Goal: Communication & Community: Answer question/provide support

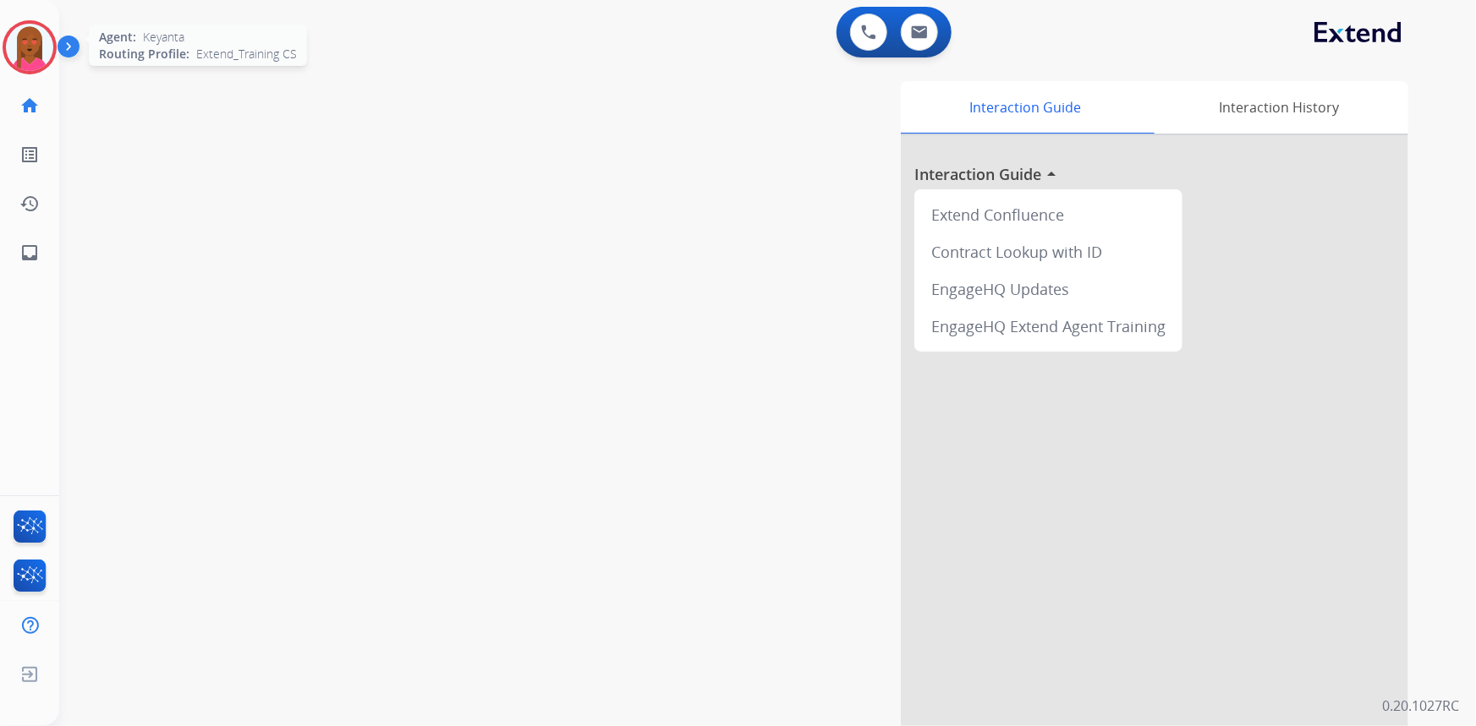
click at [46, 41] on img at bounding box center [29, 47] width 47 height 47
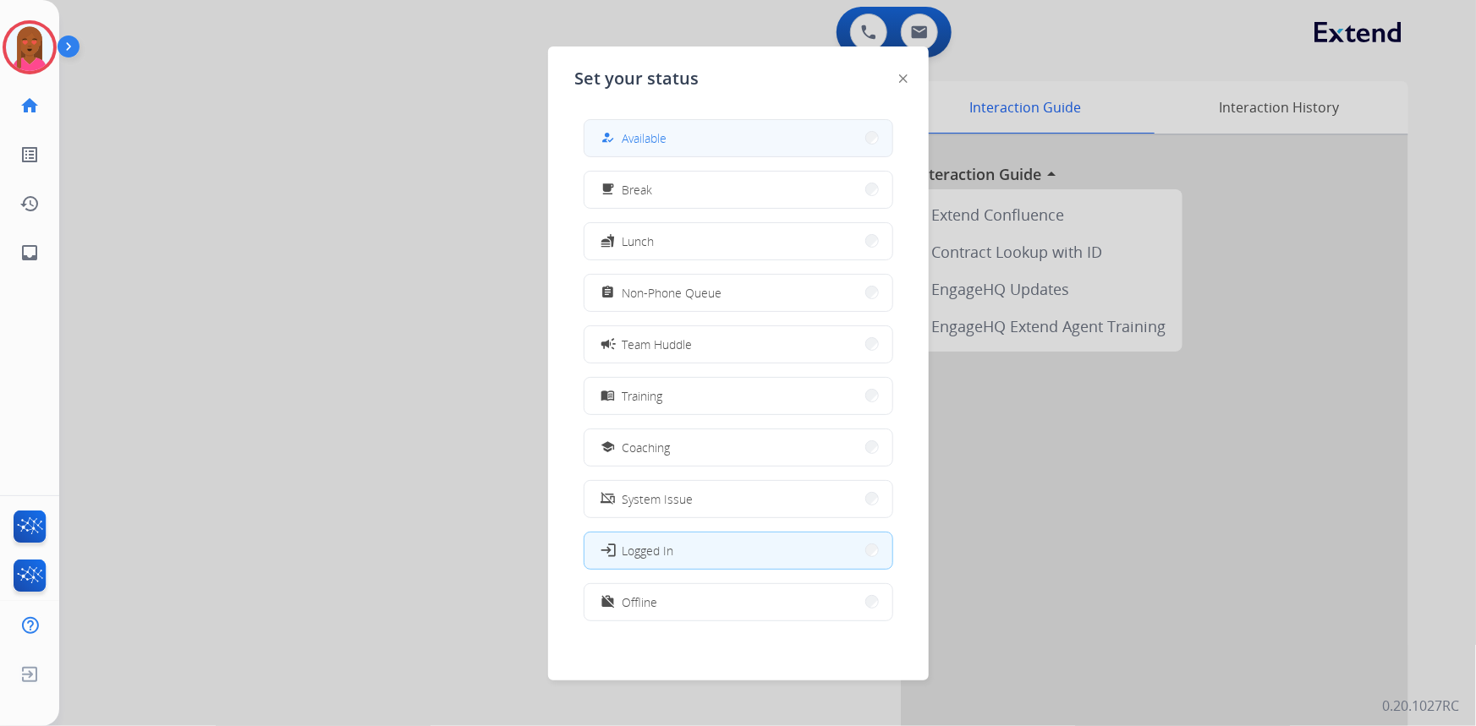
click at [804, 142] on button "how_to_reg Available" at bounding box center [738, 138] width 308 height 36
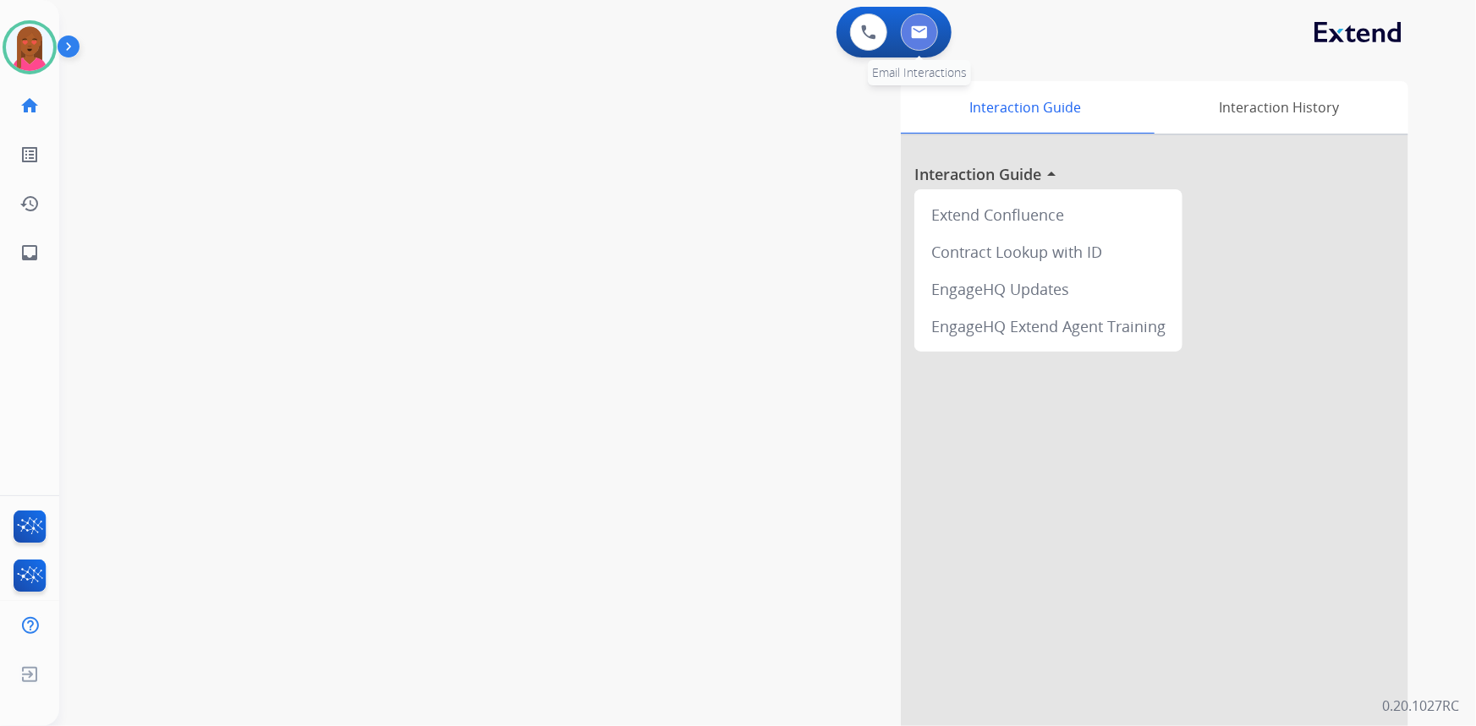
click at [922, 34] on img at bounding box center [919, 32] width 17 height 14
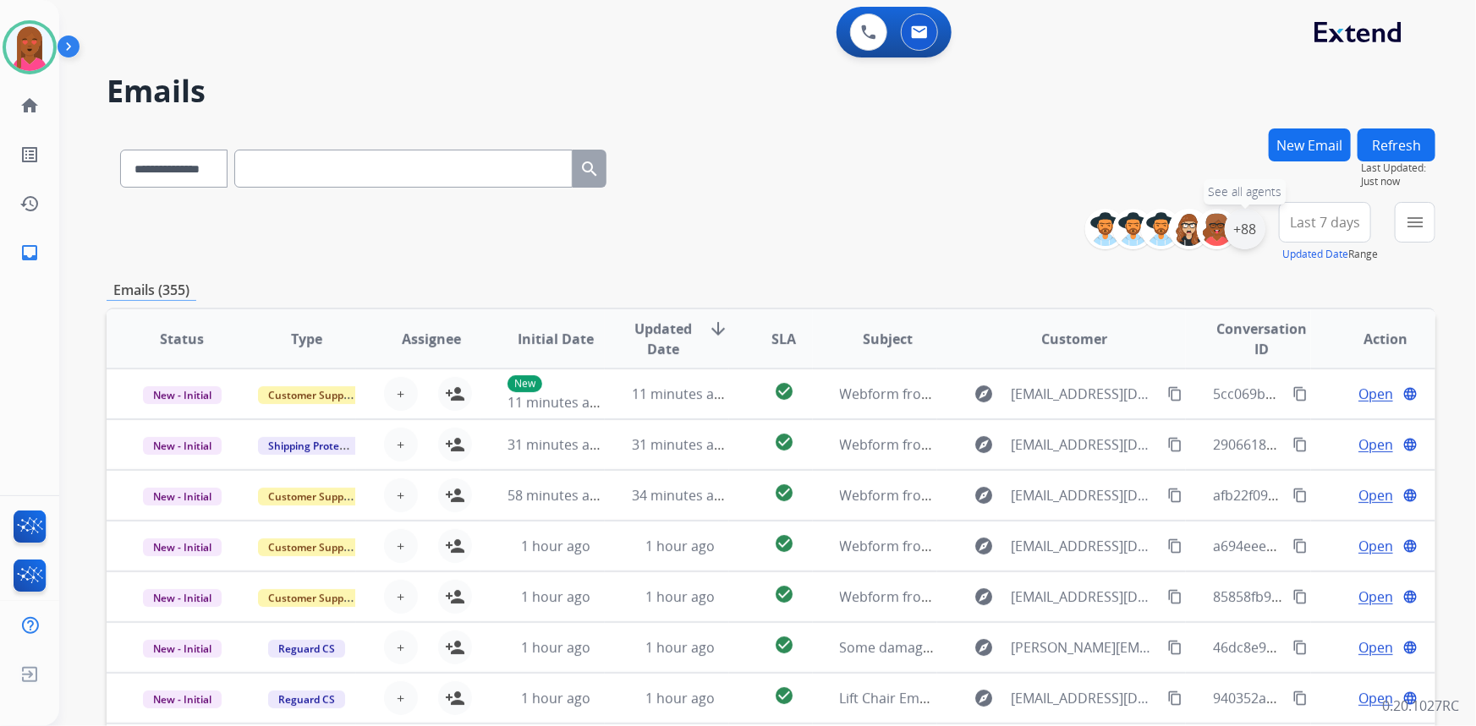
click at [1248, 245] on div "+88" at bounding box center [1245, 229] width 41 height 41
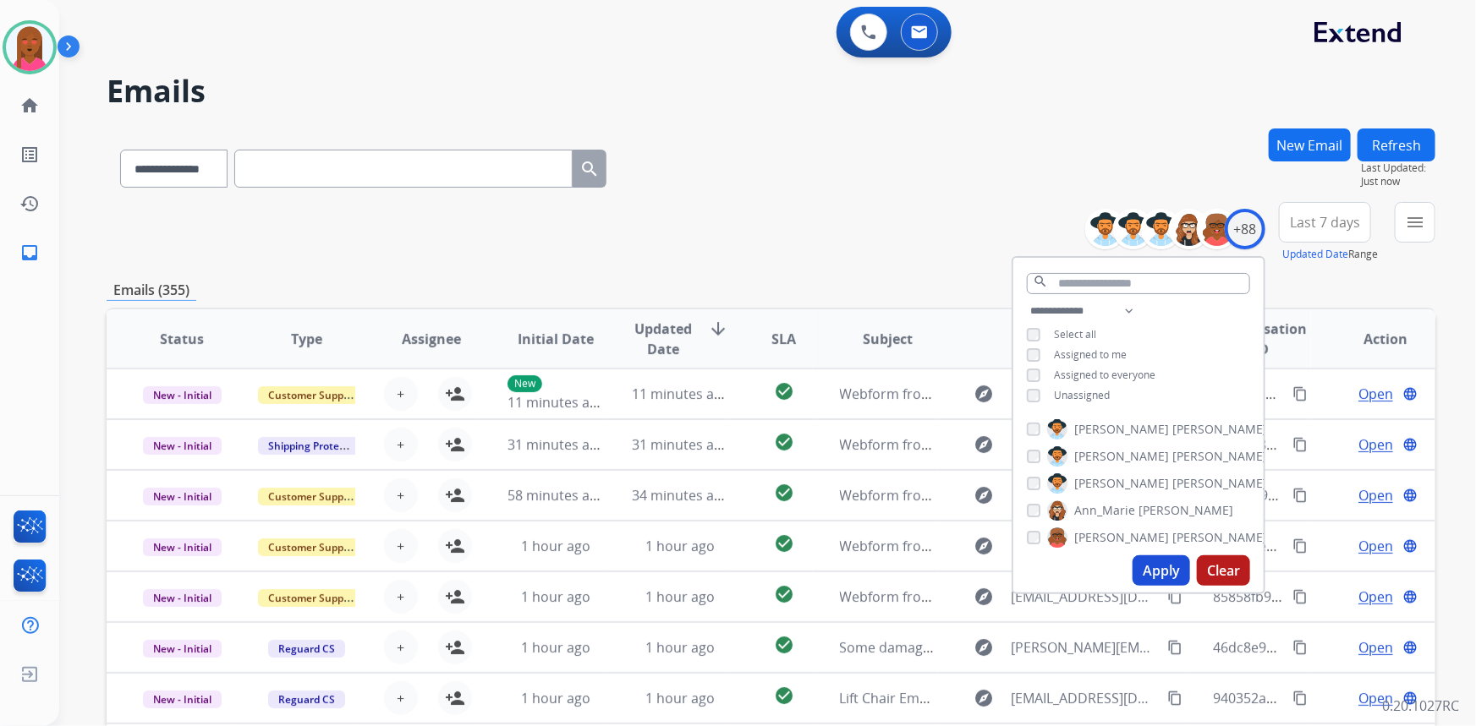
click at [1161, 568] on button "Apply" at bounding box center [1161, 571] width 58 height 30
click at [1328, 219] on span "Last 7 days" at bounding box center [1325, 222] width 70 height 7
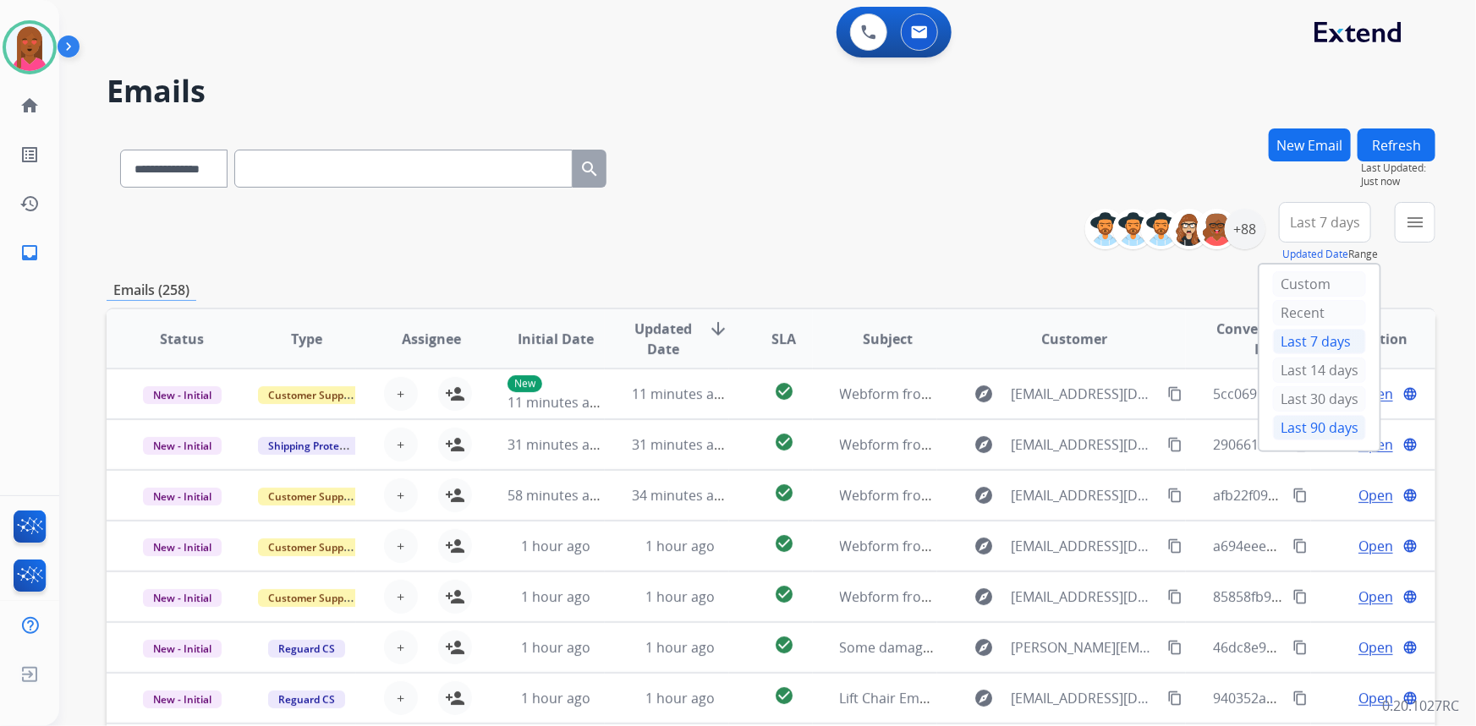
click at [1292, 429] on div "Last 90 days" at bounding box center [1319, 427] width 93 height 25
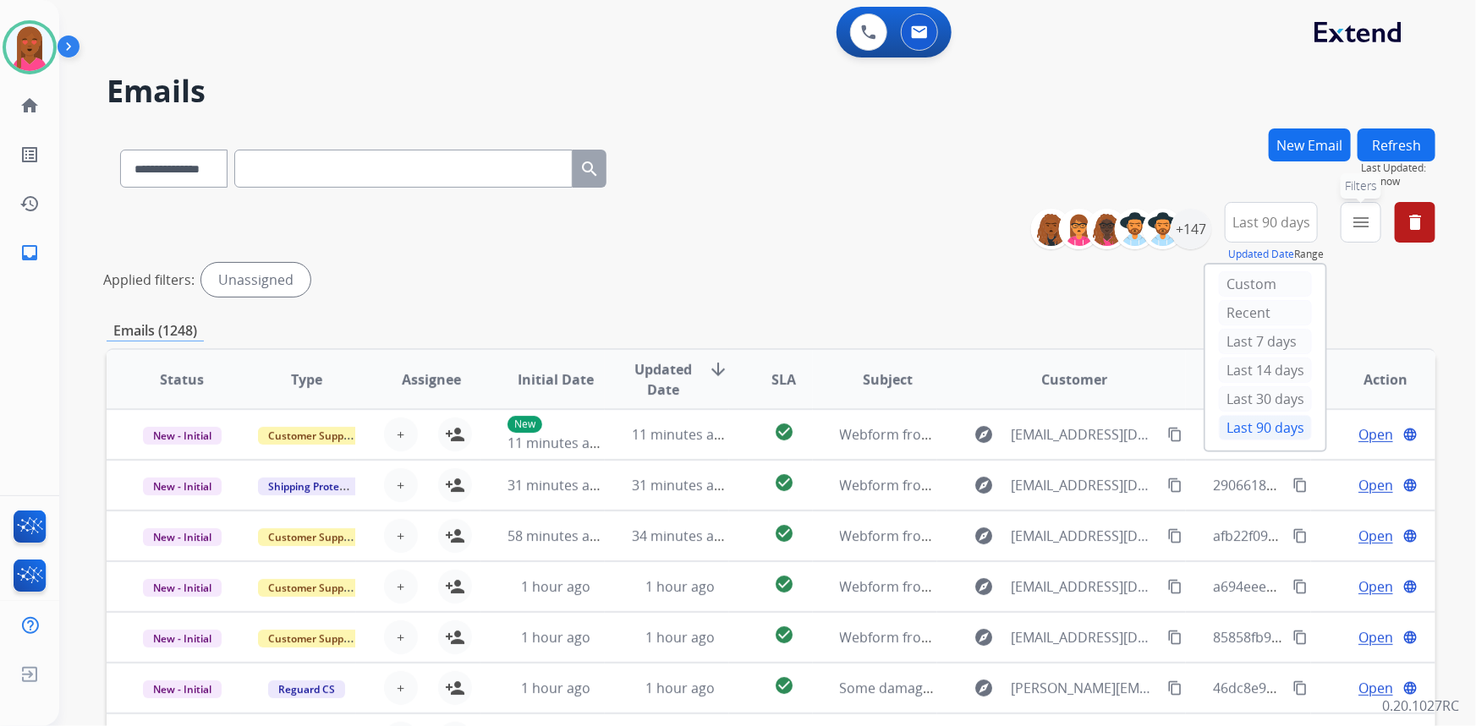
click at [1356, 222] on mat-icon "menu" at bounding box center [1361, 222] width 20 height 20
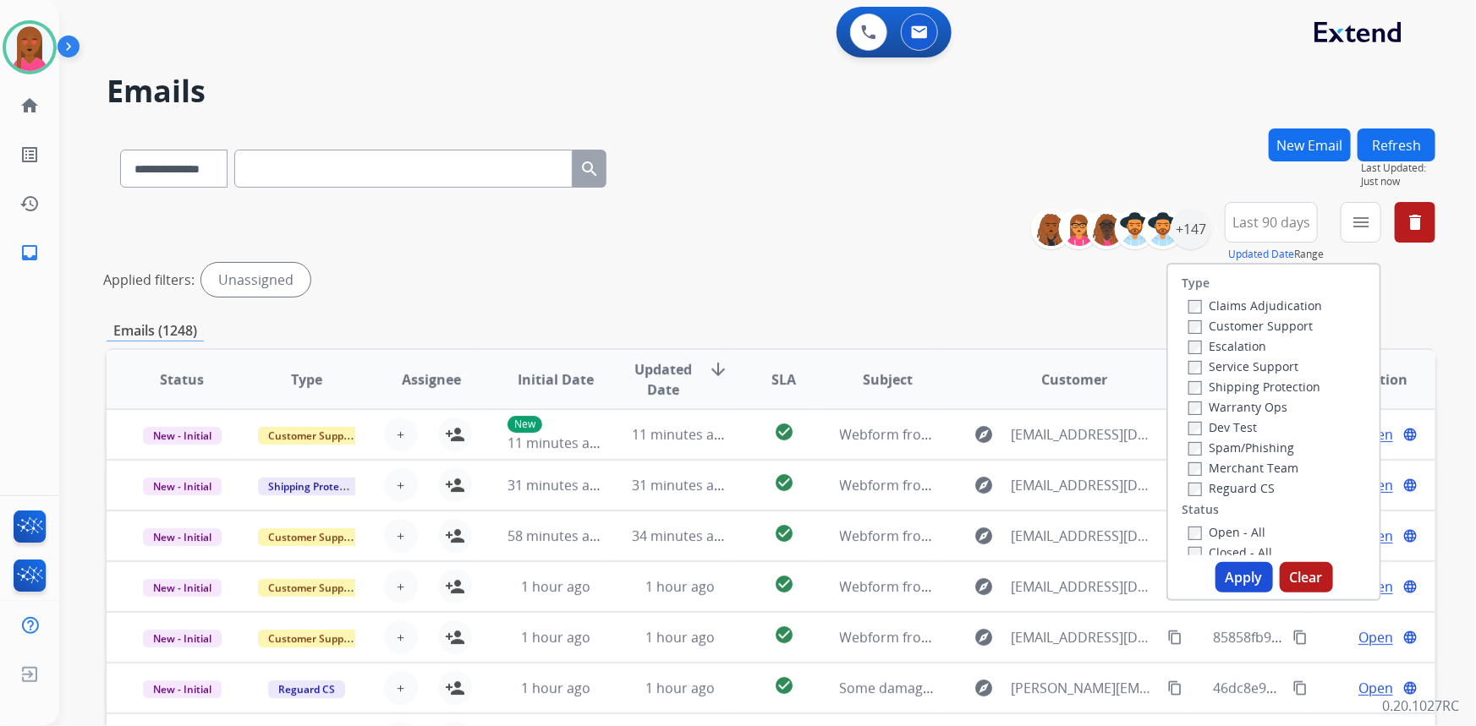
click at [1243, 324] on label "Customer Support" at bounding box center [1250, 326] width 124 height 16
click at [1260, 379] on label "Shipping Protection" at bounding box center [1254, 387] width 132 height 16
click at [1230, 487] on label "Reguard CS" at bounding box center [1231, 488] width 86 height 16
click at [1220, 533] on label "Open - All" at bounding box center [1226, 532] width 77 height 16
click at [1253, 562] on button "Apply" at bounding box center [1244, 577] width 58 height 30
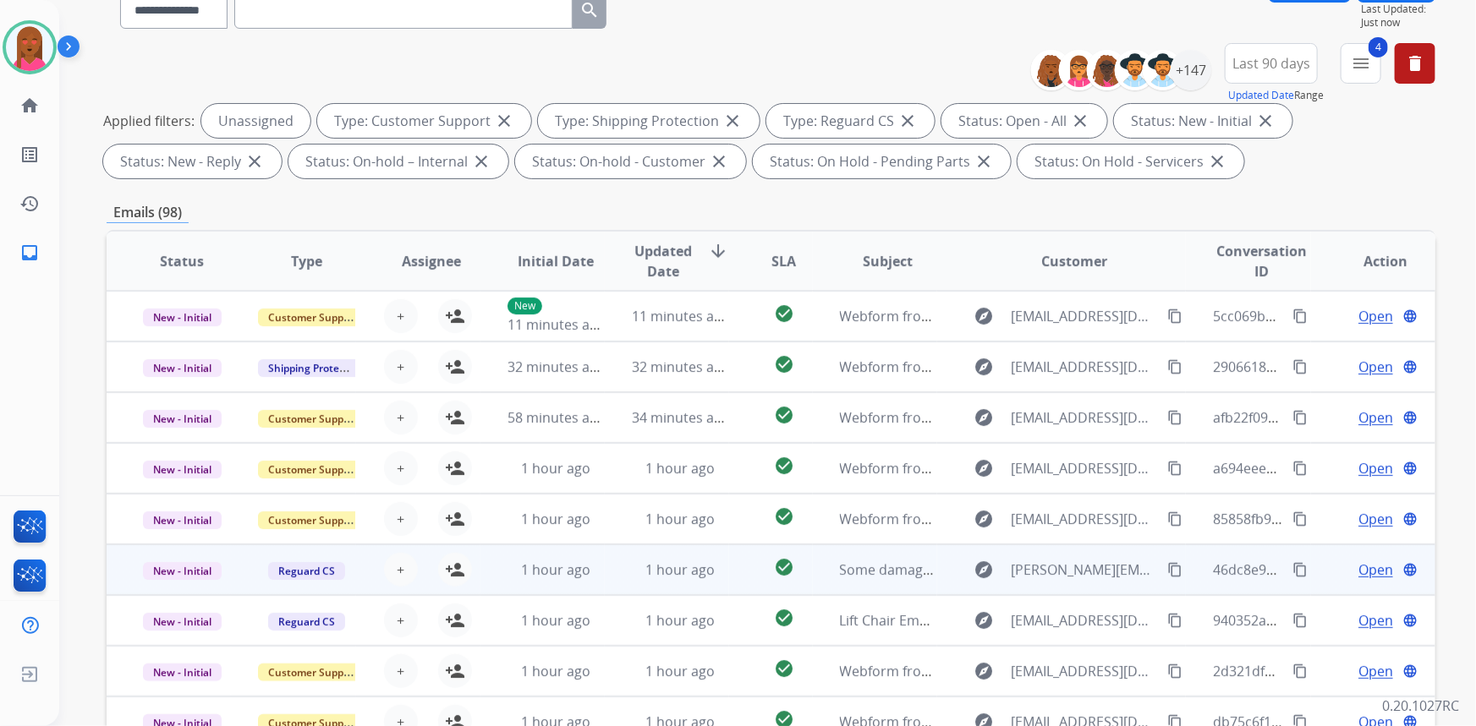
scroll to position [316, 0]
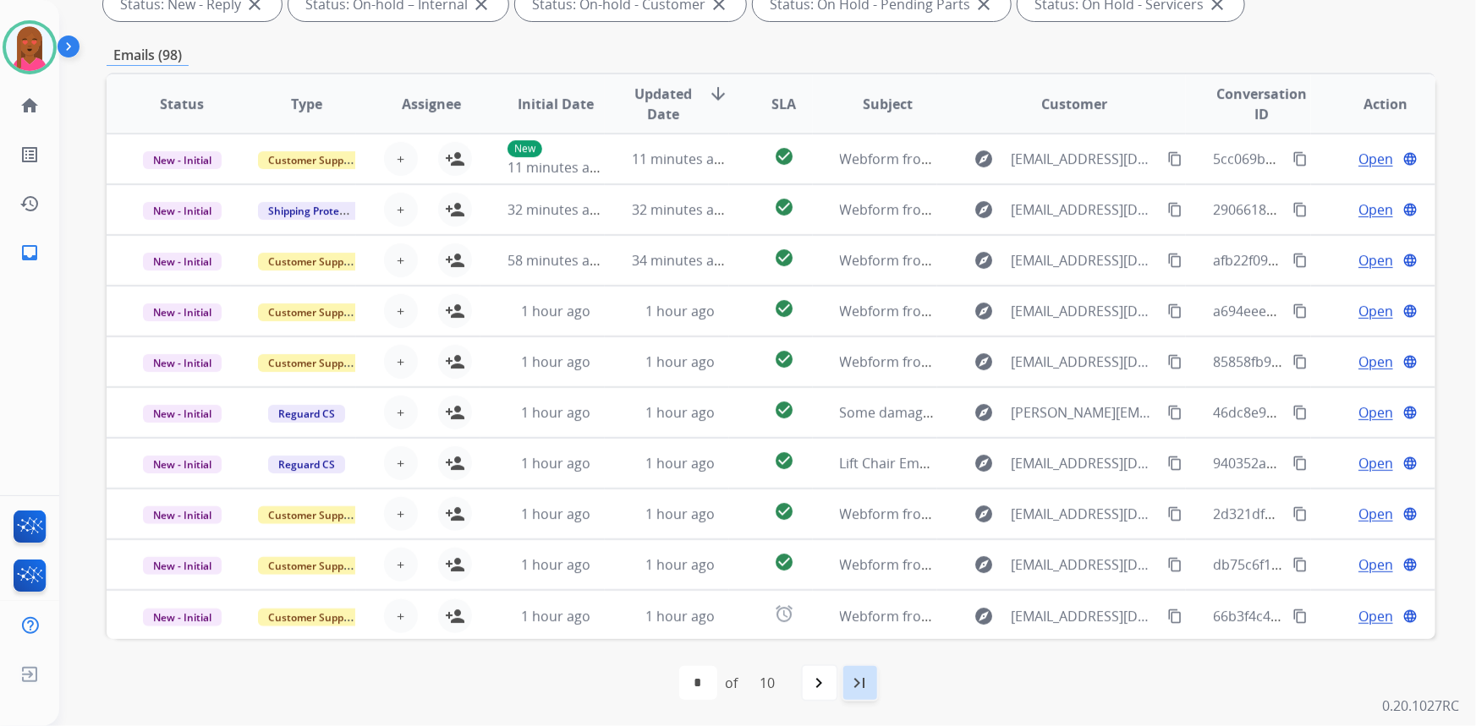
click at [856, 685] on mat-icon "last_page" at bounding box center [860, 683] width 20 height 20
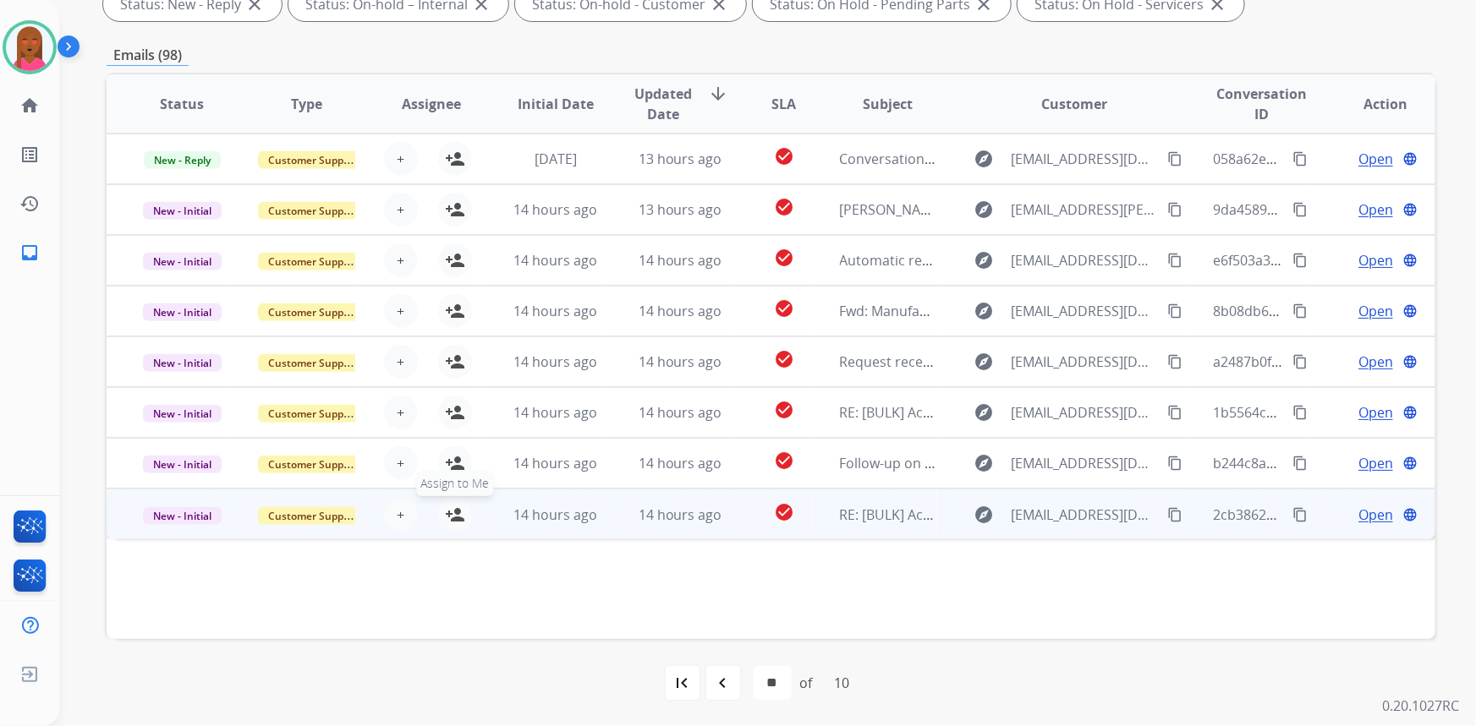
click at [457, 508] on mat-icon "person_add" at bounding box center [455, 515] width 20 height 20
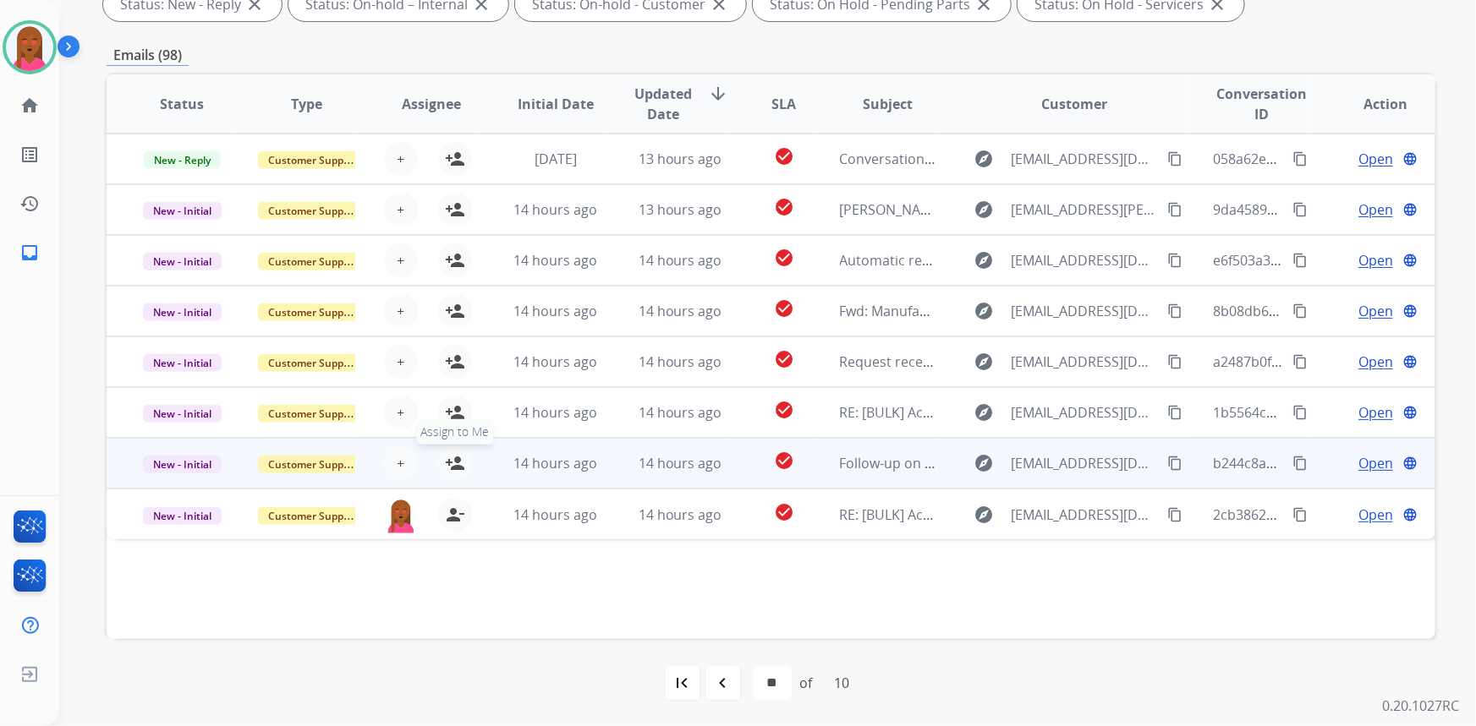
click at [457, 447] on button "person_add Assign to Me" at bounding box center [455, 464] width 34 height 34
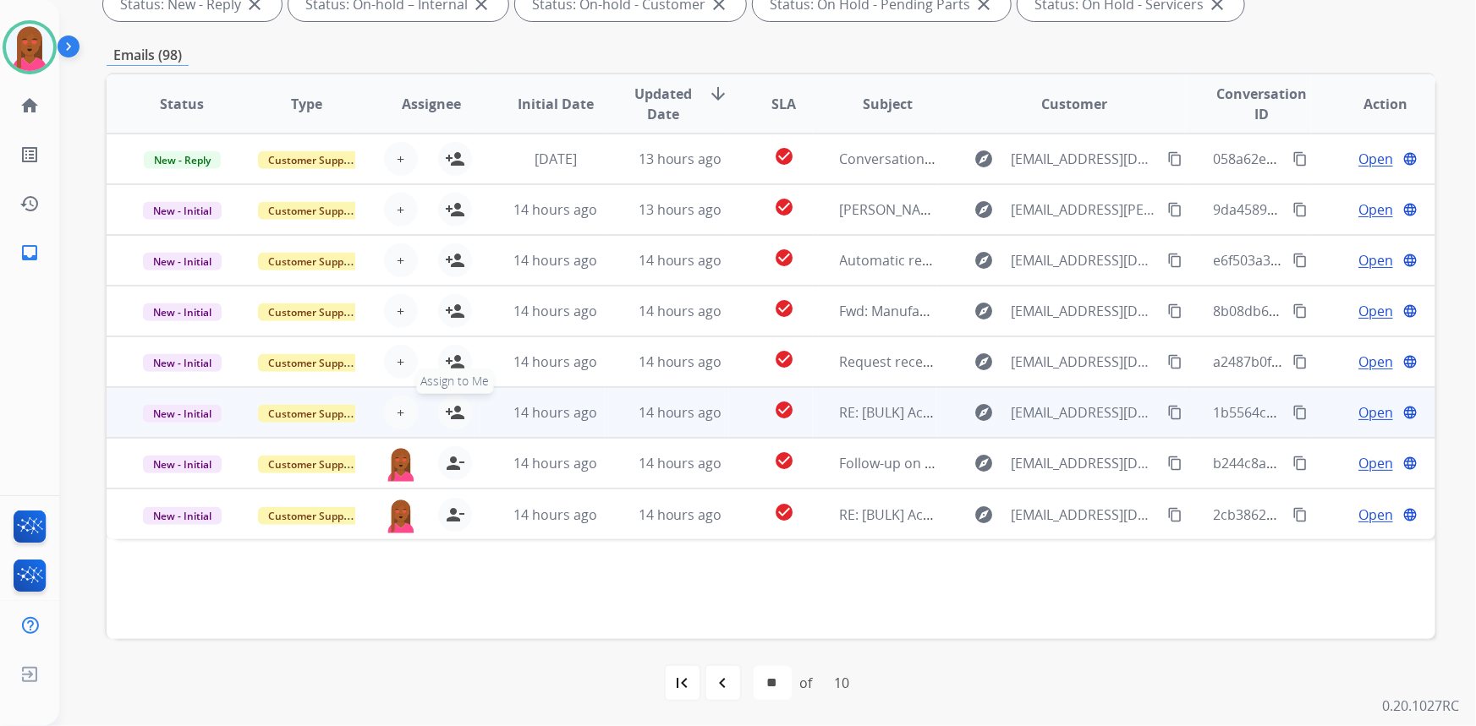
click at [449, 416] on mat-icon "person_add" at bounding box center [455, 413] width 20 height 20
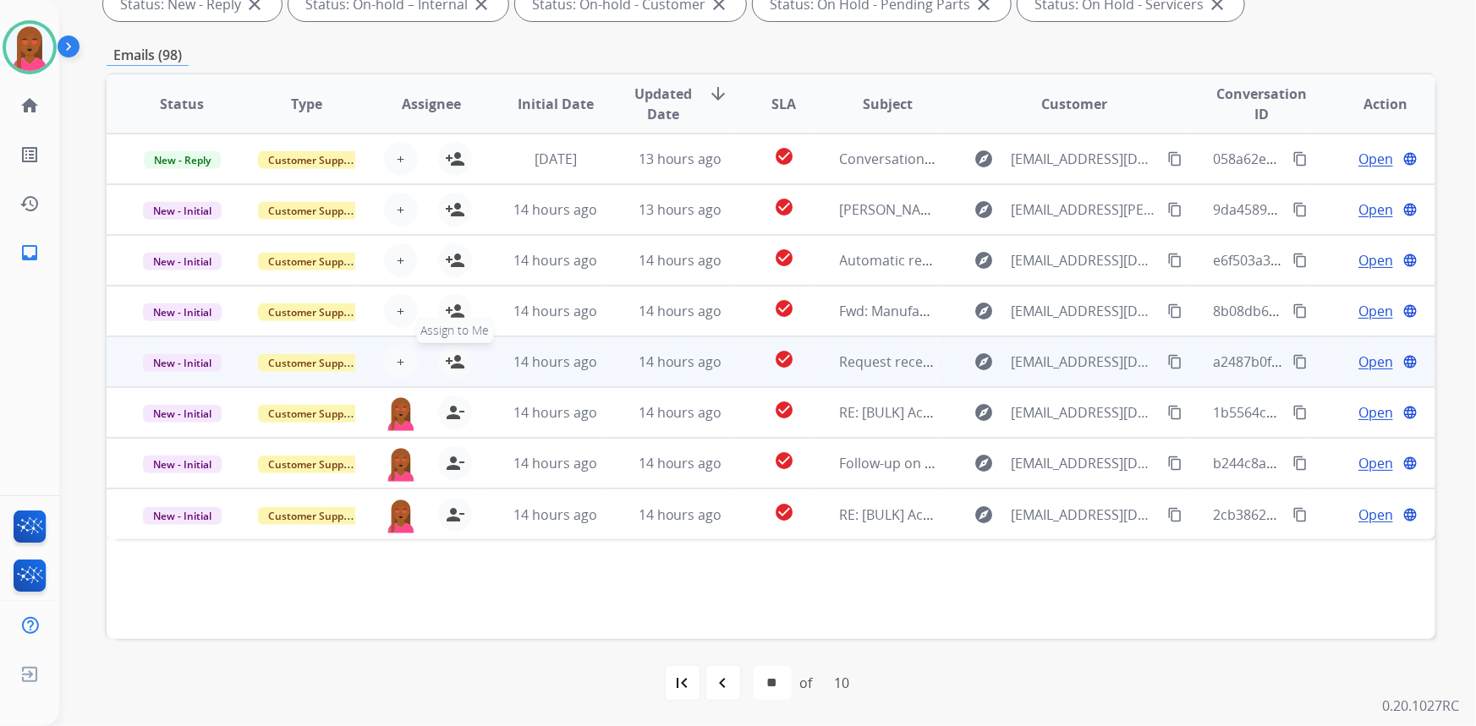
click at [453, 359] on mat-icon "person_add" at bounding box center [455, 362] width 20 height 20
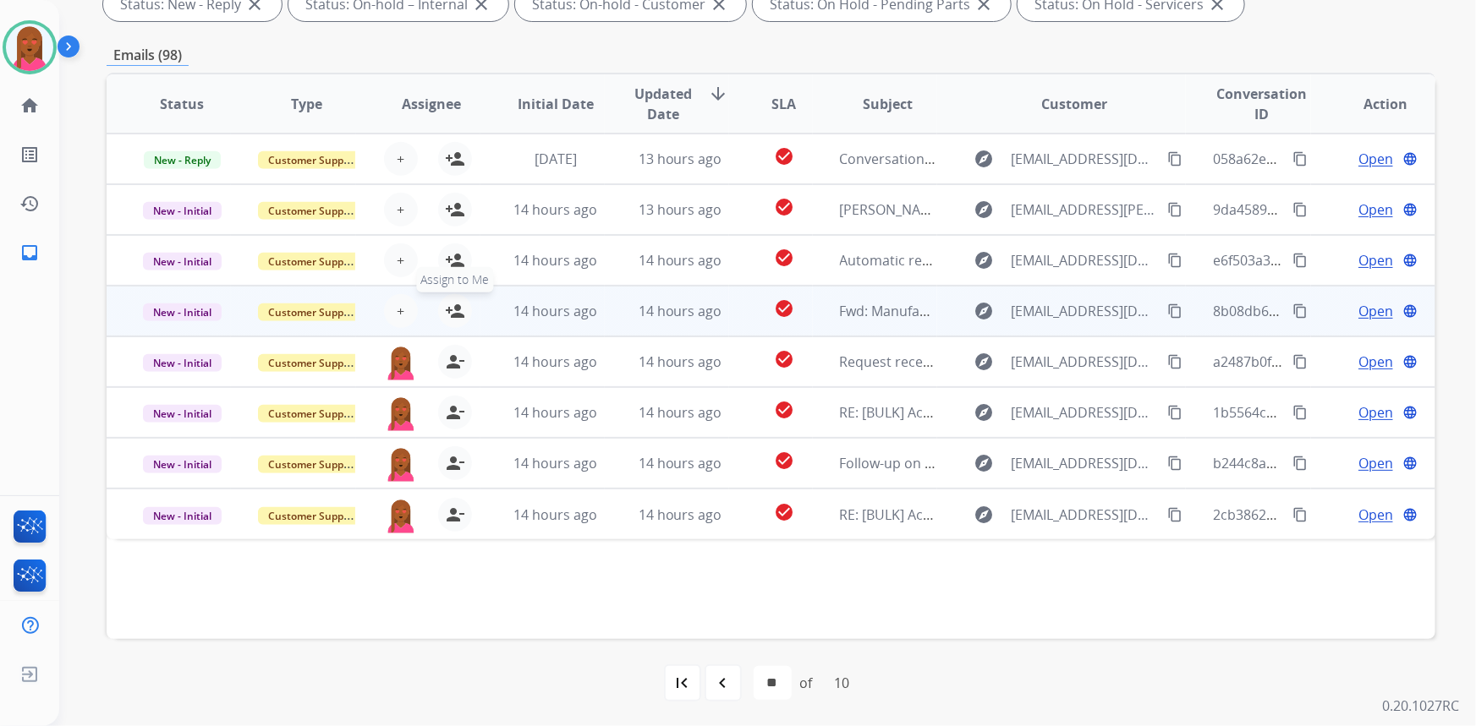
click at [446, 301] on mat-icon "person_add" at bounding box center [455, 311] width 20 height 20
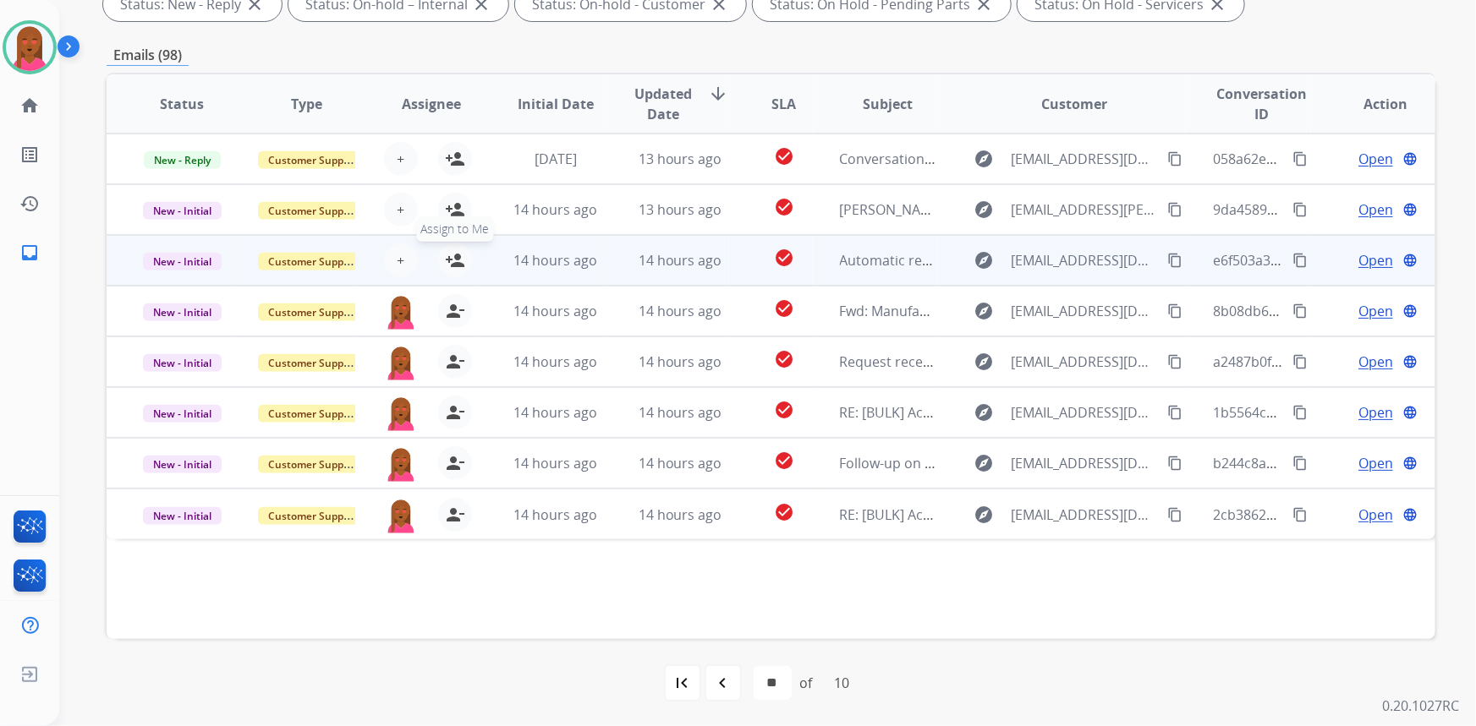
click at [450, 254] on mat-icon "person_add" at bounding box center [455, 260] width 20 height 20
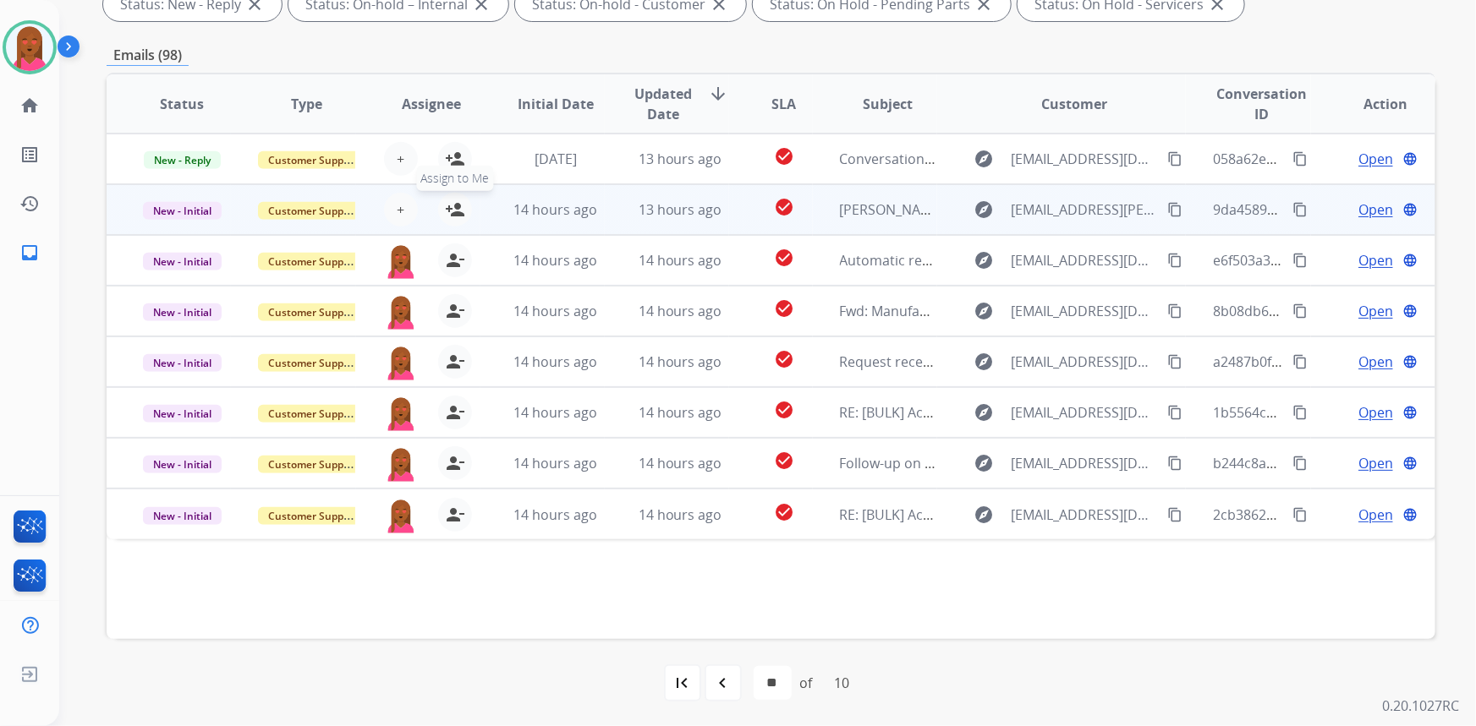
click at [451, 194] on button "person_add Assign to Me" at bounding box center [455, 210] width 34 height 34
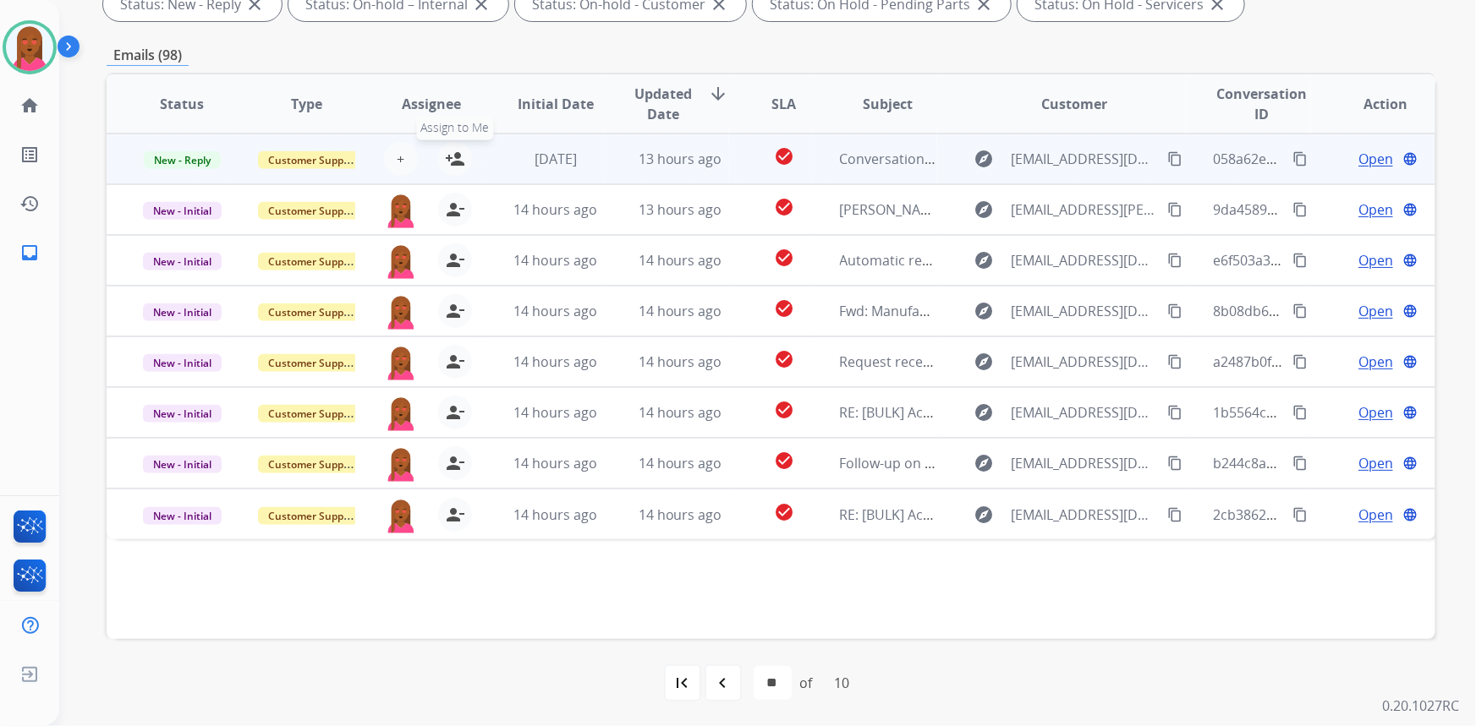
click at [459, 122] on table "Status Type Assignee Initial Date Updated Date arrow_downward SLA Subject Custo…" at bounding box center [771, 306] width 1329 height 465
click at [455, 146] on button "person_add Assign to Me" at bounding box center [455, 159] width 34 height 34
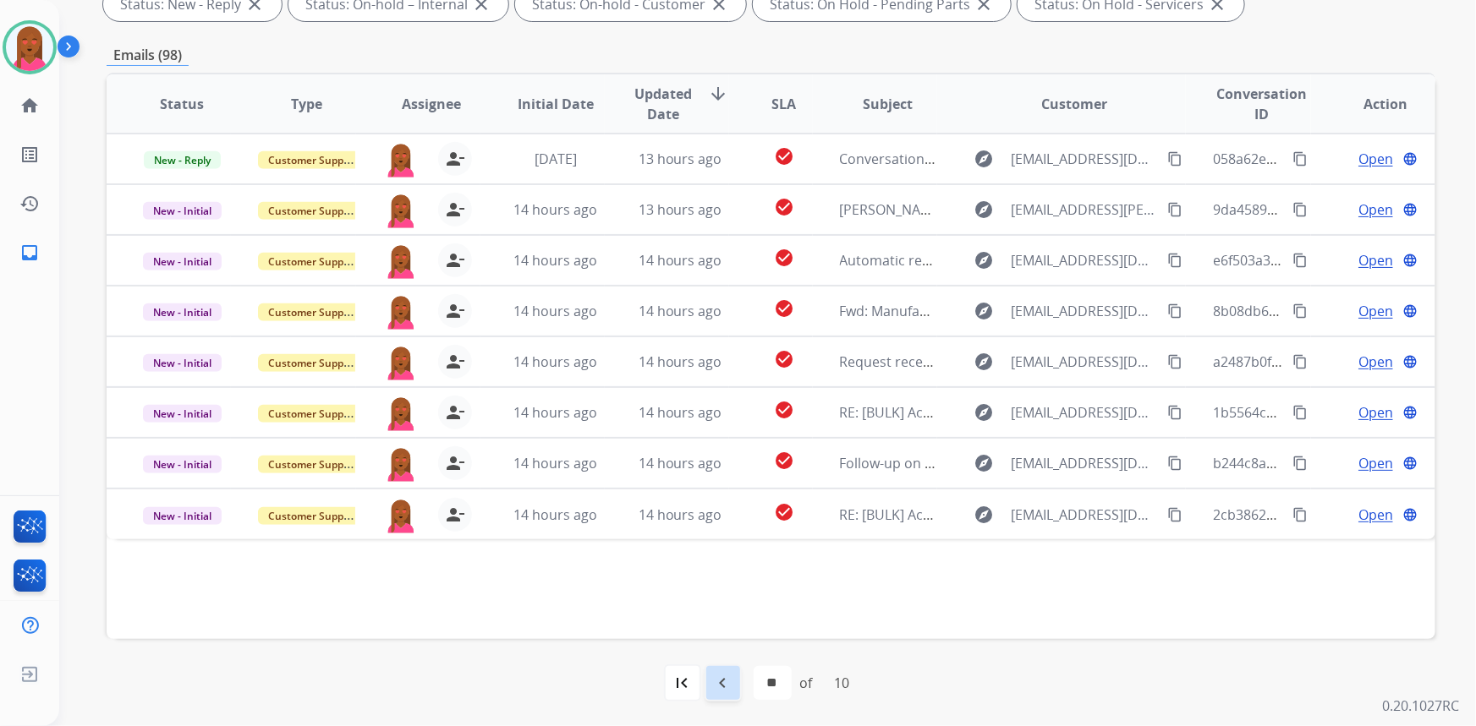
click at [719, 675] on mat-icon "navigate_before" at bounding box center [723, 683] width 20 height 20
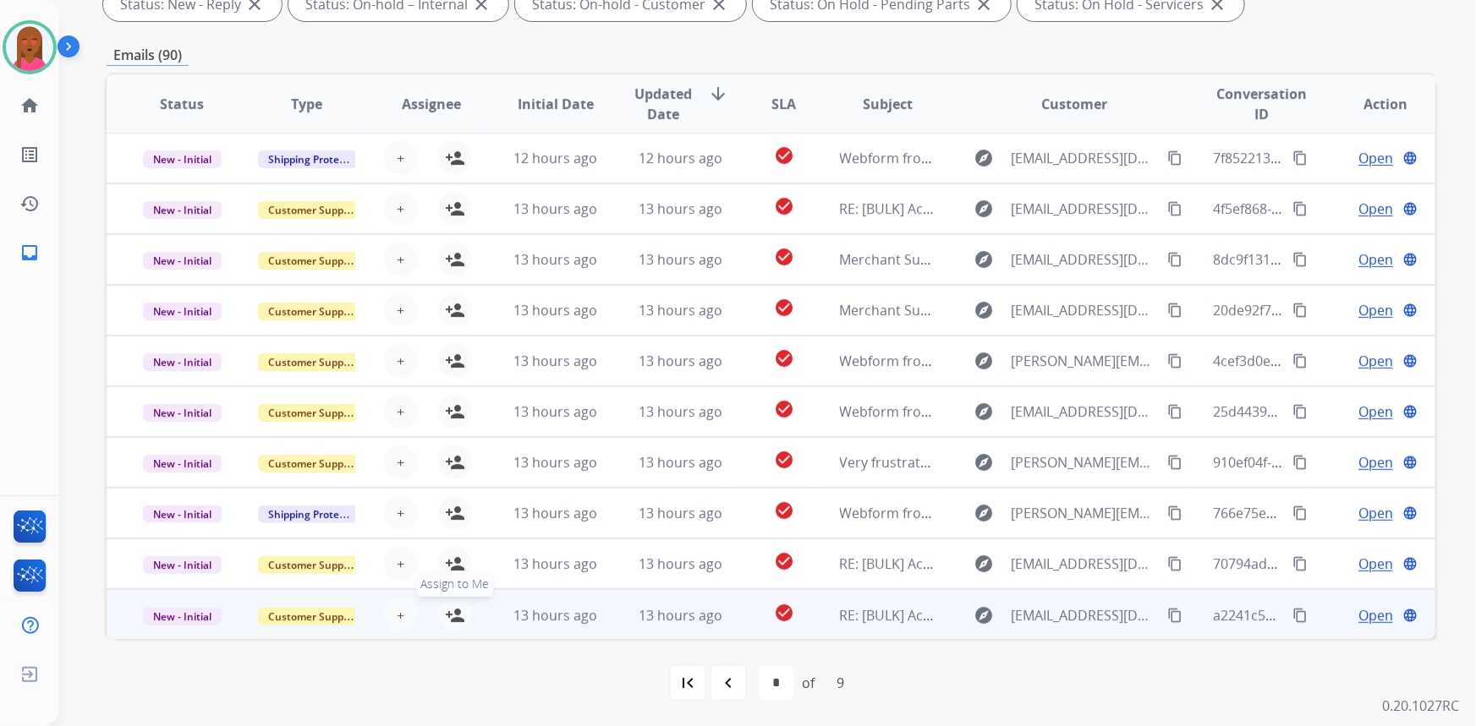
click at [452, 616] on mat-icon "person_add" at bounding box center [455, 616] width 20 height 20
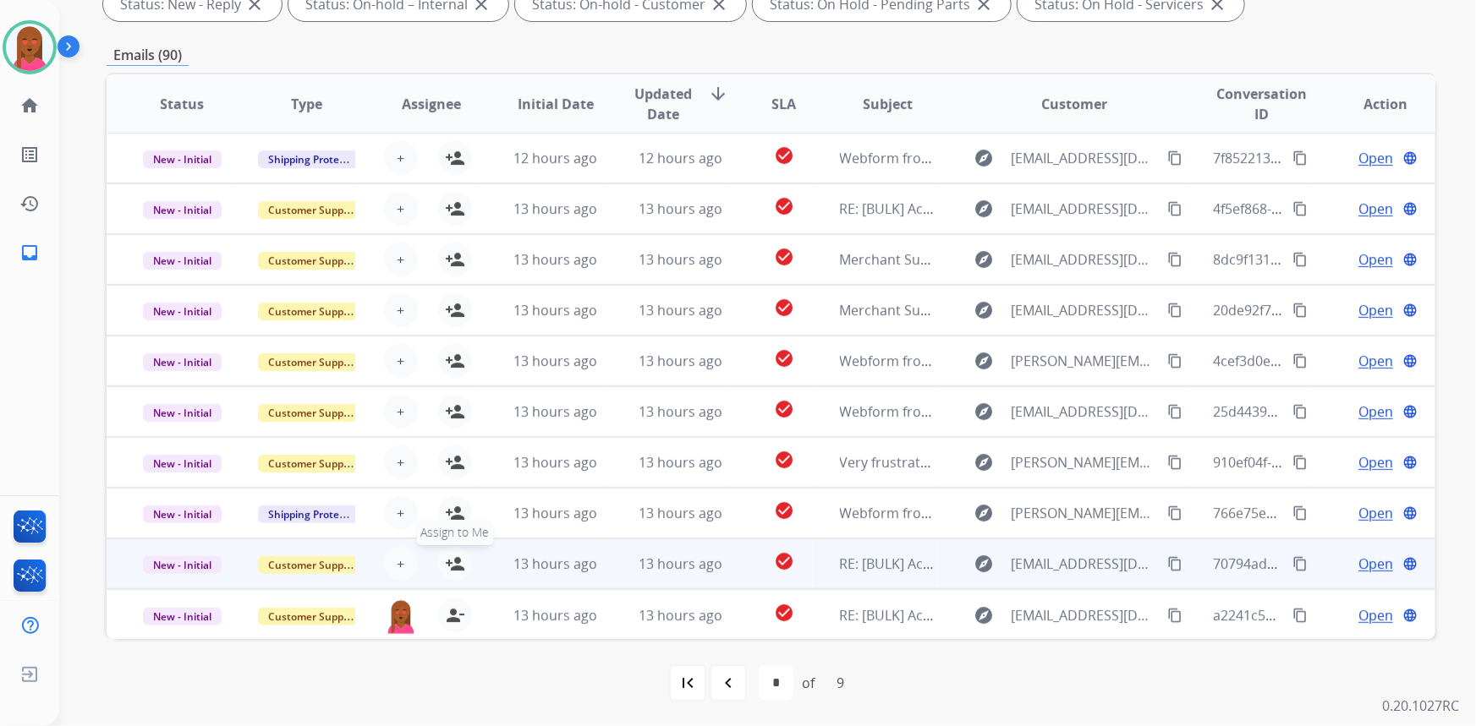
click at [451, 564] on mat-icon "person_add" at bounding box center [455, 564] width 20 height 20
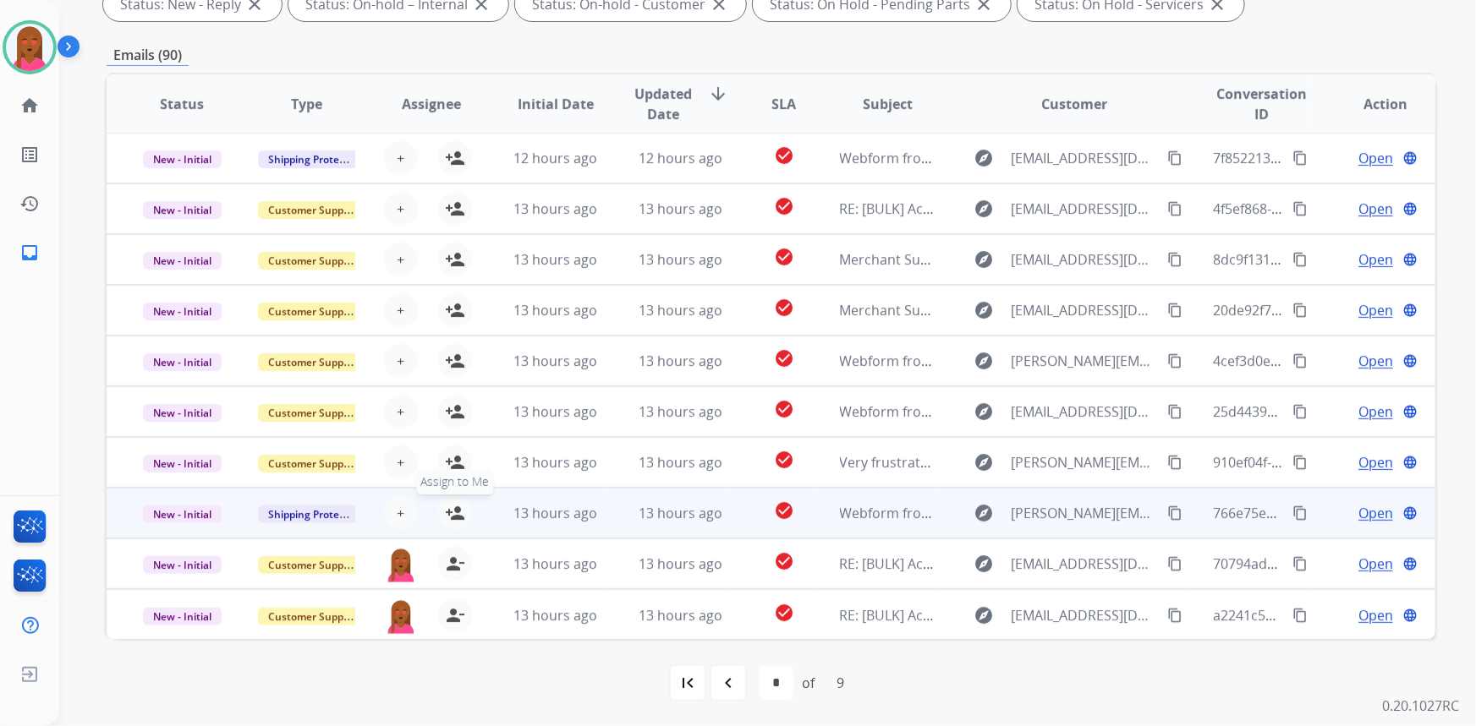
click at [448, 501] on button "person_add Assign to Me" at bounding box center [455, 513] width 34 height 34
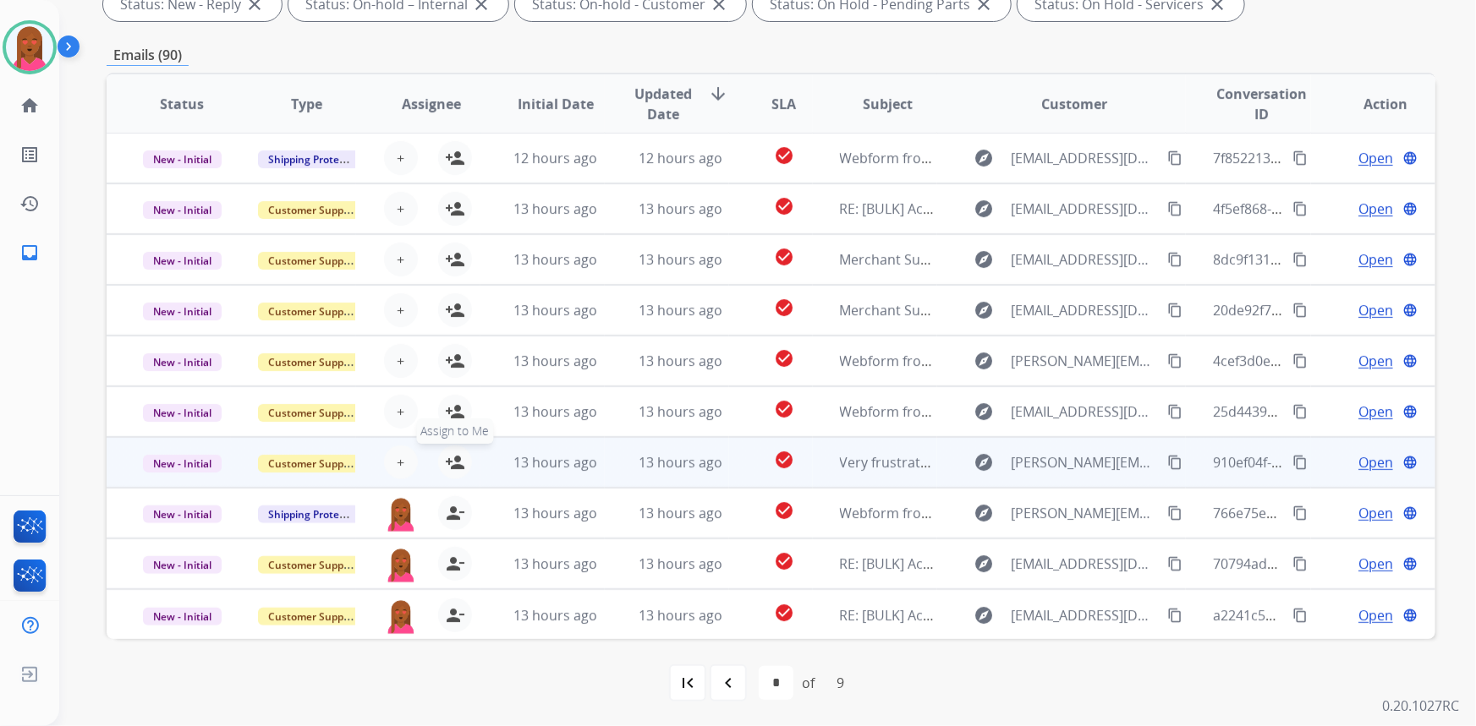
click at [453, 459] on mat-icon "person_add" at bounding box center [455, 462] width 20 height 20
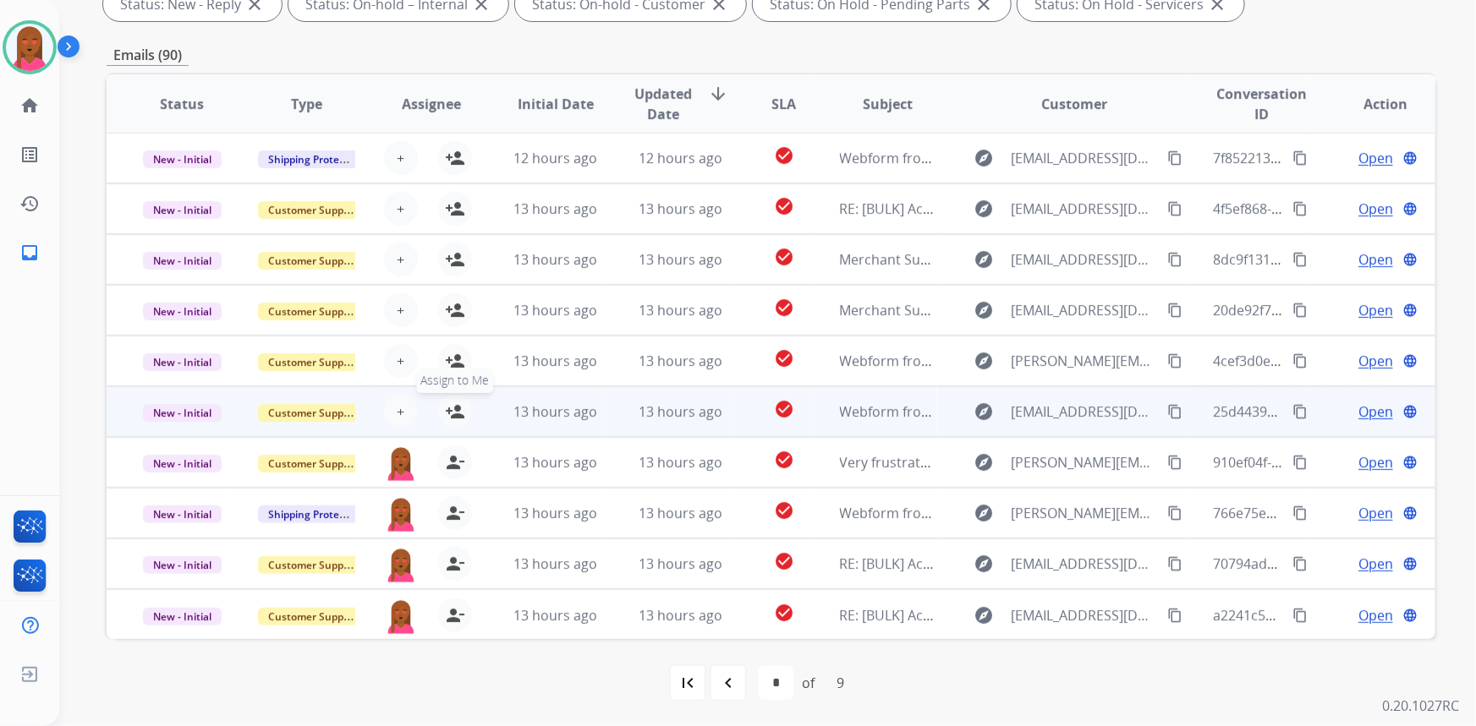
click at [451, 402] on mat-icon "person_add" at bounding box center [455, 412] width 20 height 20
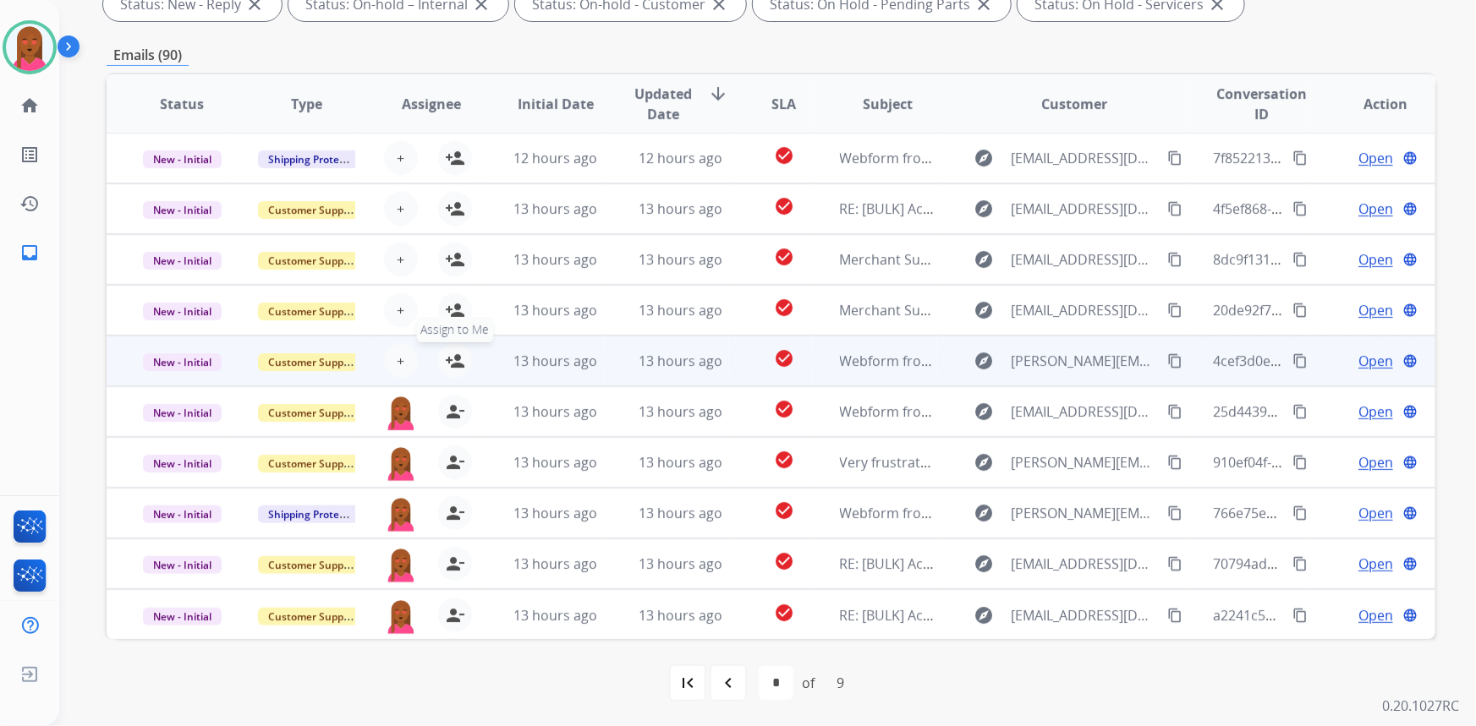
click at [452, 353] on mat-icon "person_add" at bounding box center [455, 361] width 20 height 20
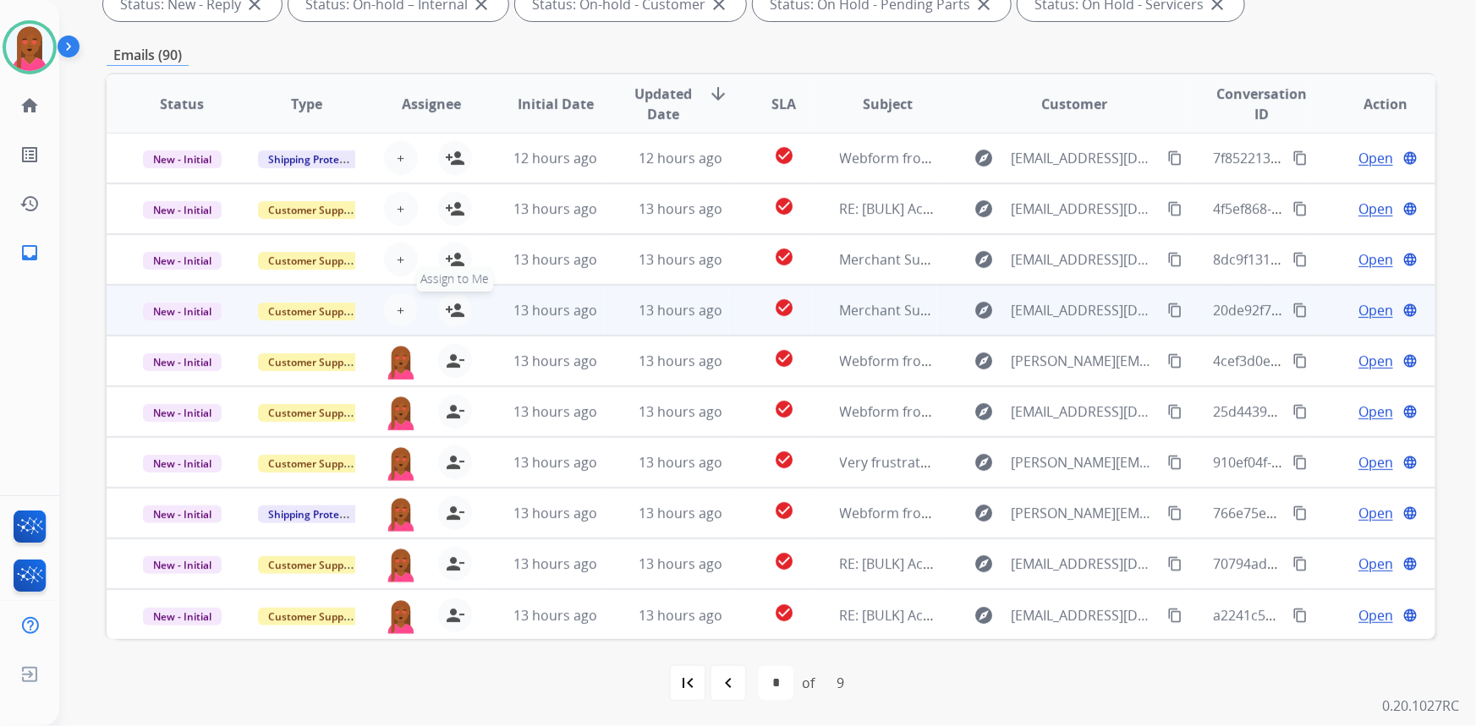
click at [448, 300] on mat-icon "person_add" at bounding box center [455, 310] width 20 height 20
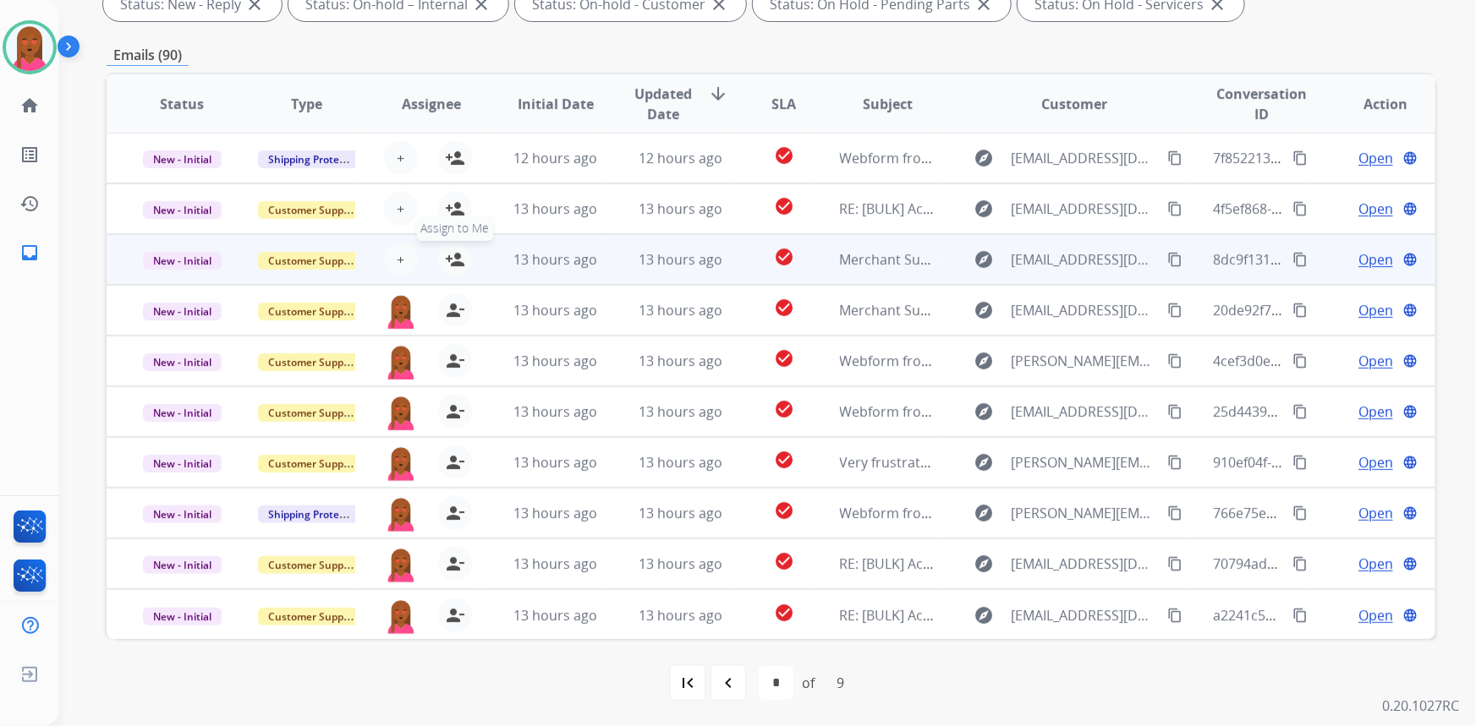
click at [460, 255] on mat-icon "person_add" at bounding box center [455, 259] width 20 height 20
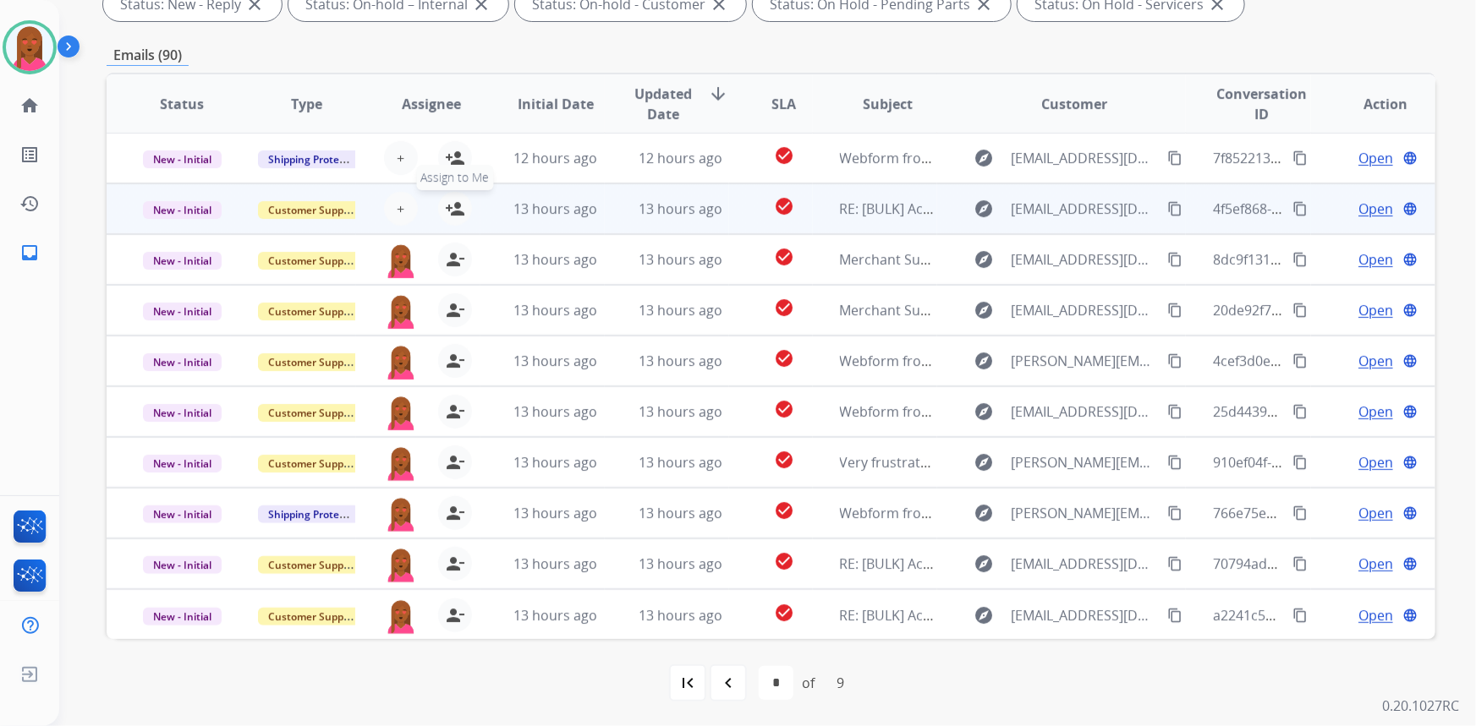
click at [459, 200] on mat-icon "person_add" at bounding box center [455, 209] width 20 height 20
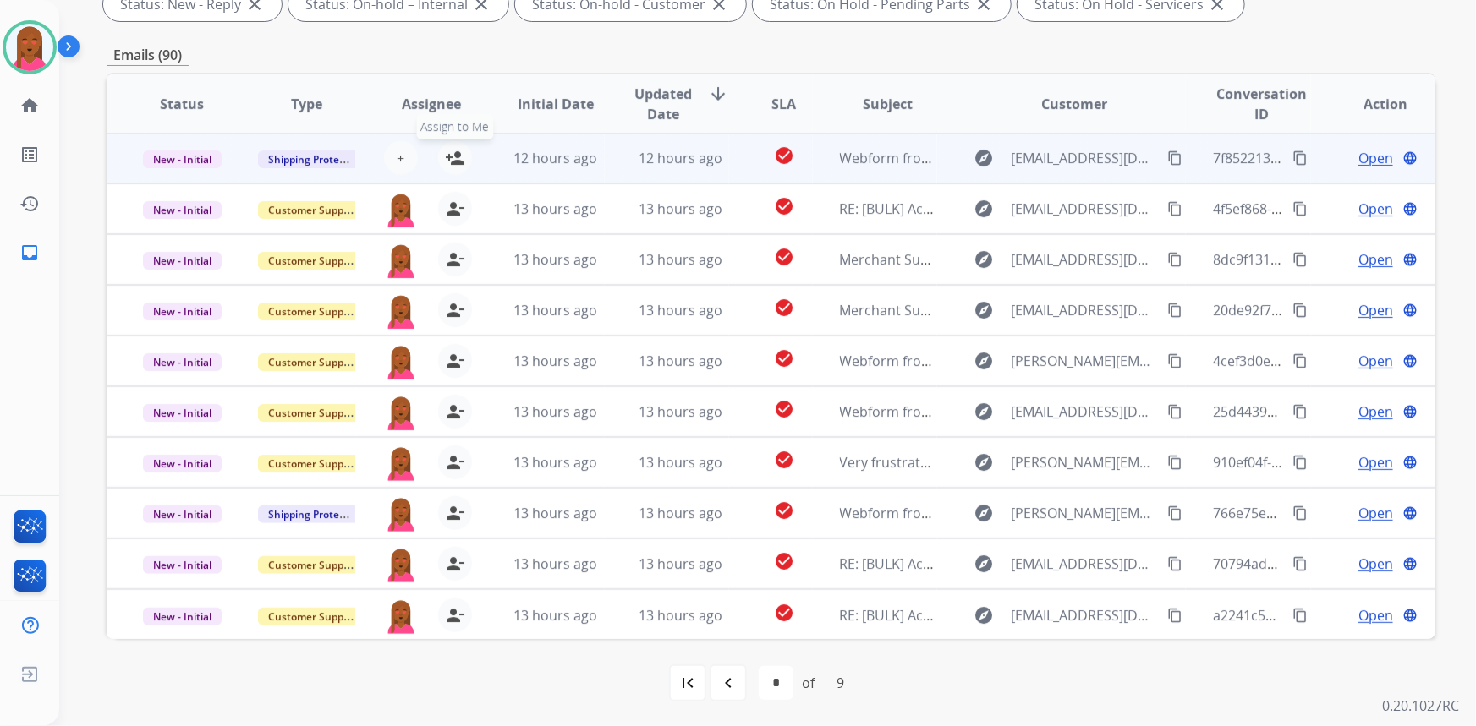
click at [454, 148] on mat-icon "person_add" at bounding box center [455, 158] width 20 height 20
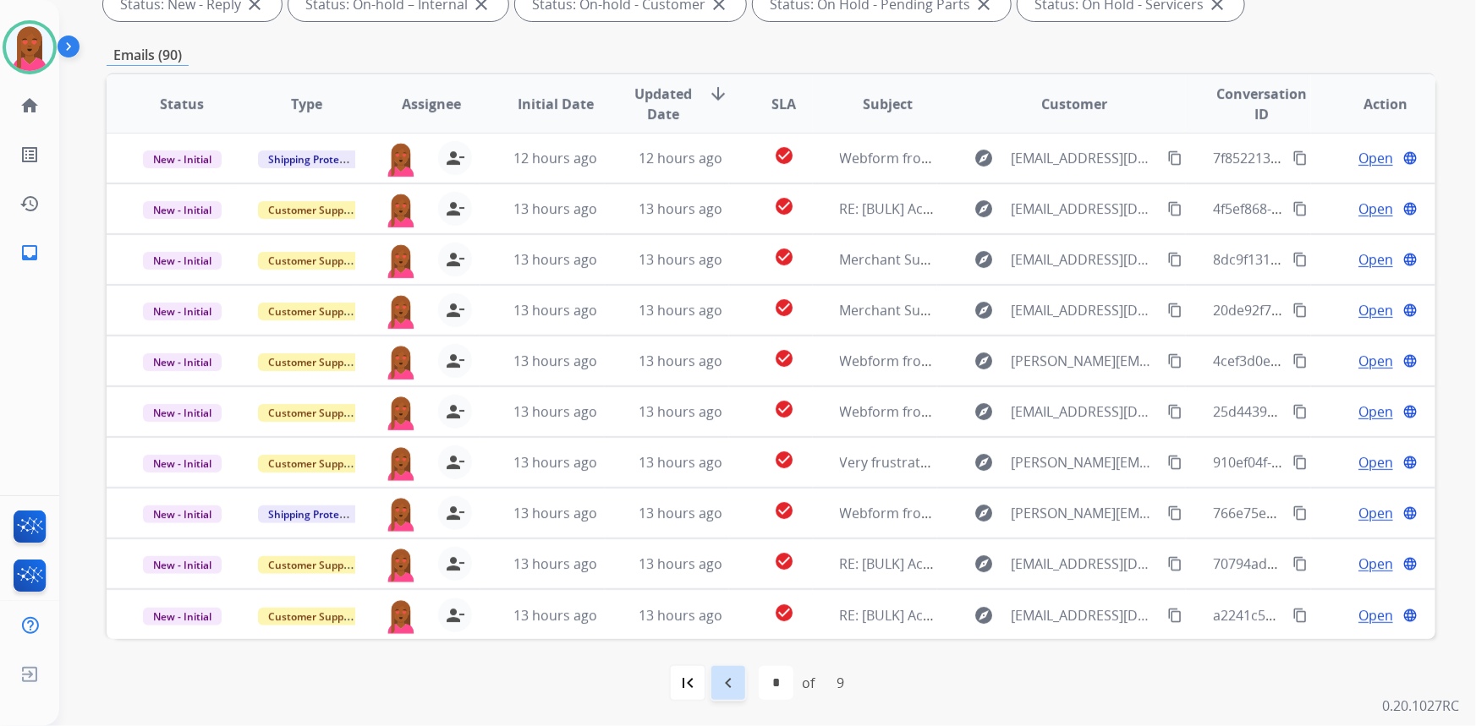
click at [736, 685] on mat-icon "navigate_before" at bounding box center [728, 683] width 20 height 20
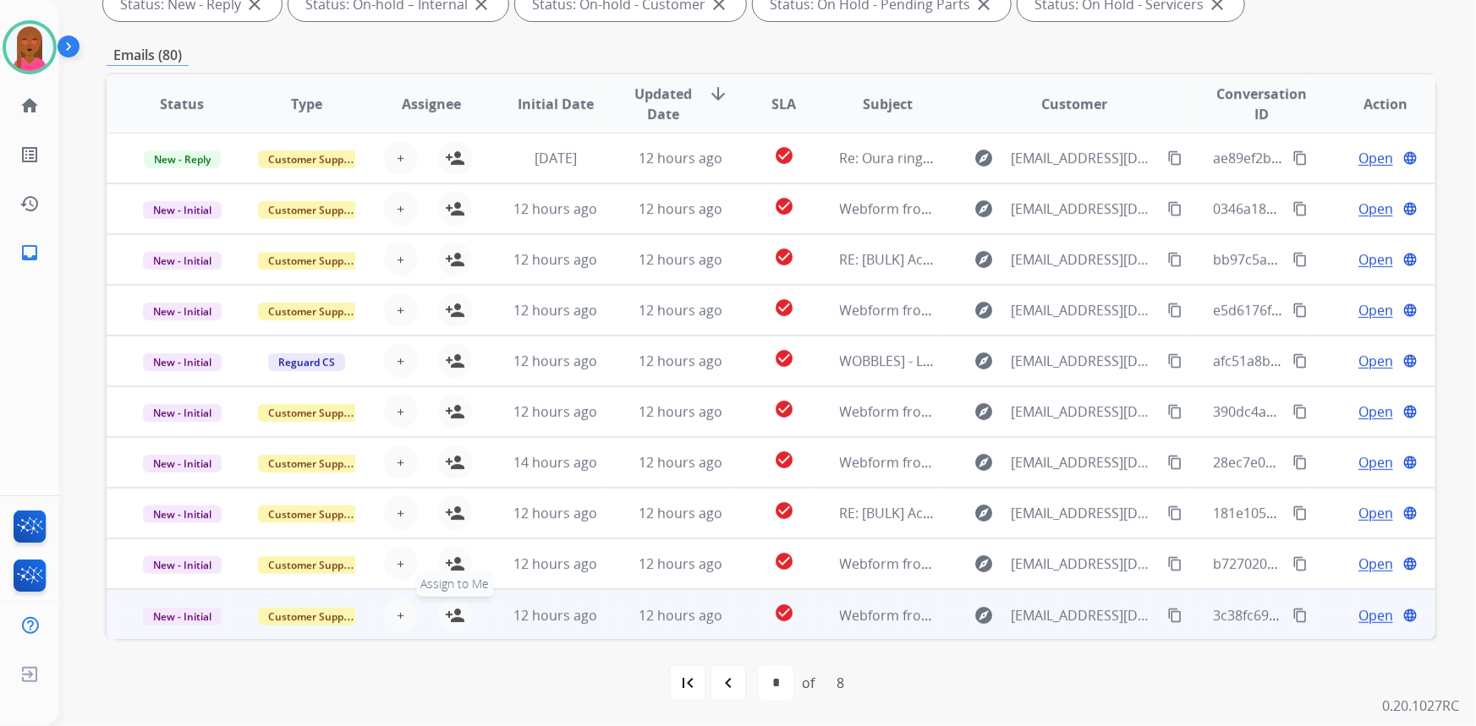
click at [445, 617] on mat-icon "person_add" at bounding box center [455, 616] width 20 height 20
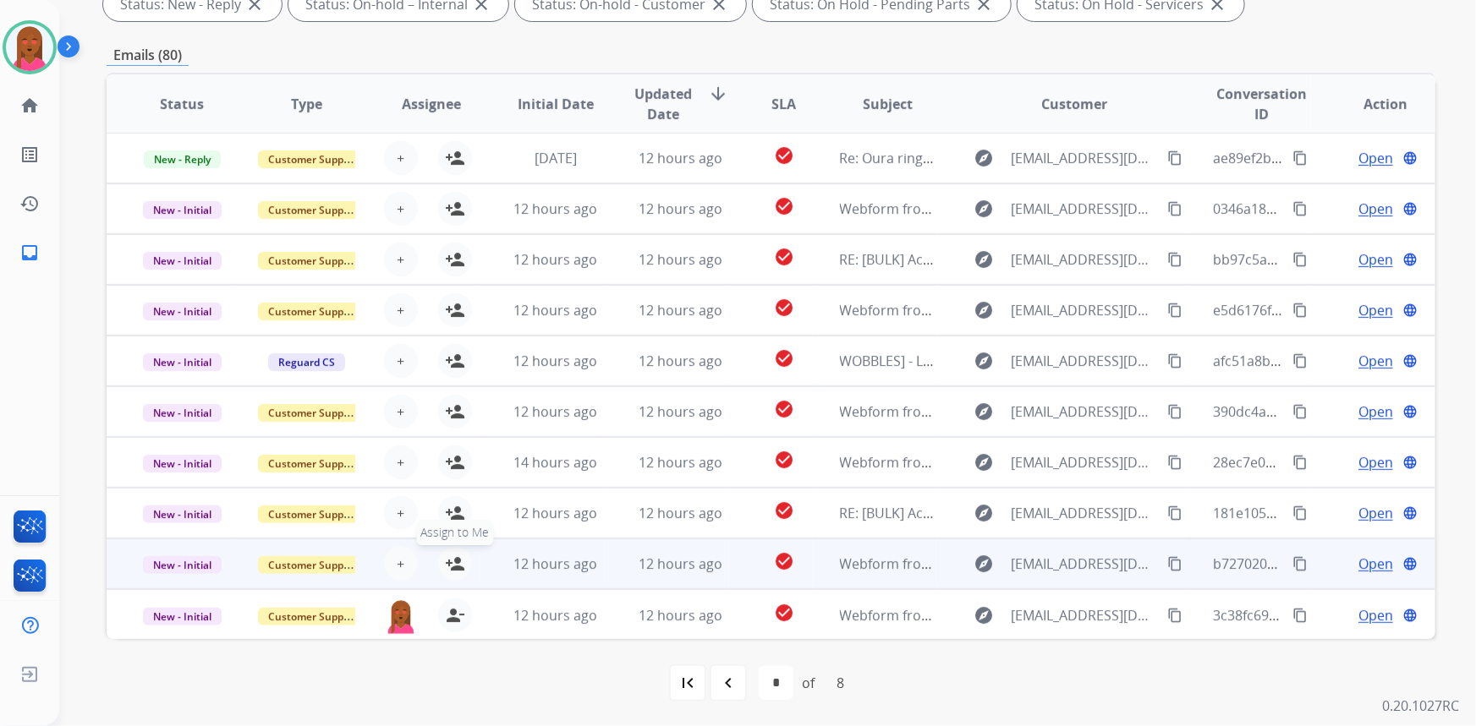
click at [445, 557] on mat-icon "person_add" at bounding box center [455, 564] width 20 height 20
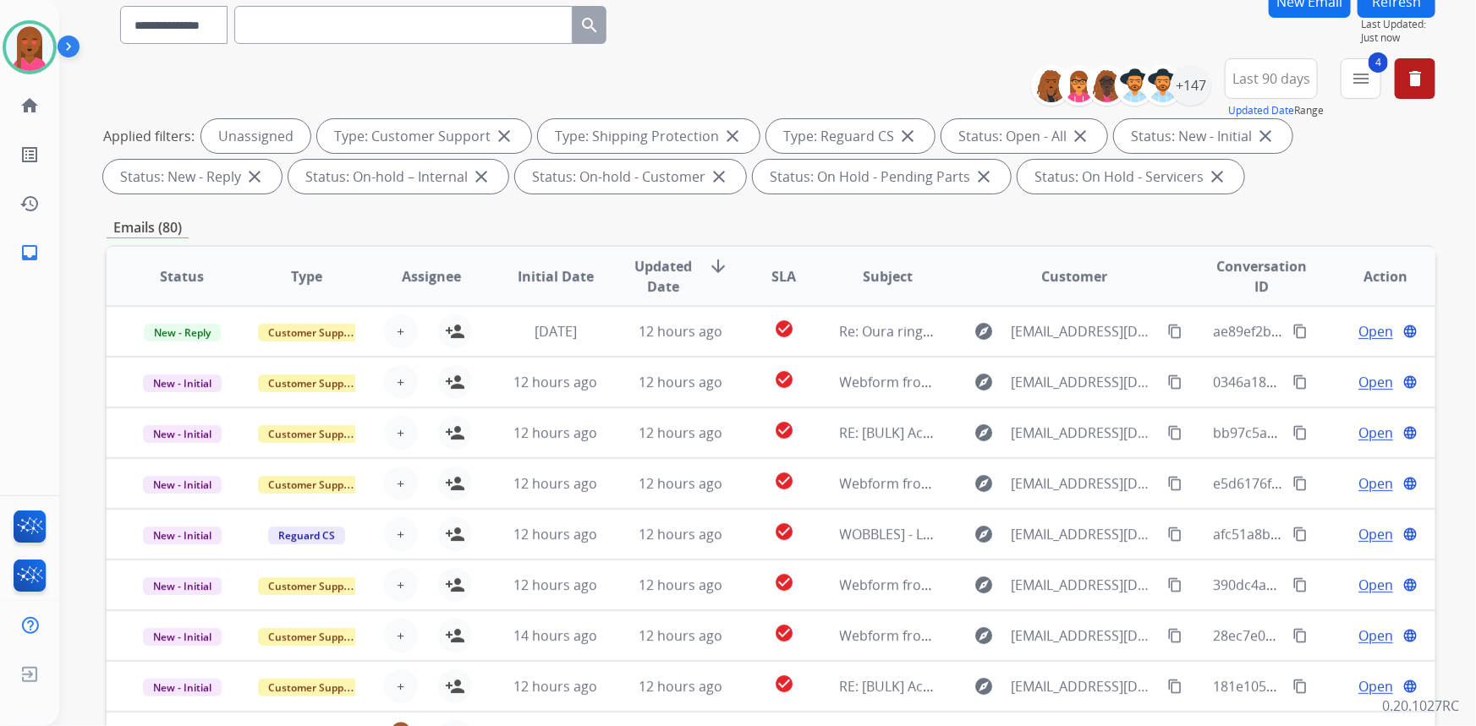
scroll to position [0, 0]
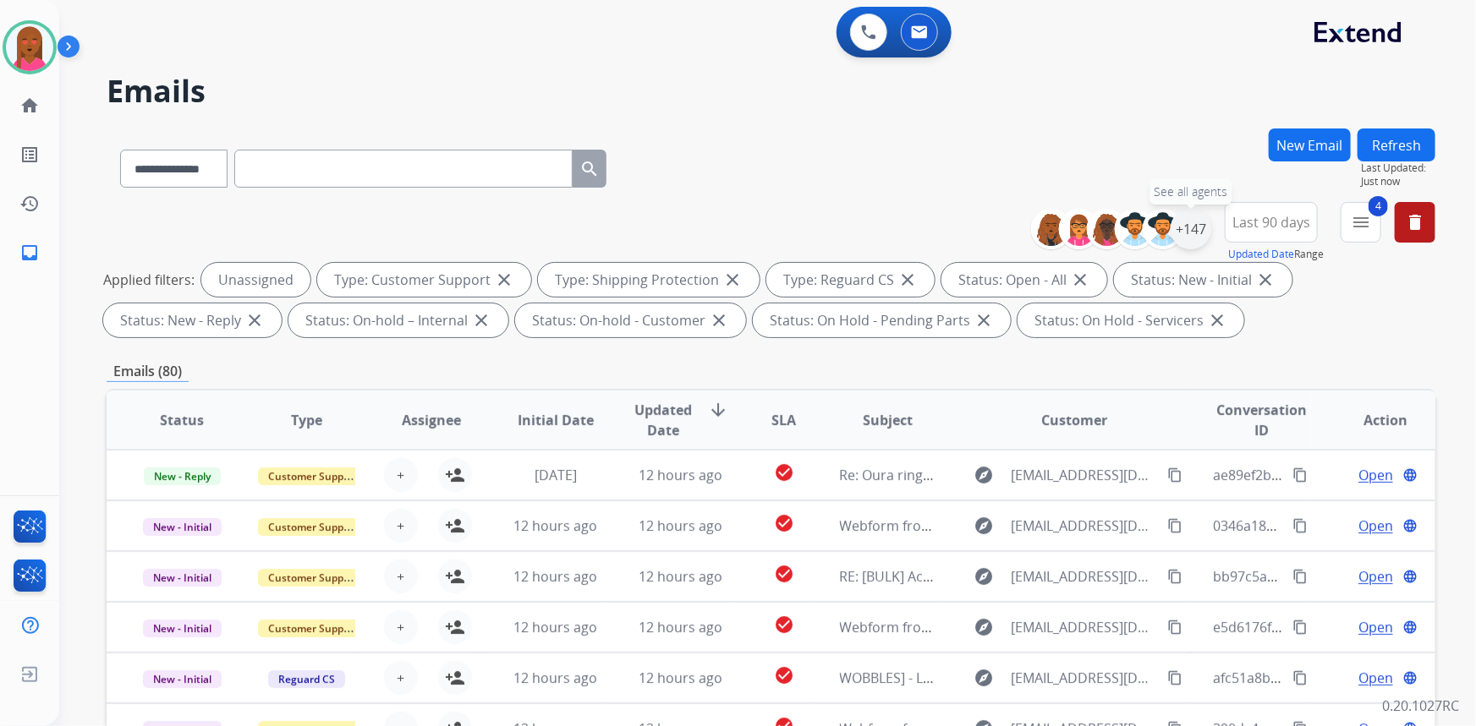
click at [1190, 217] on div "+147" at bounding box center [1191, 229] width 41 height 41
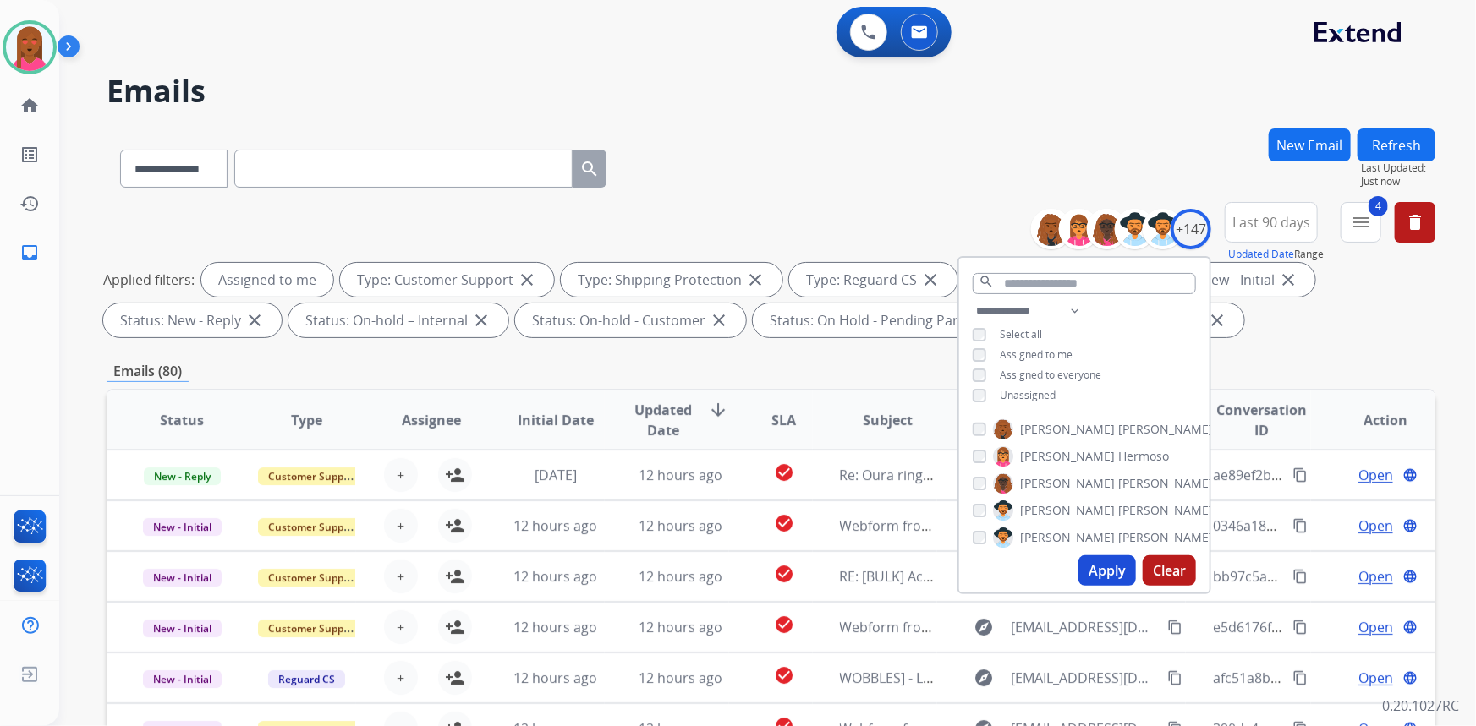
click at [1116, 576] on button "Apply" at bounding box center [1107, 571] width 58 height 30
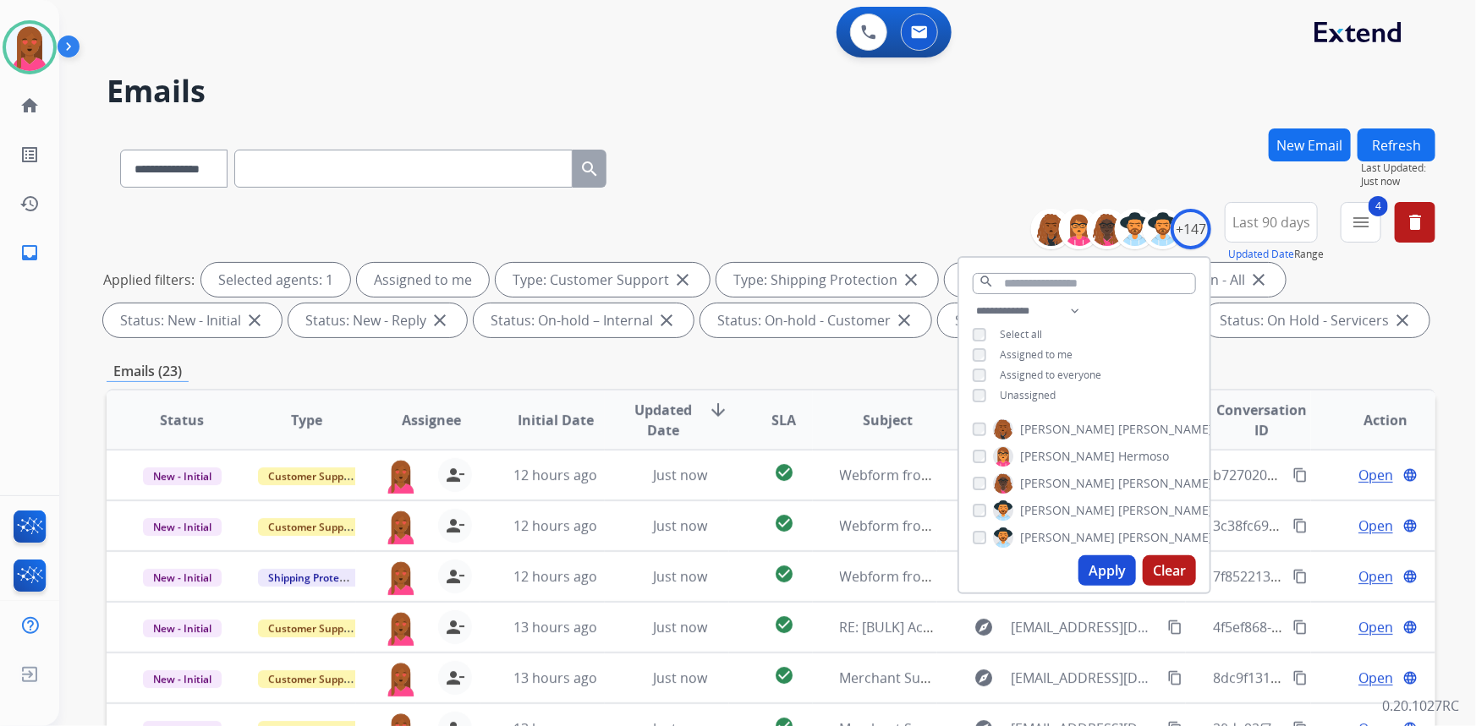
click at [1067, 129] on div "**********" at bounding box center [771, 166] width 1329 height 74
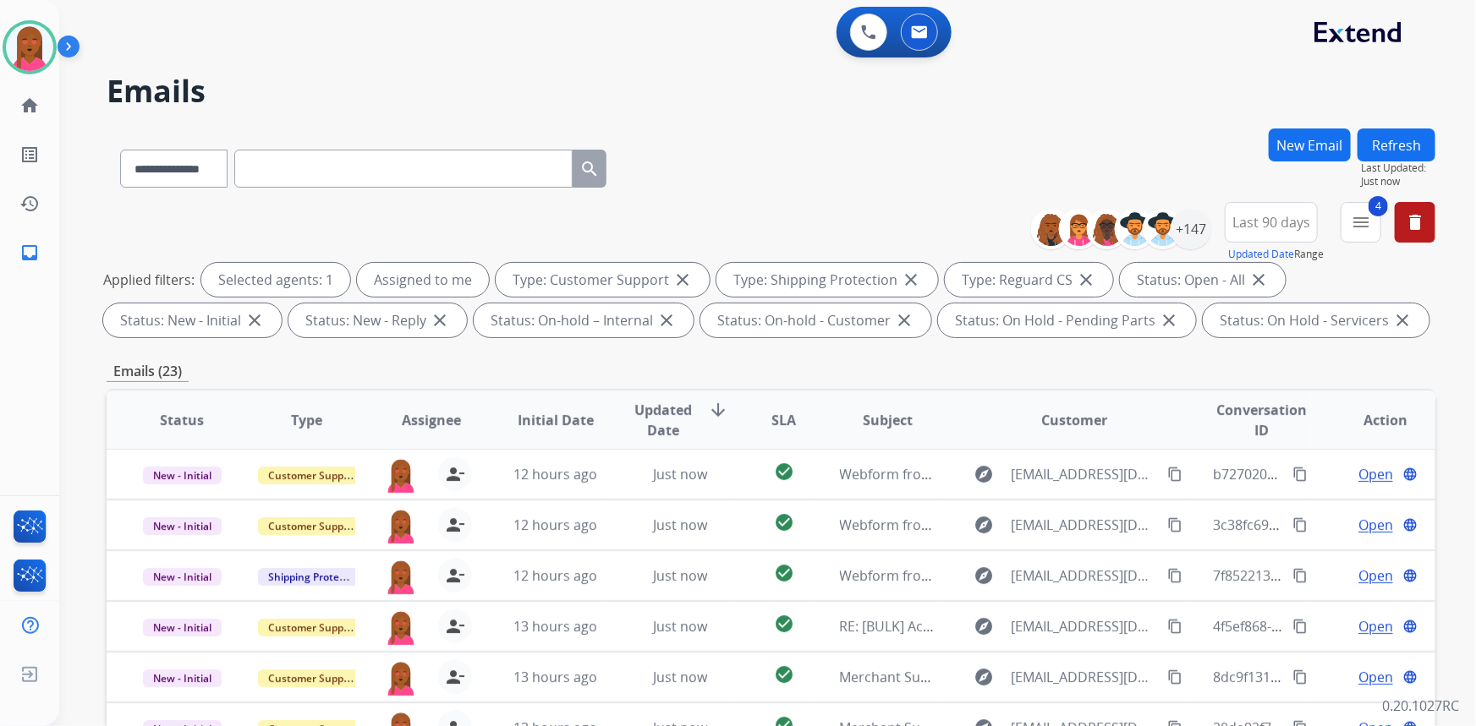
scroll to position [316, 0]
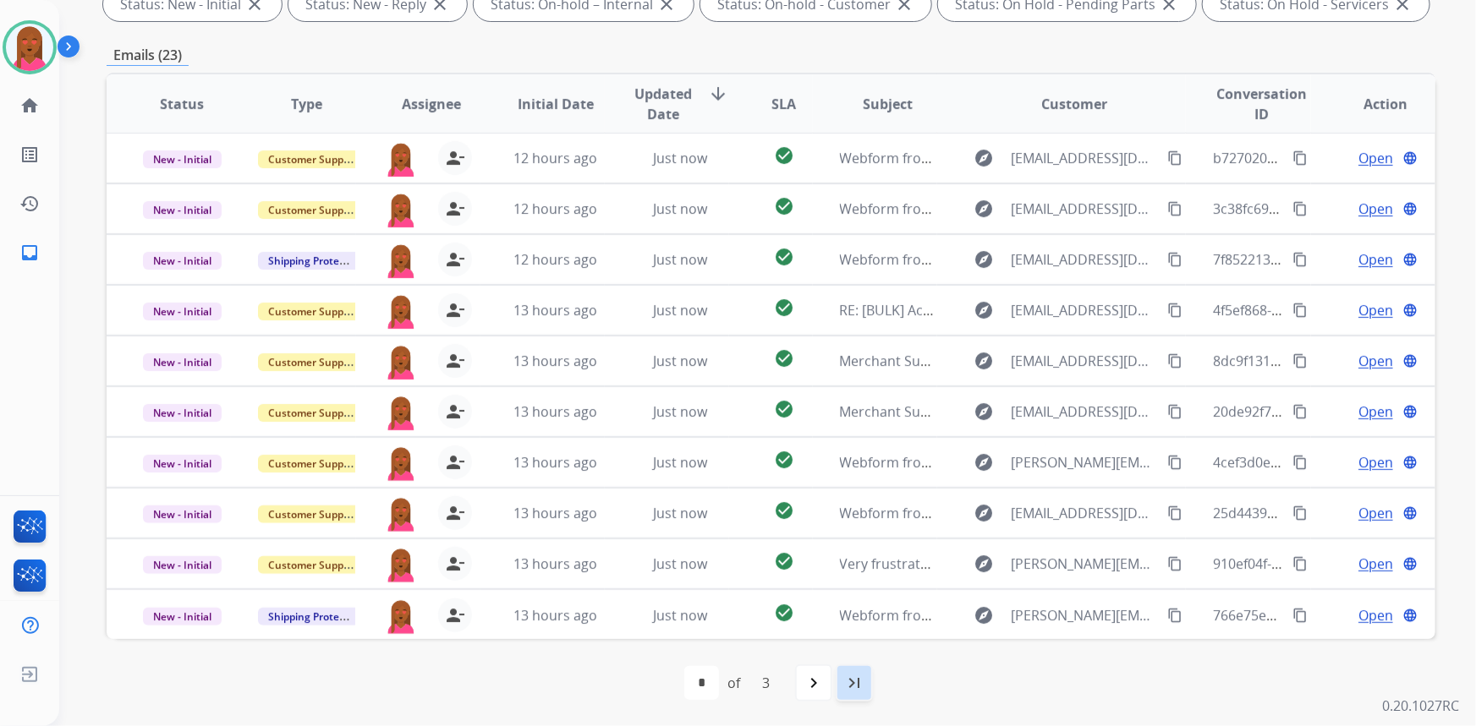
click at [858, 694] on div "last_page" at bounding box center [854, 683] width 37 height 37
select select "*"
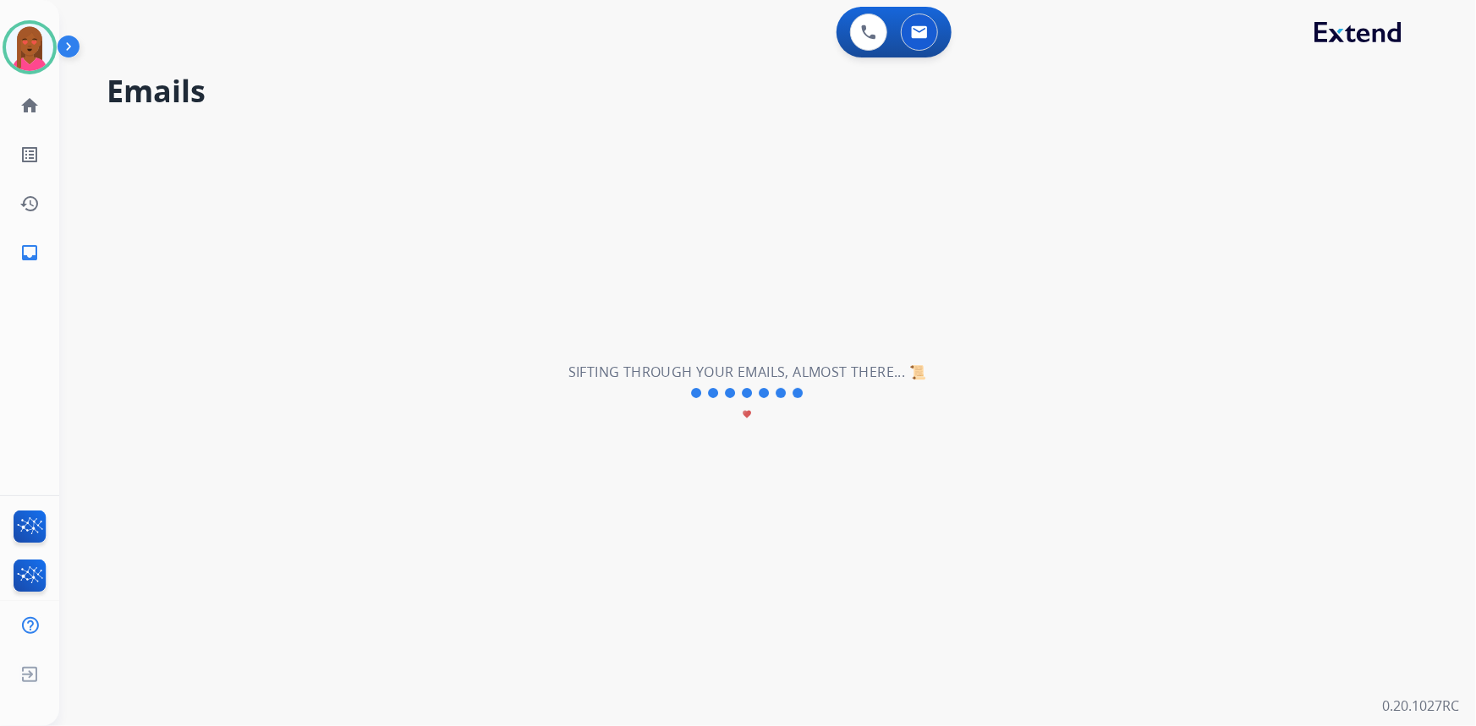
scroll to position [0, 0]
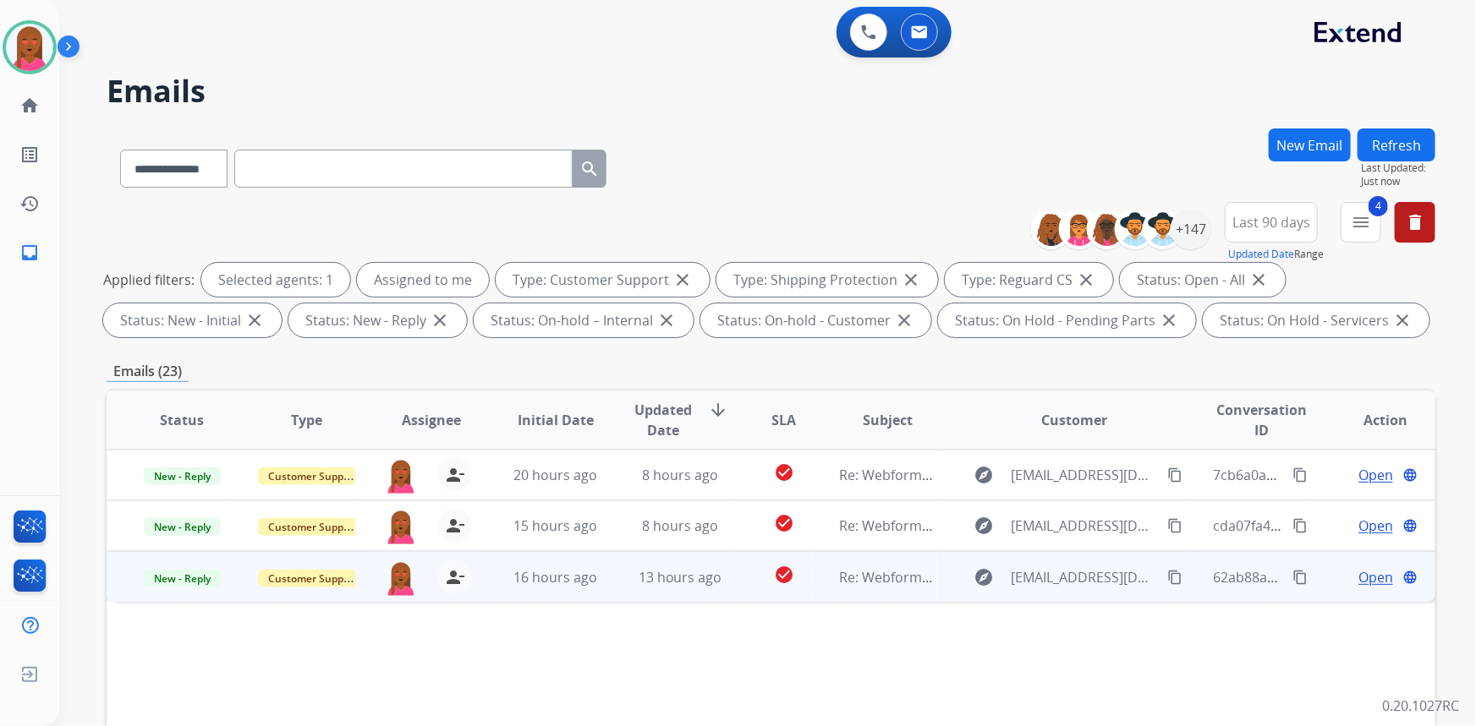
click at [1370, 573] on span "Open" at bounding box center [1375, 577] width 35 height 20
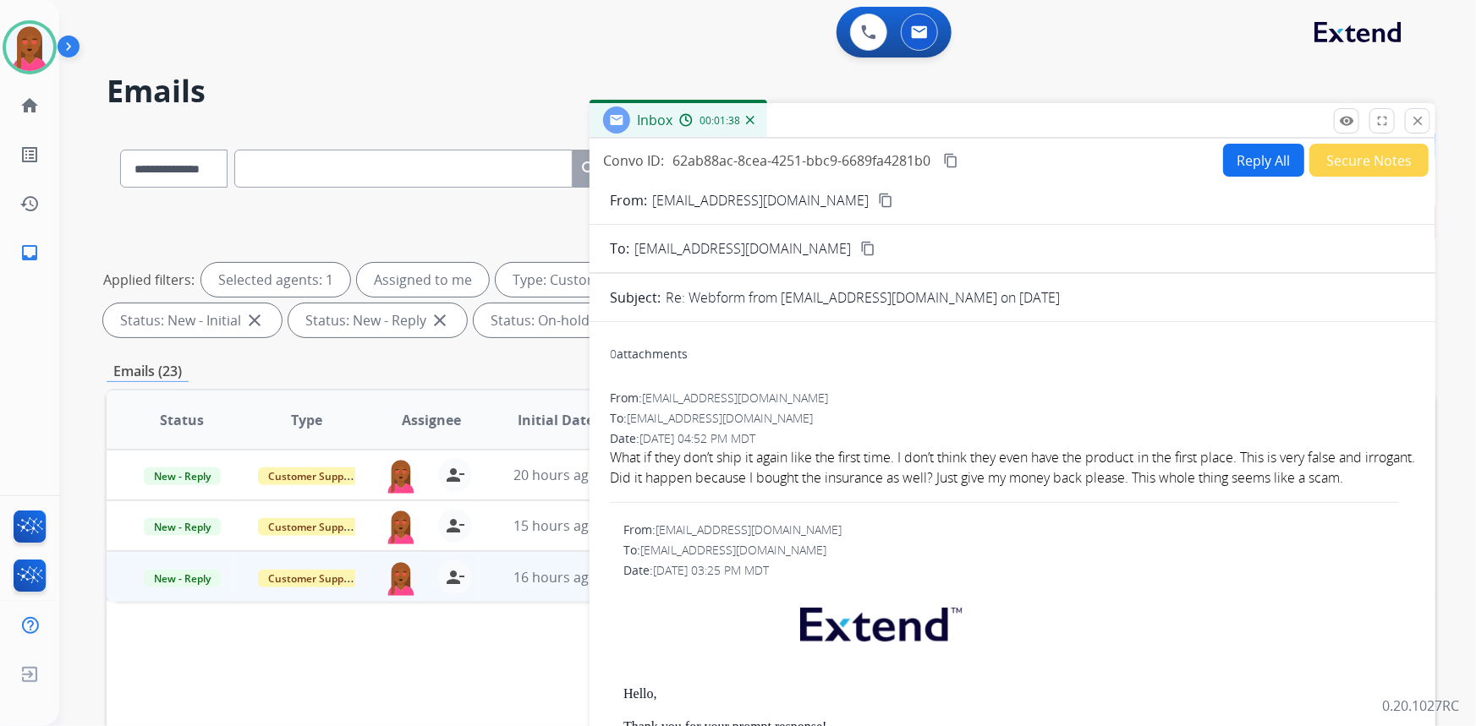
click at [878, 201] on mat-icon "content_copy" at bounding box center [885, 200] width 15 height 15
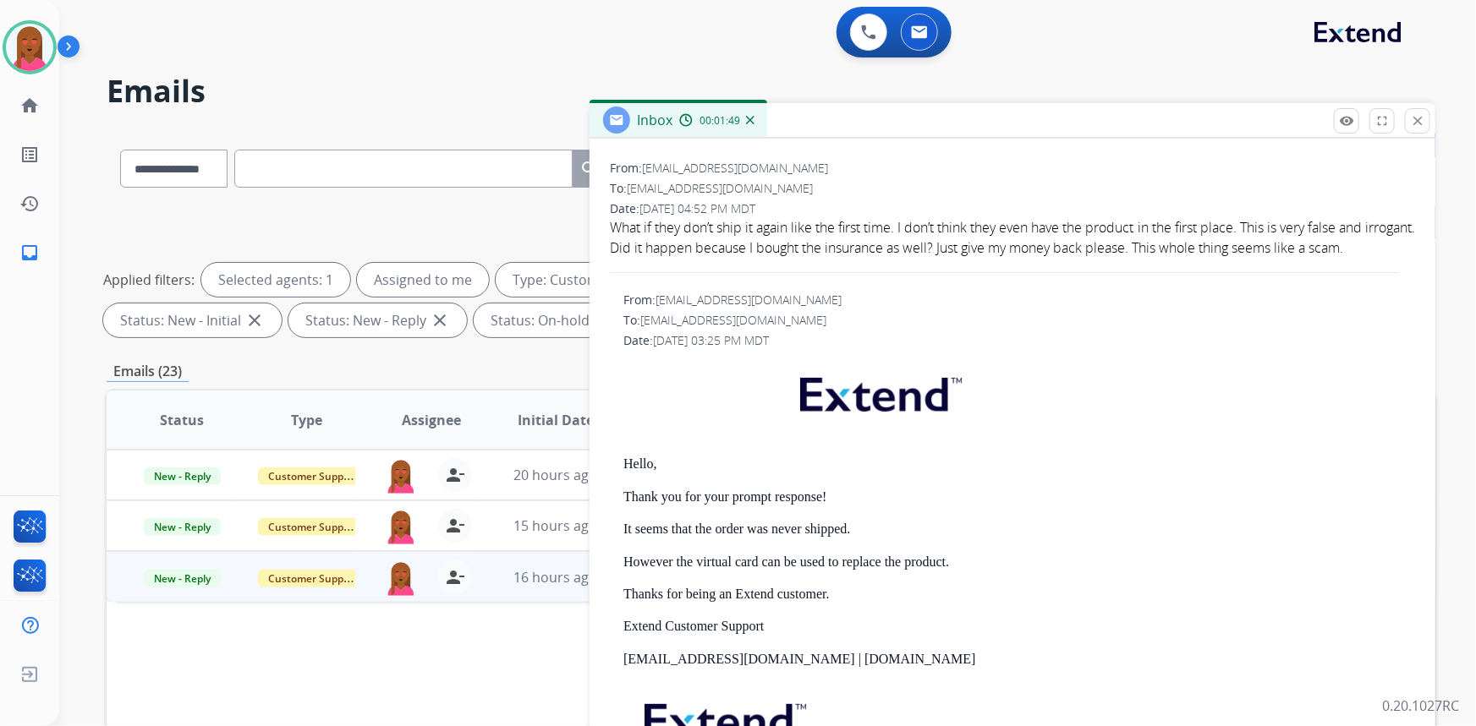
scroll to position [153, 0]
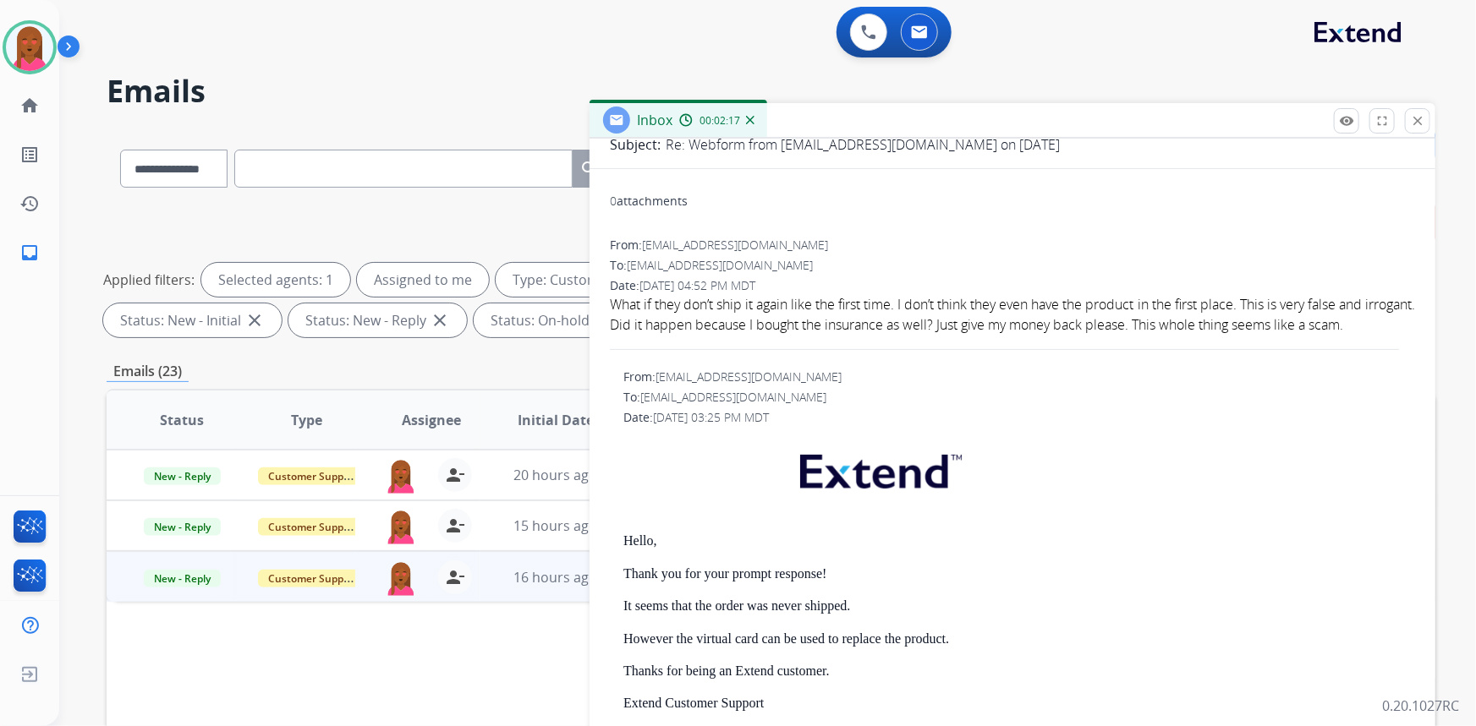
click at [907, 317] on div "What if they don’t ship it again like the first time. I don’t think they even h…" at bounding box center [1012, 314] width 805 height 41
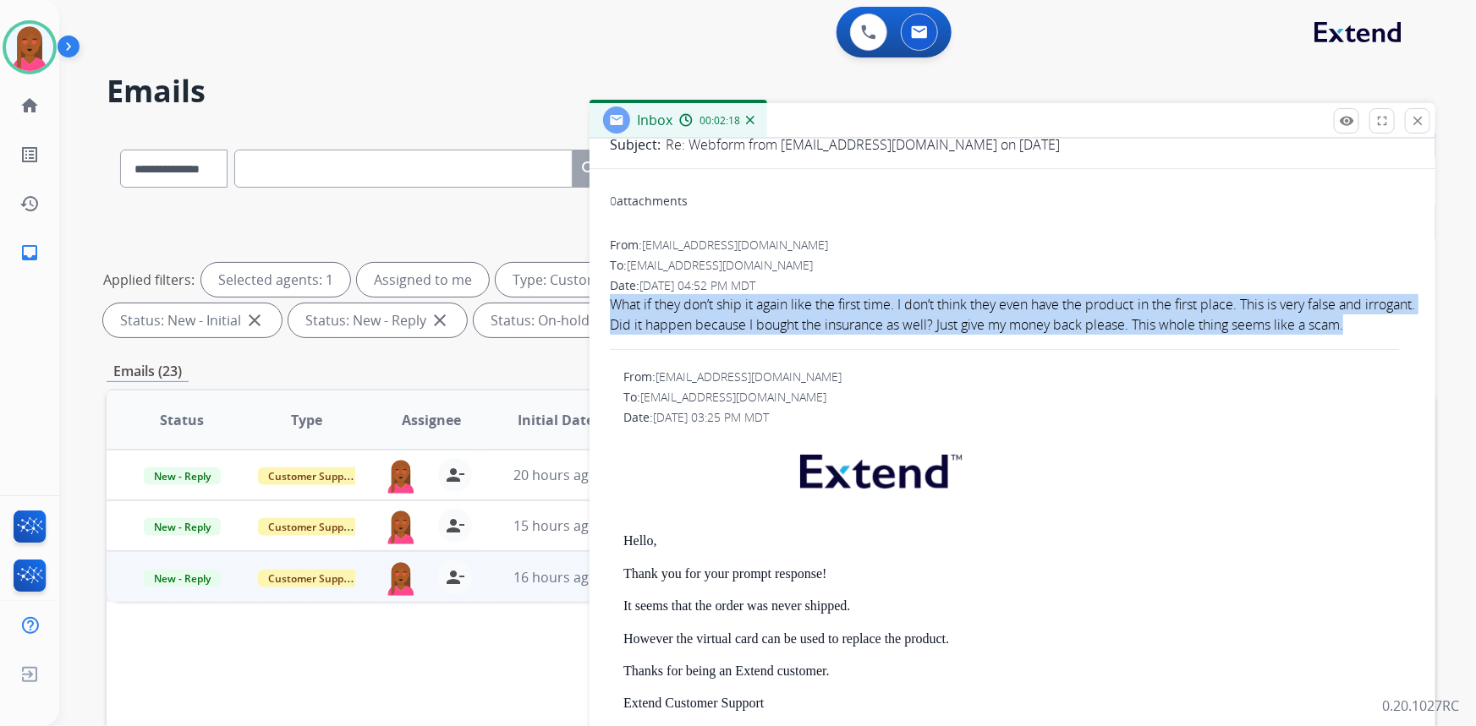
click at [907, 317] on div "What if they don’t ship it again like the first time. I don’t think they even h…" at bounding box center [1012, 314] width 805 height 41
copy div "What if they don’t ship it again like the first time. I don’t think they even h…"
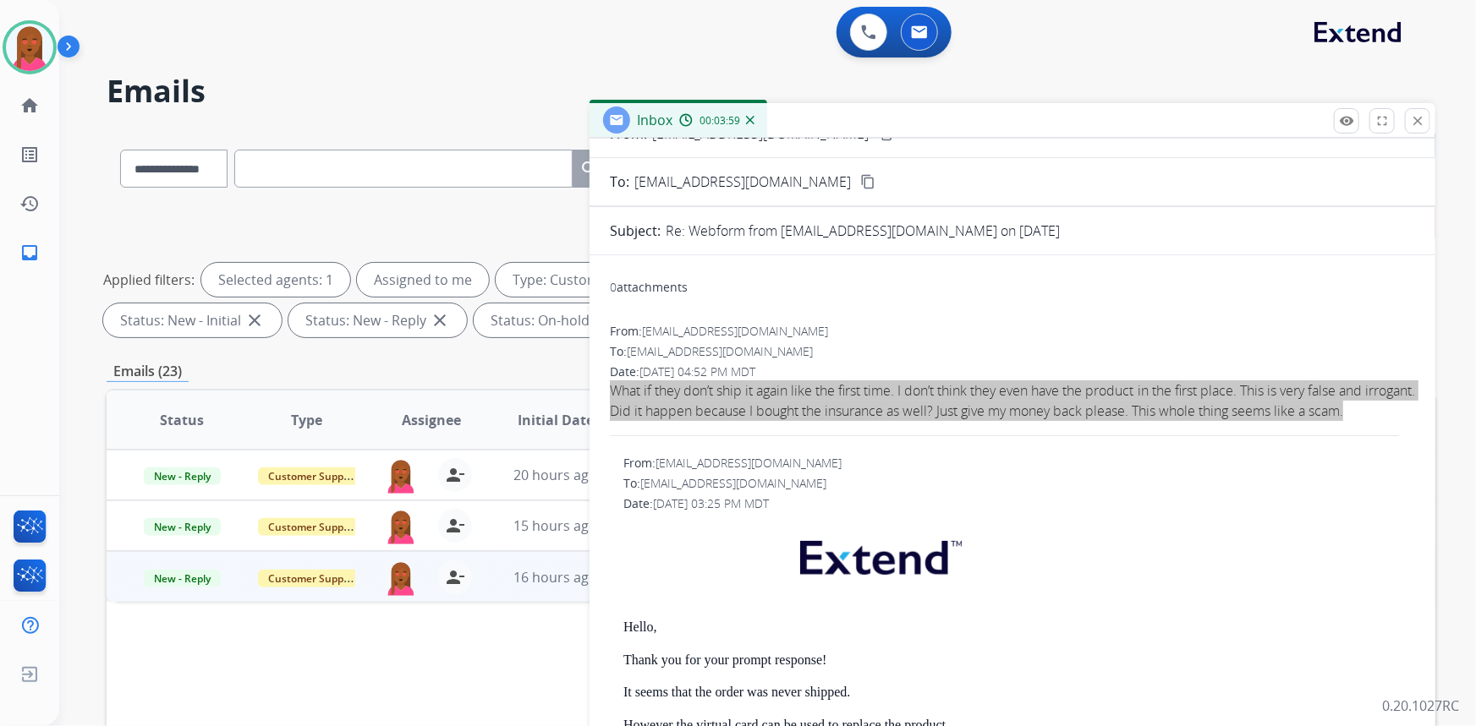
scroll to position [0, 0]
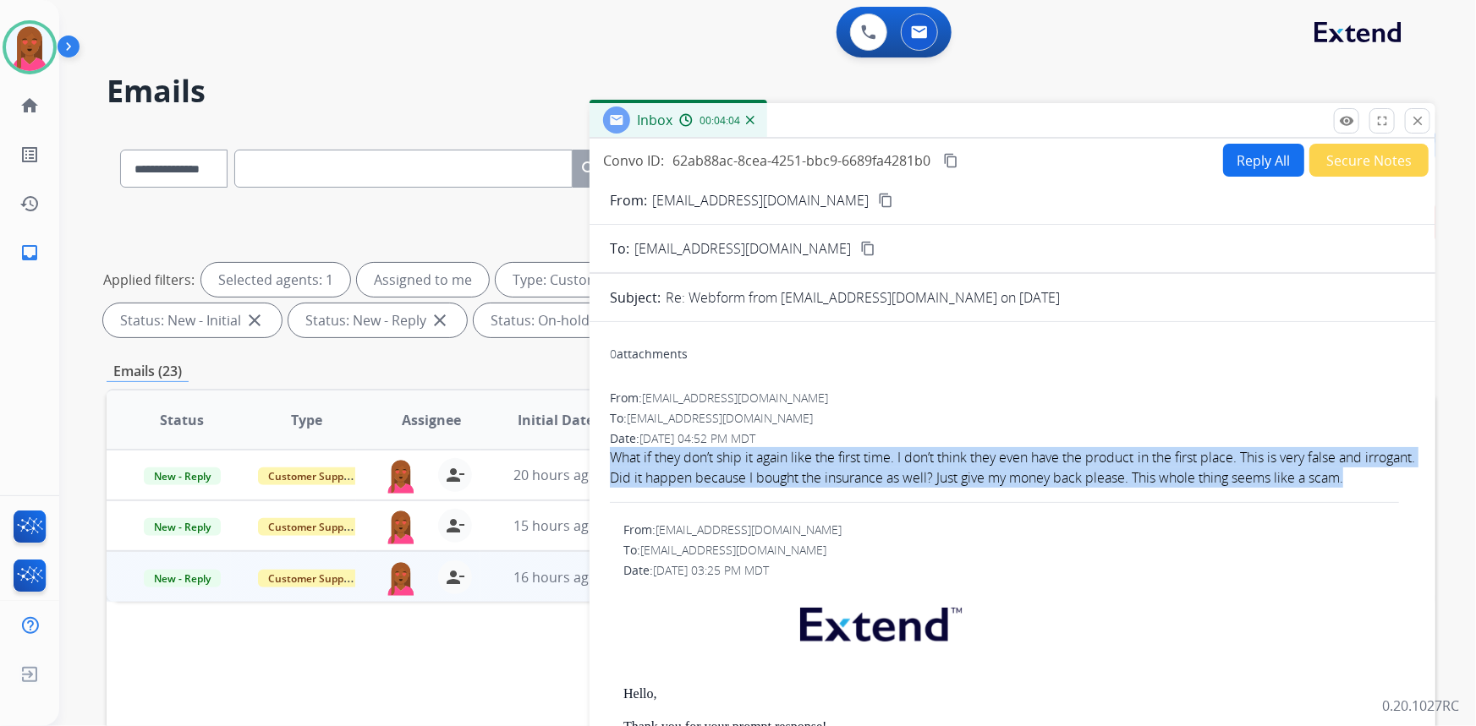
drag, startPoint x: 961, startPoint y: 154, endPoint x: 947, endPoint y: 150, distance: 14.2
click at [957, 154] on button "content_copy" at bounding box center [950, 161] width 20 height 20
click at [1232, 161] on button "Reply All" at bounding box center [1263, 160] width 81 height 33
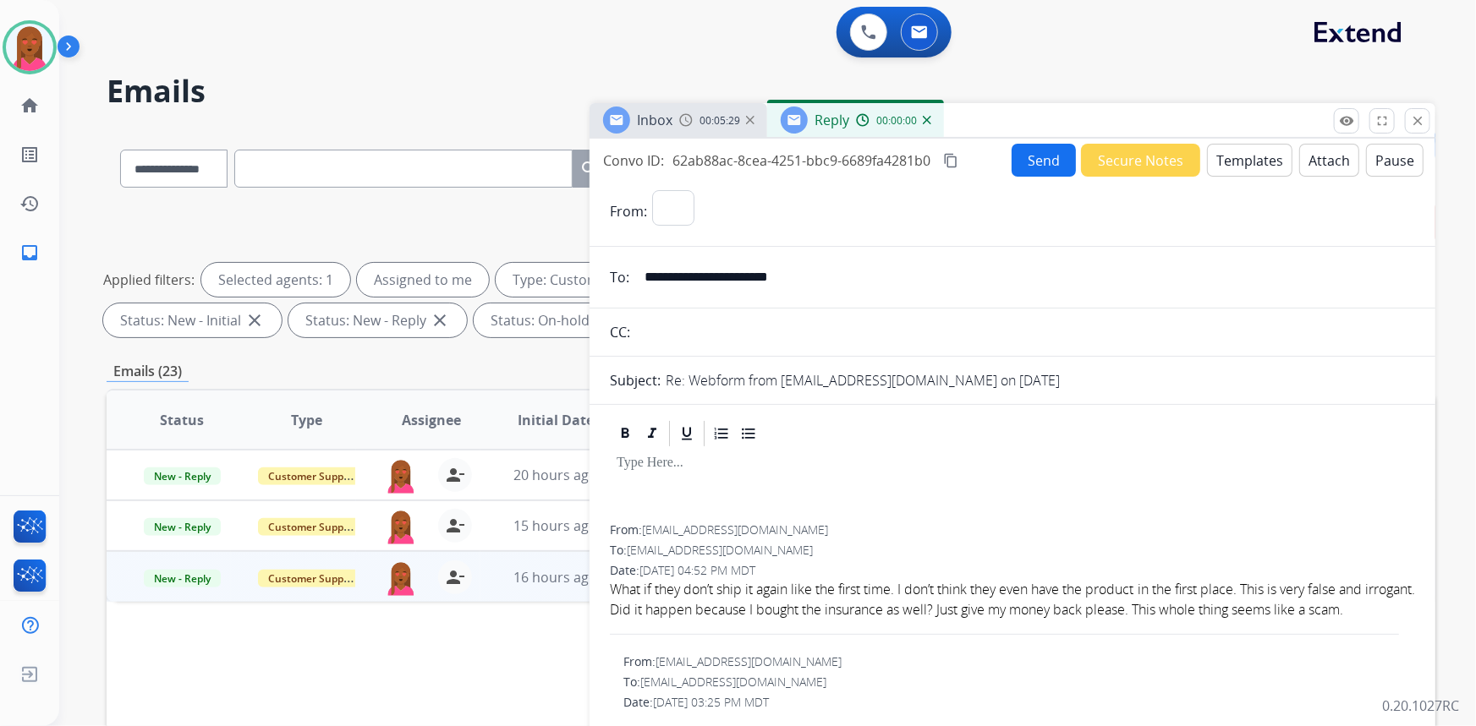
select select "**********"
click at [1237, 153] on button "Templates" at bounding box center [1249, 160] width 85 height 33
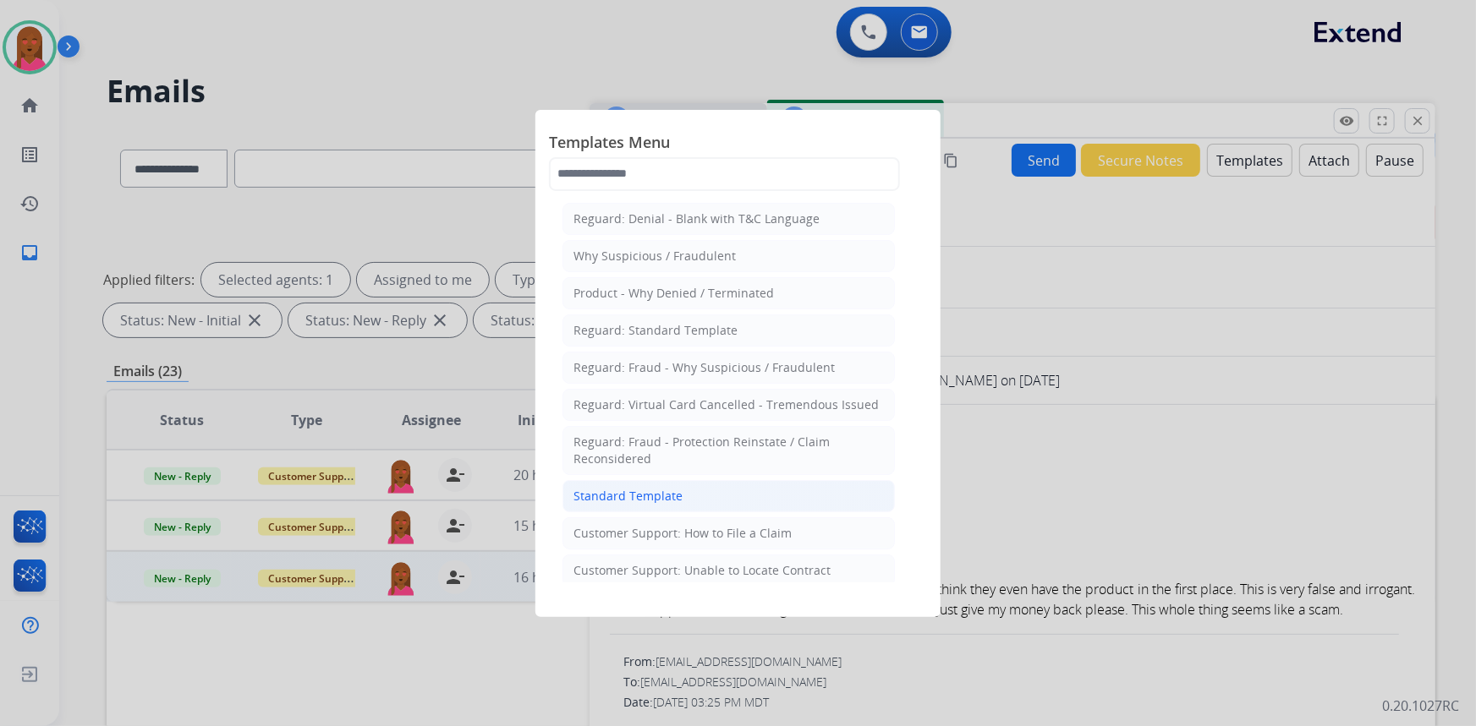
click at [756, 483] on li "Standard Template" at bounding box center [728, 496] width 332 height 32
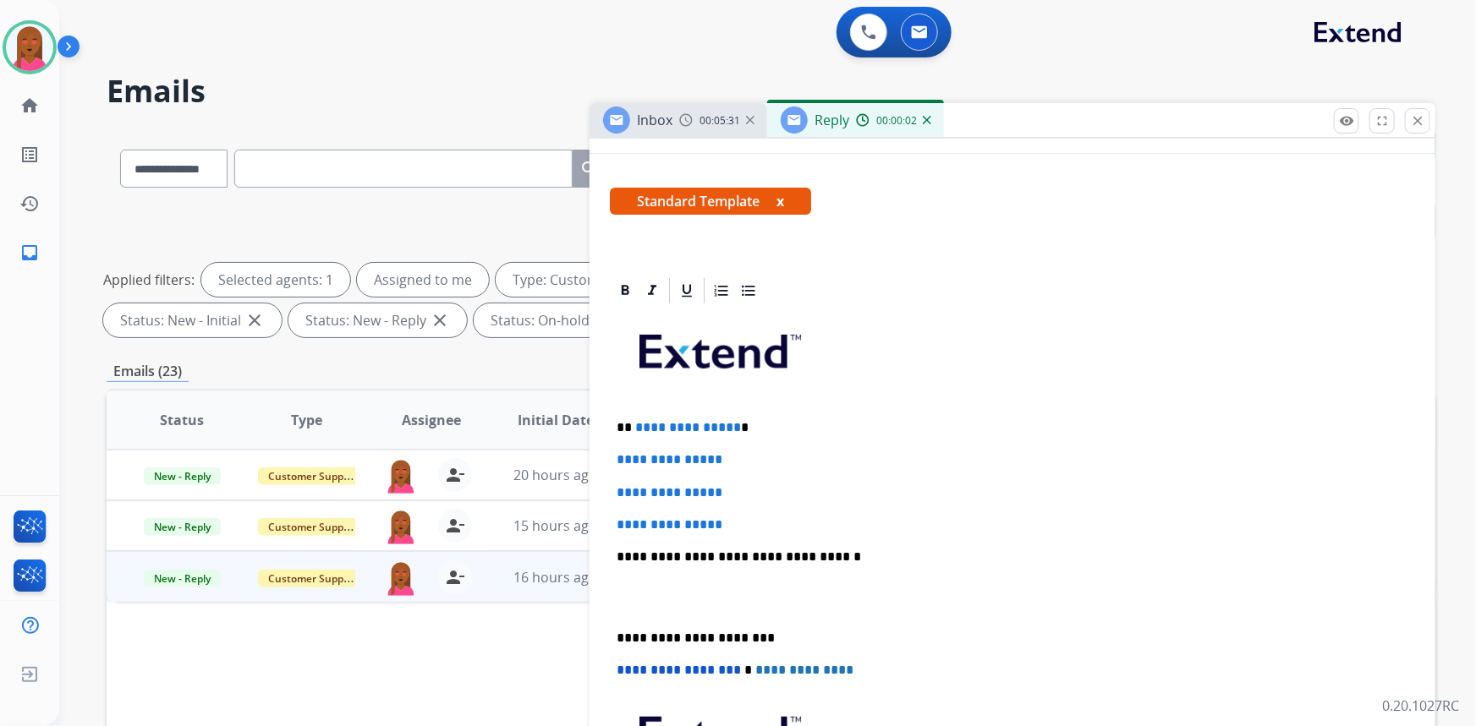
scroll to position [307, 0]
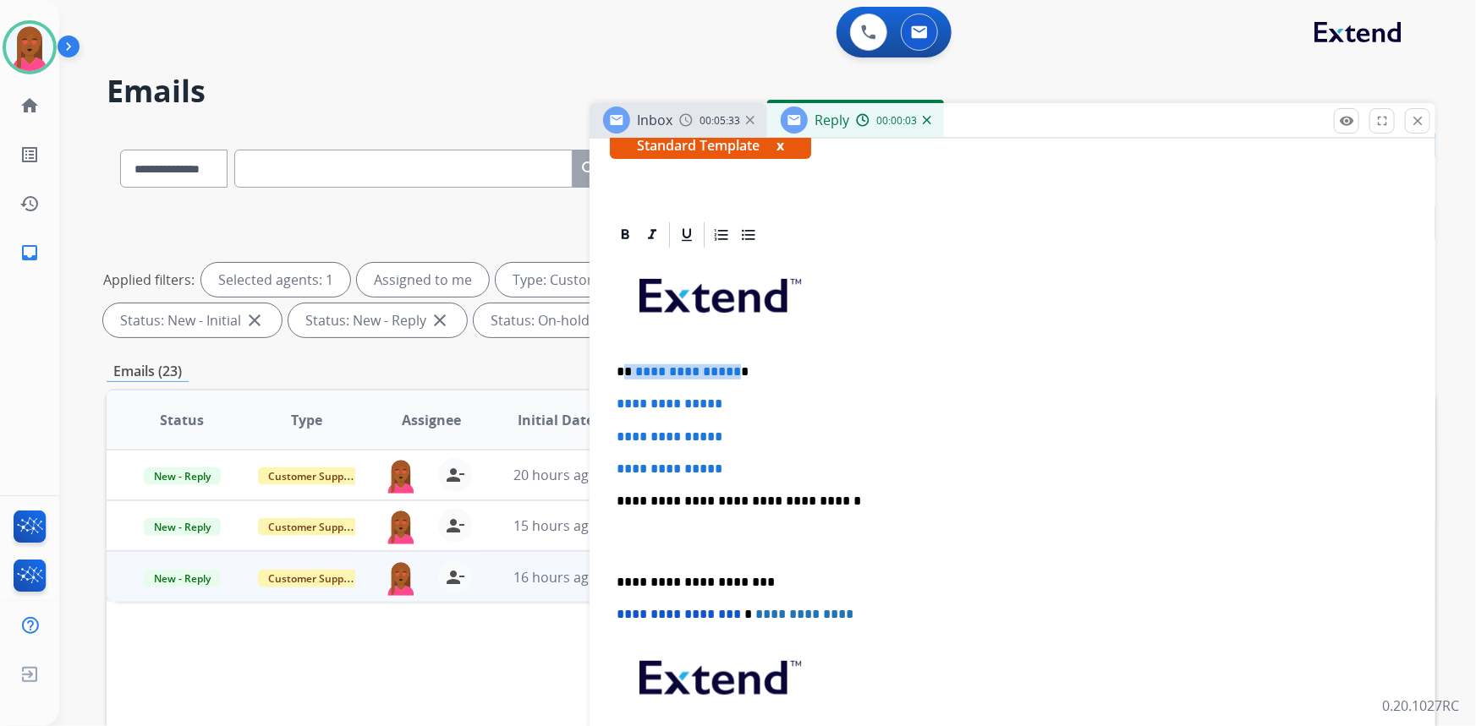
drag, startPoint x: 730, startPoint y: 365, endPoint x: 623, endPoint y: 365, distance: 106.6
click at [622, 365] on p "**********" at bounding box center [1006, 372] width 779 height 15
drag, startPoint x: 1035, startPoint y: 449, endPoint x: 996, endPoint y: 447, distance: 38.9
click at [1036, 447] on div "**********" at bounding box center [1012, 541] width 805 height 582
drag, startPoint x: 684, startPoint y: 452, endPoint x: 590, endPoint y: 401, distance: 106.7
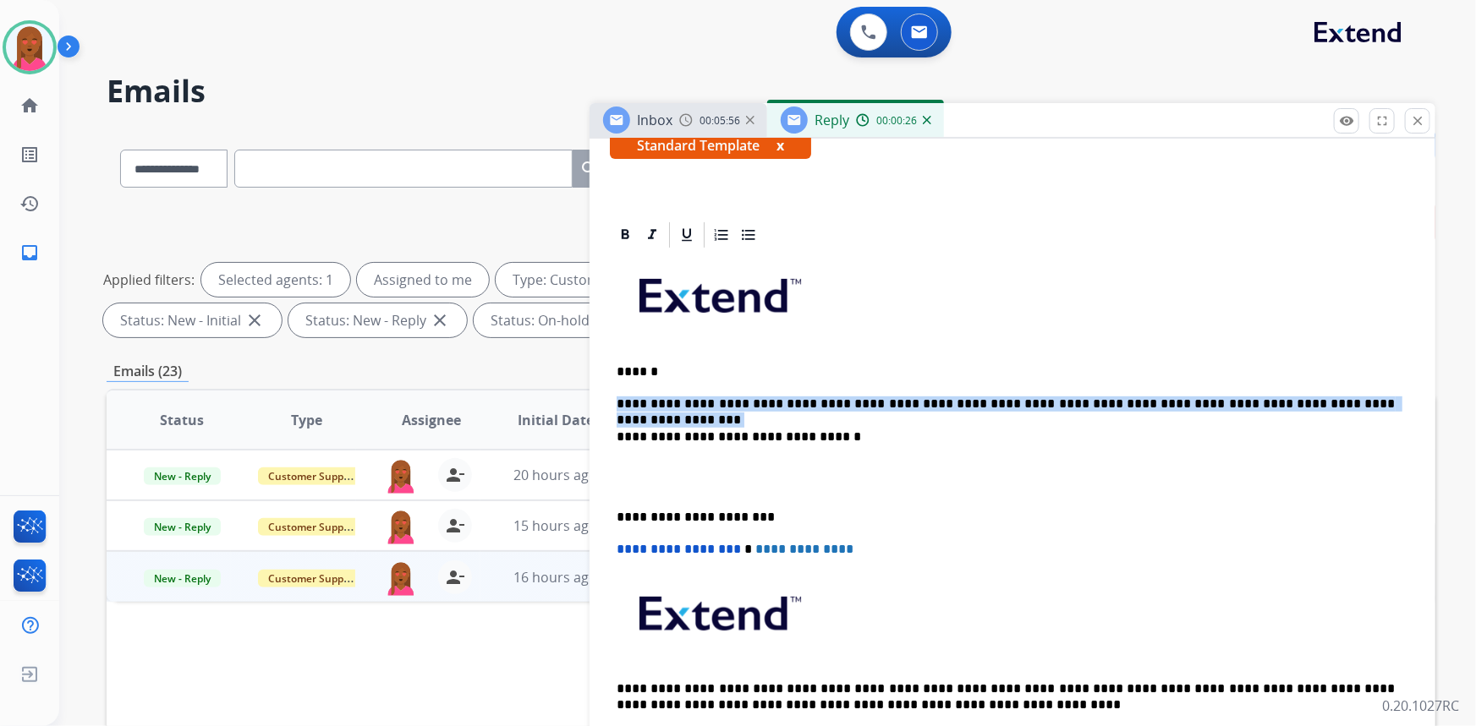
drag, startPoint x: 1348, startPoint y: 397, endPoint x: 595, endPoint y: 390, distance: 752.7
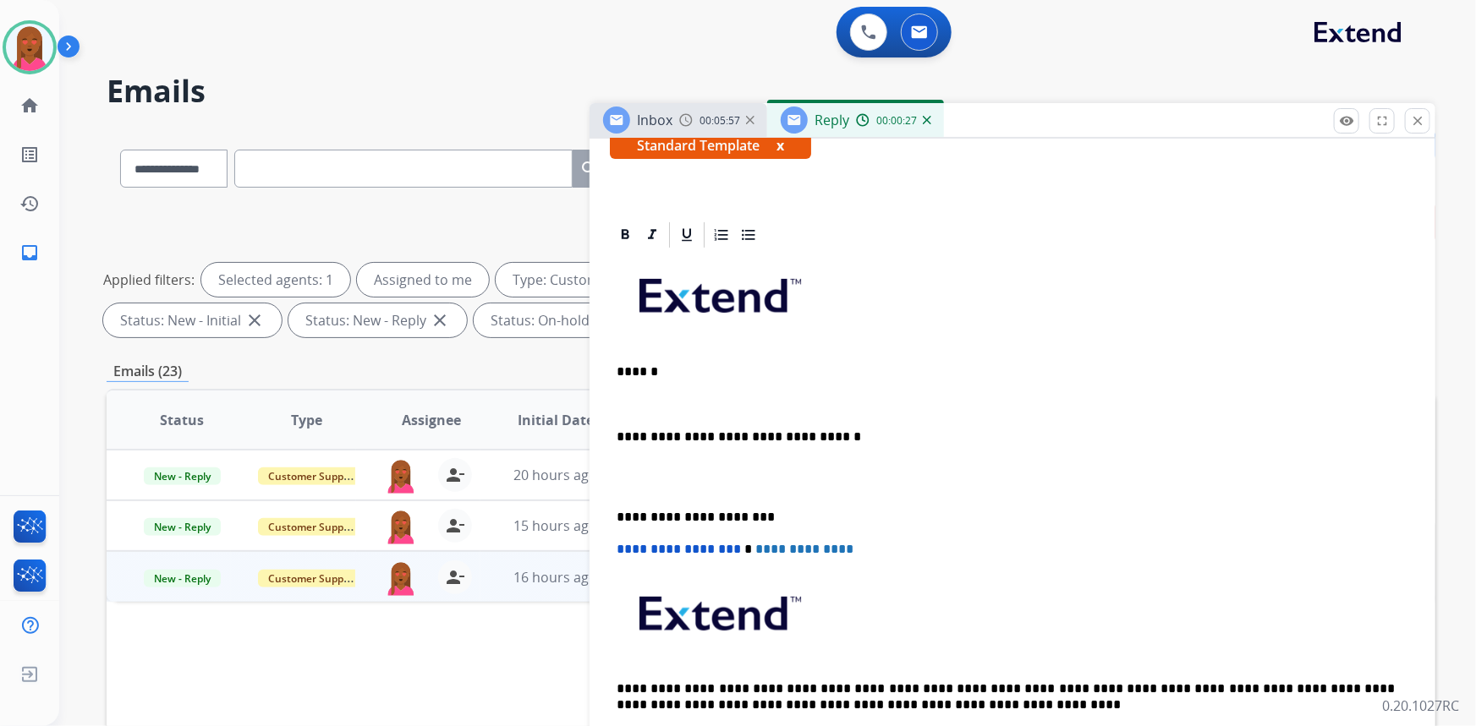
click at [630, 481] on p at bounding box center [1013, 477] width 792 height 31
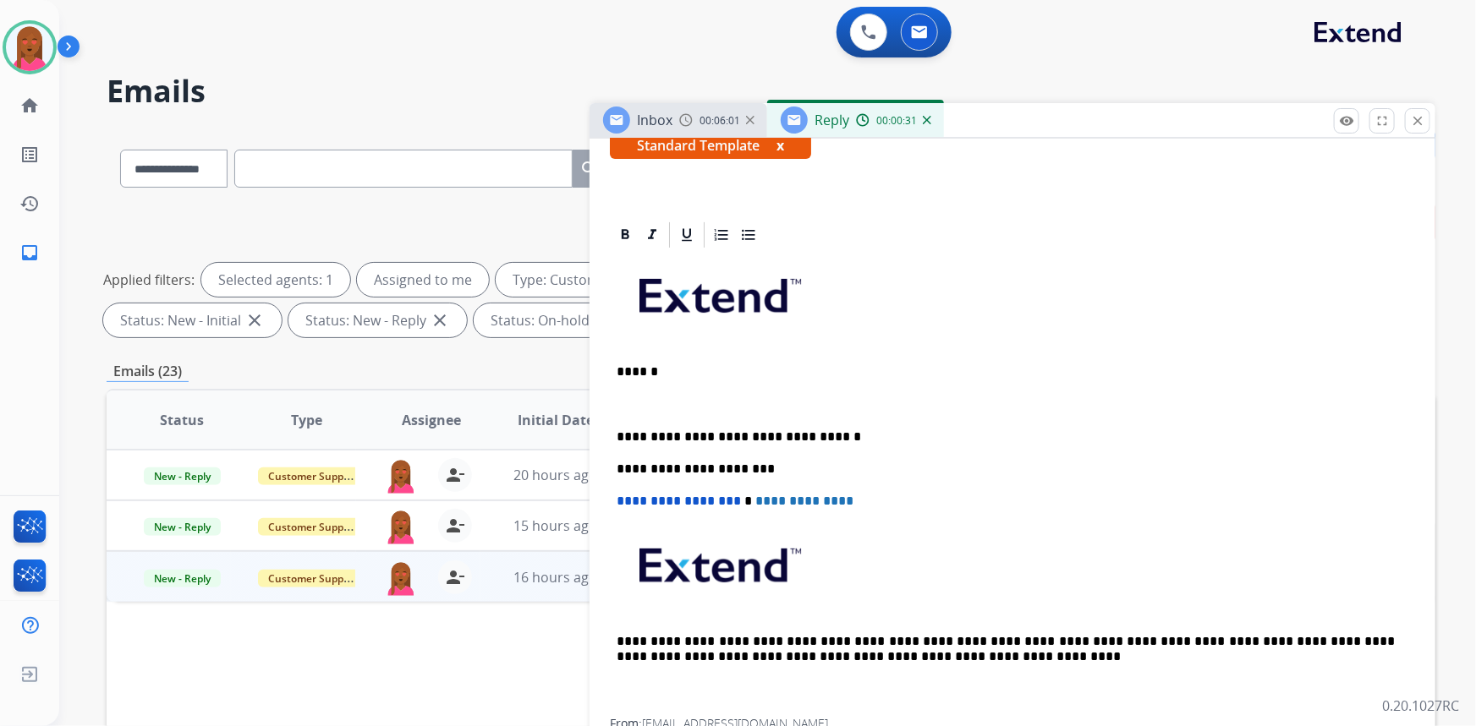
click at [1167, 432] on p "**********" at bounding box center [1006, 437] width 779 height 15
click at [650, 397] on p at bounding box center [1006, 404] width 779 height 15
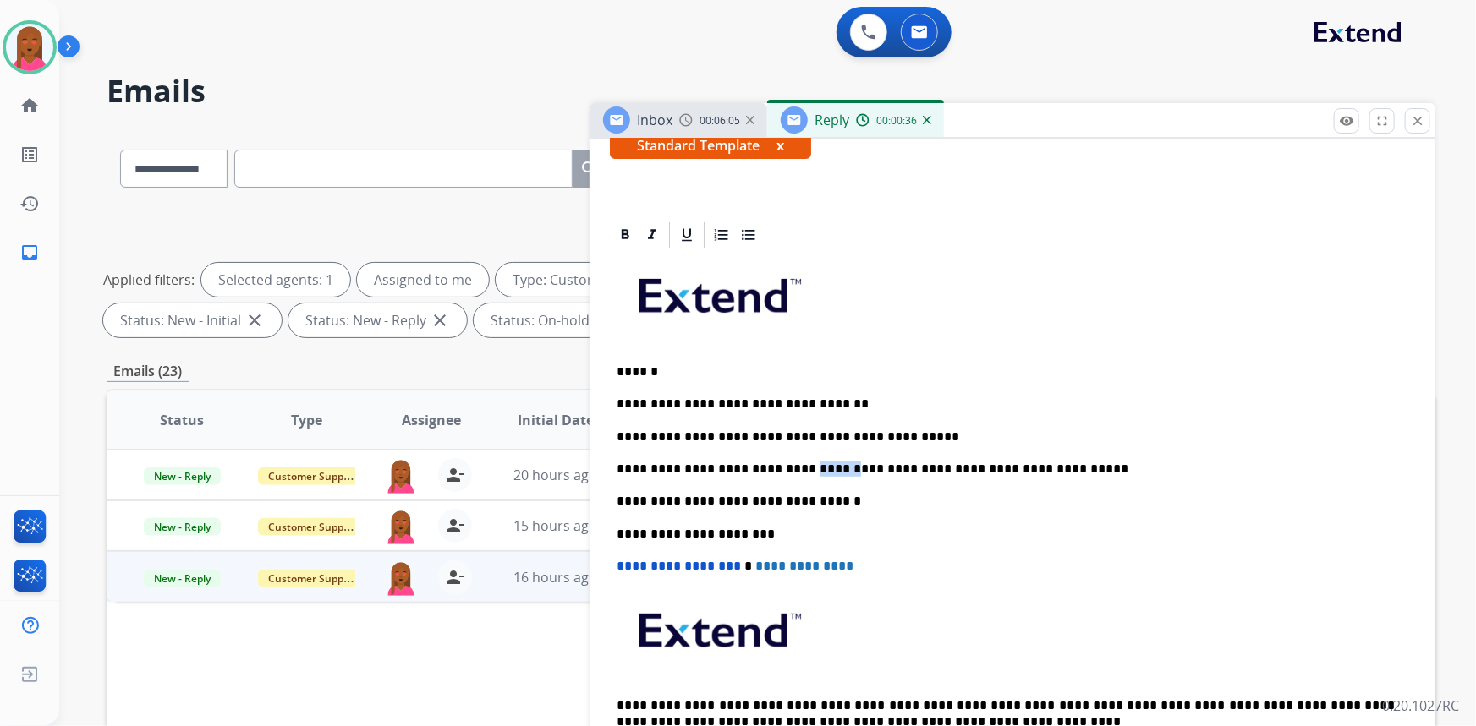
drag, startPoint x: 815, startPoint y: 465, endPoint x: 783, endPoint y: 463, distance: 32.2
click at [783, 463] on p "**********" at bounding box center [1006, 469] width 779 height 15
drag, startPoint x: 812, startPoint y: 467, endPoint x: 790, endPoint y: 463, distance: 22.2
click at [790, 463] on p "**********" at bounding box center [1006, 469] width 779 height 15
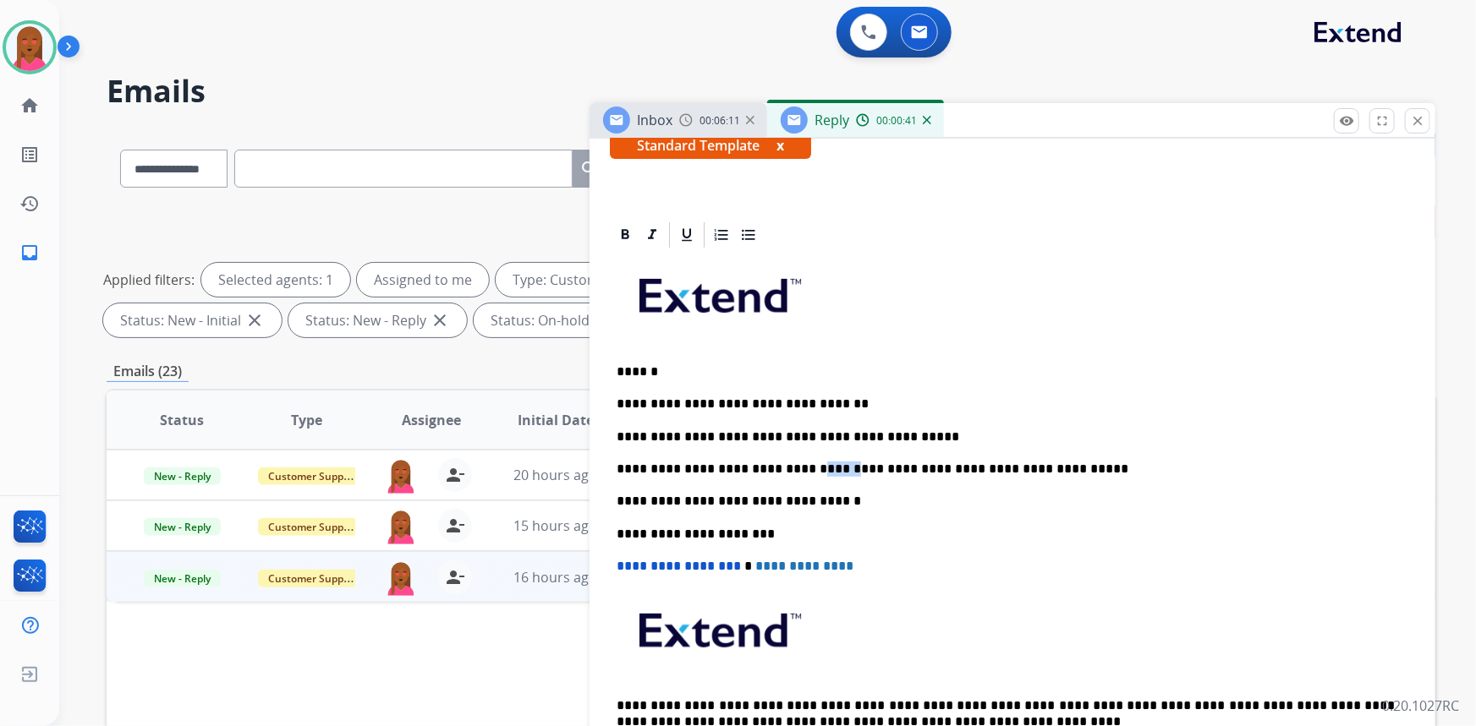
drag, startPoint x: 816, startPoint y: 467, endPoint x: 787, endPoint y: 470, distance: 29.8
click at [787, 470] on p "**********" at bounding box center [1006, 469] width 779 height 15
drag, startPoint x: 732, startPoint y: 467, endPoint x: 689, endPoint y: 461, distance: 42.7
click at [689, 462] on p "**********" at bounding box center [1006, 469] width 779 height 15
drag, startPoint x: 850, startPoint y: 436, endPoint x: 810, endPoint y: 436, distance: 39.8
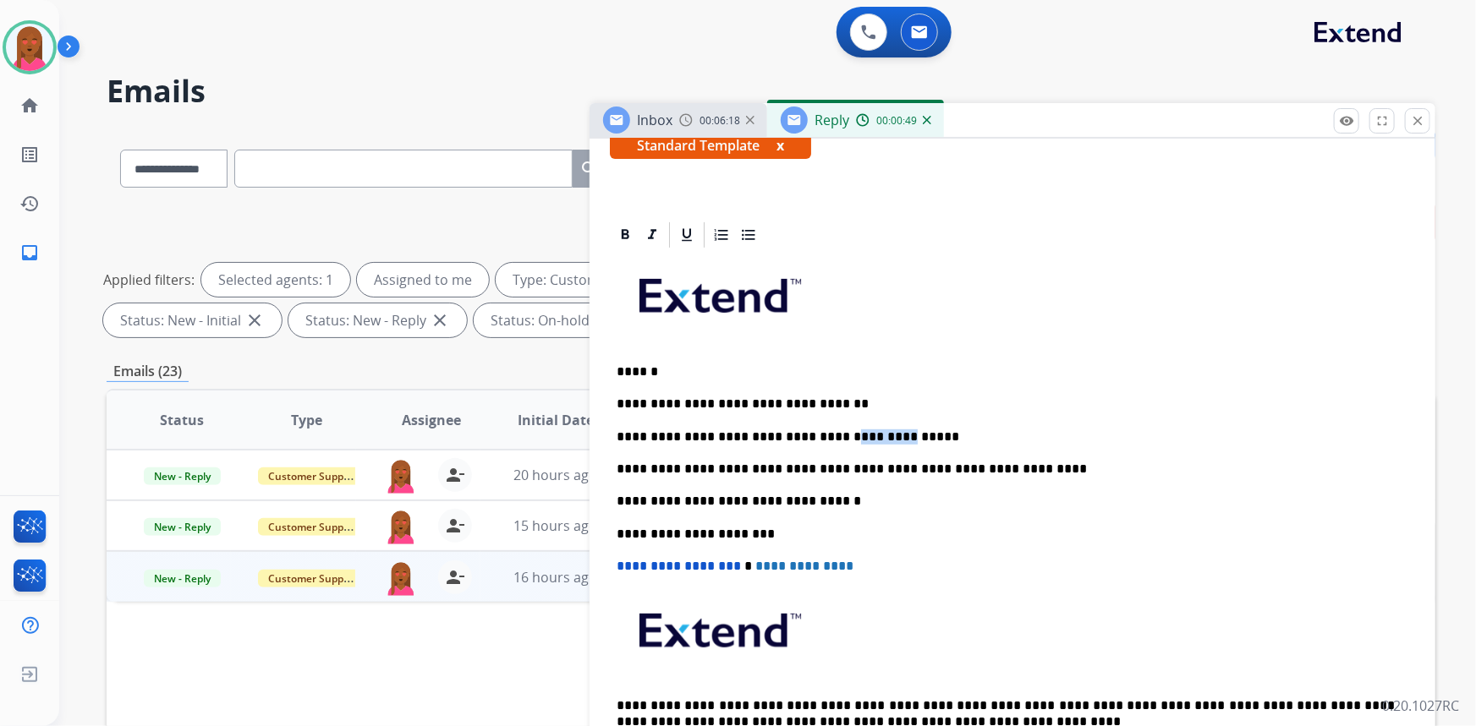
click at [810, 436] on p "**********" at bounding box center [1006, 437] width 779 height 15
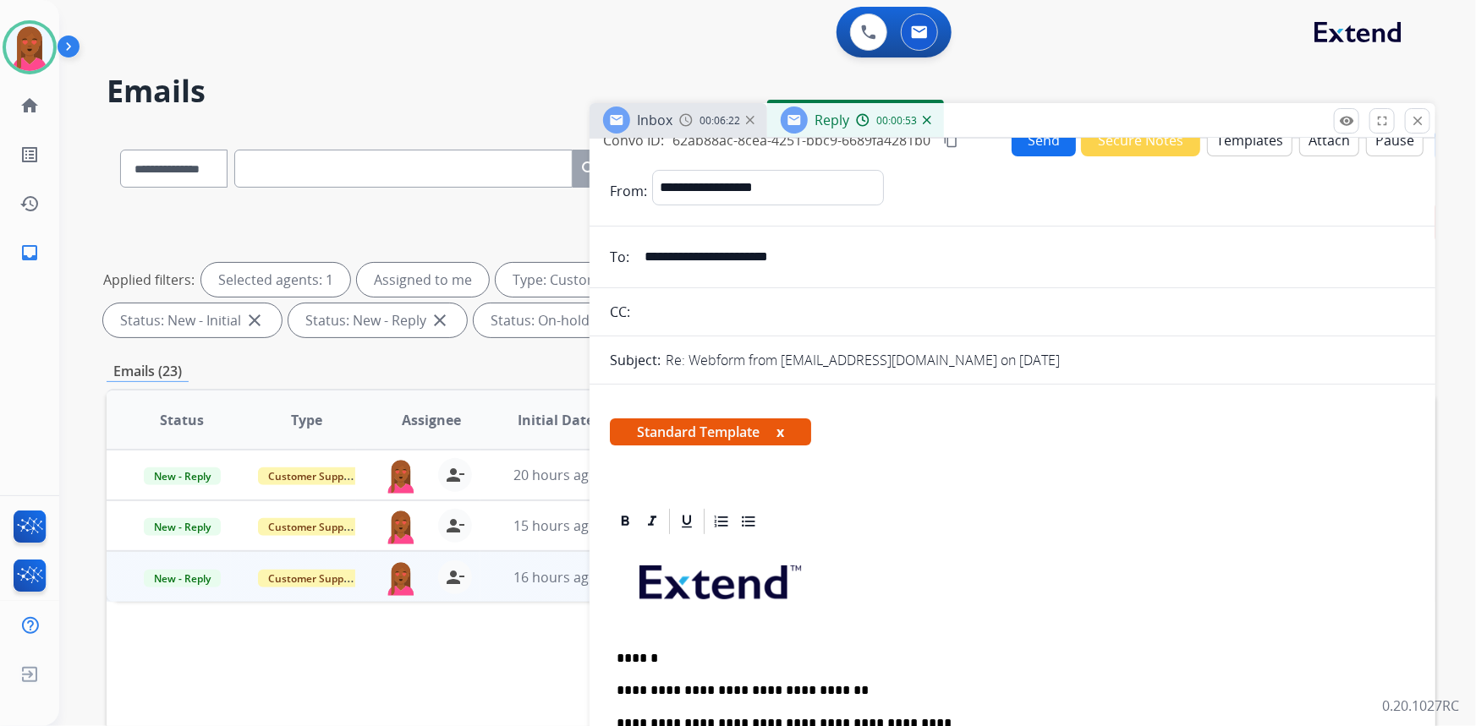
scroll to position [0, 0]
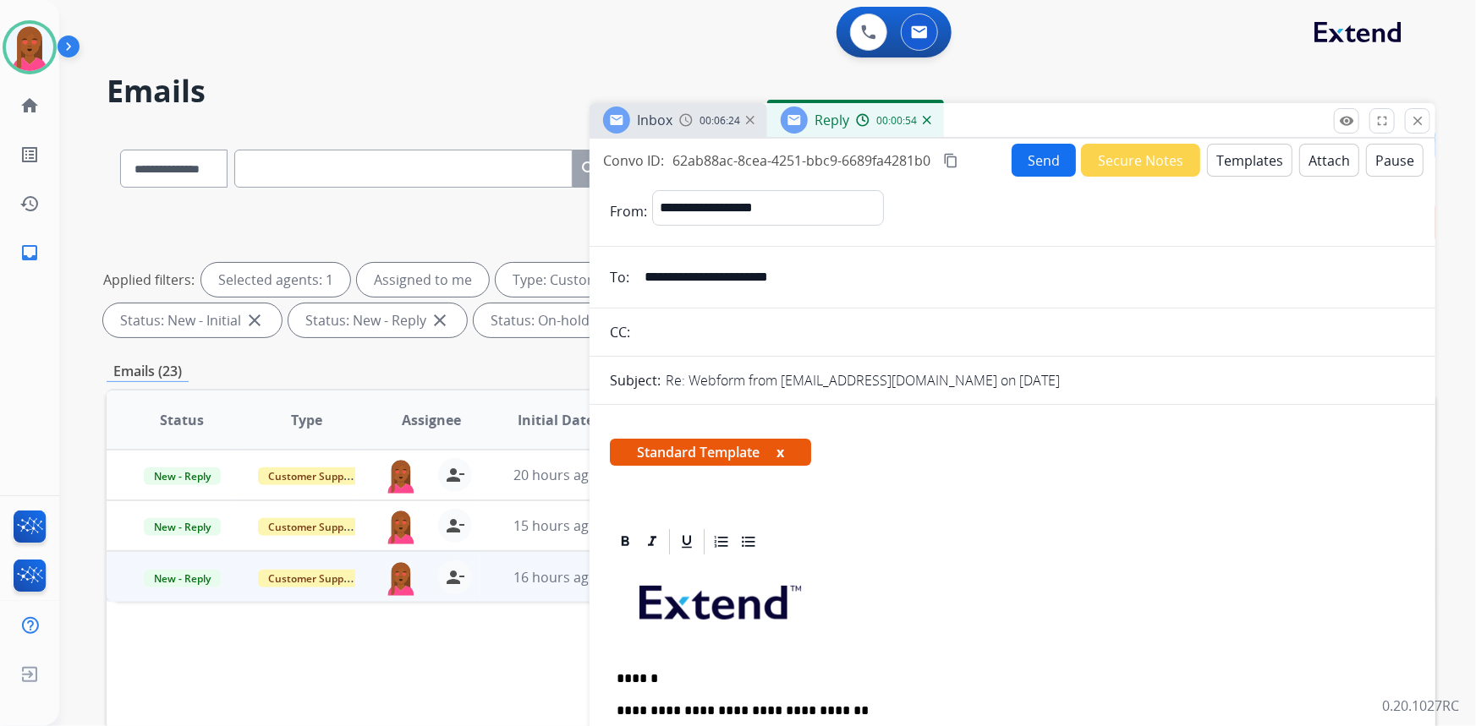
click at [1022, 152] on button "Send" at bounding box center [1044, 160] width 64 height 33
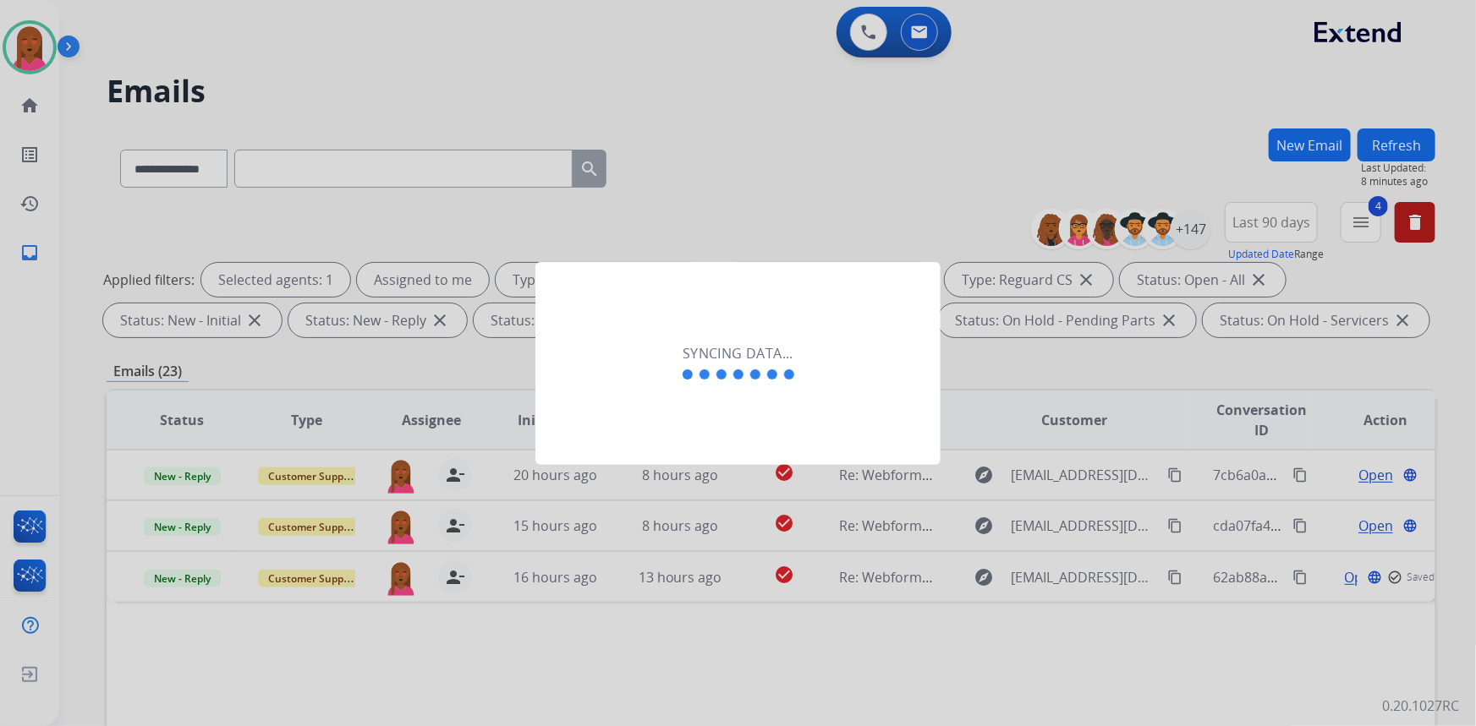
click at [701, 379] on span at bounding box center [704, 375] width 10 height 10
click at [691, 386] on div "Syncing data..." at bounding box center [737, 363] width 405 height 203
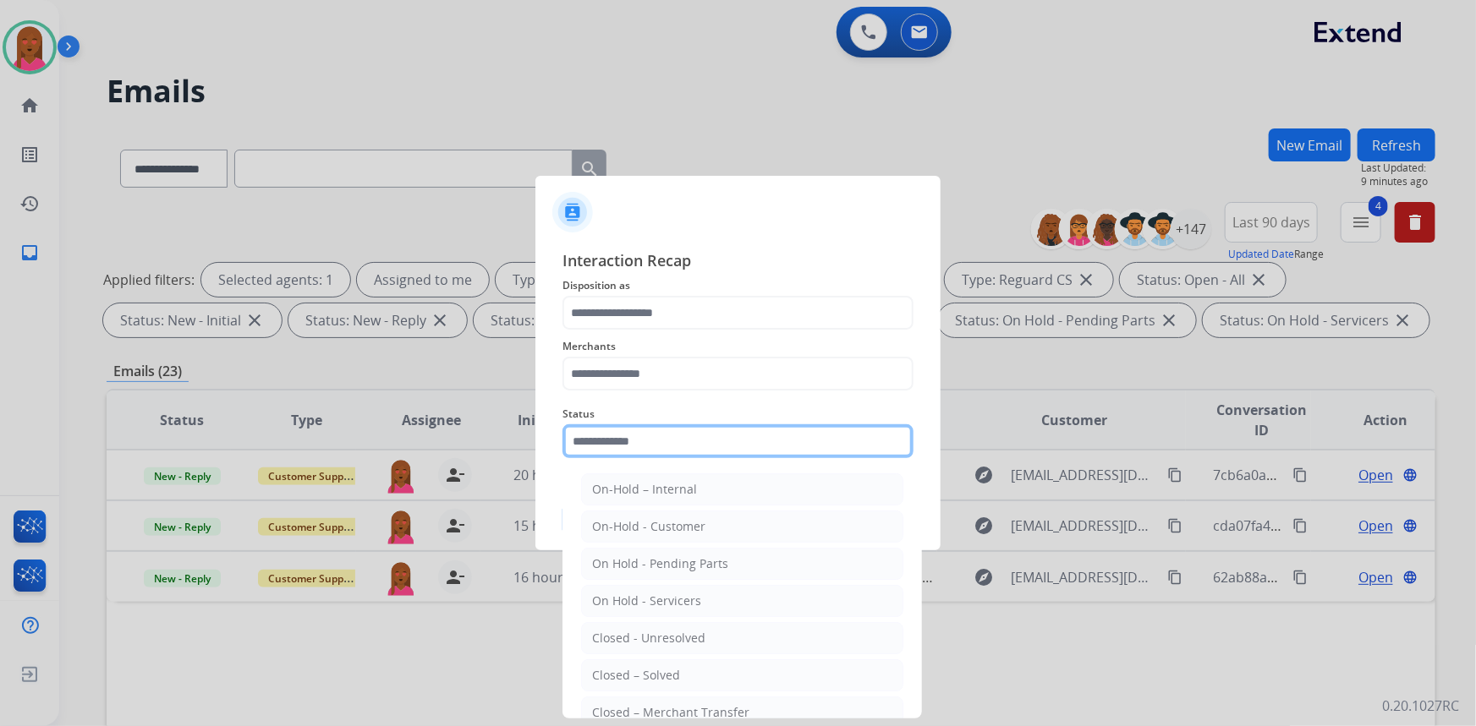
click at [643, 440] on input "text" at bounding box center [737, 442] width 351 height 34
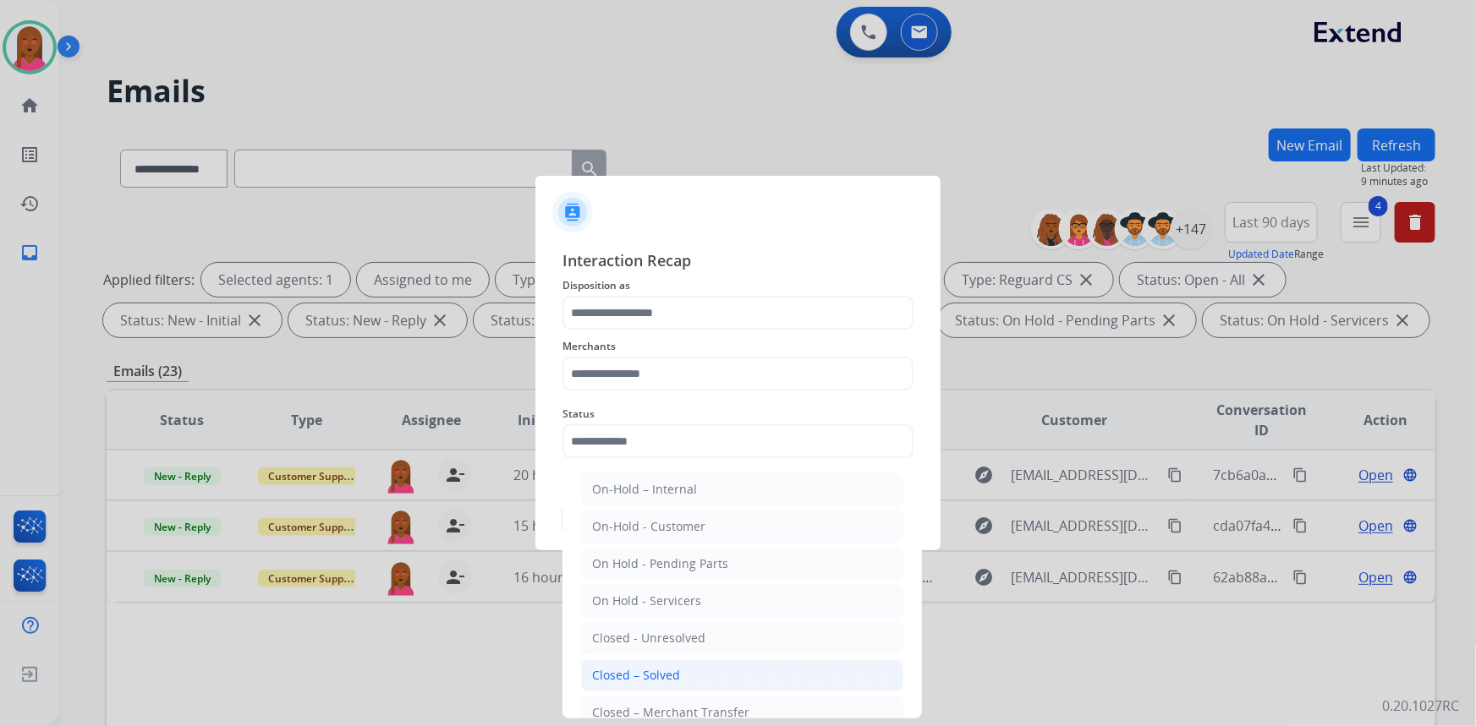
click at [685, 666] on li "Closed – Solved" at bounding box center [742, 676] width 322 height 32
type input "**********"
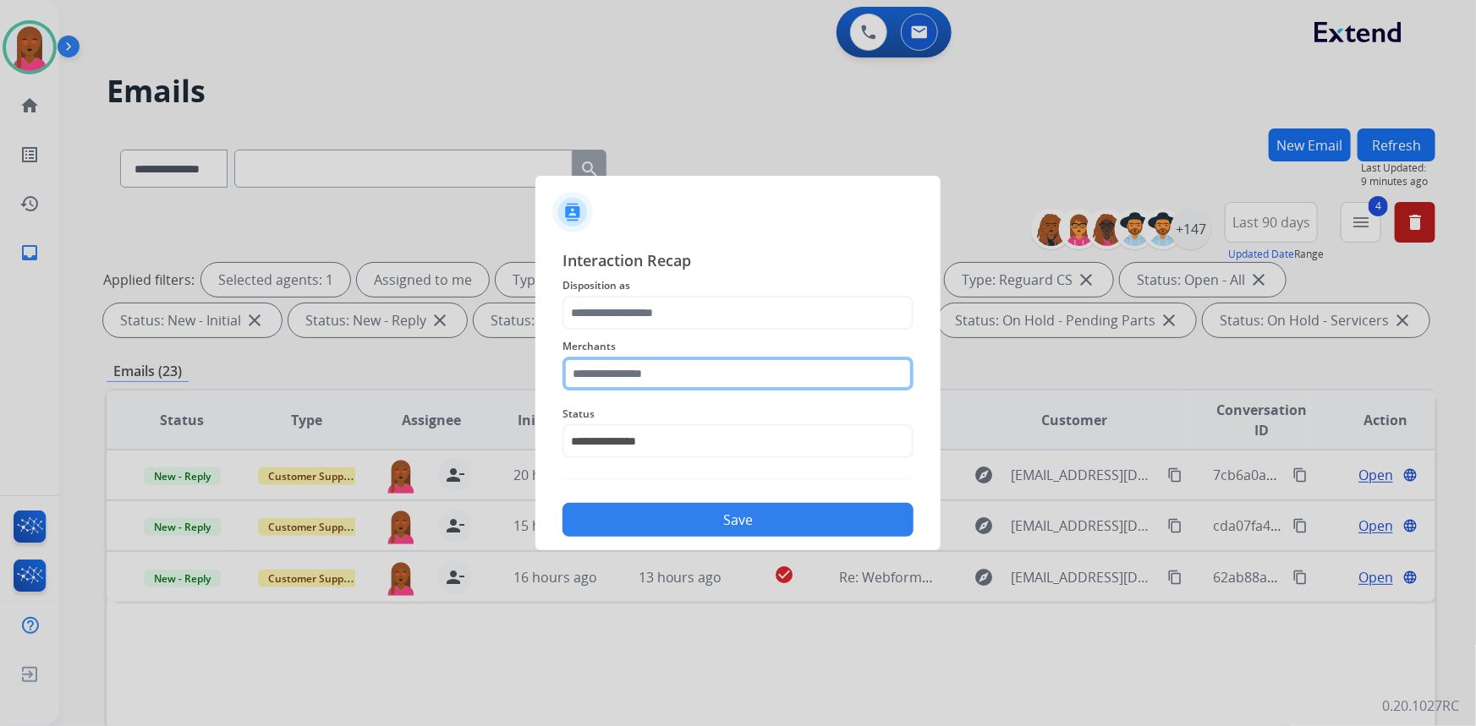
click at [754, 372] on input "text" at bounding box center [737, 374] width 351 height 34
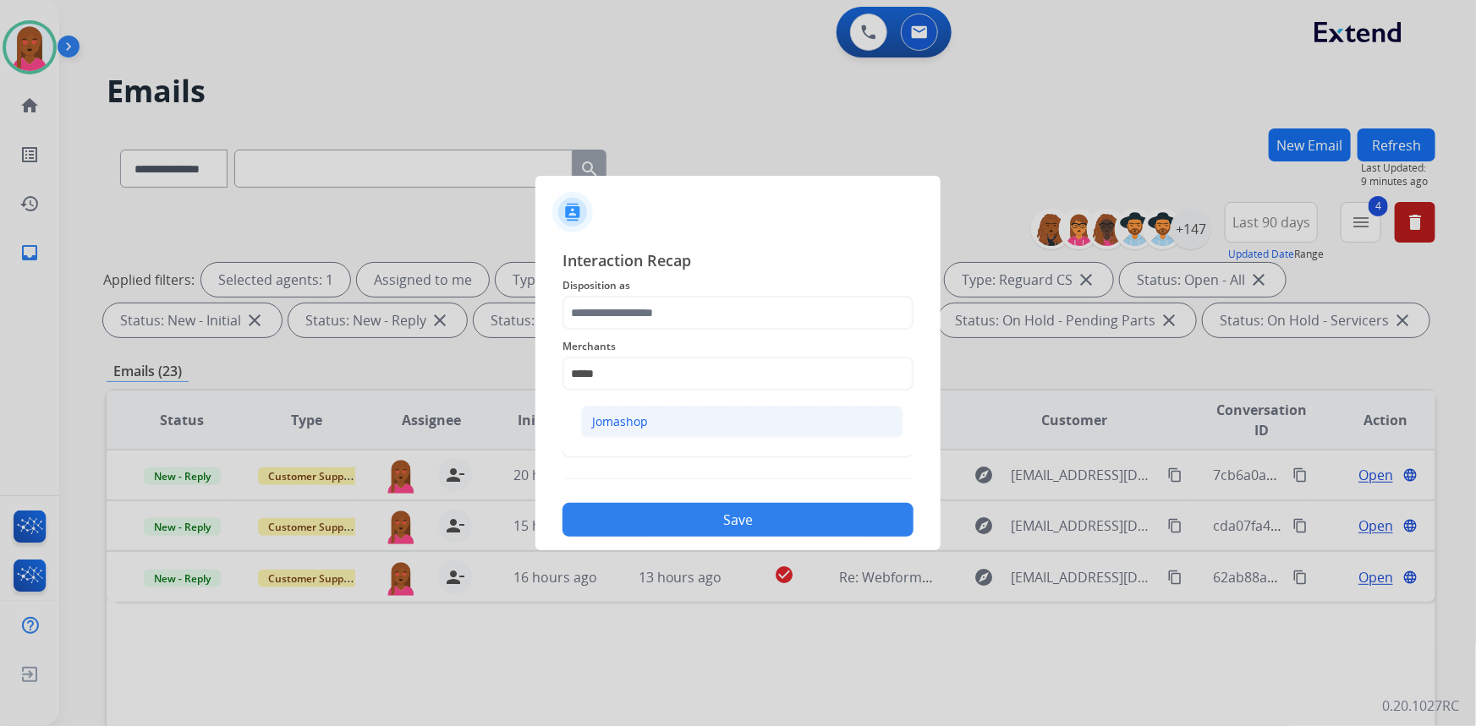
click at [622, 422] on div "Jomashop" at bounding box center [620, 422] width 56 height 17
type input "********"
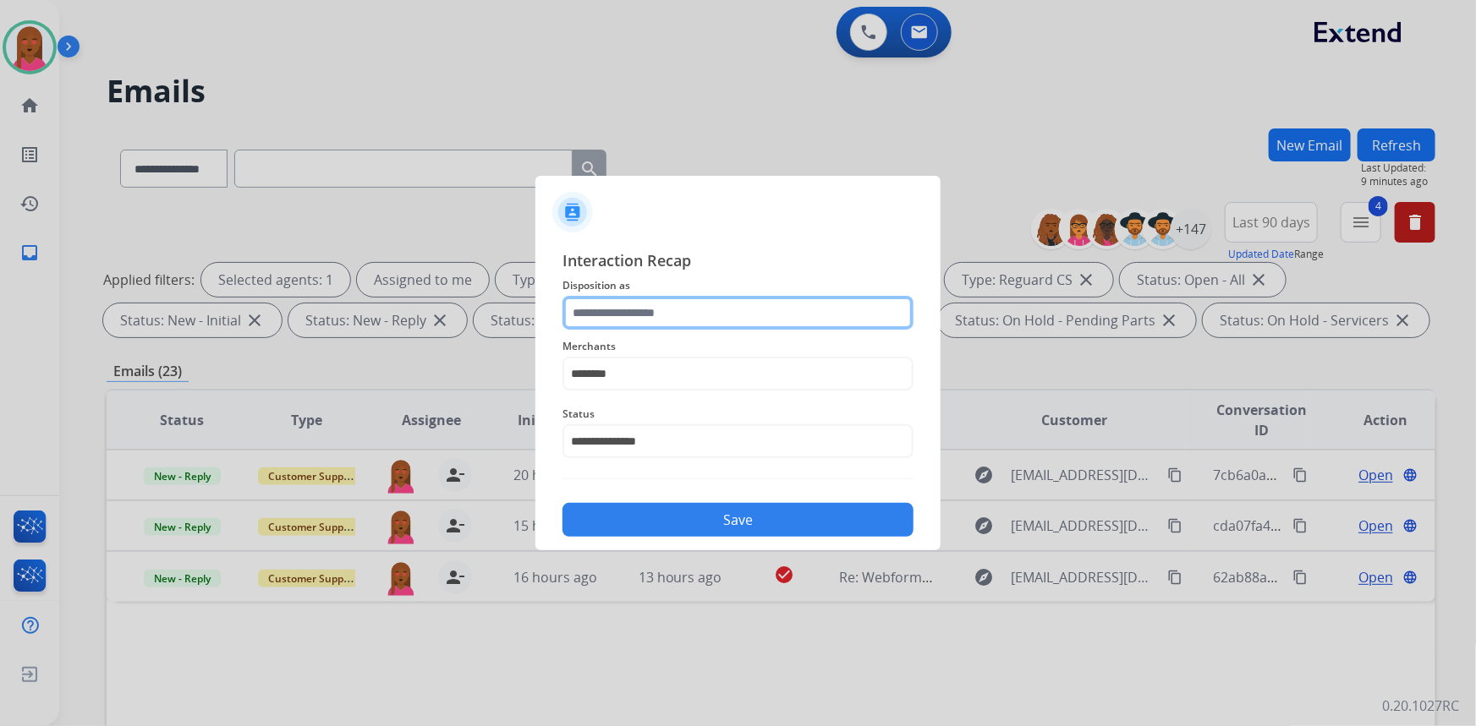
click at [643, 310] on input "text" at bounding box center [737, 313] width 351 height 34
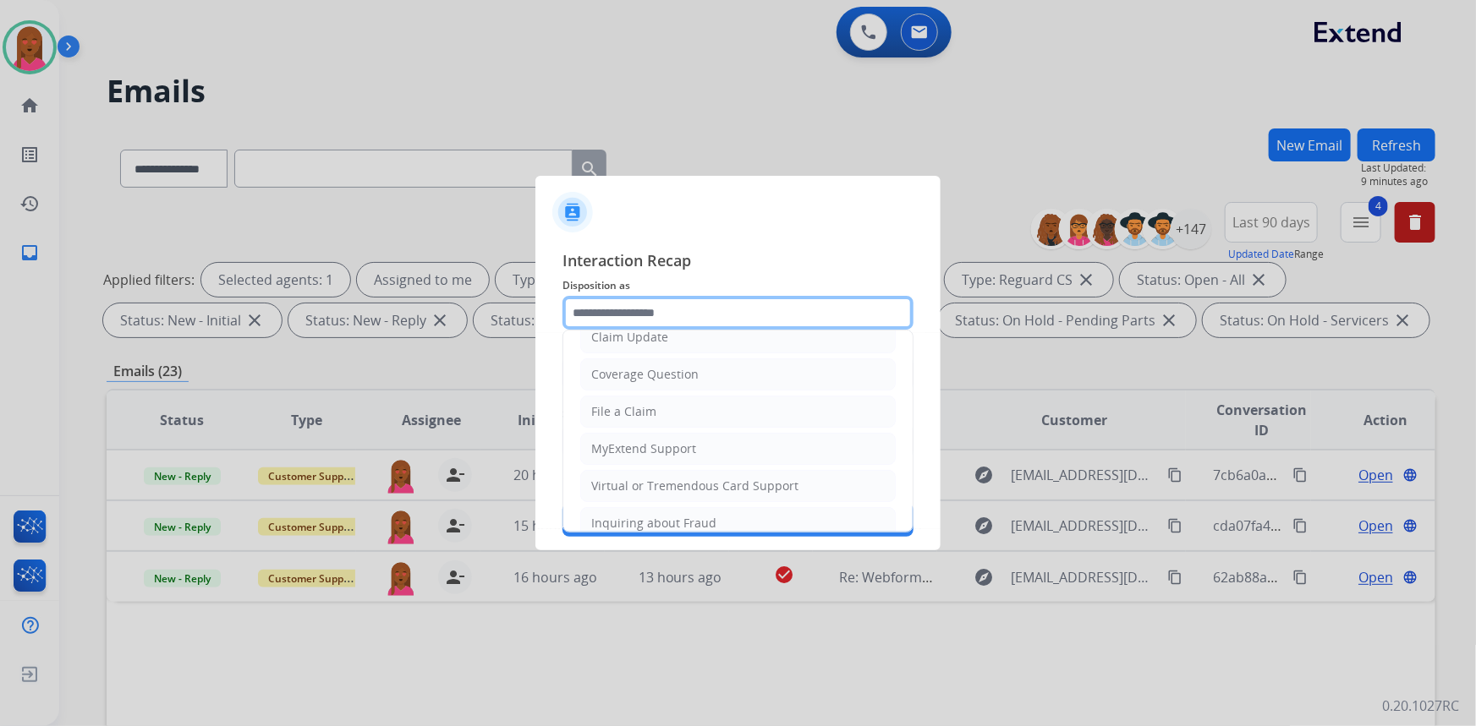
scroll to position [230, 0]
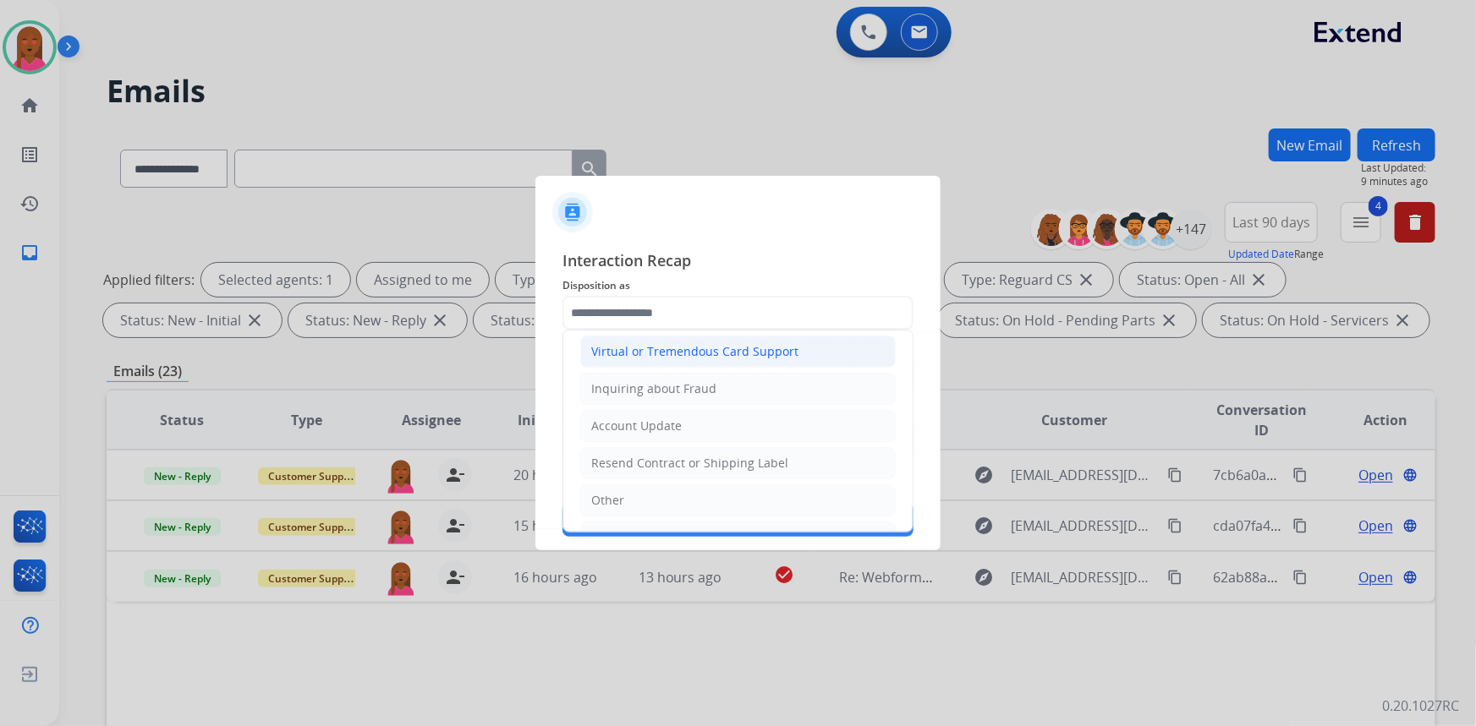
click at [735, 354] on div "Virtual or Tremendous Card Support" at bounding box center [694, 351] width 207 height 17
type input "**********"
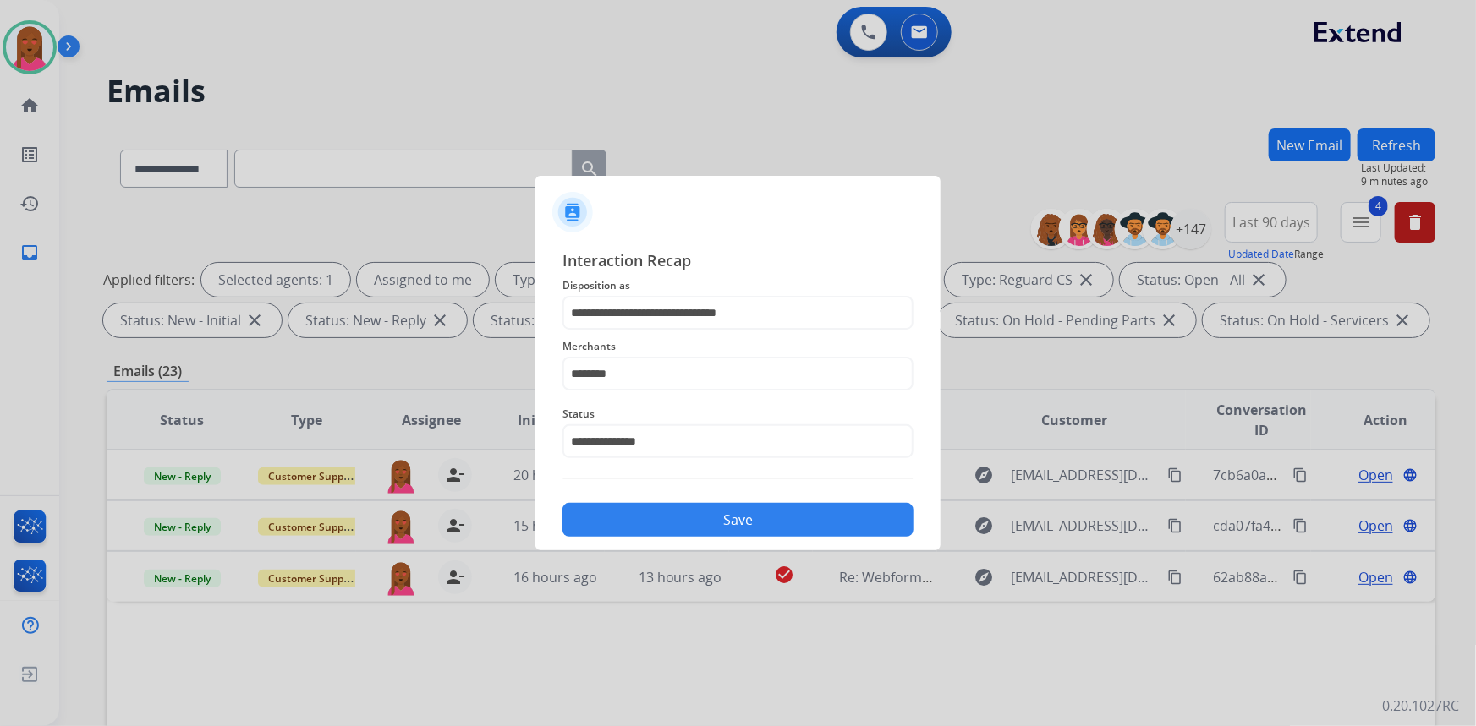
click at [723, 516] on button "Save" at bounding box center [737, 520] width 351 height 34
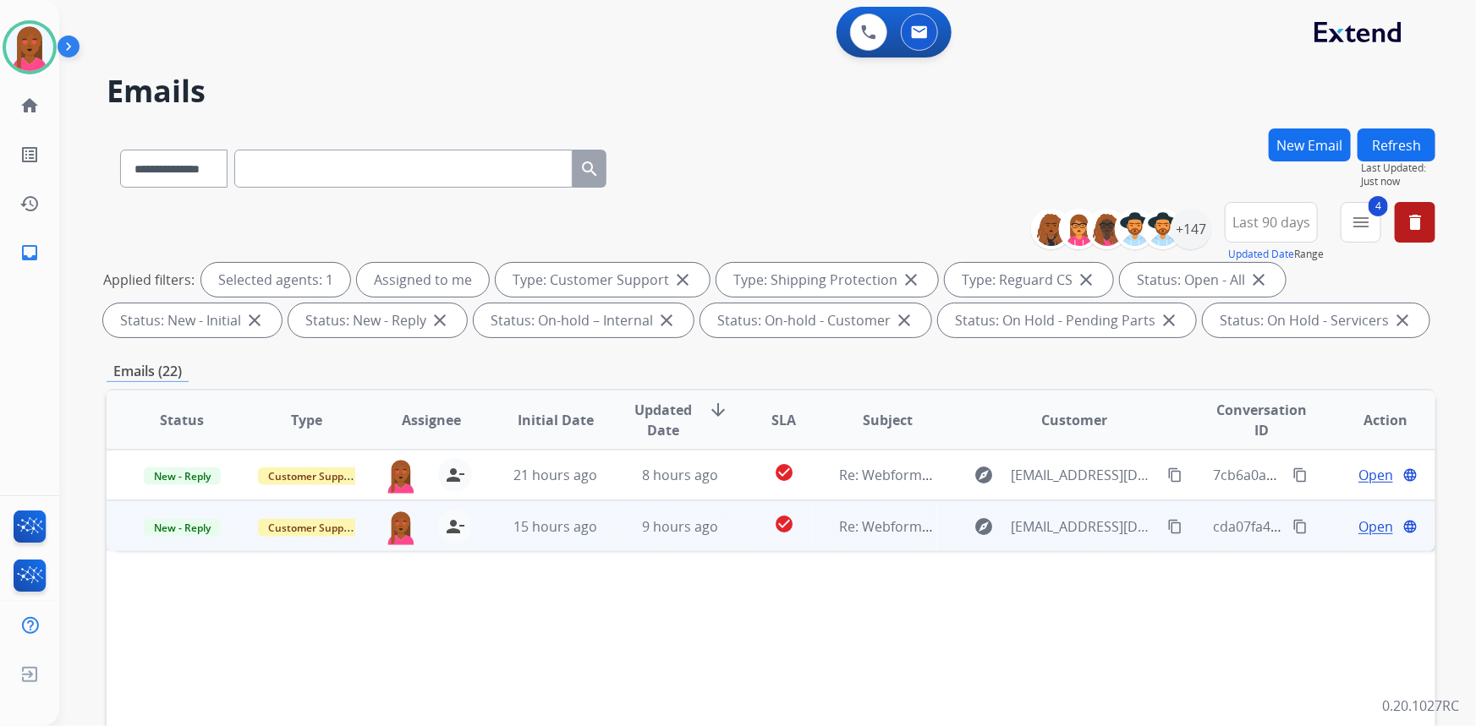
click at [1362, 525] on span "Open" at bounding box center [1375, 527] width 35 height 20
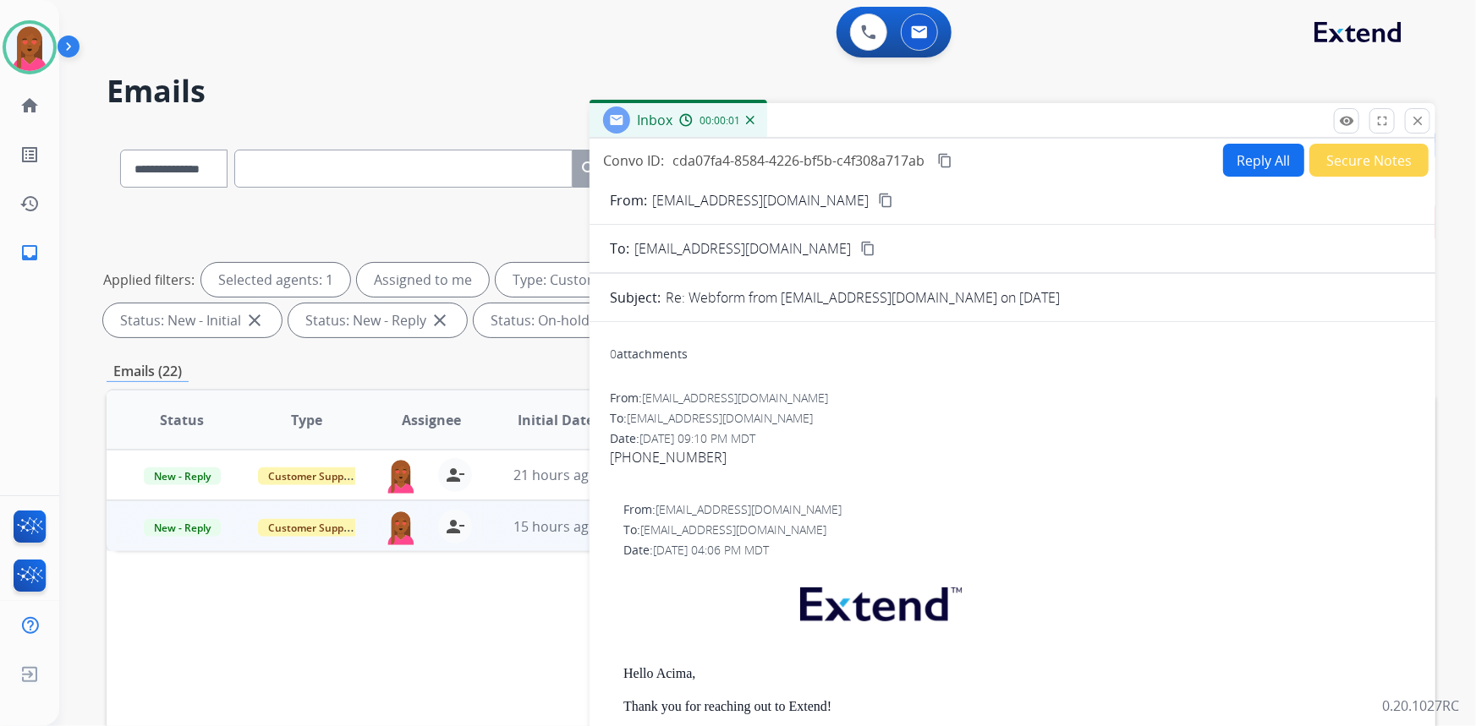
click at [878, 203] on mat-icon "content_copy" at bounding box center [885, 200] width 15 height 15
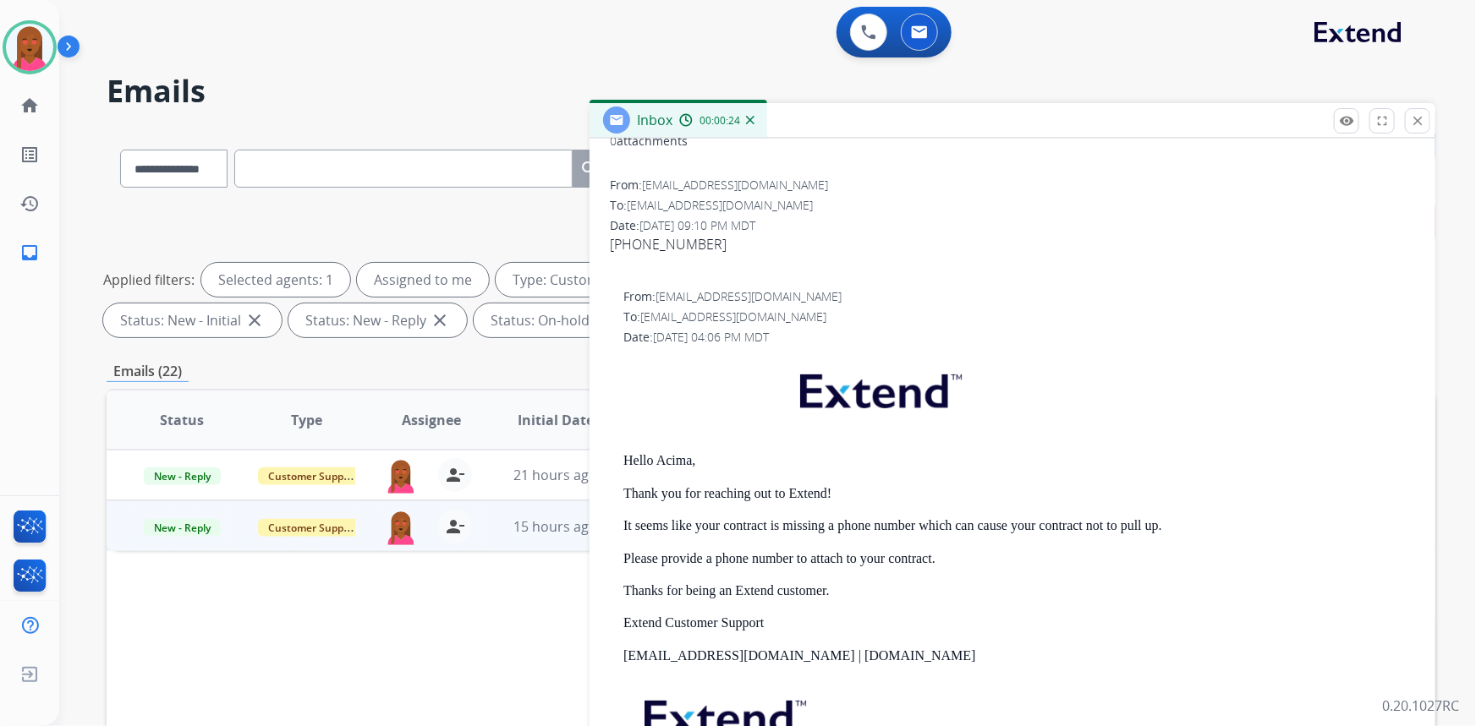
scroll to position [25, 0]
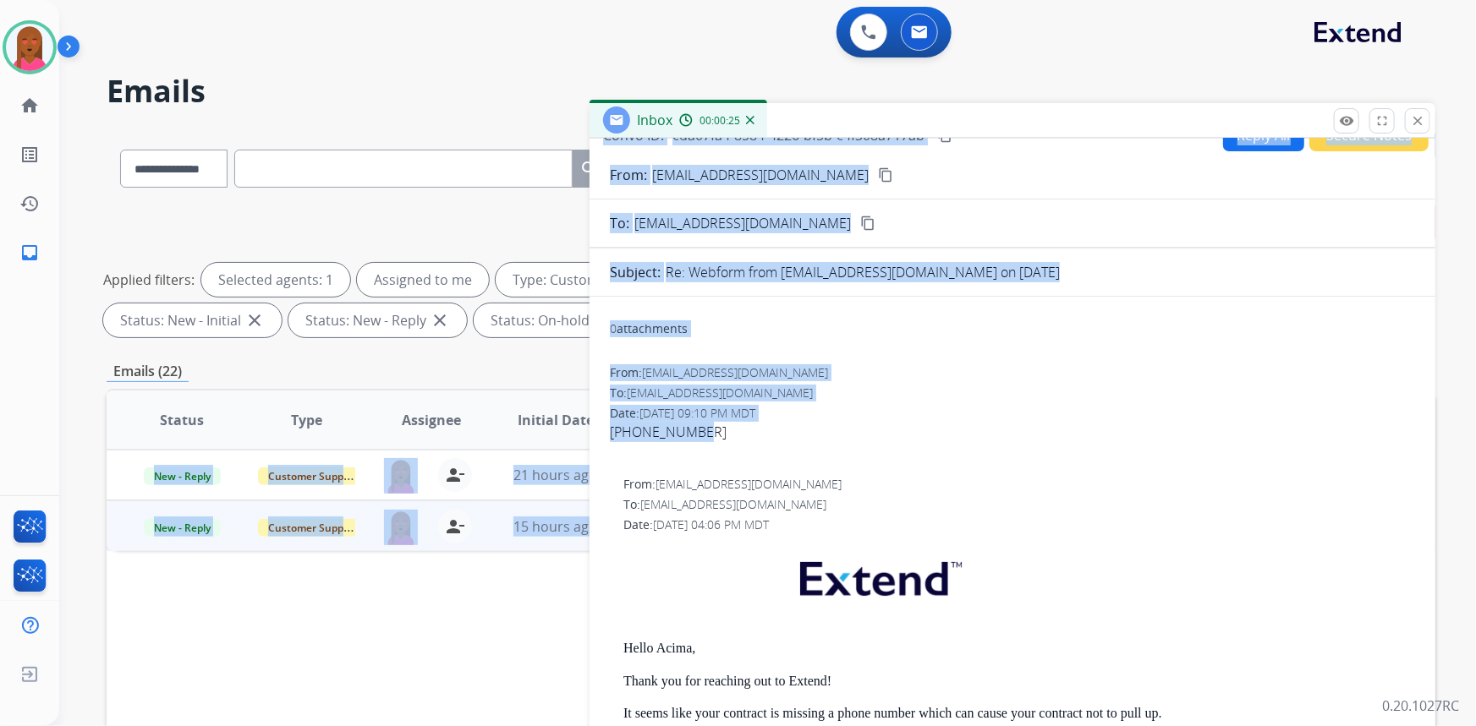
drag, startPoint x: 699, startPoint y: 429, endPoint x: 640, endPoint y: 439, distance: 60.1
click at [562, 432] on div "**********" at bounding box center [771, 586] width 1329 height 915
click at [669, 436] on div "801-589-0290" at bounding box center [1012, 432] width 805 height 20
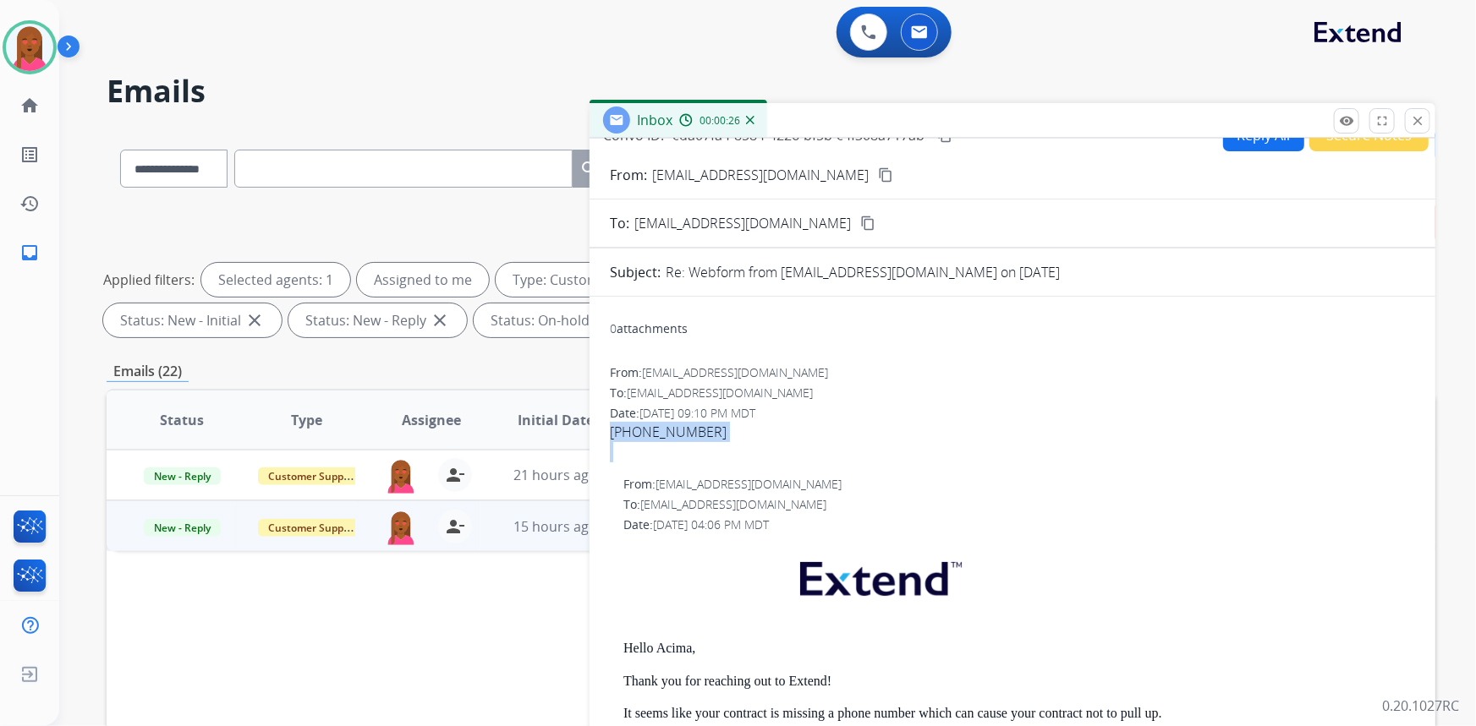
click at [669, 436] on div "801-589-0290" at bounding box center [1012, 432] width 805 height 20
copy div "801-589-0290"
click at [1171, 412] on div "Date: 08/14/2025 - 09:10 PM MDT" at bounding box center [1012, 413] width 805 height 17
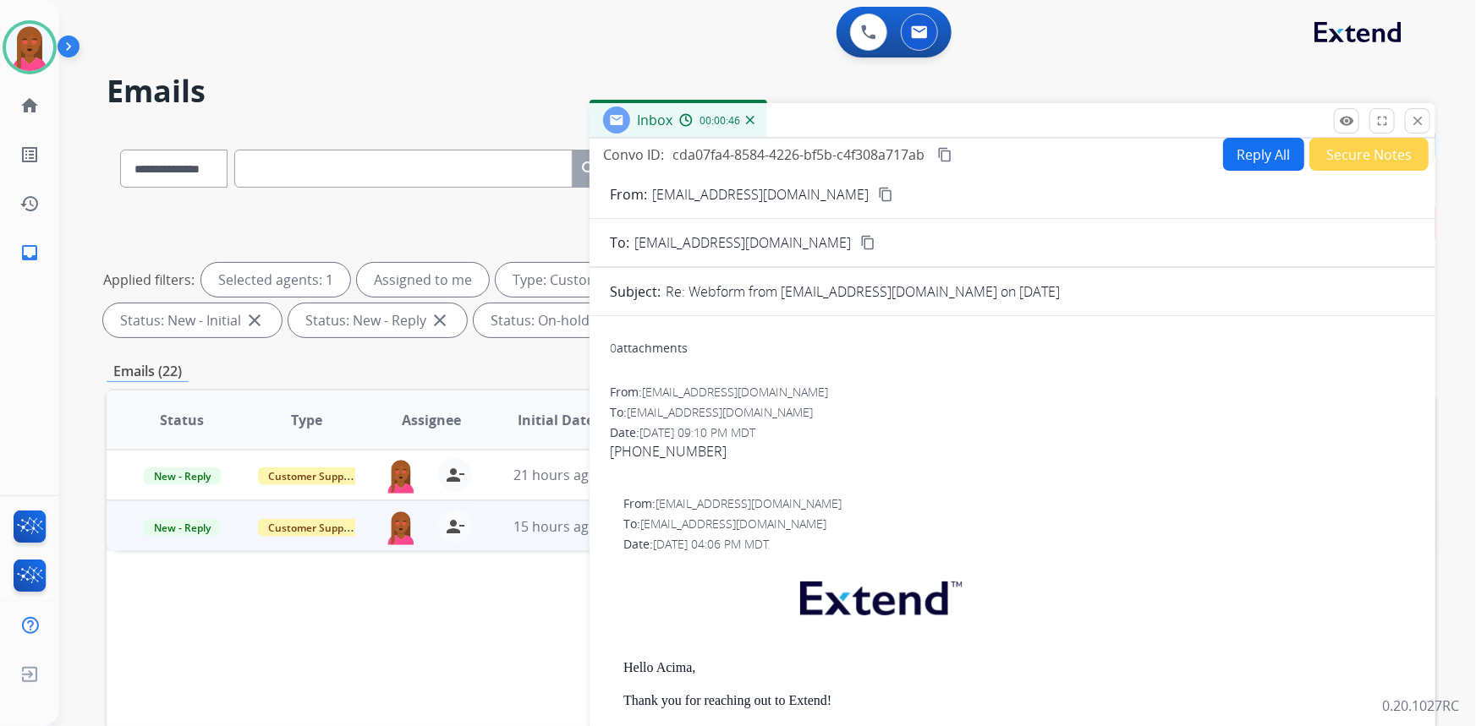
scroll to position [0, 0]
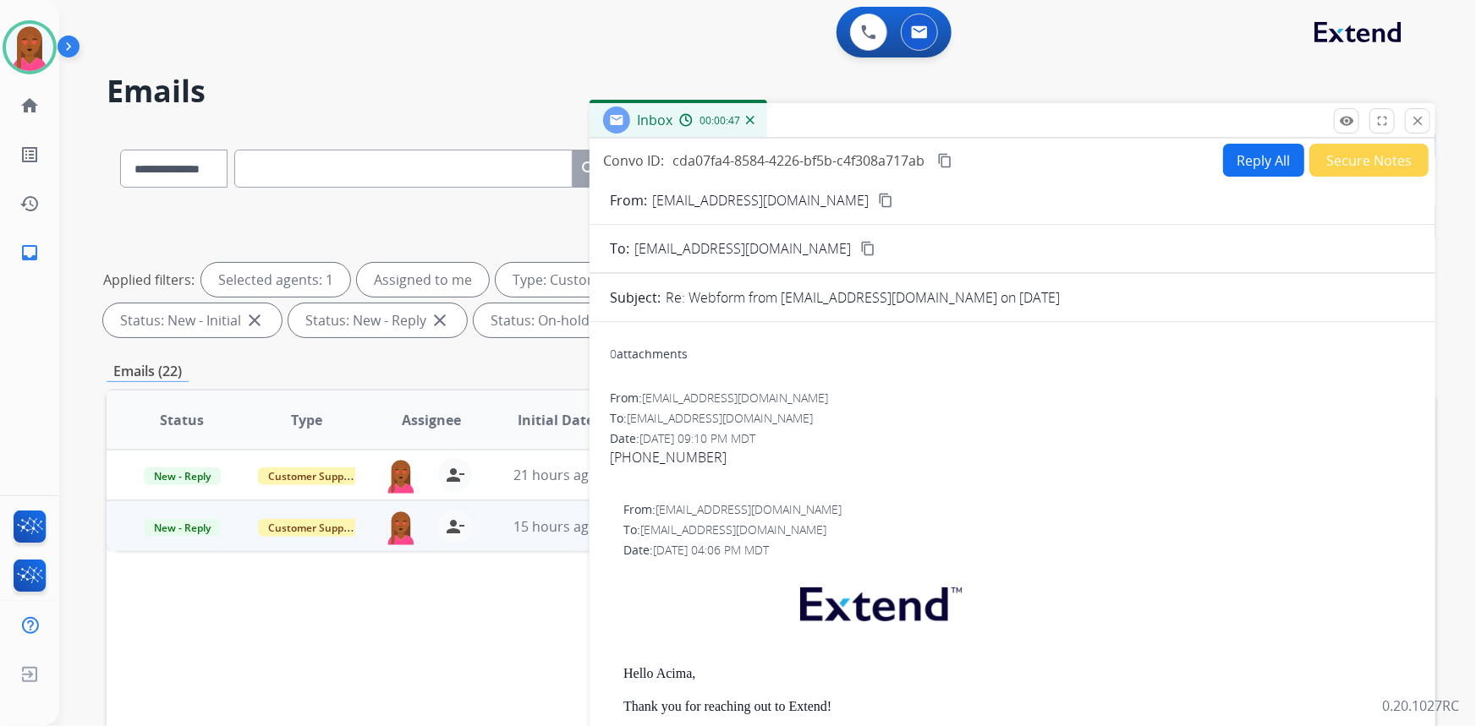
click at [951, 157] on mat-icon "content_copy" at bounding box center [944, 160] width 15 height 15
click at [651, 453] on div "801-589-0290" at bounding box center [1012, 457] width 805 height 20
copy div "801-589-0290"
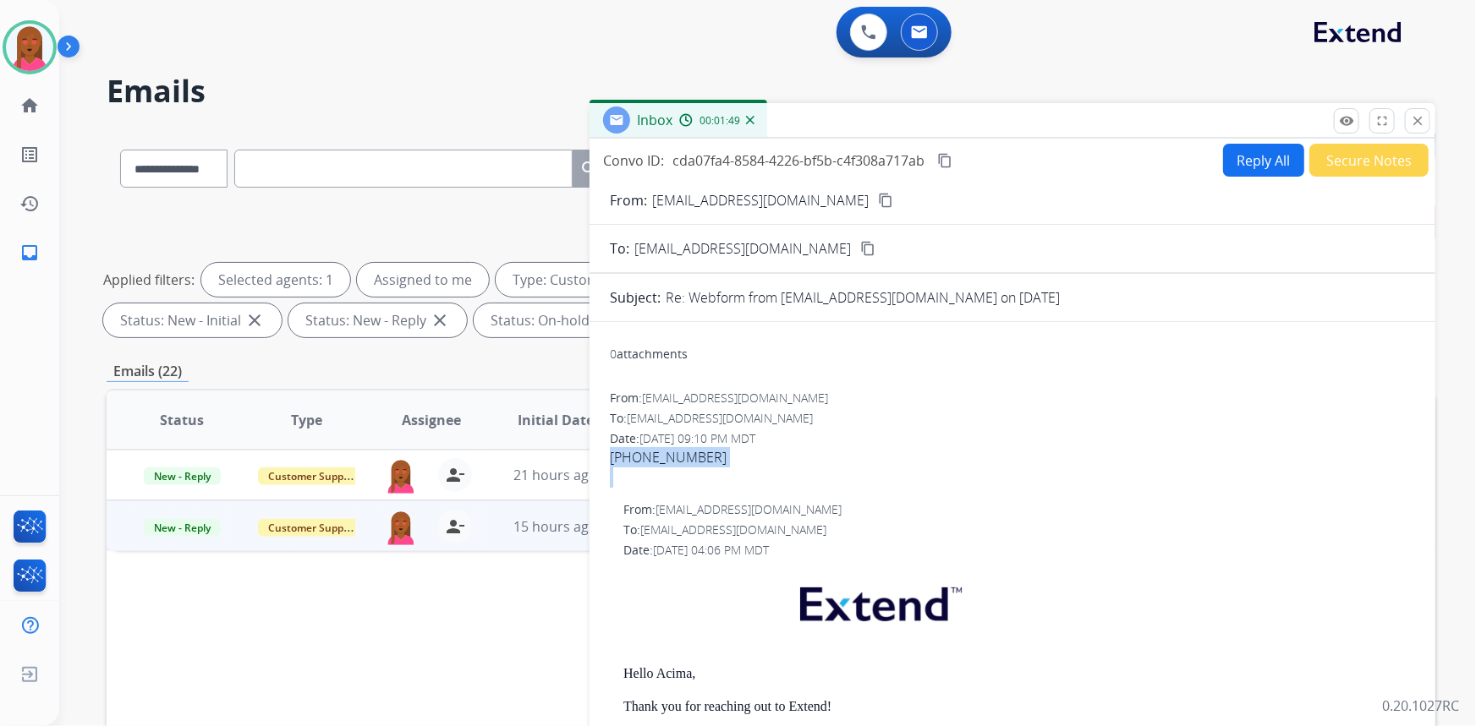
click at [1260, 173] on button "Reply All" at bounding box center [1263, 160] width 81 height 33
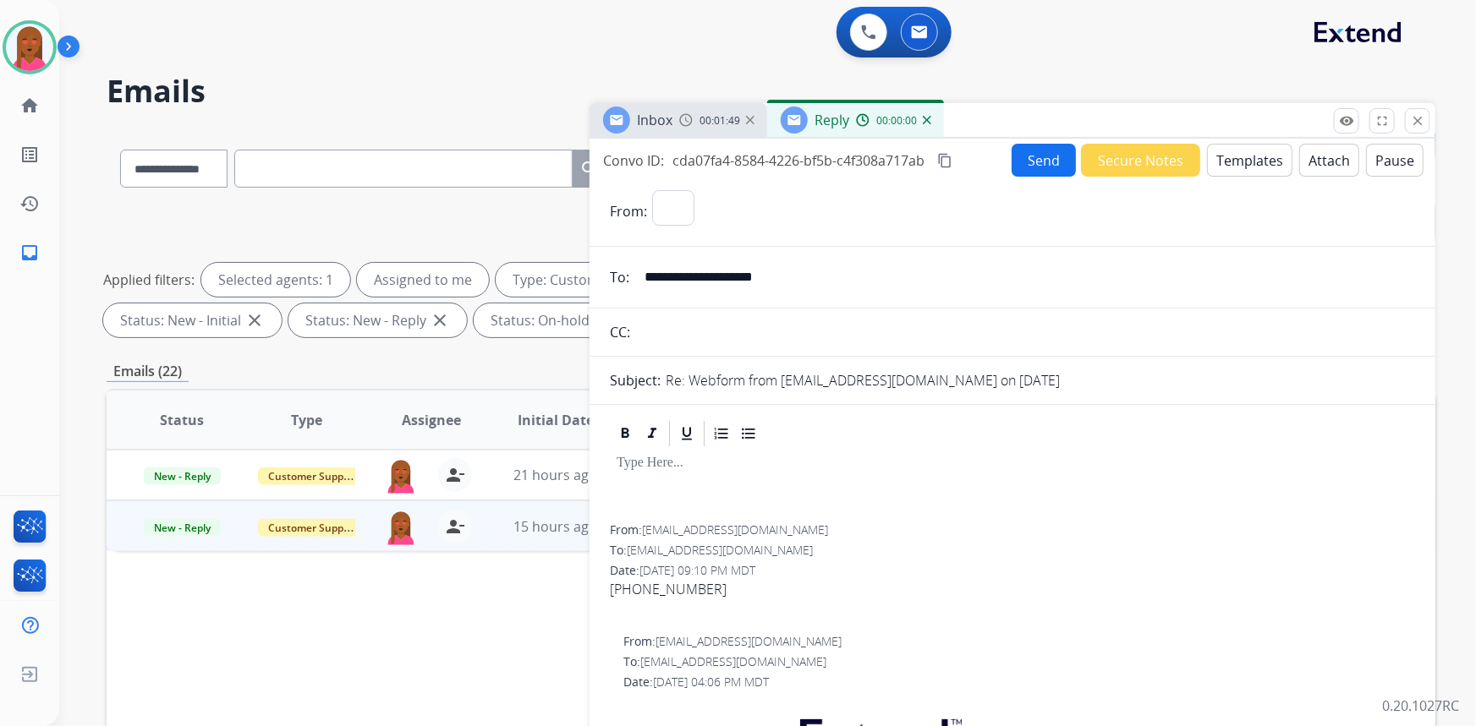
select select "**********"
click at [1254, 173] on button "Templates" at bounding box center [1249, 160] width 85 height 33
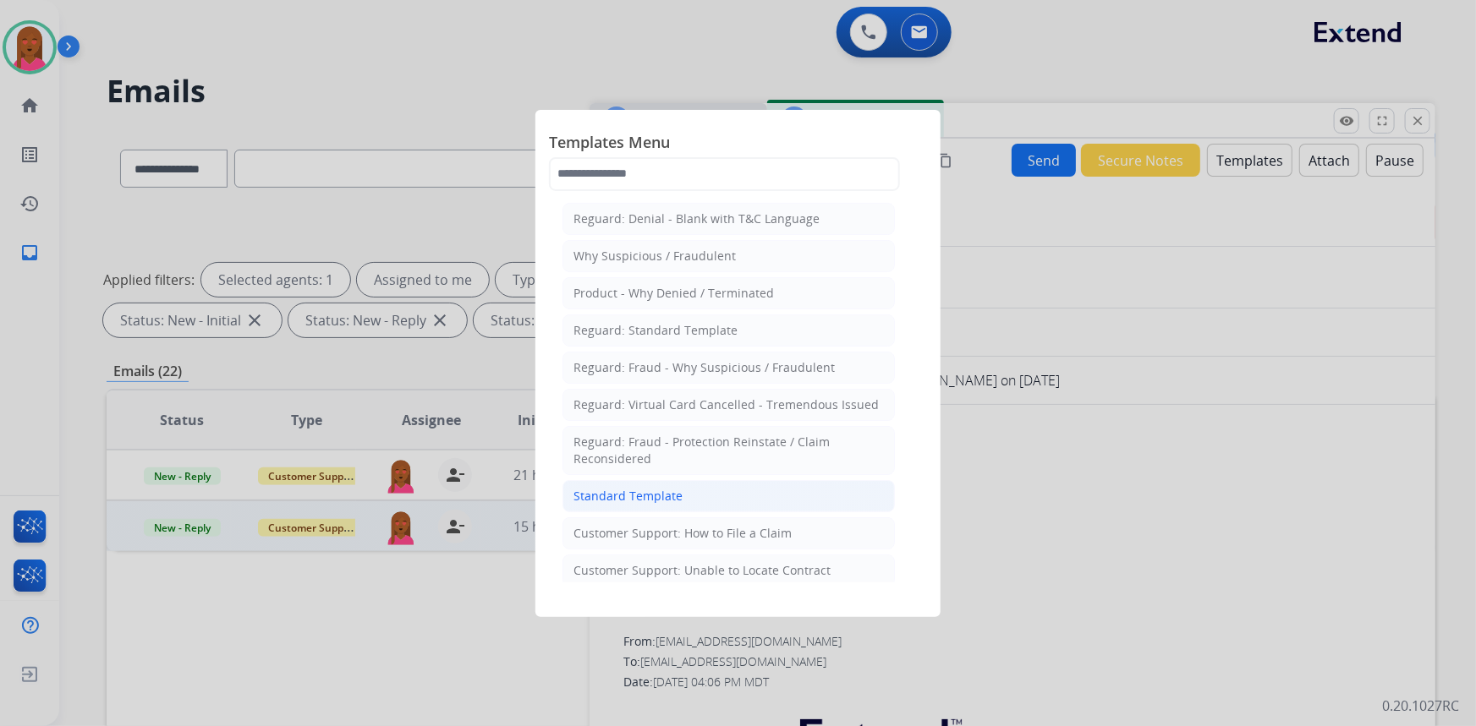
click at [685, 500] on li "Standard Template" at bounding box center [728, 496] width 332 height 32
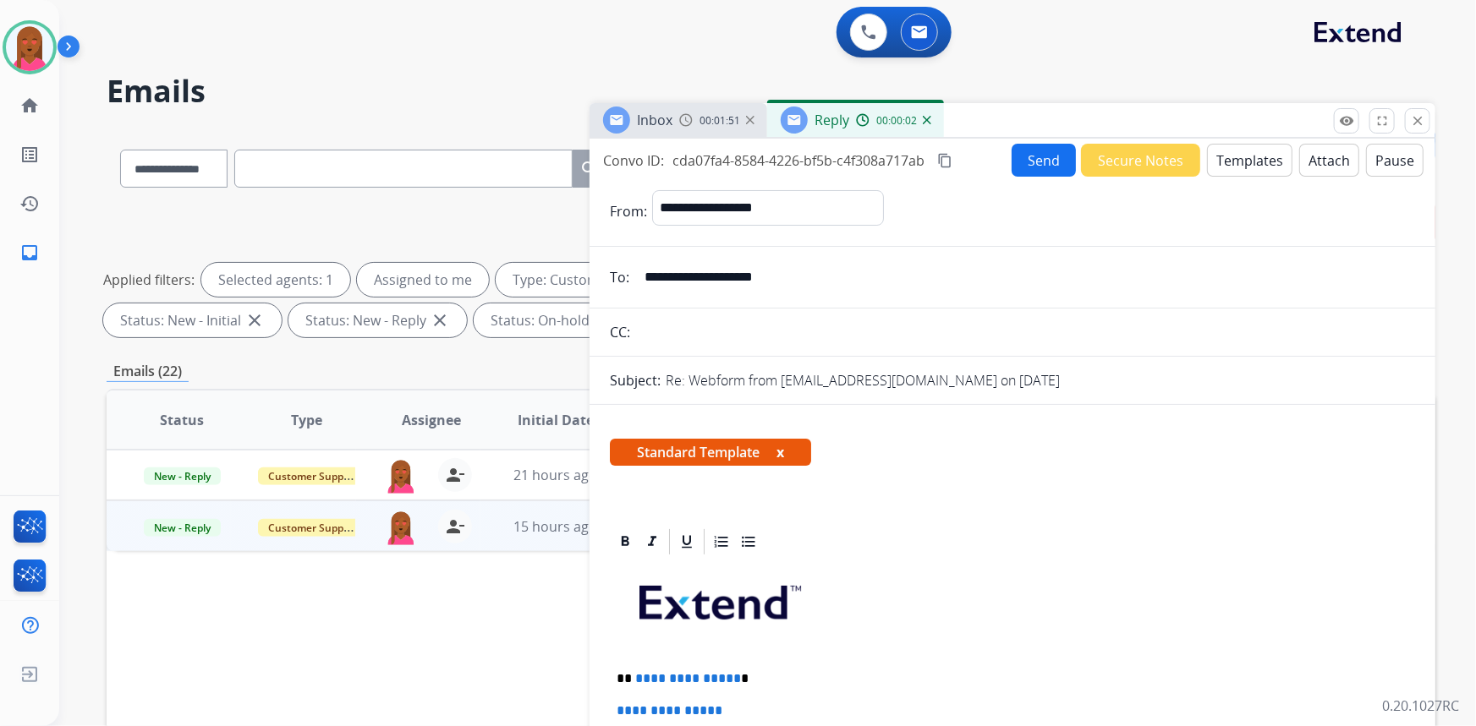
scroll to position [307, 0]
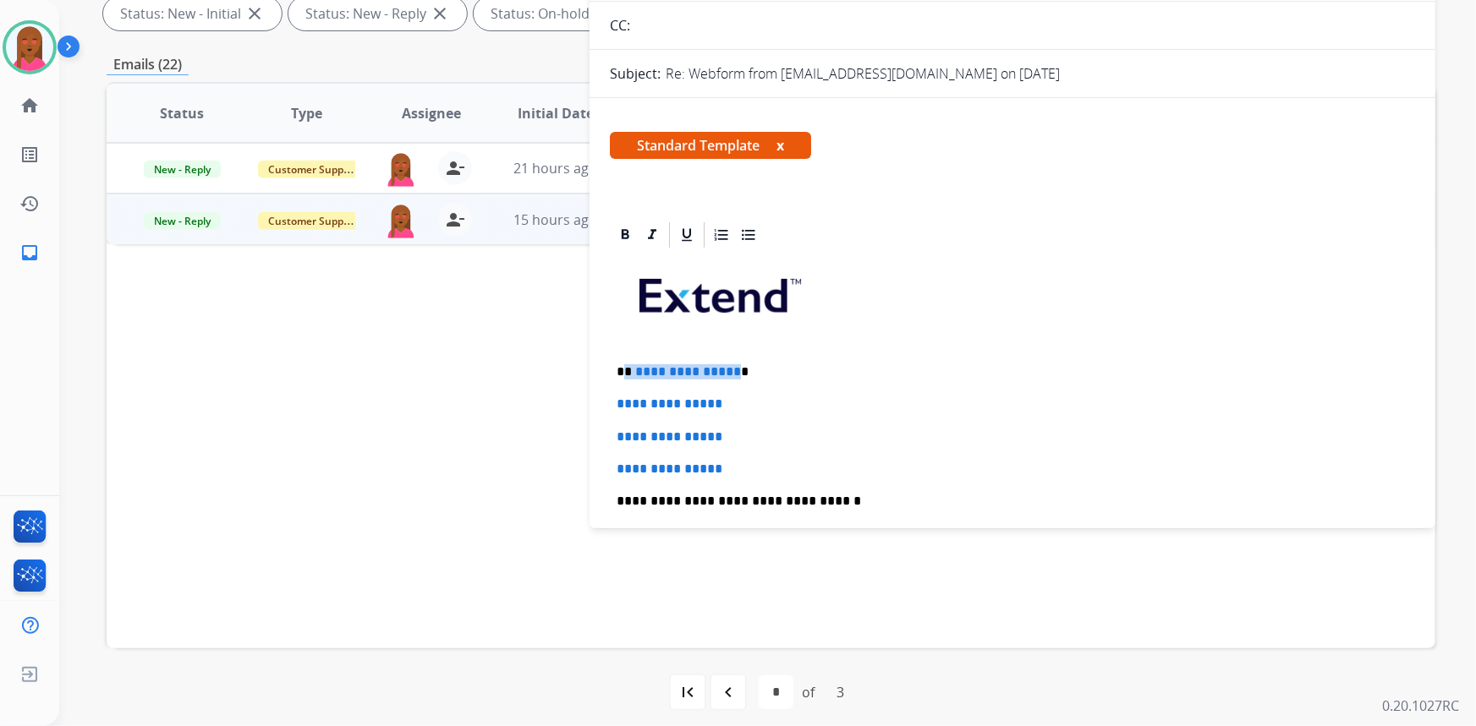
drag, startPoint x: 729, startPoint y: 370, endPoint x: 626, endPoint y: 374, distance: 103.3
click at [626, 374] on p "**********" at bounding box center [1006, 372] width 779 height 15
drag, startPoint x: 781, startPoint y: 465, endPoint x: 610, endPoint y: 397, distance: 184.8
click at [610, 397] on div "**********" at bounding box center [1012, 541] width 805 height 582
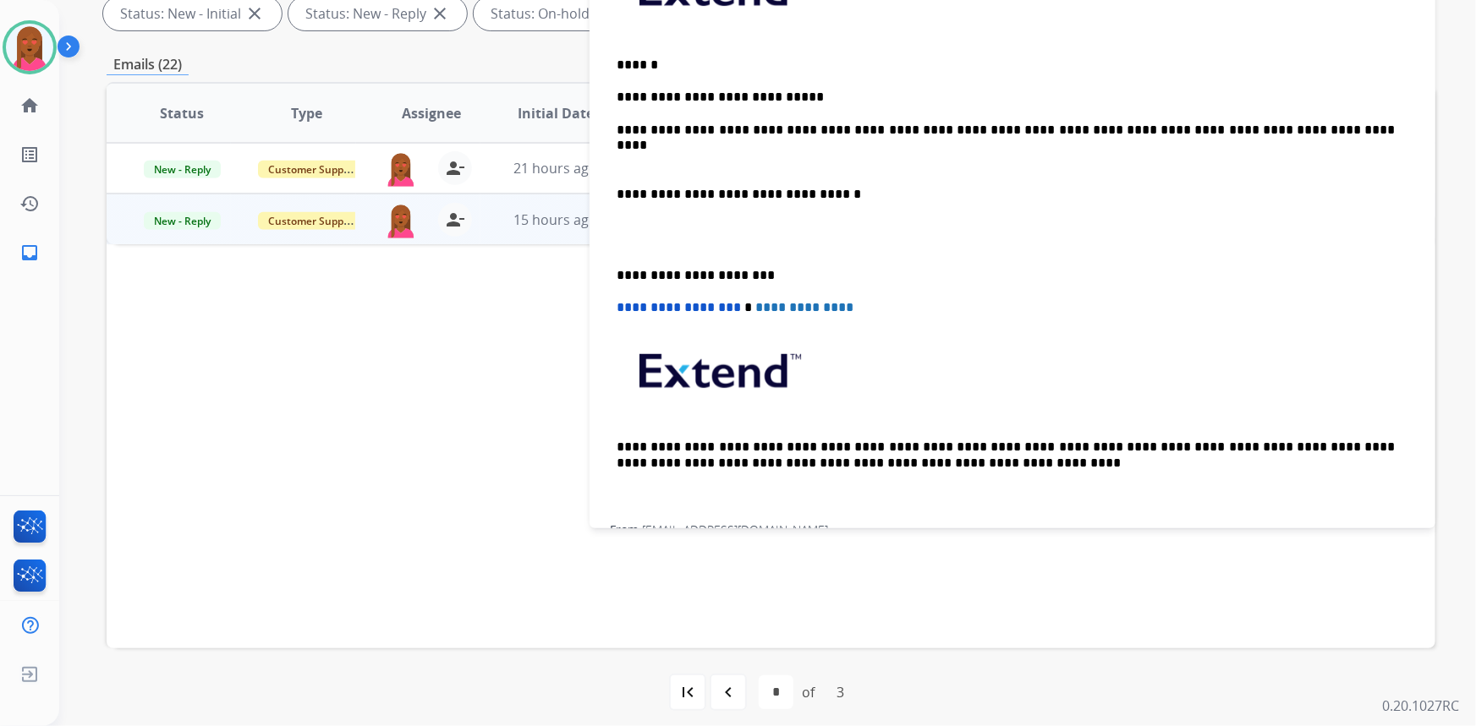
click at [626, 239] on p at bounding box center [1013, 235] width 792 height 31
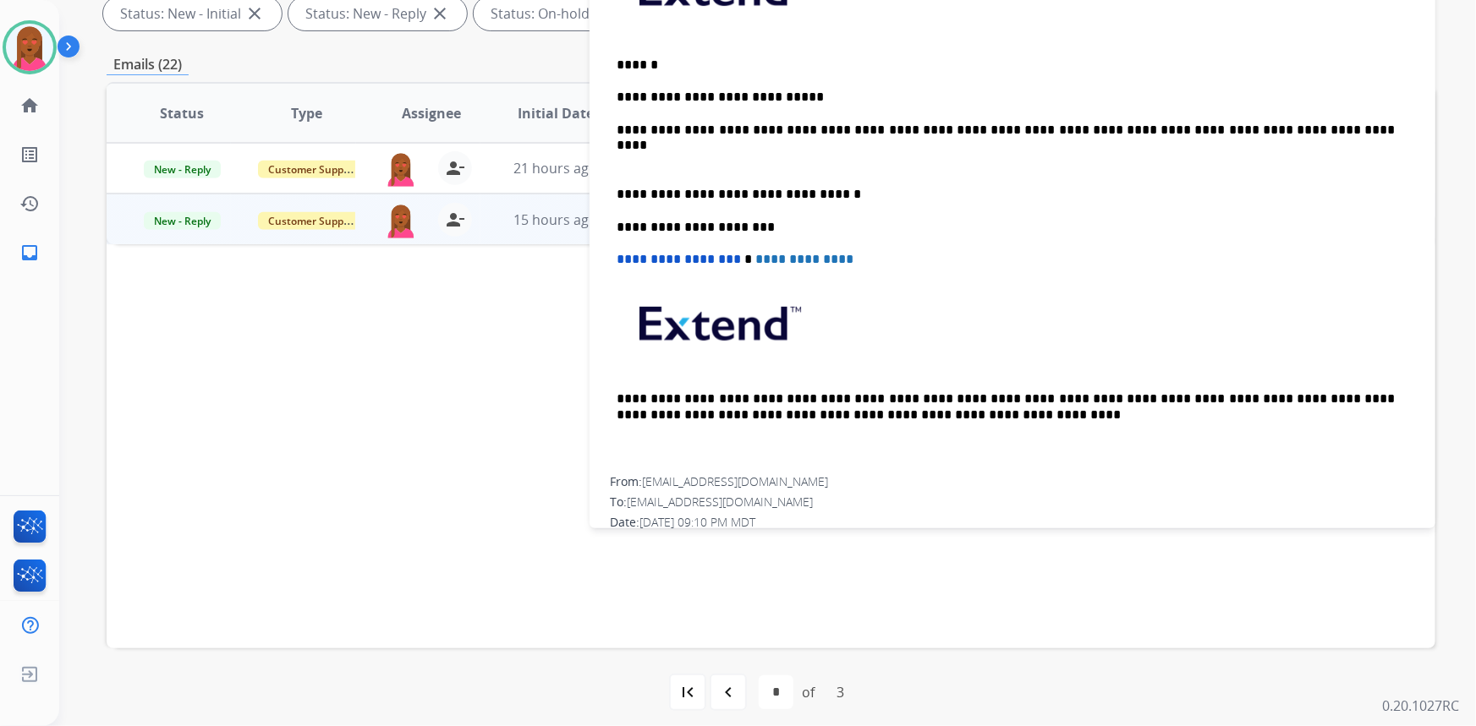
click at [1234, 189] on p "**********" at bounding box center [1006, 194] width 779 height 15
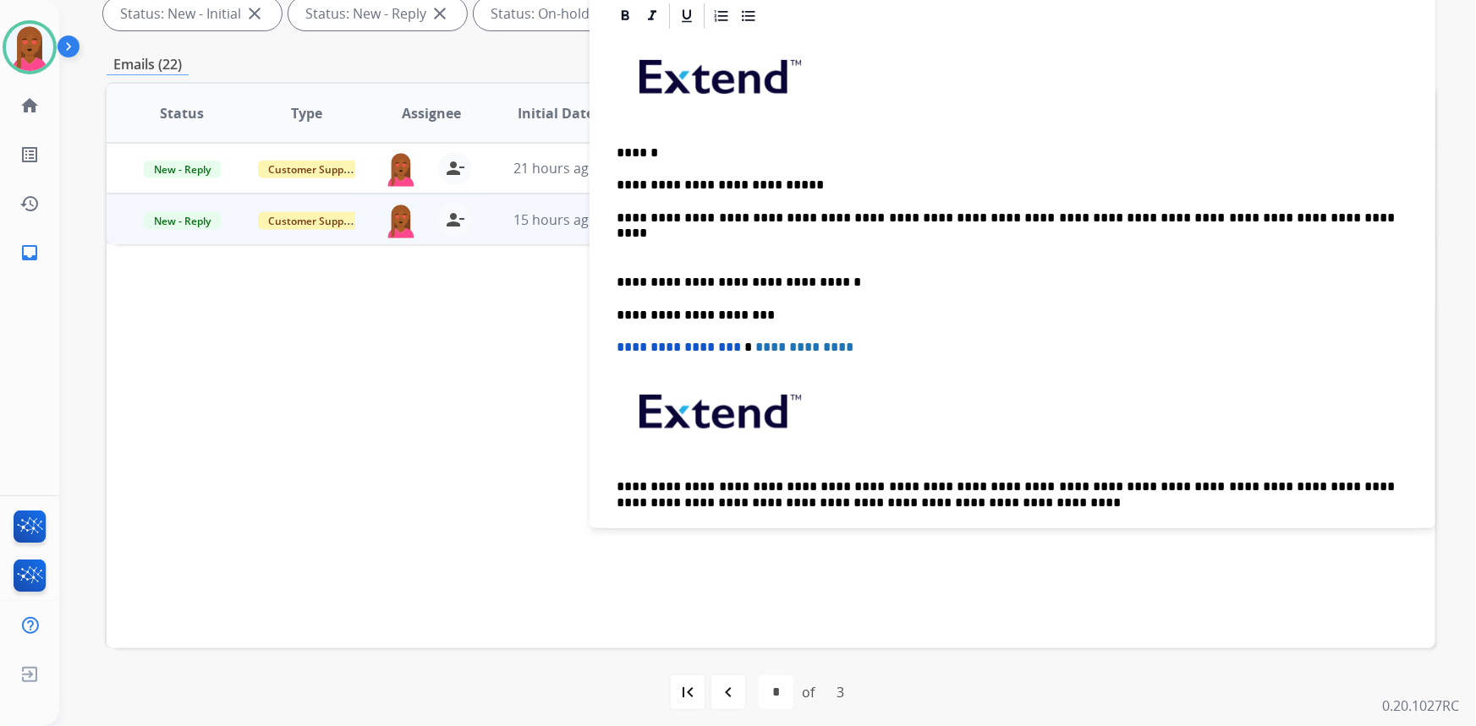
scroll to position [0, 0]
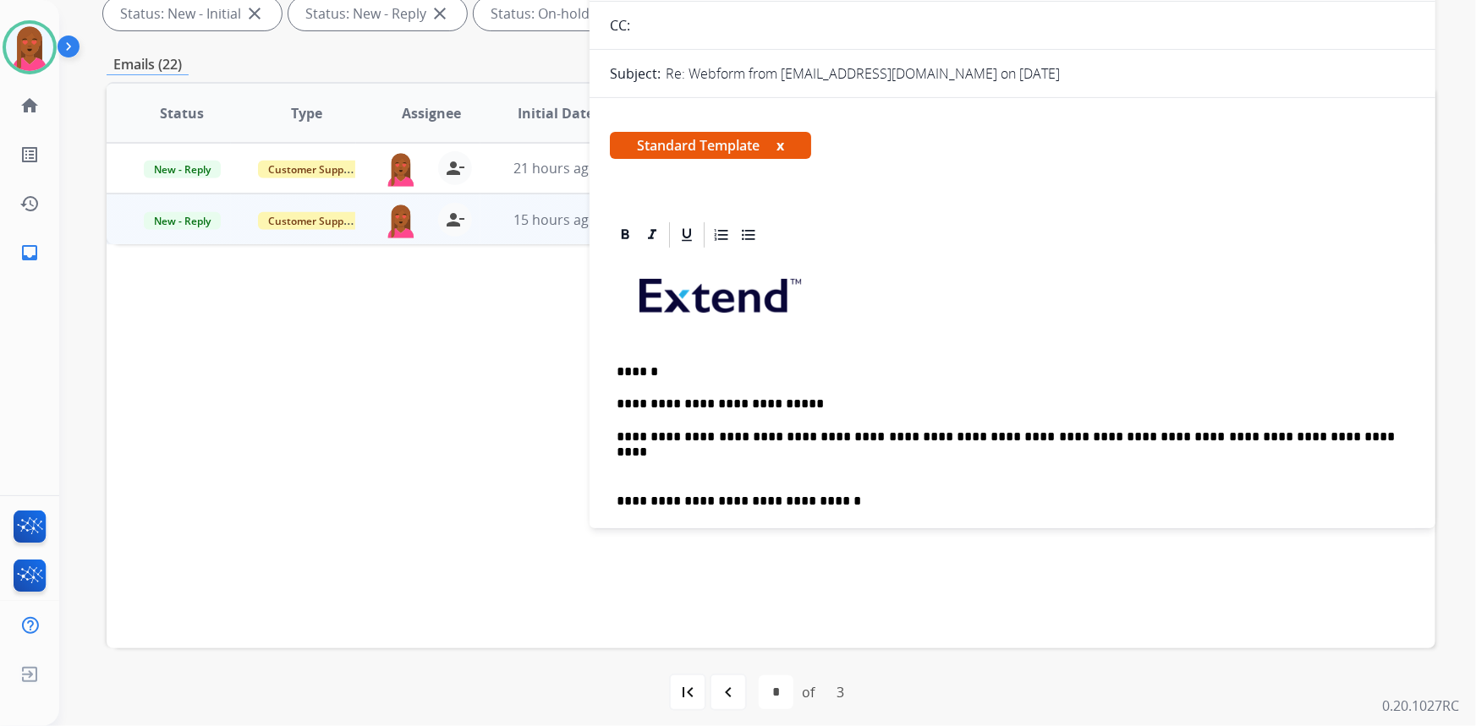
click at [653, 465] on p at bounding box center [1013, 469] width 792 height 15
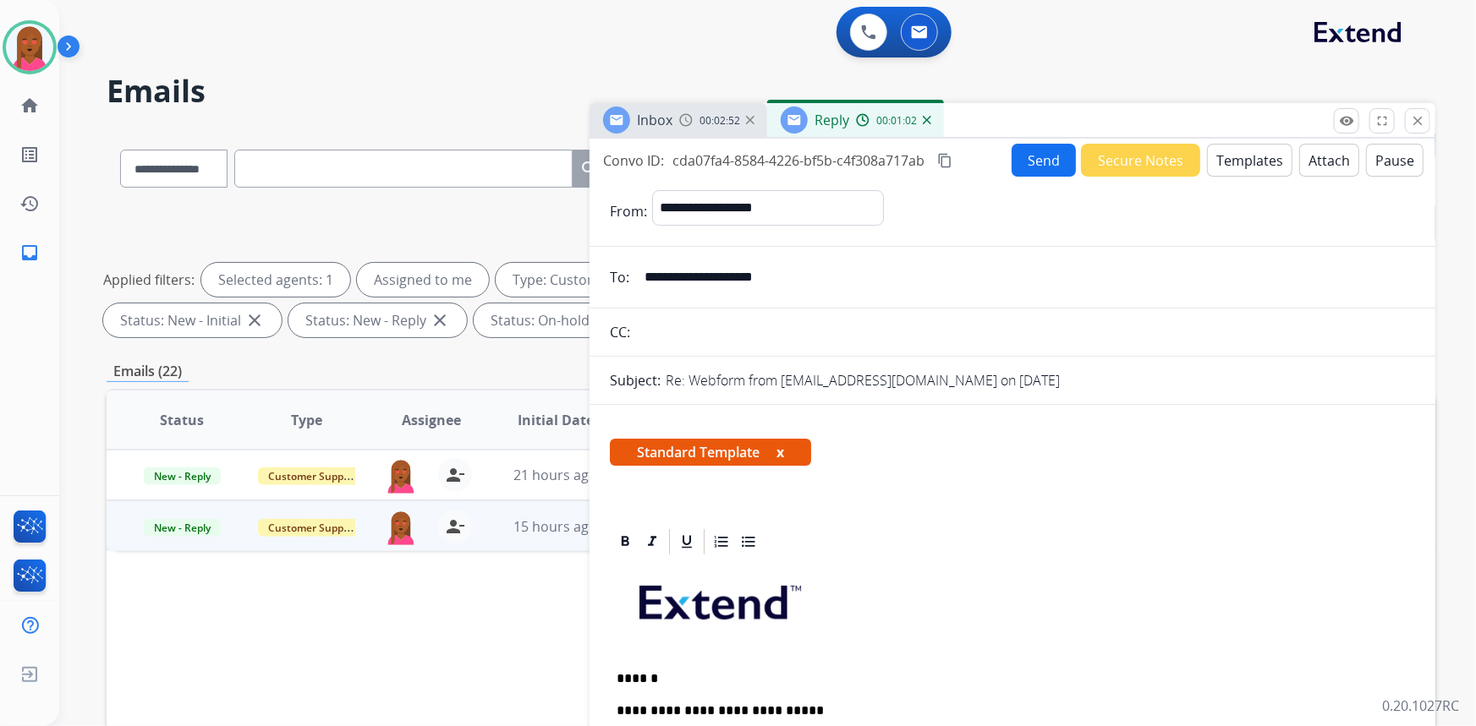
click at [1039, 171] on button "Send" at bounding box center [1044, 160] width 64 height 33
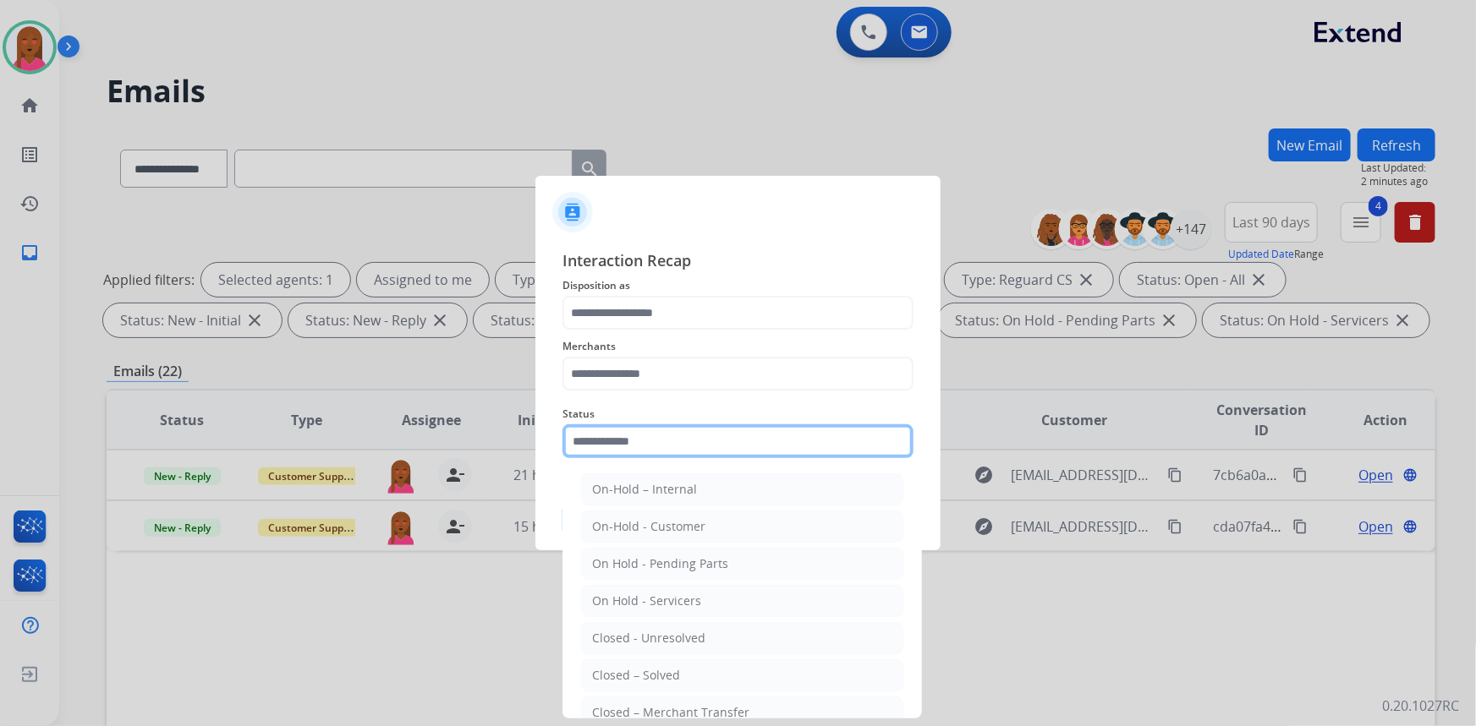
click at [658, 456] on input "text" at bounding box center [737, 442] width 351 height 34
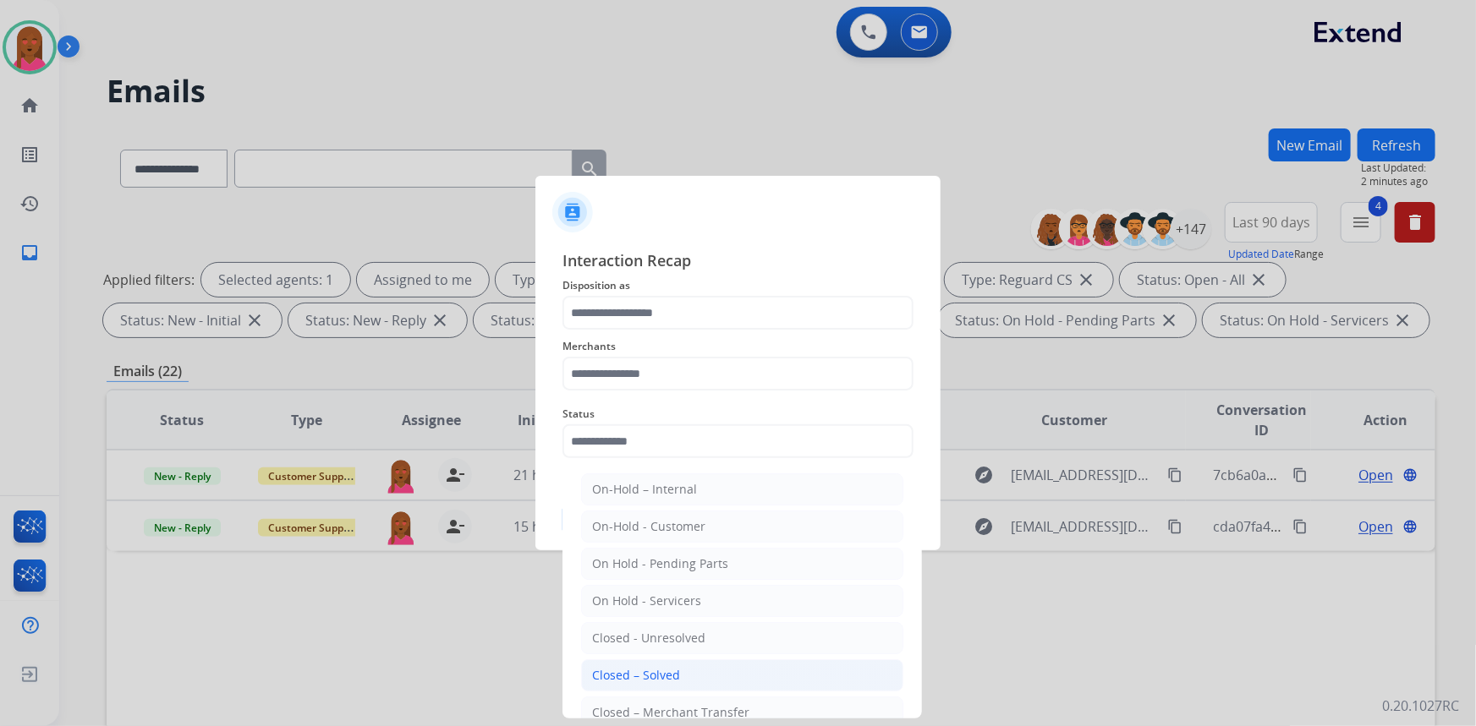
click at [646, 671] on div "Closed – Solved" at bounding box center [636, 675] width 88 height 17
type input "**********"
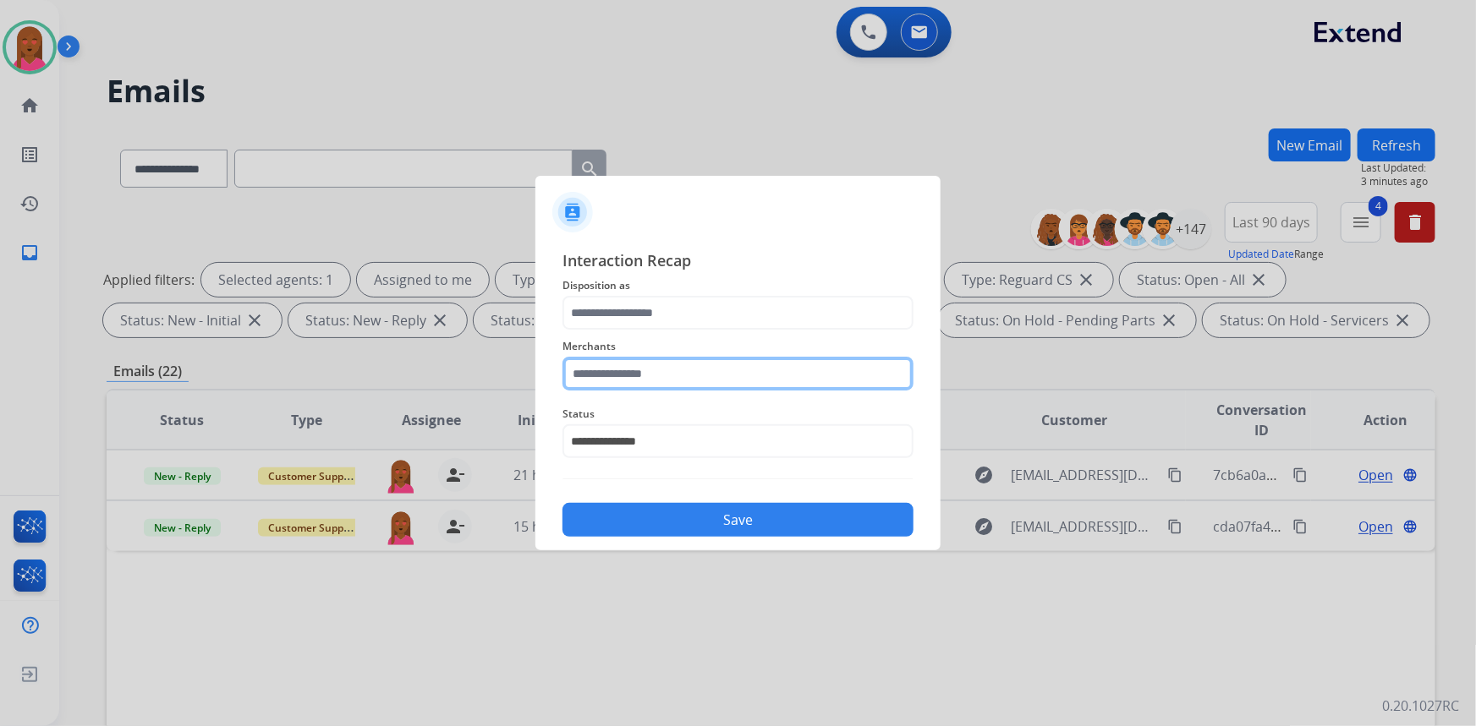
click at [753, 365] on input "text" at bounding box center [737, 374] width 351 height 34
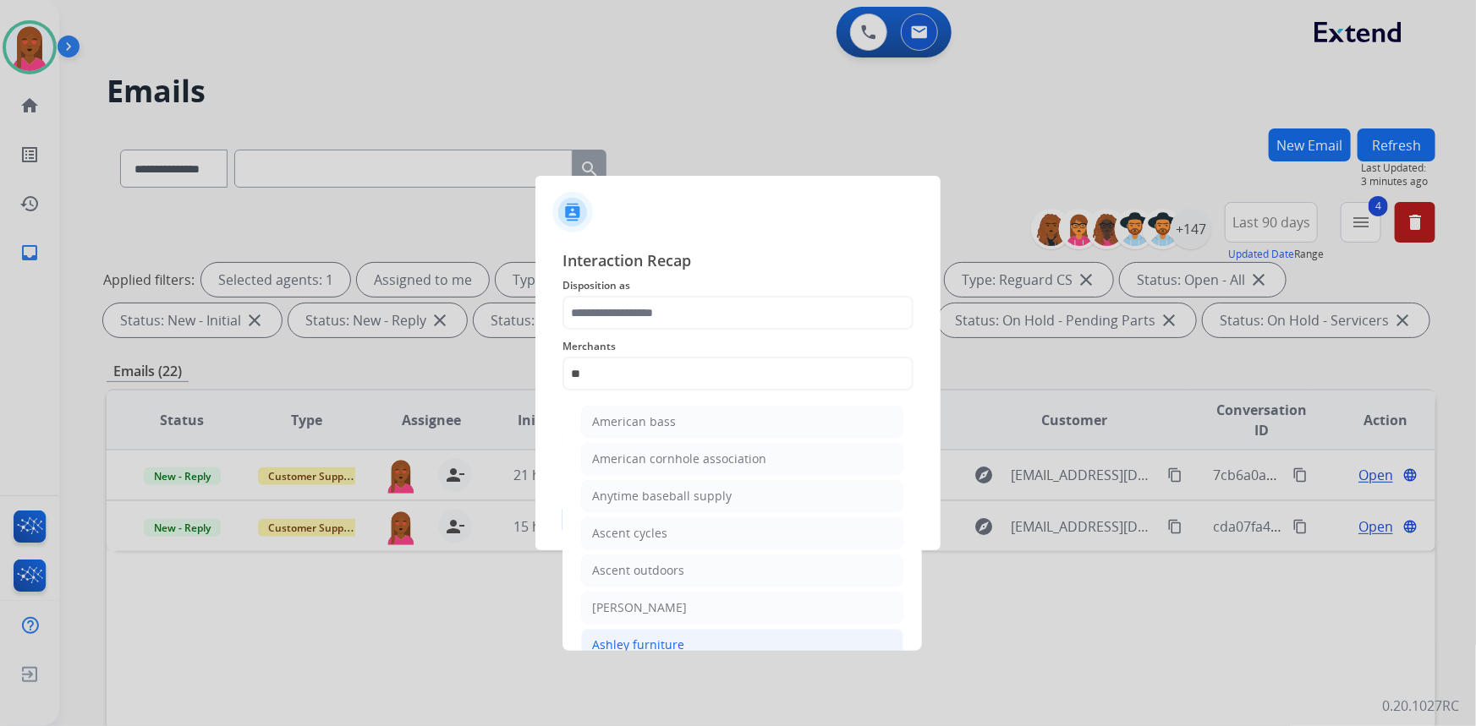
click at [672, 633] on li "Ashley furniture" at bounding box center [742, 645] width 322 height 32
type input "**********"
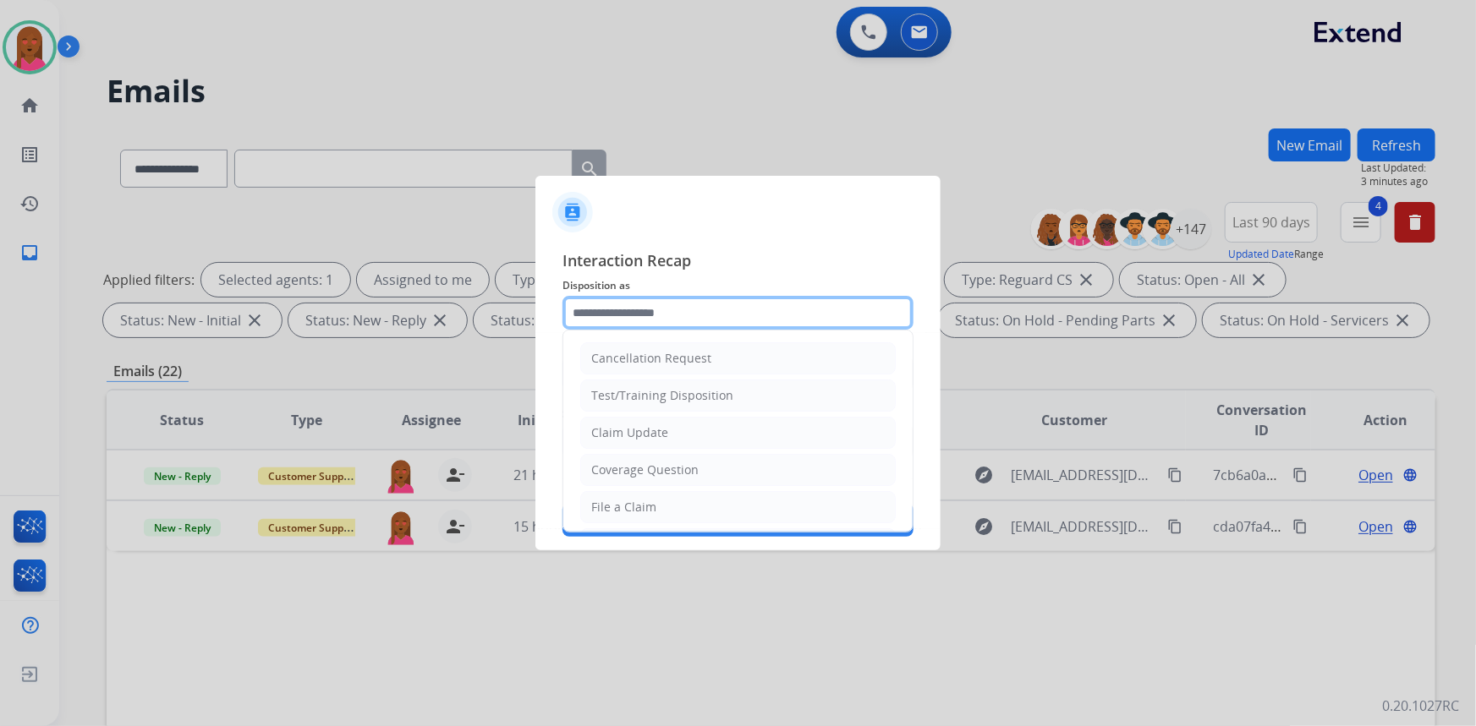
drag, startPoint x: 645, startPoint y: 315, endPoint x: 646, endPoint y: 304, distance: 11.0
click at [645, 306] on input "text" at bounding box center [737, 313] width 351 height 34
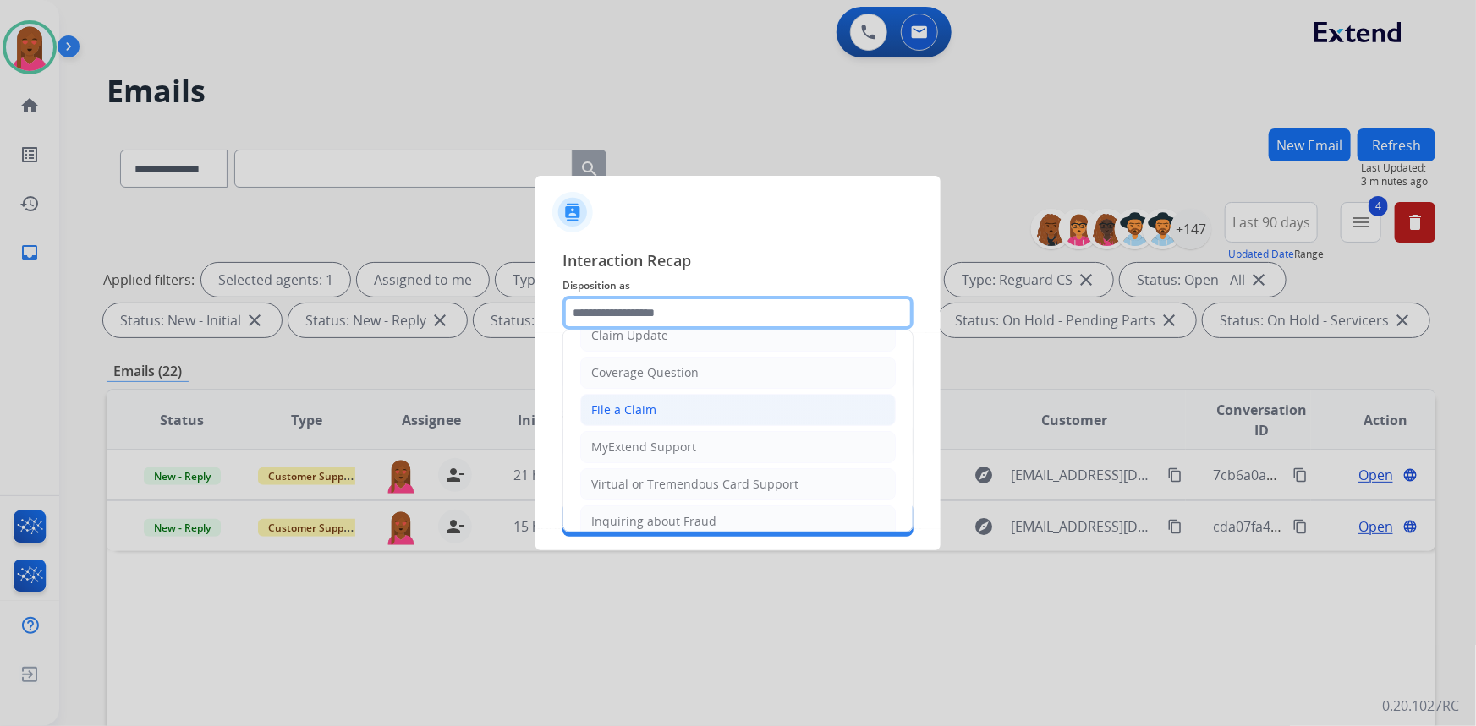
scroll to position [153, 0]
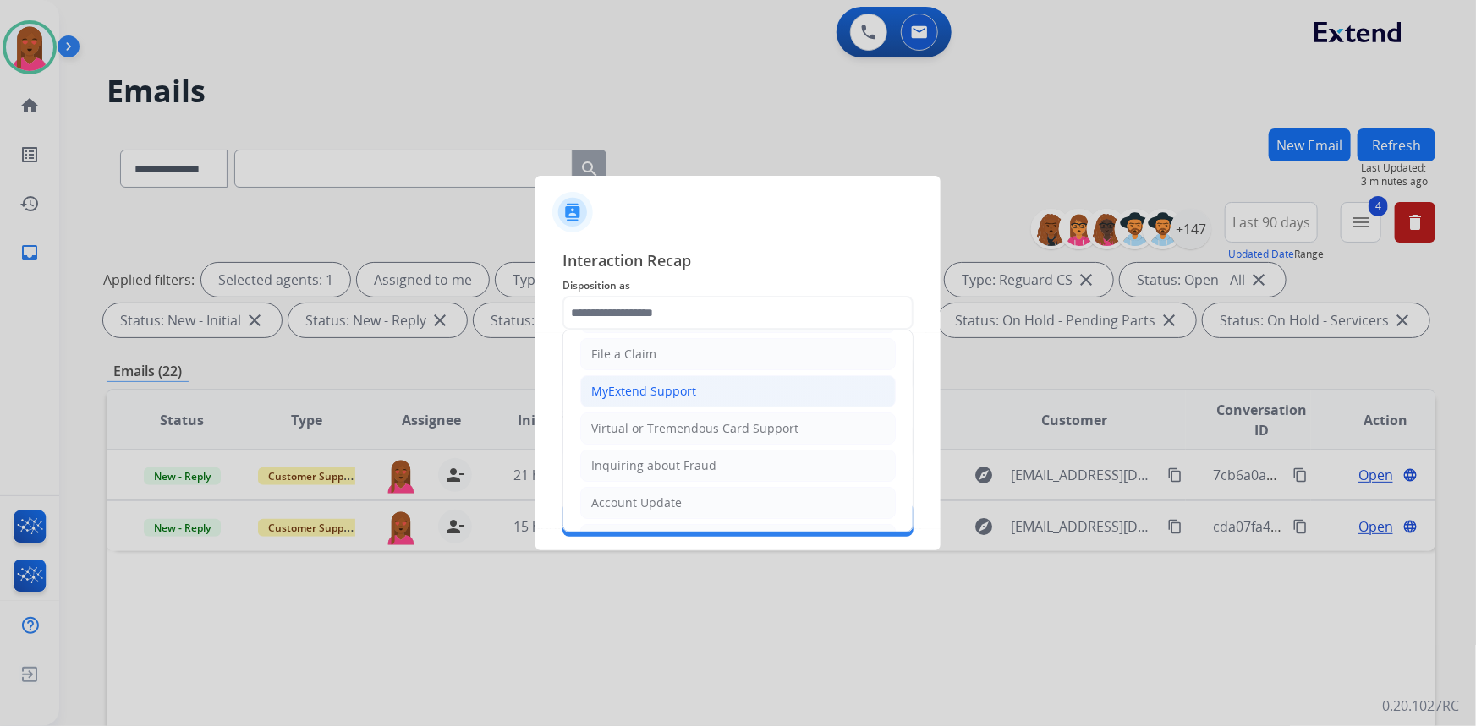
click at [730, 393] on li "MyExtend Support" at bounding box center [737, 392] width 315 height 32
type input "**********"
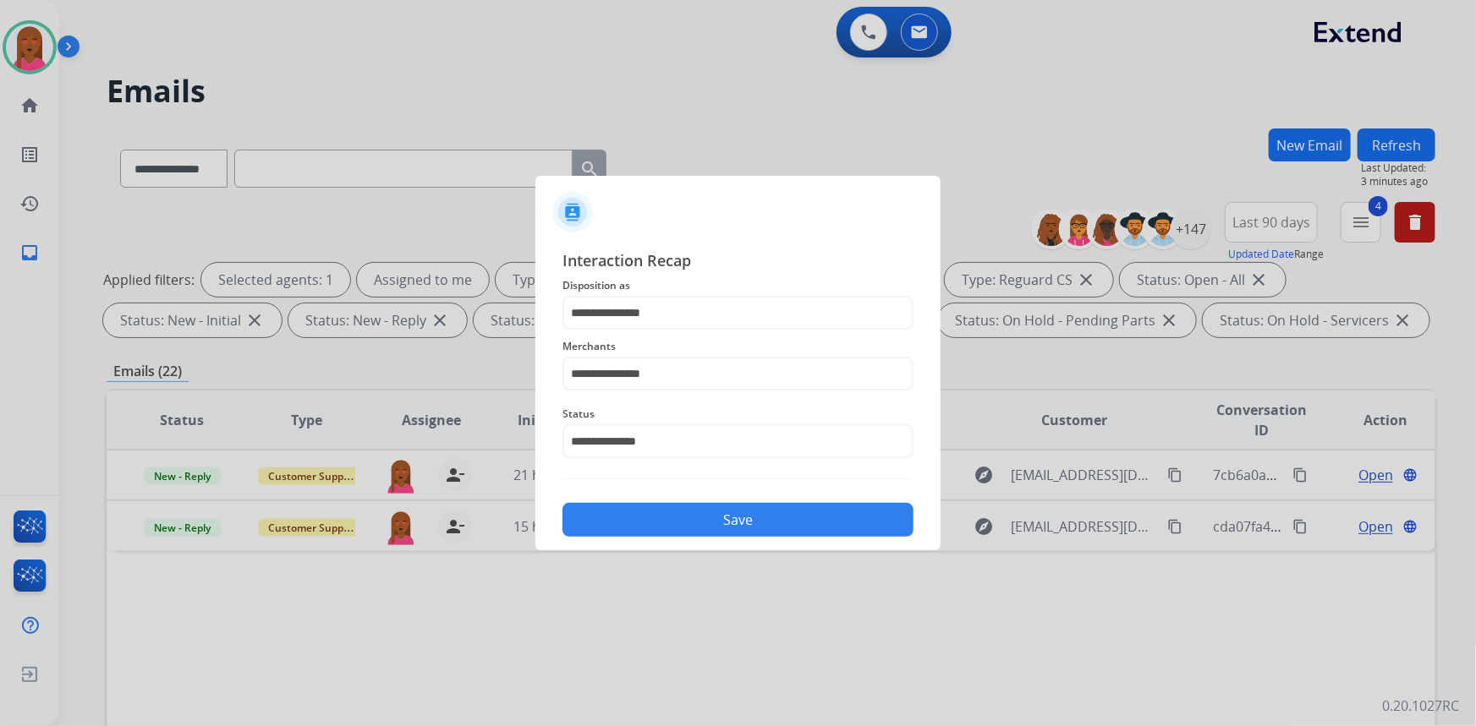
click at [719, 508] on button "Save" at bounding box center [737, 520] width 351 height 34
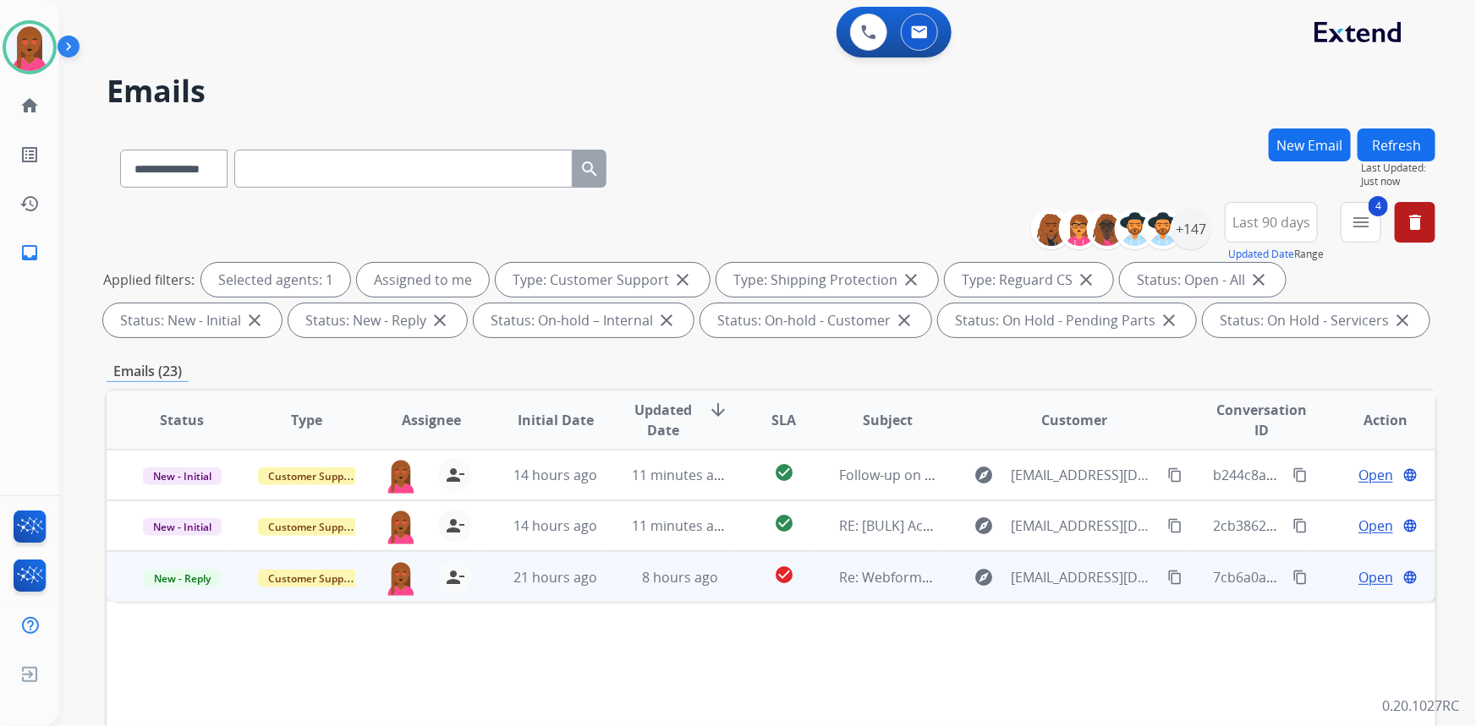
click at [1366, 575] on span "Open" at bounding box center [1375, 577] width 35 height 20
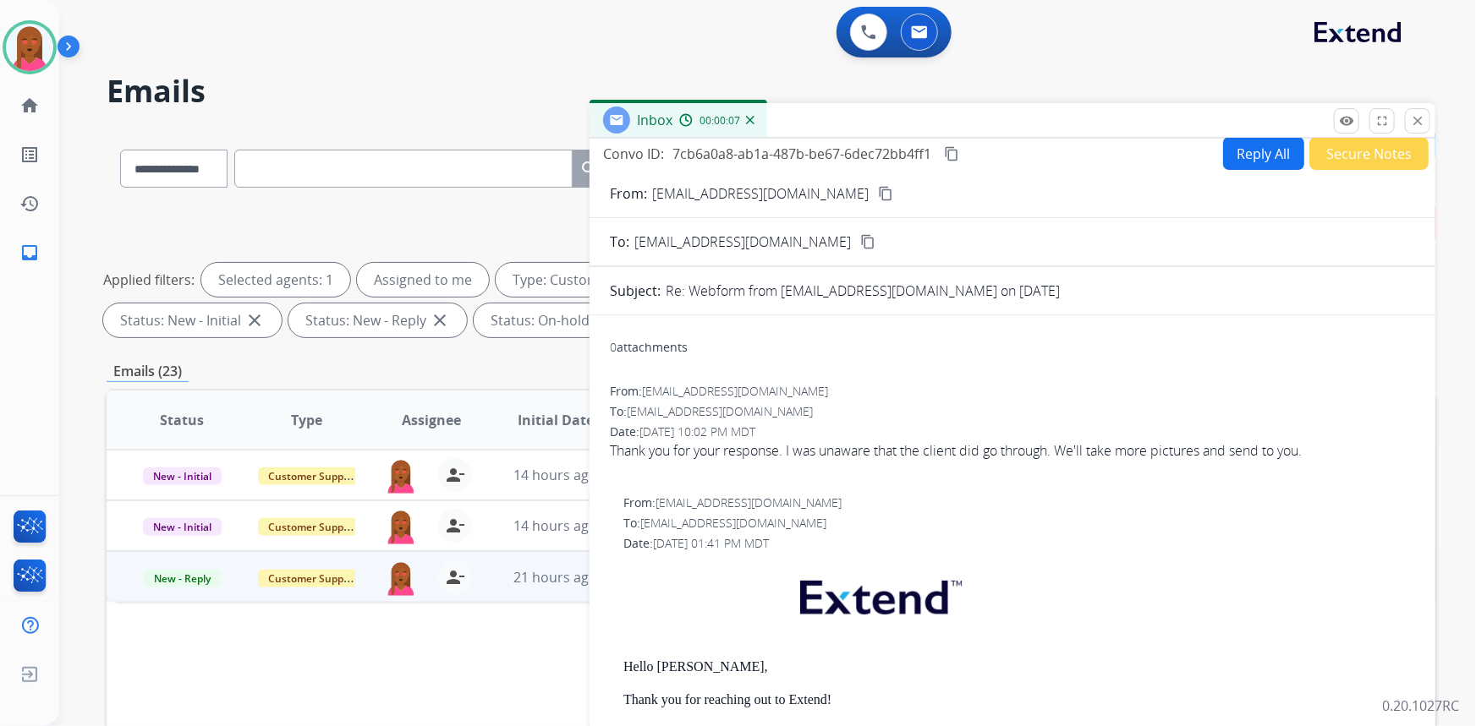
scroll to position [0, 0]
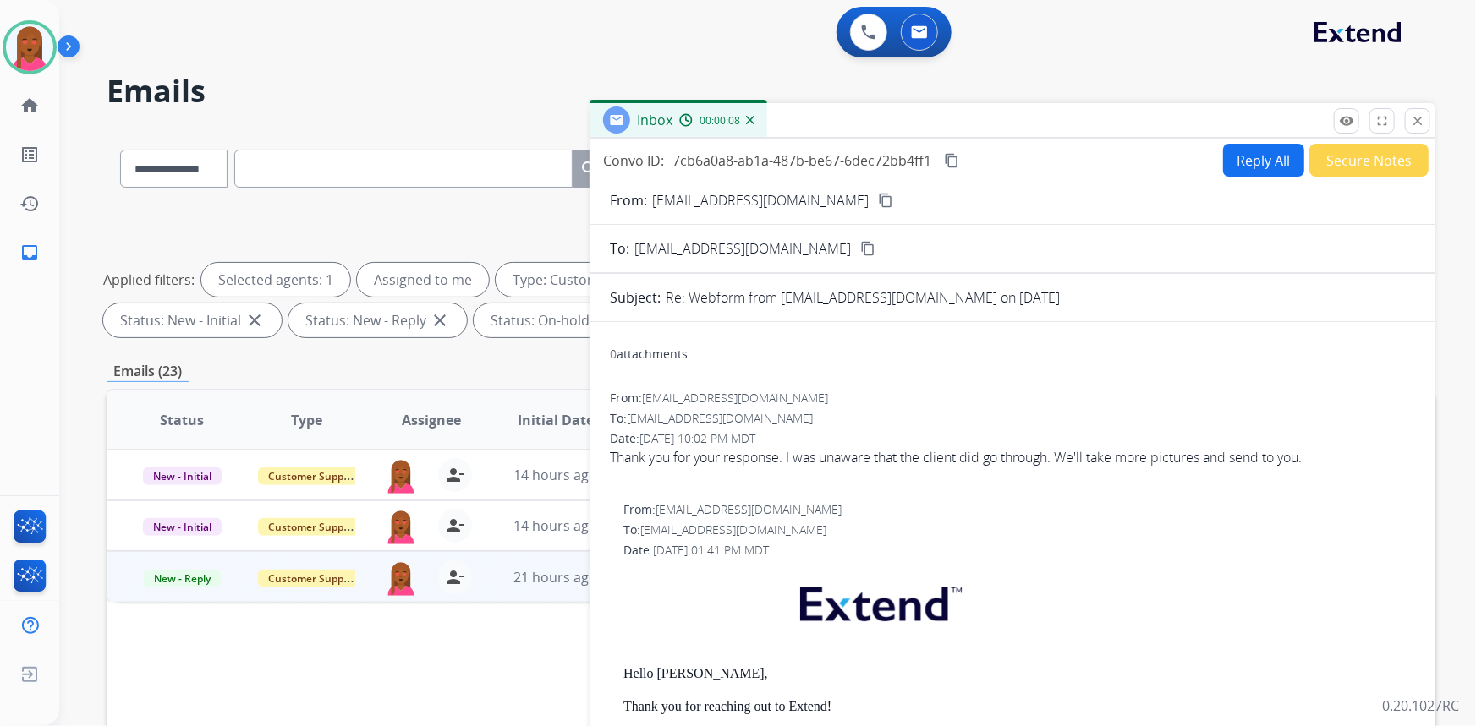
click at [875, 209] on button "content_copy" at bounding box center [885, 200] width 20 height 20
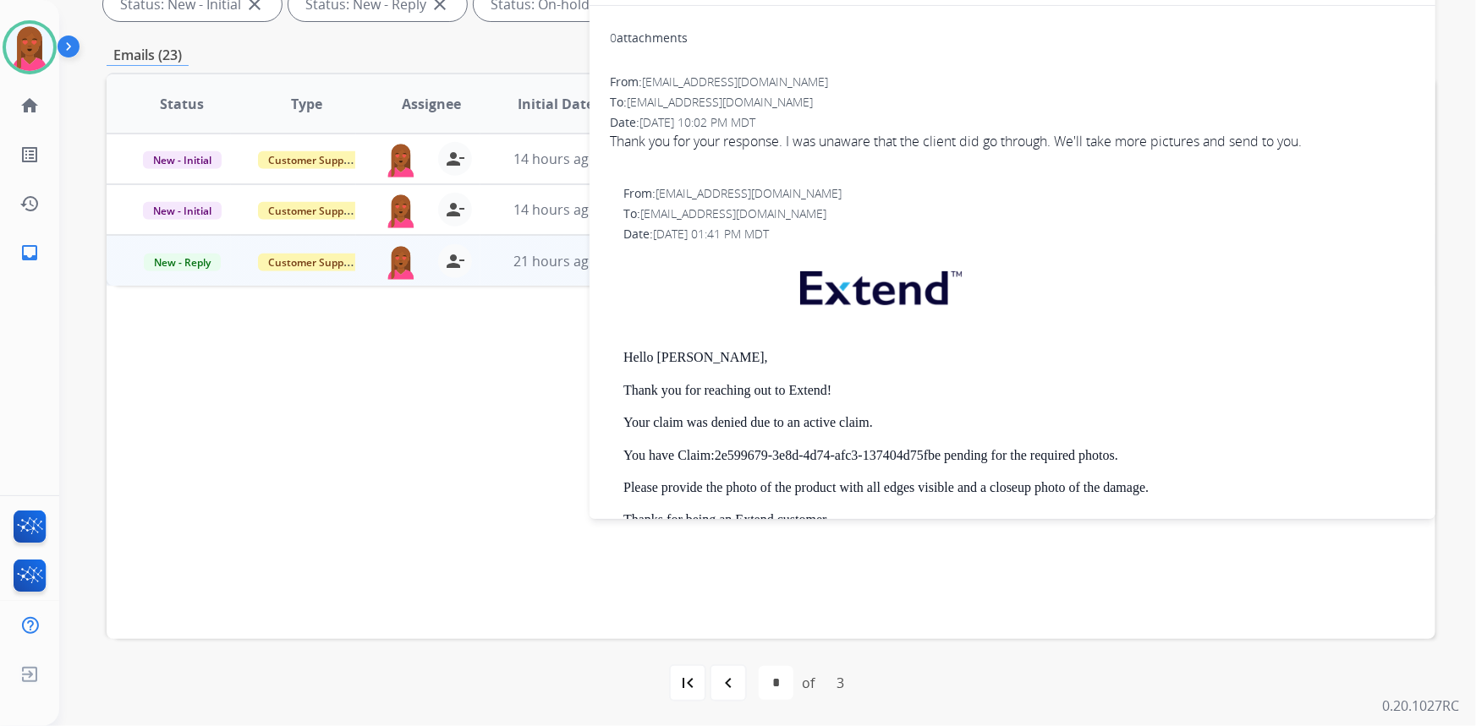
click at [1032, 128] on div "Date: 08/14/2025 - 10:02 PM MDT" at bounding box center [1012, 122] width 805 height 17
click at [1031, 138] on div "Thank you for your response. I was unaware that the client did go through. We'l…" at bounding box center [1012, 141] width 805 height 20
copy div "through"
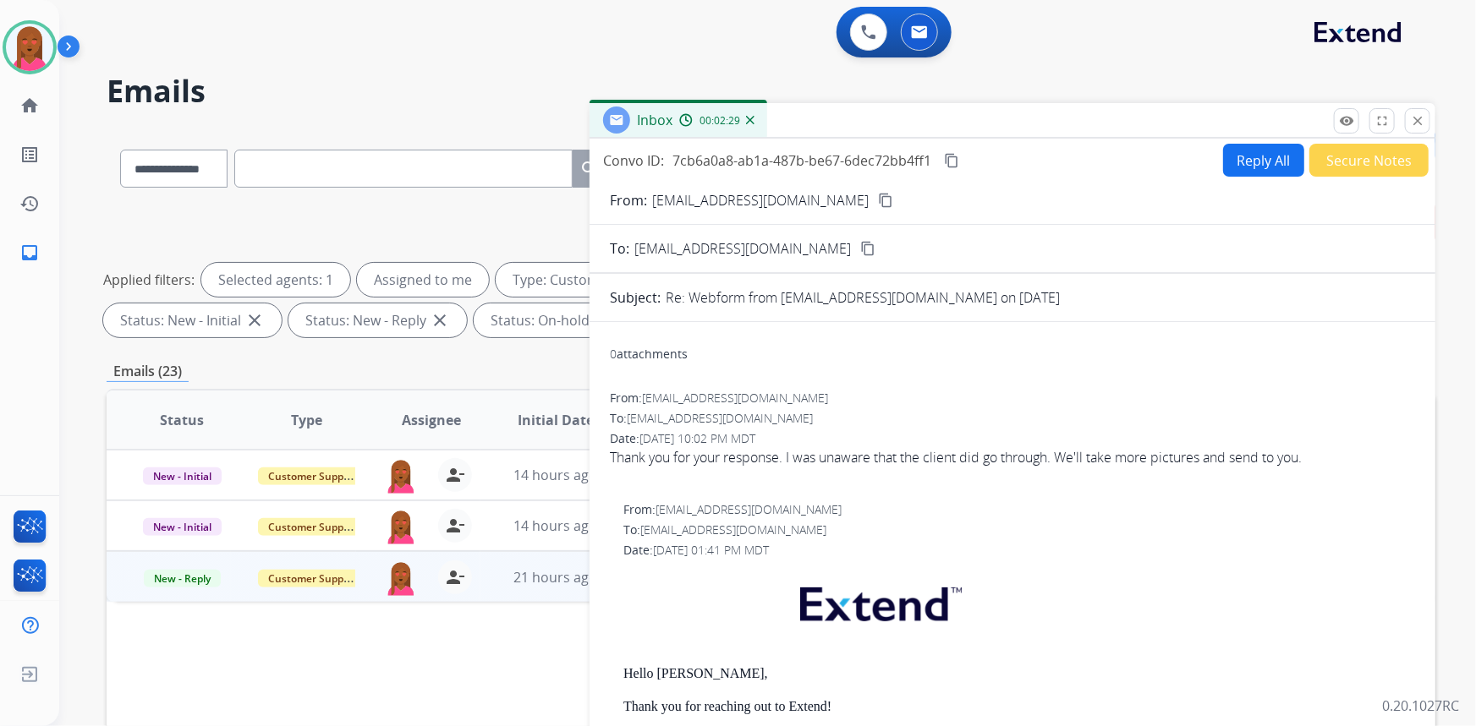
click at [953, 156] on mat-icon "content_copy" at bounding box center [951, 160] width 15 height 15
click at [1244, 146] on button "Reply All" at bounding box center [1263, 160] width 81 height 33
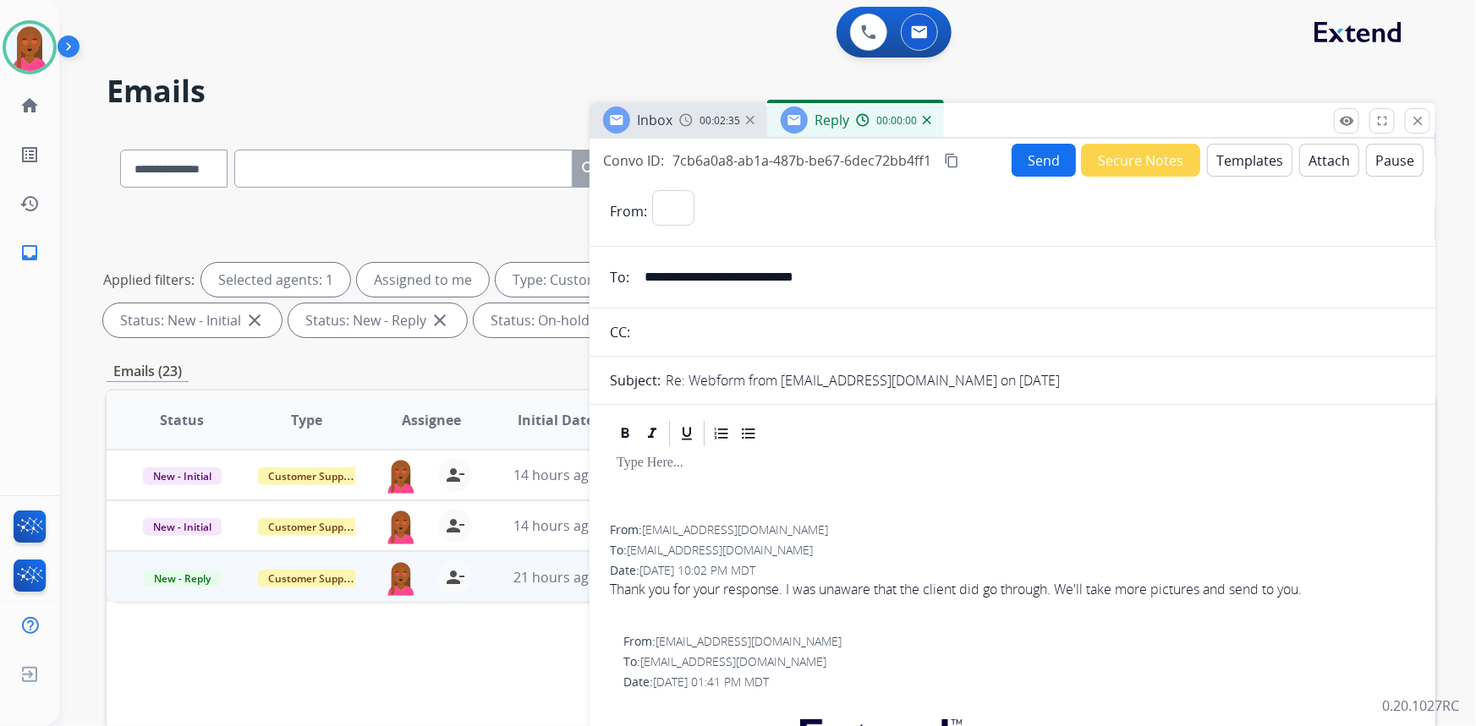
select select "**********"
click at [1242, 153] on button "Templates" at bounding box center [1249, 160] width 85 height 33
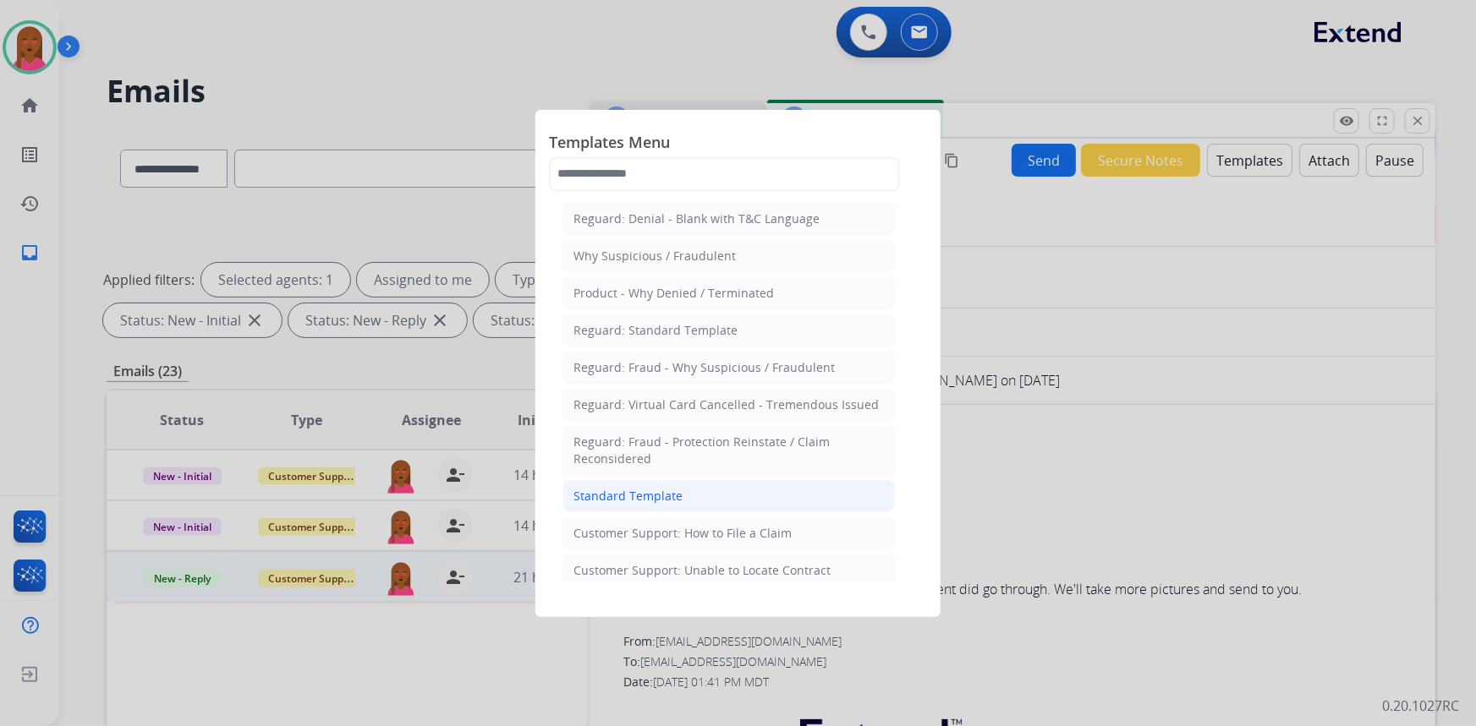
drag, startPoint x: 683, startPoint y: 494, endPoint x: 954, endPoint y: 661, distance: 318.3
click at [684, 494] on li "Standard Template" at bounding box center [728, 496] width 332 height 32
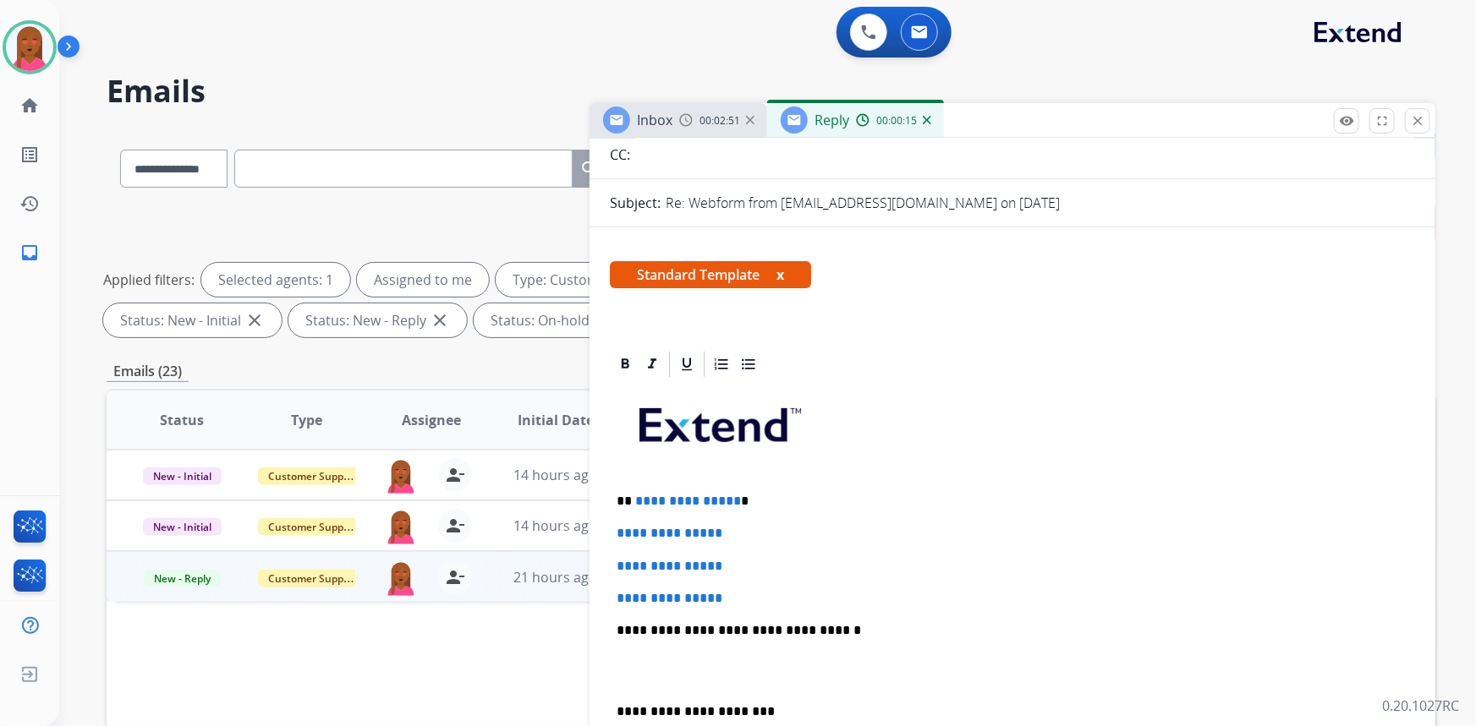
scroll to position [307, 0]
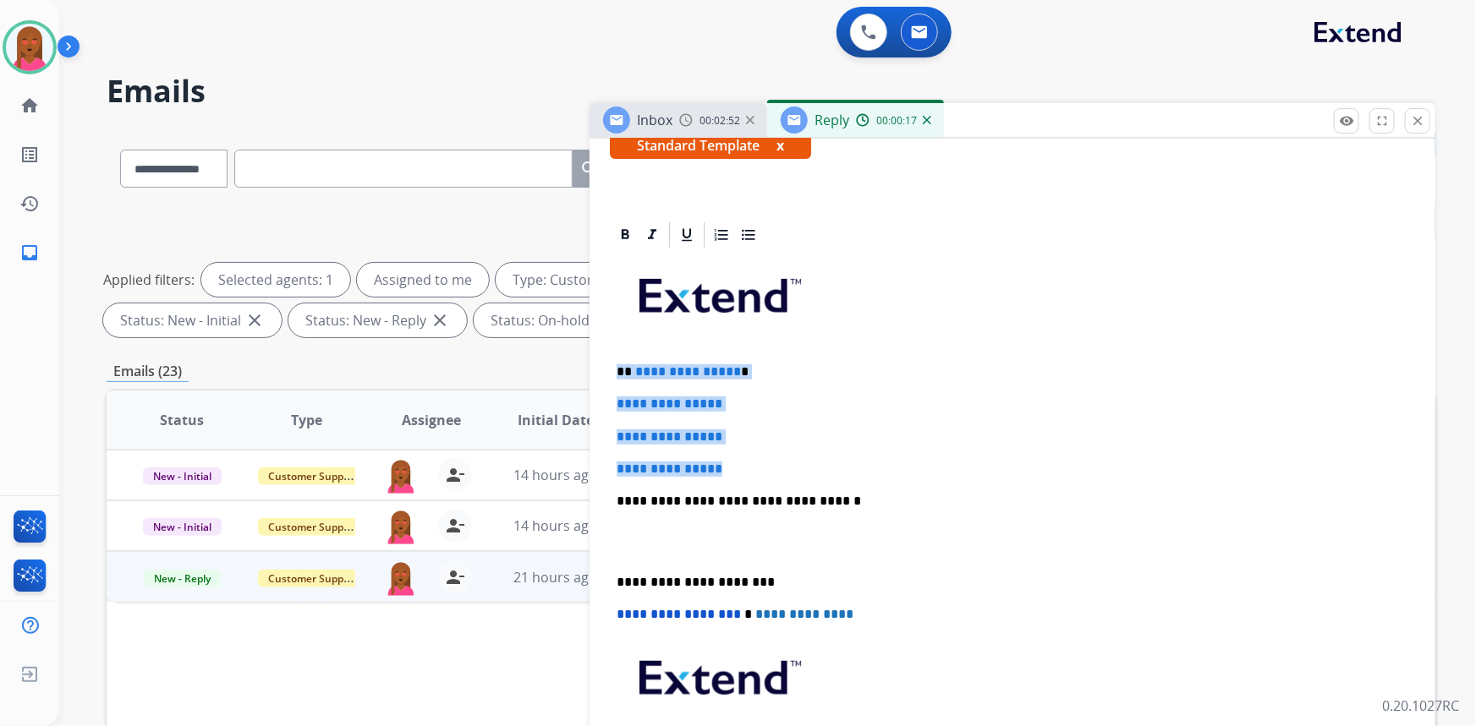
drag, startPoint x: 748, startPoint y: 472, endPoint x: 609, endPoint y: 371, distance: 172.1
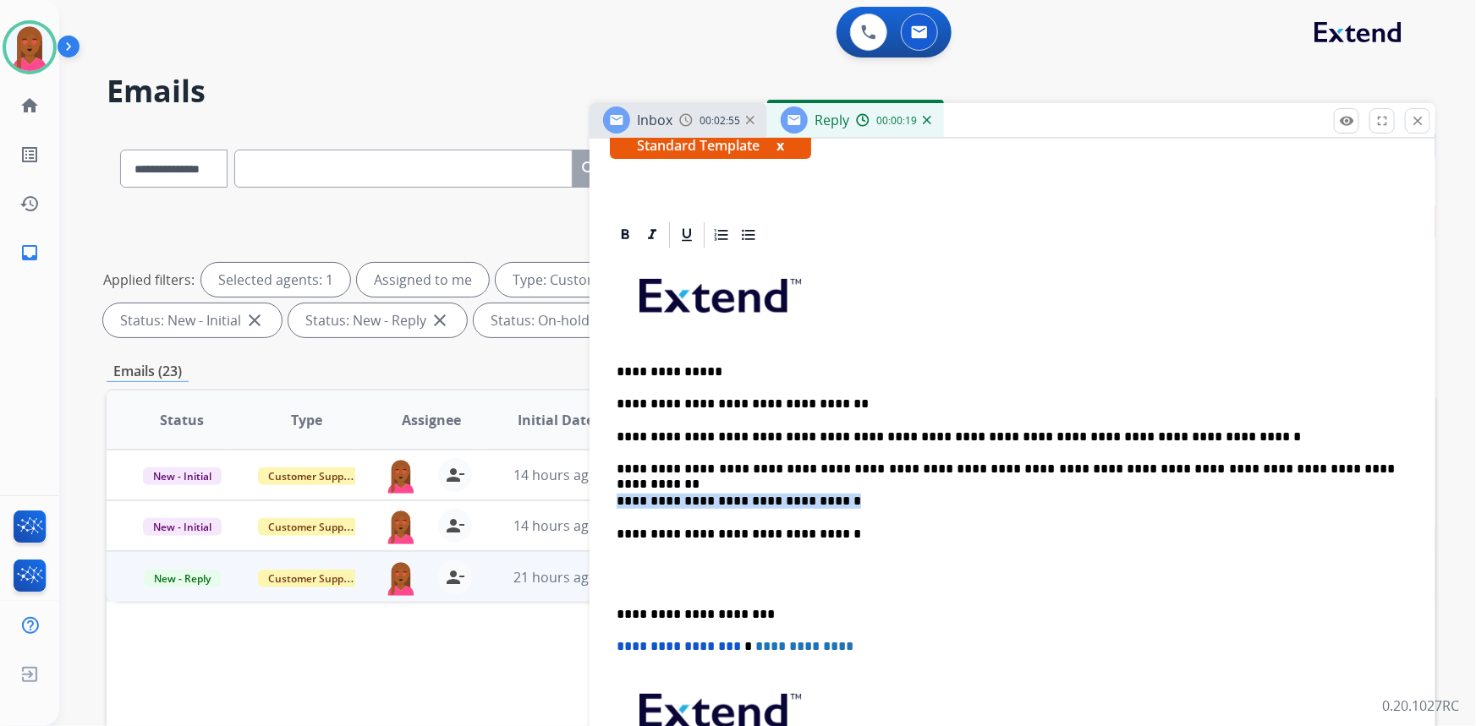
drag, startPoint x: 850, startPoint y: 495, endPoint x: 613, endPoint y: 492, distance: 236.8
click at [613, 491] on div "**********" at bounding box center [1012, 557] width 805 height 614
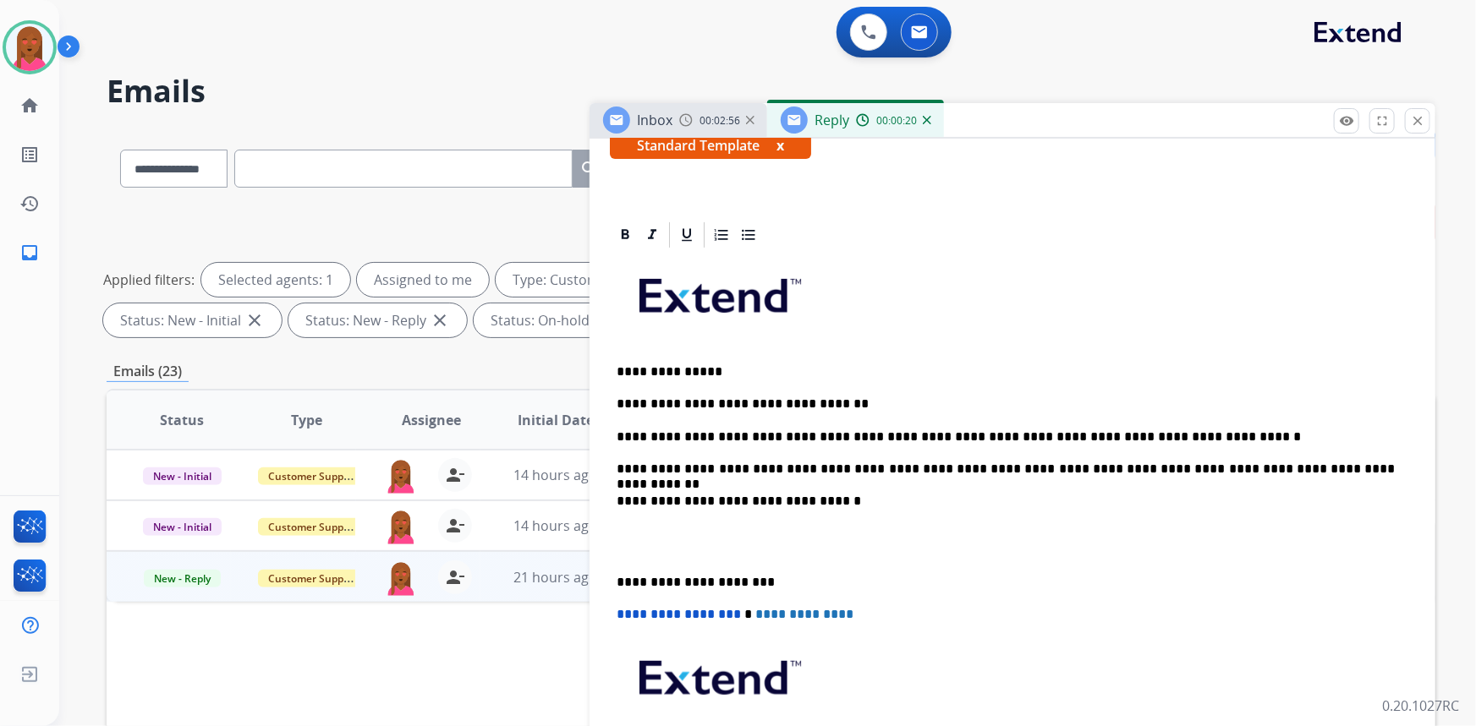
click at [622, 553] on p at bounding box center [1013, 542] width 792 height 31
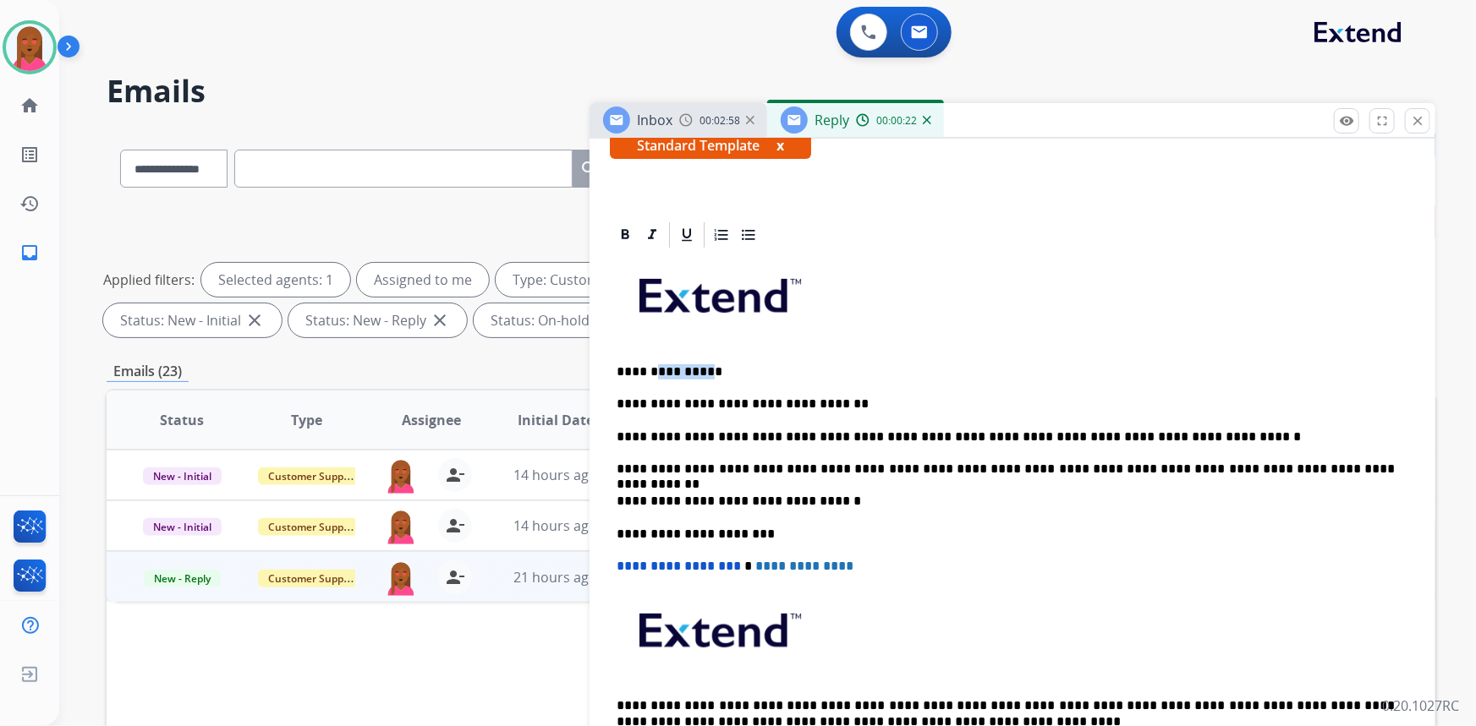
drag, startPoint x: 694, startPoint y: 373, endPoint x: 651, endPoint y: 364, distance: 43.3
click at [651, 365] on p "**********" at bounding box center [1006, 372] width 779 height 15
drag, startPoint x: 820, startPoint y: 401, endPoint x: 699, endPoint y: 403, distance: 121.0
click at [699, 403] on p "**********" at bounding box center [1006, 404] width 779 height 15
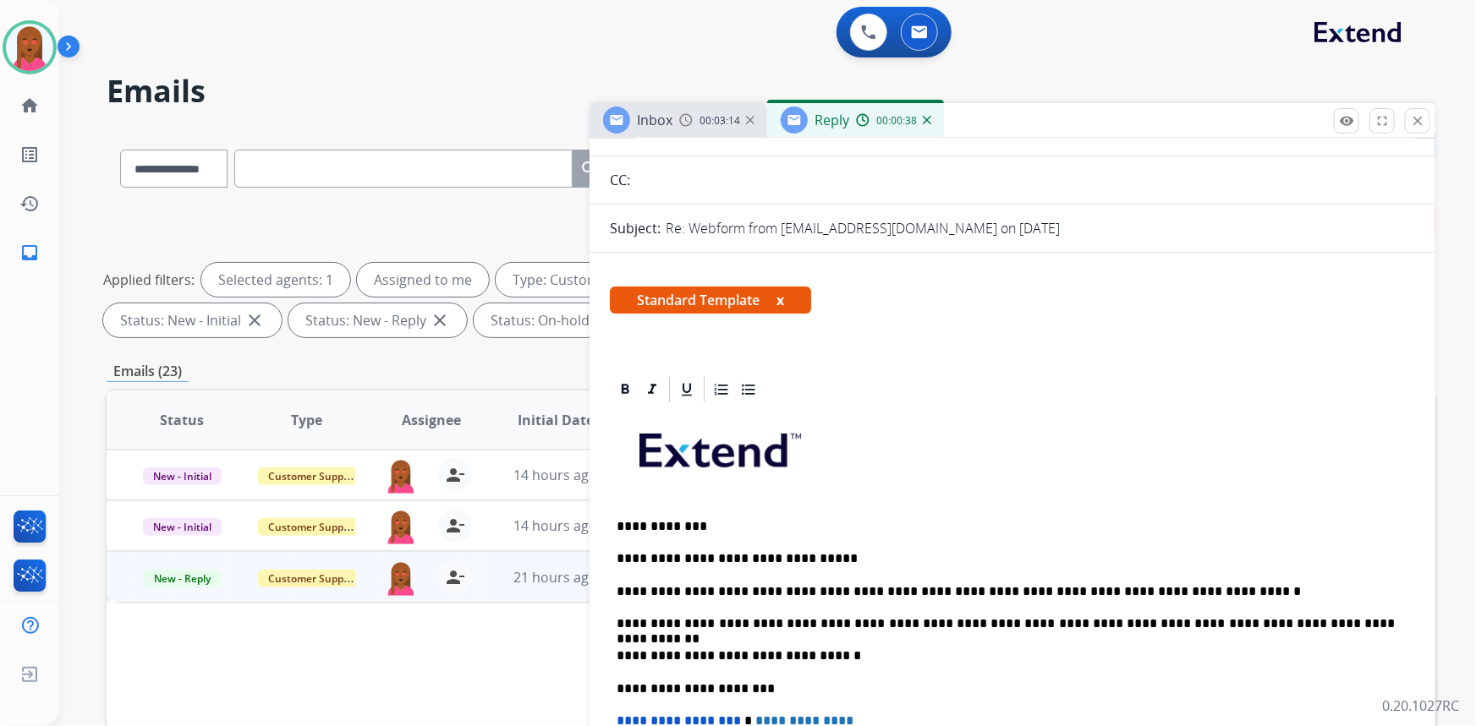
scroll to position [0, 0]
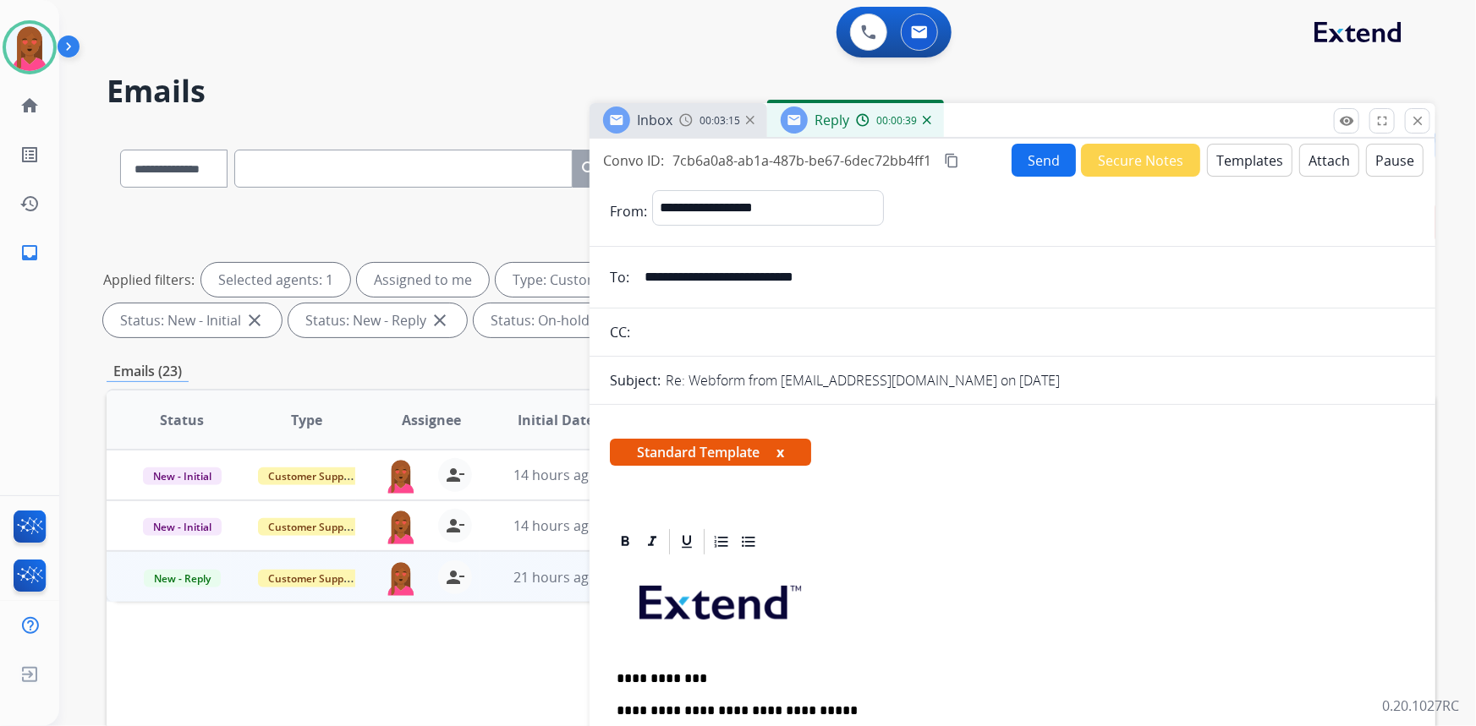
click at [1053, 167] on button "Send" at bounding box center [1044, 160] width 64 height 33
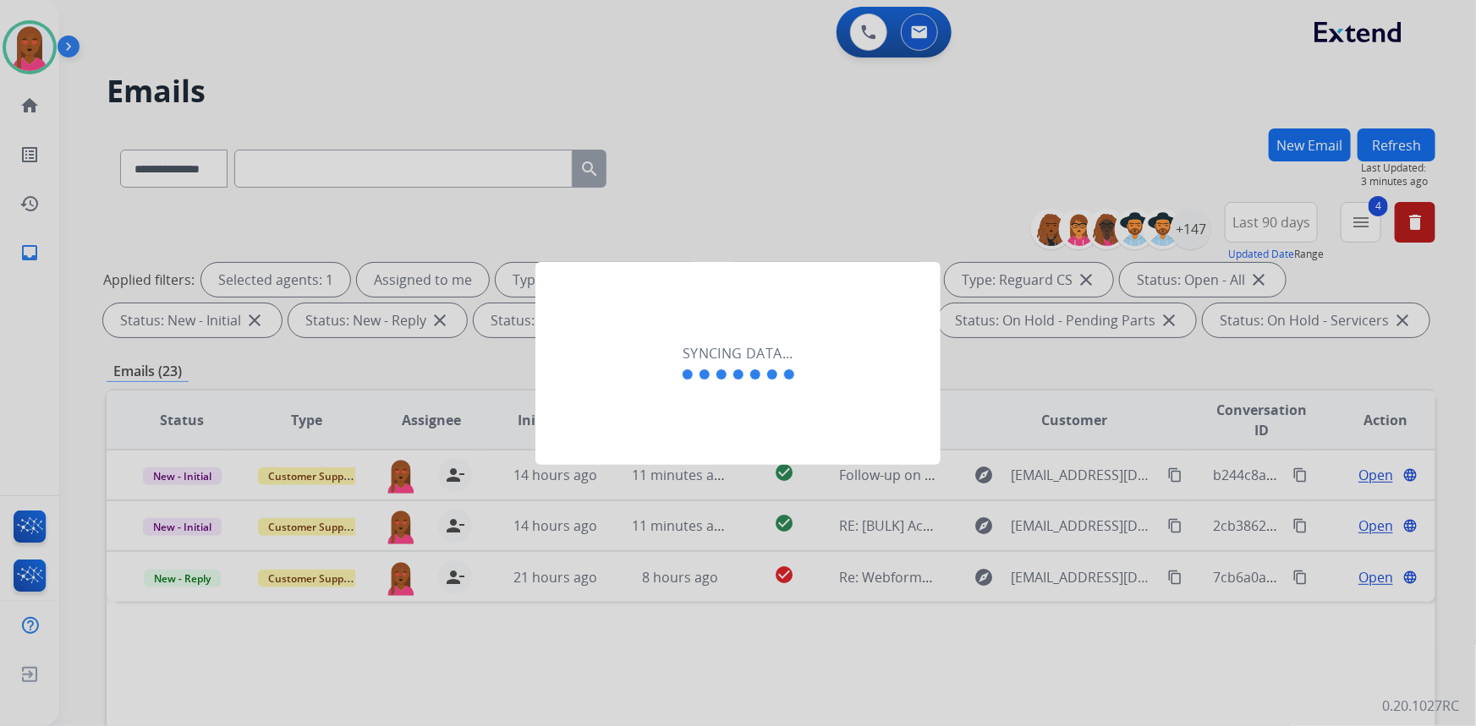
click at [694, 436] on div "Syncing data..." at bounding box center [737, 363] width 405 height 203
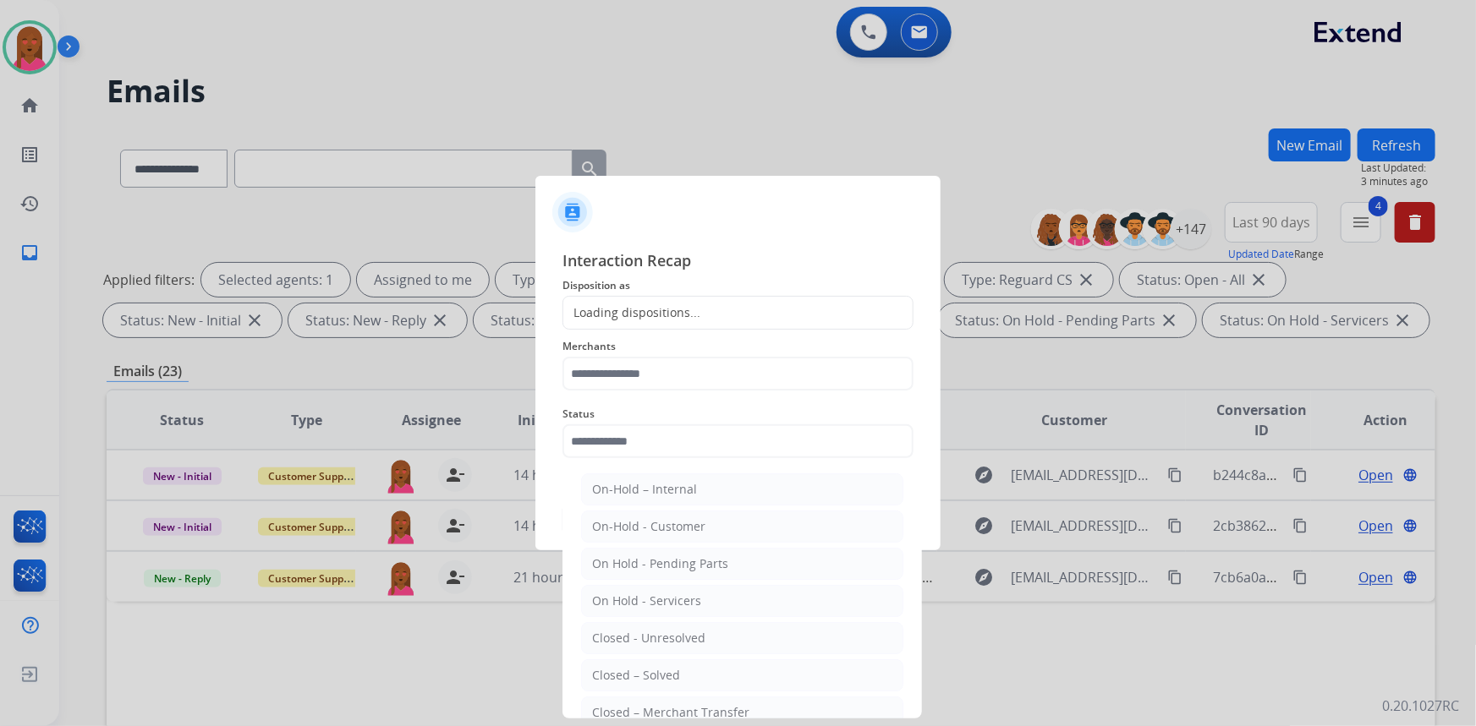
click at [667, 436] on input "text" at bounding box center [737, 442] width 351 height 34
click at [617, 661] on li "Closed – Solved" at bounding box center [742, 676] width 322 height 32
type input "**********"
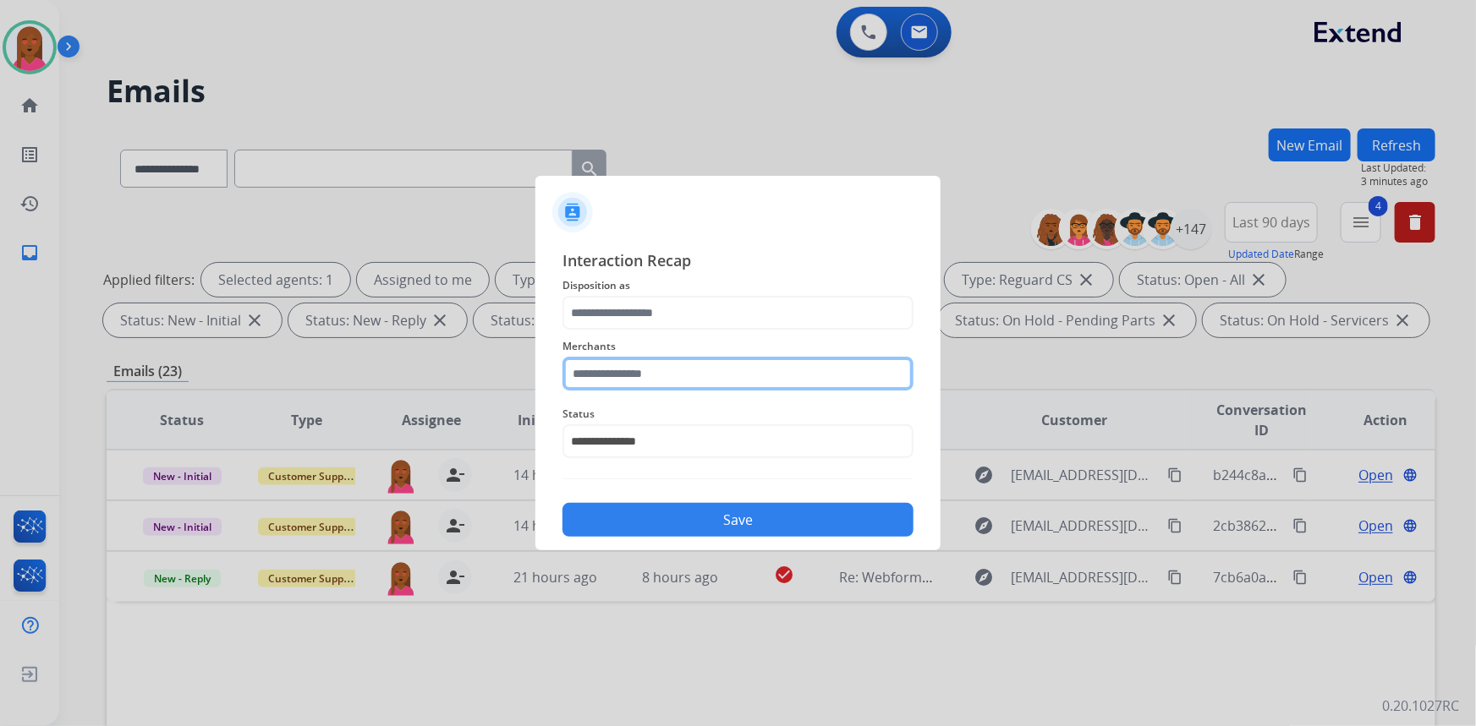
click at [637, 368] on input "text" at bounding box center [737, 374] width 351 height 34
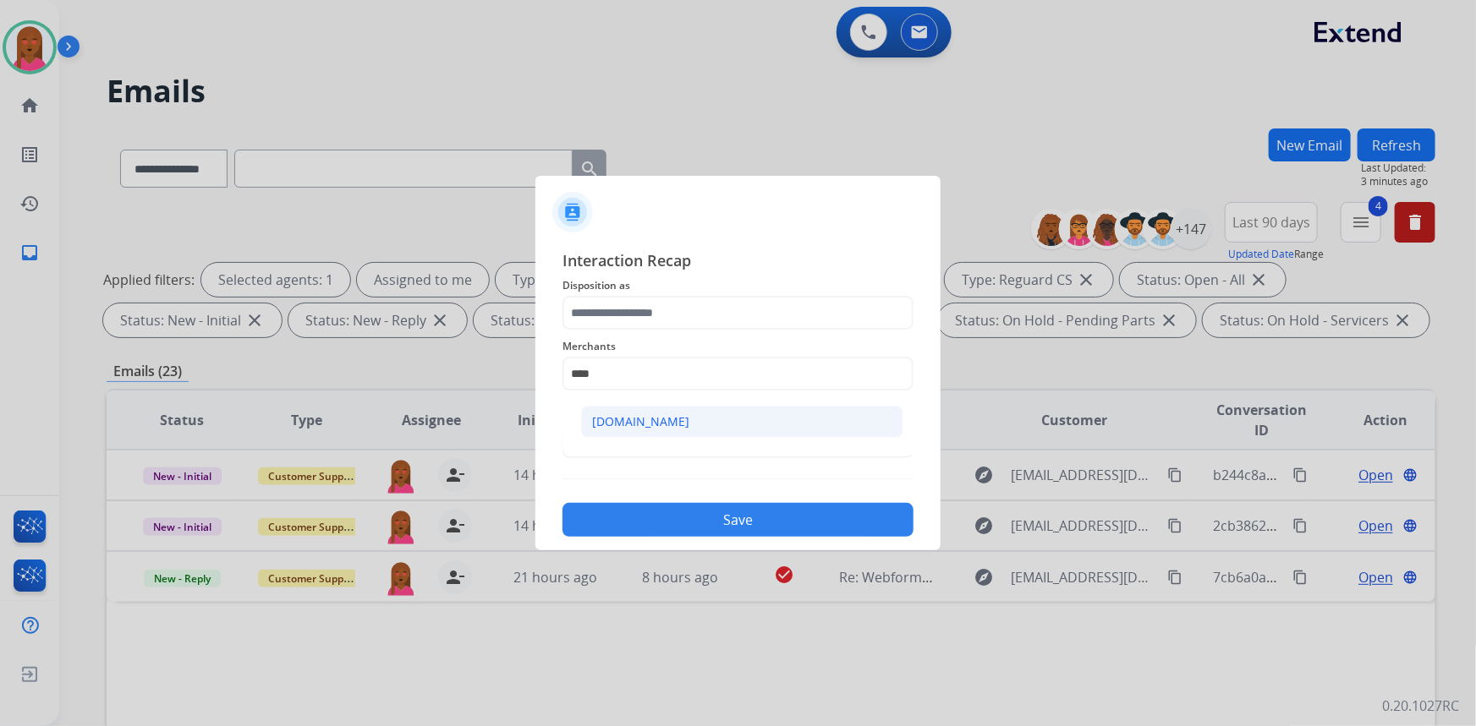
click at [675, 425] on li "[DOMAIN_NAME]" at bounding box center [742, 422] width 322 height 32
type input "**********"
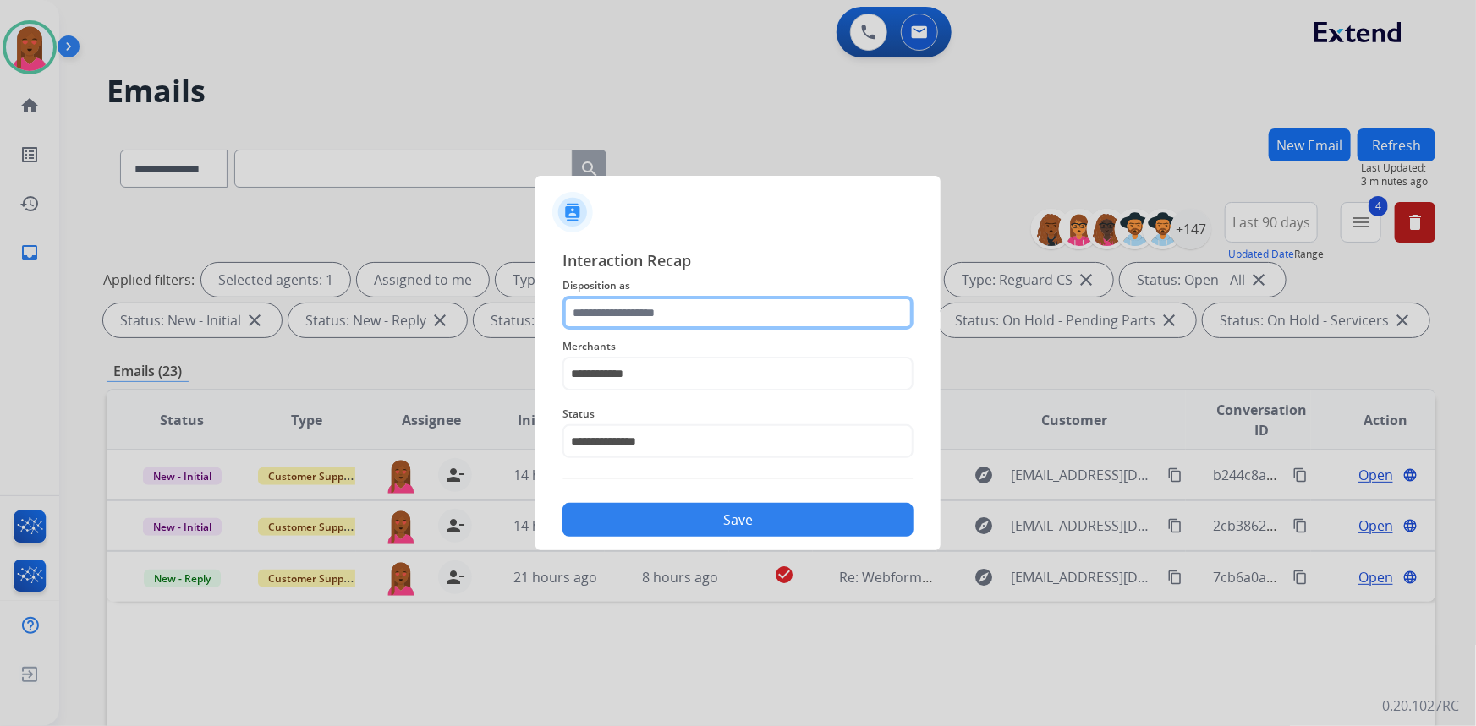
click at [688, 313] on input "text" at bounding box center [737, 313] width 351 height 34
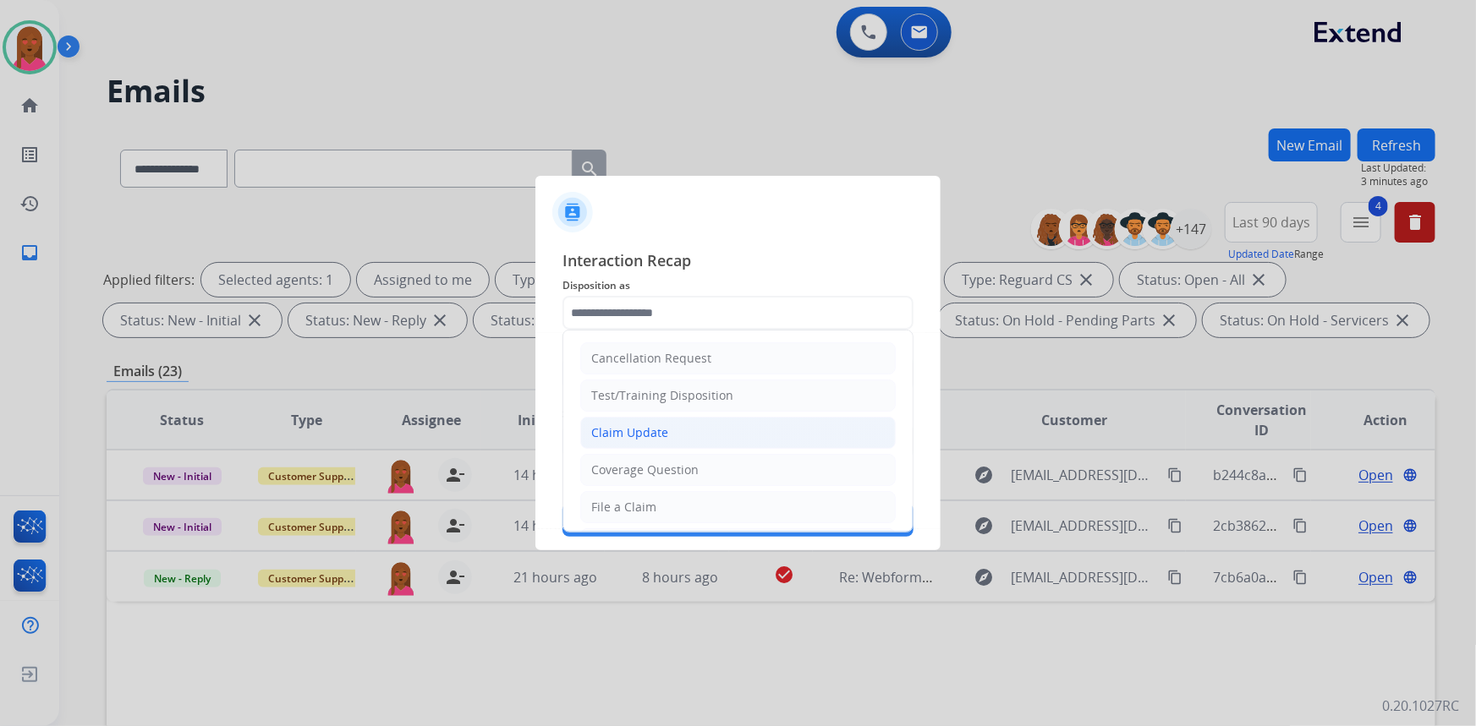
click at [666, 427] on div "Claim Update" at bounding box center [629, 433] width 77 height 17
type input "**********"
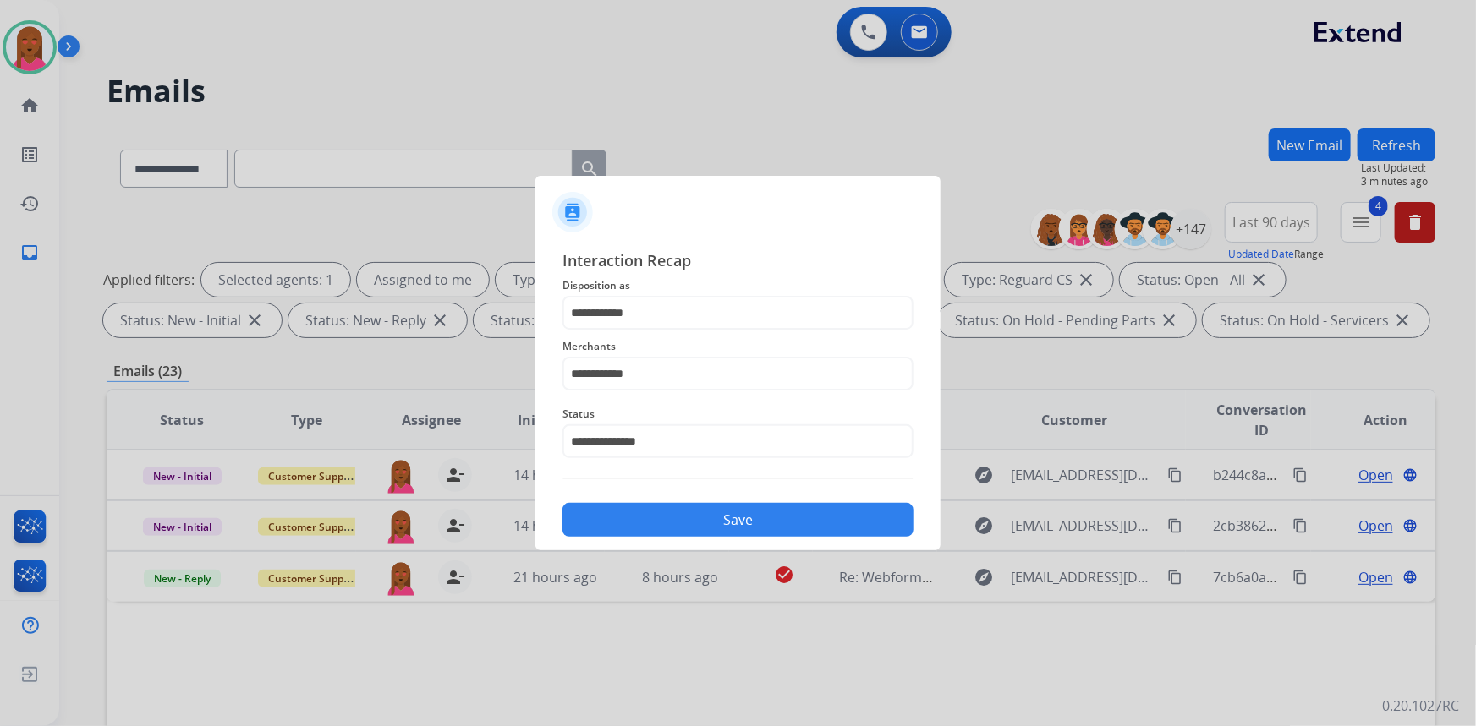
click at [709, 516] on button "Save" at bounding box center [737, 520] width 351 height 34
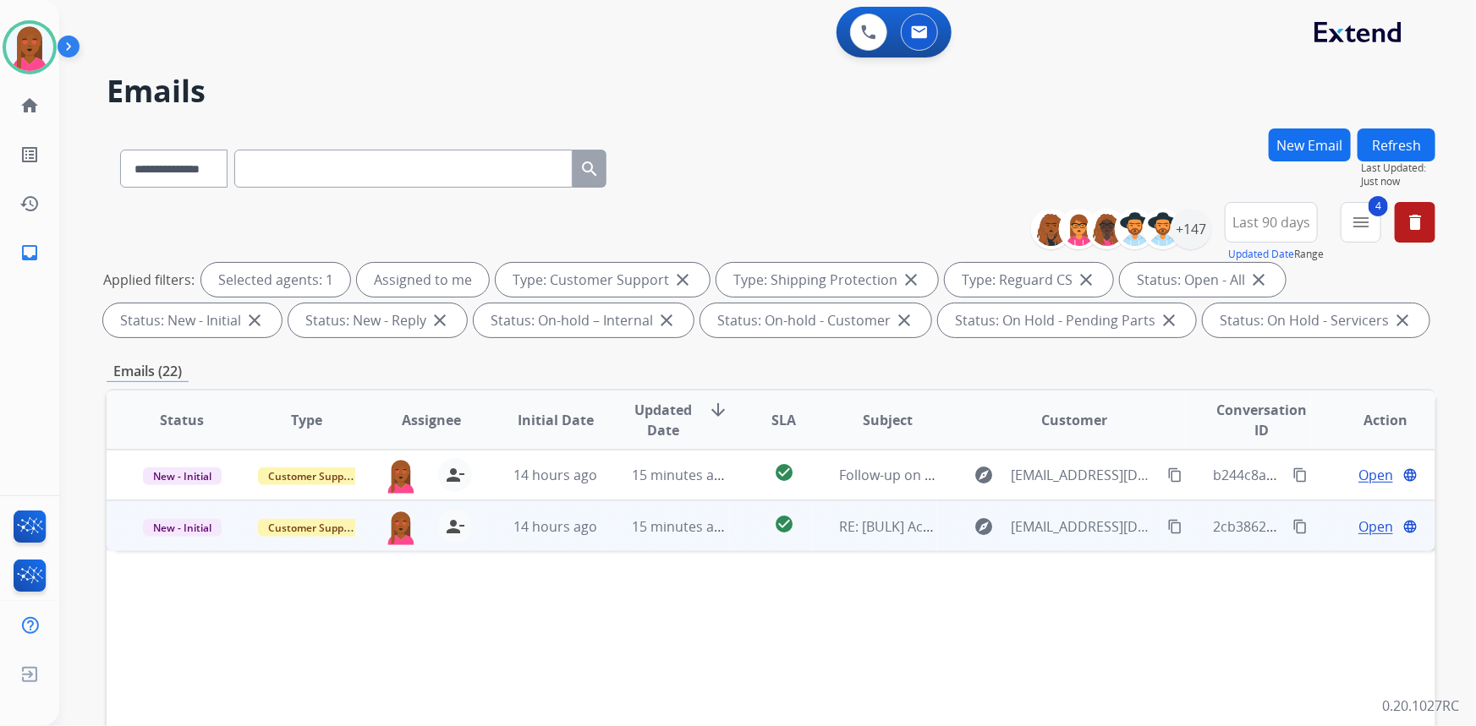
click at [1360, 519] on span "Open" at bounding box center [1375, 527] width 35 height 20
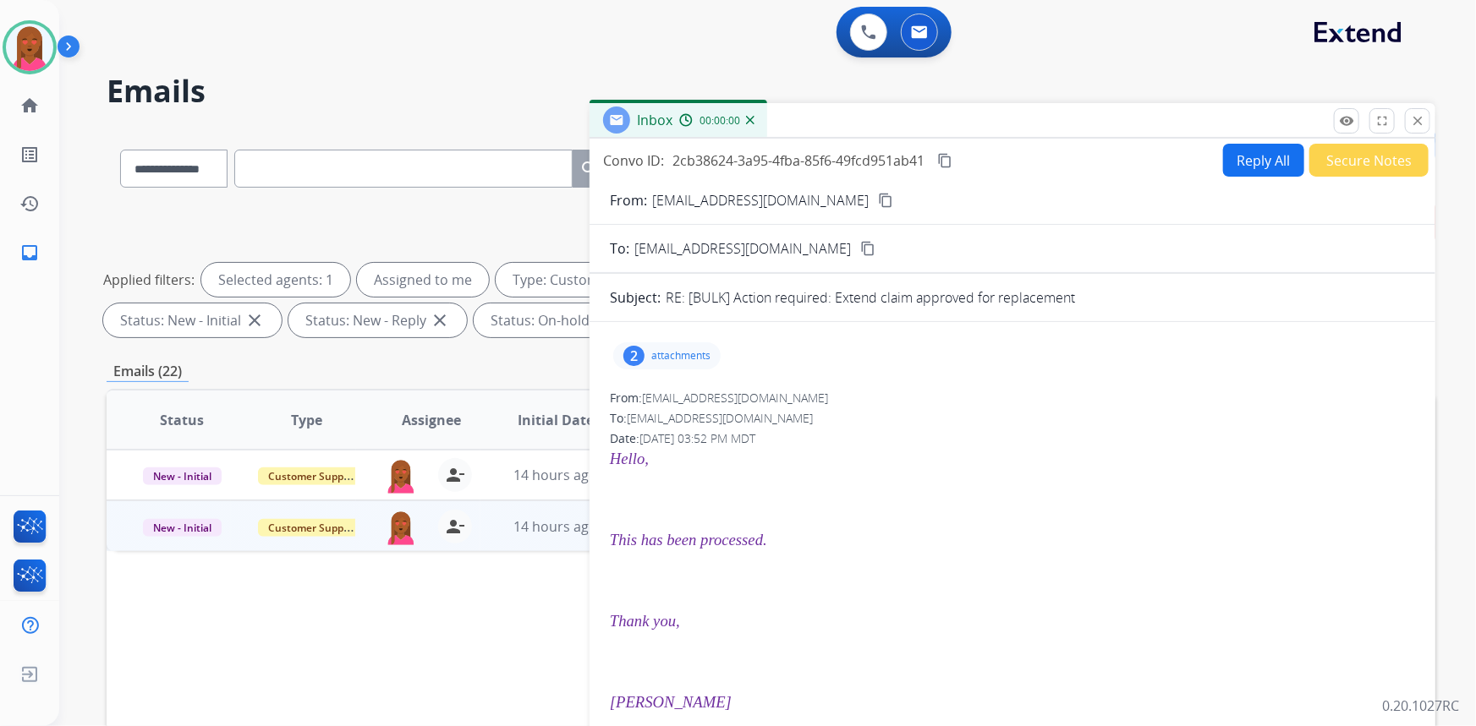
click at [878, 195] on mat-icon "content_copy" at bounding box center [885, 200] width 15 height 15
click at [1346, 156] on button "Secure Notes" at bounding box center [1368, 160] width 119 height 33
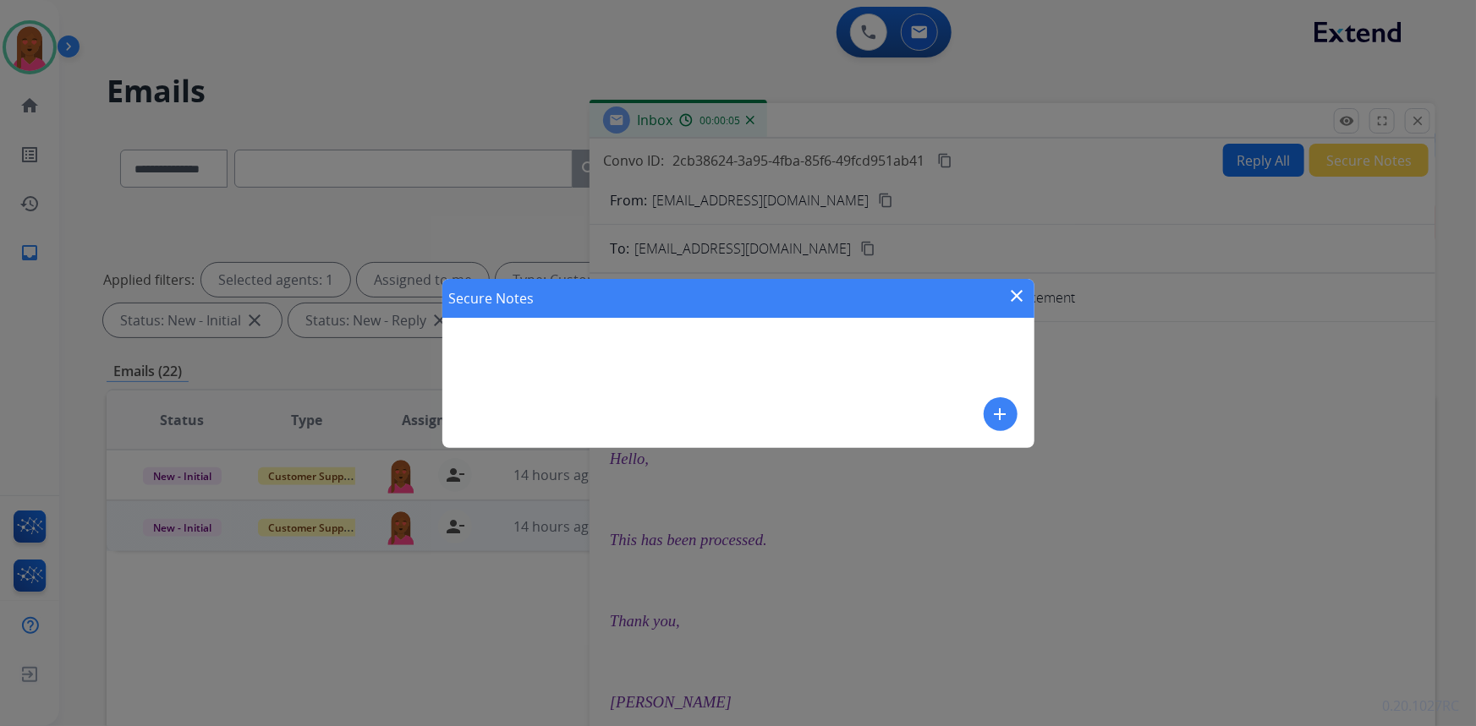
click at [1023, 422] on div "Secure Notes close add" at bounding box center [738, 363] width 592 height 169
drag, startPoint x: 1032, startPoint y: 422, endPoint x: 981, endPoint y: 414, distance: 51.4
click at [1021, 423] on div "Secure Notes close add" at bounding box center [738, 363] width 592 height 169
click at [983, 414] on div "Secure Notes close add" at bounding box center [738, 363] width 592 height 169
click at [1004, 408] on mat-icon "add" at bounding box center [1000, 414] width 20 height 20
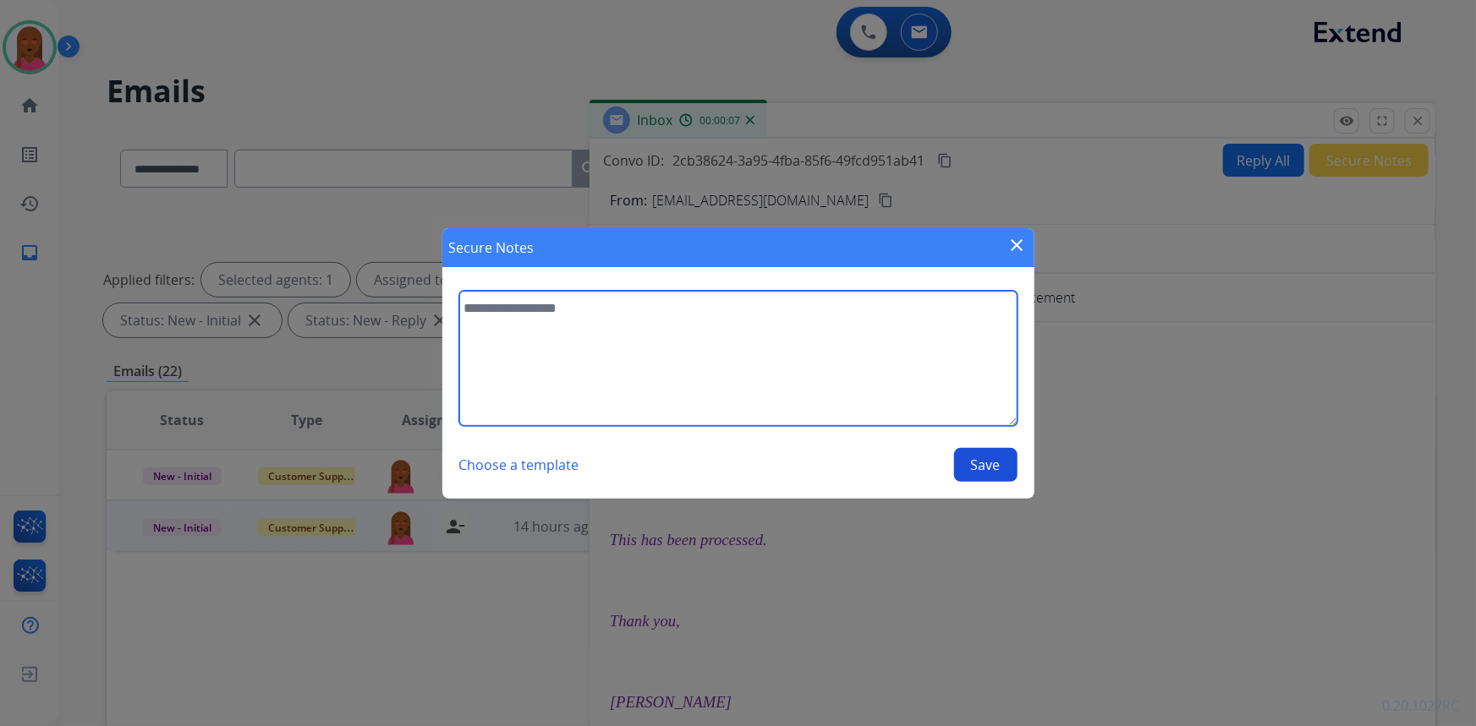
click at [601, 358] on textarea at bounding box center [738, 358] width 558 height 135
type textarea "**********"
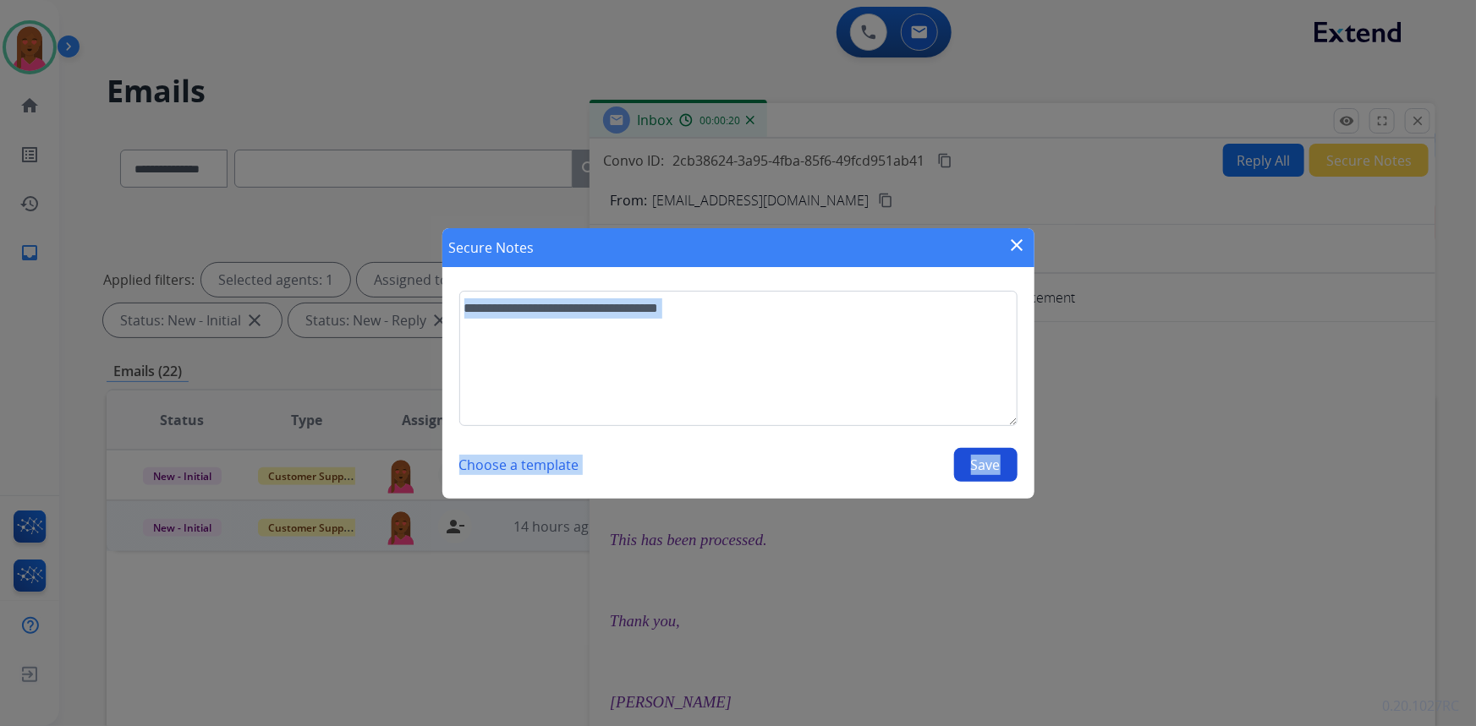
click at [998, 448] on div "**********" at bounding box center [738, 386] width 558 height 191
click at [991, 469] on button "Save" at bounding box center [985, 465] width 63 height 34
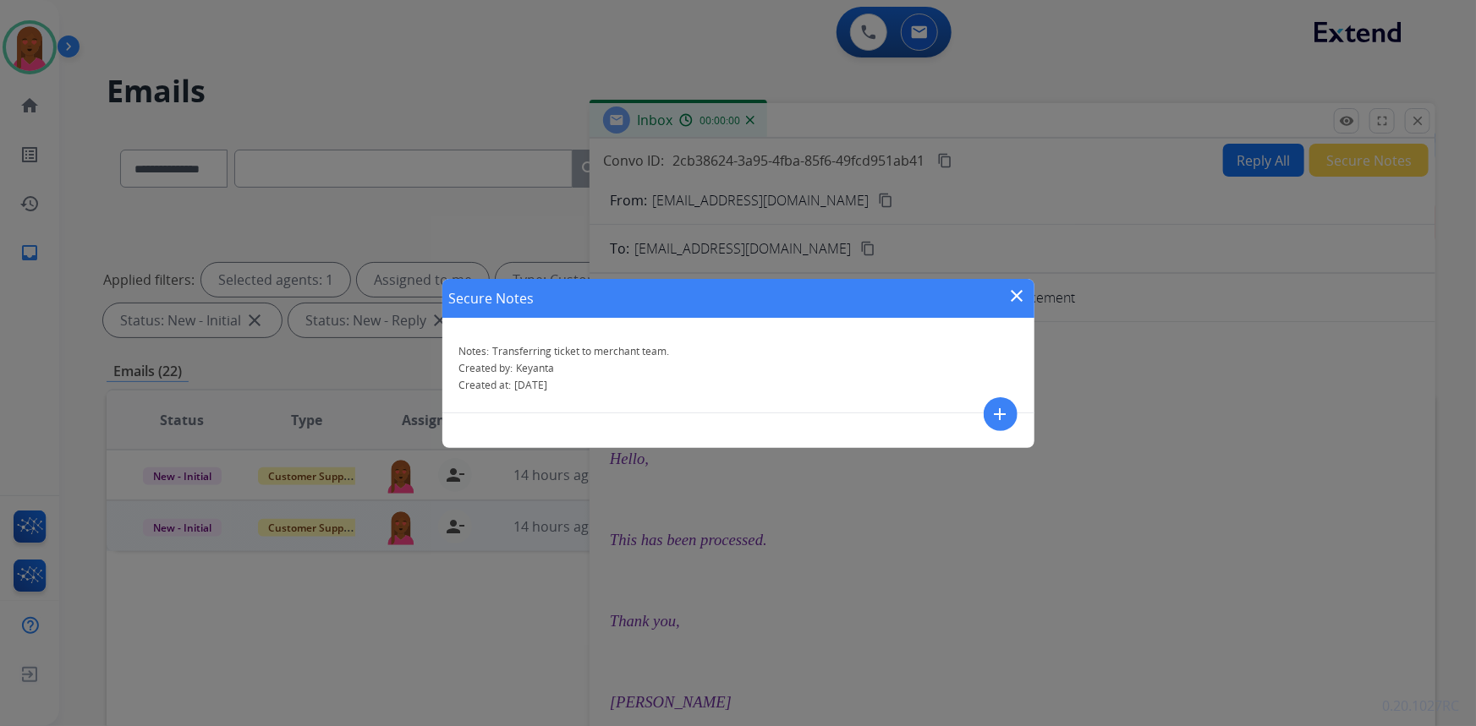
click at [1012, 293] on mat-icon "close" at bounding box center [1017, 296] width 20 height 20
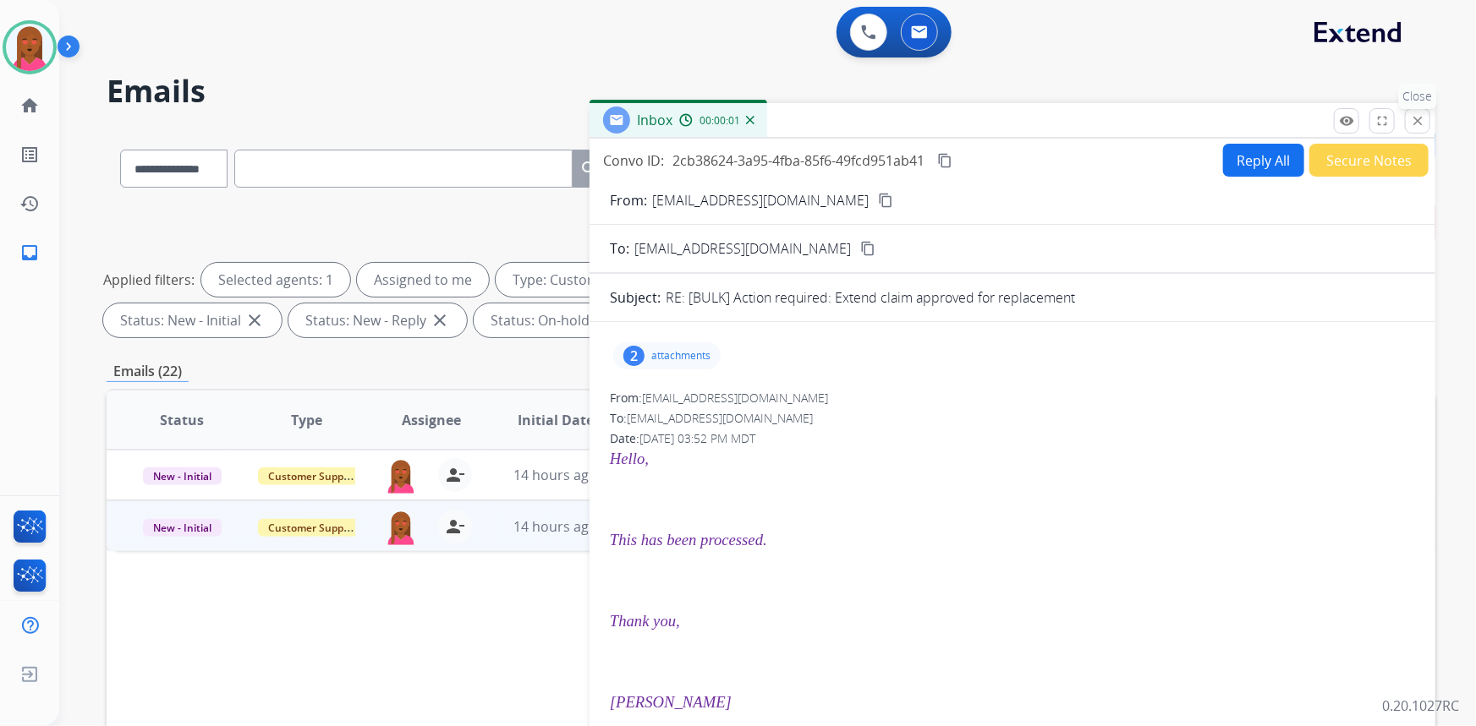
click at [1422, 128] on button "close Close" at bounding box center [1417, 120] width 25 height 25
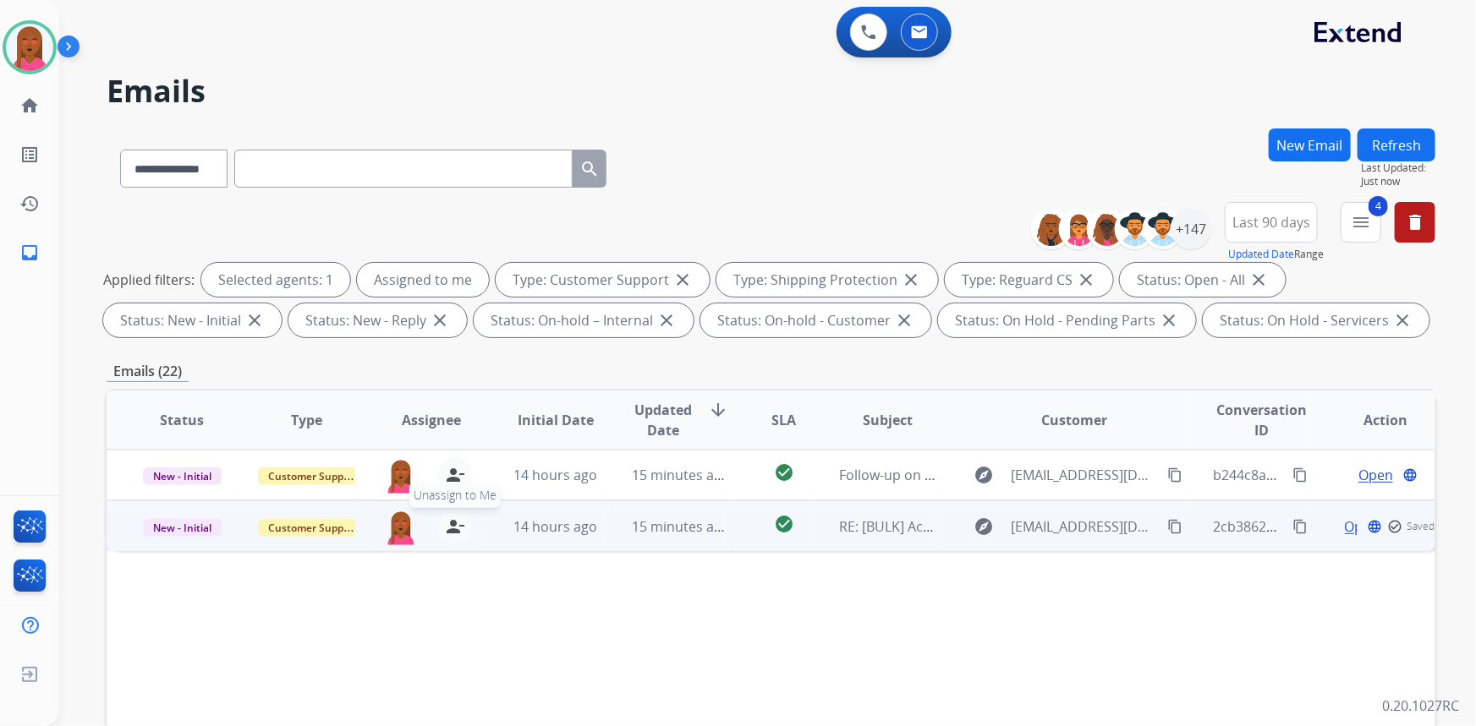
click at [452, 528] on mat-icon "person_remove" at bounding box center [455, 527] width 20 height 20
click at [325, 530] on span "Customer Support" at bounding box center [313, 528] width 110 height 18
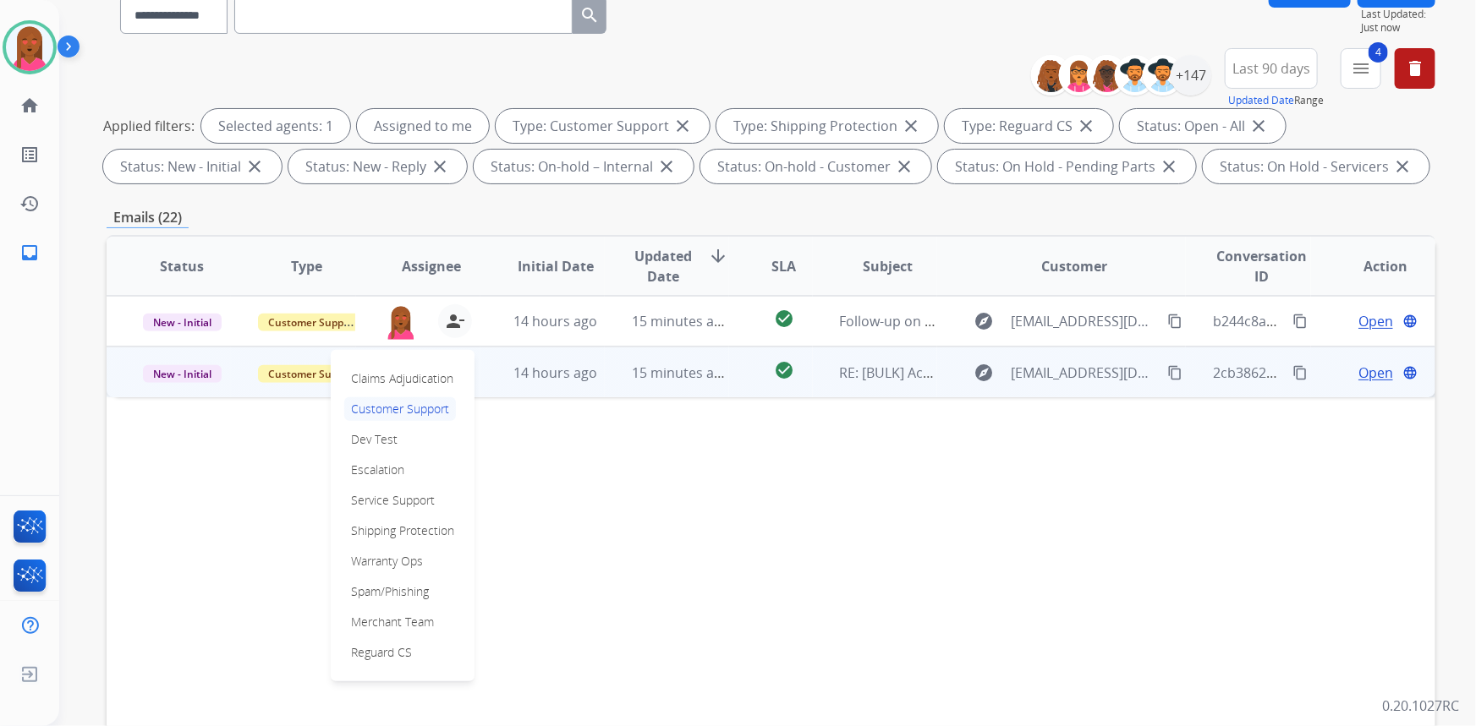
scroll to position [230, 0]
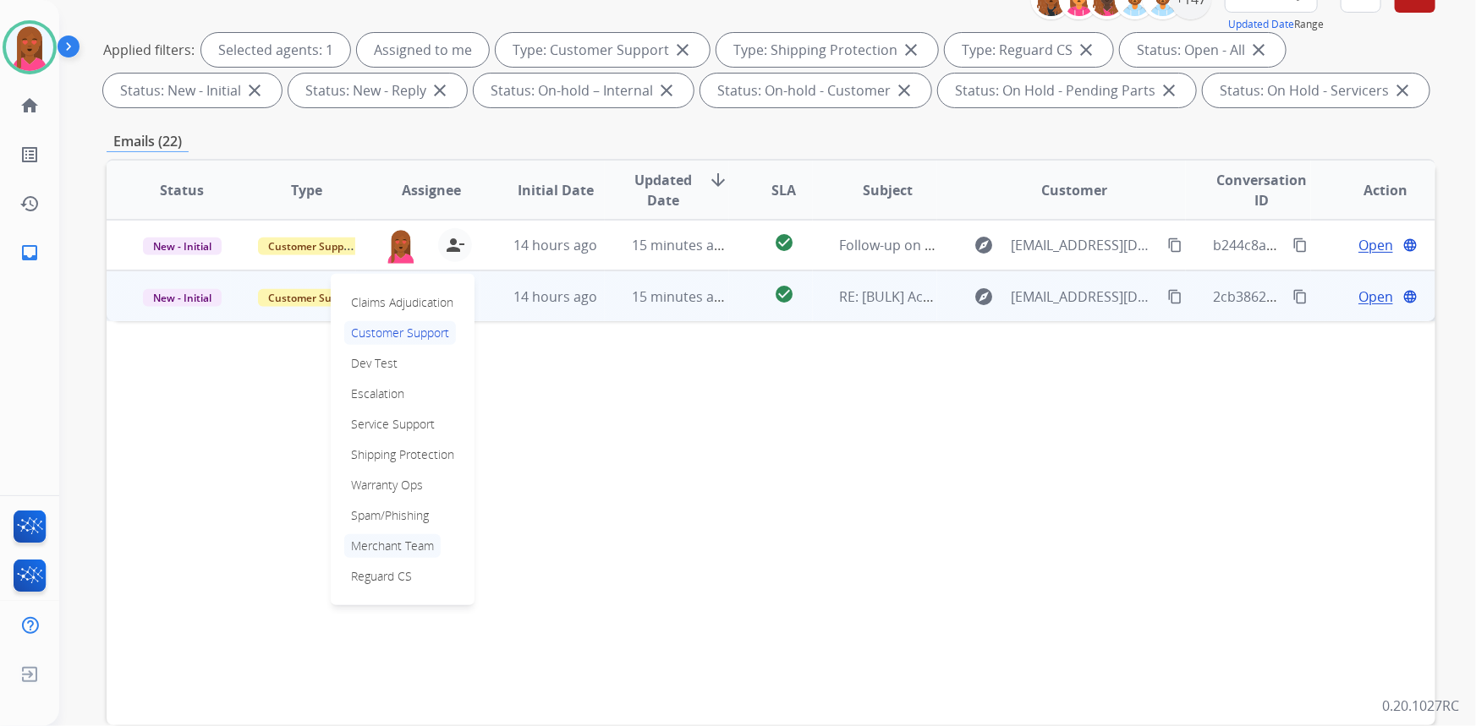
click at [420, 541] on p "Merchant Team" at bounding box center [392, 547] width 96 height 24
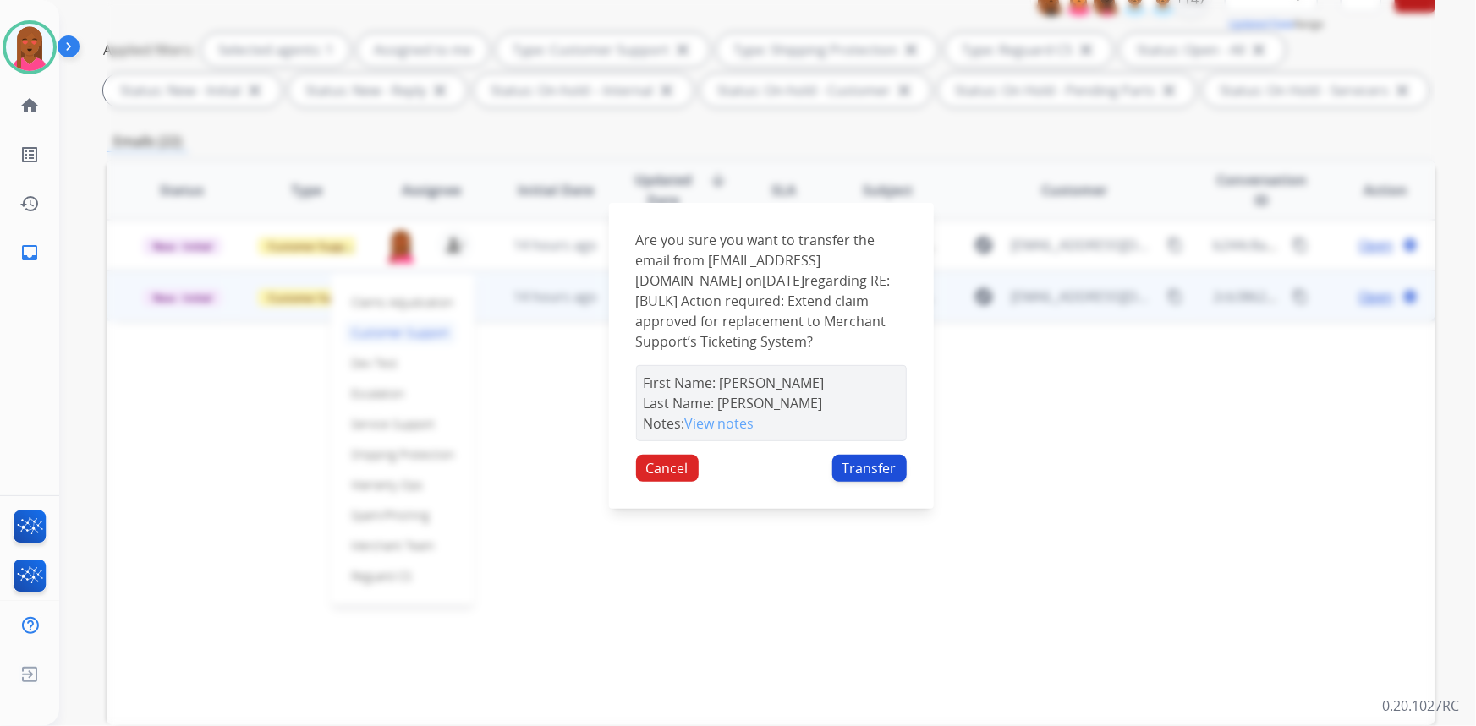
click at [886, 471] on button "Transfer" at bounding box center [869, 468] width 74 height 27
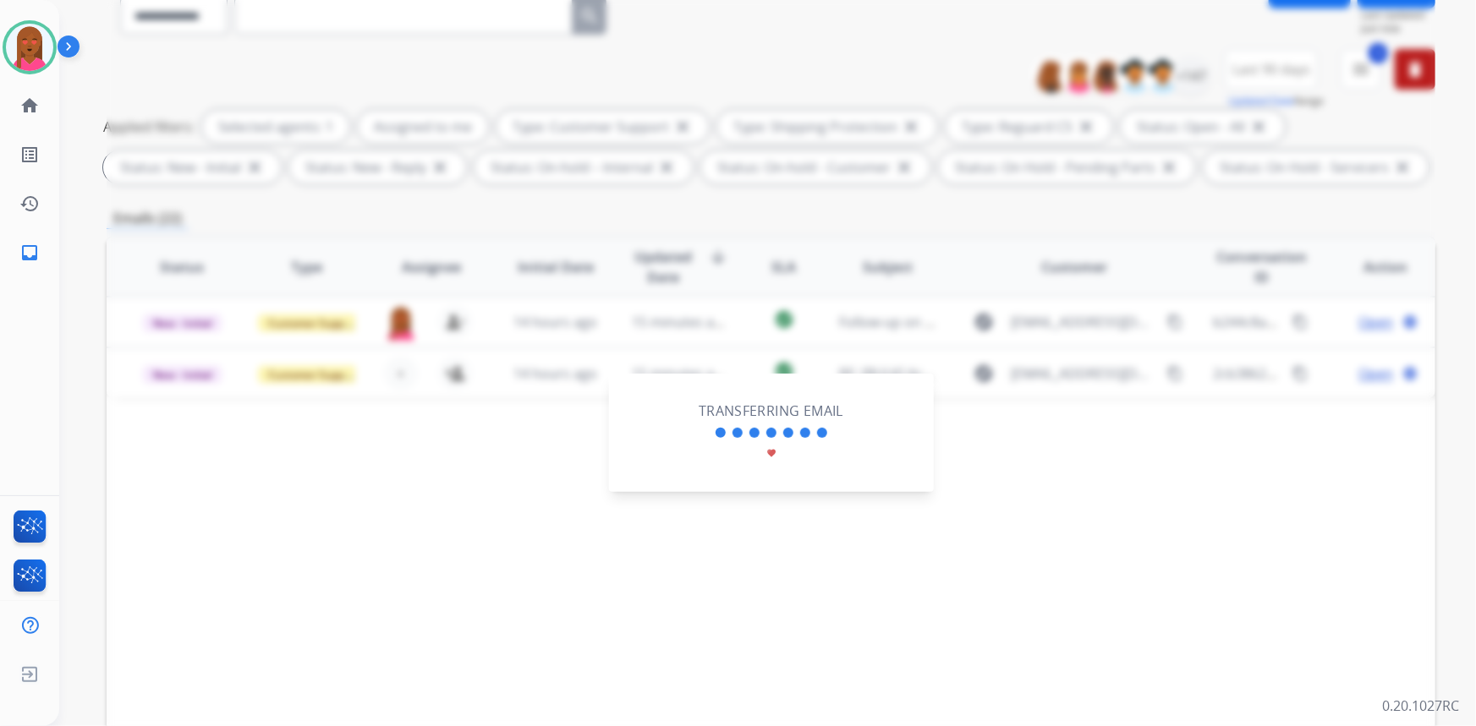
scroll to position [76, 0]
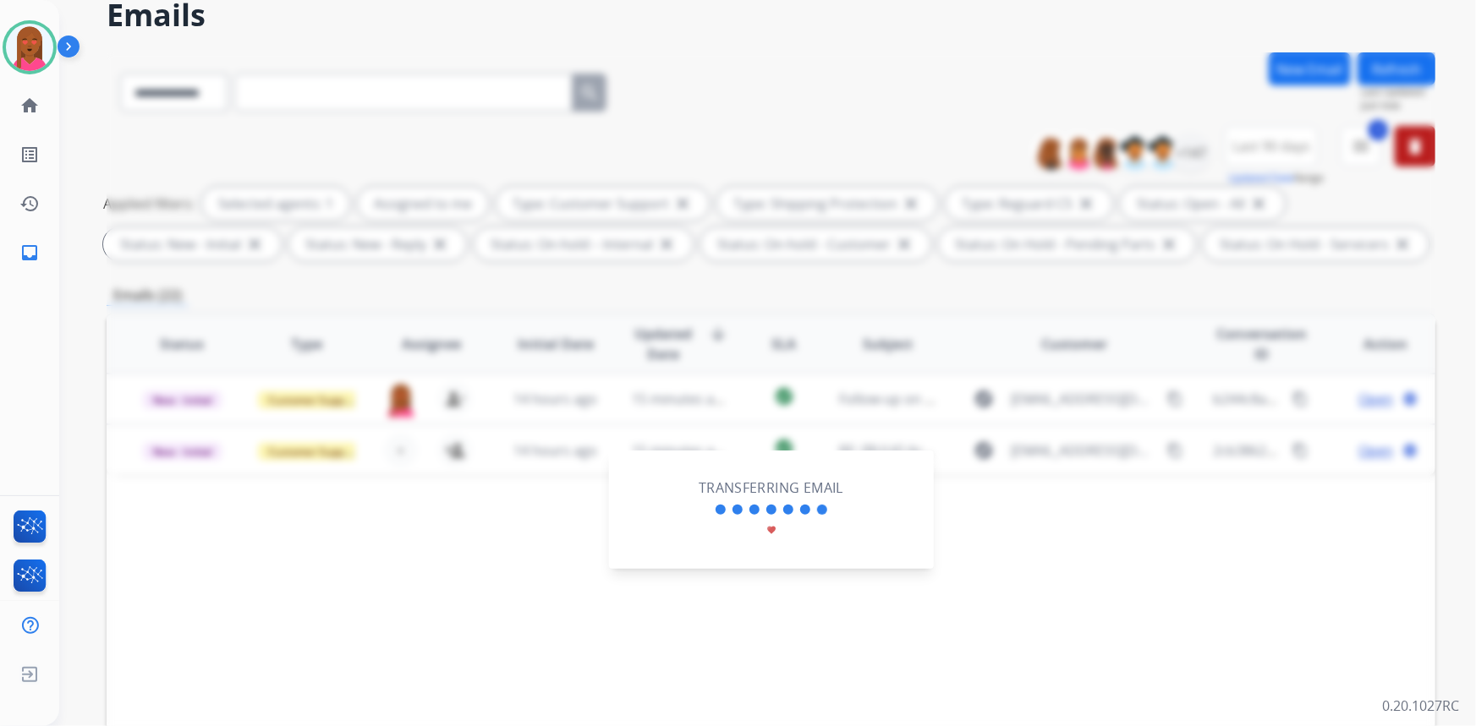
click at [890, 458] on div "Transferring Email favorite" at bounding box center [771, 510] width 325 height 118
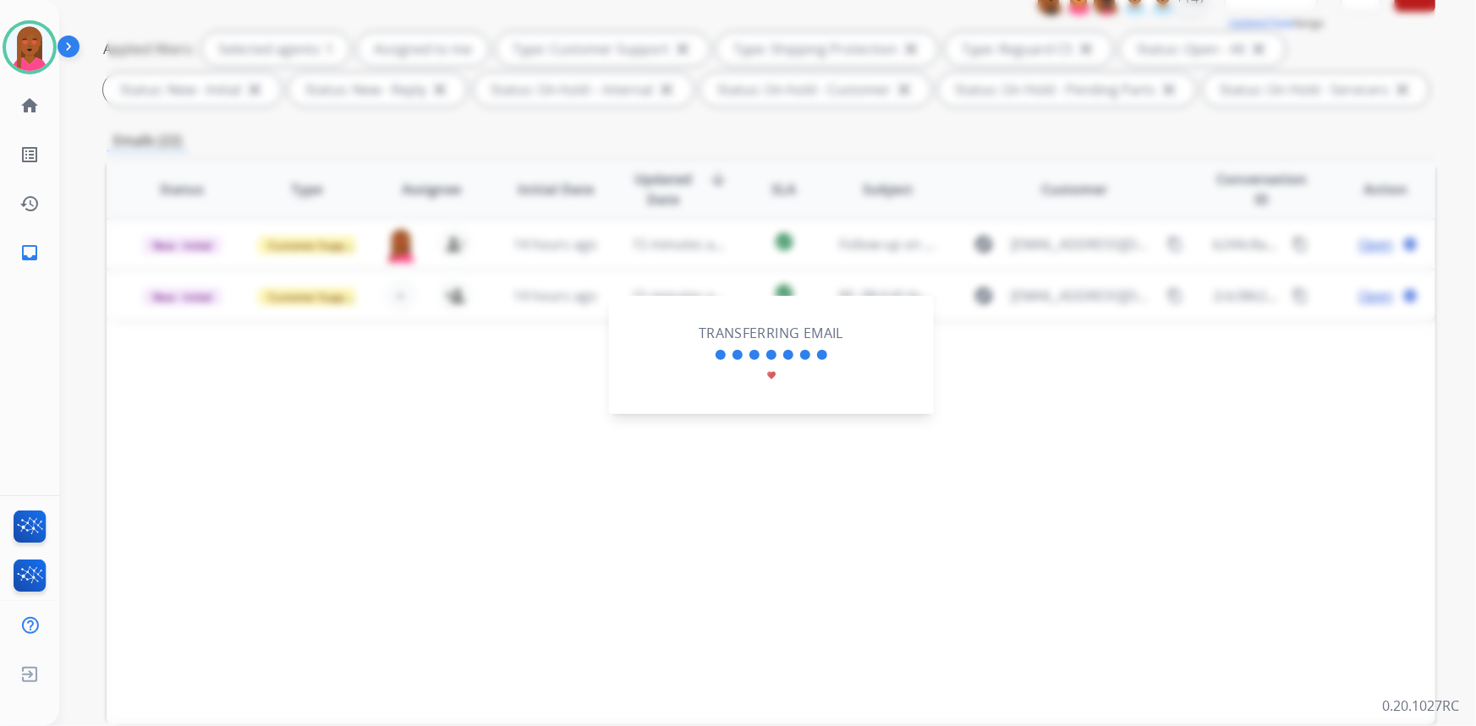
scroll to position [307, 0]
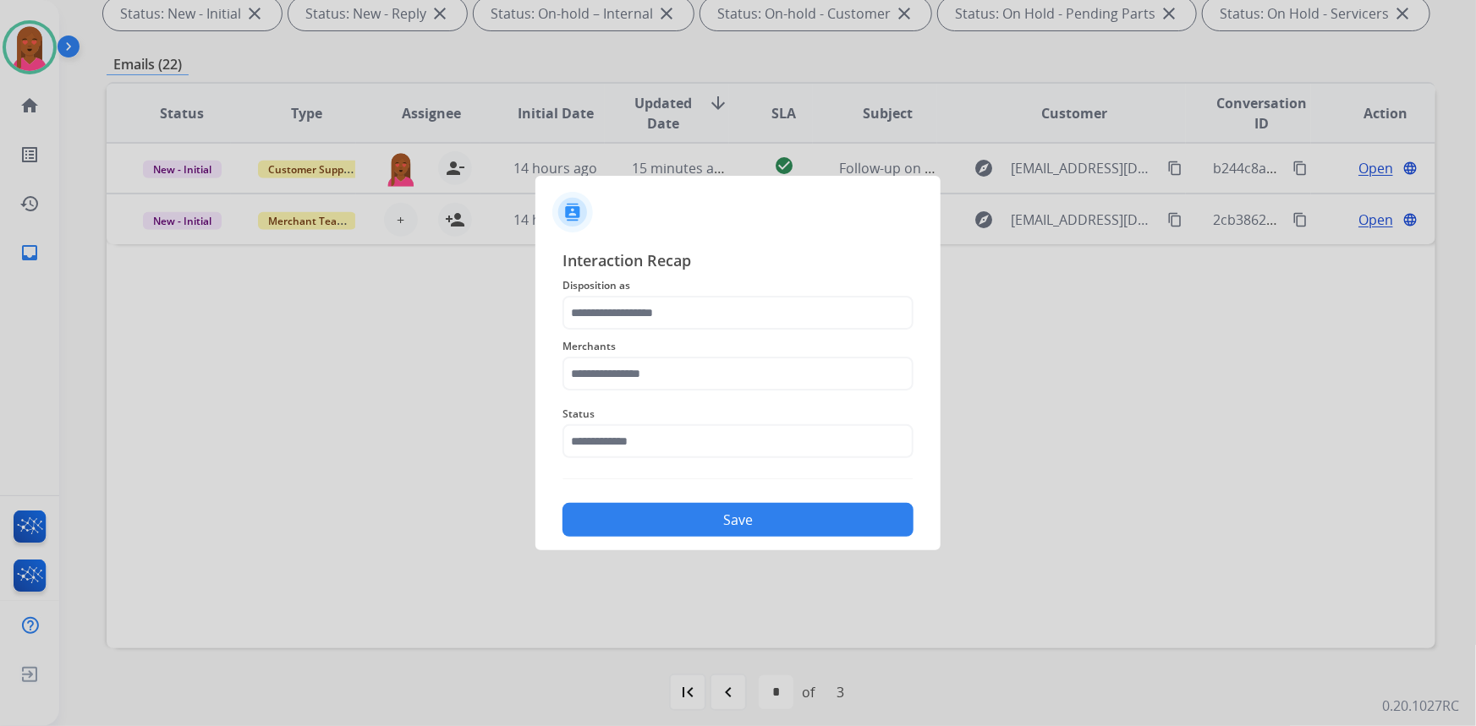
click at [1342, 554] on div at bounding box center [738, 363] width 1476 height 726
click at [643, 447] on input "text" at bounding box center [737, 442] width 351 height 34
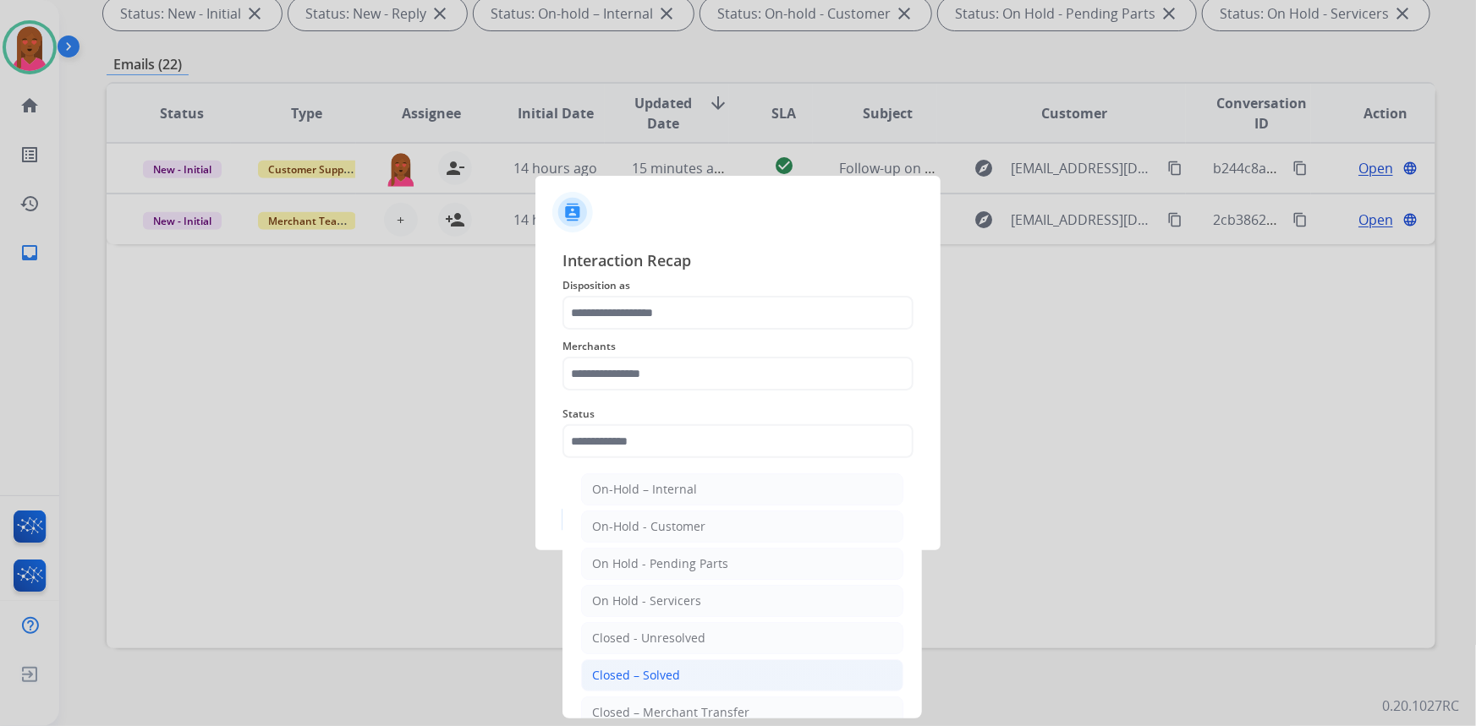
click at [685, 674] on li "Closed – Solved" at bounding box center [742, 676] width 322 height 32
type input "**********"
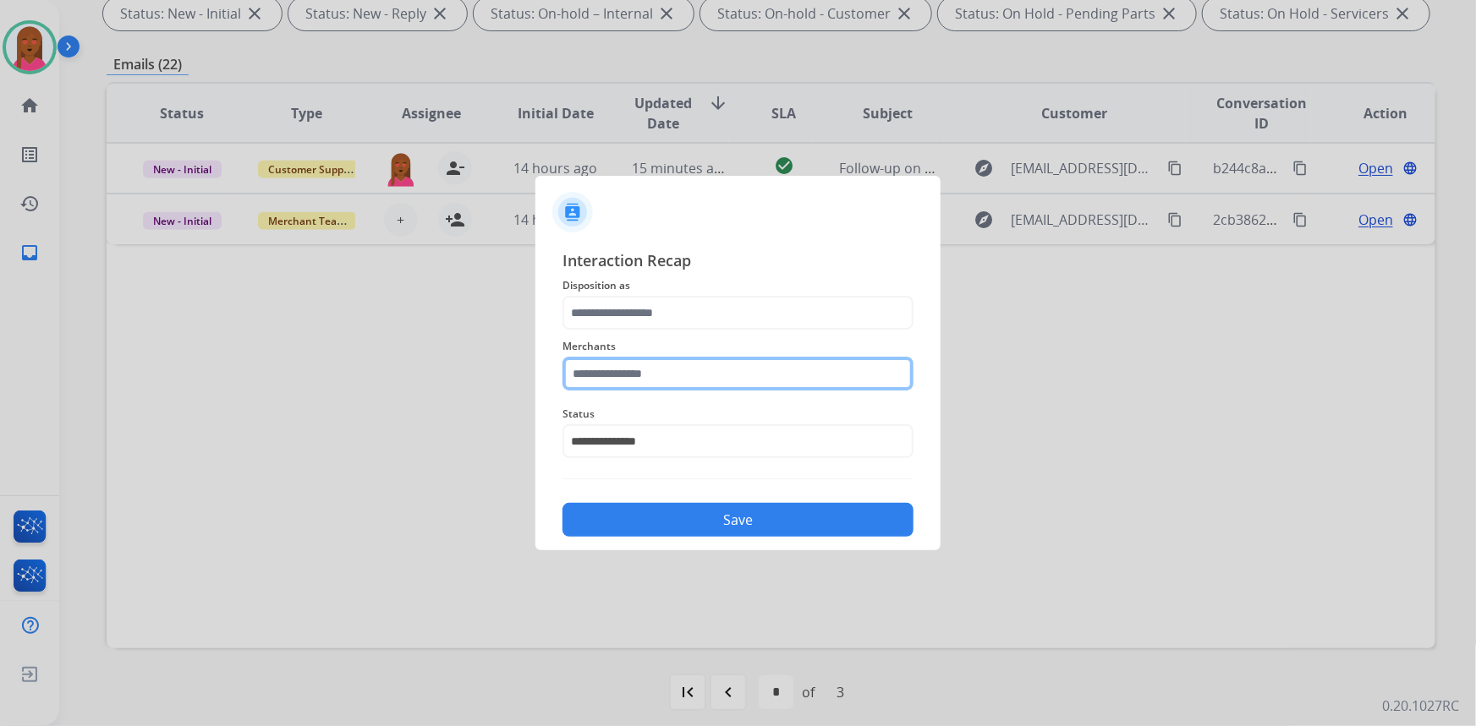
click at [710, 376] on input "text" at bounding box center [737, 374] width 351 height 34
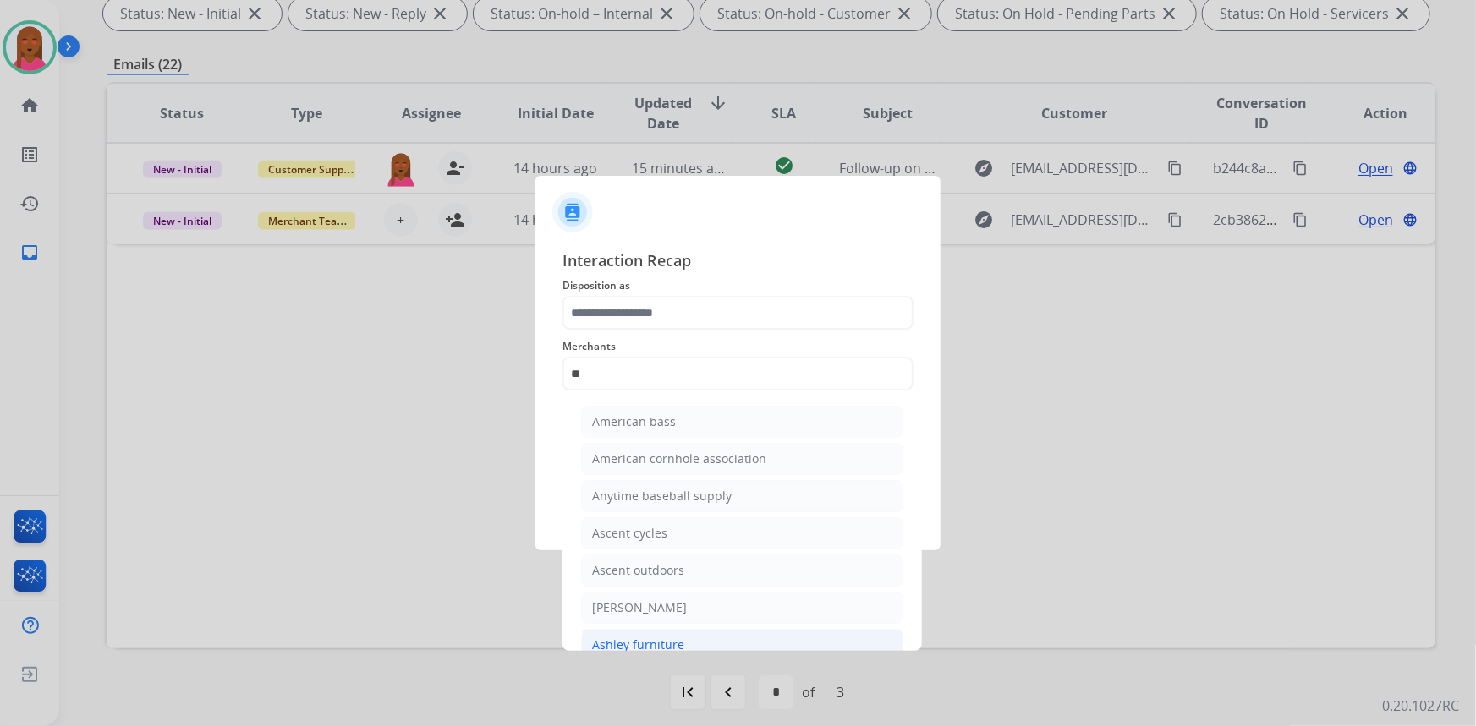
click at [675, 634] on li "Ashley furniture" at bounding box center [742, 645] width 322 height 32
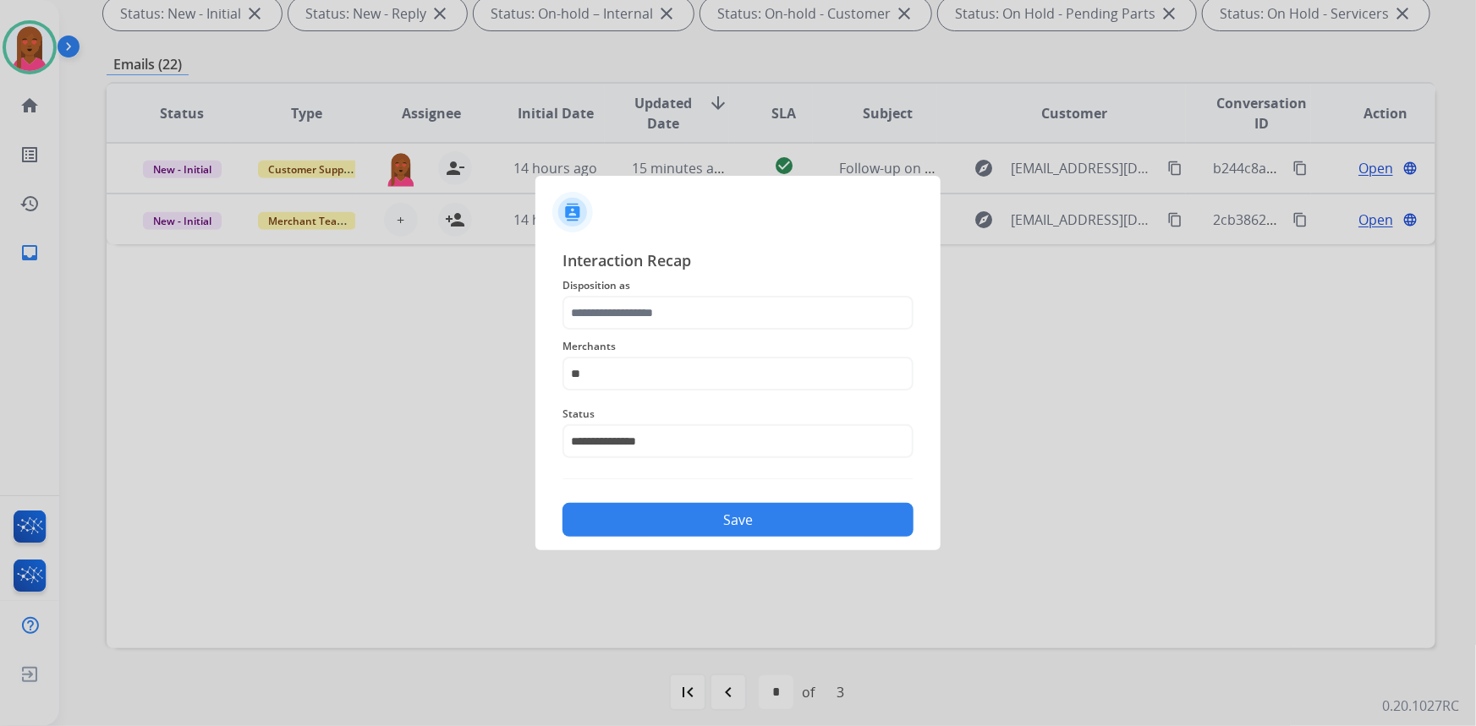
type input "**********"
click at [711, 306] on input "text" at bounding box center [737, 313] width 351 height 34
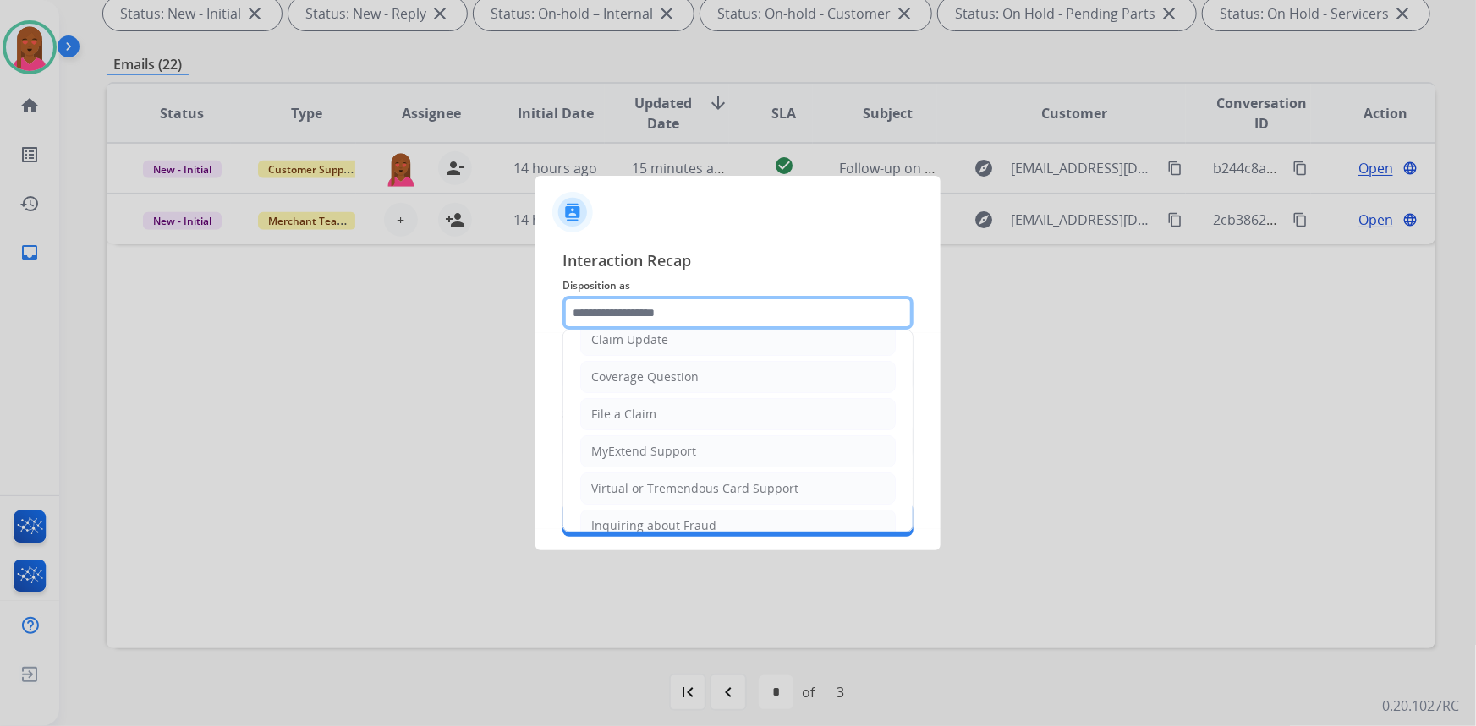
scroll to position [31, 0]
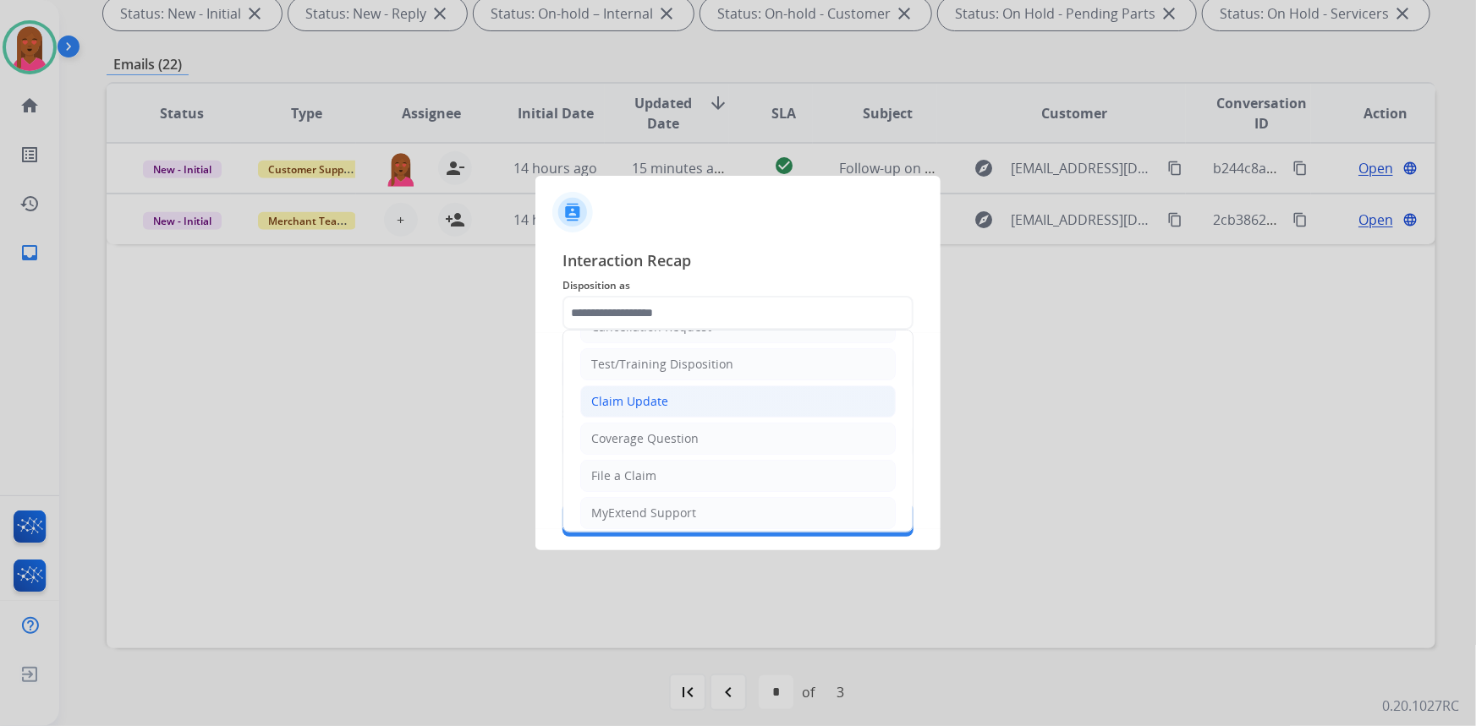
click at [716, 405] on li "Claim Update" at bounding box center [737, 402] width 315 height 32
type input "**********"
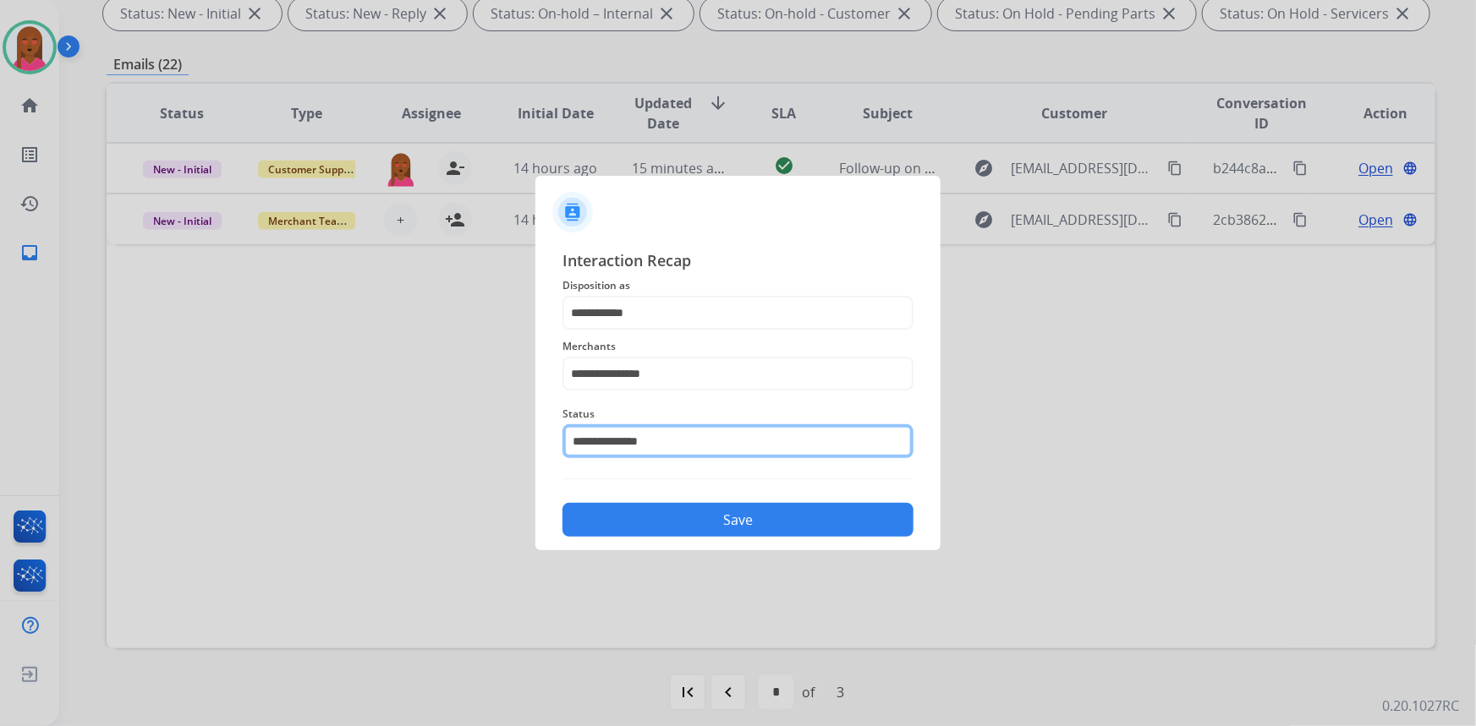
click at [694, 447] on input "**********" at bounding box center [737, 442] width 351 height 34
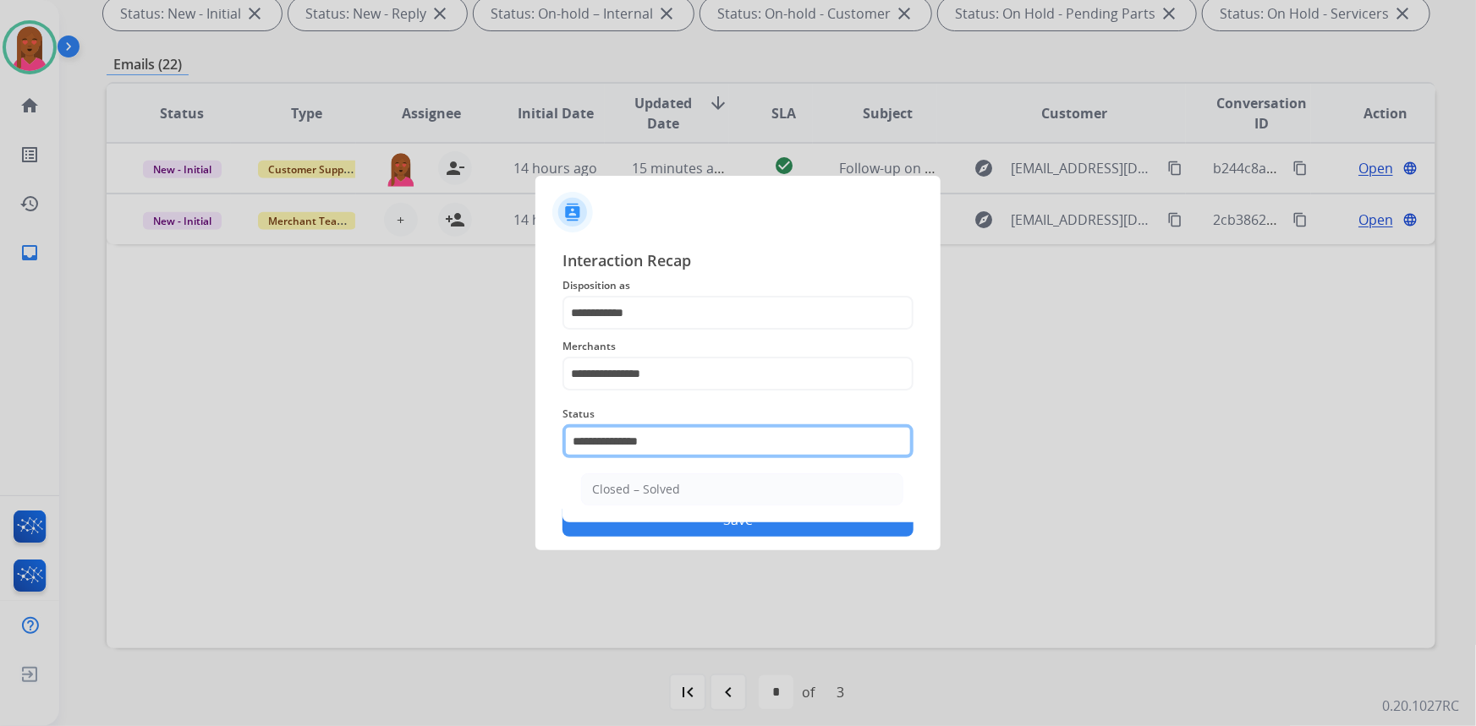
drag, startPoint x: 668, startPoint y: 435, endPoint x: 622, endPoint y: 440, distance: 46.8
click at [622, 440] on input "**********" at bounding box center [737, 442] width 351 height 34
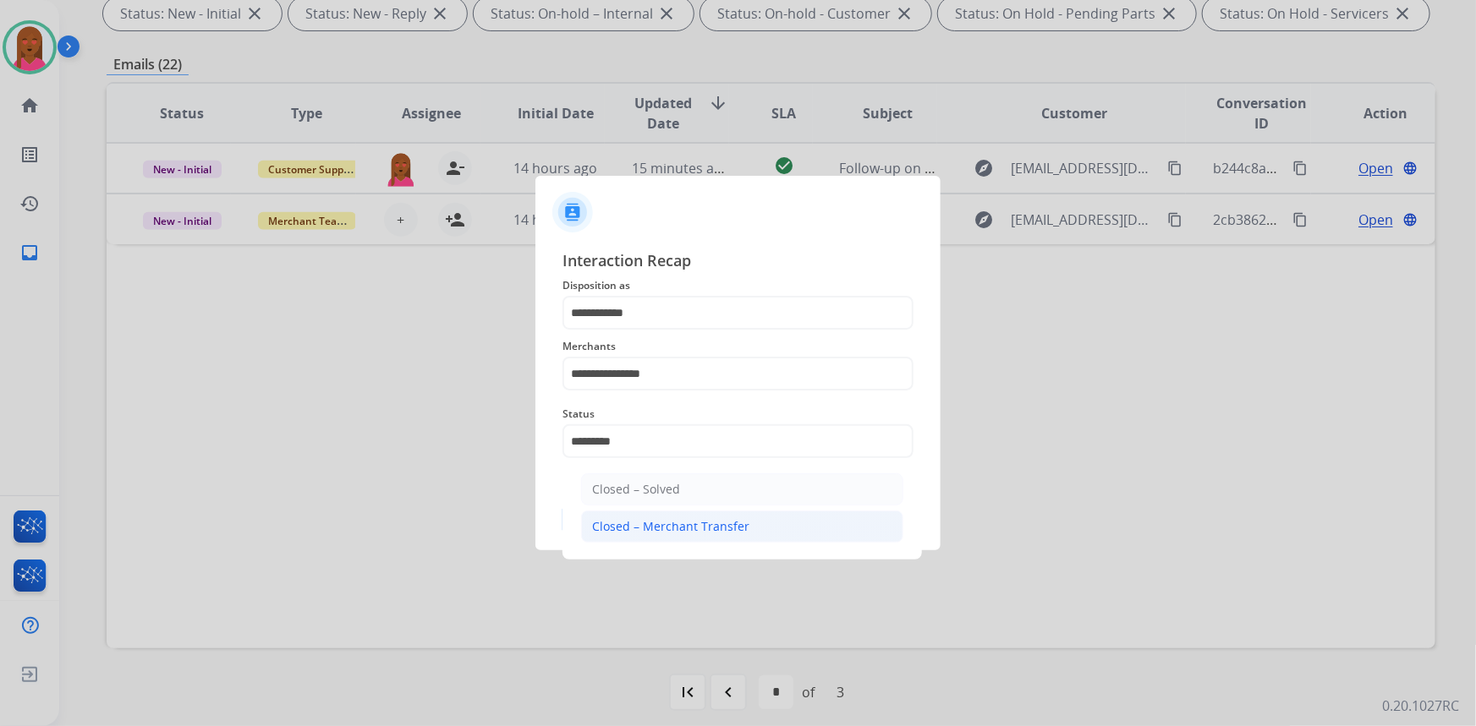
click at [664, 525] on div "Closed – Merchant Transfer" at bounding box center [670, 526] width 157 height 17
type input "**********"
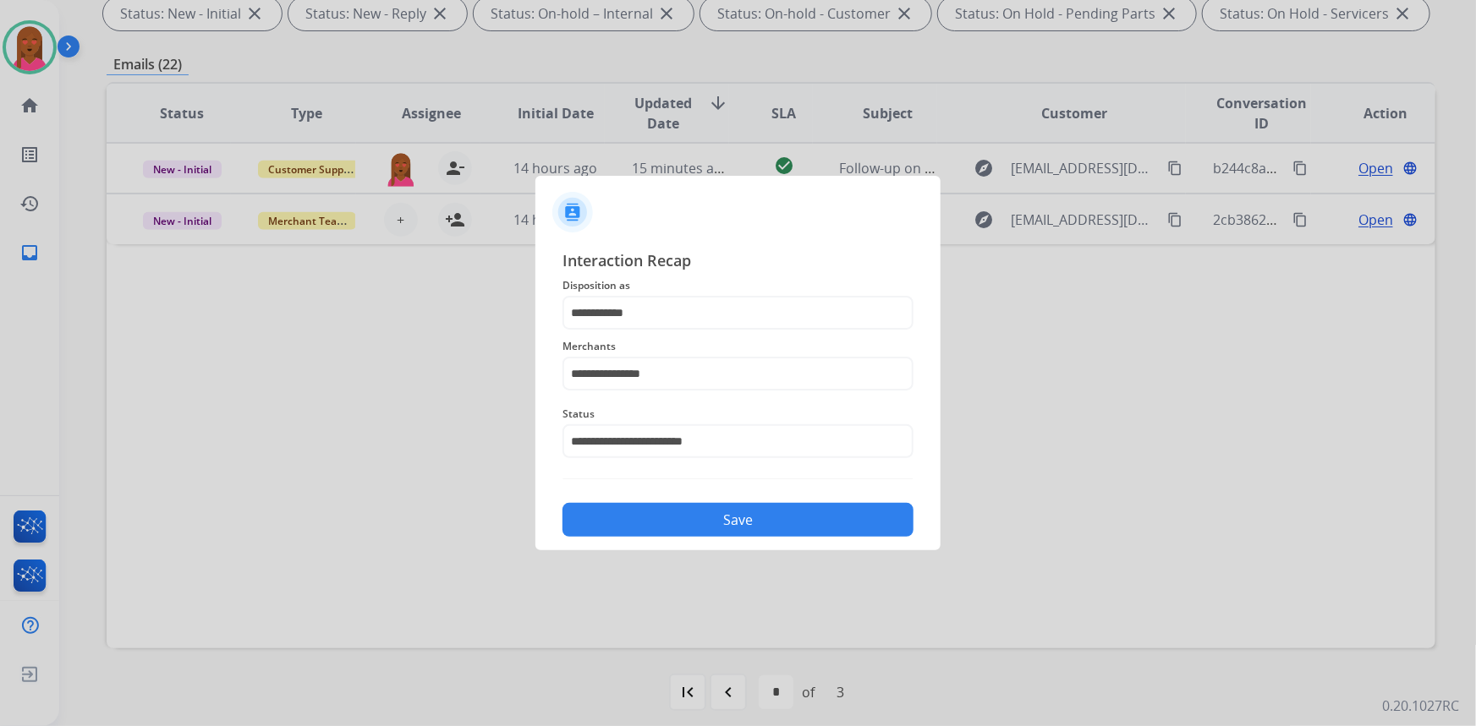
click at [685, 514] on button "Save" at bounding box center [737, 520] width 351 height 34
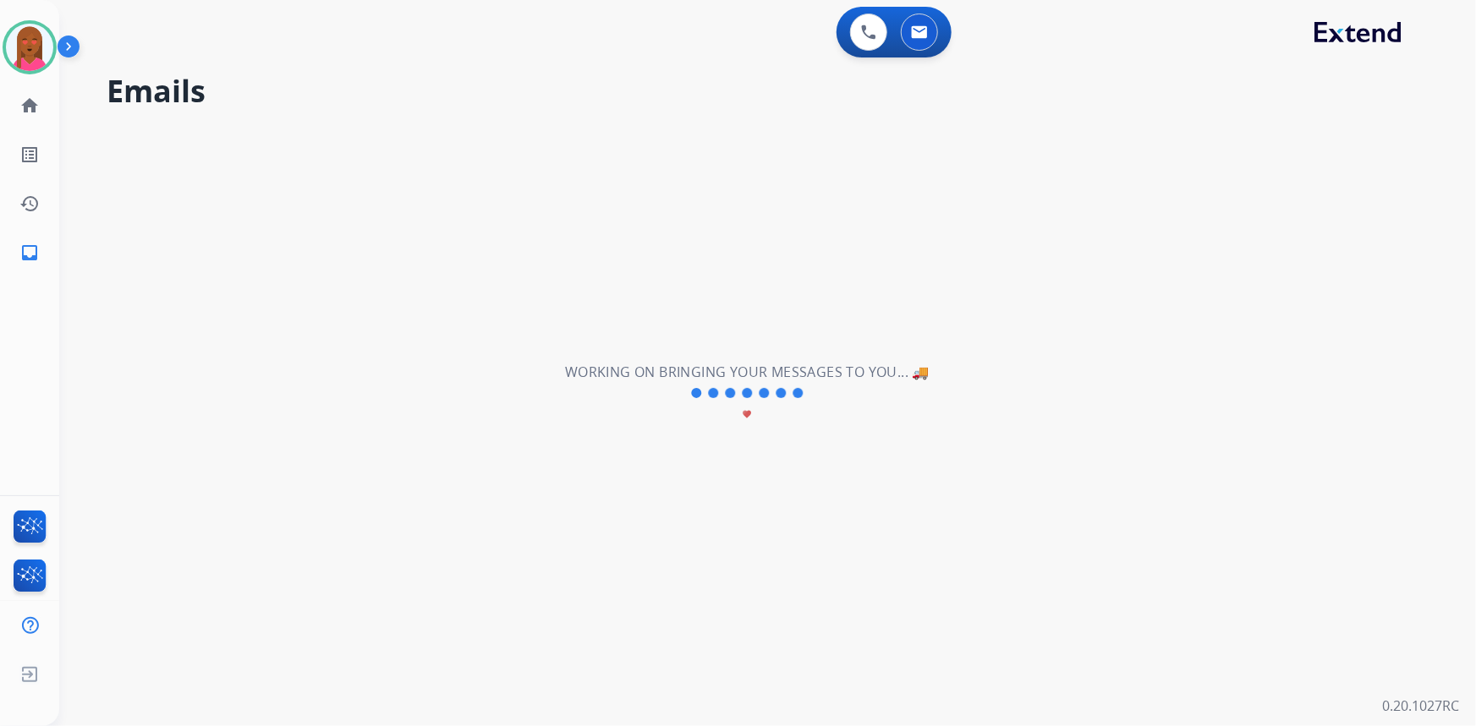
scroll to position [0, 0]
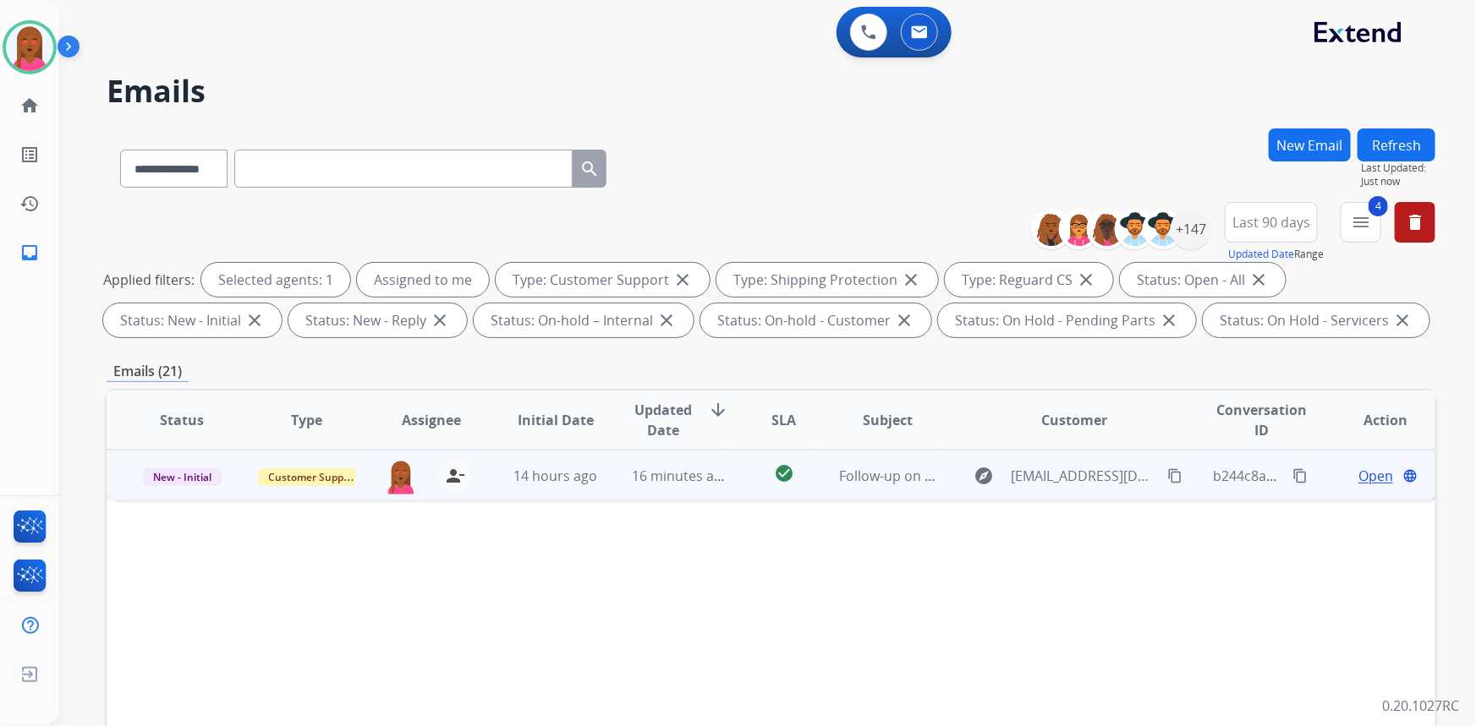
click at [1362, 475] on span "Open" at bounding box center [1375, 476] width 35 height 20
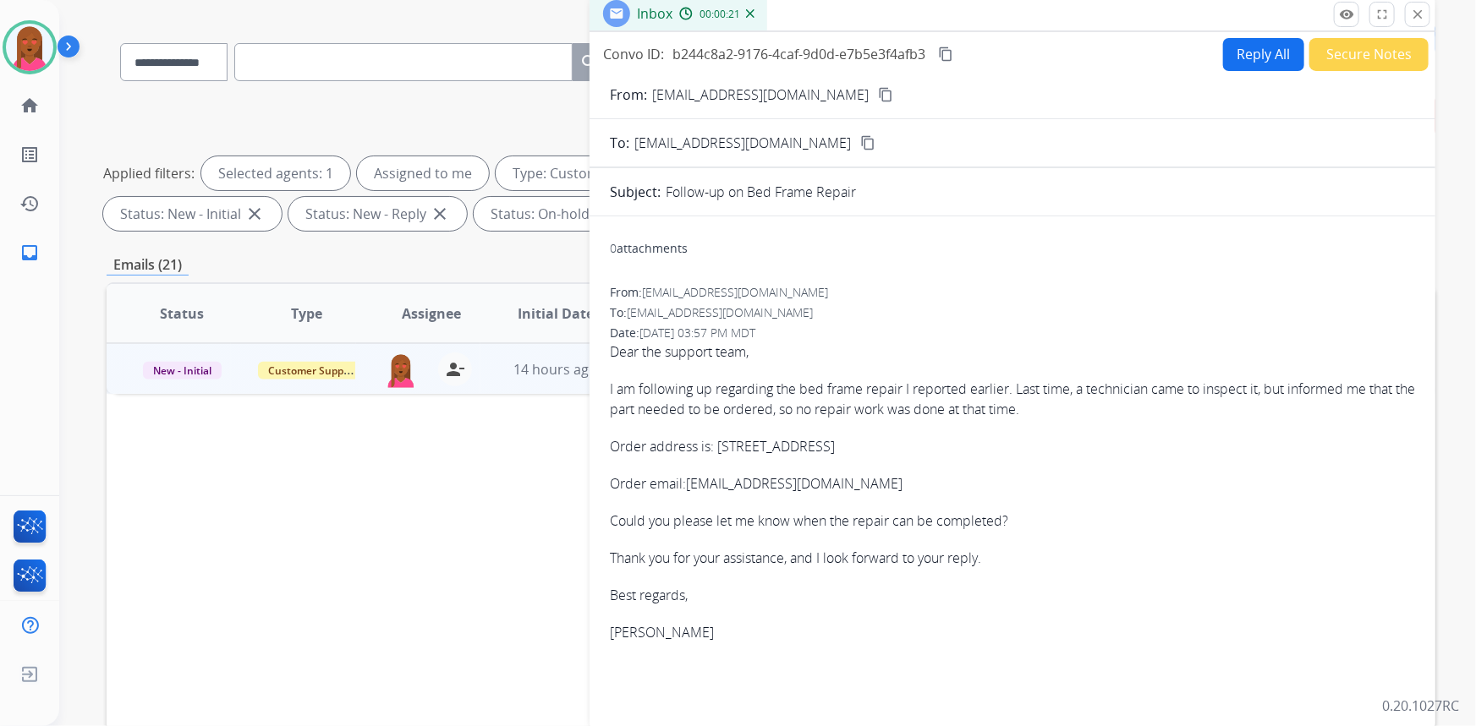
scroll to position [85, 0]
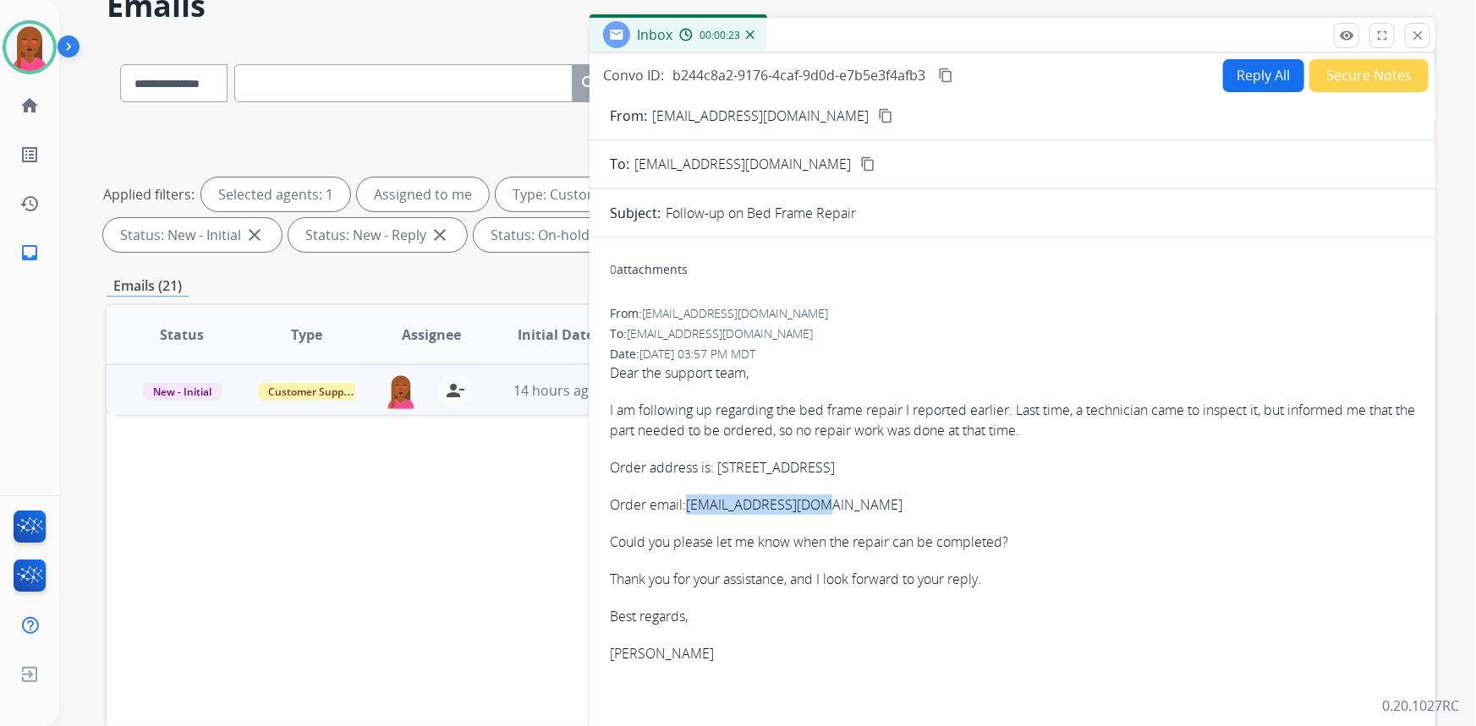
drag, startPoint x: 840, startPoint y: 510, endPoint x: 692, endPoint y: 507, distance: 148.0
click at [692, 507] on p "Order email: paoao1314@gmail.com" at bounding box center [1012, 505] width 805 height 20
copy link "paoao1314@gmail.com"
click at [878, 116] on mat-icon "content_copy" at bounding box center [885, 115] width 15 height 15
click at [1371, 72] on button "Secure Notes" at bounding box center [1368, 75] width 119 height 33
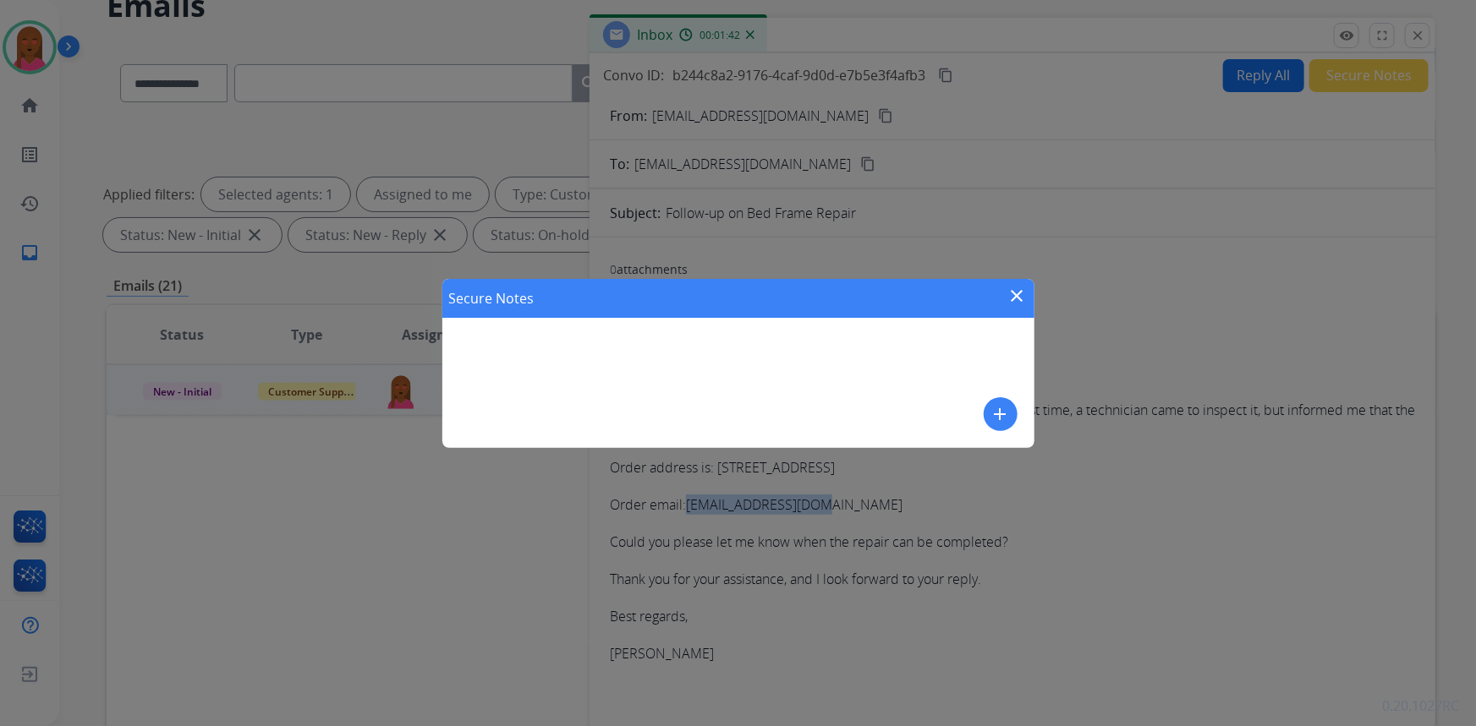
click at [999, 405] on mat-icon "add" at bounding box center [1000, 414] width 20 height 20
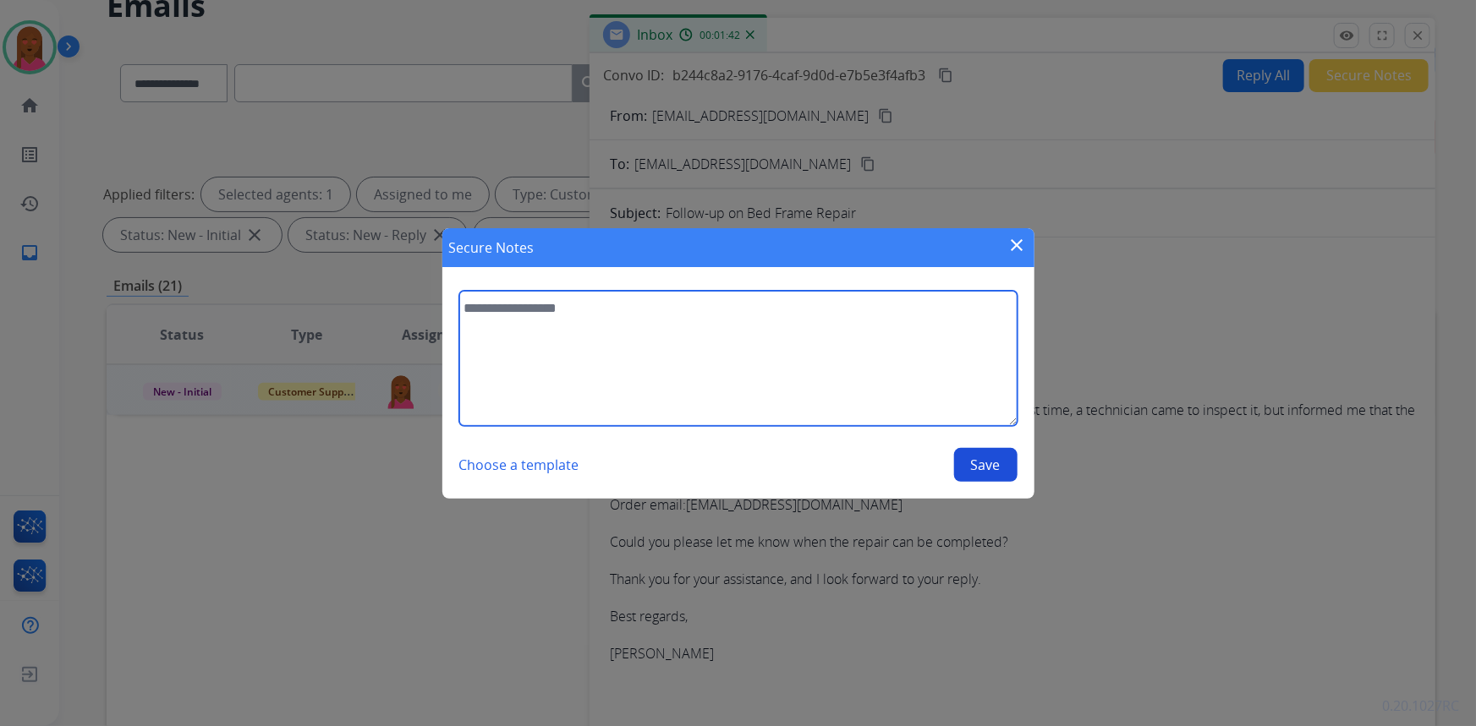
click at [853, 348] on textarea at bounding box center [738, 358] width 558 height 135
type textarea "**********"
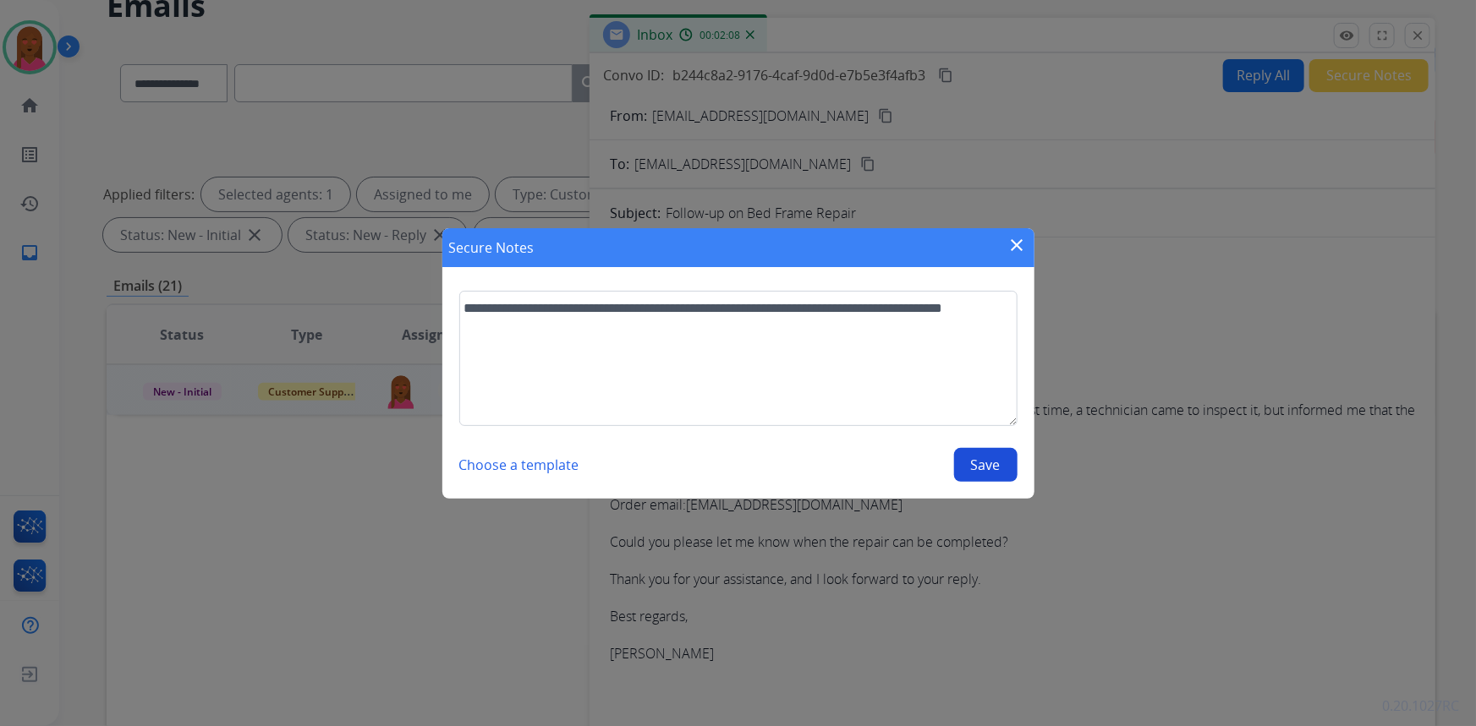
click at [1011, 471] on button "Save" at bounding box center [985, 465] width 63 height 34
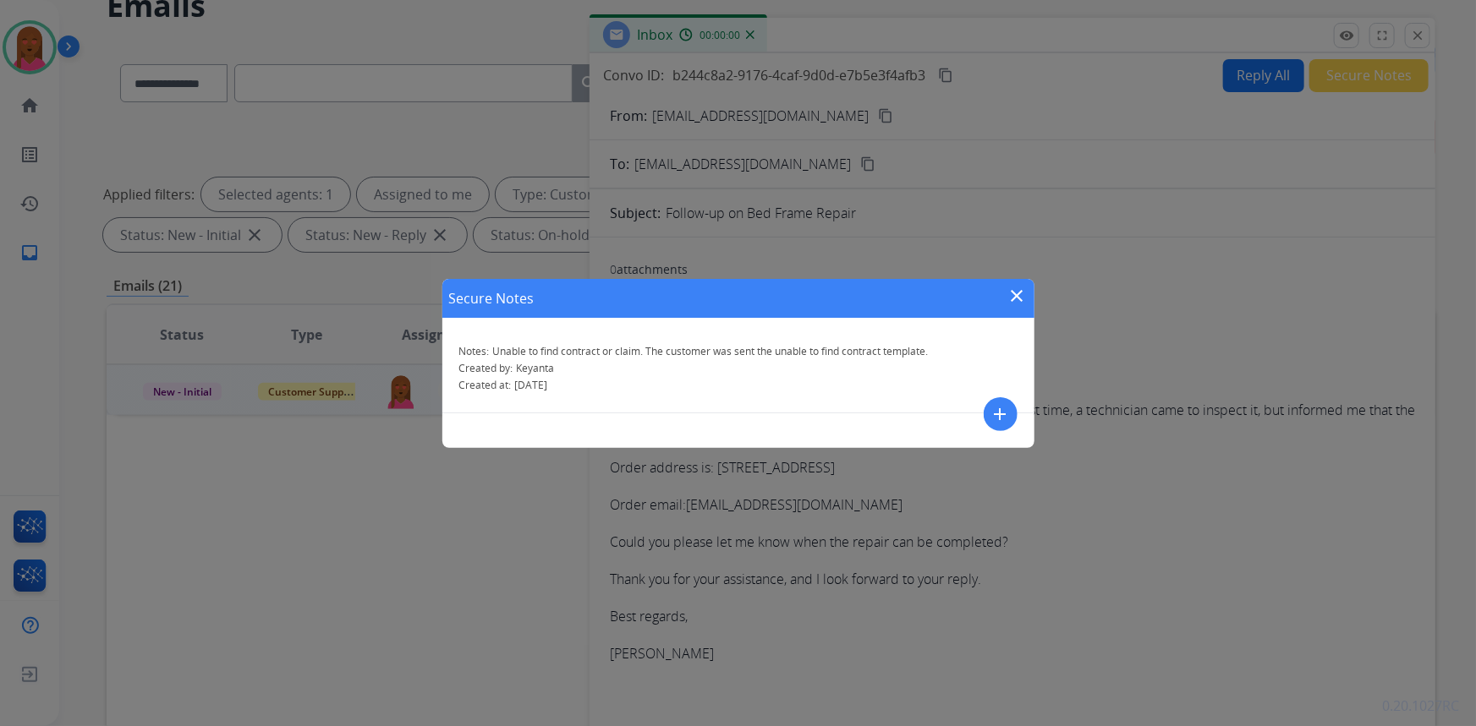
click at [1021, 295] on mat-icon "close" at bounding box center [1017, 296] width 20 height 20
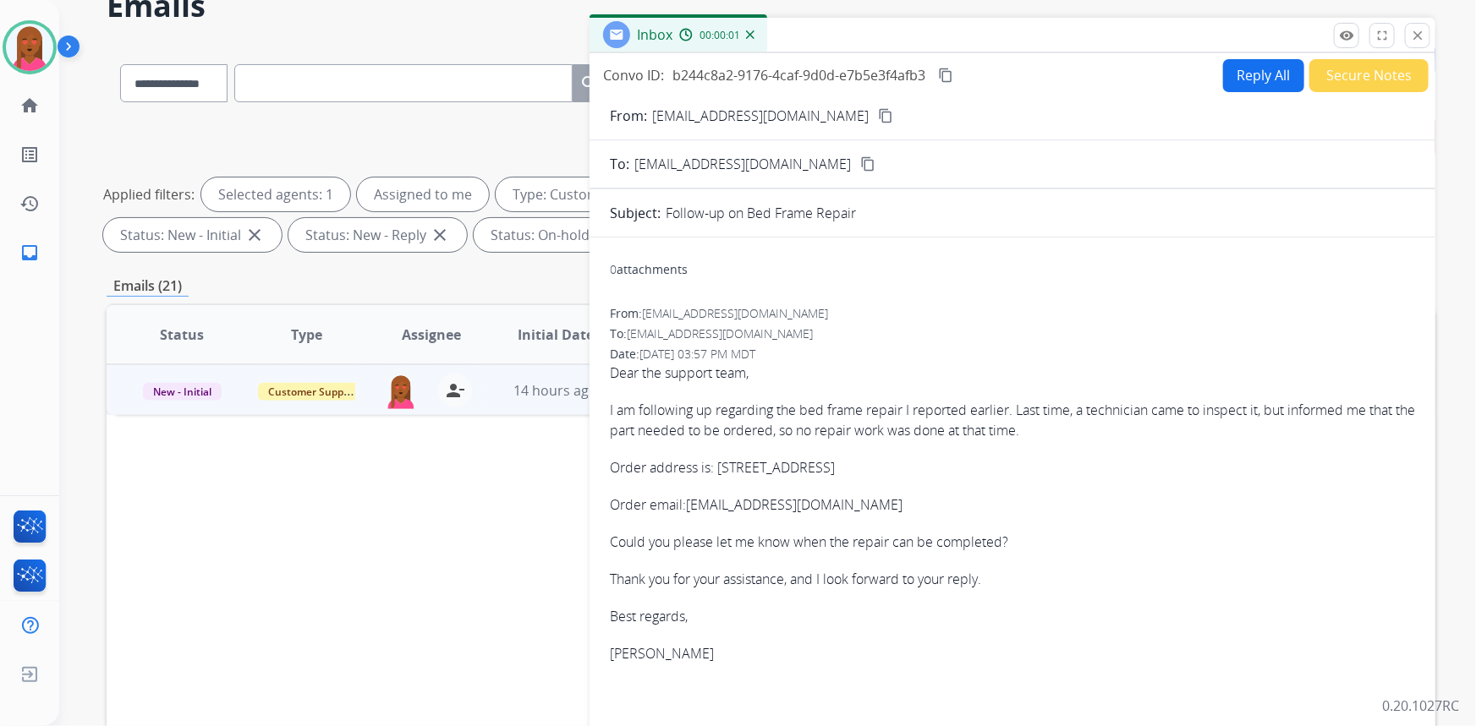
click at [1253, 72] on button "Reply All" at bounding box center [1263, 75] width 81 height 33
select select "**********"
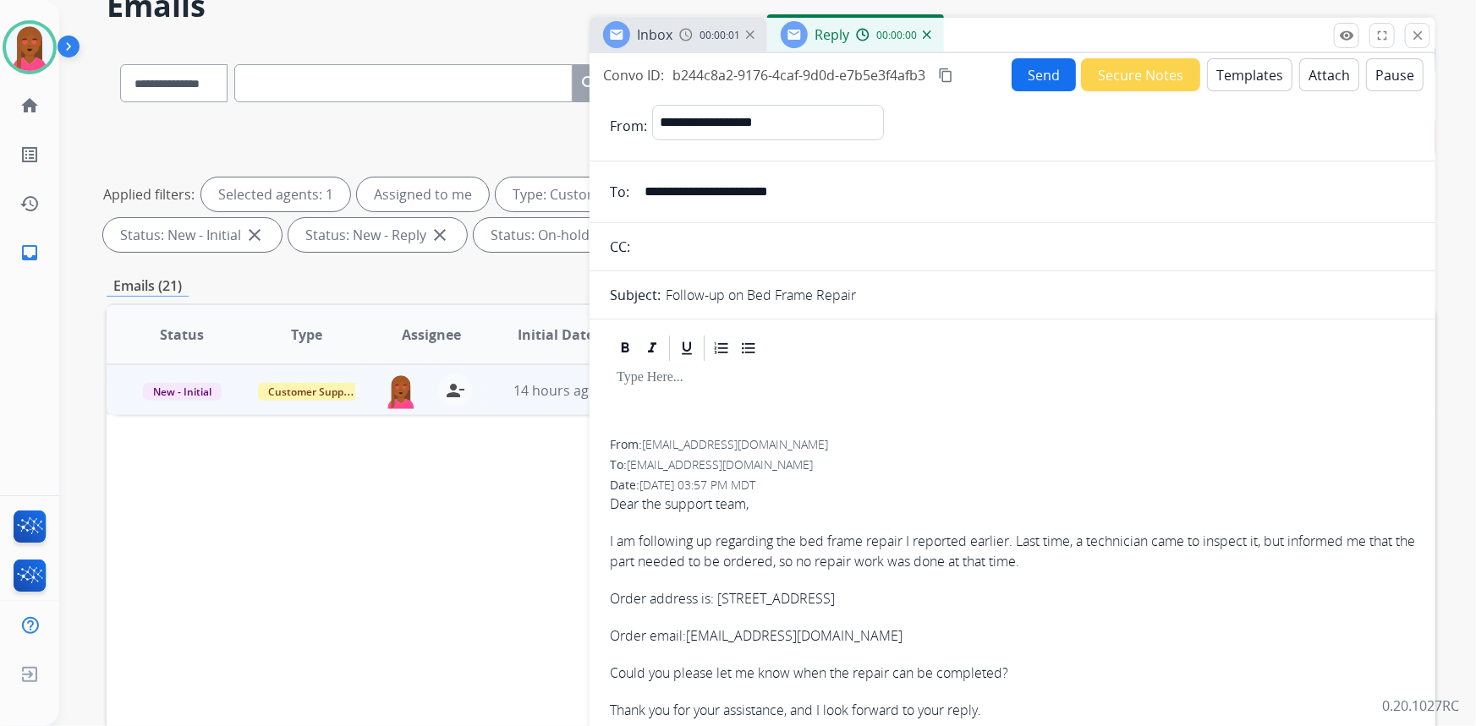
click at [1249, 78] on button "Templates" at bounding box center [1249, 74] width 85 height 33
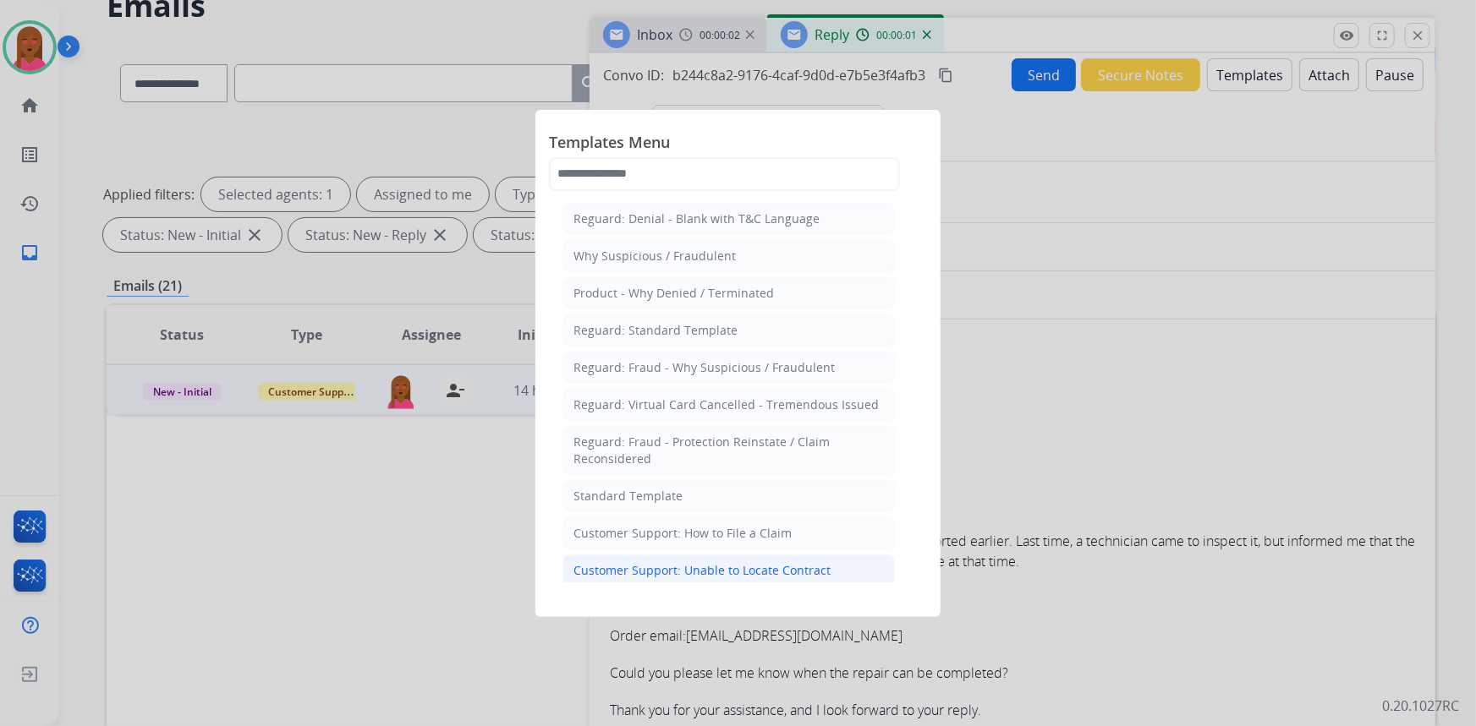
click at [719, 572] on div "Customer Support: Unable to Locate Contract" at bounding box center [701, 570] width 257 height 17
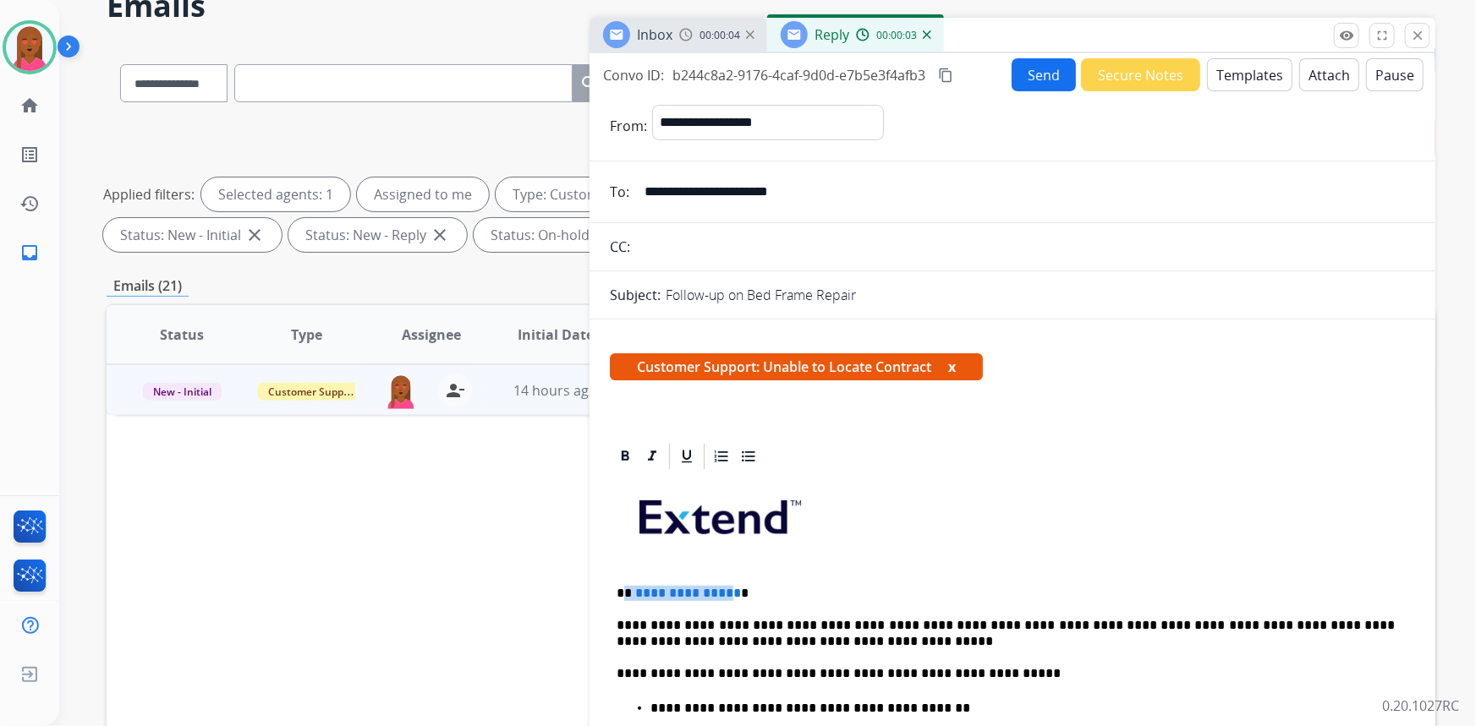
drag, startPoint x: 728, startPoint y: 587, endPoint x: 626, endPoint y: 592, distance: 102.5
click at [626, 592] on p "**********" at bounding box center [1006, 593] width 779 height 15
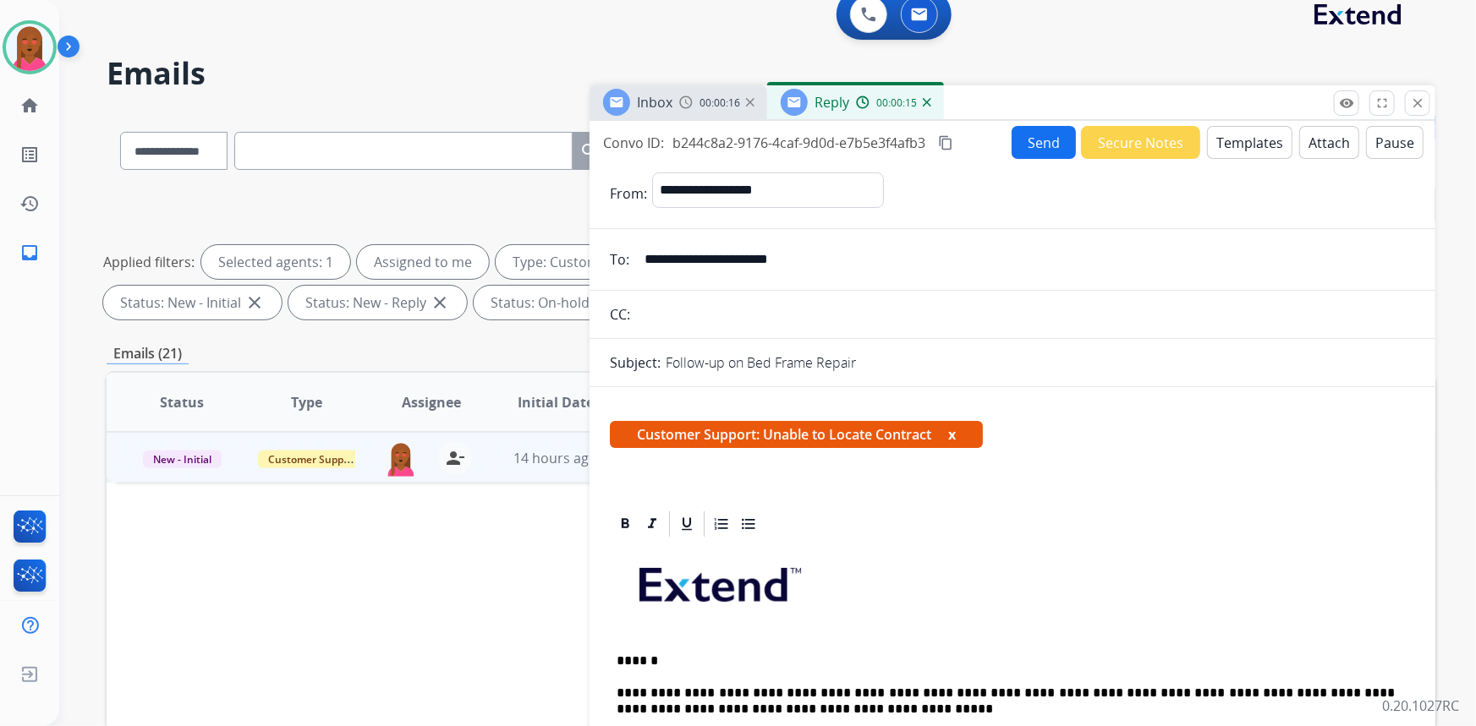
scroll to position [0, 0]
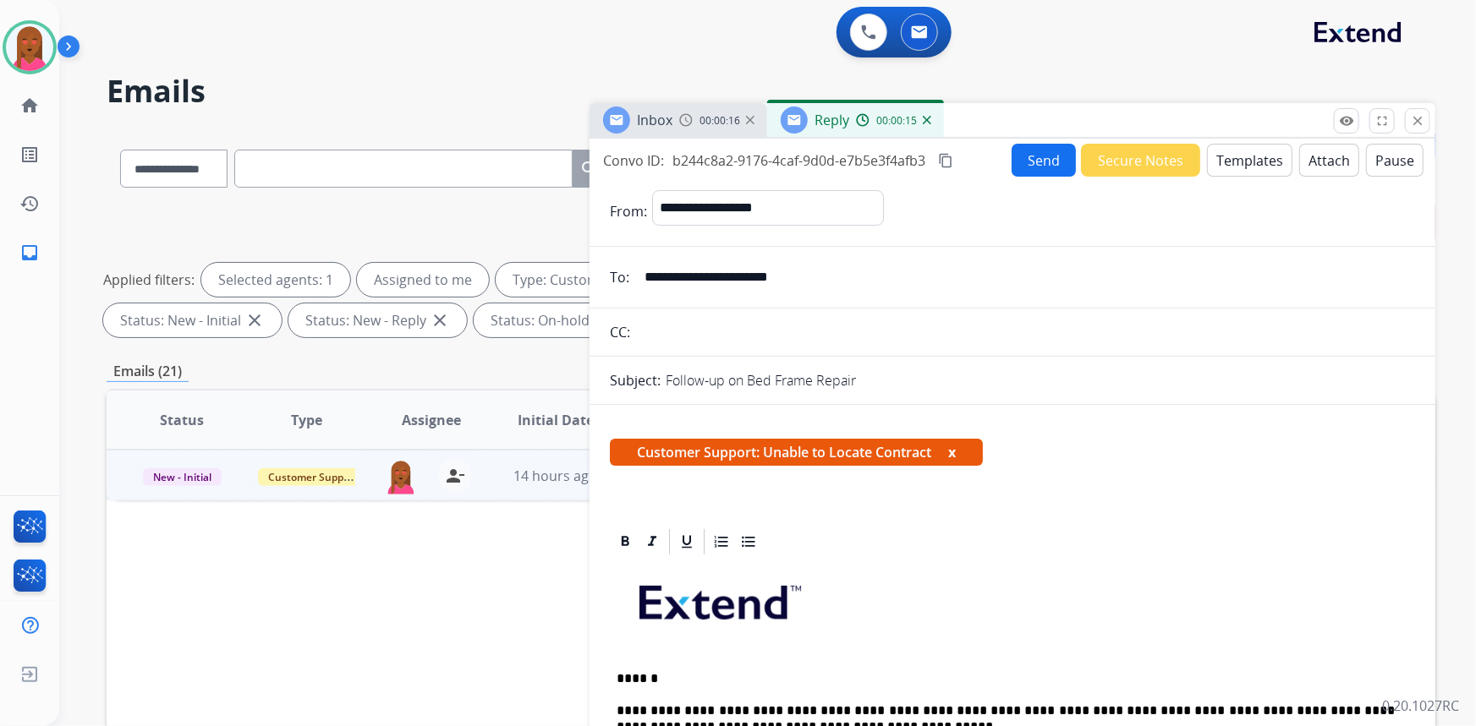
click at [1029, 164] on button "Send" at bounding box center [1044, 160] width 64 height 33
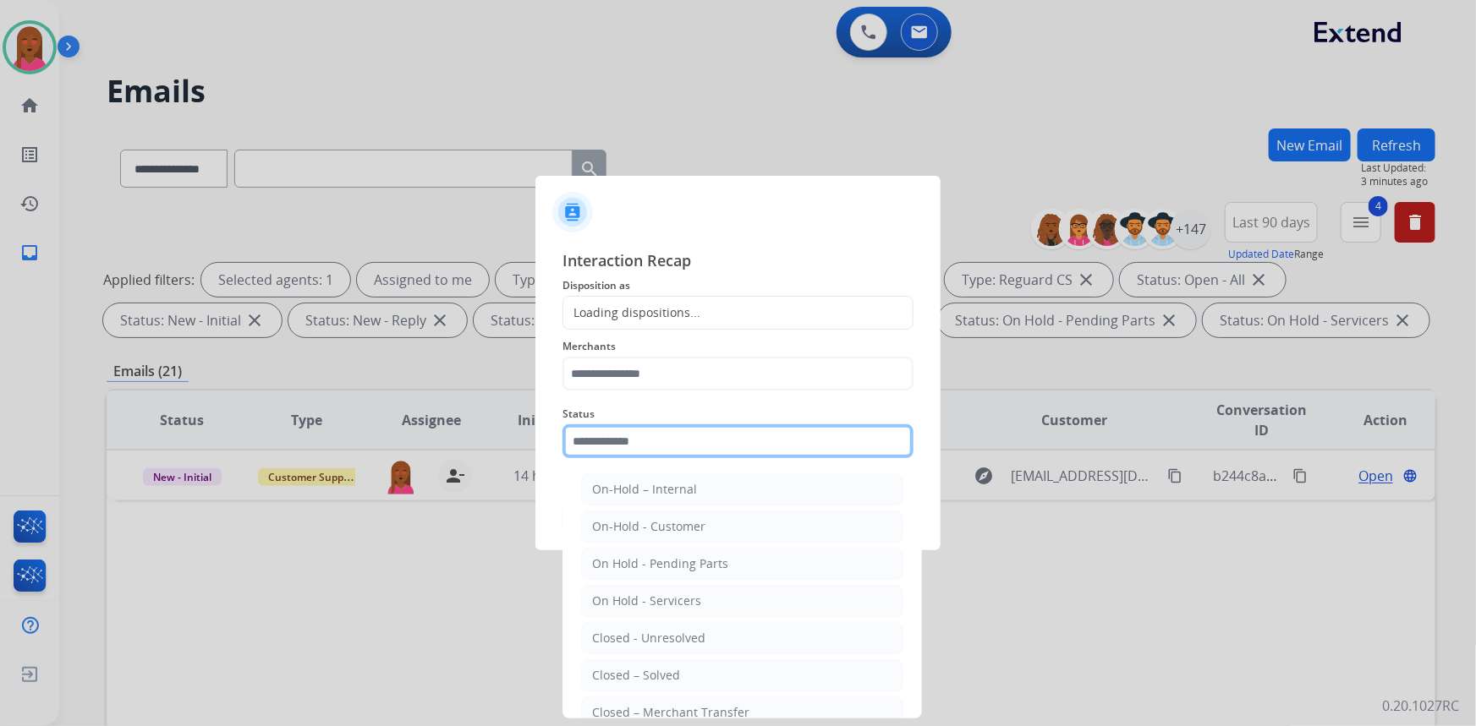
click at [632, 441] on input "text" at bounding box center [737, 442] width 351 height 34
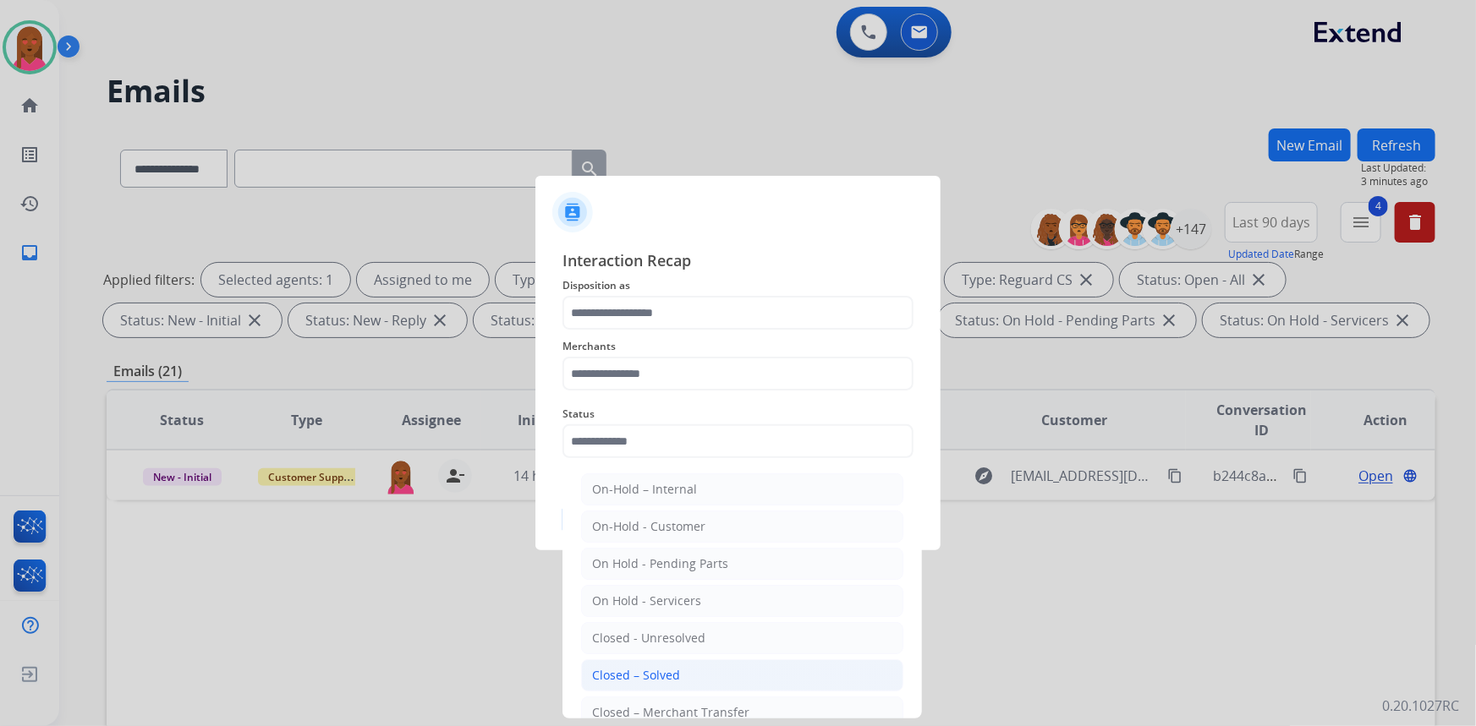
click at [624, 679] on div "Closed – Solved" at bounding box center [636, 675] width 88 height 17
type input "**********"
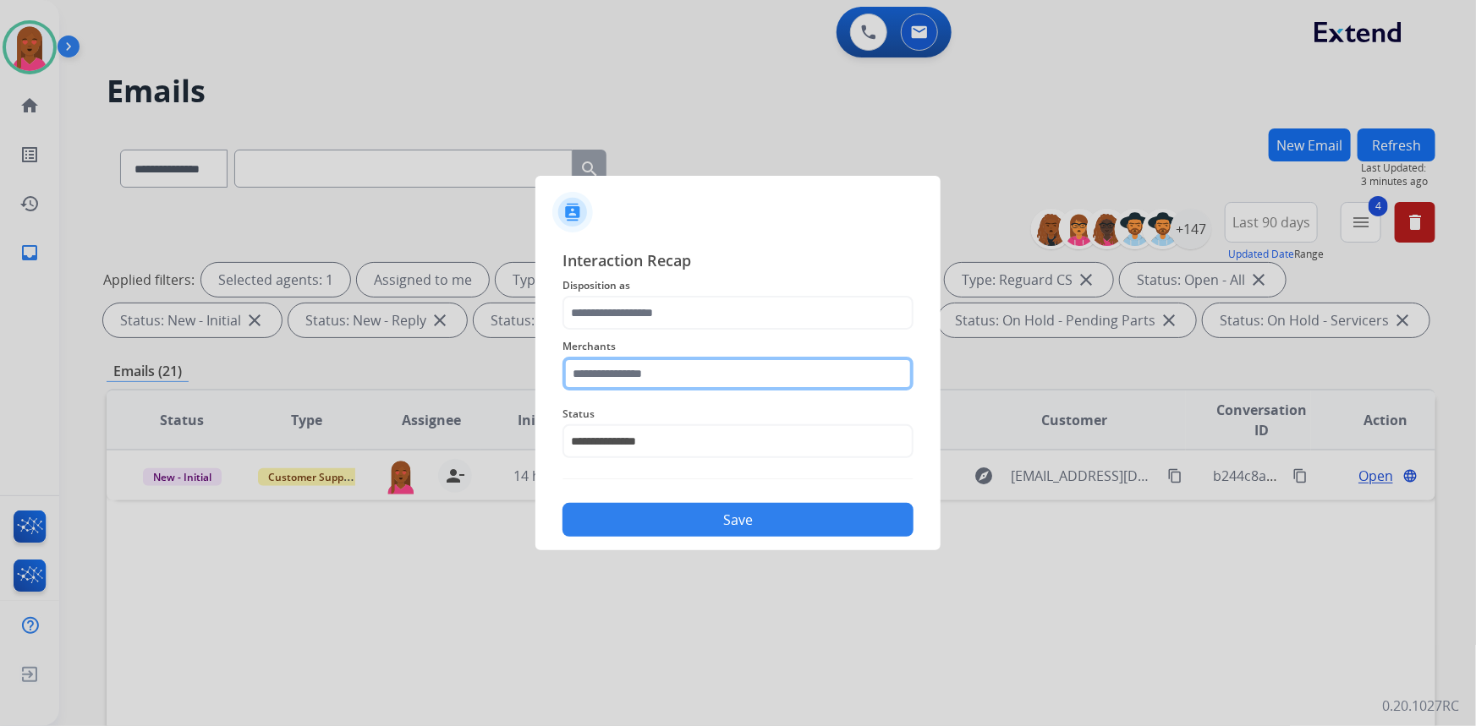
click at [696, 373] on input "text" at bounding box center [737, 374] width 351 height 34
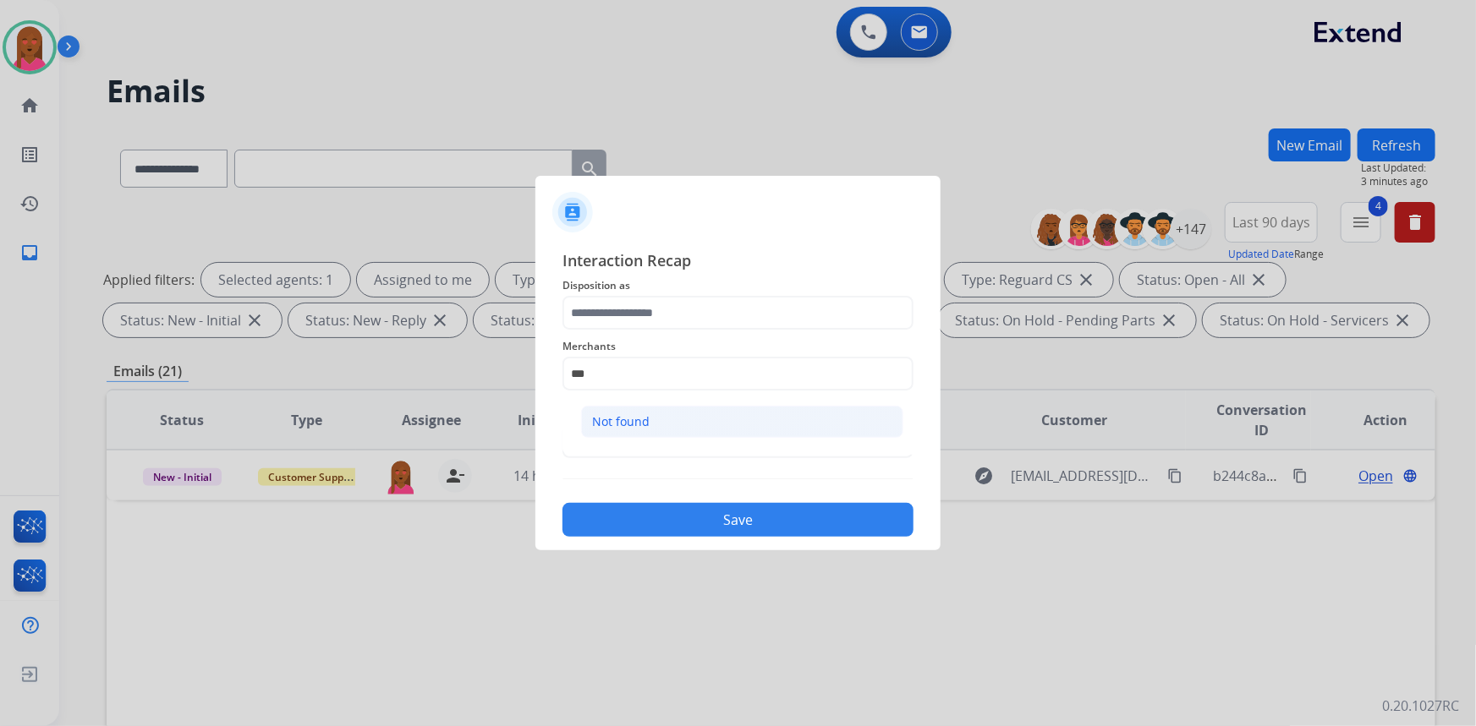
click at [672, 415] on li "Not found" at bounding box center [742, 422] width 322 height 32
type input "*********"
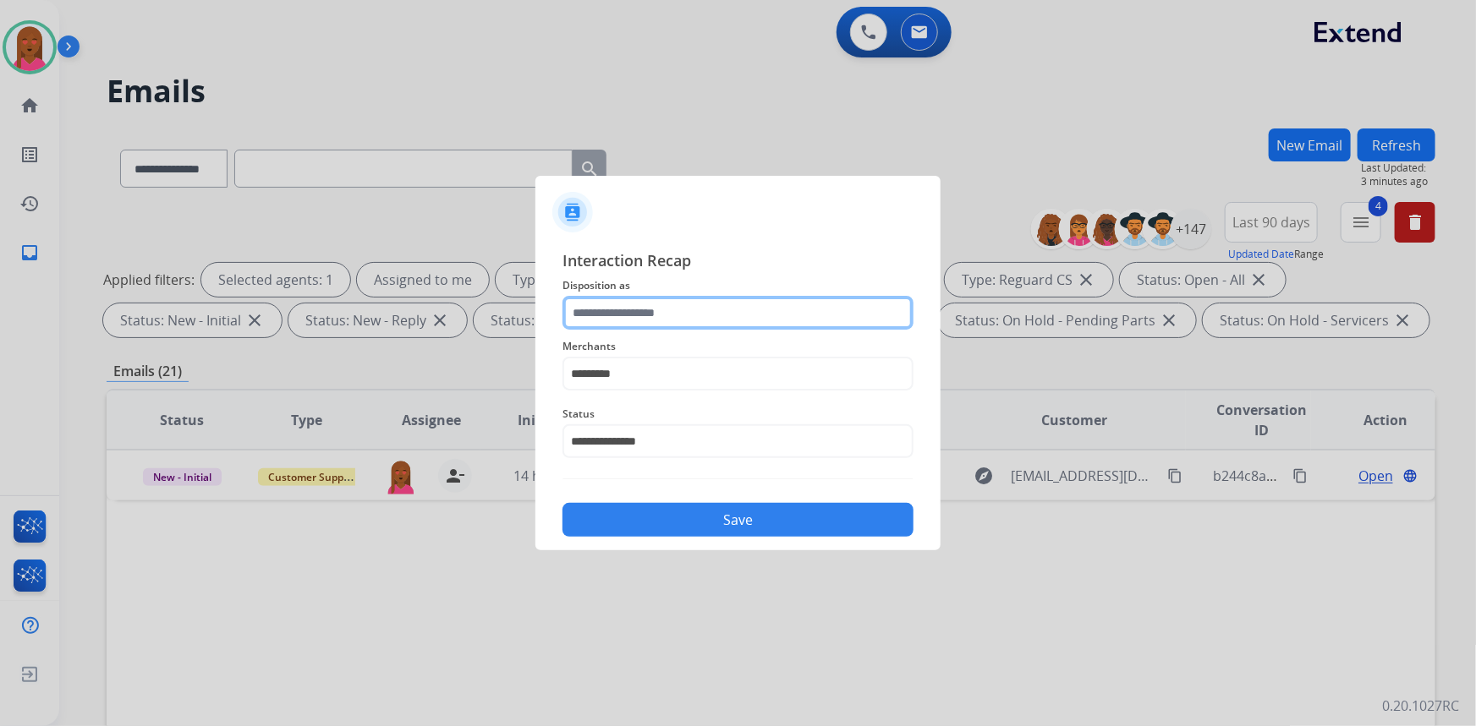
click at [643, 307] on input "text" at bounding box center [737, 313] width 351 height 34
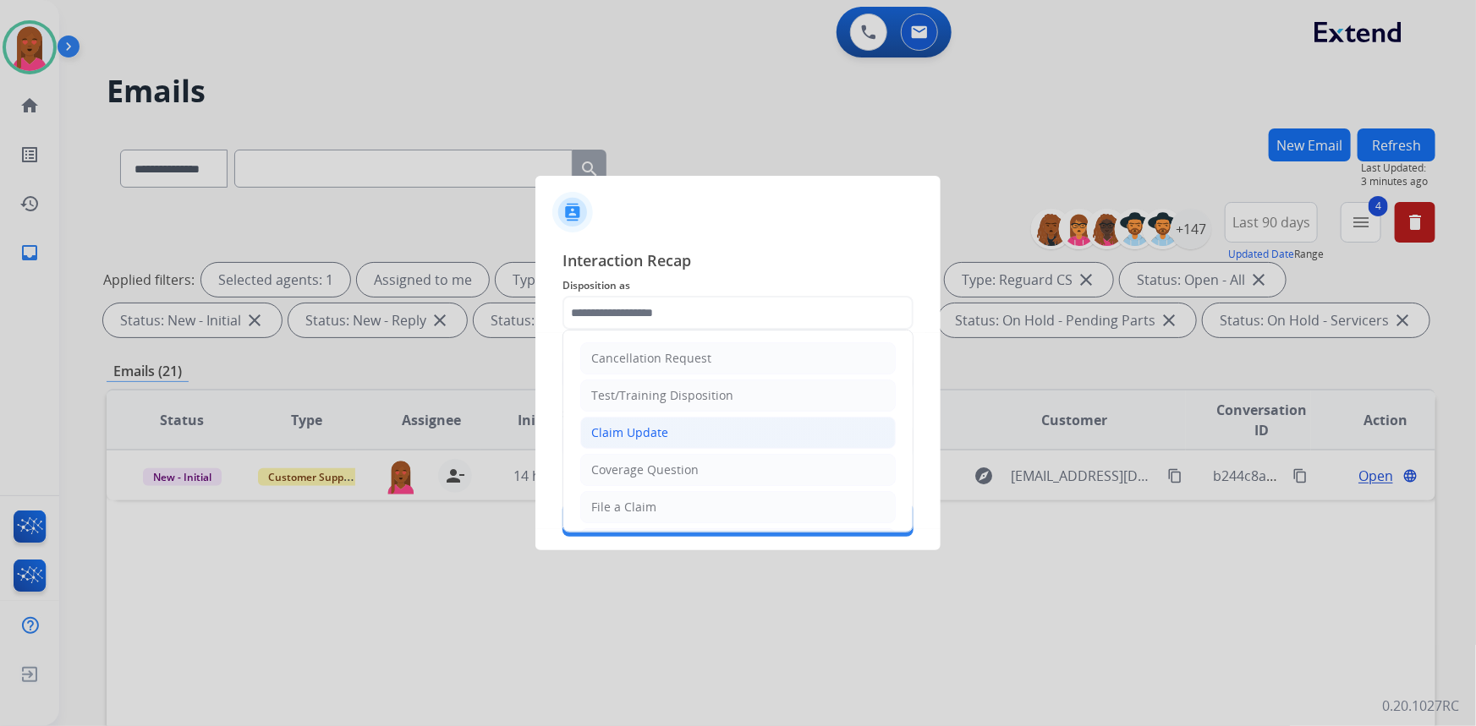
click at [648, 433] on div "Claim Update" at bounding box center [629, 433] width 77 height 17
type input "**********"
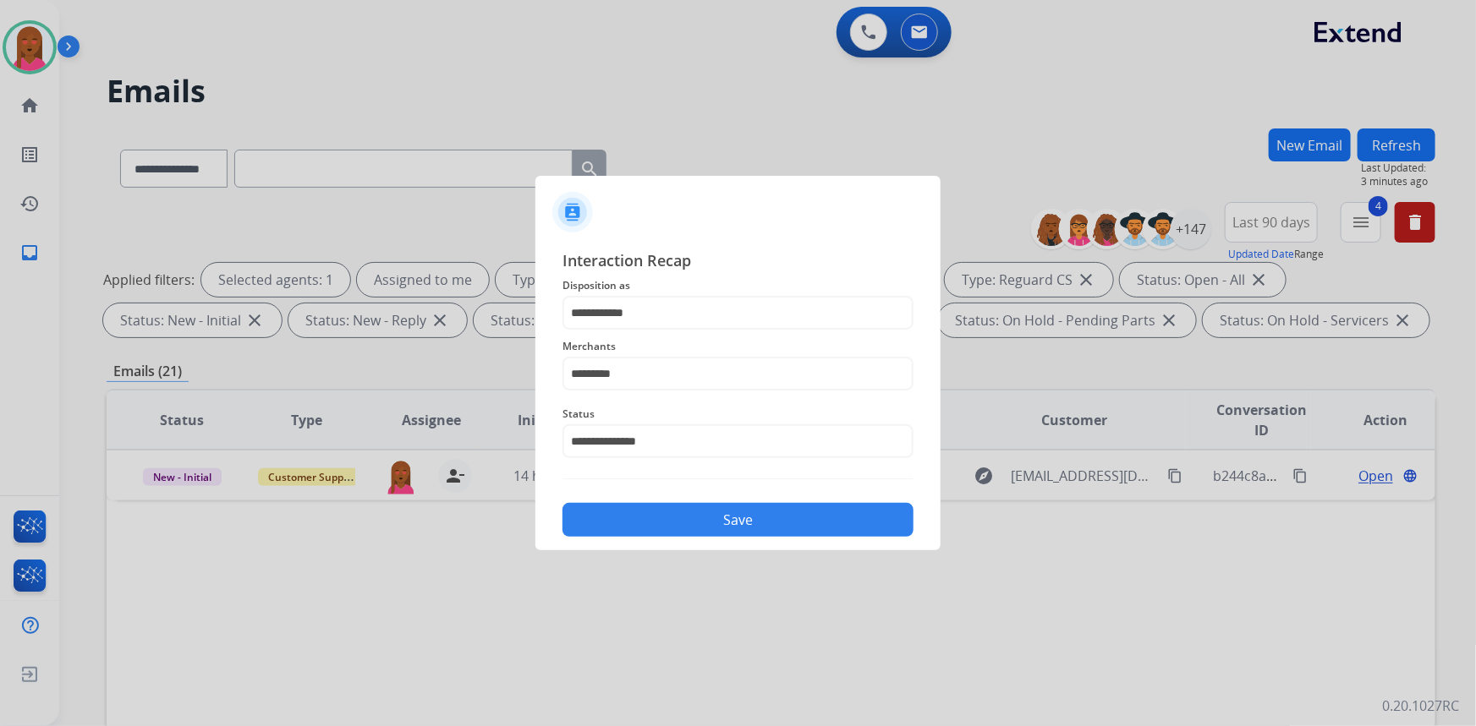
click at [726, 515] on button "Save" at bounding box center [737, 520] width 351 height 34
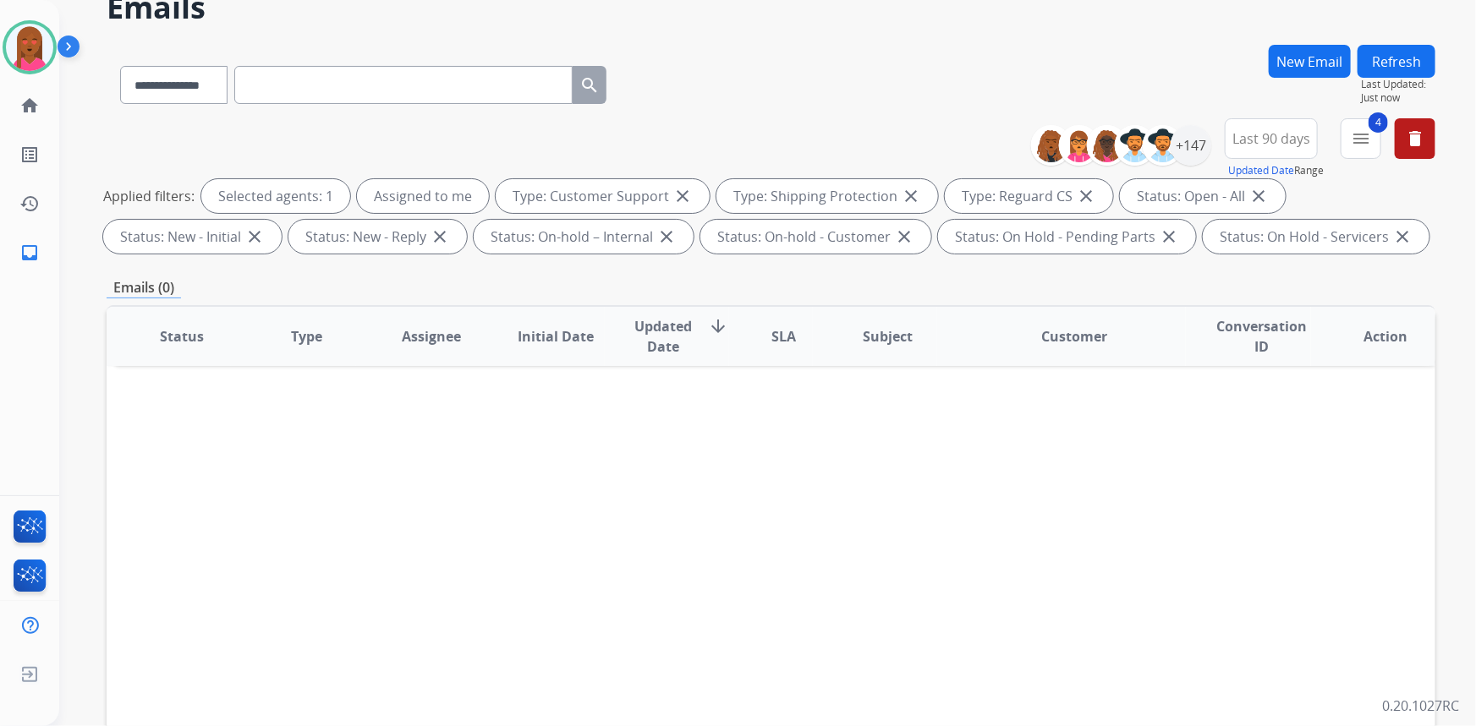
scroll to position [316, 0]
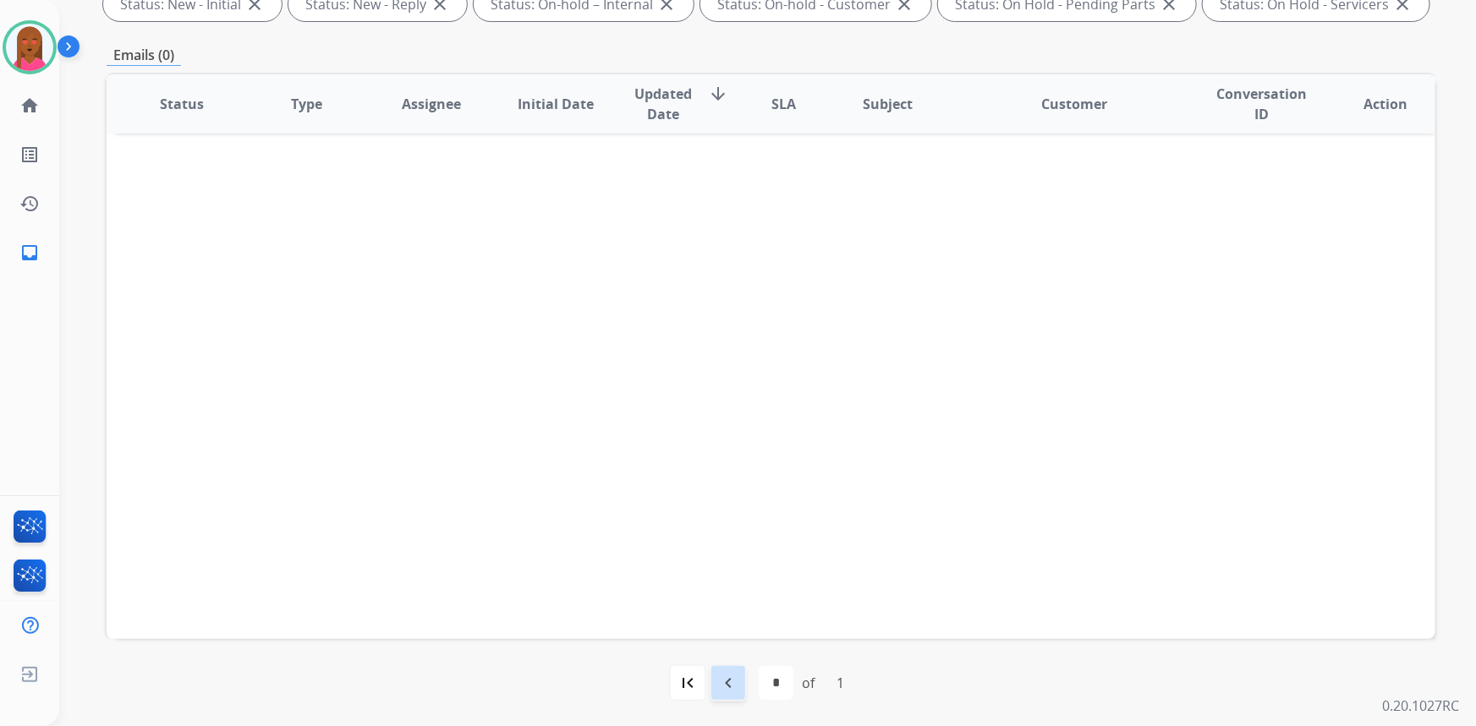
click at [716, 684] on div "navigate_before" at bounding box center [728, 683] width 37 height 37
select select
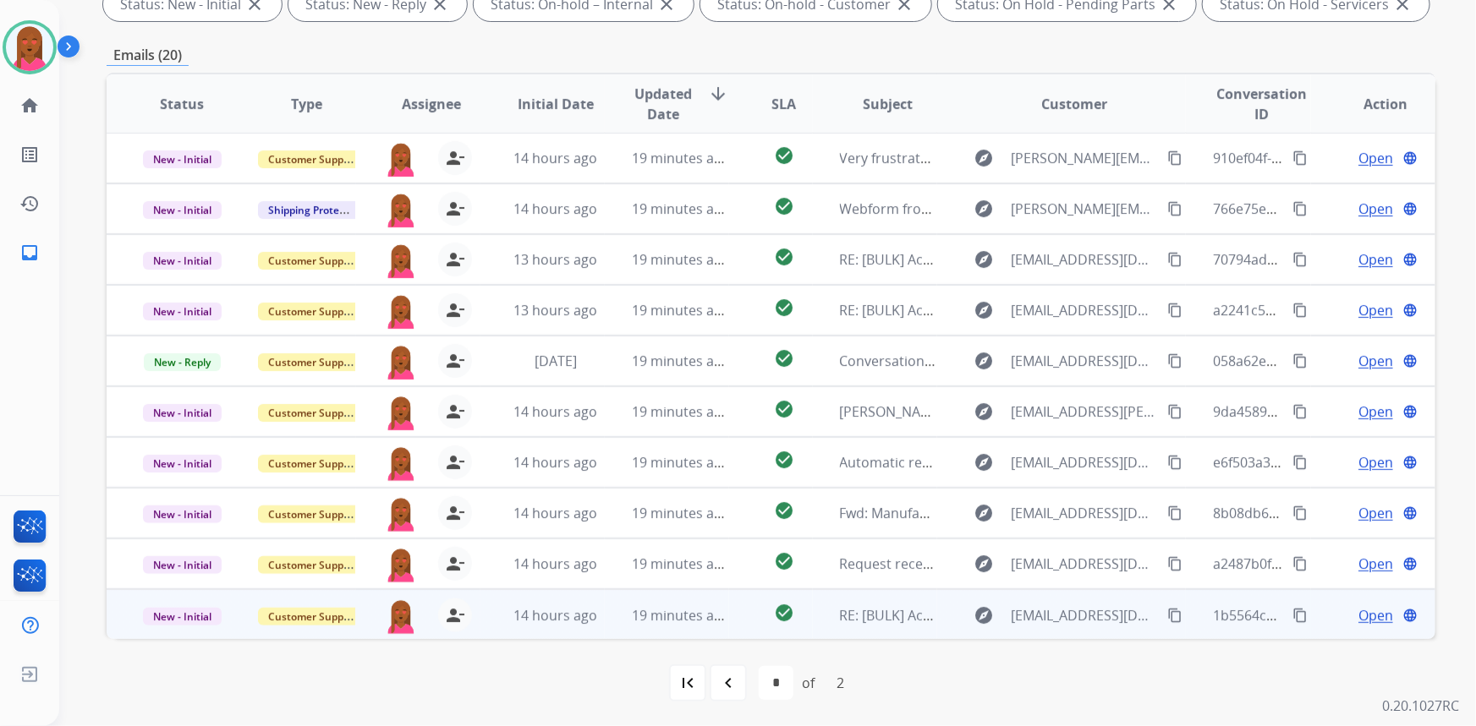
click at [1373, 614] on span "Open" at bounding box center [1375, 616] width 35 height 20
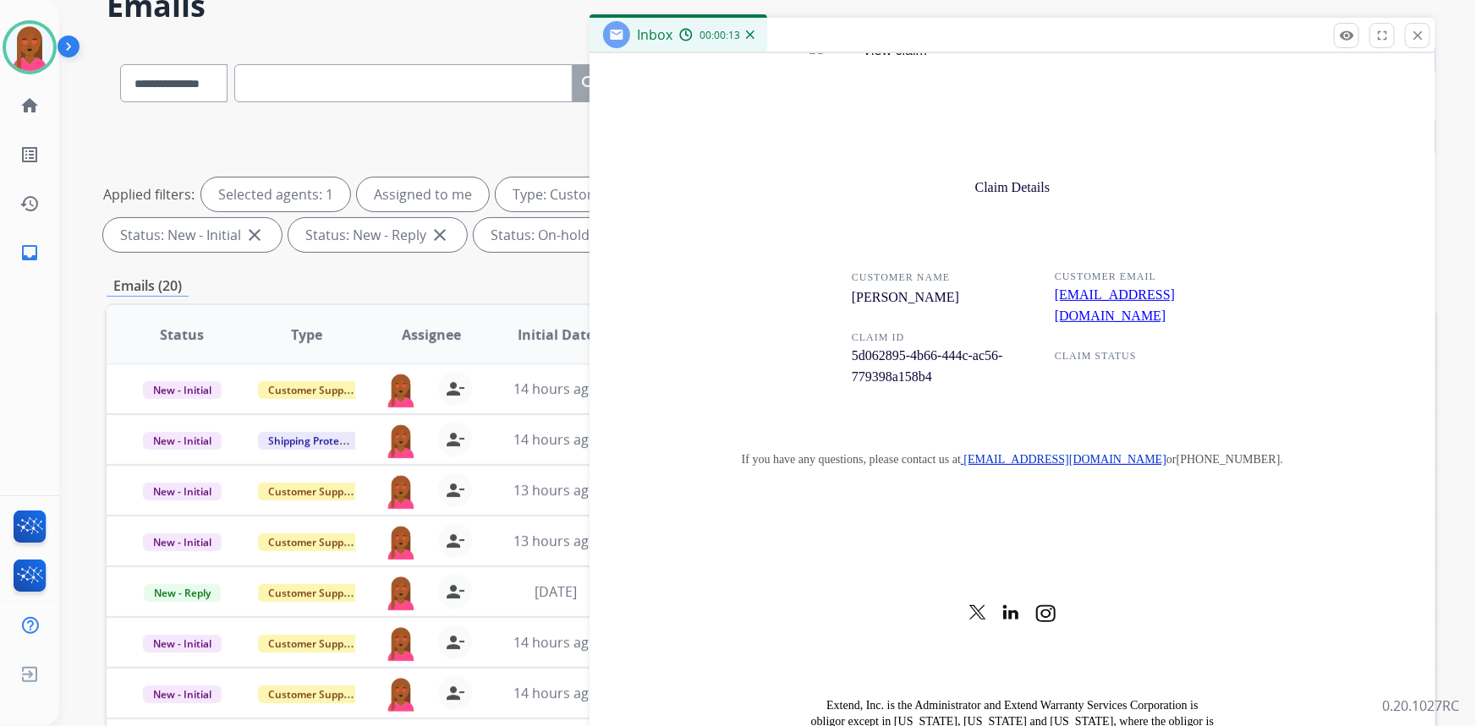
scroll to position [1845, 0]
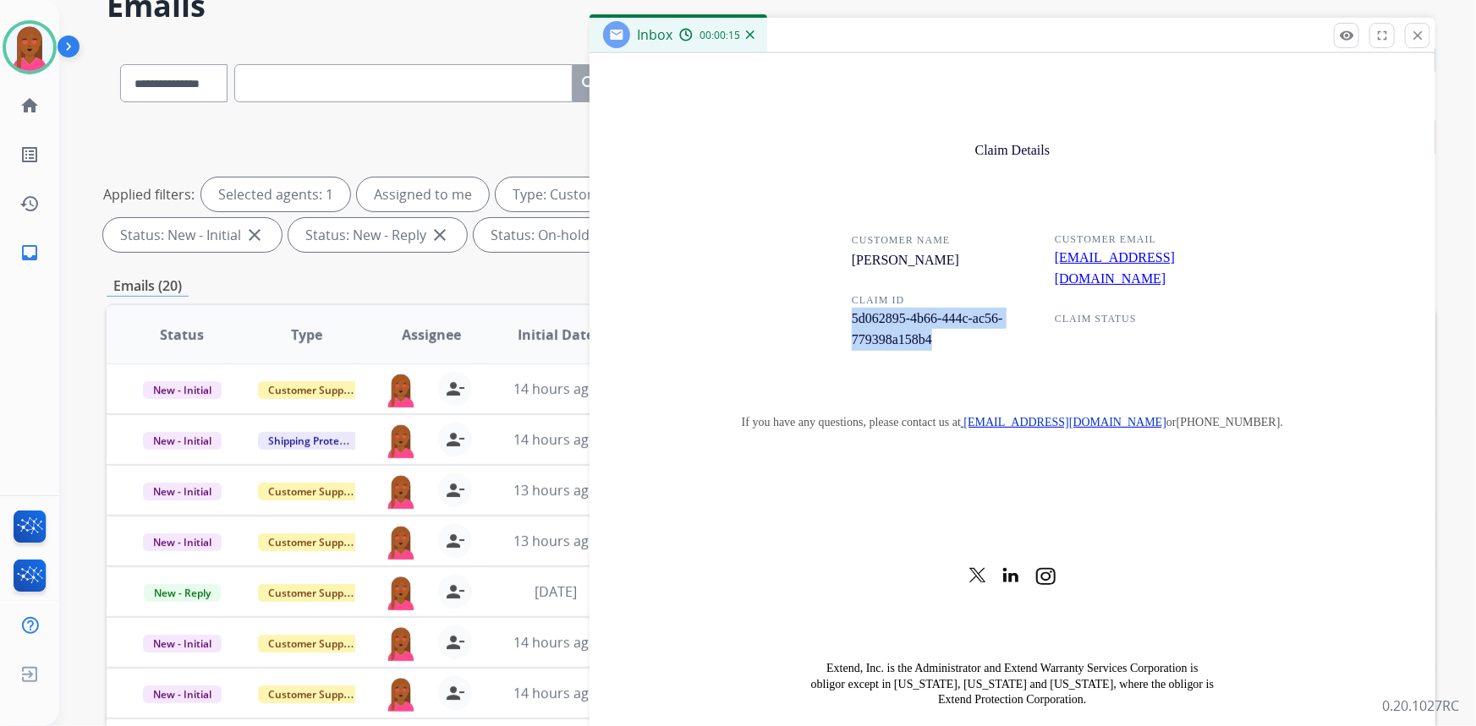
drag, startPoint x: 926, startPoint y: 315, endPoint x: 847, endPoint y: 293, distance: 82.7
click at [852, 308] on p "5d062895-4b66-444c-ac56-779398a158b4" at bounding box center [932, 329] width 161 height 43
copy span "5d062895-4b66-444c-ac56-779398a158b4"
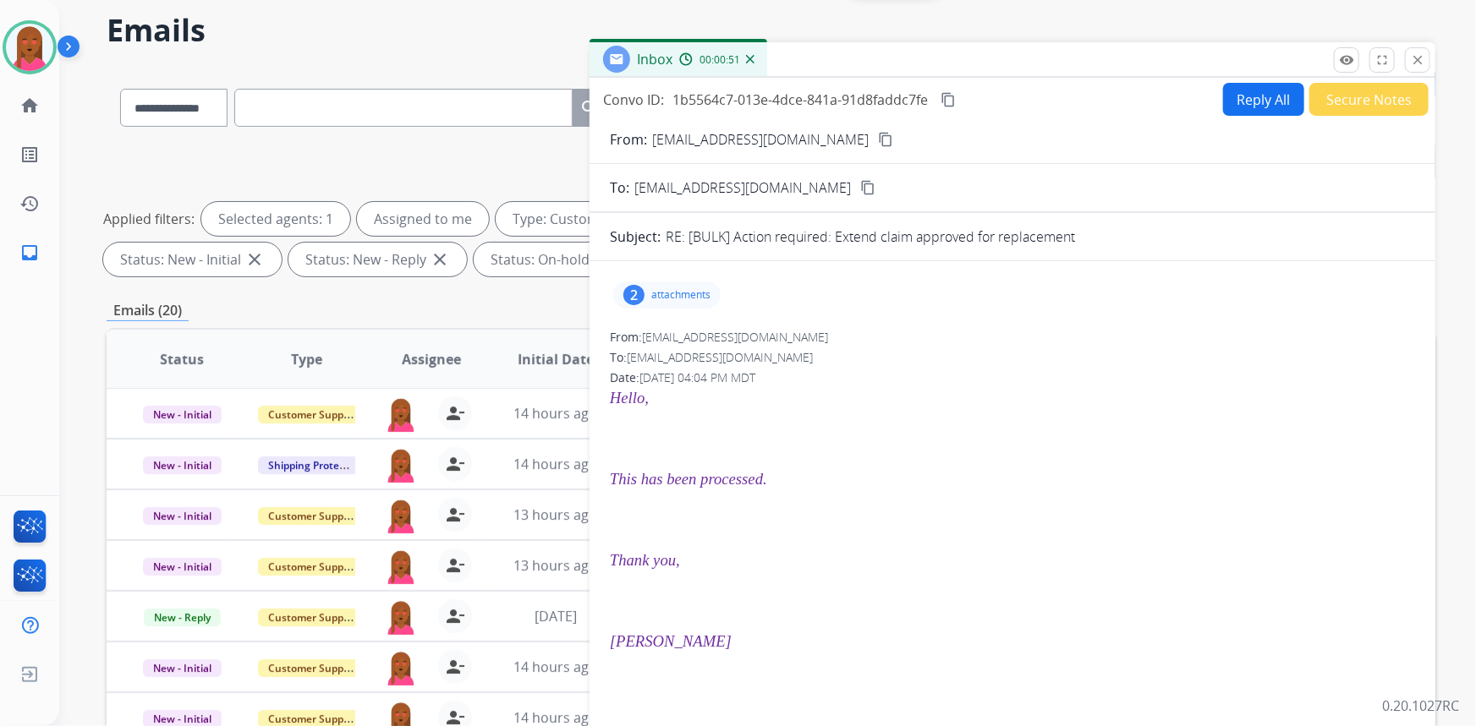
scroll to position [0, 0]
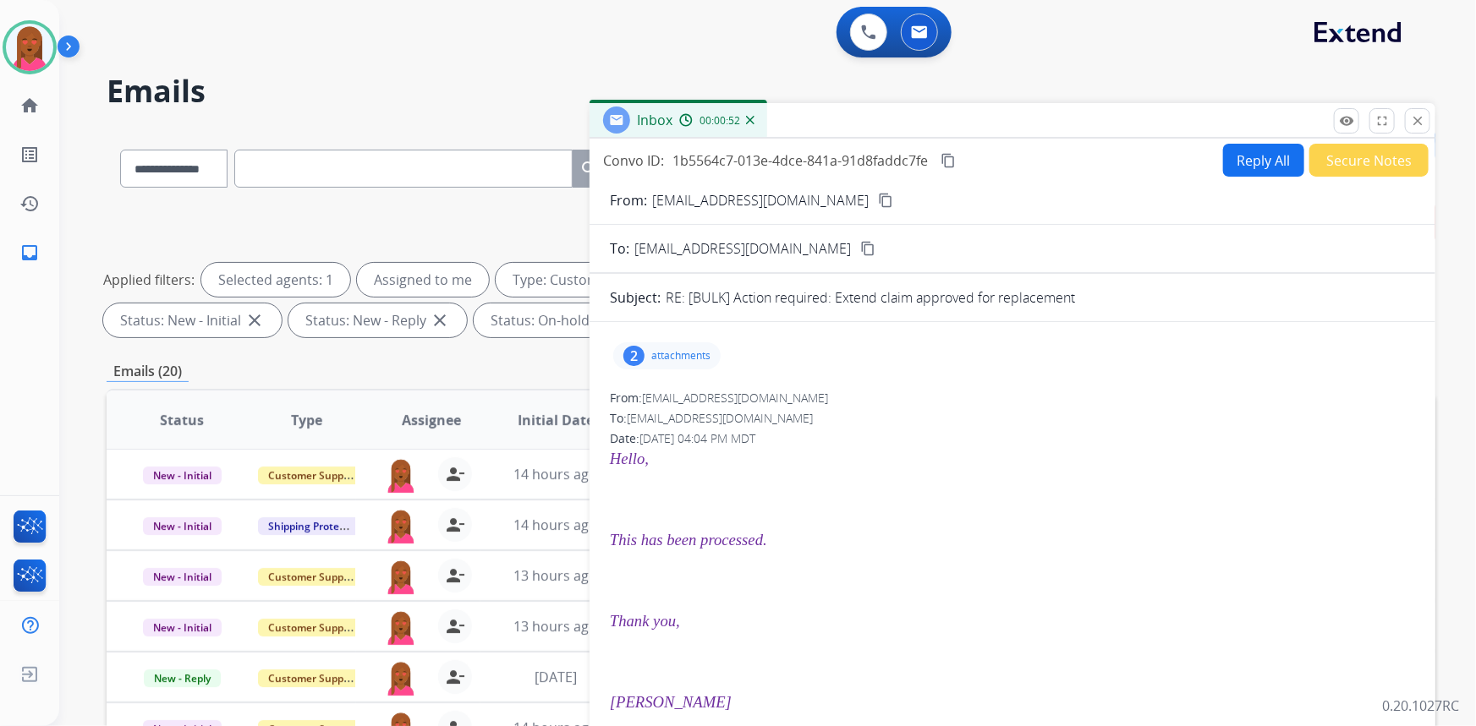
click at [1396, 161] on button "Secure Notes" at bounding box center [1368, 160] width 119 height 33
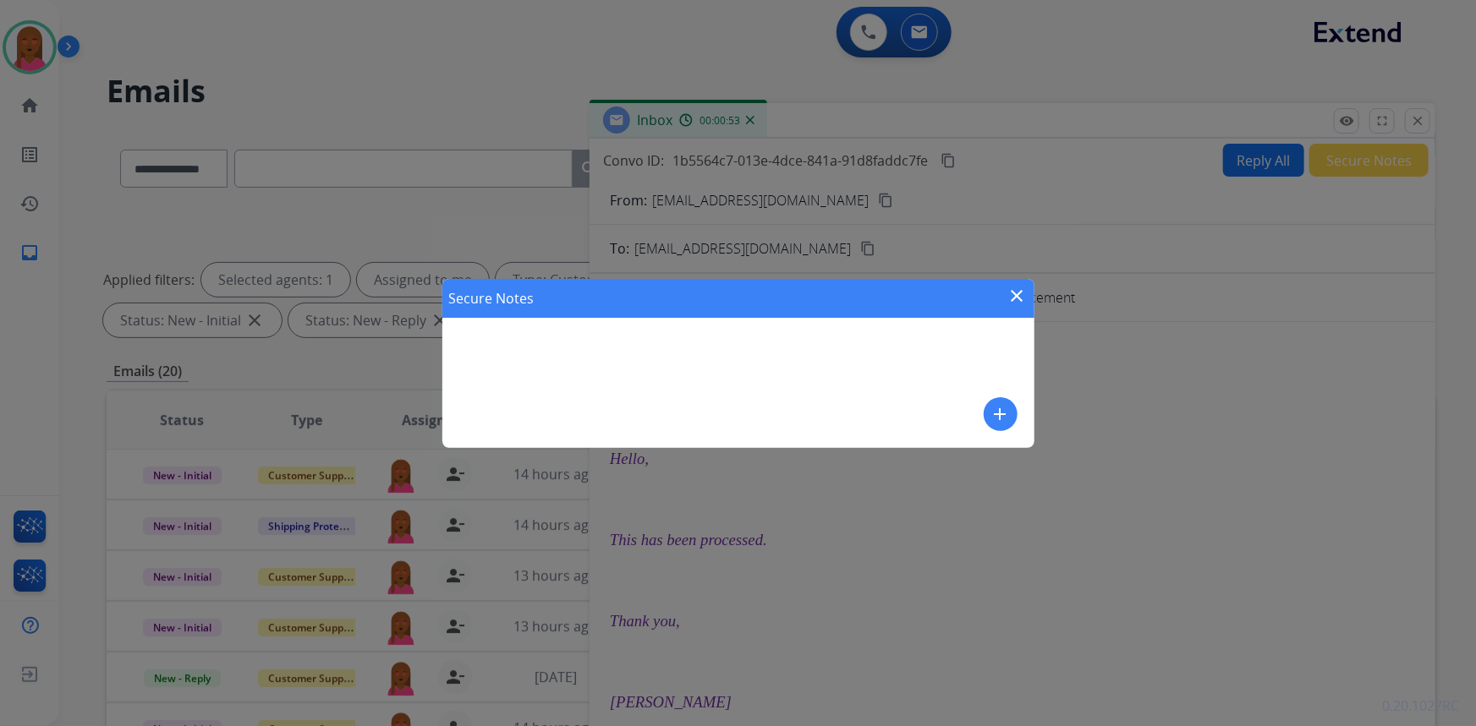
click at [998, 415] on mat-icon "add" at bounding box center [1000, 414] width 20 height 20
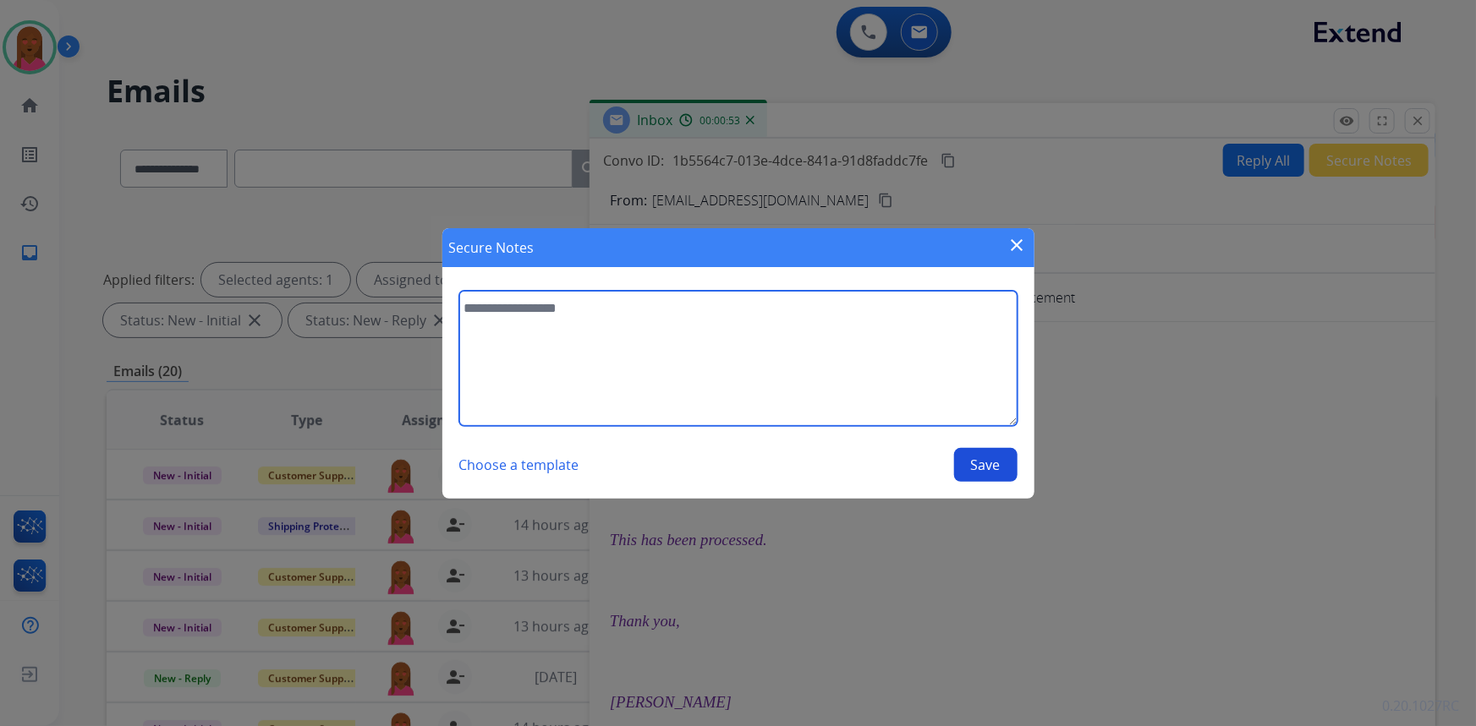
click at [717, 393] on textarea at bounding box center [738, 358] width 558 height 135
type textarea "**********"
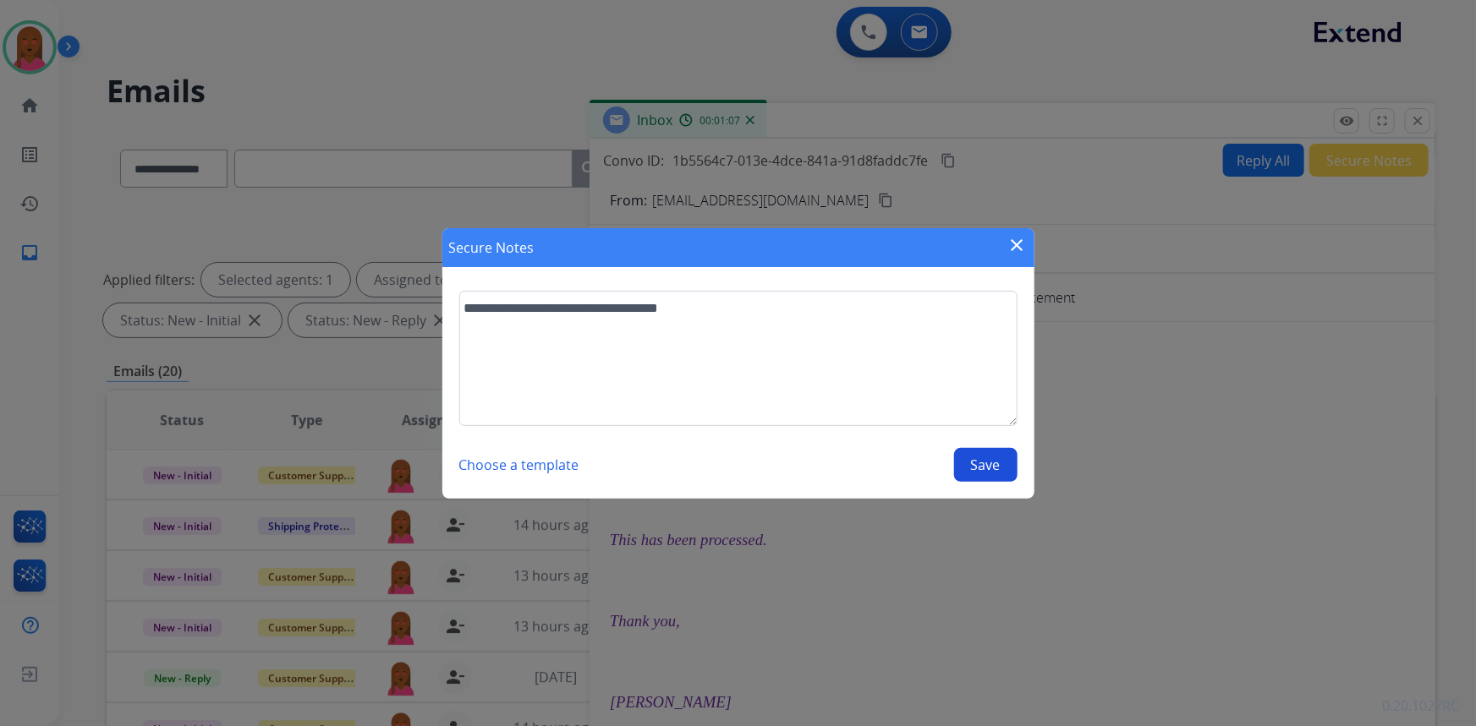
click at [979, 454] on button "Save" at bounding box center [985, 465] width 63 height 34
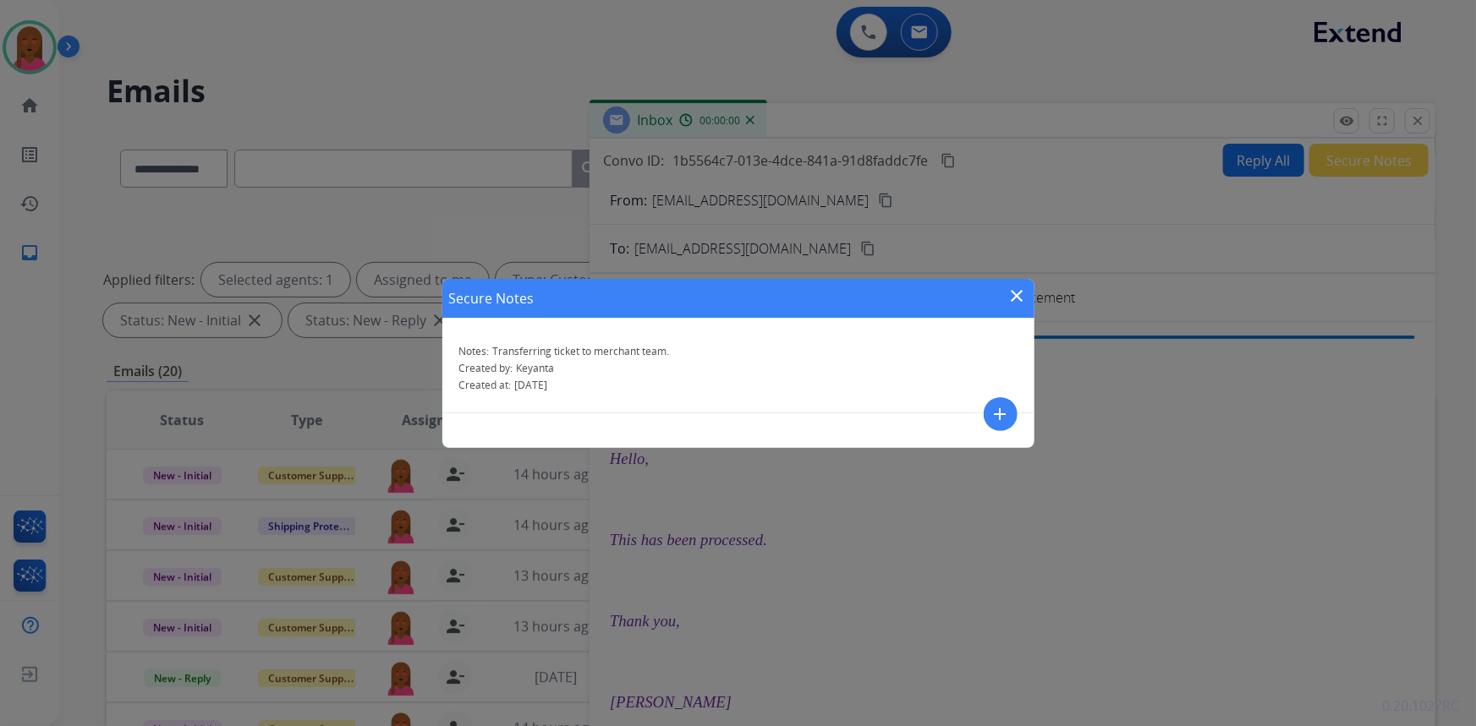
click at [1008, 301] on mat-icon "close" at bounding box center [1017, 296] width 20 height 20
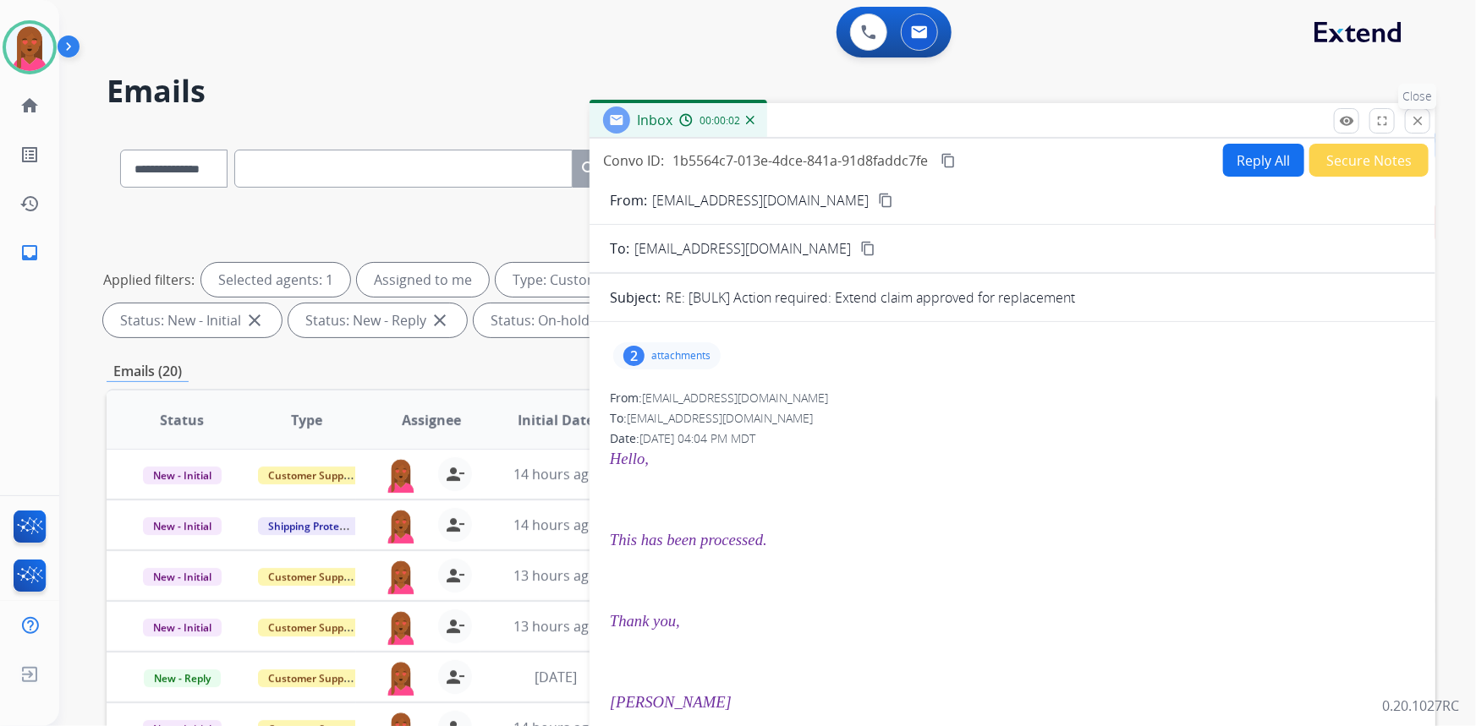
click at [1414, 118] on mat-icon "close" at bounding box center [1417, 120] width 15 height 15
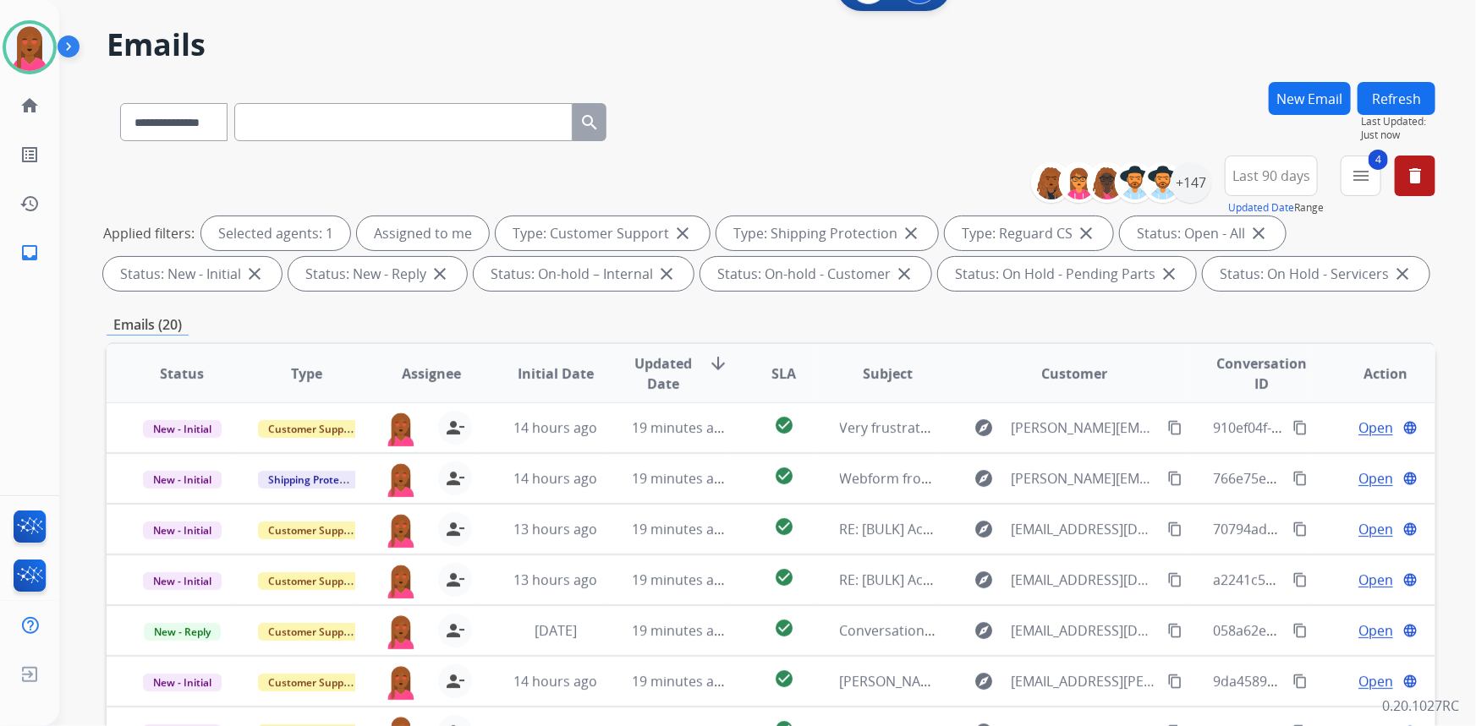
scroll to position [316, 0]
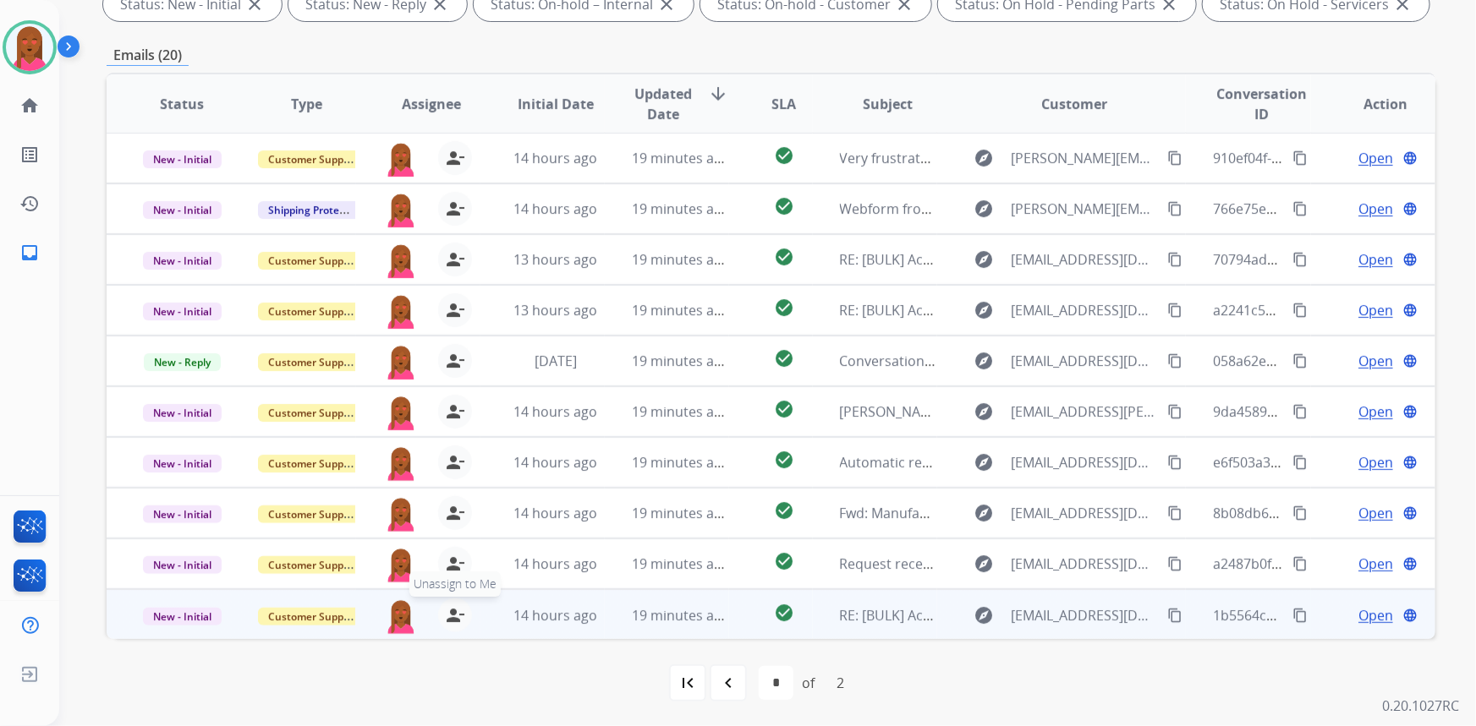
click at [448, 614] on mat-icon "person_remove" at bounding box center [455, 616] width 20 height 20
click at [315, 606] on div "Customer Support" at bounding box center [306, 616] width 96 height 20
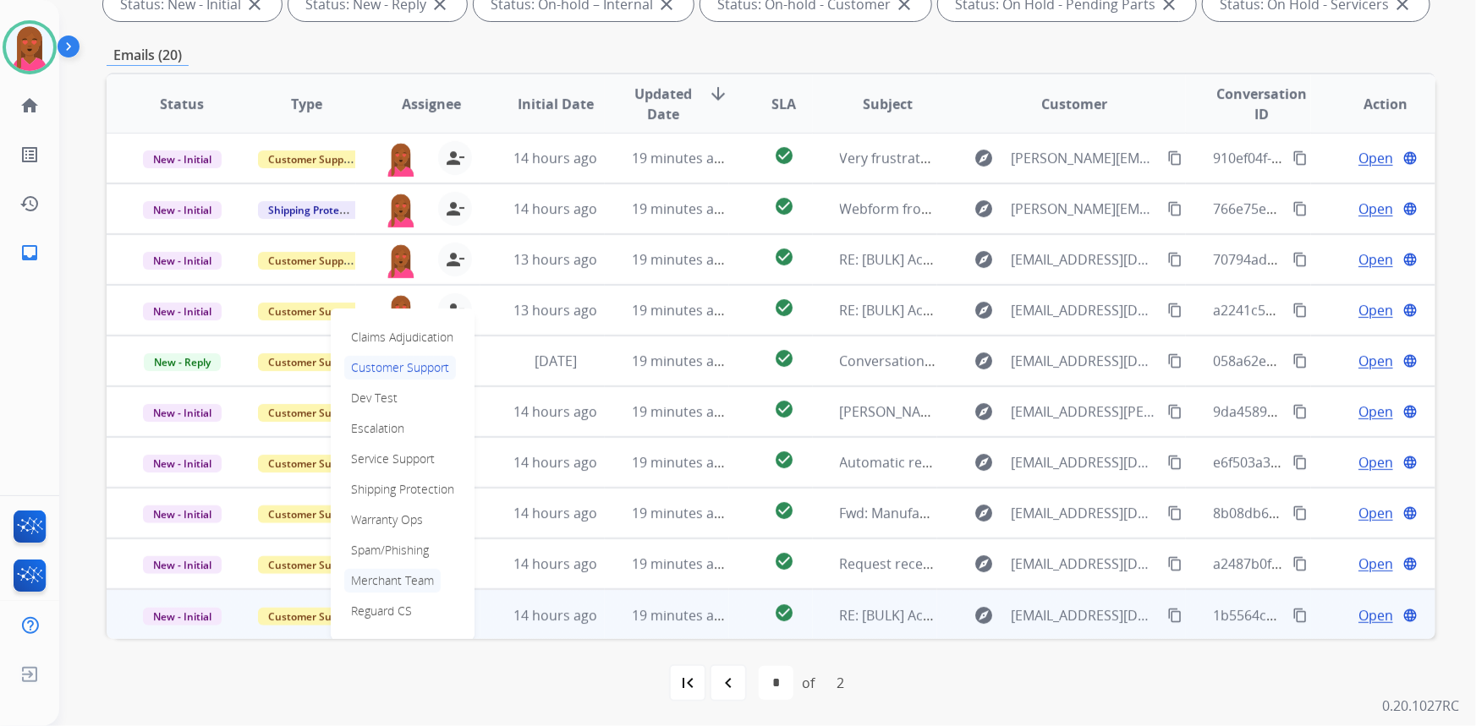
click at [374, 580] on p "Merchant Team" at bounding box center [392, 581] width 96 height 24
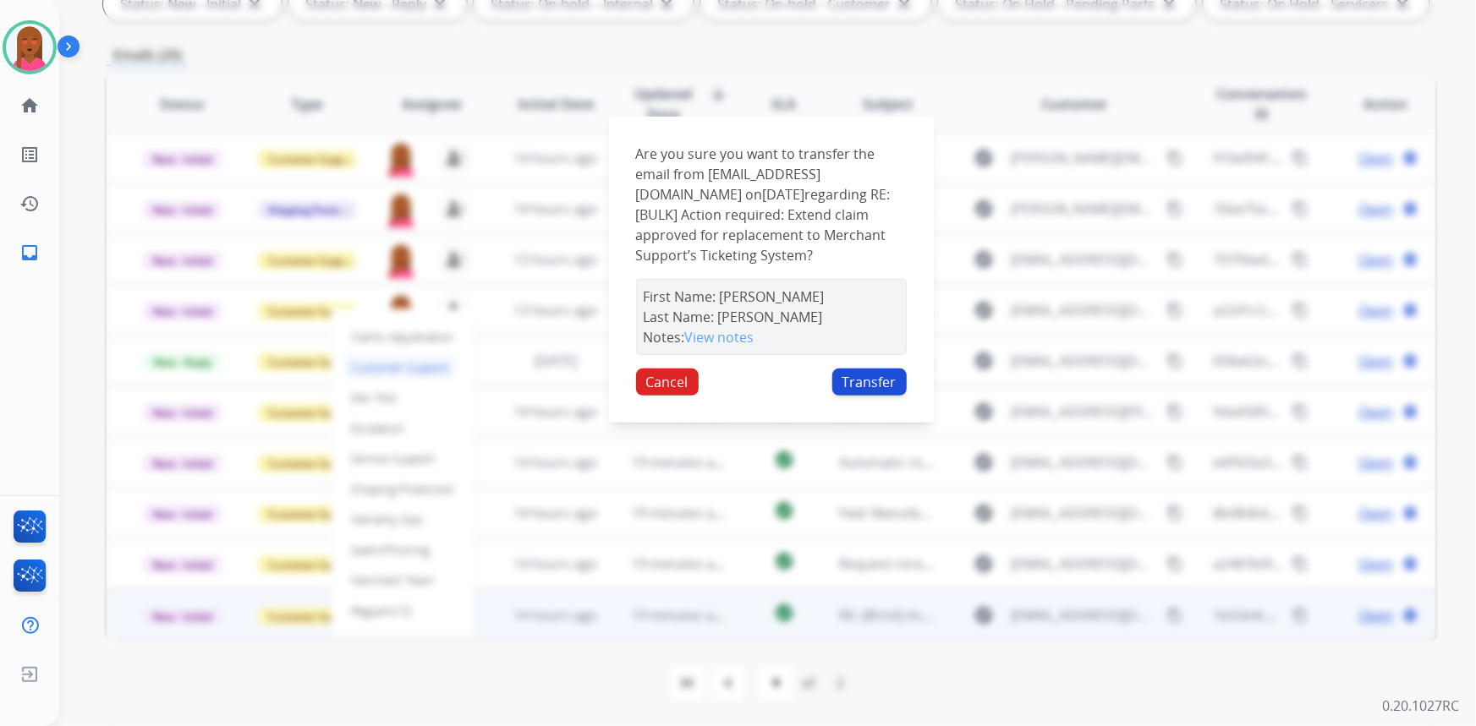
click at [888, 396] on button "Transfer" at bounding box center [869, 382] width 74 height 27
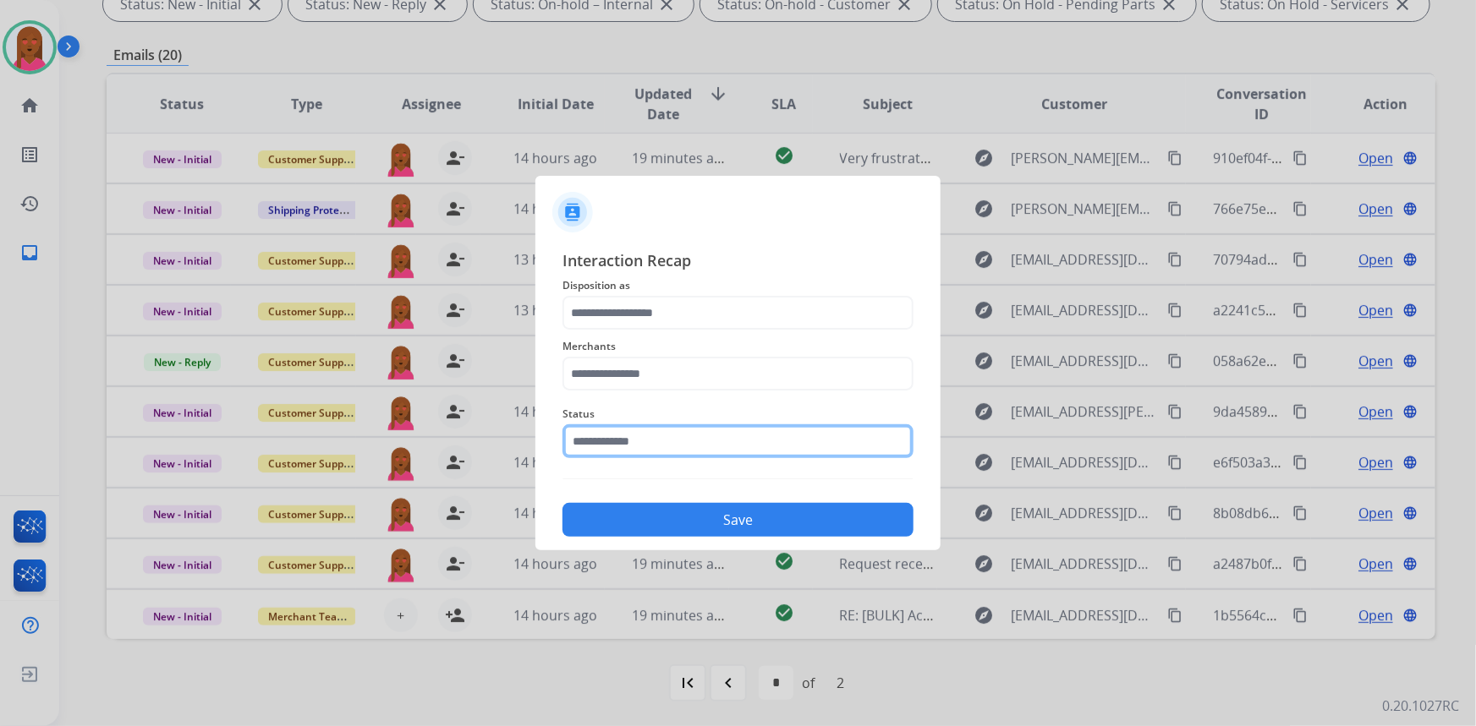
click at [670, 437] on input "text" at bounding box center [737, 442] width 351 height 34
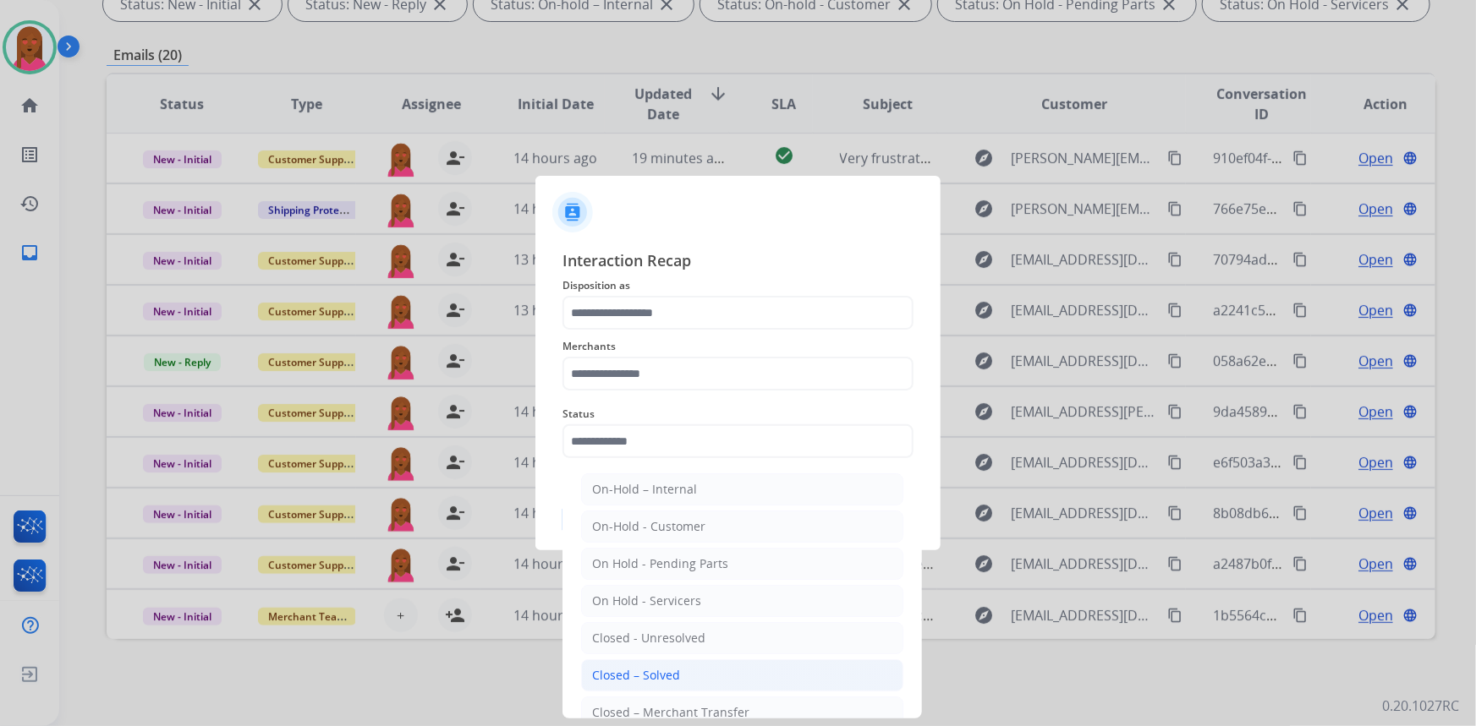
click at [666, 663] on li "Closed – Solved" at bounding box center [742, 676] width 322 height 32
type input "**********"
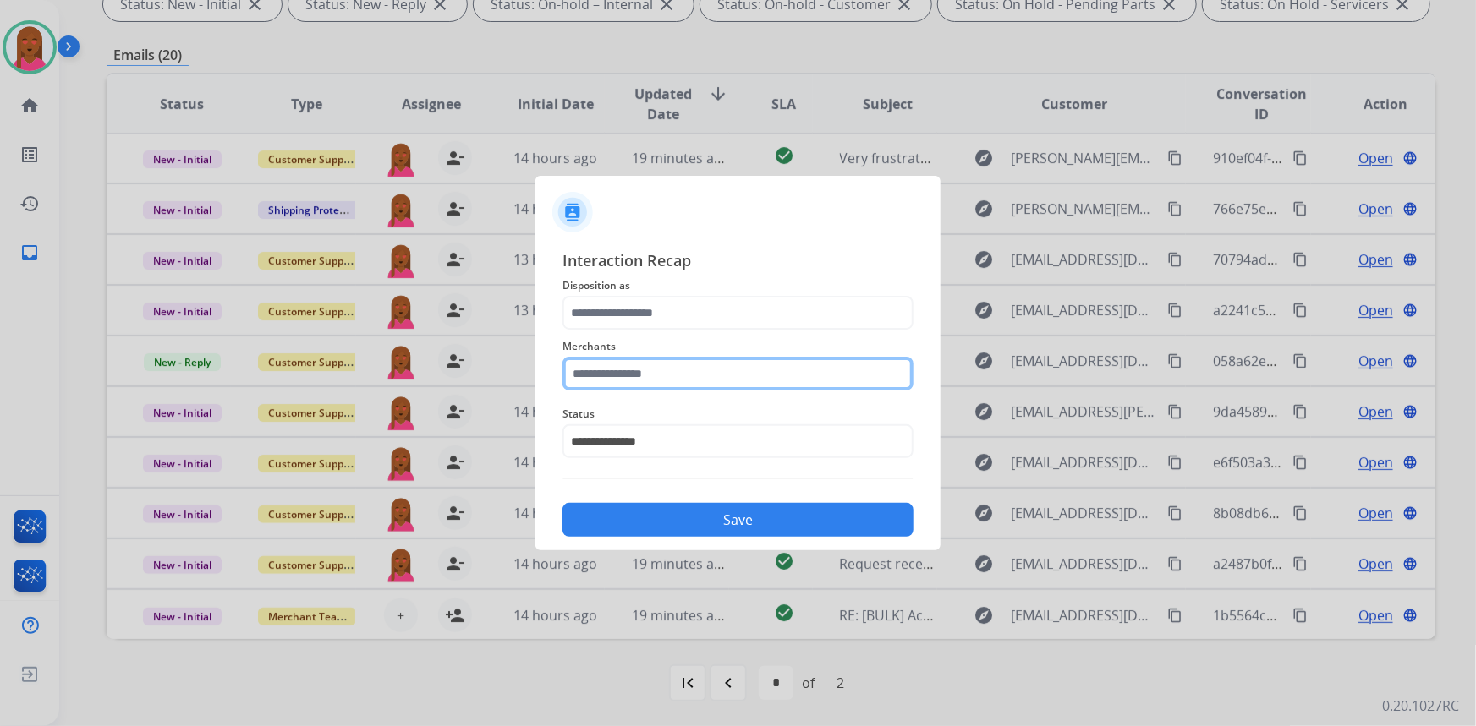
click at [626, 380] on input "text" at bounding box center [737, 374] width 351 height 34
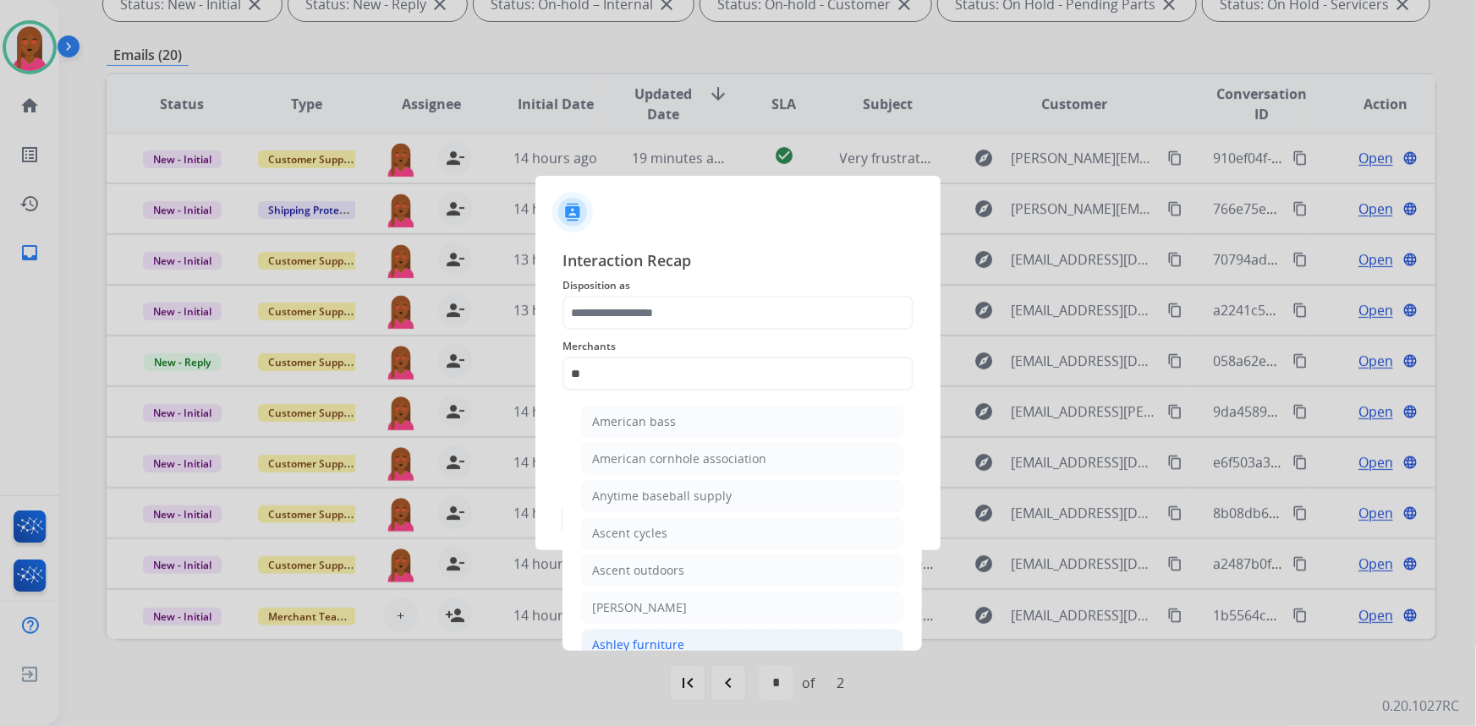
click at [623, 640] on div "Ashley furniture" at bounding box center [638, 645] width 92 height 17
type input "**********"
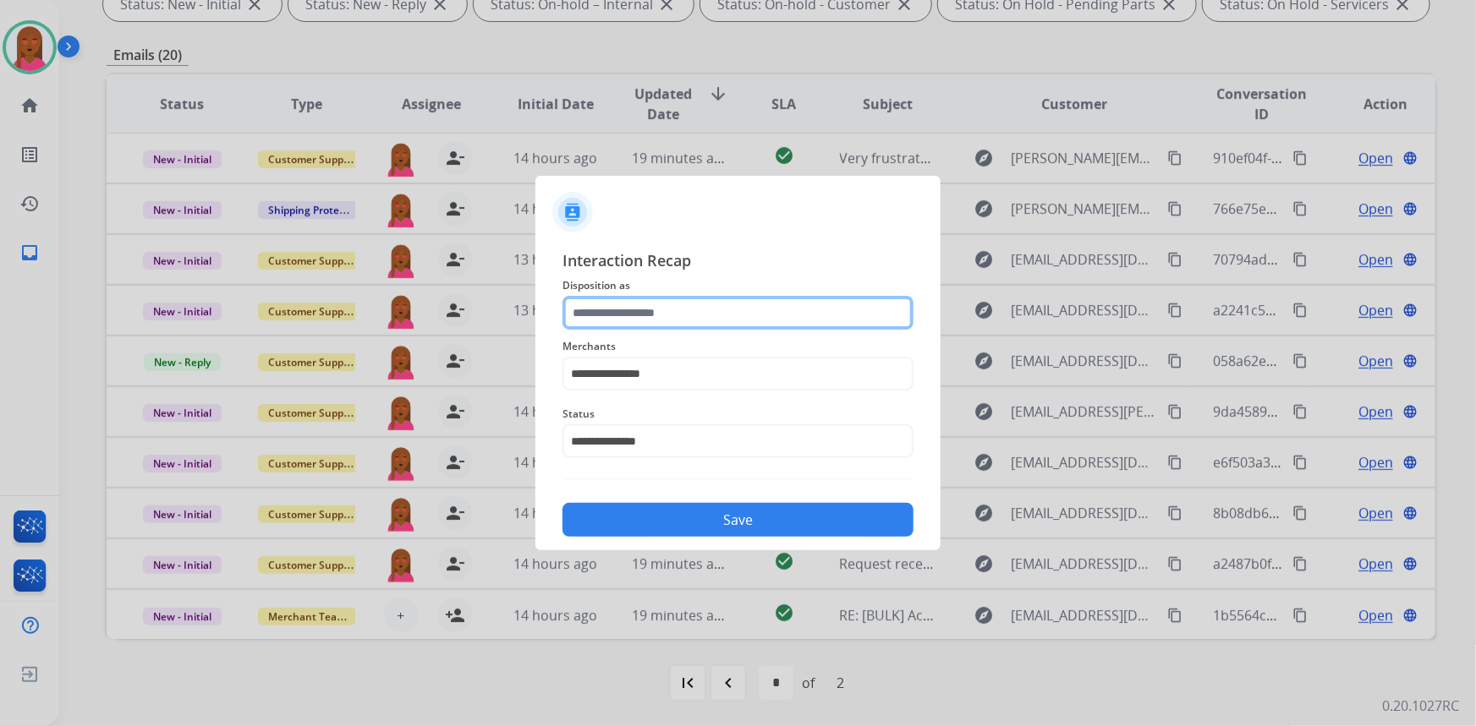
click at [660, 297] on input "text" at bounding box center [737, 313] width 351 height 34
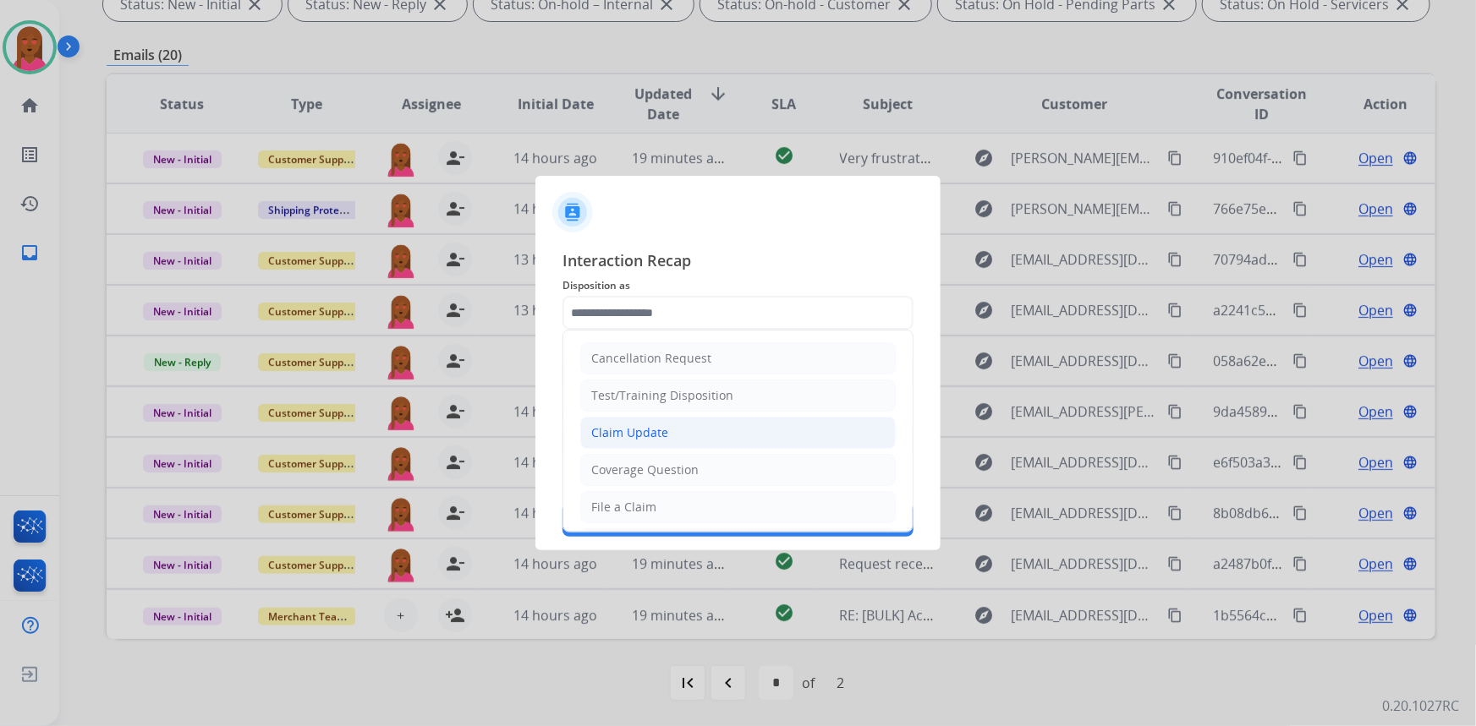
click at [661, 438] on div "Claim Update" at bounding box center [629, 433] width 77 height 17
type input "**********"
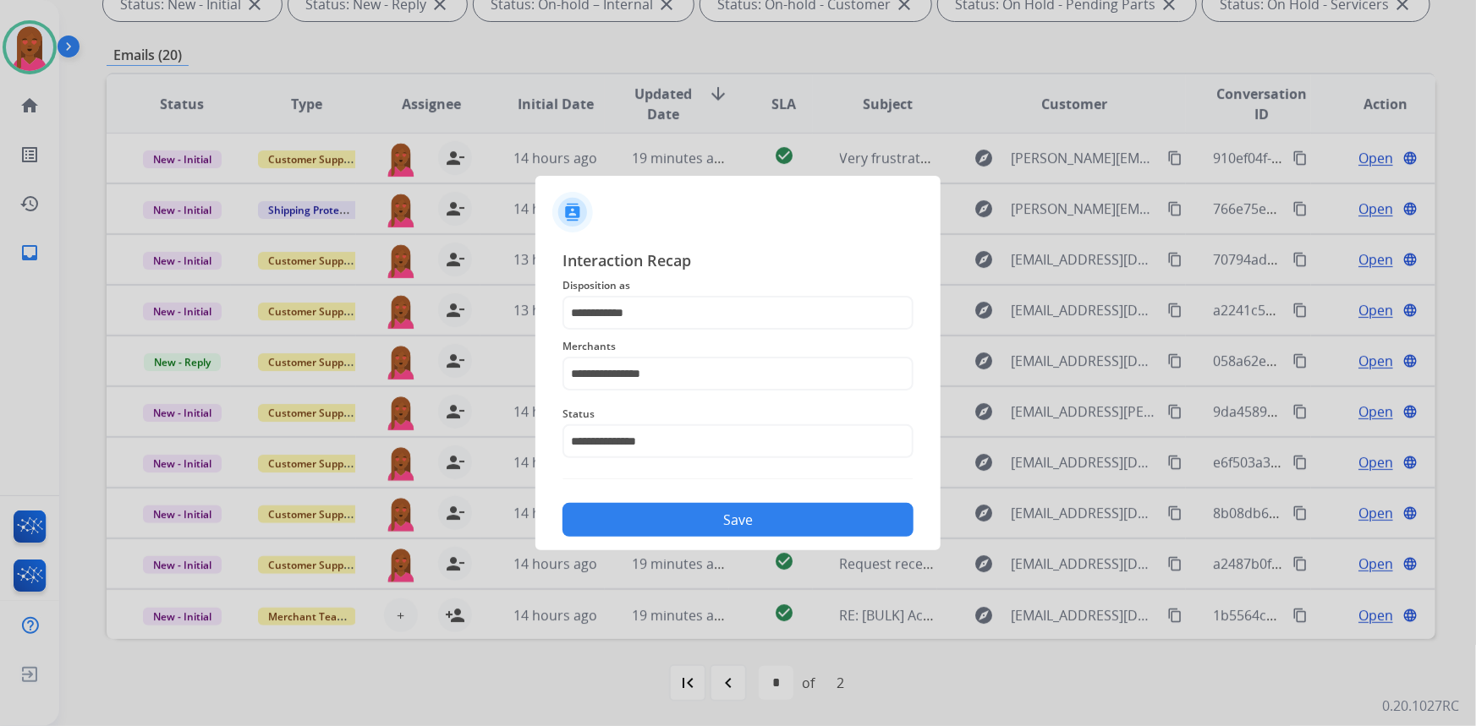
click at [698, 507] on button "Save" at bounding box center [737, 520] width 351 height 34
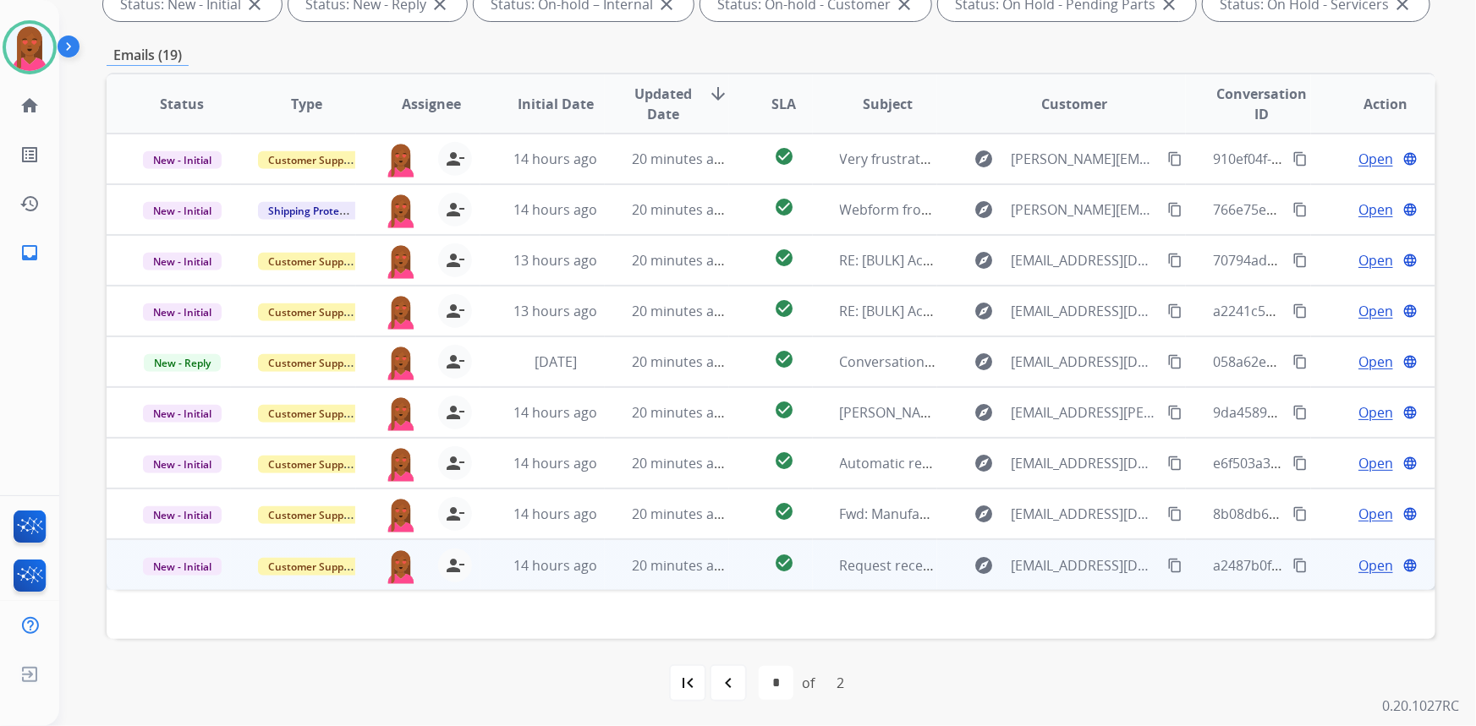
click at [1358, 568] on span "Open" at bounding box center [1375, 566] width 35 height 20
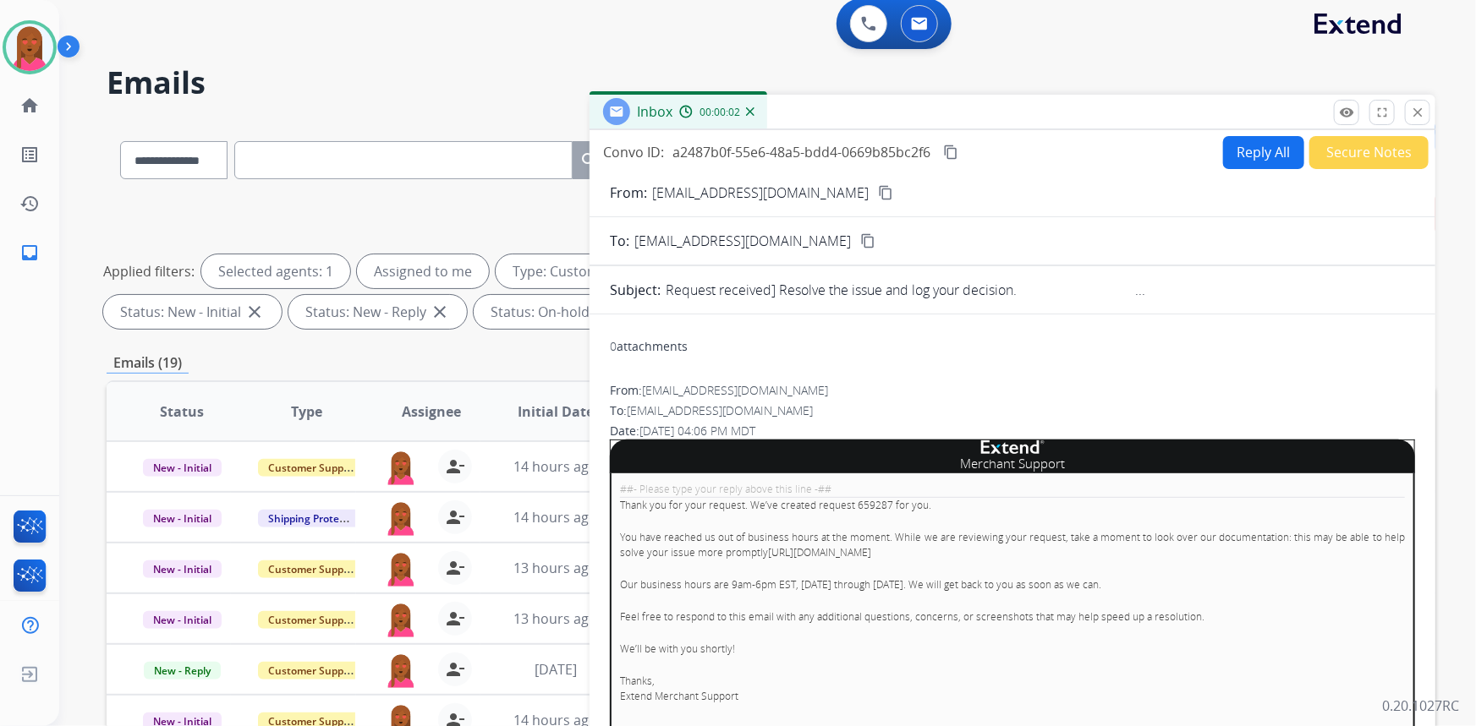
scroll to position [85, 0]
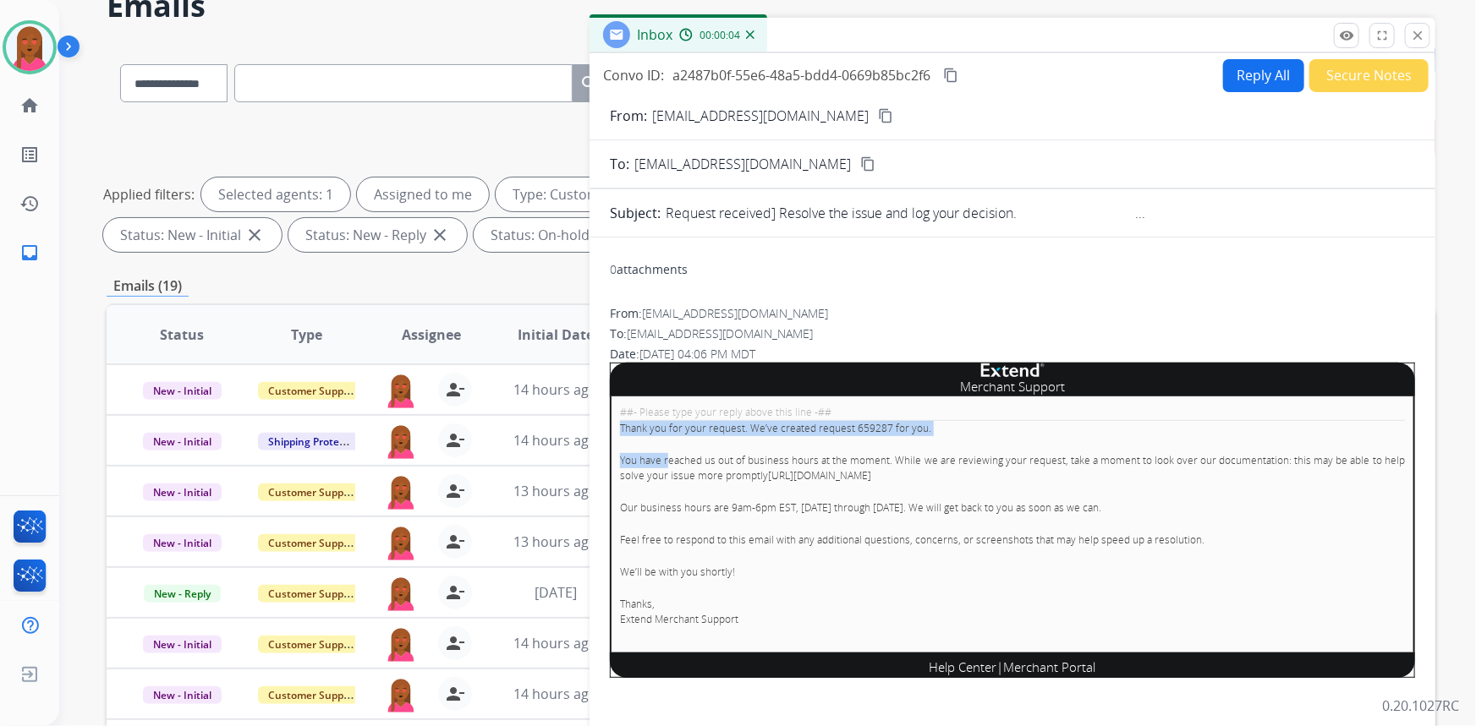
drag, startPoint x: 770, startPoint y: 425, endPoint x: 877, endPoint y: 435, distance: 107.8
click at [890, 416] on div "##- Please type your reply above this line -## Thank you for your request. We’v…" at bounding box center [1012, 525] width 805 height 256
click at [867, 434] on p "Thank you for your request. We’ve created request 659287 for you." at bounding box center [1012, 428] width 785 height 15
drag, startPoint x: 683, startPoint y: 455, endPoint x: 991, endPoint y: 480, distance: 308.9
click at [991, 480] on p "You have reached us out of business hours at the moment. While we are reviewing…" at bounding box center [1012, 468] width 785 height 30
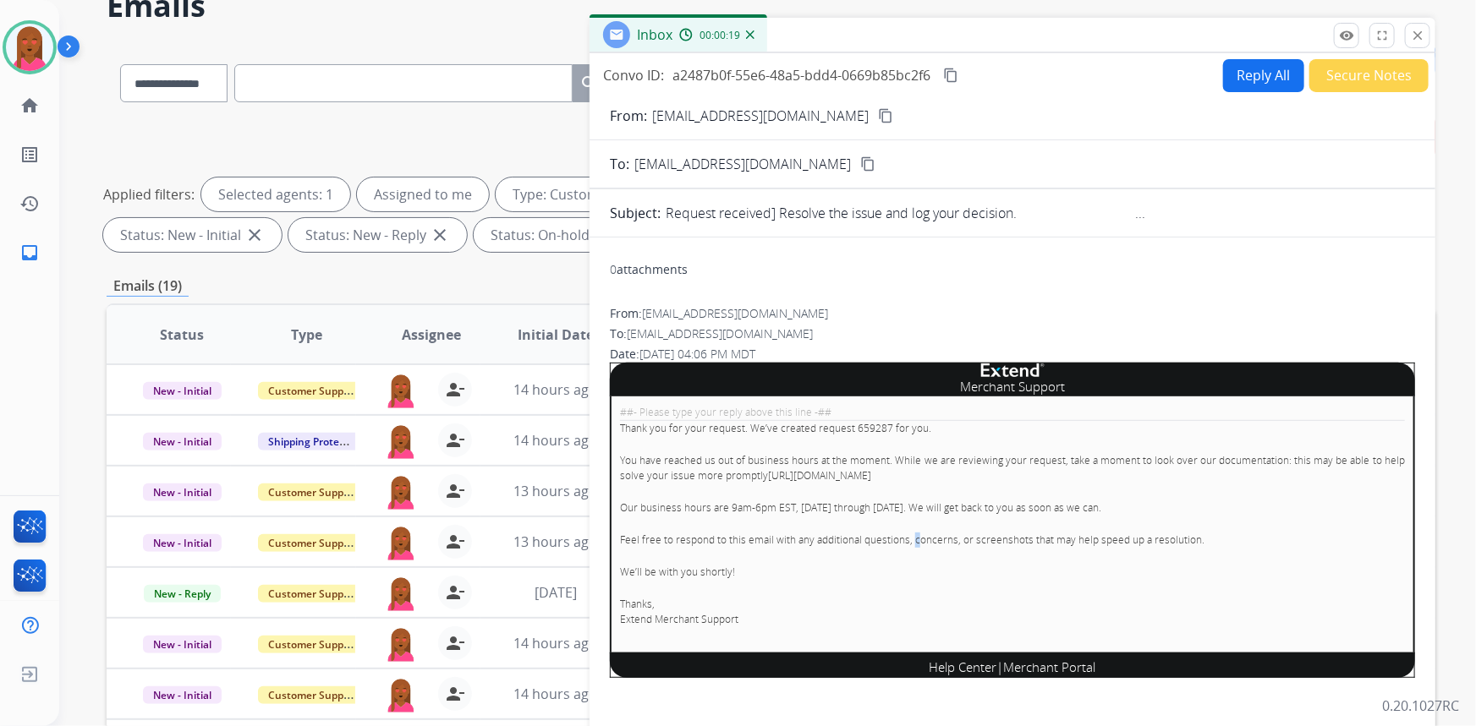
click at [909, 517] on div "##- Please type your reply above this line -## Thank you for your request. We’v…" at bounding box center [1012, 525] width 805 height 256
click at [880, 521] on div "##- Please type your reply above this line -## Thank you for your request. We’v…" at bounding box center [1012, 525] width 805 height 256
drag, startPoint x: 814, startPoint y: 219, endPoint x: 979, endPoint y: 220, distance: 164.9
click at [979, 220] on form "From: merchant-support@extend.com content_copy To: support@extend.com content_c…" at bounding box center [1012, 417] width 846 height 651
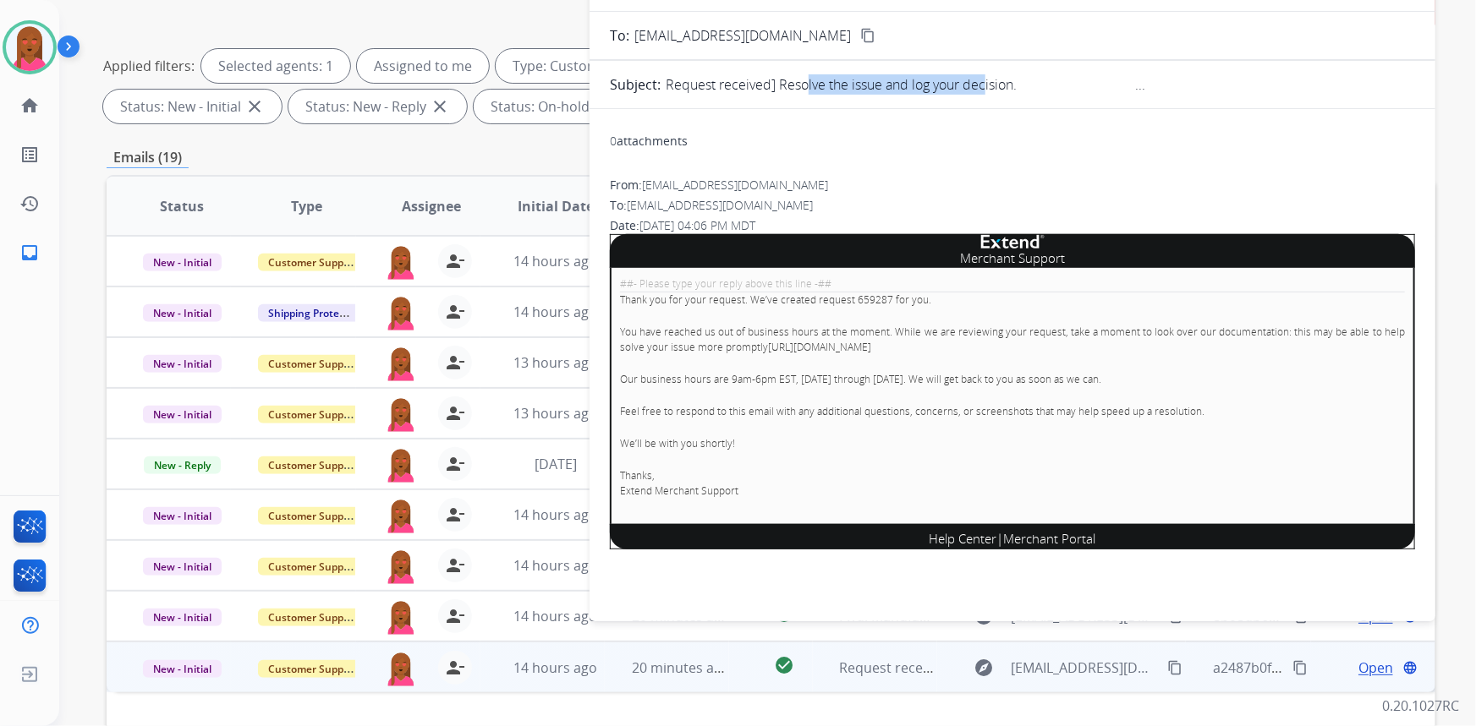
scroll to position [0, 0]
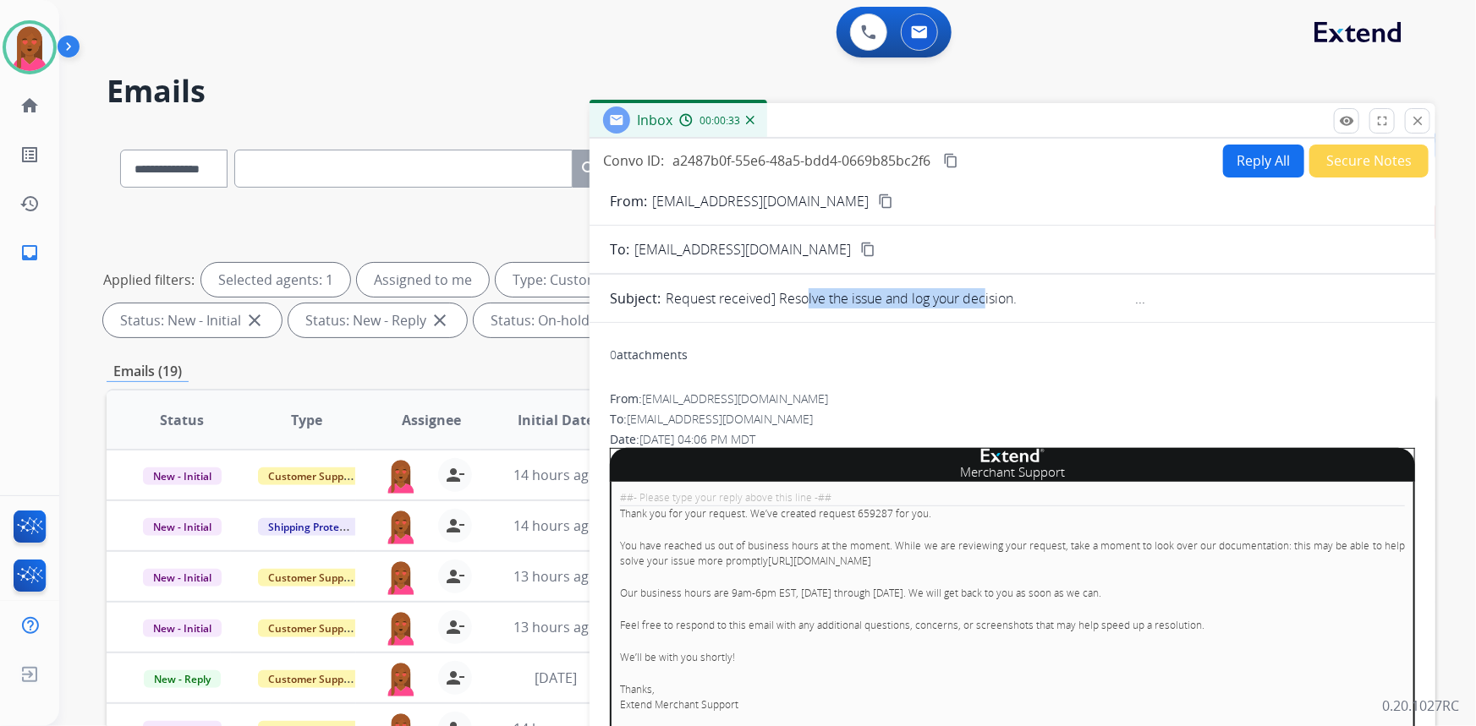
click at [1365, 168] on button "Secure Notes" at bounding box center [1368, 161] width 119 height 33
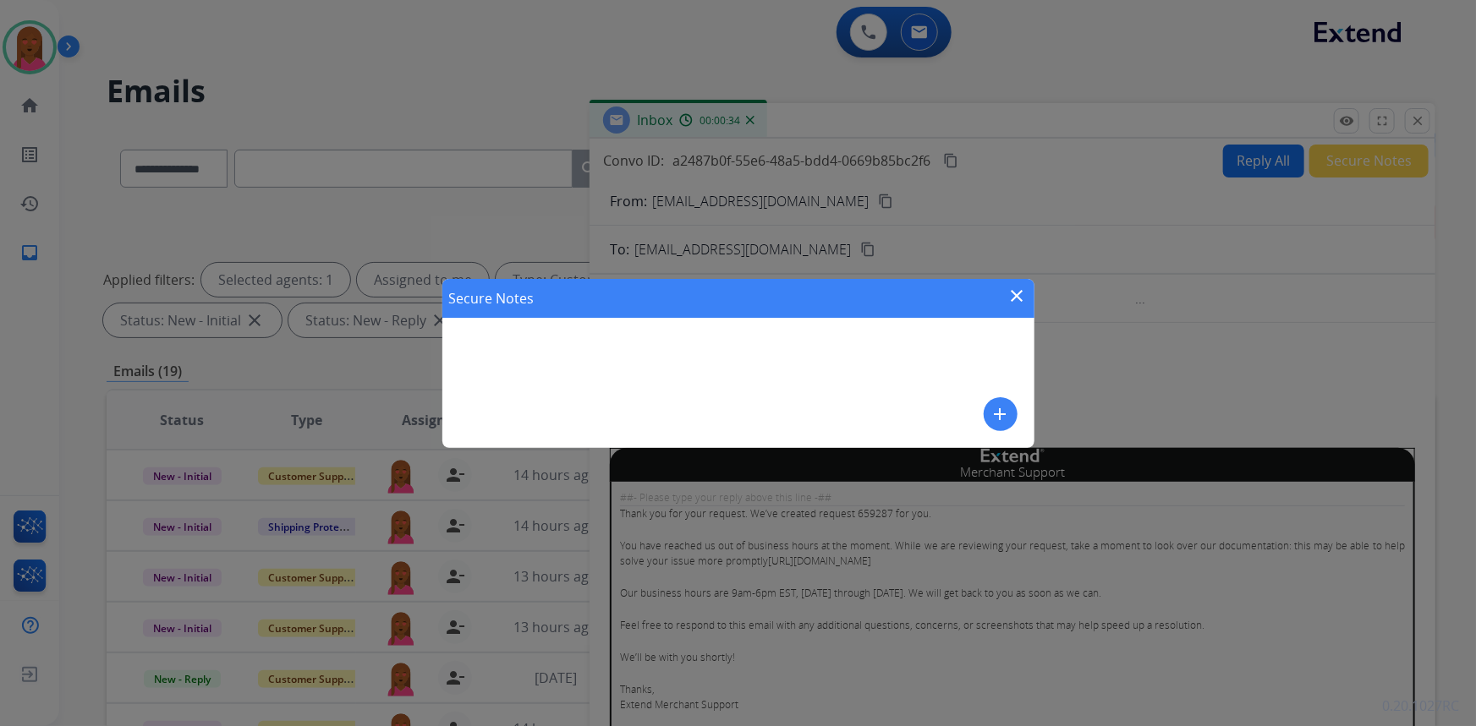
click at [991, 413] on mat-icon "add" at bounding box center [1000, 414] width 20 height 20
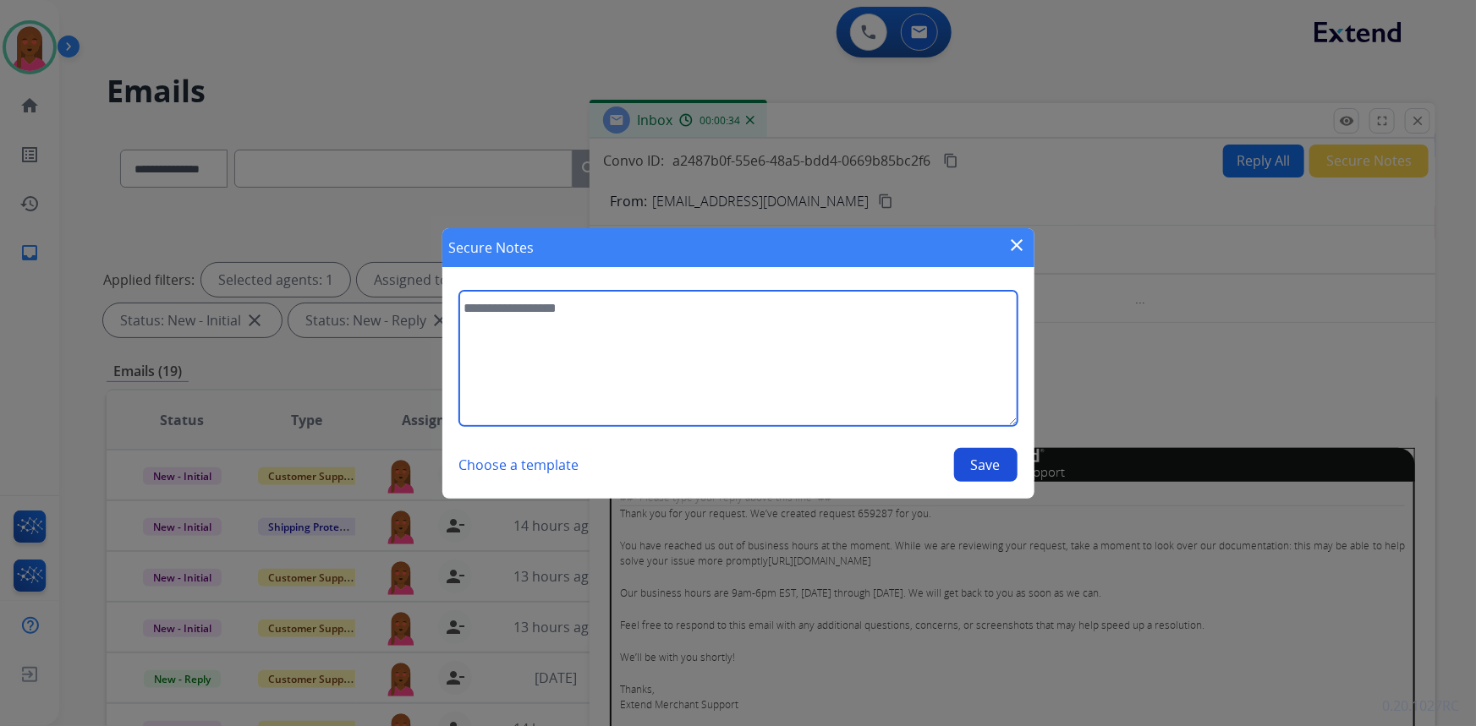
click at [821, 387] on textarea at bounding box center [738, 358] width 558 height 135
type textarea "**********"
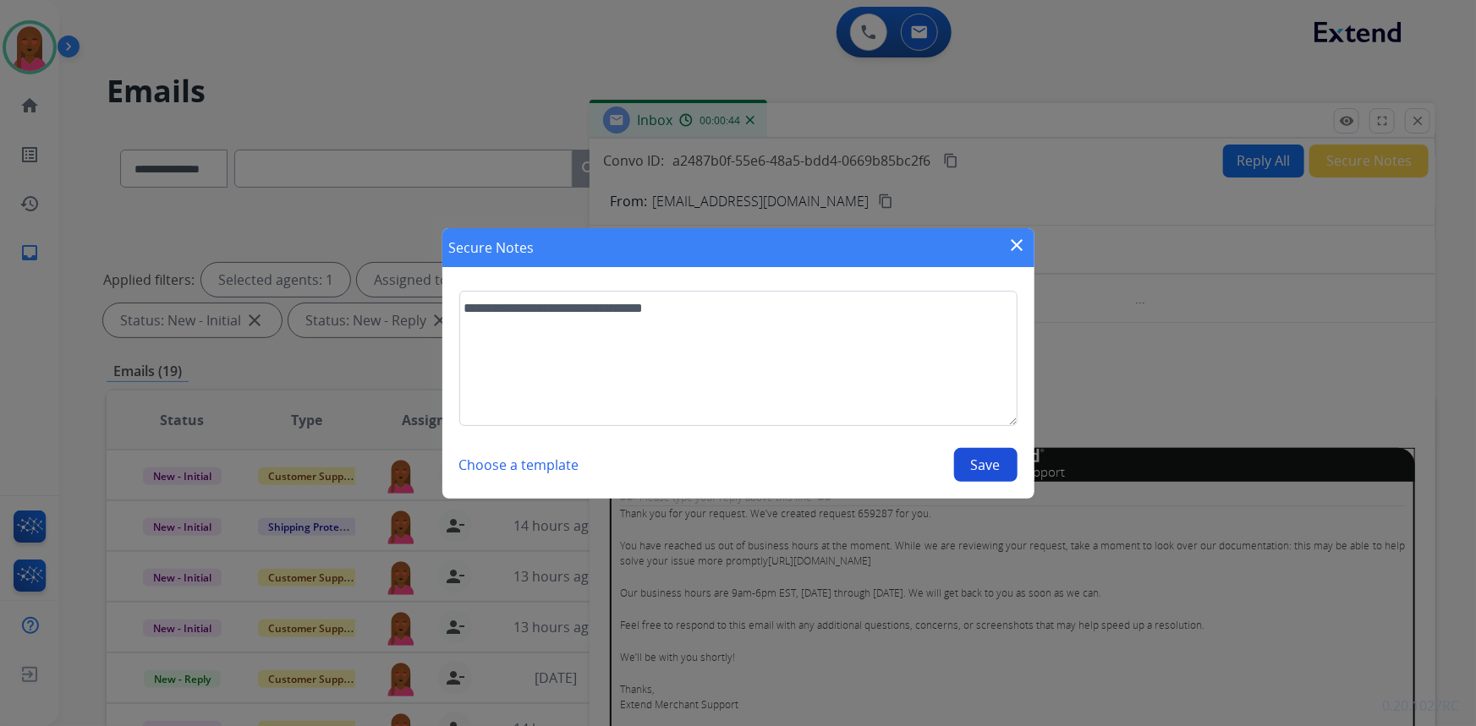
click at [965, 469] on button "Save" at bounding box center [985, 465] width 63 height 34
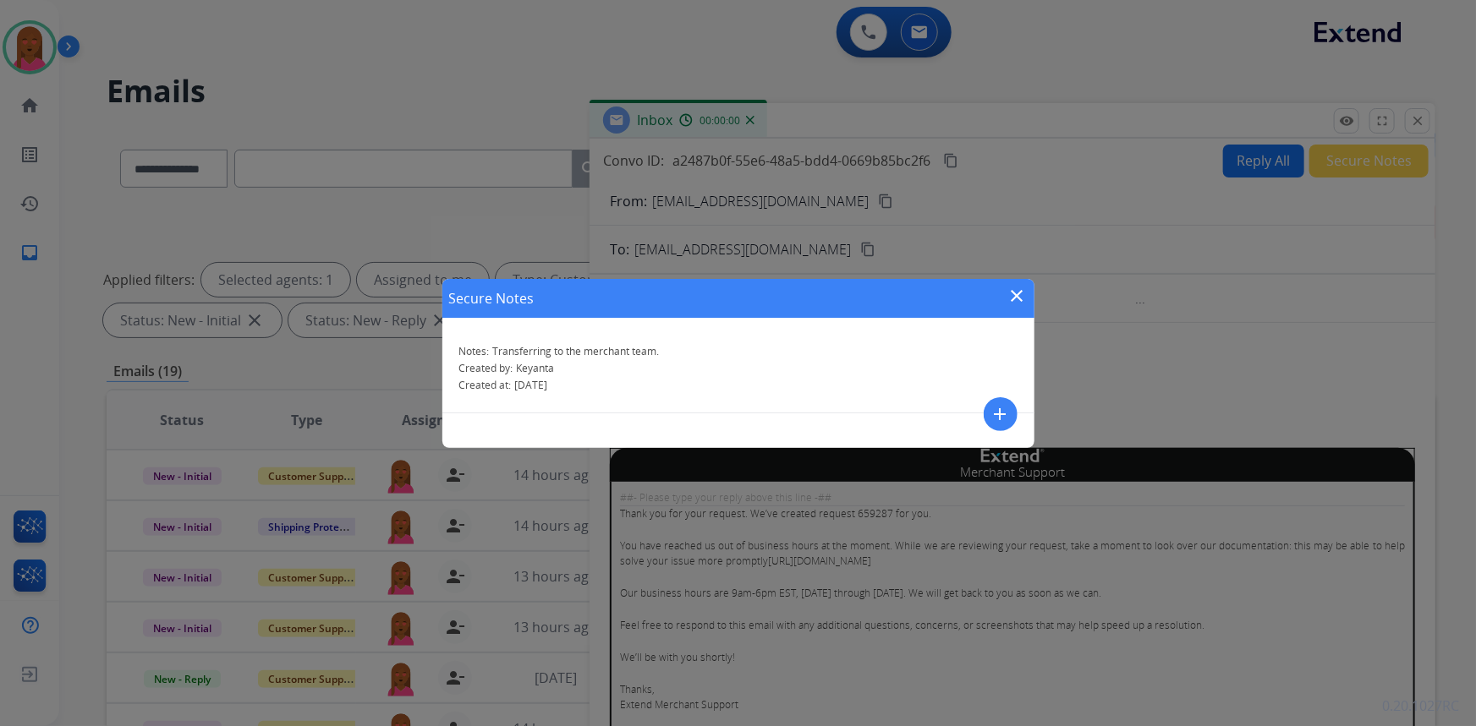
click at [1017, 291] on mat-icon "close" at bounding box center [1017, 296] width 20 height 20
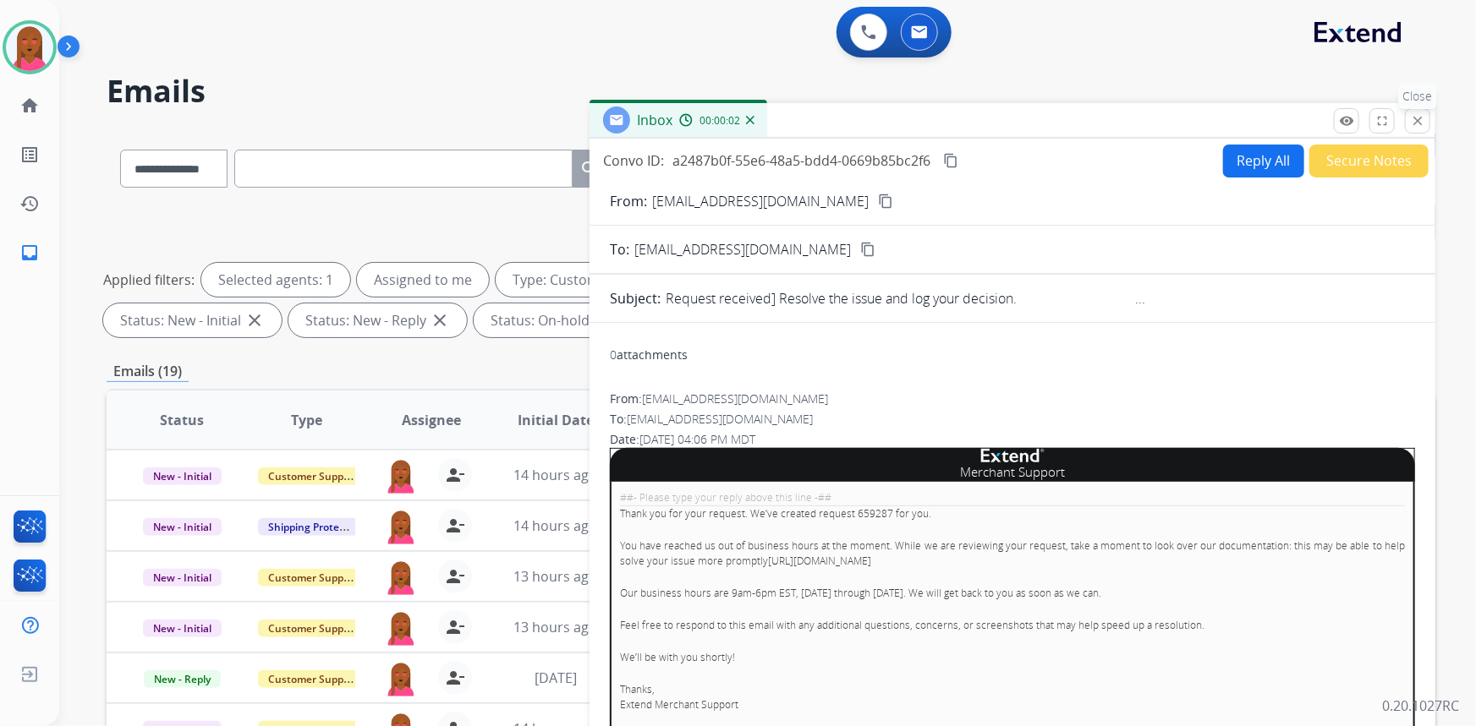
click at [1412, 120] on mat-icon "close" at bounding box center [1417, 120] width 15 height 15
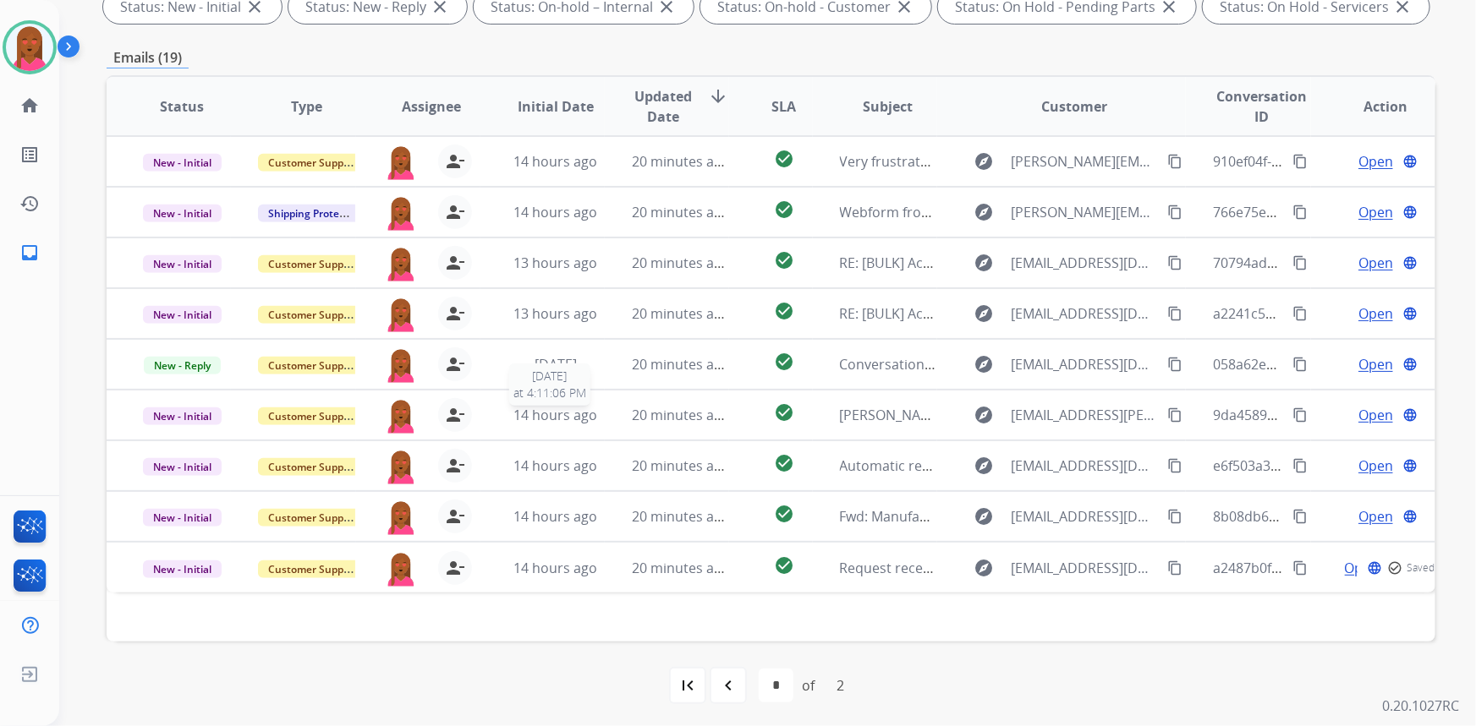
scroll to position [316, 0]
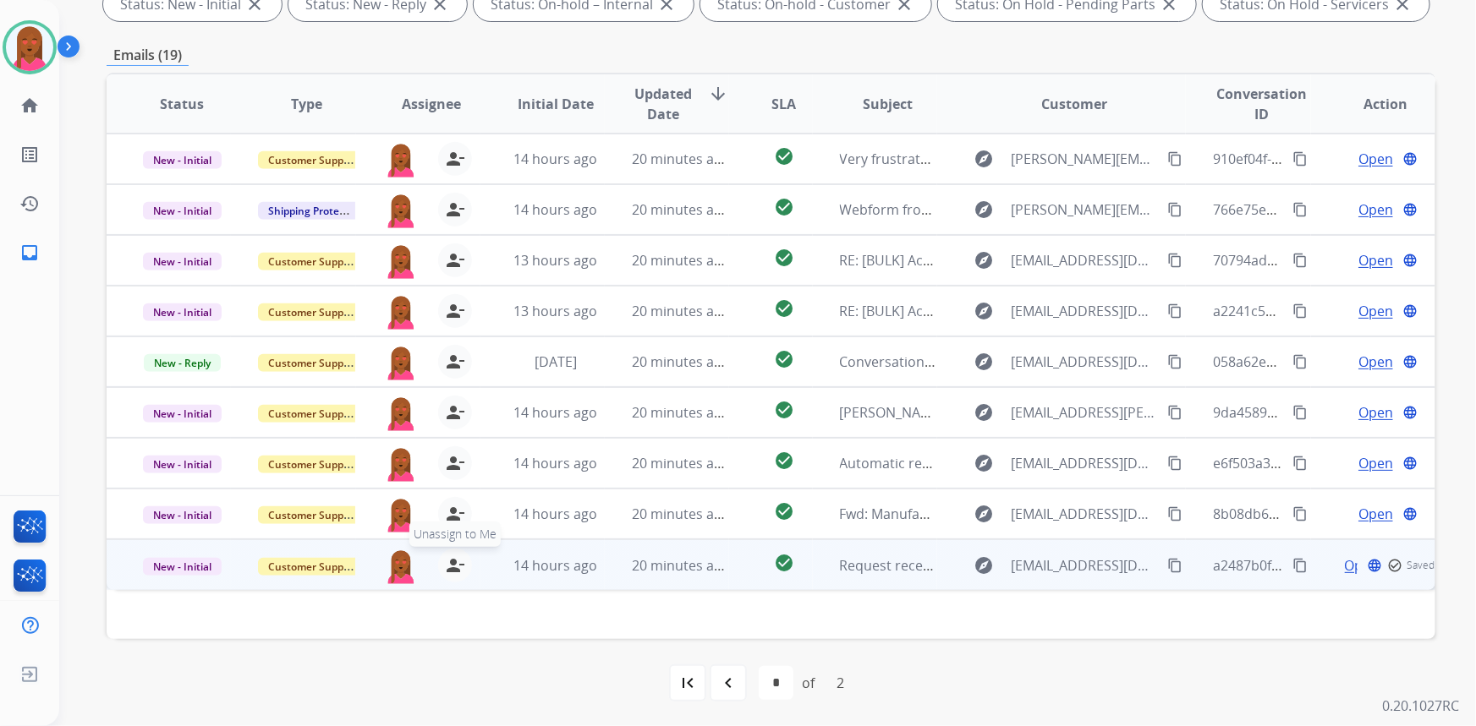
click at [464, 563] on button "person_remove Unassign to Me" at bounding box center [455, 566] width 34 height 34
click at [313, 567] on span "Customer Support" at bounding box center [313, 567] width 110 height 18
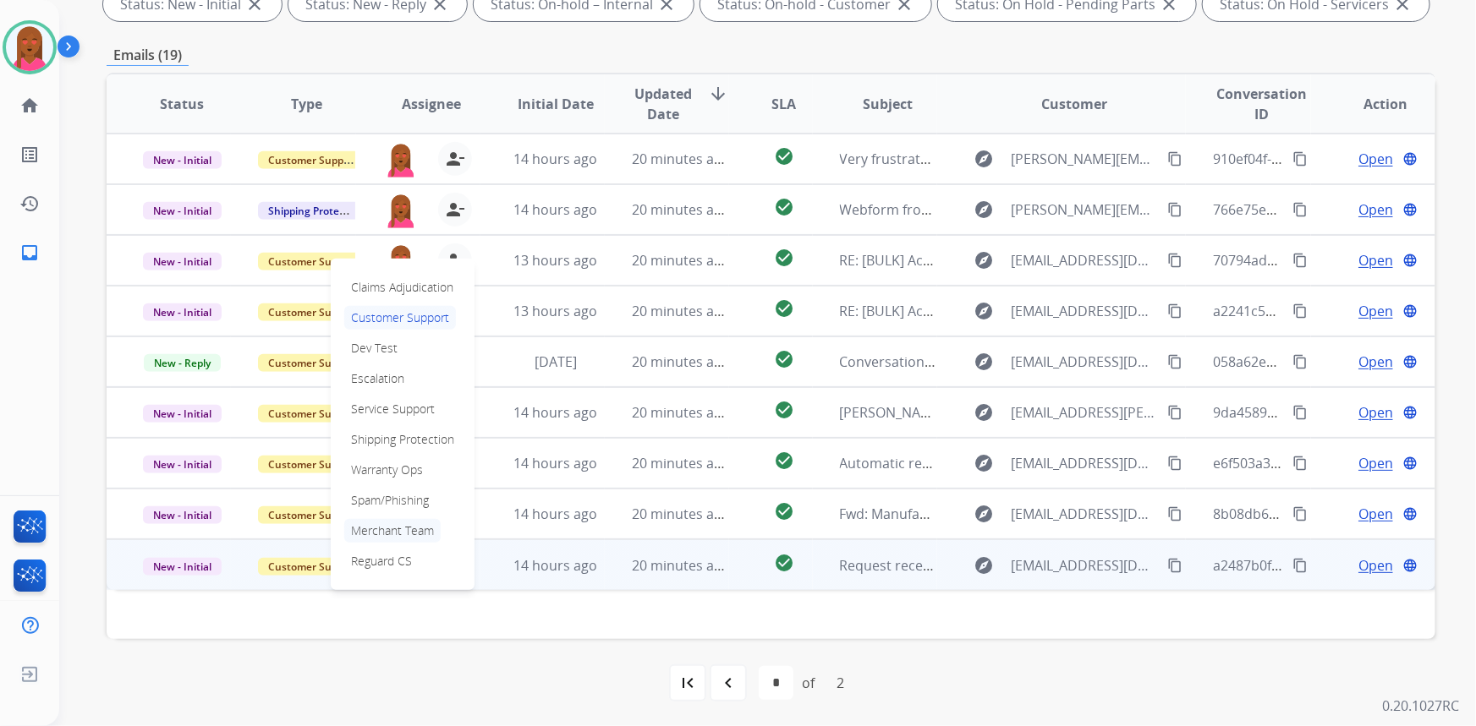
click at [394, 524] on p "Merchant Team" at bounding box center [392, 531] width 96 height 24
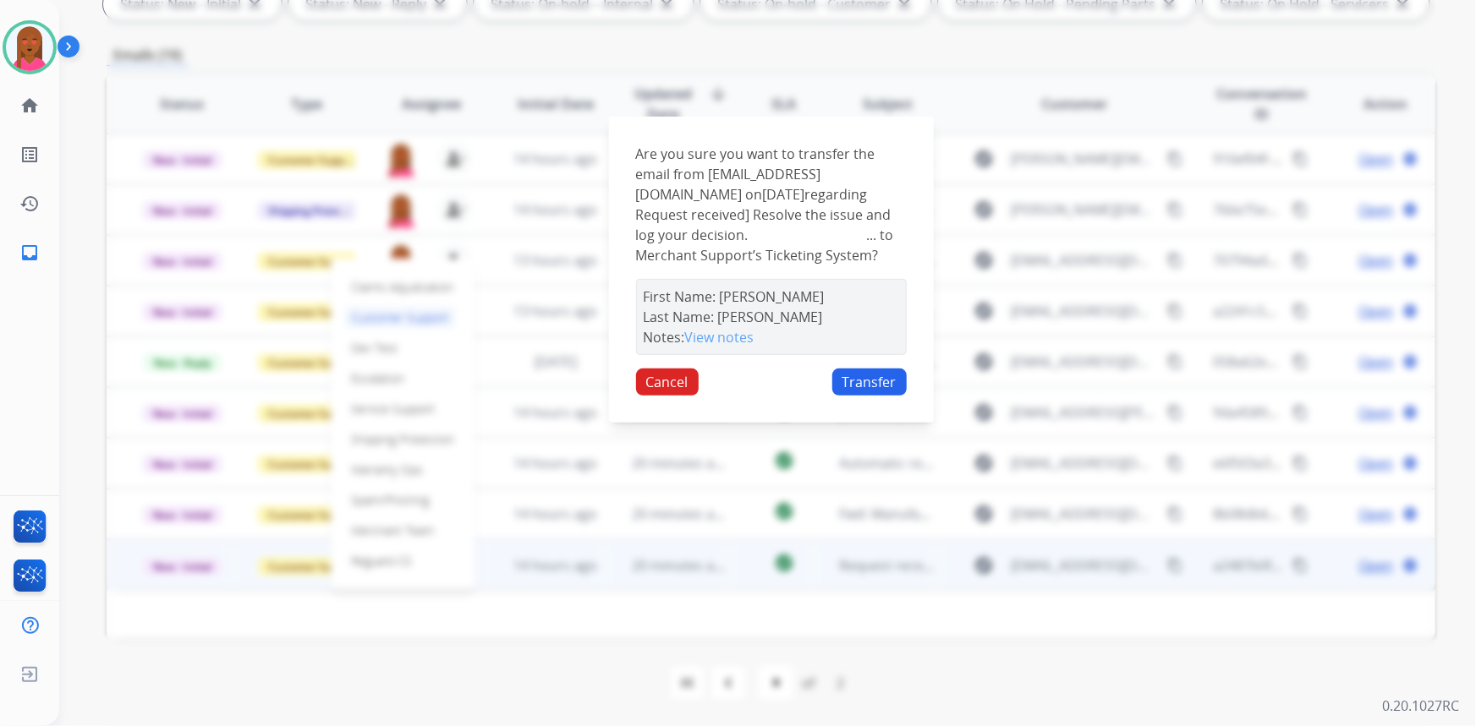
click at [881, 374] on div "Are you sure you want to transfer the email from merchant-support@extend.com on…" at bounding box center [771, 270] width 325 height 306
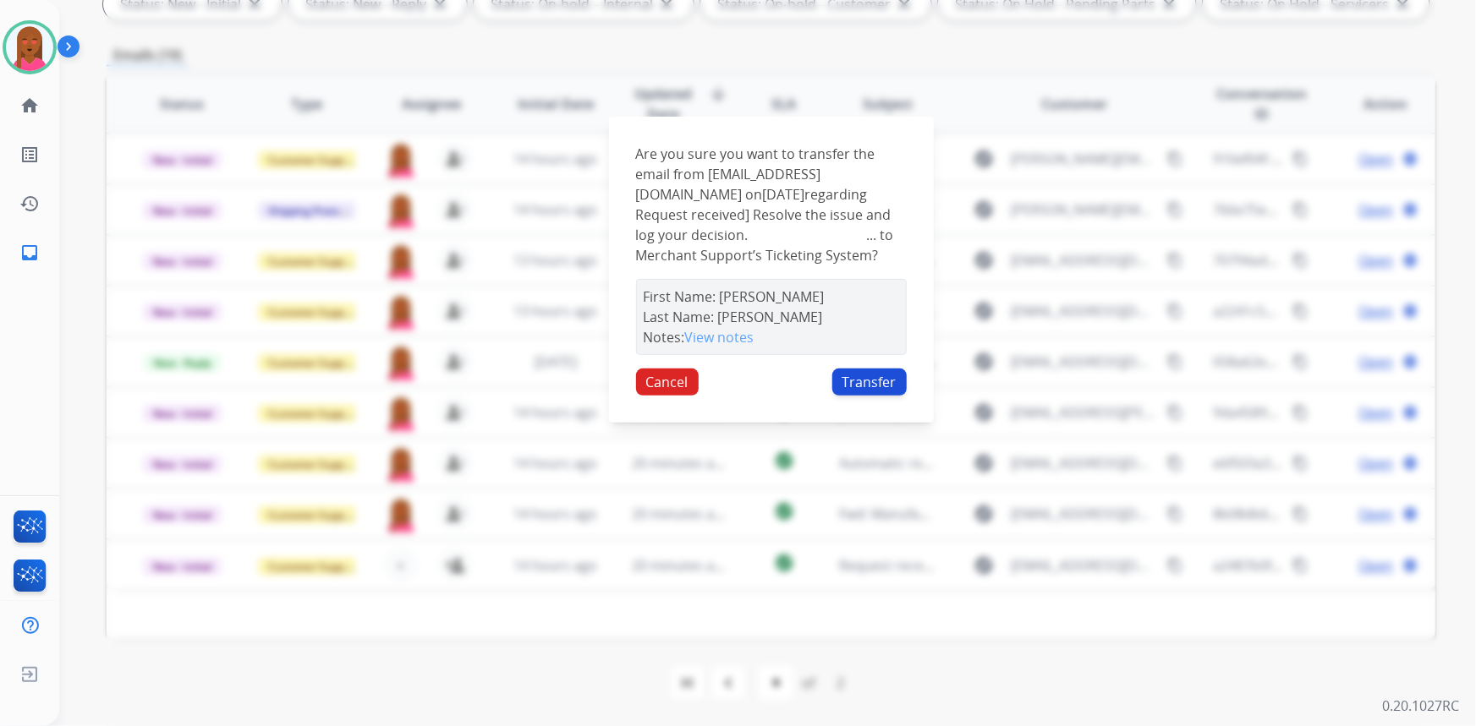
click at [880, 390] on button "Transfer" at bounding box center [869, 382] width 74 height 27
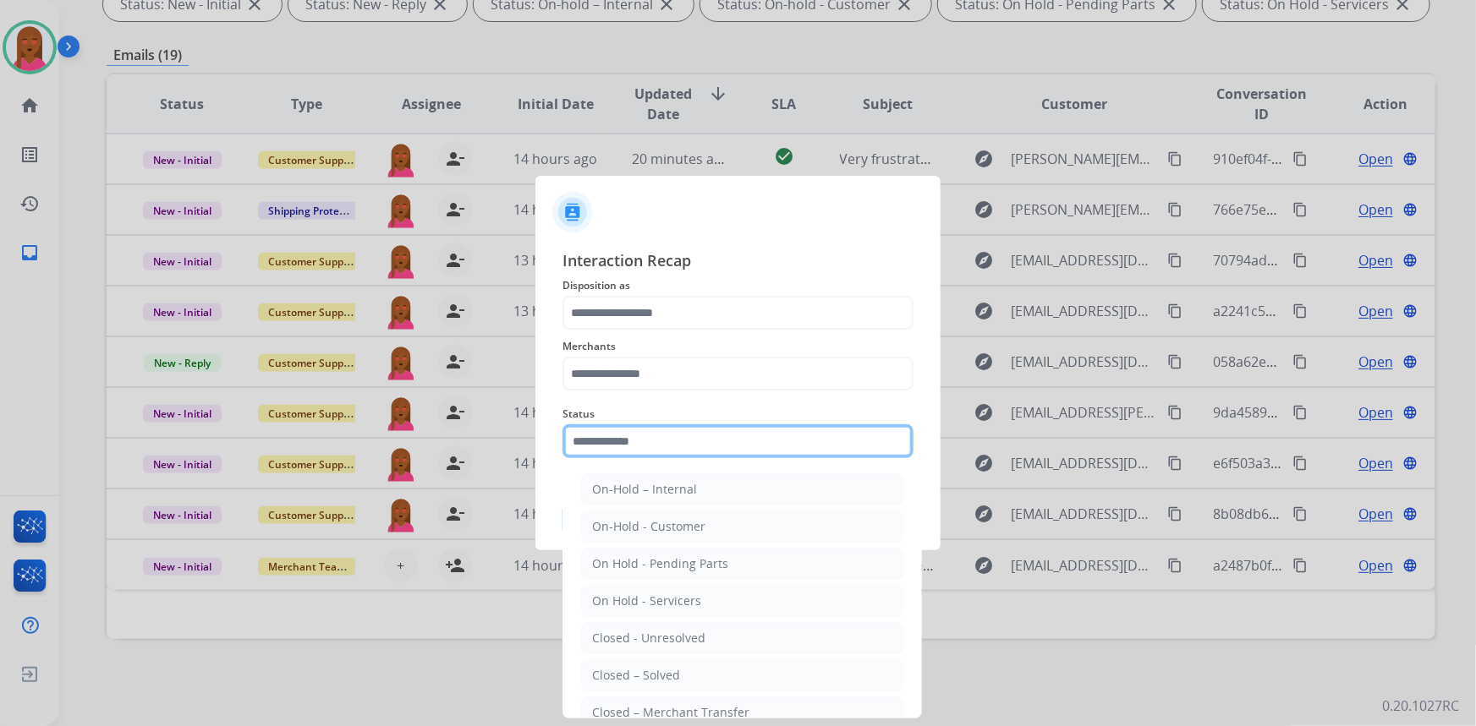
click at [662, 432] on input "text" at bounding box center [737, 442] width 351 height 34
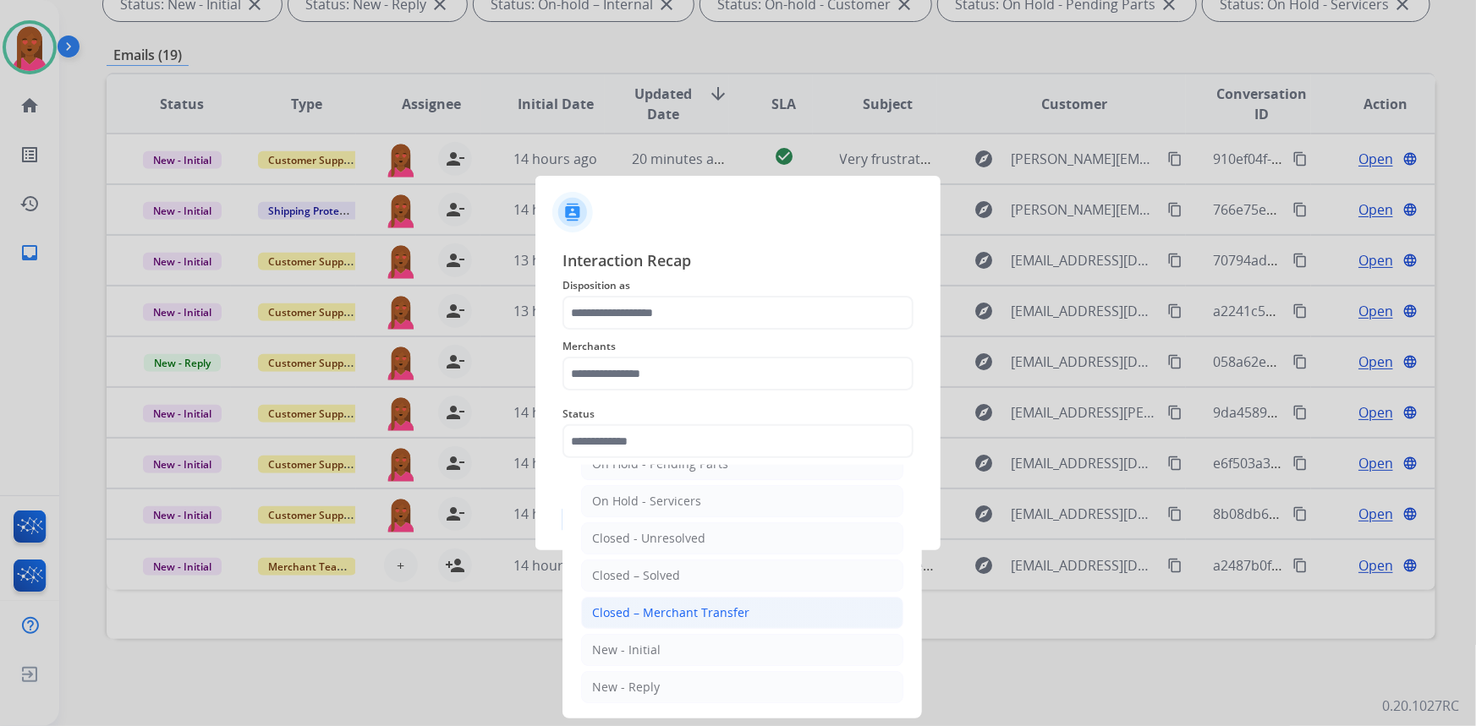
click at [705, 616] on div "Closed – Merchant Transfer" at bounding box center [670, 613] width 157 height 17
type input "**********"
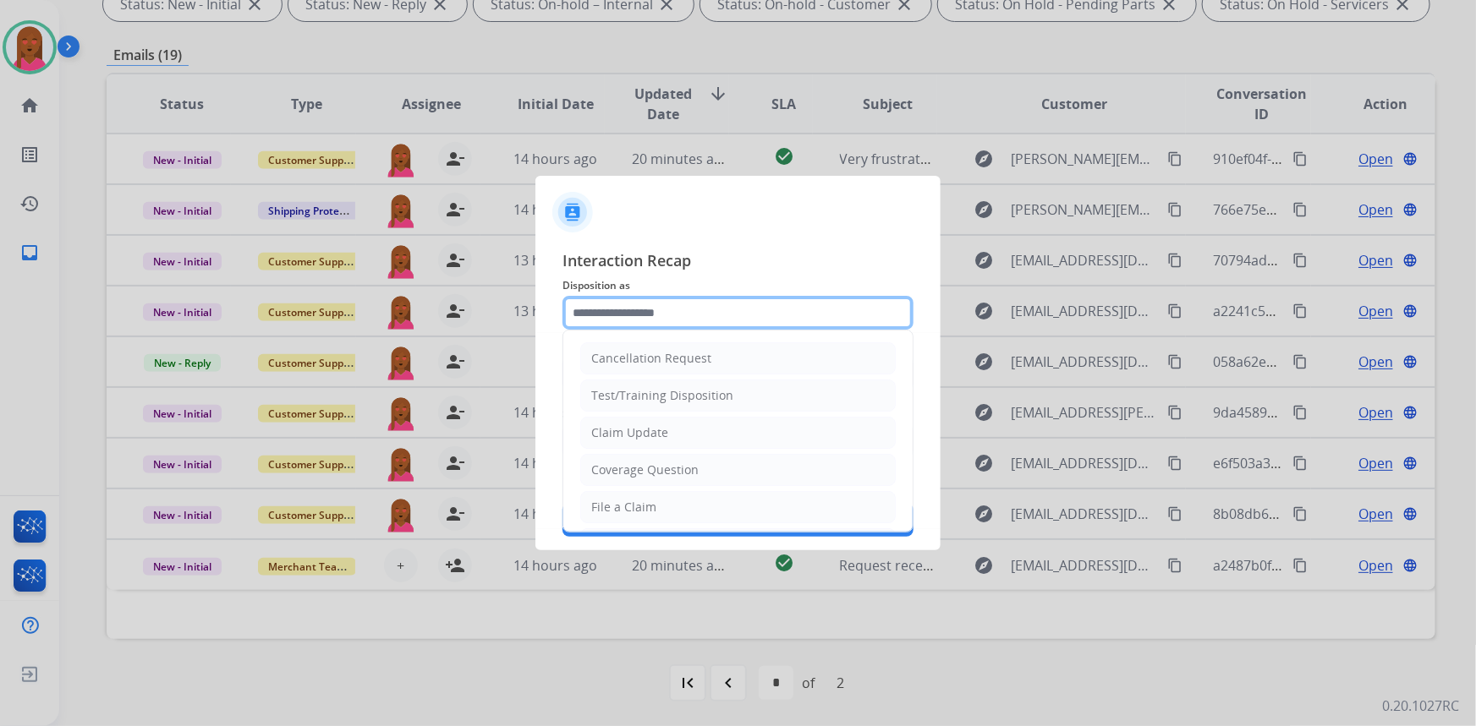
click at [660, 308] on input "text" at bounding box center [737, 313] width 351 height 34
click at [694, 435] on li "Claim Update" at bounding box center [737, 433] width 315 height 32
type input "**********"
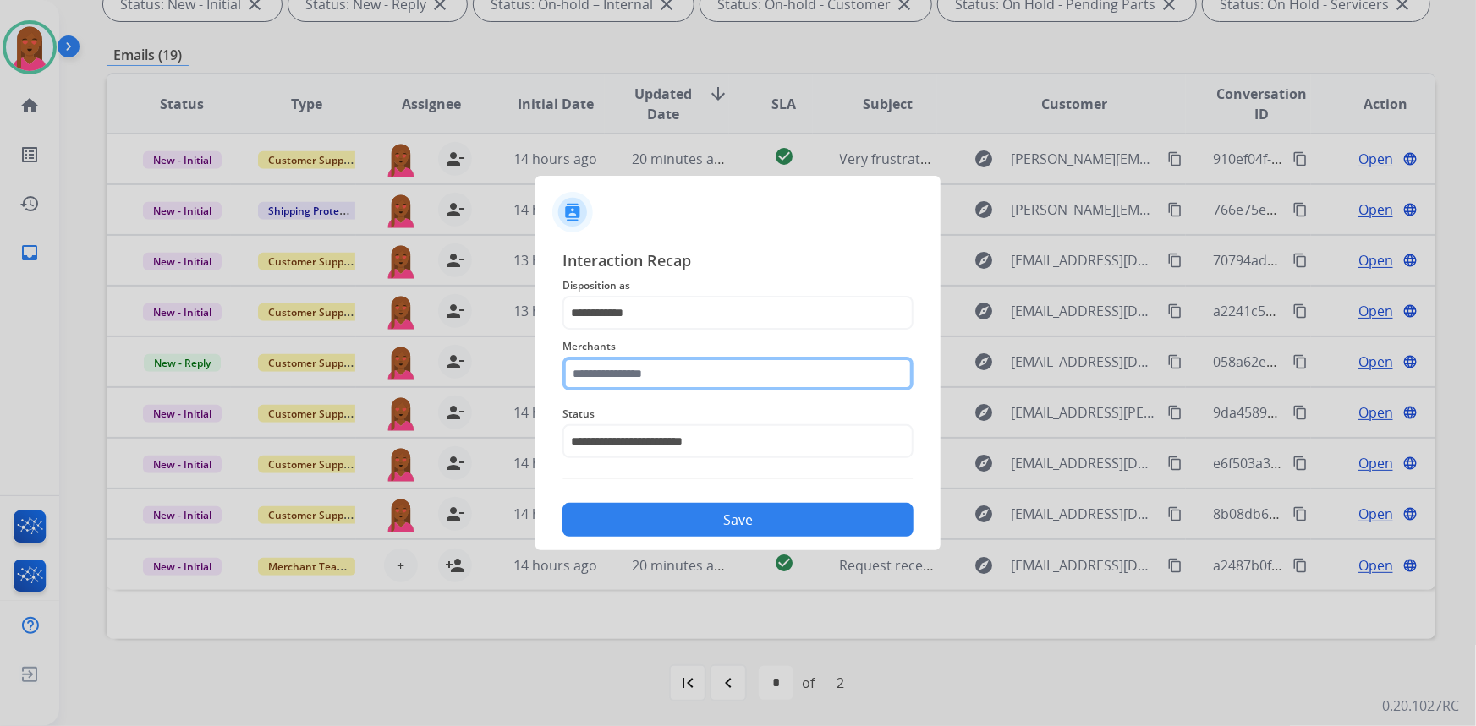
click at [682, 370] on input "text" at bounding box center [737, 374] width 351 height 34
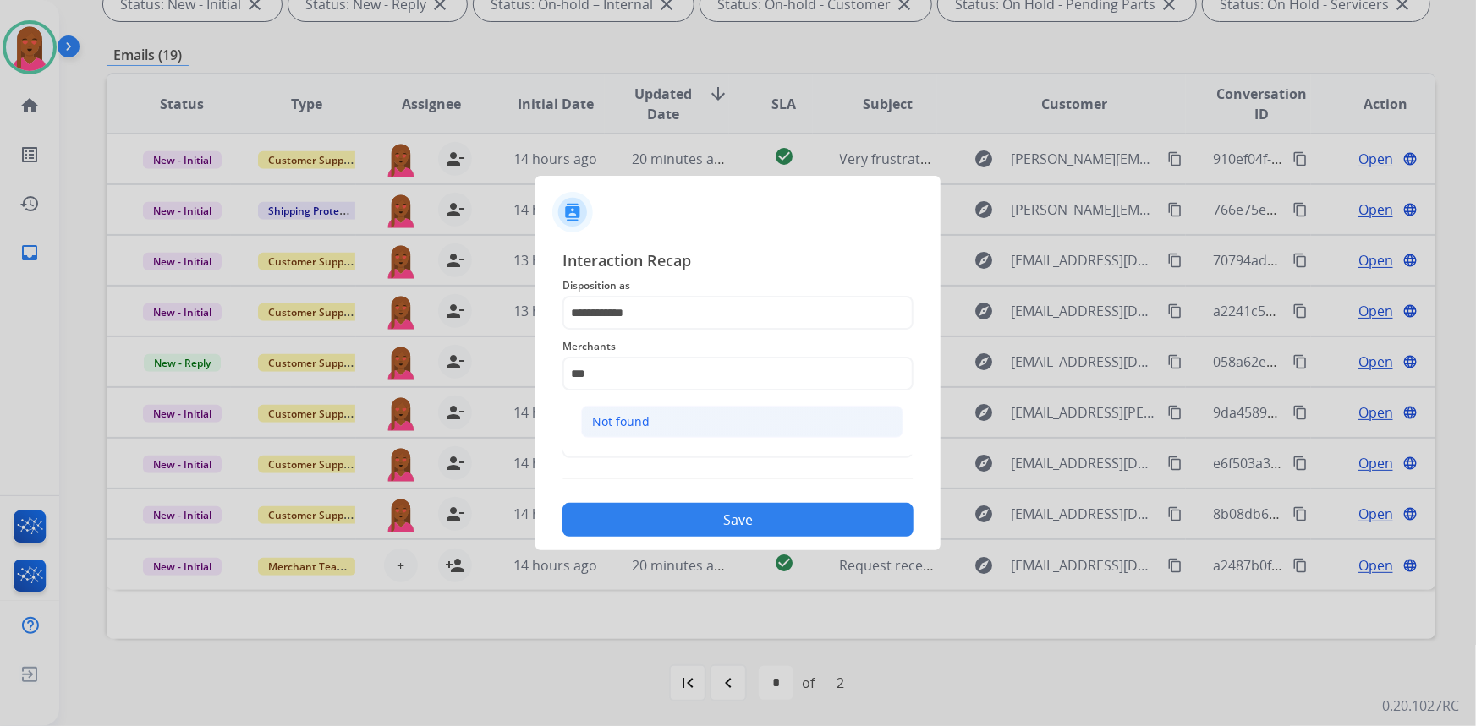
click at [663, 415] on li "Not found" at bounding box center [742, 422] width 322 height 32
type input "*********"
click at [705, 533] on button "Save" at bounding box center [737, 520] width 351 height 34
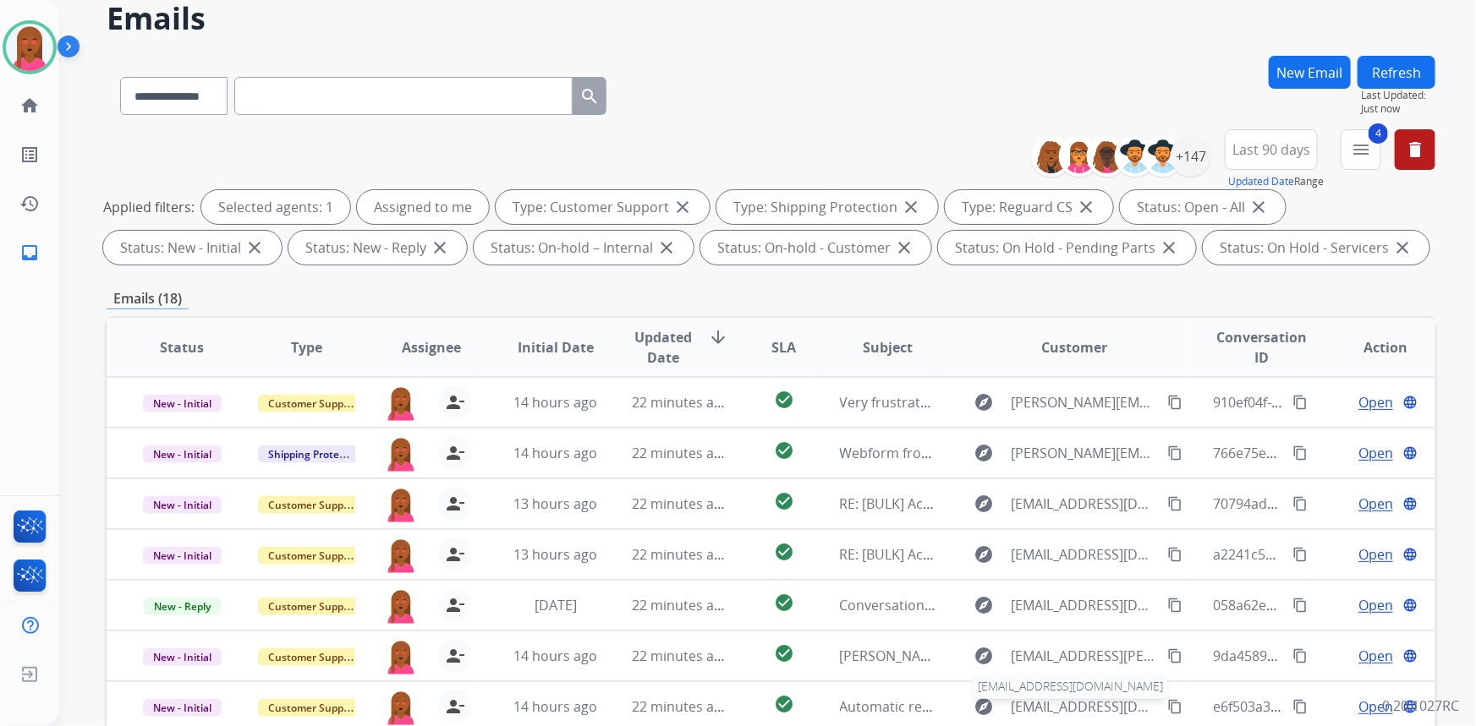
scroll to position [307, 0]
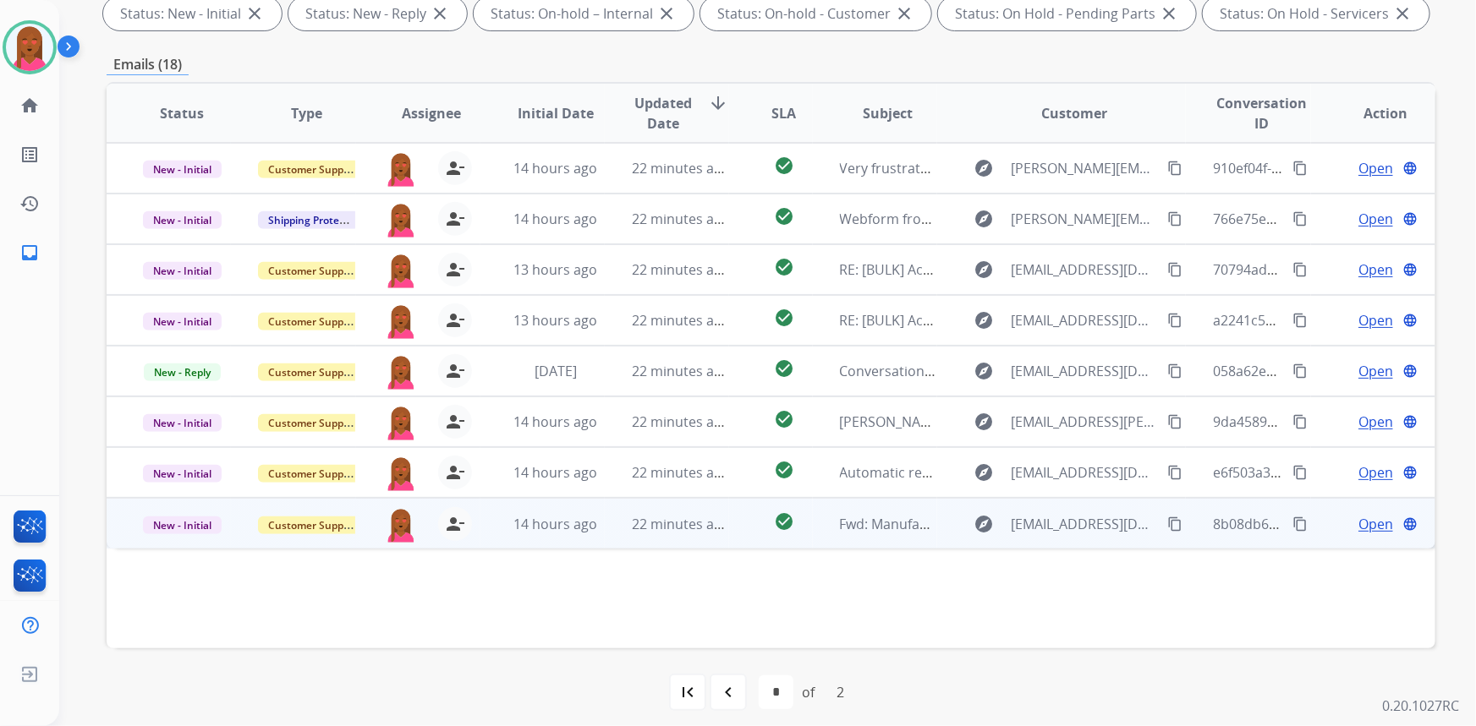
click at [1358, 523] on span "Open" at bounding box center [1375, 524] width 35 height 20
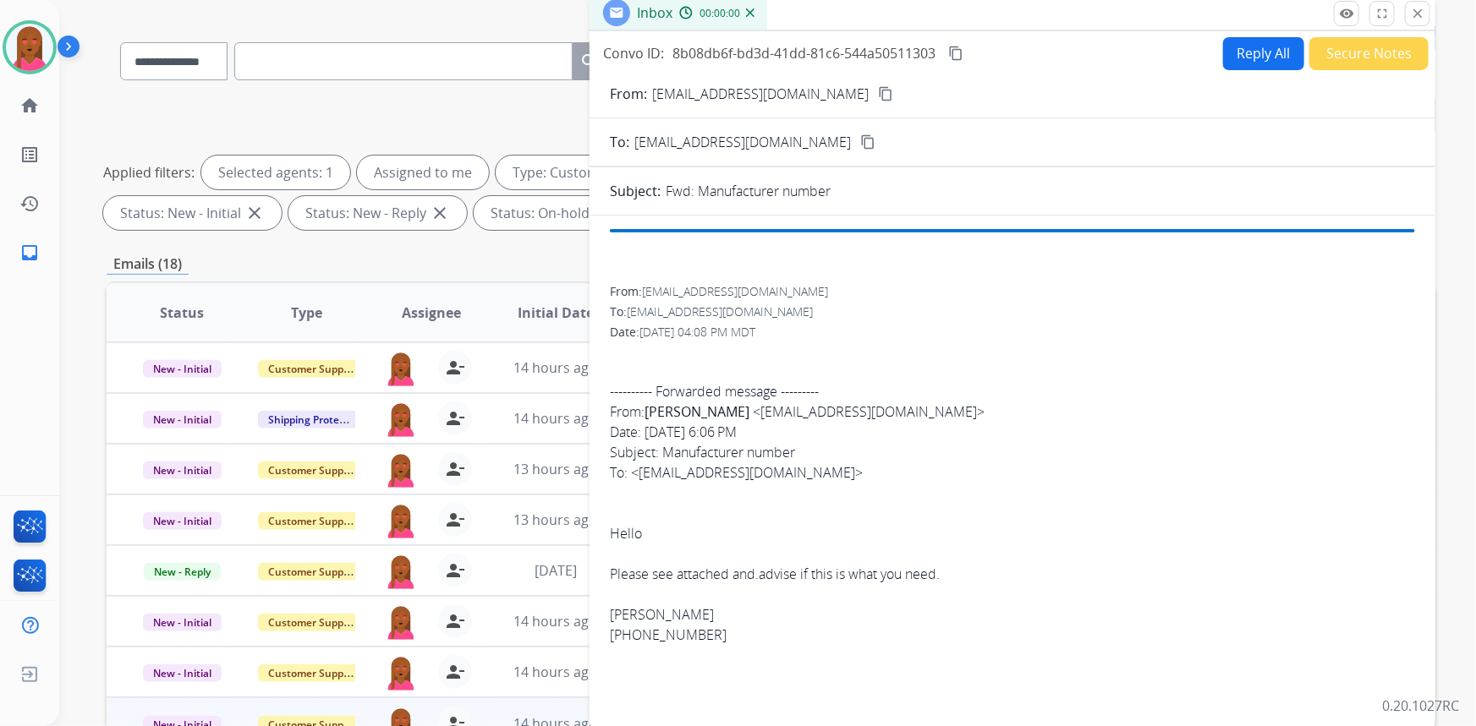
scroll to position [0, 0]
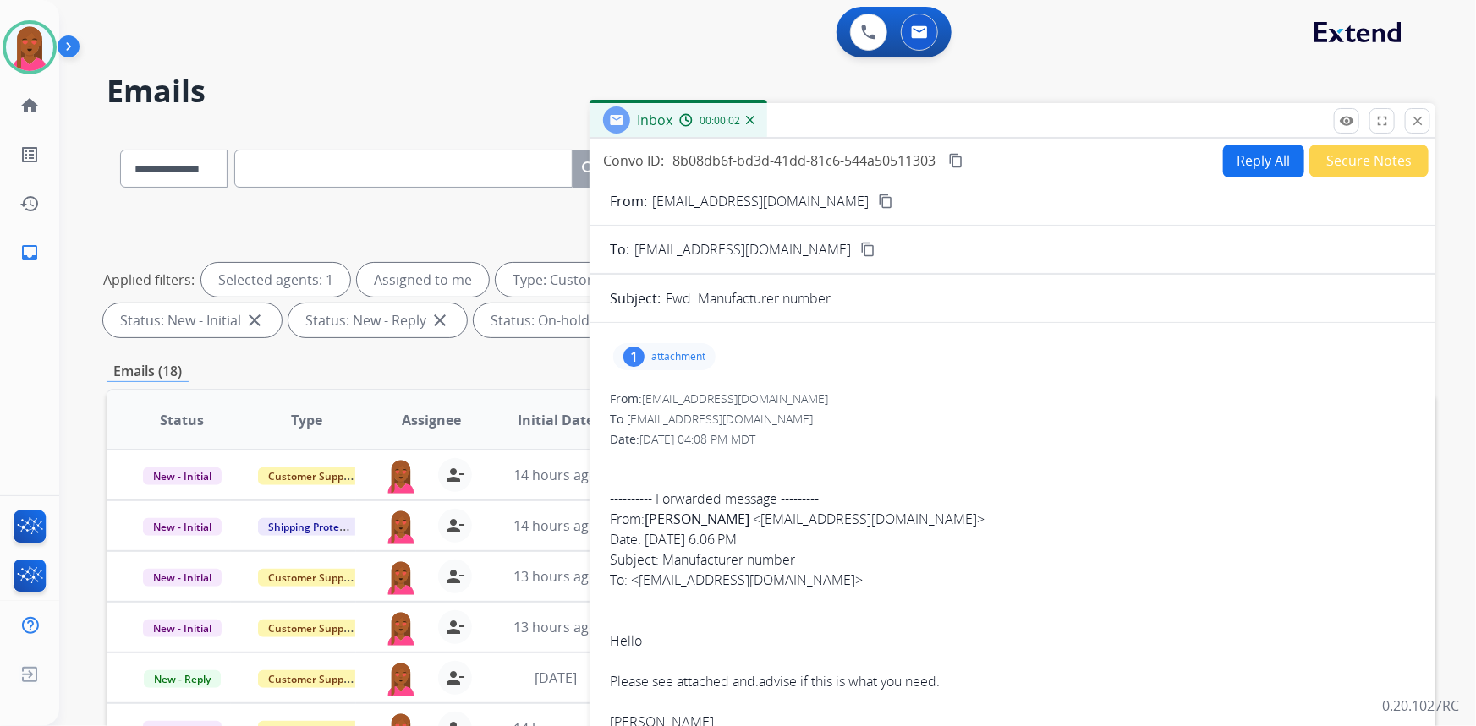
click at [875, 200] on button "content_copy" at bounding box center [885, 201] width 20 height 20
click at [631, 358] on div "1" at bounding box center [633, 357] width 21 height 20
click at [908, 392] on button "download" at bounding box center [912, 400] width 20 height 20
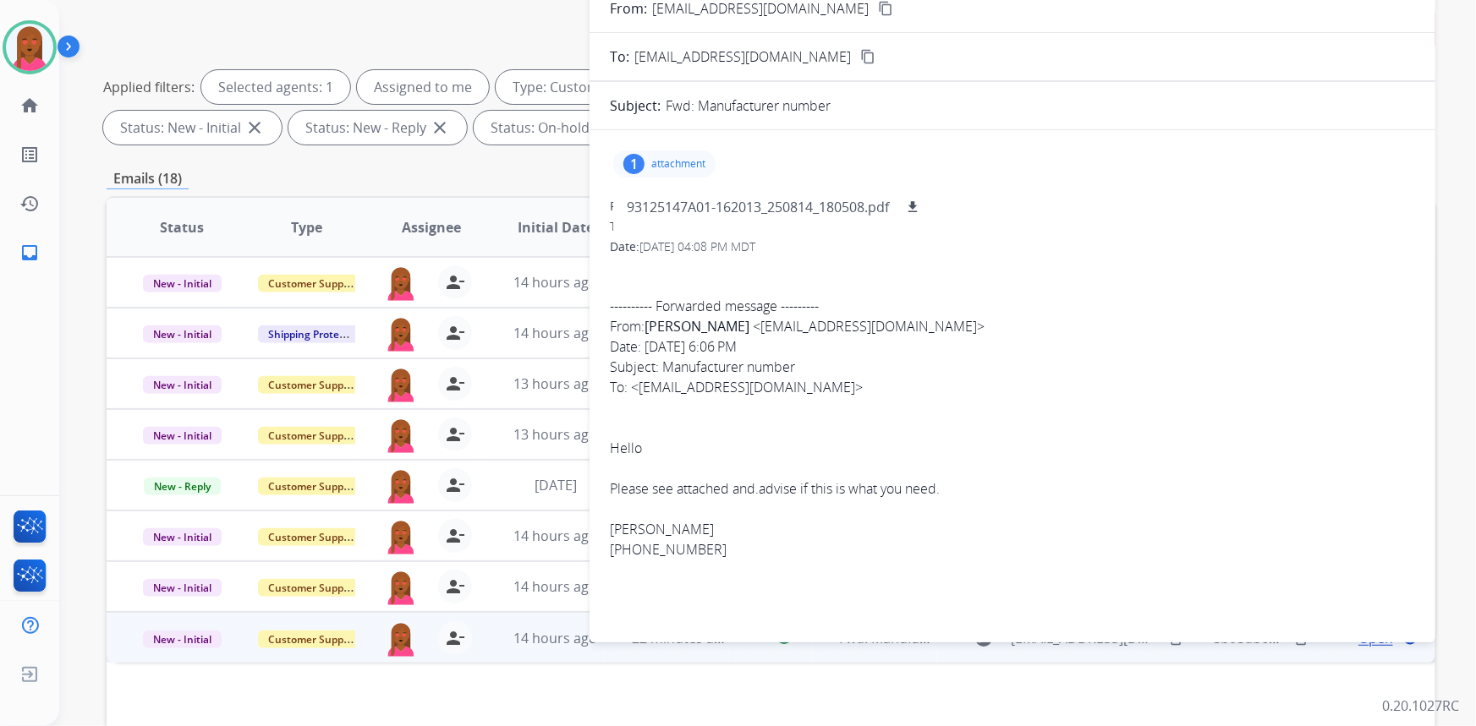
scroll to position [85, 0]
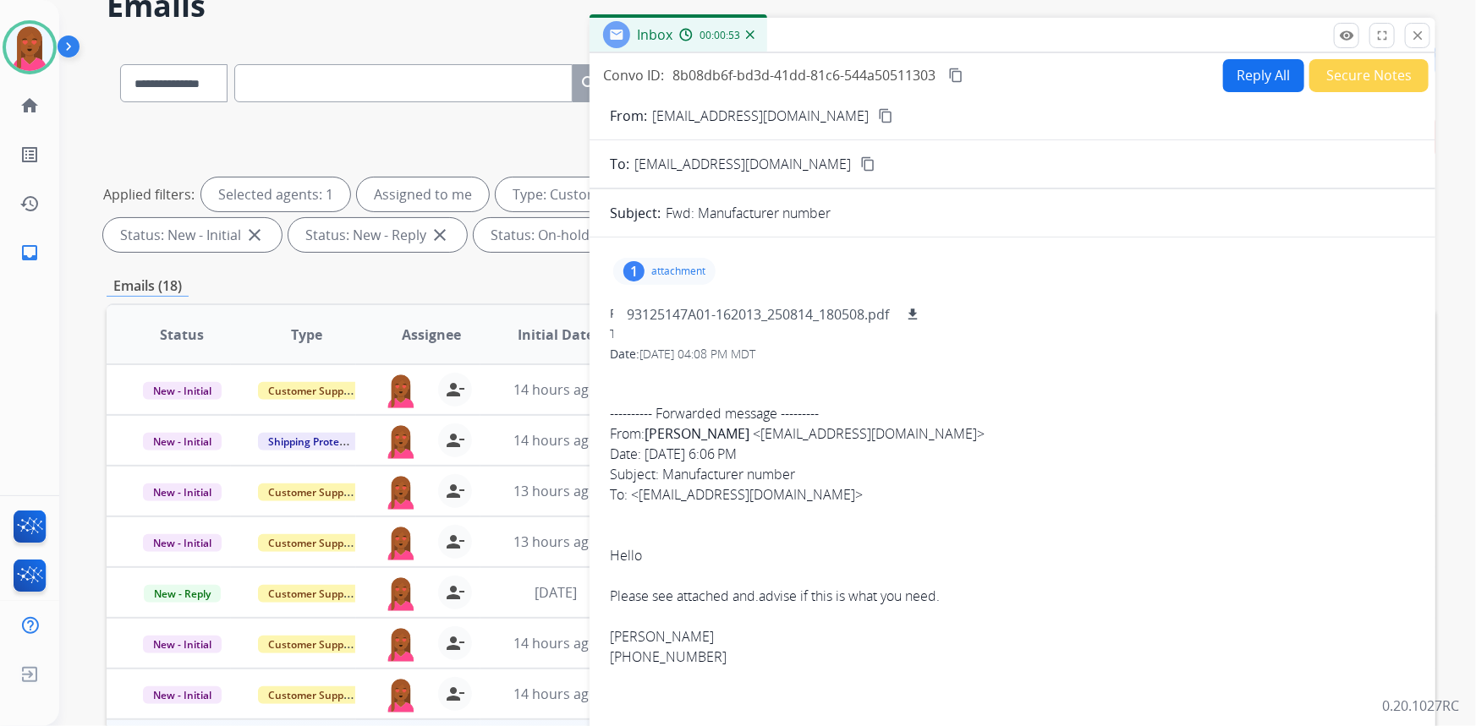
click at [629, 280] on div "1 attachment 93125147A01-162013_250814_180508.pdf download" at bounding box center [664, 271] width 102 height 27
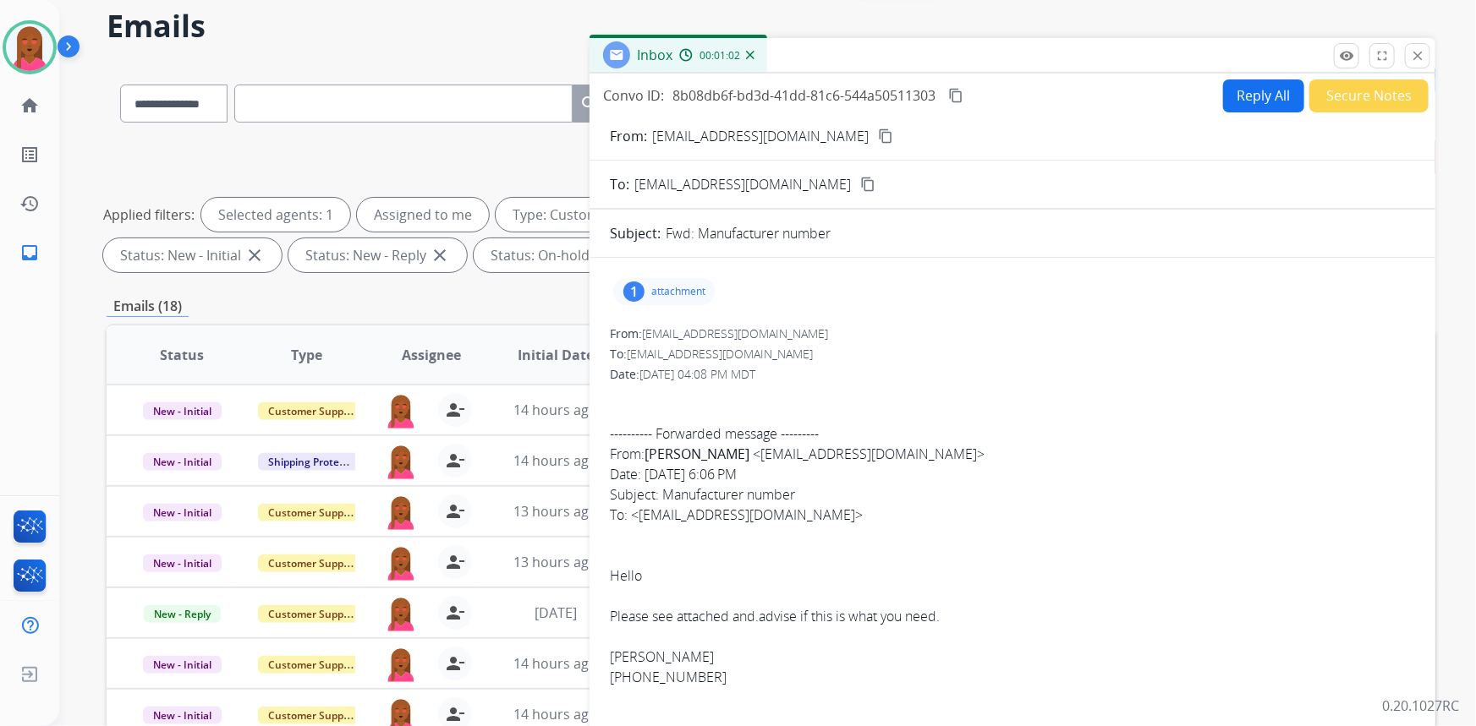
scroll to position [0, 0]
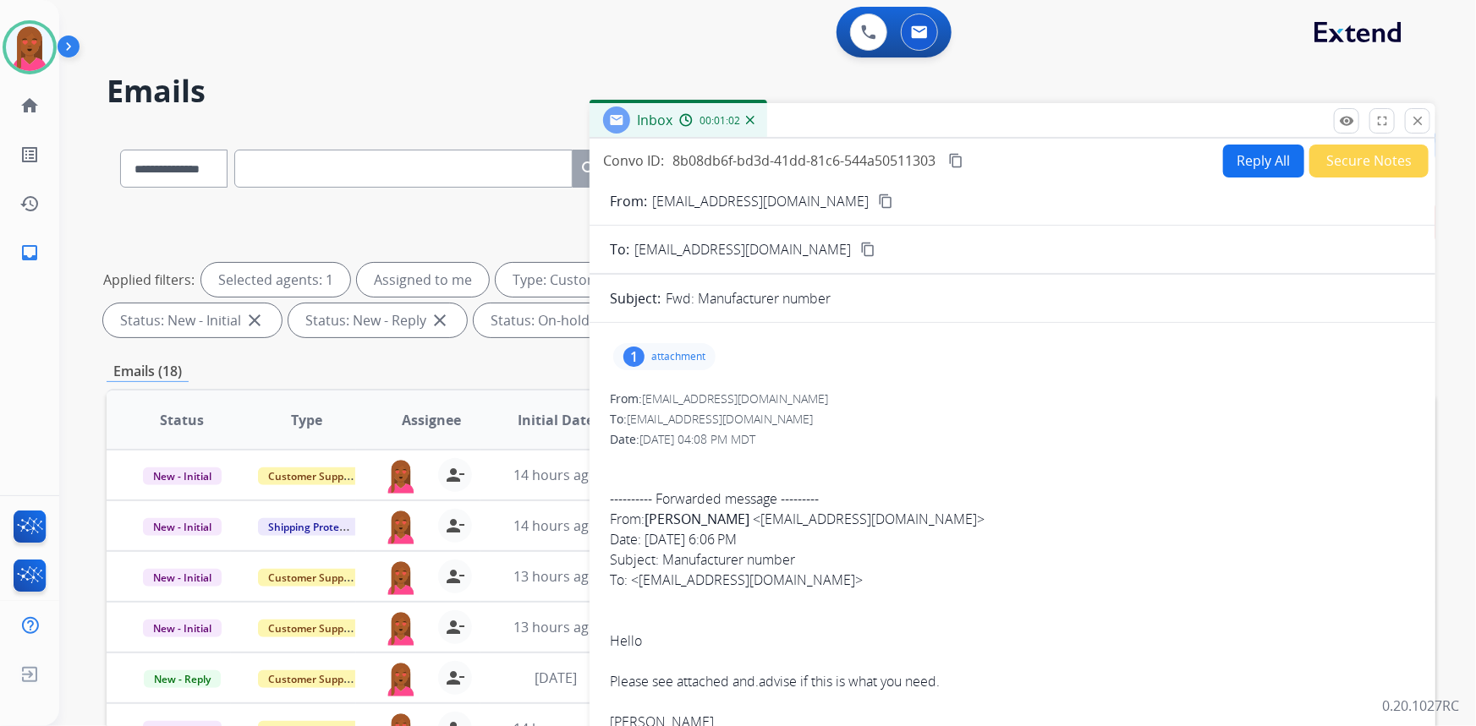
click at [1258, 161] on button "Reply All" at bounding box center [1263, 161] width 81 height 33
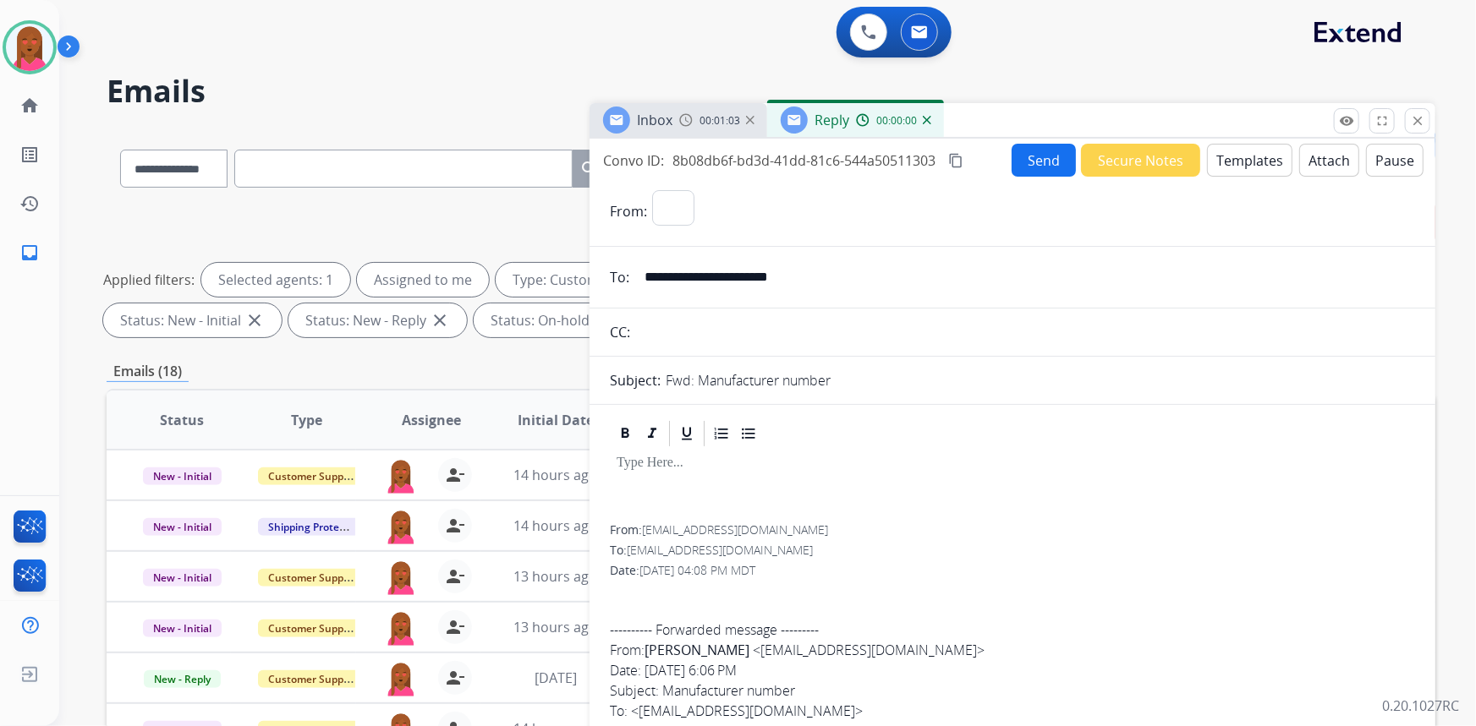
select select "**********"
click at [1252, 160] on button "Templates" at bounding box center [1249, 160] width 85 height 33
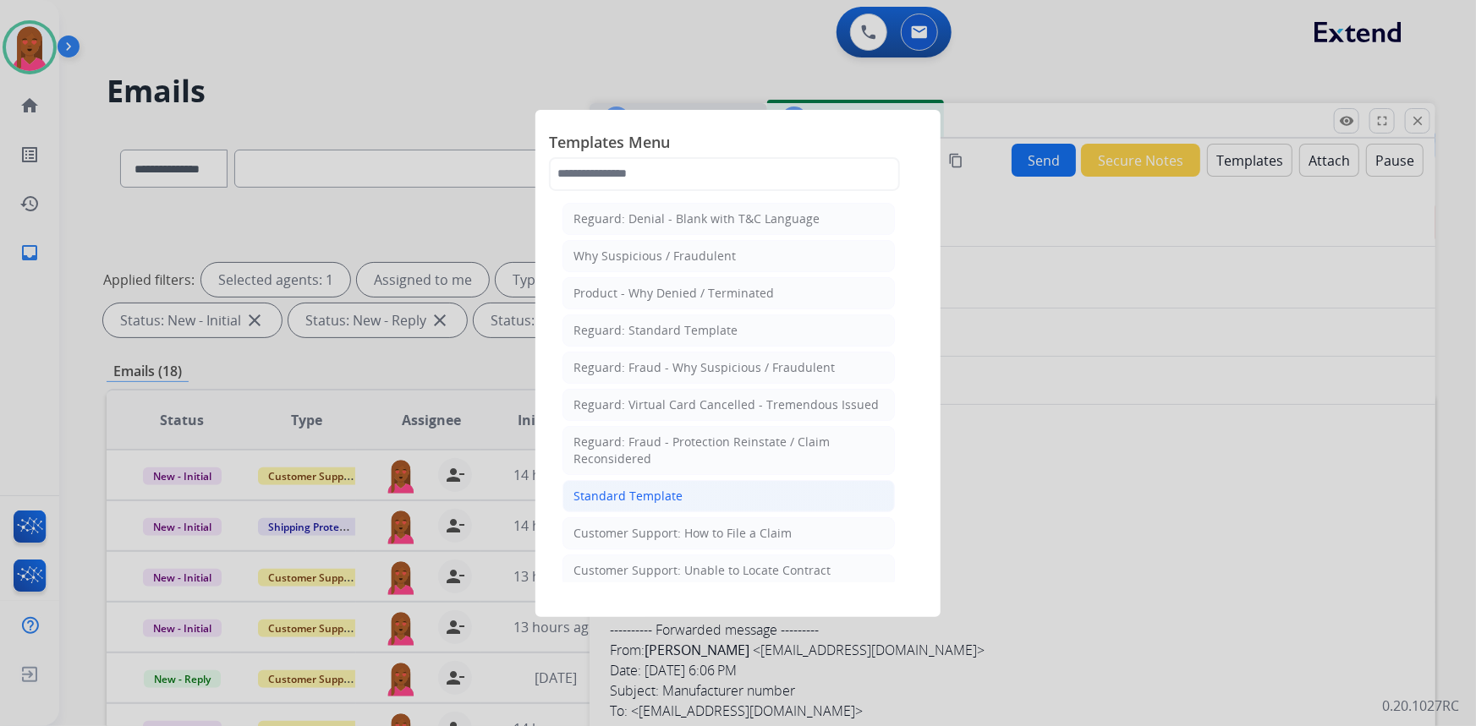
click at [623, 507] on li "Standard Template" at bounding box center [728, 496] width 332 height 32
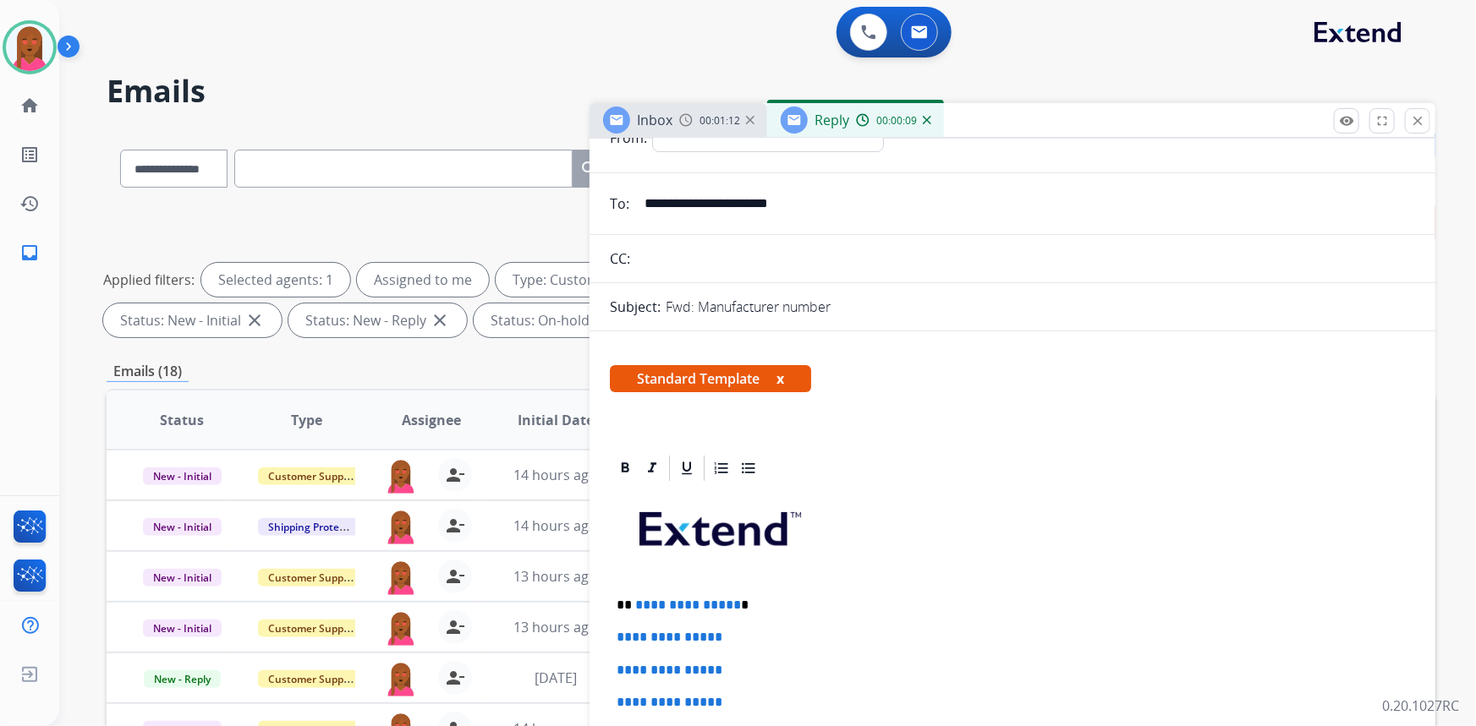
drag, startPoint x: 1252, startPoint y: 575, endPoint x: 1200, endPoint y: 553, distance: 56.1
click at [1248, 576] on p at bounding box center [1013, 536] width 792 height 90
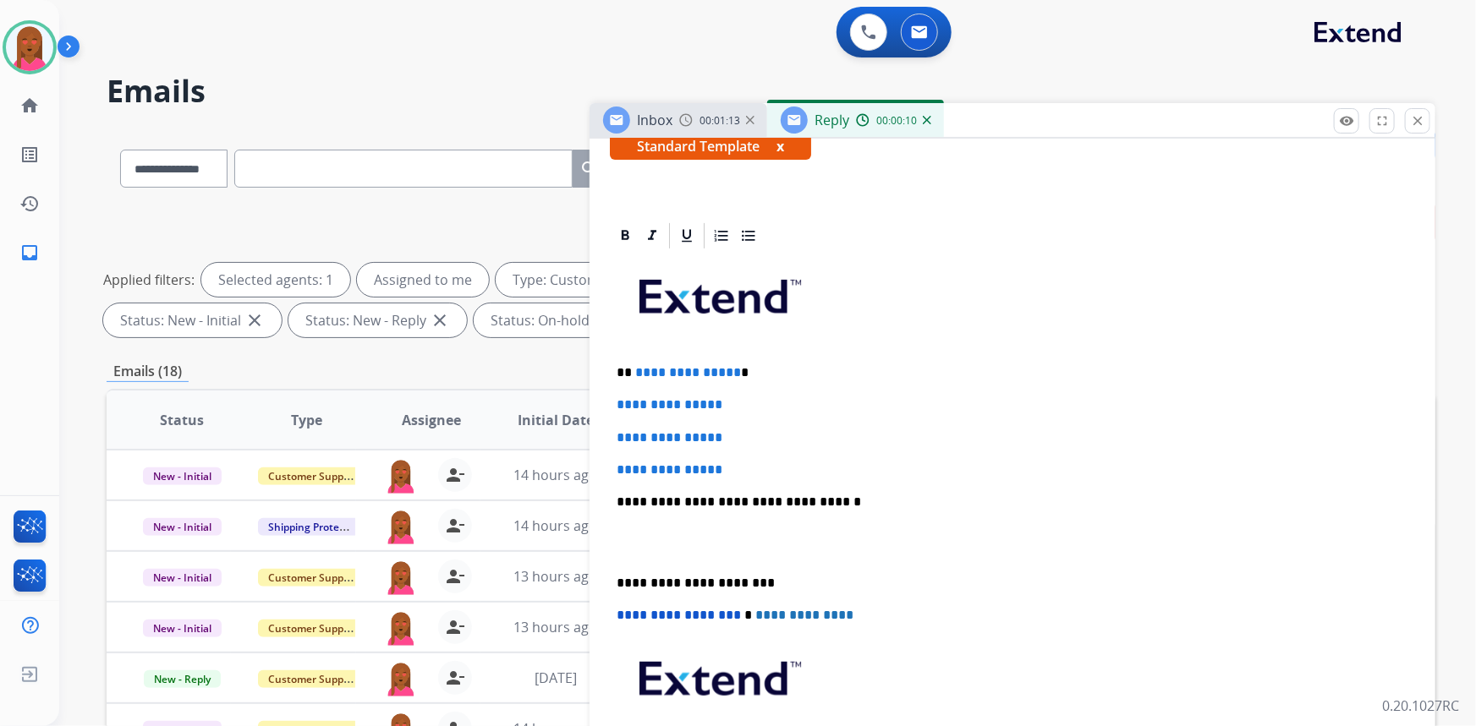
scroll to position [307, 0]
drag, startPoint x: 751, startPoint y: 464, endPoint x: 615, endPoint y: 400, distance: 150.6
click at [615, 400] on div "**********" at bounding box center [1012, 541] width 805 height 582
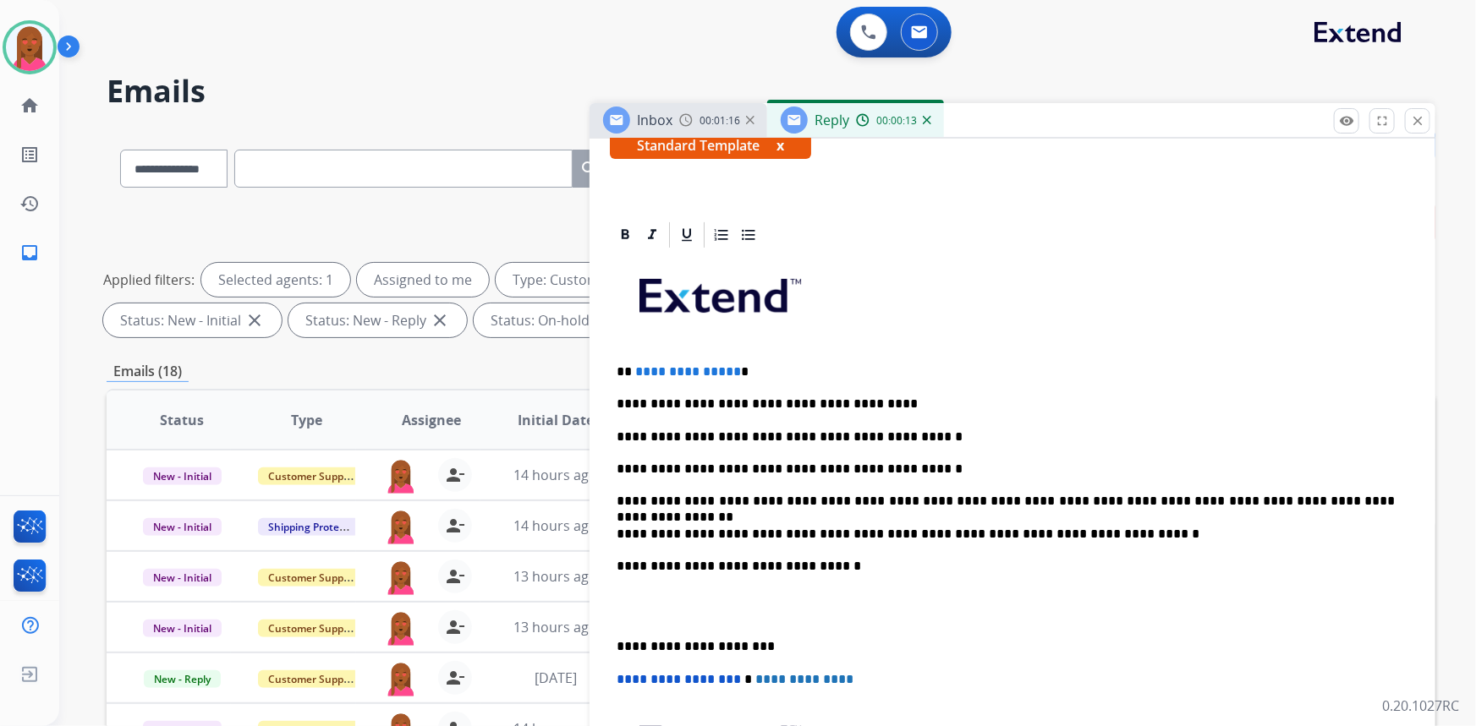
click at [626, 610] on p at bounding box center [1013, 607] width 792 height 31
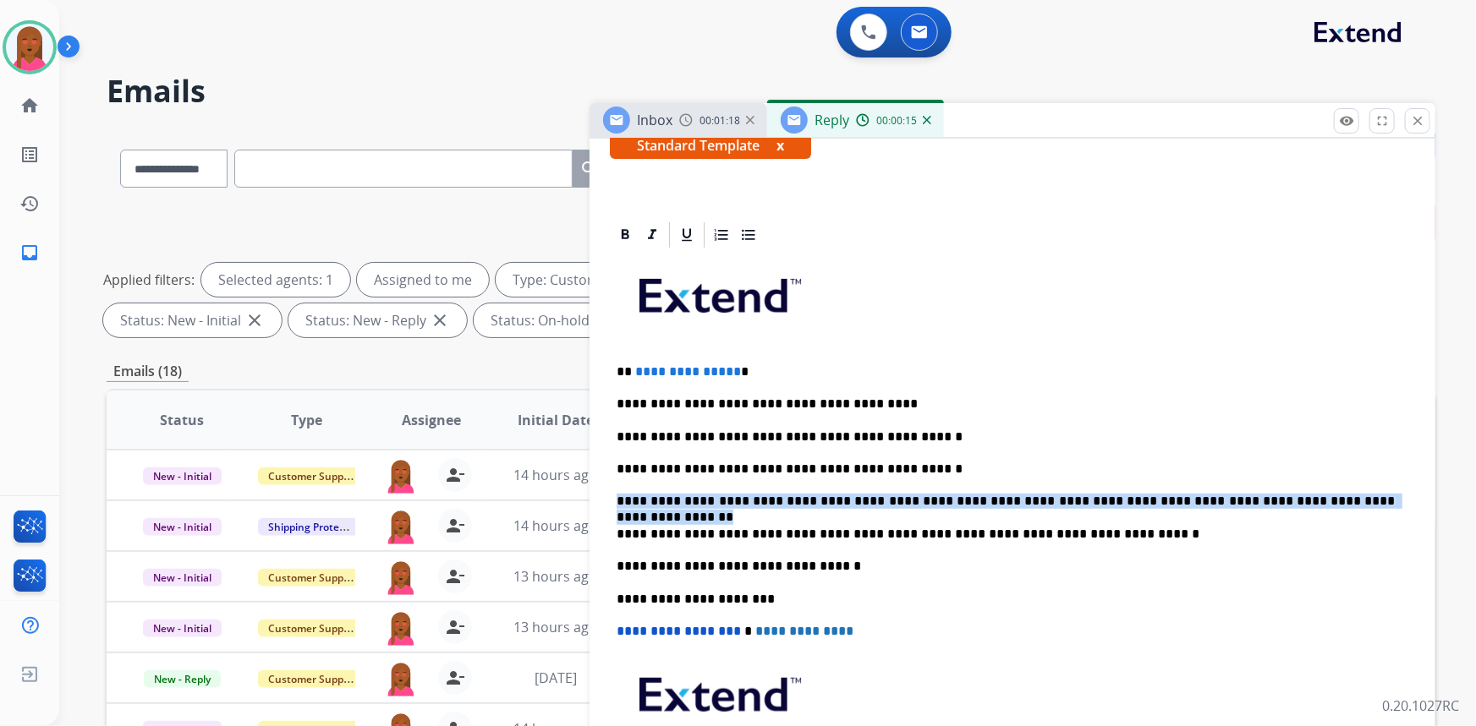
drag, startPoint x: 1349, startPoint y: 496, endPoint x: 602, endPoint y: 494, distance: 746.8
click at [602, 494] on div "**********" at bounding box center [1012, 720] width 846 height 1001
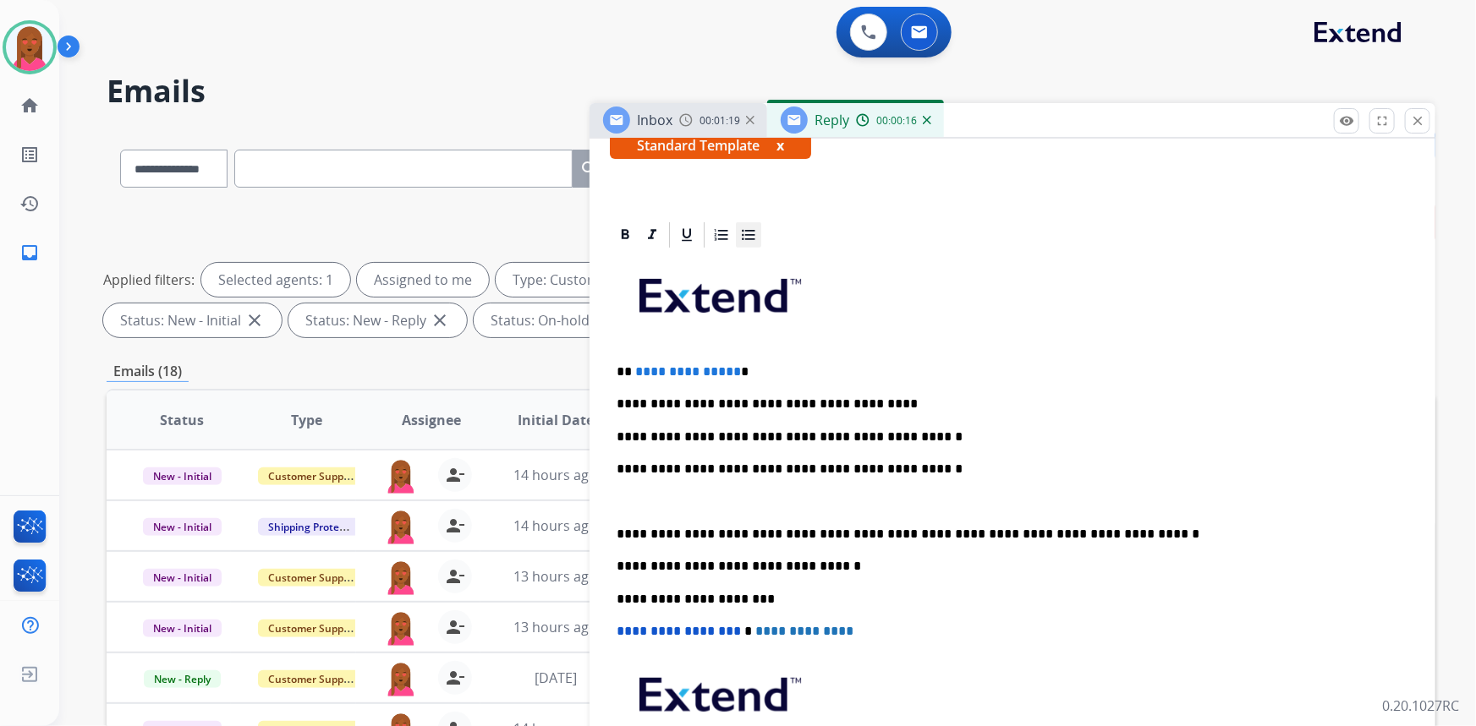
click at [748, 233] on icon at bounding box center [748, 235] width 17 height 17
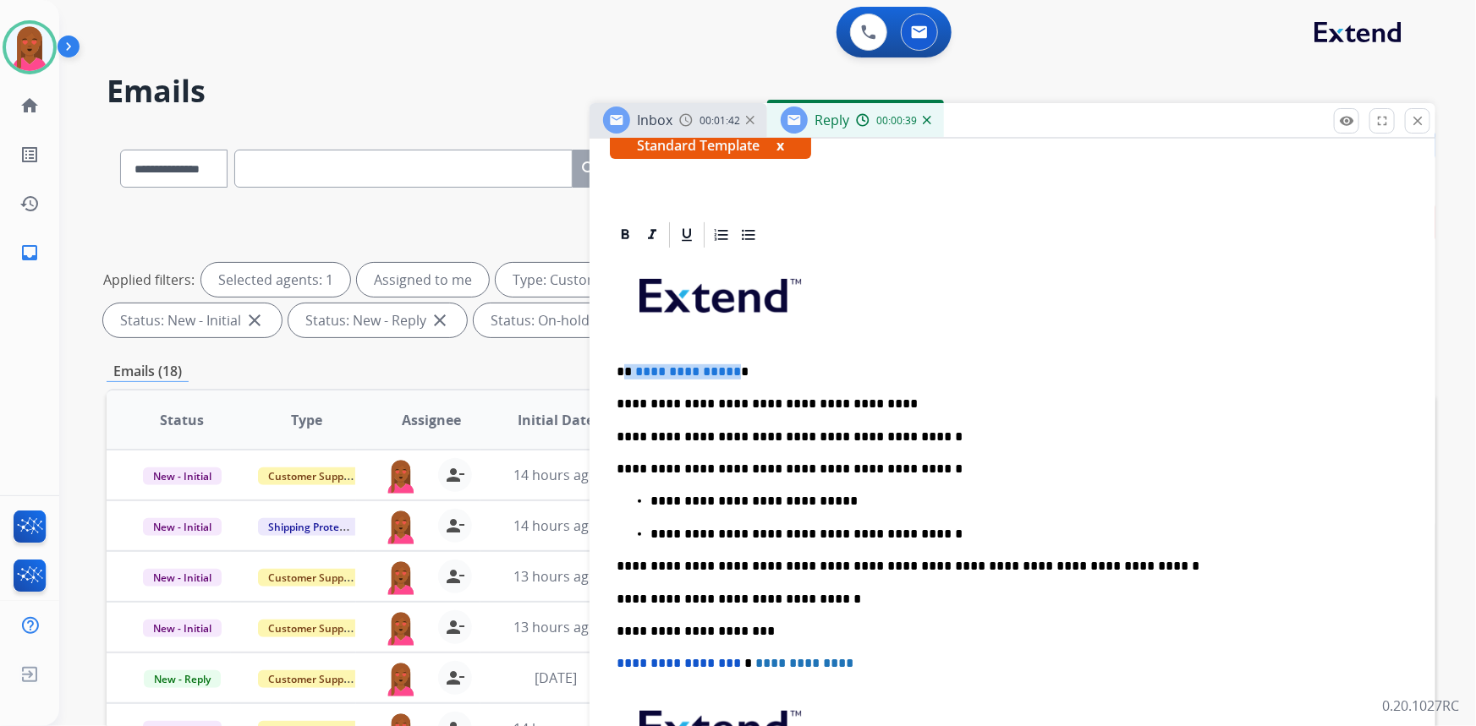
drag, startPoint x: 729, startPoint y: 364, endPoint x: 626, endPoint y: 359, distance: 103.3
click at [626, 359] on div "**********" at bounding box center [1012, 565] width 805 height 631
click at [1226, 401] on p "**********" at bounding box center [1006, 404] width 779 height 15
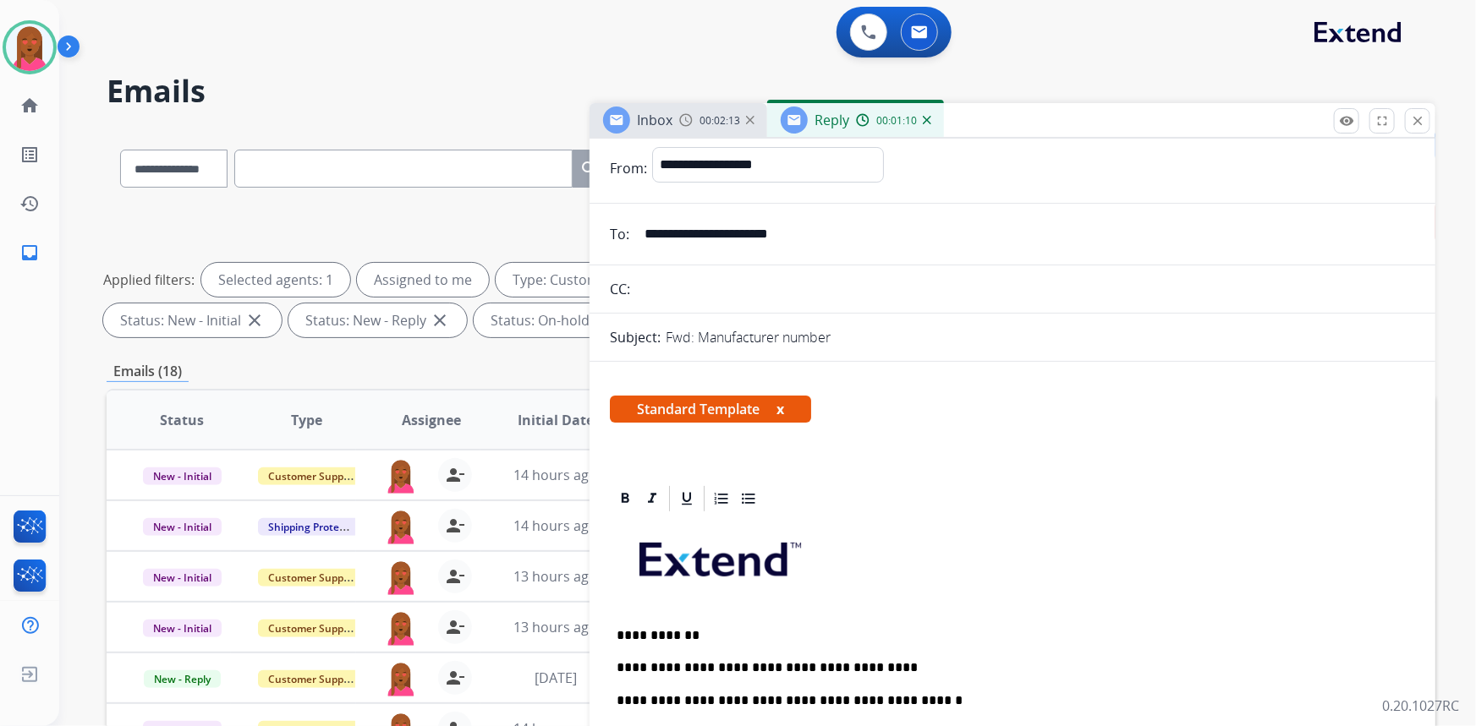
scroll to position [0, 0]
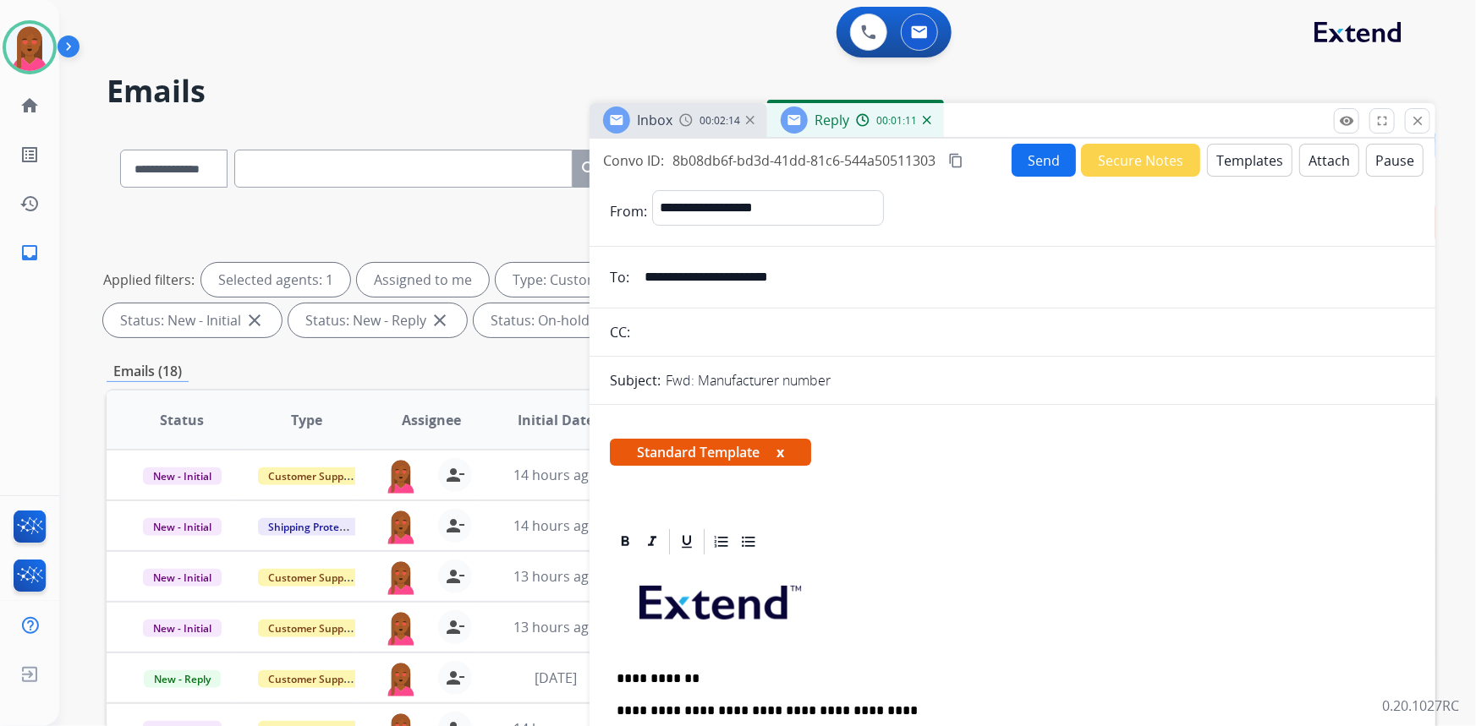
click at [954, 156] on mat-icon "content_copy" at bounding box center [955, 160] width 15 height 15
click at [1032, 167] on button "Send" at bounding box center [1044, 160] width 64 height 33
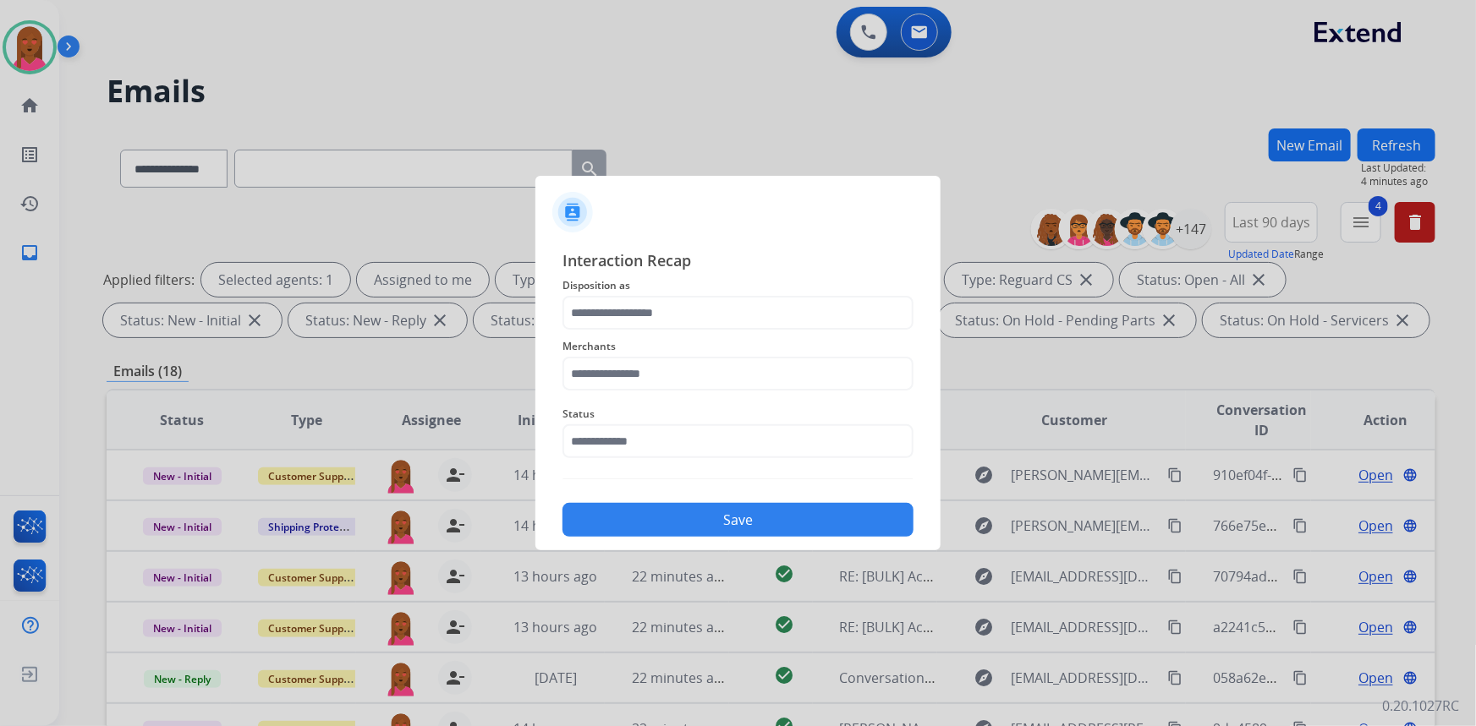
click at [639, 458] on div "Status" at bounding box center [737, 432] width 351 height 68
click at [643, 446] on input "text" at bounding box center [737, 442] width 351 height 34
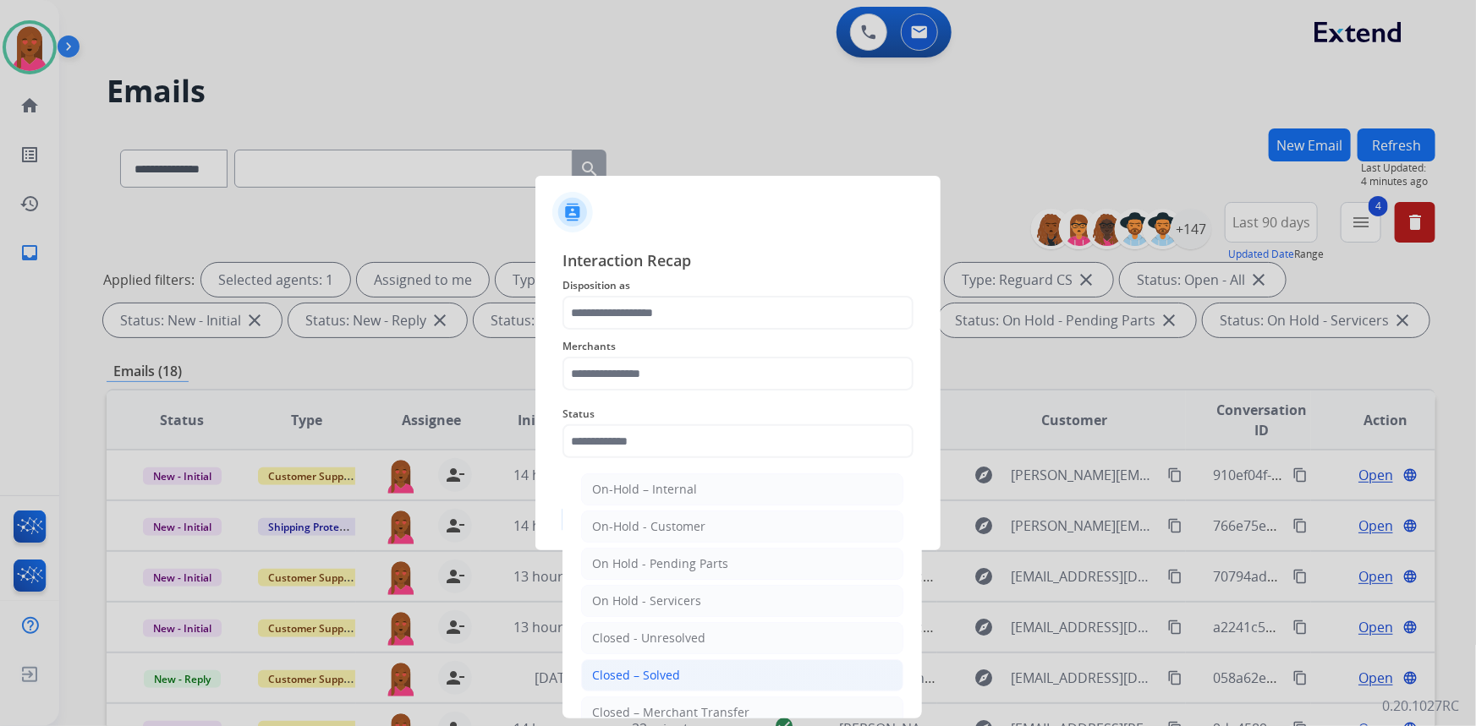
click at [618, 675] on div "Closed – Solved" at bounding box center [636, 675] width 88 height 17
type input "**********"
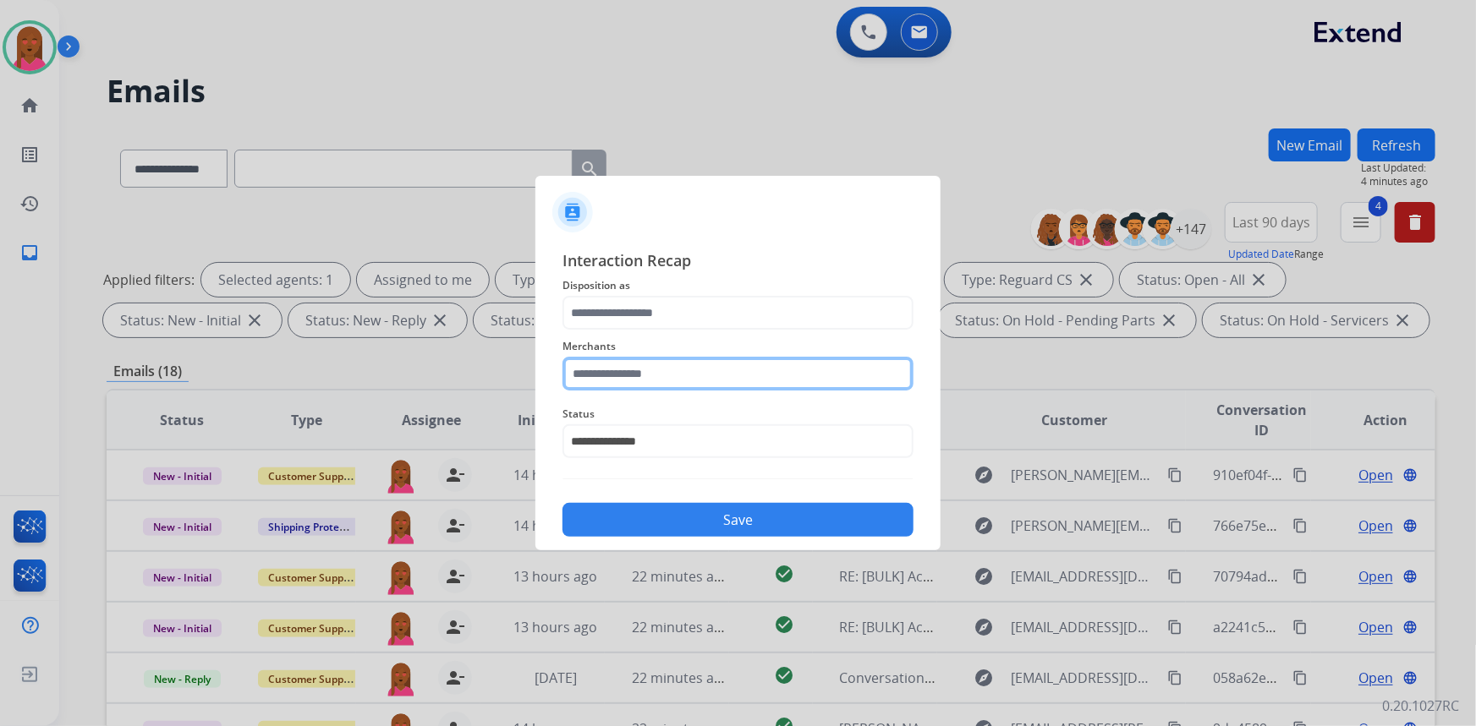
click at [649, 371] on input "text" at bounding box center [737, 374] width 351 height 34
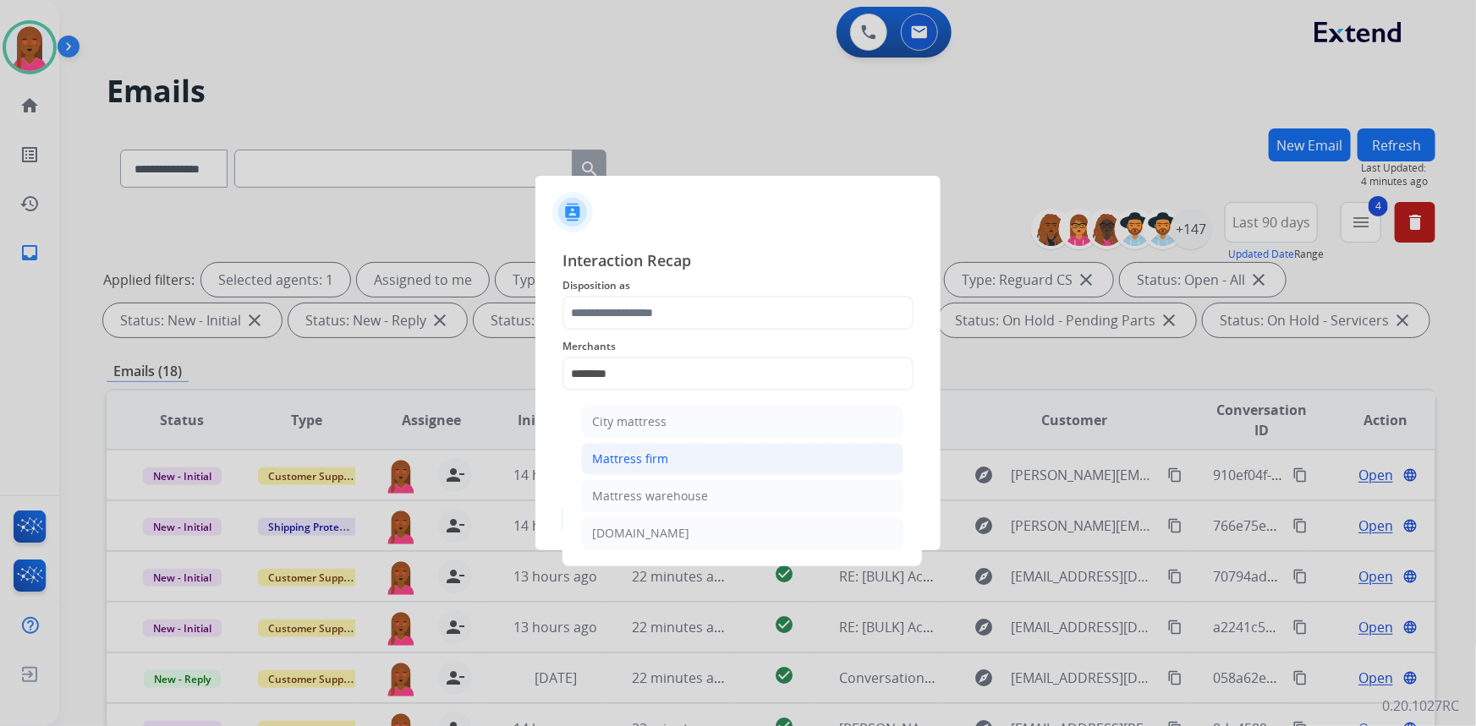
click at [658, 459] on div "Mattress firm" at bounding box center [630, 459] width 76 height 17
type input "**********"
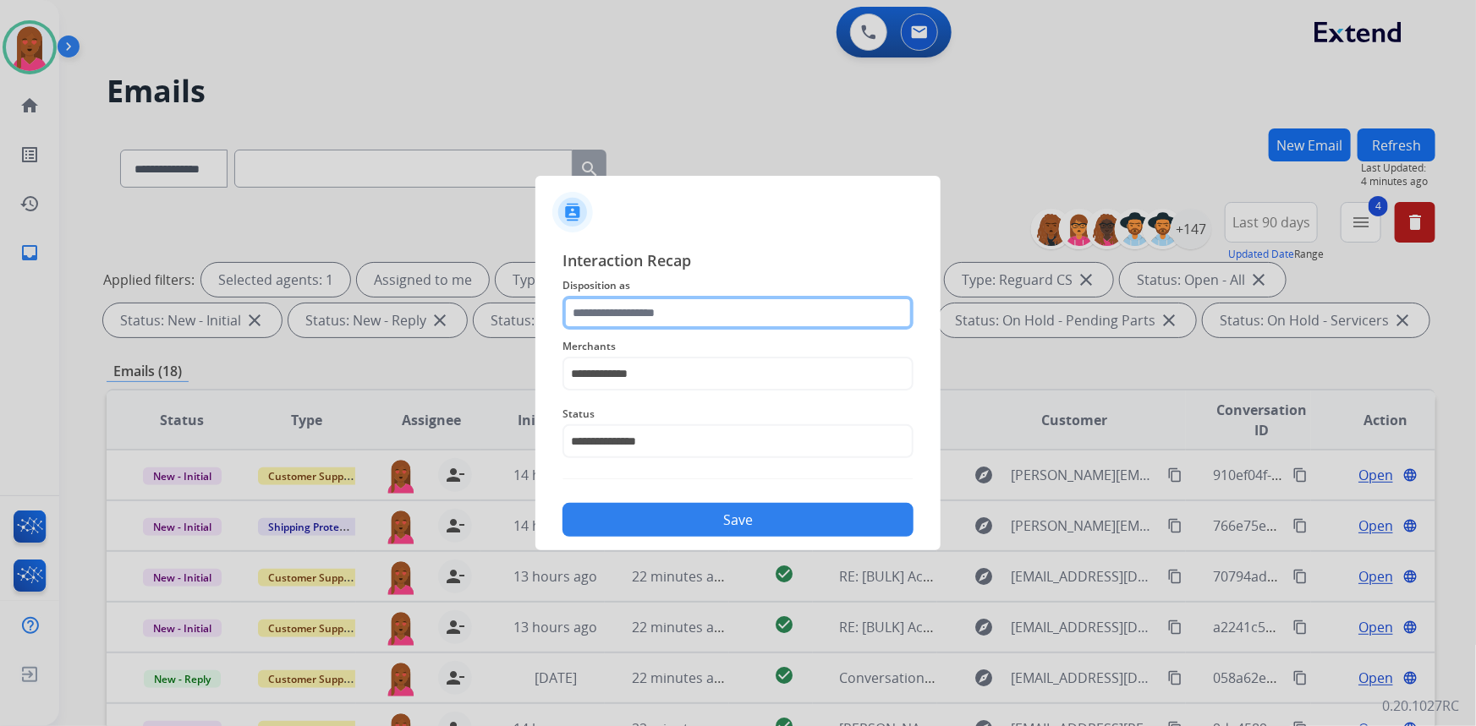
click at [708, 310] on input "text" at bounding box center [737, 313] width 351 height 34
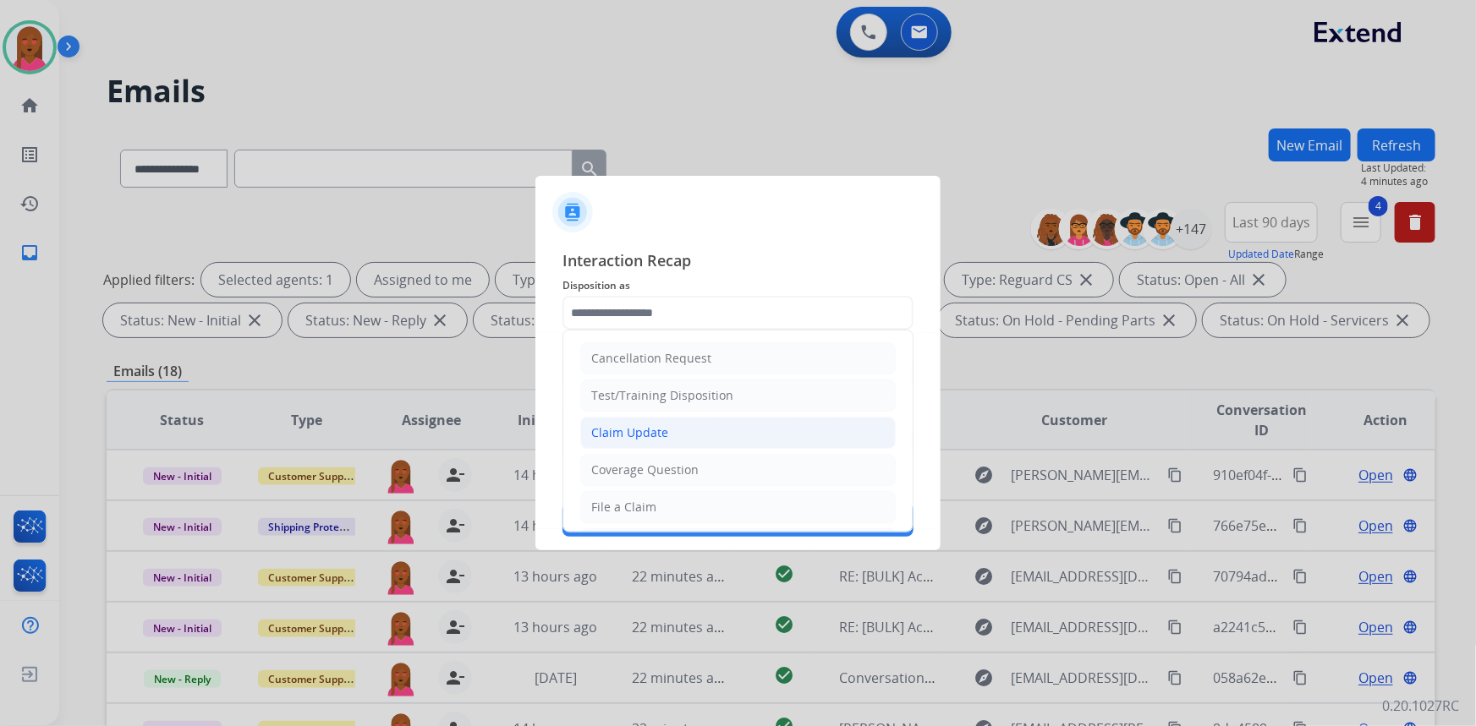
click at [670, 423] on li "Claim Update" at bounding box center [737, 433] width 315 height 32
type input "**********"
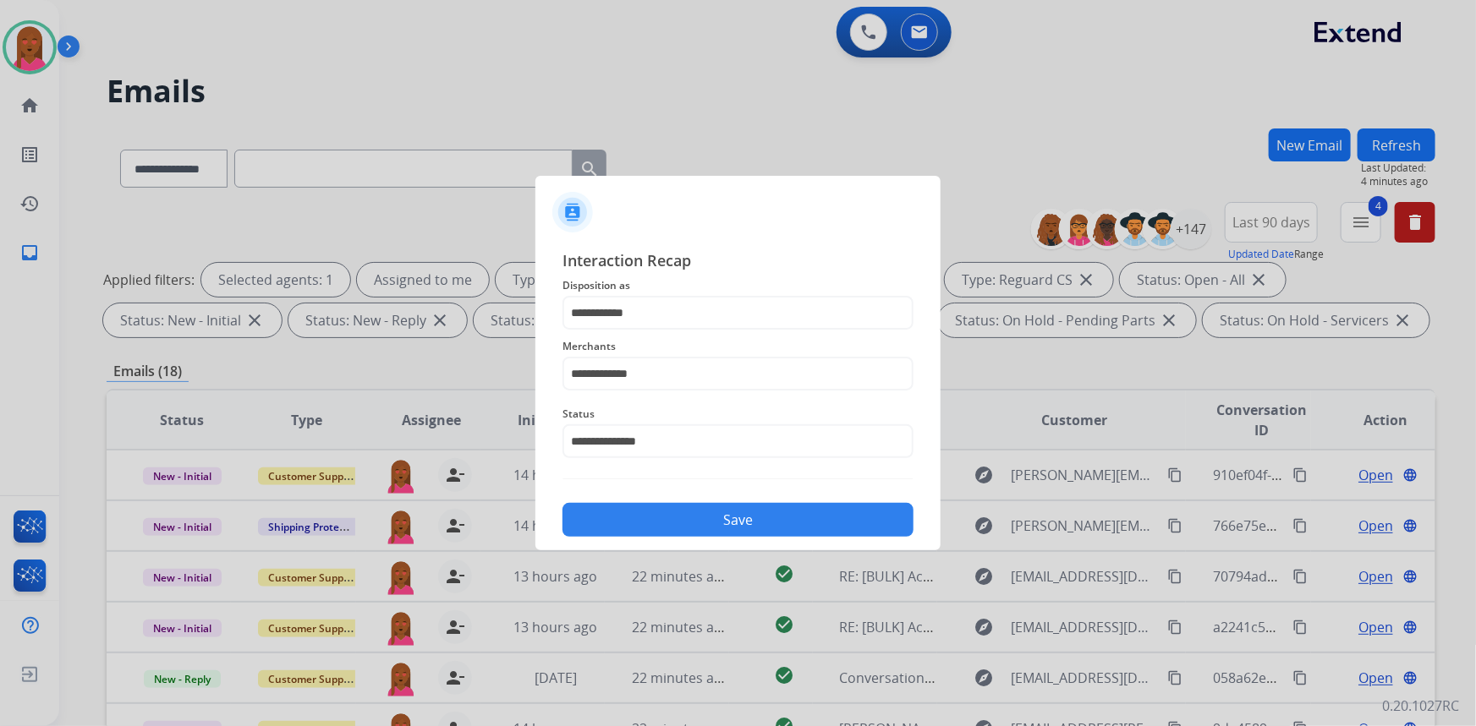
click at [710, 524] on button "Save" at bounding box center [737, 520] width 351 height 34
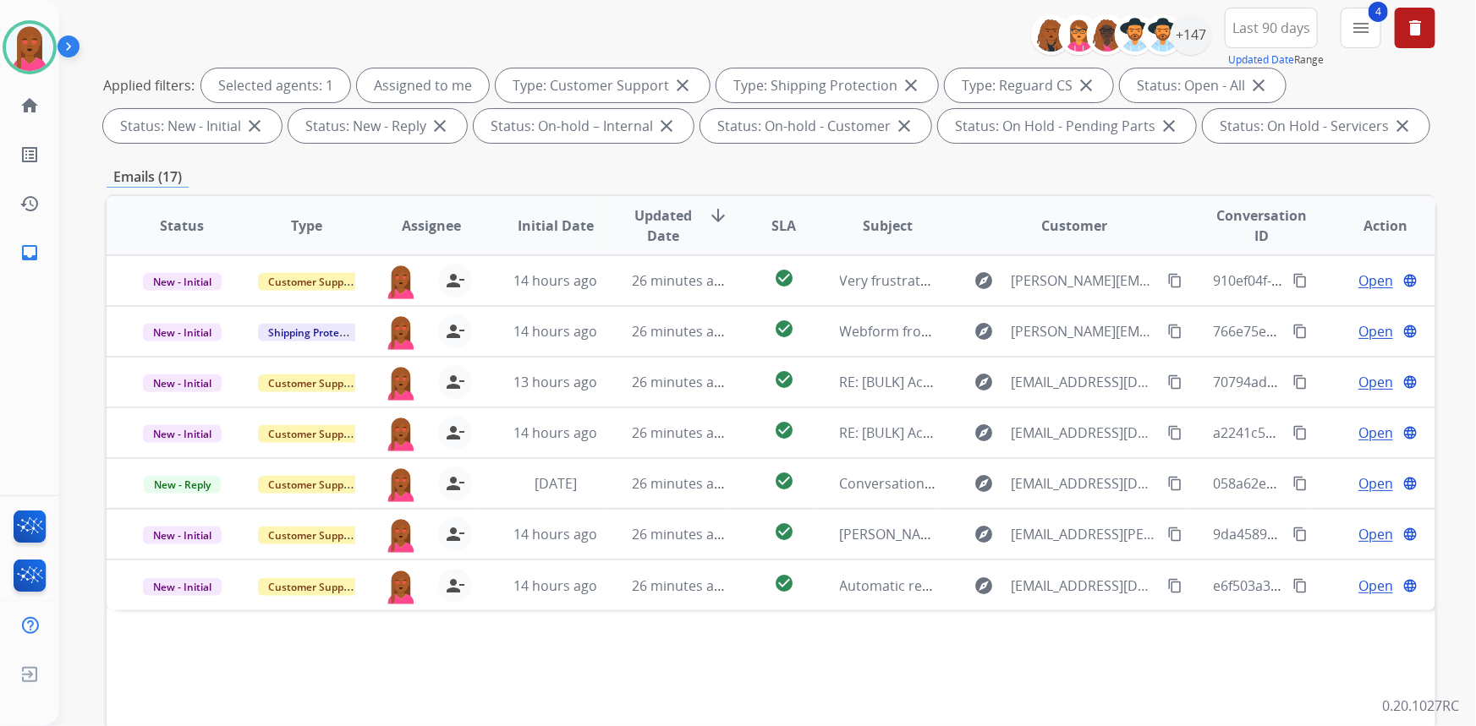
scroll to position [316, 0]
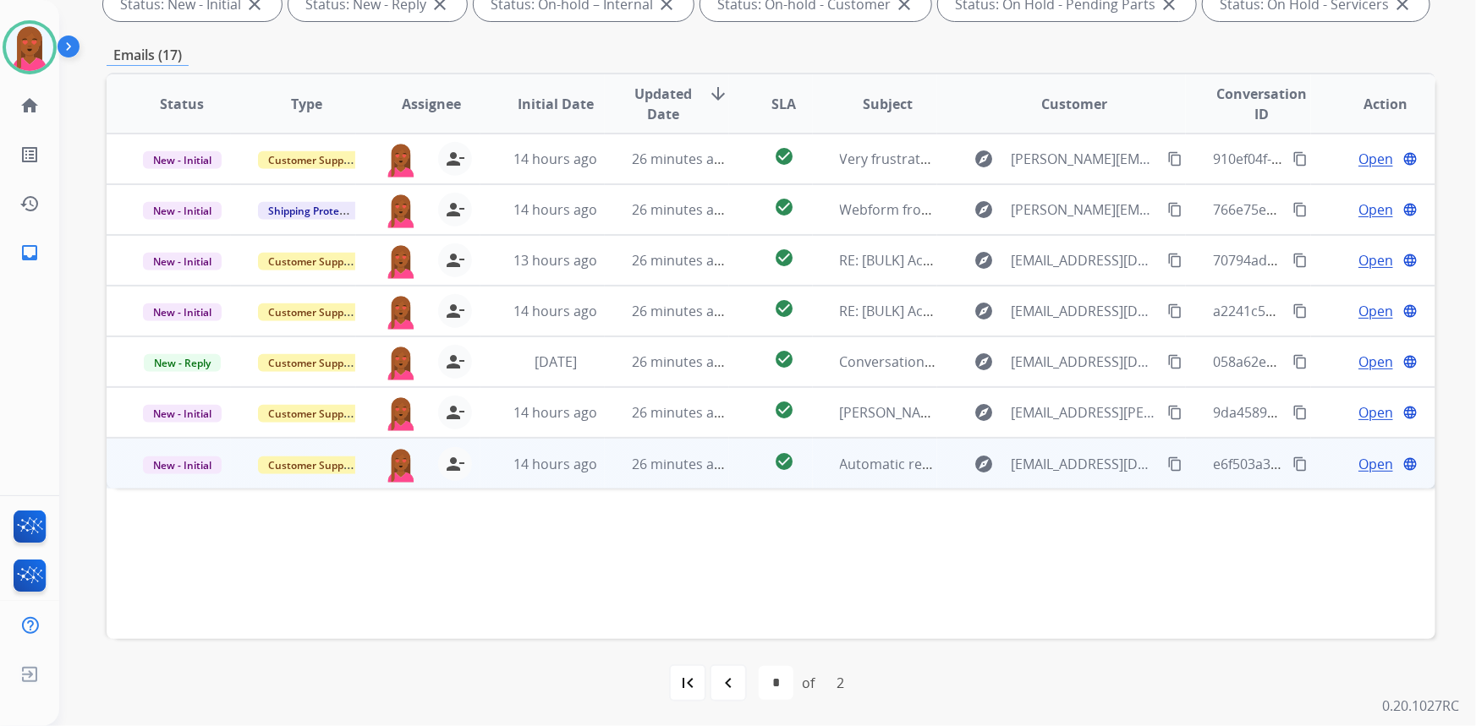
click at [1375, 462] on span "Open" at bounding box center [1375, 464] width 35 height 20
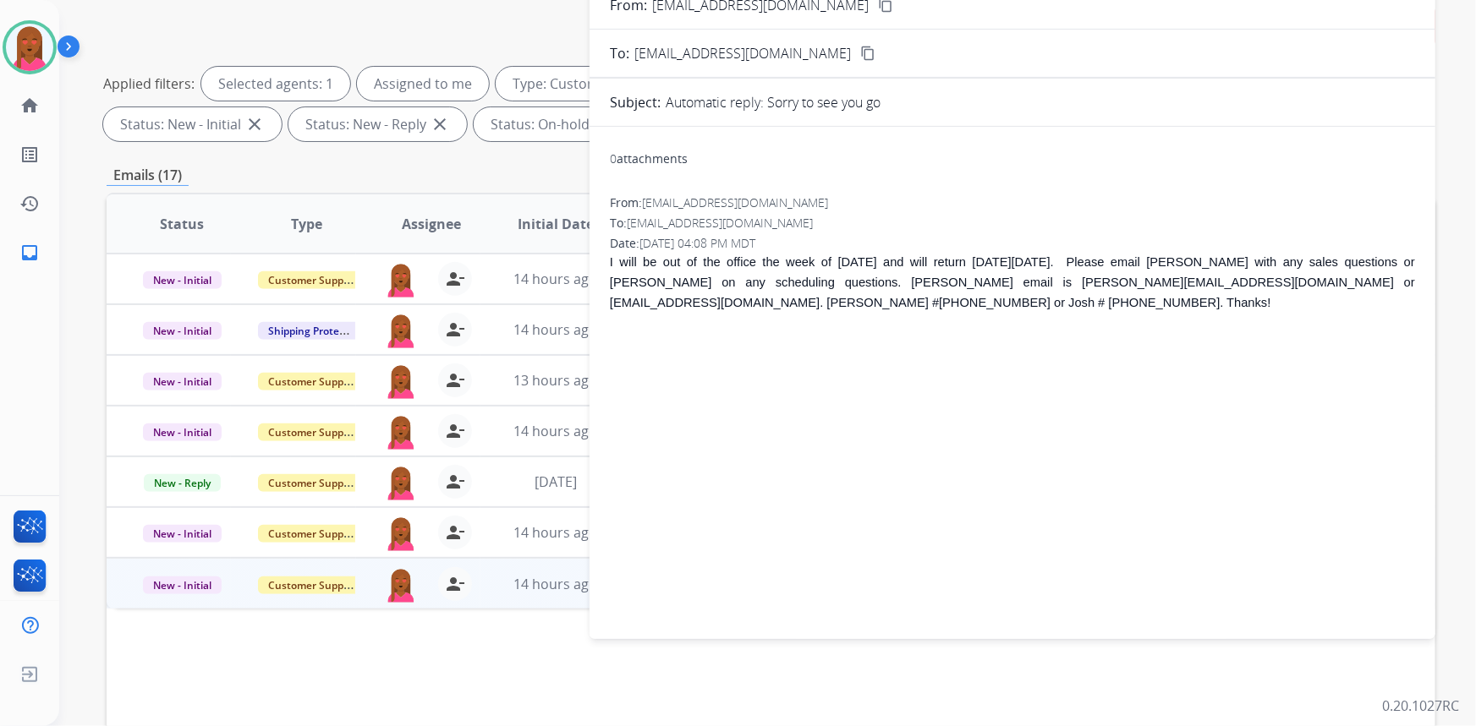
scroll to position [85, 0]
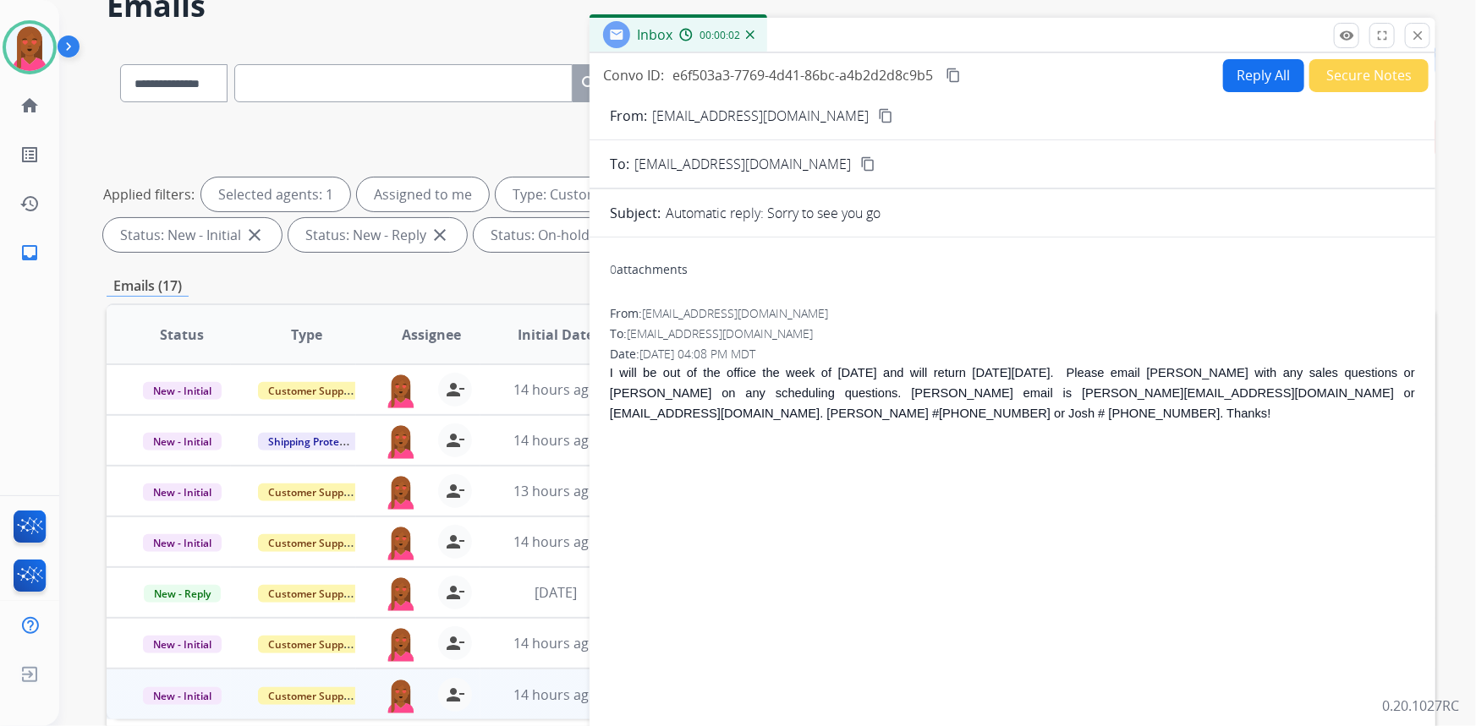
click at [878, 114] on mat-icon "content_copy" at bounding box center [885, 115] width 15 height 15
click at [1395, 69] on button "Secure Notes" at bounding box center [1368, 75] width 119 height 33
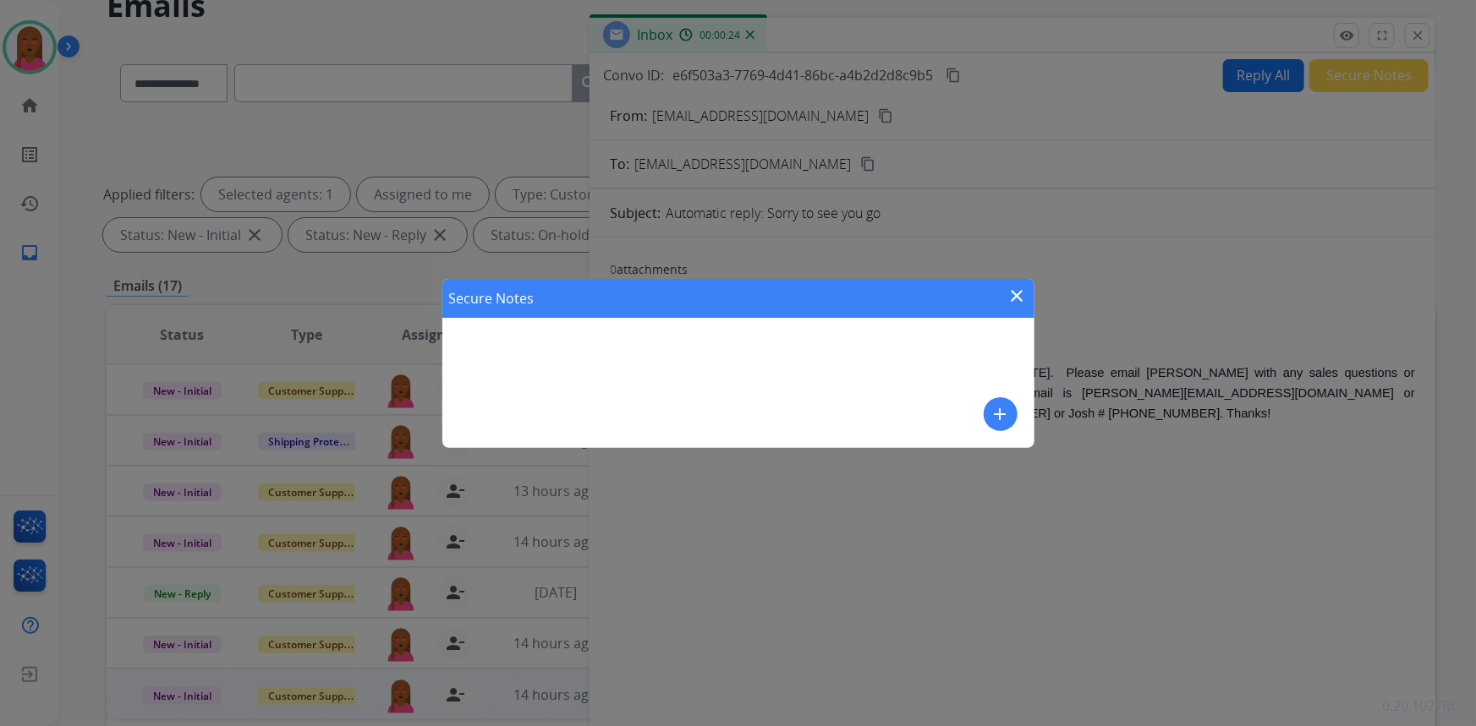
click at [994, 417] on mat-icon "add" at bounding box center [1000, 414] width 20 height 20
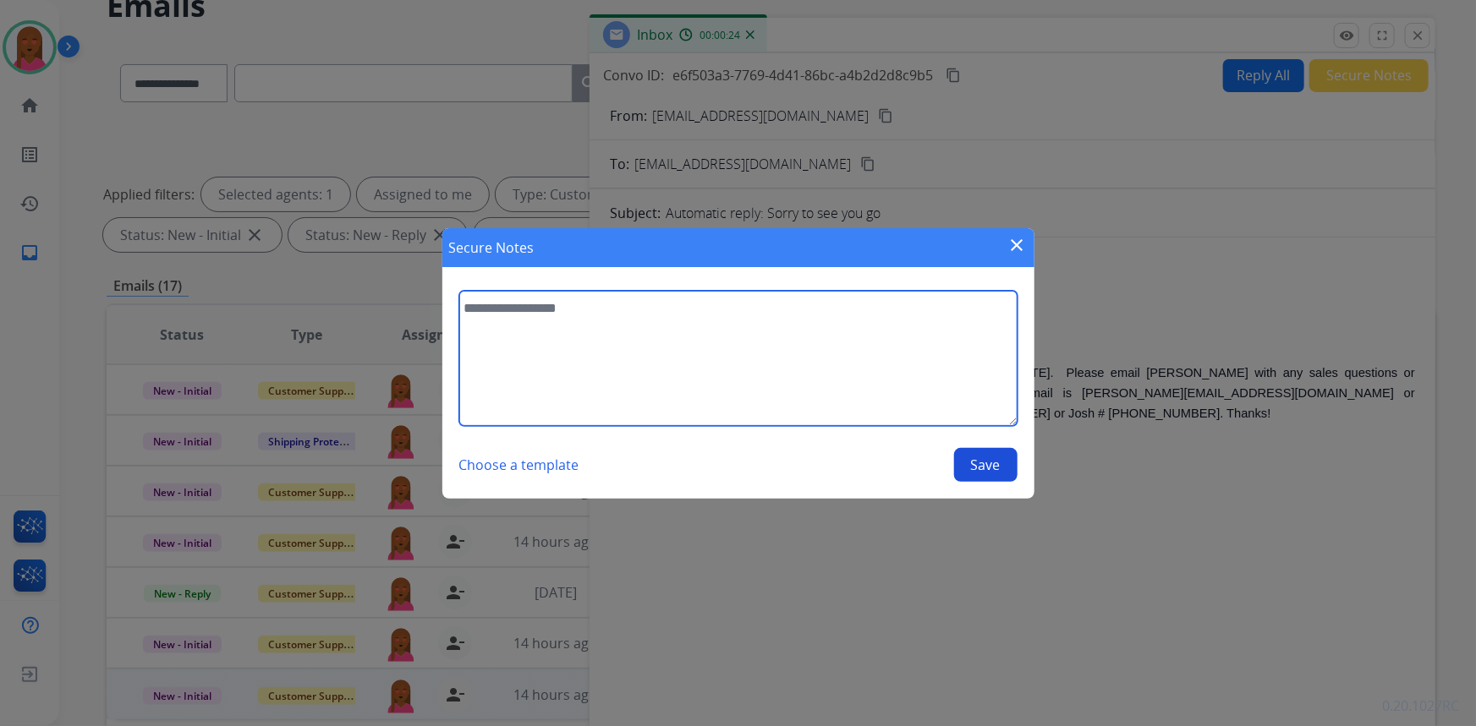
click at [782, 355] on textarea at bounding box center [738, 358] width 558 height 135
type textarea "**********"
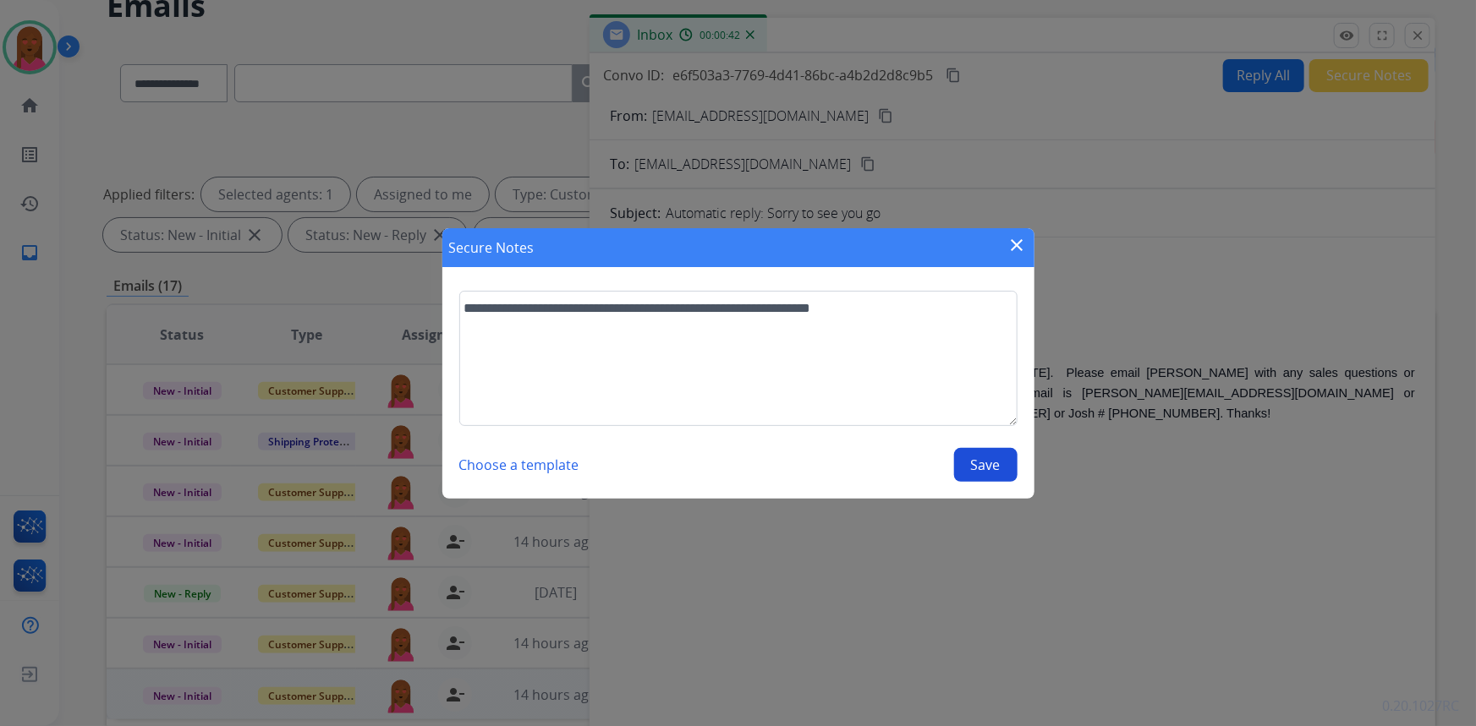
click at [964, 458] on button "Save" at bounding box center [985, 465] width 63 height 34
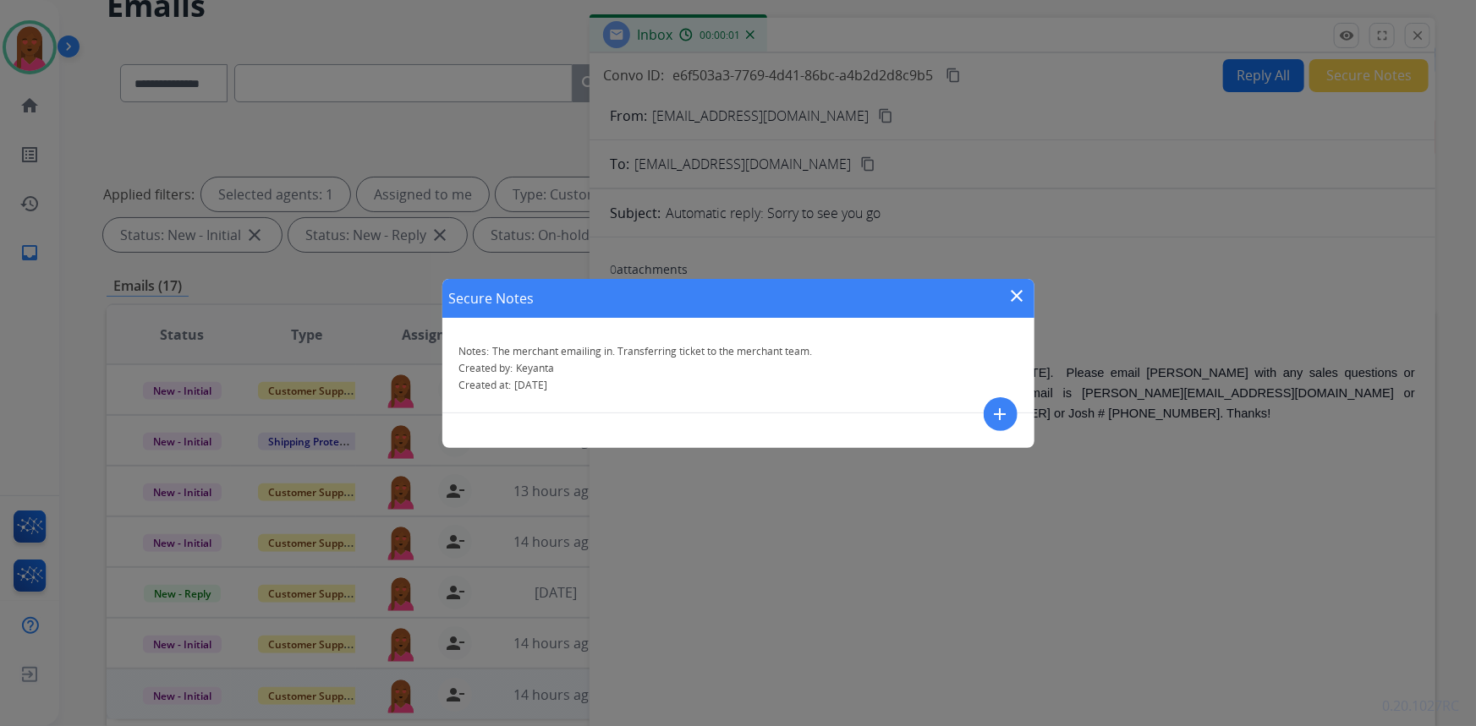
click at [1014, 291] on mat-icon "close" at bounding box center [1017, 296] width 20 height 20
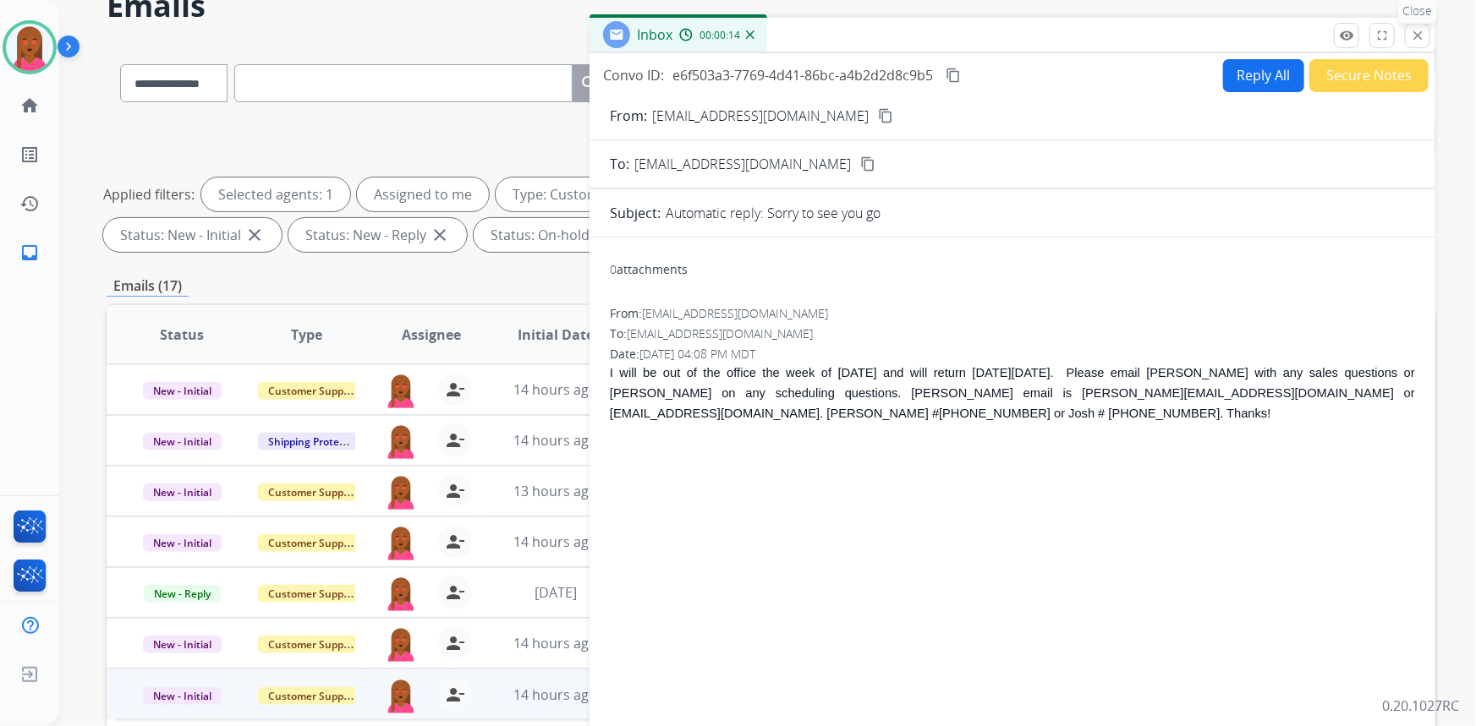
click at [1419, 37] on mat-icon "close" at bounding box center [1417, 35] width 15 height 15
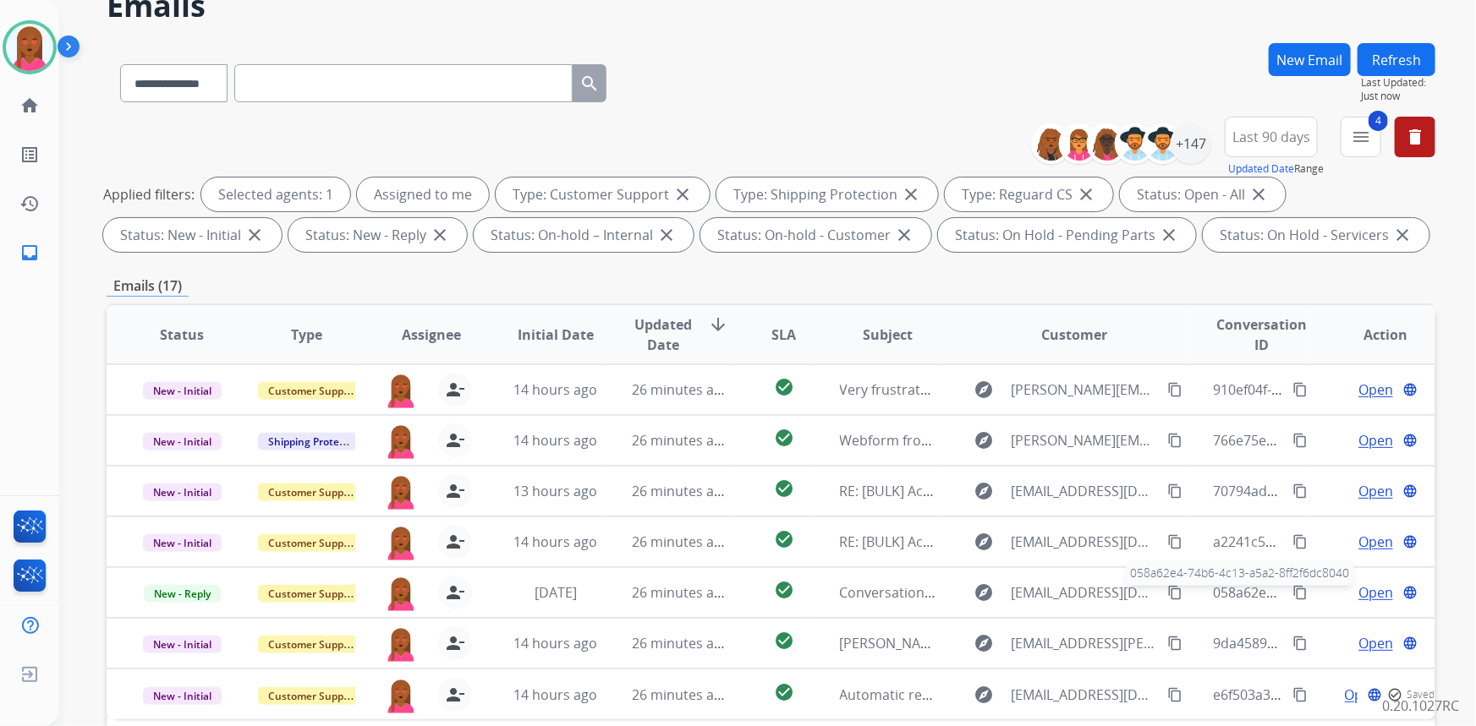
scroll to position [316, 0]
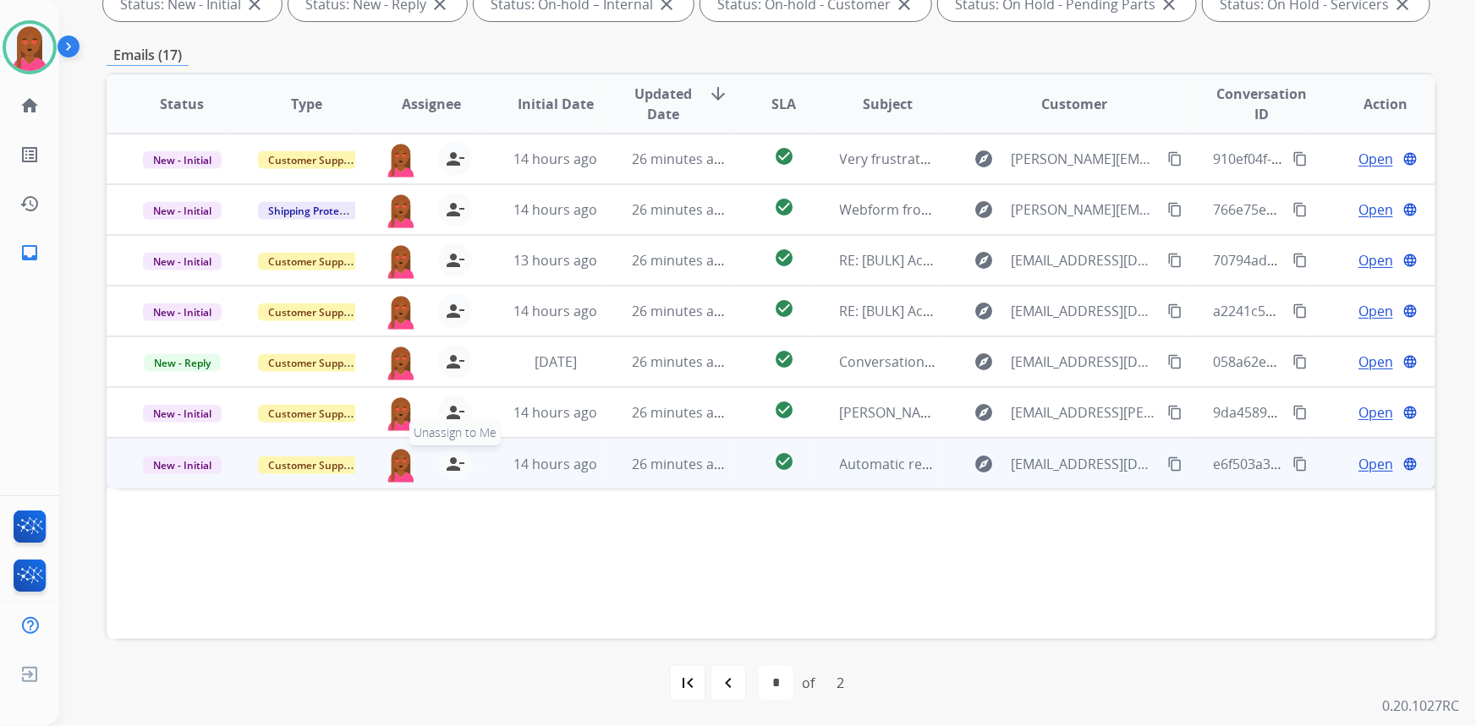
click at [451, 465] on mat-icon "person_remove" at bounding box center [455, 464] width 20 height 20
click at [301, 470] on span "Customer Support" at bounding box center [313, 466] width 110 height 18
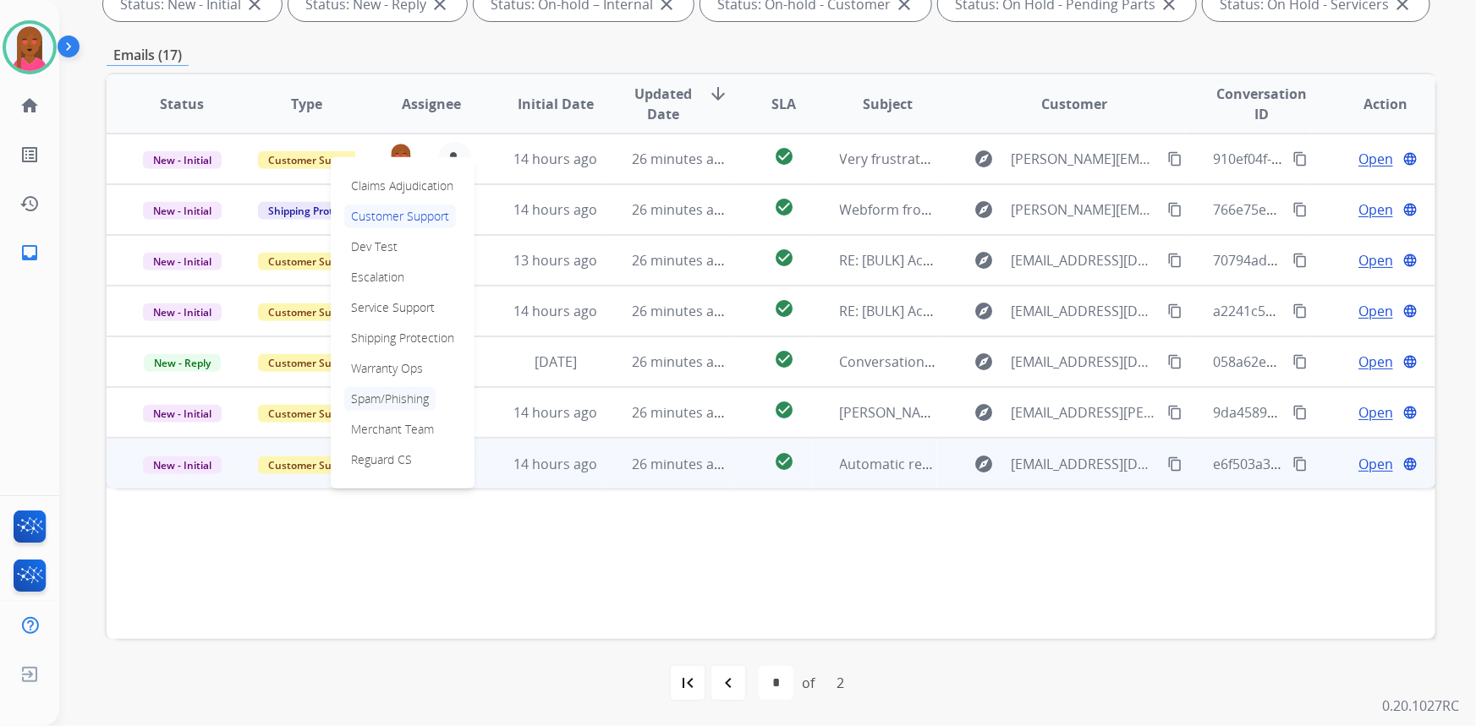
click at [414, 393] on p "Spam/Phishing" at bounding box center [389, 399] width 91 height 24
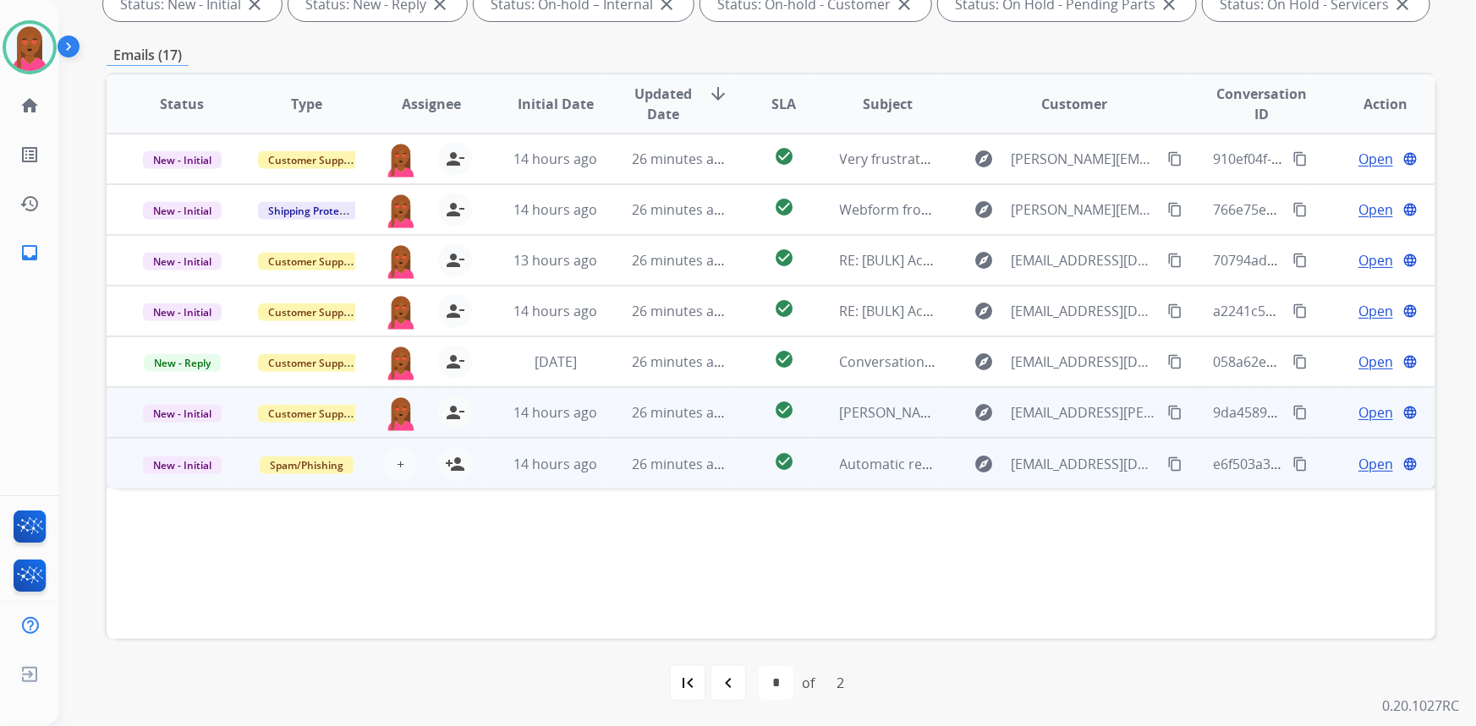
click at [1358, 413] on span "Open" at bounding box center [1375, 413] width 35 height 20
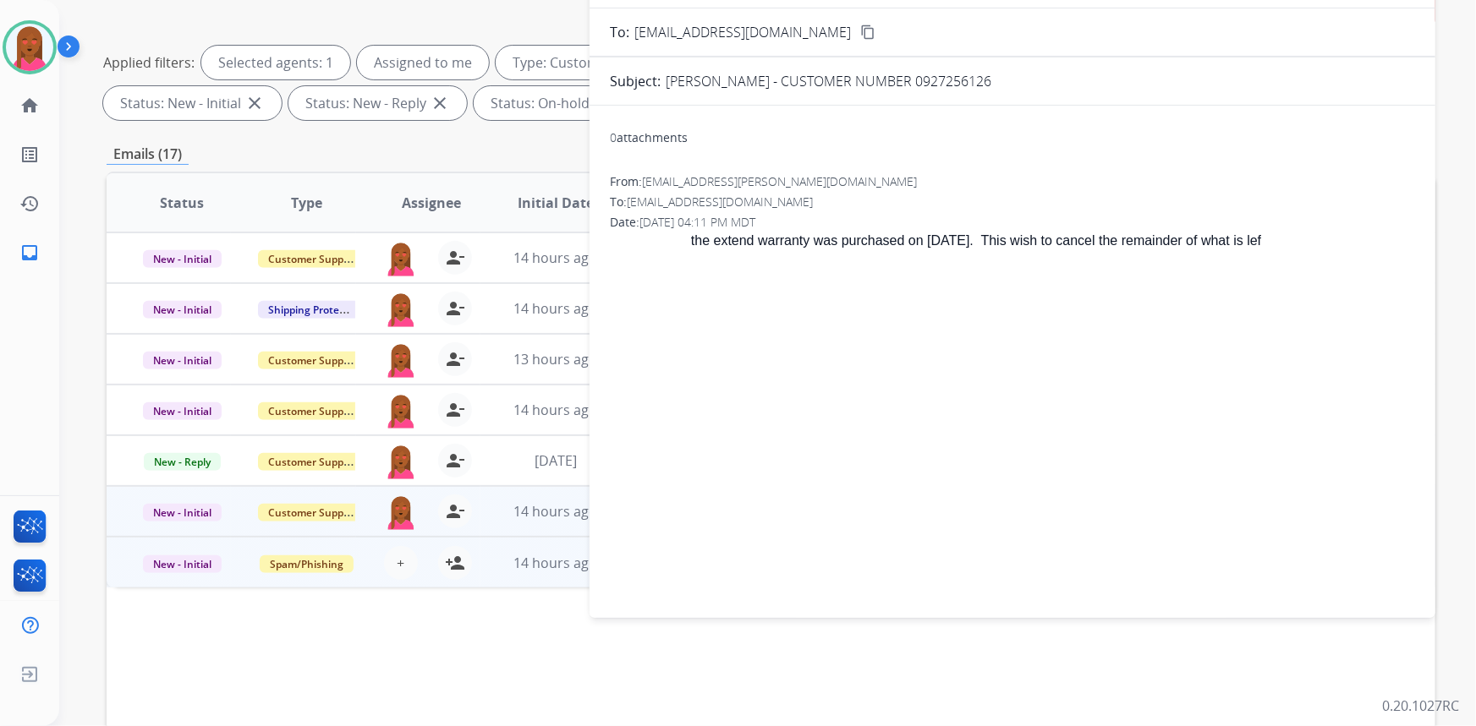
scroll to position [85, 0]
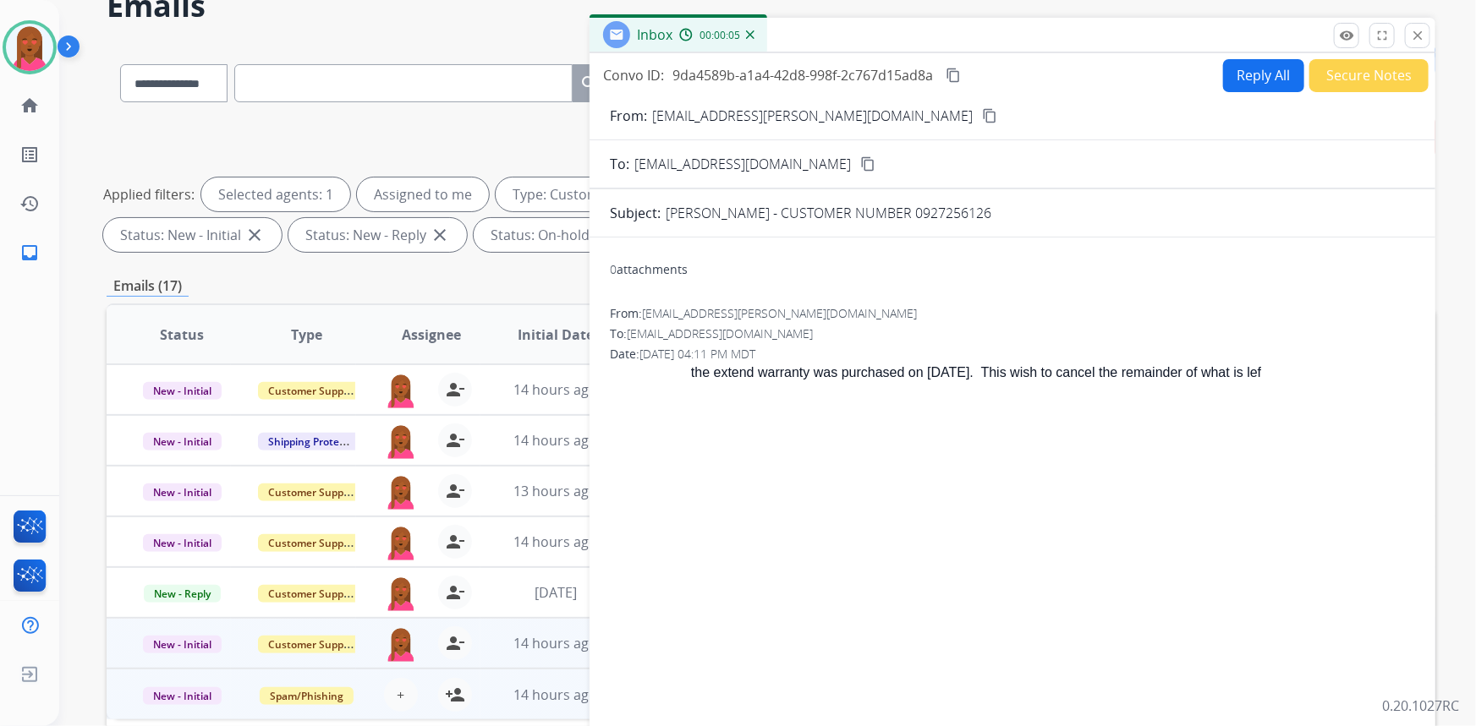
click at [982, 121] on mat-icon "content_copy" at bounding box center [989, 115] width 15 height 15
drag, startPoint x: 853, startPoint y: 375, endPoint x: 1252, endPoint y: 372, distance: 398.4
click at [1252, 372] on p "the extend warranty was purchased on 11/23/2023. This wish to cancel the remain…" at bounding box center [1053, 373] width 724 height 20
click at [798, 409] on p at bounding box center [1012, 410] width 805 height 20
drag, startPoint x: 805, startPoint y: 370, endPoint x: 1274, endPoint y: 376, distance: 468.6
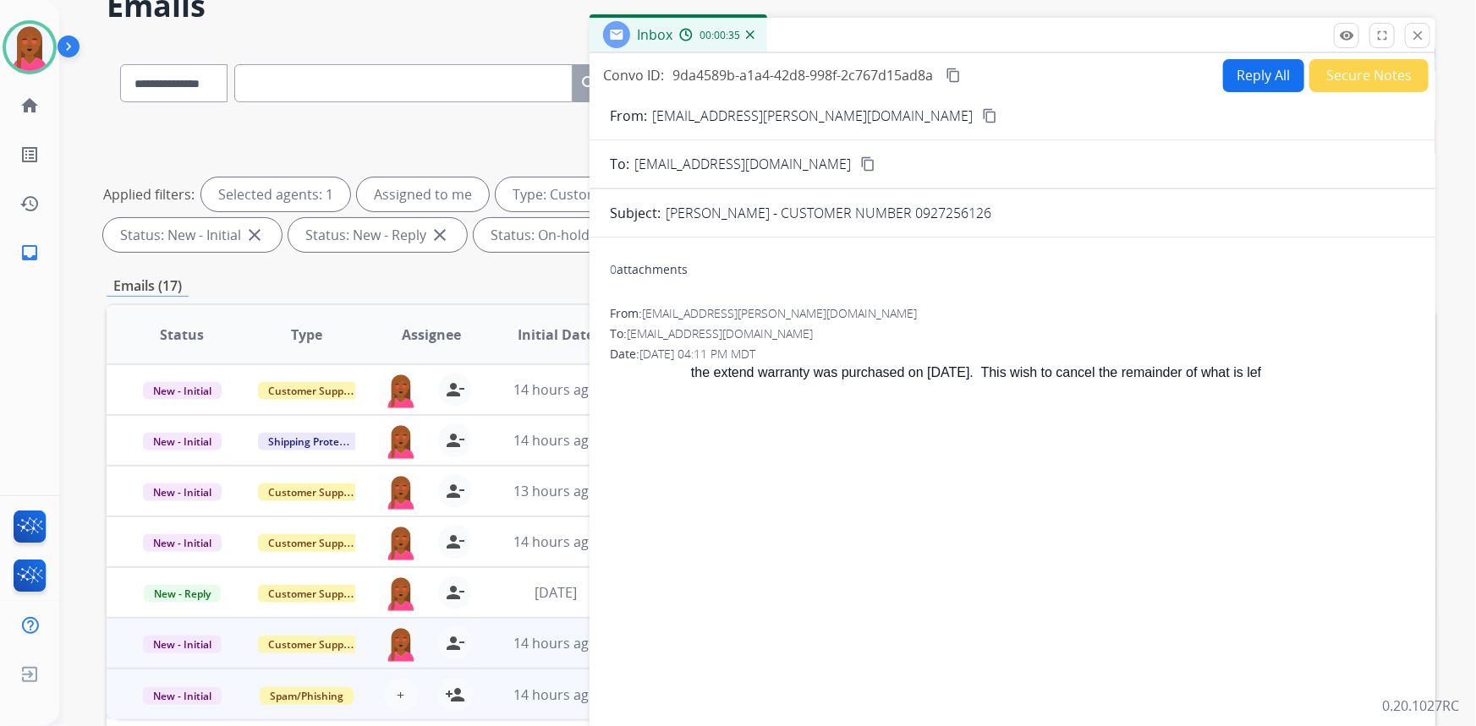
click at [1274, 376] on p "the extend warranty was purchased on 11/23/2023. This wish to cancel the remain…" at bounding box center [1053, 373] width 724 height 20
click at [1347, 83] on button "Secure Notes" at bounding box center [1368, 75] width 119 height 33
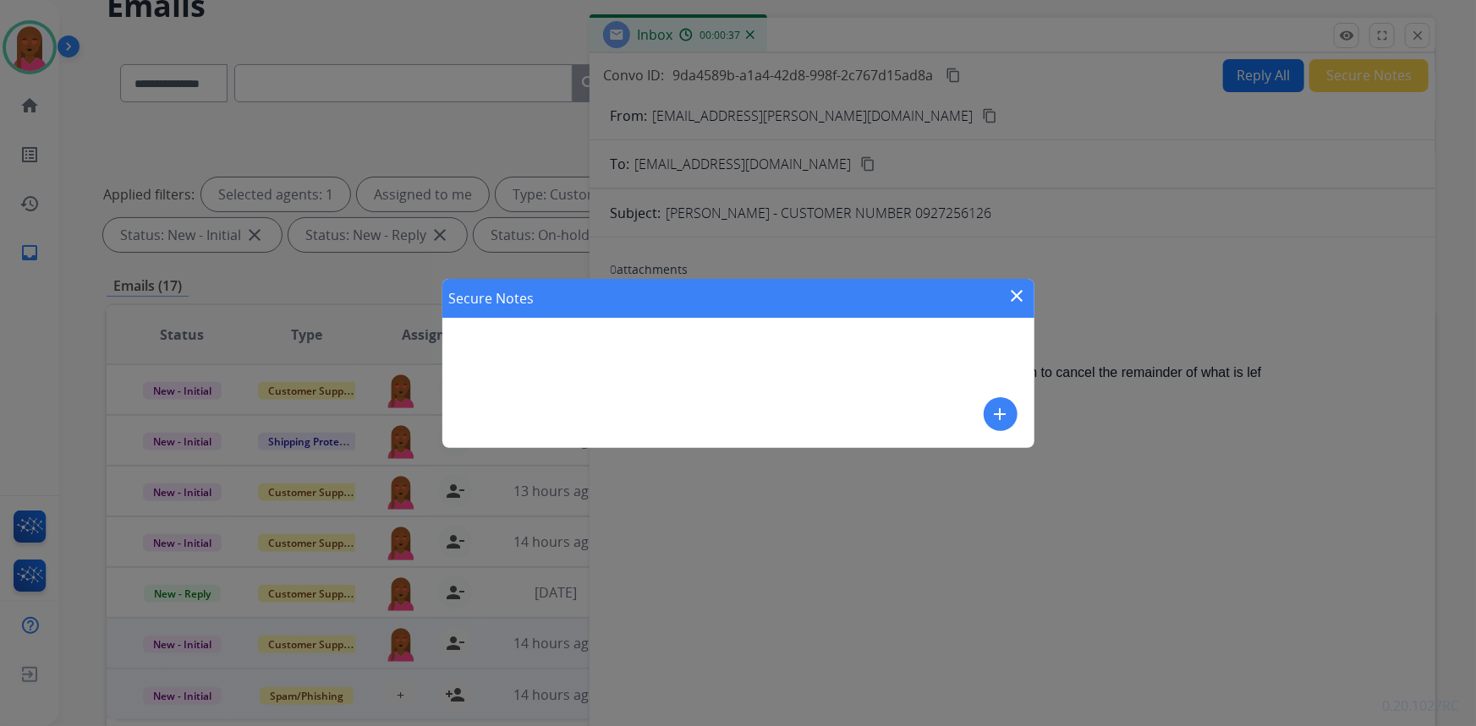
click at [1002, 417] on mat-icon "add" at bounding box center [1000, 414] width 20 height 20
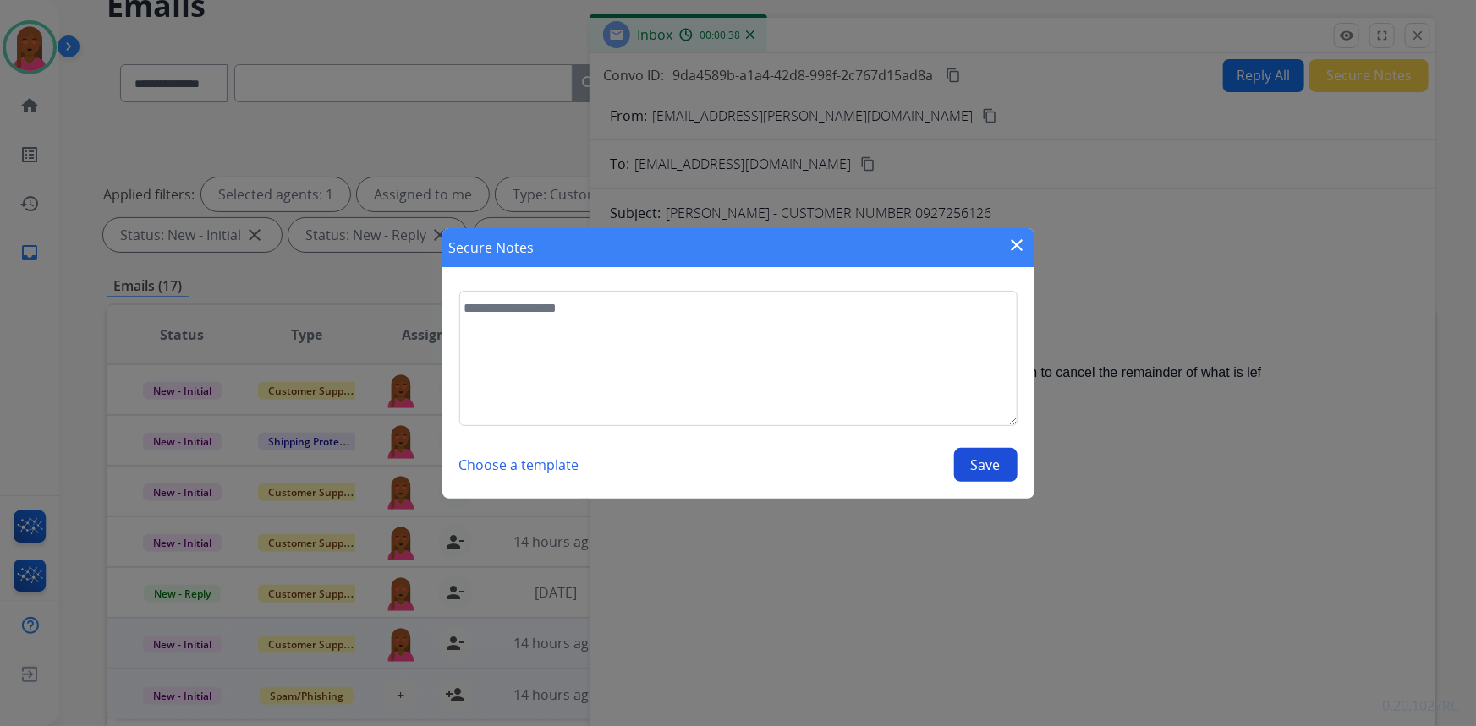
click at [793, 390] on textarea at bounding box center [738, 358] width 558 height 135
type textarea "**********"
drag, startPoint x: 985, startPoint y: 471, endPoint x: 985, endPoint y: 452, distance: 18.6
click at [985, 470] on button "Save" at bounding box center [985, 465] width 63 height 34
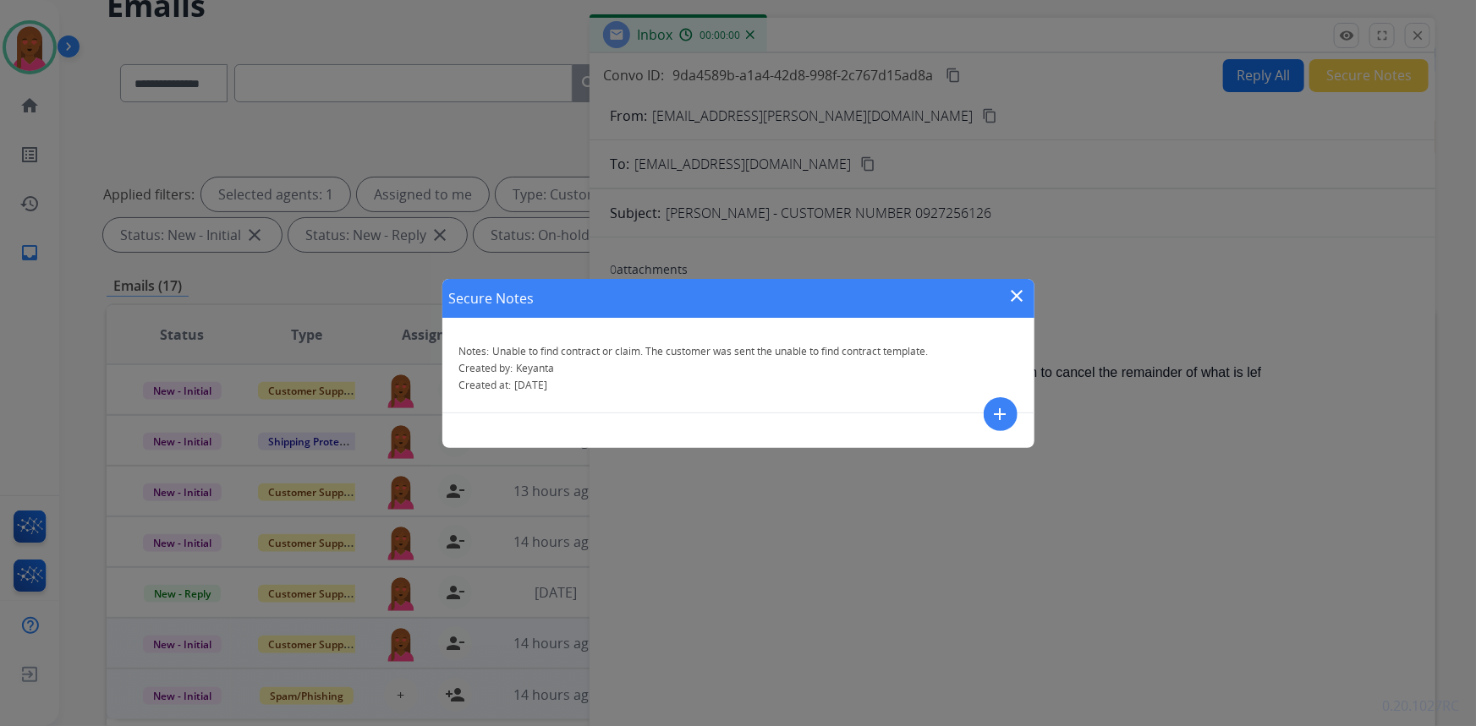
click at [1015, 287] on mat-icon "close" at bounding box center [1017, 296] width 20 height 20
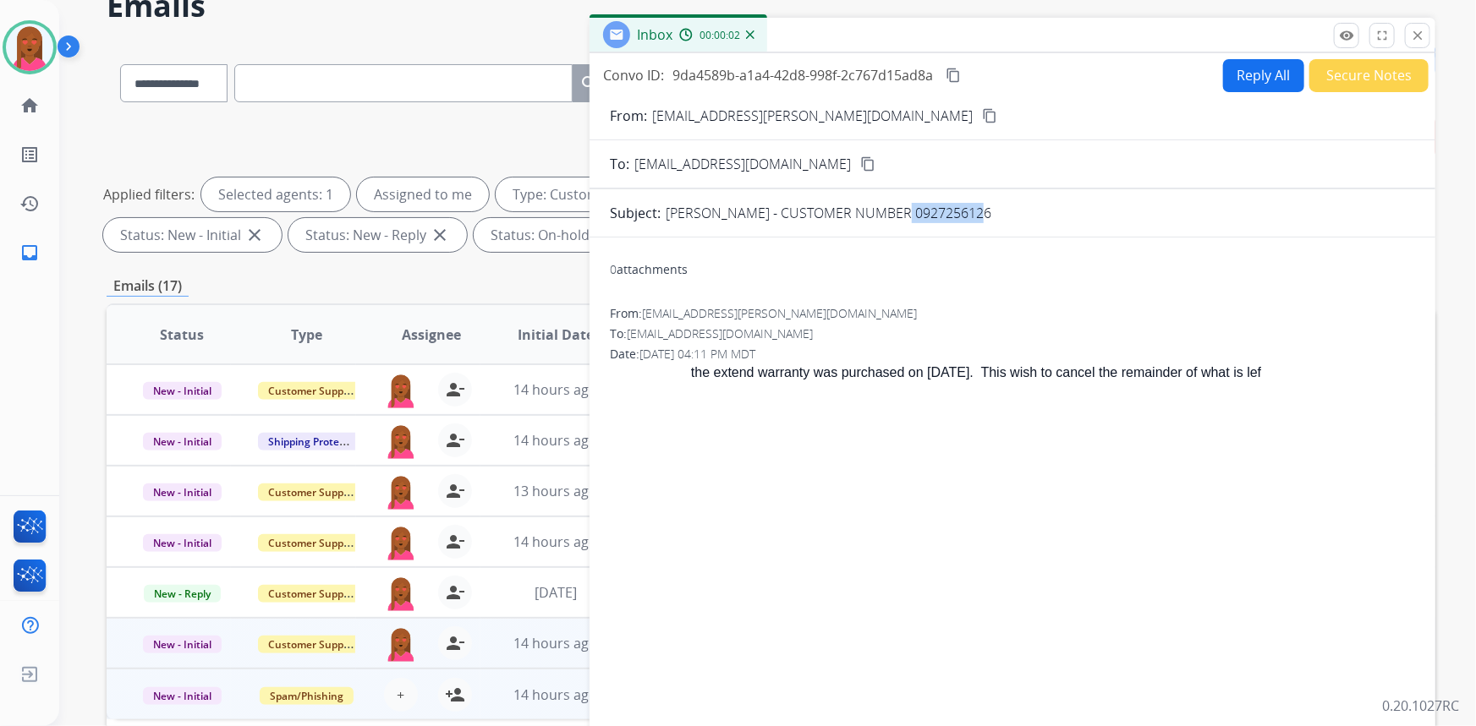
drag, startPoint x: 968, startPoint y: 210, endPoint x: 891, endPoint y: 210, distance: 77.8
click at [891, 210] on div "ALI GAROOSI - CUSTOMER NUMBER 0927256126" at bounding box center [1040, 213] width 749 height 20
copy p "0927256126"
click at [1328, 74] on button "Secure Notes" at bounding box center [1368, 75] width 119 height 33
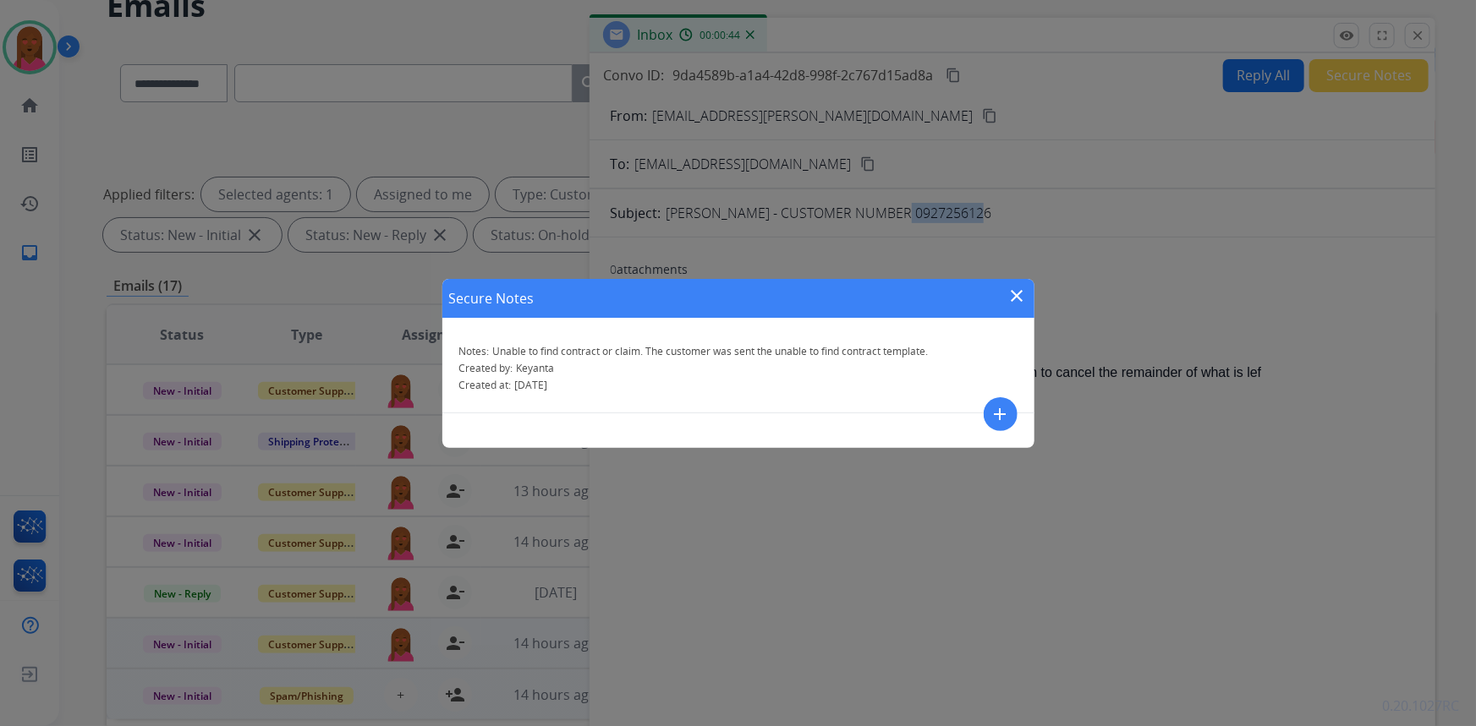
click at [990, 415] on button "add" at bounding box center [1001, 415] width 34 height 34
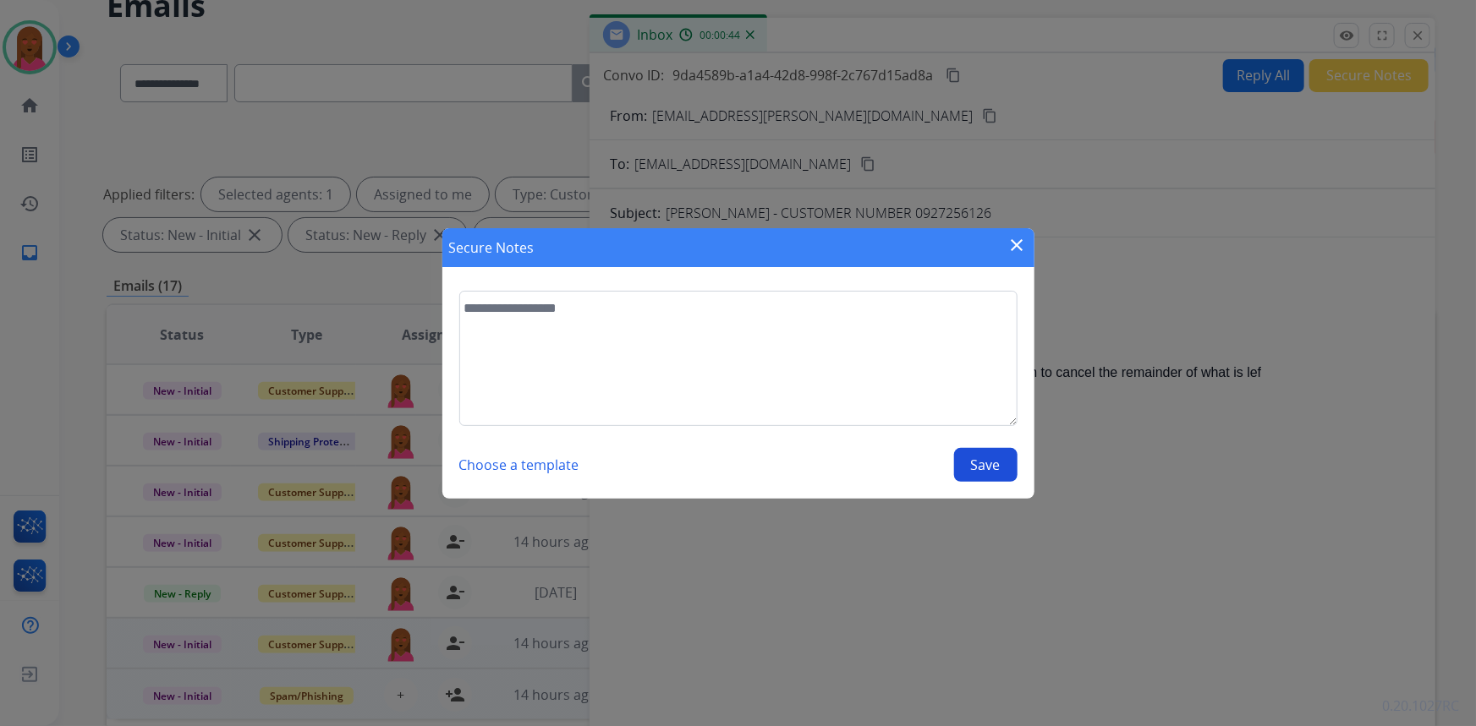
click at [703, 363] on textarea at bounding box center [738, 358] width 558 height 135
type textarea "*"
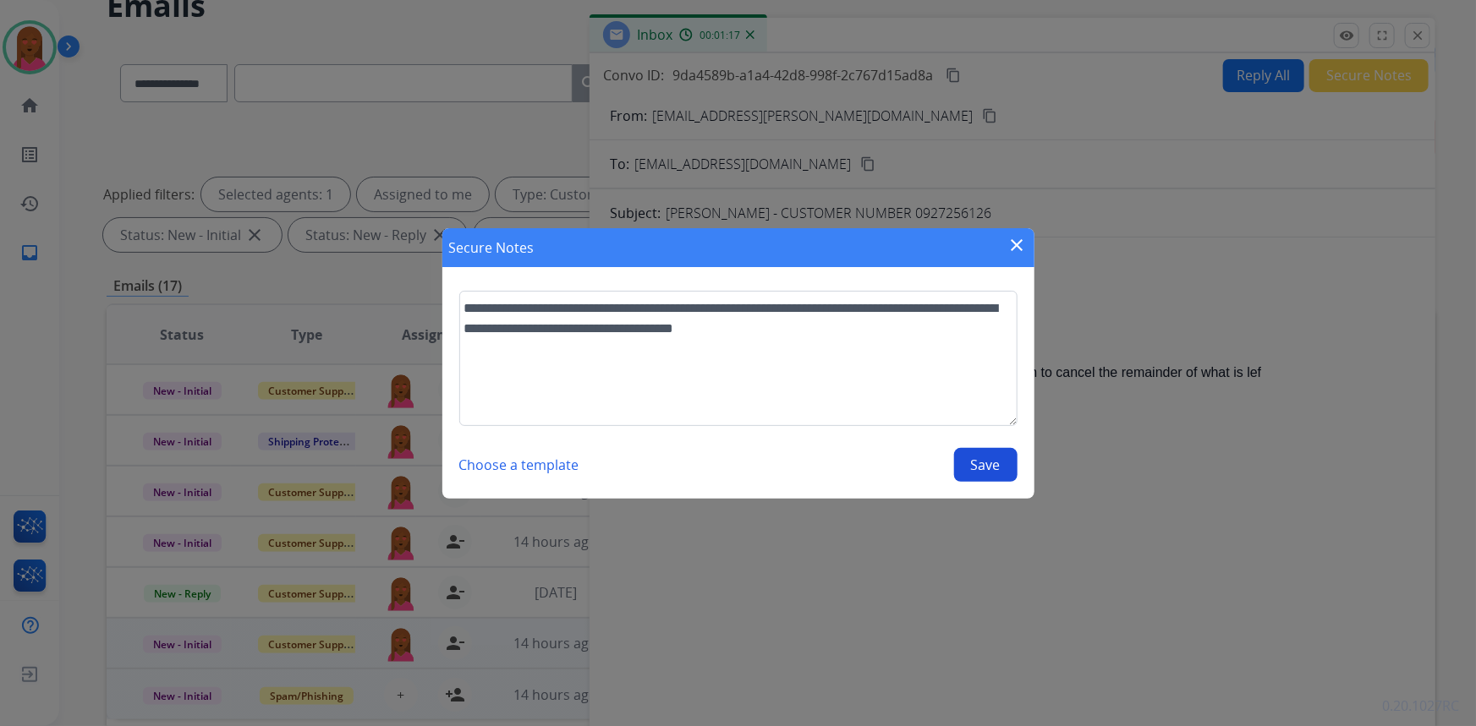
type textarea "**********"
click at [998, 444] on div "**********" at bounding box center [738, 386] width 558 height 191
click at [991, 467] on button "Save" at bounding box center [985, 465] width 63 height 34
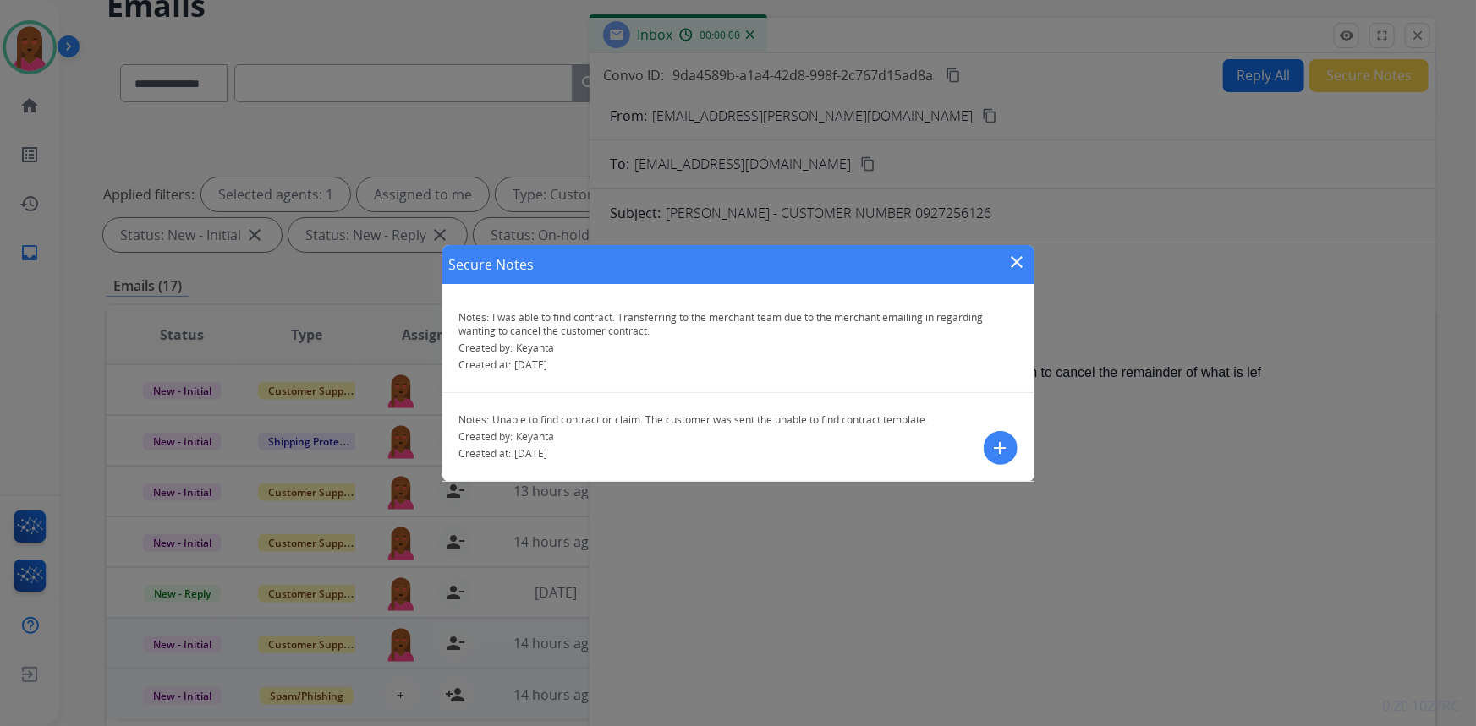
click at [1013, 266] on mat-icon "close" at bounding box center [1017, 262] width 20 height 20
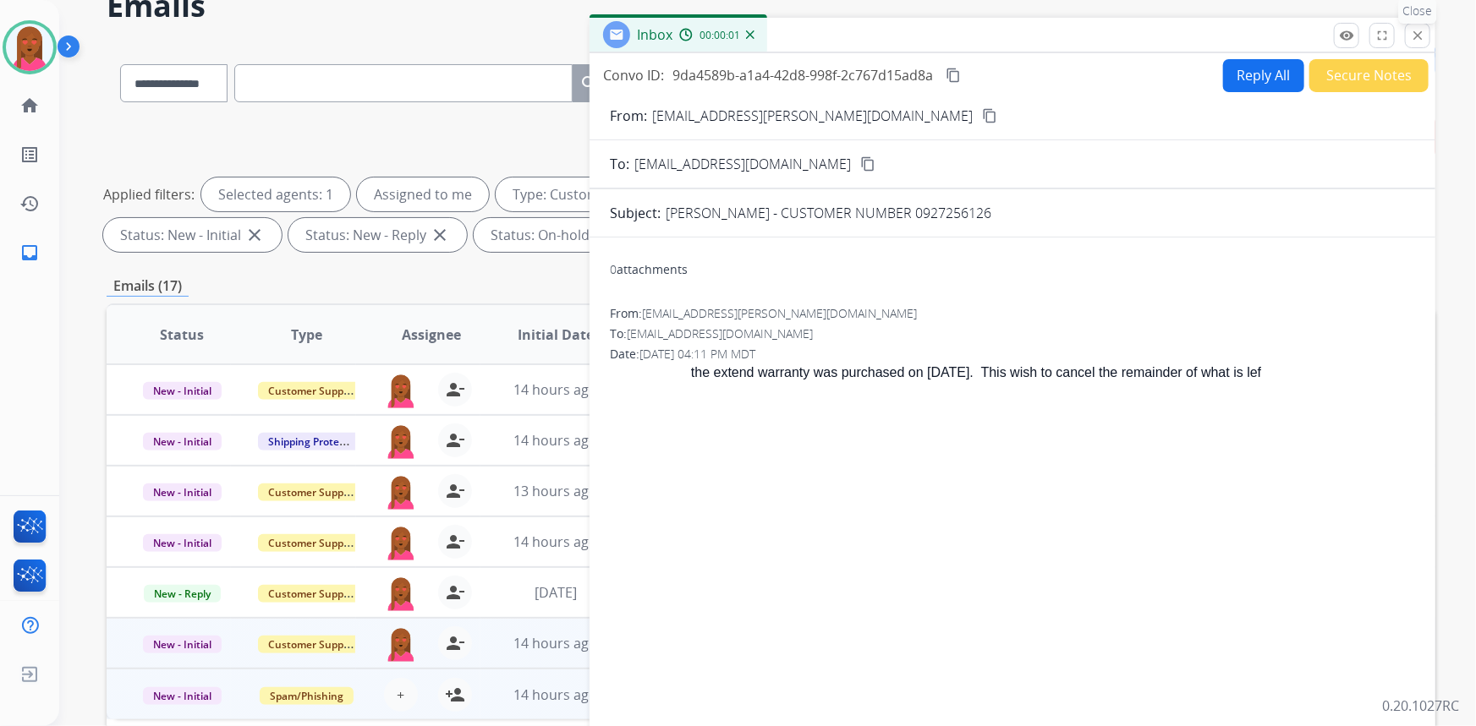
click at [1410, 42] on button "close Close" at bounding box center [1417, 35] width 25 height 25
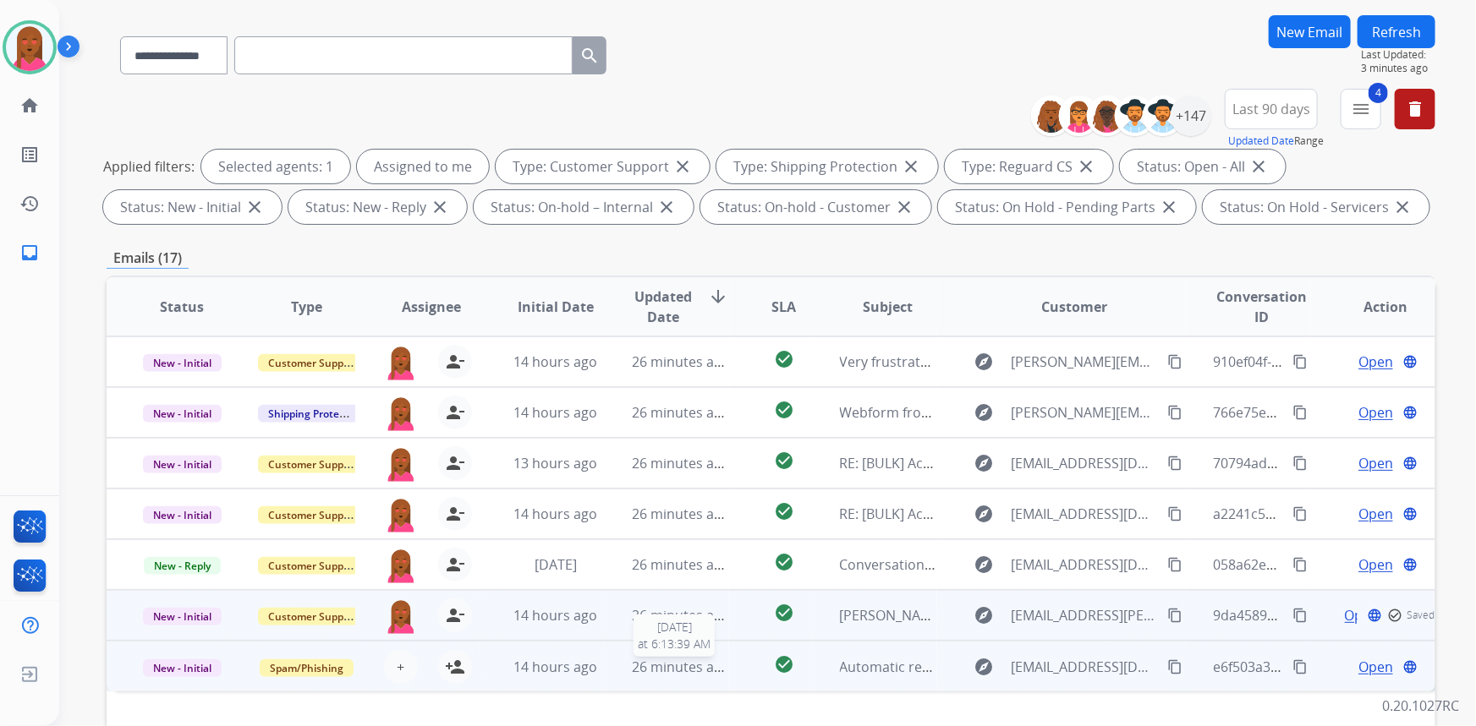
scroll to position [316, 0]
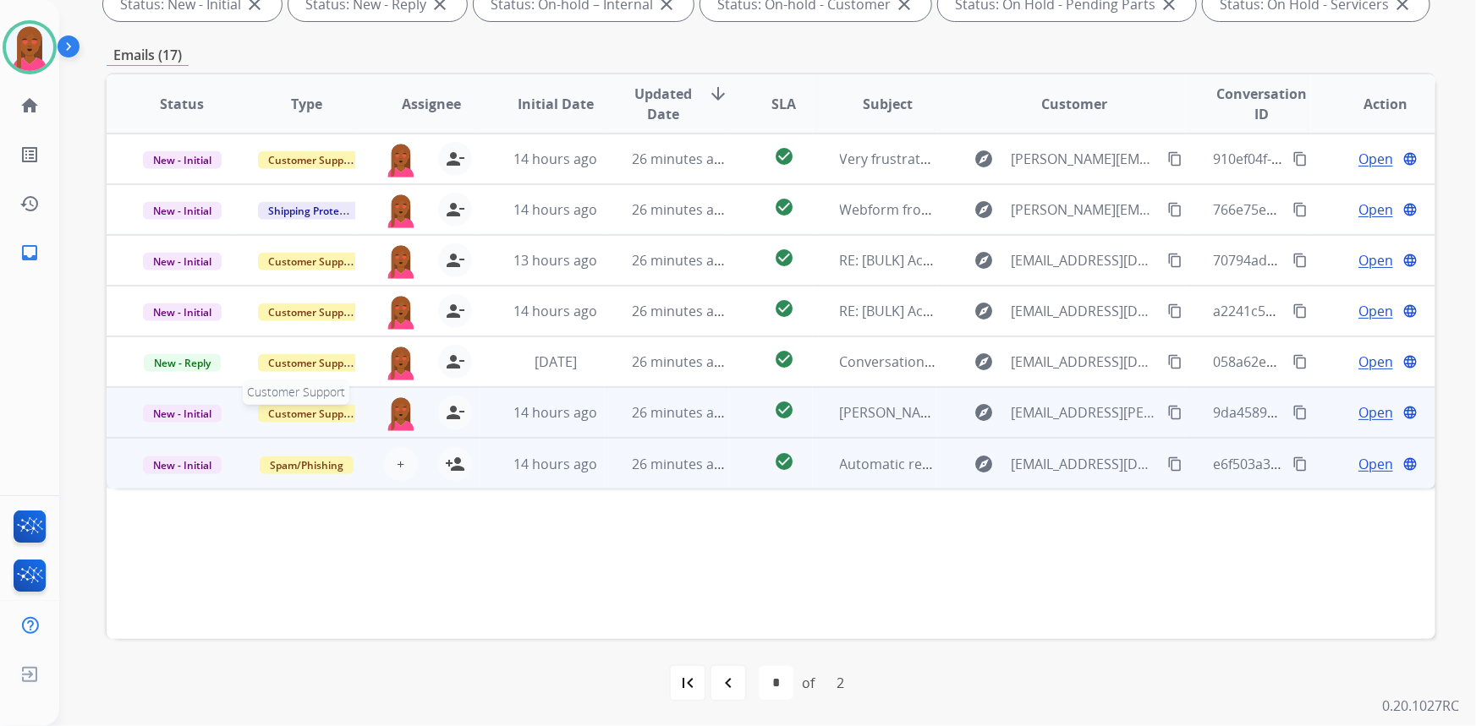
click at [325, 411] on span "Customer Support" at bounding box center [313, 414] width 110 height 18
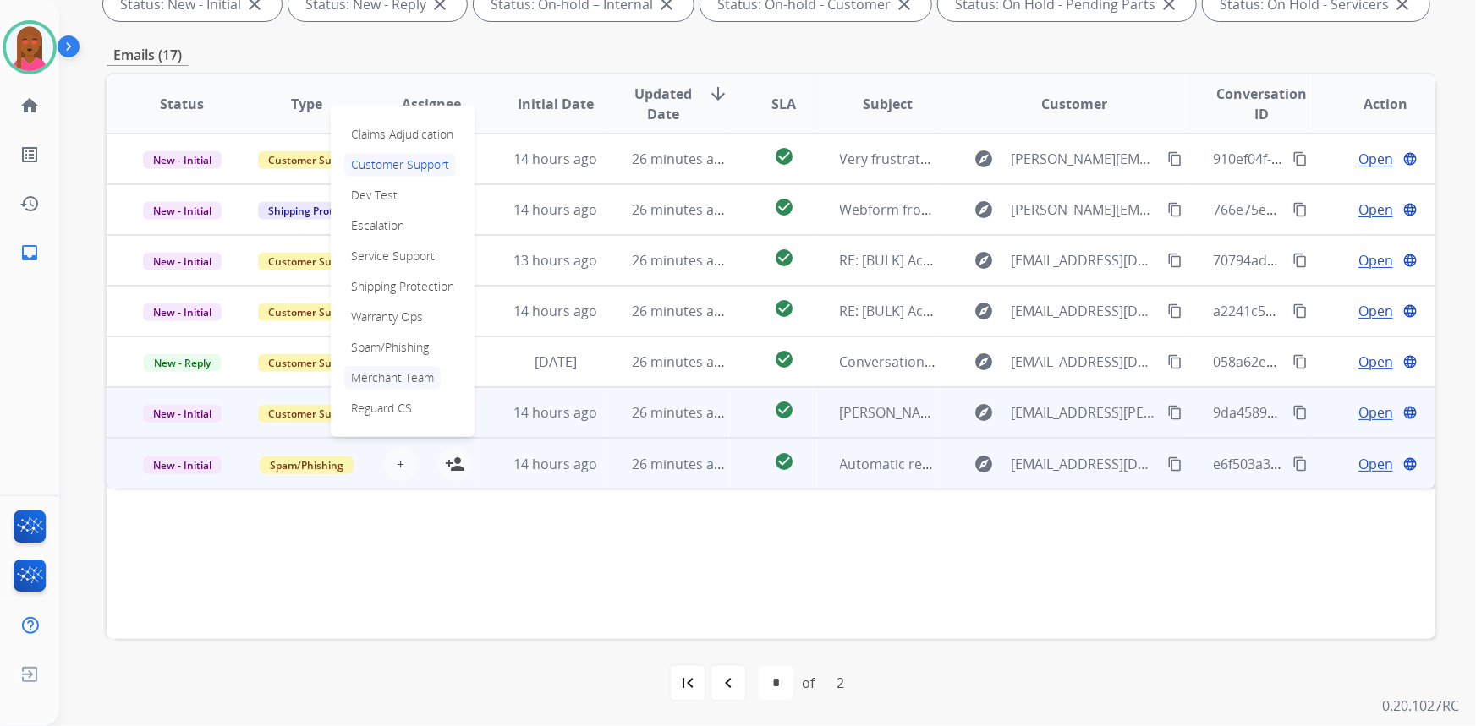
click at [405, 382] on p "Merchant Team" at bounding box center [392, 378] width 96 height 24
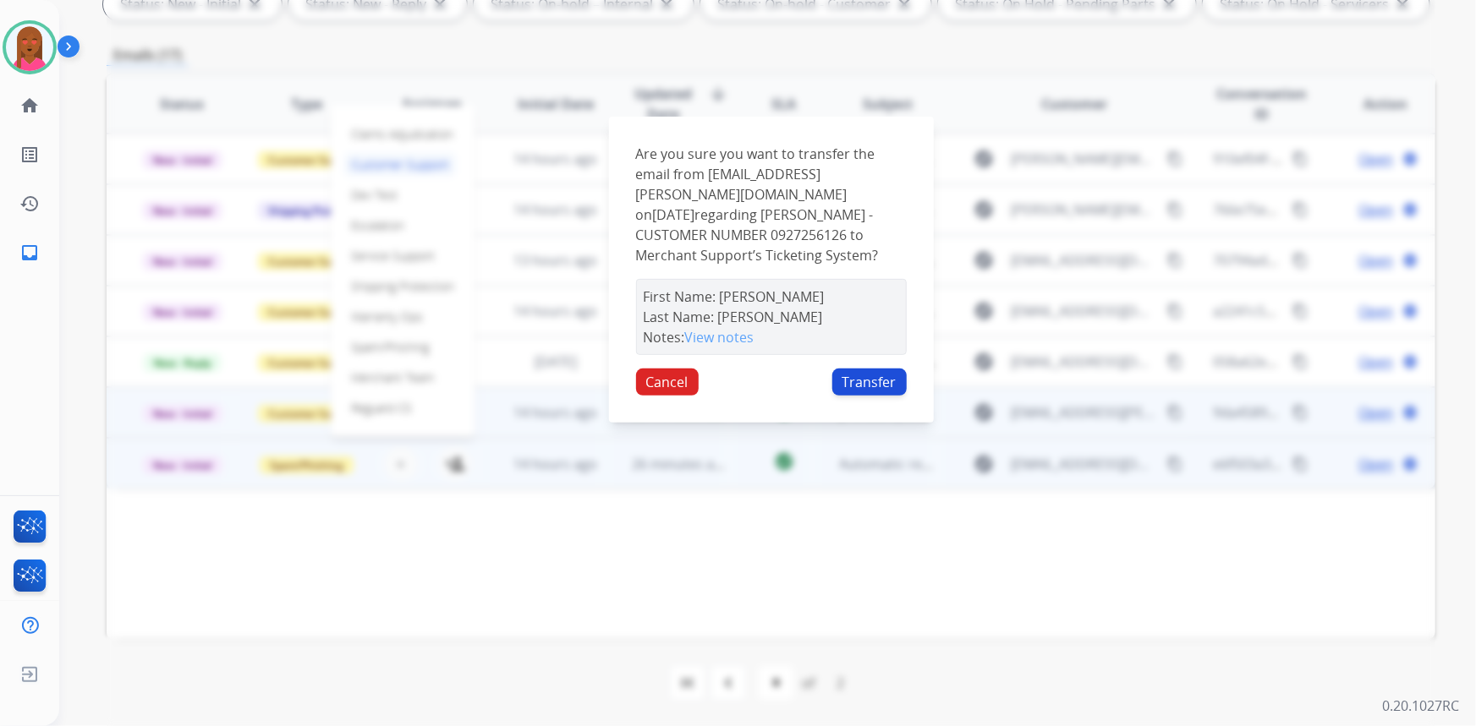
click at [864, 370] on button "Transfer" at bounding box center [869, 382] width 74 height 27
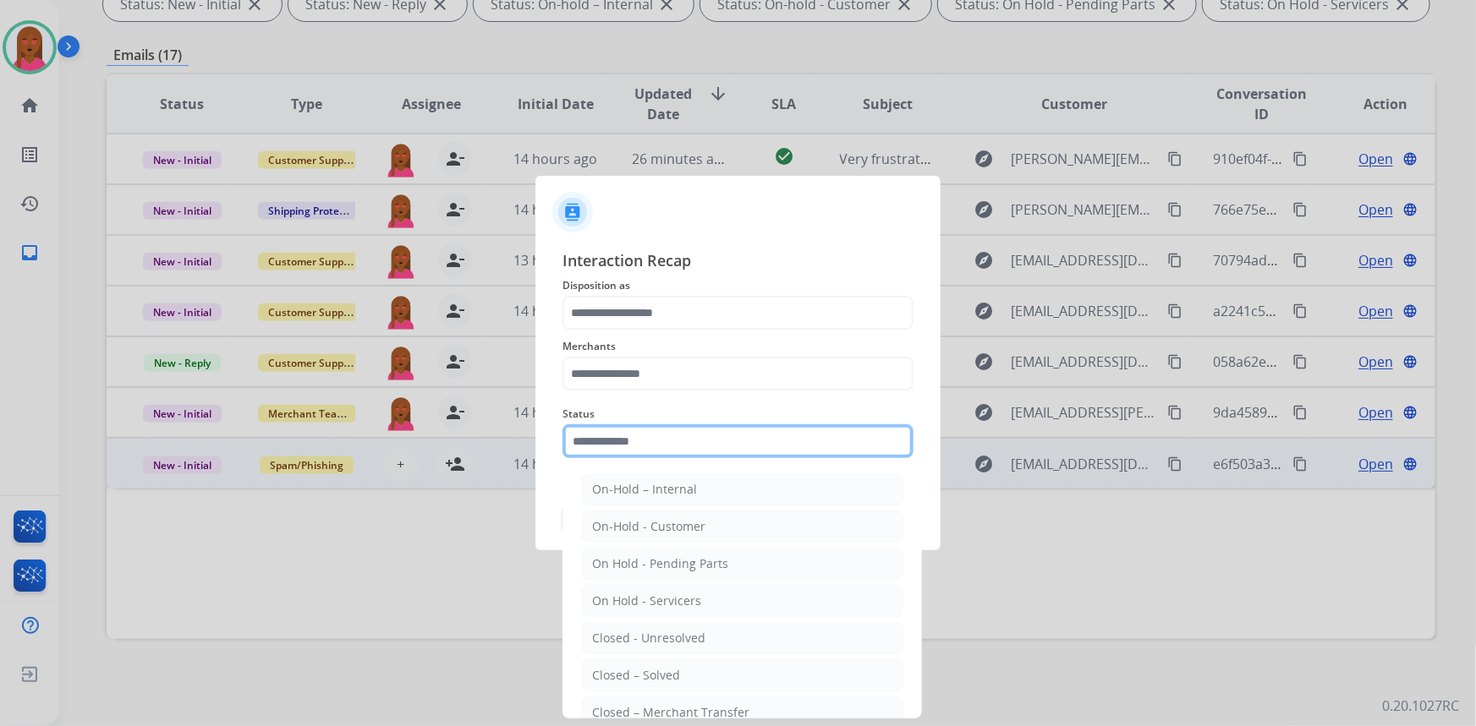
click at [645, 436] on input "text" at bounding box center [737, 442] width 351 height 34
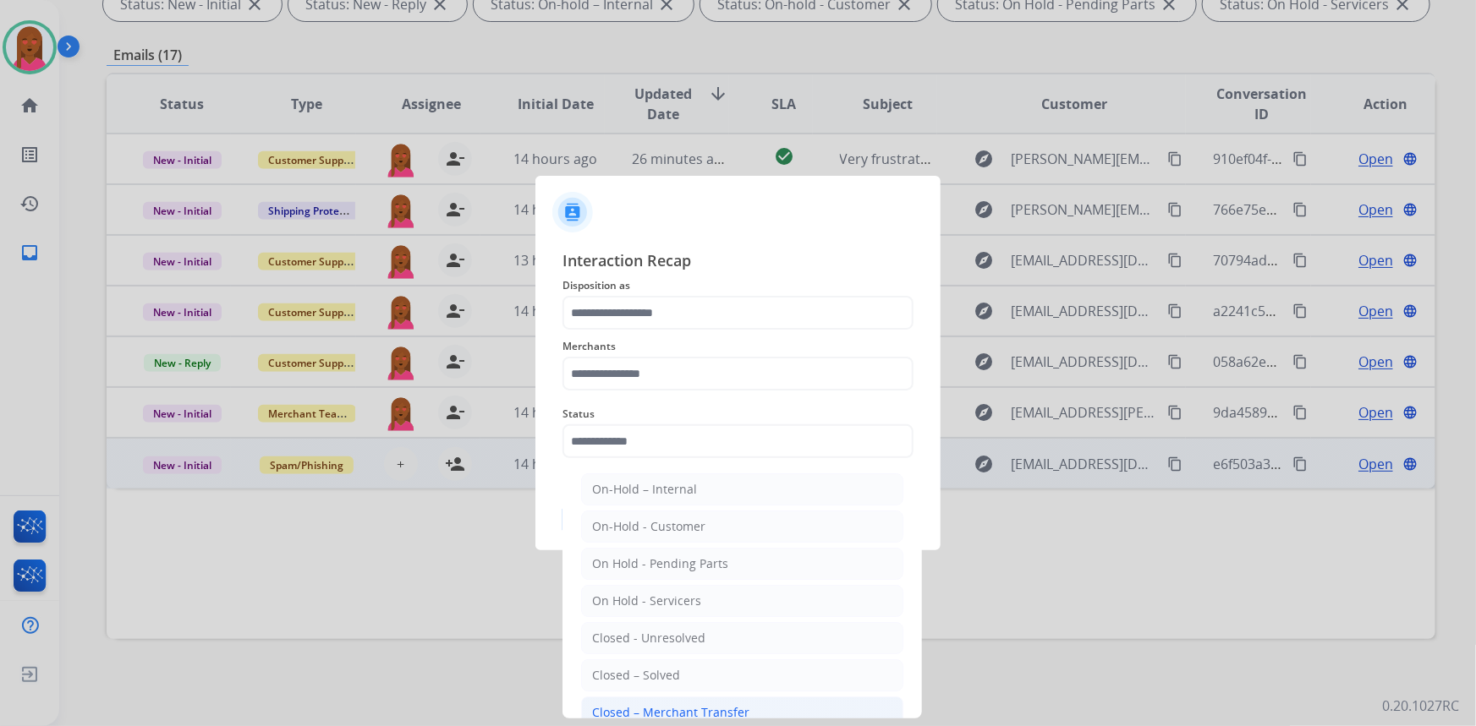
click at [644, 709] on div "Closed – Merchant Transfer" at bounding box center [670, 713] width 157 height 17
type input "**********"
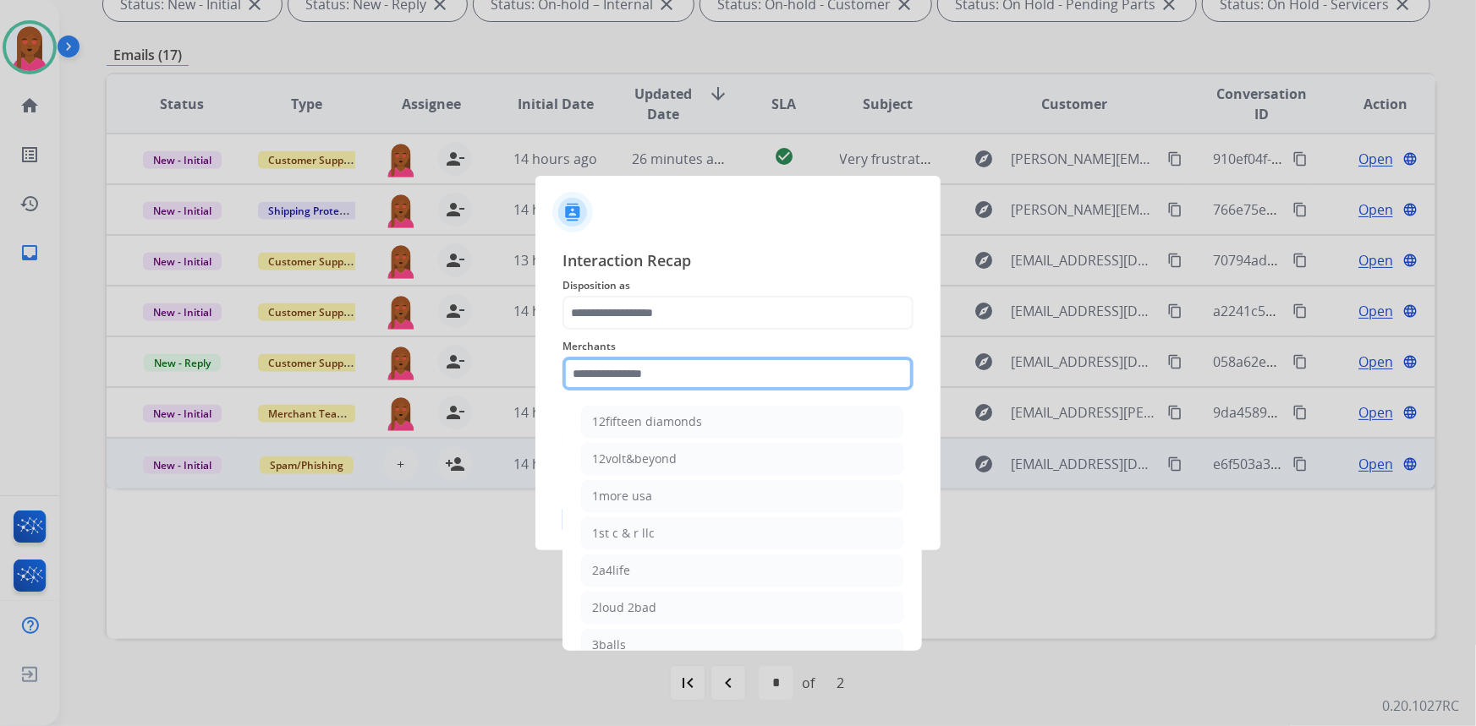
click at [651, 374] on input "text" at bounding box center [737, 374] width 351 height 34
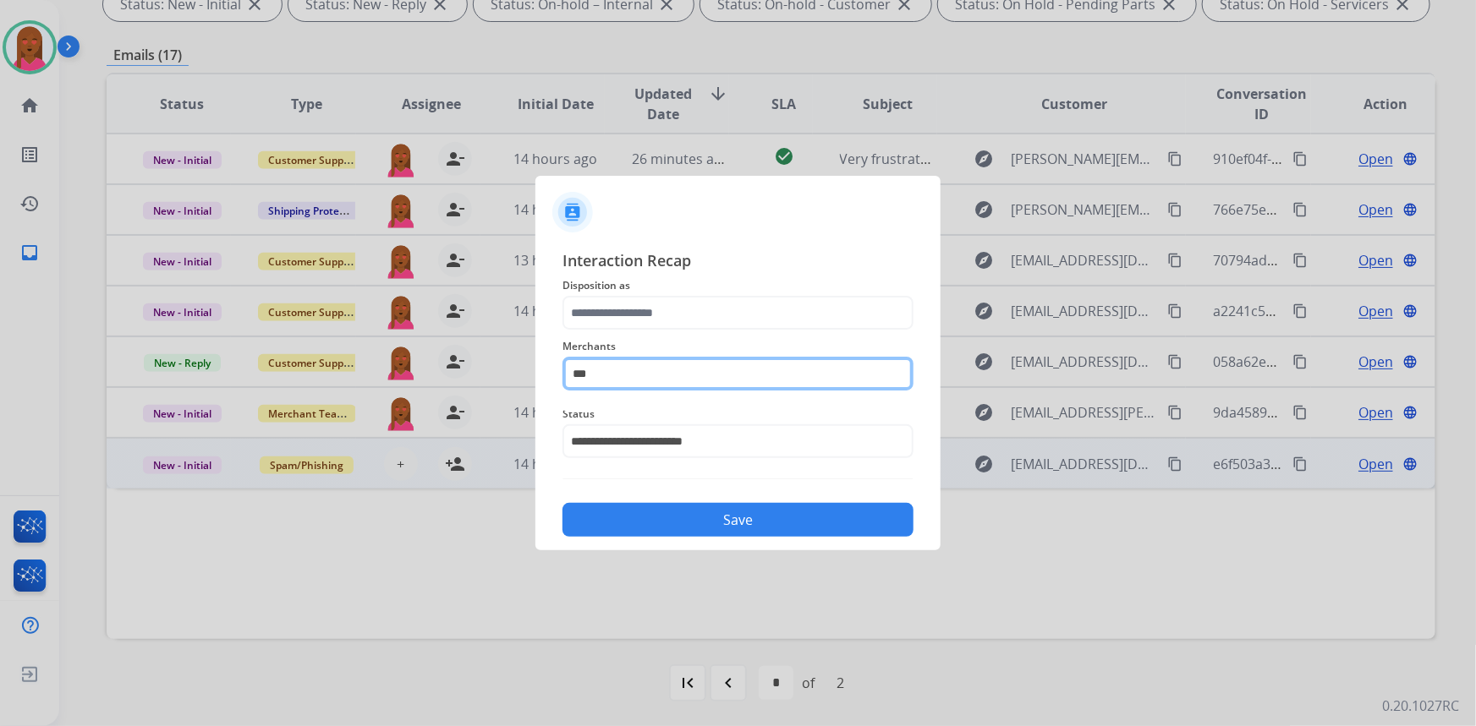
drag, startPoint x: 651, startPoint y: 374, endPoint x: 440, endPoint y: 348, distance: 213.0
click at [0, 348] on app-contact-recap-modal "**********" at bounding box center [0, 363] width 0 height 726
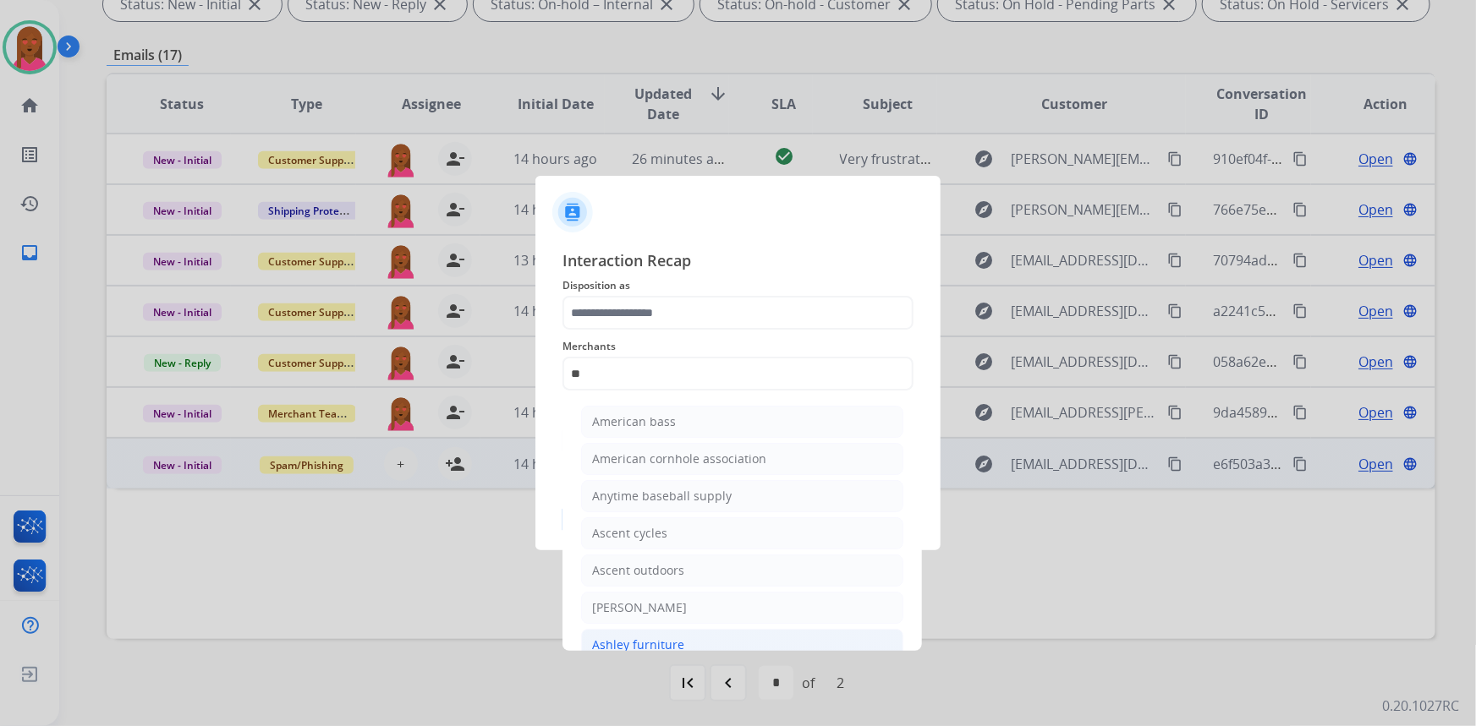
click at [682, 644] on li "Ashley furniture" at bounding box center [742, 645] width 322 height 32
type input "**********"
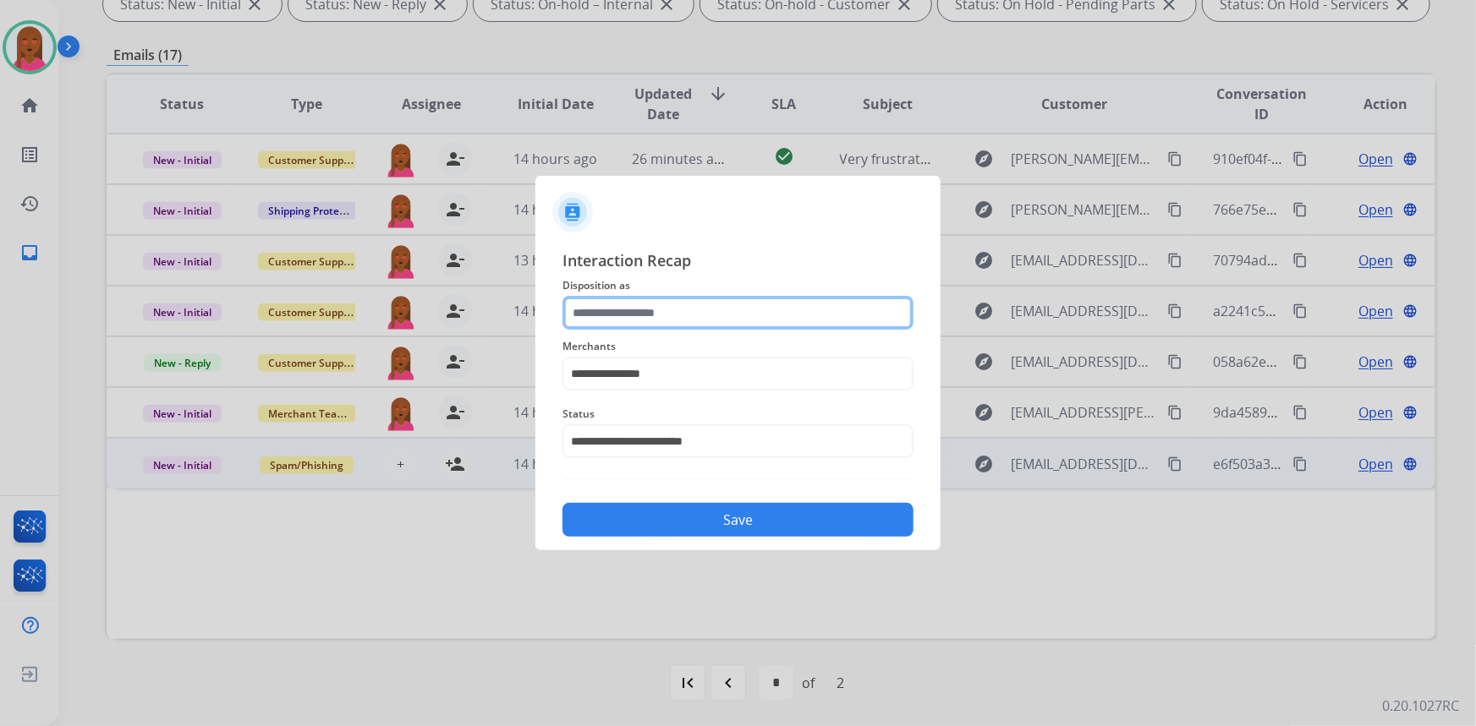
click at [681, 321] on input "text" at bounding box center [737, 313] width 351 height 34
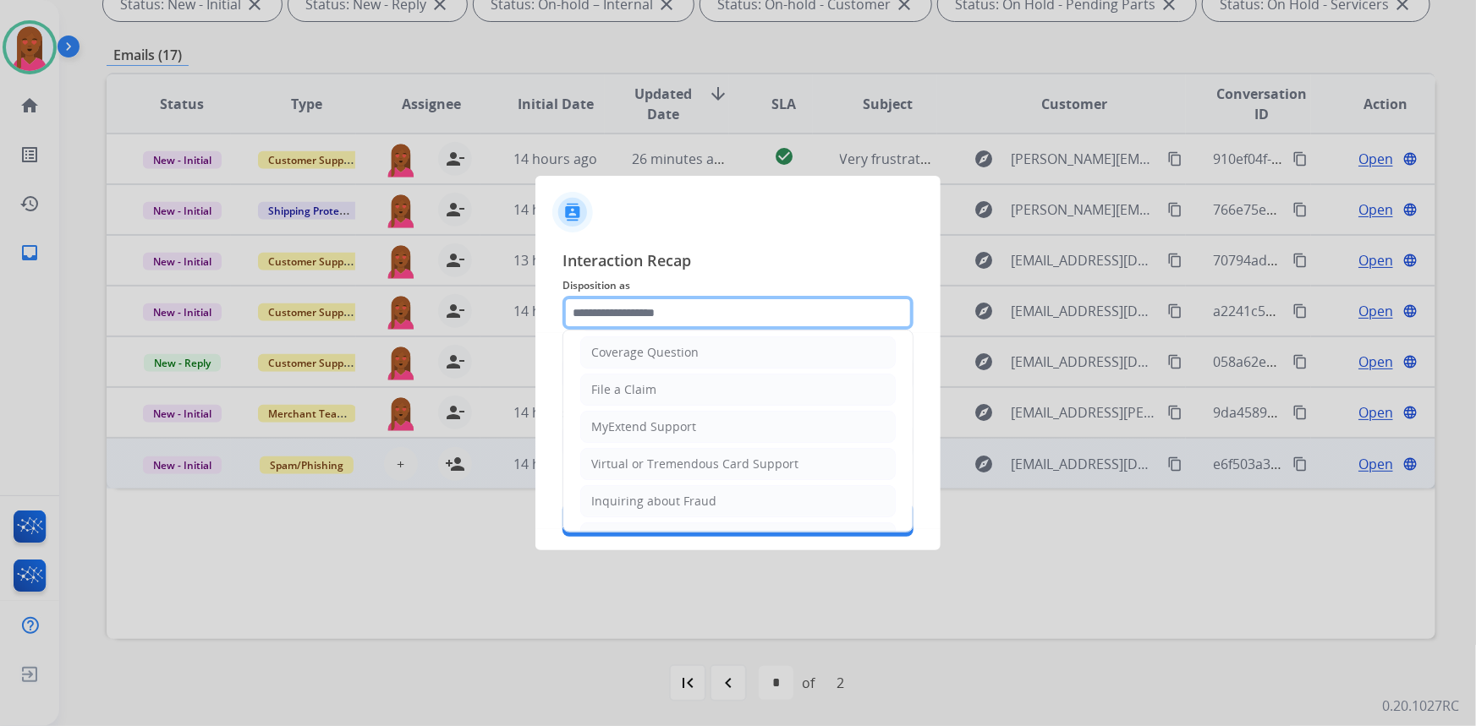
scroll to position [0, 0]
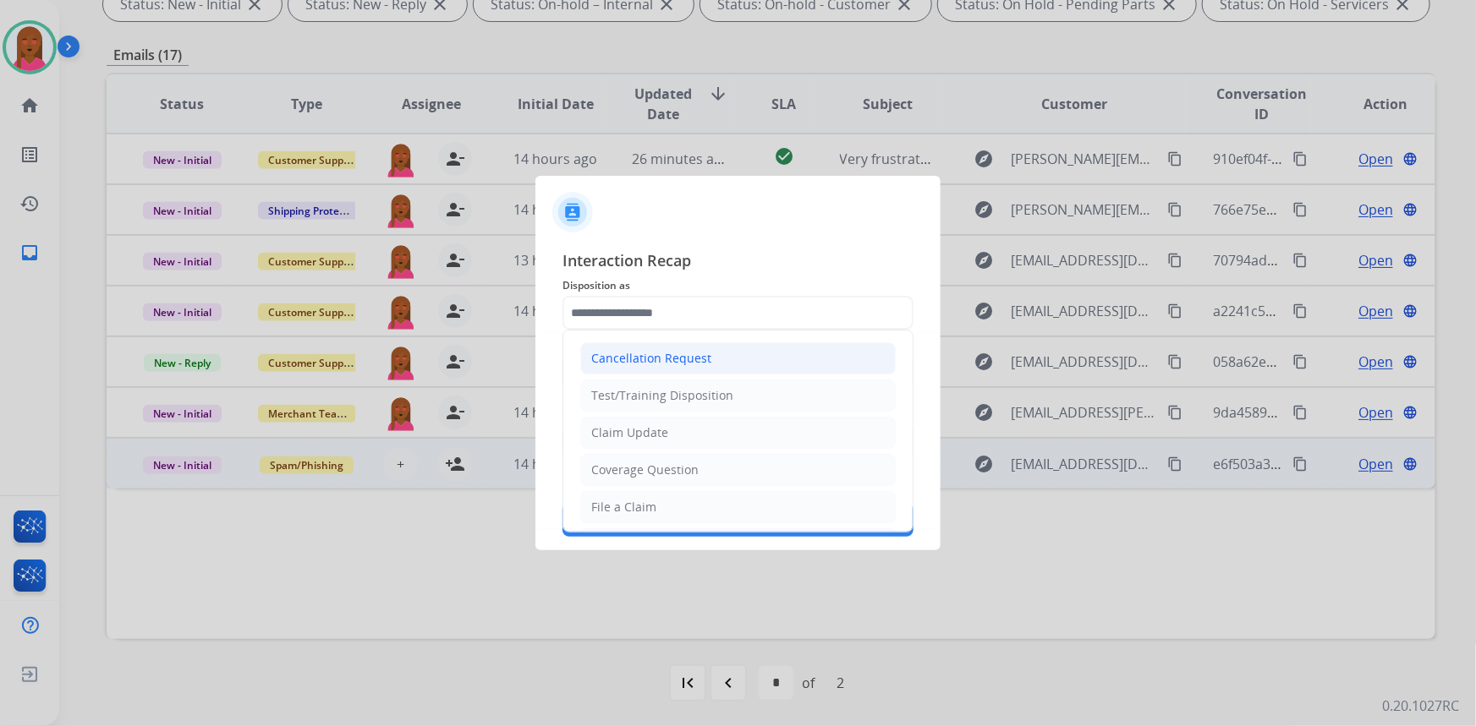
click at [704, 356] on div "Cancellation Request" at bounding box center [651, 358] width 120 height 17
type input "**********"
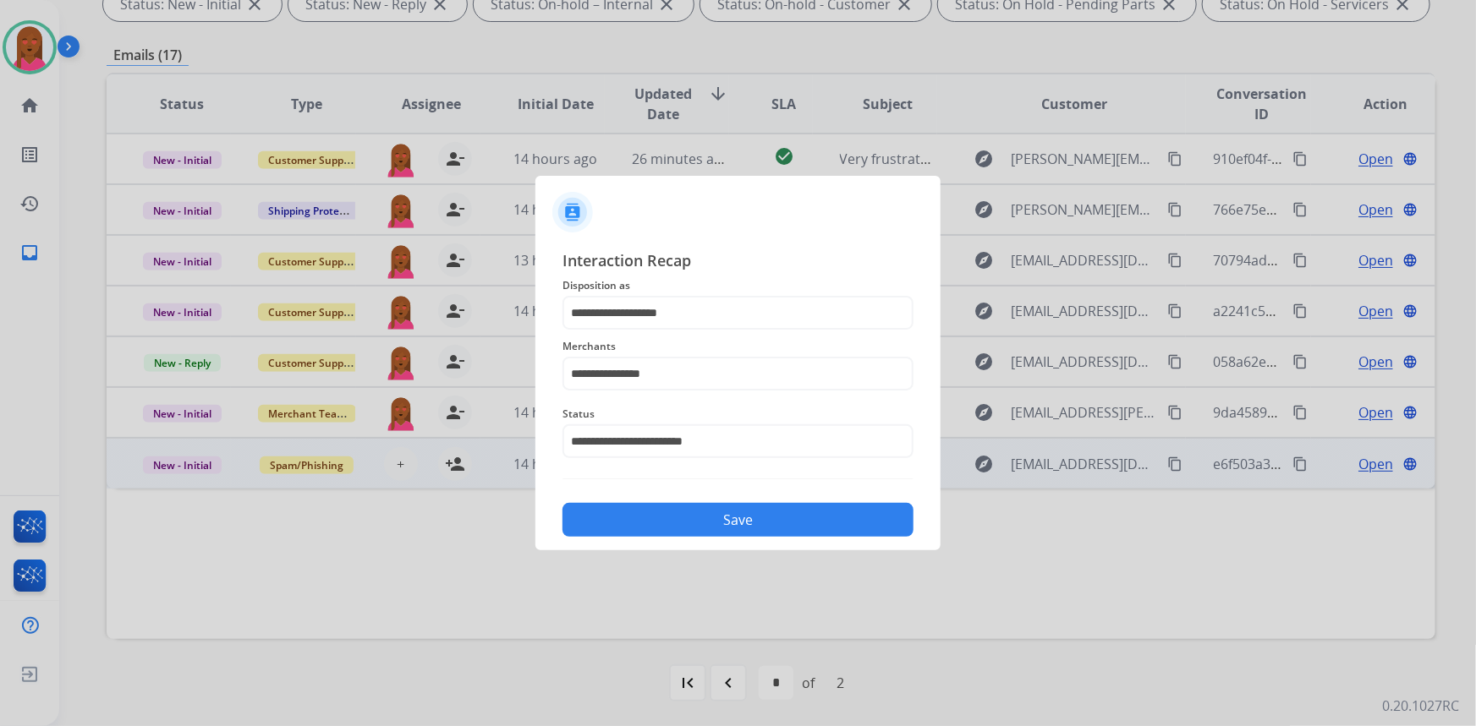
drag, startPoint x: 768, startPoint y: 495, endPoint x: 772, endPoint y: 539, distance: 44.2
click at [768, 499] on div "Save" at bounding box center [737, 515] width 351 height 44
click at [771, 540] on div "**********" at bounding box center [737, 392] width 405 height 315
click at [777, 523] on button "Save" at bounding box center [737, 520] width 351 height 34
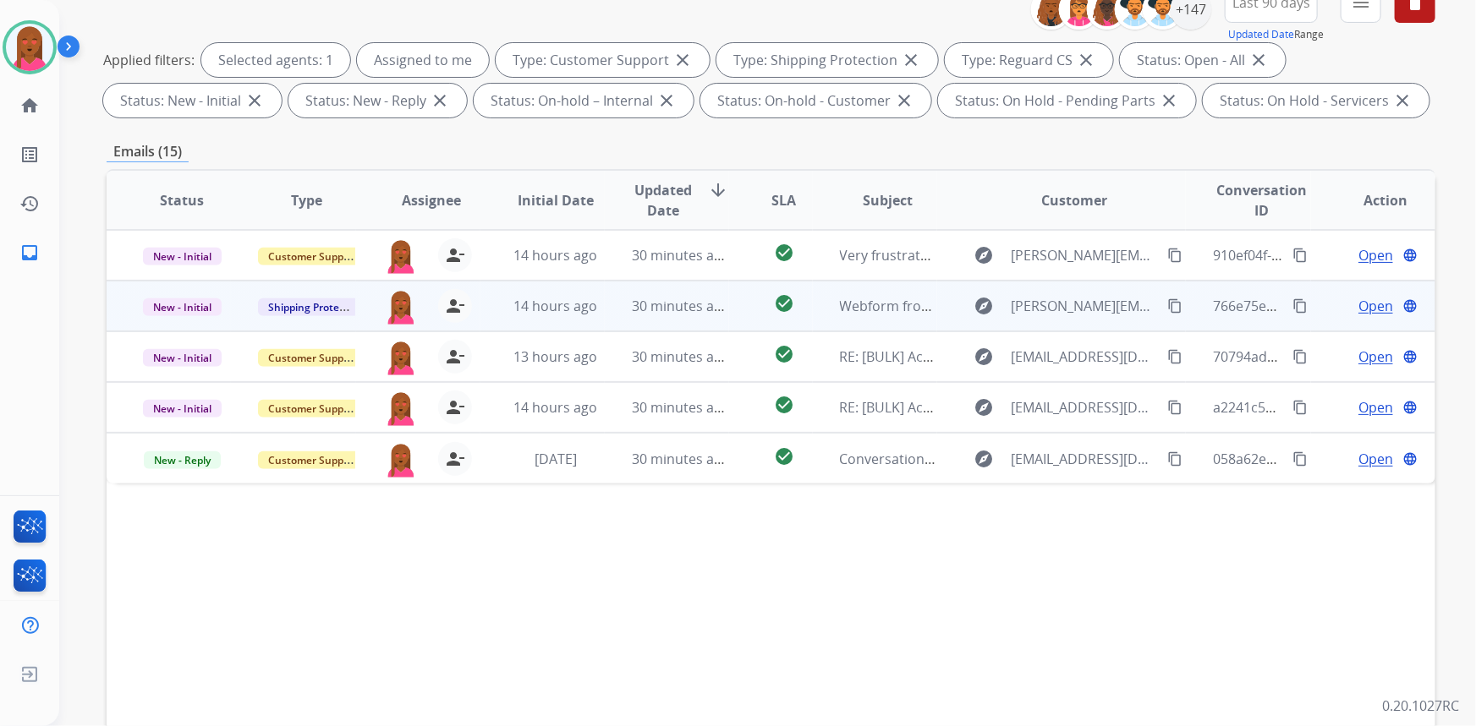
scroll to position [307, 0]
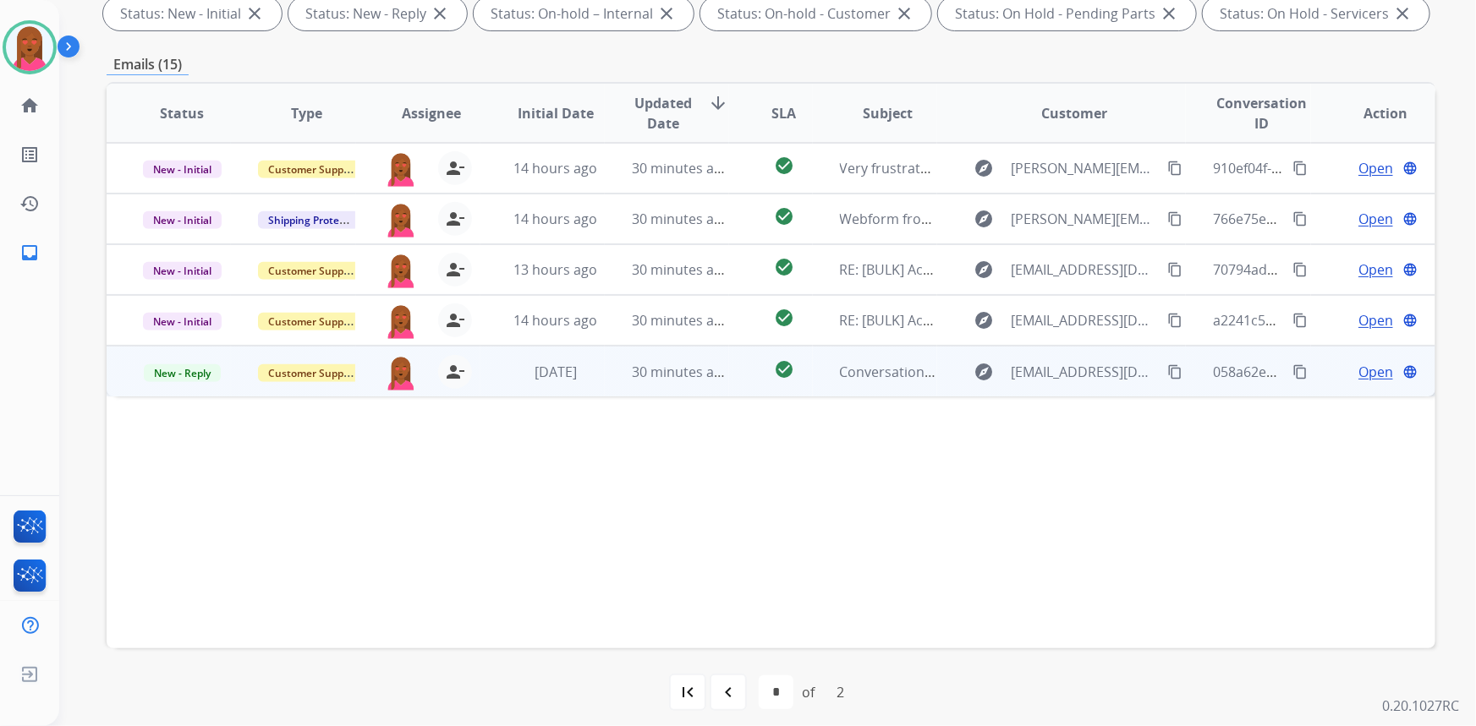
click at [1365, 371] on span "Open" at bounding box center [1375, 372] width 35 height 20
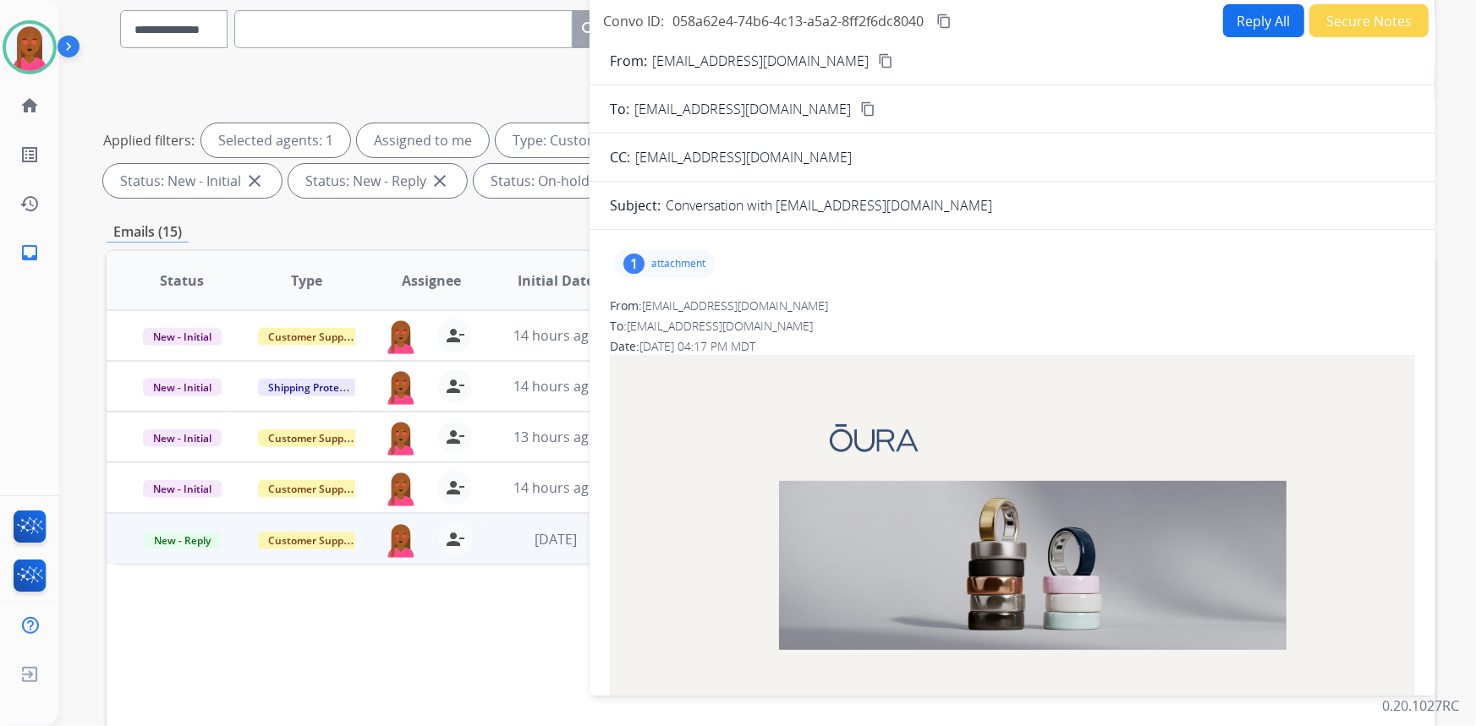
scroll to position [0, 0]
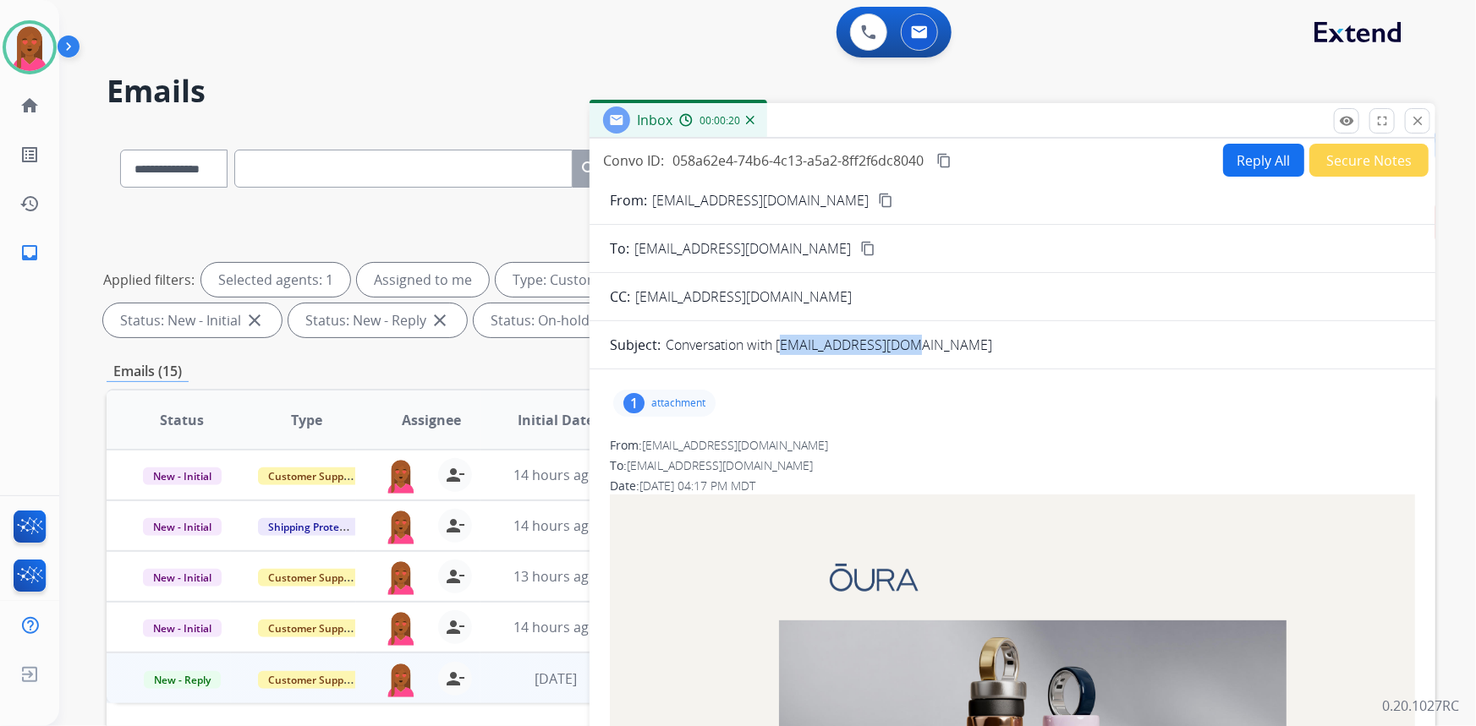
drag, startPoint x: 907, startPoint y: 346, endPoint x: 779, endPoint y: 354, distance: 127.9
click at [779, 354] on p "Conversation with htran850@gmail.com" at bounding box center [829, 345] width 326 height 20
copy p "htran850@gmail.com"
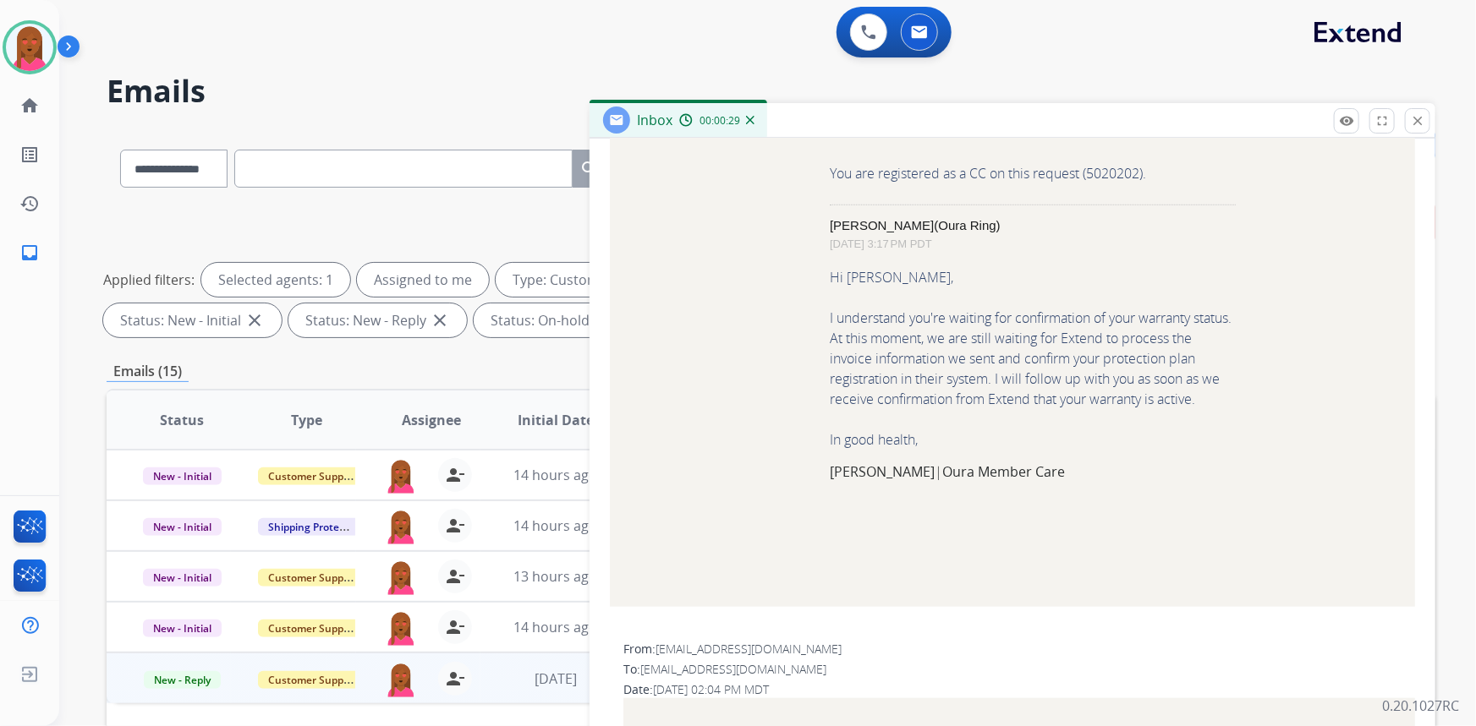
scroll to position [538, 0]
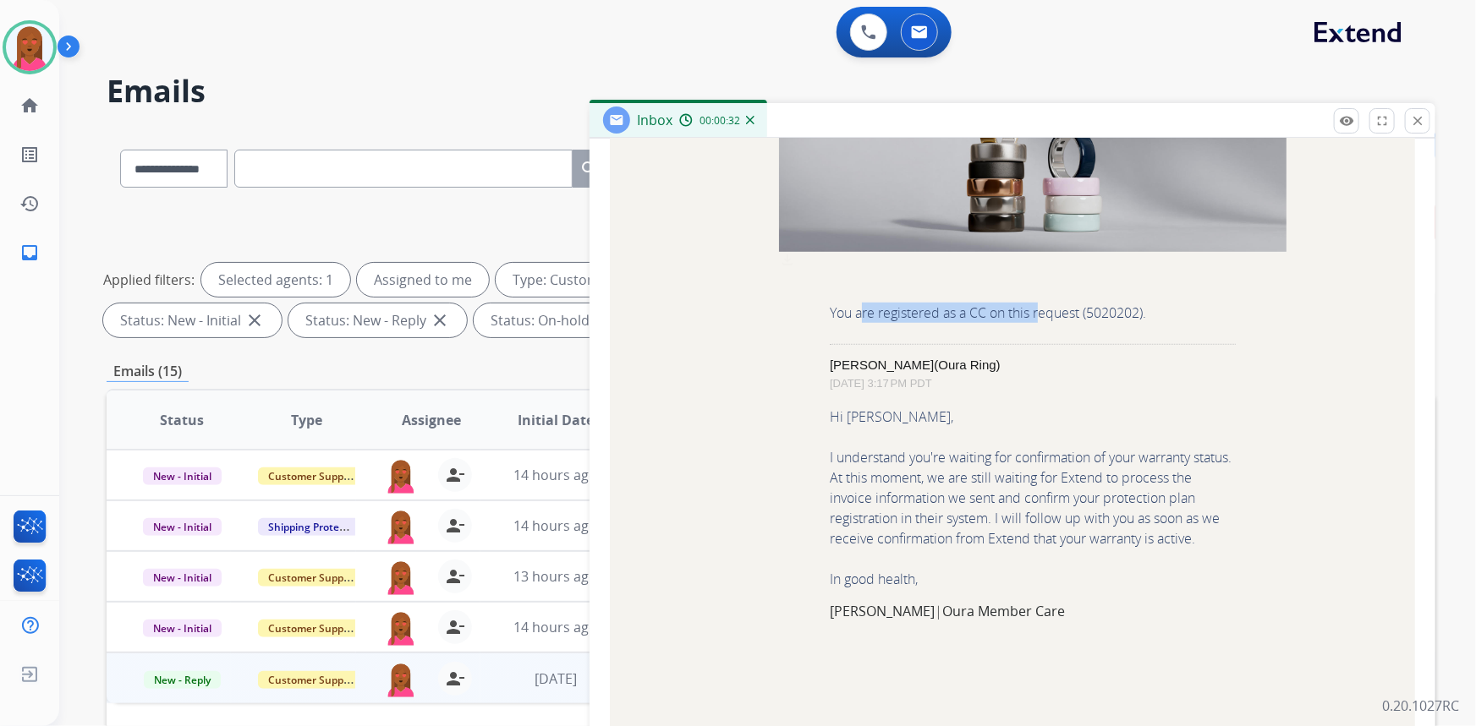
drag, startPoint x: 855, startPoint y: 316, endPoint x: 1035, endPoint y: 315, distance: 180.2
click at [1035, 315] on p "You are registered as a CC on this request (5020202)." at bounding box center [1033, 313] width 406 height 20
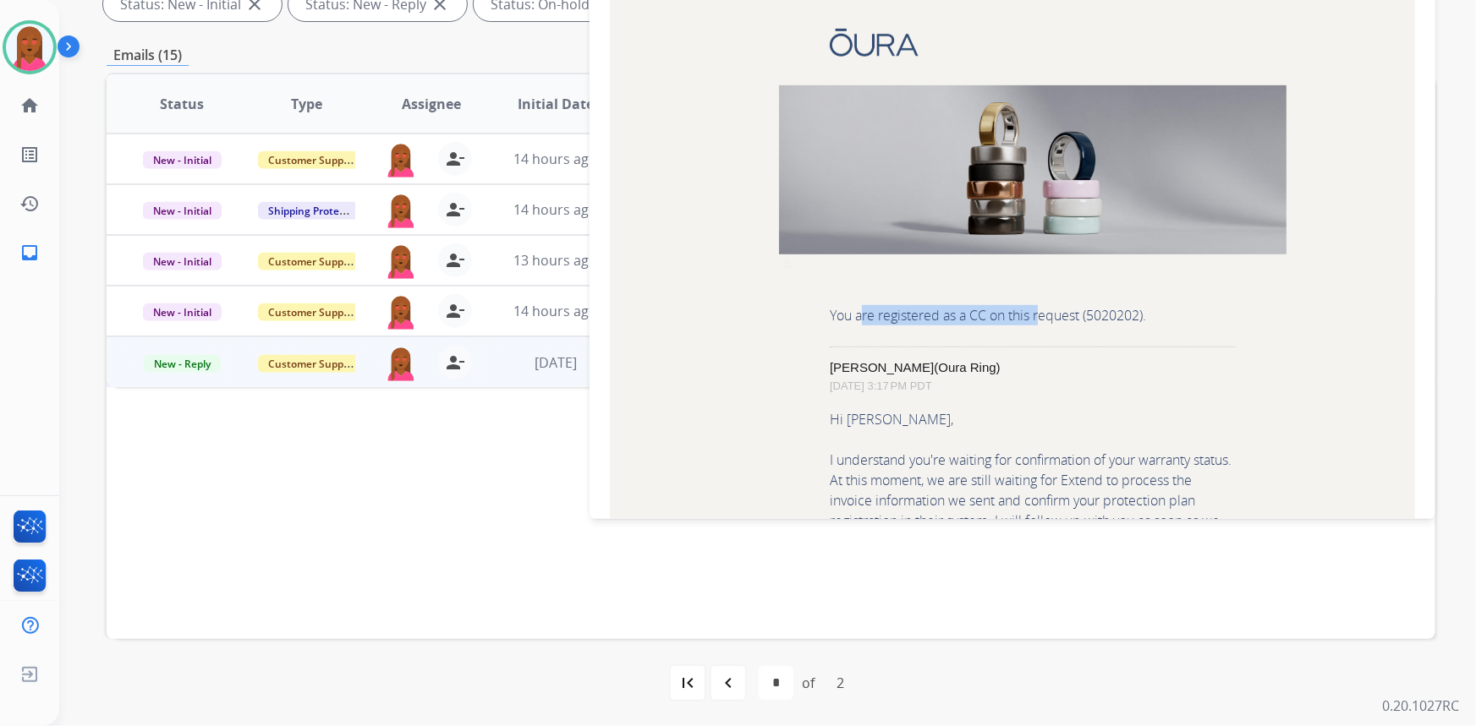
scroll to position [372, 0]
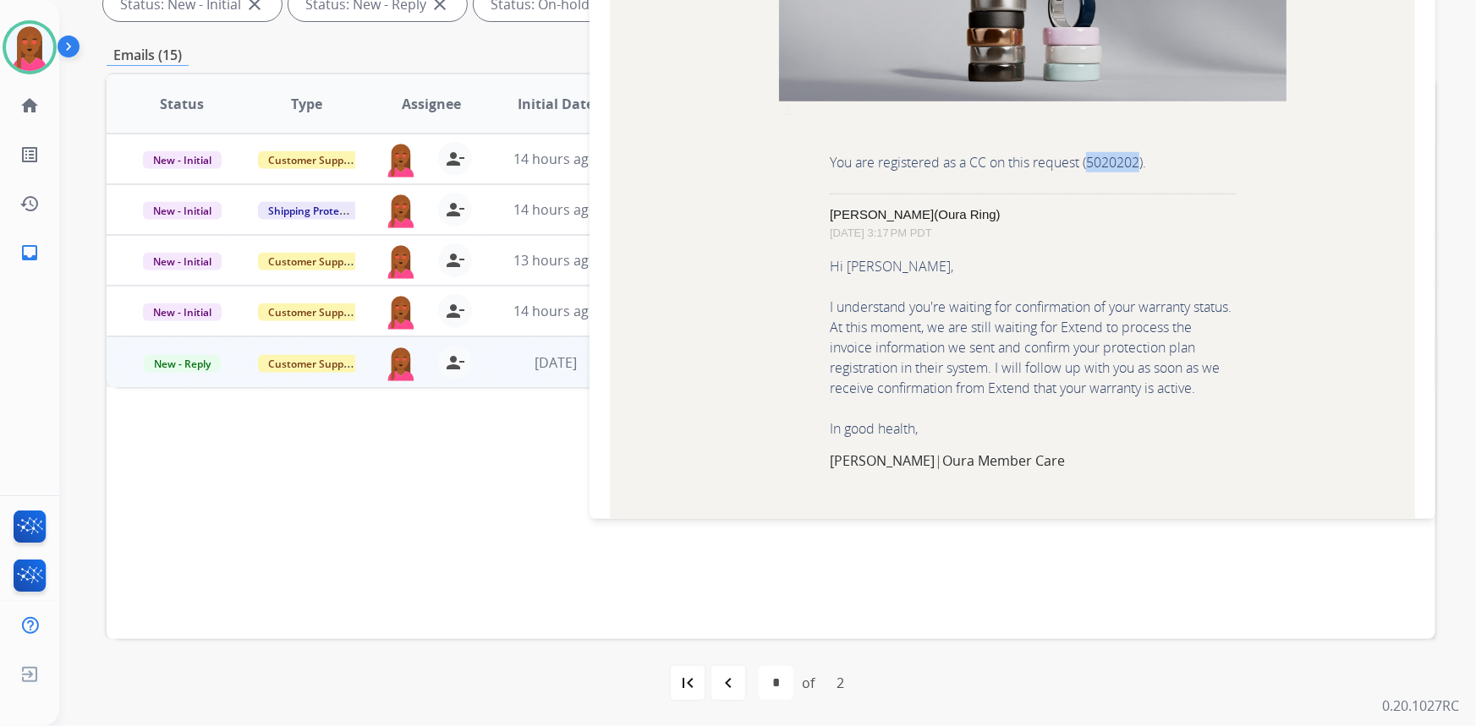
drag, startPoint x: 1139, startPoint y: 155, endPoint x: 1088, endPoint y: 165, distance: 52.6
click at [1088, 165] on p "You are registered as a CC on this request (5020202)." at bounding box center [1033, 162] width 406 height 20
copy p "5020202"
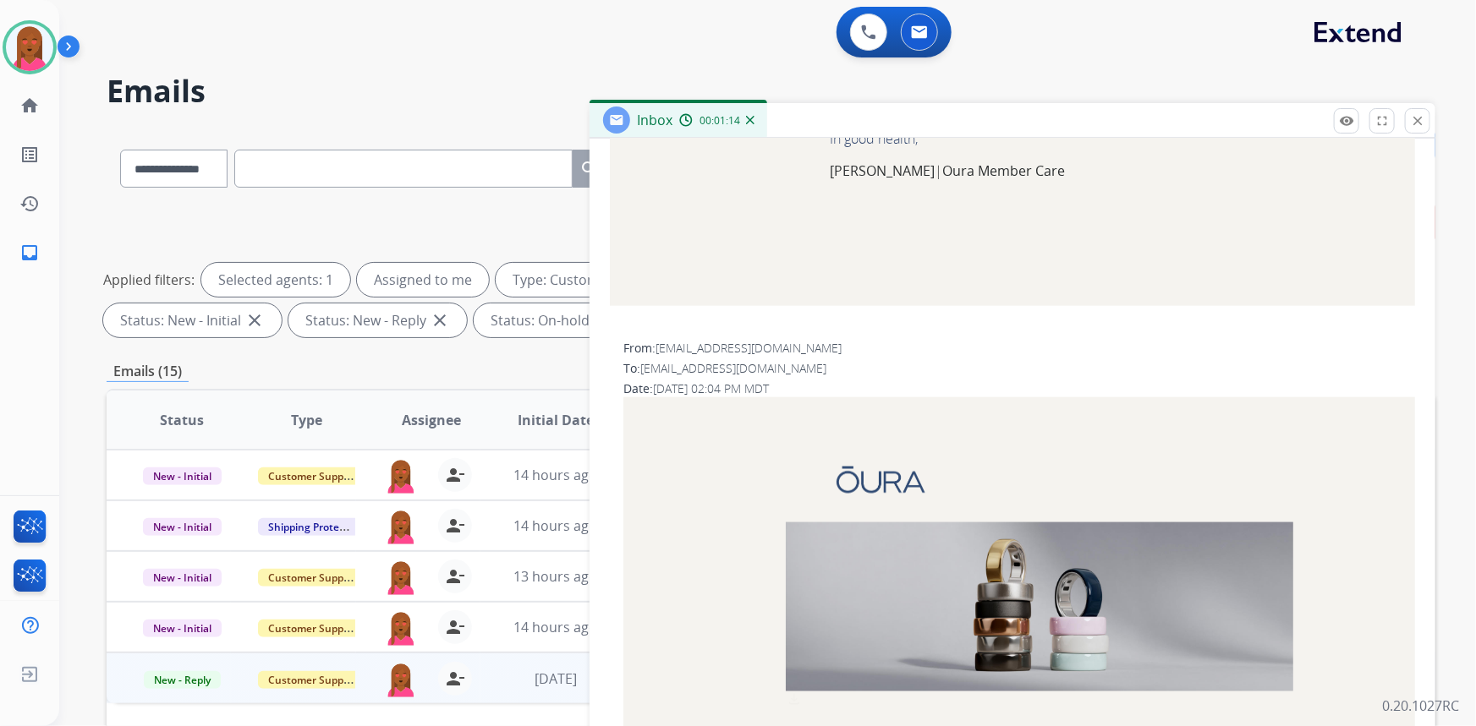
scroll to position [692, 0]
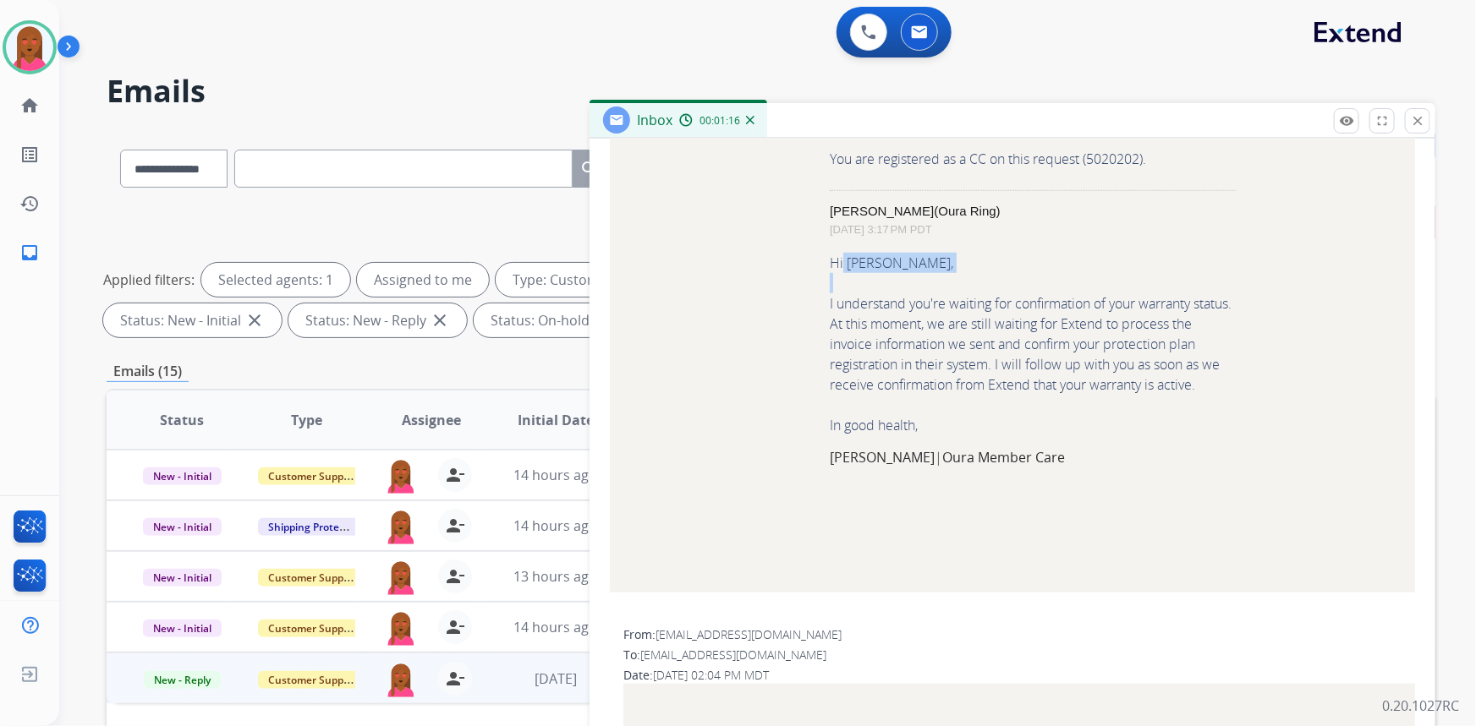
drag, startPoint x: 843, startPoint y: 263, endPoint x: 880, endPoint y: 288, distance: 43.9
click at [880, 288] on div "Hi Hien, I understand you're waiting for confirmation of your warranty status. …" at bounding box center [1033, 360] width 406 height 214
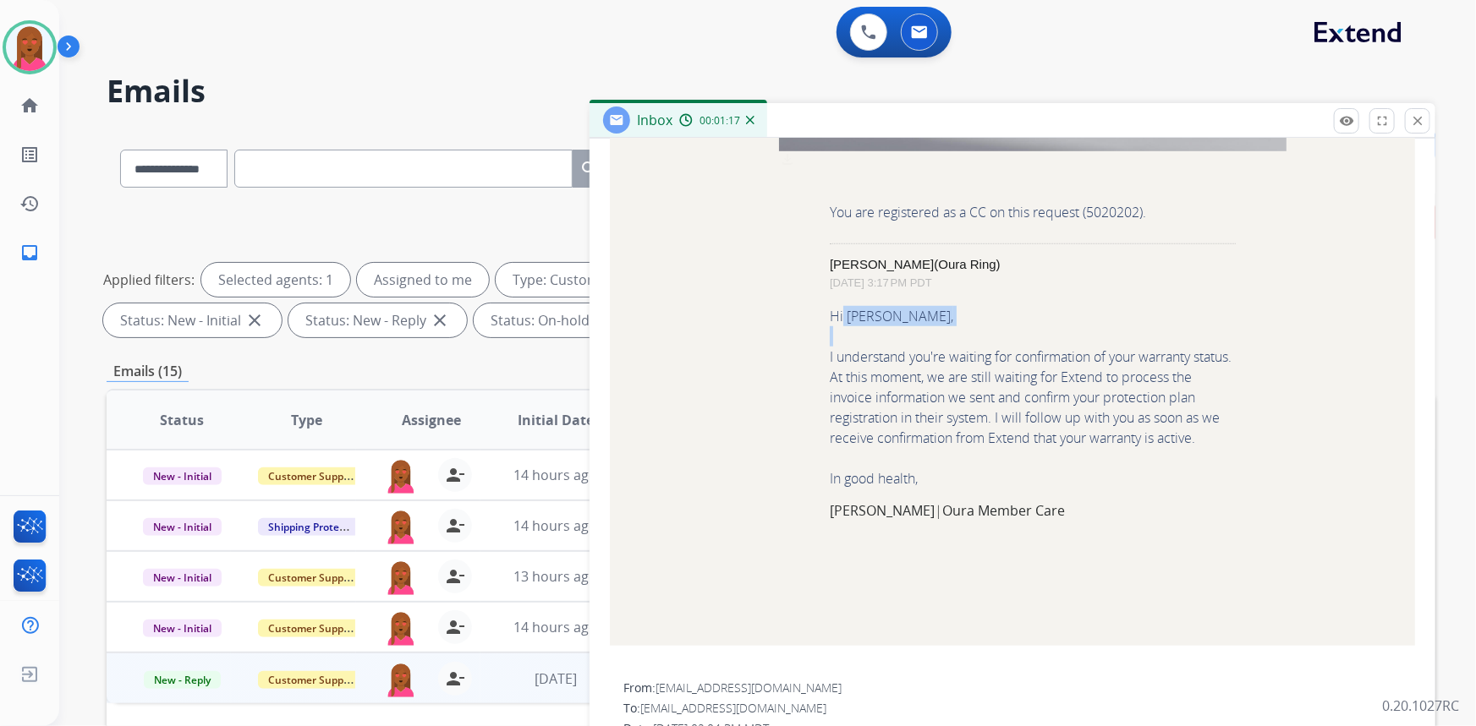
scroll to position [615, 0]
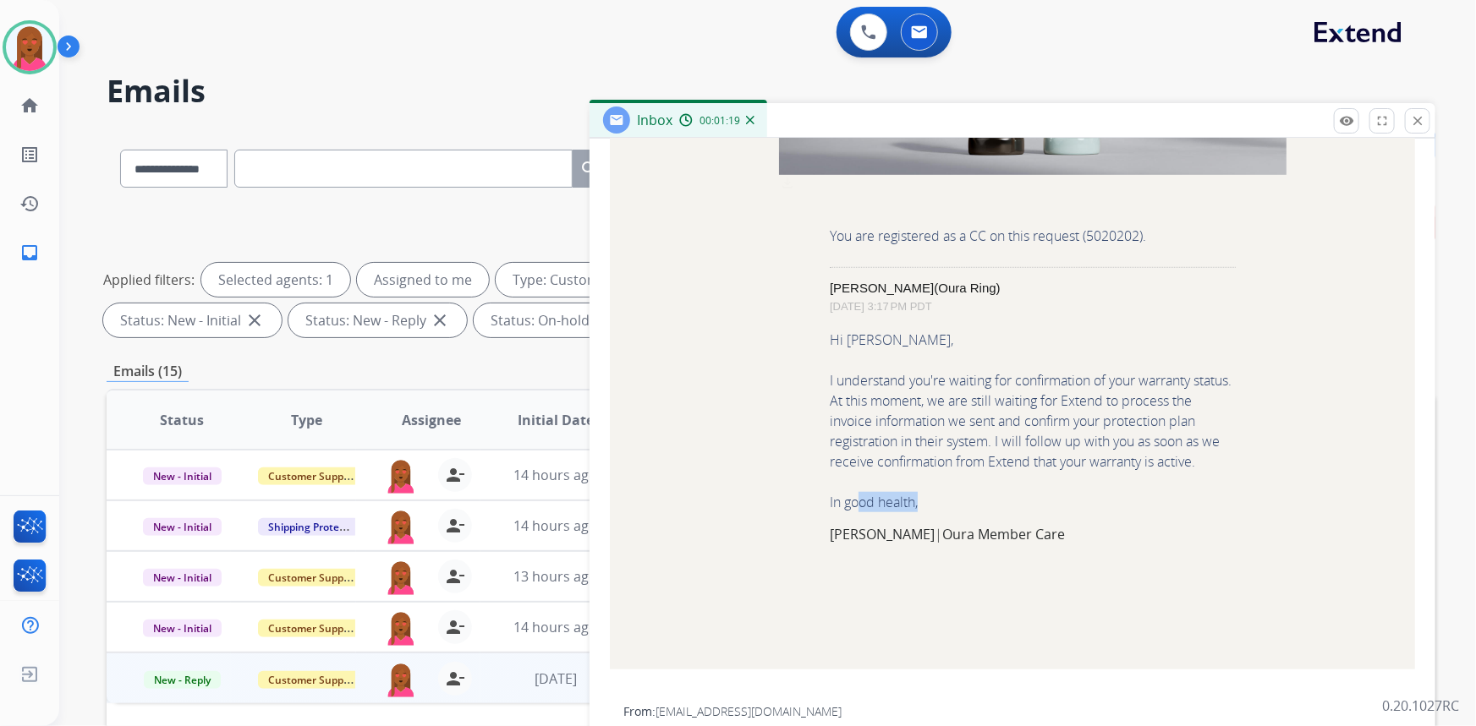
drag, startPoint x: 854, startPoint y: 496, endPoint x: 935, endPoint y: 503, distance: 81.5
click at [935, 503] on div "Hi Hien, I understand you're waiting for confirmation of your warranty status. …" at bounding box center [1033, 437] width 406 height 214
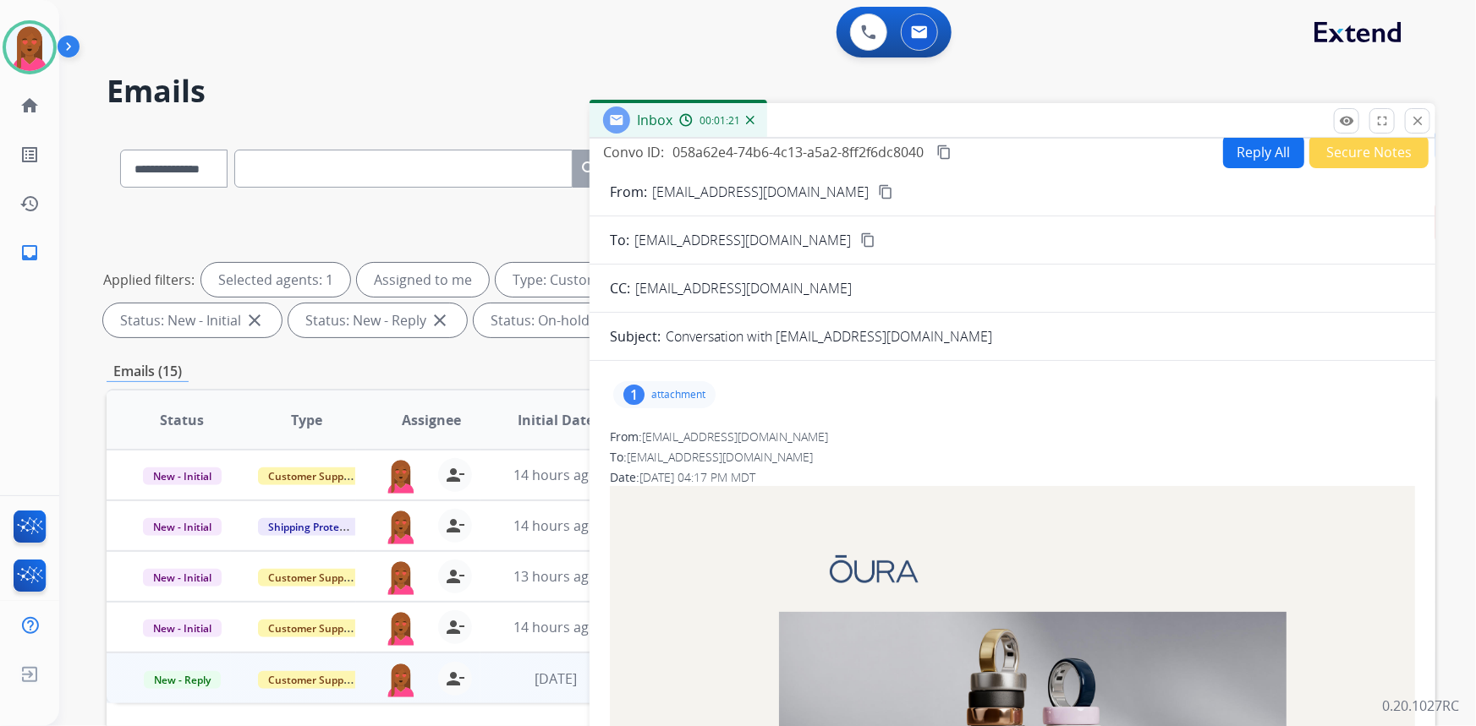
scroll to position [0, 0]
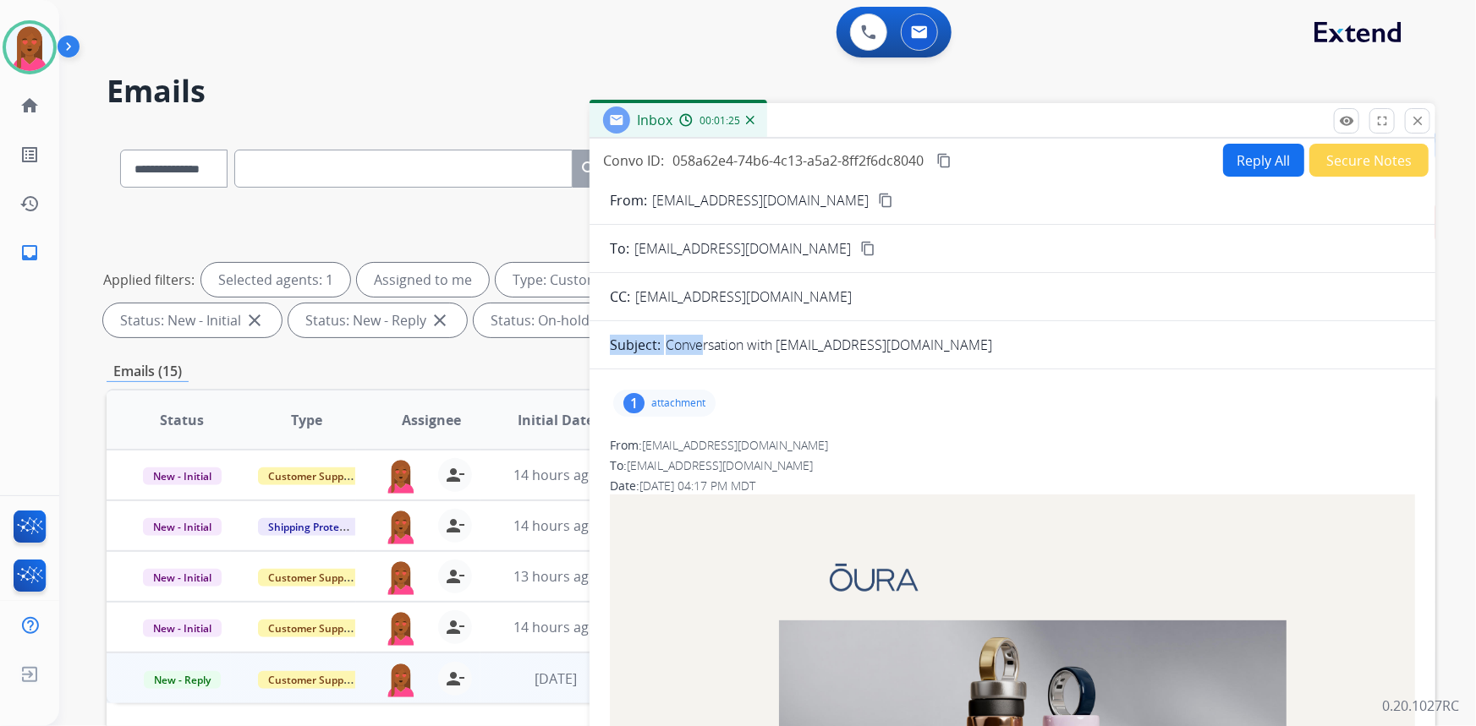
drag, startPoint x: 697, startPoint y: 349, endPoint x: 898, endPoint y: 363, distance: 201.7
click at [651, 405] on p "attachment" at bounding box center [678, 404] width 54 height 14
click at [1350, 163] on button "Secure Notes" at bounding box center [1368, 160] width 119 height 33
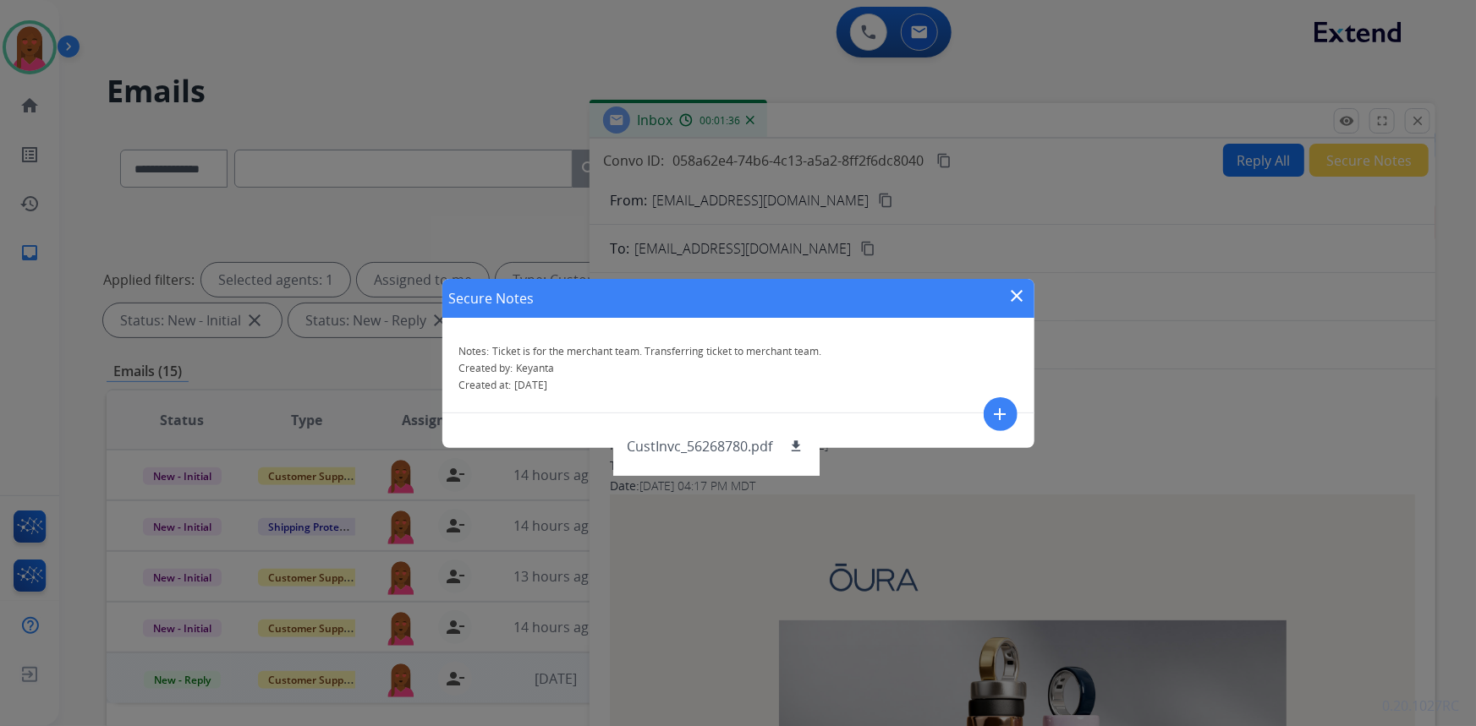
click at [1009, 294] on mat-icon "close" at bounding box center [1017, 296] width 20 height 20
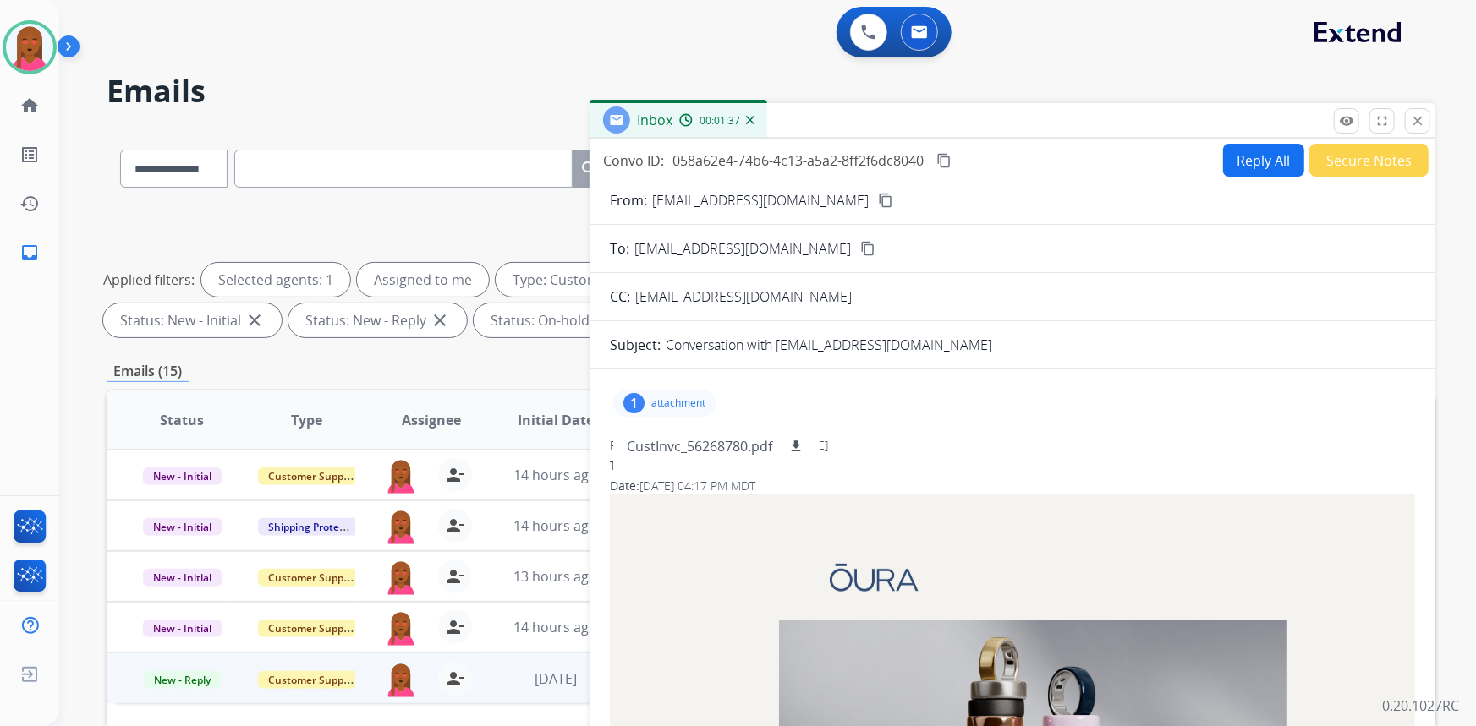
click at [672, 404] on p "attachment" at bounding box center [678, 404] width 54 height 14
click at [1420, 123] on mat-icon "close" at bounding box center [1417, 120] width 15 height 15
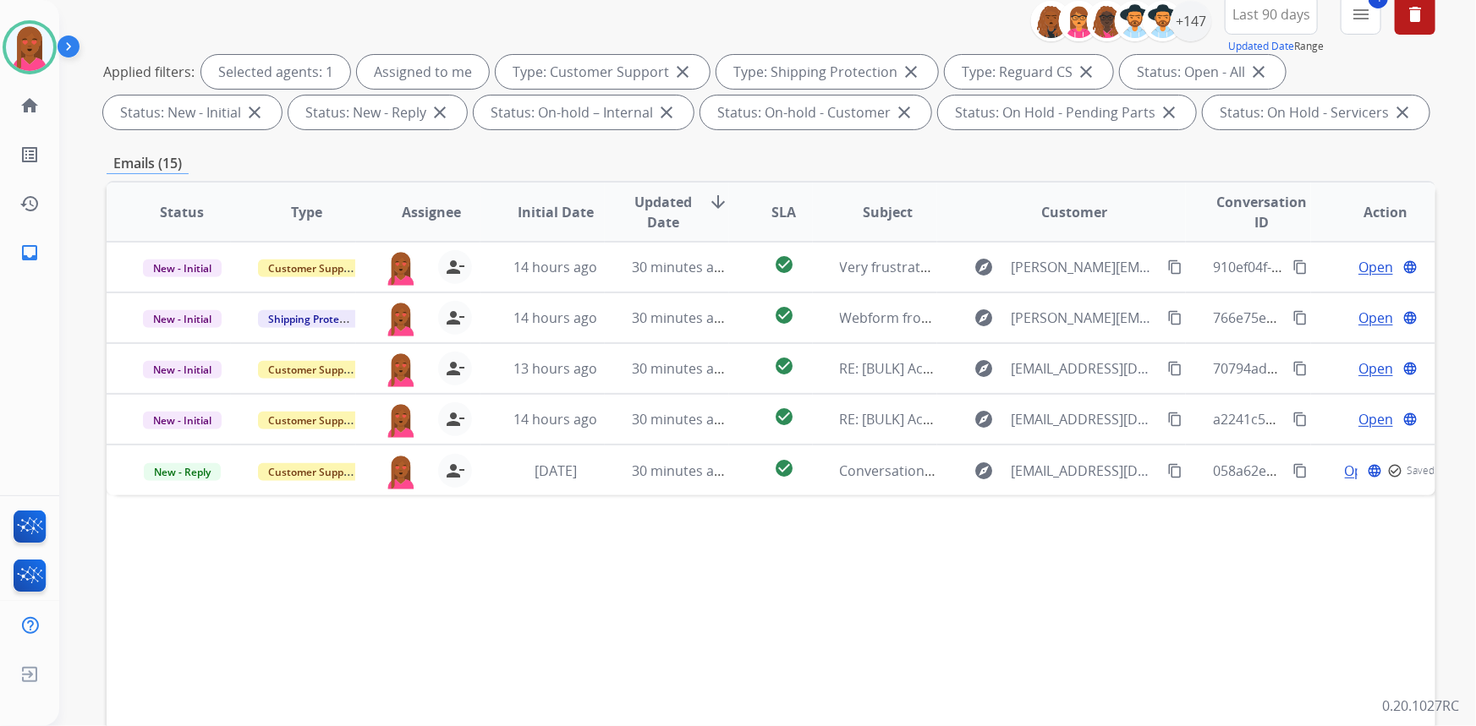
scroll to position [307, 0]
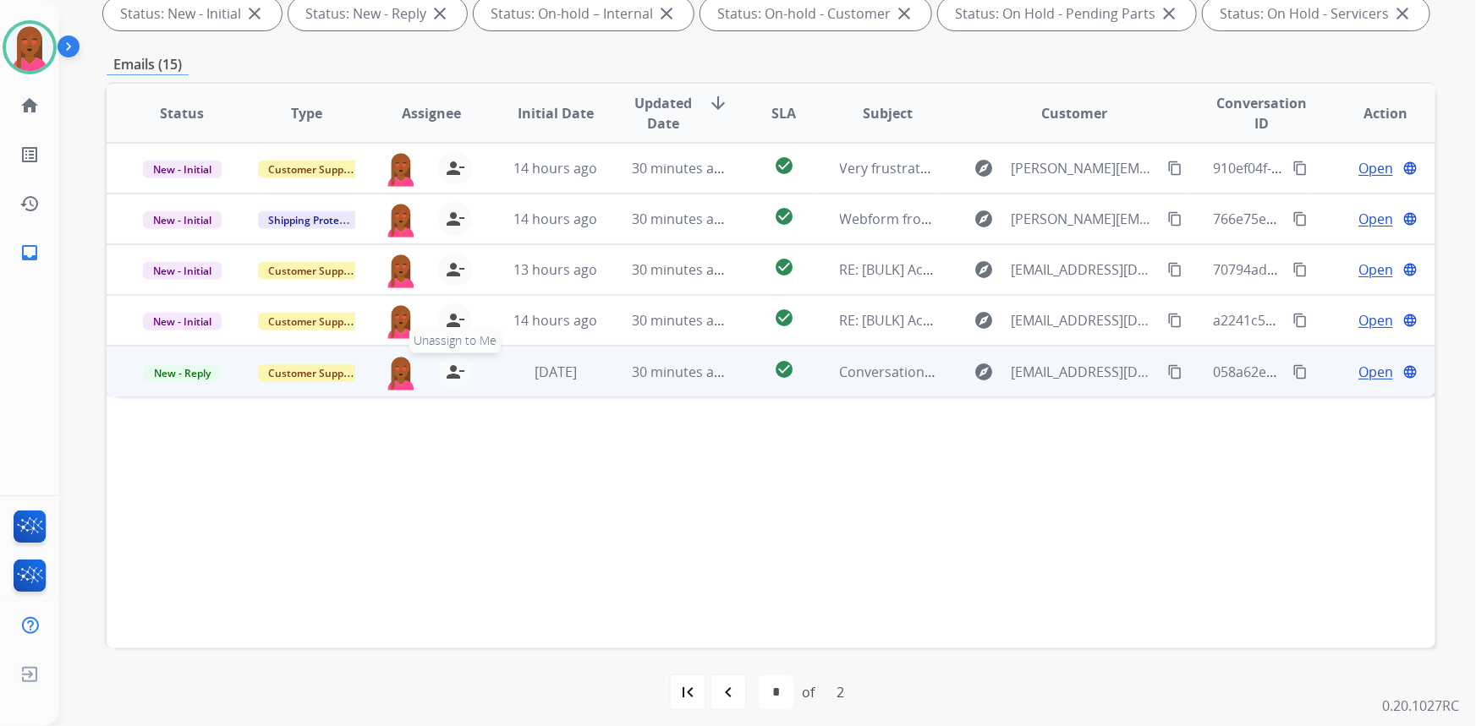
click at [457, 370] on mat-icon "person_remove" at bounding box center [455, 372] width 20 height 20
click at [321, 368] on span "Customer Support" at bounding box center [313, 374] width 110 height 18
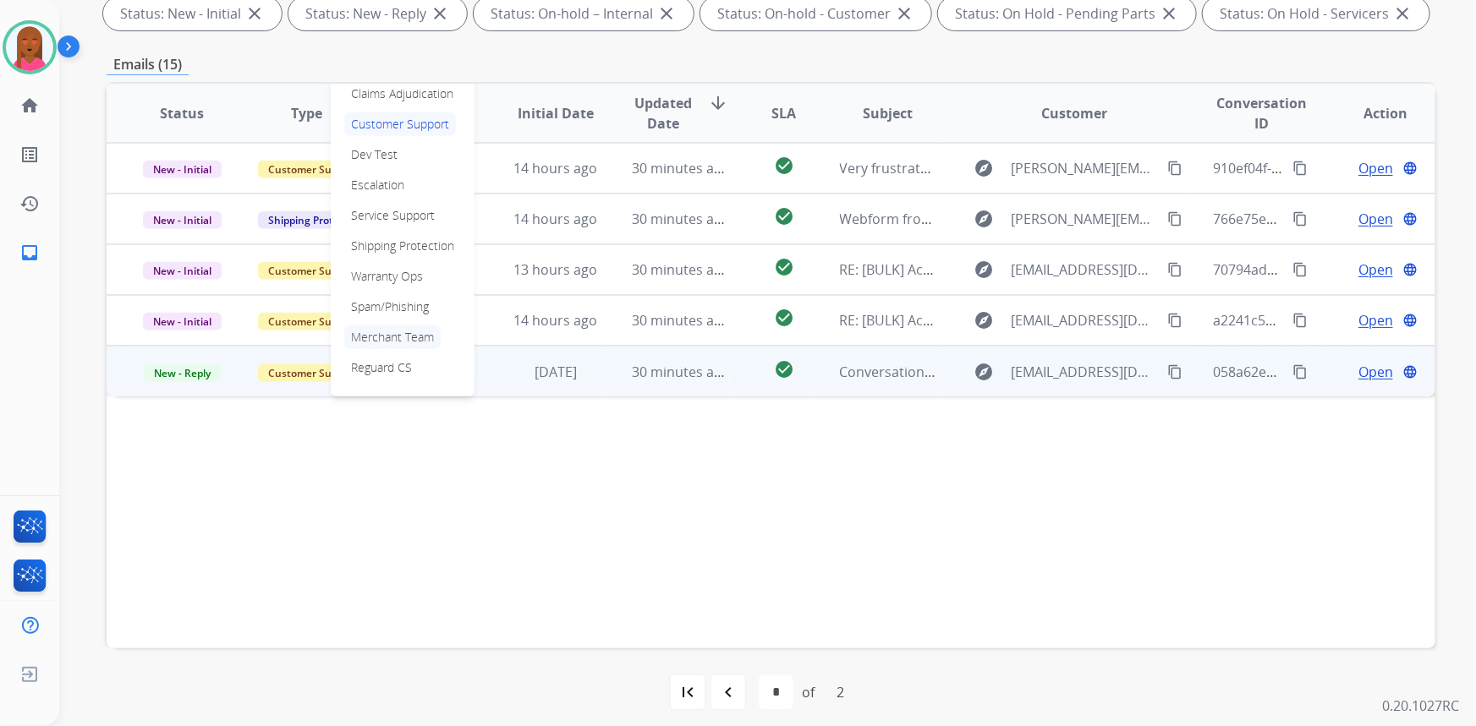
click at [398, 330] on p "Merchant Team" at bounding box center [392, 338] width 96 height 24
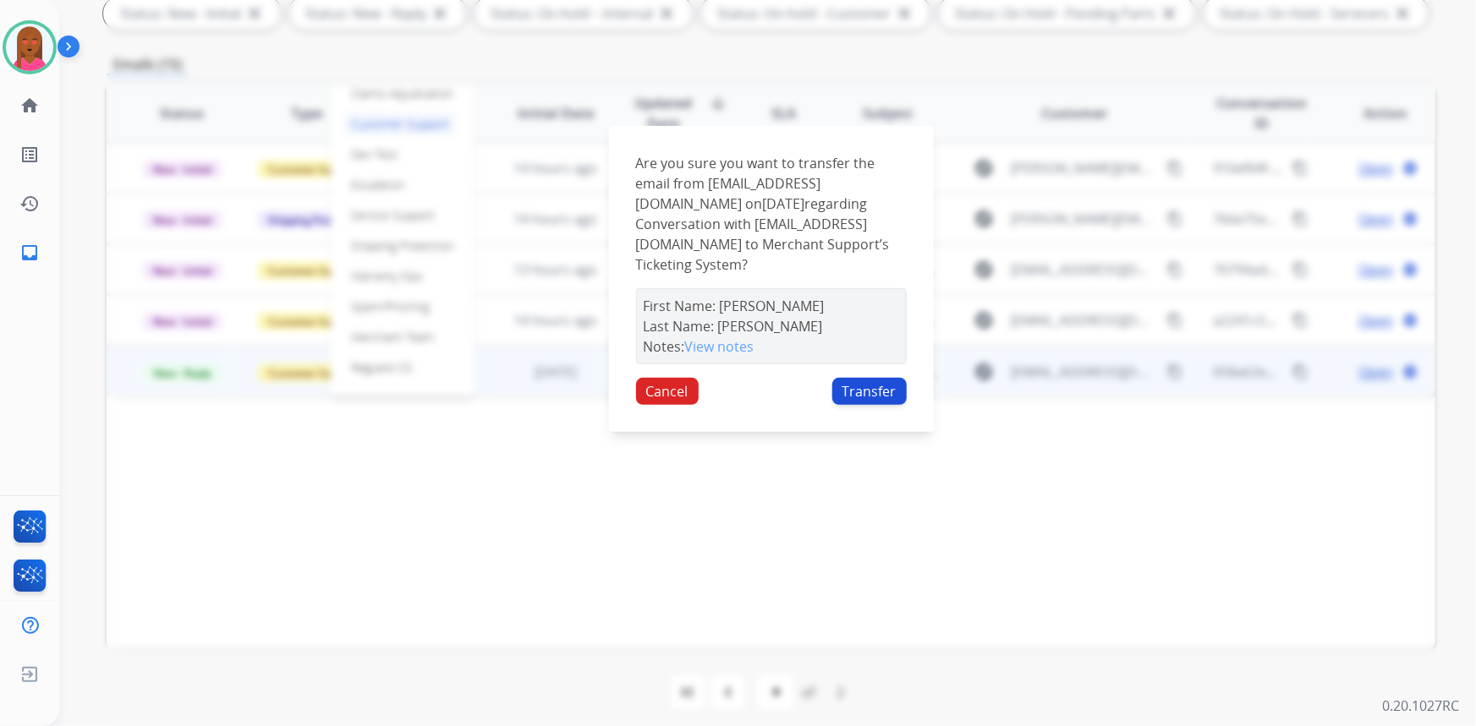
click at [879, 378] on button "Transfer" at bounding box center [869, 391] width 74 height 27
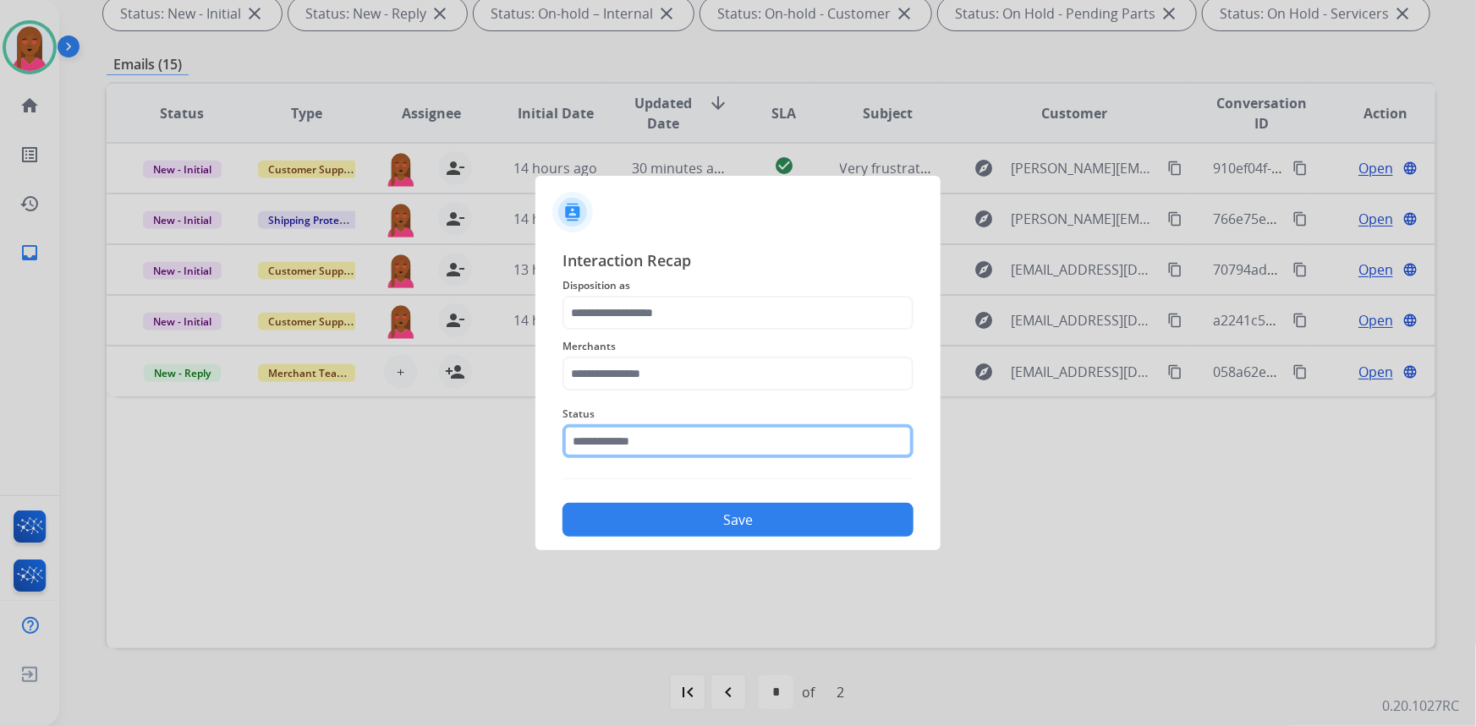
click at [615, 447] on input "text" at bounding box center [737, 442] width 351 height 34
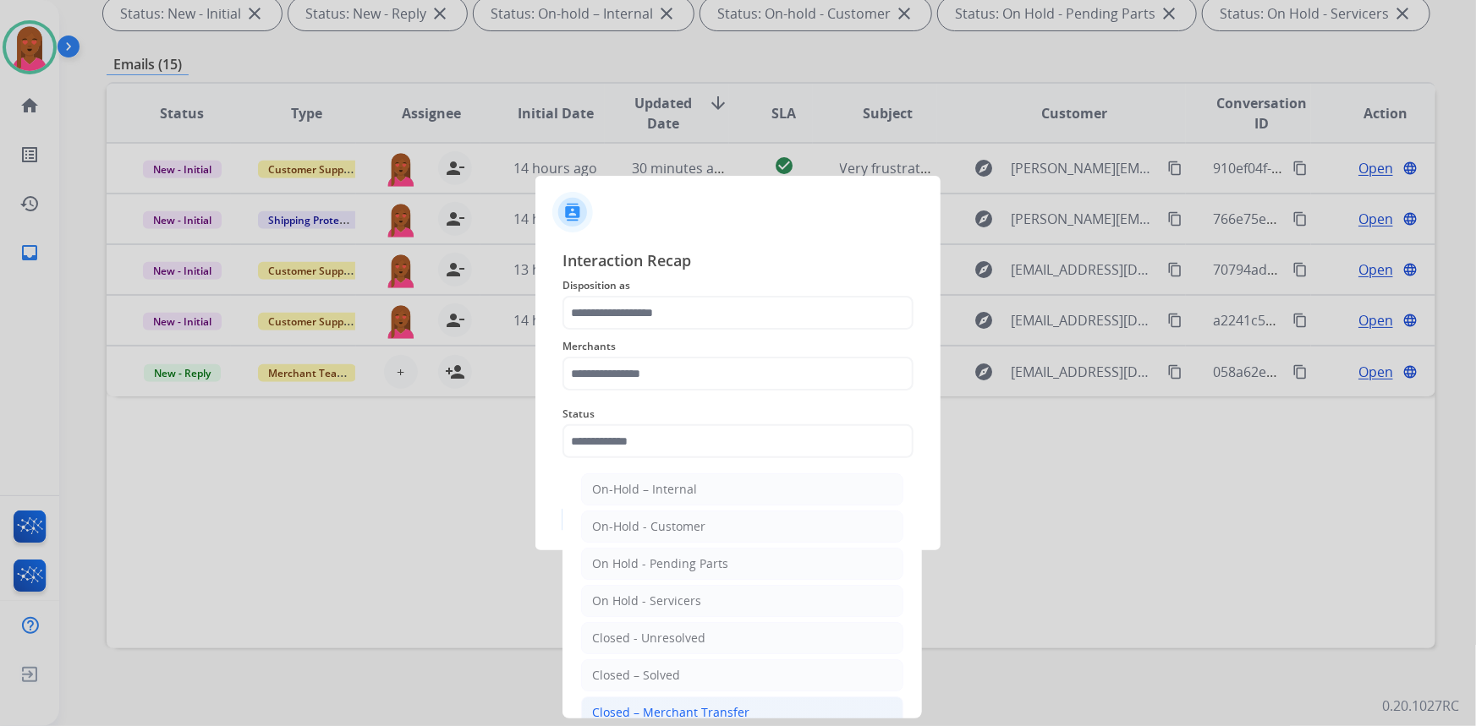
click at [644, 711] on div "Closed – Merchant Transfer" at bounding box center [670, 713] width 157 height 17
type input "**********"
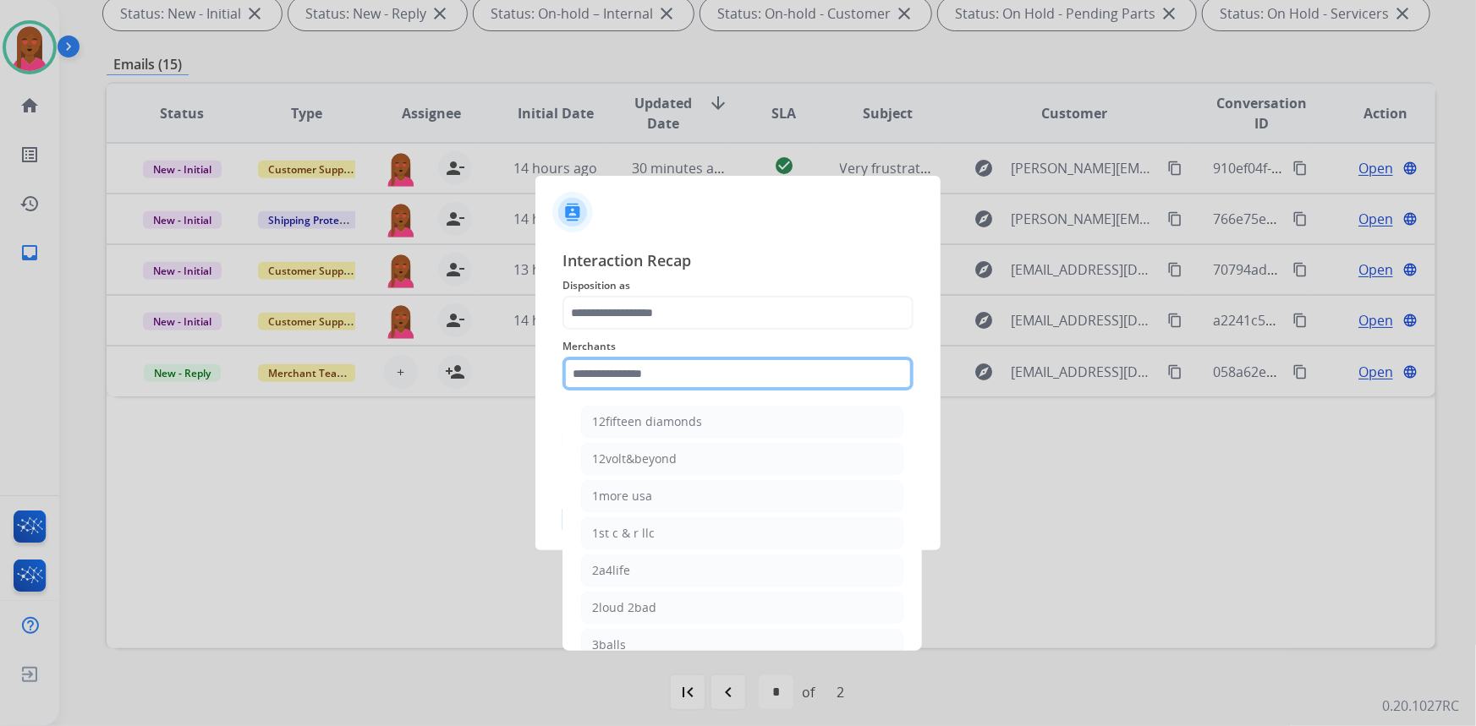
click at [682, 380] on input "text" at bounding box center [737, 374] width 351 height 34
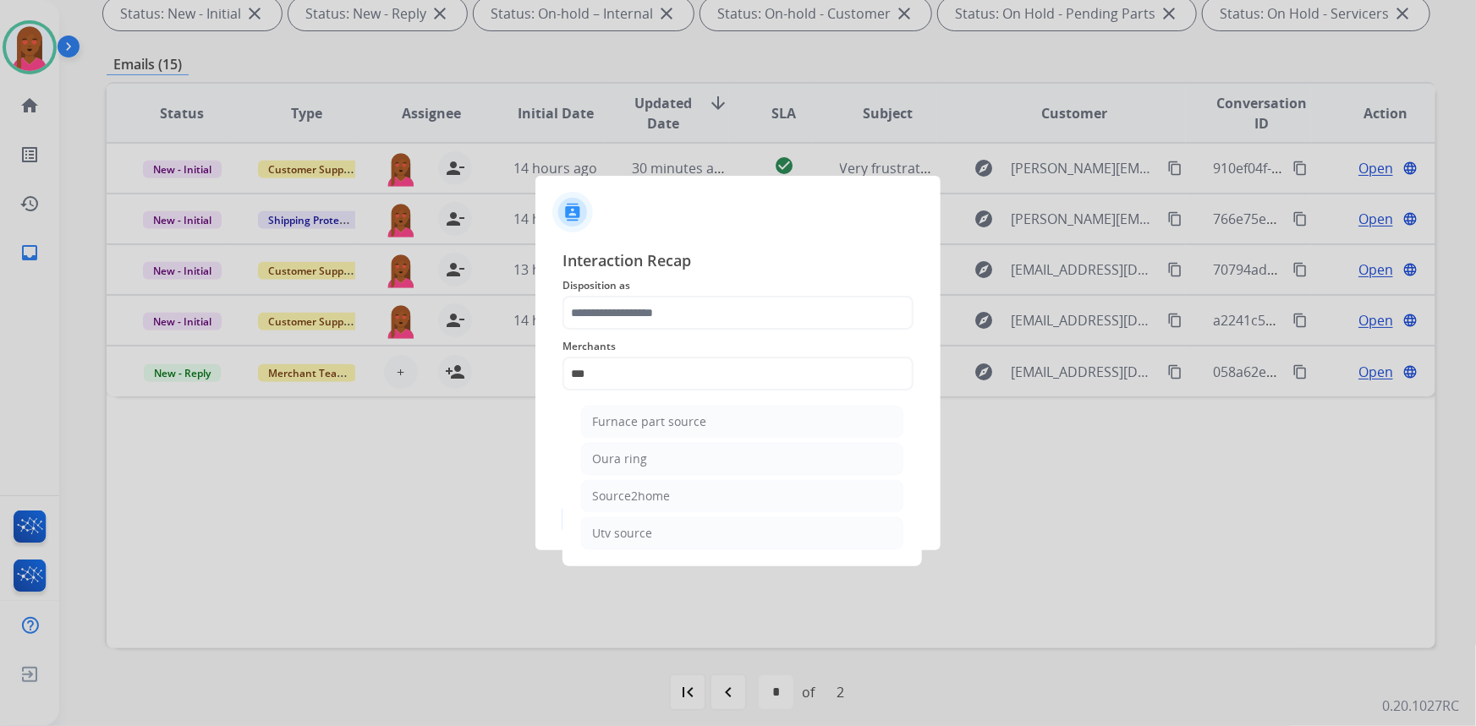
click at [669, 458] on li "Oura ring" at bounding box center [742, 459] width 322 height 32
type input "*********"
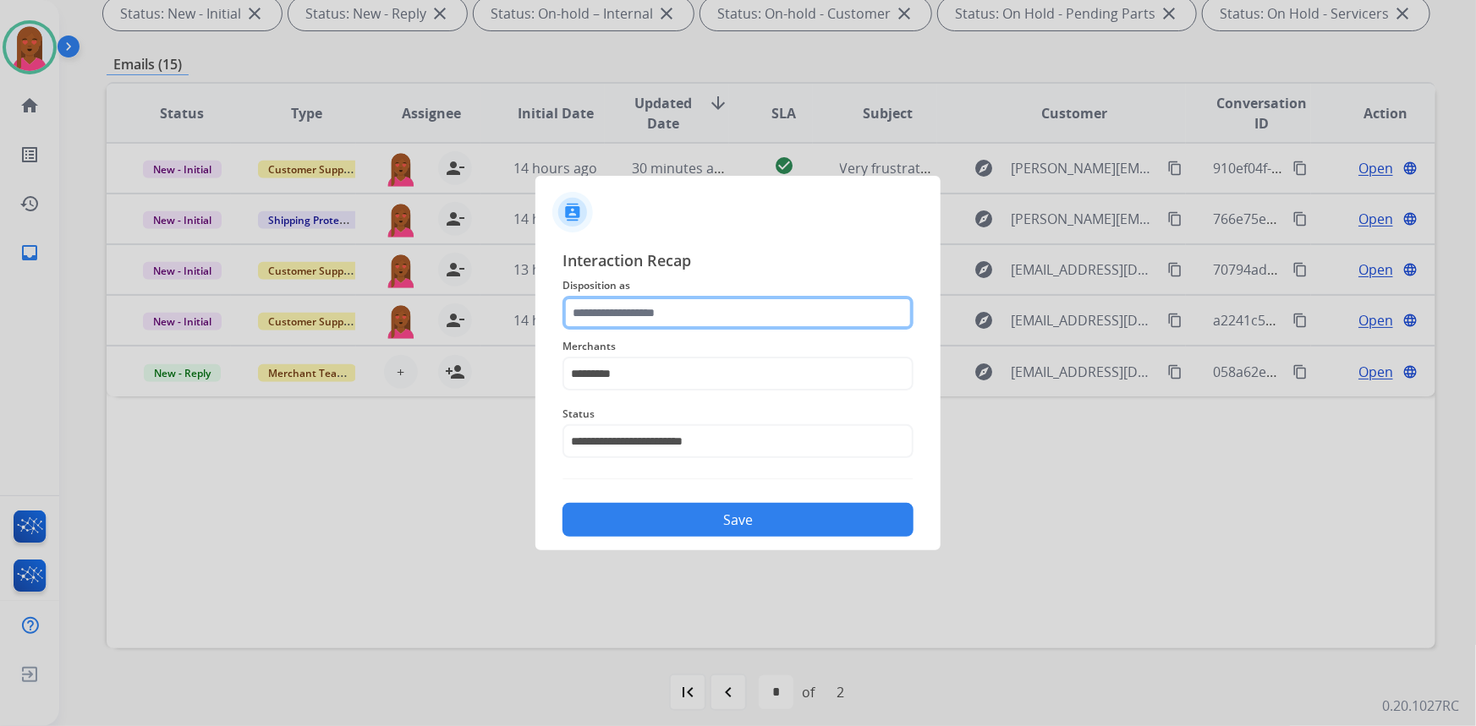
click at [677, 329] on input "text" at bounding box center [737, 313] width 351 height 34
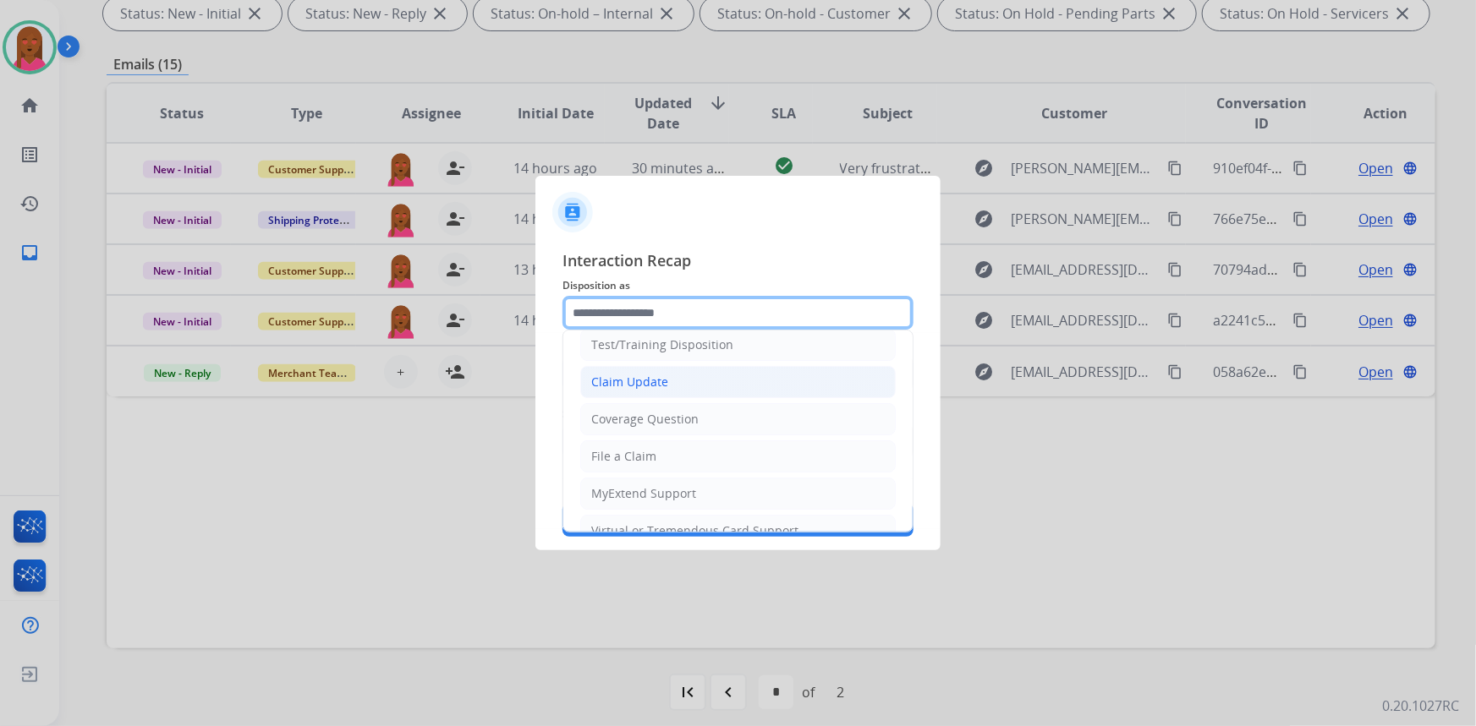
scroll to position [76, 0]
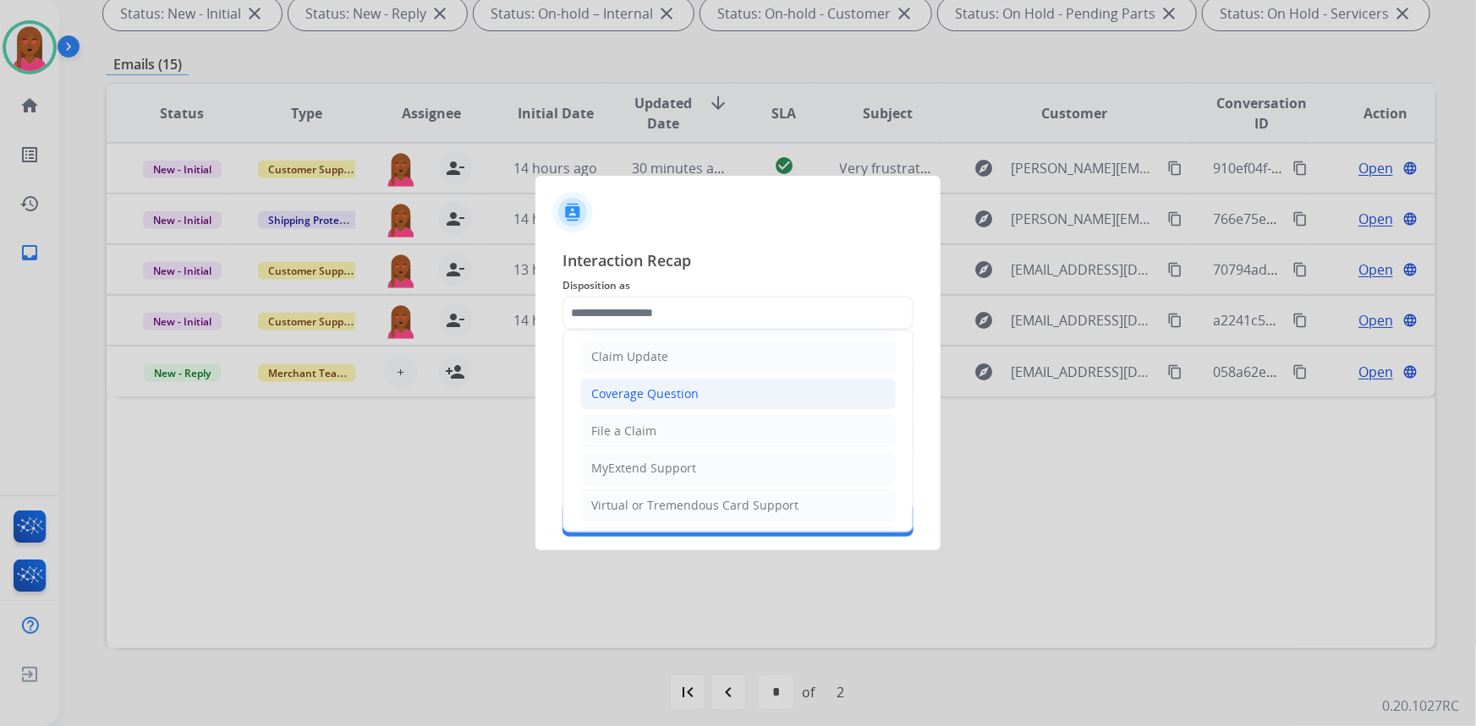
click at [668, 396] on div "Coverage Question" at bounding box center [644, 394] width 107 height 17
type input "**********"
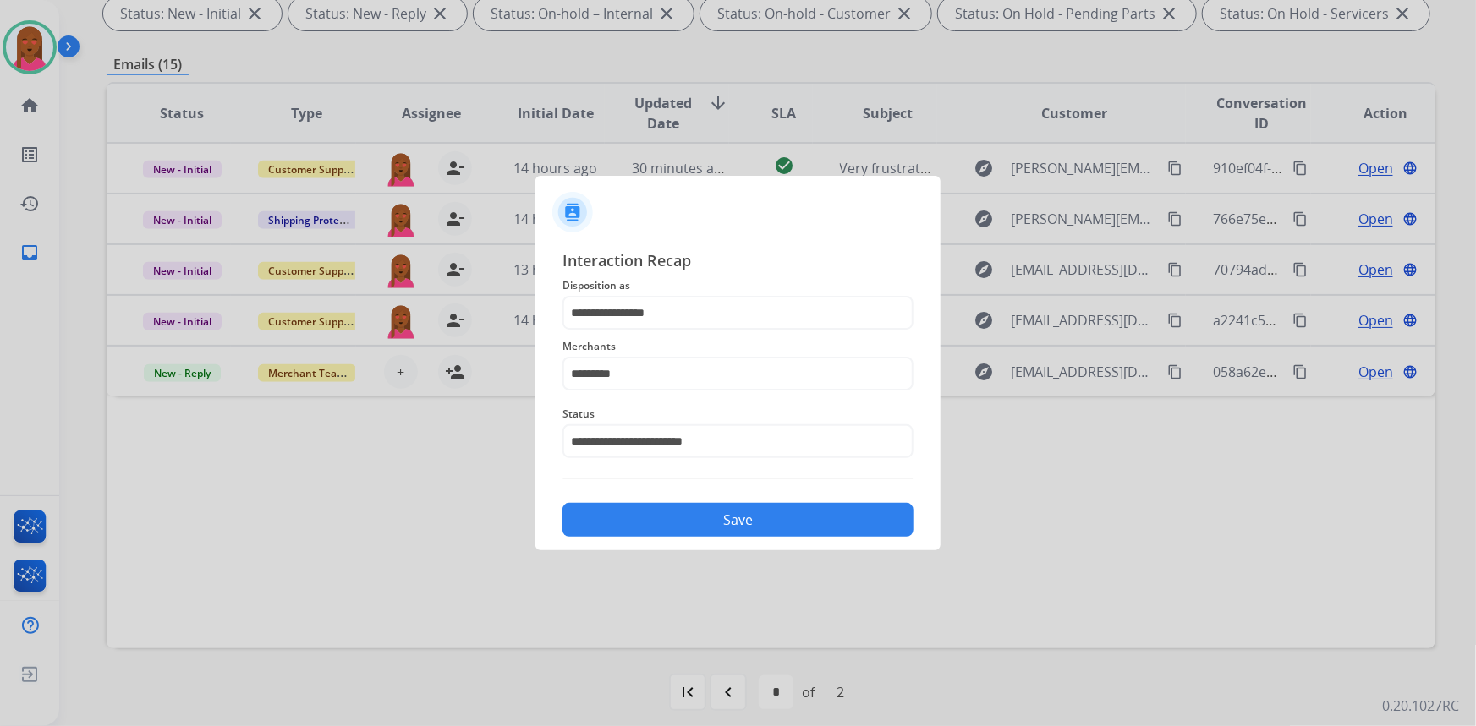
click at [710, 510] on button "Save" at bounding box center [737, 520] width 351 height 34
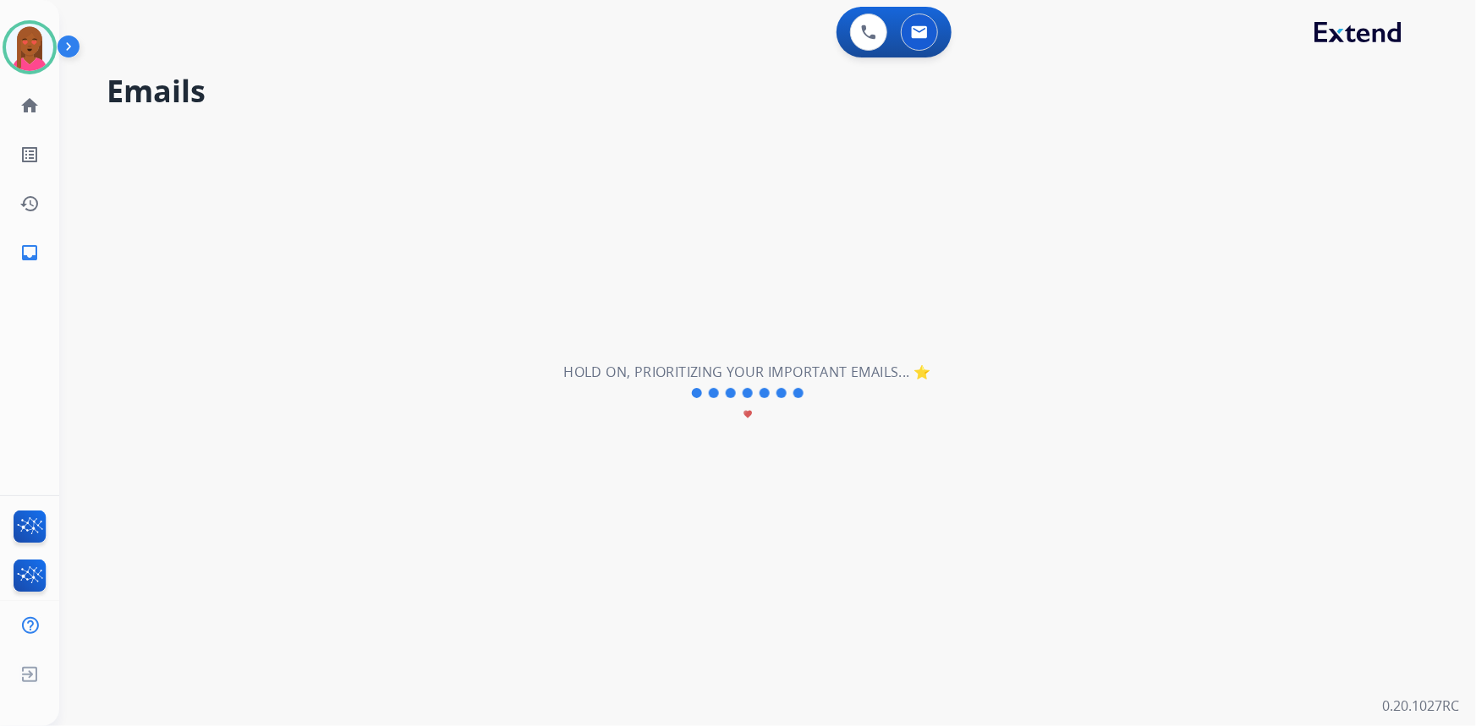
scroll to position [0, 0]
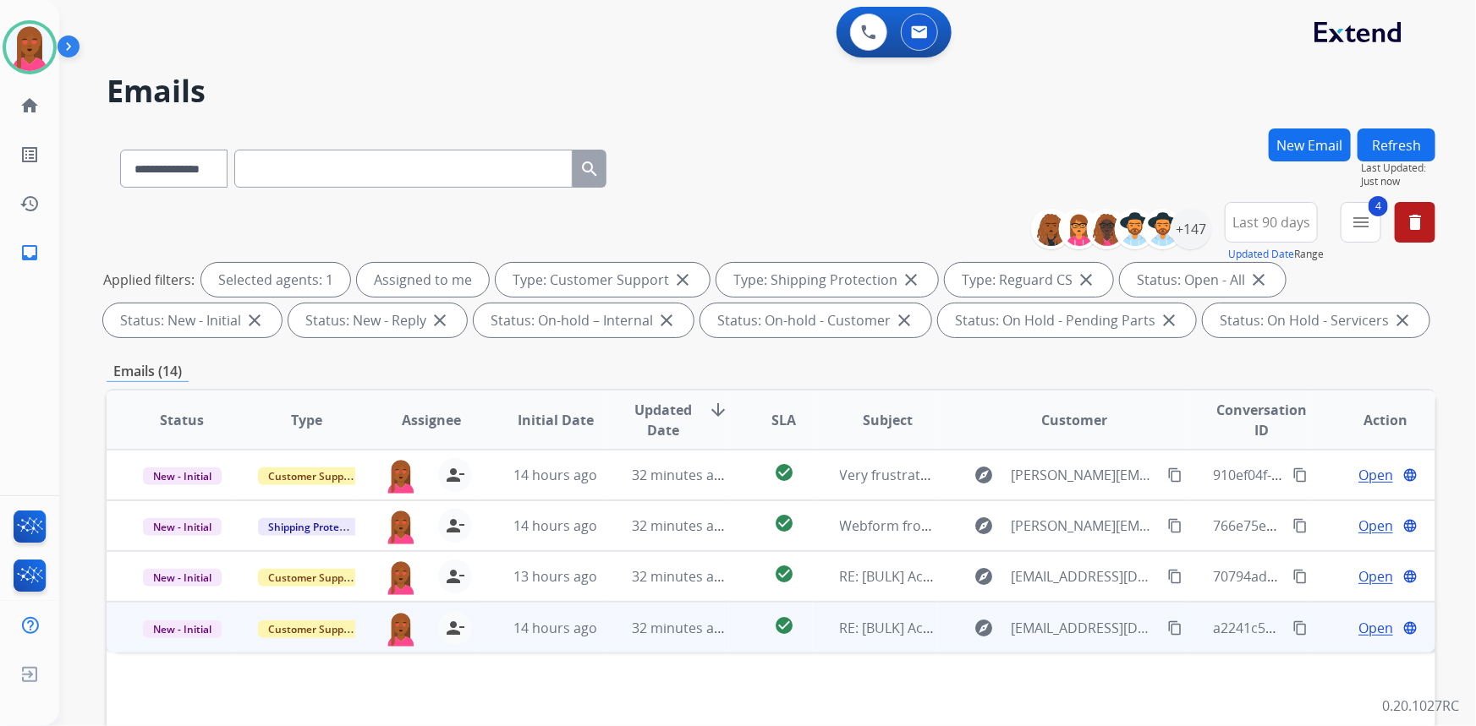
click at [1362, 624] on span "Open" at bounding box center [1375, 628] width 35 height 20
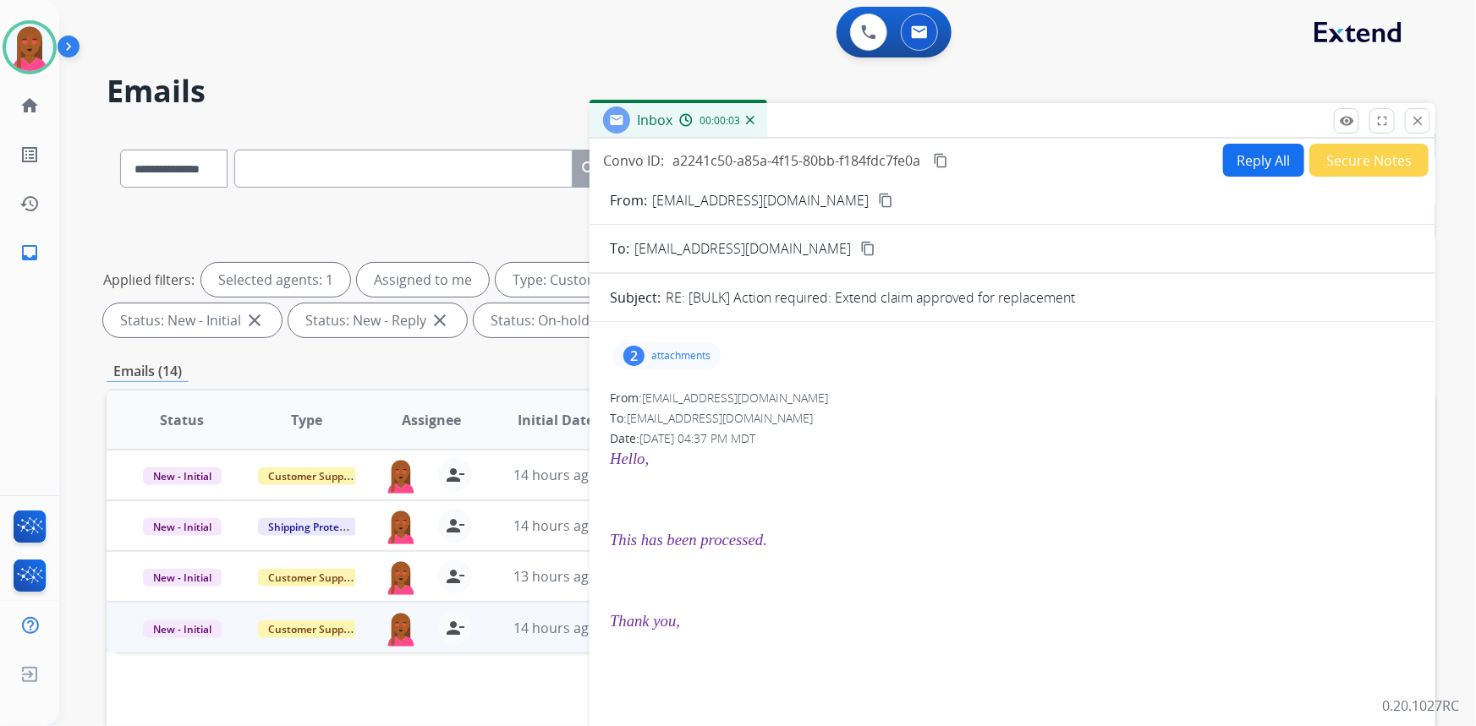
click at [1370, 160] on button "Secure Notes" at bounding box center [1368, 160] width 119 height 33
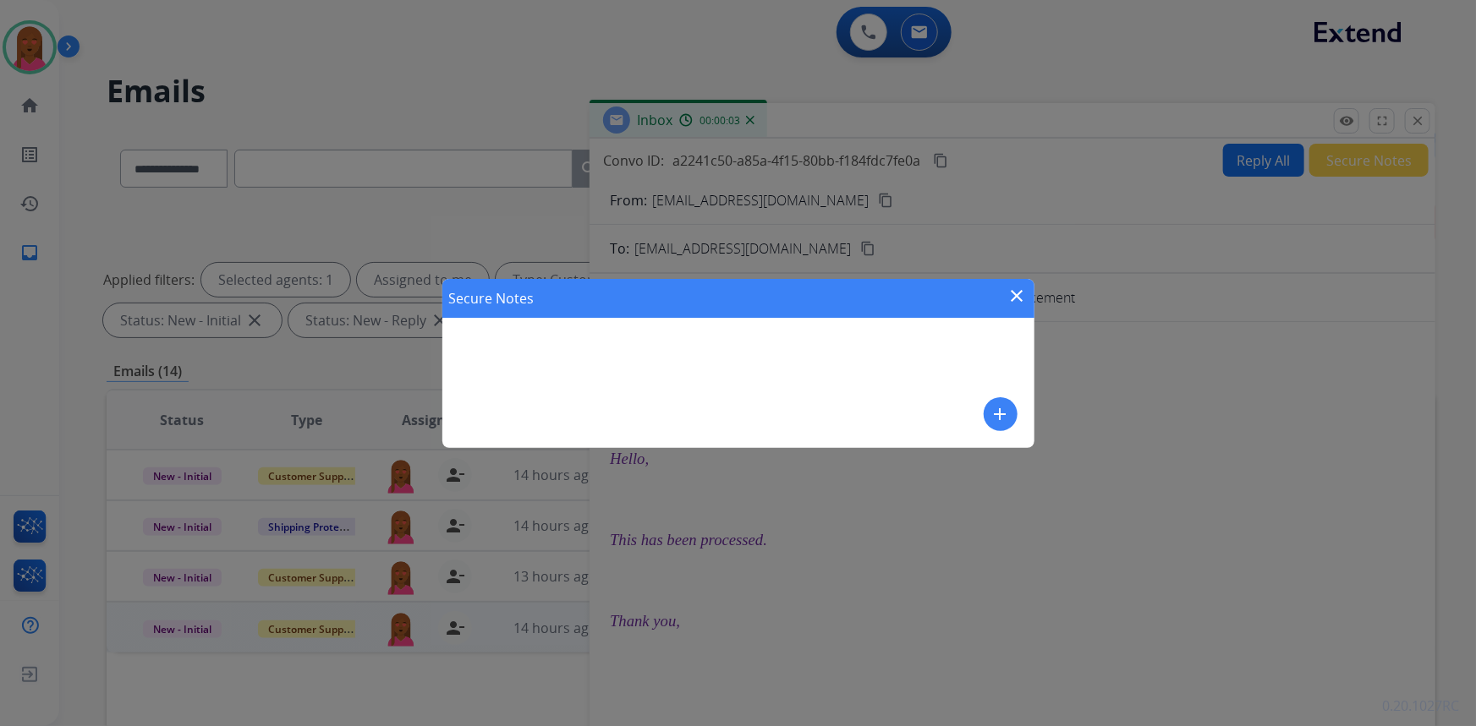
click at [1008, 411] on mat-icon "add" at bounding box center [1000, 414] width 20 height 20
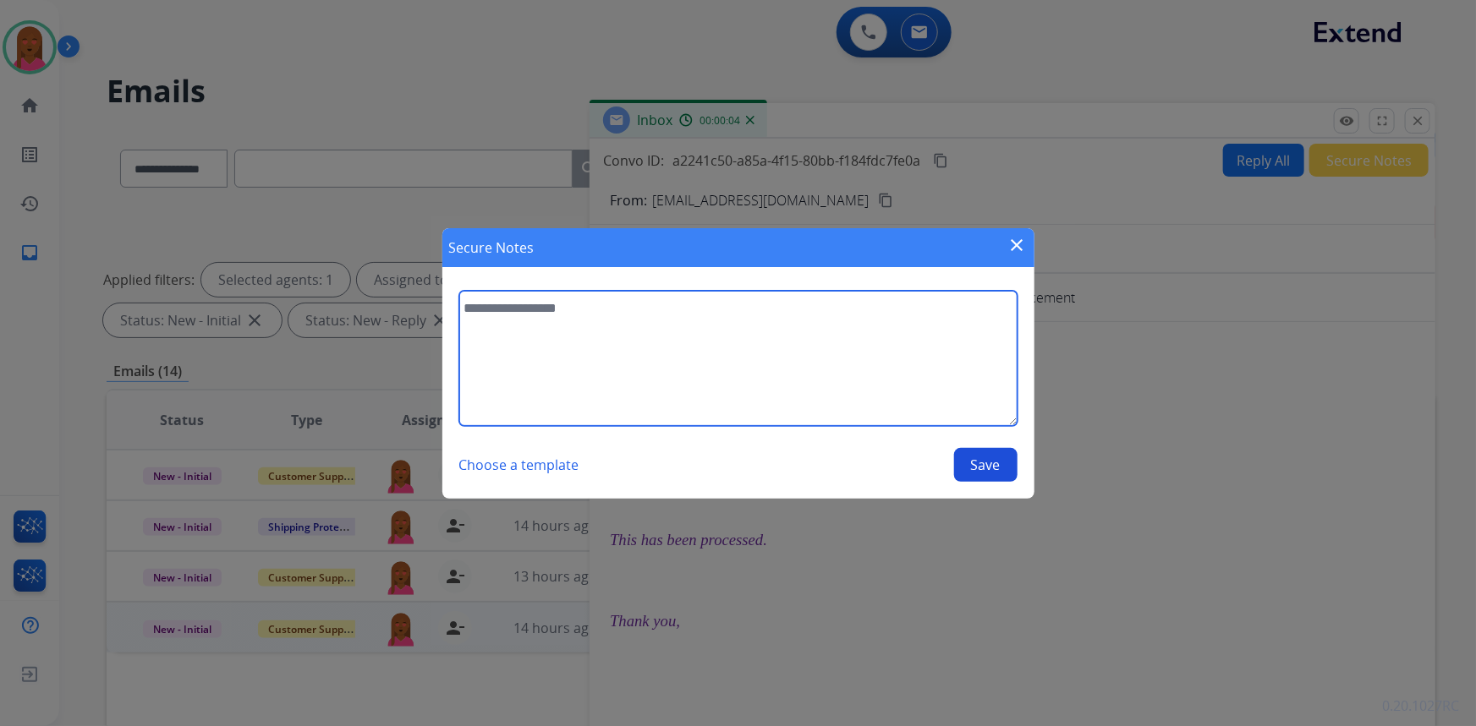
click at [748, 350] on textarea at bounding box center [738, 358] width 558 height 135
type textarea "**********"
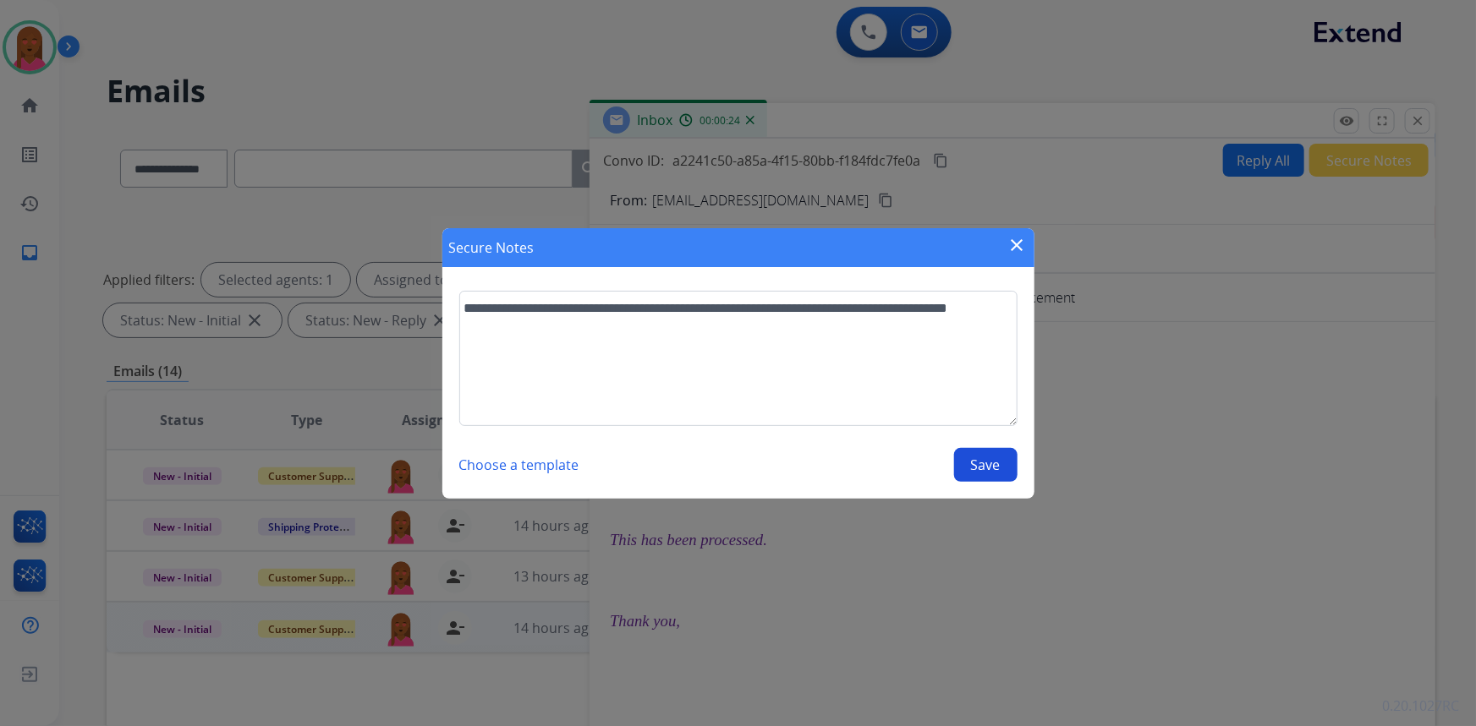
click at [948, 461] on div "Choose a template Save" at bounding box center [738, 465] width 558 height 34
click at [962, 467] on button "Save" at bounding box center [985, 465] width 63 height 34
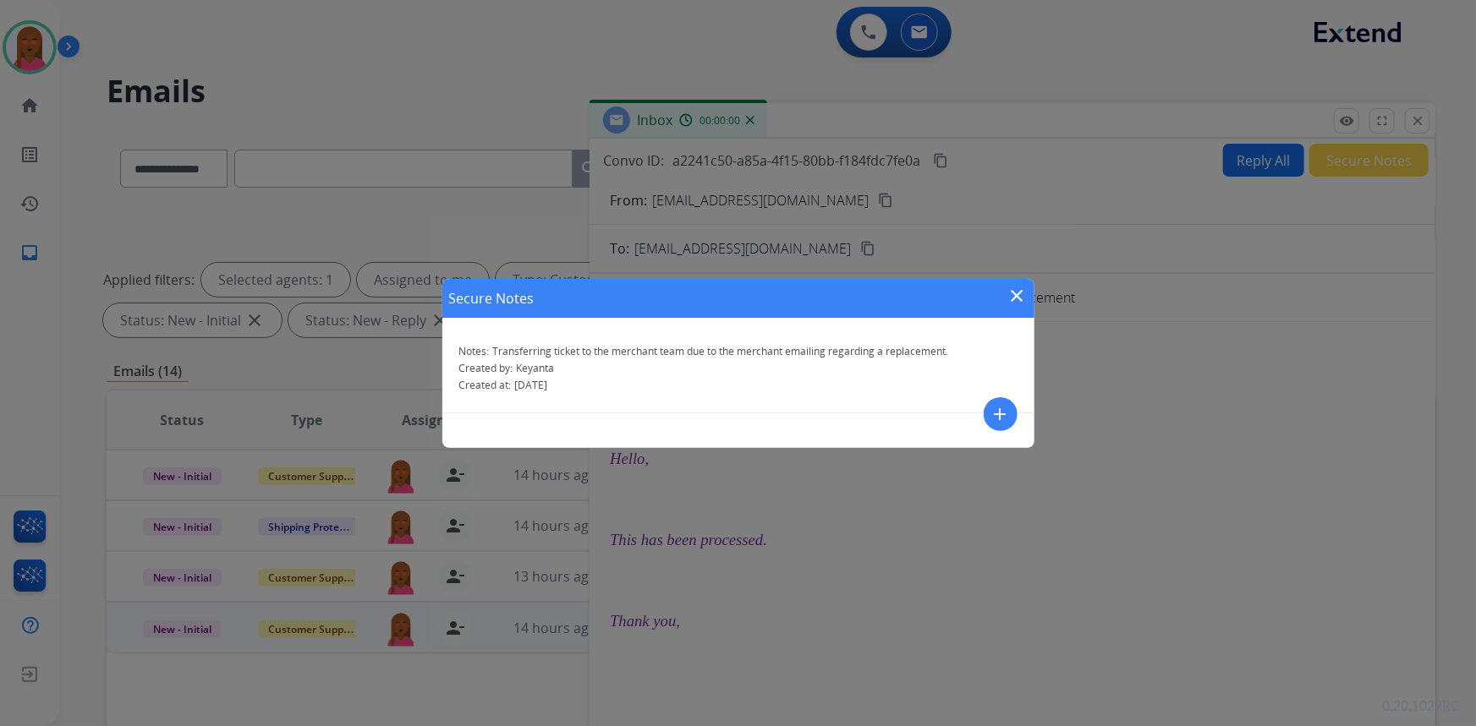
click at [1015, 299] on mat-icon "close" at bounding box center [1017, 296] width 20 height 20
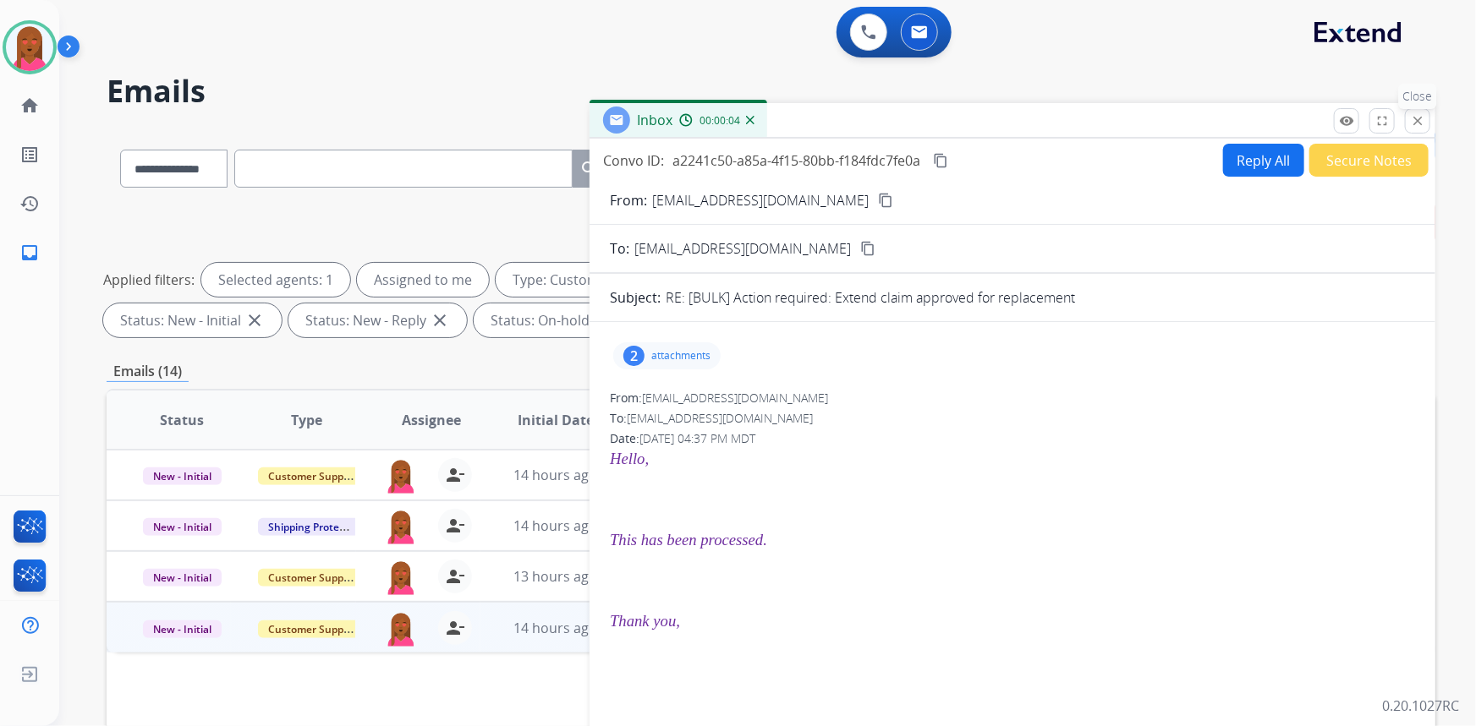
click at [1416, 120] on mat-icon "close" at bounding box center [1417, 120] width 15 height 15
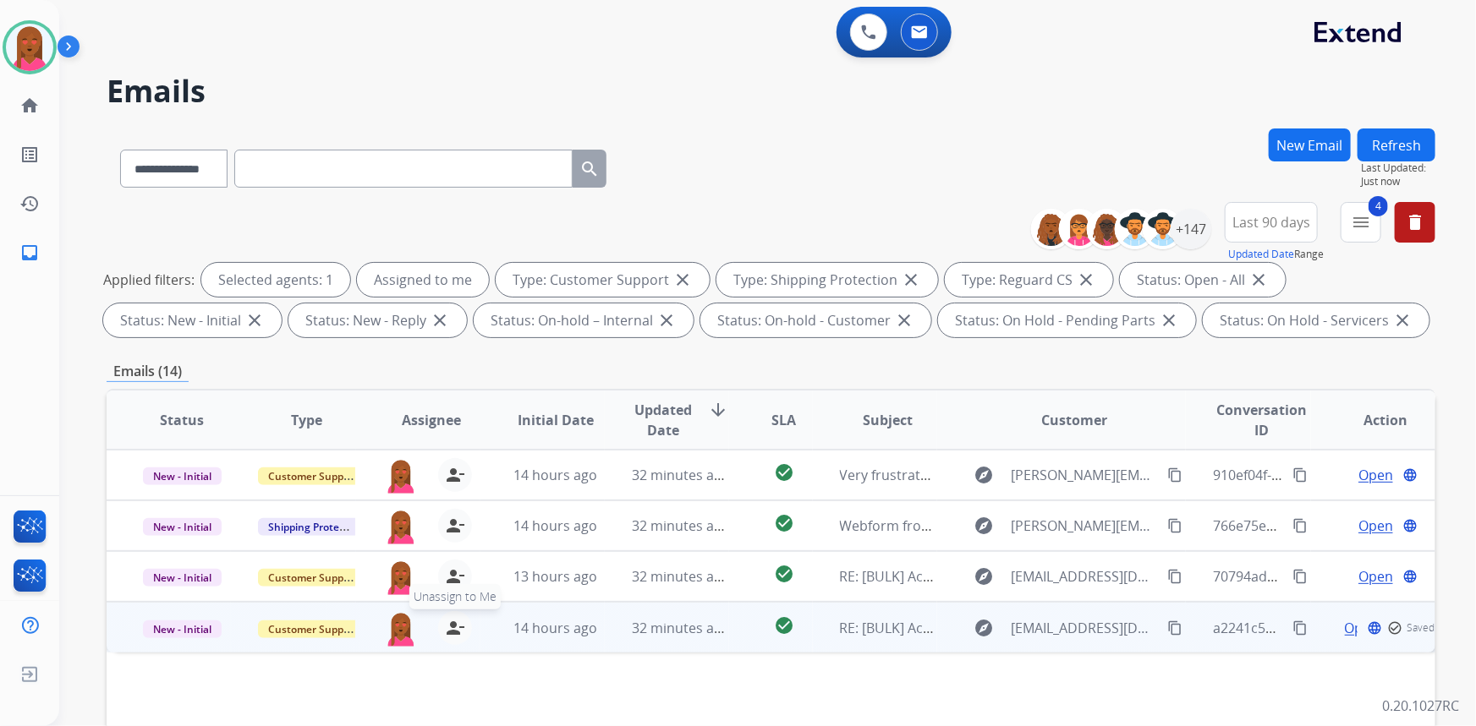
click at [449, 633] on mat-icon "person_remove" at bounding box center [455, 628] width 20 height 20
click at [288, 633] on span "Customer Support" at bounding box center [313, 630] width 110 height 18
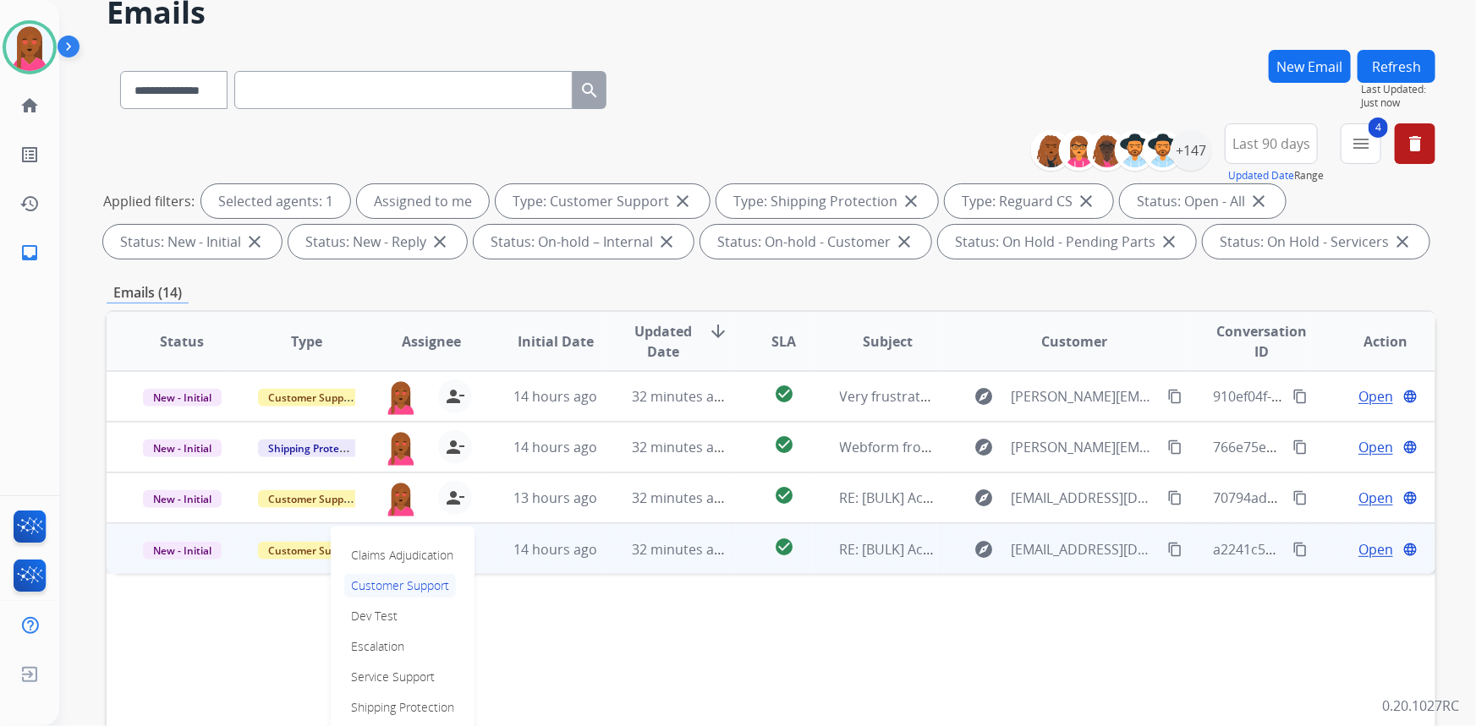
scroll to position [230, 0]
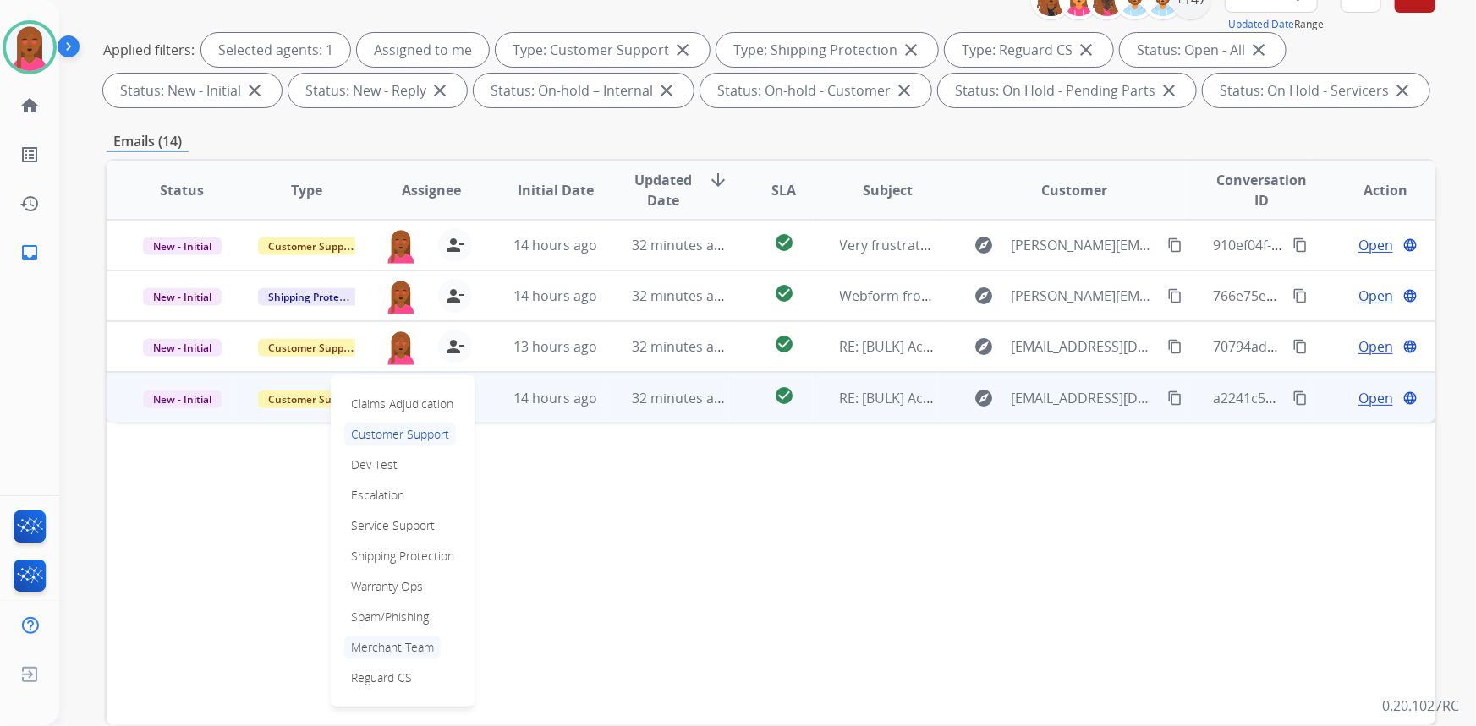
click at [426, 646] on p "Merchant Team" at bounding box center [392, 648] width 96 height 24
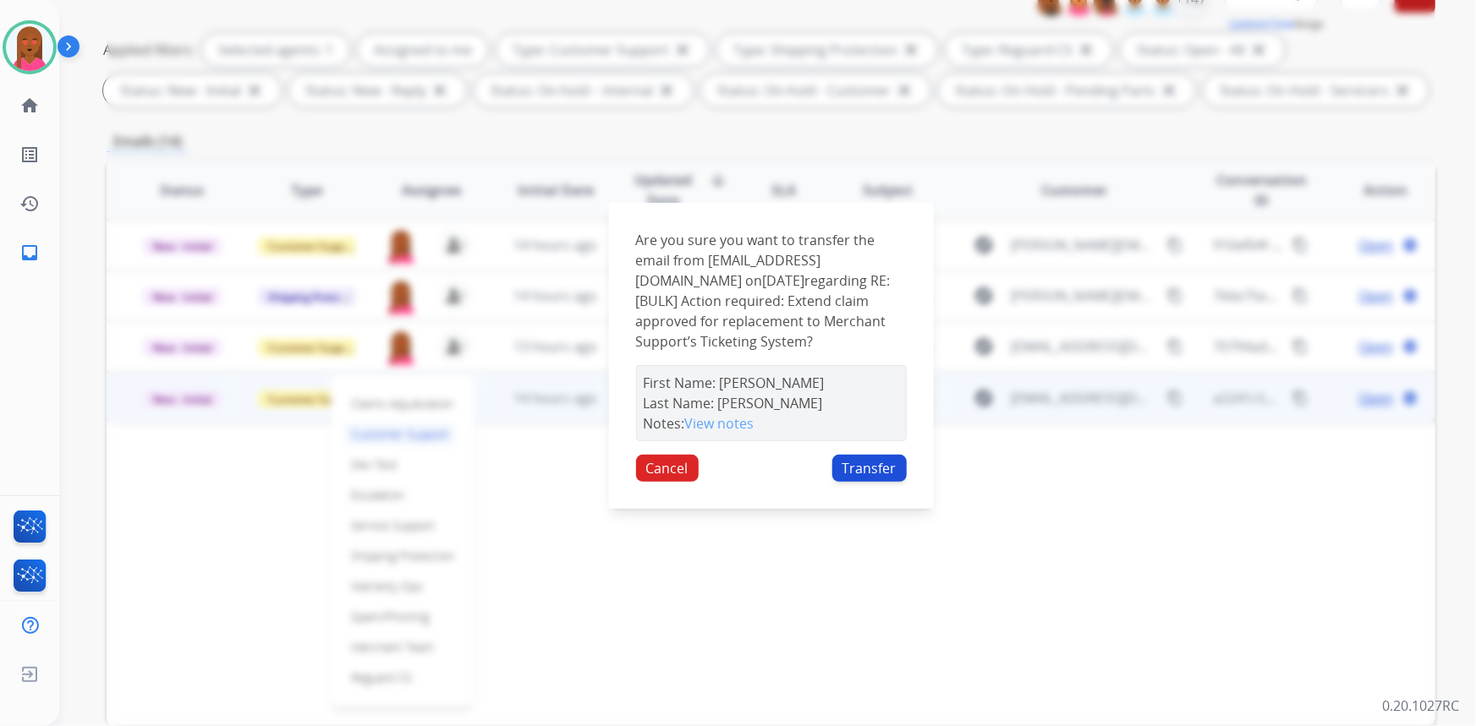
click at [855, 478] on button "Transfer" at bounding box center [869, 468] width 74 height 27
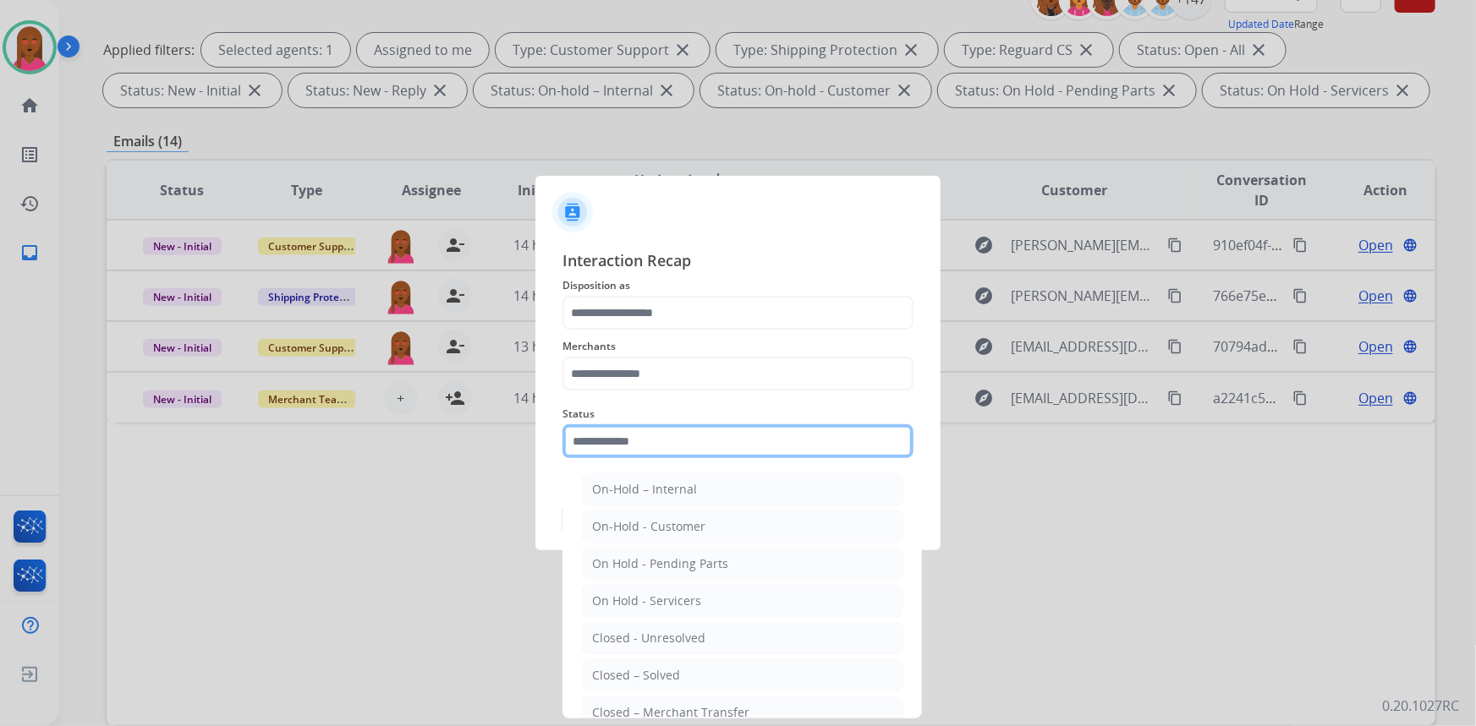
click at [645, 438] on input "text" at bounding box center [737, 442] width 351 height 34
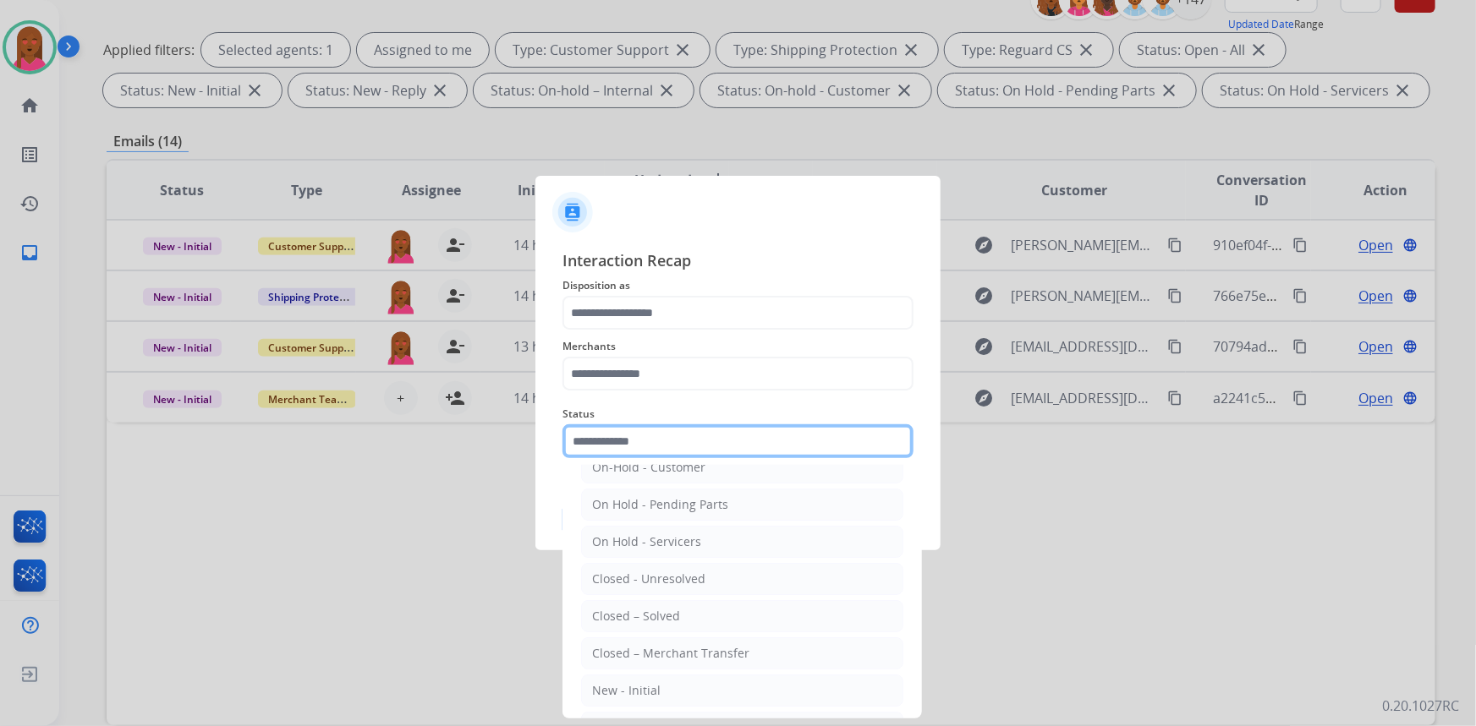
scroll to position [100, 0]
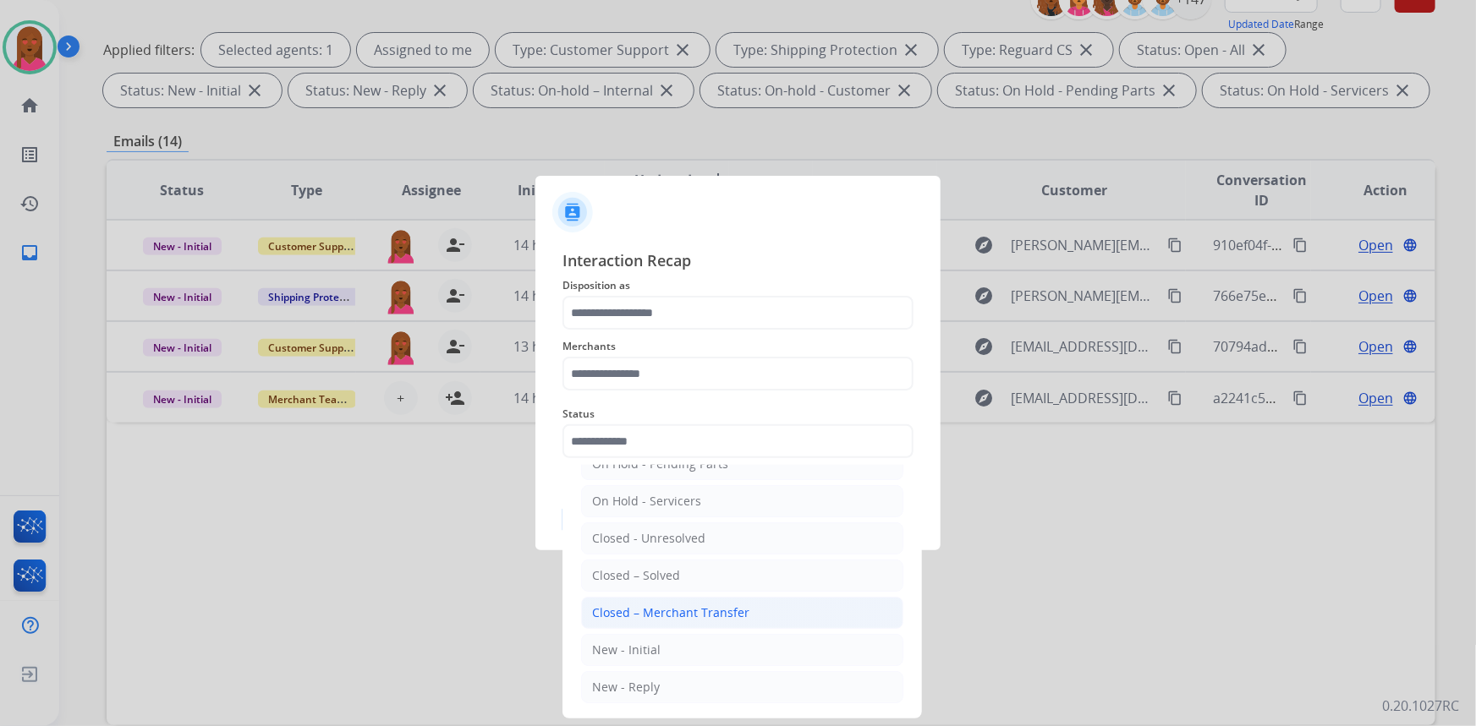
click at [700, 605] on div "Closed – Merchant Transfer" at bounding box center [670, 613] width 157 height 17
type input "**********"
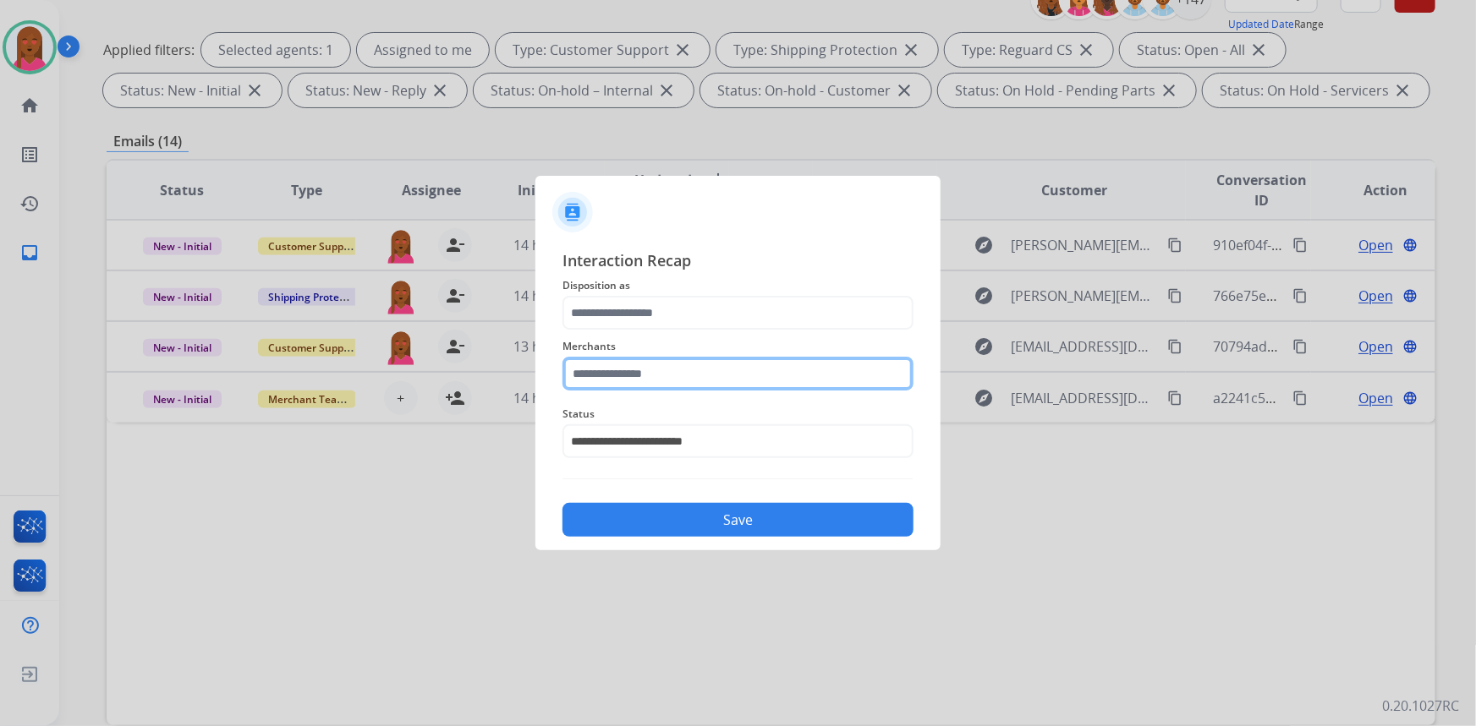
click at [692, 370] on input "text" at bounding box center [737, 374] width 351 height 34
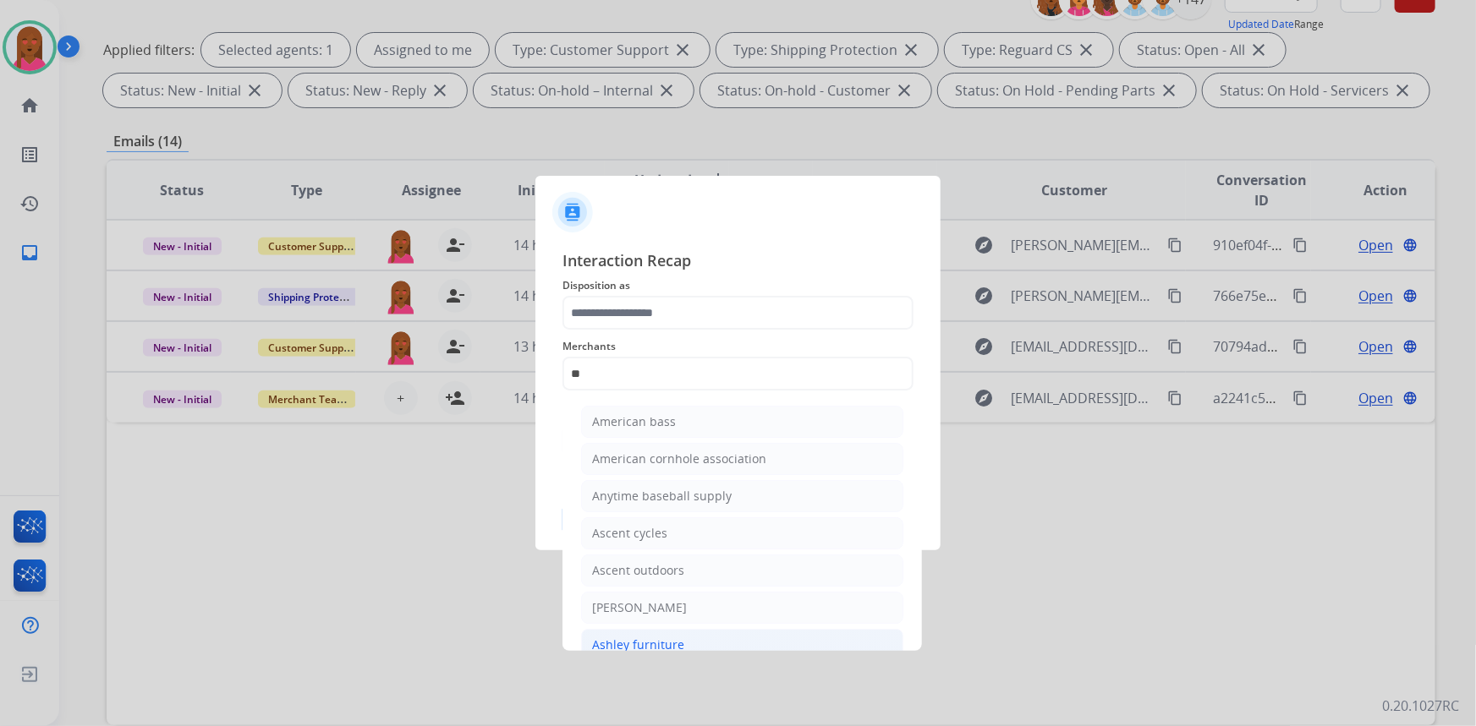
click at [676, 633] on li "Ashley furniture" at bounding box center [742, 645] width 322 height 32
type input "**********"
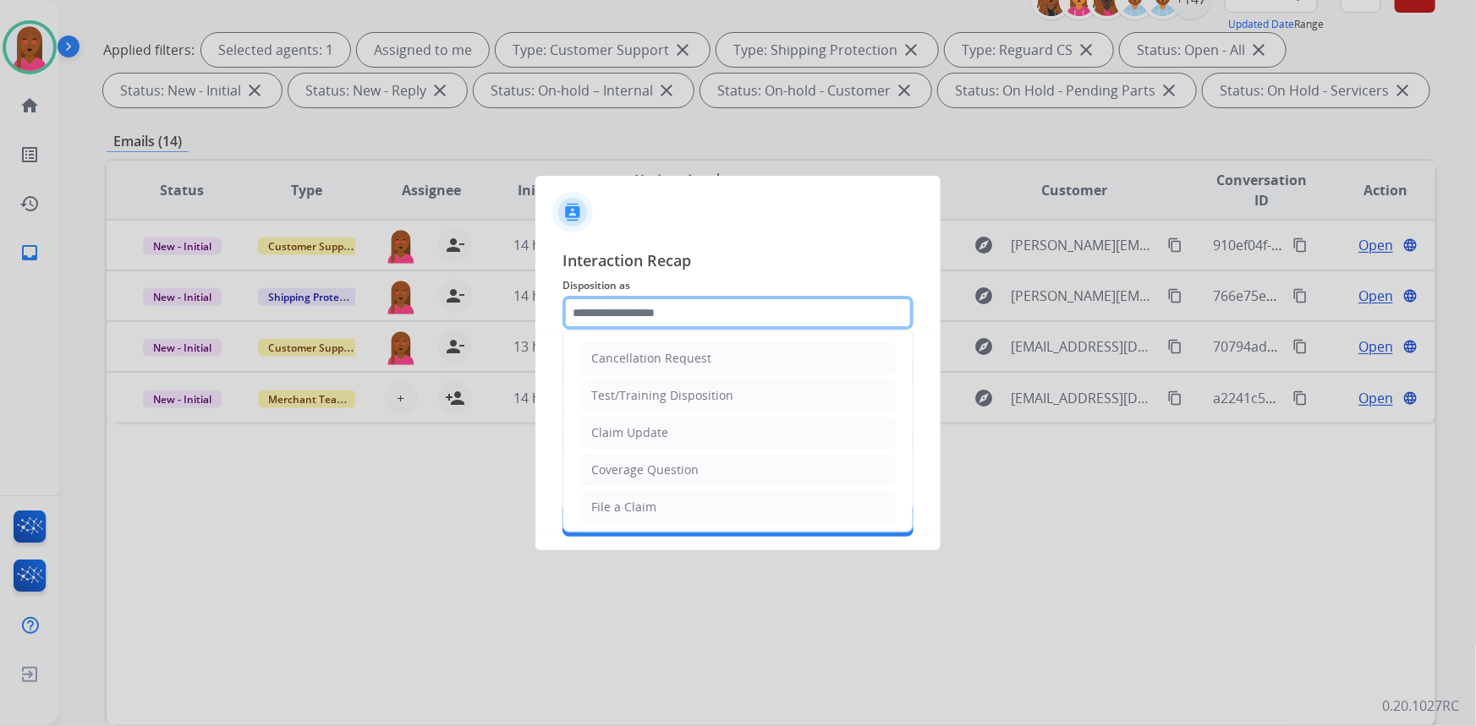
click at [733, 307] on input "text" at bounding box center [737, 313] width 351 height 34
click at [675, 435] on li "Claim Update" at bounding box center [737, 433] width 315 height 32
type input "**********"
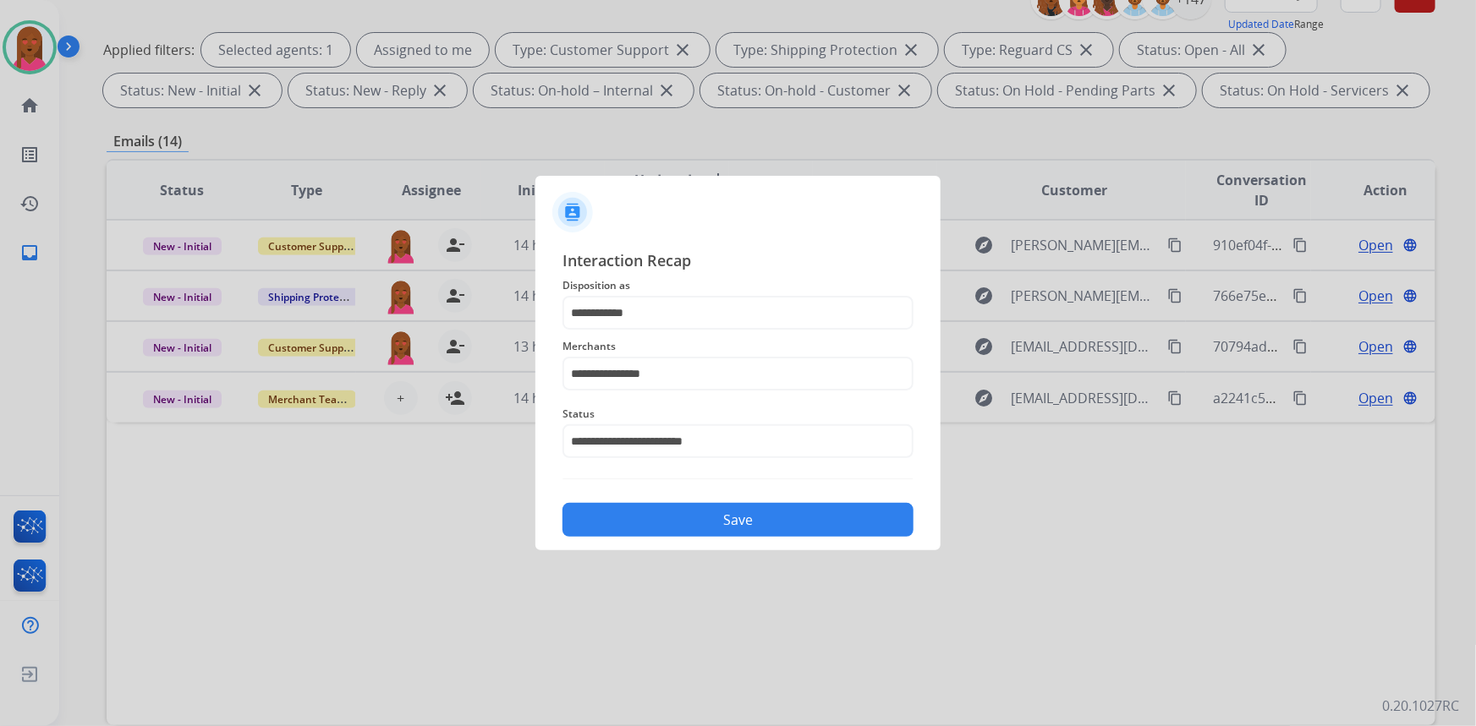
click at [727, 517] on button "Save" at bounding box center [737, 520] width 351 height 34
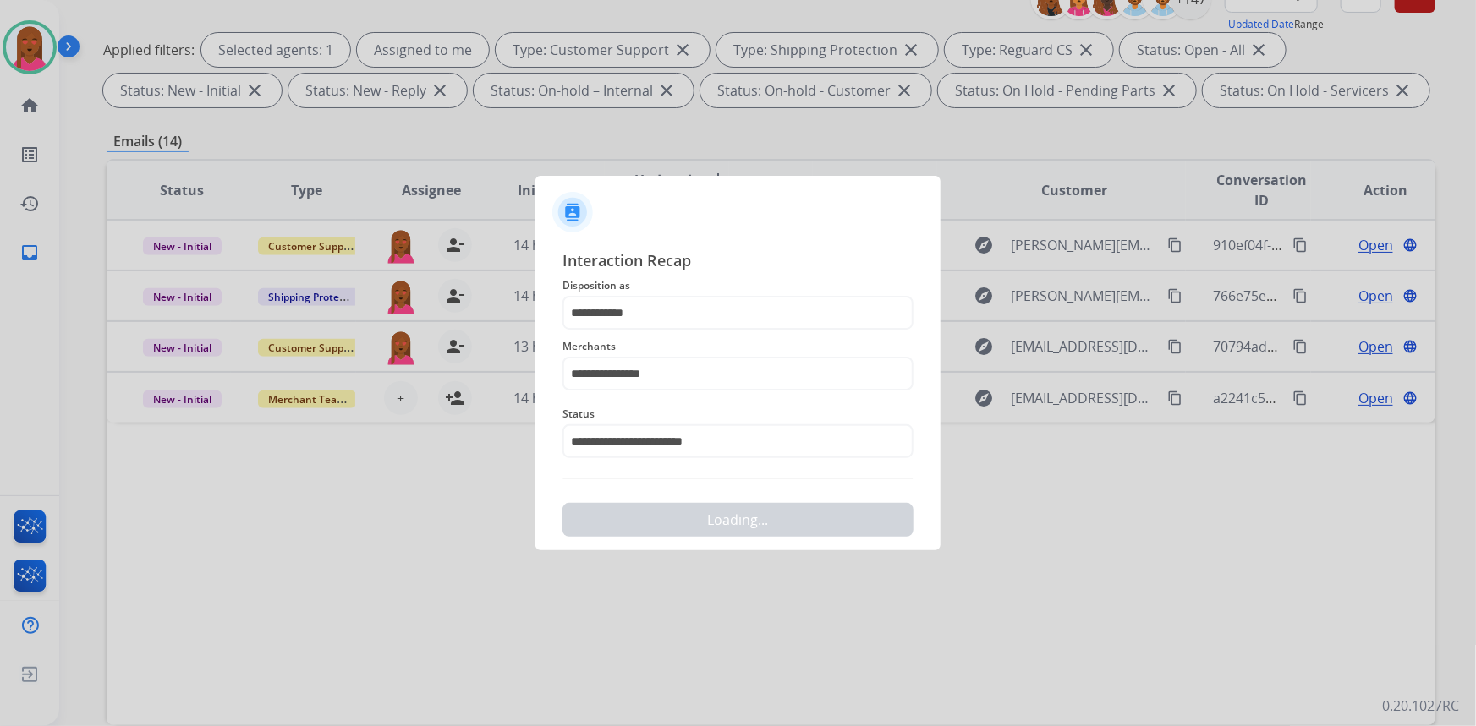
scroll to position [0, 0]
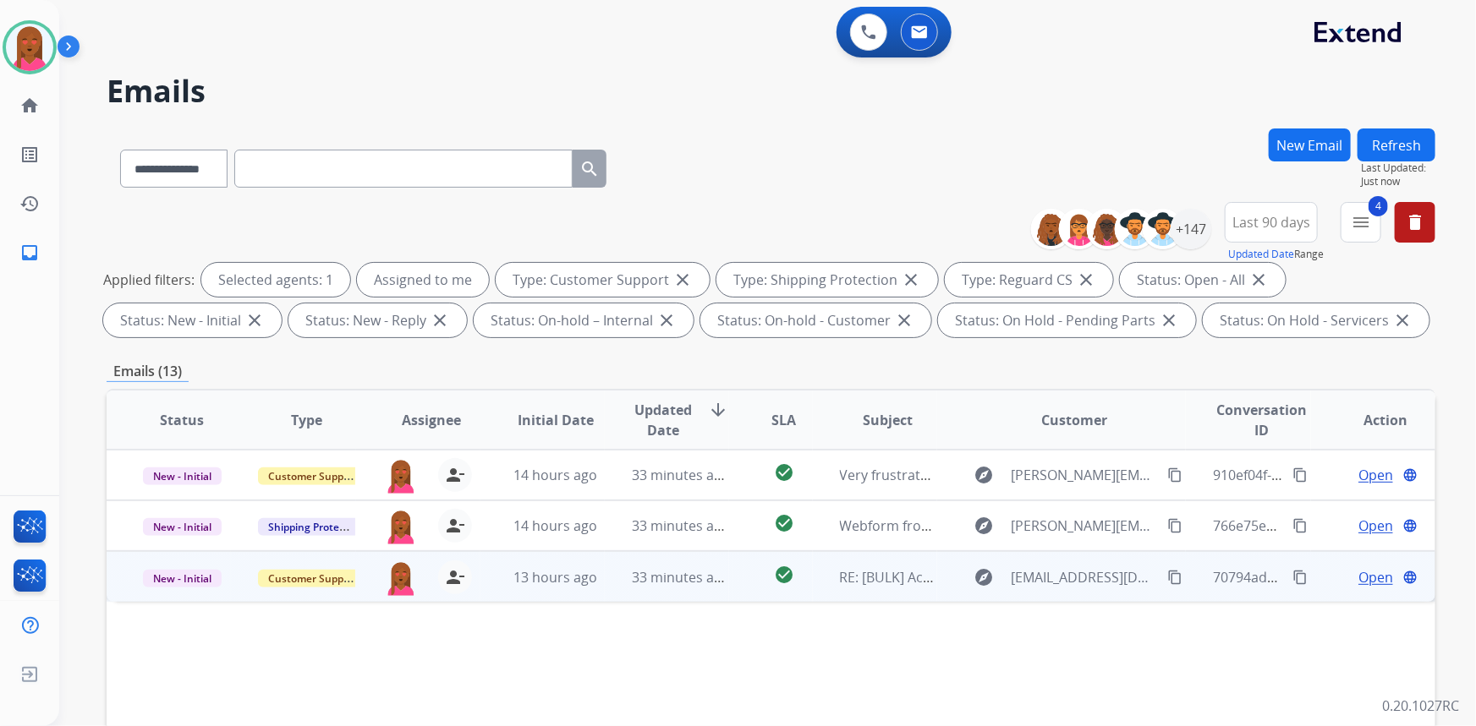
click at [1361, 575] on span "Open" at bounding box center [1375, 577] width 35 height 20
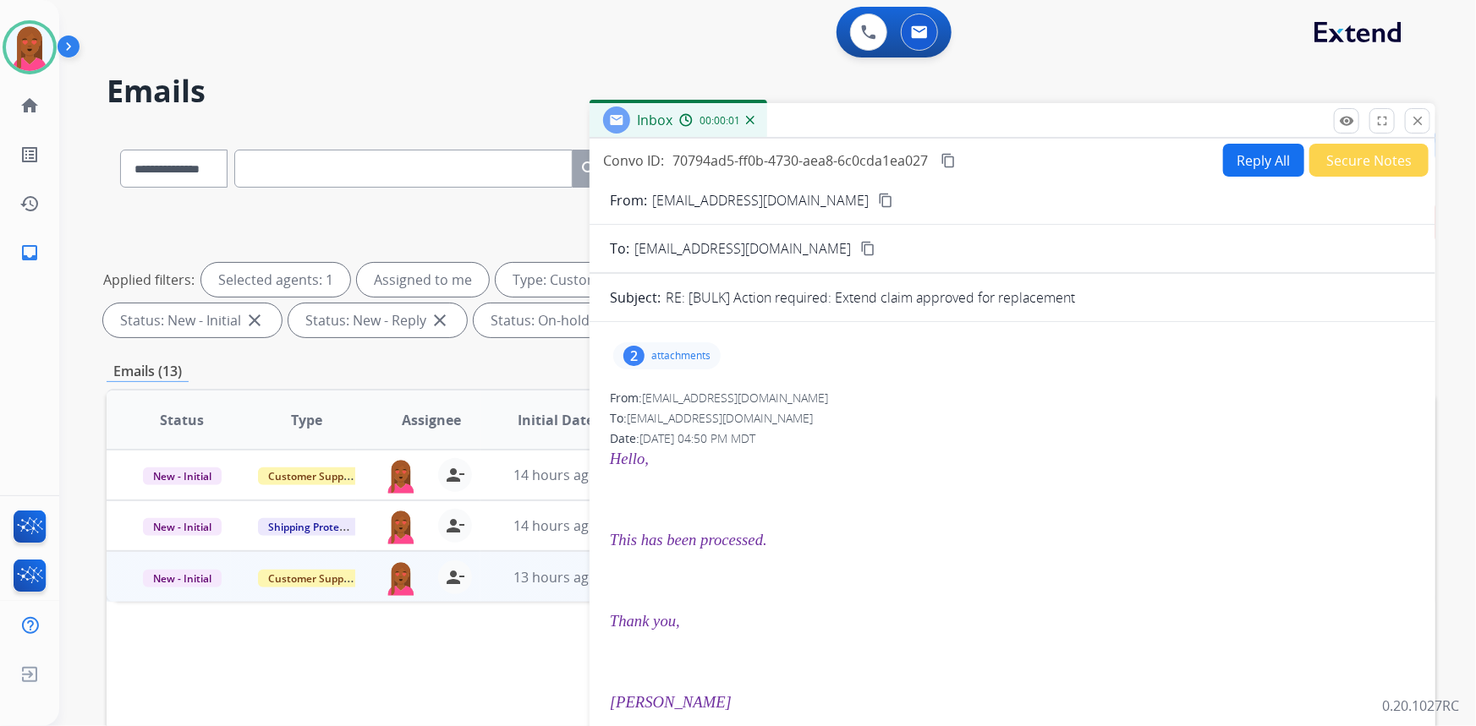
click at [1371, 161] on button "Secure Notes" at bounding box center [1368, 160] width 119 height 33
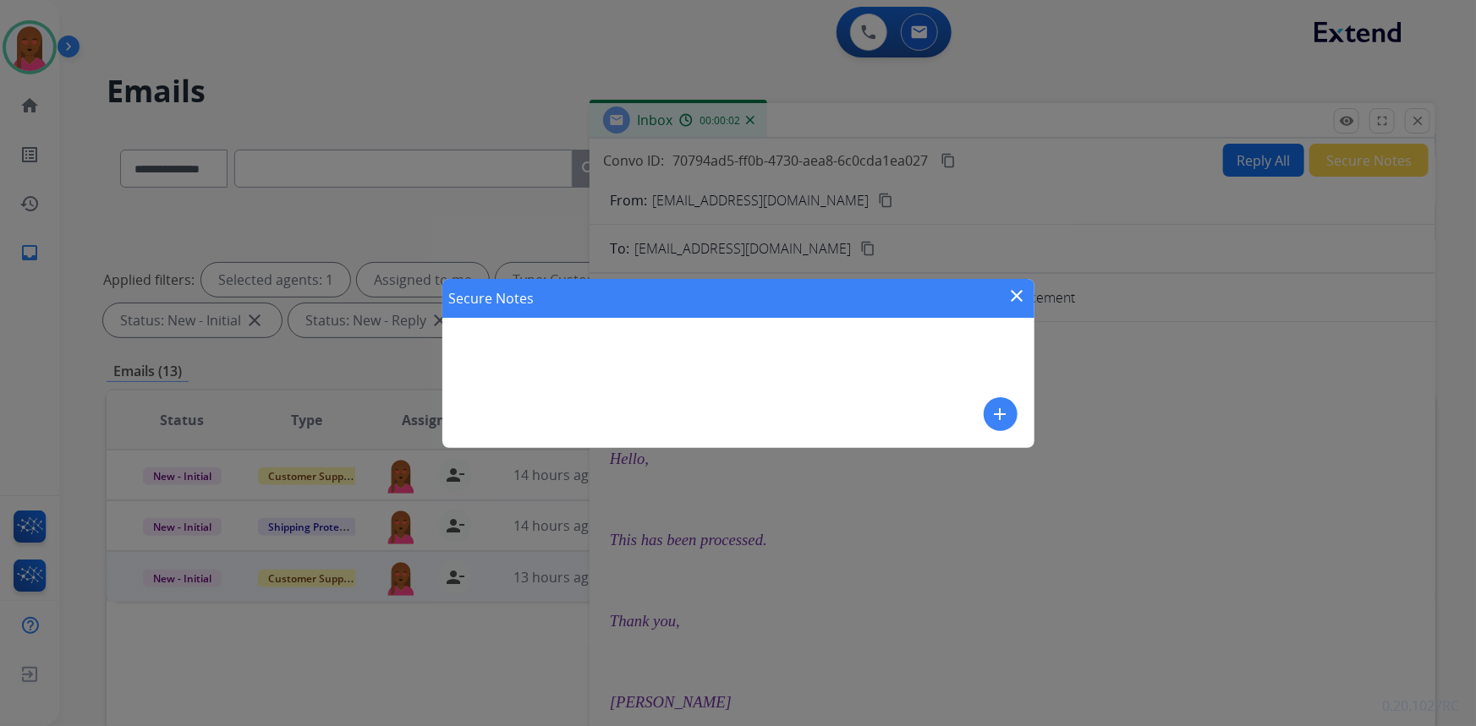
click at [1015, 419] on button "add" at bounding box center [1001, 415] width 34 height 34
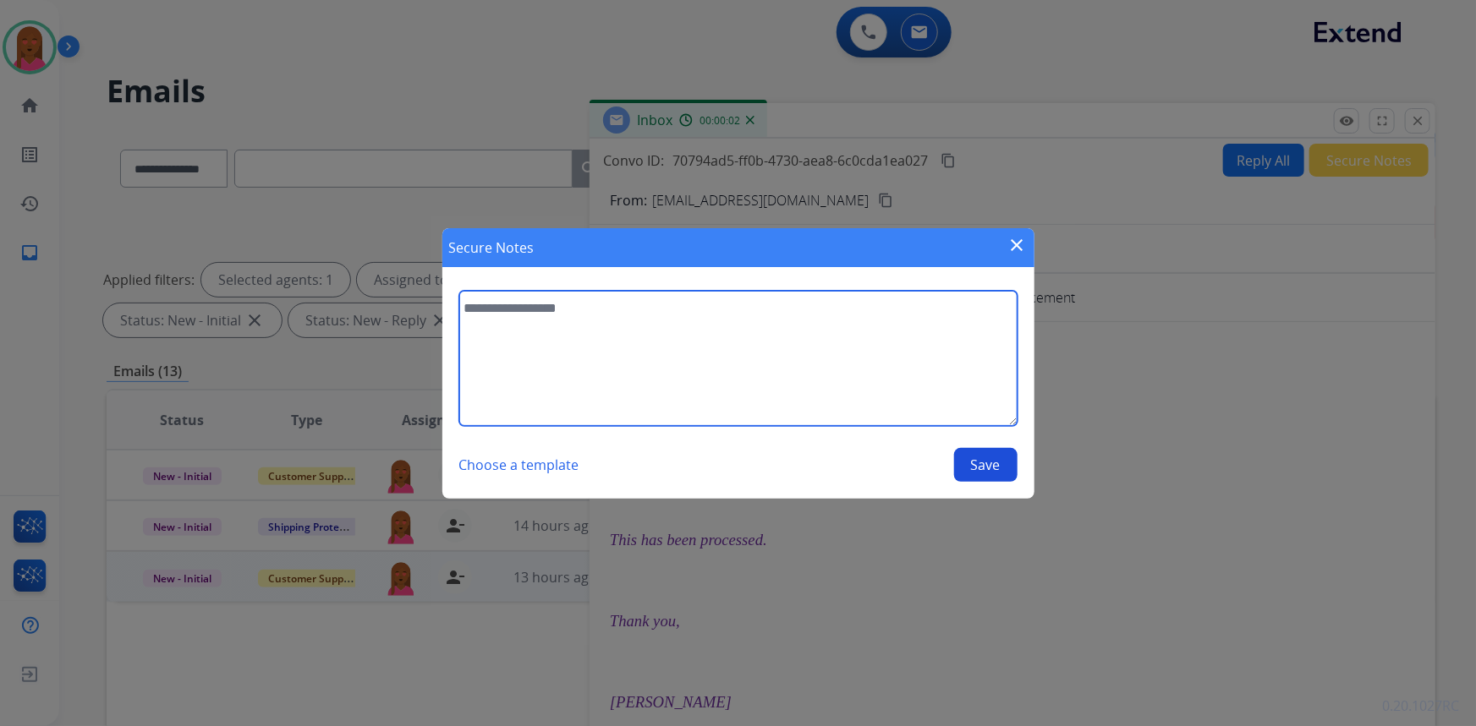
click at [891, 388] on textarea at bounding box center [738, 358] width 558 height 135
click at [592, 308] on textarea "**********" at bounding box center [738, 358] width 558 height 135
type textarea "**********"
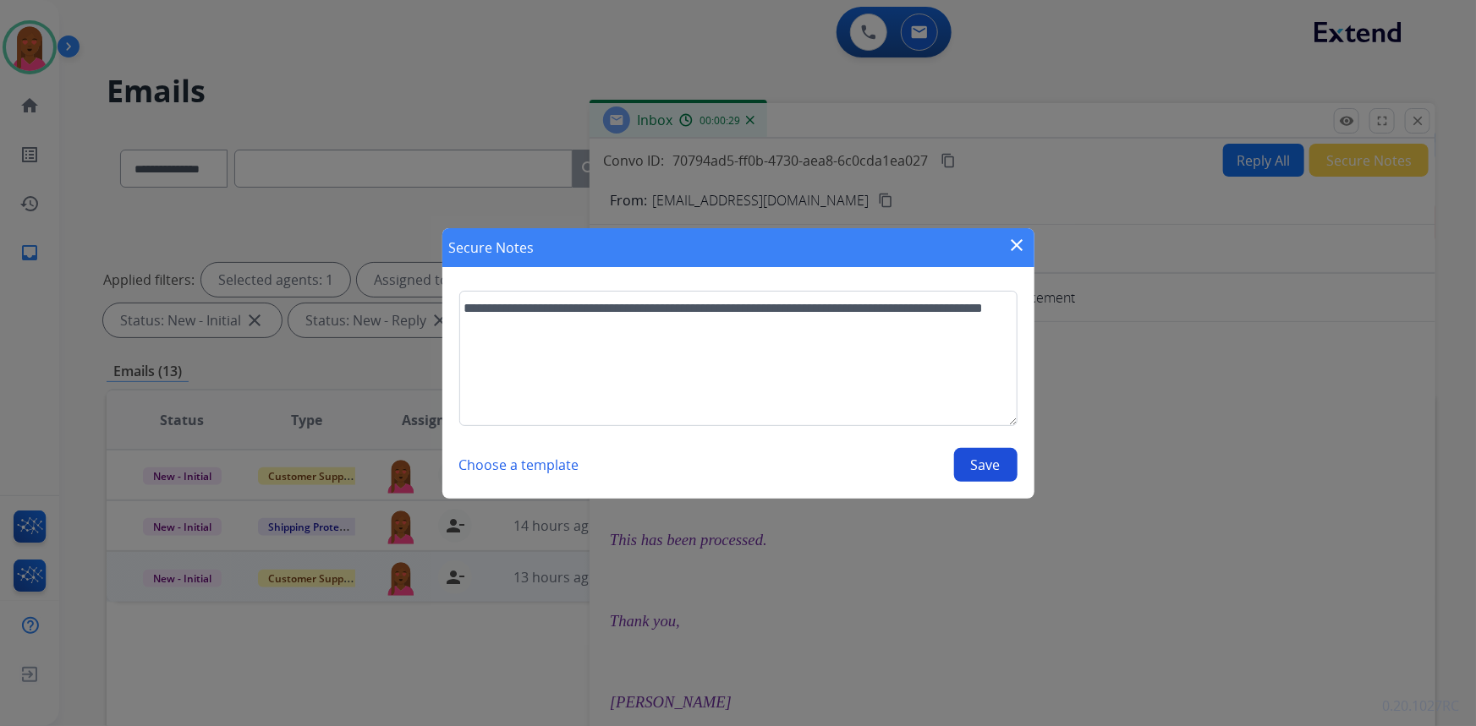
click at [976, 459] on button "Save" at bounding box center [985, 465] width 63 height 34
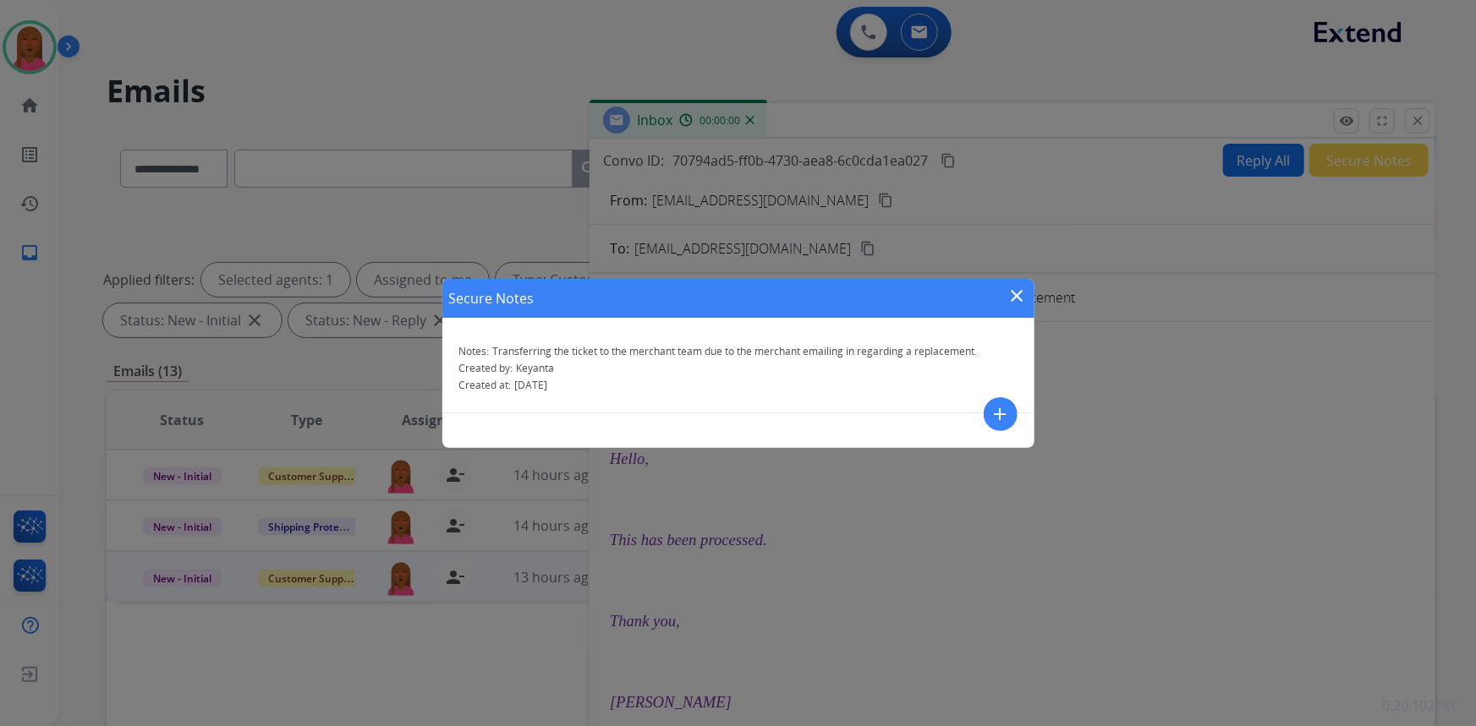
click at [1017, 296] on mat-icon "close" at bounding box center [1017, 296] width 20 height 20
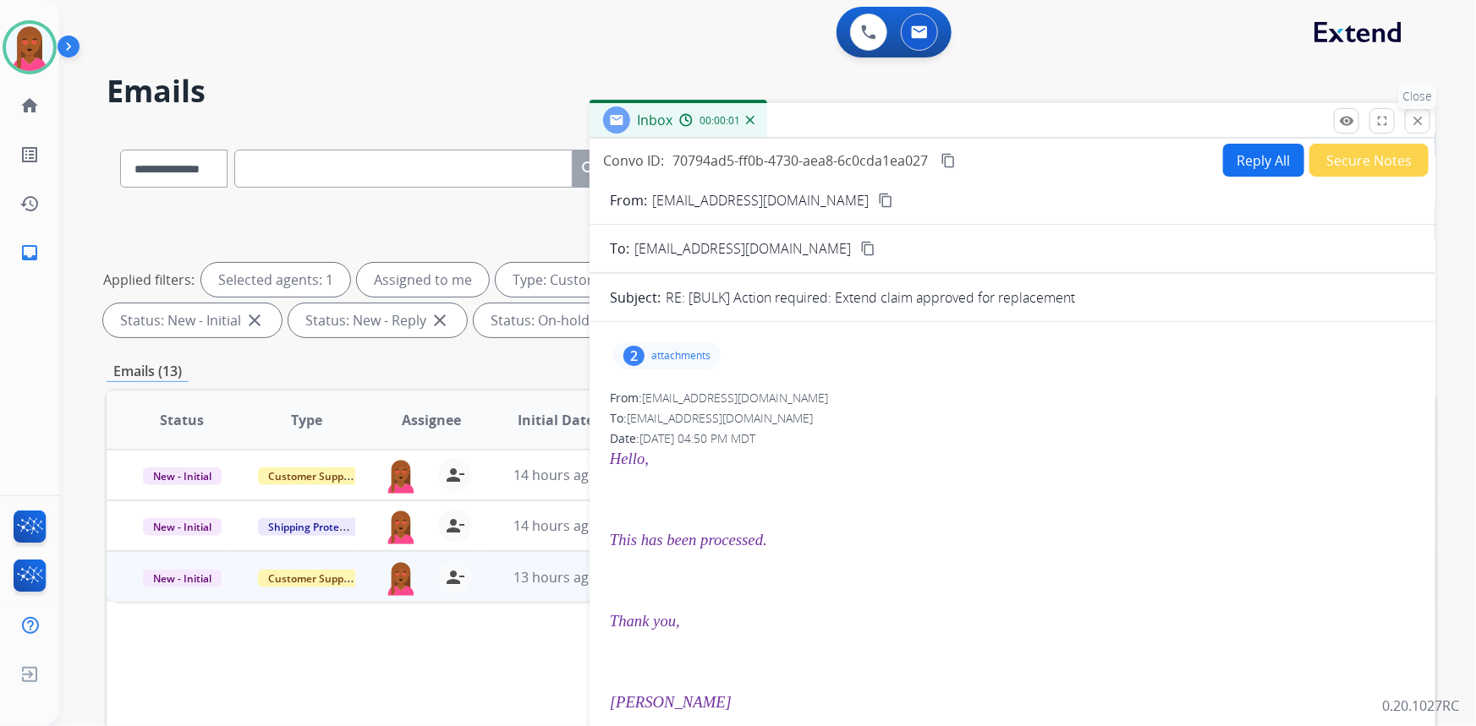
click at [1417, 118] on mat-icon "close" at bounding box center [1417, 120] width 15 height 15
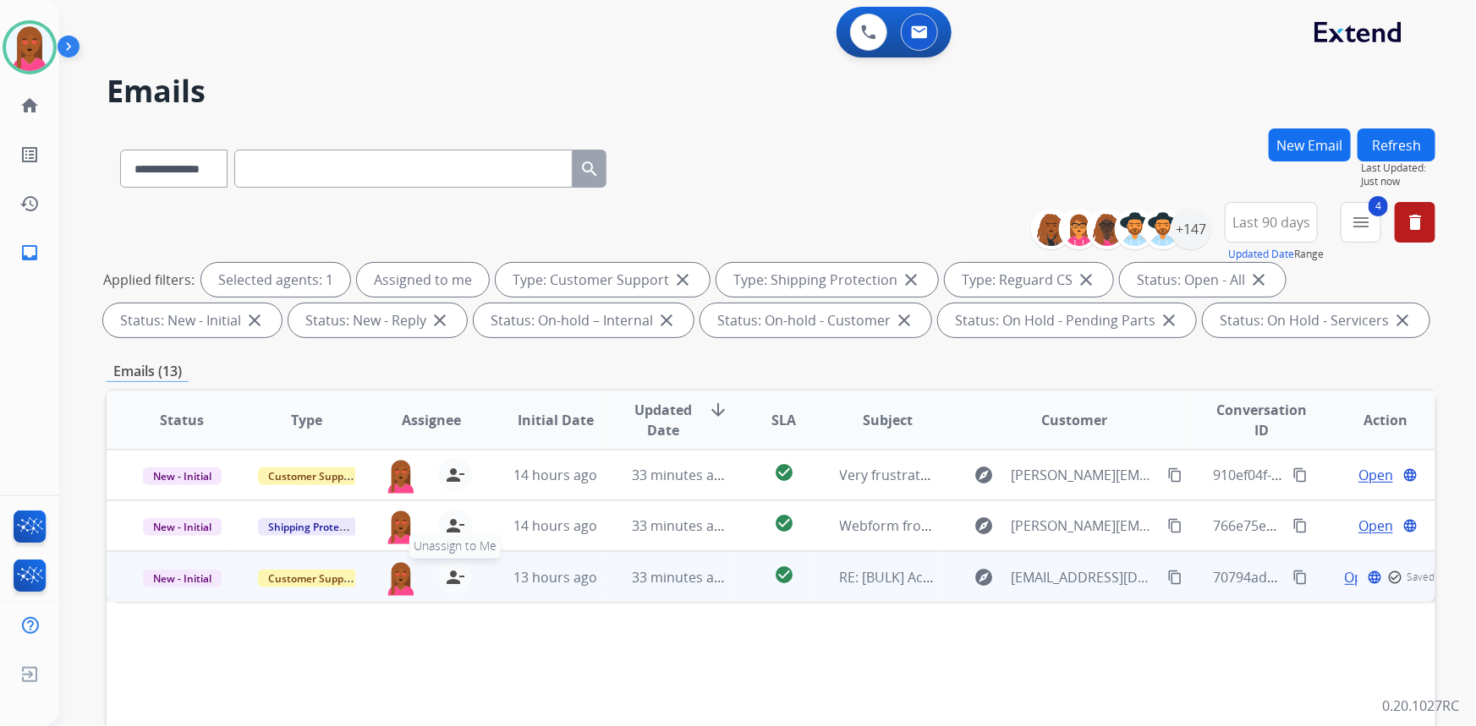
click at [449, 576] on mat-icon "person_remove" at bounding box center [455, 577] width 20 height 20
click at [310, 576] on span "Customer Support" at bounding box center [313, 579] width 110 height 18
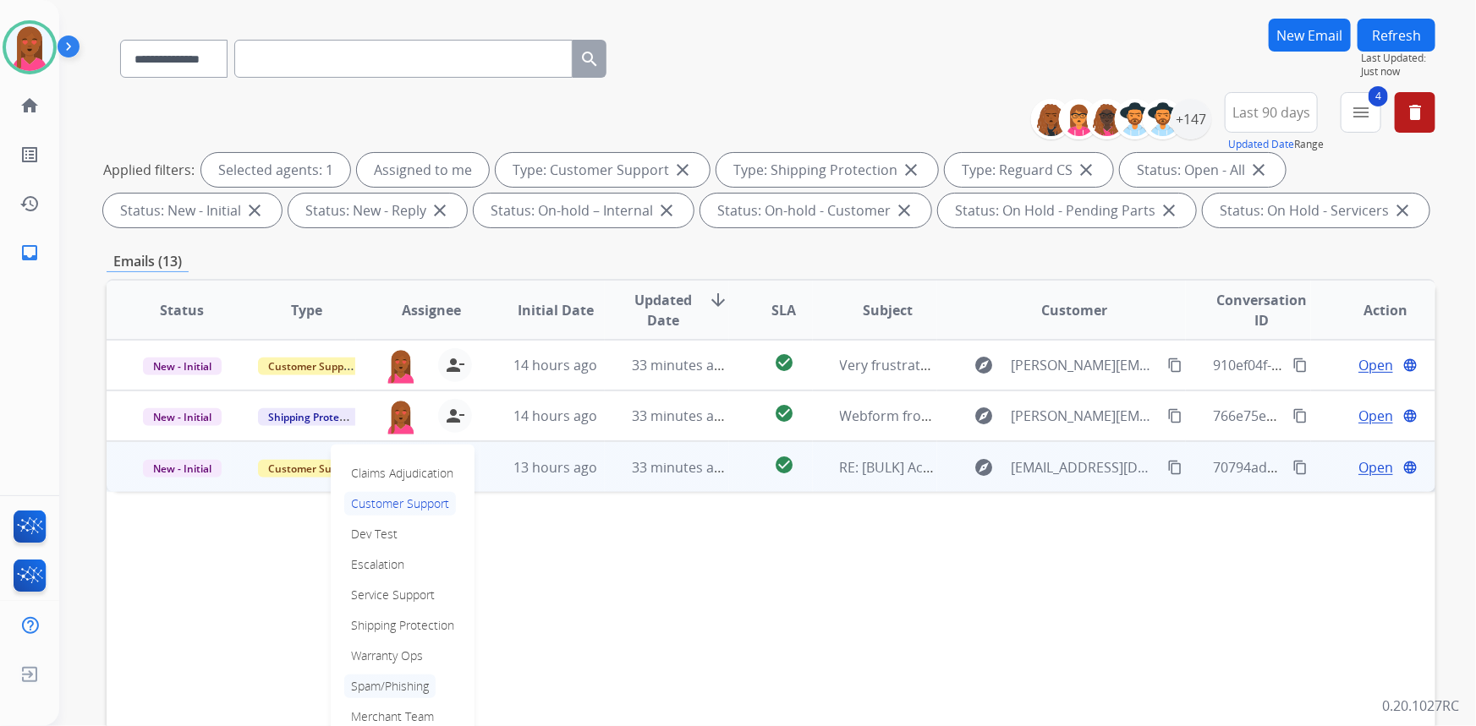
scroll to position [153, 0]
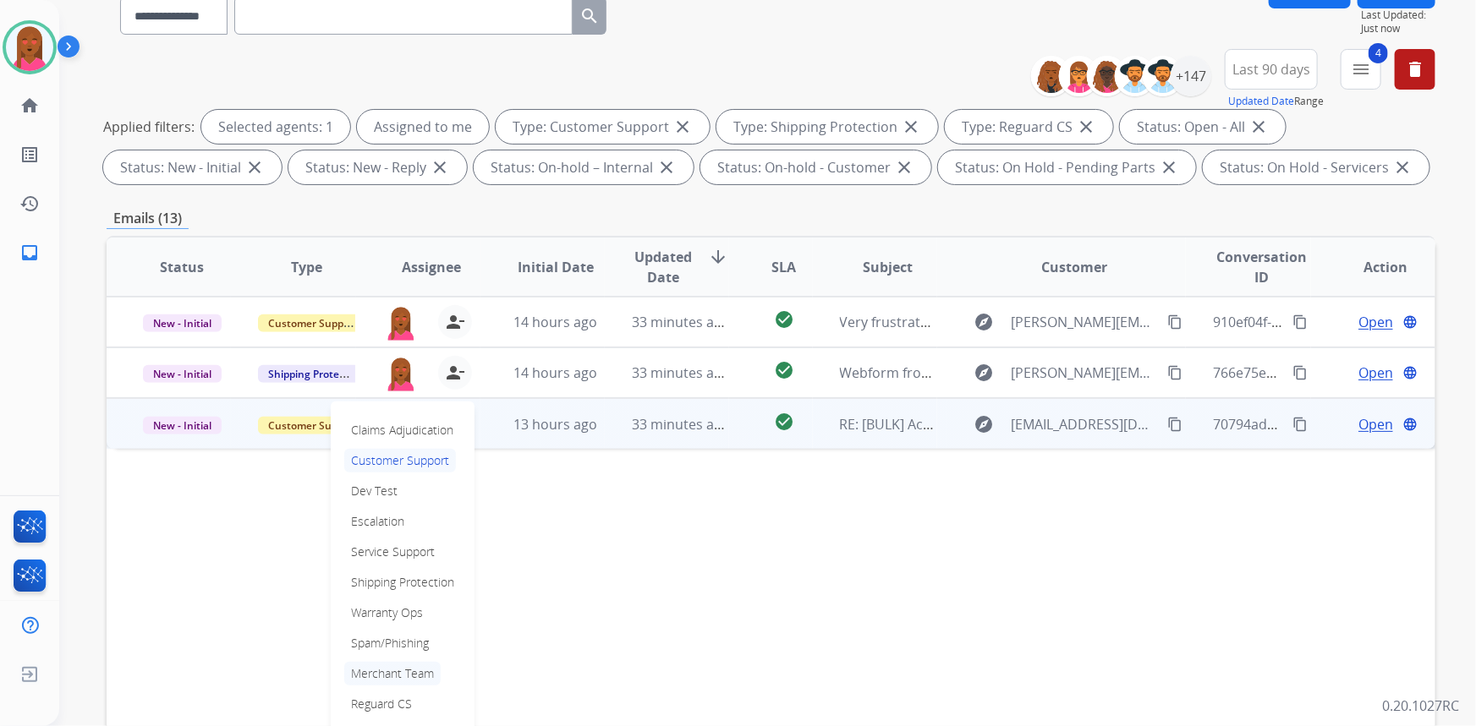
click at [411, 669] on p "Merchant Team" at bounding box center [392, 674] width 96 height 24
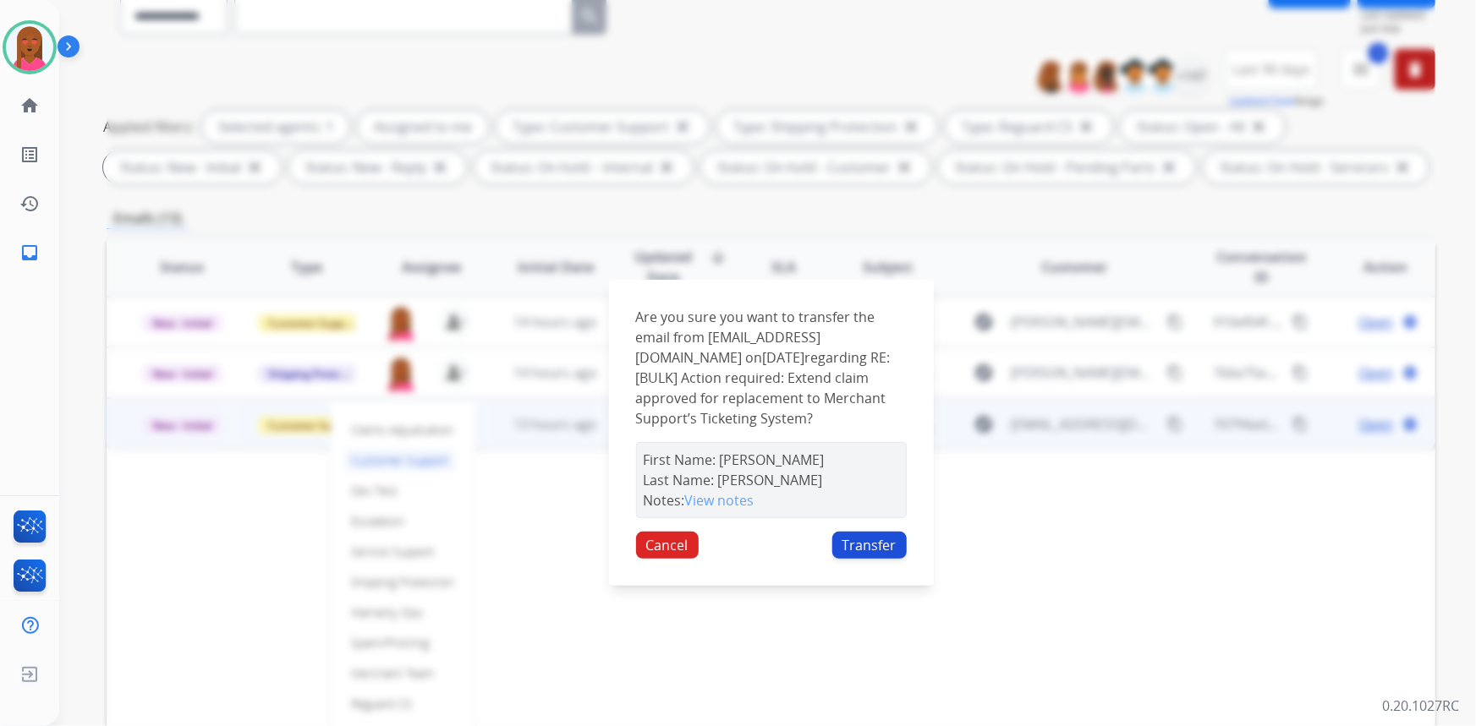
click at [880, 559] on button "Transfer" at bounding box center [869, 545] width 74 height 27
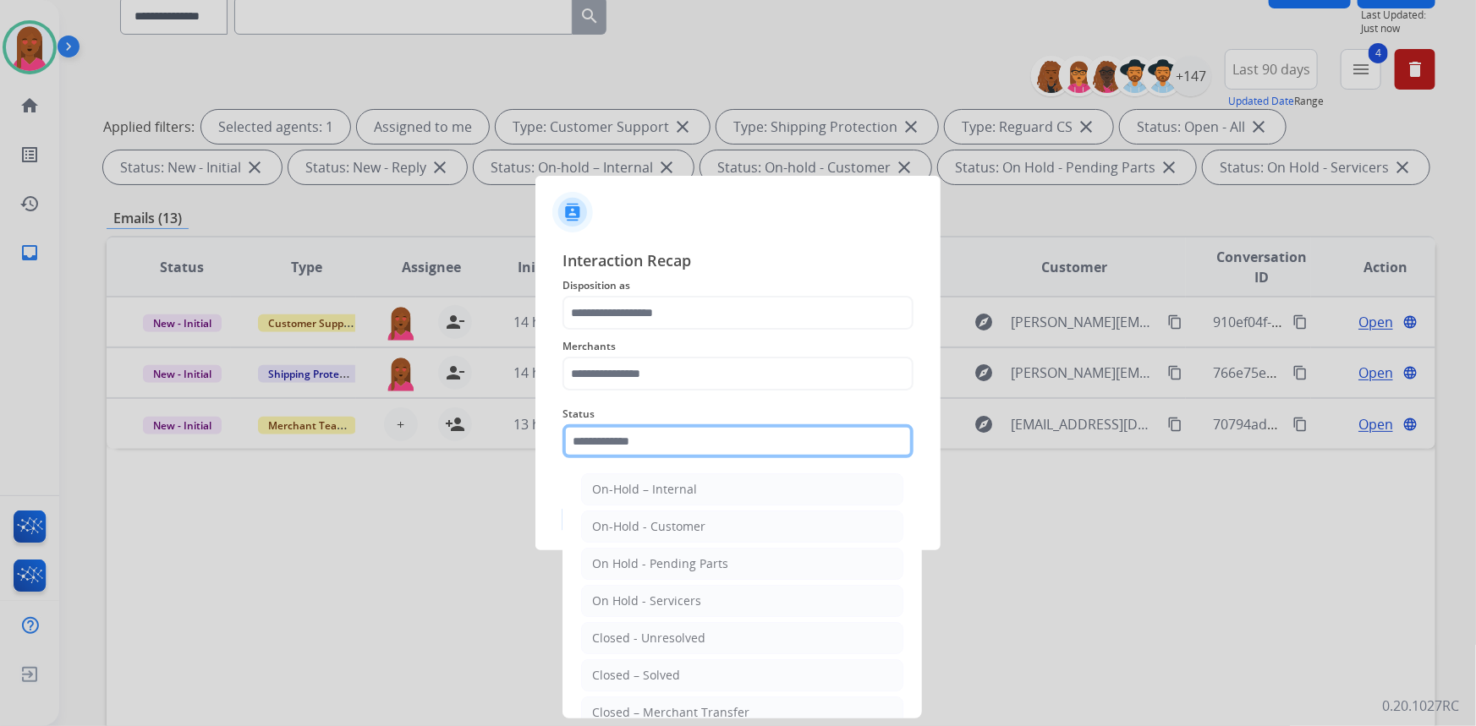
drag, startPoint x: 752, startPoint y: 453, endPoint x: 745, endPoint y: 440, distance: 15.1
click at [745, 440] on input "text" at bounding box center [737, 442] width 351 height 34
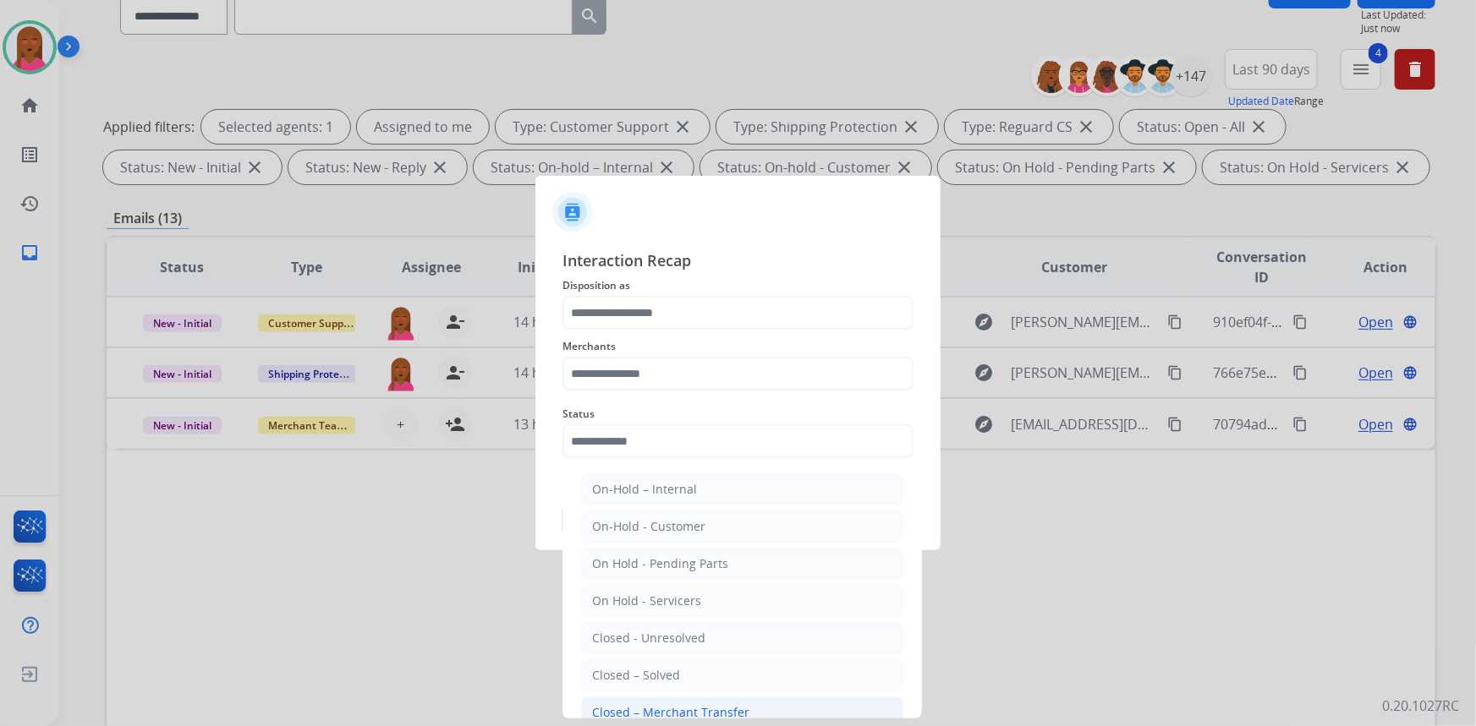
click at [696, 705] on div "Closed – Merchant Transfer" at bounding box center [670, 713] width 157 height 17
type input "**********"
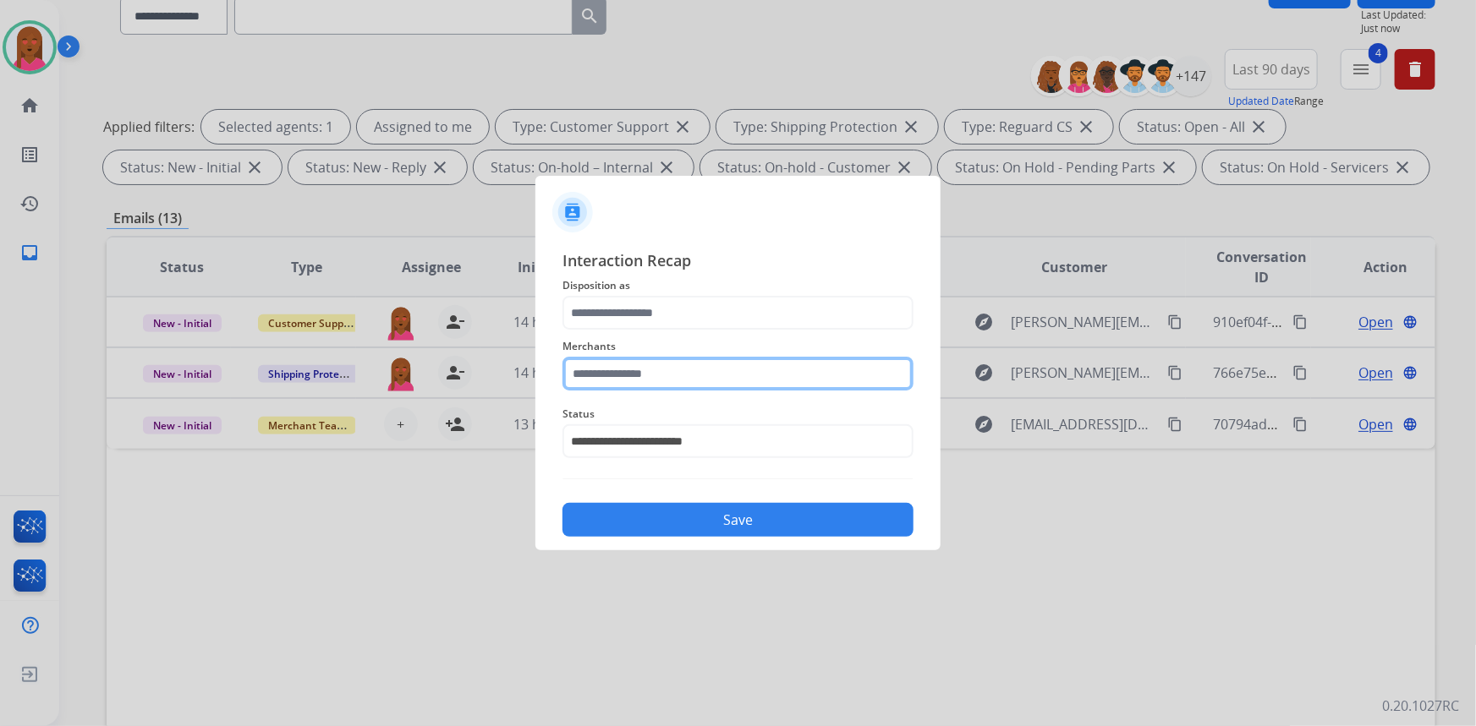
click at [718, 381] on input "text" at bounding box center [737, 374] width 351 height 34
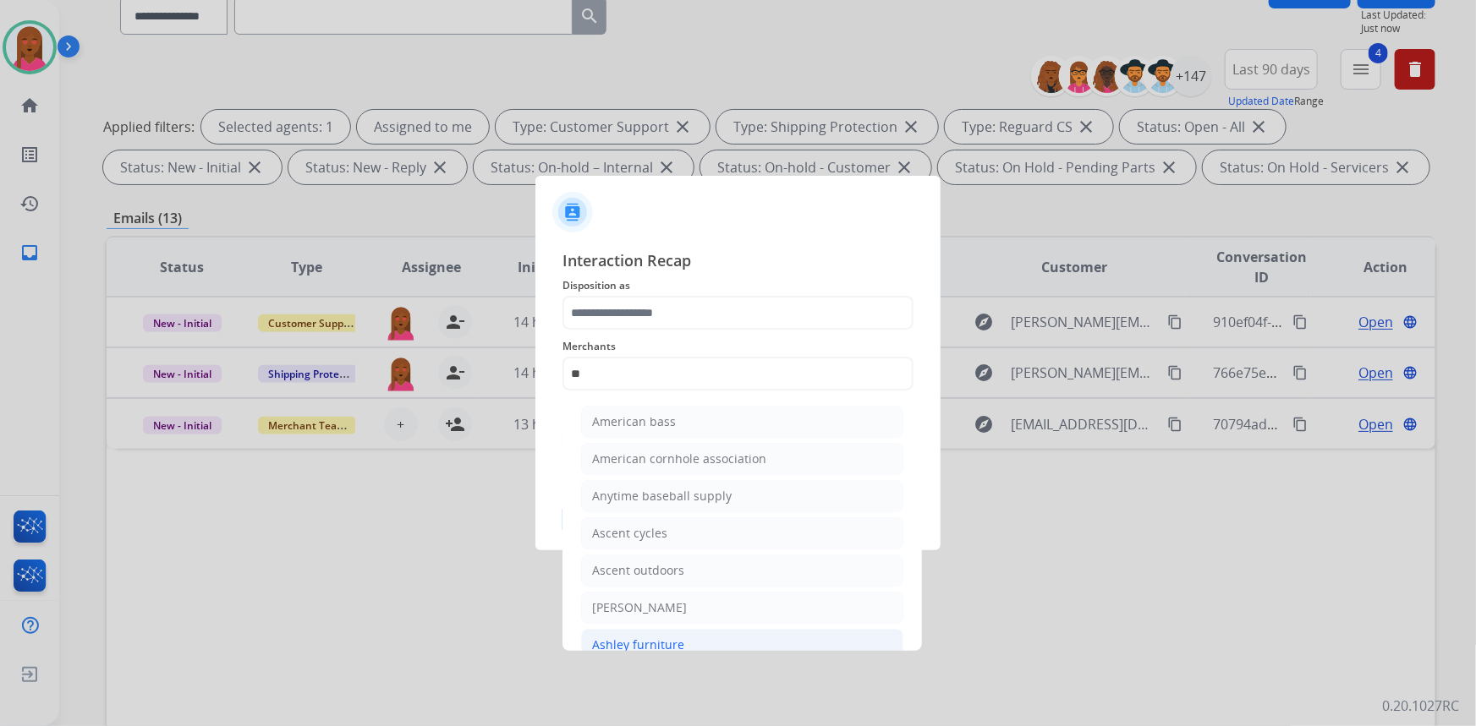
click at [677, 633] on li "Ashley furniture" at bounding box center [742, 645] width 322 height 32
type input "**********"
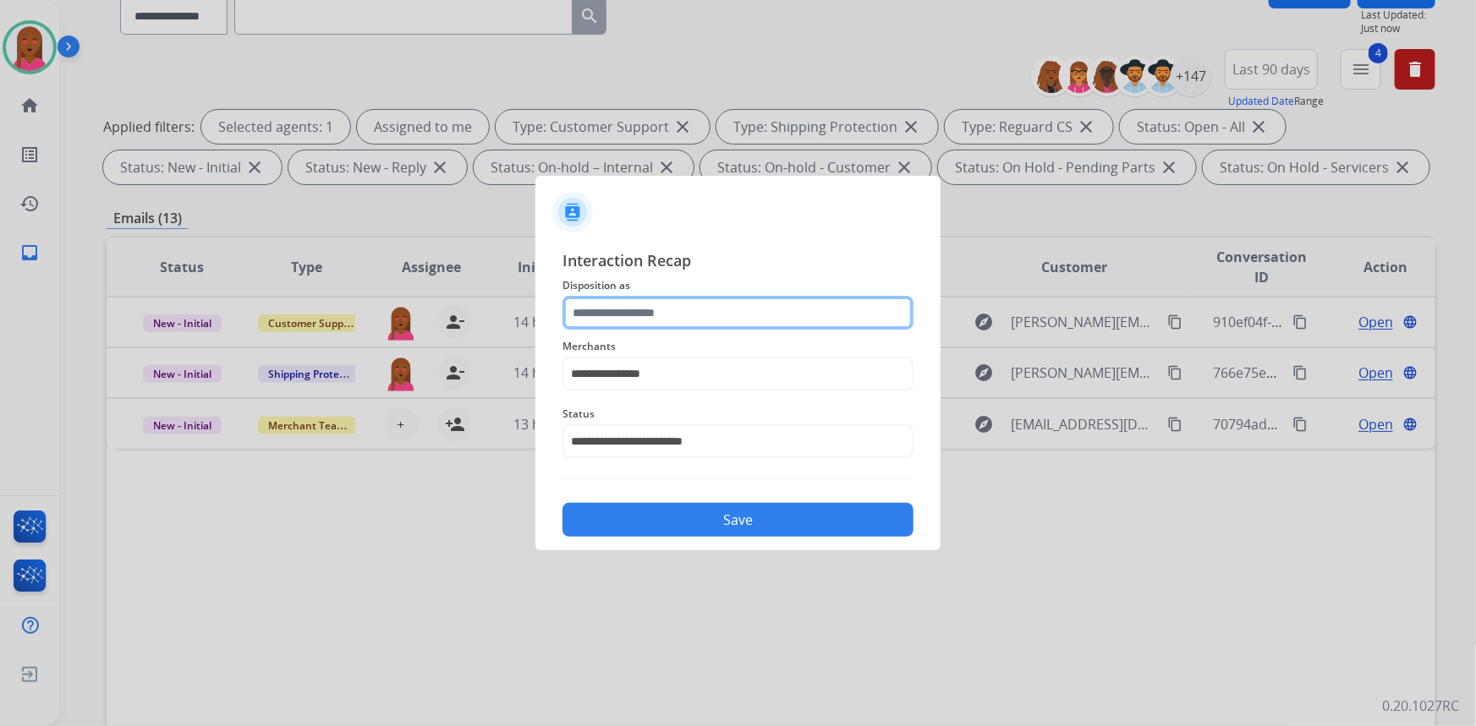
click at [708, 313] on input "text" at bounding box center [737, 313] width 351 height 34
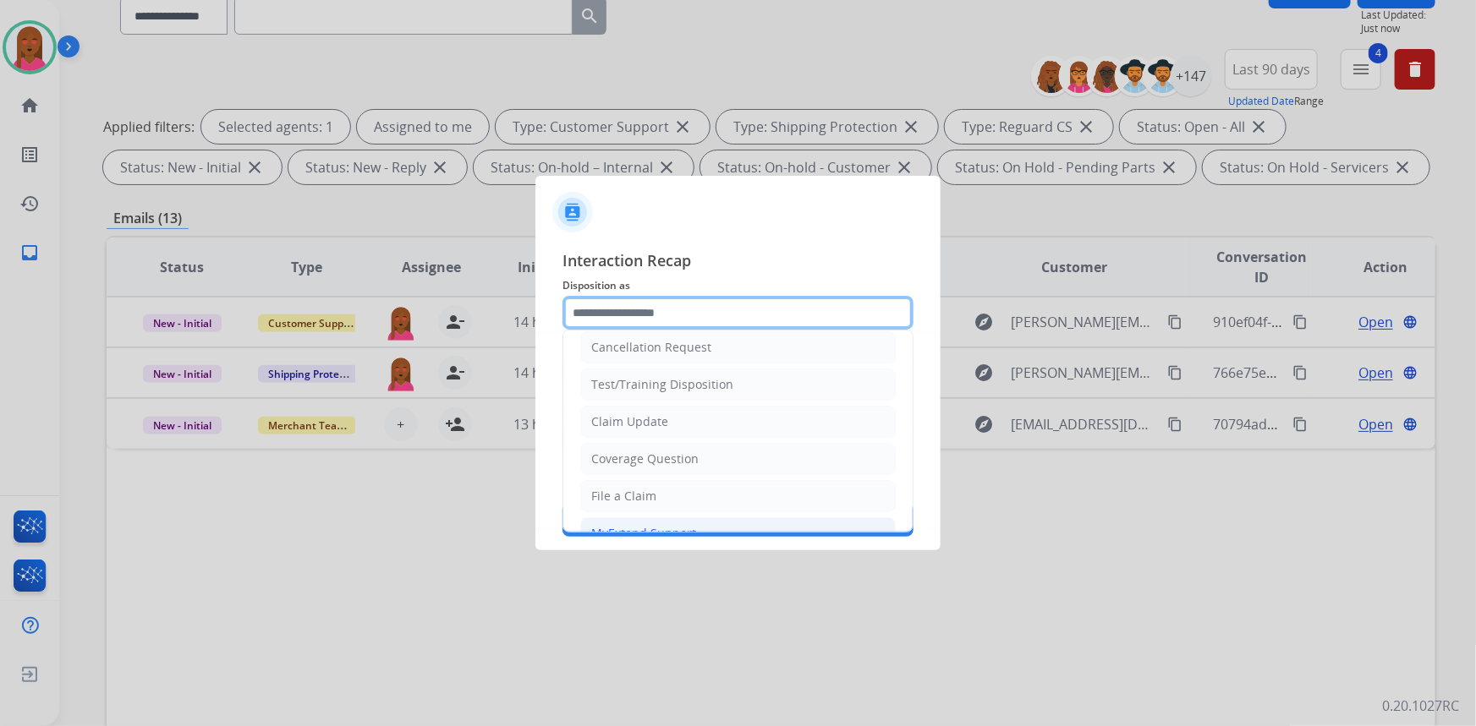
scroll to position [0, 0]
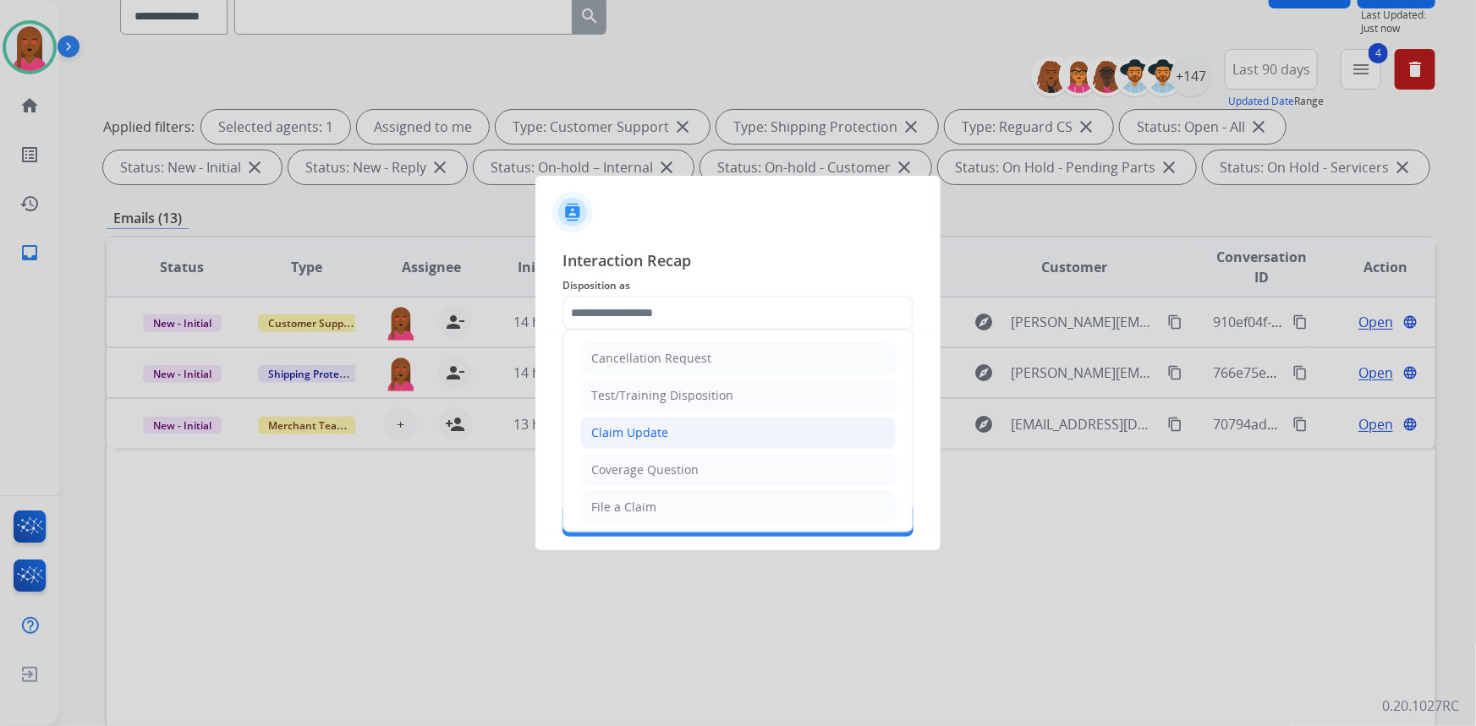
click at [674, 435] on li "Claim Update" at bounding box center [737, 433] width 315 height 32
type input "**********"
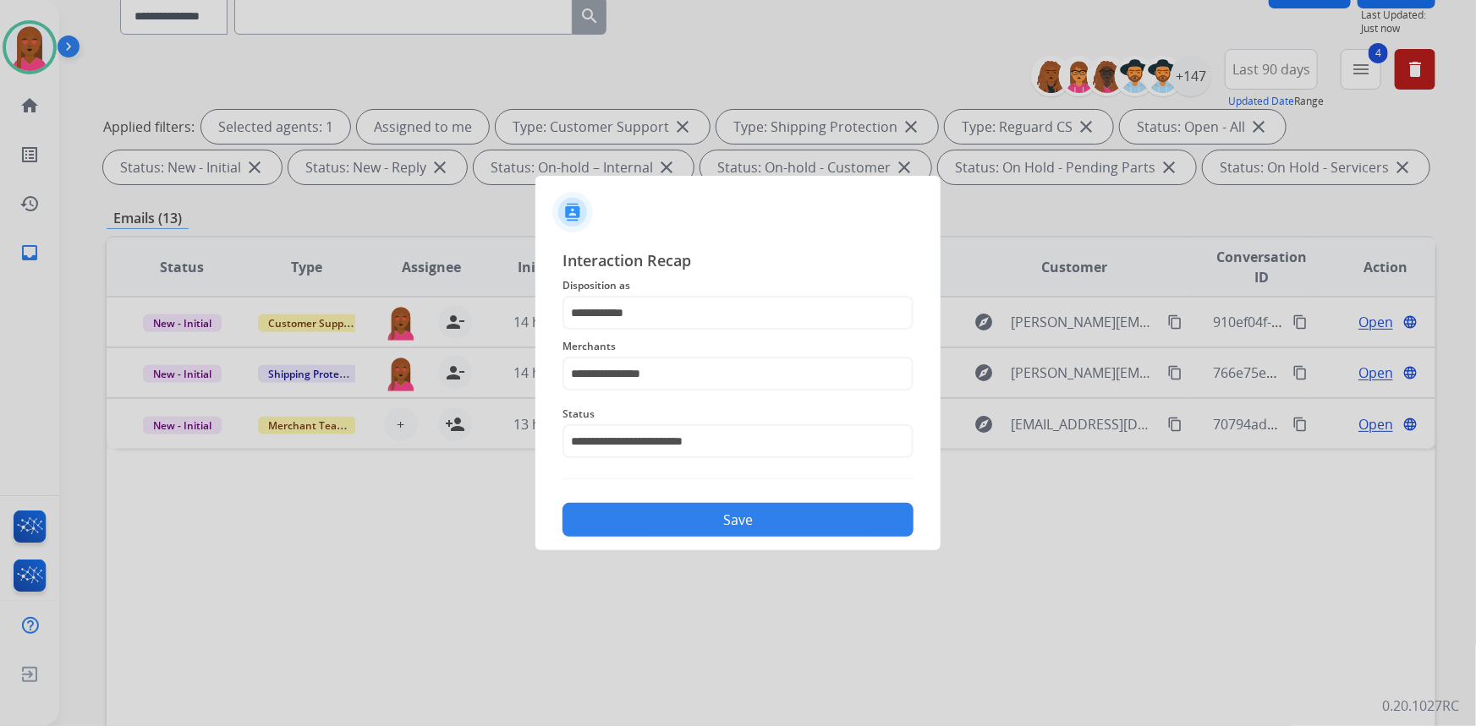
click at [760, 515] on button "Save" at bounding box center [737, 520] width 351 height 34
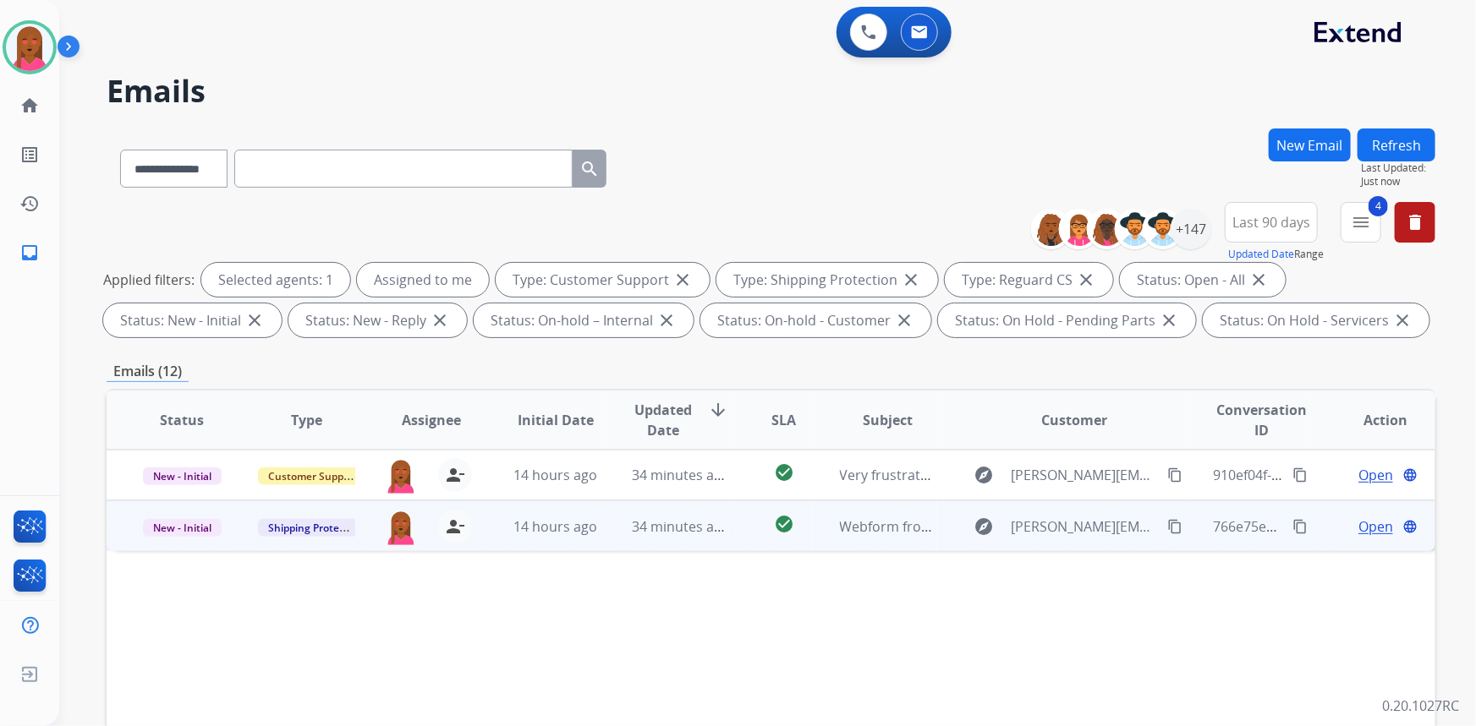
click at [1362, 529] on span "Open" at bounding box center [1375, 527] width 35 height 20
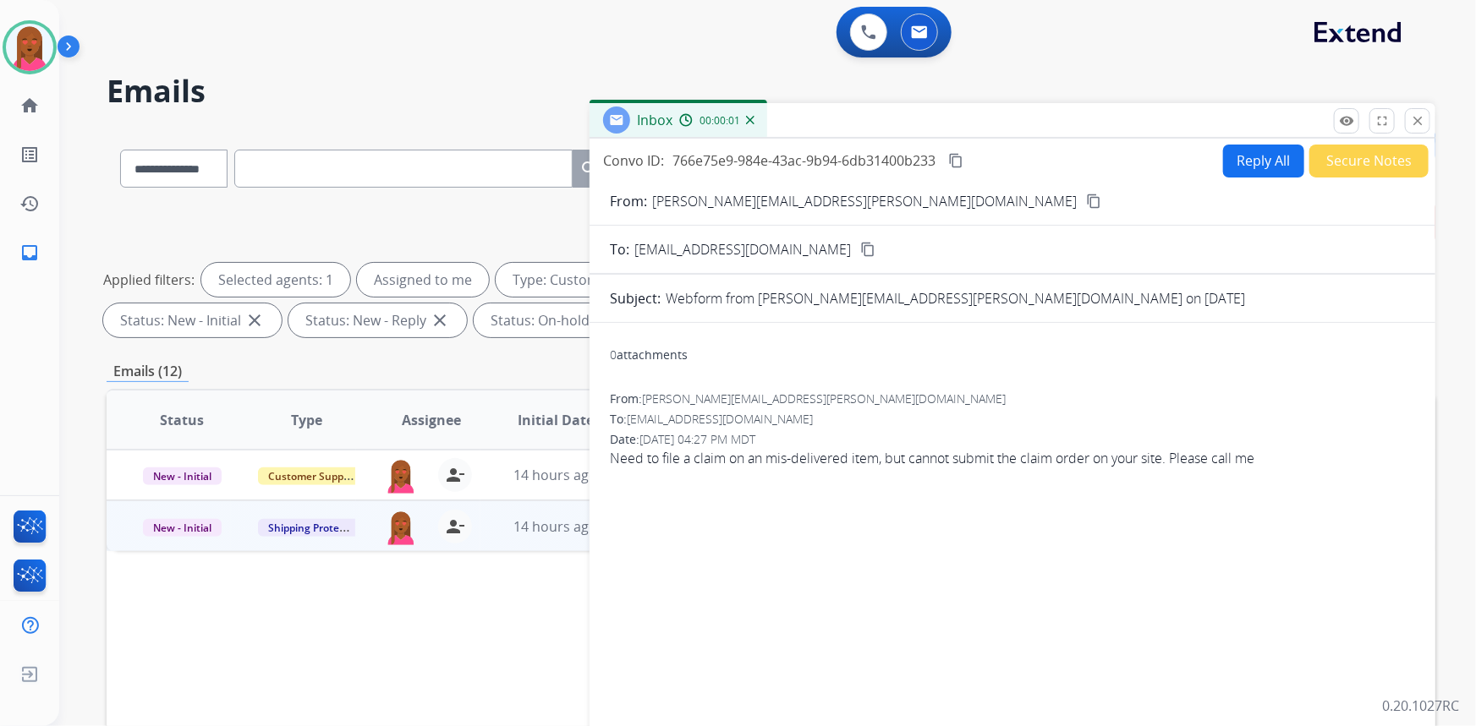
click at [1086, 198] on mat-icon "content_copy" at bounding box center [1093, 201] width 15 height 15
click at [962, 162] on mat-icon "content_copy" at bounding box center [955, 160] width 15 height 15
click at [743, 465] on span "Need to file a claim on an mis-delivered item, but cannot submit the claim orde…" at bounding box center [1012, 458] width 805 height 20
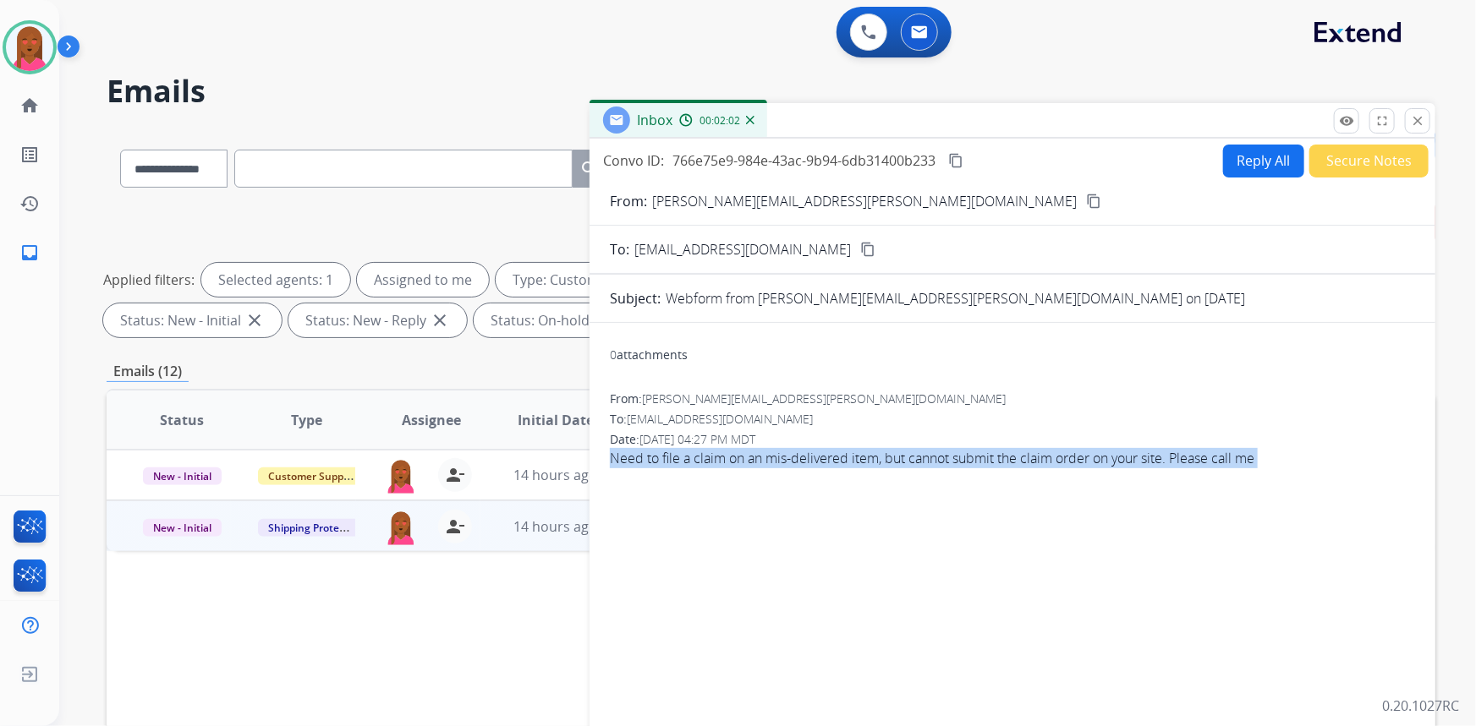
click at [743, 465] on span "Need to file a claim on an mis-delivered item, but cannot submit the claim orde…" at bounding box center [1012, 458] width 805 height 20
copy app-emails-table "Need to file a claim on an mis-delivered item, but cannot submit the claim orde…"
click at [1243, 164] on button "Reply All" at bounding box center [1263, 161] width 81 height 33
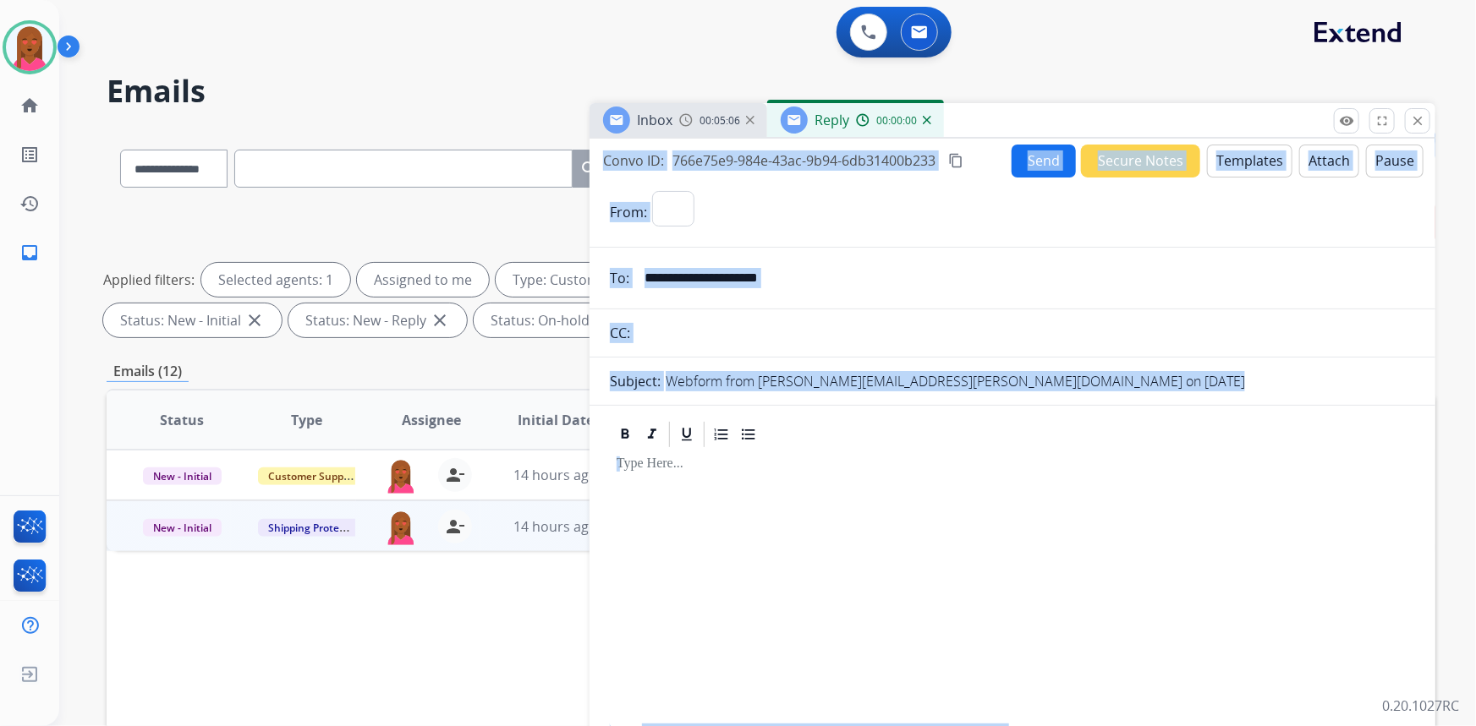
select select "**********"
click at [1236, 164] on button "Templates" at bounding box center [1249, 161] width 85 height 33
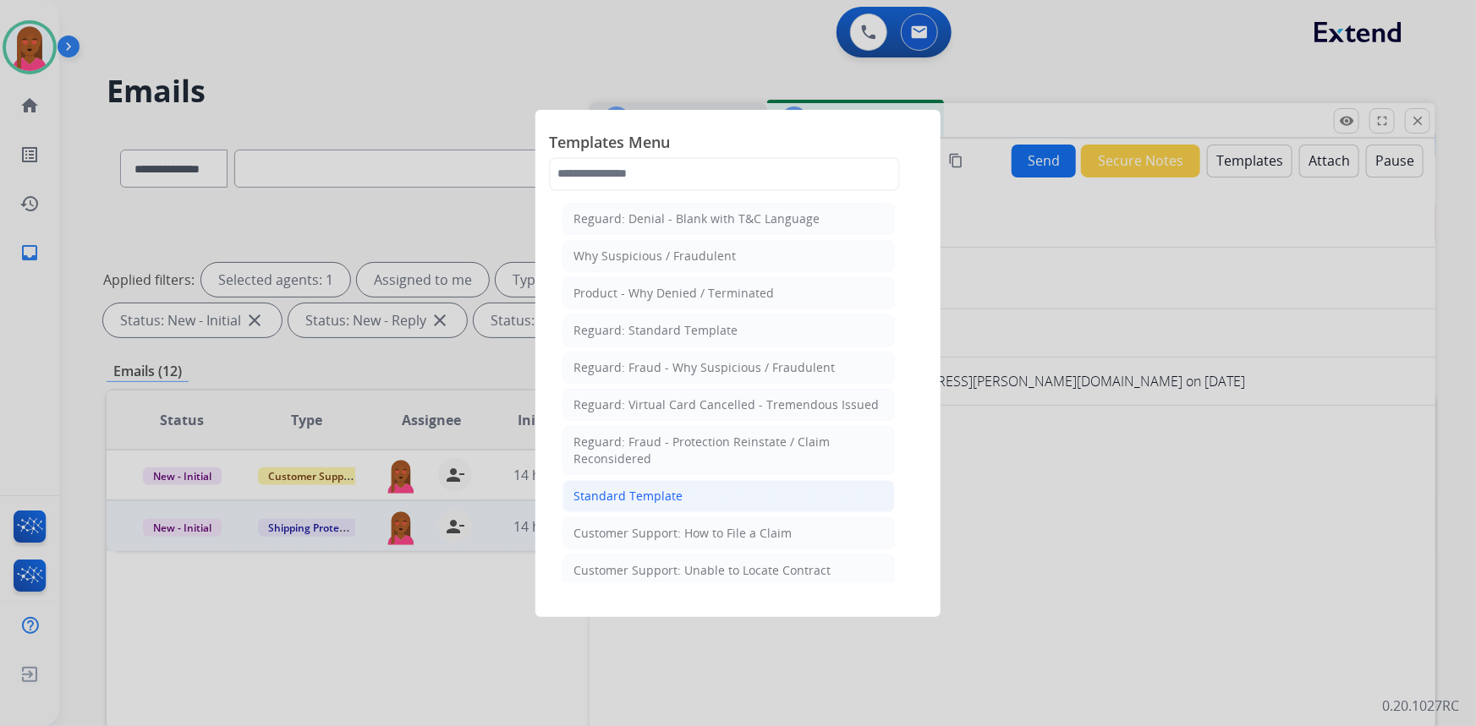
click at [718, 496] on li "Standard Template" at bounding box center [728, 496] width 332 height 32
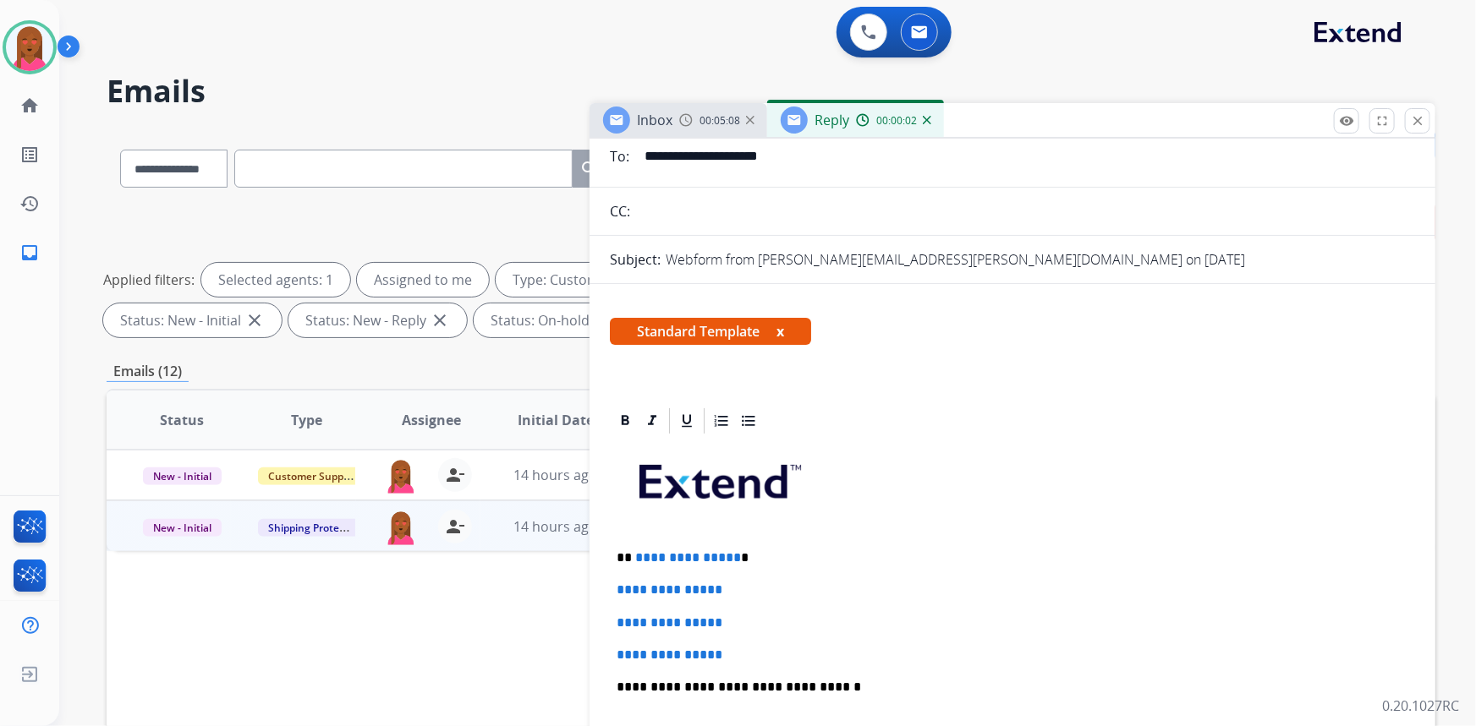
scroll to position [153, 0]
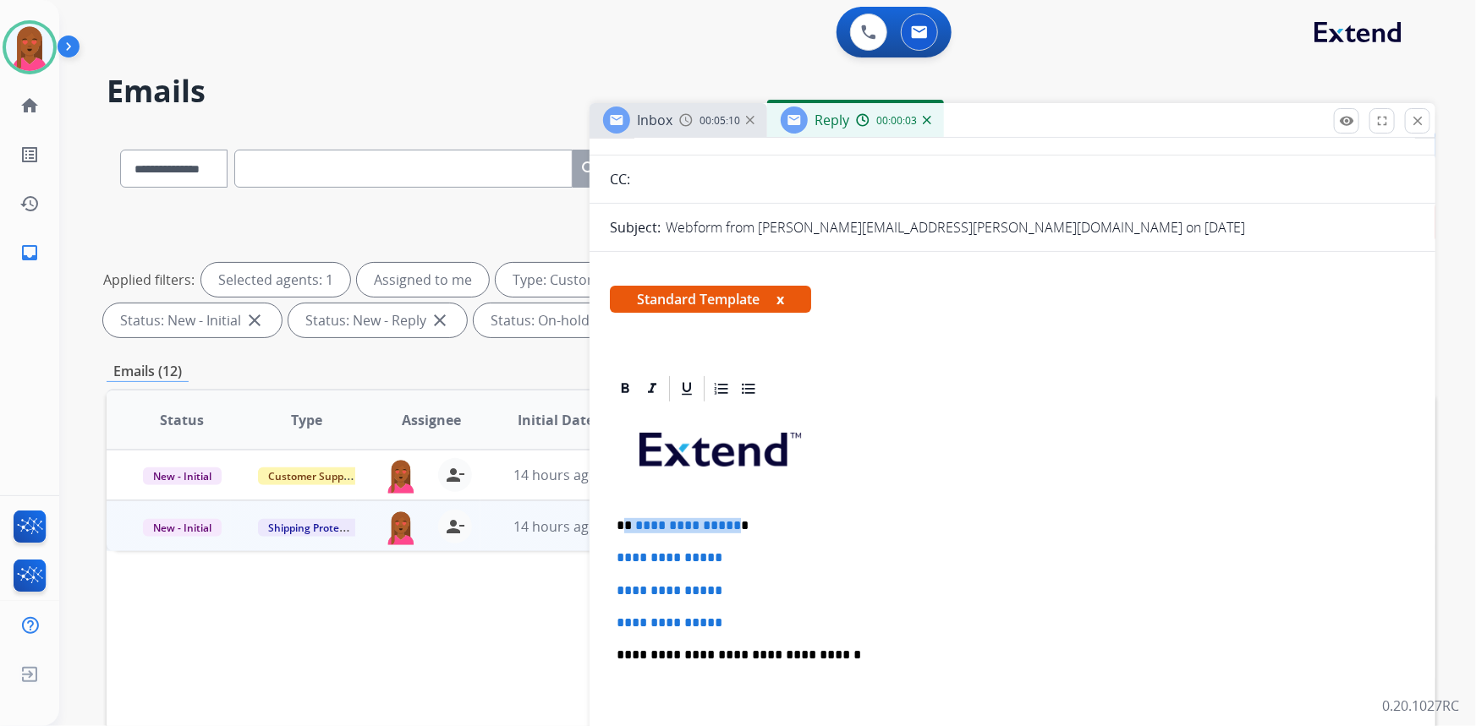
drag, startPoint x: 732, startPoint y: 516, endPoint x: 624, endPoint y: 520, distance: 107.5
click at [624, 520] on p "**********" at bounding box center [1006, 525] width 779 height 15
drag, startPoint x: 723, startPoint y: 608, endPoint x: 612, endPoint y: 559, distance: 121.2
click at [612, 559] on div "**********" at bounding box center [1012, 695] width 805 height 582
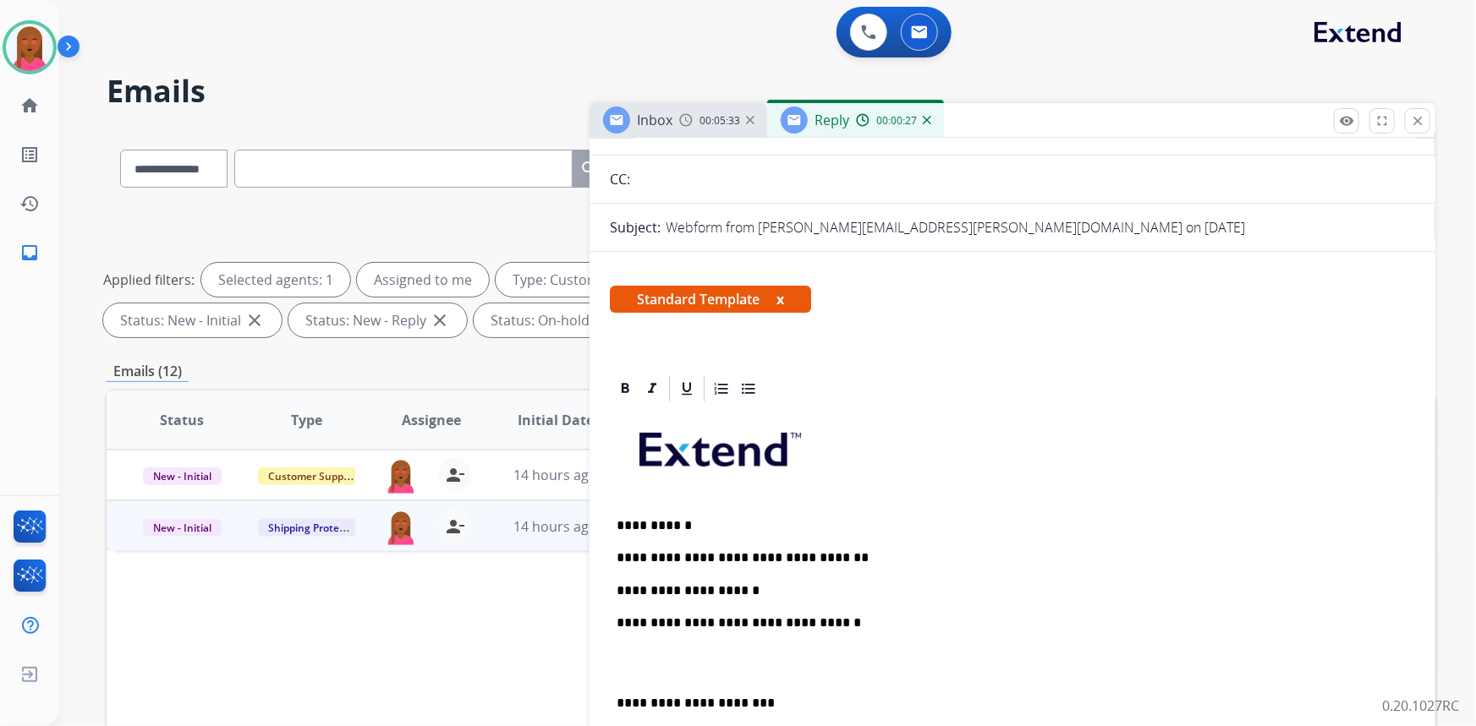
click at [786, 587] on p "**********" at bounding box center [1006, 591] width 779 height 15
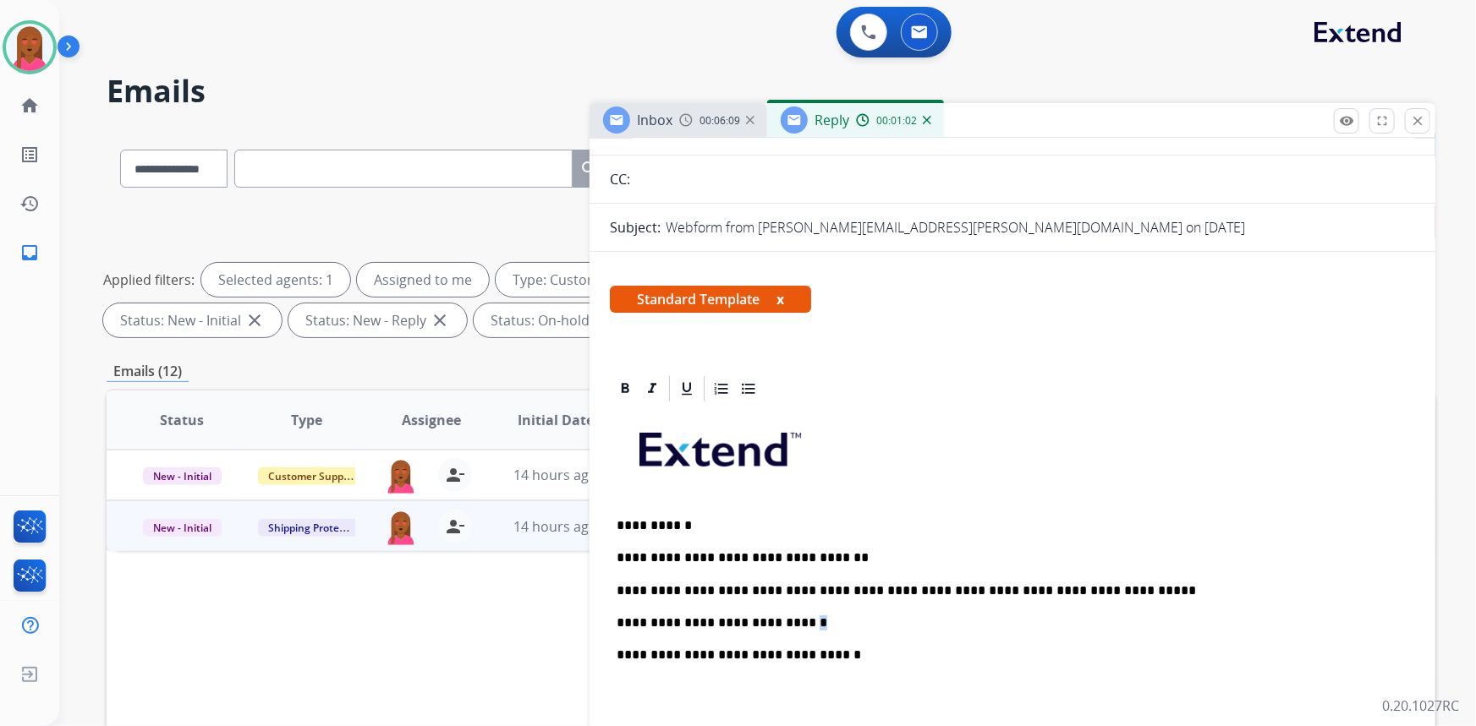
click at [781, 621] on p "**********" at bounding box center [1006, 623] width 779 height 15
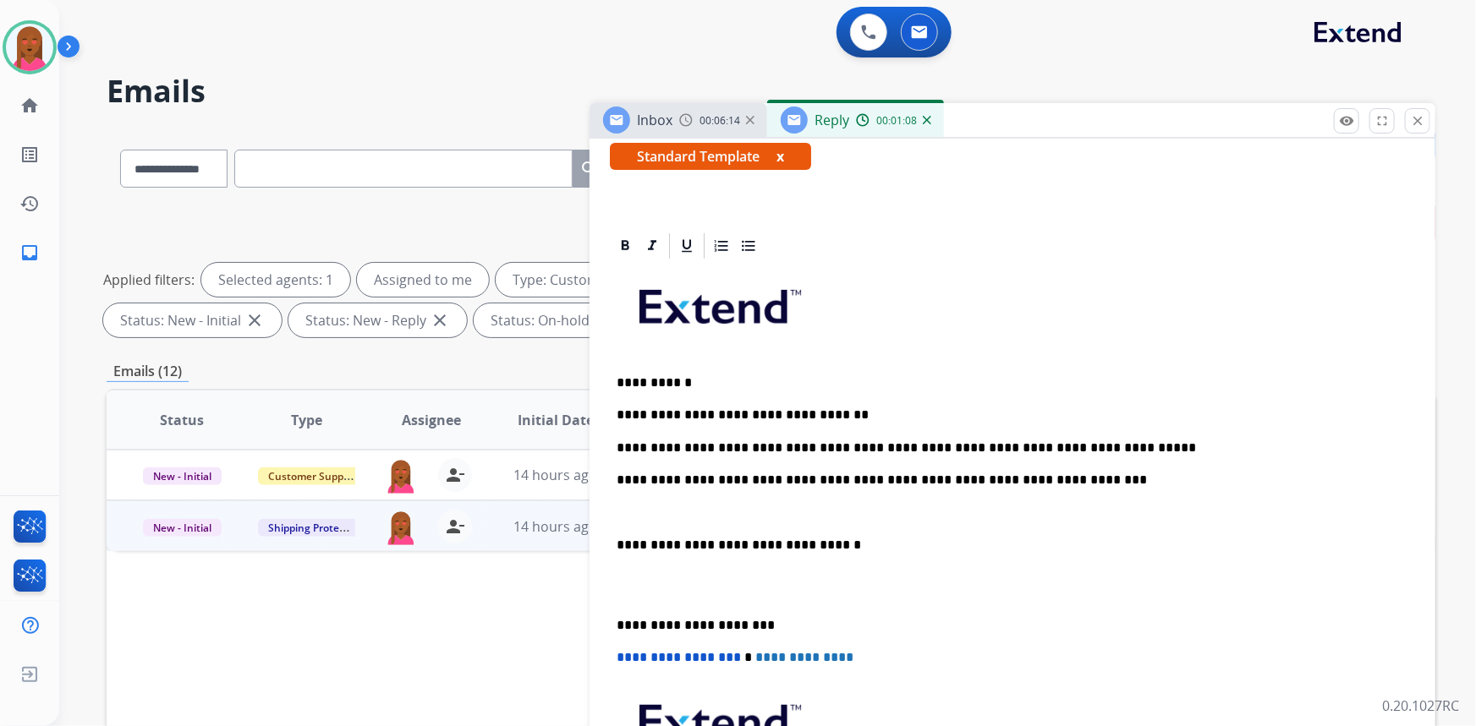
scroll to position [307, 0]
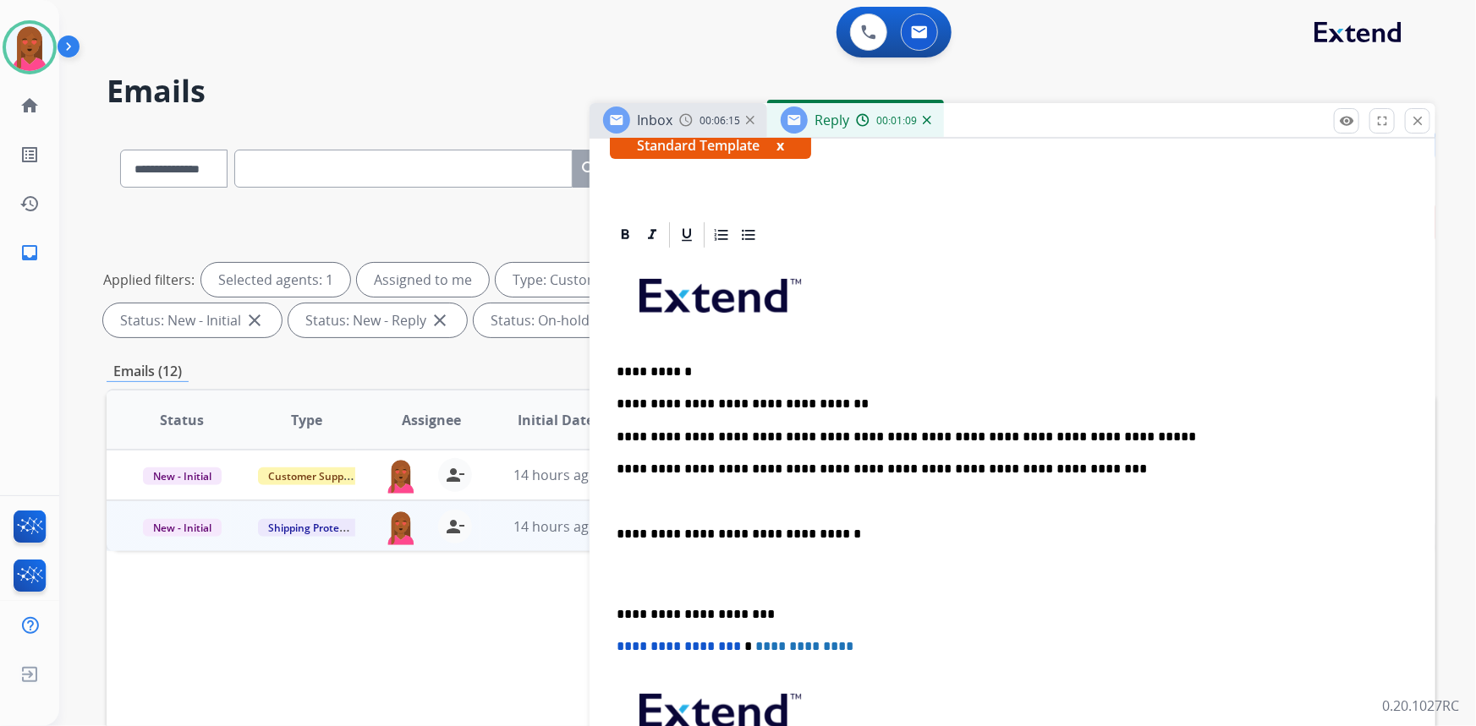
click at [623, 580] on p at bounding box center [1013, 574] width 792 height 31
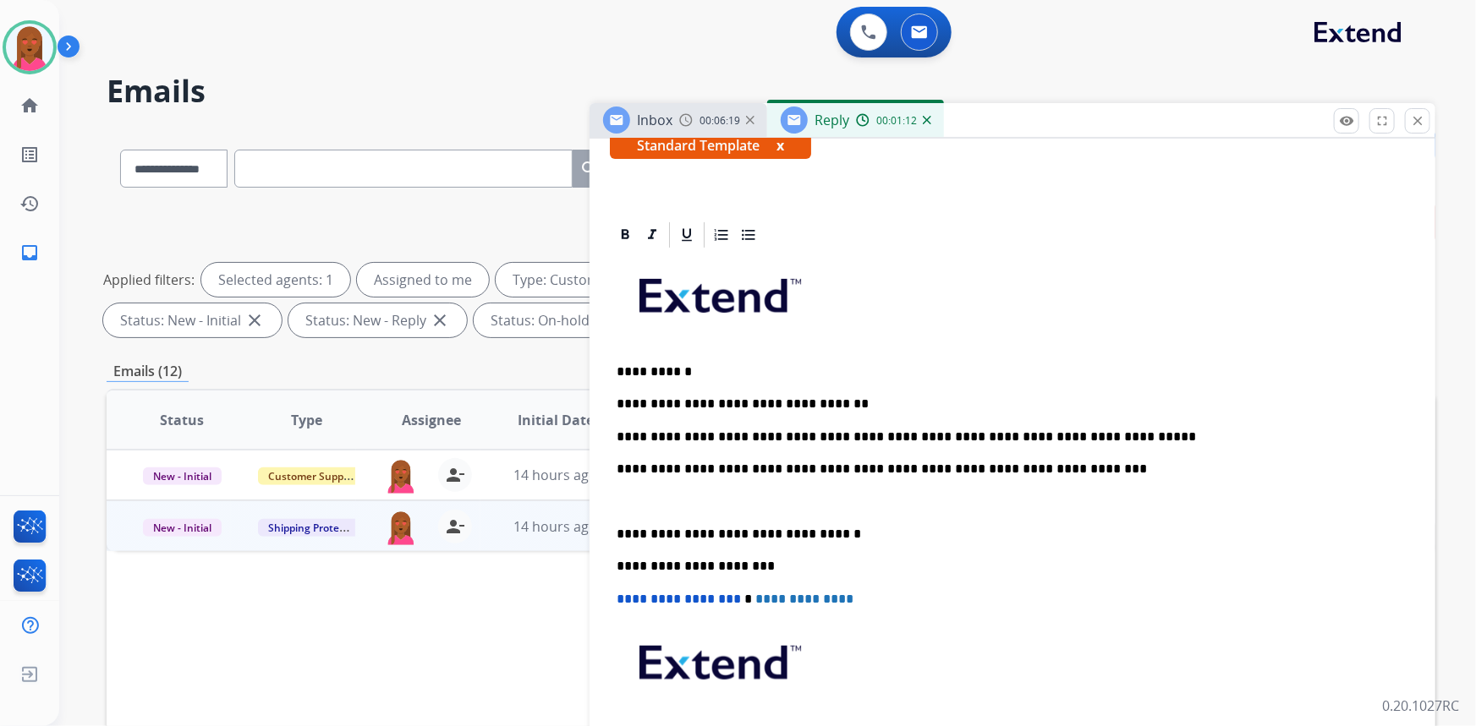
click at [630, 499] on p at bounding box center [1013, 501] width 792 height 15
drag, startPoint x: 769, startPoint y: 499, endPoint x: 615, endPoint y: 503, distance: 154.0
click at [615, 503] on div "**********" at bounding box center [1012, 533] width 805 height 567
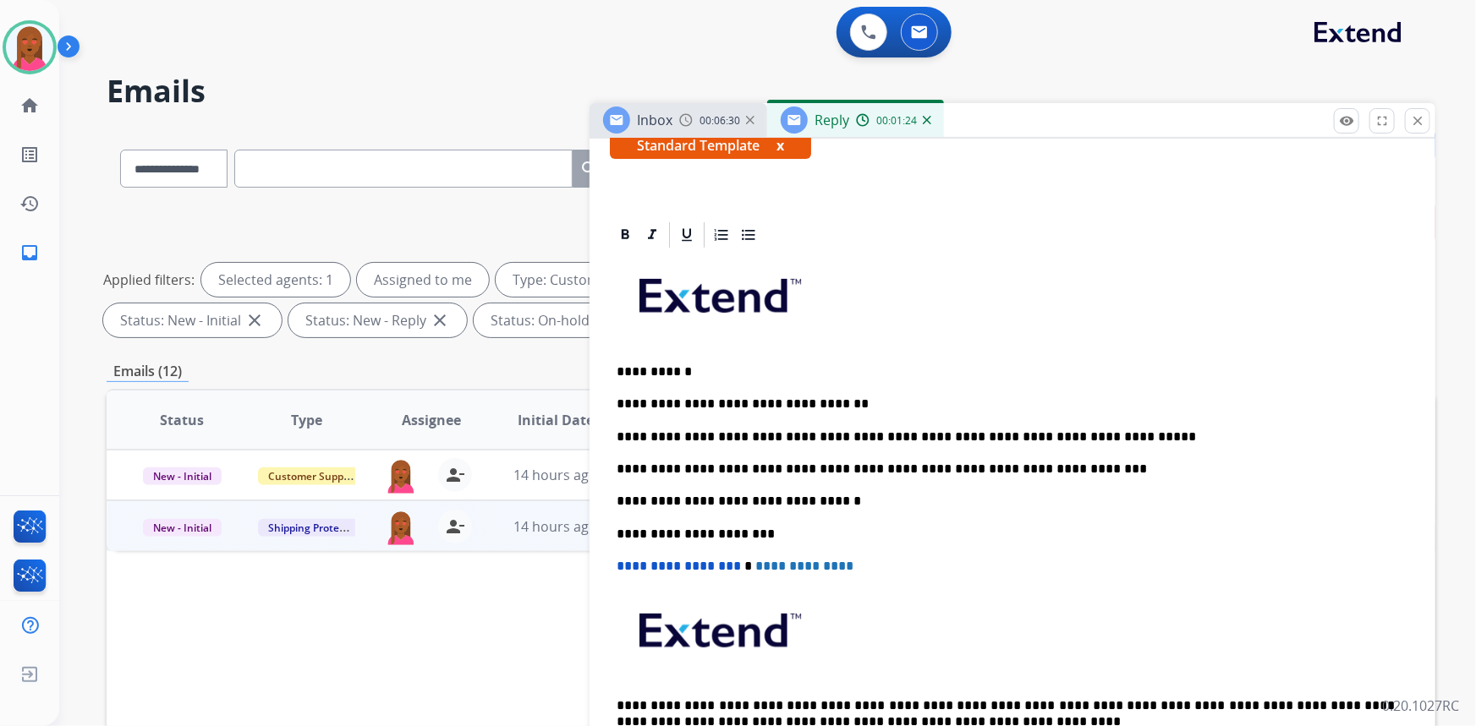
scroll to position [0, 0]
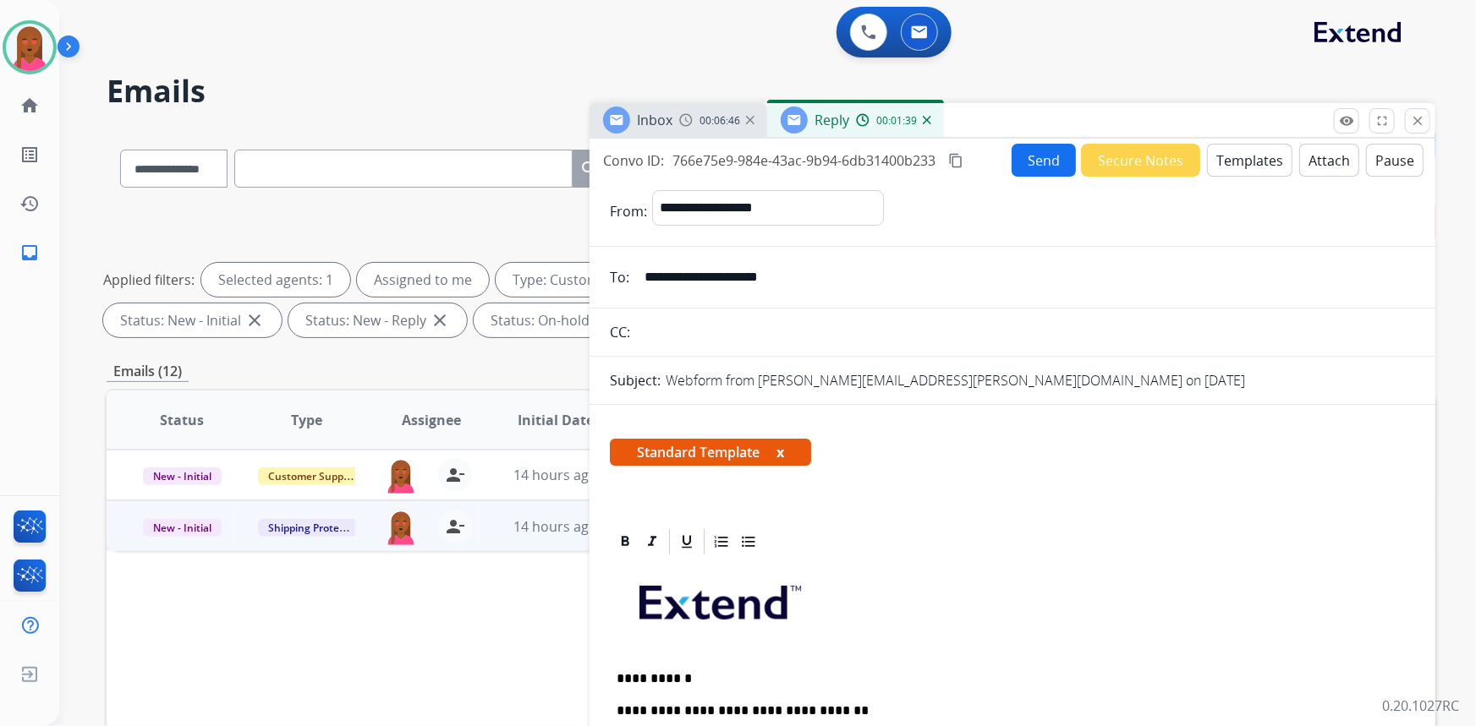
click at [1023, 161] on button "Send" at bounding box center [1044, 160] width 64 height 33
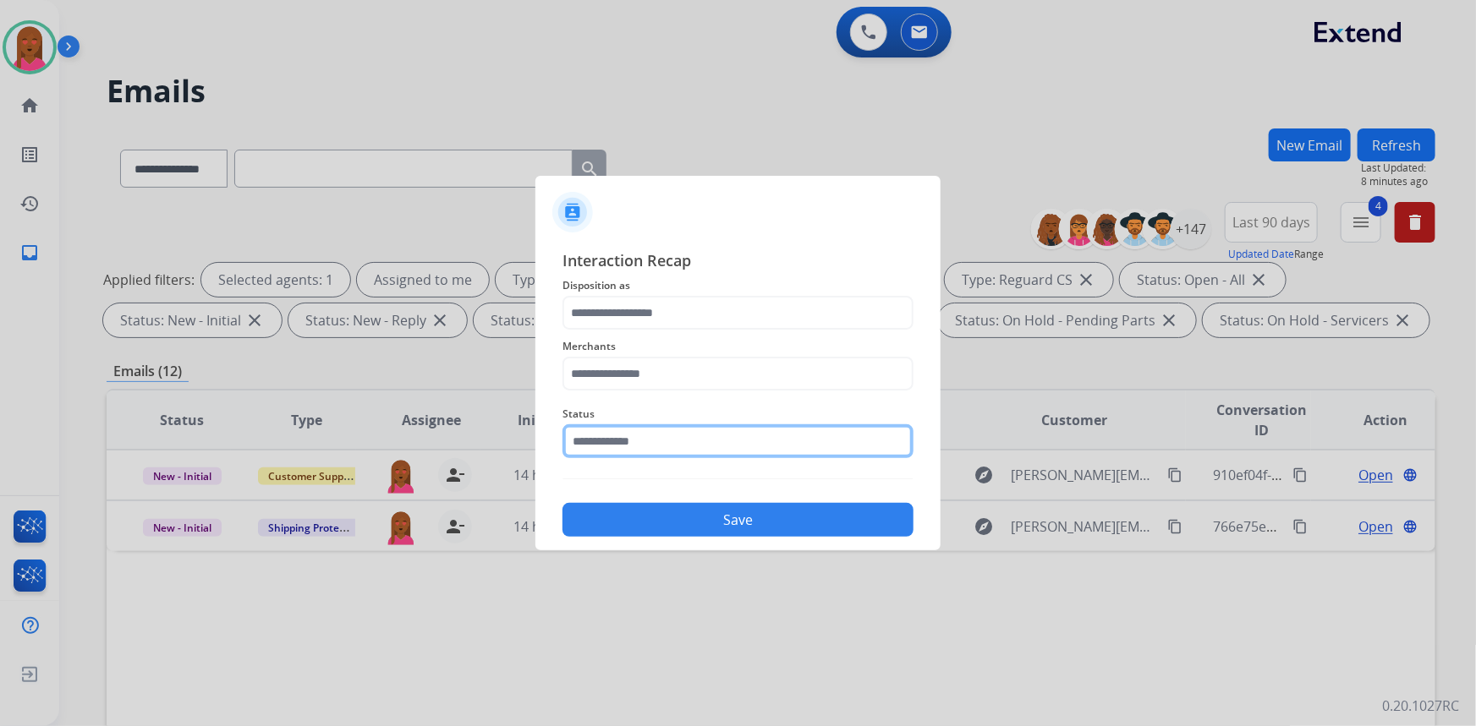
click at [600, 442] on input "text" at bounding box center [737, 442] width 351 height 34
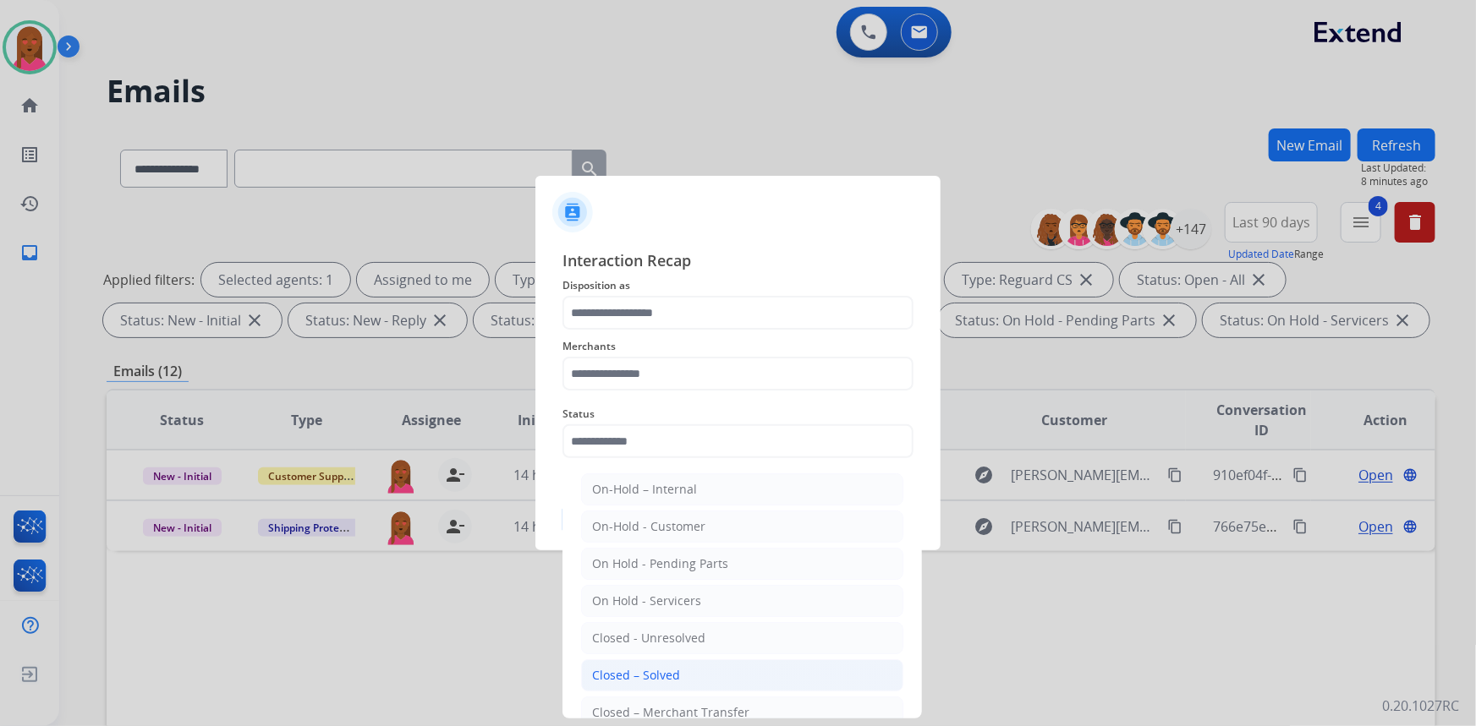
click at [649, 670] on div "Closed – Solved" at bounding box center [636, 675] width 88 height 17
type input "**********"
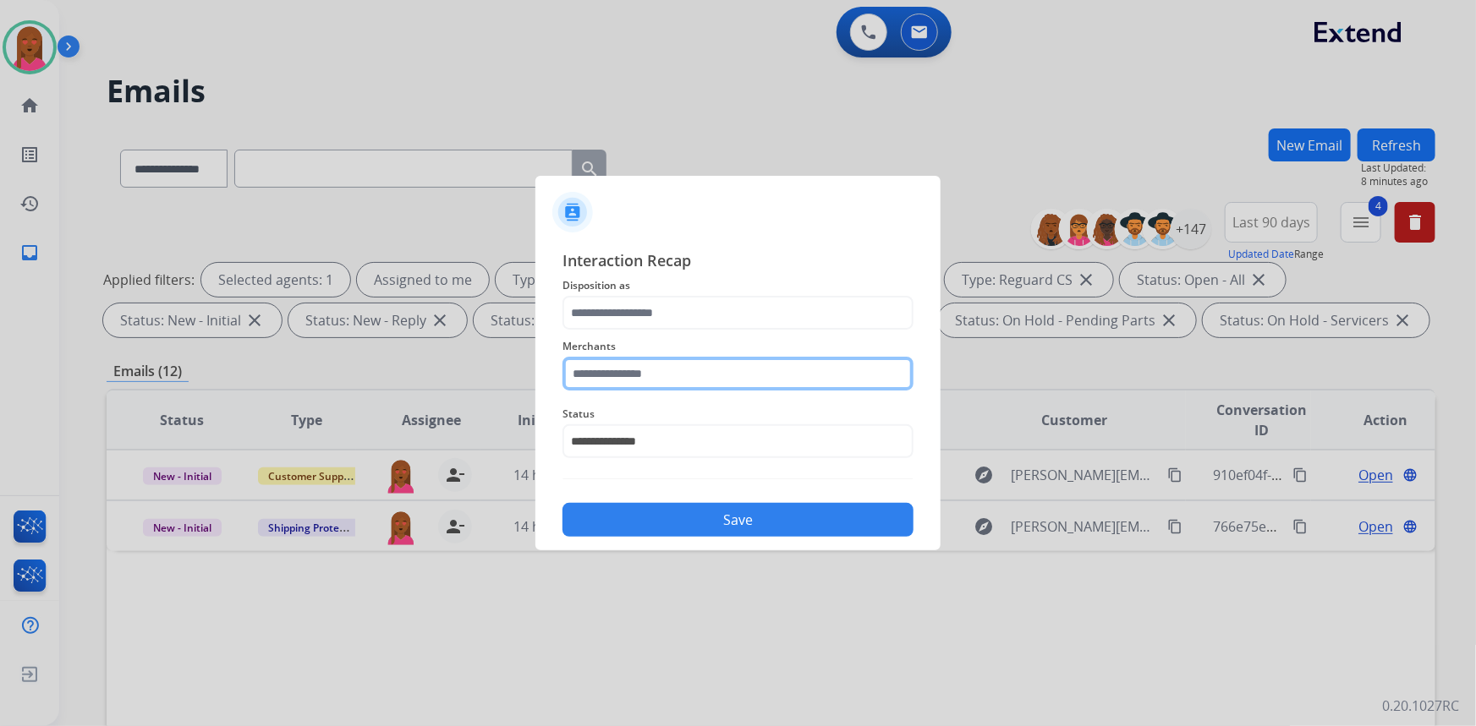
click at [699, 362] on input "text" at bounding box center [737, 374] width 351 height 34
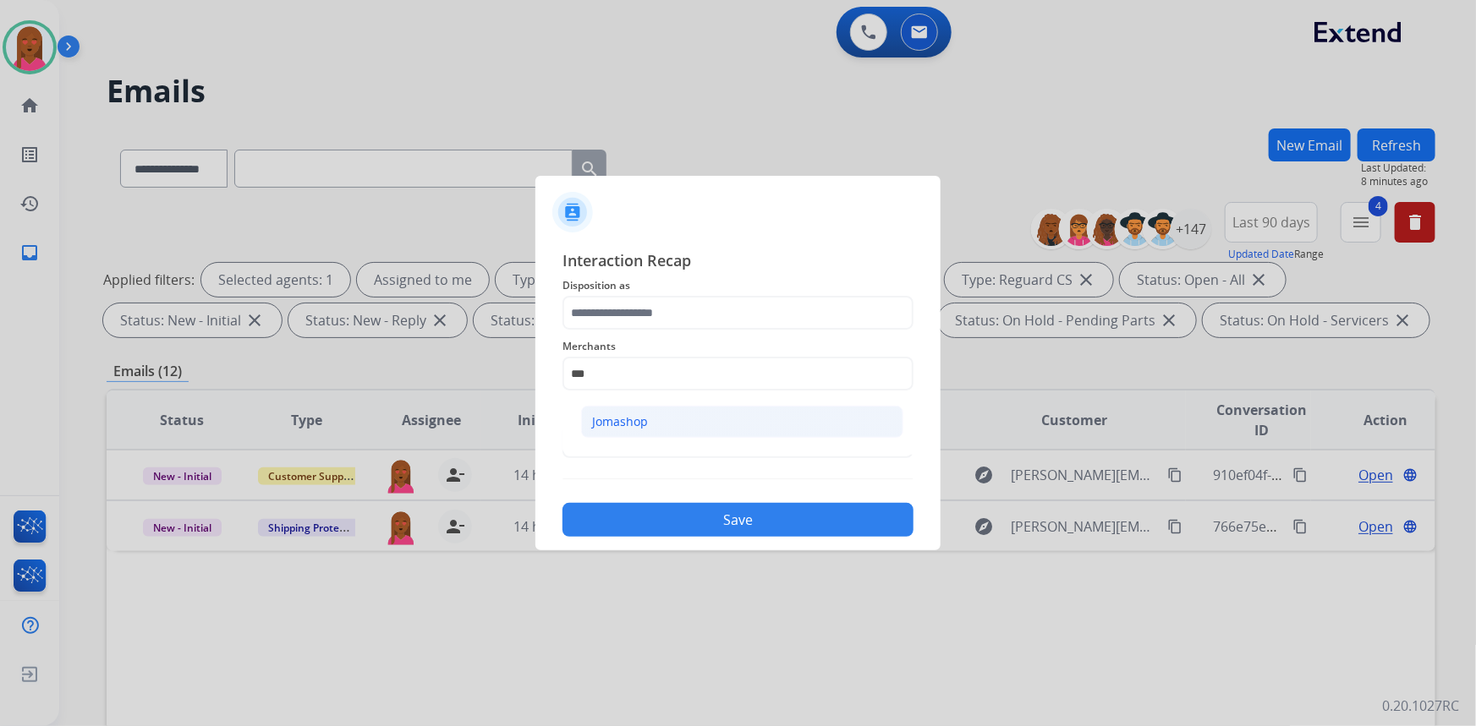
click at [671, 425] on li "Jomashop" at bounding box center [742, 422] width 322 height 32
type input "********"
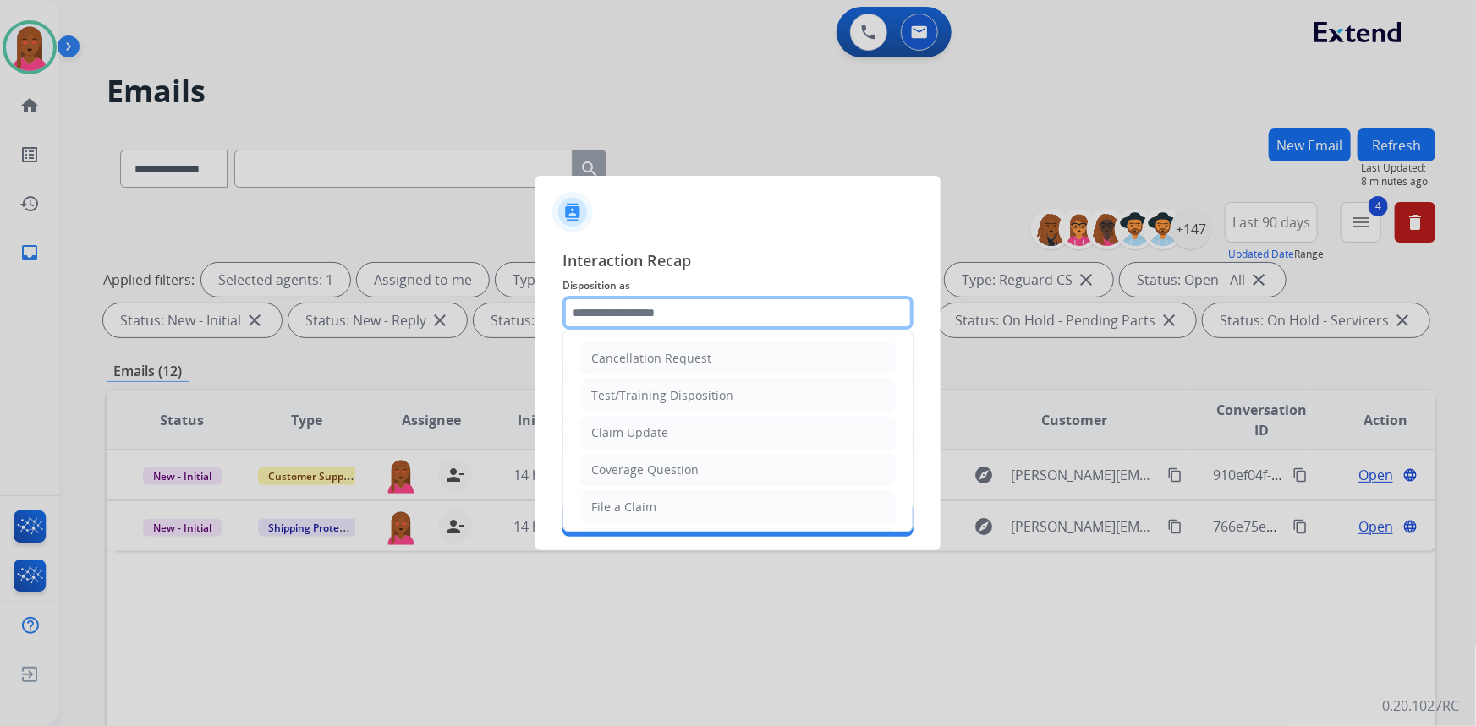
click at [671, 321] on input "text" at bounding box center [737, 313] width 351 height 34
click at [697, 423] on li "Claim Update" at bounding box center [737, 433] width 315 height 32
type input "**********"
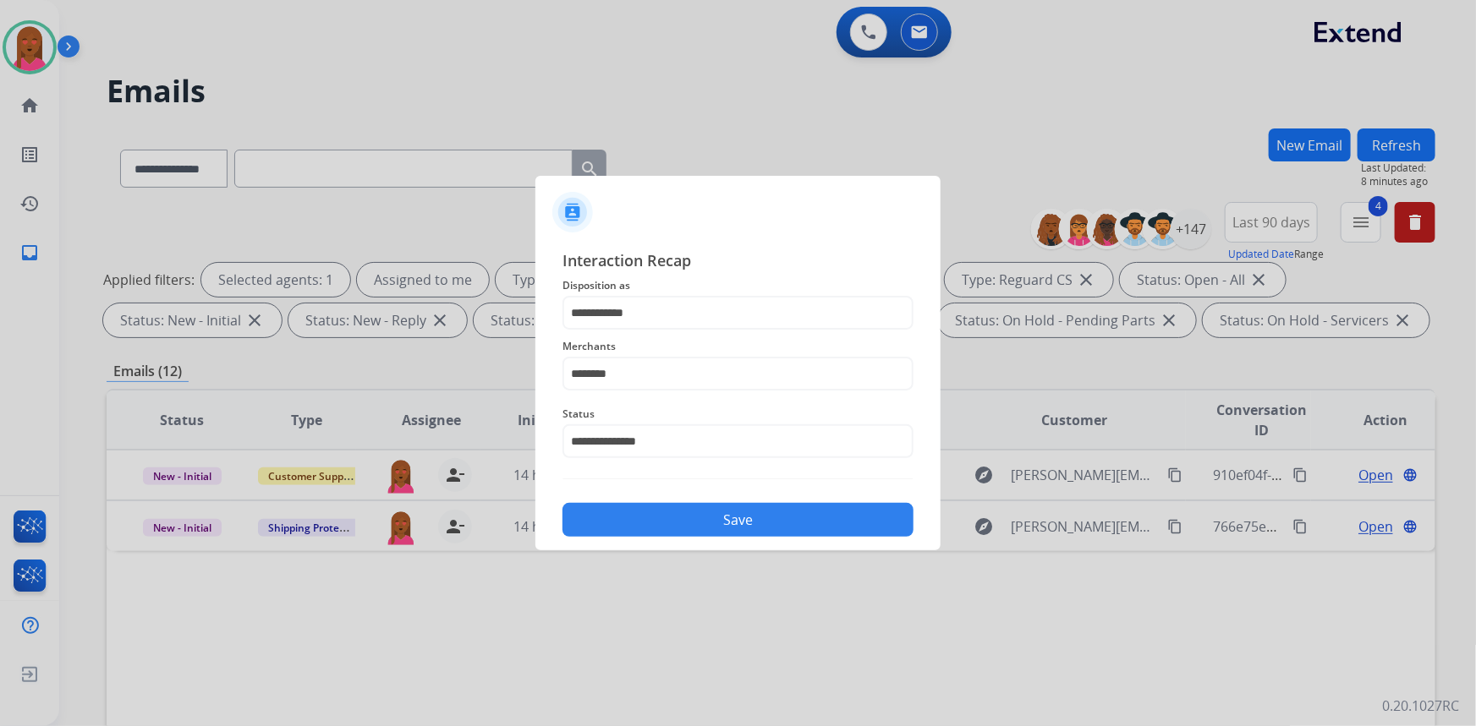
click at [723, 521] on button "Save" at bounding box center [737, 520] width 351 height 34
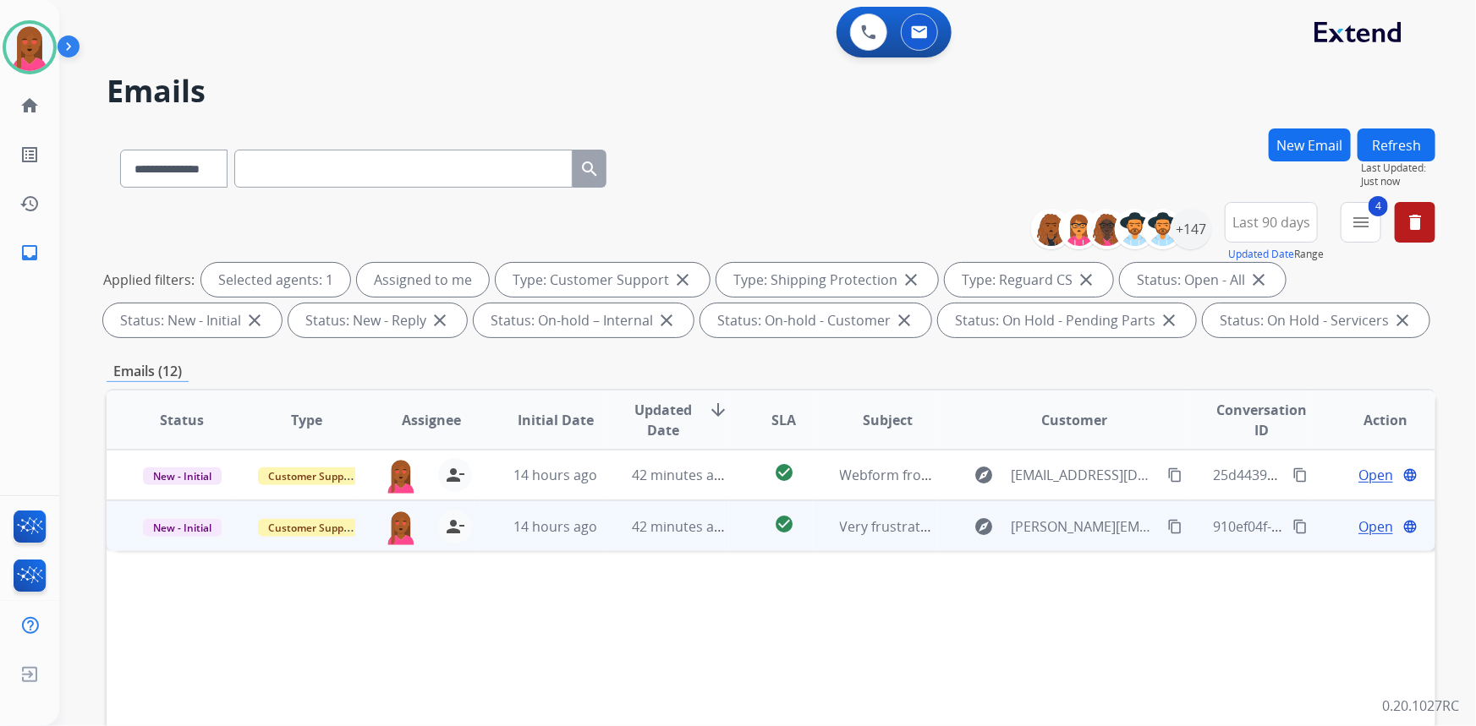
click at [1361, 518] on span "Open" at bounding box center [1375, 527] width 35 height 20
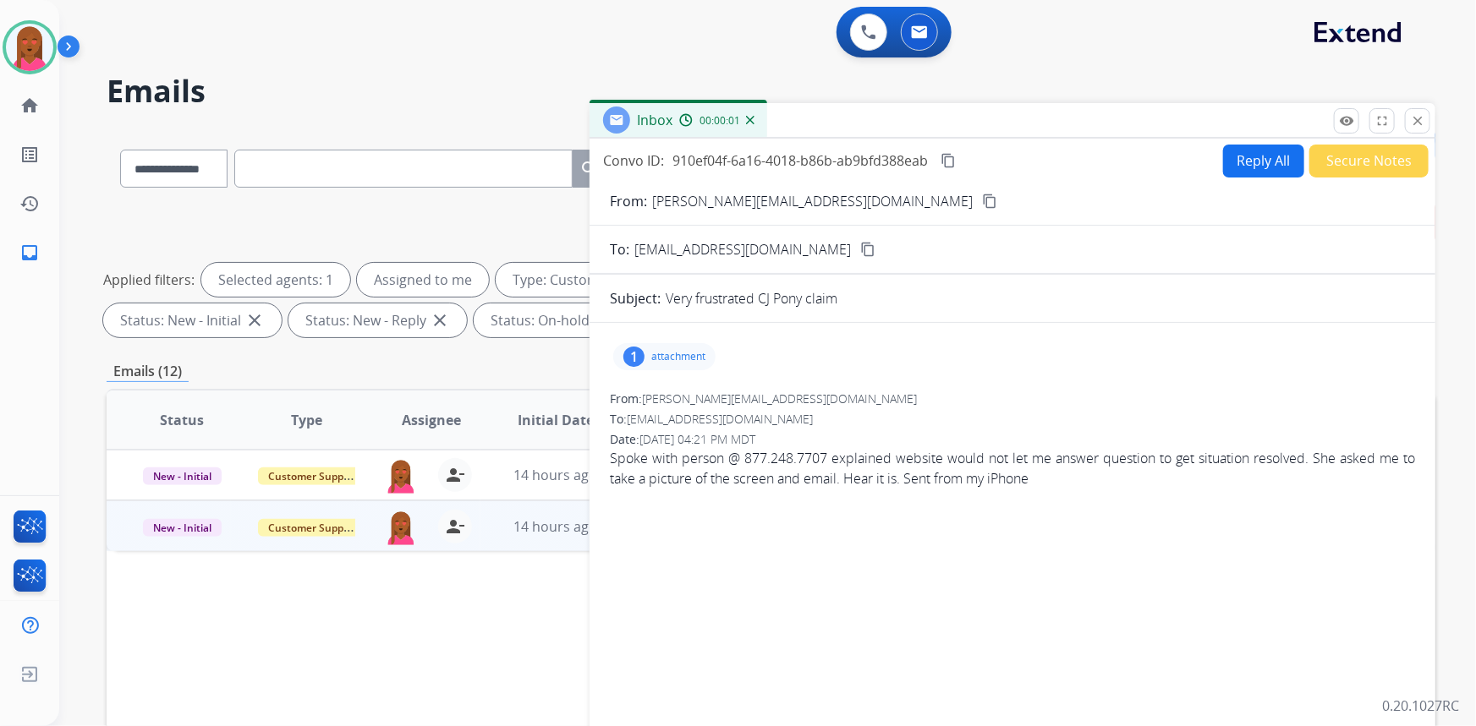
click at [982, 200] on mat-icon "content_copy" at bounding box center [989, 201] width 15 height 15
click at [643, 374] on div "1 attachment" at bounding box center [1012, 357] width 805 height 41
click at [646, 363] on div "1 attachment" at bounding box center [664, 356] width 102 height 27
click at [672, 402] on div at bounding box center [669, 399] width 85 height 59
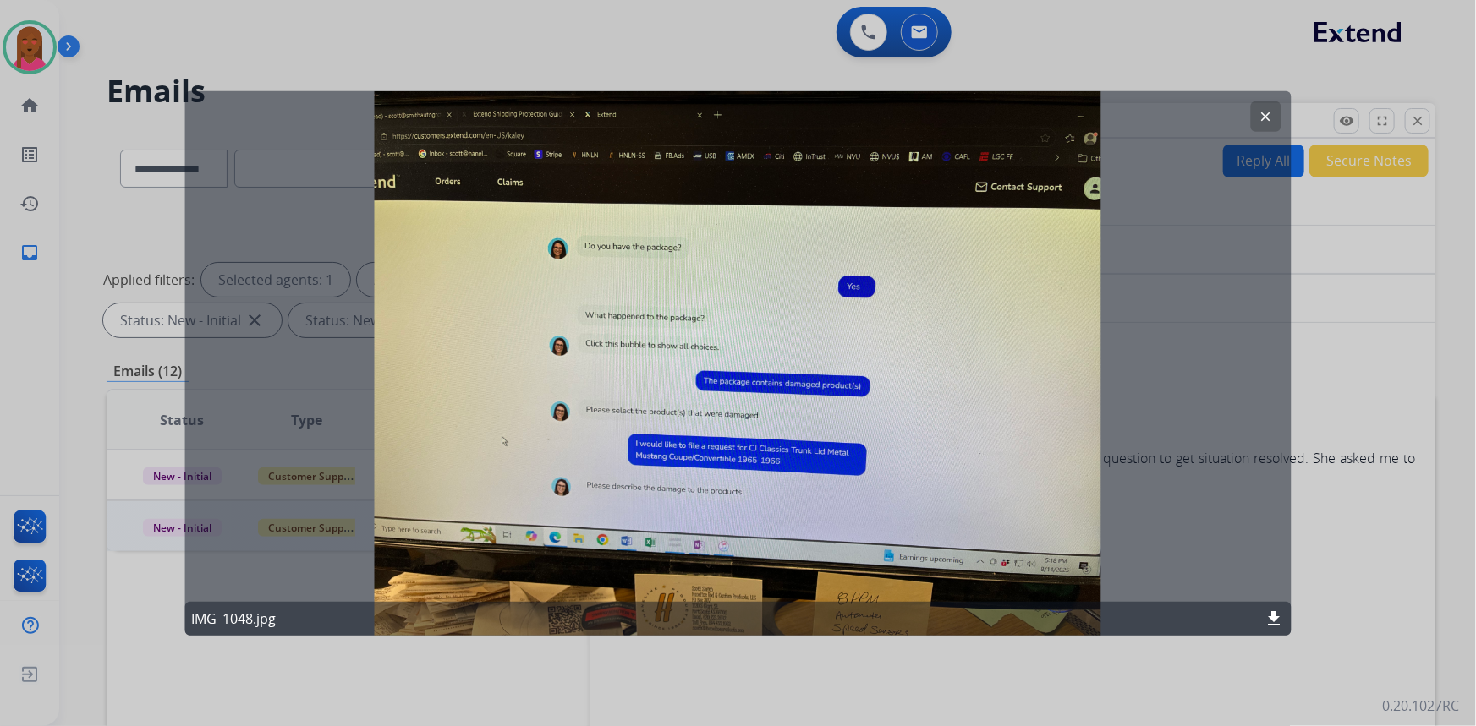
click at [1264, 118] on mat-icon "clear" at bounding box center [1265, 115] width 15 height 15
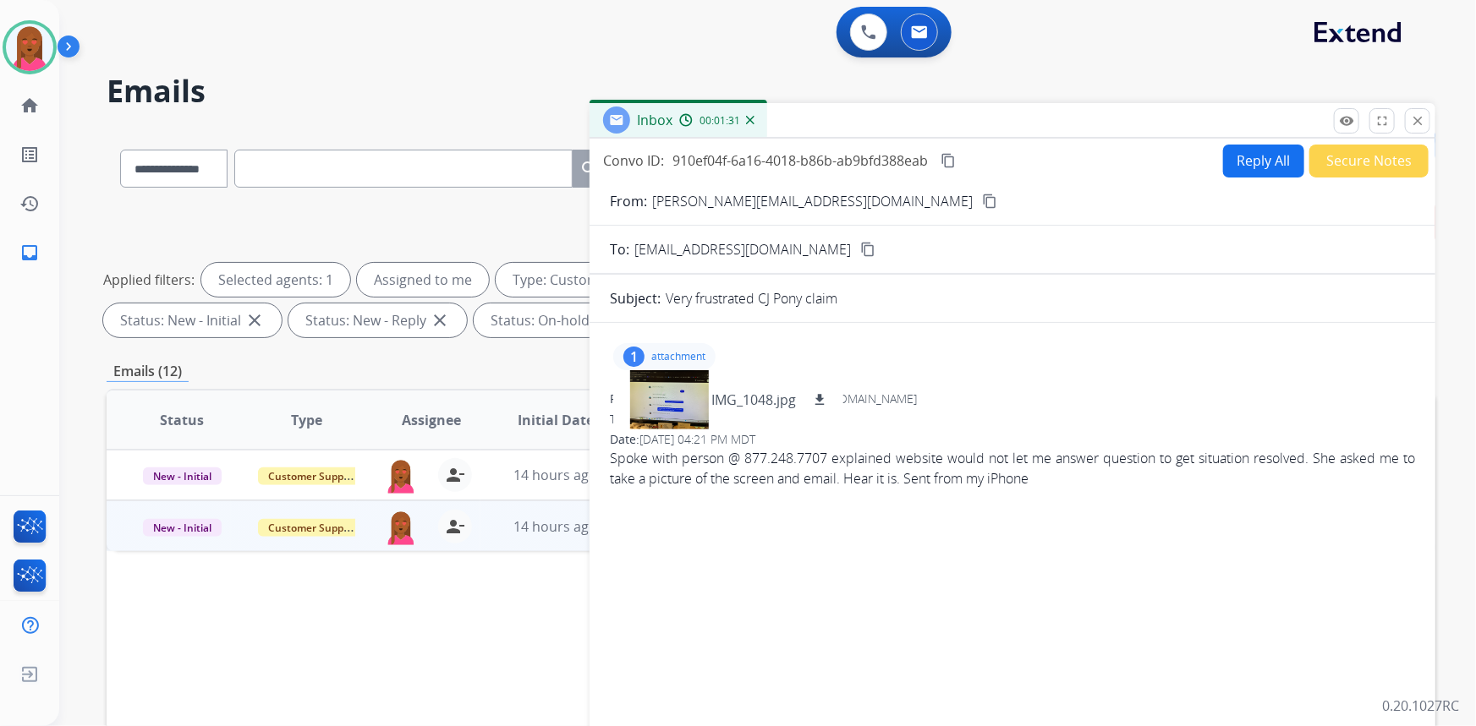
click at [860, 480] on span "Spoke with person @ 877.248.7707 explained website would not let me answer ques…" at bounding box center [1012, 468] width 805 height 41
click at [862, 482] on span "Spoke with person @ 877.248.7707 explained website would not let me answer ques…" at bounding box center [1012, 468] width 805 height 41
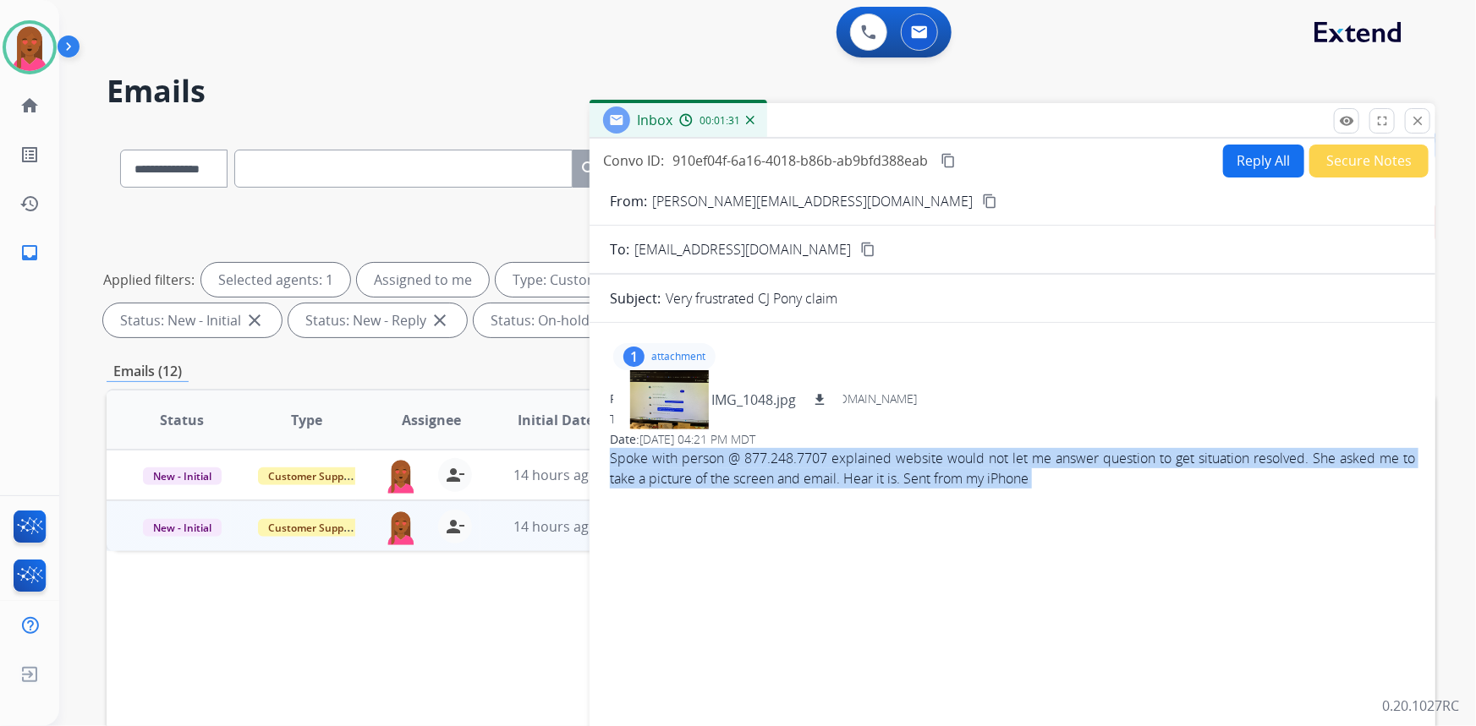
click at [862, 482] on span "Spoke with person @ 877.248.7707 explained website would not let me answer ques…" at bounding box center [1012, 468] width 805 height 41
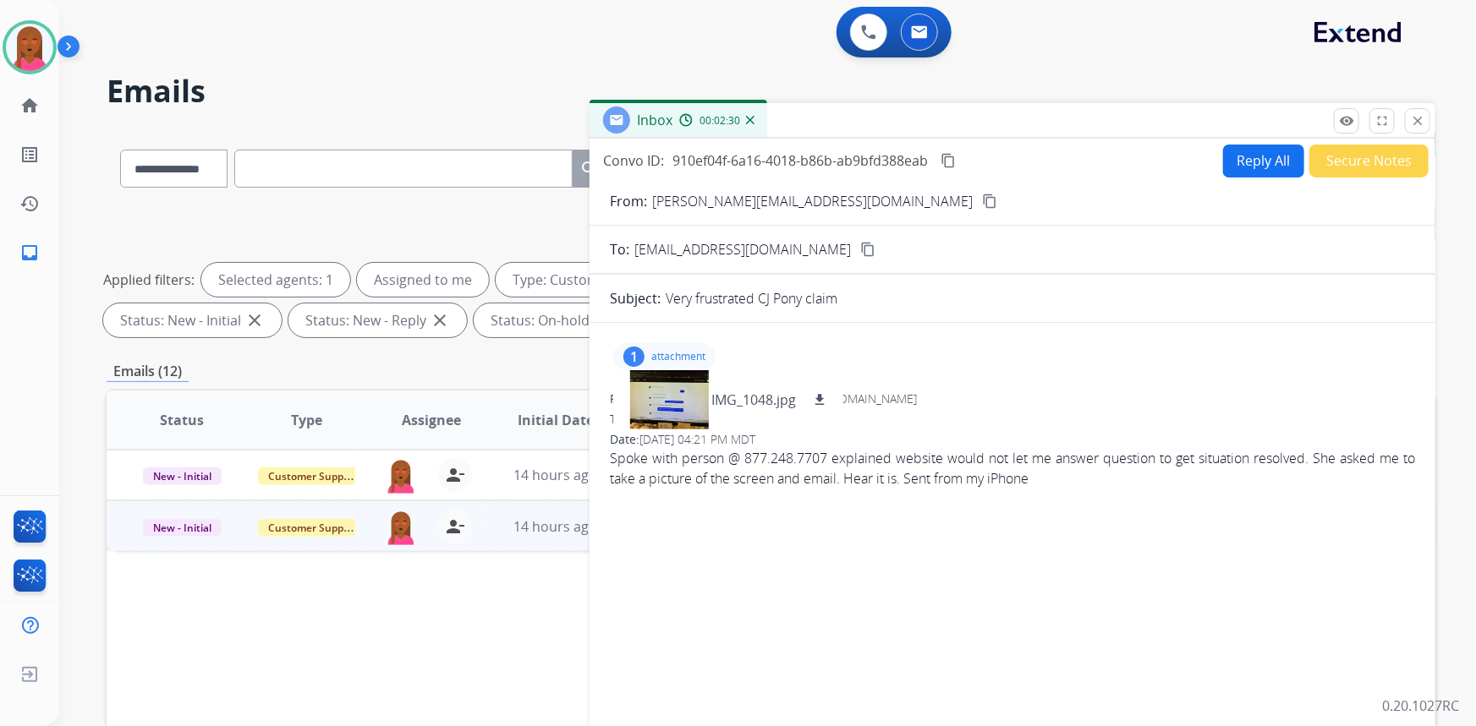
drag, startPoint x: 670, startPoint y: 352, endPoint x: 422, endPoint y: 288, distance: 255.8
click at [670, 352] on p "attachment" at bounding box center [678, 357] width 54 height 14
click at [951, 161] on mat-icon "content_copy" at bounding box center [947, 160] width 15 height 15
click at [1258, 163] on button "Reply All" at bounding box center [1263, 161] width 81 height 33
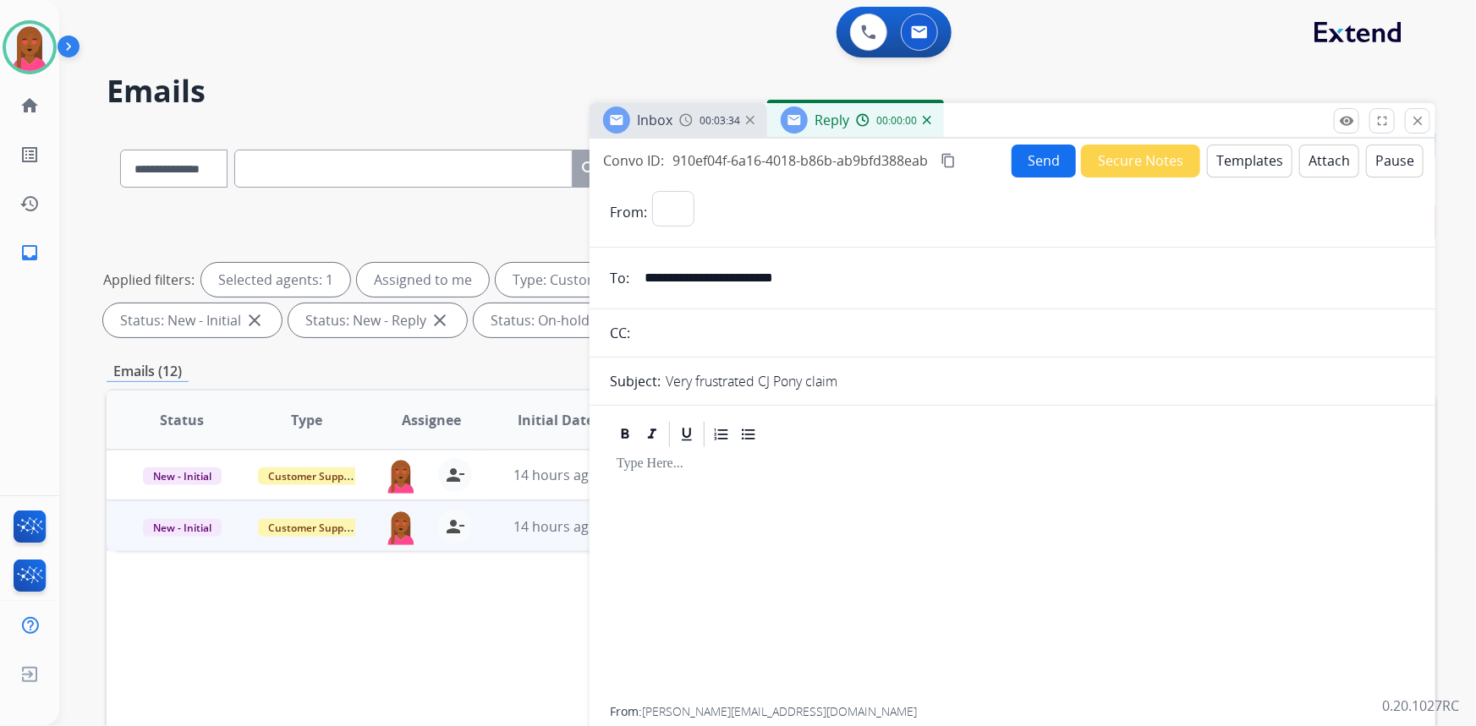
select select "**********"
click at [1268, 164] on button "Templates" at bounding box center [1249, 161] width 85 height 33
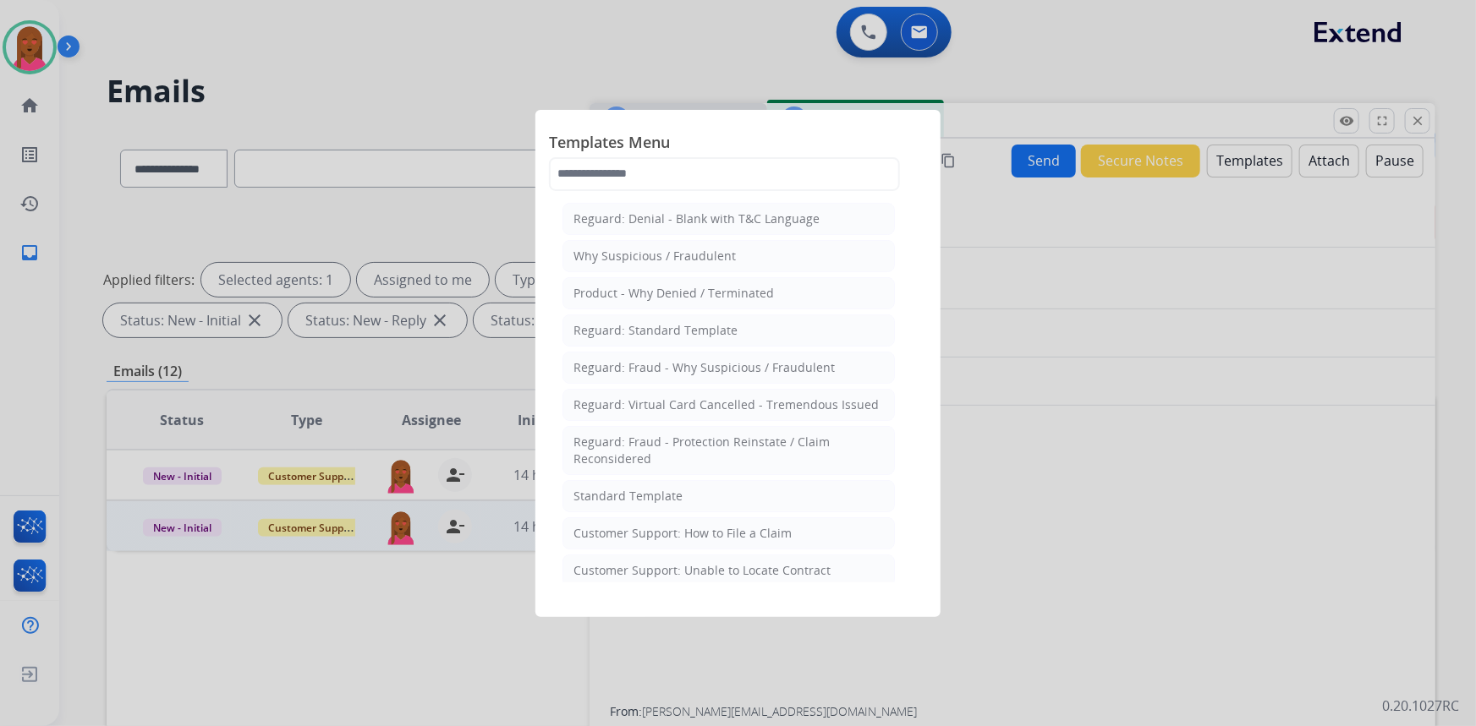
drag, startPoint x: 677, startPoint y: 491, endPoint x: 168, endPoint y: 335, distance: 532.4
click at [677, 491] on div "Standard Template" at bounding box center [627, 496] width 109 height 17
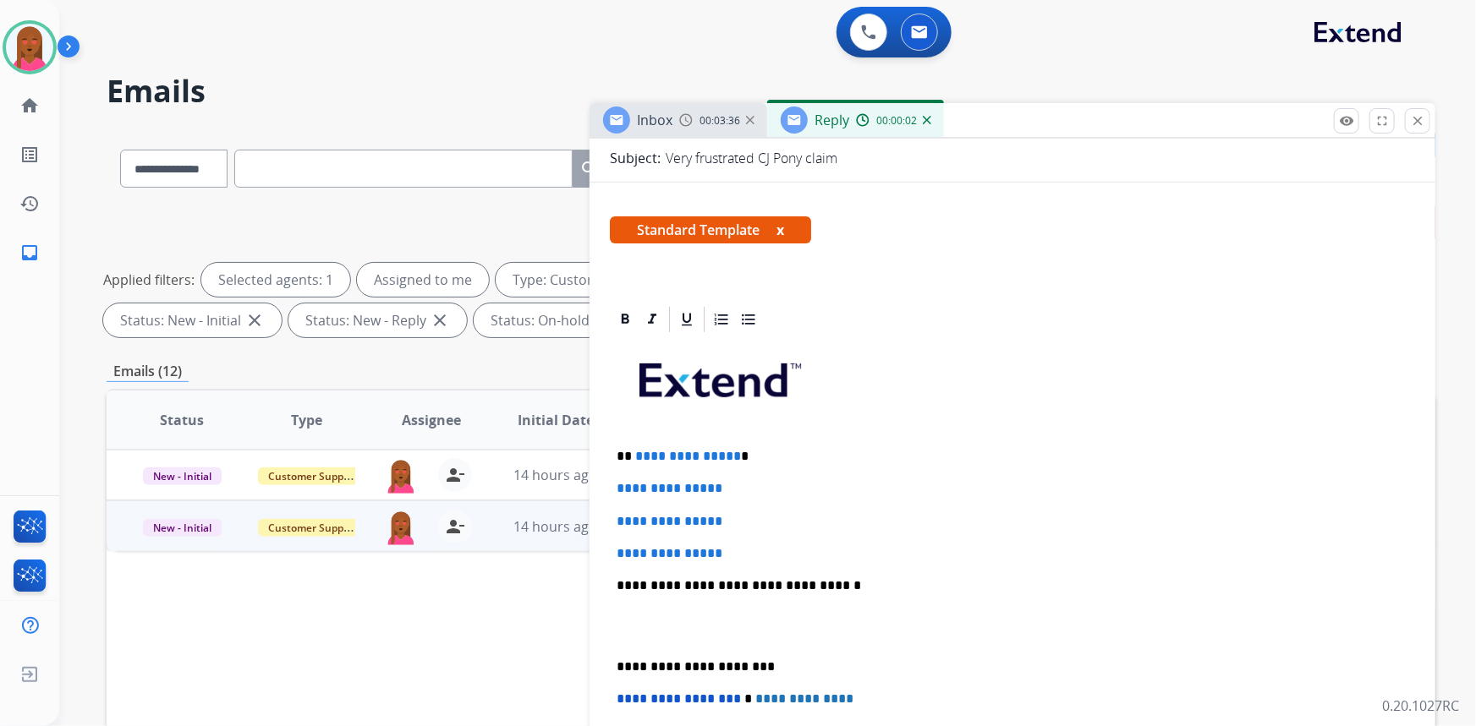
scroll to position [230, 0]
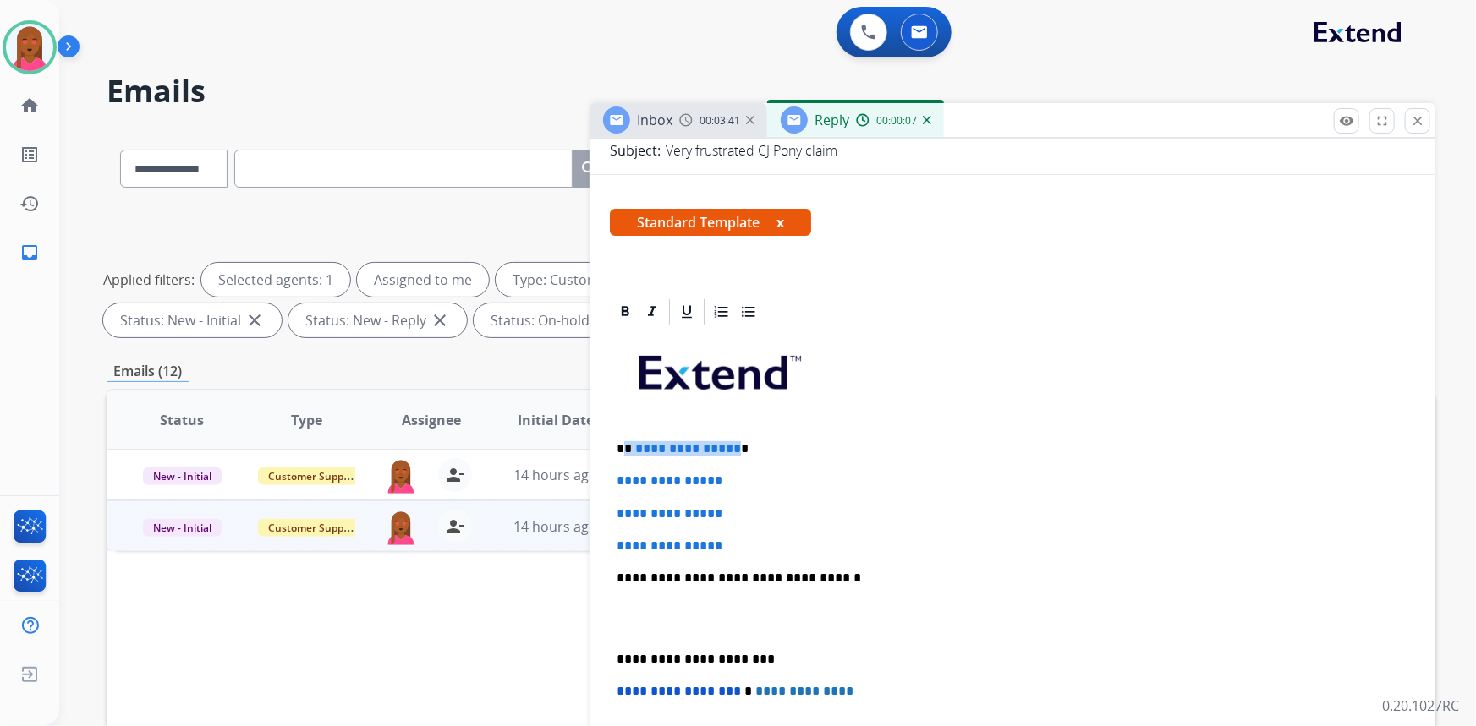
drag, startPoint x: 730, startPoint y: 443, endPoint x: 625, endPoint y: 443, distance: 104.9
click at [625, 443] on p "**********" at bounding box center [1006, 448] width 779 height 15
click at [677, 625] on p at bounding box center [1013, 619] width 792 height 31
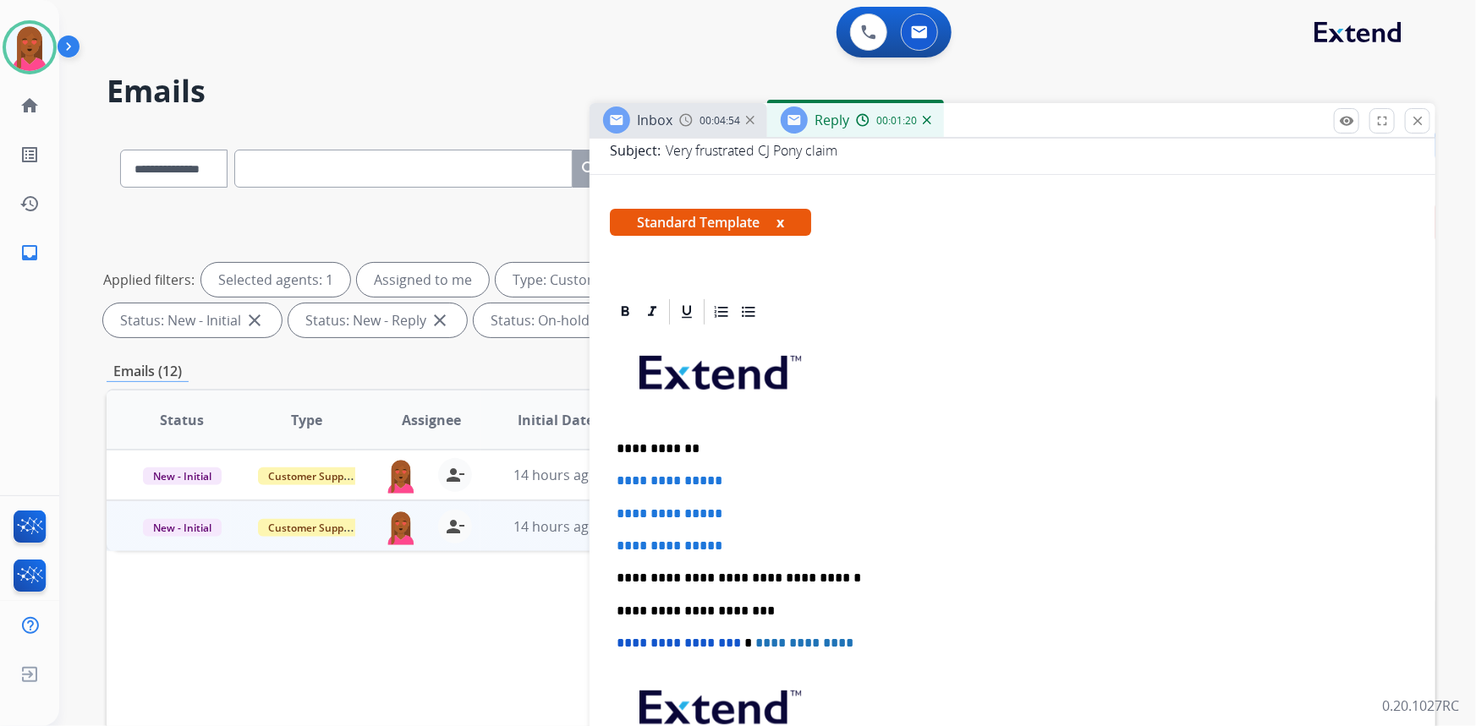
click at [1079, 558] on div "**********" at bounding box center [1012, 594] width 805 height 534
drag, startPoint x: 735, startPoint y: 536, endPoint x: 617, endPoint y: 485, distance: 128.0
click at [617, 485] on div "**********" at bounding box center [1012, 594] width 805 height 534
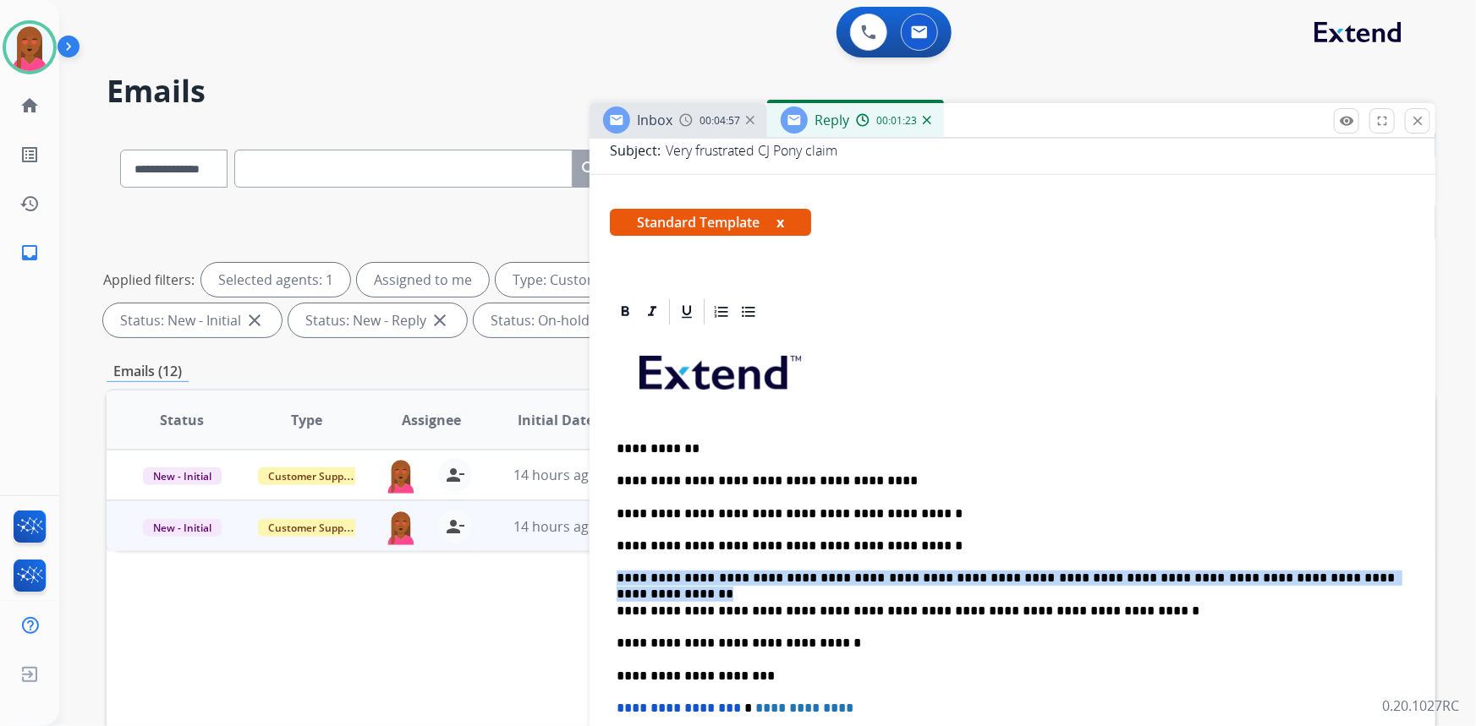
drag, startPoint x: 1342, startPoint y: 575, endPoint x: 609, endPoint y: 567, distance: 733.3
click at [610, 567] on div "**********" at bounding box center [1012, 626] width 805 height 599
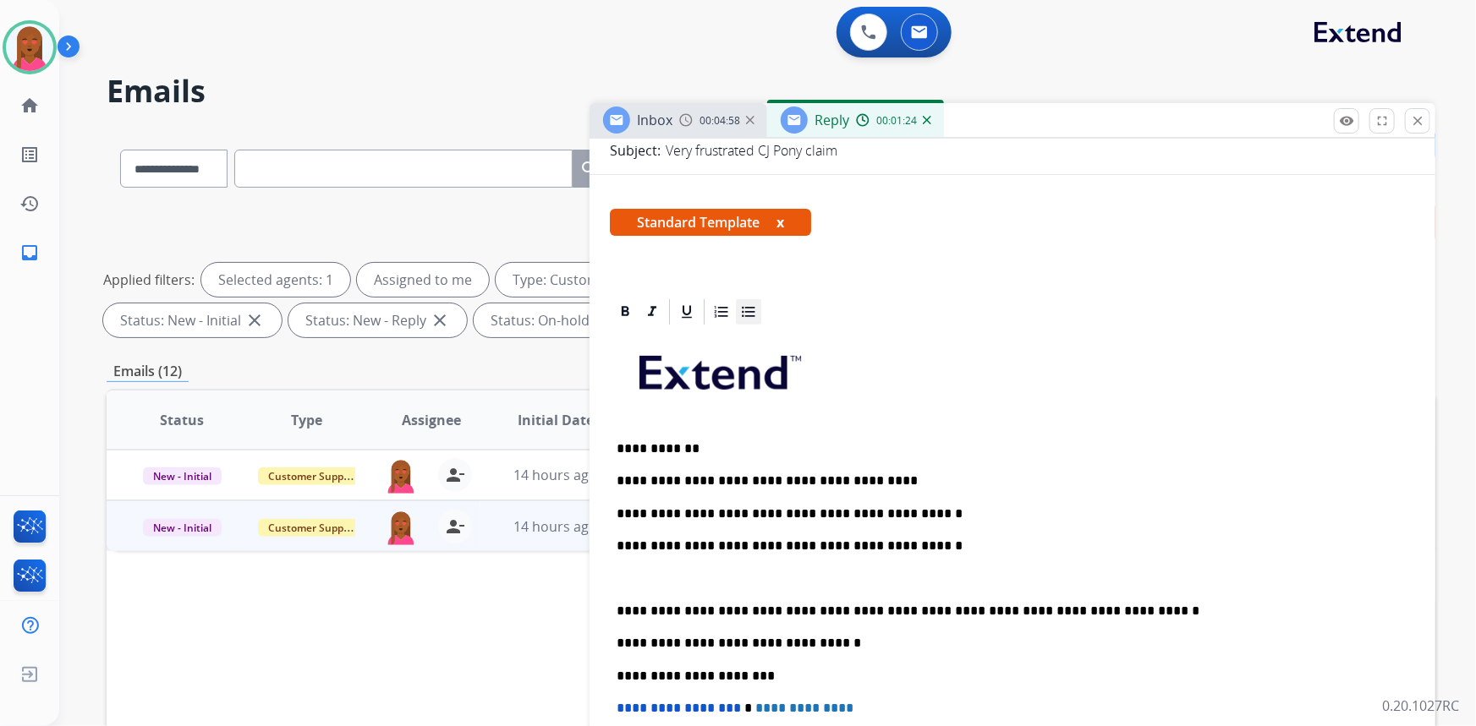
click at [750, 311] on icon at bounding box center [748, 312] width 17 height 17
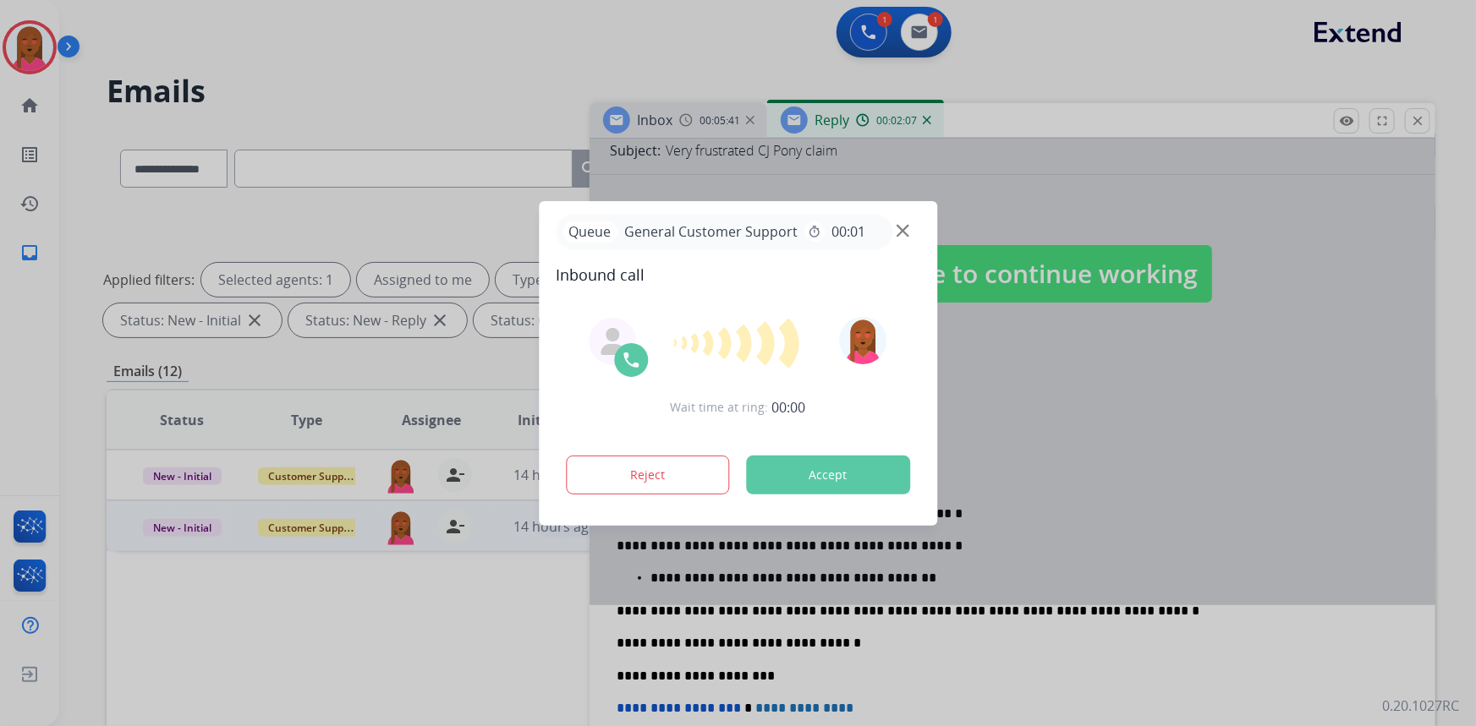
click at [1391, 436] on div at bounding box center [738, 363] width 1476 height 726
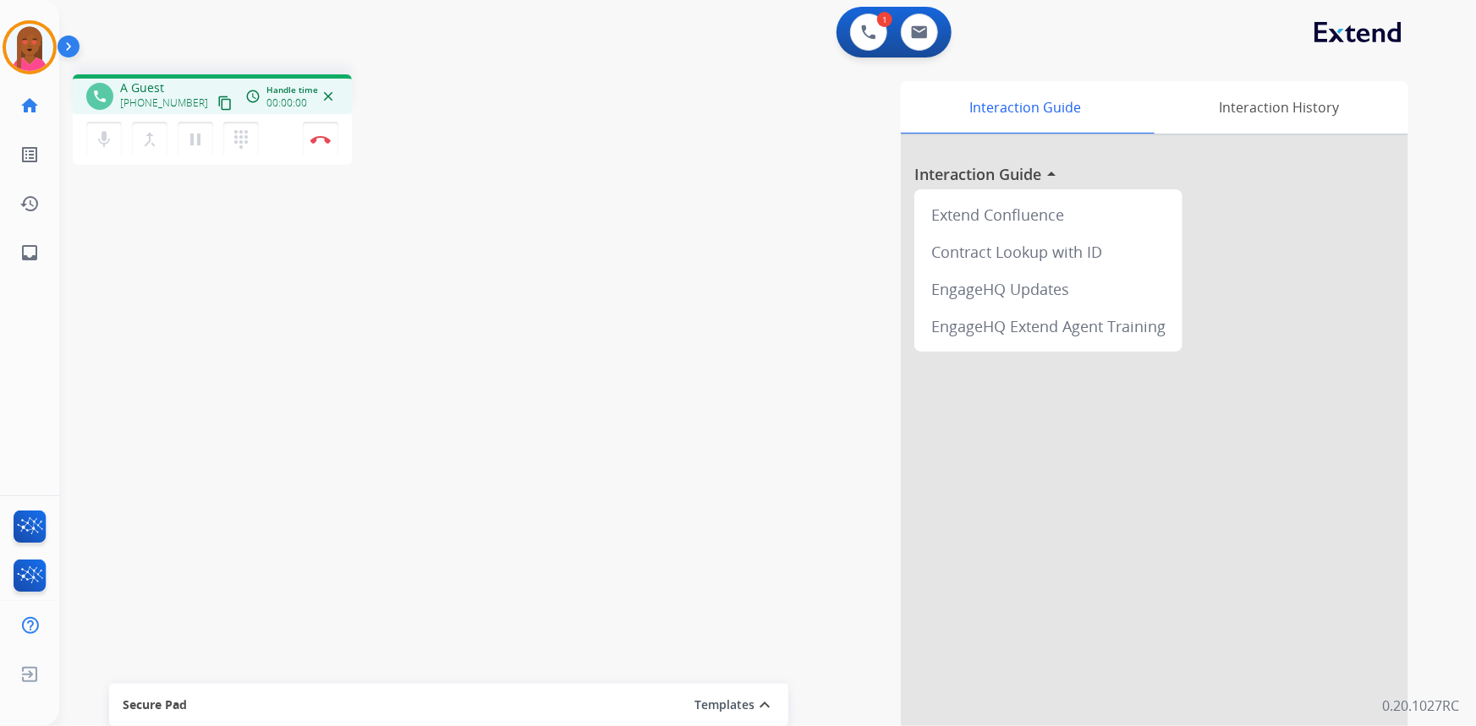
click at [217, 99] on mat-icon "content_copy" at bounding box center [224, 103] width 15 height 15
click at [424, 637] on div "phone +12406080608 +12406080608 content_copy access_time Call metrics Queue 00:…" at bounding box center [747, 413] width 1376 height 705
click at [270, 538] on div "phone +12406080608 +12406080608 content_copy access_time Call metrics Queue 00:…" at bounding box center [747, 413] width 1376 height 705
click at [200, 145] on mat-icon "pause" at bounding box center [195, 139] width 20 height 20
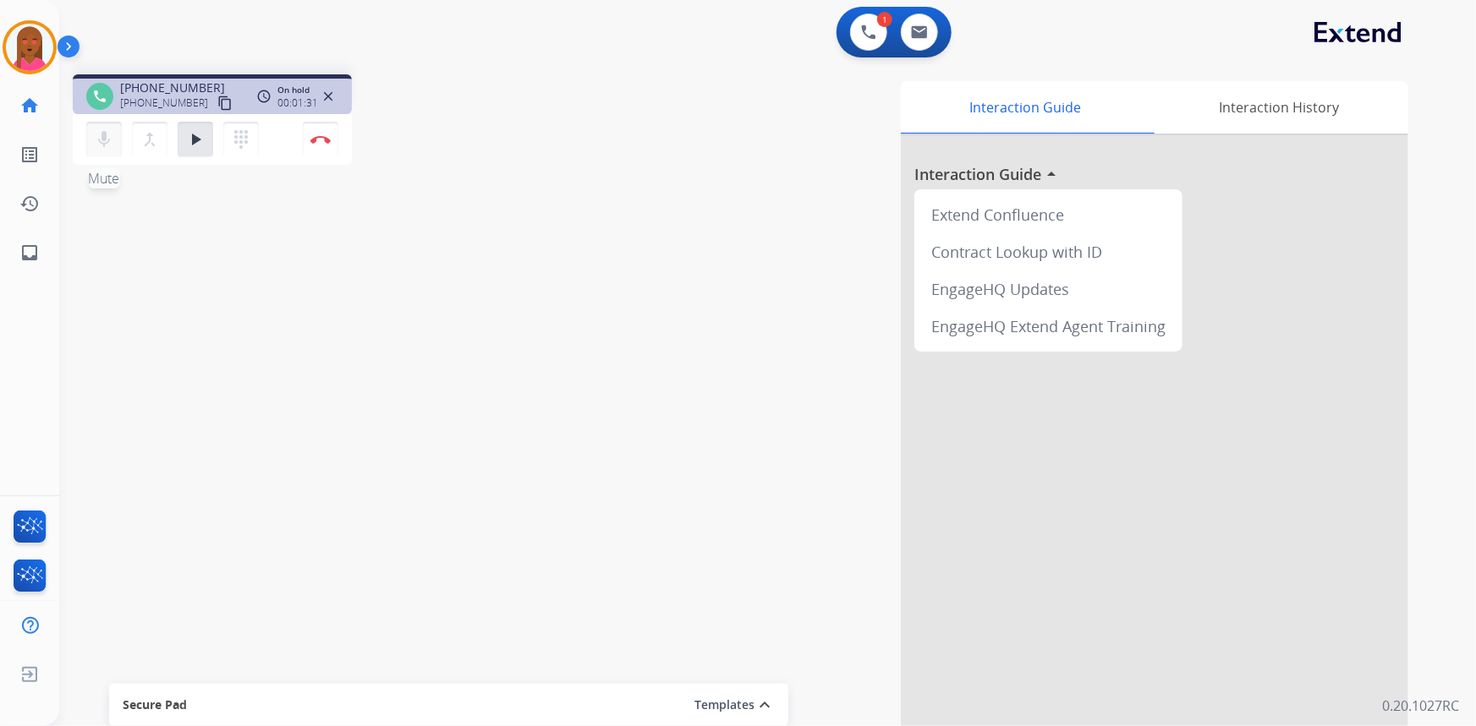
drag, startPoint x: 211, startPoint y: 142, endPoint x: 104, endPoint y: 120, distance: 108.8
click at [207, 135] on button "play_arrow Hold" at bounding box center [196, 140] width 36 height 36
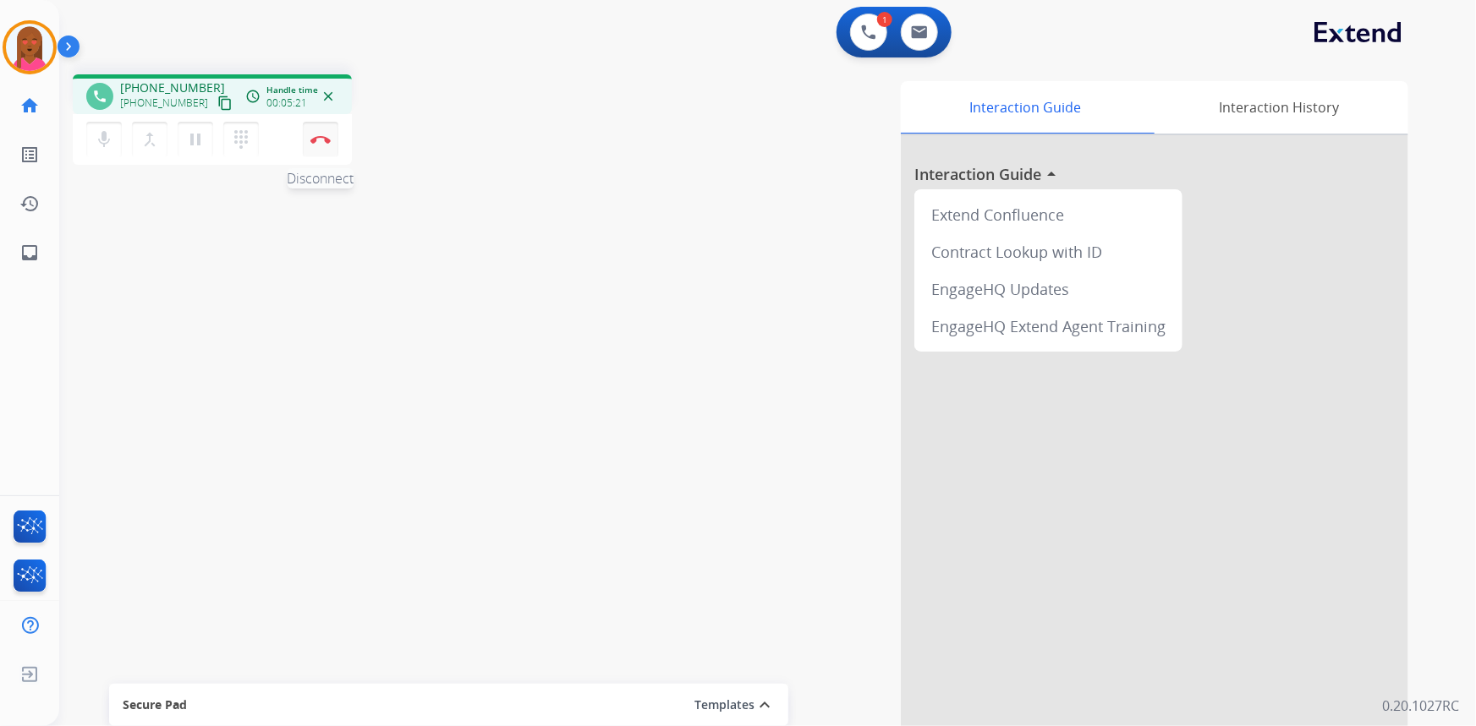
click at [321, 135] on img at bounding box center [320, 139] width 20 height 8
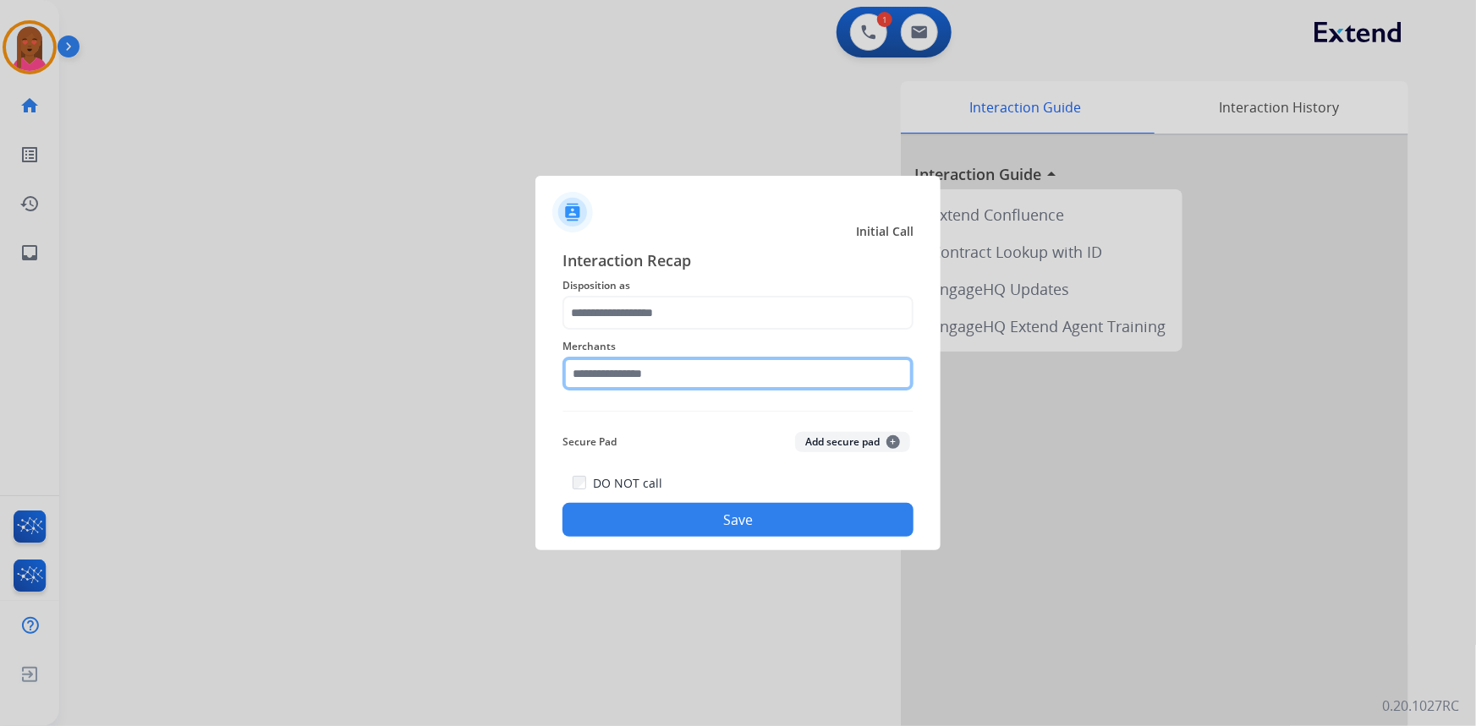
click at [626, 377] on input "text" at bounding box center [737, 374] width 351 height 34
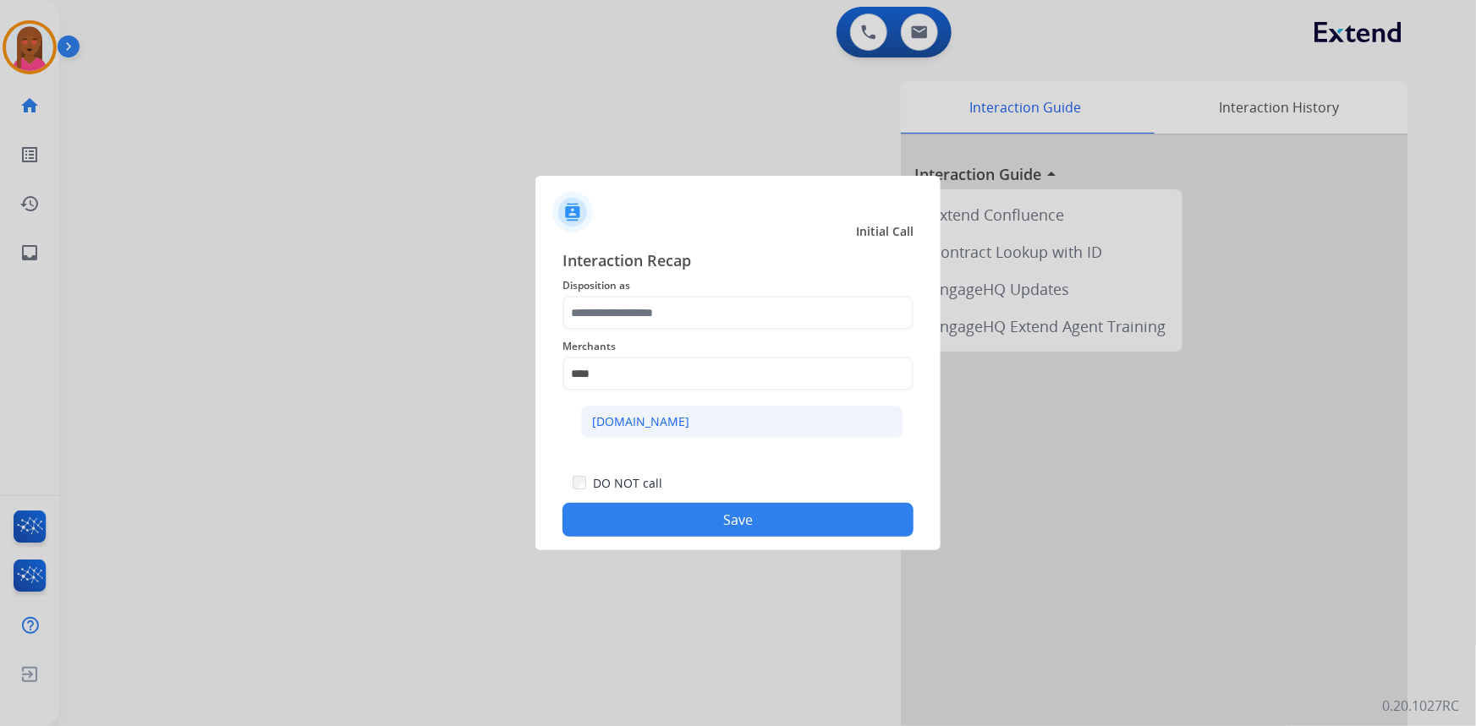
click at [622, 414] on div "Carparts.com" at bounding box center [640, 422] width 97 height 17
type input "**********"
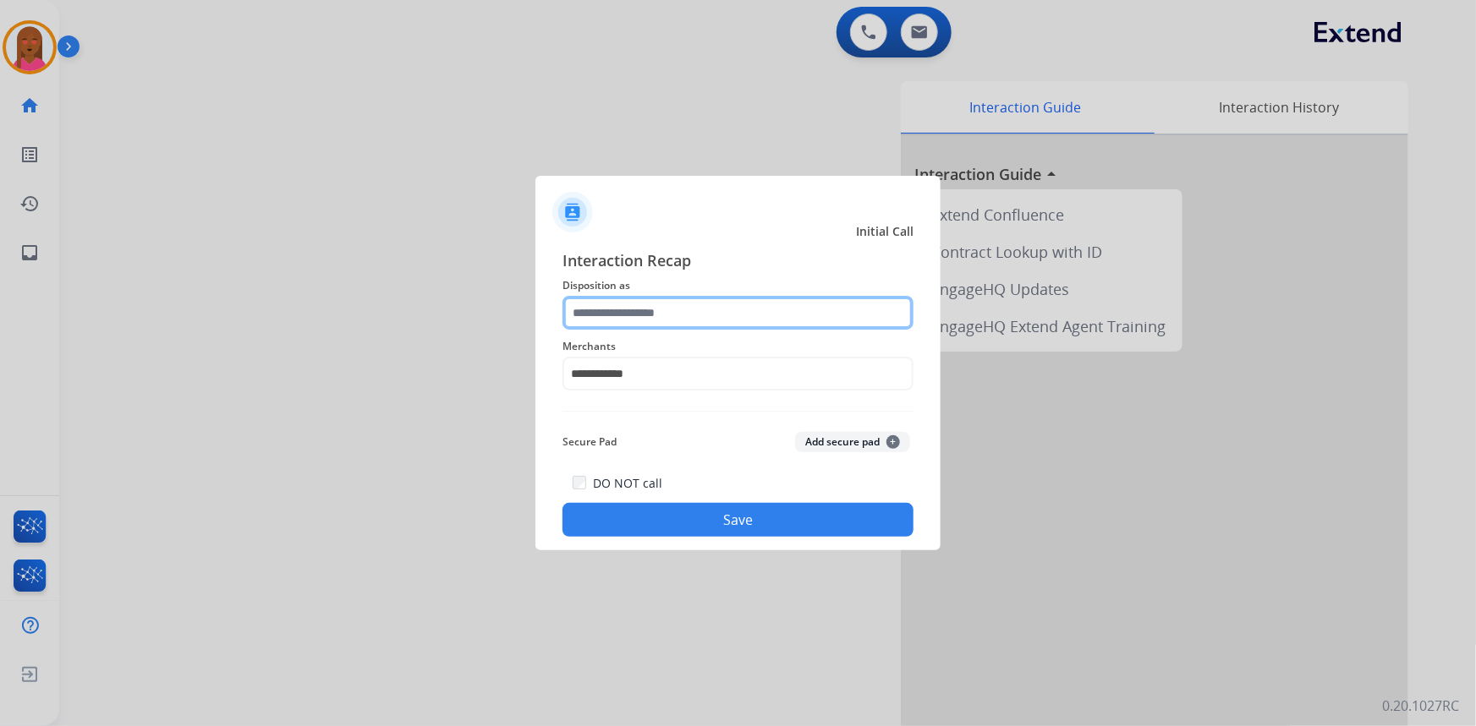
click at [658, 316] on input "text" at bounding box center [737, 313] width 351 height 34
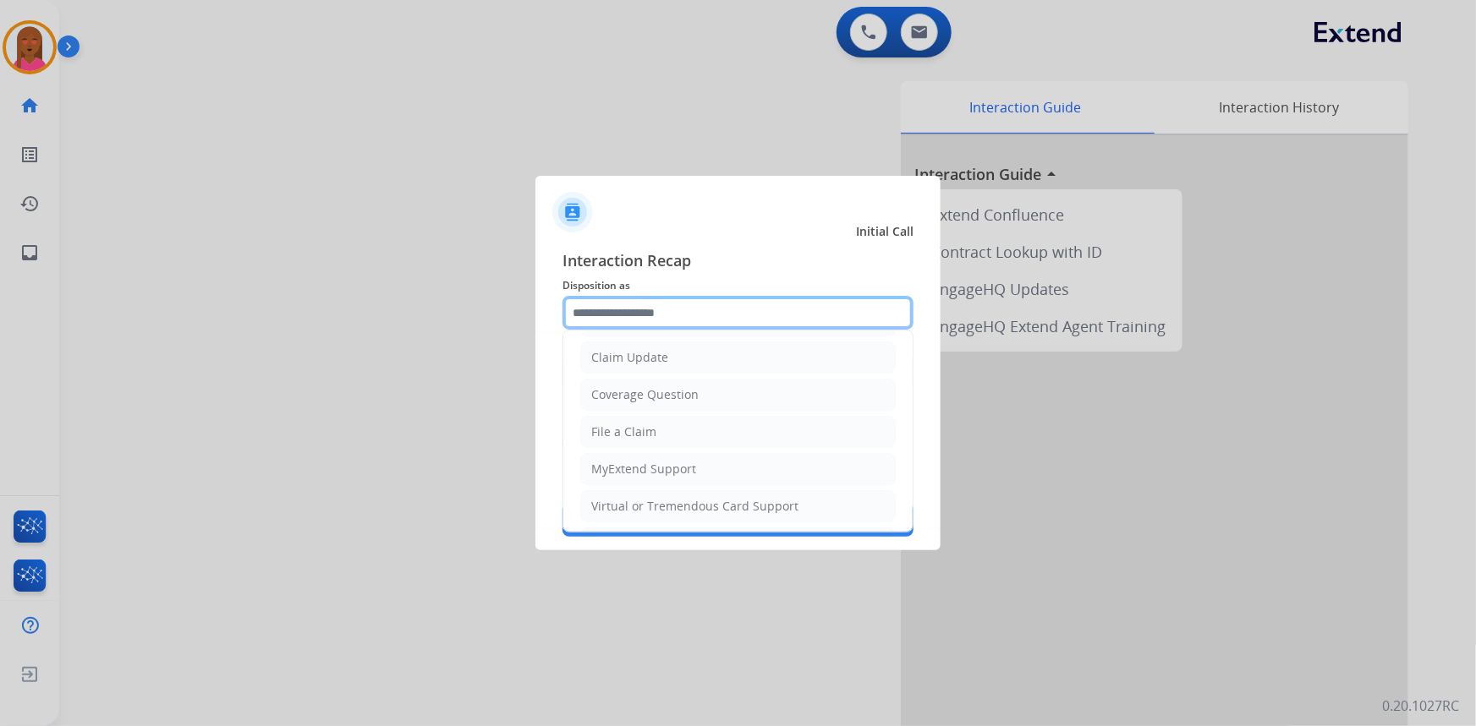
scroll to position [230, 0]
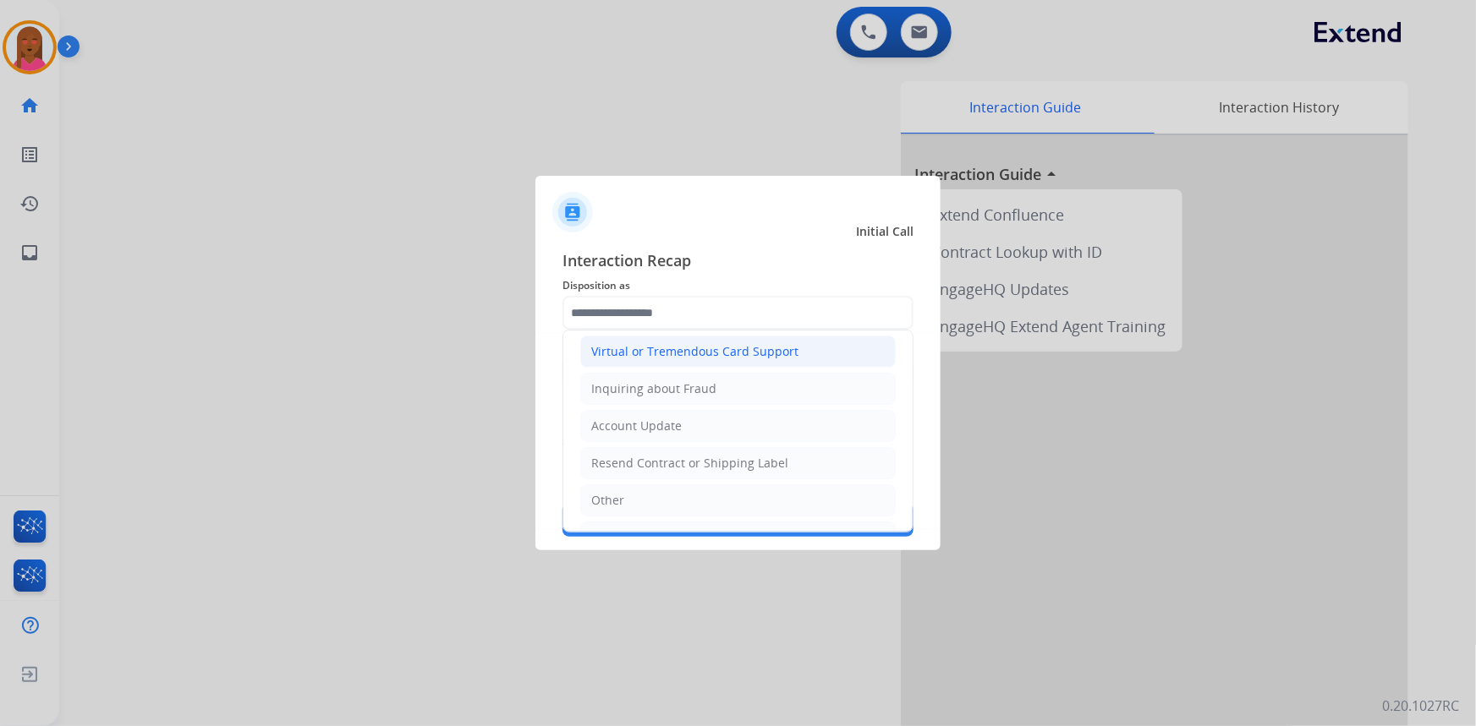
click at [781, 353] on div "Virtual or Tremendous Card Support" at bounding box center [694, 351] width 207 height 17
type input "**********"
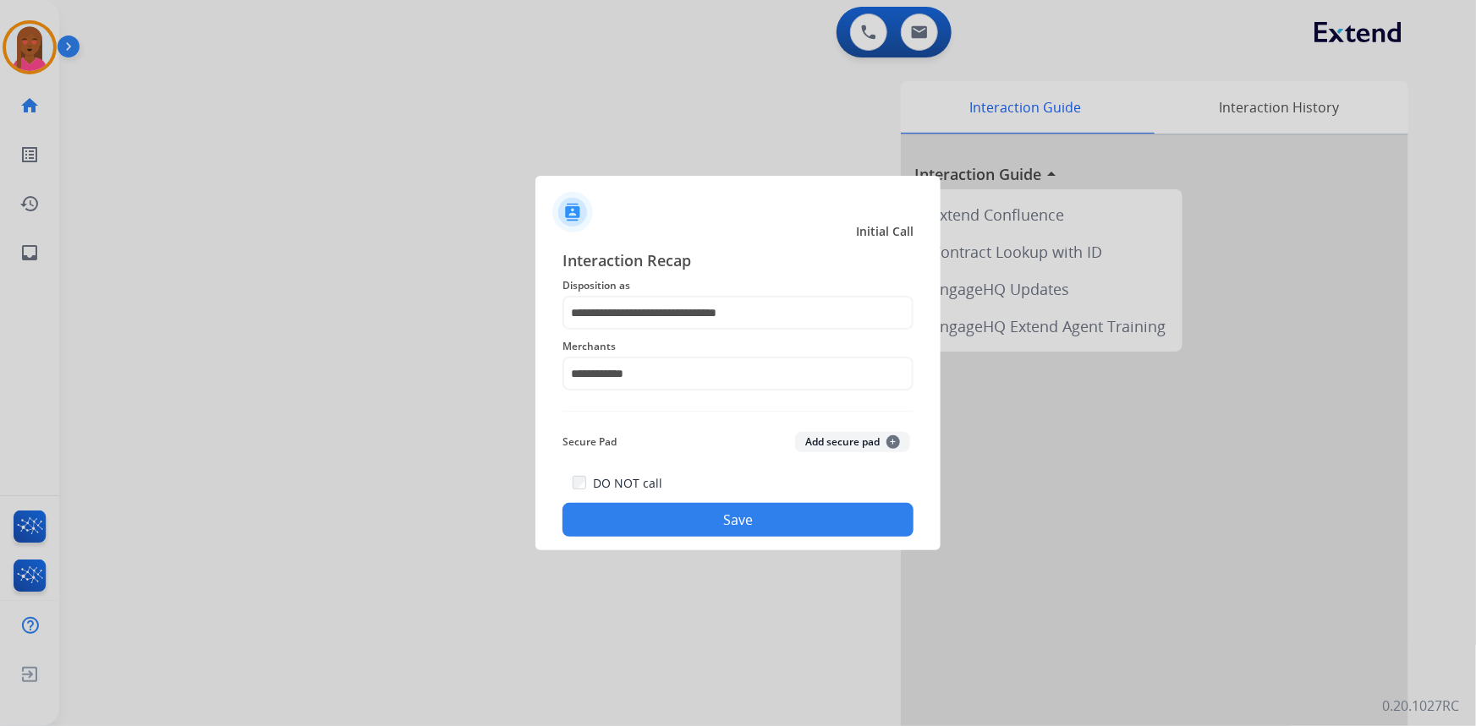
click at [754, 515] on button "Save" at bounding box center [737, 520] width 351 height 34
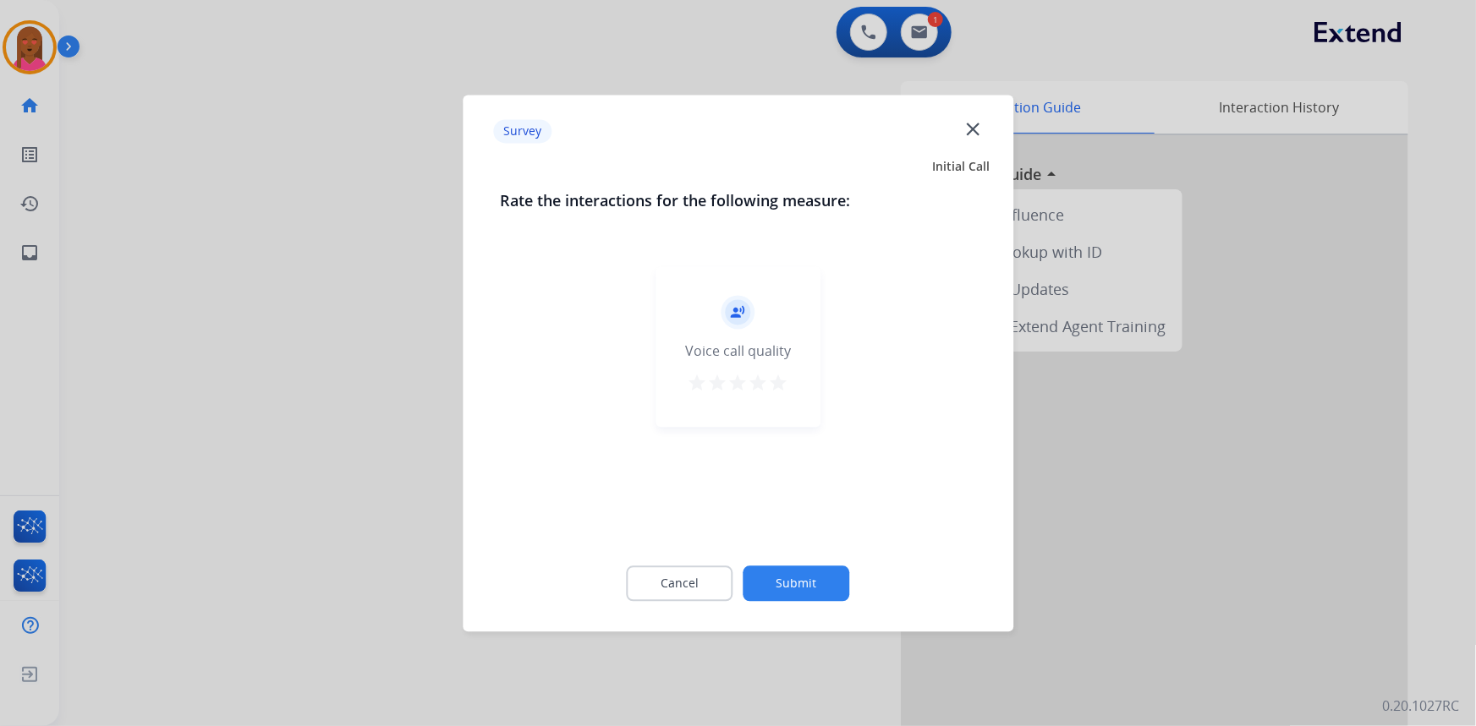
click at [976, 123] on mat-icon "close" at bounding box center [973, 129] width 22 height 22
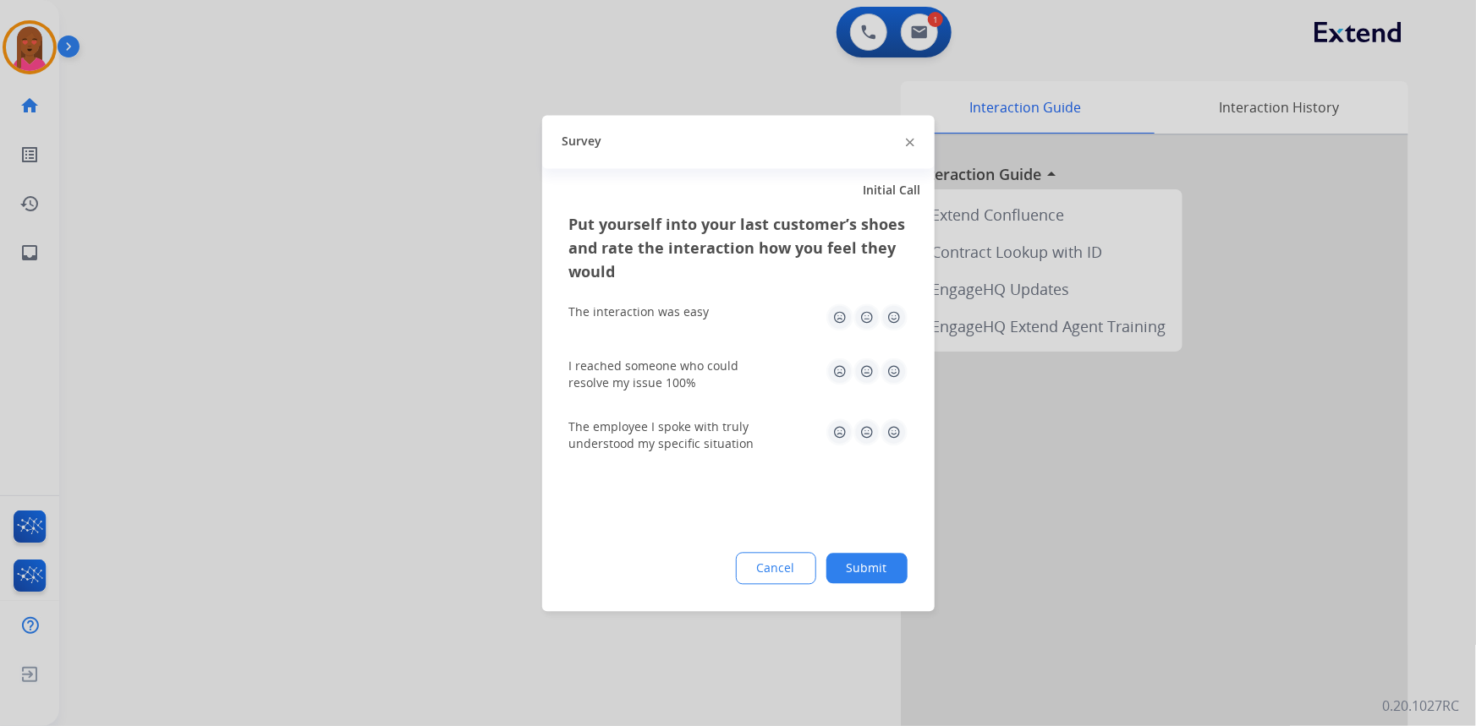
click at [910, 140] on img at bounding box center [910, 143] width 8 height 8
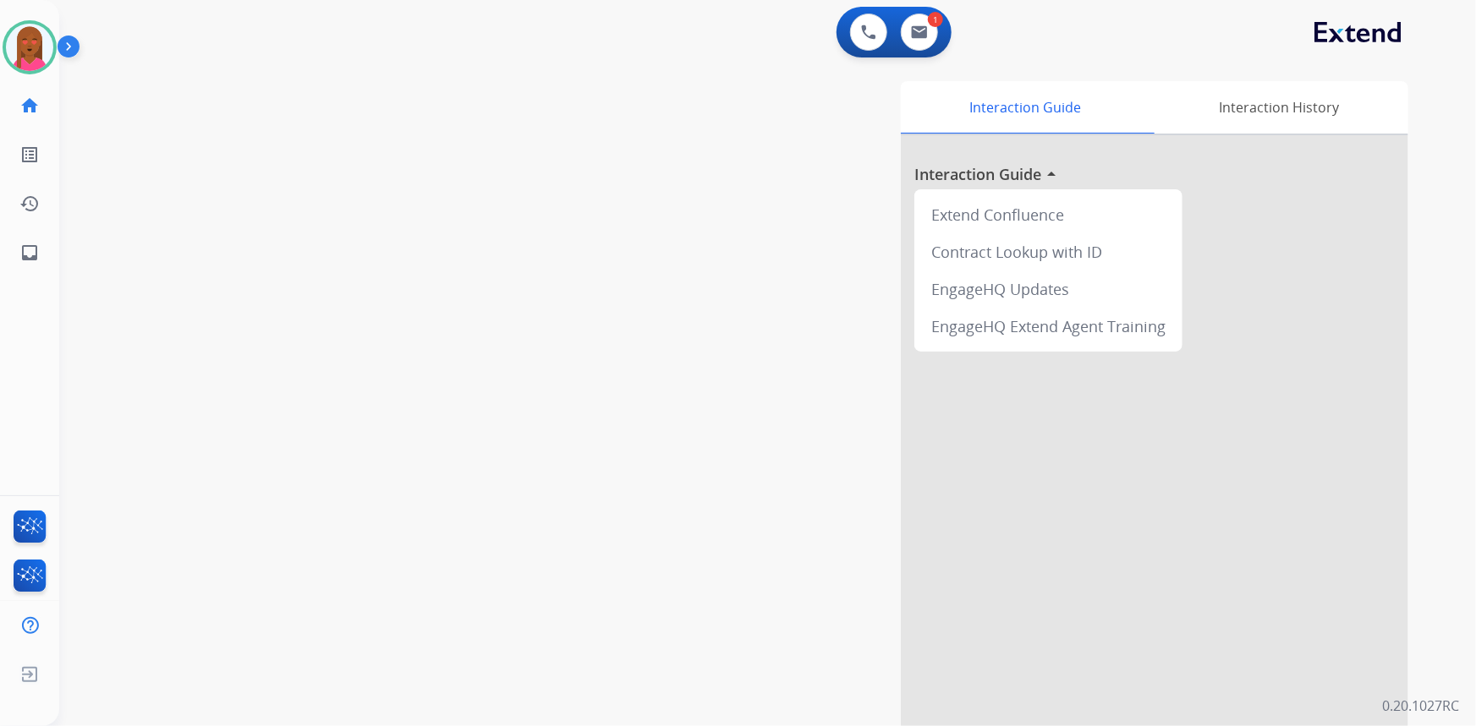
drag, startPoint x: 257, startPoint y: 326, endPoint x: 215, endPoint y: 293, distance: 53.1
click at [257, 325] on div "swap_horiz Break voice bridge close_fullscreen Connect 3-Way Call merge_type Se…" at bounding box center [747, 413] width 1376 height 705
click at [935, 25] on div "1" at bounding box center [935, 19] width 15 height 15
click at [927, 25] on button at bounding box center [919, 32] width 37 height 37
select select "**********"
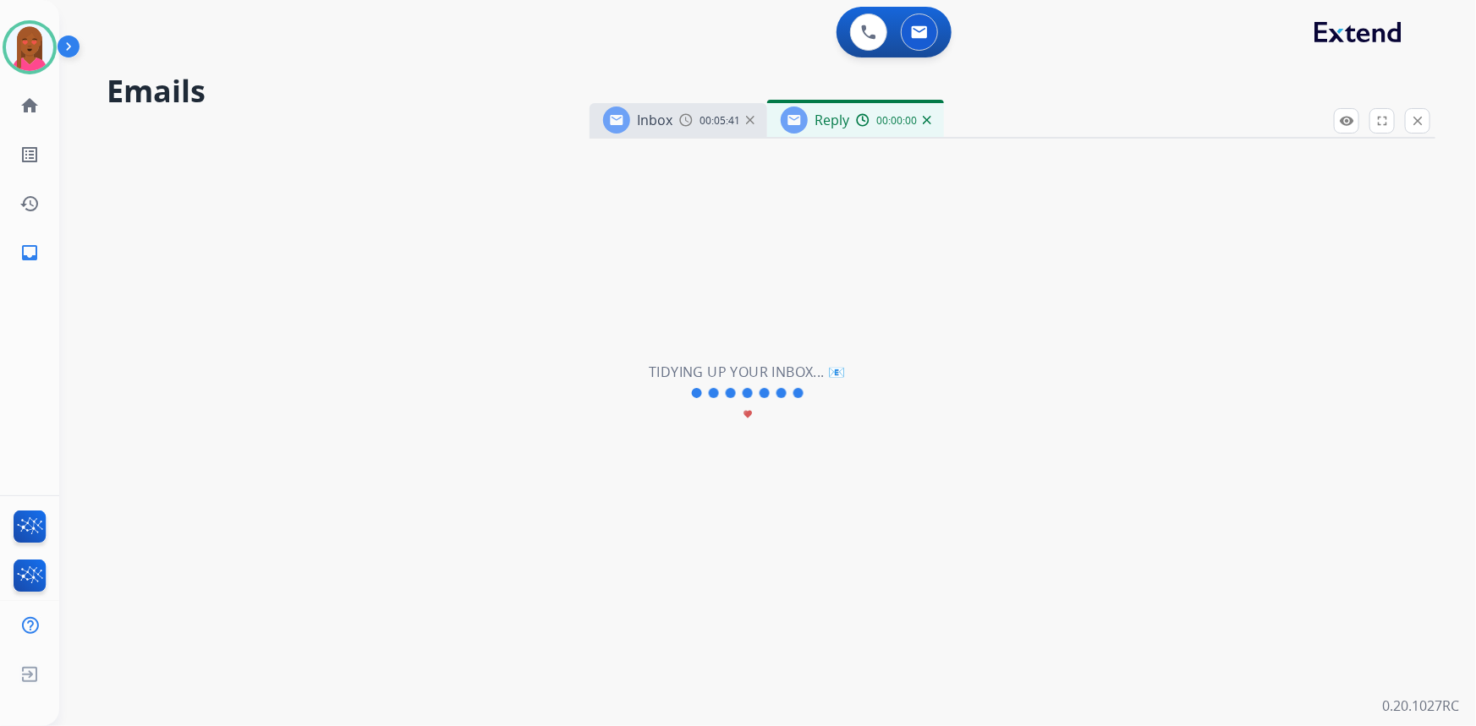
select select "**********"
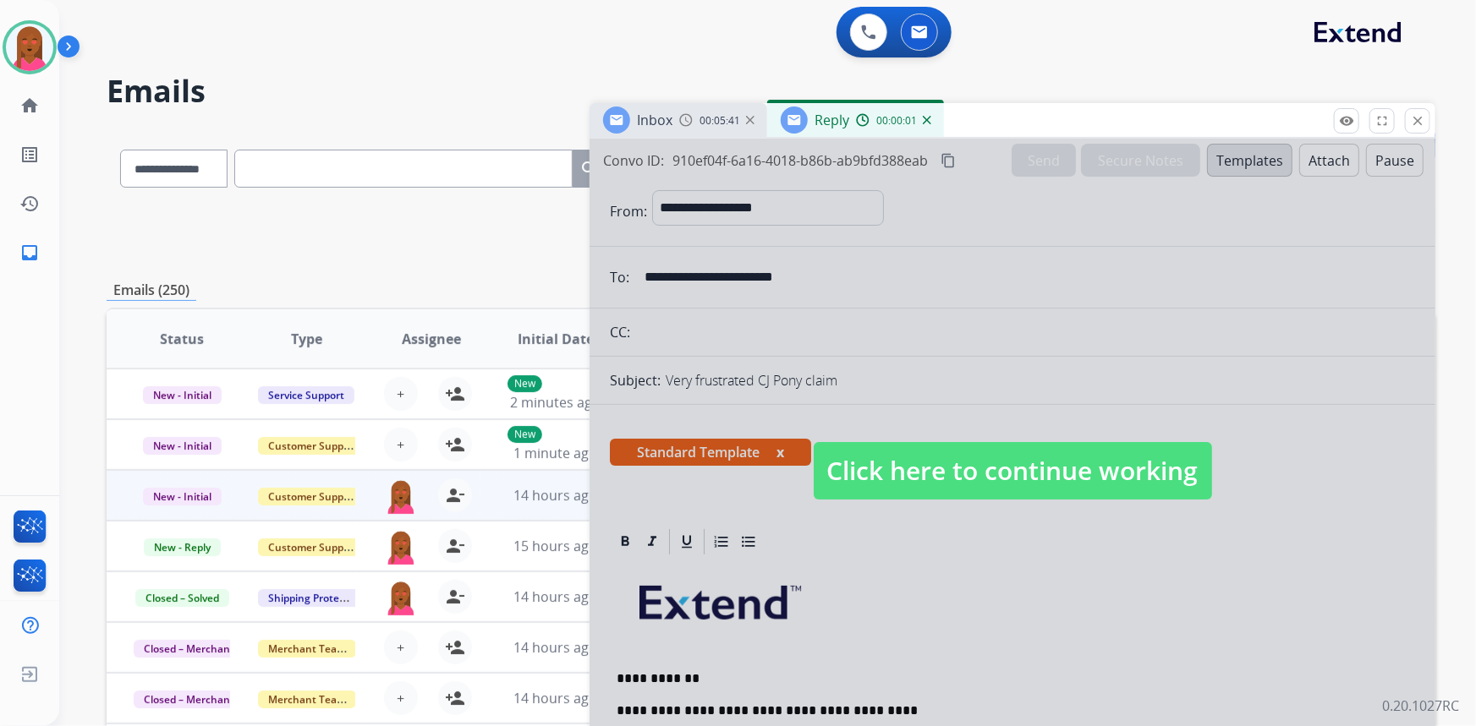
click at [918, 472] on span "Click here to continue working" at bounding box center [1013, 471] width 398 height 58
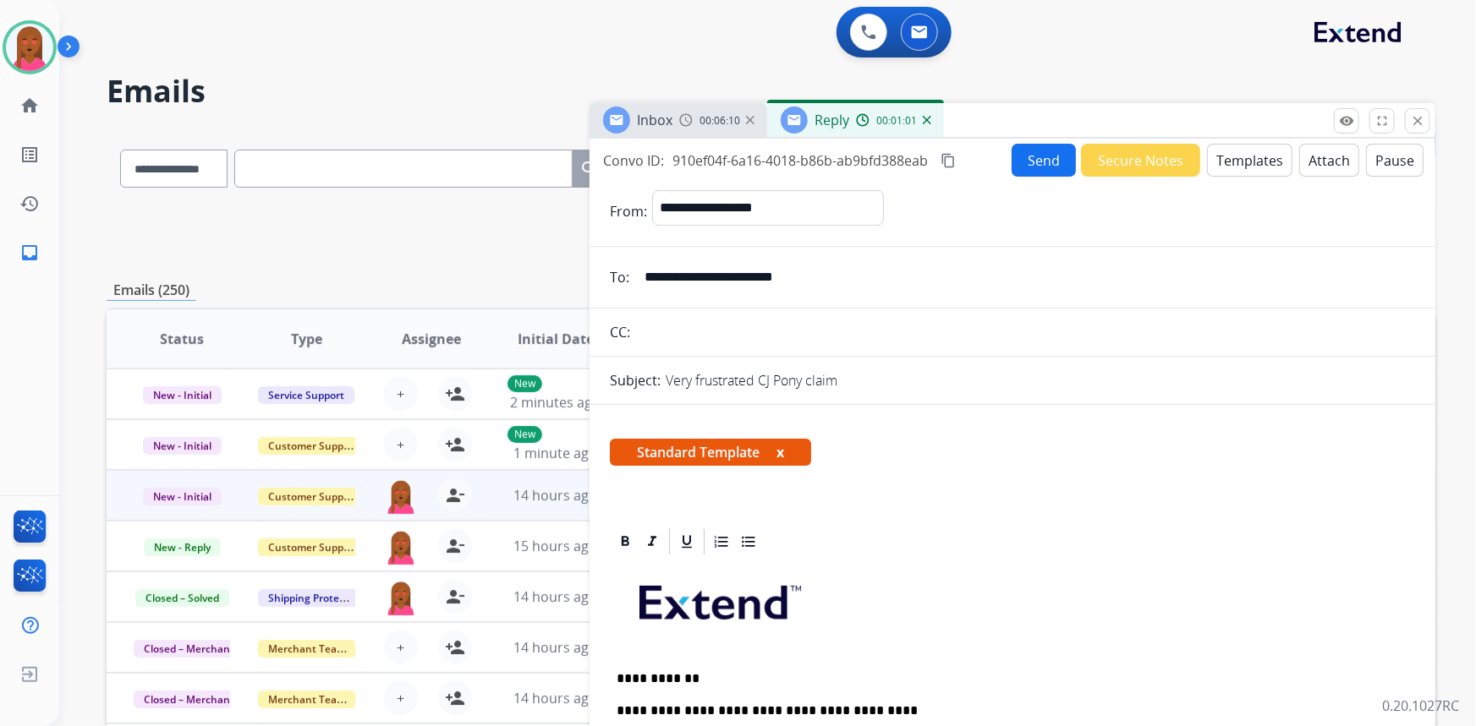
click at [1031, 161] on button "Send" at bounding box center [1044, 160] width 64 height 33
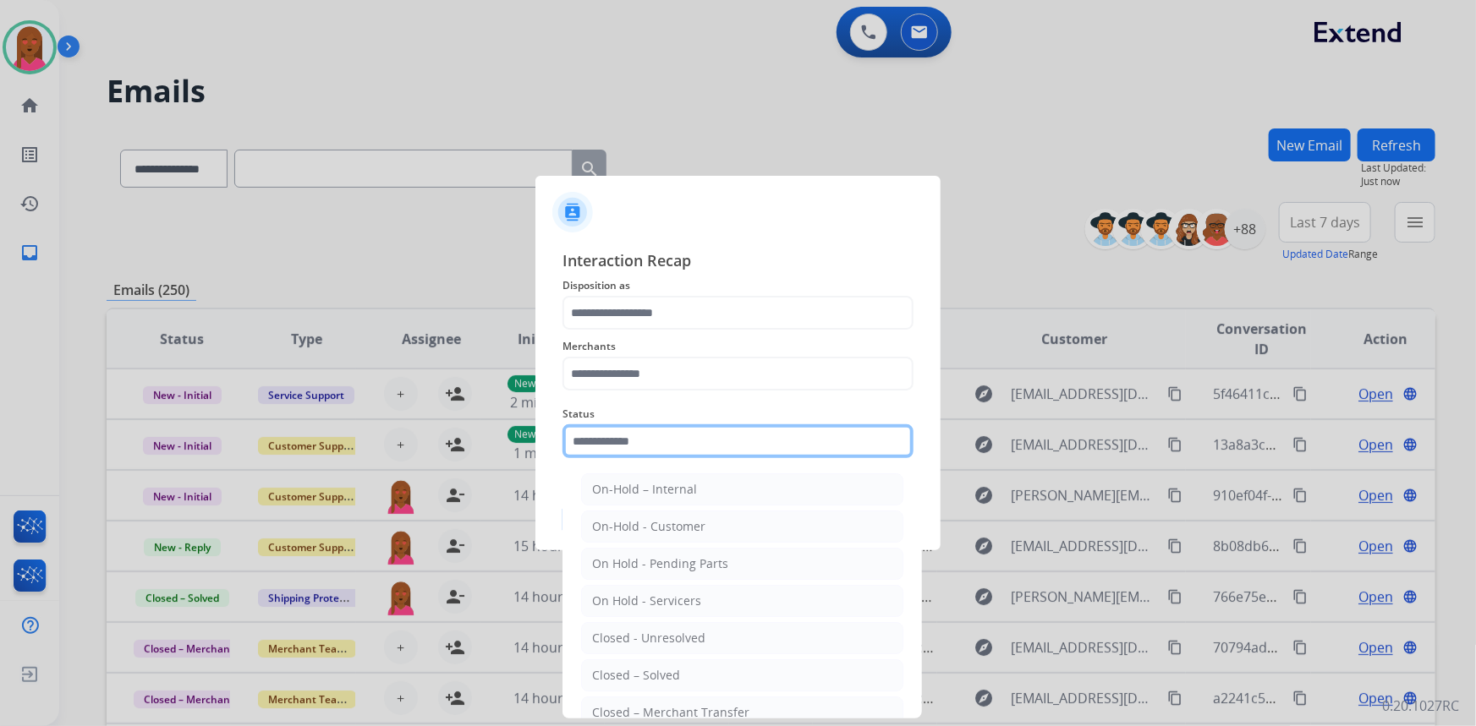
drag, startPoint x: 597, startPoint y: 427, endPoint x: 539, endPoint y: 451, distance: 63.0
click at [598, 428] on input "text" at bounding box center [737, 442] width 351 height 34
click at [685, 670] on li "Closed – Solved" at bounding box center [742, 676] width 322 height 32
type input "**********"
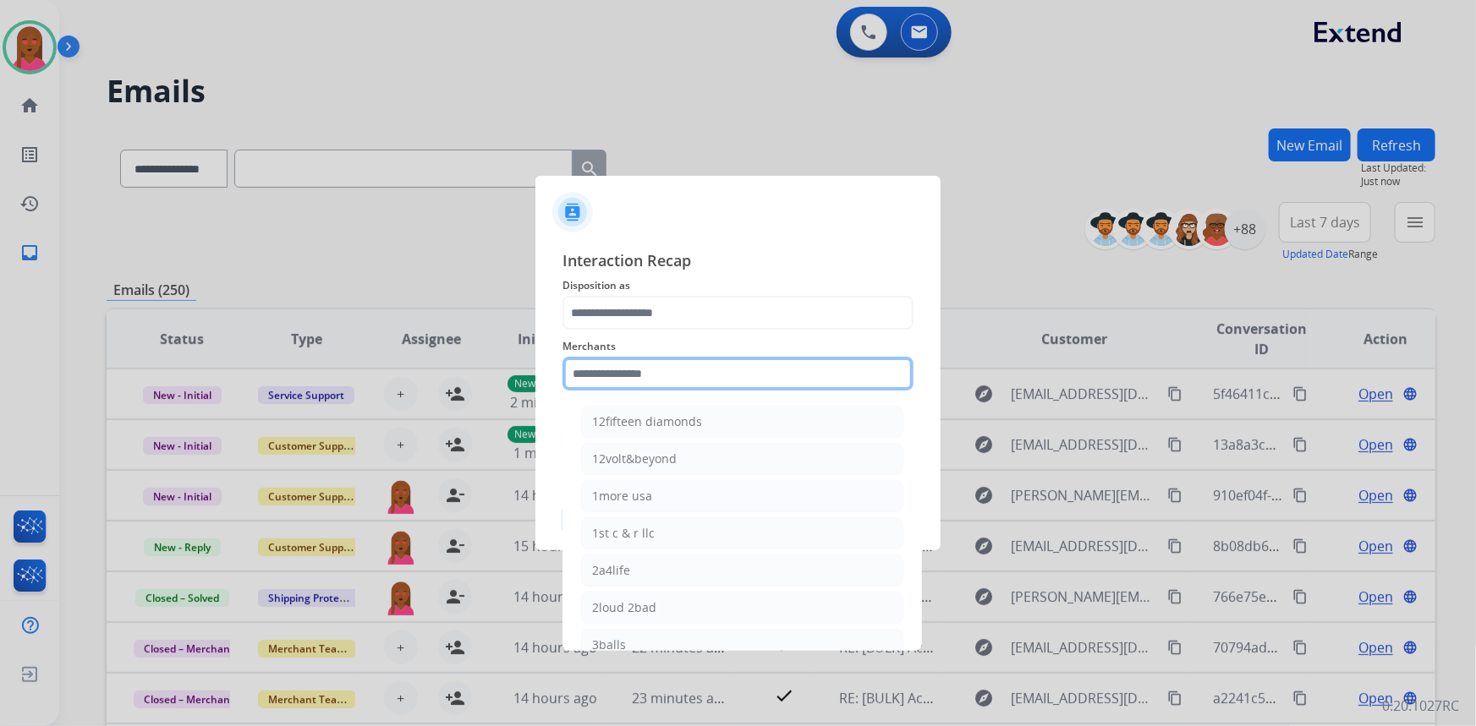
click at [683, 379] on input "text" at bounding box center [737, 374] width 351 height 34
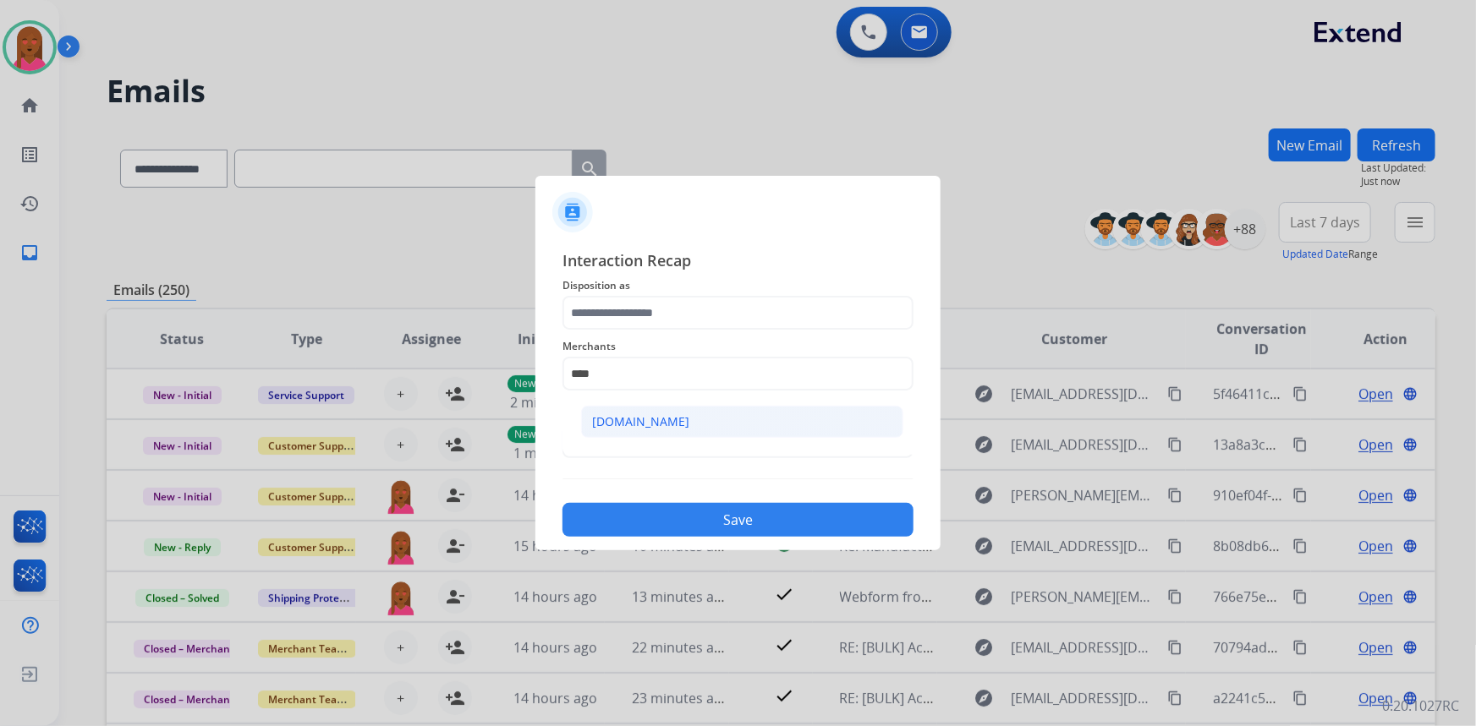
click at [710, 432] on li "Carparts.com" at bounding box center [742, 422] width 322 height 32
type input "**********"
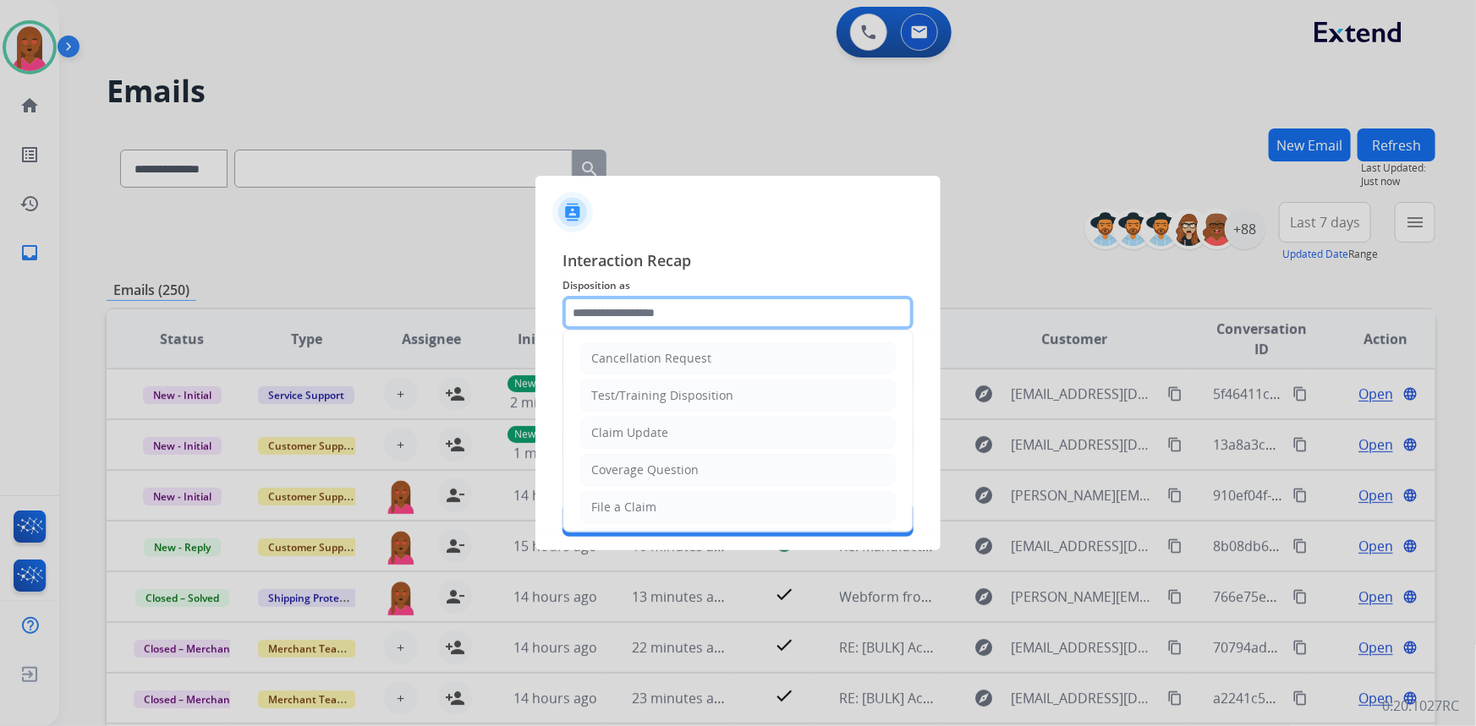
click at [704, 308] on input "text" at bounding box center [737, 313] width 351 height 34
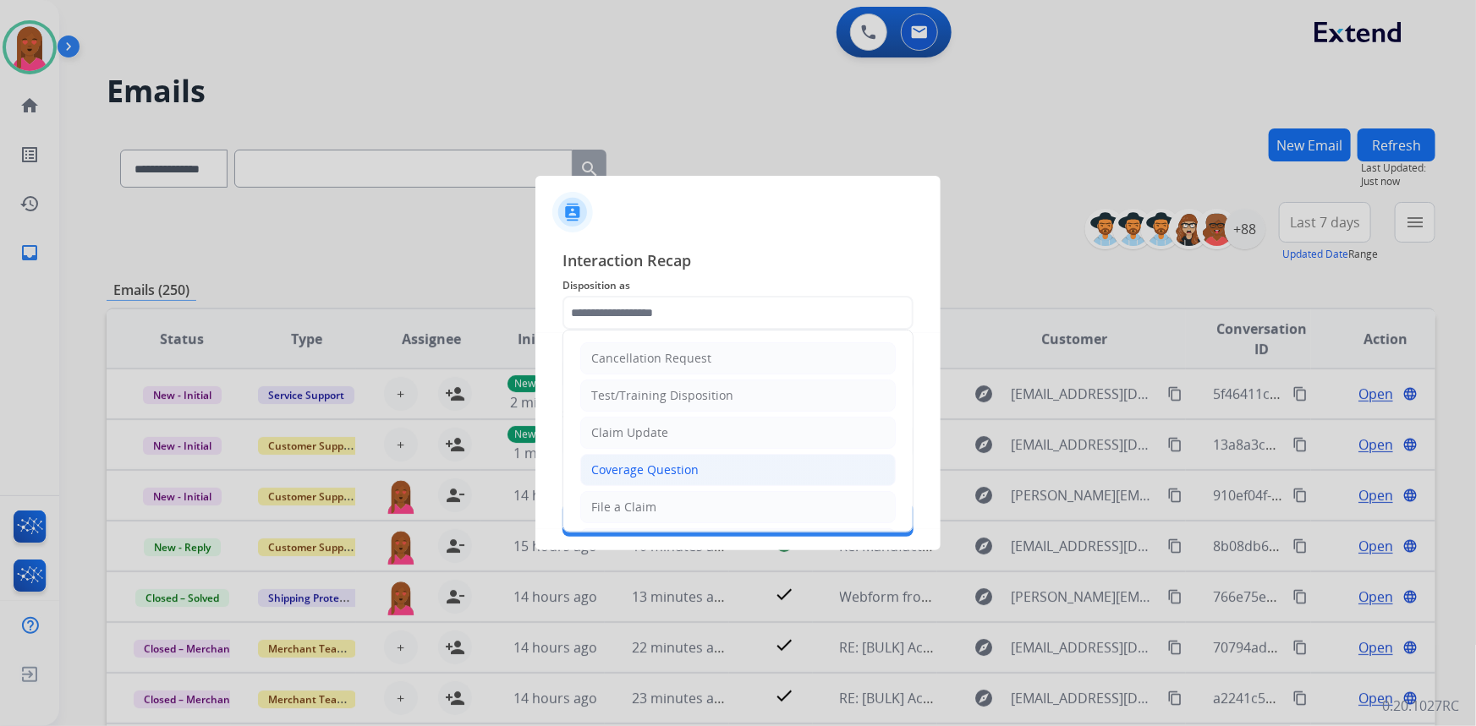
click at [651, 455] on li "Coverage Question" at bounding box center [737, 470] width 315 height 32
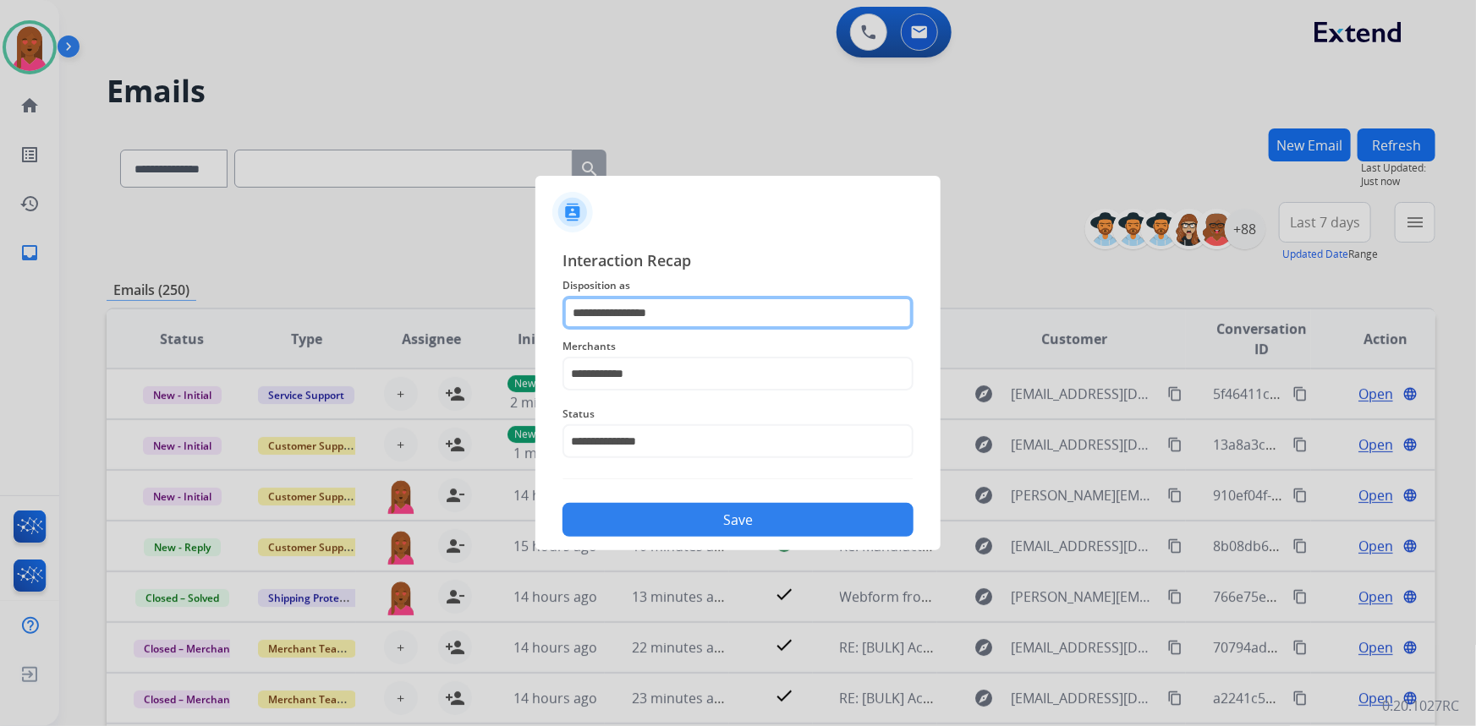
drag, startPoint x: 513, startPoint y: 301, endPoint x: 399, endPoint y: 312, distance: 114.7
click at [0, 312] on app-contact-recap-modal "**********" at bounding box center [0, 363] width 0 height 726
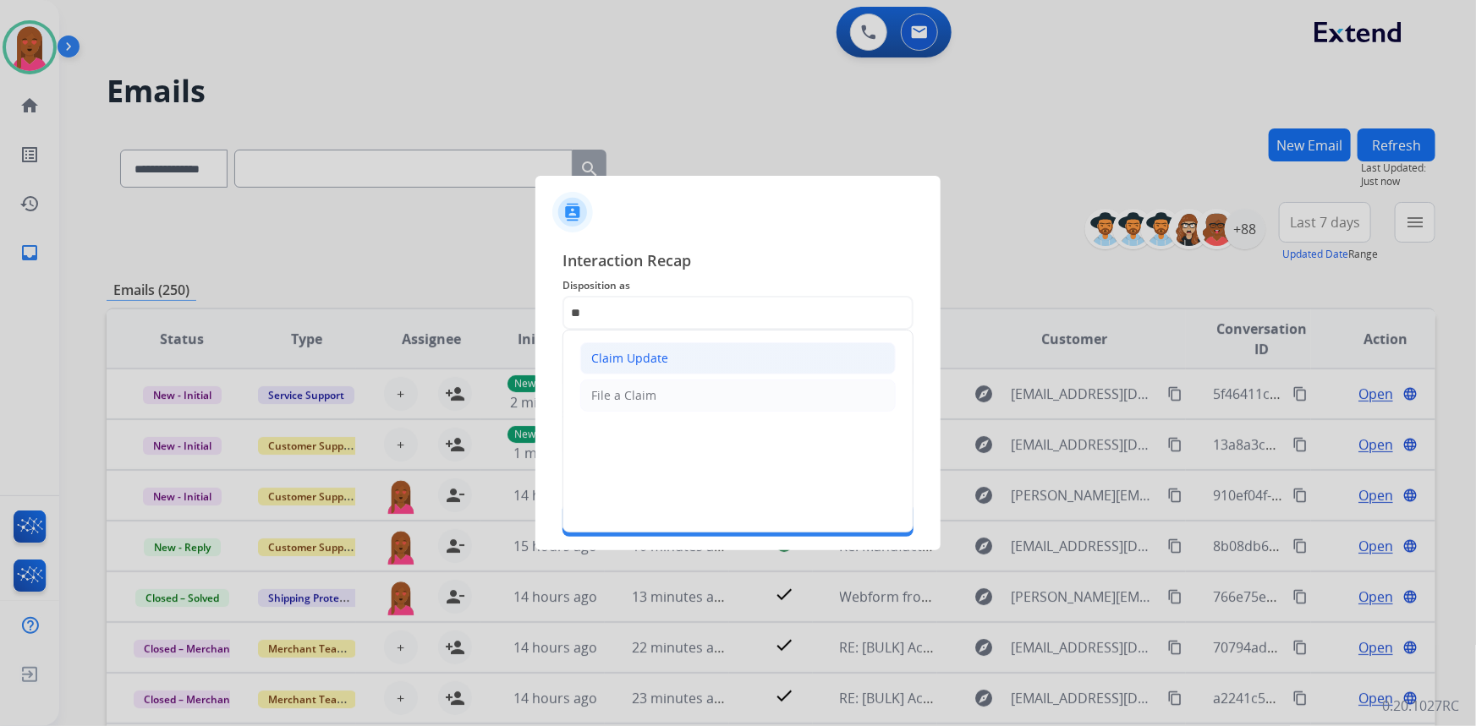
click at [701, 354] on li "Claim Update" at bounding box center [737, 359] width 315 height 32
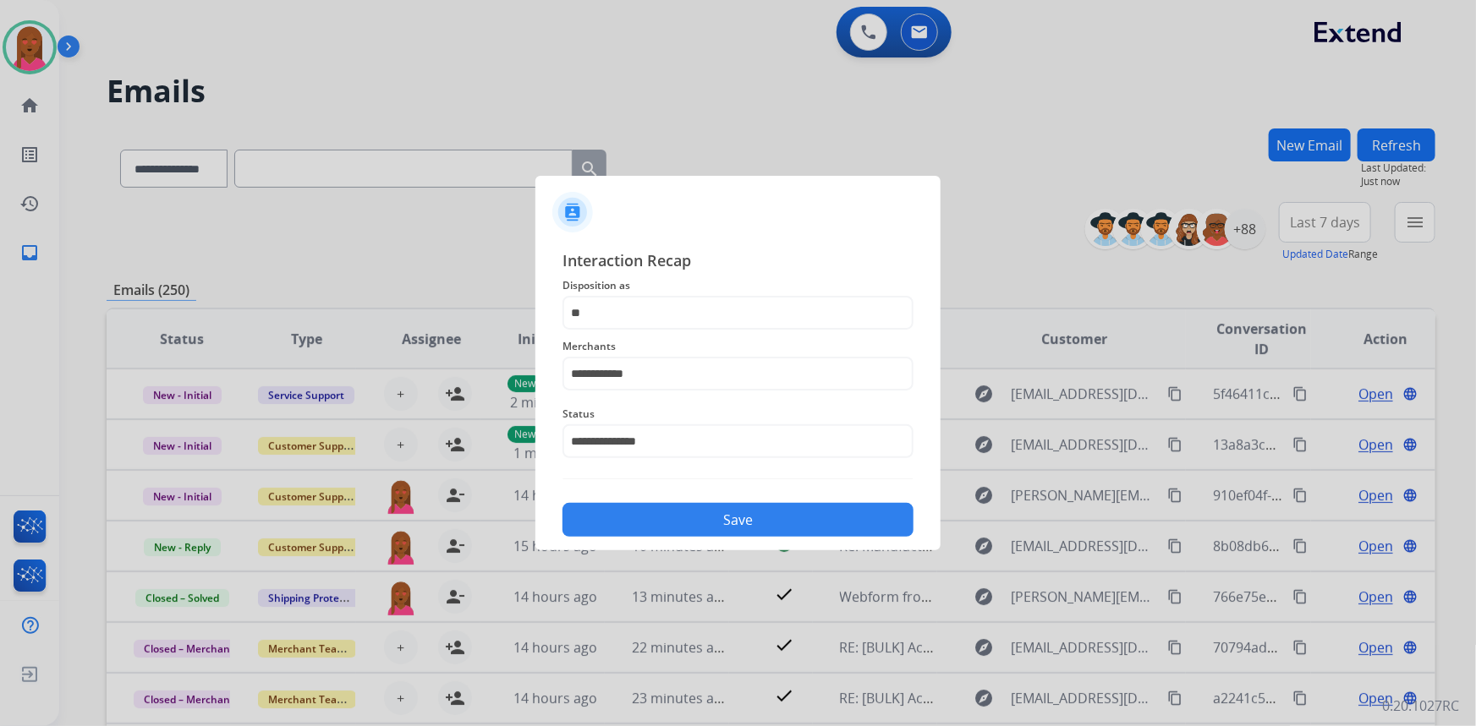
type input "**********"
click at [700, 518] on button "Save" at bounding box center [737, 520] width 351 height 34
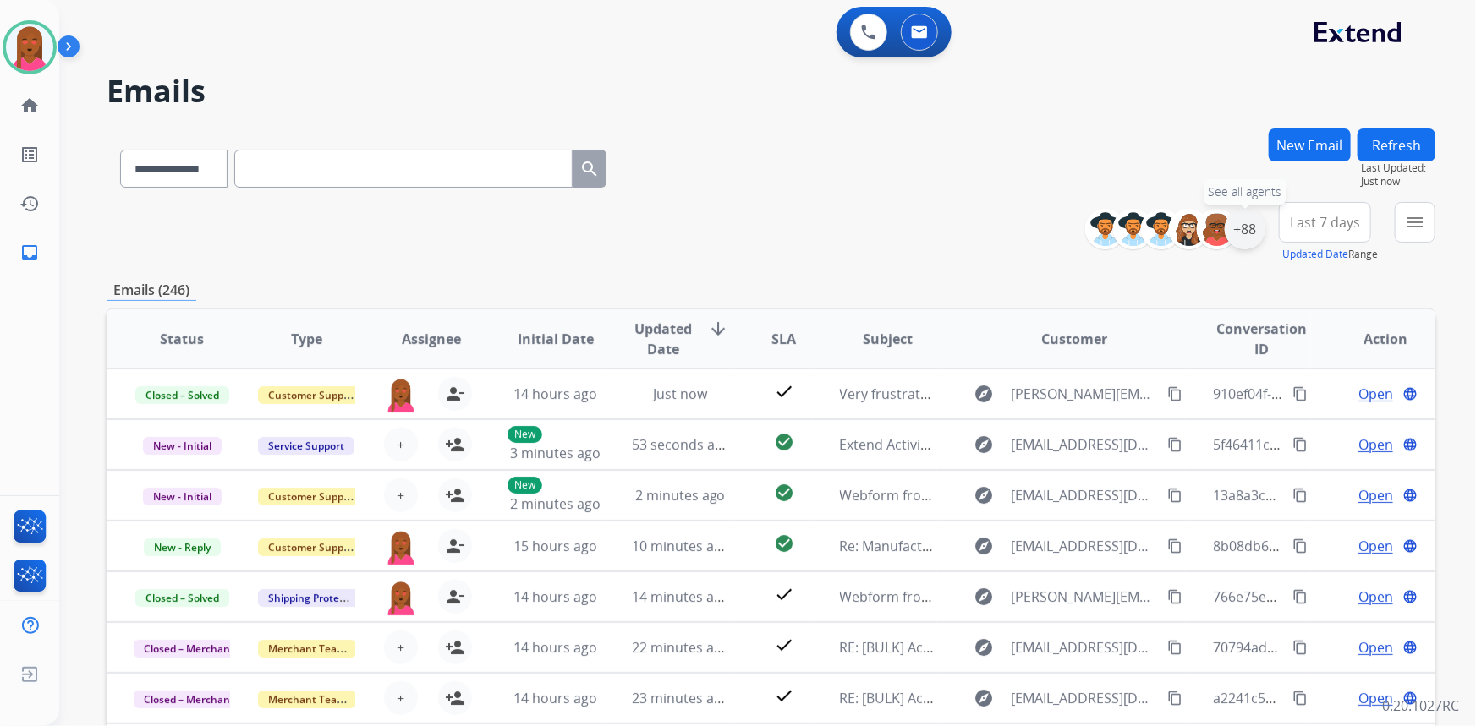
click at [1244, 228] on div "+88" at bounding box center [1245, 229] width 41 height 41
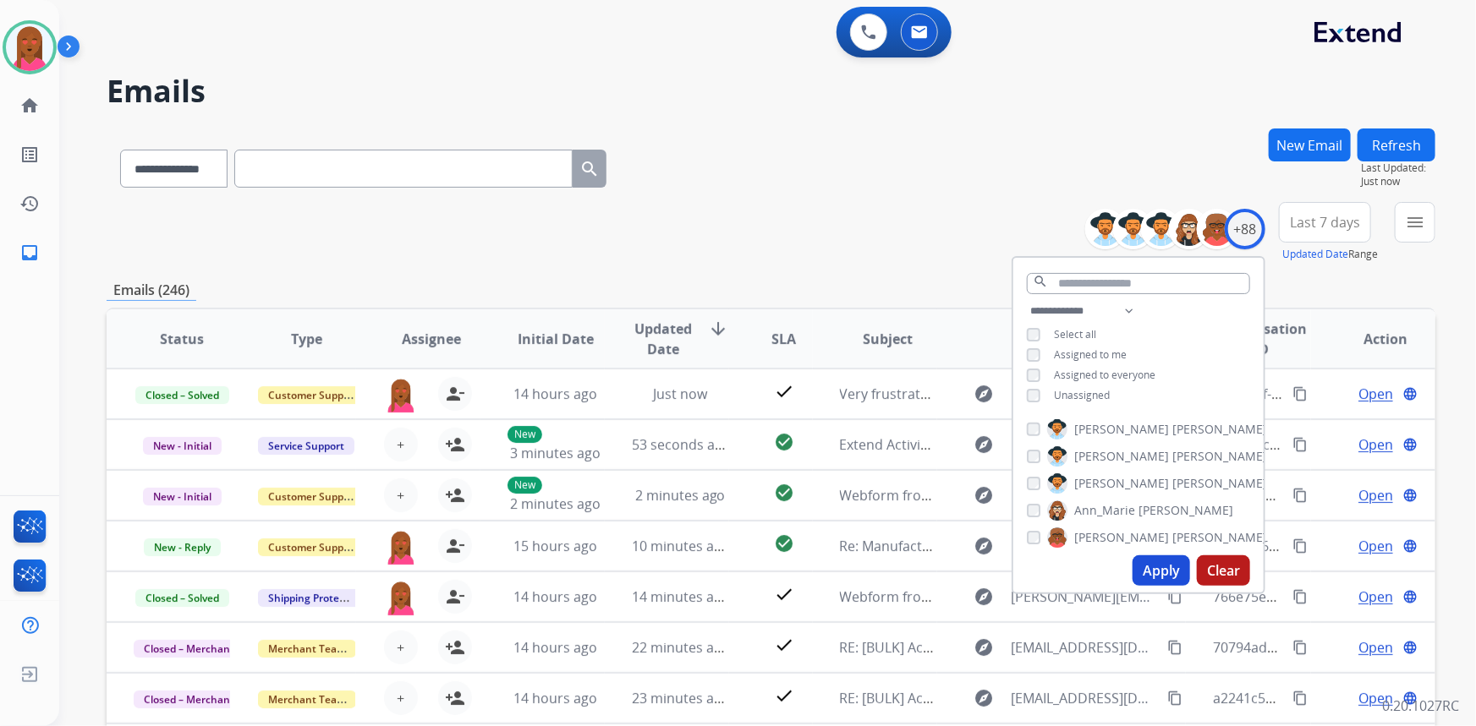
click at [1176, 575] on button "Apply" at bounding box center [1161, 571] width 58 height 30
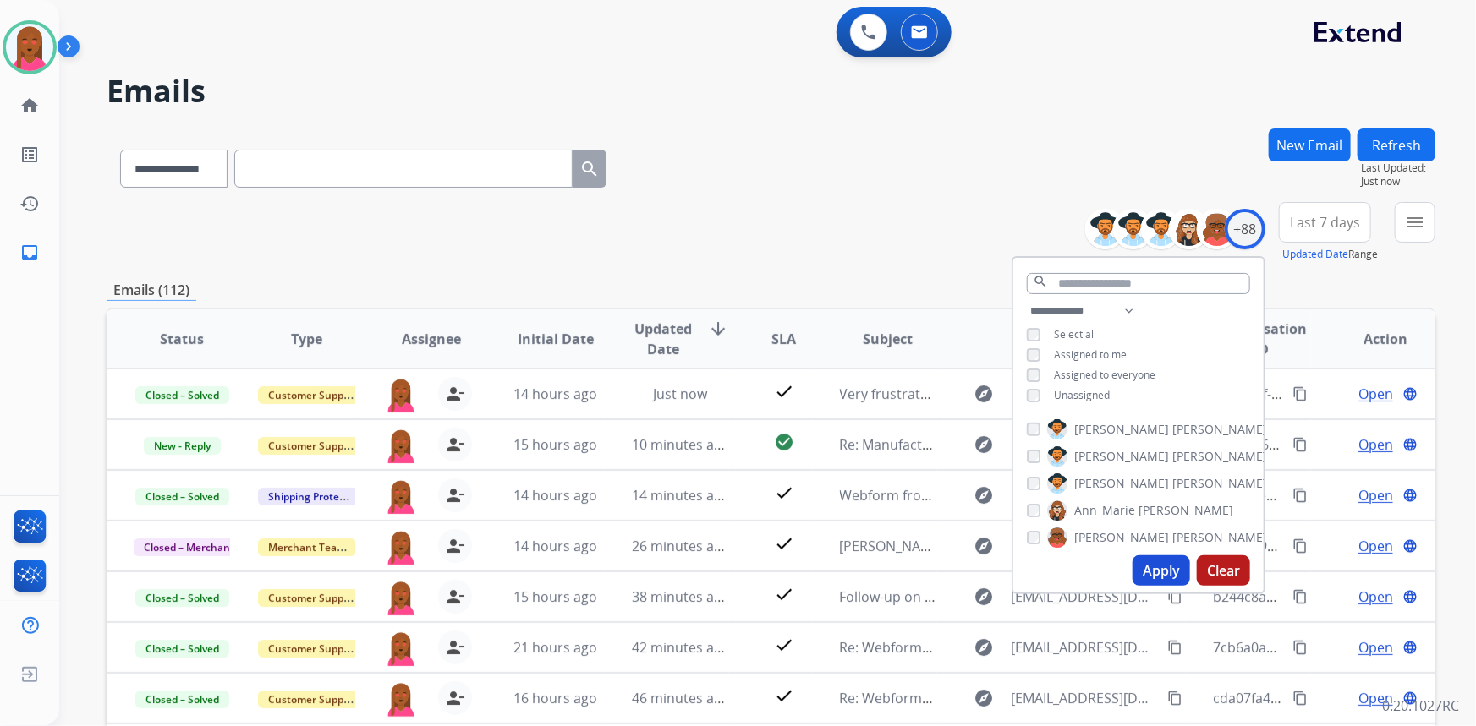
click at [1324, 225] on span "Last 7 days" at bounding box center [1325, 222] width 70 height 7
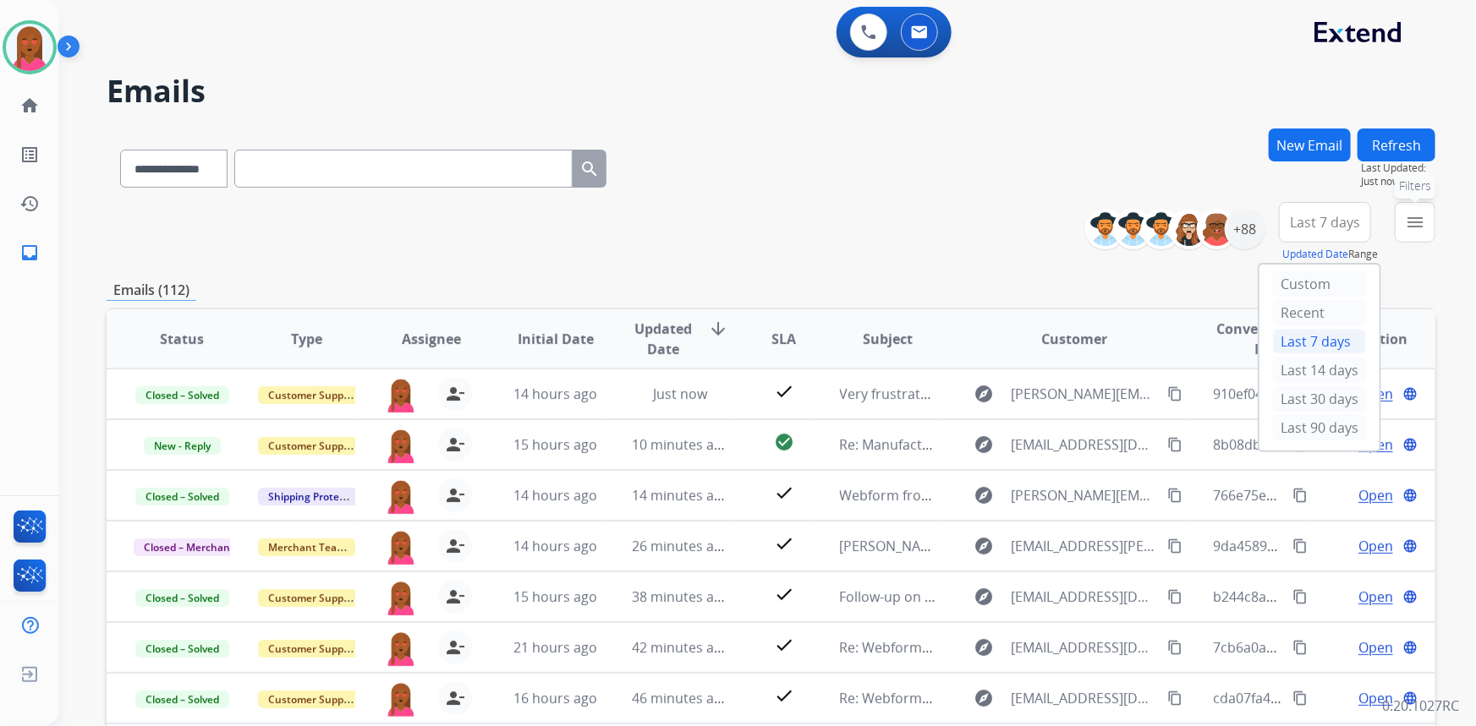
click at [1395, 221] on button "menu Filters" at bounding box center [1415, 222] width 41 height 41
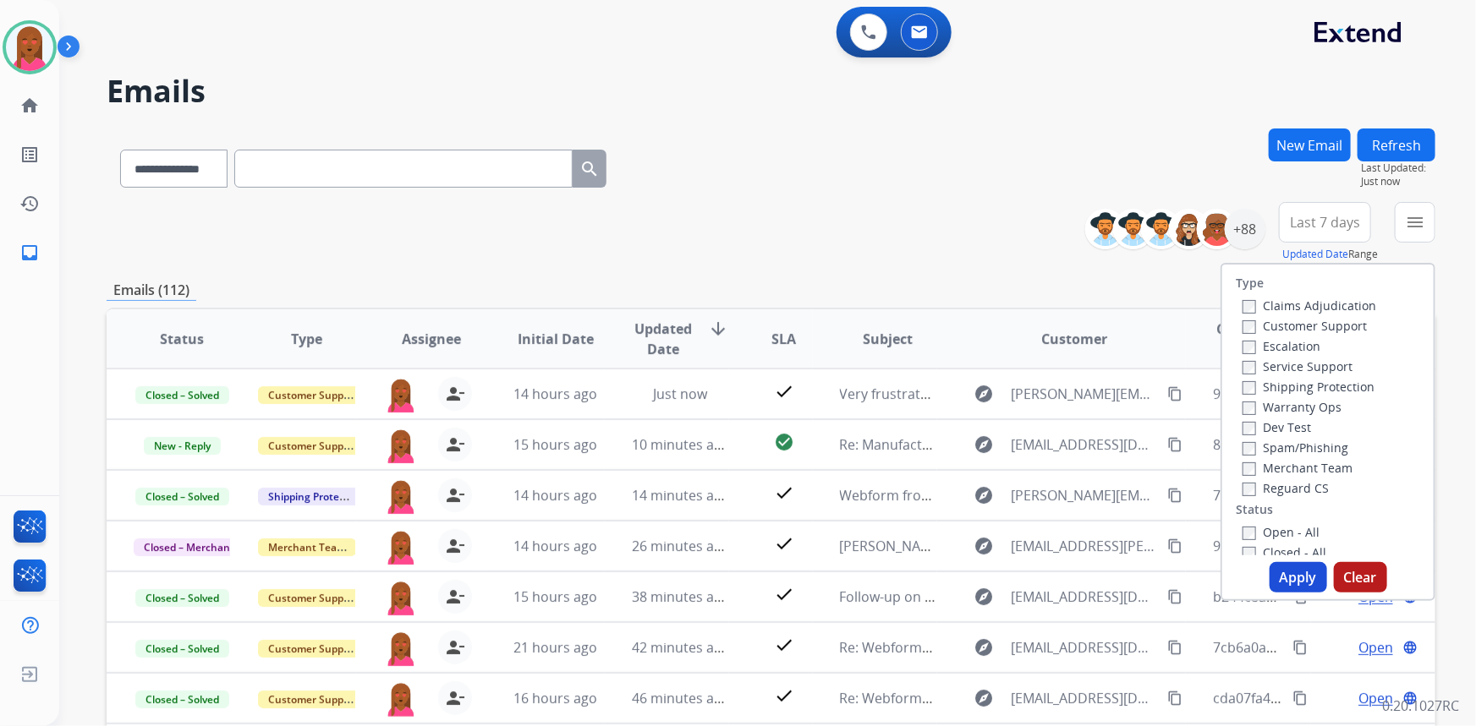
click at [1308, 326] on label "Customer Support" at bounding box center [1304, 326] width 124 height 16
click at [1336, 383] on label "Shipping Protection" at bounding box center [1308, 387] width 132 height 16
click at [1286, 490] on label "Reguard CS" at bounding box center [1285, 488] width 86 height 16
click at [1269, 534] on label "Open - All" at bounding box center [1280, 532] width 77 height 16
click at [1281, 584] on button "Apply" at bounding box center [1298, 577] width 58 height 30
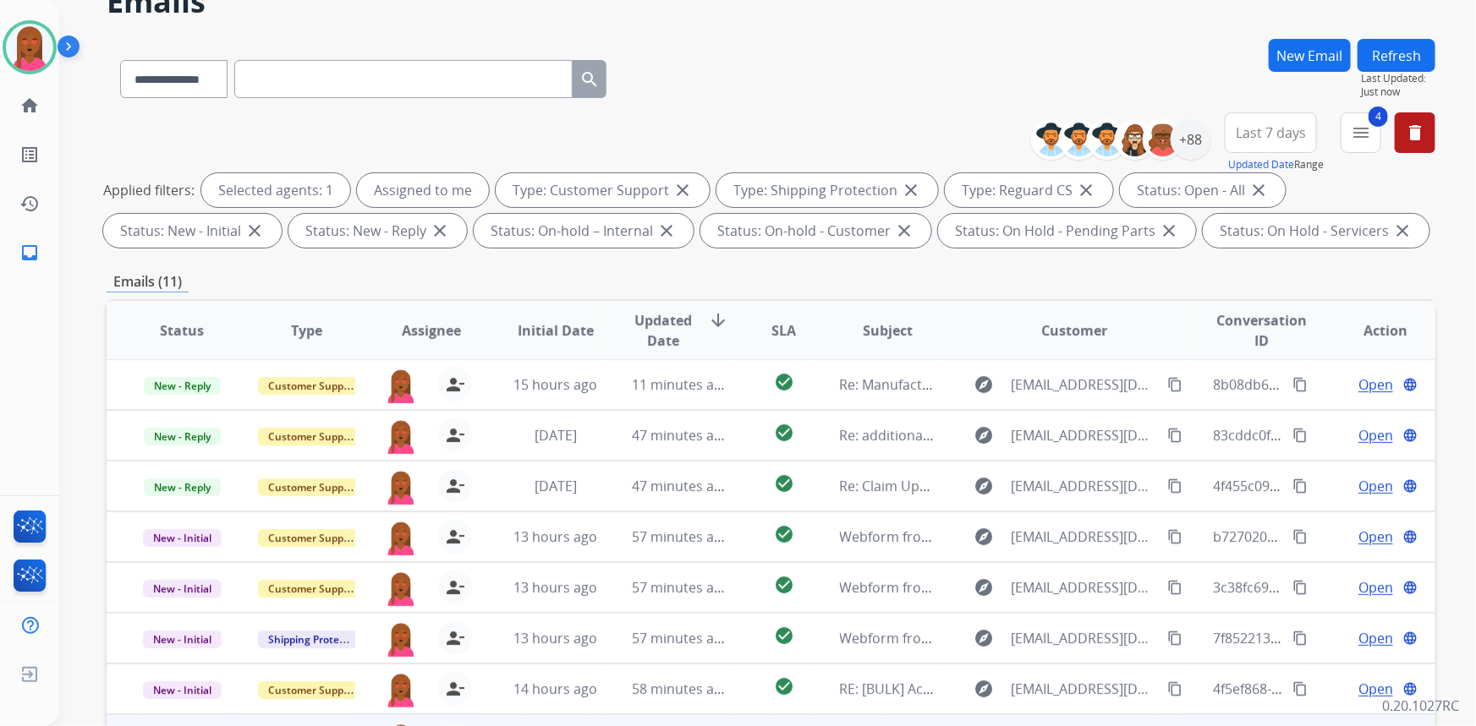
scroll to position [316, 0]
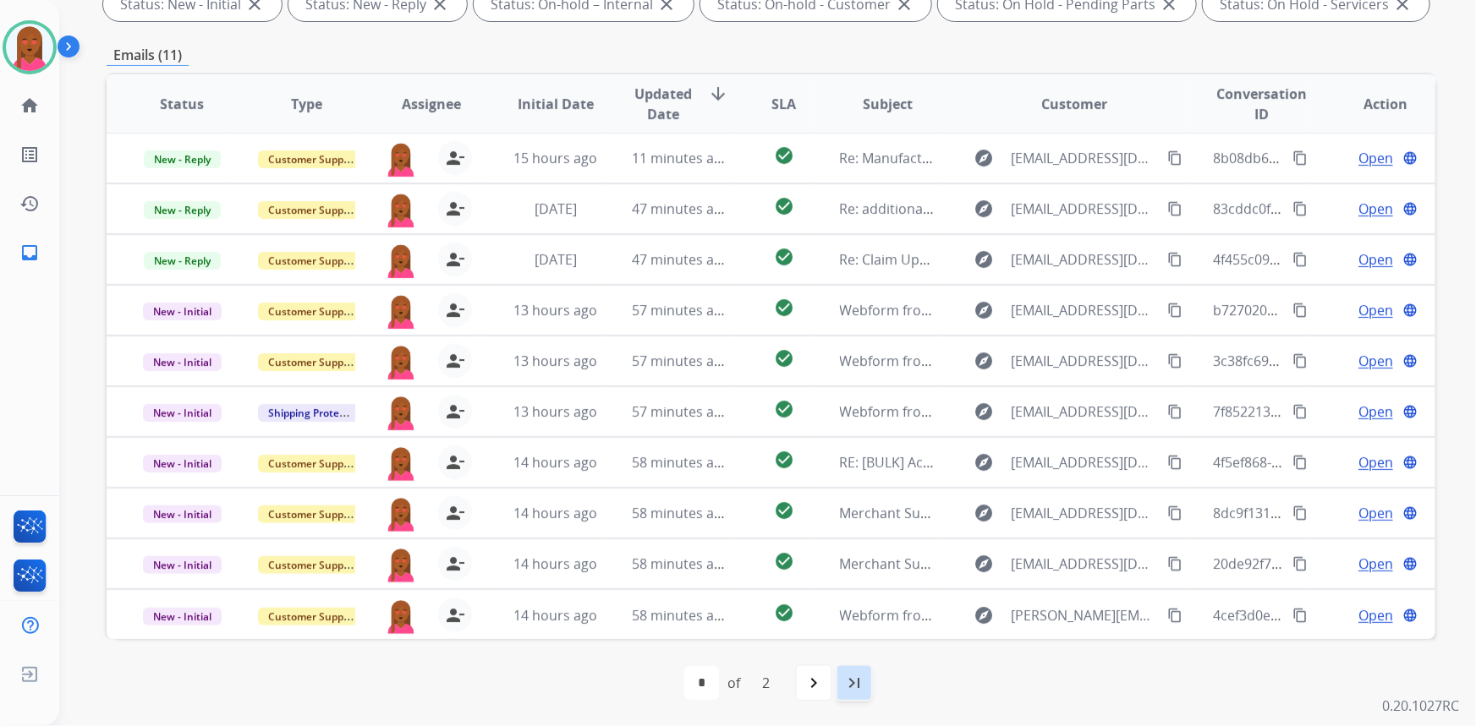
click at [847, 681] on mat-icon "last_page" at bounding box center [854, 683] width 20 height 20
select select "*"
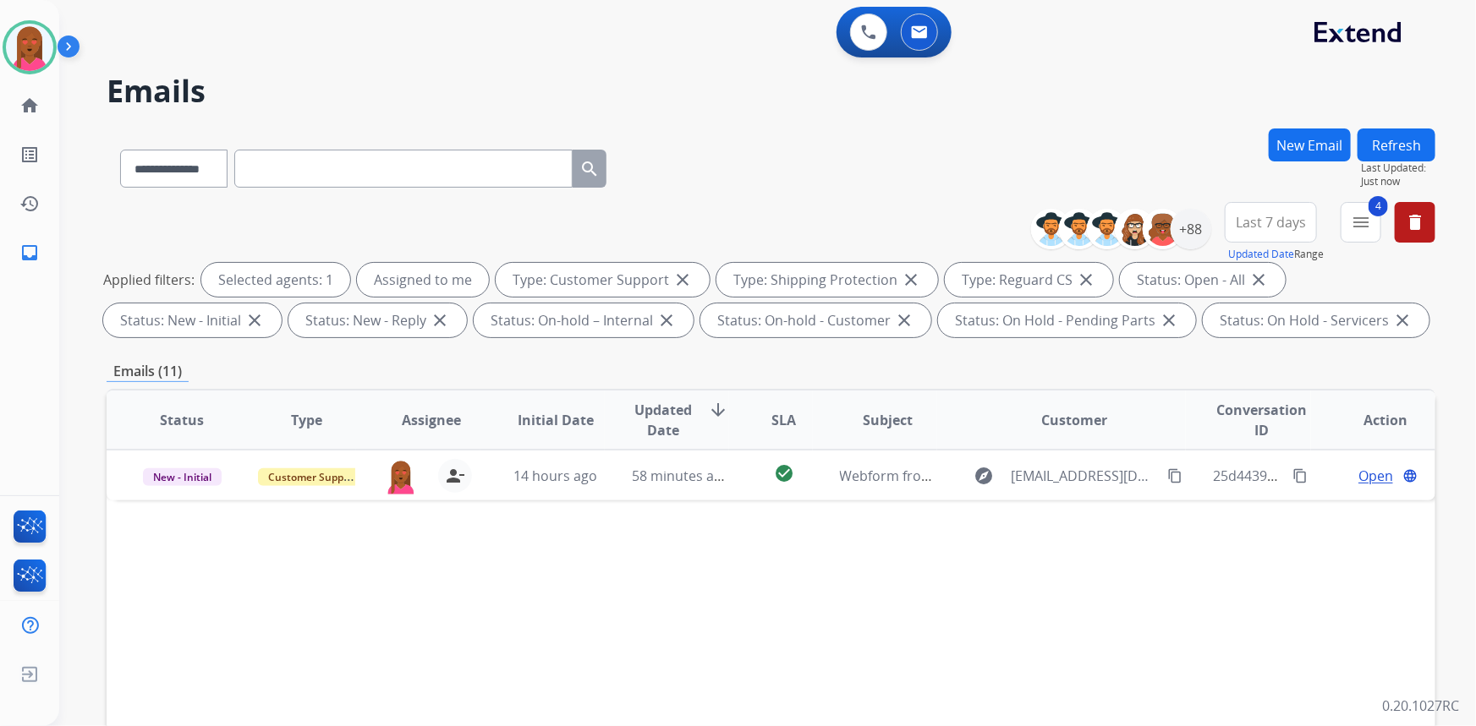
scroll to position [0, 0]
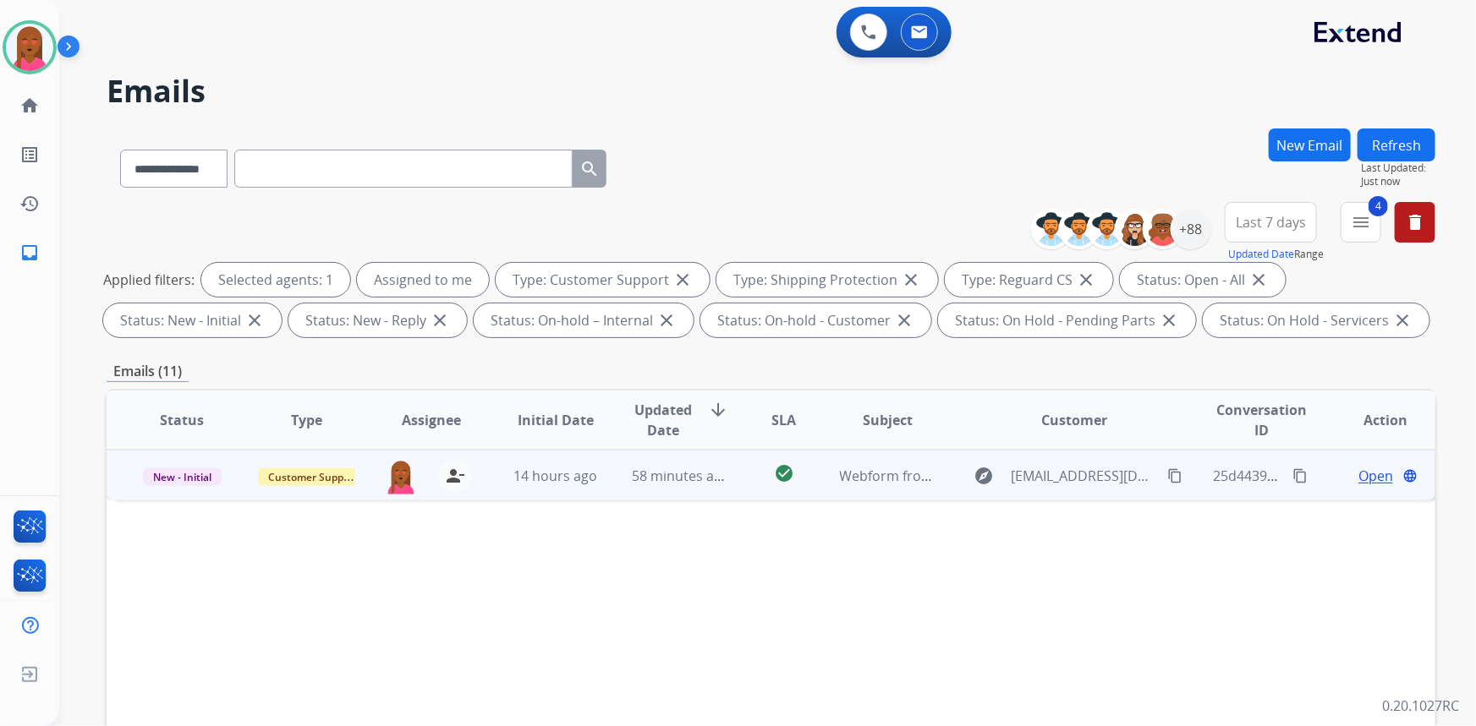
click at [1367, 478] on span "Open" at bounding box center [1375, 476] width 35 height 20
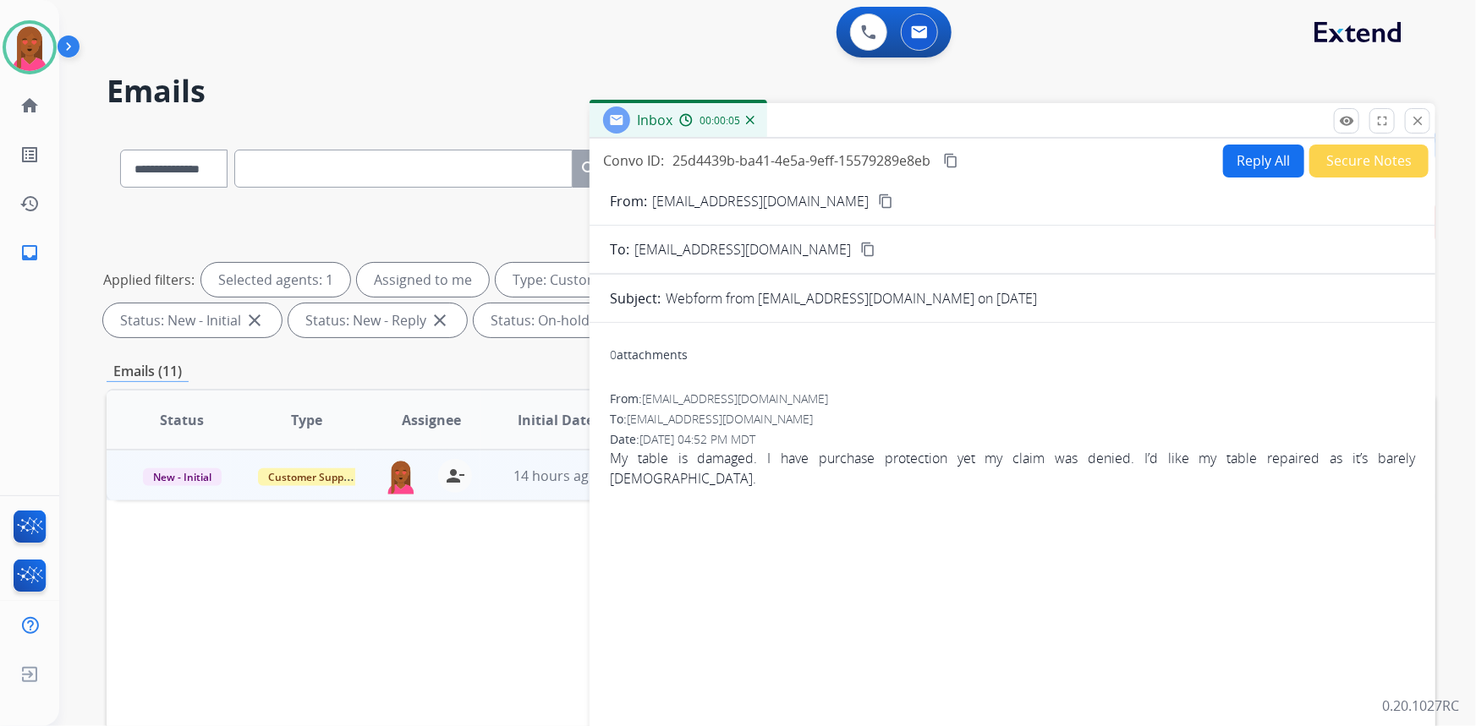
click at [878, 195] on mat-icon "content_copy" at bounding box center [885, 201] width 15 height 15
click at [797, 441] on div "Date: 08/14/2025 - 04:52 PM MDT" at bounding box center [1012, 439] width 805 height 17
click at [796, 451] on span "My table is damaged. I have purchase protection yet my claim was denied. I’d li…" at bounding box center [1012, 468] width 805 height 41
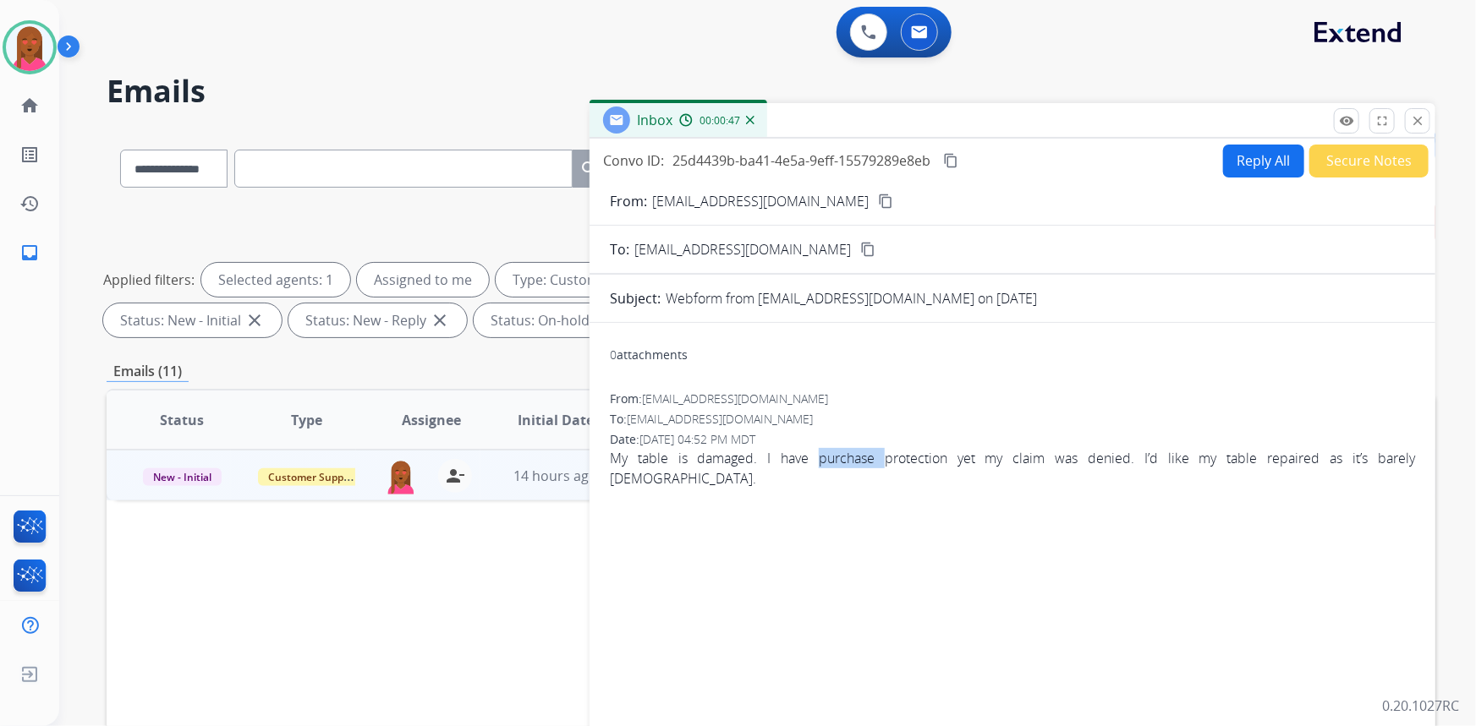
click at [796, 451] on span "My table is damaged. I have purchase protection yet my claim was denied. I’d li…" at bounding box center [1012, 468] width 805 height 41
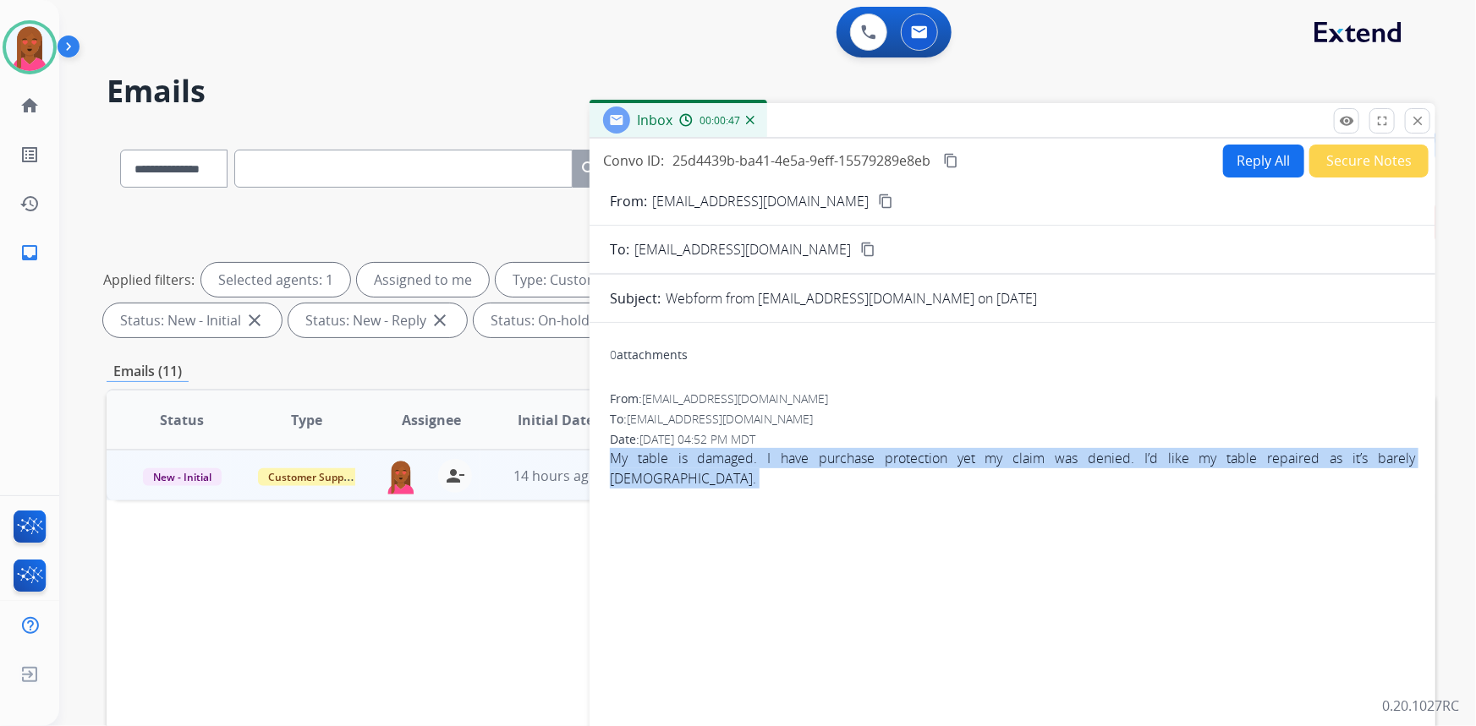
click at [796, 451] on span "My table is damaged. I have purchase protection yet my claim was denied. I’d li…" at bounding box center [1012, 468] width 805 height 41
click at [947, 161] on mat-icon "content_copy" at bounding box center [950, 160] width 15 height 15
click at [1275, 145] on button "Reply All" at bounding box center [1263, 161] width 81 height 33
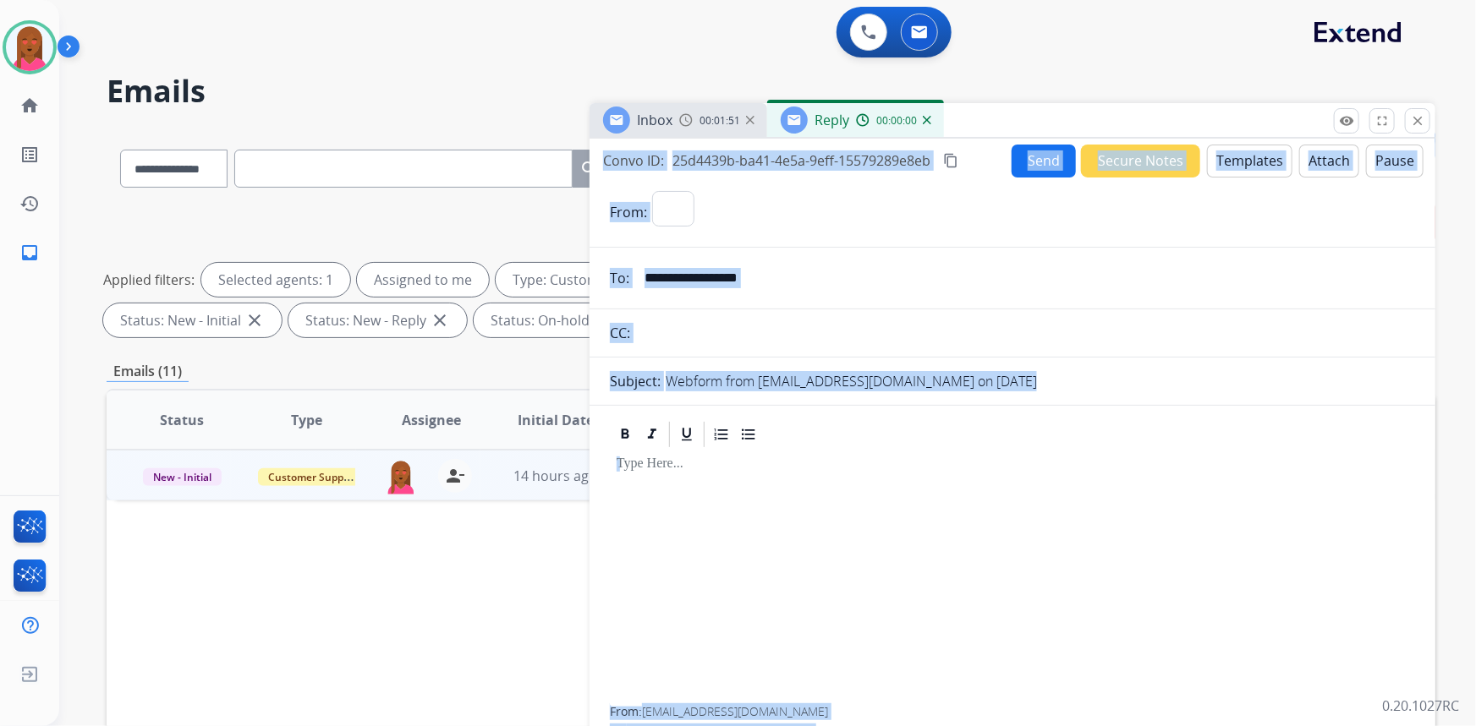
select select "**********"
click at [1264, 161] on button "Templates" at bounding box center [1249, 161] width 85 height 33
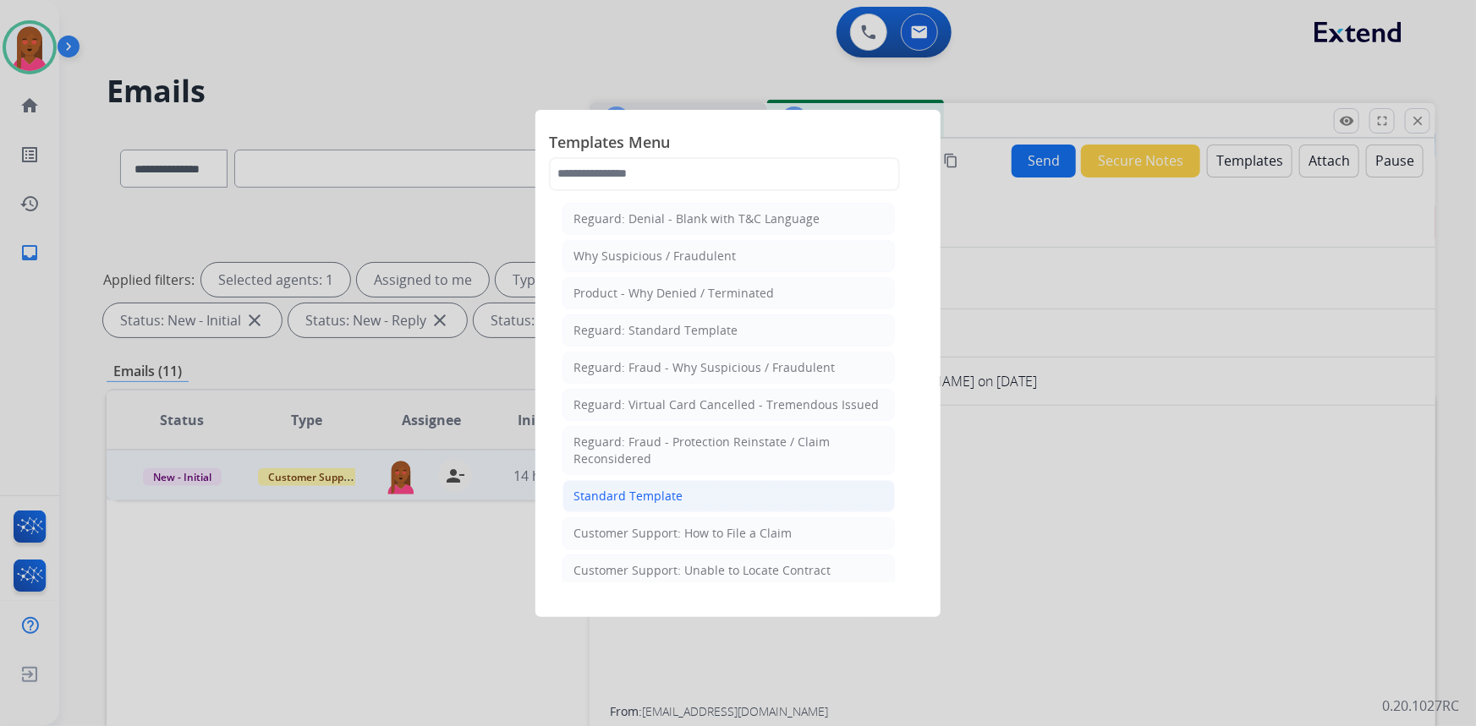
click at [661, 501] on div "Standard Template" at bounding box center [627, 496] width 109 height 17
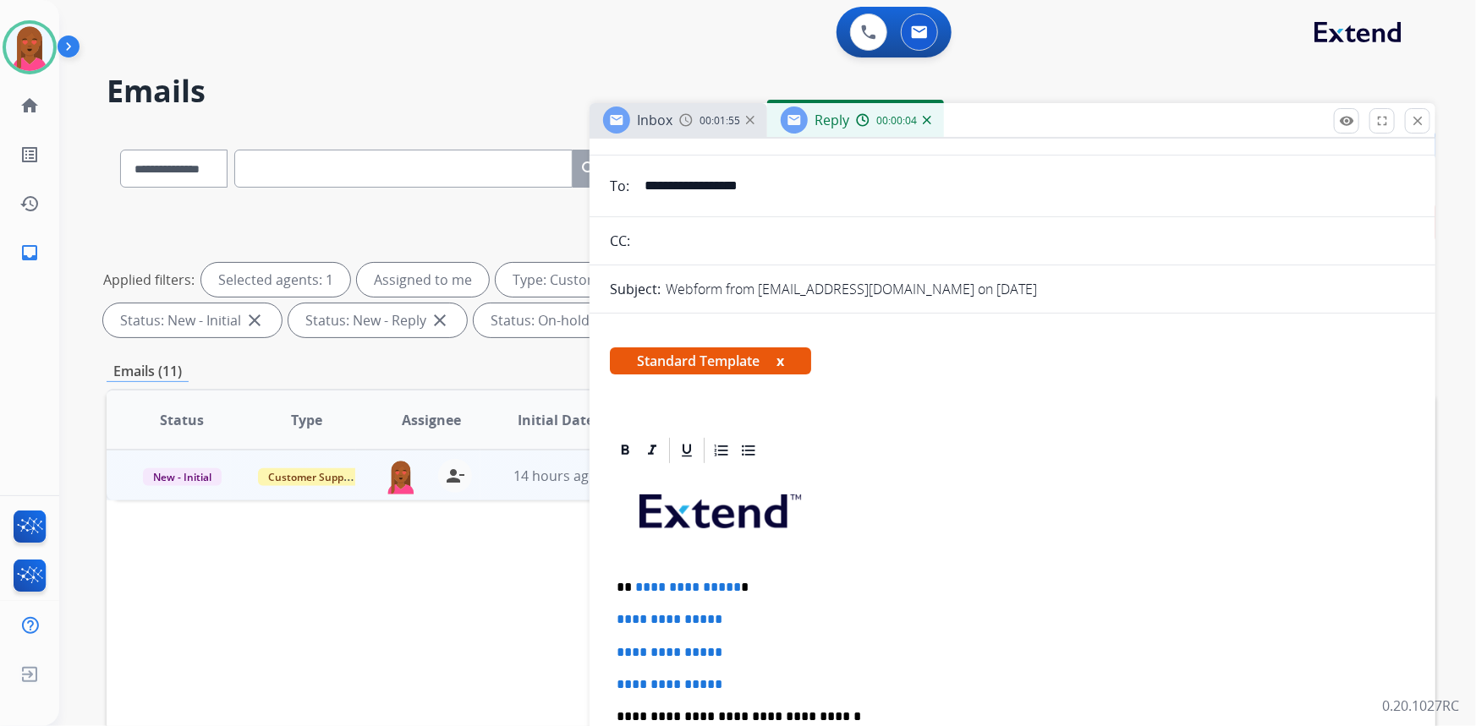
scroll to position [230, 0]
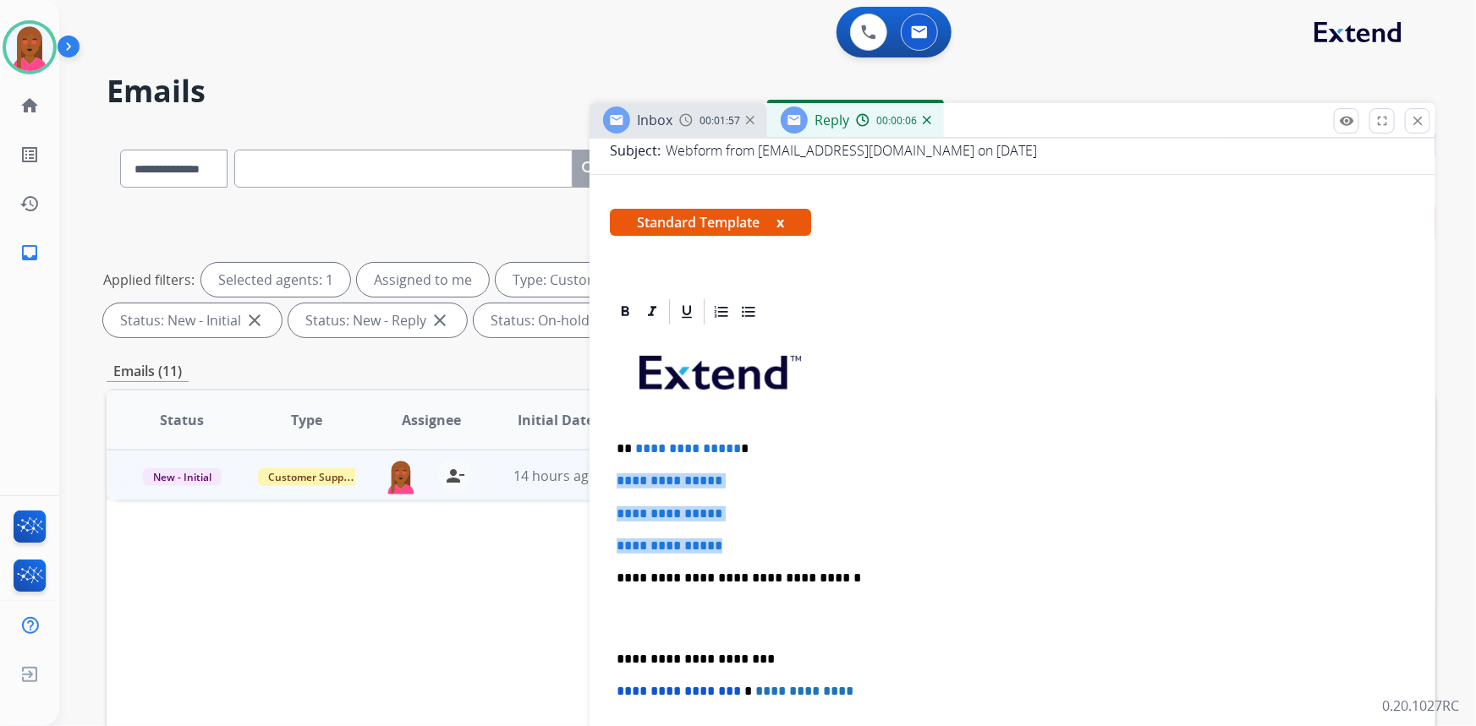
drag, startPoint x: 695, startPoint y: 518, endPoint x: 616, endPoint y: 477, distance: 89.7
click at [616, 477] on div "**********" at bounding box center [1012, 618] width 805 height 582
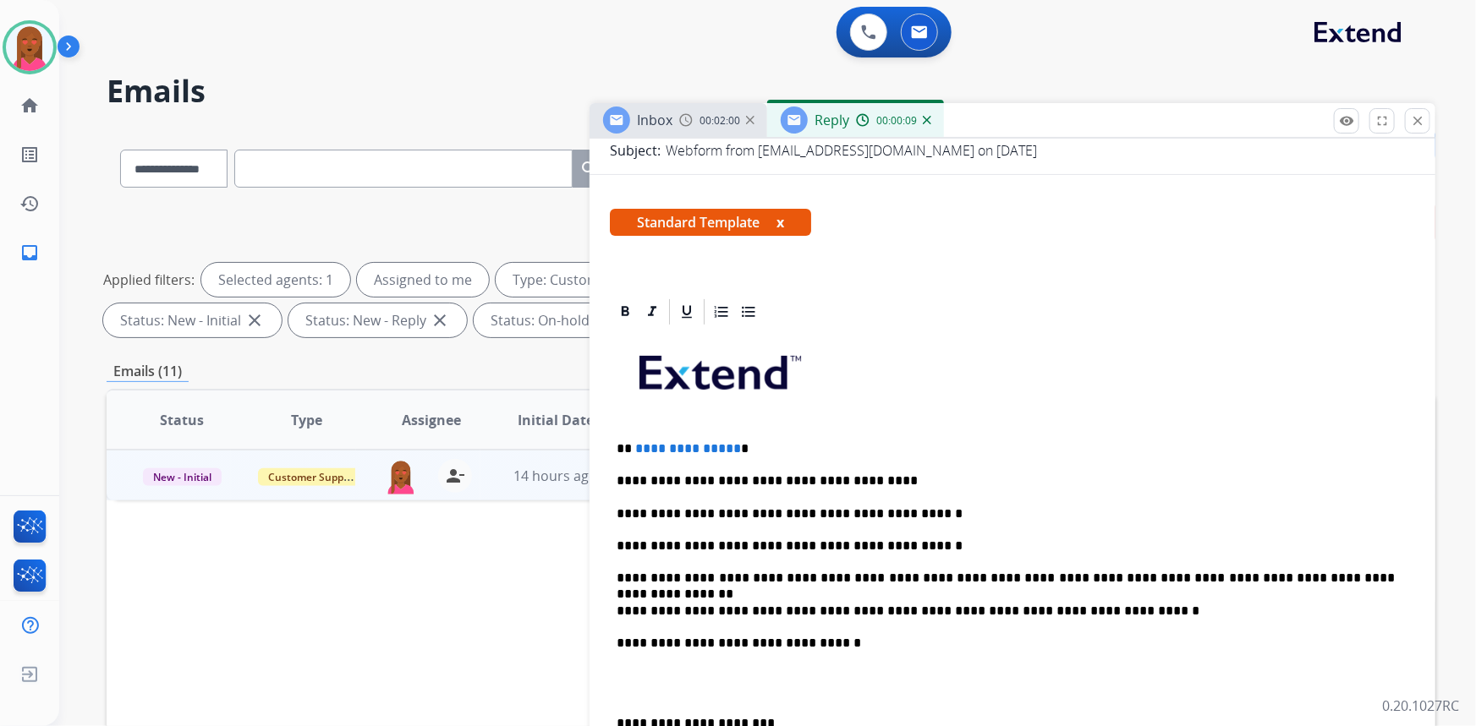
click at [628, 694] on p at bounding box center [1013, 684] width 792 height 31
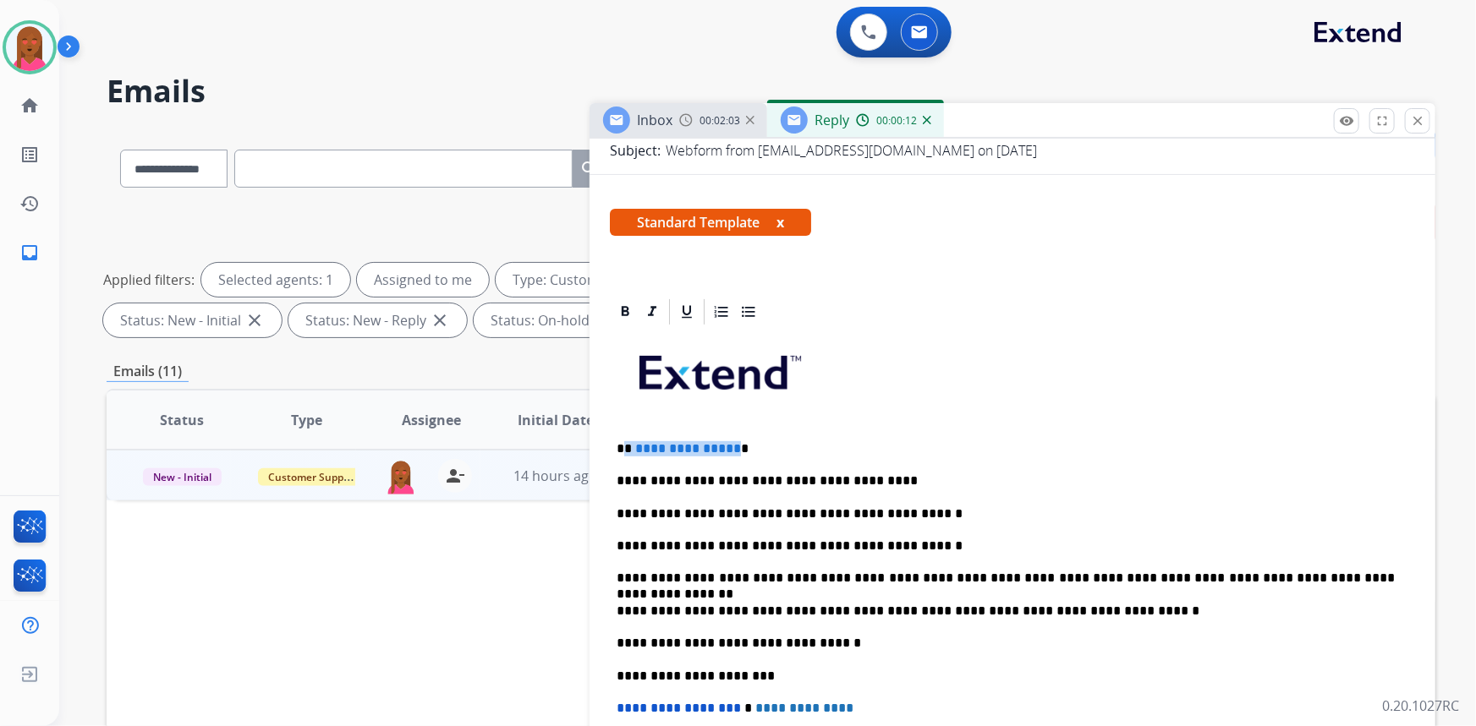
drag, startPoint x: 729, startPoint y: 441, endPoint x: 625, endPoint y: 436, distance: 104.2
click at [625, 436] on div "**********" at bounding box center [1012, 626] width 805 height 599
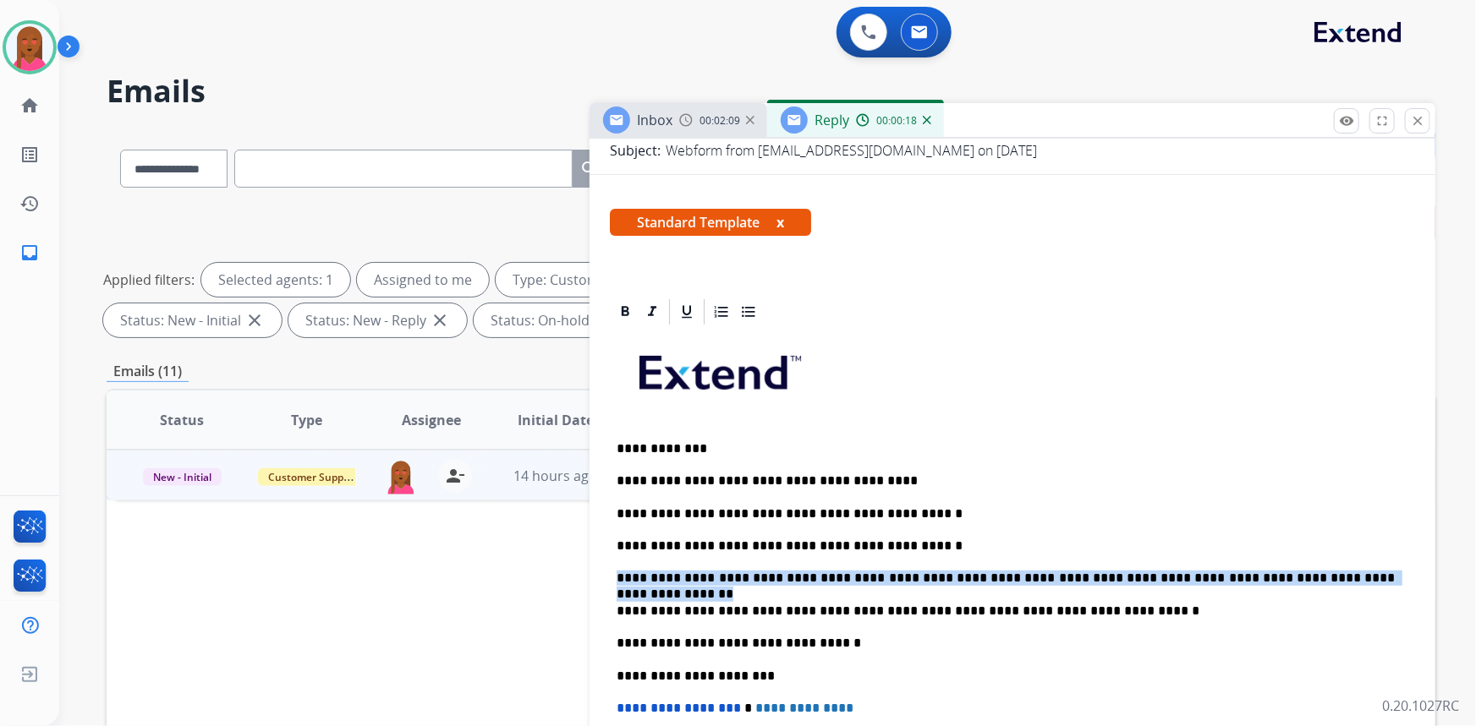
drag, startPoint x: 1361, startPoint y: 574, endPoint x: 584, endPoint y: 525, distance: 778.8
click at [559, 564] on div "**********" at bounding box center [771, 586] width 1329 height 915
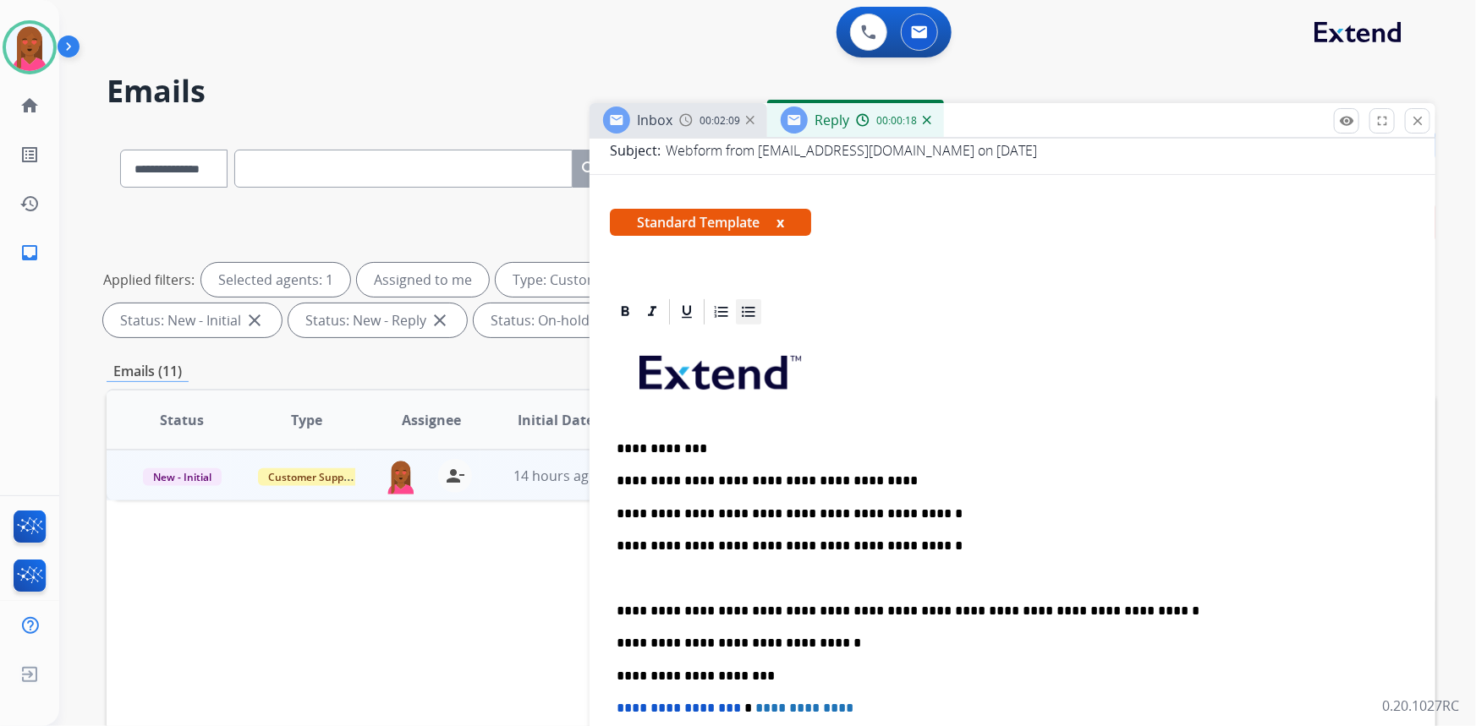
click at [744, 315] on icon at bounding box center [748, 312] width 17 height 17
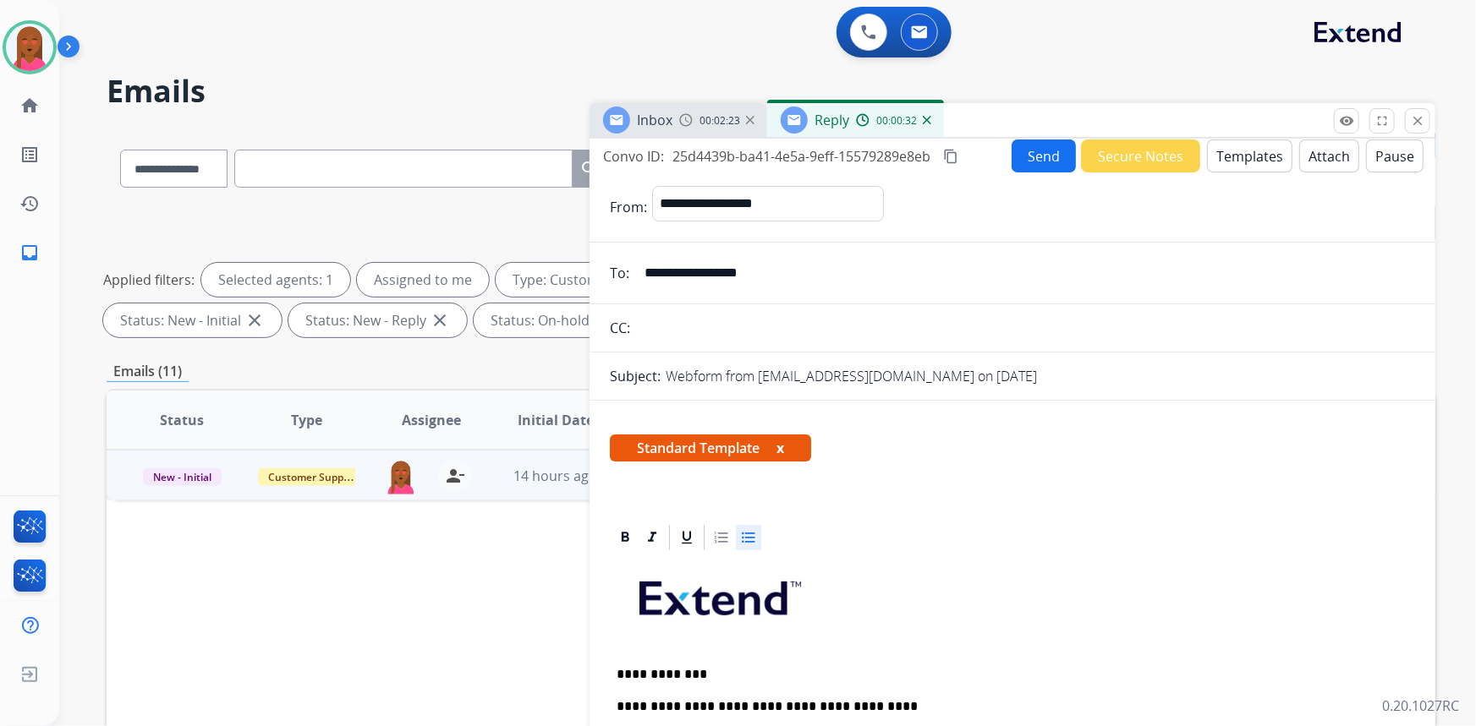
scroll to position [0, 0]
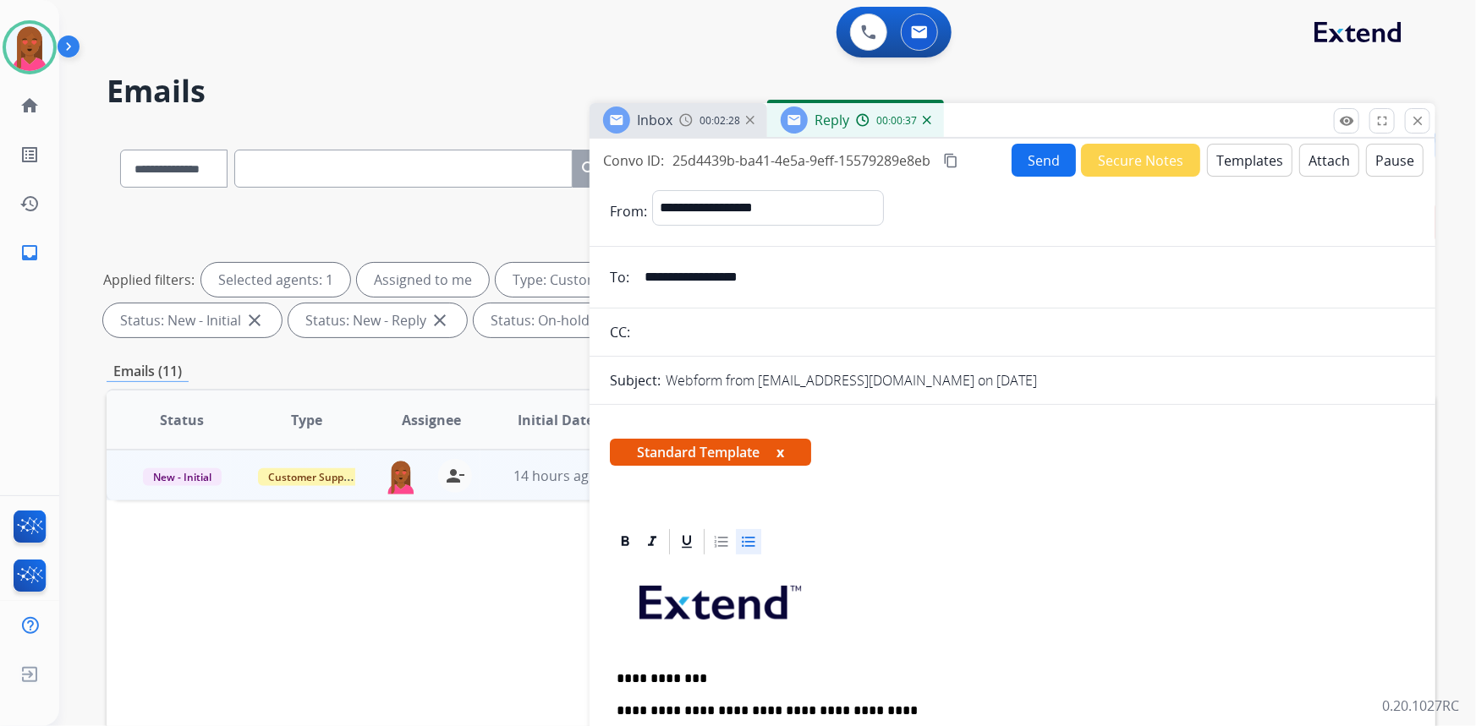
click at [1046, 158] on button "Send" at bounding box center [1044, 160] width 64 height 33
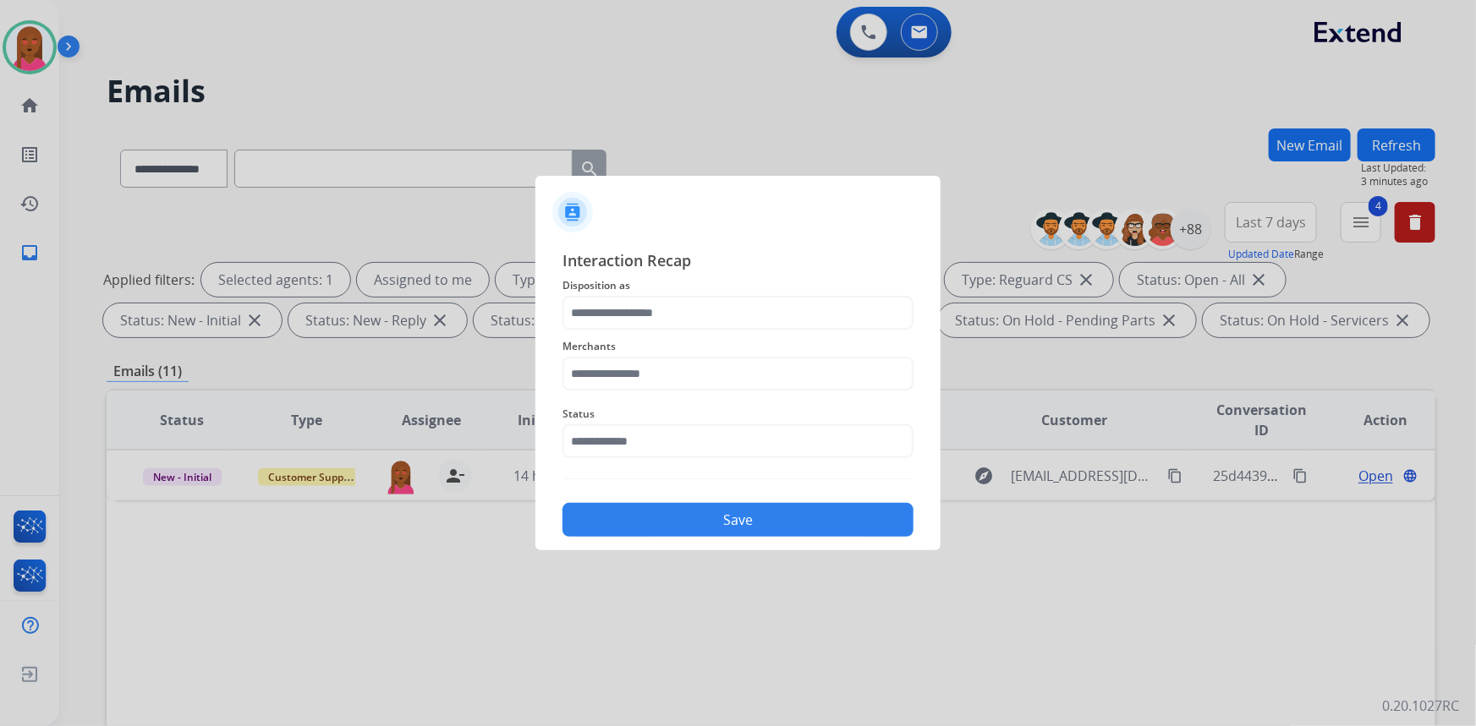
drag, startPoint x: 646, startPoint y: 459, endPoint x: 641, endPoint y: 447, distance: 12.9
click at [641, 449] on div "Status" at bounding box center [737, 432] width 351 height 68
click at [641, 447] on input "text" at bounding box center [737, 442] width 351 height 34
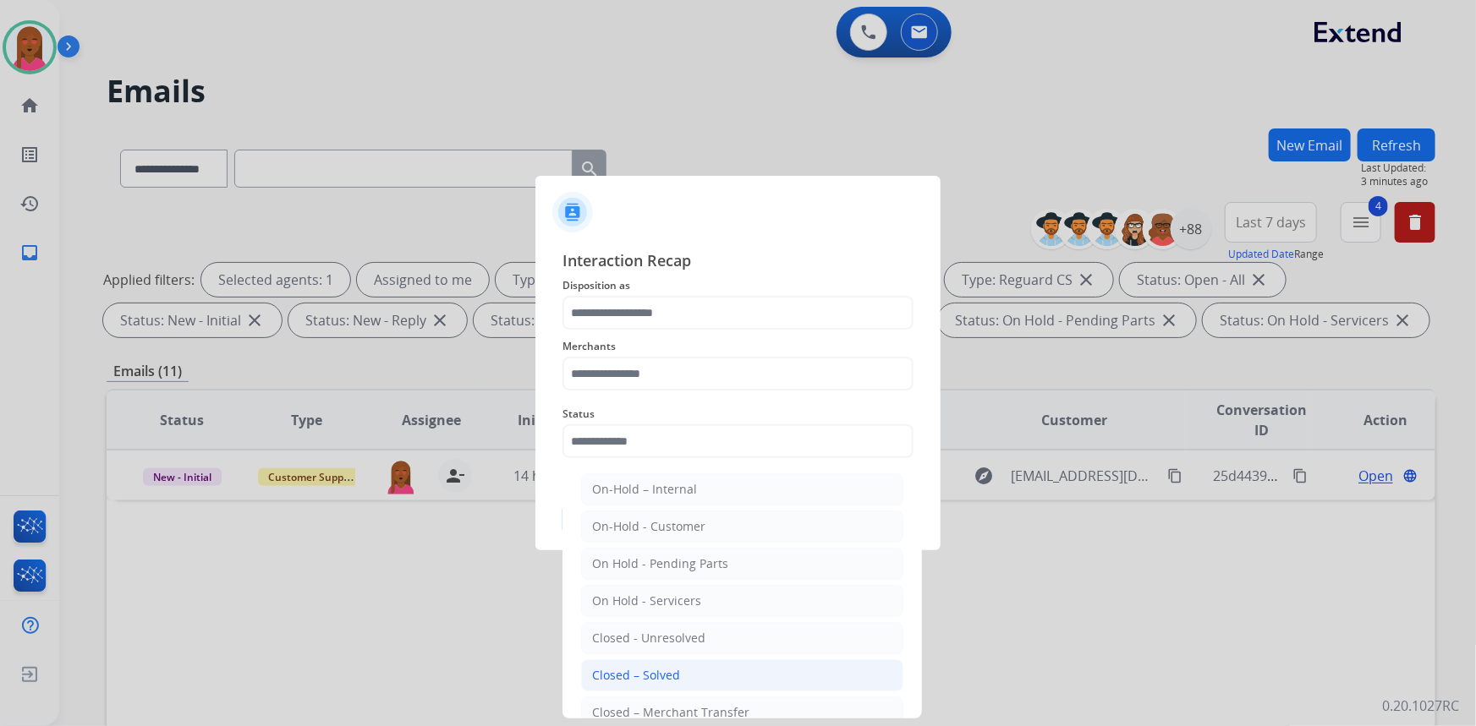
click at [657, 671] on div "Closed – Solved" at bounding box center [636, 675] width 88 height 17
type input "**********"
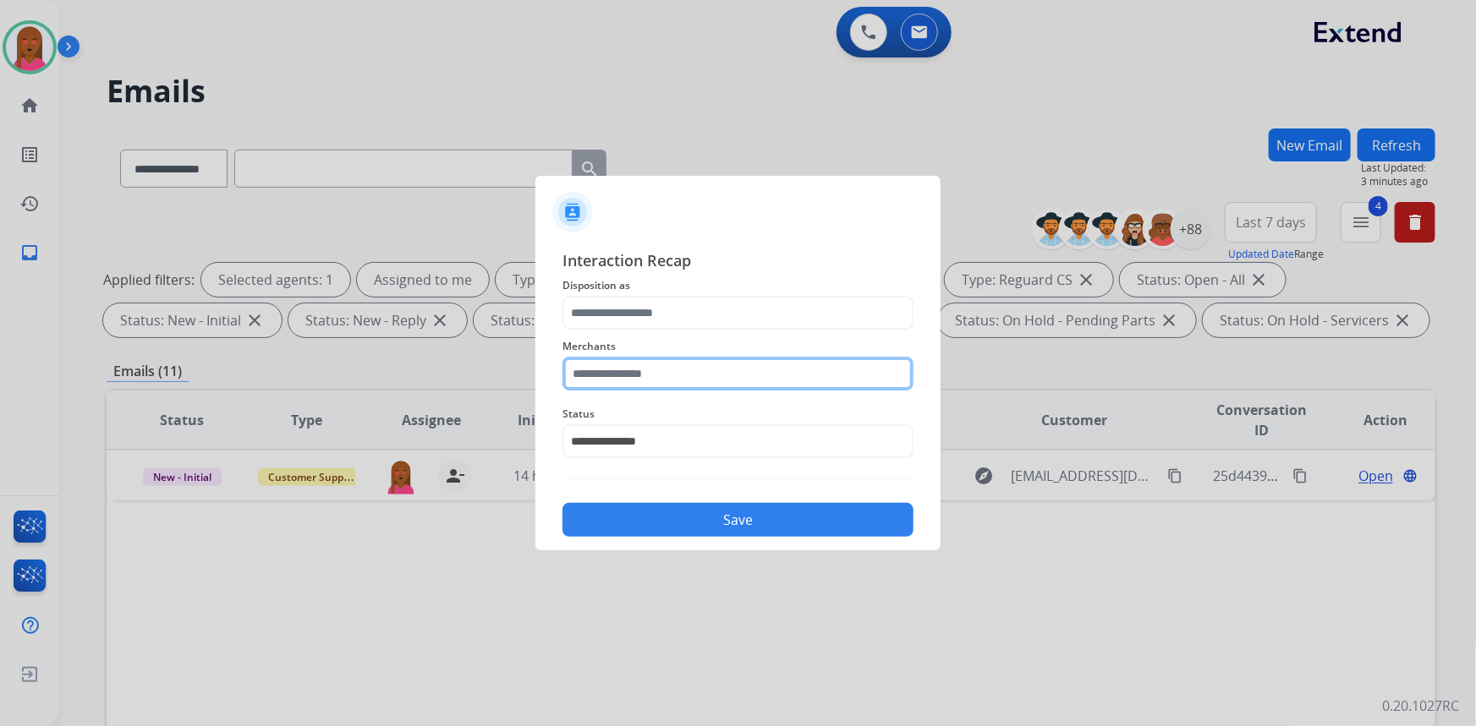
click at [733, 376] on input "text" at bounding box center [737, 374] width 351 height 34
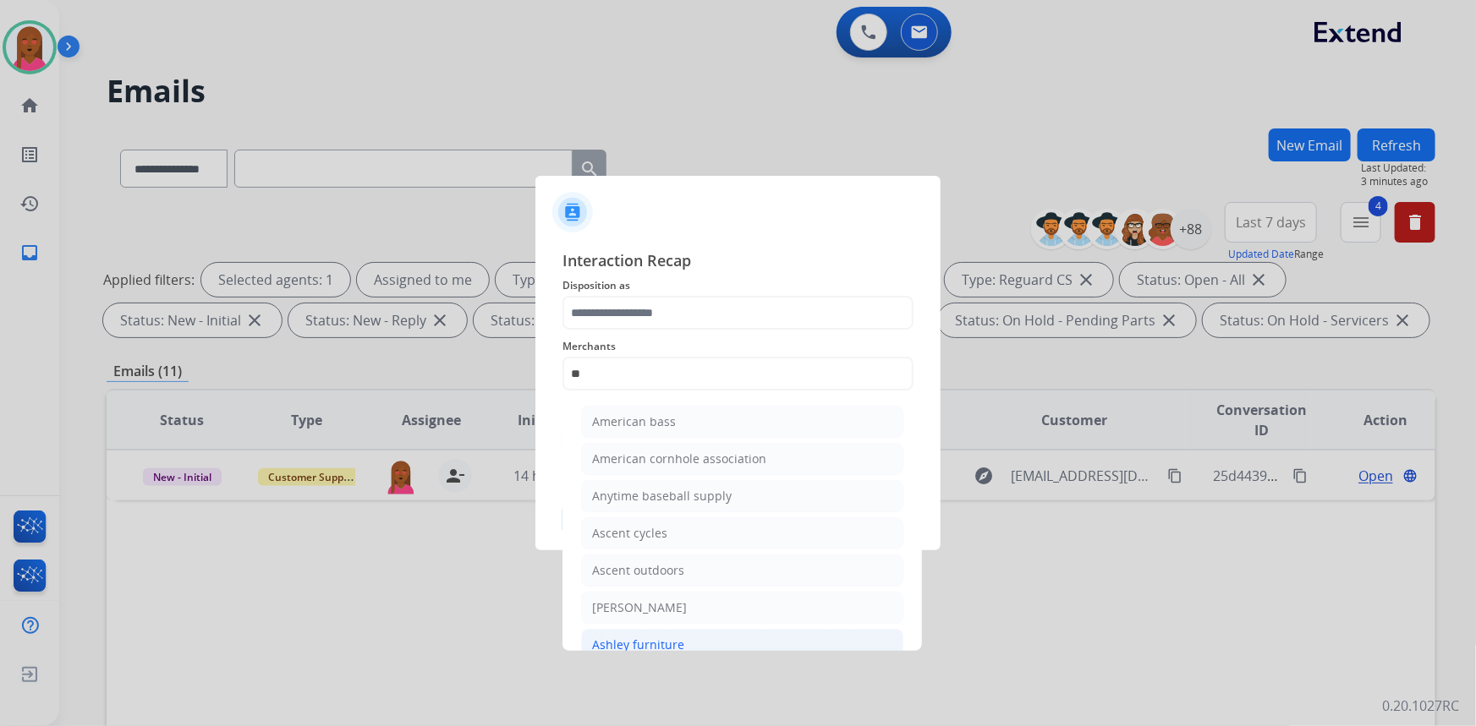
click at [699, 638] on li "Ashley furniture" at bounding box center [742, 645] width 322 height 32
type input "**********"
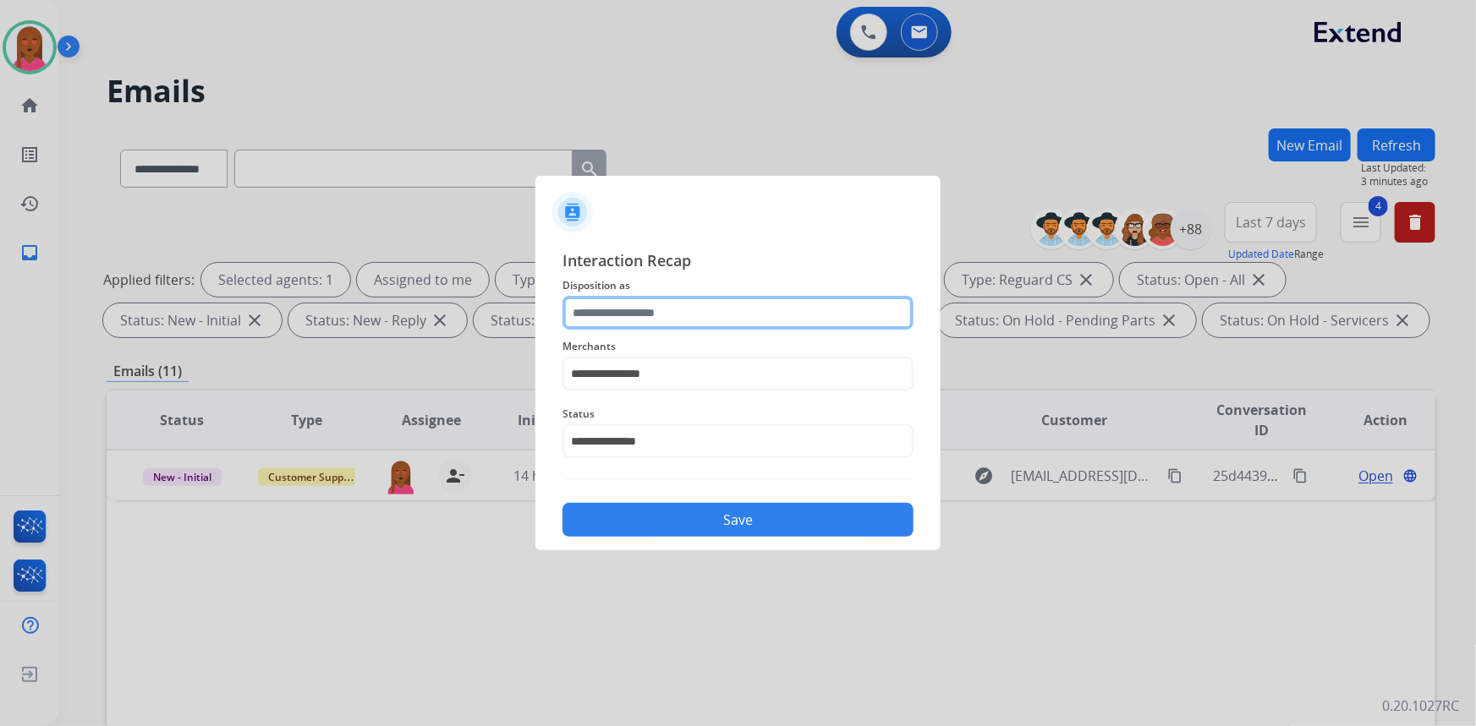
drag, startPoint x: 688, startPoint y: 310, endPoint x: 685, endPoint y: 321, distance: 11.3
click at [688, 312] on input "text" at bounding box center [737, 313] width 351 height 34
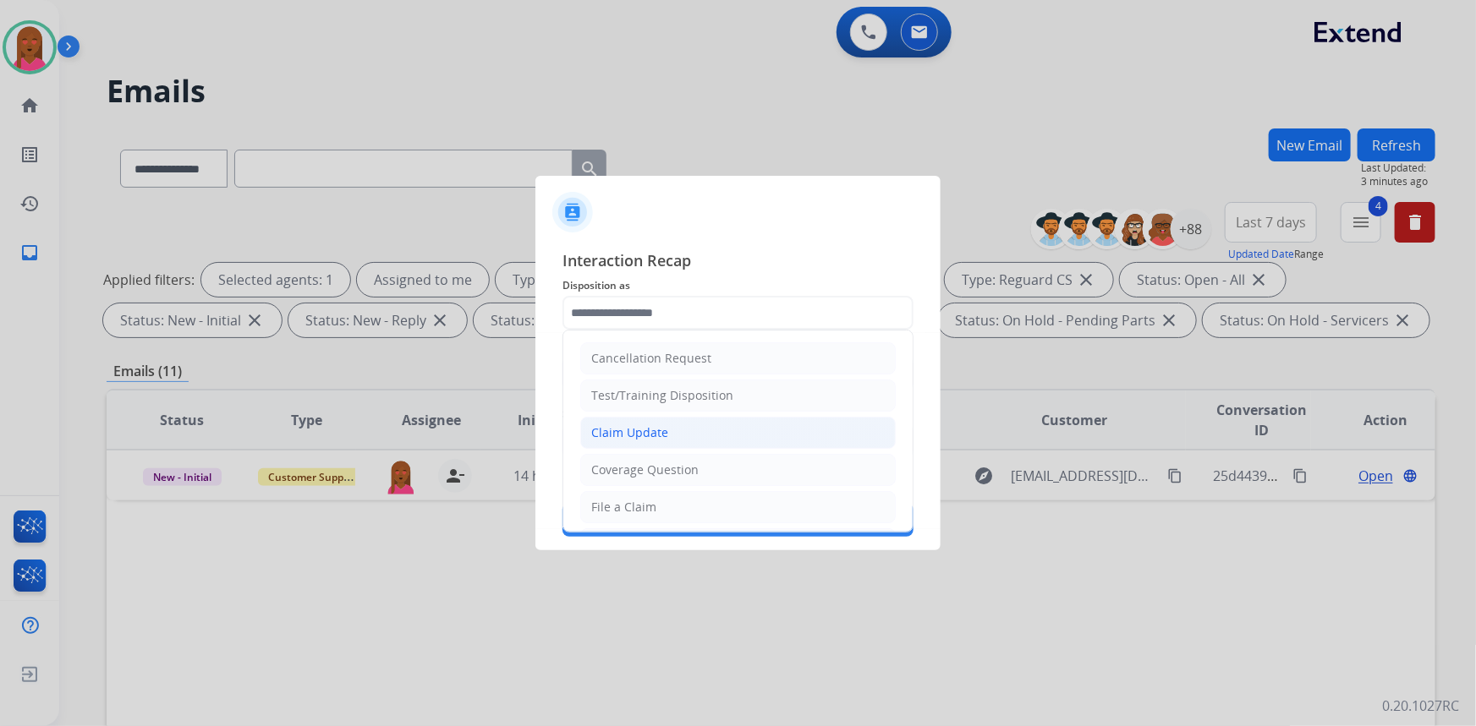
click at [688, 431] on li "Claim Update" at bounding box center [737, 433] width 315 height 32
type input "**********"
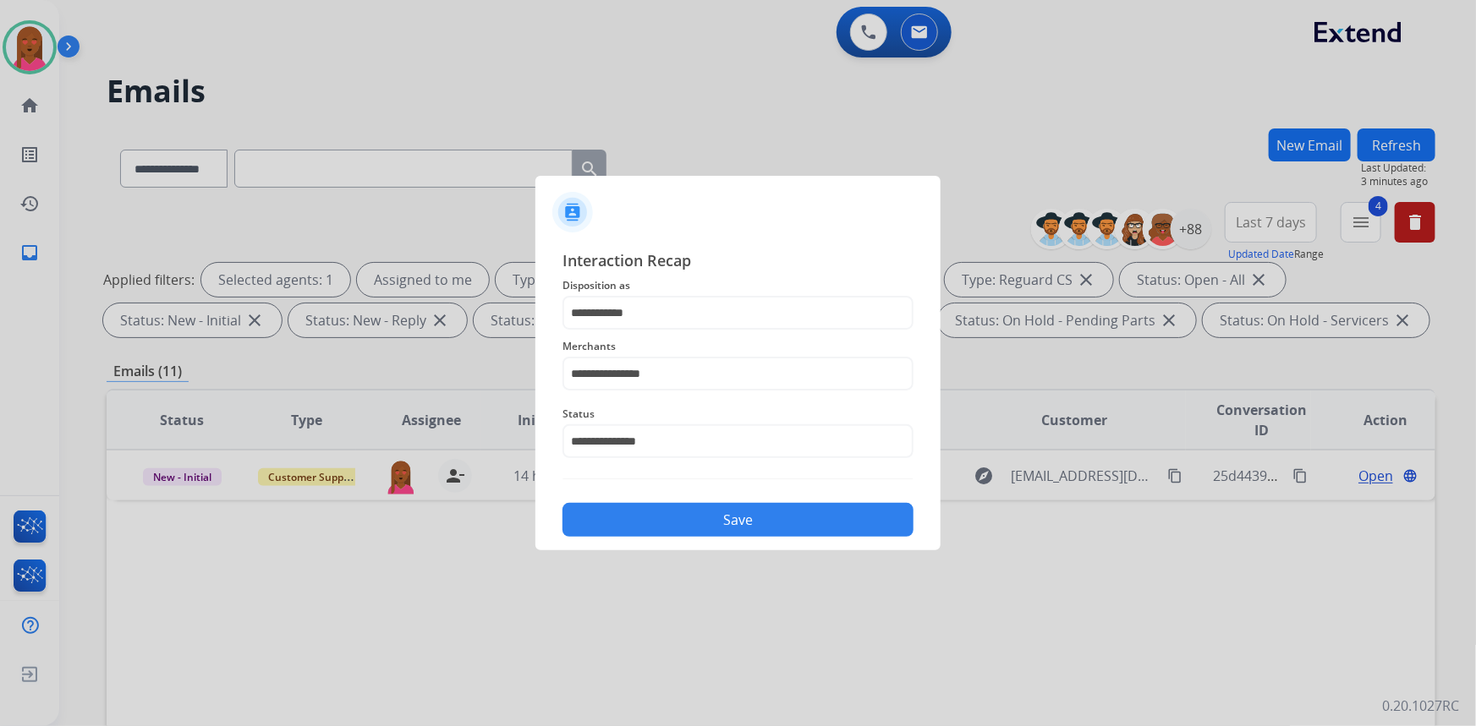
click at [702, 512] on button "Save" at bounding box center [737, 520] width 351 height 34
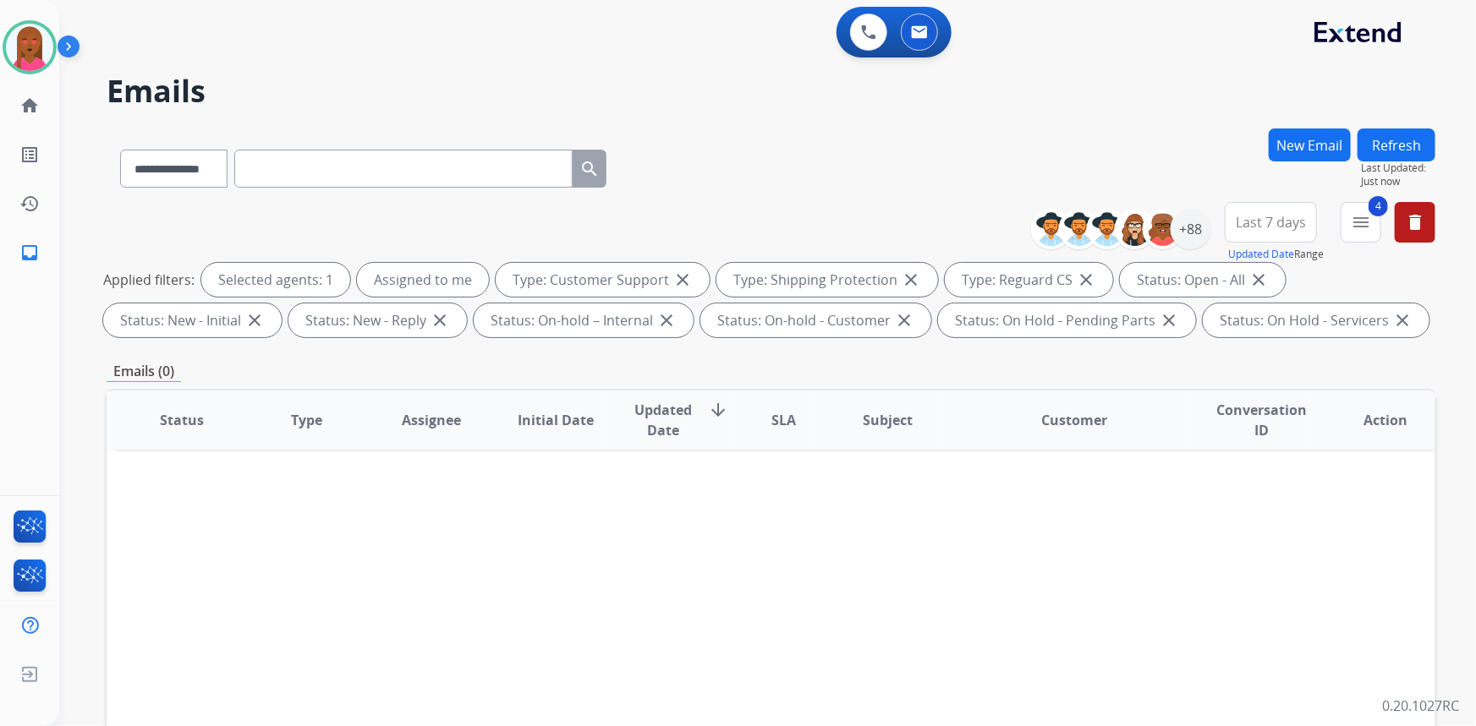
scroll to position [316, 0]
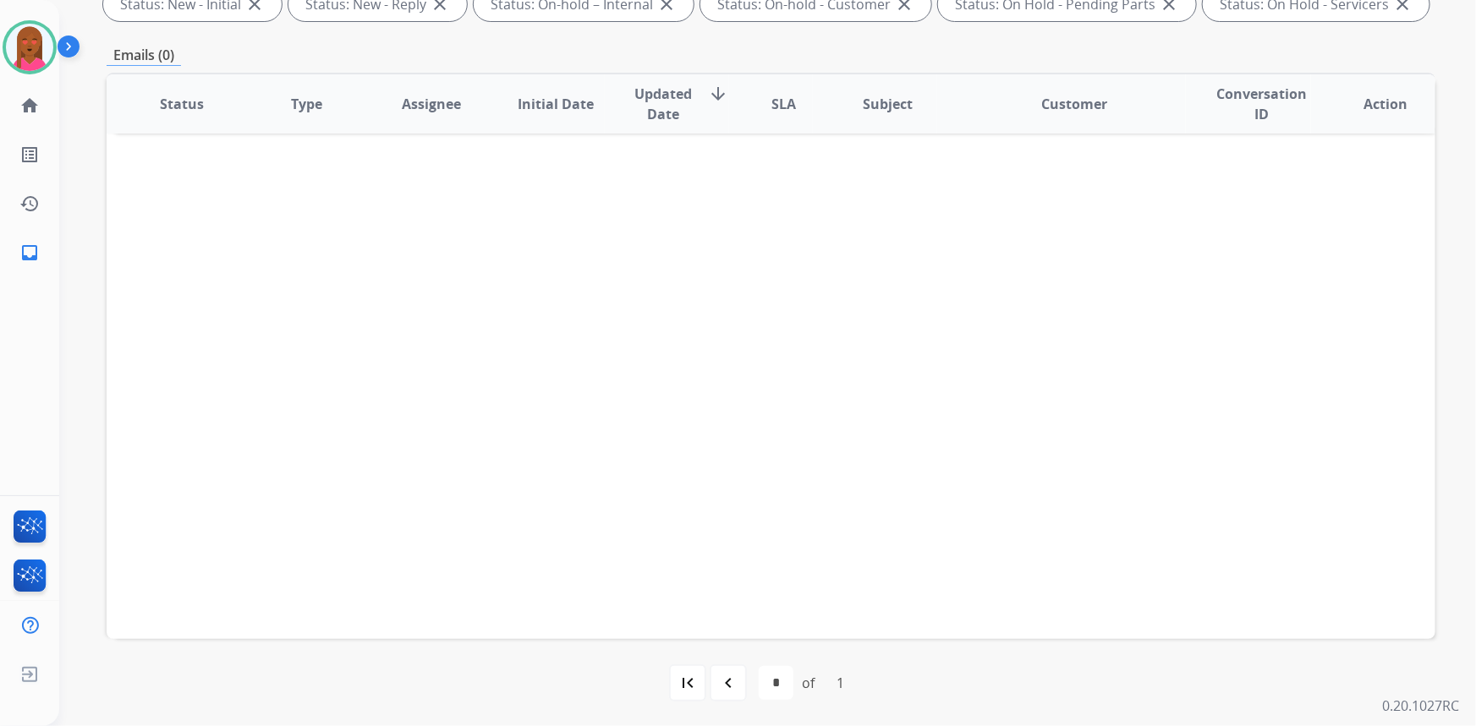
click at [715, 683] on div "navigate_before" at bounding box center [728, 683] width 37 height 37
select select "*"
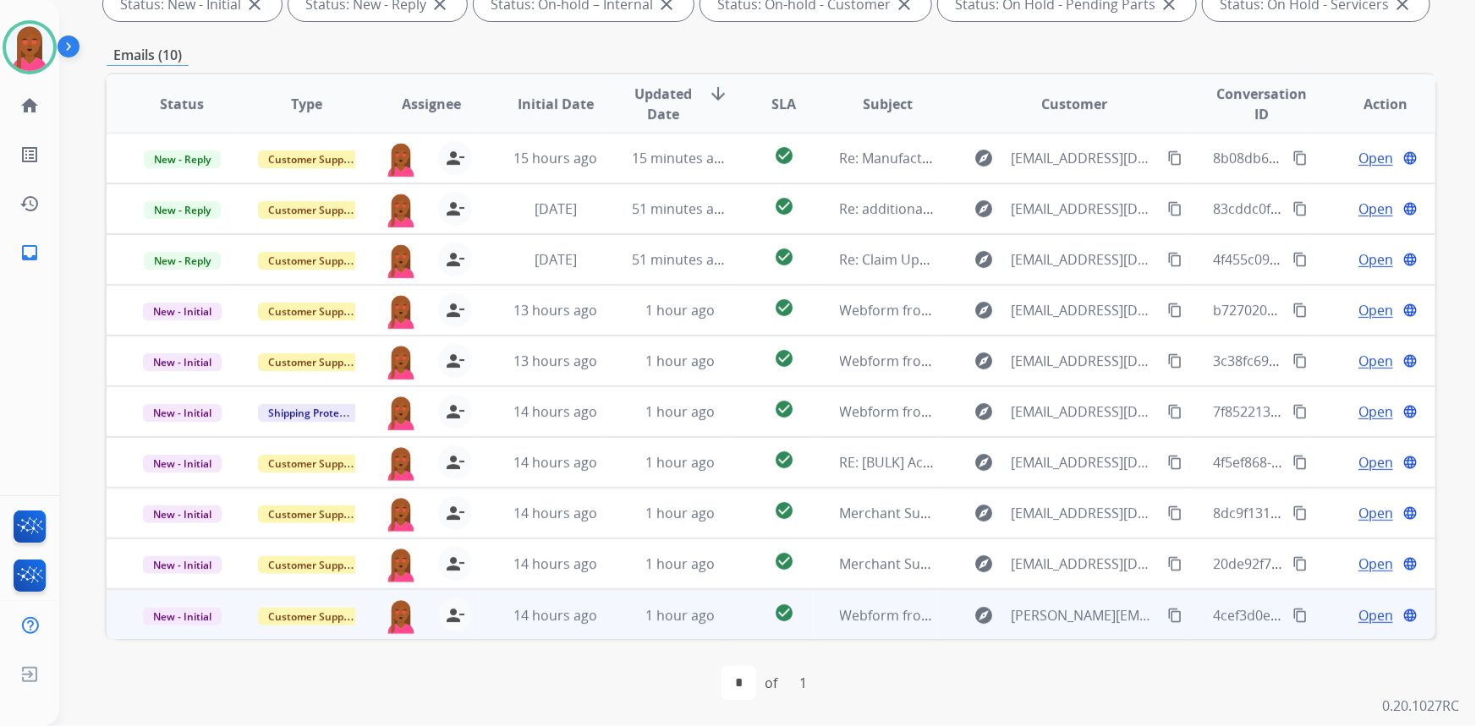
click at [1362, 607] on span "Open" at bounding box center [1375, 616] width 35 height 20
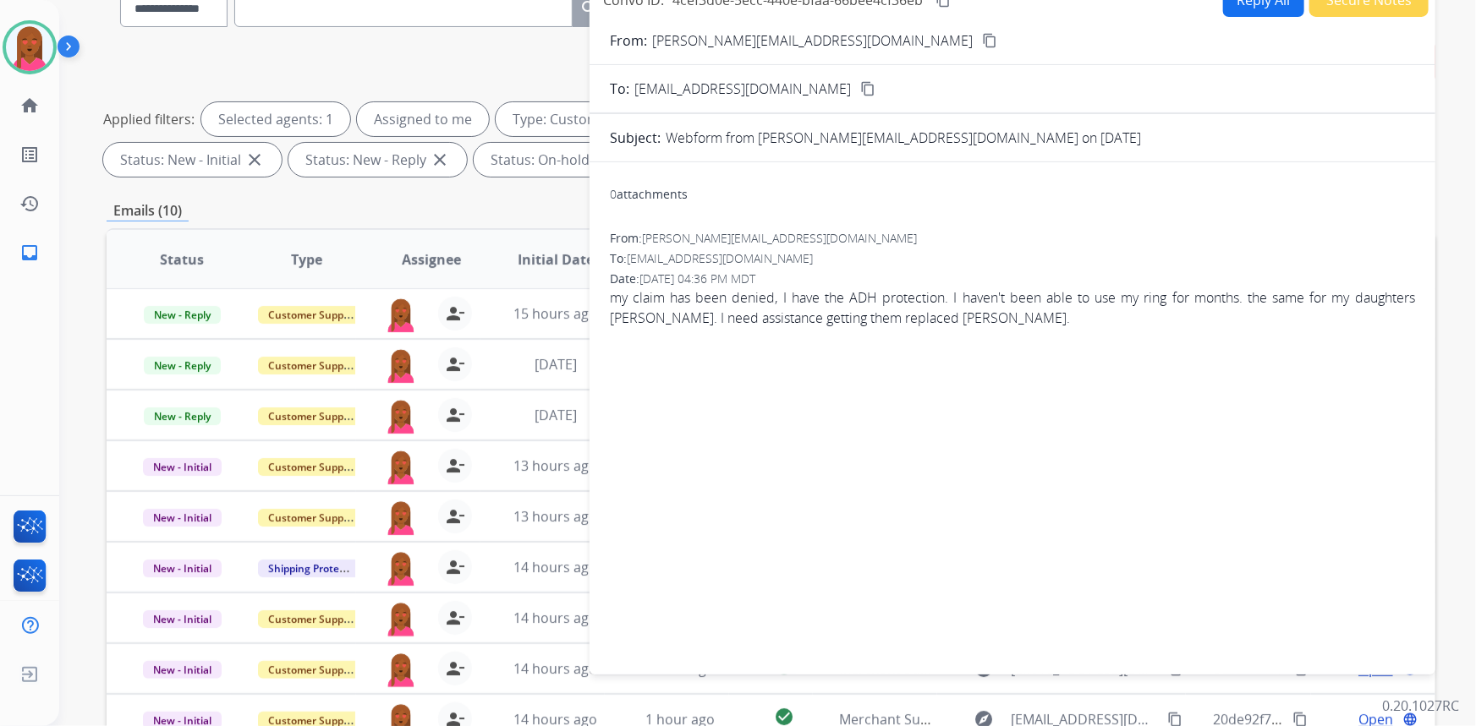
scroll to position [0, 0]
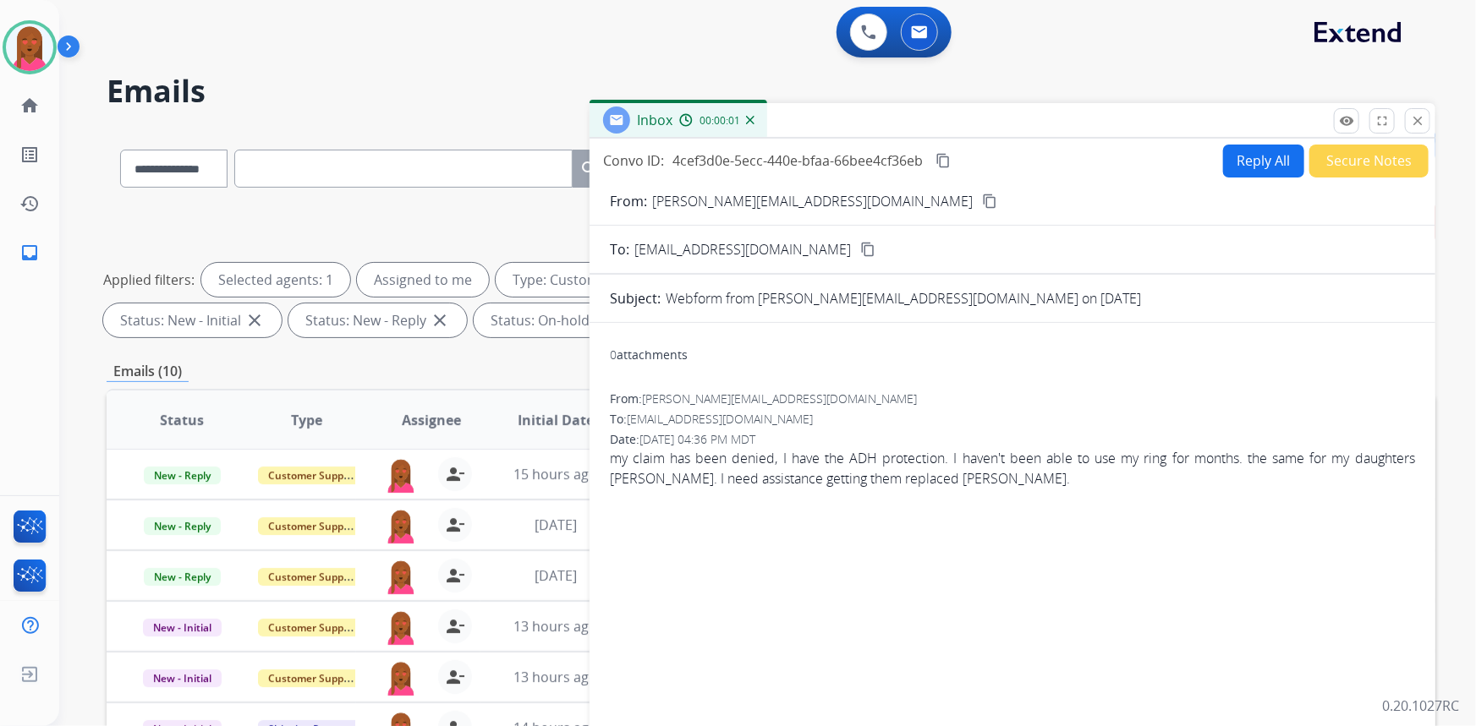
click at [982, 197] on mat-icon "content_copy" at bounding box center [989, 201] width 15 height 15
click at [1263, 155] on button "Reply All" at bounding box center [1263, 161] width 81 height 33
select select "**********"
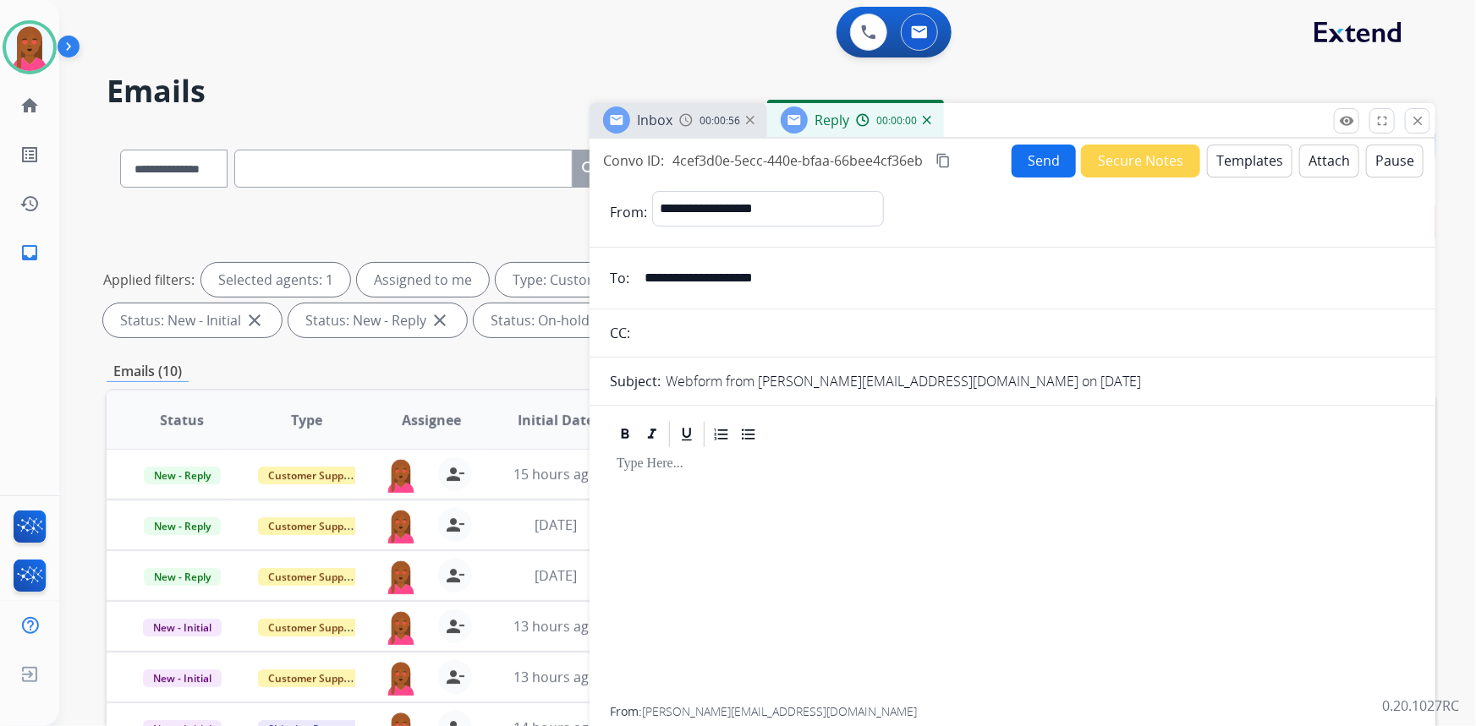
click at [1264, 160] on button "Templates" at bounding box center [1249, 161] width 85 height 33
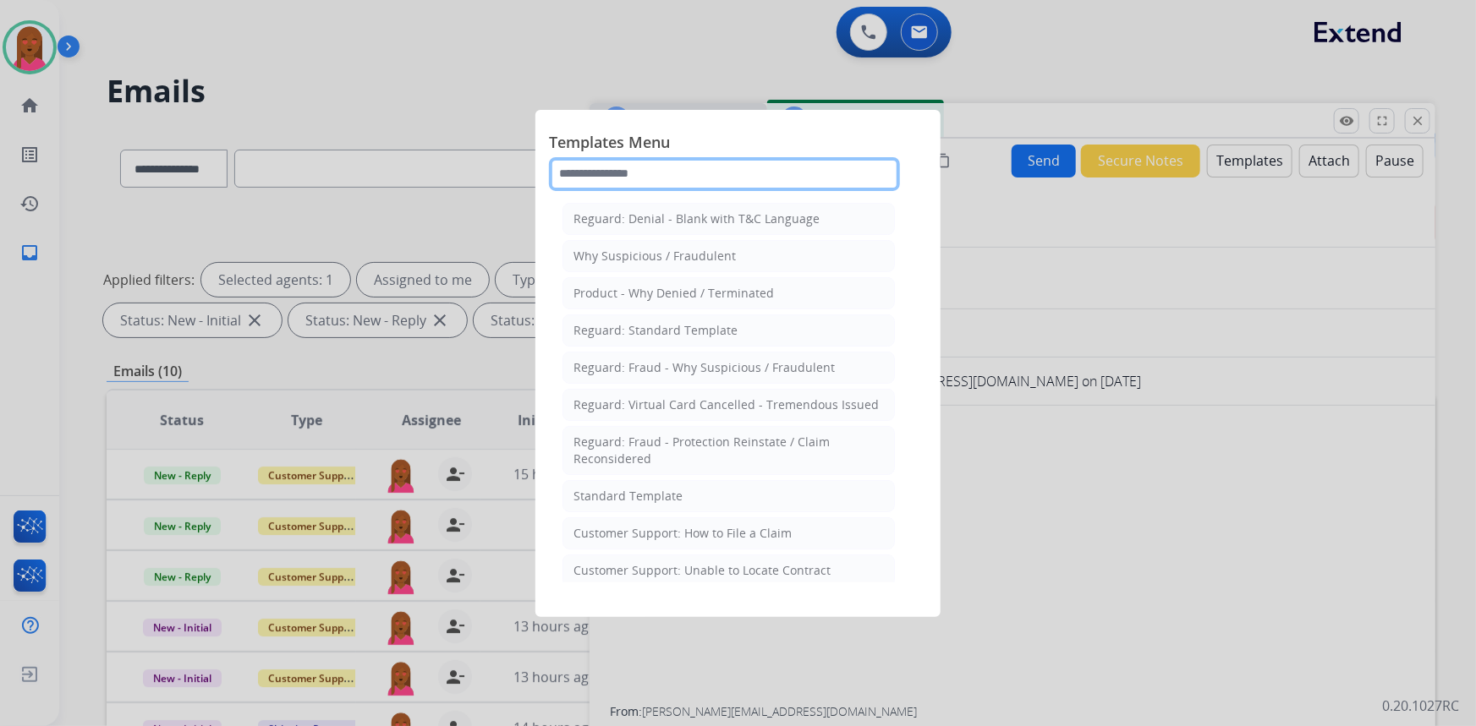
click at [721, 181] on input "text" at bounding box center [724, 174] width 351 height 34
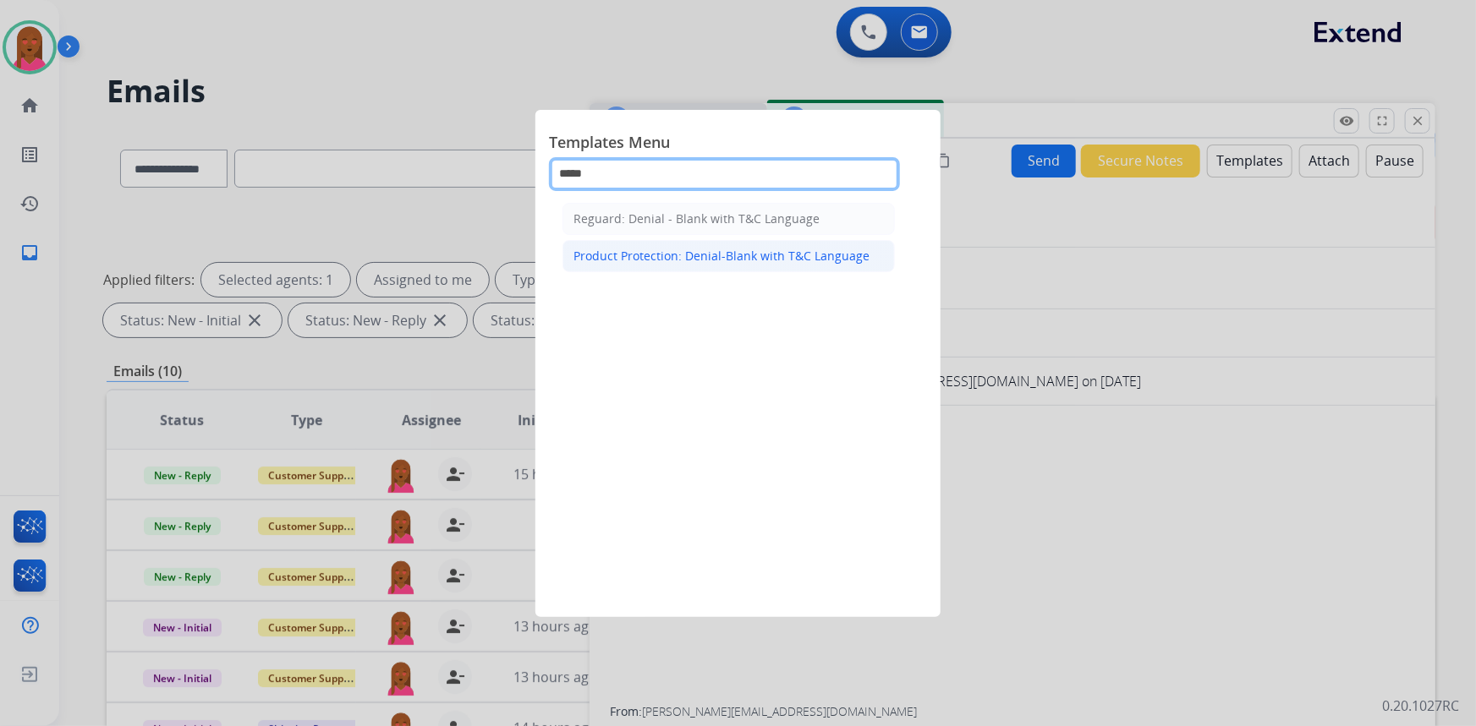
type input "*****"
click at [661, 260] on div "Product Protection: Denial-Blank with T&C Language" at bounding box center [721, 256] width 296 height 17
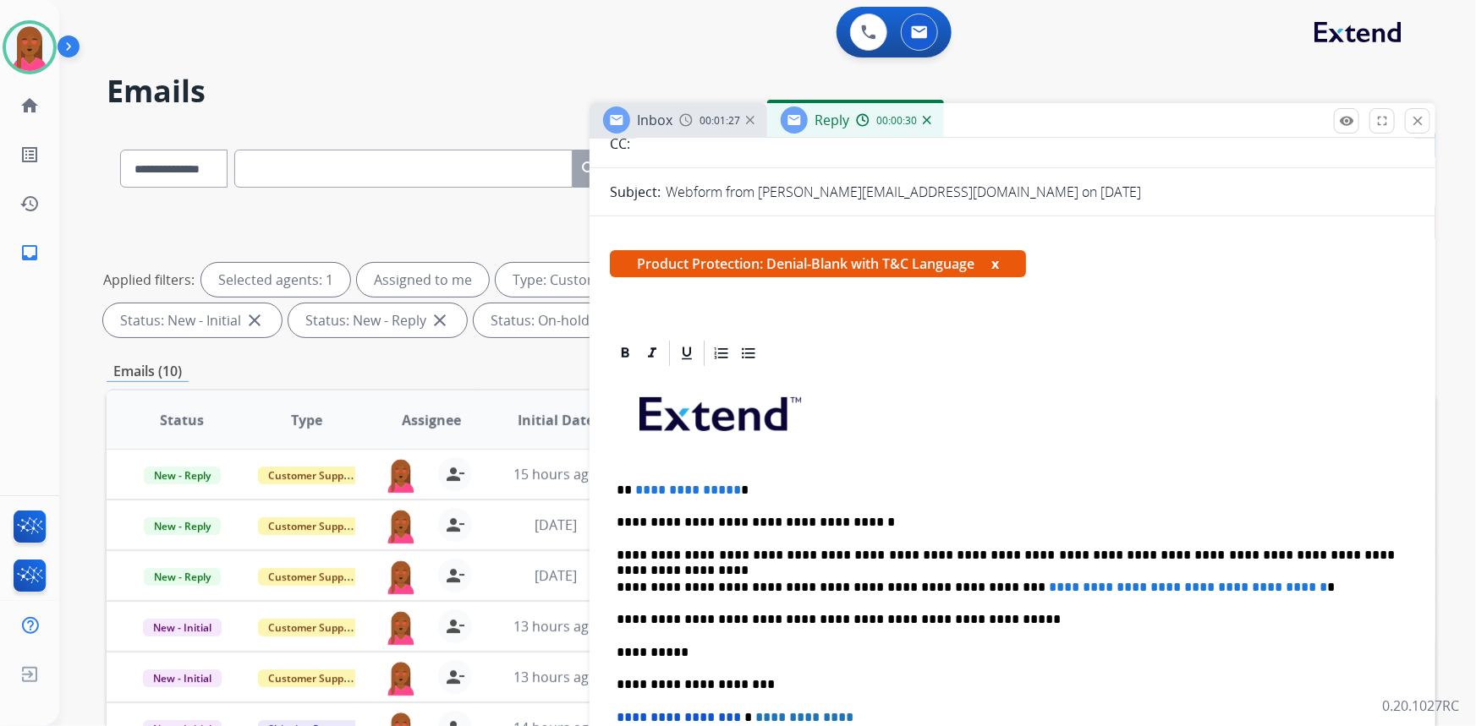
scroll to position [384, 0]
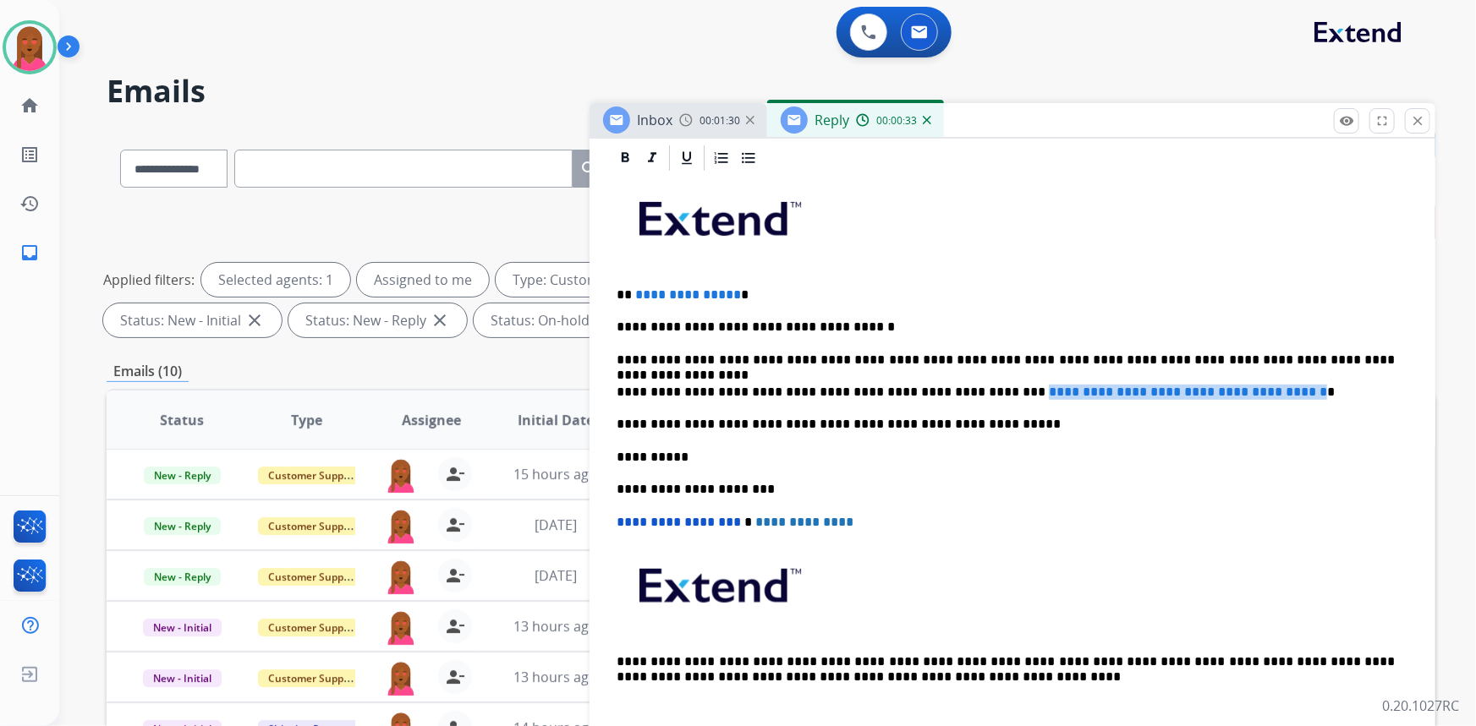
drag, startPoint x: 1295, startPoint y: 388, endPoint x: 963, endPoint y: 386, distance: 331.5
click at [963, 386] on p "**********" at bounding box center [1006, 392] width 779 height 15
paste div
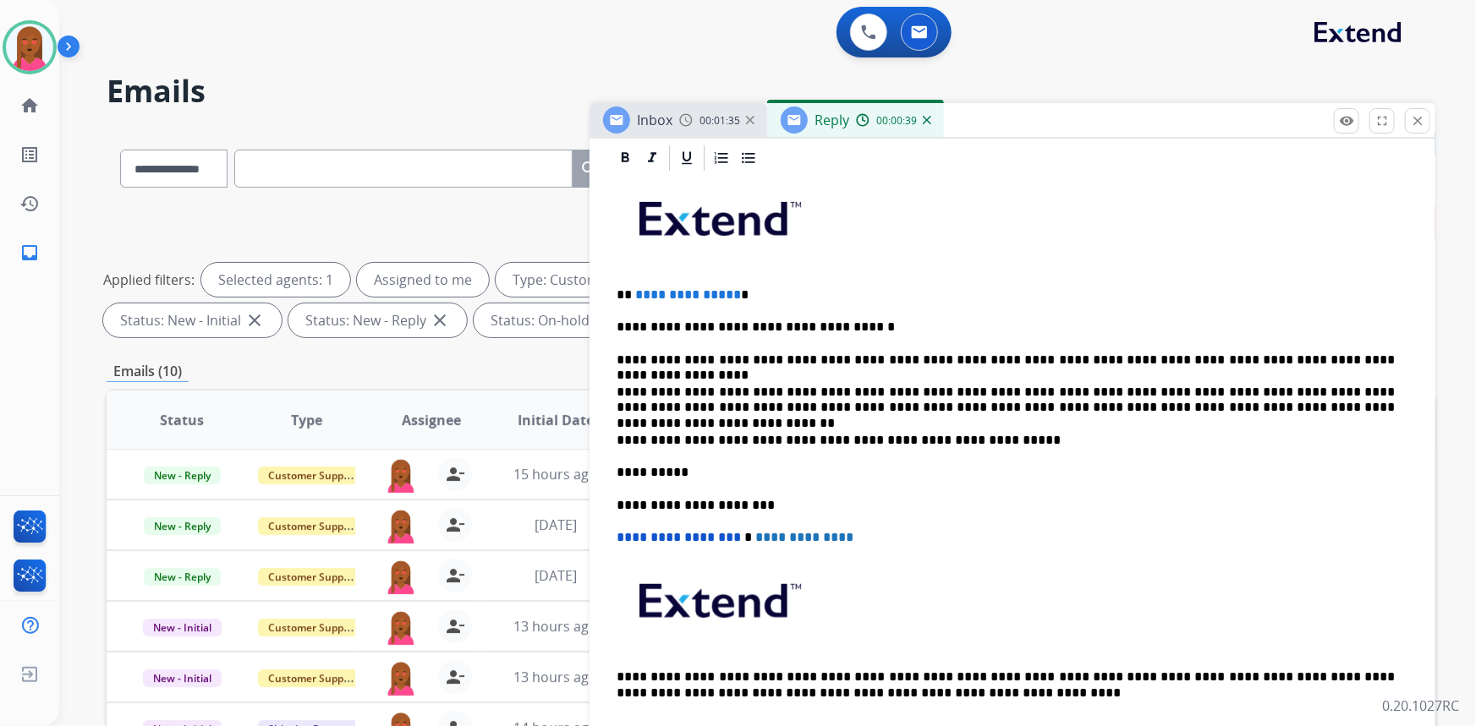
click at [728, 288] on span "**********" at bounding box center [688, 294] width 106 height 13
click at [729, 288] on span "**********" at bounding box center [688, 294] width 106 height 13
drag, startPoint x: 729, startPoint y: 287, endPoint x: 628, endPoint y: 295, distance: 101.8
click at [628, 295] on p "**********" at bounding box center [1006, 295] width 779 height 15
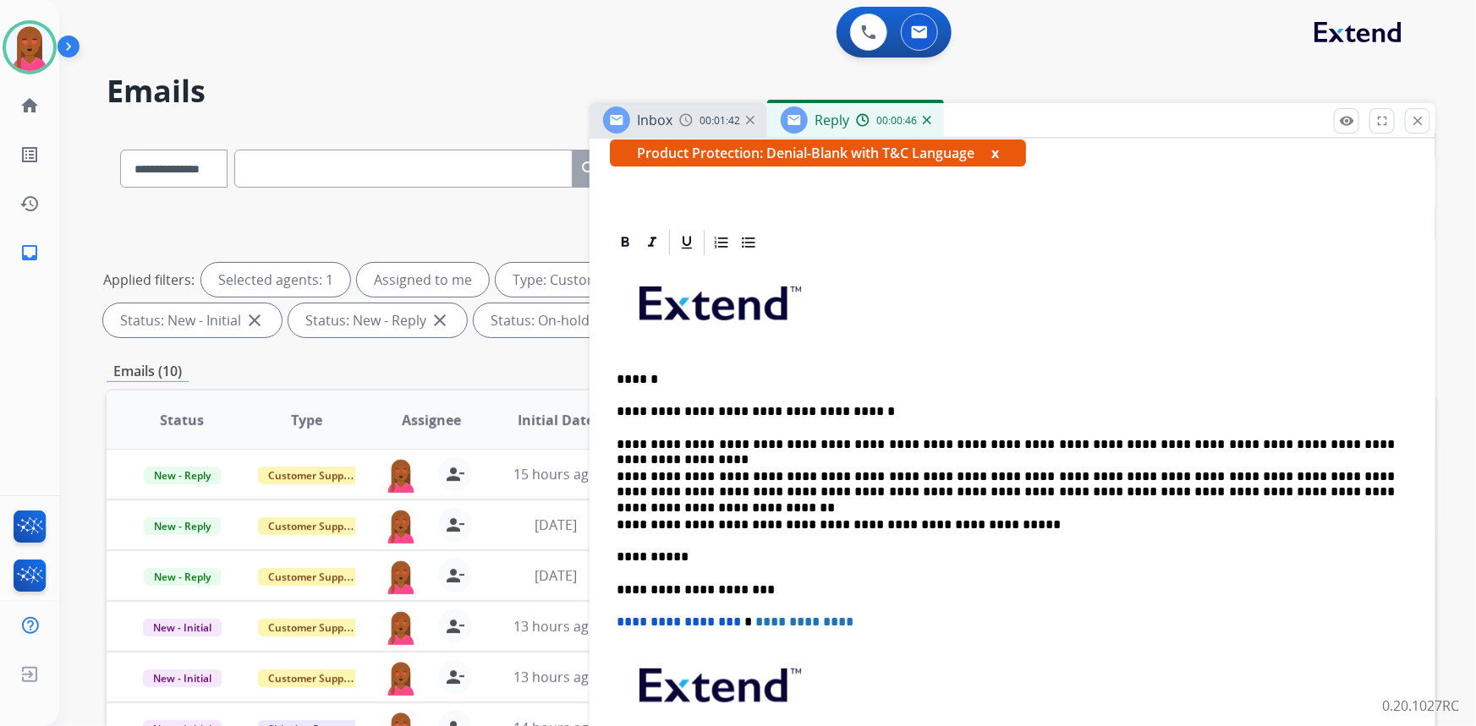
scroll to position [0, 0]
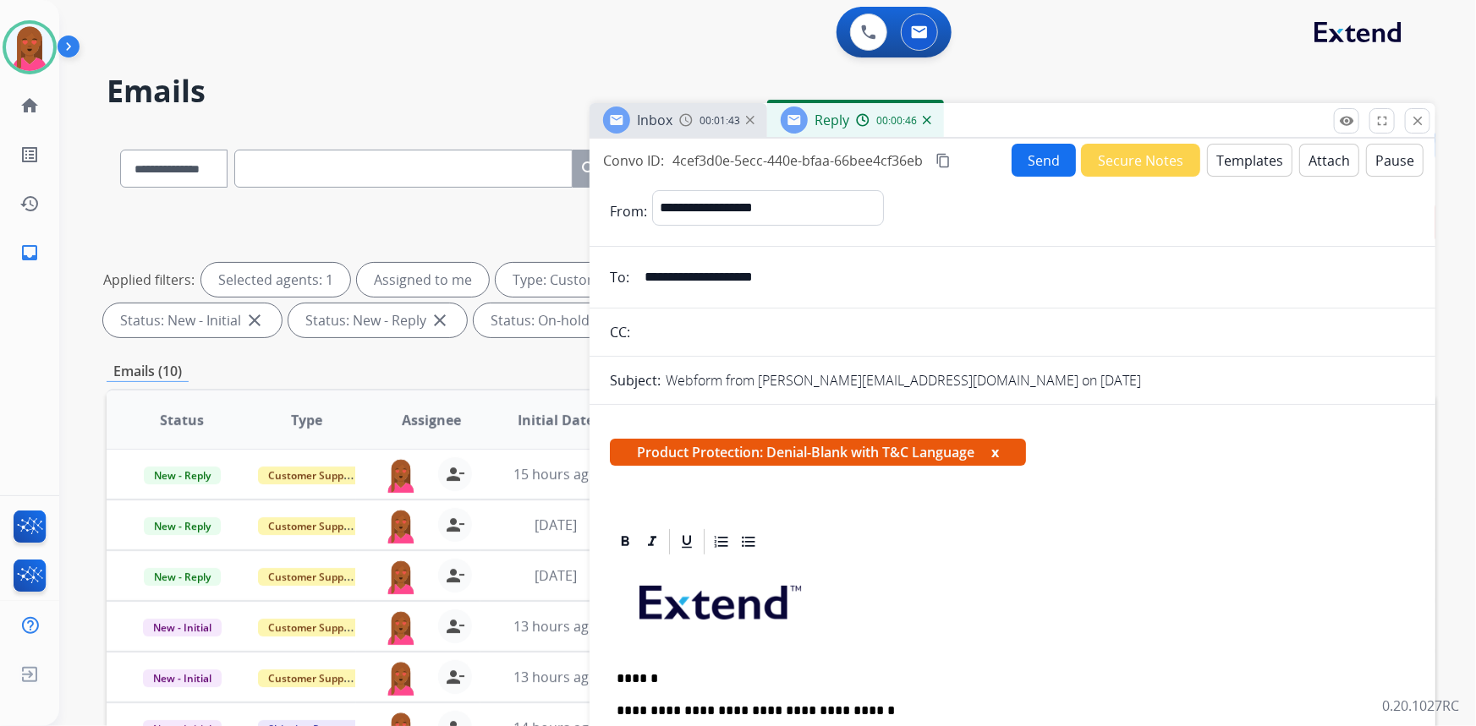
click at [1319, 166] on button "Attach" at bounding box center [1329, 160] width 60 height 33
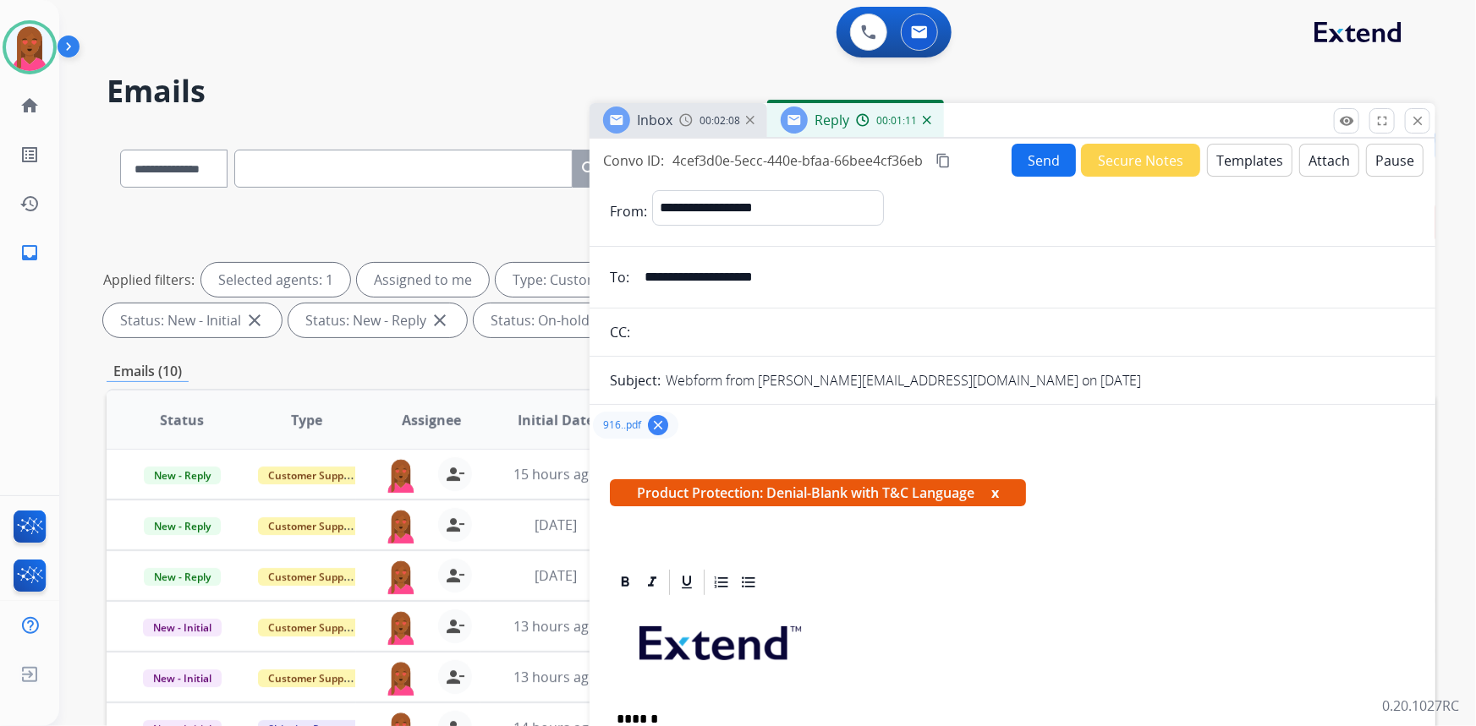
click at [942, 158] on mat-icon "content_copy" at bounding box center [942, 160] width 15 height 15
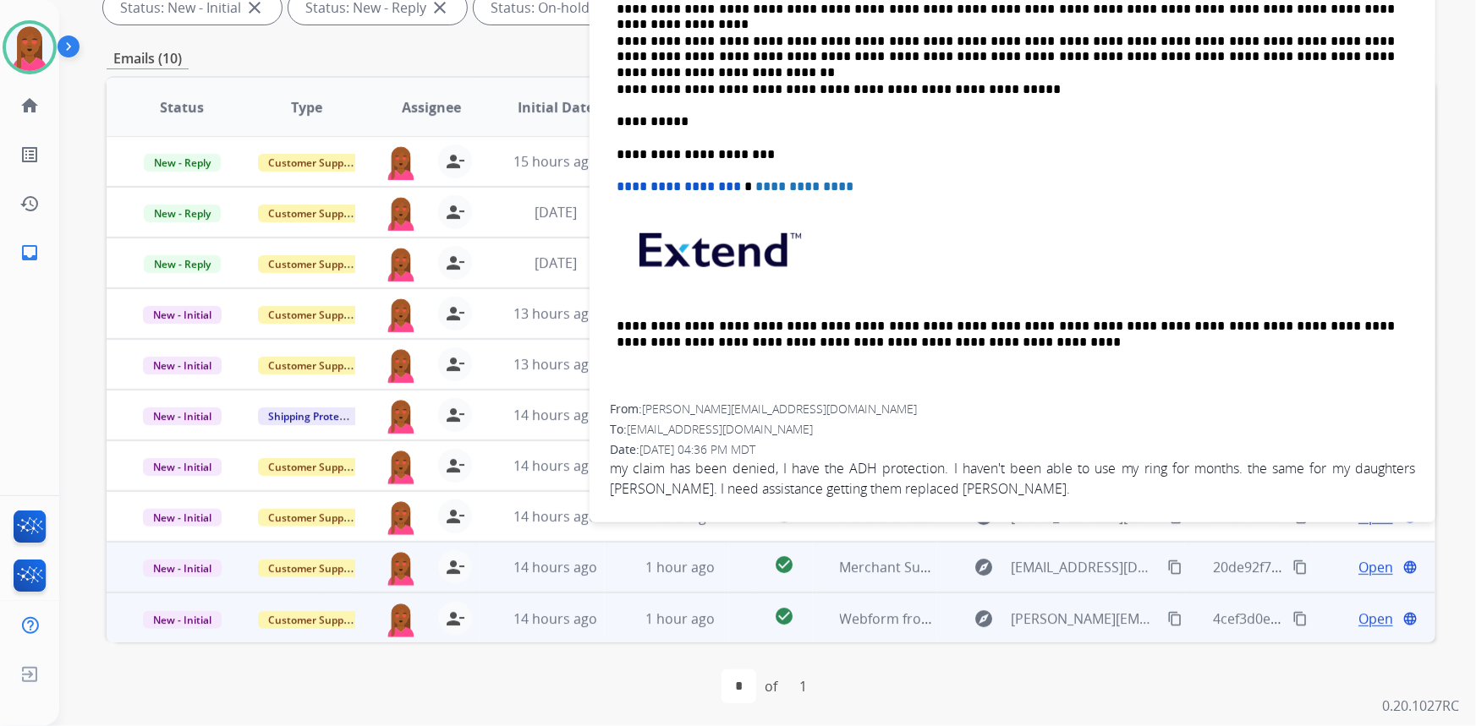
scroll to position [316, 0]
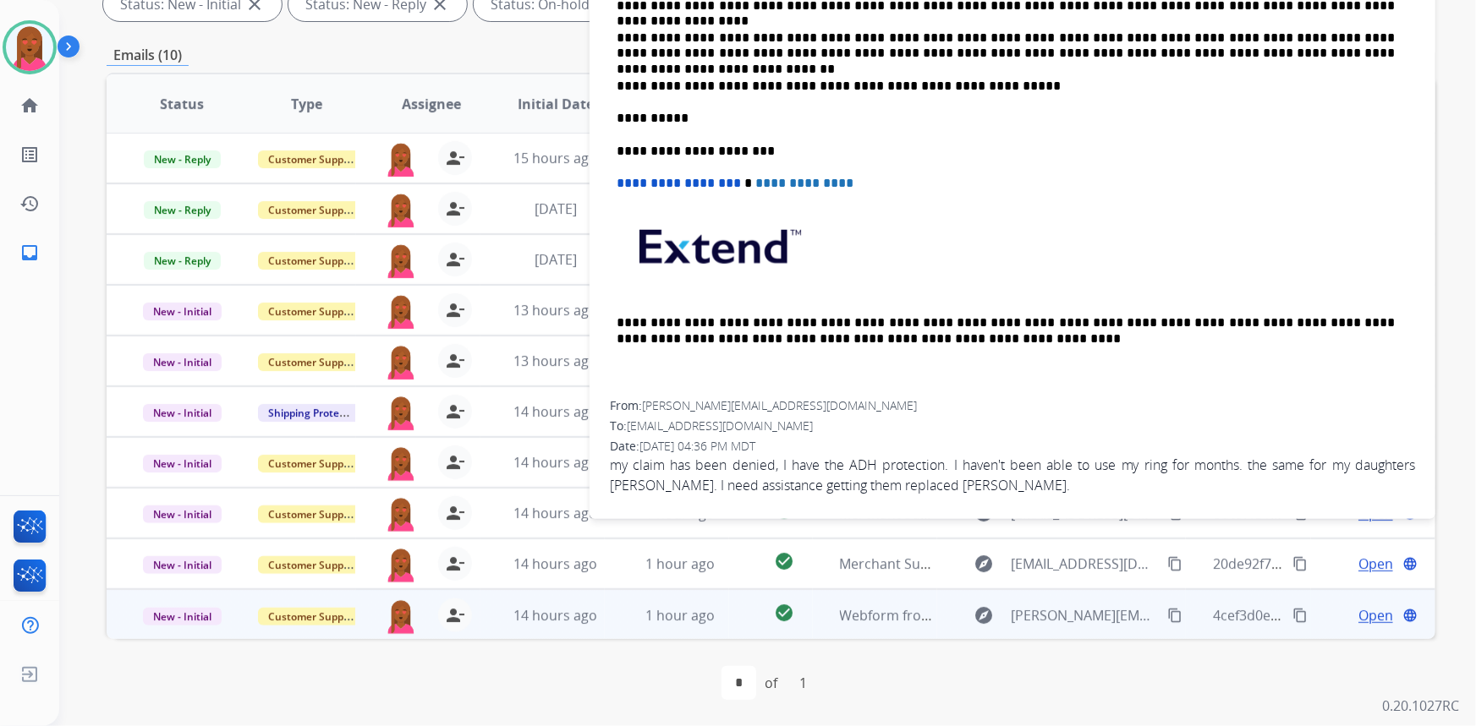
click at [809, 463] on span "my claim has been denied, I have the ADH protection. I haven't been able to use…" at bounding box center [1012, 475] width 805 height 41
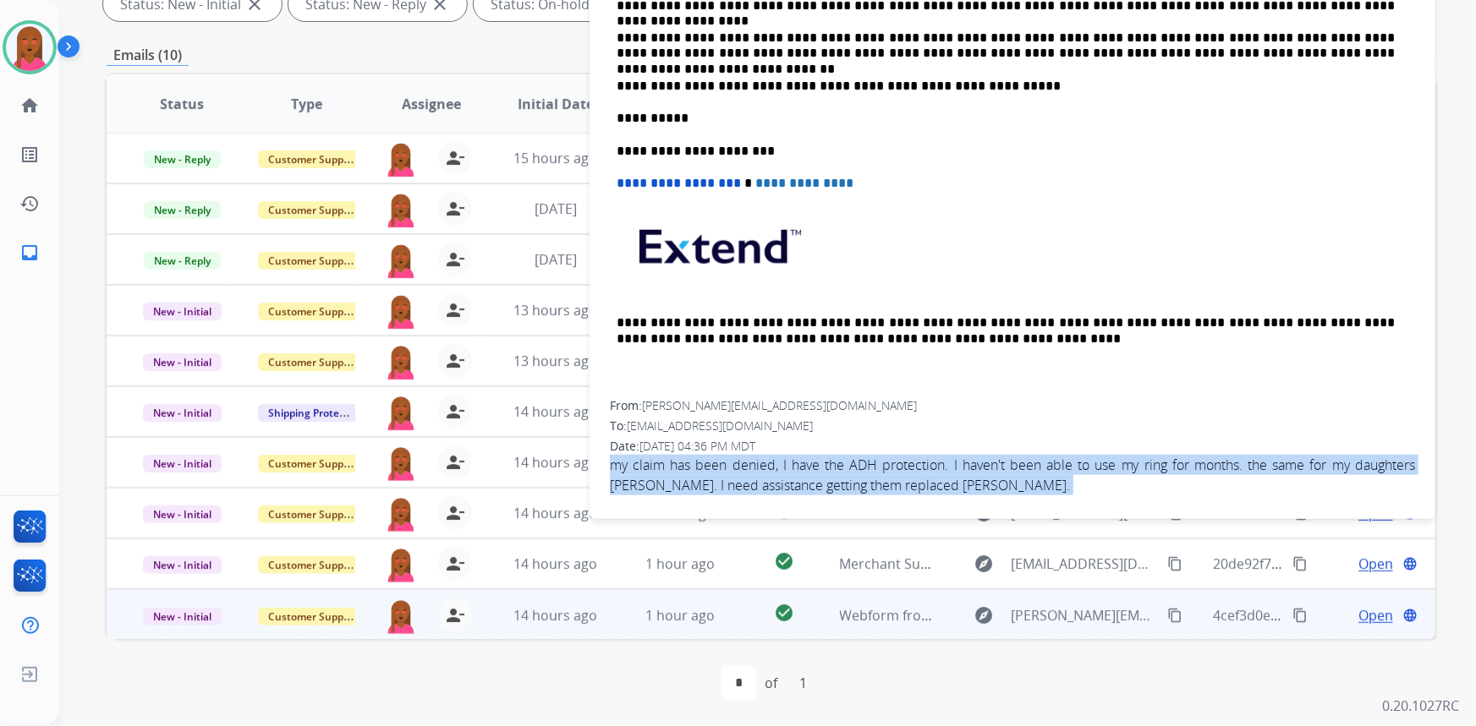
click at [808, 463] on span "my claim has been denied, I have the ADH protection. I haven't been able to use…" at bounding box center [1012, 475] width 805 height 41
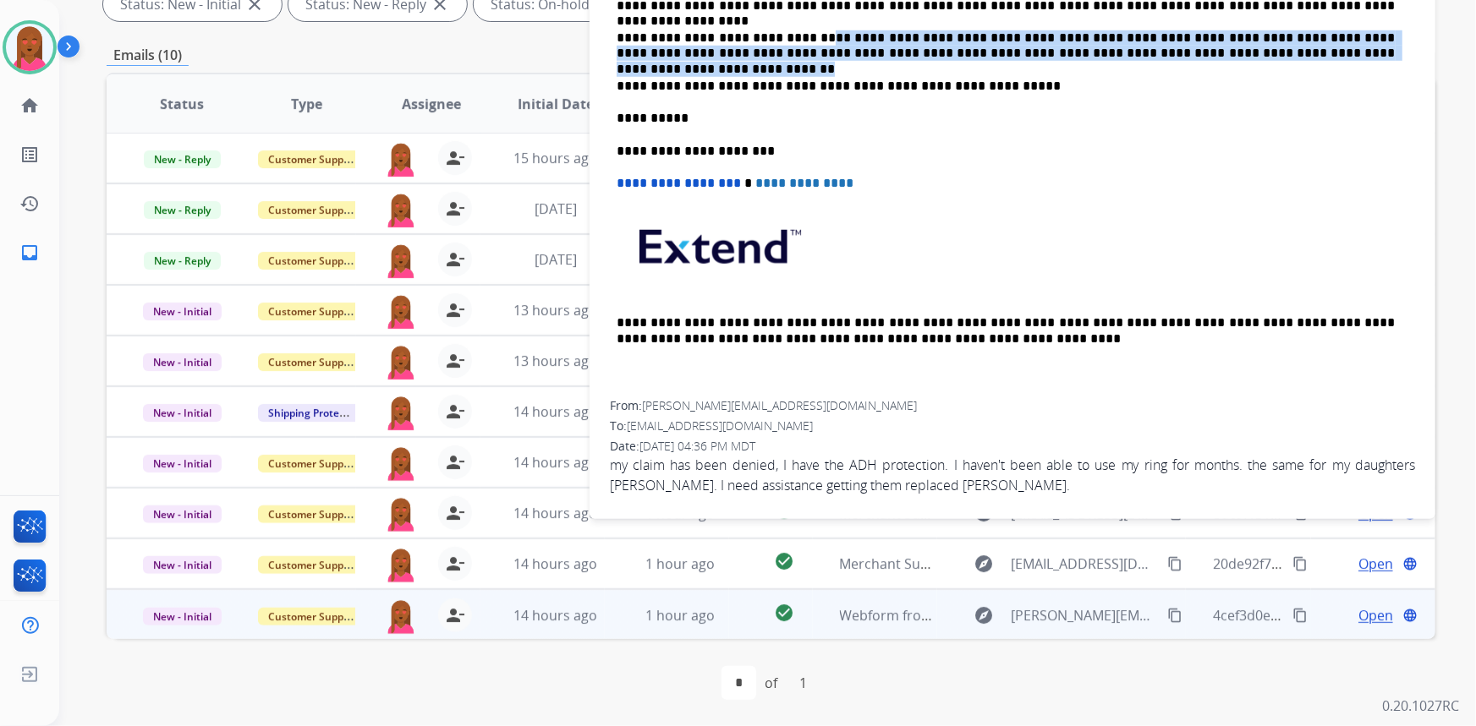
drag, startPoint x: 791, startPoint y: 34, endPoint x: 1257, endPoint y: 50, distance: 466.3
click at [1257, 50] on p "**********" at bounding box center [1006, 45] width 779 height 31
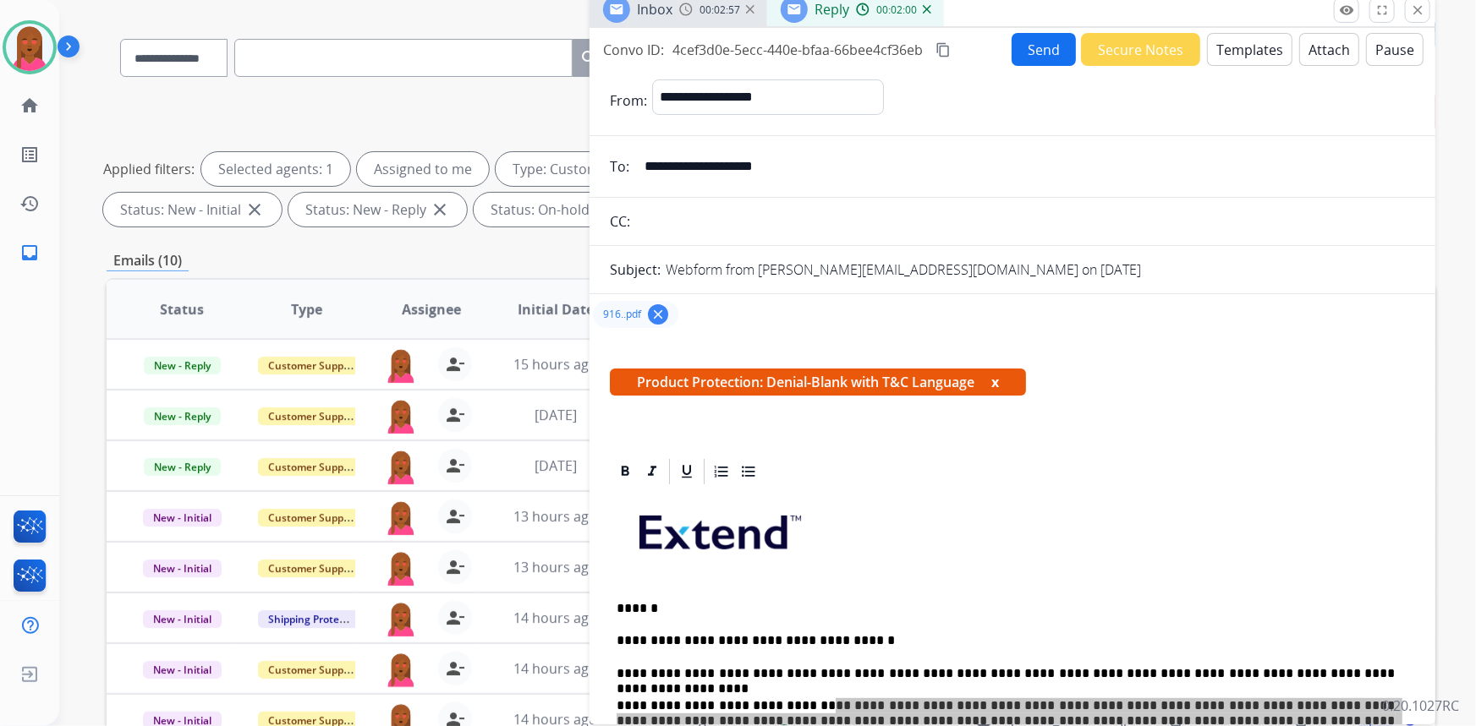
scroll to position [0, 0]
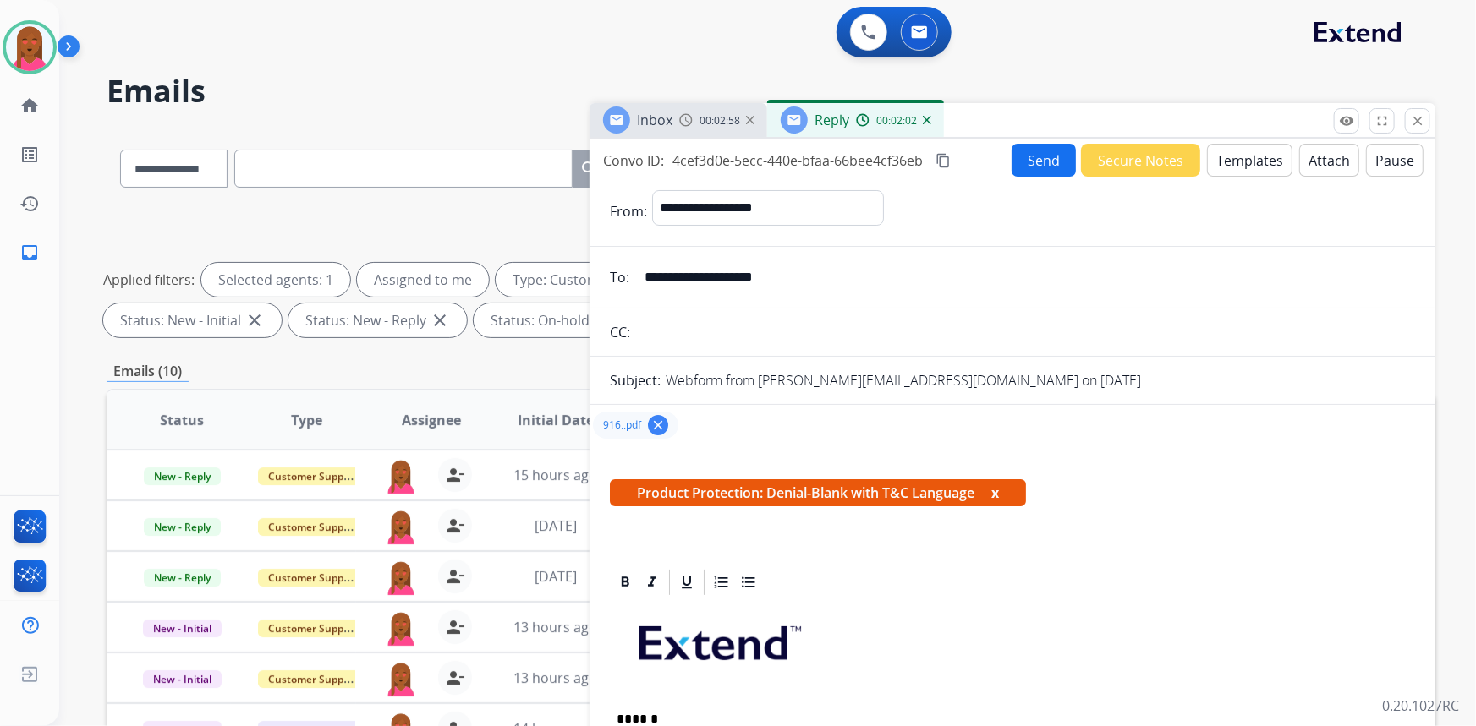
drag, startPoint x: 1056, startPoint y: 148, endPoint x: 201, endPoint y: 141, distance: 855.1
click at [1051, 148] on button "Send" at bounding box center [1044, 160] width 64 height 33
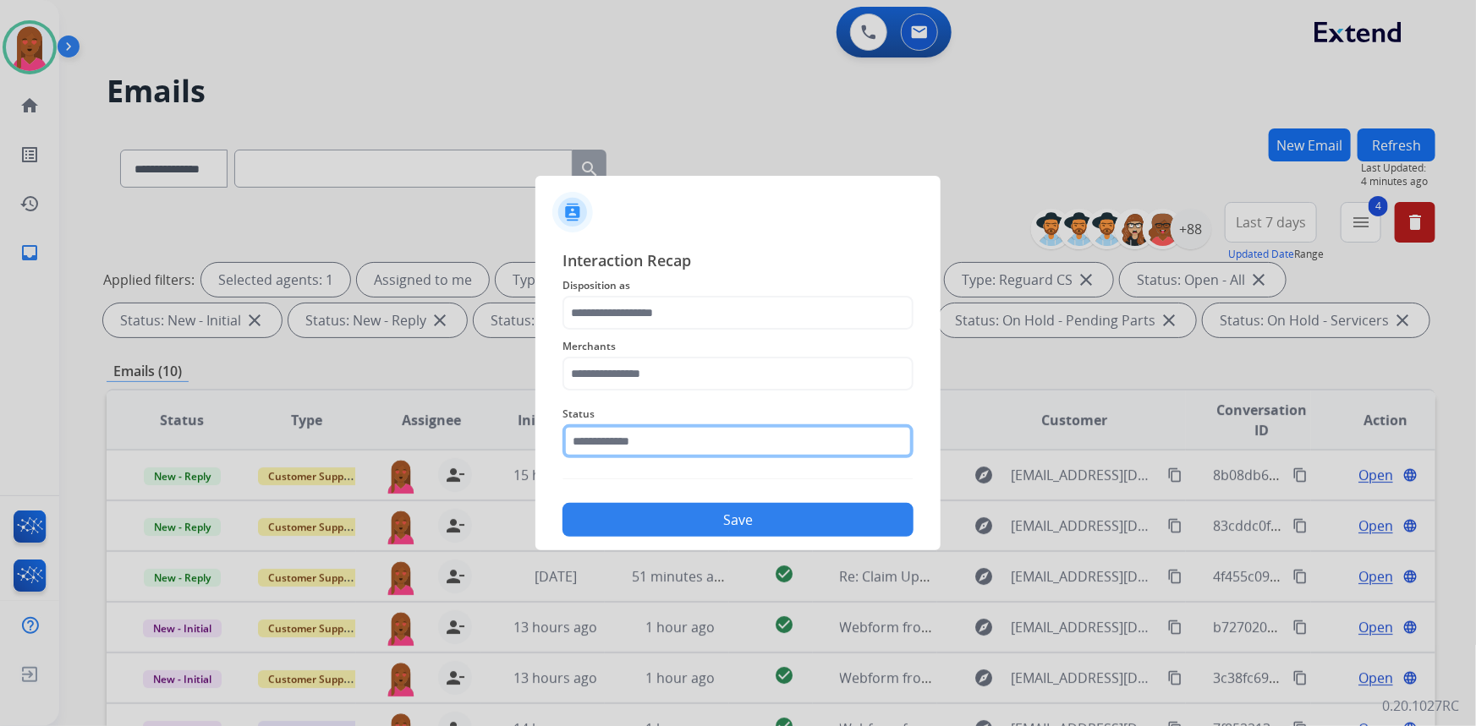
click at [613, 437] on input "text" at bounding box center [737, 442] width 351 height 34
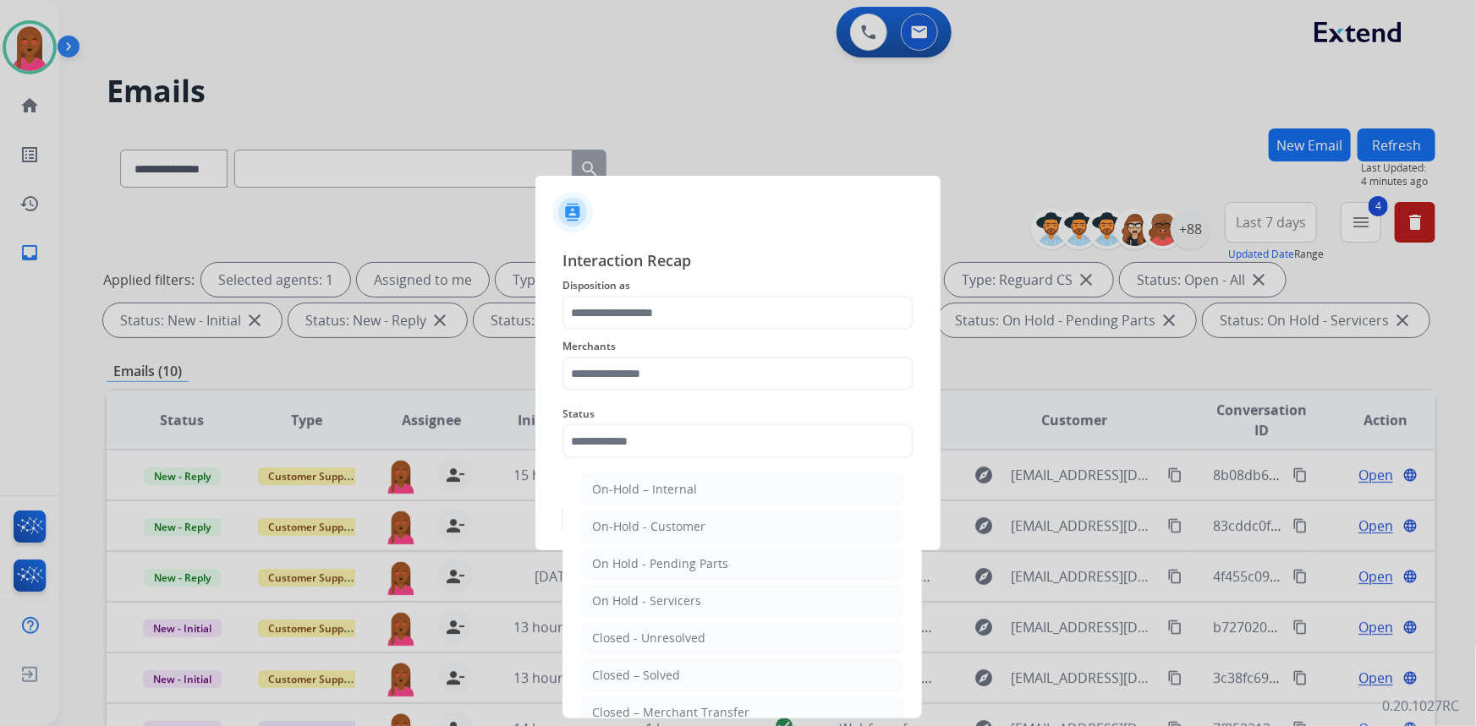
click at [611, 672] on div "Closed – Solved" at bounding box center [636, 675] width 88 height 17
type input "**********"
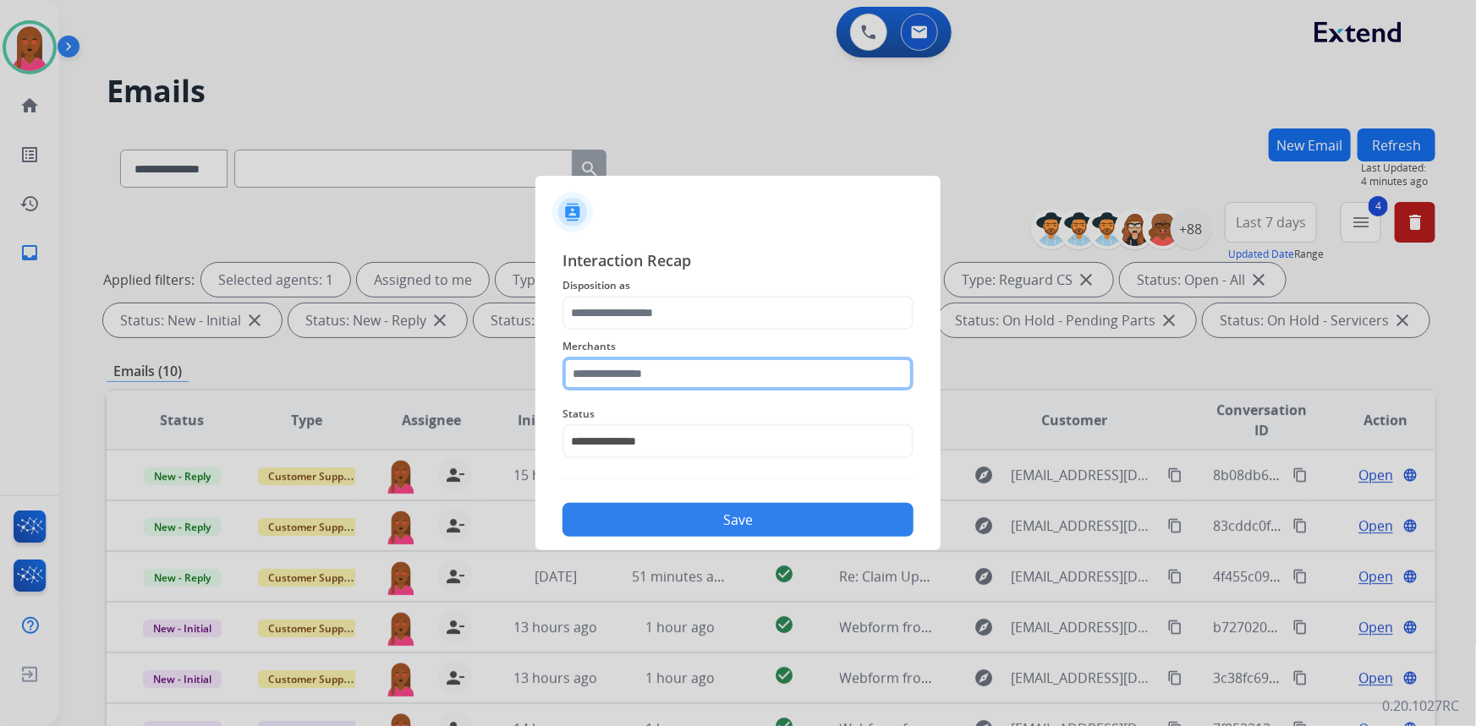
click at [708, 380] on input "text" at bounding box center [737, 374] width 351 height 34
drag, startPoint x: 658, startPoint y: 430, endPoint x: 667, endPoint y: 375, distance: 55.8
click at [659, 430] on li "Oura ring" at bounding box center [742, 422] width 322 height 32
type input "*********"
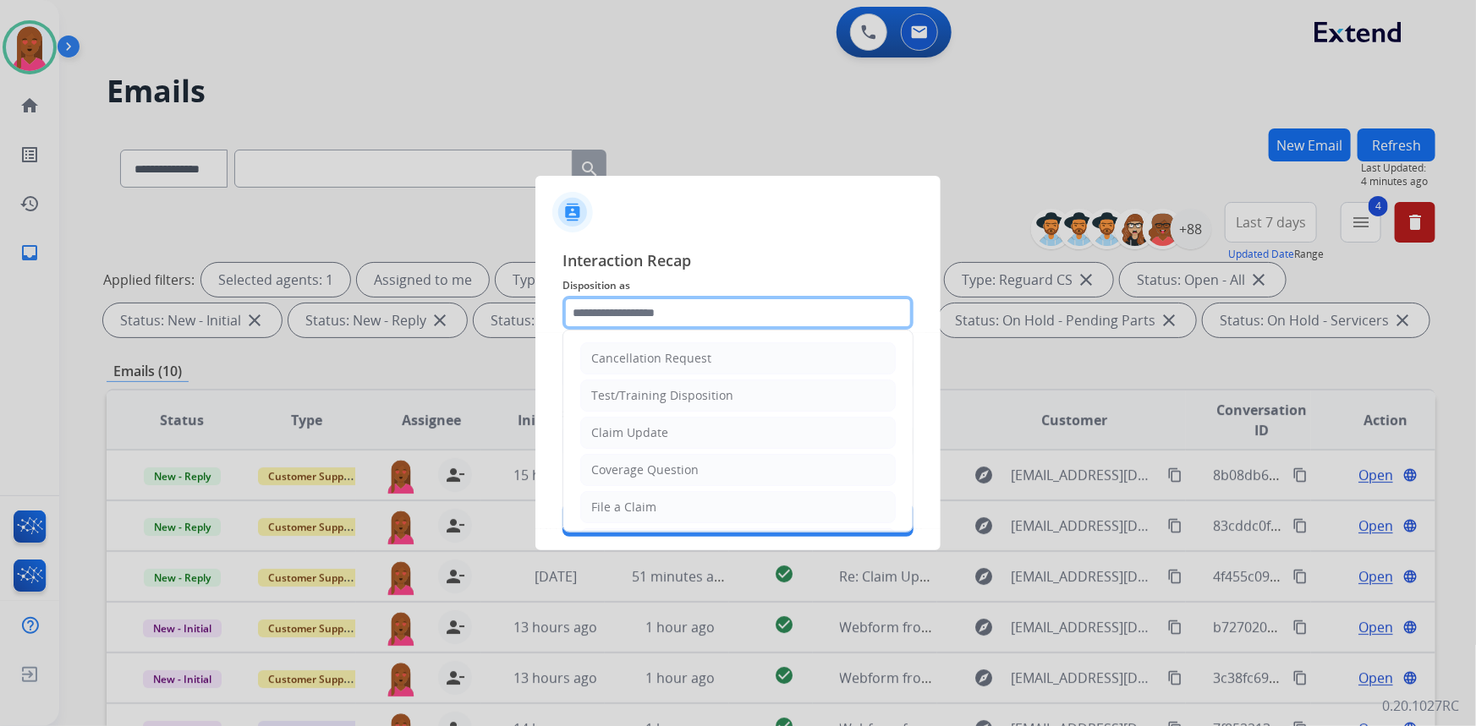
click at [694, 323] on input "text" at bounding box center [737, 313] width 351 height 34
click at [688, 433] on li "Claim Update" at bounding box center [737, 433] width 315 height 32
type input "**********"
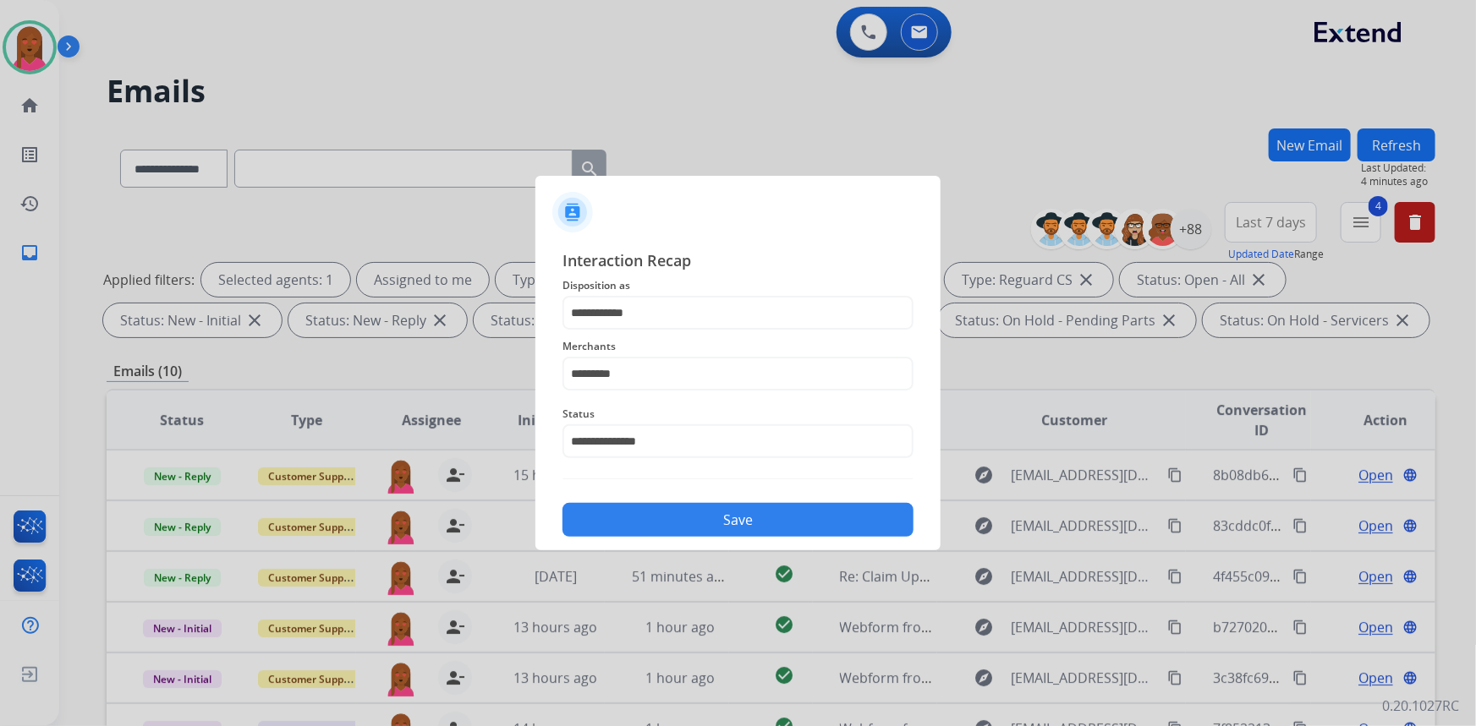
click at [715, 527] on button "Save" at bounding box center [737, 520] width 351 height 34
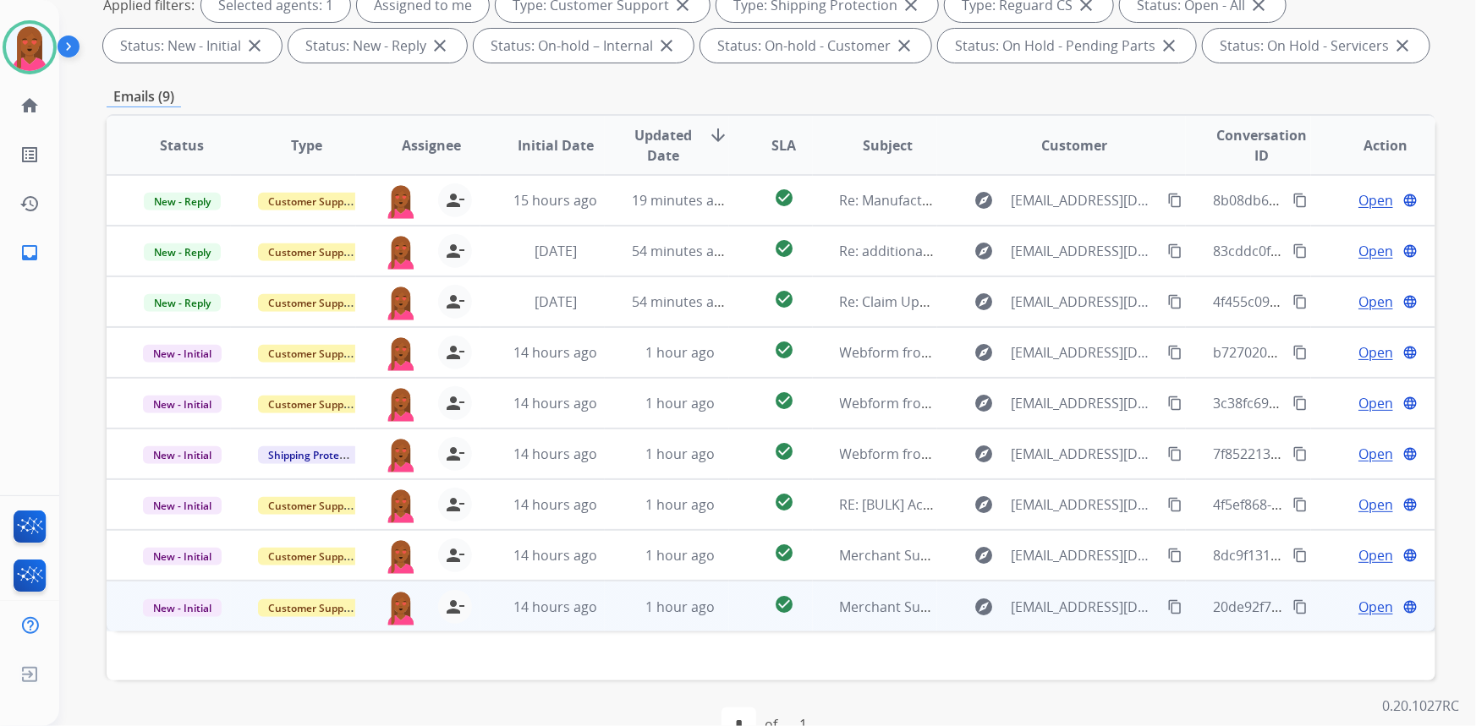
scroll to position [239, 0]
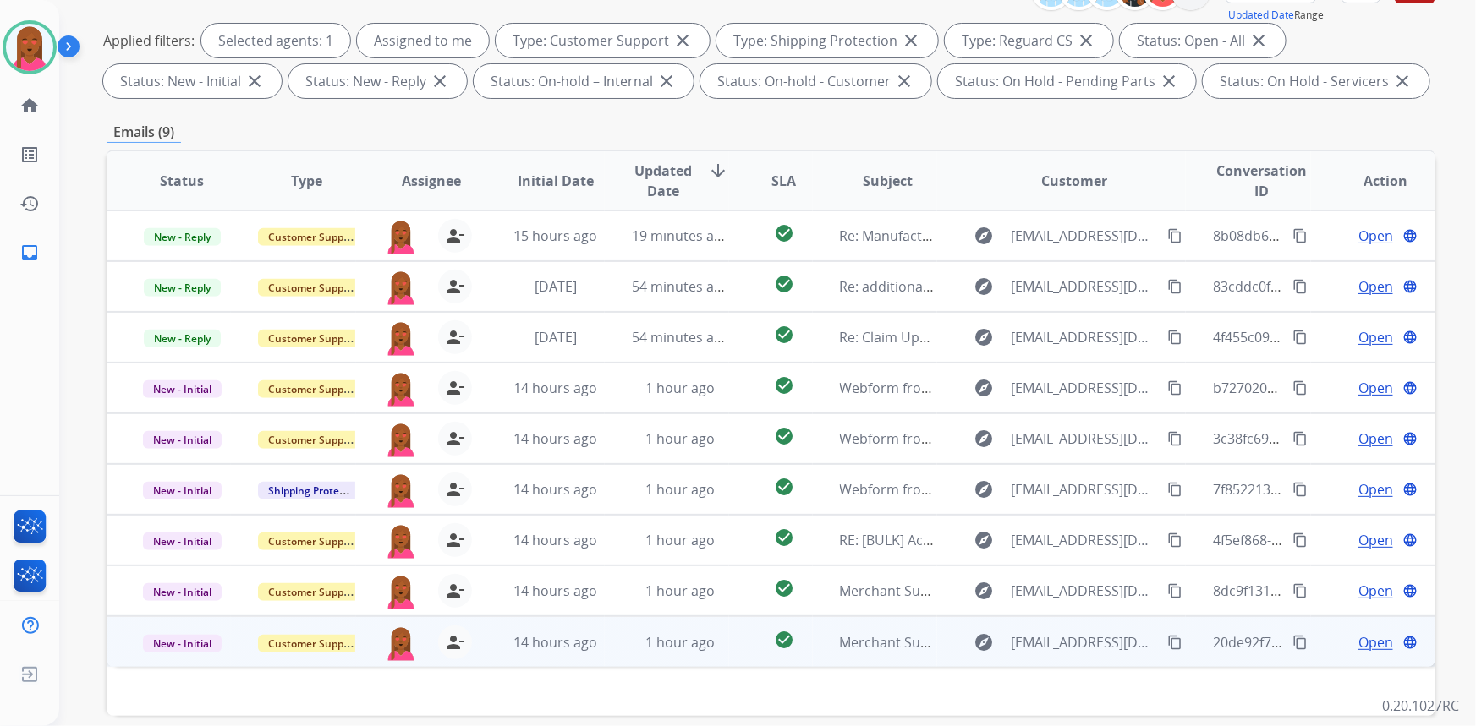
click at [1366, 643] on span "Open" at bounding box center [1375, 643] width 35 height 20
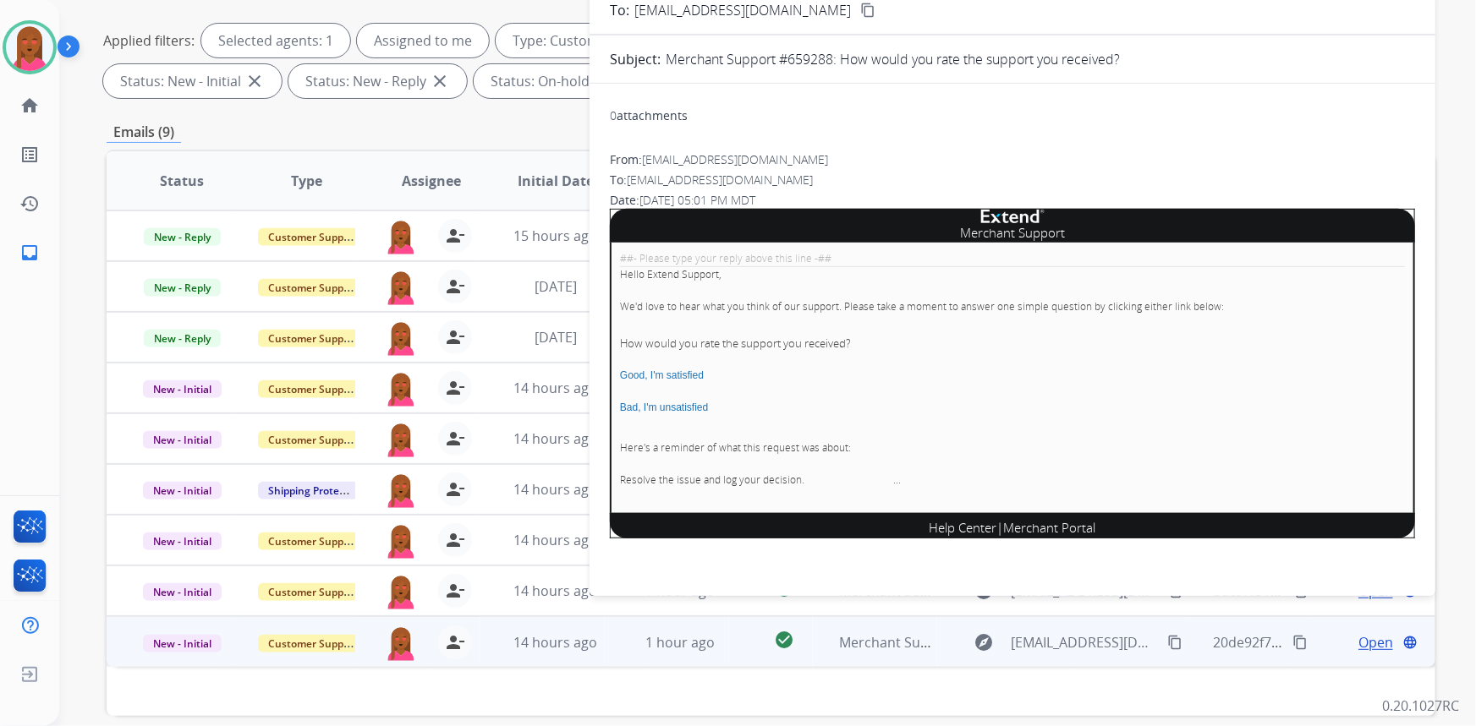
scroll to position [85, 0]
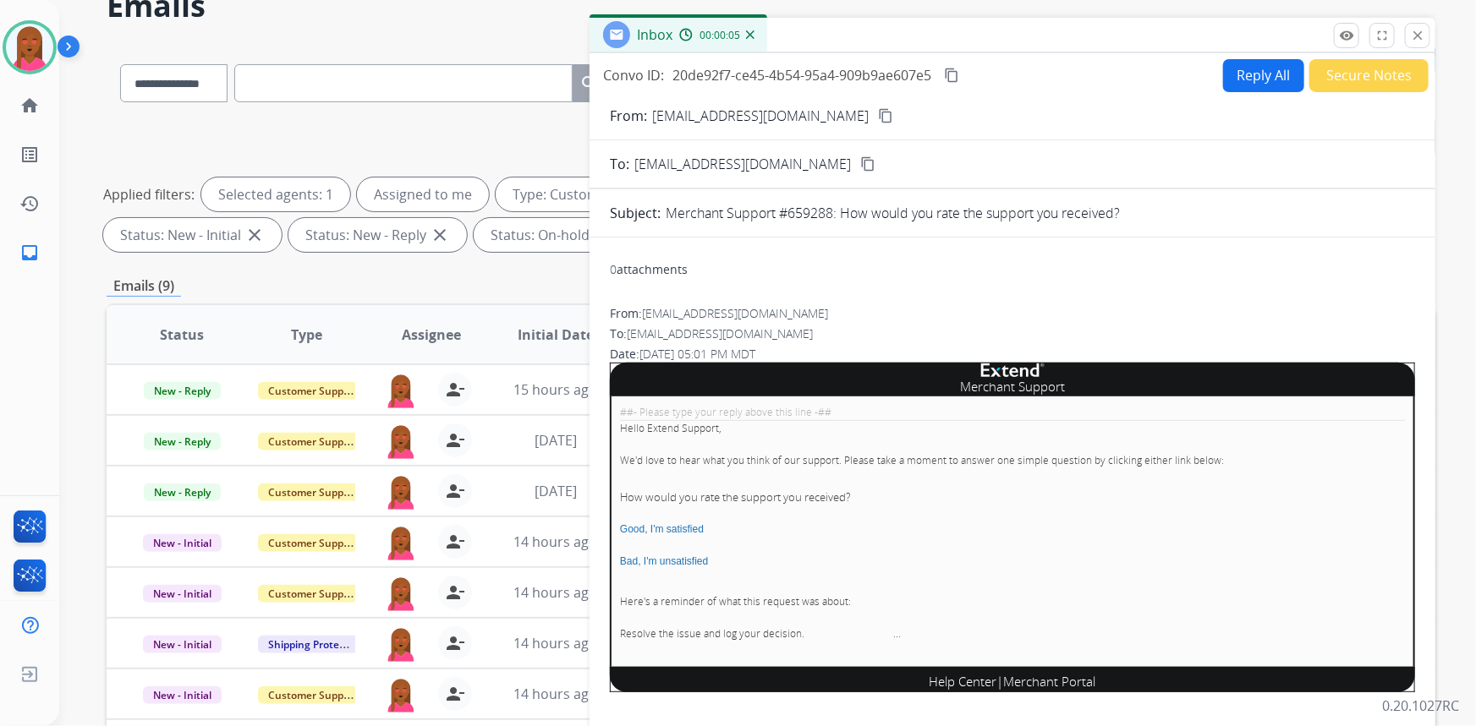
click at [1378, 85] on button "Secure Notes" at bounding box center [1368, 75] width 119 height 33
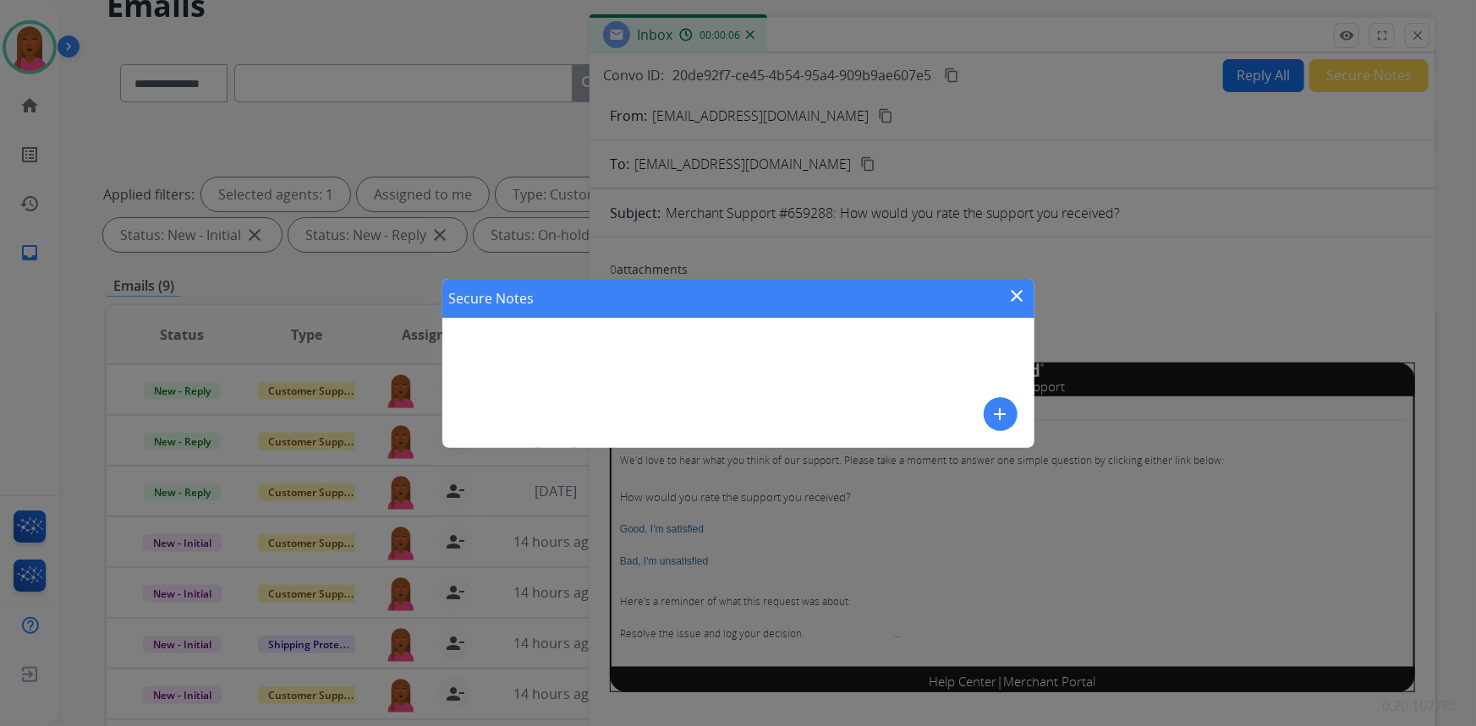
click at [1007, 424] on button "add" at bounding box center [1001, 415] width 34 height 34
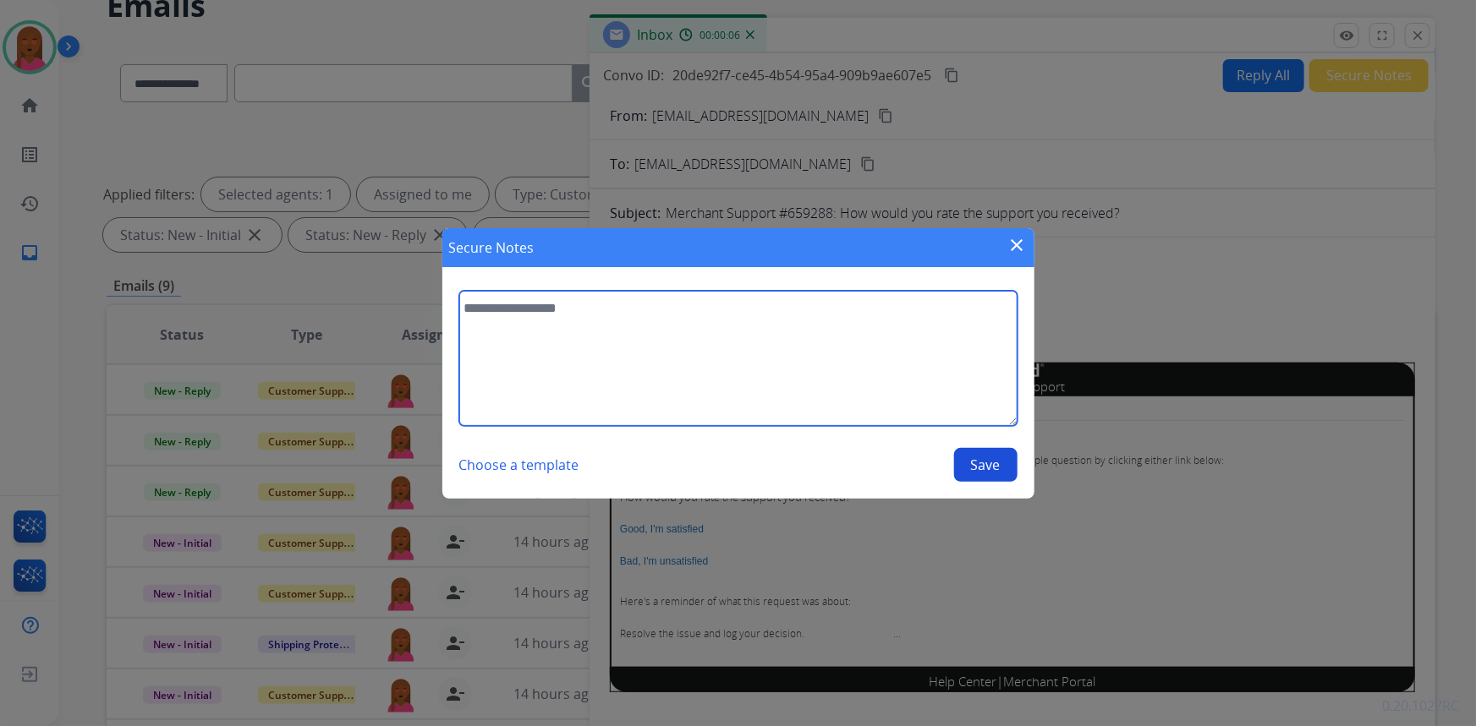
click at [651, 345] on textarea at bounding box center [738, 358] width 558 height 135
click at [876, 308] on textarea "*****" at bounding box center [738, 358] width 558 height 135
type textarea "****"
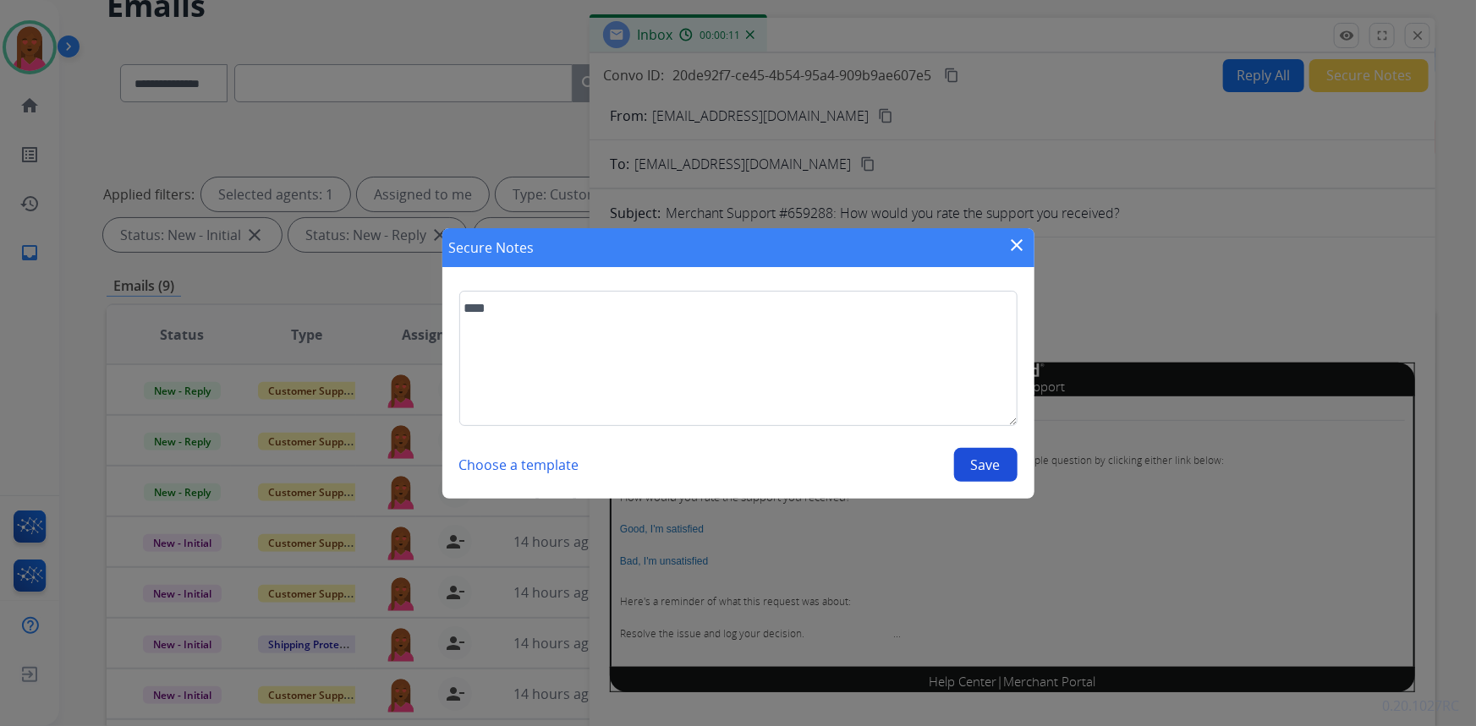
drag, startPoint x: 1000, startPoint y: 452, endPoint x: 1010, endPoint y: 372, distance: 80.1
click at [999, 452] on button "Save" at bounding box center [985, 465] width 63 height 34
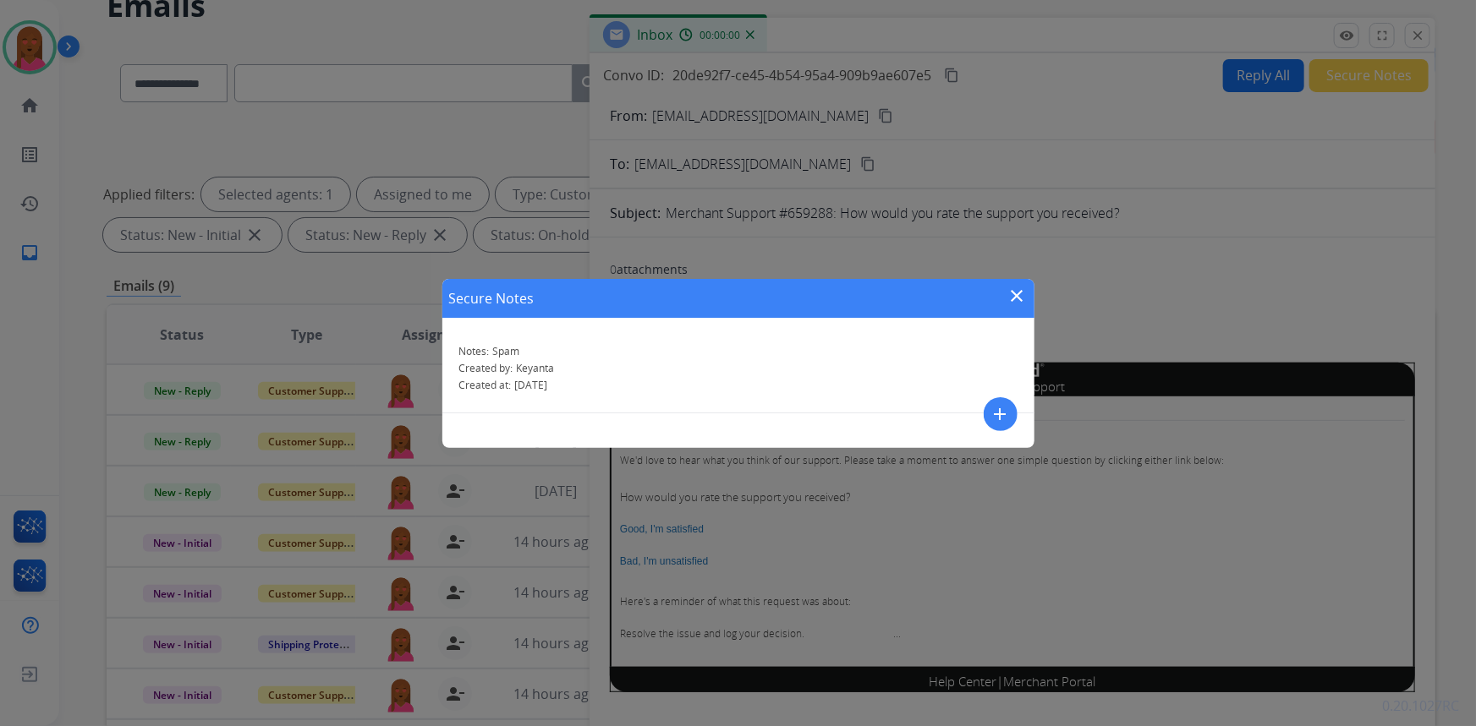
click at [1023, 292] on mat-icon "close" at bounding box center [1017, 296] width 20 height 20
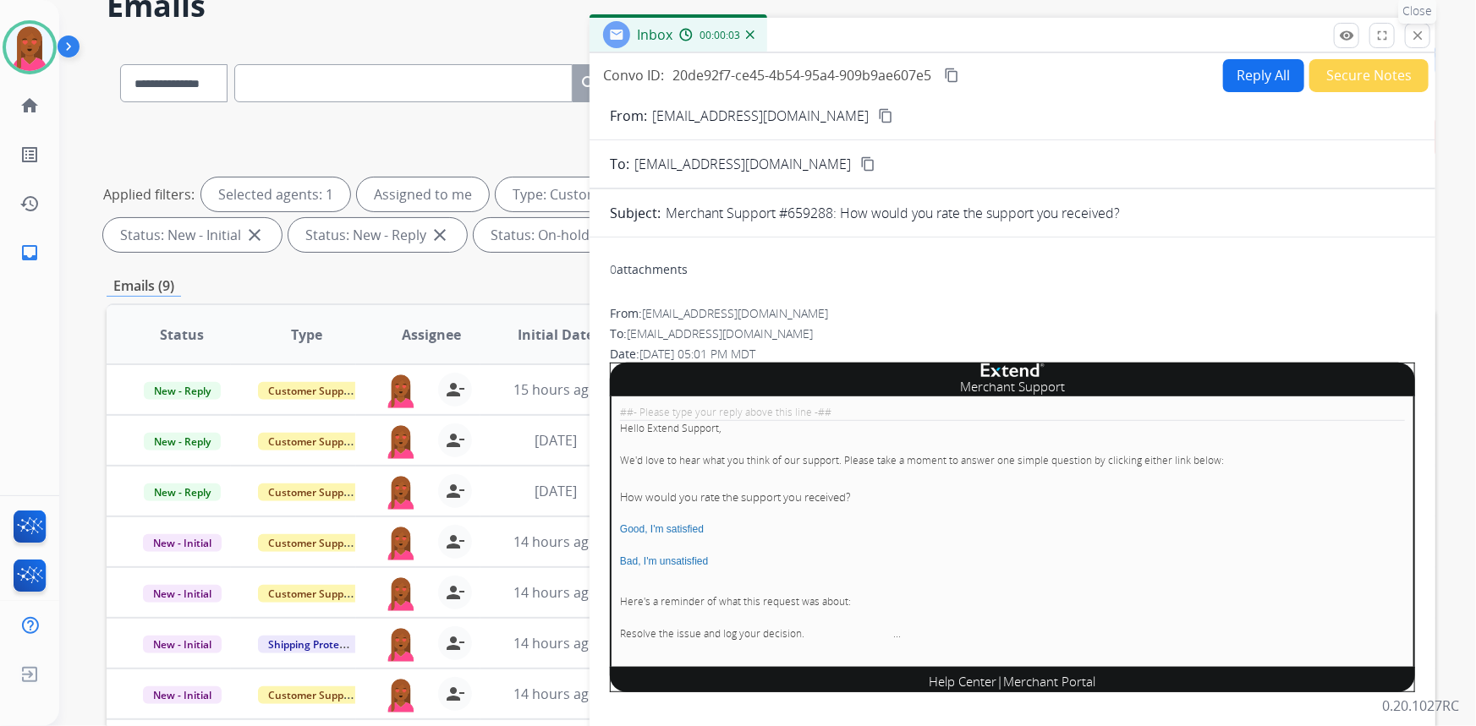
click at [1425, 32] on button "close Close" at bounding box center [1417, 35] width 25 height 25
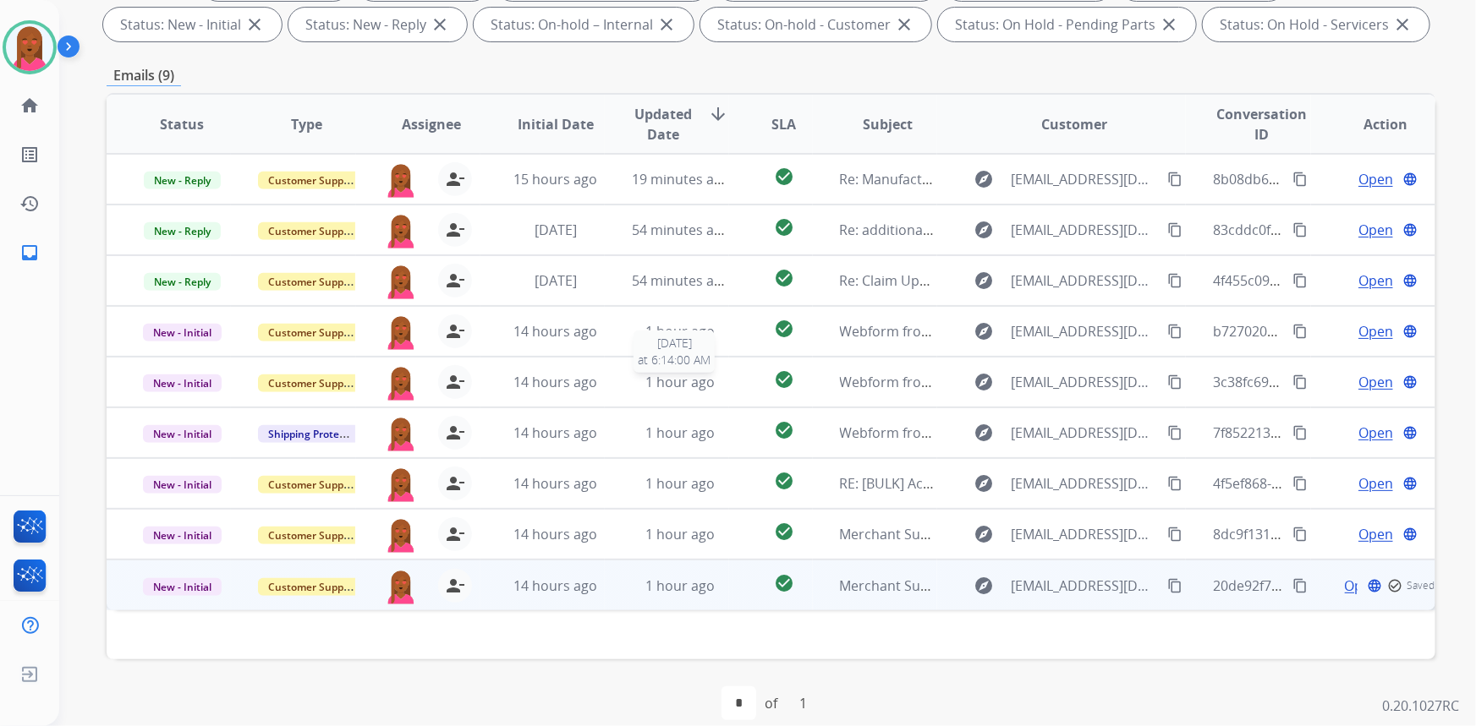
scroll to position [316, 0]
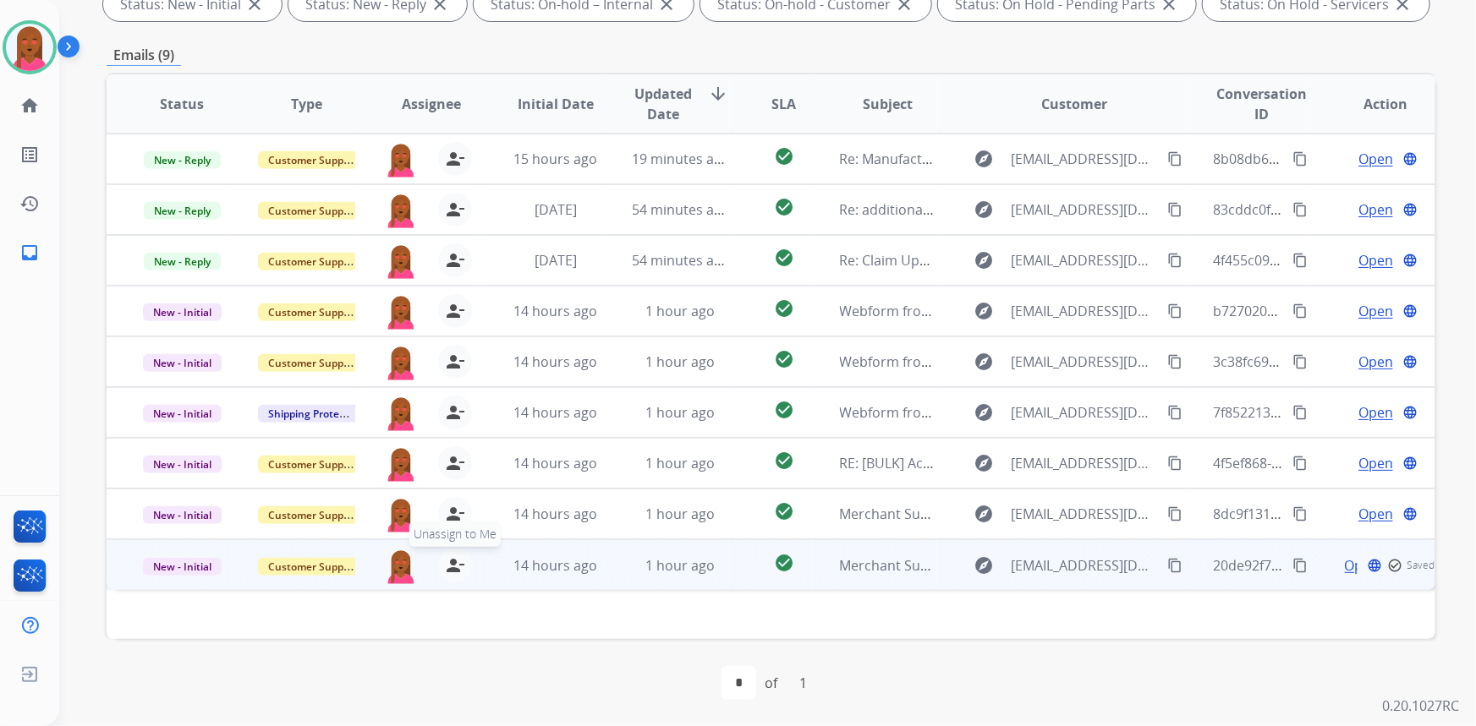
click at [447, 565] on mat-icon "person_remove" at bounding box center [455, 566] width 20 height 20
click at [289, 562] on span "Customer Support" at bounding box center [313, 567] width 110 height 18
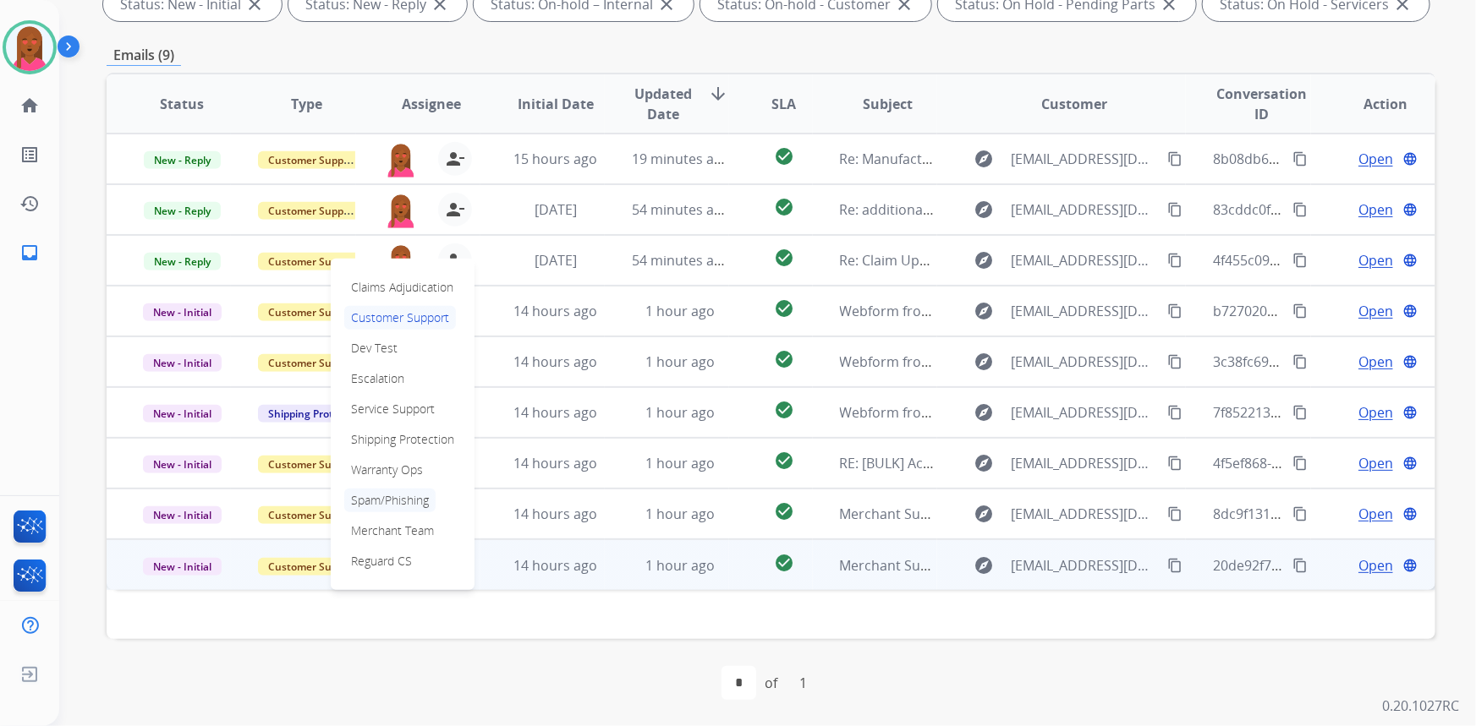
click at [410, 499] on p "Spam/Phishing" at bounding box center [389, 501] width 91 height 24
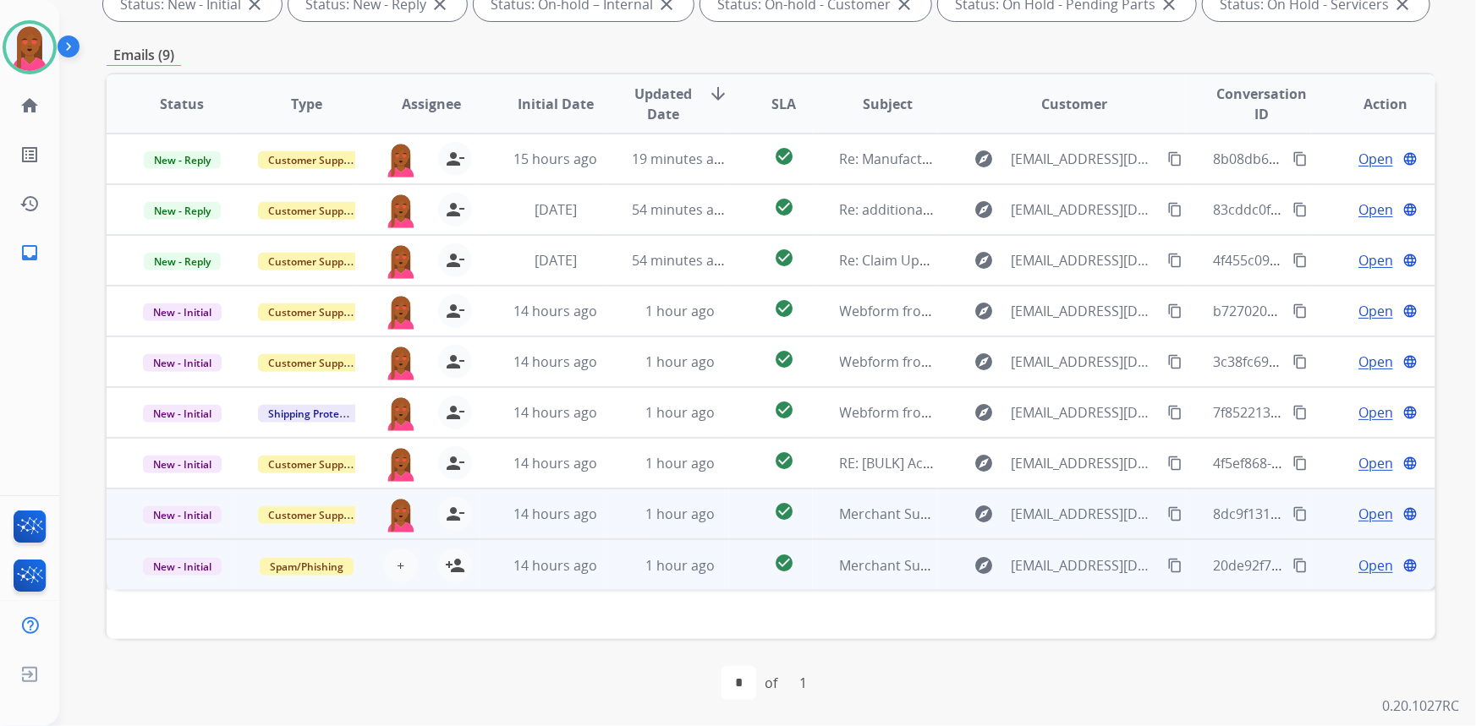
click at [1365, 513] on span "Open" at bounding box center [1375, 514] width 35 height 20
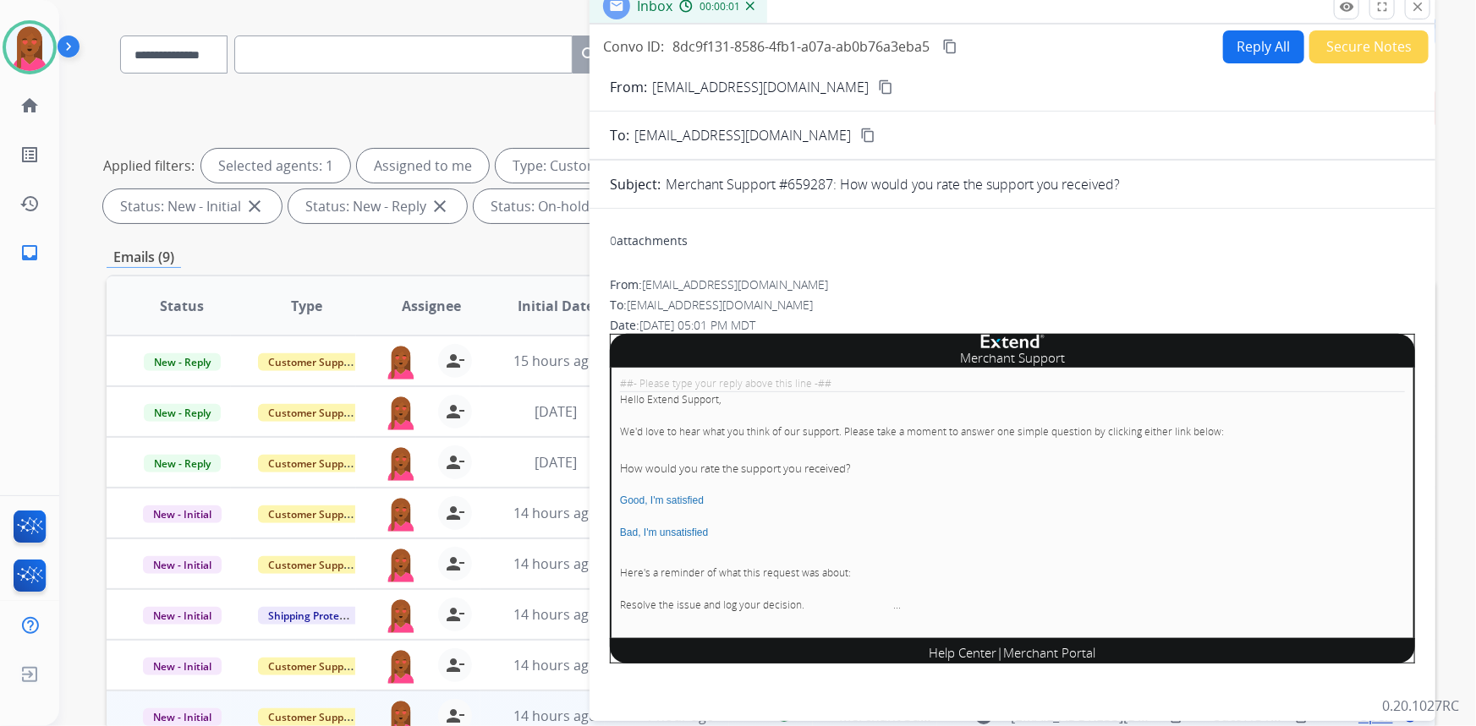
scroll to position [8, 0]
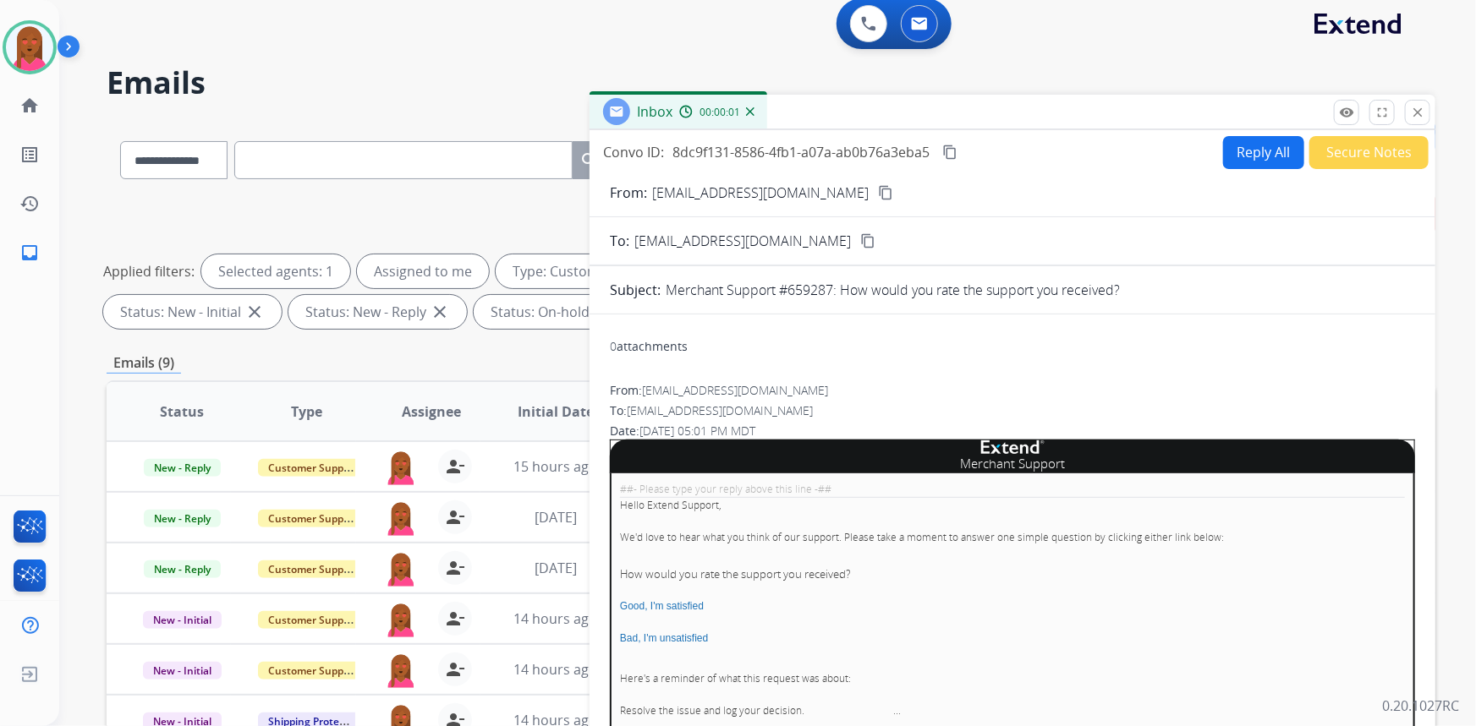
click at [1378, 143] on button "Secure Notes" at bounding box center [1368, 152] width 119 height 33
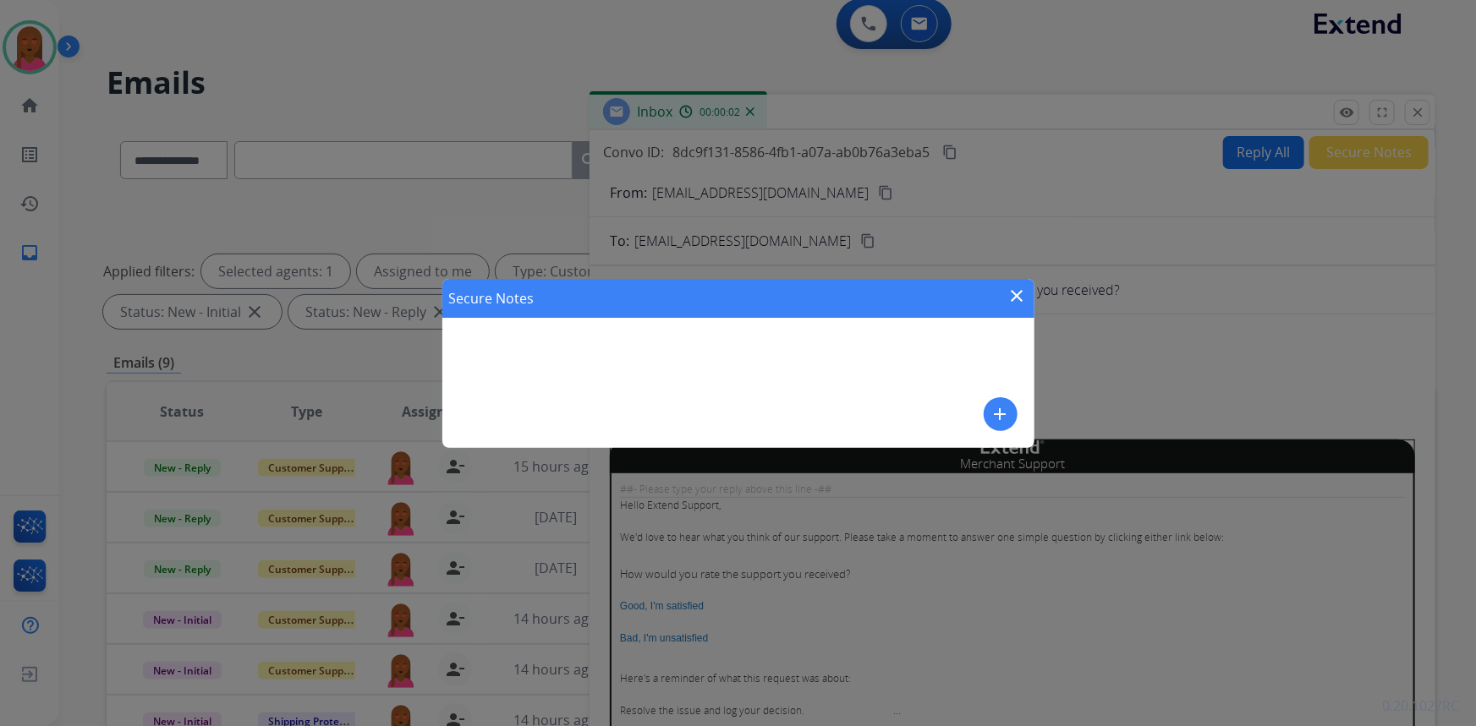
click at [1000, 422] on mat-icon "add" at bounding box center [1000, 414] width 20 height 20
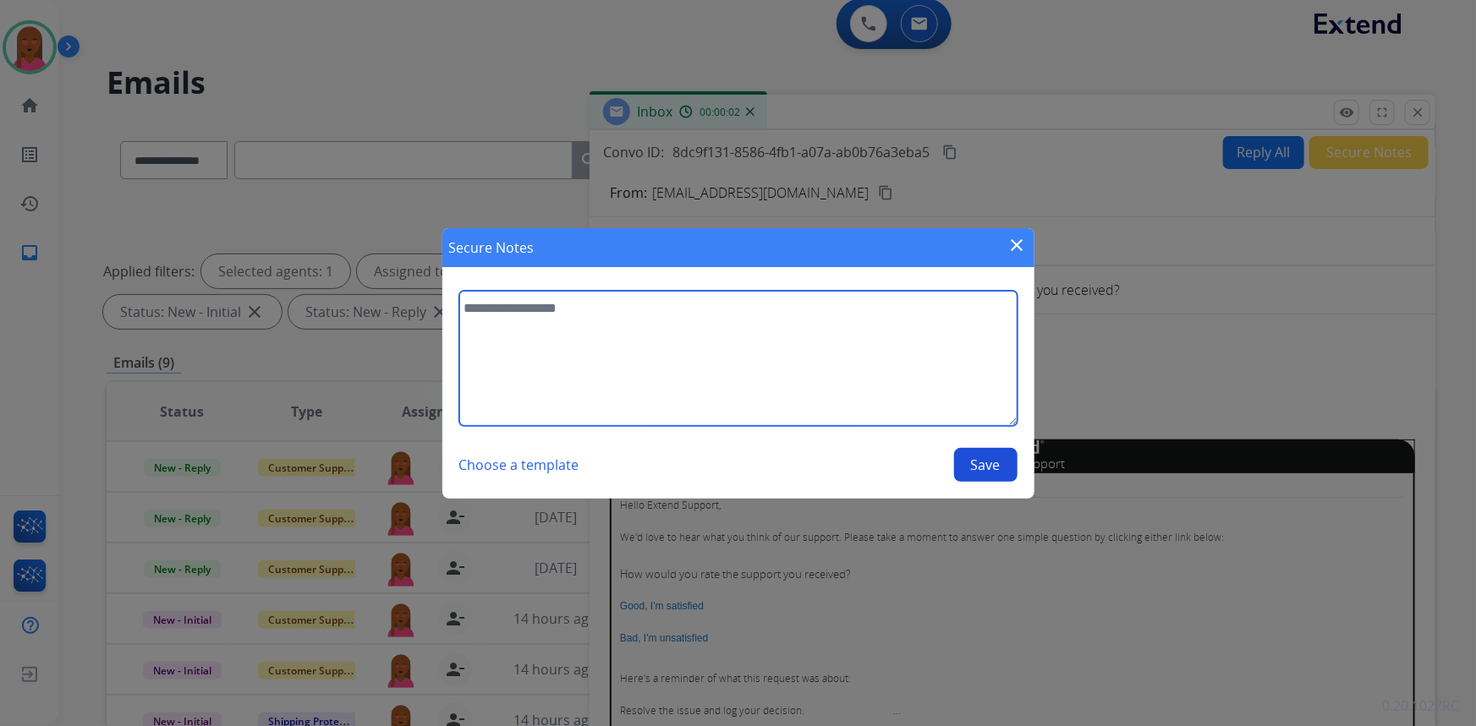
click at [748, 376] on textarea at bounding box center [738, 358] width 558 height 135
type textarea "****"
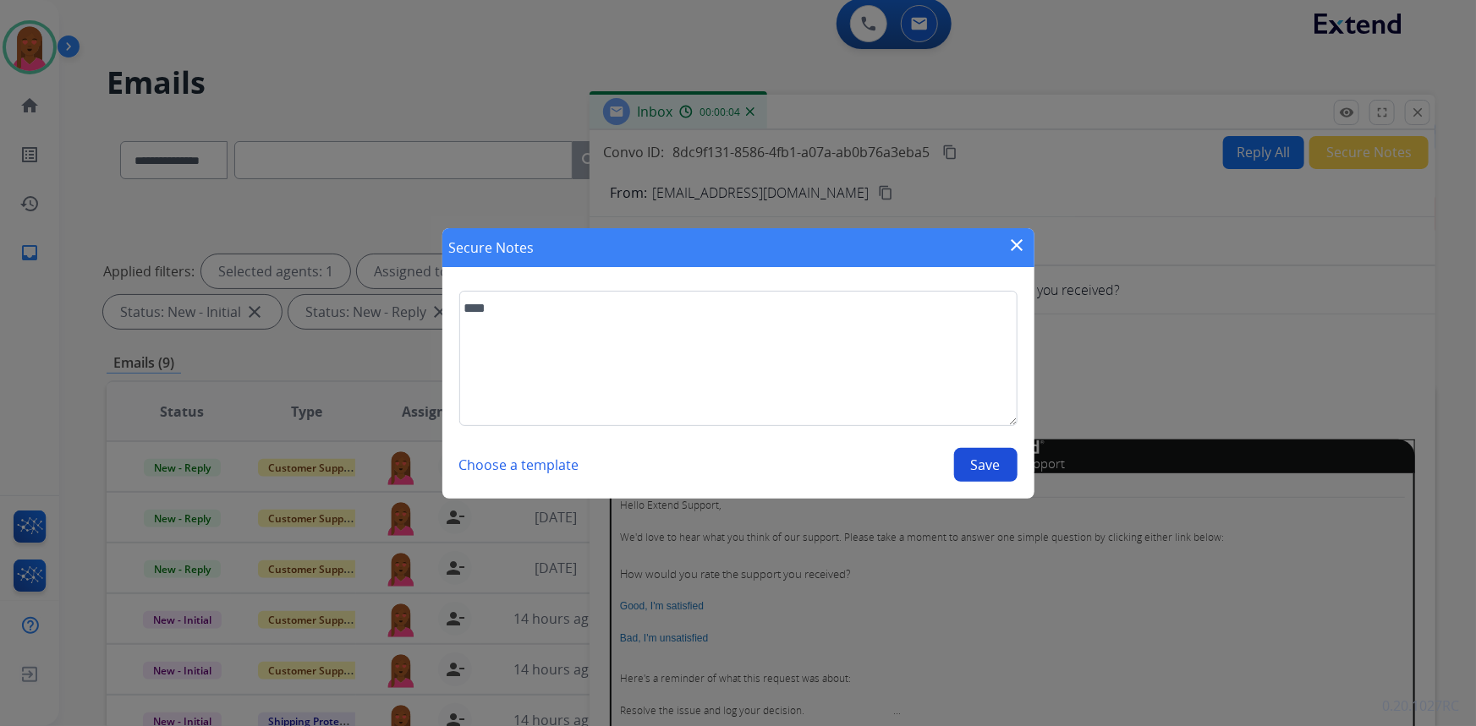
click at [961, 461] on button "Save" at bounding box center [985, 465] width 63 height 34
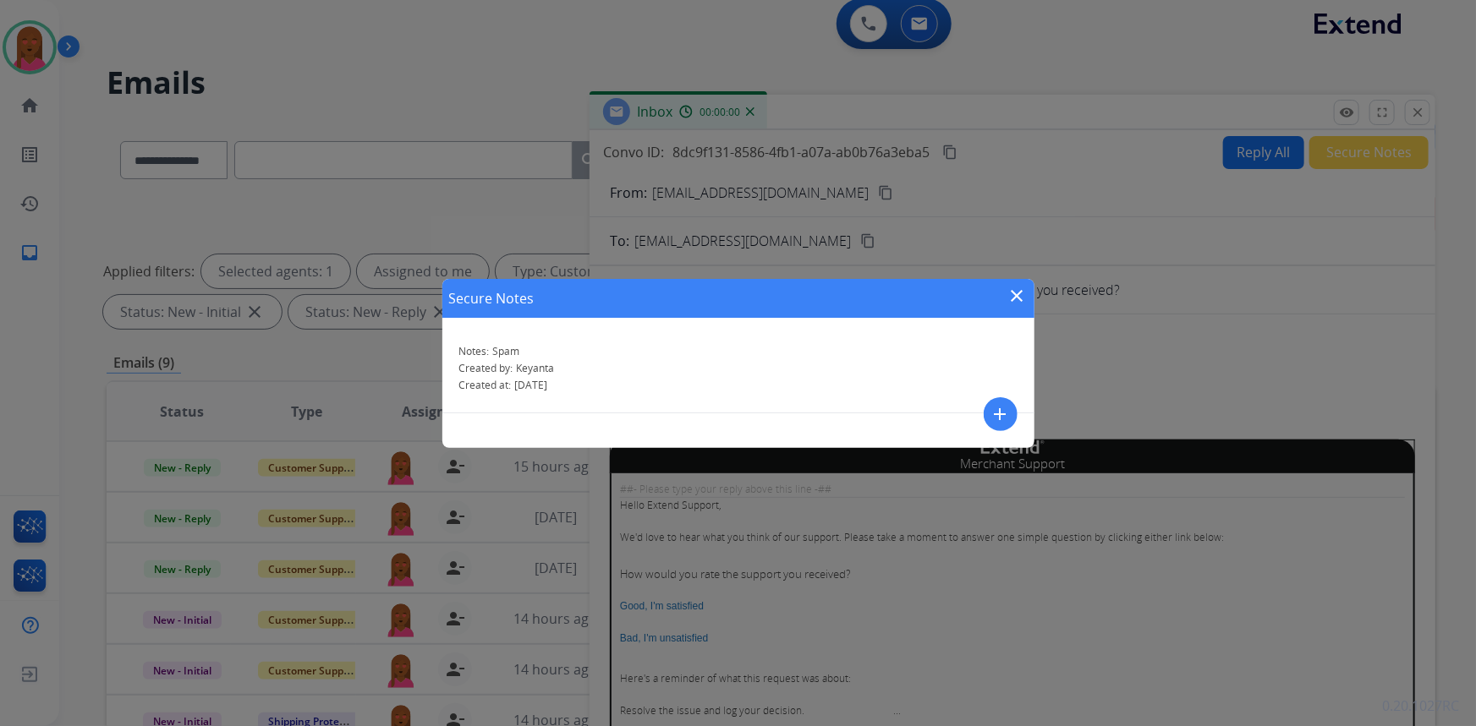
click at [1018, 289] on mat-icon "close" at bounding box center [1017, 296] width 20 height 20
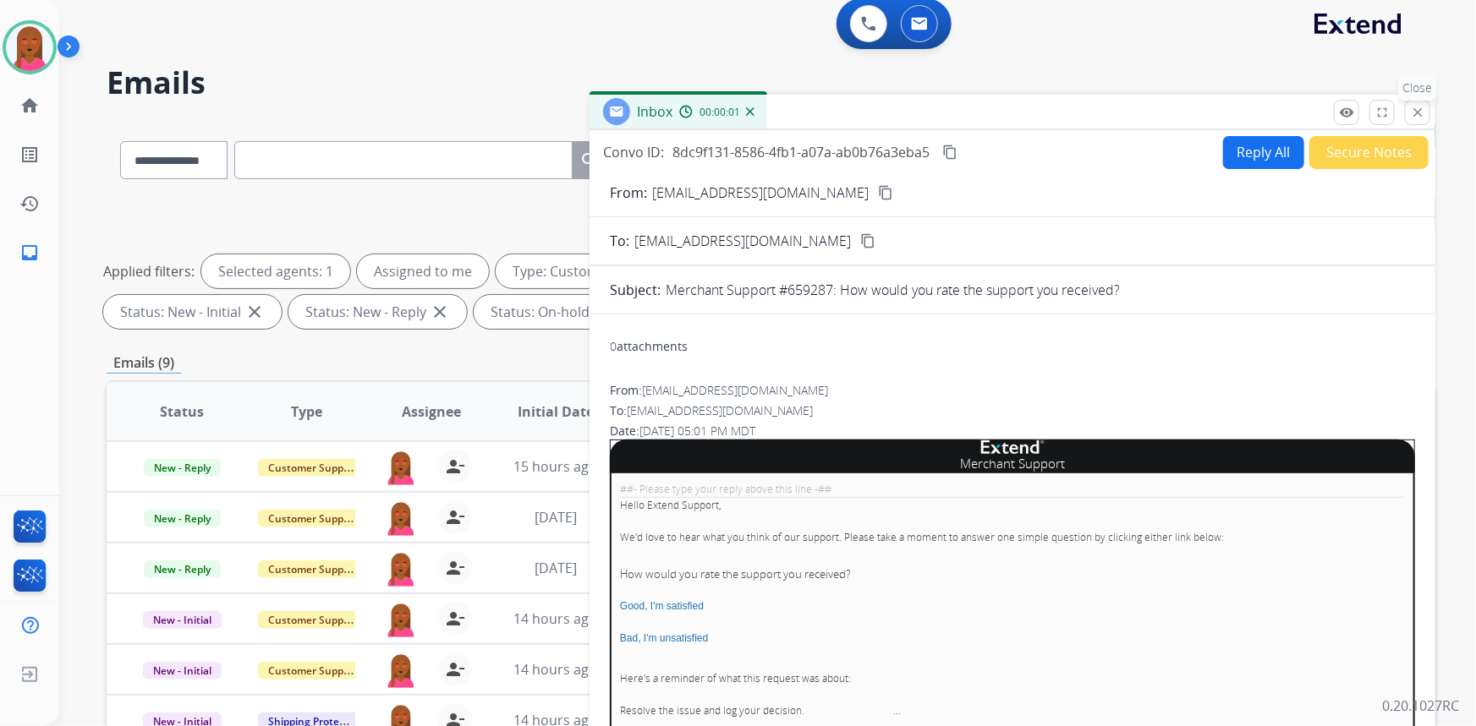
click at [1421, 109] on mat-icon "close" at bounding box center [1417, 112] width 15 height 15
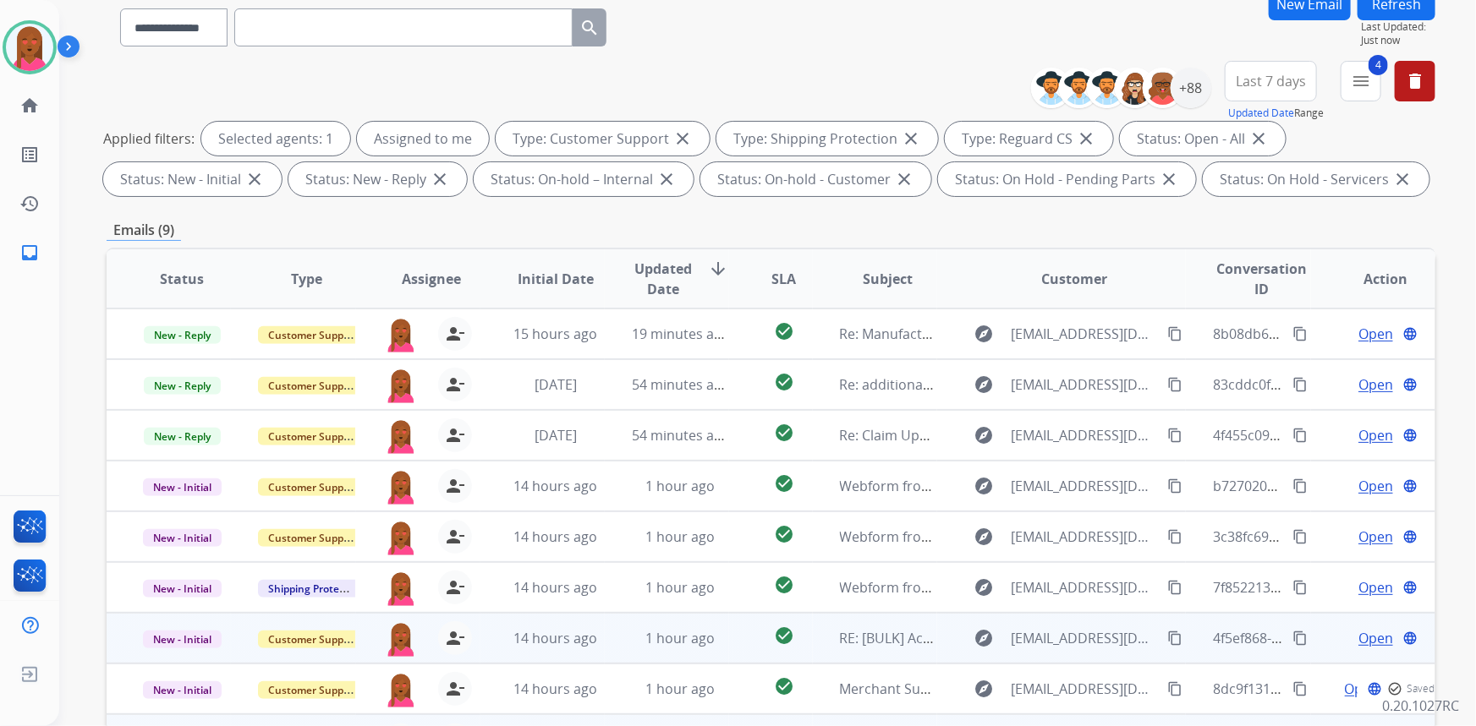
scroll to position [316, 0]
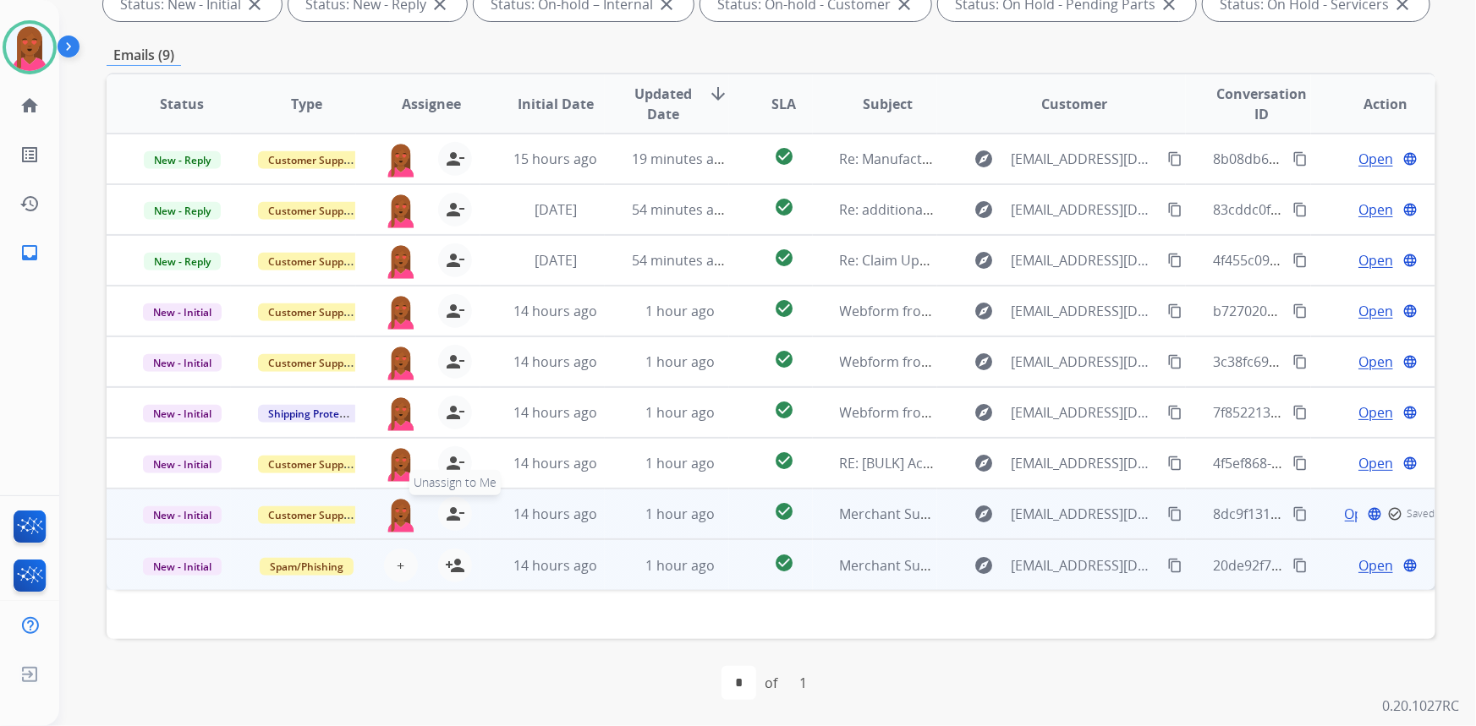
click at [447, 516] on mat-icon "person_remove" at bounding box center [455, 514] width 20 height 20
click at [328, 516] on span "Customer Support" at bounding box center [313, 516] width 110 height 18
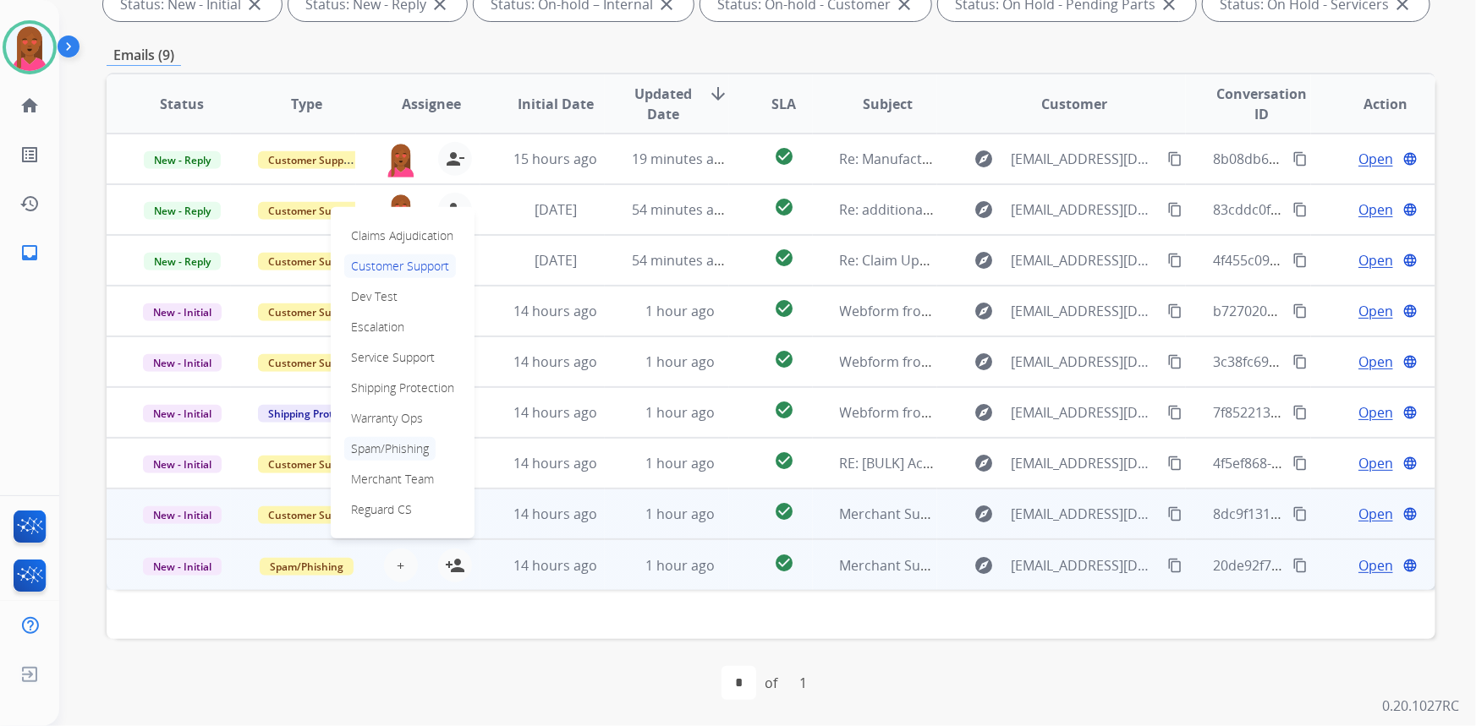
click at [387, 448] on p "Spam/Phishing" at bounding box center [389, 449] width 91 height 24
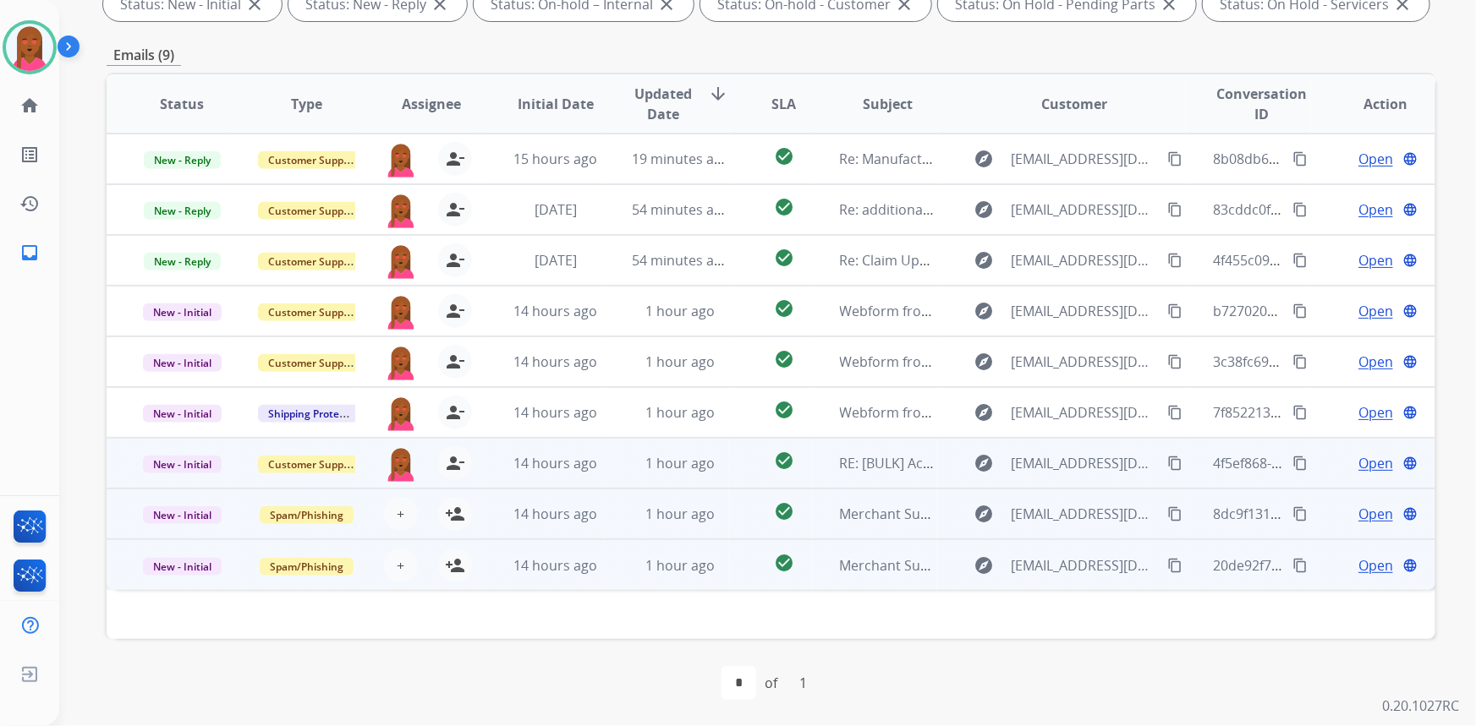
click at [1361, 463] on span "Open" at bounding box center [1375, 463] width 35 height 20
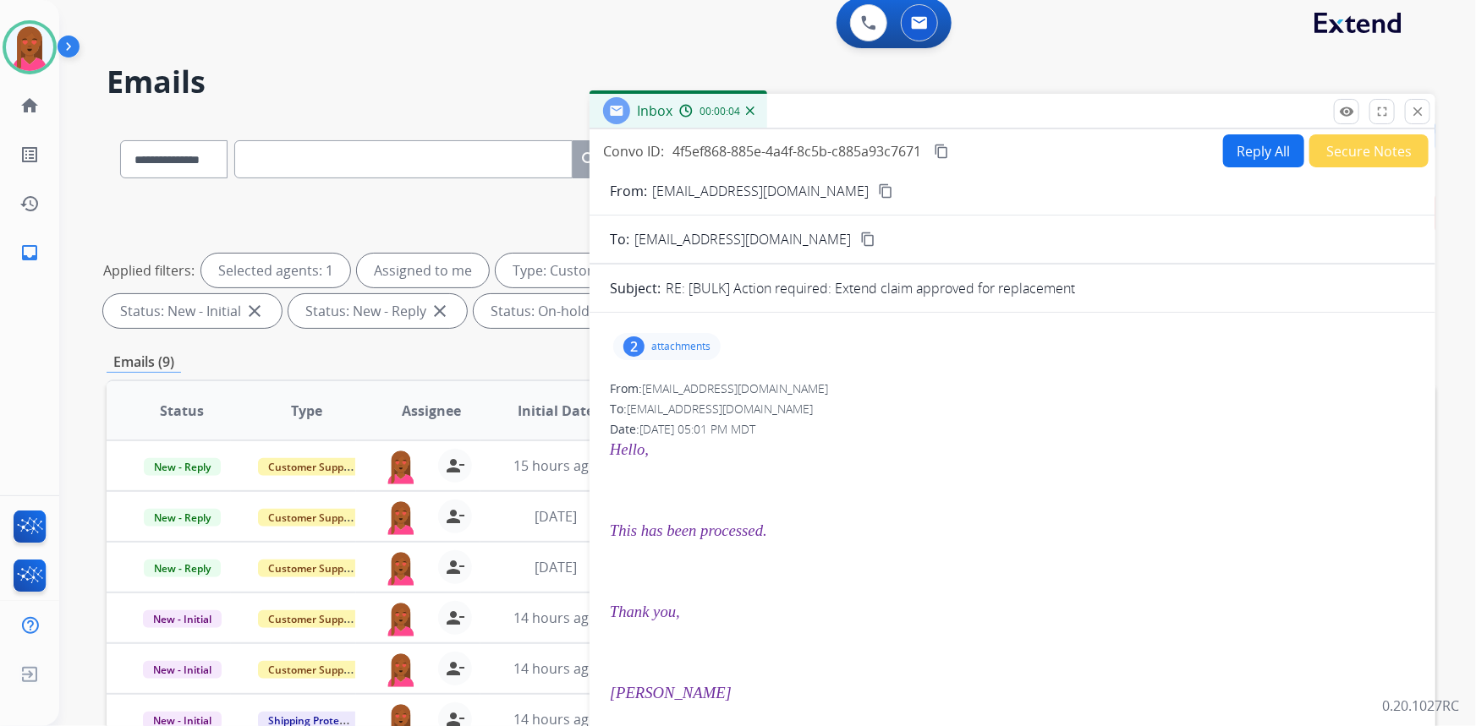
scroll to position [0, 0]
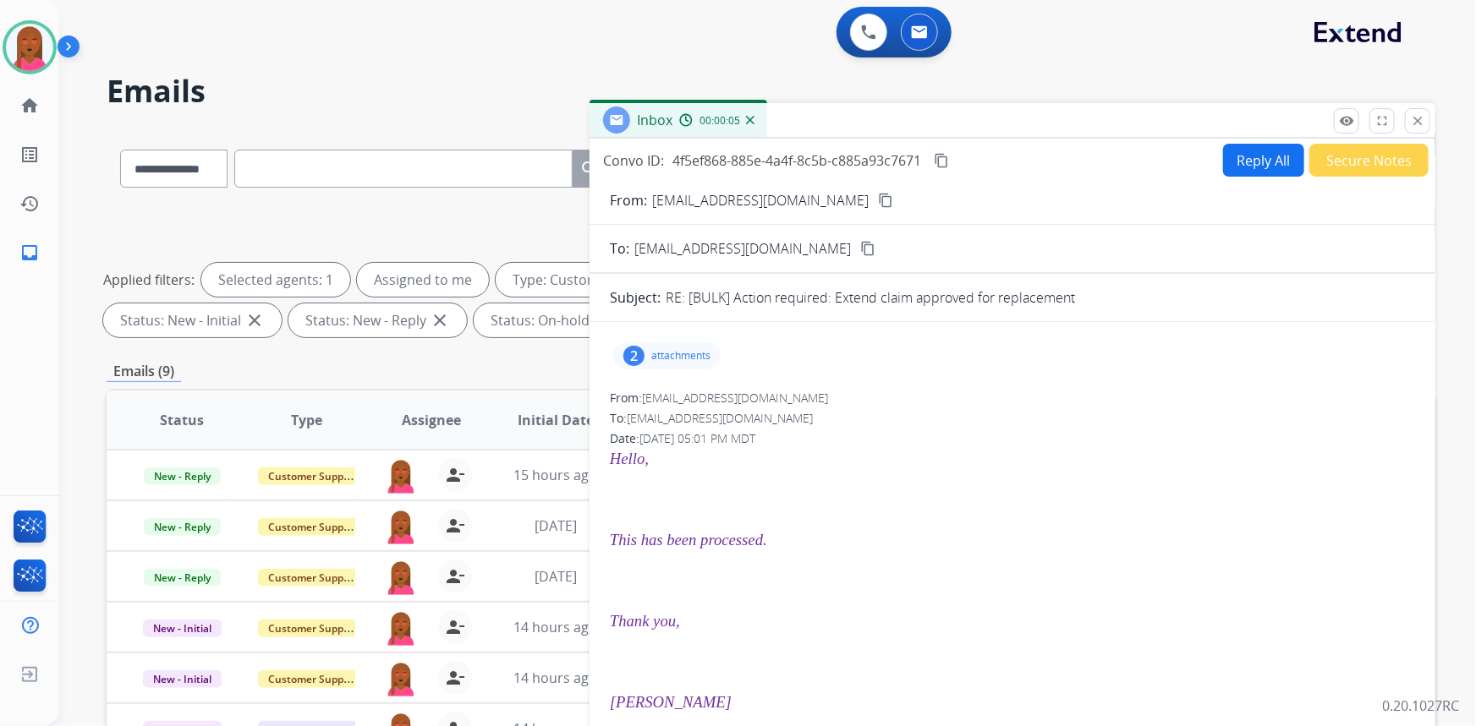
click at [1331, 172] on button "Secure Notes" at bounding box center [1368, 160] width 119 height 33
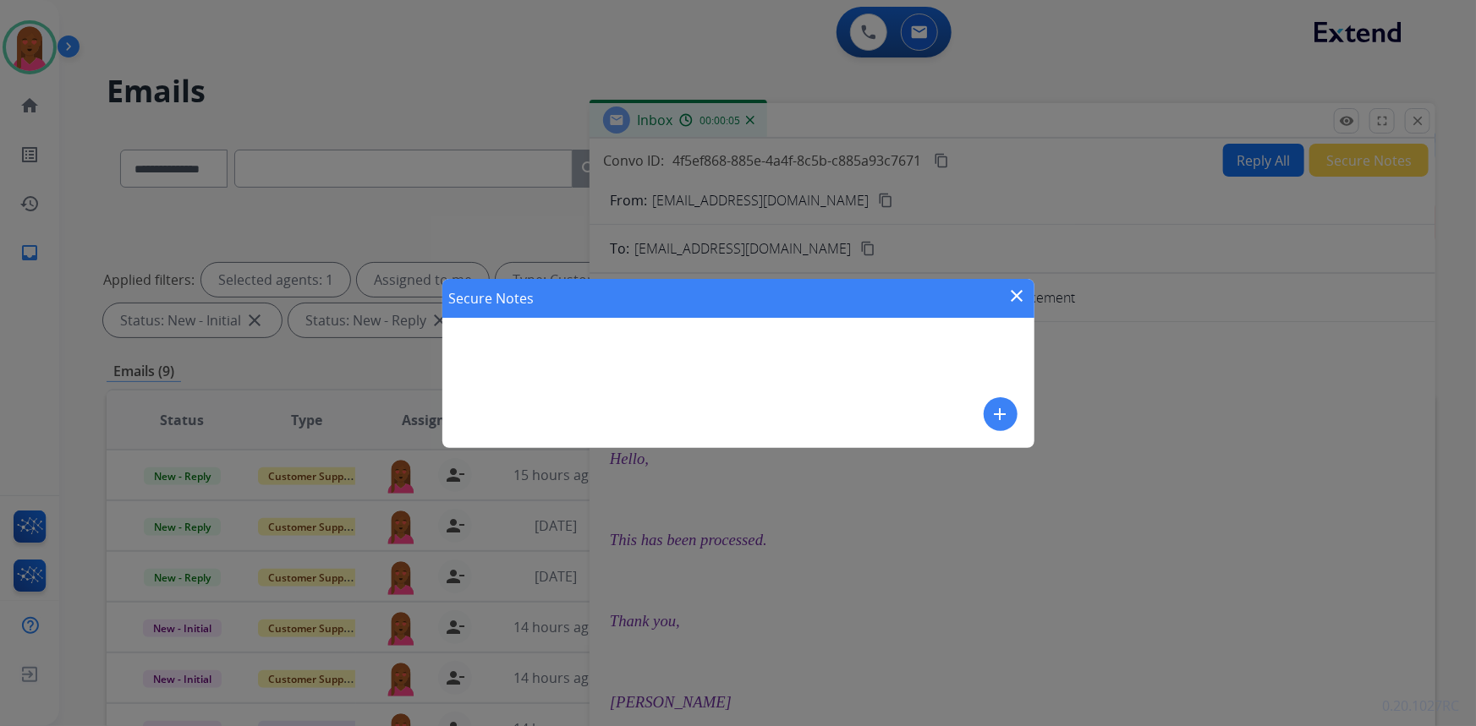
click at [1001, 414] on mat-icon "add" at bounding box center [1000, 414] width 20 height 20
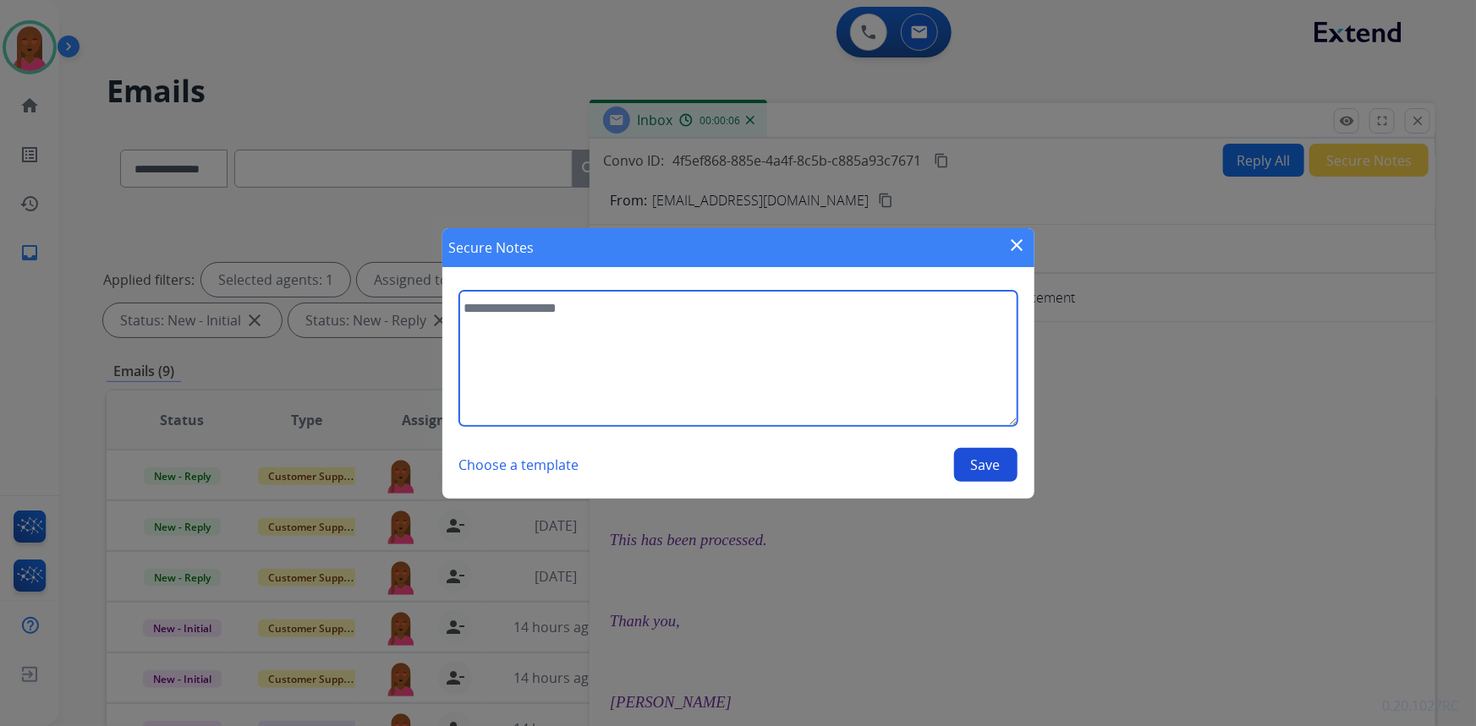
click at [721, 373] on textarea at bounding box center [738, 358] width 558 height 135
type textarea "**********"
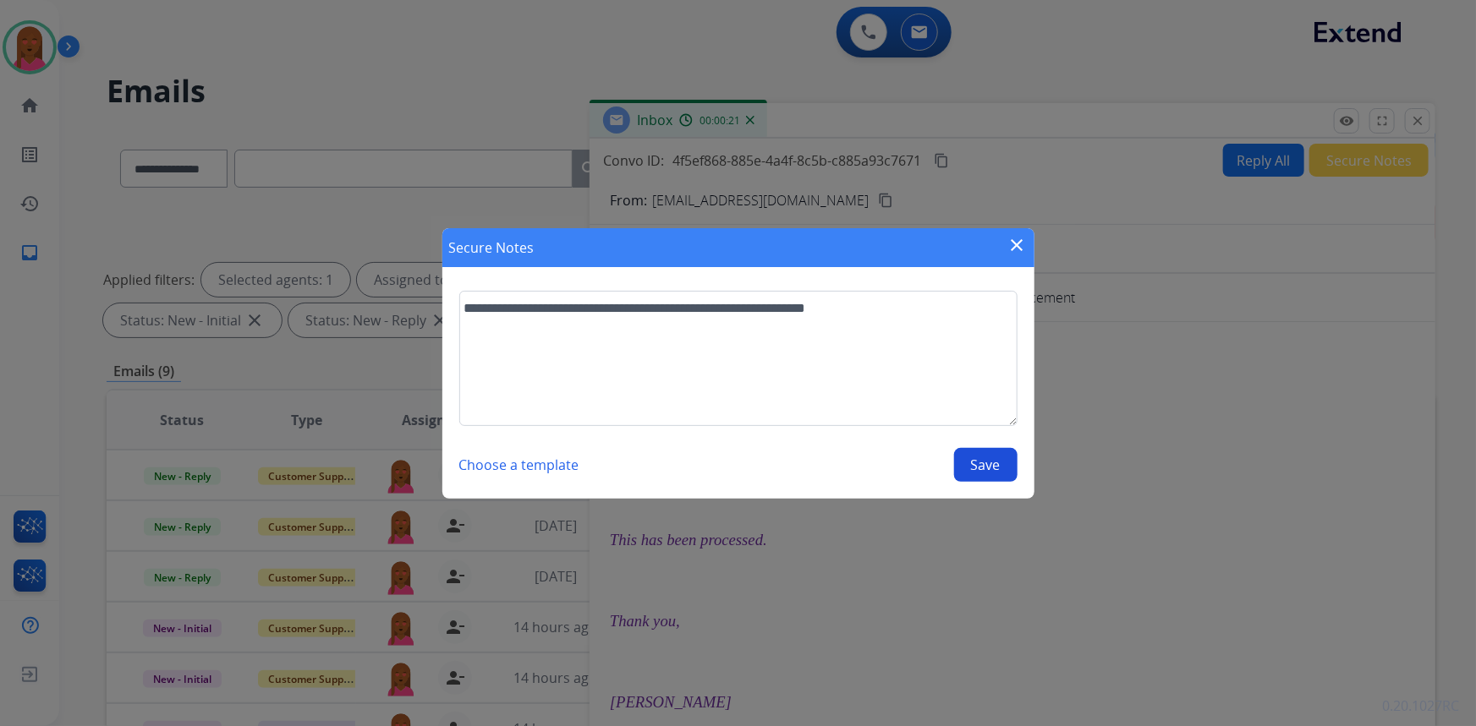
click at [991, 463] on button "Save" at bounding box center [985, 465] width 63 height 34
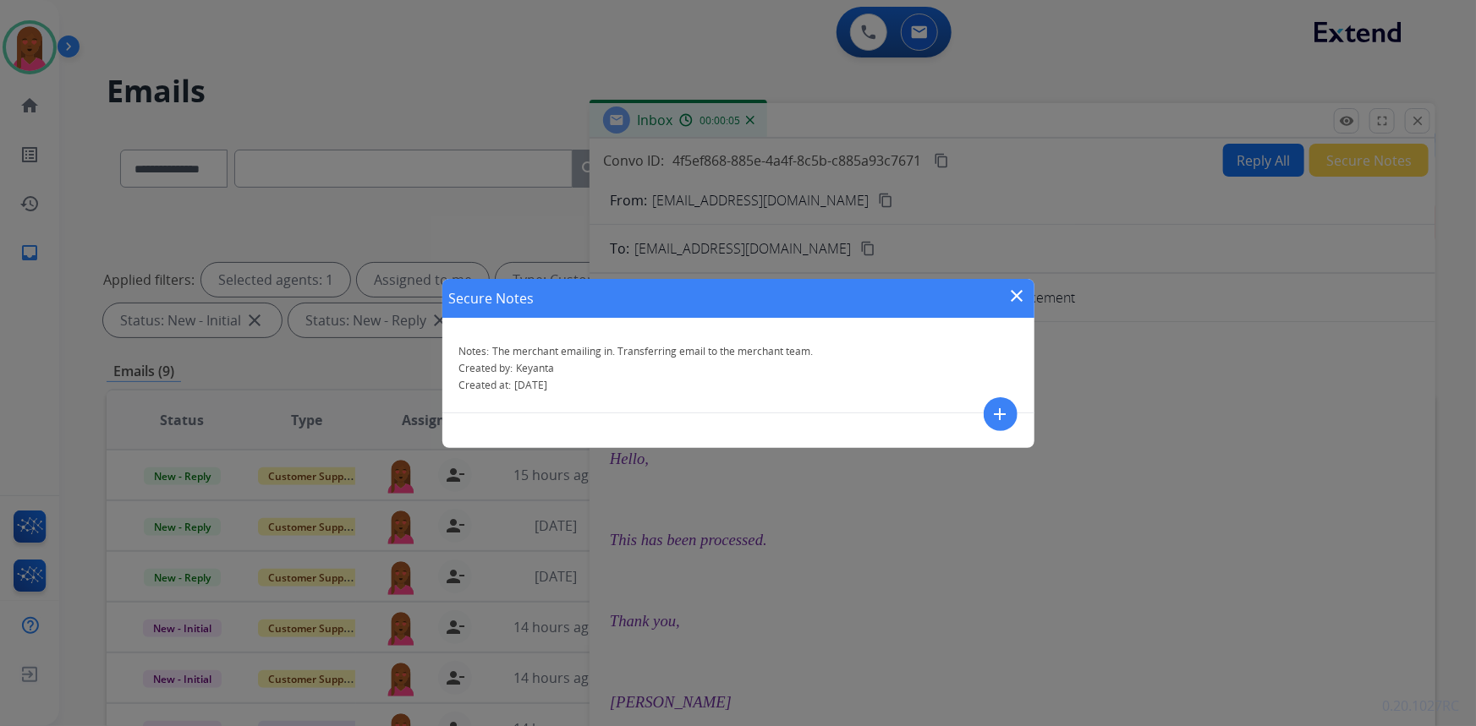
click at [1021, 294] on mat-icon "close" at bounding box center [1017, 296] width 20 height 20
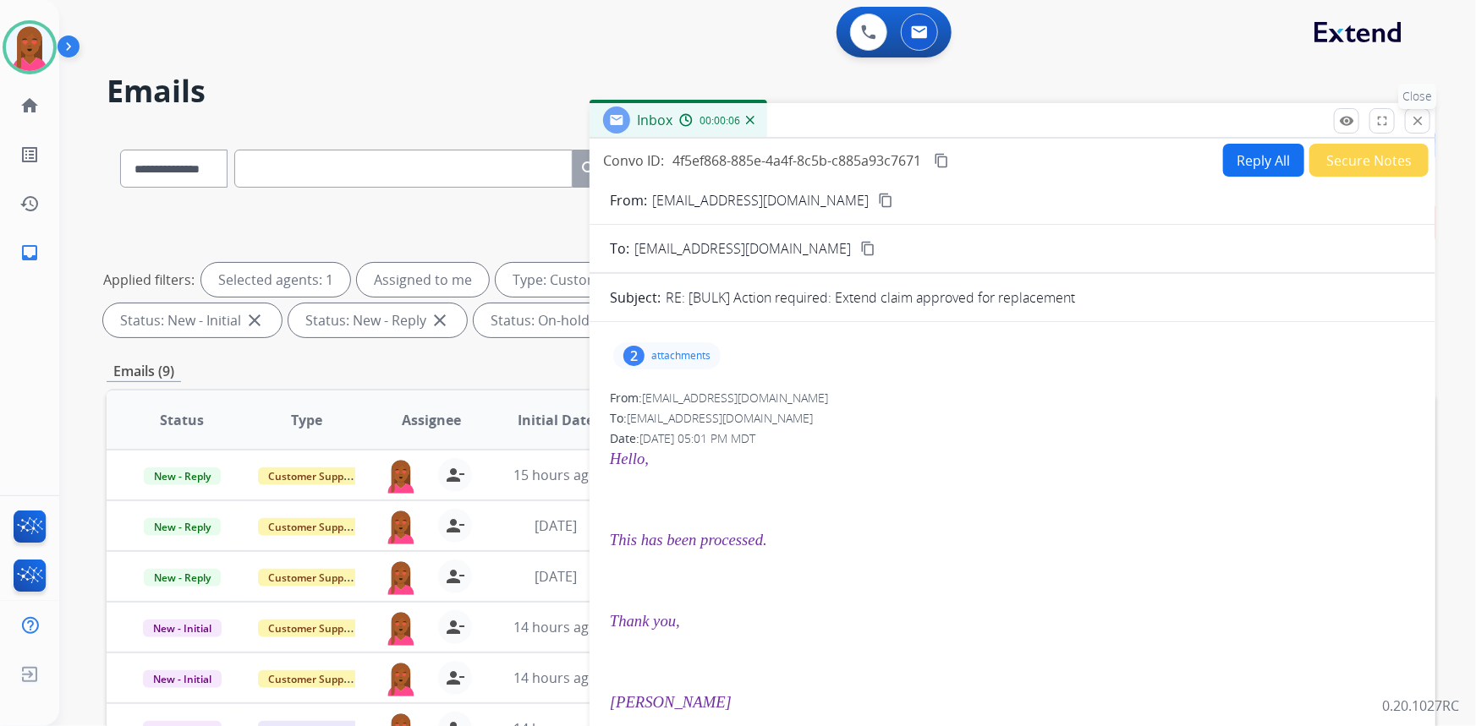
click at [1418, 125] on mat-icon "close" at bounding box center [1417, 120] width 15 height 15
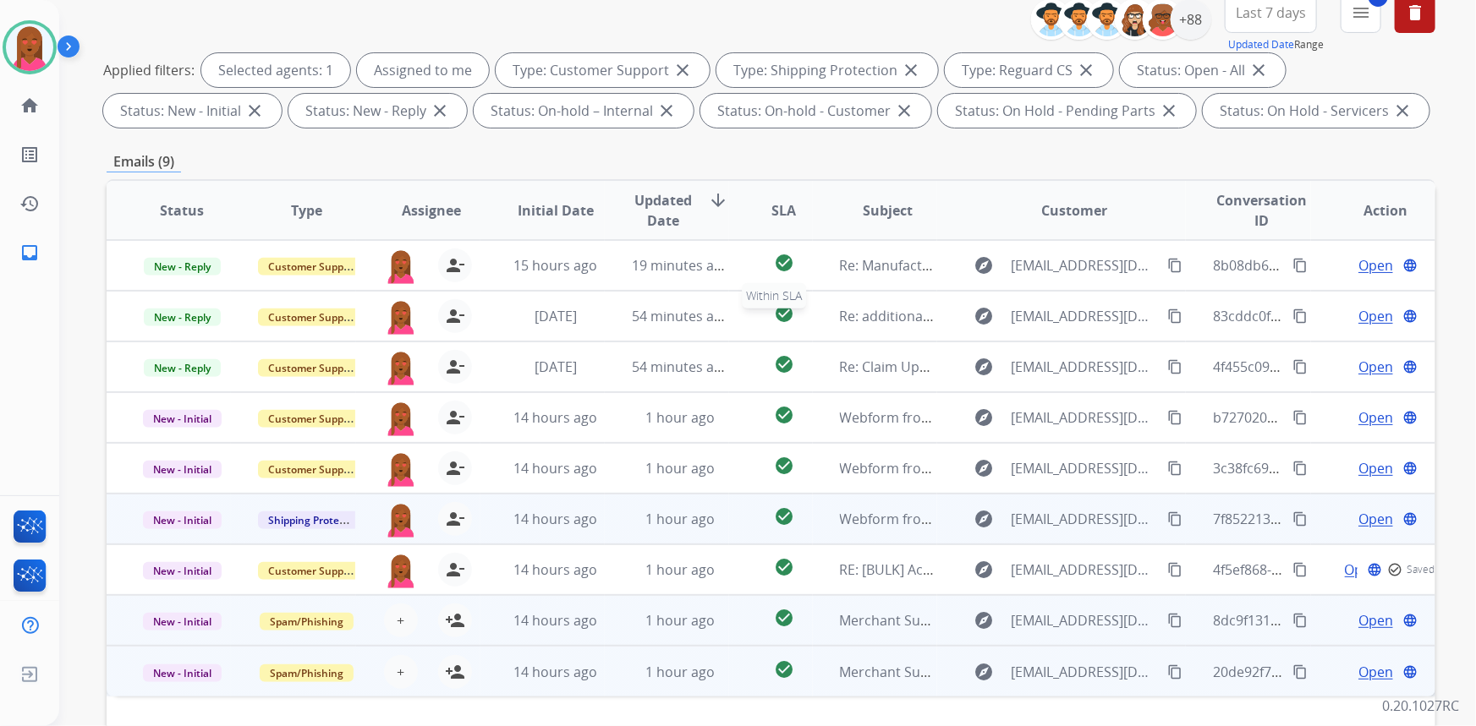
scroll to position [230, 0]
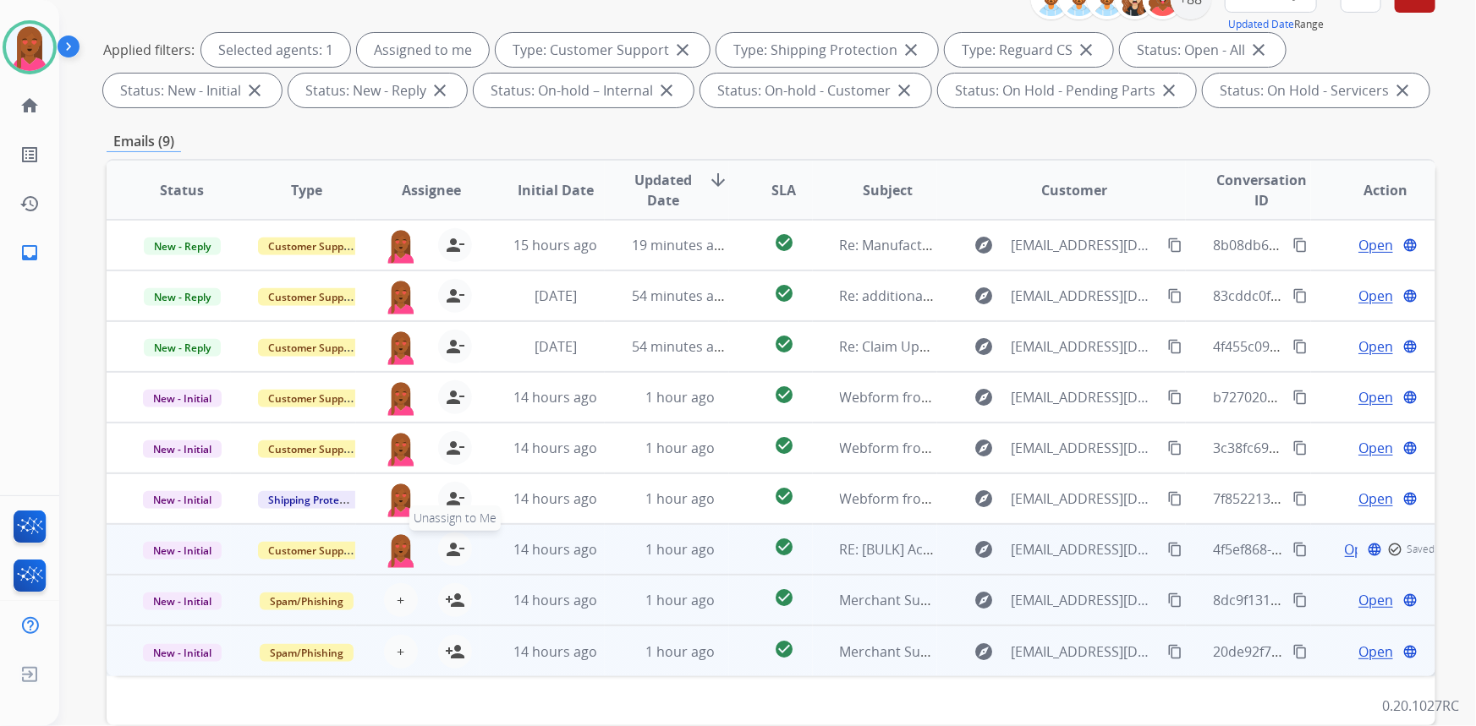
click at [449, 542] on mat-icon "person_remove" at bounding box center [455, 550] width 20 height 20
click at [316, 544] on span "Customer Support" at bounding box center [313, 551] width 110 height 18
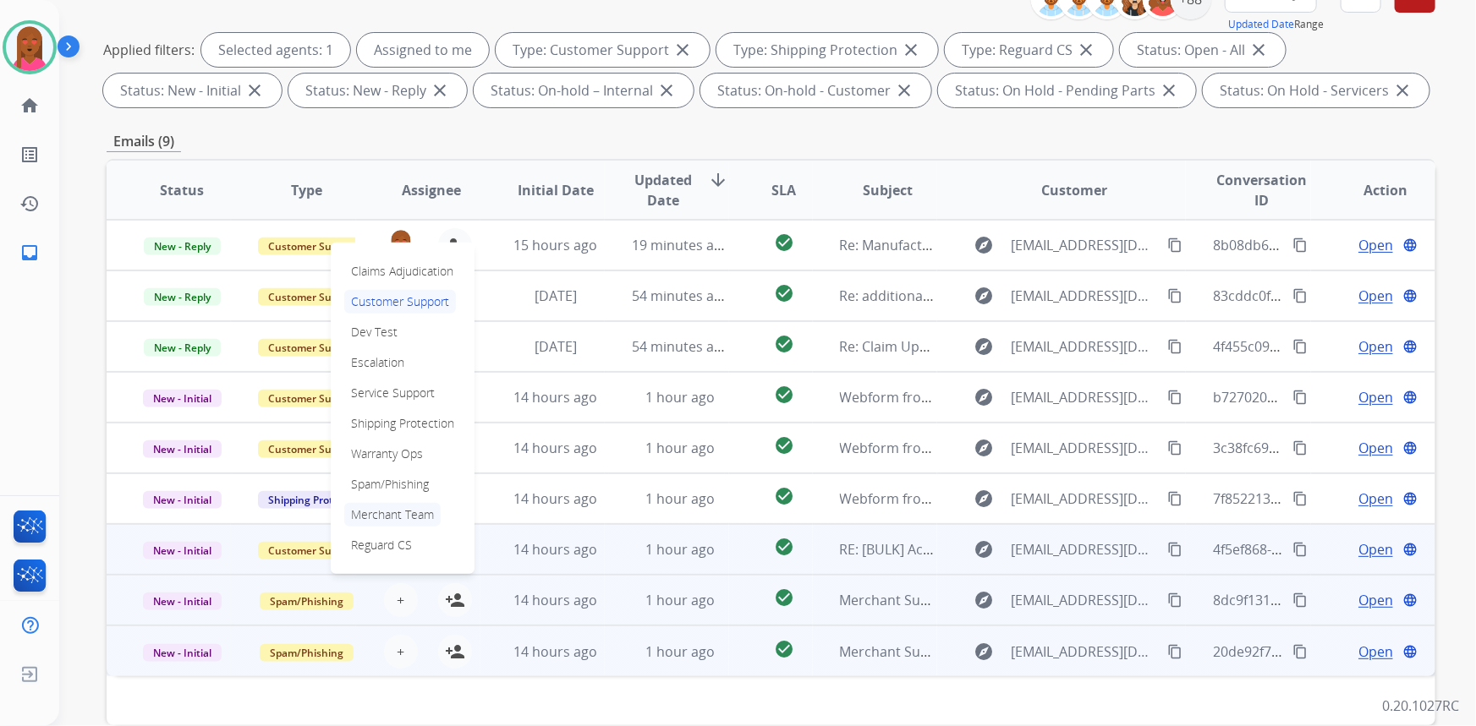
click at [404, 513] on p "Merchant Team" at bounding box center [392, 515] width 96 height 24
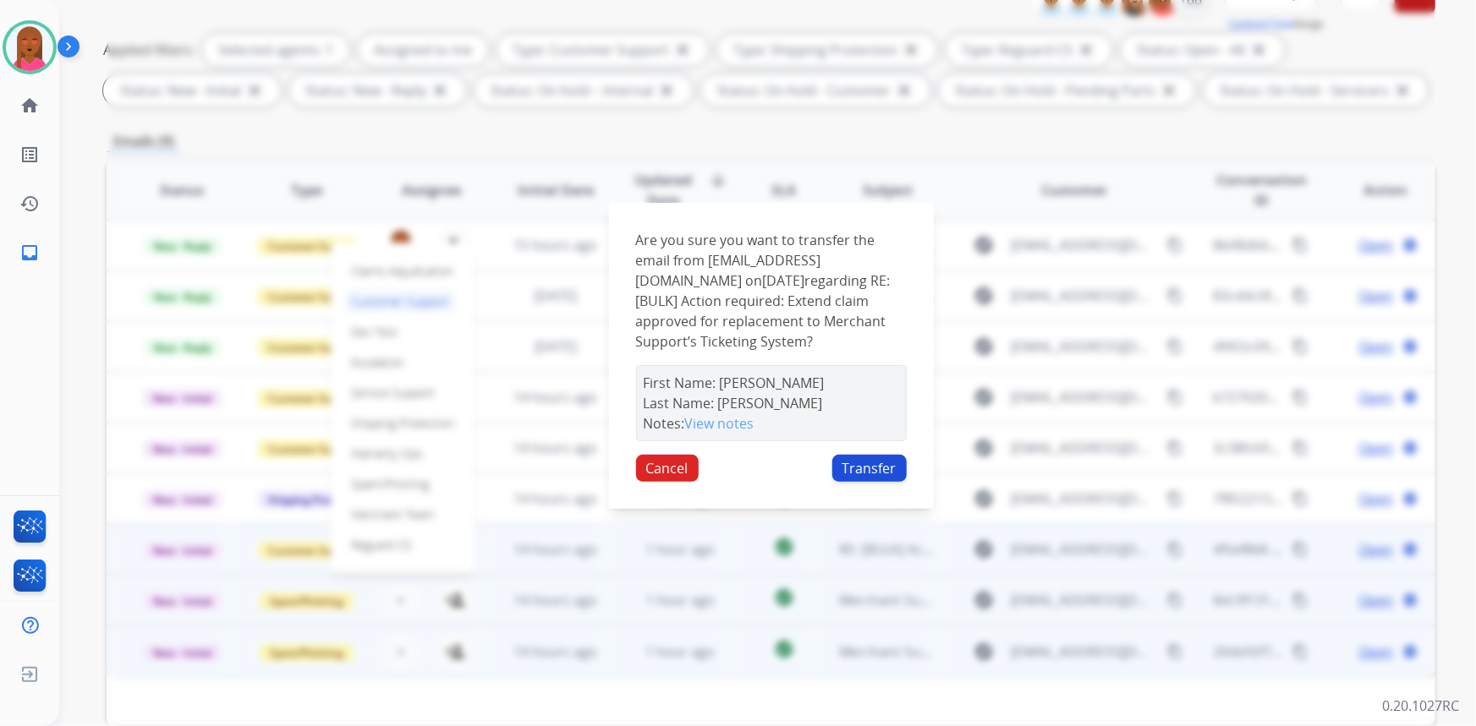
click at [864, 482] on button "Transfer" at bounding box center [869, 468] width 74 height 27
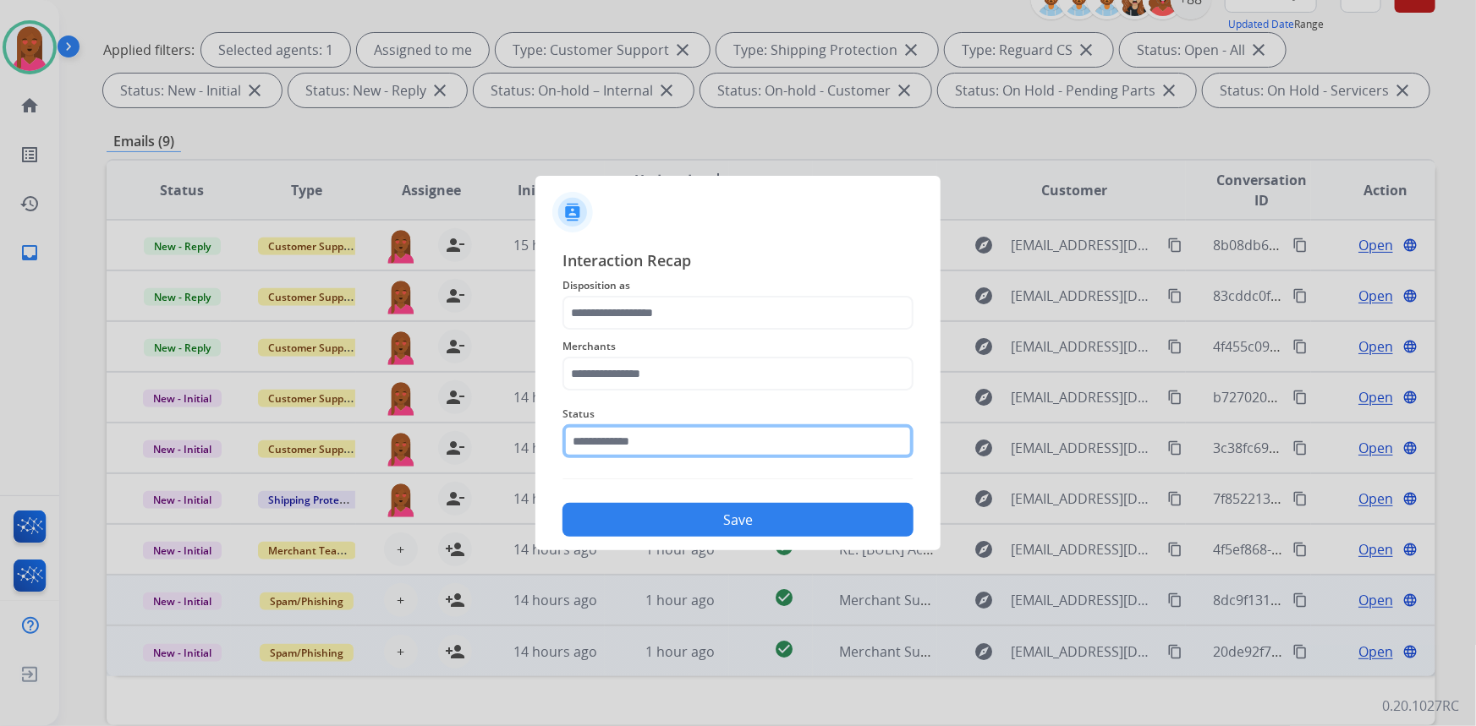
click at [699, 441] on input "text" at bounding box center [737, 442] width 351 height 34
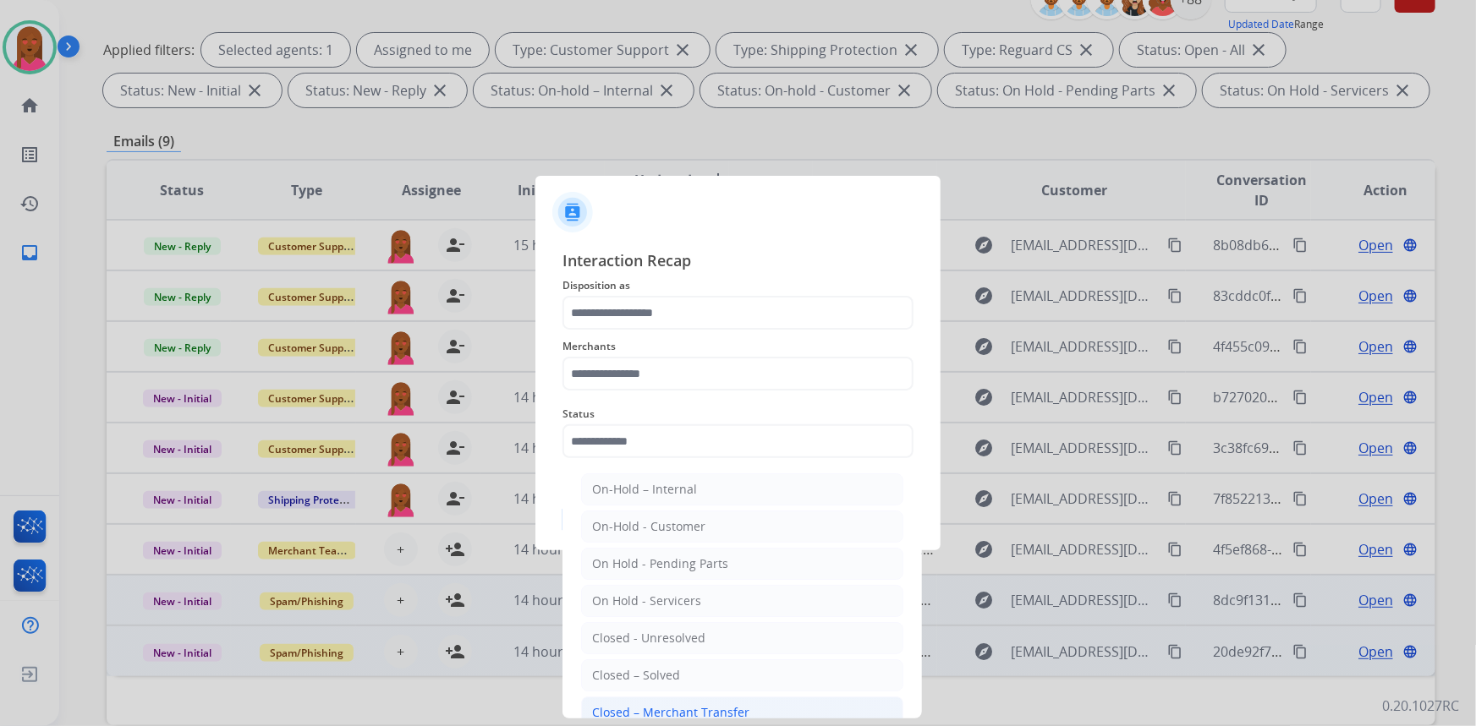
click at [707, 708] on div "Closed – Merchant Transfer" at bounding box center [670, 713] width 157 height 17
type input "**********"
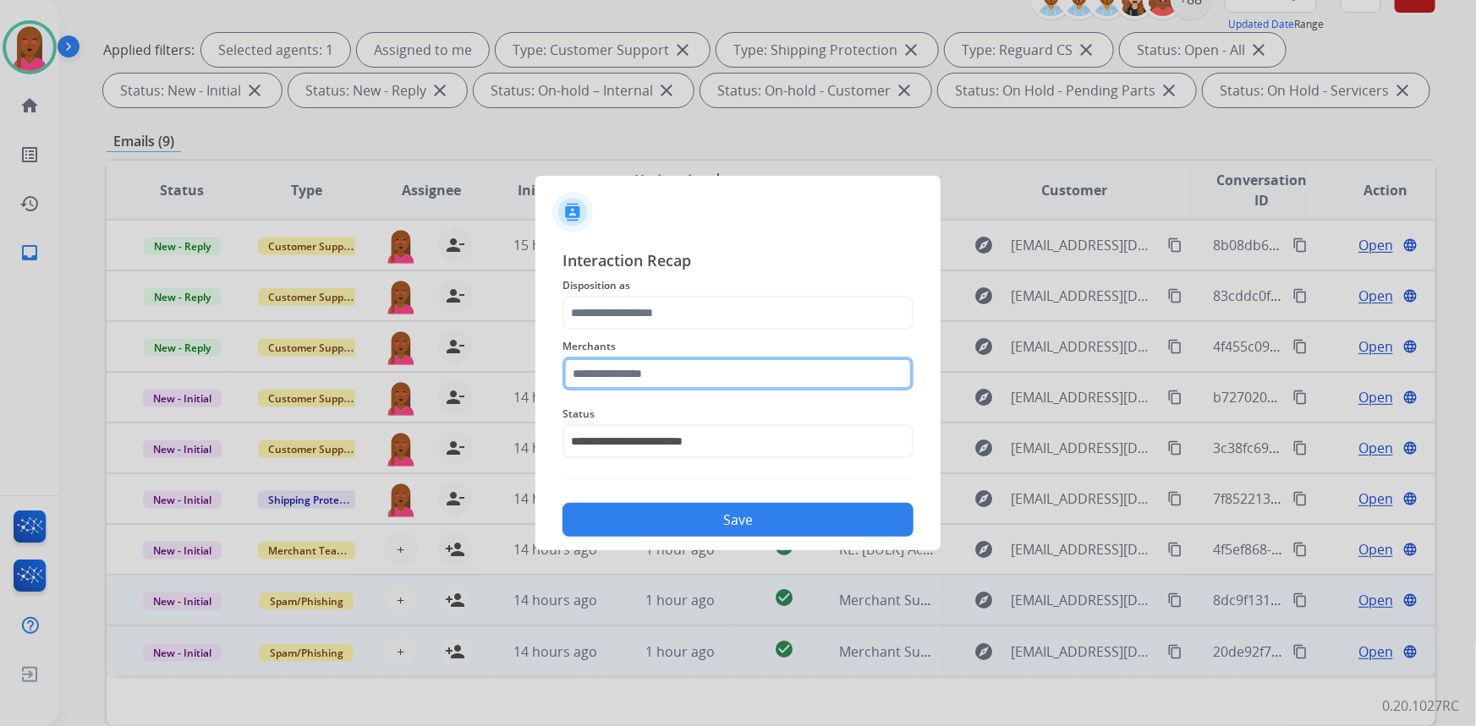
click at [721, 376] on input "text" at bounding box center [737, 374] width 351 height 34
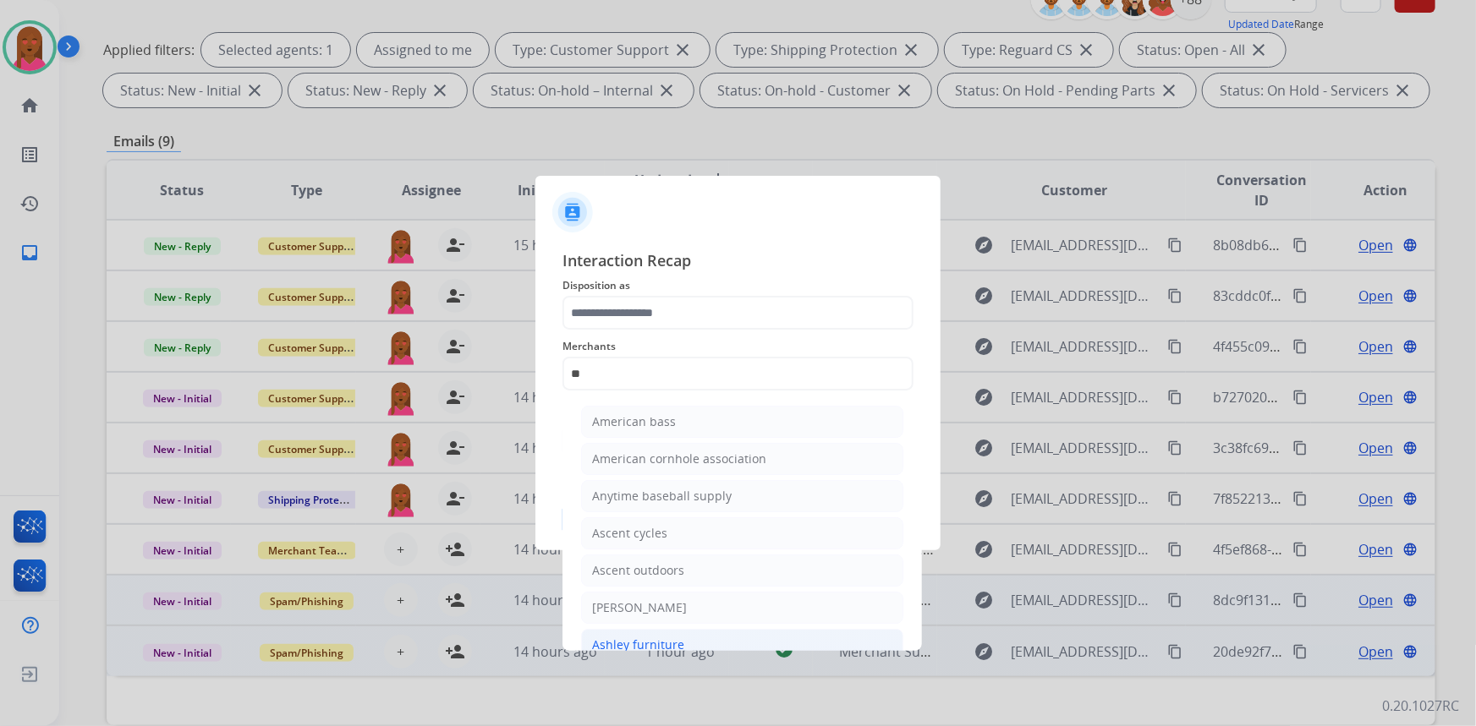
click at [665, 634] on li "Ashley furniture" at bounding box center [742, 645] width 322 height 32
type input "**********"
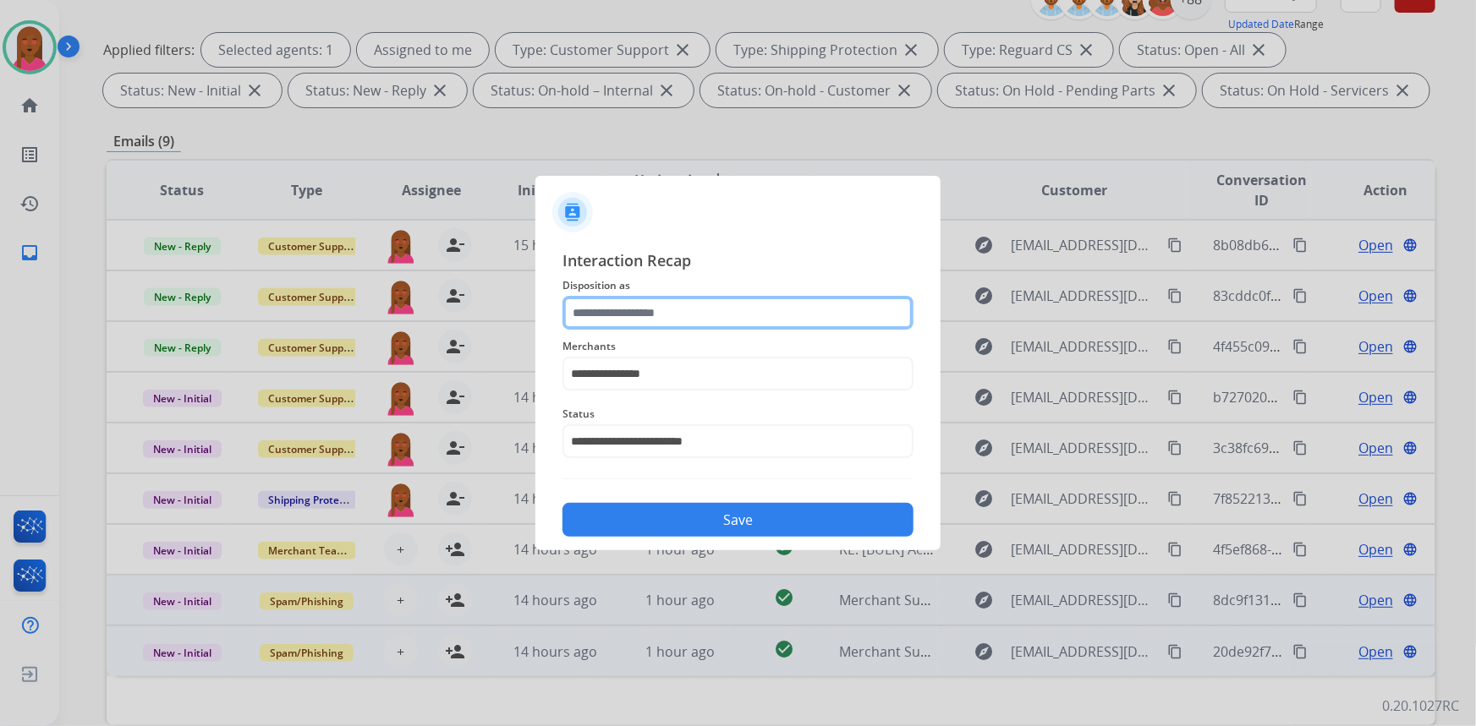
click at [689, 313] on input "text" at bounding box center [737, 313] width 351 height 34
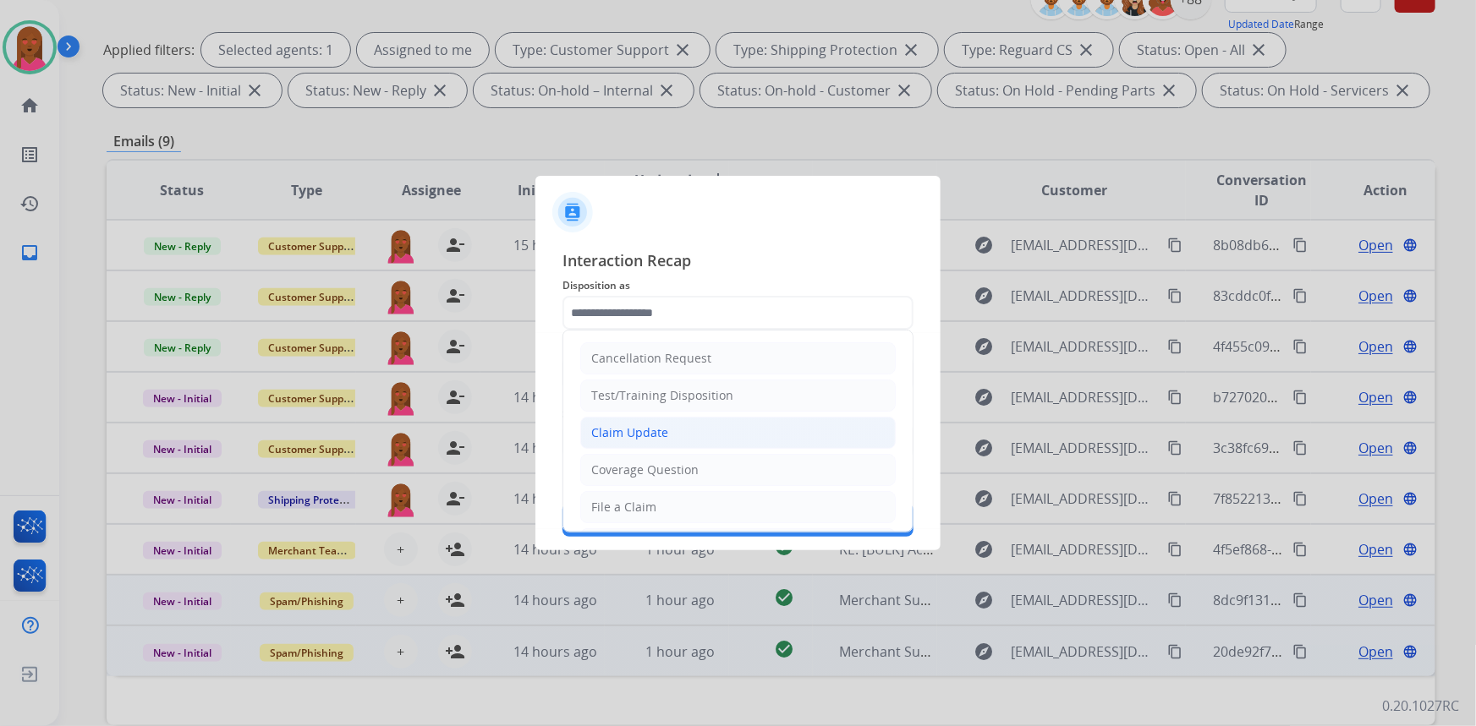
click at [681, 432] on li "Claim Update" at bounding box center [737, 433] width 315 height 32
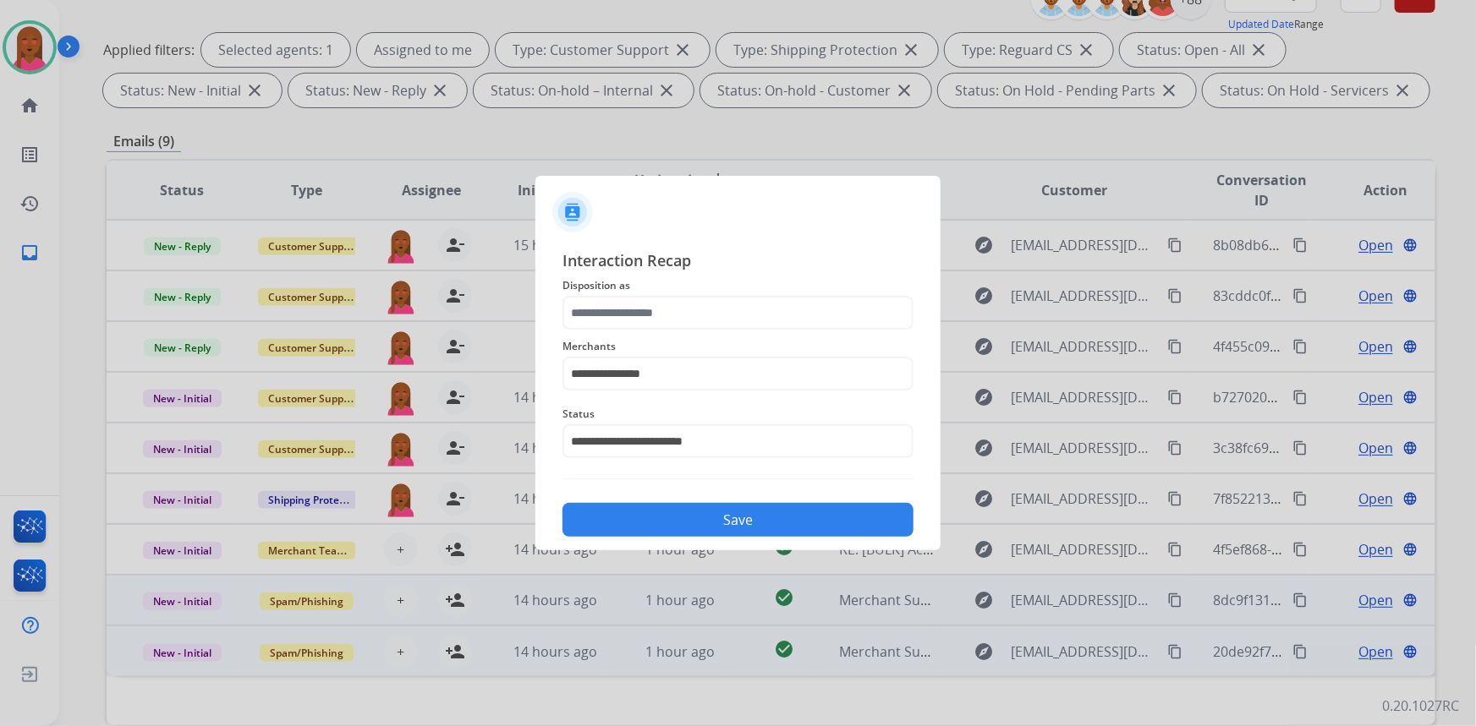
type input "**********"
click at [705, 522] on button "Save" at bounding box center [737, 520] width 351 height 34
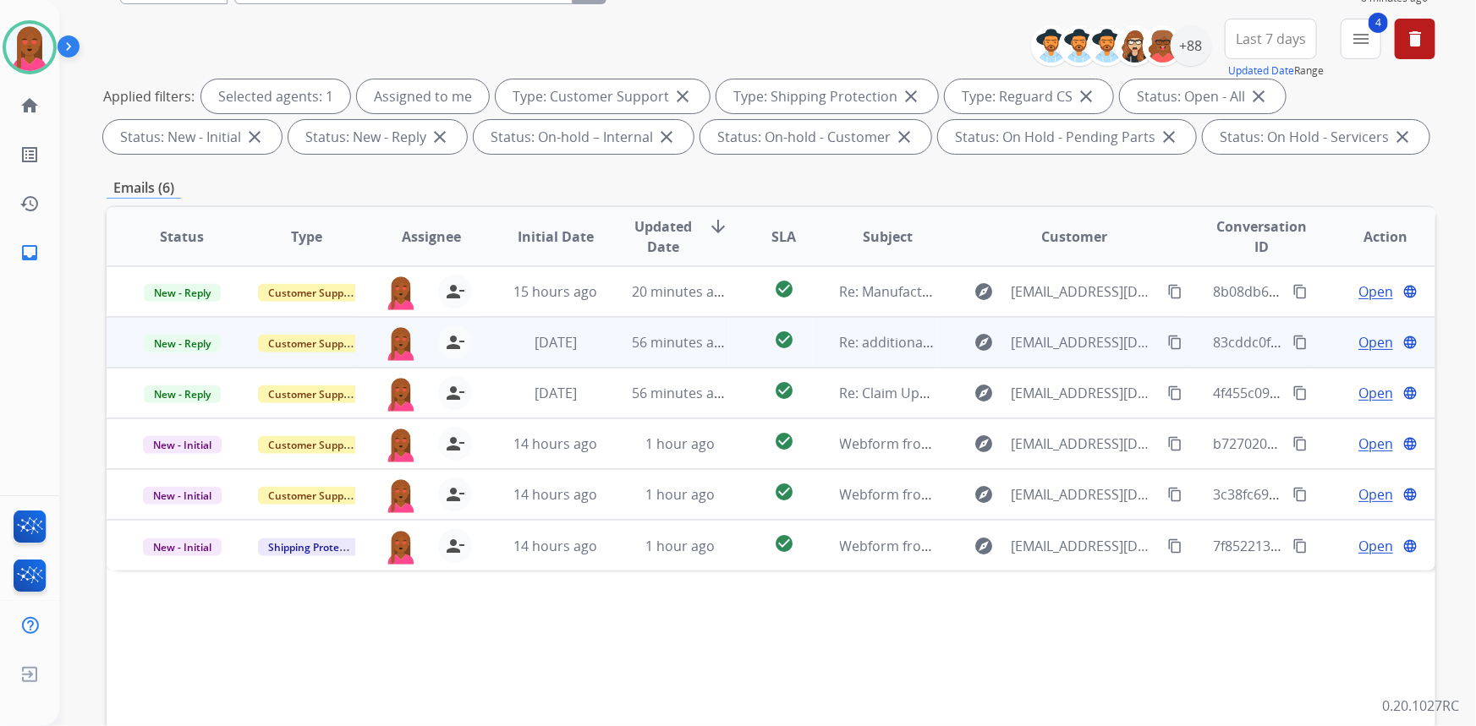
scroll to position [0, 0]
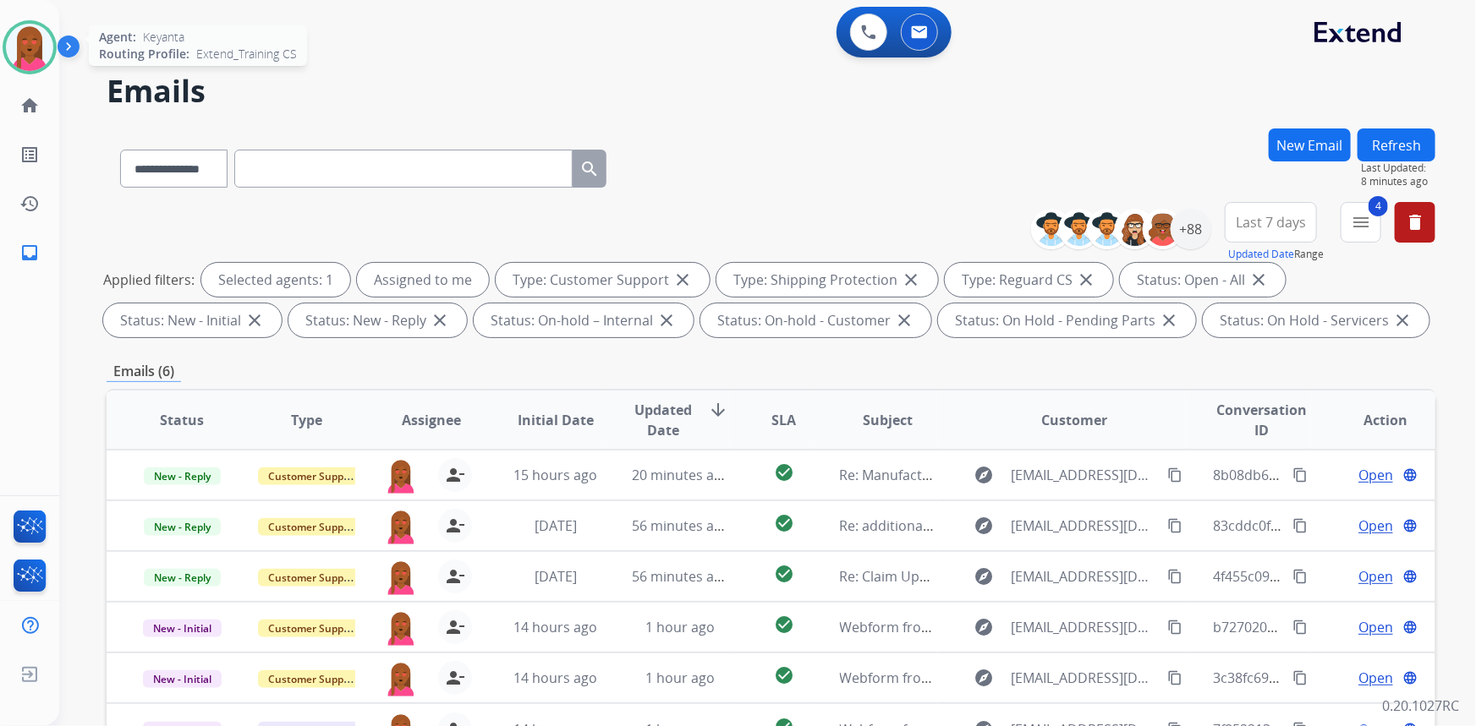
drag, startPoint x: 27, startPoint y: 56, endPoint x: 47, endPoint y: 60, distance: 19.9
click at [26, 56] on img at bounding box center [29, 47] width 47 height 47
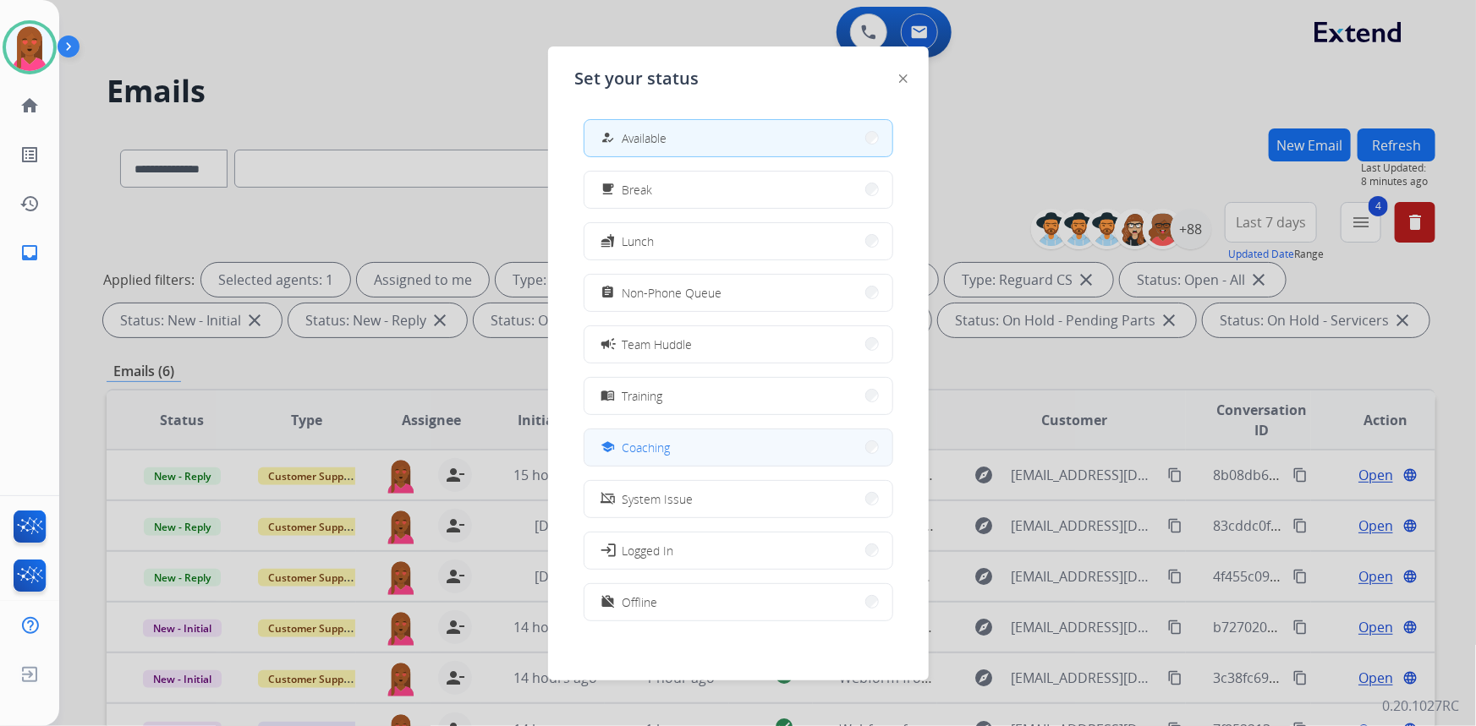
click at [706, 447] on button "school Coaching" at bounding box center [738, 448] width 308 height 36
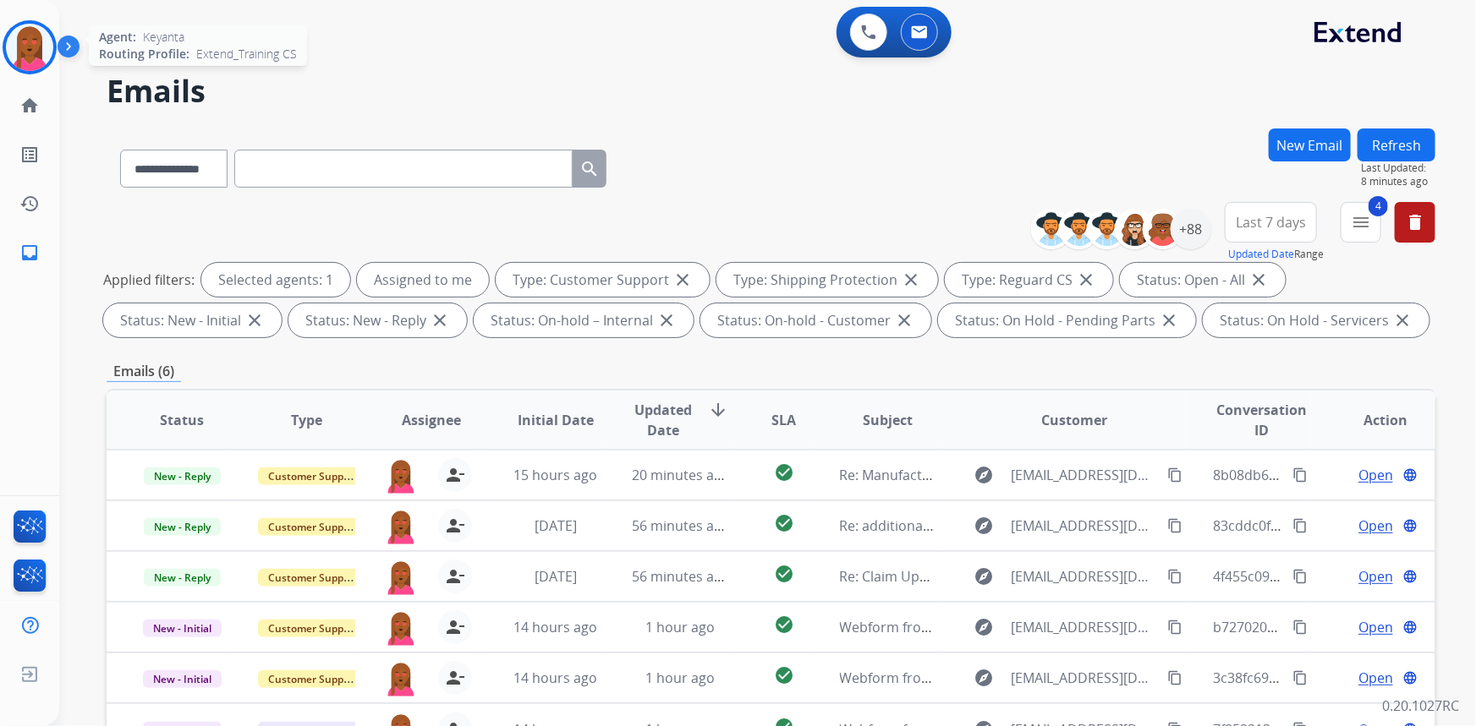
click at [25, 43] on img at bounding box center [29, 47] width 47 height 47
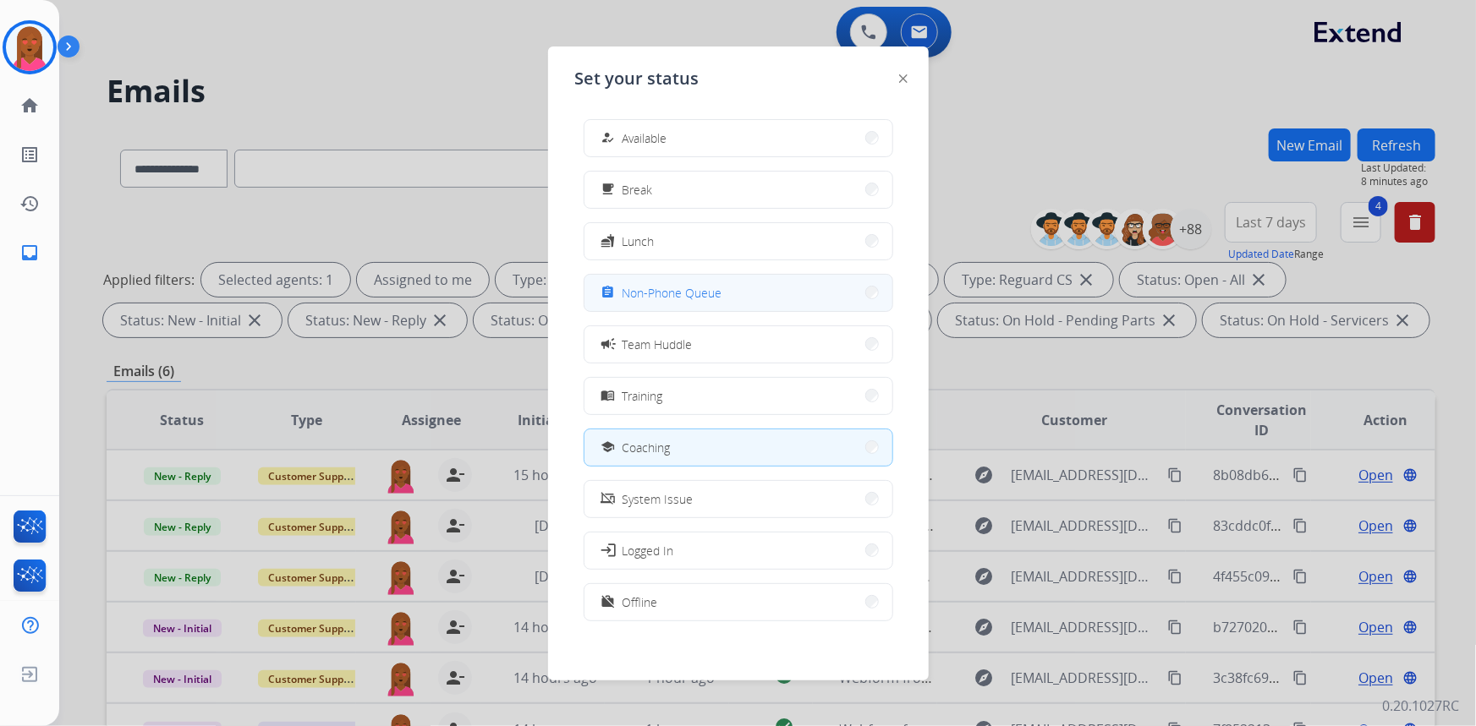
click at [712, 293] on span "Non-Phone Queue" at bounding box center [672, 293] width 100 height 18
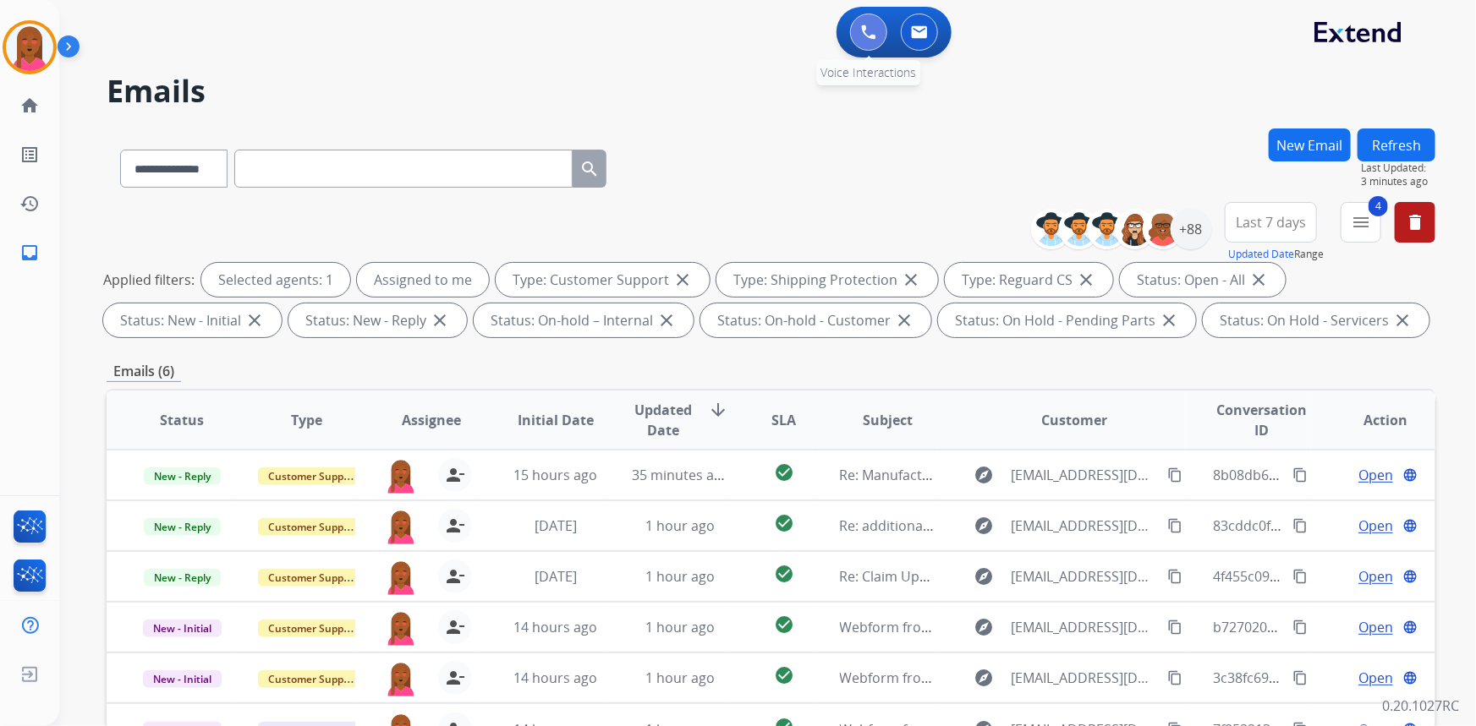
click at [859, 33] on button at bounding box center [868, 32] width 37 height 37
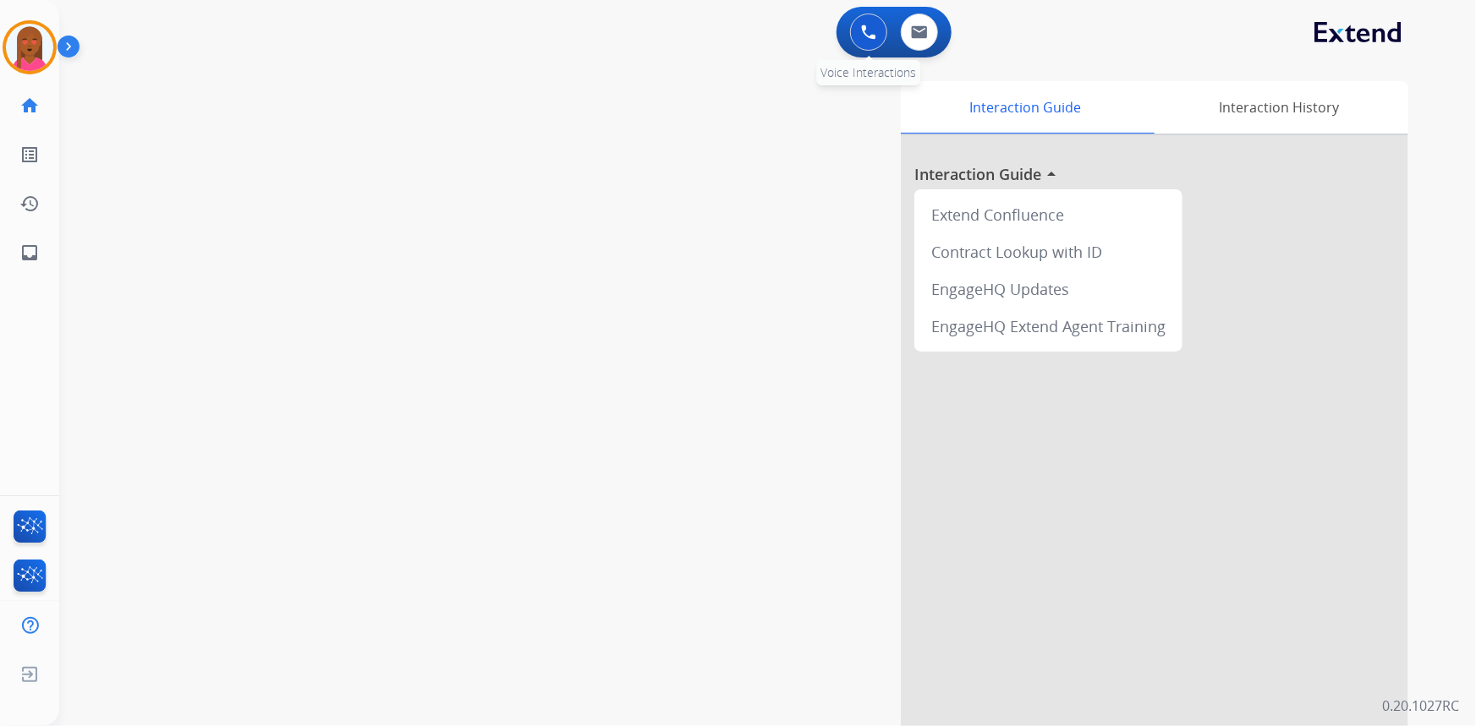
click at [876, 35] on button at bounding box center [868, 32] width 37 height 37
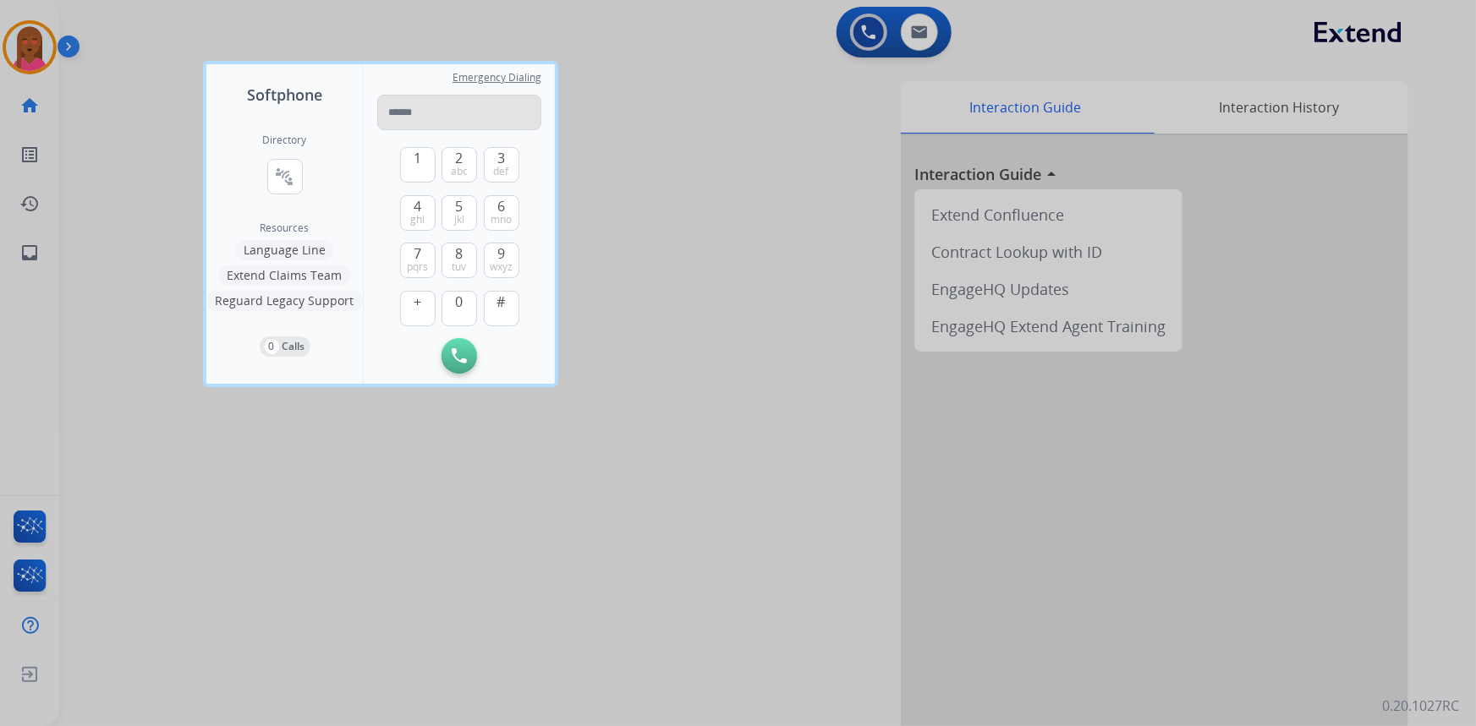
click at [473, 110] on input "tel" at bounding box center [459, 113] width 164 height 36
type input "**********"
click at [463, 362] on img at bounding box center [459, 355] width 15 height 15
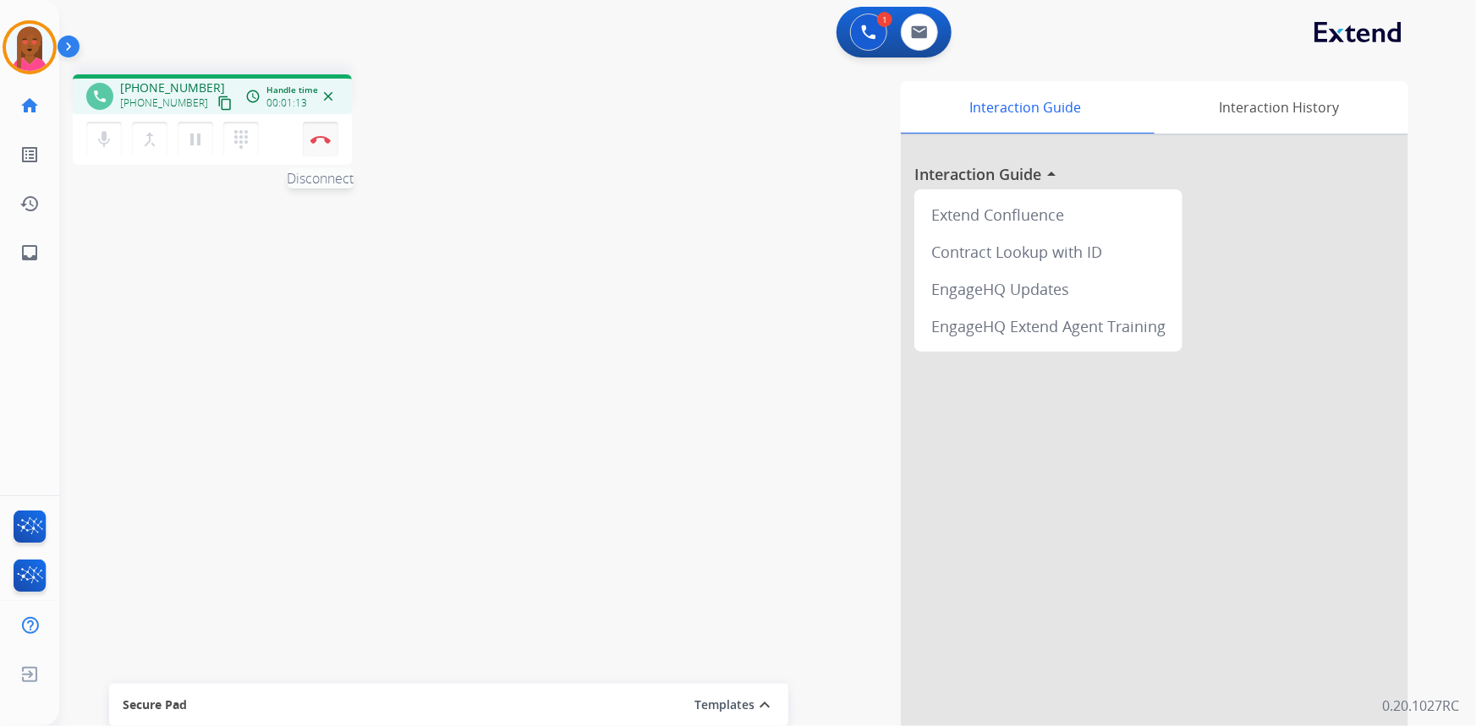
click at [331, 151] on button "Disconnect" at bounding box center [321, 140] width 36 height 36
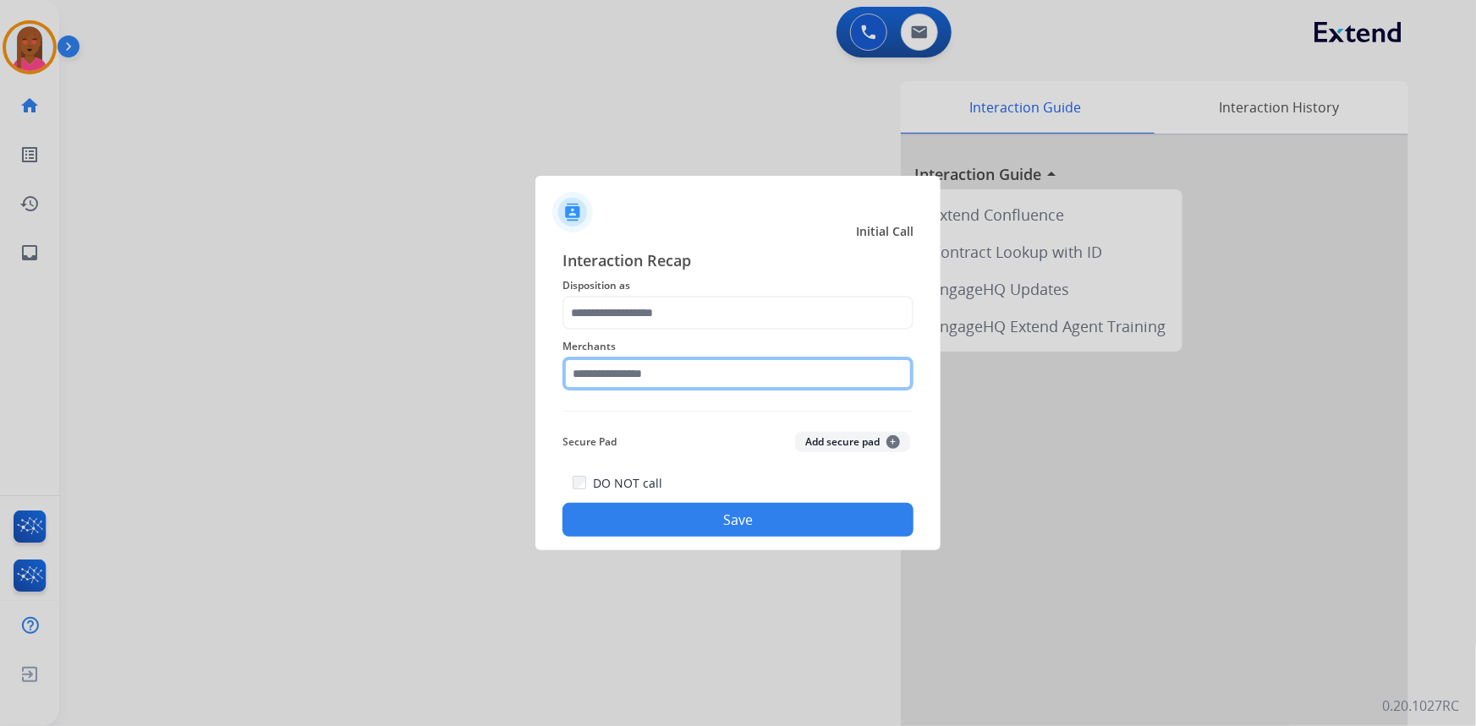
click at [680, 388] on input "text" at bounding box center [737, 374] width 351 height 34
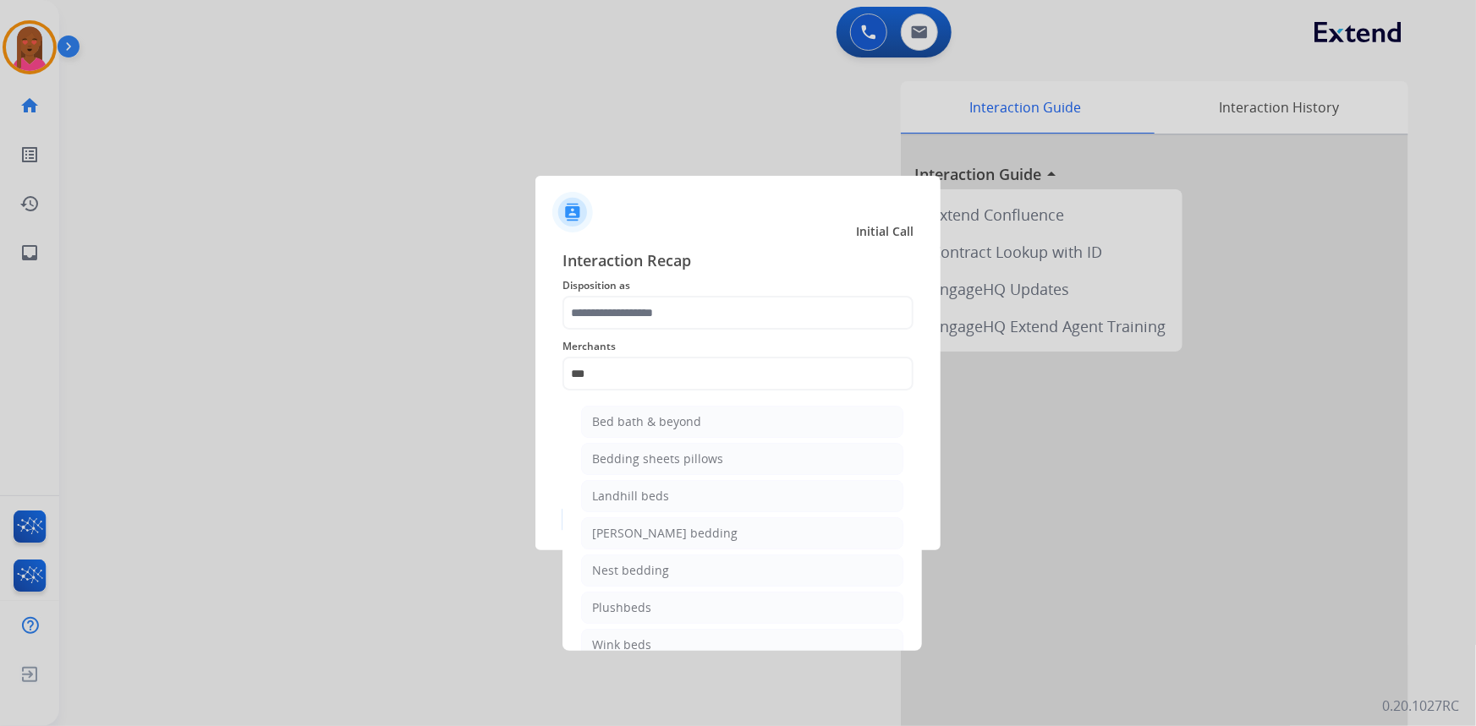
drag, startPoint x: 668, startPoint y: 425, endPoint x: 668, endPoint y: 349, distance: 75.3
click at [670, 421] on div "Bed bath & beyond" at bounding box center [646, 422] width 109 height 17
type input "**********"
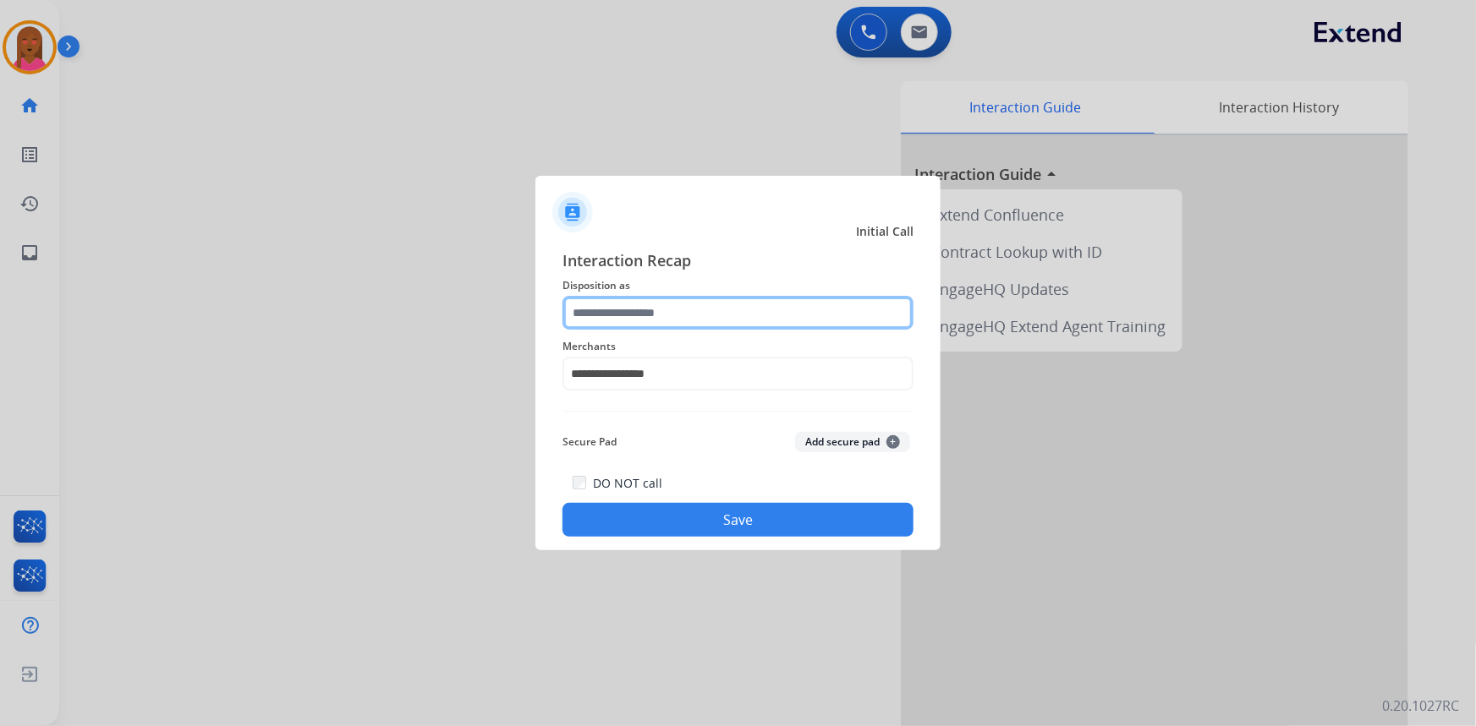
click at [688, 321] on input "text" at bounding box center [737, 313] width 351 height 34
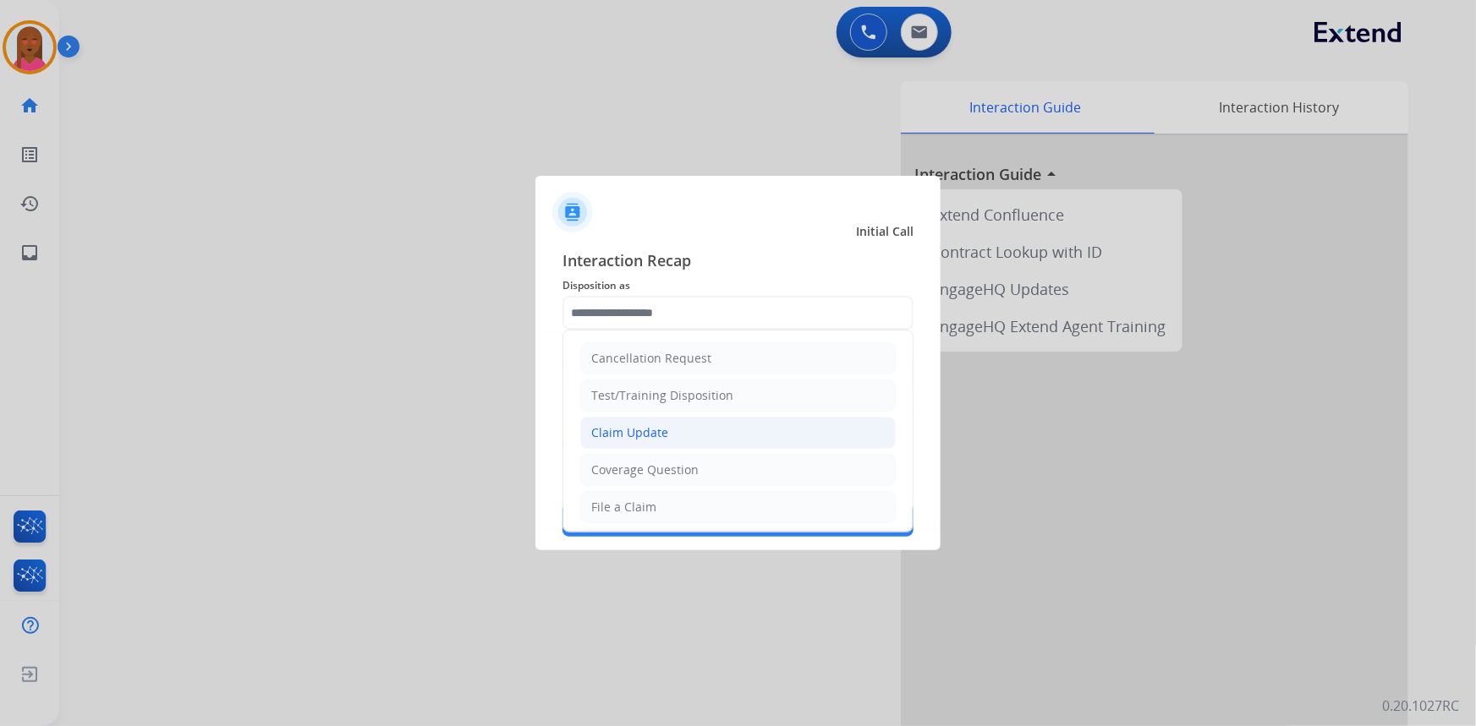
click at [668, 426] on li "Claim Update" at bounding box center [737, 433] width 315 height 32
type input "**********"
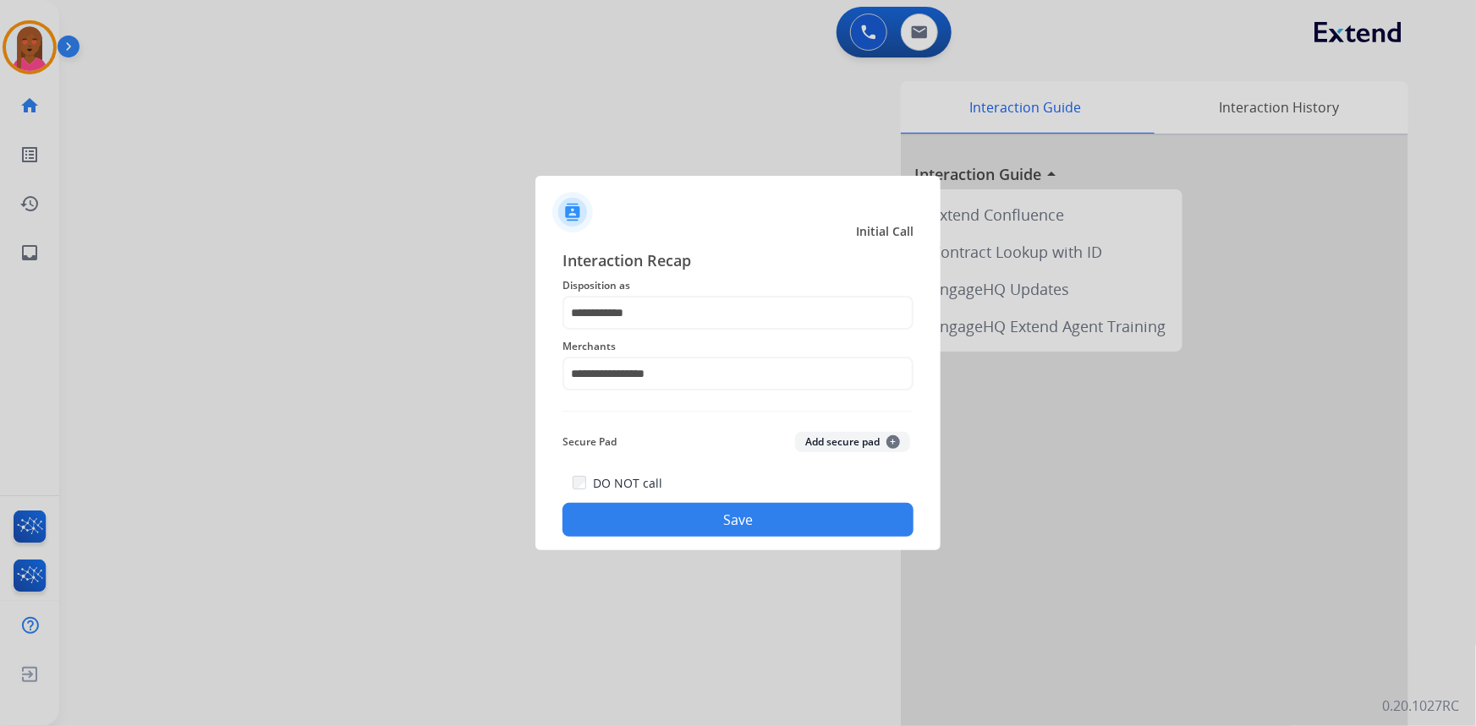
click at [617, 518] on button "Save" at bounding box center [737, 520] width 351 height 34
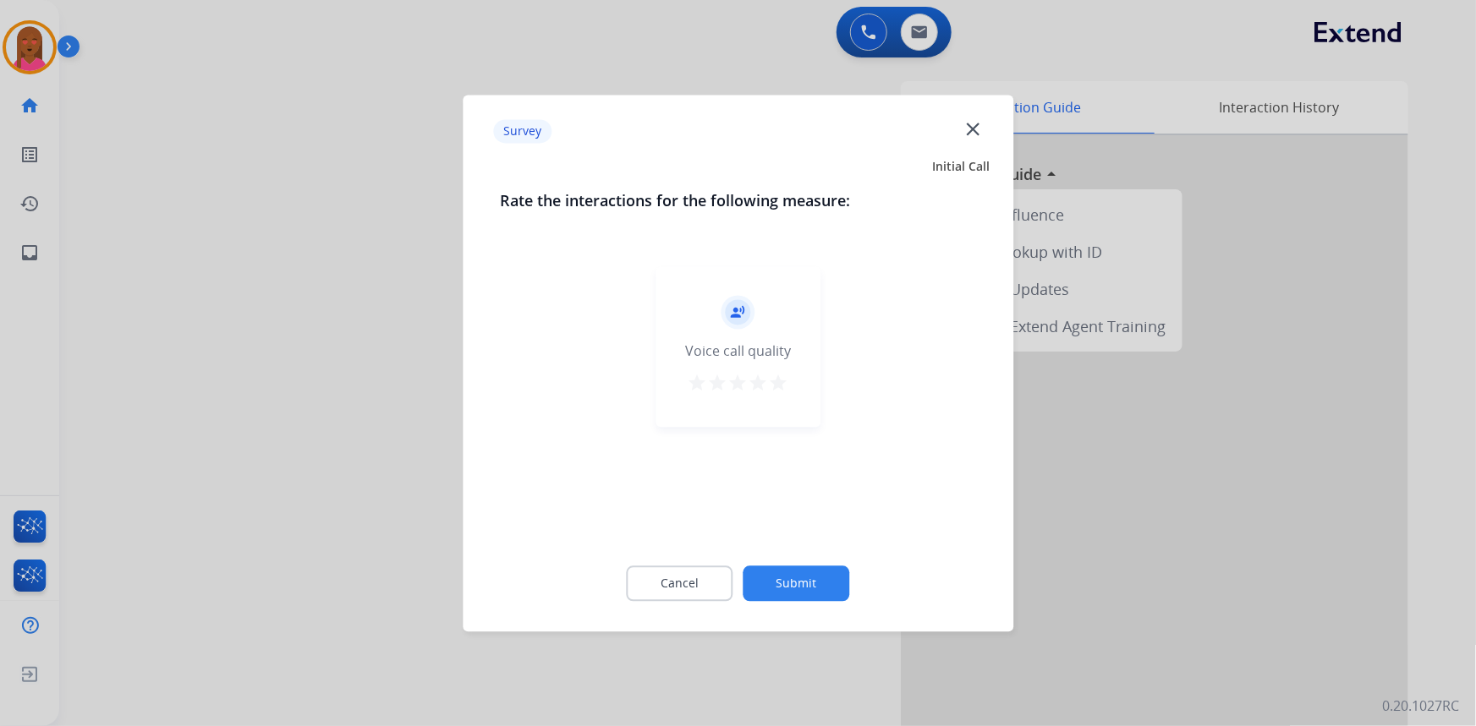
click at [975, 126] on mat-icon "close" at bounding box center [973, 129] width 22 height 22
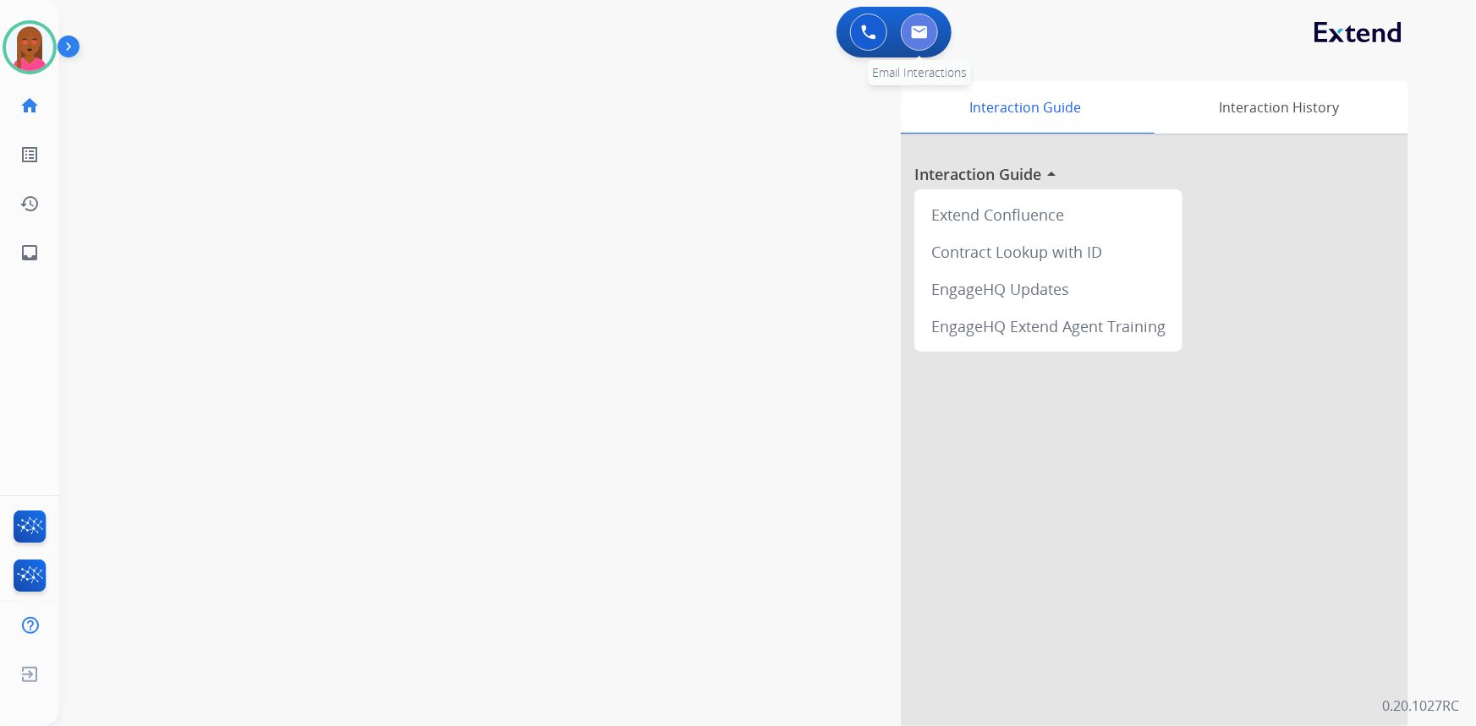
click at [923, 31] on img at bounding box center [919, 32] width 17 height 14
select select "**********"
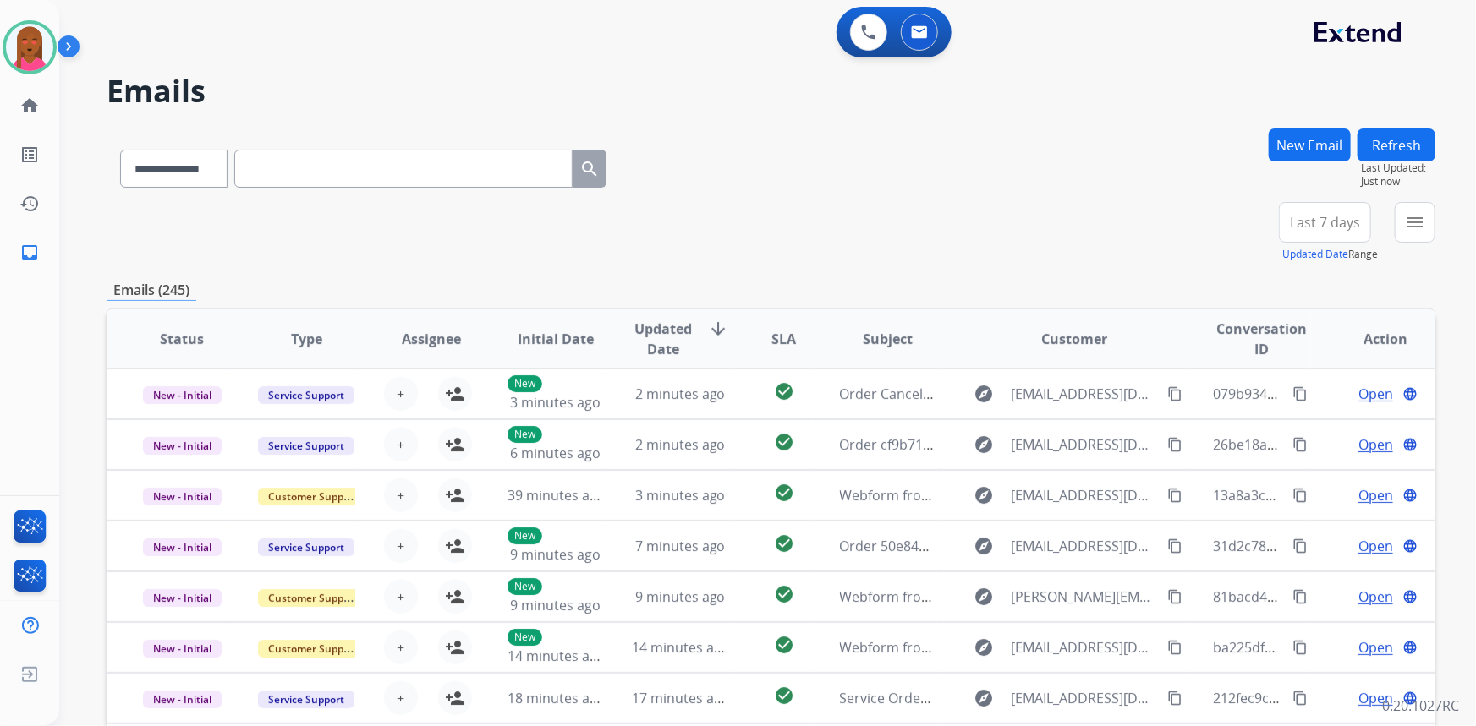
click at [1294, 154] on button "New Email" at bounding box center [1310, 145] width 82 height 33
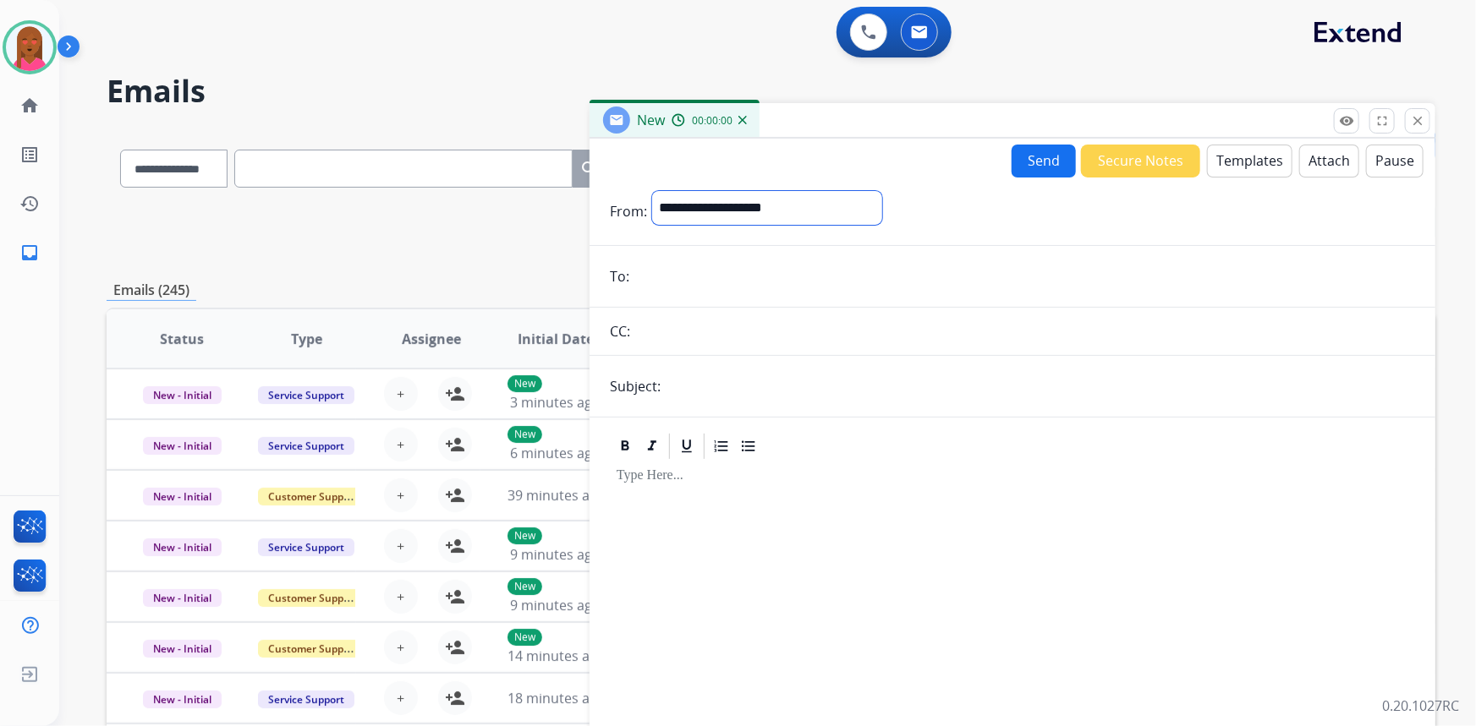
click at [836, 202] on select "**********" at bounding box center [767, 208] width 230 height 34
select select "**********"
click at [652, 191] on select "**********" at bounding box center [767, 208] width 230 height 34
click at [732, 278] on input "email" at bounding box center [1024, 278] width 781 height 34
paste input "**********"
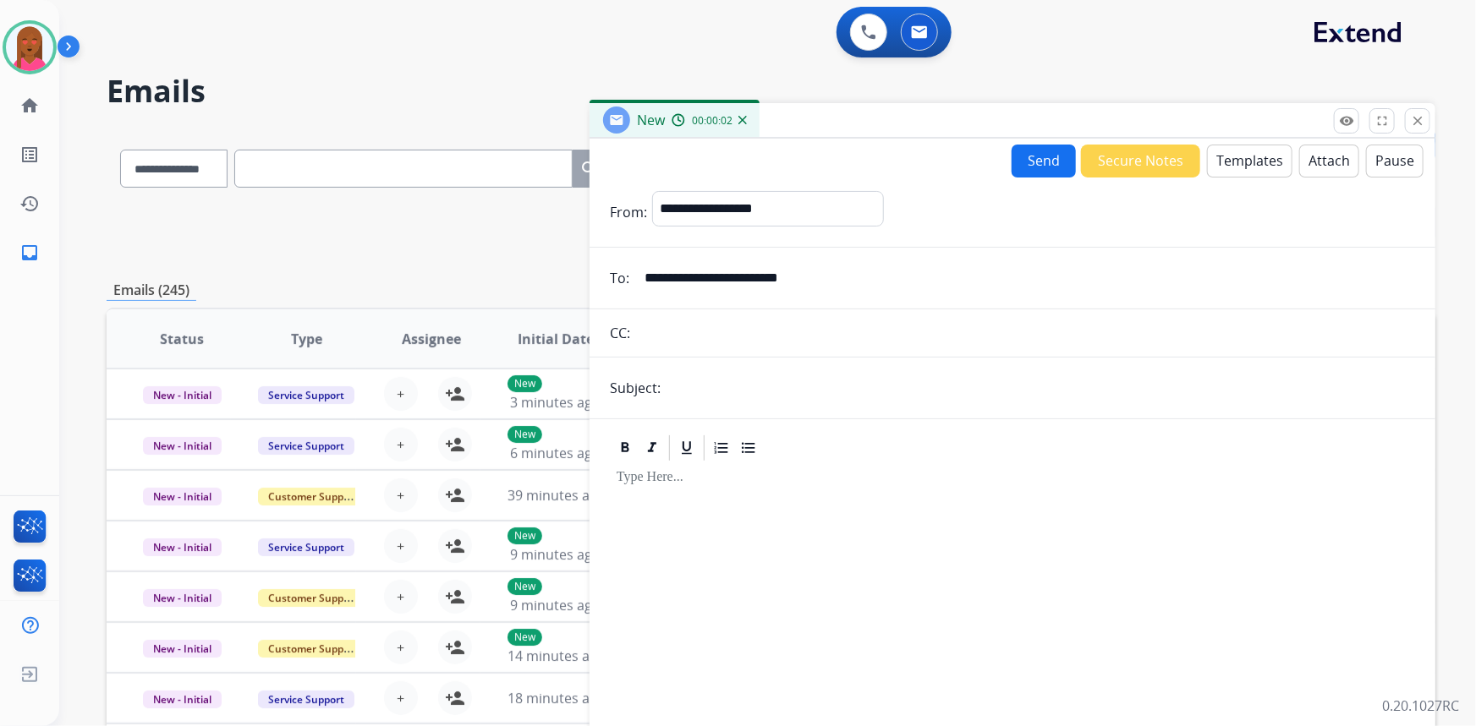
type input "**********"
click at [718, 396] on input "text" at bounding box center [1040, 388] width 749 height 34
type input "**********"
click at [1255, 154] on button "Templates" at bounding box center [1249, 161] width 85 height 33
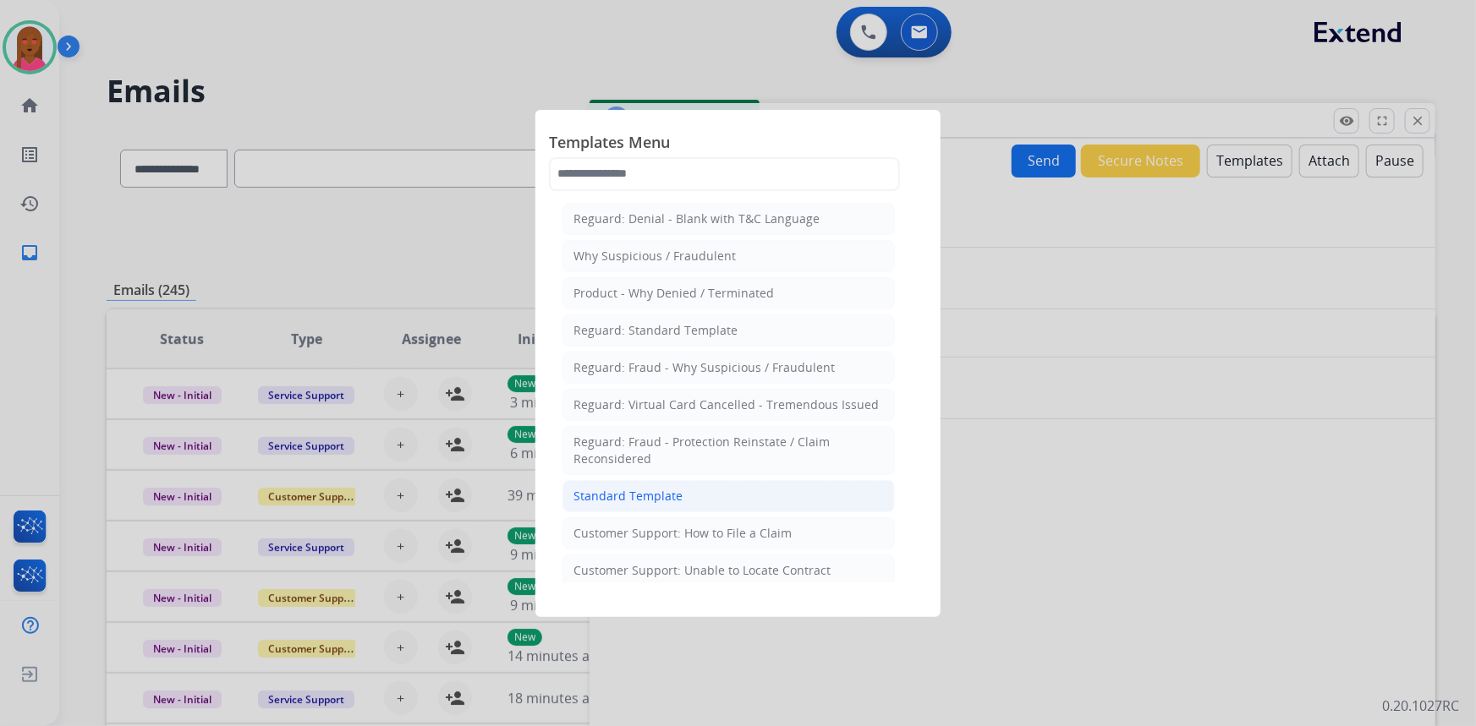
click at [747, 491] on li "Standard Template" at bounding box center [728, 496] width 332 height 32
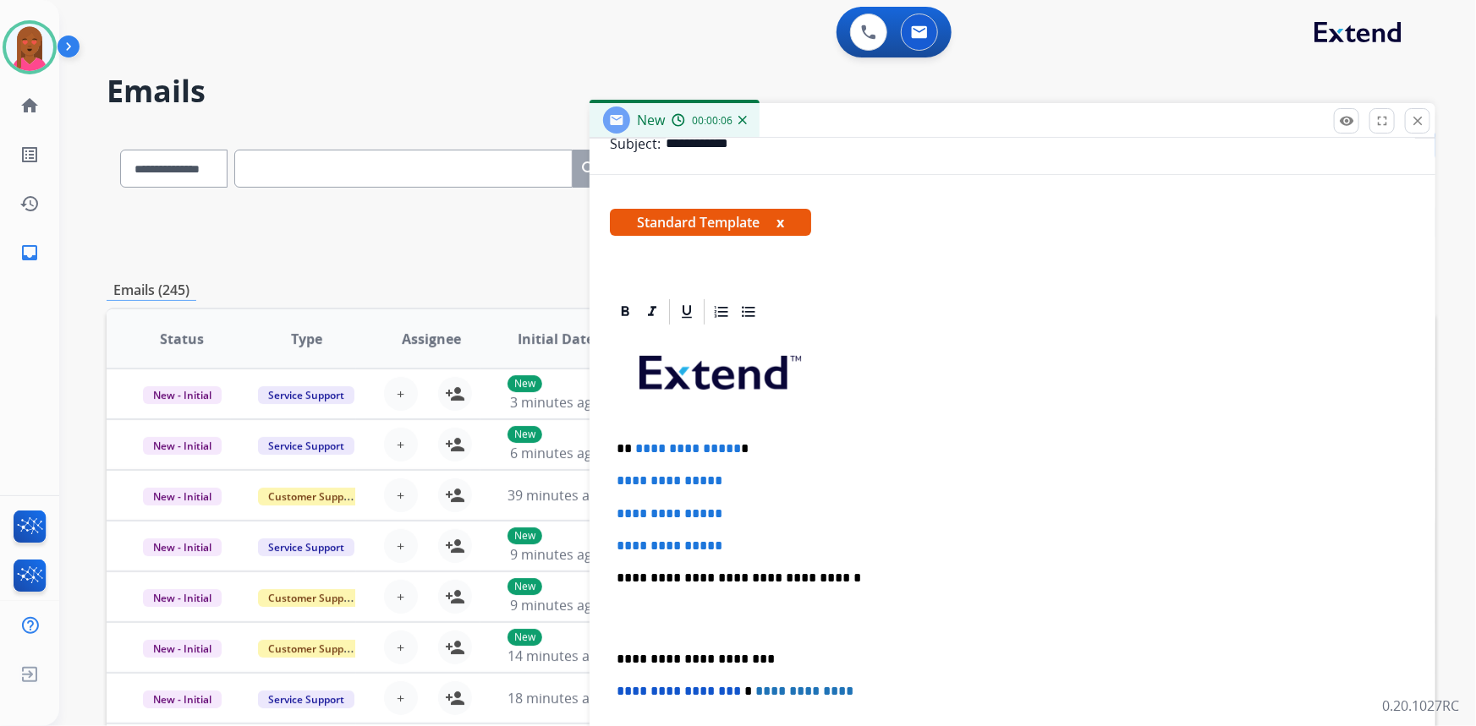
scroll to position [307, 0]
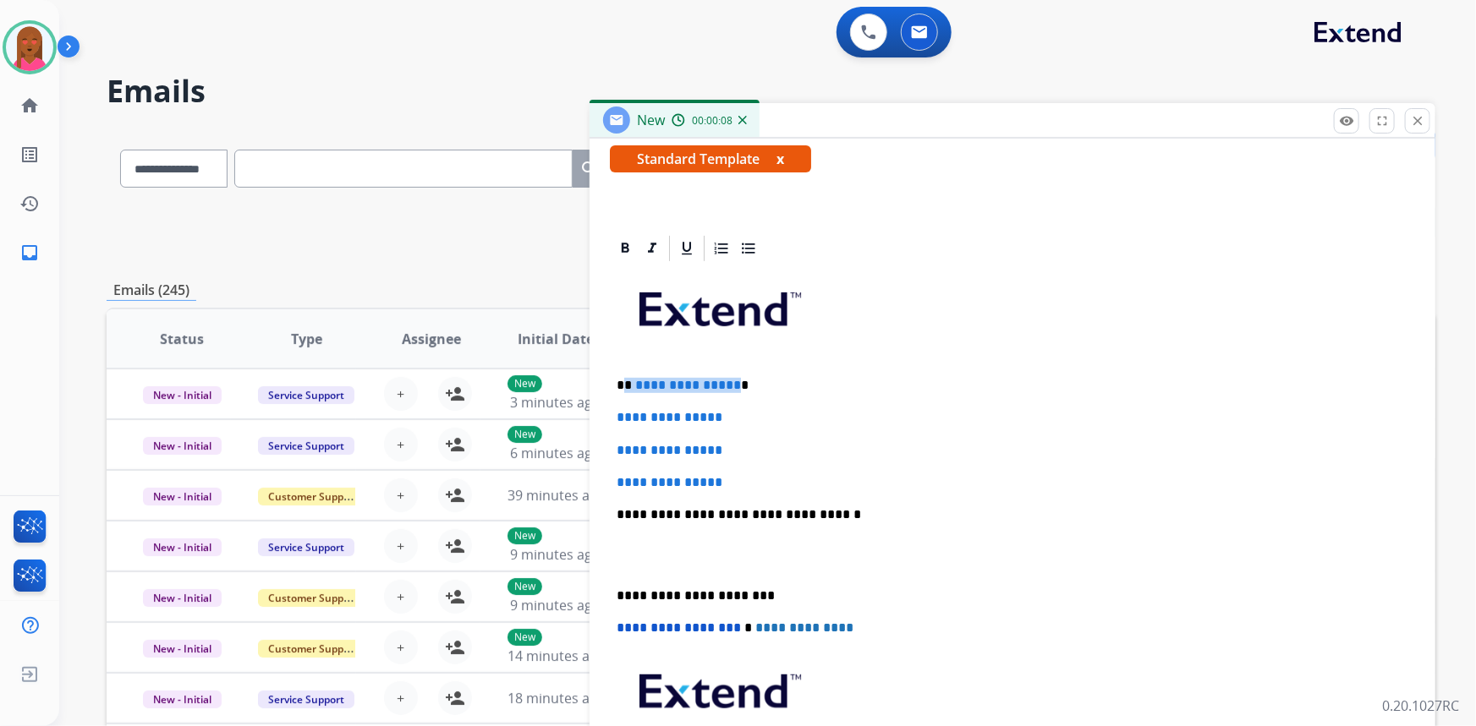
drag, startPoint x: 731, startPoint y: 379, endPoint x: 623, endPoint y: 383, distance: 107.5
click at [623, 383] on p "**********" at bounding box center [1006, 385] width 779 height 15
drag, startPoint x: 736, startPoint y: 477, endPoint x: 615, endPoint y: 410, distance: 138.2
click at [615, 410] on div "**********" at bounding box center [1012, 555] width 805 height 582
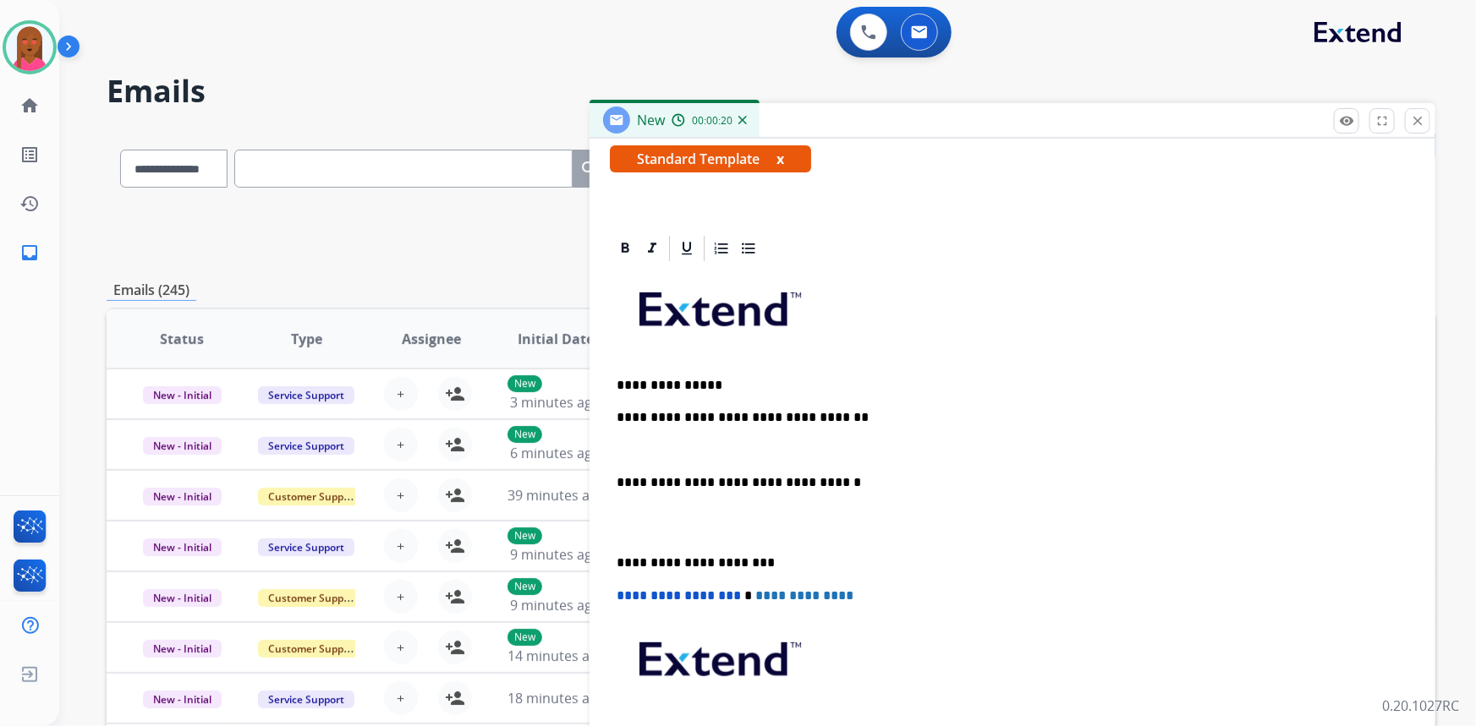
click at [645, 526] on p at bounding box center [1013, 522] width 792 height 31
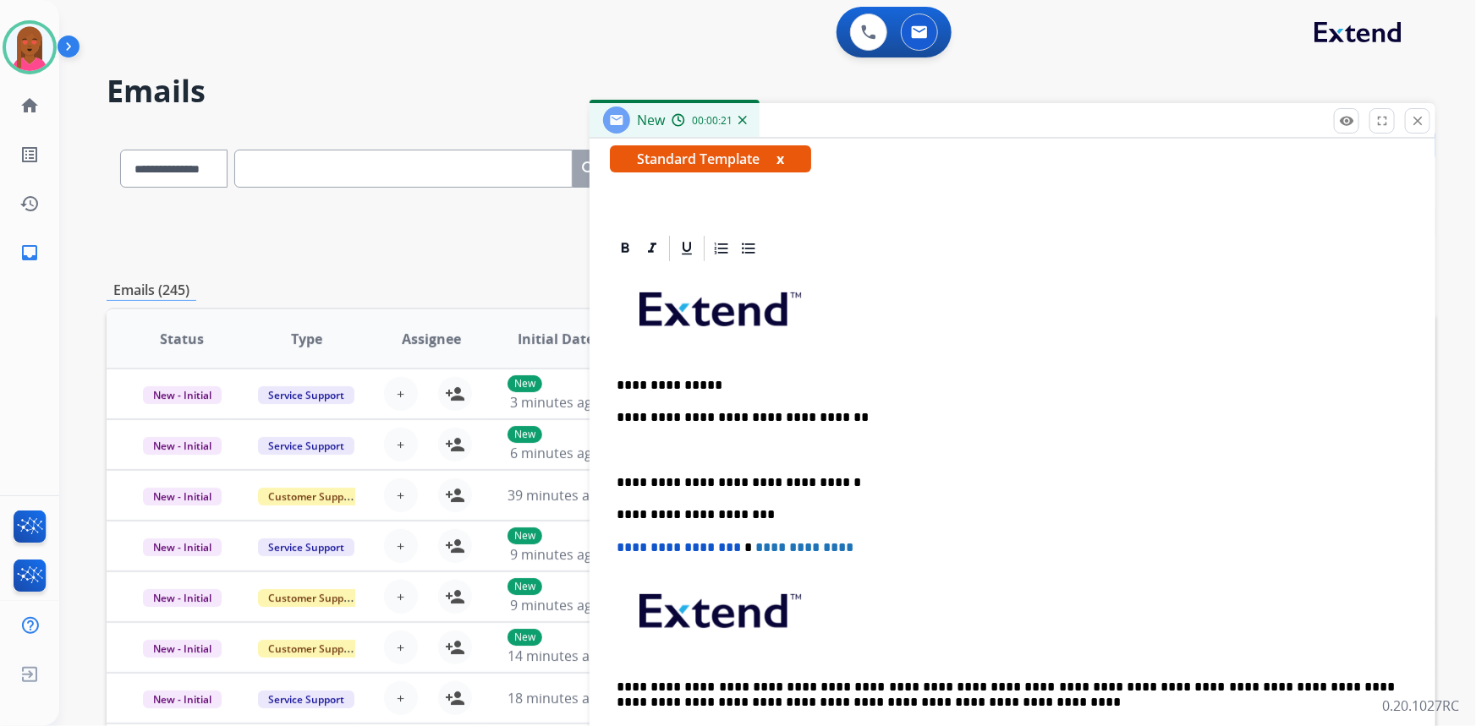
click at [644, 443] on p at bounding box center [1013, 450] width 792 height 15
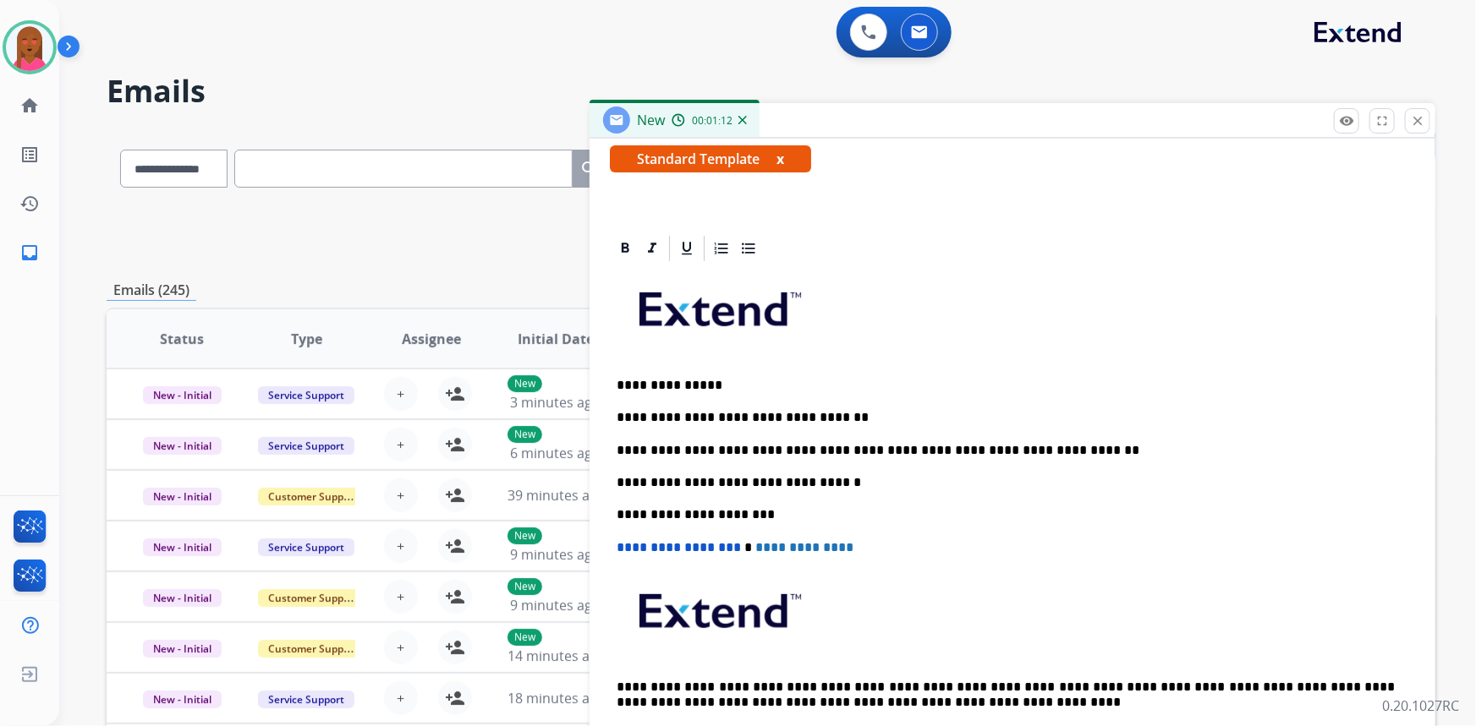
click at [743, 447] on p "**********" at bounding box center [1006, 450] width 779 height 15
click at [1070, 443] on p "**********" at bounding box center [1006, 450] width 779 height 15
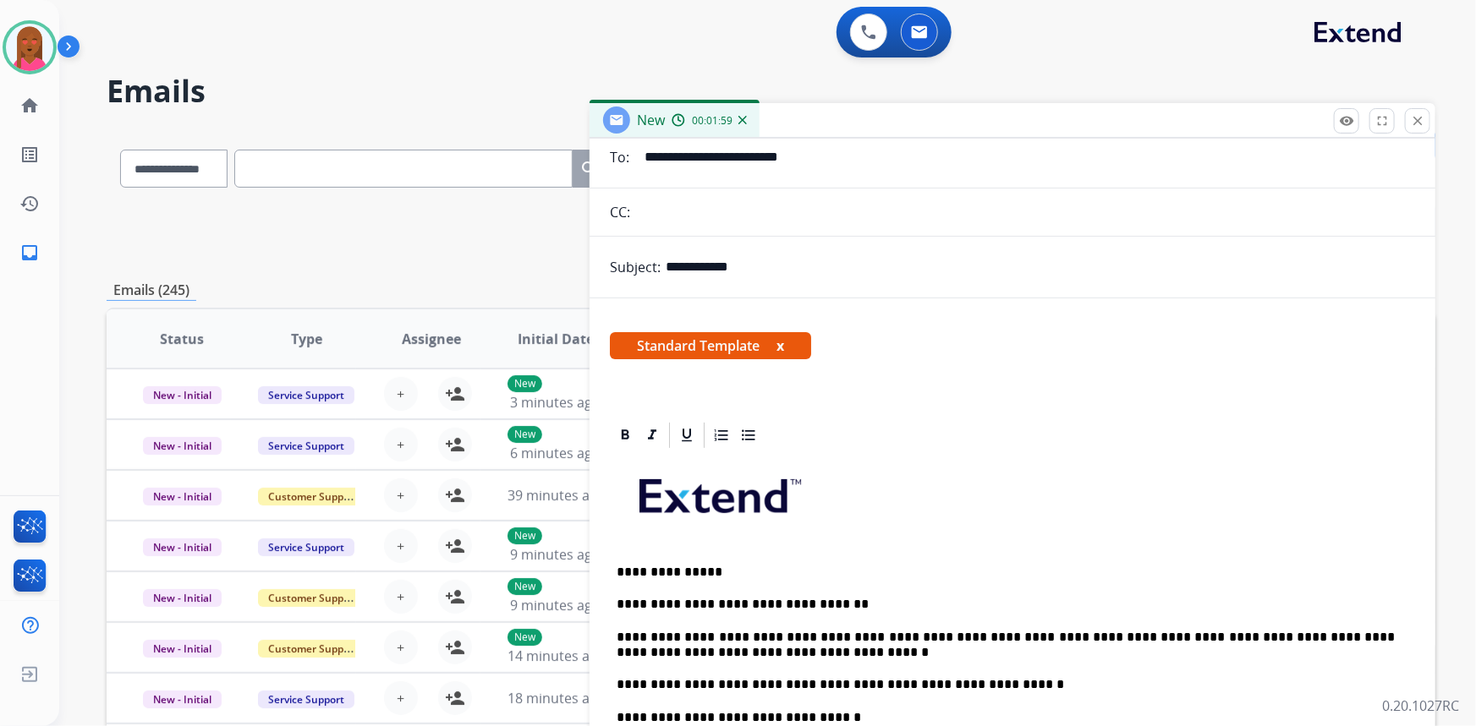
scroll to position [0, 0]
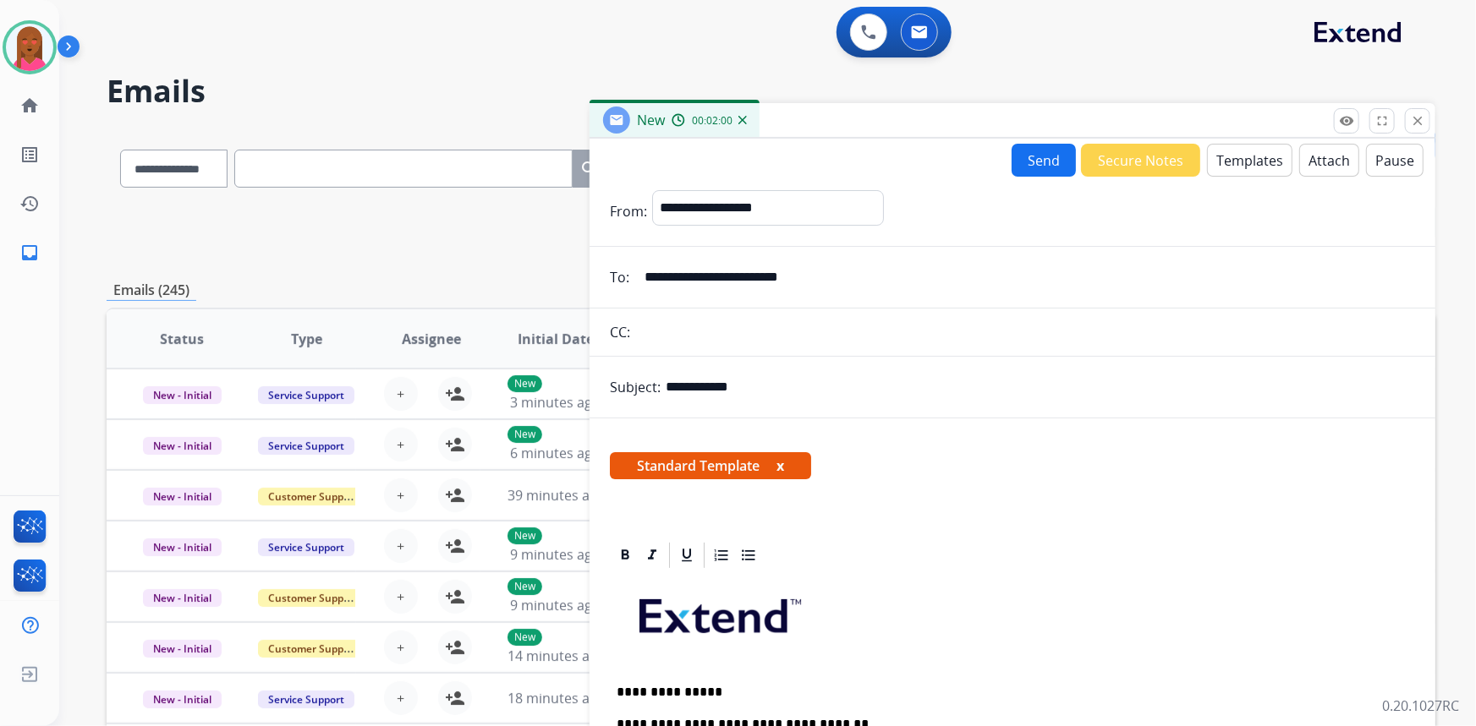
click at [1043, 154] on button "Send" at bounding box center [1044, 160] width 64 height 33
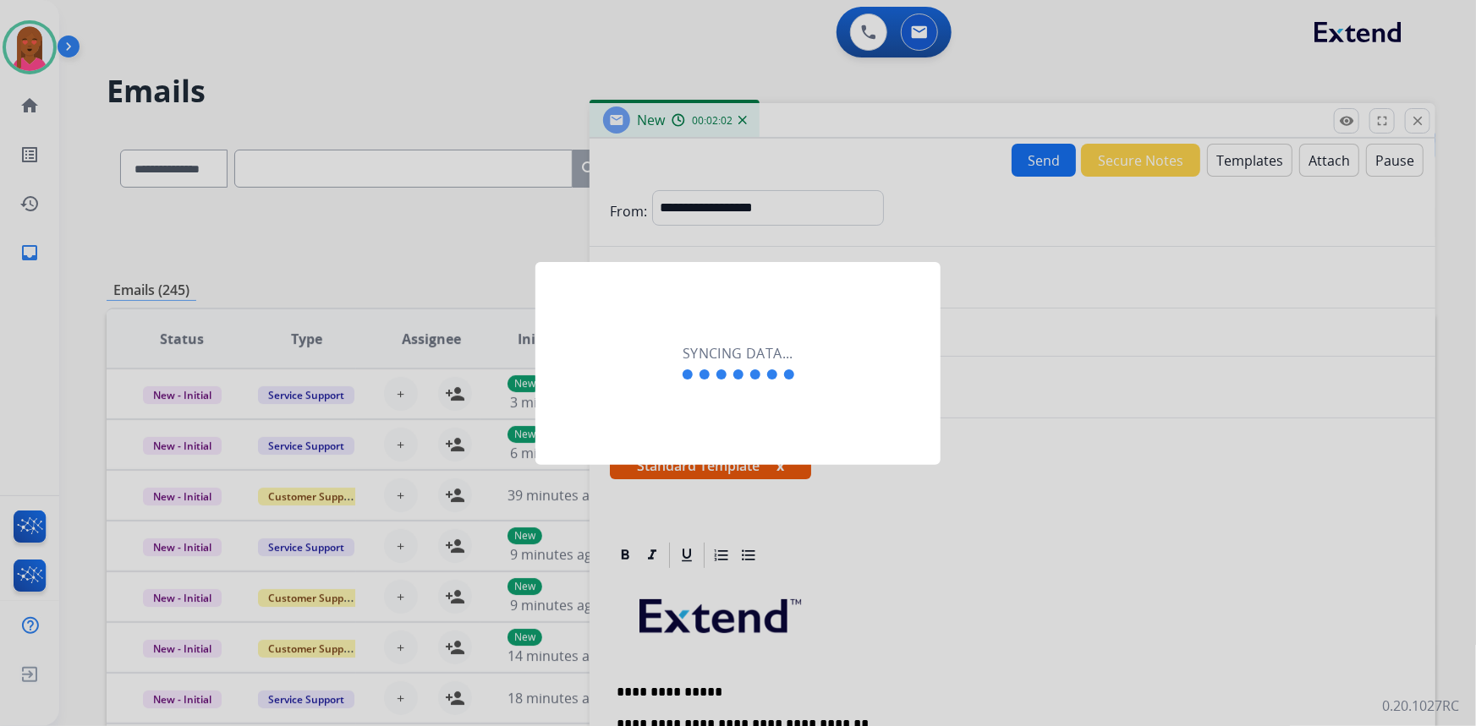
click at [695, 441] on div "Syncing data..." at bounding box center [737, 363] width 405 height 203
click at [692, 430] on div "Syncing data..." at bounding box center [737, 363] width 405 height 203
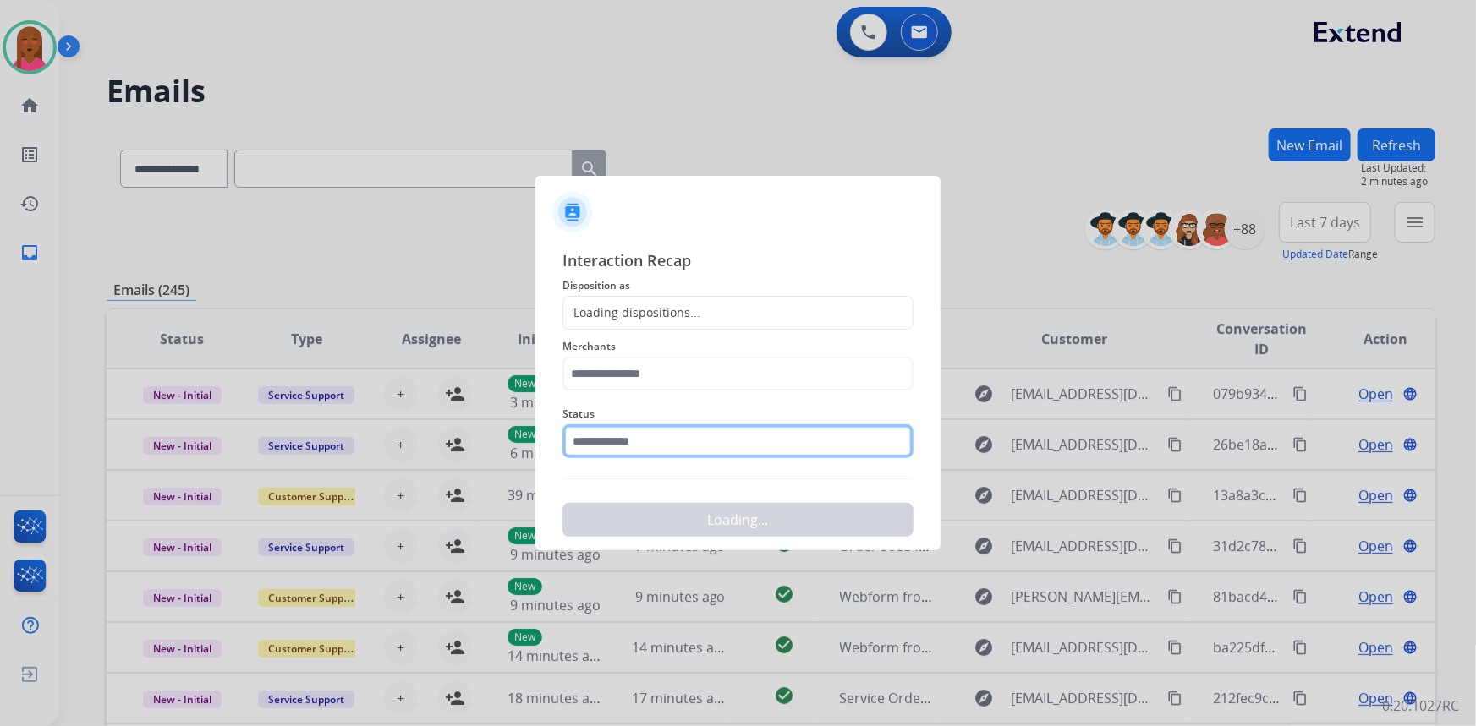
click at [687, 428] on input "text" at bounding box center [737, 442] width 351 height 34
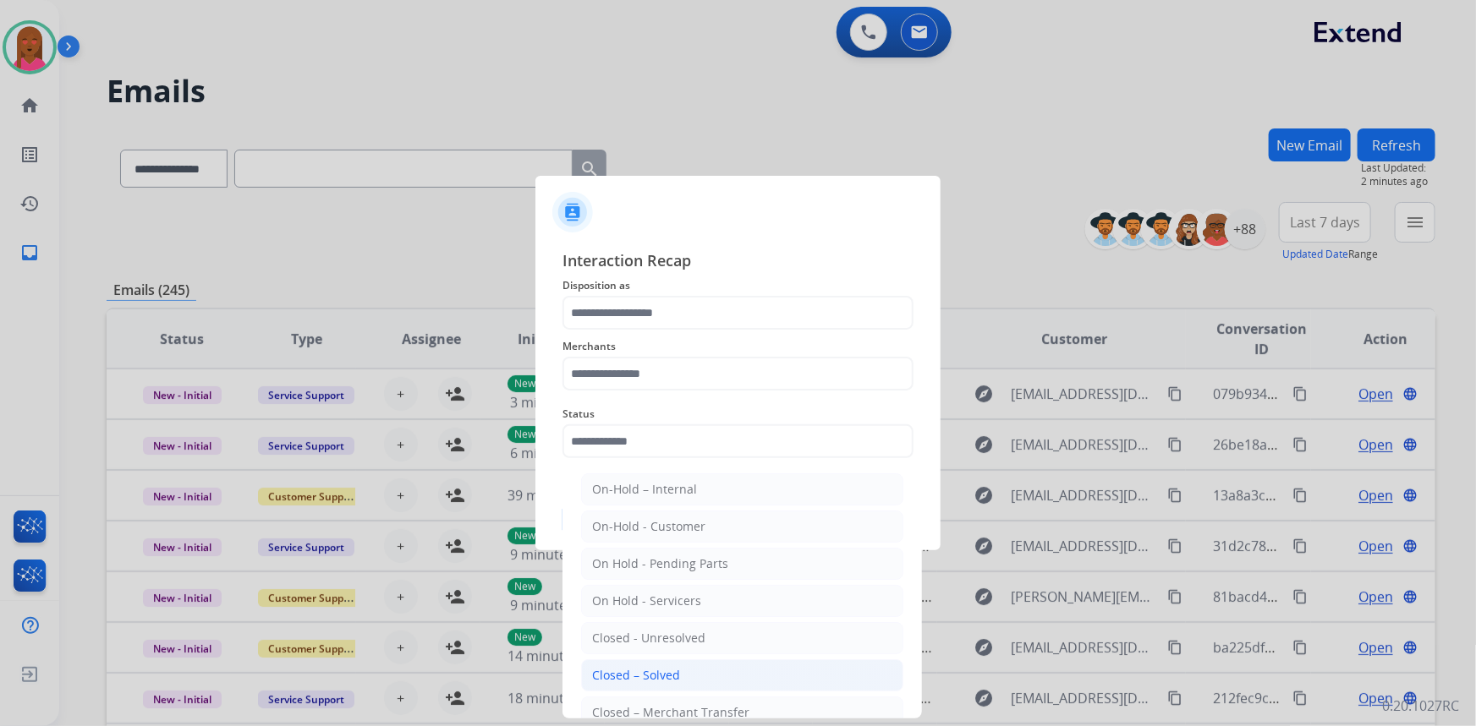
click at [638, 668] on div "Closed – Solved" at bounding box center [636, 675] width 88 height 17
type input "**********"
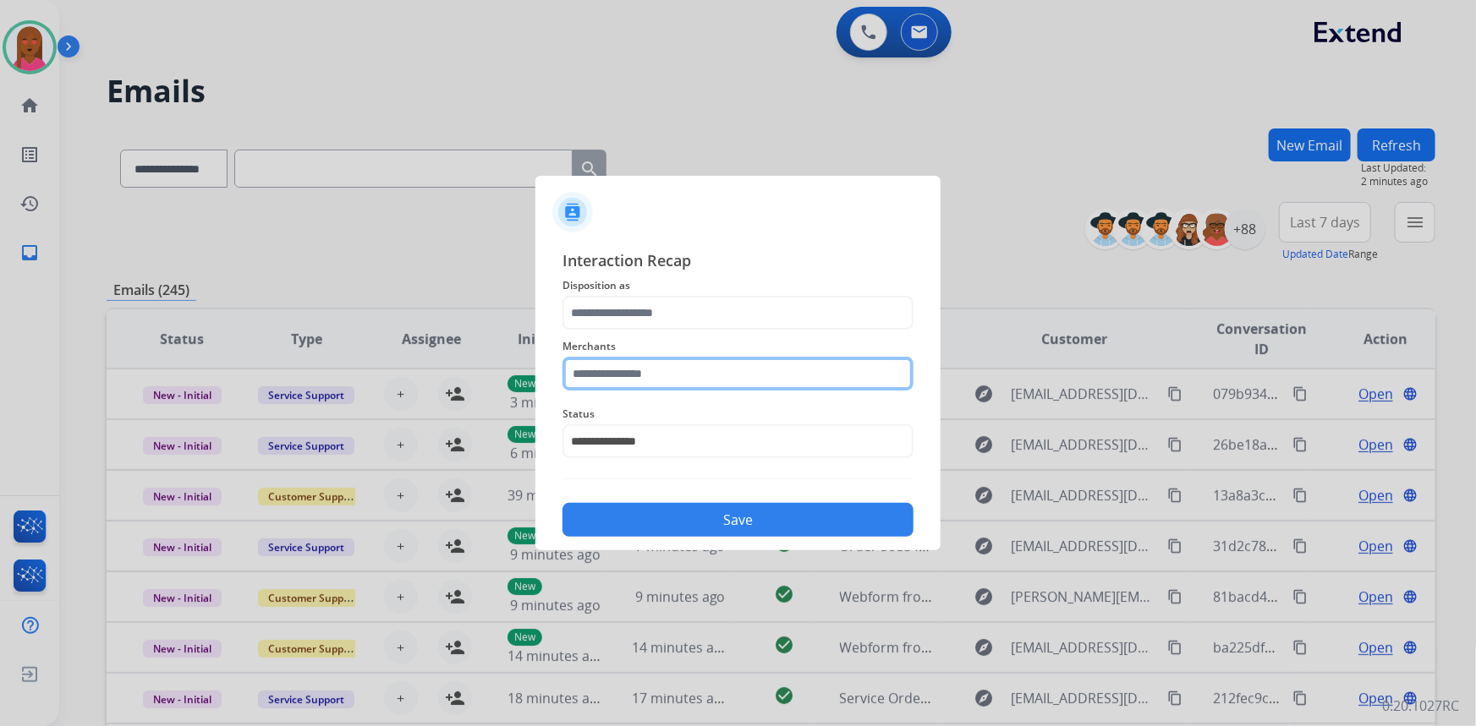
click at [651, 367] on input "text" at bounding box center [737, 374] width 351 height 34
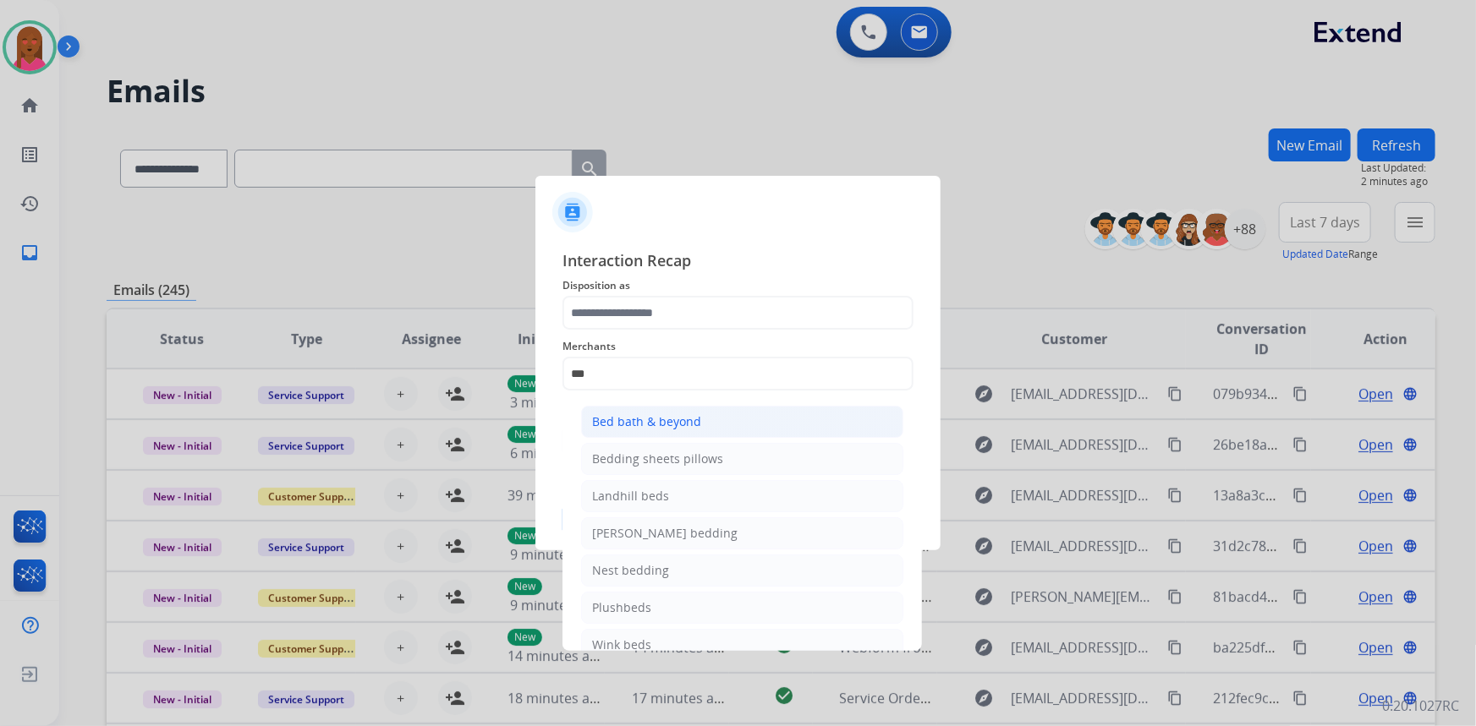
click at [726, 430] on li "Bed bath & beyond" at bounding box center [742, 422] width 322 height 32
type input "**********"
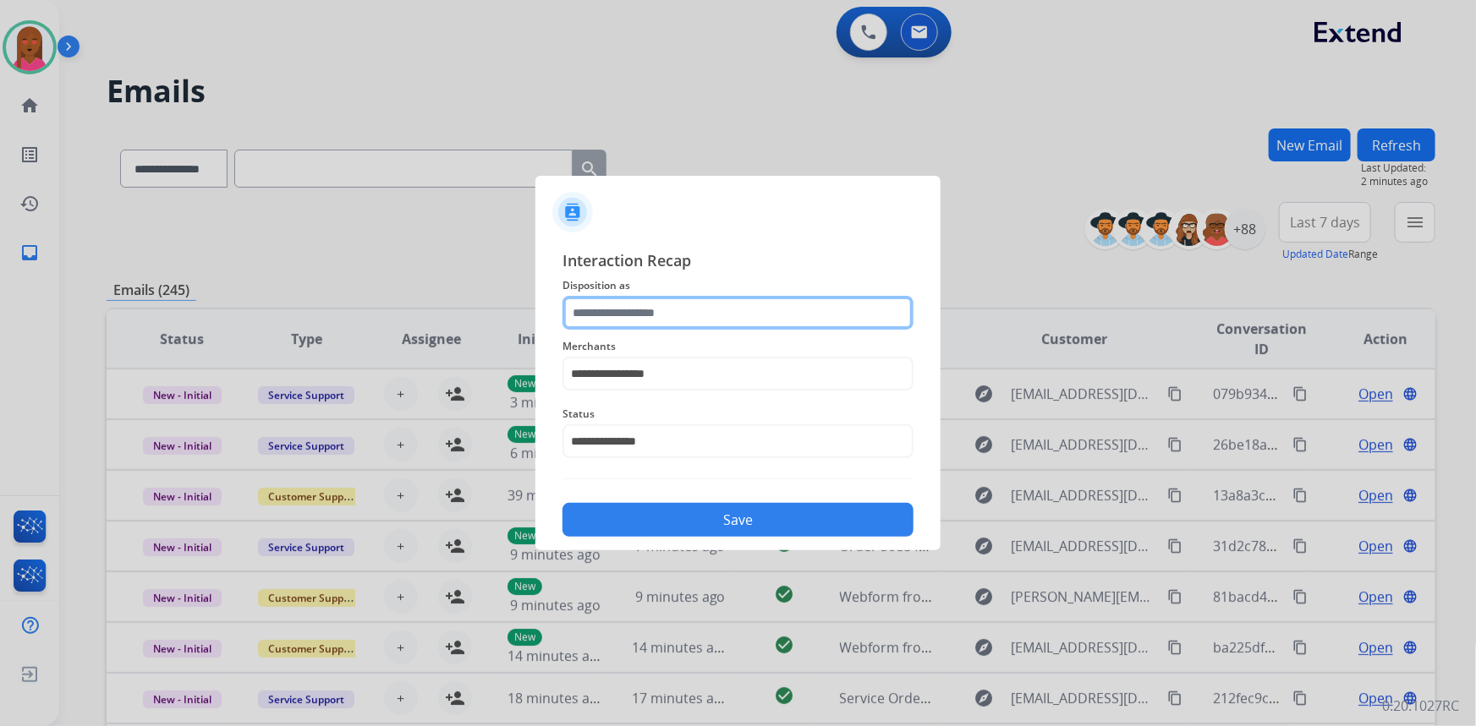
click at [706, 315] on input "text" at bounding box center [737, 313] width 351 height 34
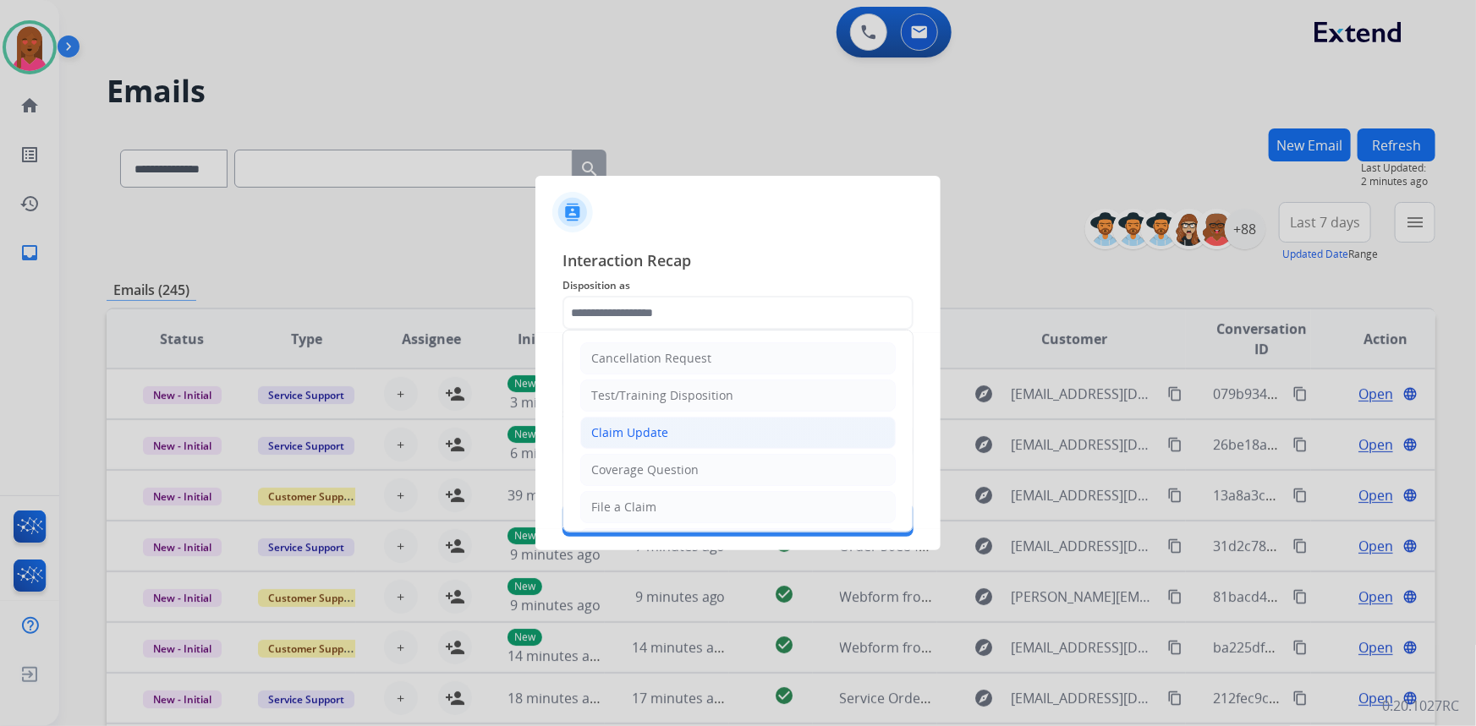
click at [672, 436] on li "Claim Update" at bounding box center [737, 433] width 315 height 32
type input "**********"
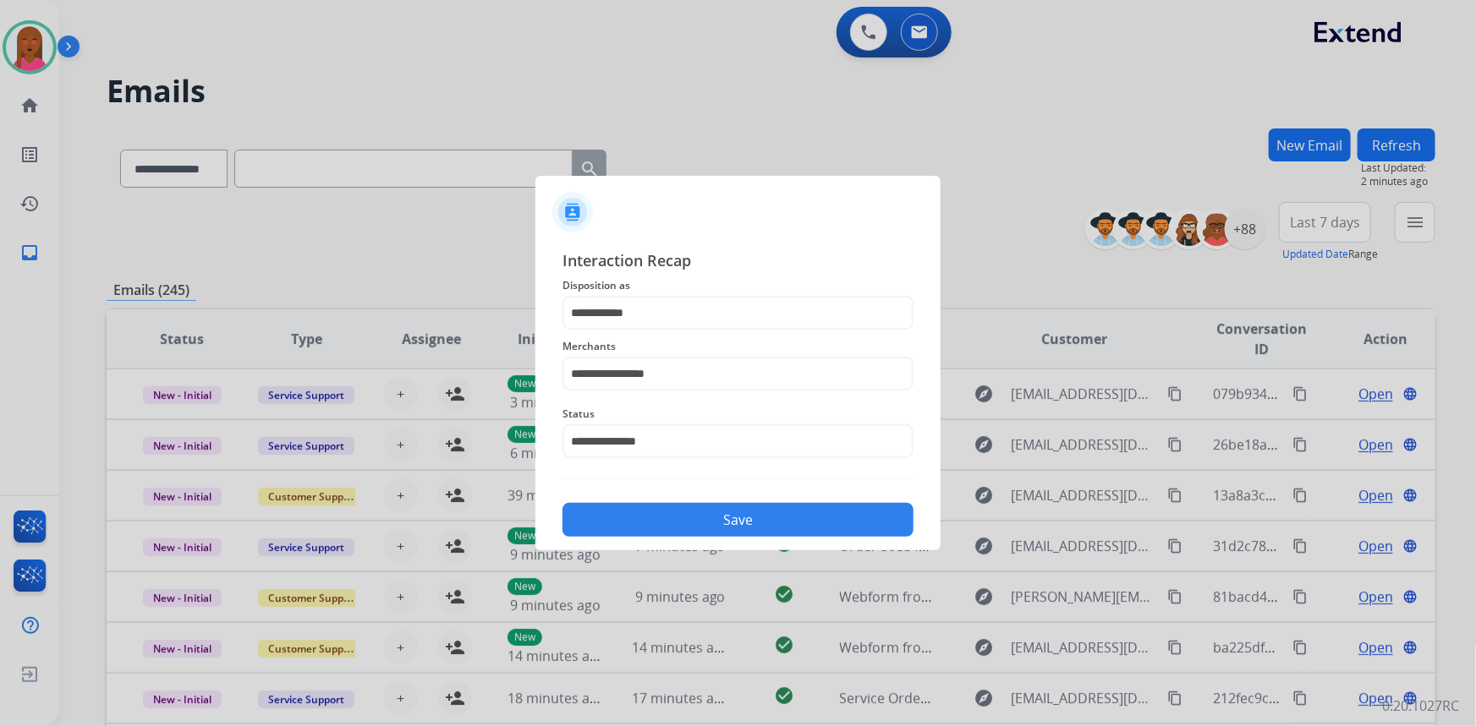
click at [686, 522] on button "Save" at bounding box center [737, 520] width 351 height 34
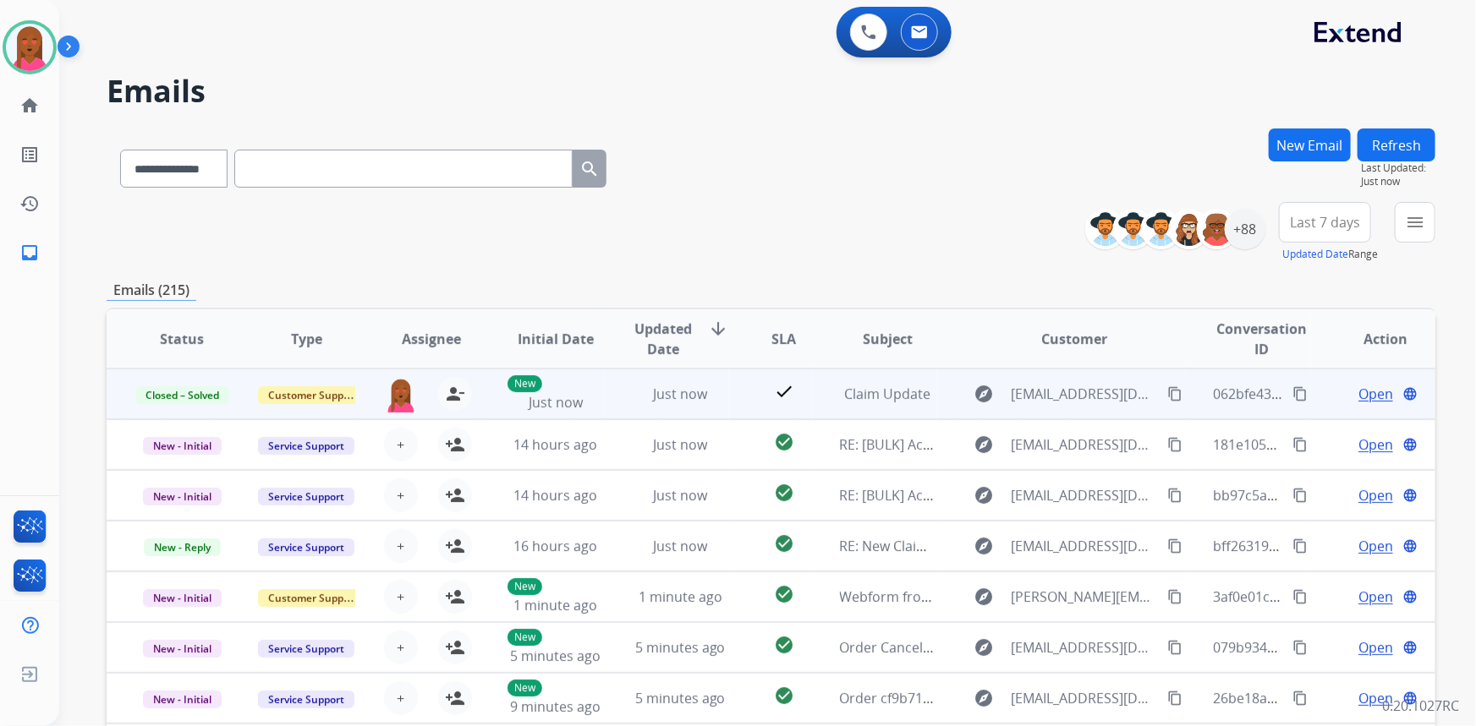
click at [1292, 400] on mat-icon "content_copy" at bounding box center [1299, 394] width 15 height 15
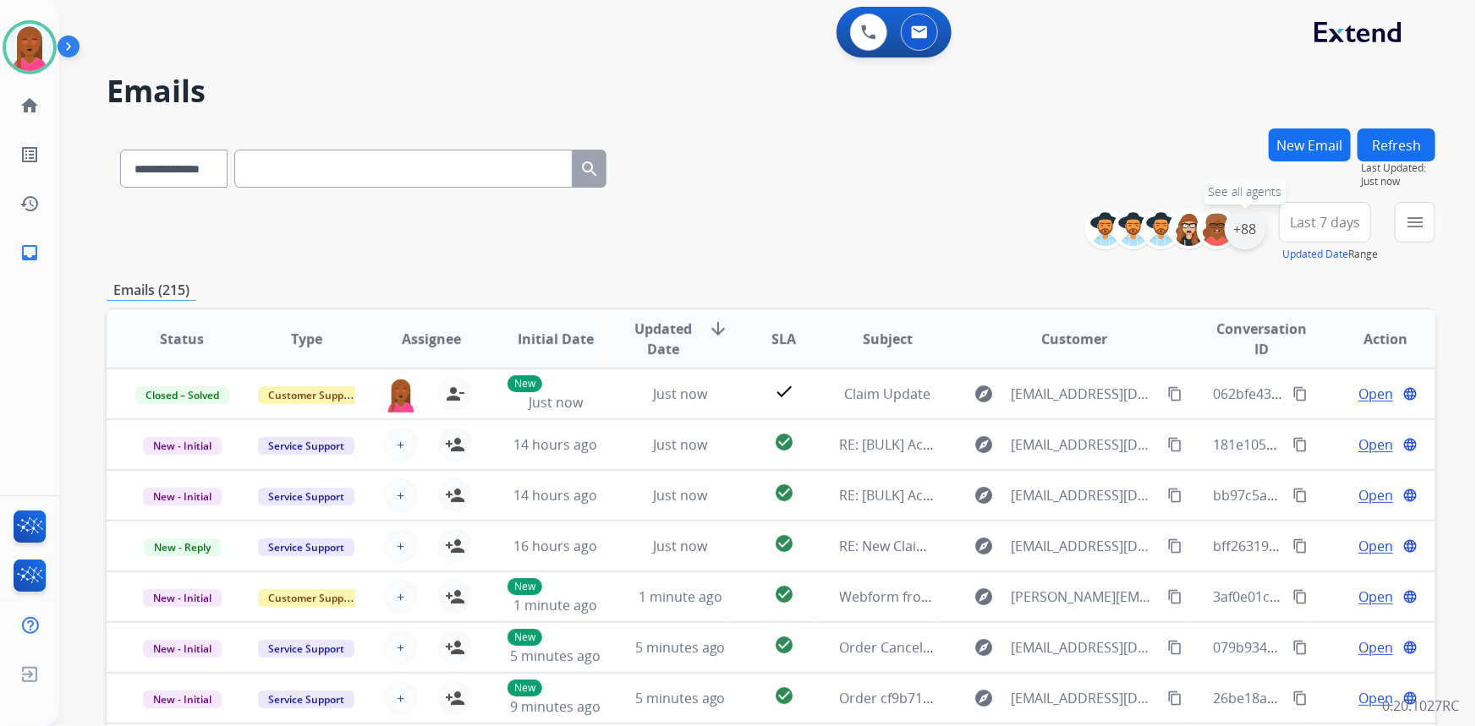
click at [1253, 219] on div "+88" at bounding box center [1245, 229] width 41 height 41
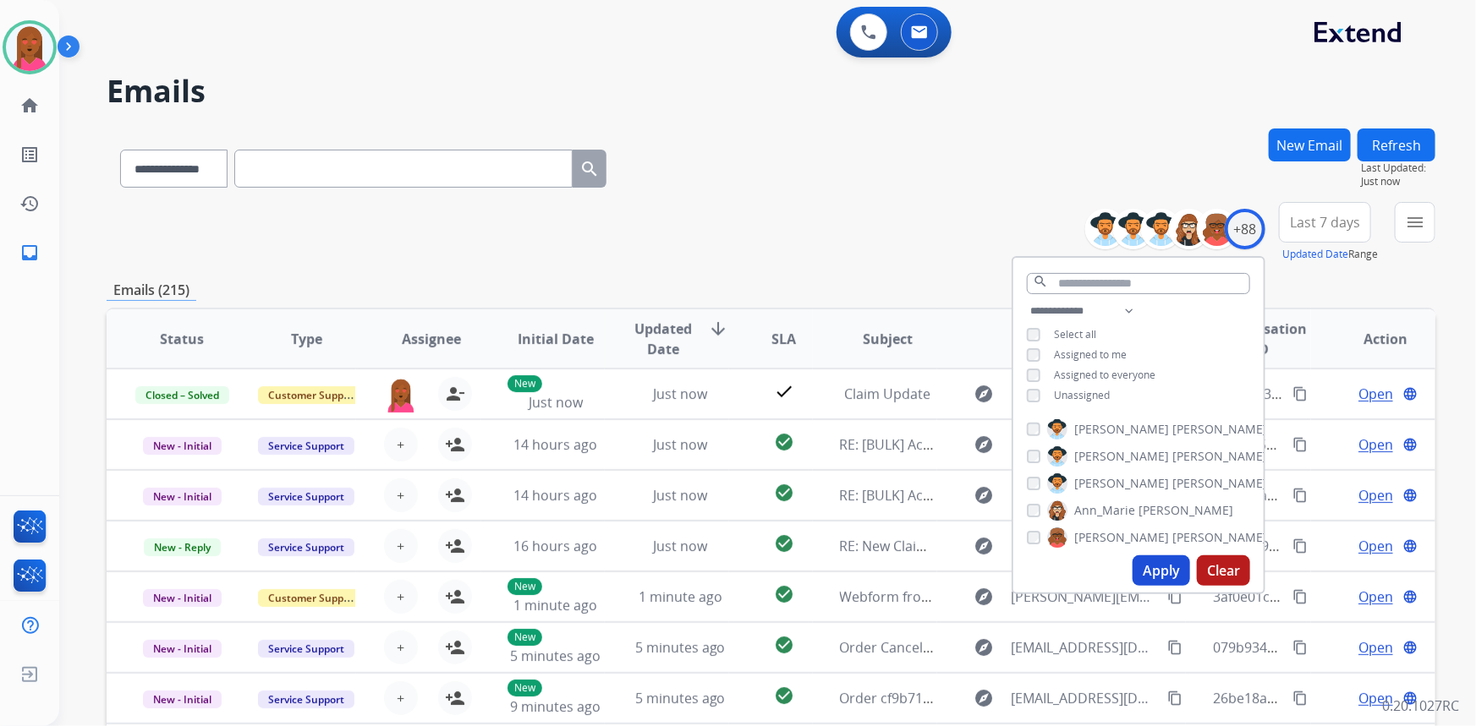
click at [1167, 567] on button "Apply" at bounding box center [1161, 571] width 58 height 30
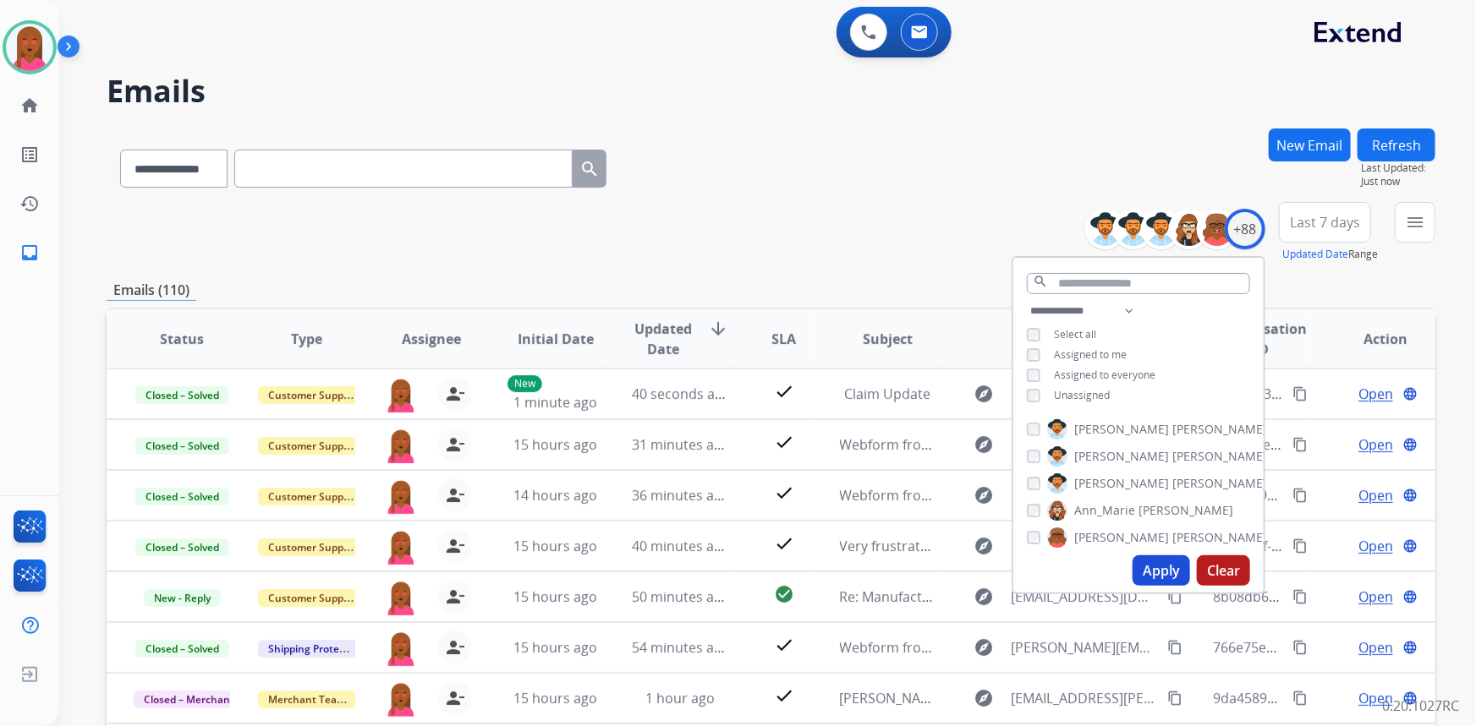
click at [1311, 207] on button "Last 7 days" at bounding box center [1325, 222] width 92 height 41
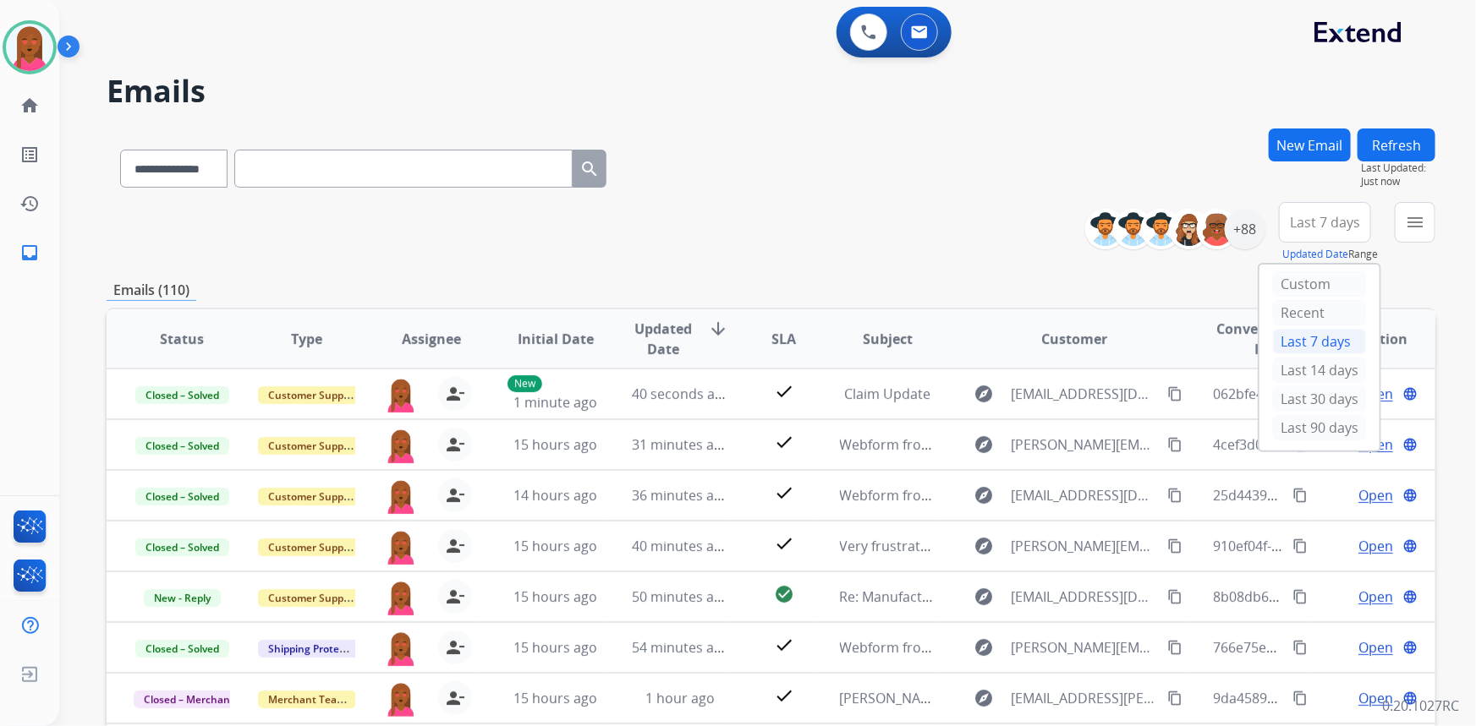
click at [1330, 413] on div "Last 30 days" at bounding box center [1319, 401] width 93 height 29
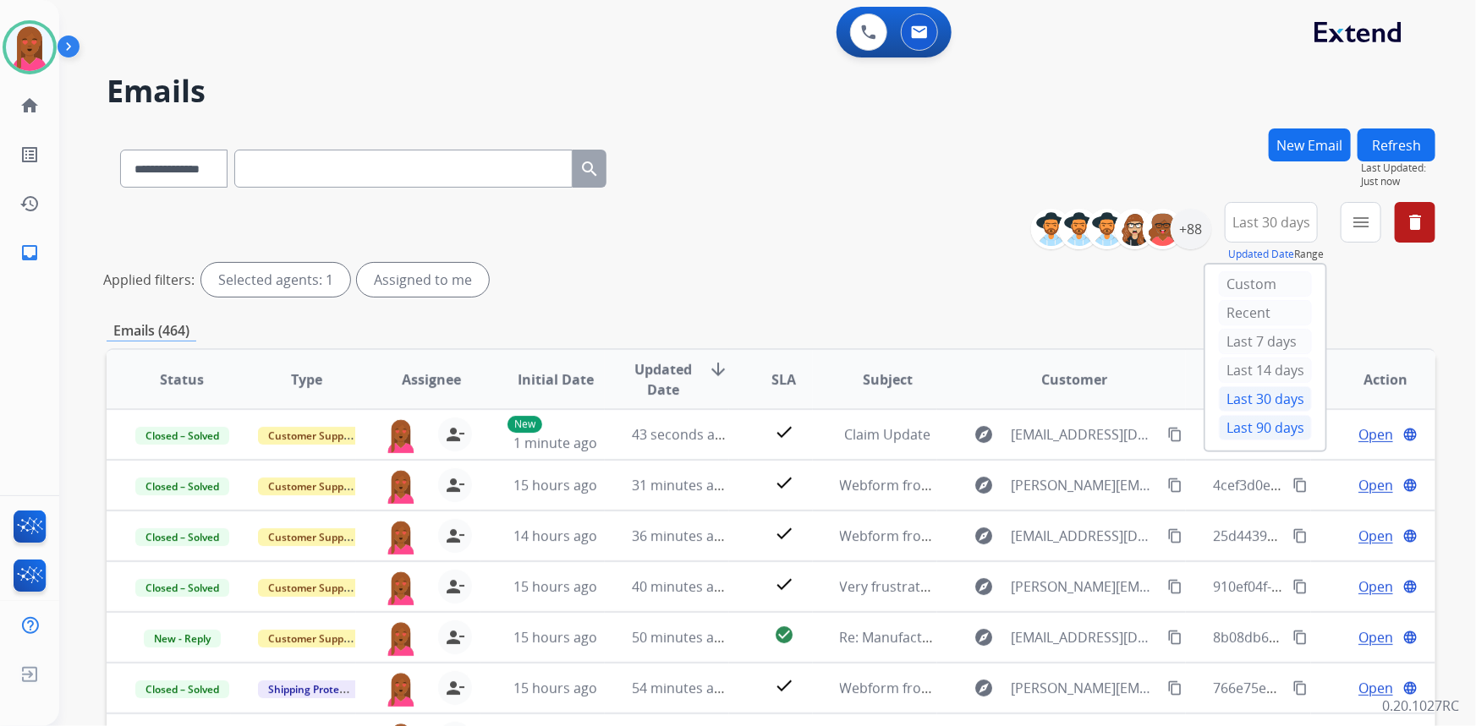
click at [1272, 423] on div "Last 90 days" at bounding box center [1265, 427] width 93 height 25
click at [1365, 228] on mat-icon "menu" at bounding box center [1361, 222] width 20 height 20
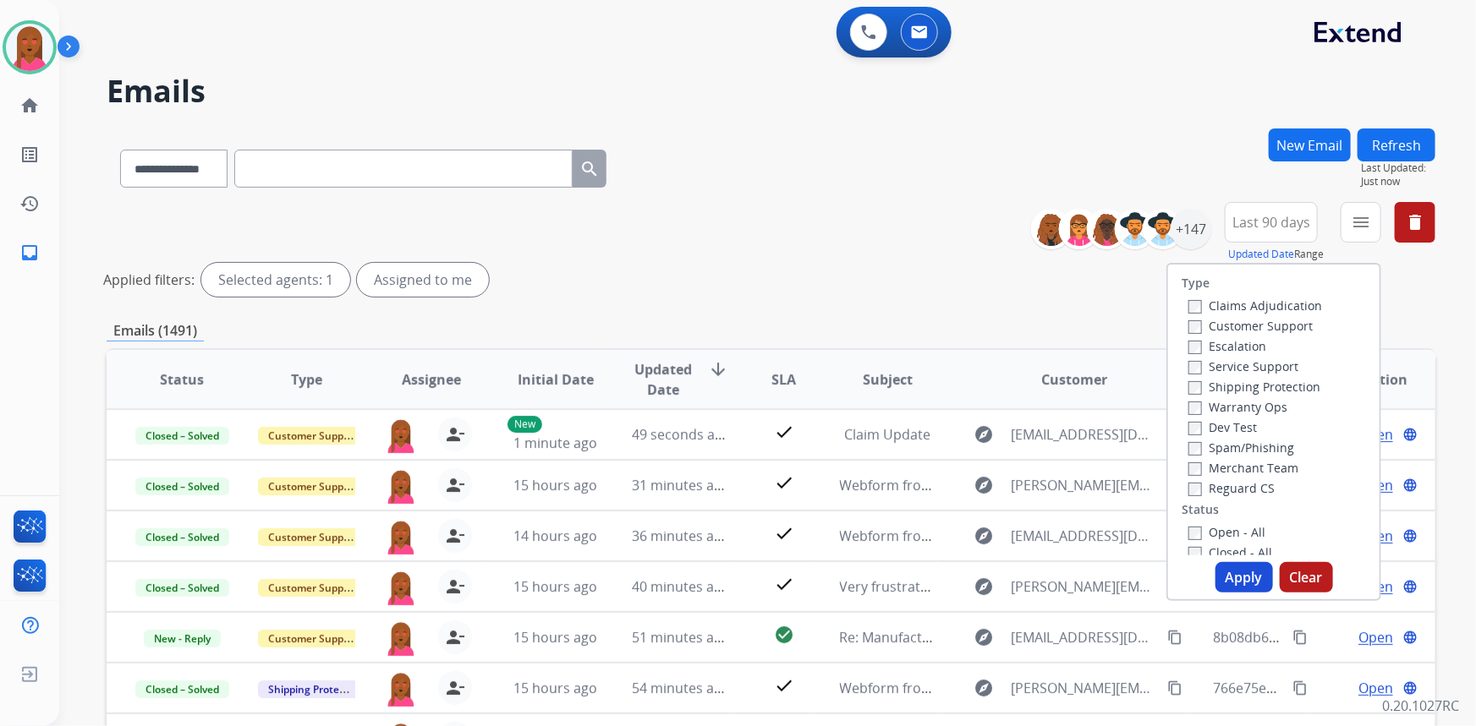
click at [1302, 322] on label "Customer Support" at bounding box center [1250, 326] width 124 height 16
click at [1288, 385] on label "Shipping Protection" at bounding box center [1254, 387] width 132 height 16
click at [1249, 494] on label "Reguard CS" at bounding box center [1231, 488] width 86 height 16
click at [1246, 532] on label "Open - All" at bounding box center [1226, 532] width 77 height 16
click at [1247, 579] on button "Apply" at bounding box center [1244, 577] width 58 height 30
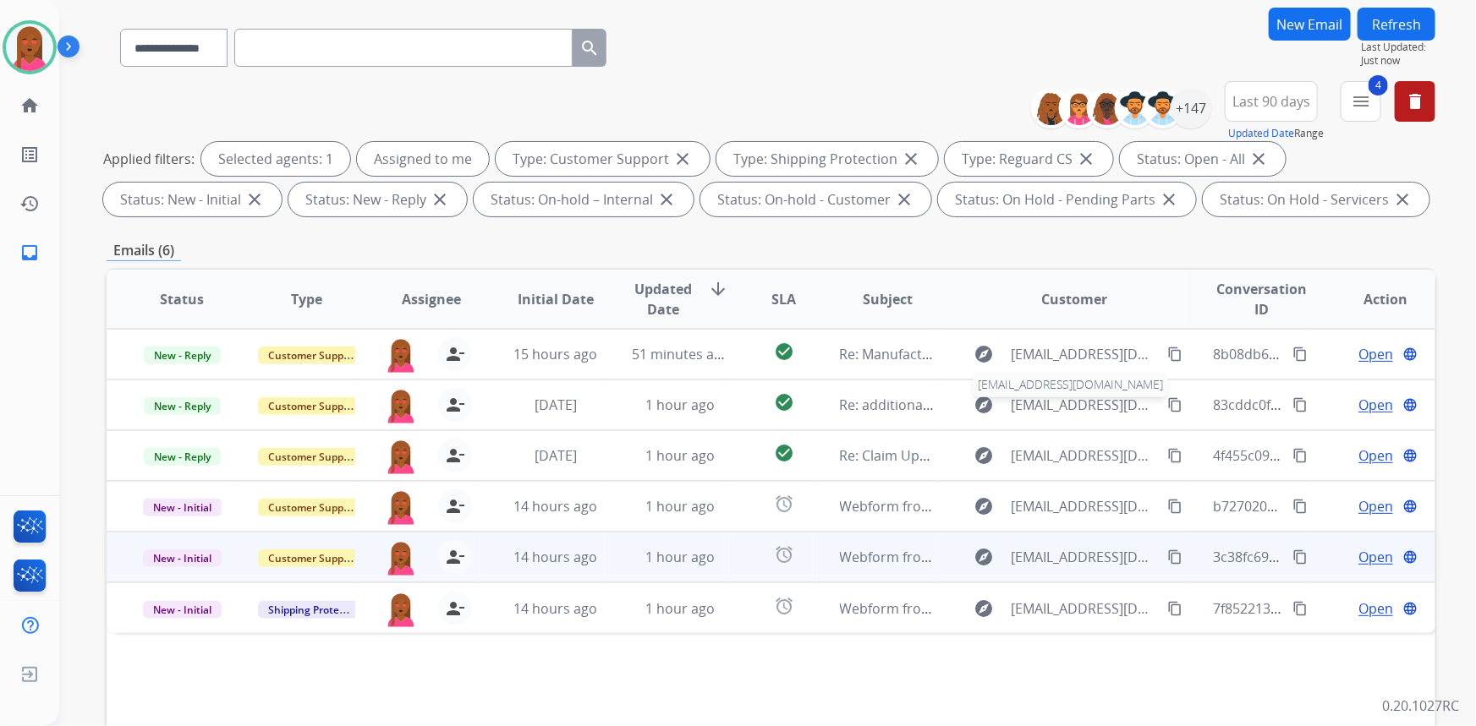
scroll to position [153, 0]
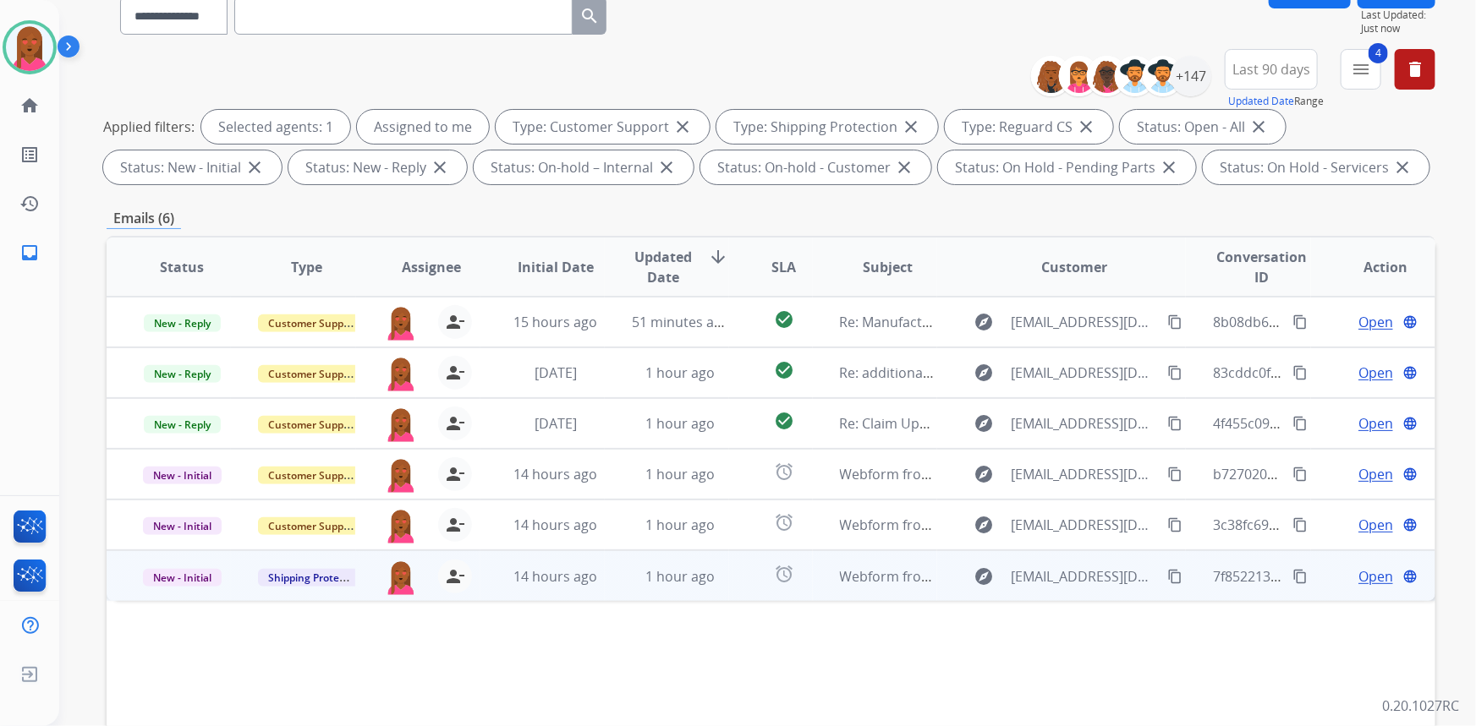
click at [1358, 567] on span "Open" at bounding box center [1375, 577] width 35 height 20
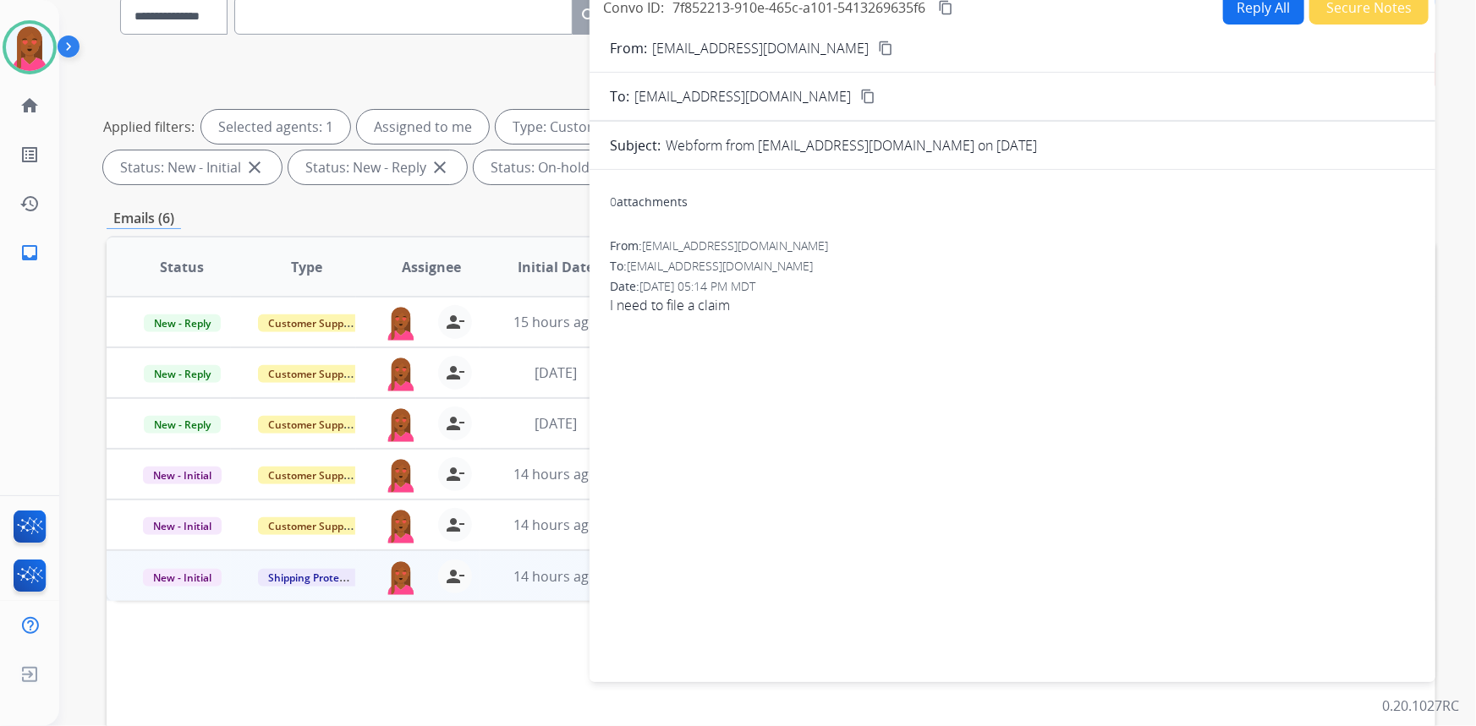
click at [878, 45] on mat-icon "content_copy" at bounding box center [885, 48] width 15 height 15
drag, startPoint x: 1175, startPoint y: 400, endPoint x: 1010, endPoint y: 369, distance: 167.9
click at [1175, 400] on div "0 attachments From: Robertsemail1122@gmail.com To: support@extend.com Date: 08/…" at bounding box center [1012, 423] width 846 height 479
click at [705, 310] on span "I need to file a claim" at bounding box center [1012, 305] width 805 height 20
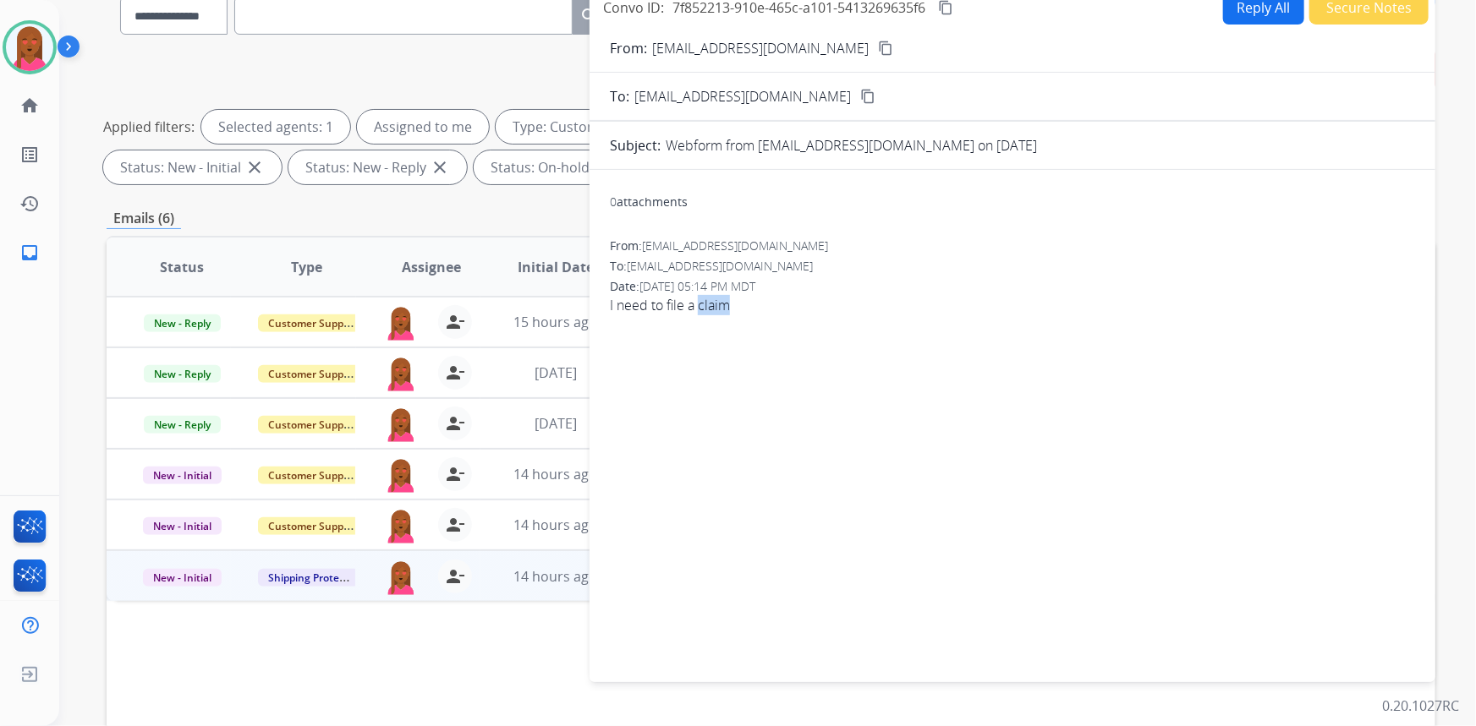
click at [705, 310] on span "I need to file a claim" at bounding box center [1012, 305] width 805 height 20
click at [853, 456] on div "0 attachments From: Robertsemail1122@gmail.com To: support@extend.com Date: 08/…" at bounding box center [1012, 423] width 846 height 479
click at [634, 297] on span "I need to file a claim" at bounding box center [1012, 305] width 805 height 20
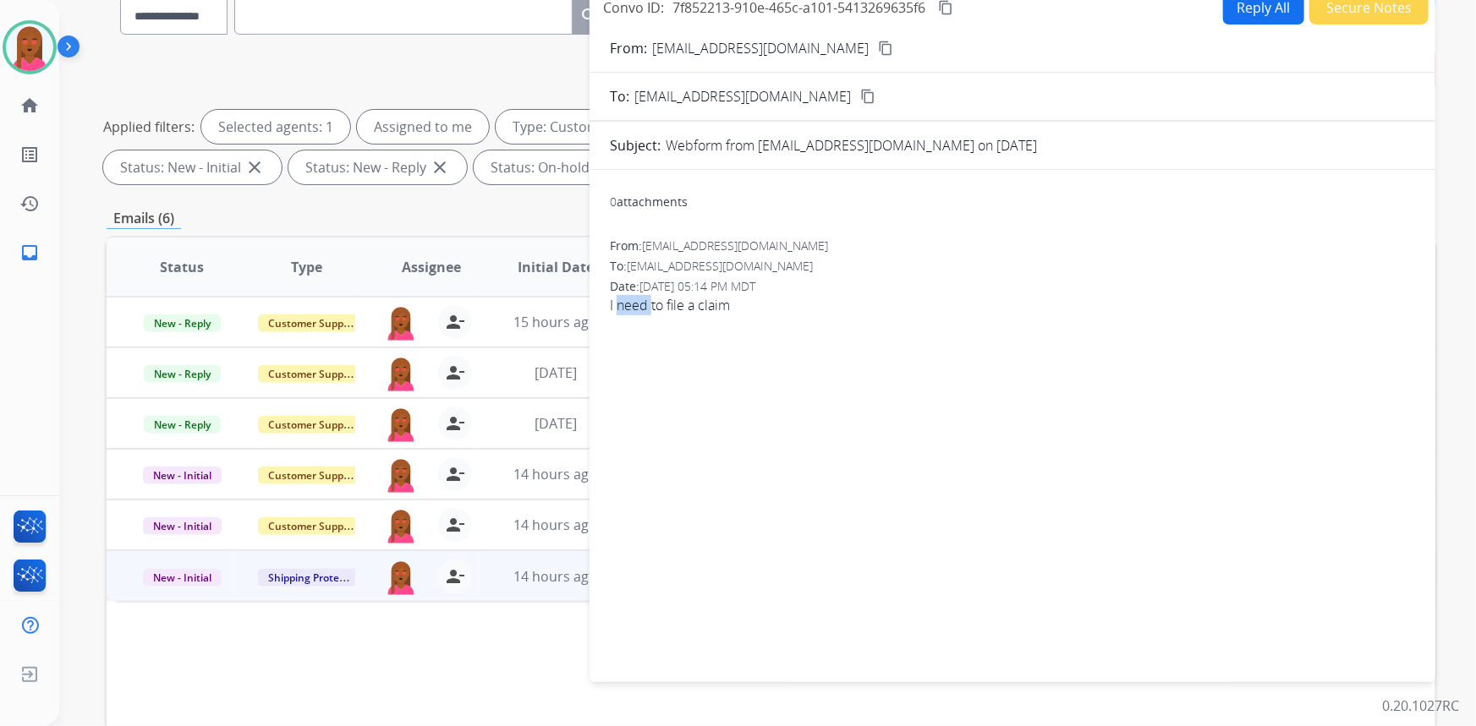
click at [634, 297] on span "I need to file a claim" at bounding box center [1012, 305] width 805 height 20
click at [1252, 11] on button "Reply All" at bounding box center [1263, 8] width 81 height 33
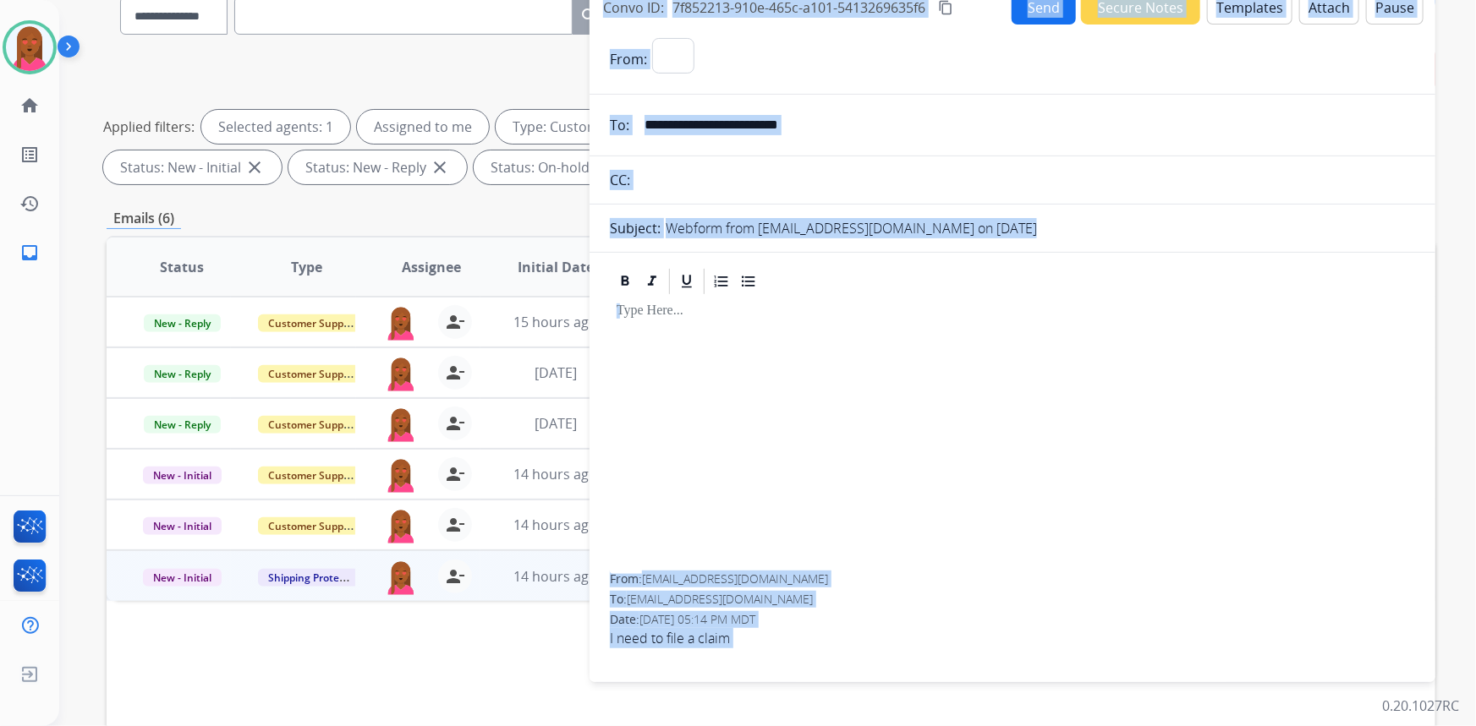
select select "**********"
click at [1223, 14] on button "Templates" at bounding box center [1249, 8] width 85 height 33
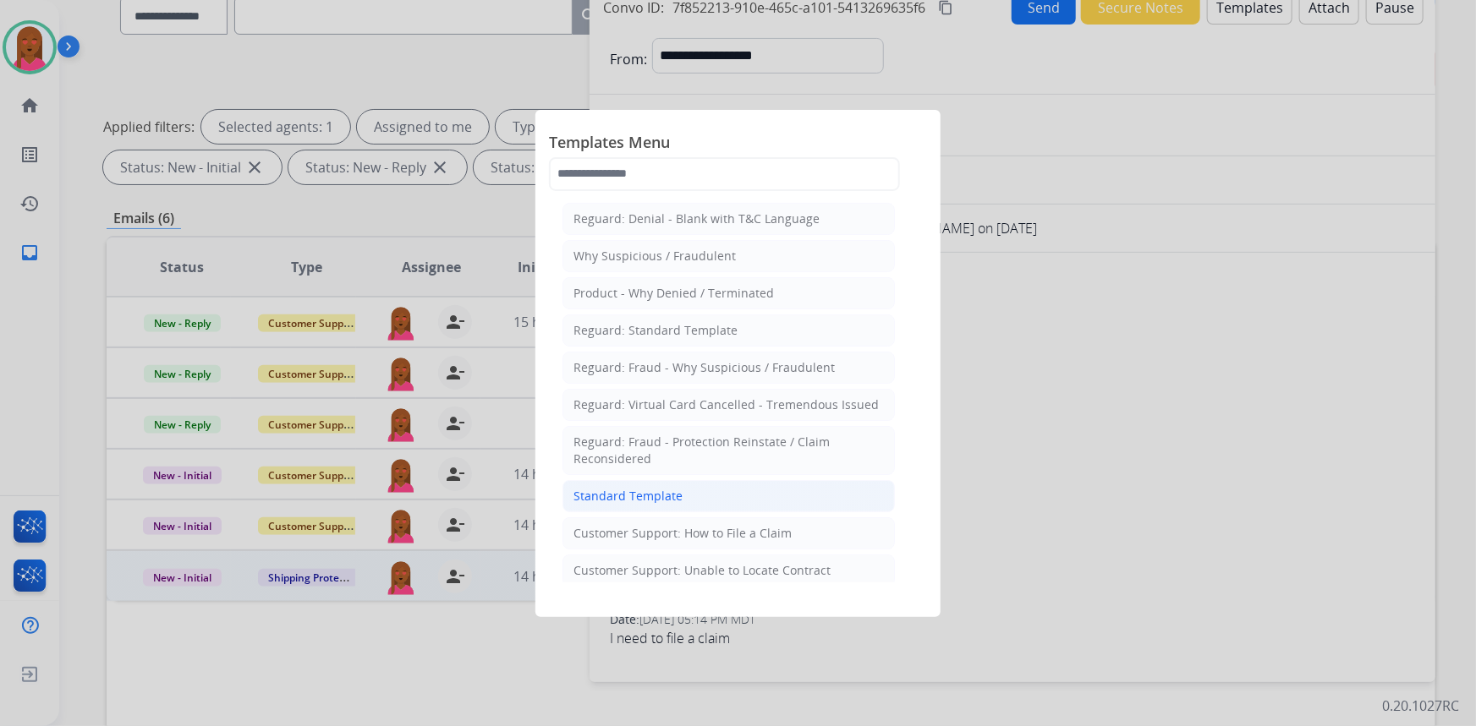
click at [689, 494] on li "Standard Template" at bounding box center [728, 496] width 332 height 32
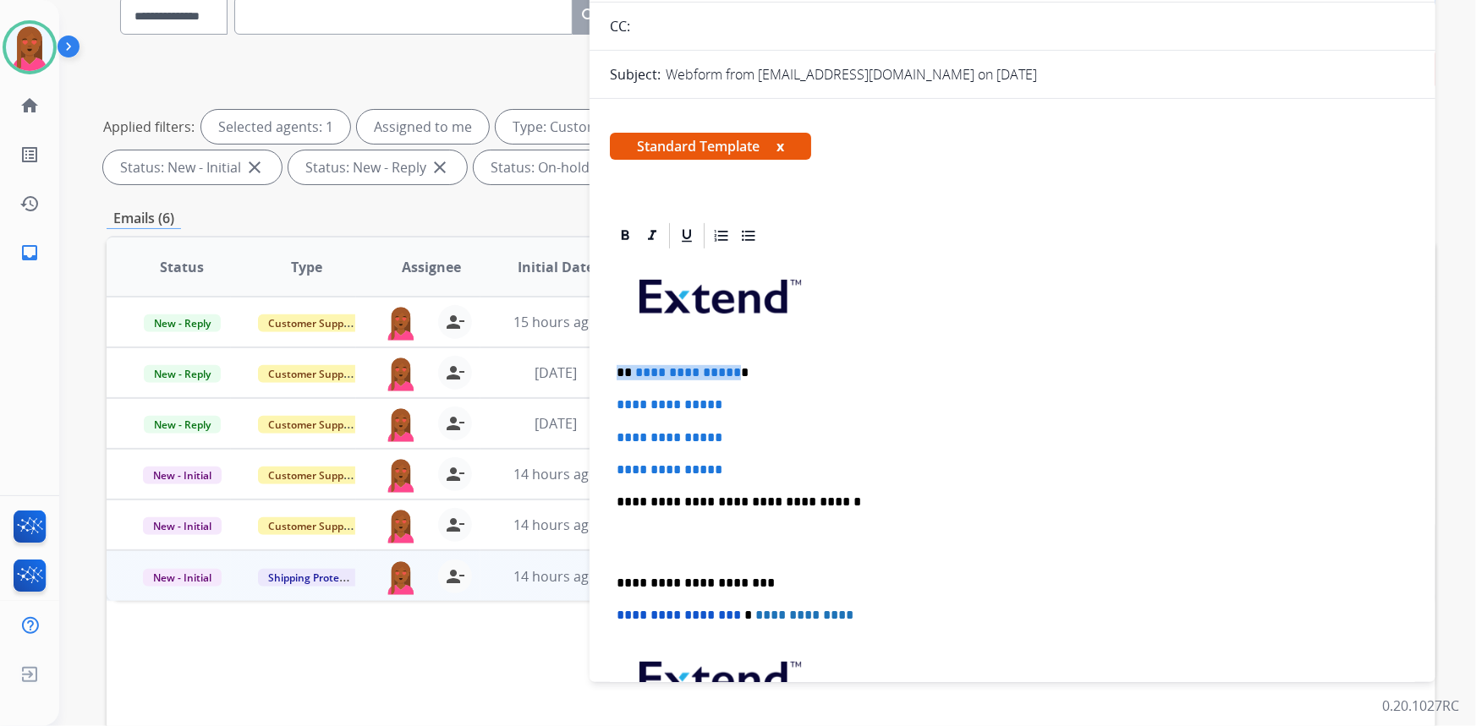
drag, startPoint x: 731, startPoint y: 372, endPoint x: 621, endPoint y: 370, distance: 110.0
click at [621, 370] on p "**********" at bounding box center [1006, 372] width 779 height 15
click at [623, 370] on p "**********" at bounding box center [1006, 372] width 779 height 15
drag, startPoint x: 720, startPoint y: 458, endPoint x: 611, endPoint y: 398, distance: 124.2
click at [611, 398] on div "**********" at bounding box center [1012, 542] width 805 height 582
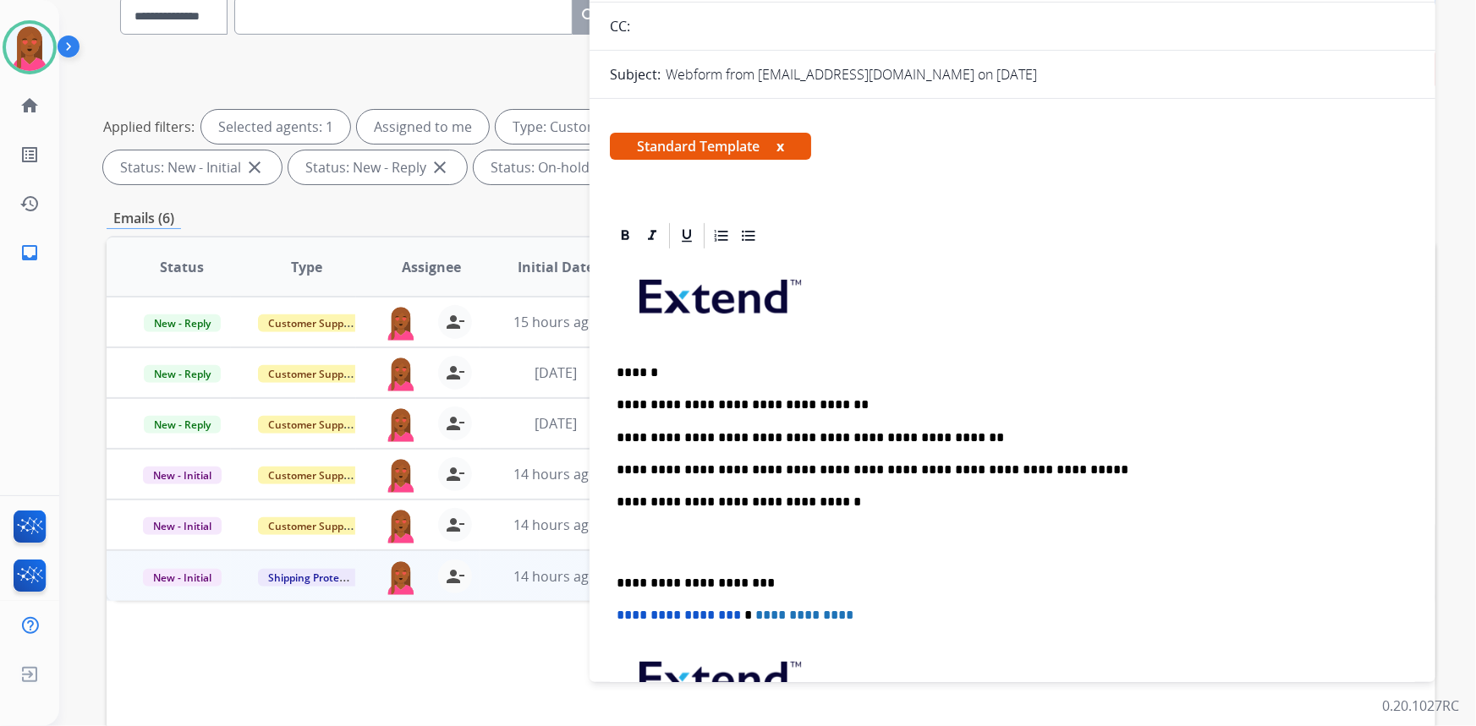
click at [626, 552] on p at bounding box center [1013, 543] width 792 height 31
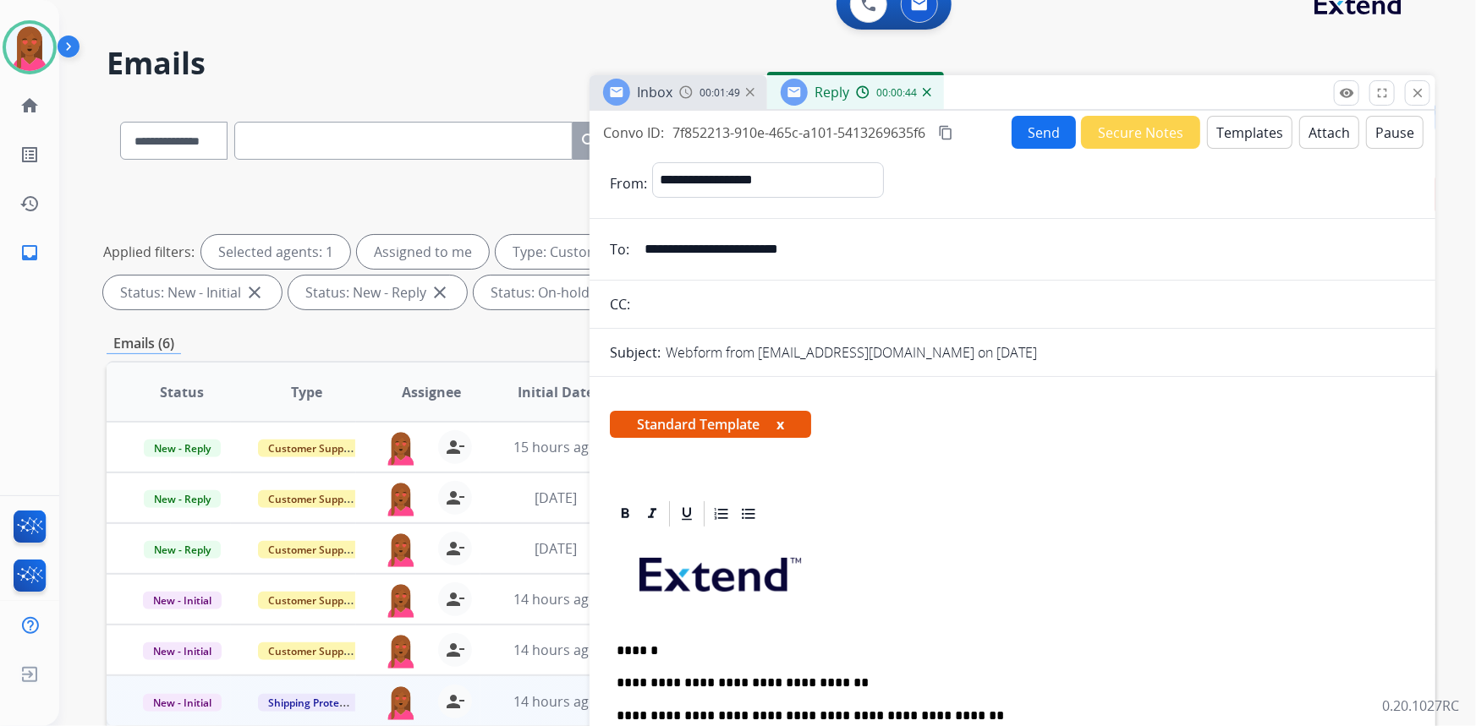
scroll to position [0, 0]
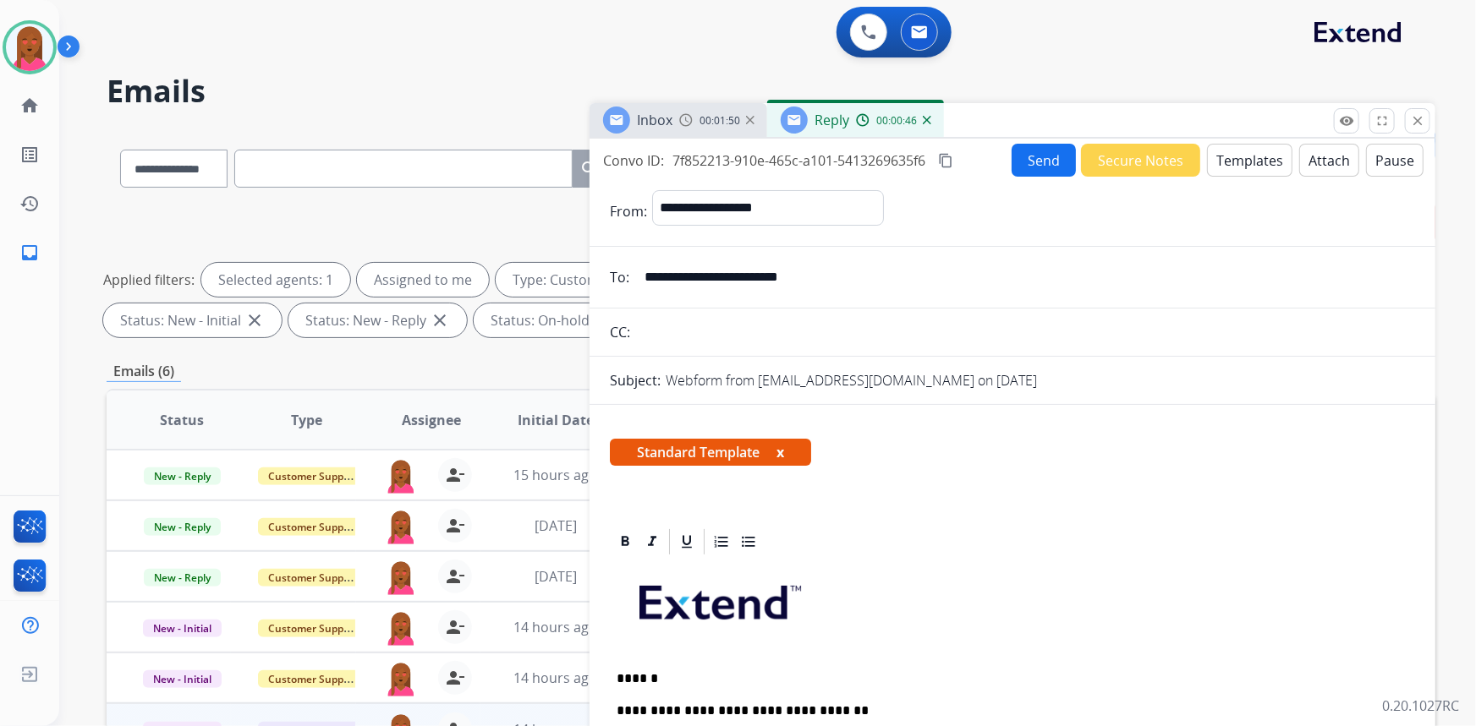
click at [1047, 153] on button "Send" at bounding box center [1044, 160] width 64 height 33
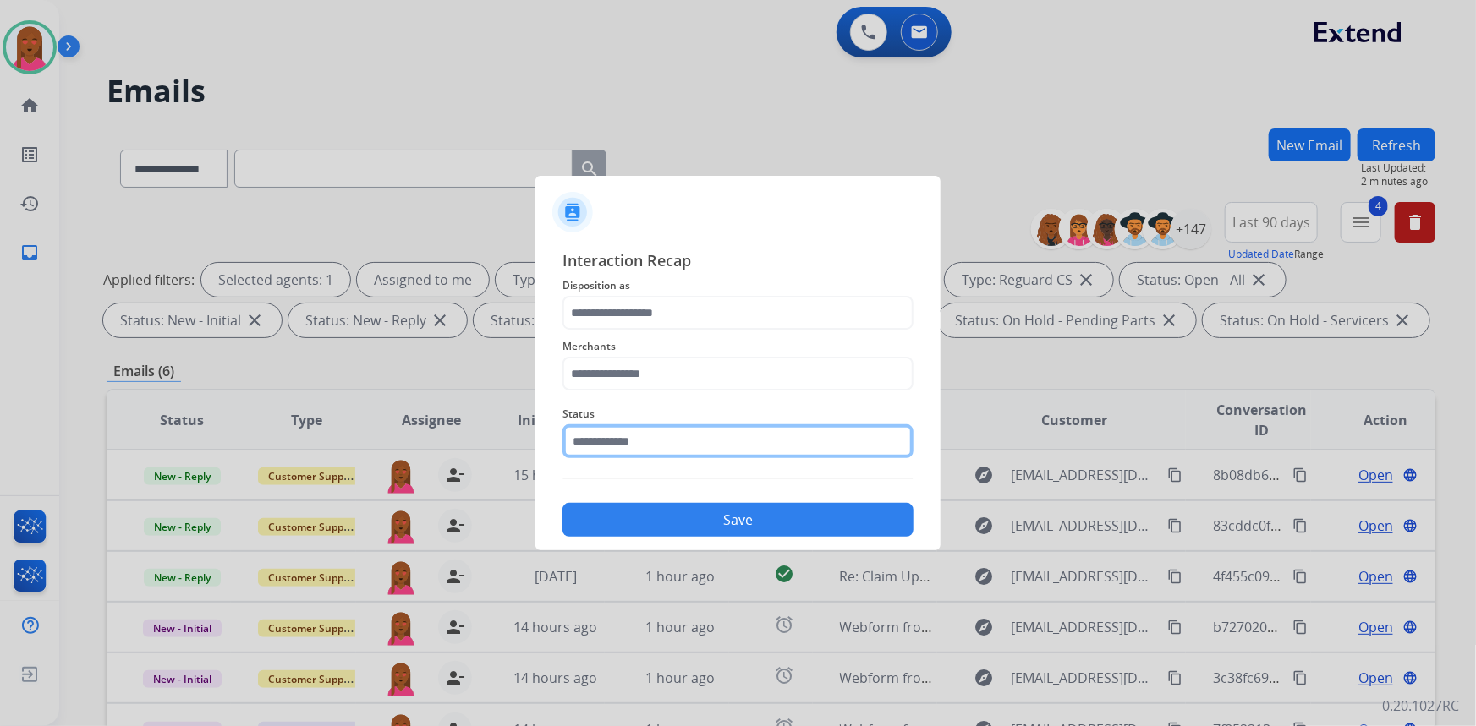
click at [706, 435] on input "text" at bounding box center [737, 442] width 351 height 34
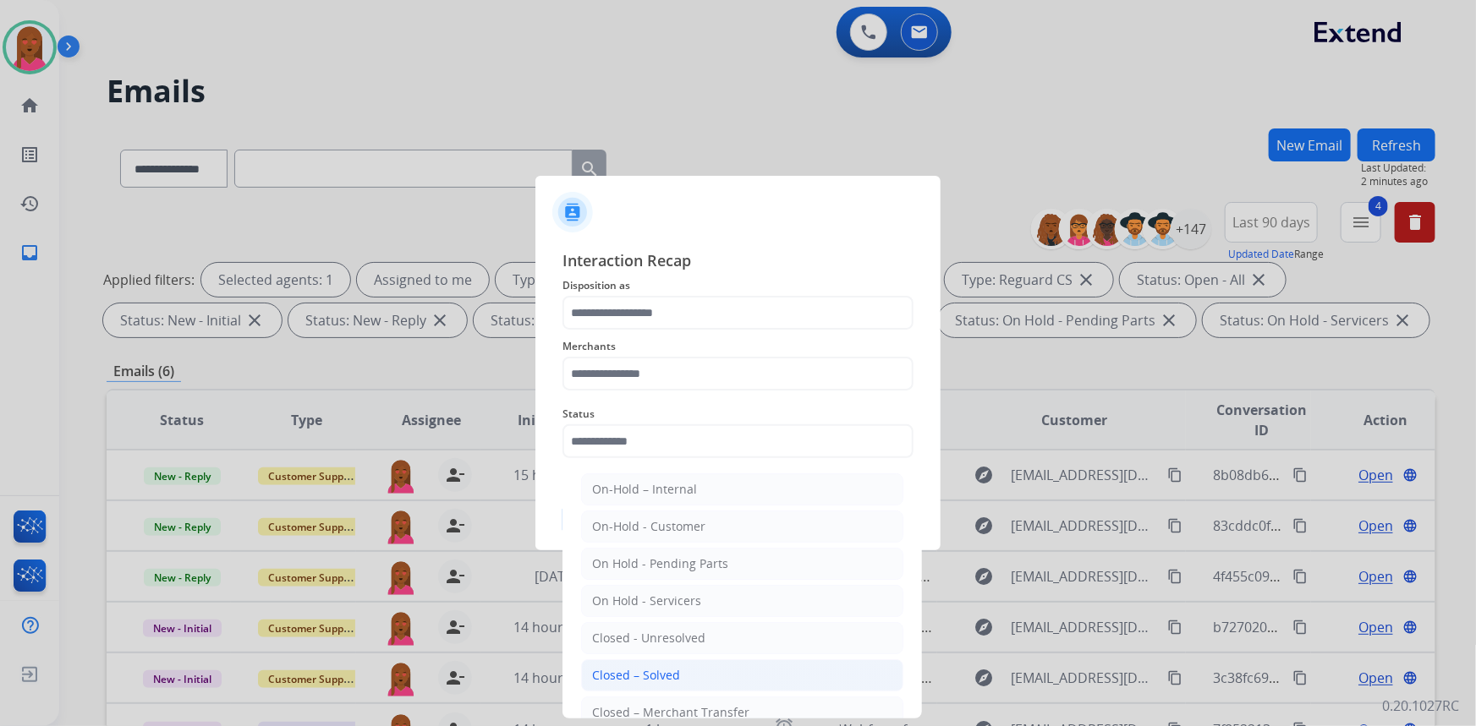
click at [688, 678] on li "Closed – Solved" at bounding box center [742, 676] width 322 height 32
type input "**********"
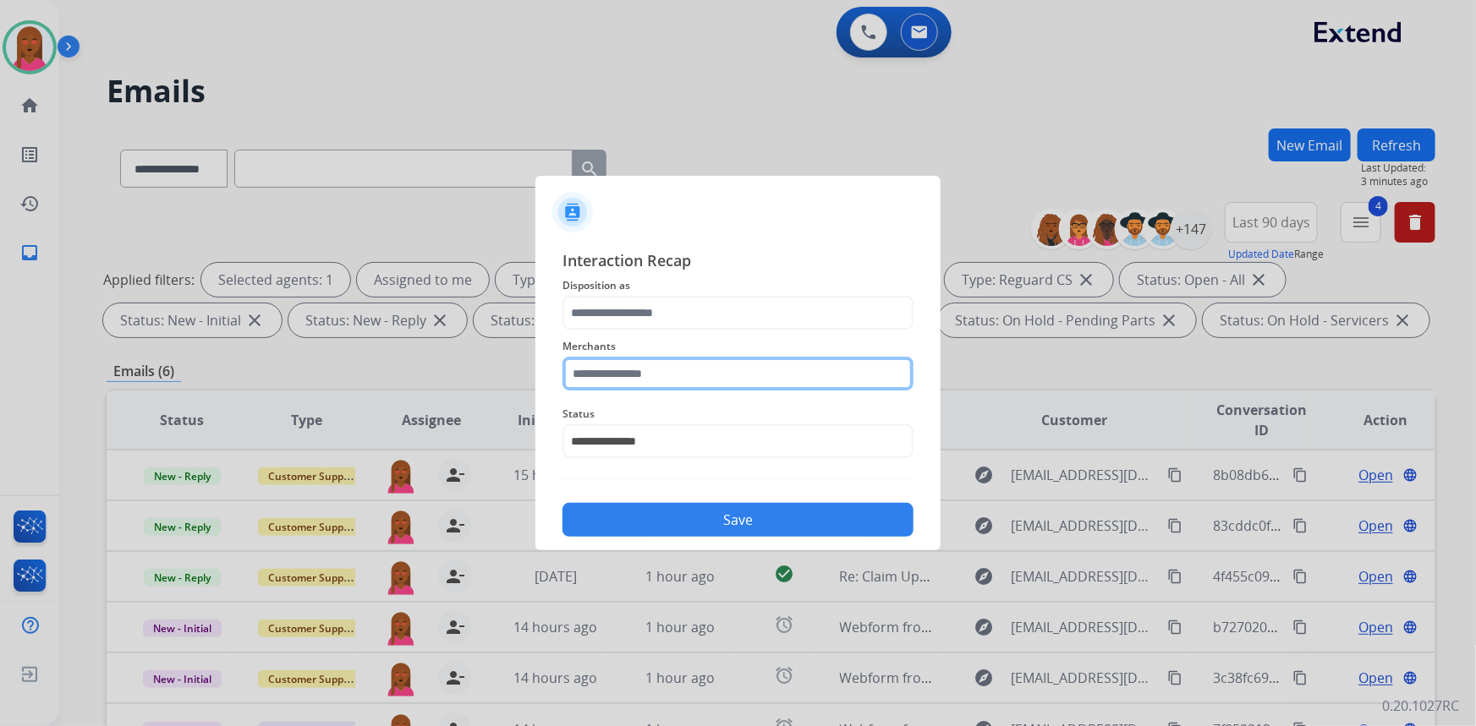
click at [725, 376] on input "text" at bounding box center [737, 374] width 351 height 34
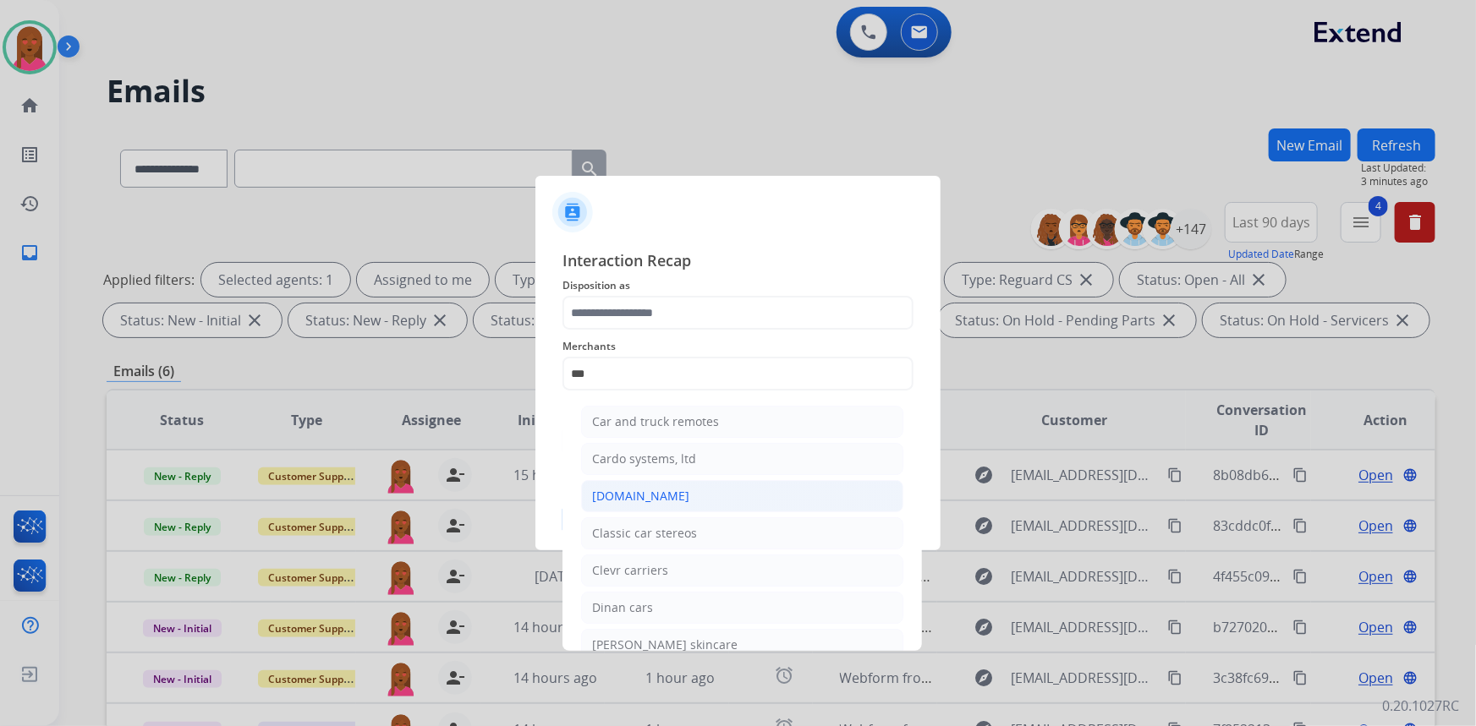
click at [685, 507] on li "Carparts.com" at bounding box center [742, 496] width 322 height 32
type input "**********"
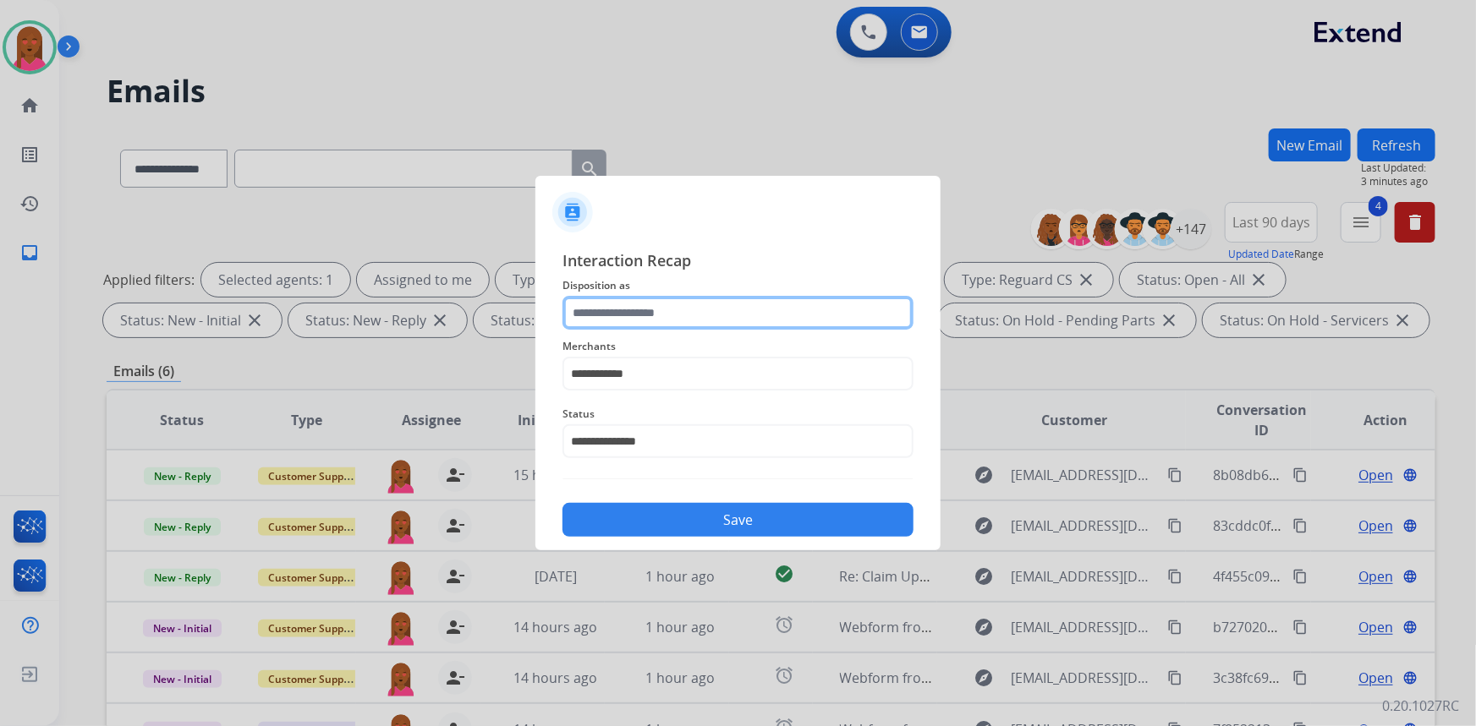
click at [680, 320] on input "text" at bounding box center [737, 313] width 351 height 34
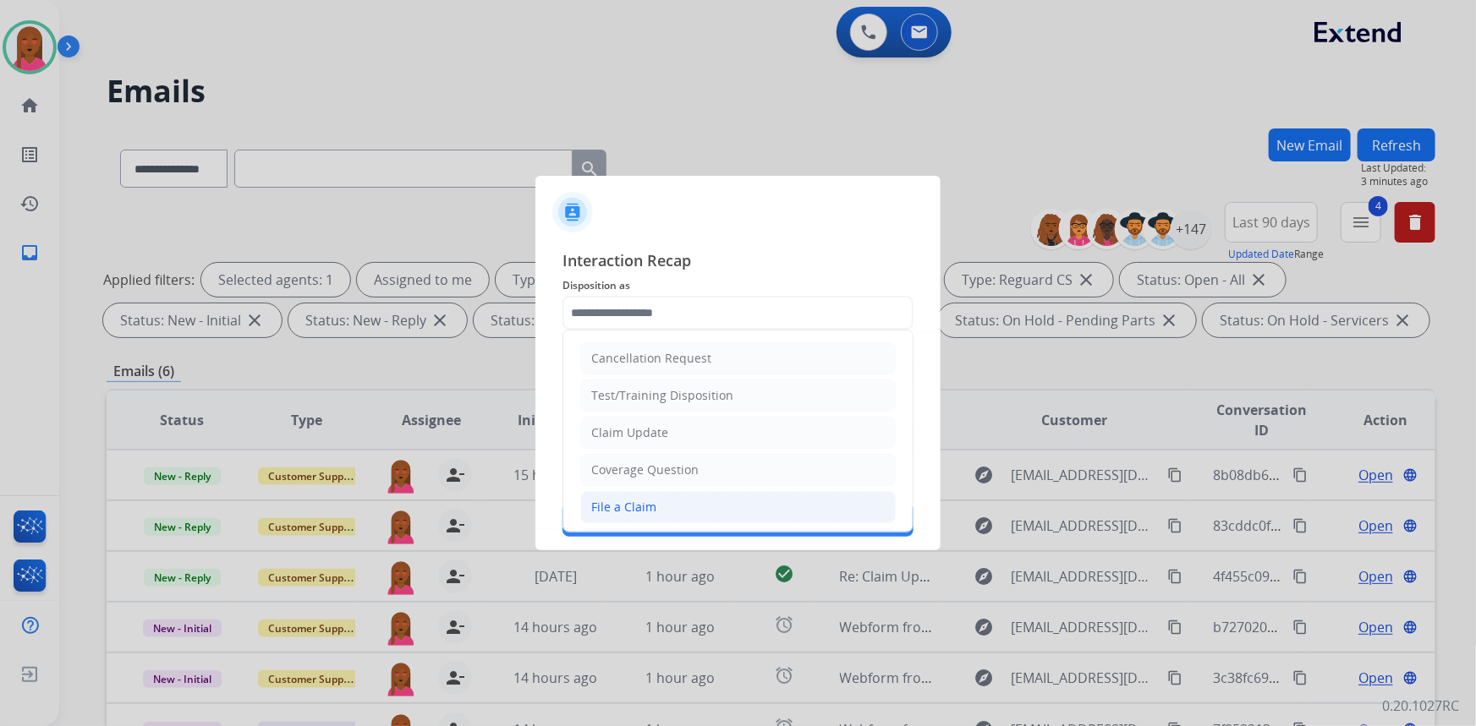
click at [666, 507] on li "File a Claim" at bounding box center [737, 507] width 315 height 32
type input "**********"
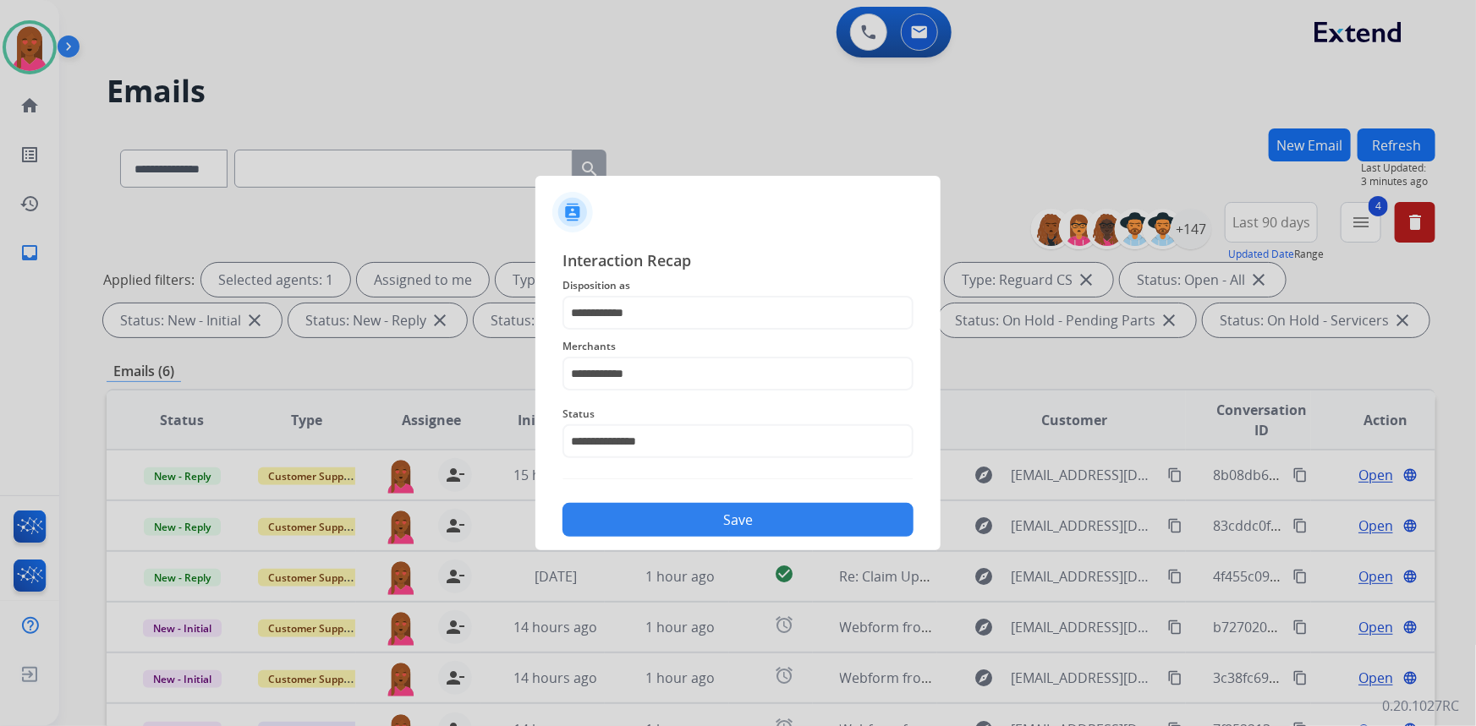
click at [710, 532] on button "Save" at bounding box center [737, 520] width 351 height 34
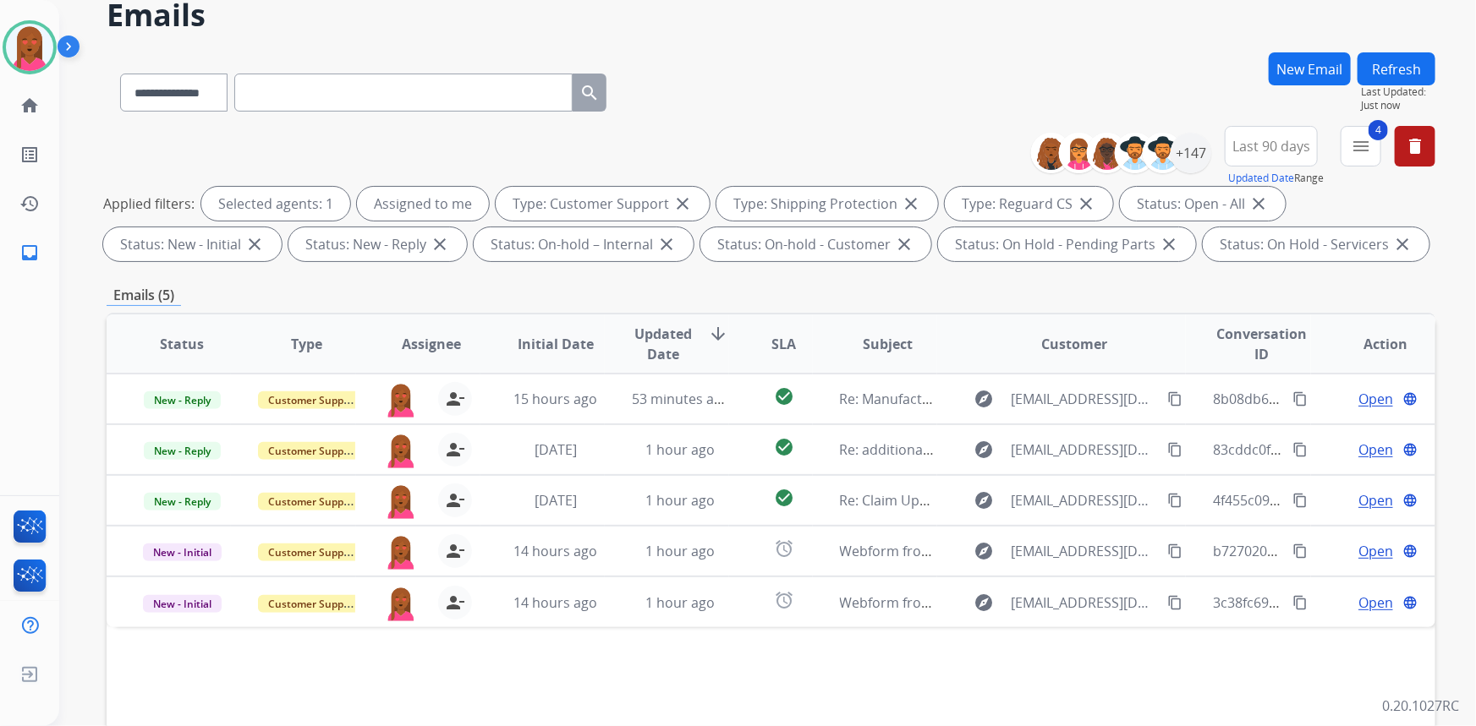
scroll to position [76, 0]
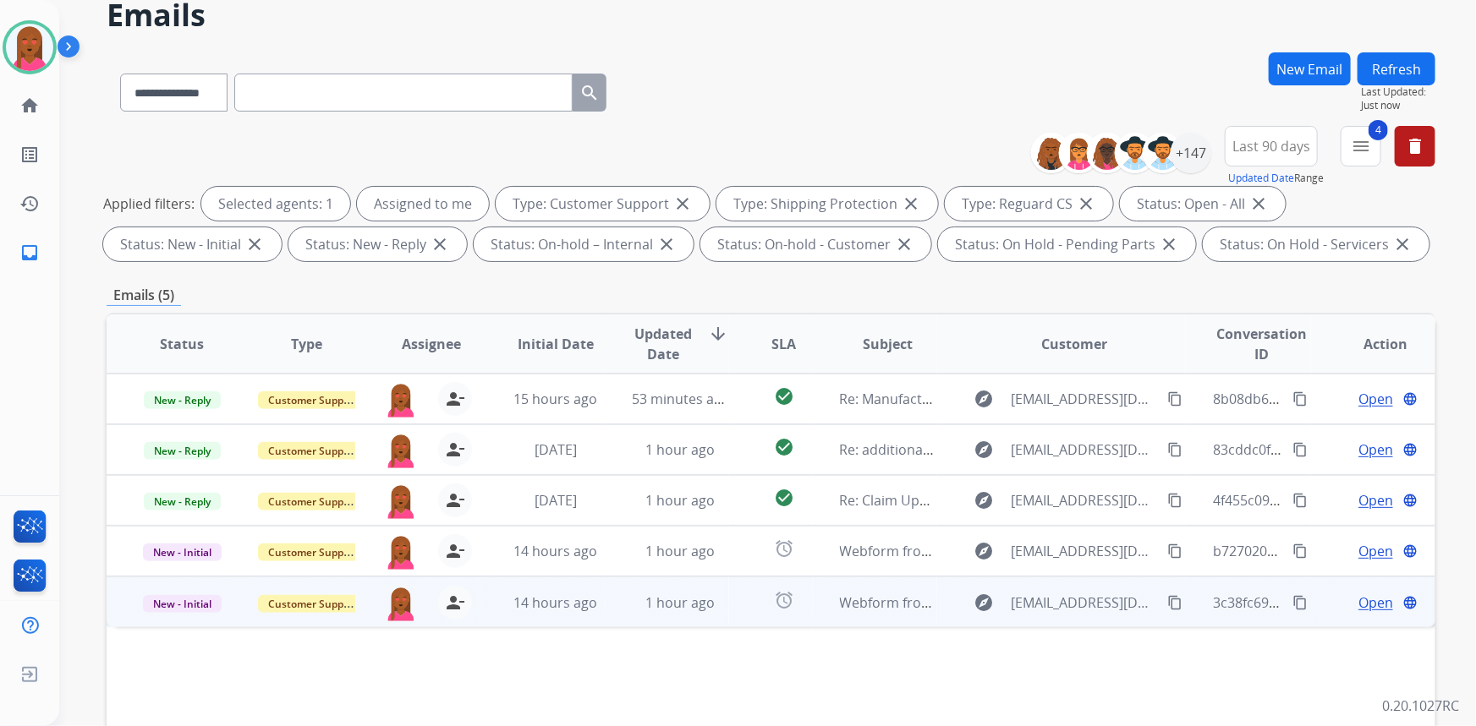
click at [1359, 603] on span "Open" at bounding box center [1375, 603] width 35 height 20
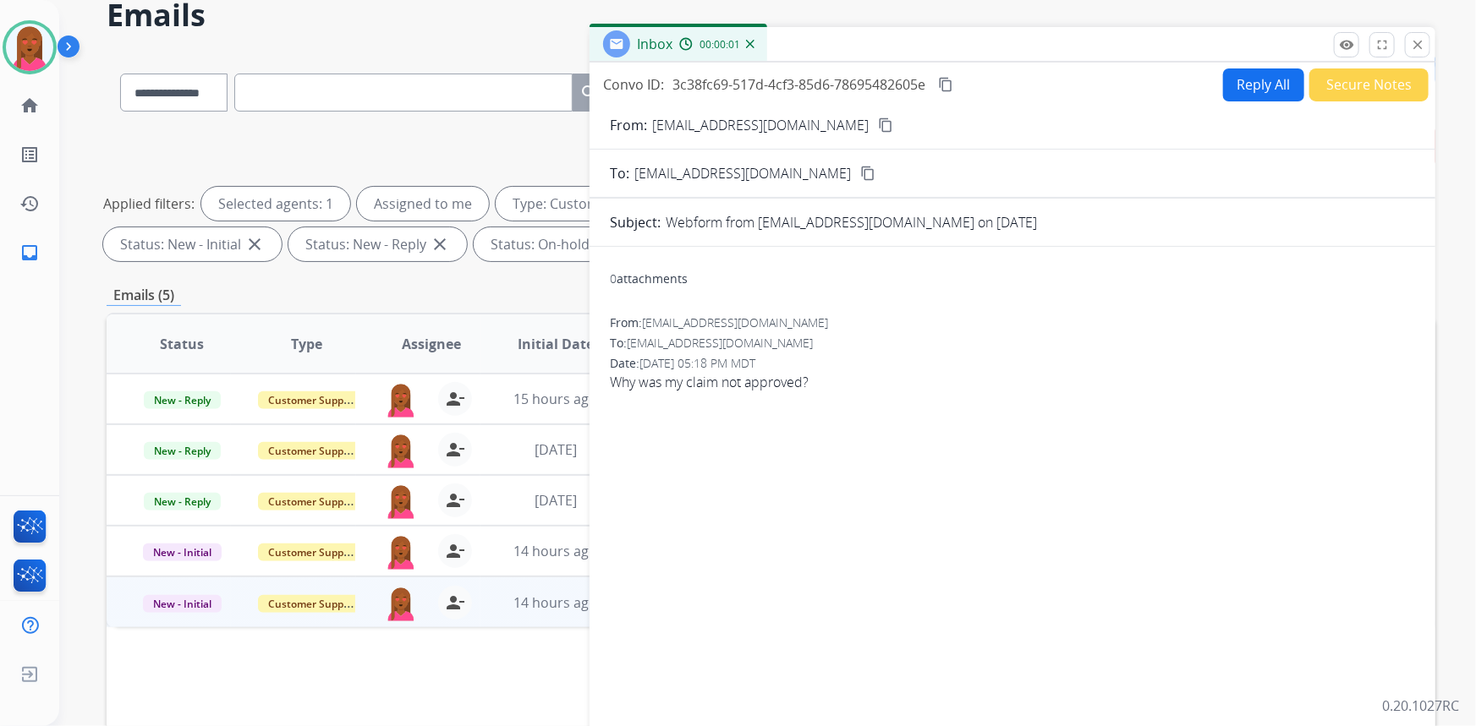
click at [878, 124] on mat-icon "content_copy" at bounding box center [885, 125] width 15 height 15
click at [771, 387] on span "Why was my claim not approved?" at bounding box center [1012, 382] width 805 height 20
click at [956, 85] on button "content_copy" at bounding box center [945, 84] width 20 height 20
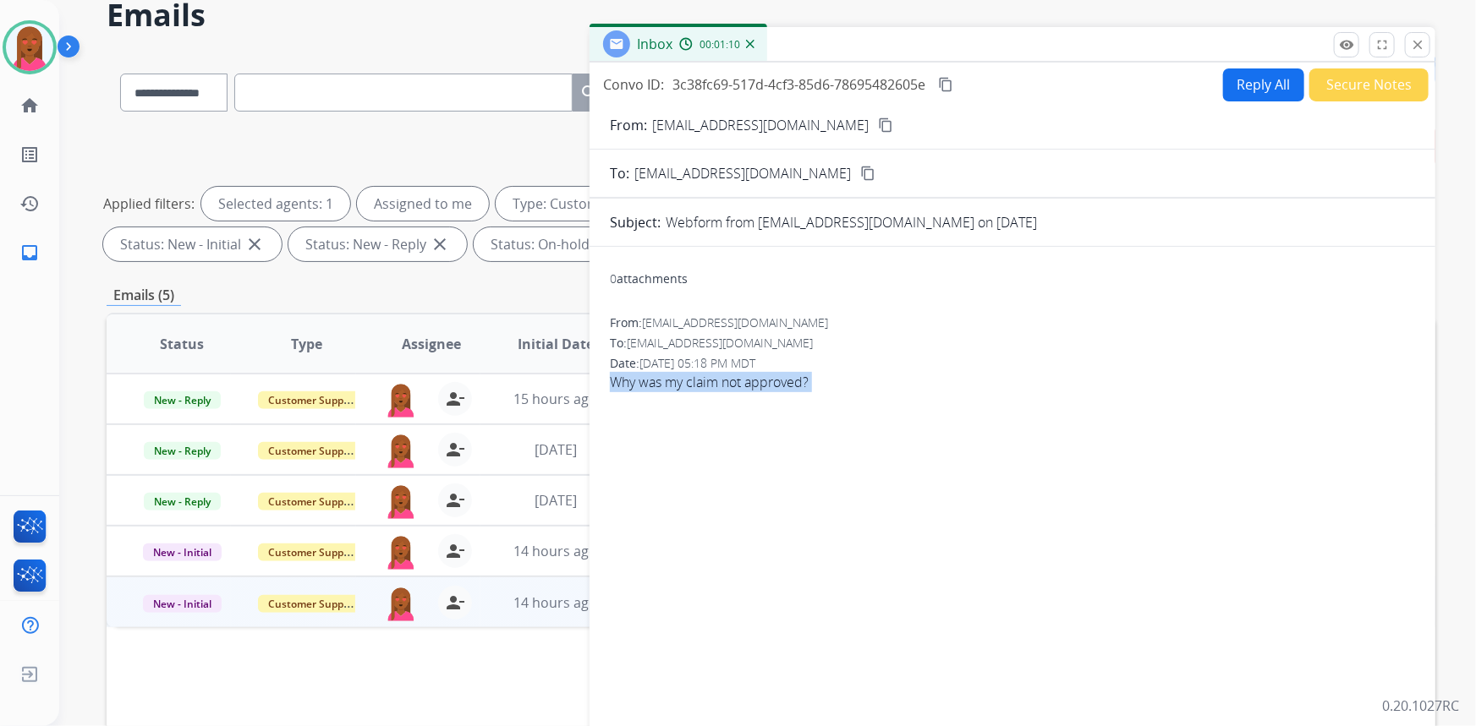
click at [1253, 90] on button "Reply All" at bounding box center [1263, 85] width 81 height 33
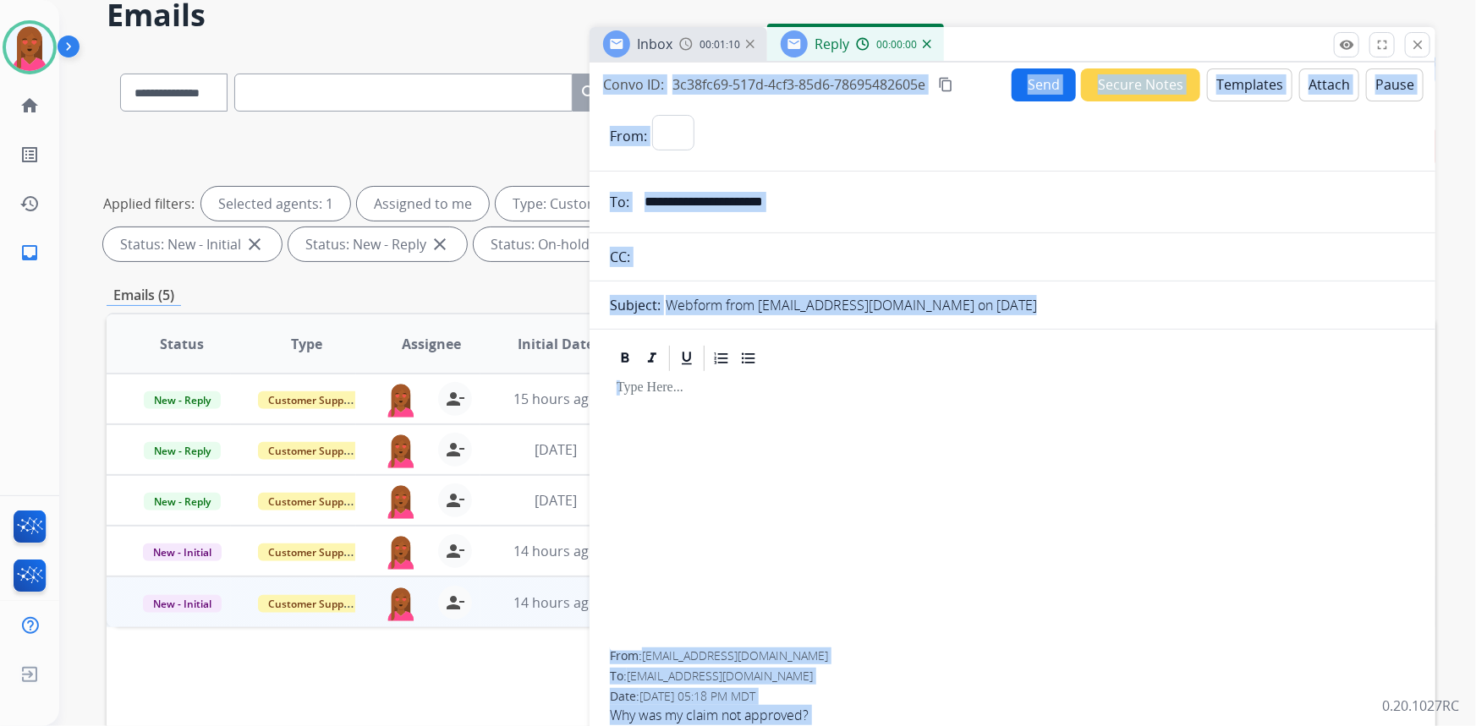
select select "**********"
click at [1254, 84] on button "Templates" at bounding box center [1249, 85] width 85 height 33
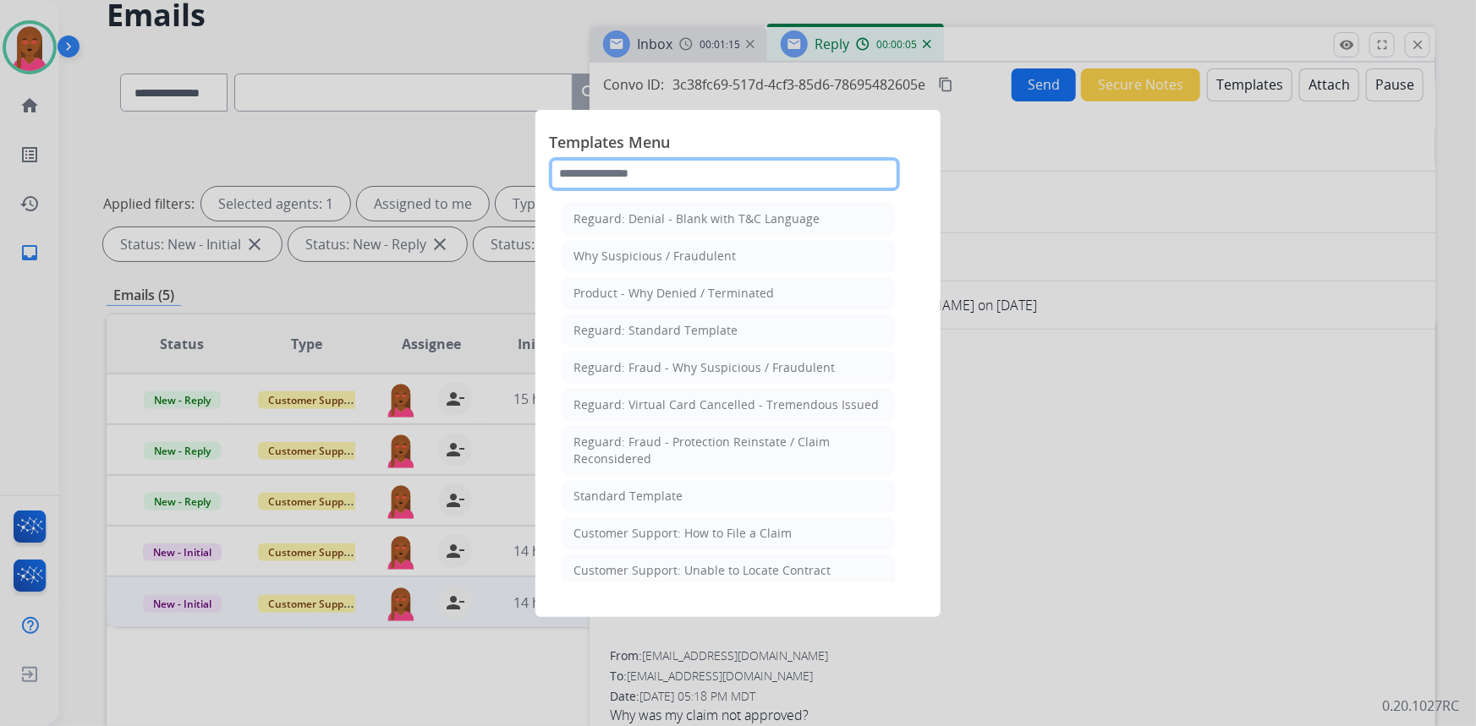
click at [658, 172] on input "text" at bounding box center [724, 174] width 351 height 34
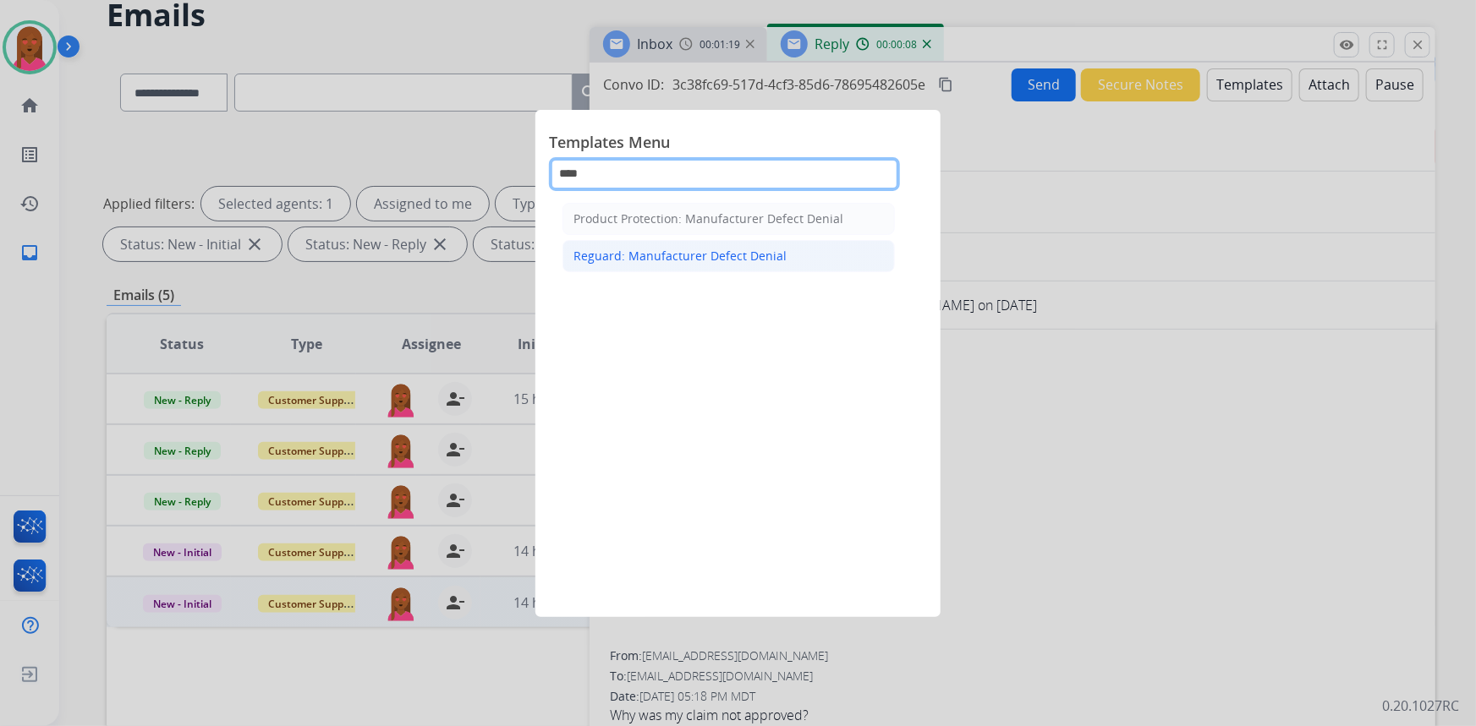
type input "****"
click at [767, 256] on div "Reguard: Manufacturer Defect Denial" at bounding box center [679, 256] width 213 height 17
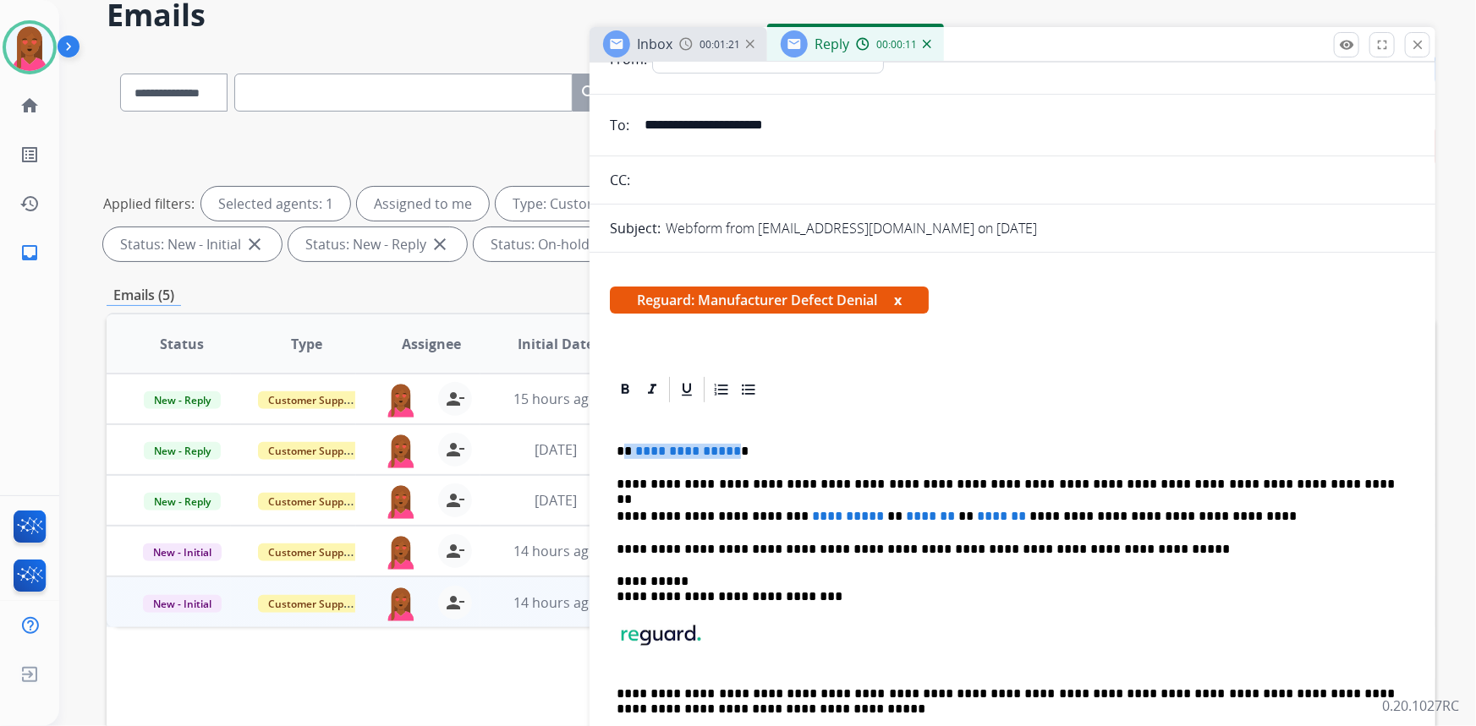
drag, startPoint x: 732, startPoint y: 446, endPoint x: 626, endPoint y: 454, distance: 106.1
click at [626, 454] on p "**********" at bounding box center [1006, 451] width 779 height 15
drag, startPoint x: 873, startPoint y: 513, endPoint x: 792, endPoint y: 512, distance: 81.2
click at [812, 512] on span "**********" at bounding box center [848, 516] width 72 height 13
drag, startPoint x: 967, startPoint y: 516, endPoint x: 845, endPoint y: 516, distance: 121.8
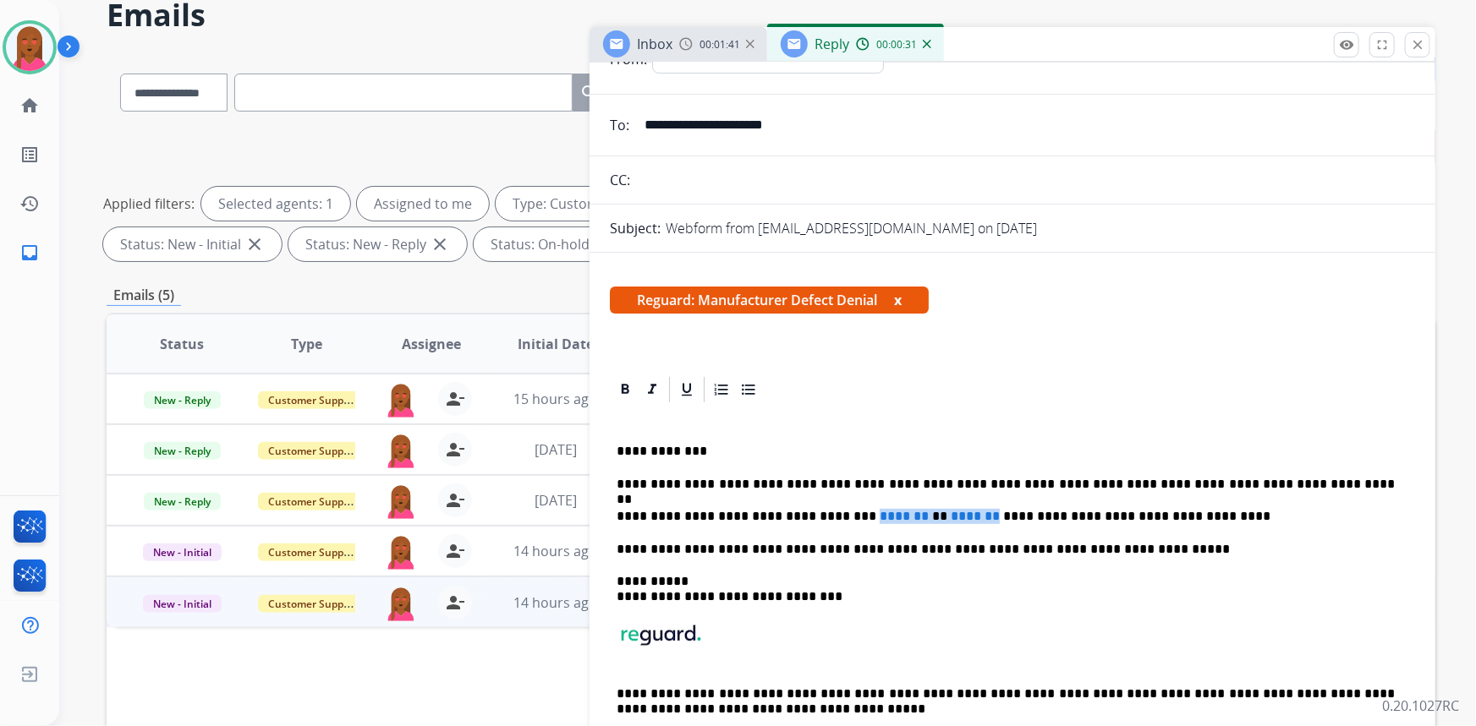
click at [845, 516] on p "**********" at bounding box center [1006, 516] width 779 height 15
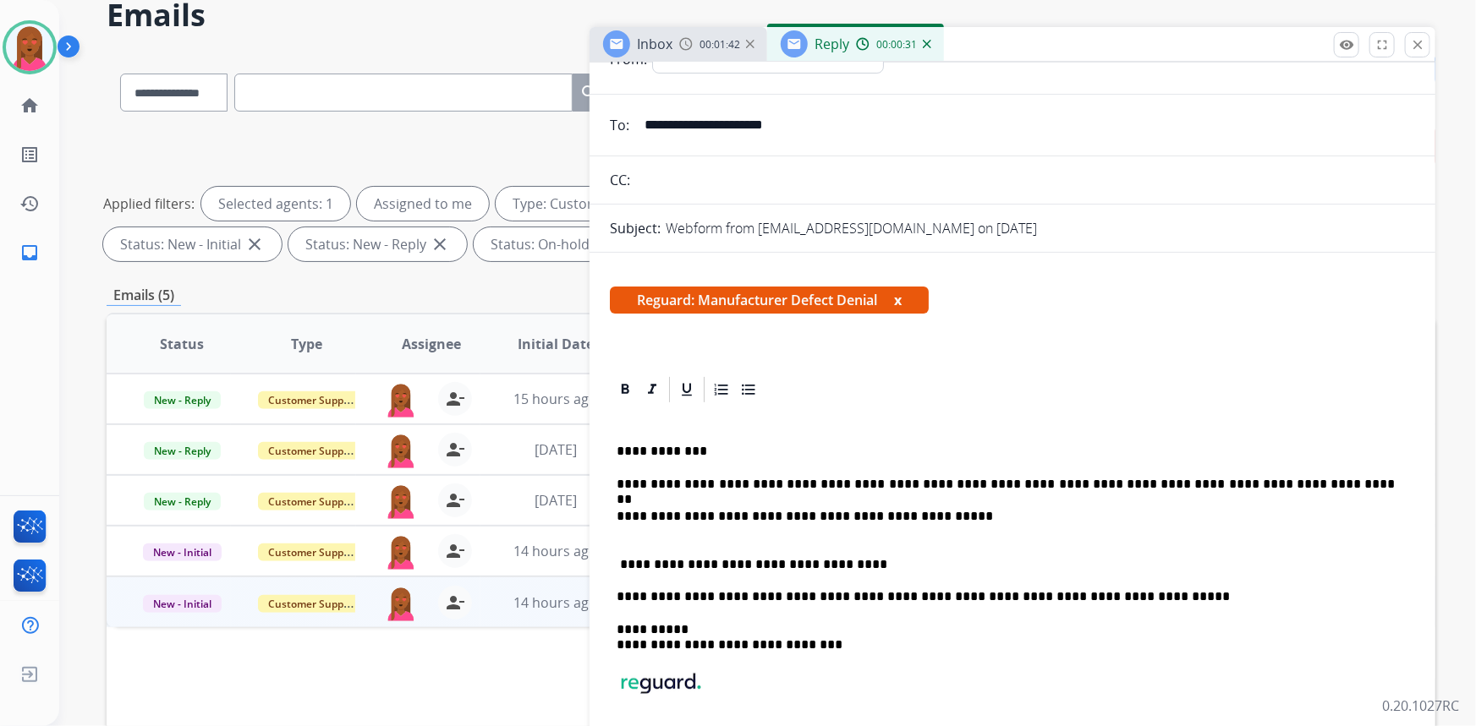
scroll to position [0, 0]
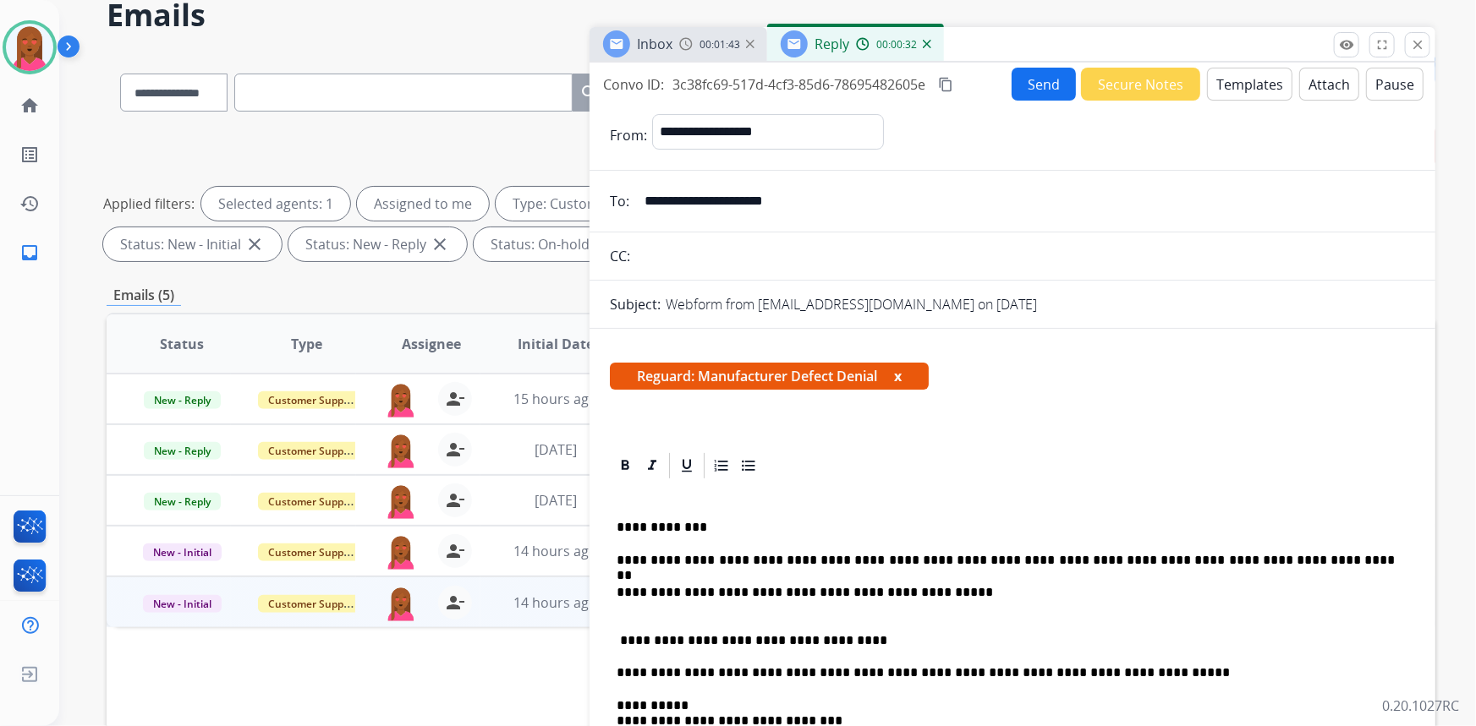
click at [1031, 90] on button "Send" at bounding box center [1044, 84] width 64 height 33
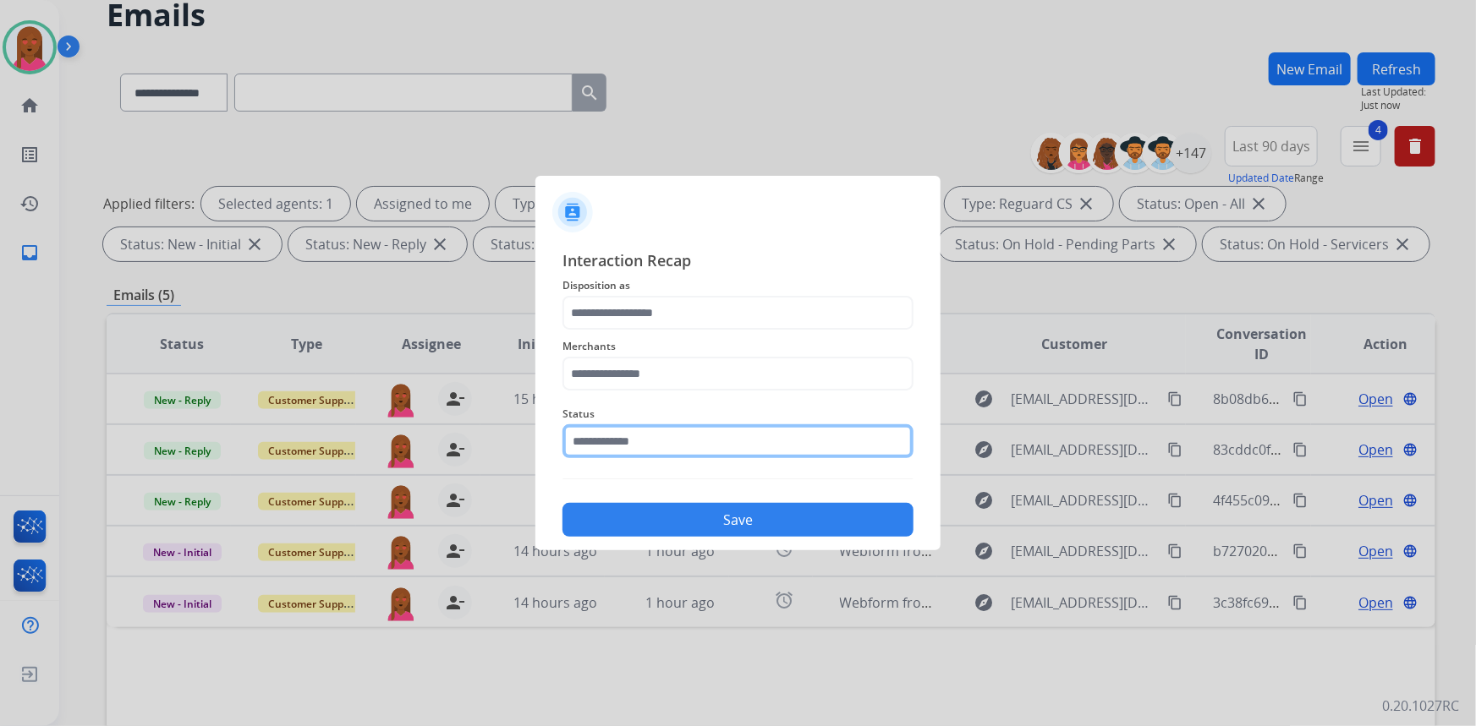
click at [639, 446] on input "text" at bounding box center [737, 442] width 351 height 34
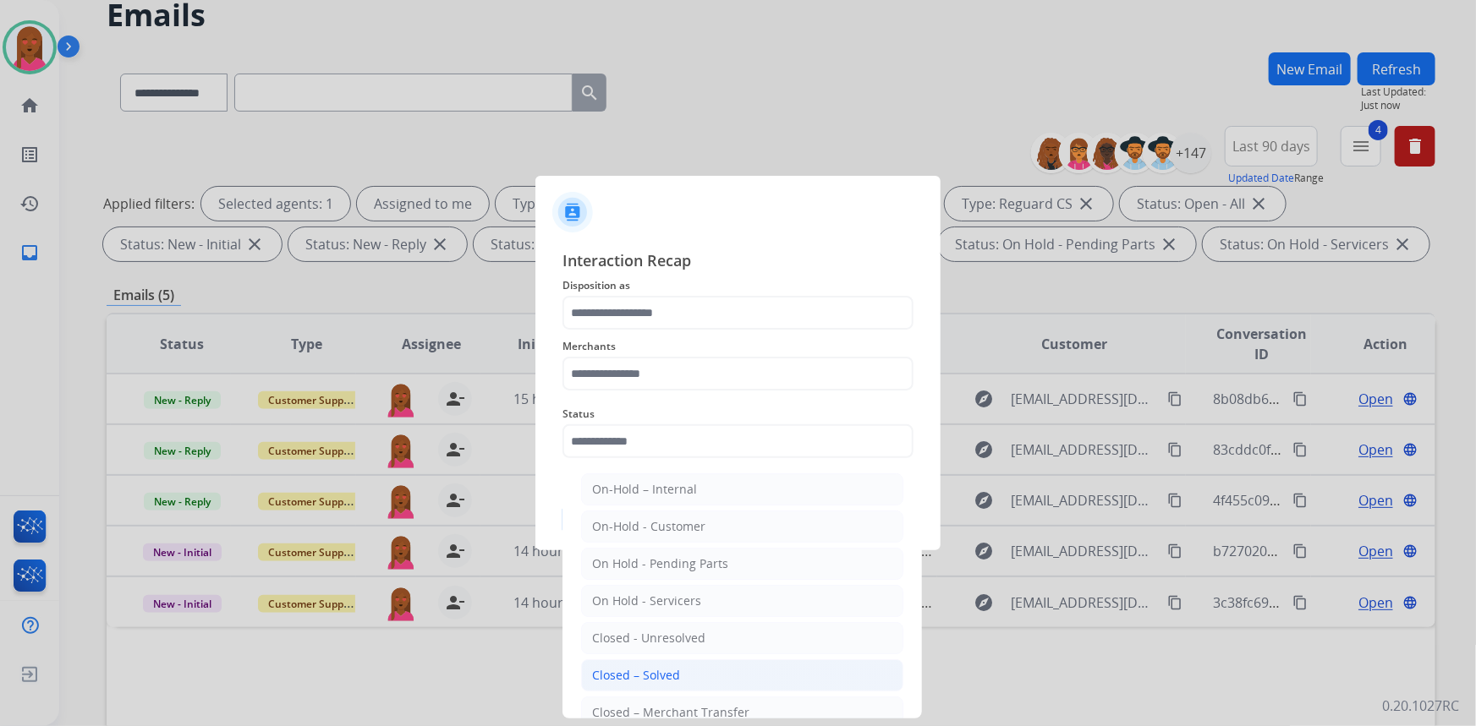
click at [635, 668] on div "Closed – Solved" at bounding box center [636, 675] width 88 height 17
type input "**********"
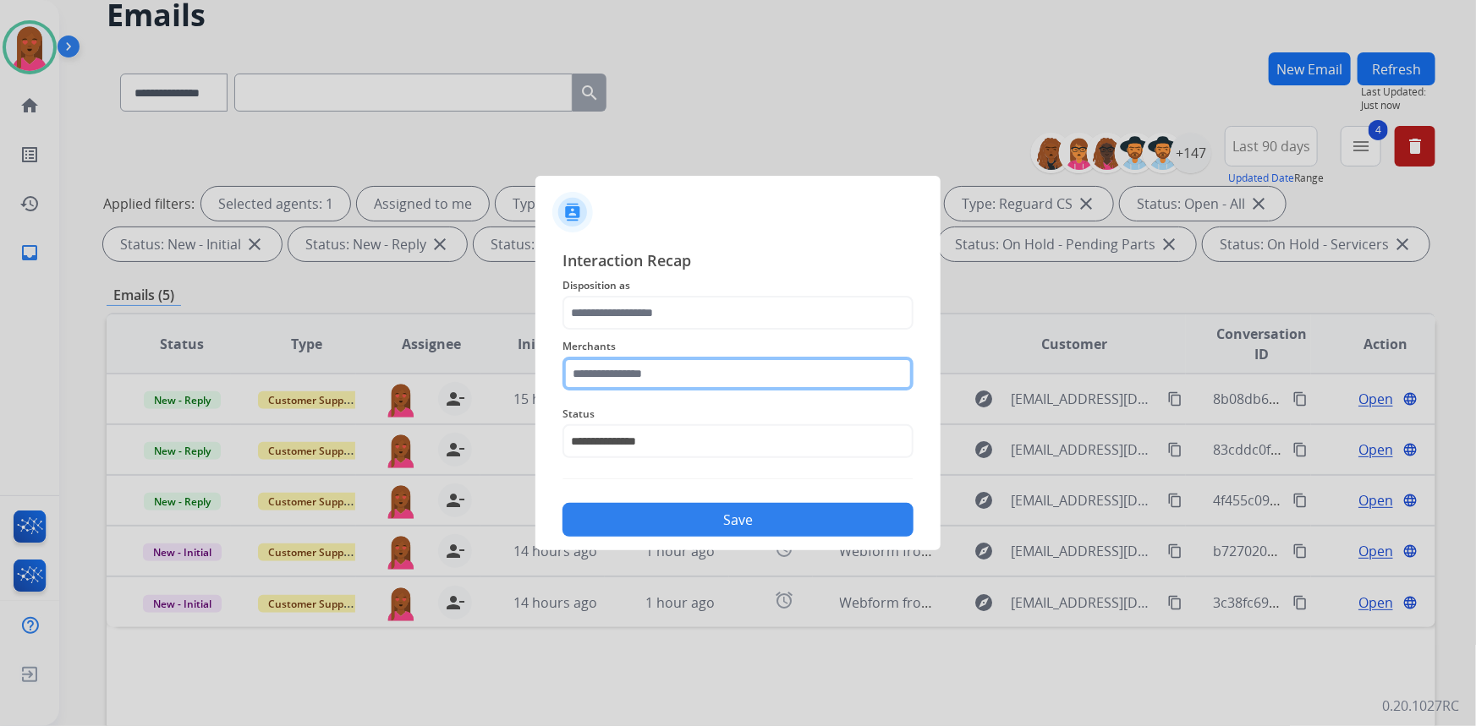
click at [639, 377] on input "text" at bounding box center [737, 374] width 351 height 34
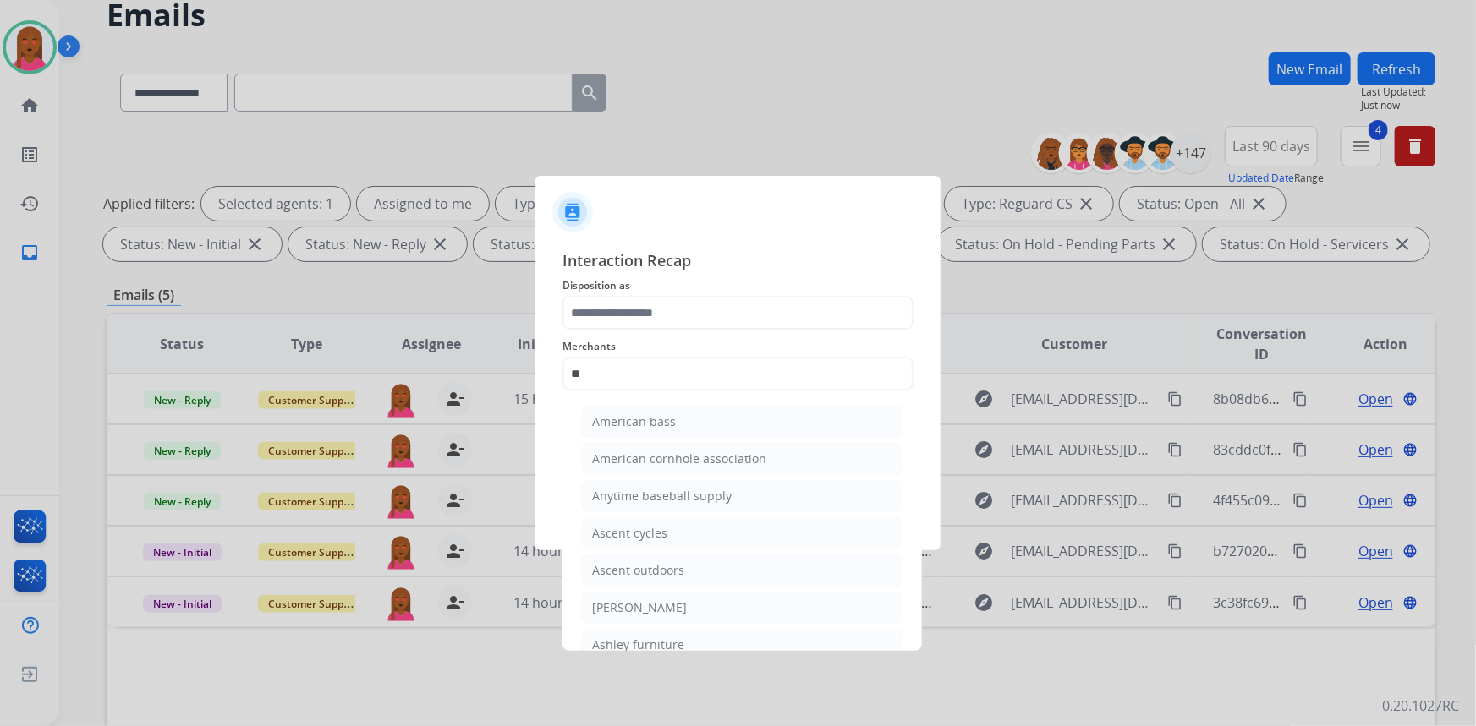
drag, startPoint x: 683, startPoint y: 645, endPoint x: 678, endPoint y: 613, distance: 32.4
click at [683, 644] on li "Ashley furniture" at bounding box center [742, 645] width 322 height 32
type input "**********"
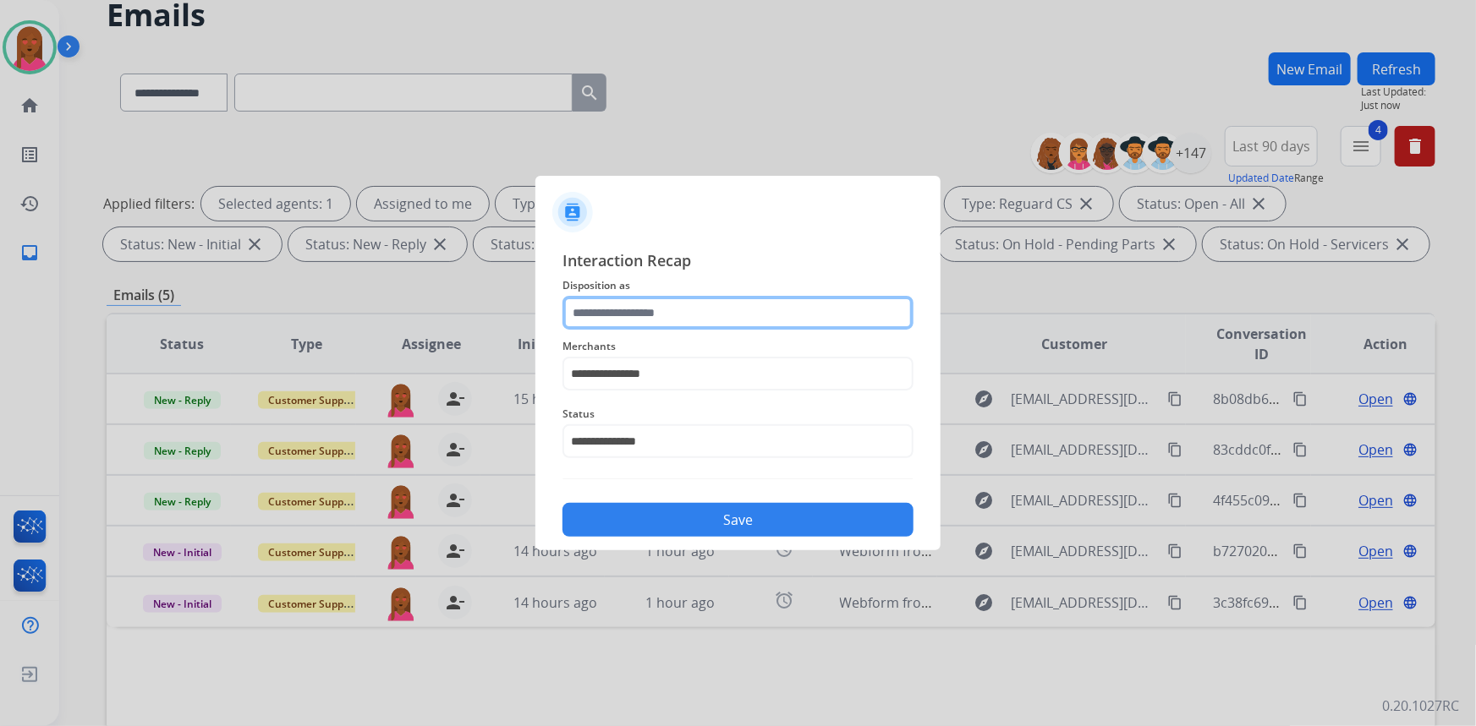
click at [677, 324] on input "text" at bounding box center [737, 313] width 351 height 34
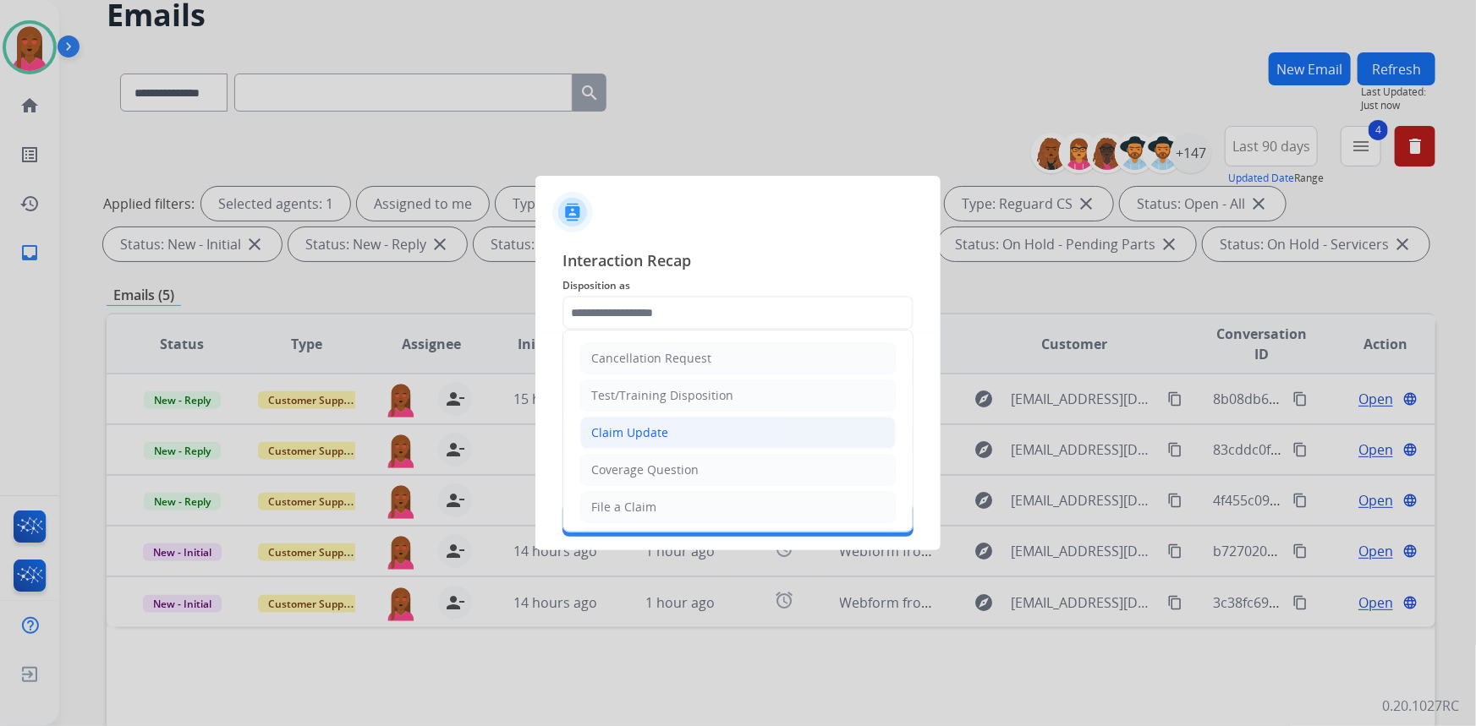
click at [673, 437] on li "Claim Update" at bounding box center [737, 433] width 315 height 32
type input "**********"
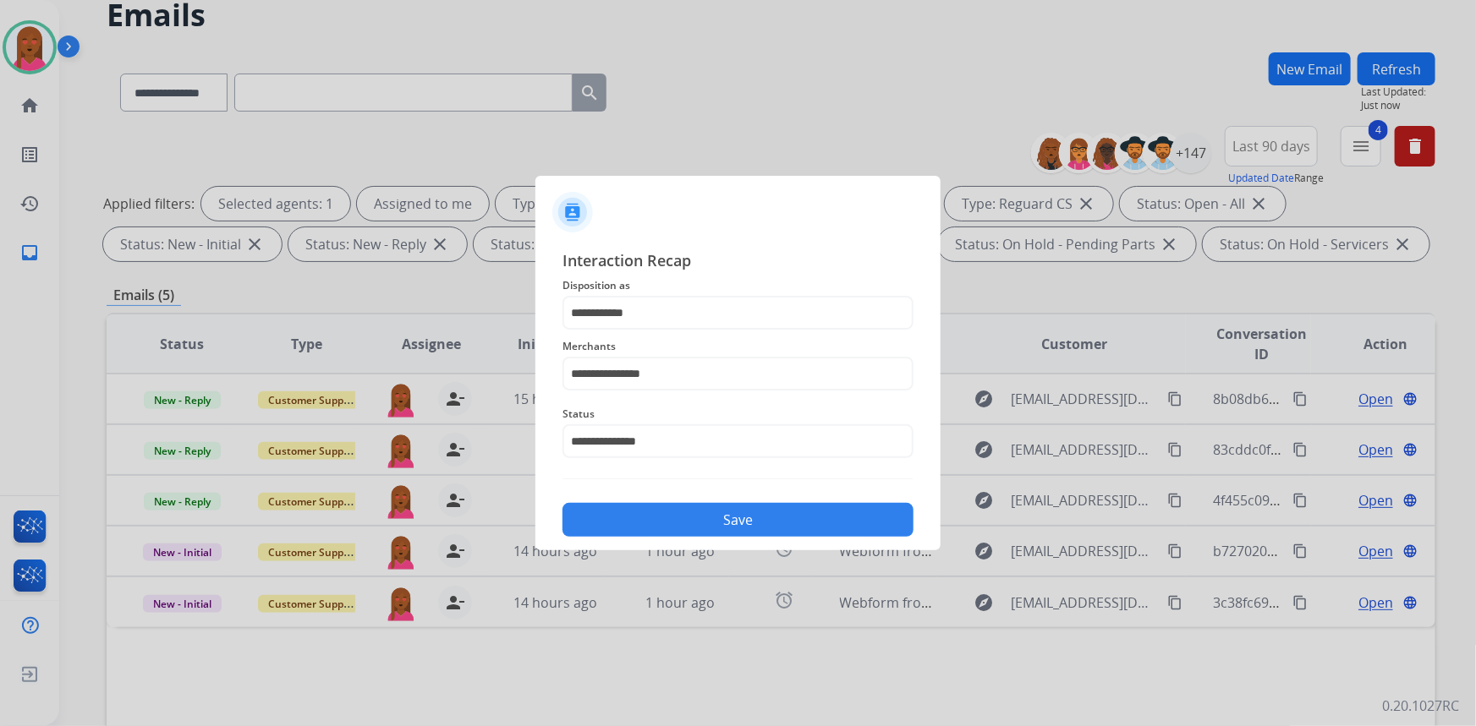
click at [706, 529] on button "Save" at bounding box center [737, 520] width 351 height 34
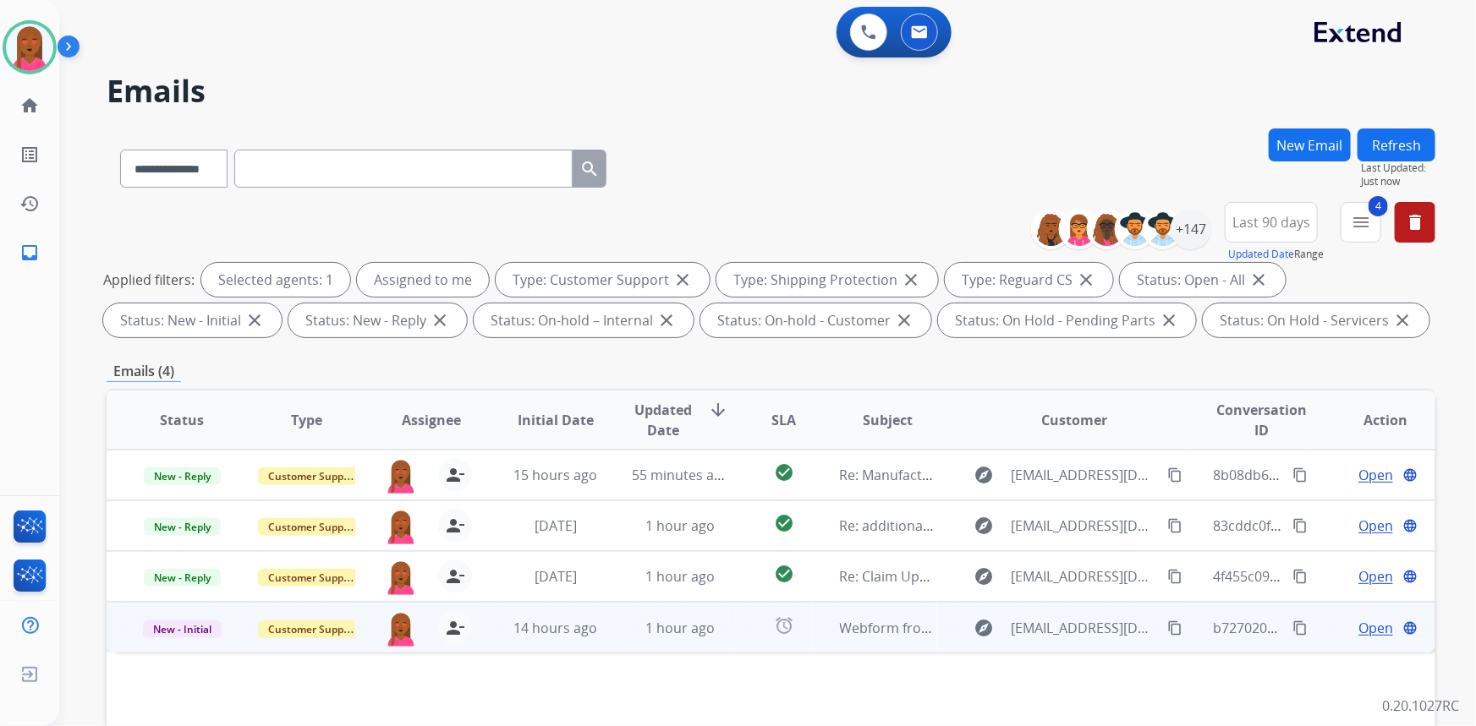
click at [1358, 627] on span "Open" at bounding box center [1375, 628] width 35 height 20
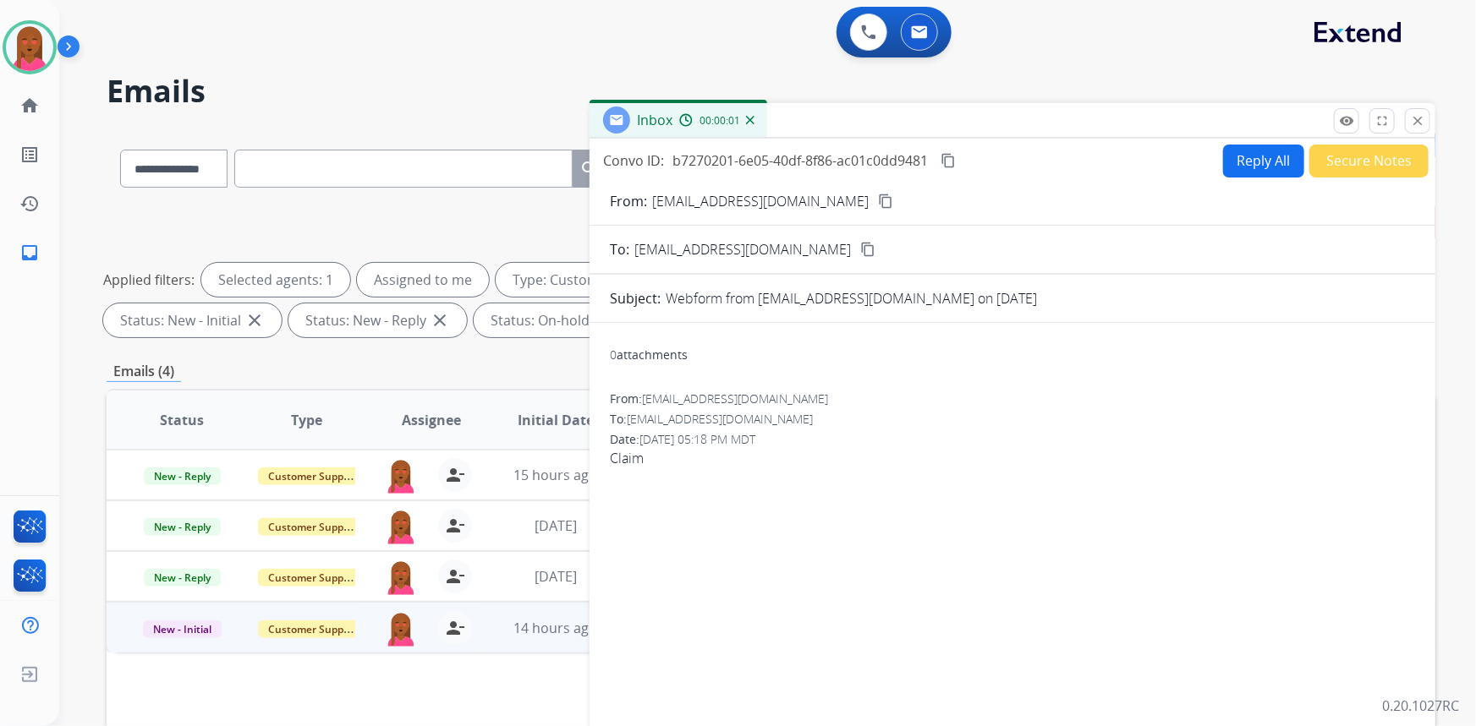
click at [878, 197] on mat-icon "content_copy" at bounding box center [885, 201] width 15 height 15
click at [1099, 491] on div "0 attachments From: Brandonjudy4@gmail.com To: support@extend.com Date: 08/14/2…" at bounding box center [1012, 576] width 846 height 479
click at [1225, 166] on button "Reply All" at bounding box center [1263, 161] width 81 height 33
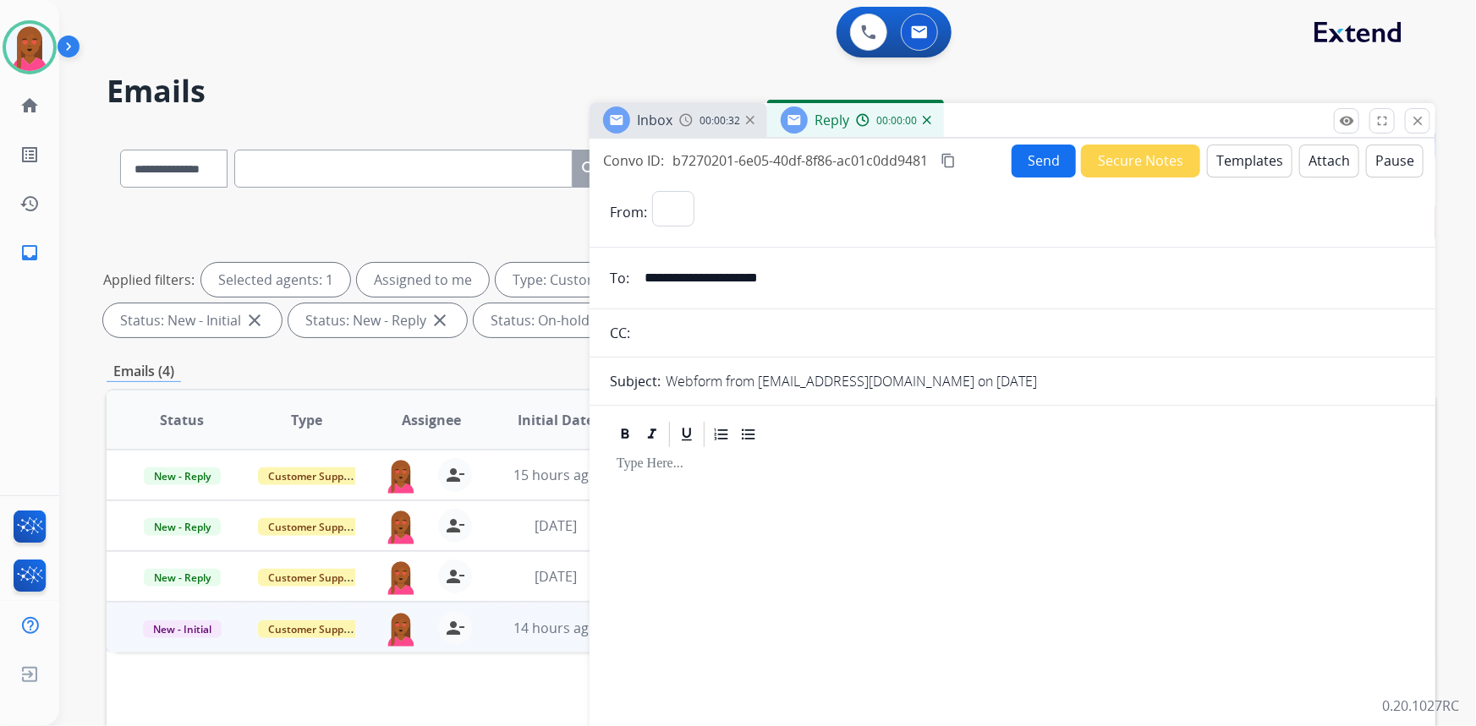
select select "**********"
click at [1224, 161] on button "Templates" at bounding box center [1249, 161] width 85 height 33
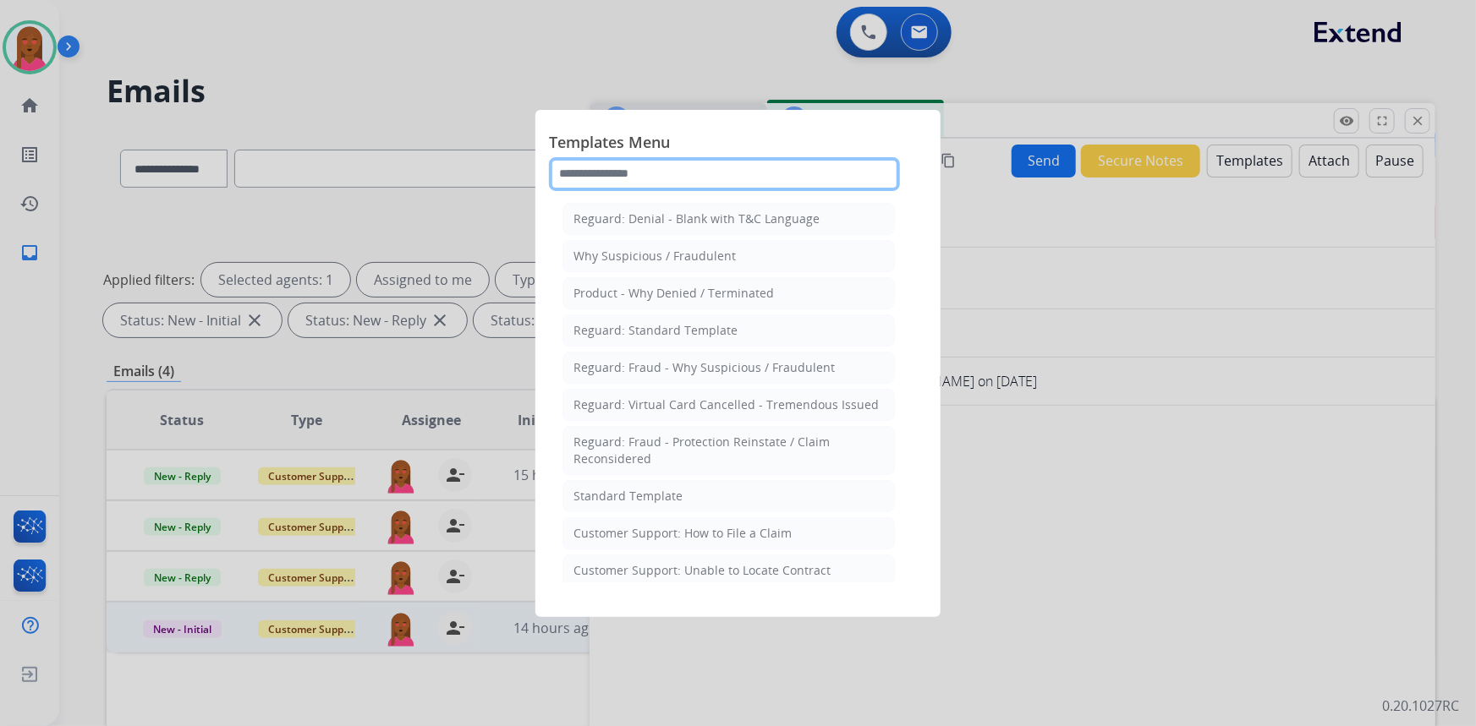
click at [693, 169] on input "text" at bounding box center [724, 174] width 351 height 34
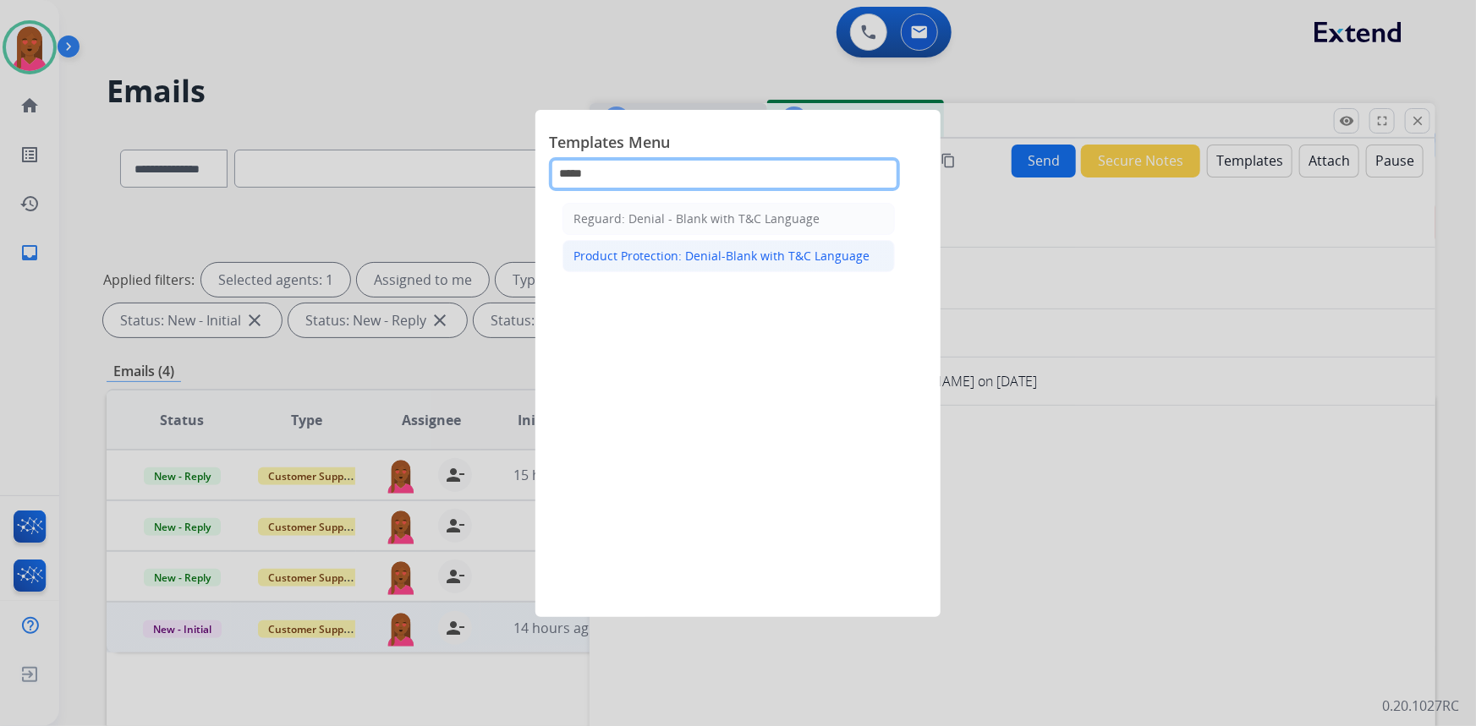
type input "*****"
click at [655, 260] on div "Product Protection: Denial-Blank with T&C Language" at bounding box center [721, 256] width 296 height 17
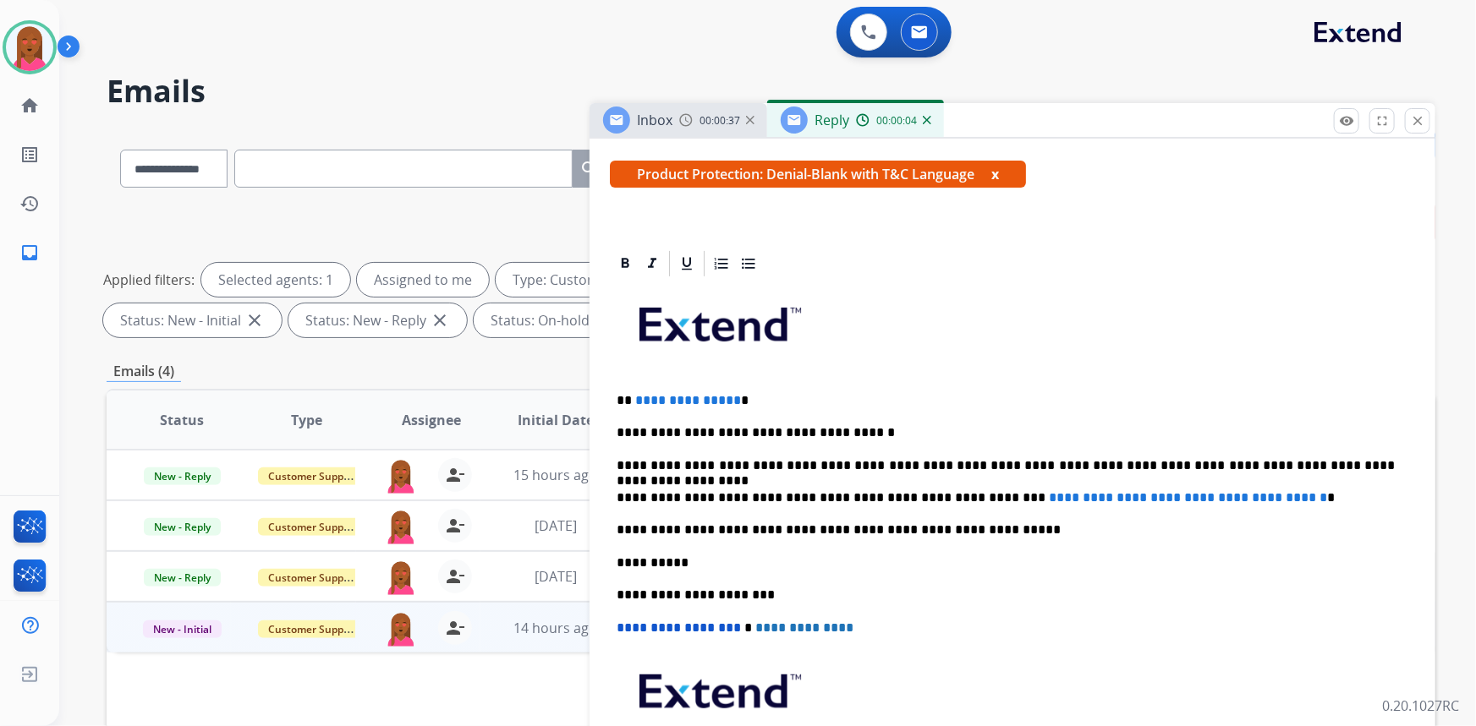
scroll to position [307, 0]
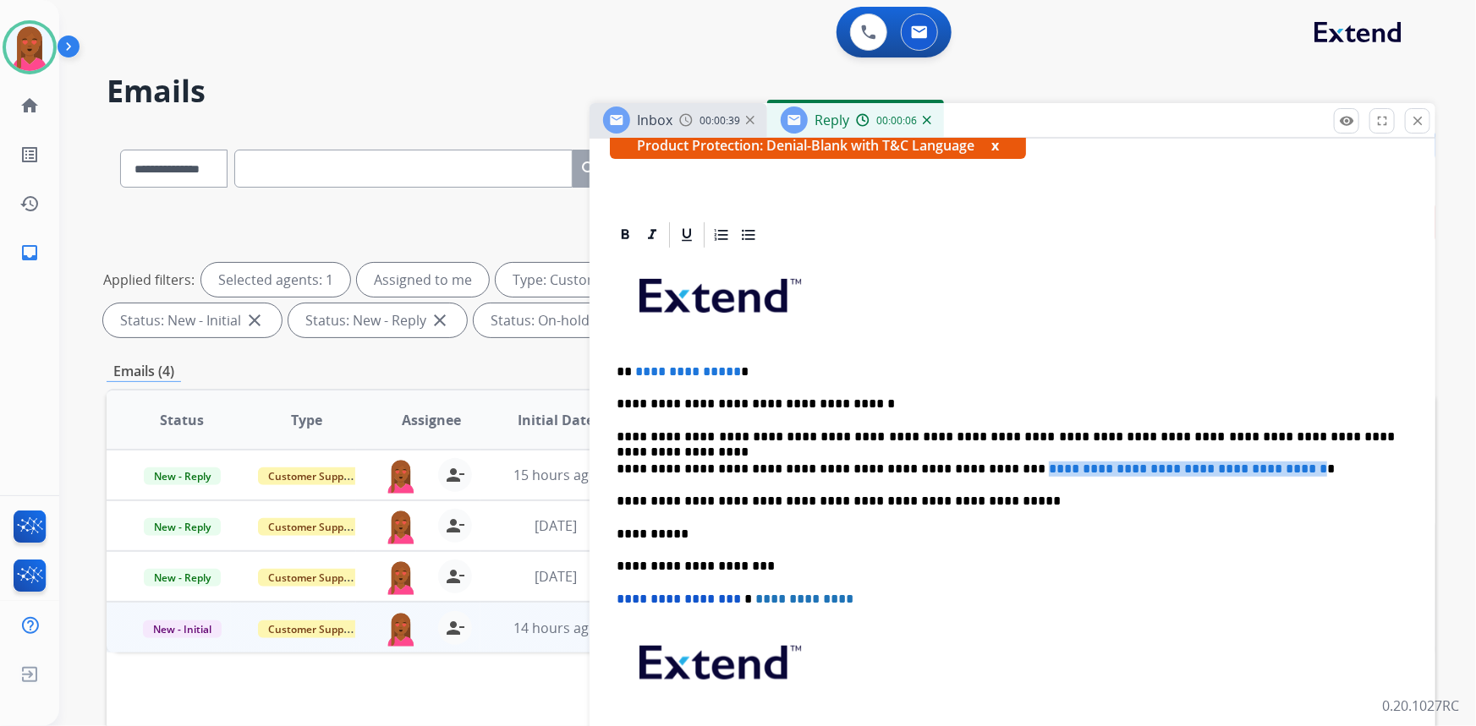
drag, startPoint x: 1294, startPoint y: 466, endPoint x: 963, endPoint y: 469, distance: 330.7
click at [1049, 469] on span "**********" at bounding box center [1188, 469] width 278 height 13
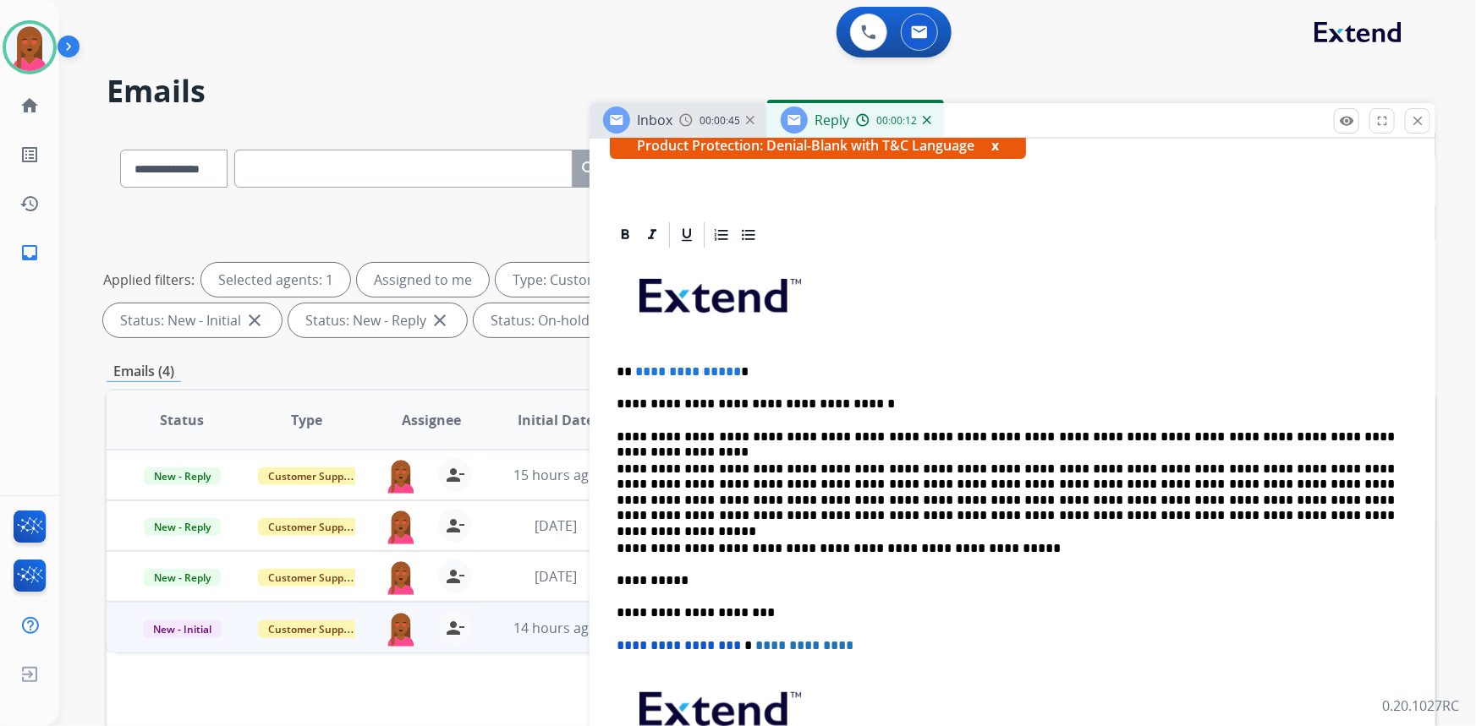
click at [962, 464] on p "**********" at bounding box center [1006, 493] width 779 height 63
paste div
click at [968, 465] on p "**********" at bounding box center [1006, 493] width 779 height 63
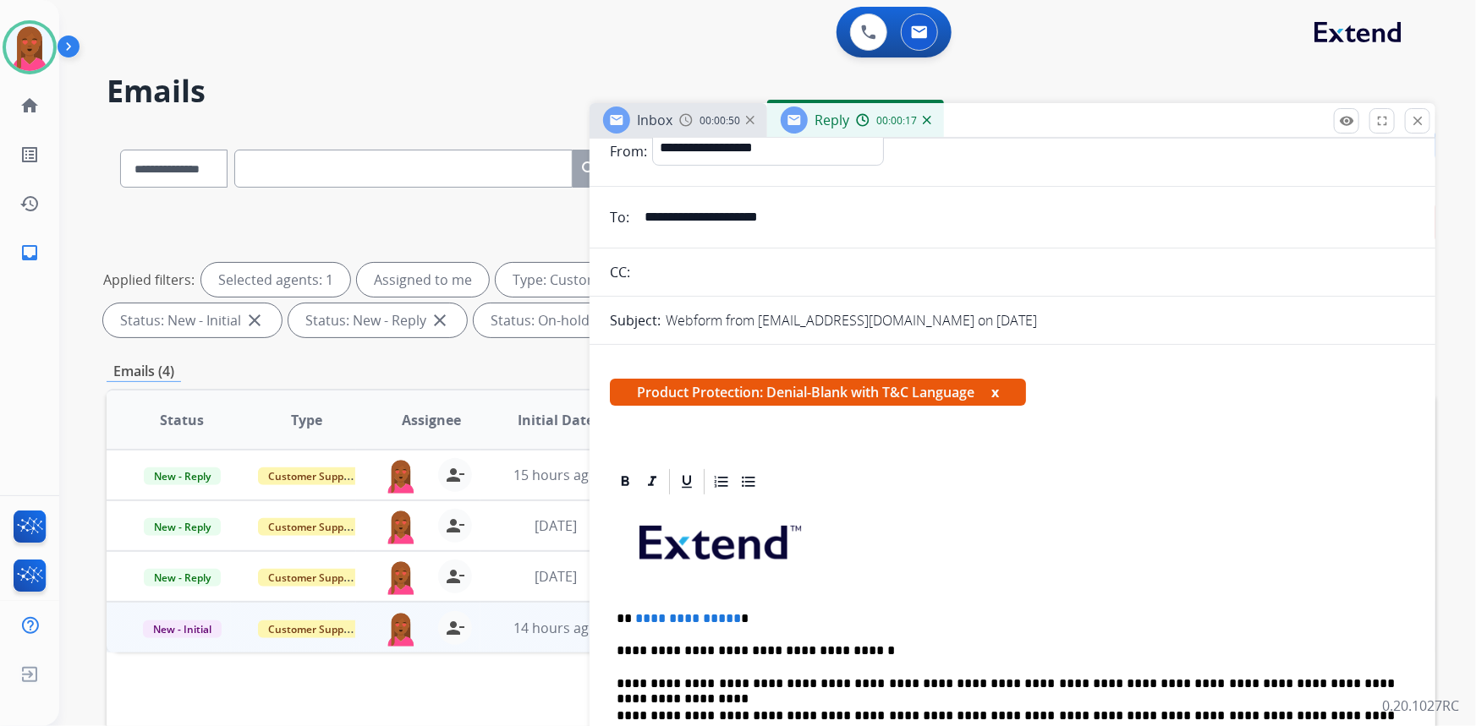
scroll to position [0, 0]
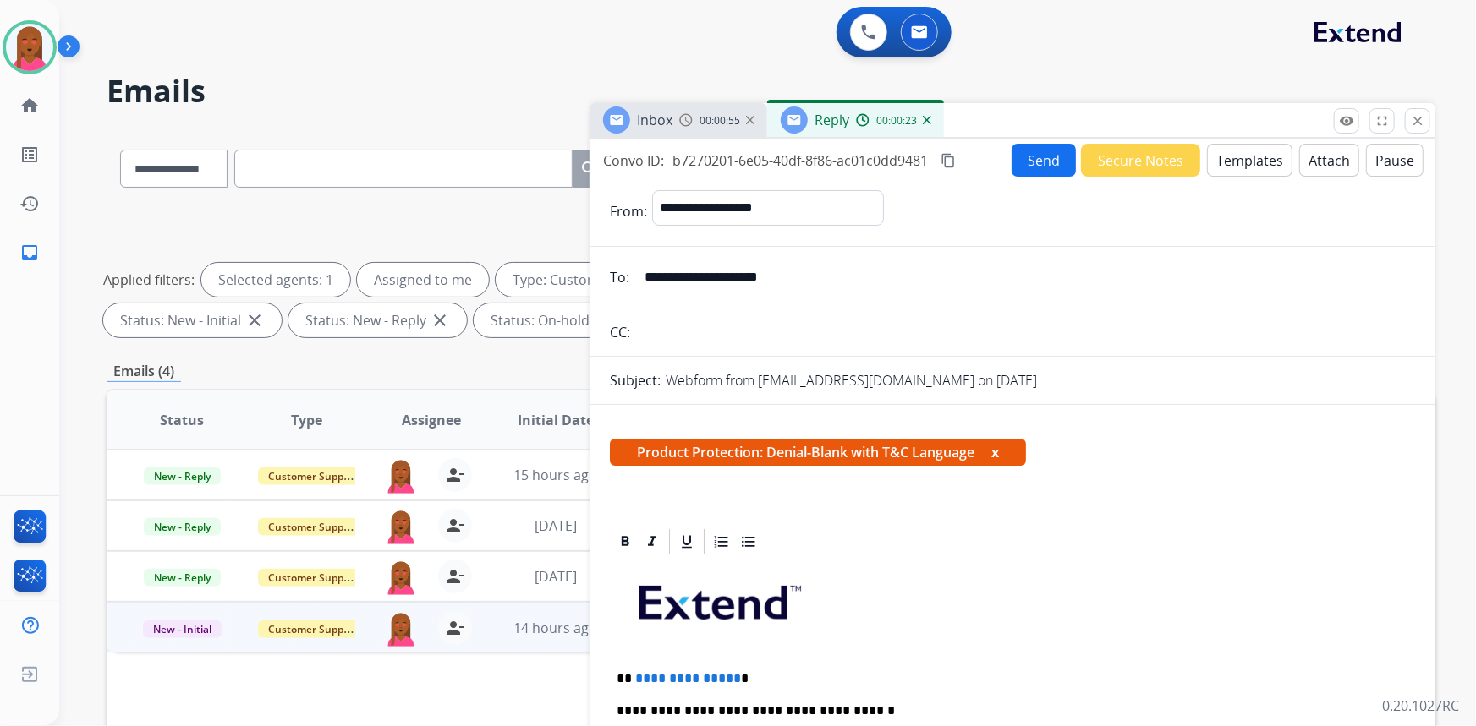
click at [1335, 161] on button "Attach" at bounding box center [1329, 160] width 60 height 33
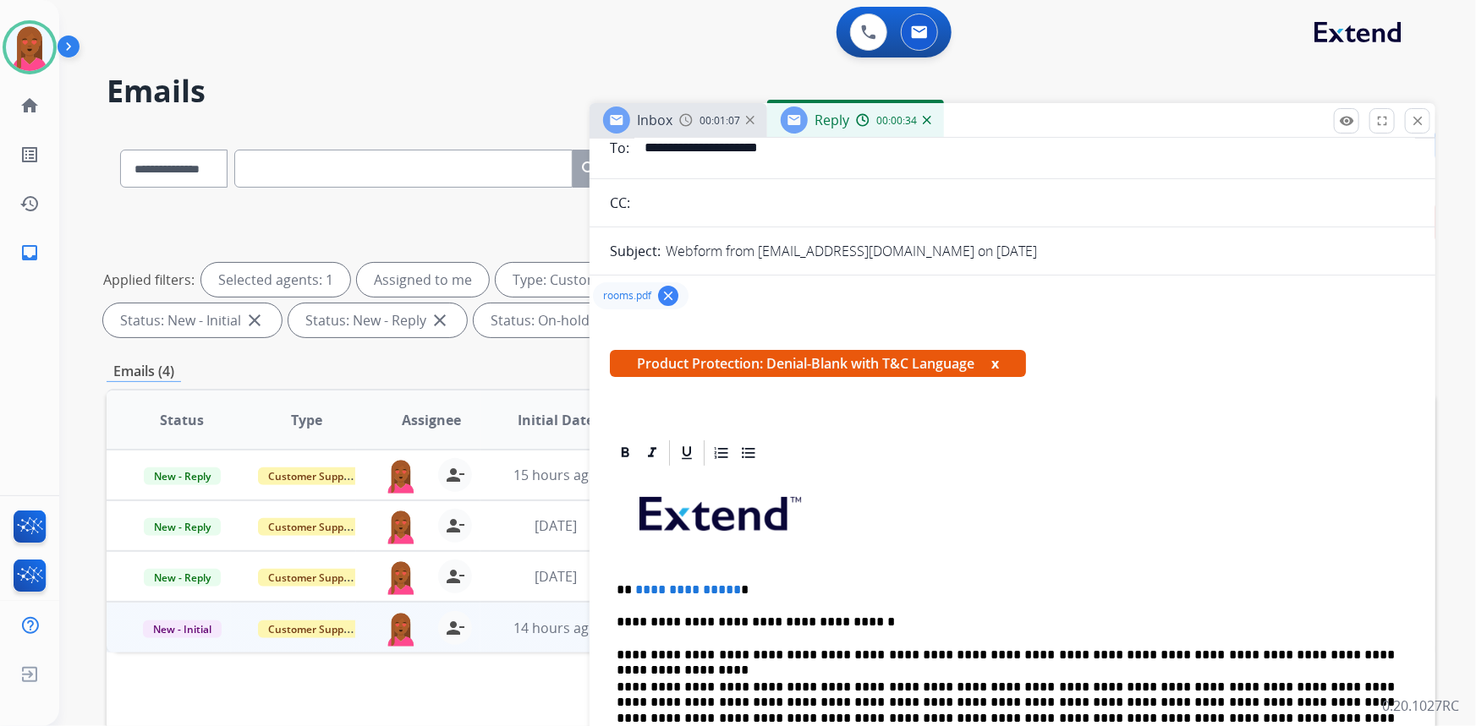
scroll to position [153, 0]
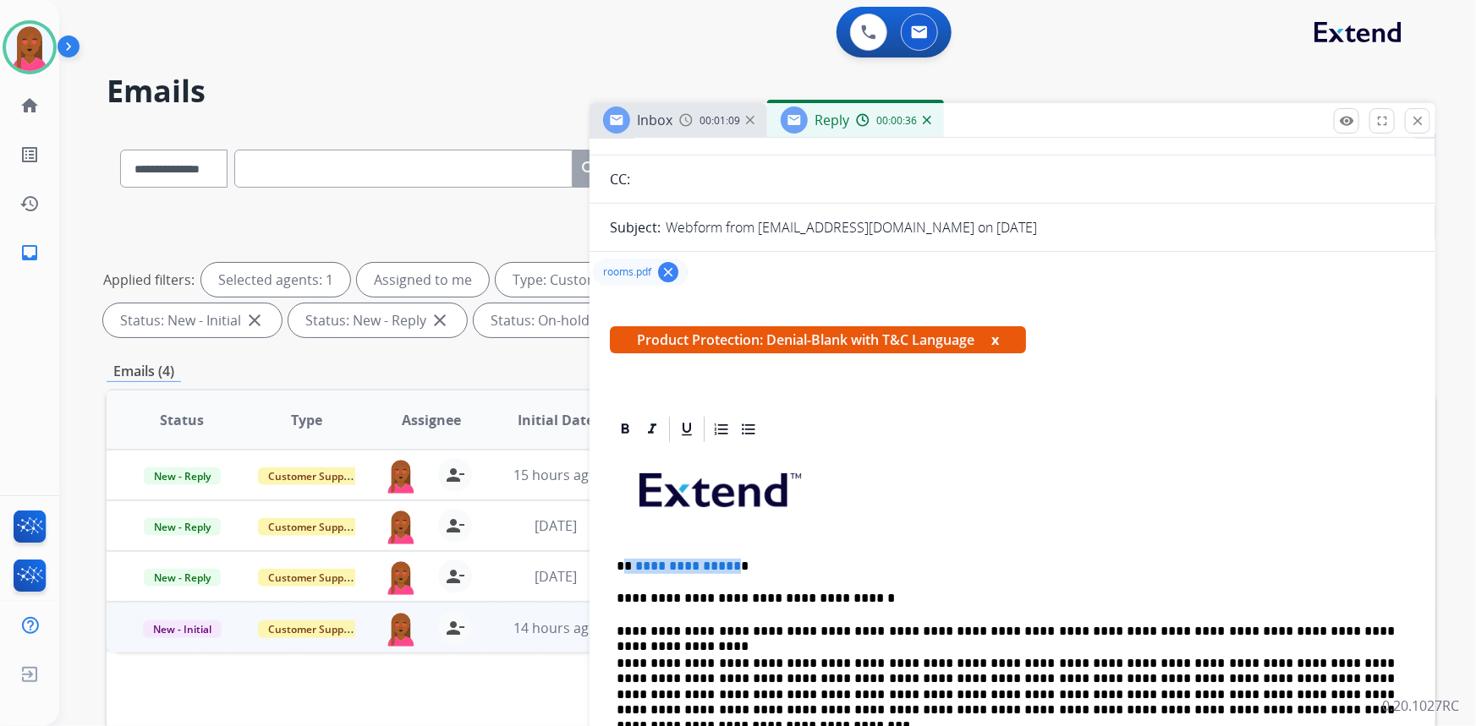
drag, startPoint x: 729, startPoint y: 567, endPoint x: 627, endPoint y: 567, distance: 102.3
click at [627, 567] on p "**********" at bounding box center [1006, 566] width 779 height 15
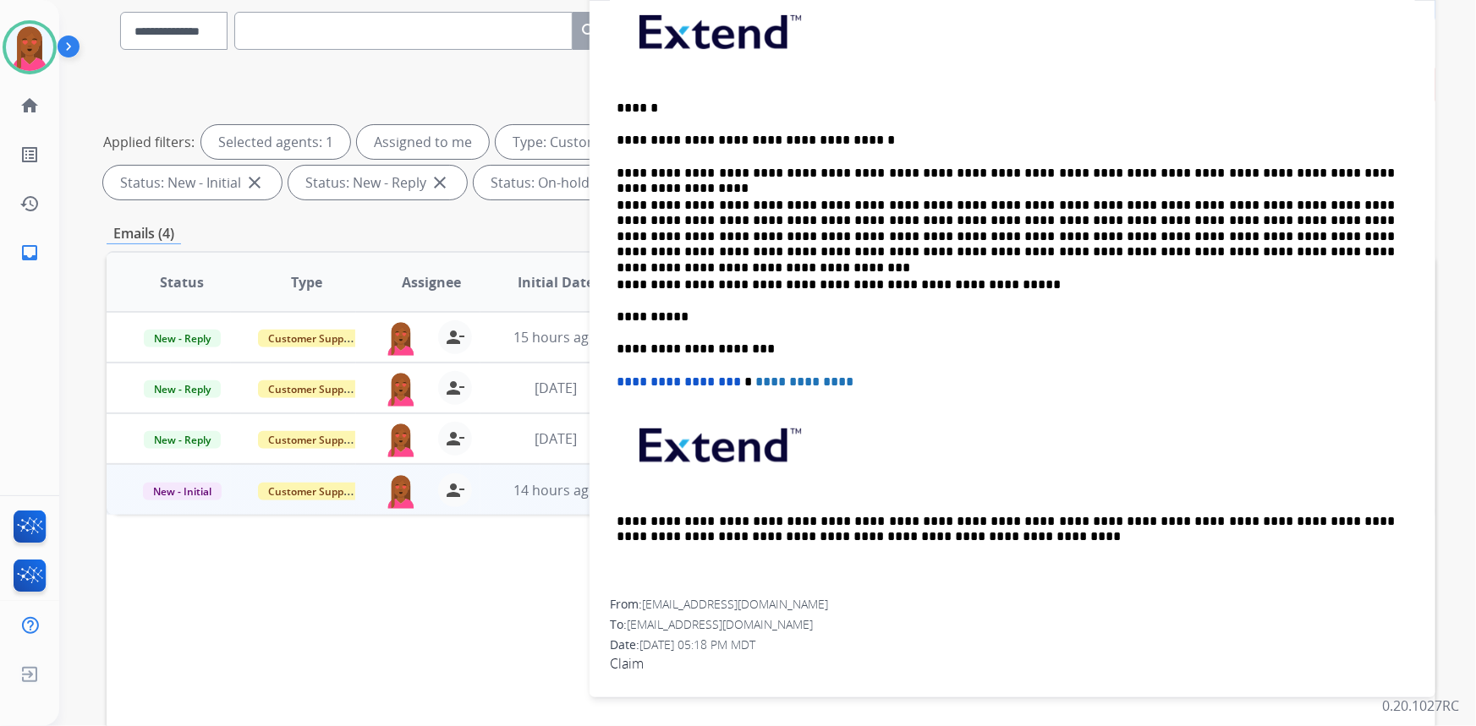
scroll to position [316, 0]
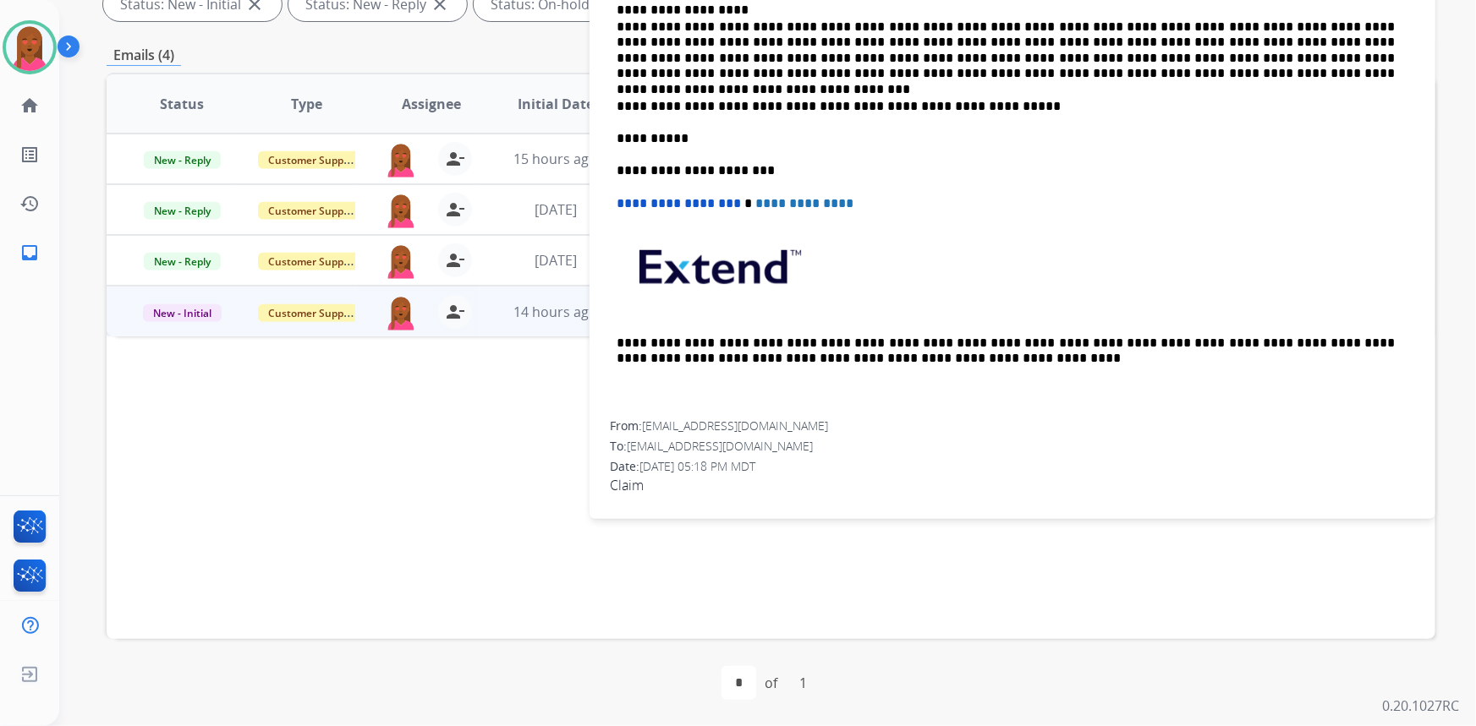
click at [640, 480] on span "Claim" at bounding box center [1012, 485] width 805 height 20
click at [638, 480] on span "Claim" at bounding box center [1012, 485] width 805 height 20
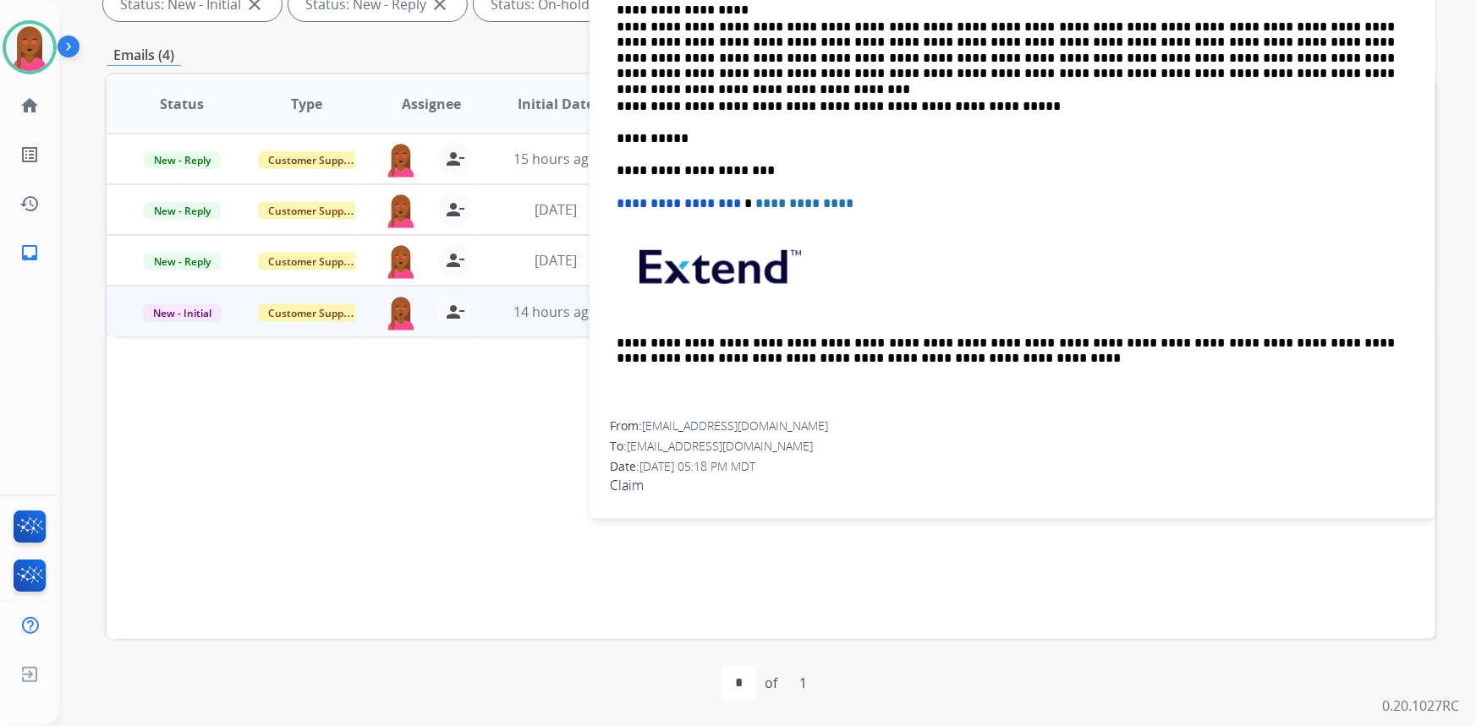
click at [638, 480] on span "Claim" at bounding box center [1012, 485] width 805 height 20
drag, startPoint x: 1139, startPoint y: 176, endPoint x: 1120, endPoint y: 143, distance: 38.3
click at [1150, 156] on div "**********" at bounding box center [1012, 114] width 805 height 613
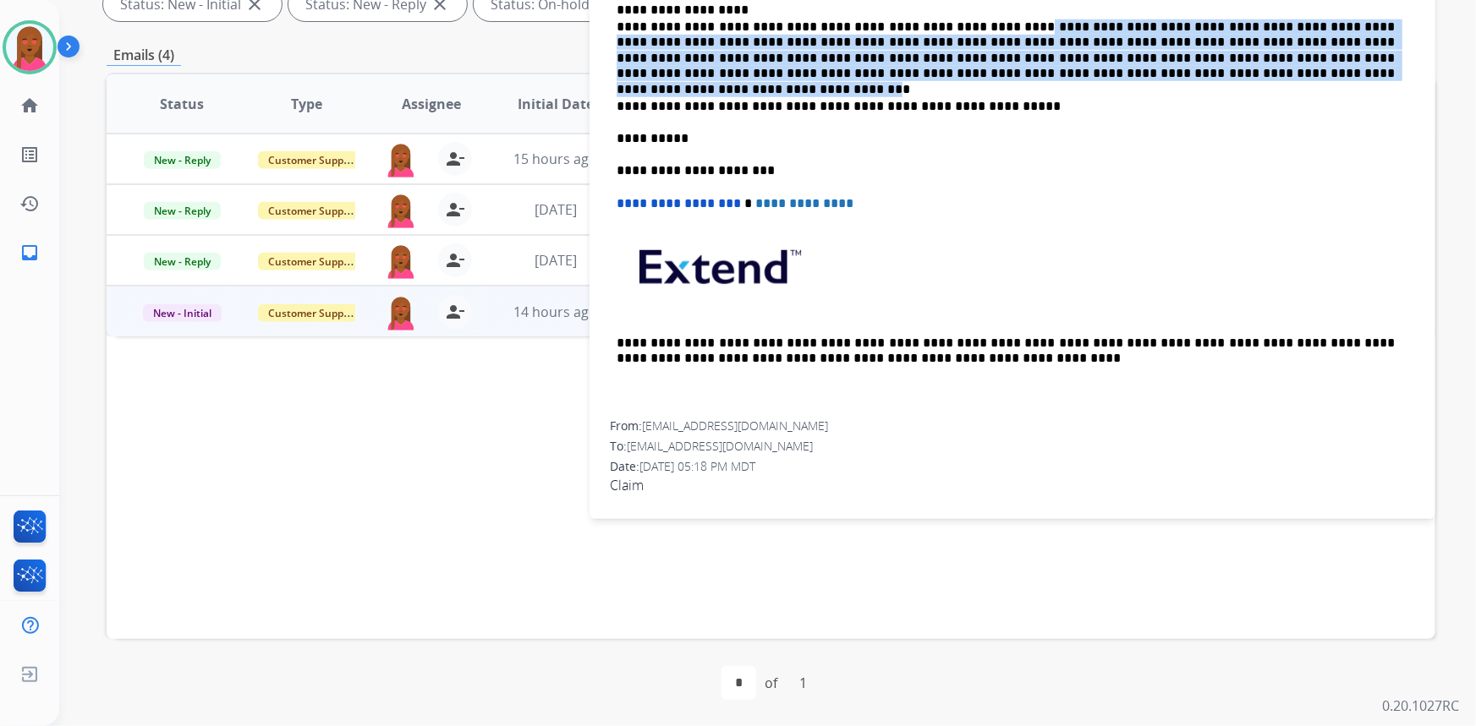
drag, startPoint x: 970, startPoint y: 25, endPoint x: 1061, endPoint y: 76, distance: 104.9
click at [1061, 76] on p "**********" at bounding box center [1006, 50] width 779 height 63
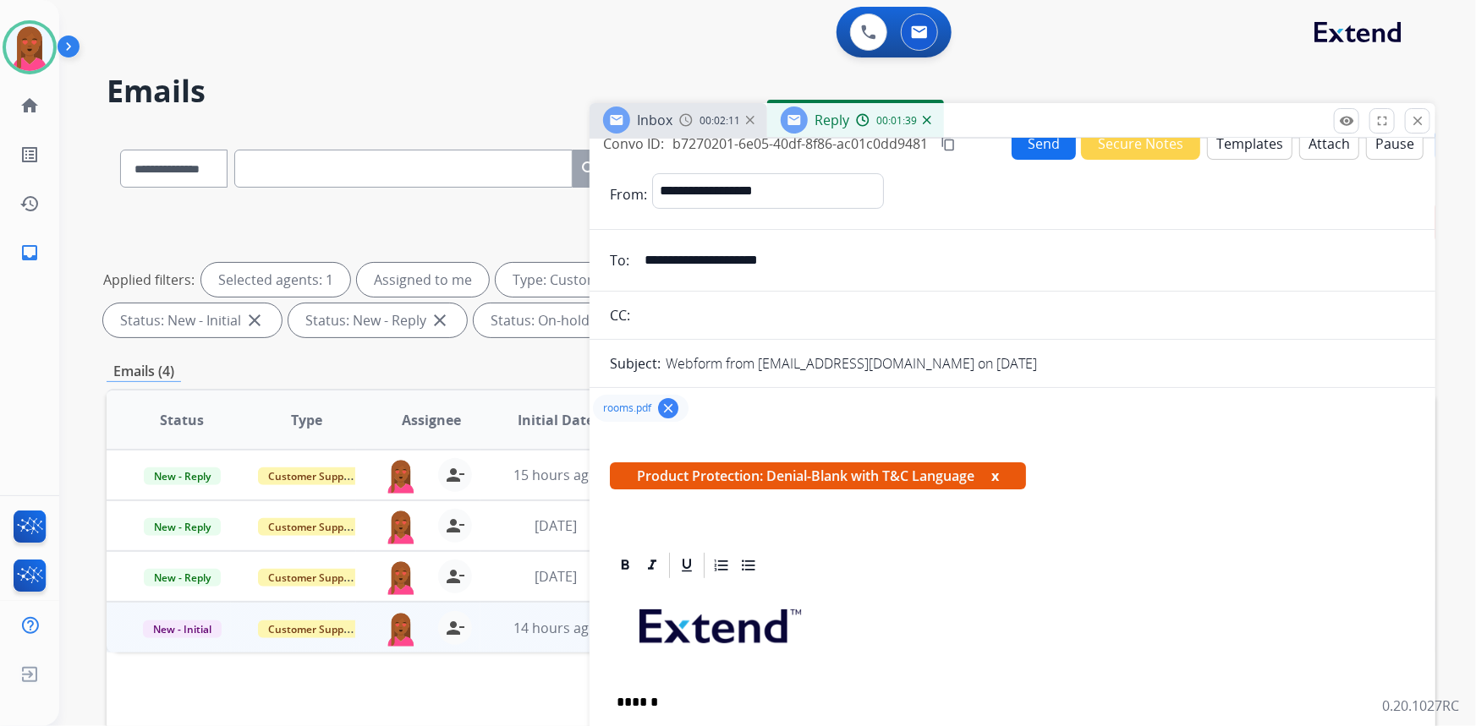
scroll to position [0, 0]
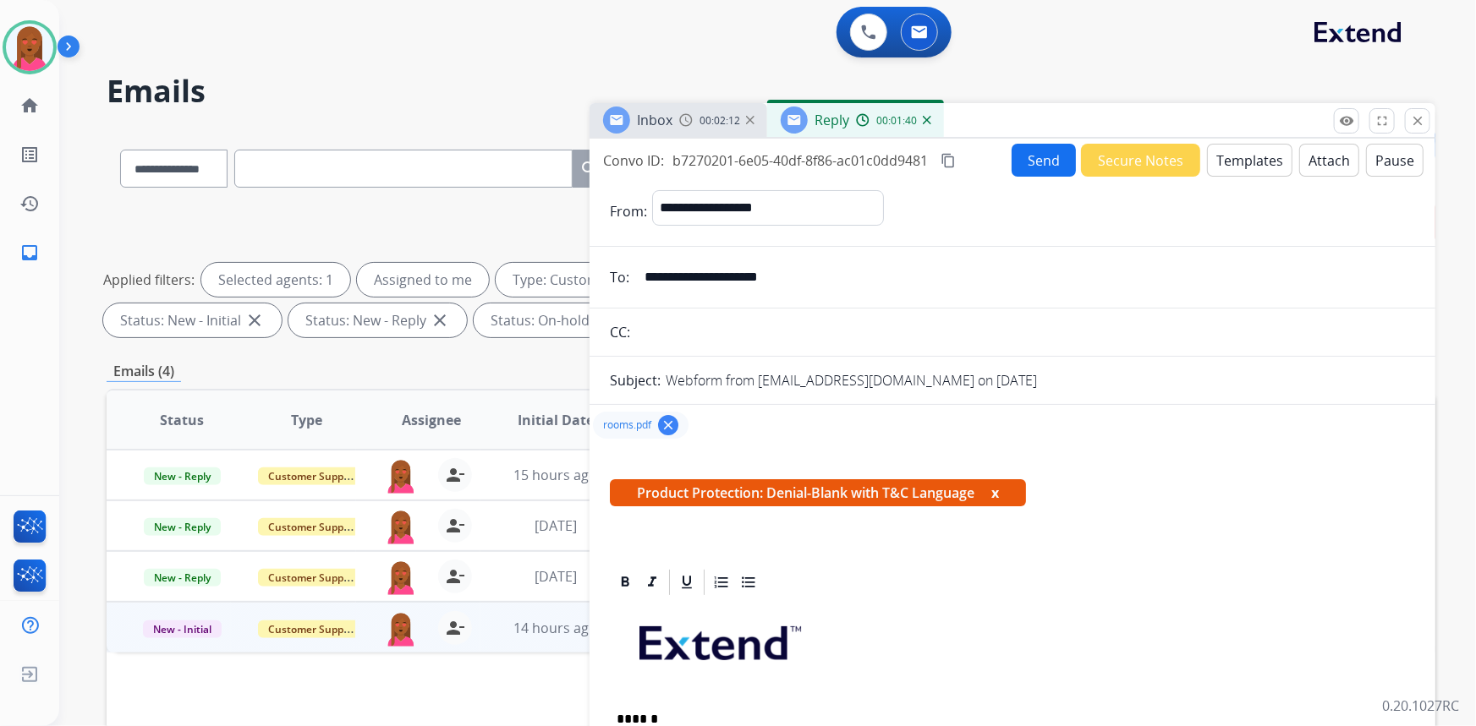
click at [955, 161] on mat-icon "content_copy" at bounding box center [947, 160] width 15 height 15
click at [1045, 167] on button "Send" at bounding box center [1044, 160] width 64 height 33
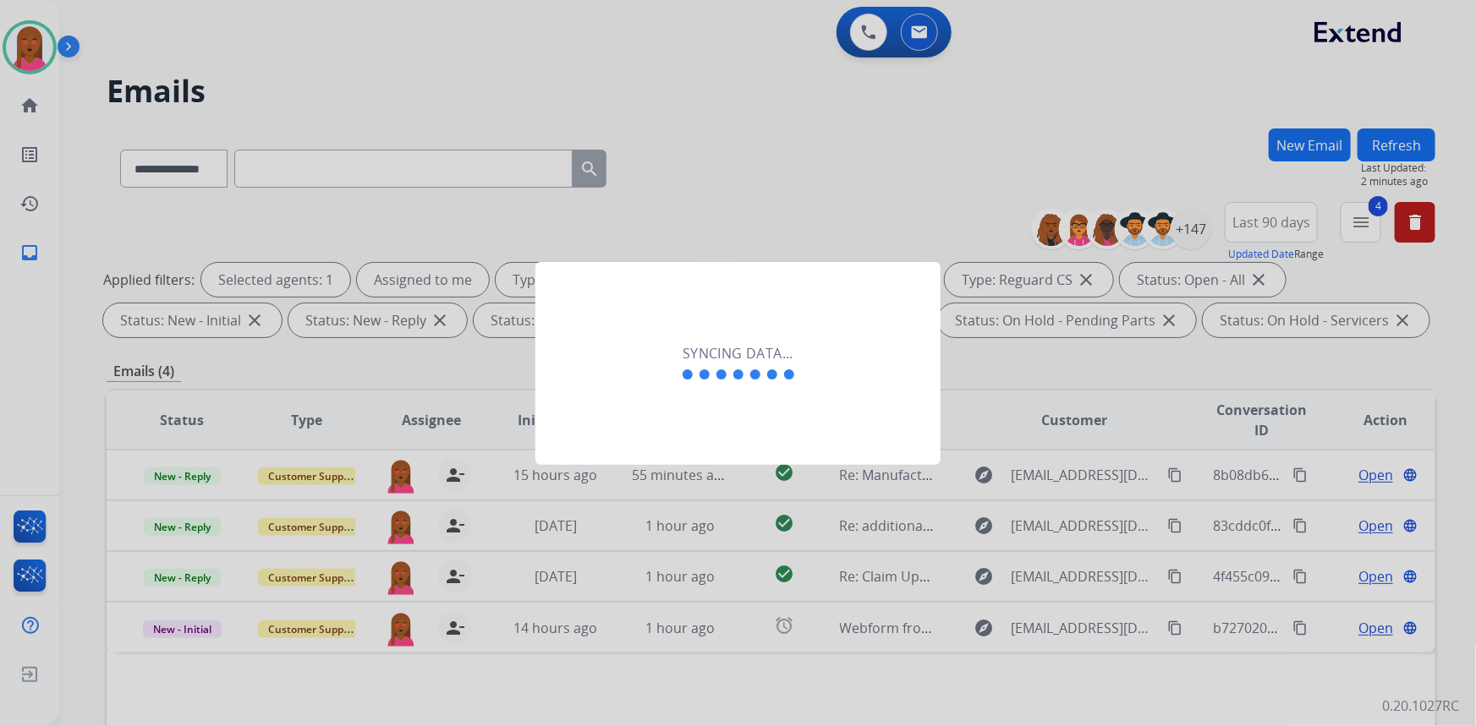
click at [721, 405] on div "Syncing data..." at bounding box center [737, 363] width 405 height 203
click at [683, 434] on div "Syncing data..." at bounding box center [737, 363] width 405 height 203
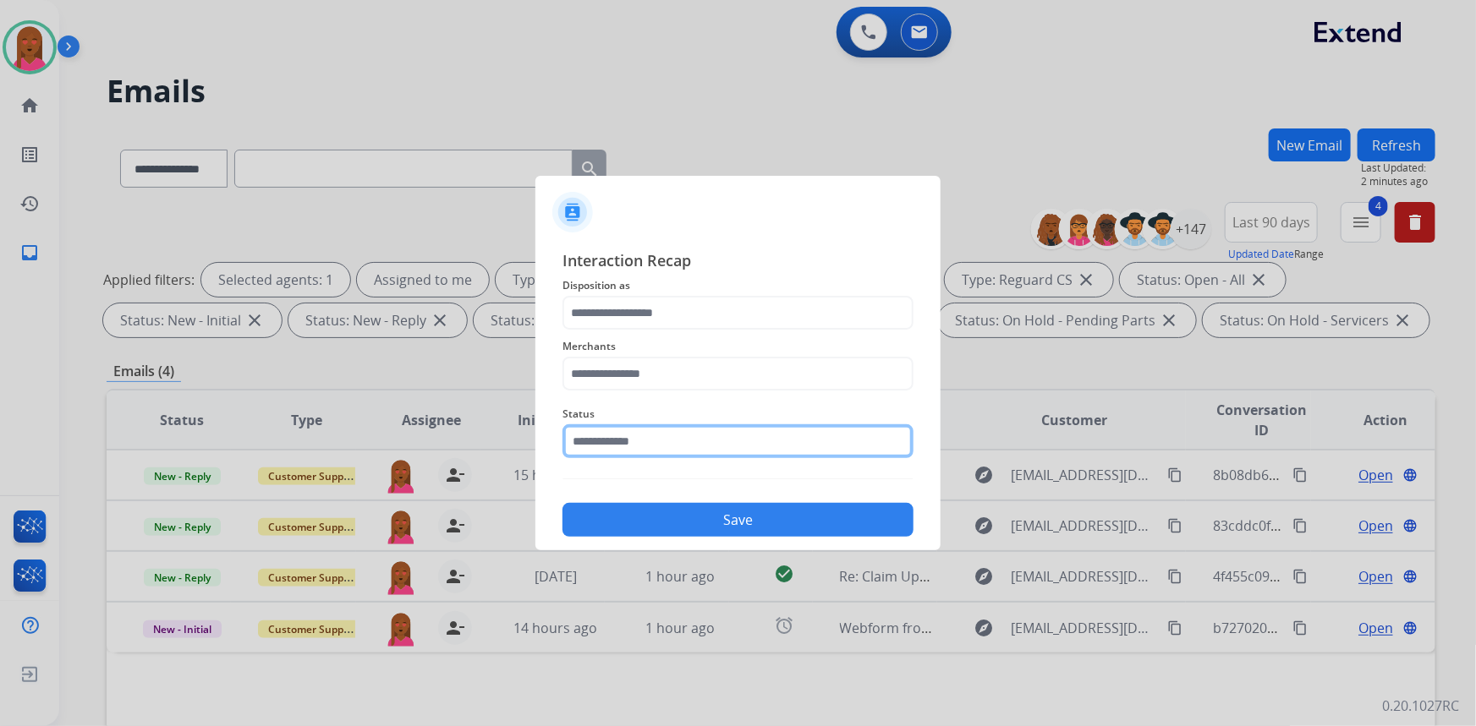
click at [657, 444] on input "text" at bounding box center [737, 442] width 351 height 34
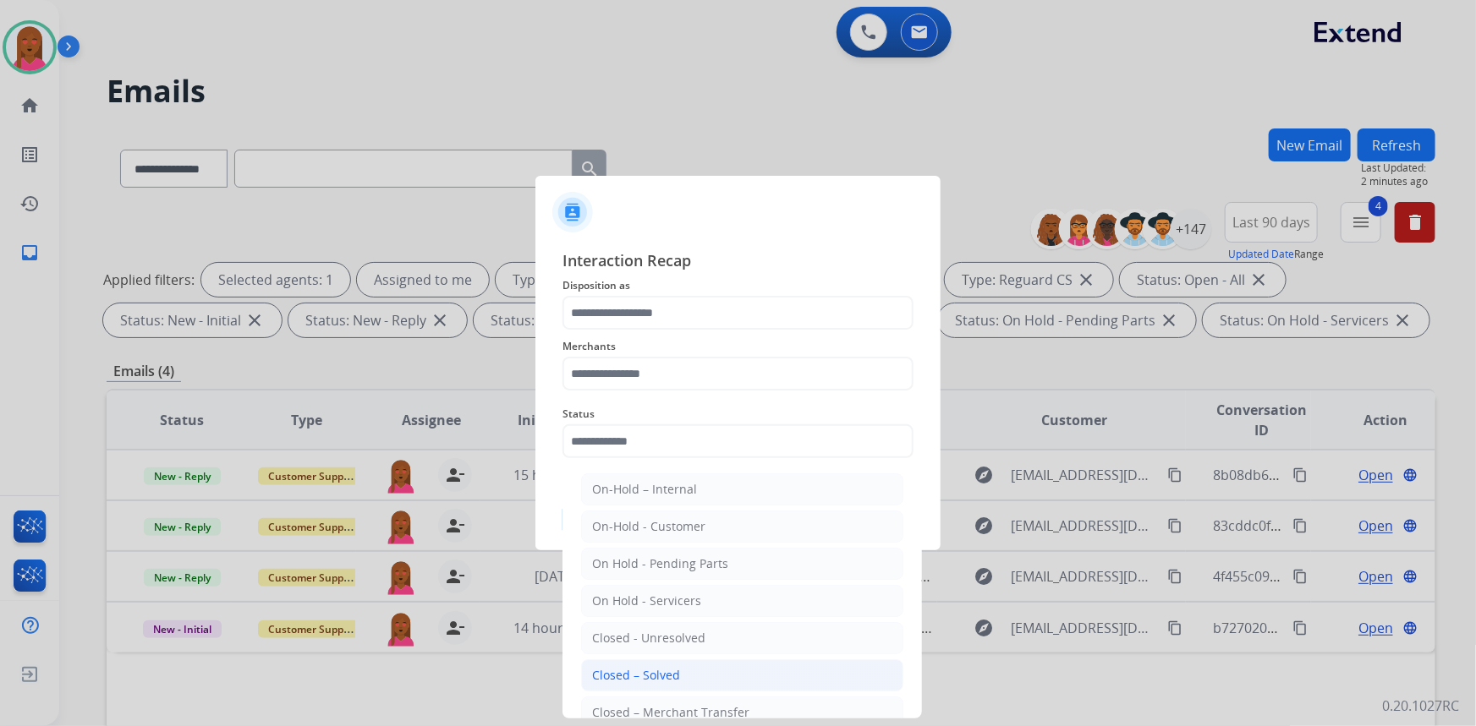
click at [669, 672] on div "Closed – Solved" at bounding box center [636, 675] width 88 height 17
type input "**********"
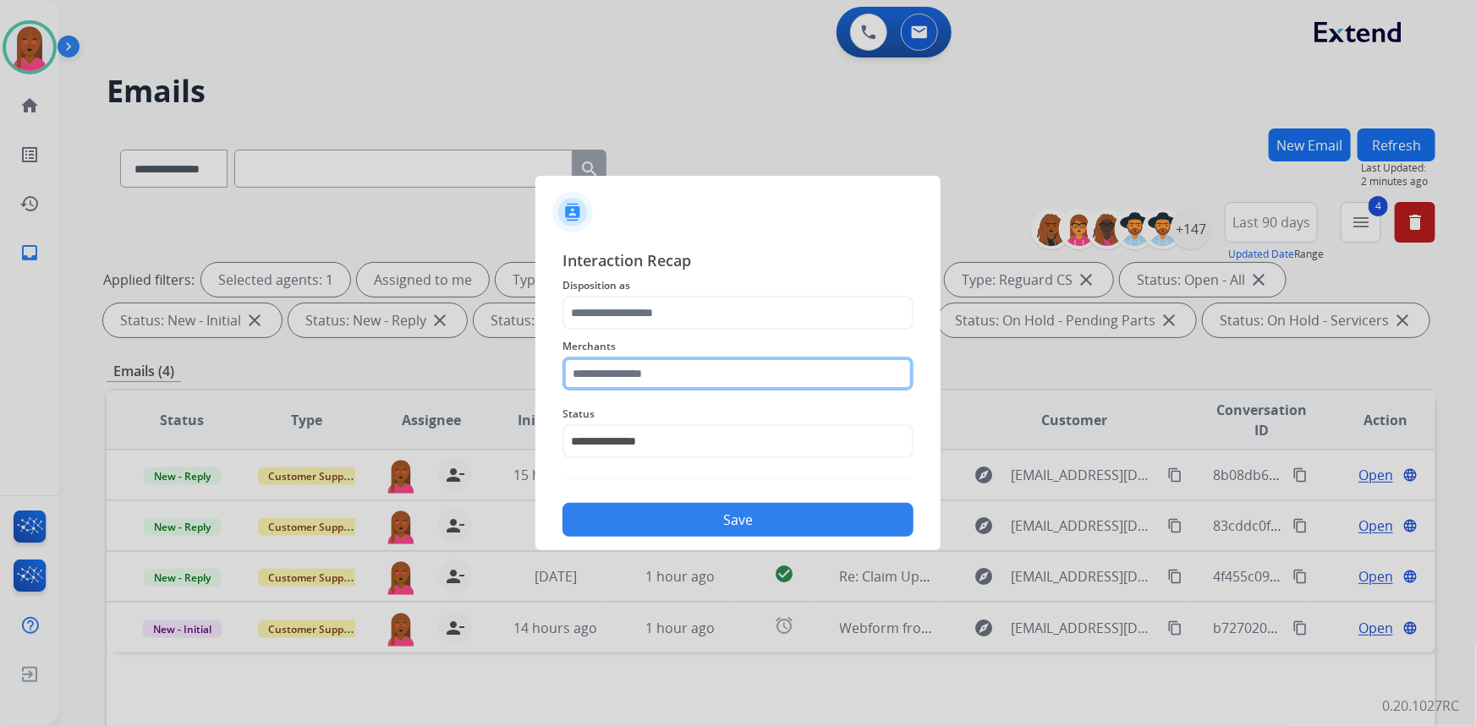
drag, startPoint x: 704, startPoint y: 373, endPoint x: 705, endPoint y: 356, distance: 17.0
click at [702, 374] on input "text" at bounding box center [737, 374] width 351 height 34
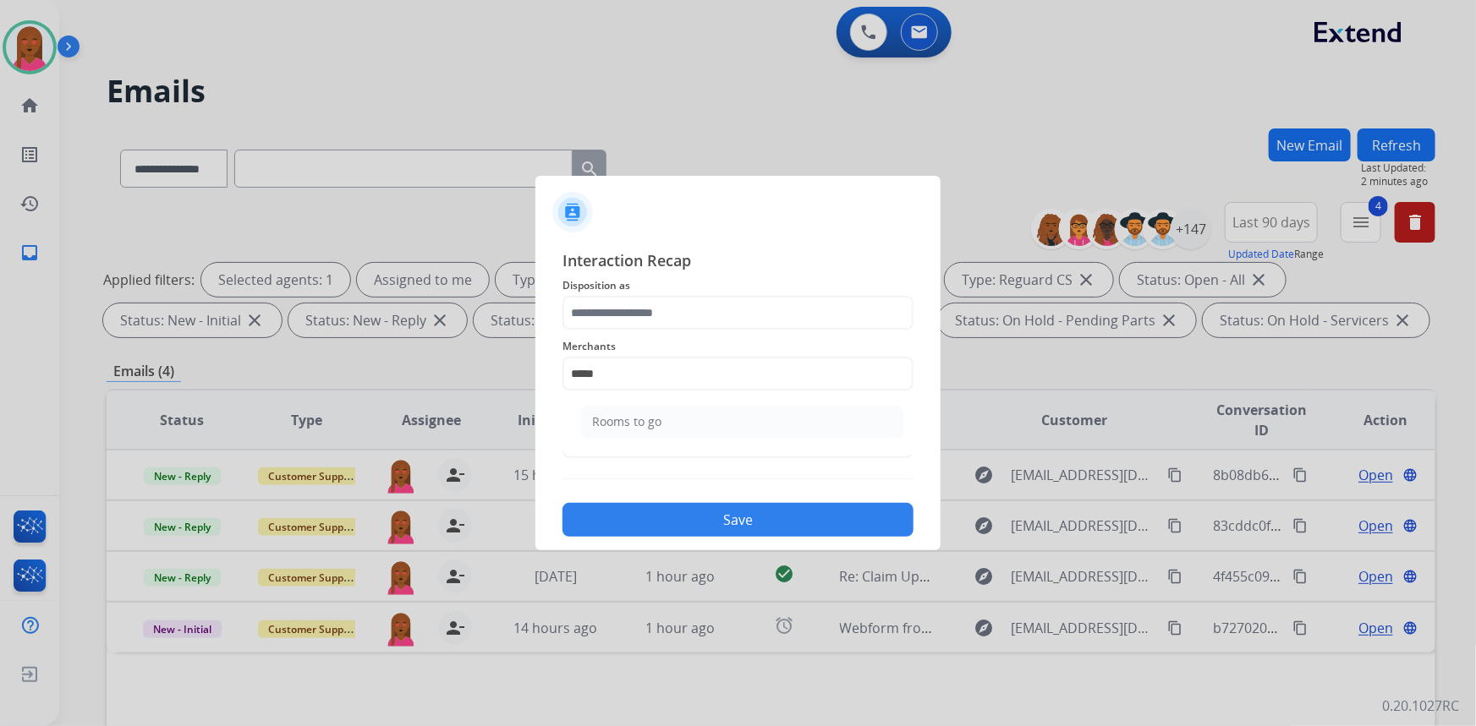
click at [704, 417] on li "Rooms to go" at bounding box center [742, 422] width 322 height 32
type input "**********"
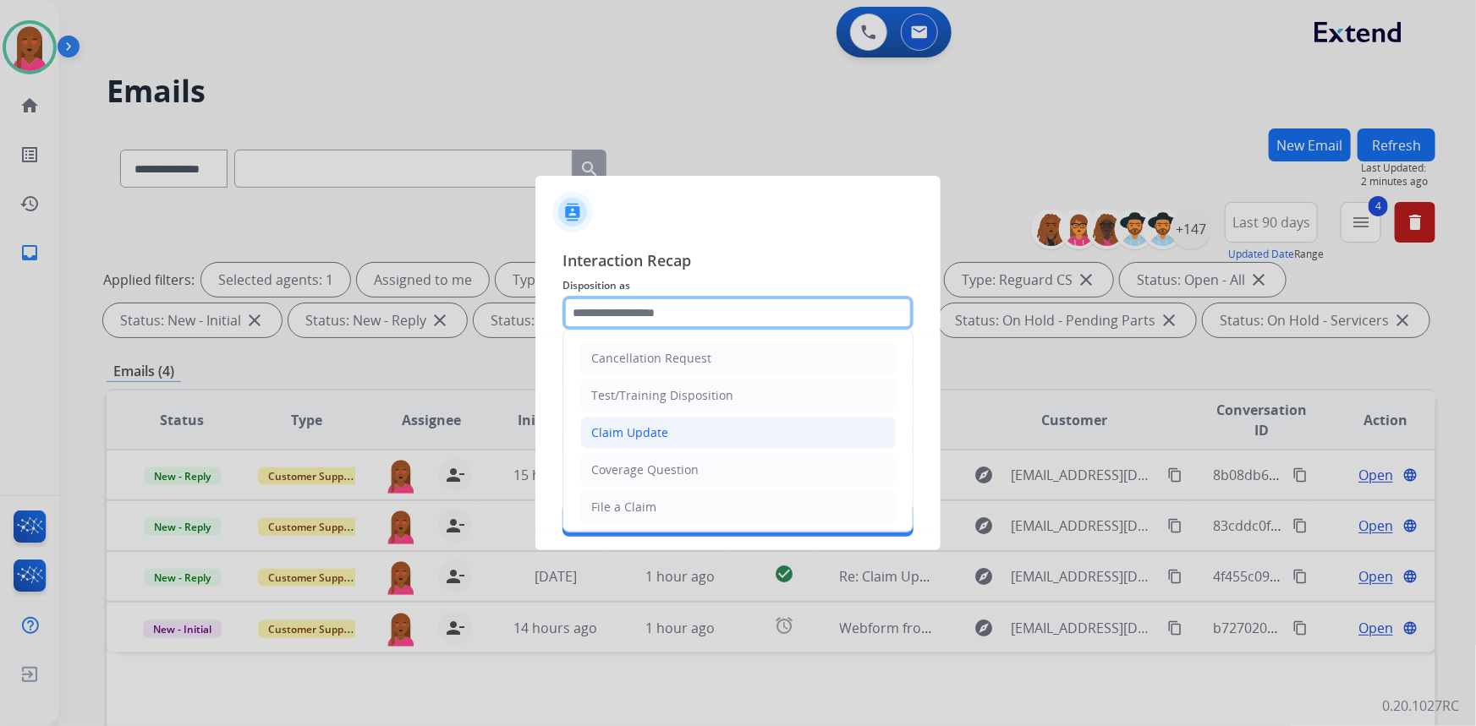
drag, startPoint x: 734, startPoint y: 308, endPoint x: 704, endPoint y: 421, distance: 117.3
click at [735, 309] on input "text" at bounding box center [737, 313] width 351 height 34
click at [699, 434] on li "Claim Update" at bounding box center [737, 433] width 315 height 32
type input "**********"
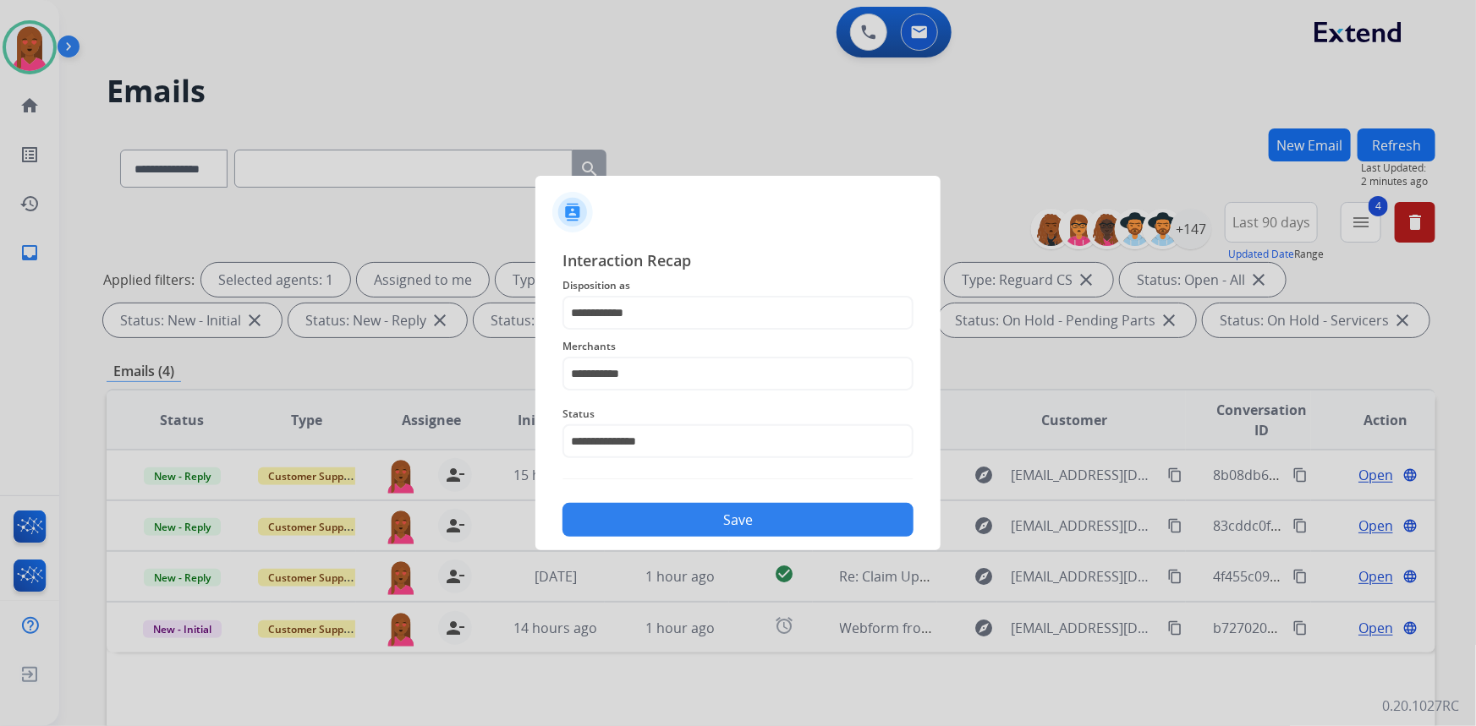
click at [718, 526] on button "Save" at bounding box center [737, 520] width 351 height 34
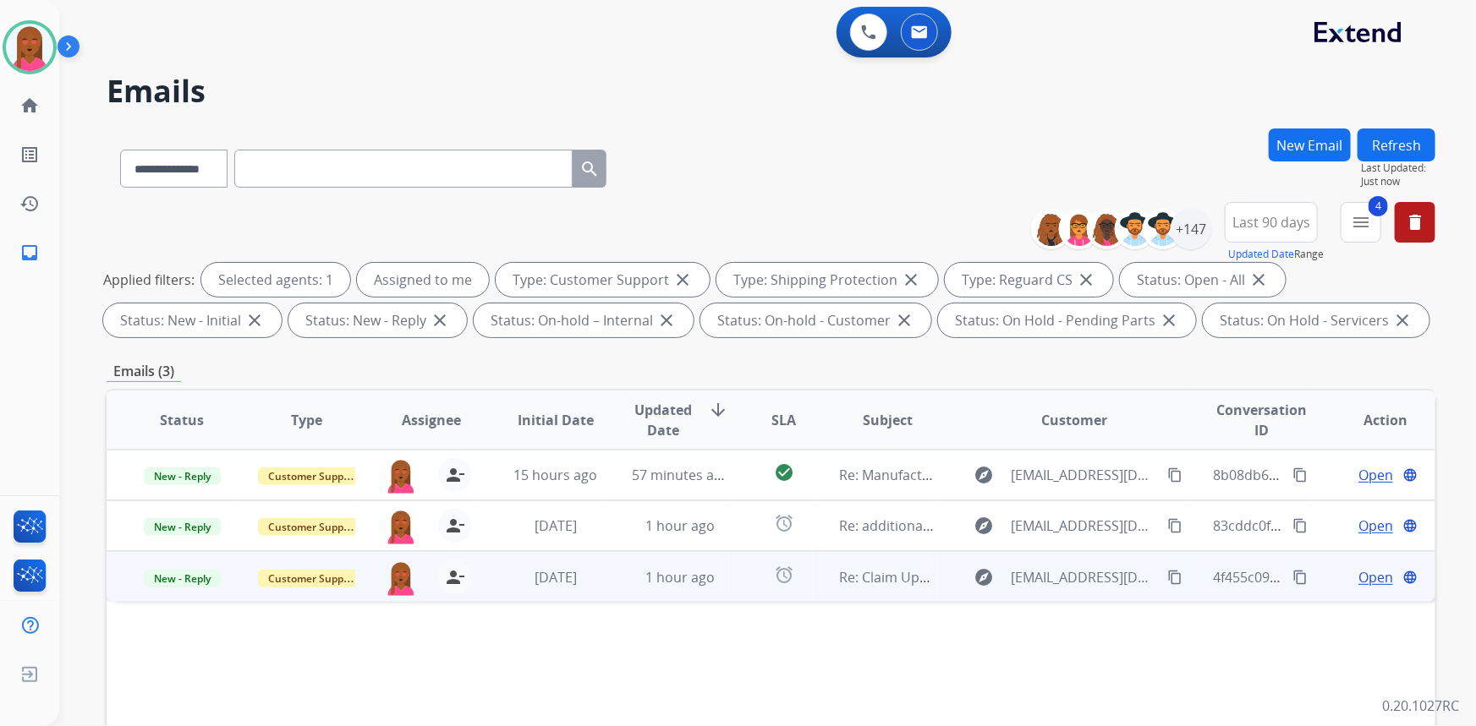
click at [1362, 577] on span "Open" at bounding box center [1375, 577] width 35 height 20
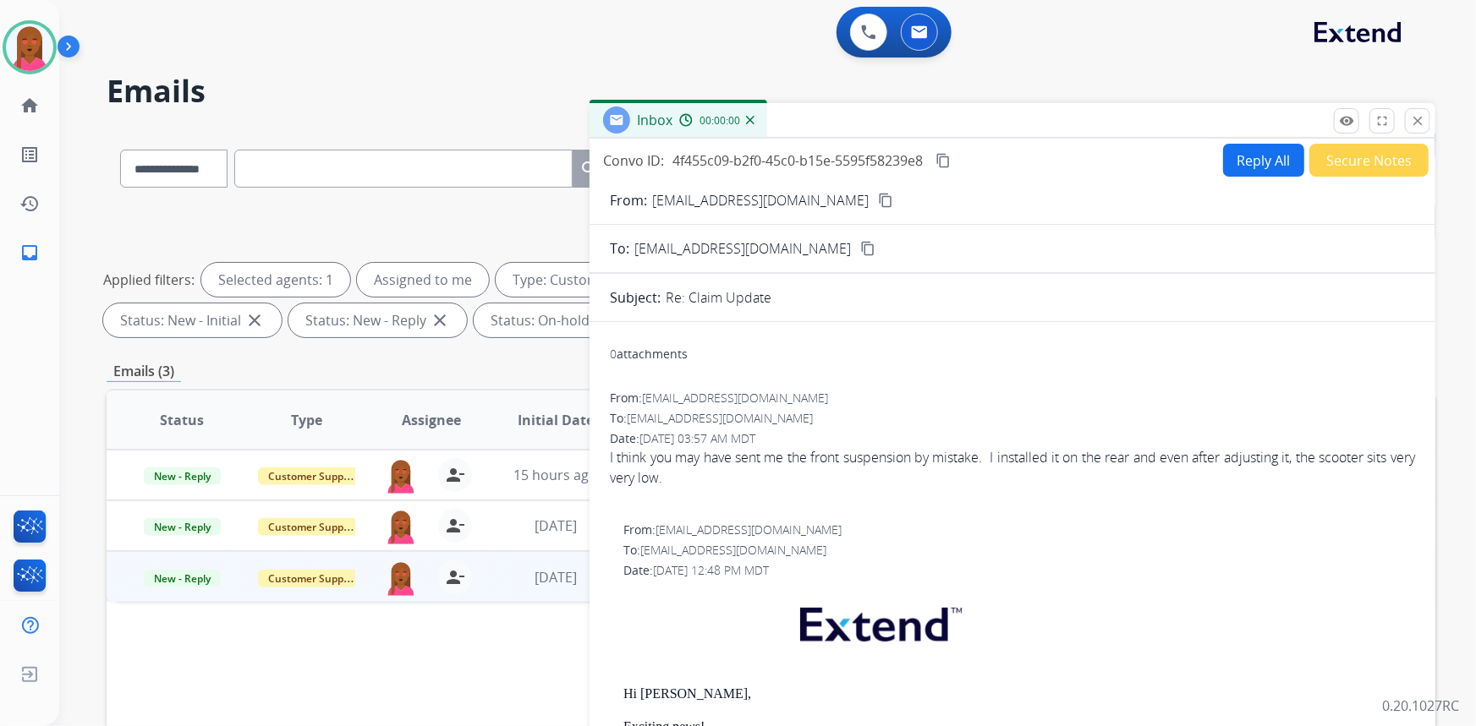
click at [878, 203] on mat-icon "content_copy" at bounding box center [885, 200] width 15 height 15
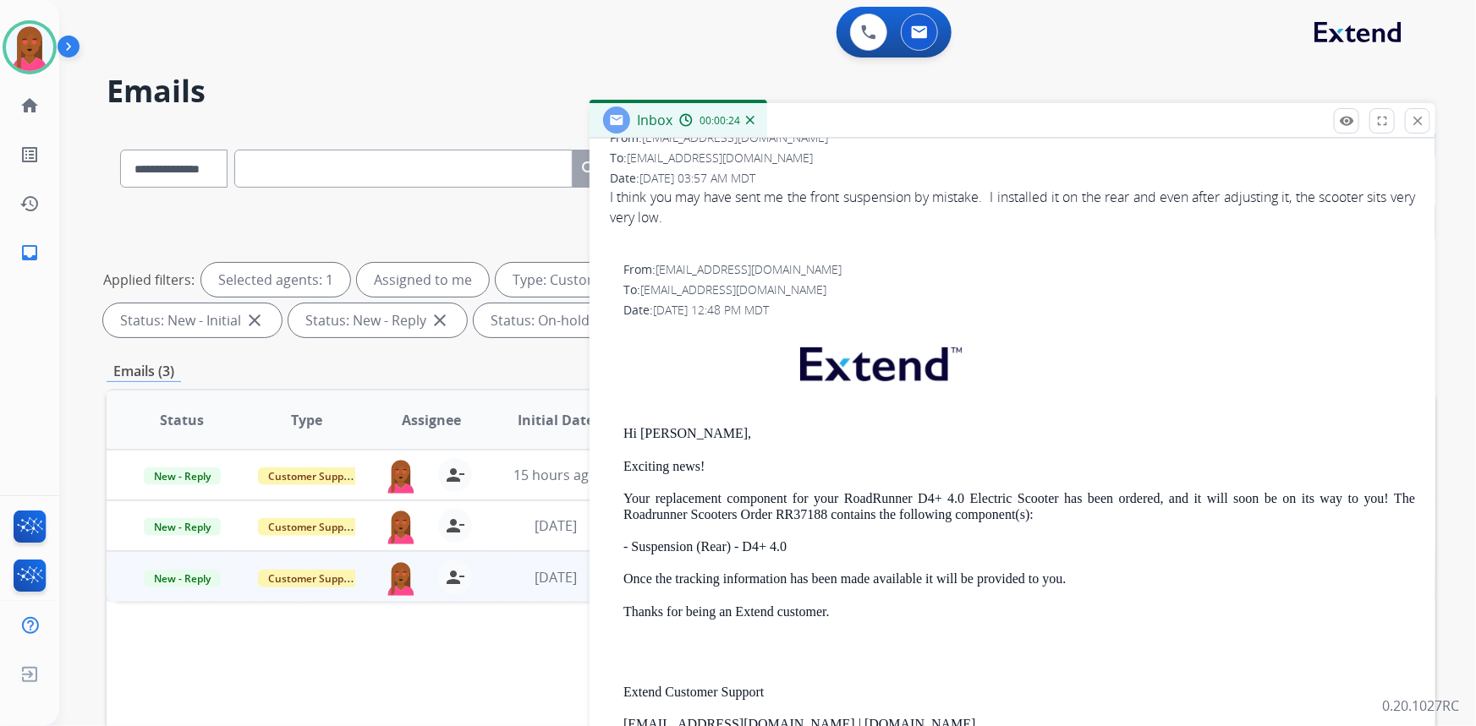
scroll to position [205, 0]
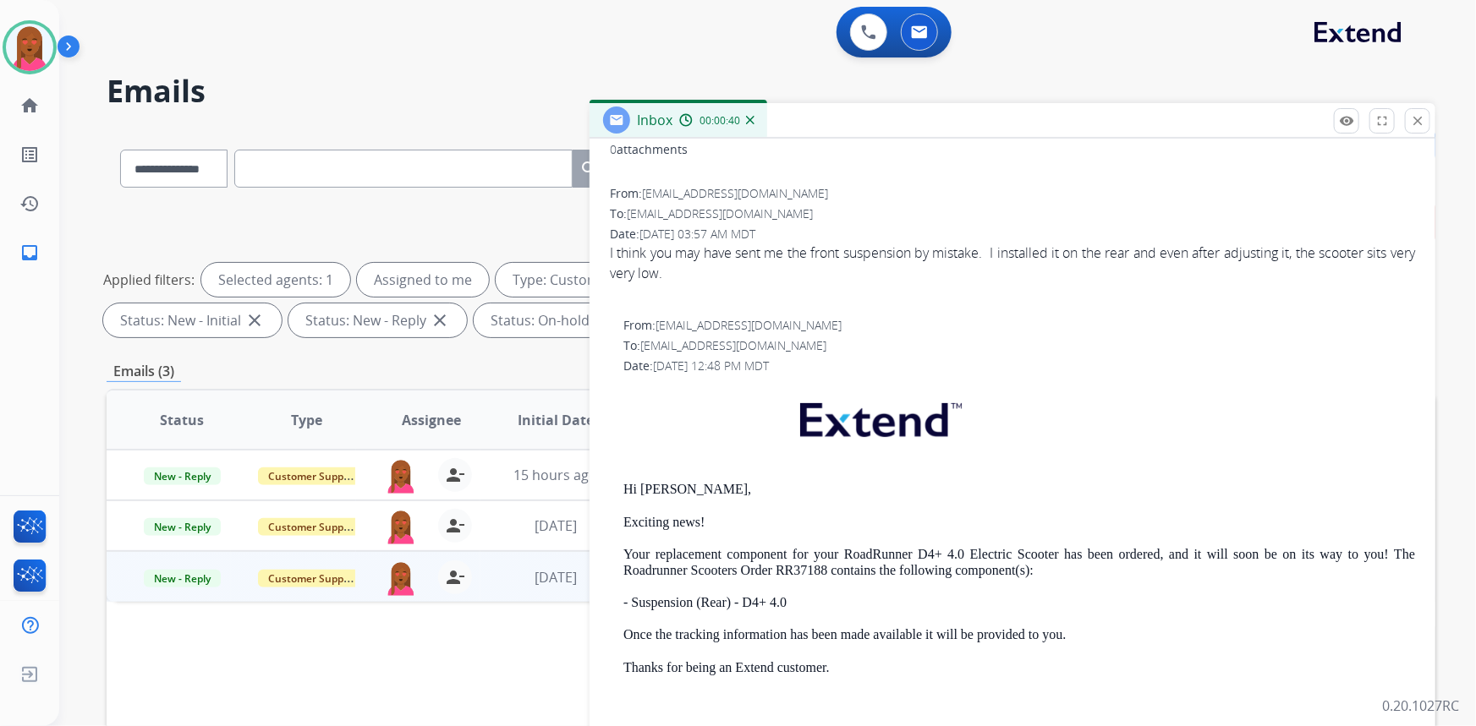
click at [870, 220] on div "To: support@extend.com" at bounding box center [1012, 214] width 805 height 17
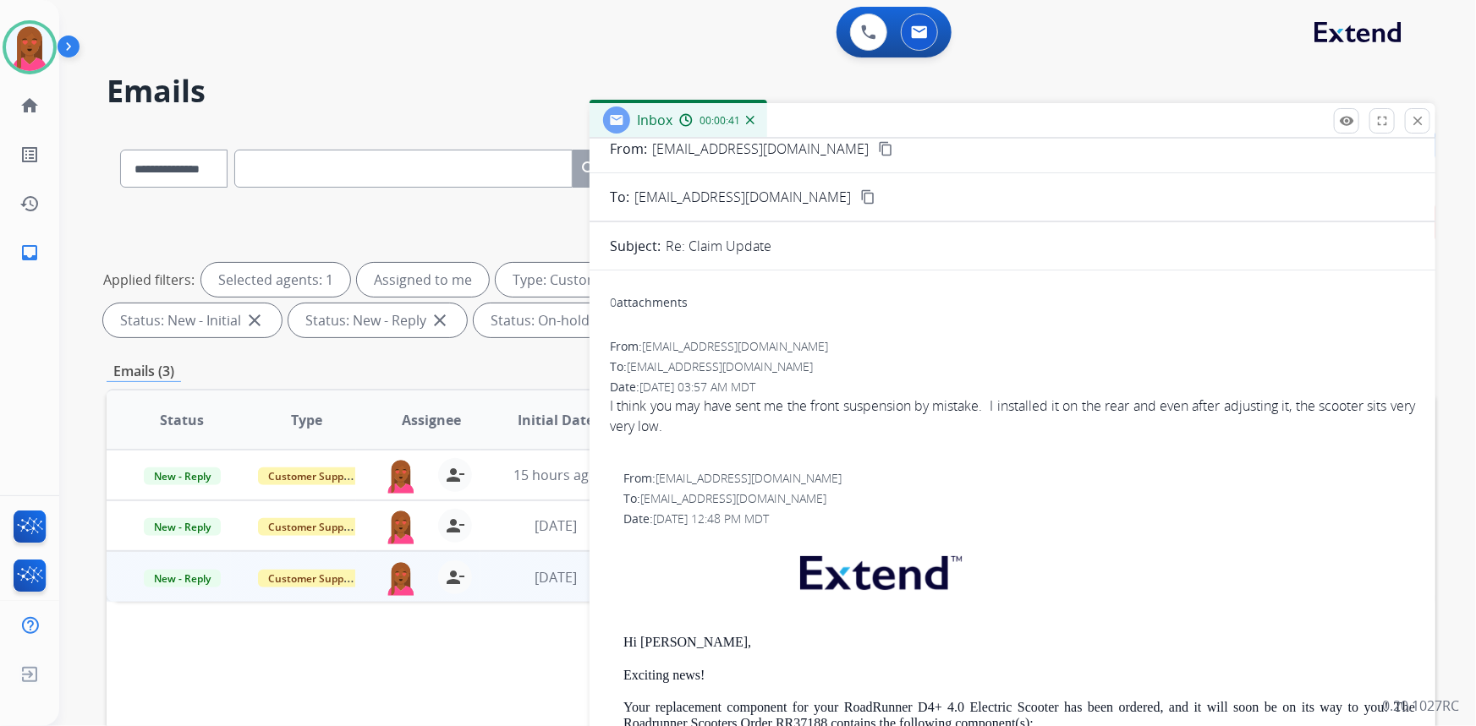
scroll to position [0, 0]
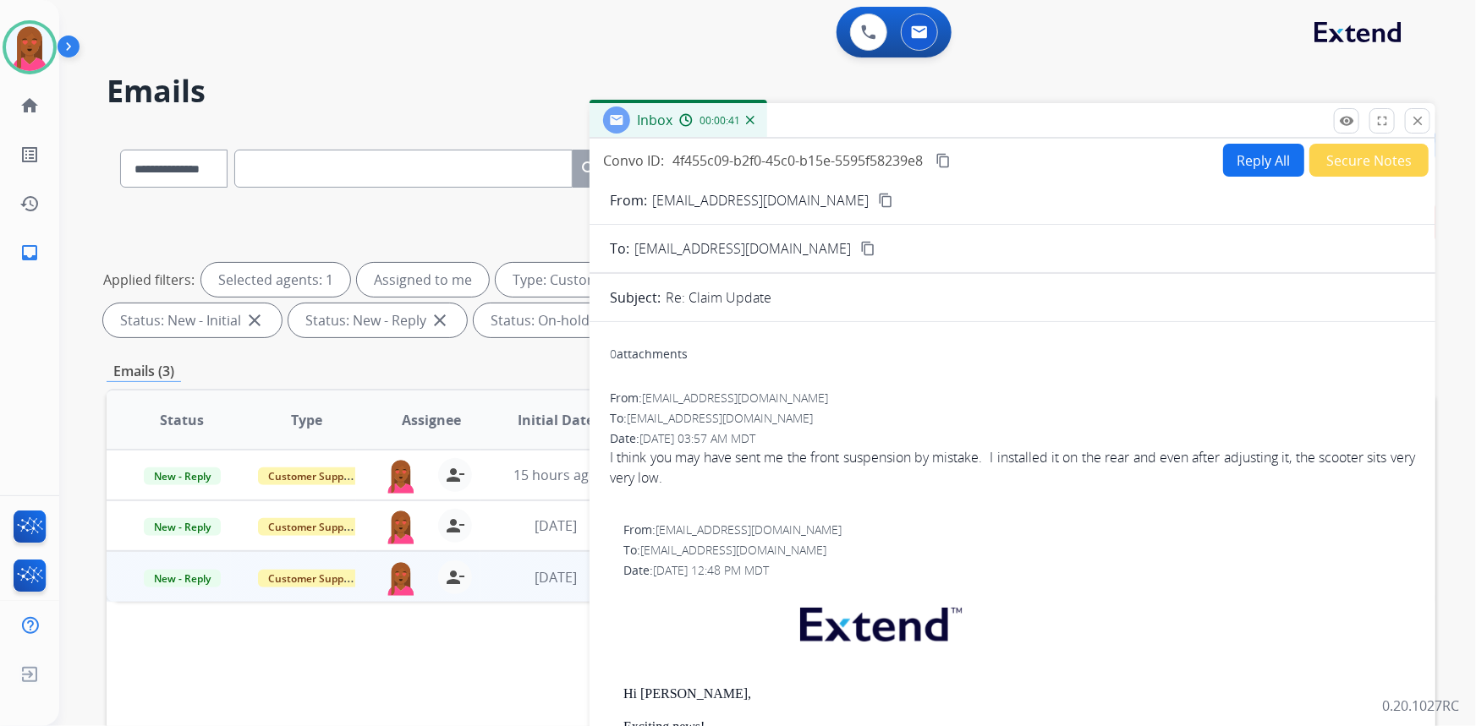
click at [943, 156] on mat-icon "content_copy" at bounding box center [942, 160] width 15 height 15
click at [867, 459] on div "I think you may have sent me the front suspension by mistake. I installed it on…" at bounding box center [1012, 467] width 805 height 41
click at [868, 459] on div "I think you may have sent me the front suspension by mistake. I installed it on…" at bounding box center [1012, 467] width 805 height 41
click at [1264, 159] on button "Reply All" at bounding box center [1263, 160] width 81 height 33
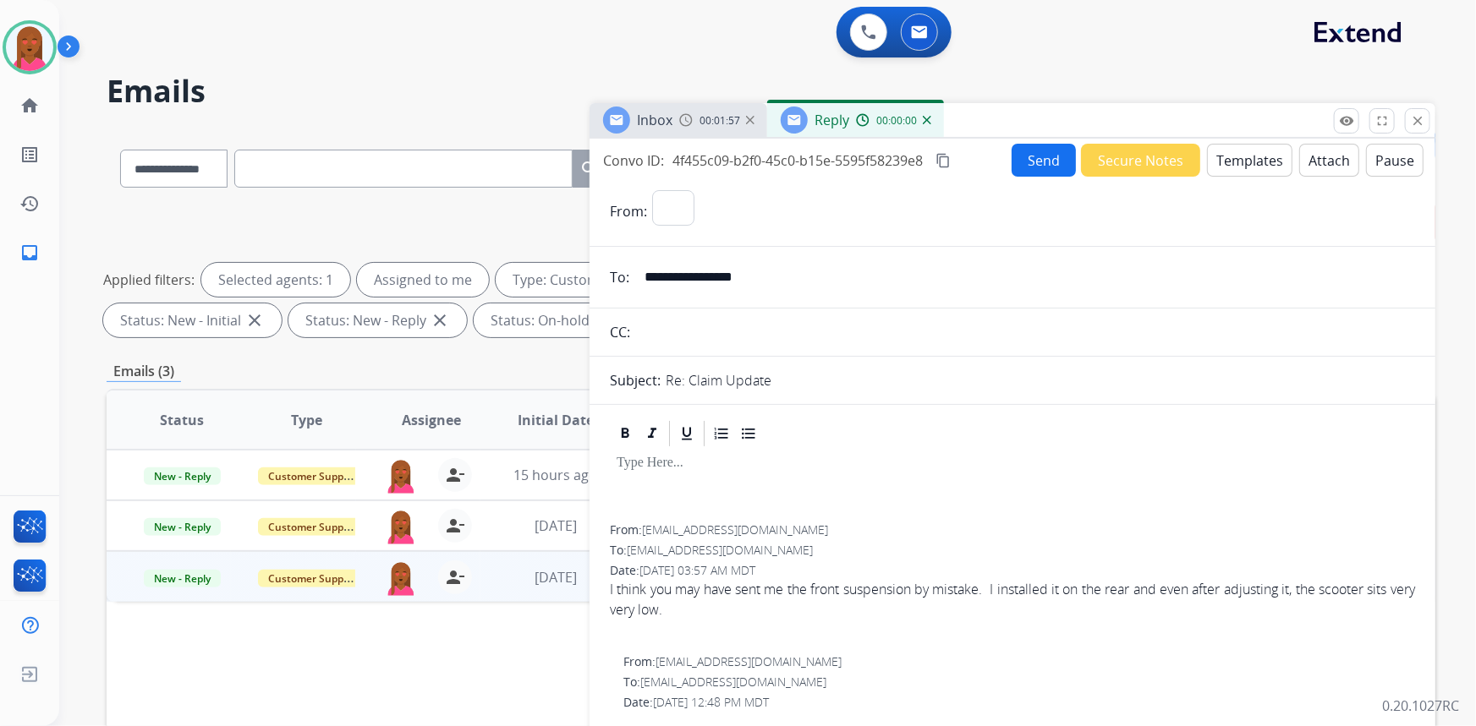
click at [1267, 162] on button "Templates" at bounding box center [1249, 160] width 85 height 33
select select "**********"
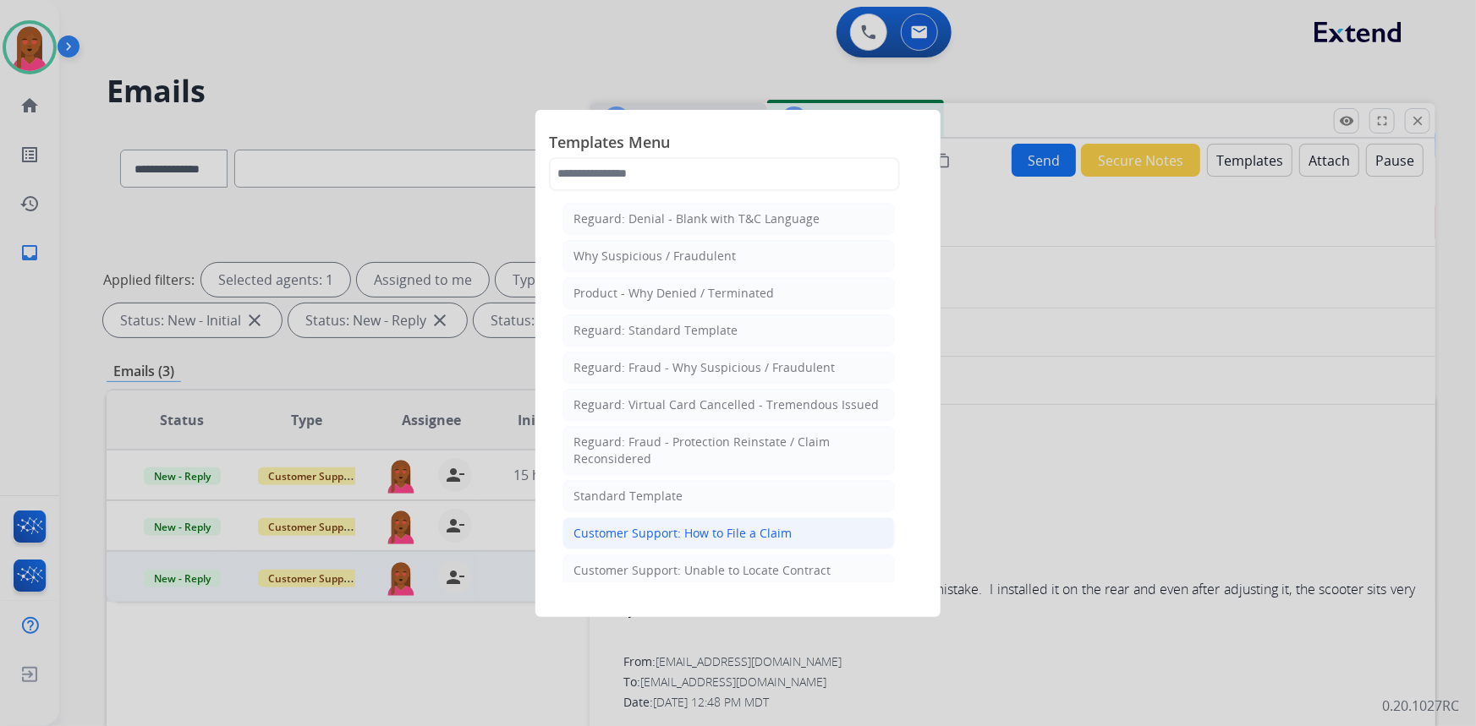
click at [762, 529] on div "Customer Support: How to File a Claim" at bounding box center [682, 533] width 218 height 17
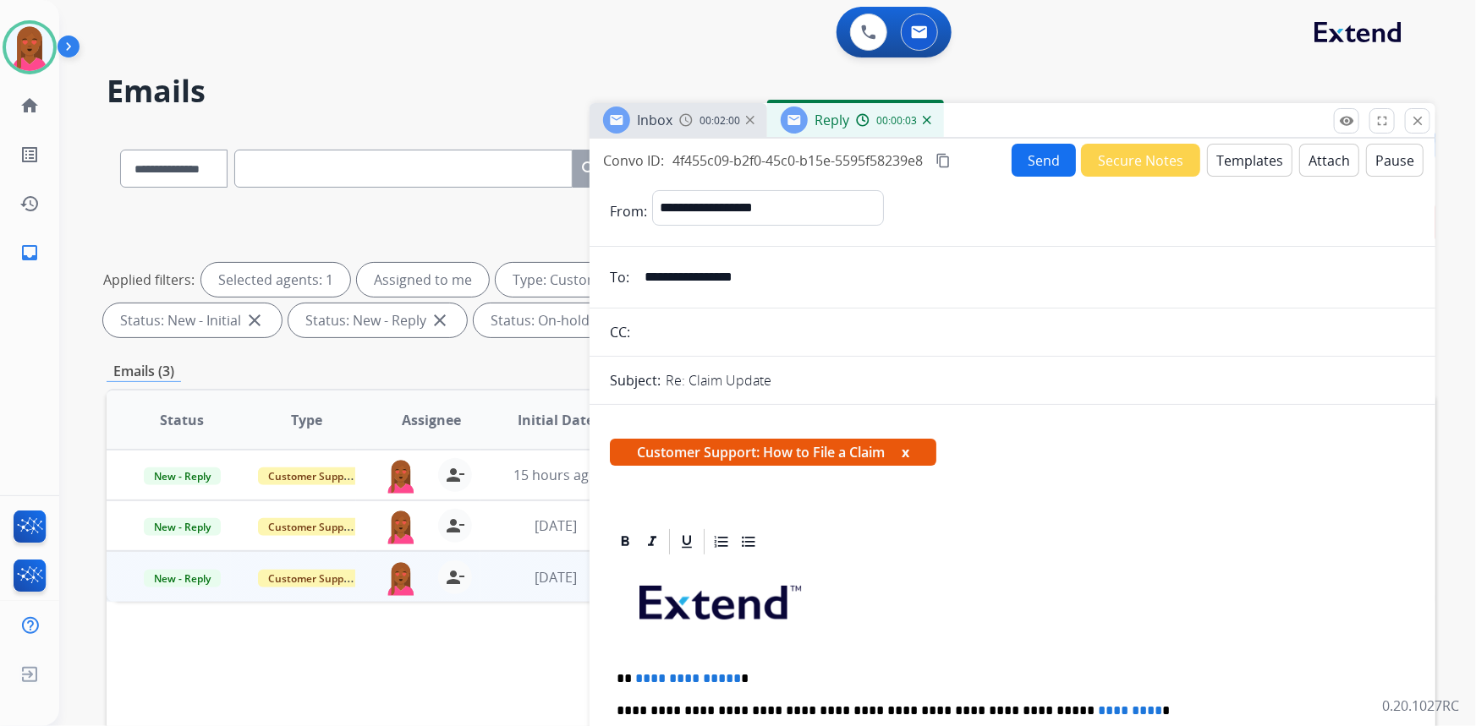
click at [1233, 139] on div "**********" at bounding box center [1012, 484] width 846 height 690
click at [1238, 161] on button "Templates" at bounding box center [1249, 160] width 85 height 33
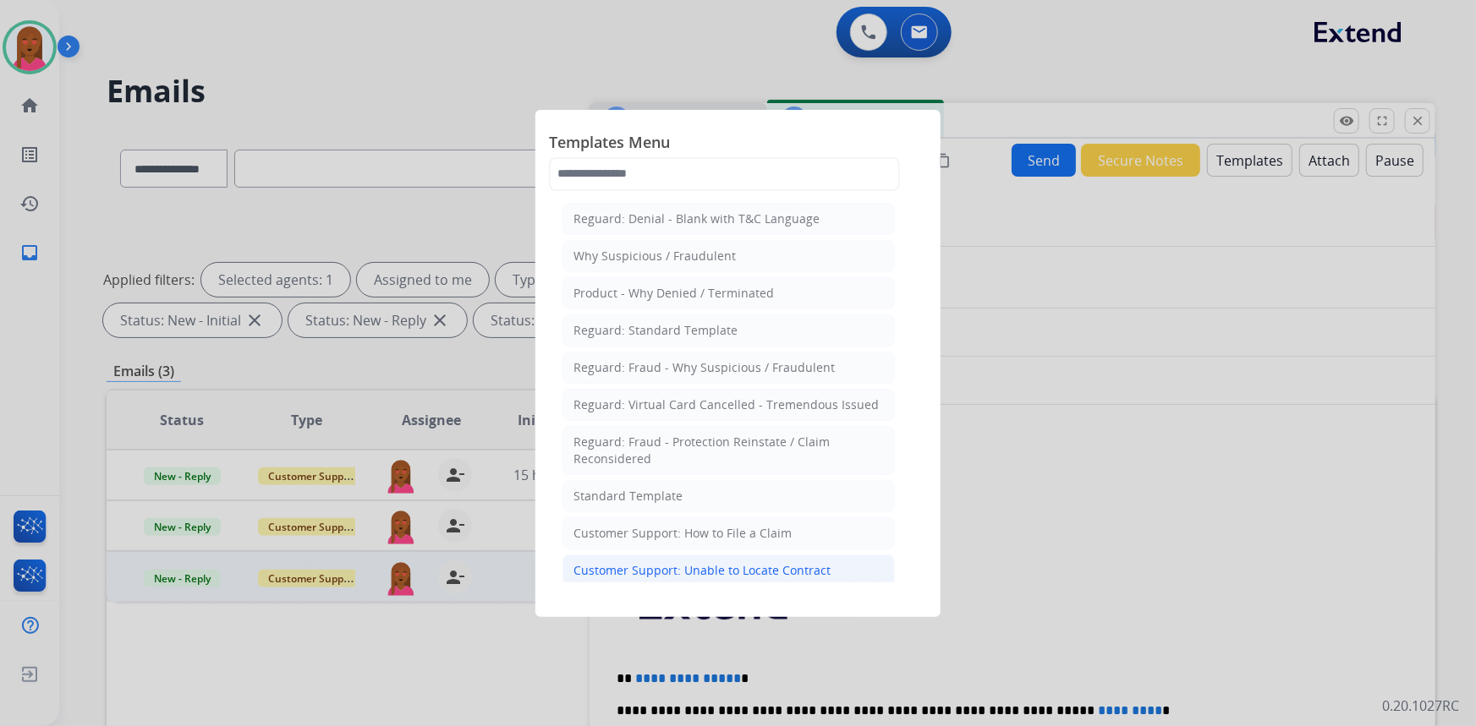
click at [735, 567] on div "Customer Support: Unable to Locate Contract" at bounding box center [701, 570] width 257 height 17
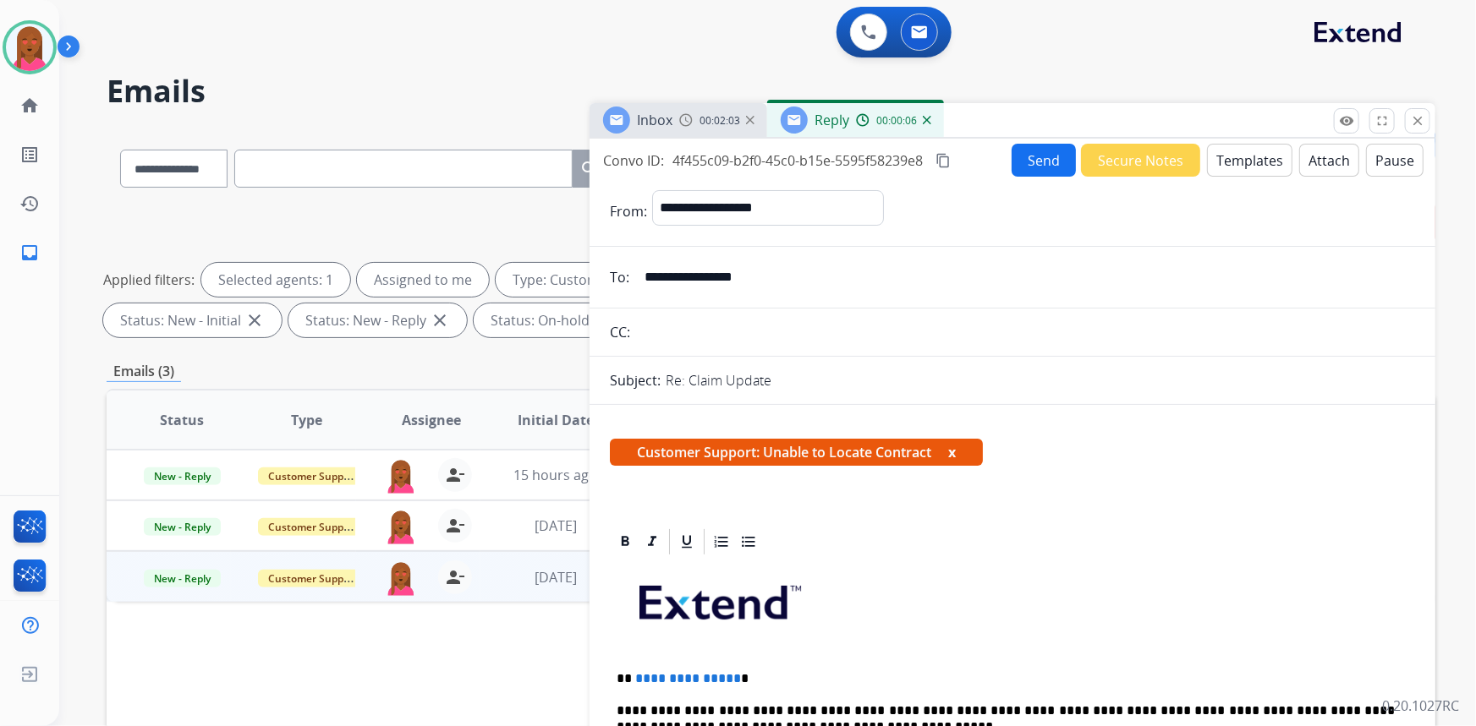
click at [1223, 169] on button "Templates" at bounding box center [1249, 160] width 85 height 33
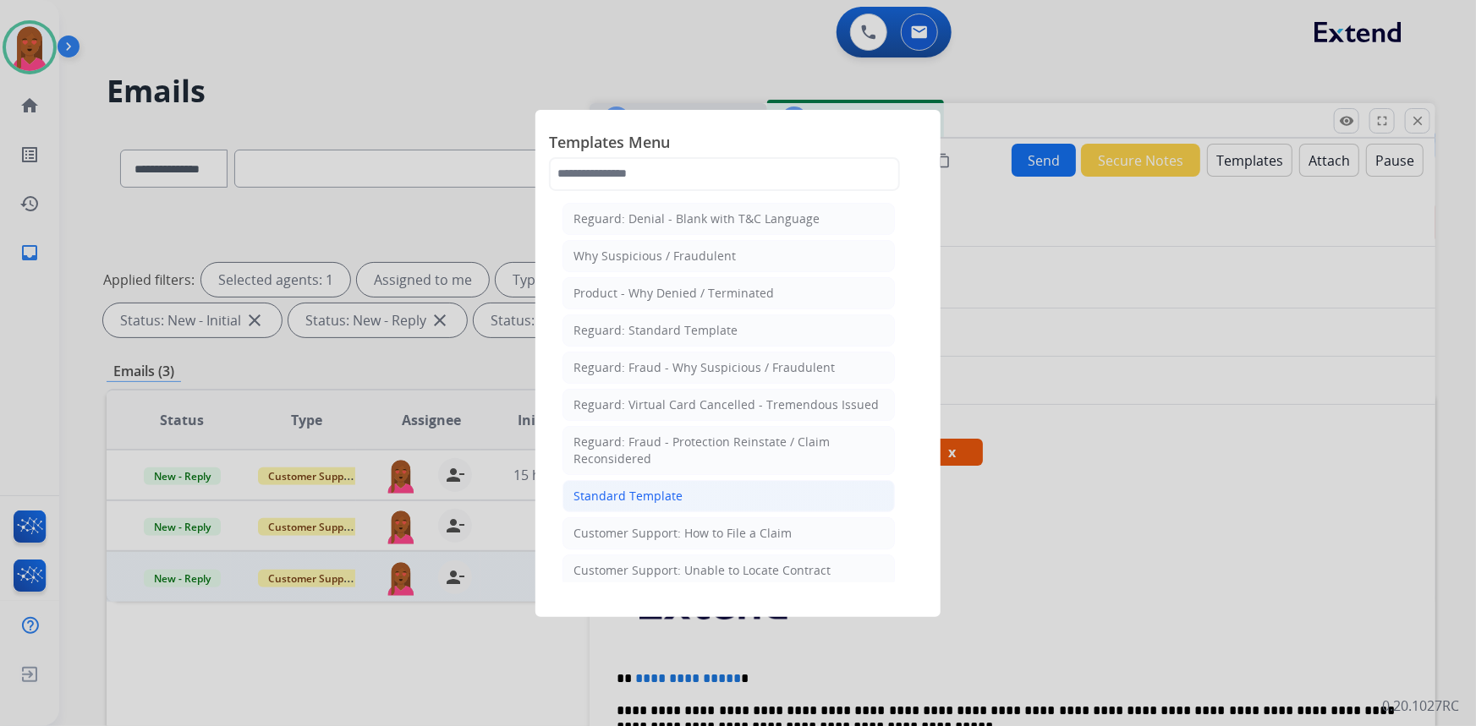
click at [694, 496] on li "Standard Template" at bounding box center [728, 496] width 332 height 32
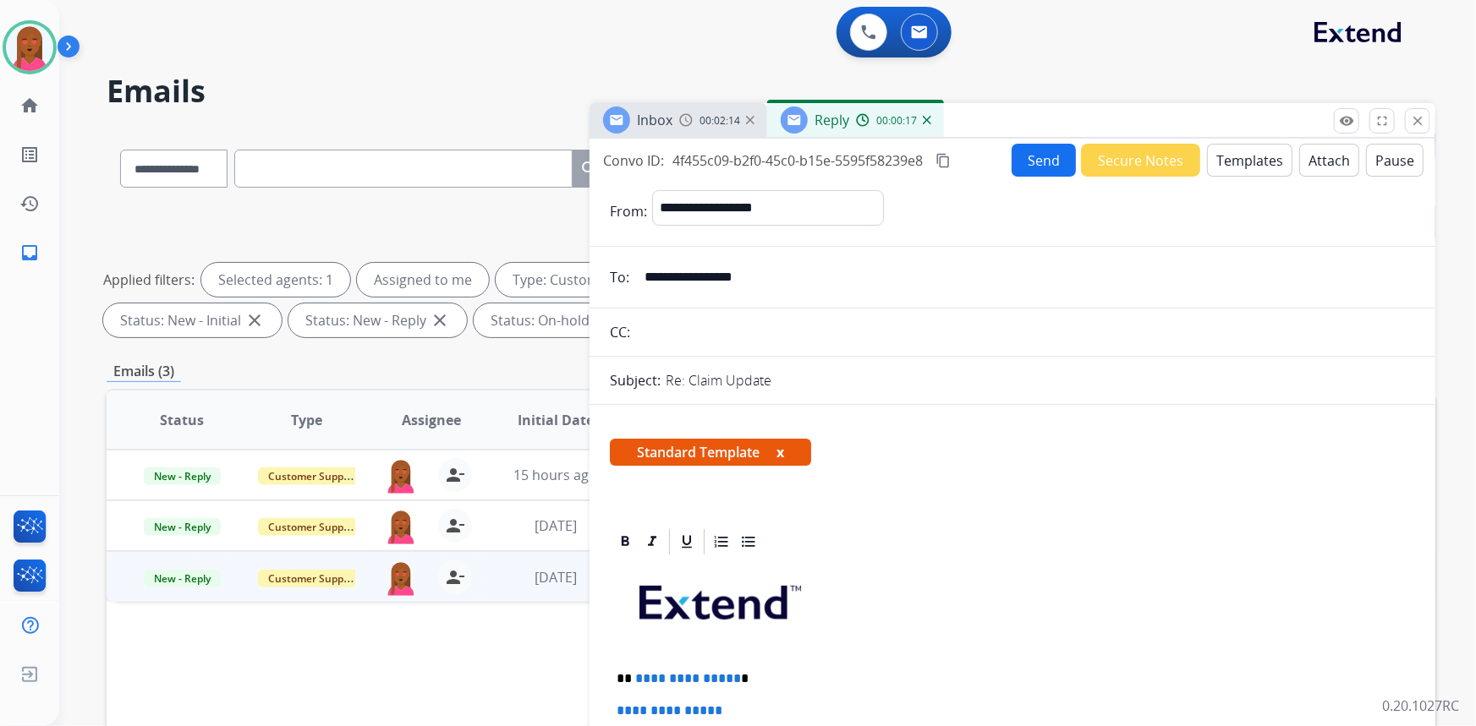
drag, startPoint x: 1006, startPoint y: 387, endPoint x: 947, endPoint y: 422, distance: 69.0
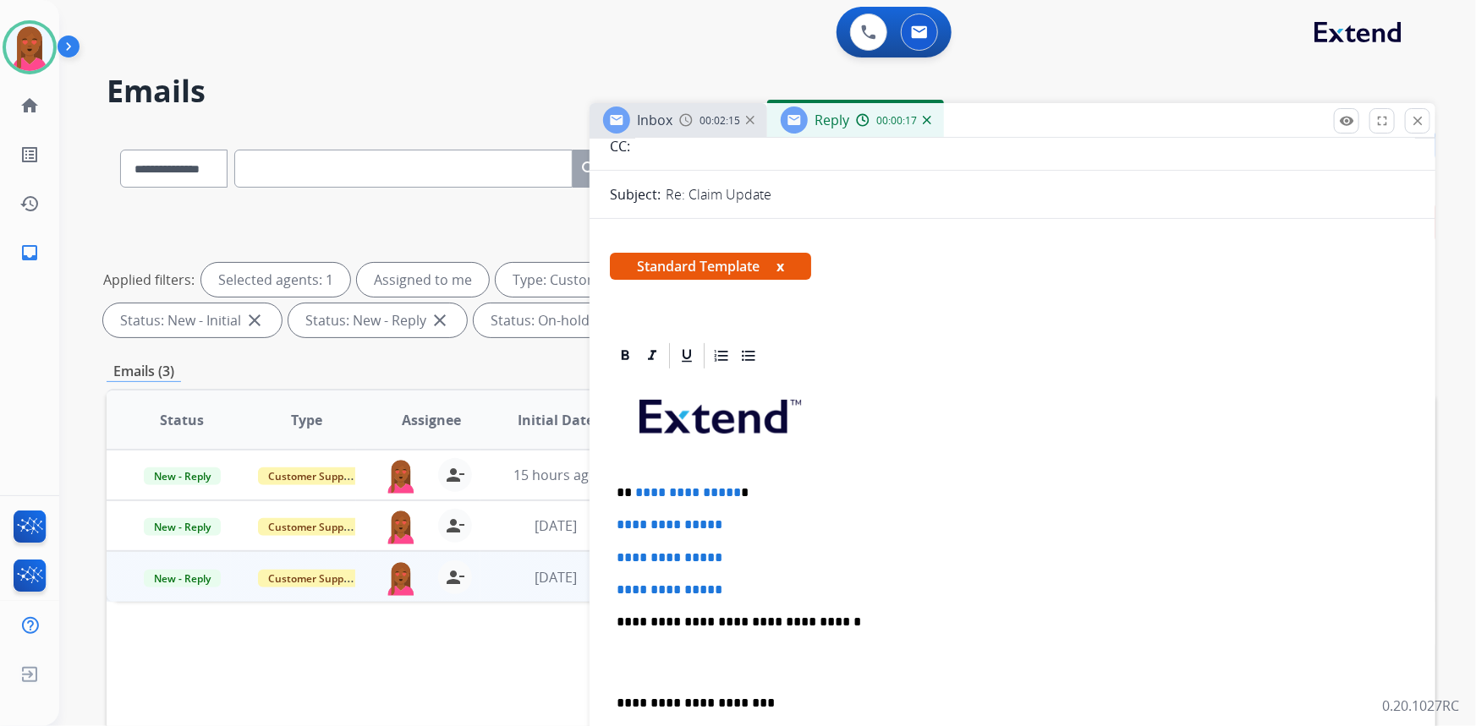
scroll to position [230, 0]
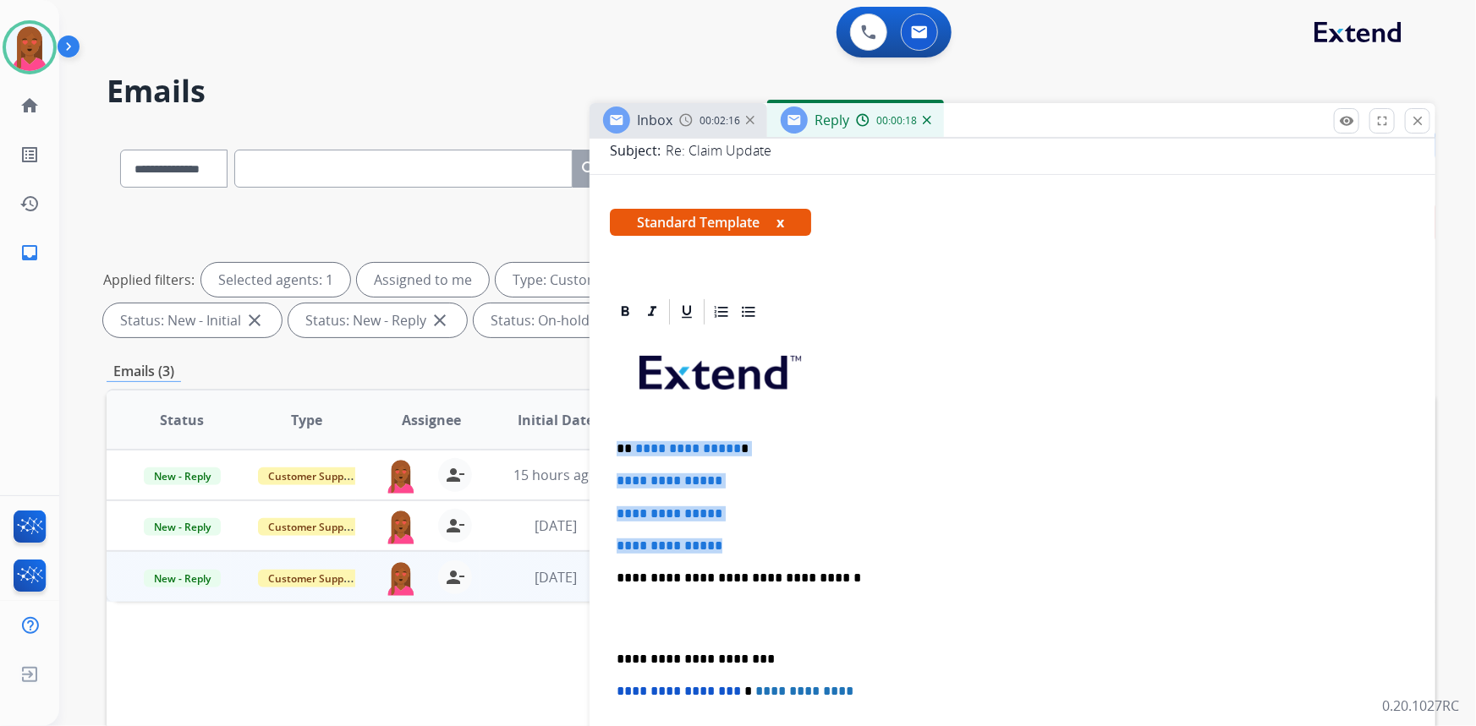
drag, startPoint x: 737, startPoint y: 542, endPoint x: 594, endPoint y: 452, distance: 169.4
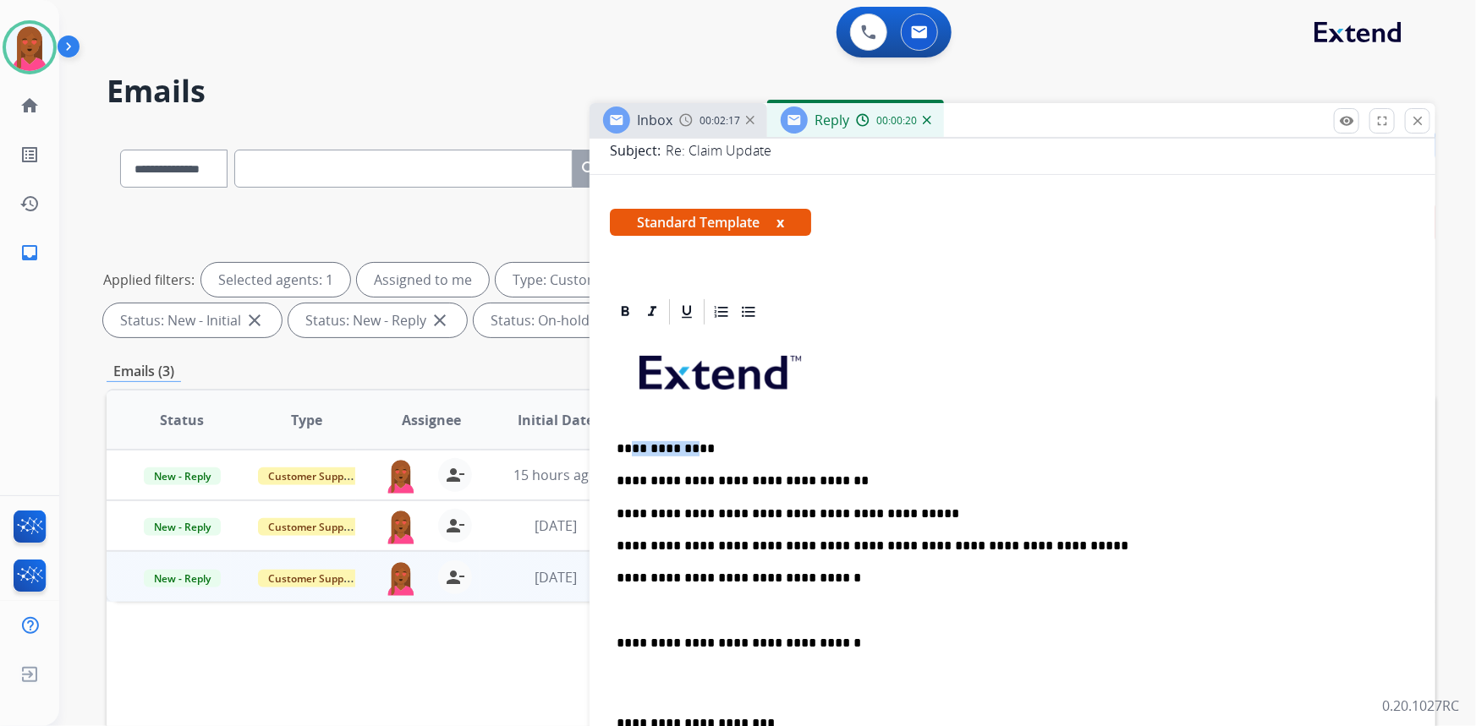
drag, startPoint x: 693, startPoint y: 440, endPoint x: 676, endPoint y: 442, distance: 17.1
click at [634, 436] on div "**********" at bounding box center [1012, 650] width 805 height 647
drag, startPoint x: 694, startPoint y: 444, endPoint x: 652, endPoint y: 440, distance: 41.7
click at [652, 441] on p "**********" at bounding box center [1006, 448] width 779 height 15
drag, startPoint x: 849, startPoint y: 507, endPoint x: 810, endPoint y: 507, distance: 38.9
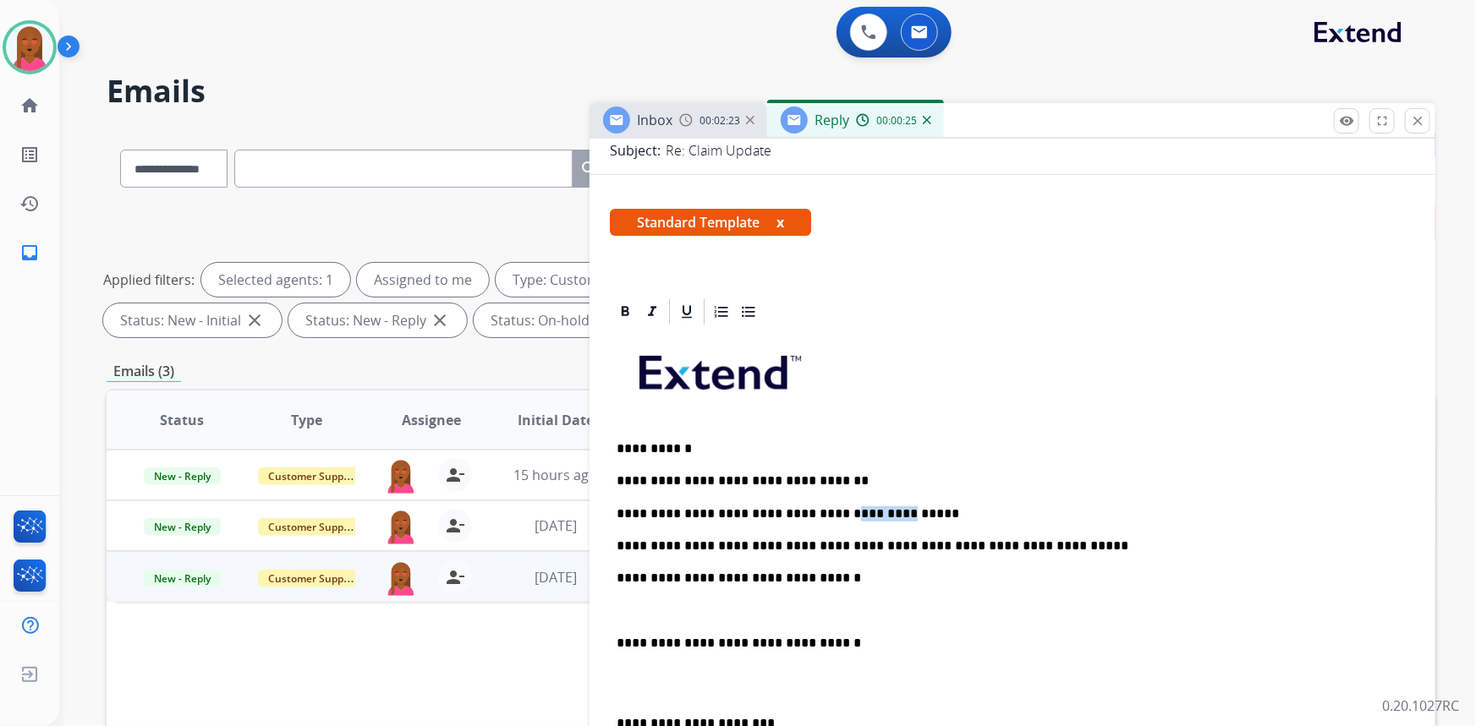
click at [810, 507] on p "**********" at bounding box center [1006, 514] width 779 height 15
drag, startPoint x: 730, startPoint y: 542, endPoint x: 687, endPoint y: 542, distance: 43.1
click at [687, 542] on p "**********" at bounding box center [1006, 546] width 779 height 15
drag, startPoint x: 787, startPoint y: 538, endPoint x: 759, endPoint y: 541, distance: 28.1
click at [759, 541] on p "**********" at bounding box center [1006, 546] width 779 height 15
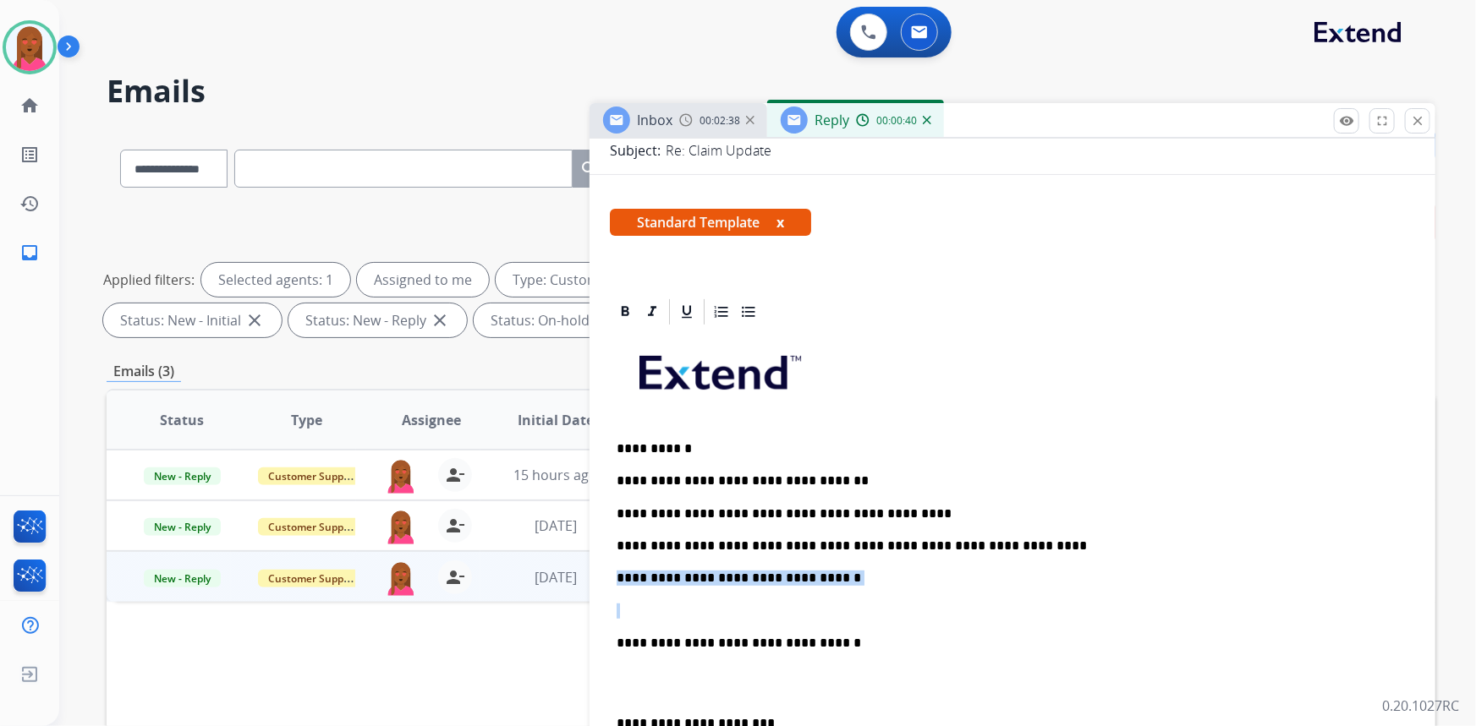
drag, startPoint x: 617, startPoint y: 608, endPoint x: 617, endPoint y: 574, distance: 33.8
click at [617, 574] on div "**********" at bounding box center [1012, 650] width 805 height 647
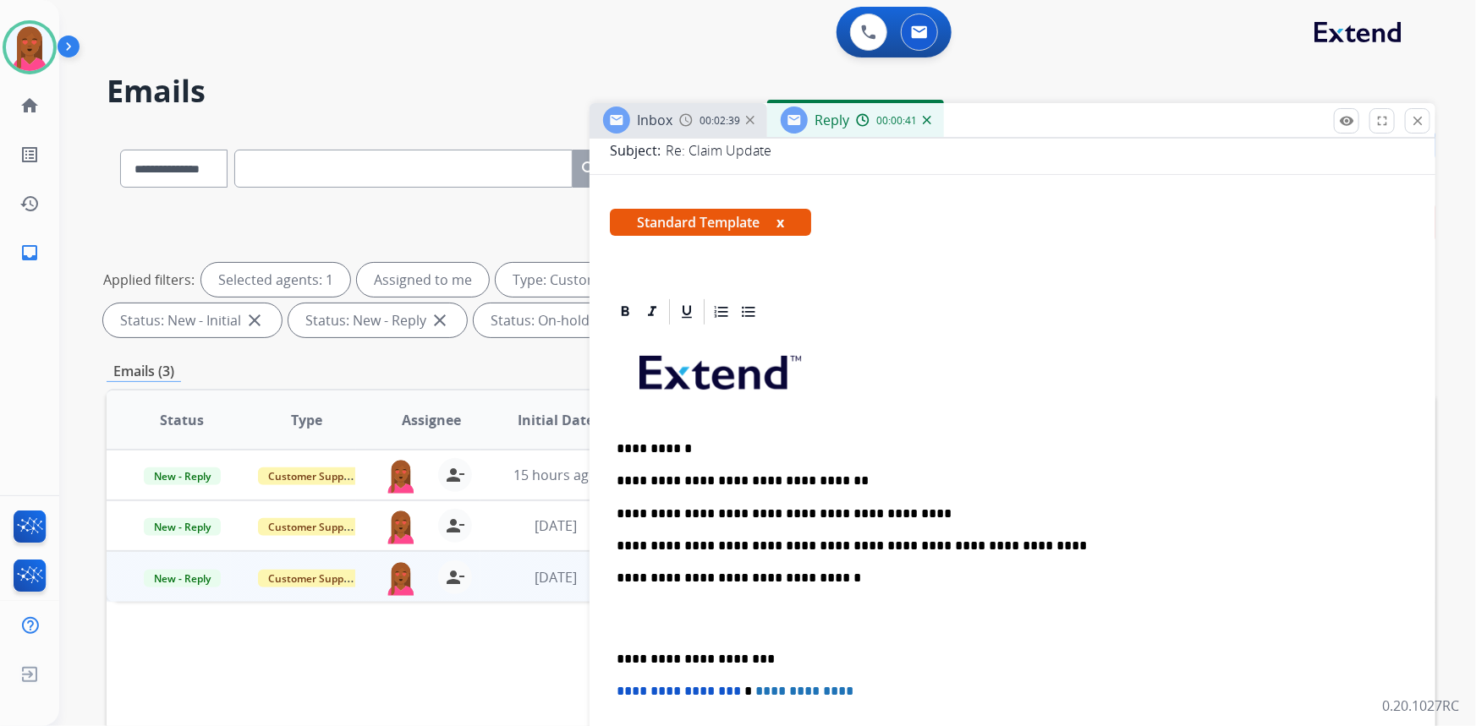
click at [623, 628] on p at bounding box center [1006, 619] width 779 height 31
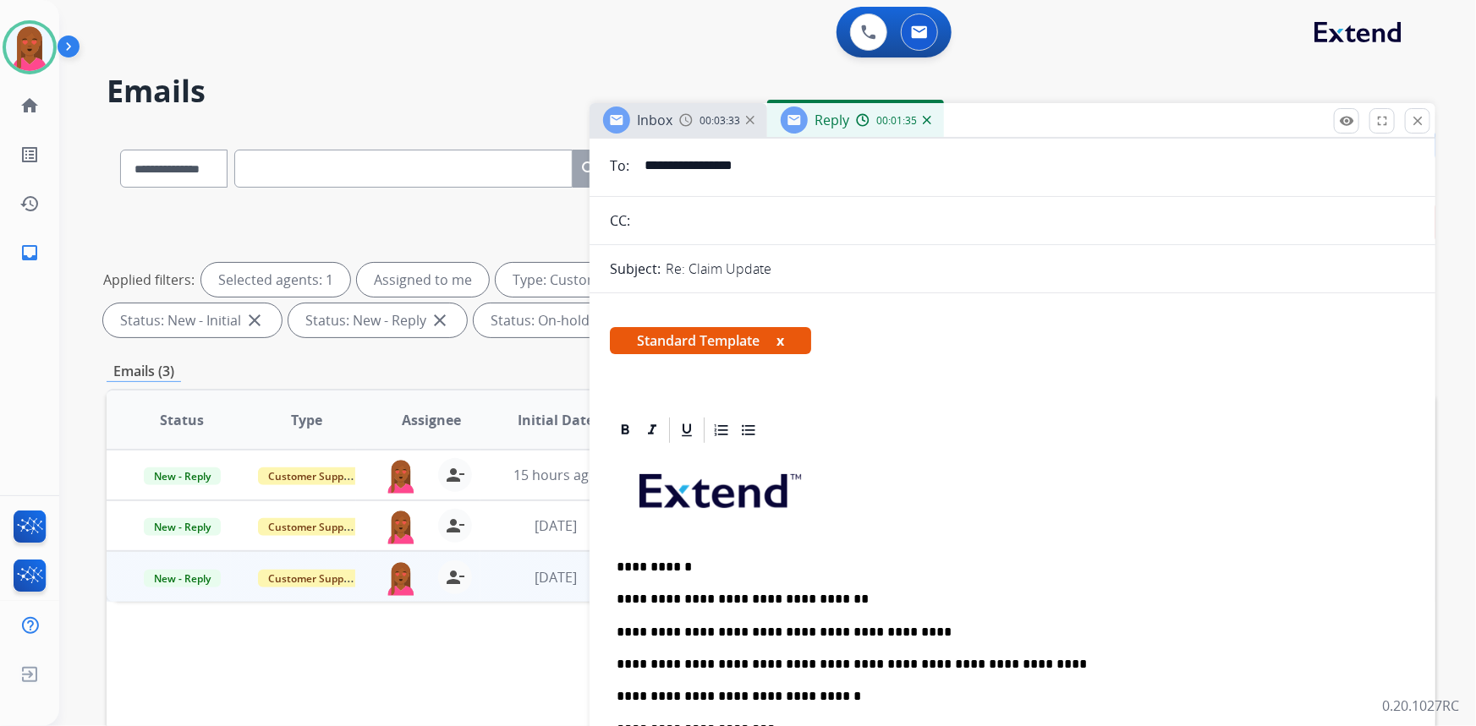
scroll to position [0, 0]
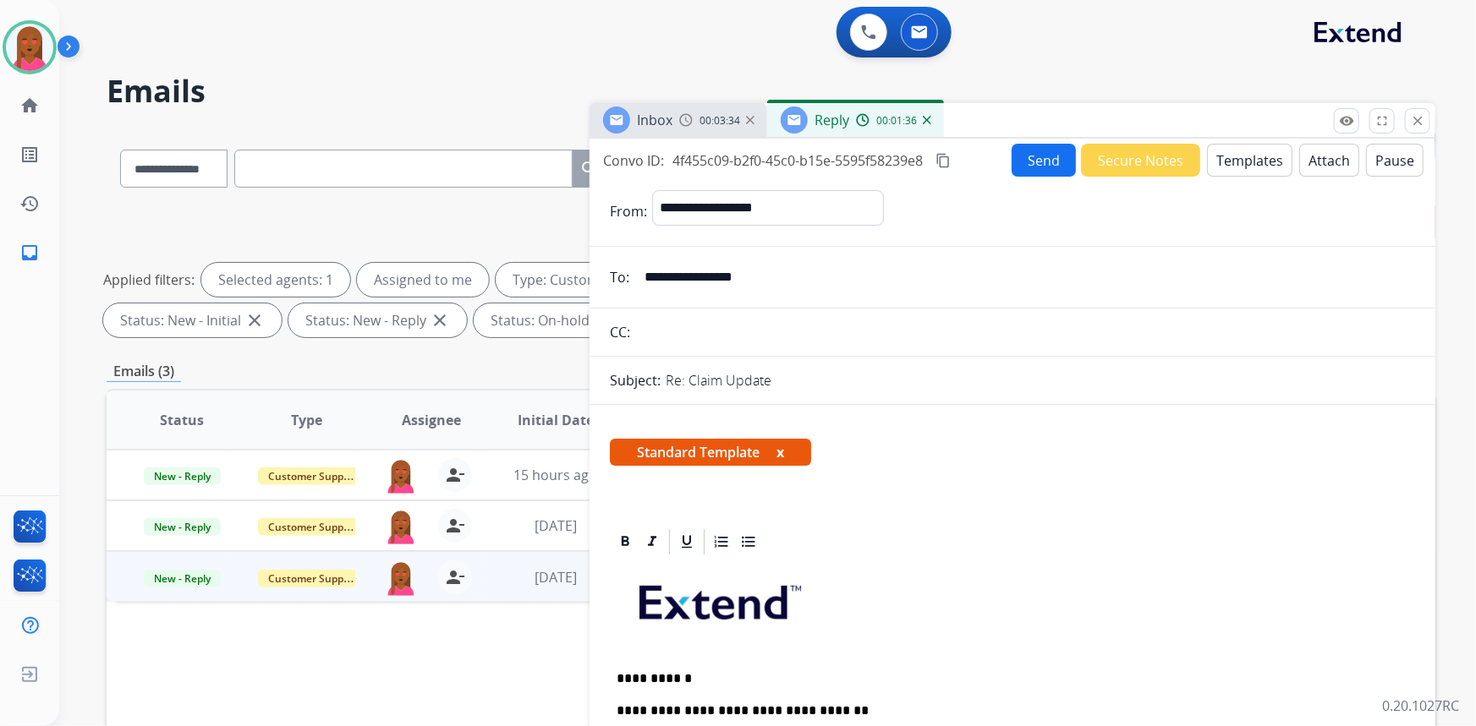
click at [1017, 164] on button "Send" at bounding box center [1044, 160] width 64 height 33
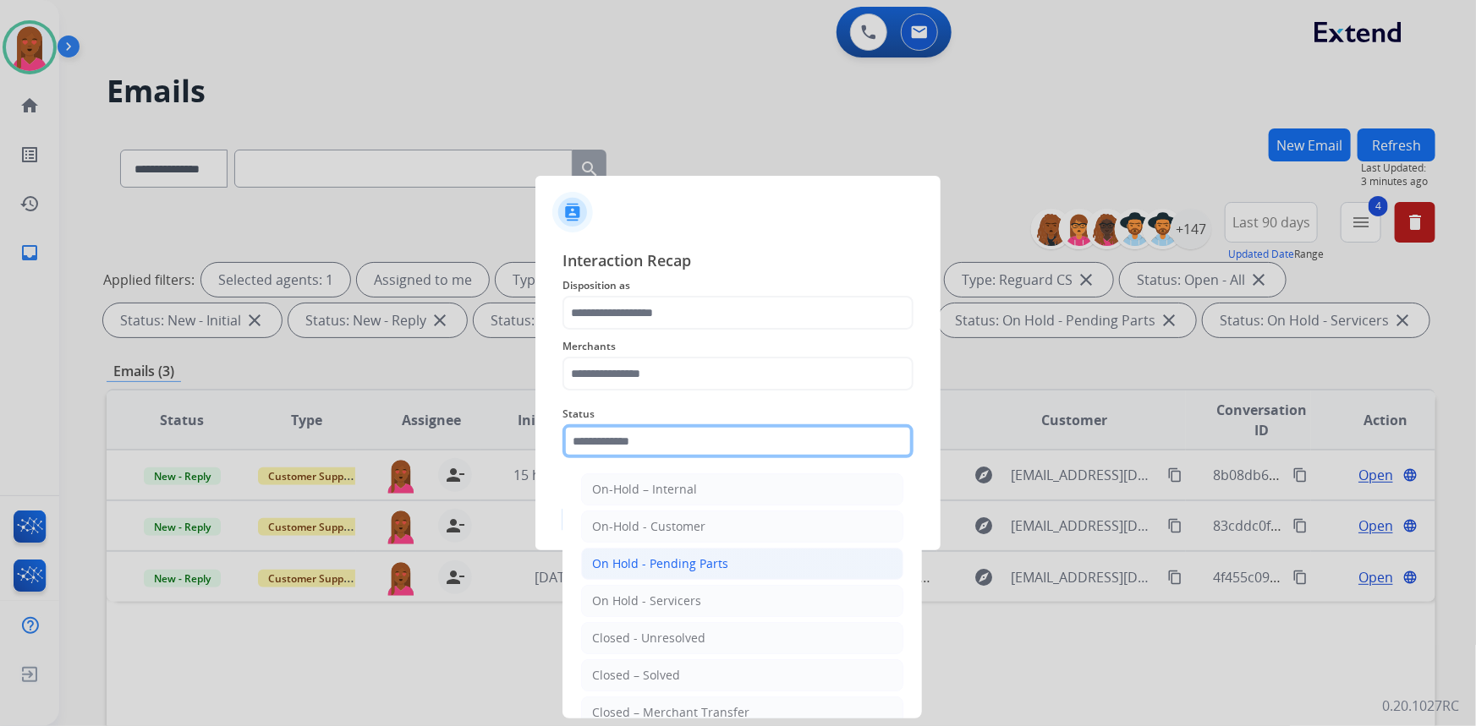
drag, startPoint x: 641, startPoint y: 454, endPoint x: 671, endPoint y: 558, distance: 108.2
click at [641, 452] on input "text" at bounding box center [737, 442] width 351 height 34
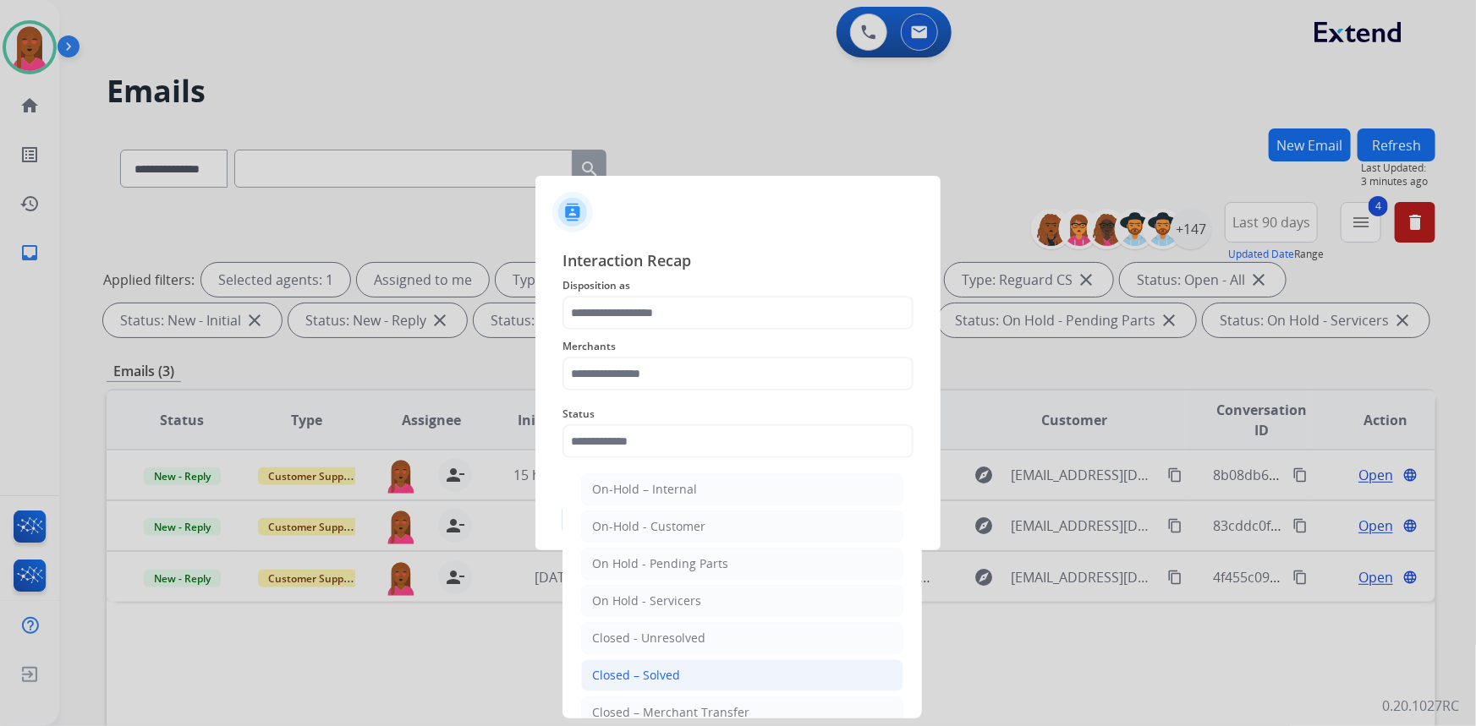
click at [682, 666] on li "Closed – Solved" at bounding box center [742, 676] width 322 height 32
type input "**********"
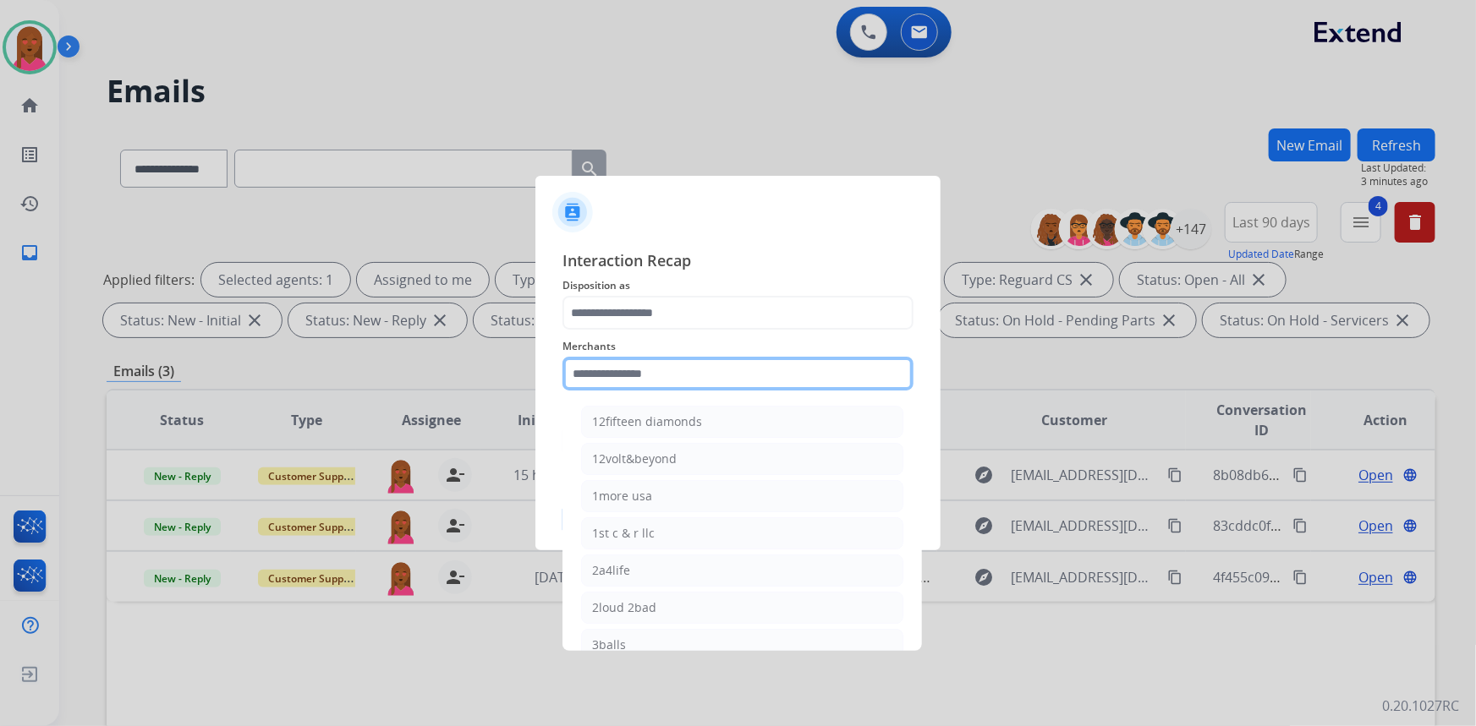
click at [680, 381] on input "text" at bounding box center [737, 374] width 351 height 34
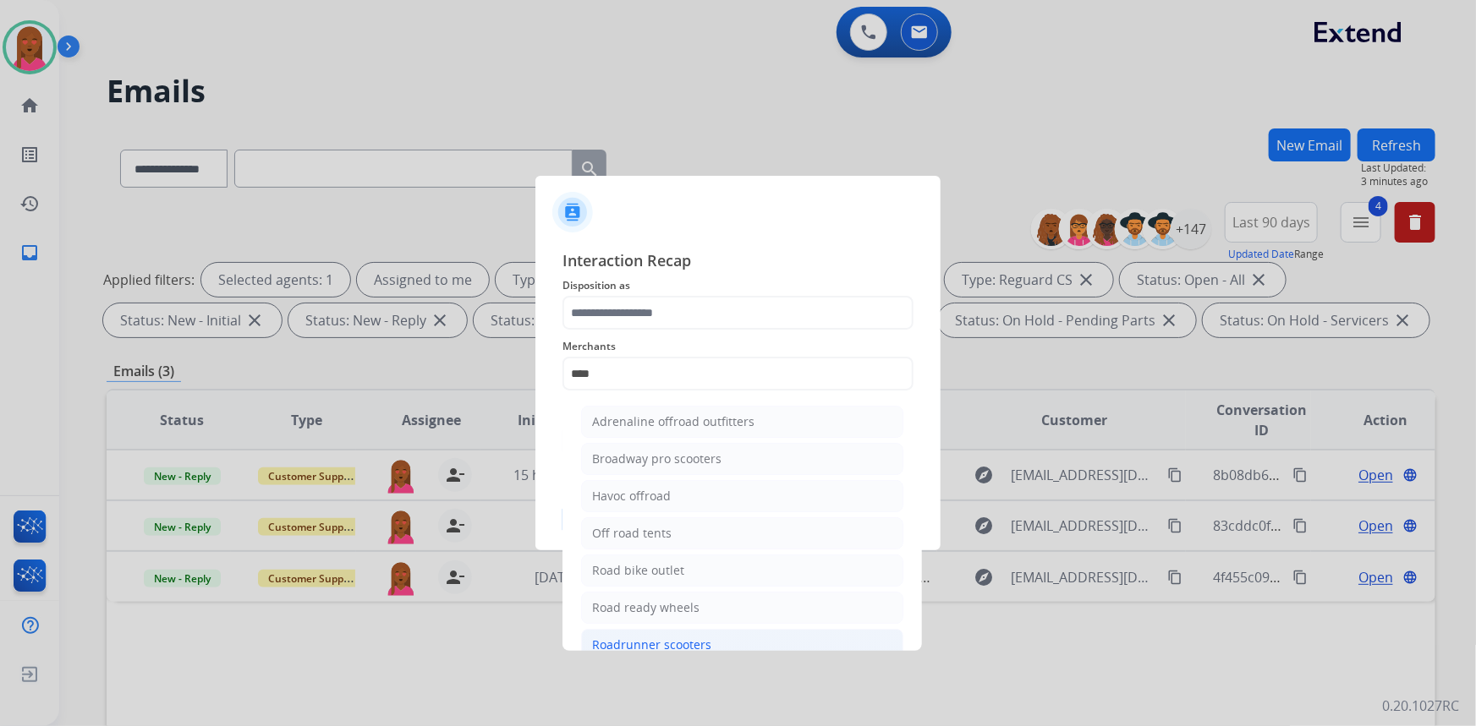
click at [669, 639] on div "Roadrunner scooters" at bounding box center [651, 645] width 119 height 17
type input "**********"
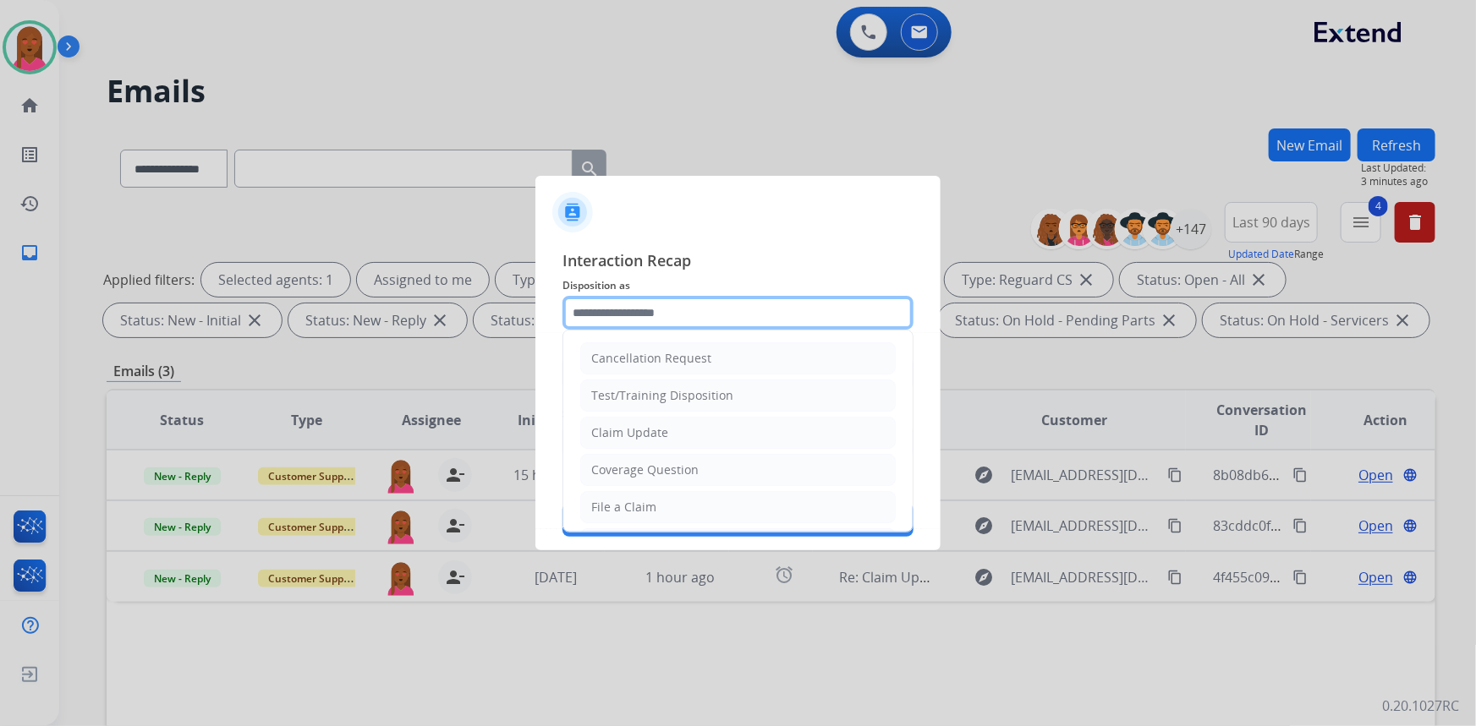
click at [644, 314] on input "text" at bounding box center [737, 313] width 351 height 34
click at [655, 425] on div "Claim Update" at bounding box center [629, 433] width 77 height 17
type input "**********"
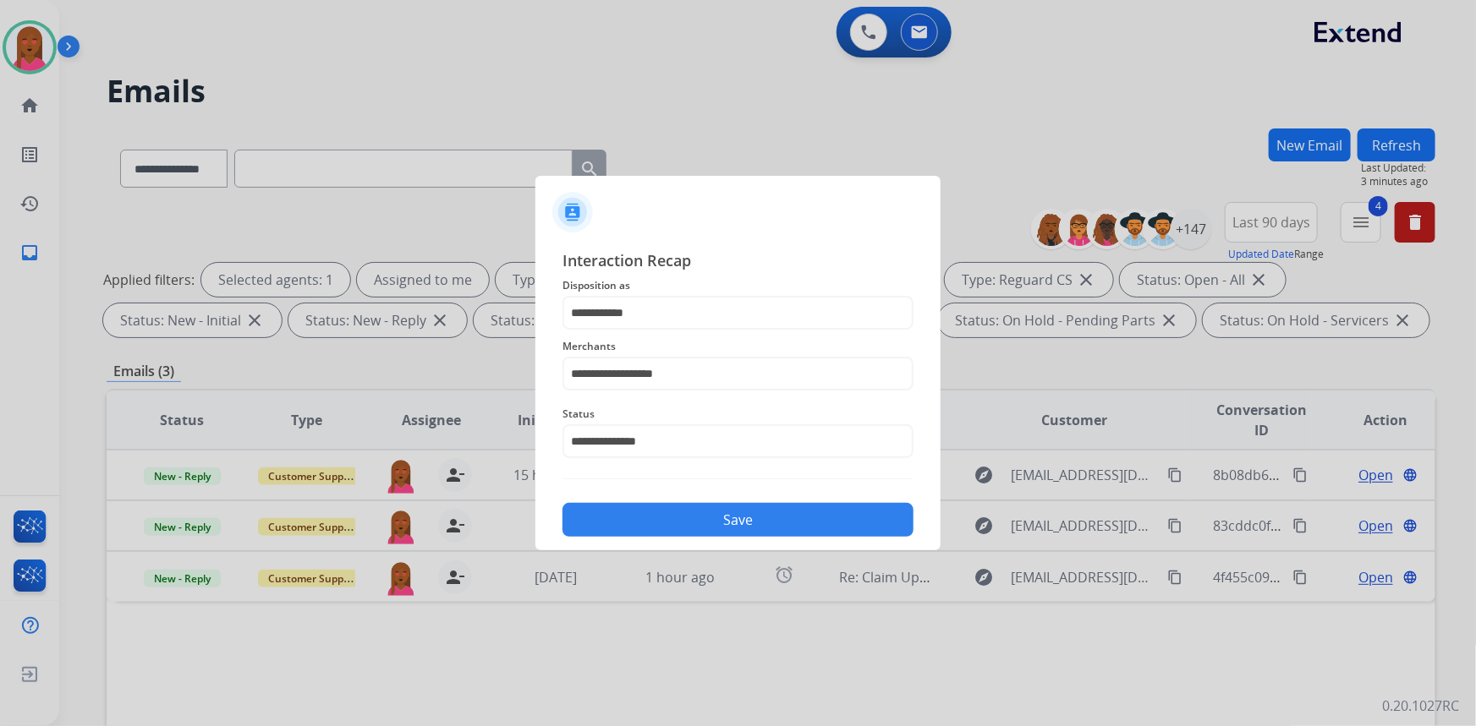
click at [707, 524] on button "Save" at bounding box center [737, 520] width 351 height 34
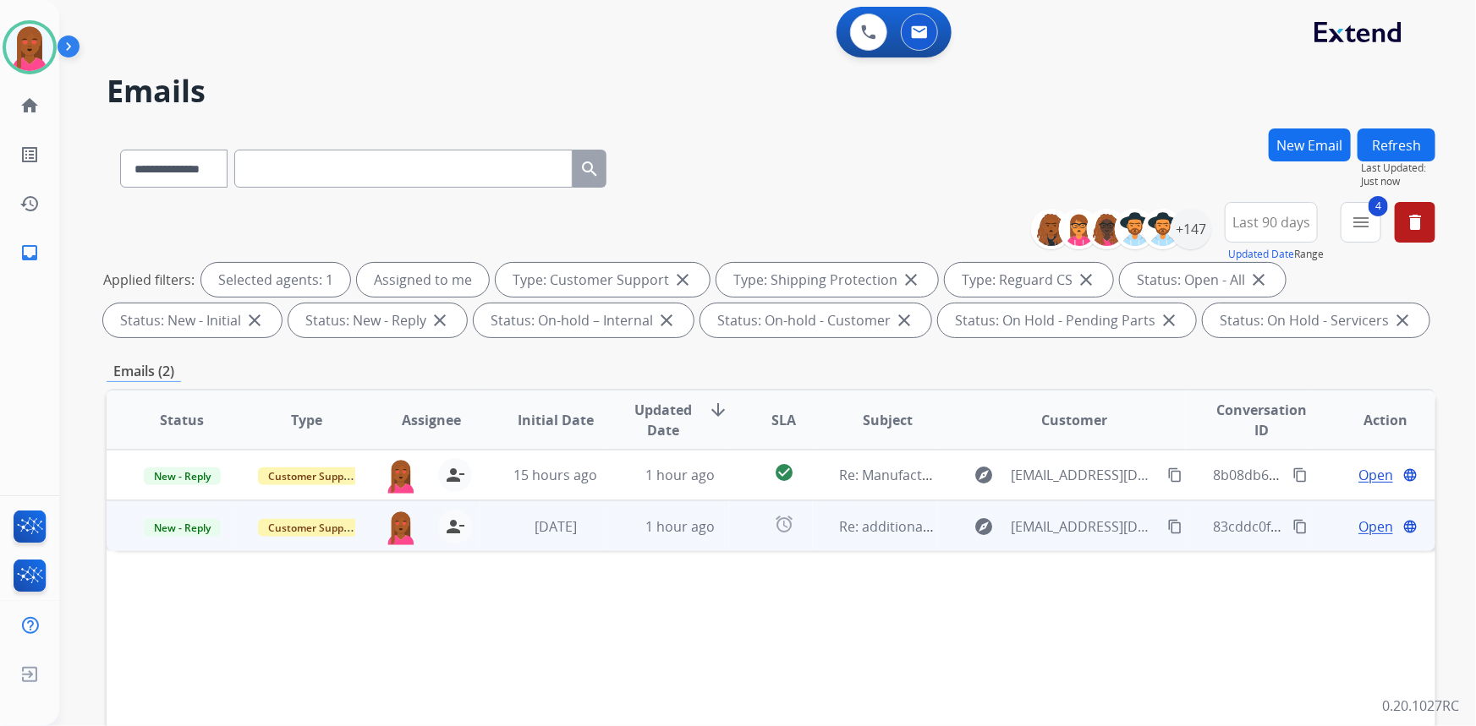
click at [1369, 531] on span "Open" at bounding box center [1375, 527] width 35 height 20
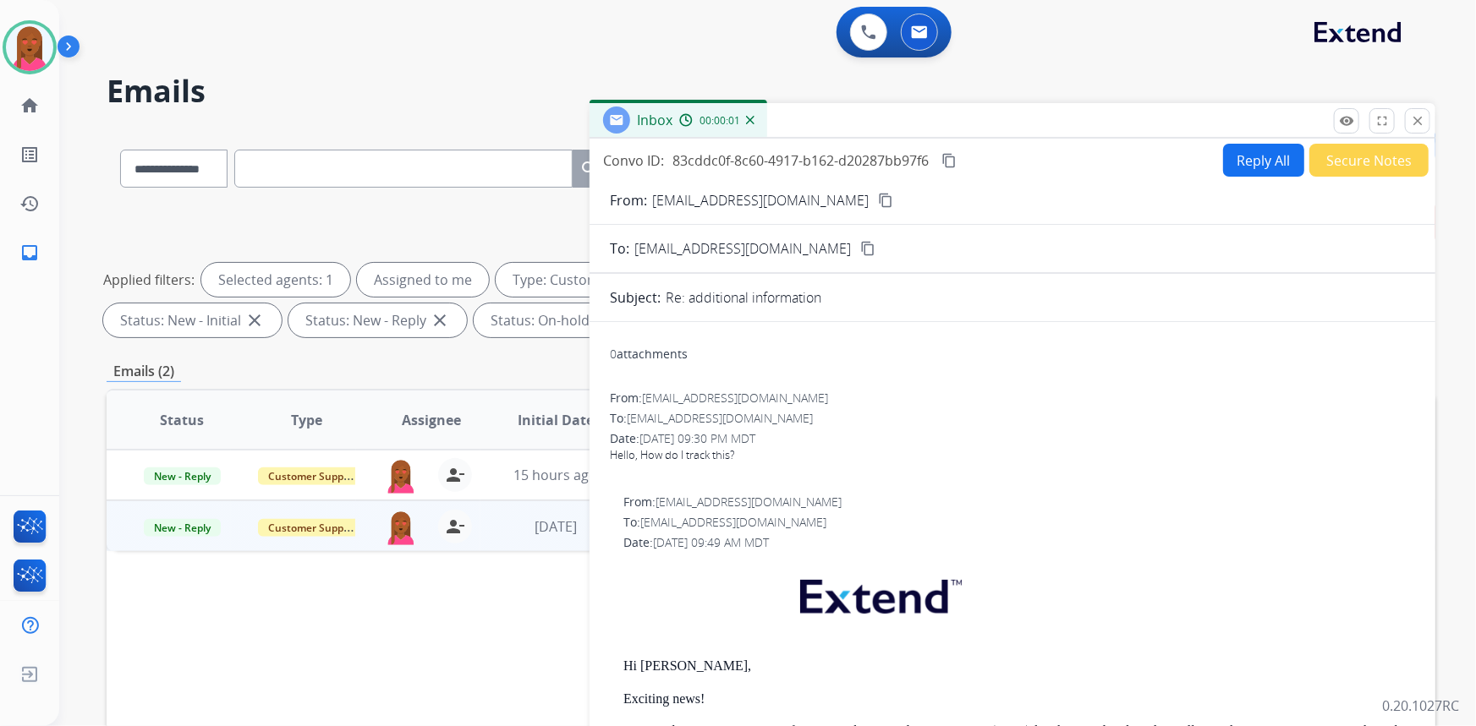
click at [878, 202] on mat-icon "content_copy" at bounding box center [885, 200] width 15 height 15
click at [732, 451] on div "Hello, How do I track this?" at bounding box center [1012, 455] width 805 height 17
click at [948, 165] on mat-icon "content_copy" at bounding box center [948, 160] width 15 height 15
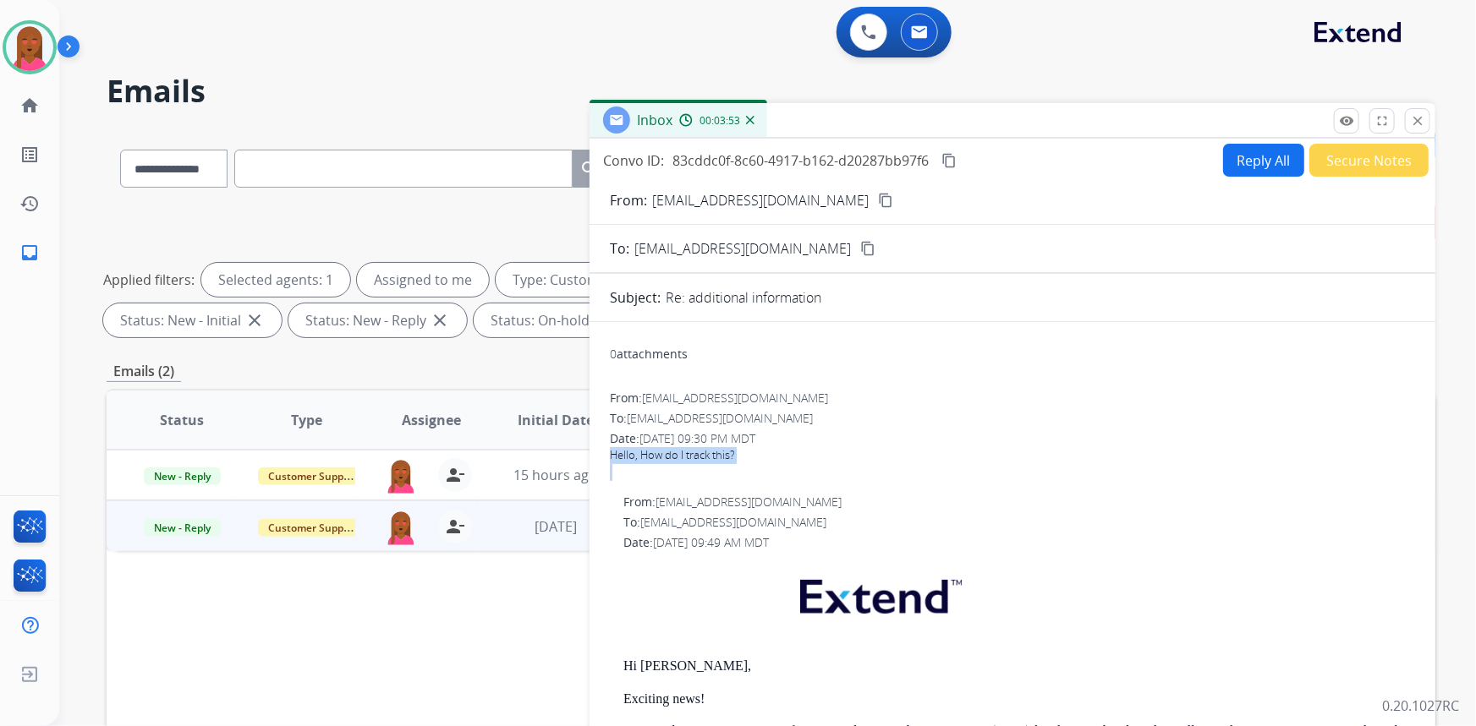
click at [1262, 161] on button "Reply All" at bounding box center [1263, 160] width 81 height 33
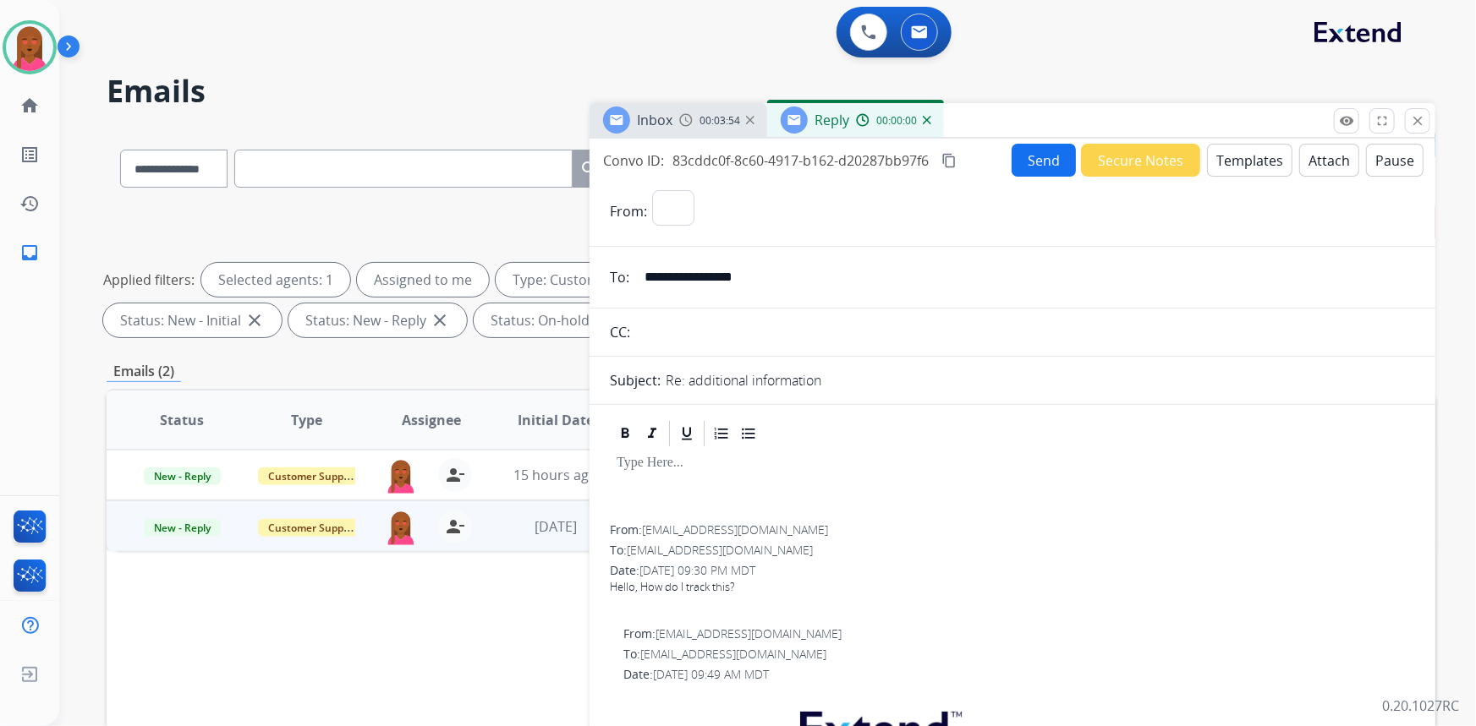
select select "**********"
click at [1243, 167] on button "Templates" at bounding box center [1249, 160] width 85 height 33
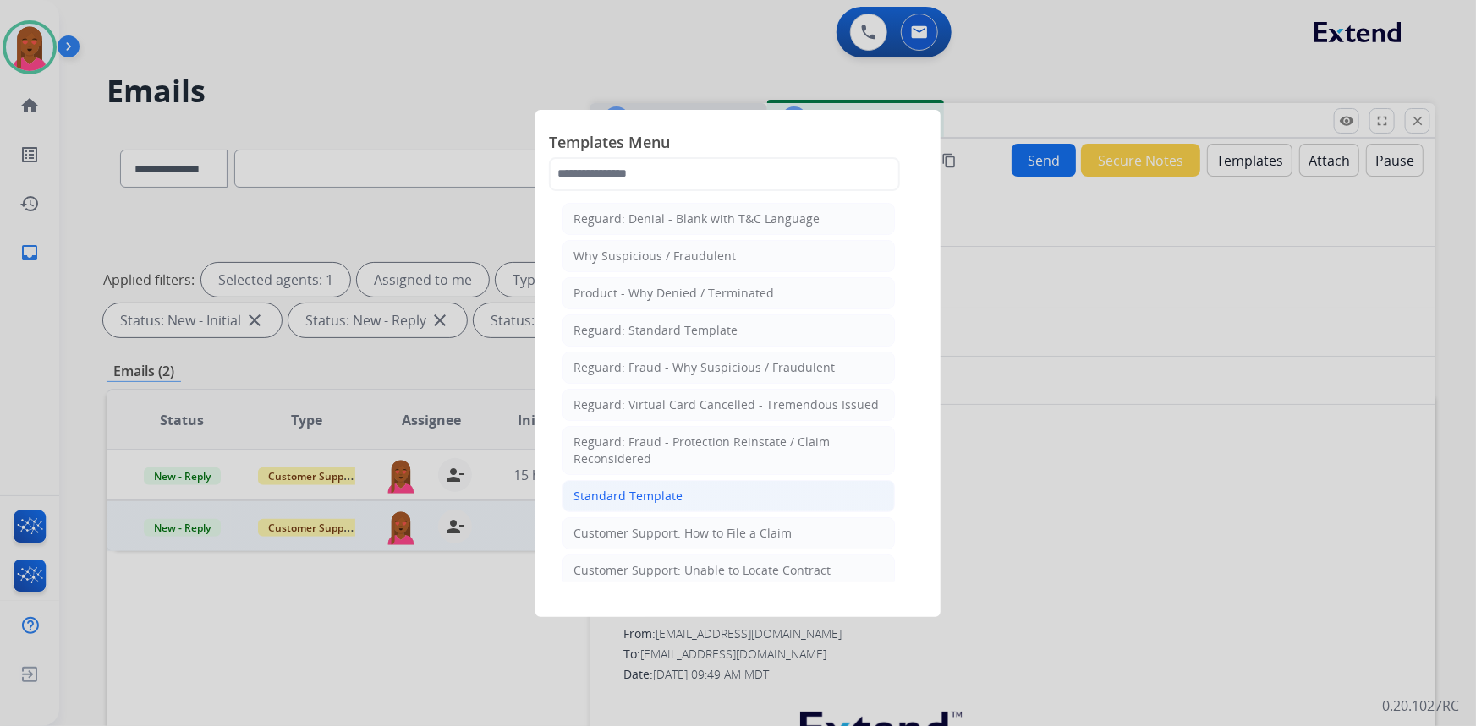
click at [695, 499] on li "Standard Template" at bounding box center [728, 496] width 332 height 32
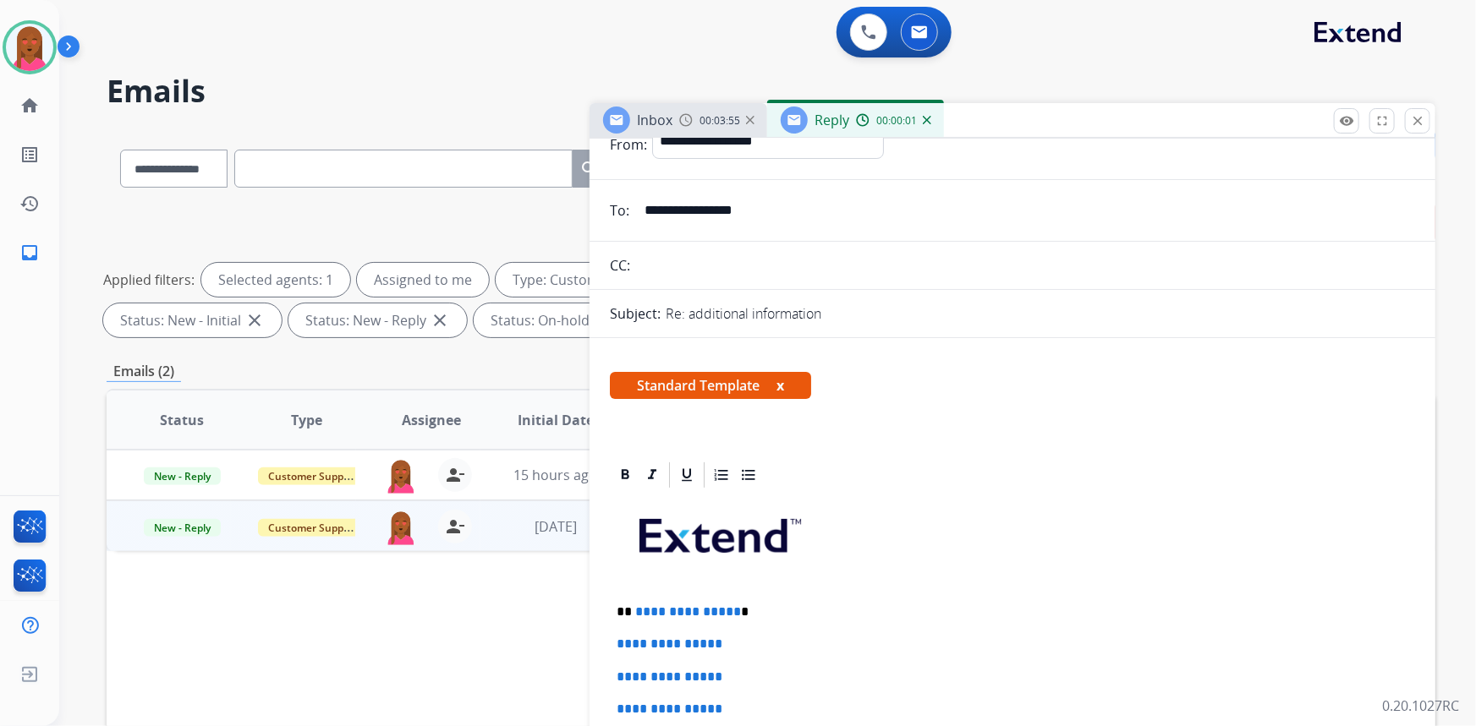
scroll to position [76, 0]
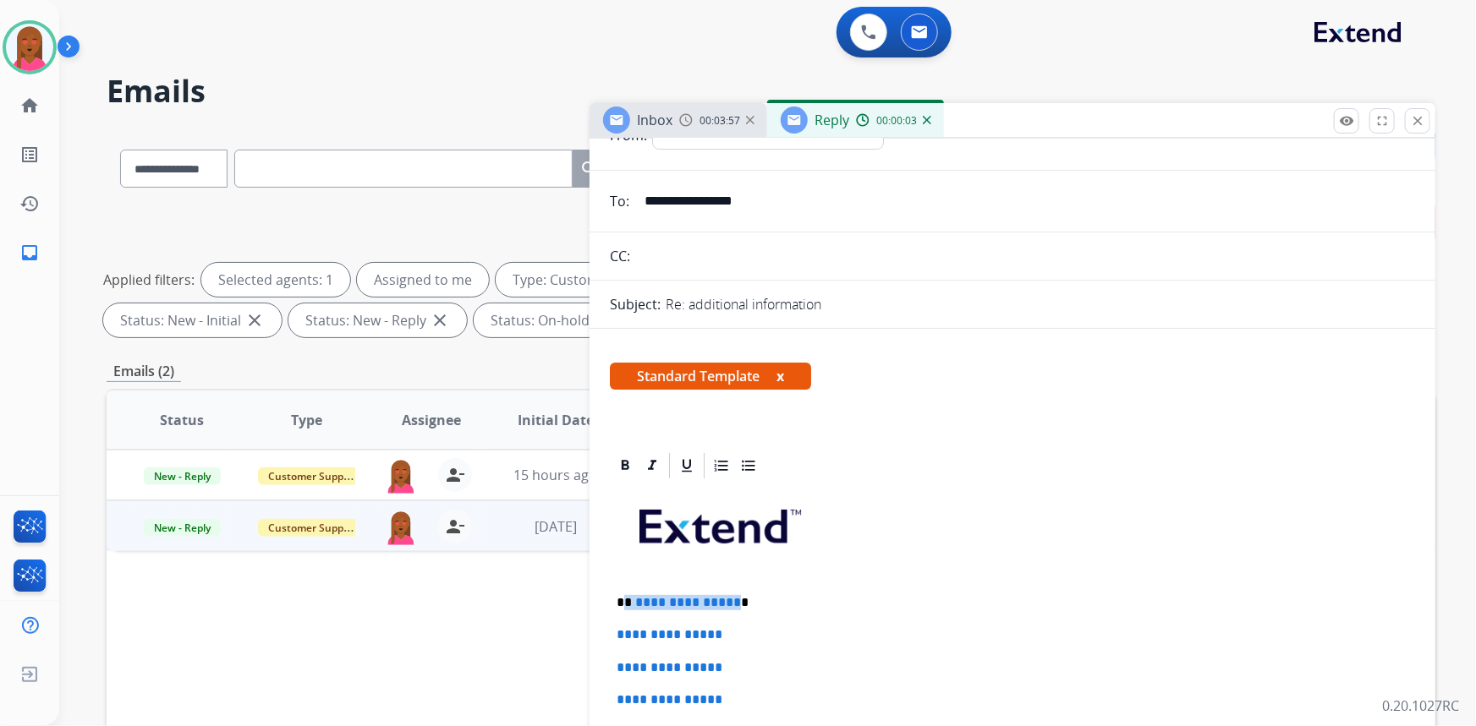
drag, startPoint x: 731, startPoint y: 597, endPoint x: 626, endPoint y: 603, distance: 105.0
click at [626, 603] on p "**********" at bounding box center [1006, 602] width 779 height 15
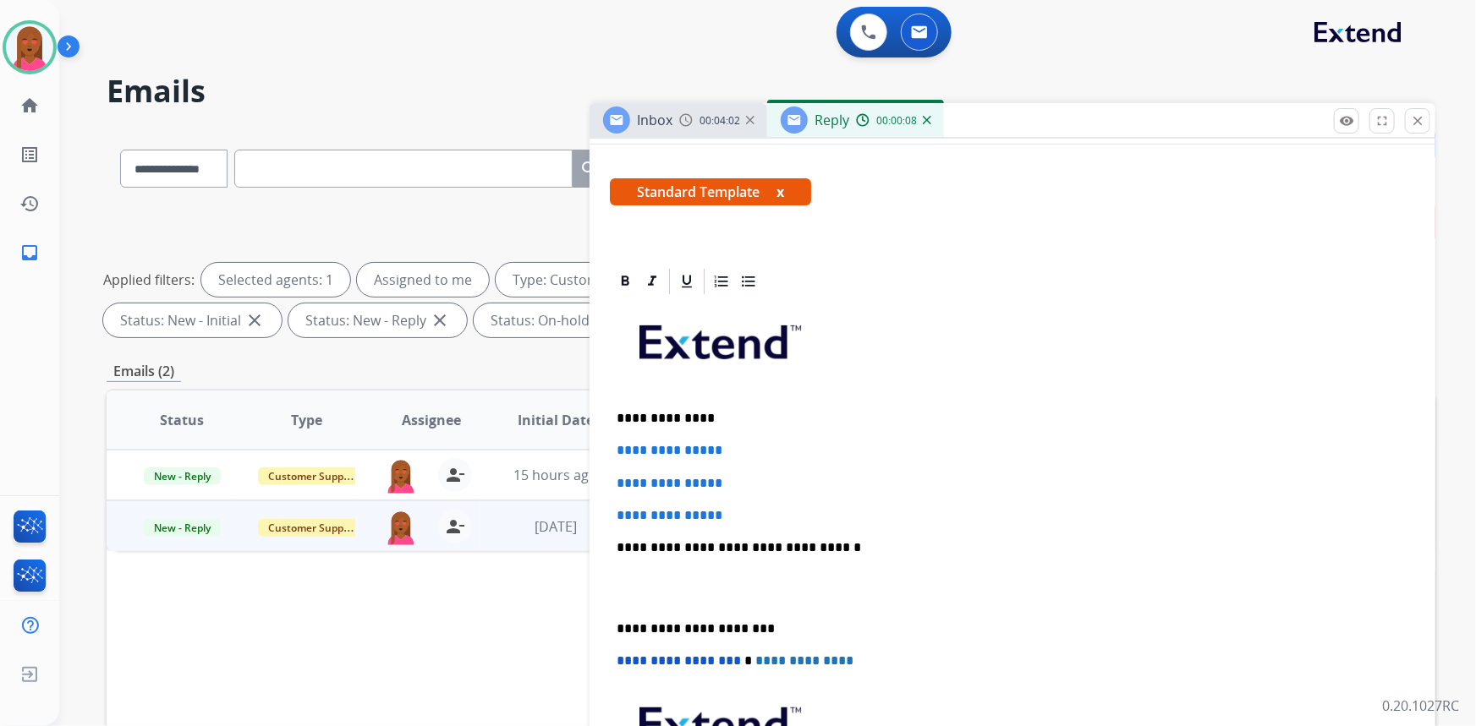
scroll to position [307, 0]
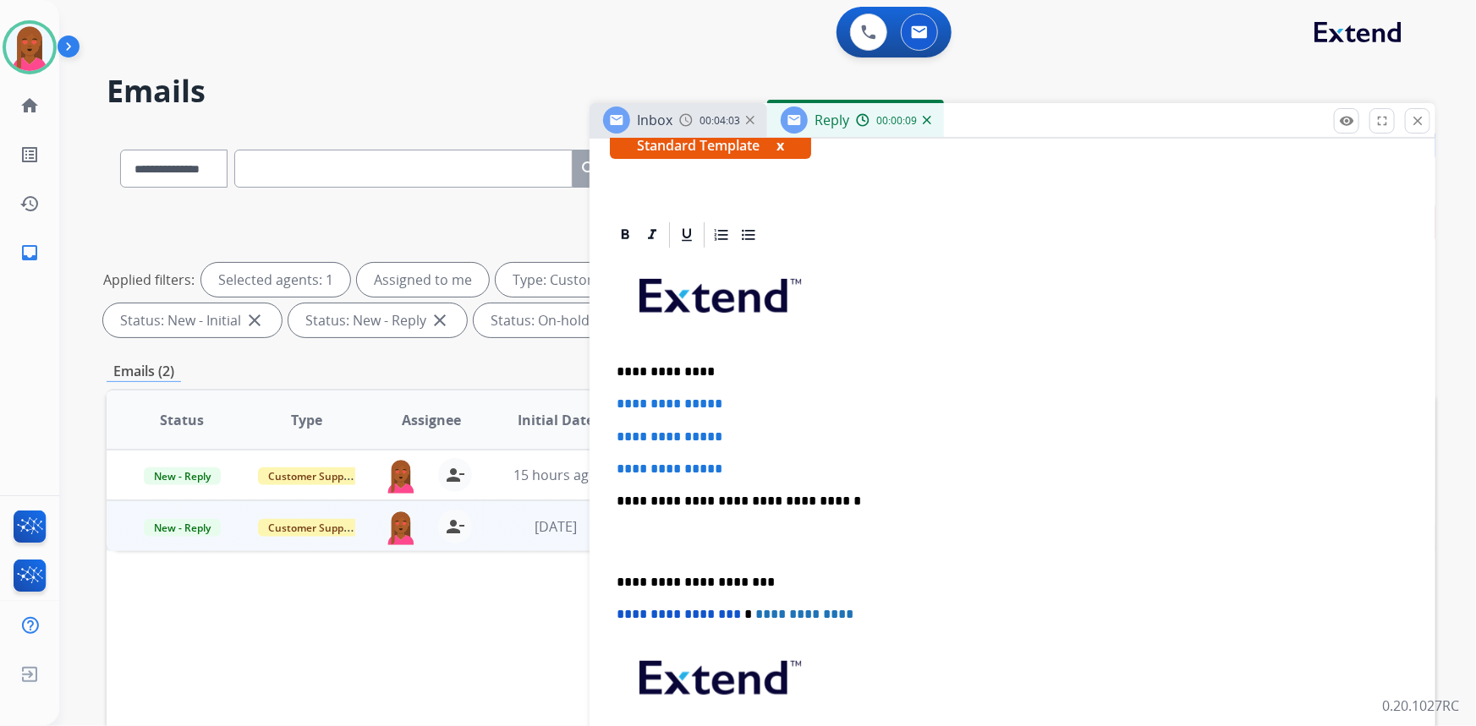
click at [637, 546] on p at bounding box center [1013, 542] width 792 height 31
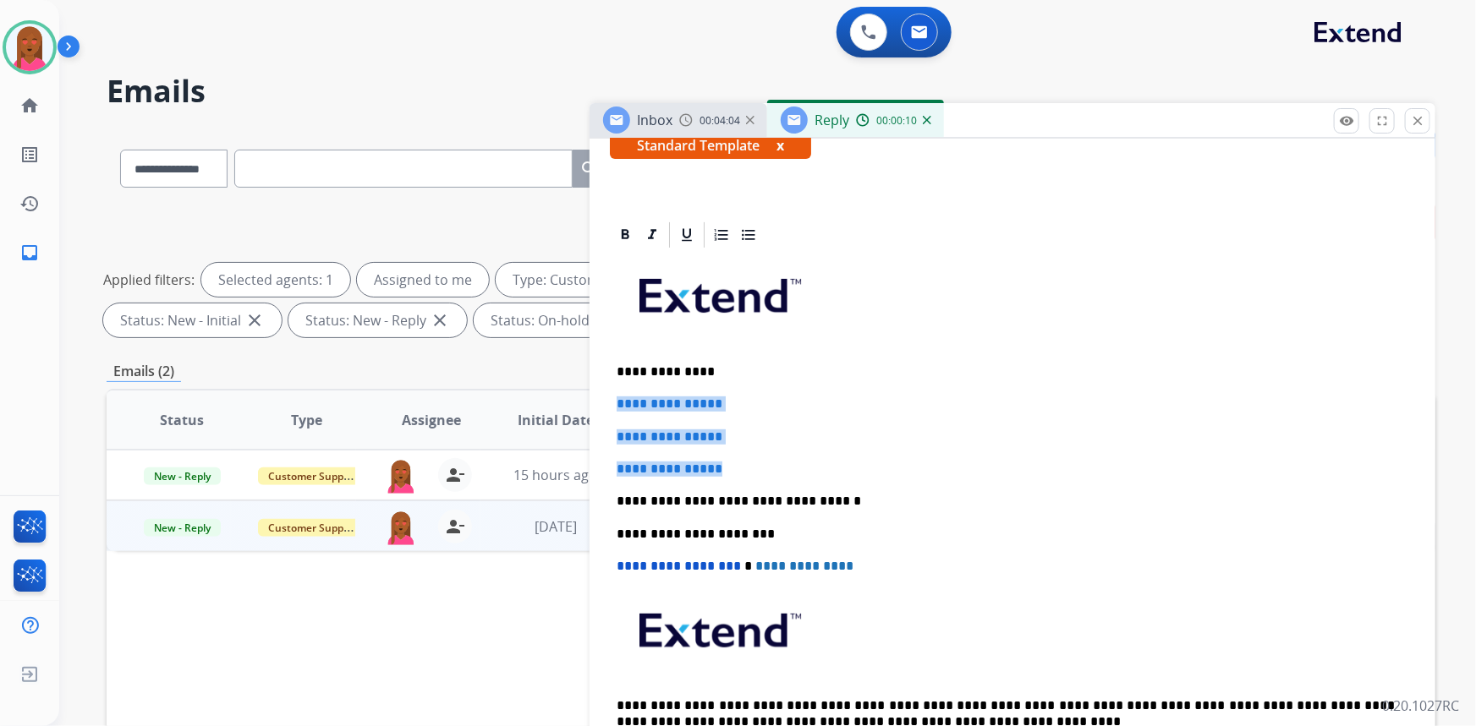
drag, startPoint x: 743, startPoint y: 465, endPoint x: 607, endPoint y: 398, distance: 151.3
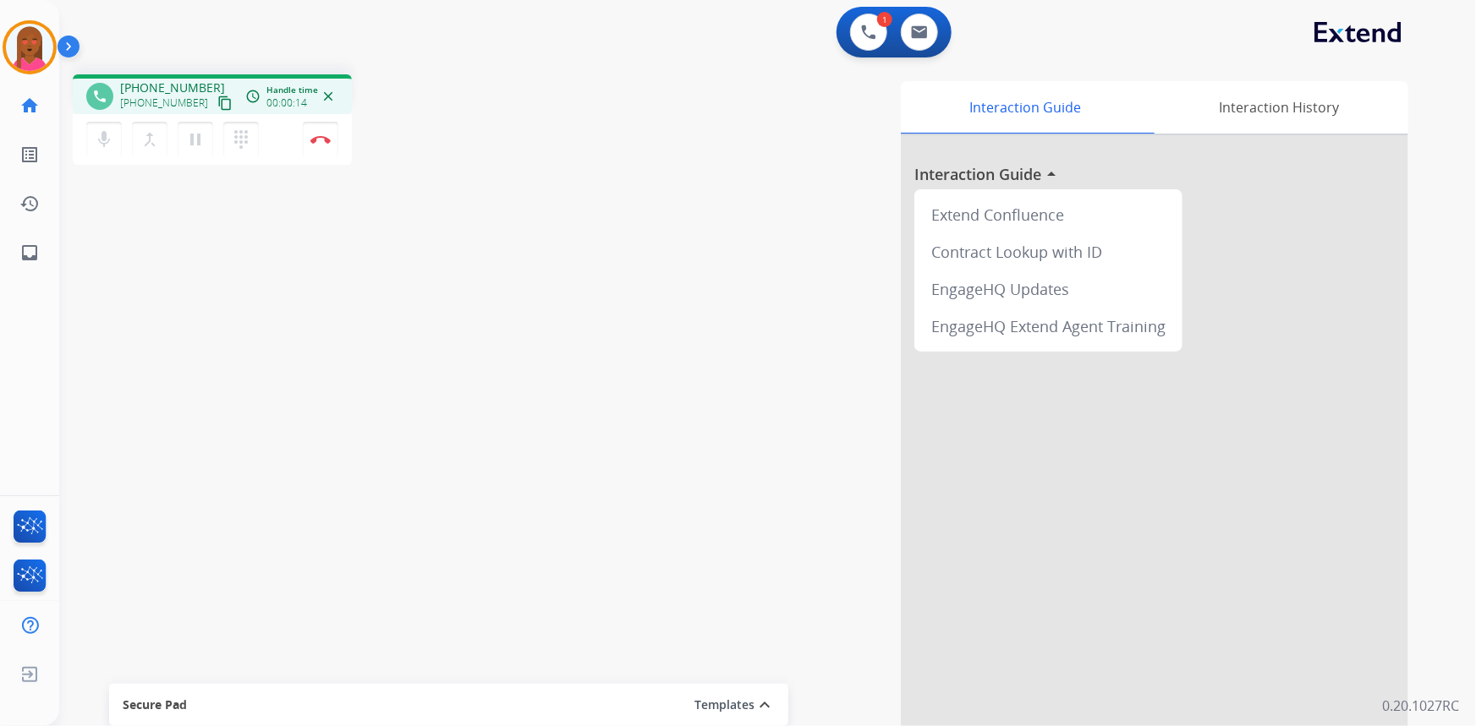
click at [217, 99] on mat-icon "content_copy" at bounding box center [224, 103] width 15 height 15
click at [321, 140] on img at bounding box center [320, 139] width 20 height 8
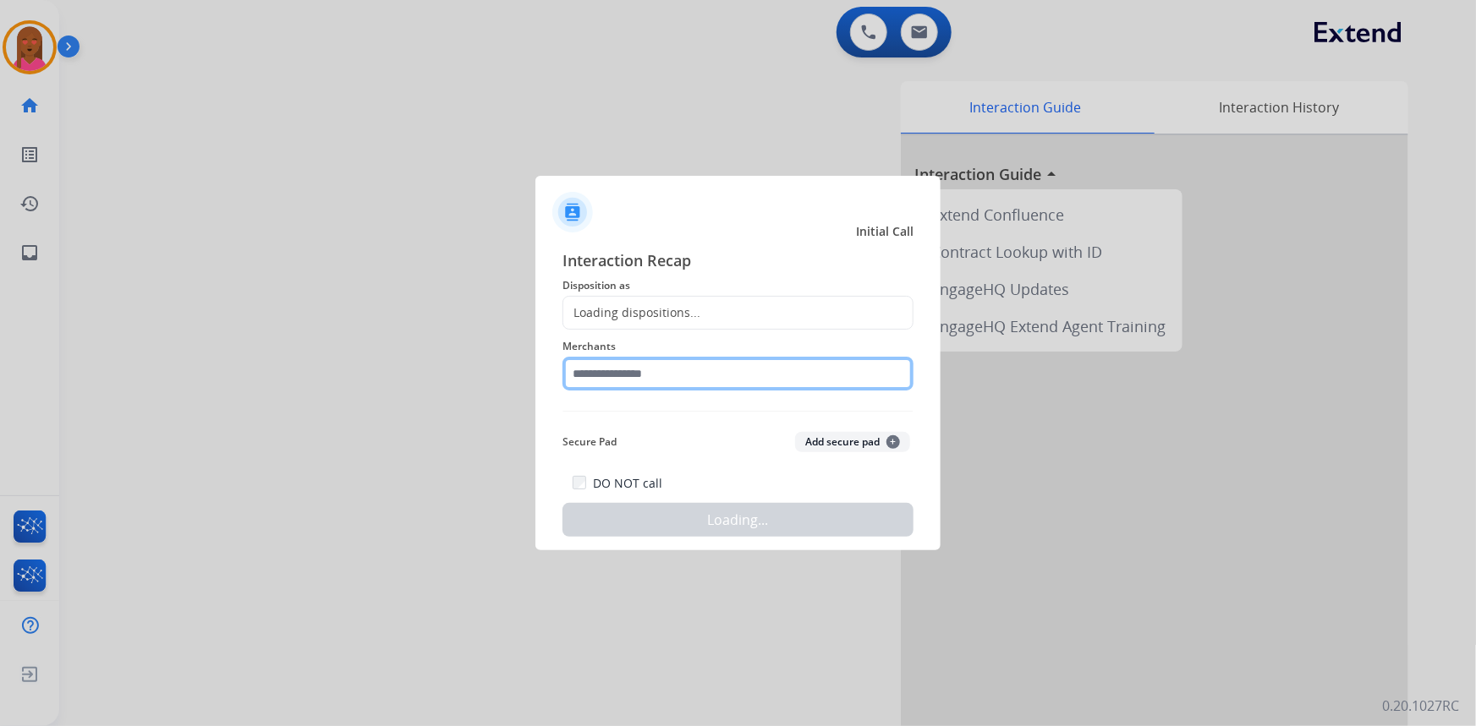
click at [811, 376] on input "text" at bounding box center [737, 374] width 351 height 34
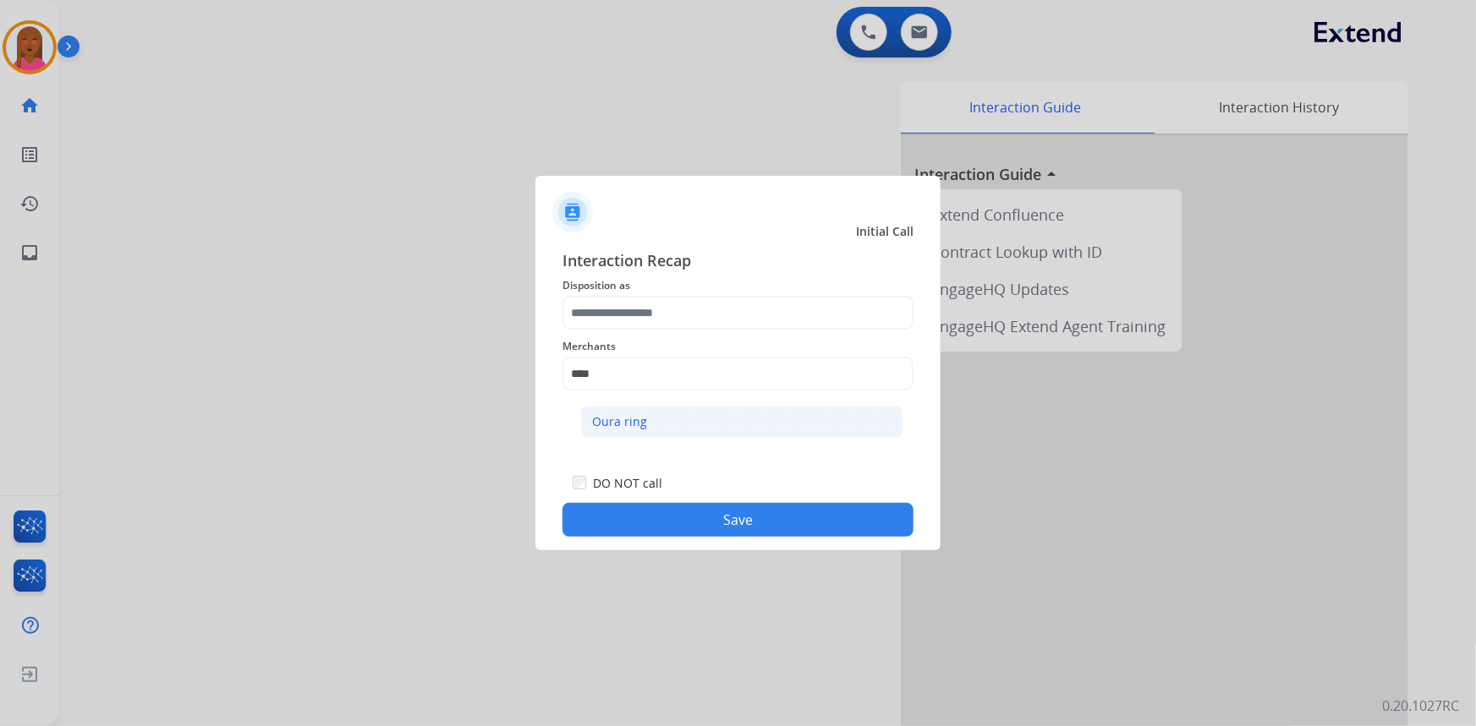
click at [711, 435] on li "Oura ring" at bounding box center [742, 422] width 322 height 32
type input "*********"
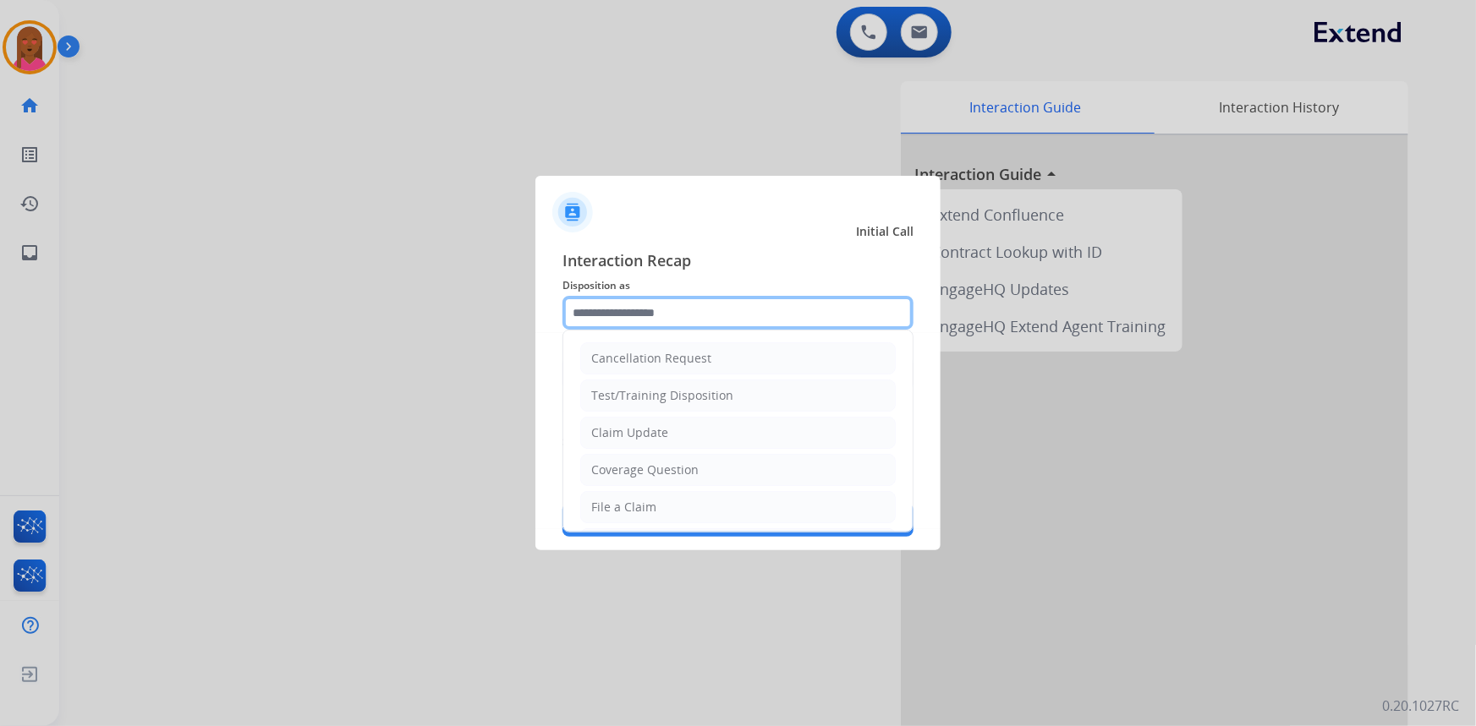
click at [720, 315] on input "text" at bounding box center [737, 313] width 351 height 34
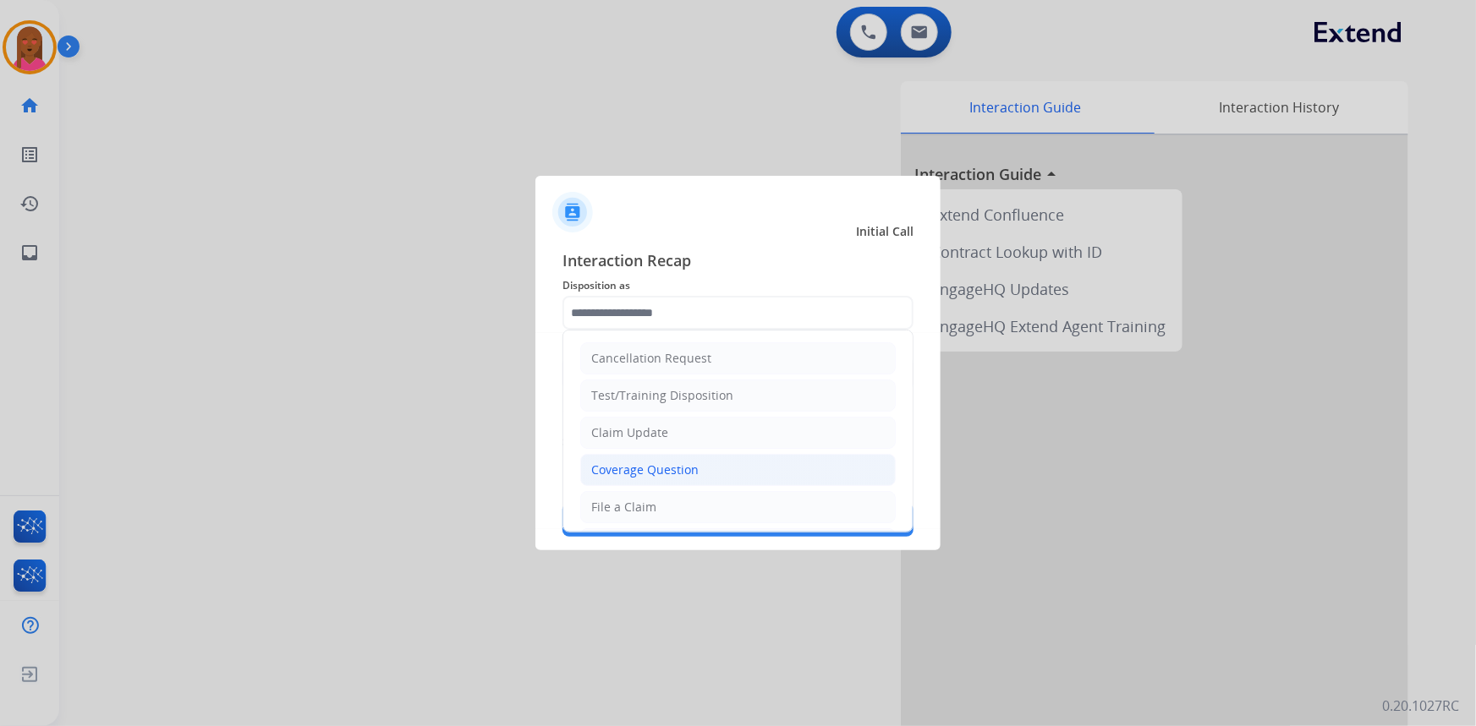
click at [689, 467] on div "Coverage Question" at bounding box center [644, 470] width 107 height 17
type input "**********"
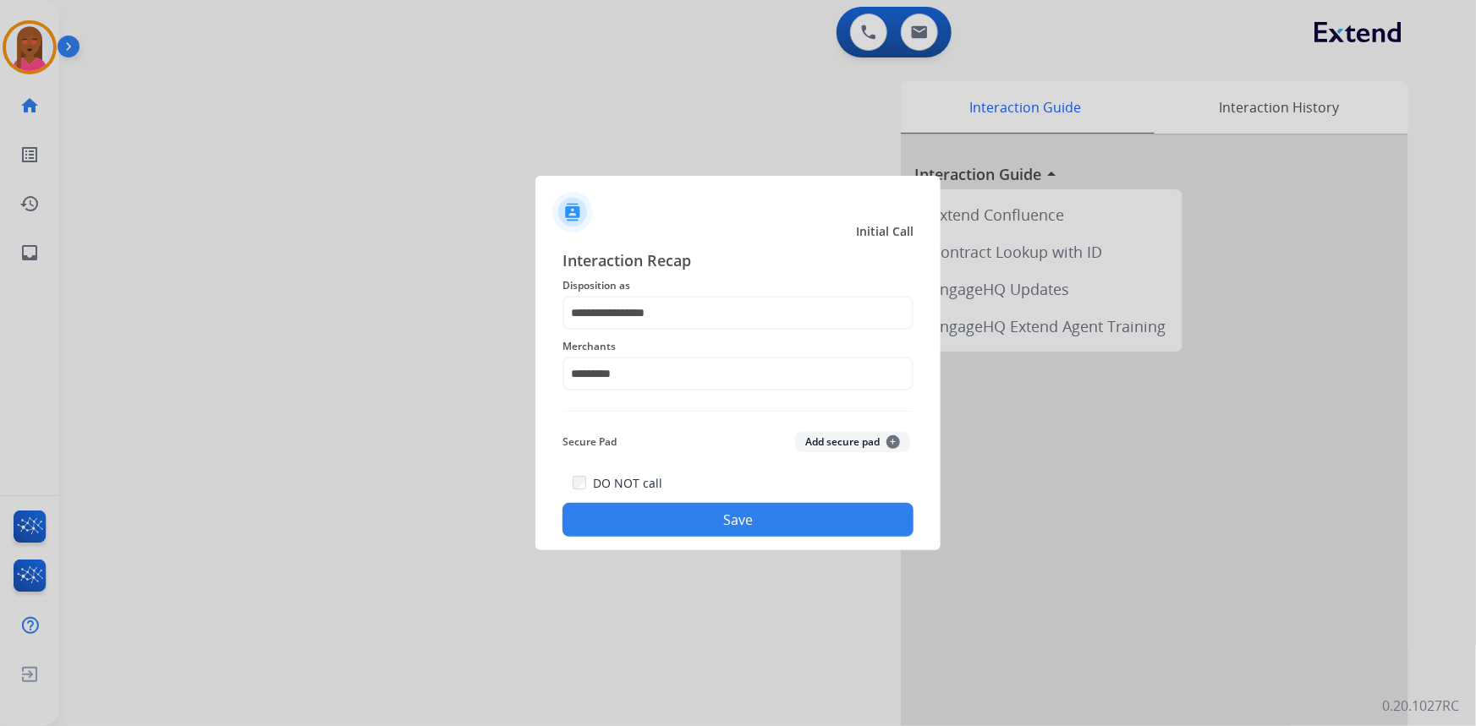
click at [713, 520] on button "Save" at bounding box center [737, 520] width 351 height 34
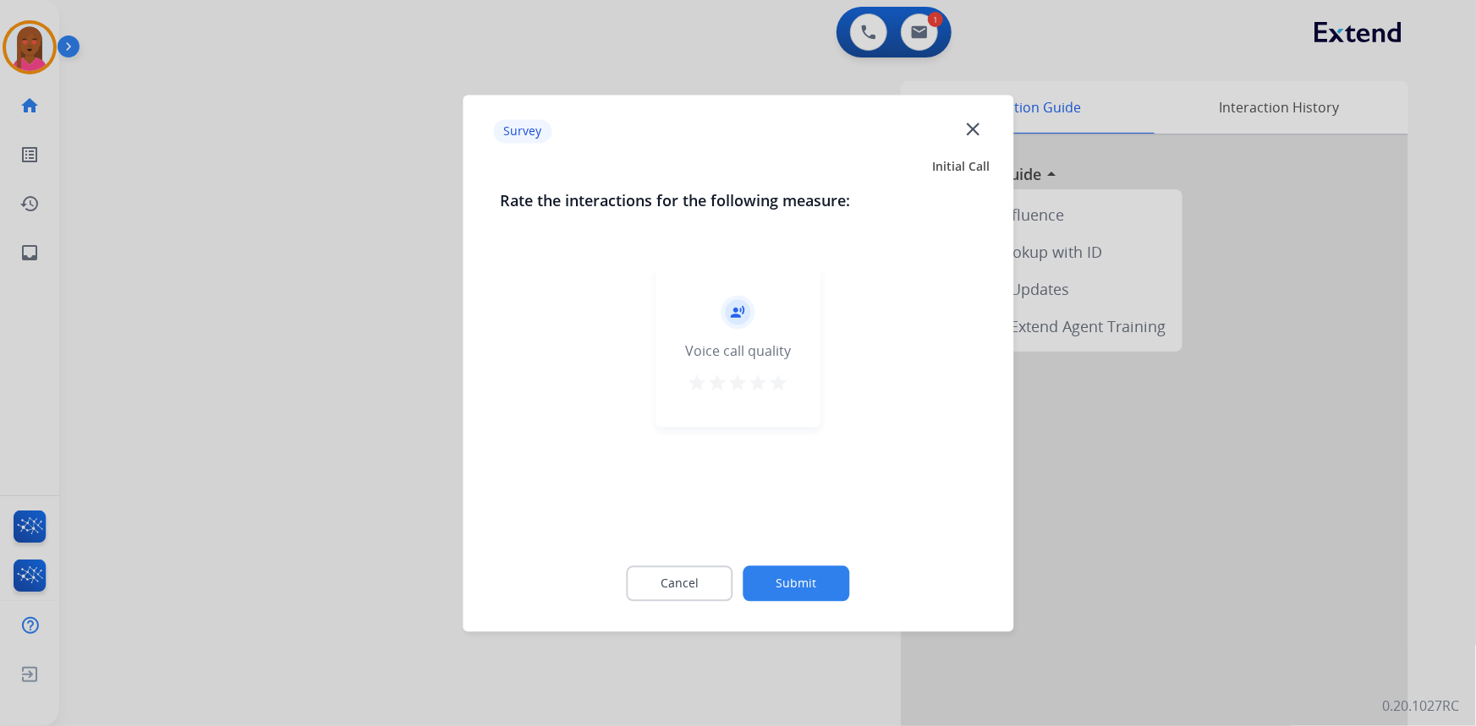
click at [982, 118] on mat-icon "close" at bounding box center [973, 129] width 22 height 22
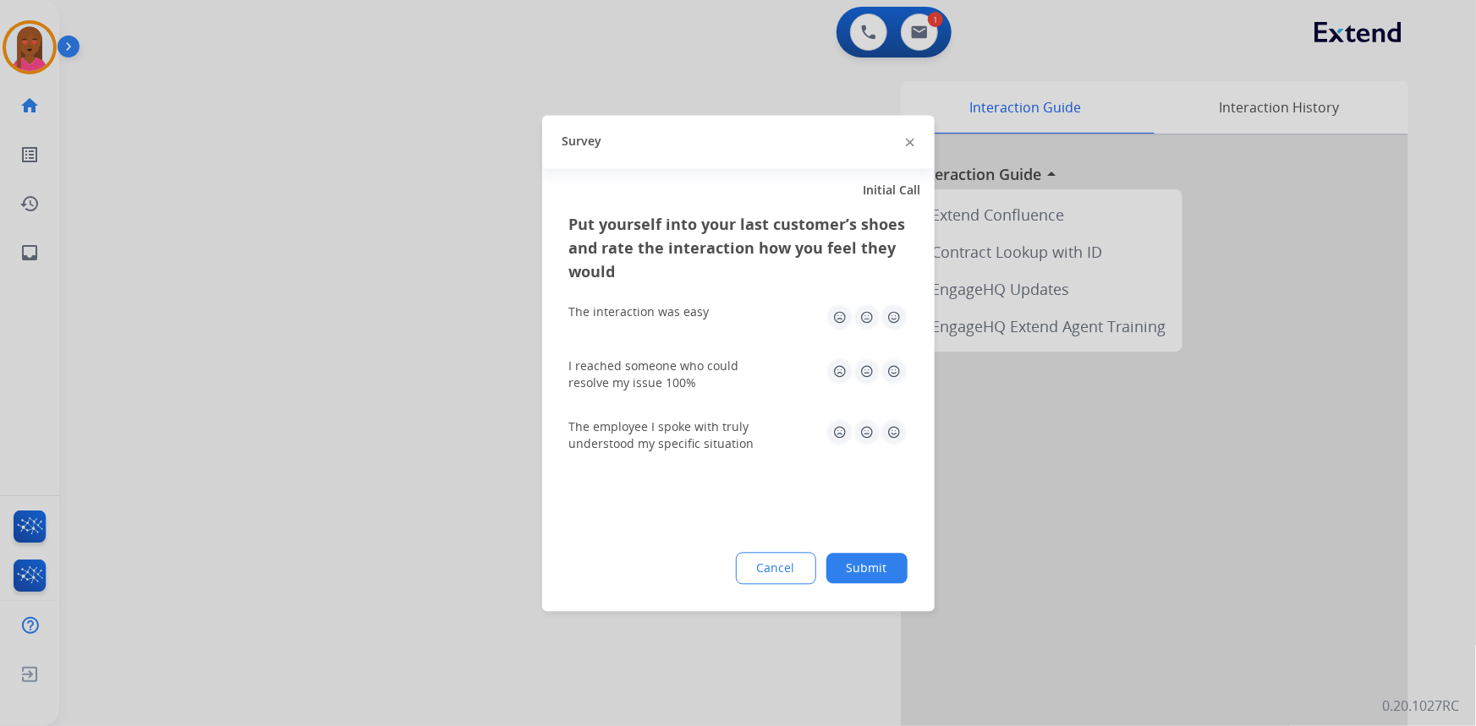
click at [926, 57] on div at bounding box center [738, 363] width 1476 height 726
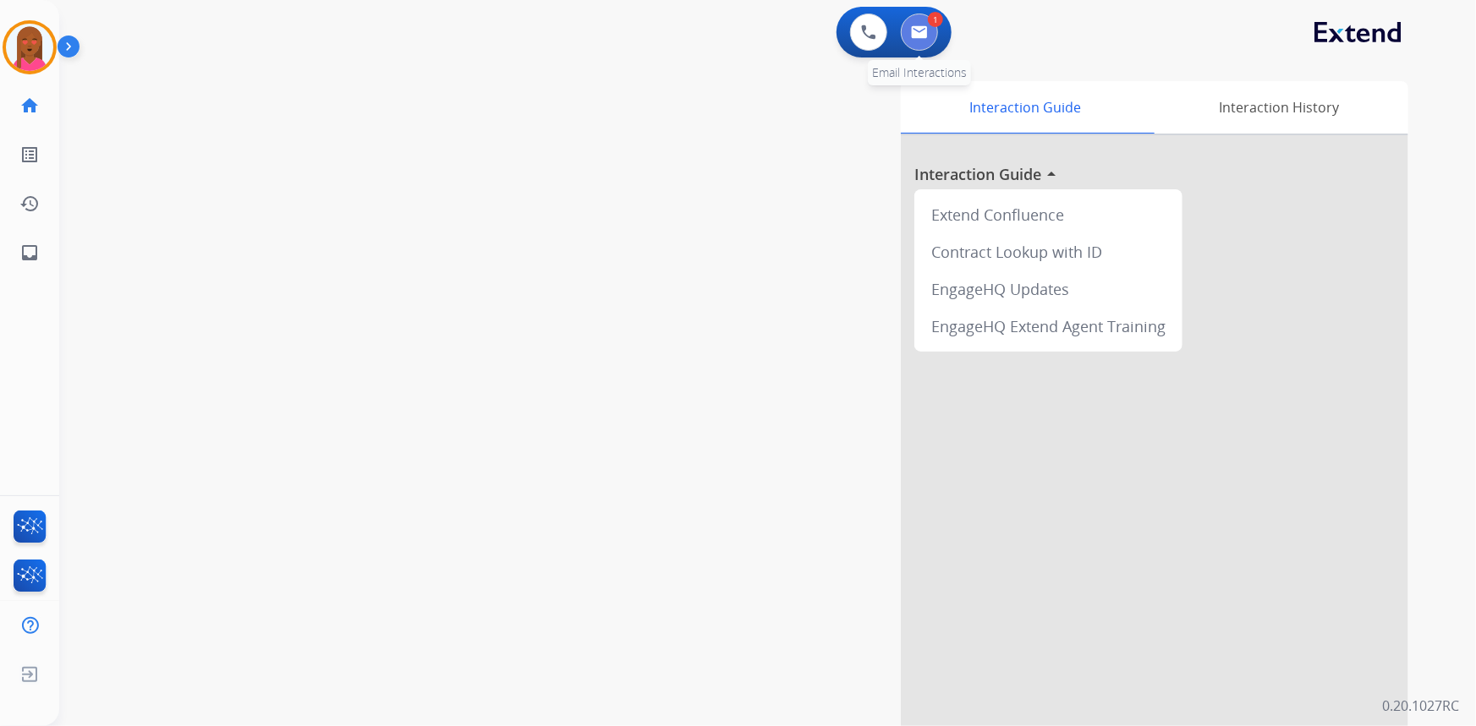
click at [924, 34] on img at bounding box center [919, 32] width 17 height 14
select select "**********"
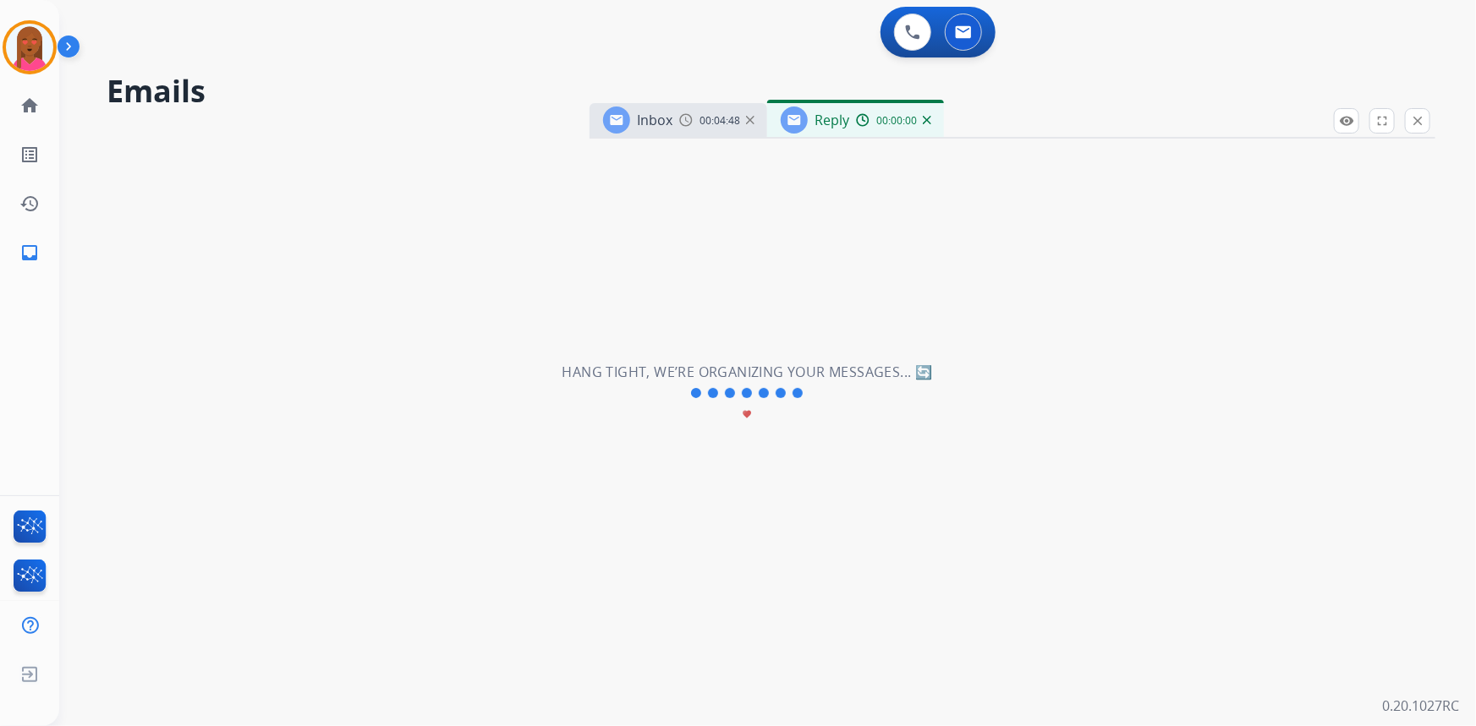
select select "**********"
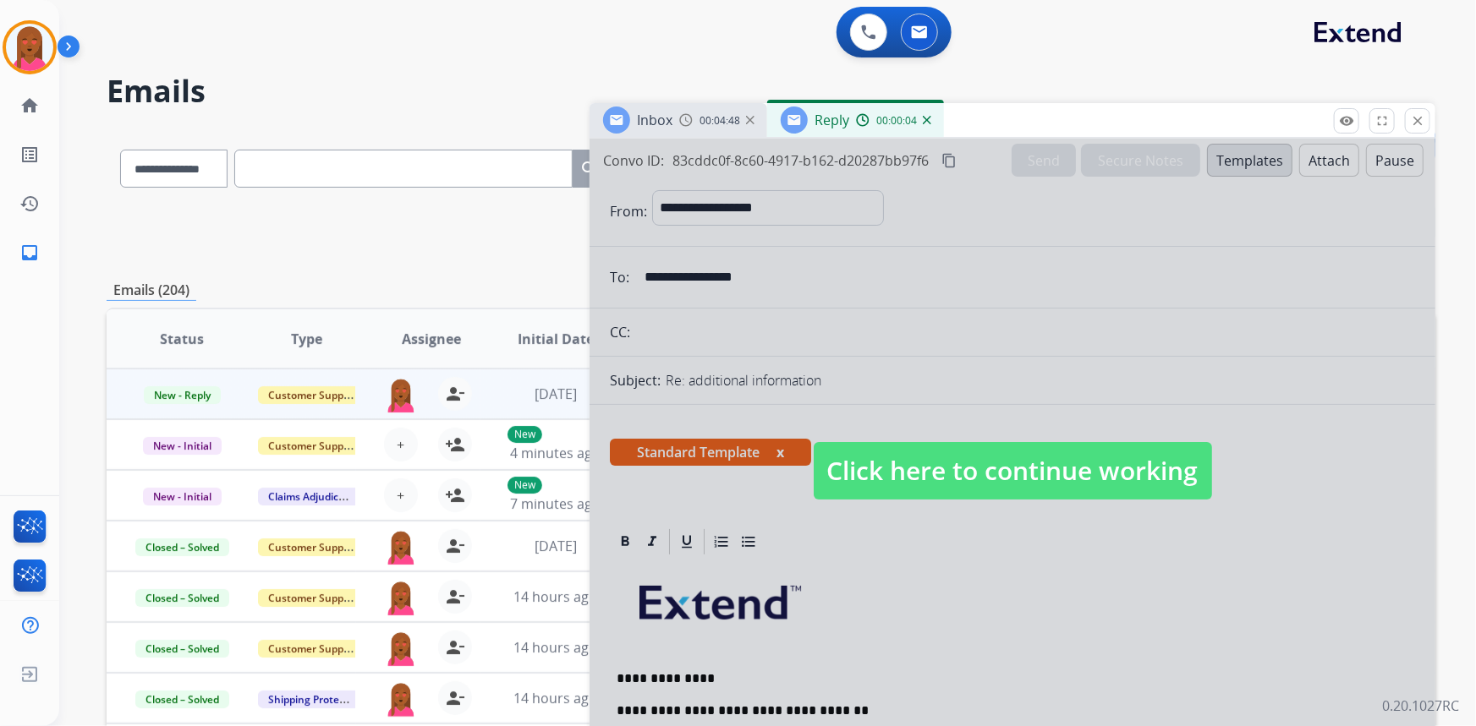
click at [967, 475] on span "Click here to continue working" at bounding box center [1013, 471] width 398 height 58
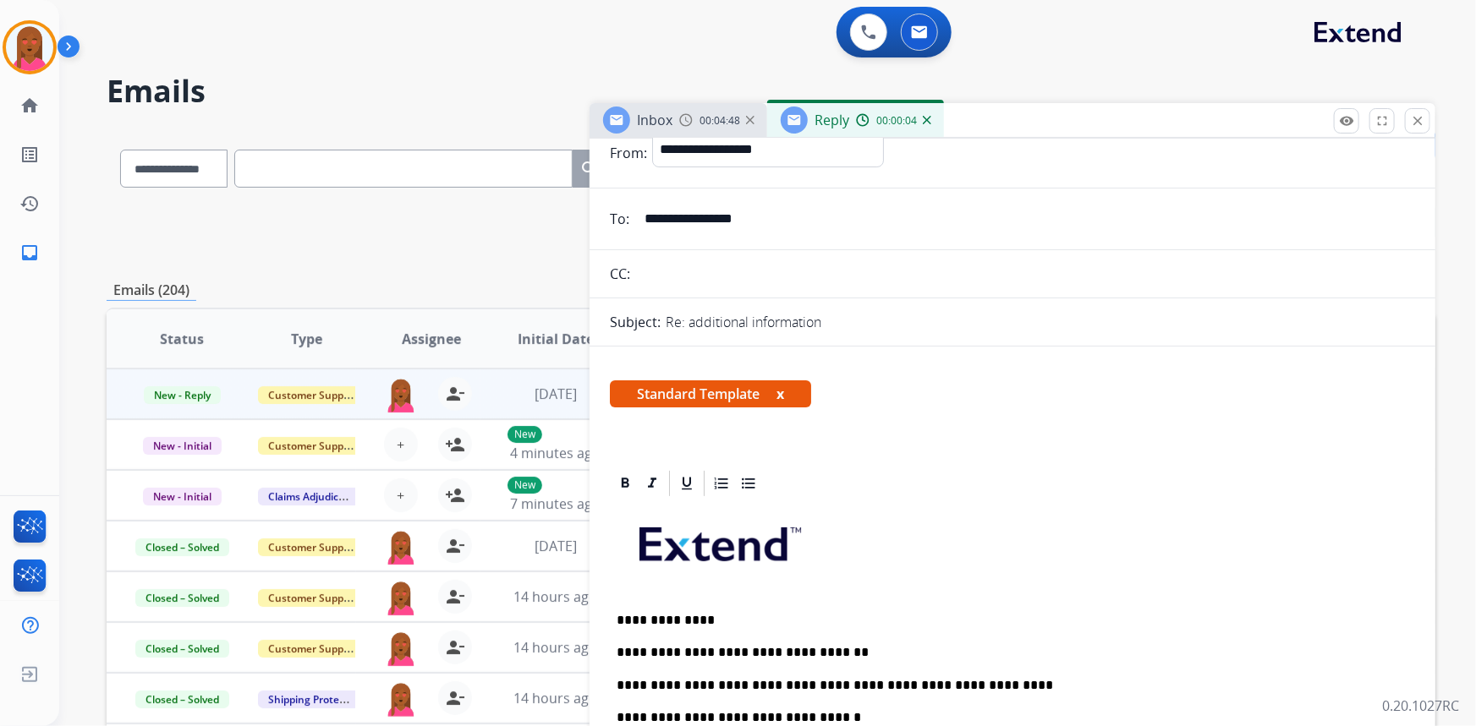
scroll to position [230, 0]
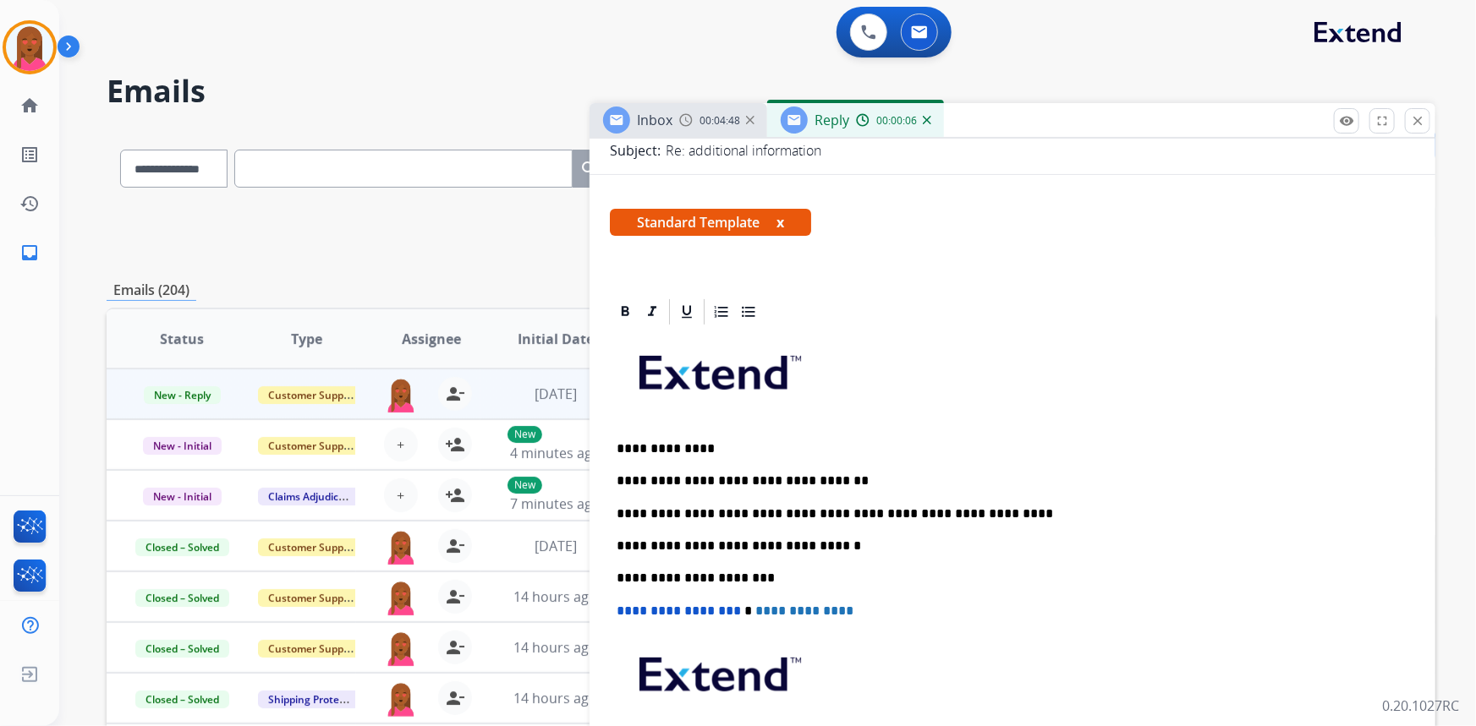
click at [973, 508] on p "**********" at bounding box center [1006, 514] width 779 height 15
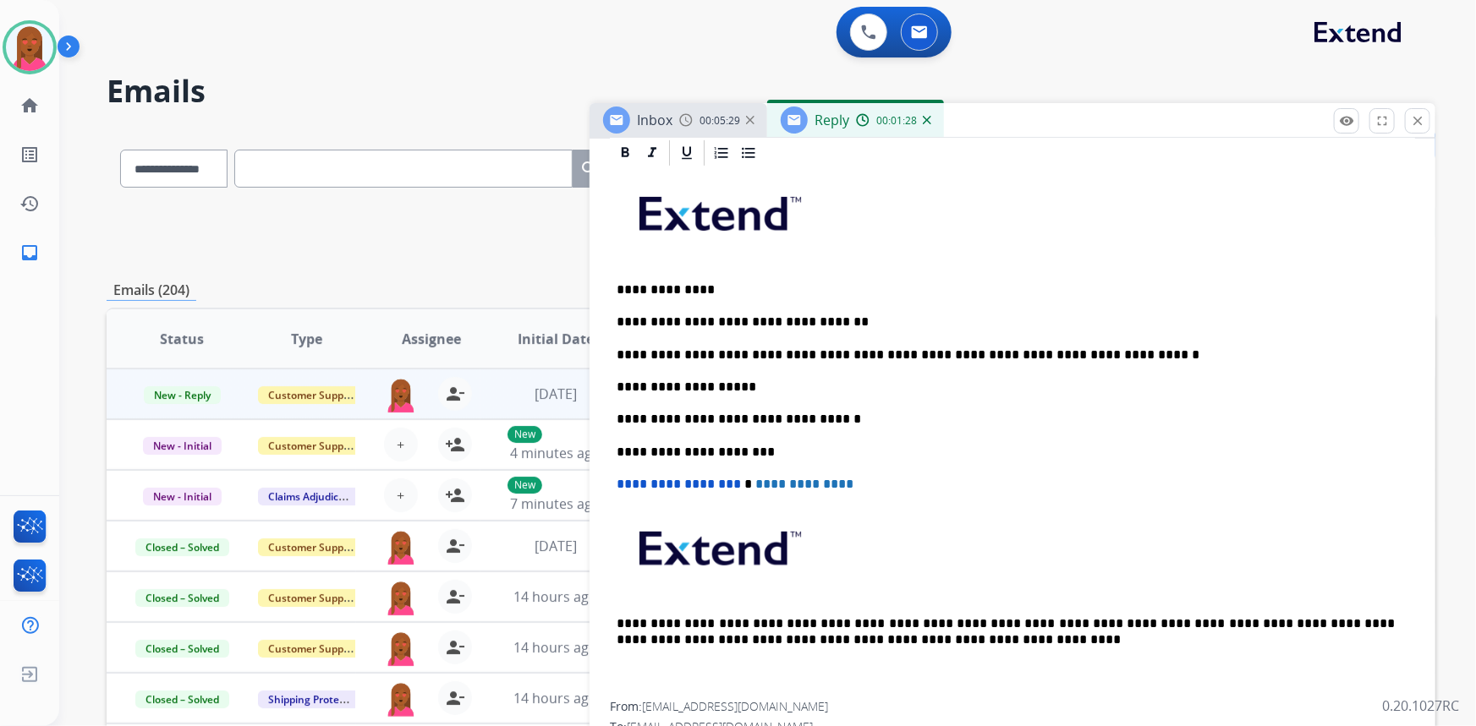
scroll to position [384, 0]
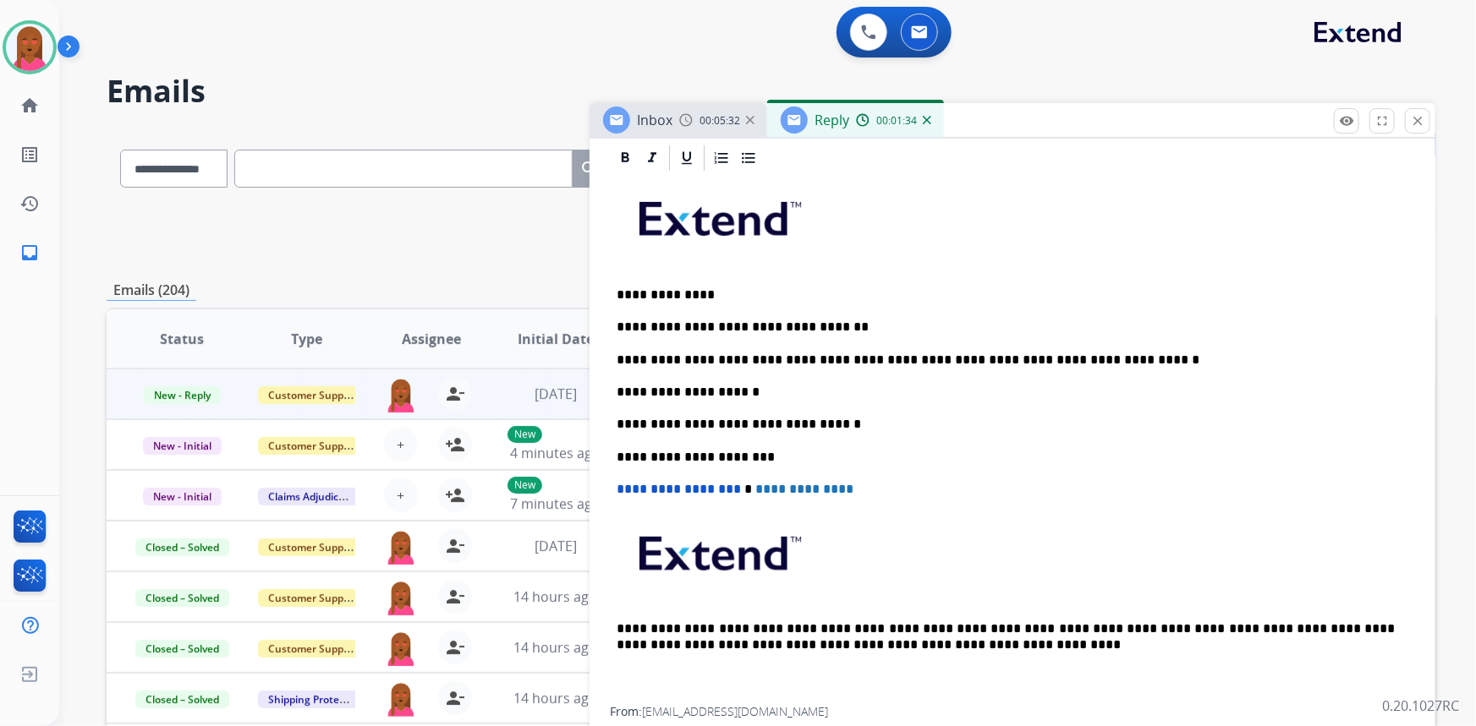
click at [792, 385] on p "**********" at bounding box center [1006, 392] width 779 height 15
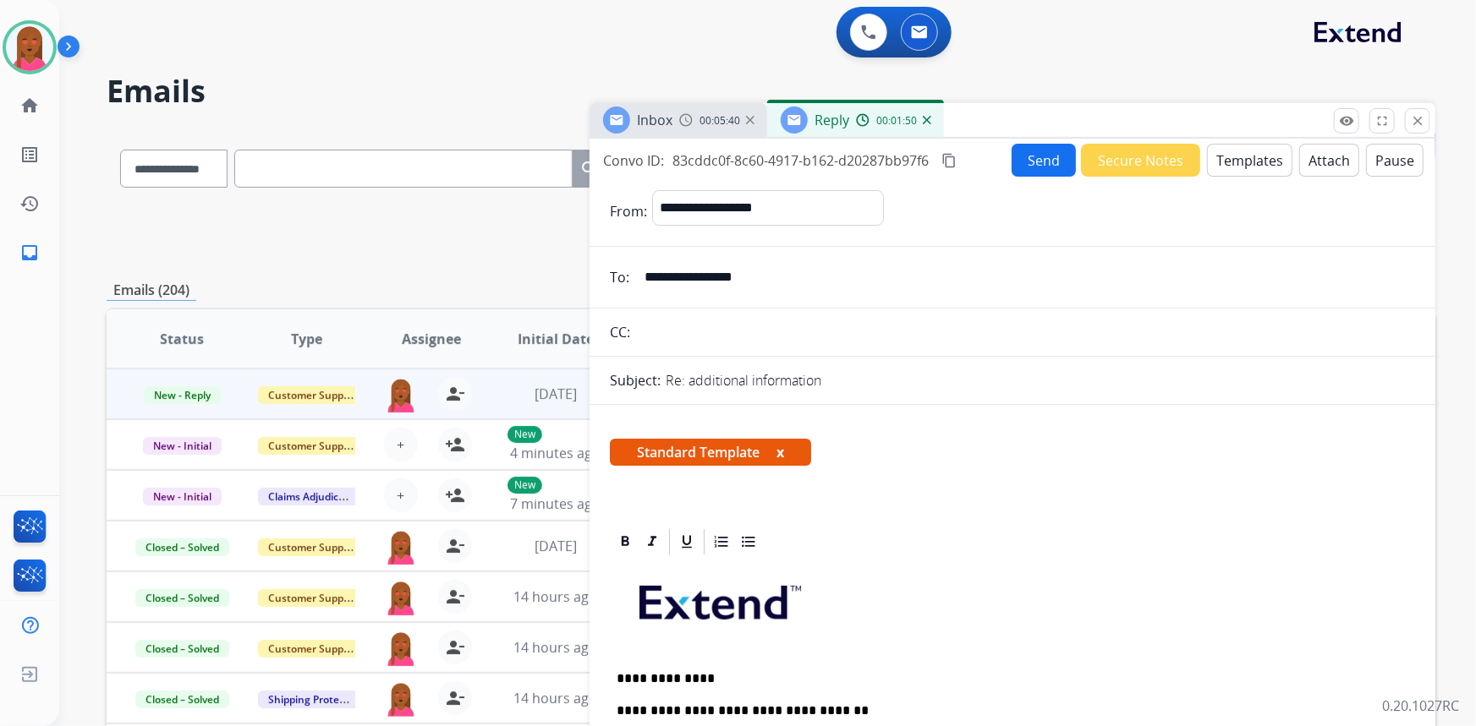
click at [1038, 158] on button "Send" at bounding box center [1044, 160] width 64 height 33
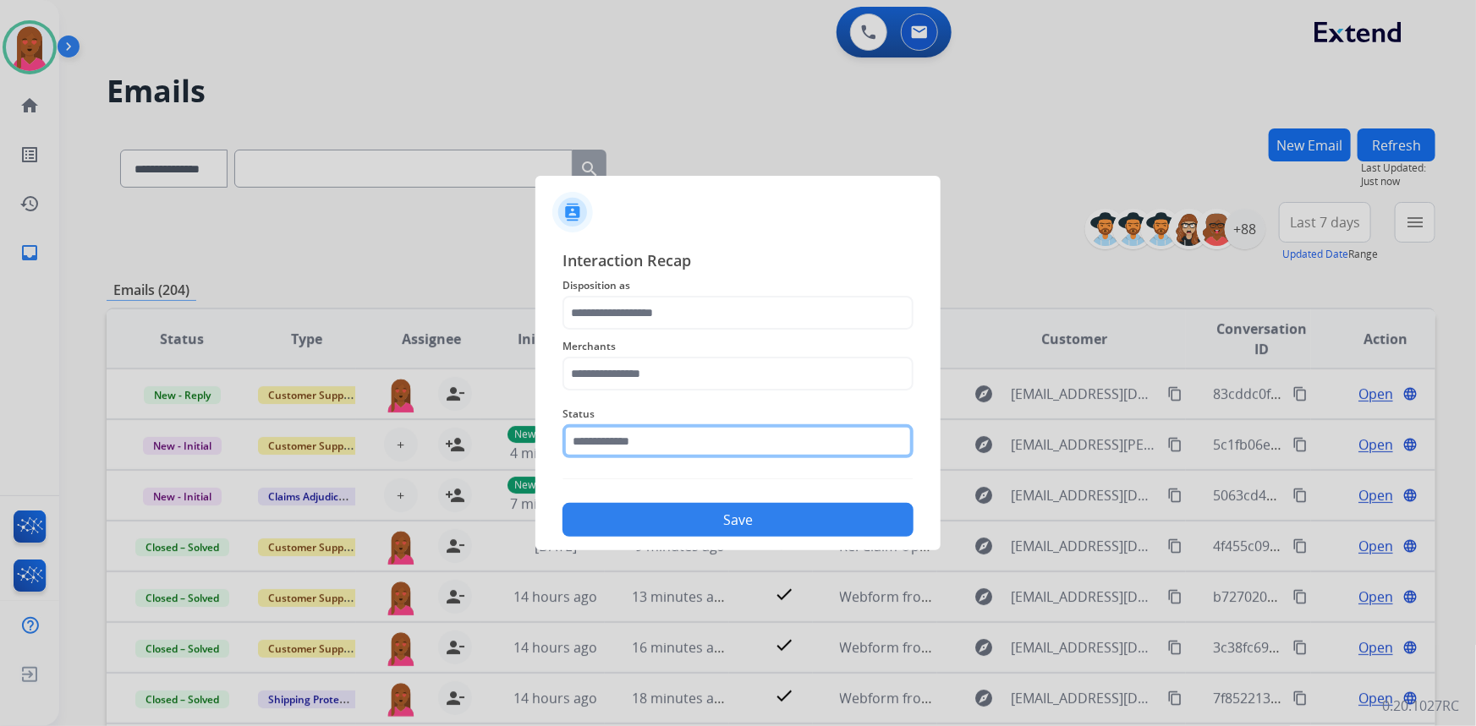
click at [615, 430] on input "text" at bounding box center [737, 442] width 351 height 34
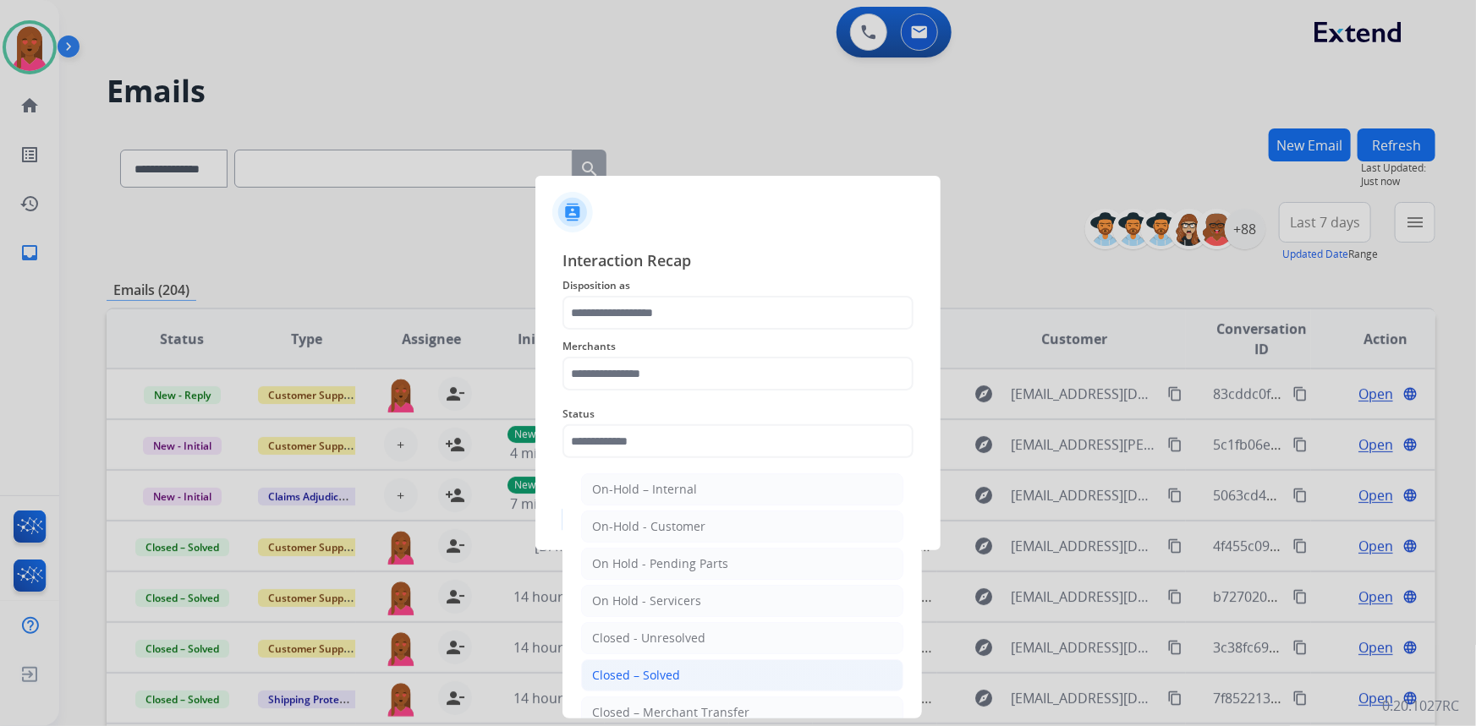
click at [632, 673] on div "Closed – Solved" at bounding box center [636, 675] width 88 height 17
type input "**********"
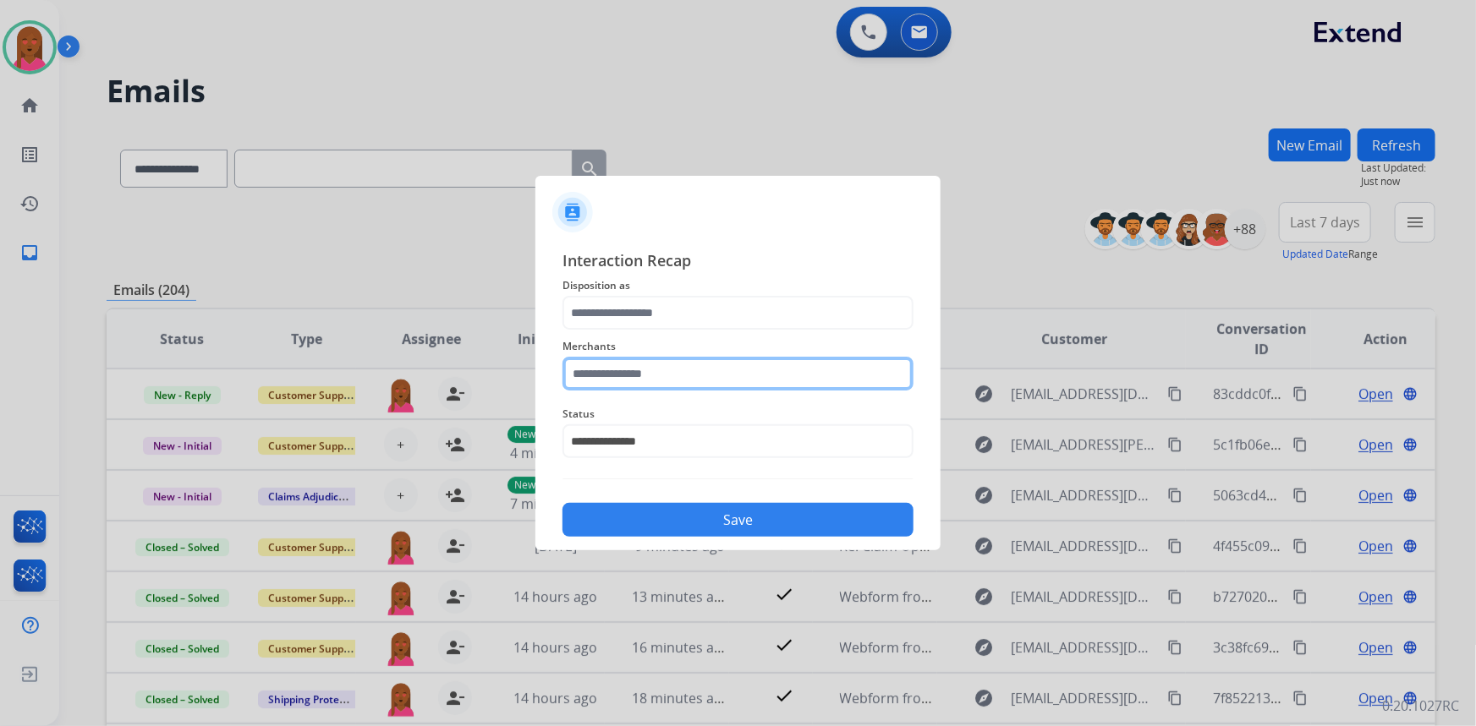
click at [659, 365] on input "text" at bounding box center [737, 374] width 351 height 34
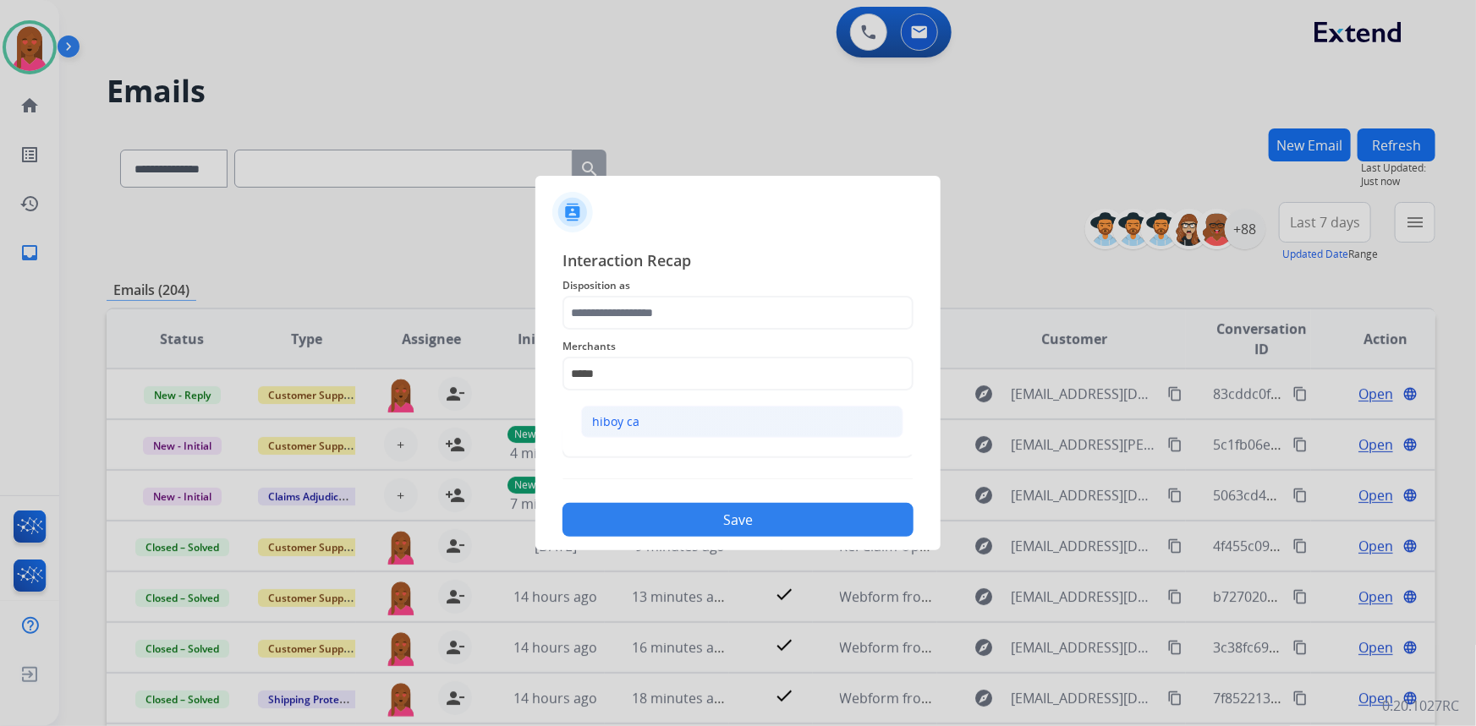
click at [733, 411] on li "hiboy ca" at bounding box center [742, 422] width 322 height 32
type input "********"
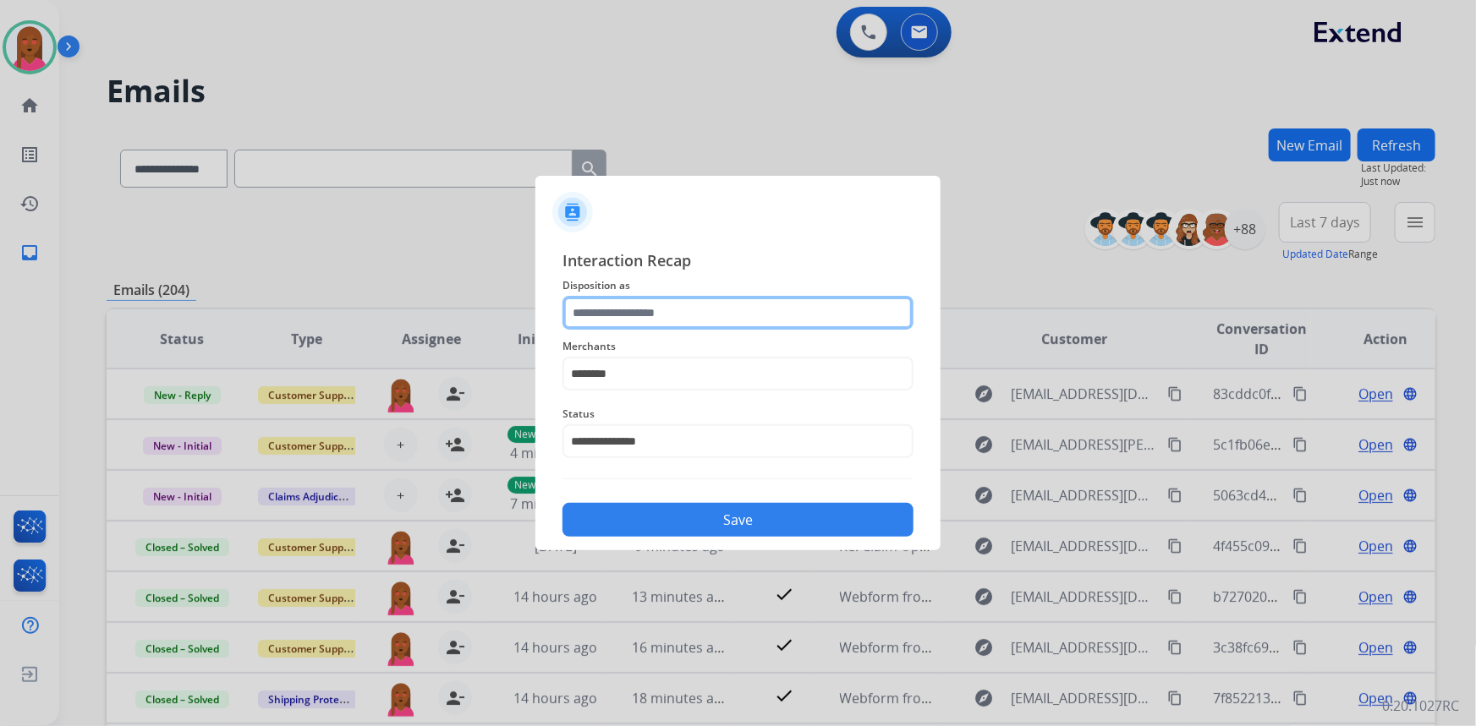
click at [704, 319] on input "text" at bounding box center [737, 313] width 351 height 34
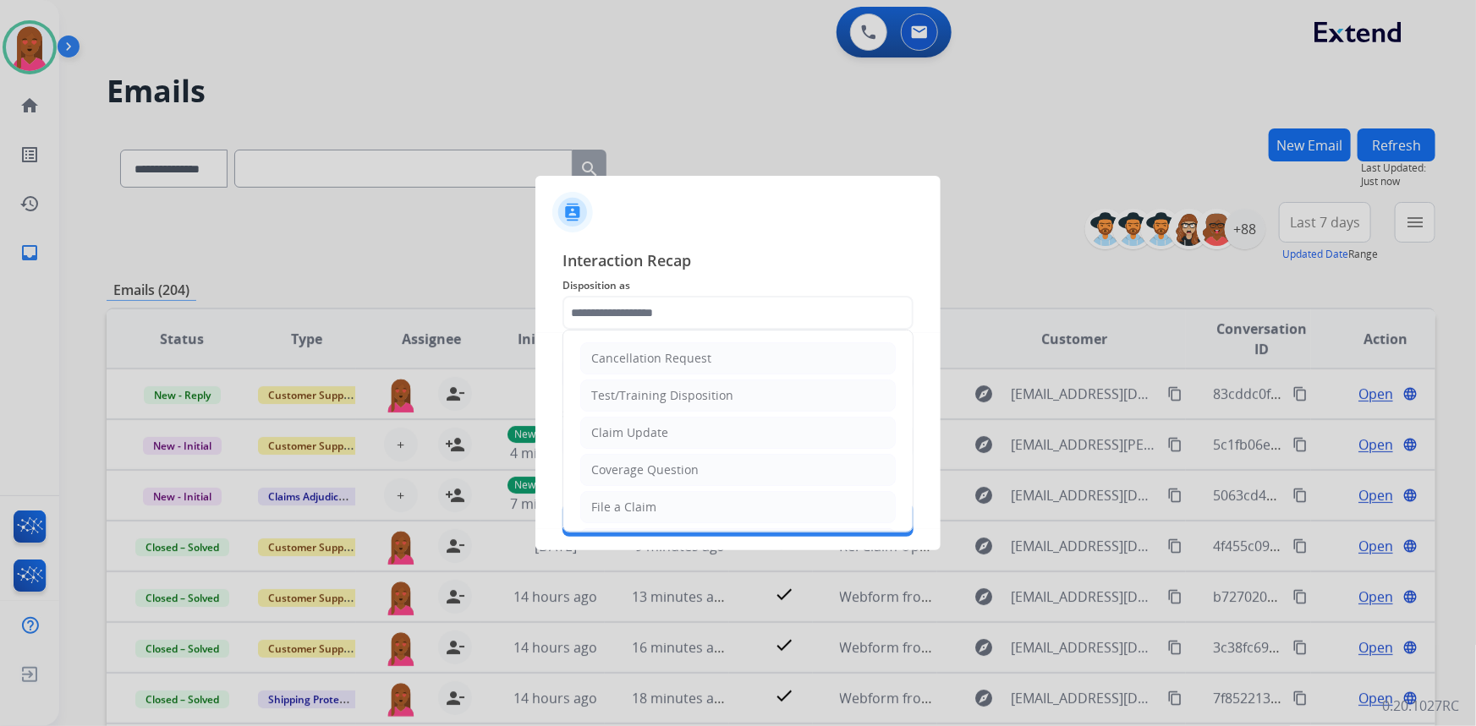
click at [668, 430] on li "Claim Update" at bounding box center [737, 433] width 315 height 32
type input "**********"
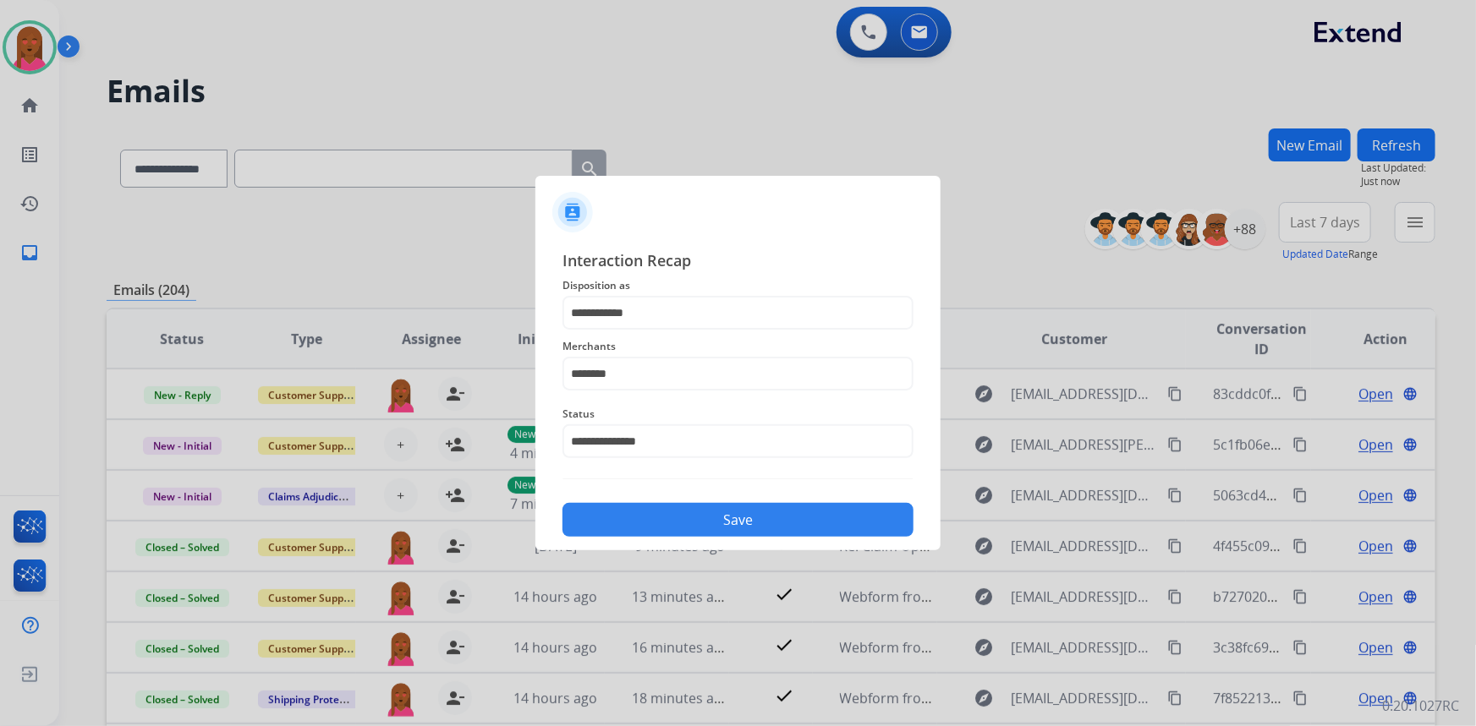
click at [765, 521] on button "Save" at bounding box center [737, 520] width 351 height 34
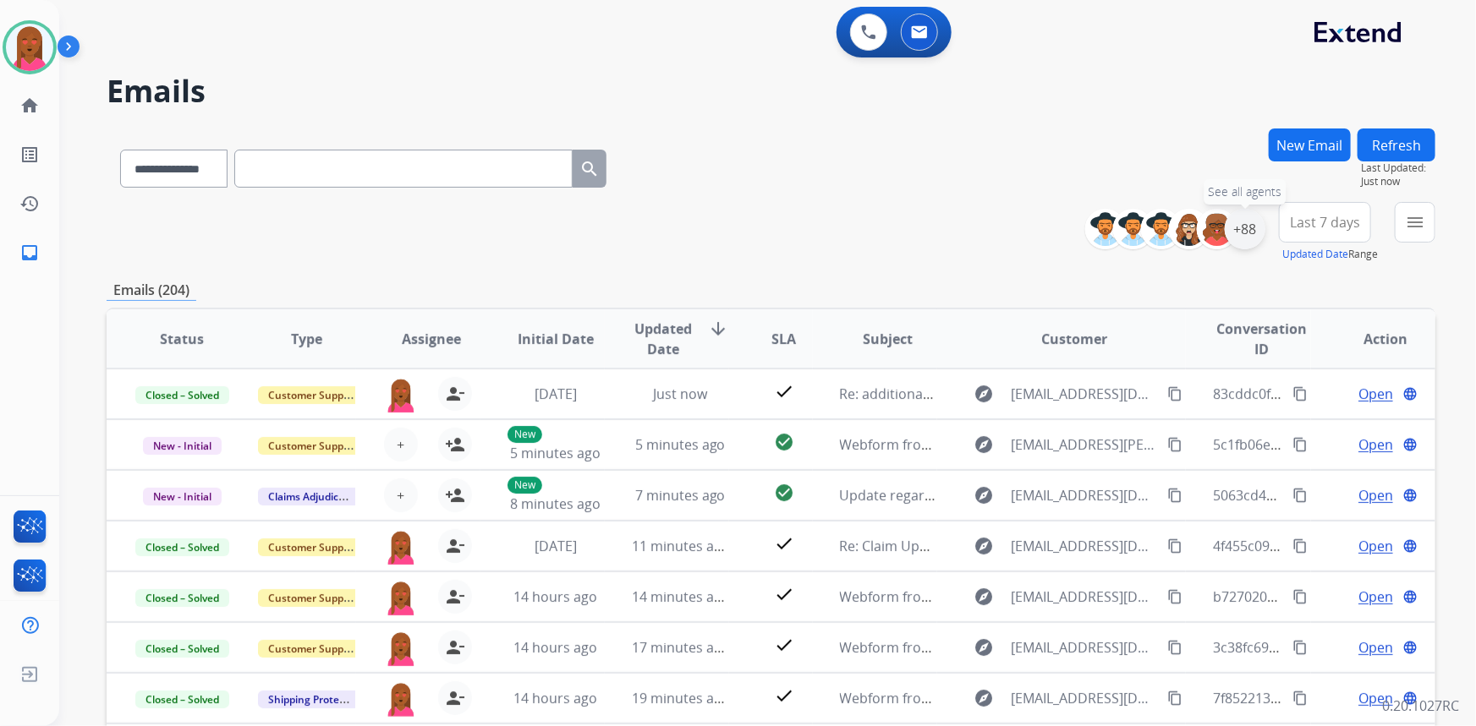
click at [1249, 220] on div "+88" at bounding box center [1245, 229] width 41 height 41
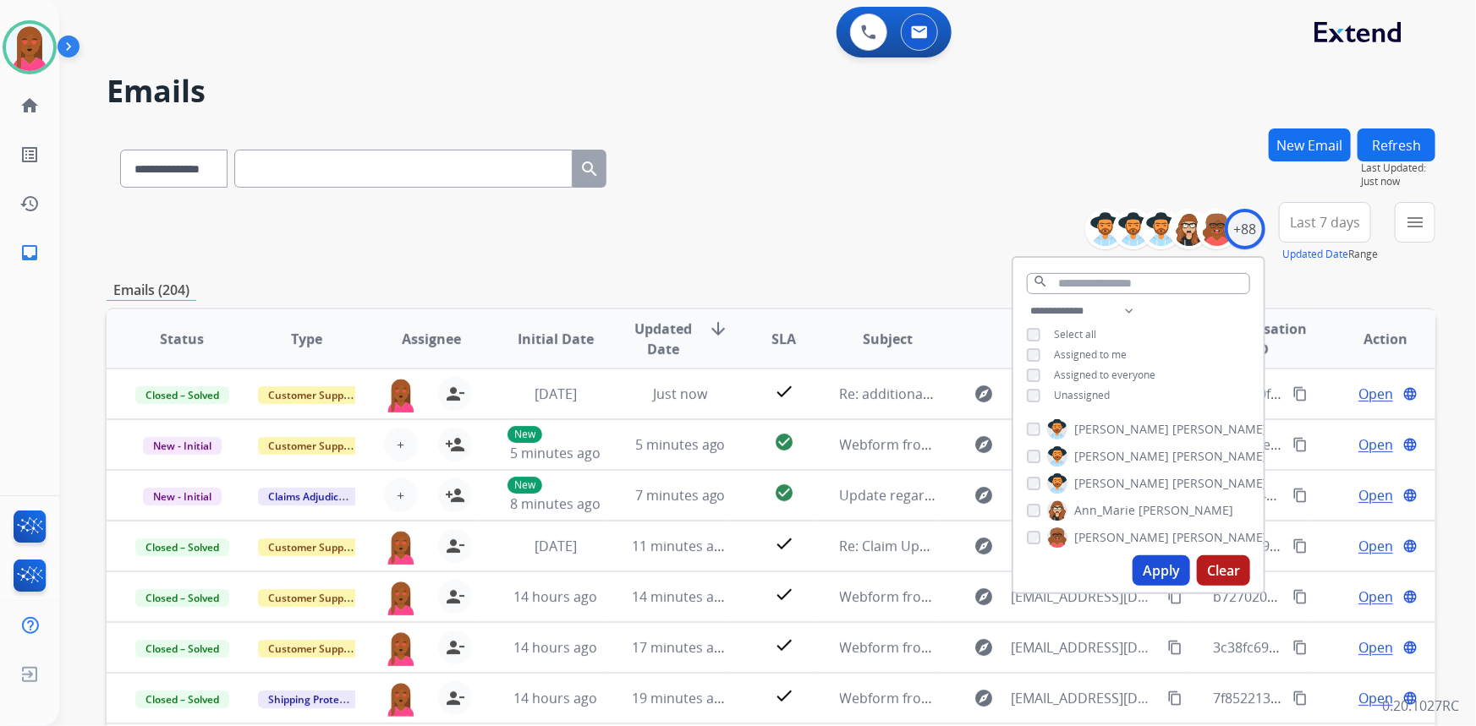
click at [1165, 576] on button "Apply" at bounding box center [1161, 571] width 58 height 30
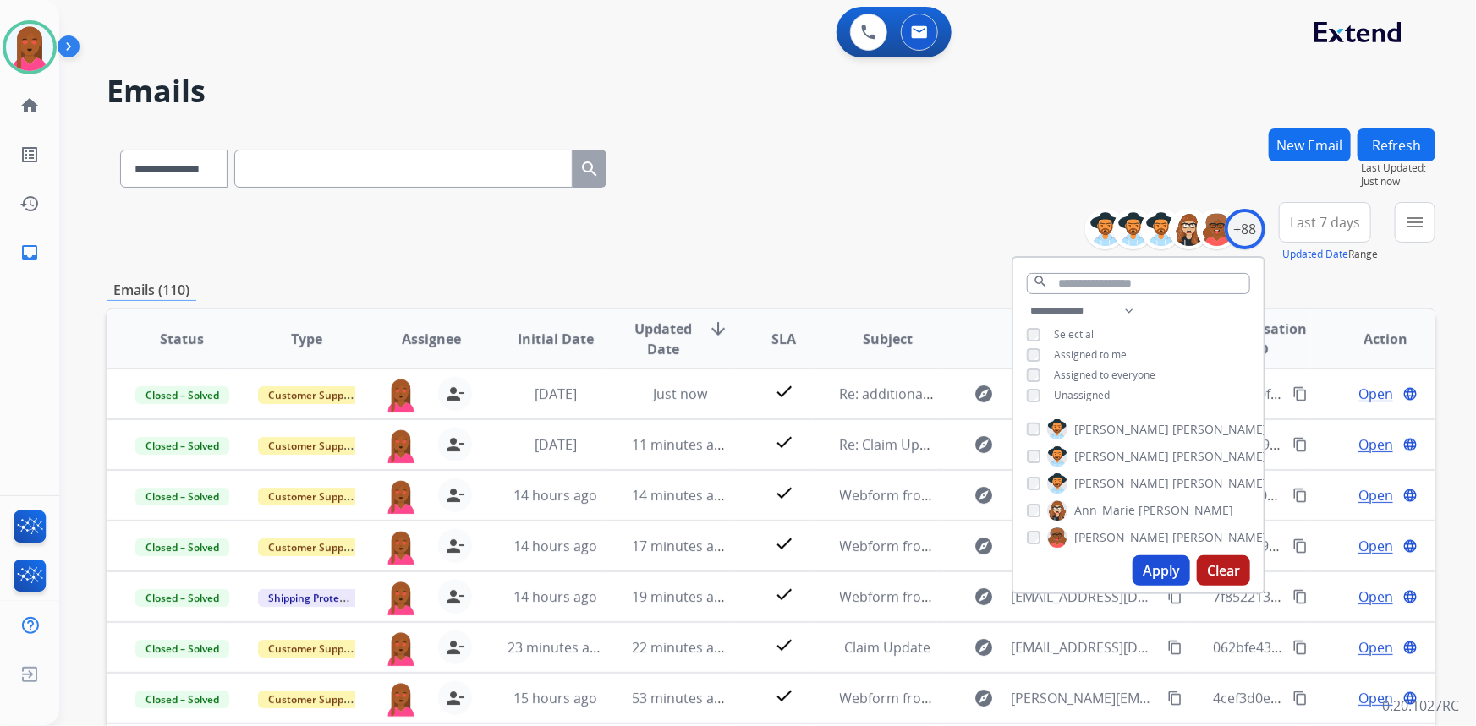
click at [1313, 221] on span "Last 7 days" at bounding box center [1325, 222] width 70 height 7
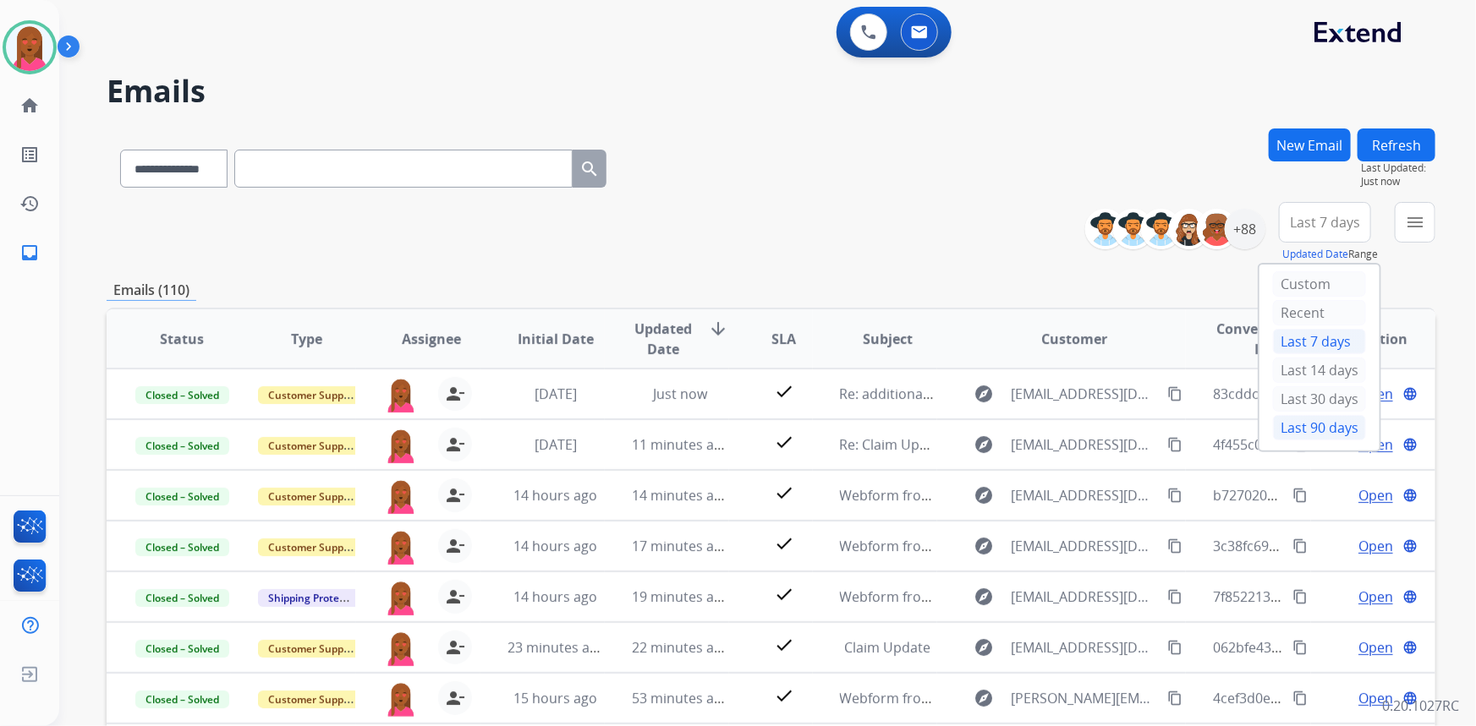
click at [1327, 434] on div "Last 90 days" at bounding box center [1319, 427] width 93 height 25
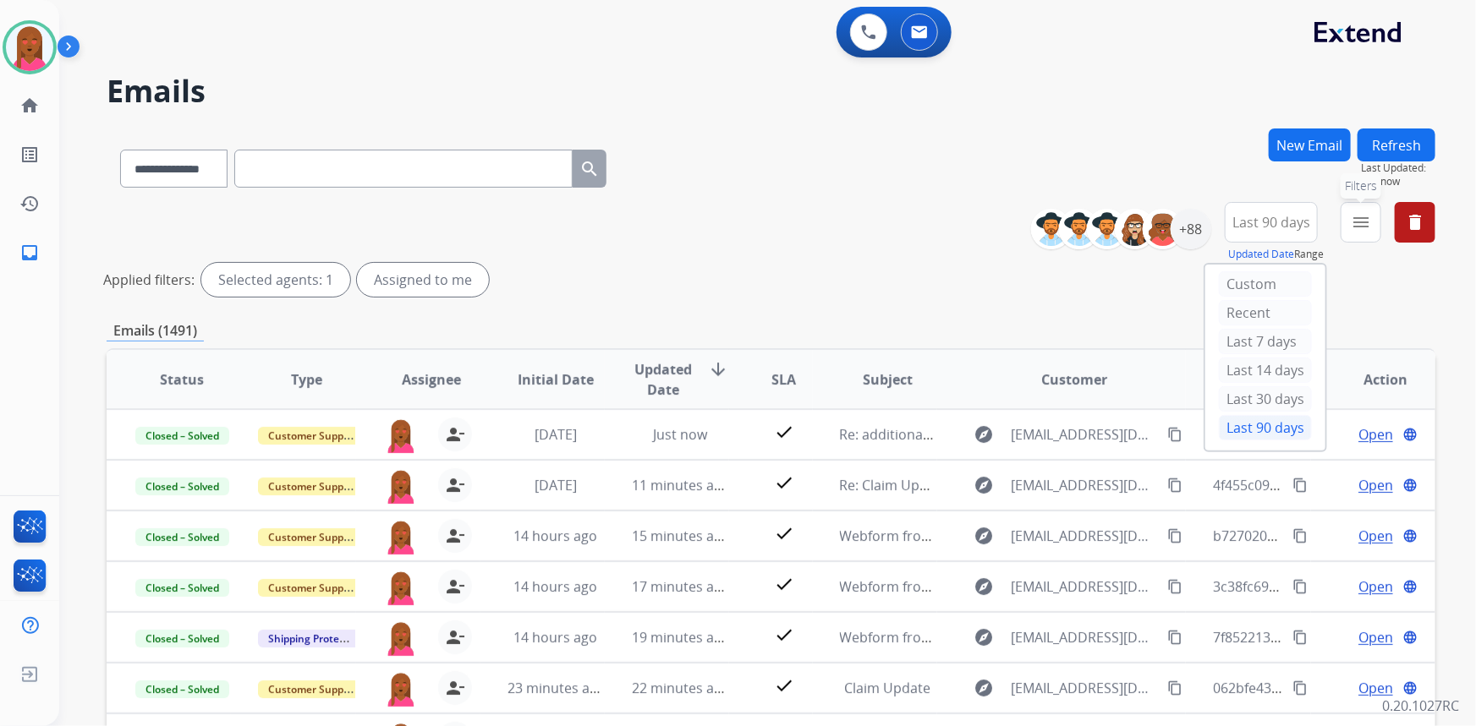
click at [1359, 225] on mat-icon "menu" at bounding box center [1361, 222] width 20 height 20
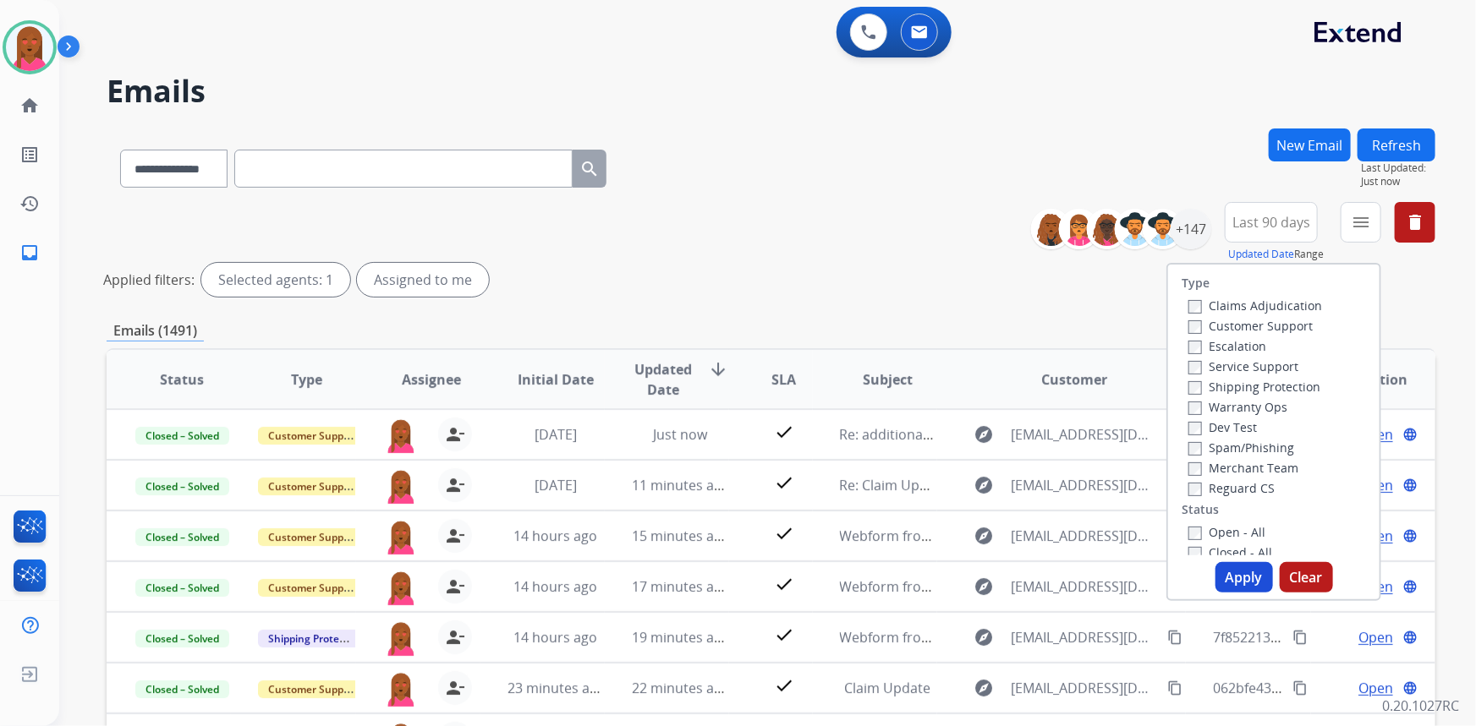
drag, startPoint x: 1263, startPoint y: 321, endPoint x: 1263, endPoint y: 333, distance: 11.8
click at [1264, 321] on label "Customer Support" at bounding box center [1250, 326] width 124 height 16
click at [1273, 389] on label "Shipping Protection" at bounding box center [1254, 387] width 132 height 16
click at [1229, 491] on label "Reguard CS" at bounding box center [1231, 488] width 86 height 16
click at [1224, 533] on label "Open - All" at bounding box center [1226, 532] width 77 height 16
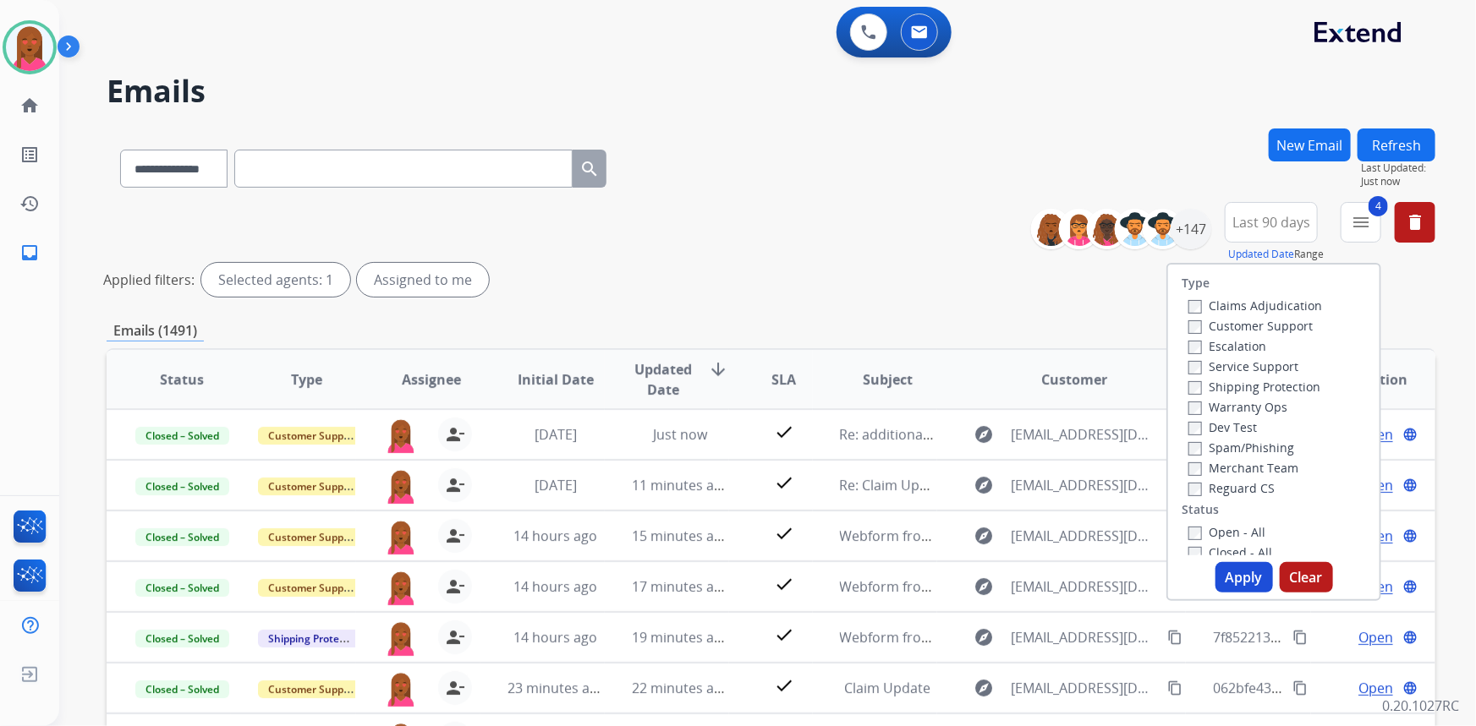
click at [1226, 573] on button "Apply" at bounding box center [1244, 577] width 58 height 30
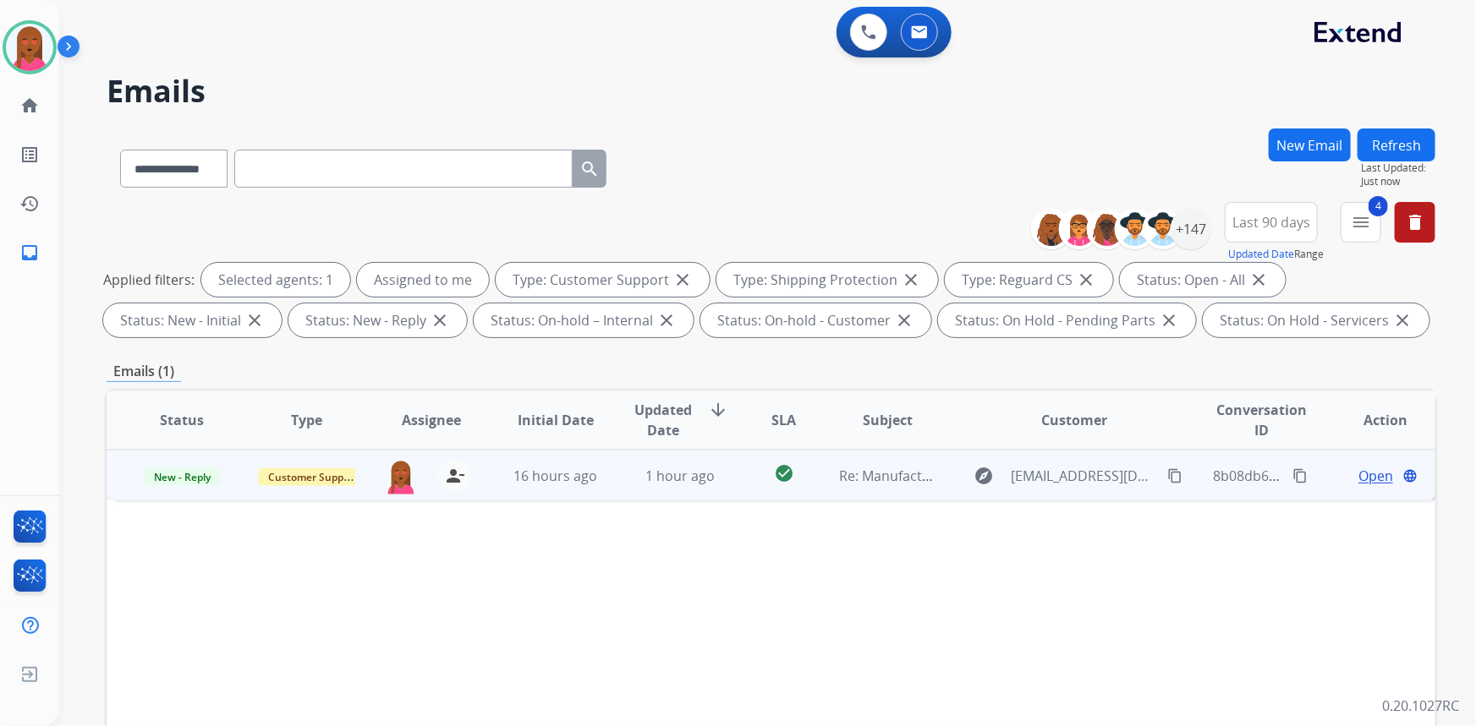
click at [1378, 477] on span "Open" at bounding box center [1375, 476] width 35 height 20
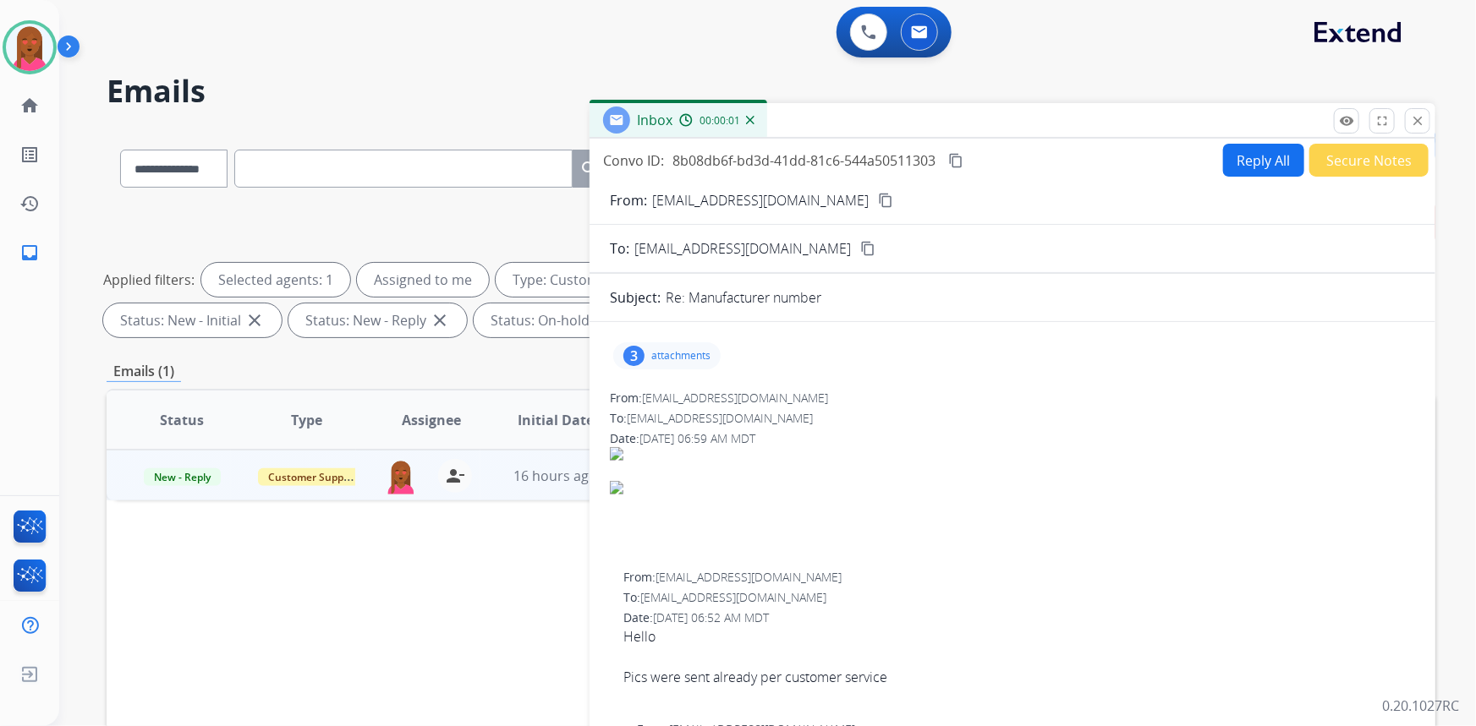
click at [878, 200] on mat-icon "content_copy" at bounding box center [885, 200] width 15 height 15
click at [653, 360] on p "attachments" at bounding box center [680, 356] width 59 height 14
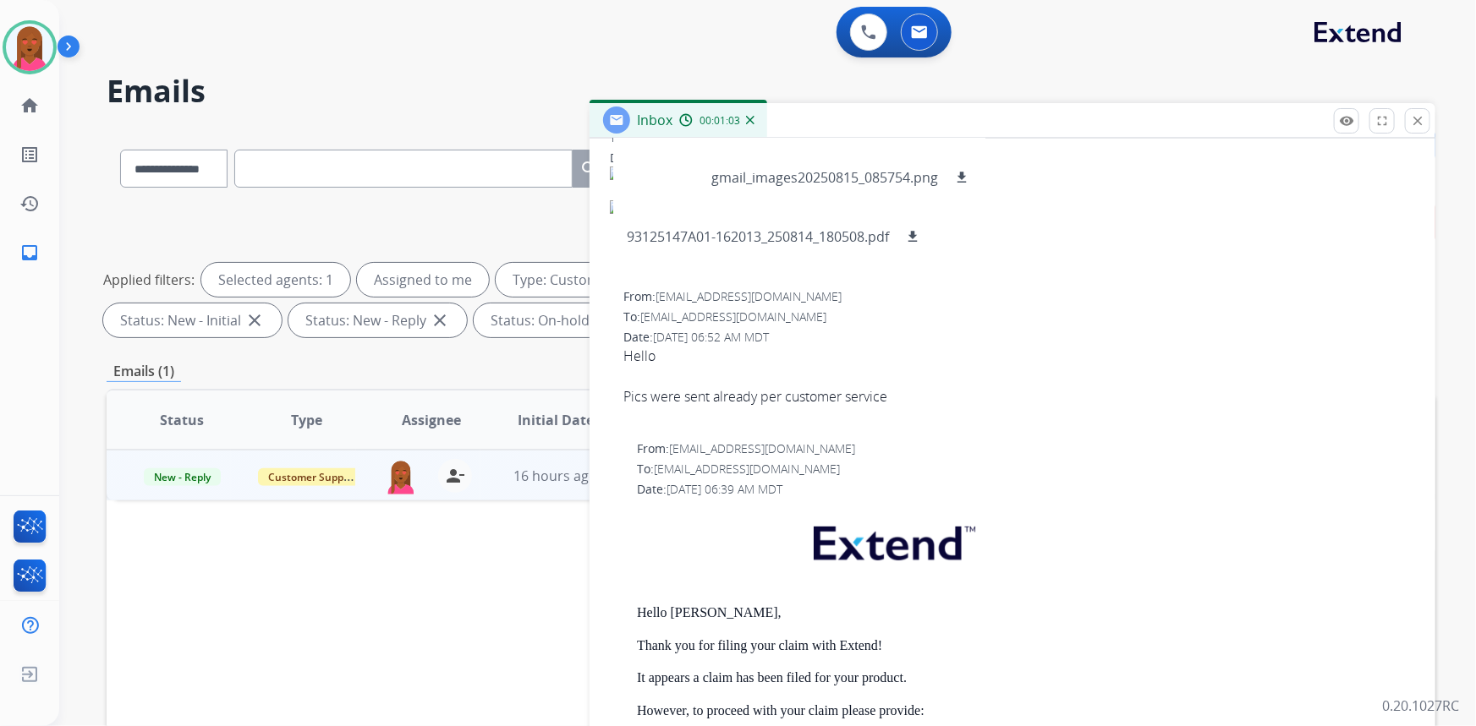
scroll to position [76, 0]
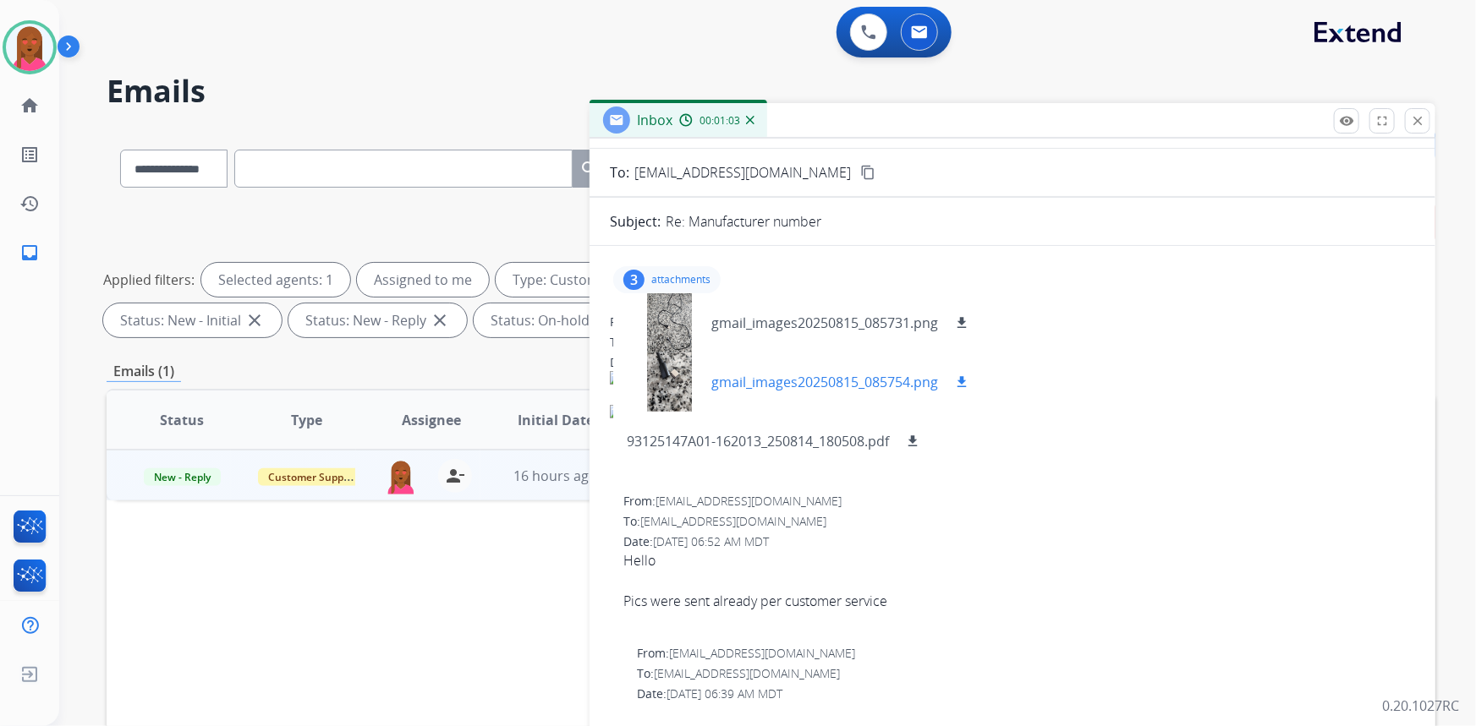
click at [661, 370] on div at bounding box center [669, 382] width 85 height 59
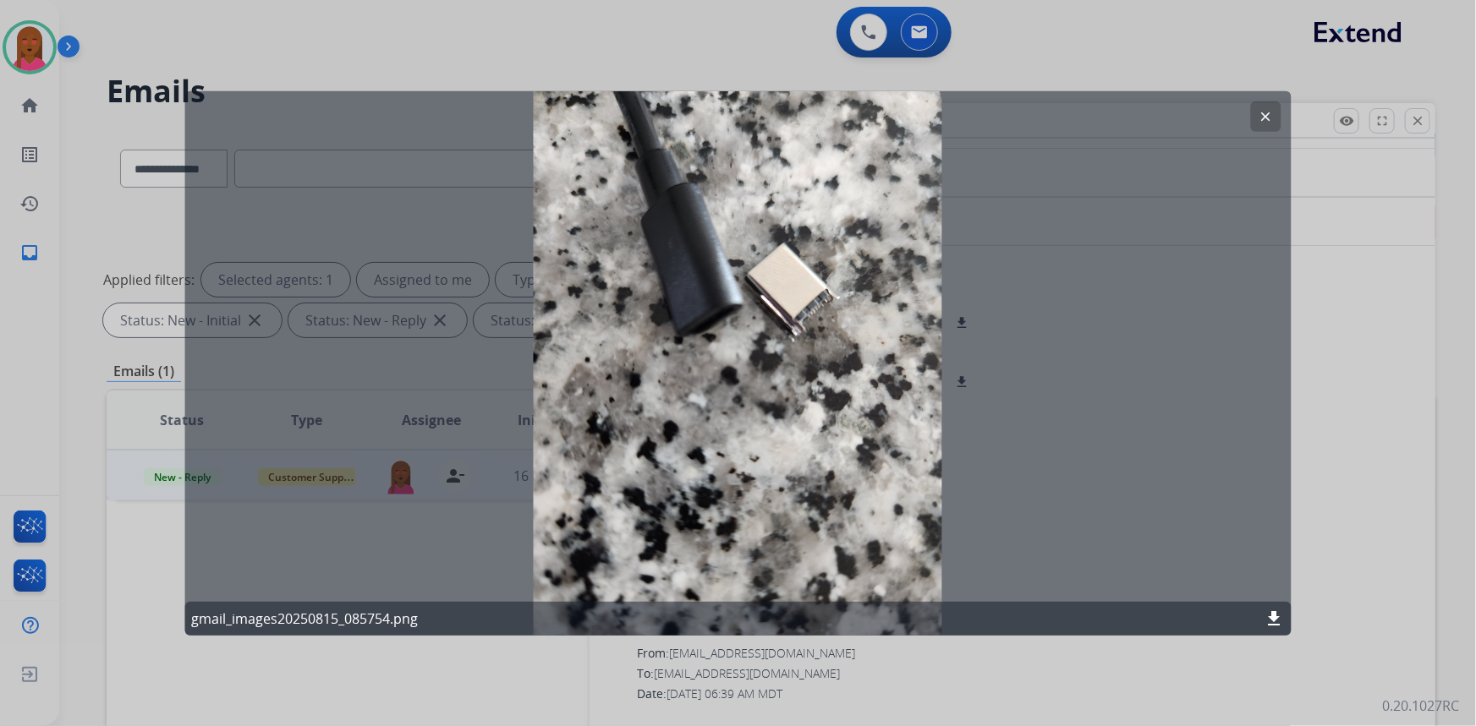
click at [1273, 118] on mat-icon "clear" at bounding box center [1265, 115] width 15 height 15
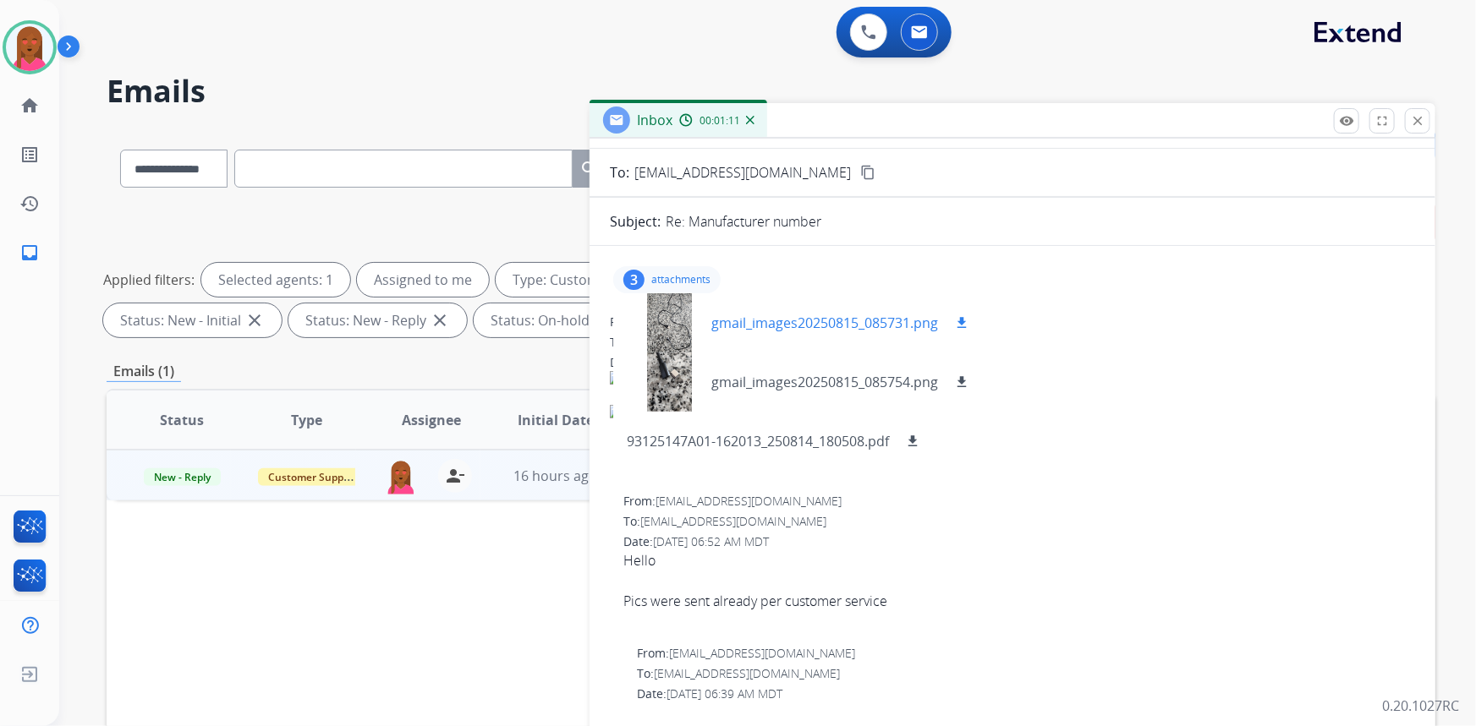
click at [668, 315] on div at bounding box center [669, 322] width 85 height 59
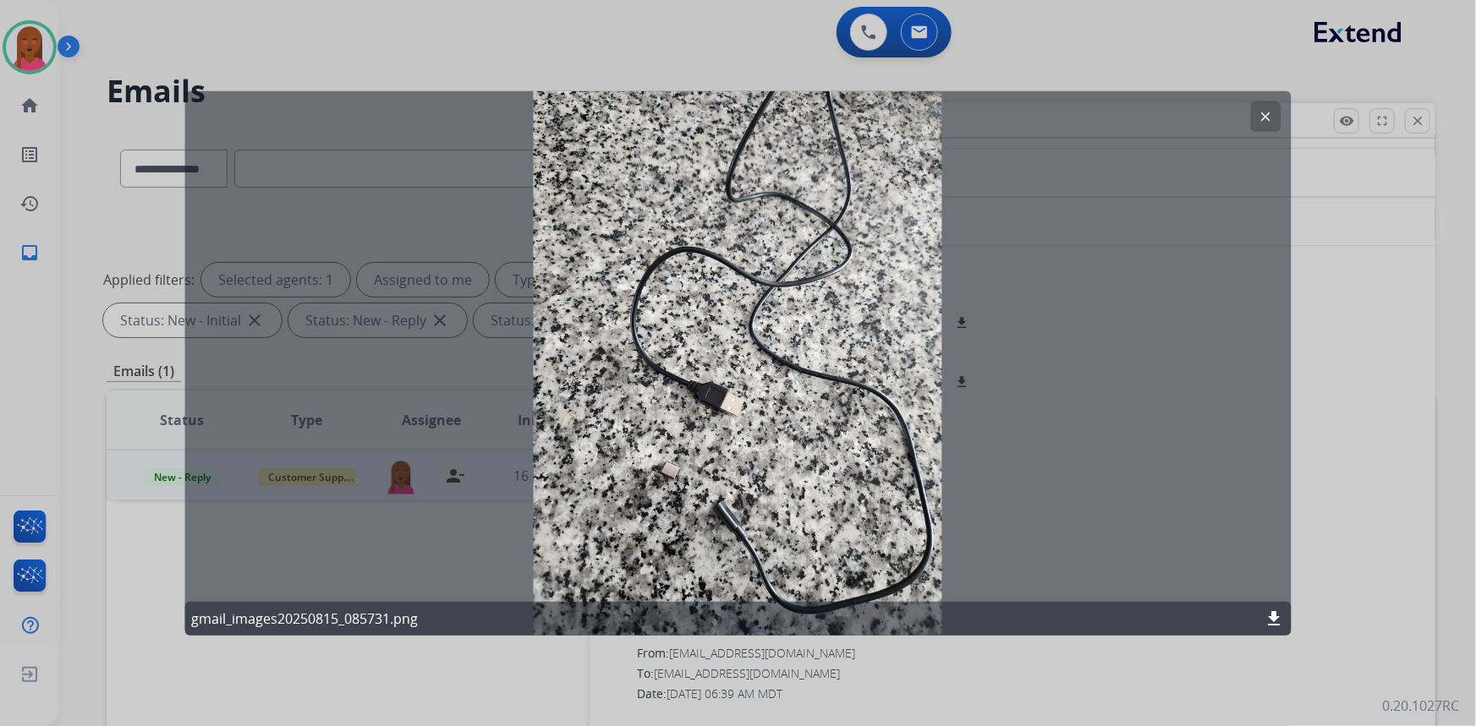
drag, startPoint x: 1256, startPoint y: 116, endPoint x: 1225, endPoint y: 118, distance: 30.5
click at [1256, 116] on button "clear" at bounding box center [1266, 116] width 30 height 30
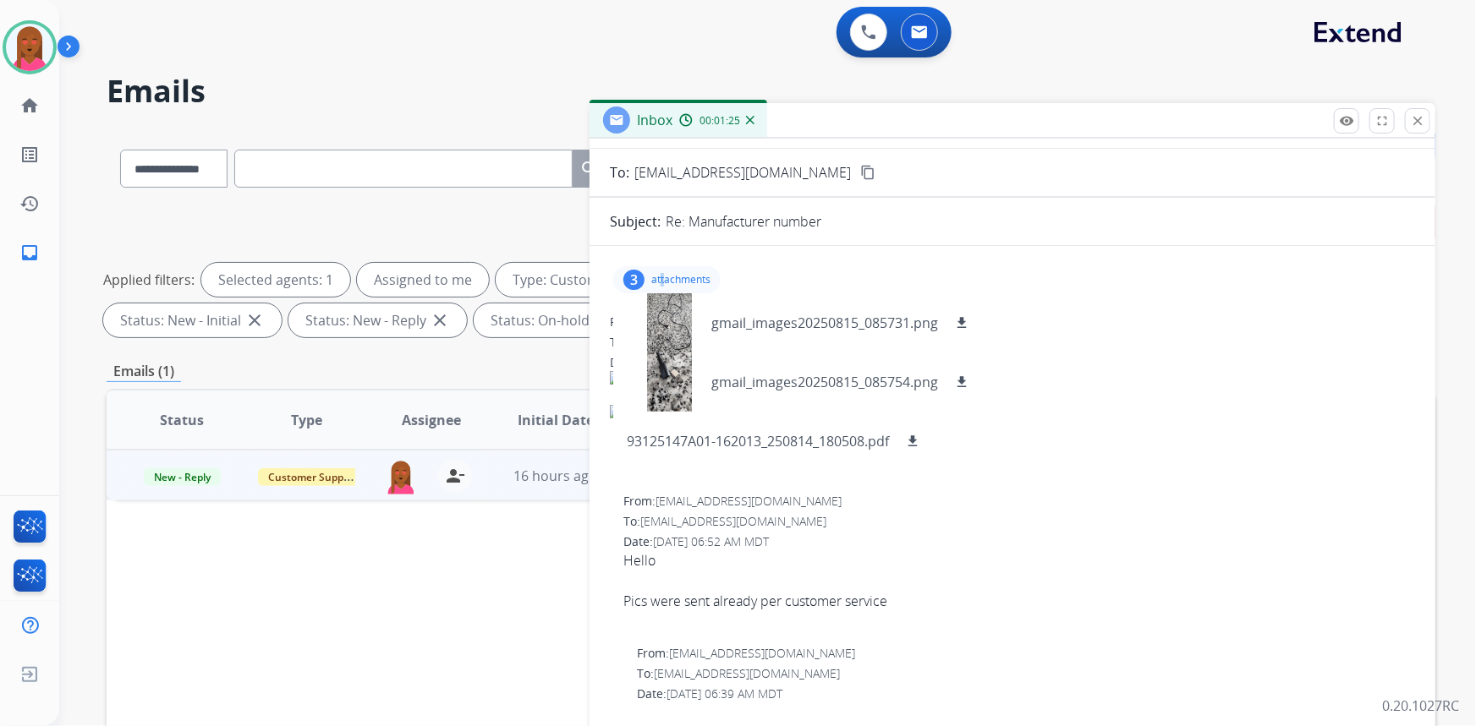
drag, startPoint x: 662, startPoint y: 275, endPoint x: 867, endPoint y: 270, distance: 204.7
click at [663, 275] on p "attachments" at bounding box center [680, 280] width 59 height 14
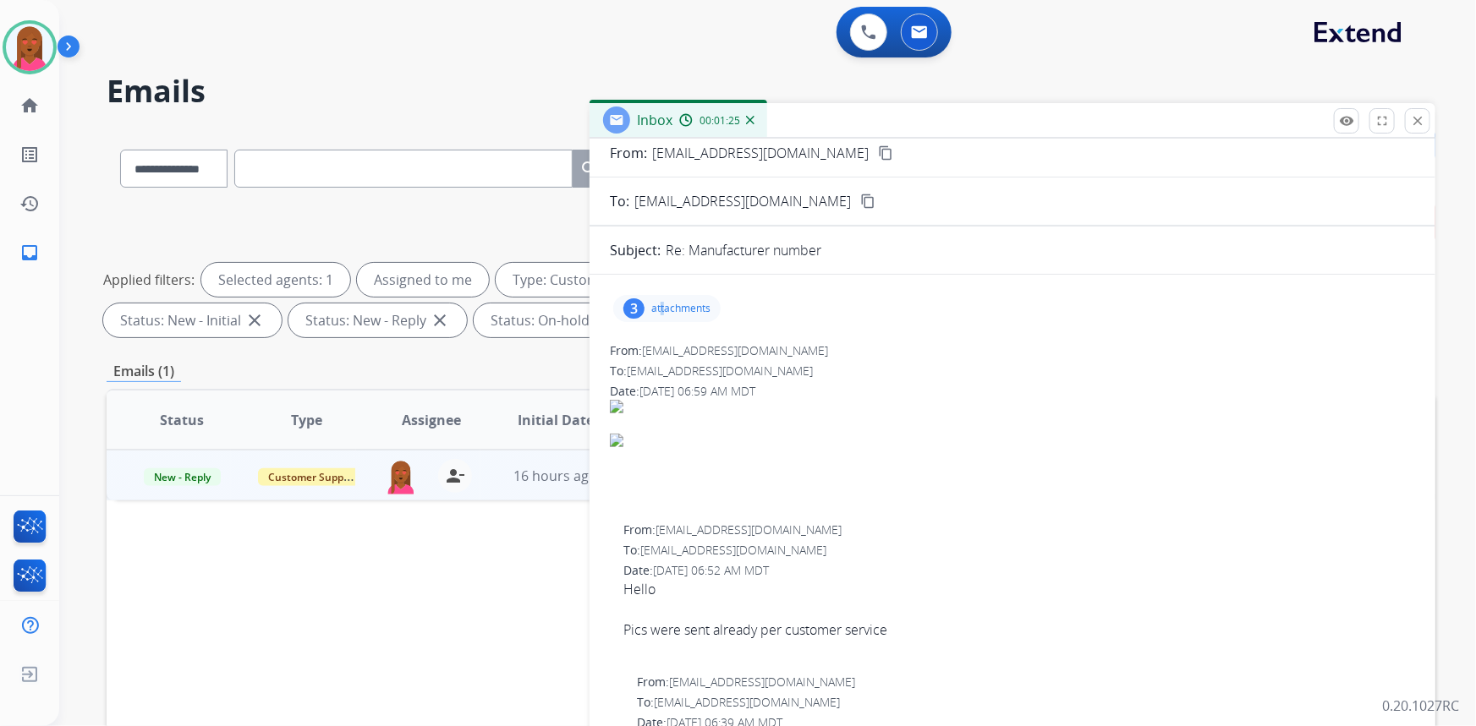
scroll to position [0, 0]
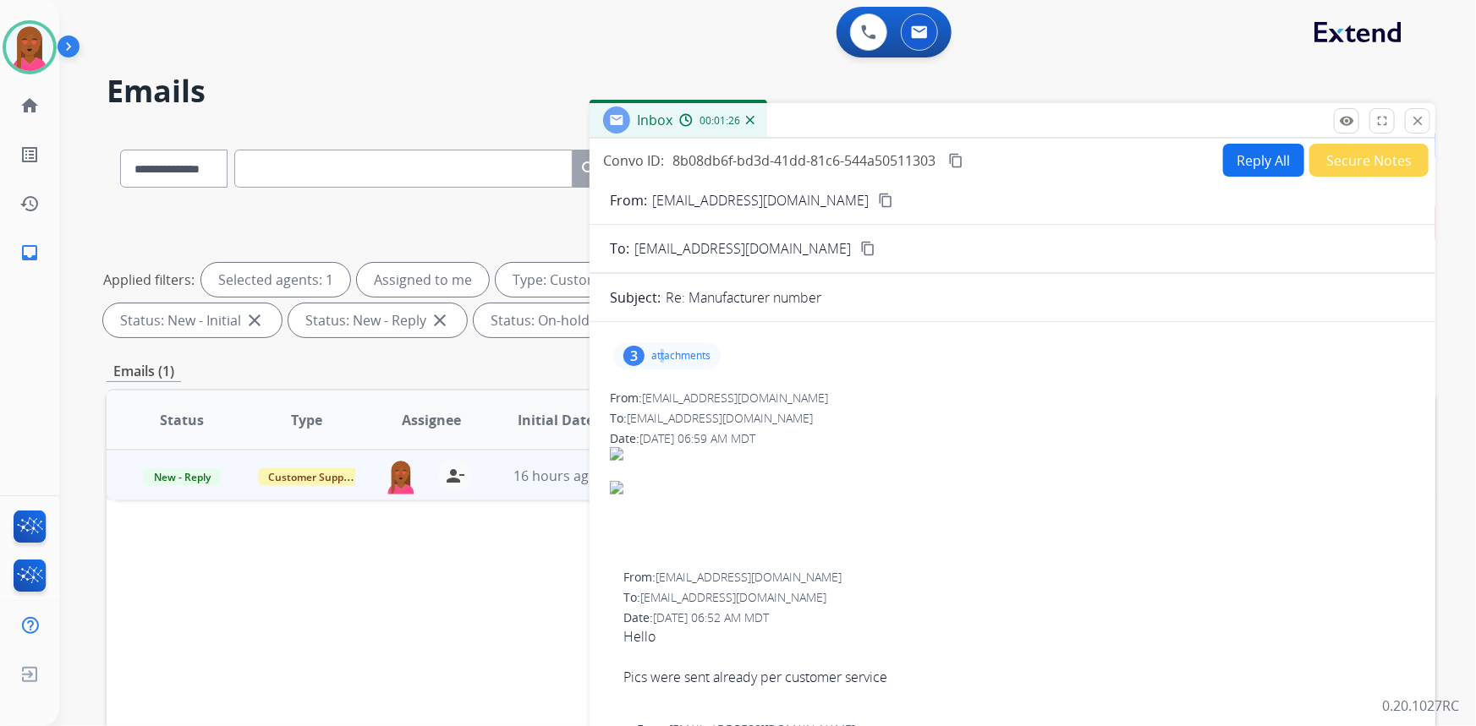
click at [1268, 160] on button "Reply All" at bounding box center [1263, 160] width 81 height 33
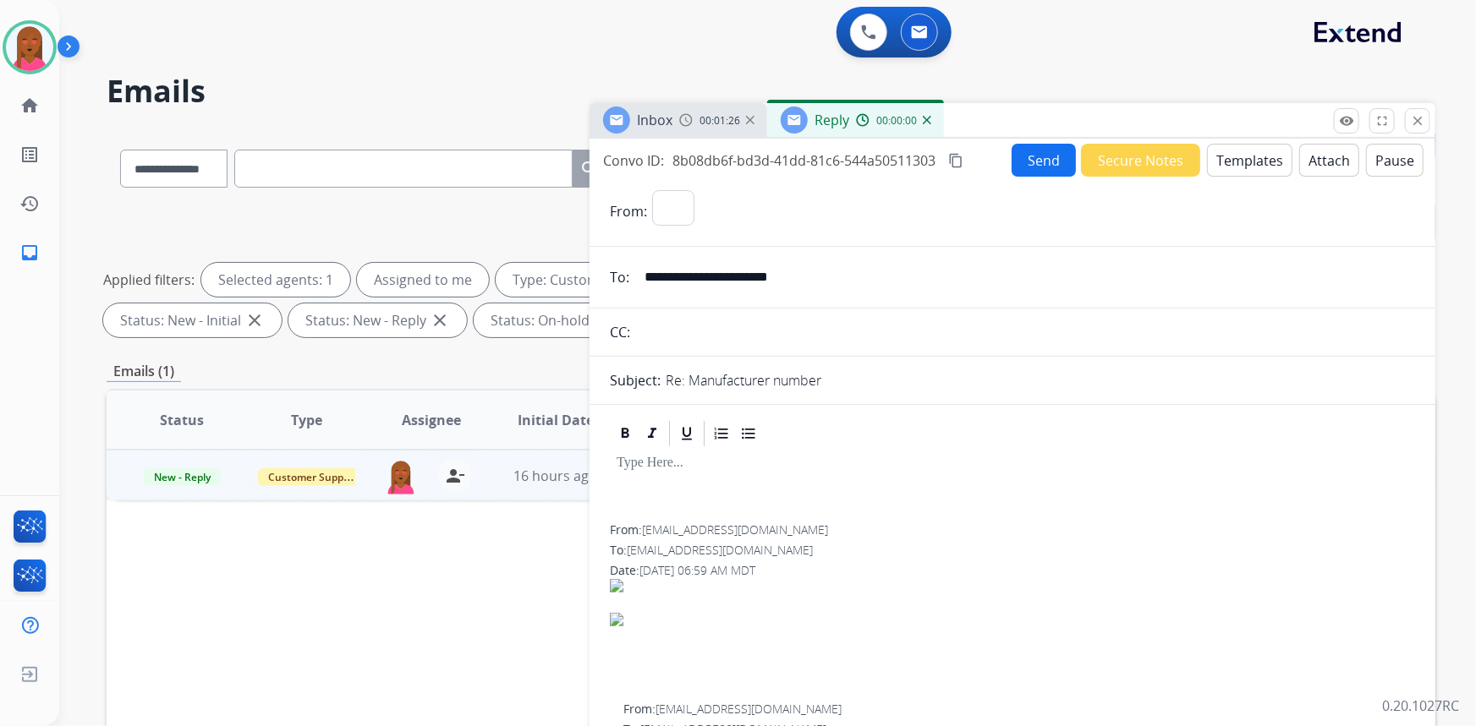
select select "**********"
click at [1268, 161] on button "Templates" at bounding box center [1249, 160] width 85 height 33
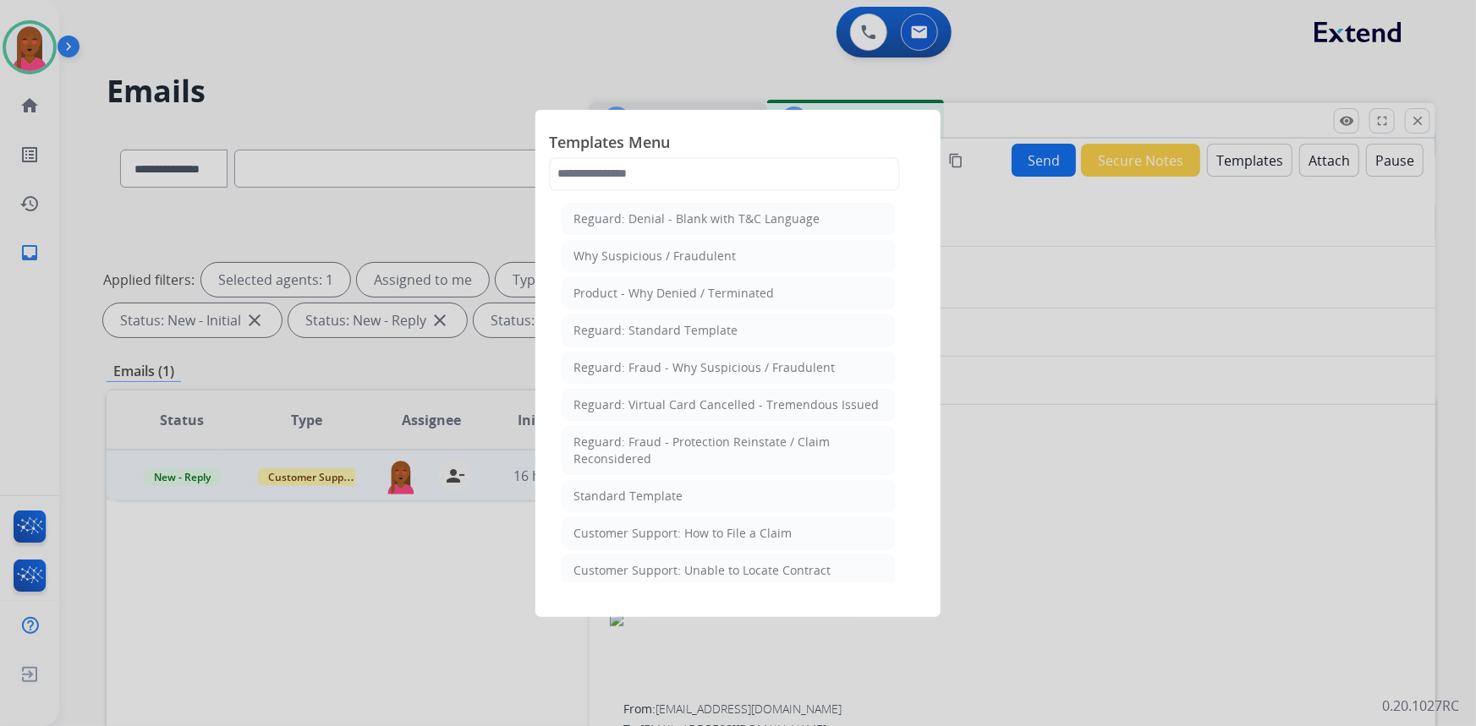
drag, startPoint x: 634, startPoint y: 502, endPoint x: 651, endPoint y: 501, distance: 17.0
click at [634, 501] on div "Standard Template" at bounding box center [627, 496] width 109 height 17
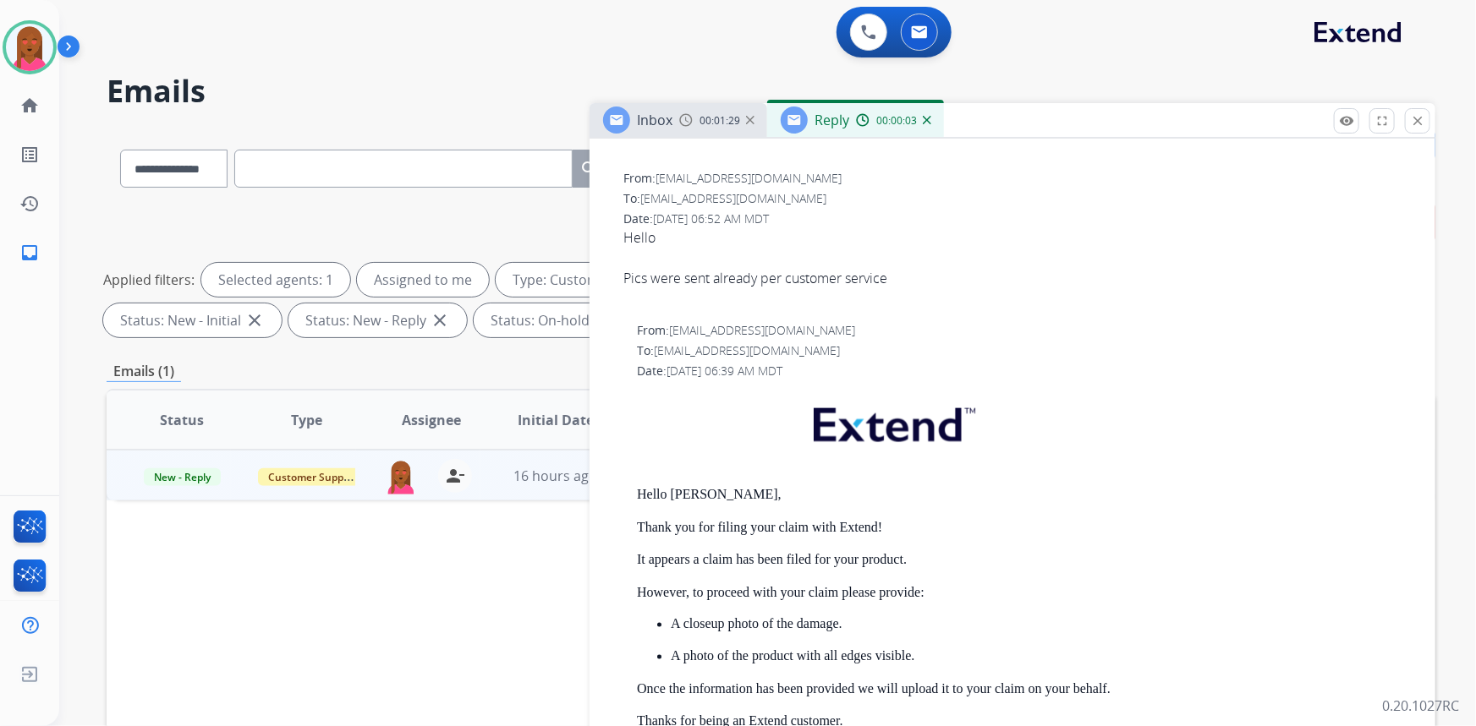
scroll to position [1307, 0]
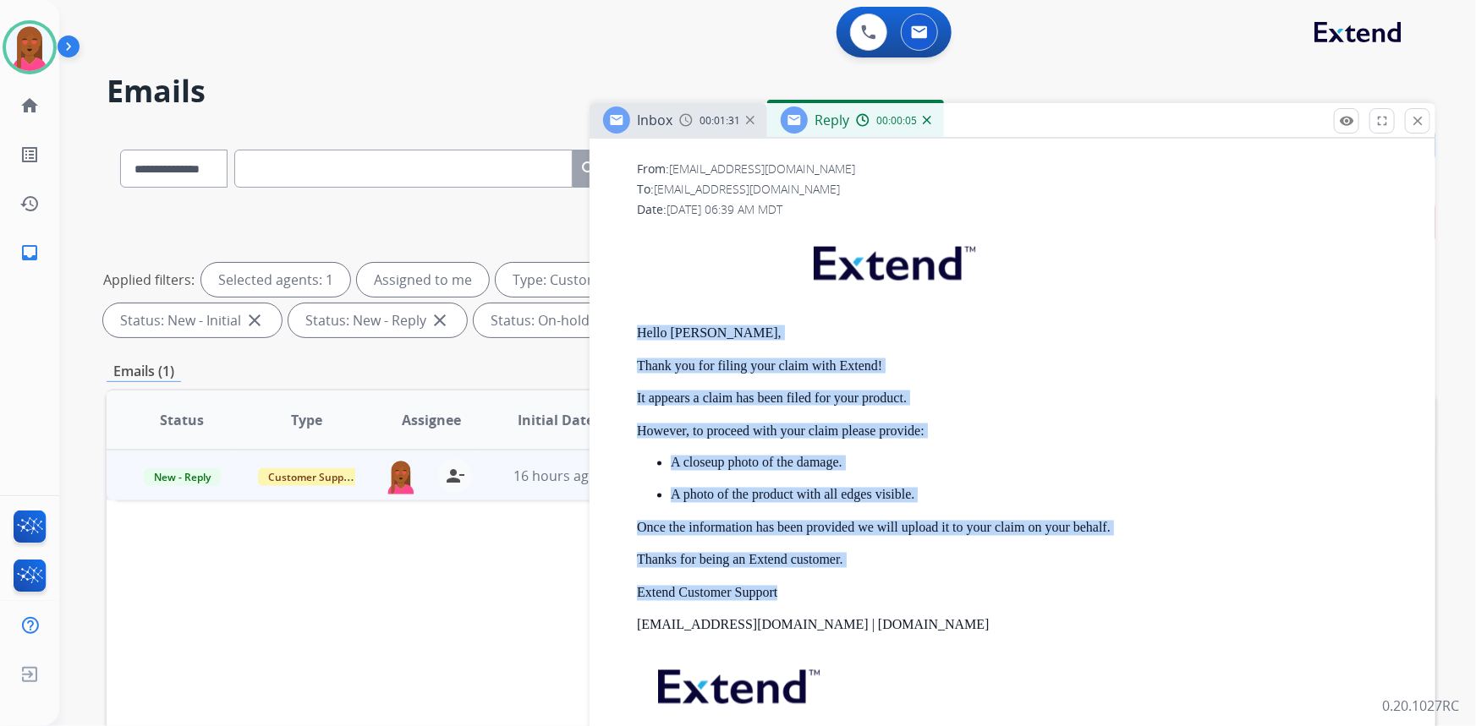
drag, startPoint x: 635, startPoint y: 325, endPoint x: 848, endPoint y: 567, distance: 322.4
click at [848, 567] on div "From: support@extend.com To: tanyabrown1974@gmail.com Date: 08/15/2025 - 06:39 …" at bounding box center [1012, 485] width 805 height 648
drag, startPoint x: 864, startPoint y: 544, endPoint x: 847, endPoint y: 562, distance: 24.6
click at [864, 544] on div "Hello Tanya, Thank you for filing your claim with Extend! It appears a claim ha…" at bounding box center [1026, 518] width 778 height 582
click at [851, 558] on p "Thanks for being an Extend customer." at bounding box center [1026, 560] width 778 height 15
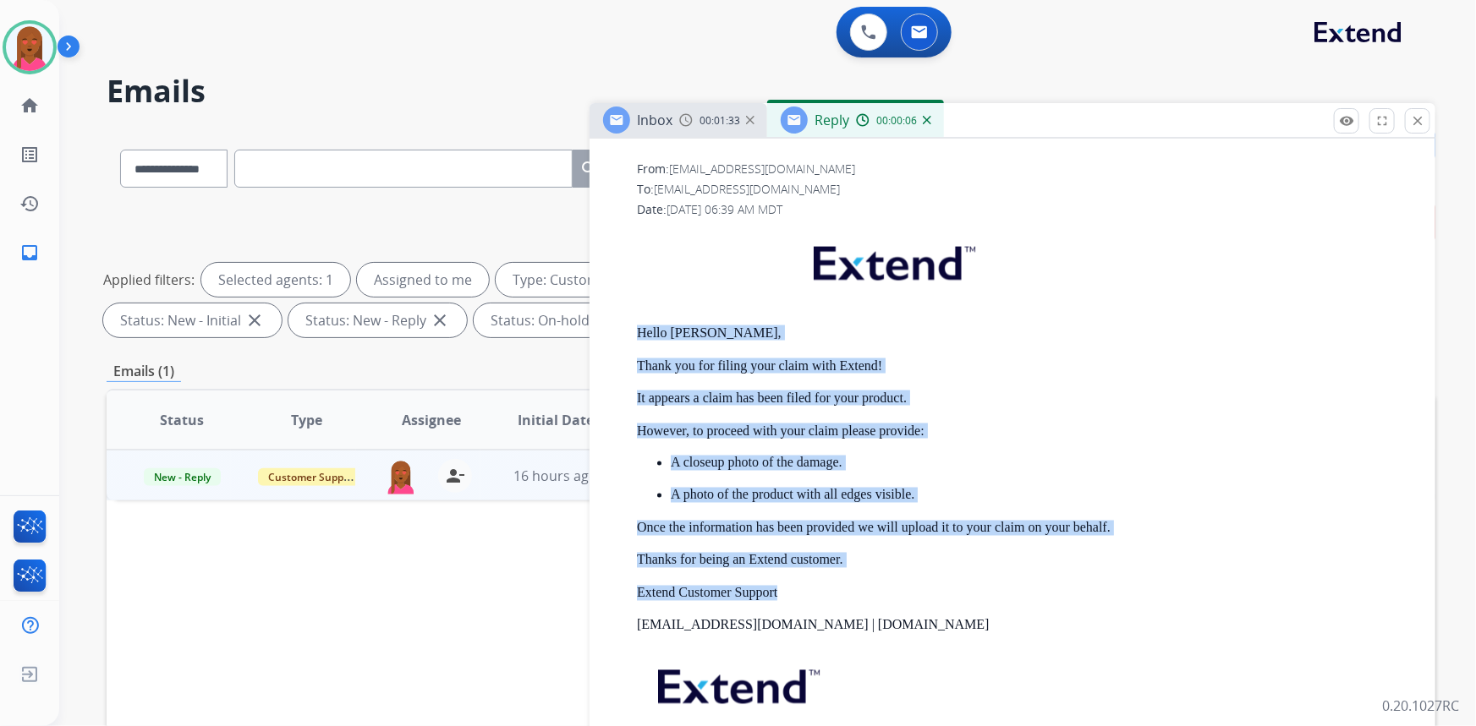
click at [851, 558] on p "Thanks for being an Extend customer." at bounding box center [1026, 560] width 778 height 15
click at [847, 553] on p "Thanks for being an Extend customer." at bounding box center [1026, 560] width 778 height 15
click at [851, 553] on p "Thanks for being an Extend customer." at bounding box center [1026, 560] width 778 height 15
click at [1088, 553] on p "Thanks for being an Extend customer." at bounding box center [1026, 560] width 778 height 15
click at [1090, 553] on p "Thanks for being an Extend customer." at bounding box center [1026, 560] width 778 height 15
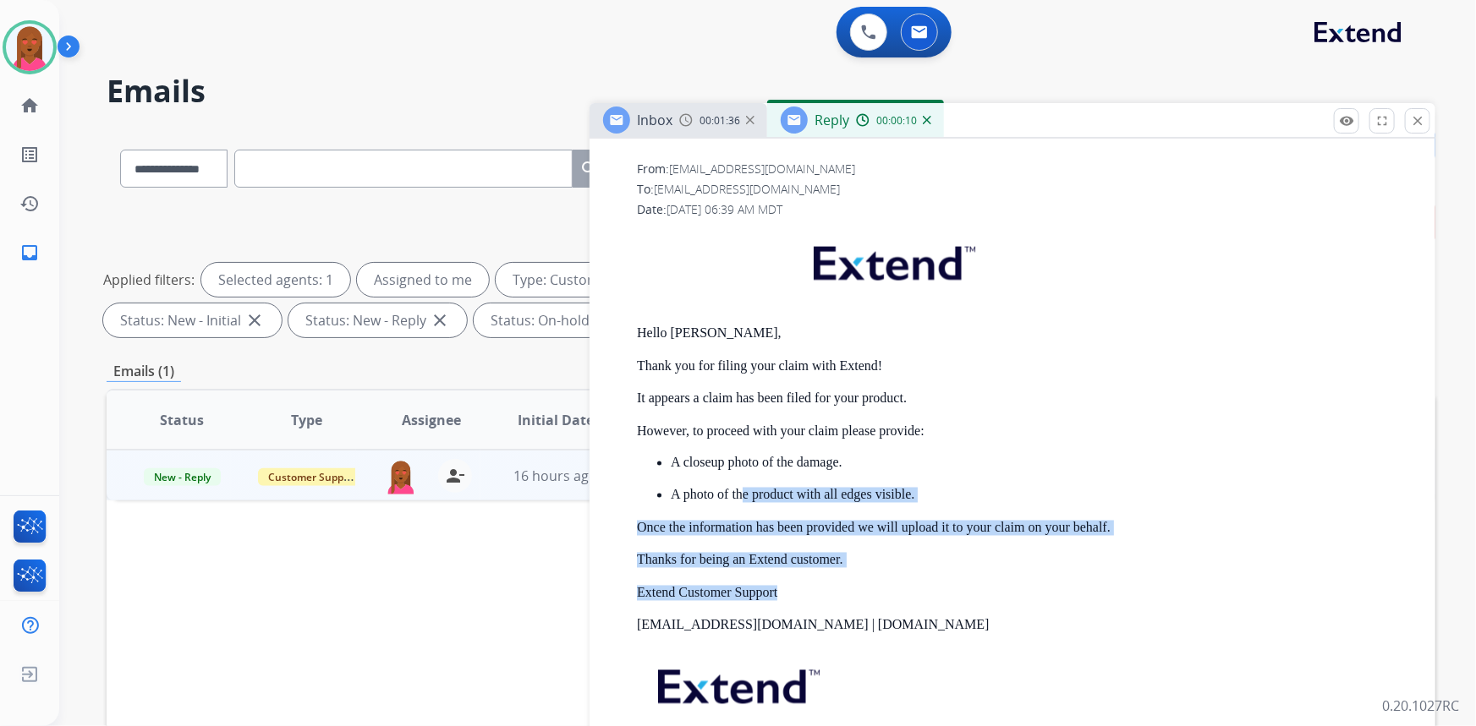
drag, startPoint x: 924, startPoint y: 571, endPoint x: 740, endPoint y: 491, distance: 201.1
click at [740, 491] on div "Hello Tanya, Thank you for filing your claim with Extend! It appears a claim ha…" at bounding box center [1026, 518] width 778 height 582
click at [835, 521] on p "Once the information has been provided we will upload it to your claim on your …" at bounding box center [1026, 528] width 778 height 15
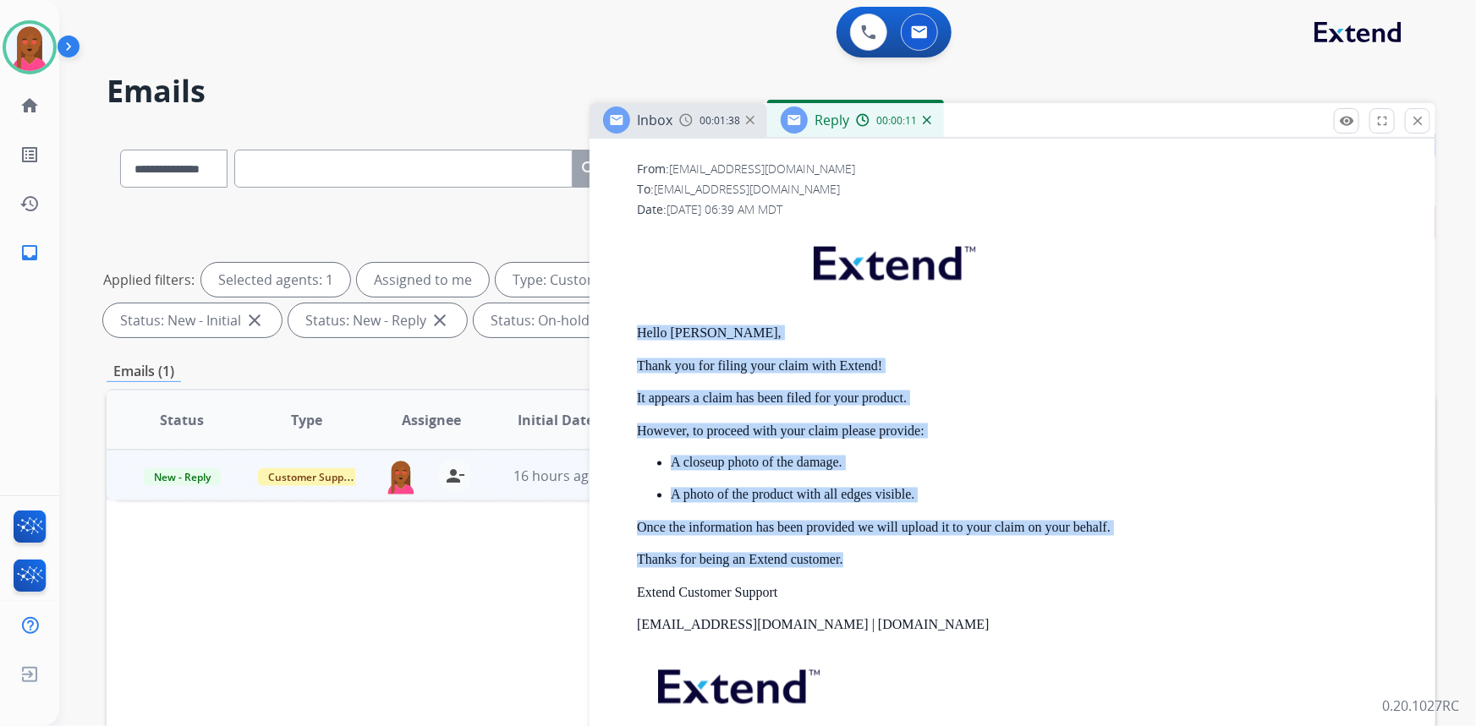
drag, startPoint x: 853, startPoint y: 551, endPoint x: 641, endPoint y: 321, distance: 313.0
click at [641, 321] on div "Hello Tanya, Thank you for filing your claim with Extend! It appears a claim ha…" at bounding box center [1026, 518] width 778 height 582
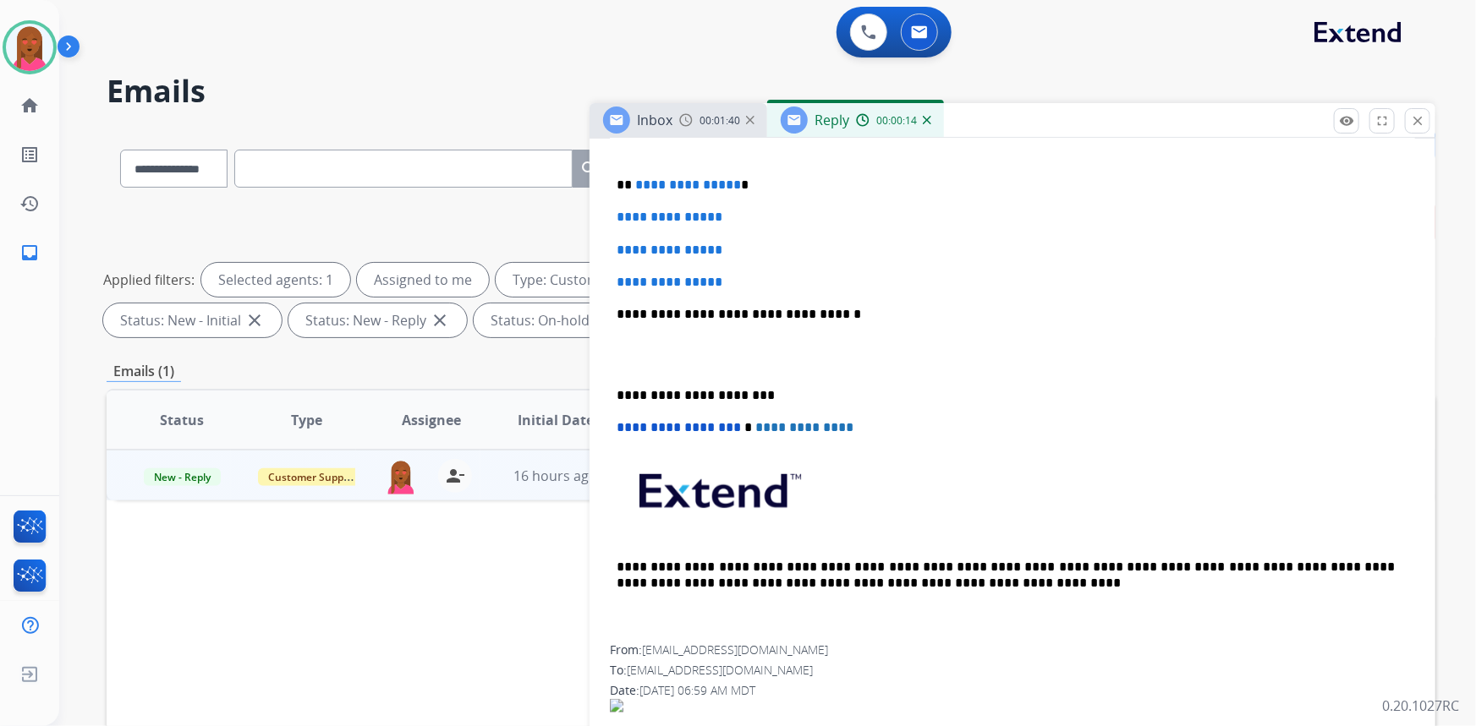
scroll to position [384, 0]
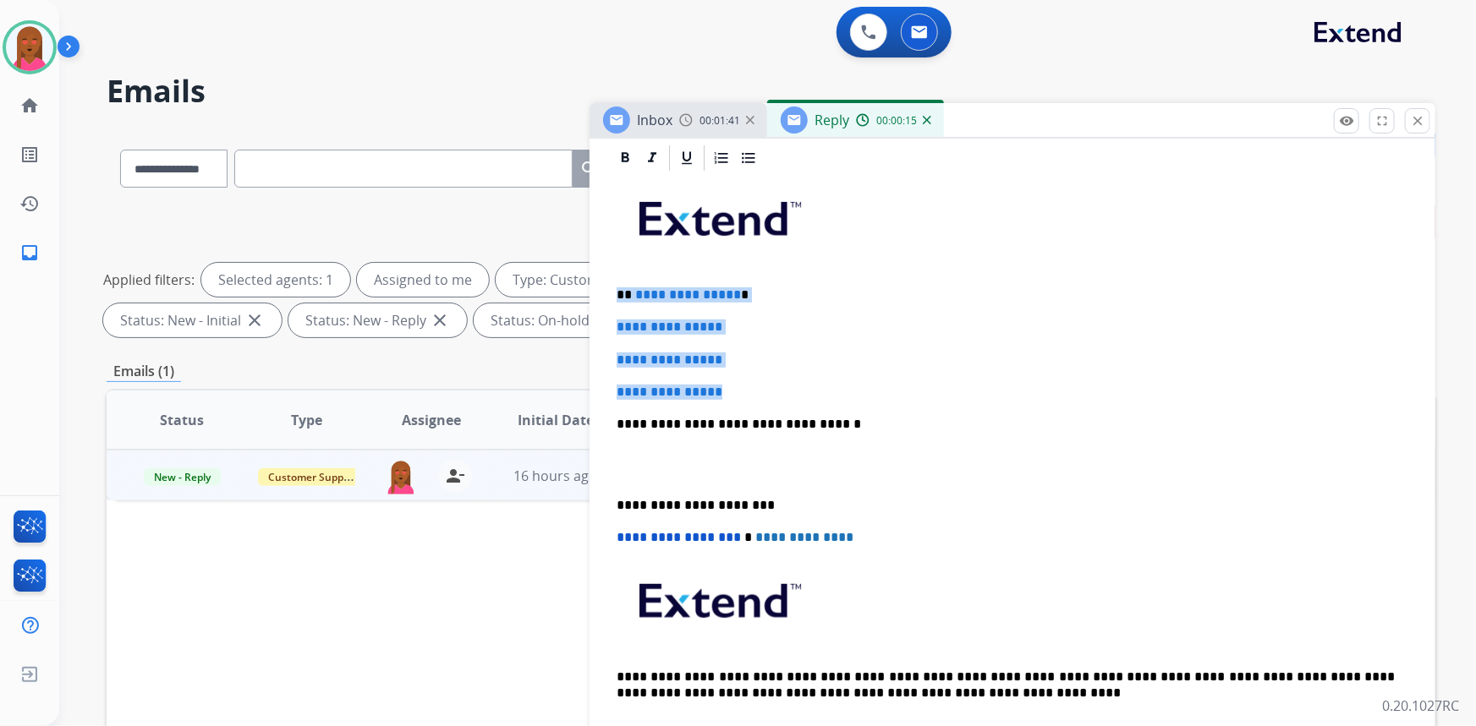
drag, startPoint x: 734, startPoint y: 386, endPoint x: 610, endPoint y: 292, distance: 155.8
click at [610, 292] on div "**********" at bounding box center [1012, 464] width 805 height 582
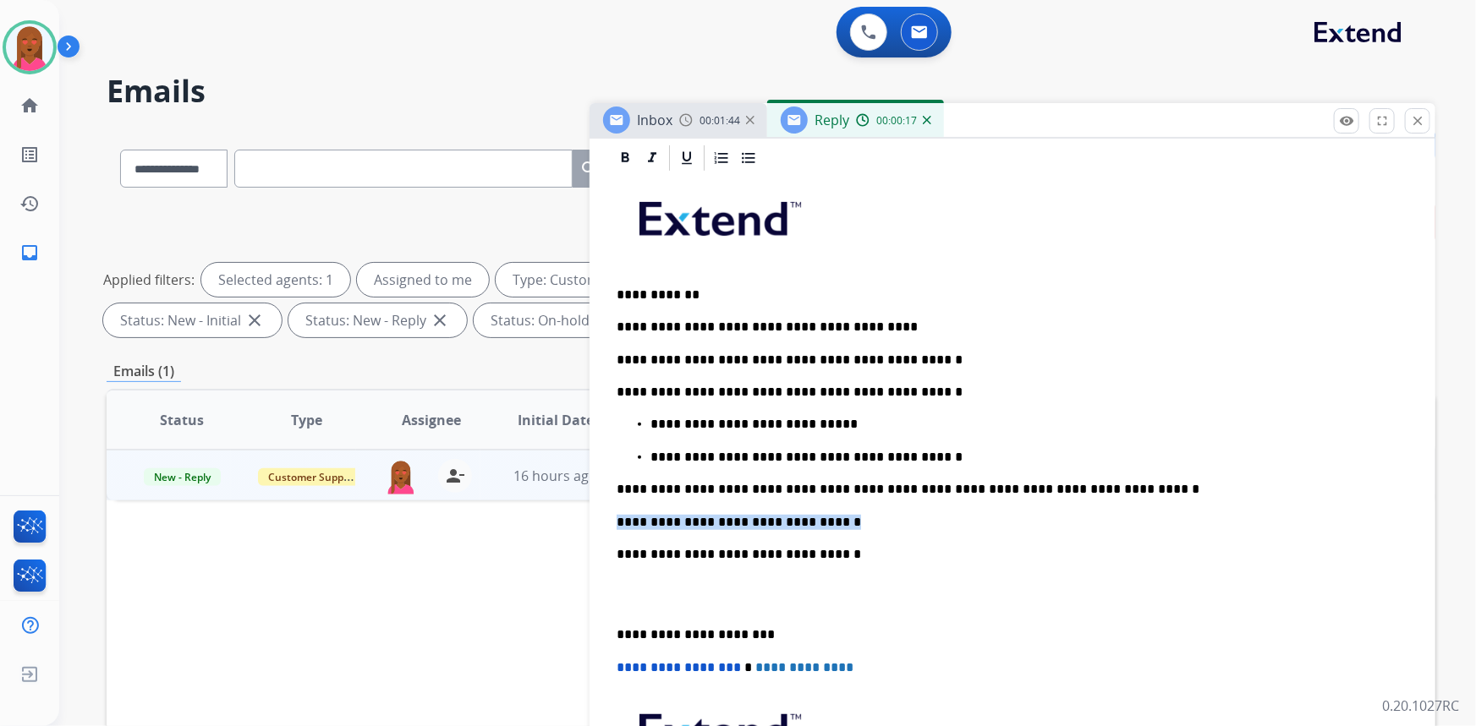
drag, startPoint x: 822, startPoint y: 520, endPoint x: 586, endPoint y: 507, distance: 236.3
click at [586, 507] on div "**********" at bounding box center [771, 586] width 1329 height 915
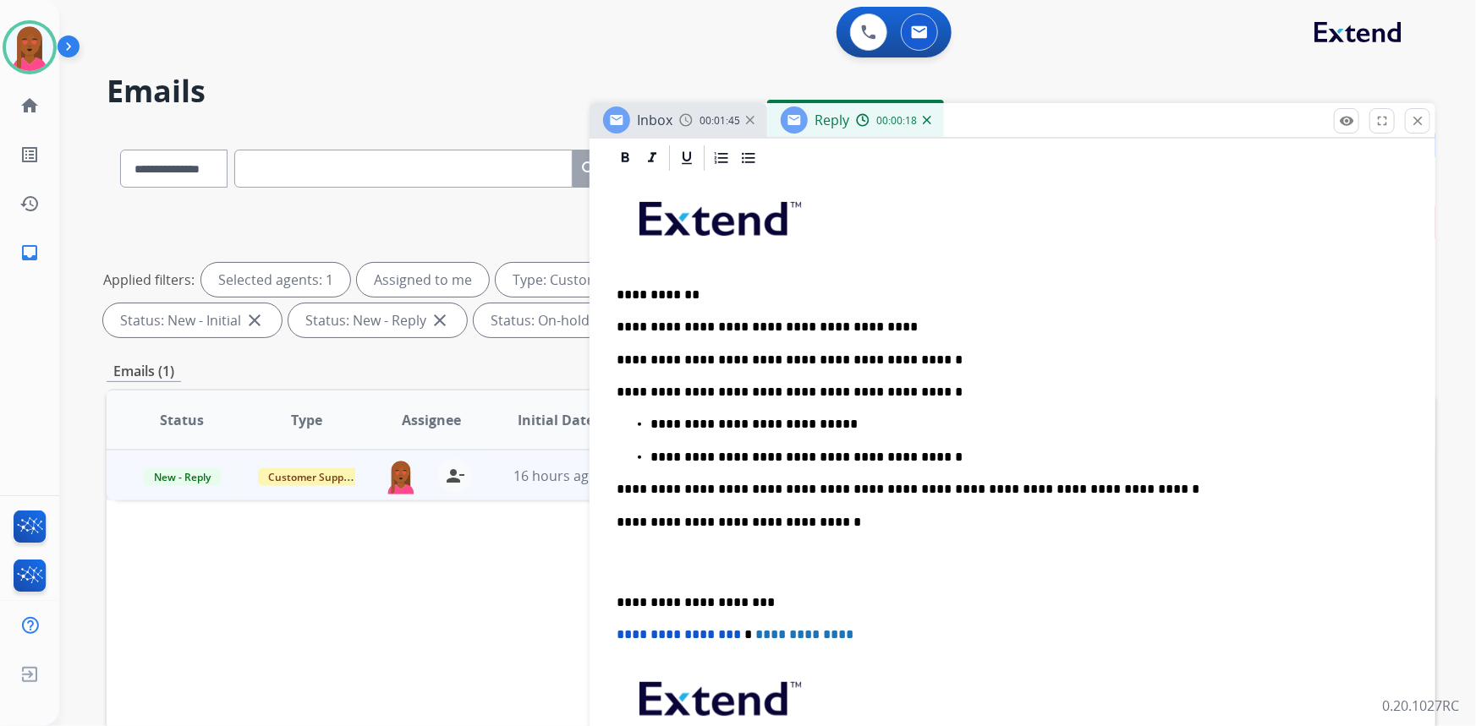
click at [637, 575] on div "**********" at bounding box center [1012, 512] width 805 height 679
click at [622, 569] on p at bounding box center [1013, 562] width 792 height 31
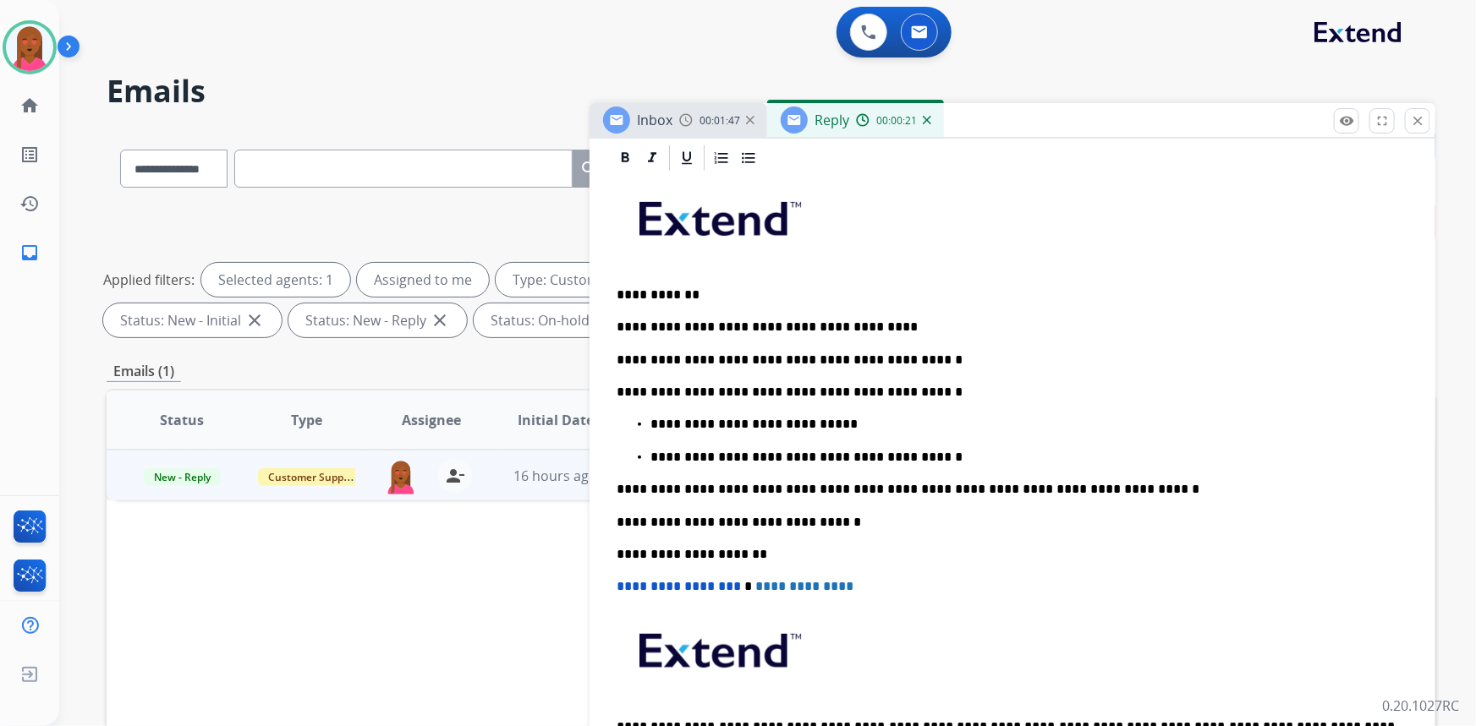
click at [634, 552] on p "**********" at bounding box center [1006, 554] width 779 height 15
drag, startPoint x: 678, startPoint y: 419, endPoint x: 629, endPoint y: 428, distance: 49.9
click at [629, 428] on ul "**********" at bounding box center [1013, 441] width 792 height 48
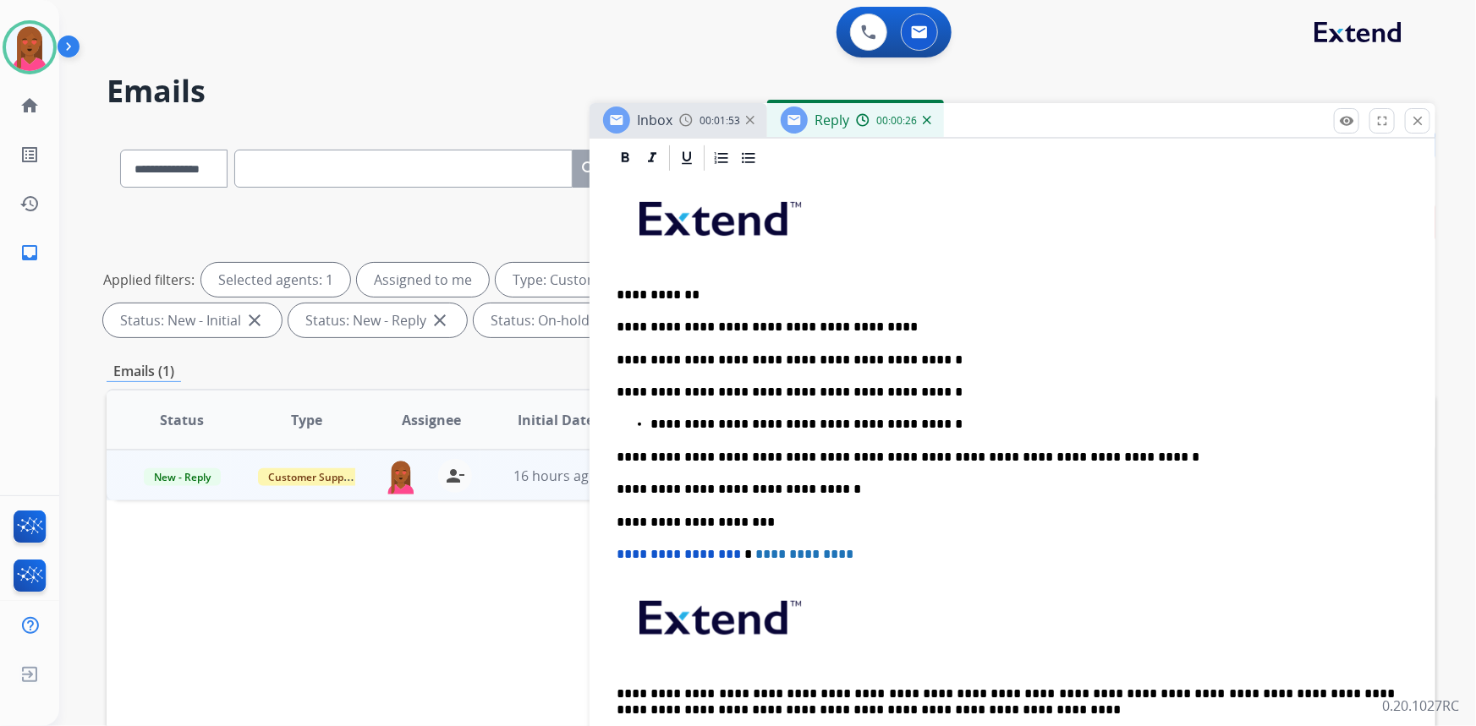
click at [771, 420] on p "**********" at bounding box center [1022, 424] width 745 height 15
click at [776, 422] on p "**********" at bounding box center [1022, 424] width 745 height 15
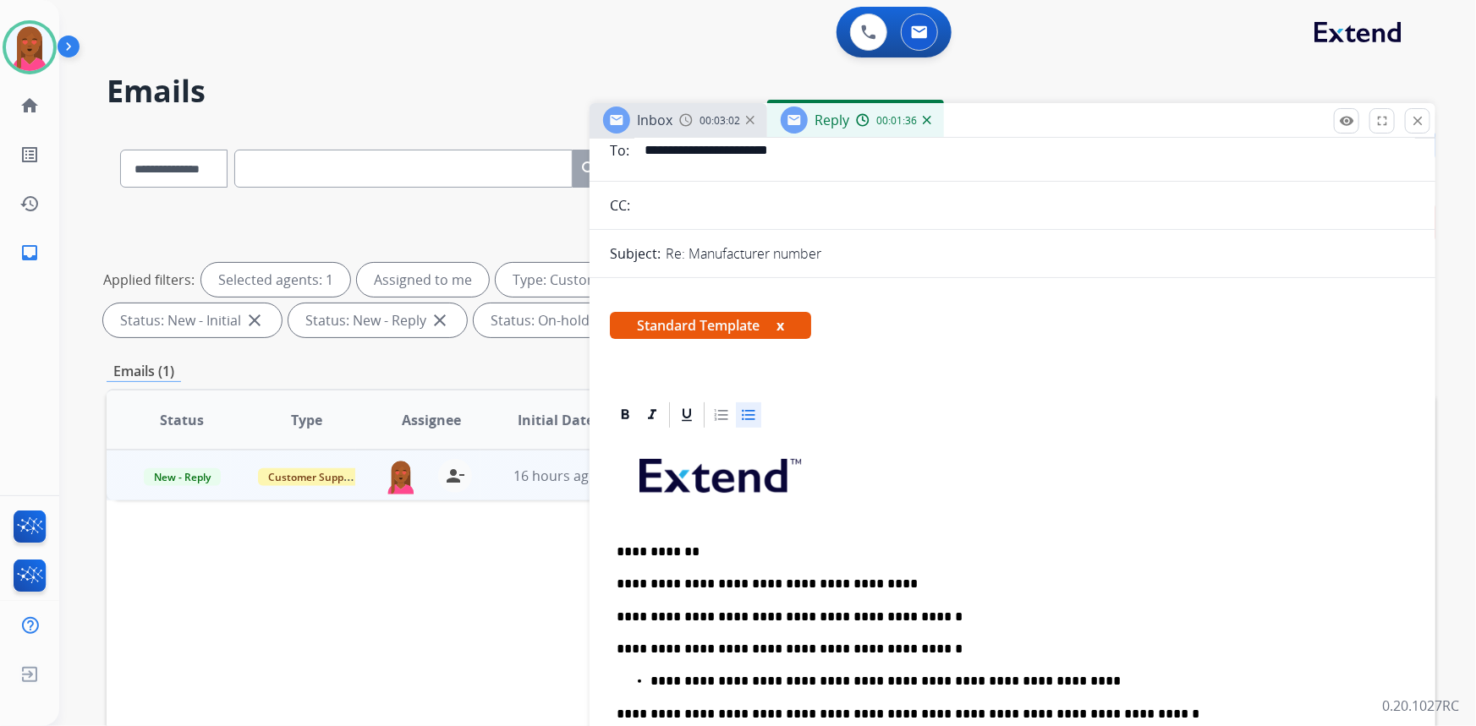
scroll to position [0, 0]
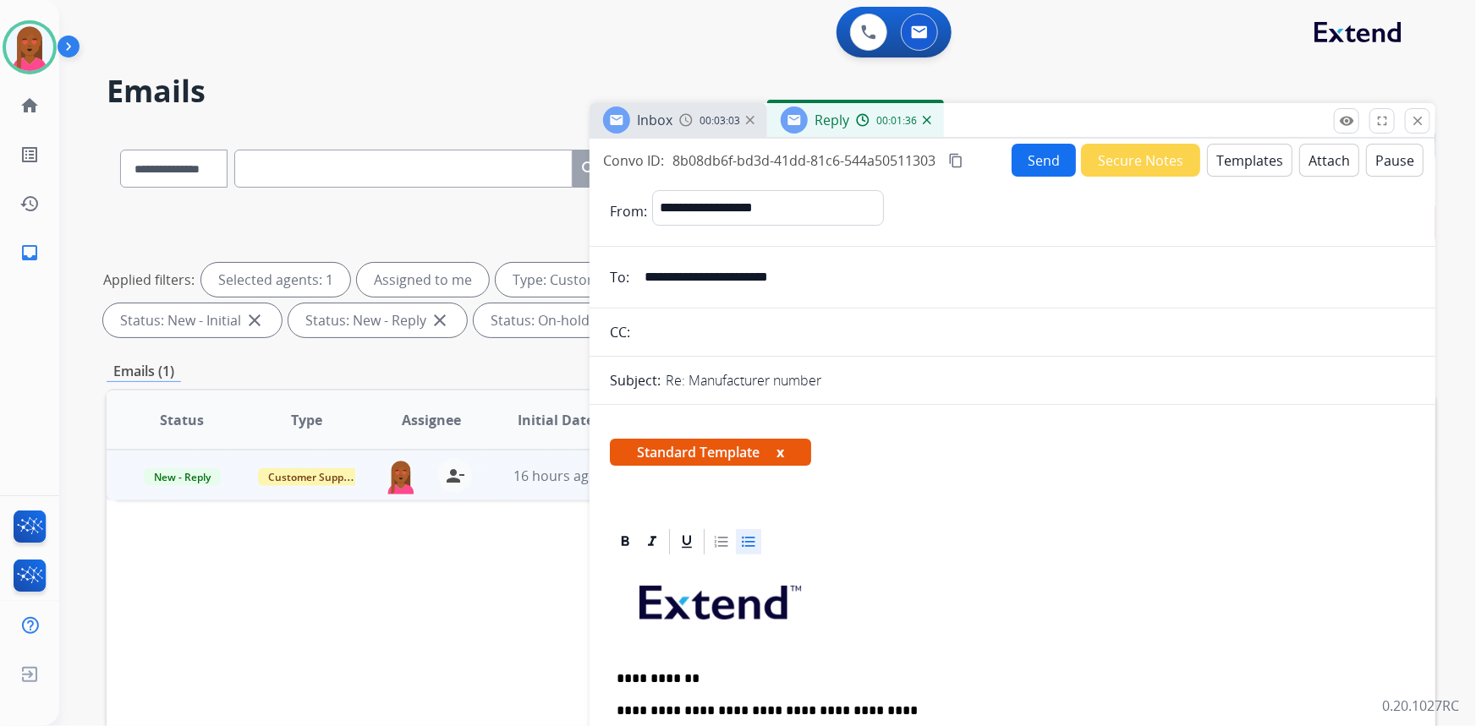
click at [1023, 150] on button "Send" at bounding box center [1044, 160] width 64 height 33
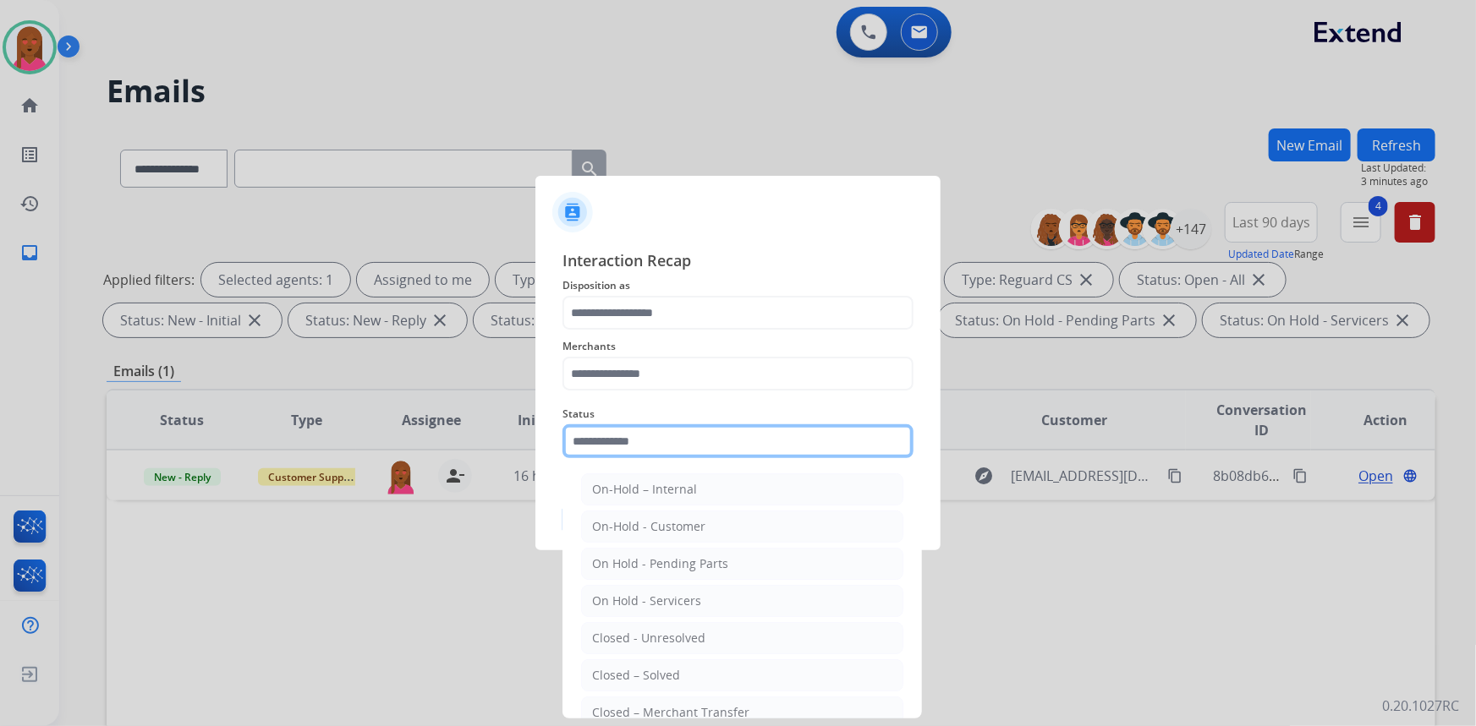
click at [672, 436] on input "text" at bounding box center [737, 442] width 351 height 34
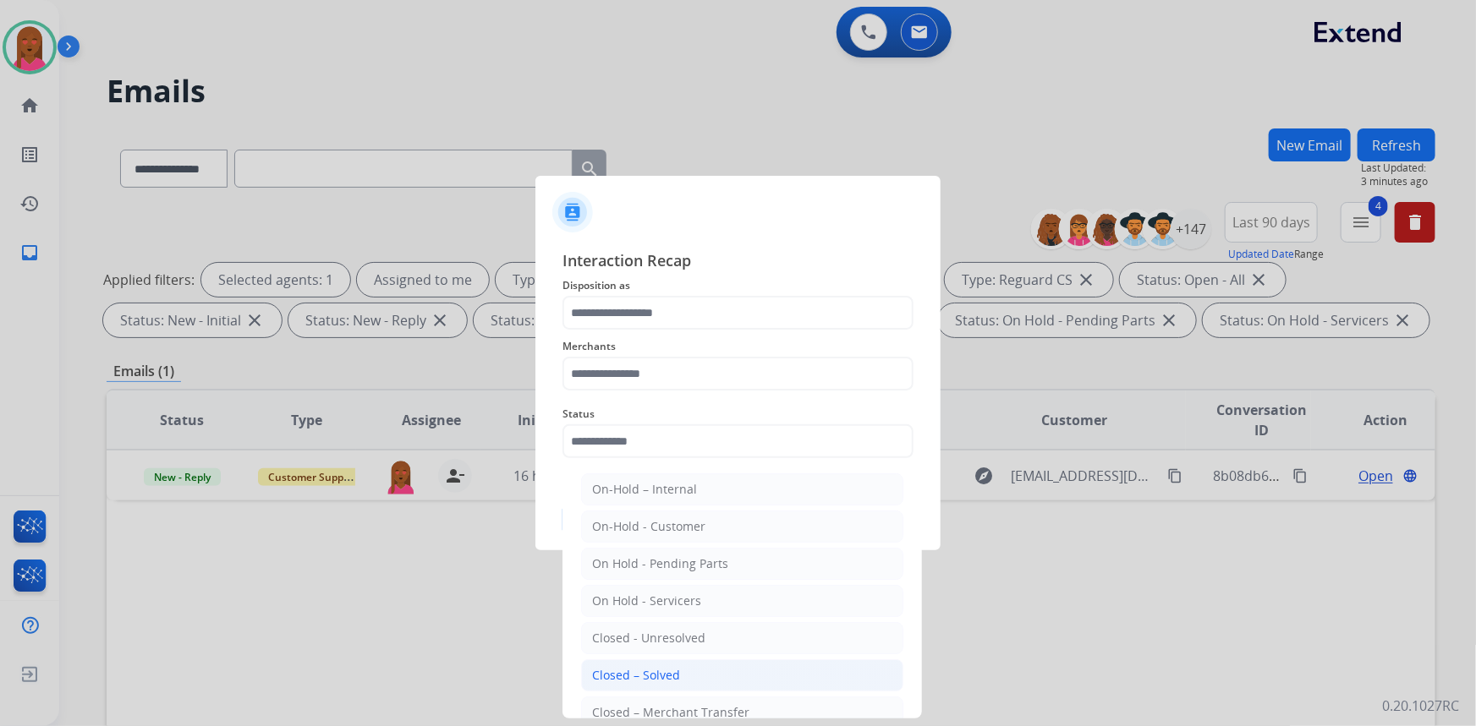
click at [670, 673] on div "Closed – Solved" at bounding box center [636, 675] width 88 height 17
type input "**********"
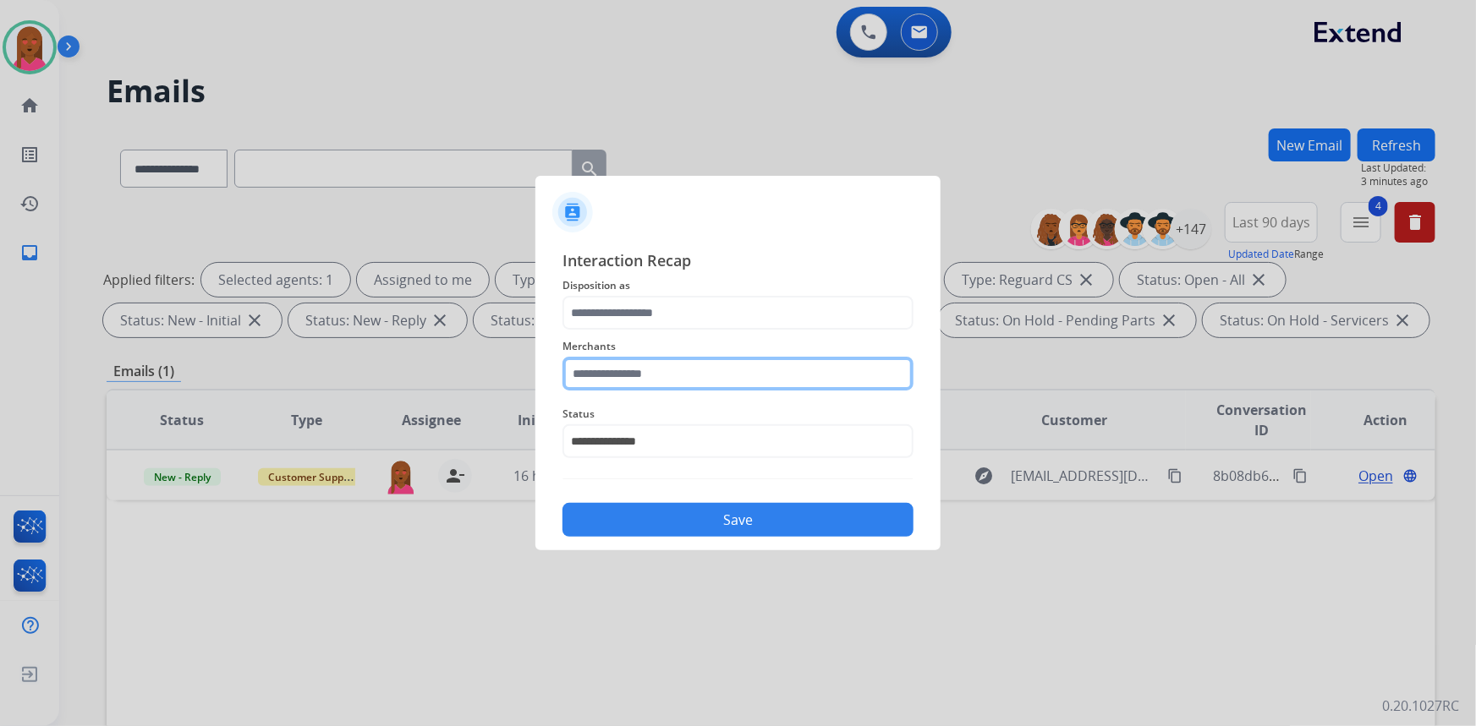
click at [688, 377] on input "text" at bounding box center [737, 374] width 351 height 34
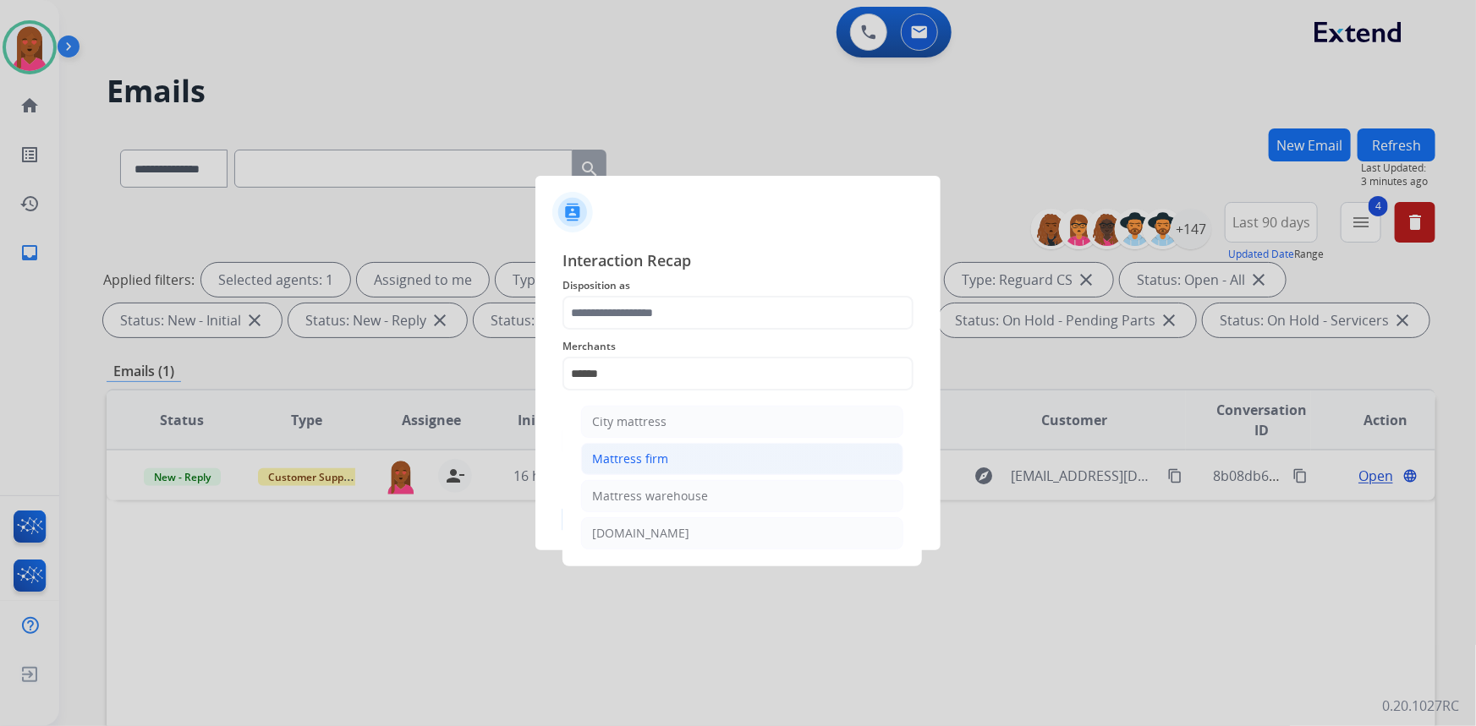
click at [717, 464] on li "Mattress firm" at bounding box center [742, 459] width 322 height 32
type input "**********"
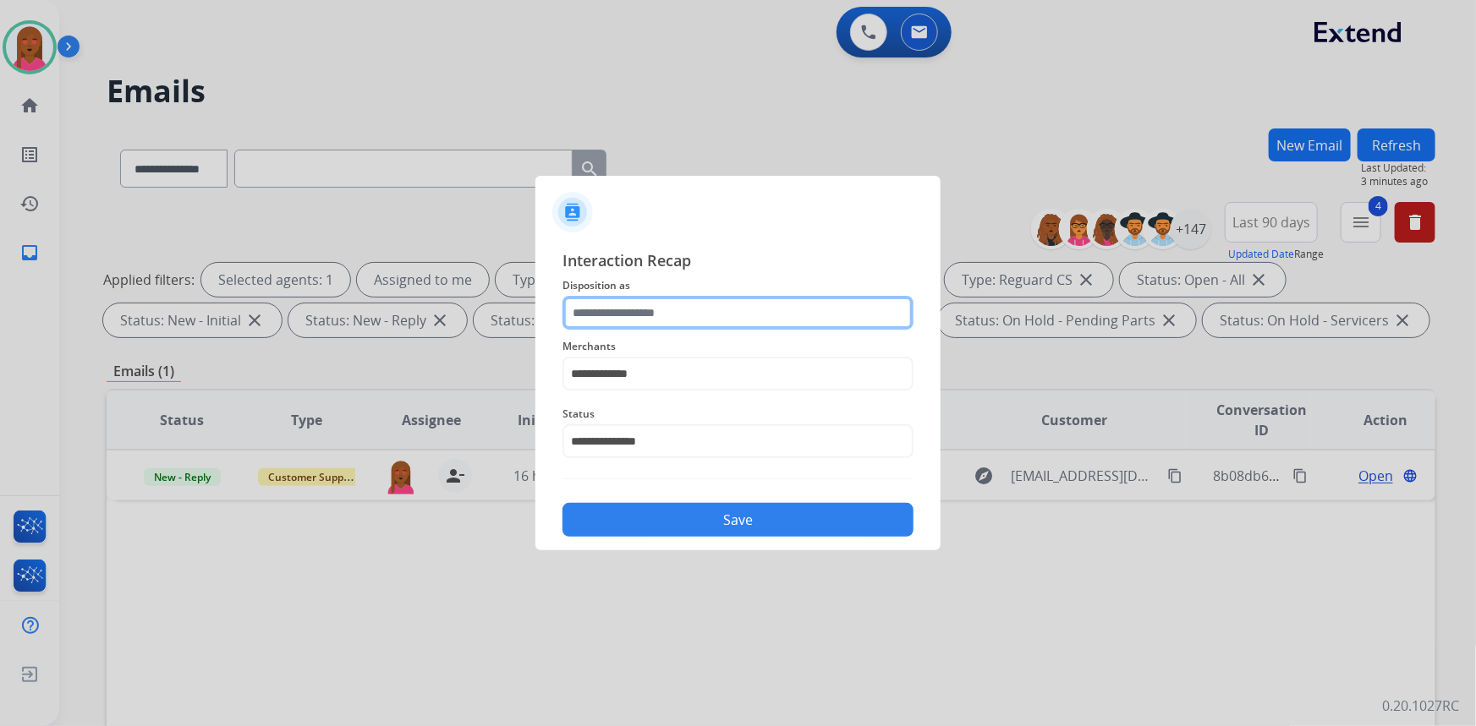
click at [707, 328] on input "text" at bounding box center [737, 313] width 351 height 34
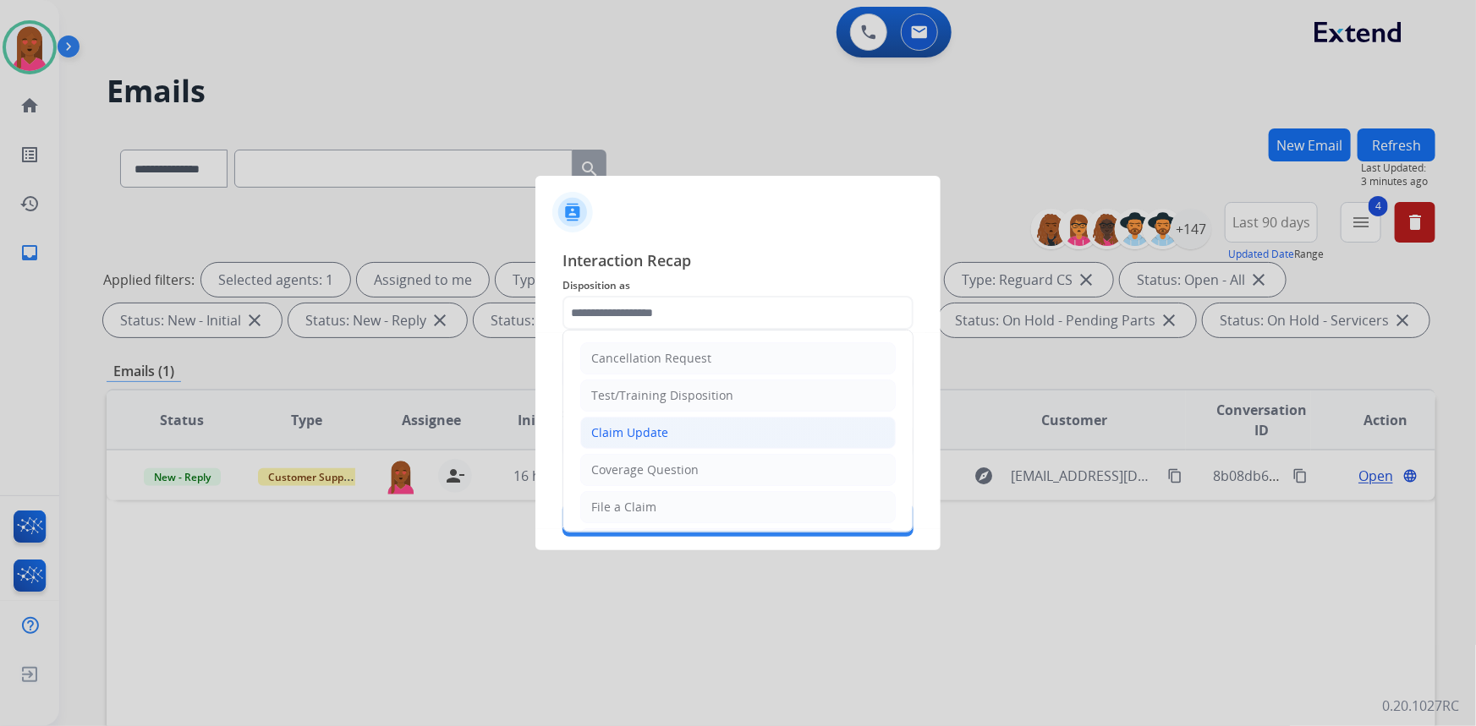
click at [685, 436] on li "Claim Update" at bounding box center [737, 433] width 315 height 32
type input "**********"
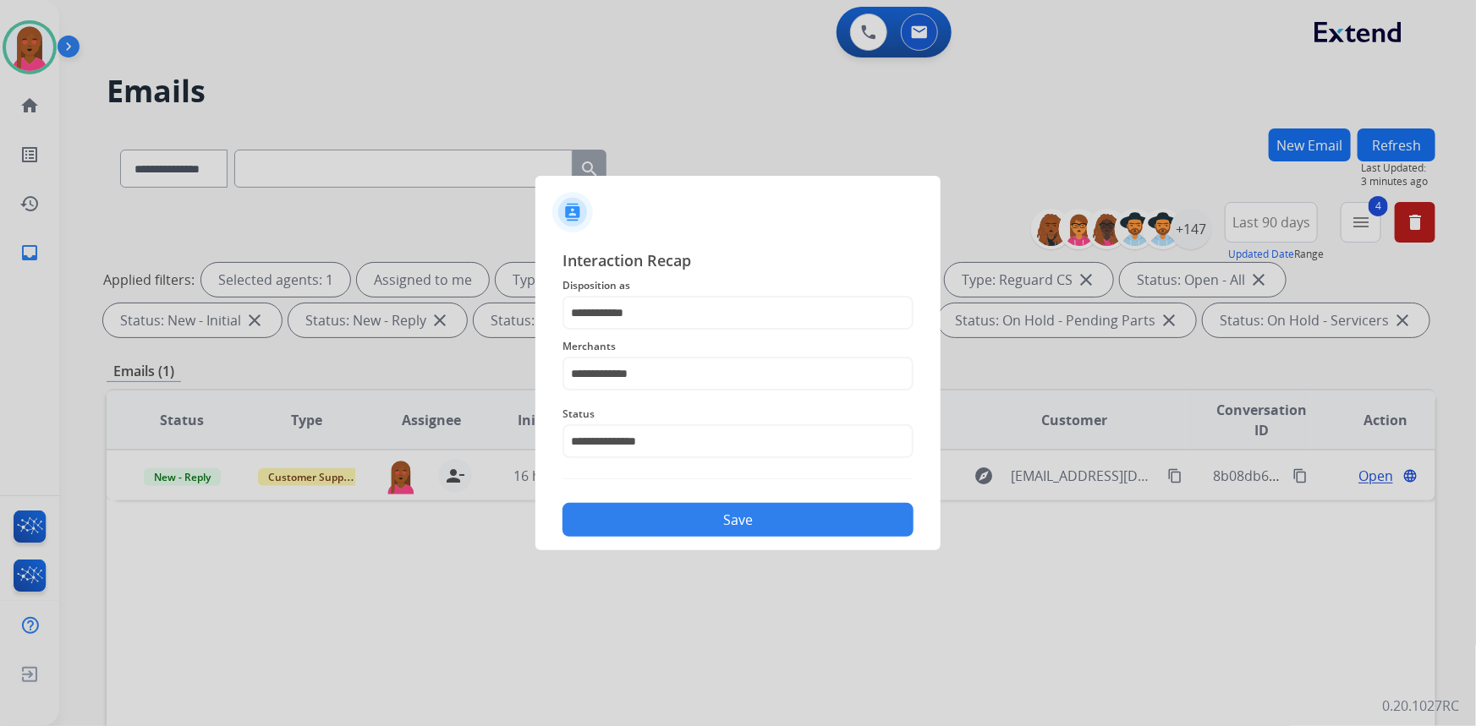
click at [706, 515] on button "Save" at bounding box center [737, 520] width 351 height 34
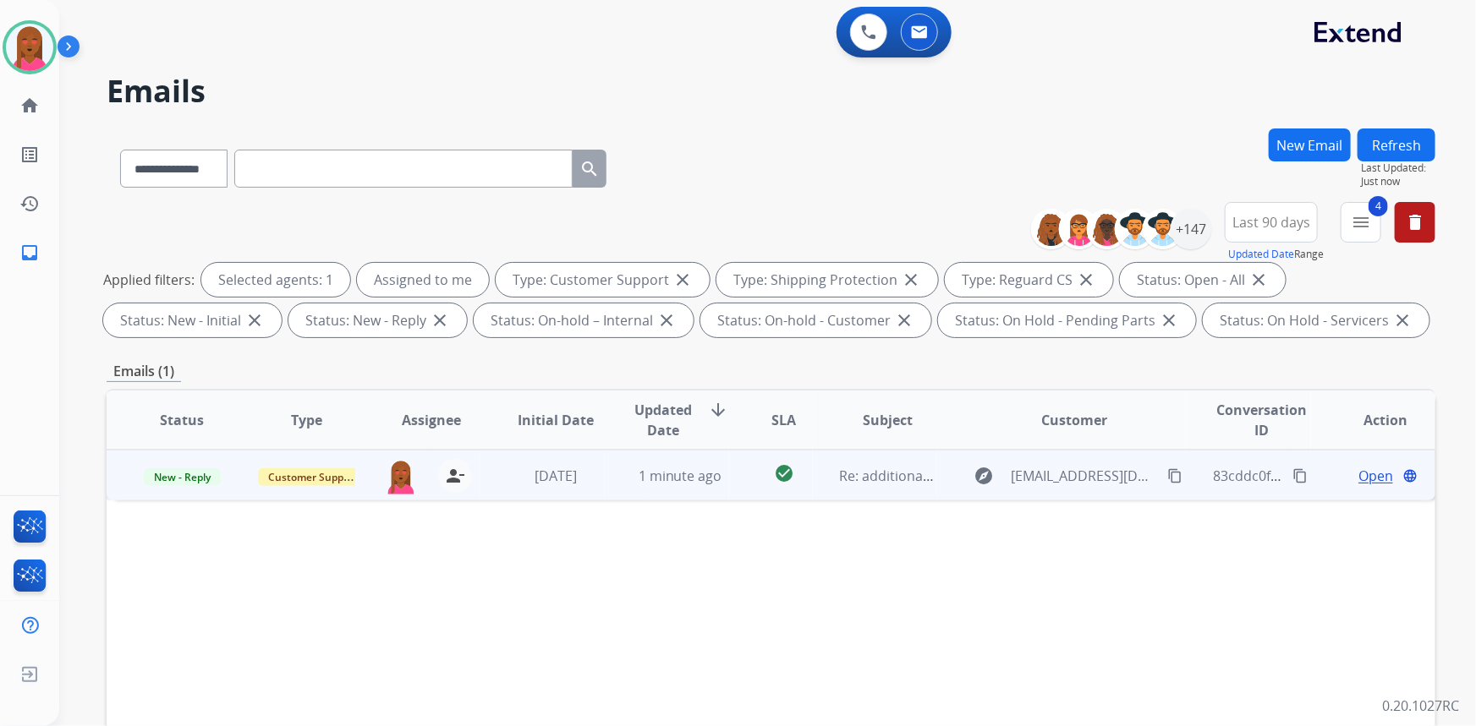
click at [1362, 478] on span "Open" at bounding box center [1375, 476] width 35 height 20
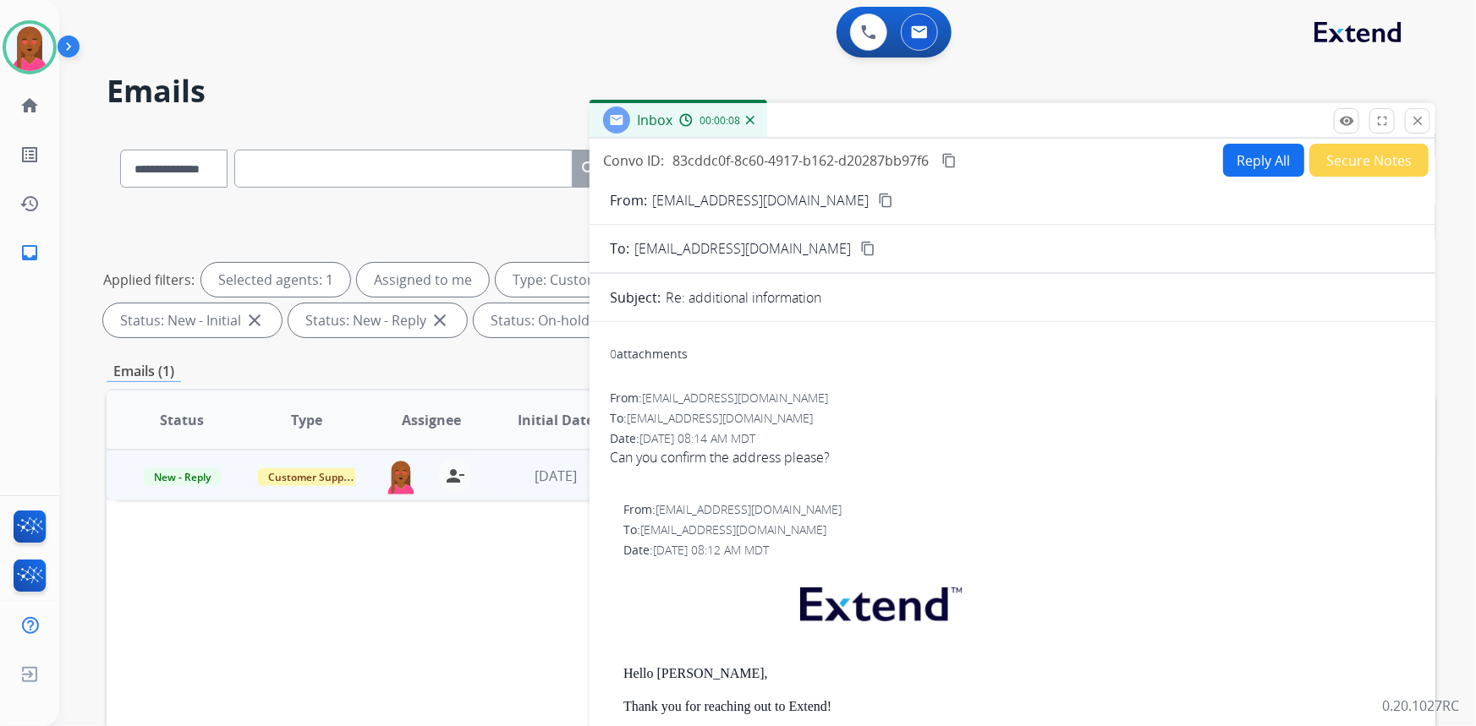
click at [878, 202] on mat-icon "content_copy" at bounding box center [885, 200] width 15 height 15
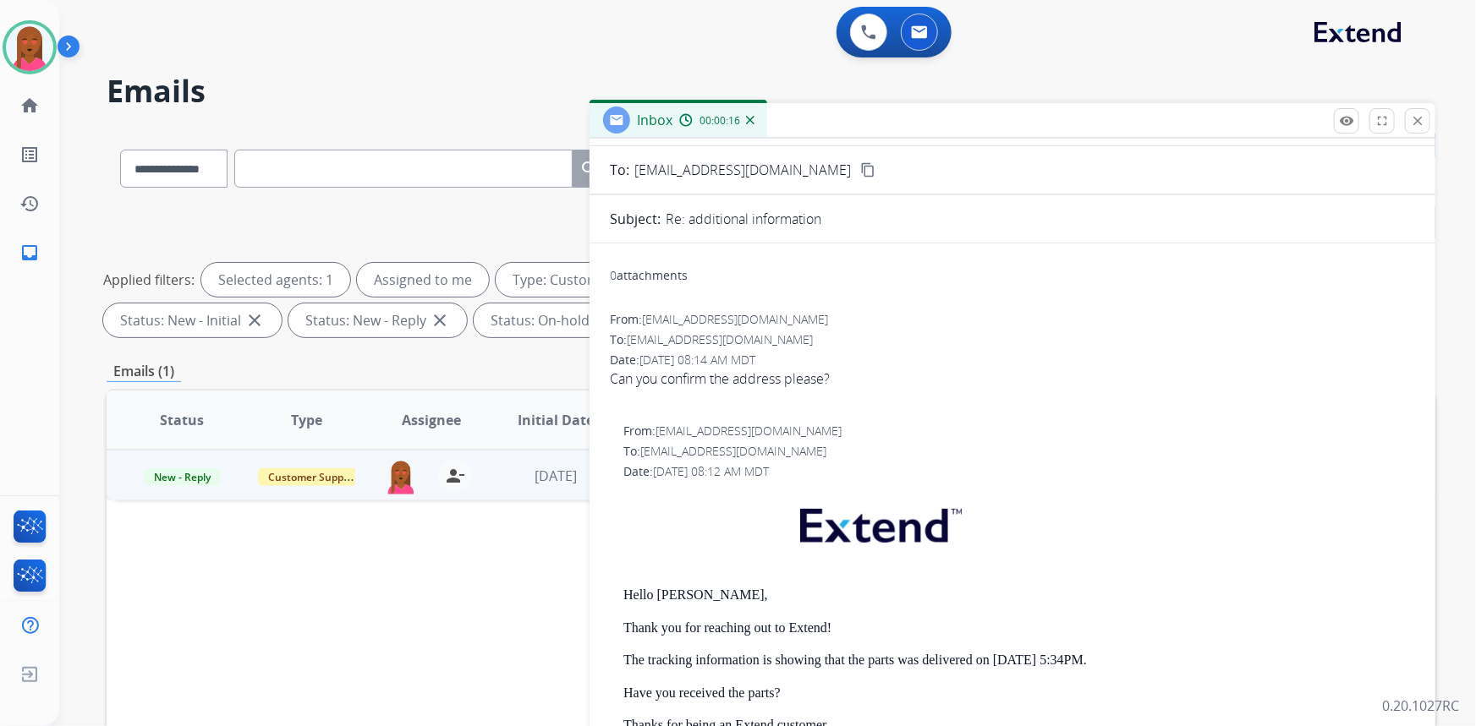
scroll to position [153, 0]
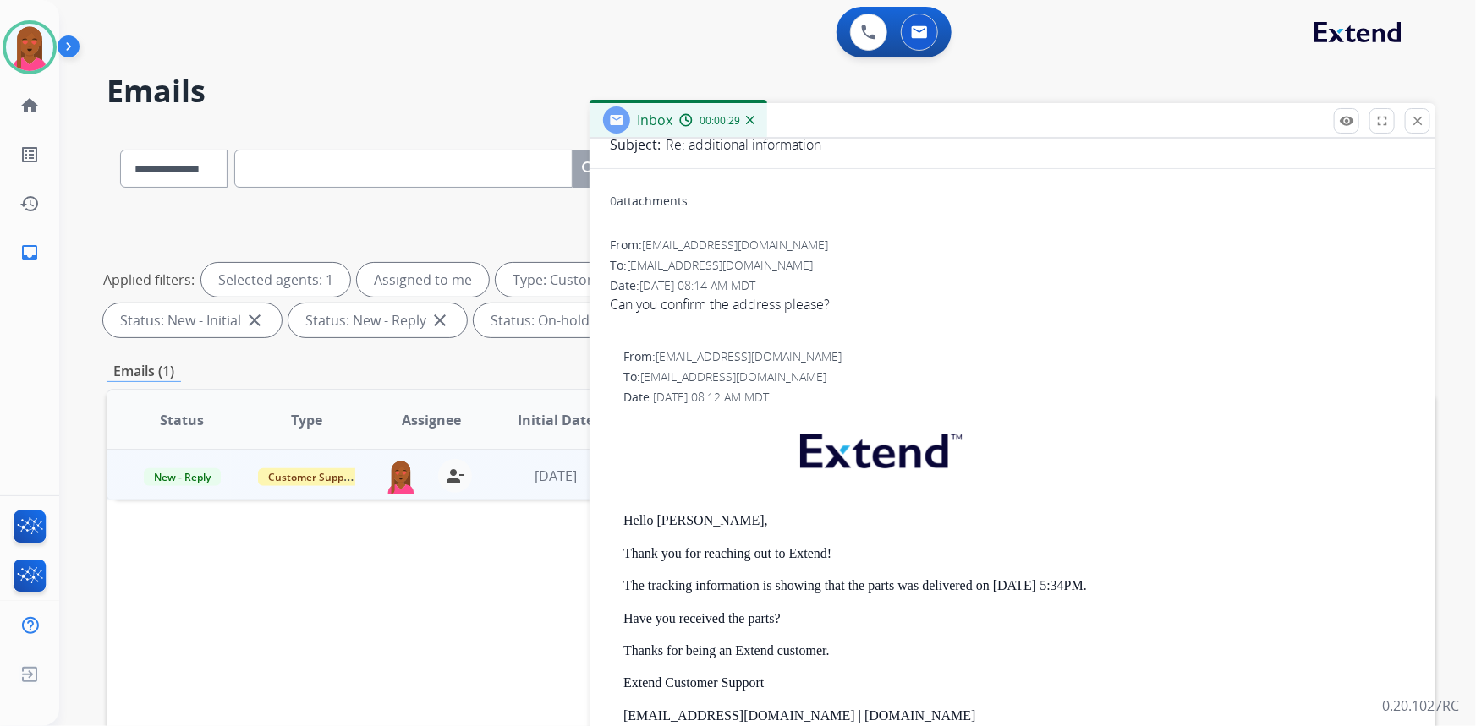
click at [1152, 403] on div "Date: 08/15/2025 - 08:12 AM MDT" at bounding box center [1019, 397] width 792 height 17
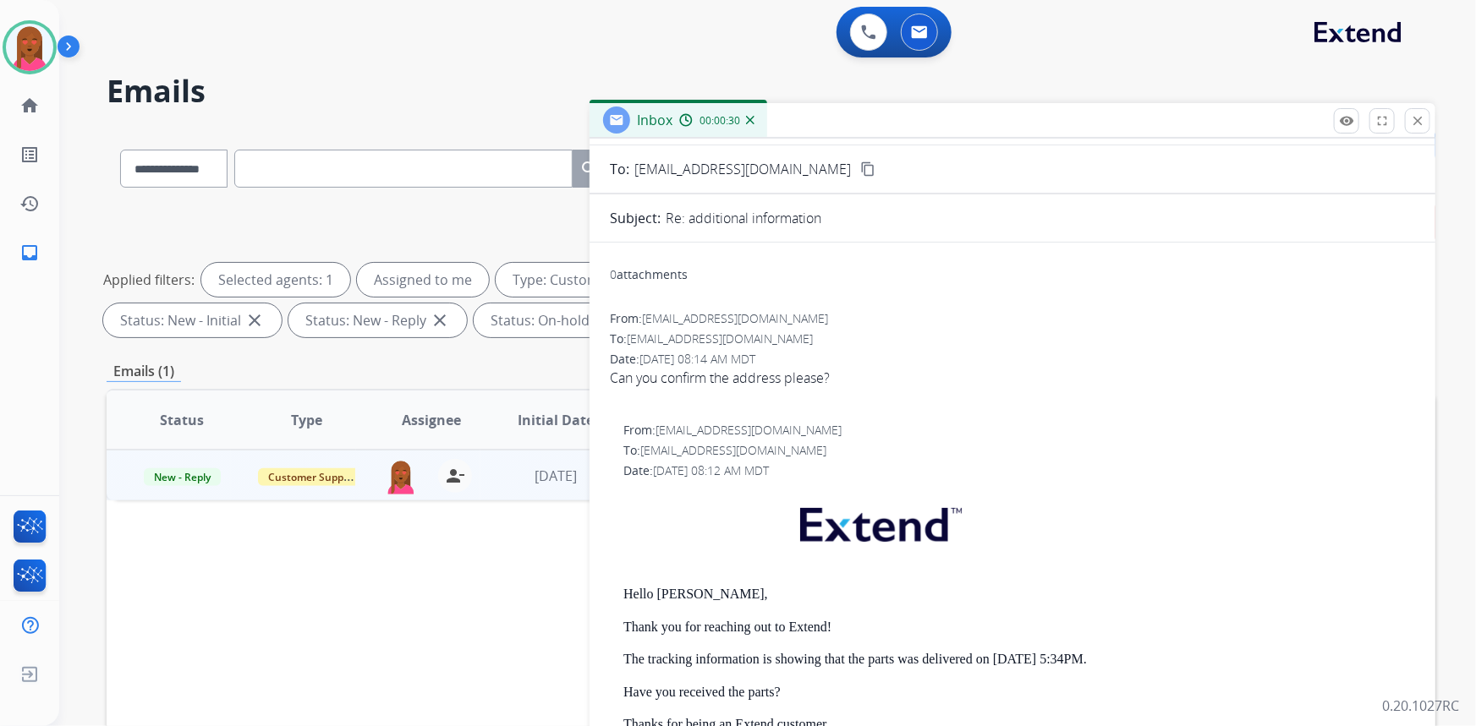
scroll to position [0, 0]
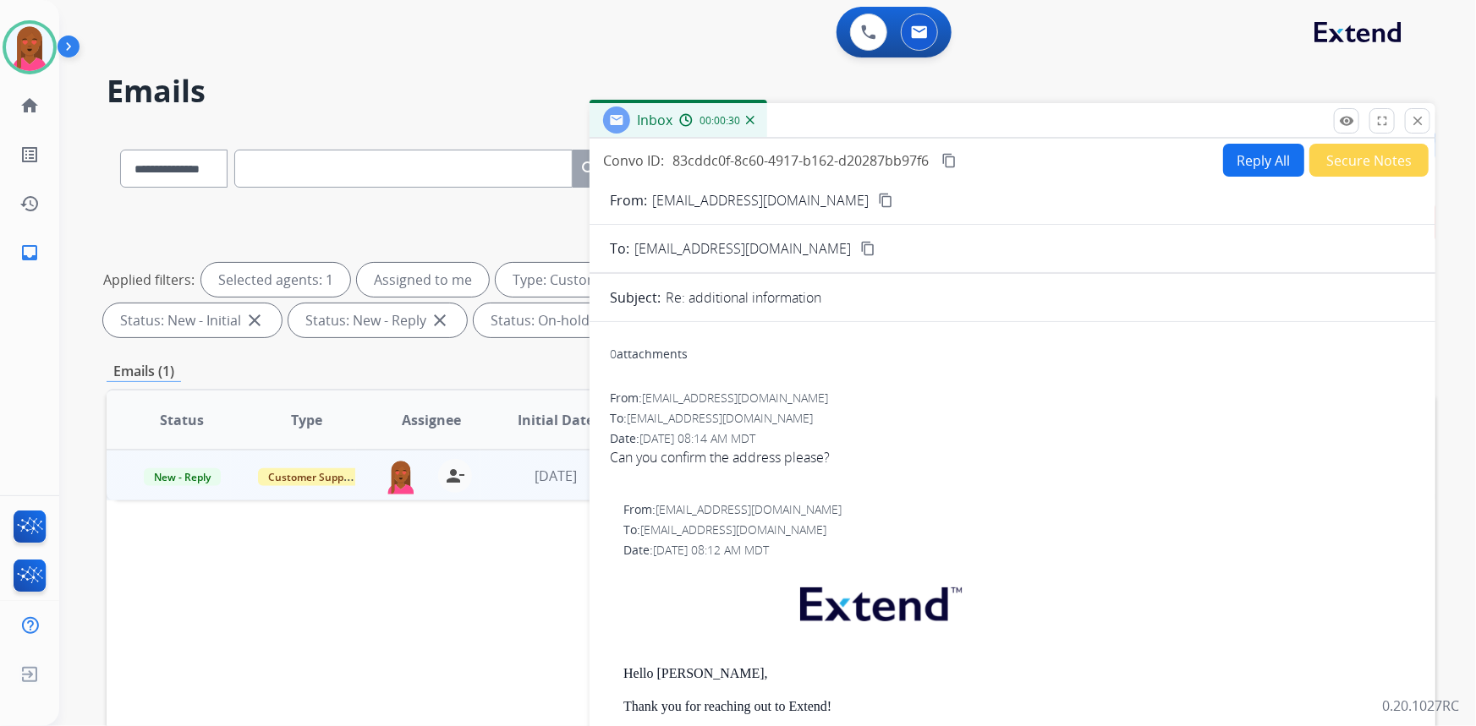
click at [953, 155] on mat-icon "content_copy" at bounding box center [948, 160] width 15 height 15
click at [743, 457] on div "Can you confirm the address please?" at bounding box center [1012, 457] width 805 height 20
click at [1412, 119] on mat-icon "close" at bounding box center [1417, 120] width 15 height 15
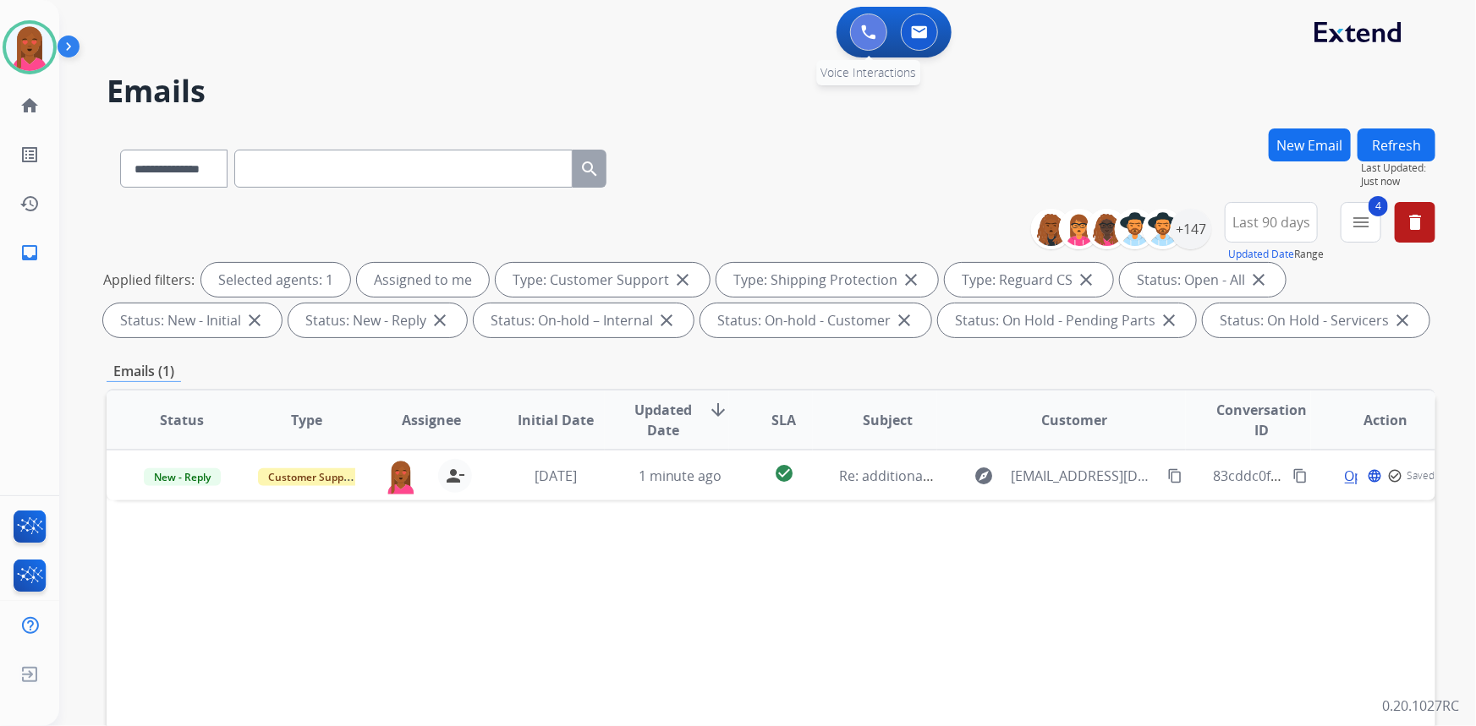
click at [874, 28] on img at bounding box center [868, 32] width 15 height 15
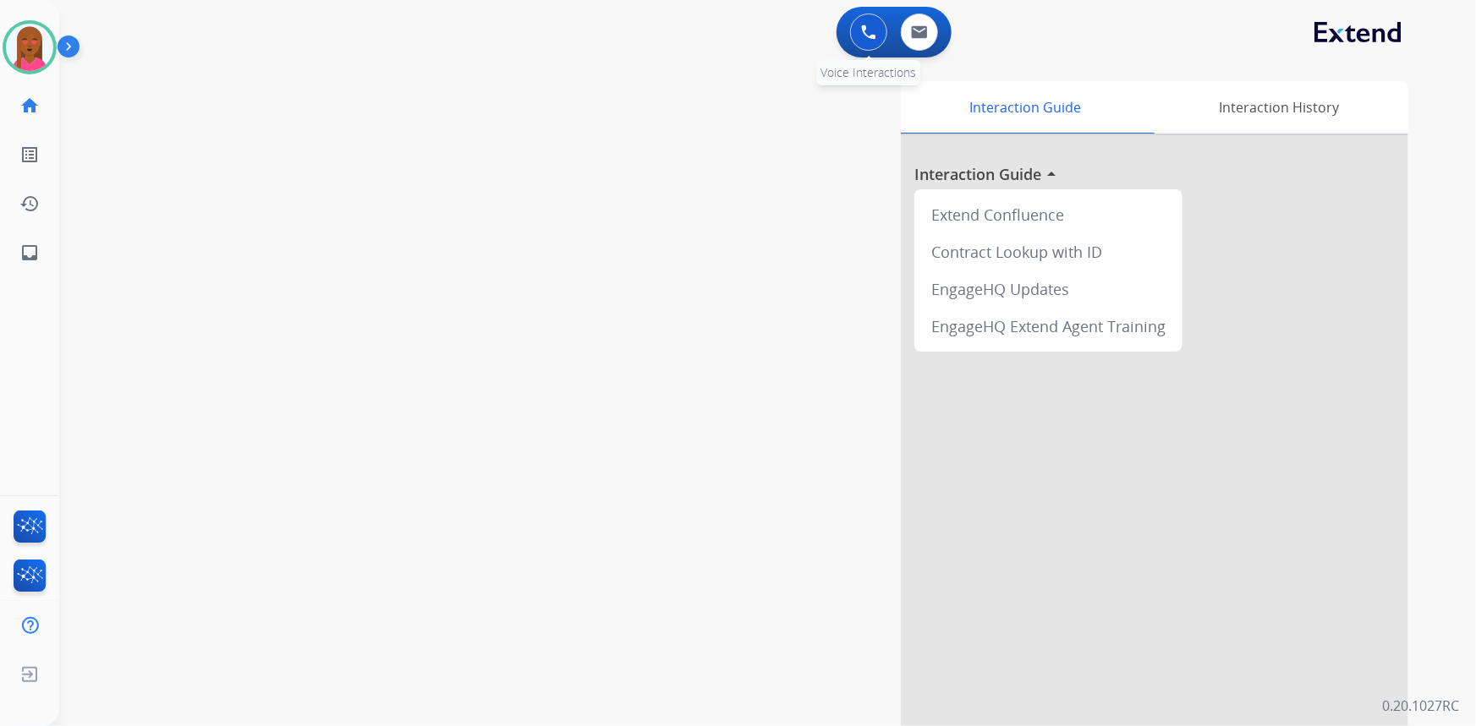
click at [874, 29] on img at bounding box center [868, 32] width 15 height 15
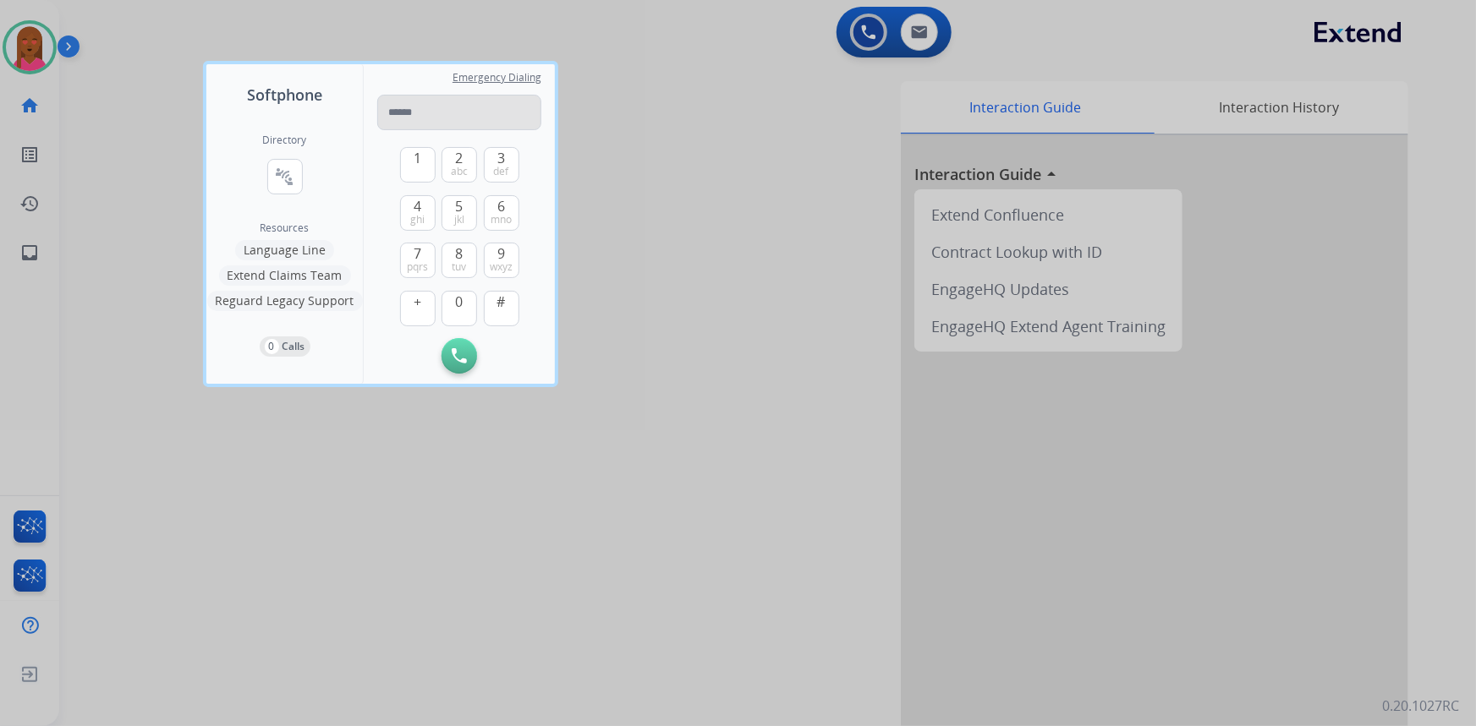
click at [440, 118] on input "tel" at bounding box center [459, 113] width 164 height 36
type input "**********"
click at [456, 360] on img at bounding box center [459, 355] width 15 height 15
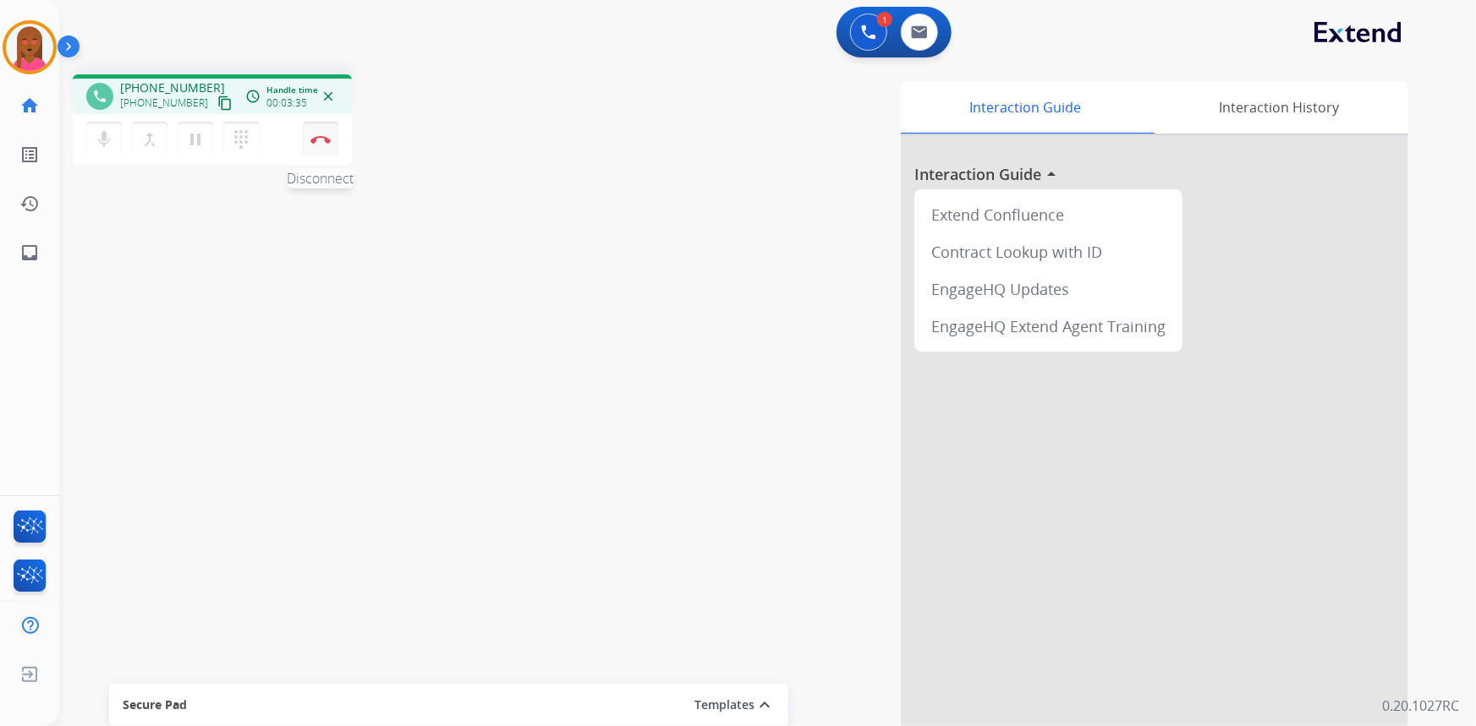
click at [321, 146] on button "Disconnect" at bounding box center [321, 140] width 36 height 36
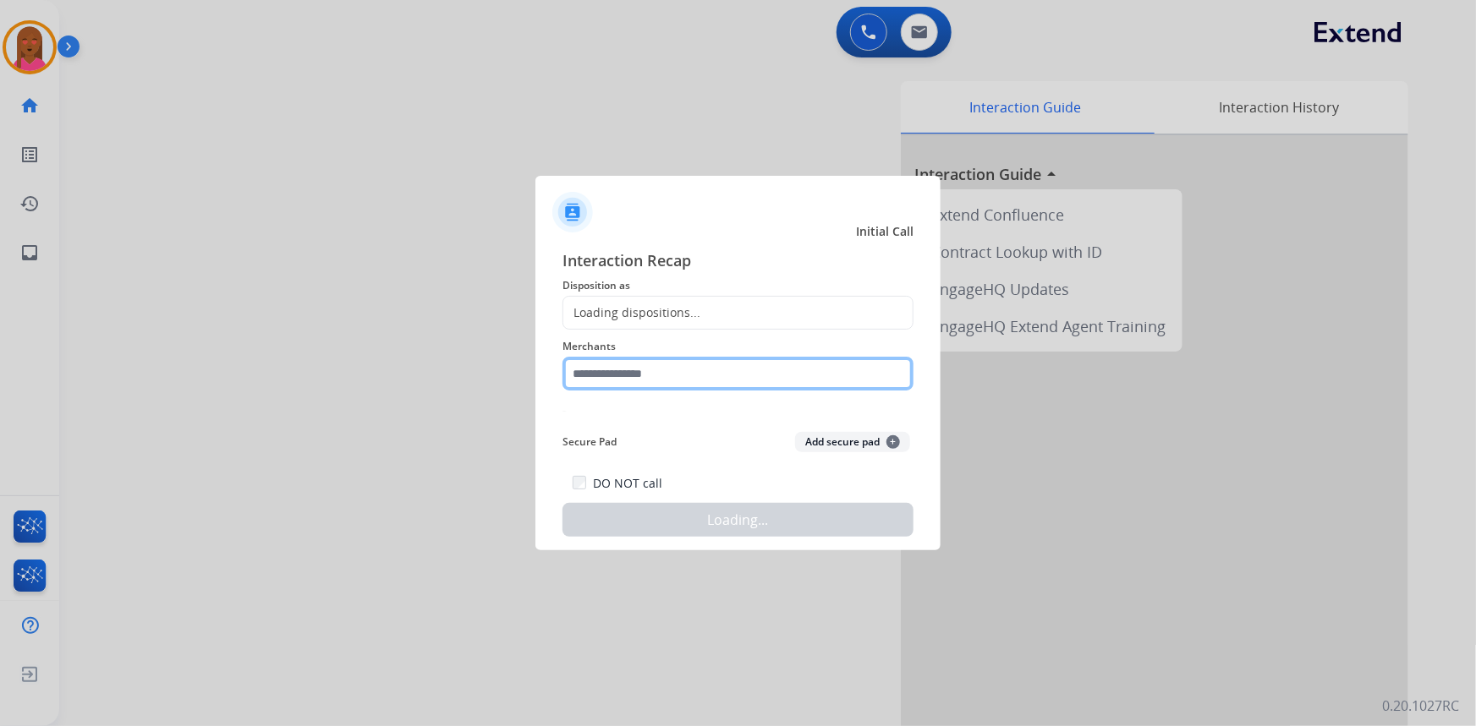
click at [702, 379] on input "text" at bounding box center [737, 374] width 351 height 34
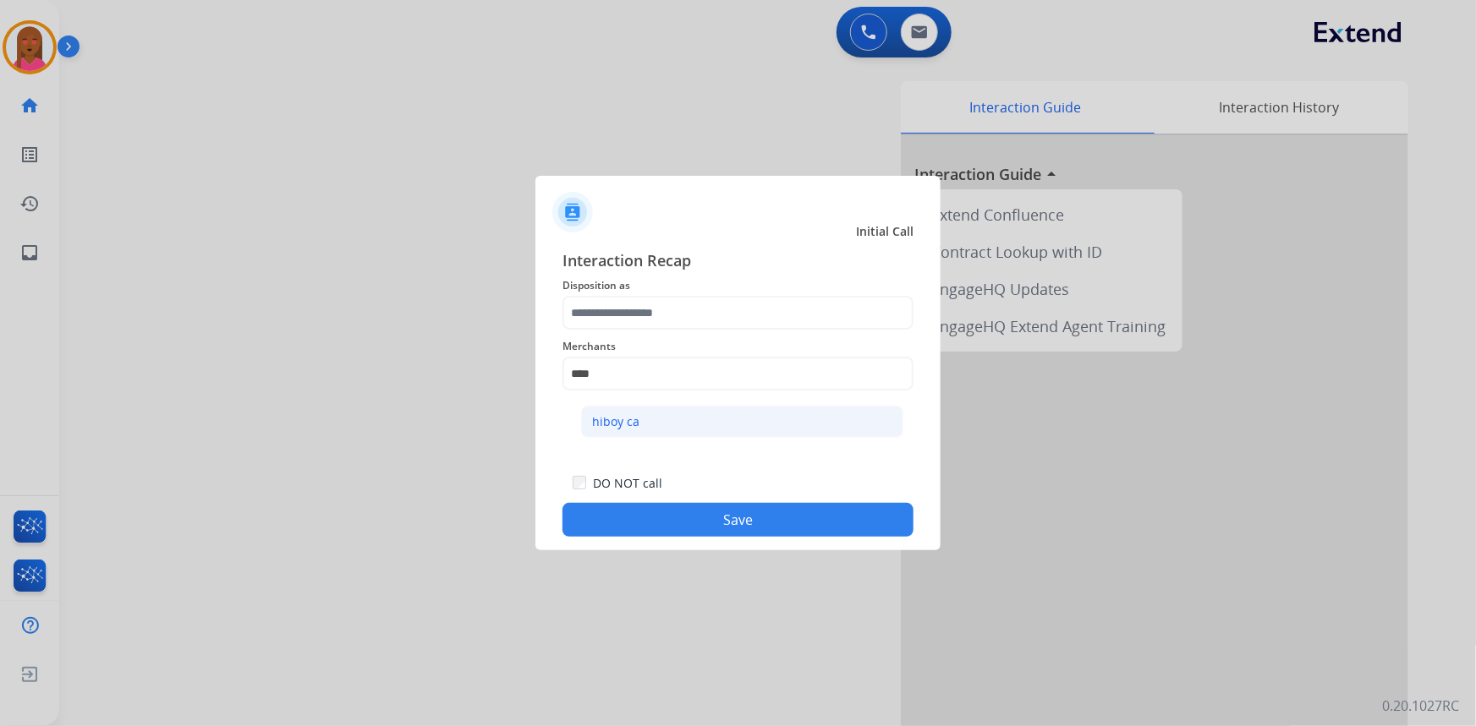
click at [648, 429] on li "hiboy ca" at bounding box center [742, 422] width 322 height 32
type input "********"
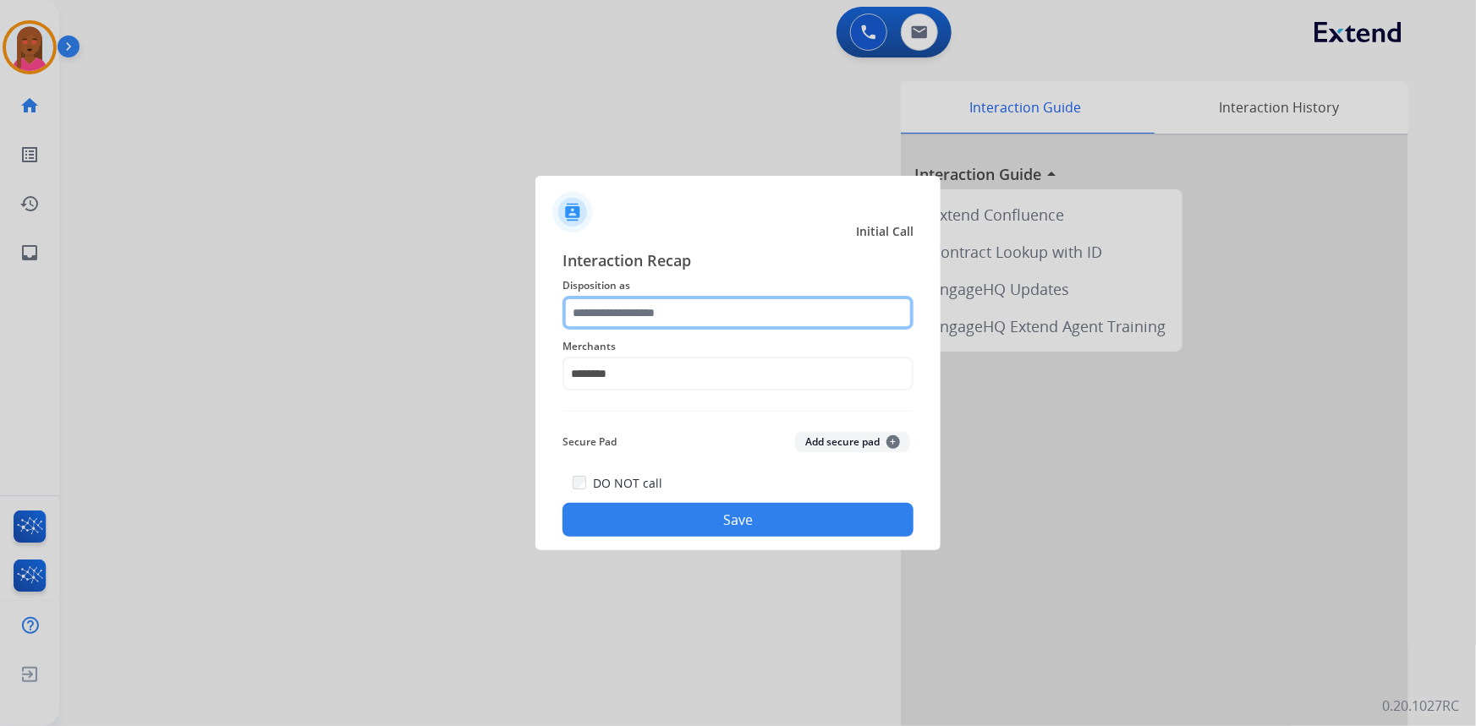
click at [677, 319] on input "text" at bounding box center [737, 313] width 351 height 34
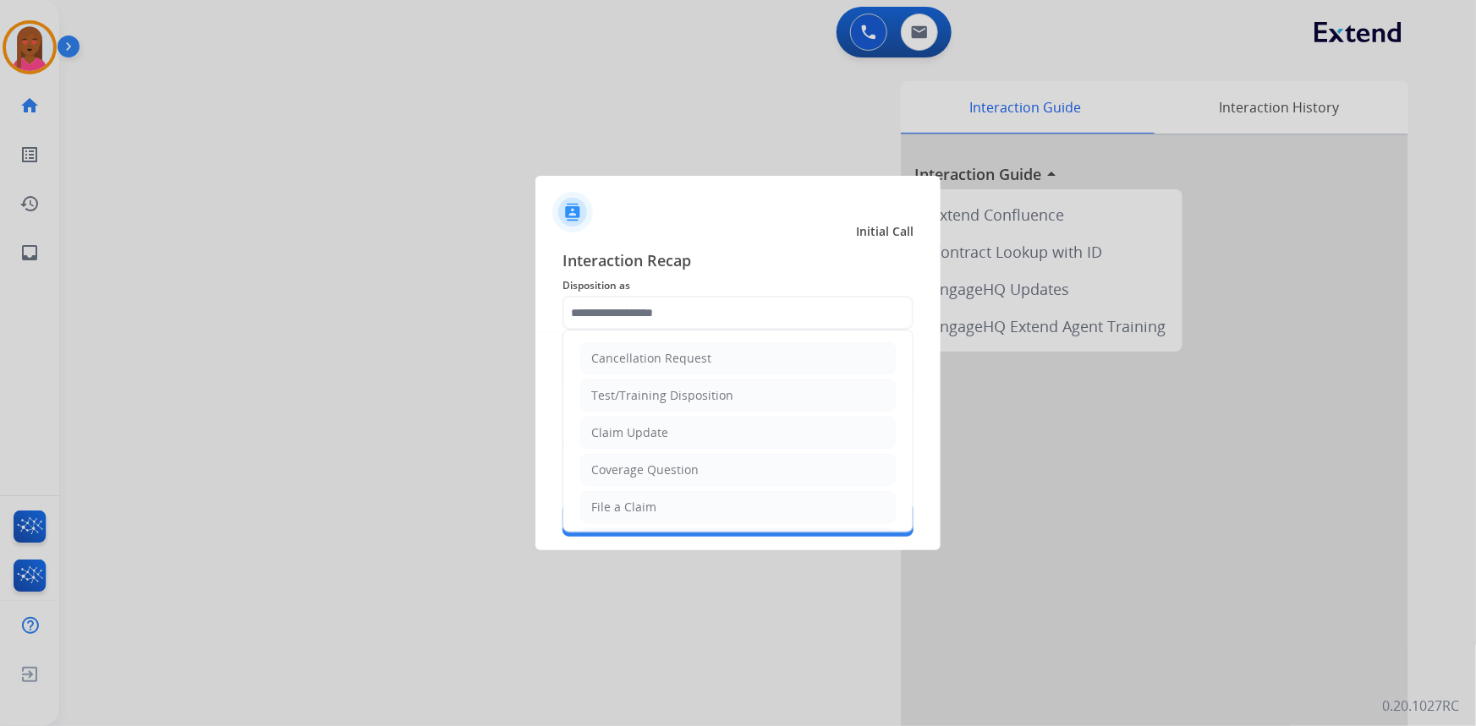
drag, startPoint x: 662, startPoint y: 434, endPoint x: 660, endPoint y: 442, distance: 8.8
click at [662, 433] on div "Claim Update" at bounding box center [629, 433] width 77 height 17
type input "**********"
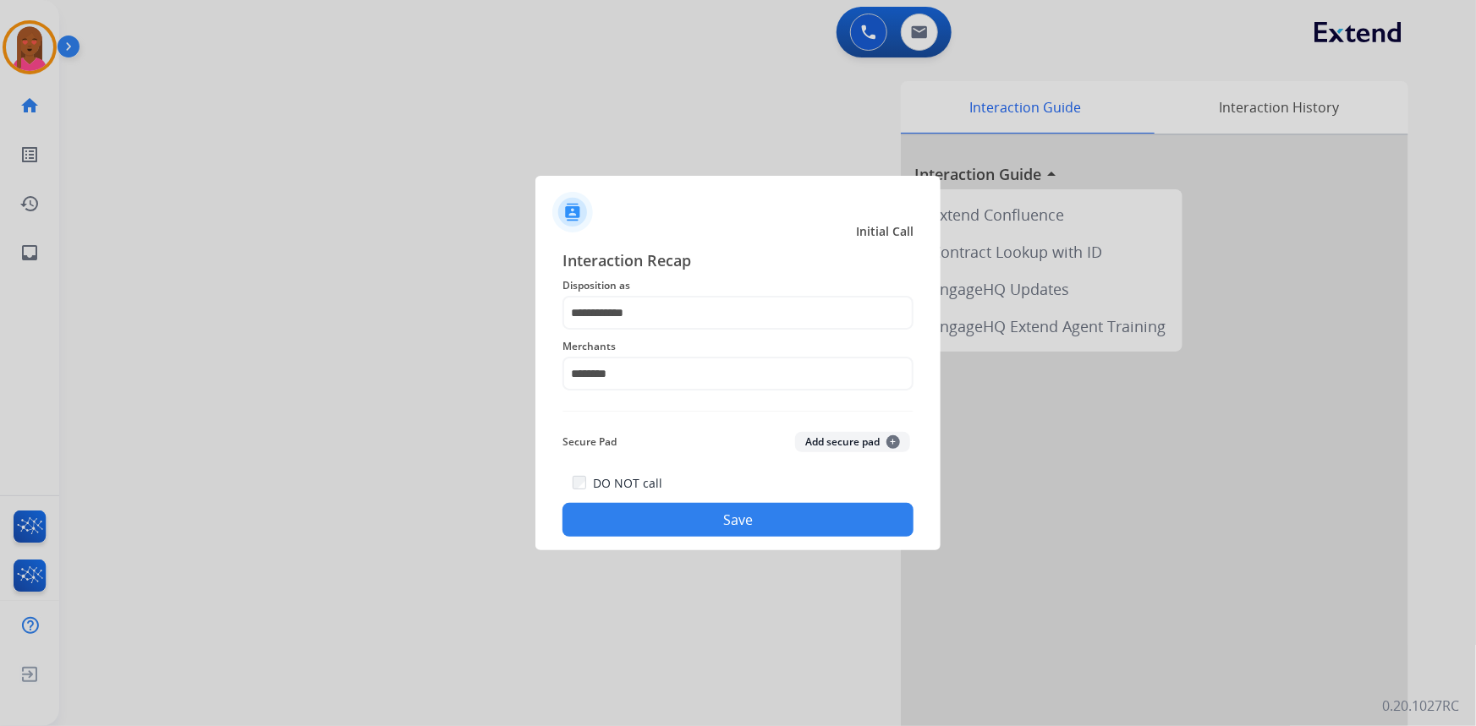
click at [688, 529] on button "Save" at bounding box center [737, 520] width 351 height 34
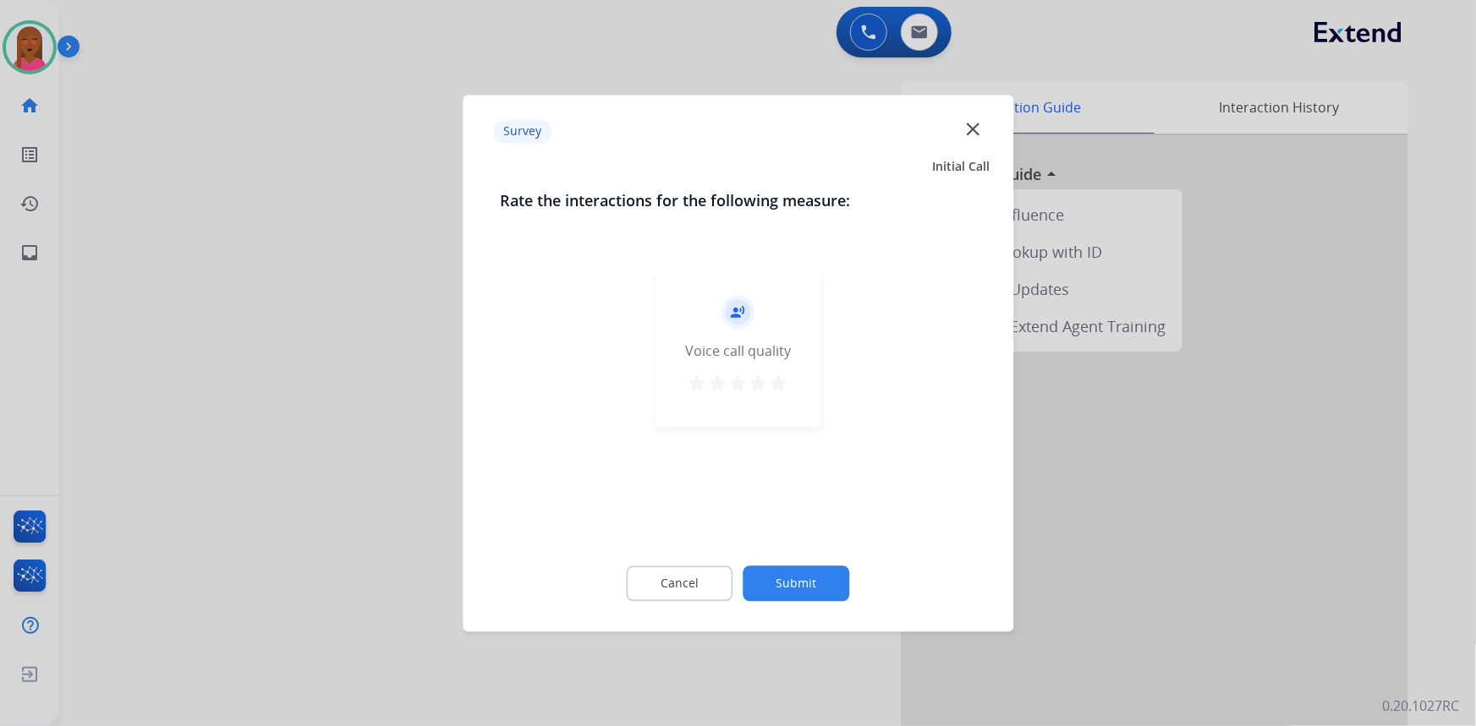
click at [981, 126] on mat-icon "close" at bounding box center [973, 129] width 22 height 22
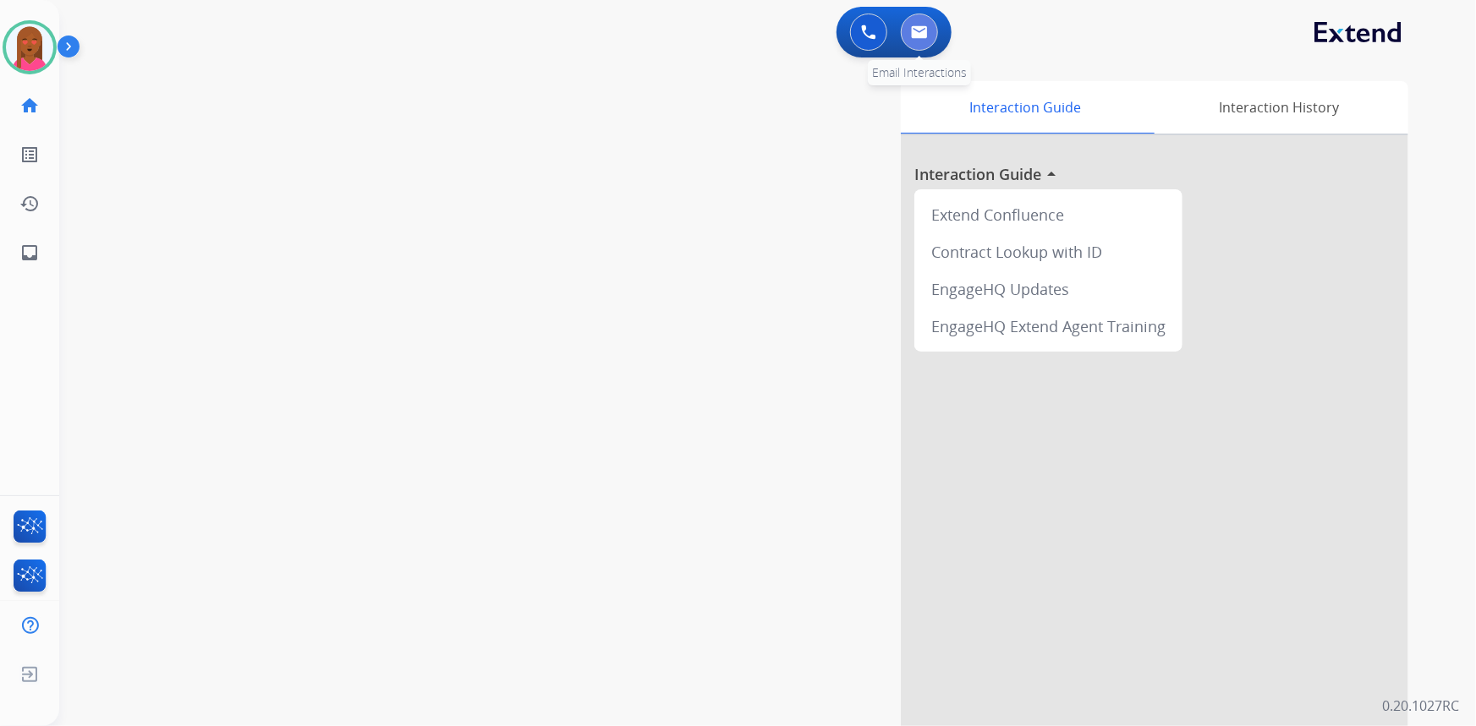
click at [920, 31] on img at bounding box center [919, 32] width 17 height 14
select select "**********"
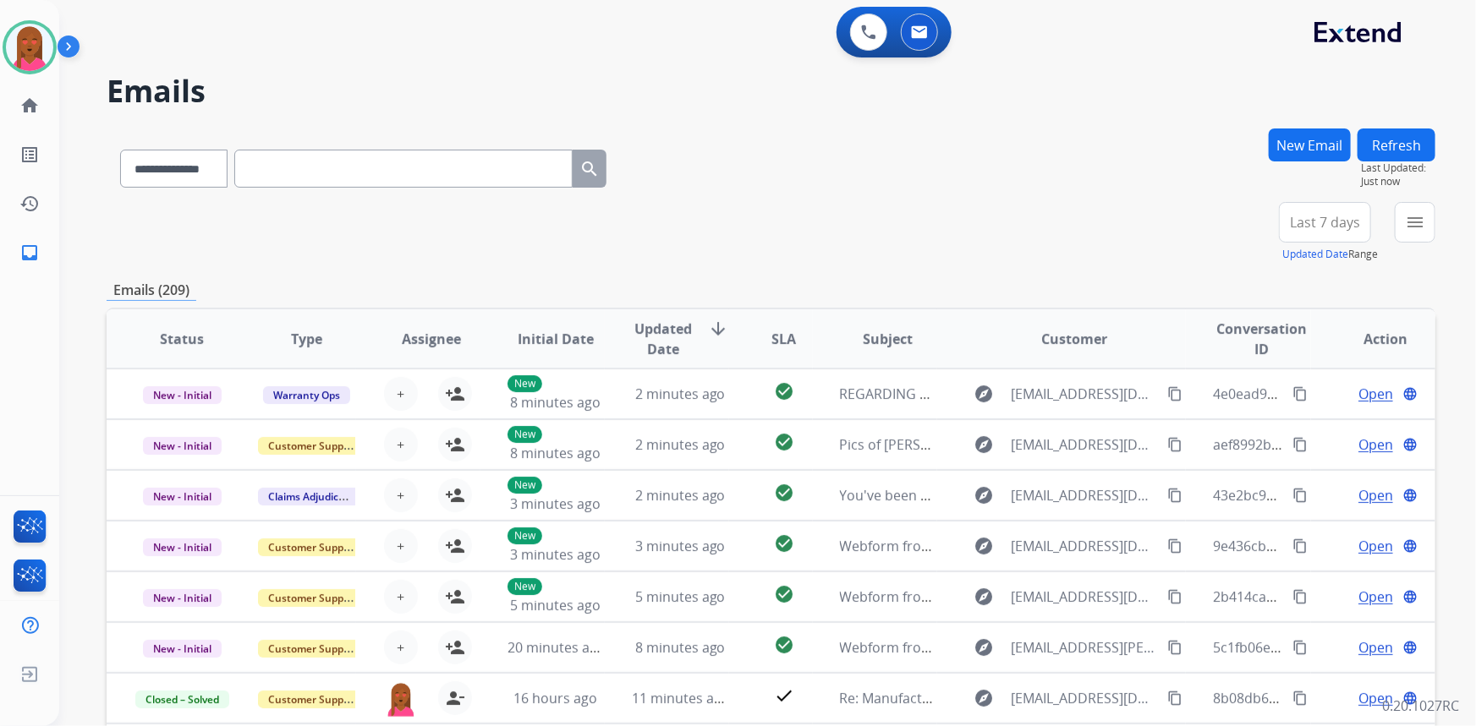
click at [1285, 158] on button "New Email" at bounding box center [1310, 145] width 82 height 33
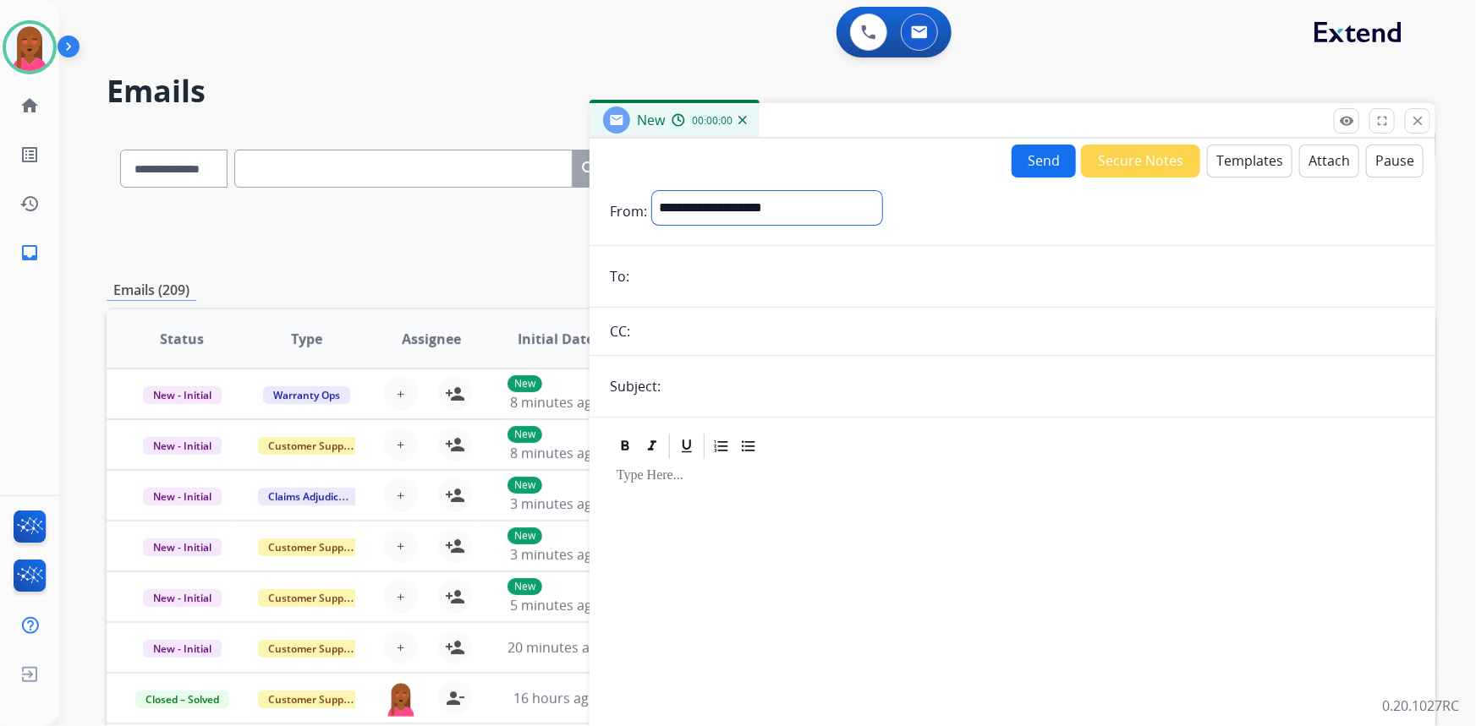
drag, startPoint x: 823, startPoint y: 217, endPoint x: 729, endPoint y: 403, distance: 209.2
click at [823, 217] on select "**********" at bounding box center [767, 208] width 230 height 34
select select "**********"
click at [652, 191] on select "**********" at bounding box center [767, 208] width 230 height 34
click at [688, 277] on input "email" at bounding box center [1024, 278] width 781 height 34
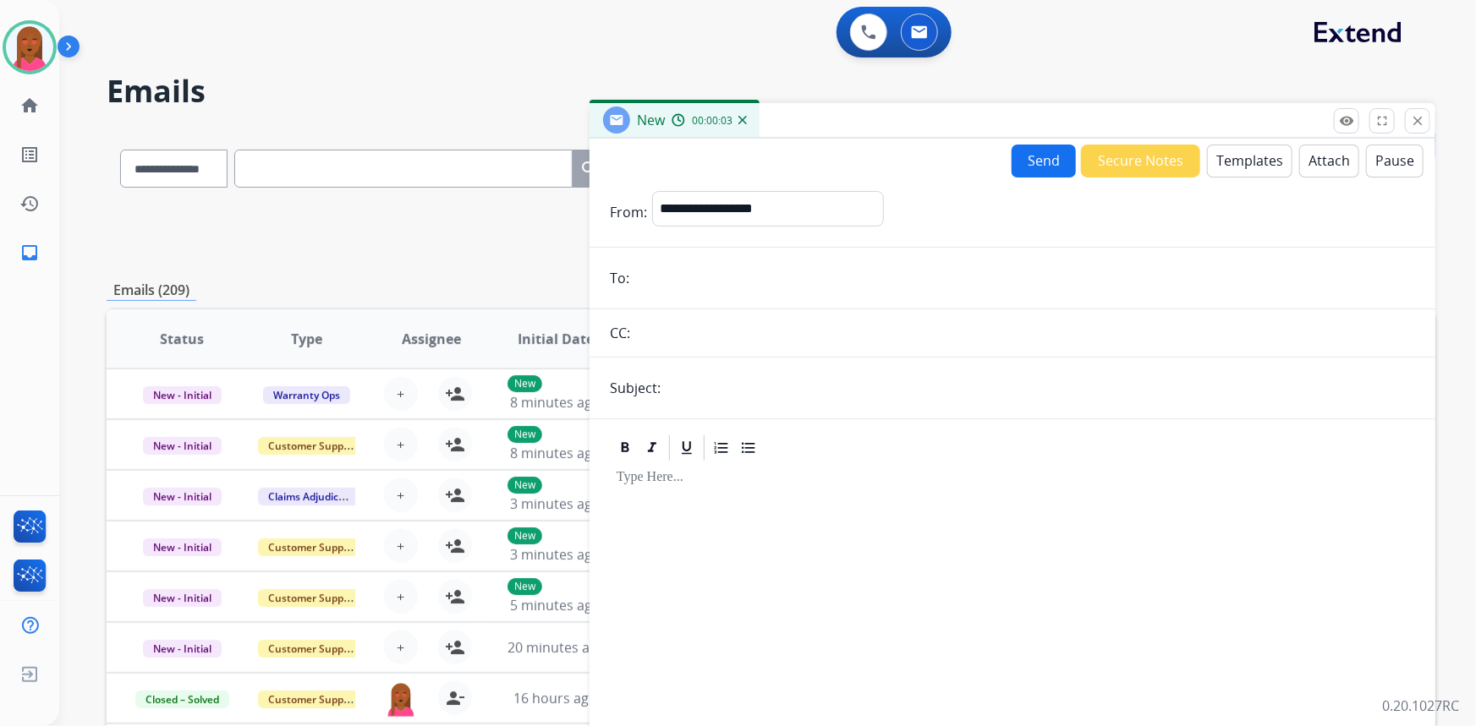
paste input "**********"
type input "**********"
click at [760, 388] on input "text" at bounding box center [1040, 388] width 749 height 34
type input "**********"
click at [1247, 151] on button "Templates" at bounding box center [1249, 161] width 85 height 33
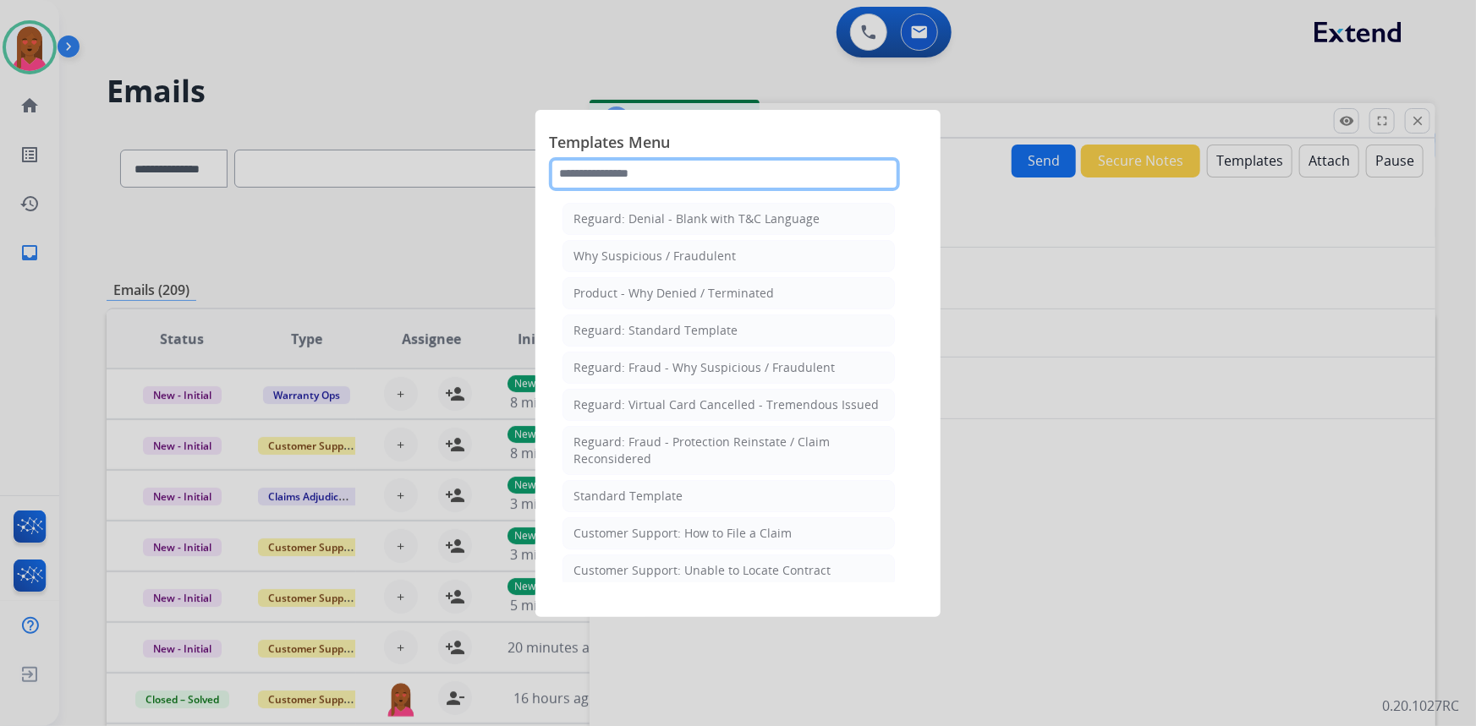
click at [705, 173] on input "text" at bounding box center [724, 174] width 351 height 34
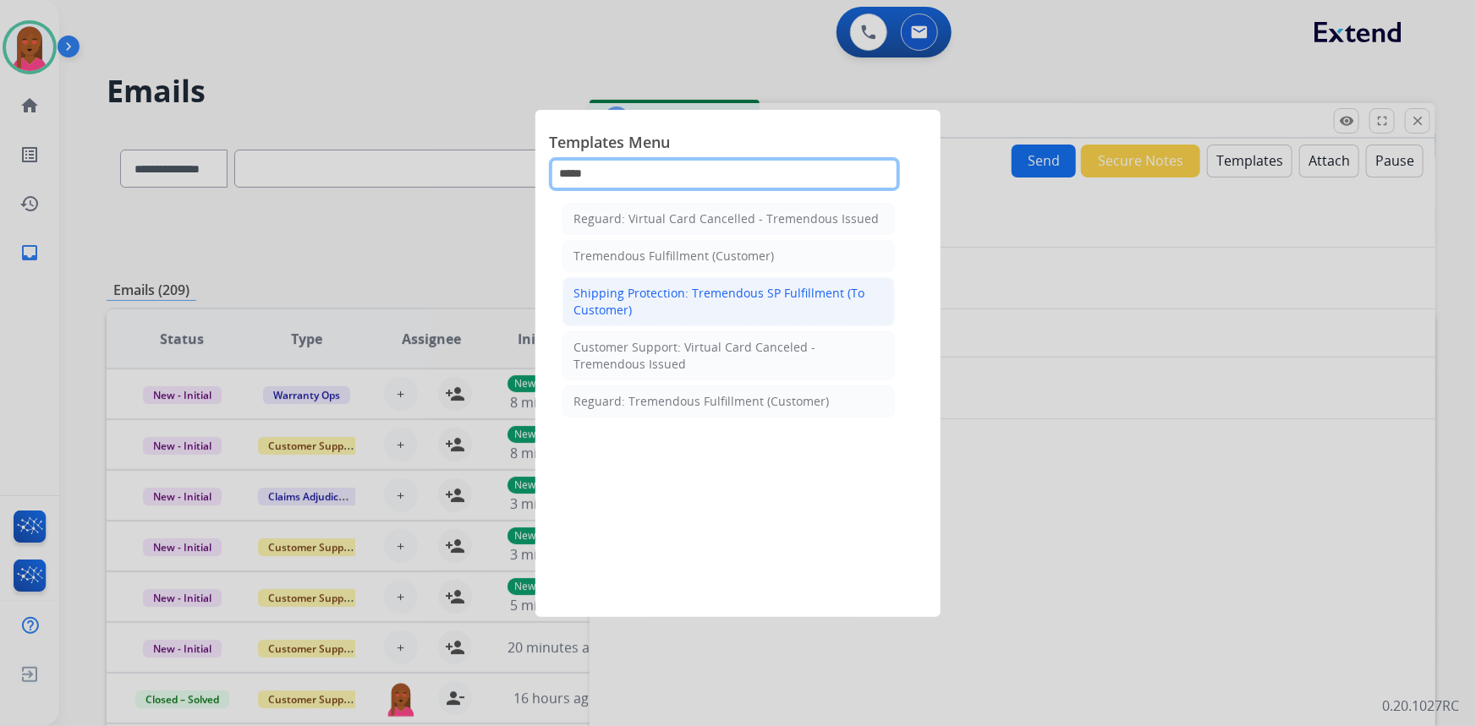
type input "*****"
click at [794, 304] on div "Shipping Protection: Tremendous SP Fulfillment (To Customer)" at bounding box center [728, 302] width 310 height 34
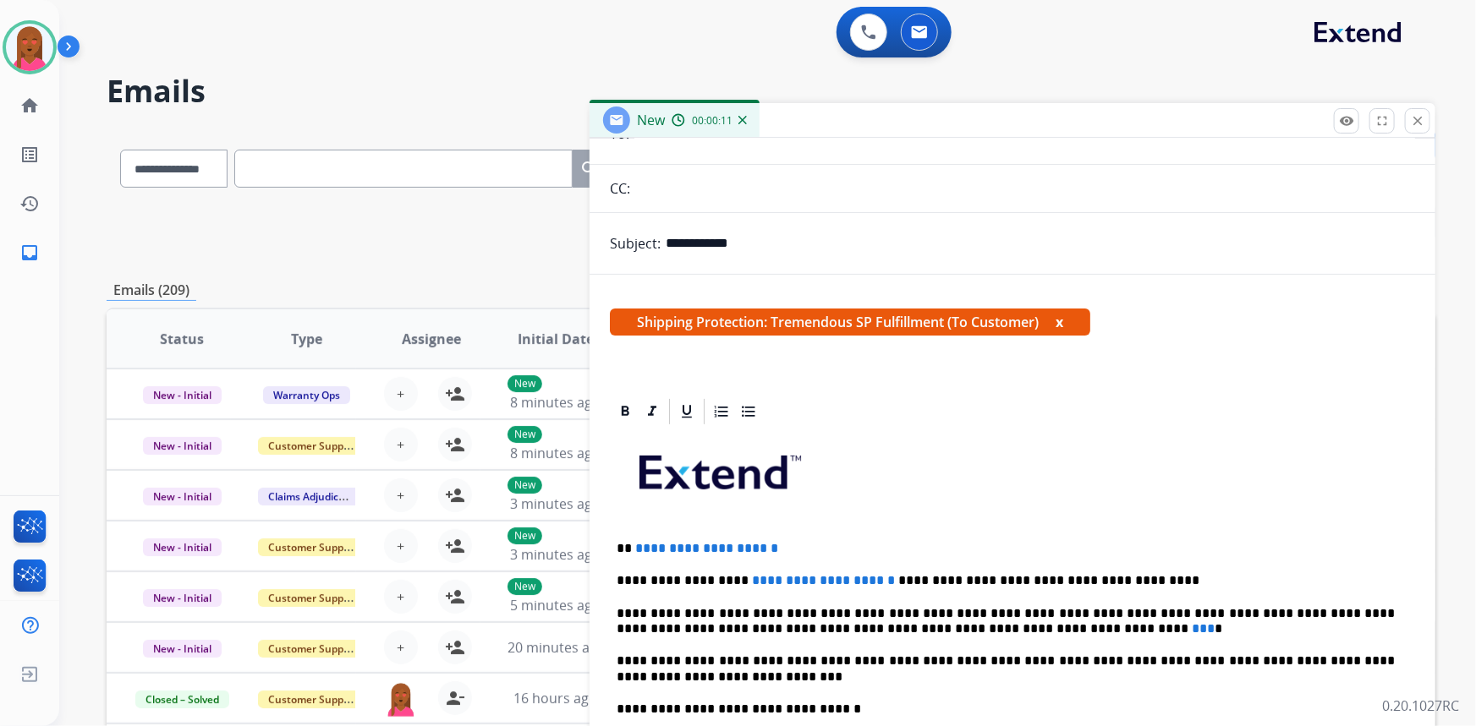
scroll to position [153, 0]
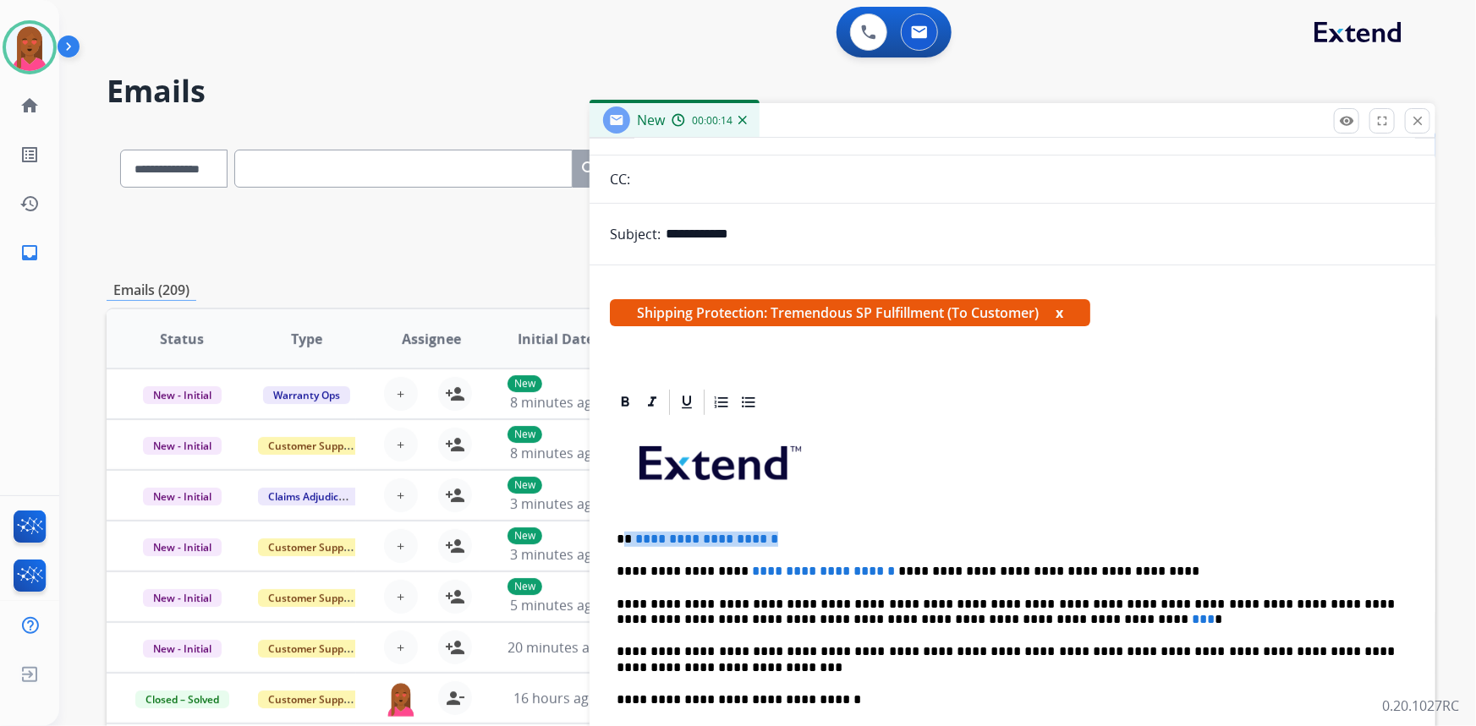
drag, startPoint x: 800, startPoint y: 537, endPoint x: 625, endPoint y: 532, distance: 175.1
click at [625, 532] on p "**********" at bounding box center [1006, 539] width 779 height 15
drag, startPoint x: 847, startPoint y: 571, endPoint x: 732, endPoint y: 571, distance: 115.0
click at [752, 571] on span "**********" at bounding box center [823, 571] width 143 height 13
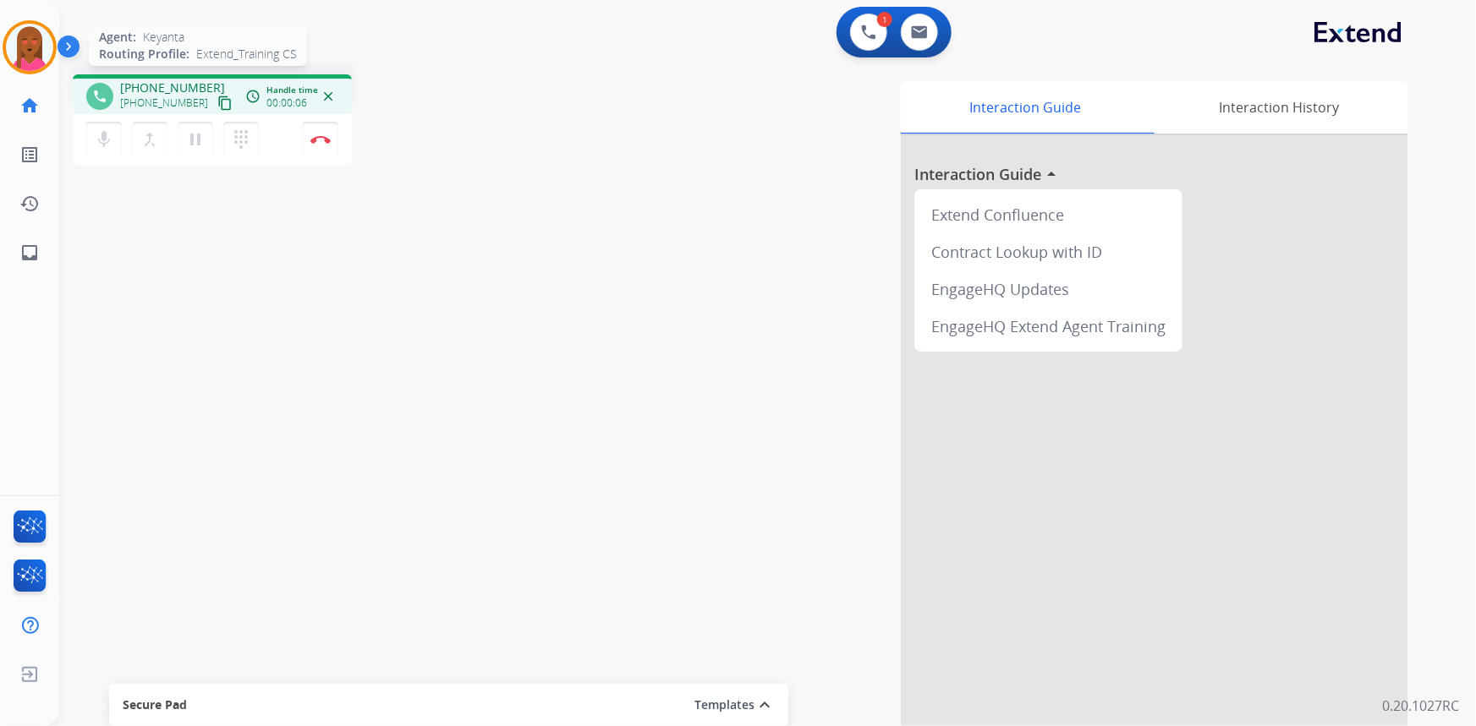
drag, startPoint x: 204, startPoint y: 105, endPoint x: 16, endPoint y: 52, distance: 195.2
click at [217, 105] on mat-icon "content_copy" at bounding box center [224, 103] width 15 height 15
click at [911, 26] on img at bounding box center [919, 32] width 17 height 14
select select "**********"
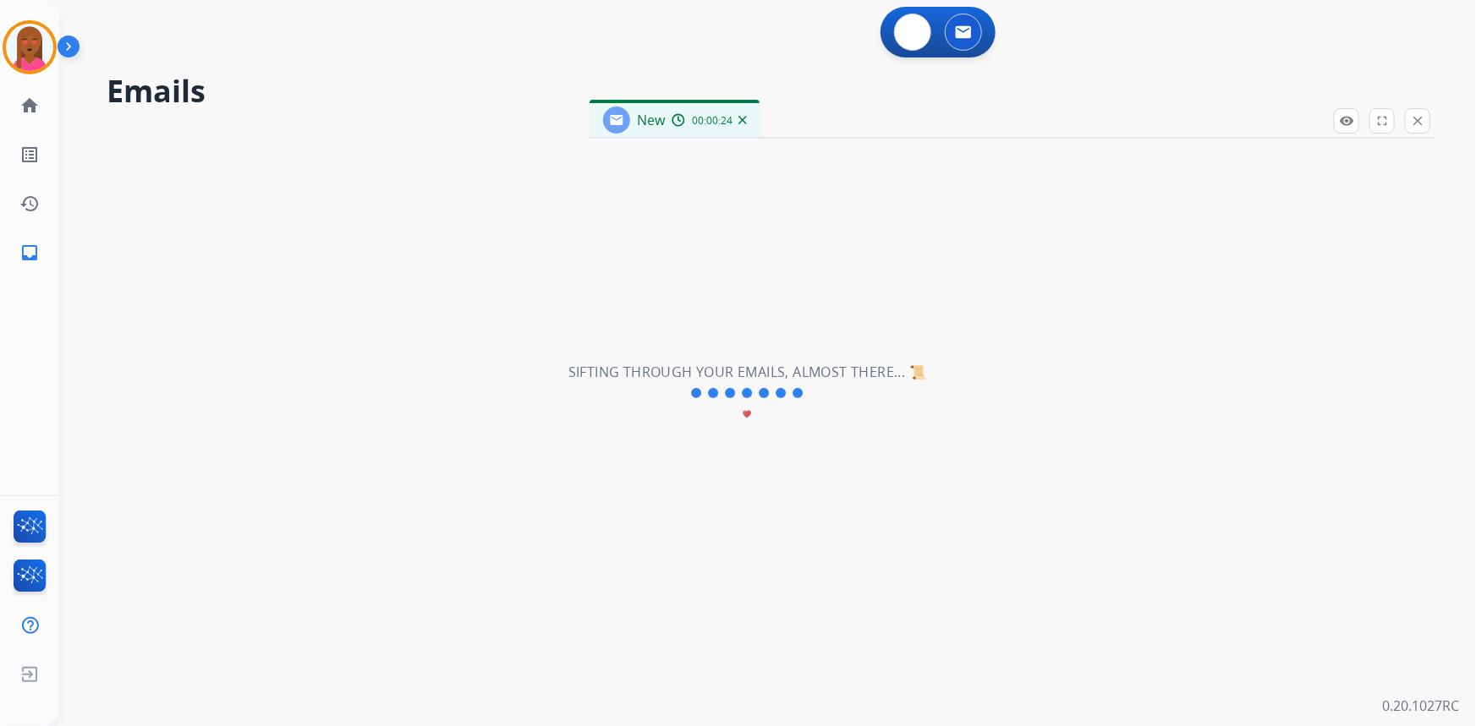
select select "**********"
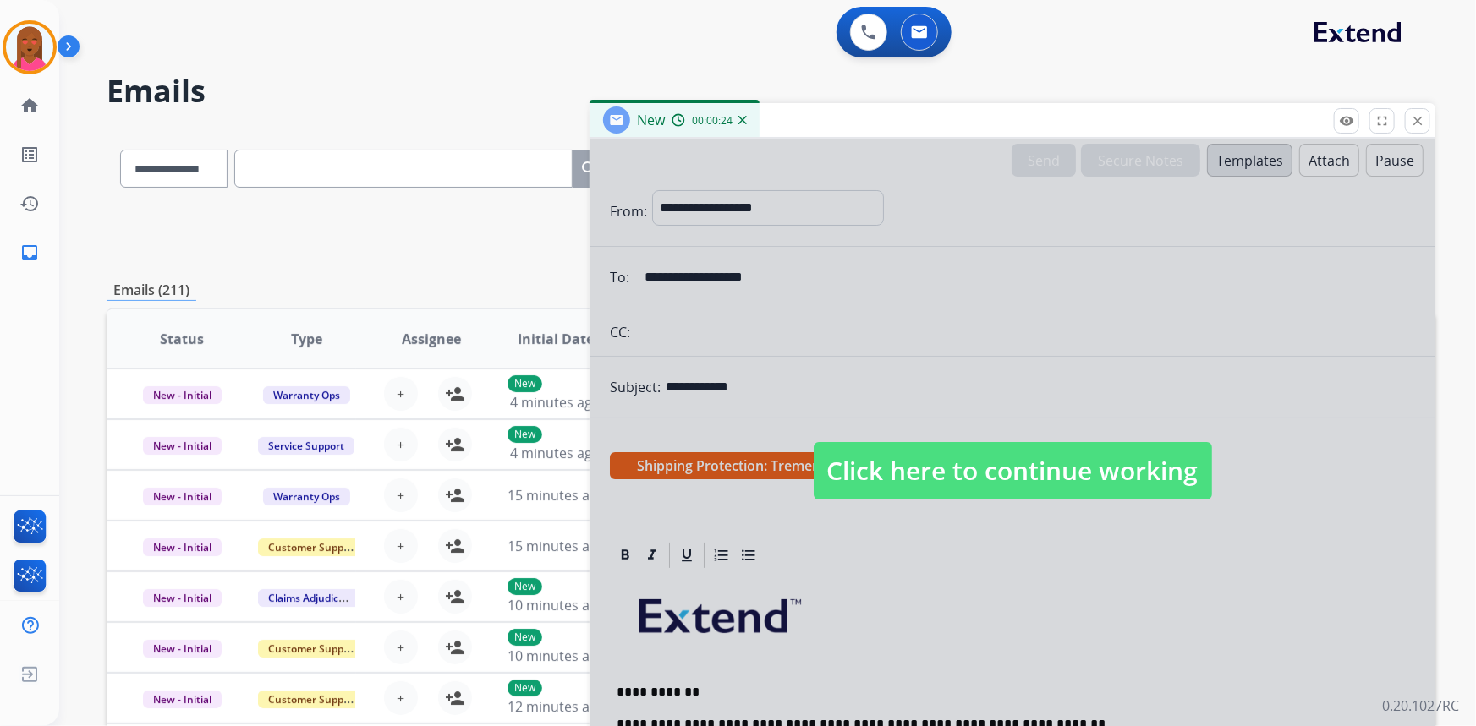
drag, startPoint x: 925, startPoint y: 457, endPoint x: 931, endPoint y: 472, distance: 16.3
click at [929, 461] on span "Click here to continue working" at bounding box center [1013, 471] width 398 height 58
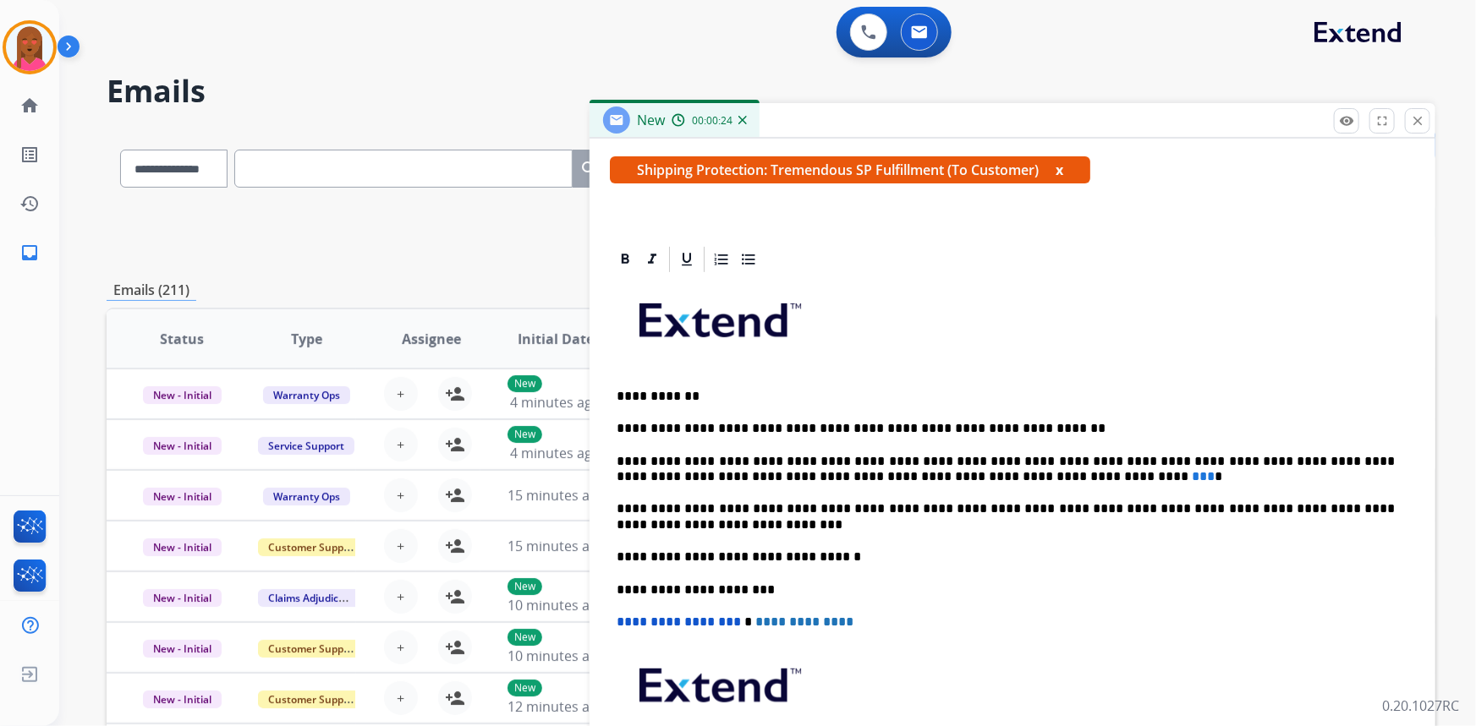
scroll to position [307, 0]
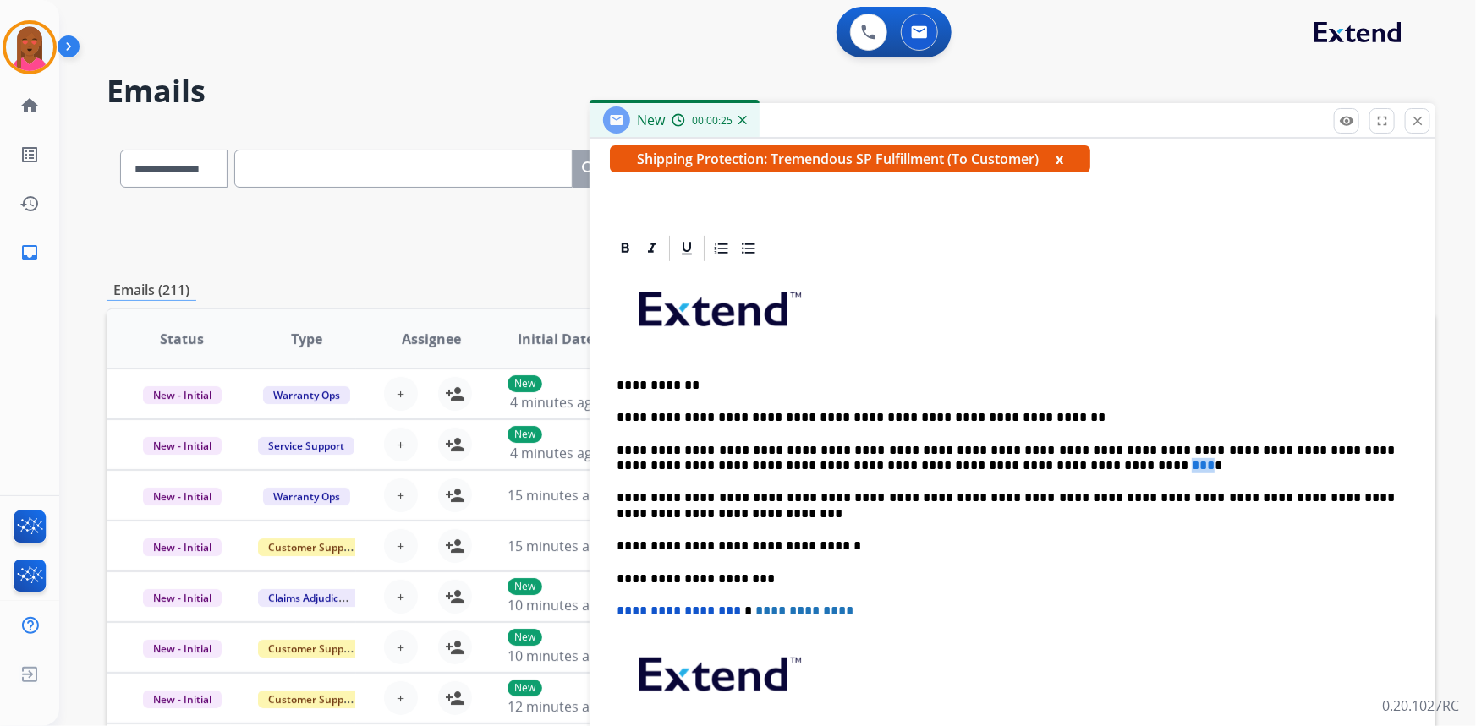
drag, startPoint x: 952, startPoint y: 462, endPoint x: 939, endPoint y: 463, distance: 13.6
click at [1192, 463] on span "***" at bounding box center [1203, 465] width 23 height 13
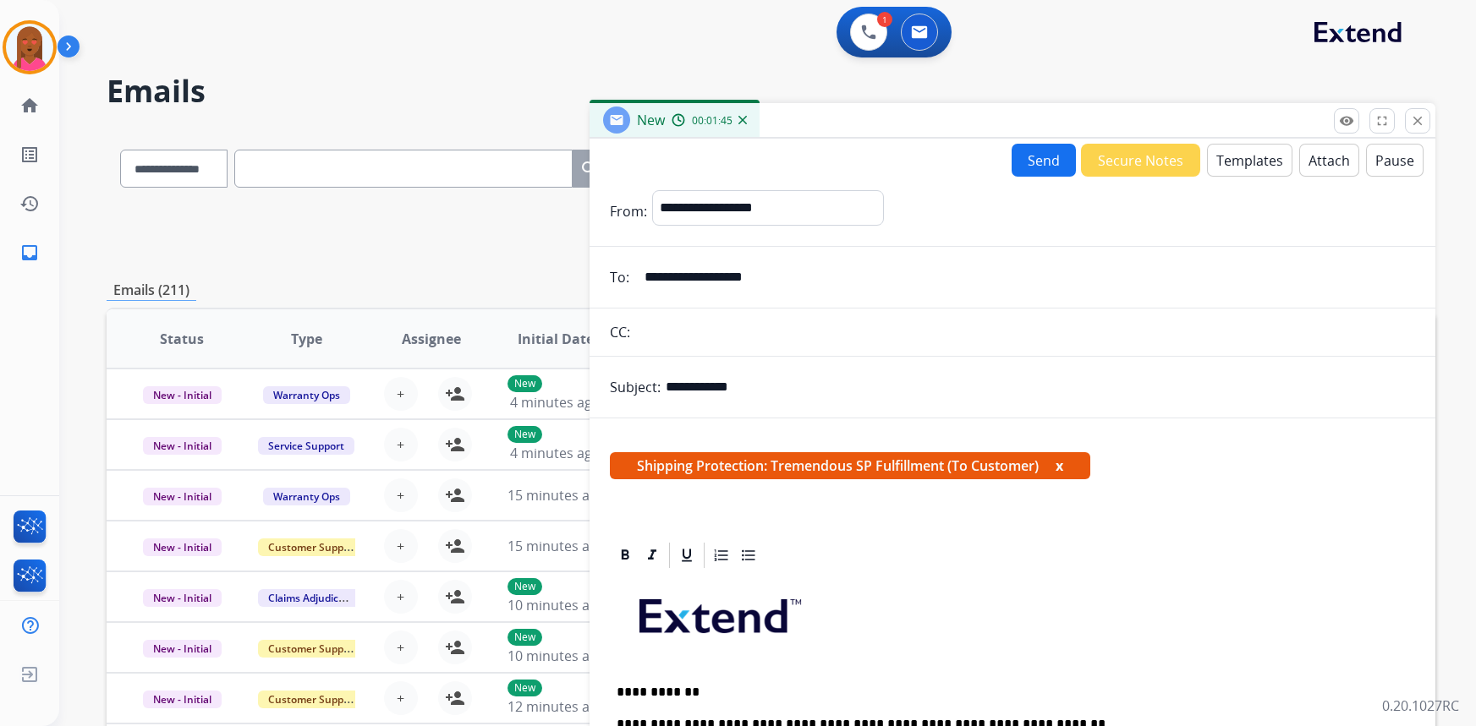
select select "**********"
click at [1029, 157] on button "Send" at bounding box center [1044, 160] width 64 height 33
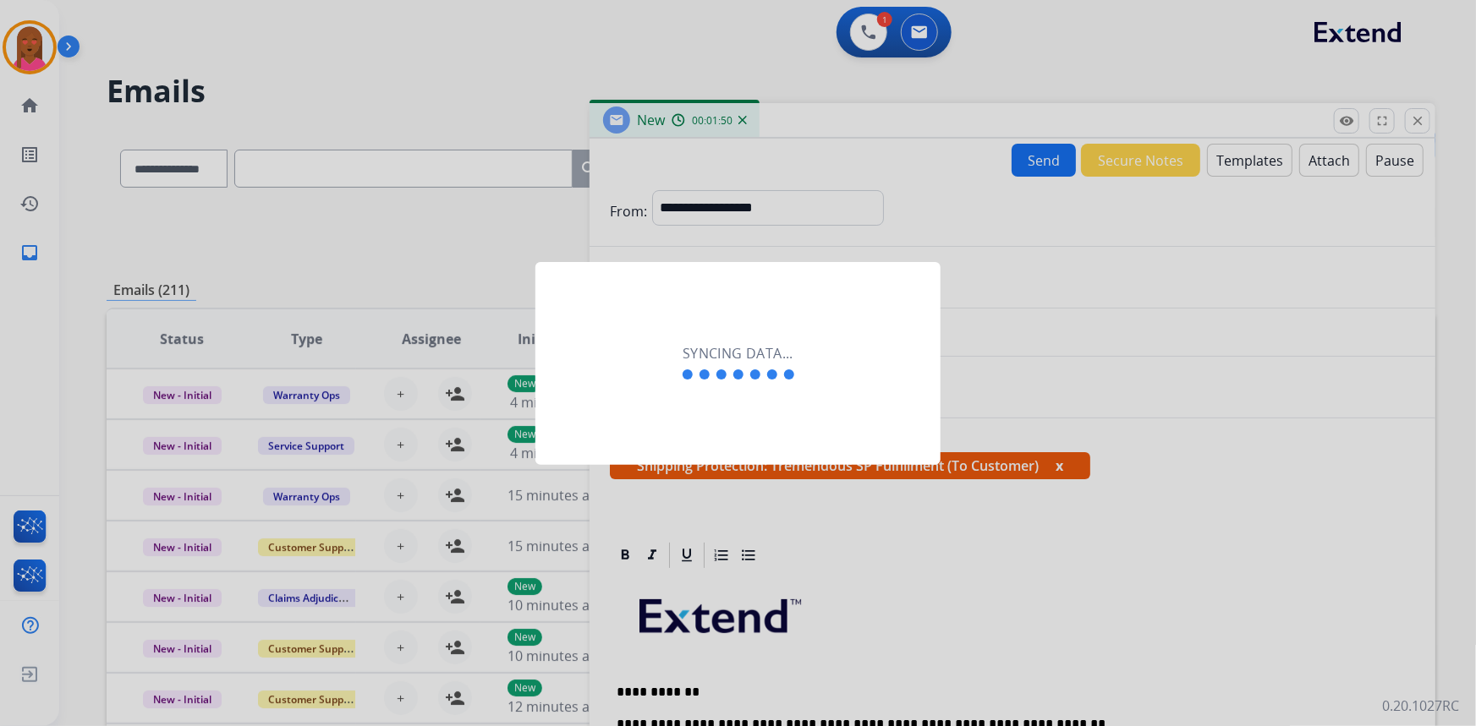
drag, startPoint x: 722, startPoint y: 495, endPoint x: 705, endPoint y: 463, distance: 36.7
click at [713, 467] on div at bounding box center [738, 363] width 1476 height 726
click at [708, 445] on div "Syncing data..." at bounding box center [737, 363] width 405 height 203
click at [695, 430] on div "Syncing data..." at bounding box center [737, 363] width 405 height 203
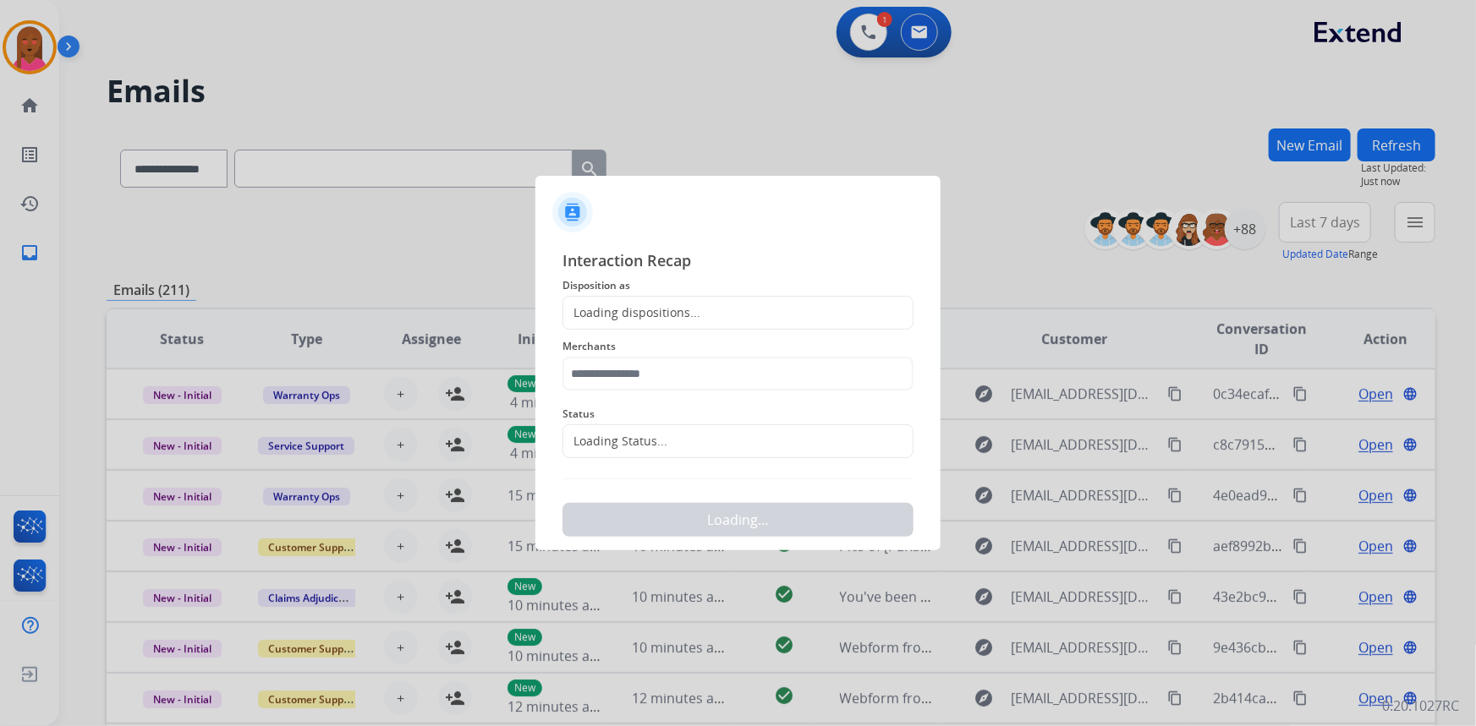
drag, startPoint x: 695, startPoint y: 430, endPoint x: 668, endPoint y: 426, distance: 27.4
click at [672, 425] on div "Loading Status..." at bounding box center [737, 442] width 351 height 34
click at [649, 452] on input "text" at bounding box center [737, 442] width 351 height 34
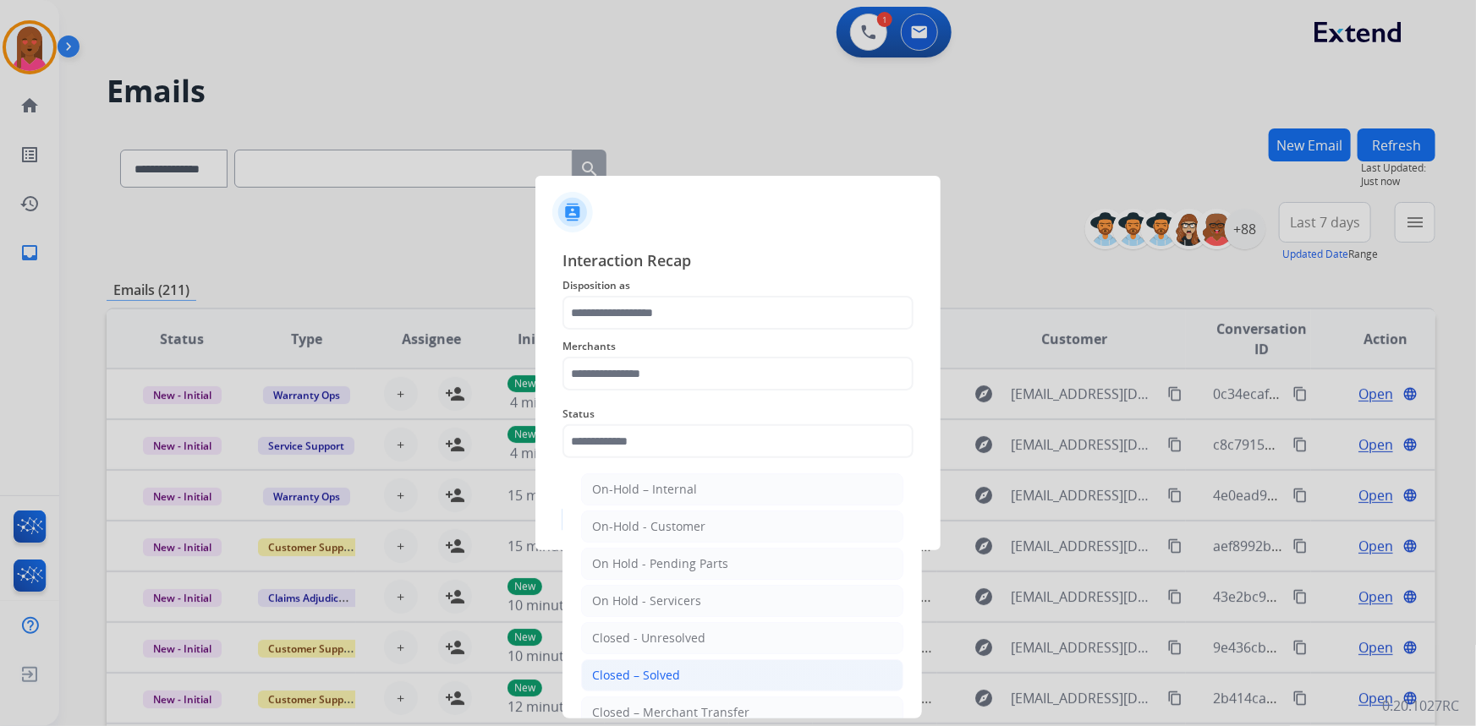
click at [641, 665] on li "Closed – Solved" at bounding box center [742, 676] width 322 height 32
type input "**********"
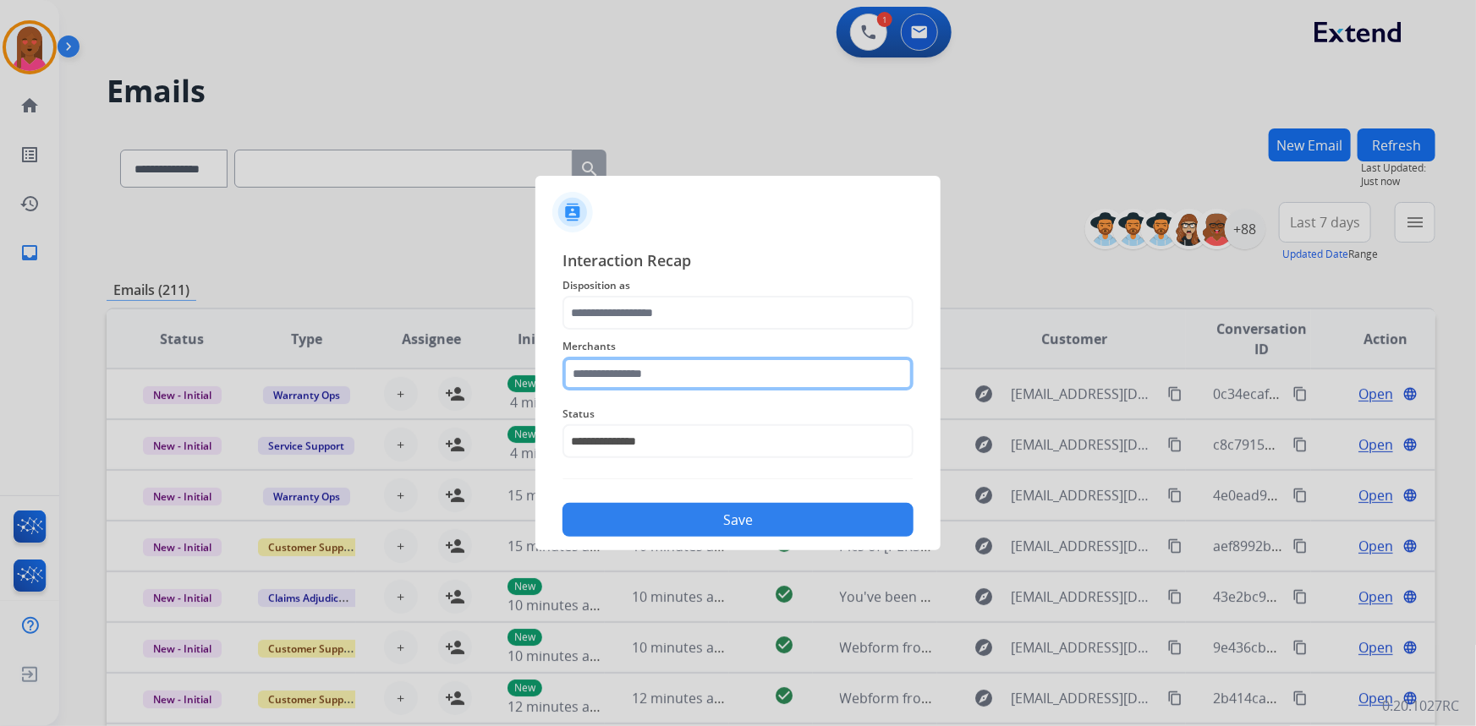
click at [660, 372] on input "text" at bounding box center [737, 374] width 351 height 34
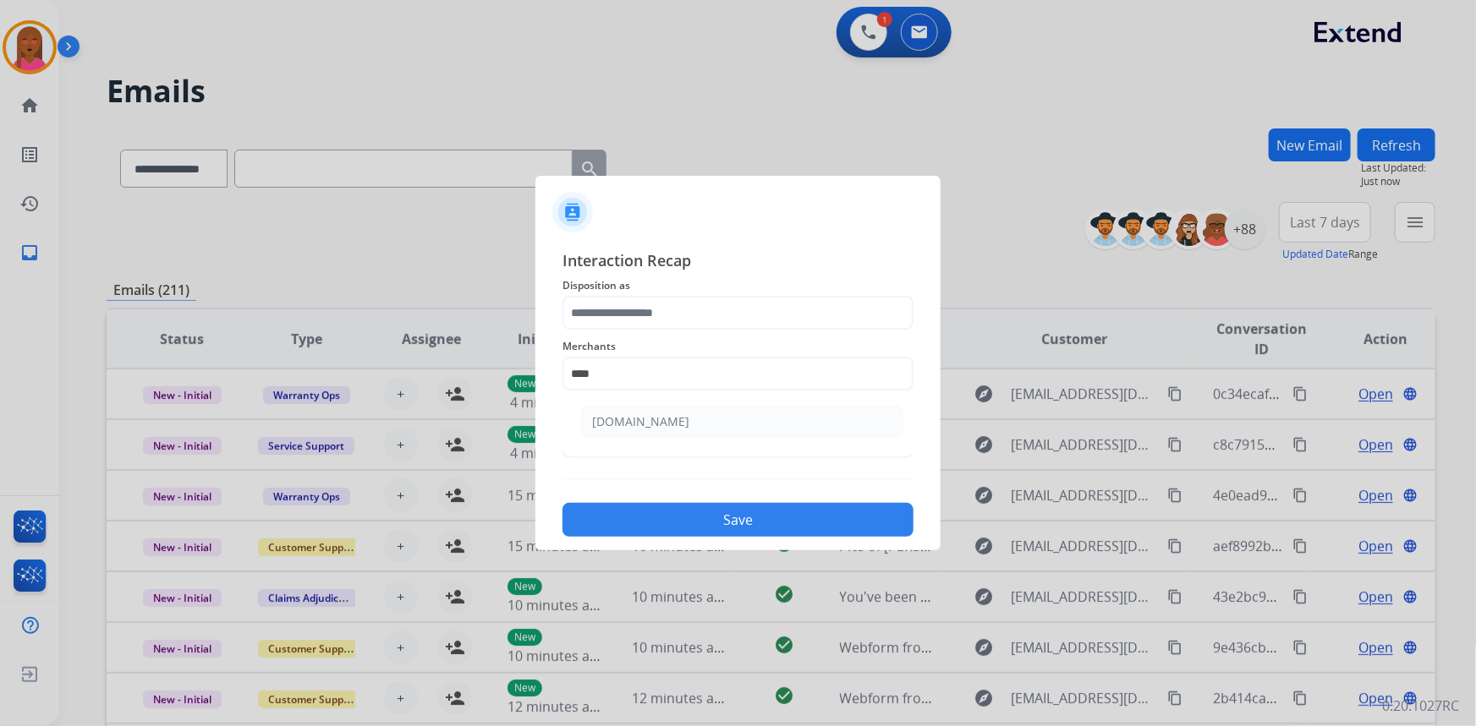
click at [653, 420] on div "[DOMAIN_NAME]" at bounding box center [640, 422] width 97 height 17
type input "**********"
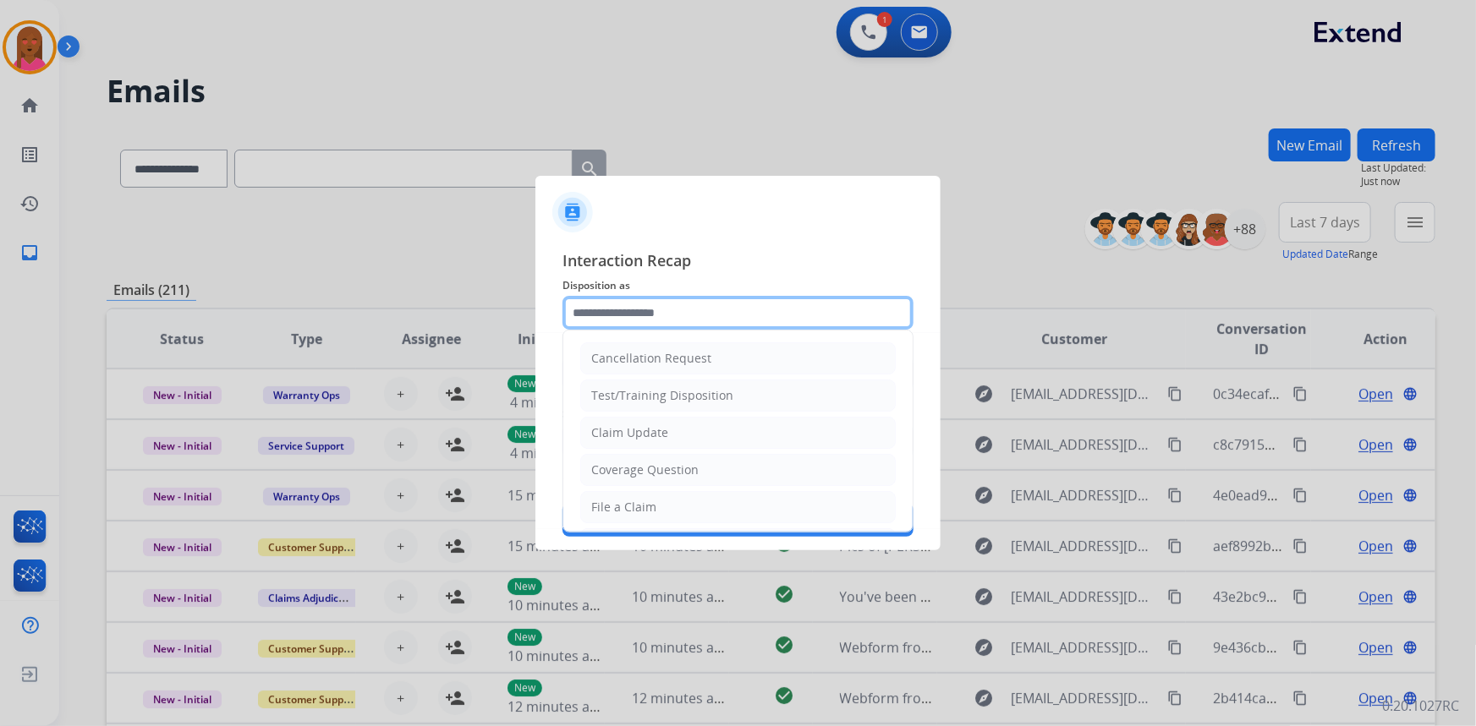
click at [659, 320] on input "text" at bounding box center [737, 313] width 351 height 34
click at [645, 423] on li "Claim Update" at bounding box center [737, 433] width 315 height 32
type input "**********"
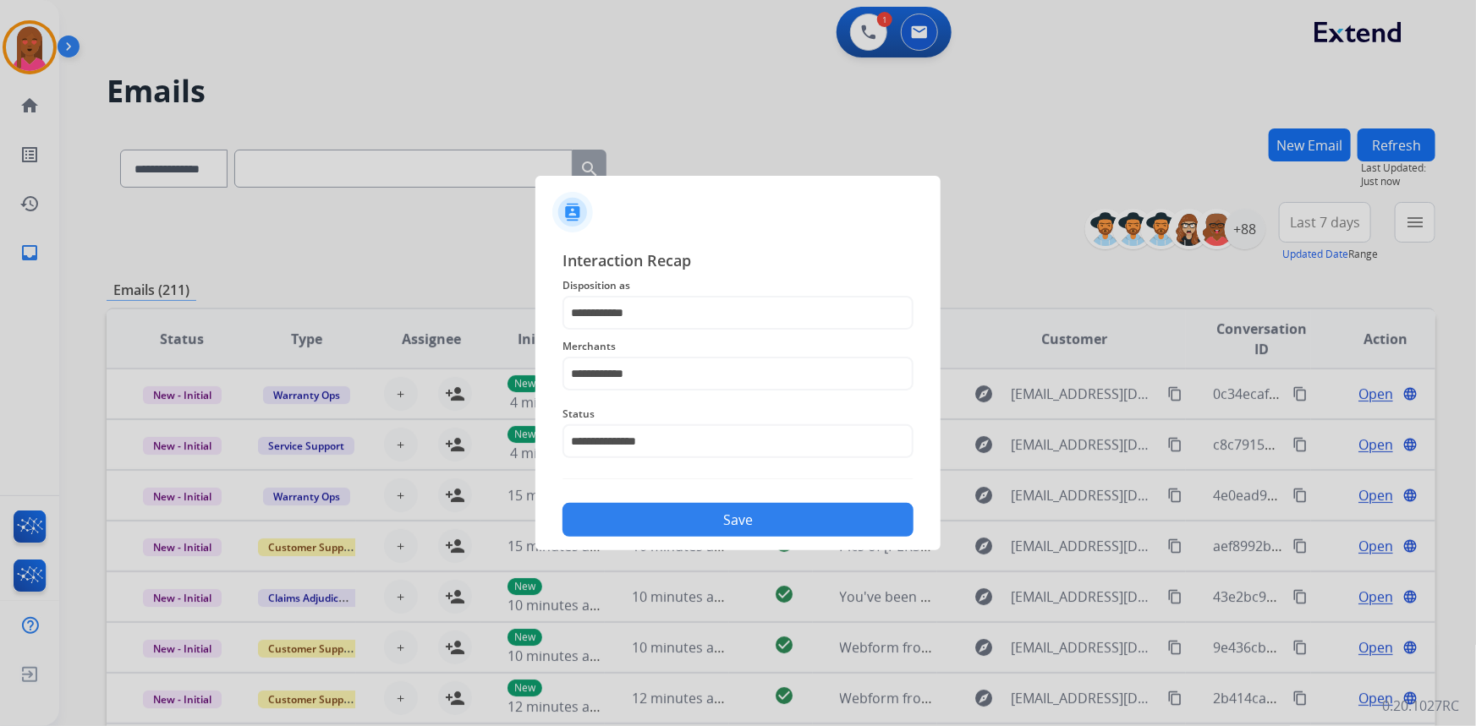
click at [660, 541] on div "**********" at bounding box center [737, 392] width 405 height 315
click at [657, 525] on button "Save" at bounding box center [737, 520] width 351 height 34
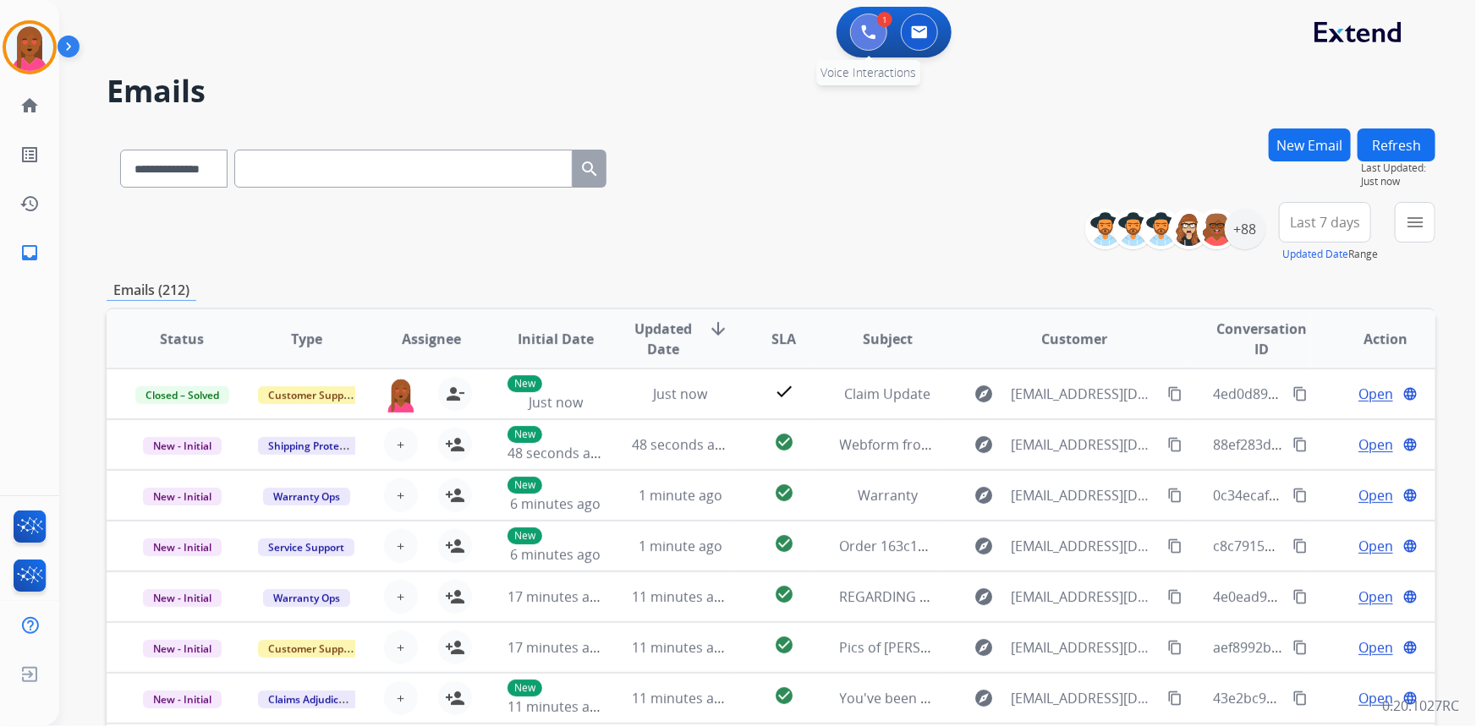
click at [864, 28] on img at bounding box center [868, 32] width 15 height 15
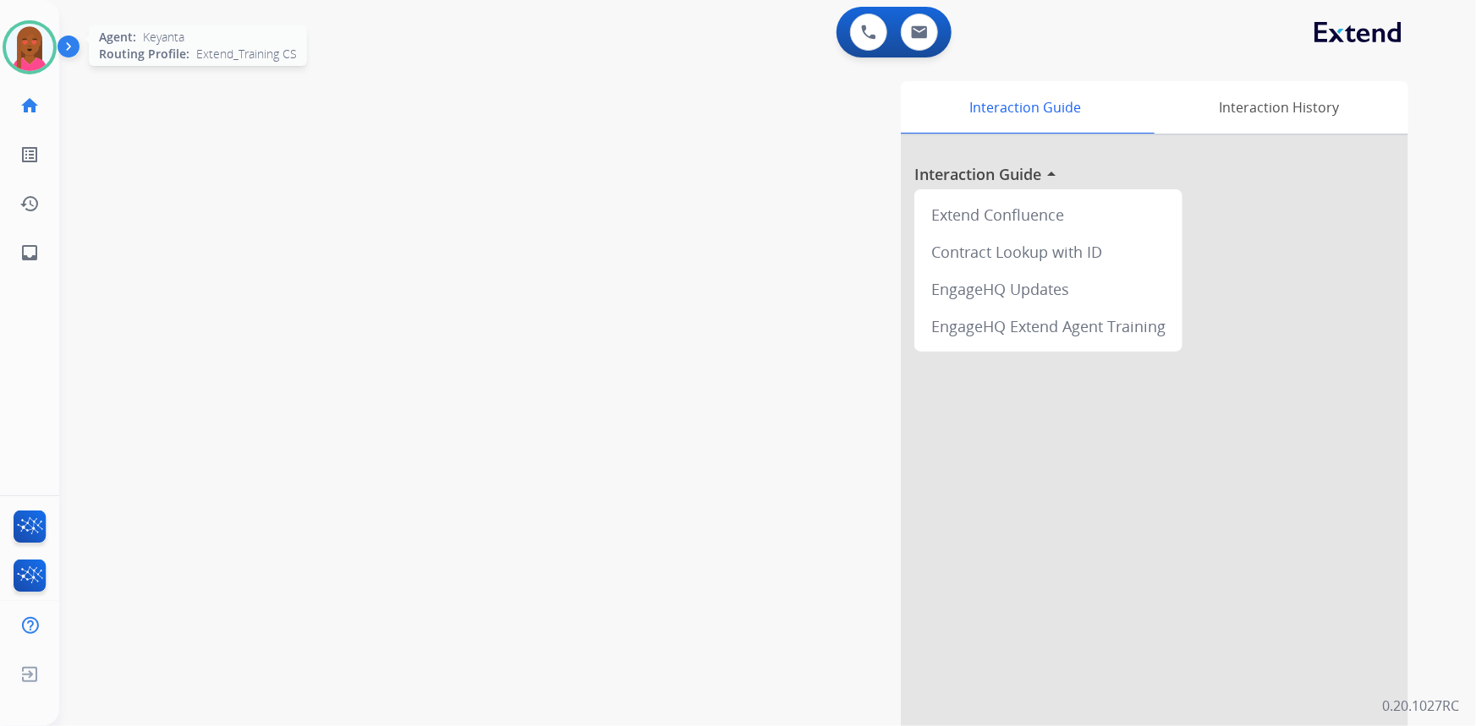
click at [47, 46] on img at bounding box center [29, 47] width 47 height 47
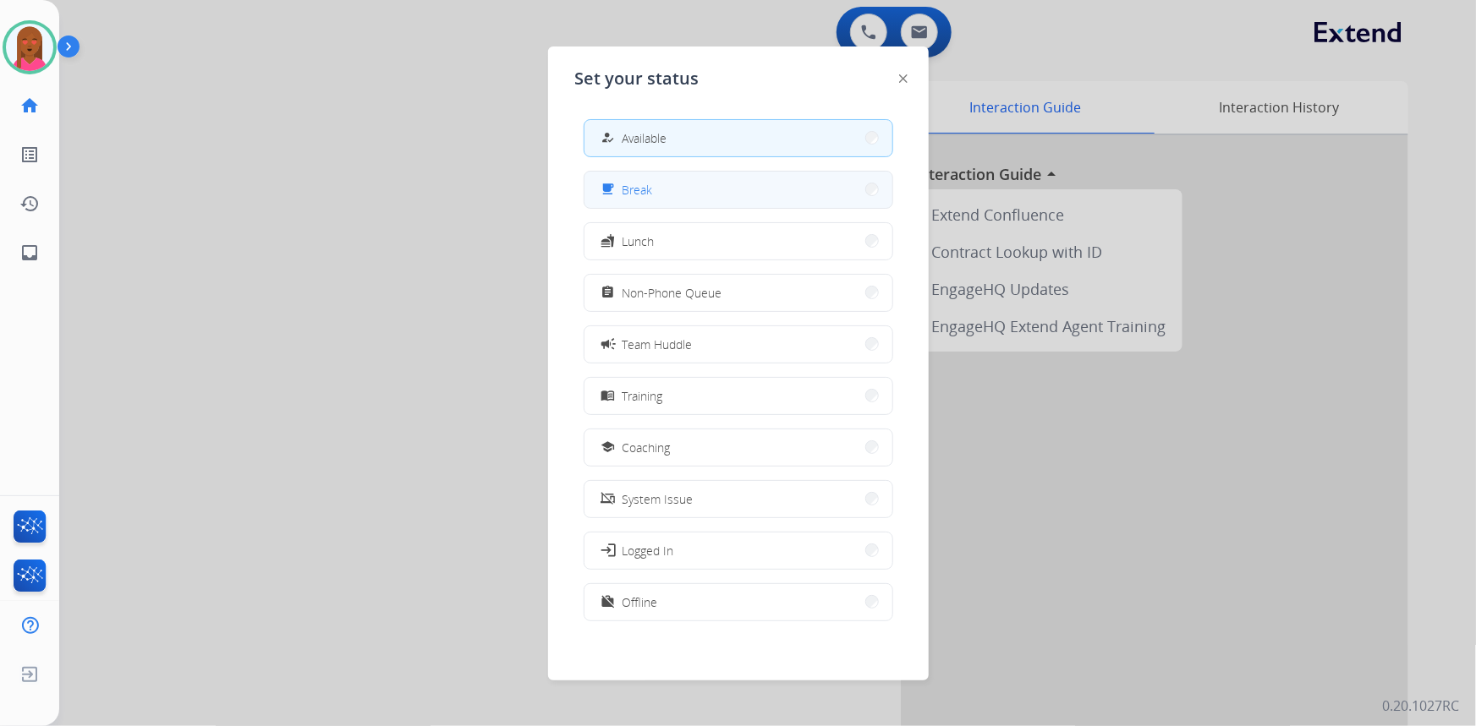
click at [686, 196] on button "free_breakfast Break" at bounding box center [738, 190] width 308 height 36
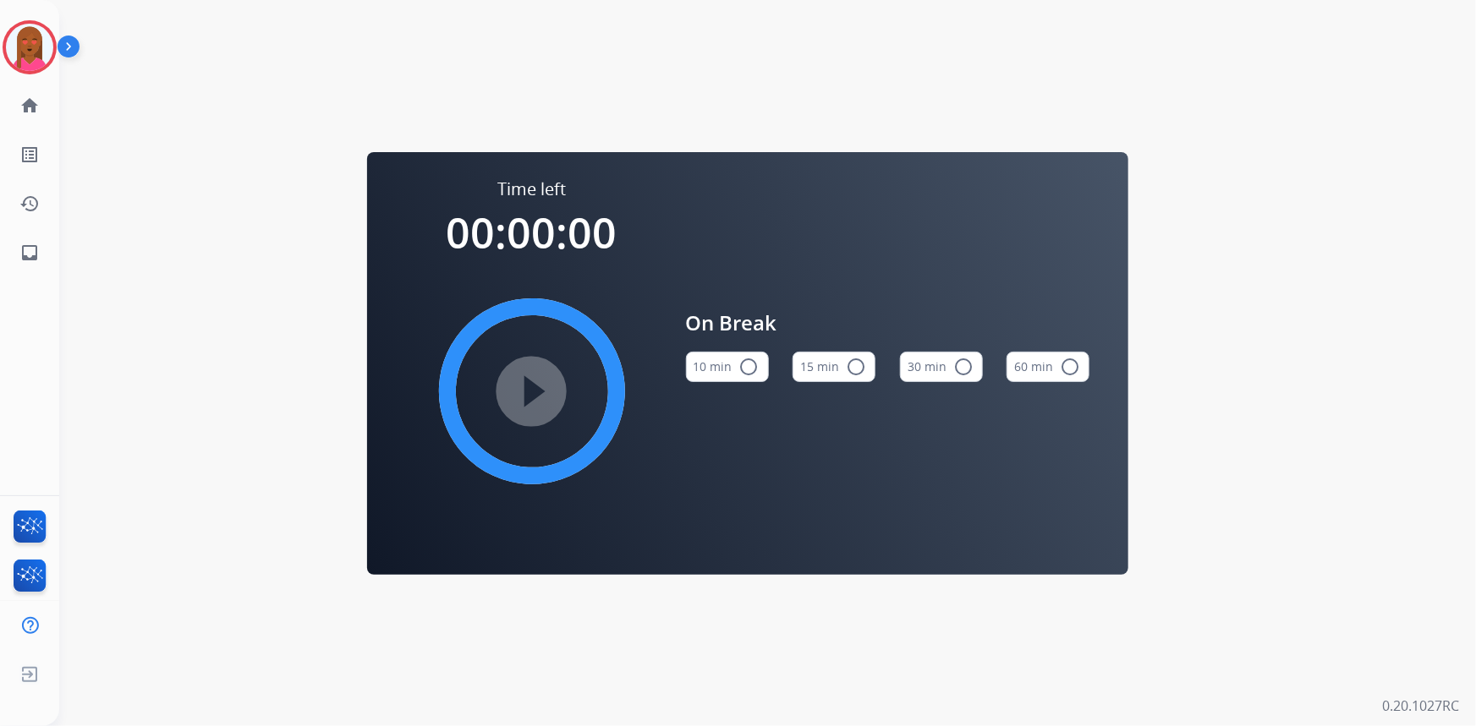
drag, startPoint x: 730, startPoint y: 373, endPoint x: 626, endPoint y: 344, distance: 107.9
click at [730, 372] on button "10 min radio_button_unchecked" at bounding box center [727, 367] width 83 height 30
click at [534, 381] on mat-icon "play_circle_filled" at bounding box center [532, 391] width 20 height 20
click at [39, 50] on img at bounding box center [29, 47] width 47 height 47
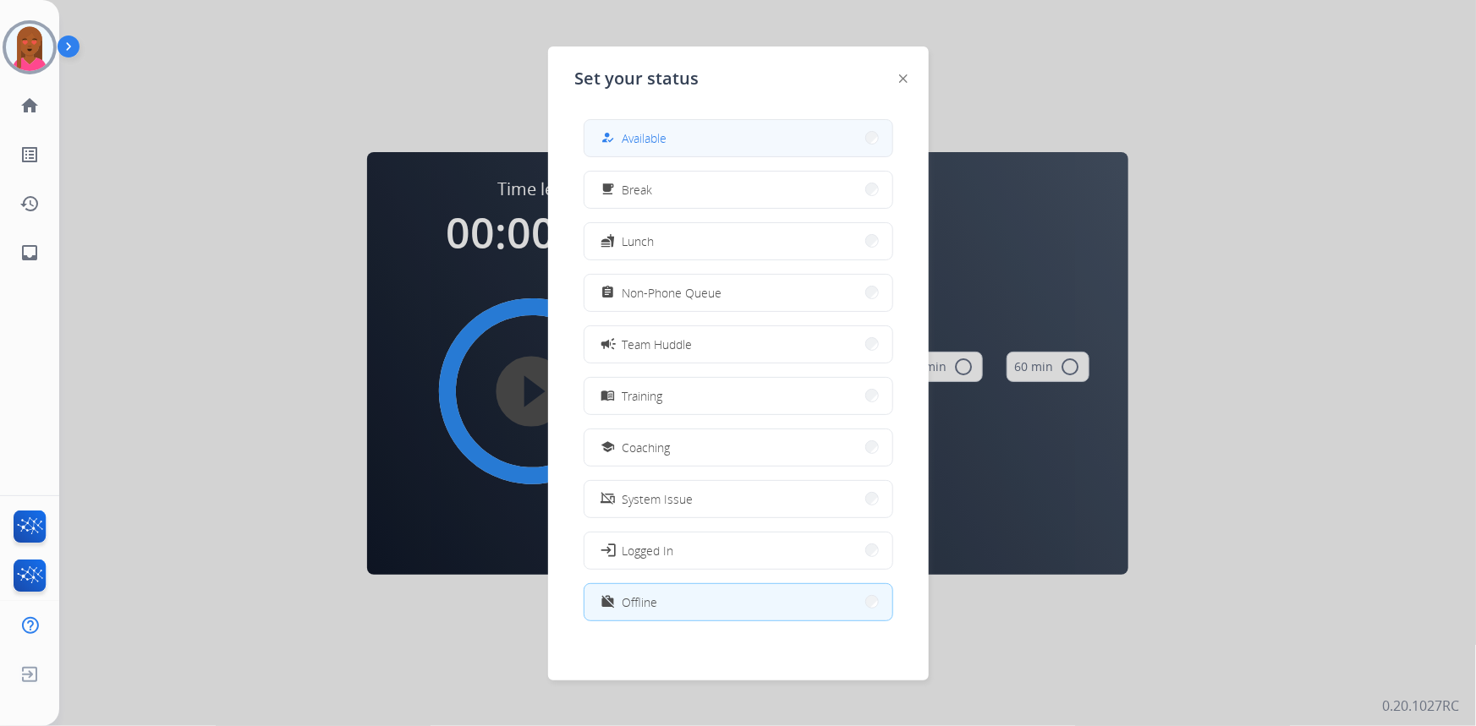
click at [730, 137] on button "how_to_reg Available" at bounding box center [738, 138] width 308 height 36
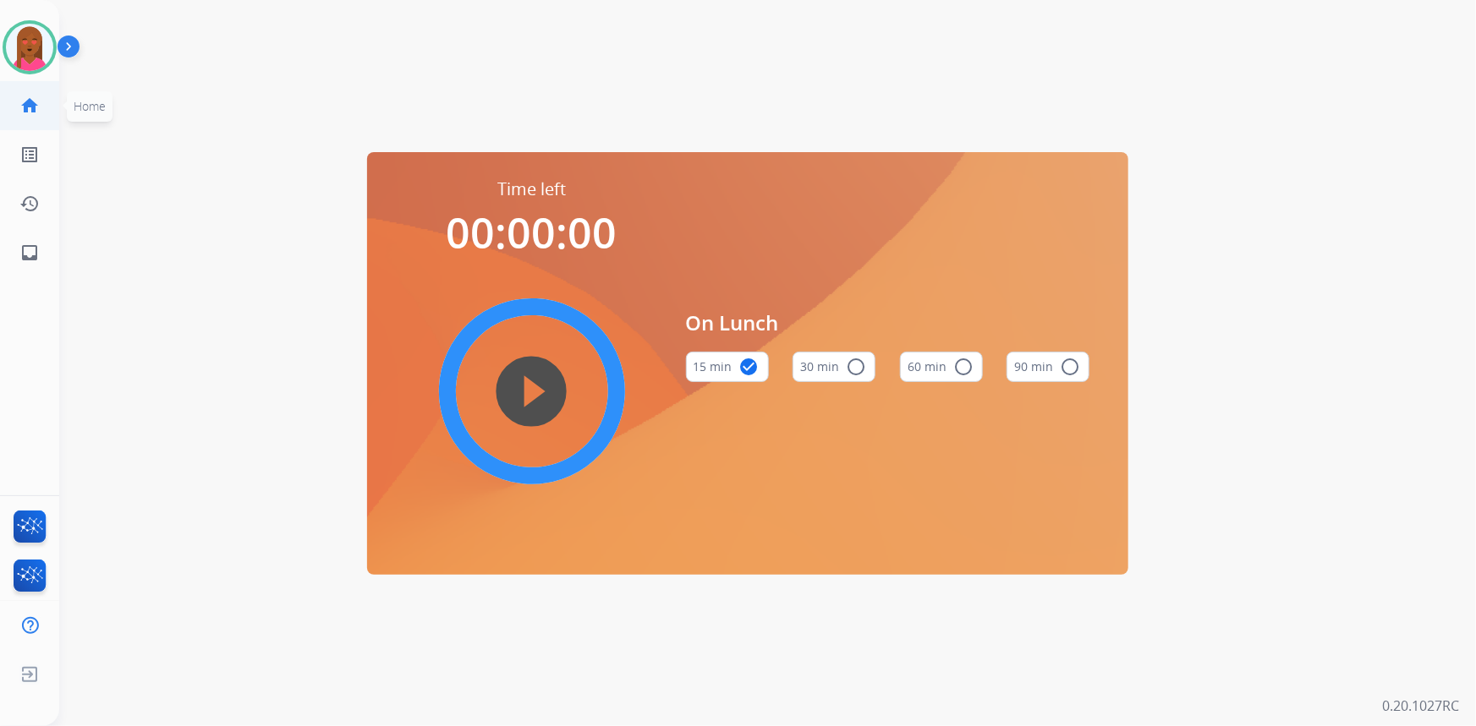
click at [27, 114] on mat-icon "home" at bounding box center [29, 106] width 20 height 20
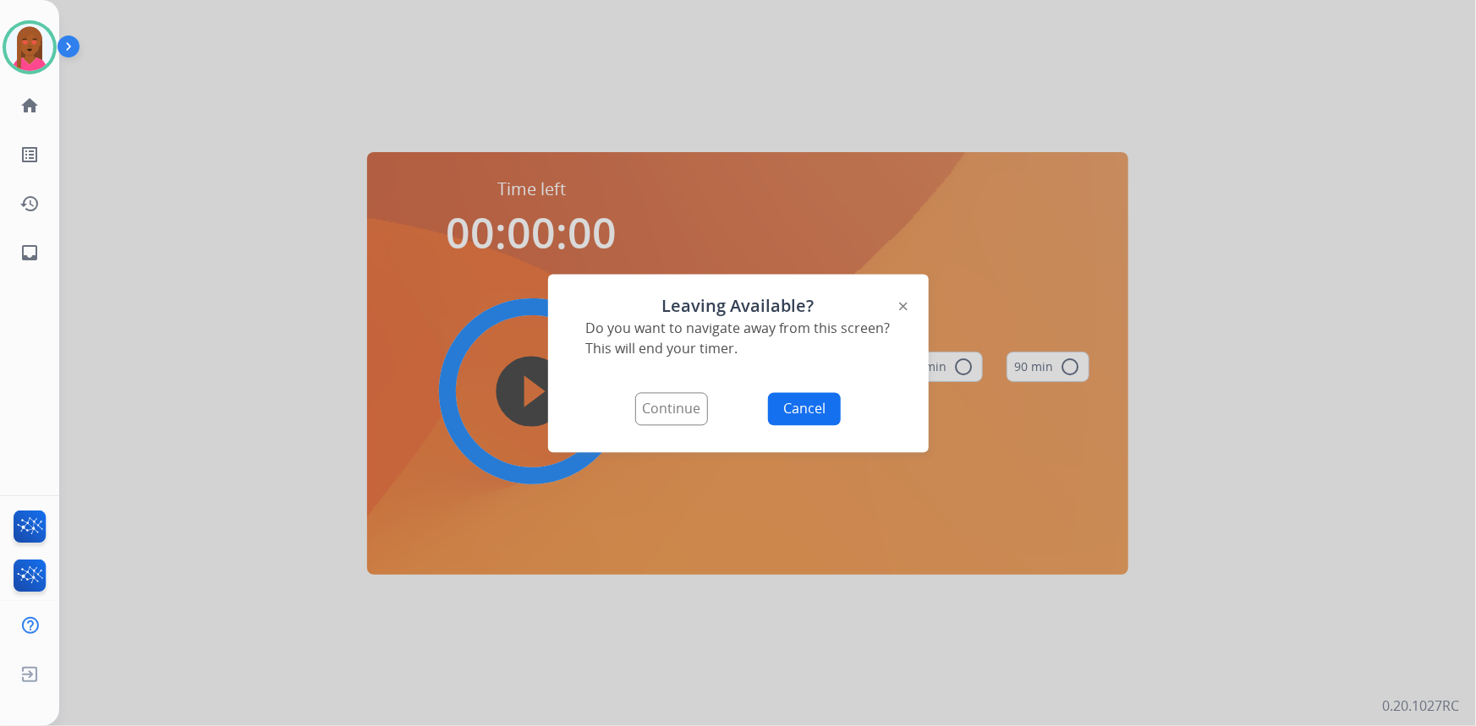
click at [673, 413] on button "Continue" at bounding box center [671, 408] width 73 height 33
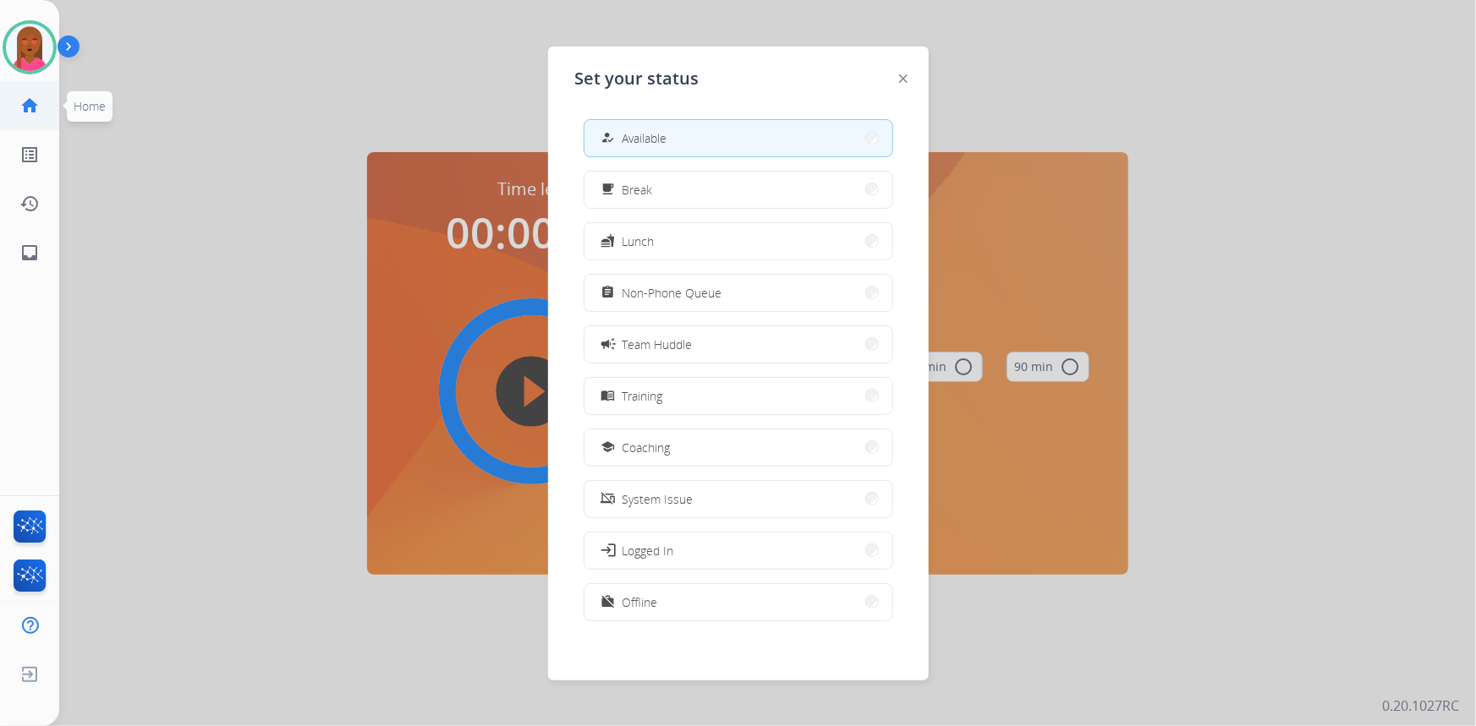
click at [34, 112] on mat-icon "home" at bounding box center [29, 106] width 20 height 20
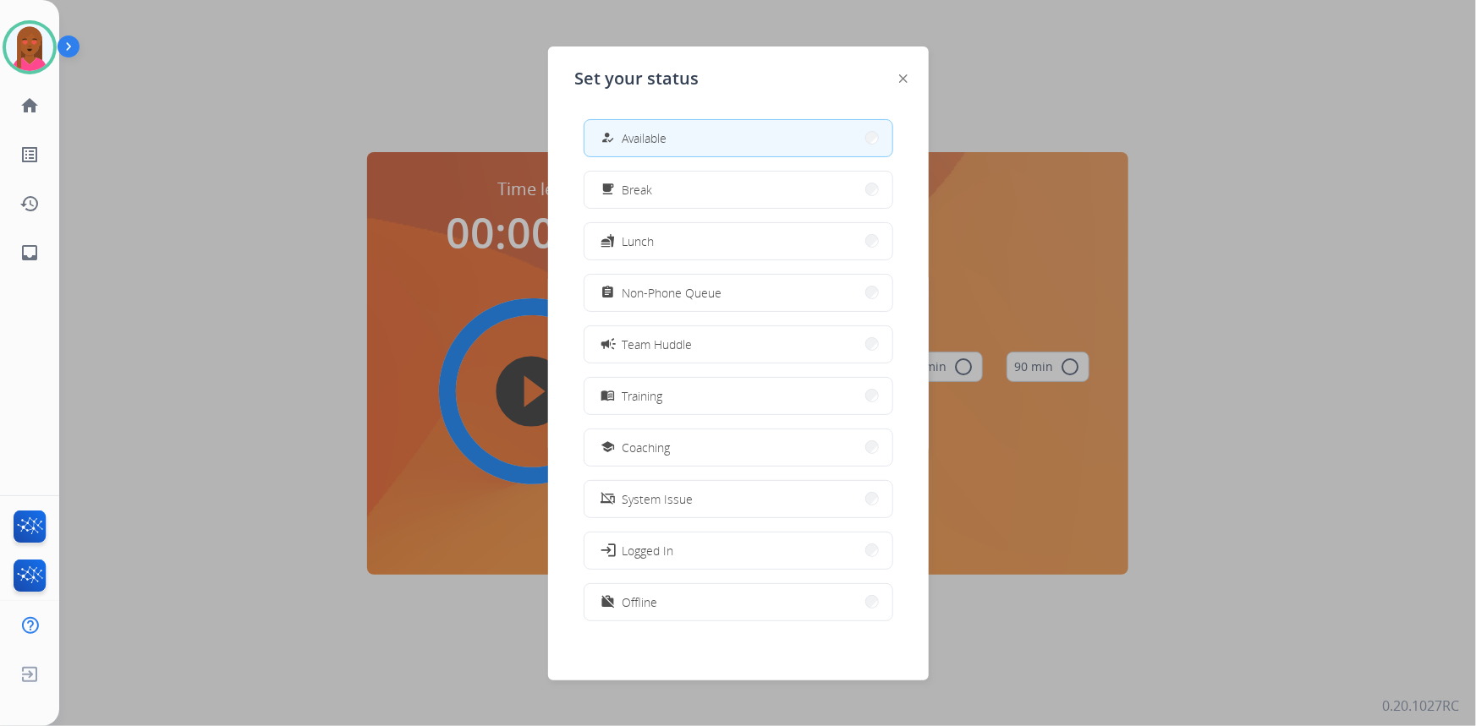
click at [830, 73] on div at bounding box center [903, 78] width 8 height 20
click at [830, 78] on img at bounding box center [903, 78] width 8 height 8
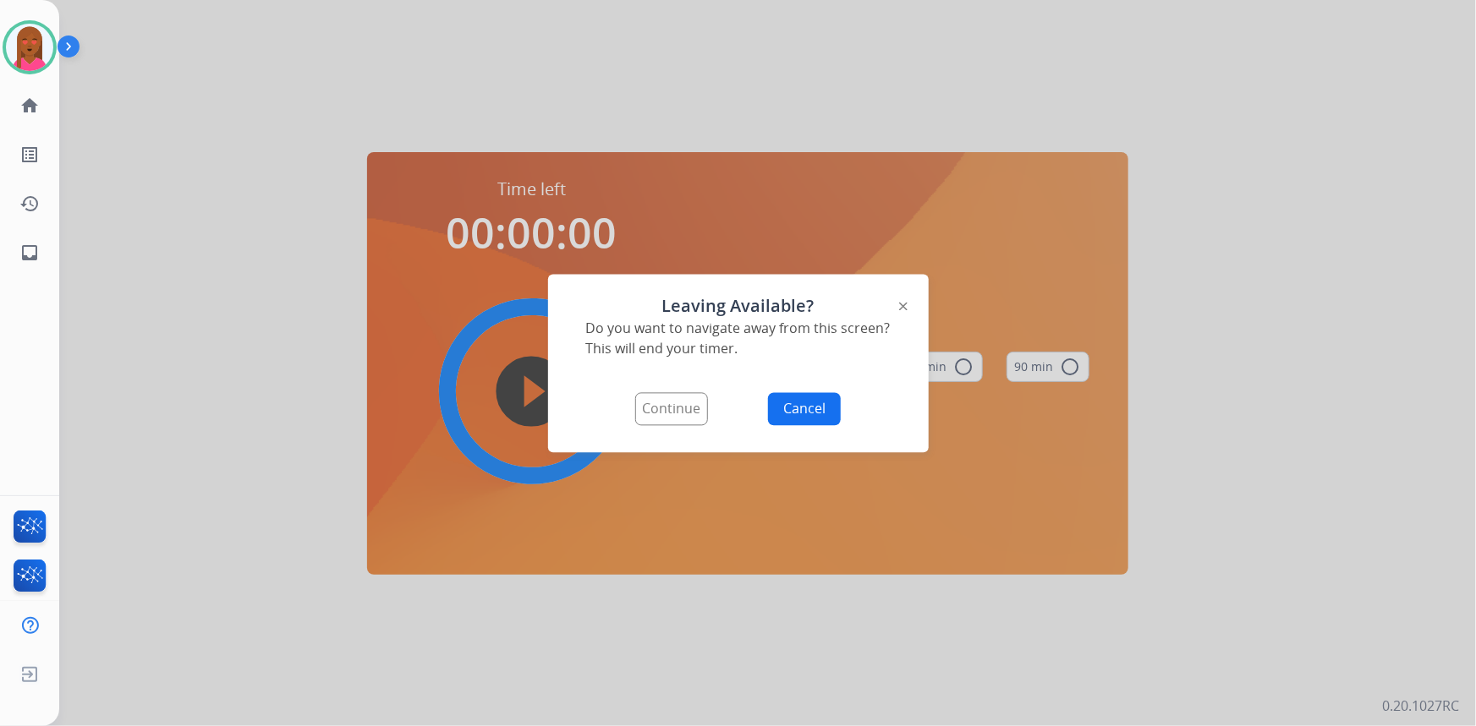
click at [683, 405] on button "Continue" at bounding box center [671, 408] width 73 height 33
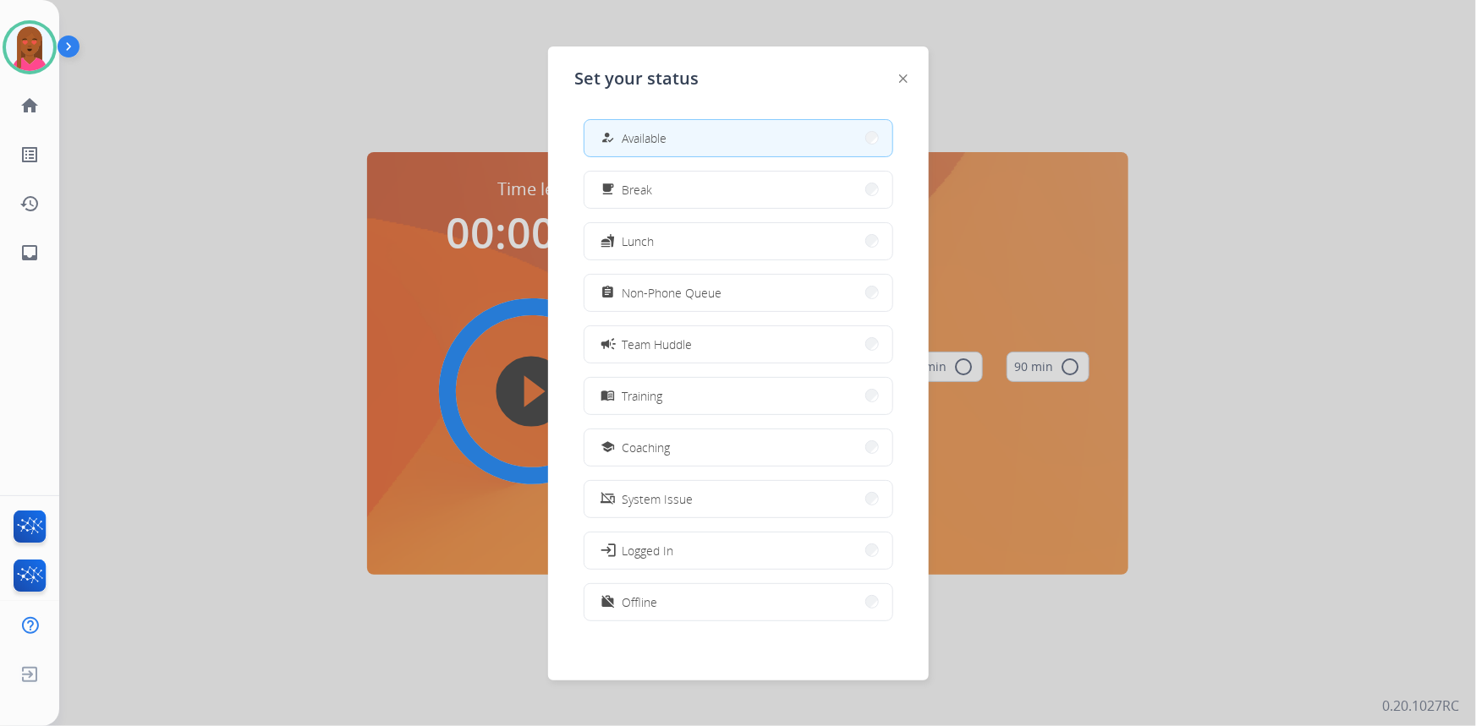
click at [748, 141] on button "how_to_reg Available" at bounding box center [738, 138] width 308 height 36
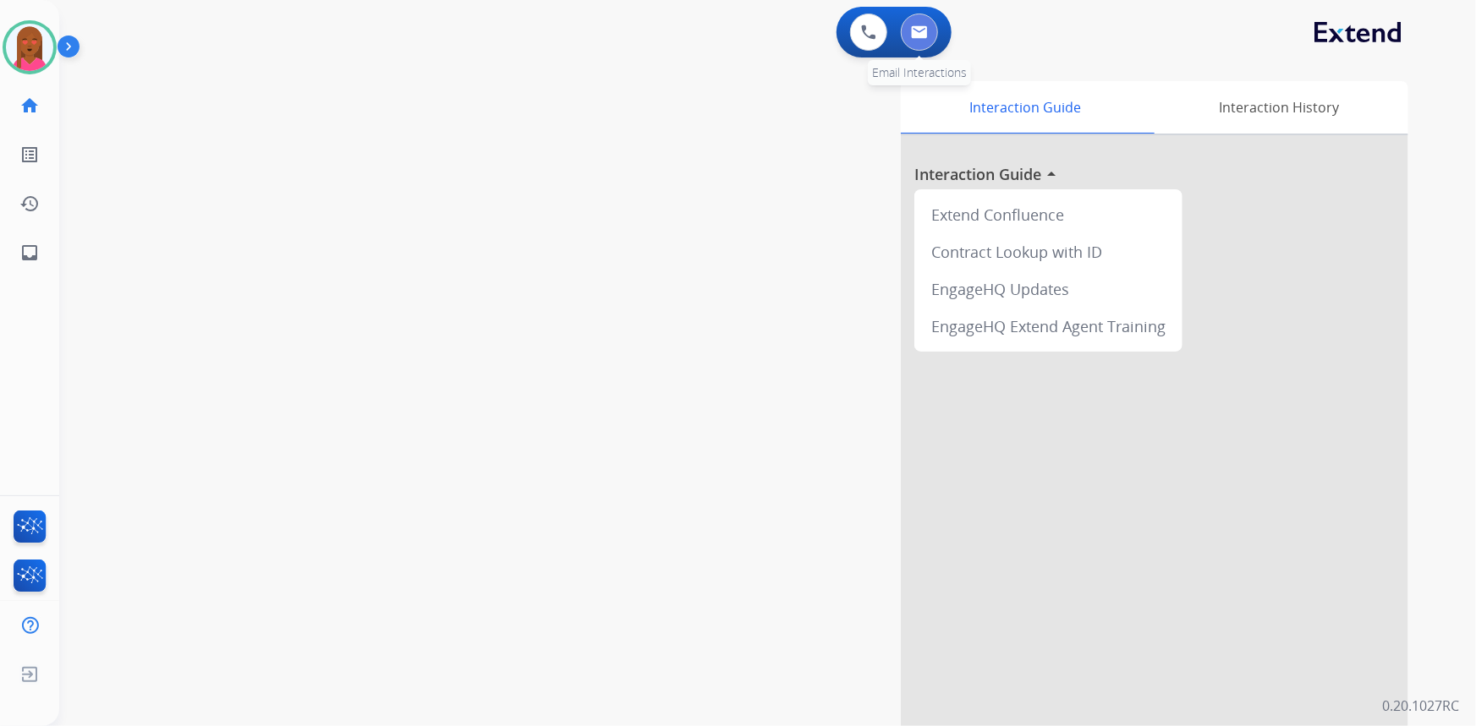
click at [830, 36] on img at bounding box center [919, 32] width 17 height 14
select select "**********"
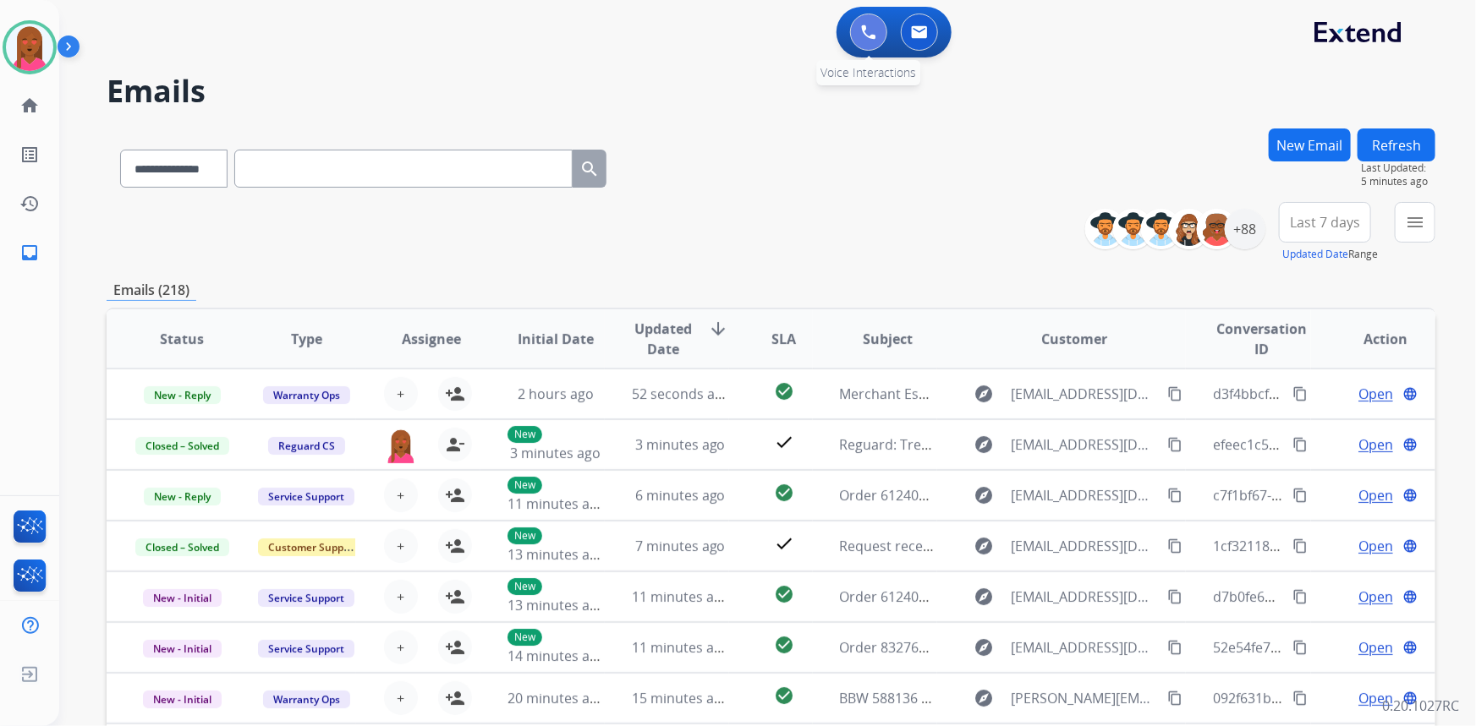
click at [830, 30] on img at bounding box center [868, 32] width 15 height 15
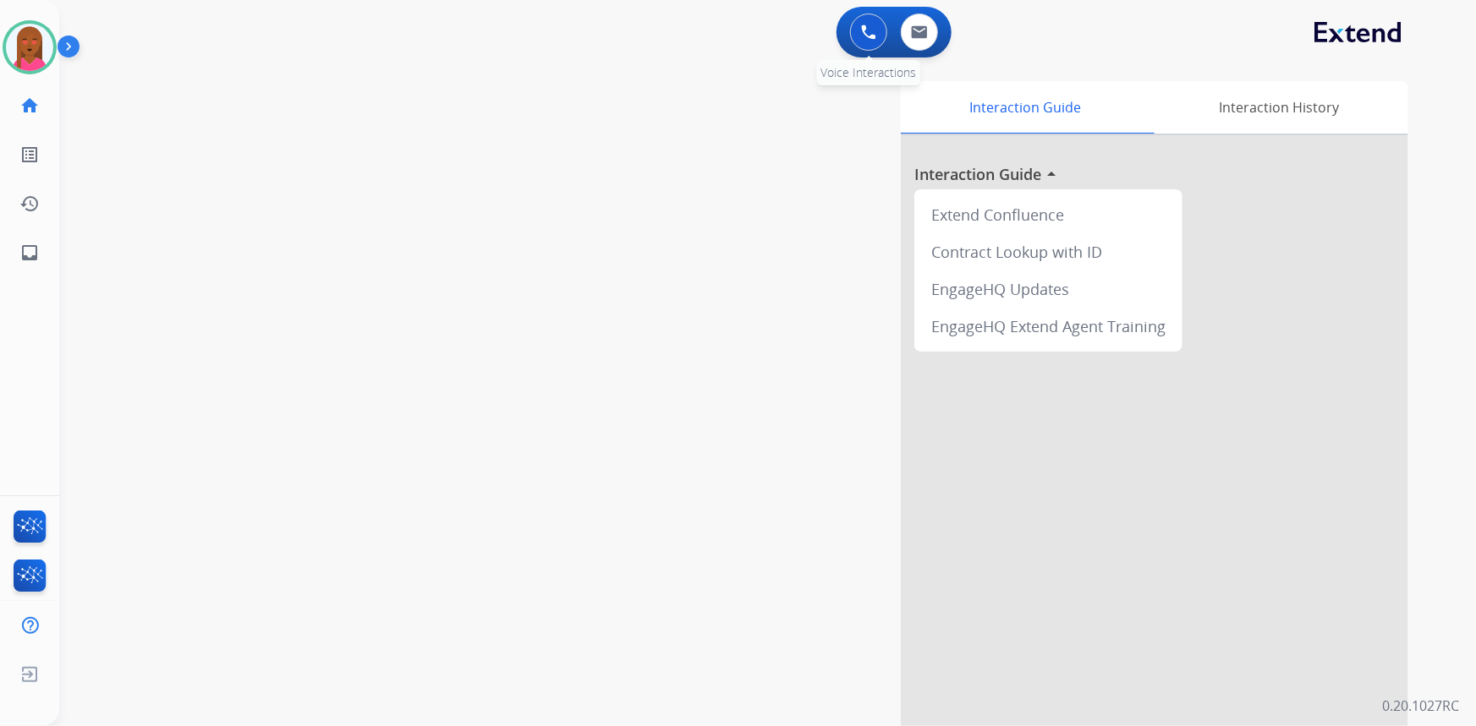
click at [830, 30] on img at bounding box center [868, 32] width 15 height 15
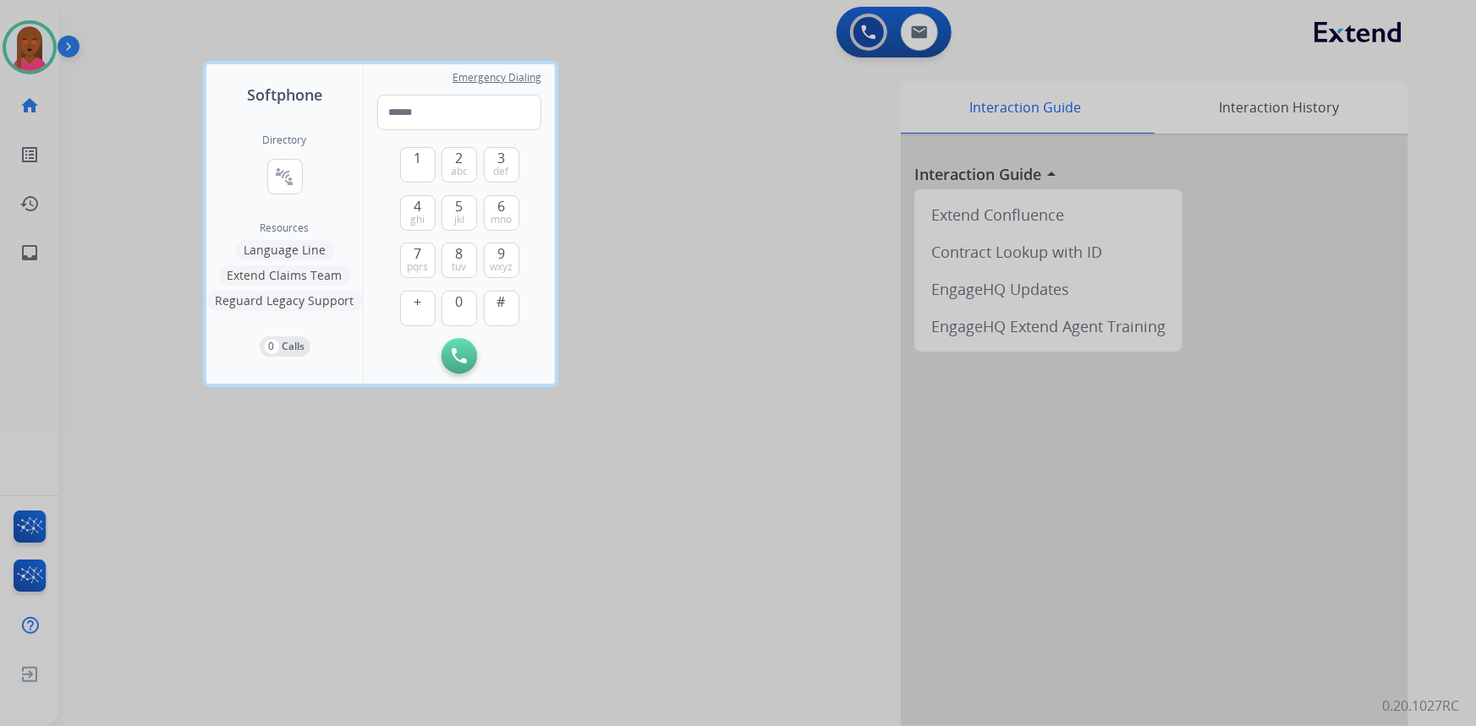
click at [630, 540] on div at bounding box center [738, 363] width 1476 height 726
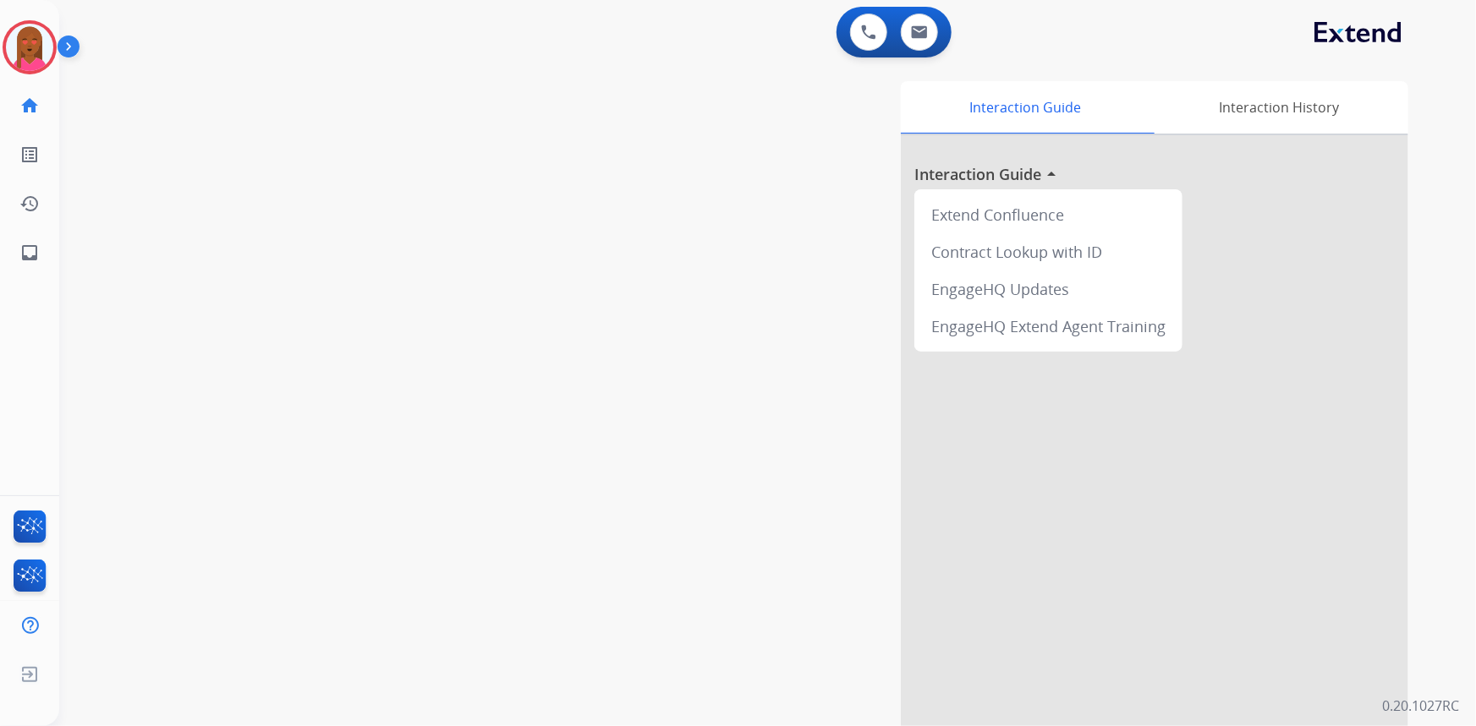
click at [36, 58] on img at bounding box center [29, 47] width 47 height 47
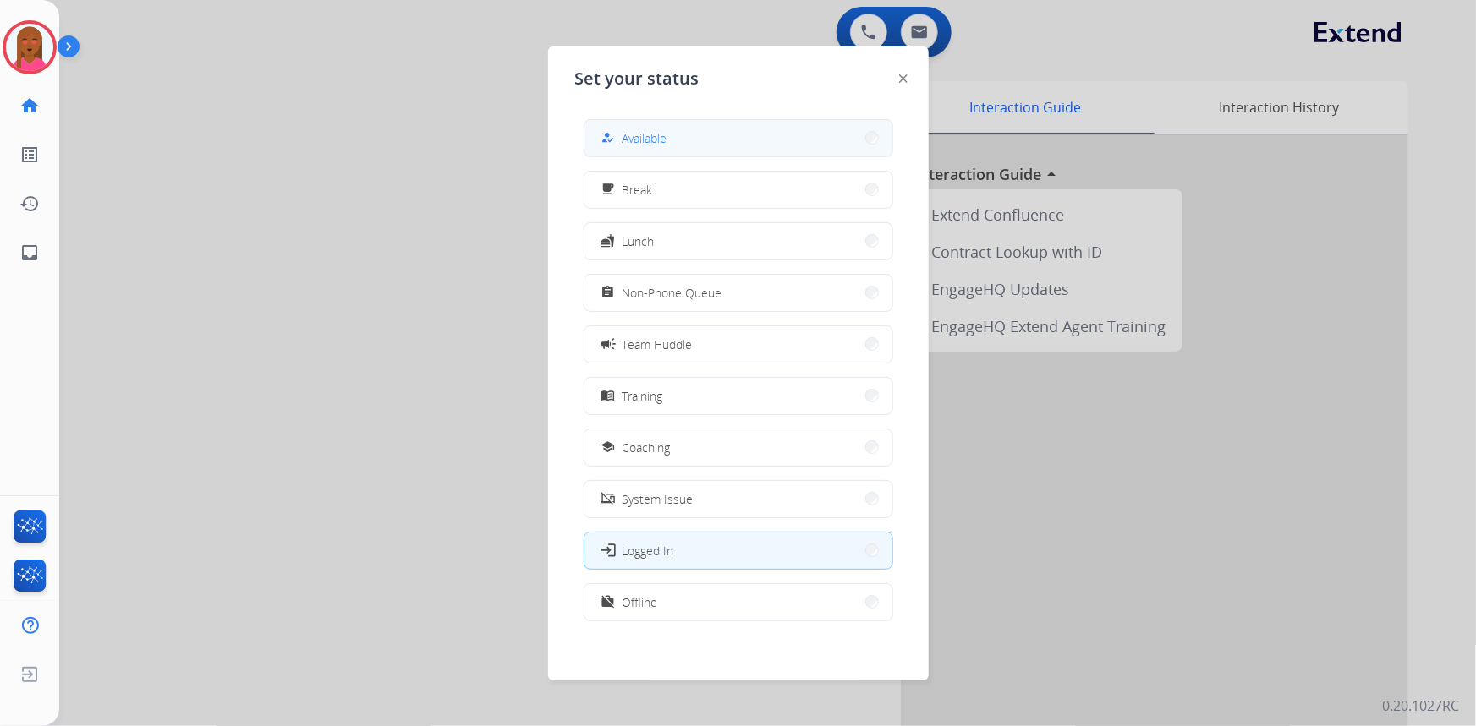
click at [623, 133] on div "how_to_reg Available" at bounding box center [632, 138] width 69 height 20
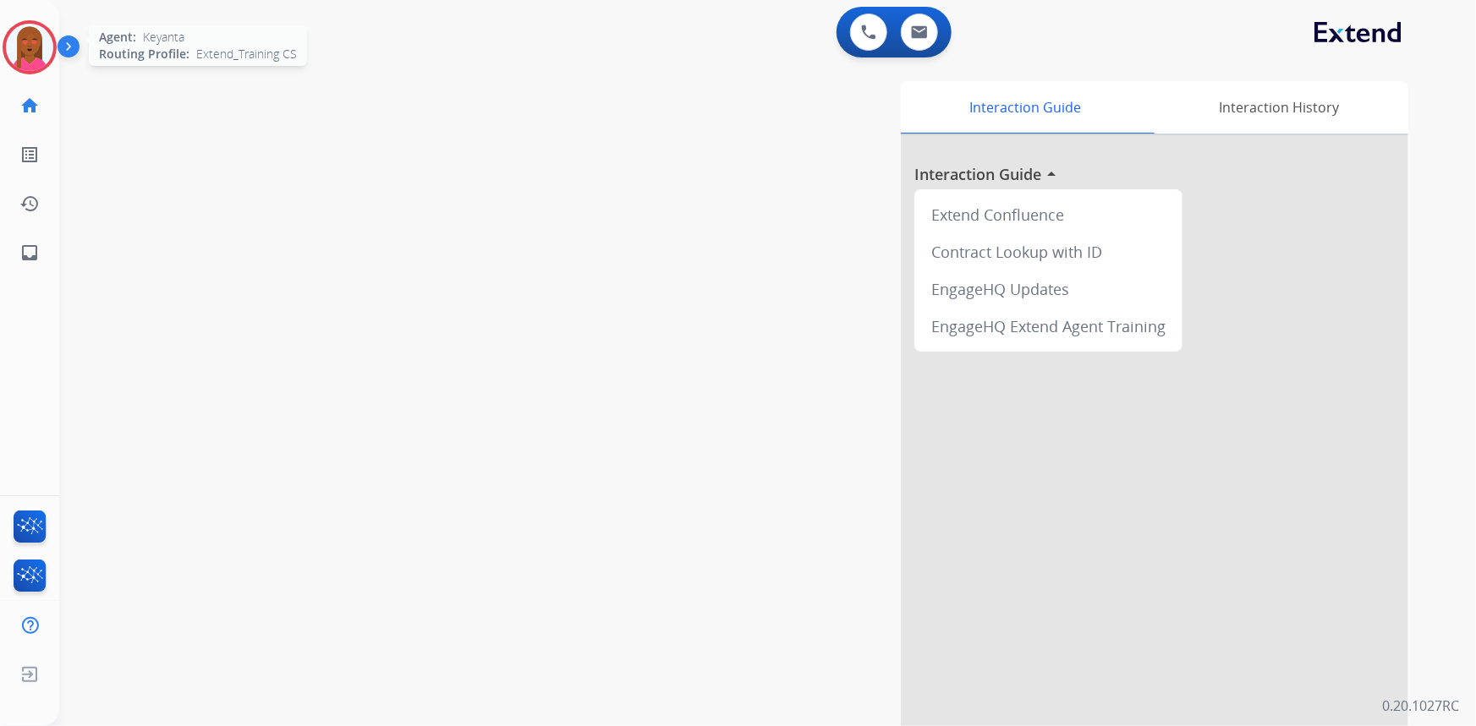
click at [16, 44] on img at bounding box center [29, 47] width 47 height 47
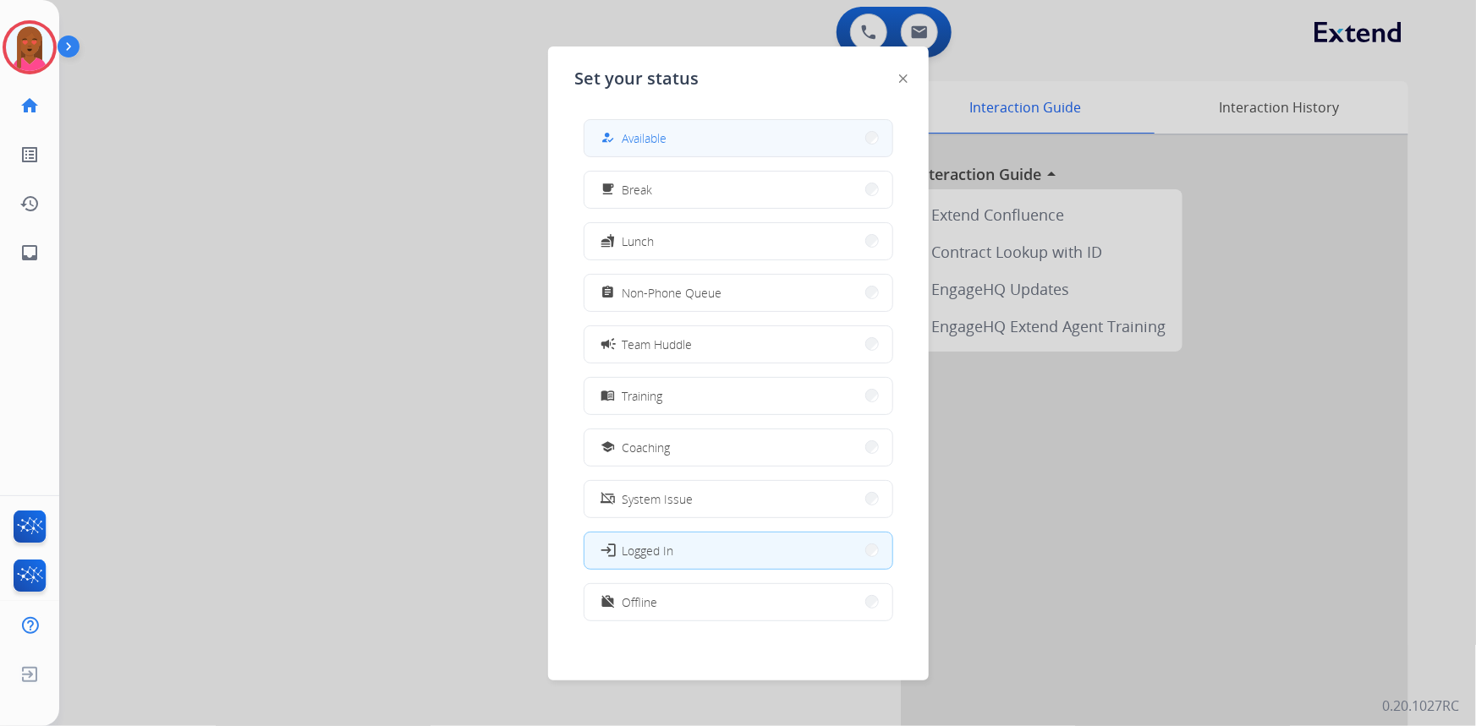
click at [652, 139] on span "Available" at bounding box center [644, 138] width 45 height 18
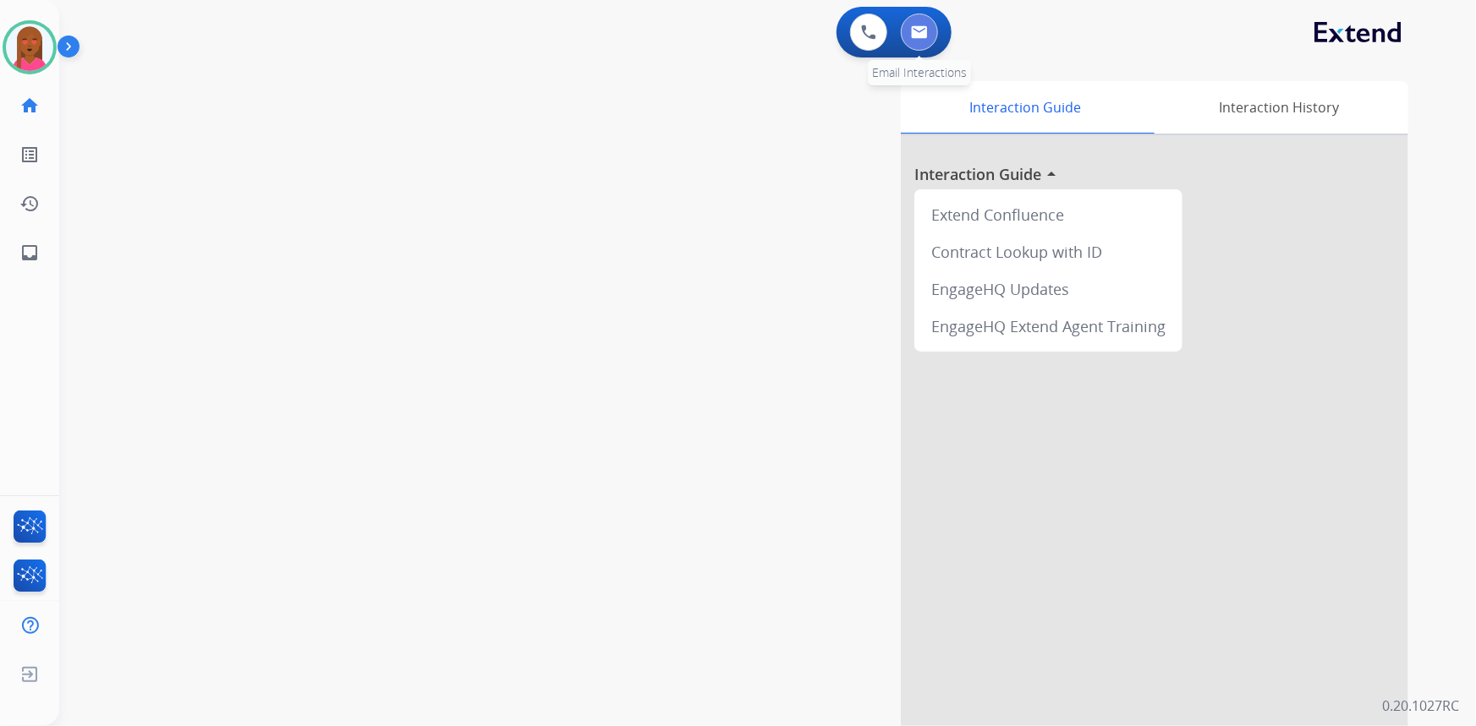
click at [923, 29] on img at bounding box center [919, 32] width 17 height 14
select select "**********"
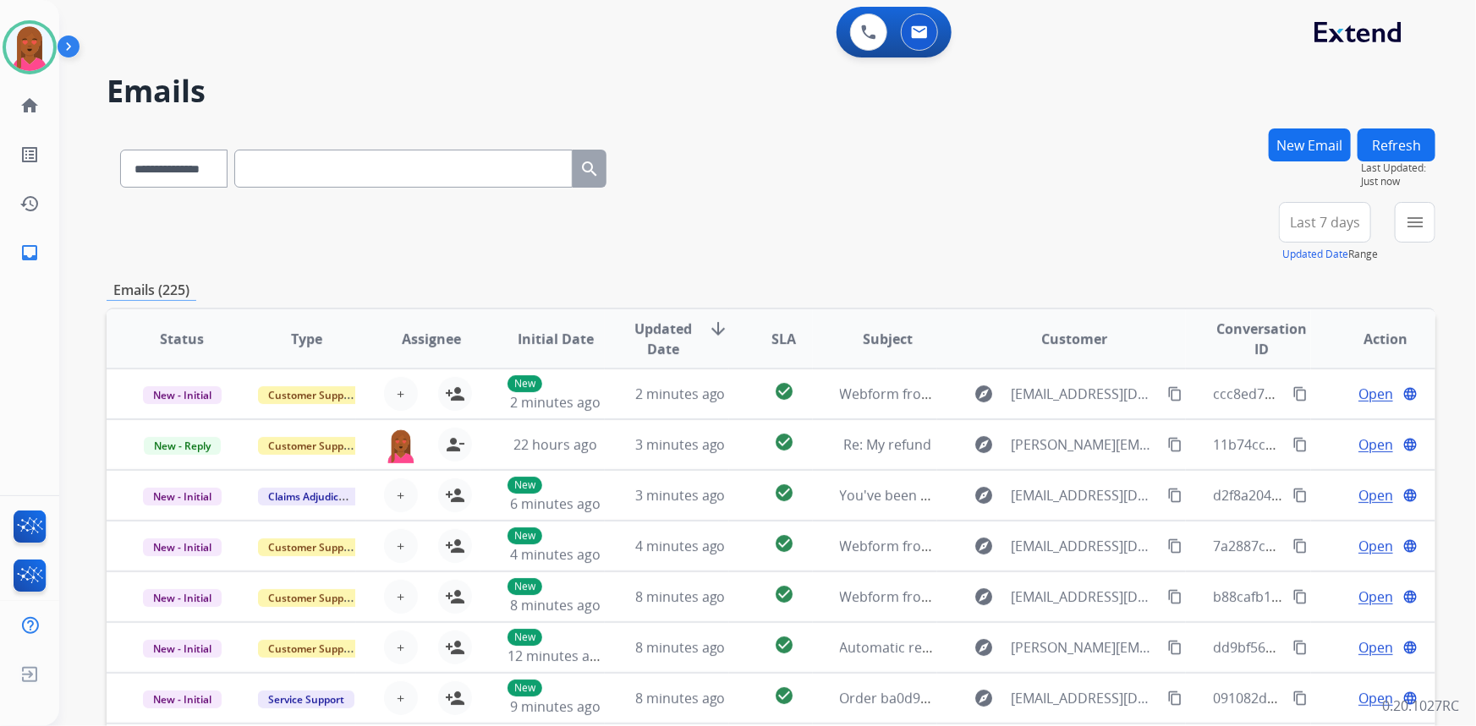
click at [432, 169] on input "text" at bounding box center [403, 169] width 338 height 38
paste input "**********"
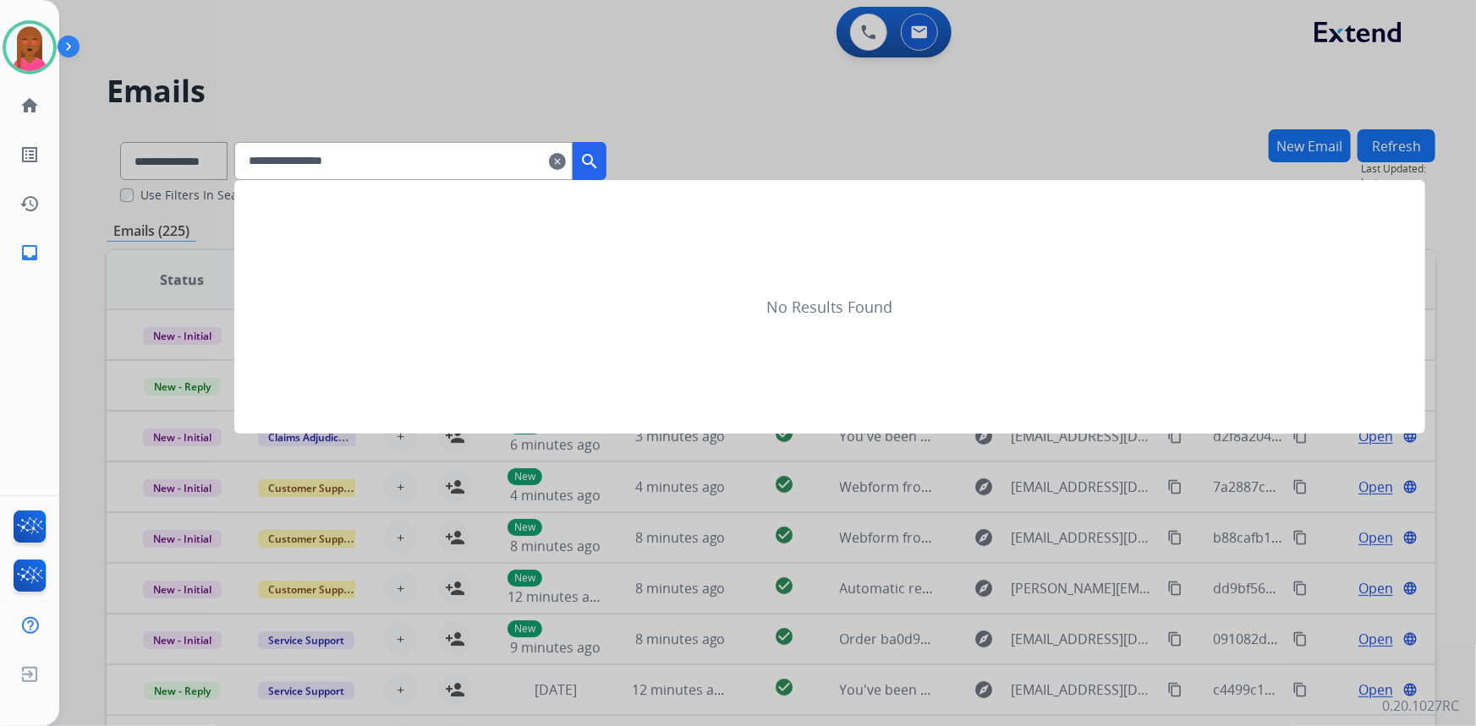
type input "**********"
click at [606, 161] on button "search" at bounding box center [590, 161] width 34 height 38
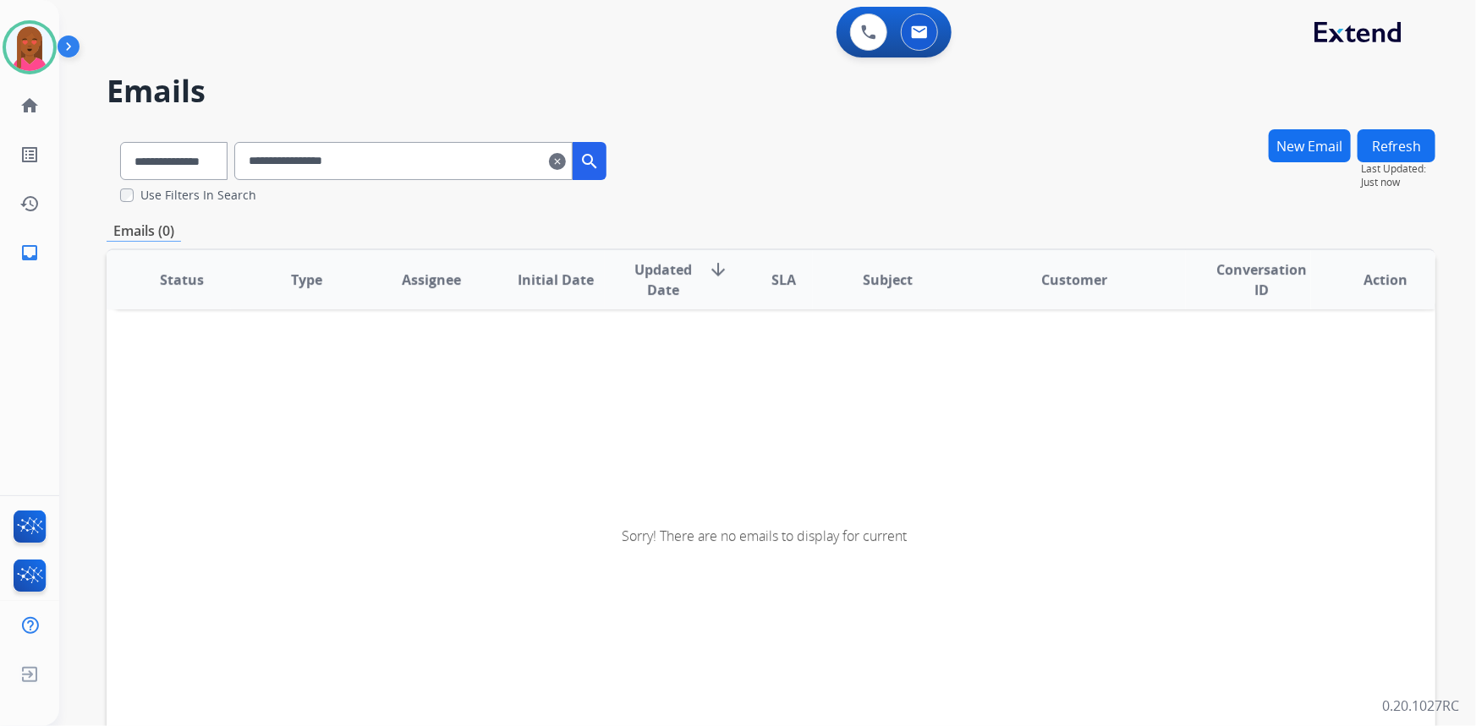
click at [451, 148] on input "**********" at bounding box center [403, 161] width 338 height 38
click at [180, 142] on select "**********" at bounding box center [173, 161] width 106 height 38
select select "**********"
click at [120, 142] on select "**********" at bounding box center [173, 161] width 106 height 38
click at [606, 169] on button "search" at bounding box center [590, 161] width 34 height 38
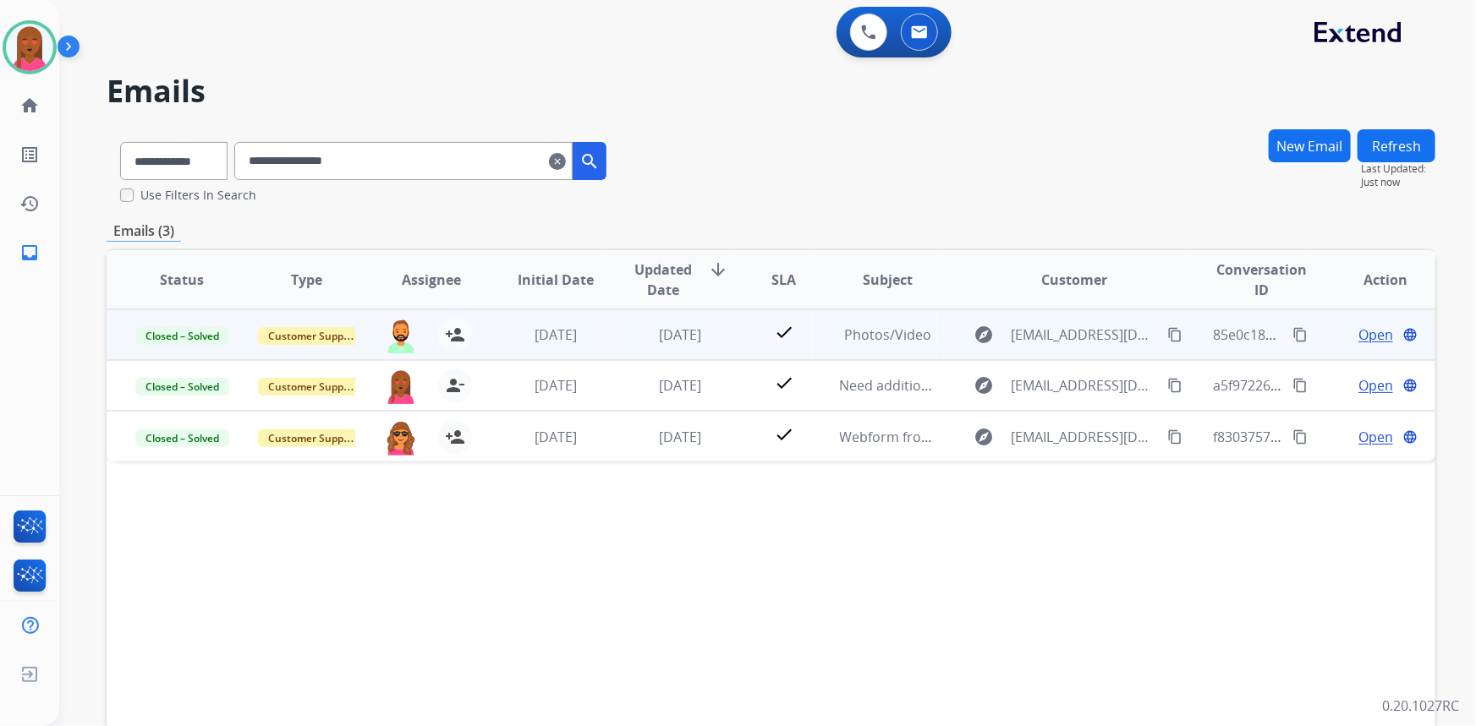
click at [1360, 334] on span "Open" at bounding box center [1375, 335] width 35 height 20
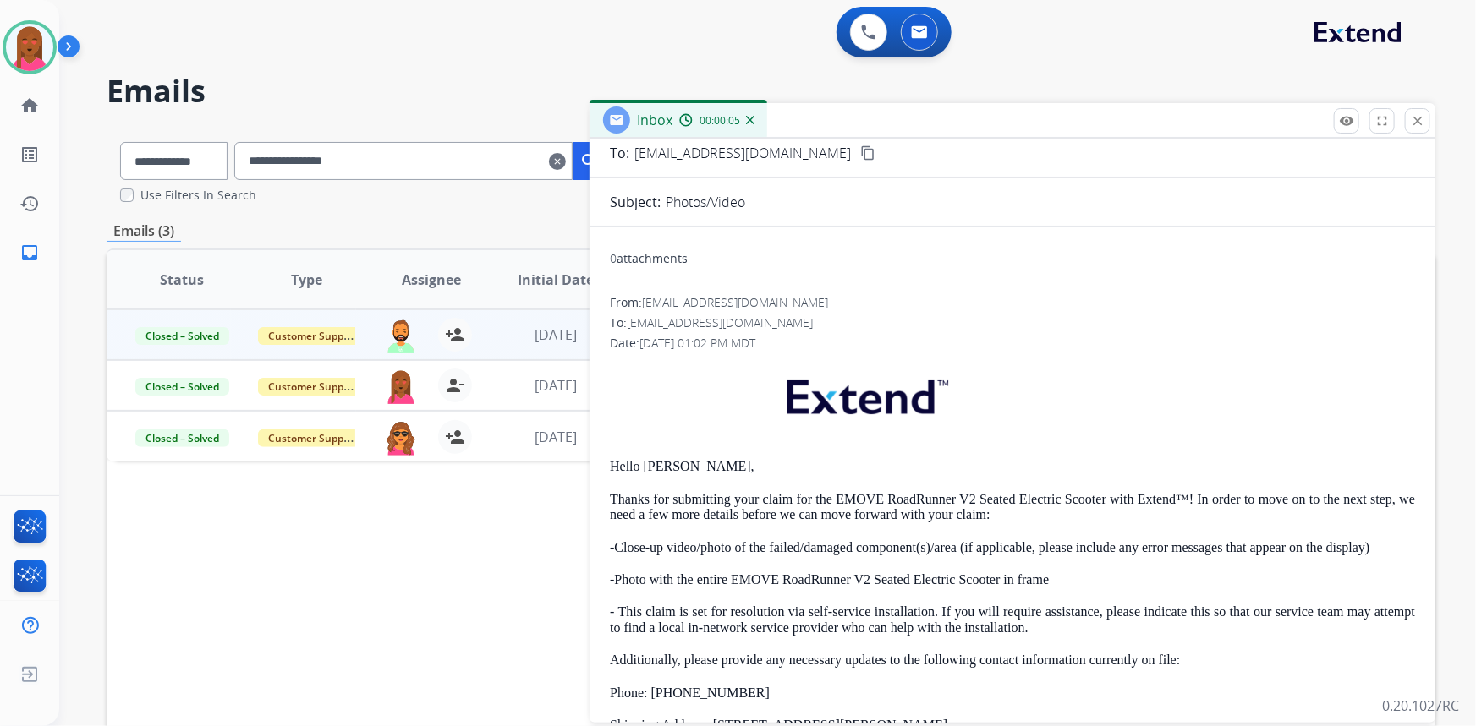
scroll to position [85, 0]
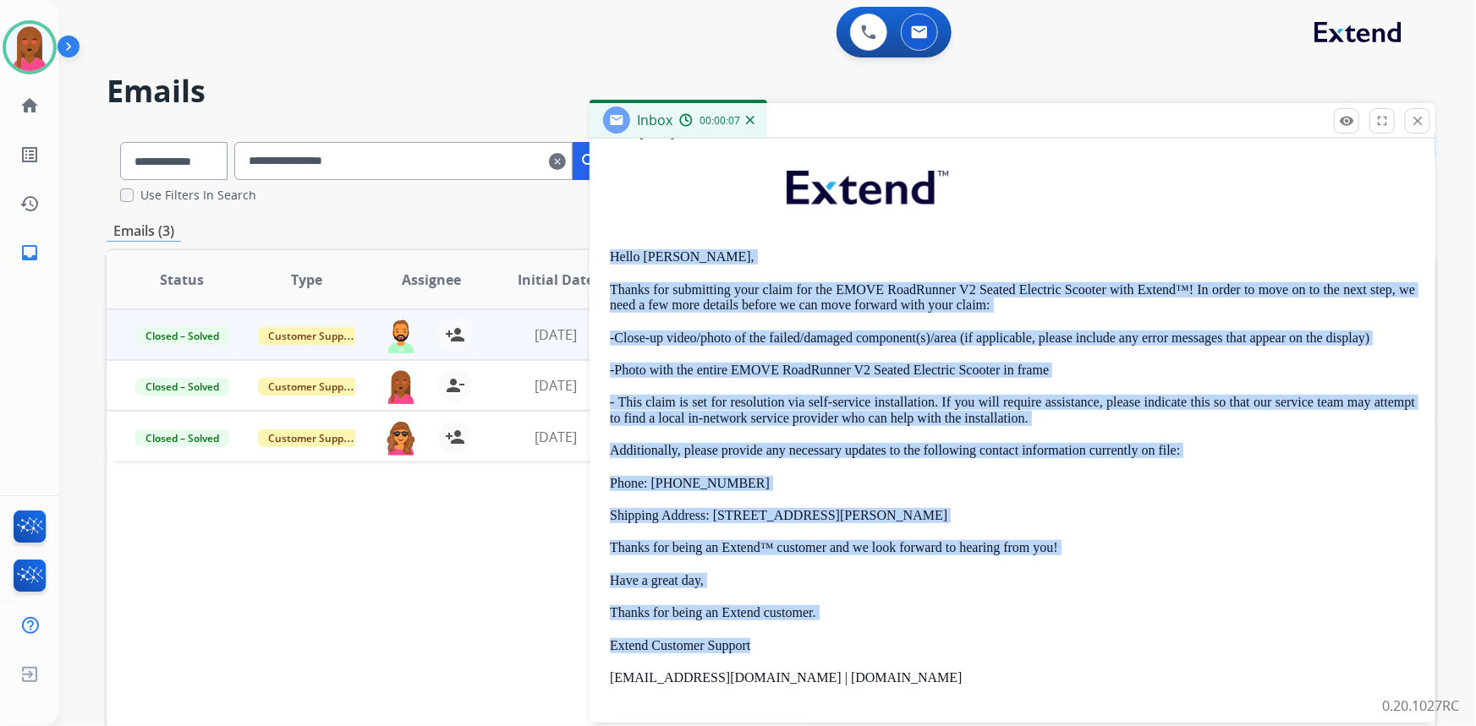
drag, startPoint x: 613, startPoint y: 469, endPoint x: 975, endPoint y: 622, distance: 392.7
click at [974, 622] on div "Hello [PERSON_NAME], Thanks for submitting your claim for the EMOVE RoadRunner …" at bounding box center [1012, 506] width 805 height 710
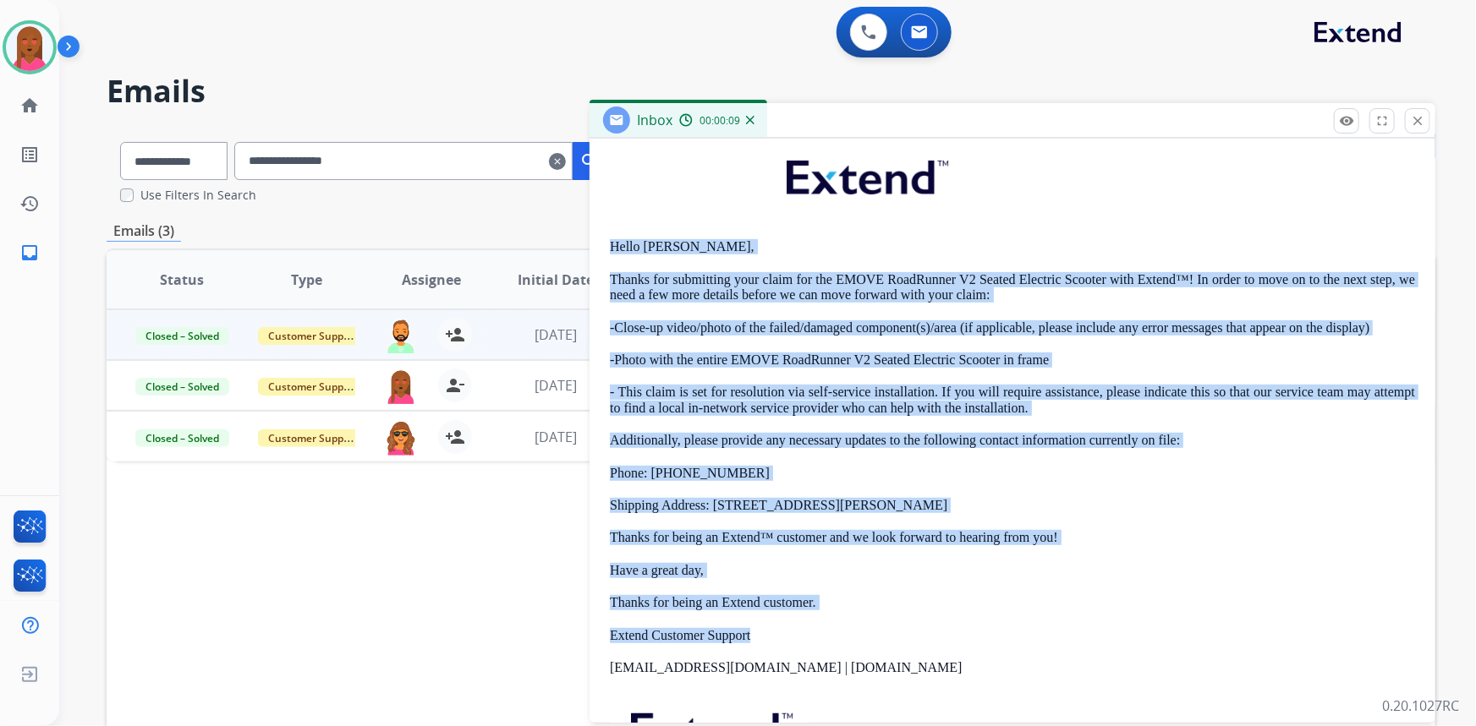
copy div "Hello [PERSON_NAME], Thanks for submitting your claim for the EMOVE RoadRunner …"
click at [869, 30] on img at bounding box center [868, 32] width 15 height 15
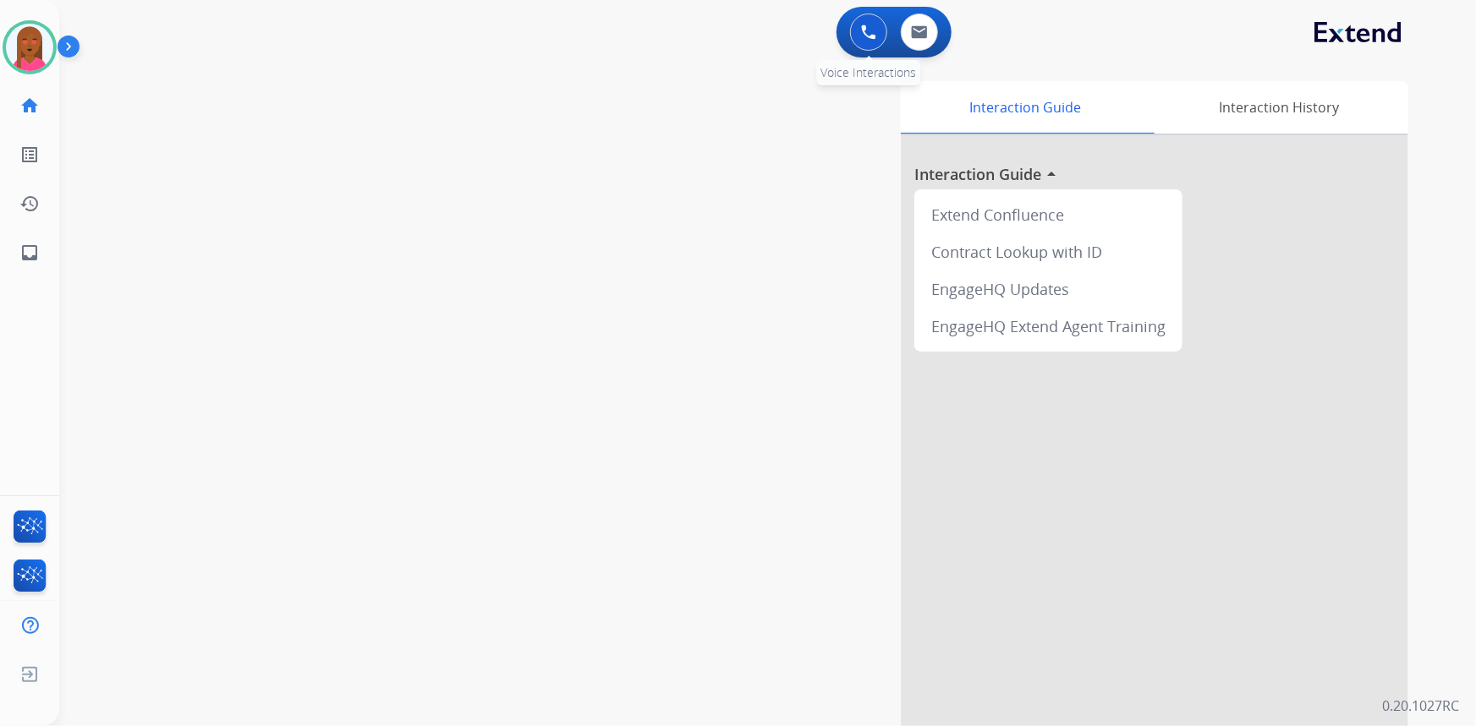
click at [868, 31] on img at bounding box center [868, 32] width 15 height 15
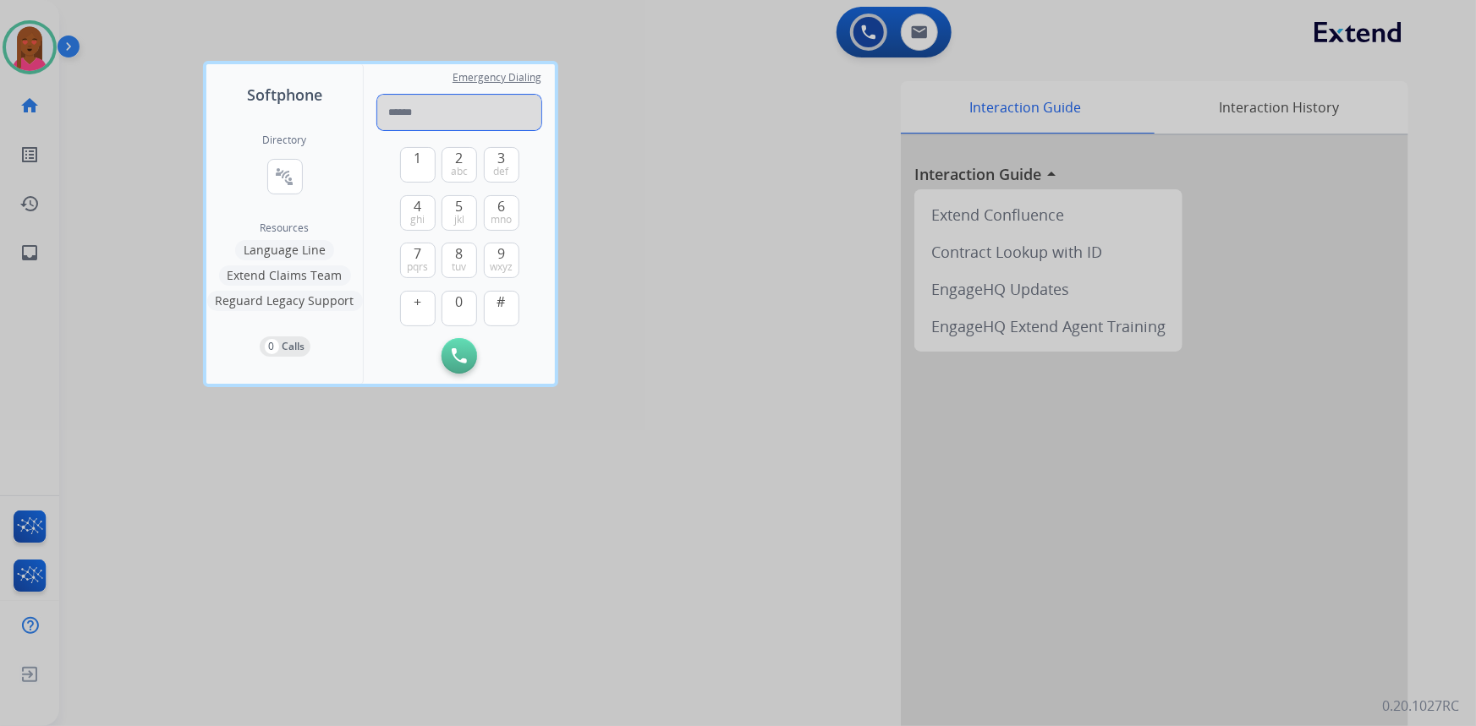
click at [478, 118] on input "tel" at bounding box center [459, 113] width 164 height 36
paste input "**********"
type input "**********"
click at [466, 357] on img at bounding box center [459, 355] width 15 height 15
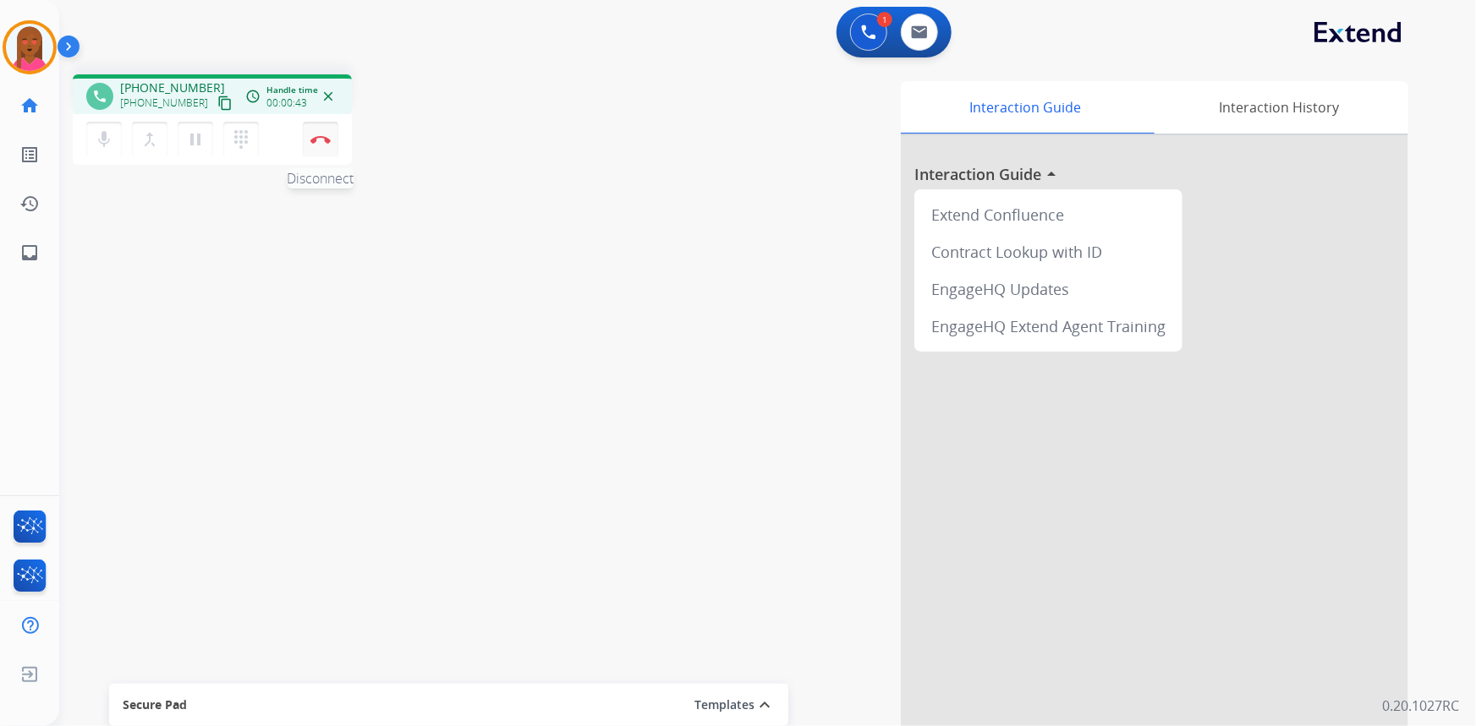
click at [314, 129] on button "Disconnect" at bounding box center [321, 140] width 36 height 36
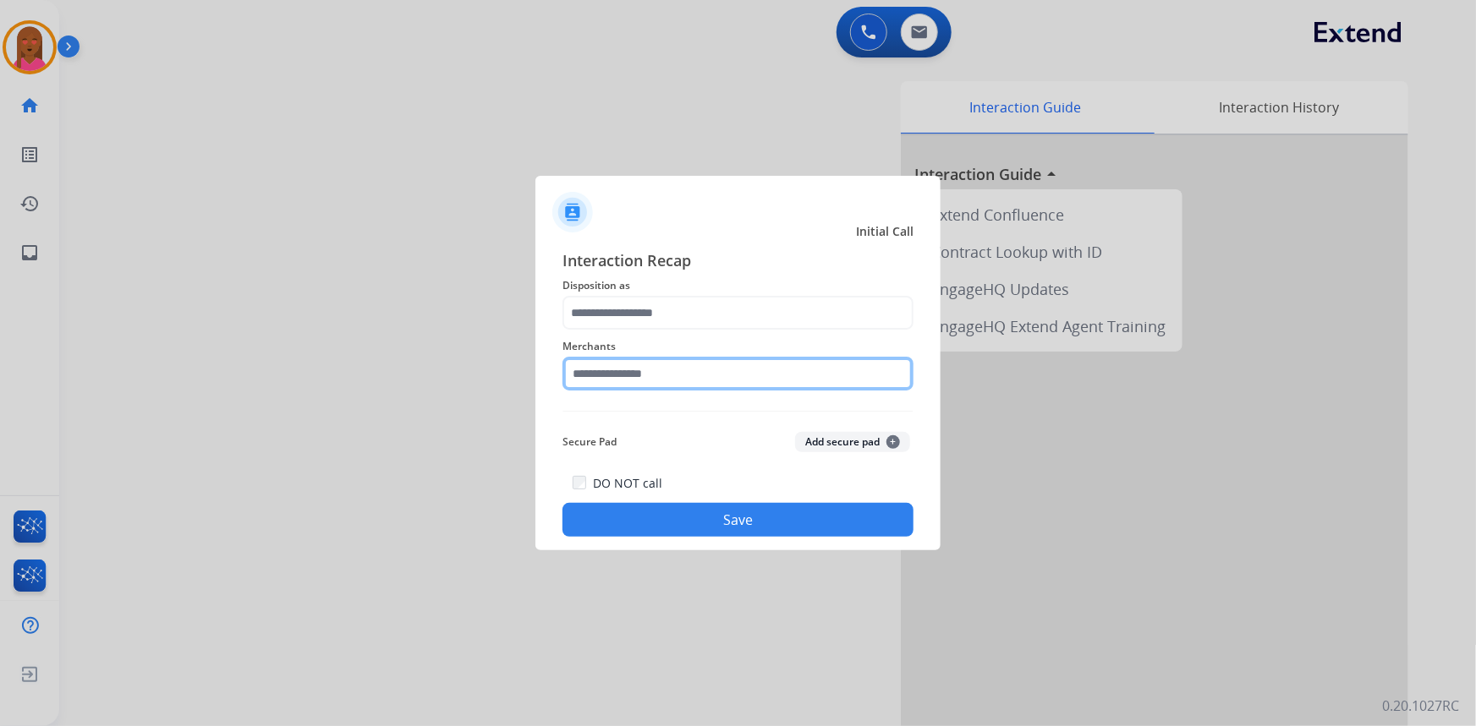
click at [634, 374] on input "text" at bounding box center [737, 374] width 351 height 34
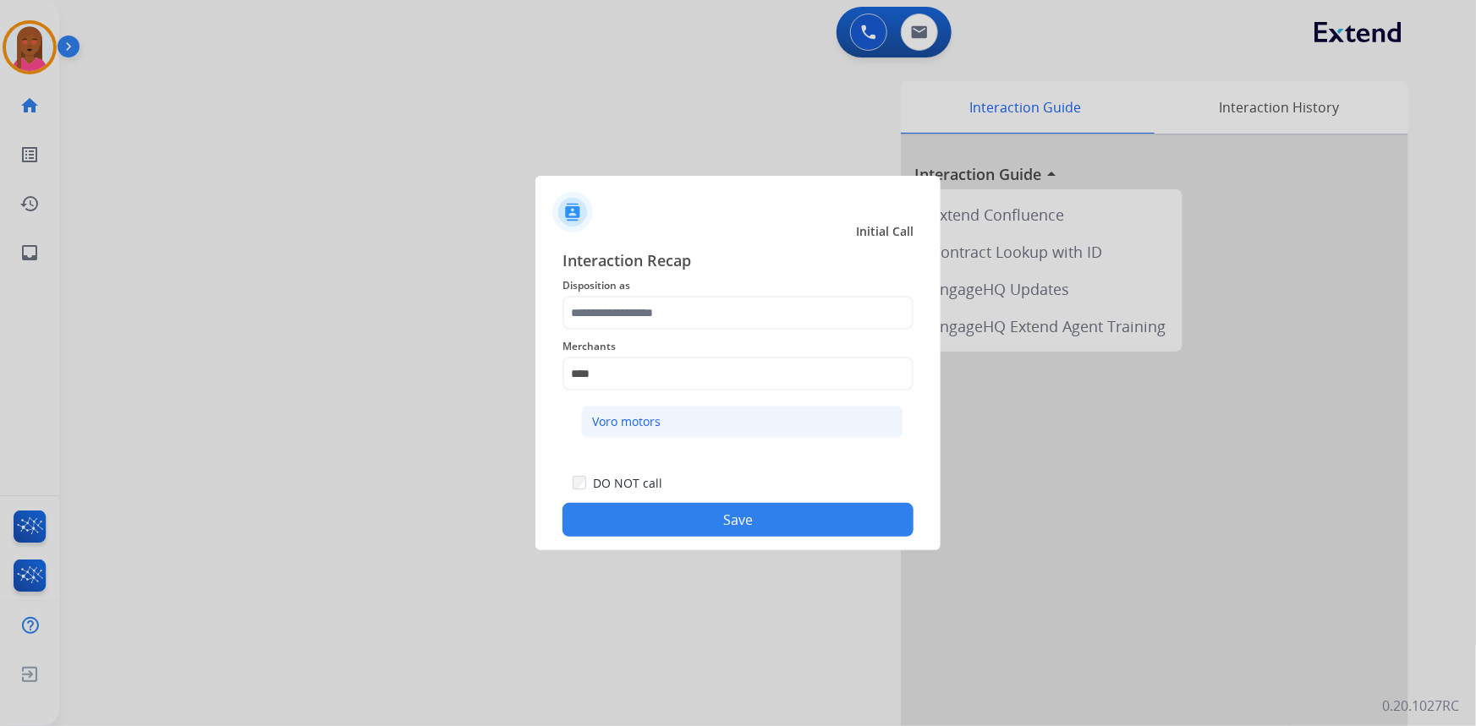
click at [677, 424] on li "Voro motors" at bounding box center [742, 422] width 322 height 32
type input "**********"
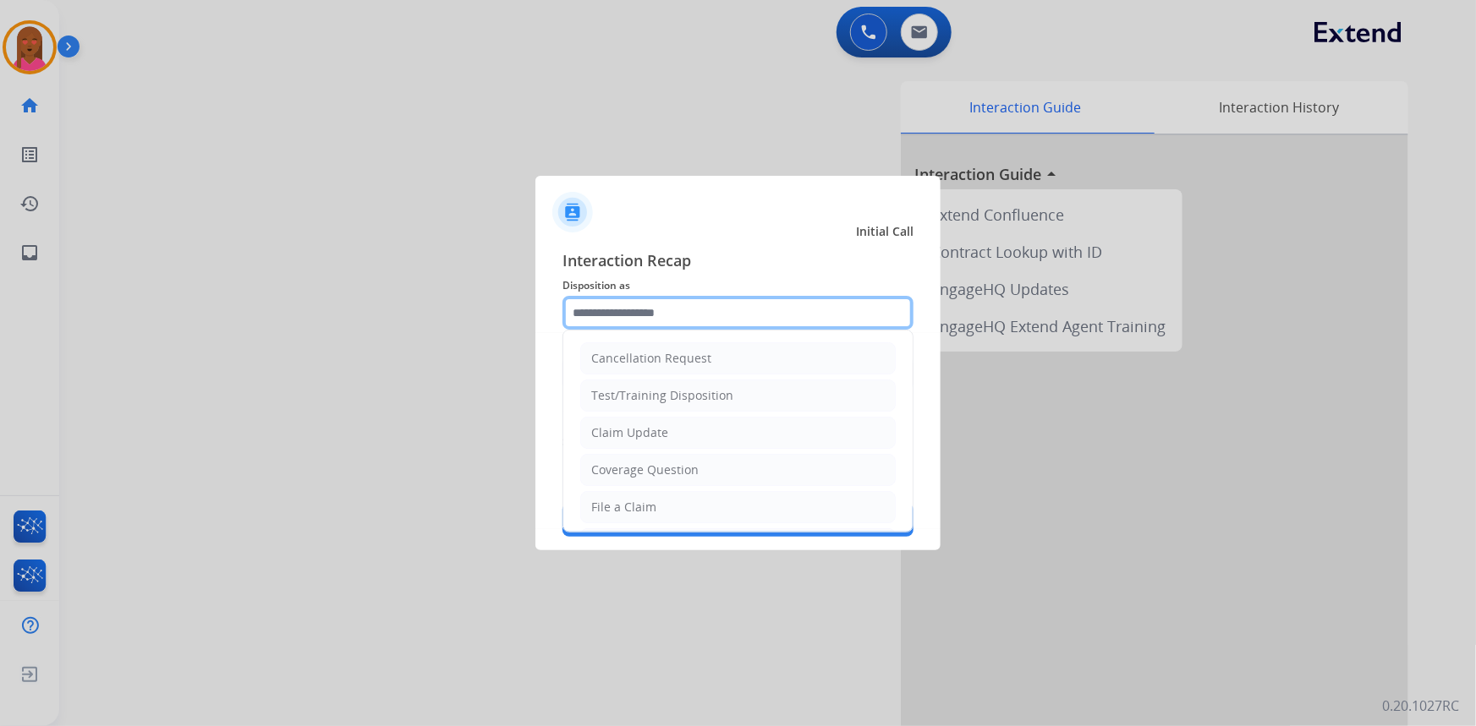
click at [725, 299] on input "text" at bounding box center [737, 313] width 351 height 34
click at [694, 436] on li "Claim Update" at bounding box center [737, 433] width 315 height 32
type input "**********"
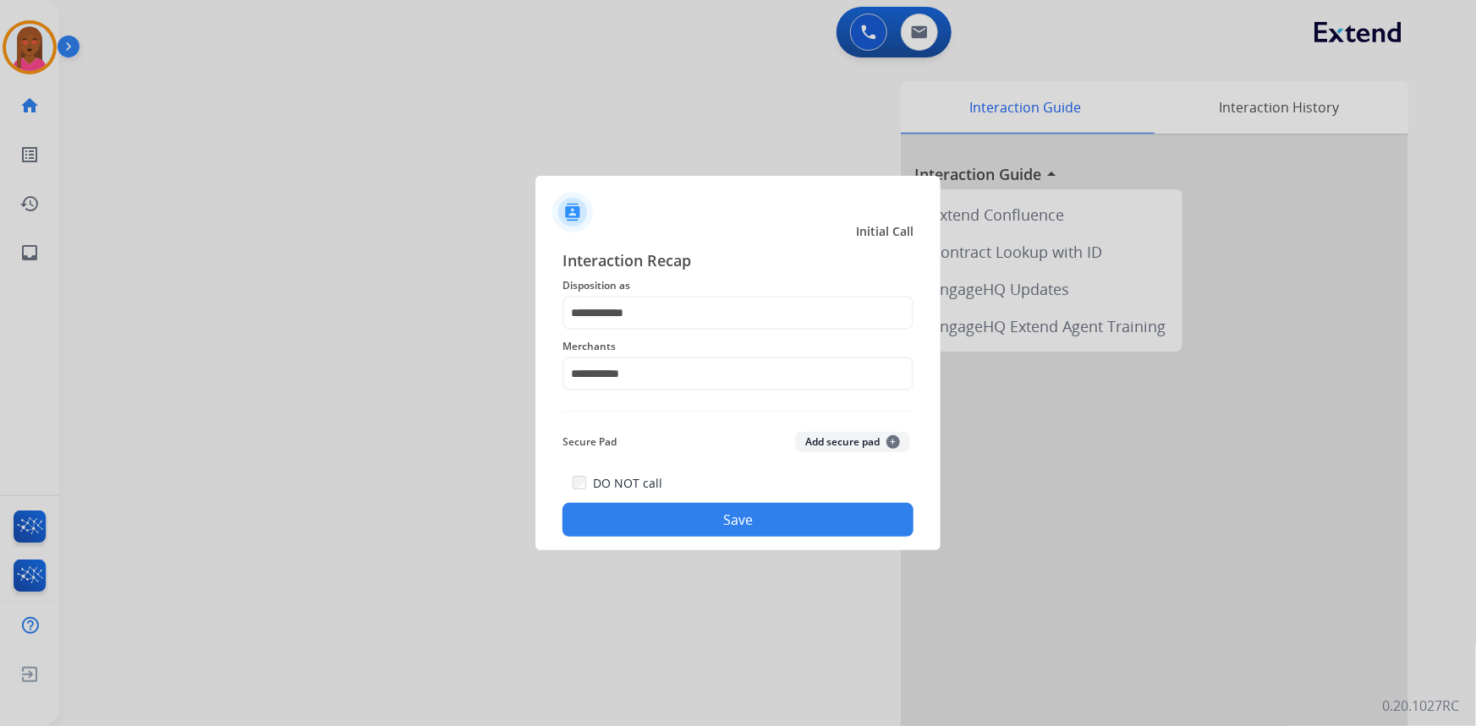
click at [762, 514] on button "Save" at bounding box center [737, 520] width 351 height 34
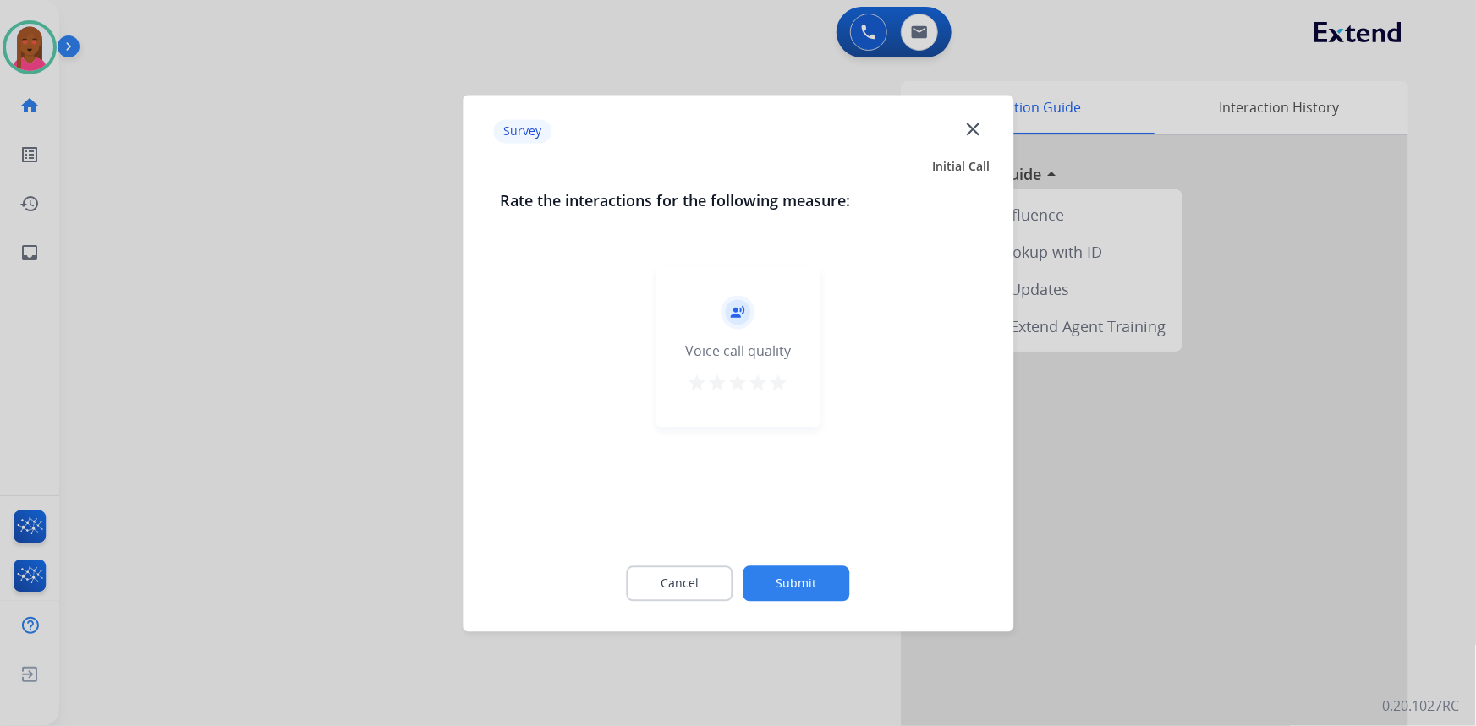
click at [971, 126] on mat-icon "close" at bounding box center [973, 129] width 22 height 22
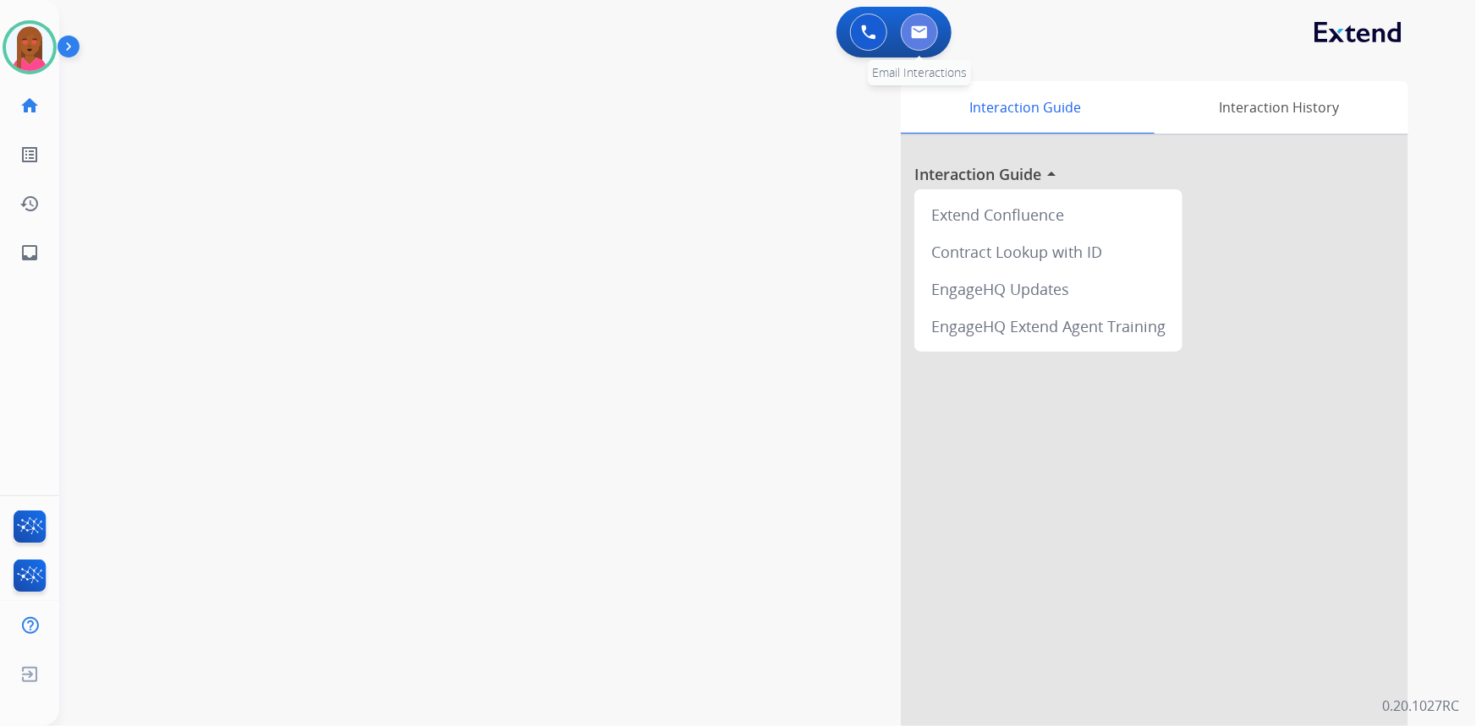
click at [920, 25] on img at bounding box center [919, 32] width 17 height 14
select select "**********"
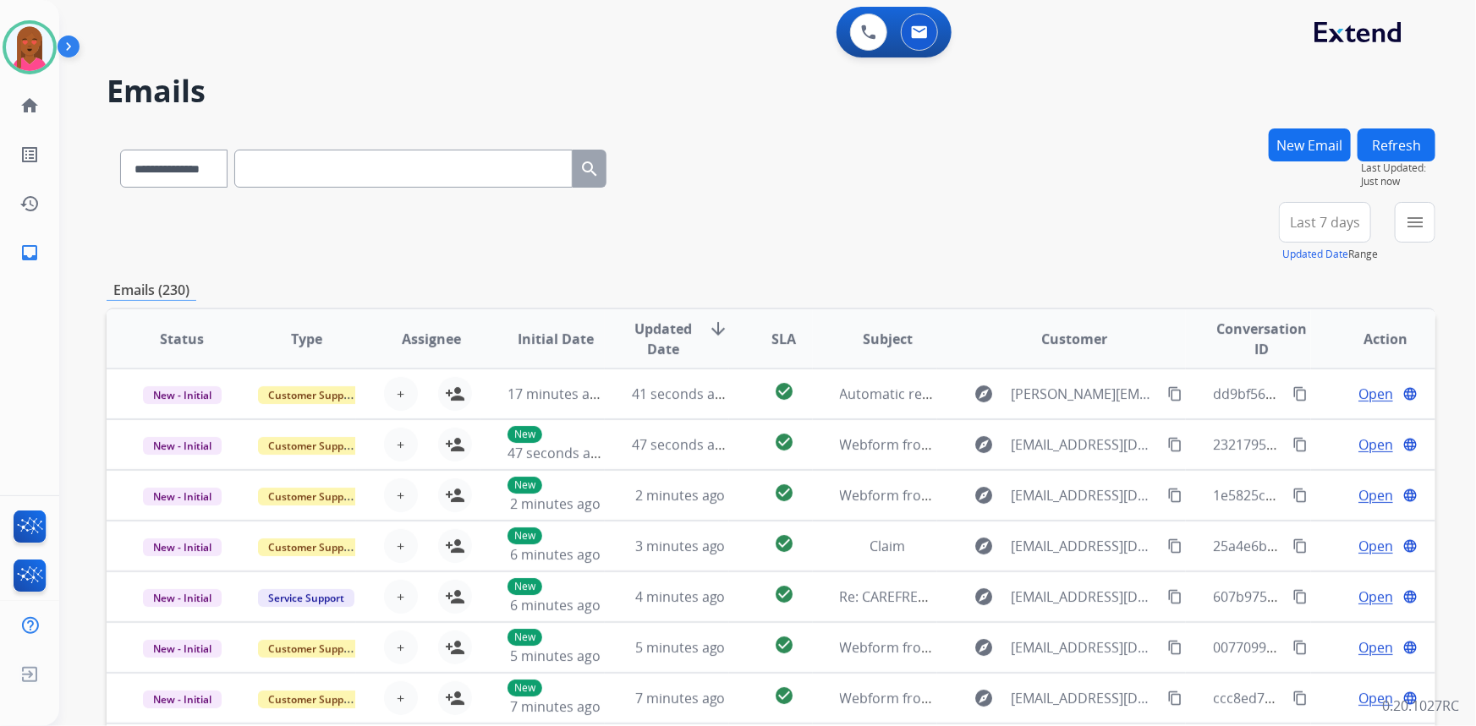
click at [347, 173] on input "text" at bounding box center [403, 169] width 338 height 38
paste input "**********"
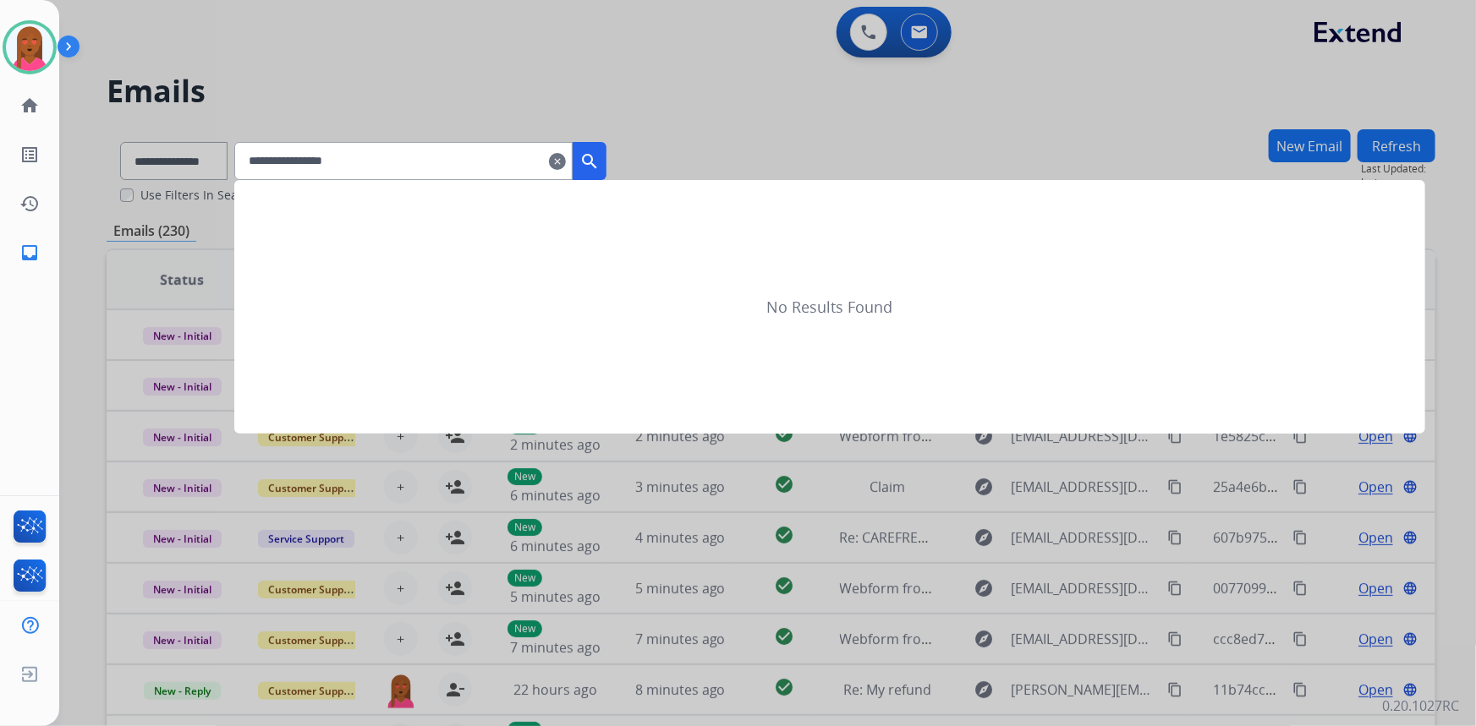
type input "**********"
click at [170, 163] on div at bounding box center [738, 363] width 1476 height 726
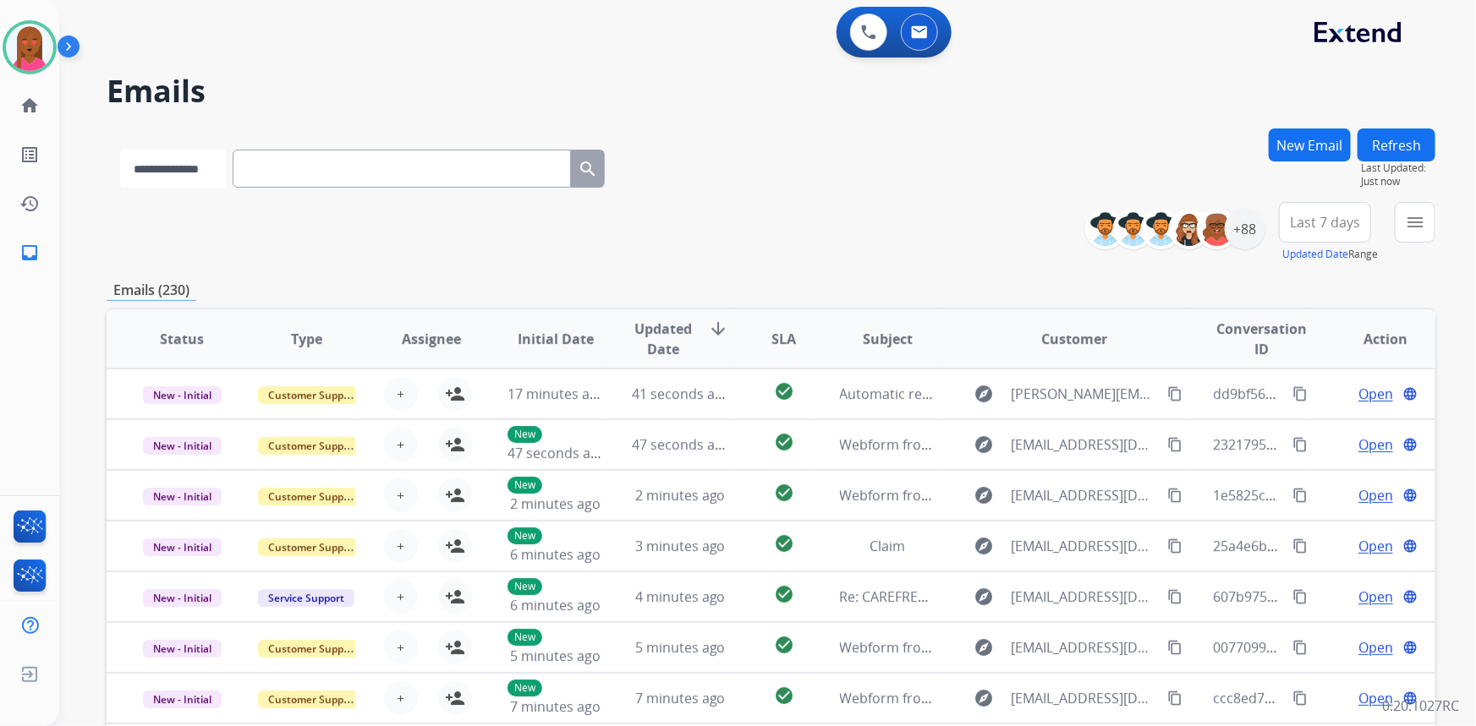
click at [170, 163] on select "**********" at bounding box center [173, 169] width 106 height 38
select select "**********"
click at [120, 150] on select "**********" at bounding box center [173, 169] width 106 height 38
click at [326, 170] on input "text" at bounding box center [403, 169] width 338 height 38
paste input "**********"
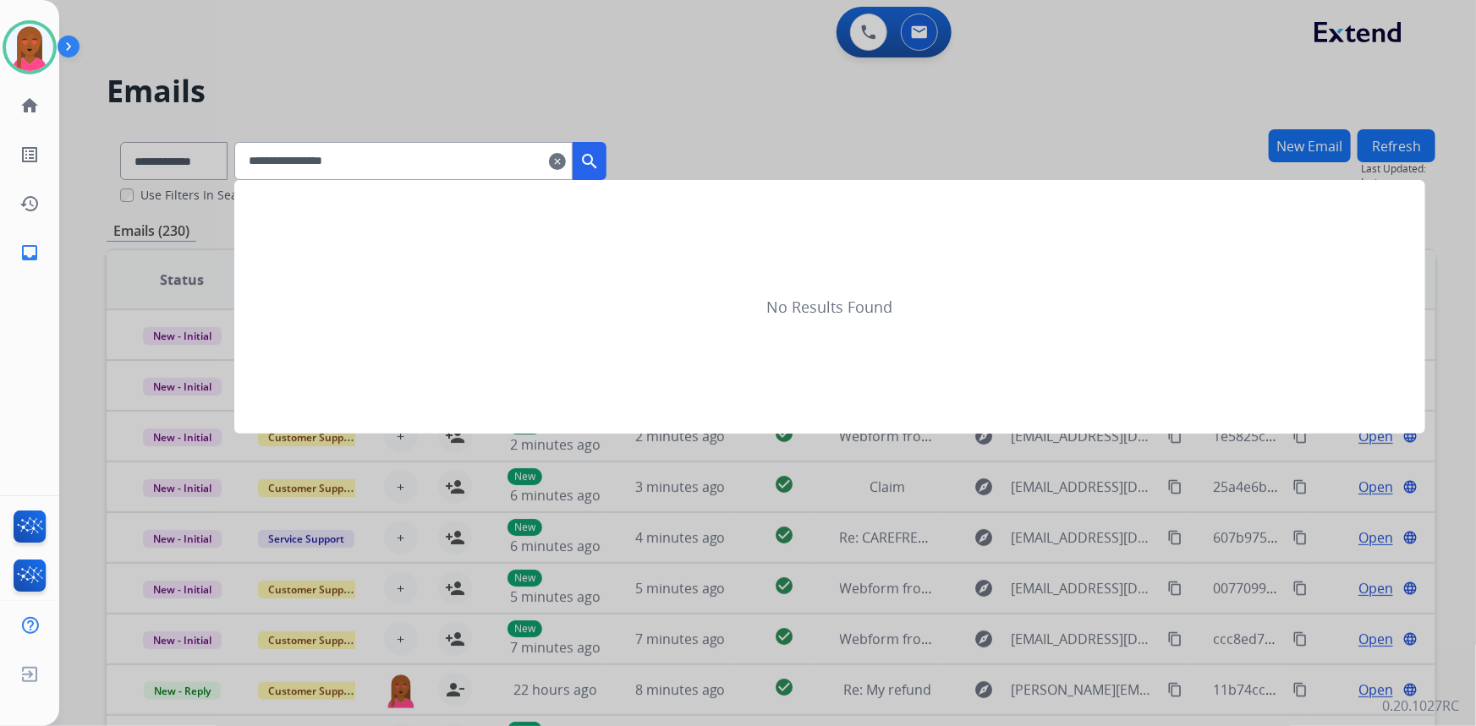
type input "**********"
click at [600, 159] on mat-icon "search" at bounding box center [589, 161] width 20 height 20
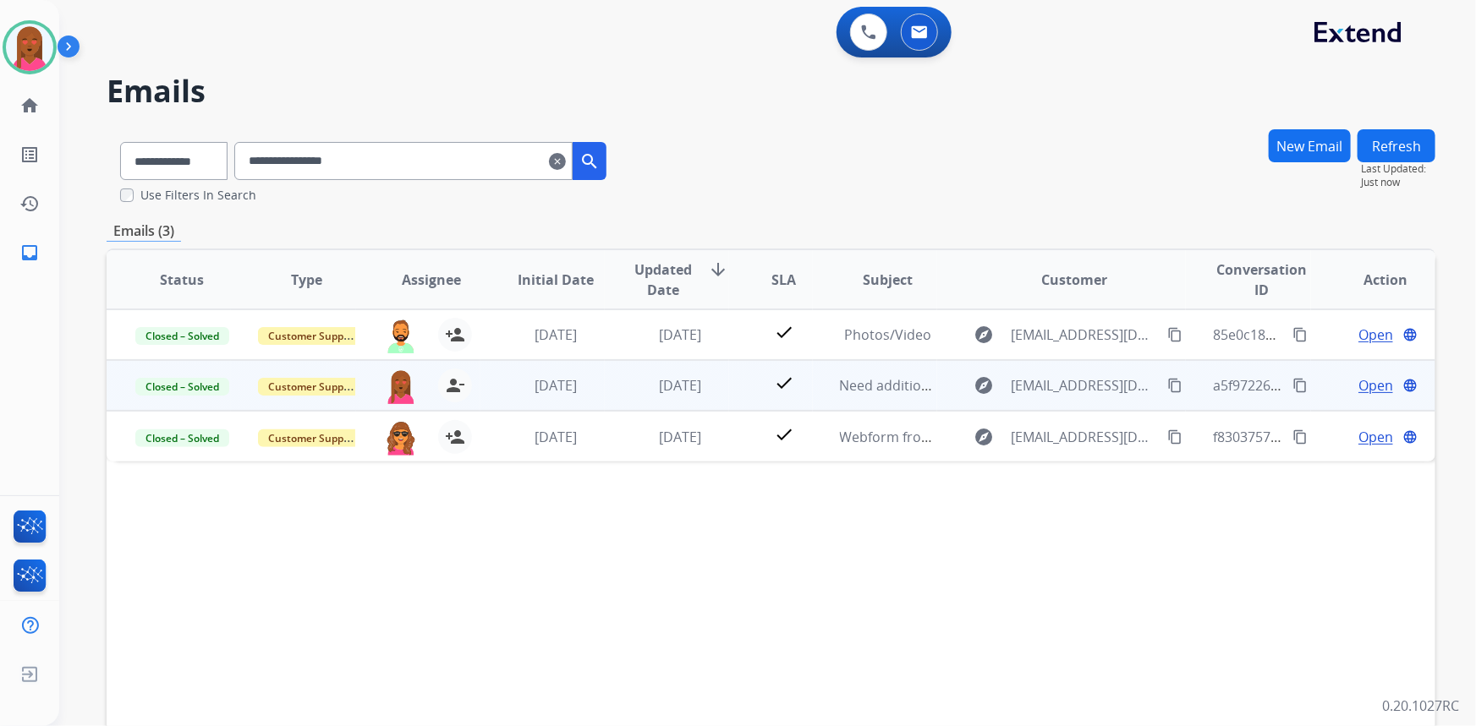
click at [1362, 387] on span "Open" at bounding box center [1375, 386] width 35 height 20
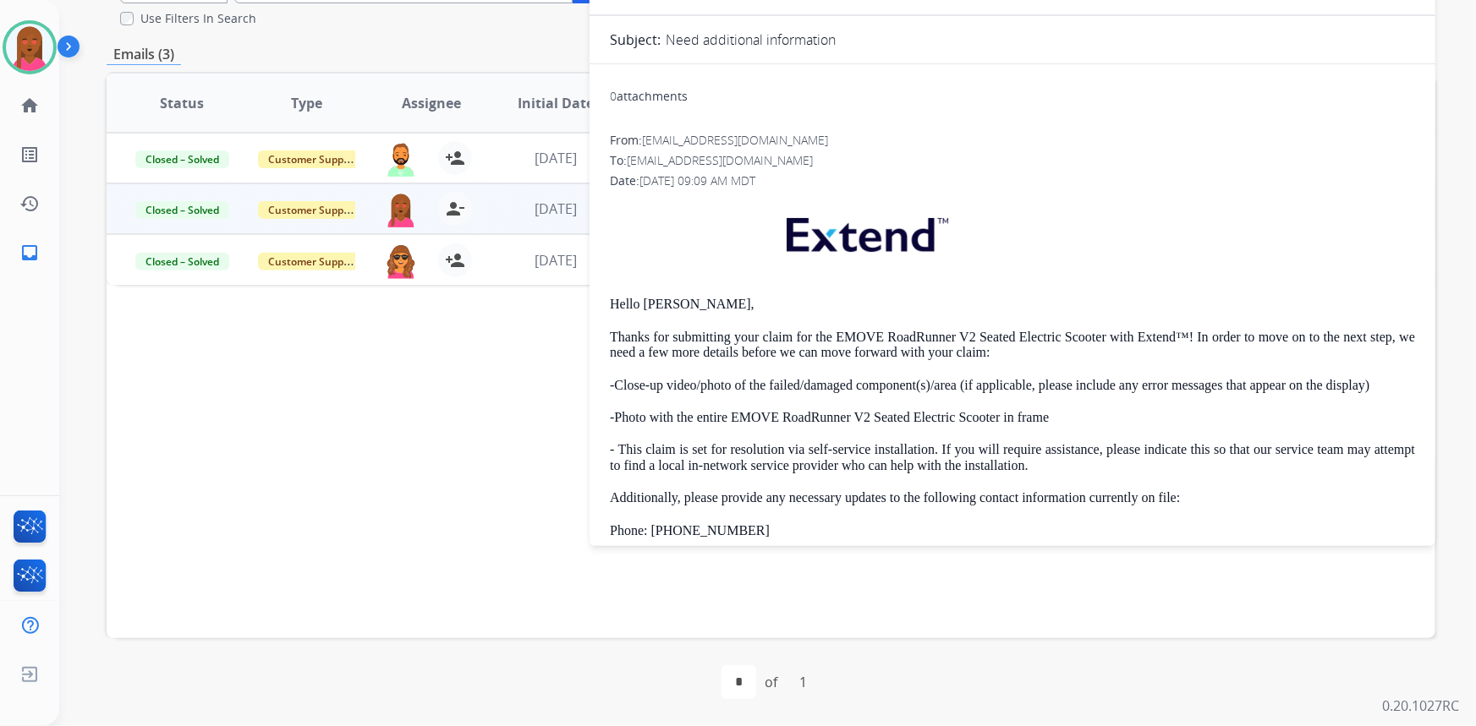
scroll to position [230, 0]
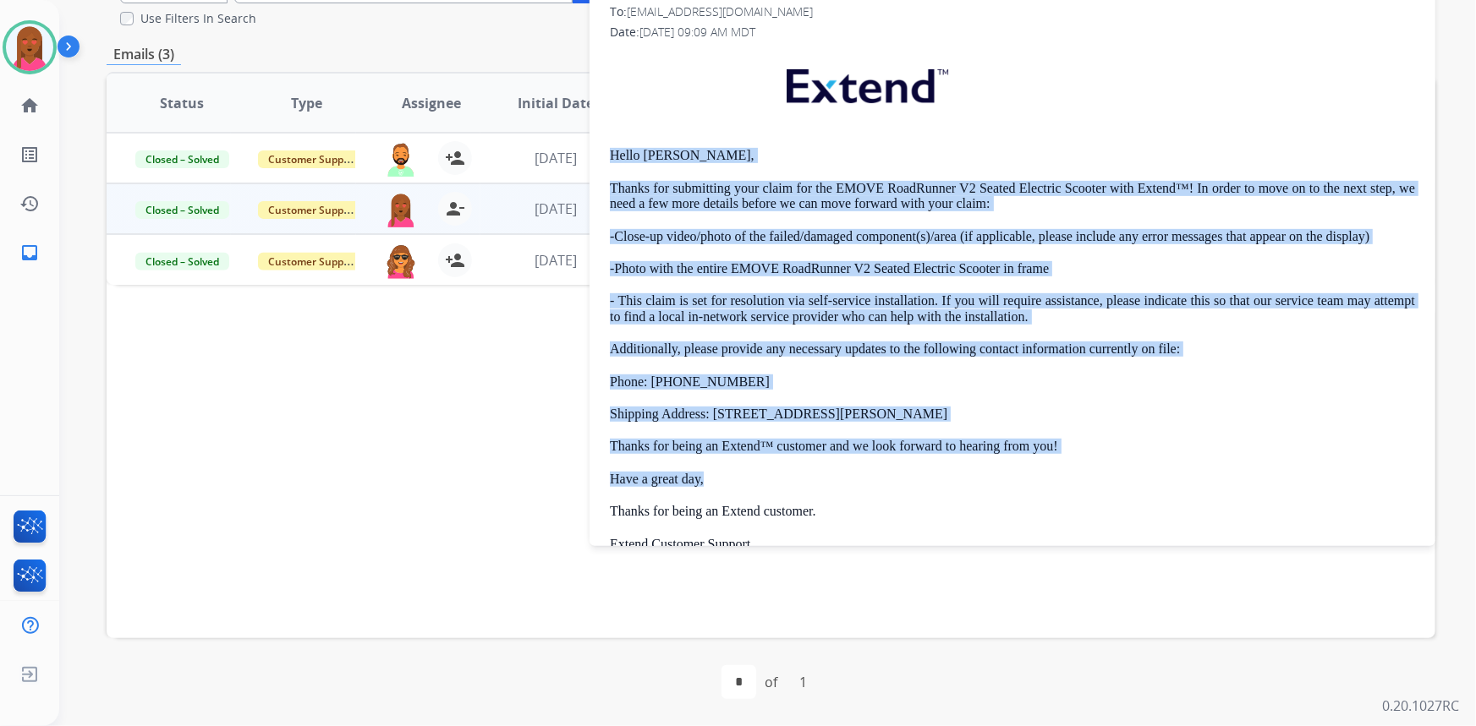
drag, startPoint x: 613, startPoint y: 153, endPoint x: 860, endPoint y: 481, distance: 410.7
click at [860, 481] on div "Hello Blake, Thanks for submitting your claim for the EMOVE RoadRunner V2 Seate…" at bounding box center [1012, 404] width 805 height 710
copy div "Hello Blake, Thanks for submitting your claim for the EMOVE RoadRunner V2 Seate…"
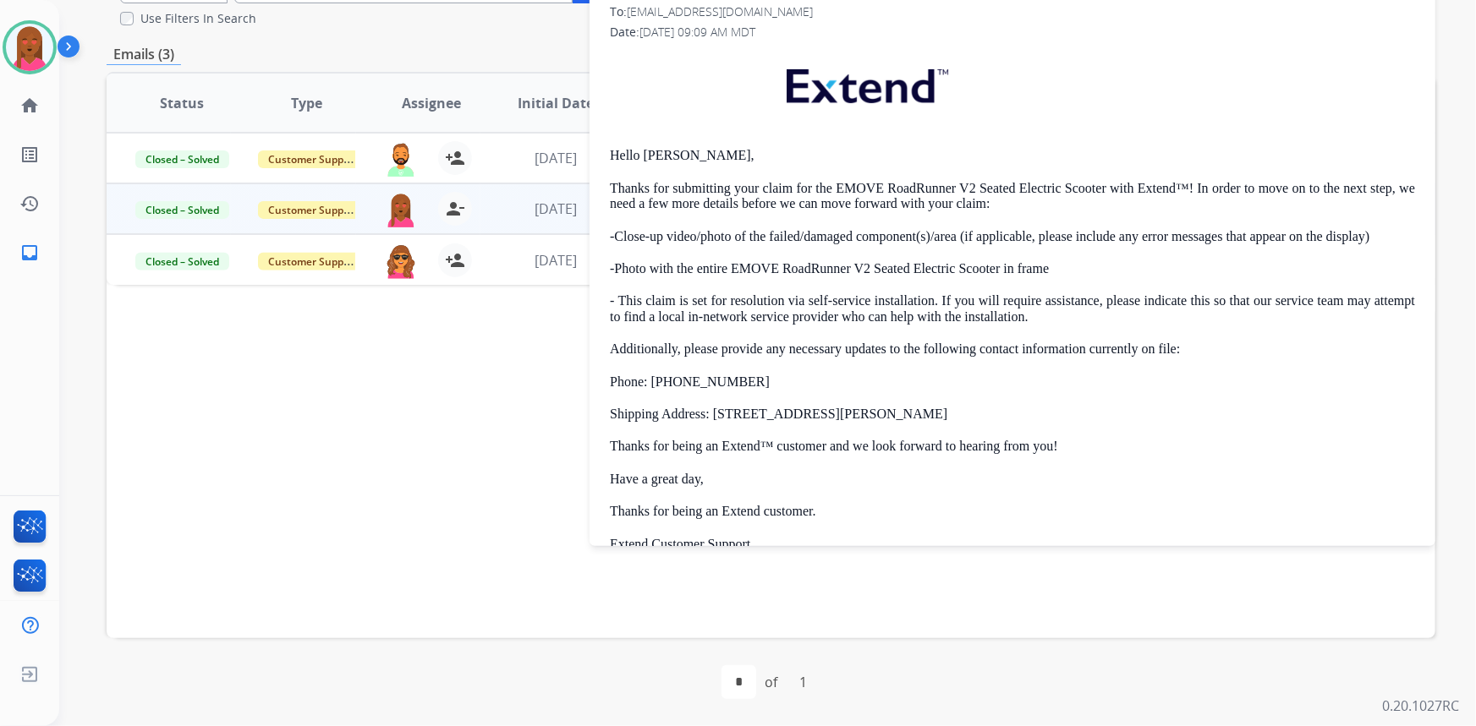
click at [196, 377] on div "Status Type Assignee Initial Date Updated Date arrow_downward SLA Subject Custo…" at bounding box center [771, 355] width 1329 height 567
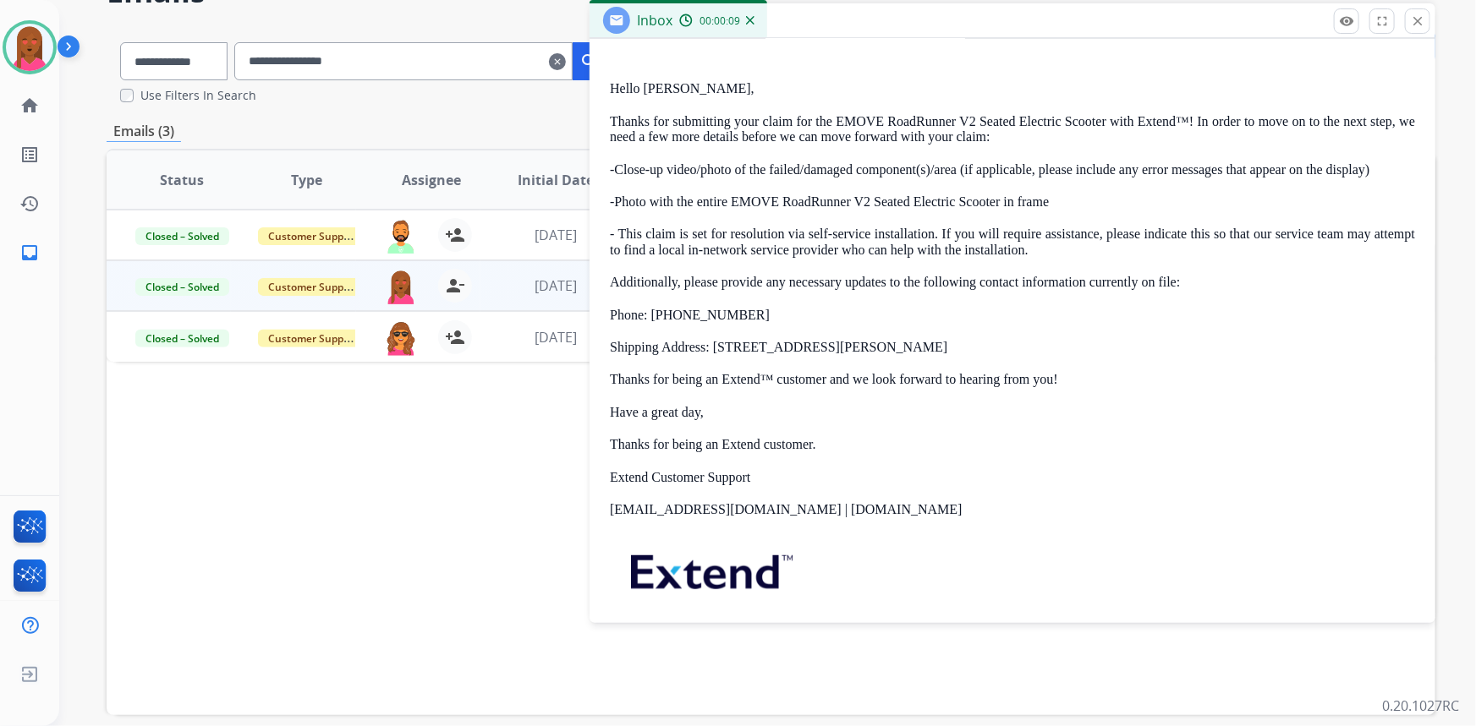
scroll to position [384, 0]
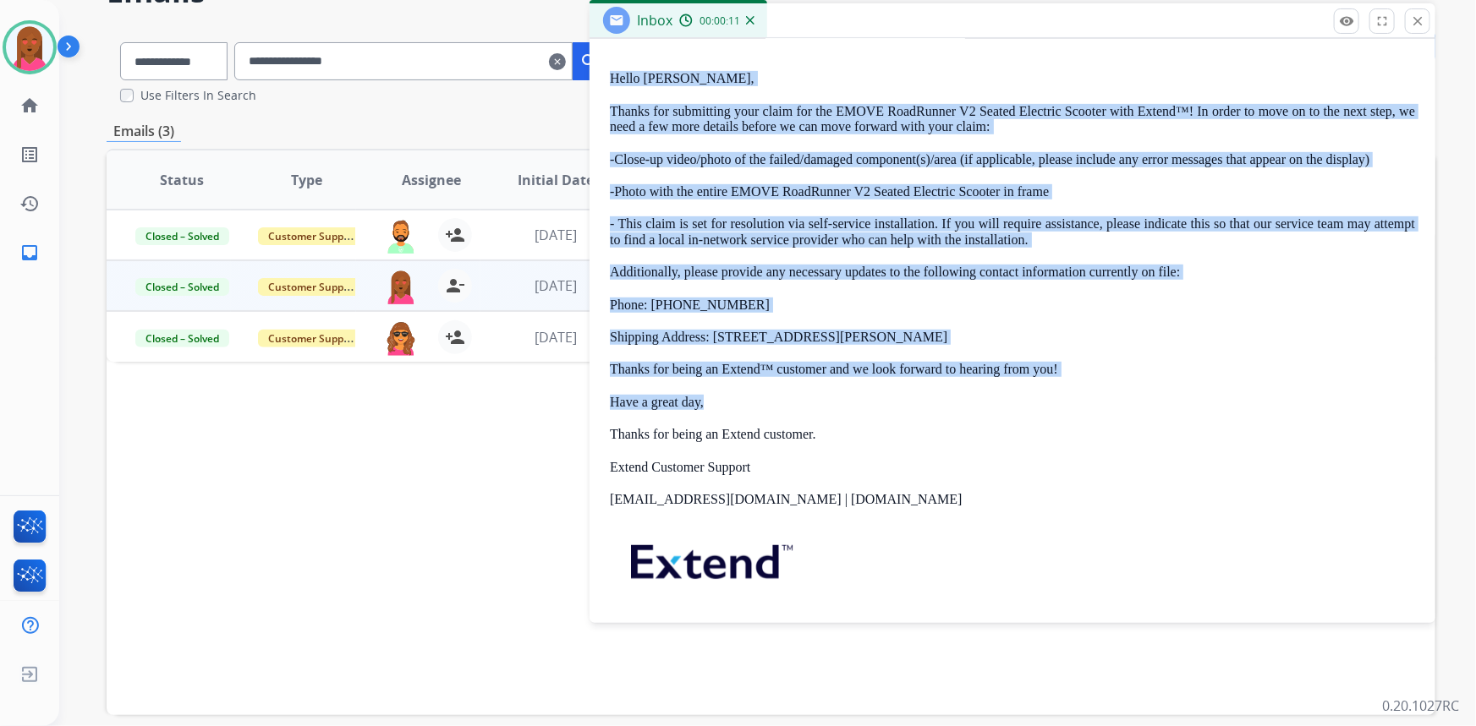
drag, startPoint x: 738, startPoint y: 404, endPoint x: 599, endPoint y: 73, distance: 359.7
click at [599, 73] on div "0 attachments From: support@extend.com To: 674blne@gmail.com Date: 08/06/2025 -…" at bounding box center [1012, 274] width 846 height 844
copy div "Hello Blake, Thanks for submitting your claim for the EMOVE RoadRunner V2 Seate…"
click at [1412, 20] on mat-icon "close" at bounding box center [1417, 21] width 15 height 15
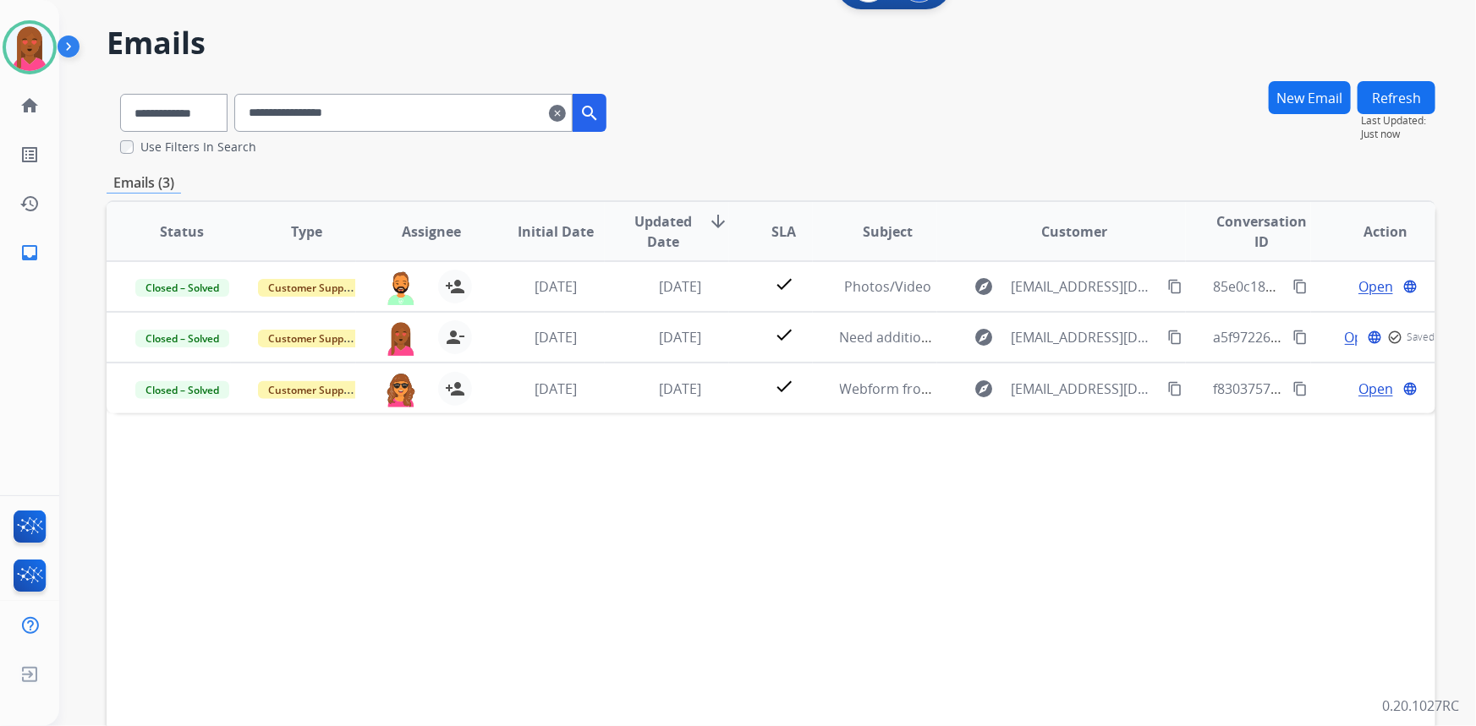
scroll to position [23, 0]
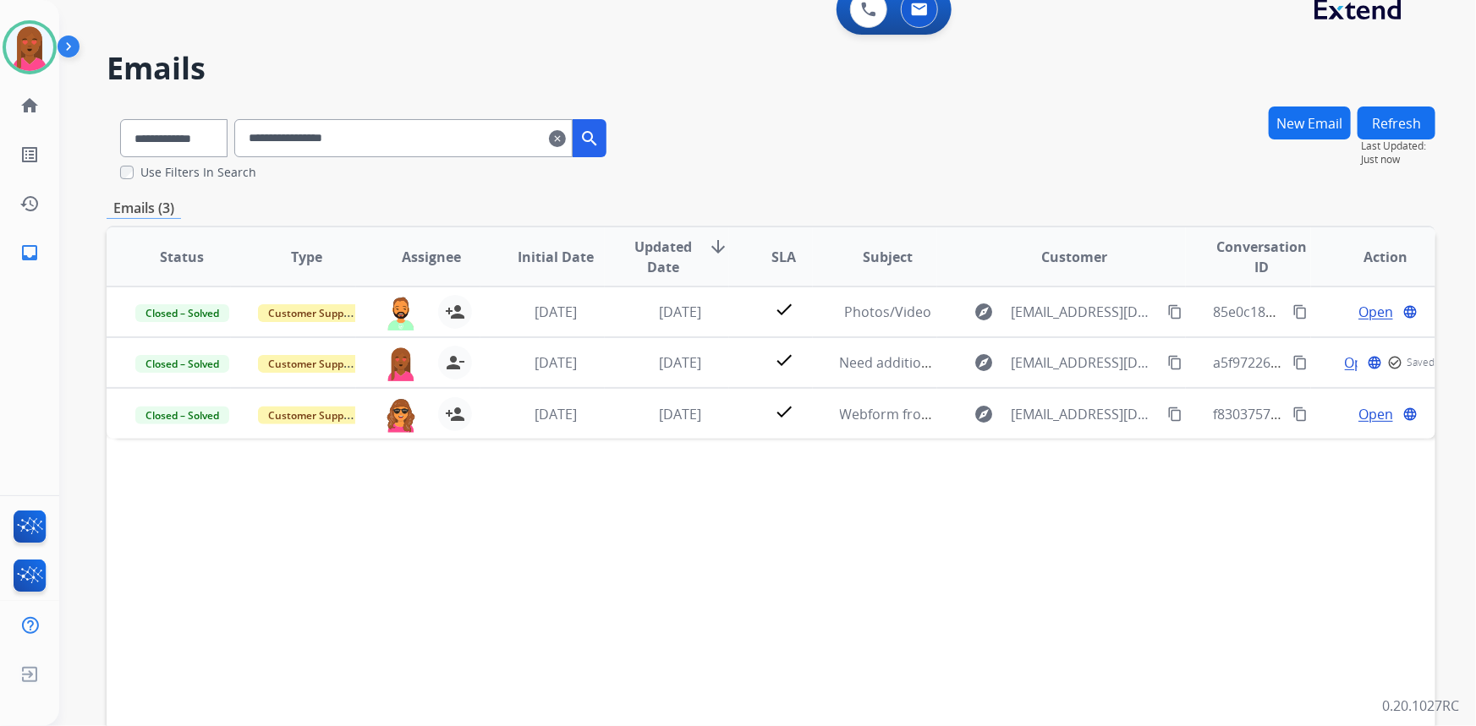
click at [1336, 118] on button "New Email" at bounding box center [1310, 123] width 82 height 33
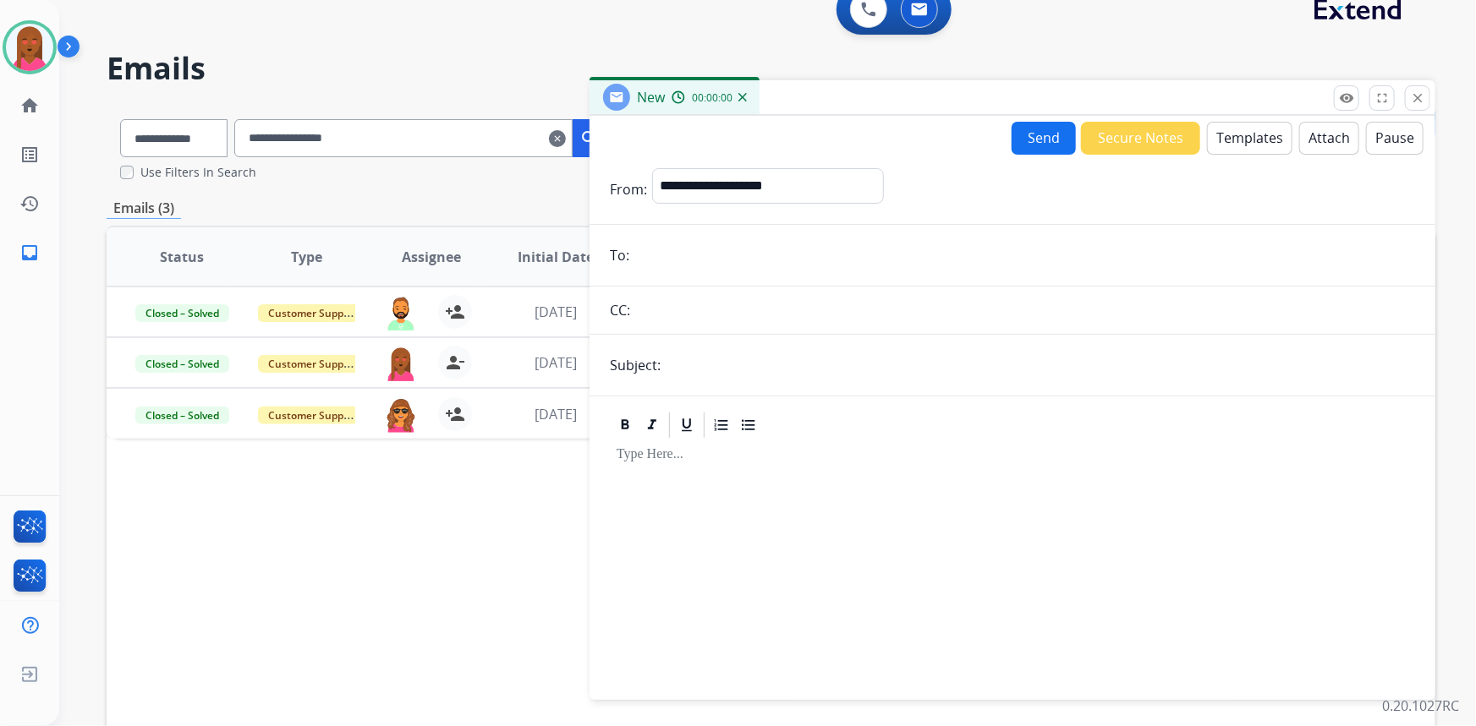
click at [1247, 141] on button "Templates" at bounding box center [1249, 138] width 85 height 33
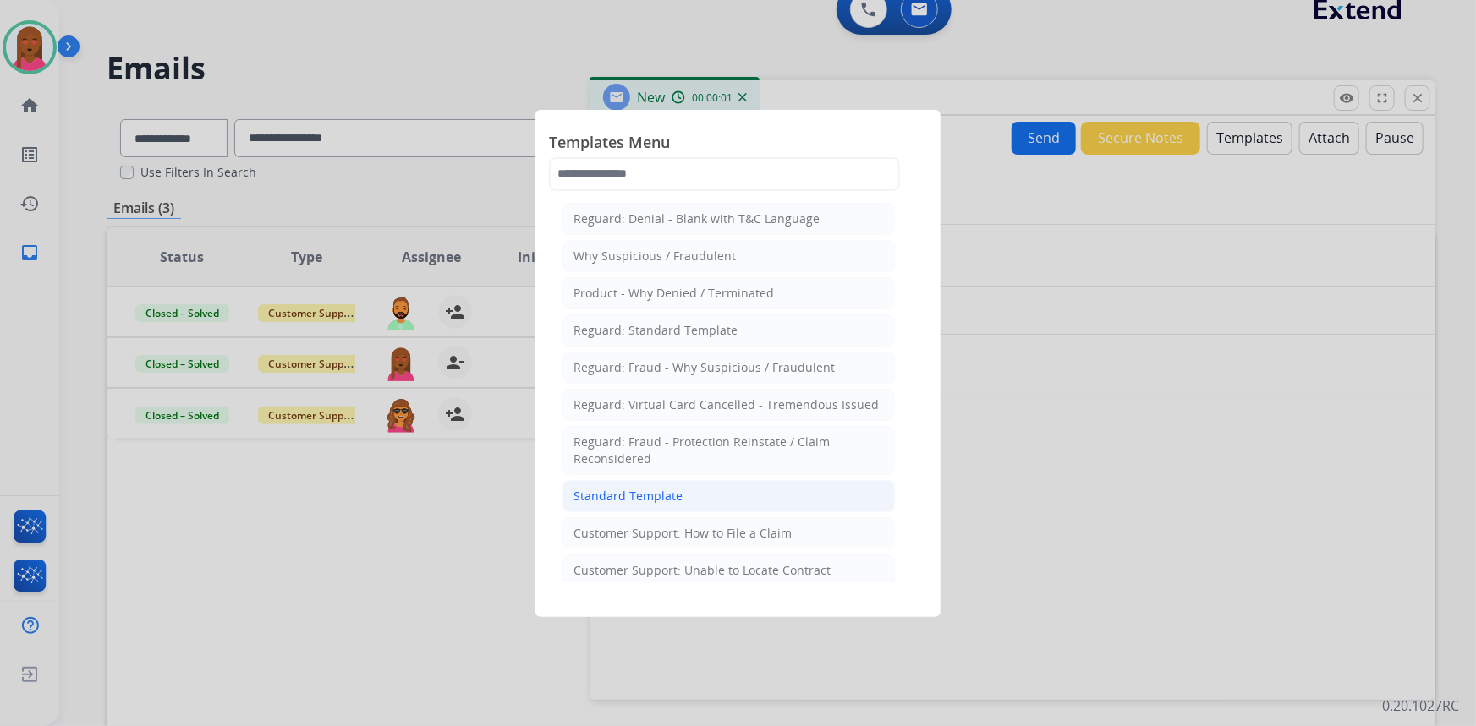
click at [718, 495] on li "Standard Template" at bounding box center [728, 496] width 332 height 32
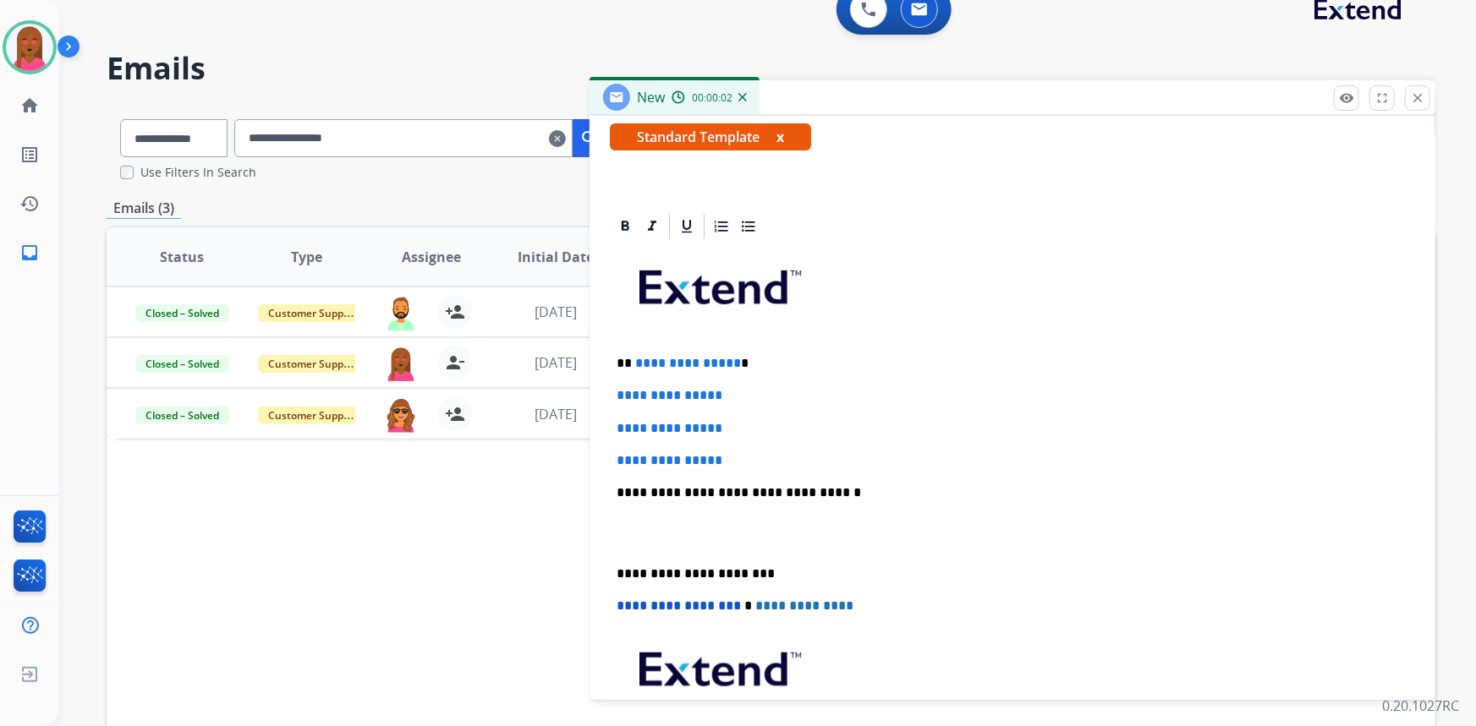
scroll to position [307, 0]
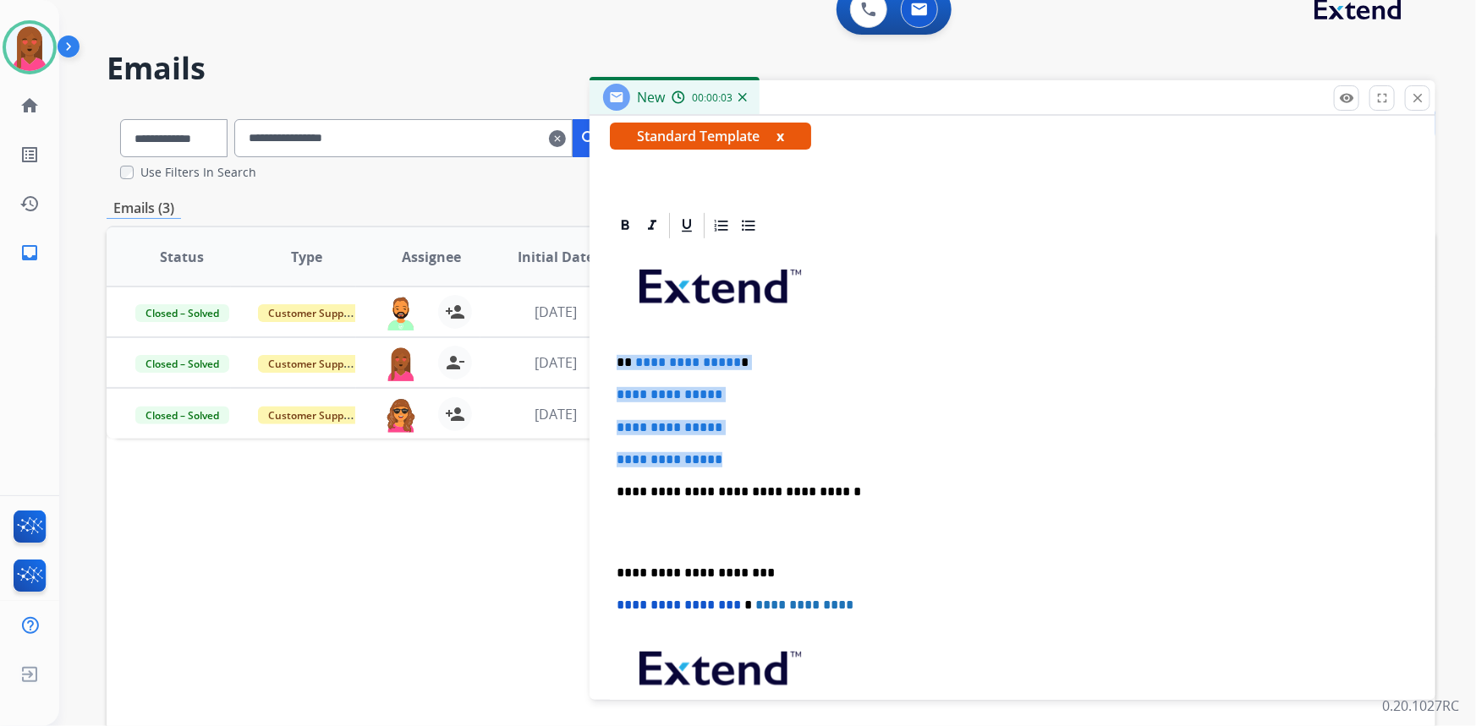
drag, startPoint x: 753, startPoint y: 452, endPoint x: 620, endPoint y: 358, distance: 162.6
click at [618, 358] on div "**********" at bounding box center [1012, 532] width 805 height 582
paste div
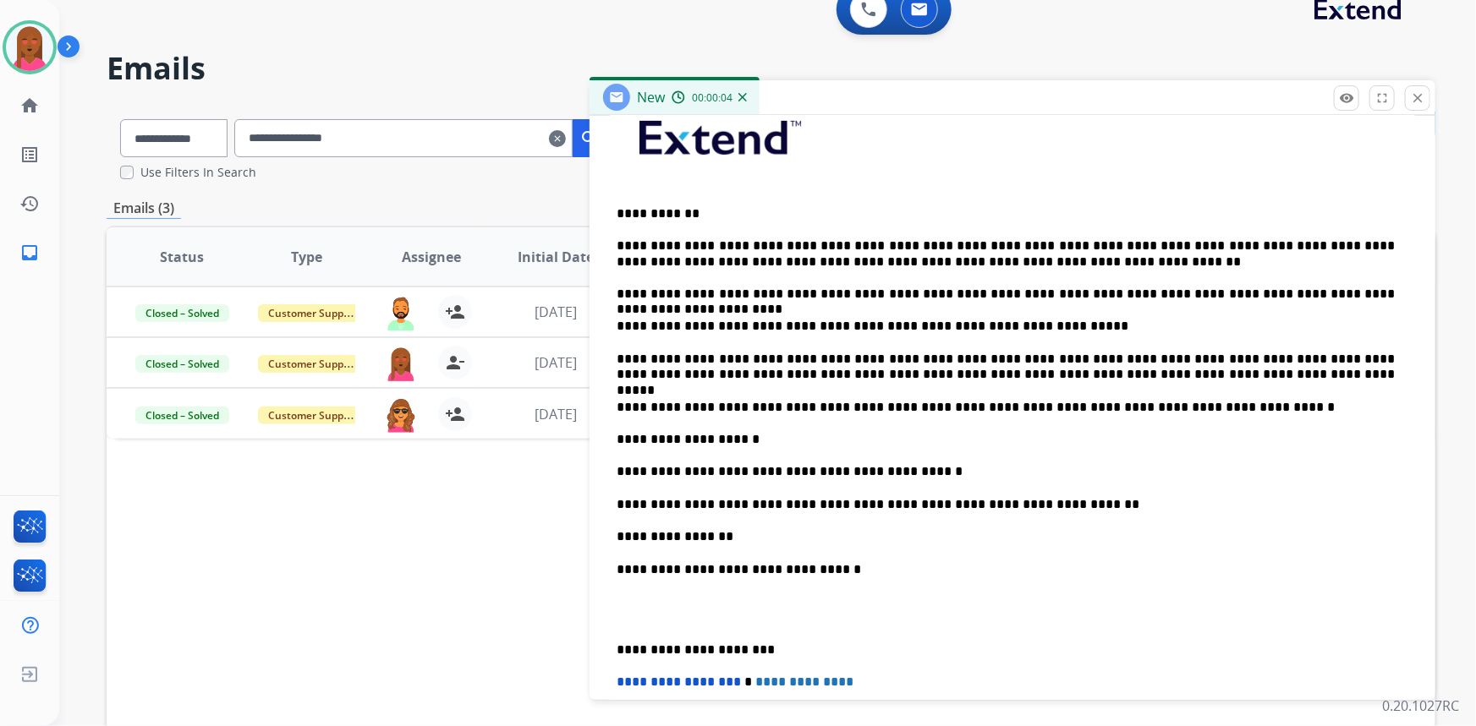
scroll to position [461, 0]
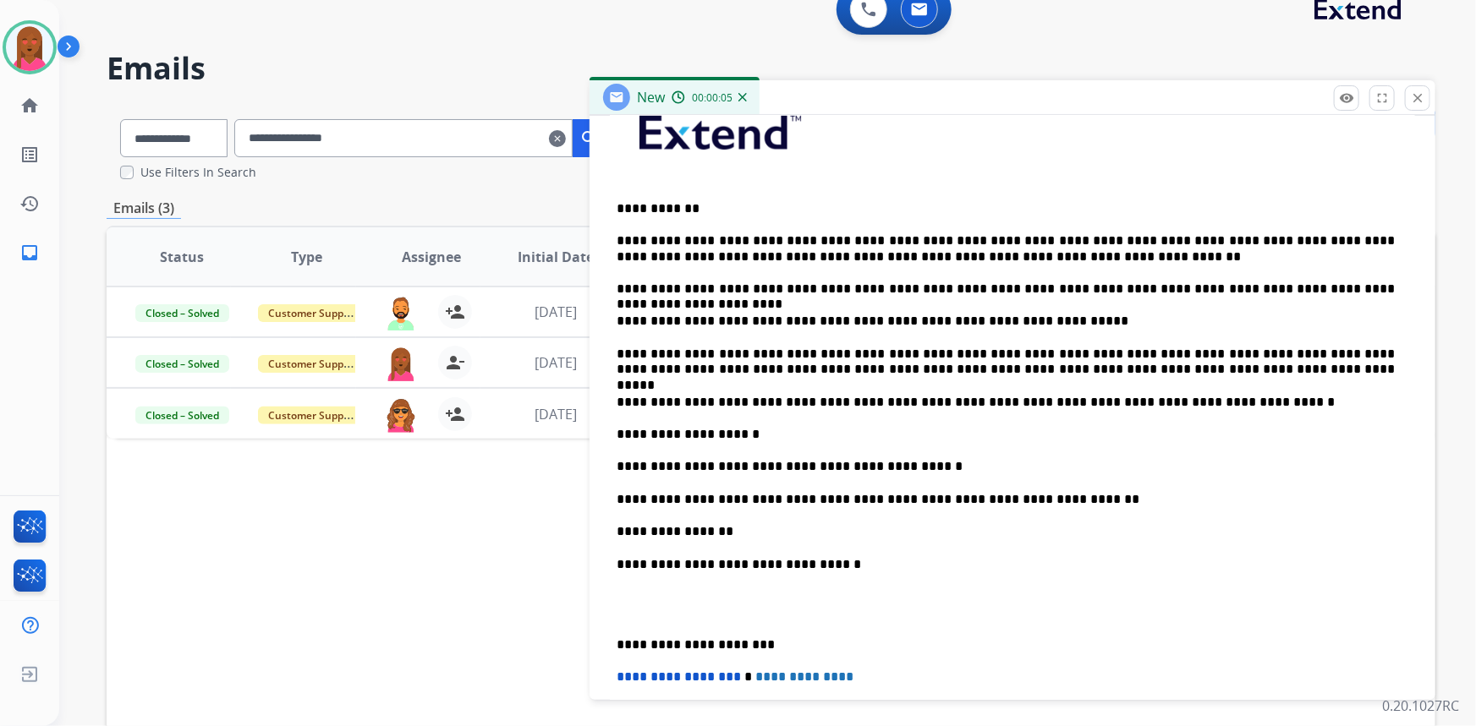
click at [632, 617] on div "**********" at bounding box center [1012, 491] width 805 height 808
click at [623, 615] on p at bounding box center [1013, 604] width 792 height 31
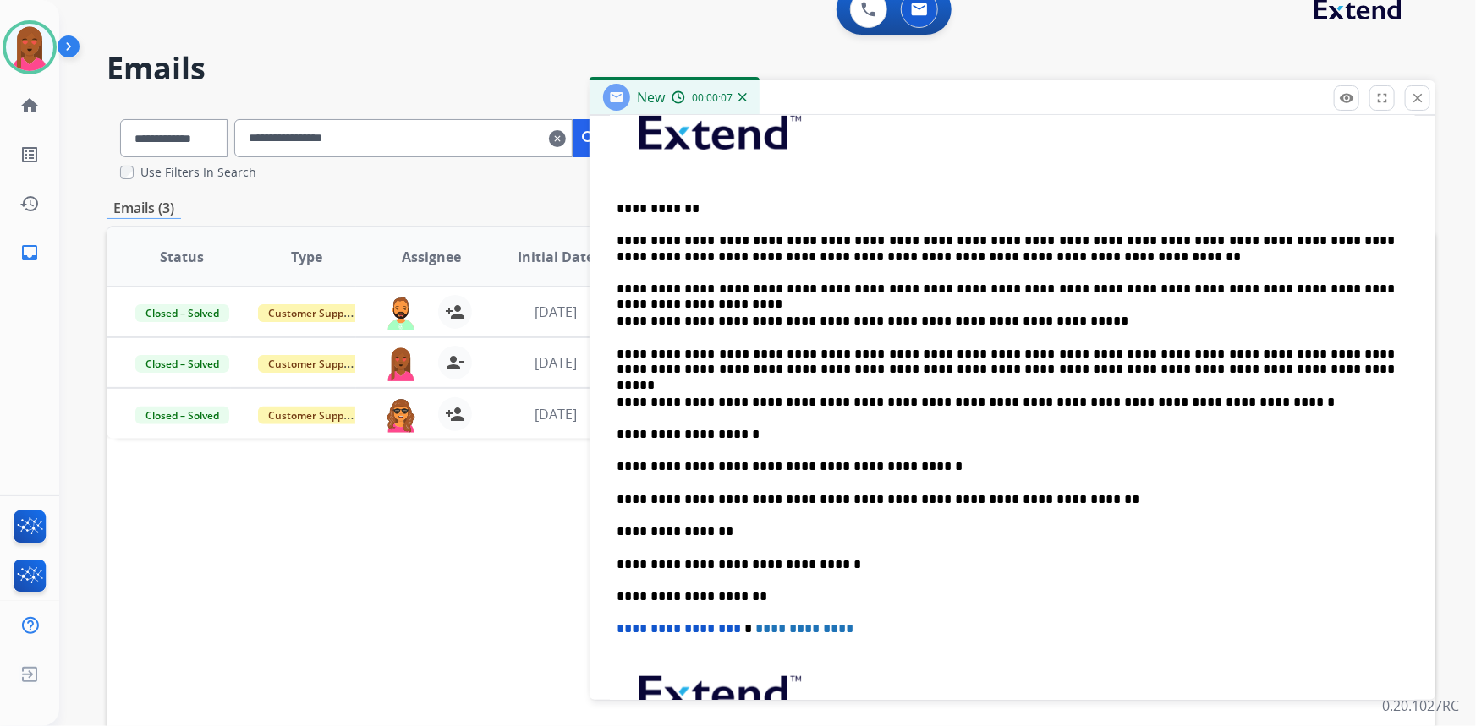
click at [624, 594] on p "**********" at bounding box center [1006, 596] width 779 height 15
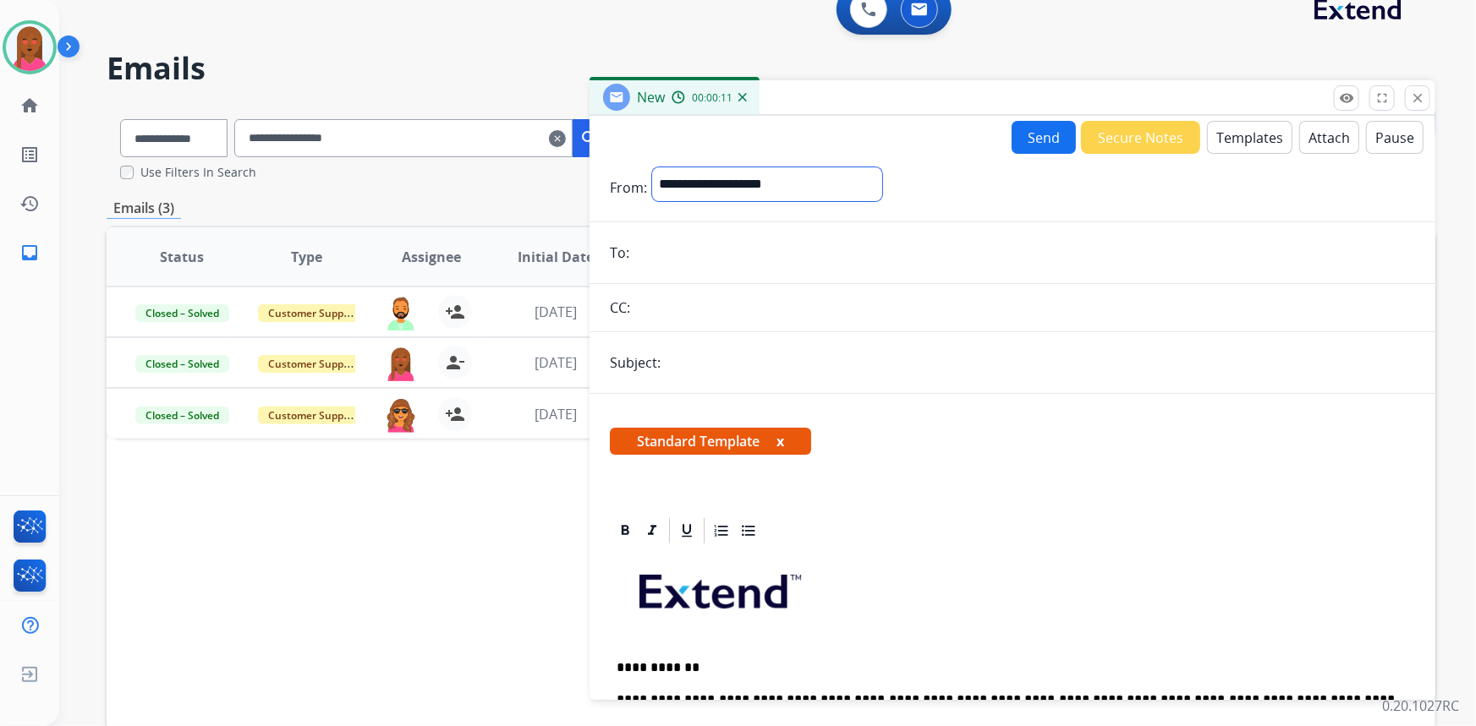
scroll to position [21, 0]
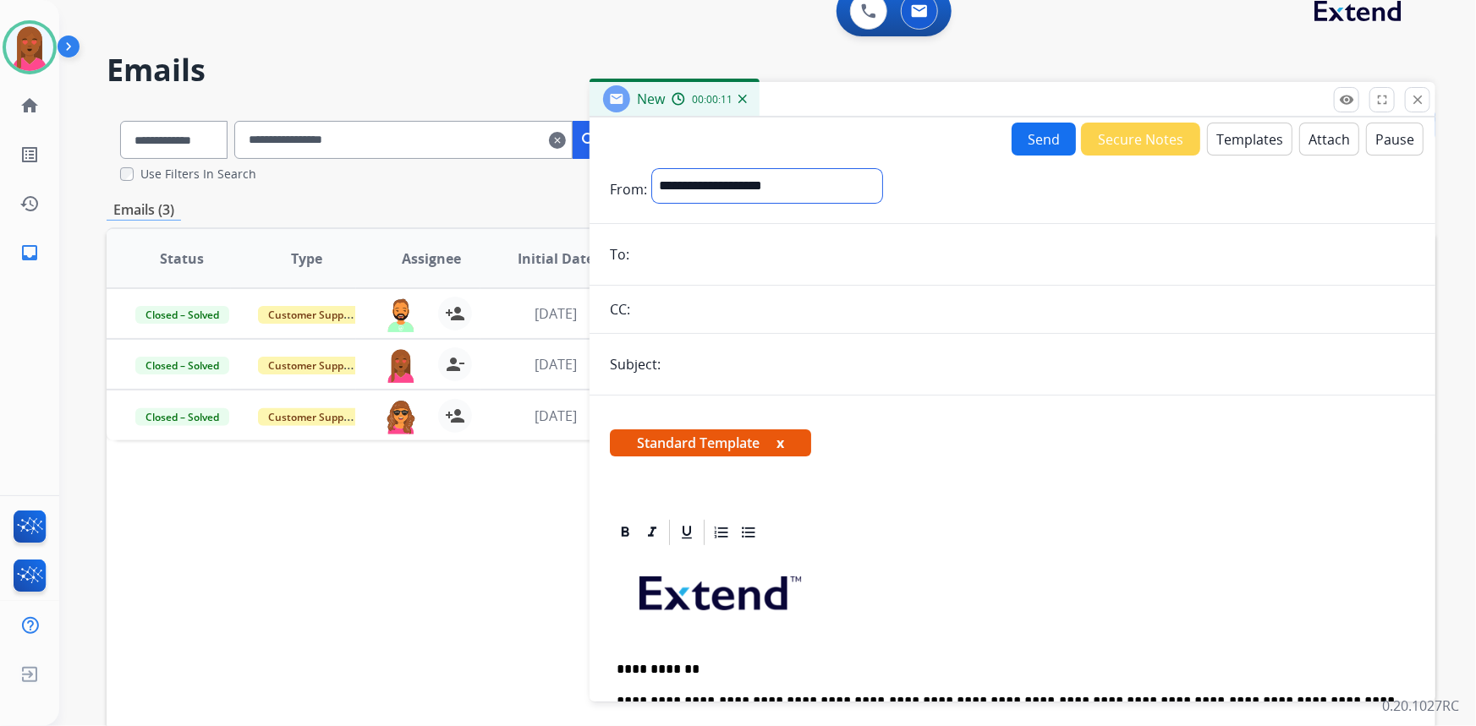
click at [710, 195] on select "**********" at bounding box center [767, 186] width 230 height 34
select select "**********"
click at [652, 169] on select "**********" at bounding box center [767, 186] width 230 height 34
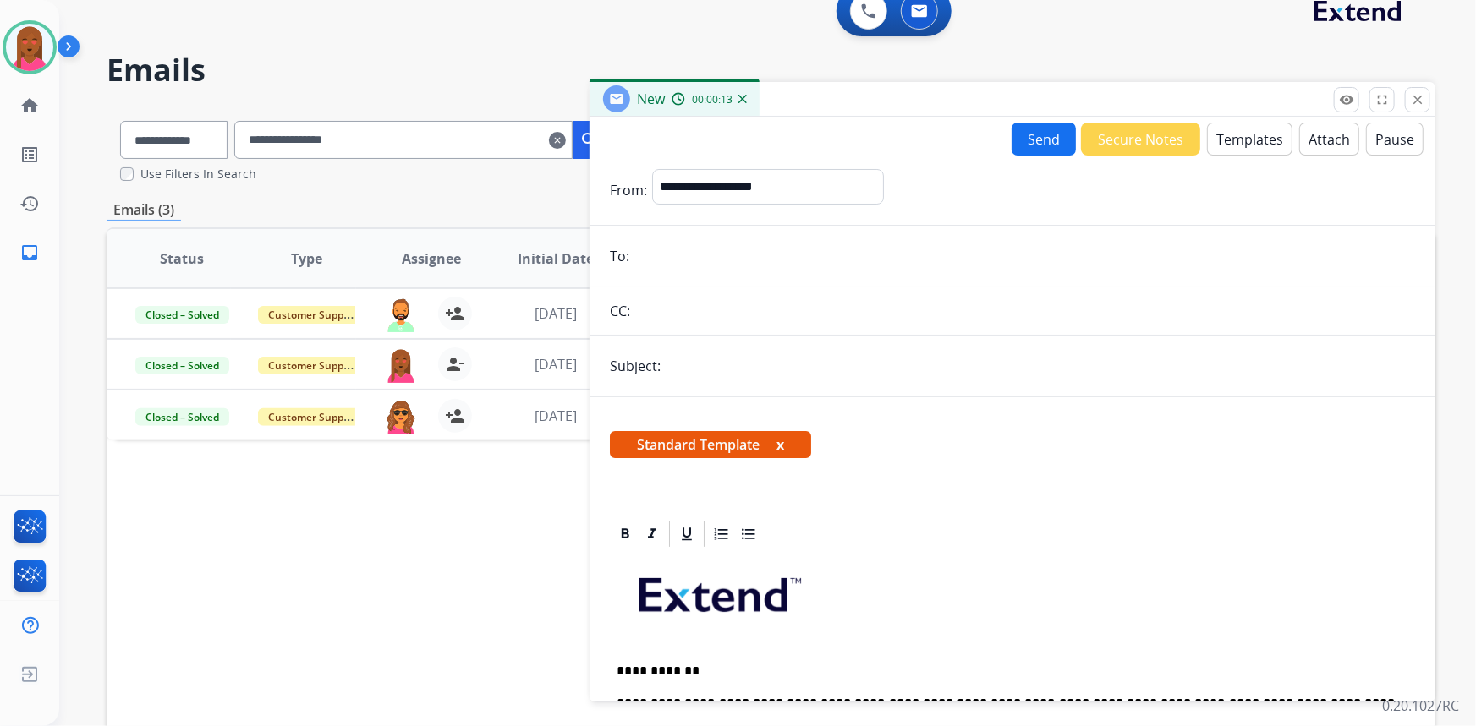
click at [706, 271] on form "**********" at bounding box center [1012, 738] width 846 height 1164
paste input "**********"
type input "**********"
click at [716, 363] on input "text" at bounding box center [1040, 366] width 749 height 34
type input "**********"
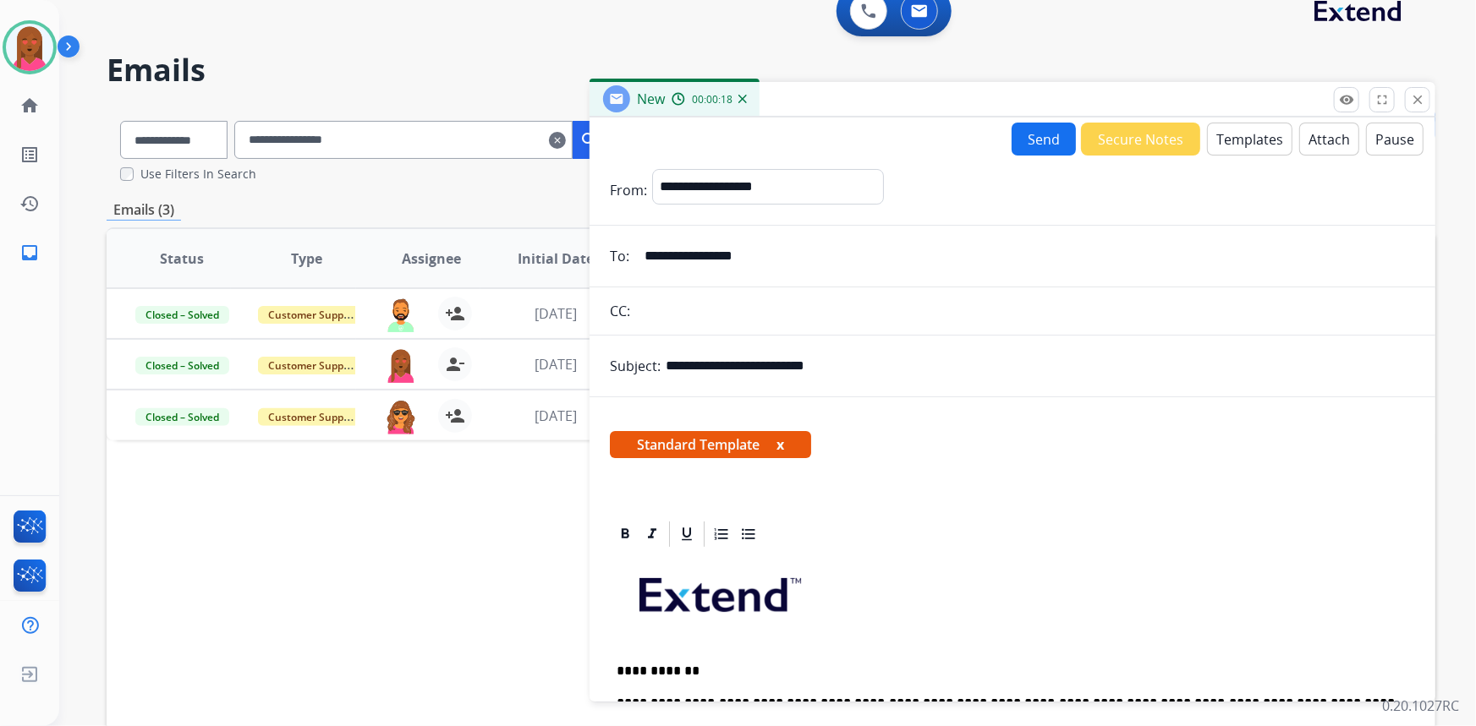
click at [1050, 146] on button "Send" at bounding box center [1044, 139] width 64 height 33
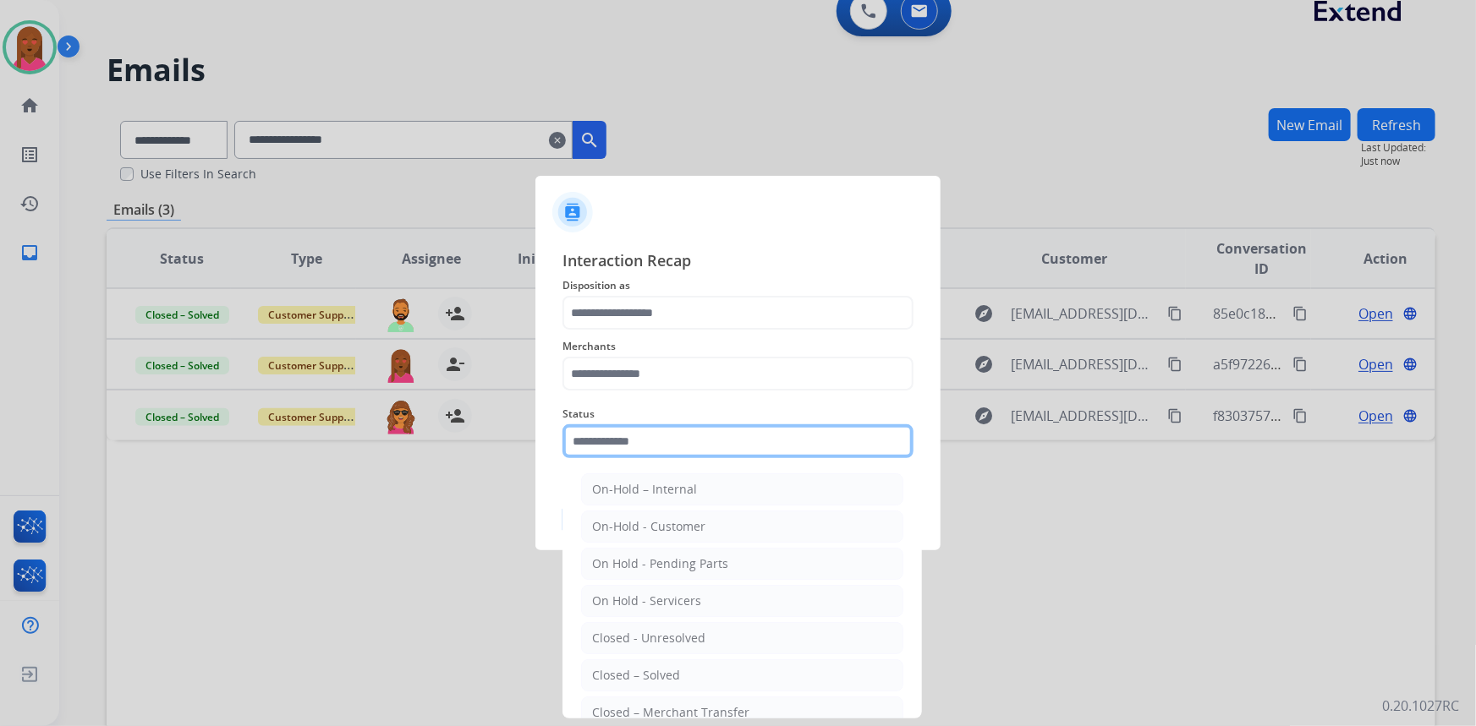
click at [680, 452] on input "text" at bounding box center [737, 442] width 351 height 34
drag, startPoint x: 657, startPoint y: 672, endPoint x: 656, endPoint y: 580, distance: 92.2
click at [657, 657] on ul "On-Hold – Internal On-Hold - Customer On Hold - Pending Parts On Hold - Service…" at bounding box center [742, 642] width 332 height 355
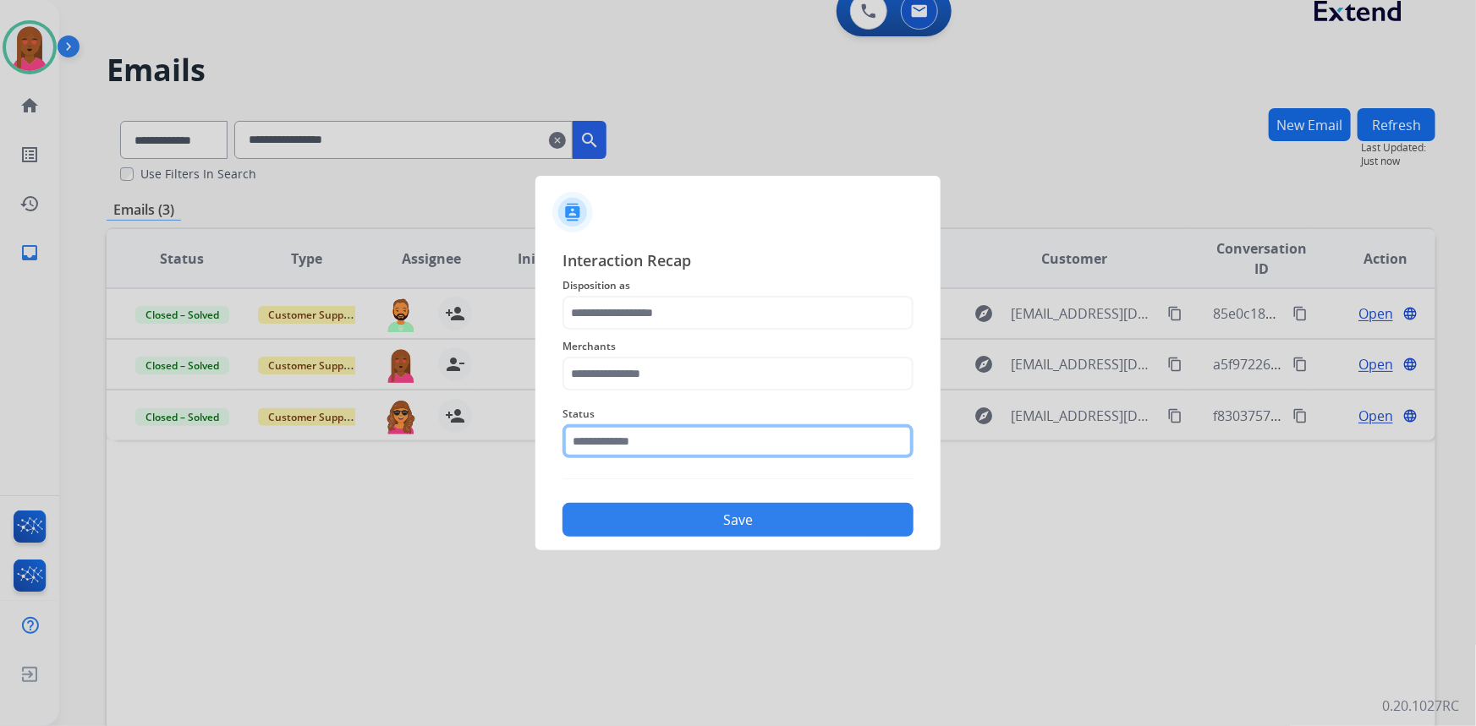
drag, startPoint x: 622, startPoint y: 452, endPoint x: 625, endPoint y: 441, distance: 10.5
click at [625, 441] on input "text" at bounding box center [737, 442] width 351 height 34
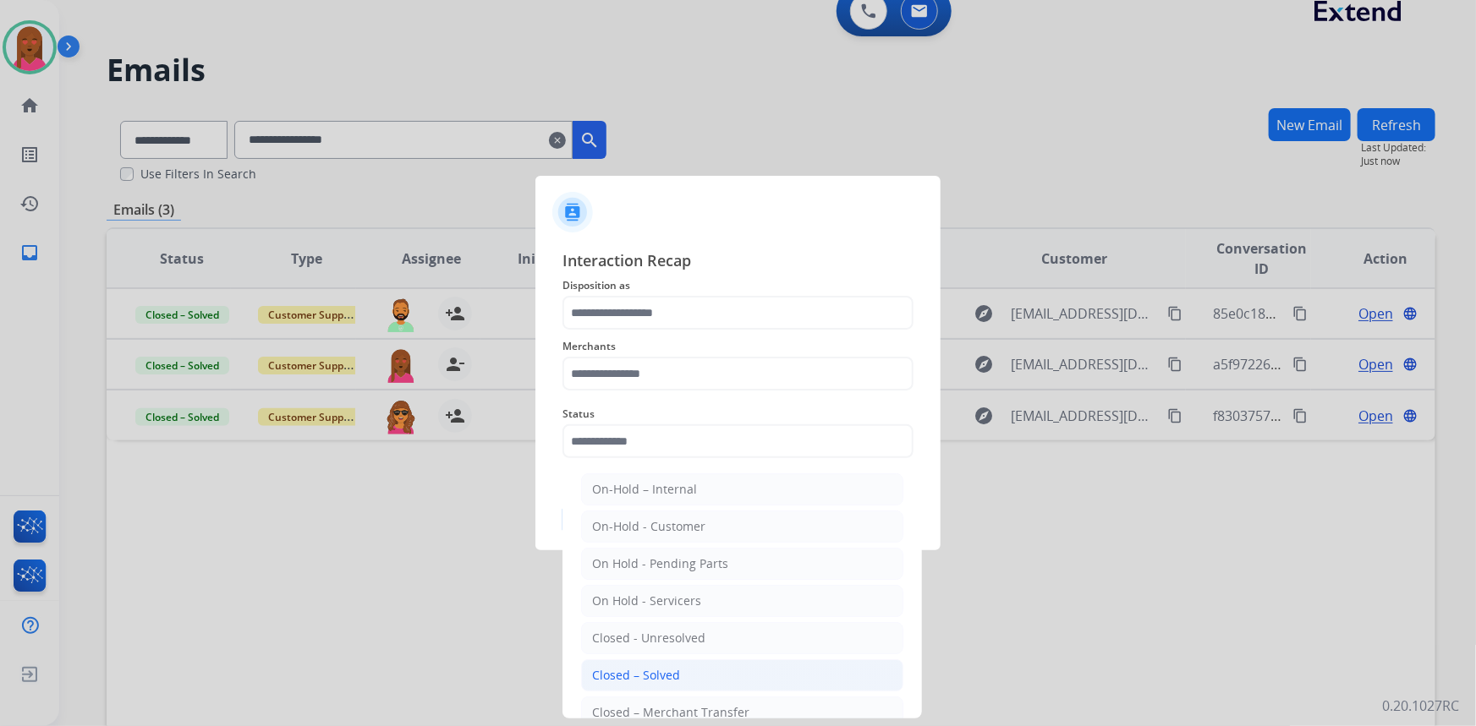
click at [658, 684] on li "Closed – Solved" at bounding box center [742, 676] width 322 height 32
type input "**********"
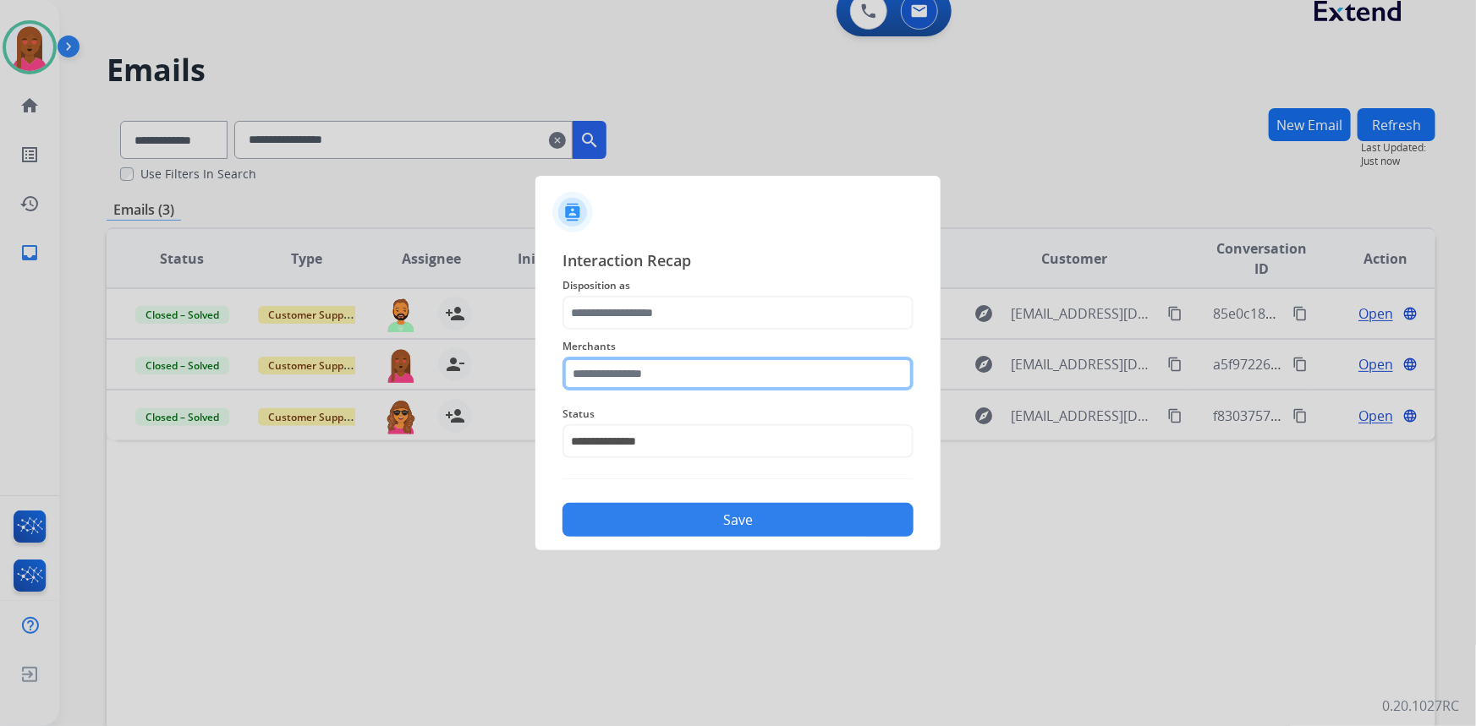
click at [680, 372] on input "text" at bounding box center [737, 374] width 351 height 34
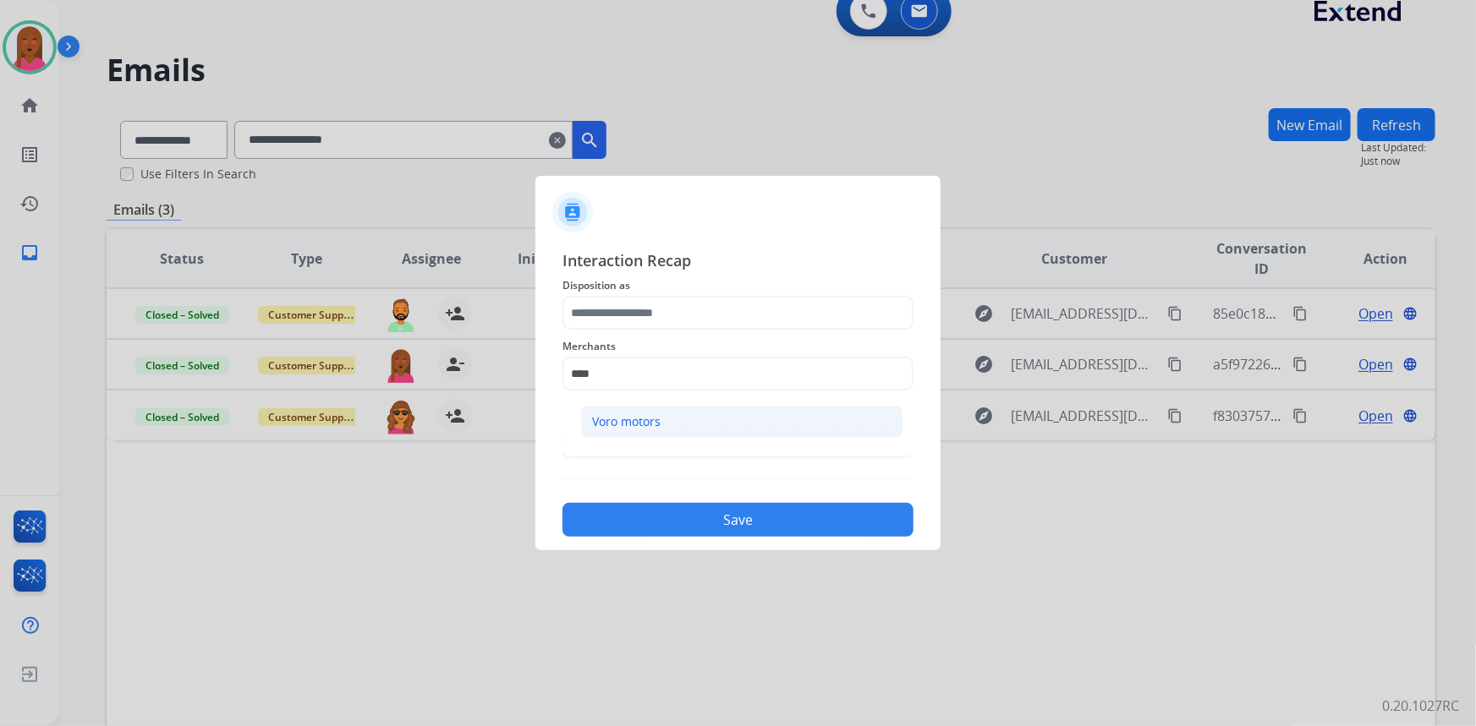
click at [653, 419] on div "Voro motors" at bounding box center [626, 422] width 69 height 17
type input "**********"
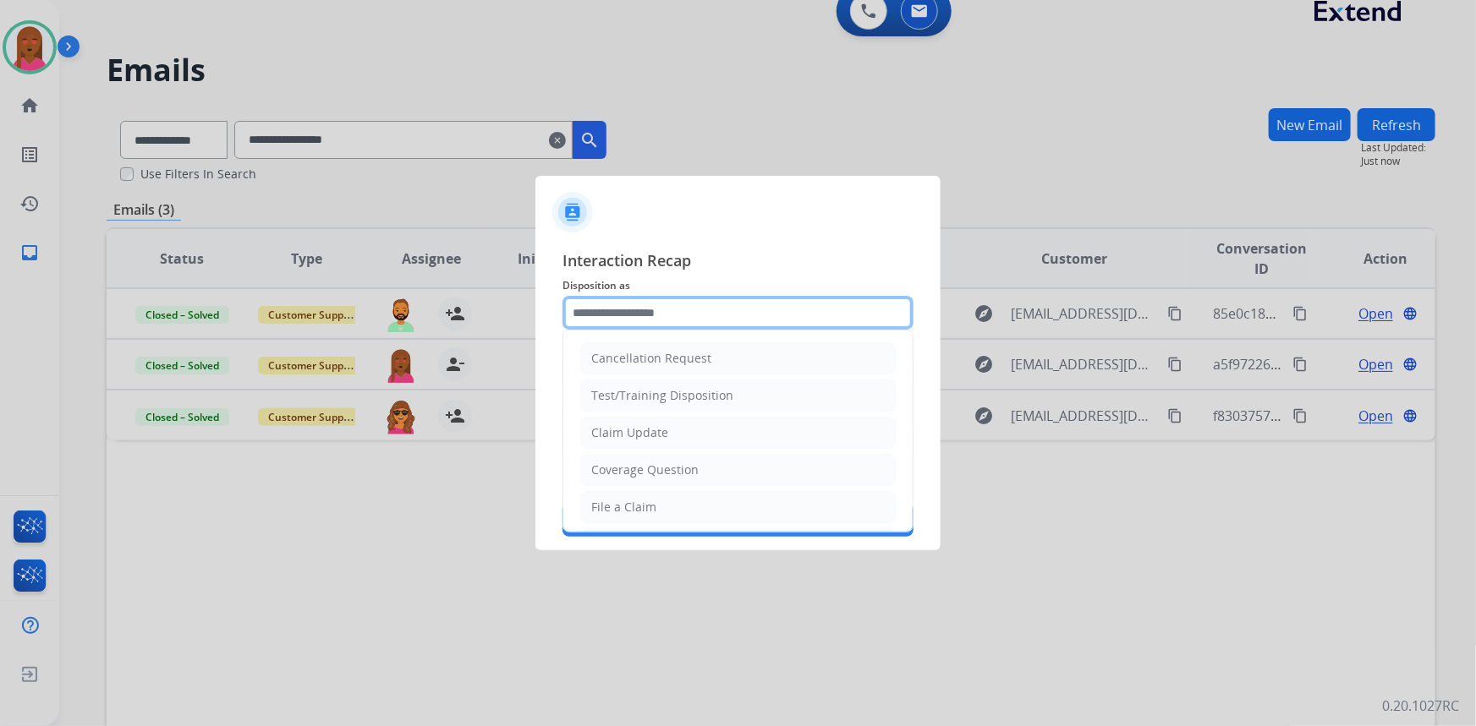
click at [651, 320] on input "text" at bounding box center [737, 313] width 351 height 34
click at [651, 432] on div "Claim Update" at bounding box center [629, 433] width 77 height 17
type input "**********"
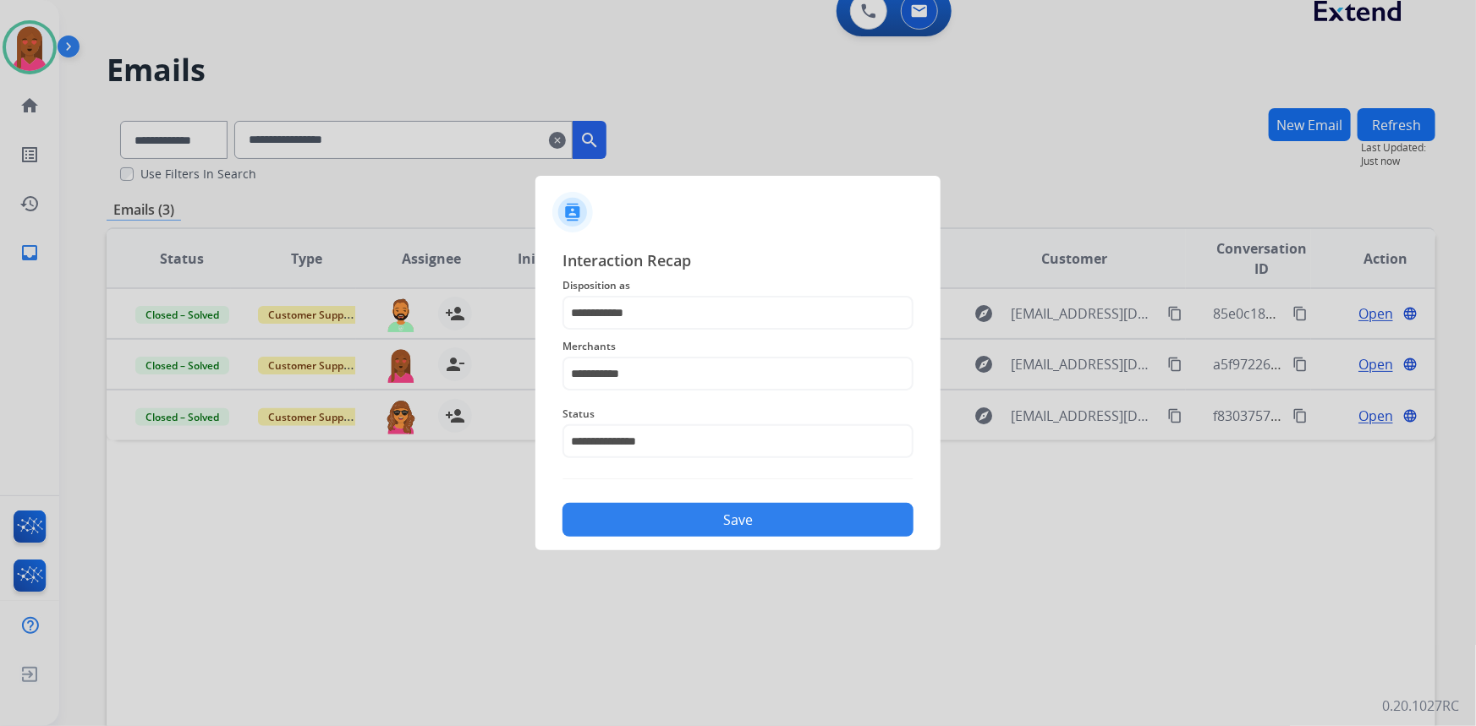
click at [660, 534] on button "Save" at bounding box center [737, 520] width 351 height 34
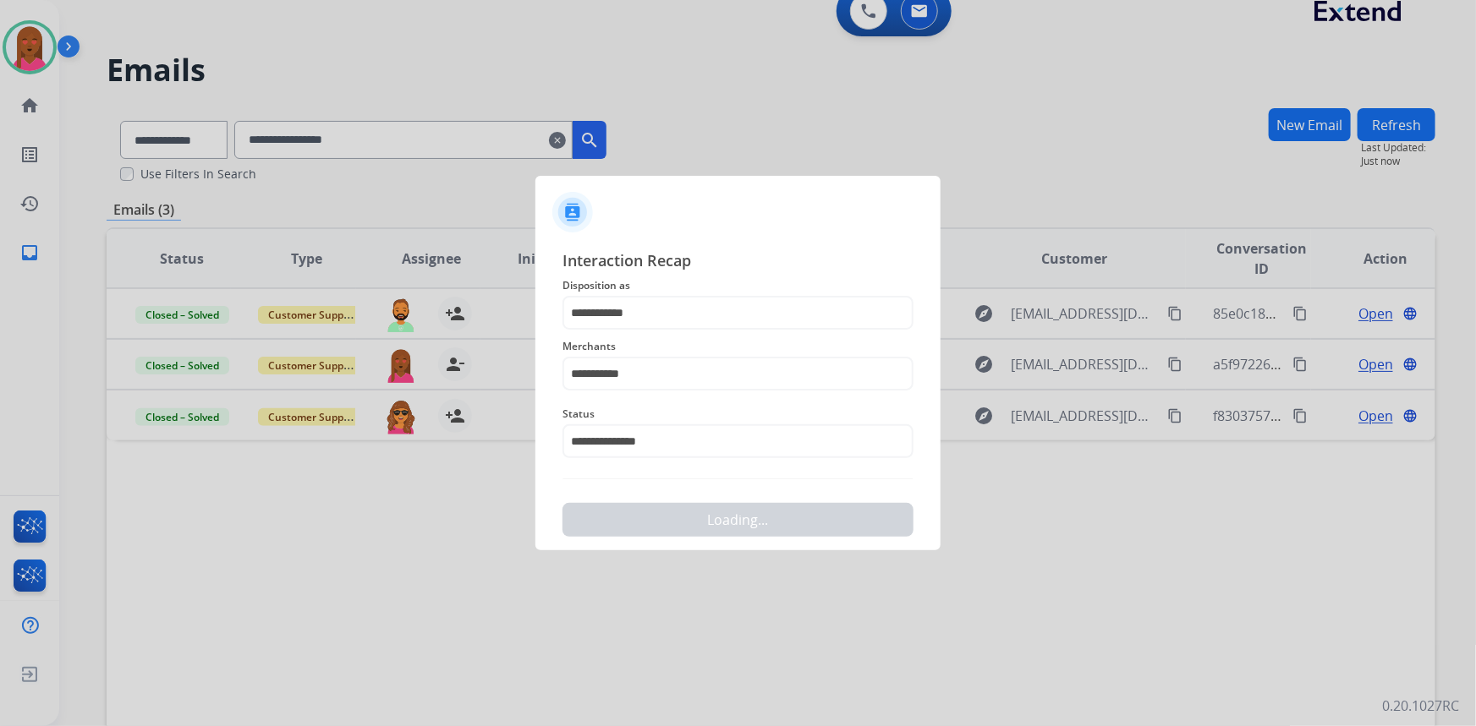
scroll to position [0, 0]
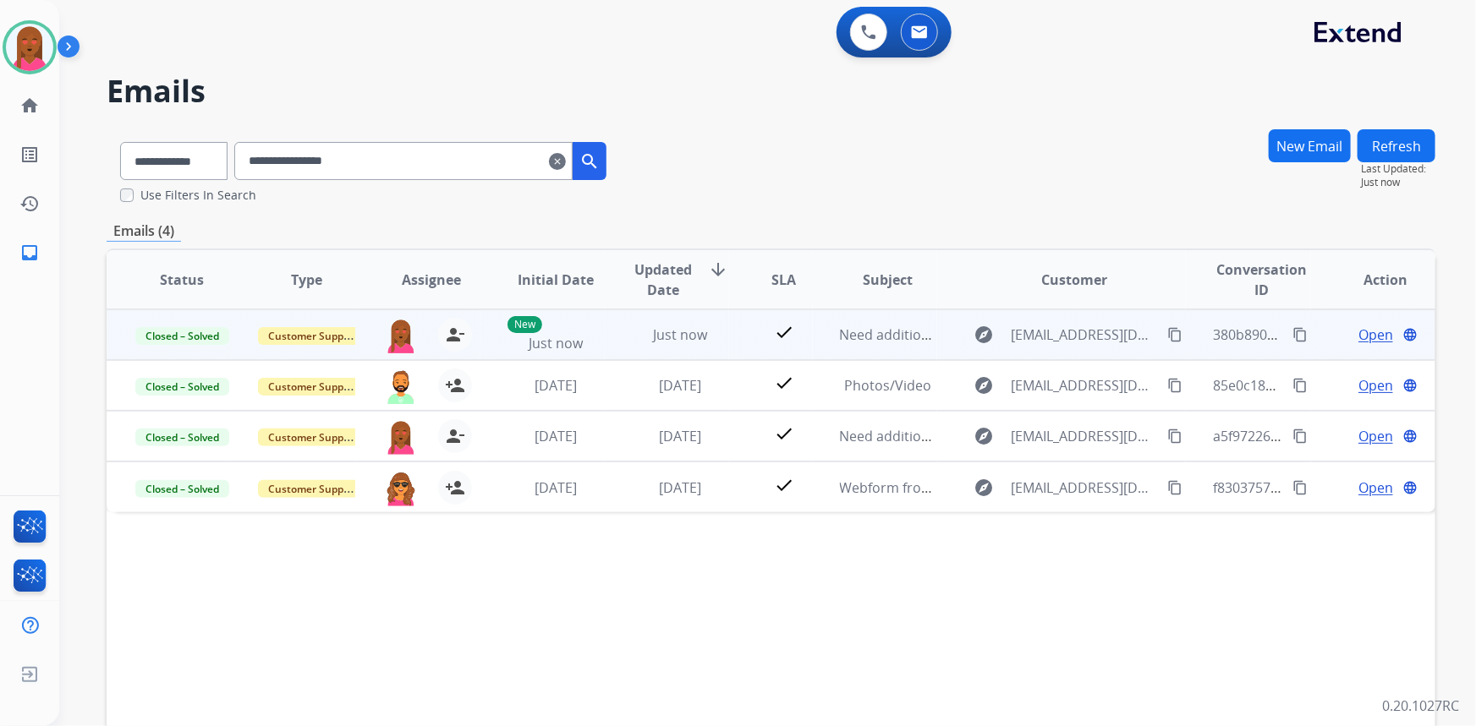
click at [1292, 332] on mat-icon "content_copy" at bounding box center [1299, 334] width 15 height 15
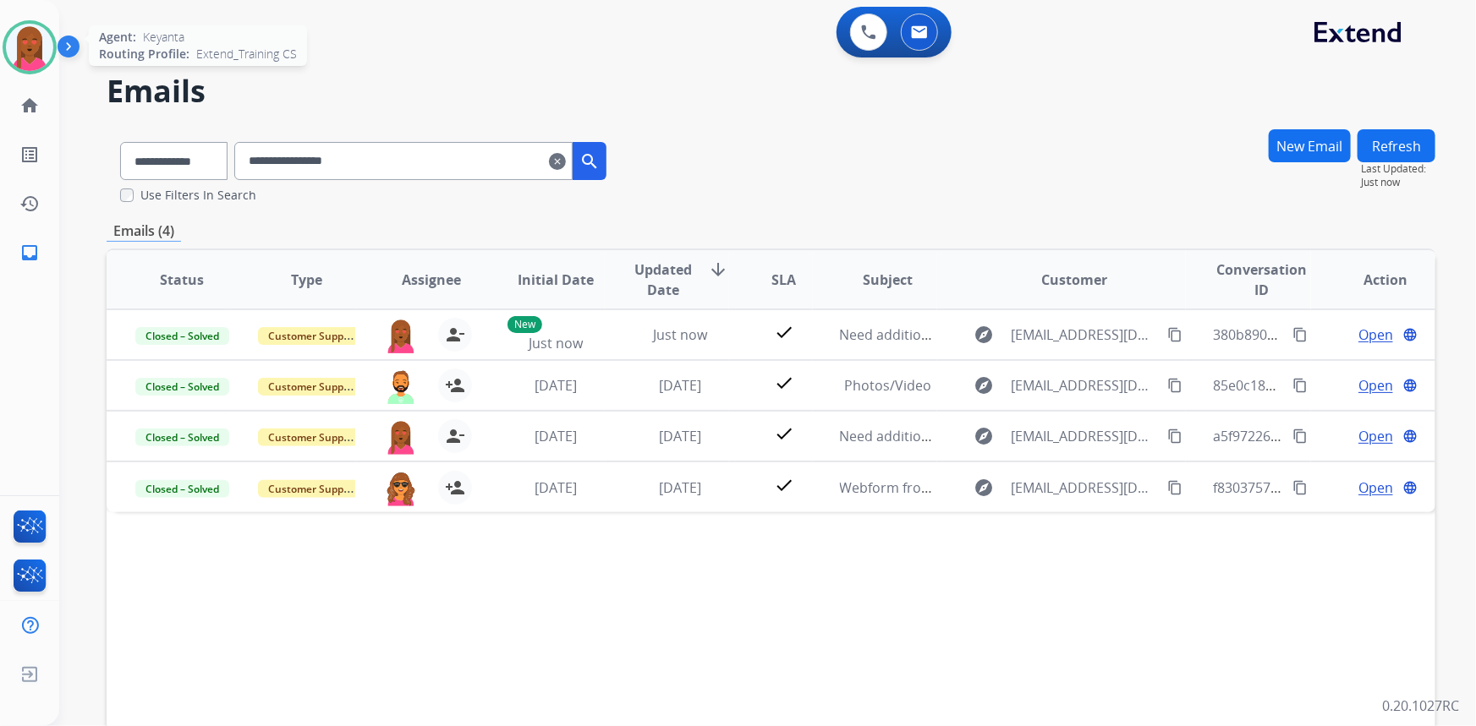
click at [29, 47] on img at bounding box center [29, 47] width 47 height 47
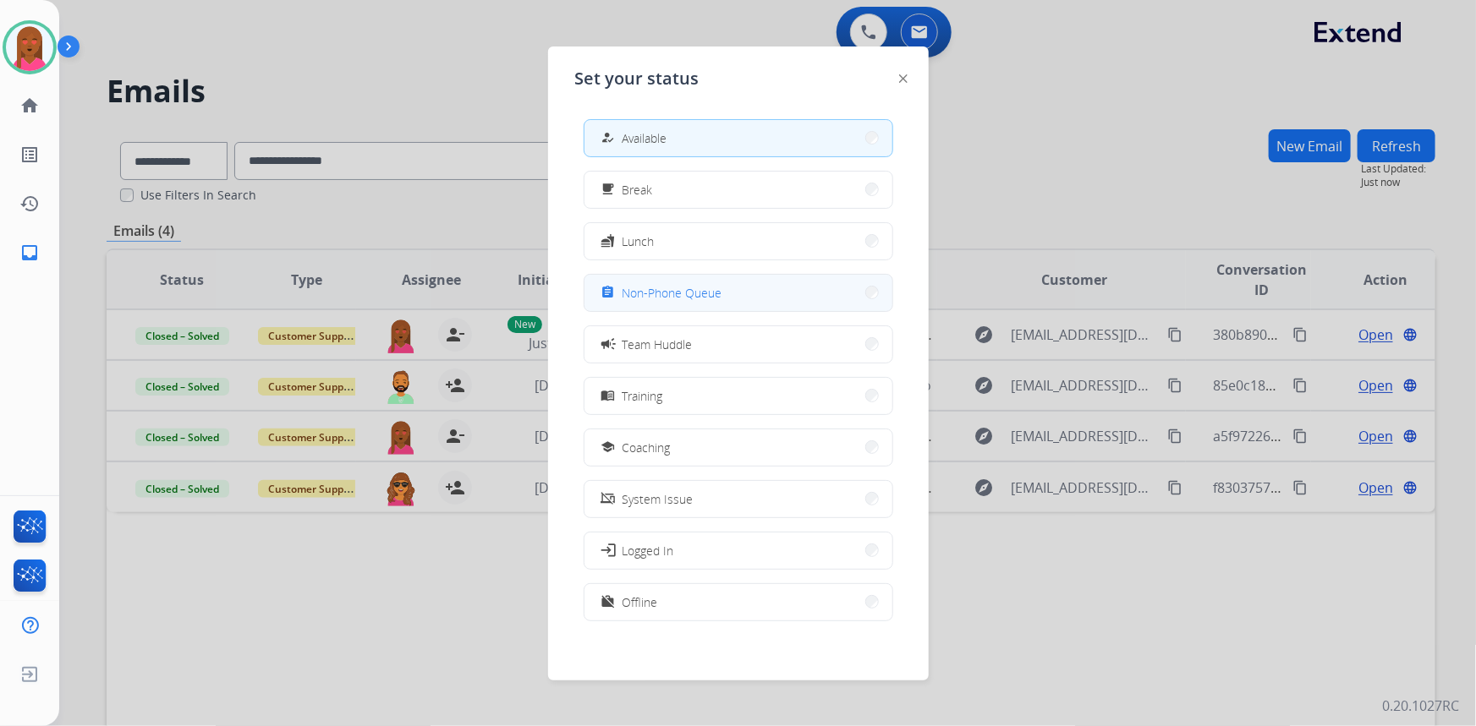
click at [668, 299] on span "Non-Phone Queue" at bounding box center [672, 293] width 100 height 18
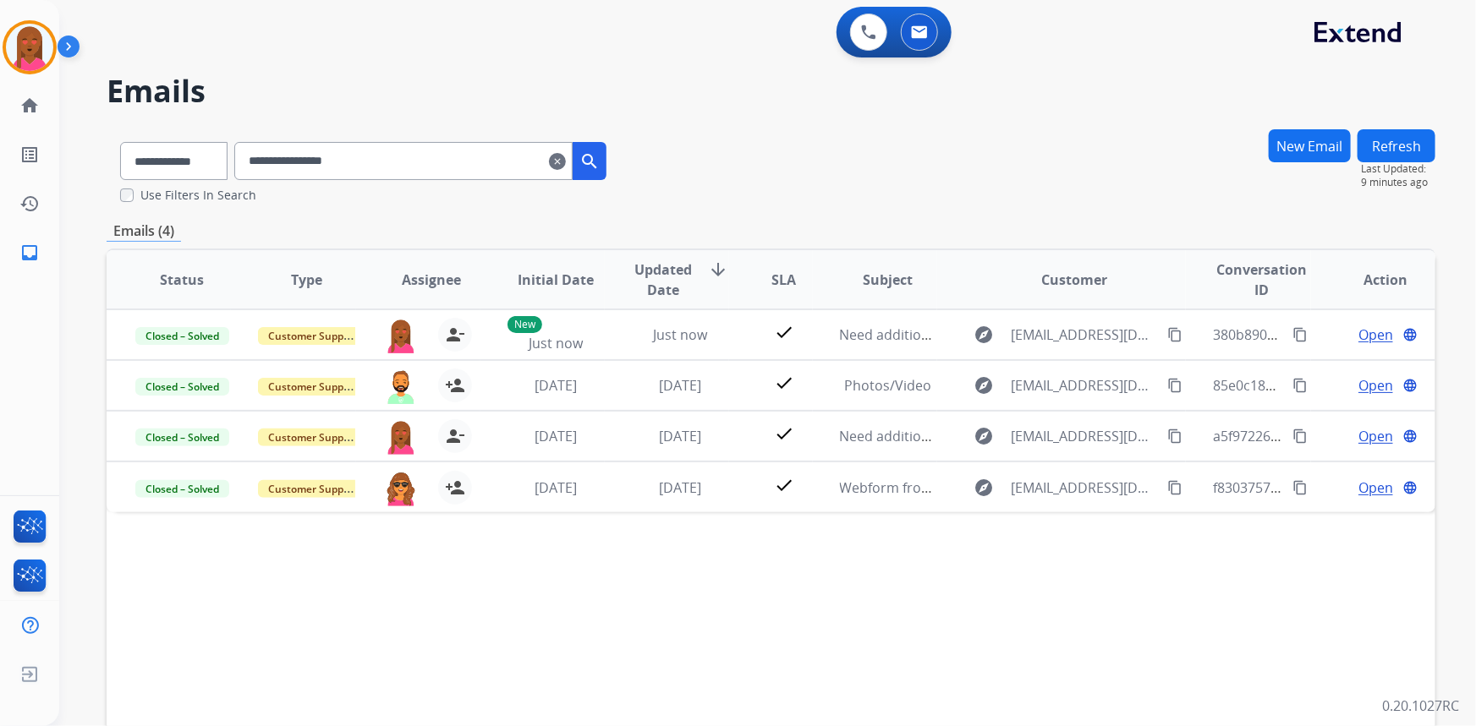
drag, startPoint x: 1283, startPoint y: 335, endPoint x: 1061, endPoint y: 286, distance: 227.8
click at [1292, 335] on mat-icon "content_copy" at bounding box center [1299, 334] width 15 height 15
click at [166, 169] on select "**********" at bounding box center [173, 161] width 106 height 38
select select "**********"
click at [120, 142] on select "**********" at bounding box center [173, 161] width 106 height 38
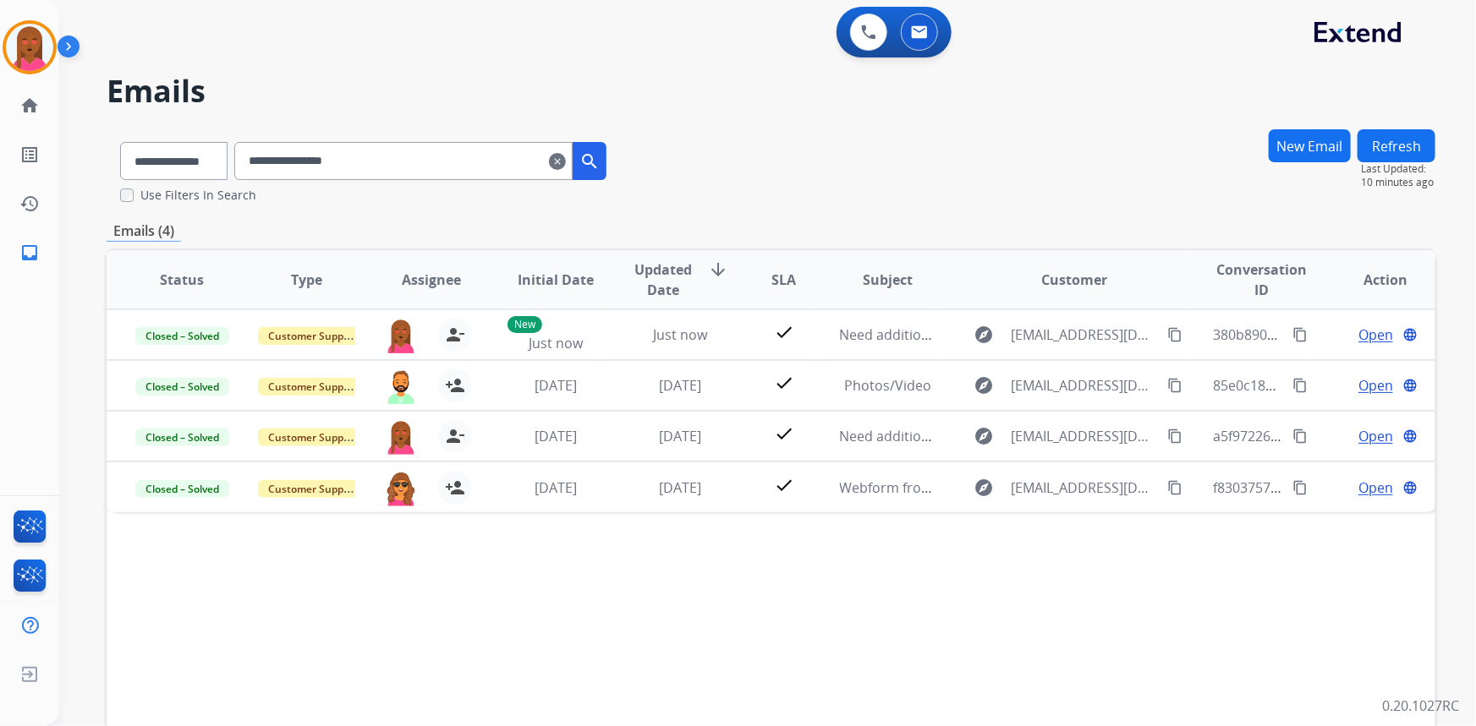
click at [566, 161] on mat-icon "clear" at bounding box center [557, 161] width 17 height 20
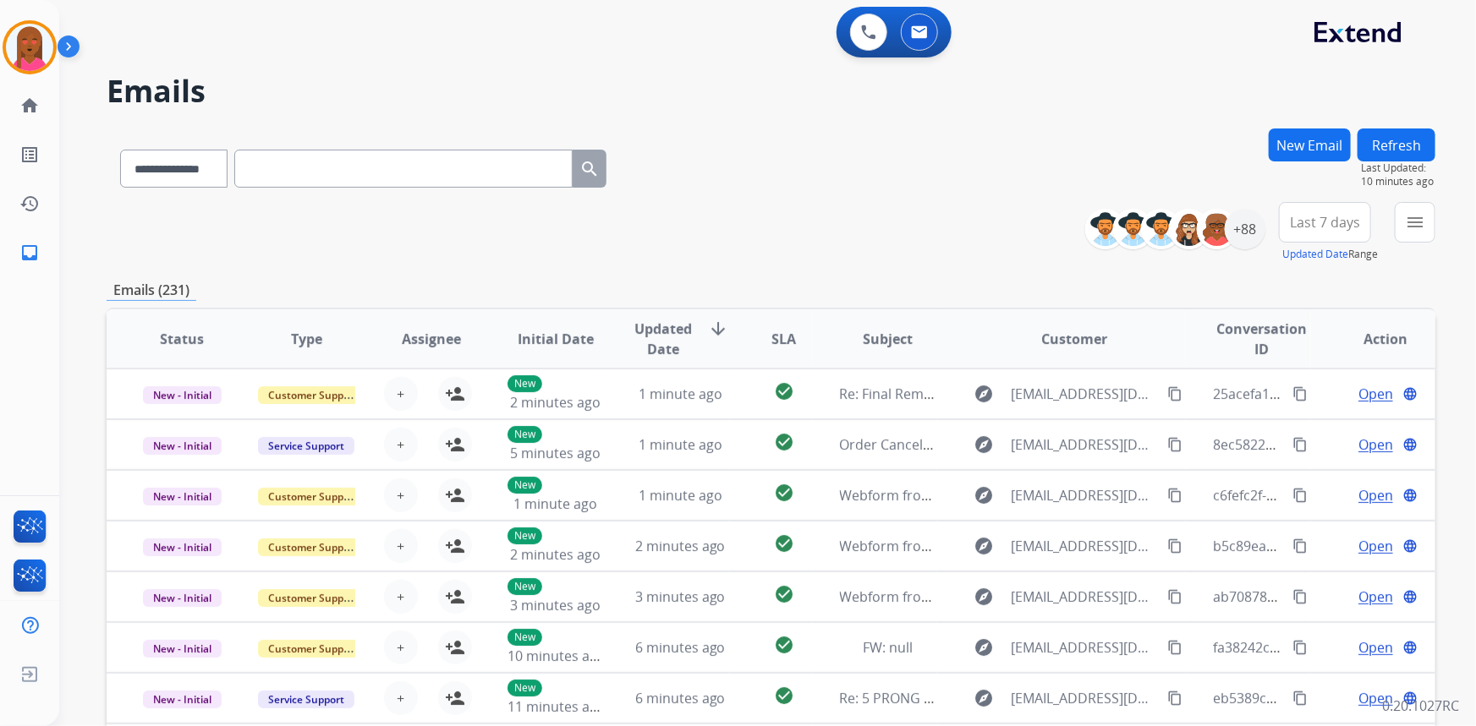
click at [475, 167] on input "text" at bounding box center [403, 169] width 338 height 38
paste input "**********"
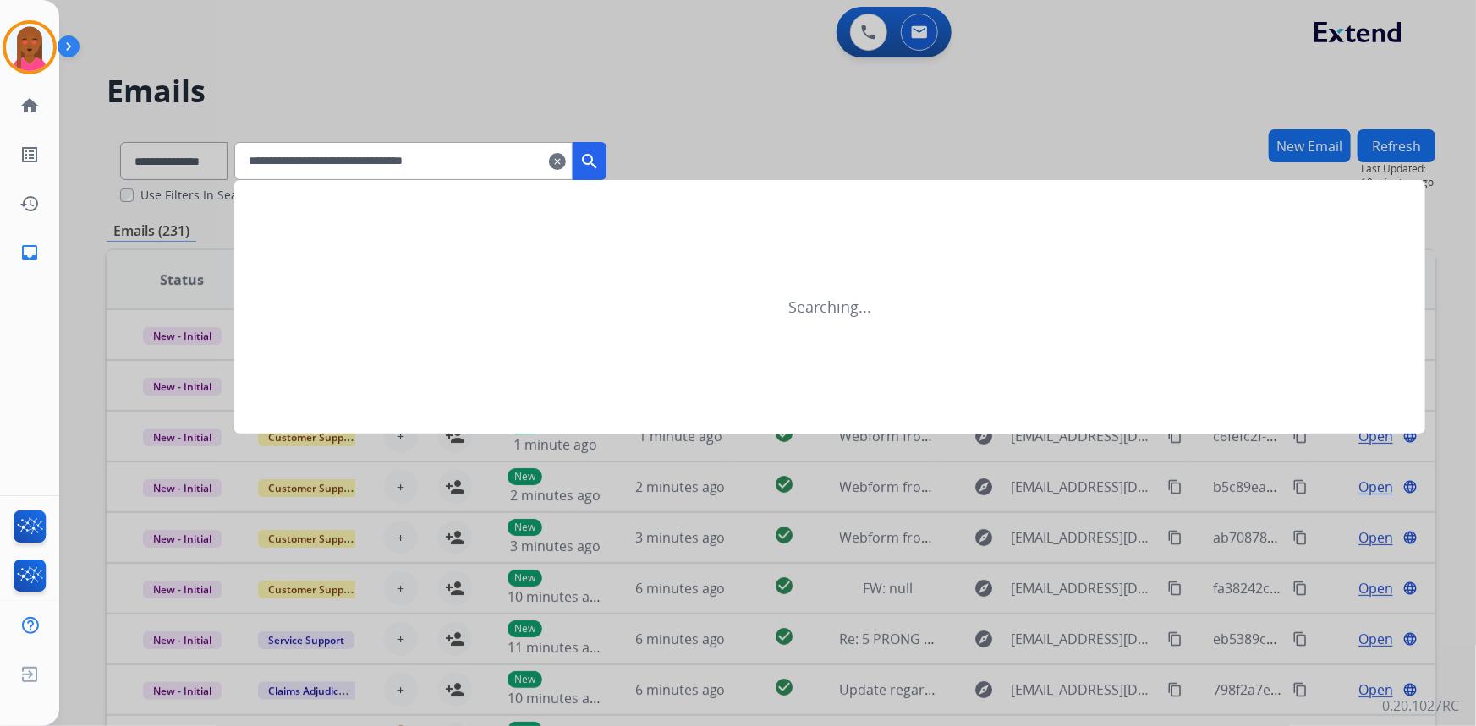
type input "**********"
click at [600, 163] on mat-icon "search" at bounding box center [589, 161] width 20 height 20
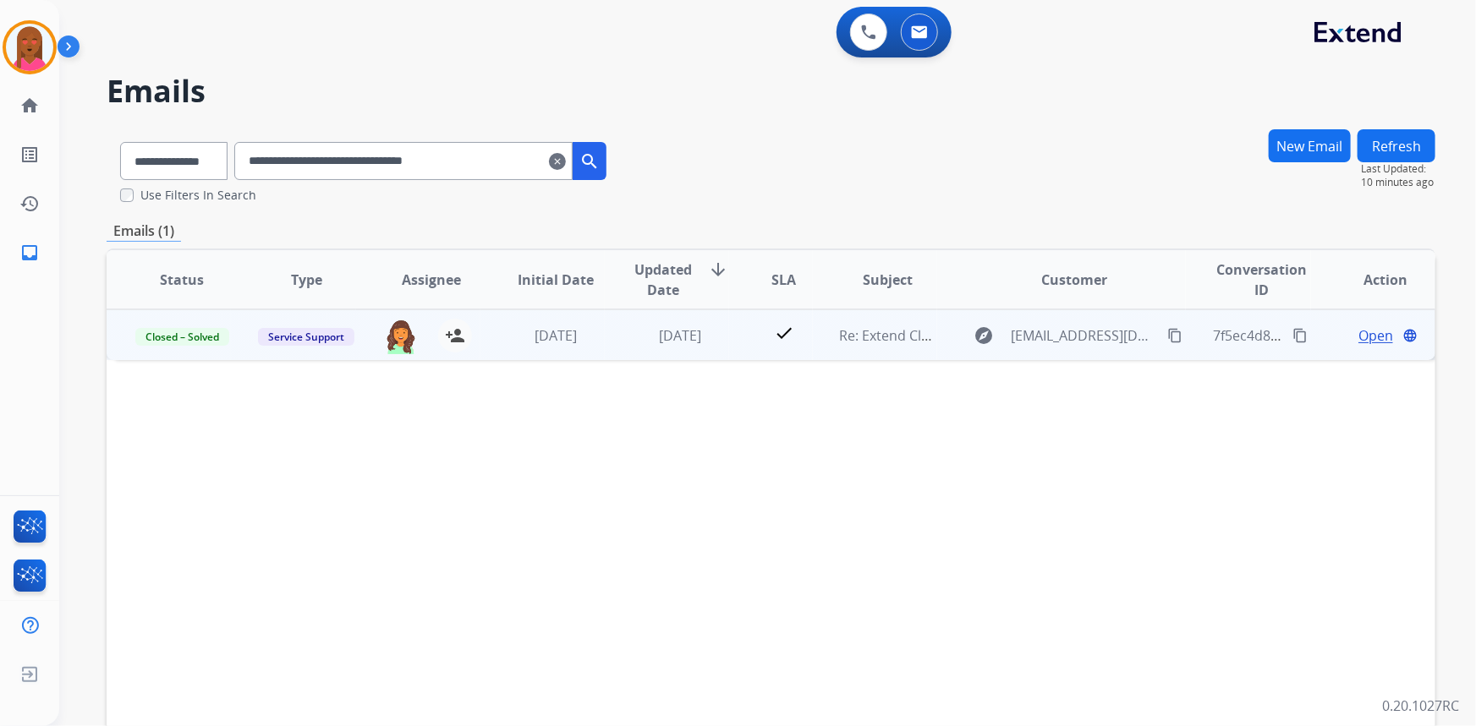
click at [1364, 328] on span "Open" at bounding box center [1375, 336] width 35 height 20
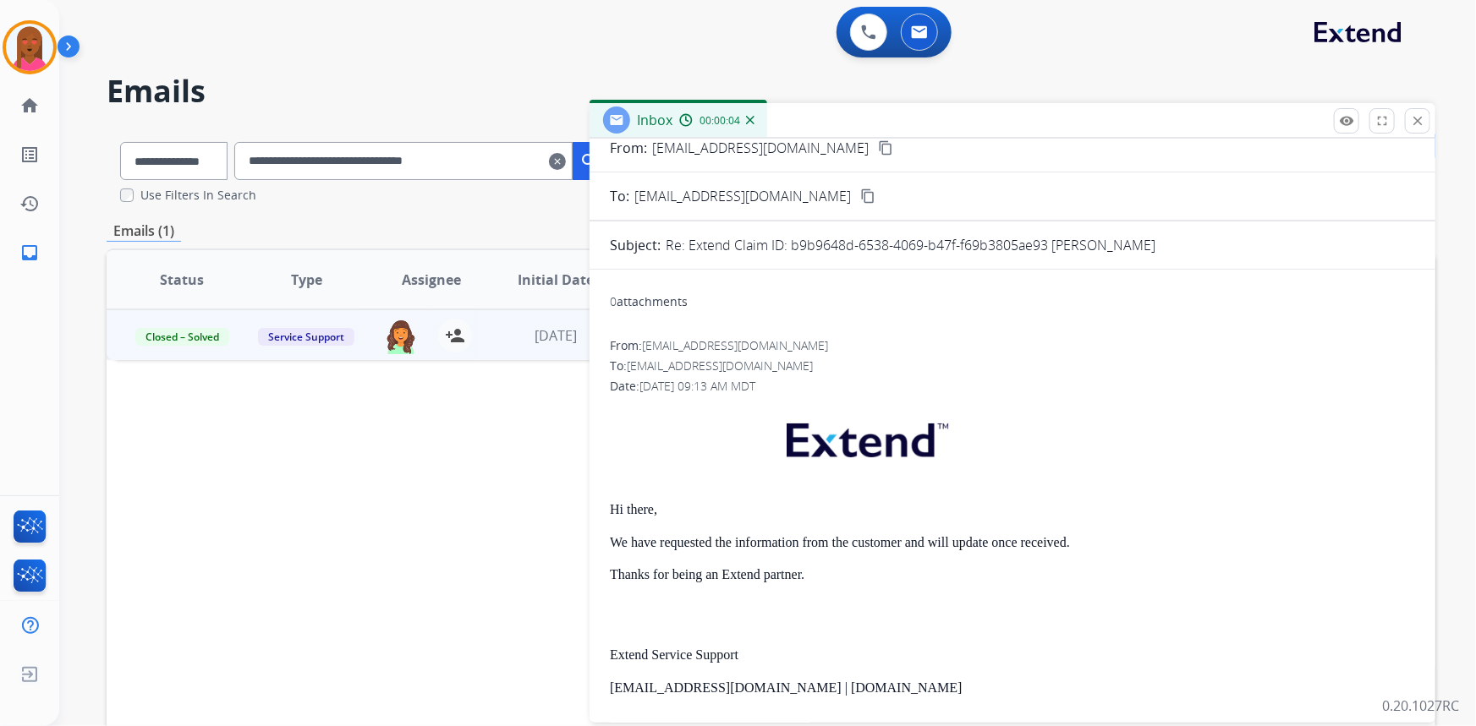
scroll to position [76, 0]
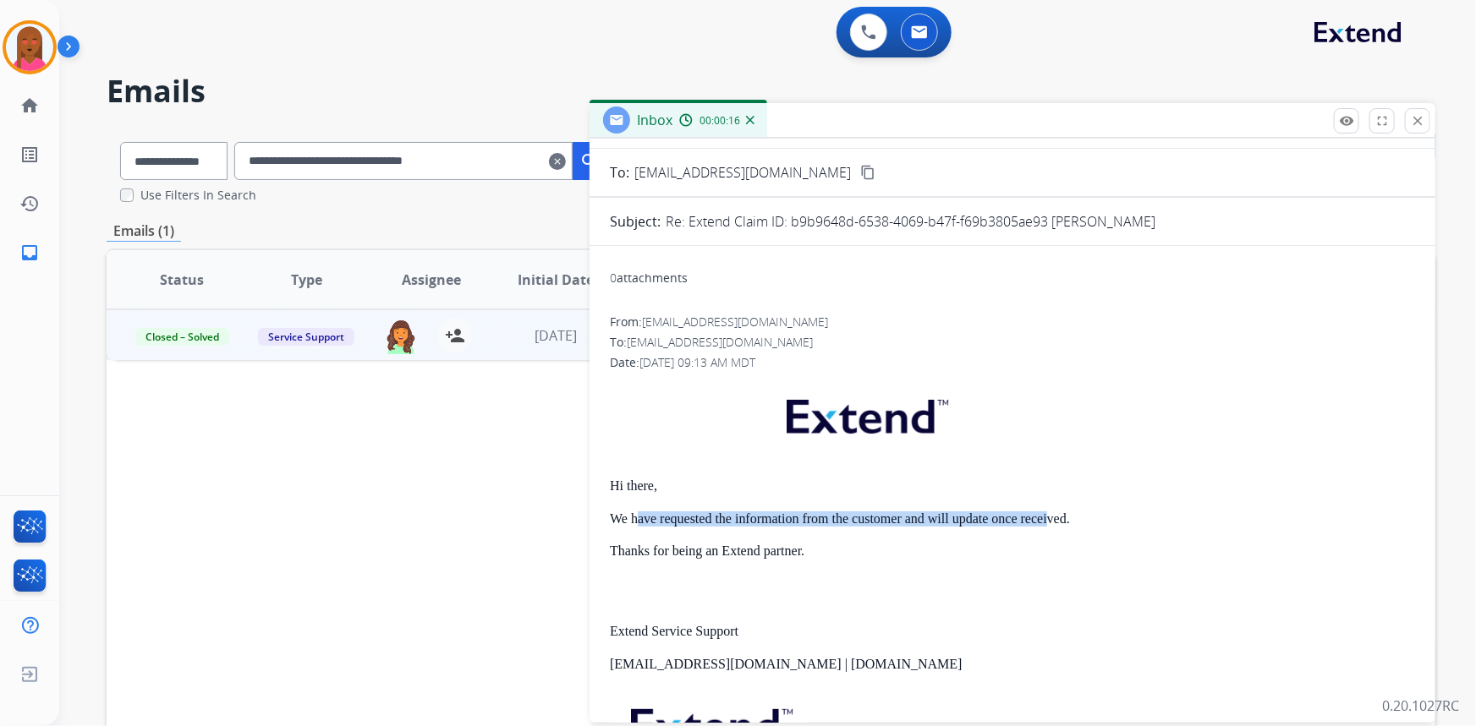
drag, startPoint x: 639, startPoint y: 524, endPoint x: 1028, endPoint y: 522, distance: 389.0
click at [1045, 524] on p "We have requested the information from the customer and will update once receiv…" at bounding box center [1012, 519] width 805 height 15
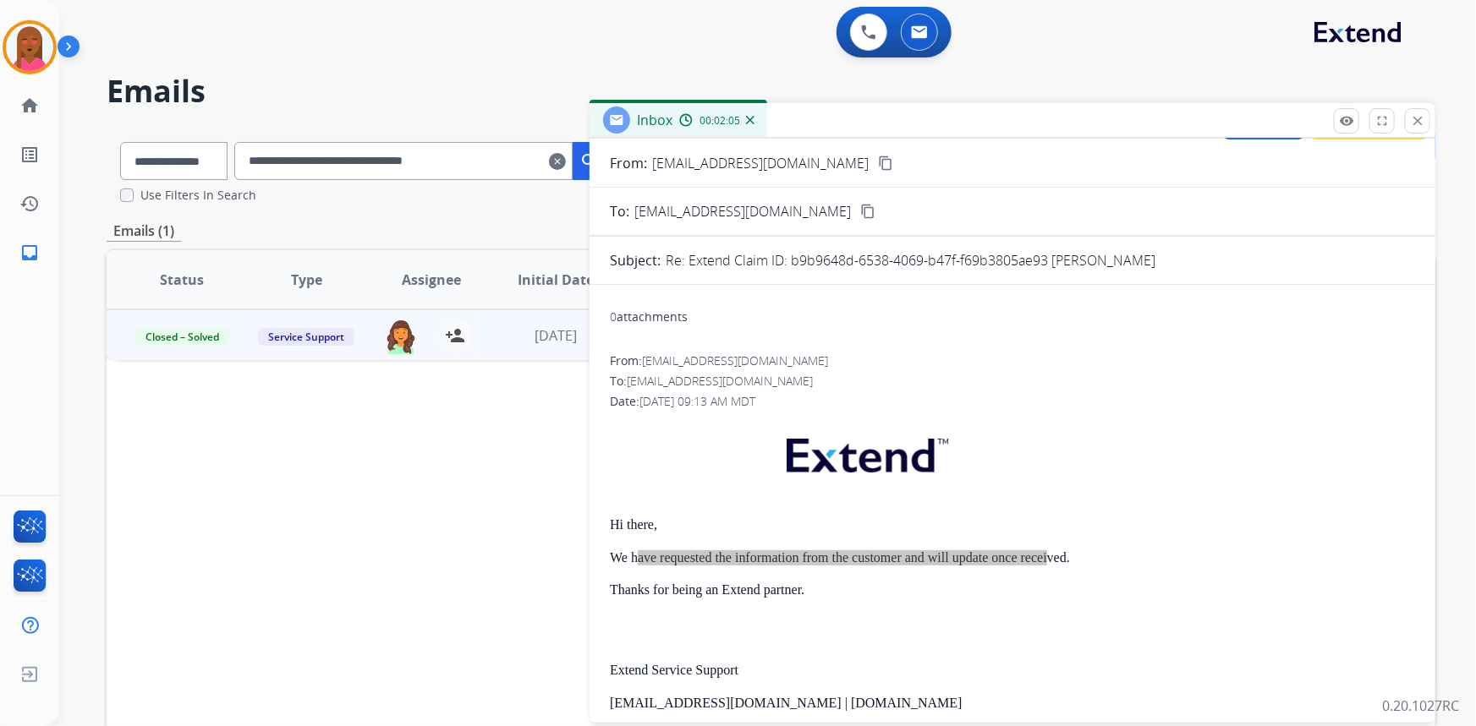
scroll to position [0, 0]
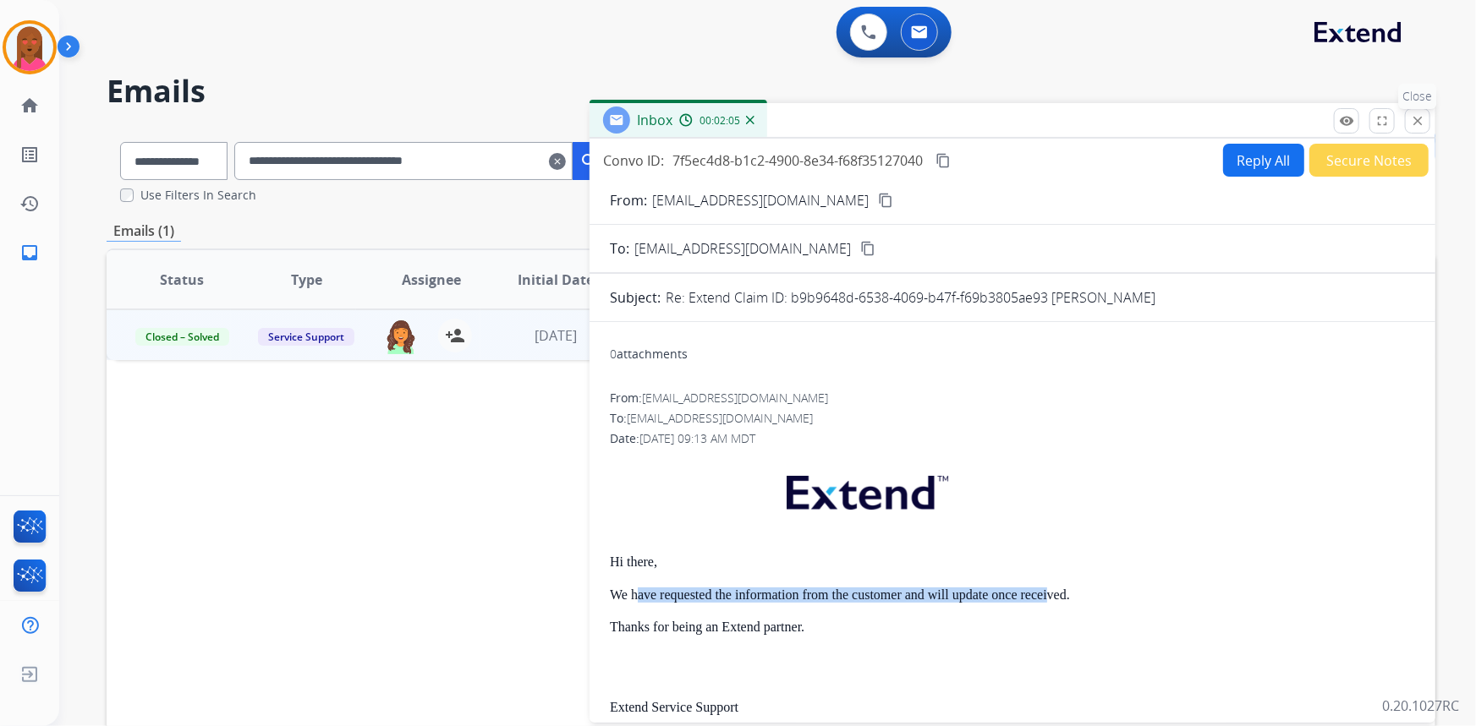
click at [1412, 122] on mat-icon "close" at bounding box center [1417, 120] width 15 height 15
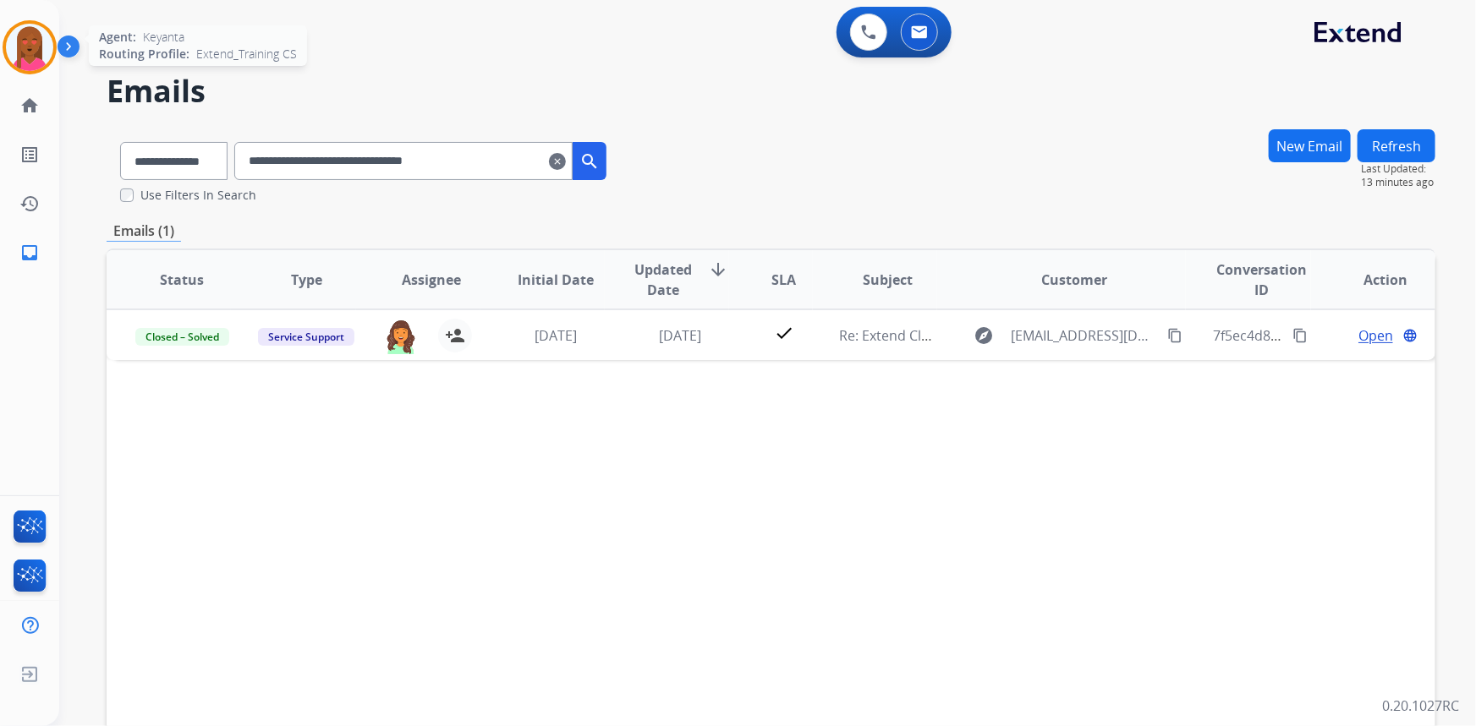
click at [42, 37] on img at bounding box center [29, 47] width 47 height 47
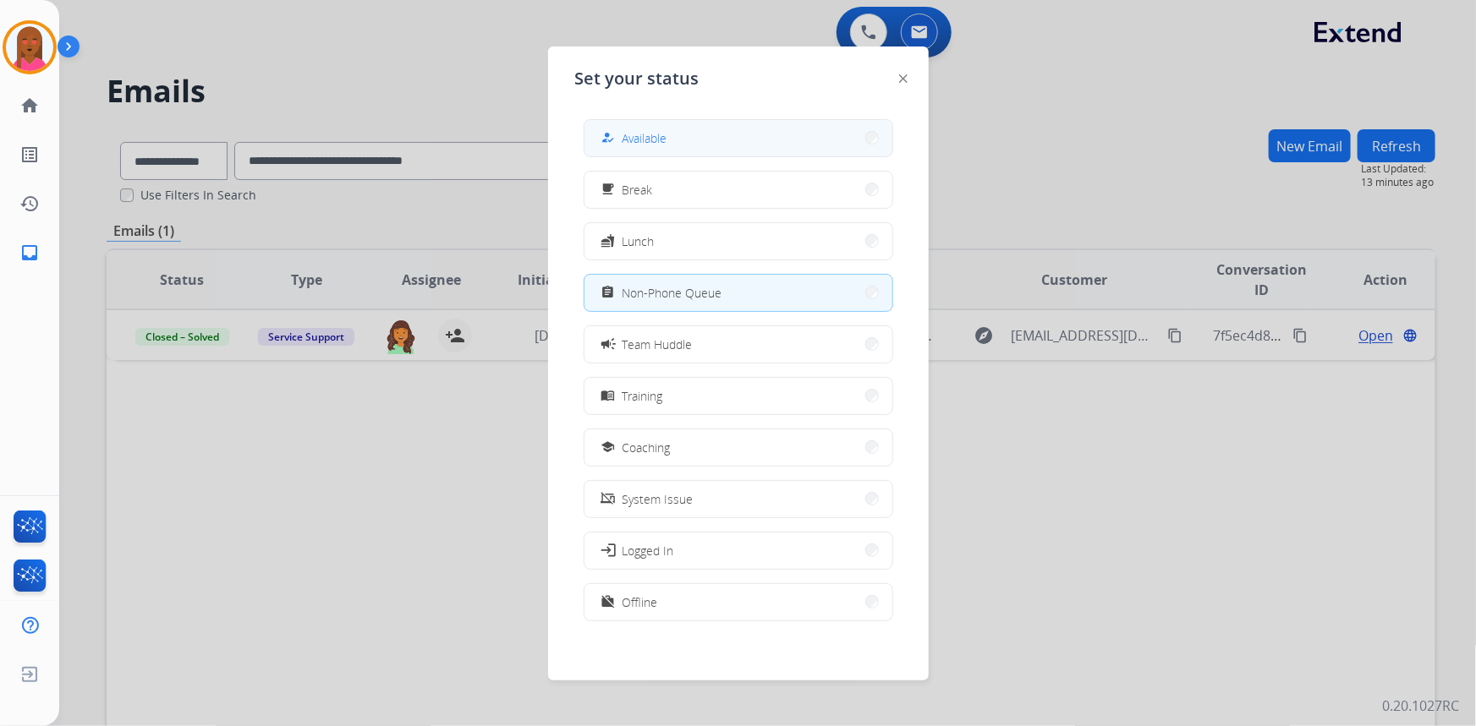
click at [670, 129] on button "how_to_reg Available" at bounding box center [738, 138] width 308 height 36
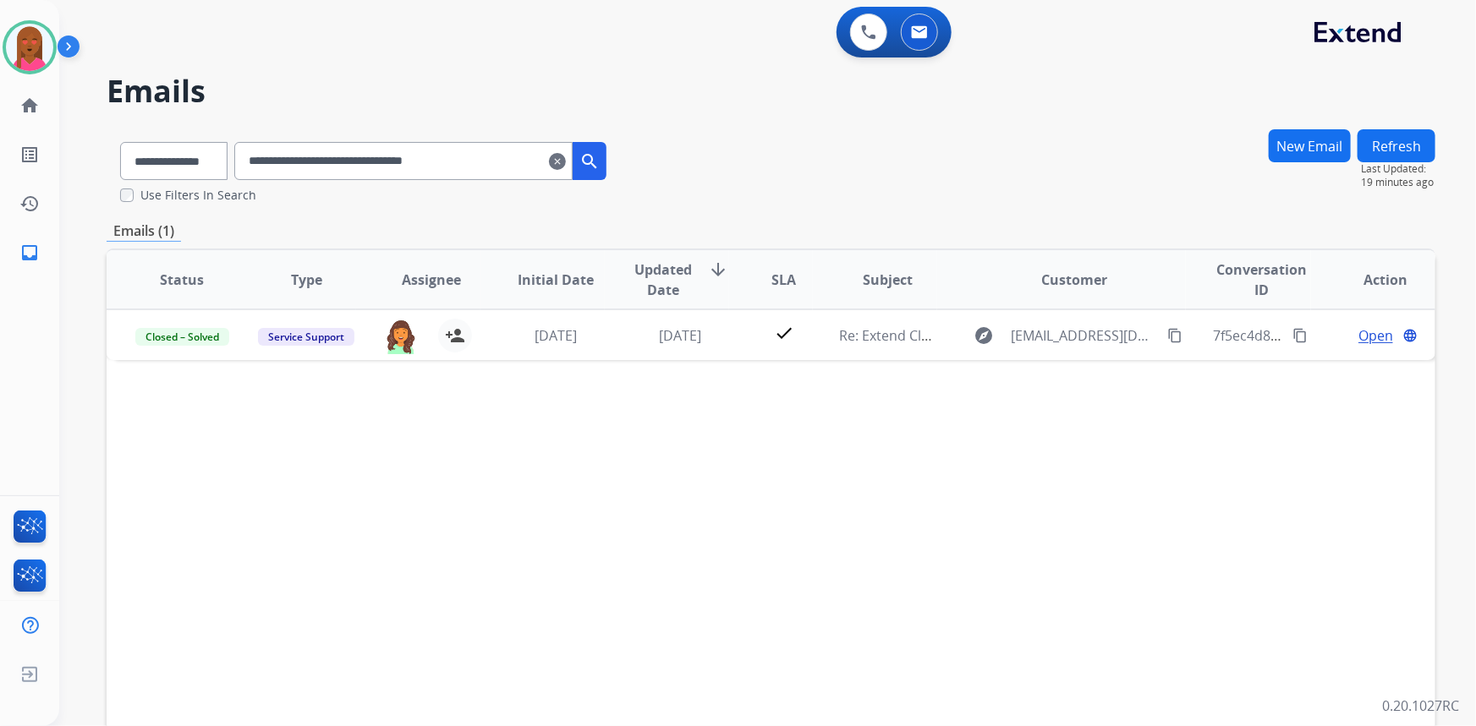
click at [444, 469] on div "Status Type Assignee Initial Date Updated Date arrow_downward SLA Subject Custo…" at bounding box center [771, 532] width 1329 height 567
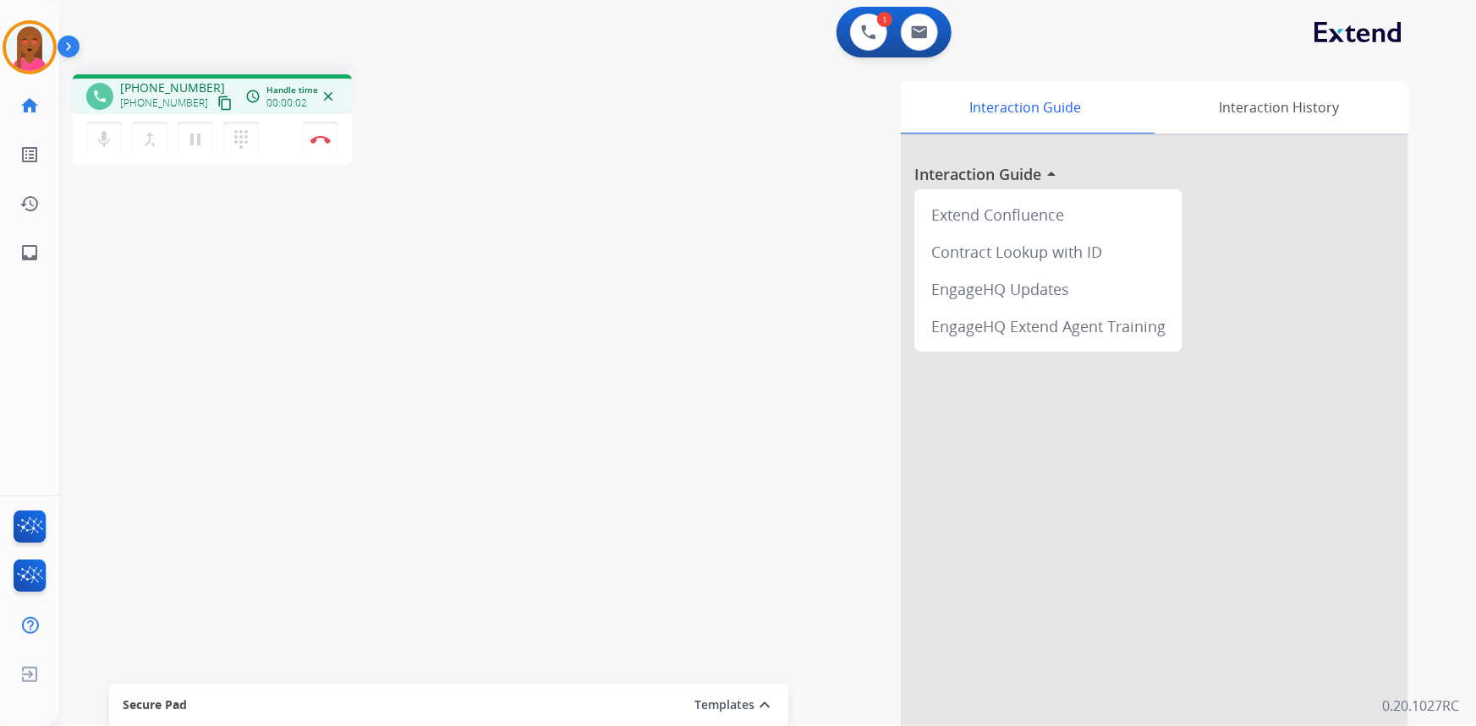
drag, startPoint x: 207, startPoint y: 106, endPoint x: 177, endPoint y: 88, distance: 35.2
click at [217, 106] on mat-icon "content_copy" at bounding box center [224, 103] width 15 height 15
click at [189, 585] on div "phone +17179888506 +17179888506 content_copy access_time Call metrics Queue 00:…" at bounding box center [747, 413] width 1376 height 705
click at [195, 146] on mat-icon "pause" at bounding box center [195, 139] width 20 height 20
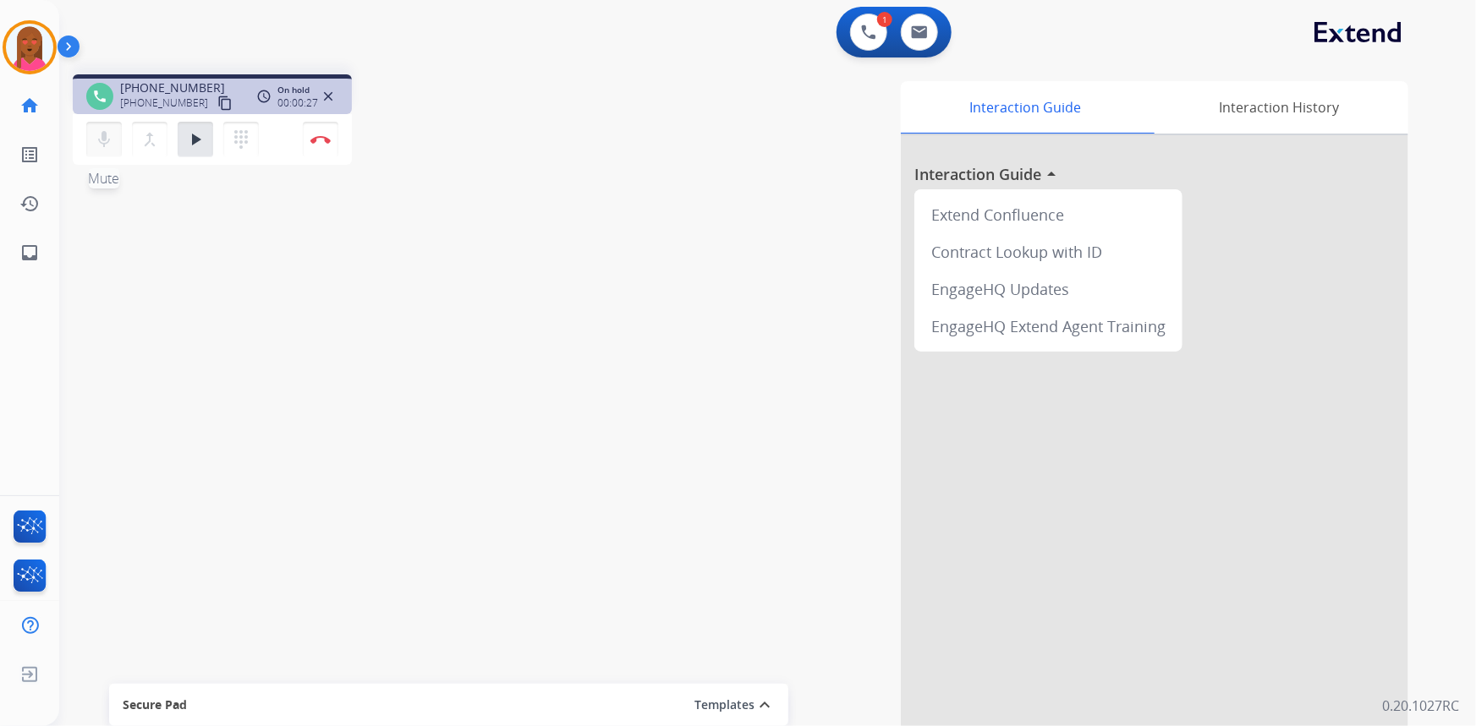
click at [106, 144] on mat-icon "mic" at bounding box center [104, 139] width 20 height 20
click at [926, 42] on button at bounding box center [919, 32] width 37 height 37
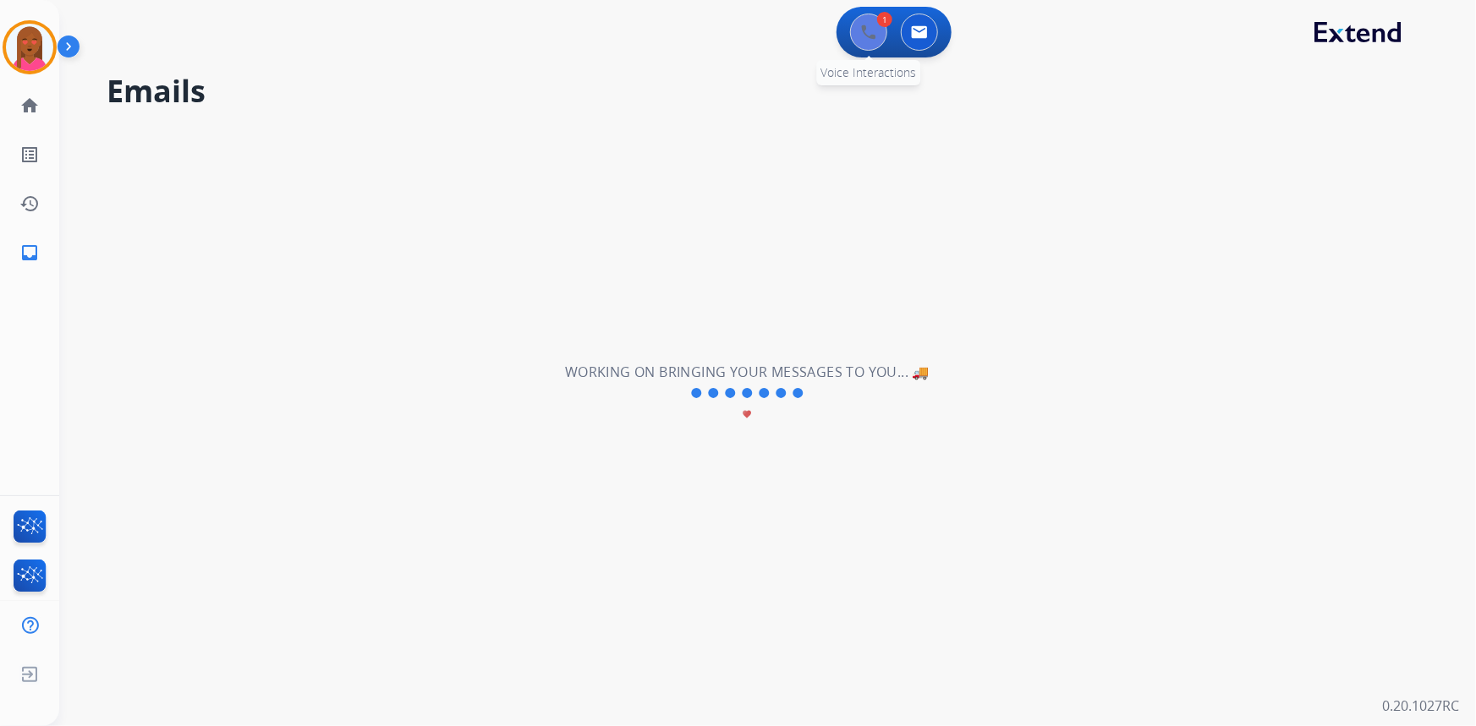
drag, startPoint x: 850, startPoint y: 18, endPoint x: 859, endPoint y: 27, distance: 13.2
click at [851, 19] on div "1 Voice Interactions" at bounding box center [868, 32] width 51 height 37
click at [866, 37] on img at bounding box center [868, 32] width 15 height 15
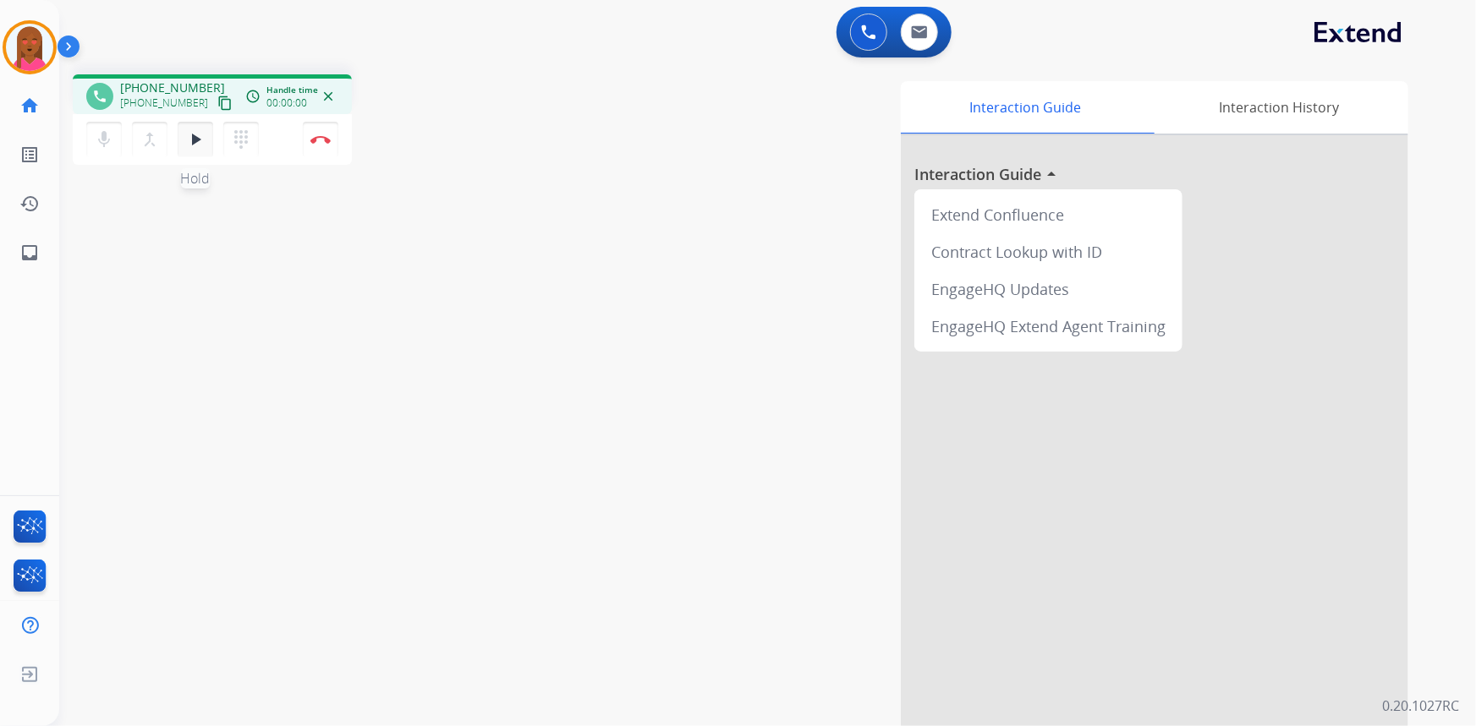
click at [202, 140] on mat-icon "play_arrow" at bounding box center [195, 139] width 20 height 20
click at [108, 142] on mat-icon "mic_off" at bounding box center [104, 139] width 20 height 20
click at [922, 35] on img at bounding box center [919, 32] width 17 height 14
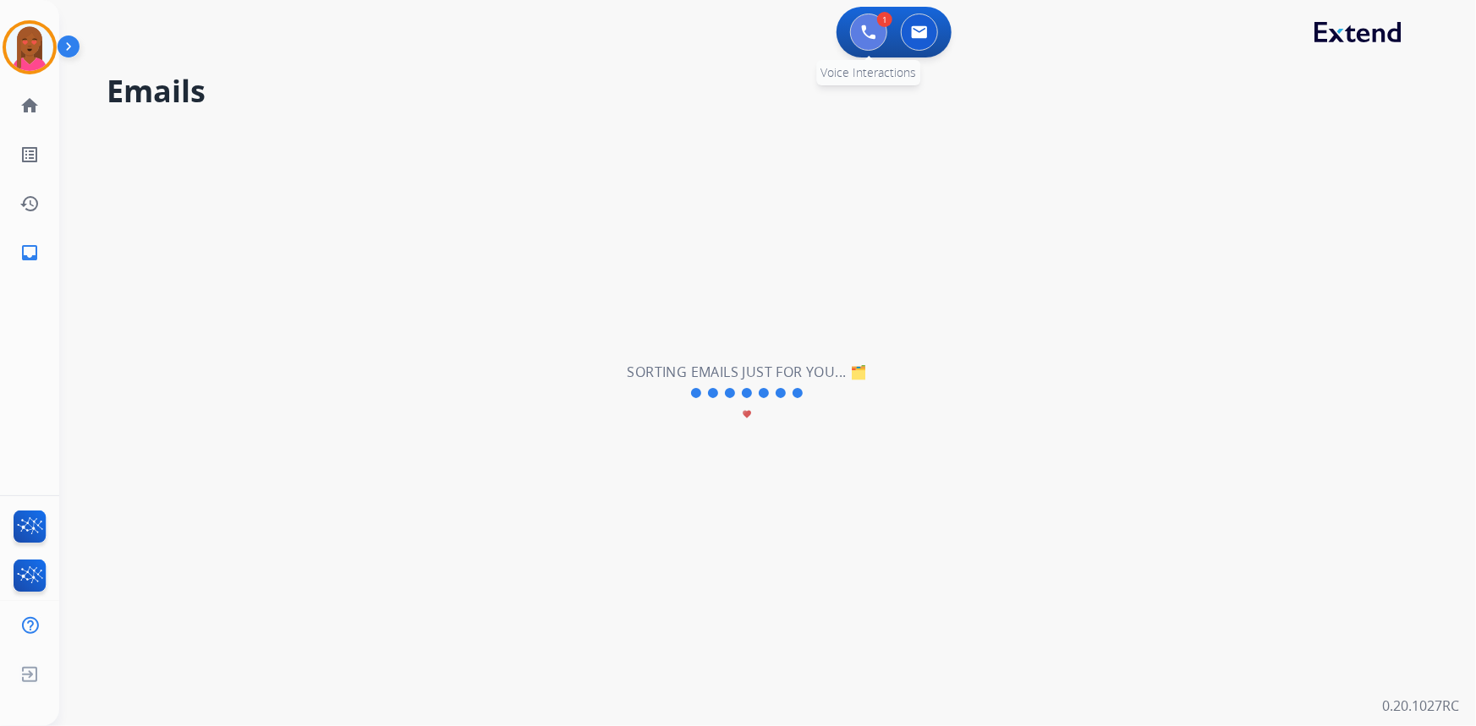
click at [875, 25] on img at bounding box center [868, 32] width 15 height 15
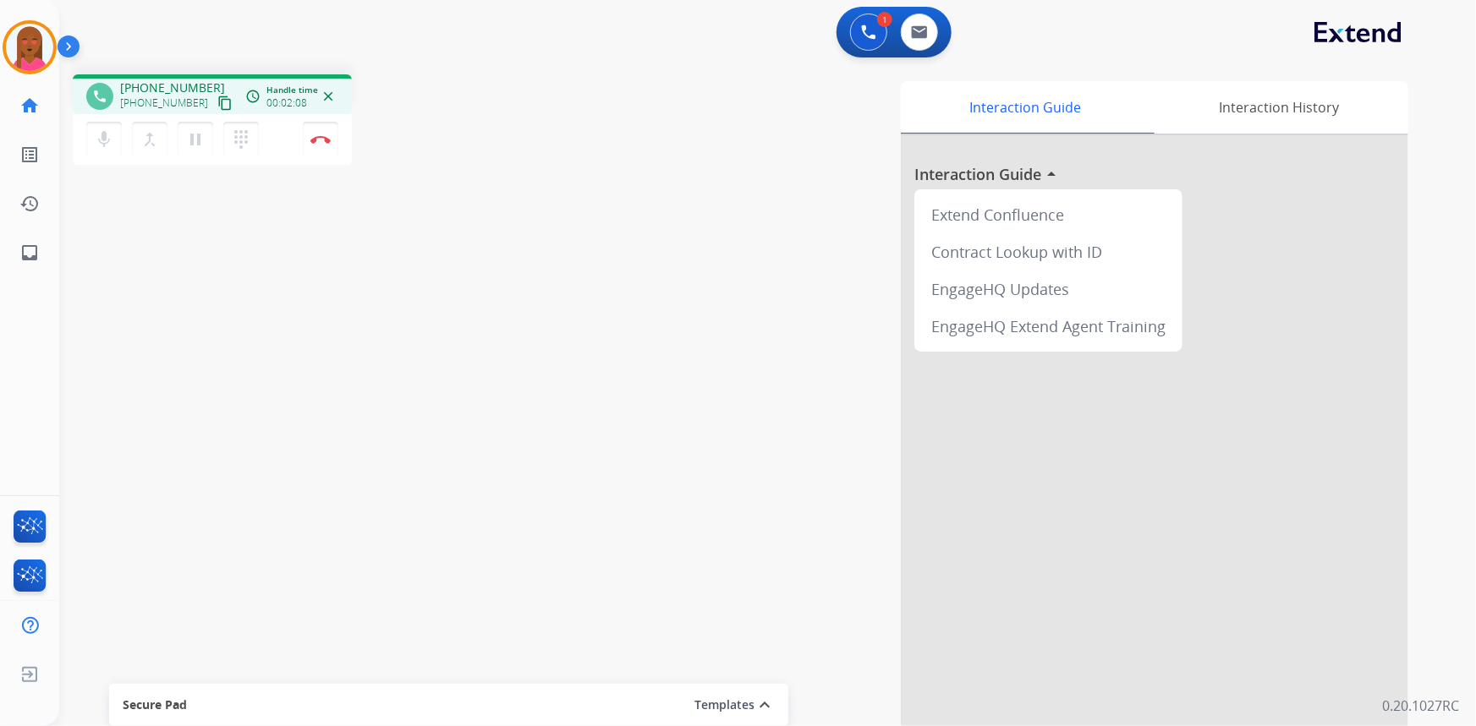
click at [191, 156] on div "mic Mute merge_type Bridge pause Hold dialpad Dialpad" at bounding box center [177, 140] width 183 height 36
click at [191, 153] on button "pause Hold" at bounding box center [196, 140] width 36 height 36
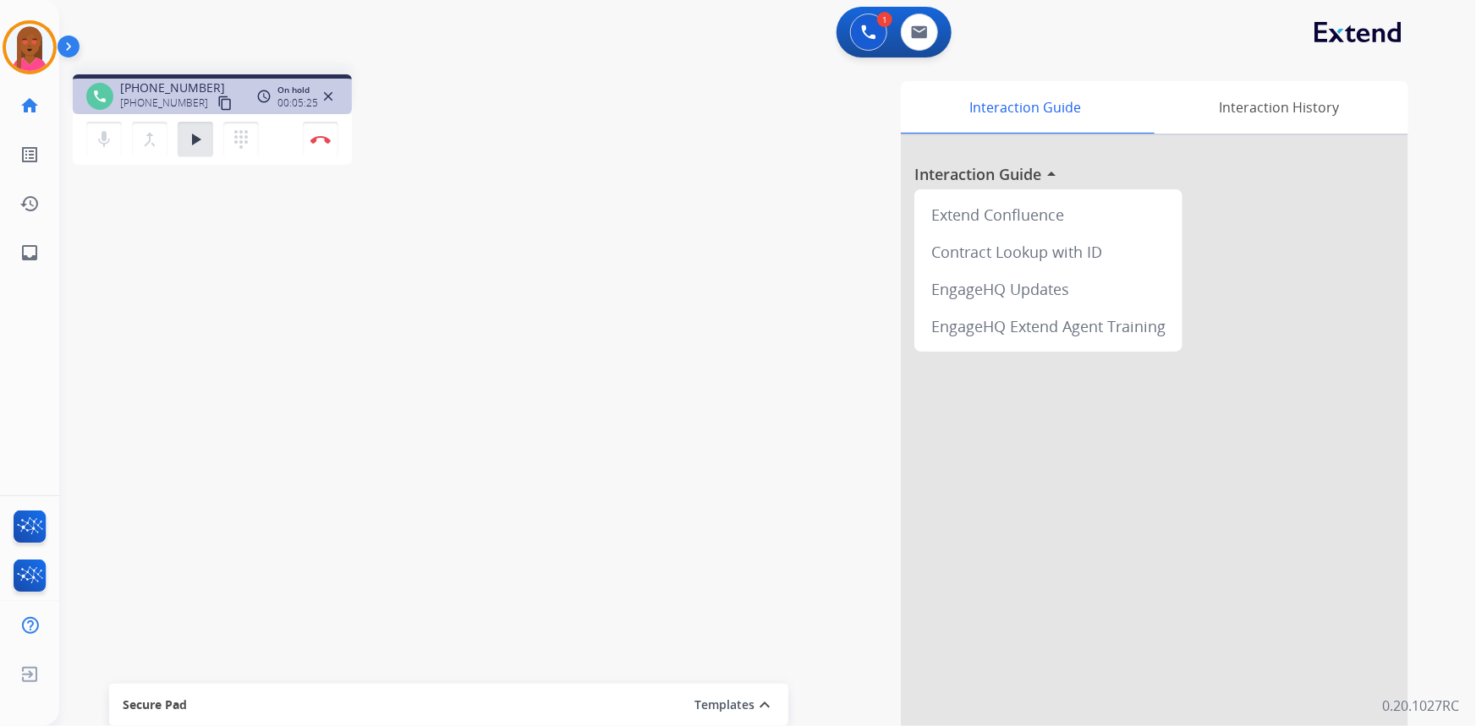
click at [381, 624] on div "phone +17179888506 +17179888506 content_copy access_time Call metrics Queue 06:…" at bounding box center [747, 413] width 1376 height 705
click at [183, 131] on button "play_arrow Hold" at bounding box center [196, 140] width 36 height 36
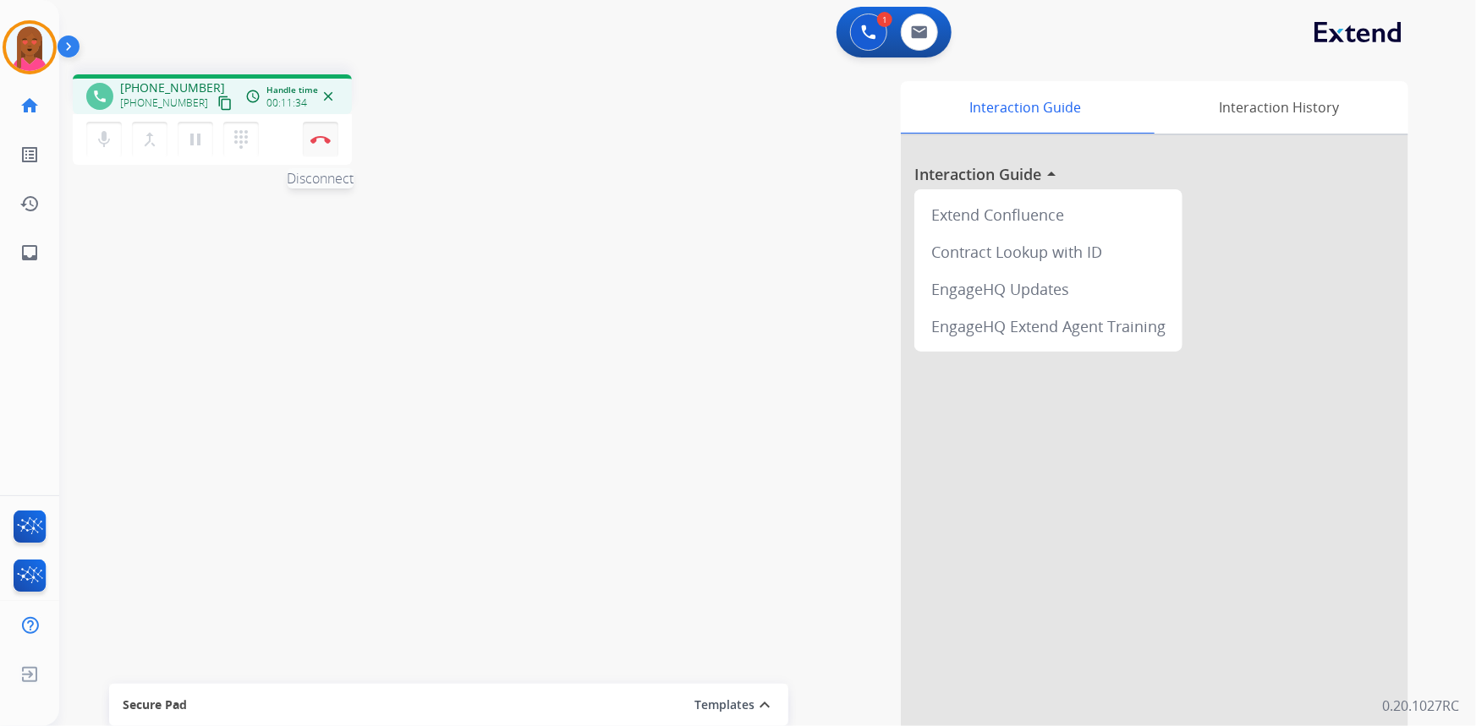
click at [314, 144] on button "Disconnect" at bounding box center [321, 140] width 36 height 36
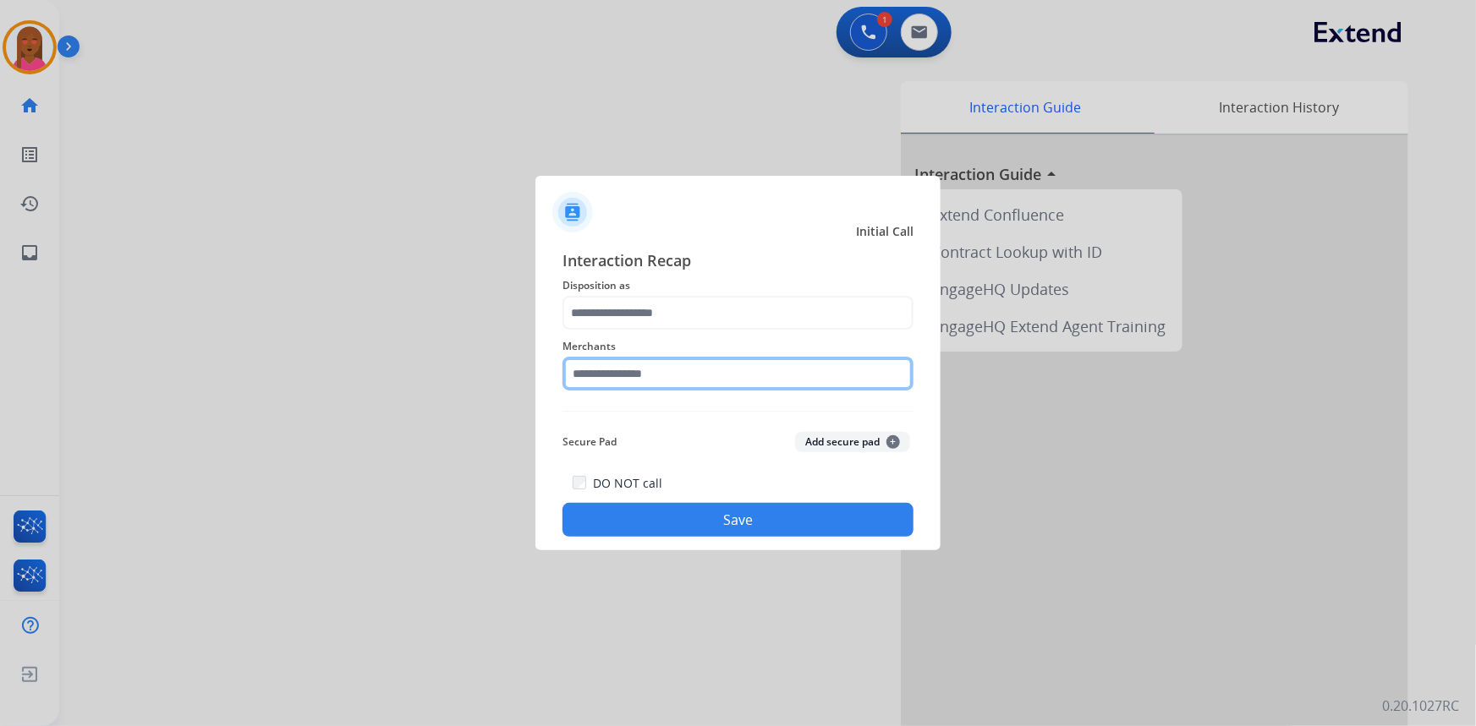
click at [576, 363] on input "text" at bounding box center [737, 374] width 351 height 34
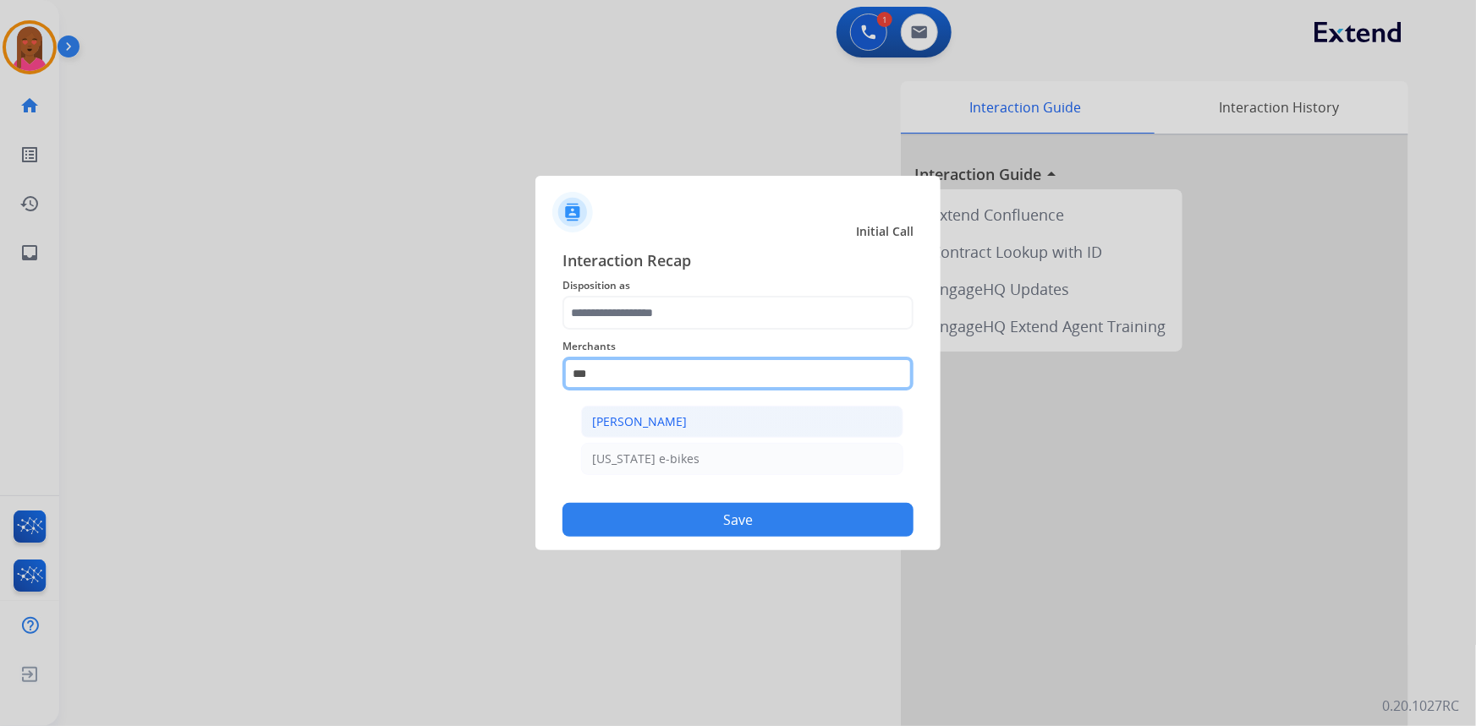
type input "***"
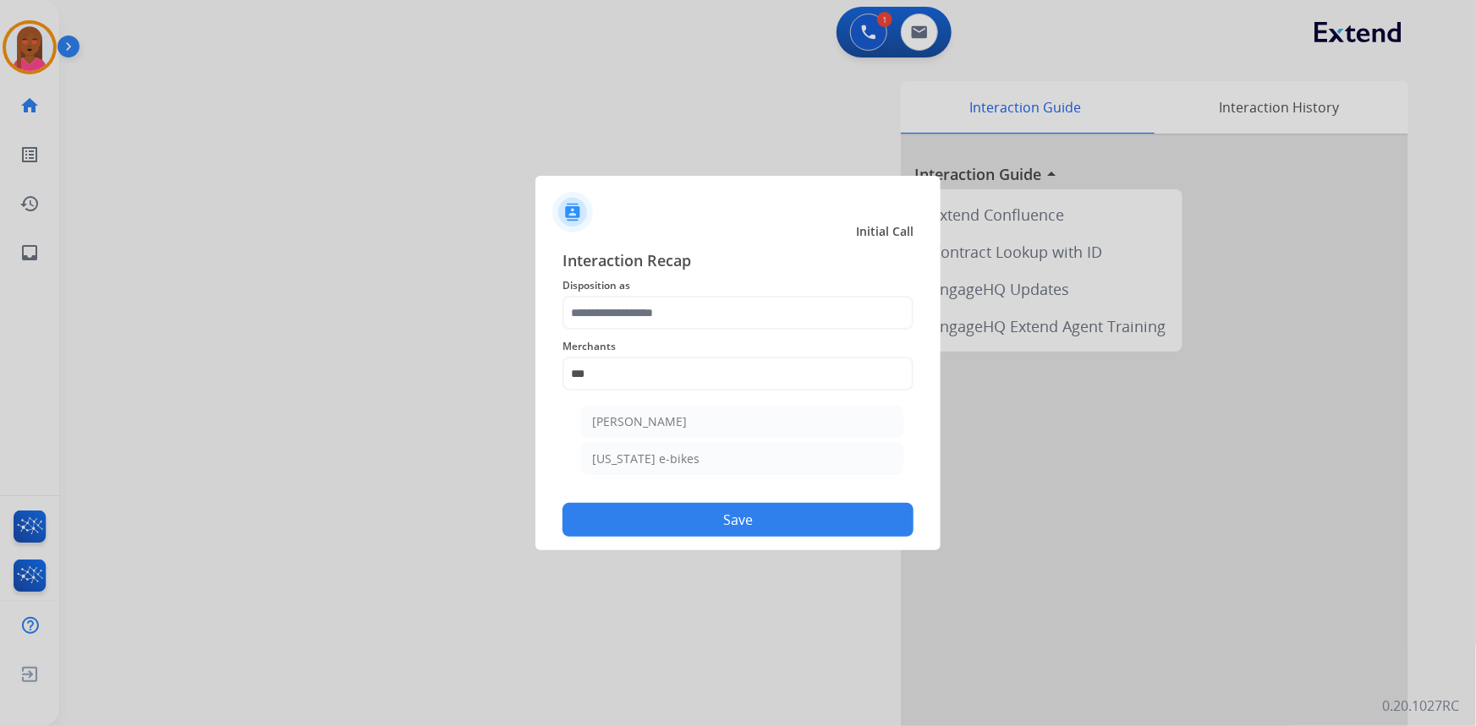
drag, startPoint x: 614, startPoint y: 414, endPoint x: 616, endPoint y: 398, distance: 15.3
click at [617, 405] on ul "Ashley - Reguard Oregon e-bikes" at bounding box center [742, 445] width 332 height 95
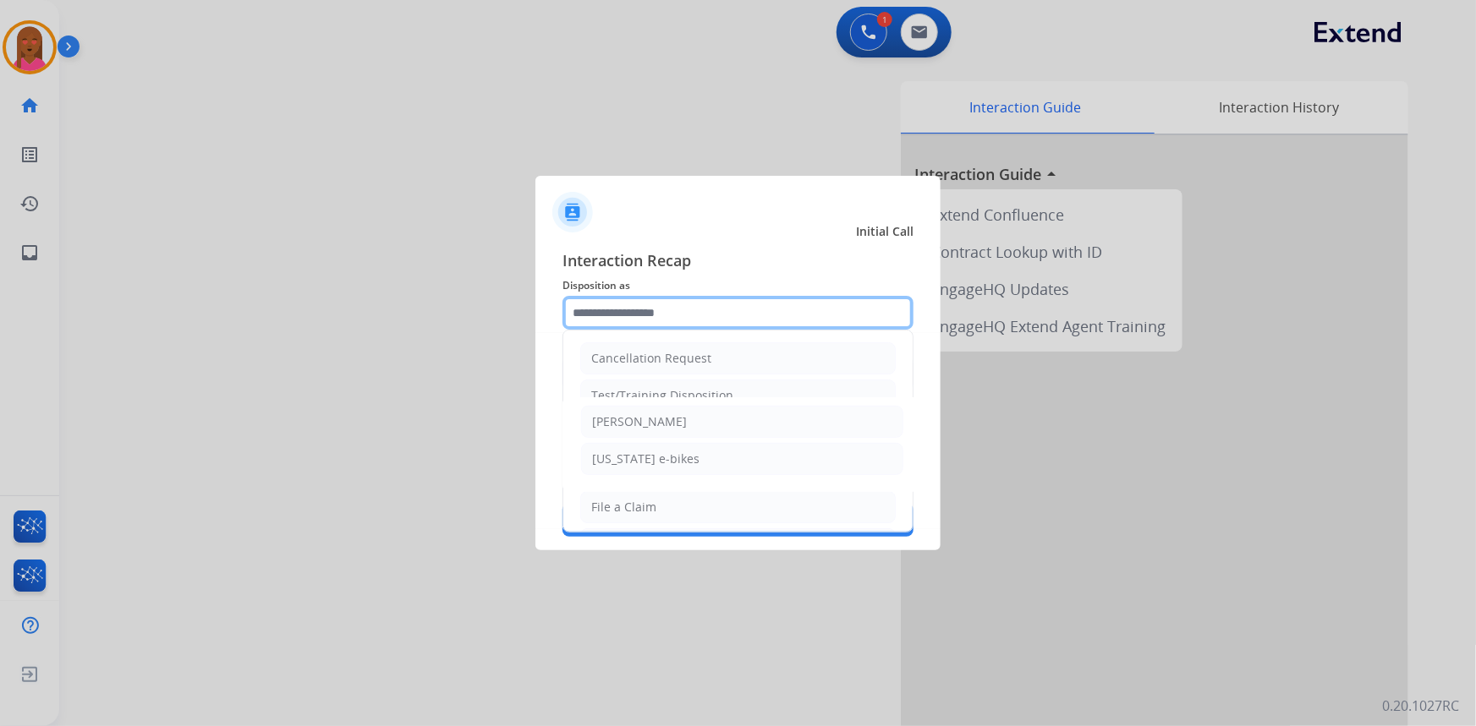
click at [621, 313] on input "text" at bounding box center [737, 313] width 351 height 34
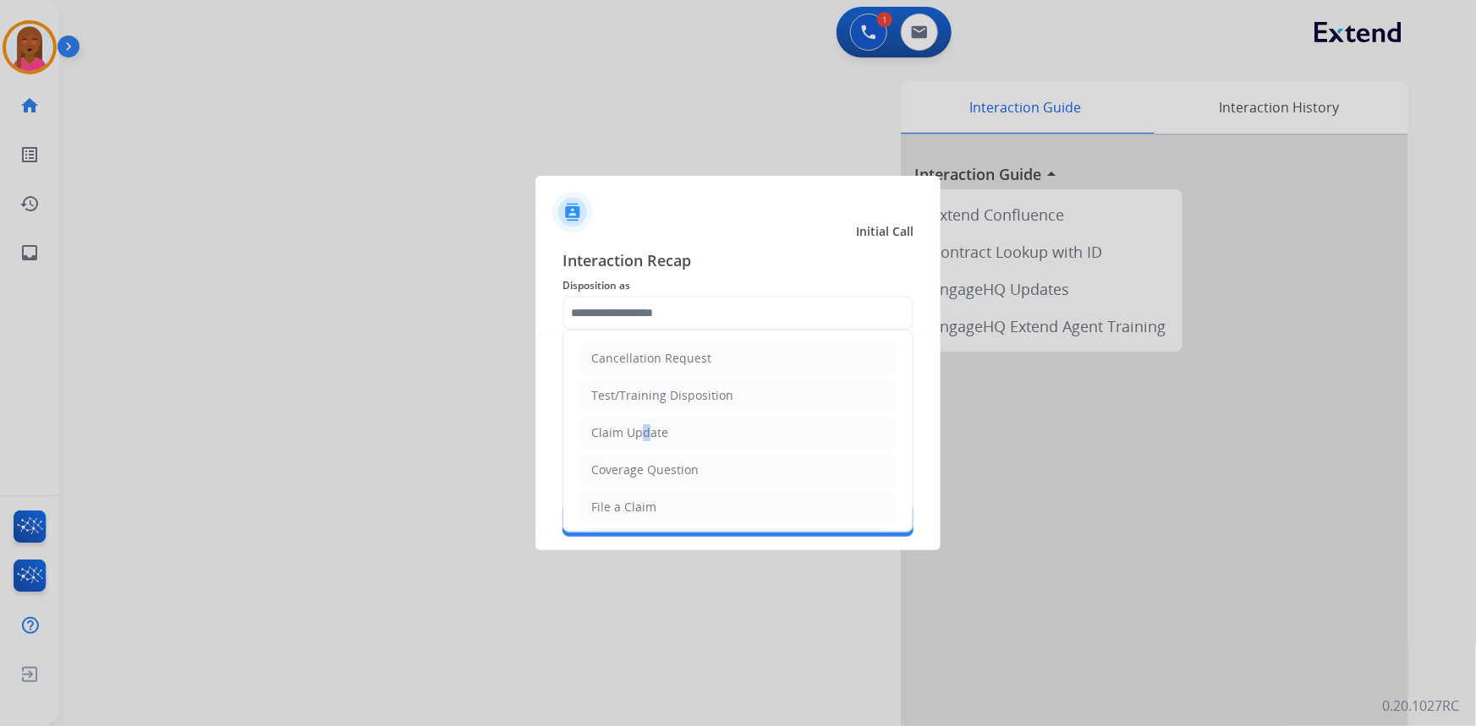
click at [639, 430] on div "Claim Update" at bounding box center [629, 433] width 77 height 17
type input "**********"
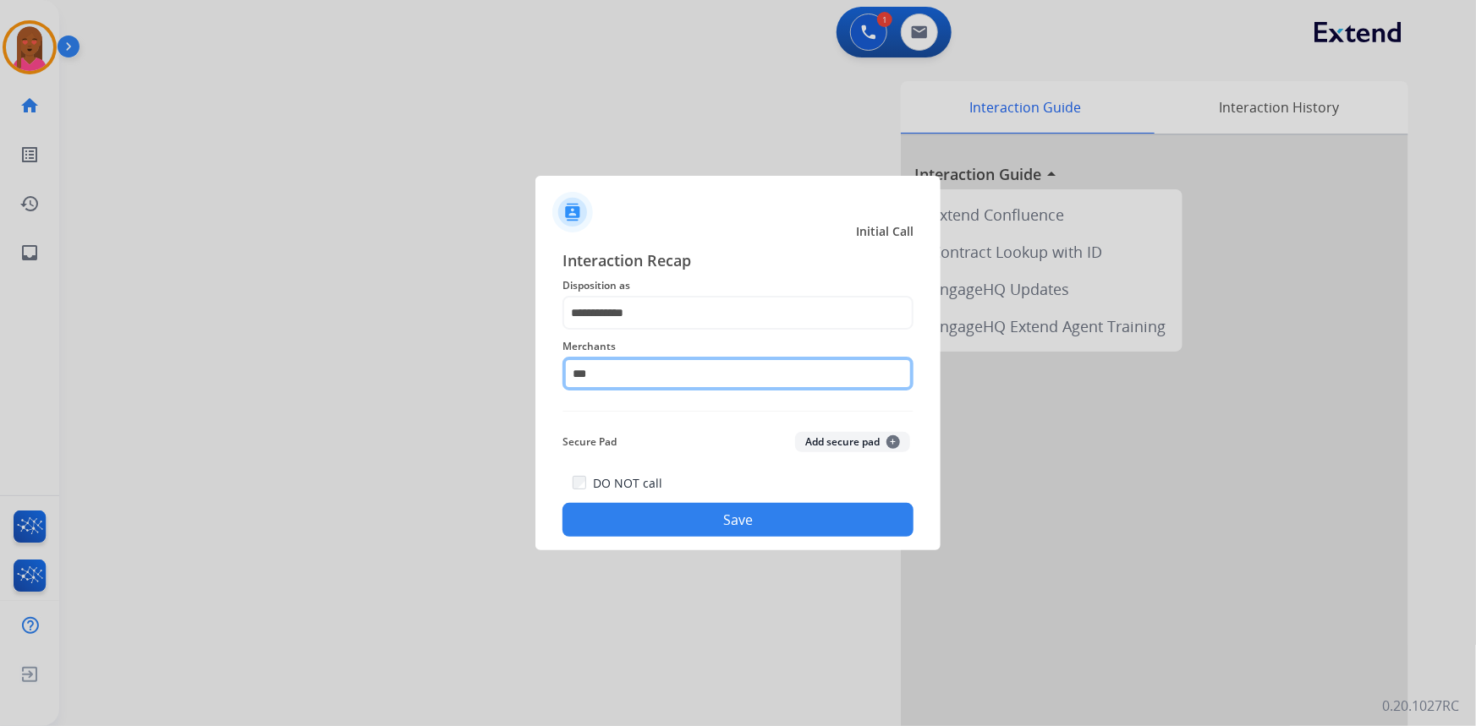
click at [614, 380] on input "***" at bounding box center [737, 374] width 351 height 34
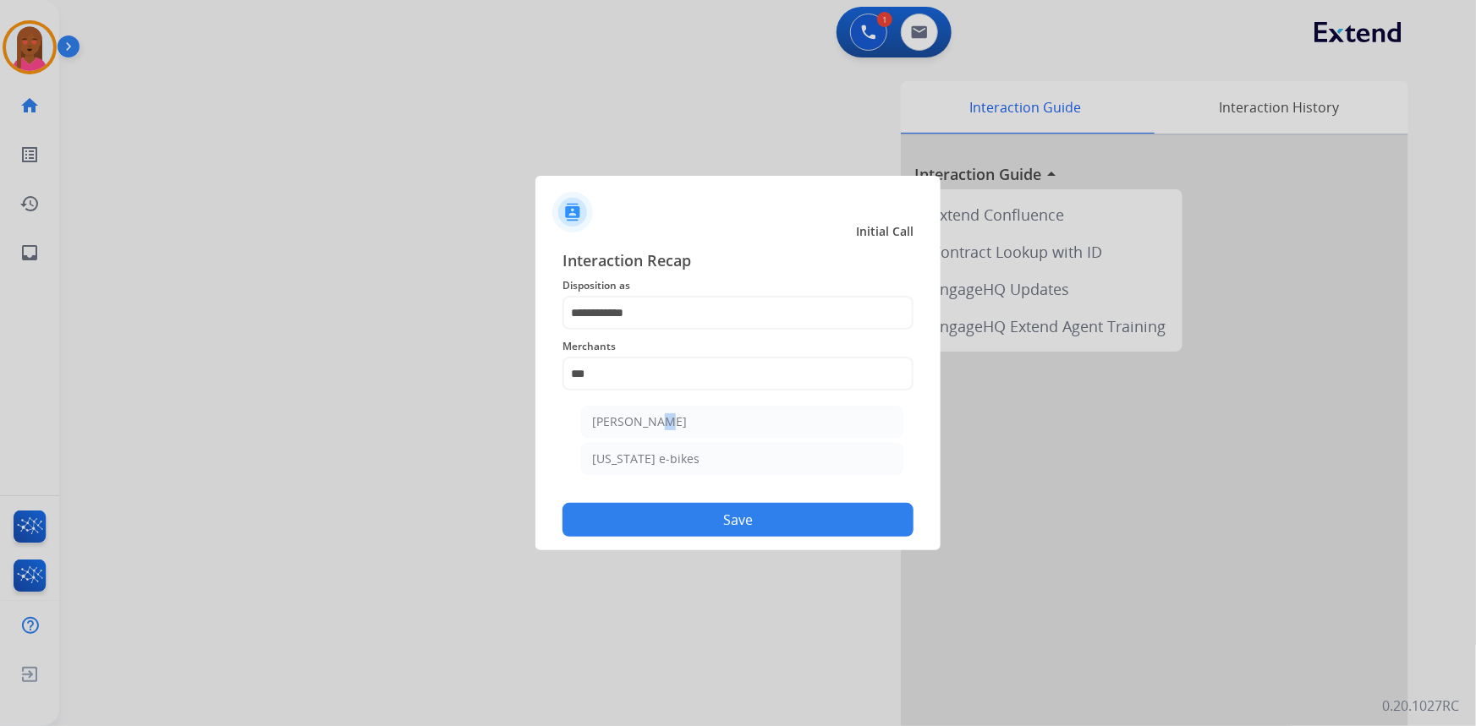
click at [642, 411] on li "[PERSON_NAME]" at bounding box center [742, 422] width 322 height 32
type input "**********"
click at [654, 524] on button "Save" at bounding box center [737, 520] width 351 height 34
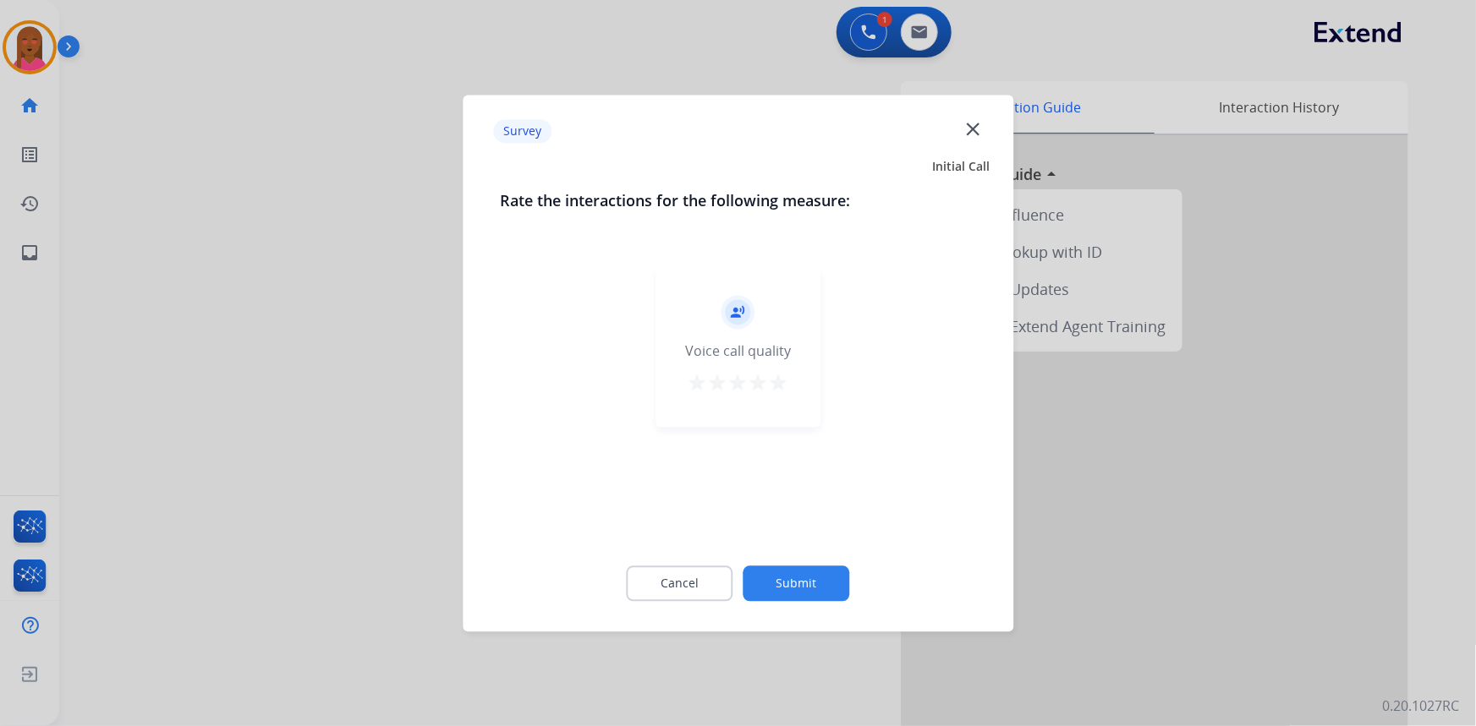
click at [273, 303] on div at bounding box center [738, 363] width 1476 height 726
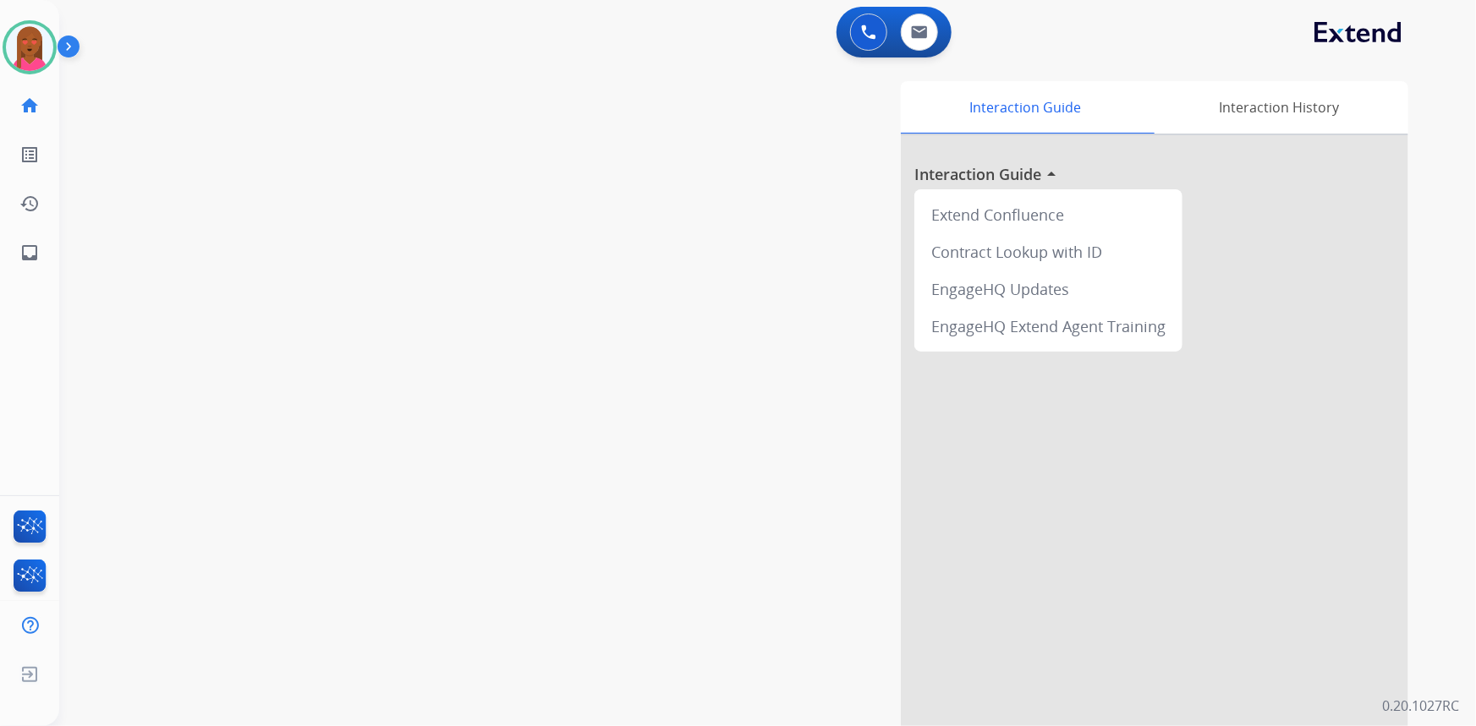
click at [463, 535] on div "swap_horiz Break voice bridge close_fullscreen Connect 3-Way Call merge_type Se…" at bounding box center [747, 413] width 1376 height 705
click at [285, 644] on div "swap_horiz Break voice bridge close_fullscreen Connect 3-Way Call merge_type Se…" at bounding box center [747, 413] width 1376 height 705
click at [868, 25] on img at bounding box center [868, 32] width 15 height 15
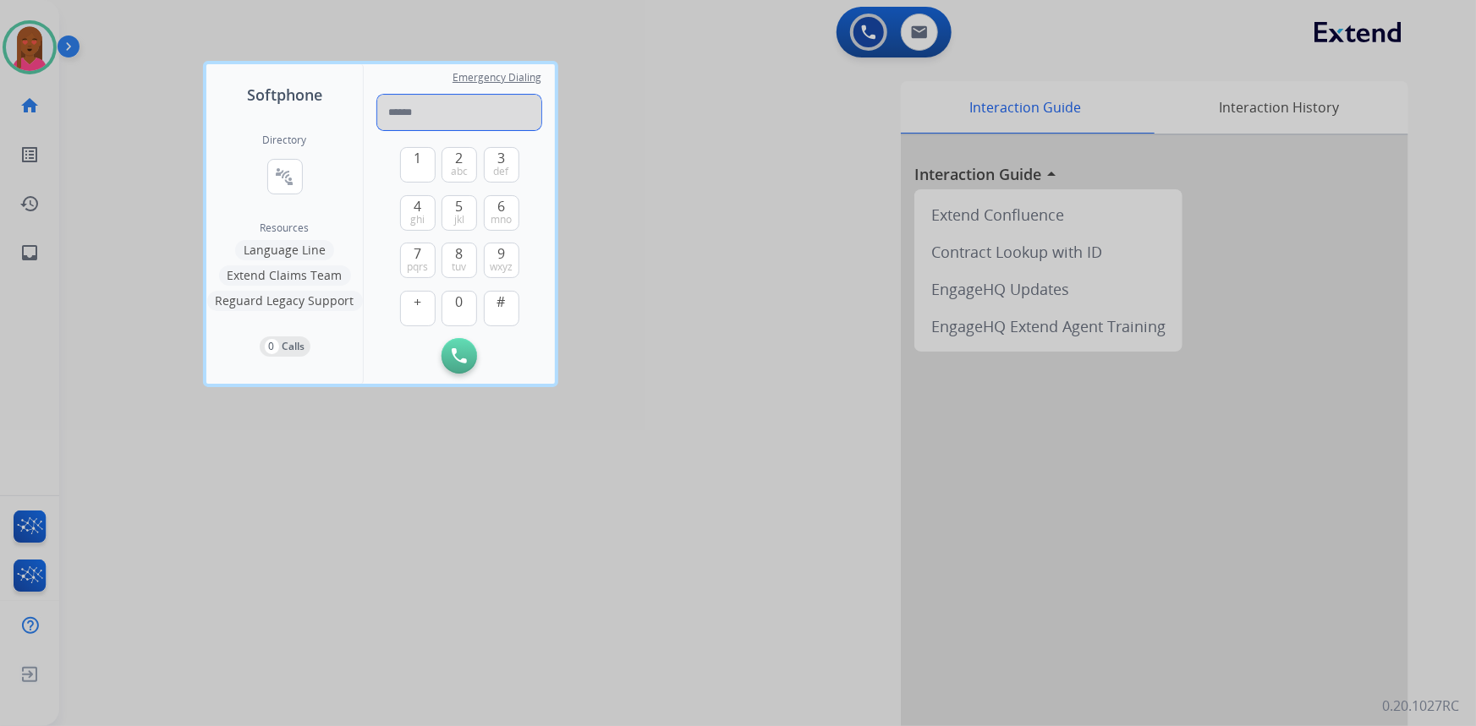
paste input "**********"
click at [398, 112] on input "**********" at bounding box center [459, 113] width 164 height 36
click at [396, 112] on input "**********" at bounding box center [459, 113] width 164 height 36
type input "**********"
drag, startPoint x: 457, startPoint y: 352, endPoint x: 443, endPoint y: 352, distance: 13.5
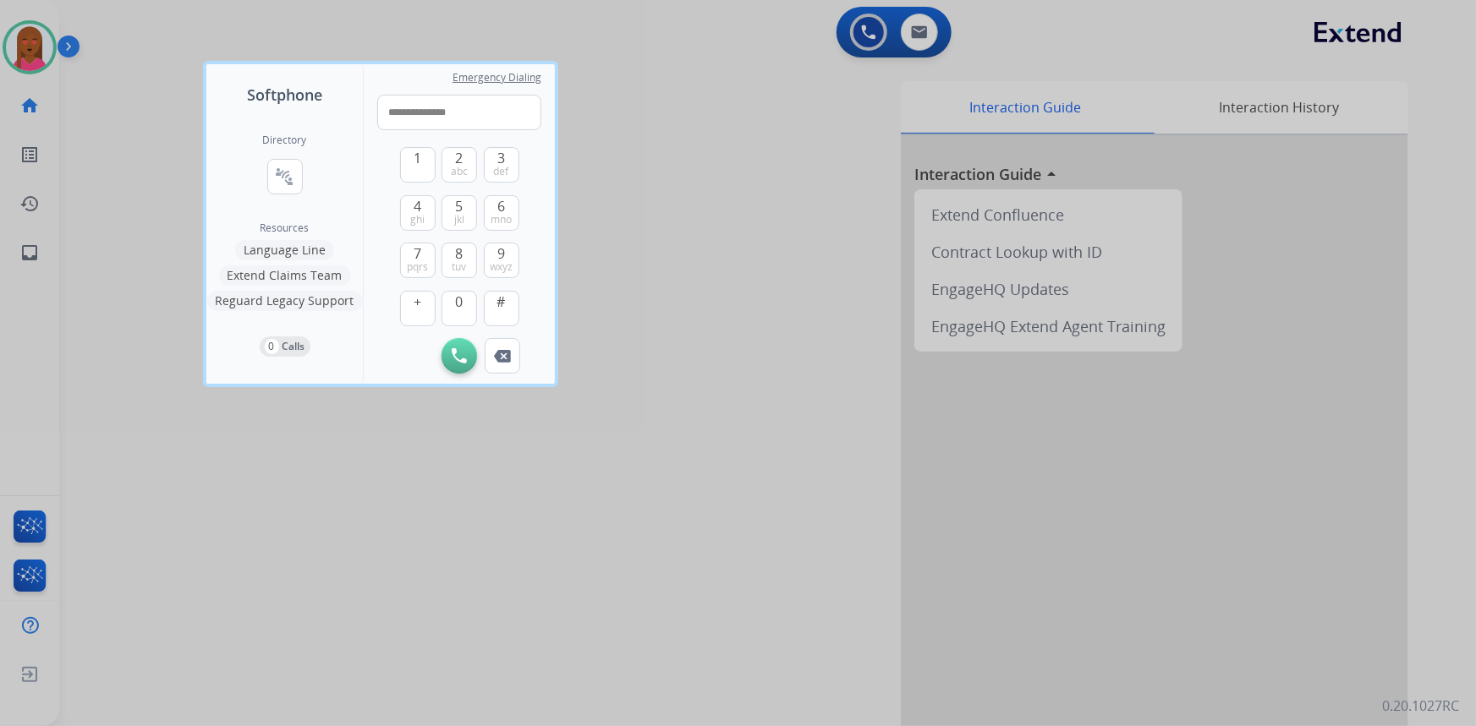
click at [457, 352] on img at bounding box center [459, 355] width 15 height 15
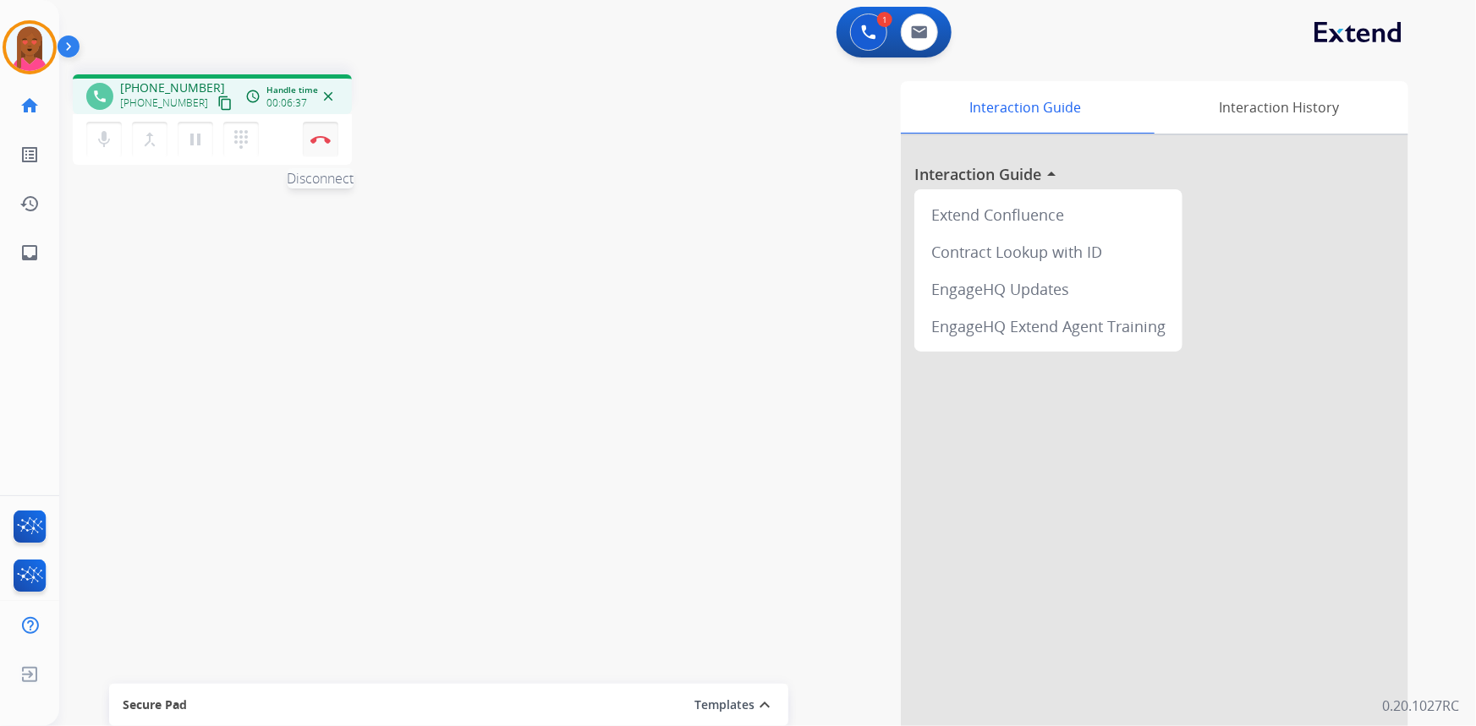
click at [331, 135] on button "Disconnect" at bounding box center [321, 140] width 36 height 36
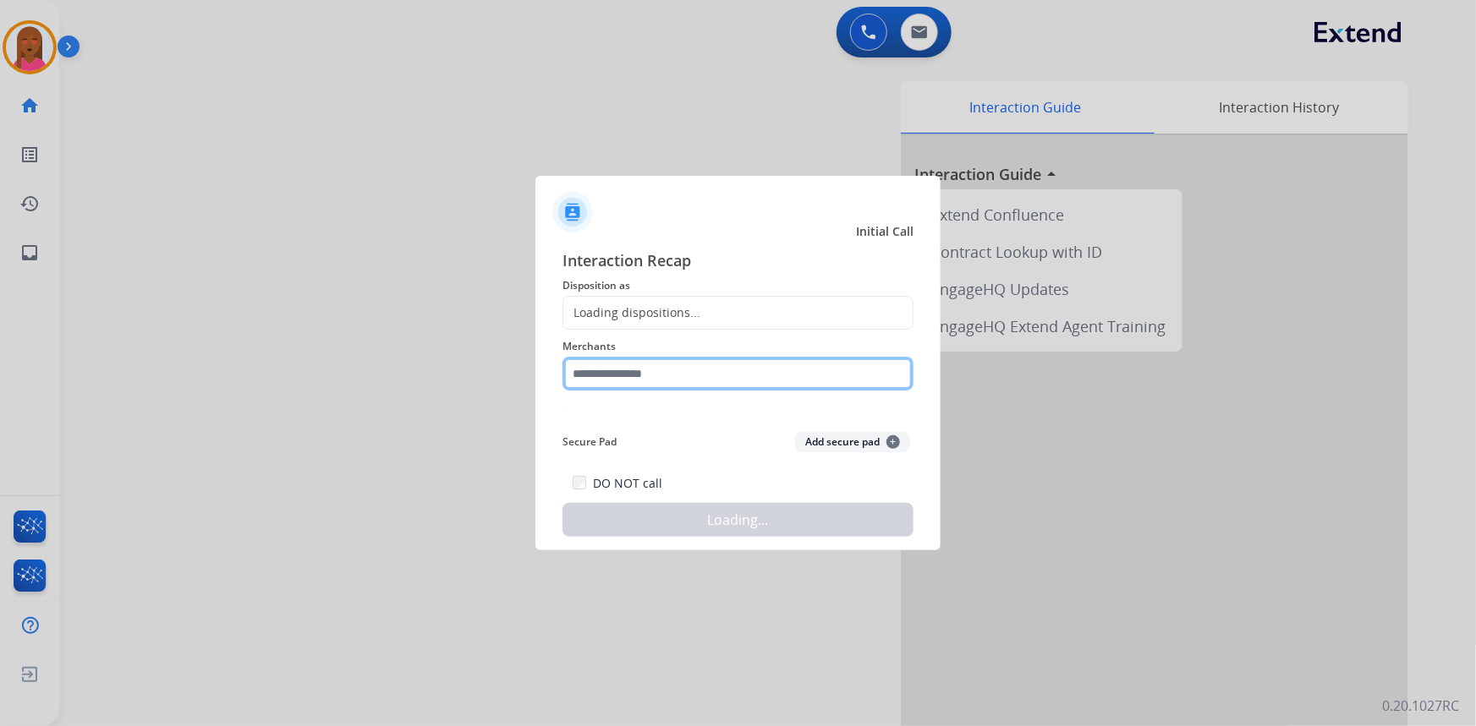
click at [723, 379] on input "text" at bounding box center [737, 374] width 351 height 34
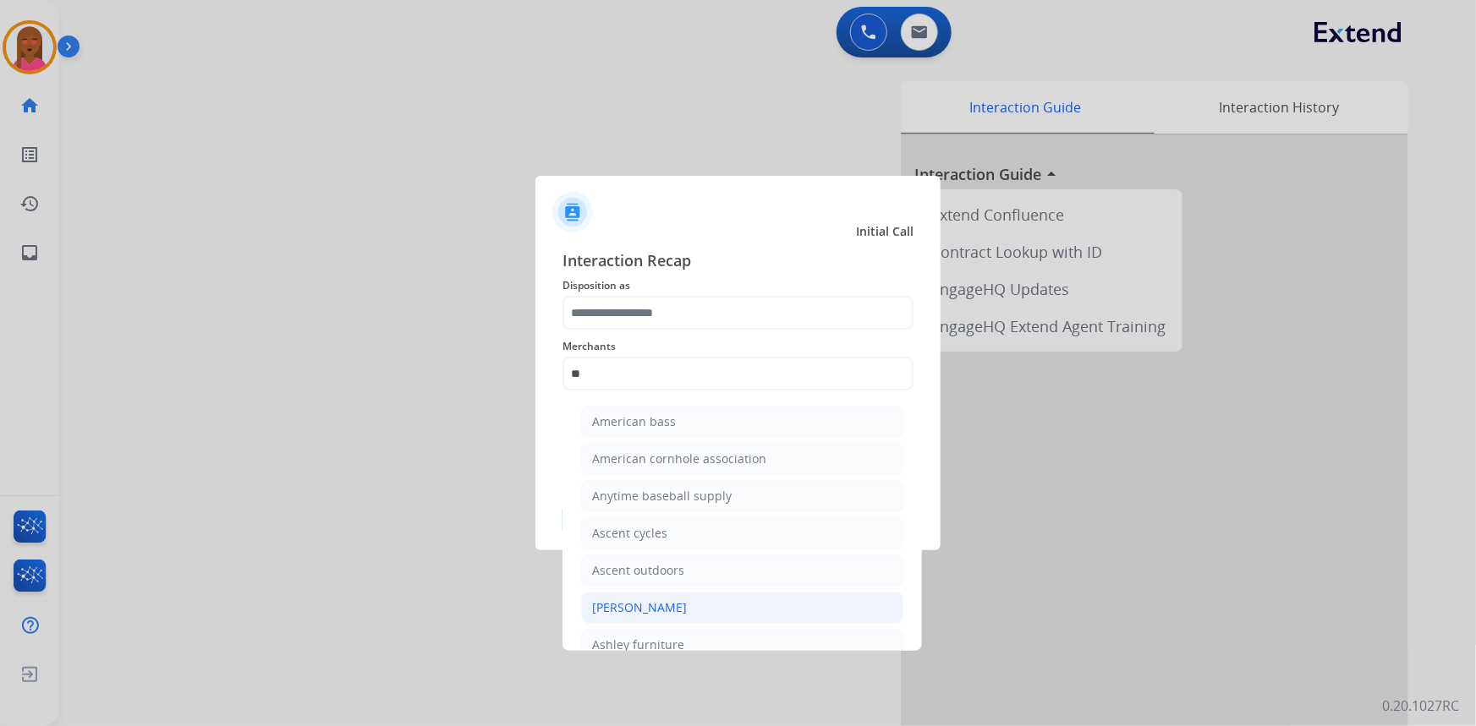
drag, startPoint x: 703, startPoint y: 609, endPoint x: 695, endPoint y: 520, distance: 89.1
click at [703, 608] on li "[PERSON_NAME]" at bounding box center [742, 608] width 322 height 32
type input "**********"
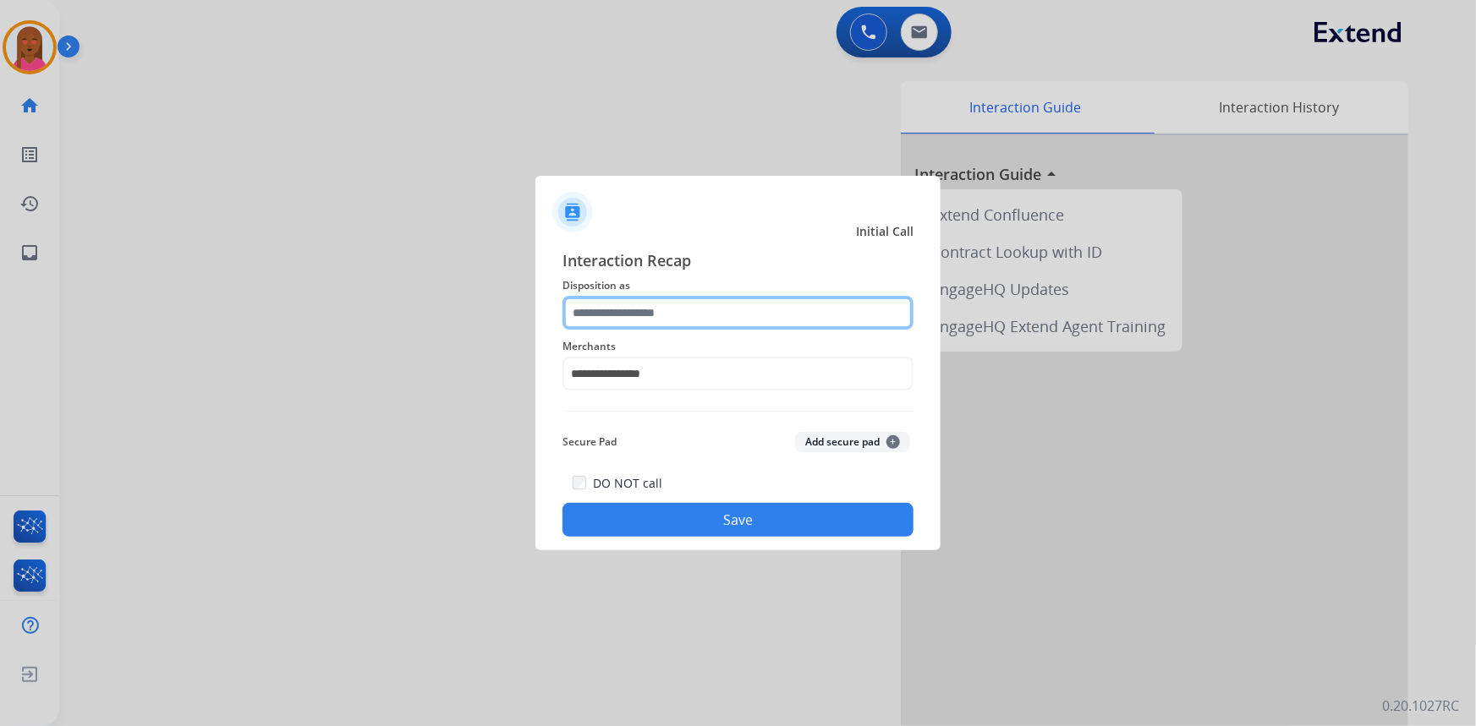
click at [692, 315] on input "text" at bounding box center [737, 313] width 351 height 34
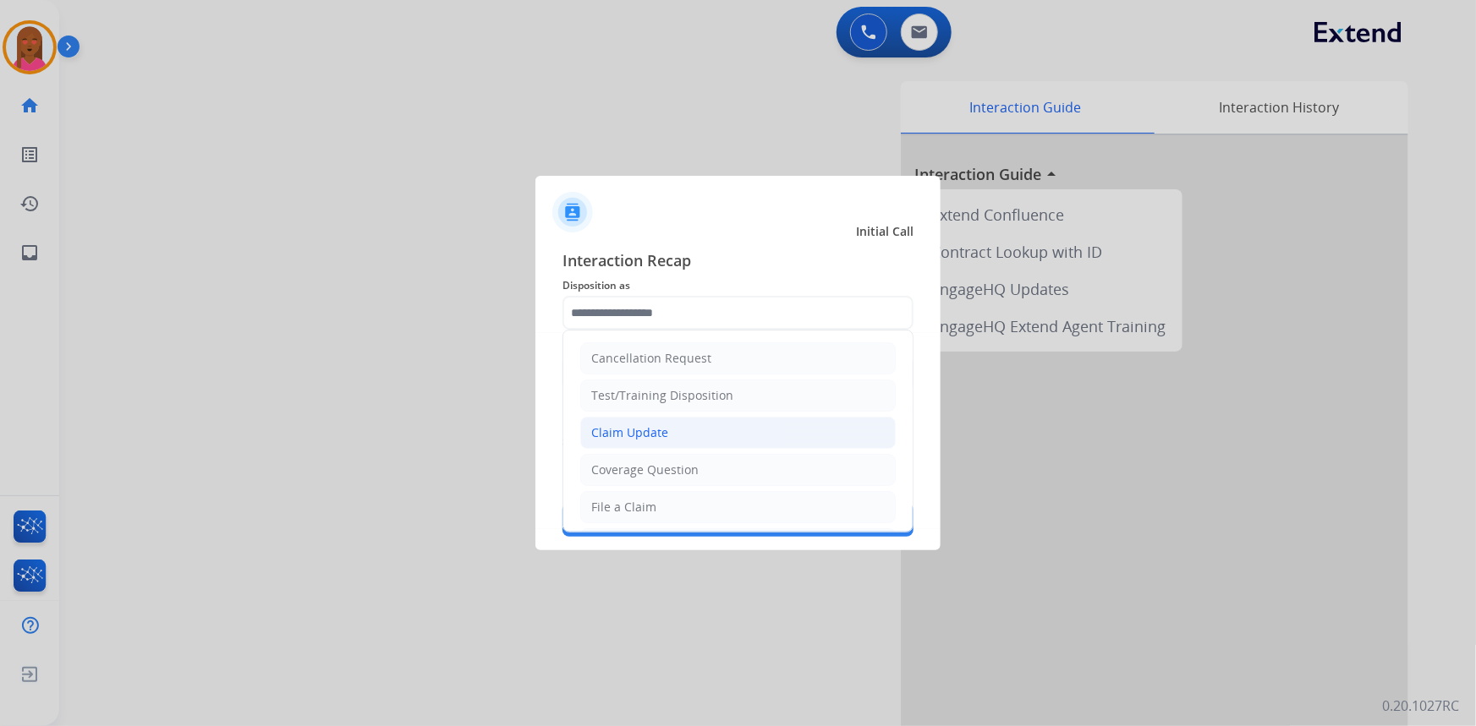
click at [669, 438] on li "Claim Update" at bounding box center [737, 433] width 315 height 32
type input "**********"
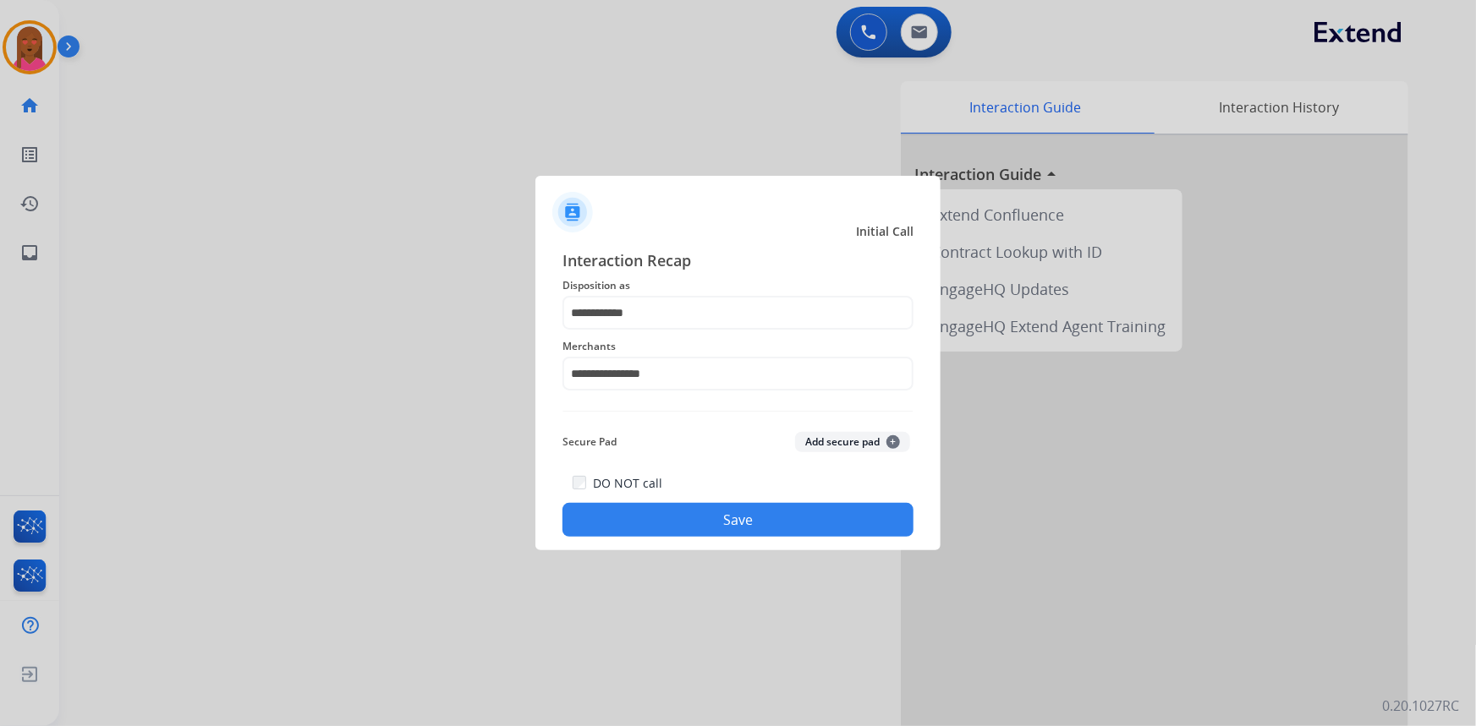
click at [735, 509] on button "Save" at bounding box center [737, 520] width 351 height 34
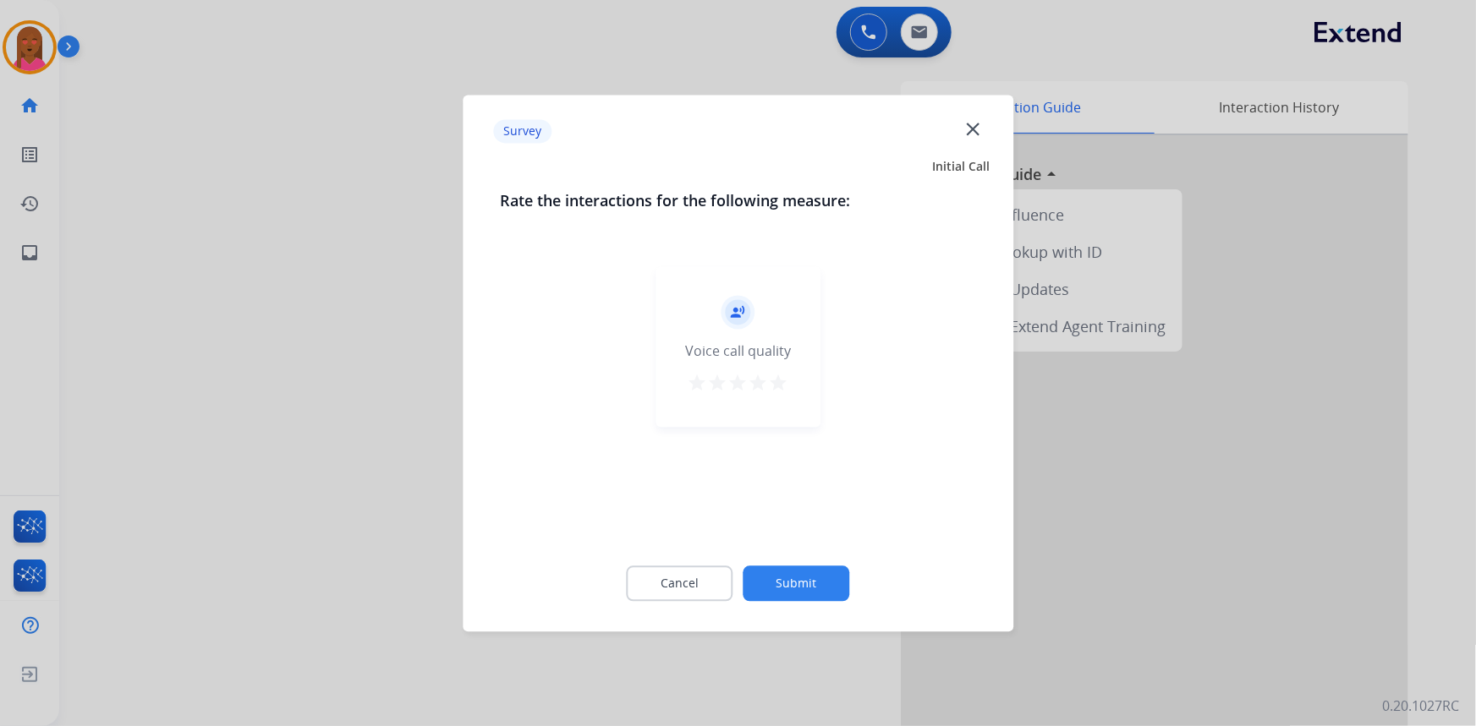
click at [968, 130] on mat-icon "close" at bounding box center [973, 129] width 22 height 22
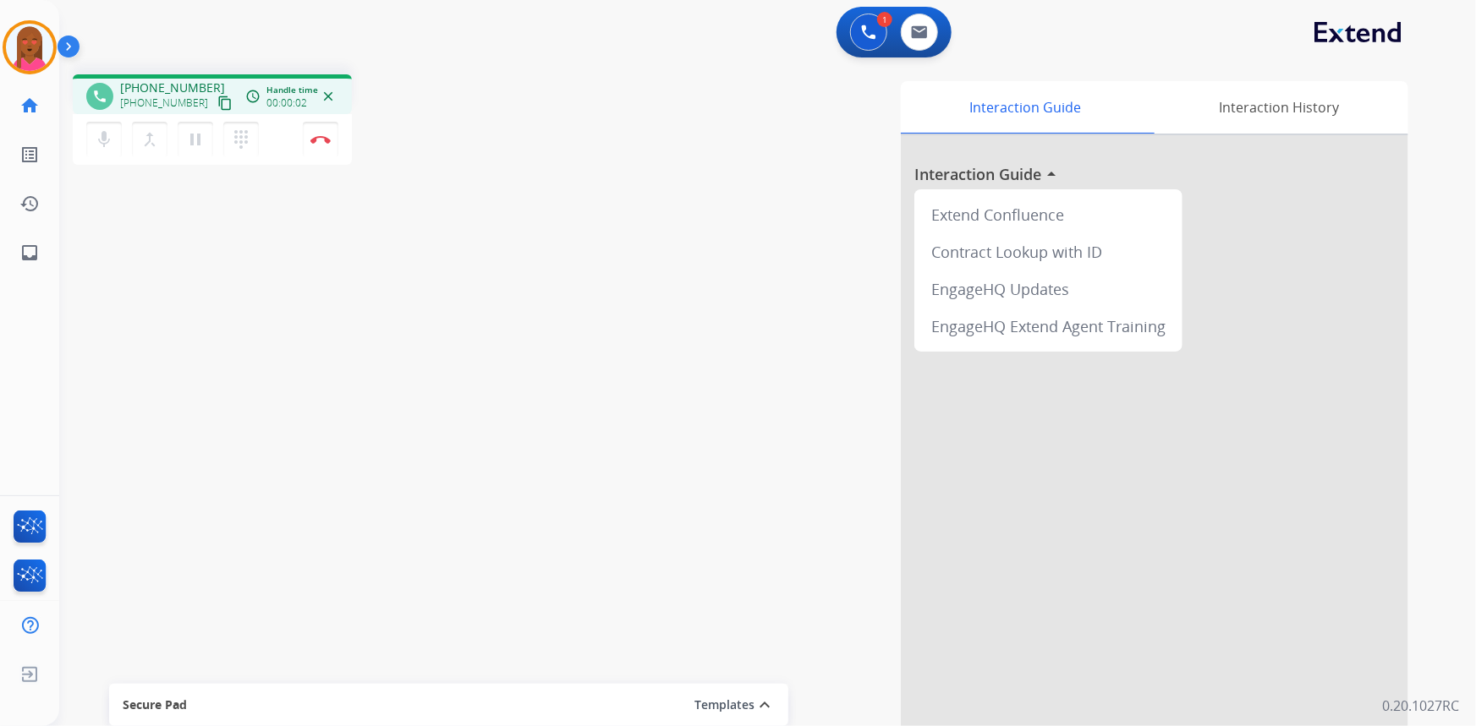
click at [217, 107] on mat-icon "content_copy" at bounding box center [224, 103] width 15 height 15
click at [805, 157] on div "Interaction Guide Interaction History Interaction Guide arrow_drop_up Extend Co…" at bounding box center [975, 423] width 865 height 685
click at [914, 37] on img at bounding box center [919, 32] width 17 height 14
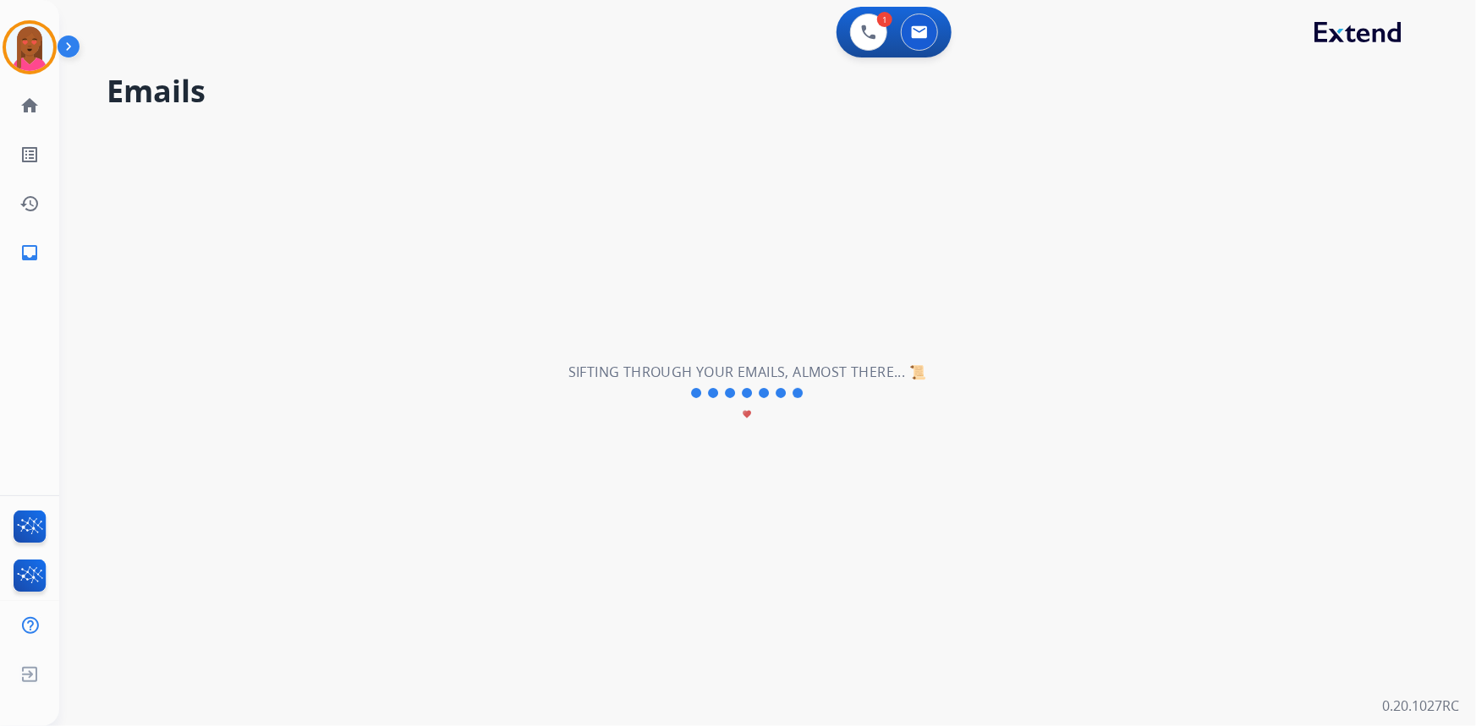
click at [935, 408] on div "**********" at bounding box center [747, 394] width 1376 height 666
click at [913, 39] on button at bounding box center [919, 32] width 37 height 37
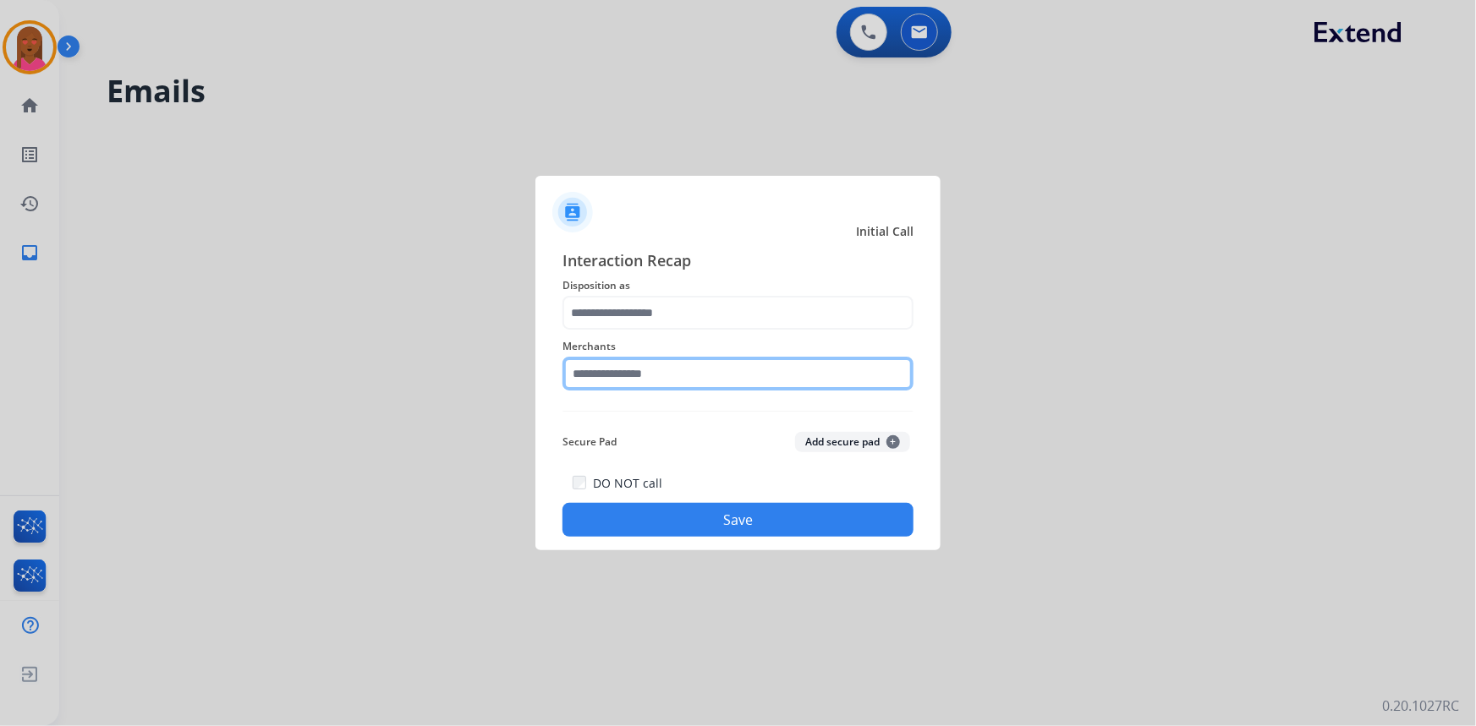
click at [735, 385] on input "text" at bounding box center [737, 374] width 351 height 34
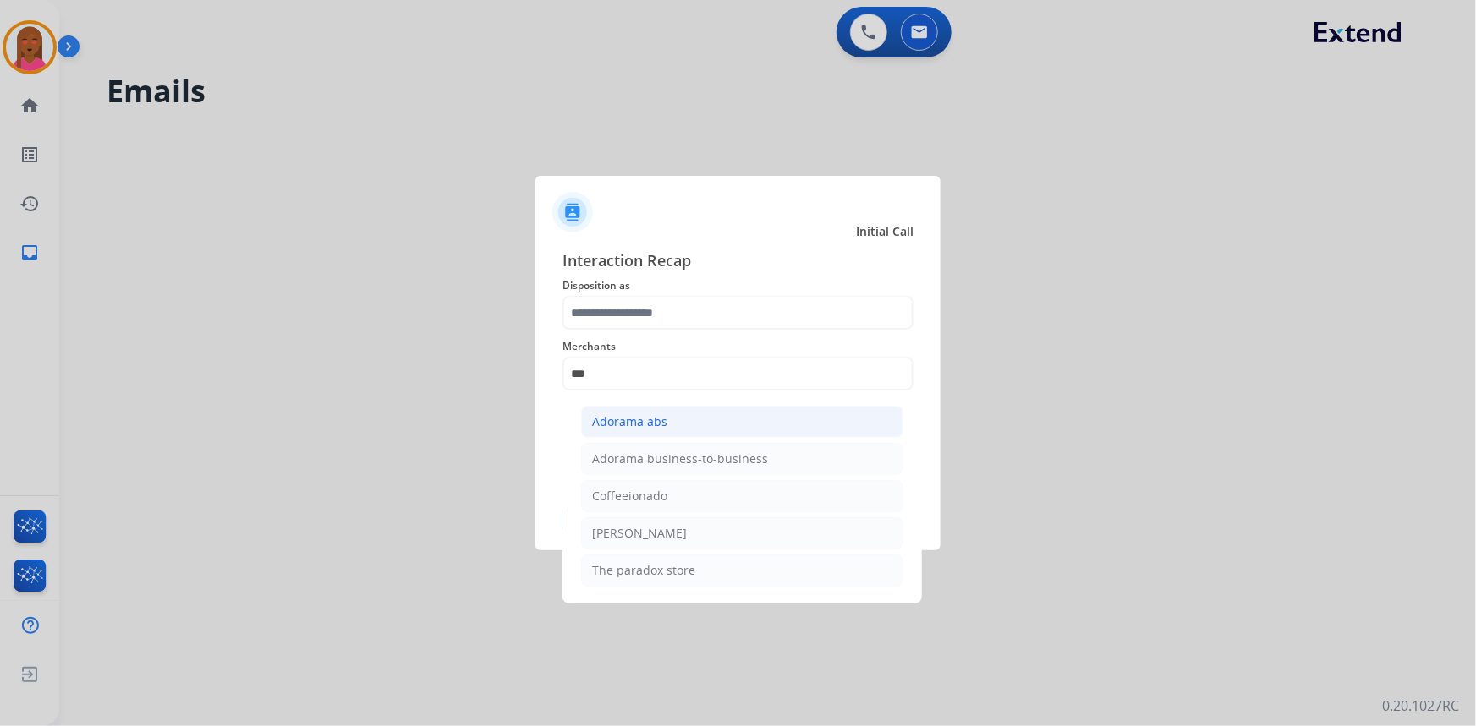
click at [668, 420] on li "Adorama abs" at bounding box center [742, 422] width 322 height 32
type input "**********"
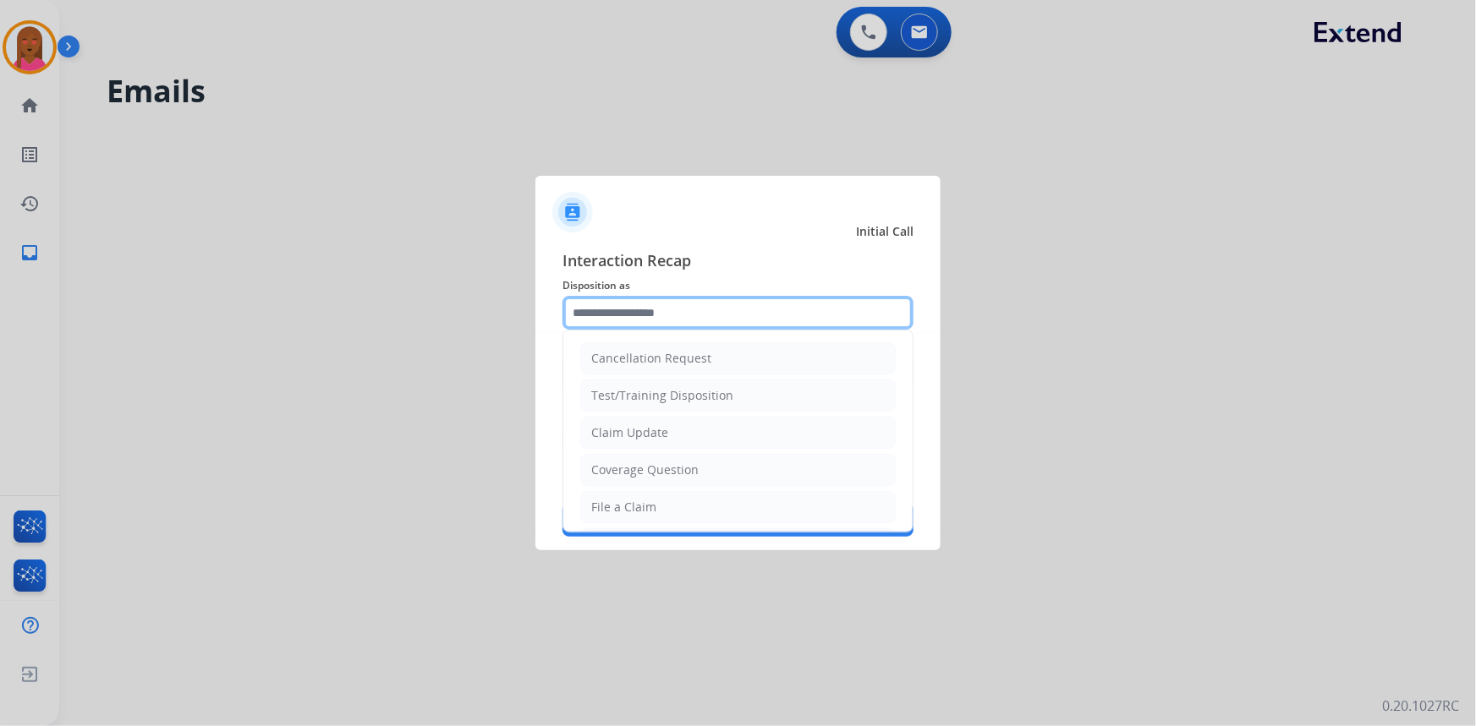
drag, startPoint x: 686, startPoint y: 296, endPoint x: 684, endPoint y: 362, distance: 66.0
click at [686, 298] on input "text" at bounding box center [737, 313] width 351 height 34
click at [671, 427] on li "Claim Update" at bounding box center [737, 433] width 315 height 32
type input "**********"
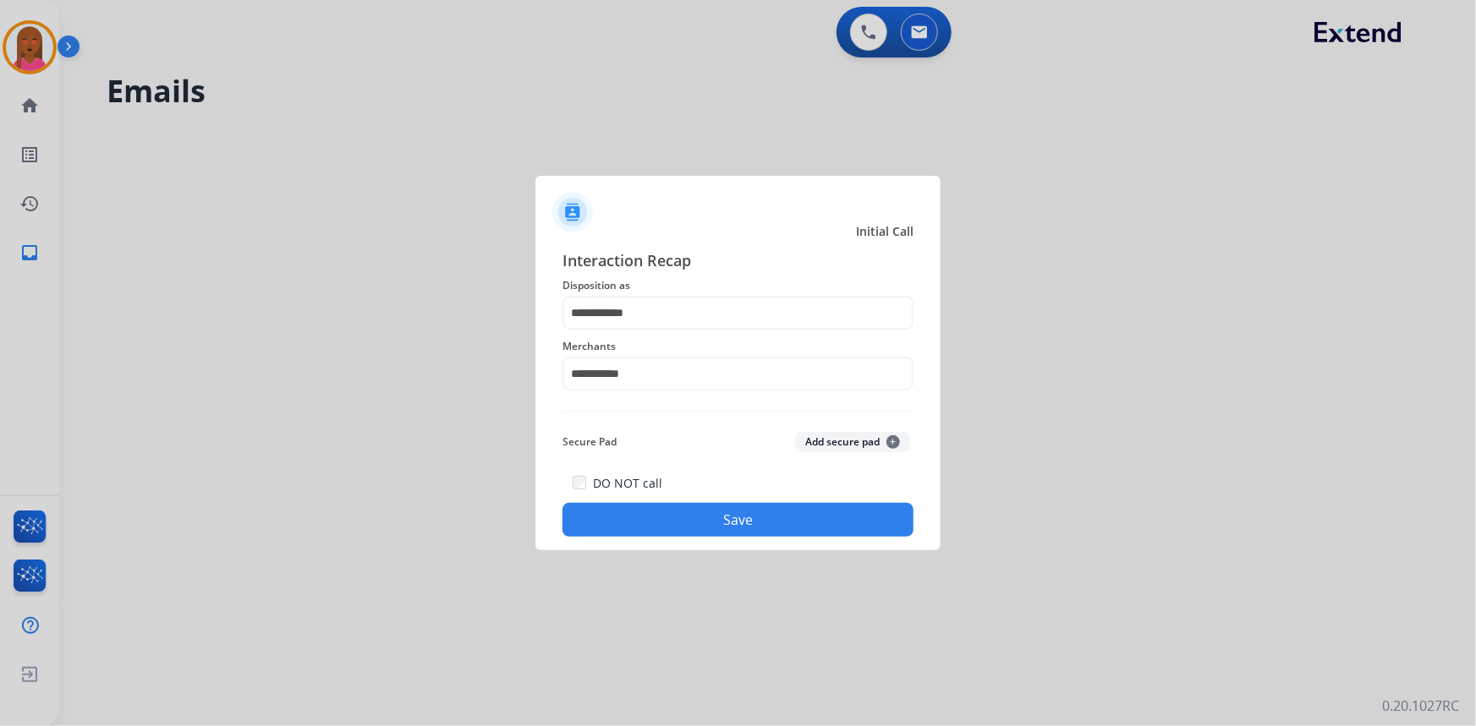
click at [710, 511] on button "Save" at bounding box center [737, 520] width 351 height 34
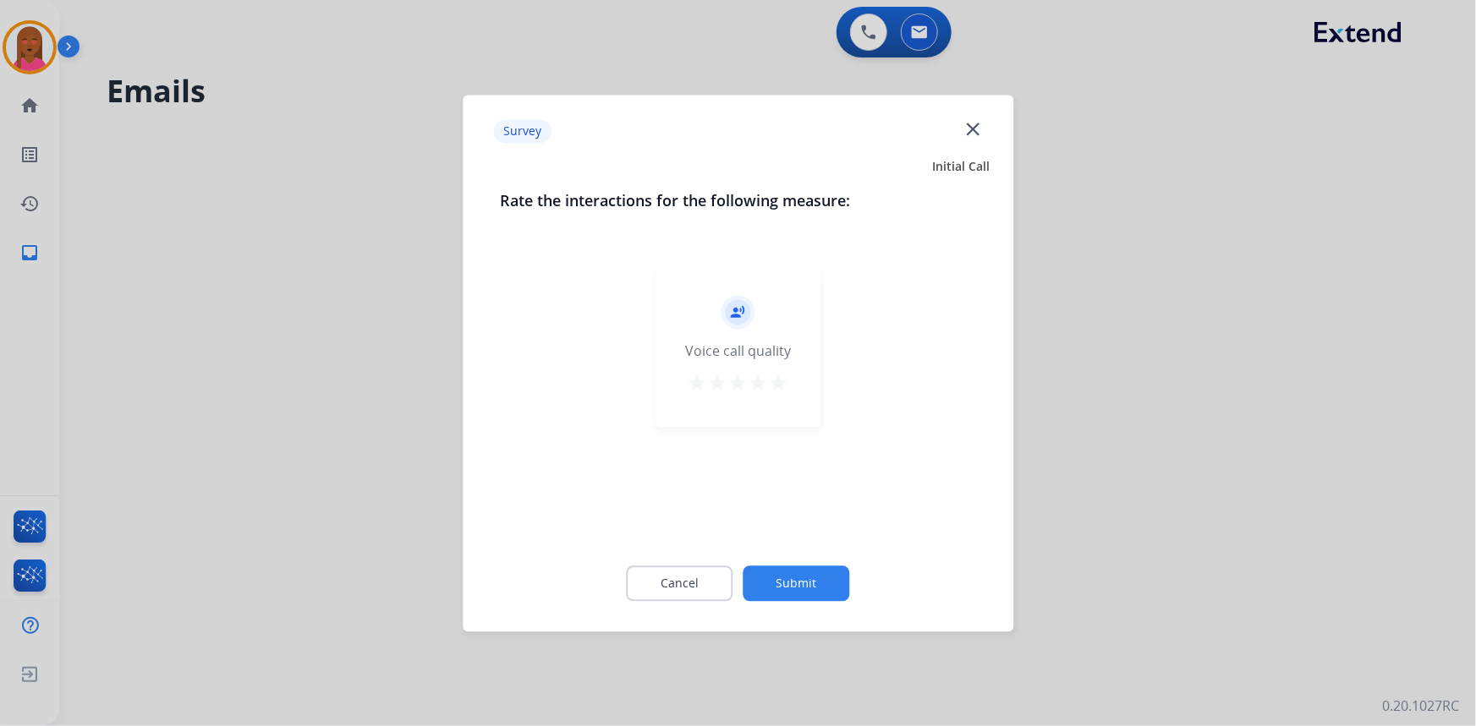
click at [971, 125] on mat-icon "close" at bounding box center [973, 129] width 22 height 22
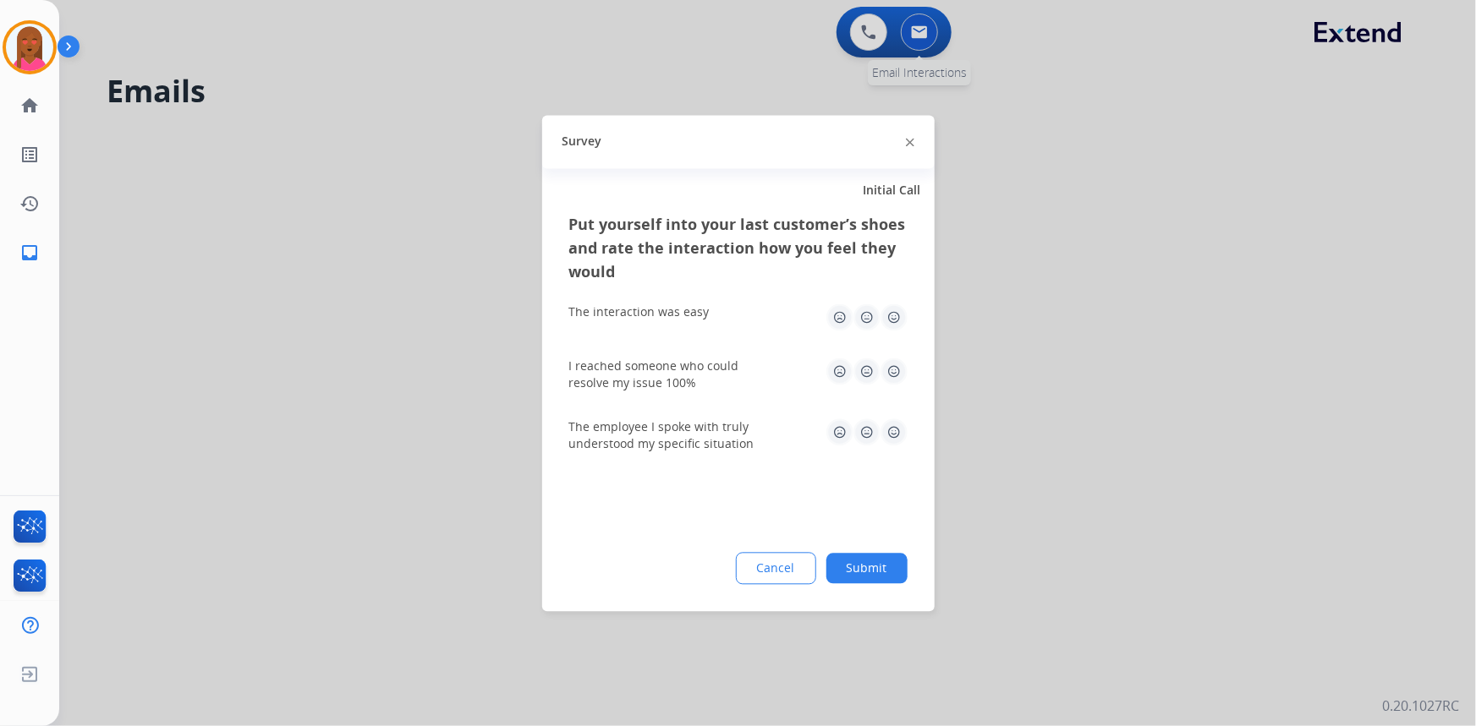
drag, startPoint x: 926, startPoint y: 11, endPoint x: 924, endPoint y: 26, distance: 15.3
click at [926, 16] on div at bounding box center [738, 363] width 1476 height 726
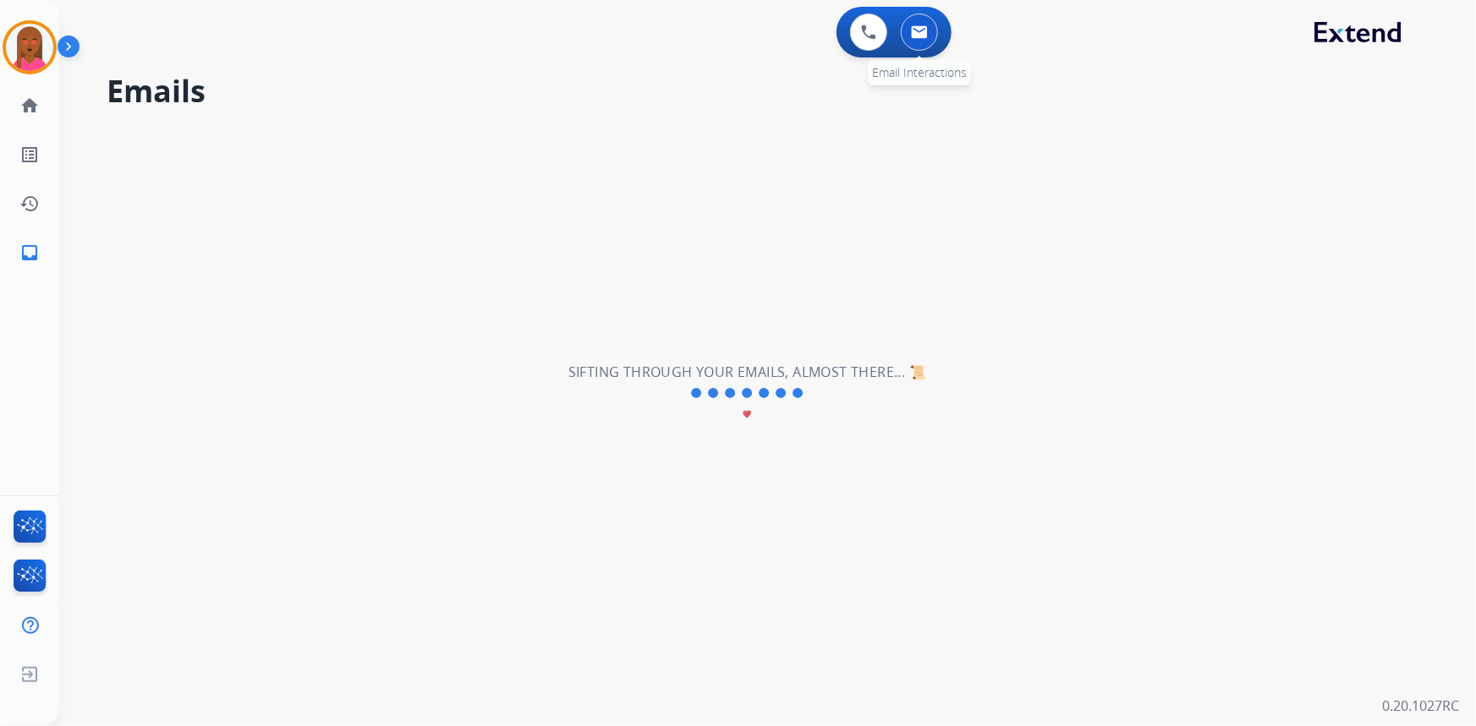
click at [924, 26] on img at bounding box center [919, 32] width 17 height 14
click at [925, 38] on img at bounding box center [919, 32] width 17 height 14
click at [33, 92] on link "home Home" at bounding box center [29, 105] width 47 height 47
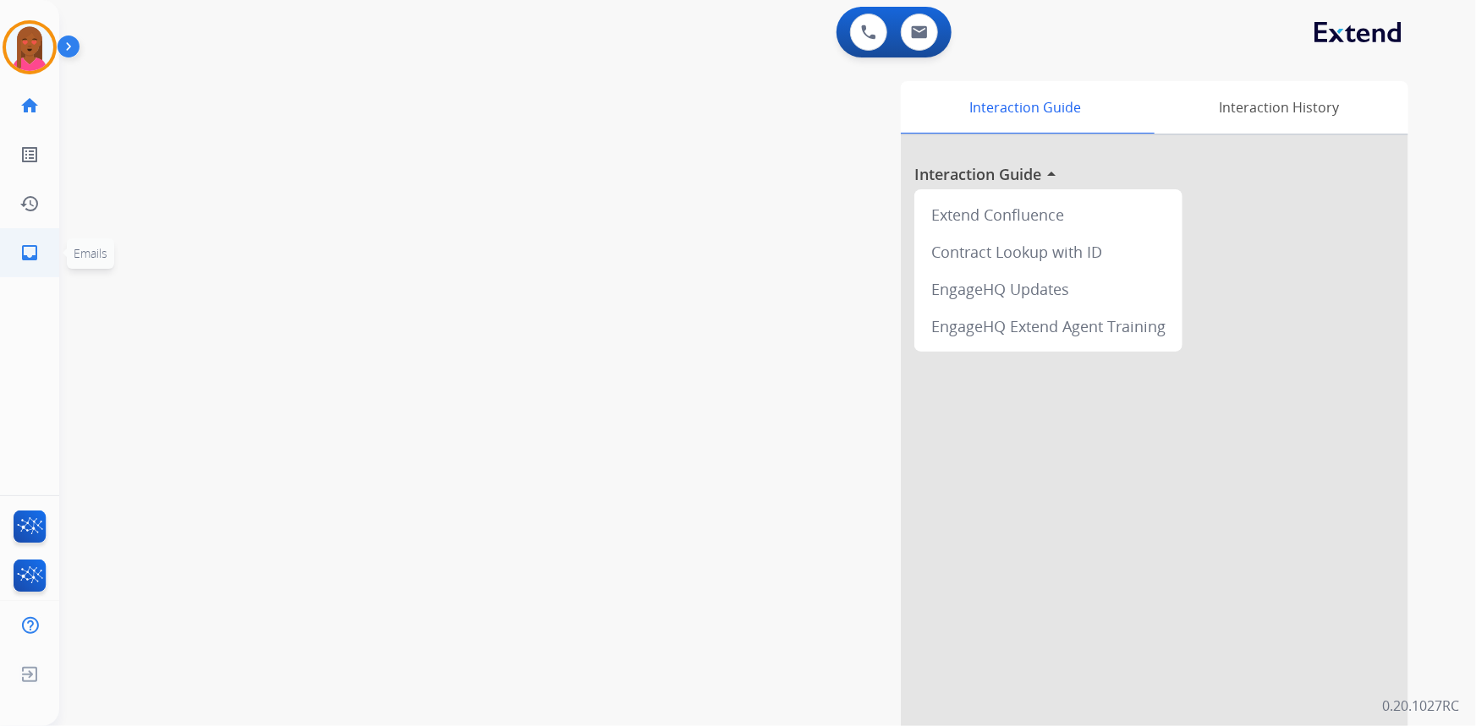
click at [35, 249] on mat-icon "inbox" at bounding box center [29, 253] width 20 height 20
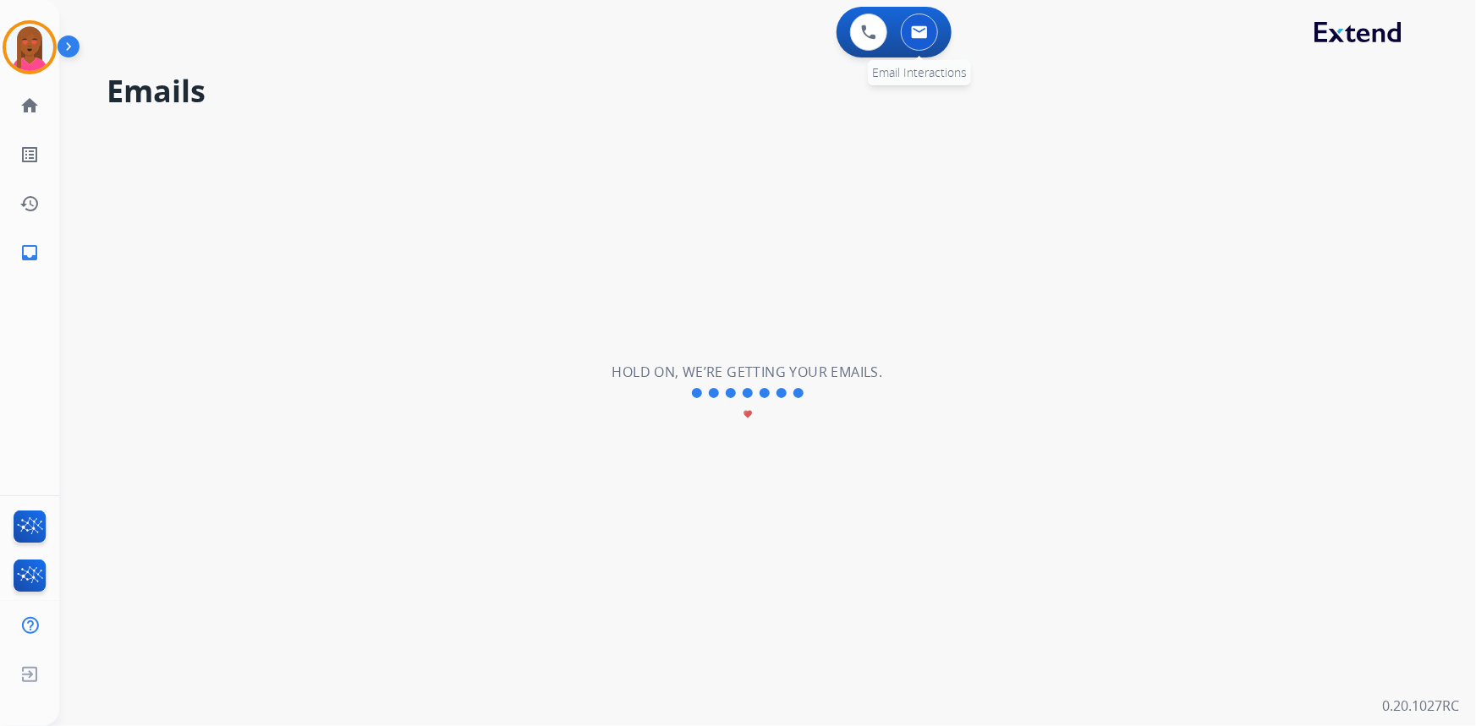
click at [922, 34] on img at bounding box center [919, 32] width 17 height 14
click at [921, 35] on img at bounding box center [919, 32] width 17 height 14
click at [34, 38] on img at bounding box center [29, 47] width 47 height 47
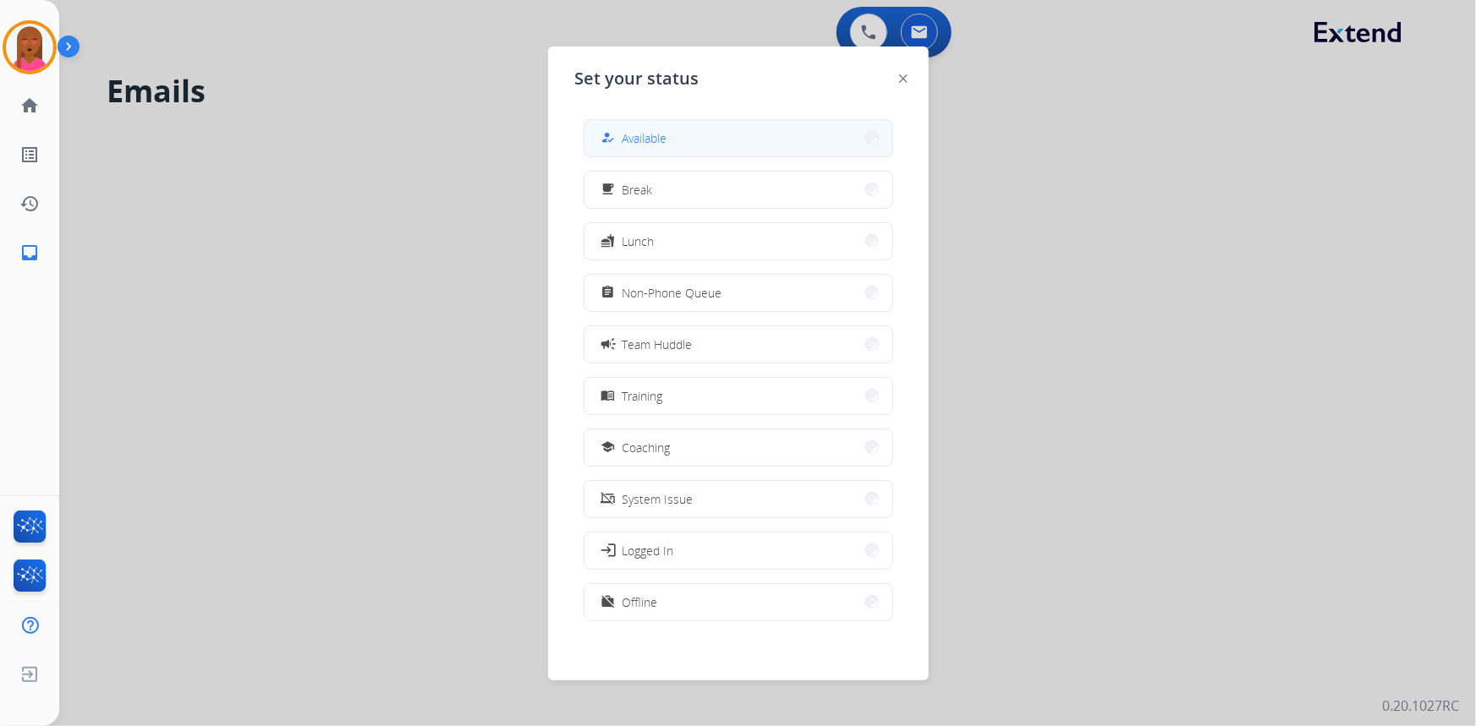
click at [654, 133] on span "Available" at bounding box center [644, 138] width 45 height 18
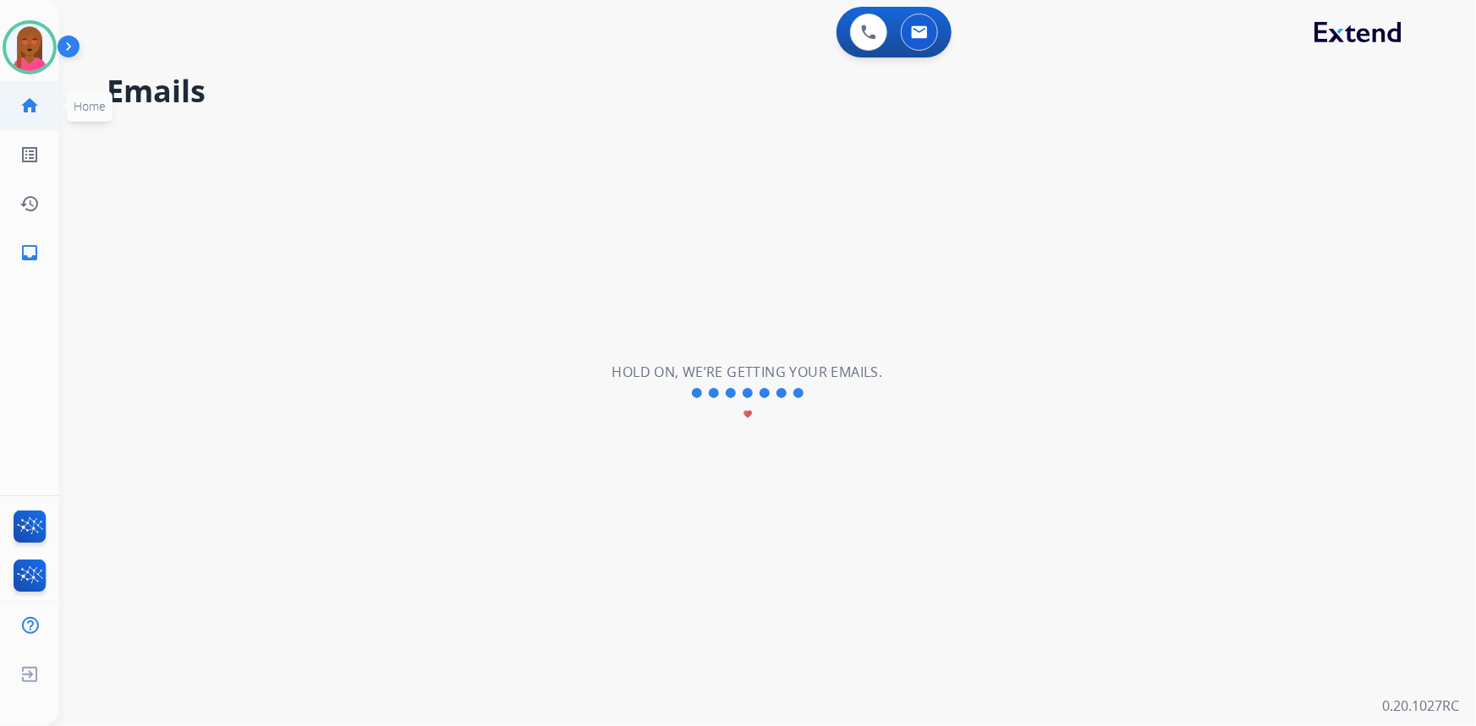
click at [34, 102] on mat-icon "home" at bounding box center [29, 106] width 20 height 20
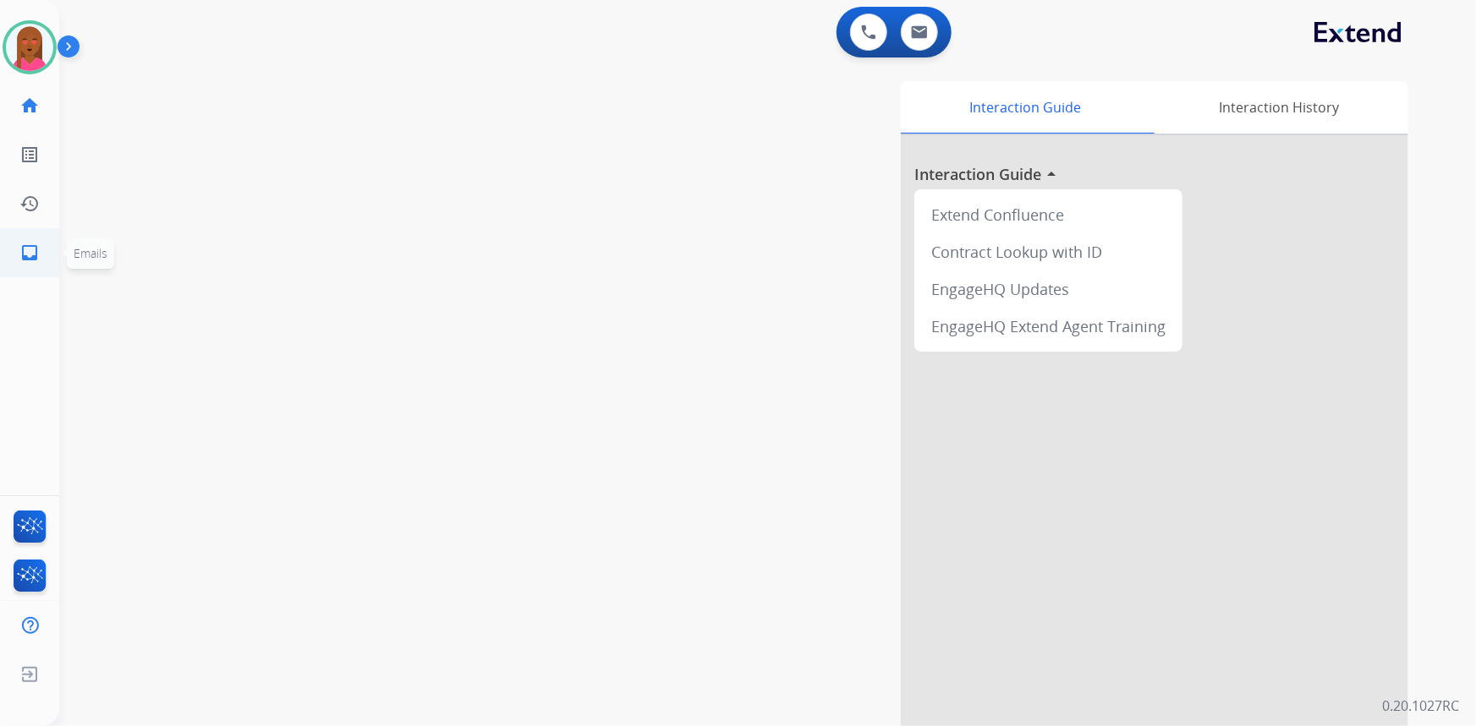
click at [15, 244] on link "inbox Emails" at bounding box center [29, 252] width 47 height 47
select select "**********"
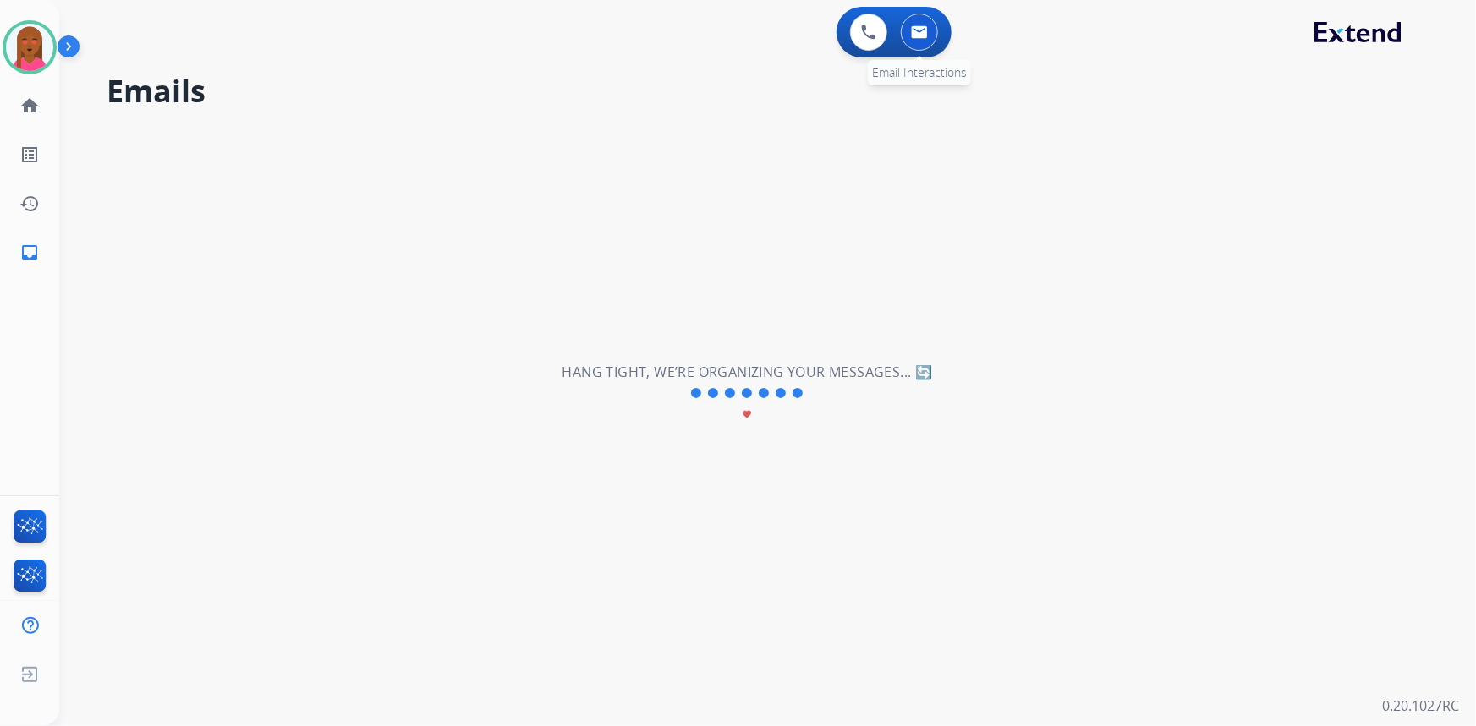
click at [922, 31] on img at bounding box center [919, 32] width 17 height 14
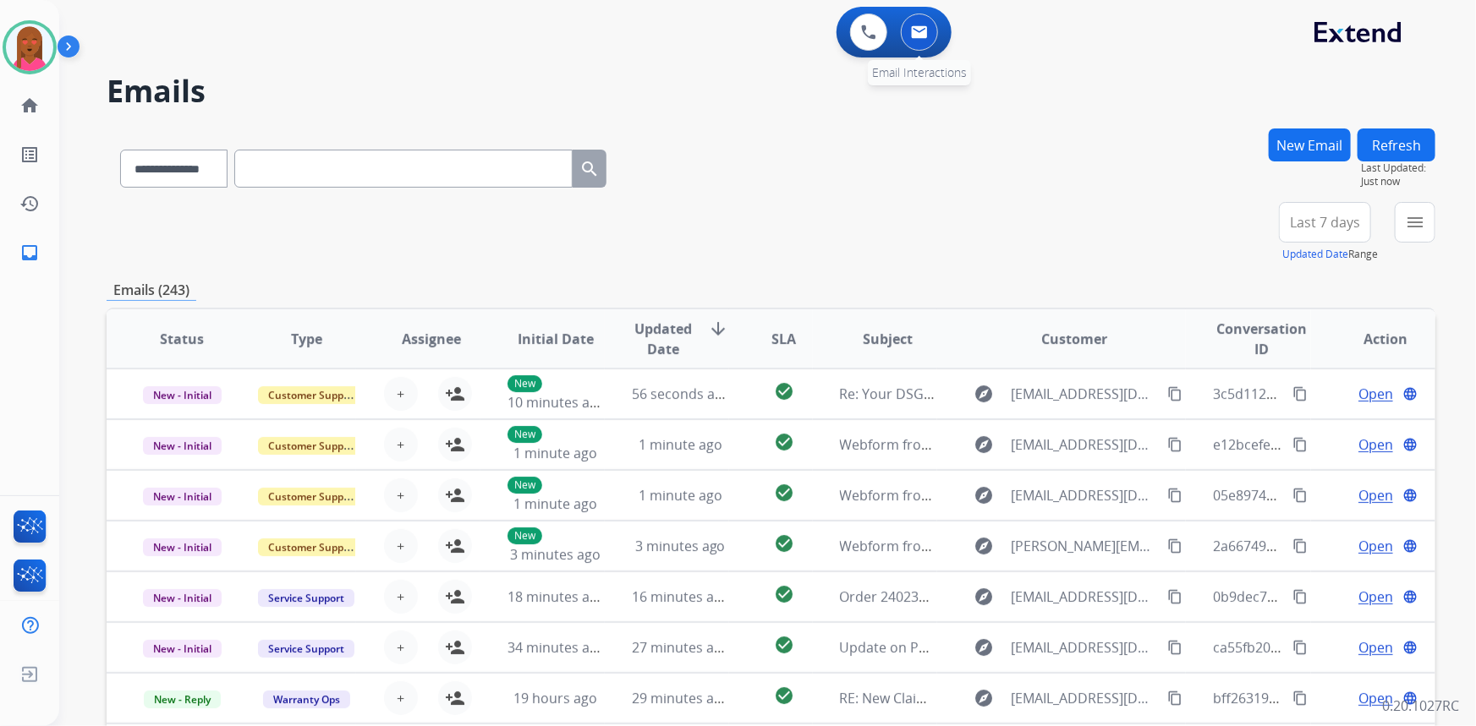
click at [918, 30] on img at bounding box center [919, 32] width 17 height 14
click at [1295, 144] on button "New Email" at bounding box center [1310, 145] width 82 height 33
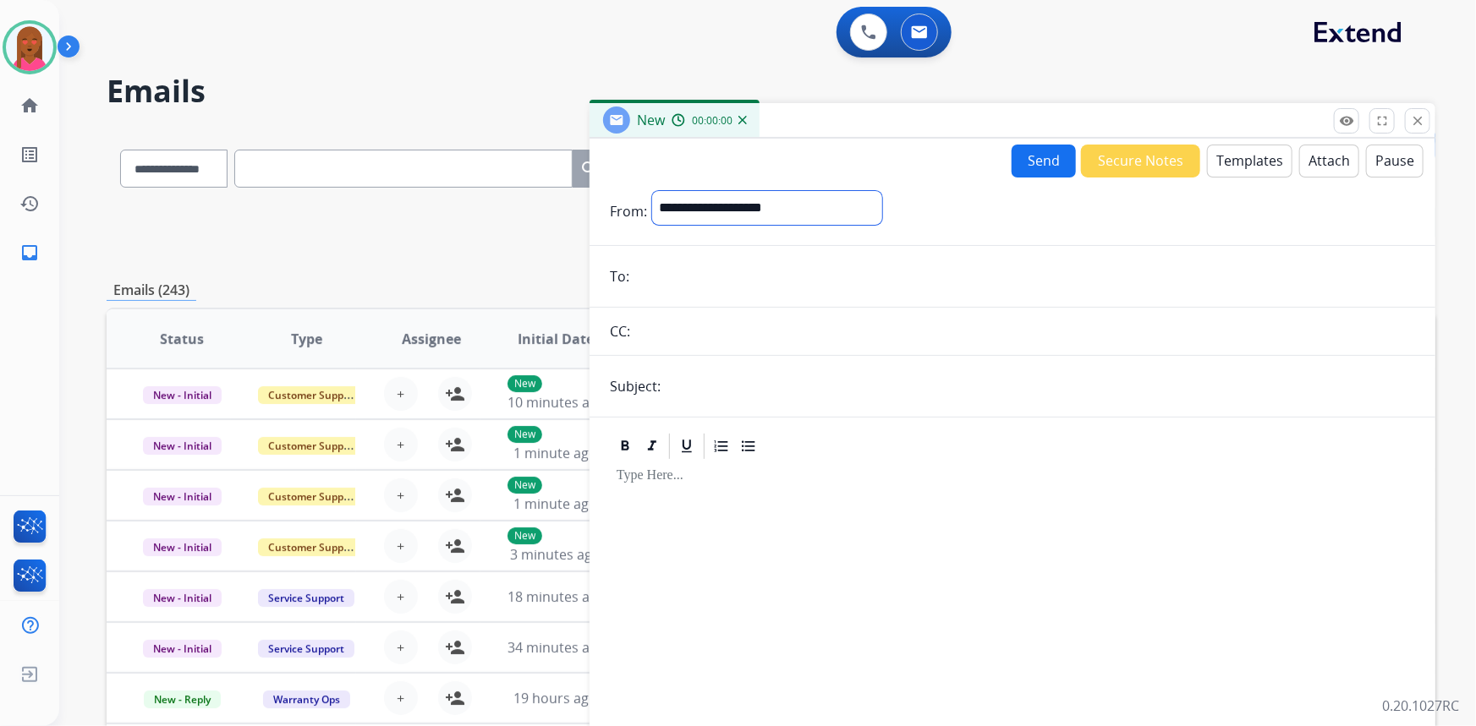
drag, startPoint x: 851, startPoint y: 210, endPoint x: 836, endPoint y: 210, distance: 14.4
click at [851, 210] on select "**********" at bounding box center [767, 208] width 230 height 34
select select "**********"
click at [652, 191] on select "**********" at bounding box center [767, 208] width 230 height 34
click at [755, 271] on input "email" at bounding box center [1024, 278] width 781 height 34
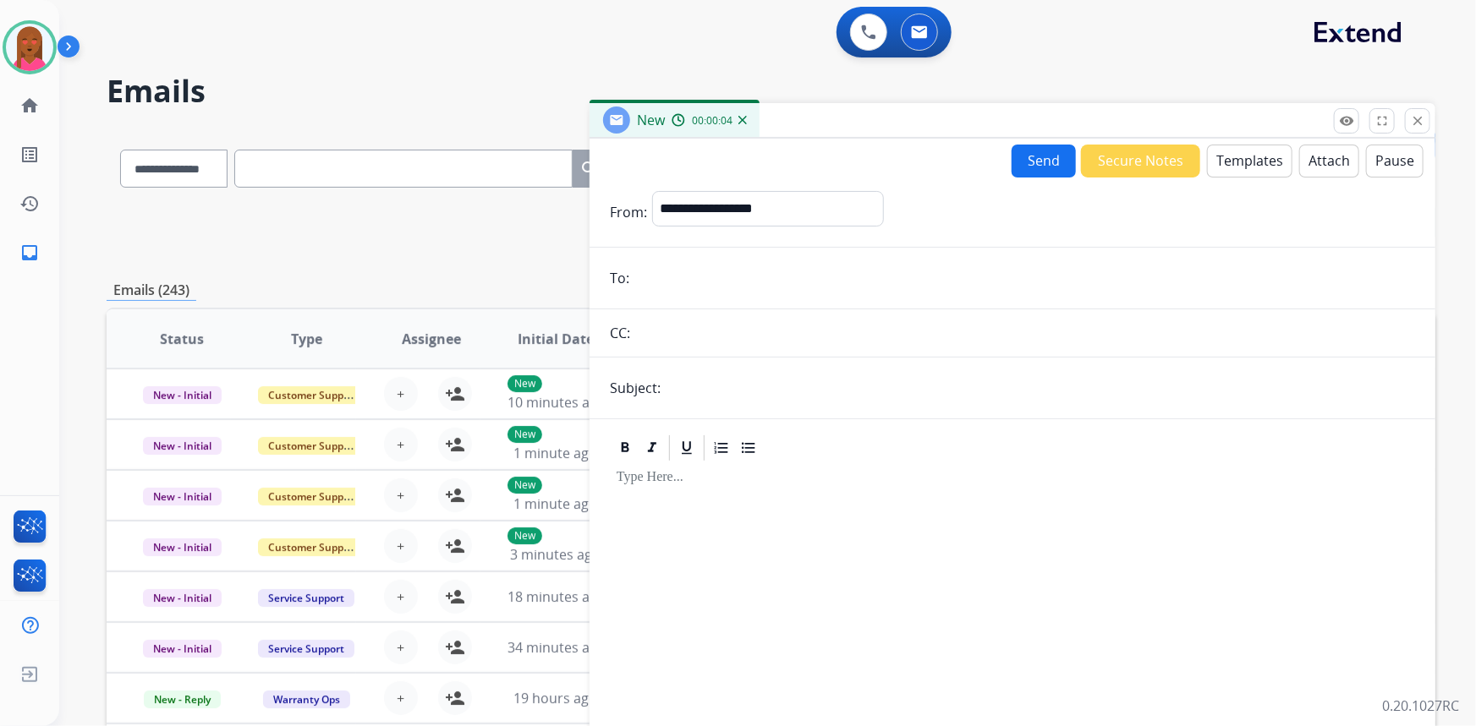
paste input "**********"
type input "**********"
click at [699, 386] on input "text" at bounding box center [1040, 388] width 749 height 34
type input "**********"
click at [1235, 151] on button "Templates" at bounding box center [1249, 161] width 85 height 33
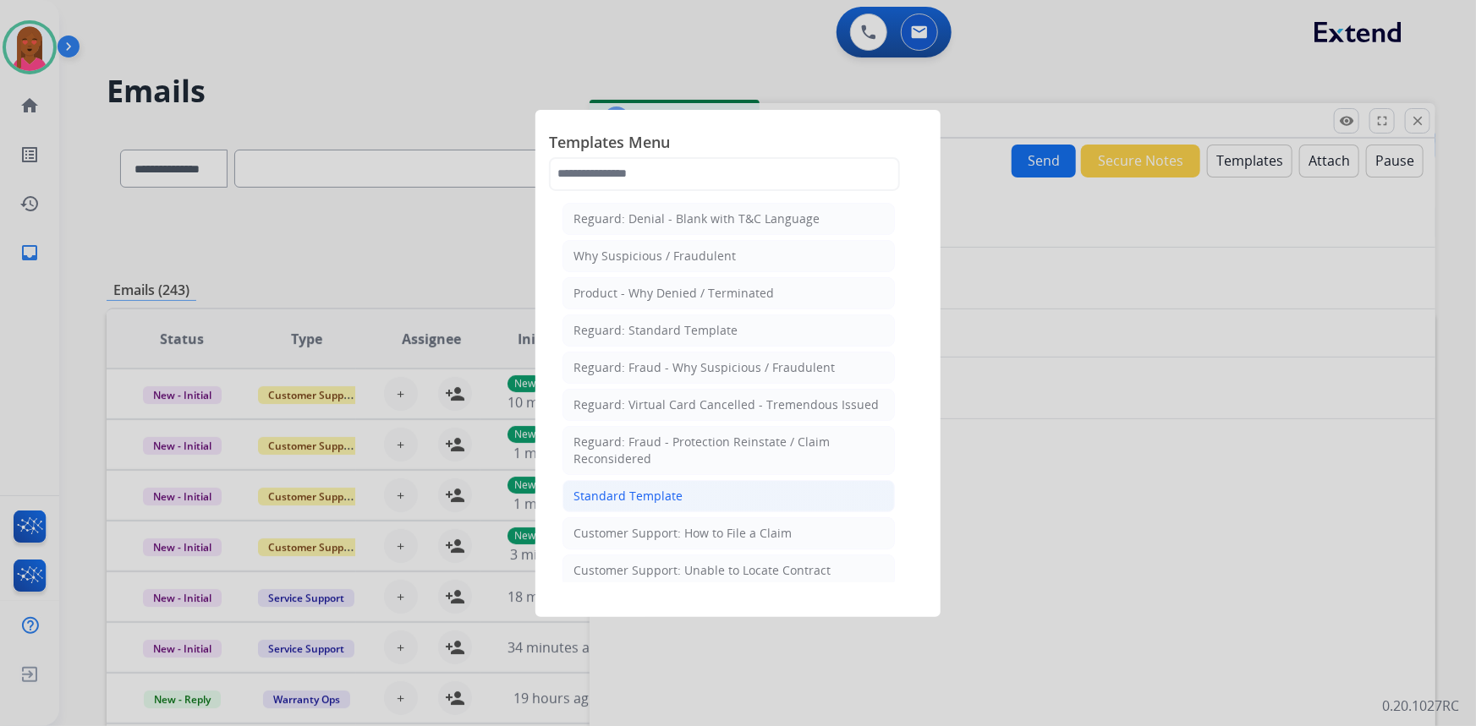
click at [709, 494] on li "Standard Template" at bounding box center [728, 496] width 332 height 32
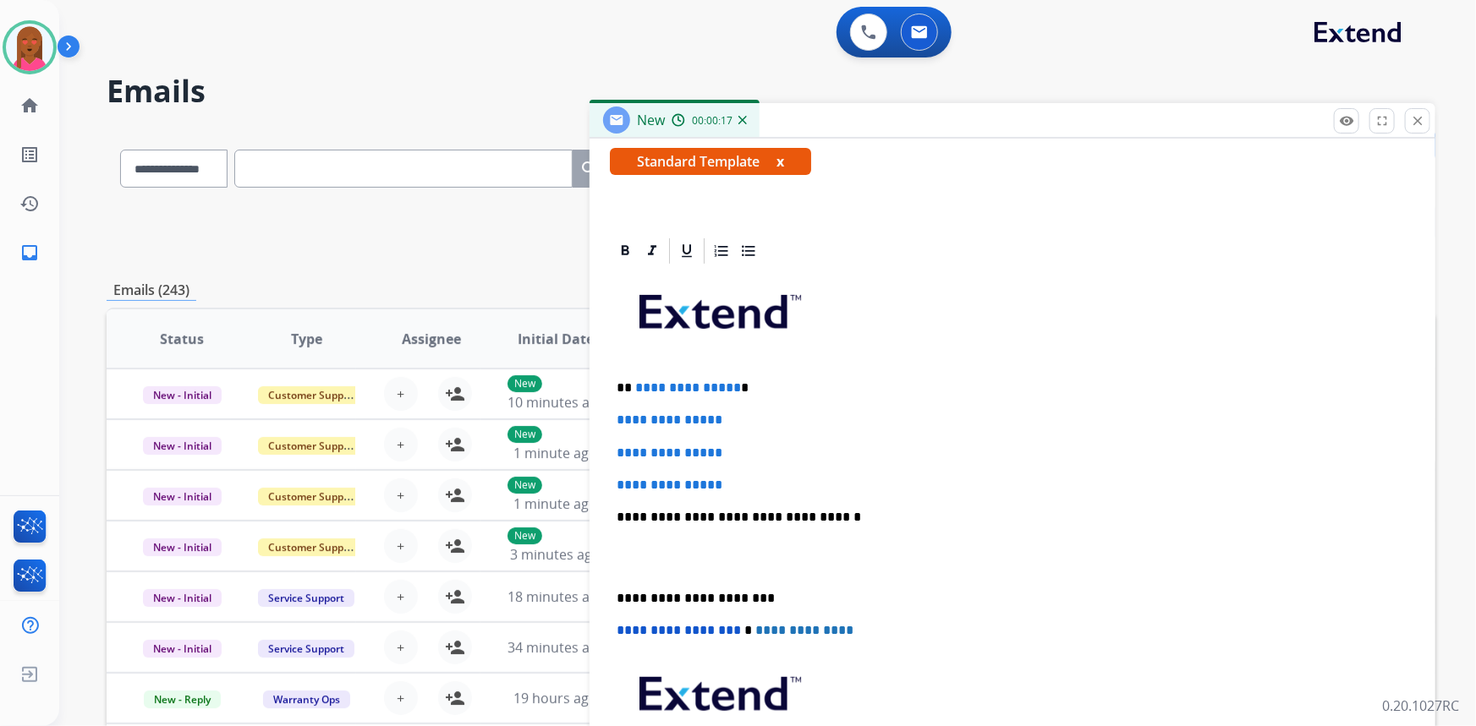
scroll to position [307, 0]
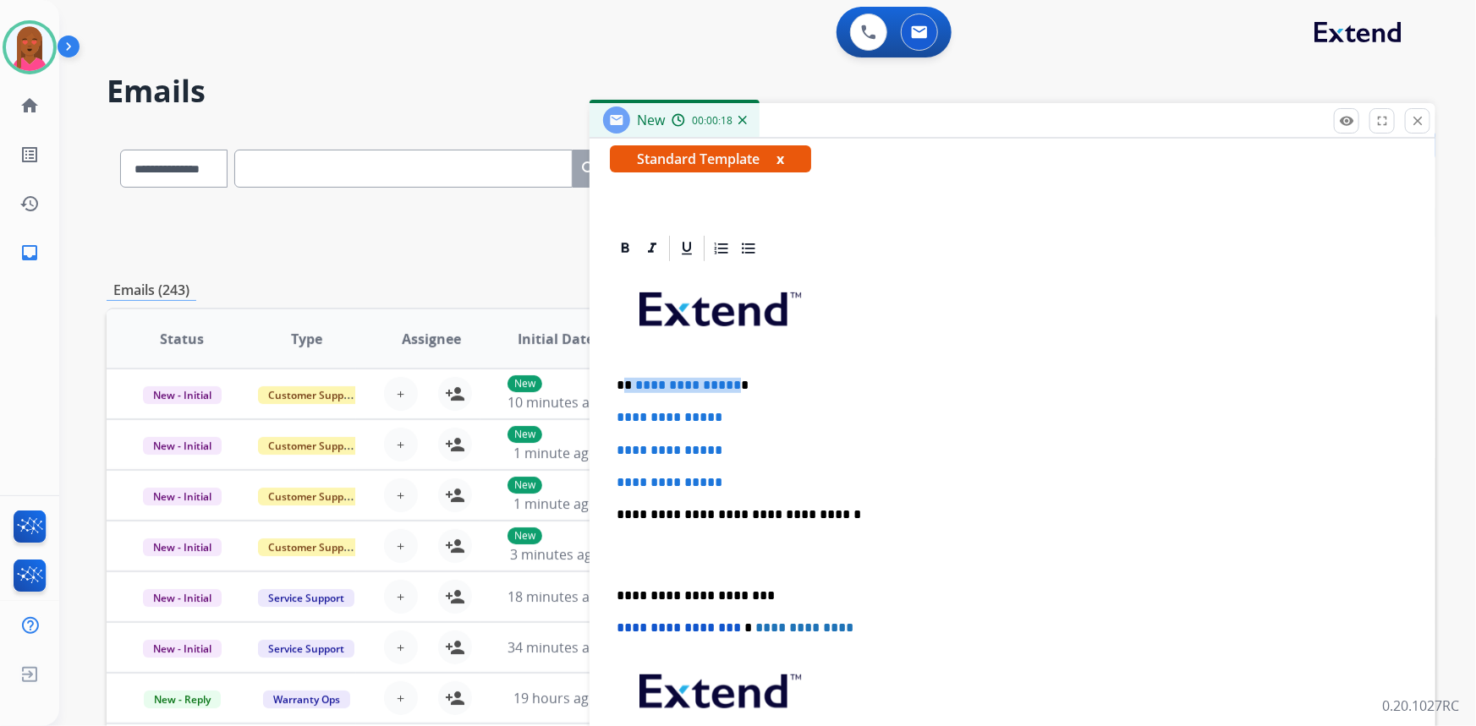
drag, startPoint x: 728, startPoint y: 381, endPoint x: 625, endPoint y: 386, distance: 103.3
click at [625, 386] on p "**********" at bounding box center [1006, 385] width 779 height 15
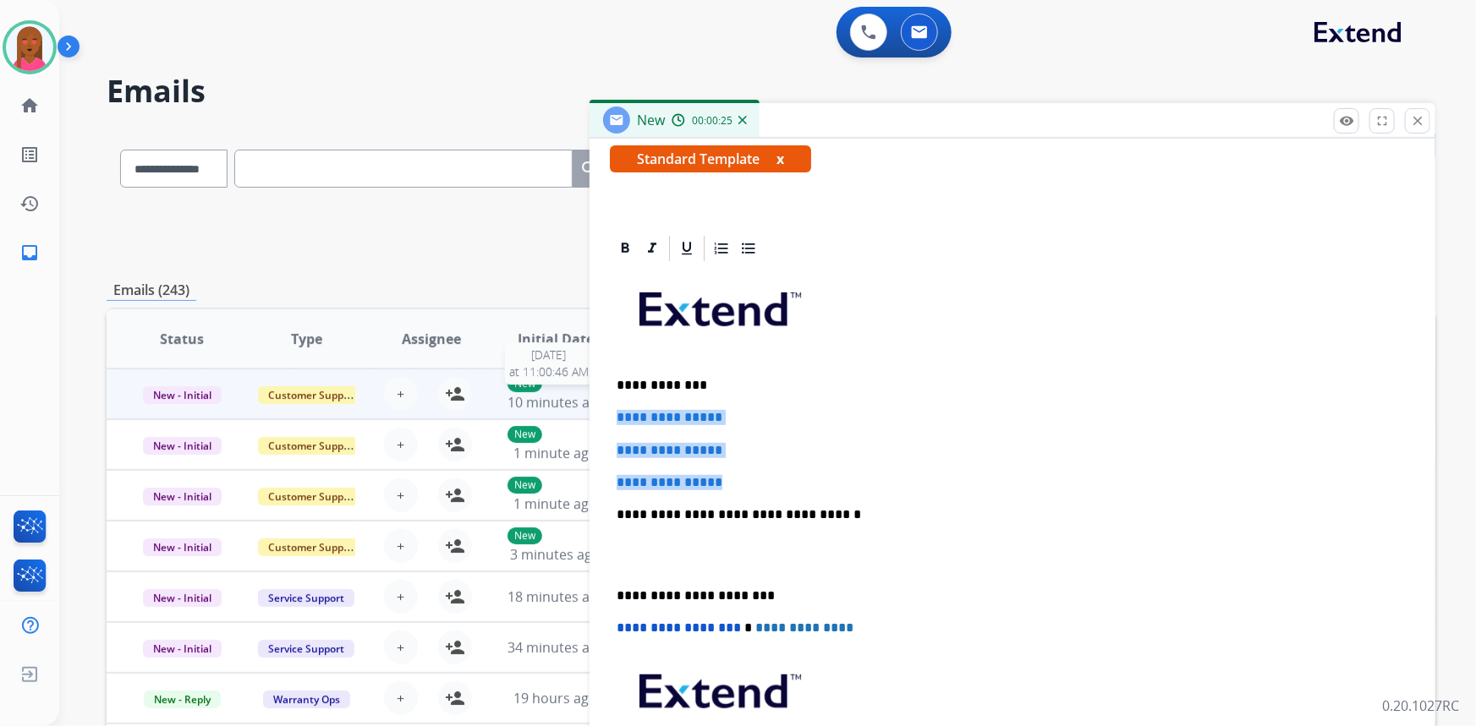
drag, startPoint x: 740, startPoint y: 473, endPoint x: 558, endPoint y: 403, distance: 194.9
click at [557, 401] on div "**********" at bounding box center [771, 546] width 1329 height 834
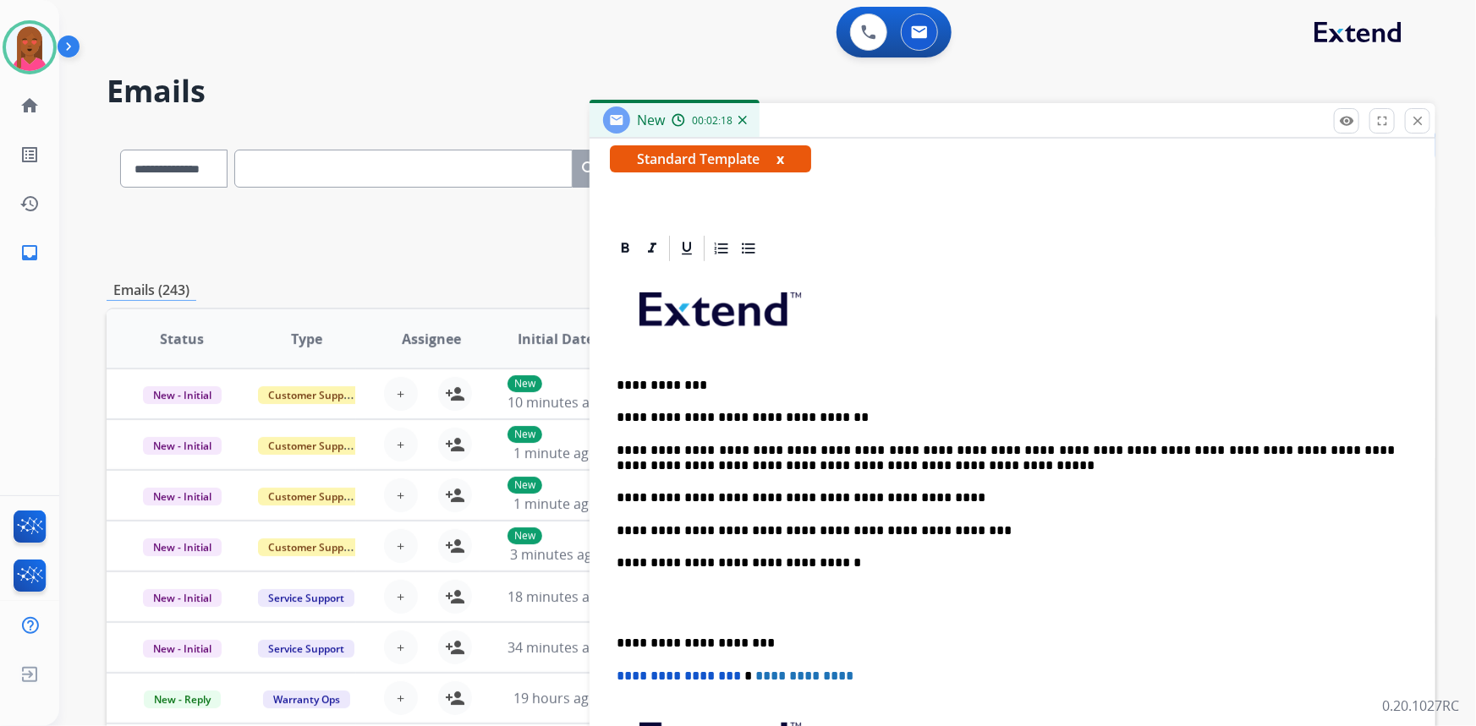
click at [1152, 446] on p "**********" at bounding box center [1006, 458] width 779 height 31
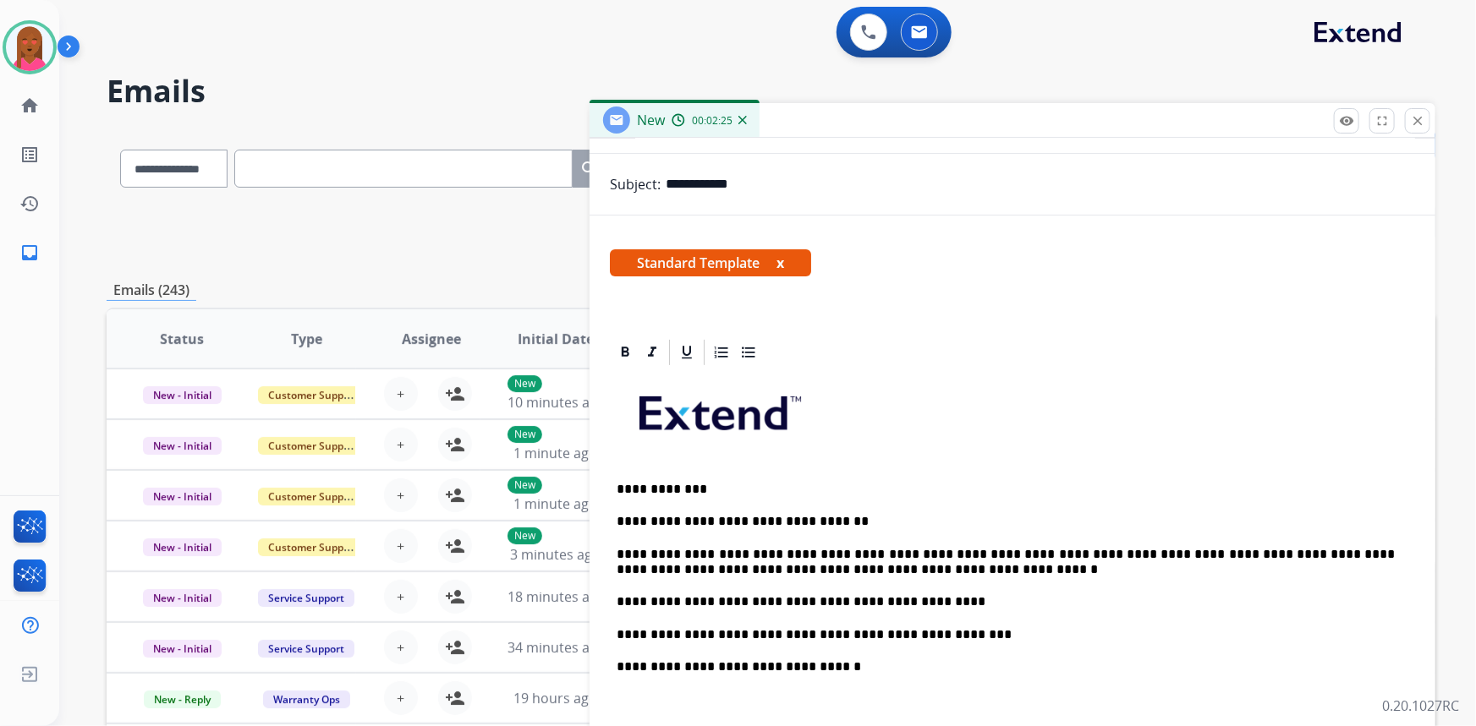
scroll to position [0, 0]
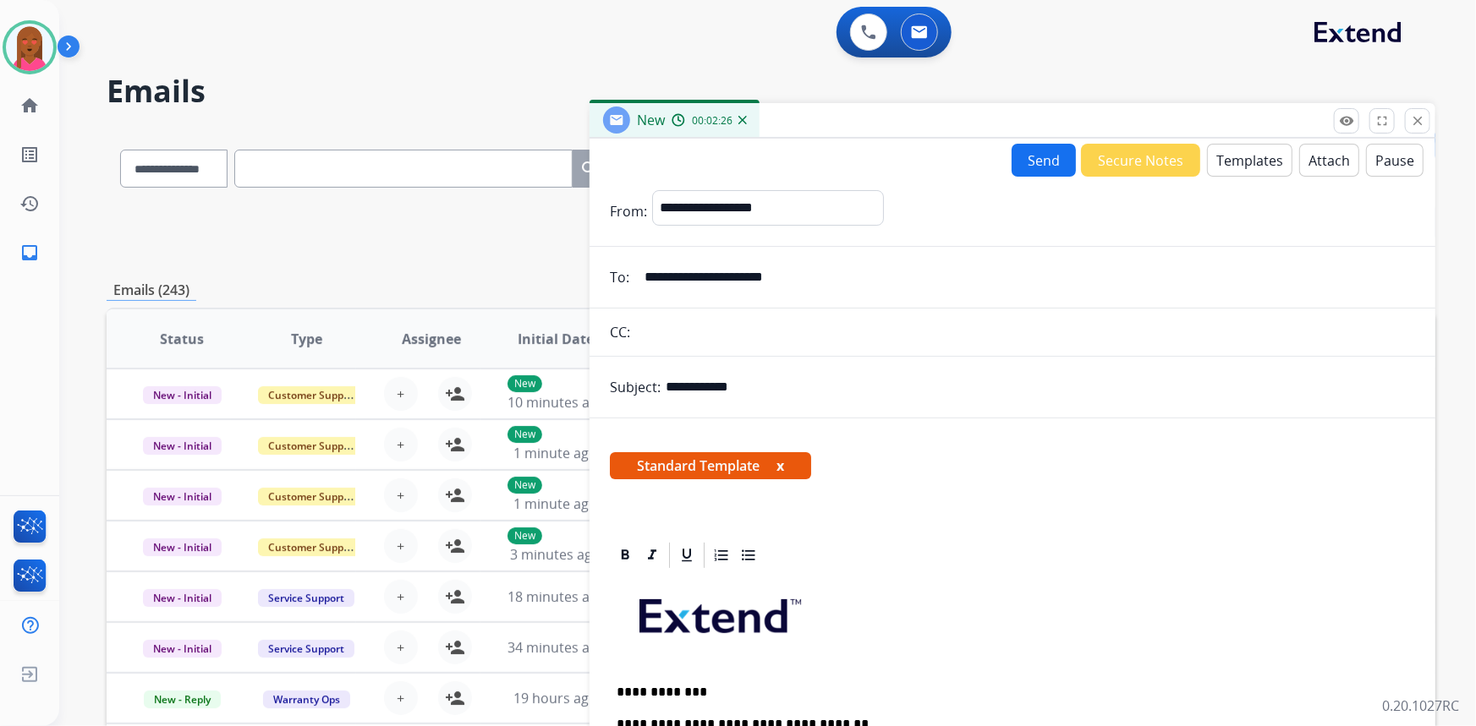
click at [1028, 165] on button "Send" at bounding box center [1044, 160] width 64 height 33
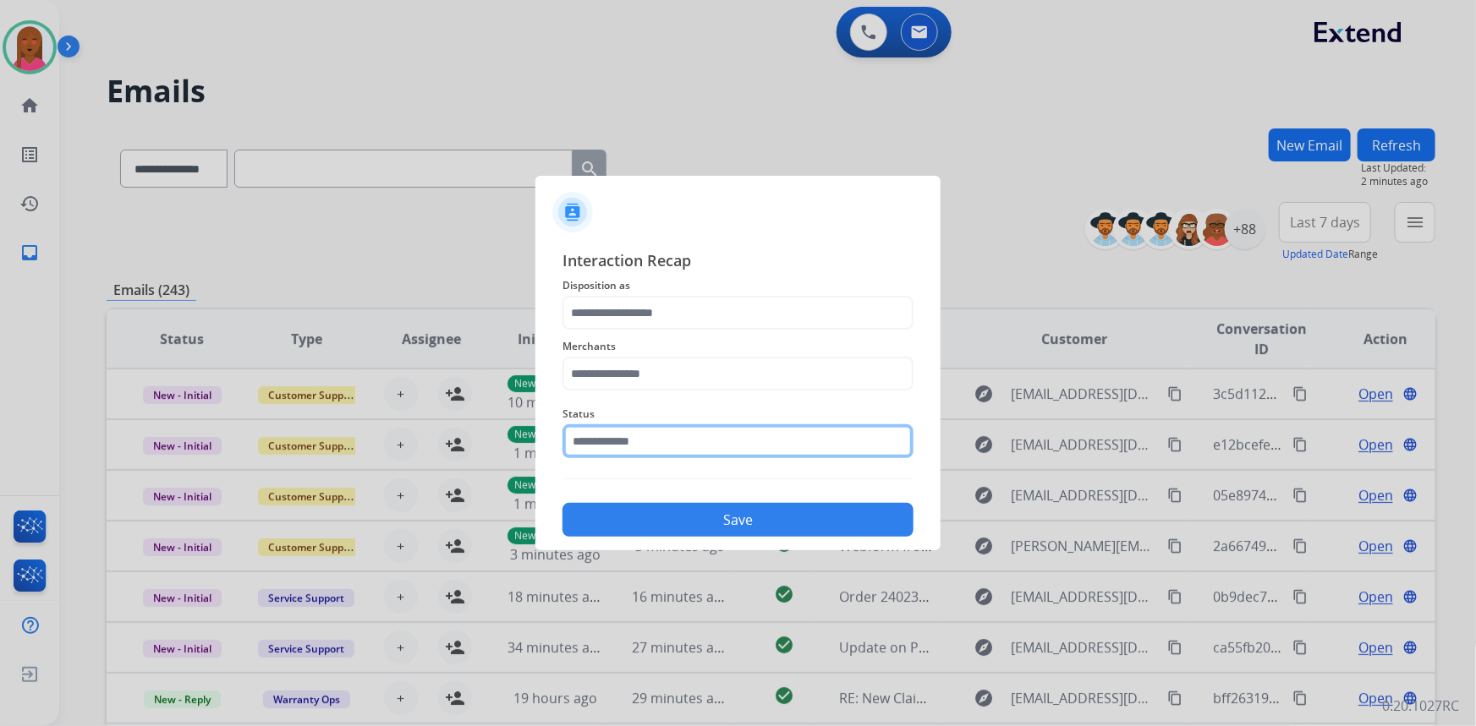
click at [644, 447] on input "text" at bounding box center [737, 442] width 351 height 34
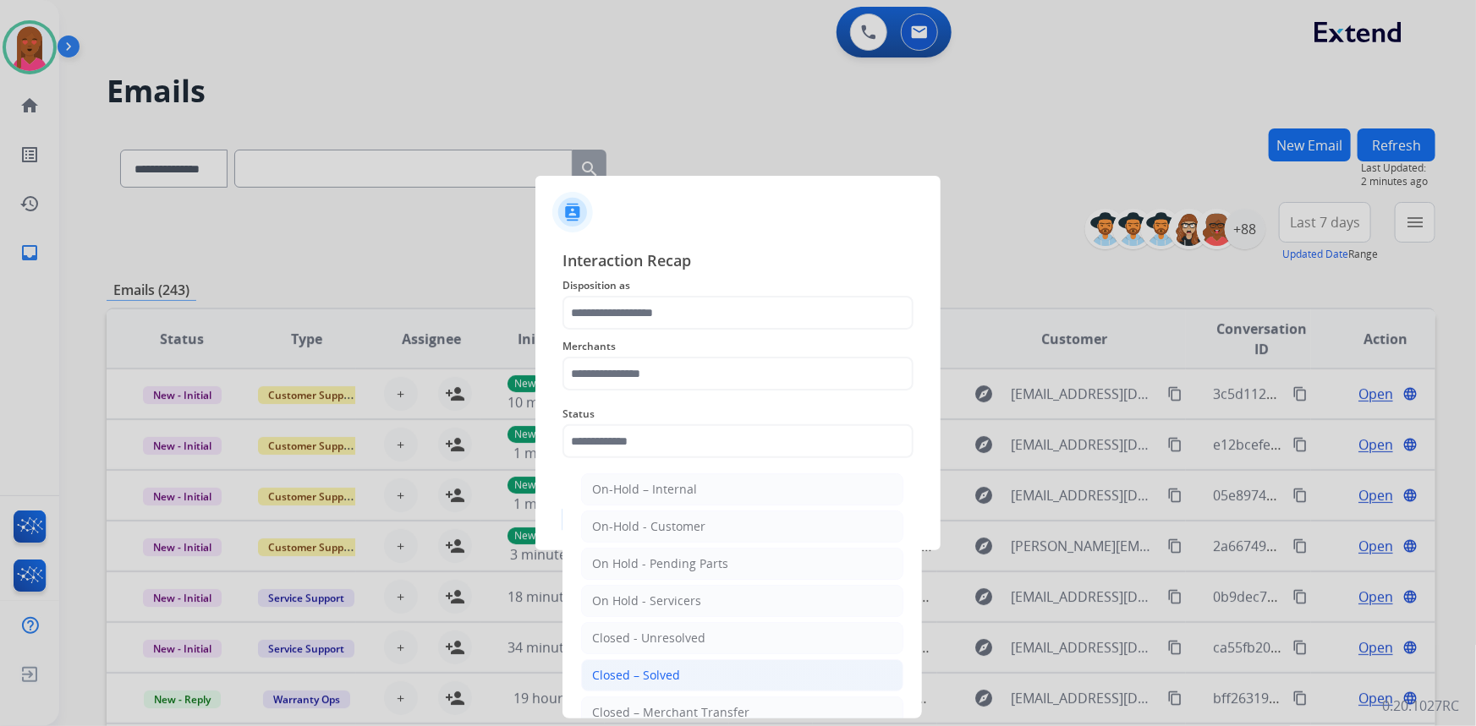
click at [616, 679] on div "Closed – Solved" at bounding box center [636, 675] width 88 height 17
type input "**********"
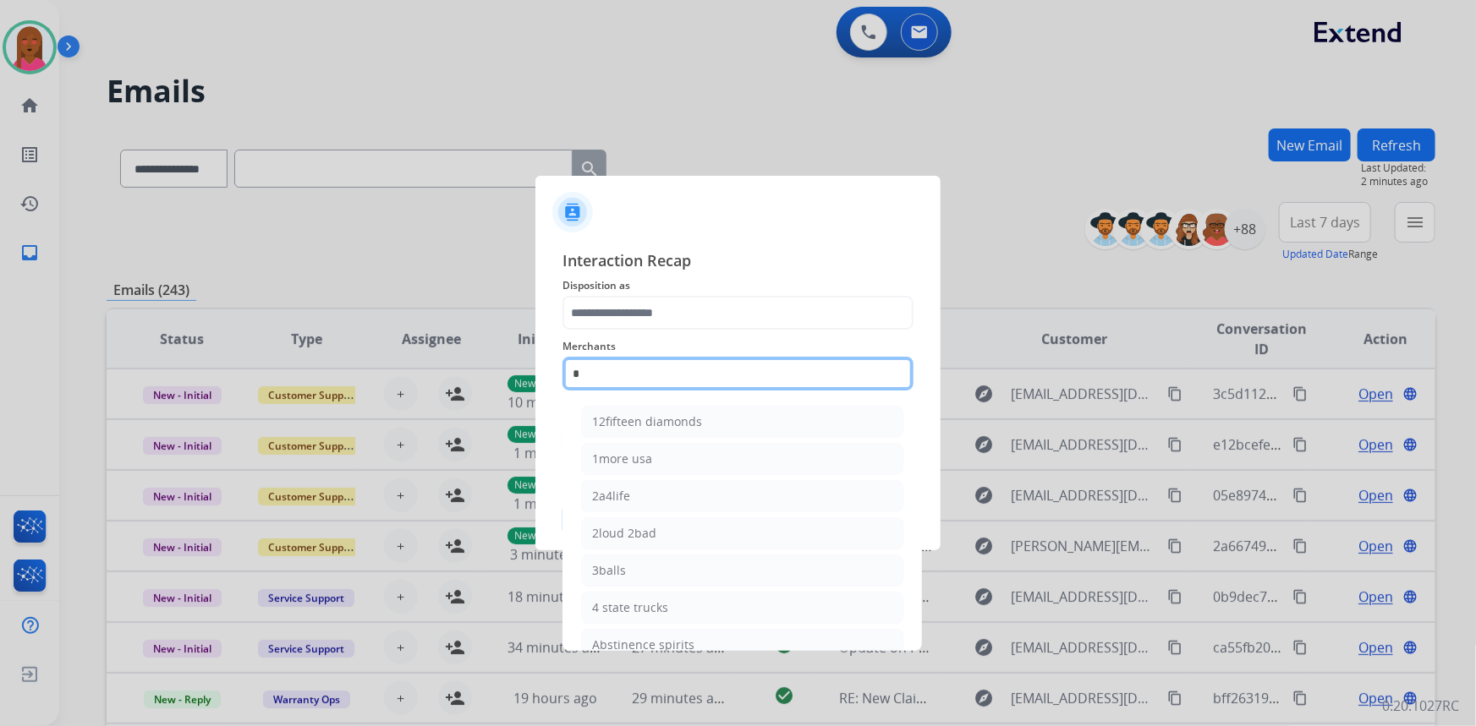
click at [668, 376] on input "*" at bounding box center [737, 374] width 351 height 34
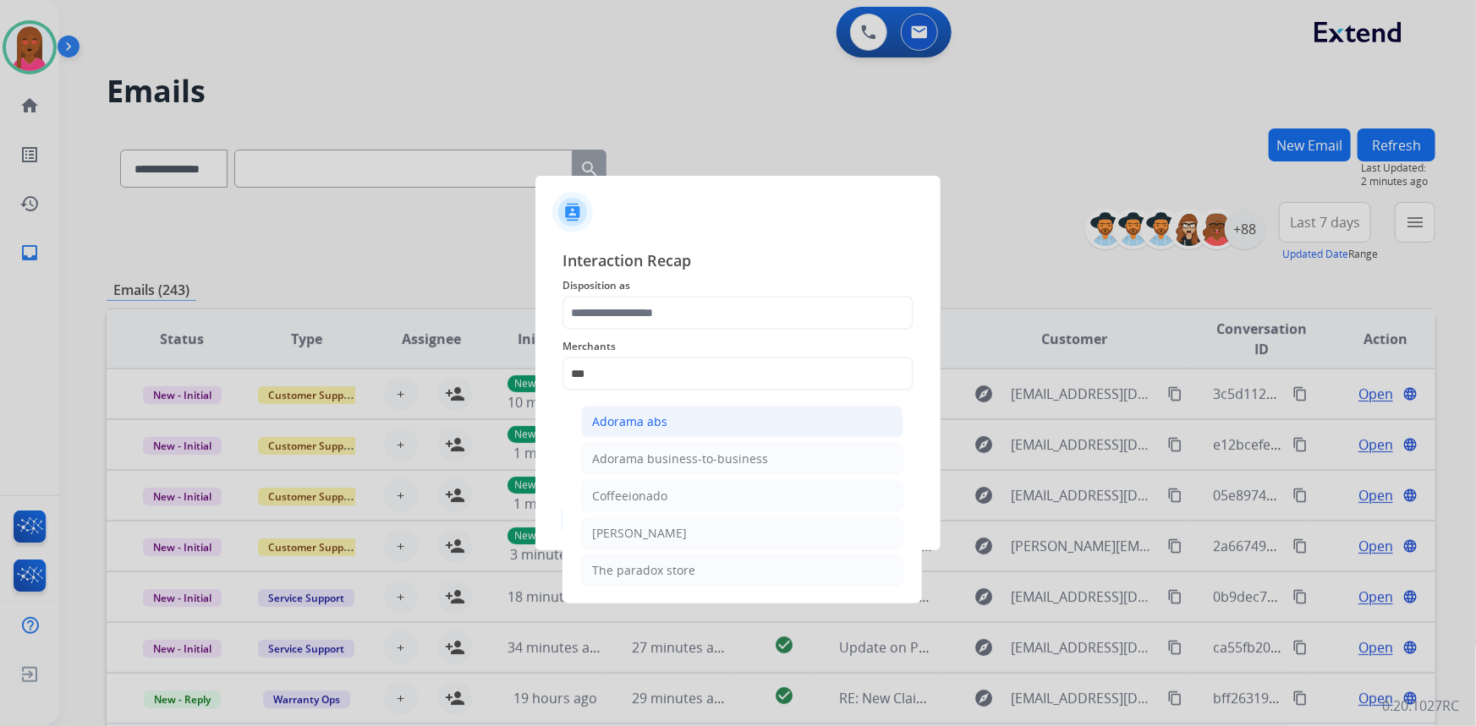
click at [652, 422] on div "Adorama abs" at bounding box center [629, 422] width 75 height 17
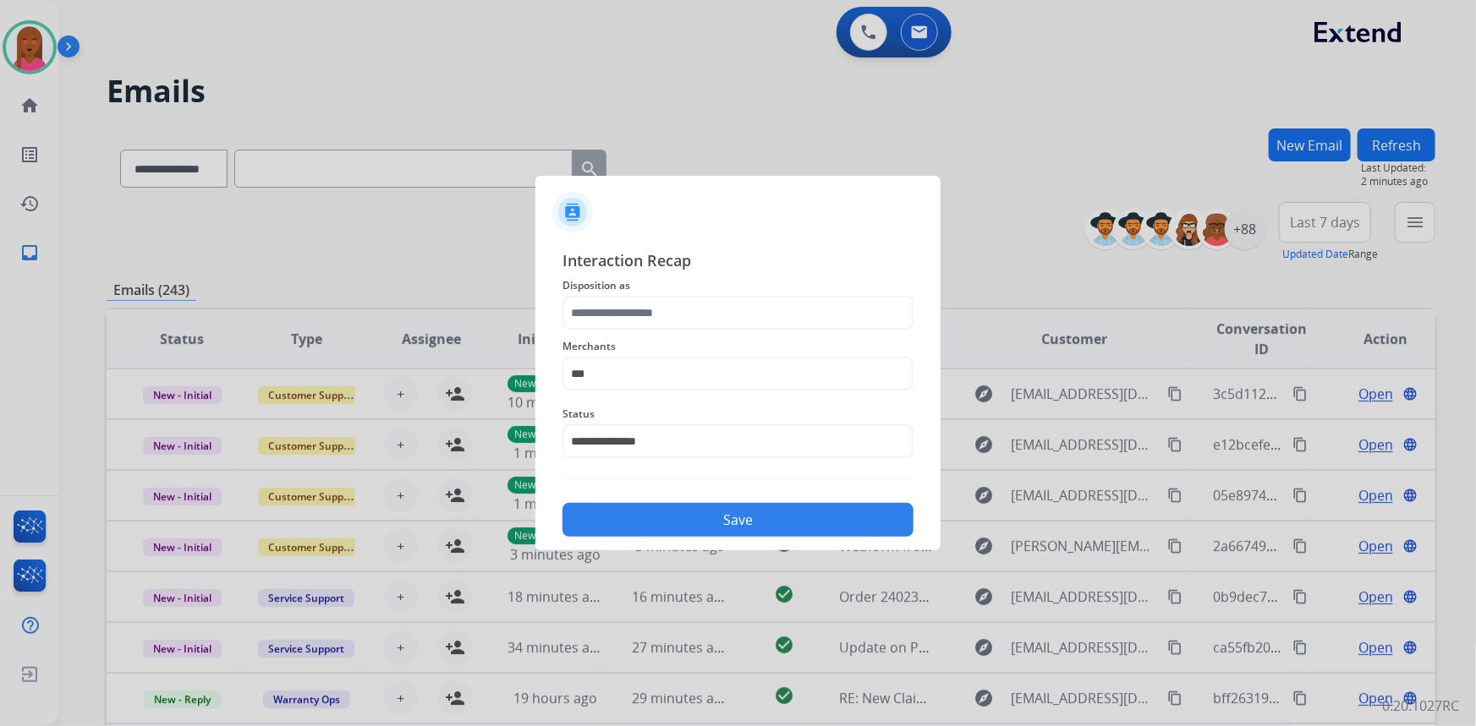
type input "**********"
click at [647, 306] on input "text" at bounding box center [737, 313] width 351 height 34
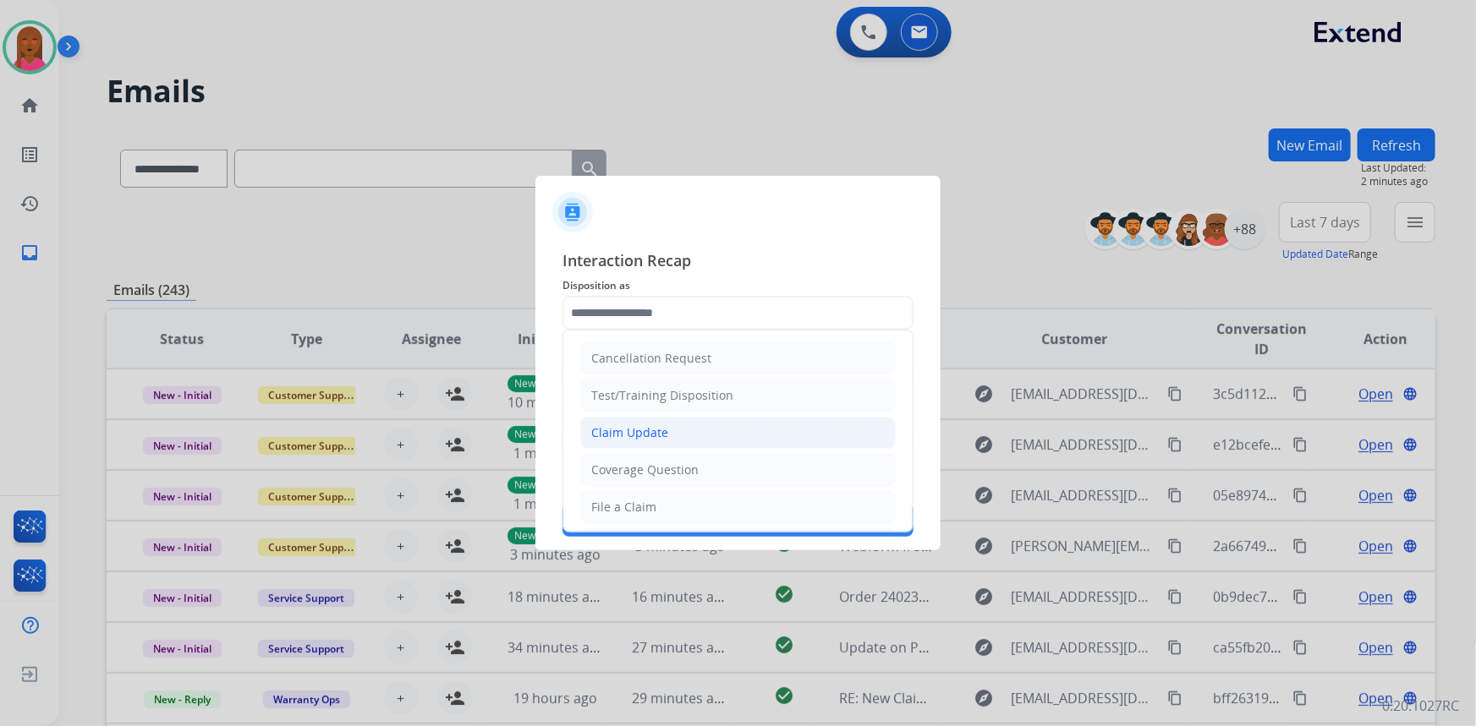
click at [650, 436] on div "Claim Update" at bounding box center [629, 433] width 77 height 17
type input "**********"
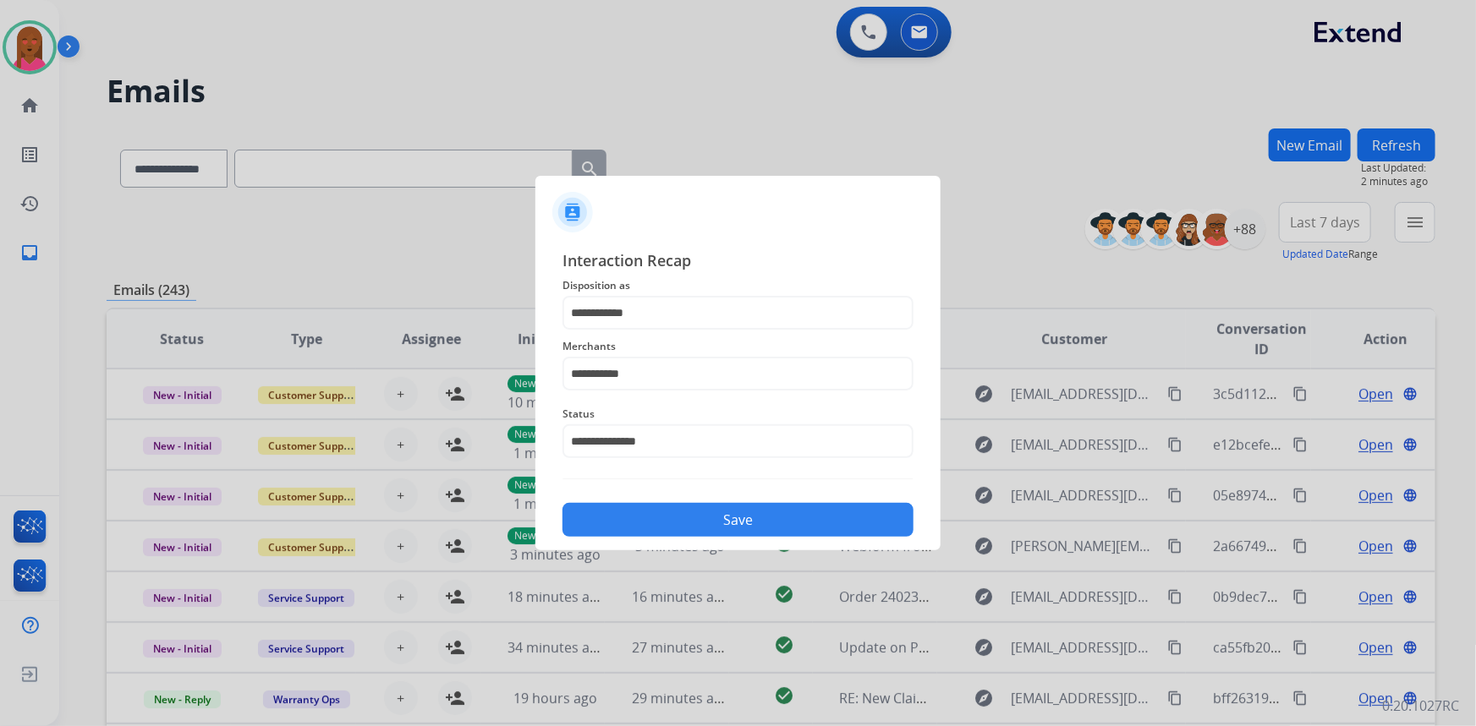
click at [697, 518] on button "Save" at bounding box center [737, 520] width 351 height 34
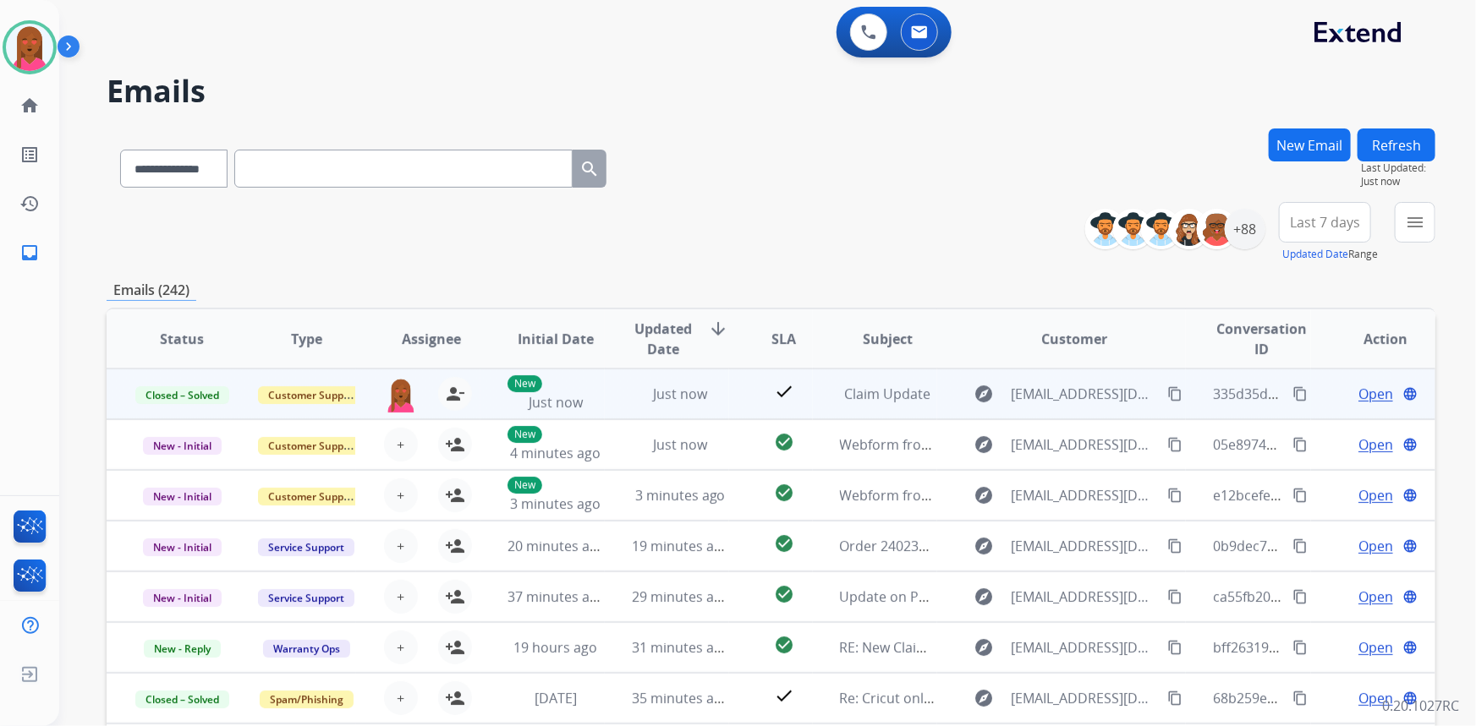
click at [1292, 392] on mat-icon "content_copy" at bounding box center [1299, 394] width 15 height 15
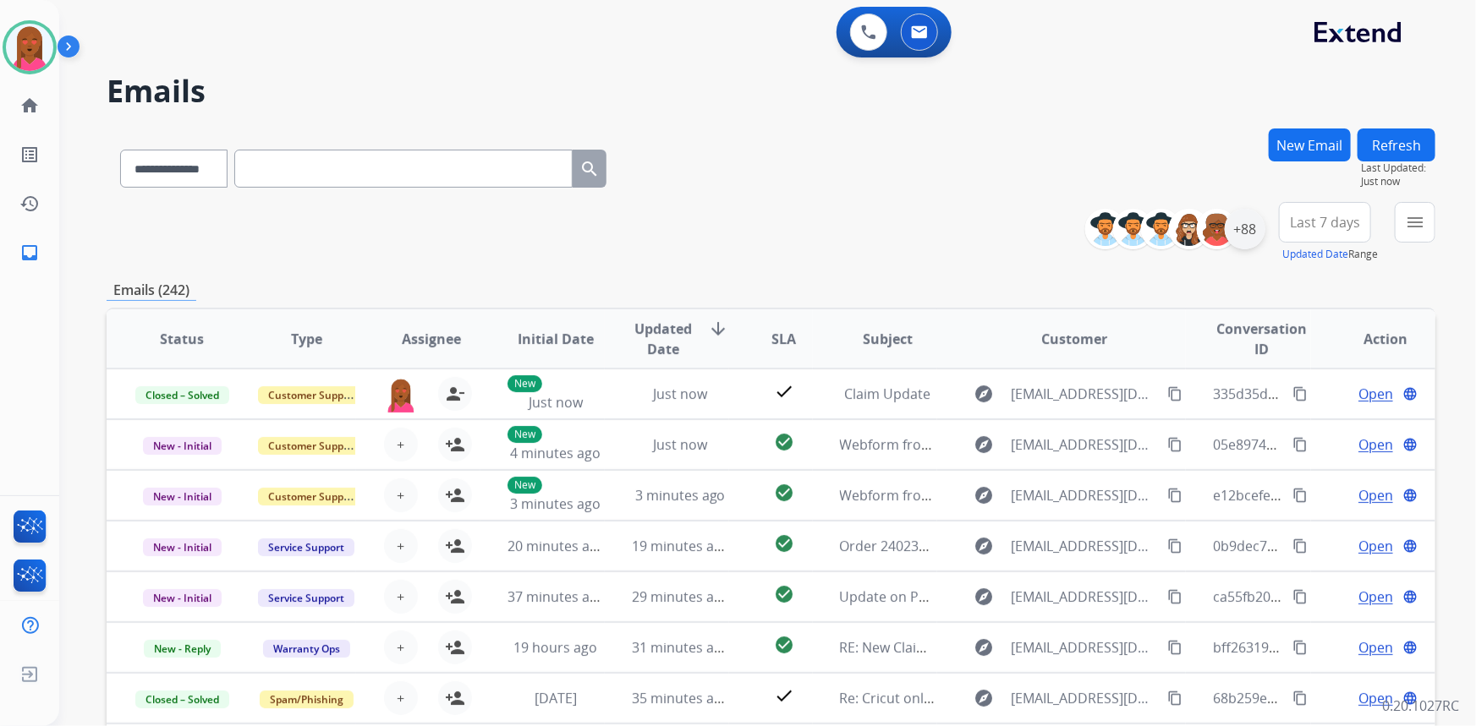
click at [1252, 245] on div "+88" at bounding box center [1245, 229] width 41 height 41
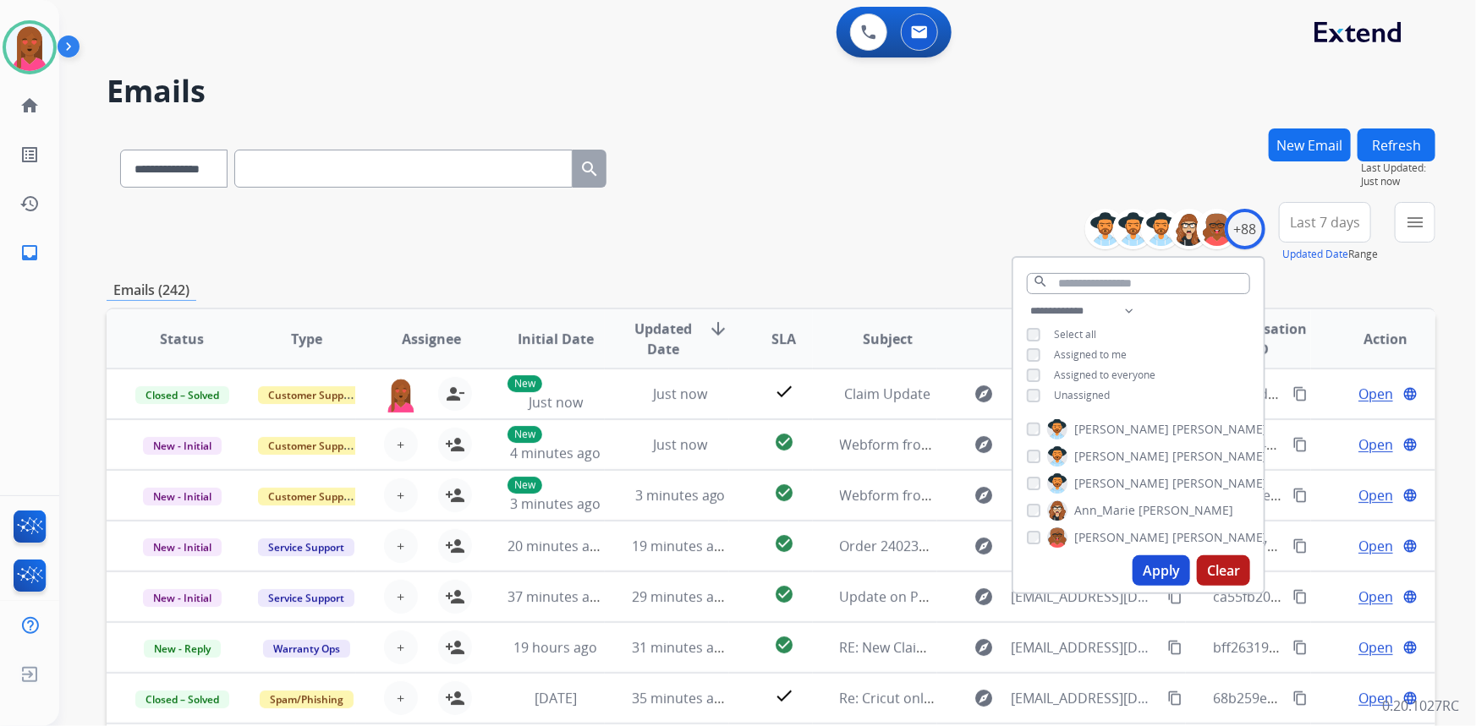
drag, startPoint x: 821, startPoint y: 207, endPoint x: 813, endPoint y: 204, distance: 9.1
click at [821, 207] on div "**********" at bounding box center [771, 232] width 1329 height 61
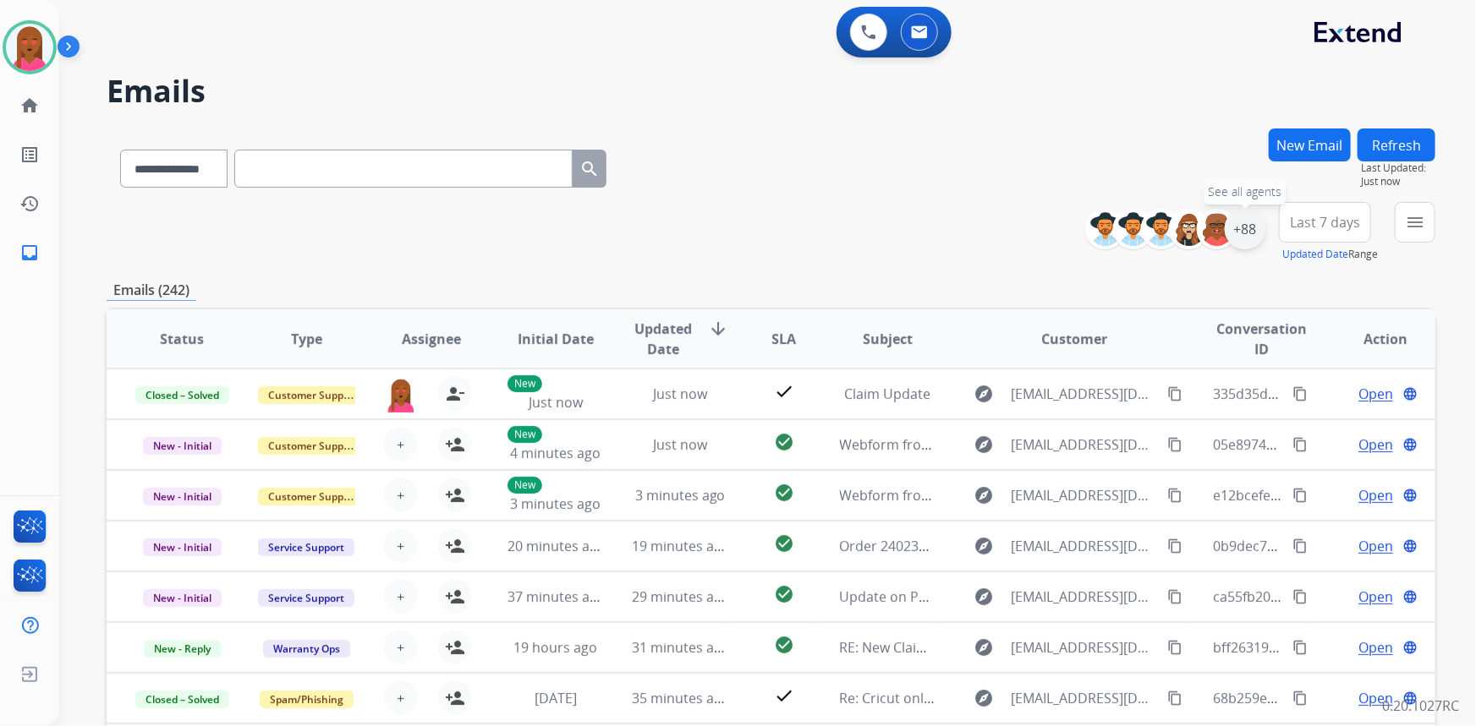
click at [1252, 232] on div "+88" at bounding box center [1245, 229] width 41 height 41
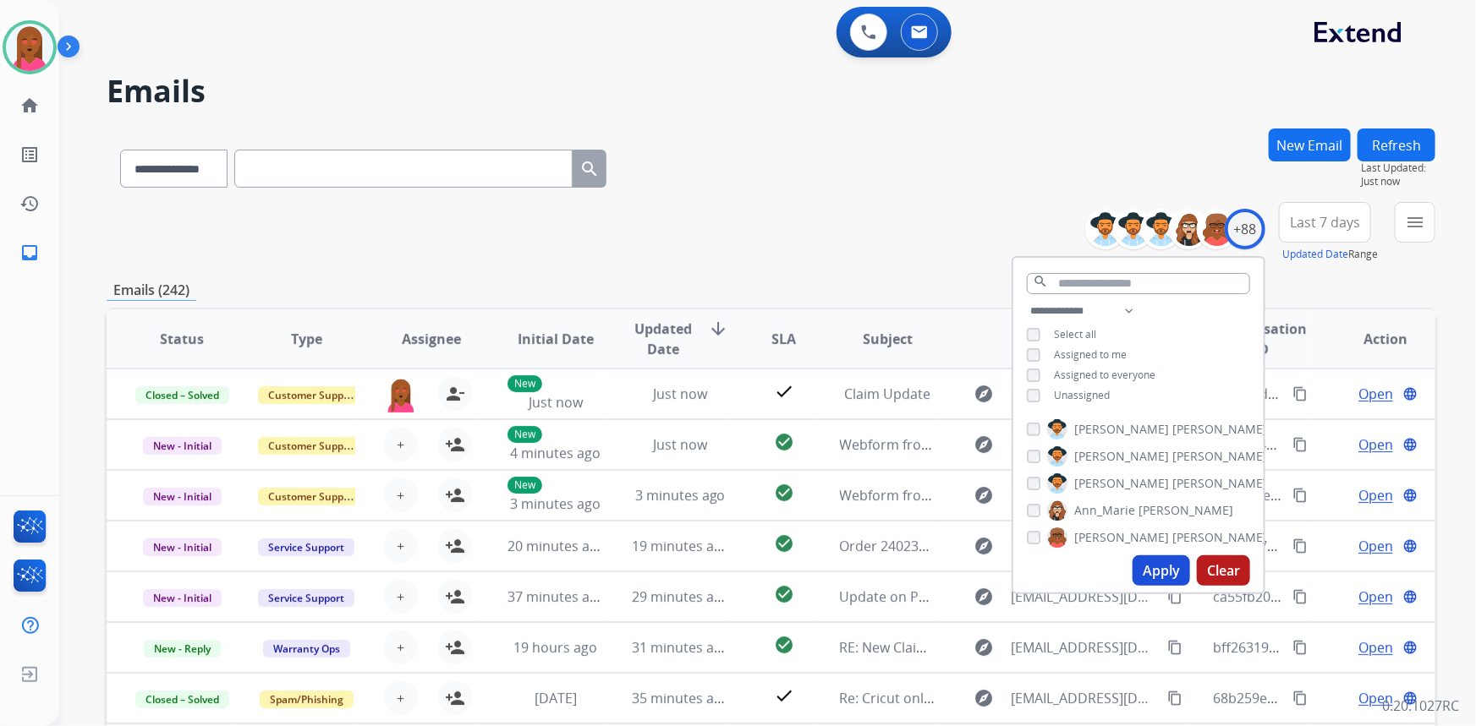
click at [1057, 396] on span "Unassigned" at bounding box center [1082, 395] width 56 height 14
click at [1162, 562] on button "Apply" at bounding box center [1161, 571] width 58 height 30
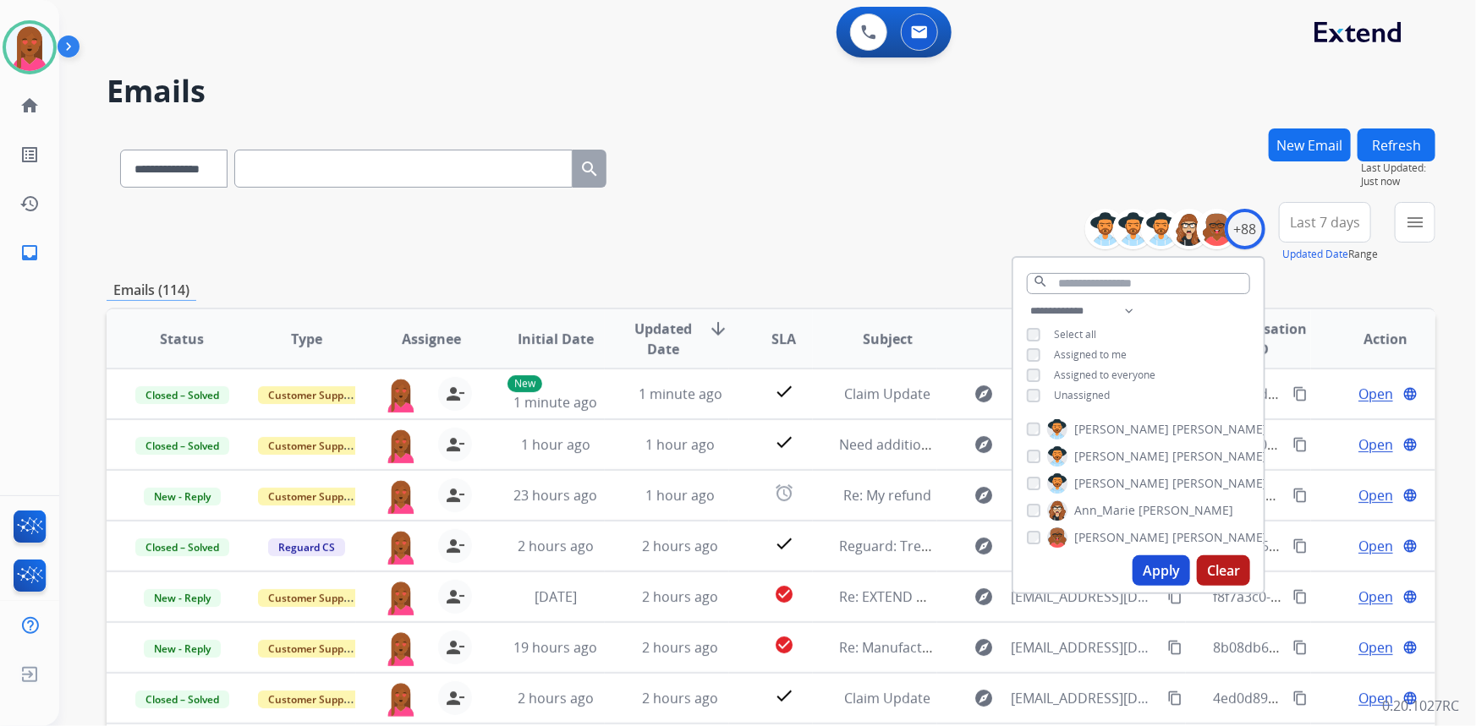
click at [1338, 219] on span "Last 7 days" at bounding box center [1325, 222] width 70 height 7
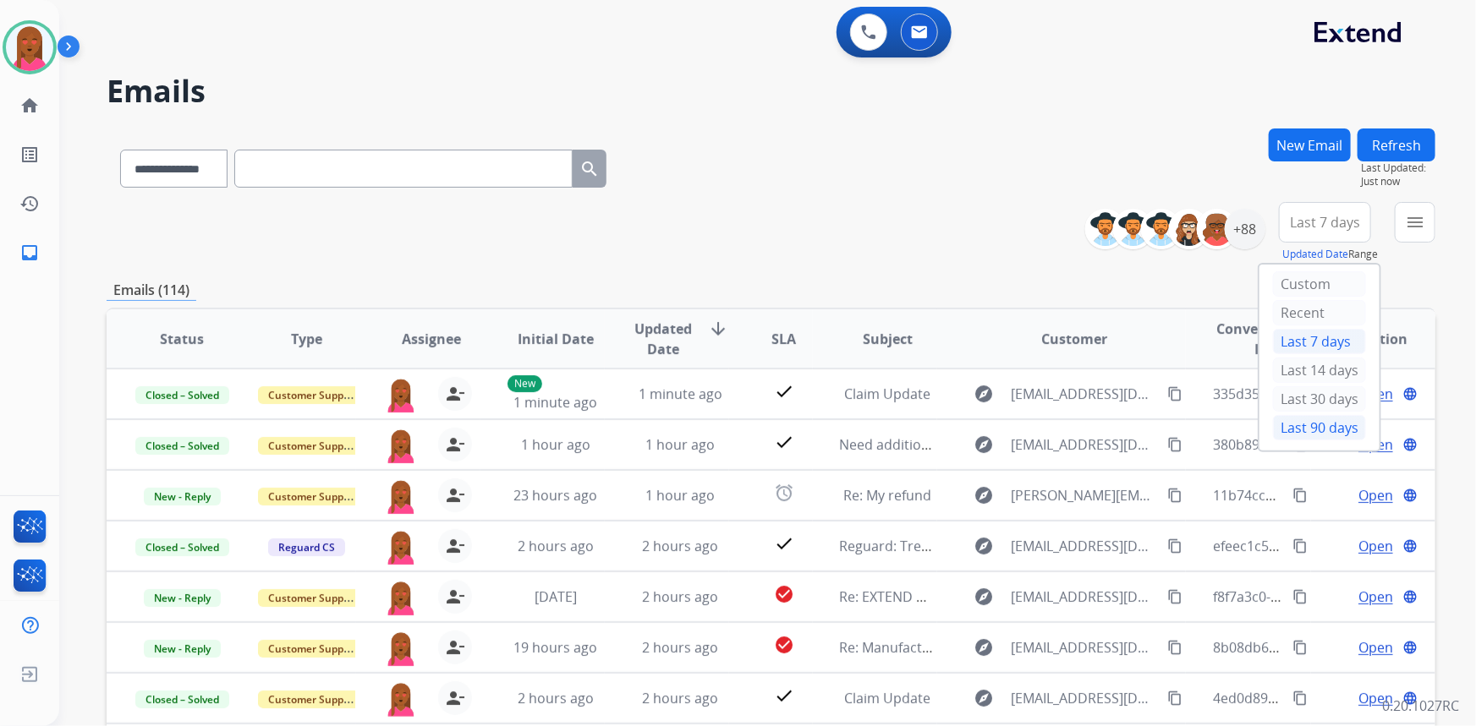
click at [1302, 430] on div "Last 90 days" at bounding box center [1319, 427] width 93 height 25
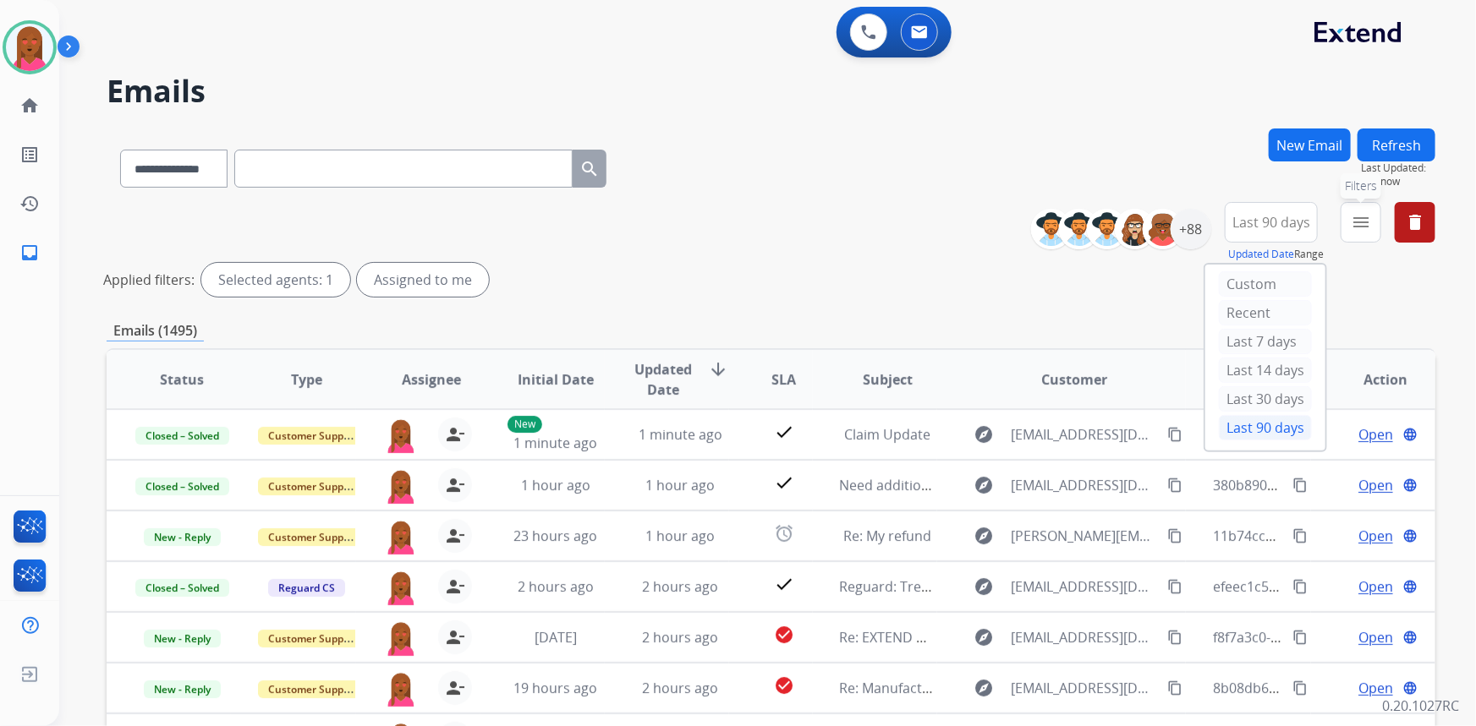
click at [1355, 222] on mat-icon "menu" at bounding box center [1361, 222] width 20 height 20
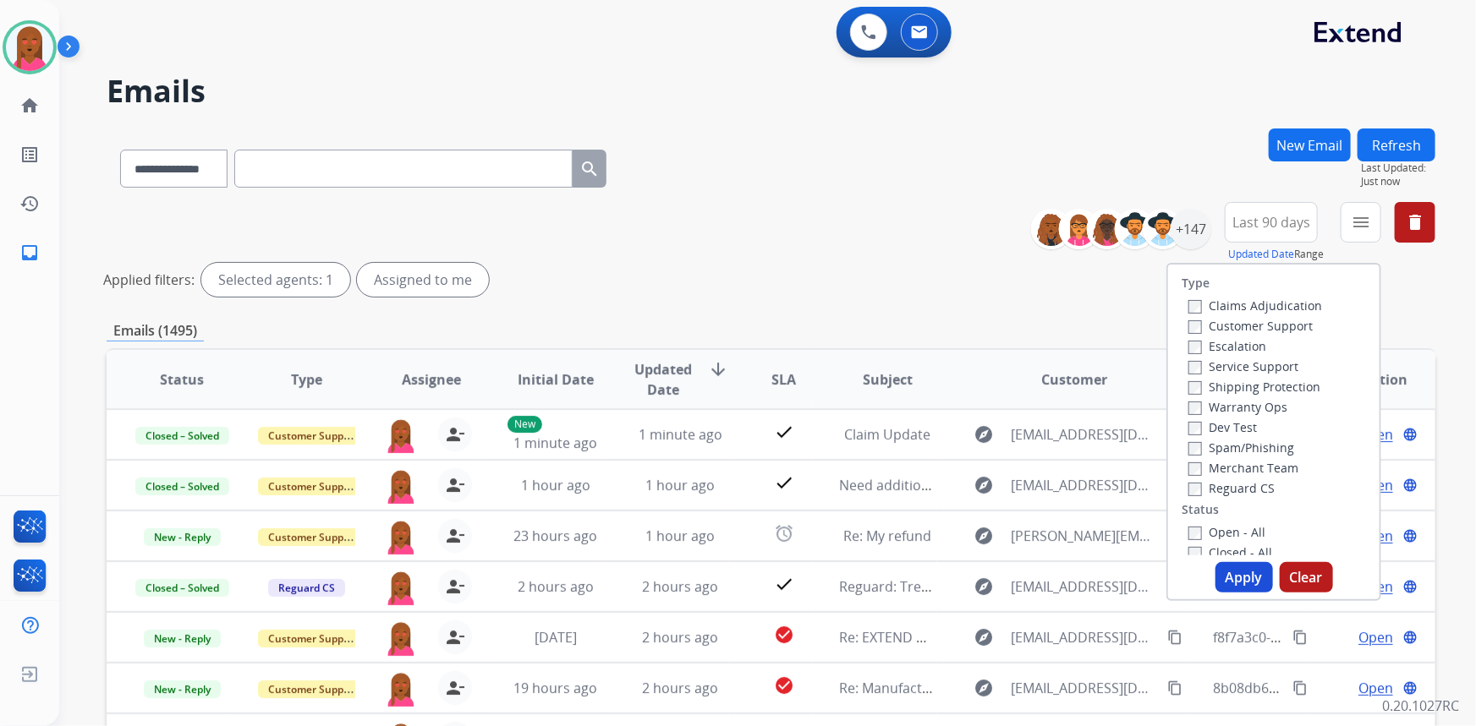
click at [1295, 324] on label "Customer Support" at bounding box center [1250, 326] width 124 height 16
click at [1274, 390] on label "Shipping Protection" at bounding box center [1254, 387] width 132 height 16
click at [1234, 481] on label "Reguard CS" at bounding box center [1231, 488] width 86 height 16
click at [1219, 530] on label "Open - All" at bounding box center [1226, 532] width 77 height 16
click at [1228, 575] on button "Apply" at bounding box center [1244, 577] width 58 height 30
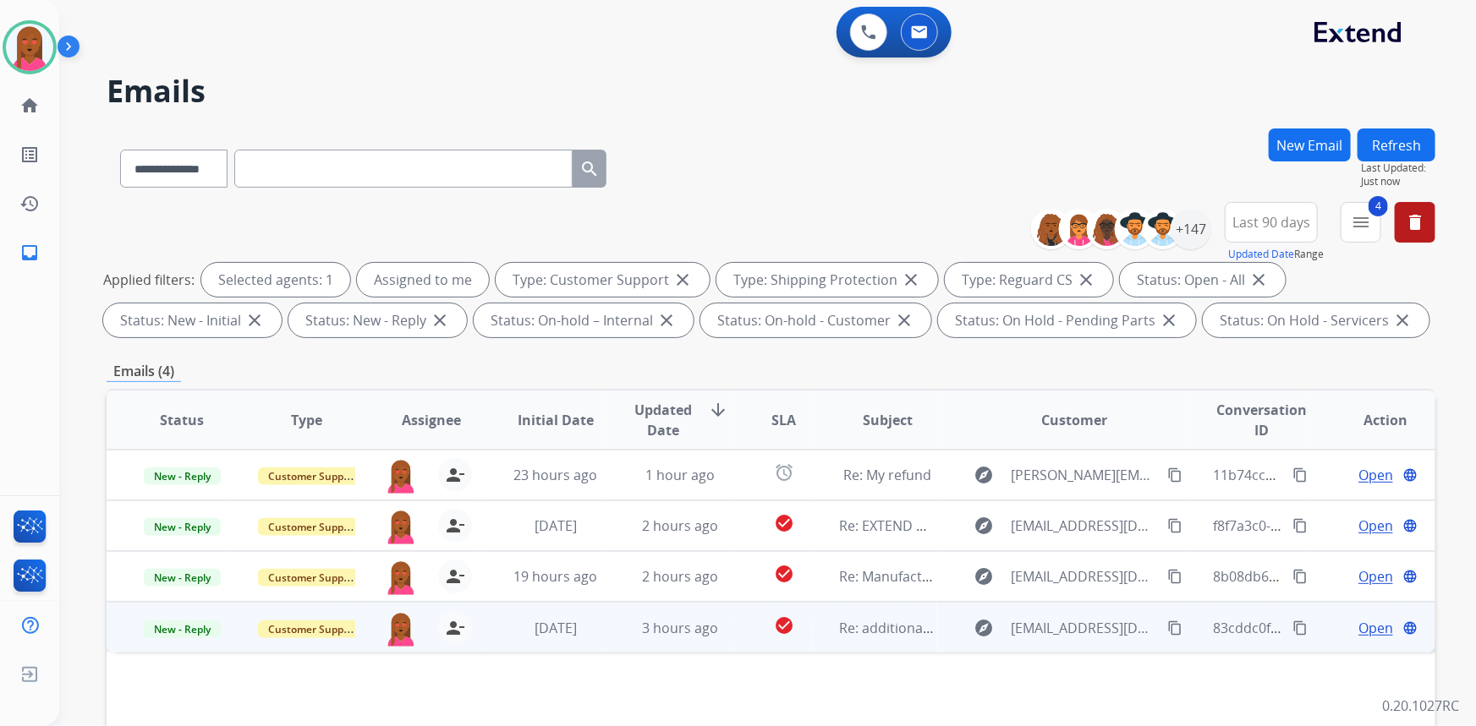
click at [1359, 632] on span "Open" at bounding box center [1375, 628] width 35 height 20
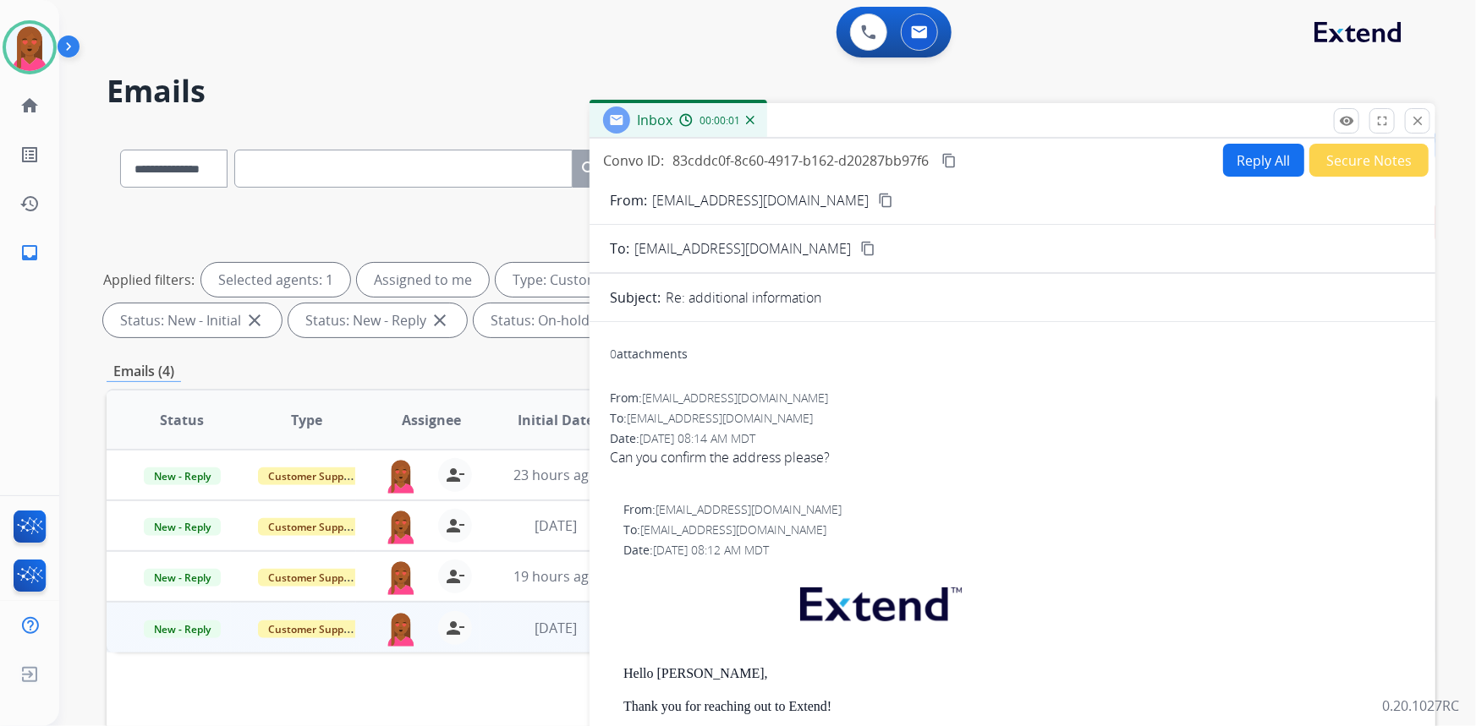
click at [875, 199] on button "content_copy" at bounding box center [885, 200] width 20 height 20
click at [1297, 172] on div "Reply All Secure Notes" at bounding box center [1323, 160] width 211 height 33
click at [1318, 167] on button "Secure Notes" at bounding box center [1368, 160] width 119 height 33
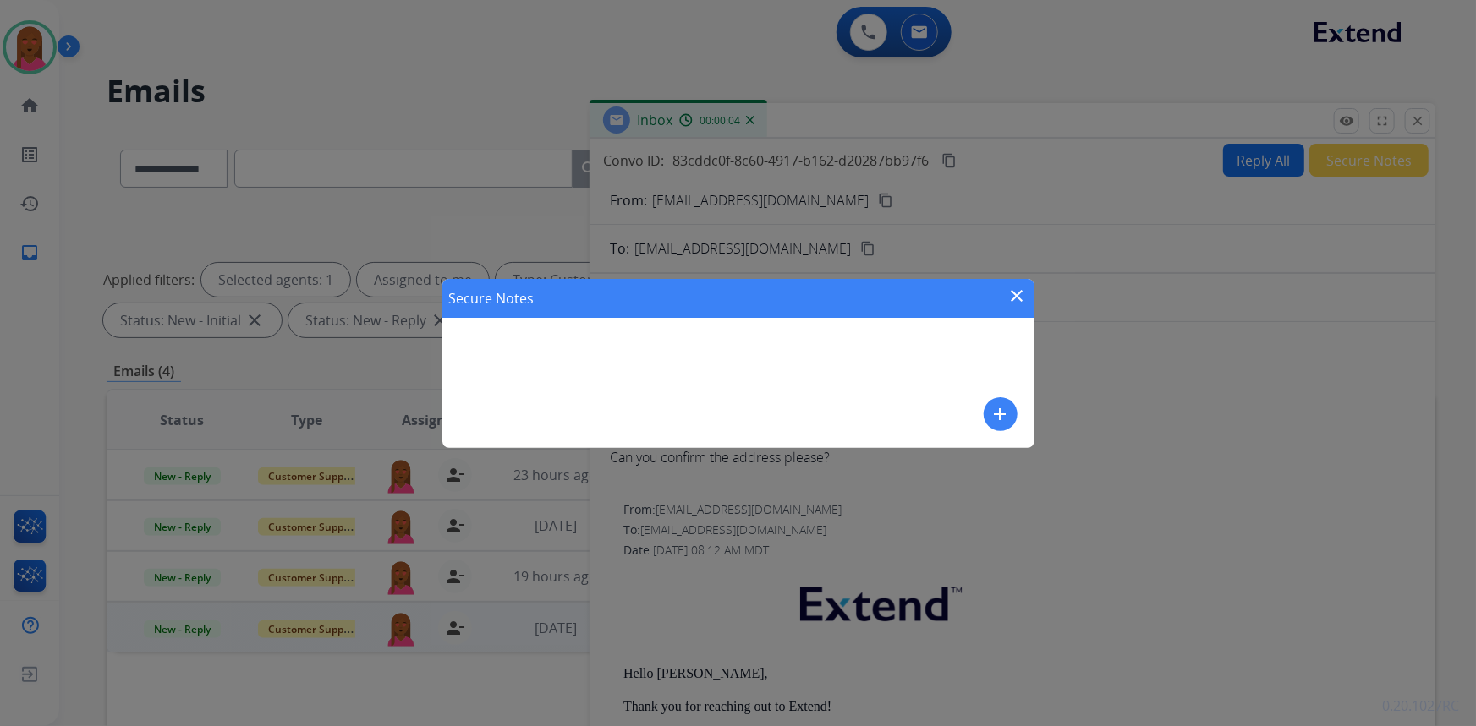
click at [998, 408] on mat-icon "add" at bounding box center [1000, 414] width 20 height 20
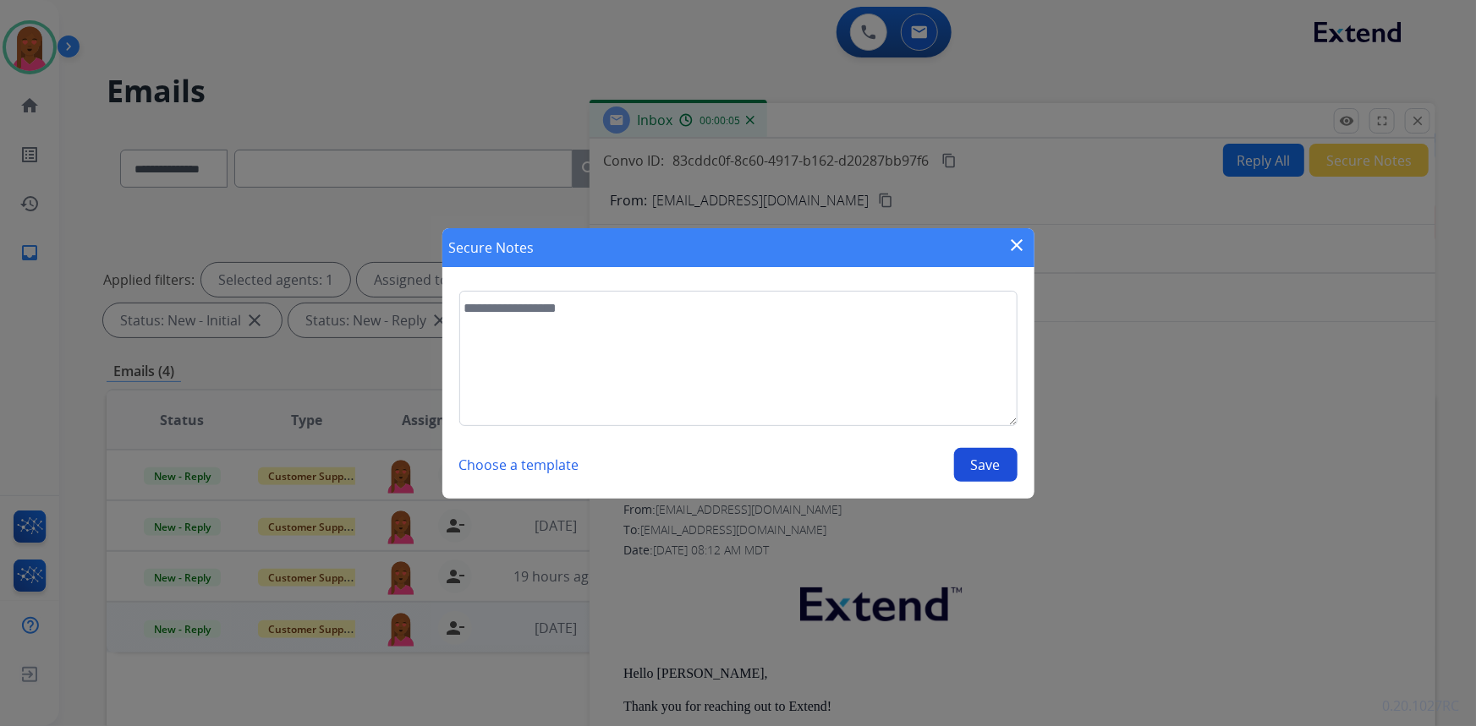
click at [752, 363] on textarea at bounding box center [738, 358] width 558 height 135
type textarea "**********"
click at [974, 456] on button "Save" at bounding box center [985, 465] width 63 height 34
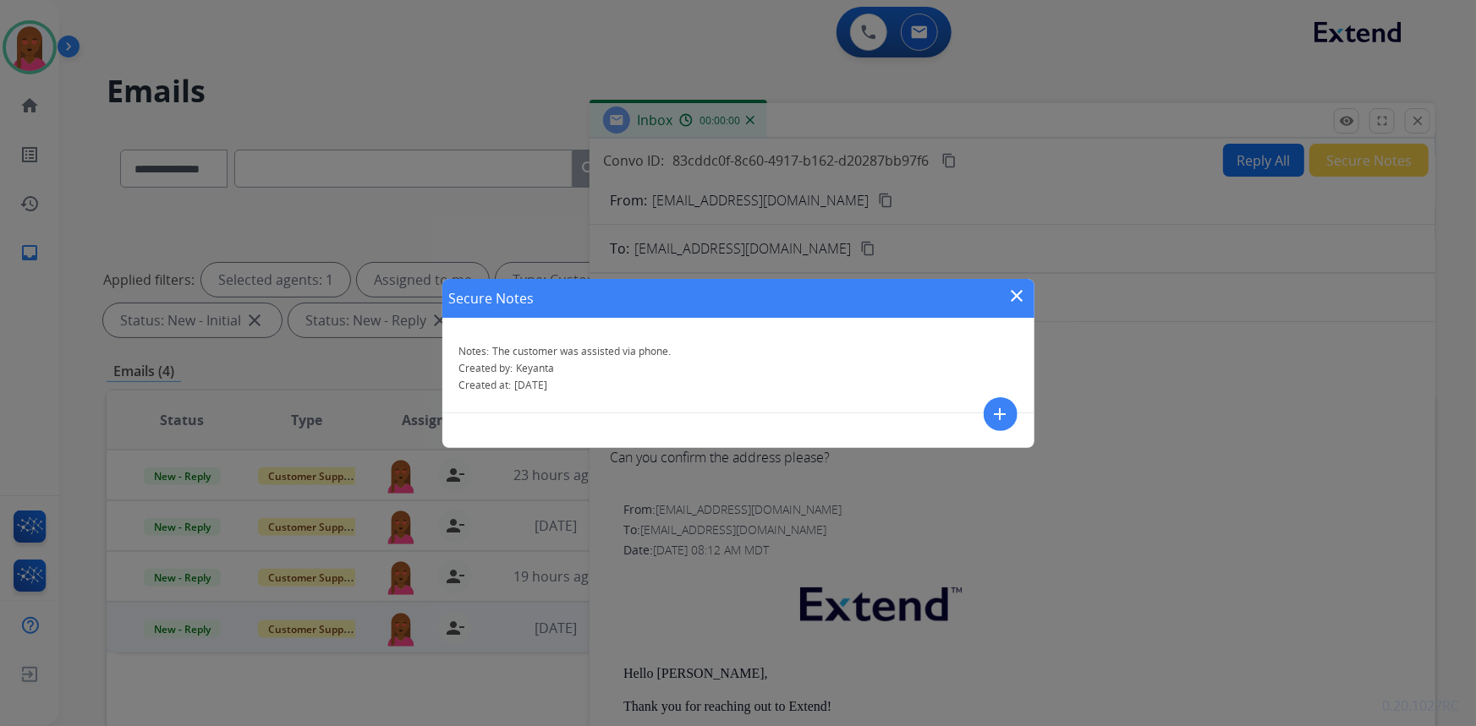
click at [1011, 295] on mat-icon "close" at bounding box center [1017, 296] width 20 height 20
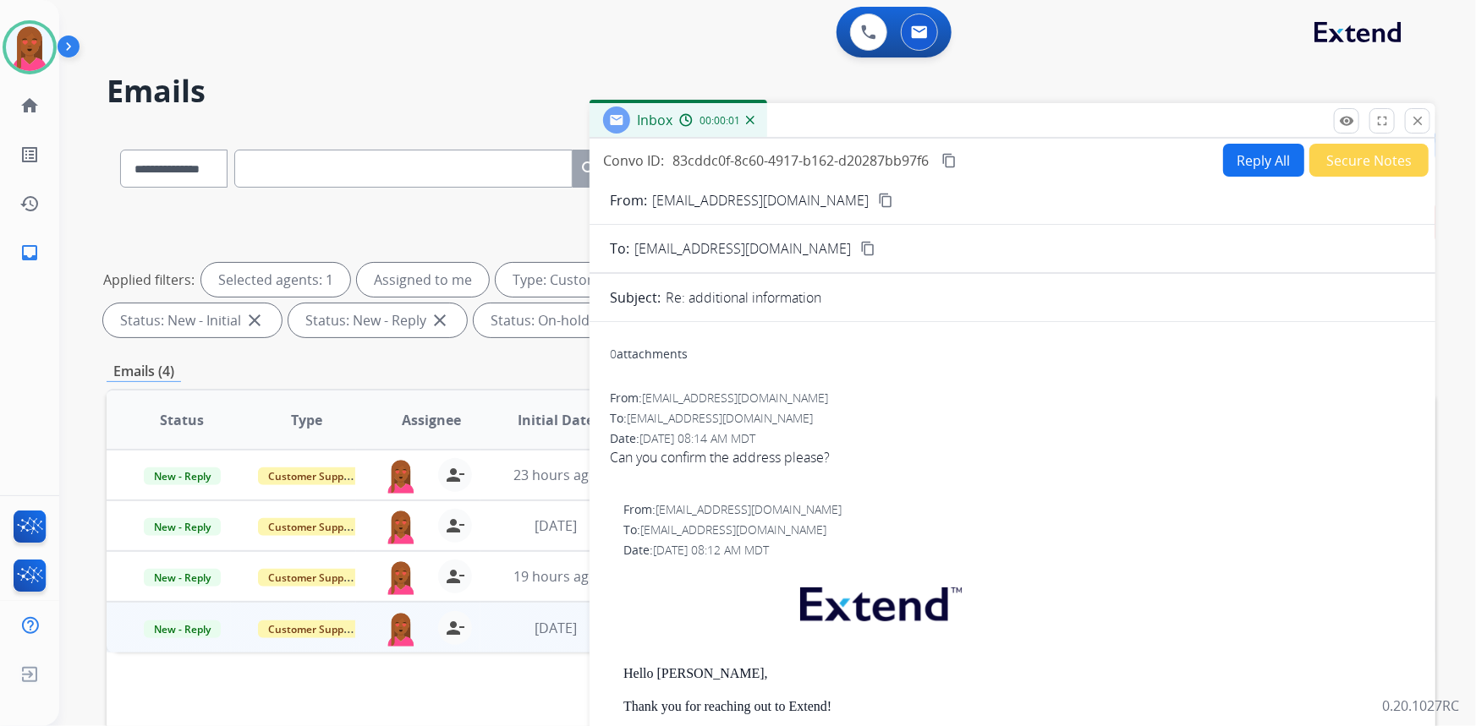
drag, startPoint x: 1429, startPoint y: 120, endPoint x: 1398, endPoint y: 122, distance: 31.3
click at [1428, 120] on button "close Close" at bounding box center [1417, 120] width 25 height 25
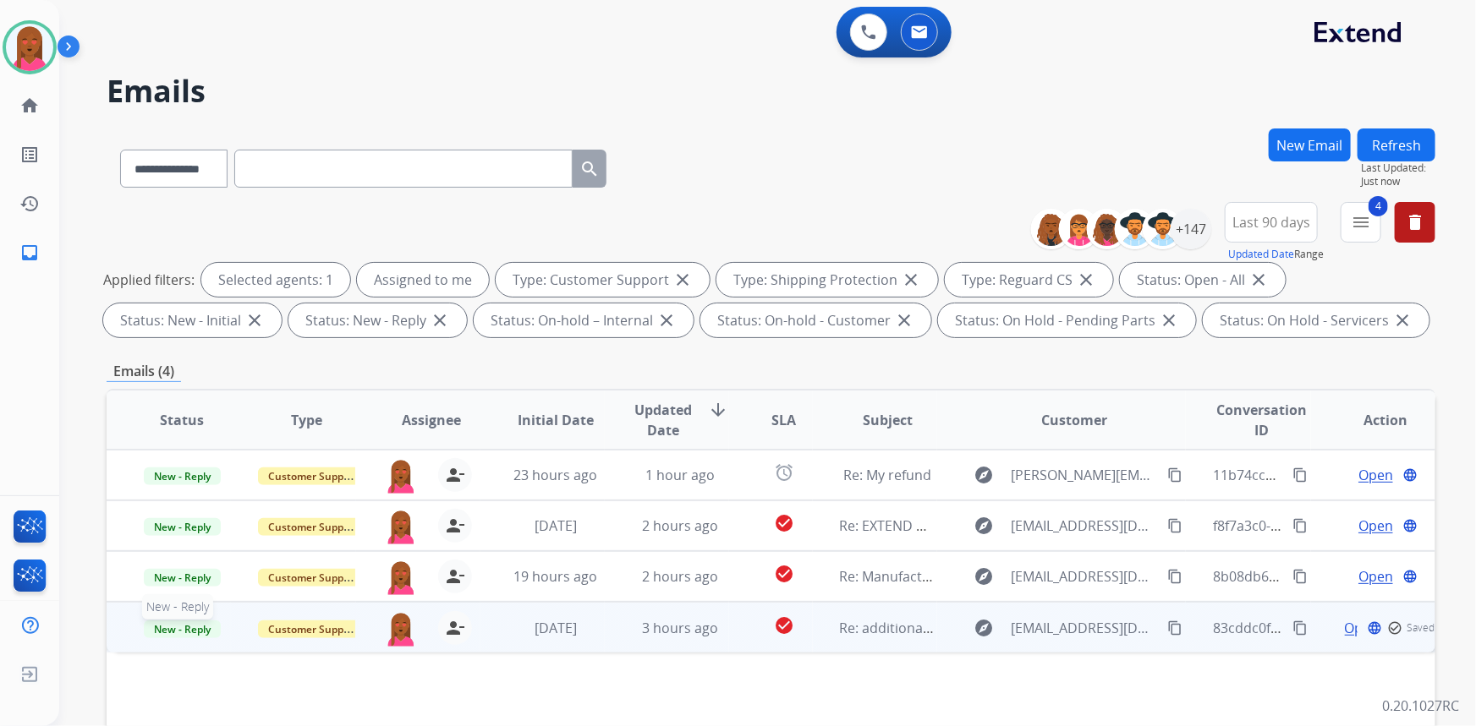
click at [197, 627] on span "New - Reply" at bounding box center [182, 630] width 77 height 18
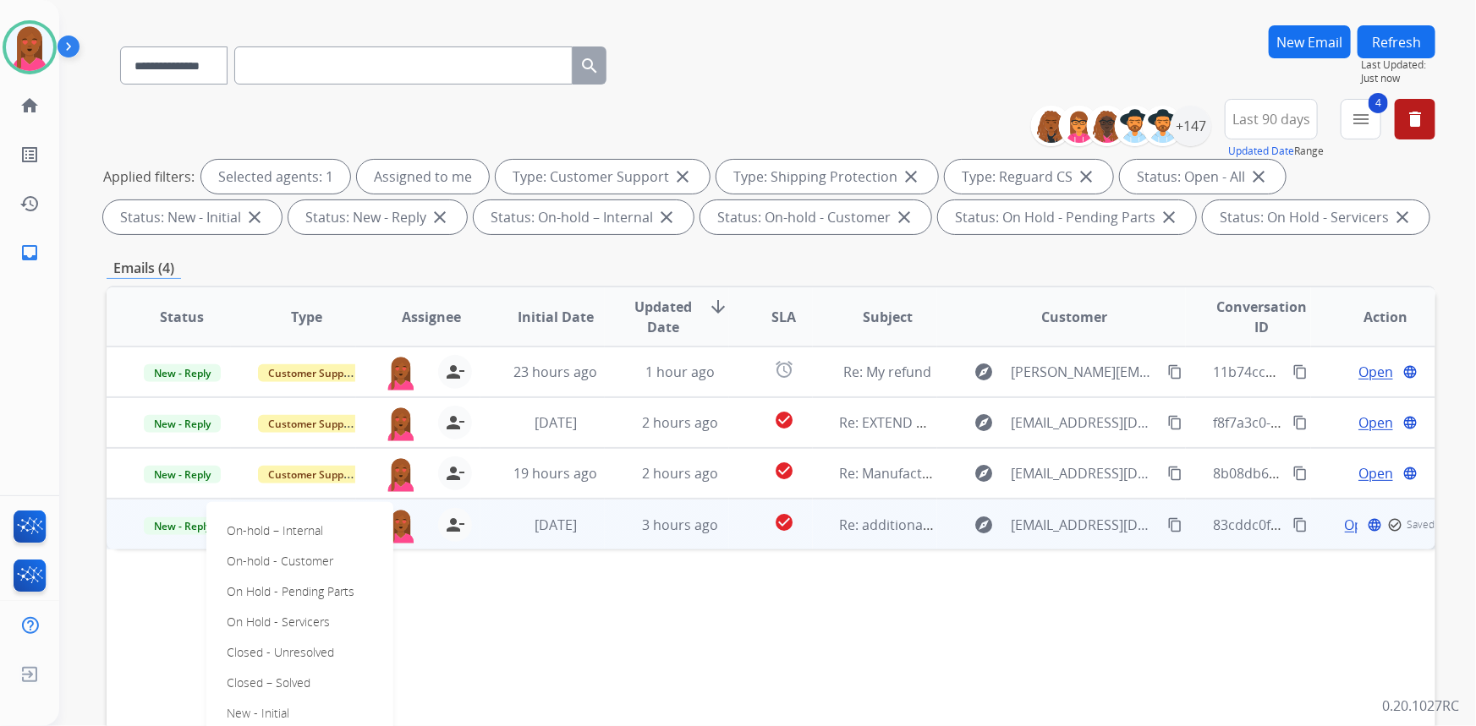
scroll to position [230, 0]
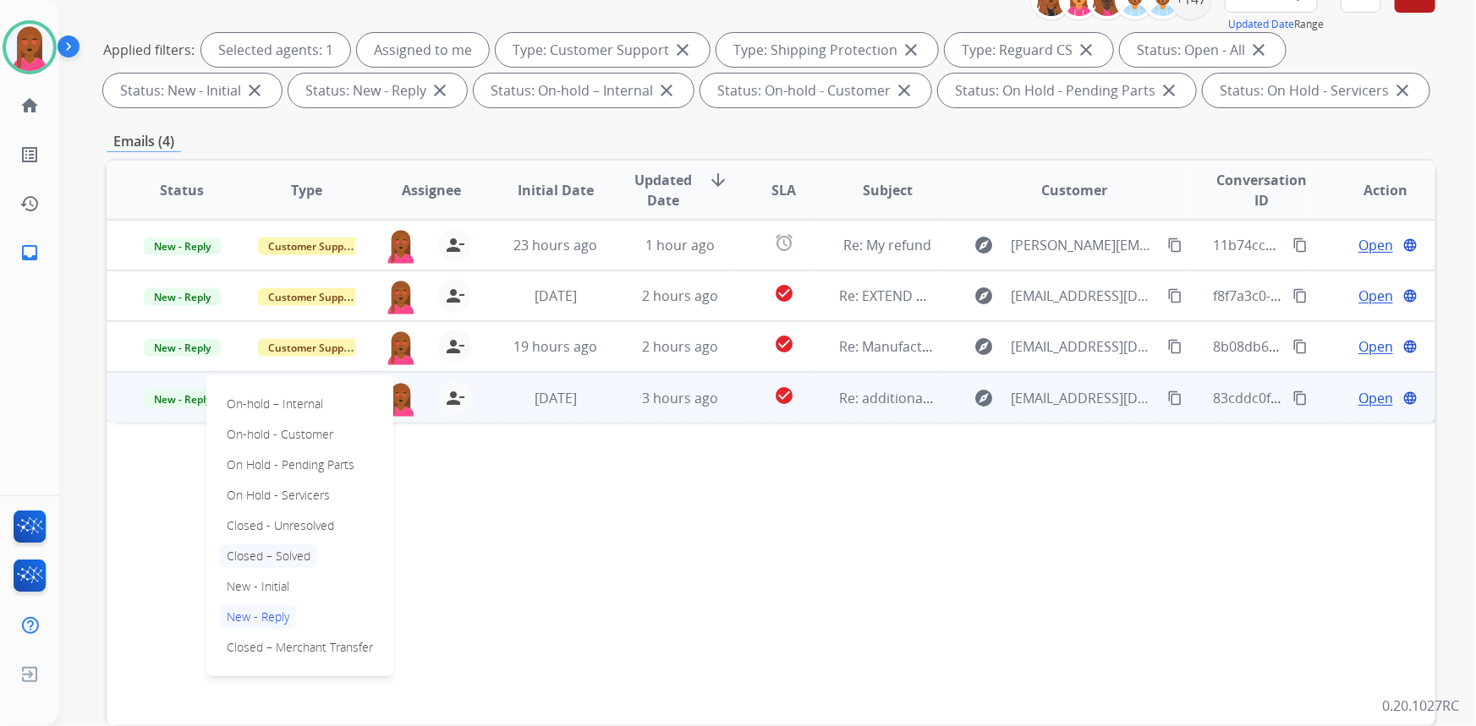
click at [298, 551] on p "Closed – Solved" at bounding box center [268, 557] width 97 height 24
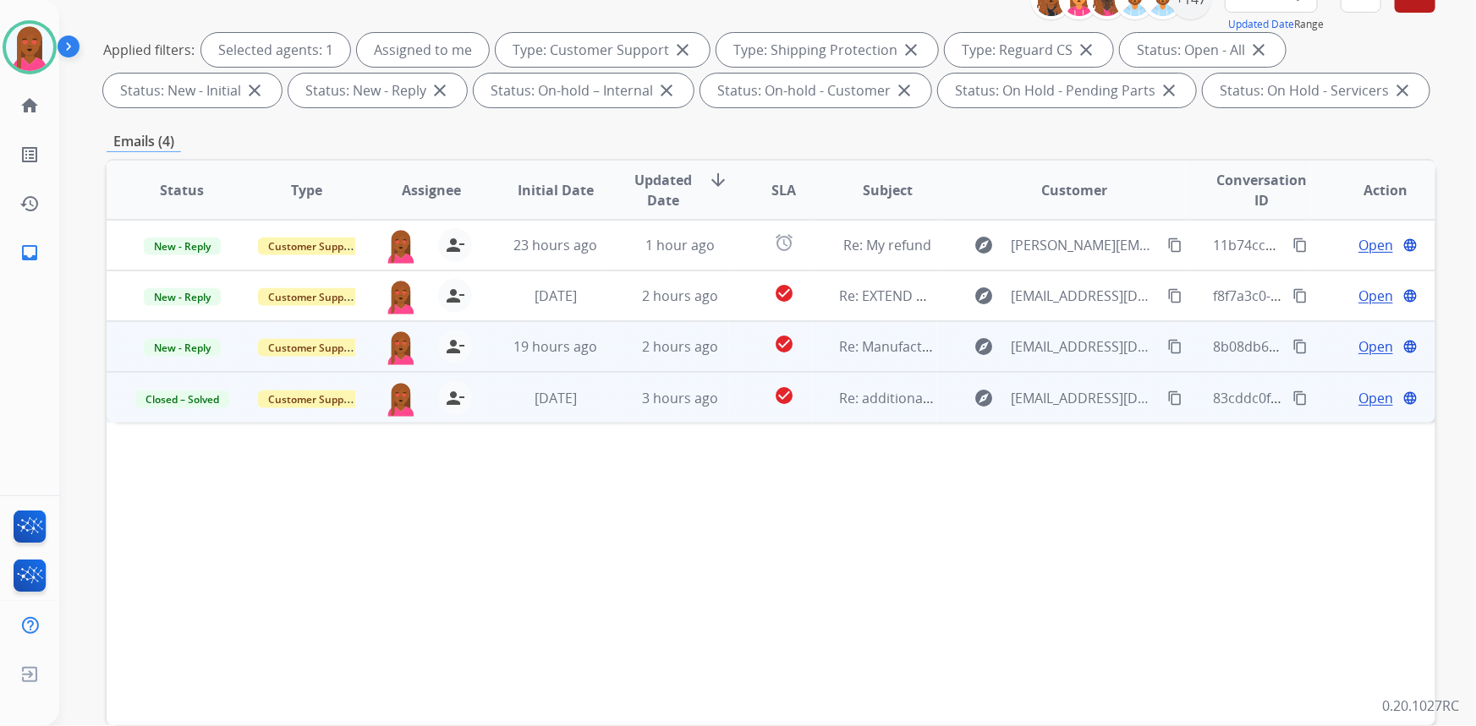
click at [1375, 343] on span "Open" at bounding box center [1375, 347] width 35 height 20
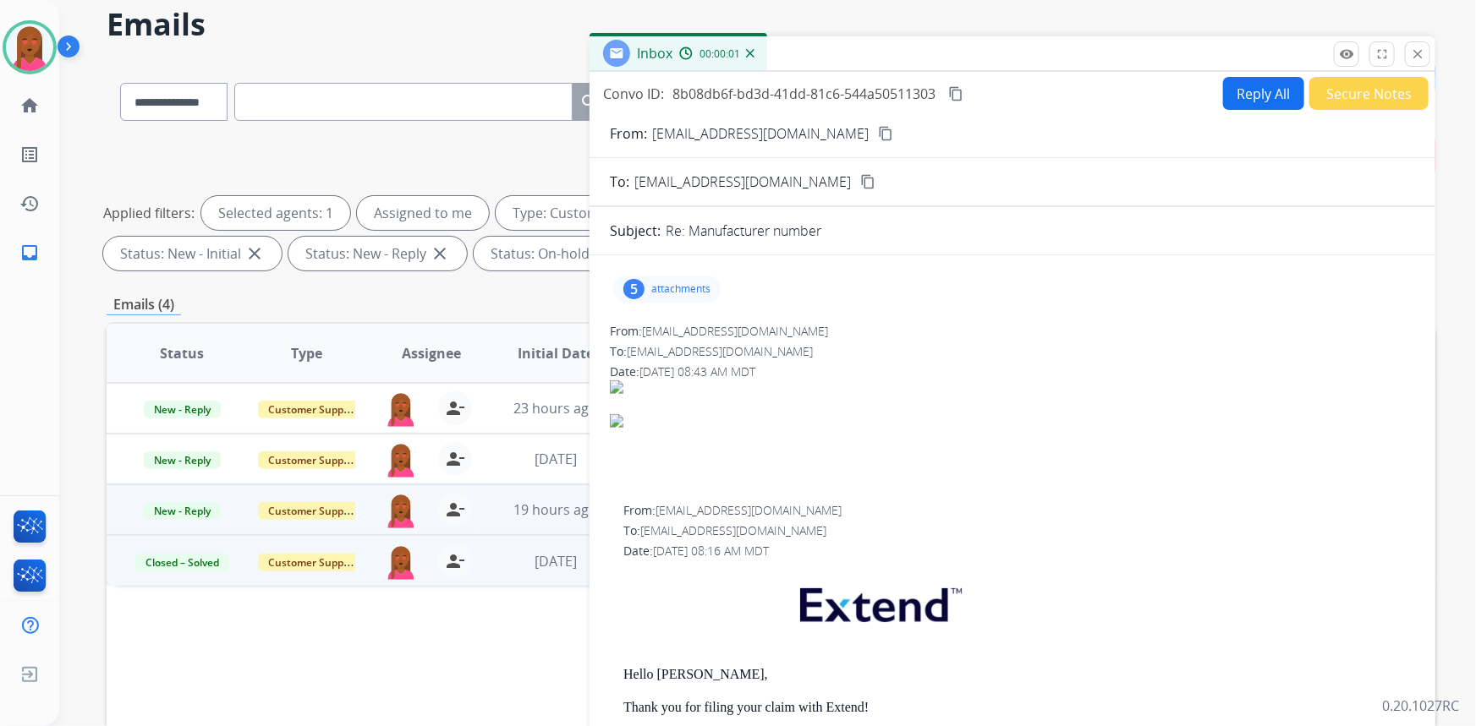
scroll to position [0, 0]
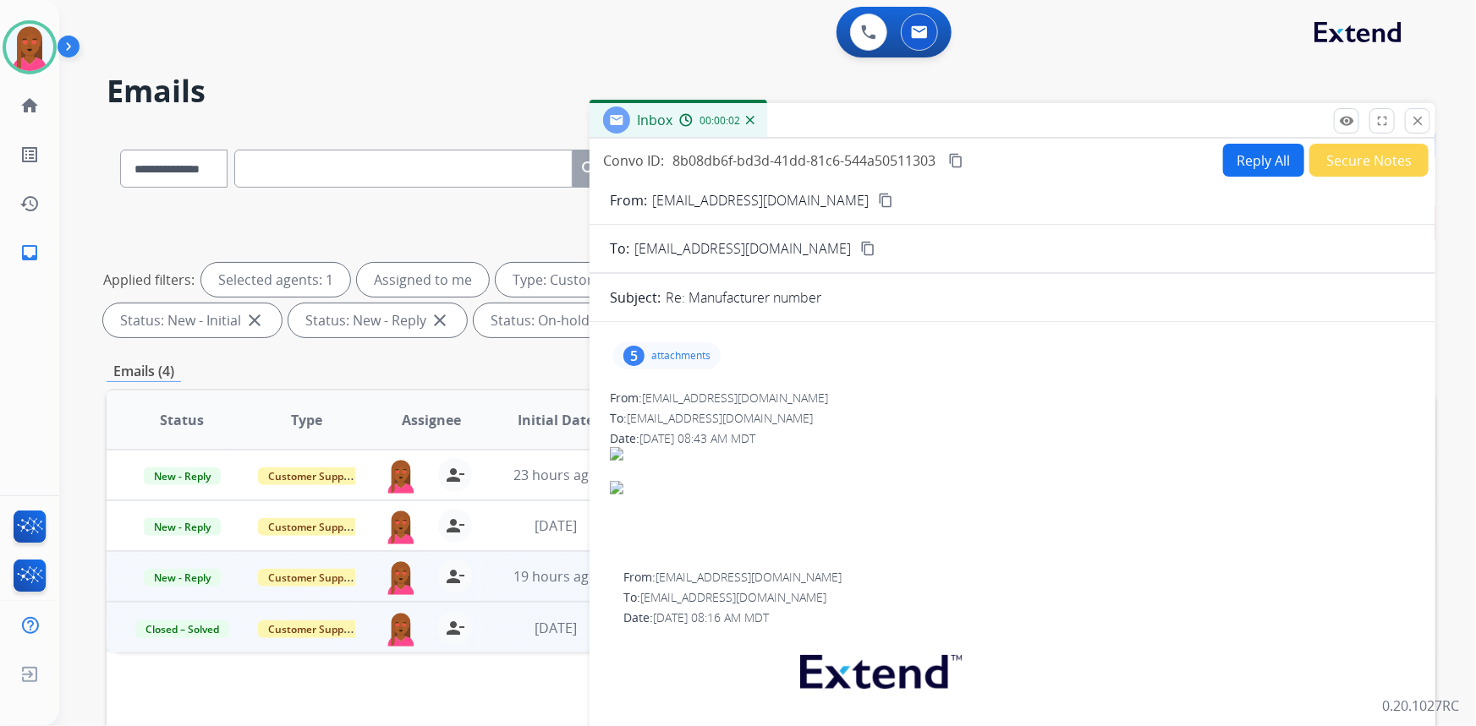
click at [878, 197] on mat-icon "content_copy" at bounding box center [885, 200] width 15 height 15
click at [631, 358] on div "5" at bounding box center [633, 356] width 21 height 20
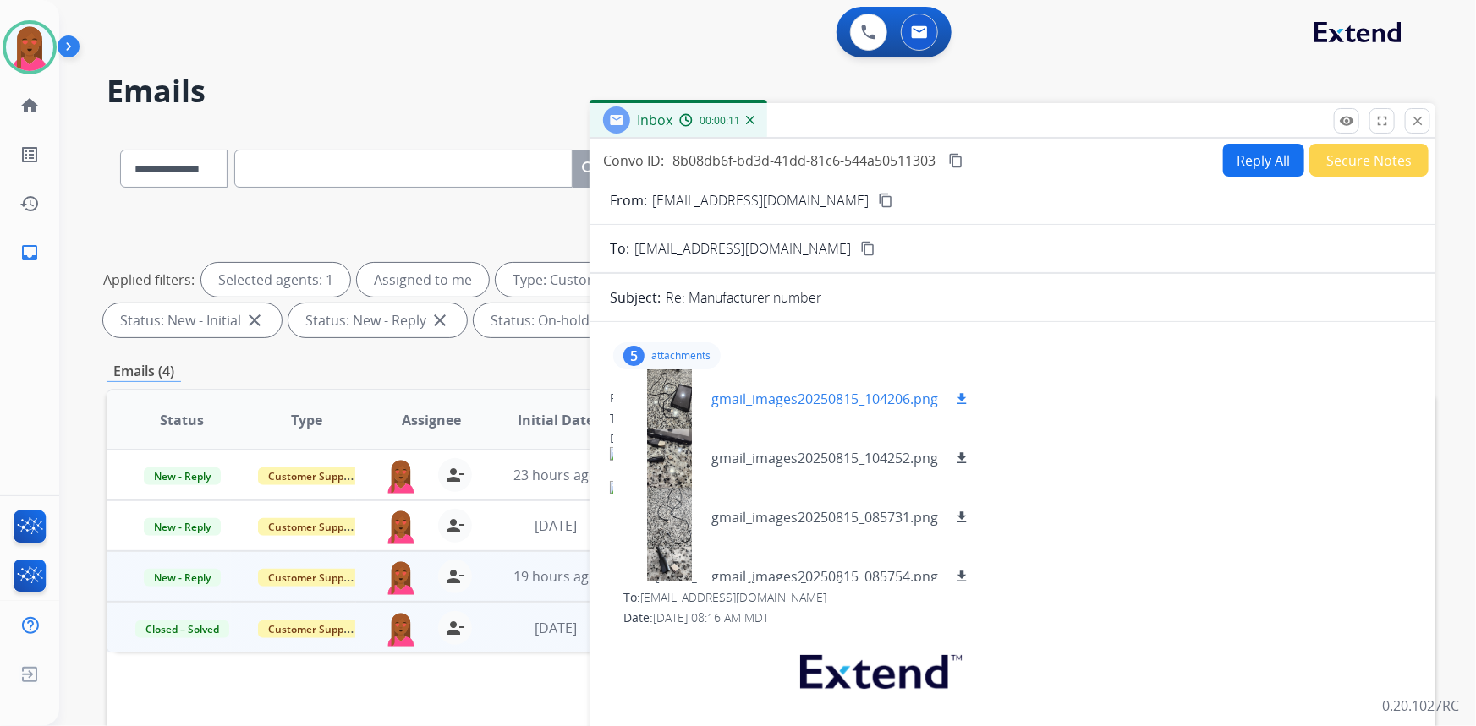
click at [655, 392] on div at bounding box center [669, 399] width 85 height 59
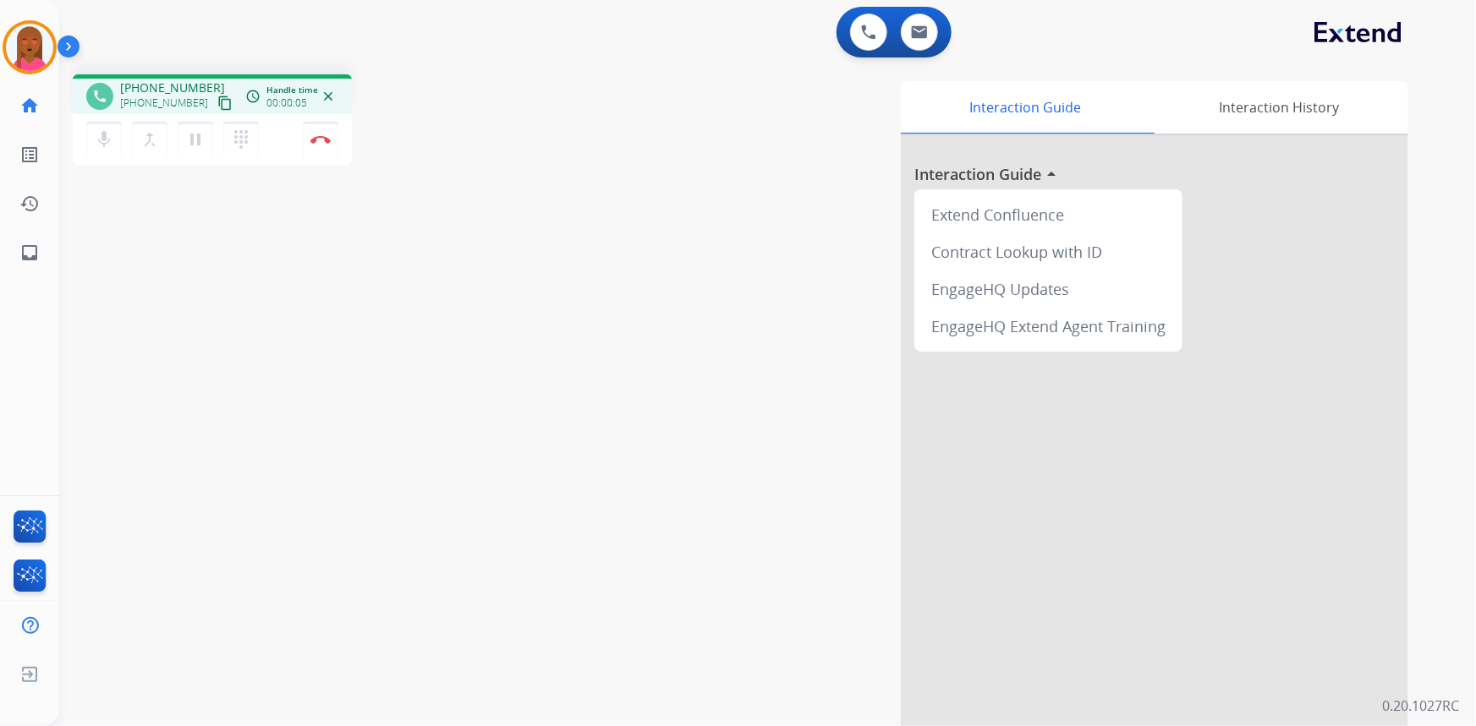
click at [217, 97] on mat-icon "content_copy" at bounding box center [224, 103] width 15 height 15
click at [720, 326] on div "Interaction Guide Interaction History Interaction Guide arrow_drop_up Extend Co…" at bounding box center [975, 423] width 865 height 685
drag, startPoint x: 843, startPoint y: 356, endPoint x: 775, endPoint y: 338, distance: 70.8
click at [843, 356] on div "Interaction Guide Interaction History Interaction Guide arrow_drop_up Extend Co…" at bounding box center [975, 423] width 865 height 685
click at [200, 139] on mat-icon "pause" at bounding box center [195, 139] width 20 height 20
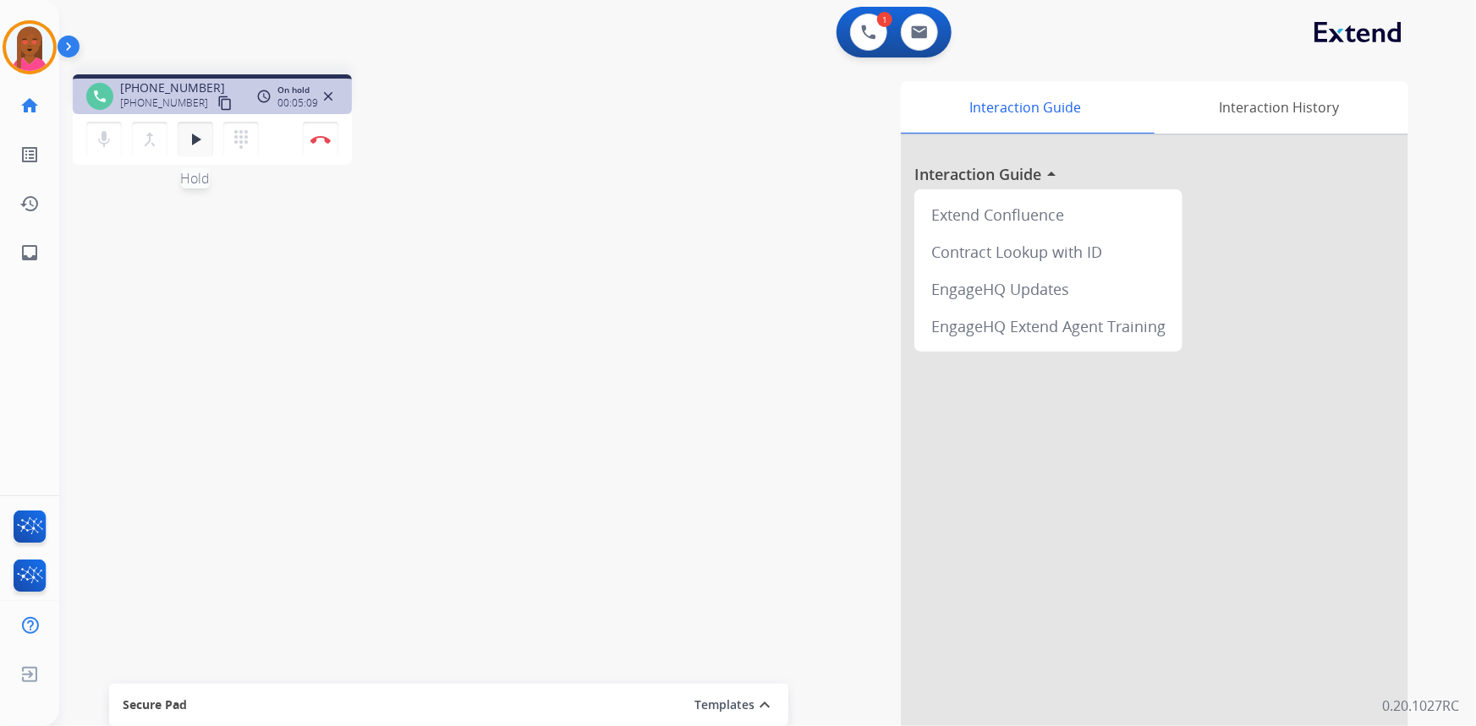
click at [198, 130] on mat-icon "play_arrow" at bounding box center [195, 139] width 20 height 20
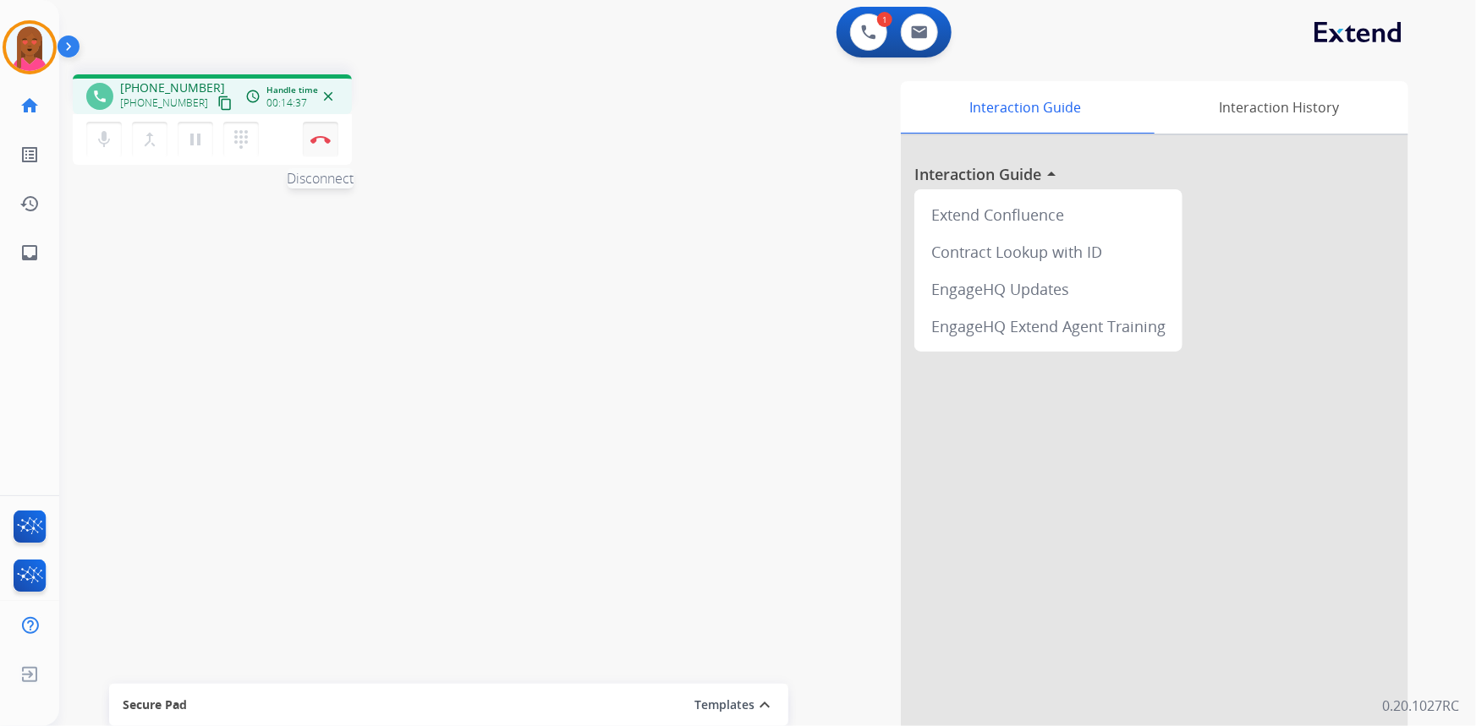
click at [326, 135] on img at bounding box center [320, 139] width 20 height 8
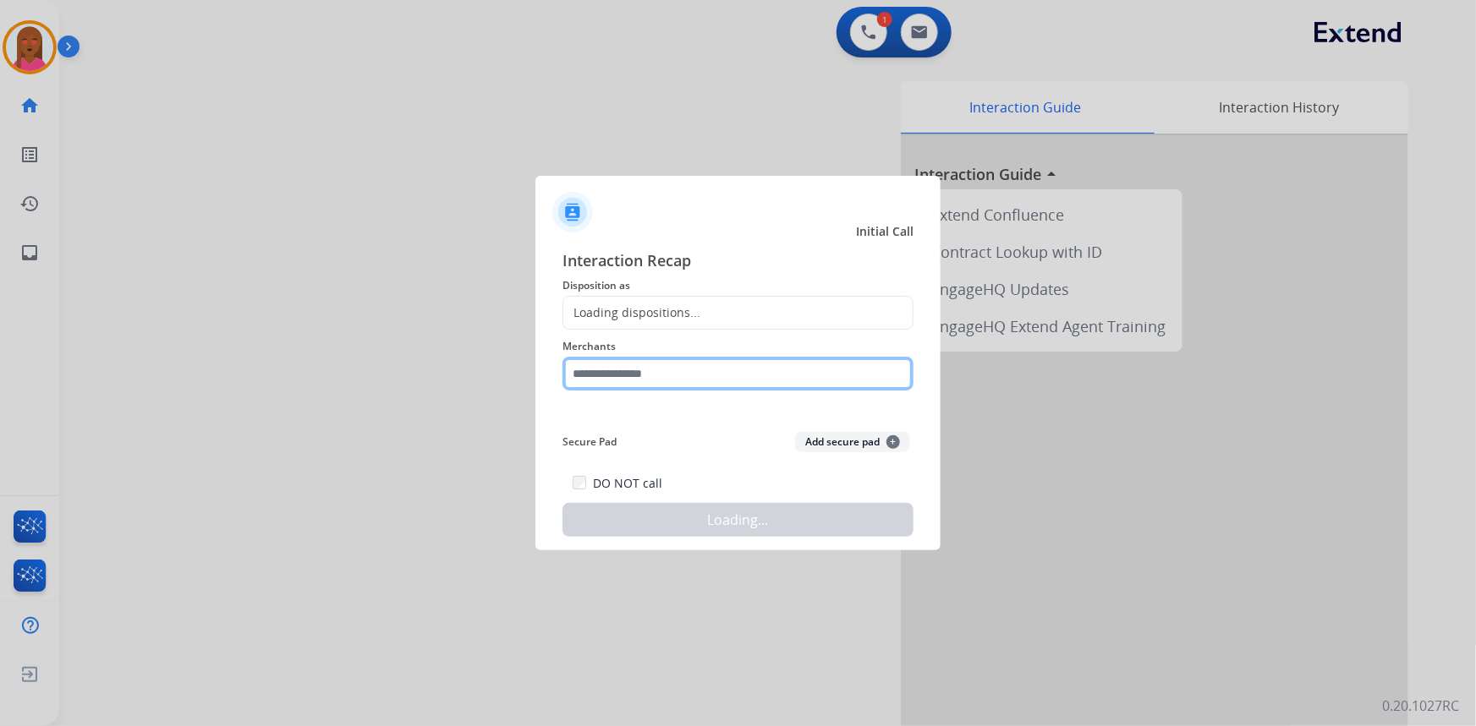
click at [617, 388] on input "text" at bounding box center [737, 374] width 351 height 34
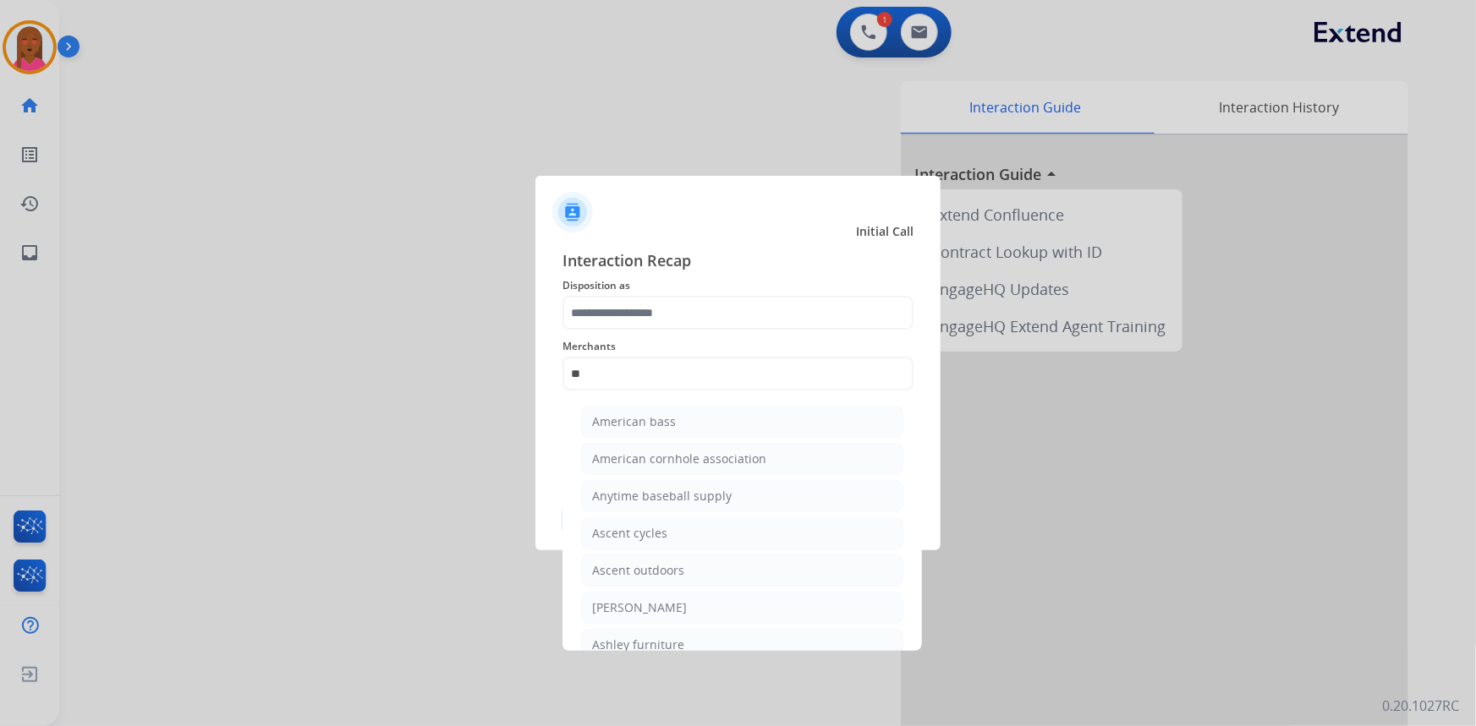
drag, startPoint x: 660, startPoint y: 611, endPoint x: 681, endPoint y: 550, distance: 65.3
click at [661, 611] on div "Ashley - Reguard" at bounding box center [639, 608] width 95 height 17
type input "**********"
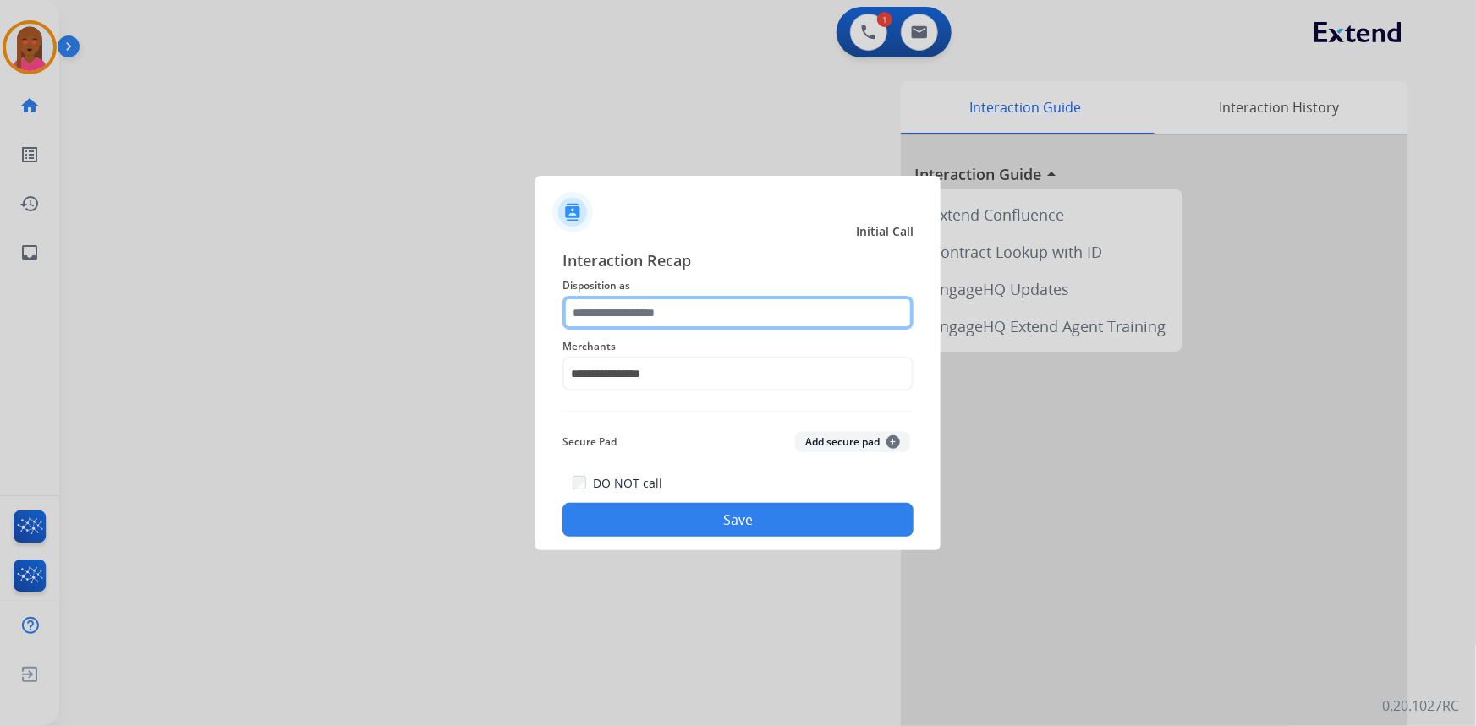
click at [694, 307] on input "text" at bounding box center [737, 313] width 351 height 34
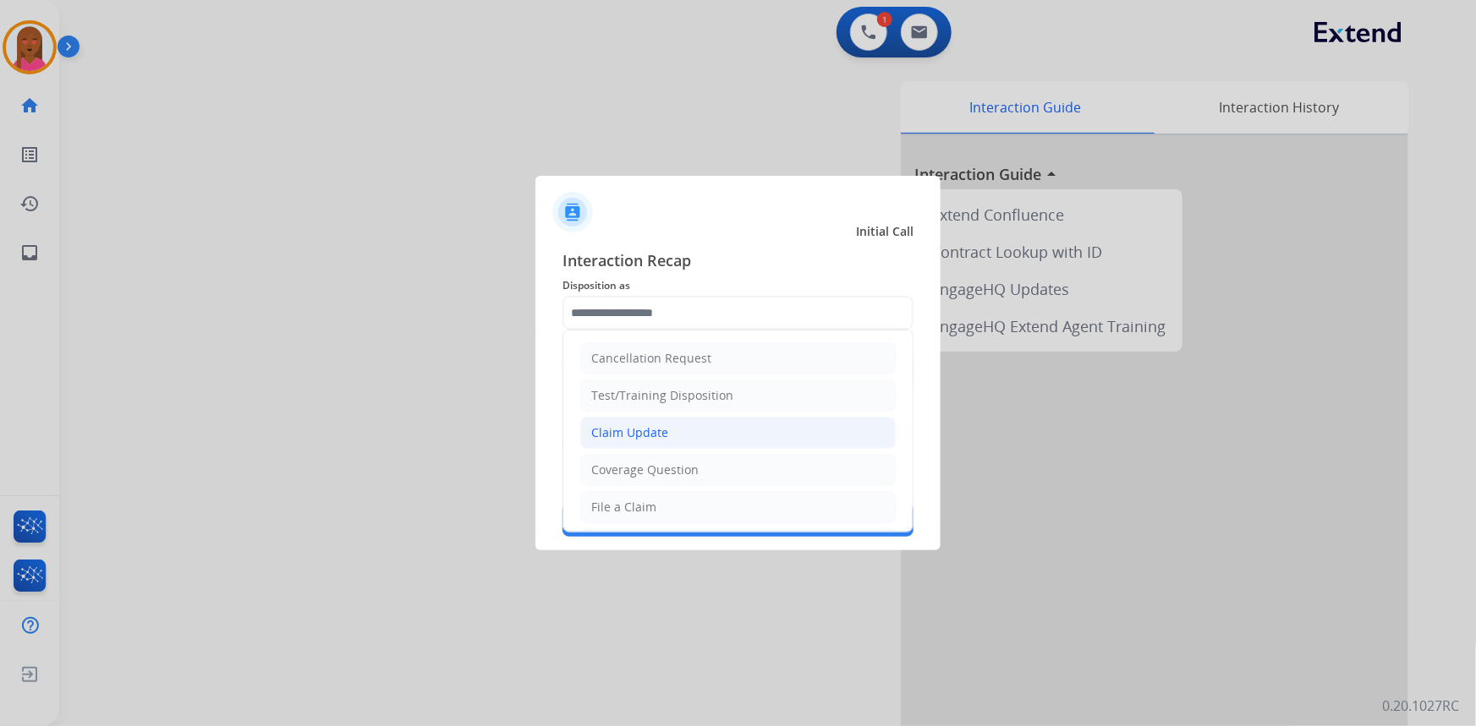
click at [673, 434] on li "Claim Update" at bounding box center [737, 433] width 315 height 32
type input "**********"
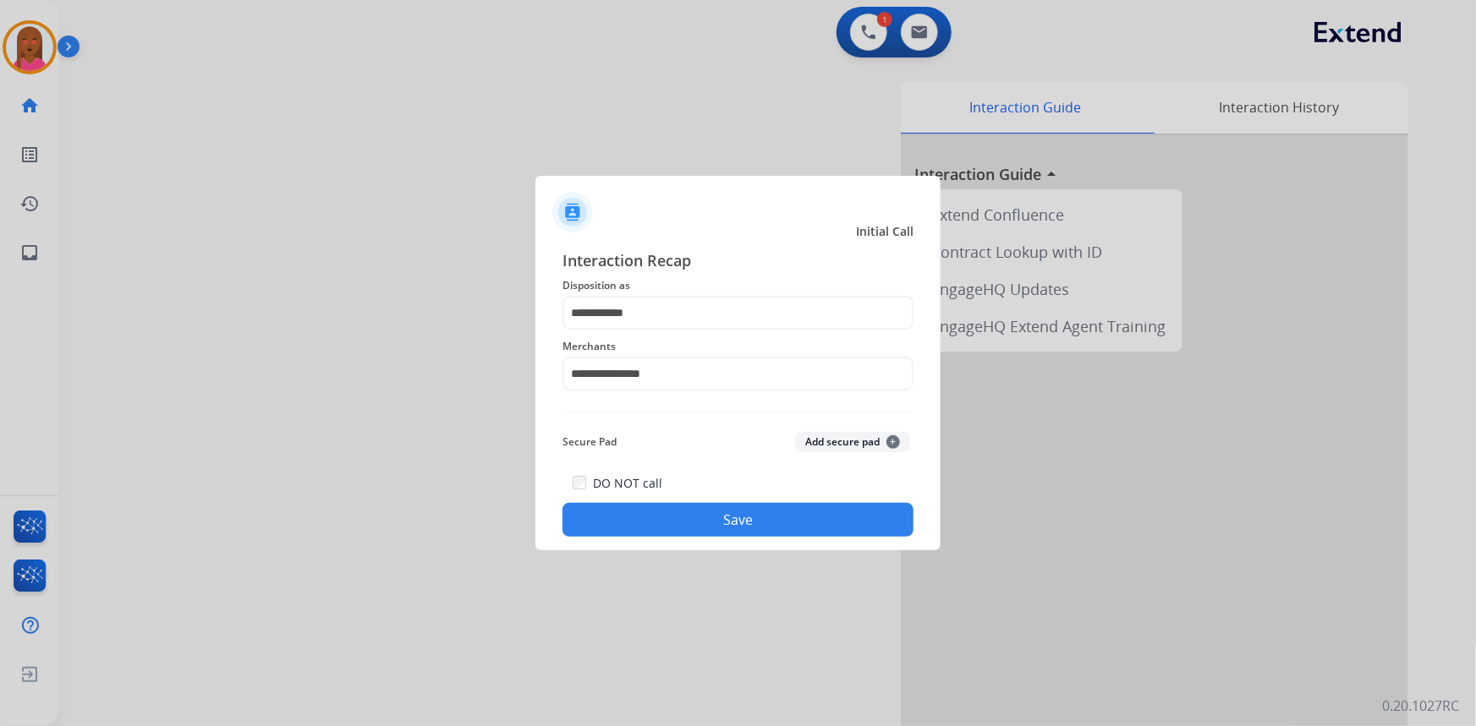
click at [710, 524] on button "Save" at bounding box center [737, 520] width 351 height 34
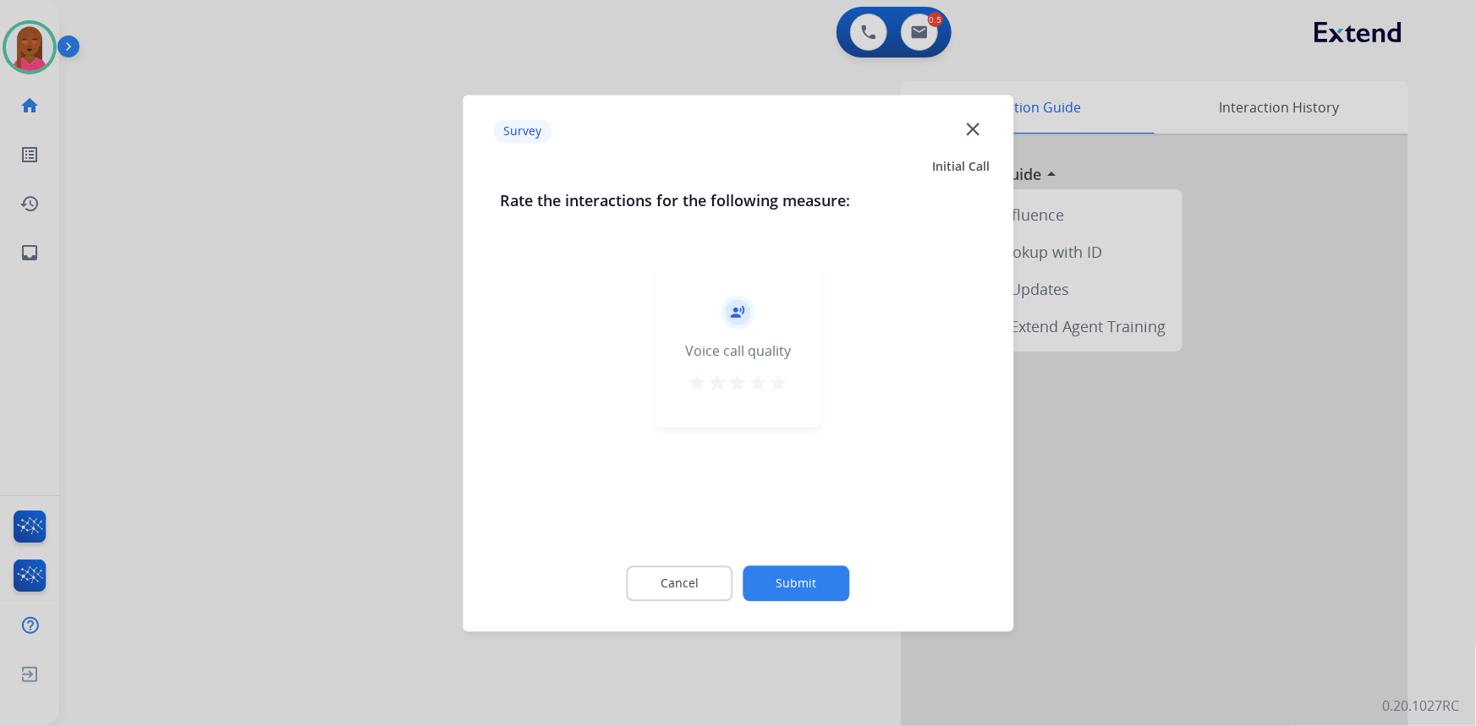
click at [986, 122] on div "Survey close" at bounding box center [738, 131] width 530 height 53
click at [979, 122] on mat-icon "close" at bounding box center [973, 129] width 22 height 22
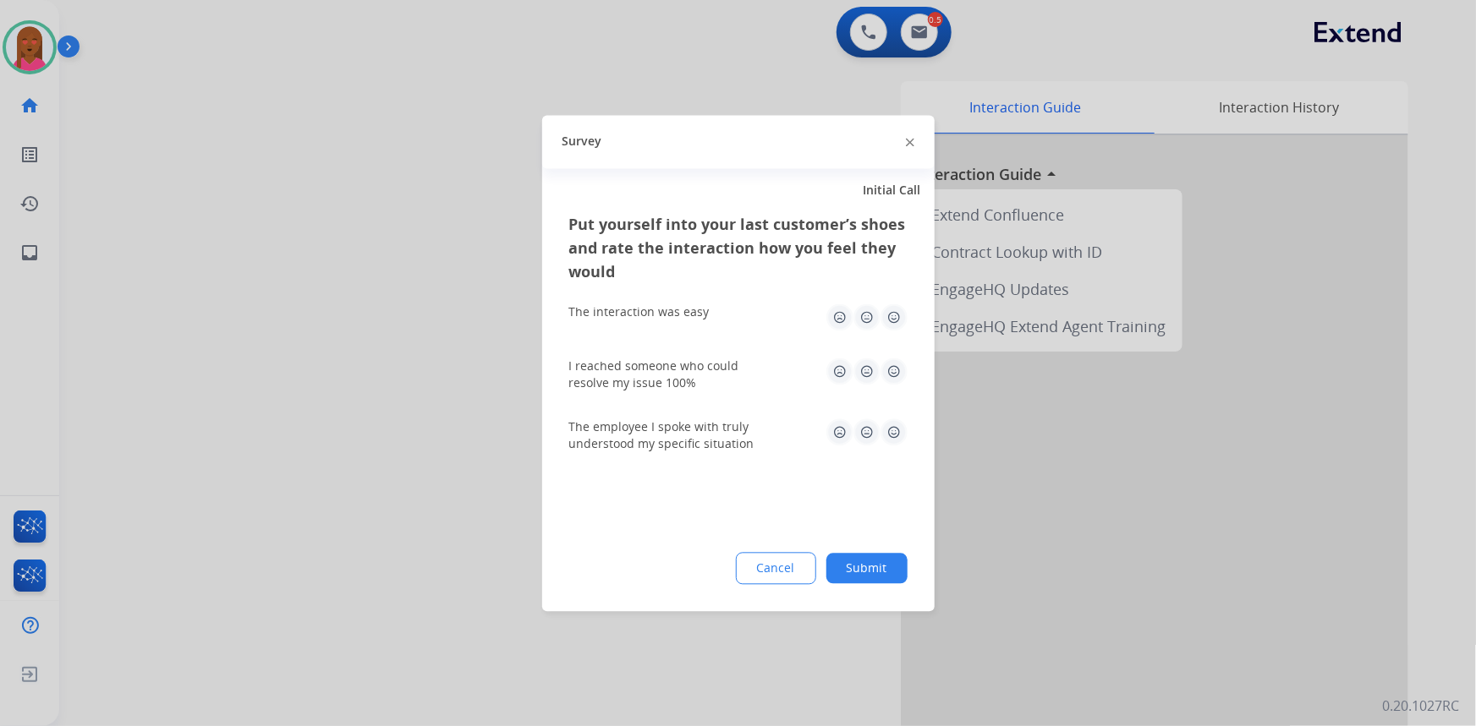
click at [907, 141] on img at bounding box center [910, 143] width 8 height 8
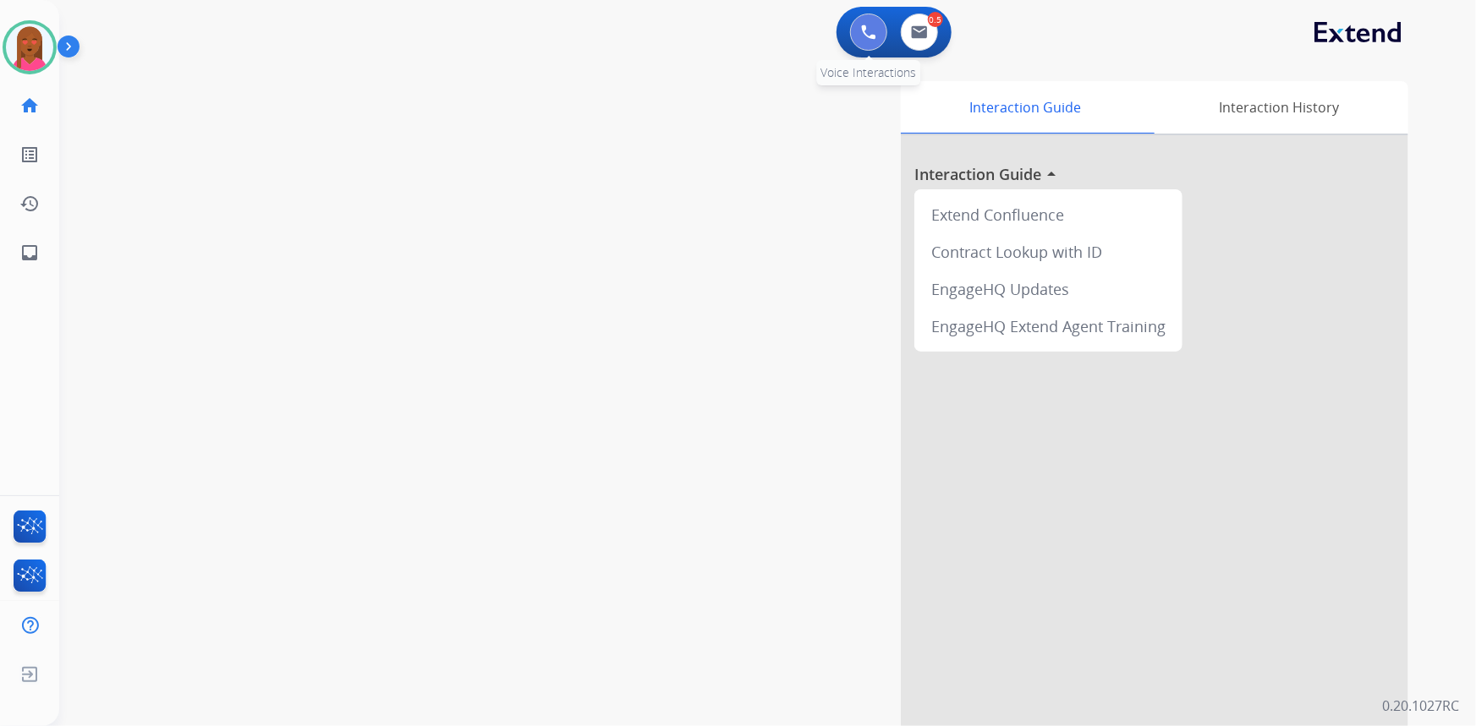
click at [855, 39] on button at bounding box center [868, 32] width 37 height 37
click at [919, 35] on img at bounding box center [919, 32] width 17 height 14
select select "**********"
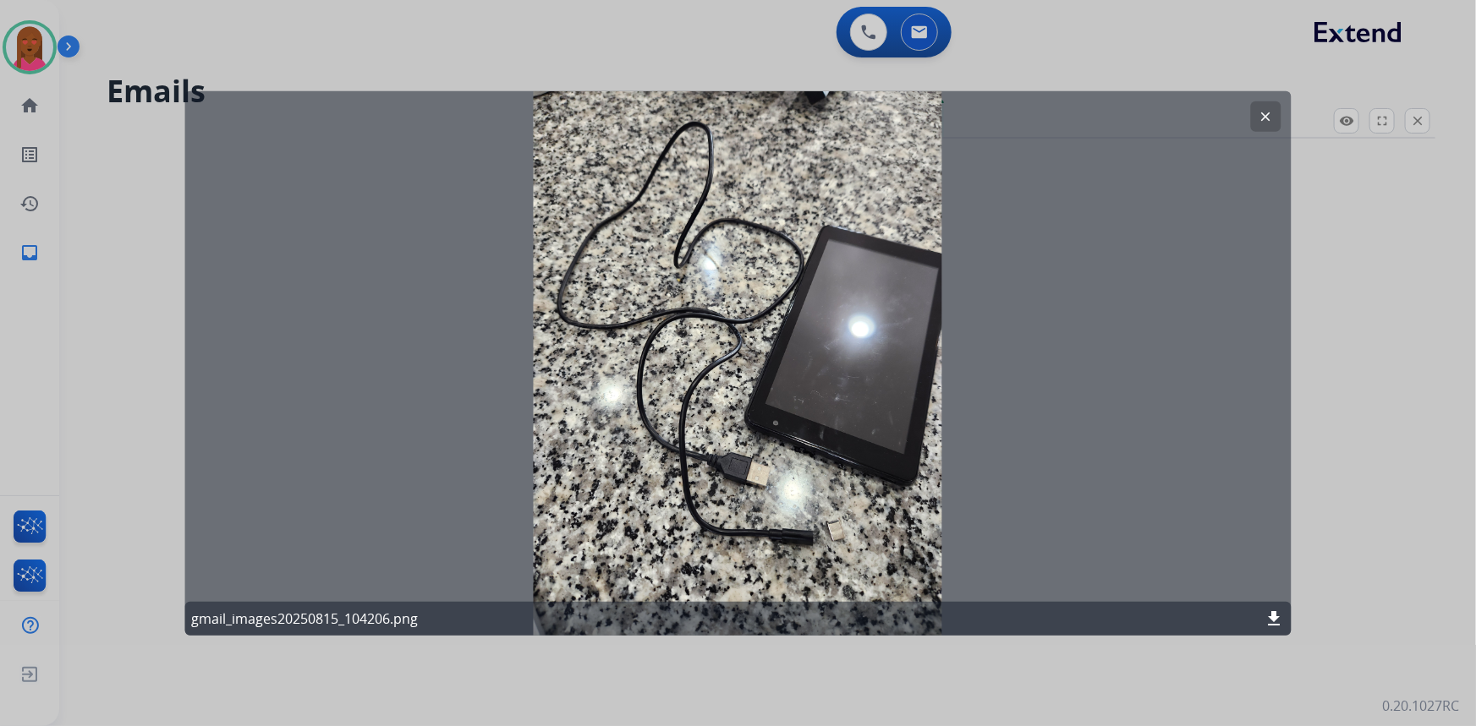
select select "**********"
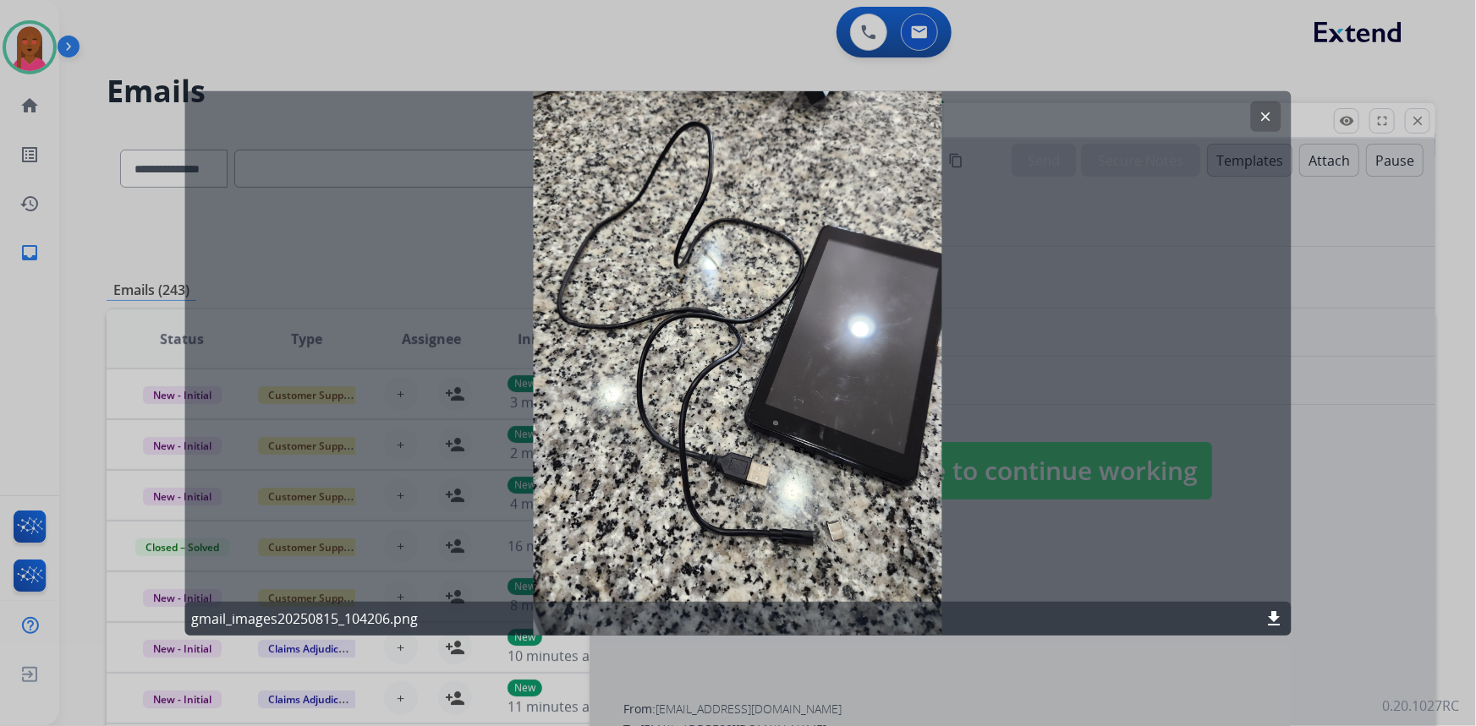
click at [1265, 118] on mat-icon "clear" at bounding box center [1265, 115] width 15 height 15
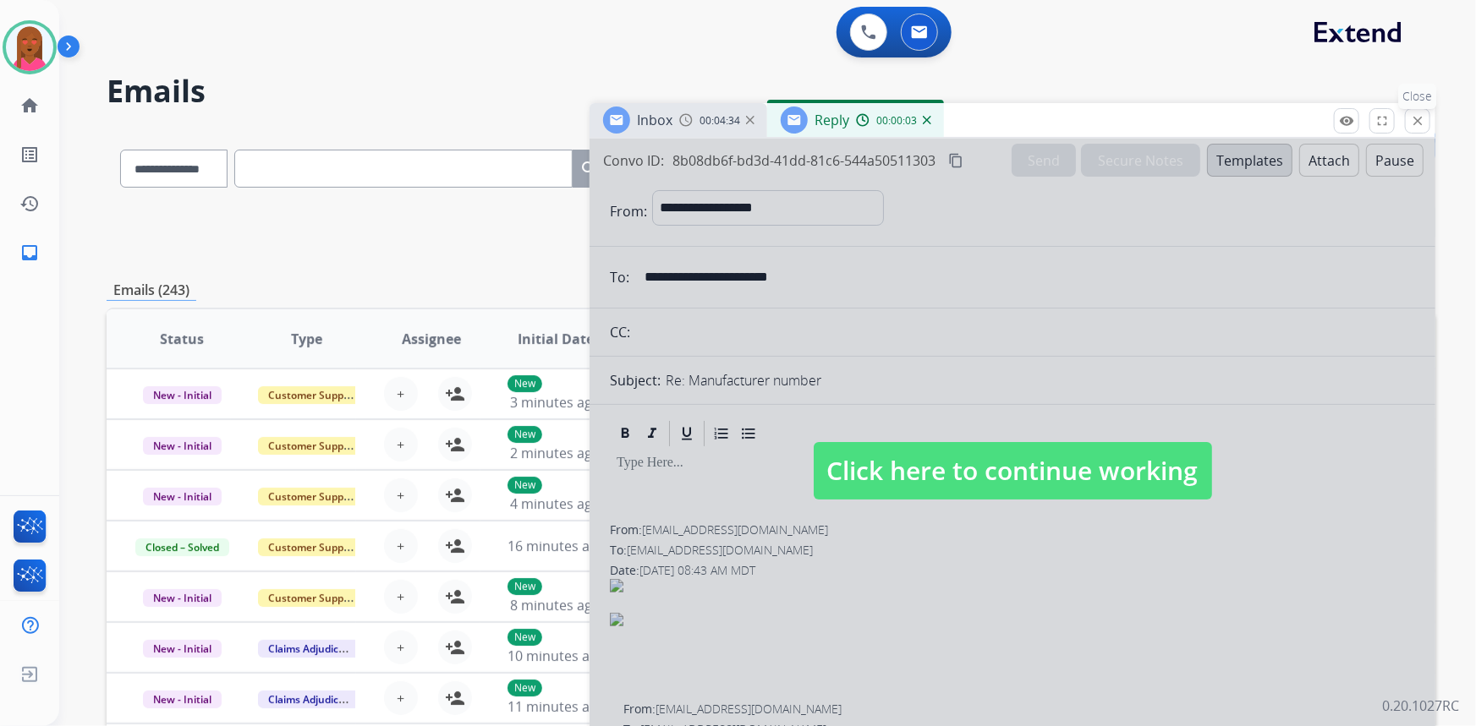
click at [1412, 119] on mat-icon "close" at bounding box center [1417, 120] width 15 height 15
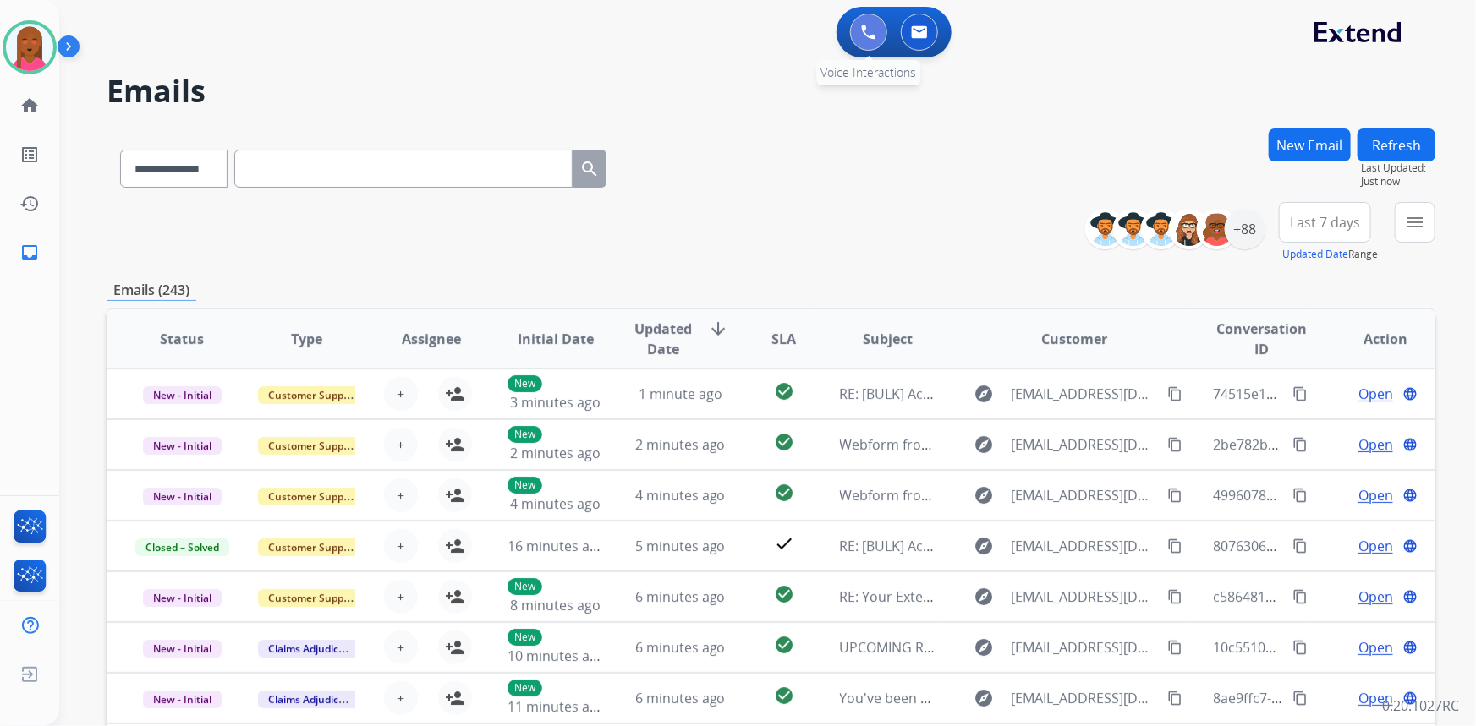
click at [860, 31] on button at bounding box center [868, 32] width 37 height 37
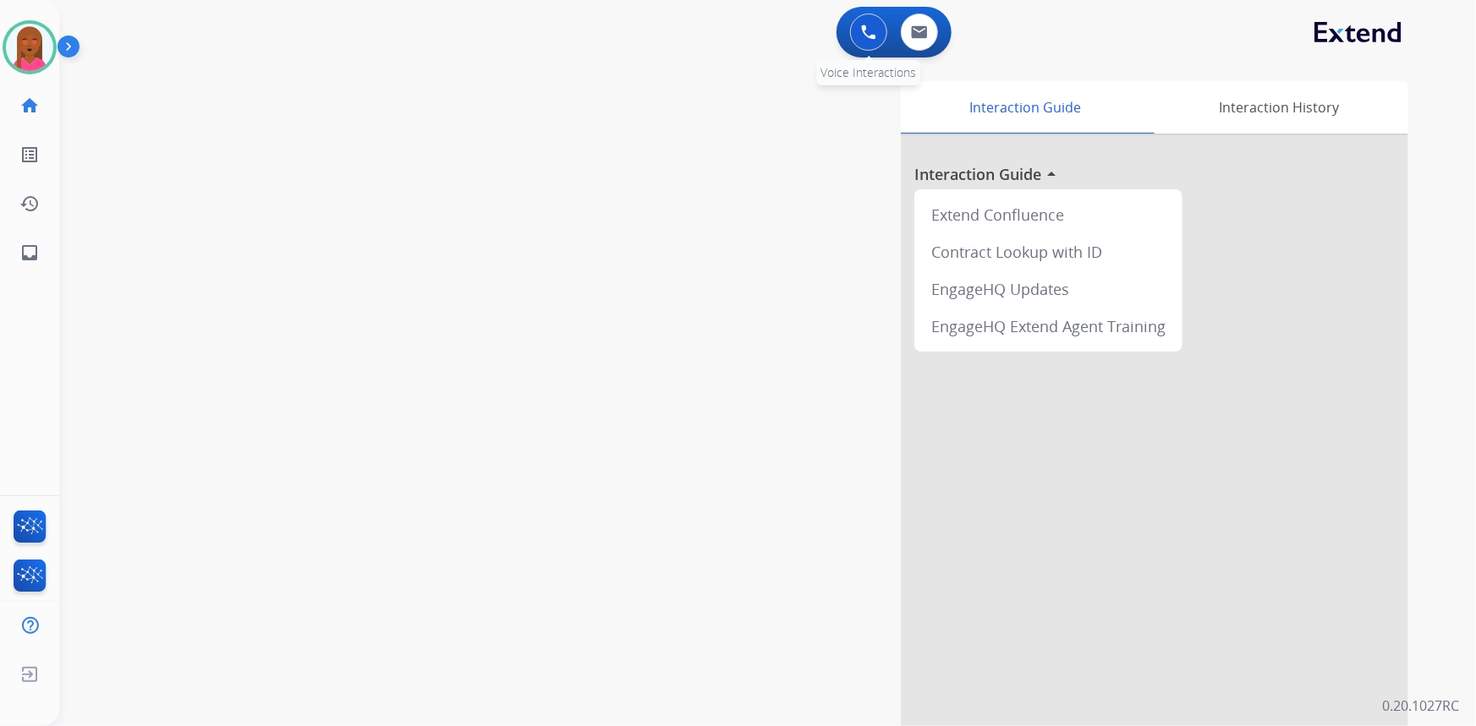
click at [862, 36] on img at bounding box center [868, 32] width 15 height 15
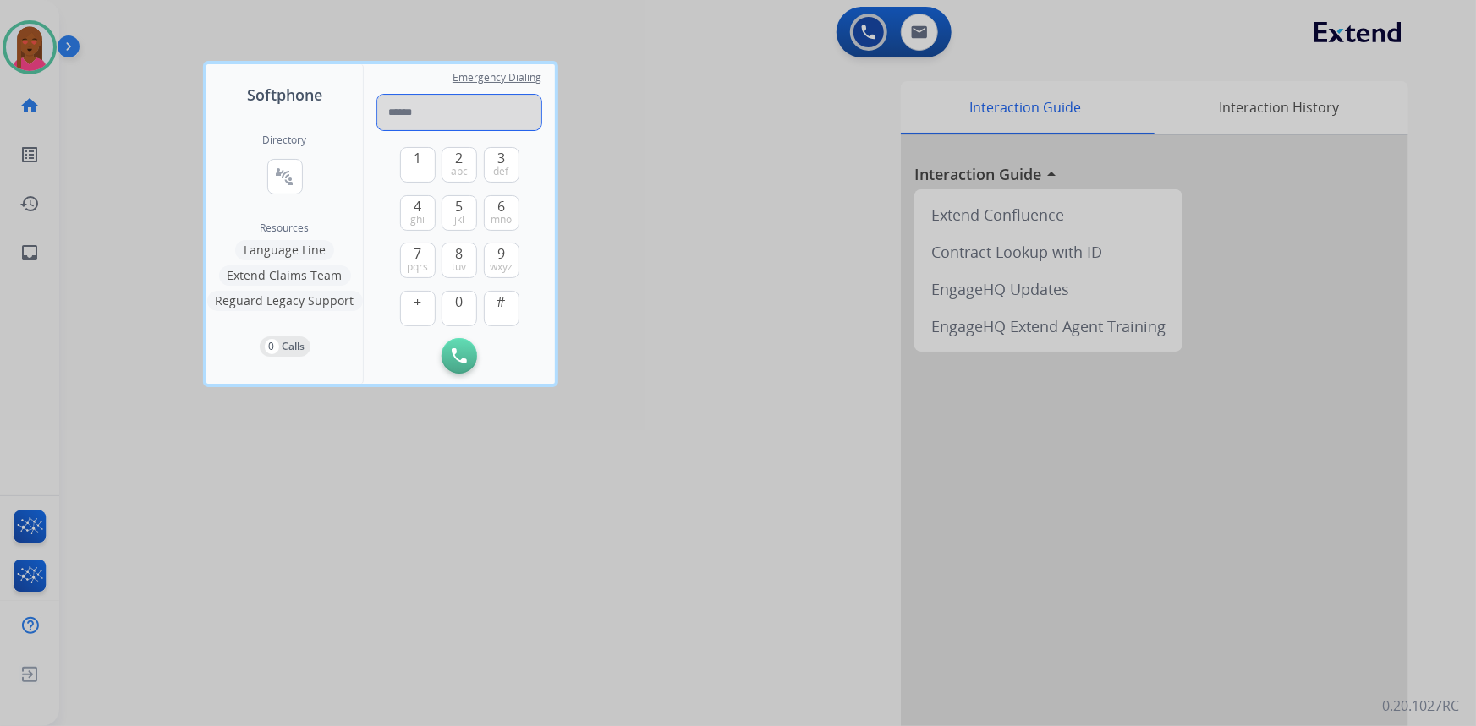
paste input "**********"
type input "**********"
click at [448, 361] on button "Initiate Call" at bounding box center [459, 356] width 36 height 36
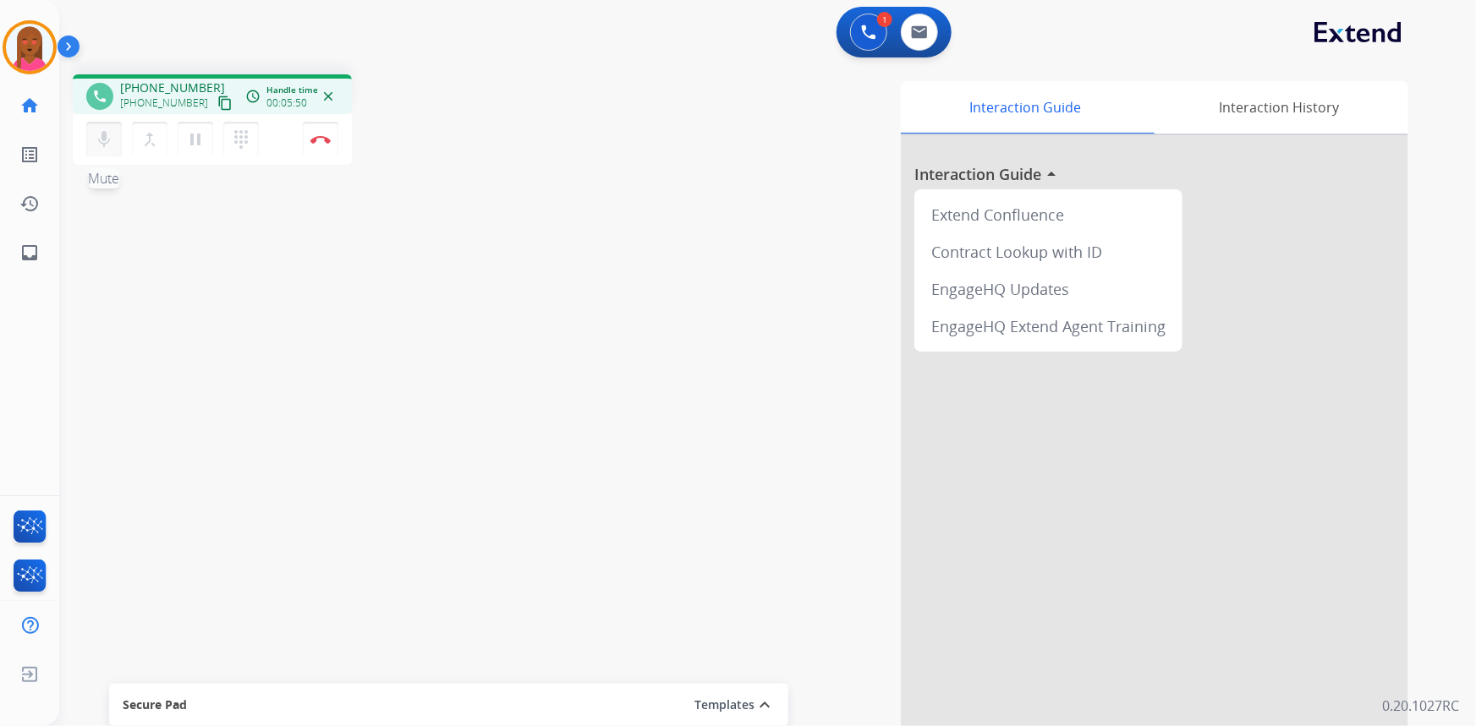
click at [103, 146] on mat-icon "mic" at bounding box center [104, 139] width 20 height 20
click at [110, 151] on button "mic_off Mute" at bounding box center [104, 140] width 36 height 36
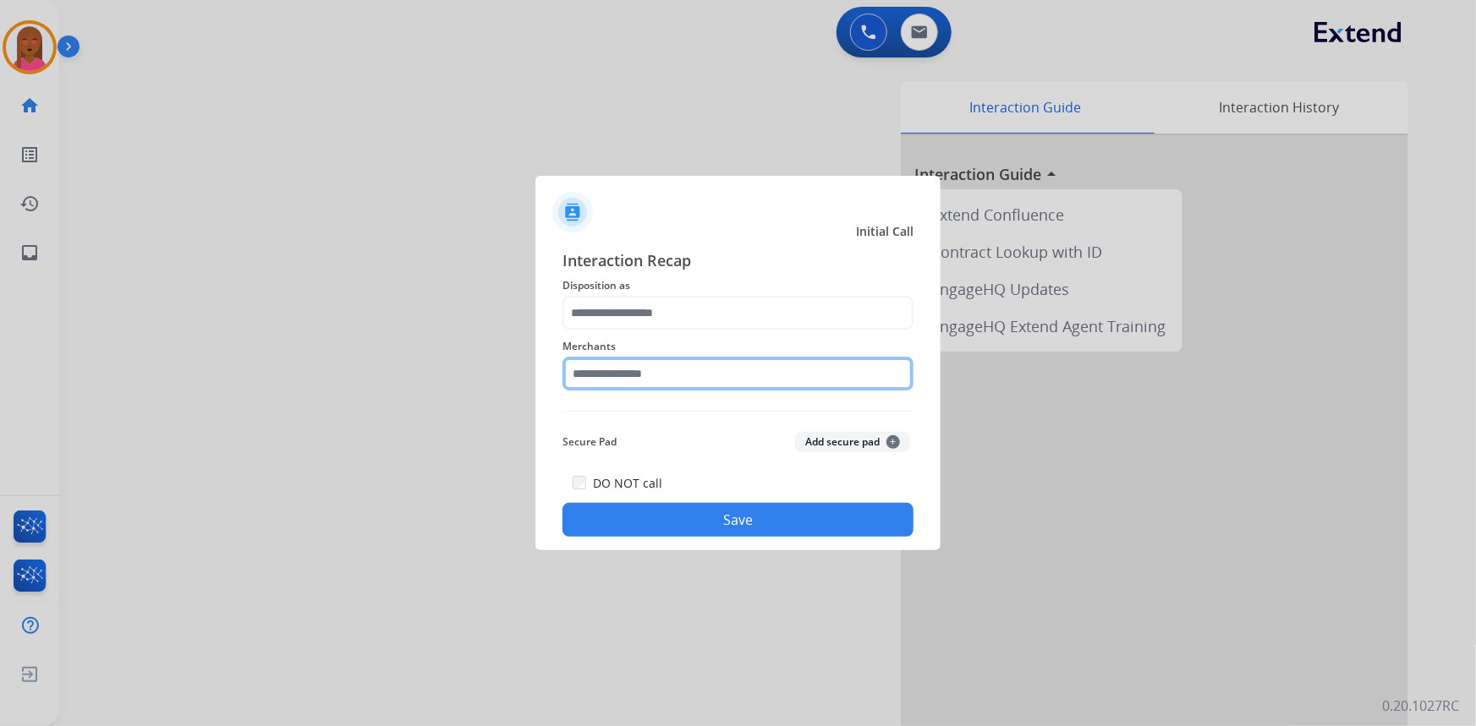
click at [725, 369] on input "text" at bounding box center [737, 374] width 351 height 34
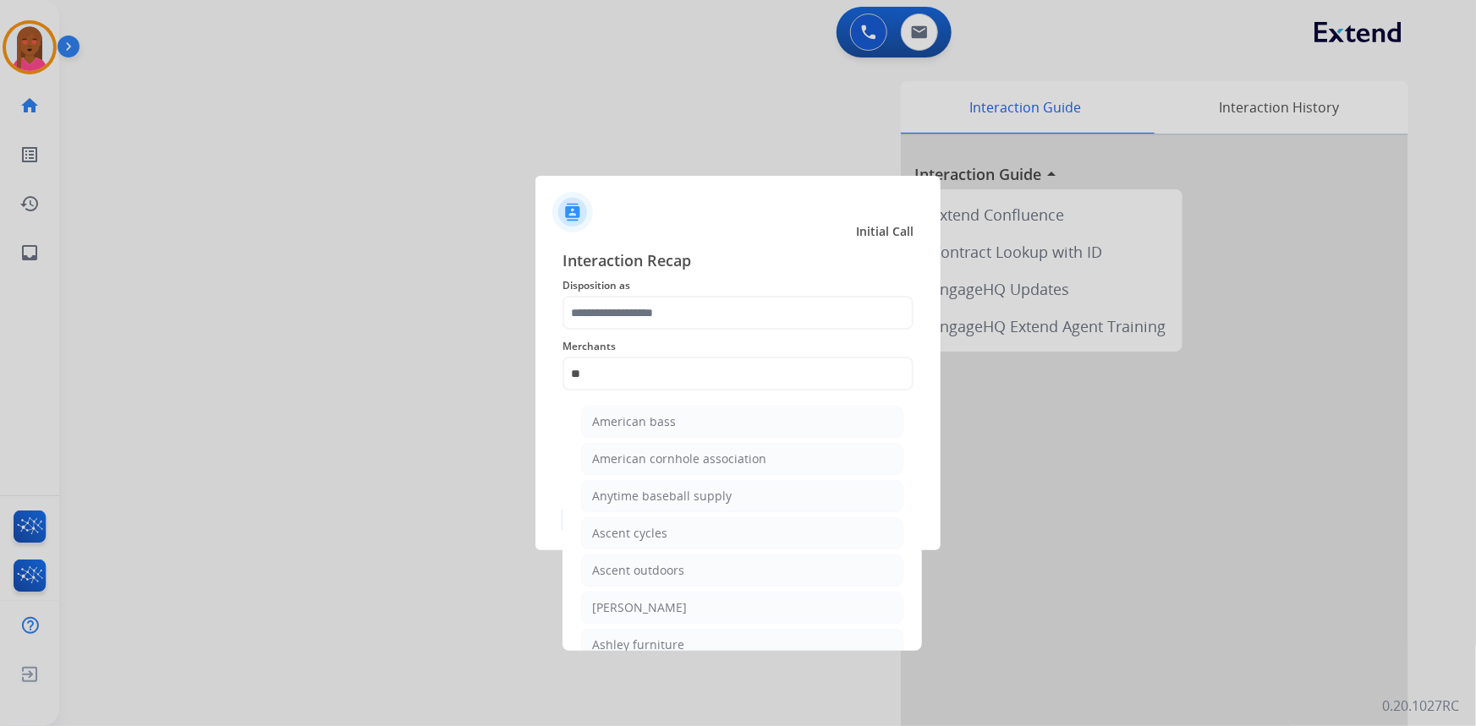
drag, startPoint x: 668, startPoint y: 609, endPoint x: 665, endPoint y: 480, distance: 129.4
click at [664, 596] on li "Ashley - Reguard" at bounding box center [742, 608] width 322 height 32
type input "**********"
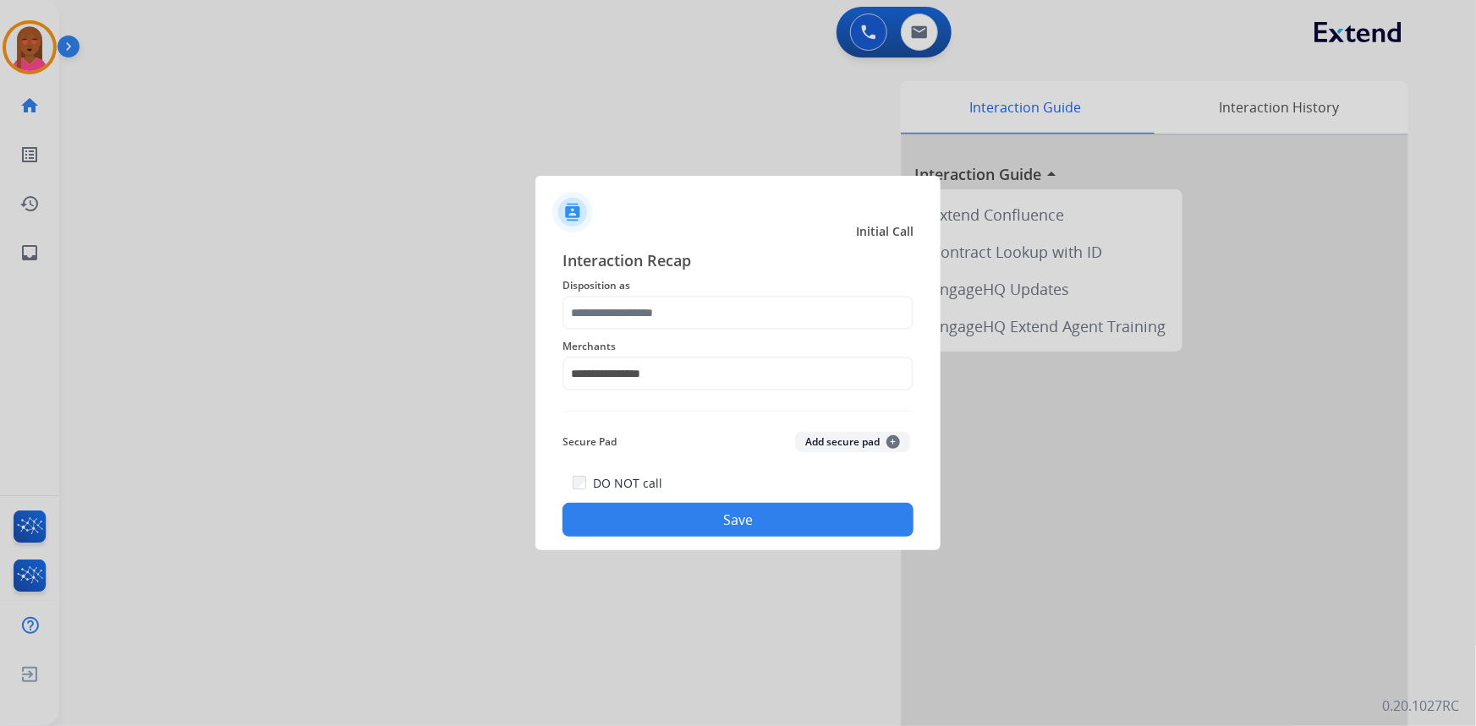
drag, startPoint x: 685, startPoint y: 294, endPoint x: 677, endPoint y: 318, distance: 24.9
click at [685, 296] on div "**********" at bounding box center [737, 393] width 351 height 288
click at [677, 318] on input "text" at bounding box center [737, 313] width 351 height 34
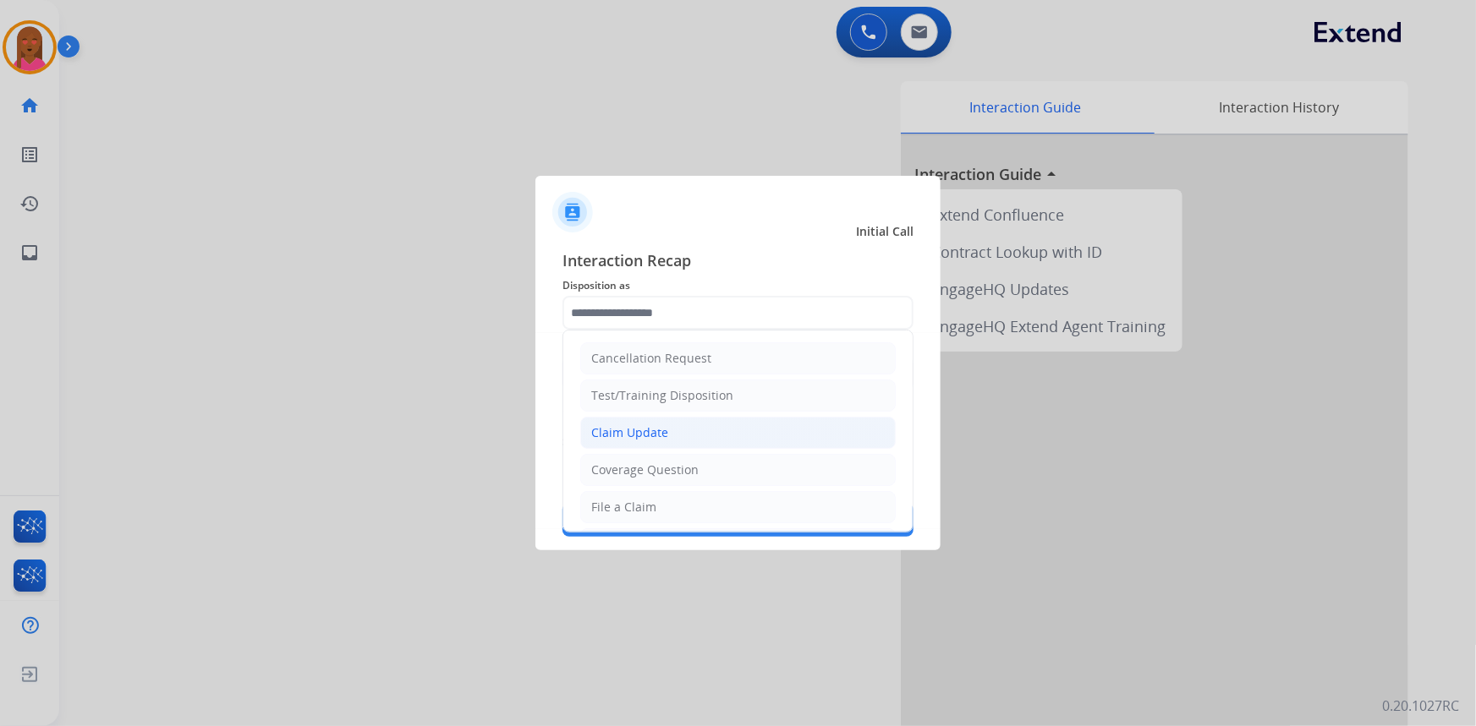
click at [647, 436] on div "Claim Update" at bounding box center [629, 433] width 77 height 17
type input "**********"
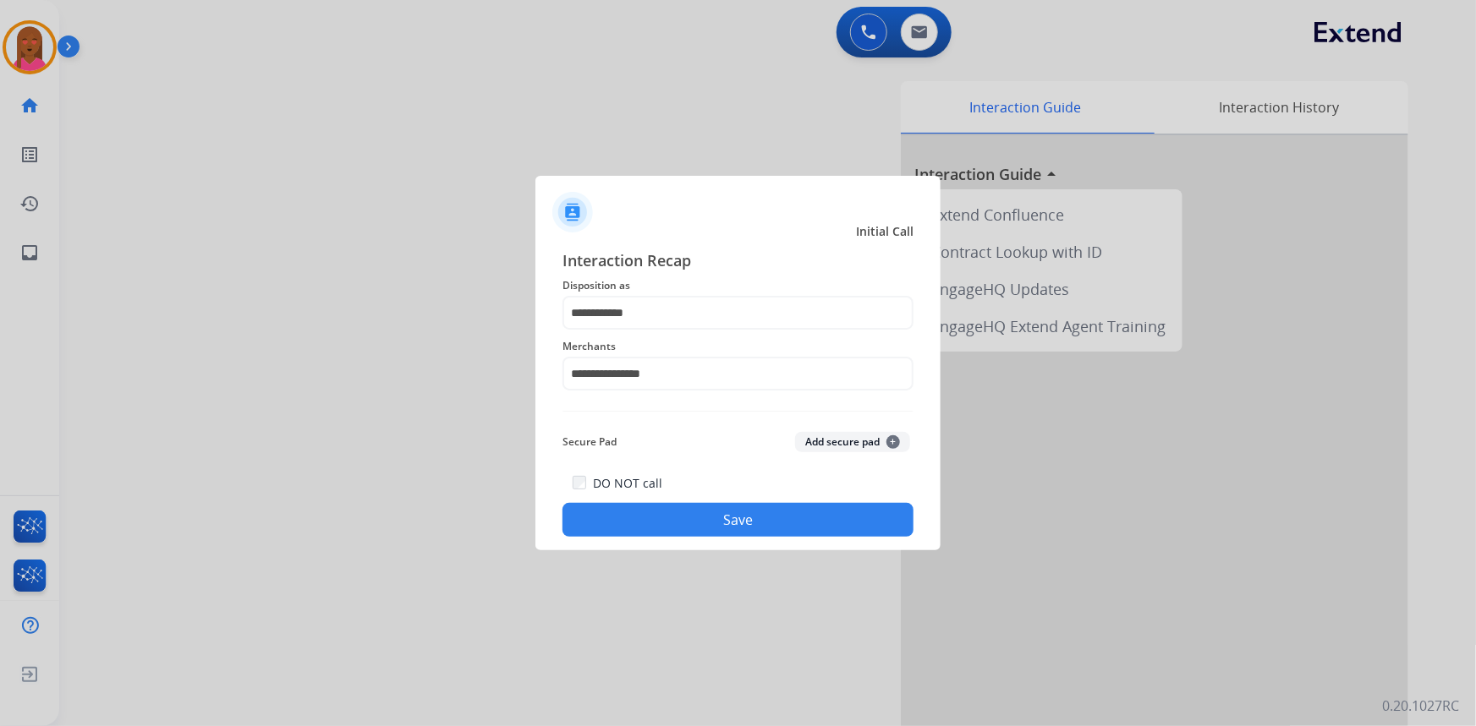
click at [704, 523] on button "Save" at bounding box center [737, 520] width 351 height 34
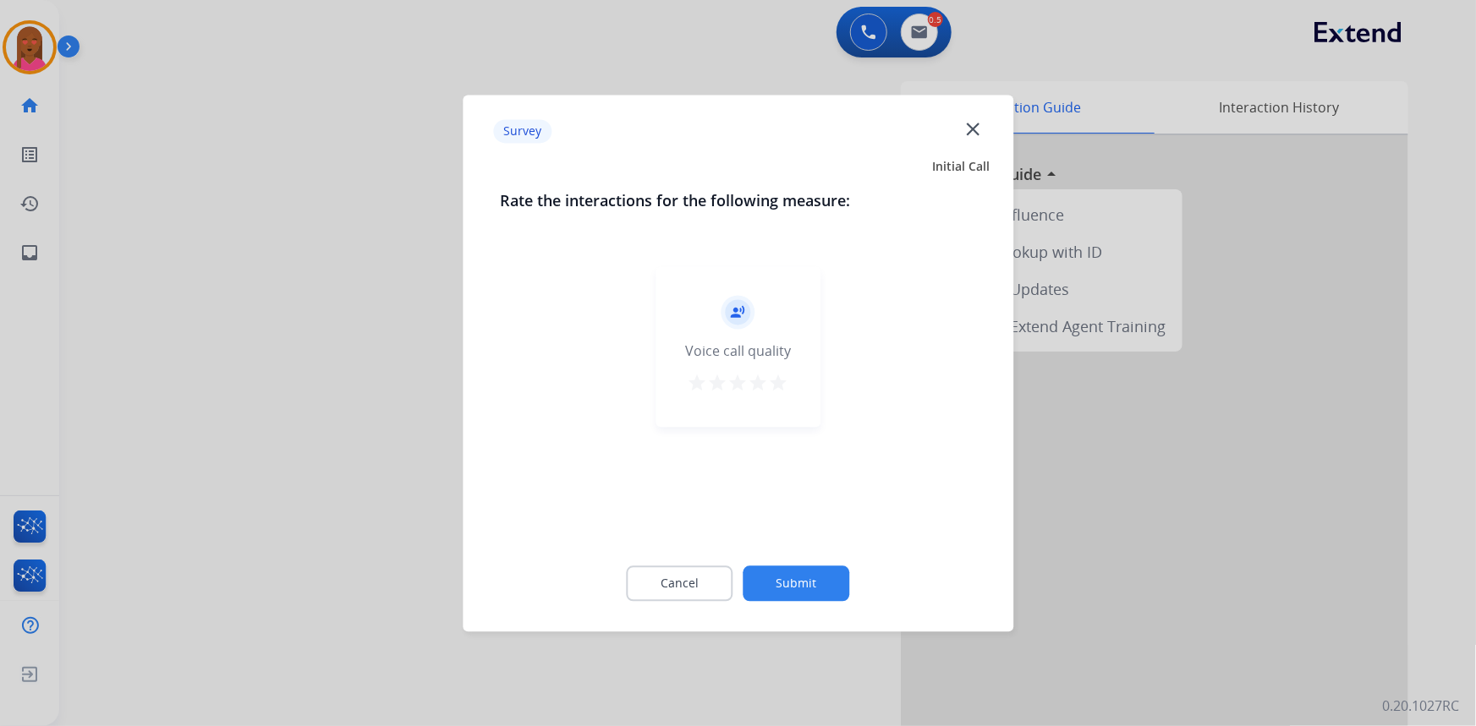
click at [973, 118] on mat-icon "close" at bounding box center [973, 129] width 22 height 22
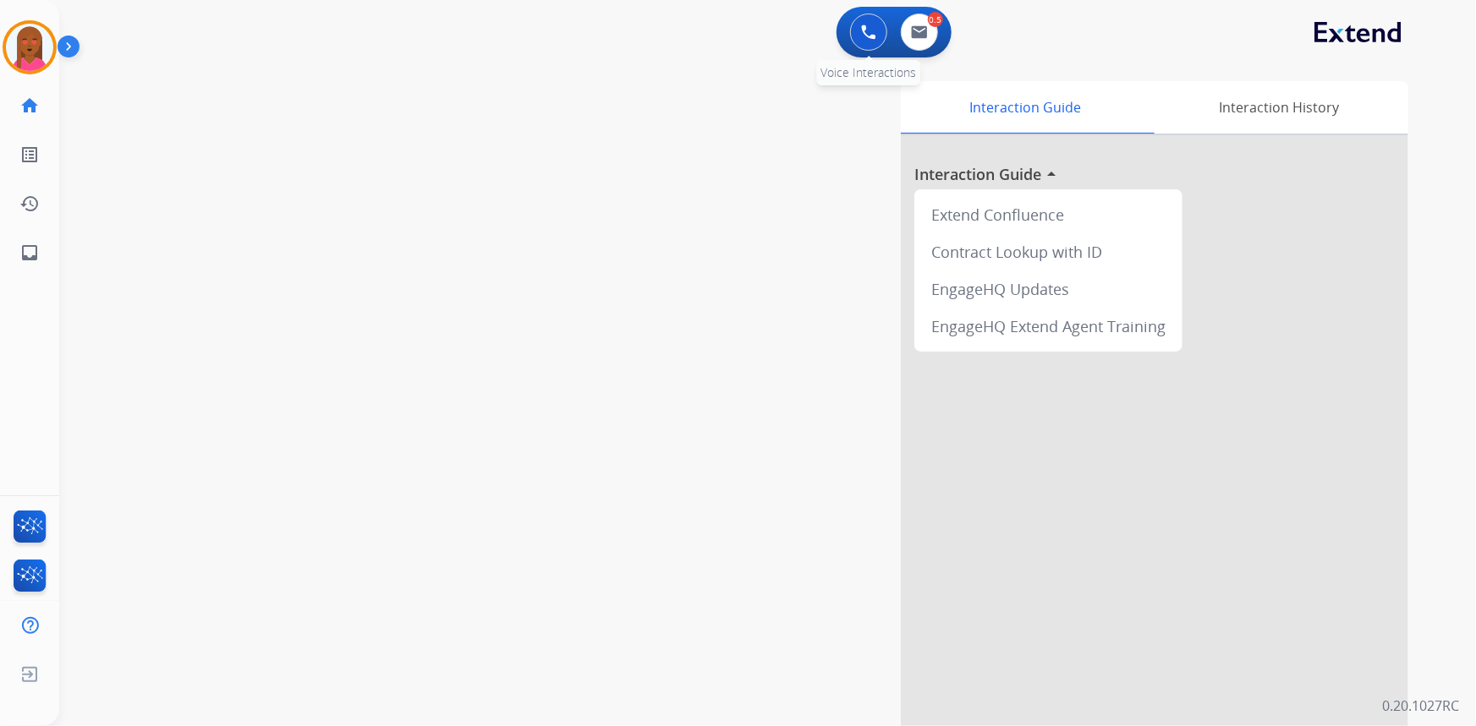
click at [869, 37] on img at bounding box center [868, 32] width 15 height 15
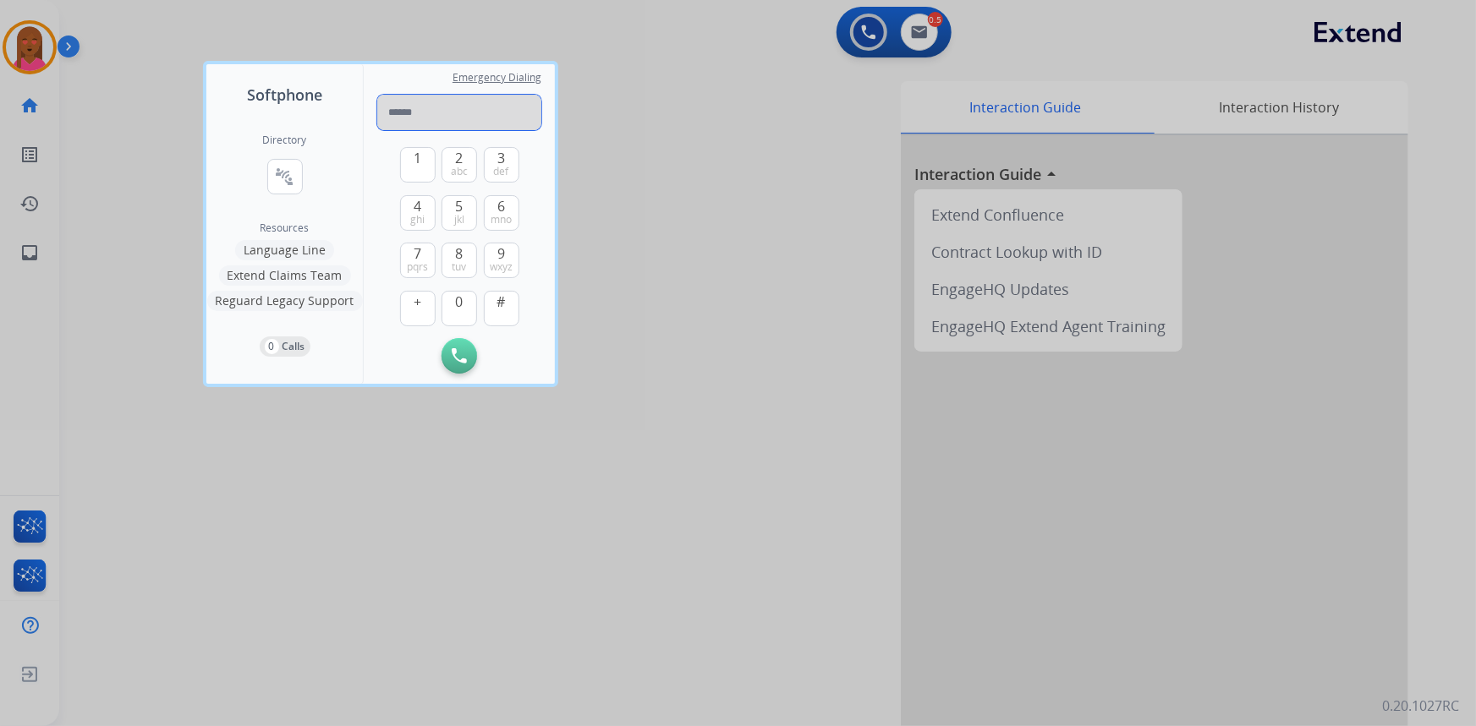
paste input "**********"
click at [397, 111] on input "**********" at bounding box center [459, 113] width 164 height 36
type input "**********"
click at [469, 356] on button "Initiate Call" at bounding box center [459, 356] width 36 height 36
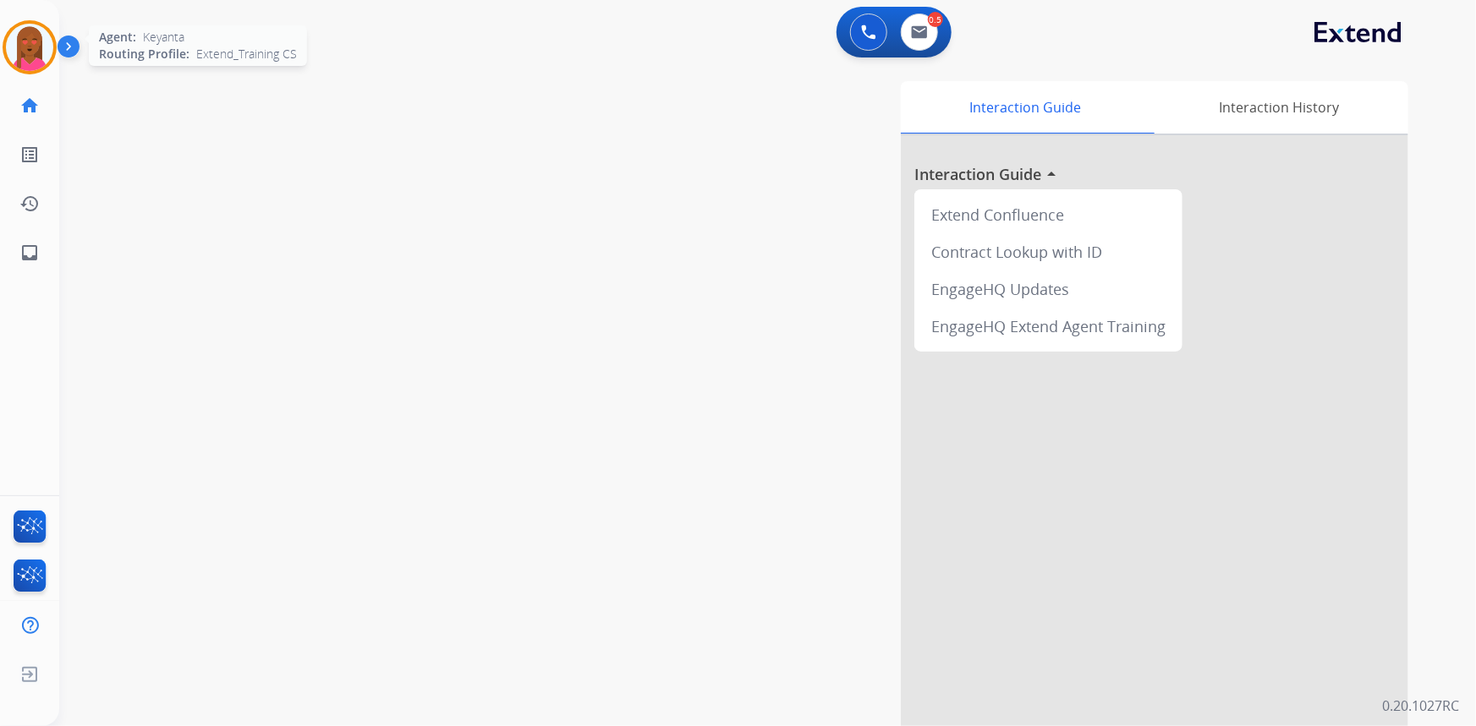
click at [26, 48] on img at bounding box center [29, 47] width 47 height 47
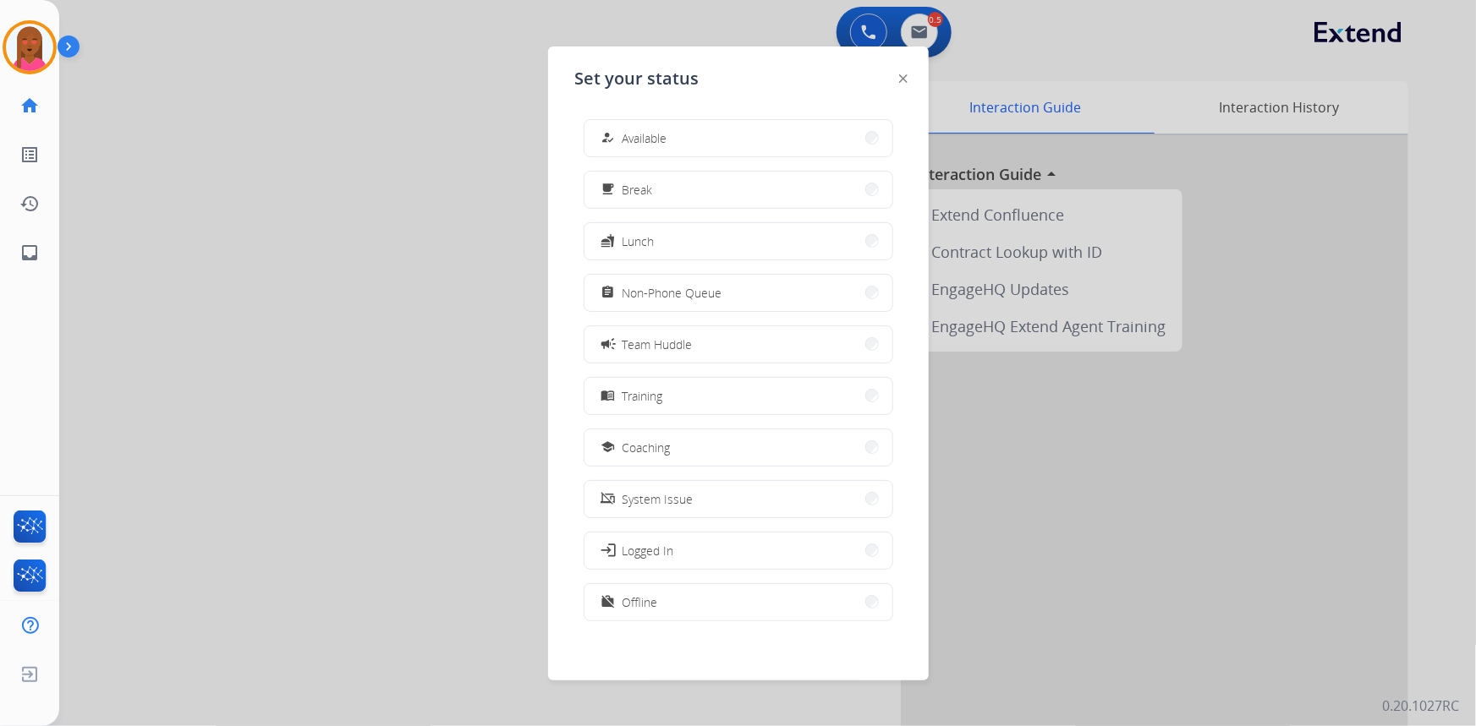
click at [672, 137] on button "how_to_reg Available" at bounding box center [738, 138] width 308 height 36
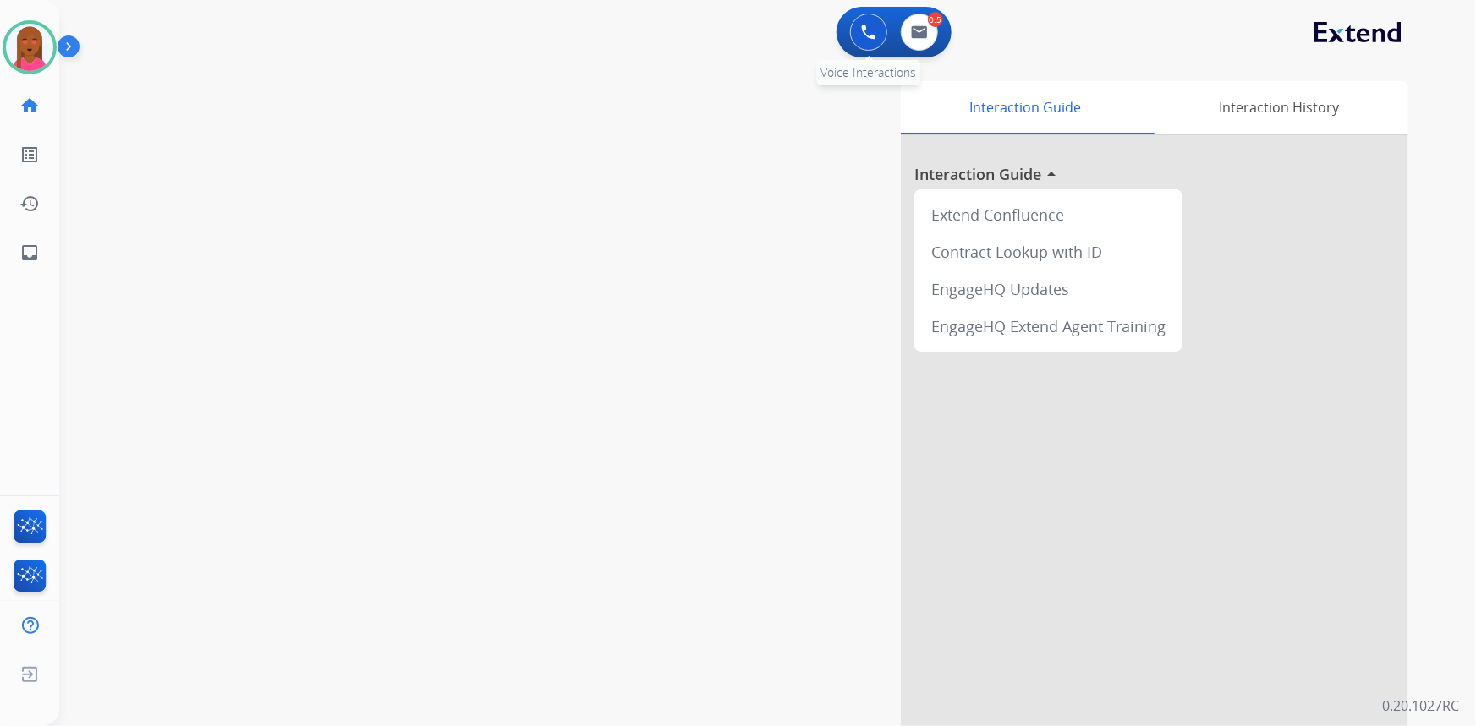
click at [859, 32] on button at bounding box center [868, 32] width 37 height 37
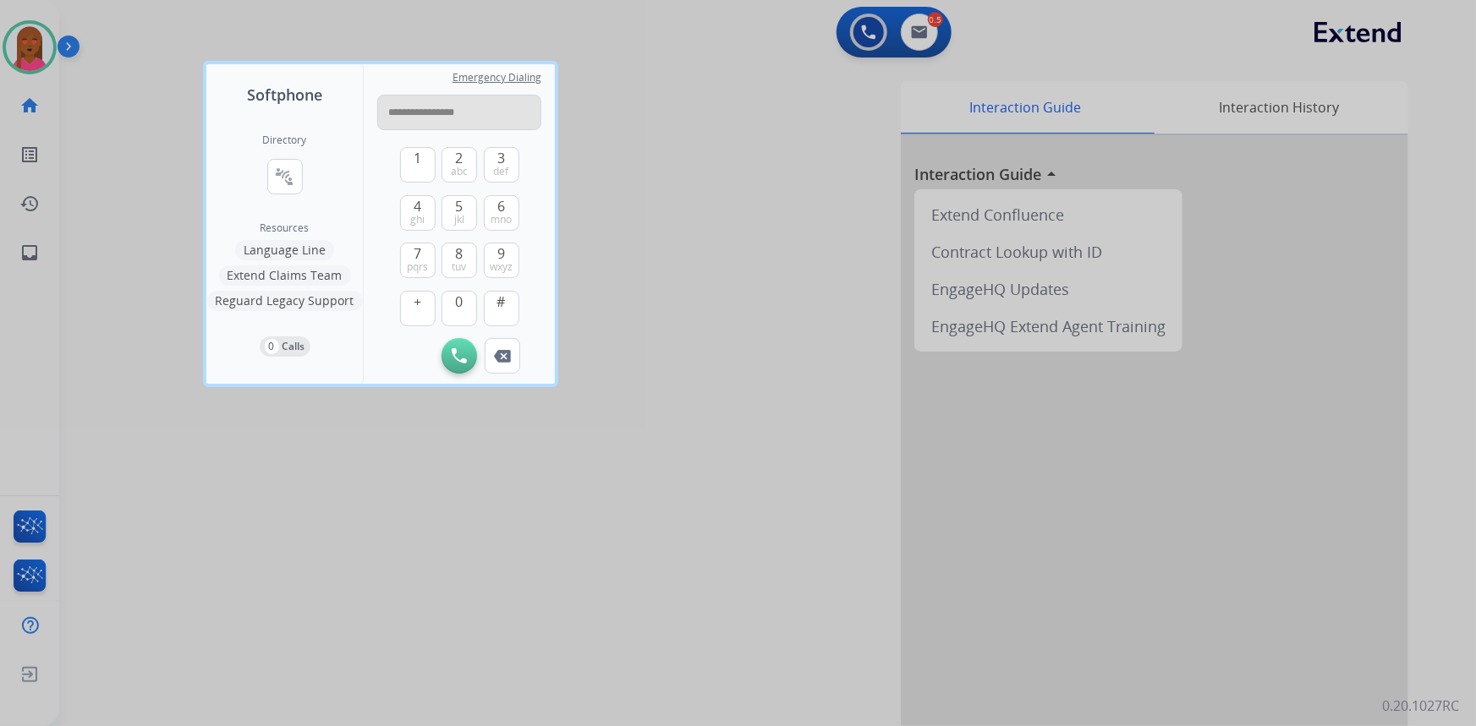
click at [398, 115] on input "**********" at bounding box center [459, 113] width 164 height 36
type input "**********"
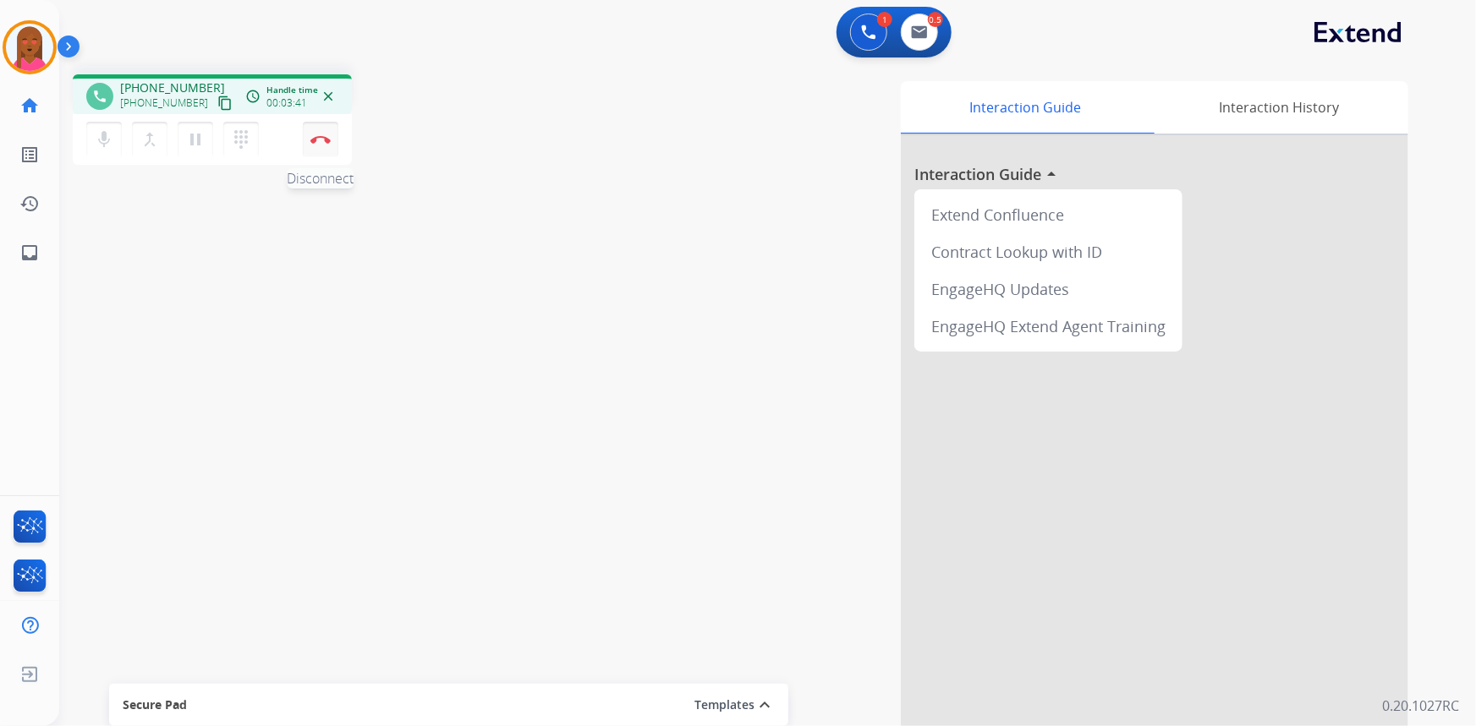
click at [321, 130] on button "Disconnect" at bounding box center [321, 140] width 36 height 36
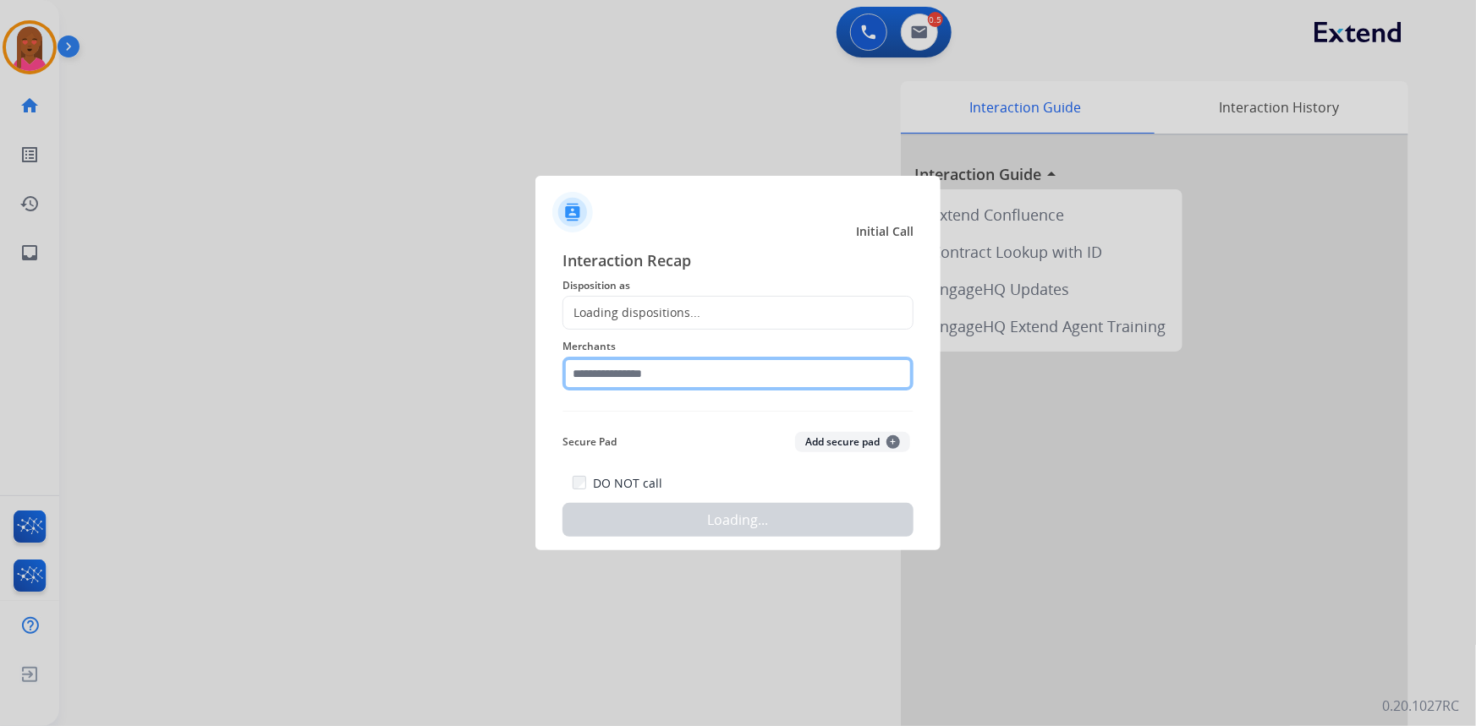
click at [722, 383] on input "text" at bounding box center [737, 374] width 351 height 34
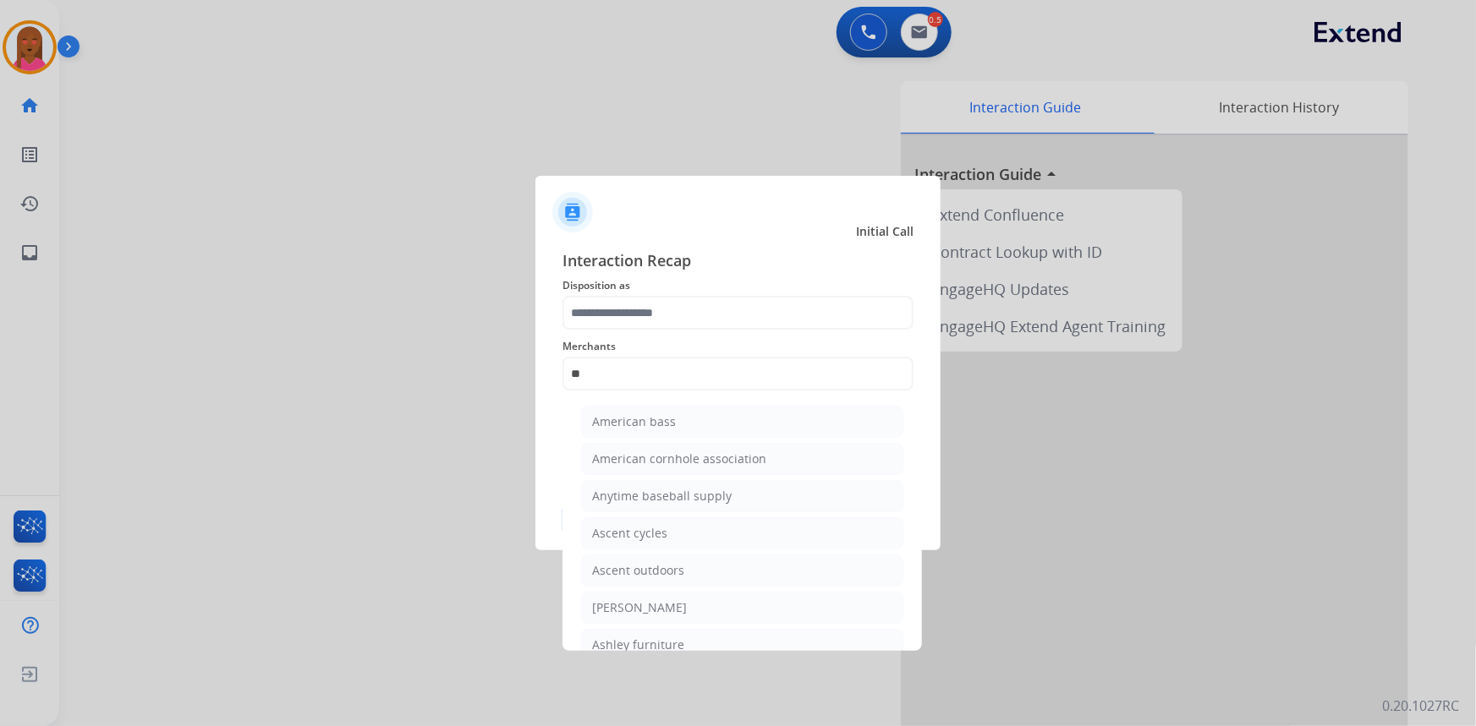
drag, startPoint x: 674, startPoint y: 610, endPoint x: 690, endPoint y: 381, distance: 229.8
click at [674, 597] on li "Ashley - Reguard" at bounding box center [742, 608] width 322 height 32
type input "**********"
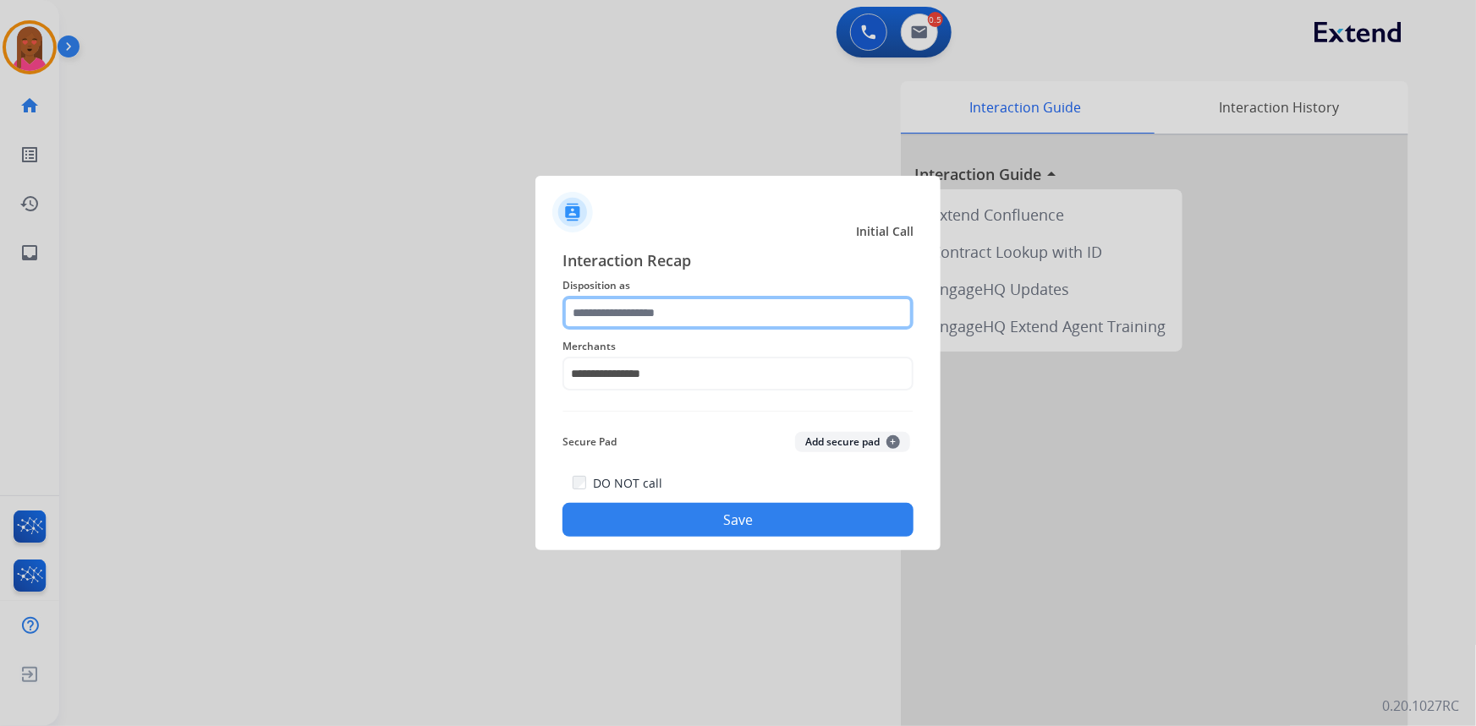
click at [694, 304] on input "text" at bounding box center [737, 313] width 351 height 34
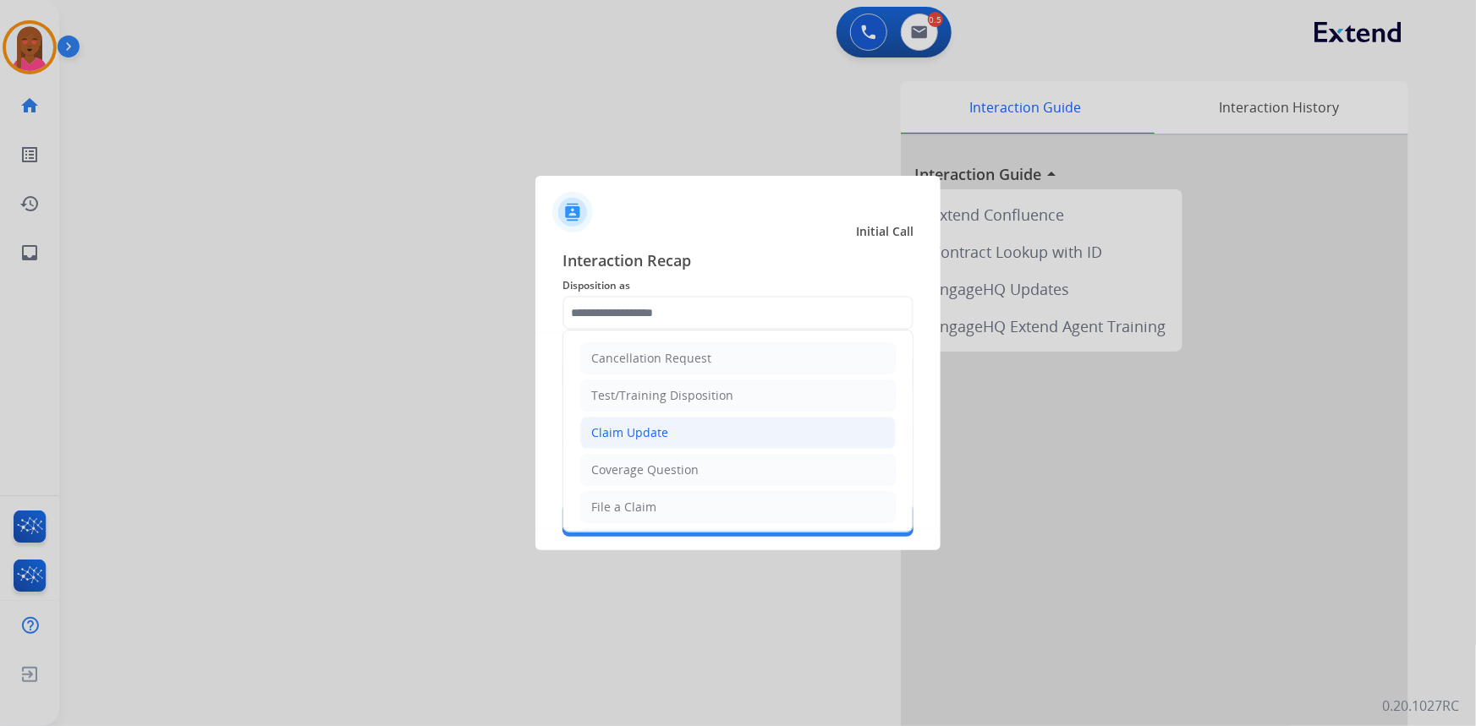
click at [658, 435] on div "Claim Update" at bounding box center [629, 433] width 77 height 17
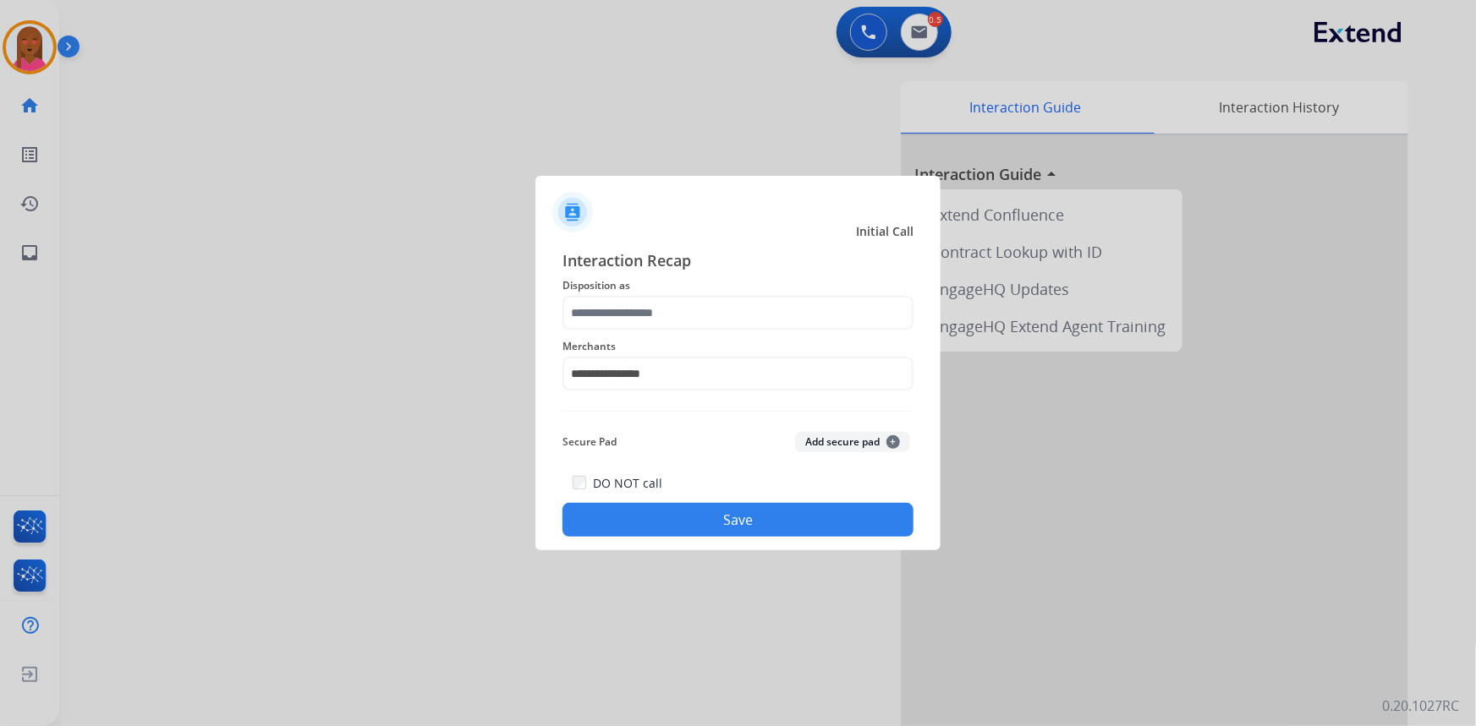
type input "**********"
click at [704, 518] on button "Save" at bounding box center [737, 520] width 351 height 34
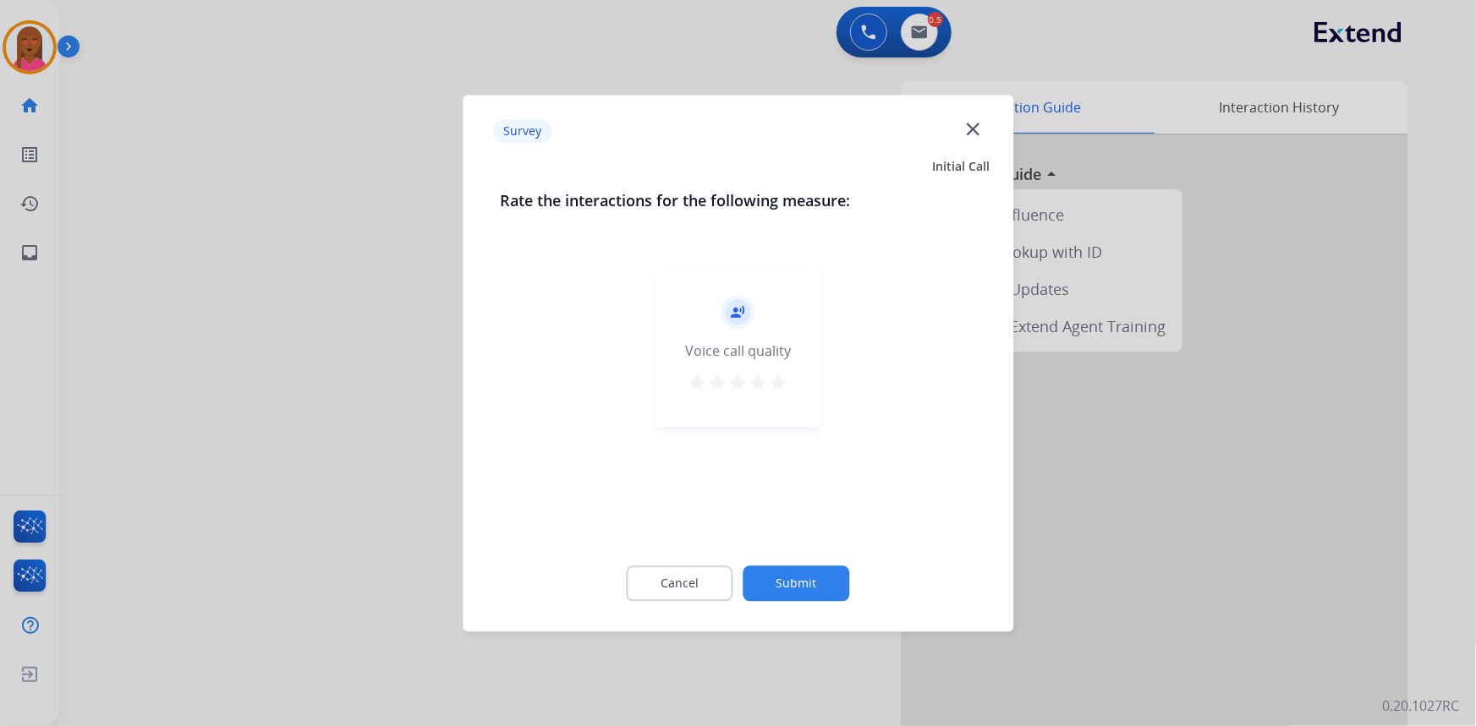
drag, startPoint x: 995, startPoint y: 139, endPoint x: 983, endPoint y: 135, distance: 12.3
click at [994, 139] on div "Survey close" at bounding box center [738, 131] width 530 height 53
click at [978, 133] on div "Survey close" at bounding box center [738, 131] width 530 height 53
click at [975, 129] on mat-icon "close" at bounding box center [973, 129] width 22 height 22
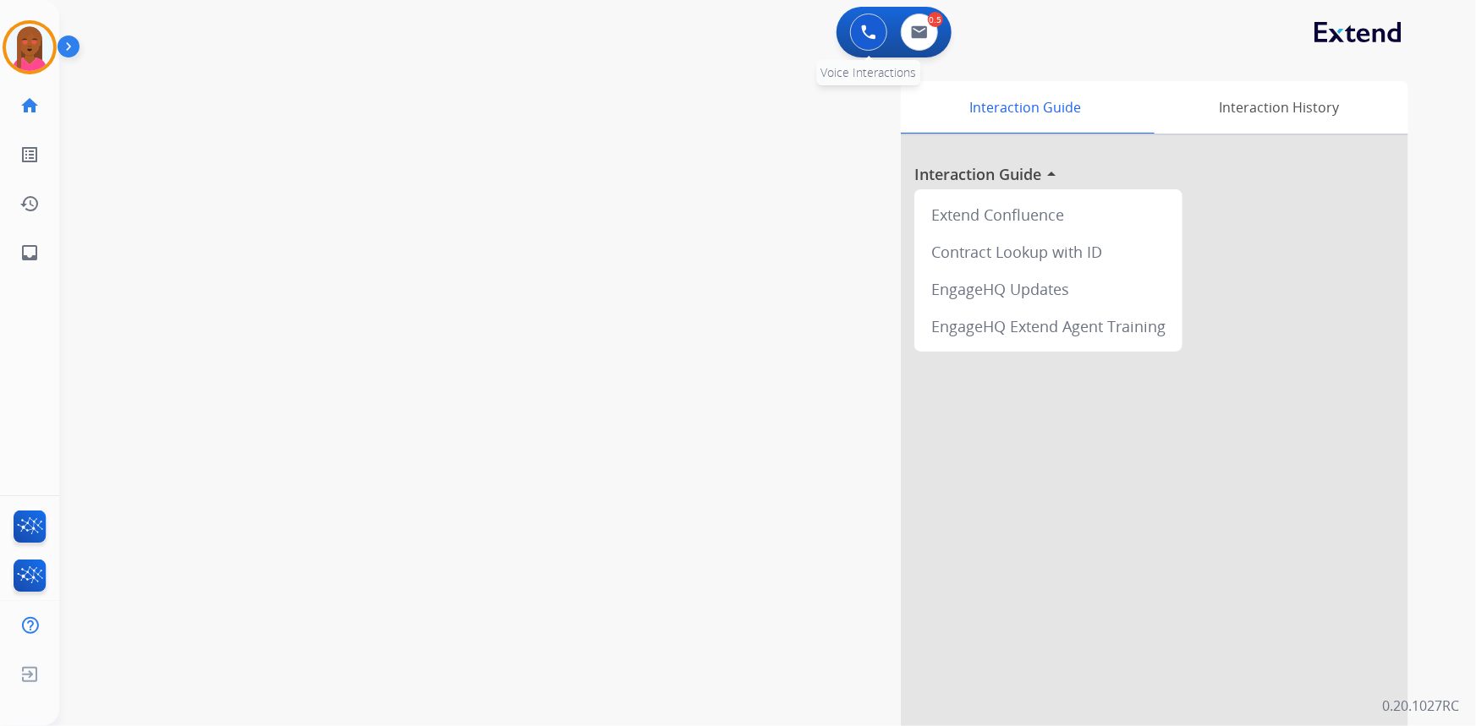
click at [883, 30] on button at bounding box center [868, 32] width 37 height 37
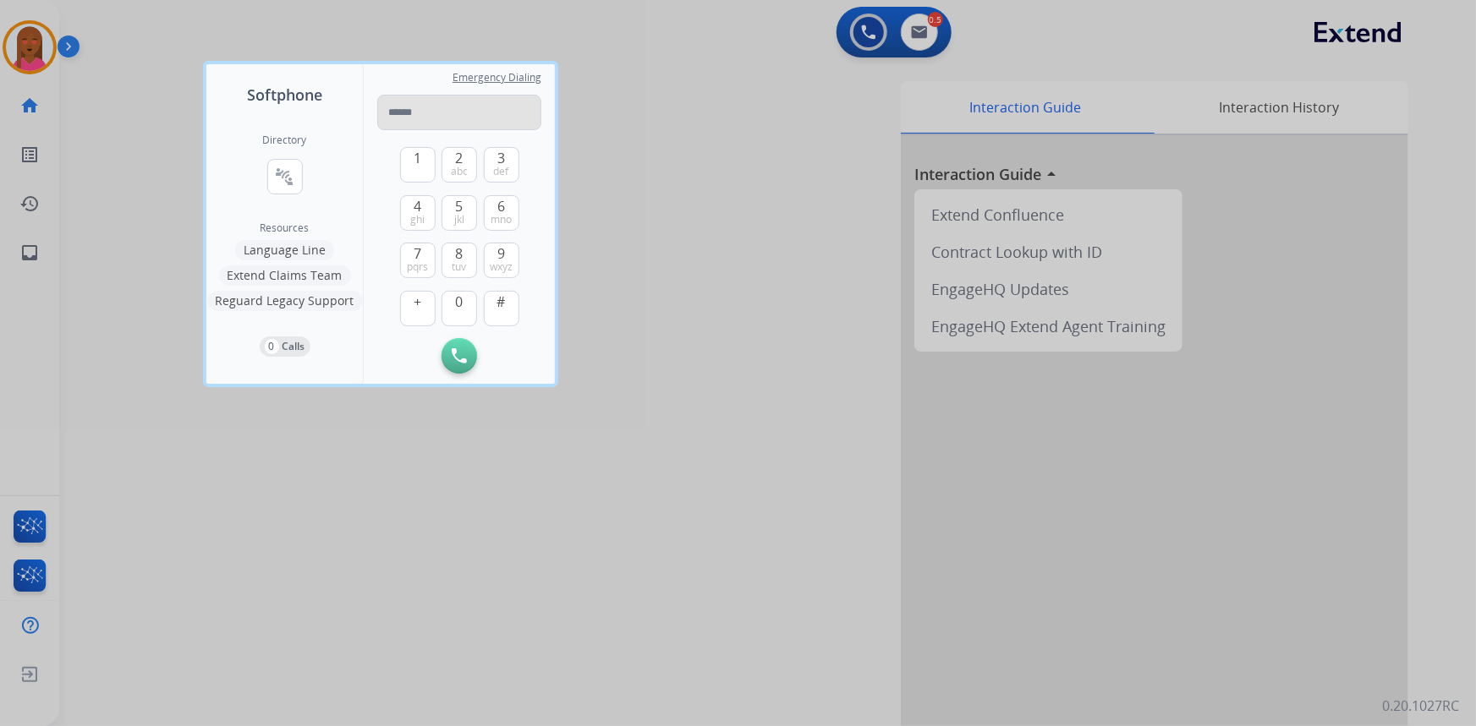
click at [467, 107] on input "tel" at bounding box center [459, 113] width 164 height 36
click at [397, 107] on input "**********" at bounding box center [459, 113] width 164 height 36
type input "**********"
click at [466, 365] on button "Initiate Call" at bounding box center [459, 356] width 36 height 36
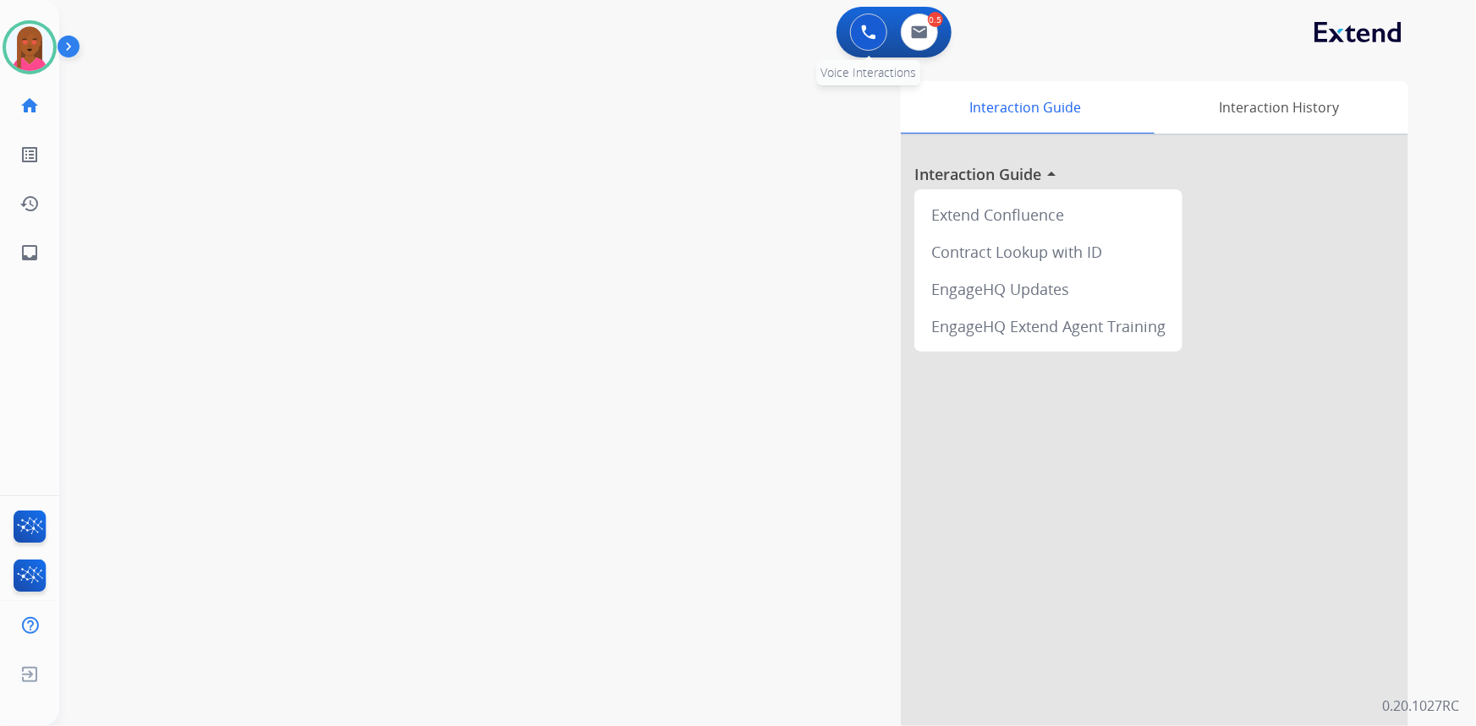
click at [858, 34] on button at bounding box center [868, 32] width 37 height 37
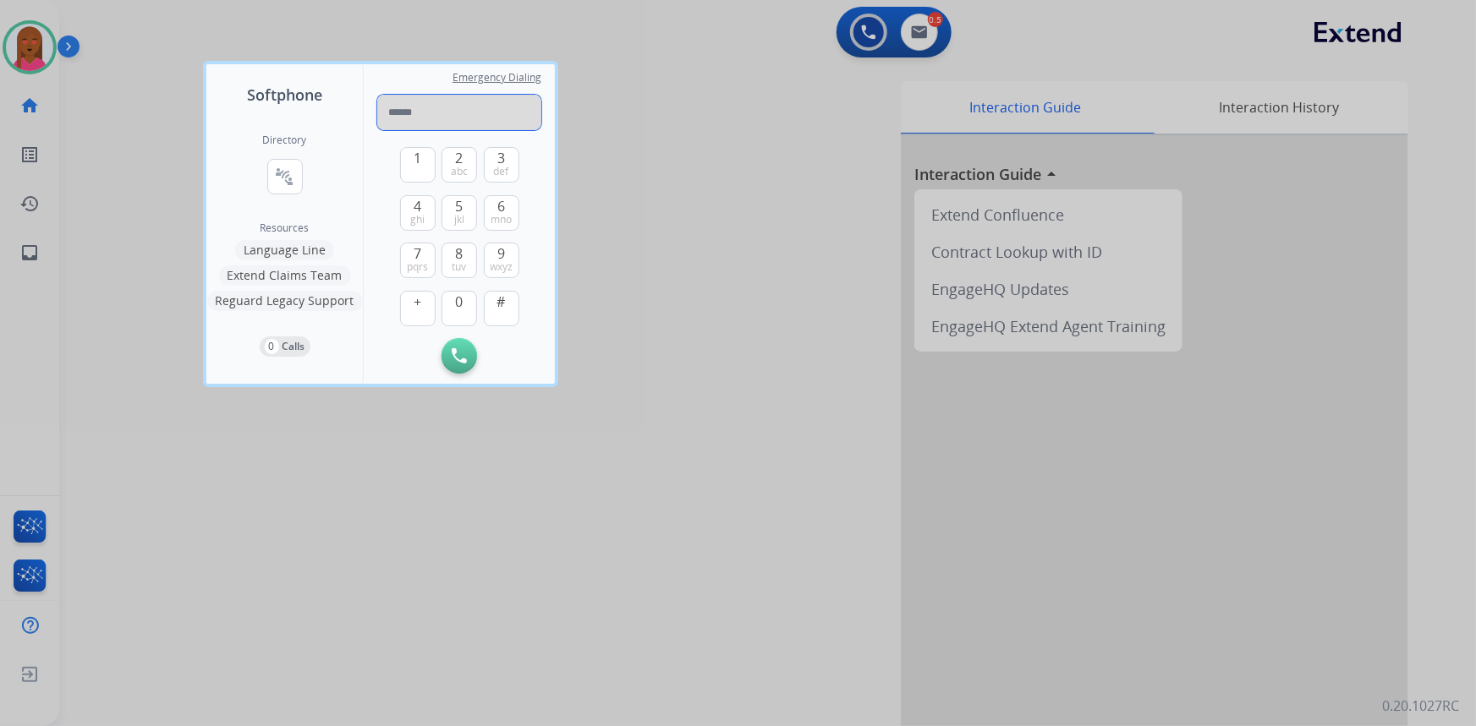
paste input "**********"
drag, startPoint x: 396, startPoint y: 111, endPoint x: 363, endPoint y: 107, distance: 33.2
click at [363, 107] on div "**********" at bounding box center [380, 224] width 348 height 320
type input "**********"
click at [454, 354] on img at bounding box center [459, 355] width 15 height 15
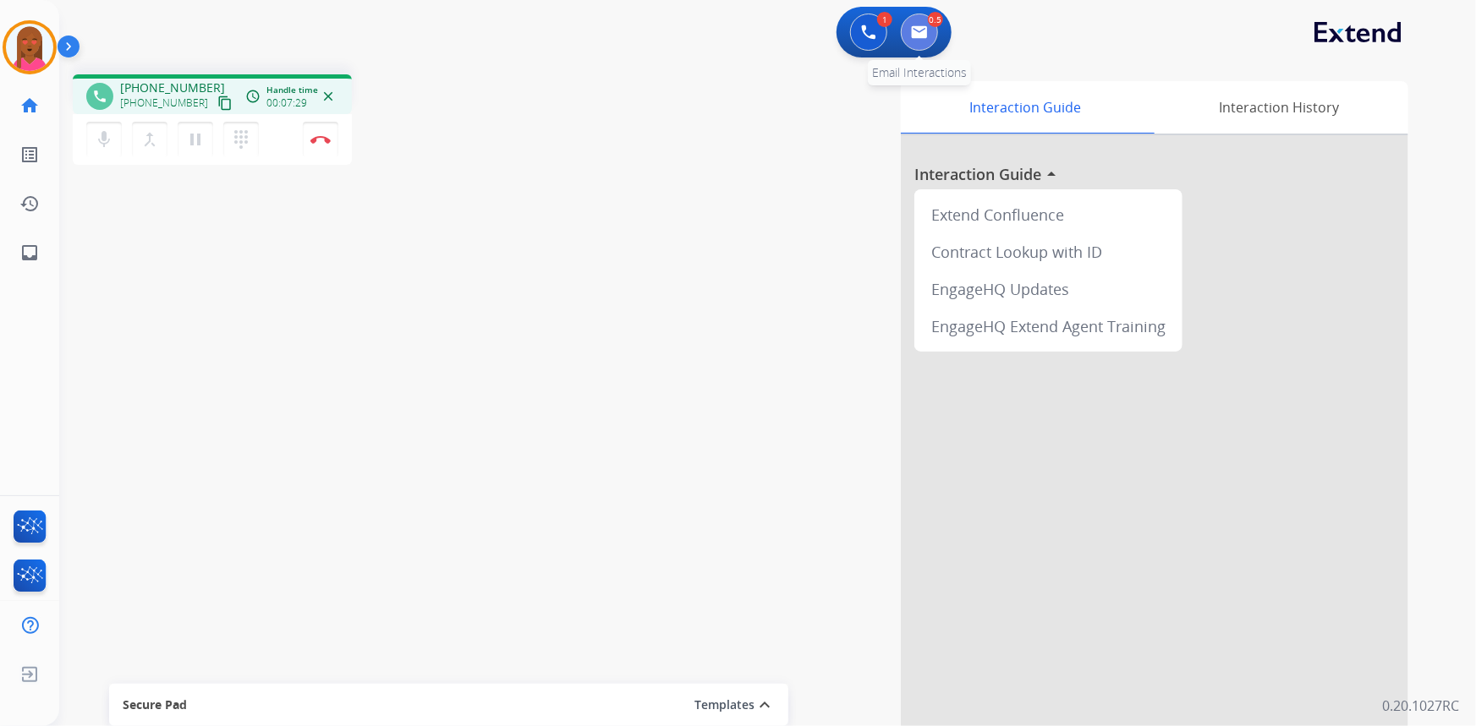
click at [924, 30] on img at bounding box center [919, 32] width 17 height 14
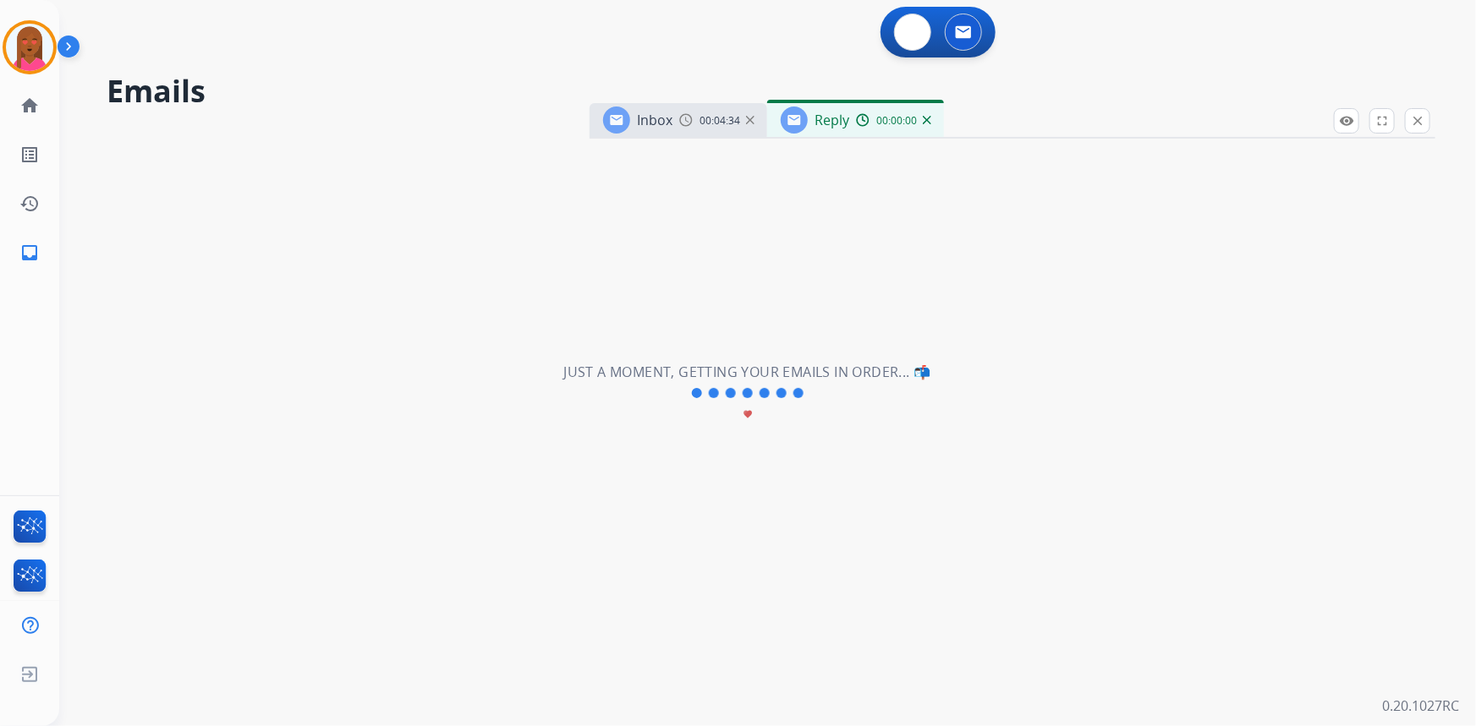
select select "**********"
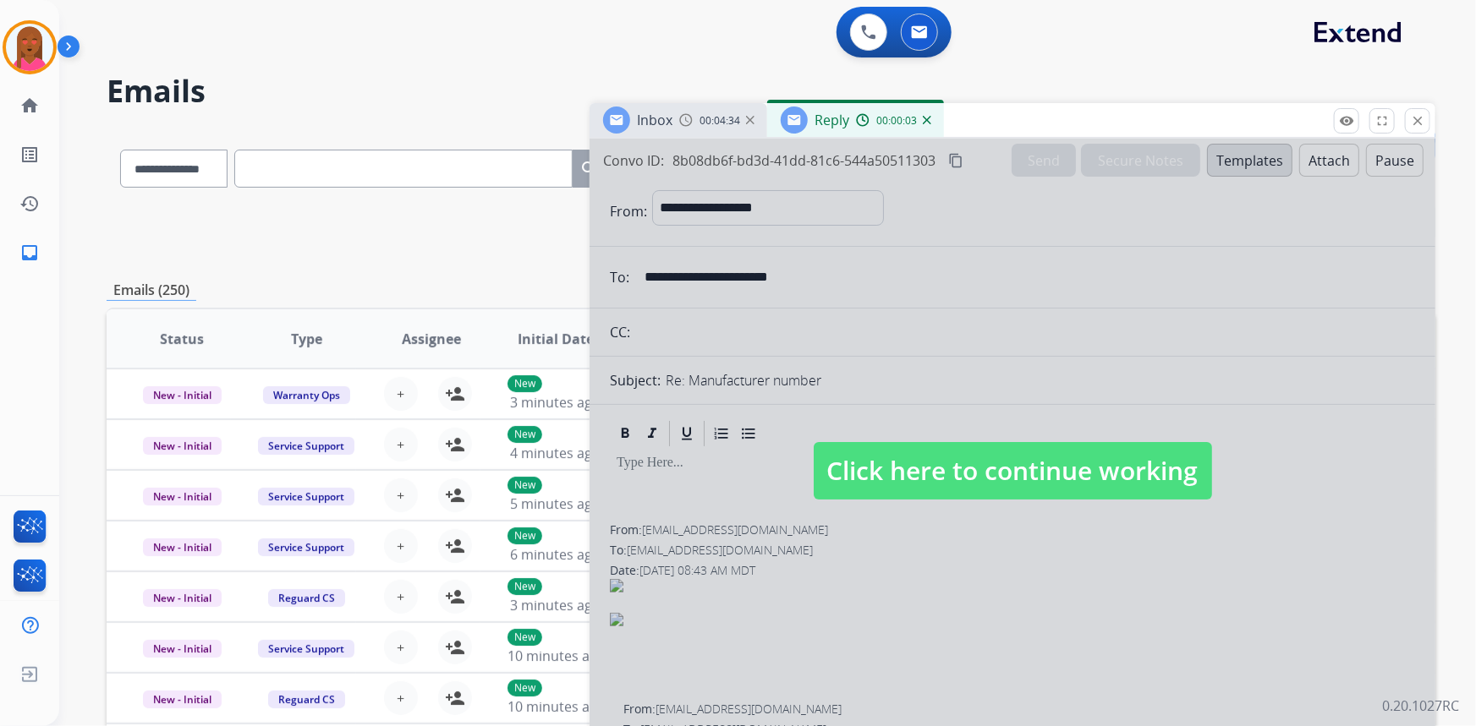
click at [1426, 123] on button "close Close" at bounding box center [1417, 120] width 25 height 25
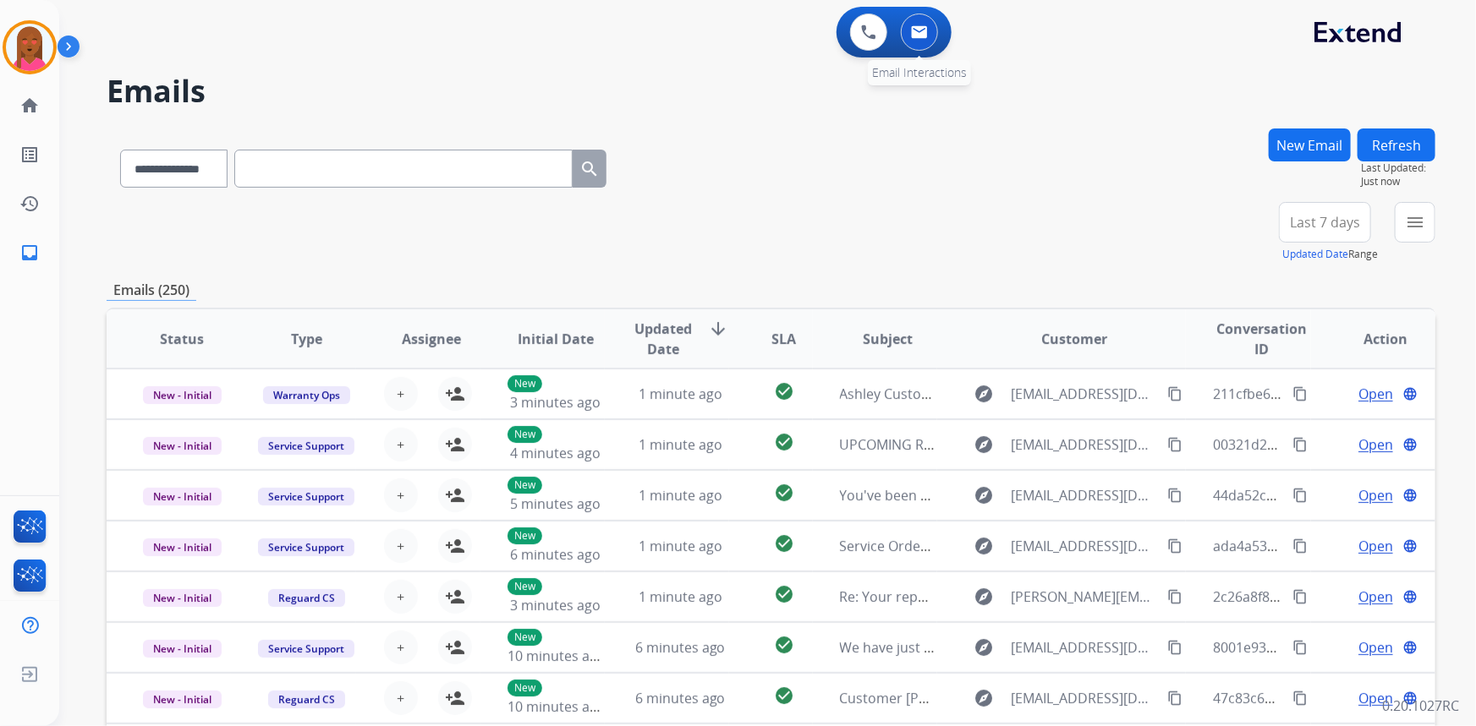
click at [920, 47] on button at bounding box center [919, 32] width 37 height 37
click at [1291, 155] on button "New Email" at bounding box center [1310, 145] width 82 height 33
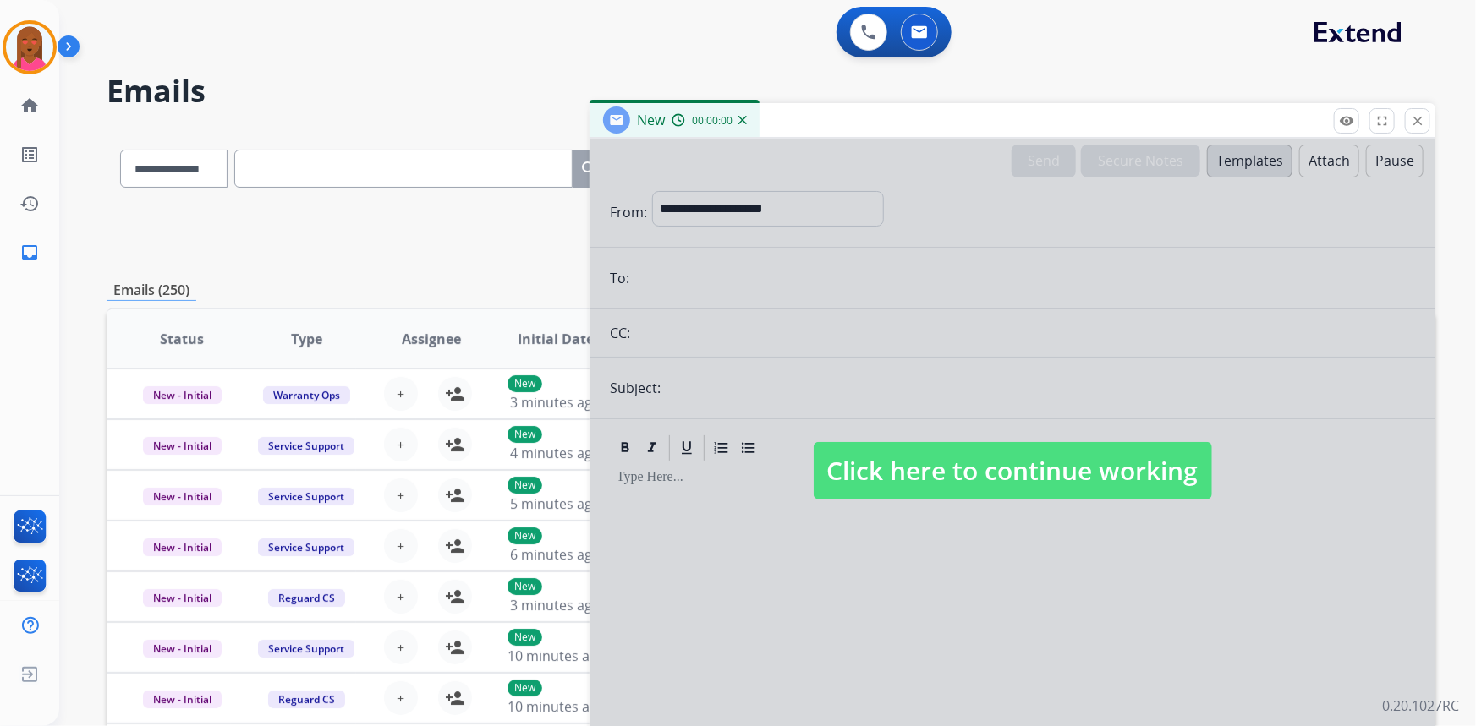
click at [787, 226] on div at bounding box center [1012, 455] width 846 height 632
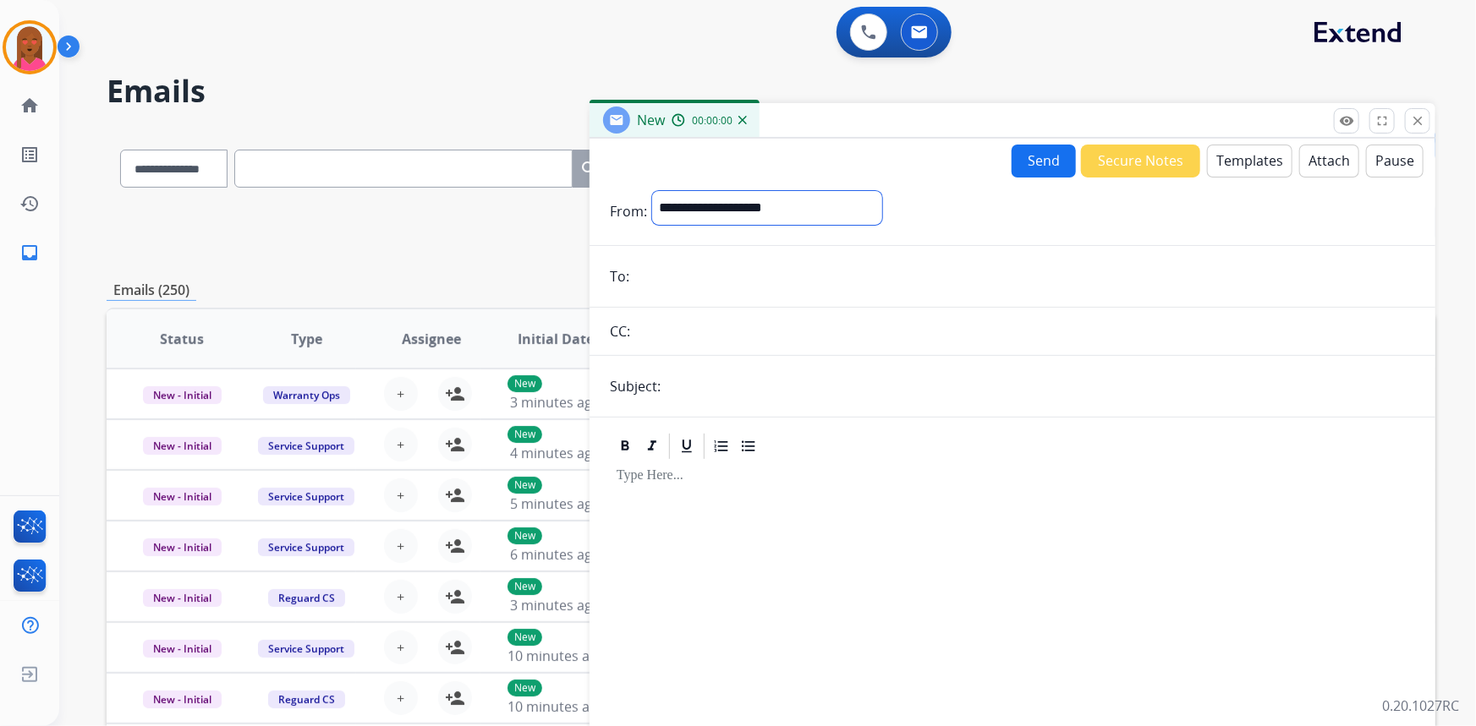
click at [787, 210] on select "**********" at bounding box center [767, 208] width 230 height 34
select select "**********"
click at [652, 191] on select "**********" at bounding box center [767, 208] width 230 height 34
click at [769, 274] on input "email" at bounding box center [1024, 278] width 781 height 34
paste input "**********"
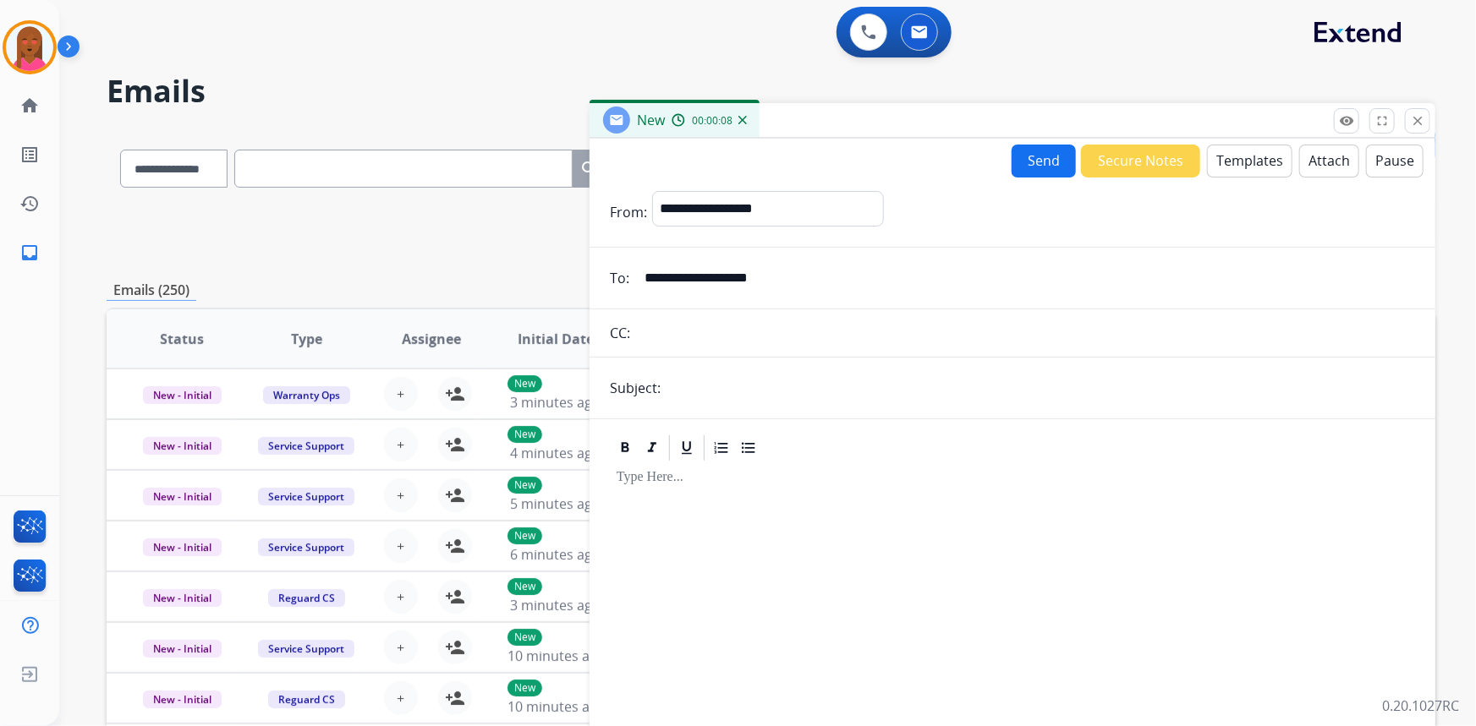
type input "**********"
click at [697, 376] on input "text" at bounding box center [1040, 388] width 749 height 34
type input "**********"
click at [1252, 161] on button "Templates" at bounding box center [1249, 161] width 85 height 33
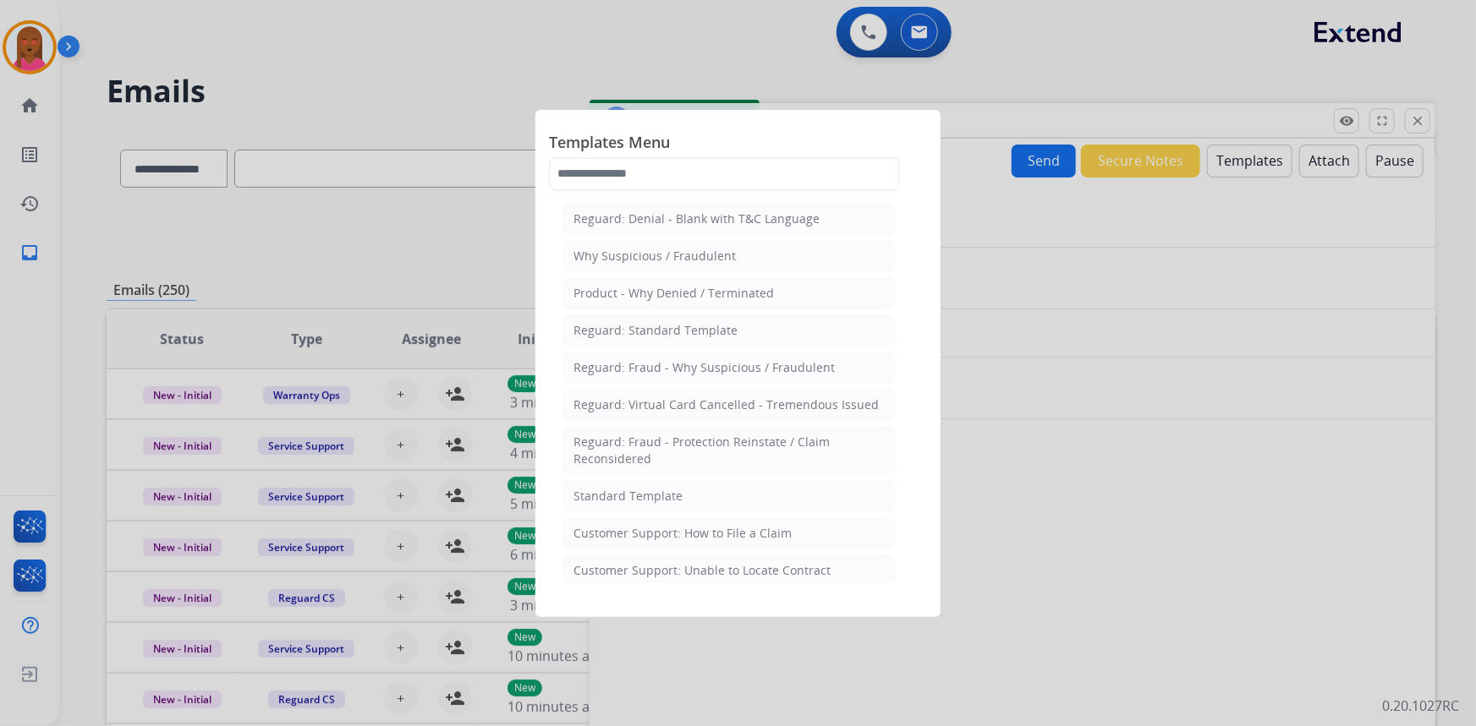
click at [707, 326] on div "Reguard: Standard Template" at bounding box center [655, 330] width 164 height 17
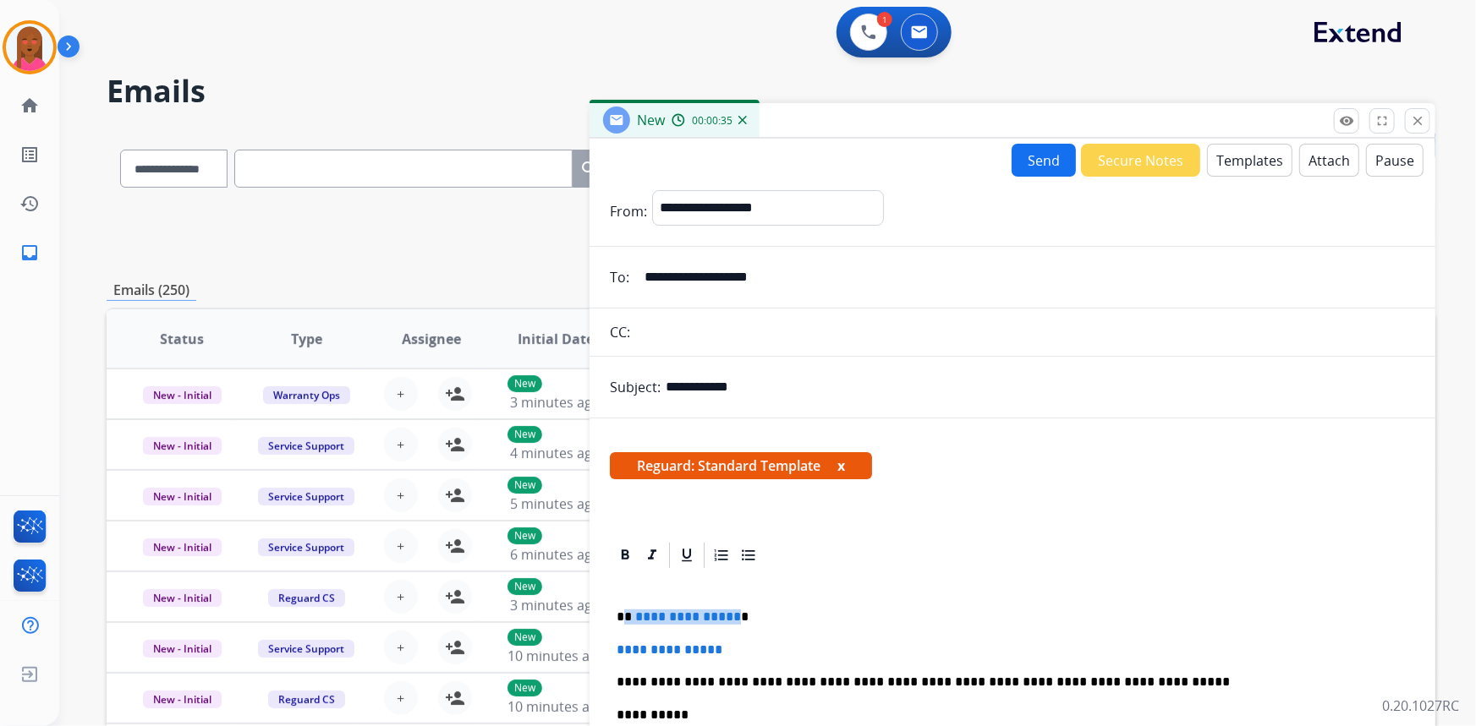
drag, startPoint x: 730, startPoint y: 617, endPoint x: 626, endPoint y: 620, distance: 104.1
click at [626, 620] on p "**********" at bounding box center [1006, 617] width 779 height 15
click at [715, 618] on p "**********" at bounding box center [1006, 617] width 779 height 15
drag, startPoint x: 742, startPoint y: 645, endPoint x: 569, endPoint y: 652, distance: 172.7
click at [605, 651] on div "**********" at bounding box center [1012, 720] width 846 height 361
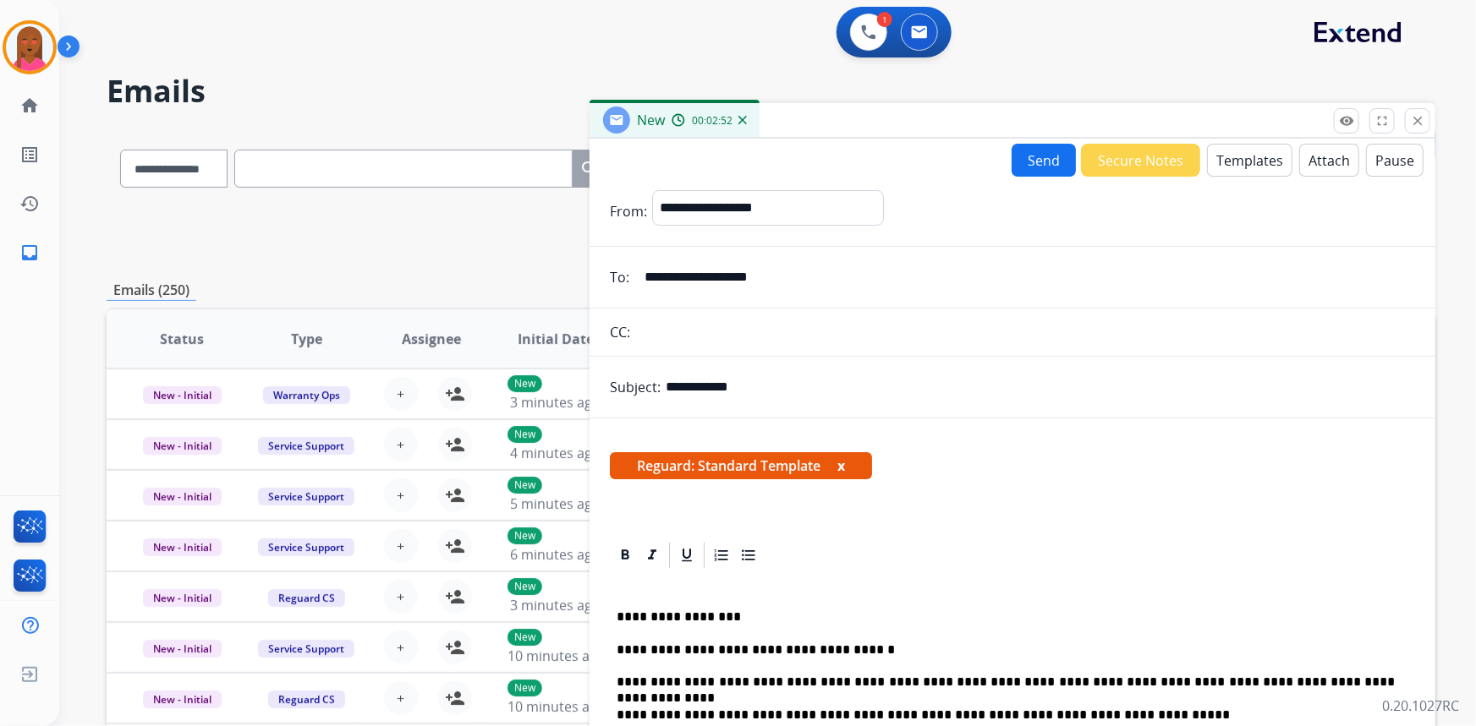
click at [1030, 169] on button "Send" at bounding box center [1044, 160] width 64 height 33
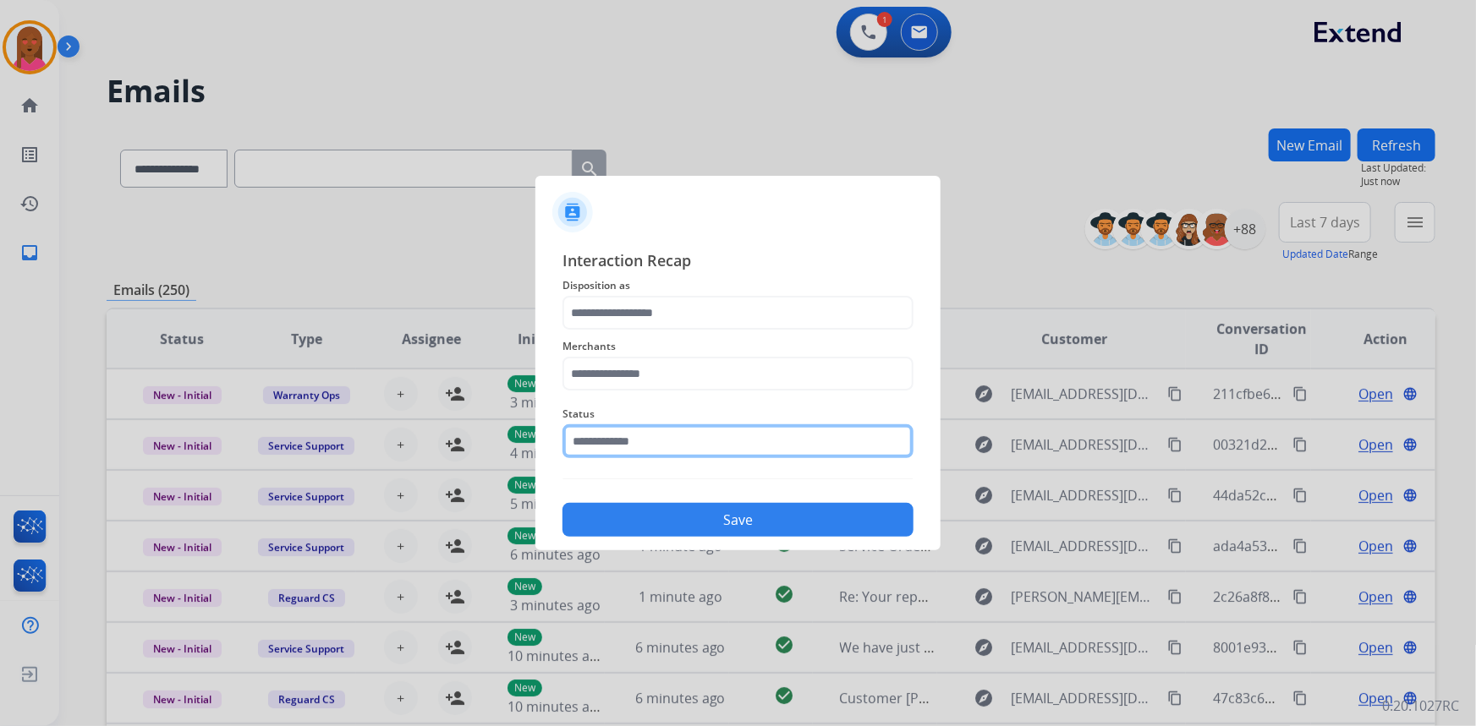
click at [624, 449] on input "text" at bounding box center [737, 442] width 351 height 34
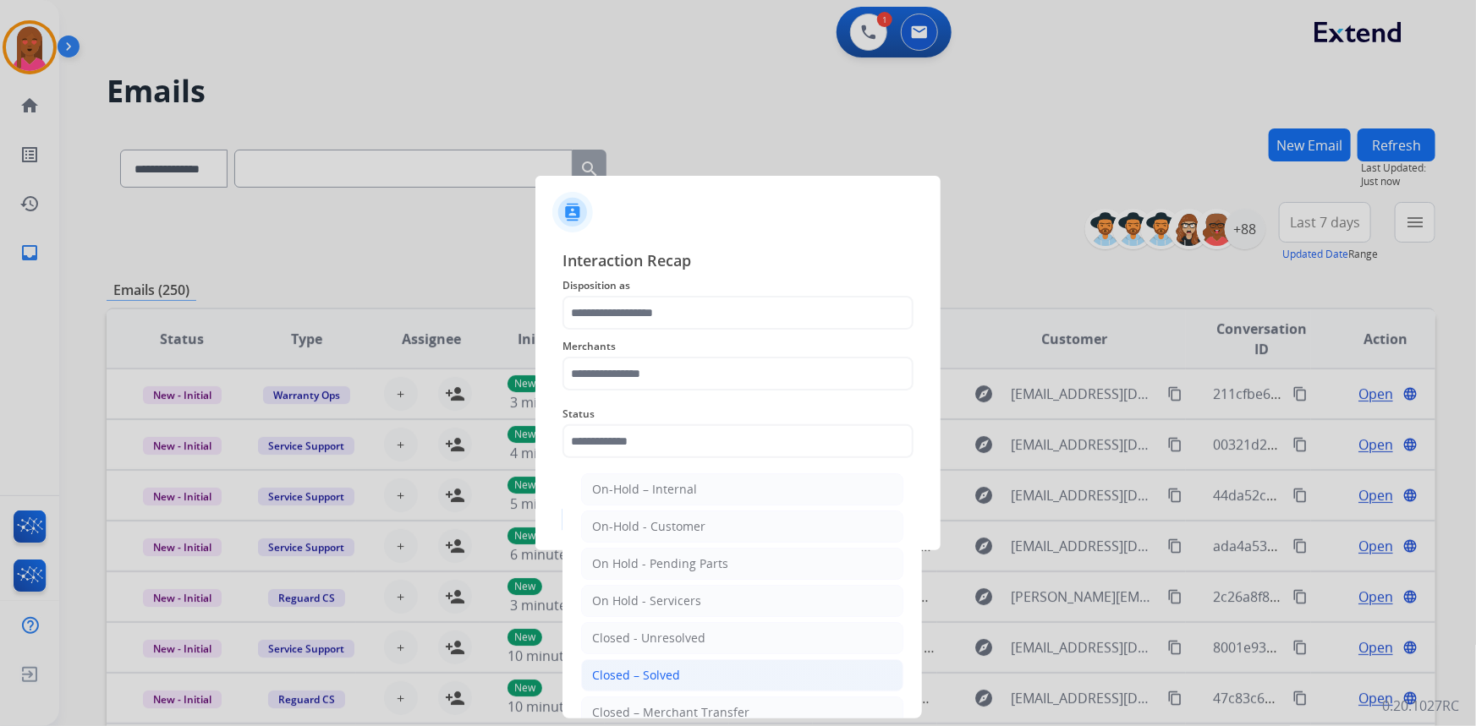
click at [636, 682] on div "Closed – Solved" at bounding box center [636, 675] width 88 height 17
type input "**********"
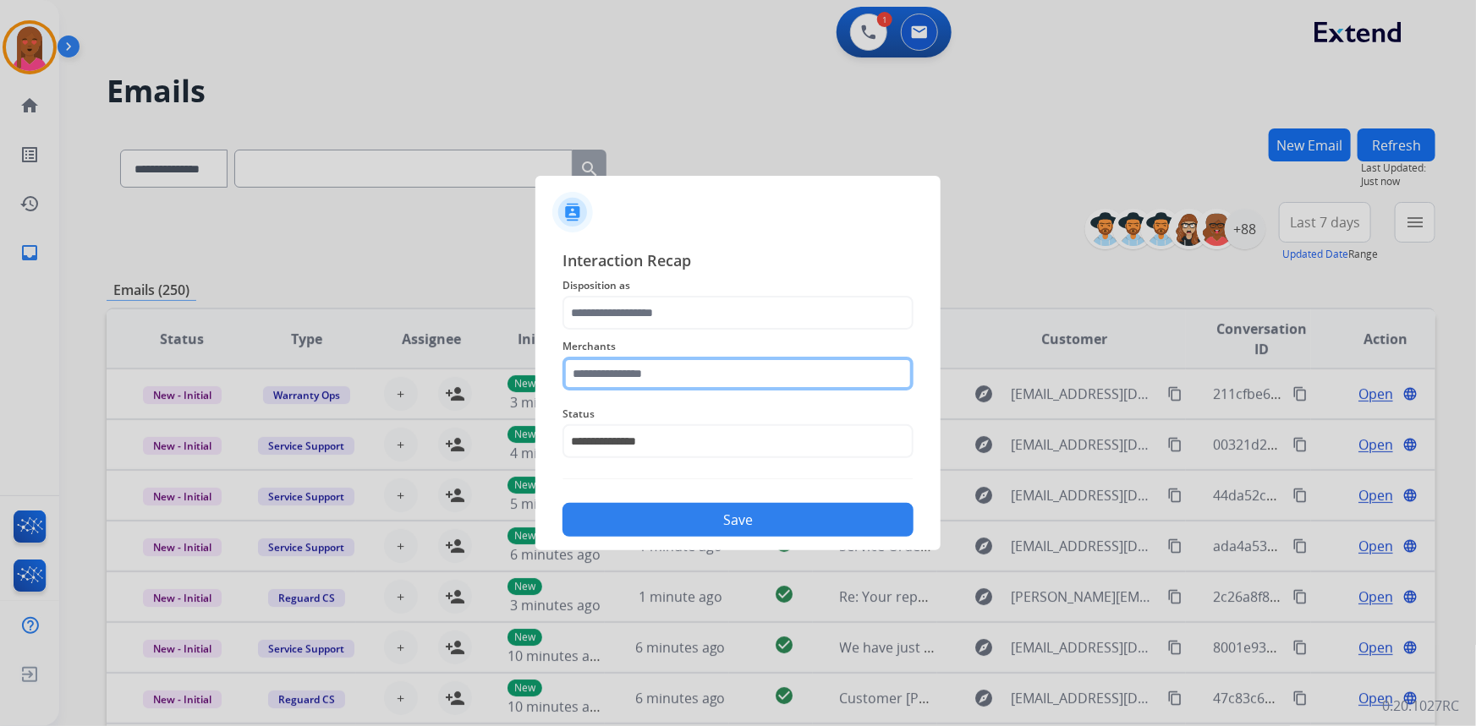
click at [669, 385] on input "text" at bounding box center [737, 374] width 351 height 34
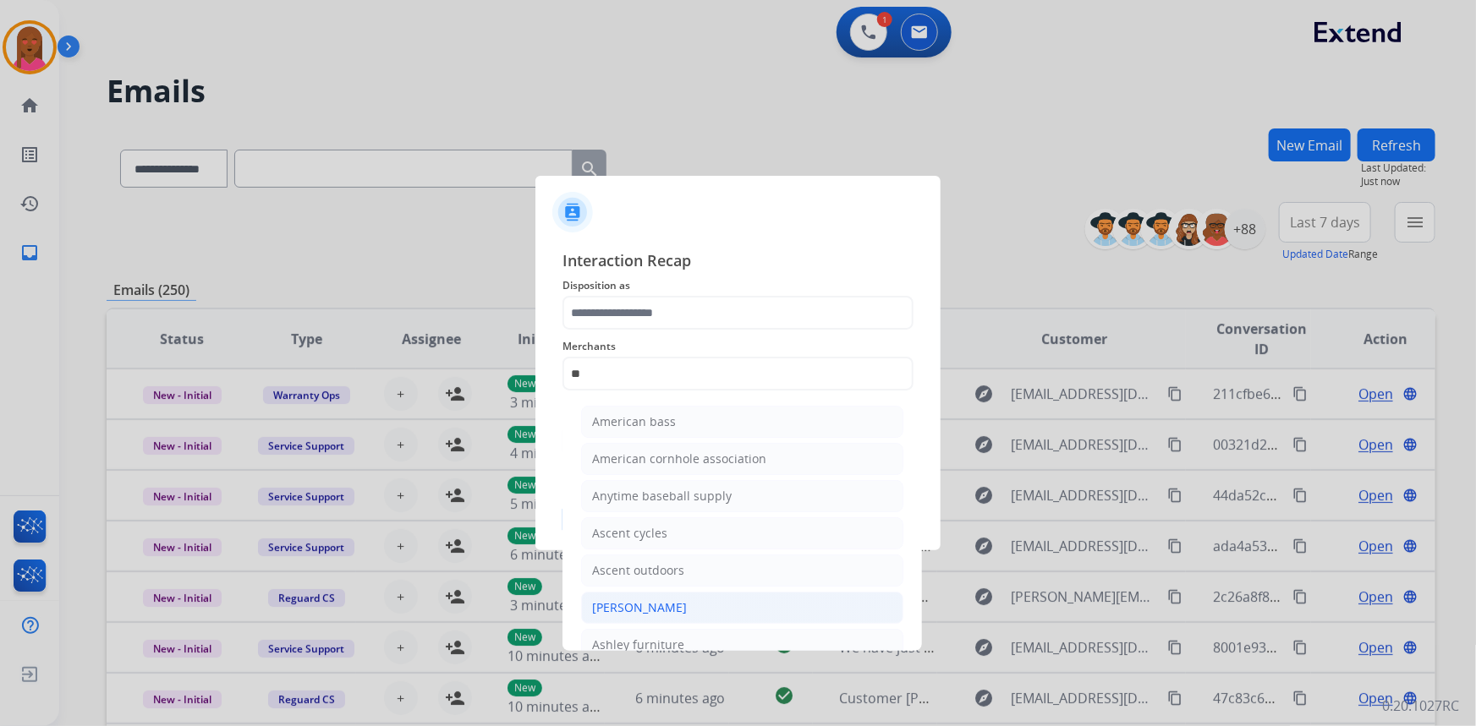
click at [677, 605] on div "Ashley - Reguard" at bounding box center [639, 608] width 95 height 17
type input "**********"
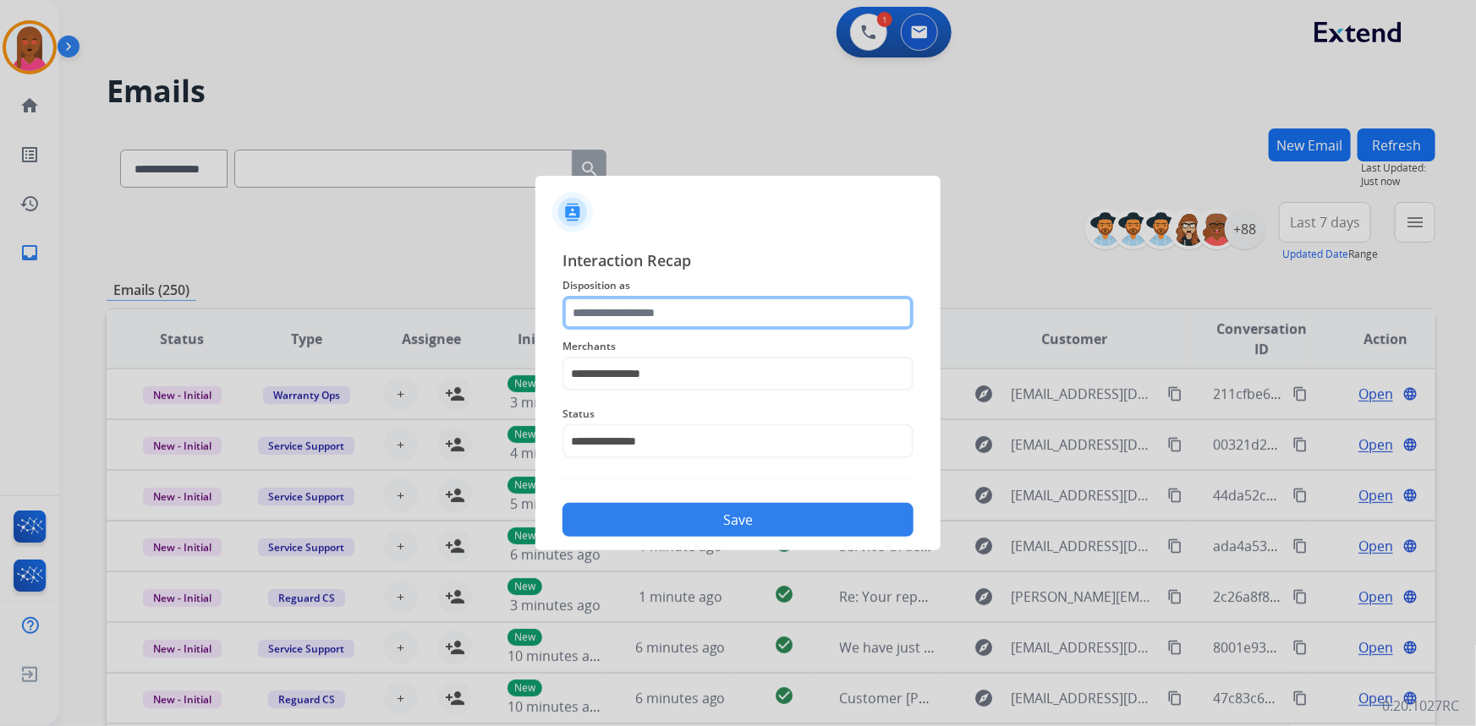
click at [659, 311] on input "text" at bounding box center [737, 313] width 351 height 34
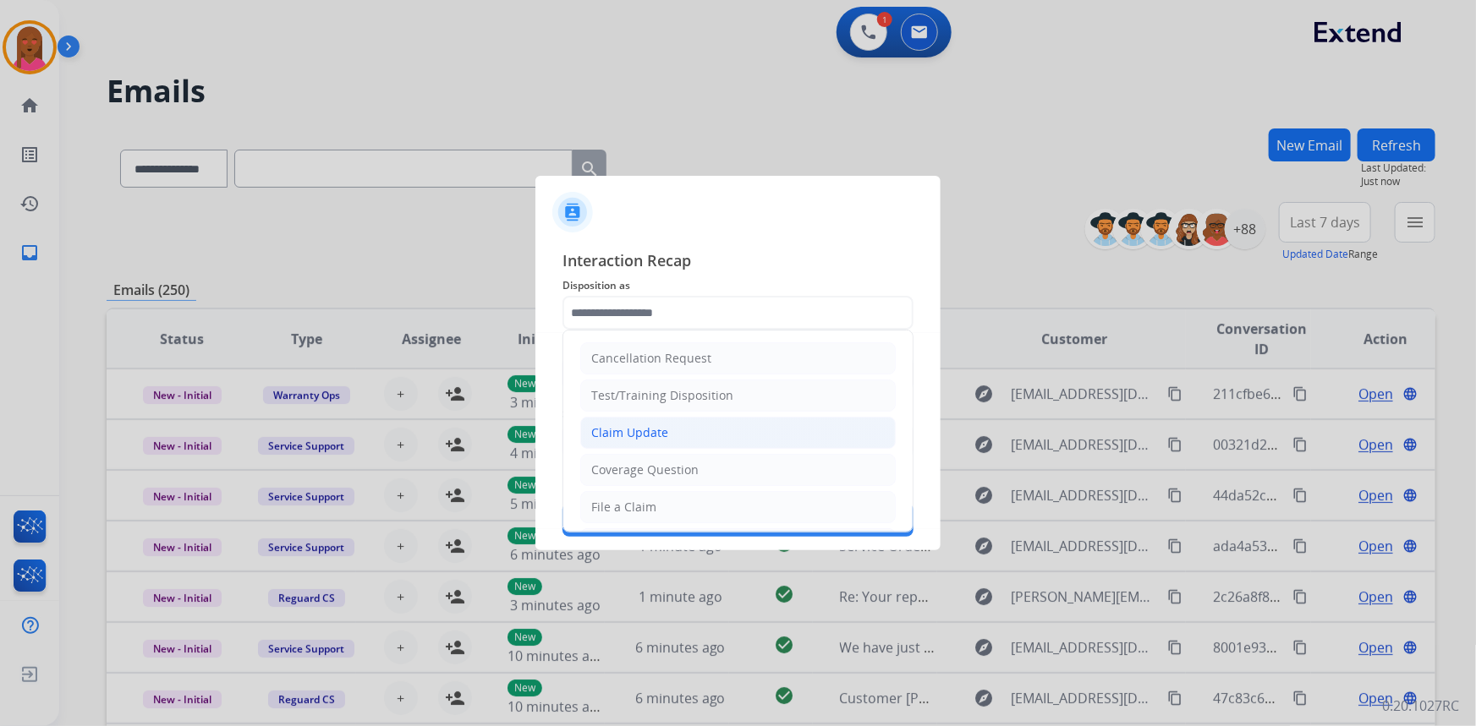
click at [677, 440] on li "Claim Update" at bounding box center [737, 433] width 315 height 32
type input "**********"
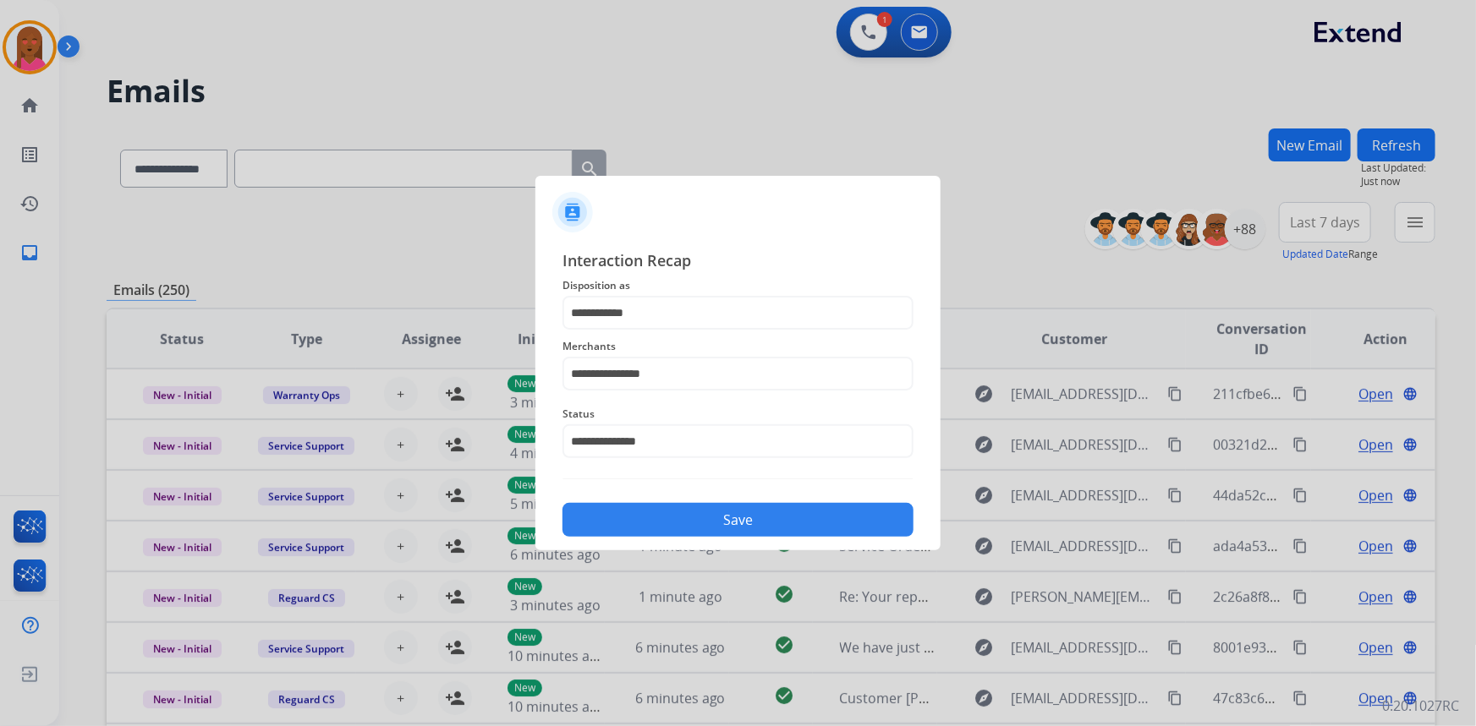
drag, startPoint x: 701, startPoint y: 531, endPoint x: 392, endPoint y: 347, distance: 359.6
click at [700, 529] on button "Save" at bounding box center [737, 520] width 351 height 34
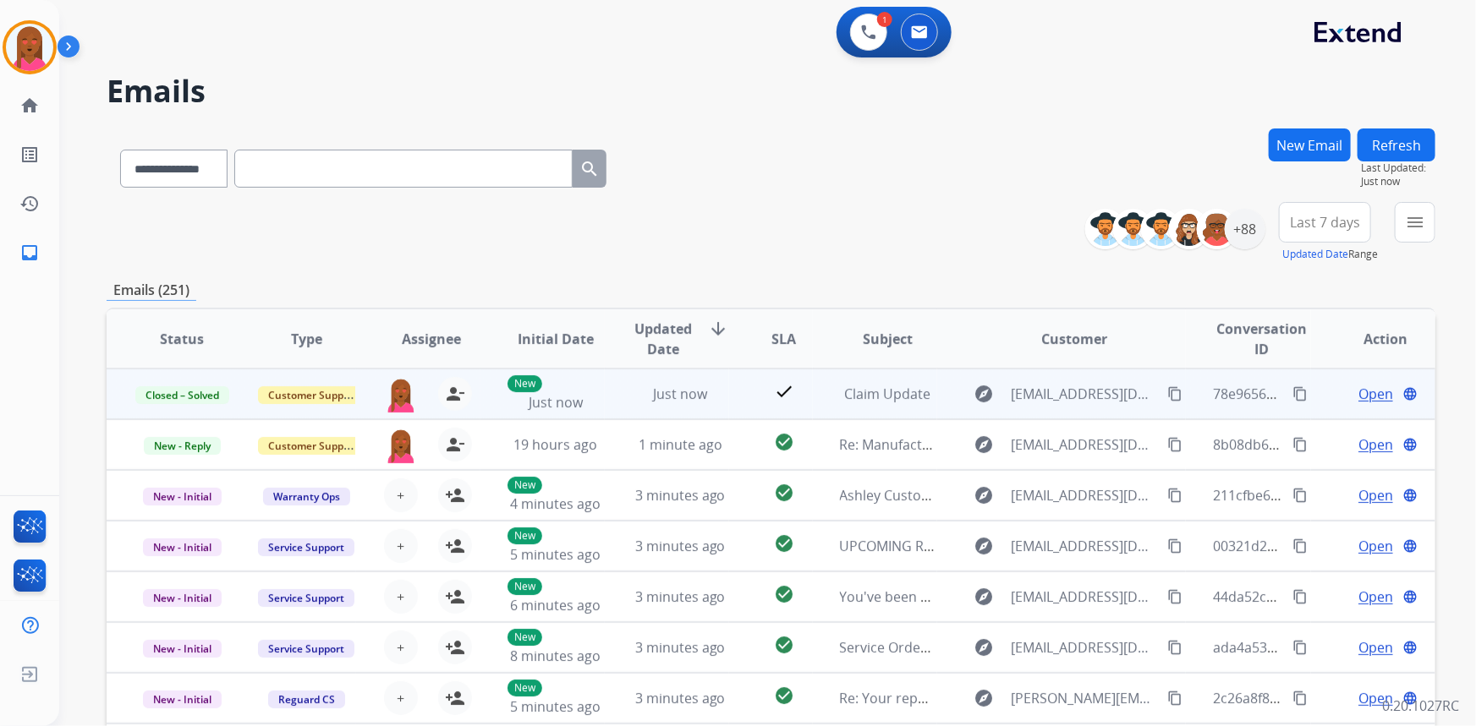
click at [1294, 392] on mat-icon "content_copy" at bounding box center [1299, 394] width 15 height 15
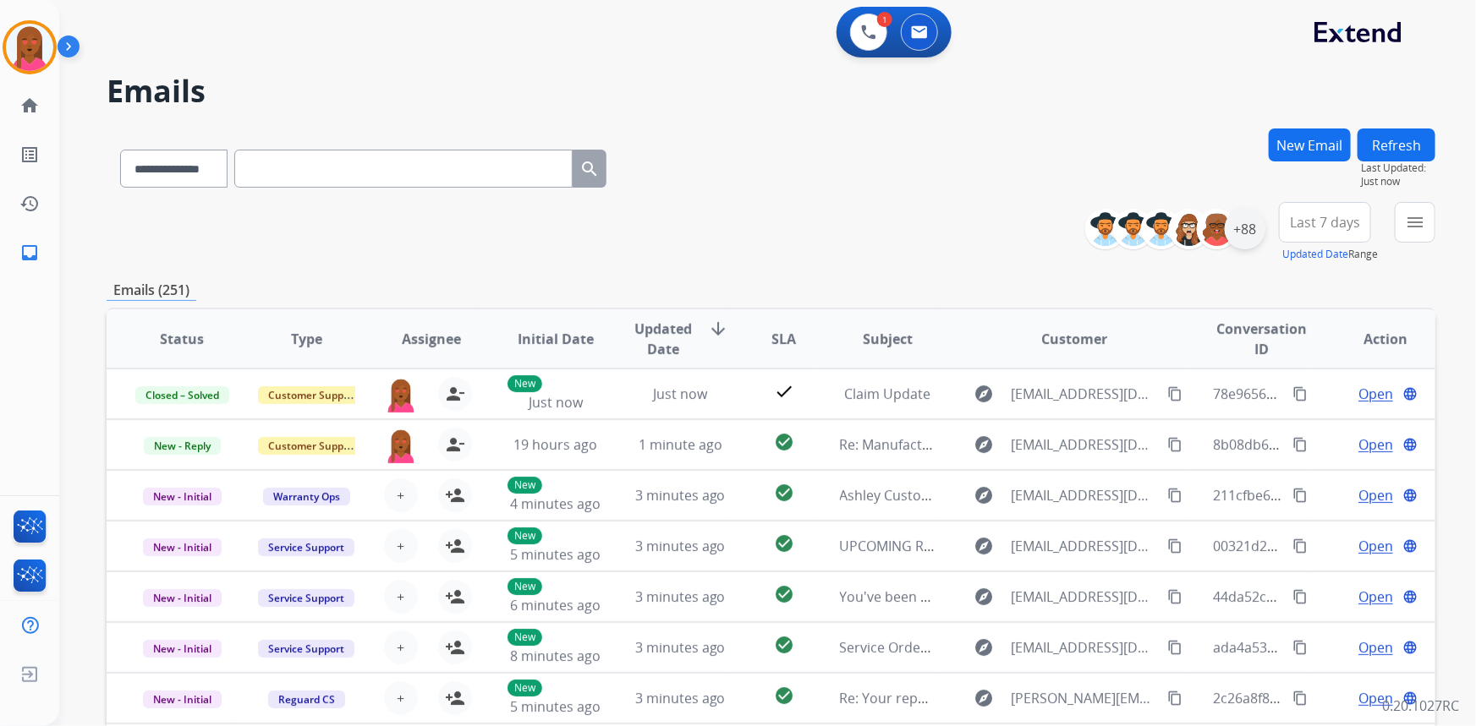
click at [1226, 222] on div "+88" at bounding box center [1245, 229] width 41 height 41
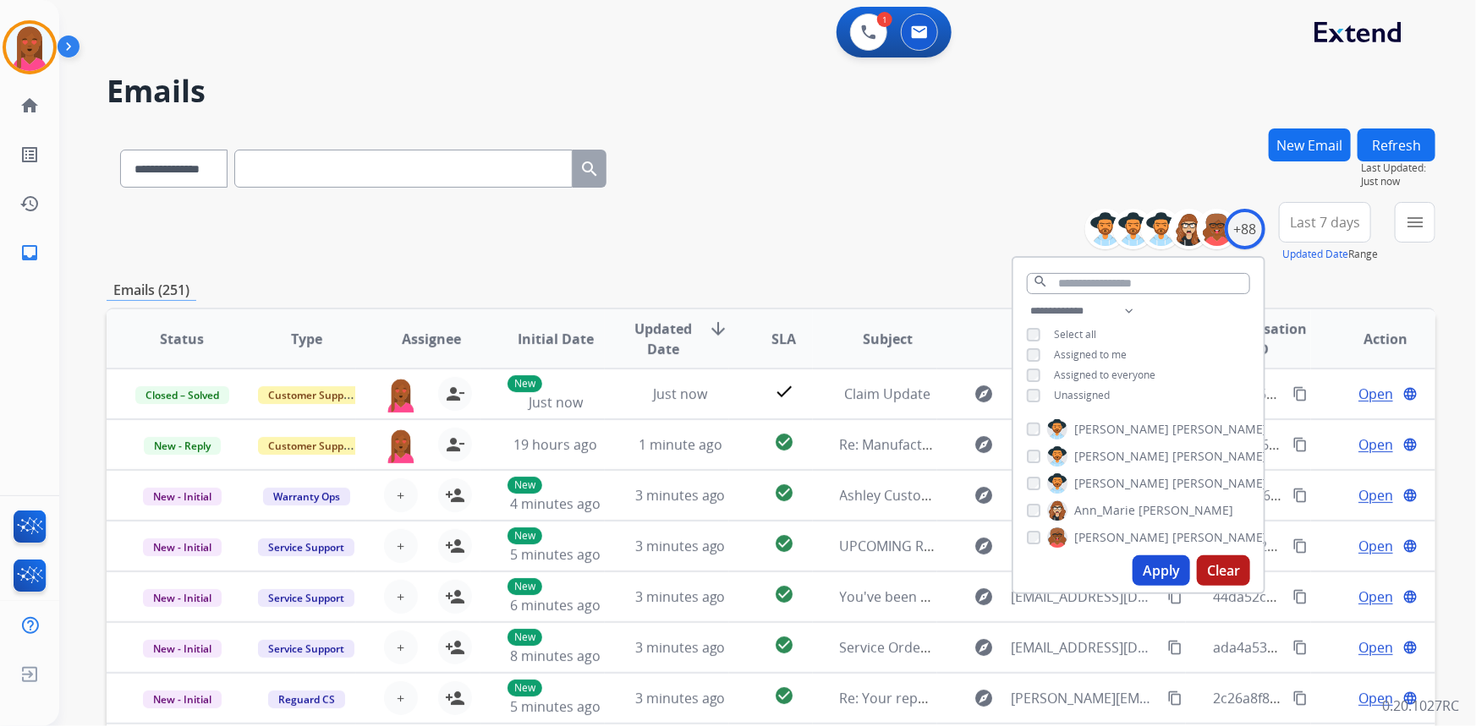
click at [1066, 393] on span "Unassigned" at bounding box center [1082, 395] width 56 height 14
drag, startPoint x: 1147, startPoint y: 564, endPoint x: 1152, endPoint y: 575, distance: 12.1
click at [1147, 567] on button "Apply" at bounding box center [1161, 571] width 58 height 30
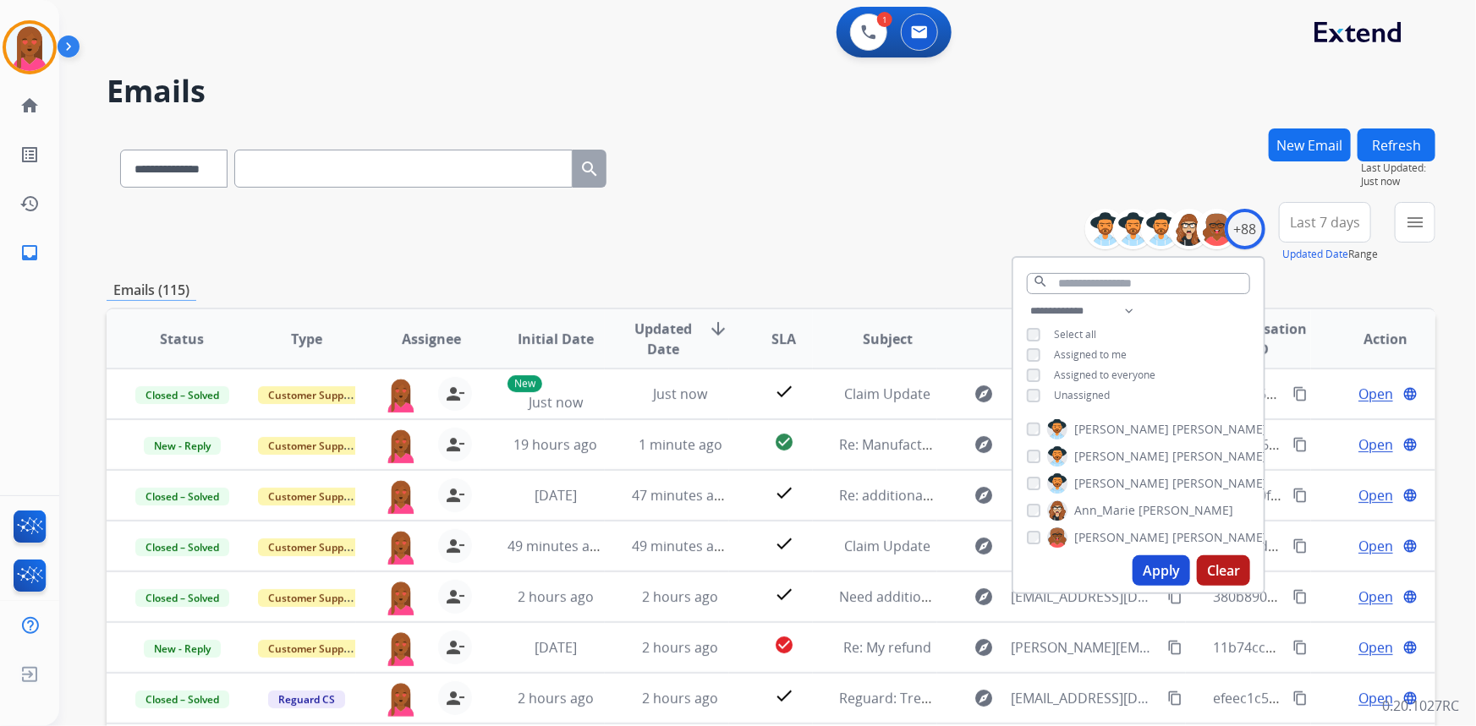
click at [1315, 219] on span "Last 7 days" at bounding box center [1325, 222] width 70 height 7
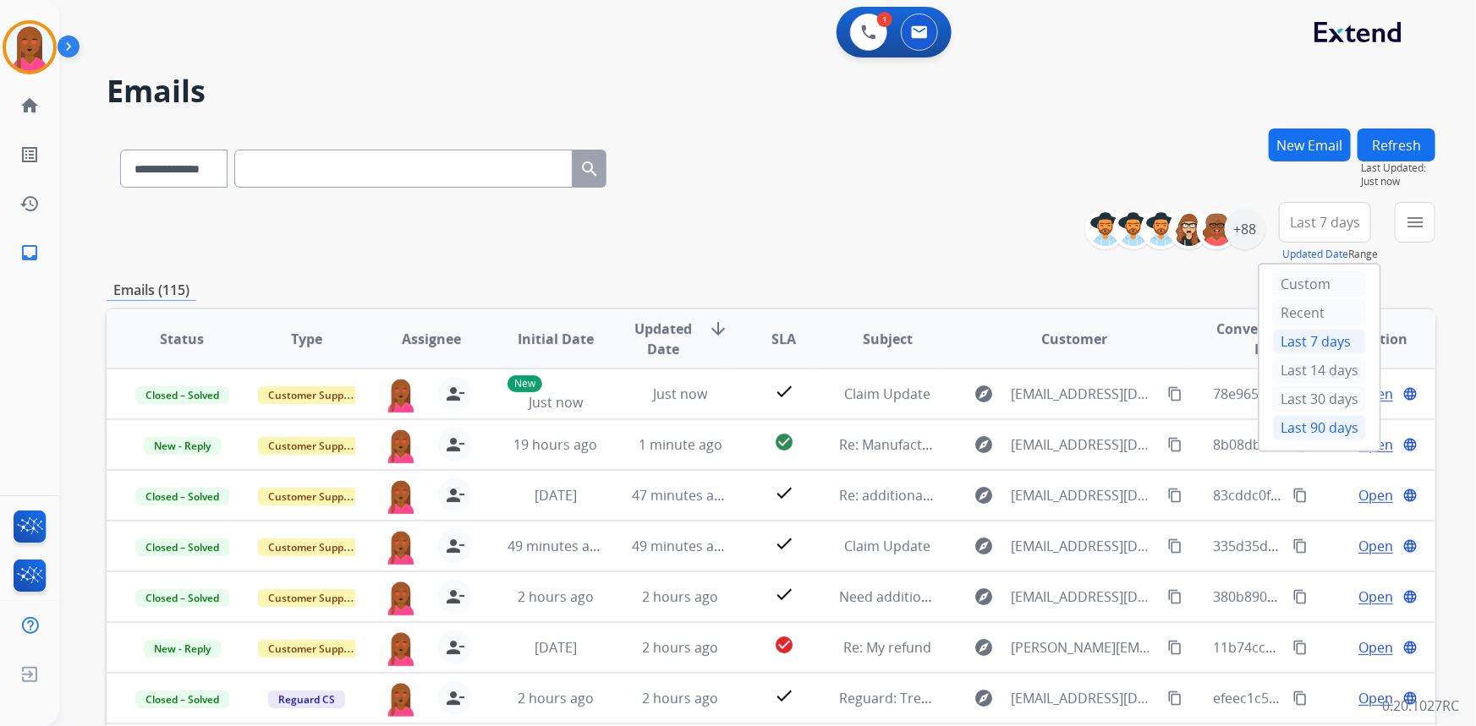
click at [1286, 425] on div "Last 90 days" at bounding box center [1319, 427] width 93 height 25
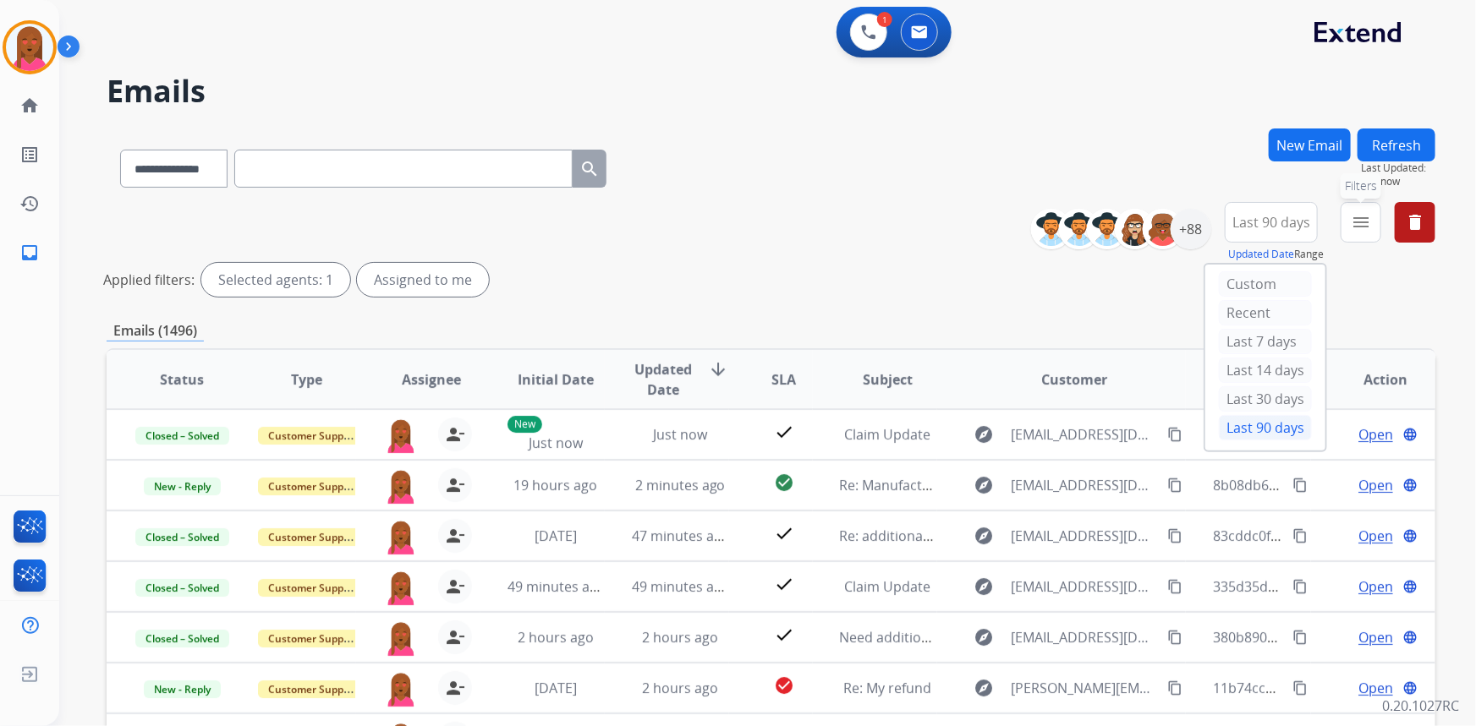
click at [1341, 220] on div "menu Filters Type Claims Adjudication Customer Support Escalation Service Suppo…" at bounding box center [1361, 232] width 41 height 61
click at [1362, 226] on mat-icon "menu" at bounding box center [1361, 222] width 20 height 20
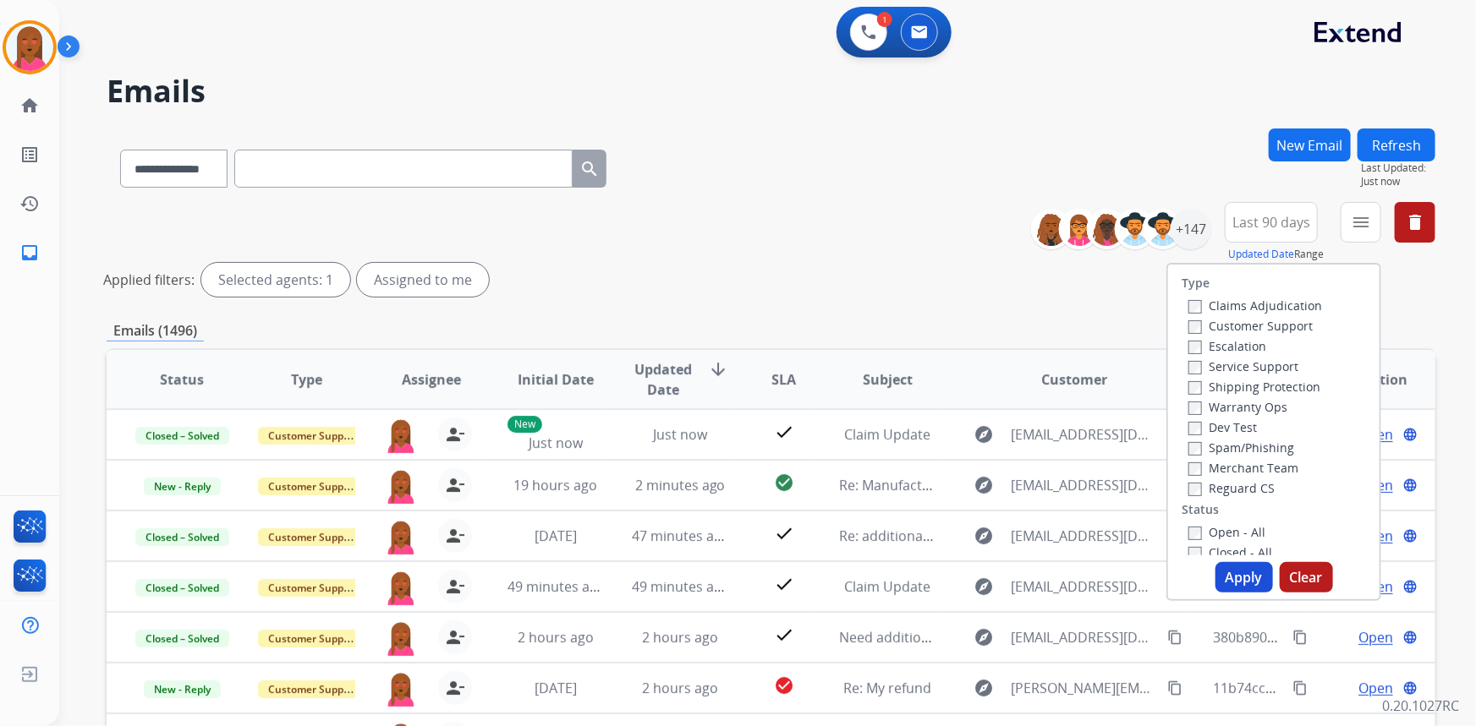
click at [1266, 326] on label "Customer Support" at bounding box center [1250, 326] width 124 height 16
click at [1277, 384] on label "Shipping Protection" at bounding box center [1254, 387] width 132 height 16
click at [1245, 493] on label "Reguard CS" at bounding box center [1231, 488] width 86 height 16
click at [1244, 534] on label "Open - All" at bounding box center [1226, 532] width 77 height 16
click at [1242, 578] on button "Apply" at bounding box center [1244, 577] width 58 height 30
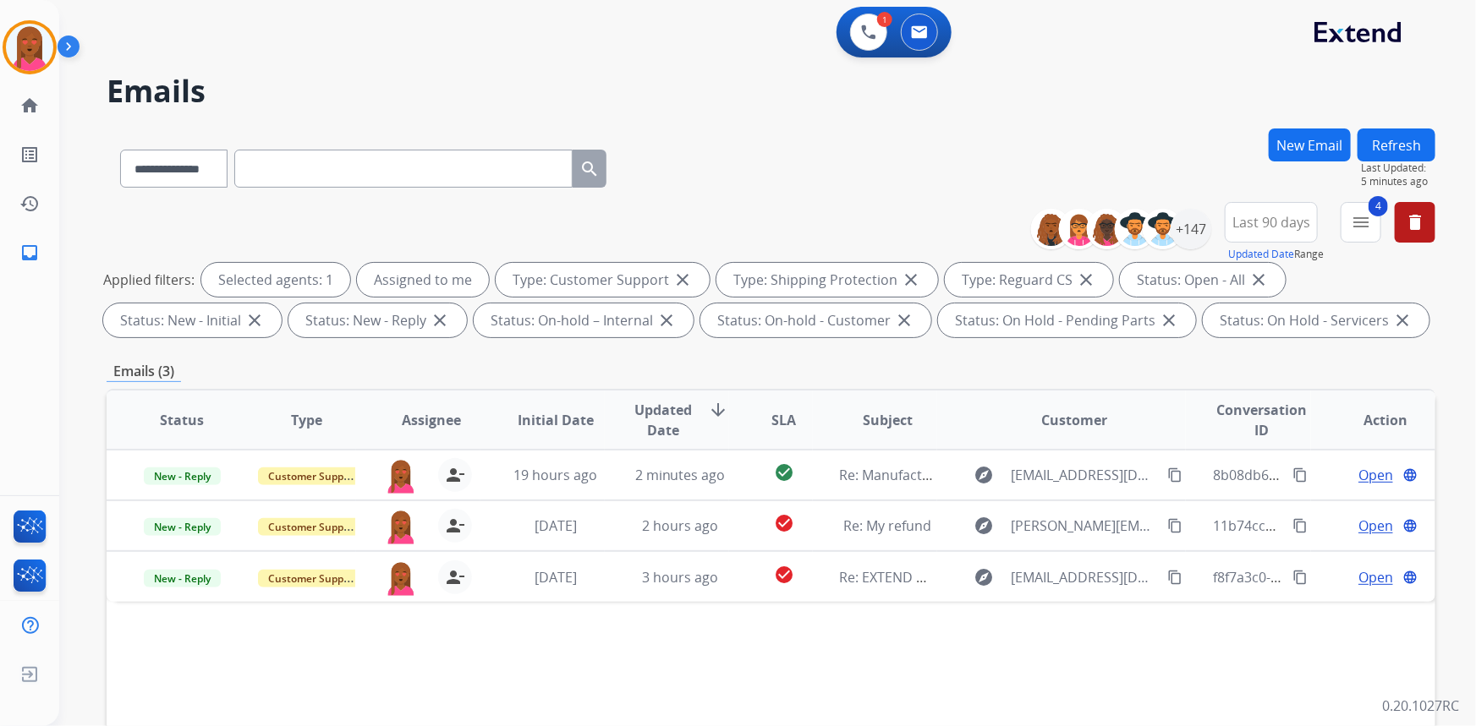
click at [474, 99] on h2 "Emails" at bounding box center [771, 91] width 1329 height 34
click at [875, 28] on img at bounding box center [868, 32] width 15 height 15
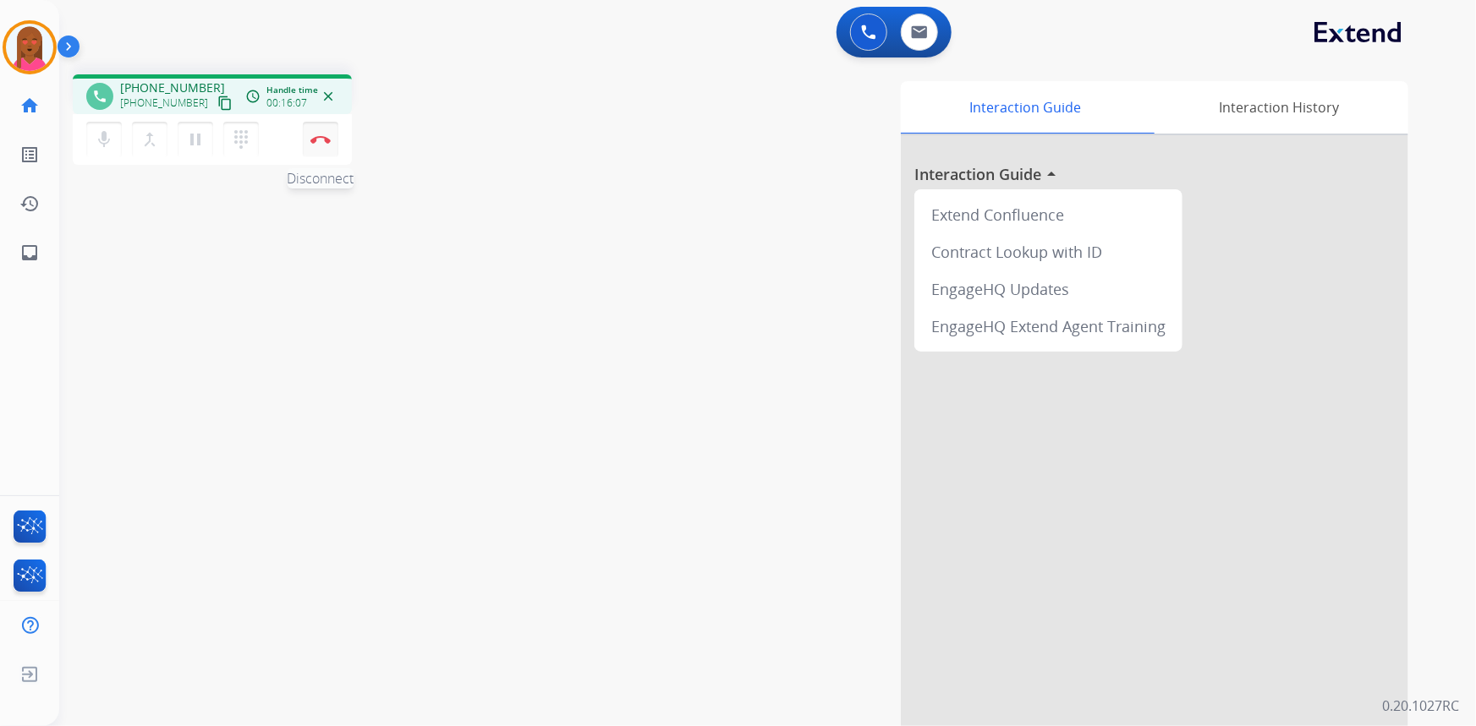
click at [332, 135] on button "Disconnect" at bounding box center [321, 140] width 36 height 36
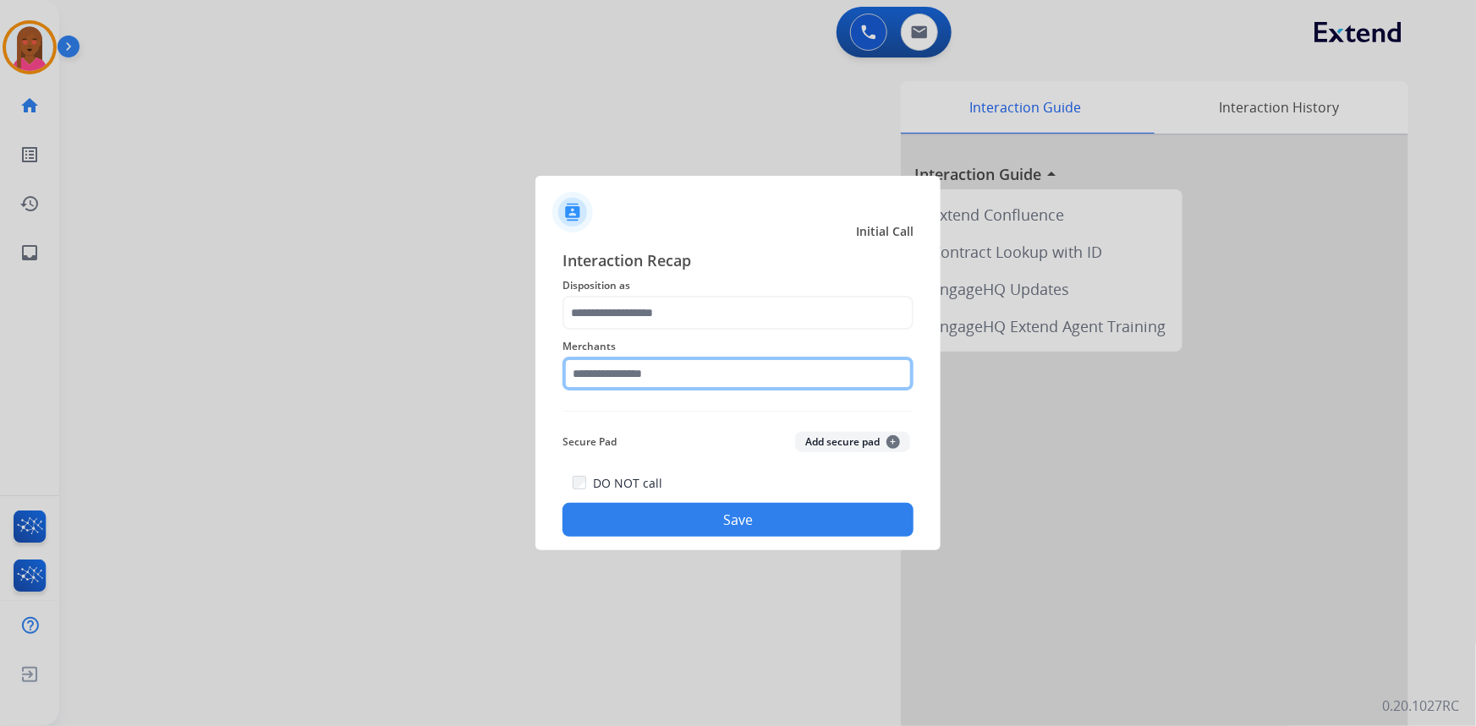
click at [668, 365] on input "text" at bounding box center [737, 374] width 351 height 34
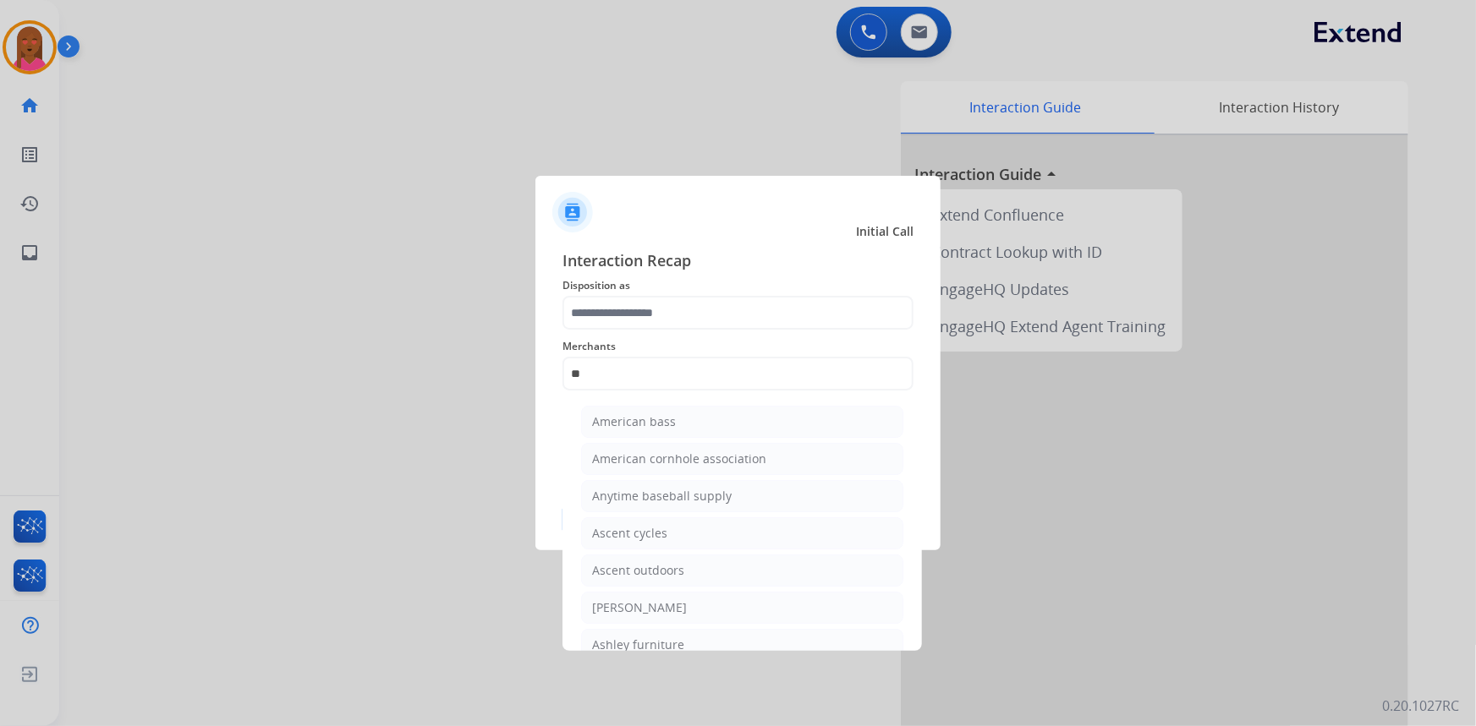
drag, startPoint x: 645, startPoint y: 607, endPoint x: 651, endPoint y: 430, distance: 176.9
click at [647, 600] on div "Ashley - Reguard" at bounding box center [639, 608] width 95 height 17
type input "**********"
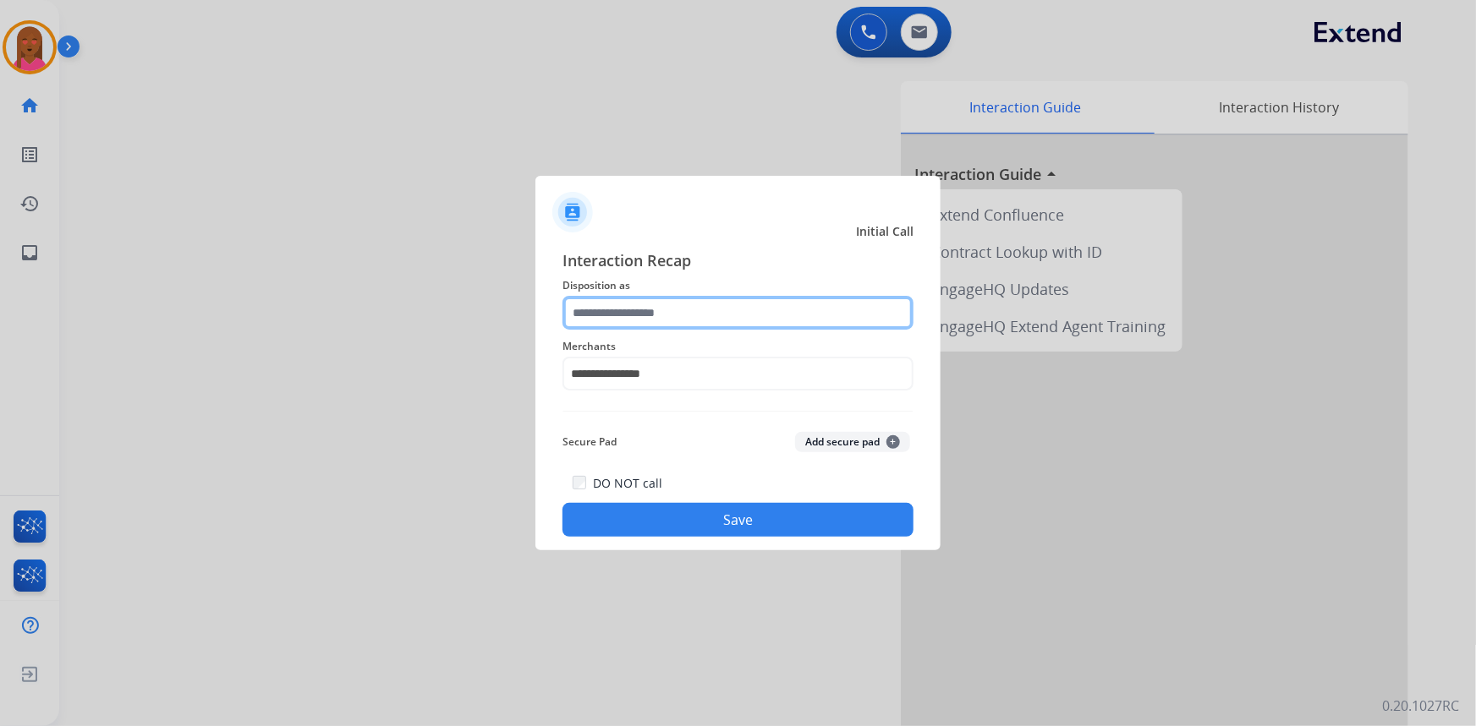
click at [665, 311] on input "text" at bounding box center [737, 313] width 351 height 34
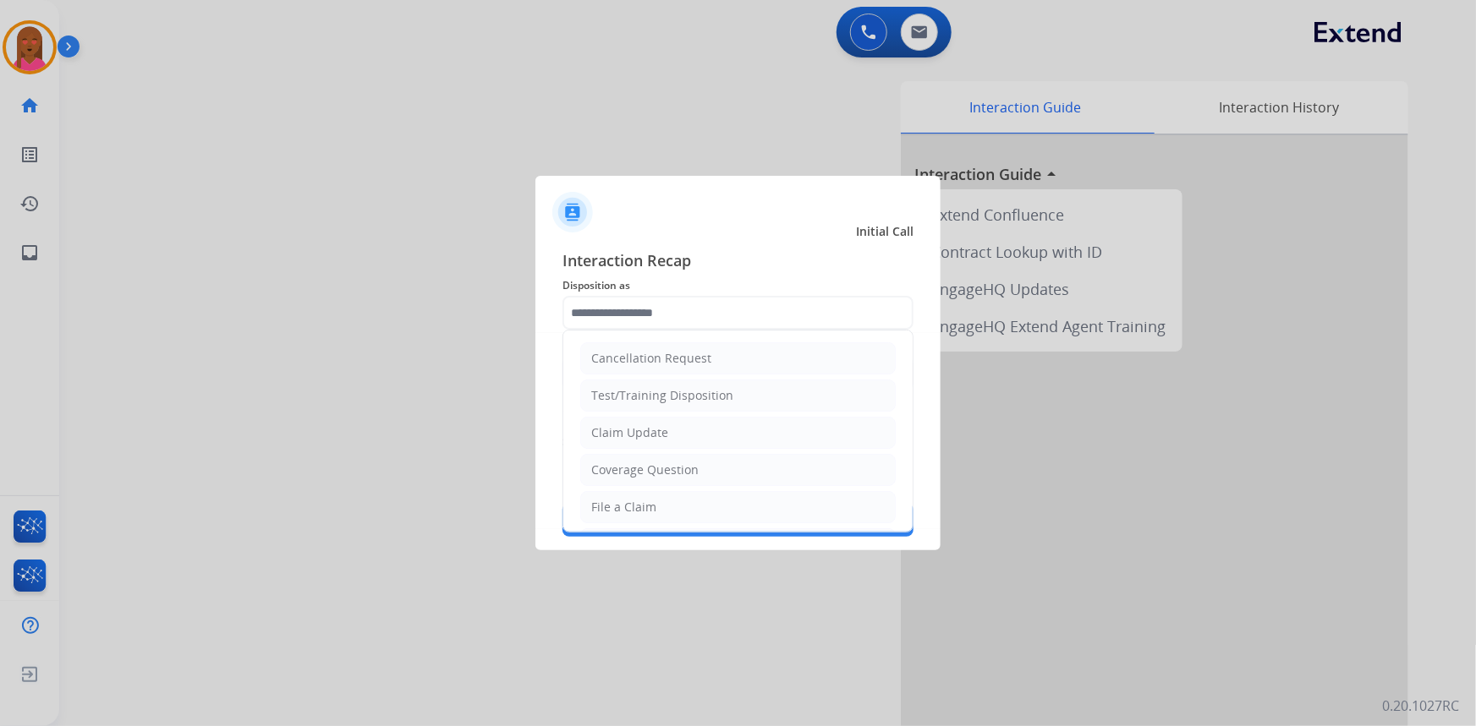
click at [653, 441] on li "Claim Update" at bounding box center [737, 433] width 315 height 32
type input "**********"
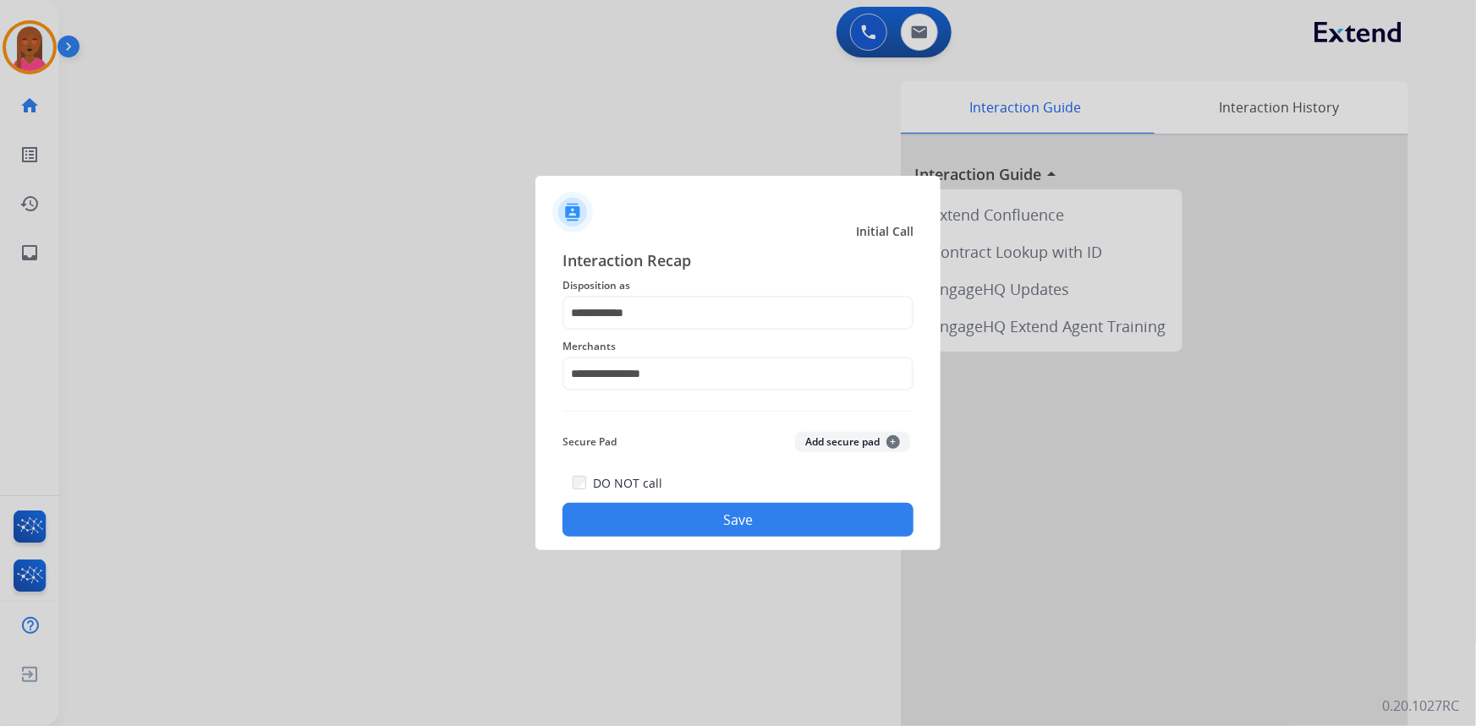
click at [683, 543] on div "**********" at bounding box center [737, 392] width 405 height 315
click at [721, 519] on button "Save" at bounding box center [737, 520] width 351 height 34
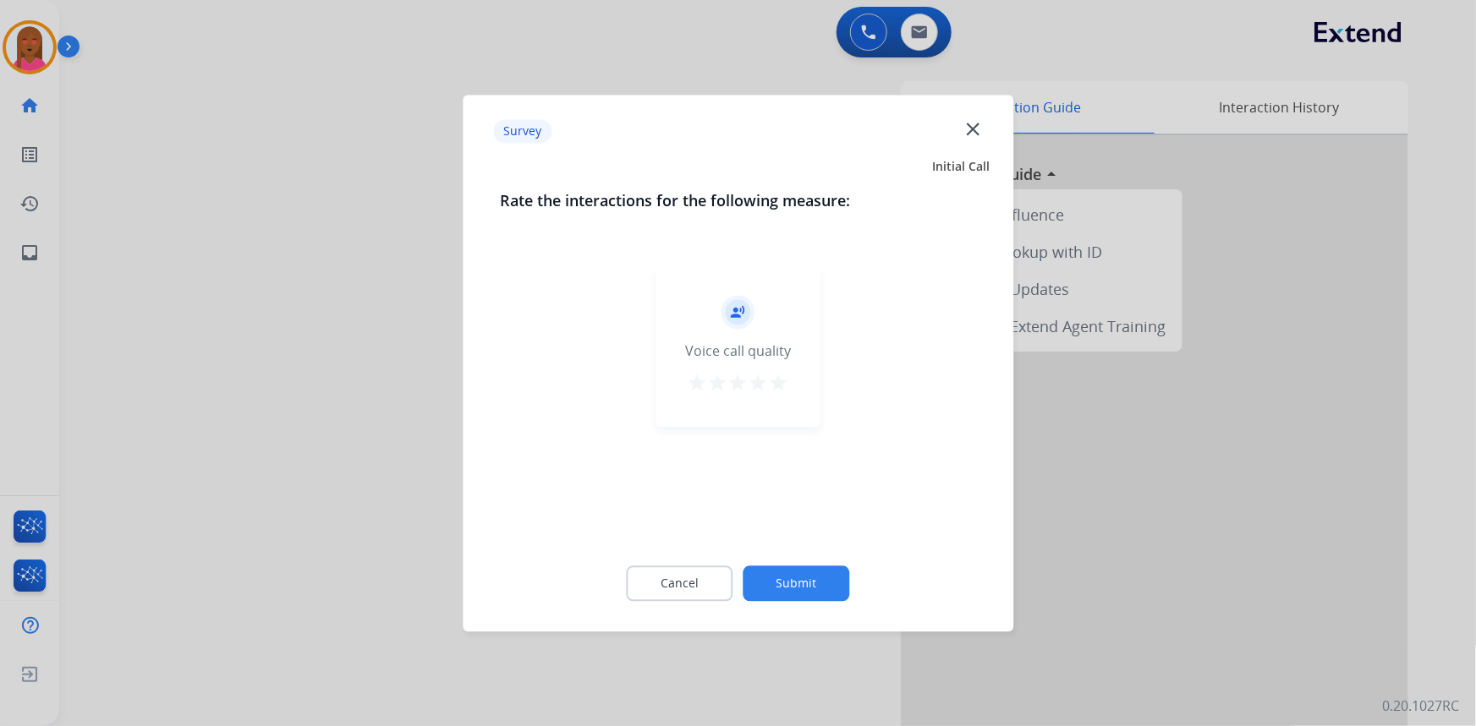
click at [972, 128] on mat-icon "close" at bounding box center [973, 129] width 22 height 22
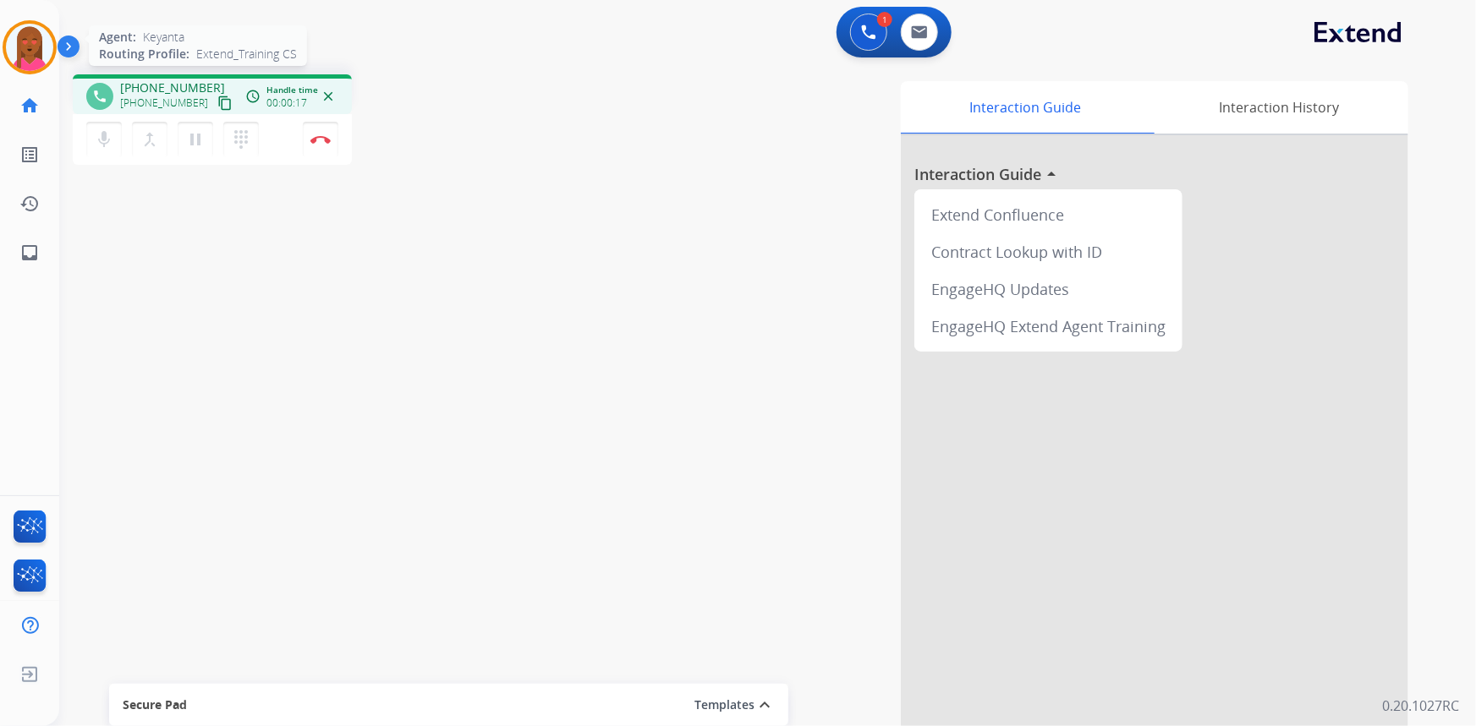
drag, startPoint x: 203, startPoint y: 100, endPoint x: 45, endPoint y: 65, distance: 161.9
click at [217, 99] on mat-icon "content_copy" at bounding box center [224, 103] width 15 height 15
click at [319, 135] on img at bounding box center [320, 139] width 20 height 8
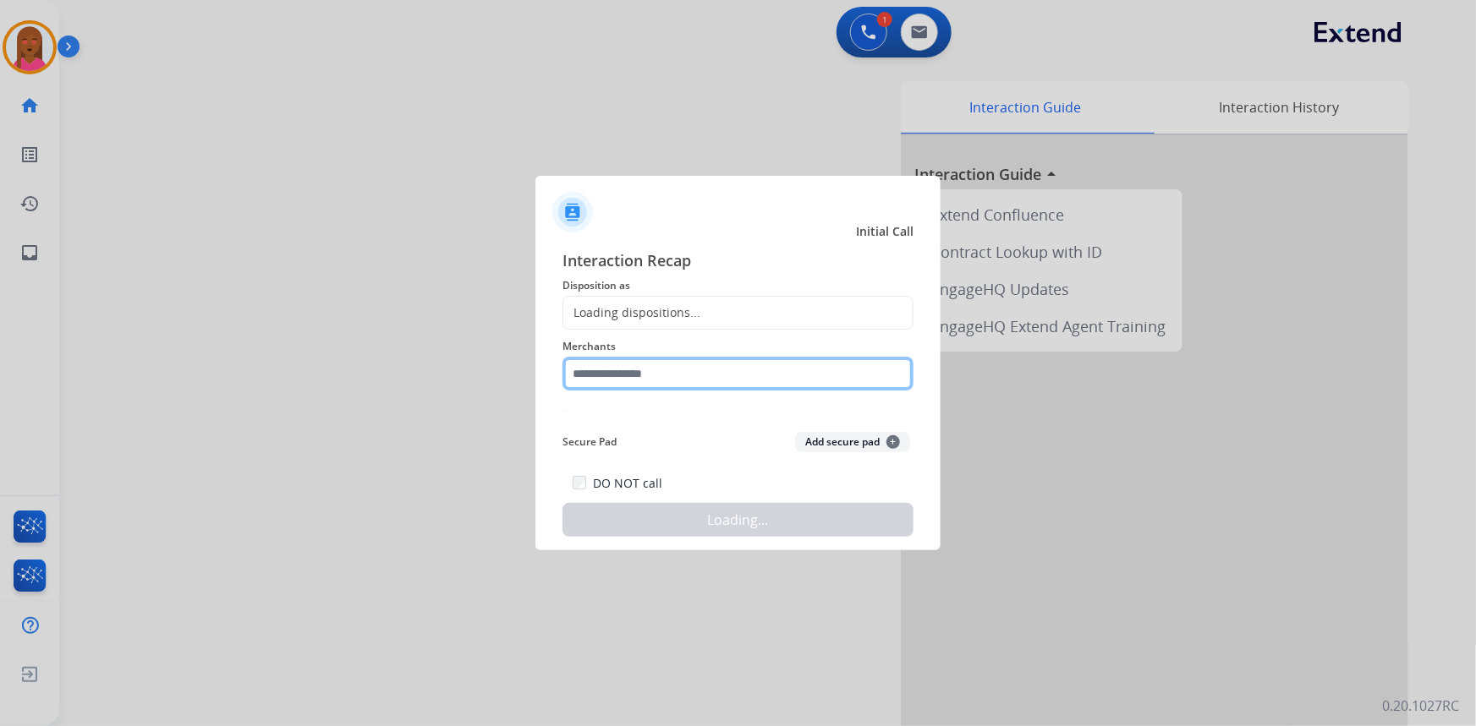
click at [725, 379] on input "text" at bounding box center [737, 374] width 351 height 34
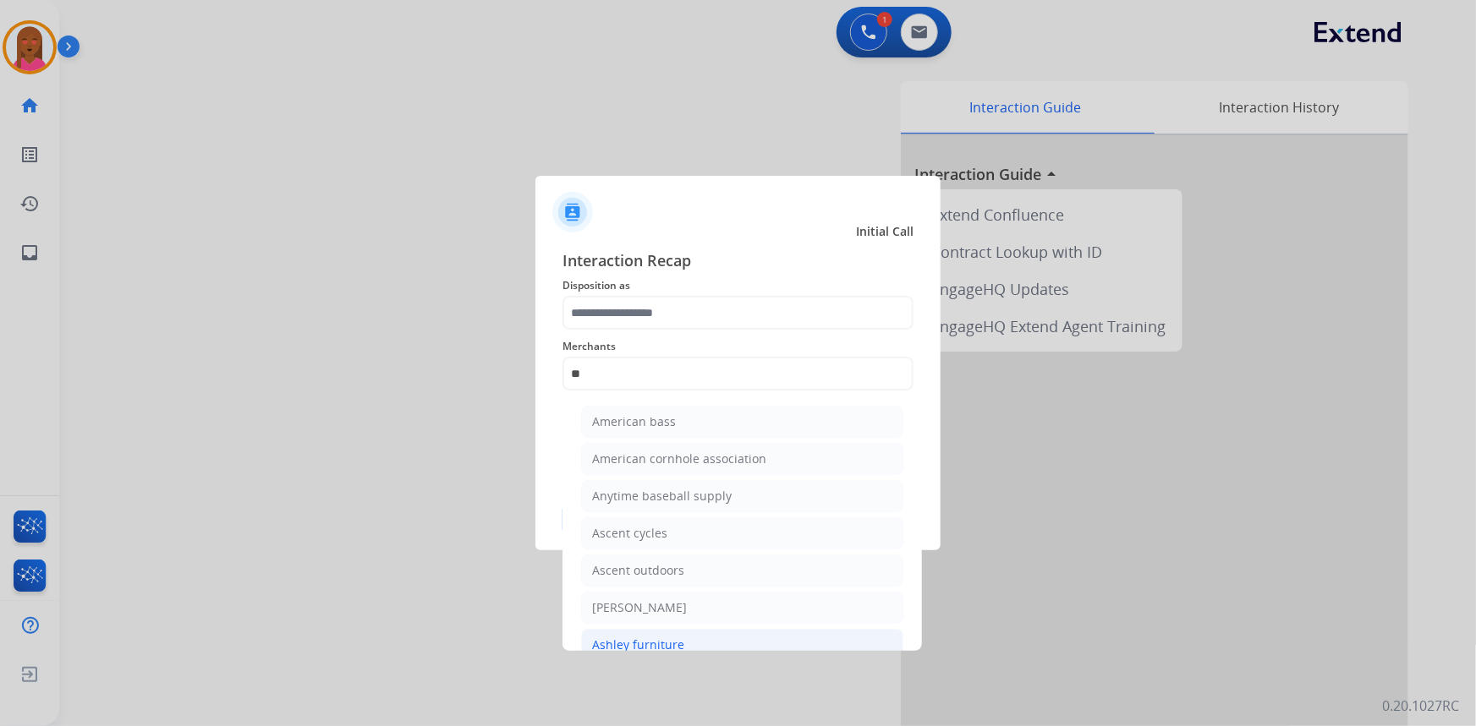
click at [686, 640] on li "Ashley furniture" at bounding box center [742, 645] width 322 height 32
type input "**********"
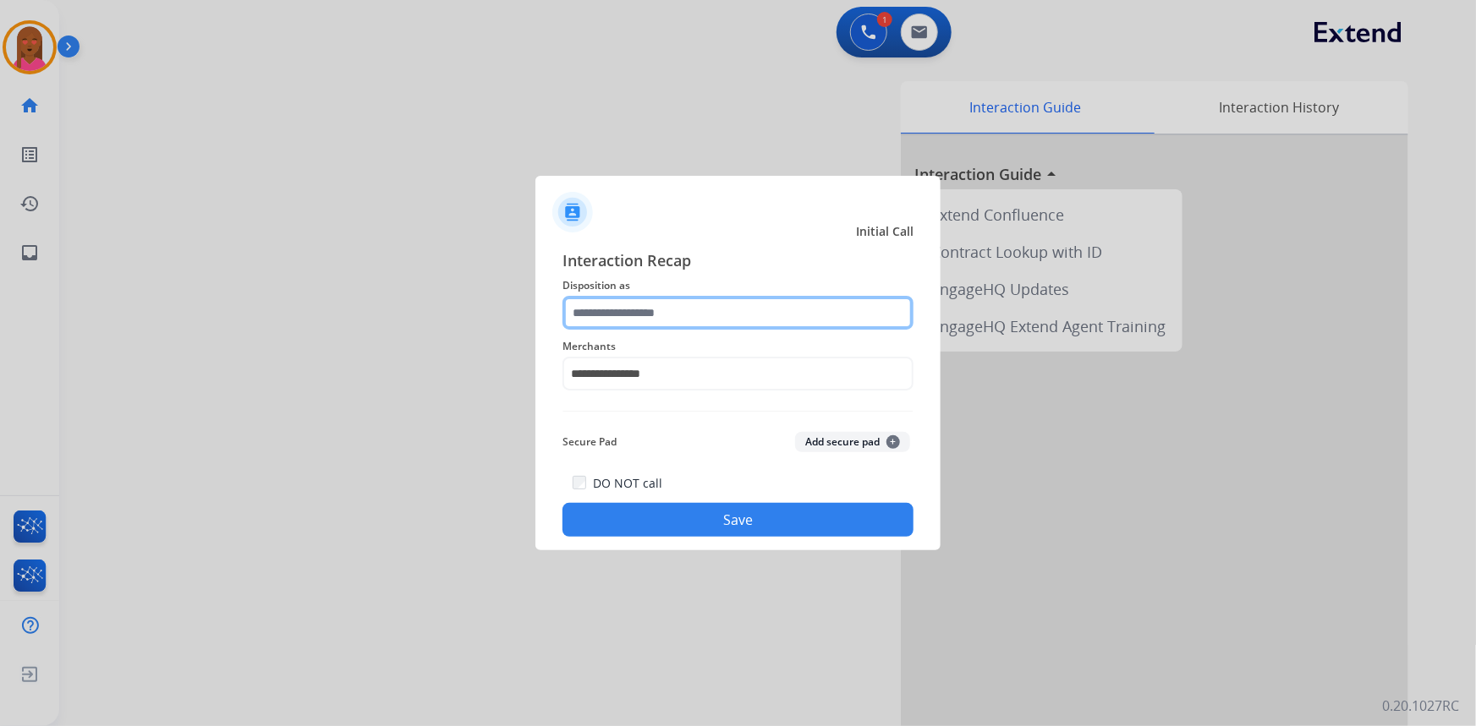
click at [678, 299] on input "text" at bounding box center [737, 313] width 351 height 34
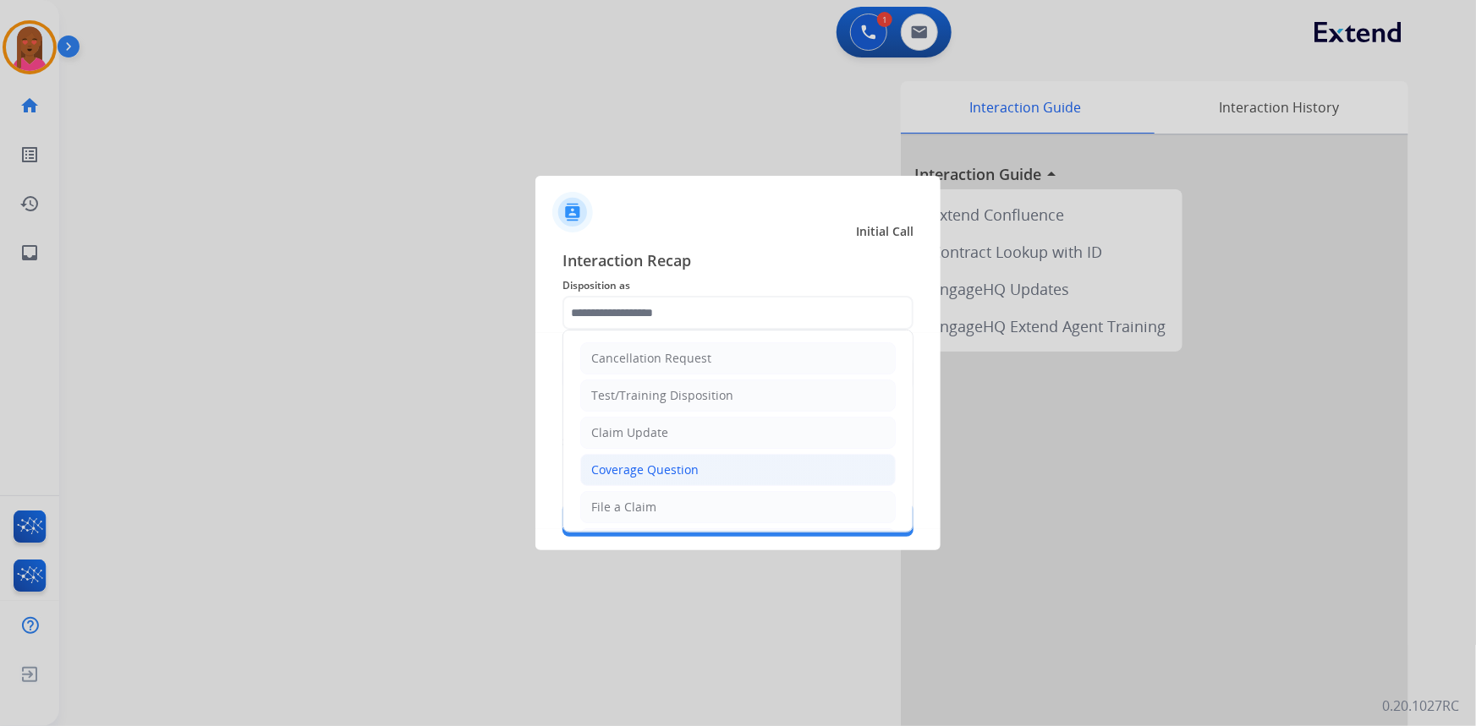
click at [657, 469] on div "Coverage Question" at bounding box center [644, 470] width 107 height 17
type input "**********"
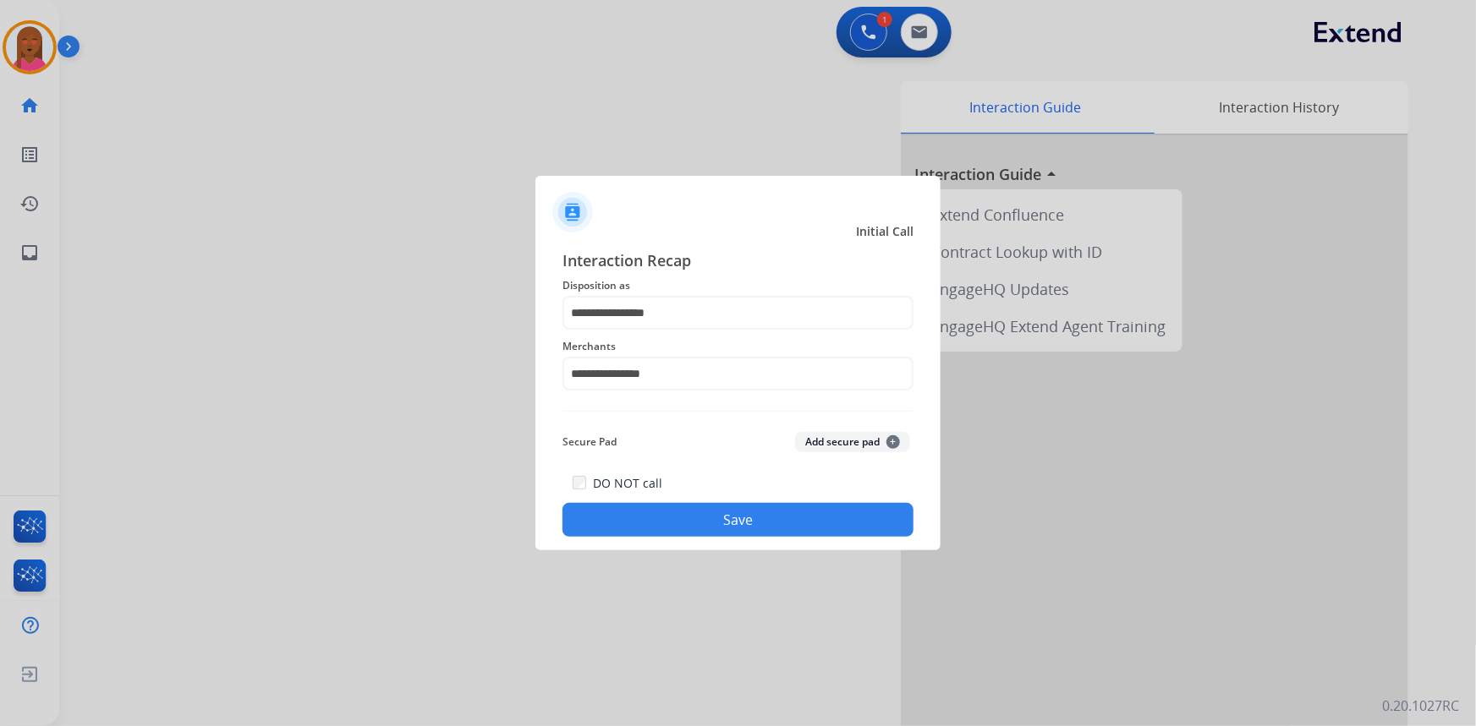
click at [702, 518] on button "Save" at bounding box center [737, 520] width 351 height 34
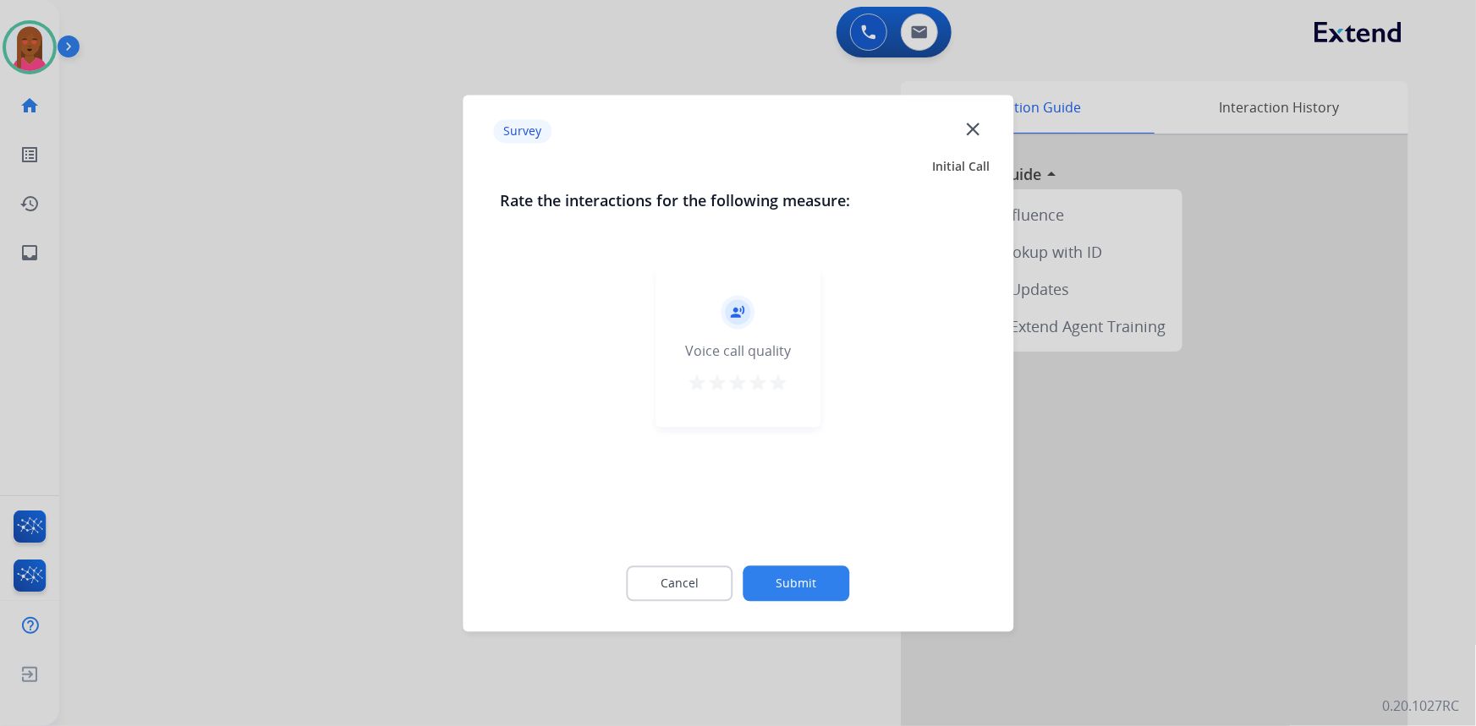
click at [973, 124] on mat-icon "close" at bounding box center [973, 129] width 22 height 22
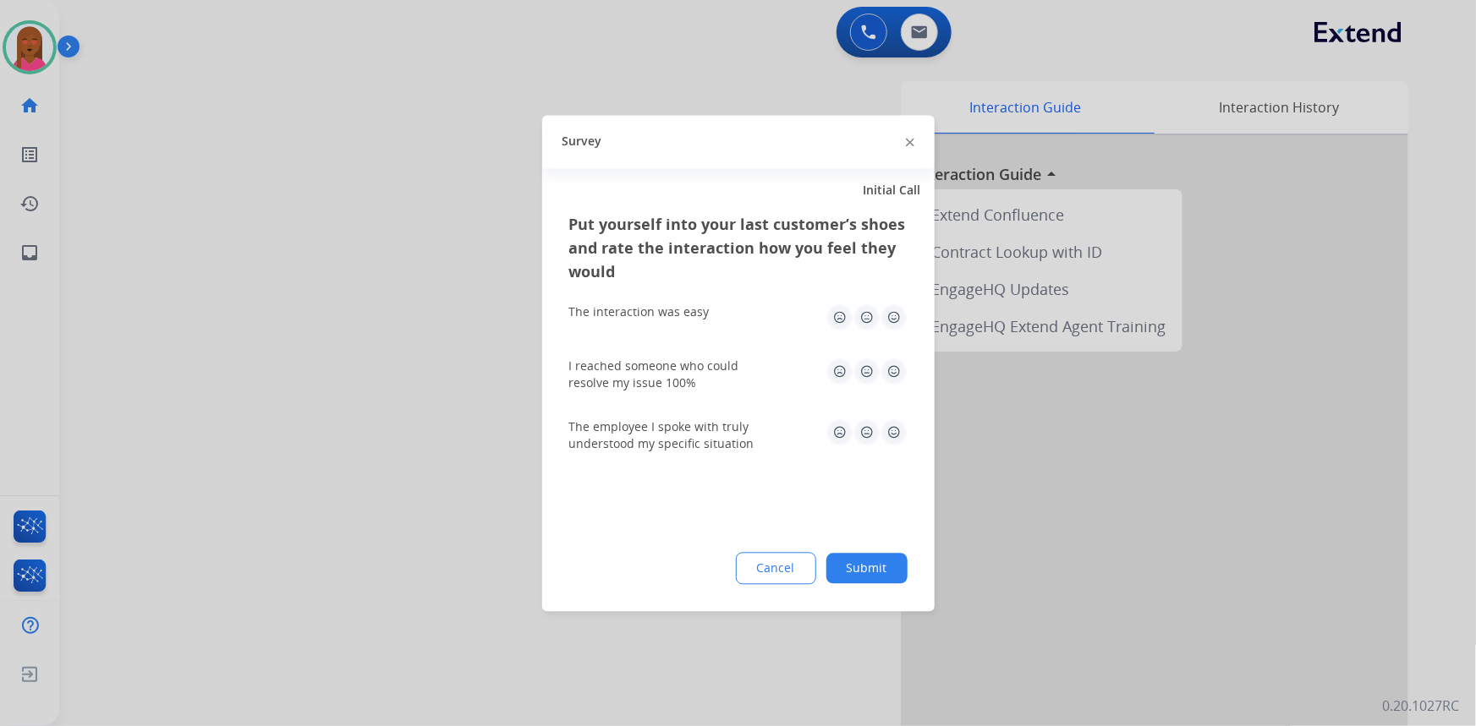
click at [909, 142] on img at bounding box center [910, 143] width 8 height 8
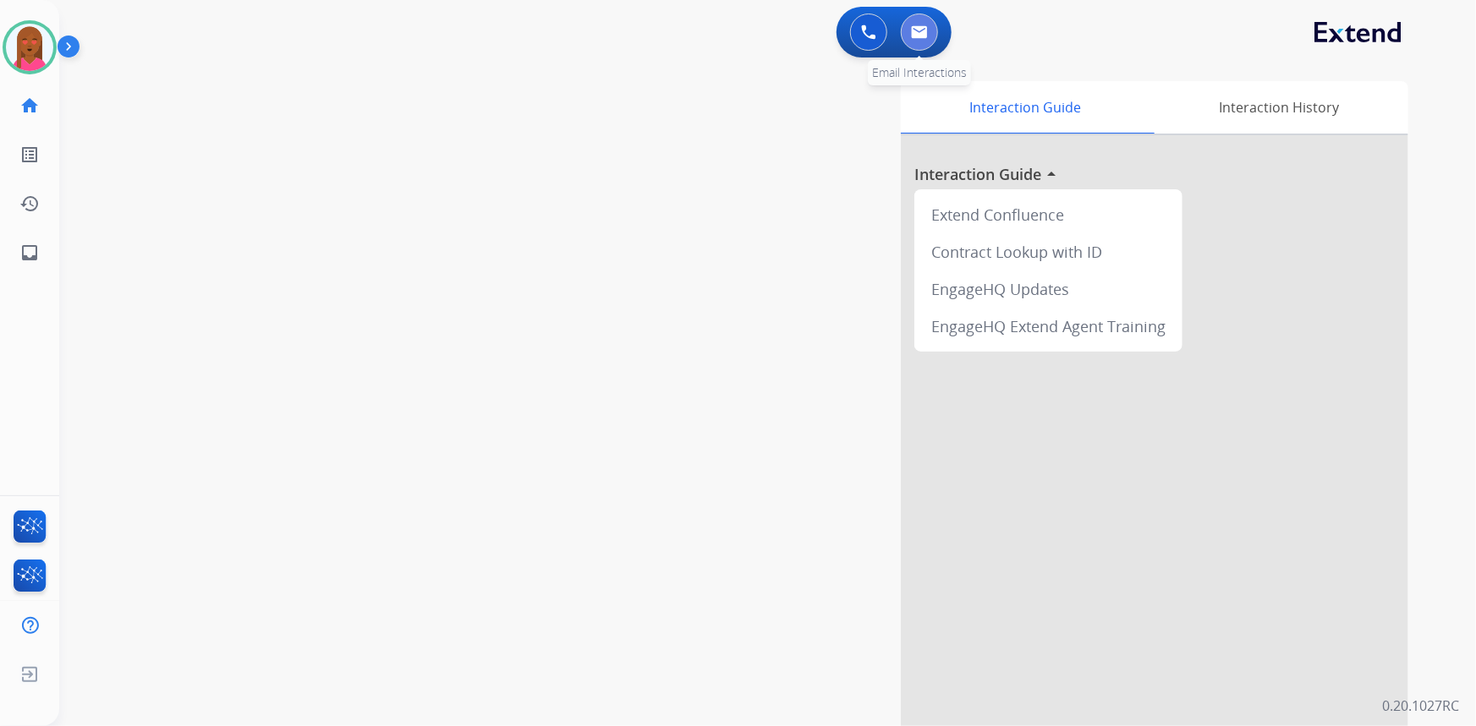
click at [920, 41] on button at bounding box center [919, 32] width 37 height 37
select select "**********"
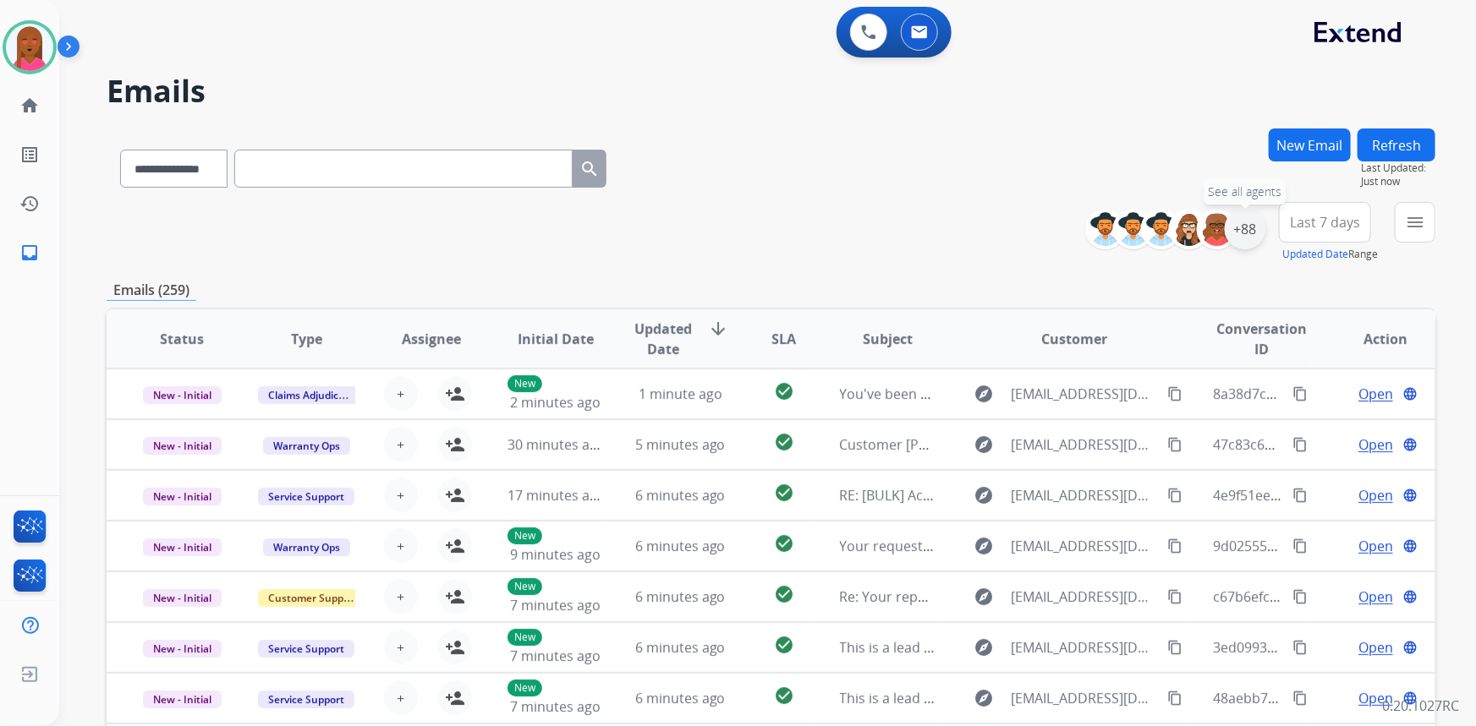
click at [1245, 237] on div "+88" at bounding box center [1245, 229] width 41 height 41
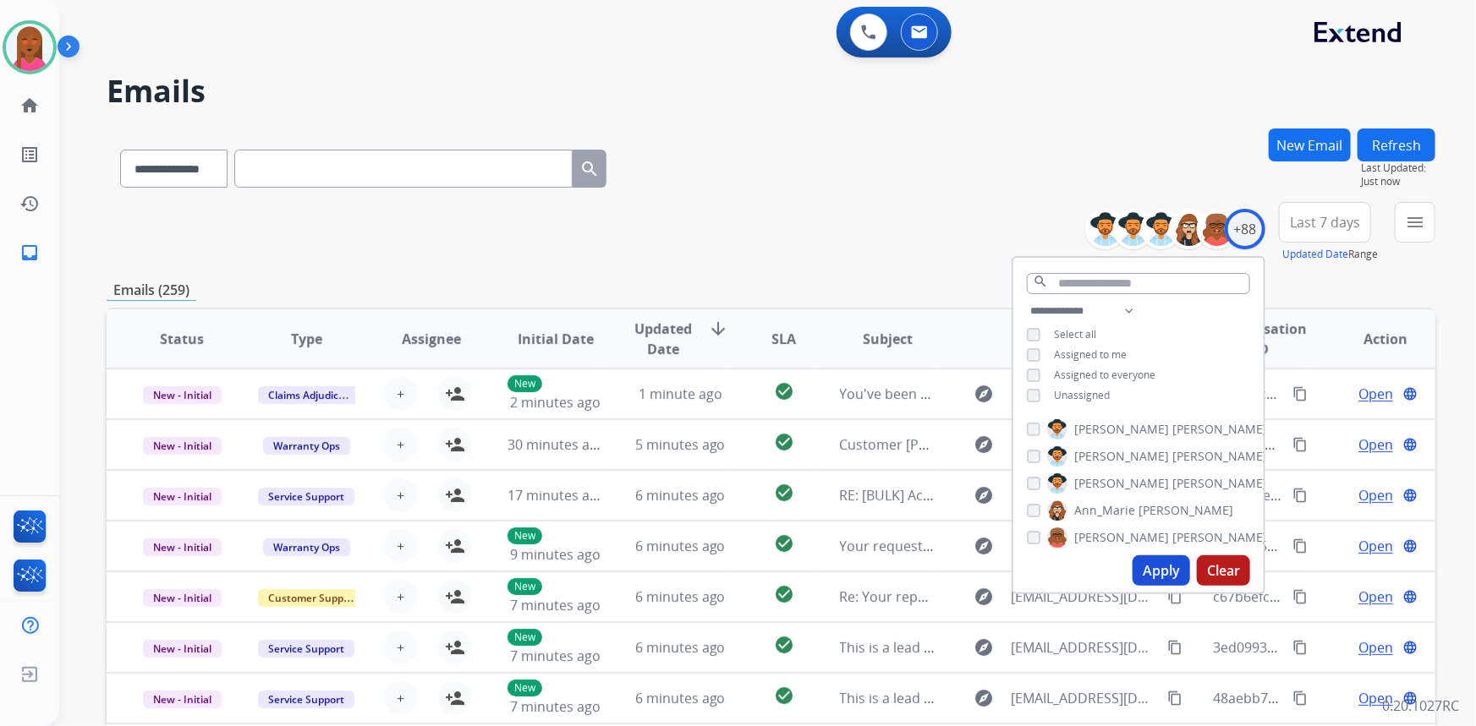
click at [1161, 568] on button "Apply" at bounding box center [1161, 571] width 58 height 30
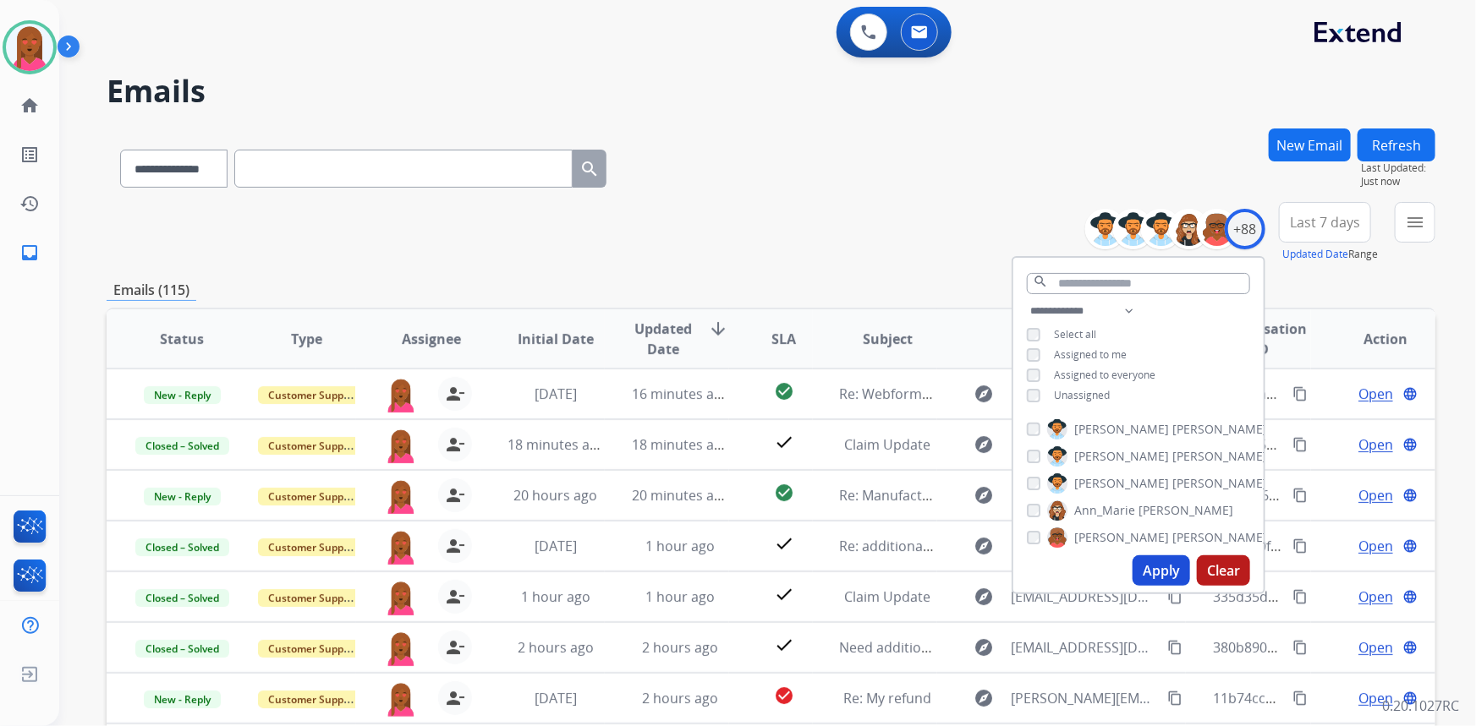
click at [1319, 211] on button "Last 7 days" at bounding box center [1325, 222] width 92 height 41
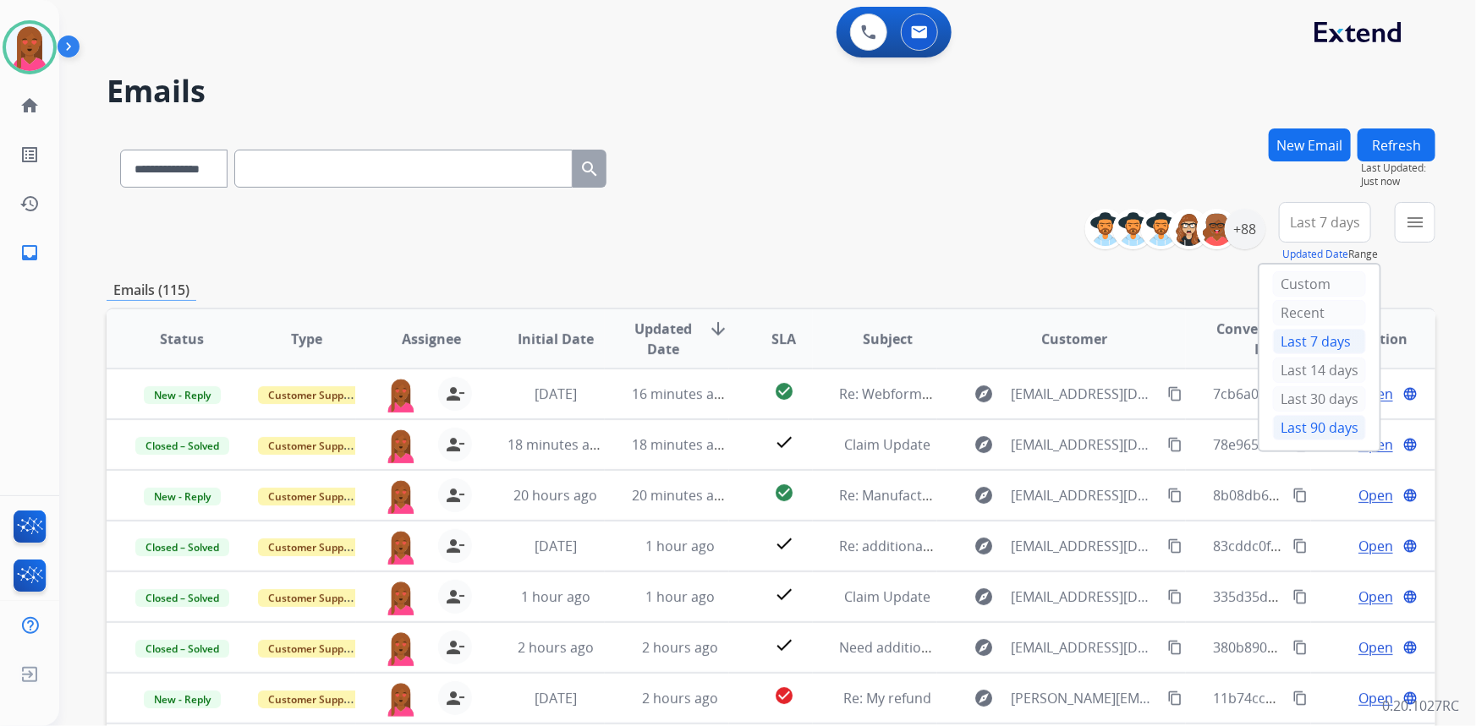
click at [1286, 432] on div "Last 90 days" at bounding box center [1319, 427] width 93 height 25
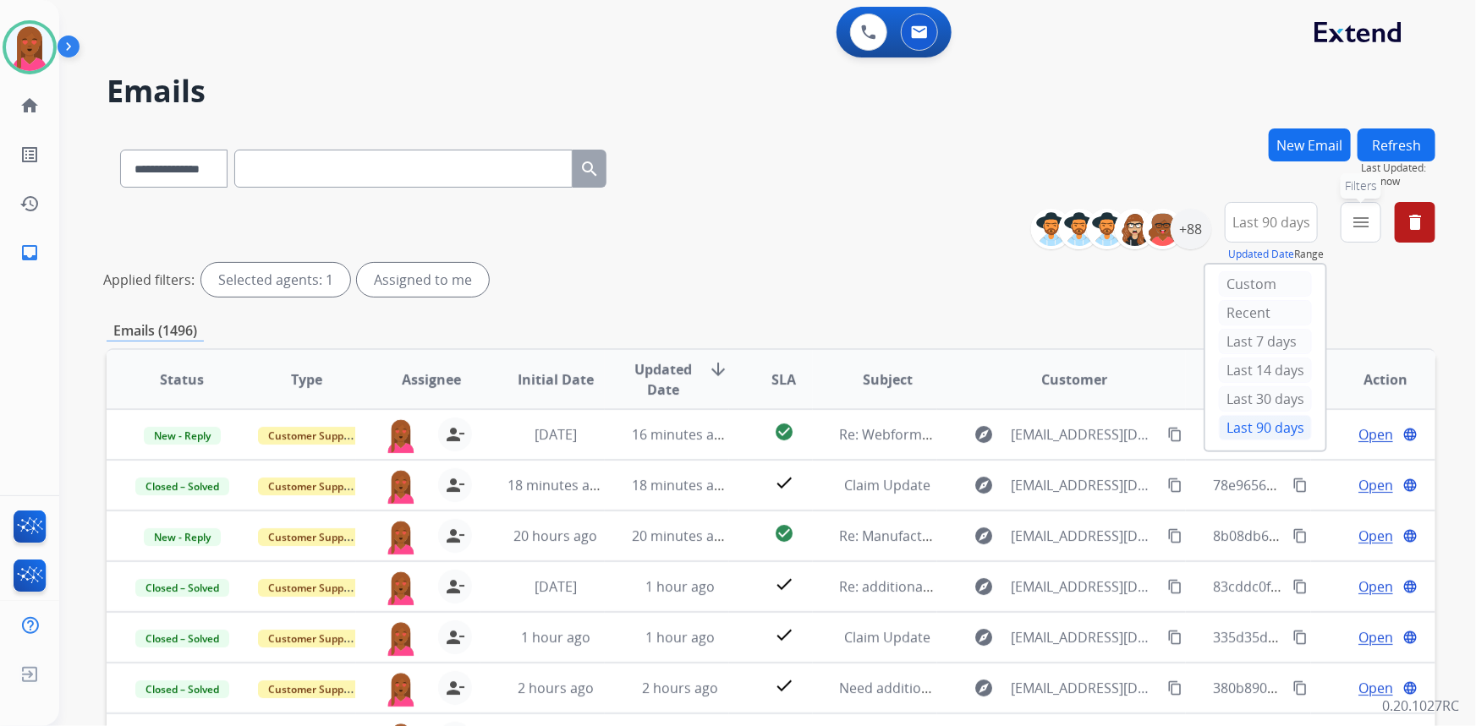
click at [1366, 207] on button "menu Filters" at bounding box center [1361, 222] width 41 height 41
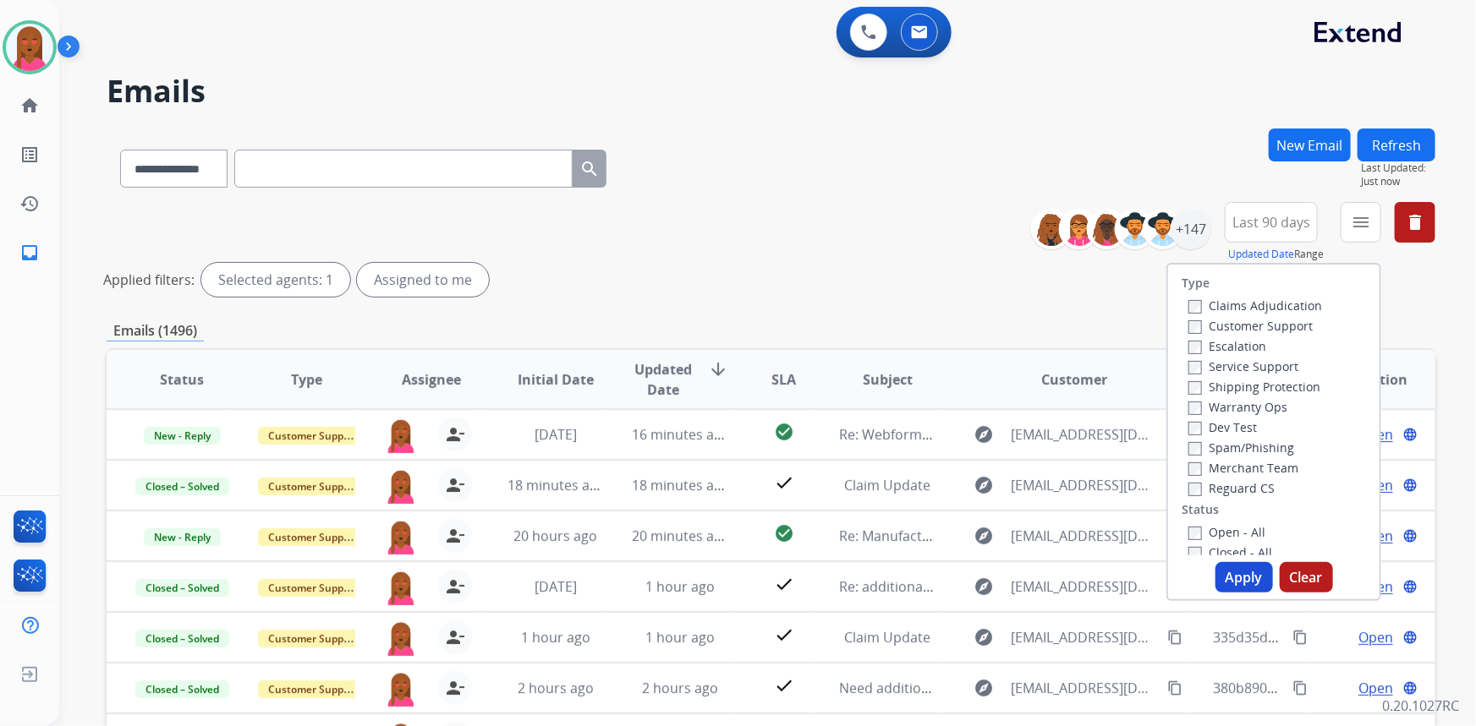
click at [1242, 328] on label "Customer Support" at bounding box center [1250, 326] width 124 height 16
click at [1274, 392] on label "Shipping Protection" at bounding box center [1254, 387] width 132 height 16
click at [1258, 482] on label "Reguard CS" at bounding box center [1231, 488] width 86 height 16
click at [1243, 529] on label "Open - All" at bounding box center [1226, 532] width 77 height 16
click at [1242, 575] on button "Apply" at bounding box center [1244, 577] width 58 height 30
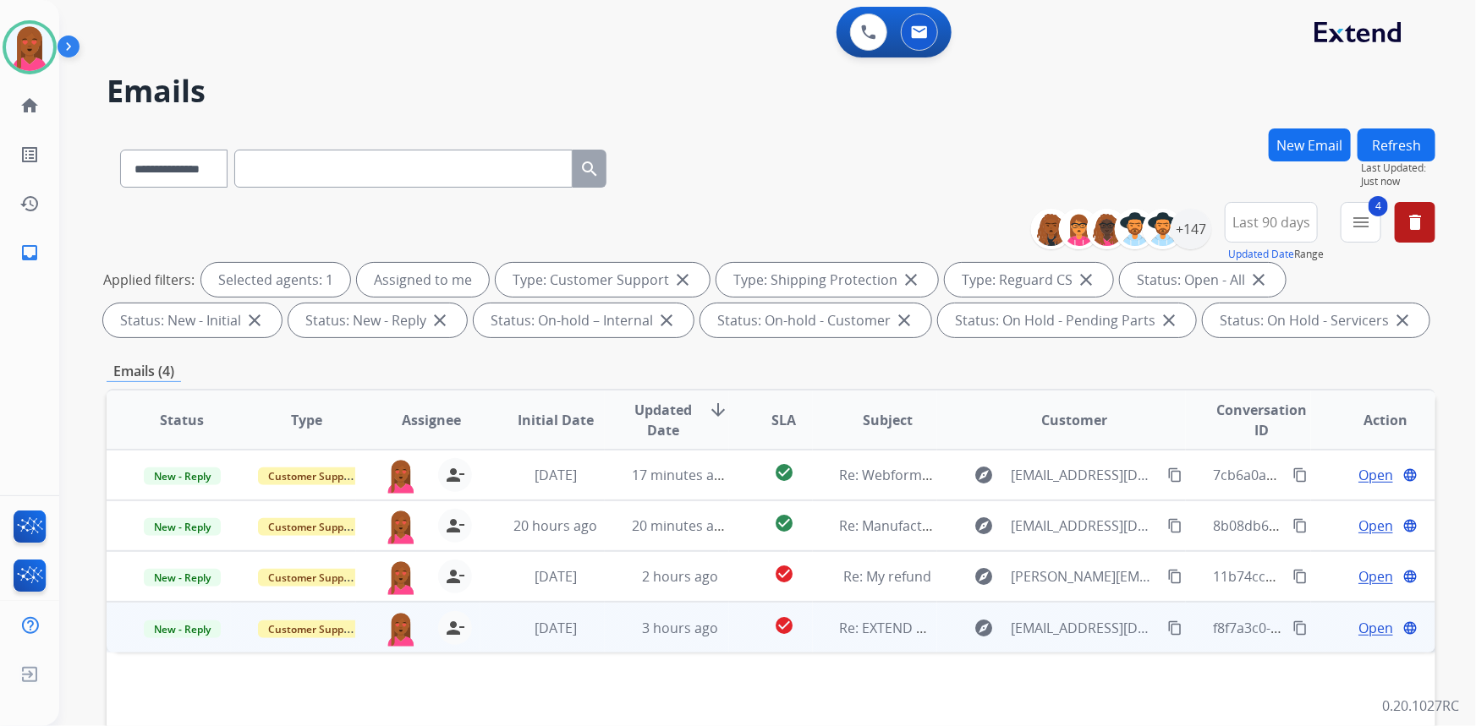
click at [1366, 624] on span "Open" at bounding box center [1375, 628] width 35 height 20
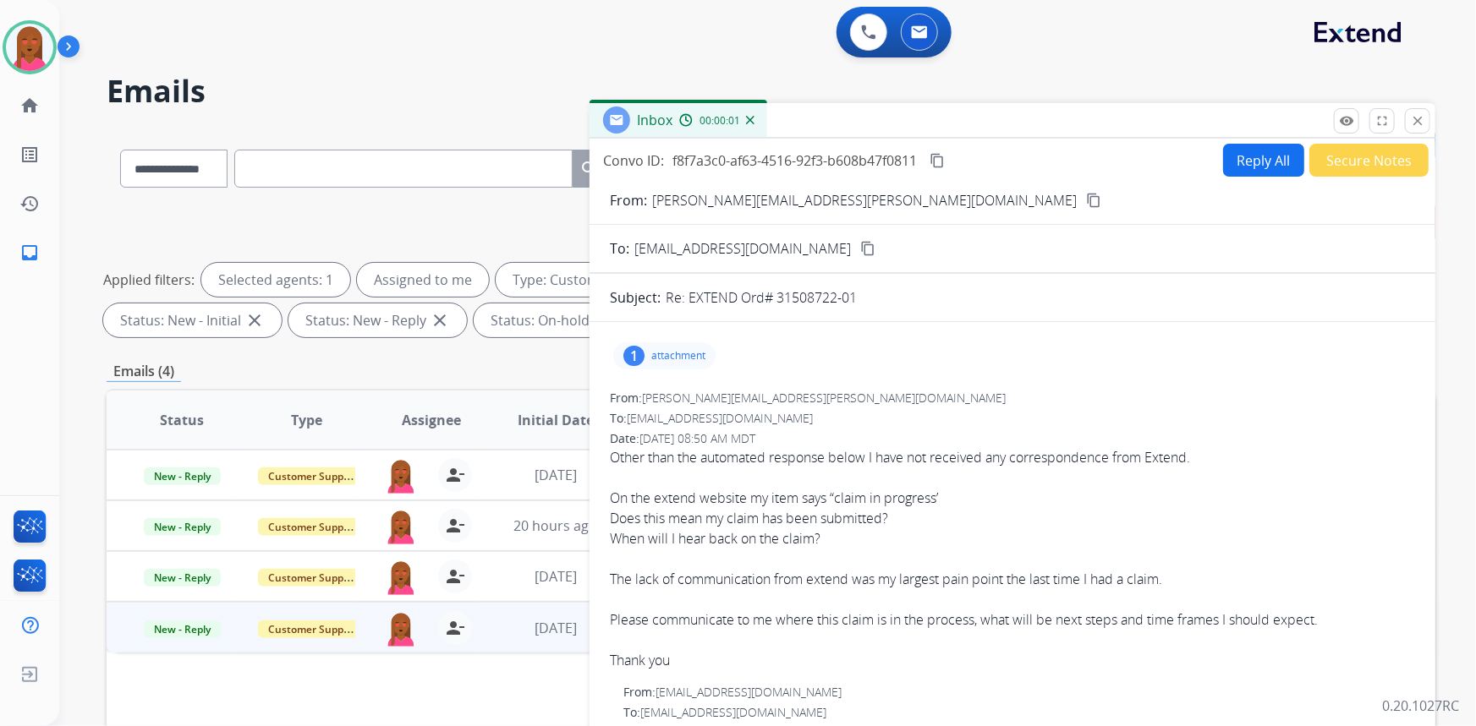
click at [1086, 203] on mat-icon "content_copy" at bounding box center [1093, 200] width 15 height 15
click at [1086, 201] on mat-icon "content_copy" at bounding box center [1093, 200] width 15 height 15
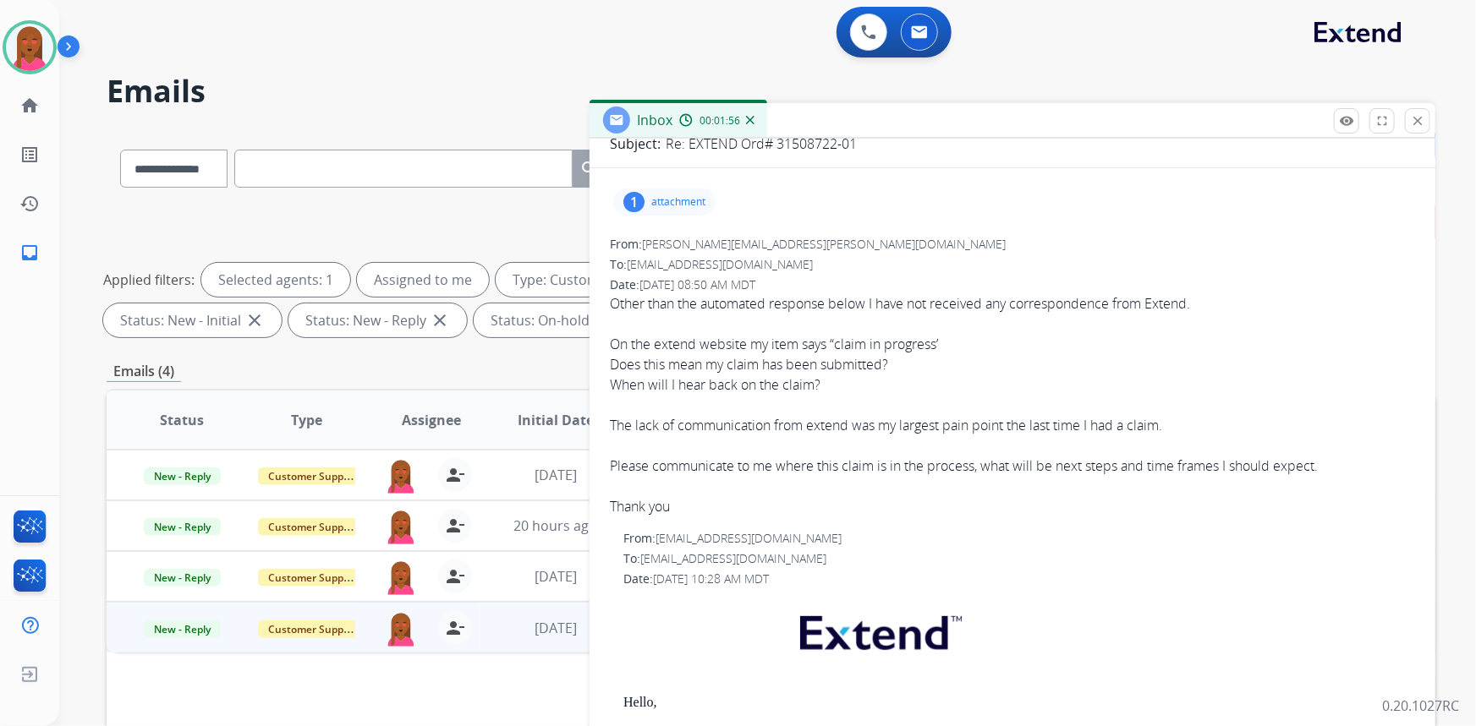
scroll to position [153, 0]
drag, startPoint x: 880, startPoint y: 552, endPoint x: 896, endPoint y: 424, distance: 129.7
click at [874, 551] on div "To: jhonab@adorama.com" at bounding box center [1019, 559] width 792 height 17
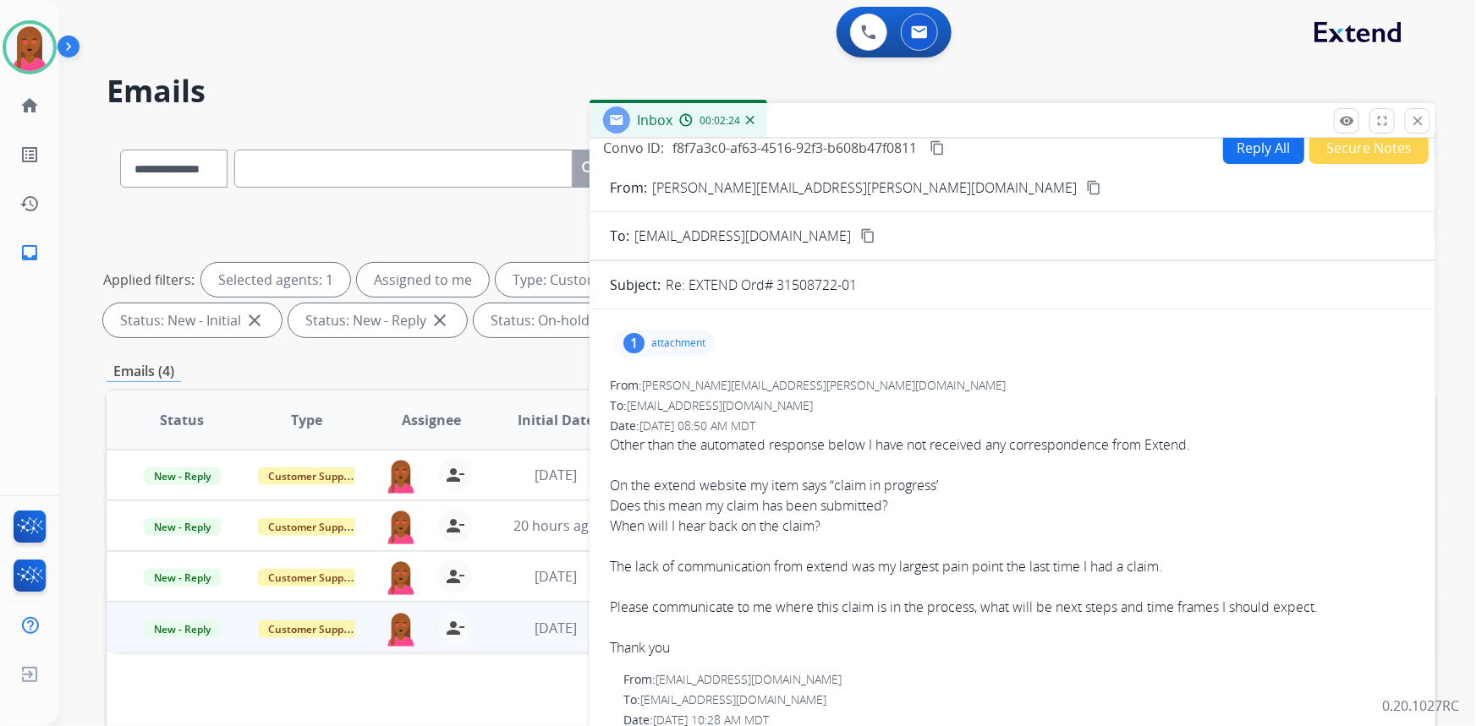
scroll to position [0, 0]
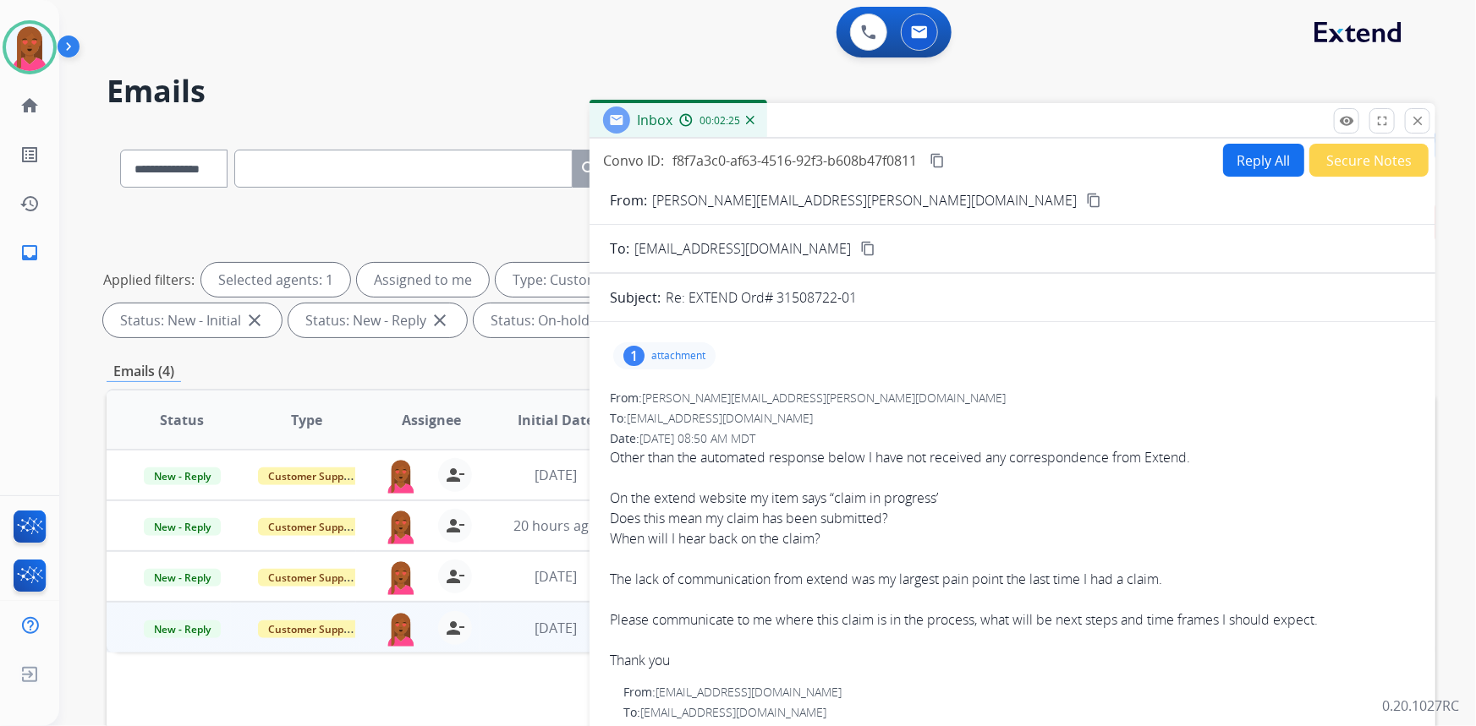
click at [945, 163] on mat-icon "content_copy" at bounding box center [936, 160] width 15 height 15
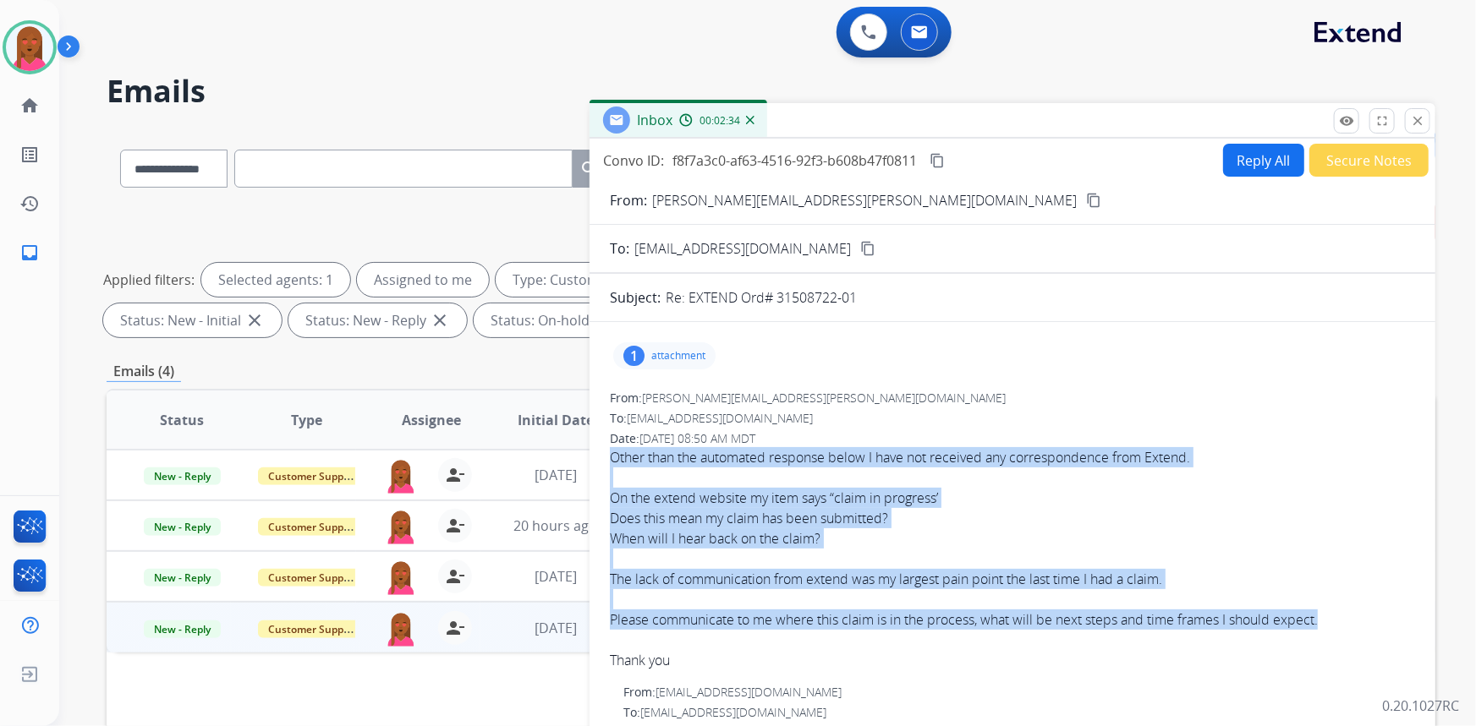
drag, startPoint x: 617, startPoint y: 457, endPoint x: 1325, endPoint y: 618, distance: 726.1
click at [1325, 618] on span "Other than the automated response below I have not received any correspondence …" at bounding box center [1012, 558] width 805 height 223
copy span "Other than the automated response below I have not received any correspondence …"
click at [1253, 148] on button "Reply All" at bounding box center [1263, 160] width 81 height 33
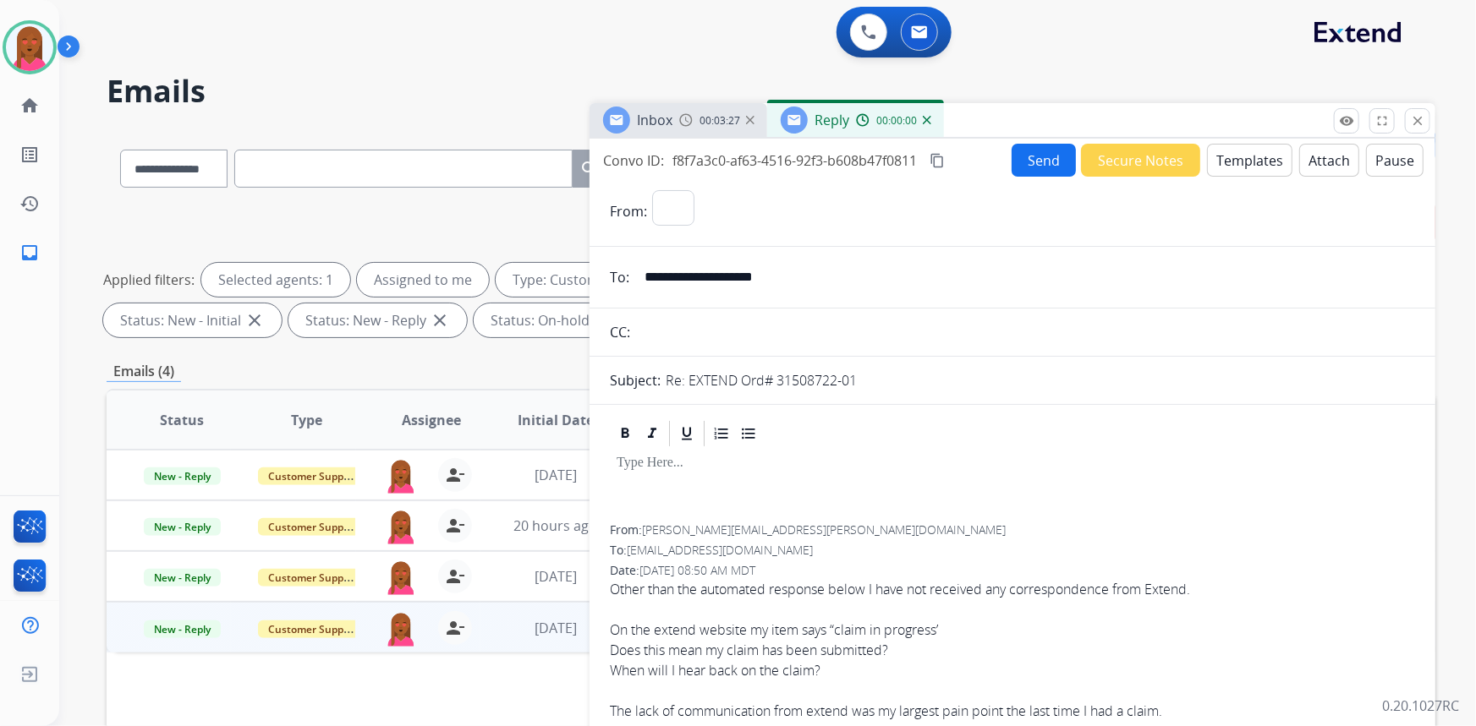
select select "**********"
click at [1251, 156] on button "Templates" at bounding box center [1249, 160] width 85 height 33
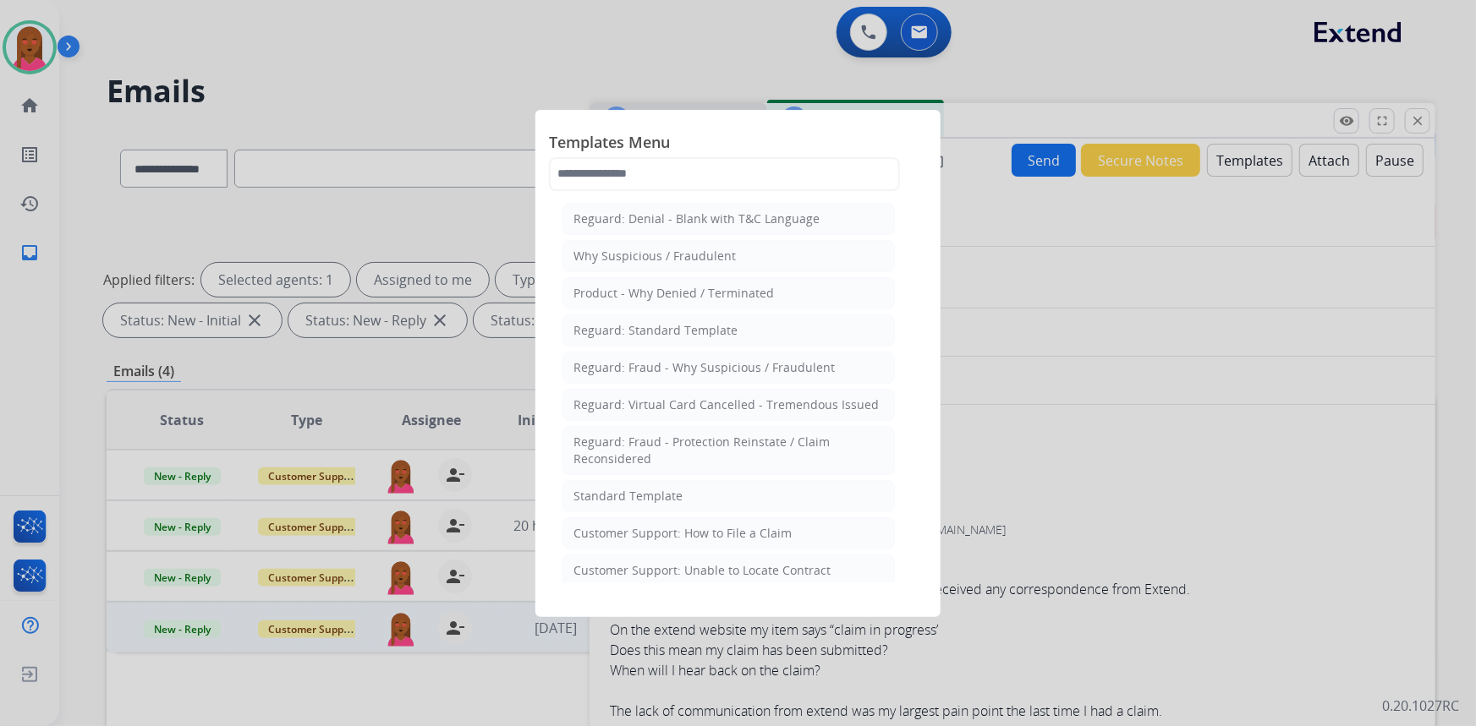
click at [696, 538] on div "Customer Support: How to File a Claim" at bounding box center [682, 533] width 218 height 17
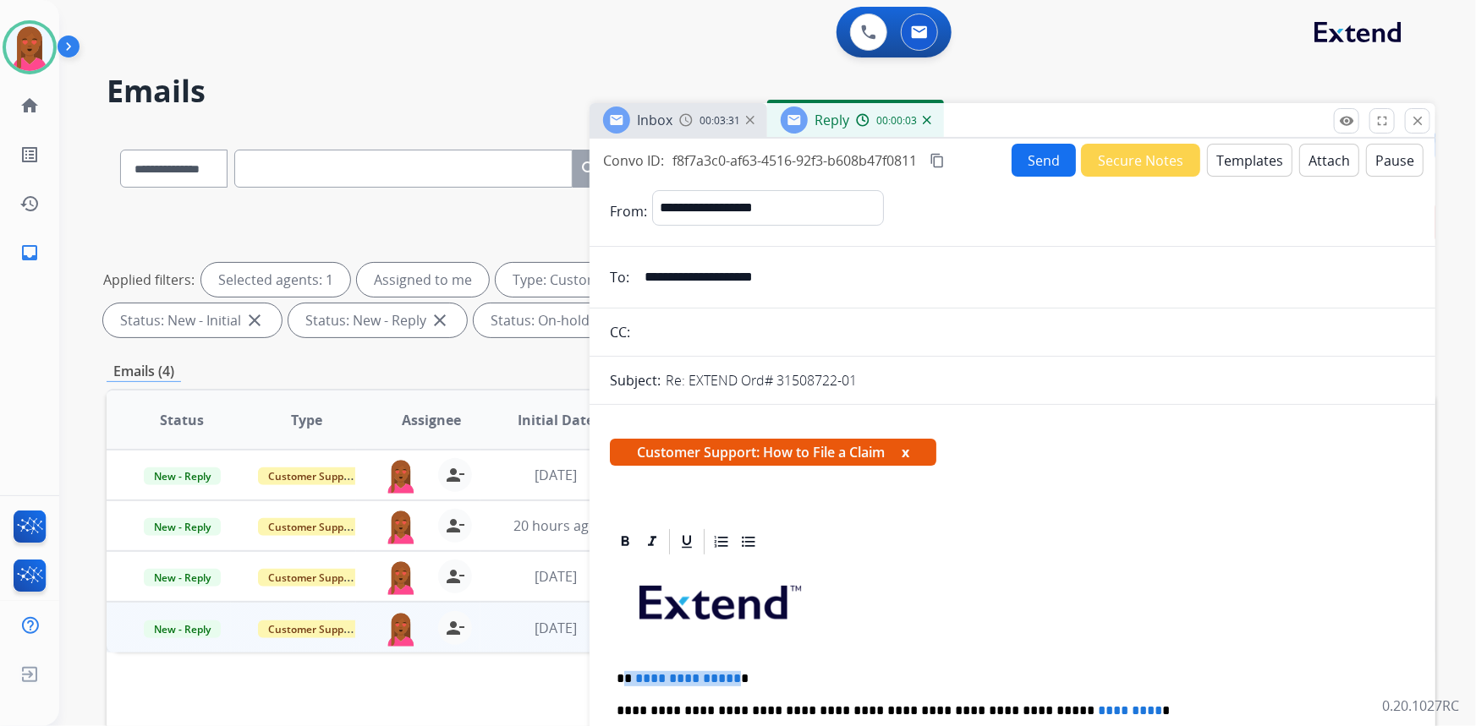
drag, startPoint x: 729, startPoint y: 673, endPoint x: 625, endPoint y: 676, distance: 104.1
click at [625, 676] on p "**********" at bounding box center [1006, 679] width 779 height 15
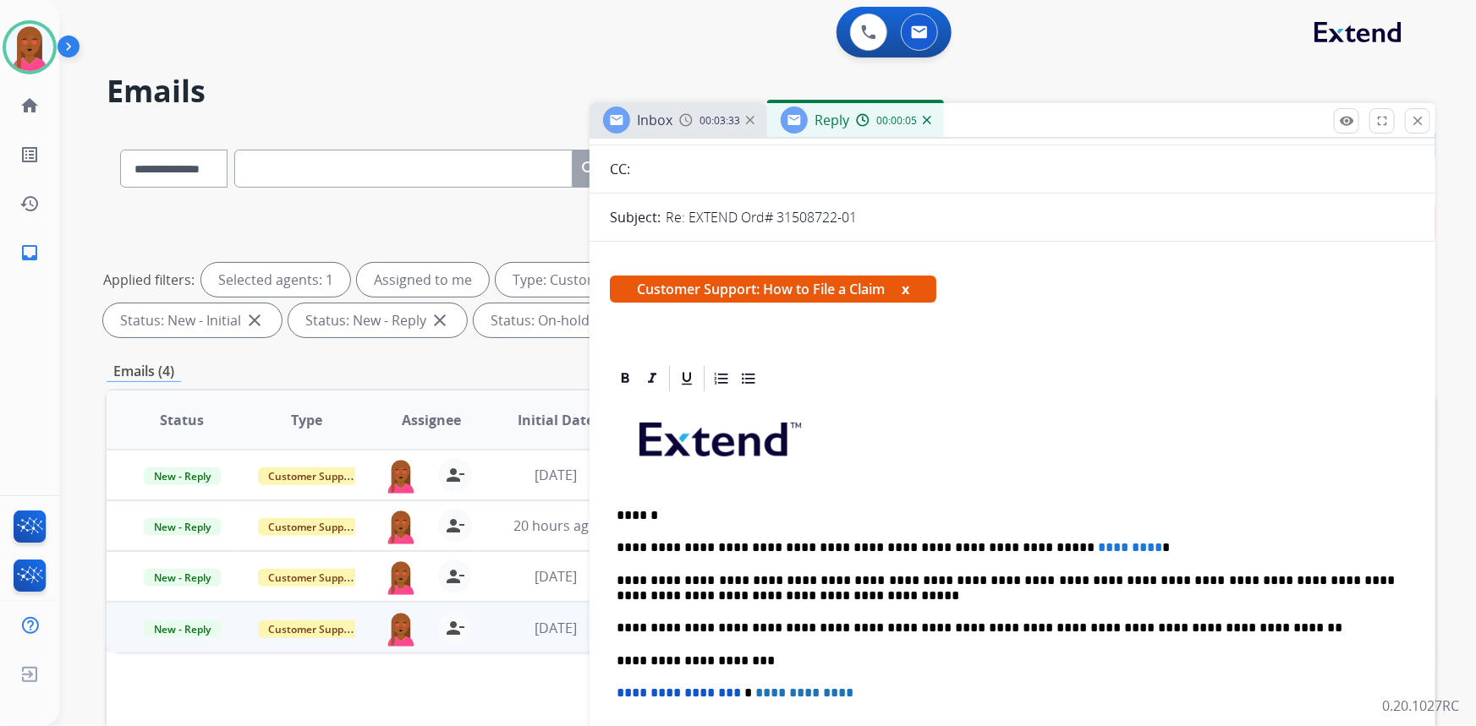
scroll to position [230, 0]
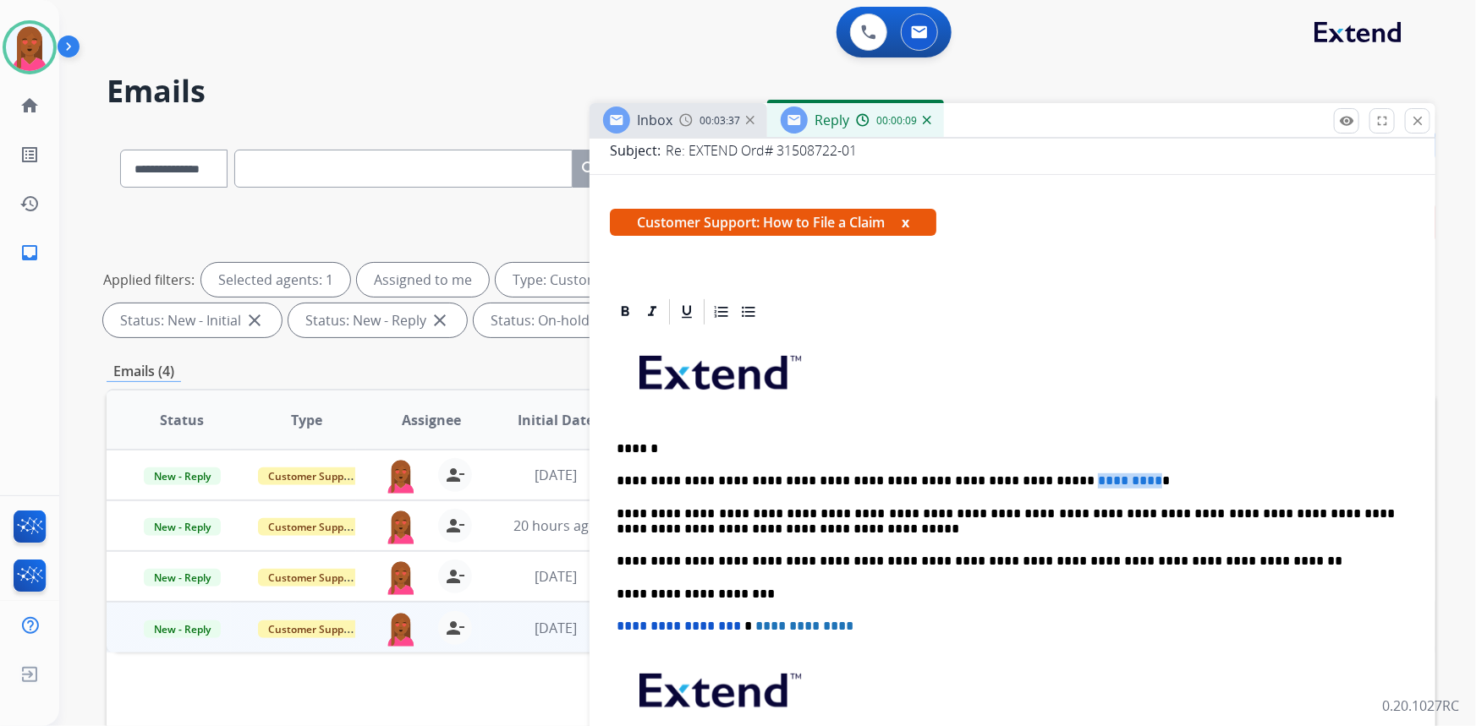
drag, startPoint x: 1076, startPoint y: 482, endPoint x: 1006, endPoint y: 485, distance: 70.3
click at [1098, 485] on span "*********" at bounding box center [1130, 480] width 64 height 13
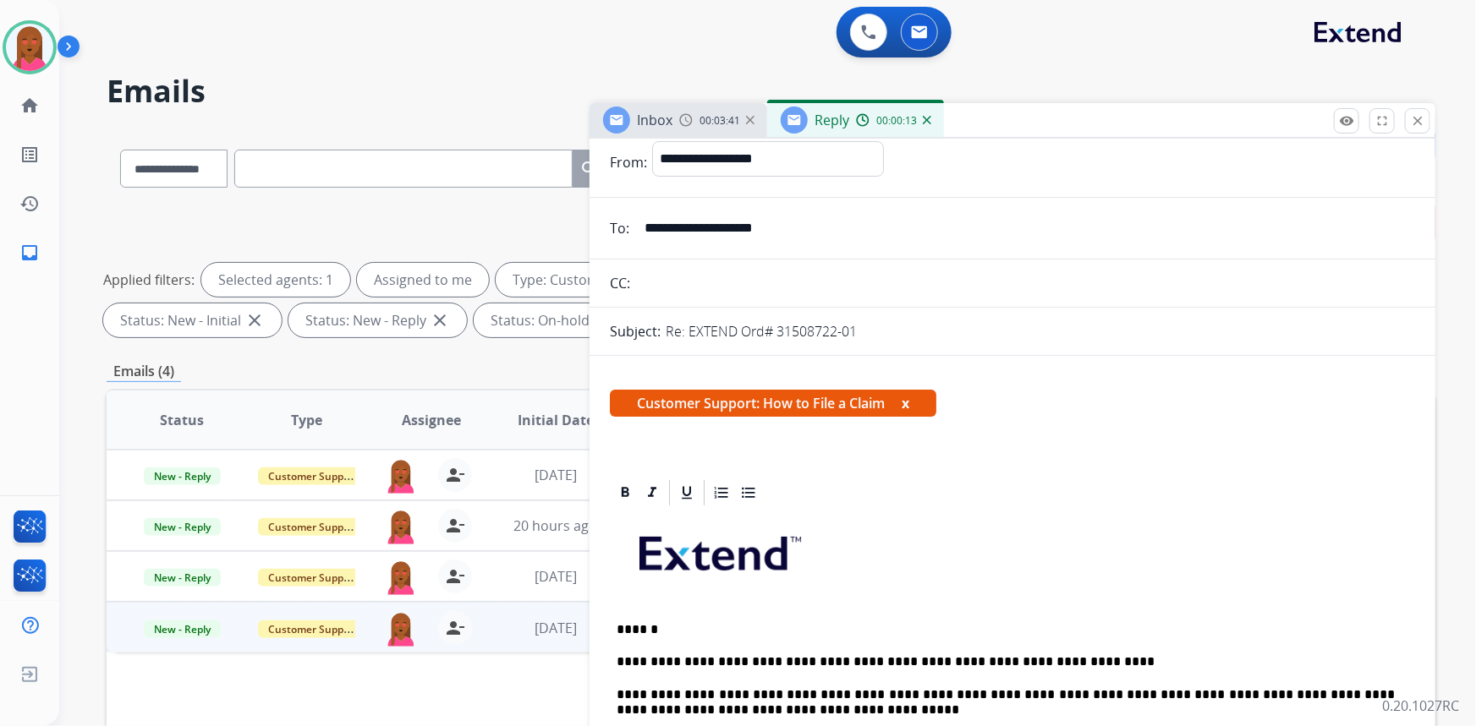
scroll to position [0, 0]
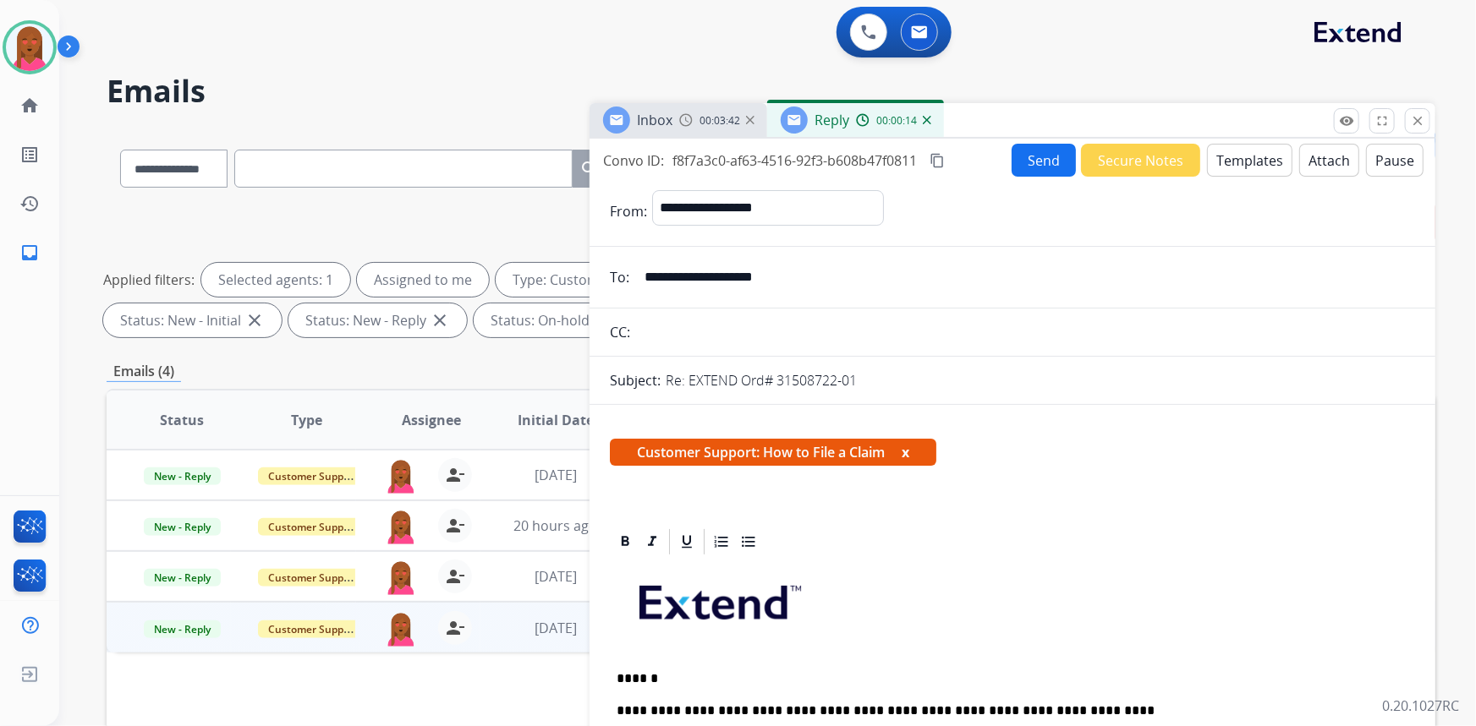
click at [1019, 165] on button "Send" at bounding box center [1044, 160] width 64 height 33
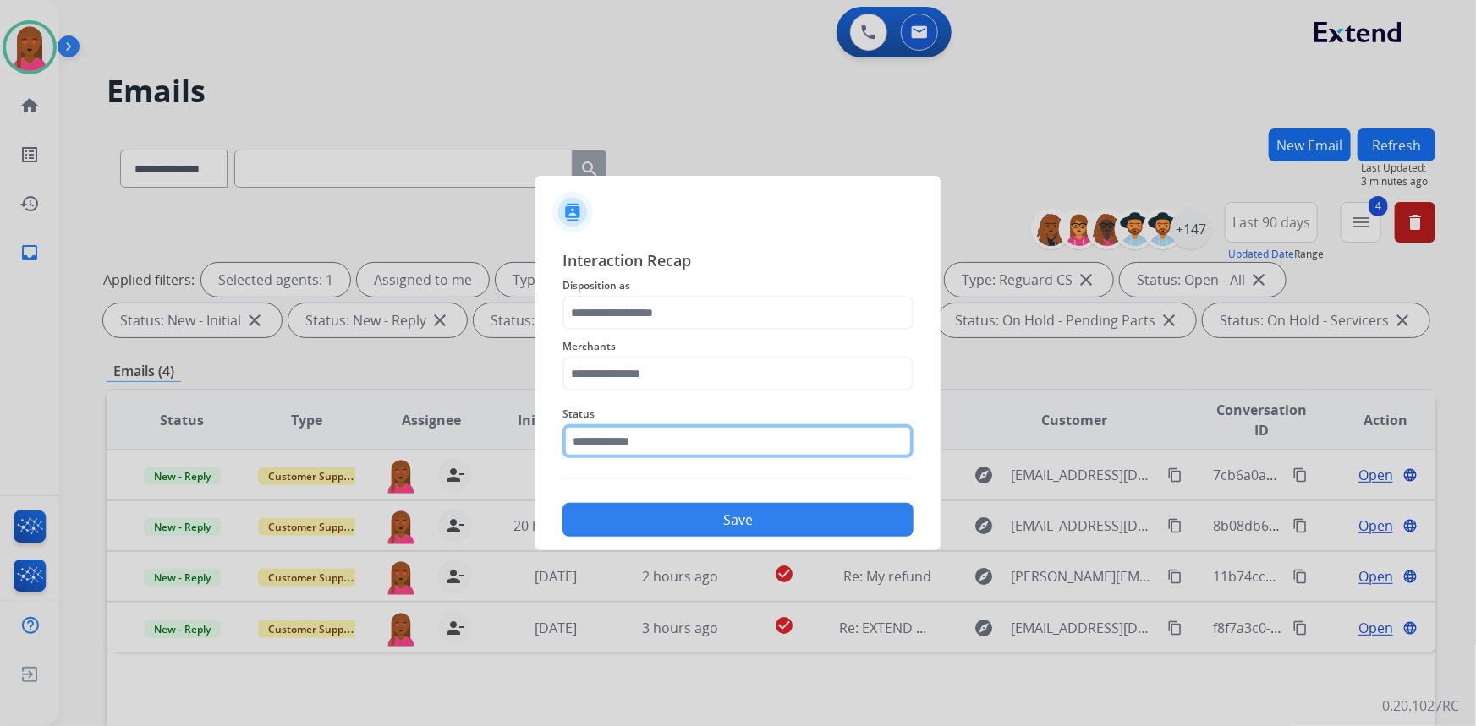
click at [605, 458] on input "text" at bounding box center [737, 442] width 351 height 34
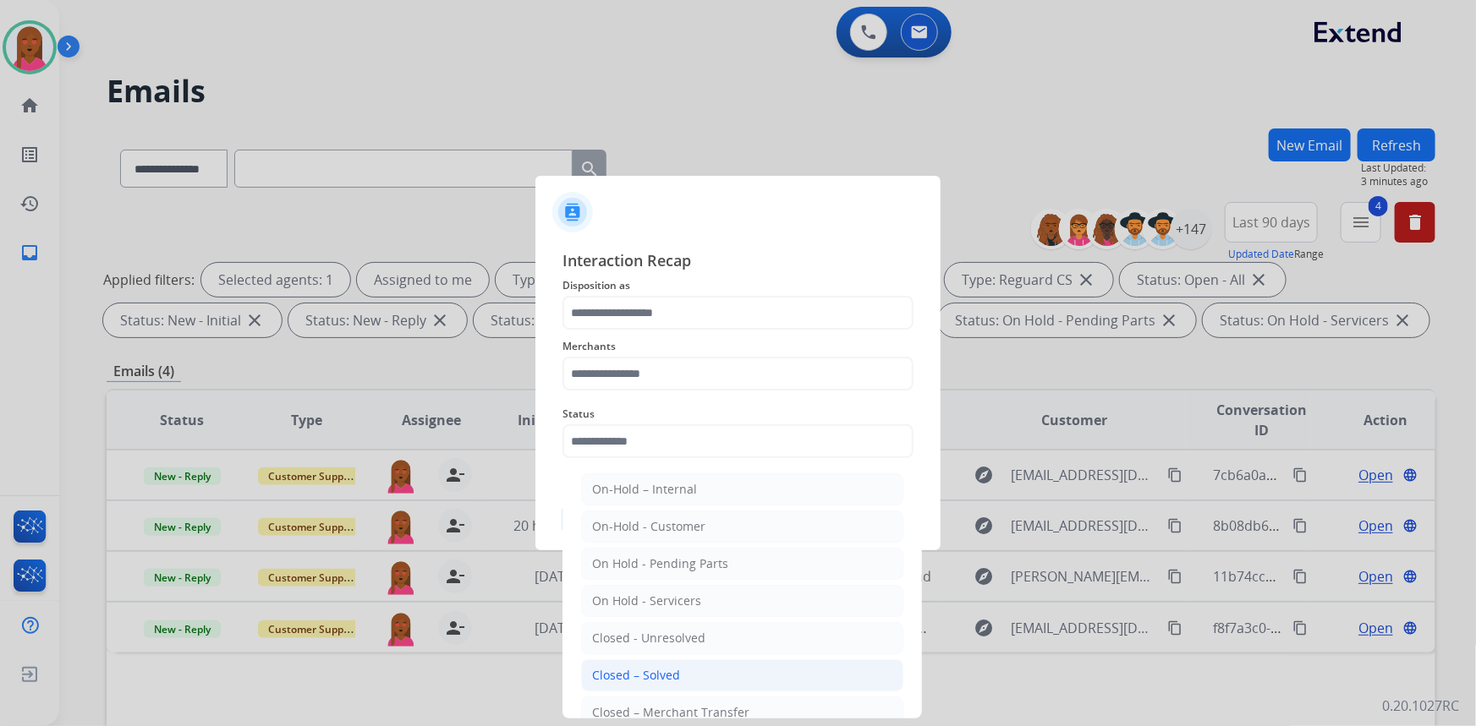
click at [595, 669] on div "Closed – Solved" at bounding box center [636, 675] width 88 height 17
type input "**********"
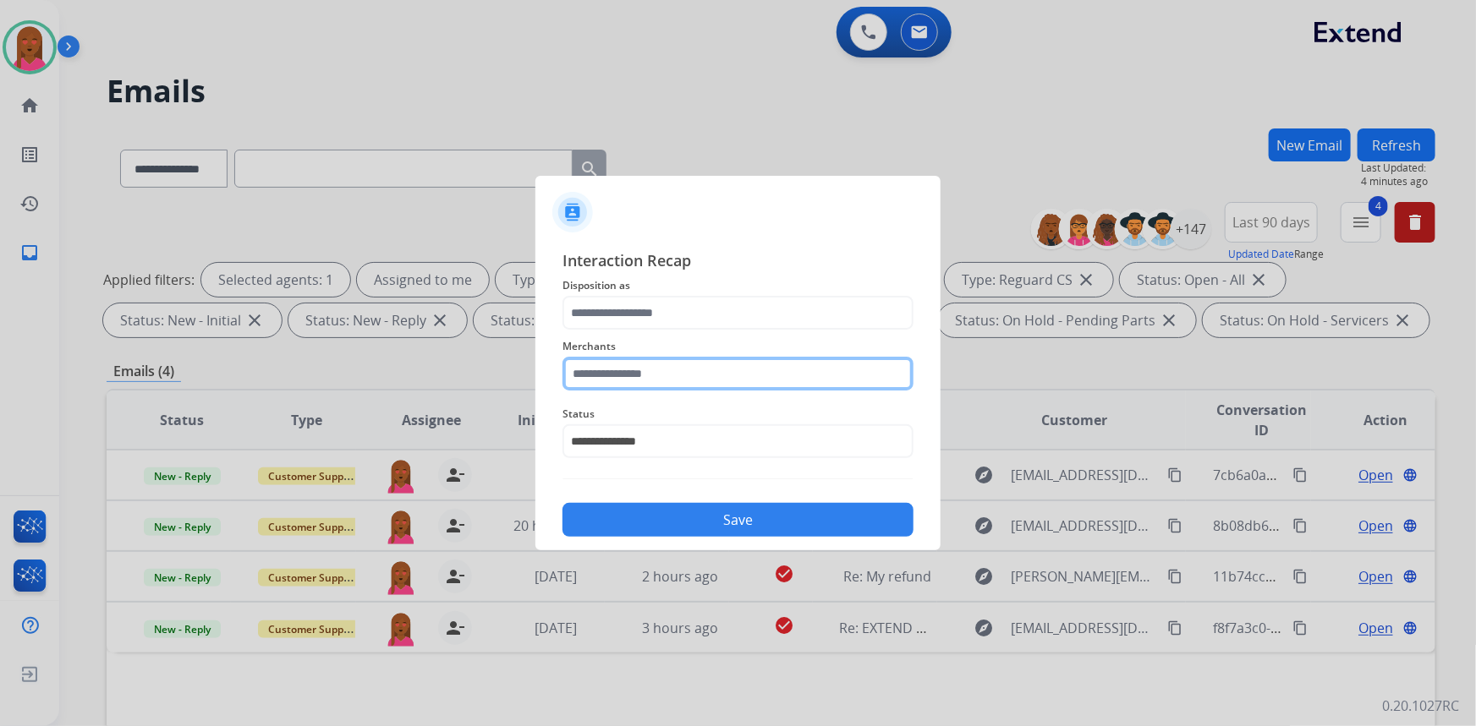
click at [691, 378] on input "text" at bounding box center [737, 374] width 351 height 34
click at [748, 371] on input "text" at bounding box center [737, 374] width 351 height 34
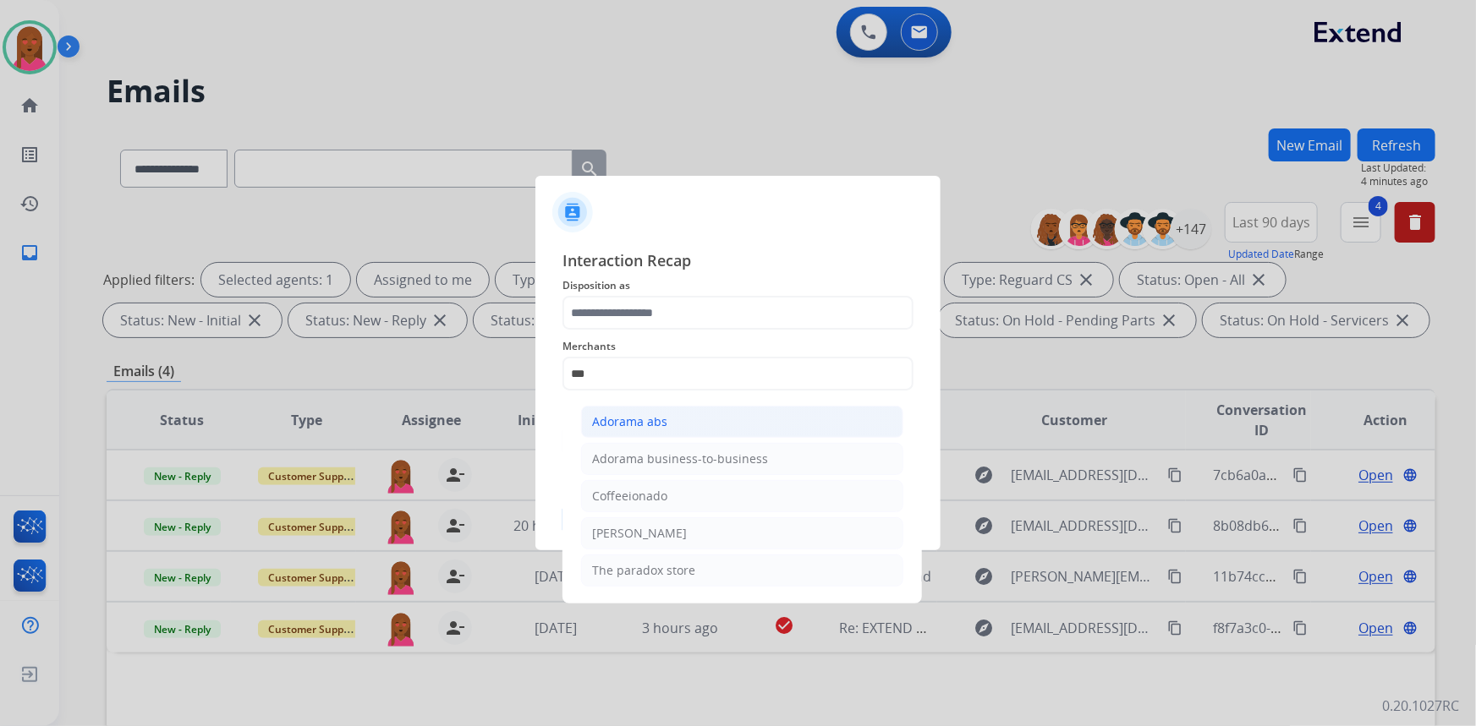
click at [693, 418] on li "Adorama abs" at bounding box center [742, 422] width 322 height 32
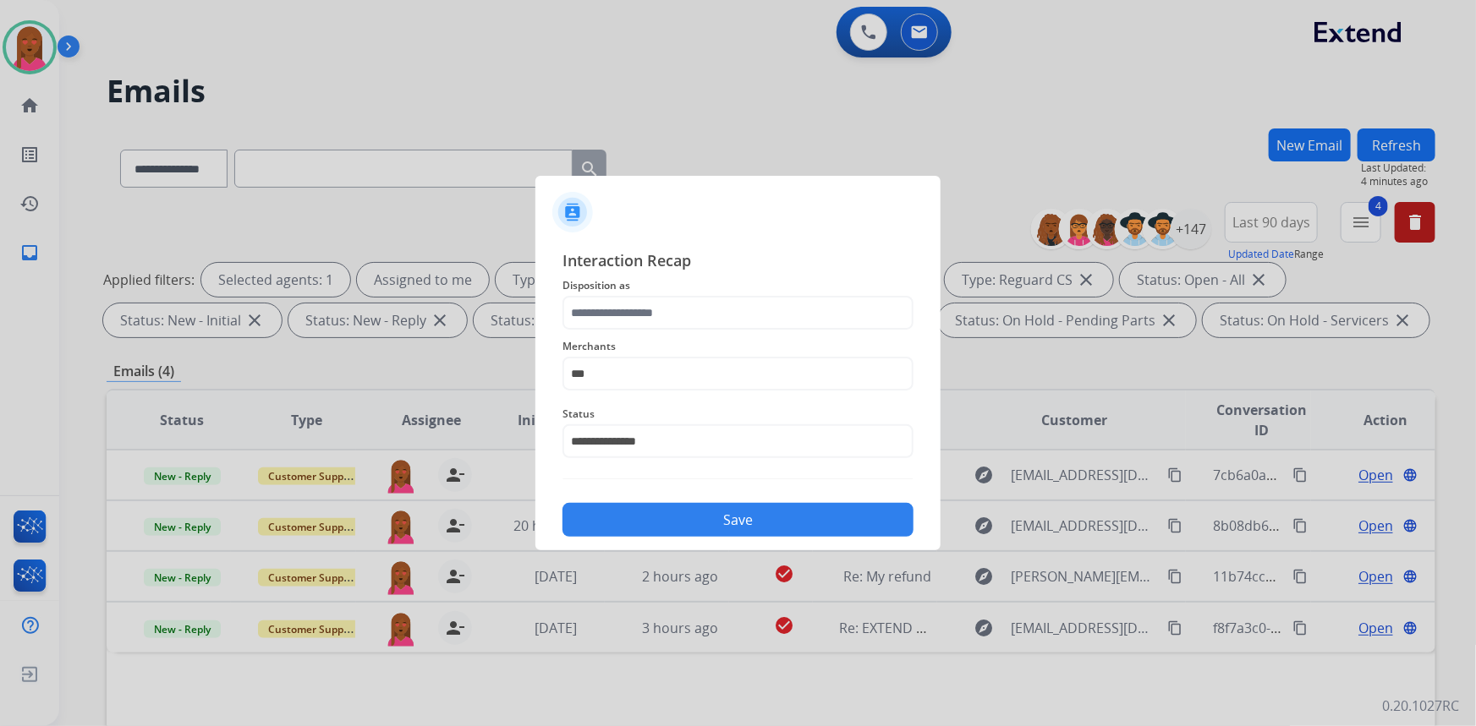
type input "**********"
click at [658, 313] on input "text" at bounding box center [737, 313] width 351 height 34
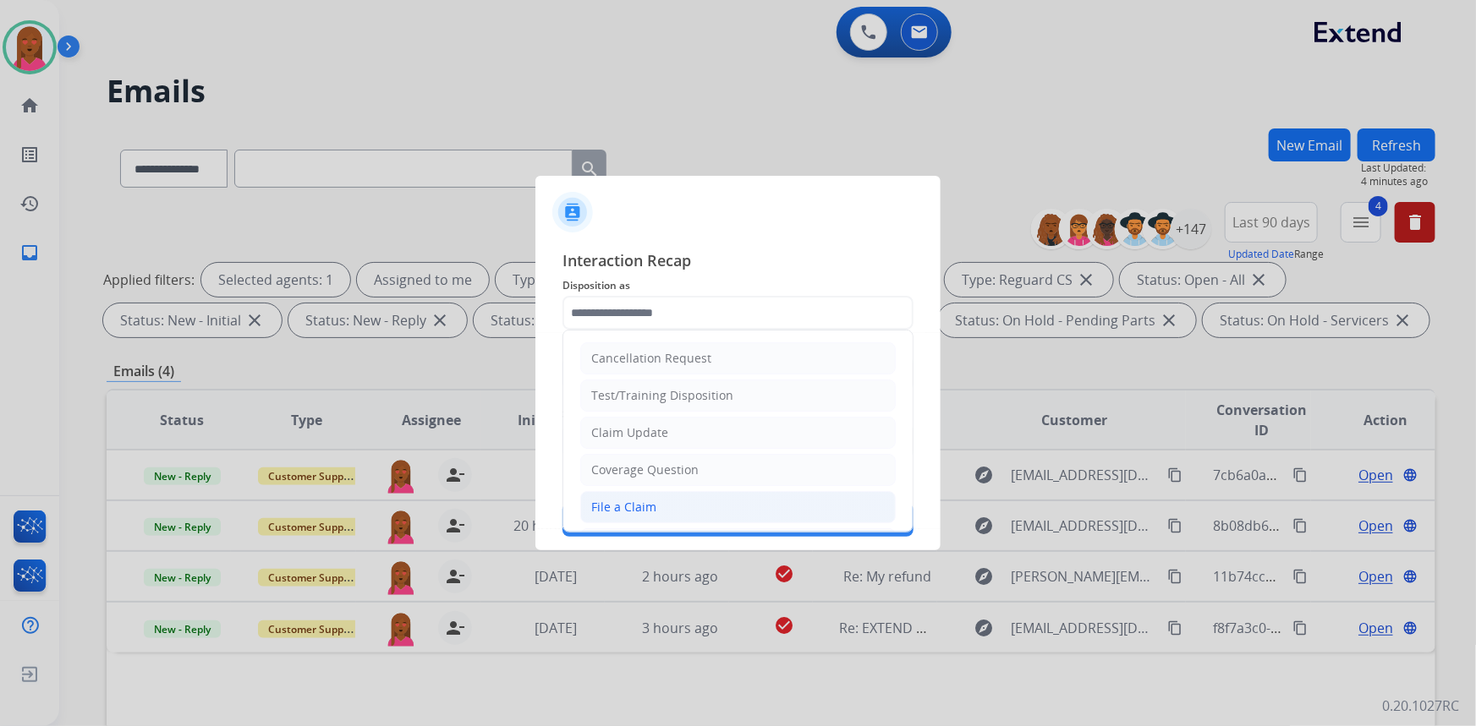
drag, startPoint x: 691, startPoint y: 507, endPoint x: 695, endPoint y: 515, distance: 8.7
click at [692, 507] on li "File a Claim" at bounding box center [737, 507] width 315 height 32
type input "**********"
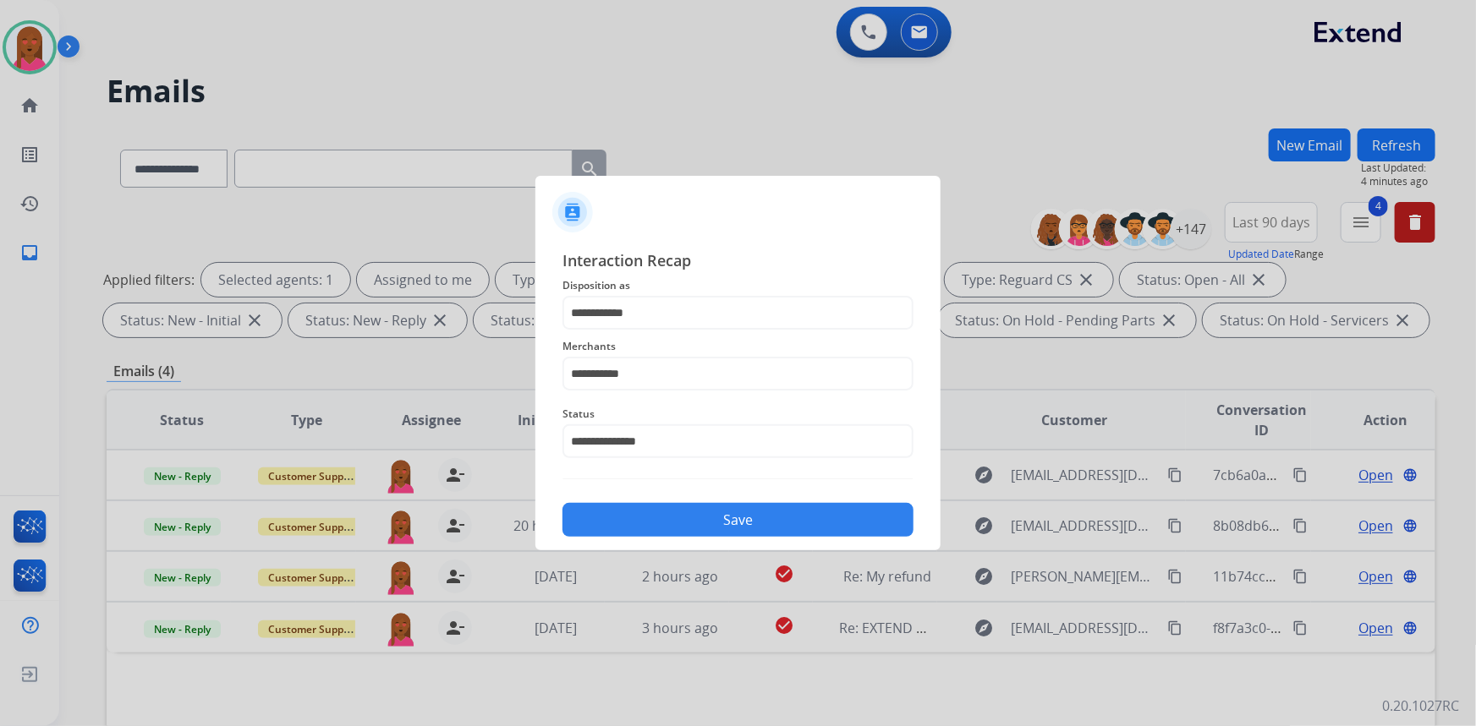
click at [694, 524] on button "Save" at bounding box center [737, 520] width 351 height 34
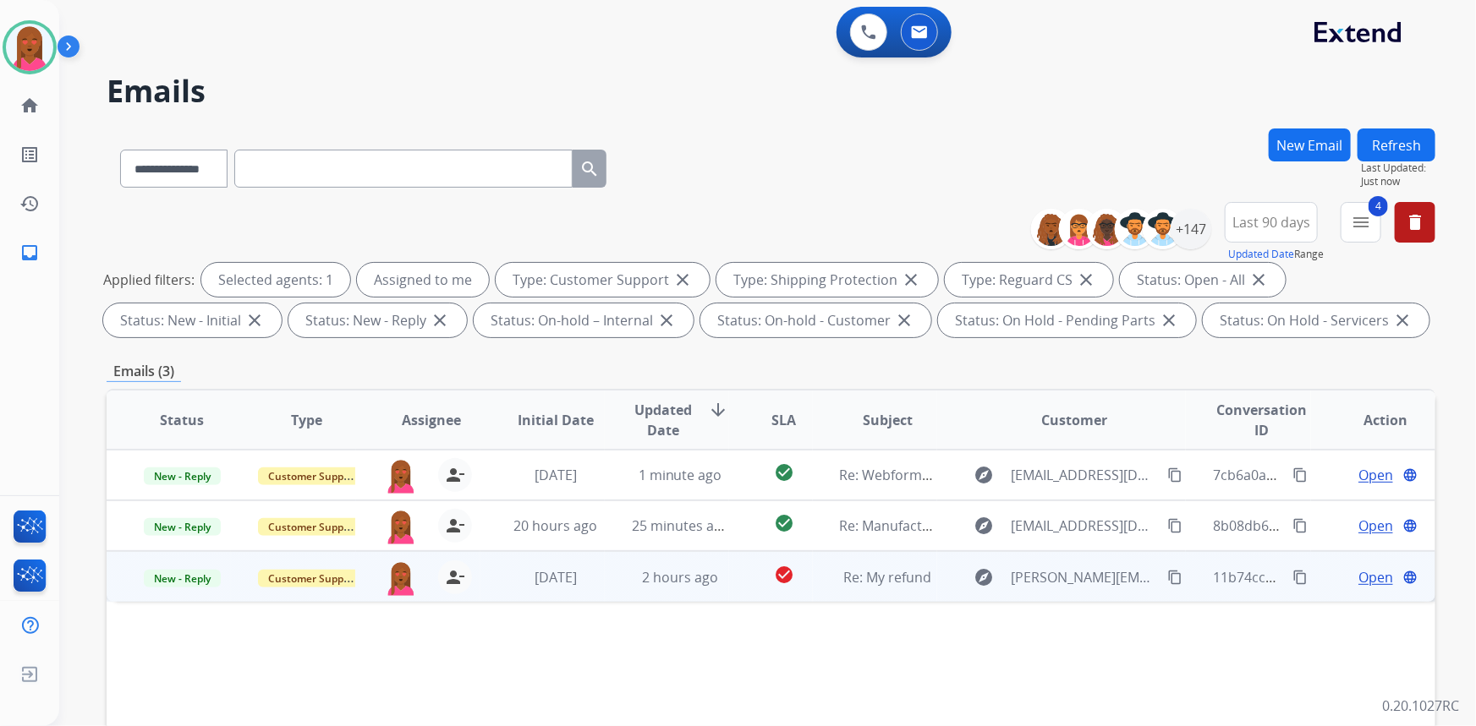
click at [1368, 576] on span "Open" at bounding box center [1375, 577] width 35 height 20
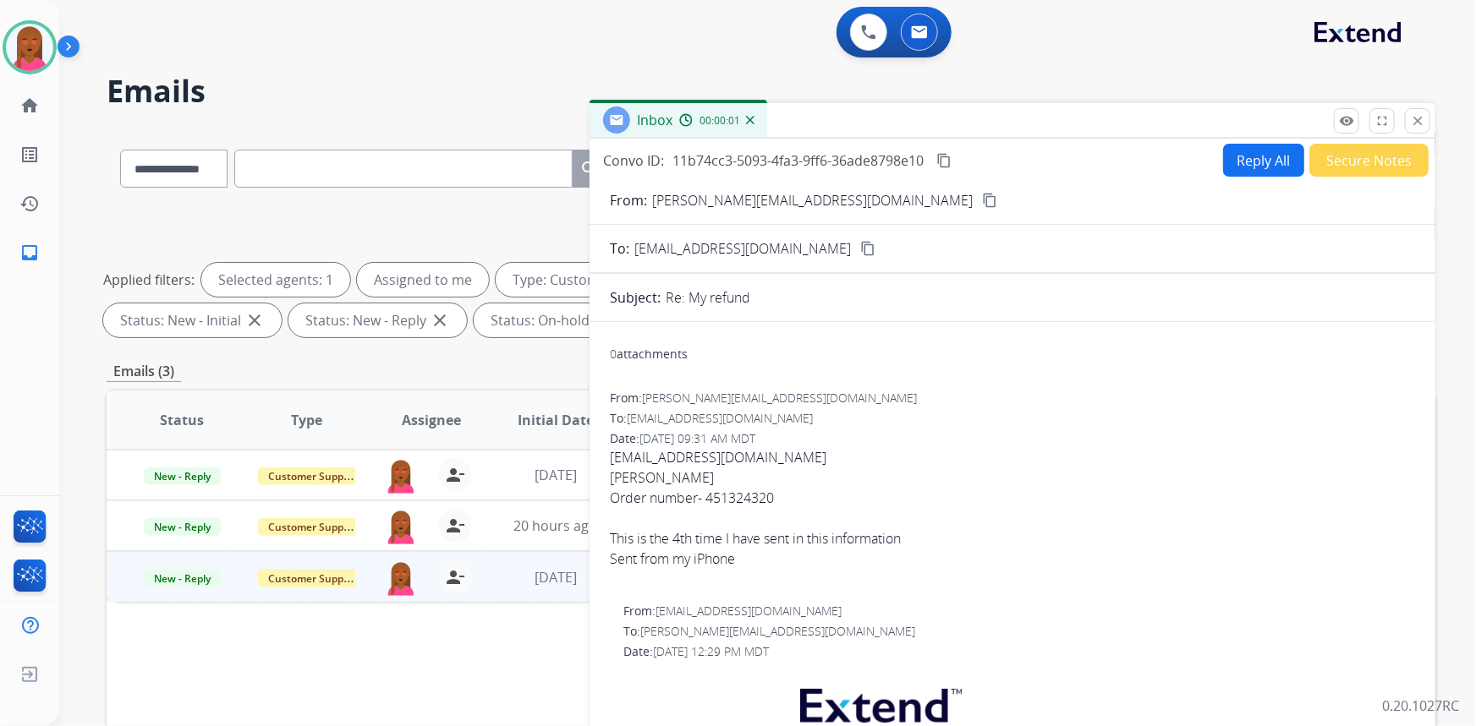
click at [982, 202] on mat-icon "content_copy" at bounding box center [989, 200] width 15 height 15
drag, startPoint x: 780, startPoint y: 498, endPoint x: 710, endPoint y: 496, distance: 70.2
click at [710, 496] on div "Order number- 451324320" at bounding box center [1012, 498] width 805 height 20
copy div "451324320"
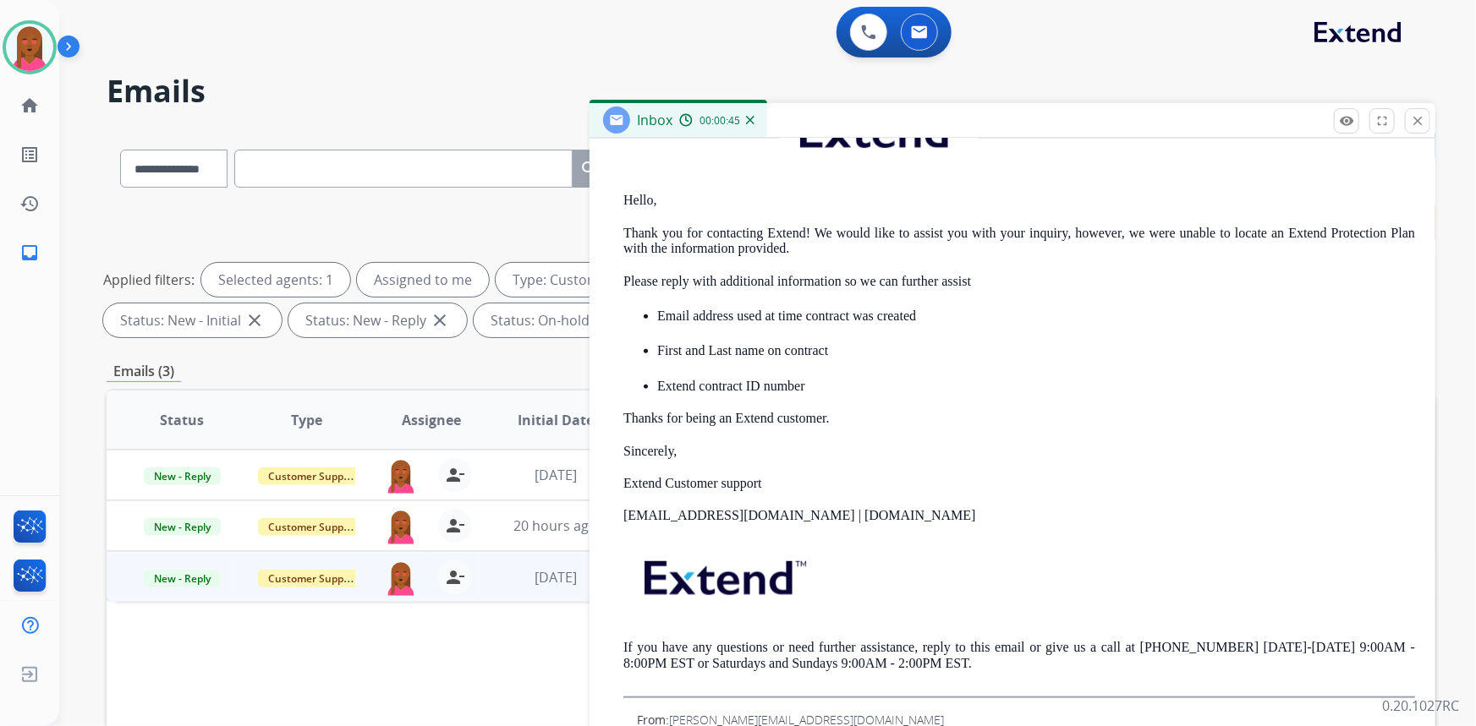
scroll to position [316, 0]
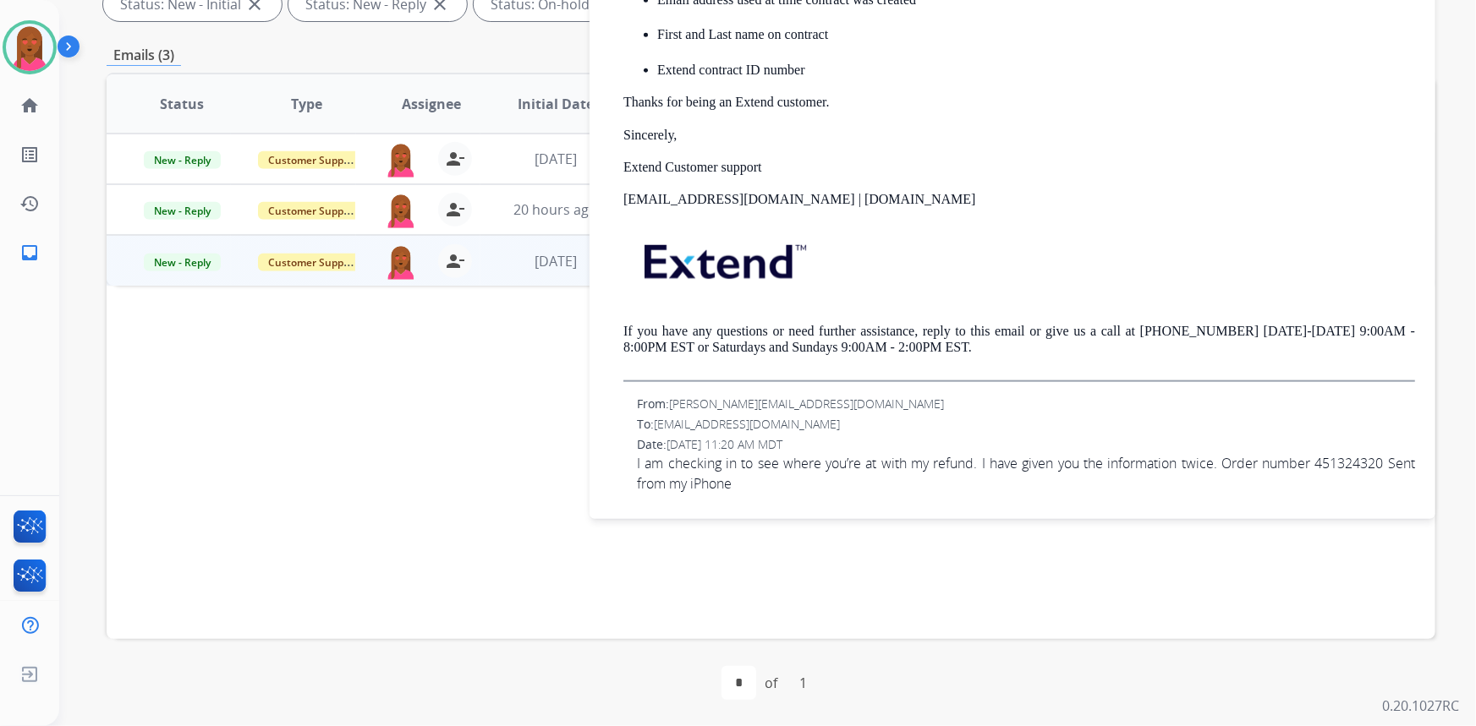
click at [683, 473] on span "I am checking in to see where you’re at with my refund. I have given you the in…" at bounding box center [1026, 473] width 778 height 41
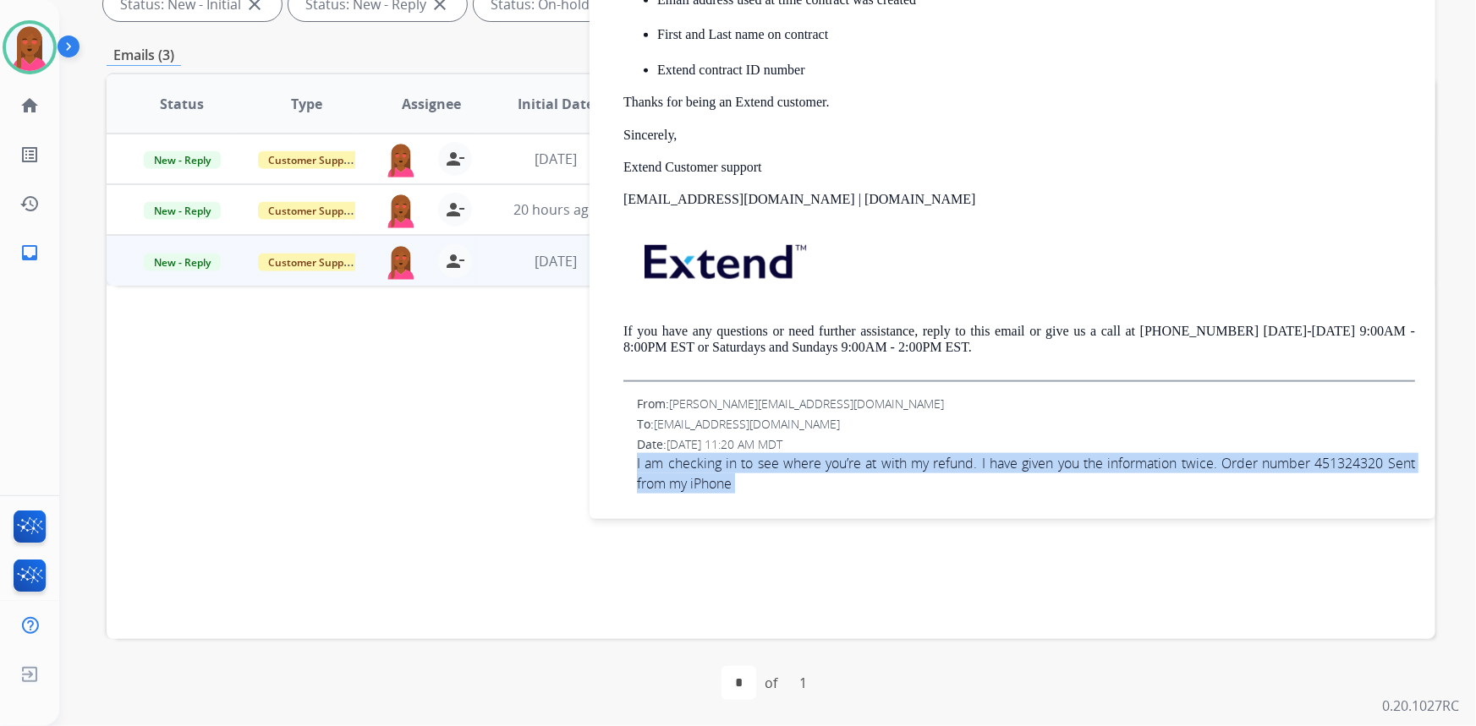
click at [683, 473] on span "I am checking in to see where you’re at with my refund. I have given you the in…" at bounding box center [1026, 473] width 778 height 41
copy app-emails-table "I am checking in to see where you’re at with my refund. I have given you the in…"
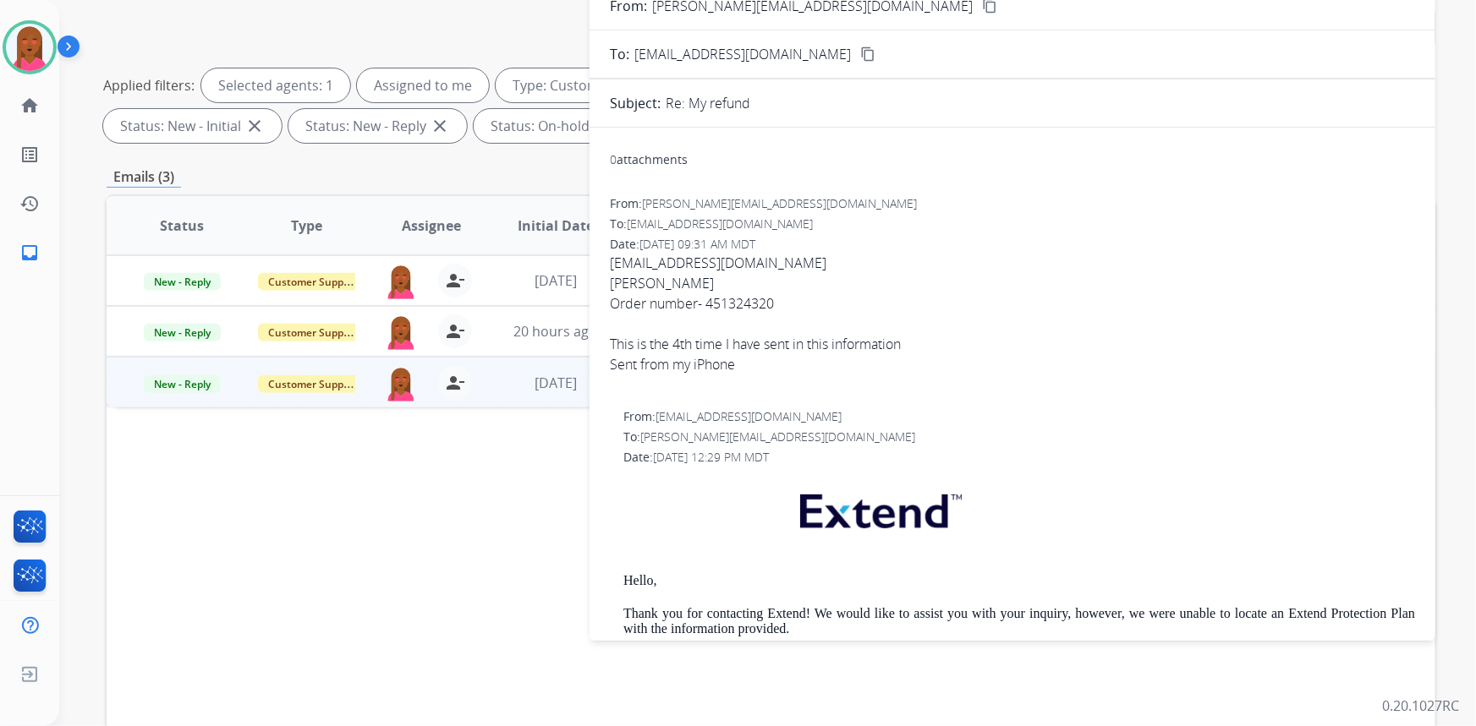
scroll to position [0, 0]
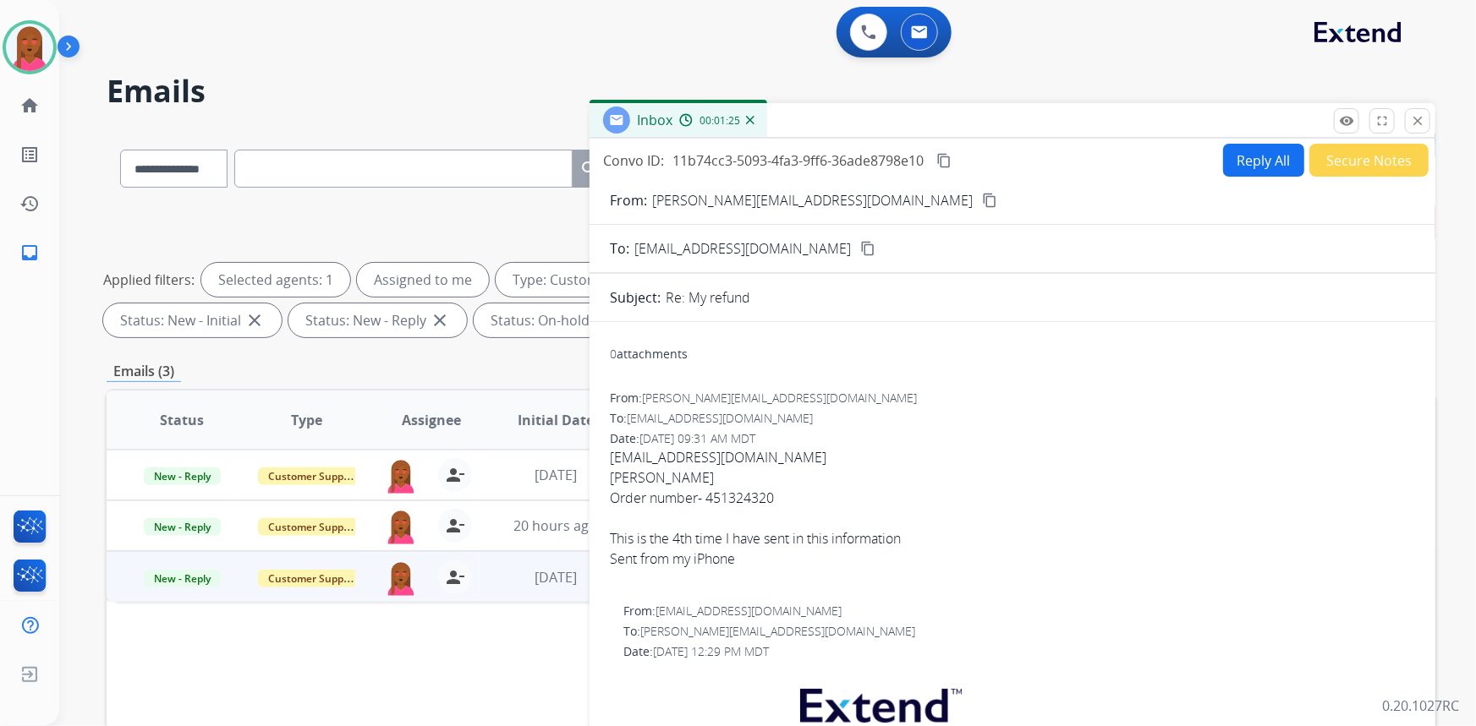
click at [1243, 150] on button "Reply All" at bounding box center [1263, 160] width 81 height 33
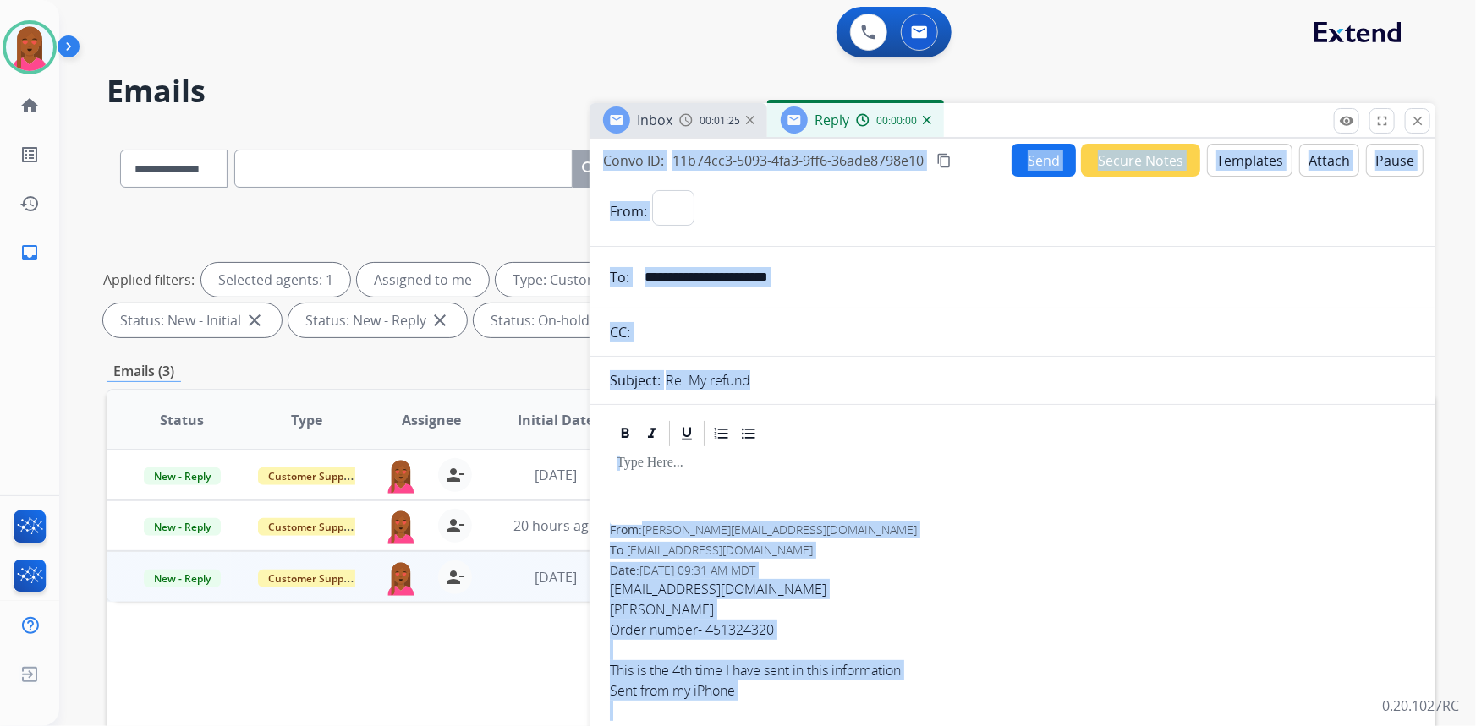
select select "**********"
click at [1258, 145] on button "Templates" at bounding box center [1249, 160] width 85 height 33
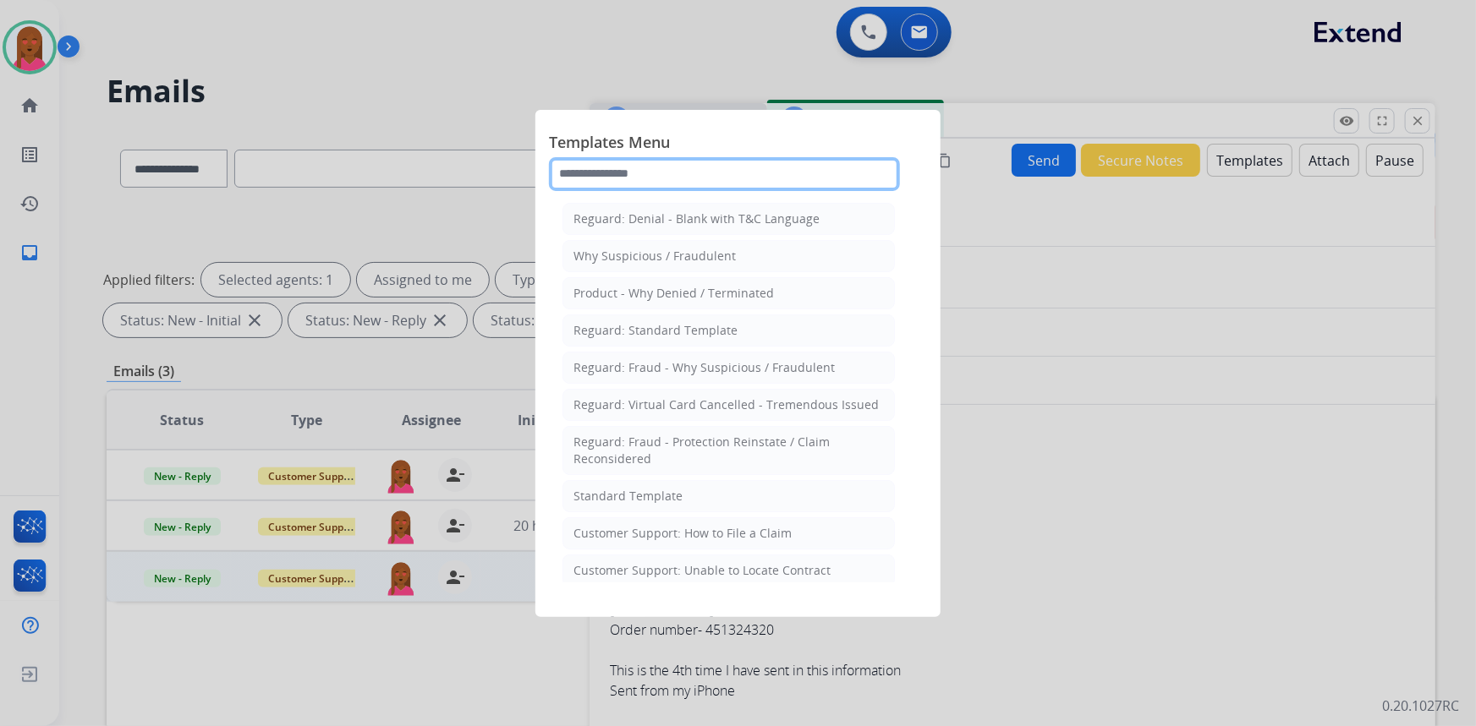
click at [726, 175] on input "text" at bounding box center [724, 174] width 351 height 34
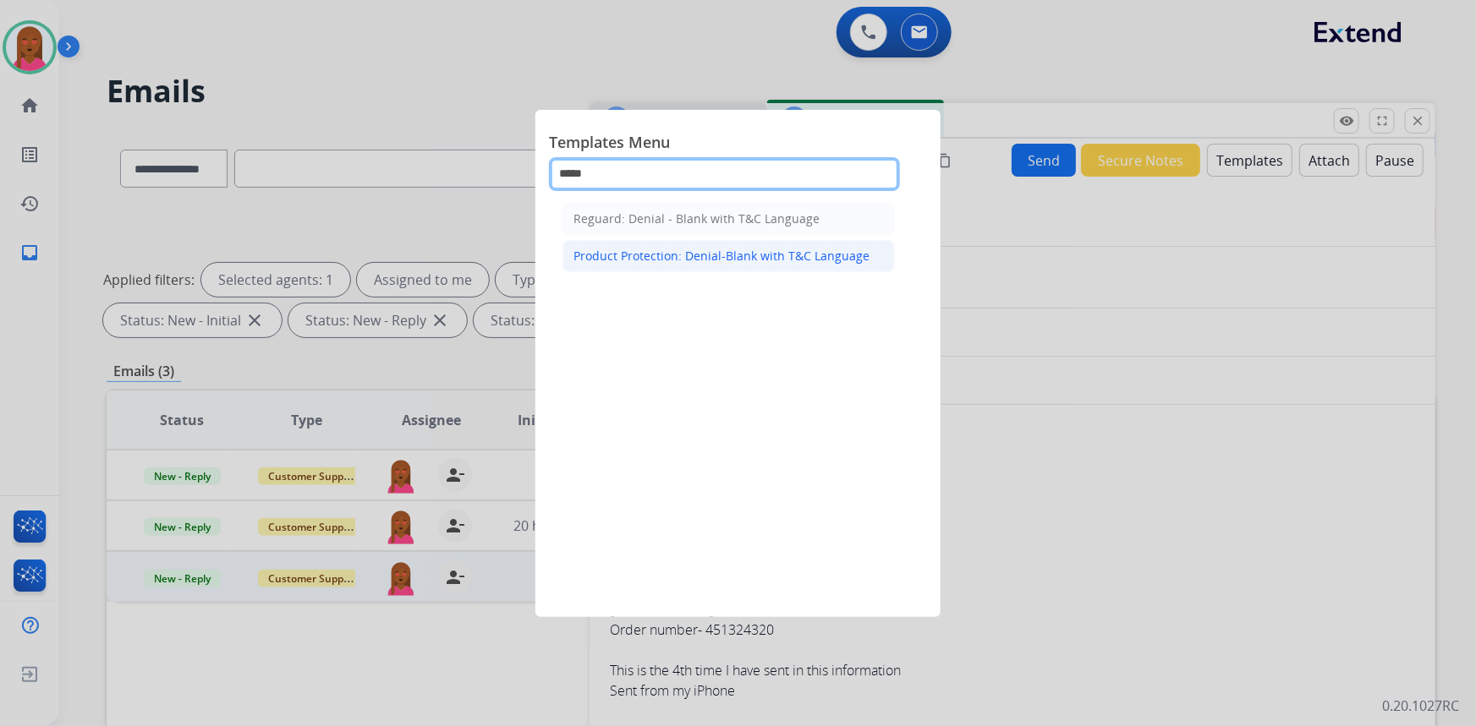
type input "*****"
click at [820, 257] on div "Product Protection: Denial-Blank with T&C Language" at bounding box center [721, 256] width 296 height 17
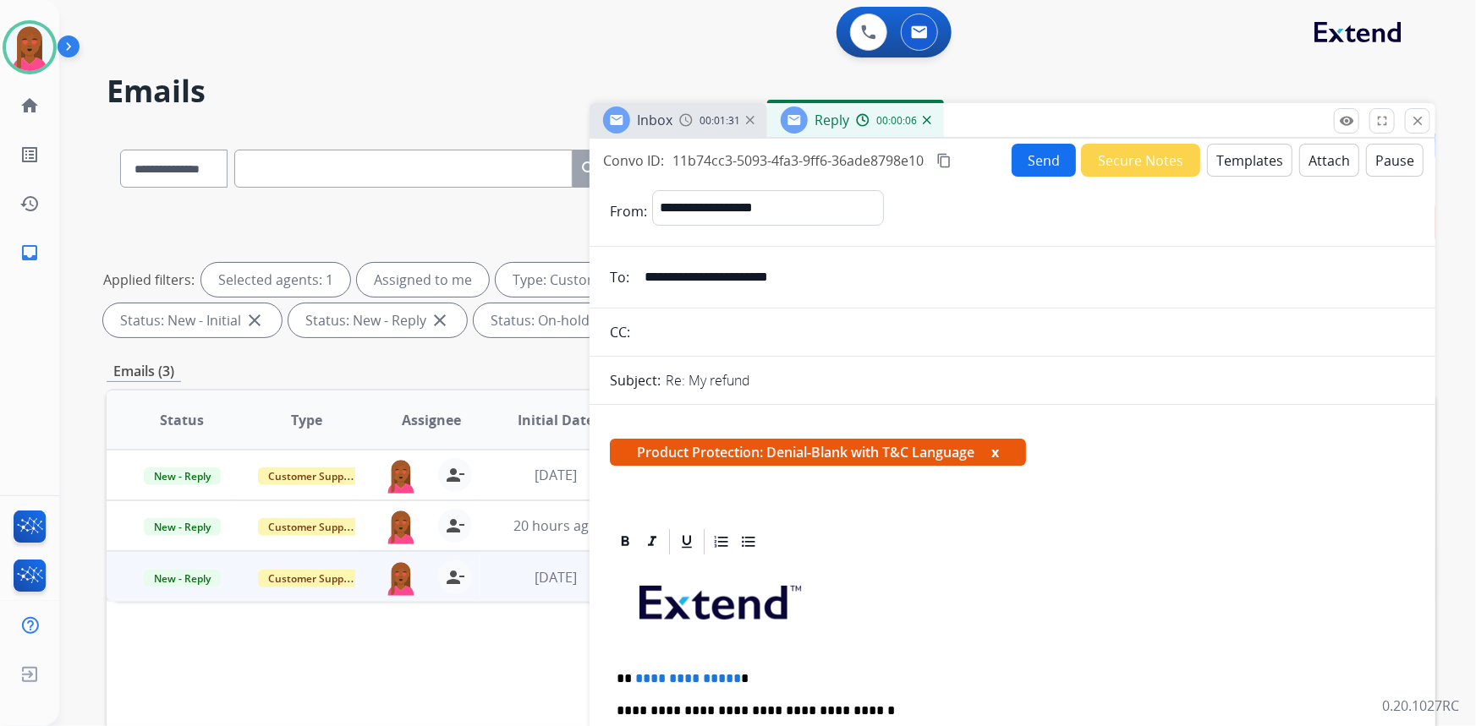
scroll to position [384, 0]
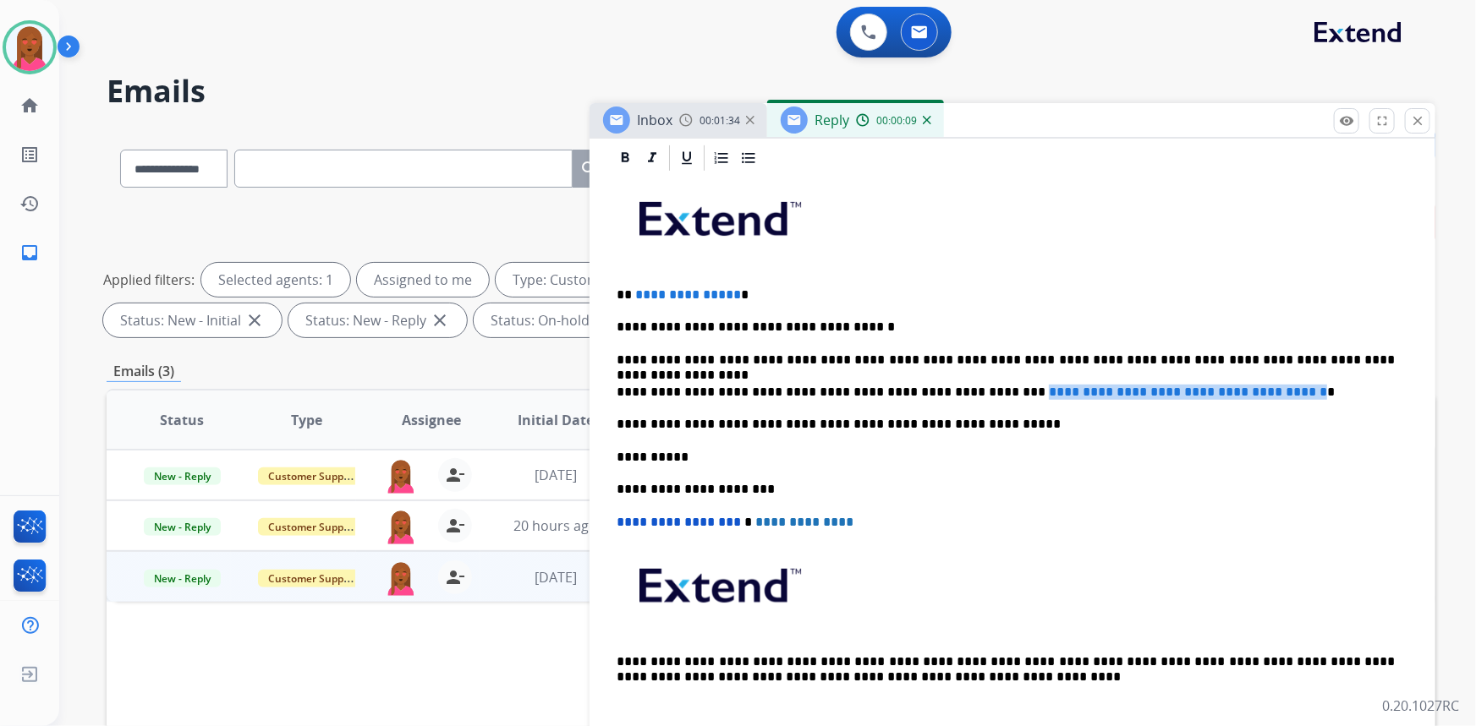
drag, startPoint x: 1294, startPoint y: 388, endPoint x: 964, endPoint y: 392, distance: 329.9
click at [1049, 392] on span "**********" at bounding box center [1188, 392] width 278 height 13
click at [962, 393] on p "**********" at bounding box center [1006, 392] width 779 height 15
paste div
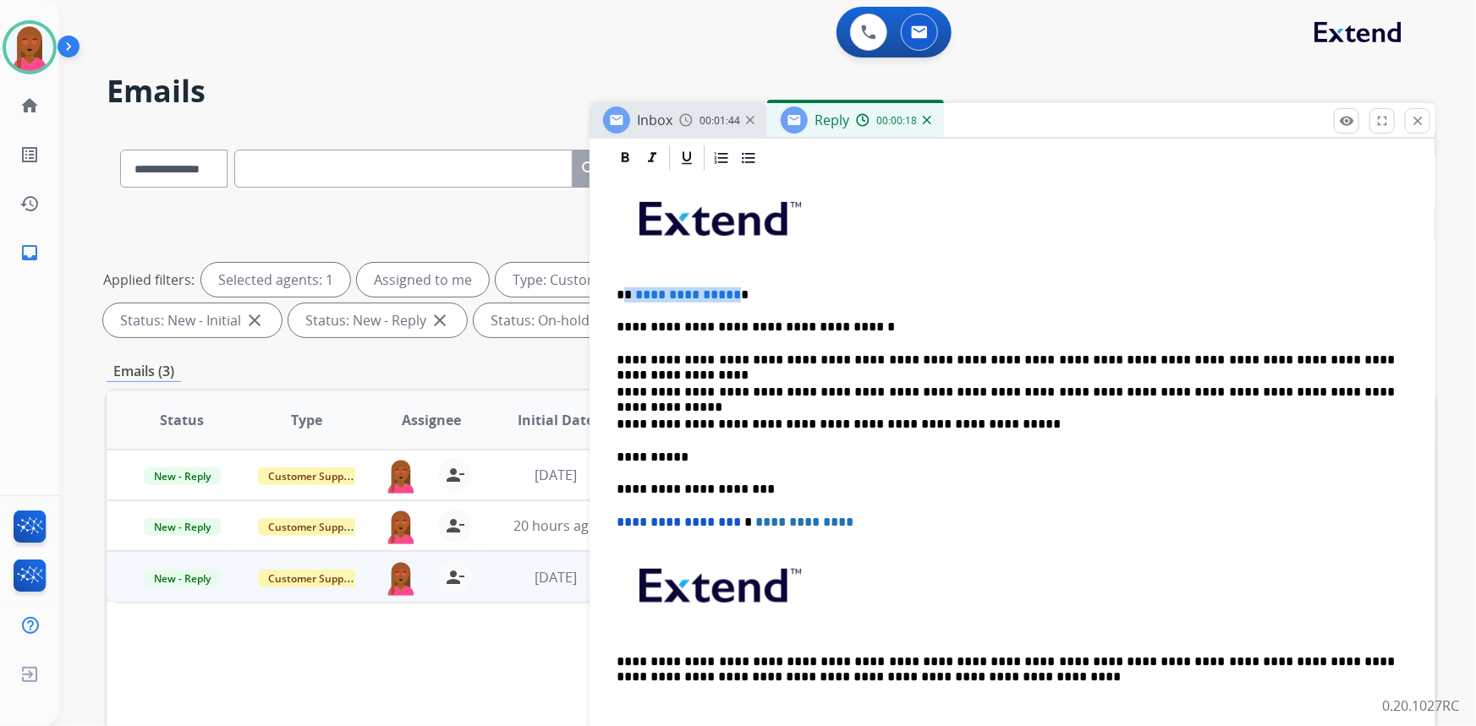
drag, startPoint x: 729, startPoint y: 289, endPoint x: 626, endPoint y: 296, distance: 103.4
click at [626, 296] on p "**********" at bounding box center [1006, 295] width 779 height 15
click at [990, 392] on p "**********" at bounding box center [1006, 392] width 779 height 15
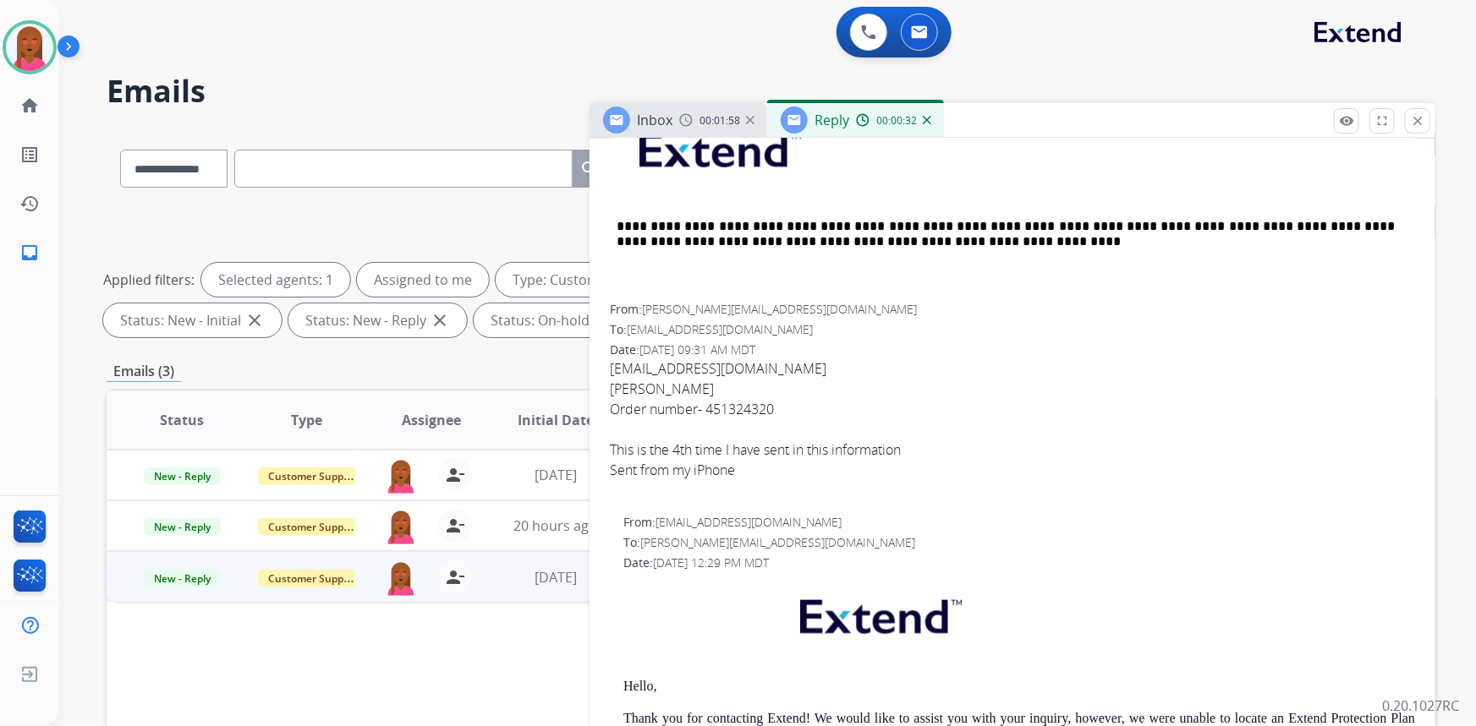
scroll to position [769, 0]
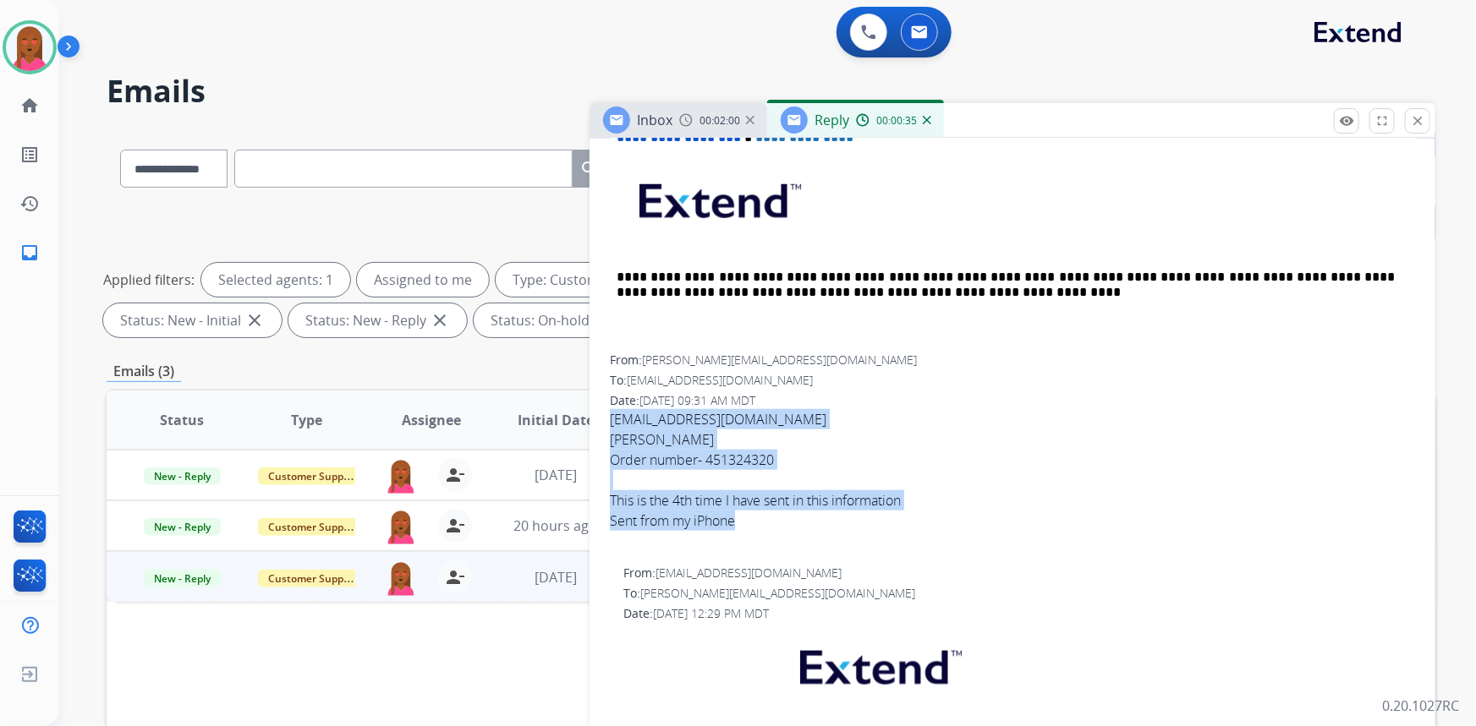
drag, startPoint x: 638, startPoint y: 427, endPoint x: 734, endPoint y: 522, distance: 135.2
click at [734, 522] on span "dority123@icloud.com Anna Klug Order number- 451324320 This is the 4th time I h…" at bounding box center [1012, 480] width 805 height 142
copy span "dority123@icloud.com Anna Klug Order number- 451324320 This is the 4th time I h…"
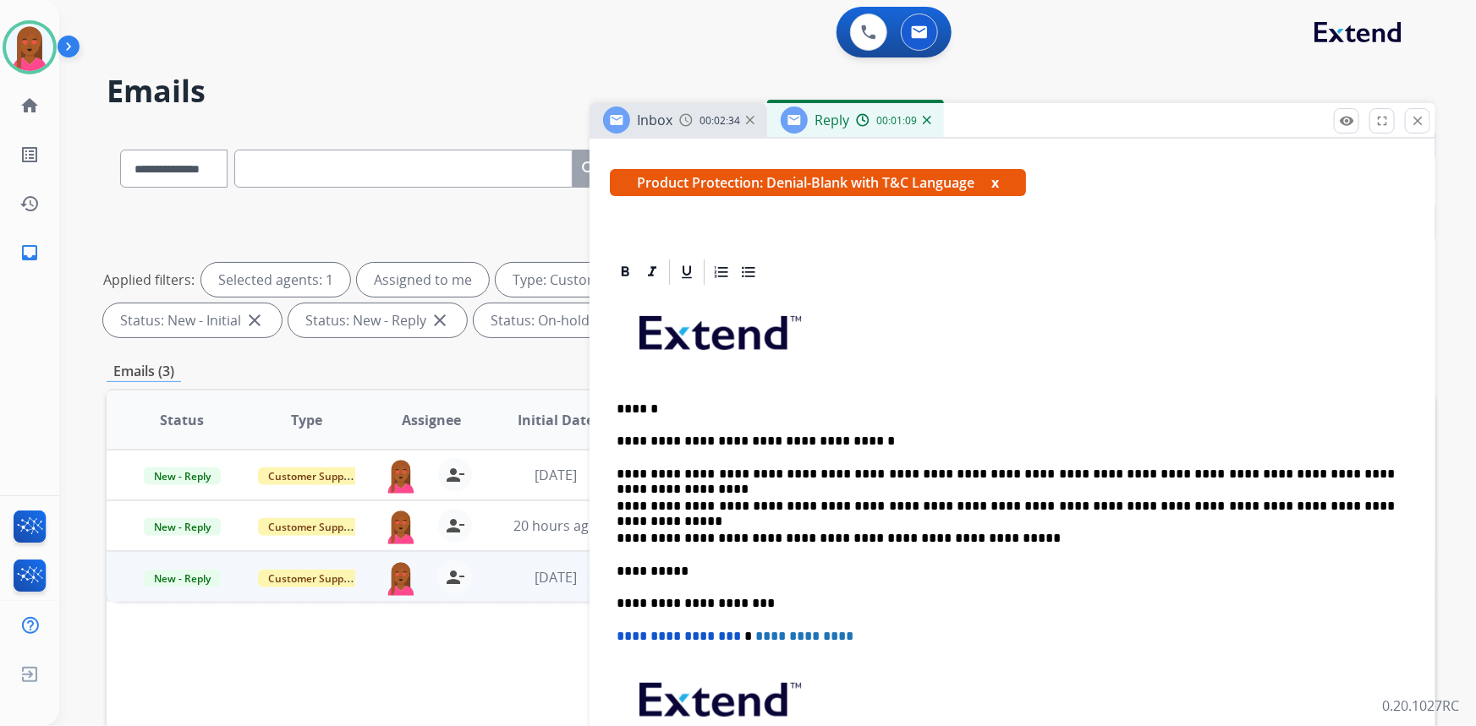
scroll to position [230, 0]
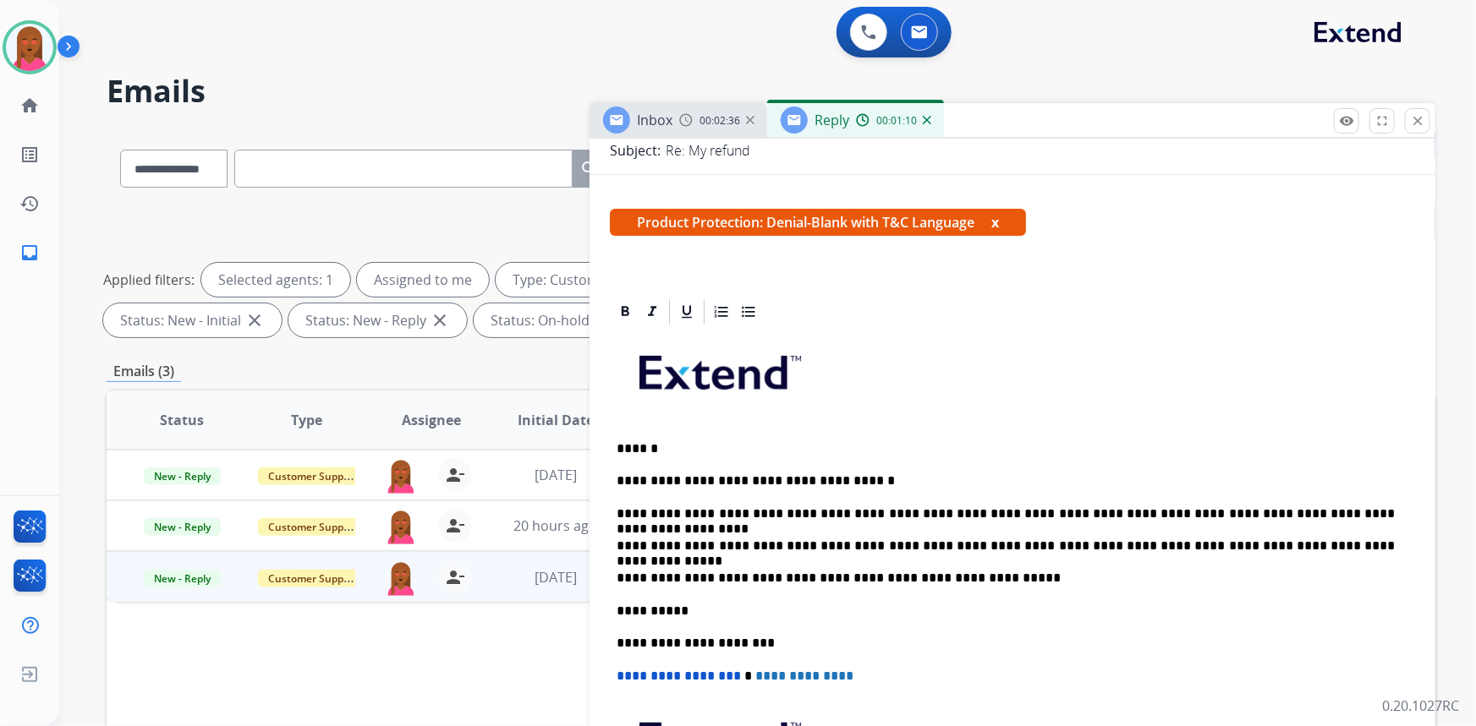
click at [962, 540] on p "**********" at bounding box center [1006, 546] width 779 height 15
drag, startPoint x: 803, startPoint y: 544, endPoint x: 1082, endPoint y: 551, distance: 279.2
click at [1116, 542] on p "**********" at bounding box center [1006, 546] width 779 height 15
click at [1078, 549] on p "**********" at bounding box center [1006, 546] width 779 height 15
drag, startPoint x: 964, startPoint y: 545, endPoint x: 1322, endPoint y: 550, distance: 357.8
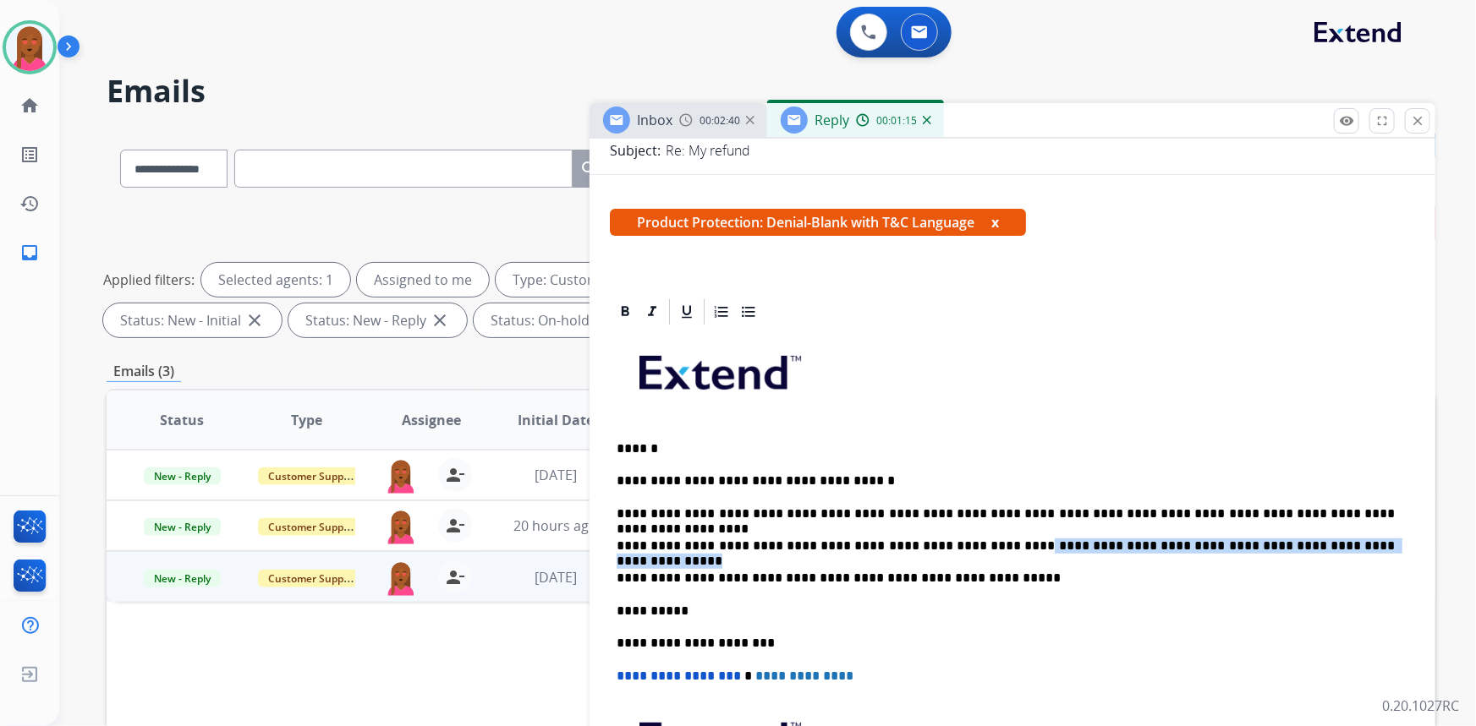
click at [1322, 550] on p "**********" at bounding box center [1006, 546] width 779 height 15
copy p "**********"
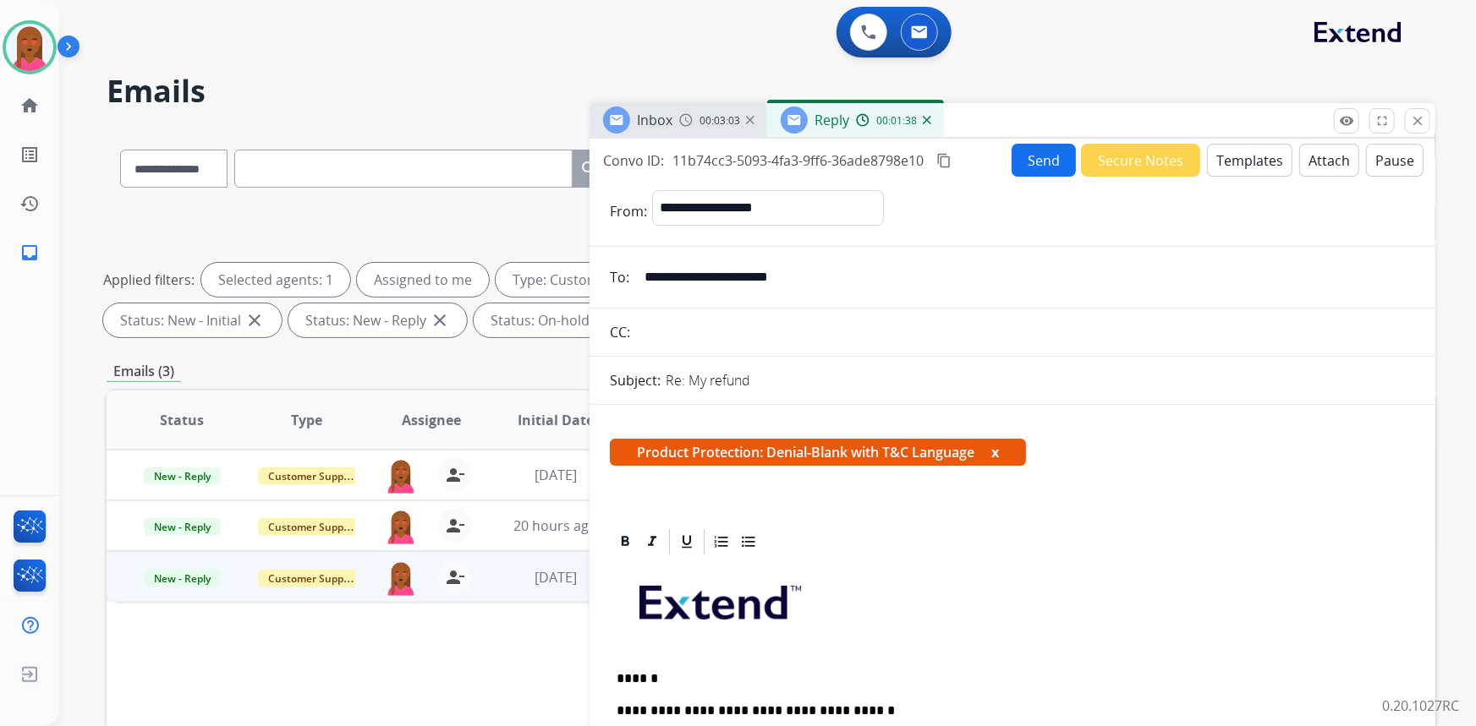
click at [1321, 156] on button "Attach" at bounding box center [1329, 160] width 60 height 33
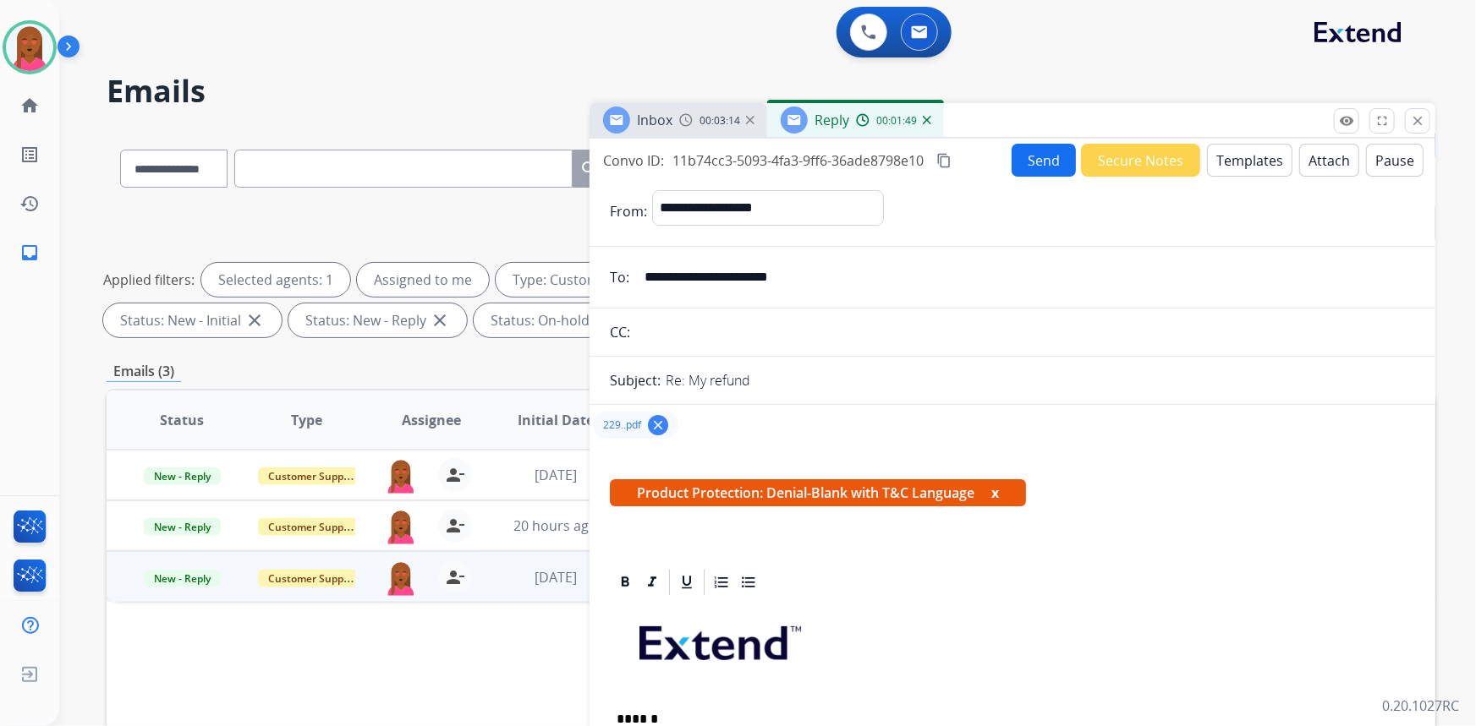
click at [943, 161] on mat-icon "content_copy" at bounding box center [943, 160] width 15 height 15
click at [1049, 156] on button "Send" at bounding box center [1044, 160] width 64 height 33
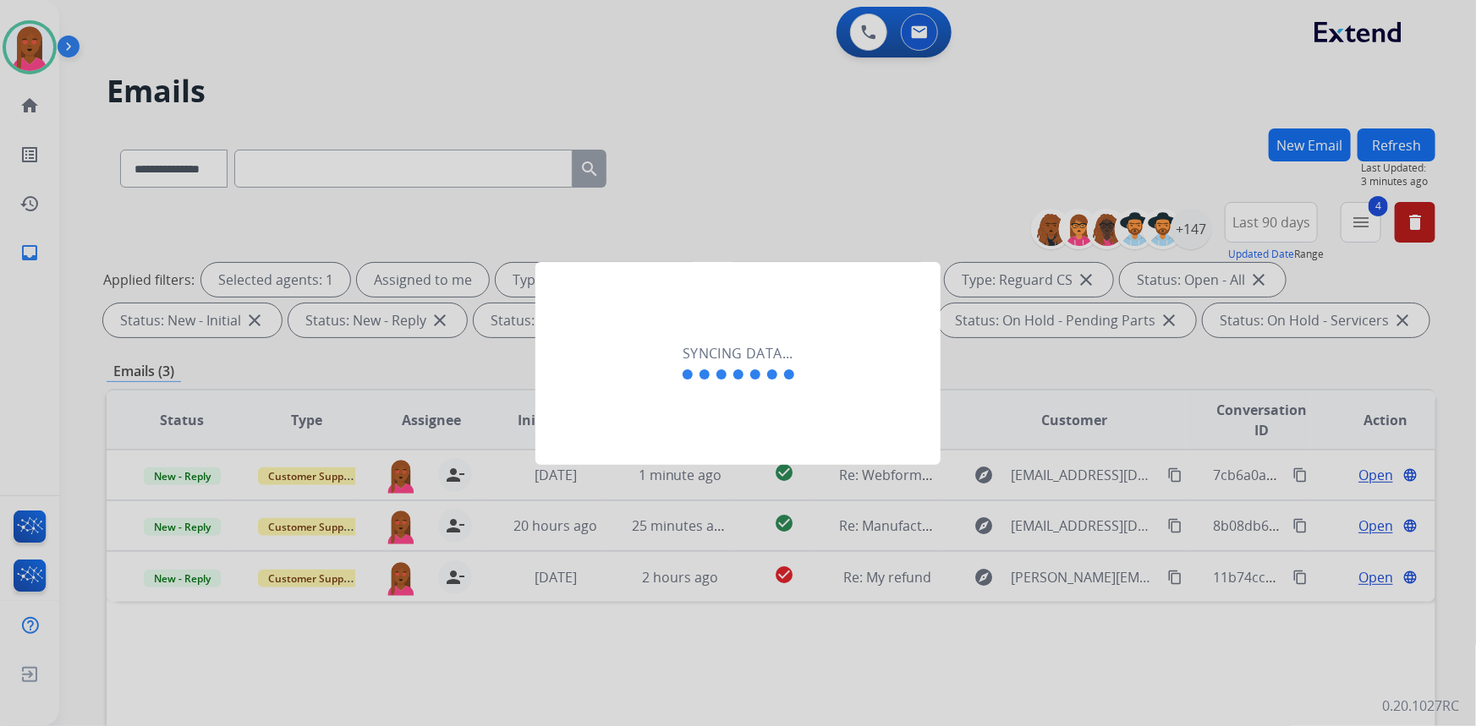
click at [756, 447] on div "Syncing data..." at bounding box center [737, 363] width 405 height 203
click at [743, 437] on div "Syncing data..." at bounding box center [737, 363] width 405 height 203
click at [712, 440] on div "Syncing data..." at bounding box center [737, 363] width 405 height 203
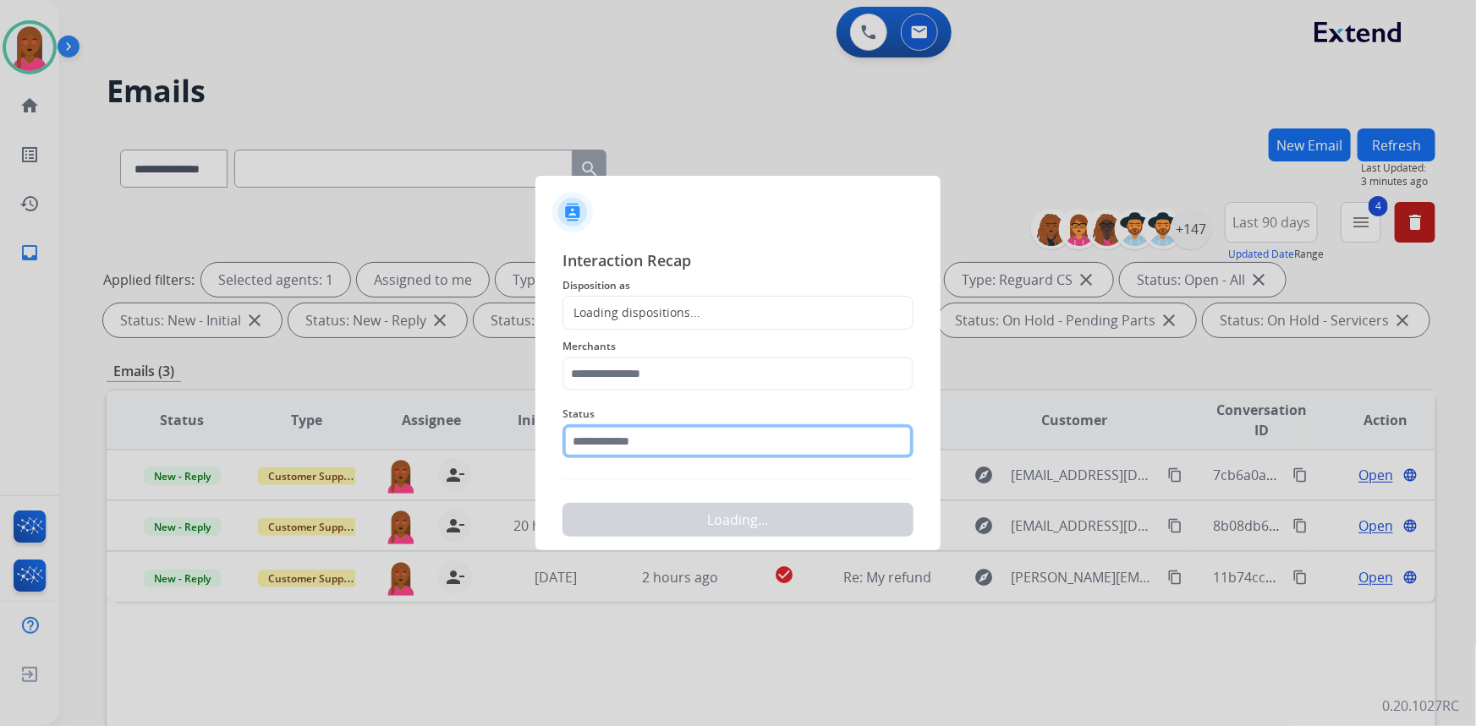
click at [646, 451] on input "text" at bounding box center [737, 442] width 351 height 34
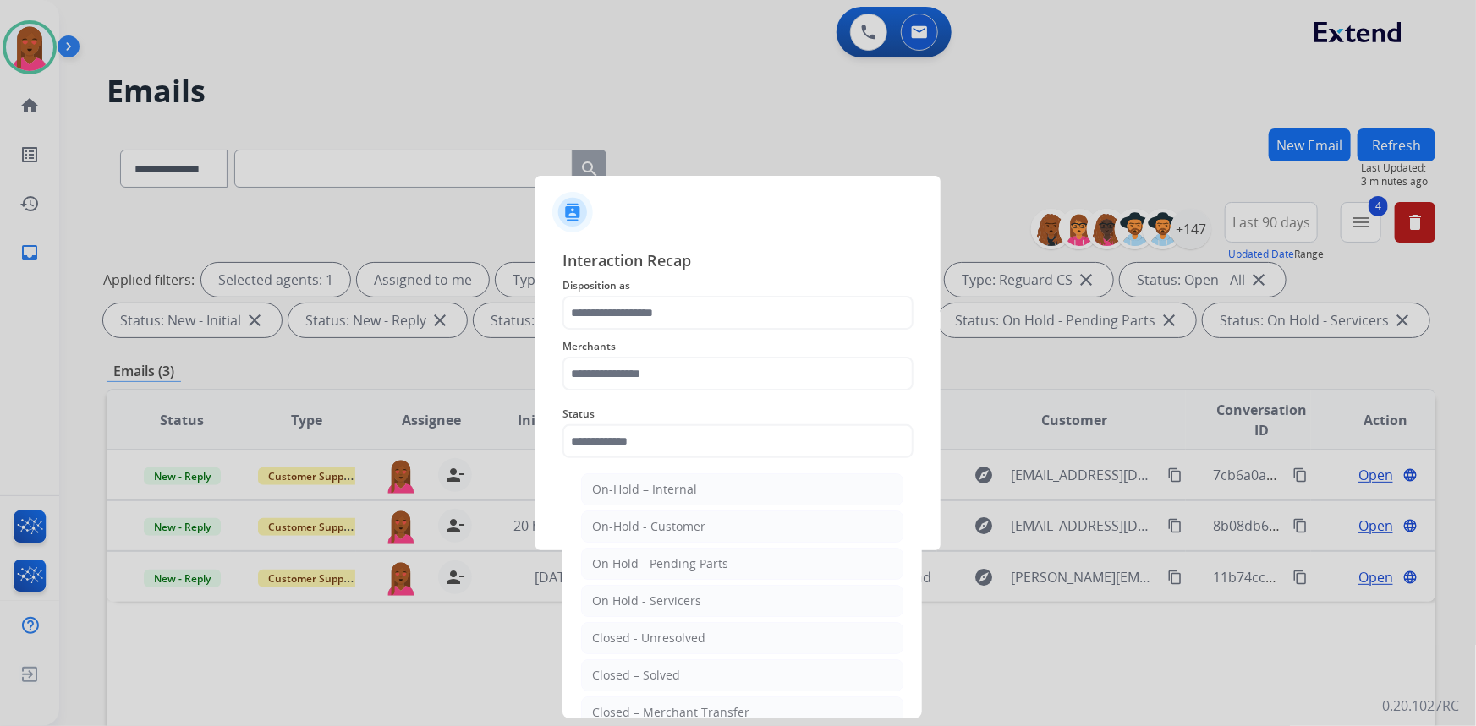
drag, startPoint x: 643, startPoint y: 668, endPoint x: 635, endPoint y: 492, distance: 176.1
click at [643, 668] on div "Closed – Solved" at bounding box center [636, 675] width 88 height 17
type input "**********"
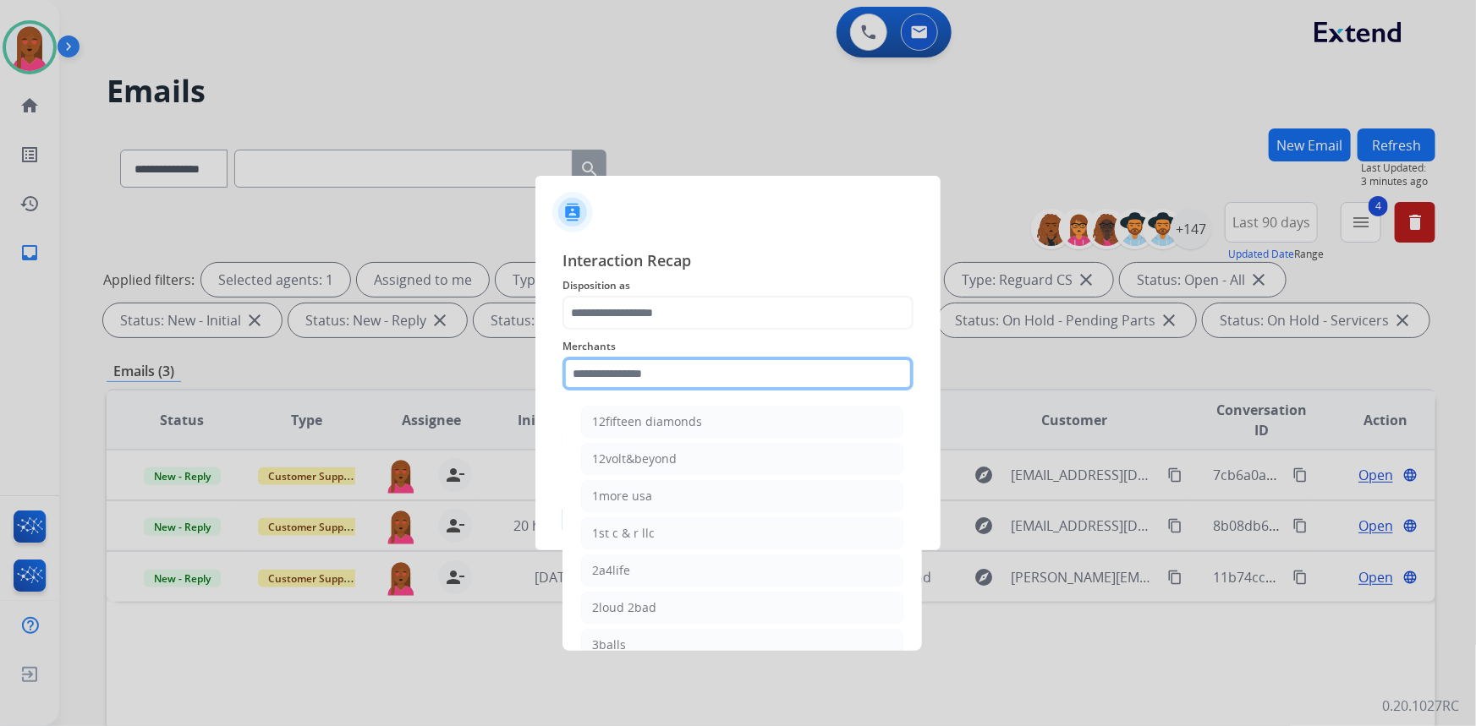
click at [668, 374] on input "text" at bounding box center [737, 374] width 351 height 34
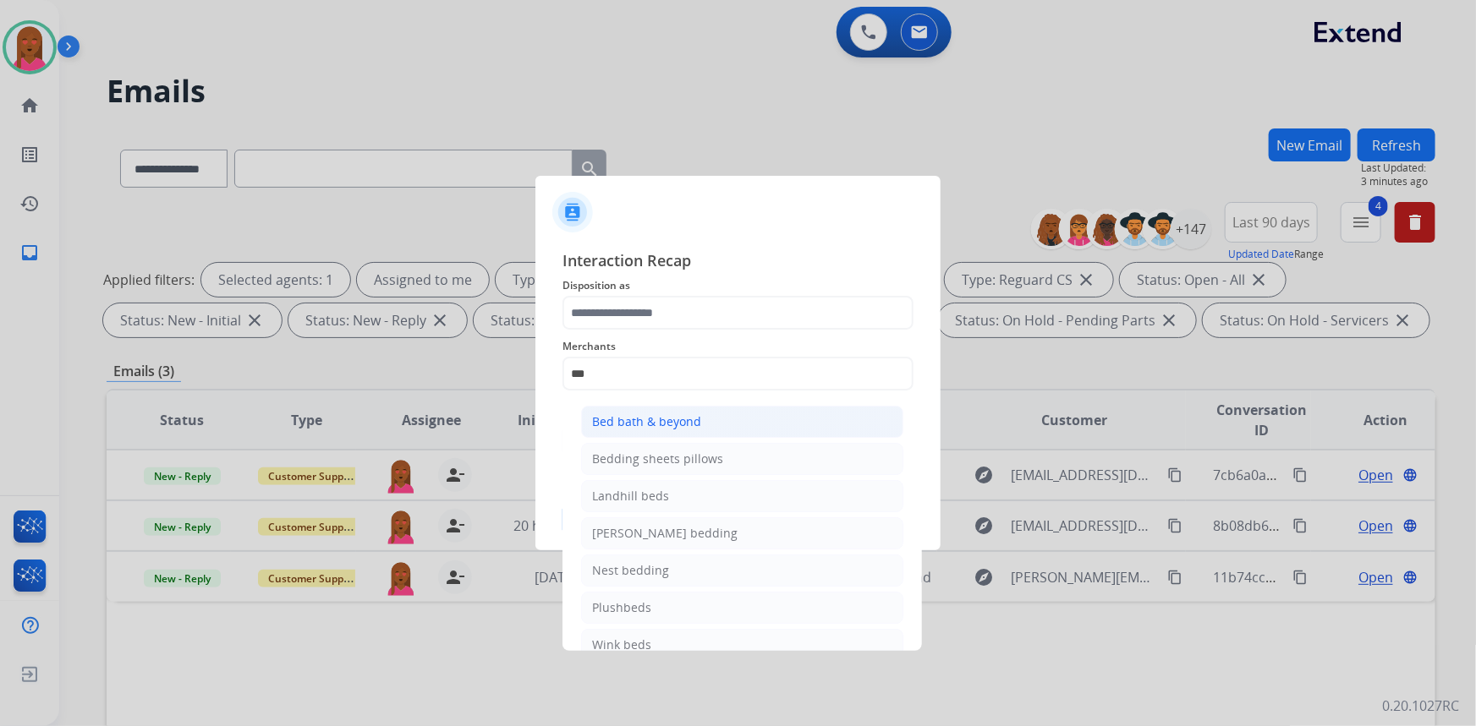
click at [671, 423] on div "Bed bath & beyond" at bounding box center [646, 422] width 109 height 17
type input "**********"
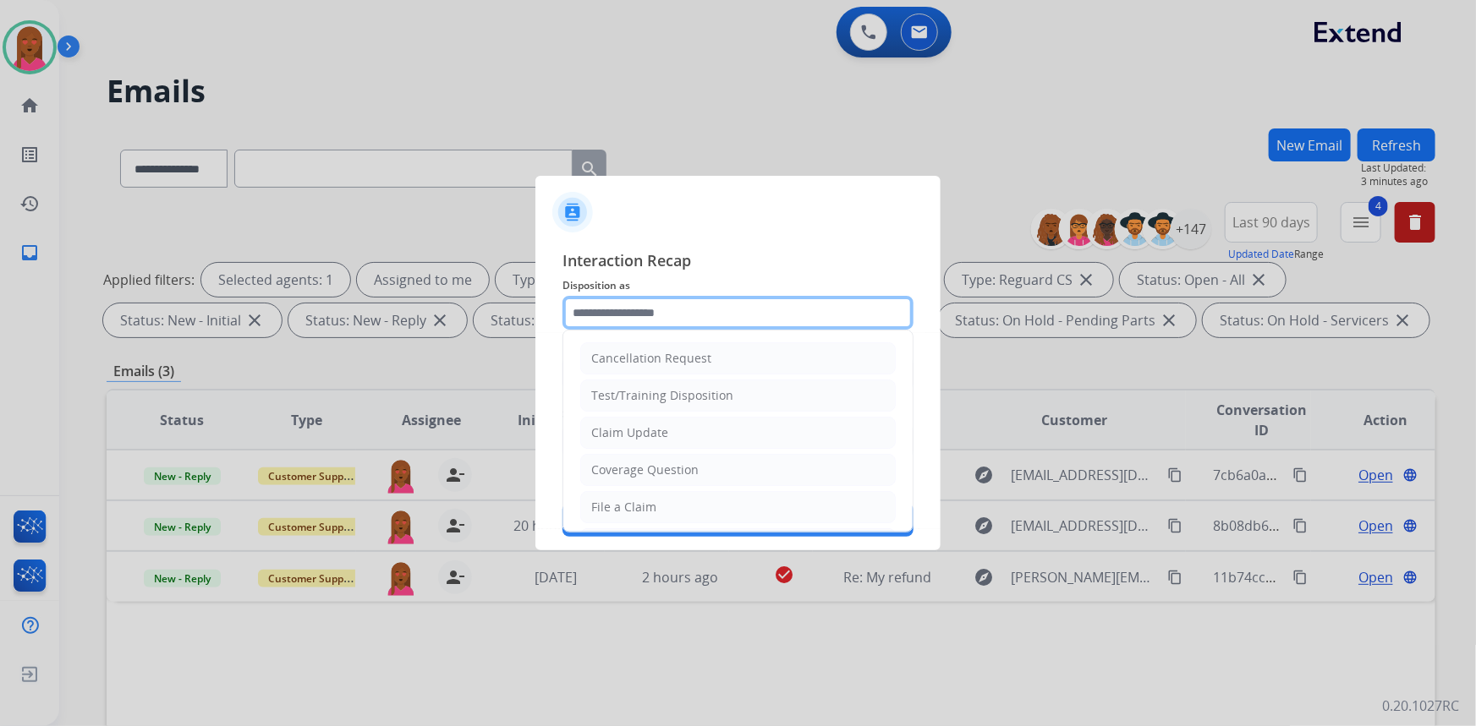
click at [659, 307] on input "text" at bounding box center [737, 313] width 351 height 34
click at [665, 432] on div "Claim Update" at bounding box center [629, 433] width 77 height 17
type input "**********"
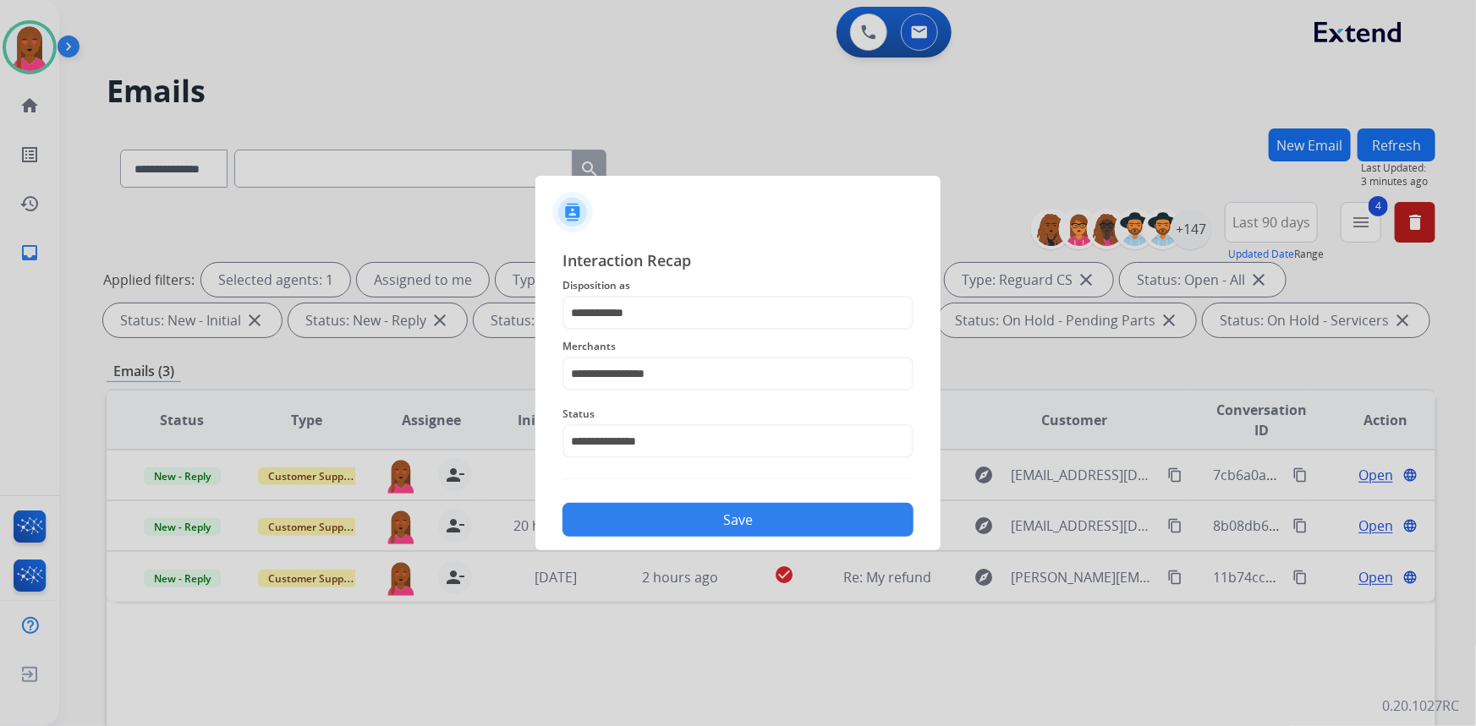
click at [705, 535] on button "Save" at bounding box center [737, 520] width 351 height 34
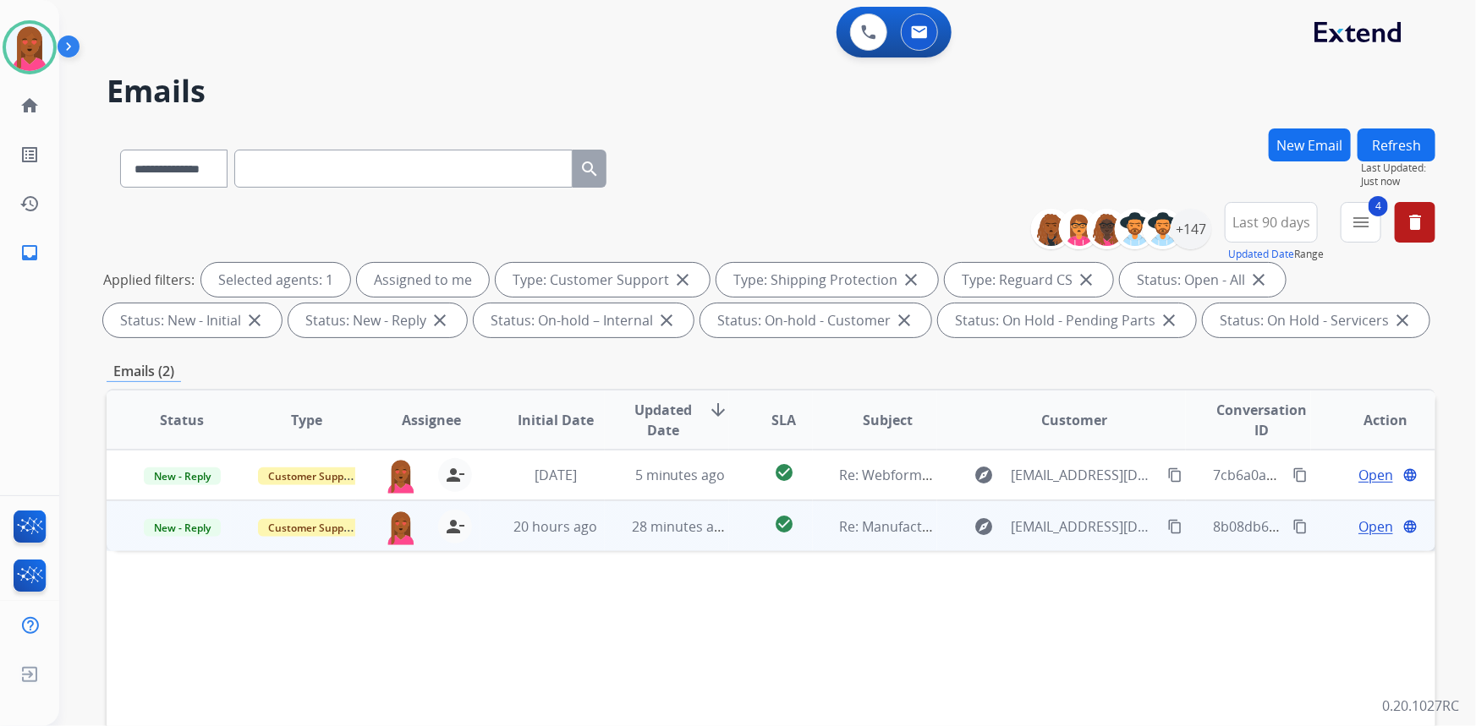
click at [1375, 524] on span "Open" at bounding box center [1375, 527] width 35 height 20
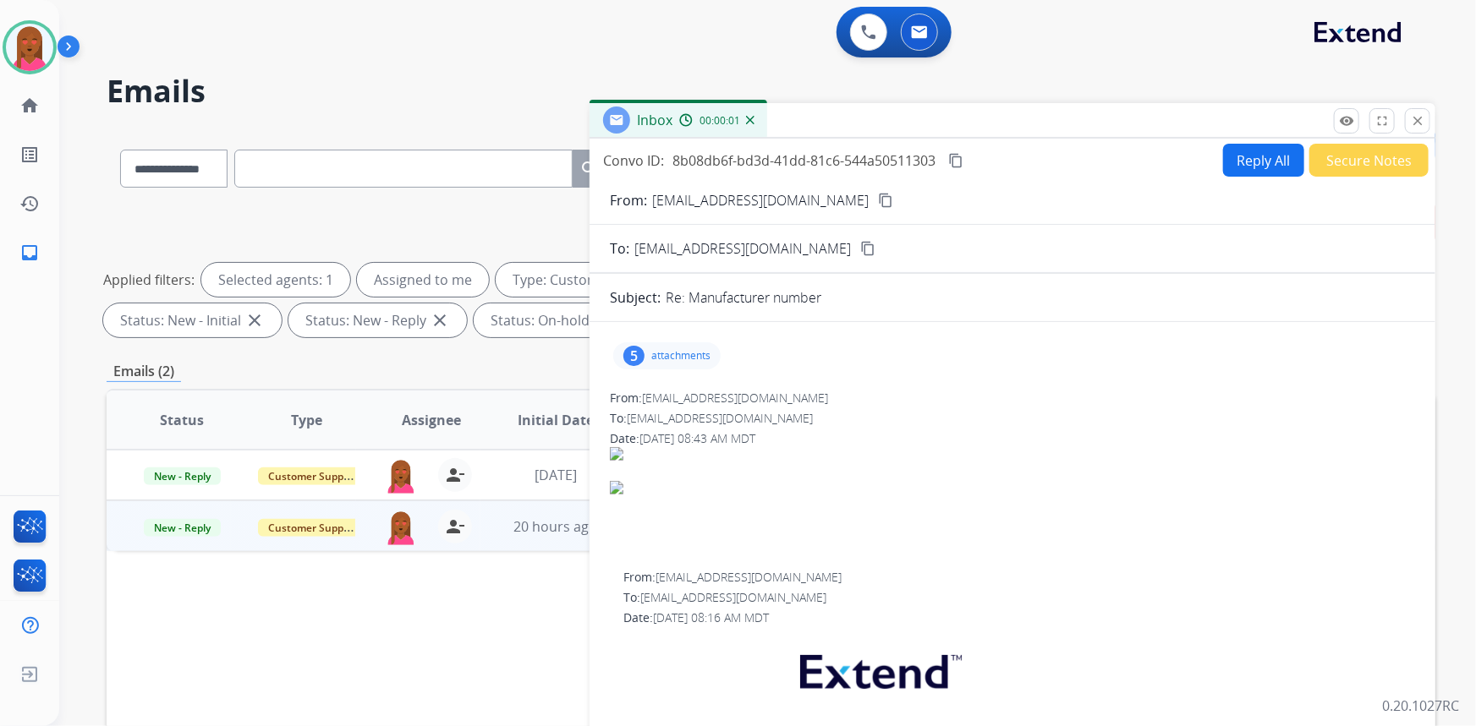
click at [878, 195] on mat-icon "content_copy" at bounding box center [885, 200] width 15 height 15
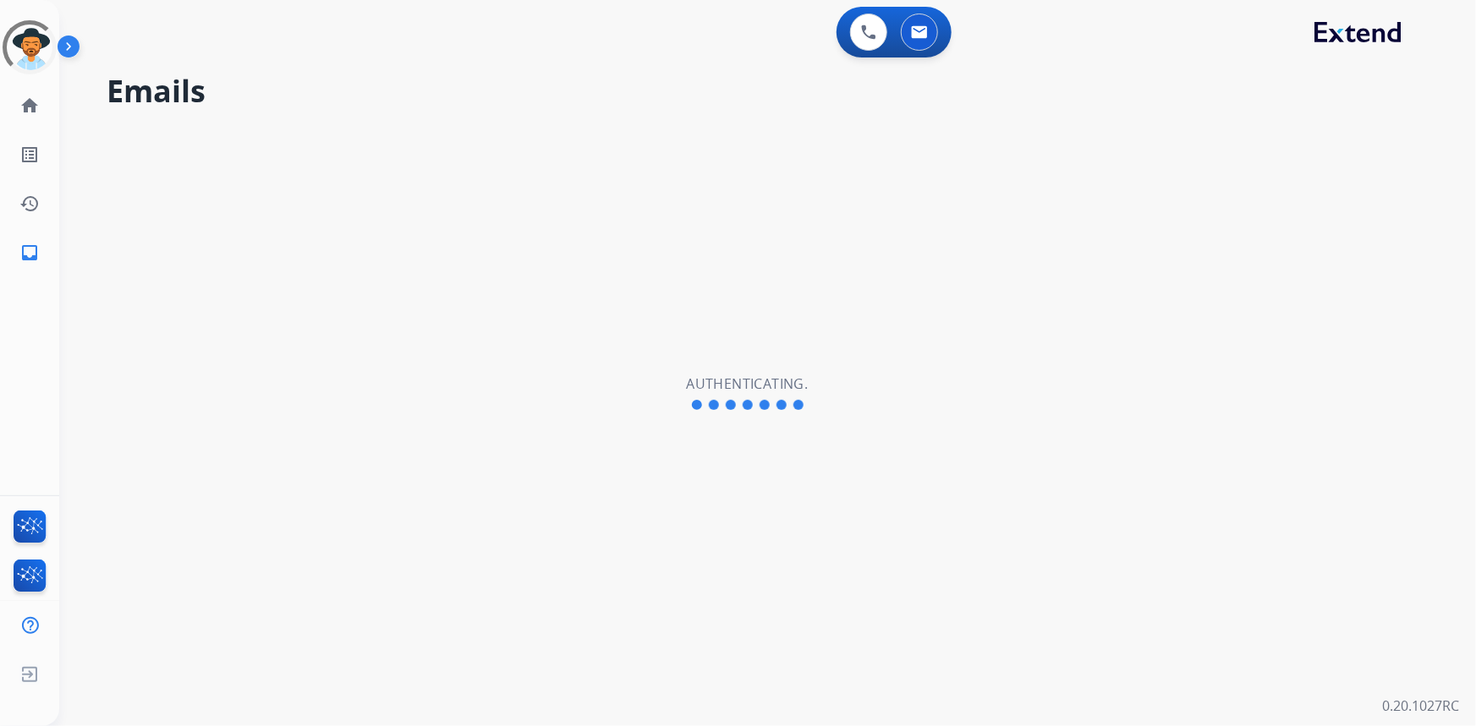
select select "**********"
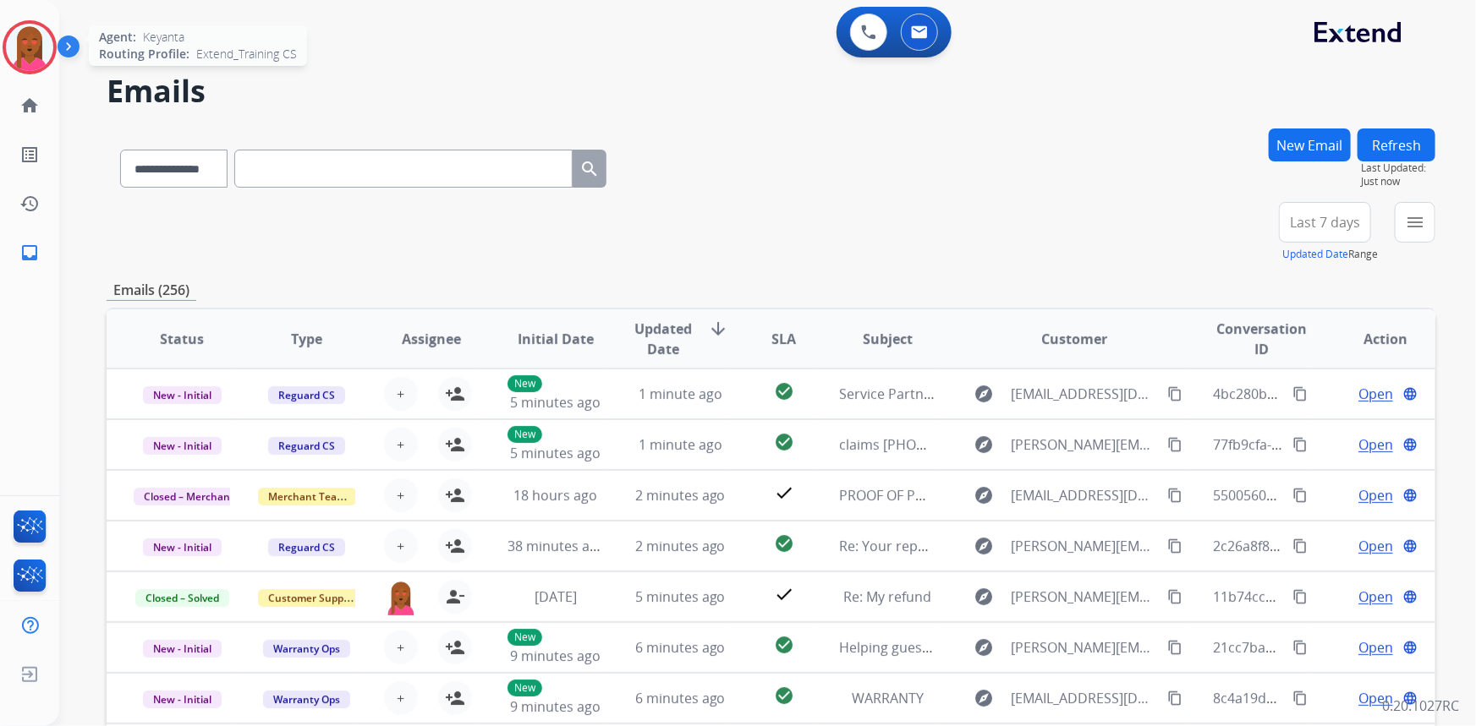
click at [36, 47] on img at bounding box center [29, 47] width 47 height 47
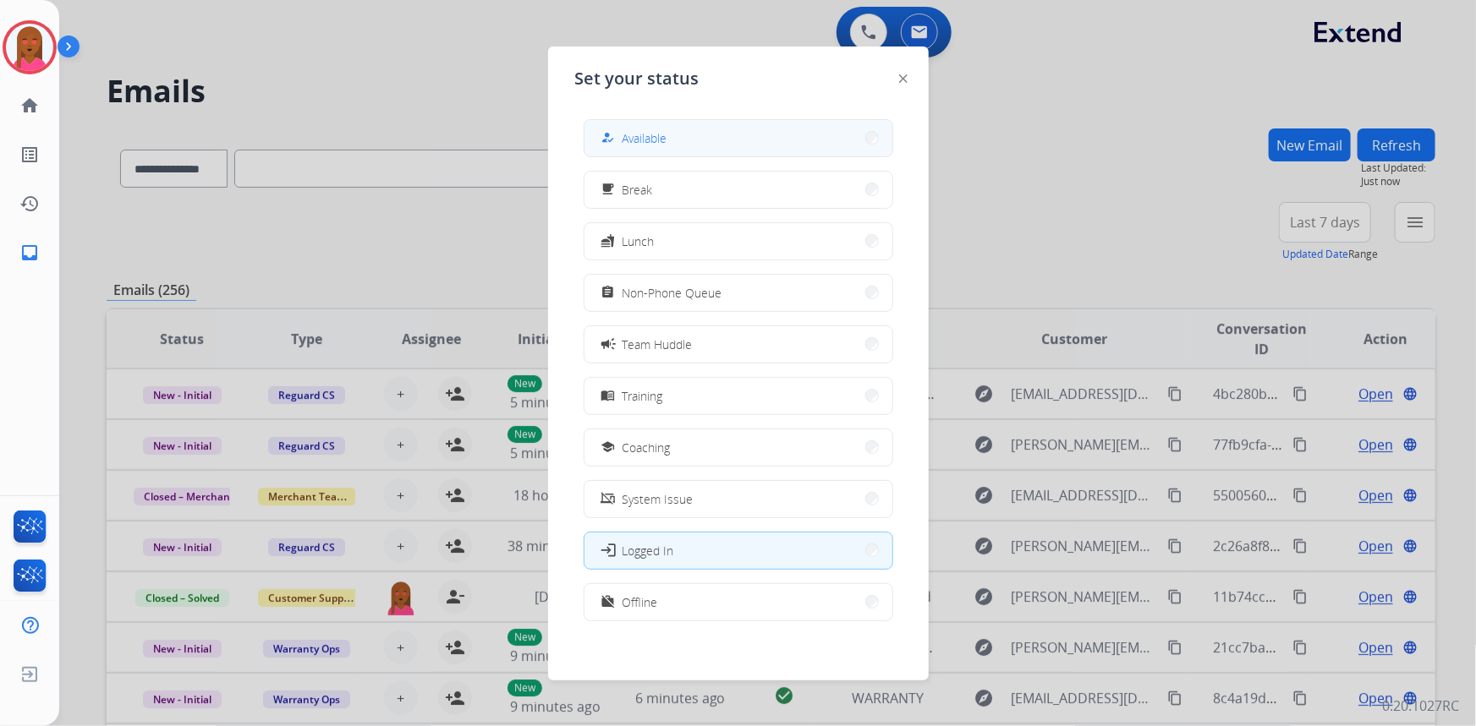
click at [694, 130] on button "how_to_reg Available" at bounding box center [738, 138] width 308 height 36
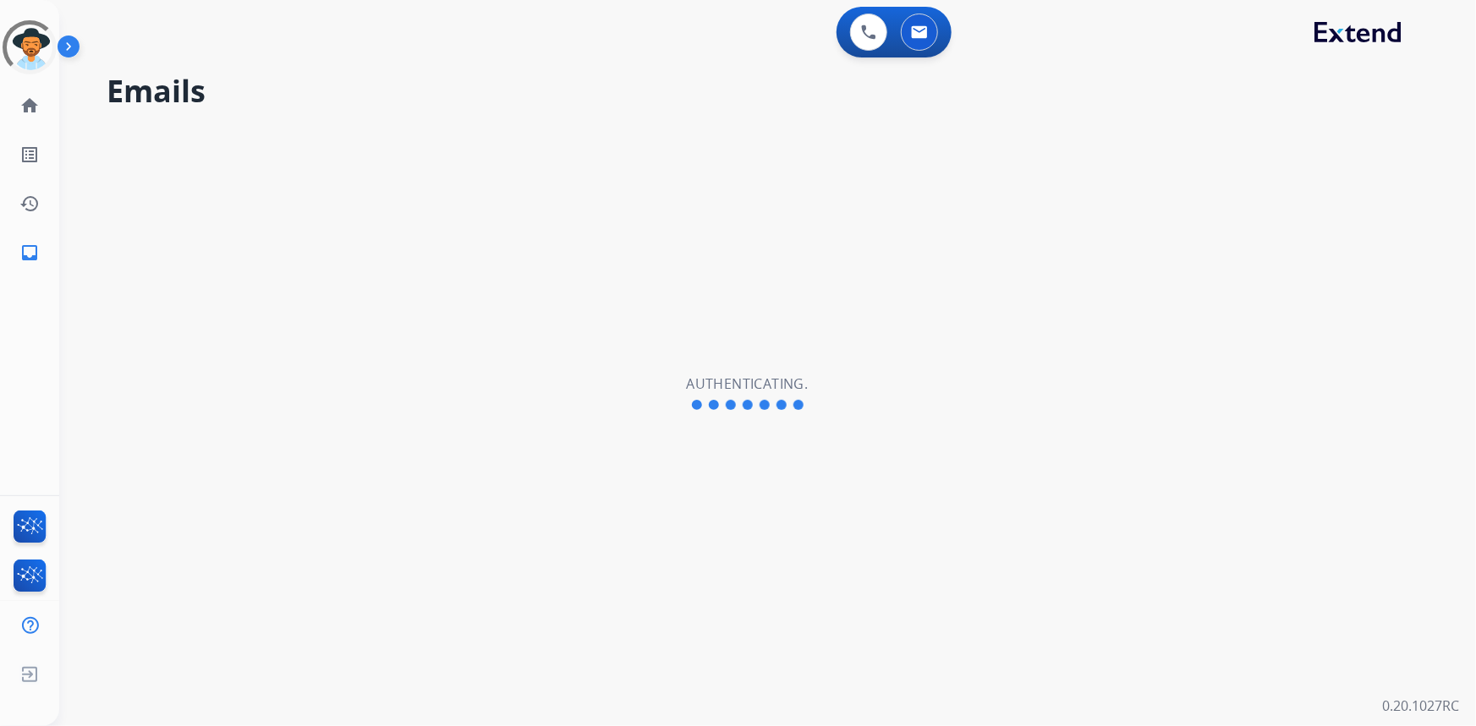
select select "**********"
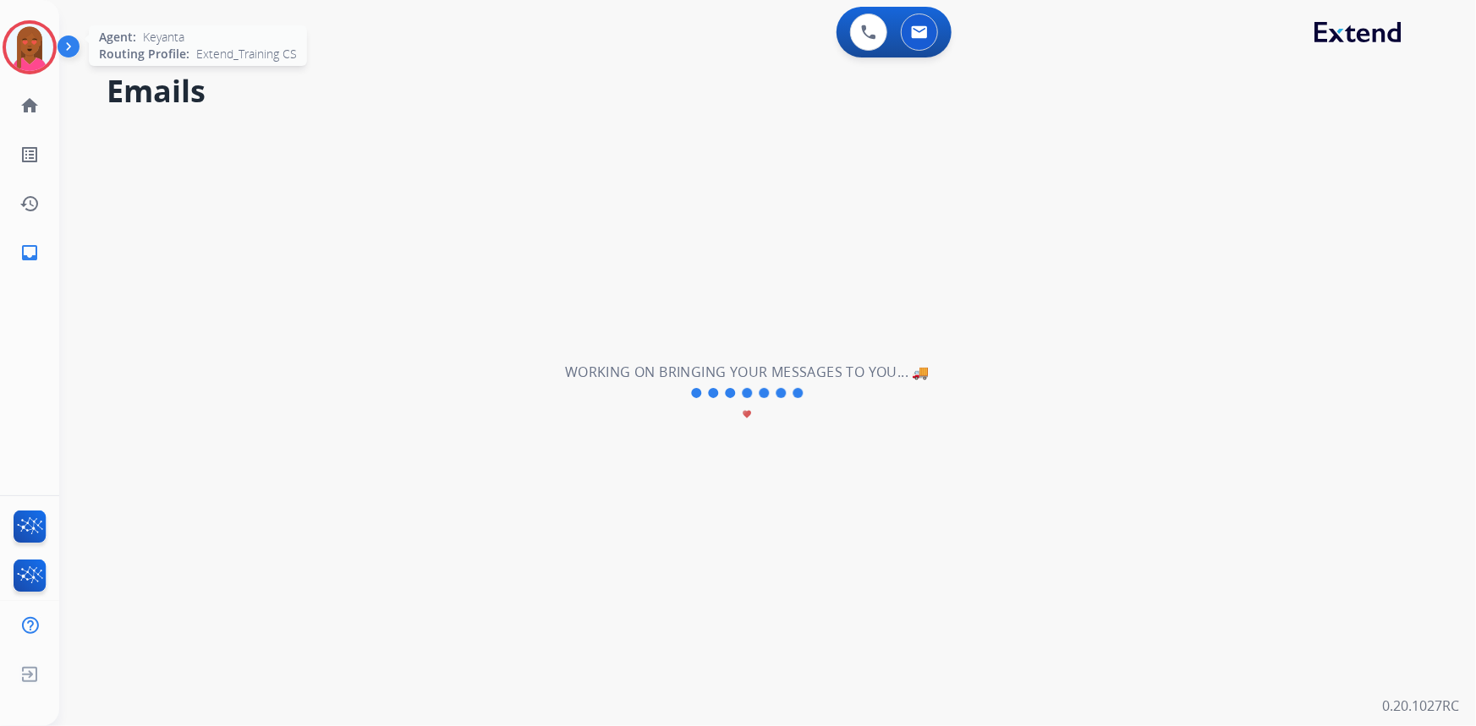
click at [28, 47] on img at bounding box center [29, 47] width 47 height 47
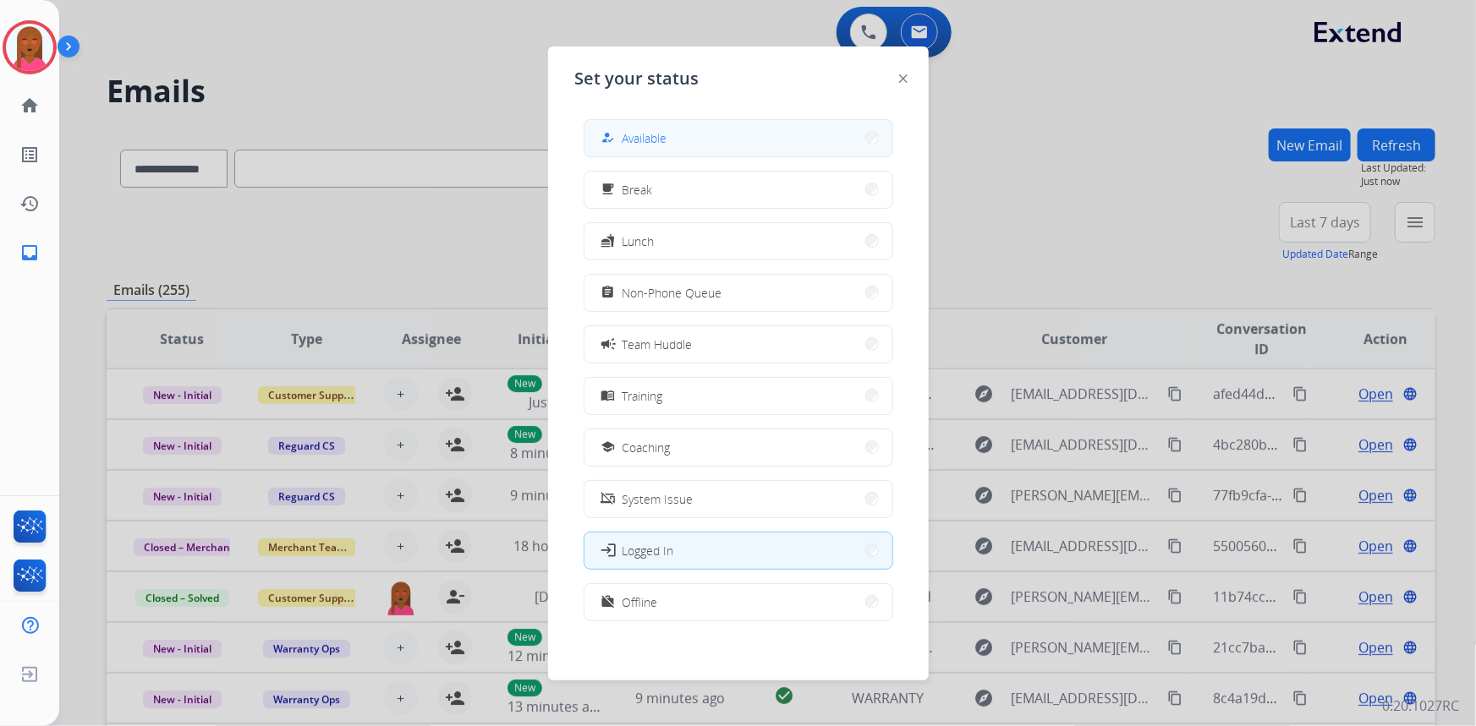
click at [677, 137] on button "how_to_reg Available" at bounding box center [738, 138] width 308 height 36
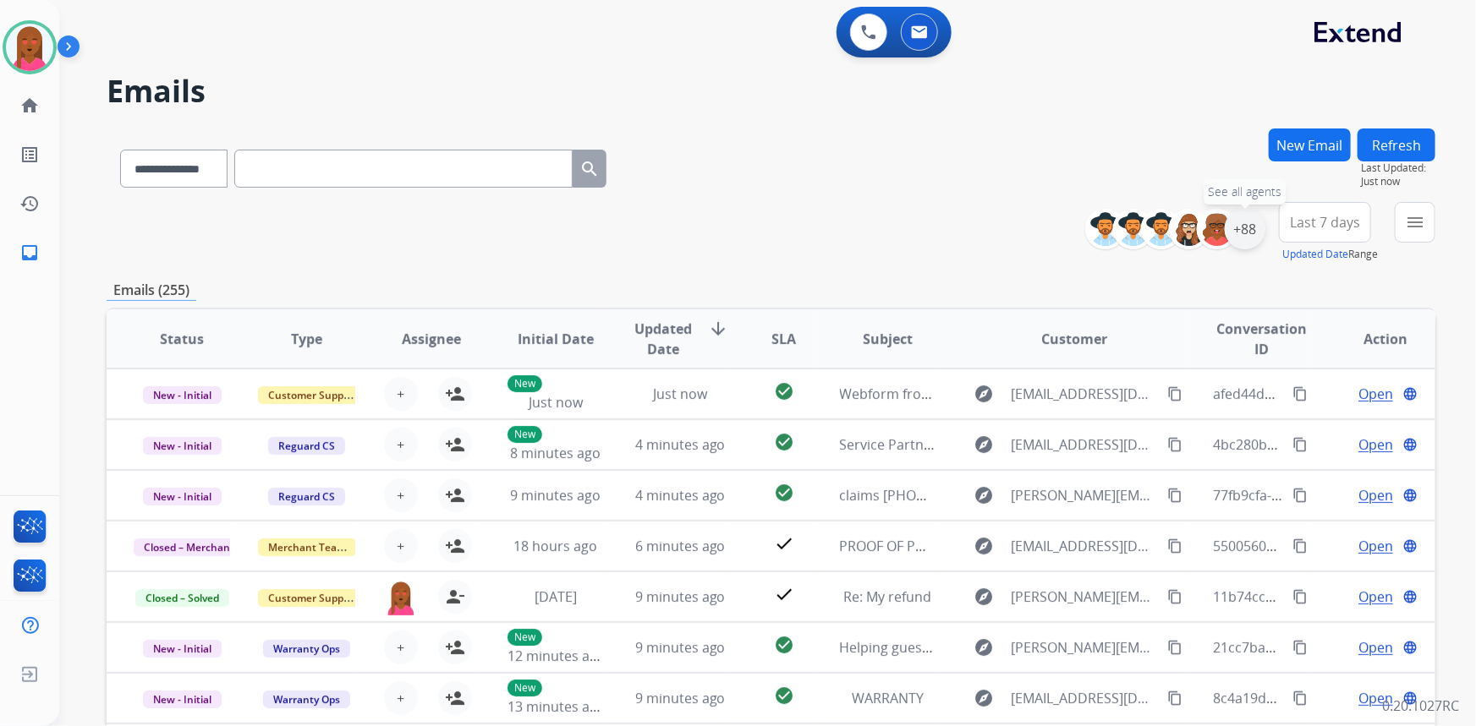
click at [1253, 227] on div "+88" at bounding box center [1245, 229] width 41 height 41
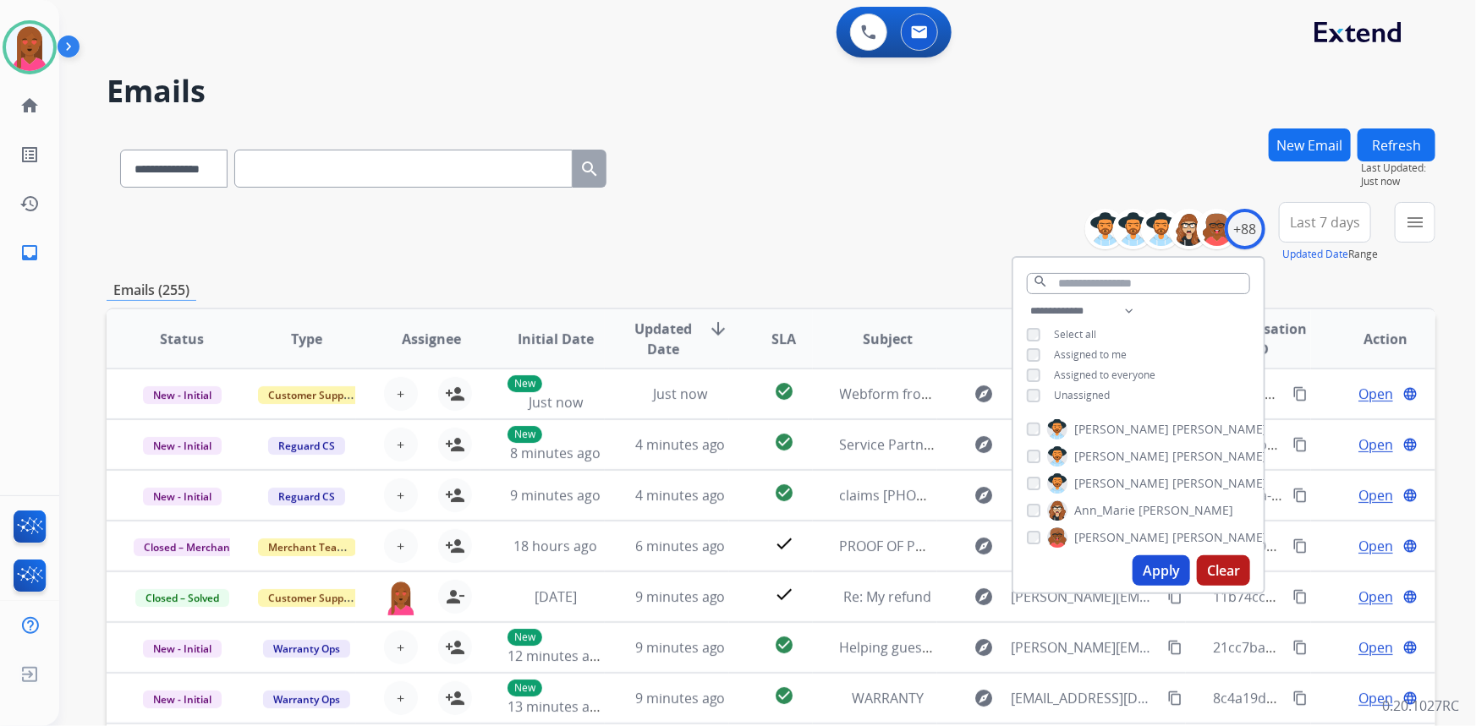
click at [1083, 400] on span "Unassigned" at bounding box center [1082, 395] width 56 height 14
click at [1144, 575] on button "Apply" at bounding box center [1161, 571] width 58 height 30
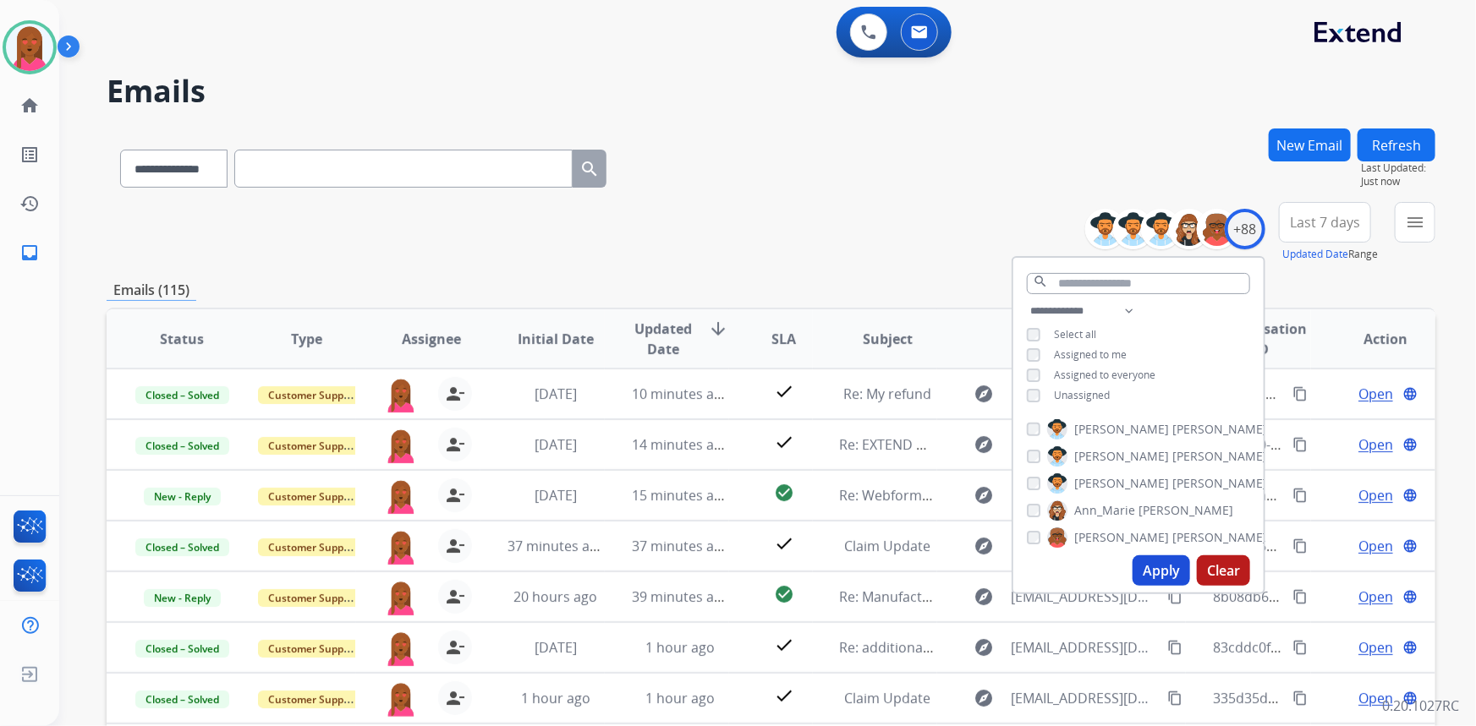
click at [1315, 220] on span "Last 7 days" at bounding box center [1325, 222] width 70 height 7
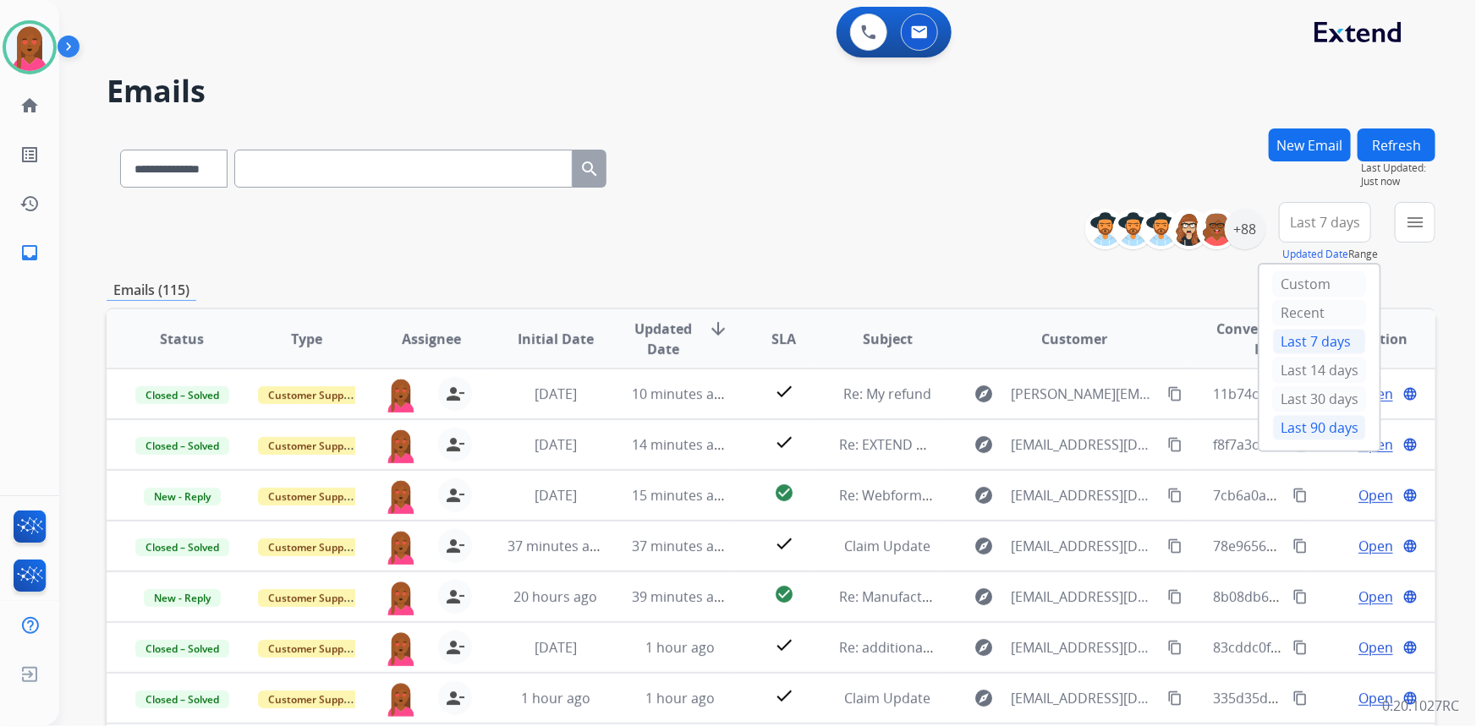
click at [1328, 430] on div "Last 90 days" at bounding box center [1319, 427] width 93 height 25
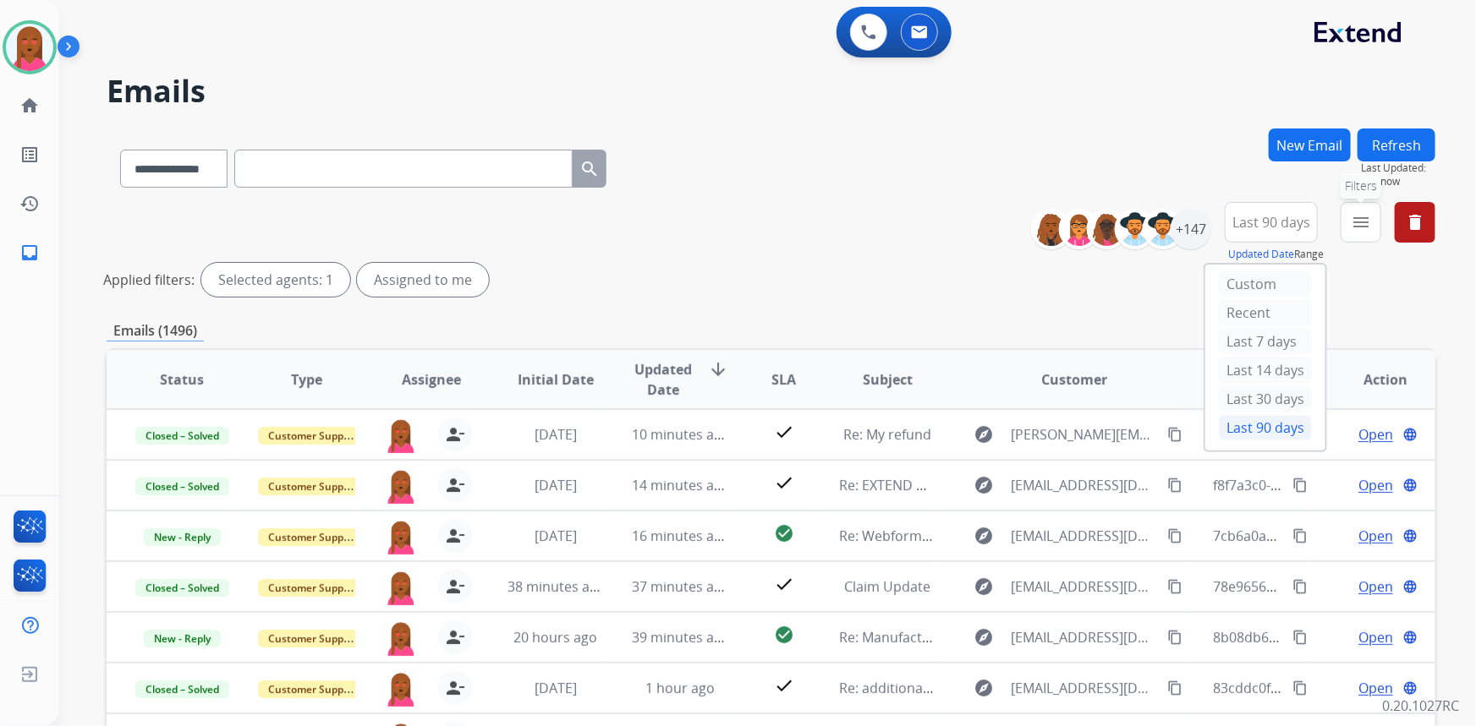
click at [1361, 225] on mat-icon "menu" at bounding box center [1361, 222] width 20 height 20
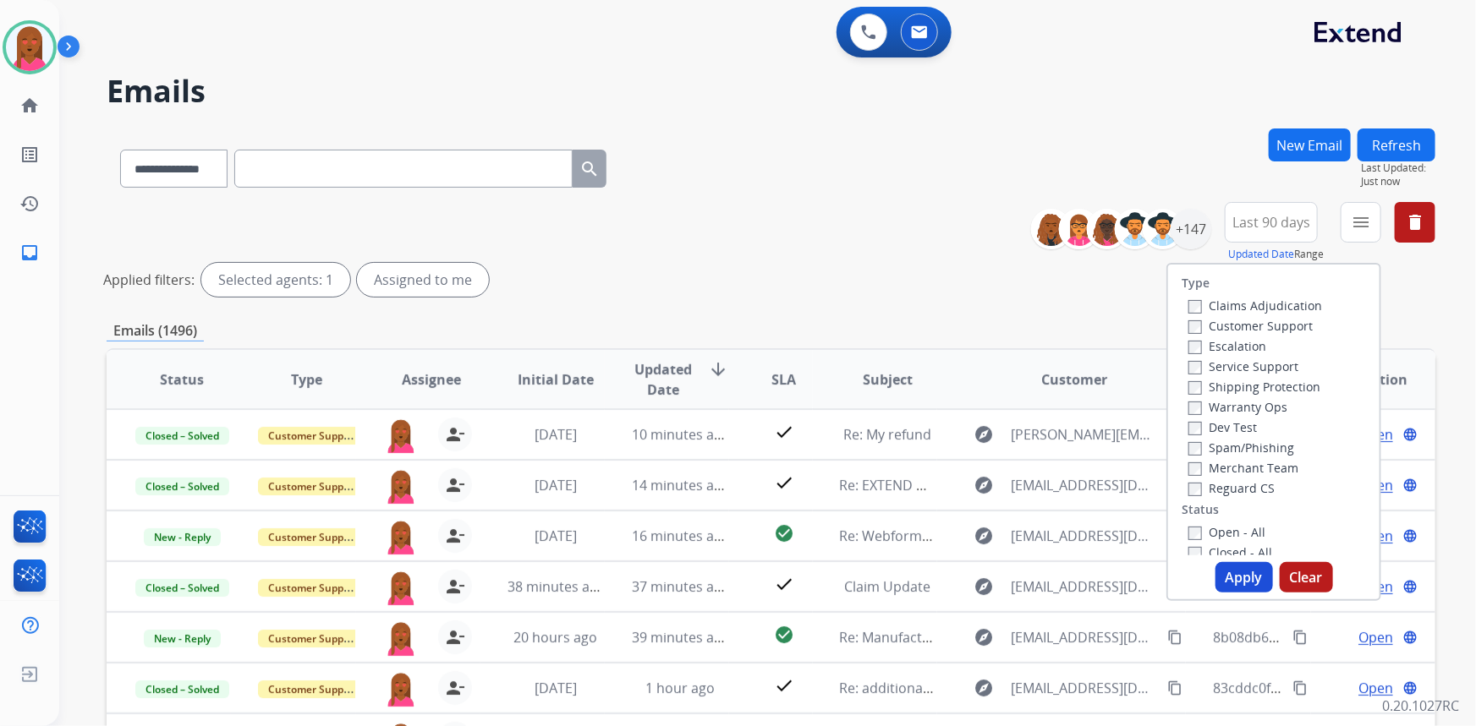
click at [1276, 325] on label "Customer Support" at bounding box center [1250, 326] width 124 height 16
click at [1277, 388] on label "Shipping Protection" at bounding box center [1254, 387] width 132 height 16
click at [1233, 485] on label "Reguard CS" at bounding box center [1231, 488] width 86 height 16
click at [1220, 529] on label "Open - All" at bounding box center [1226, 532] width 77 height 16
click at [1219, 572] on button "Apply" at bounding box center [1244, 577] width 58 height 30
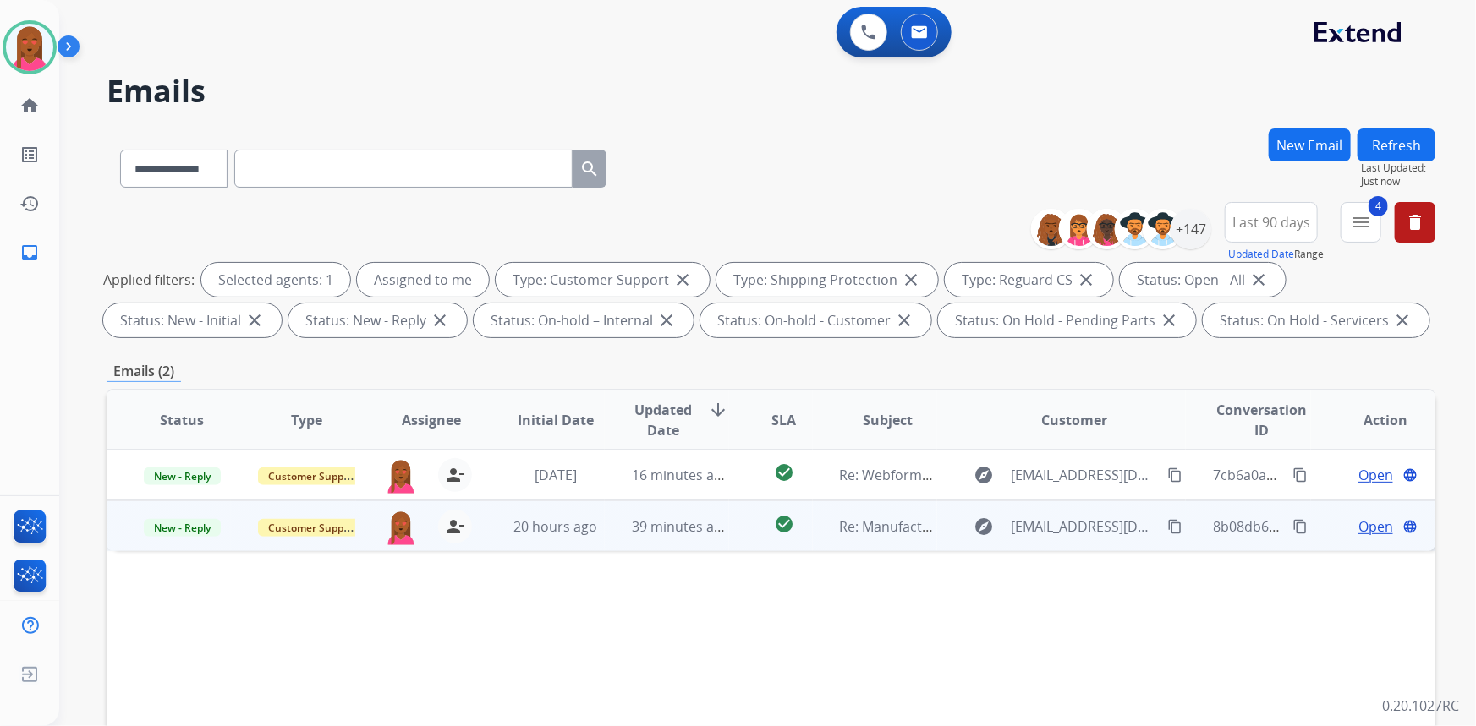
click at [1371, 533] on span "Open" at bounding box center [1375, 527] width 35 height 20
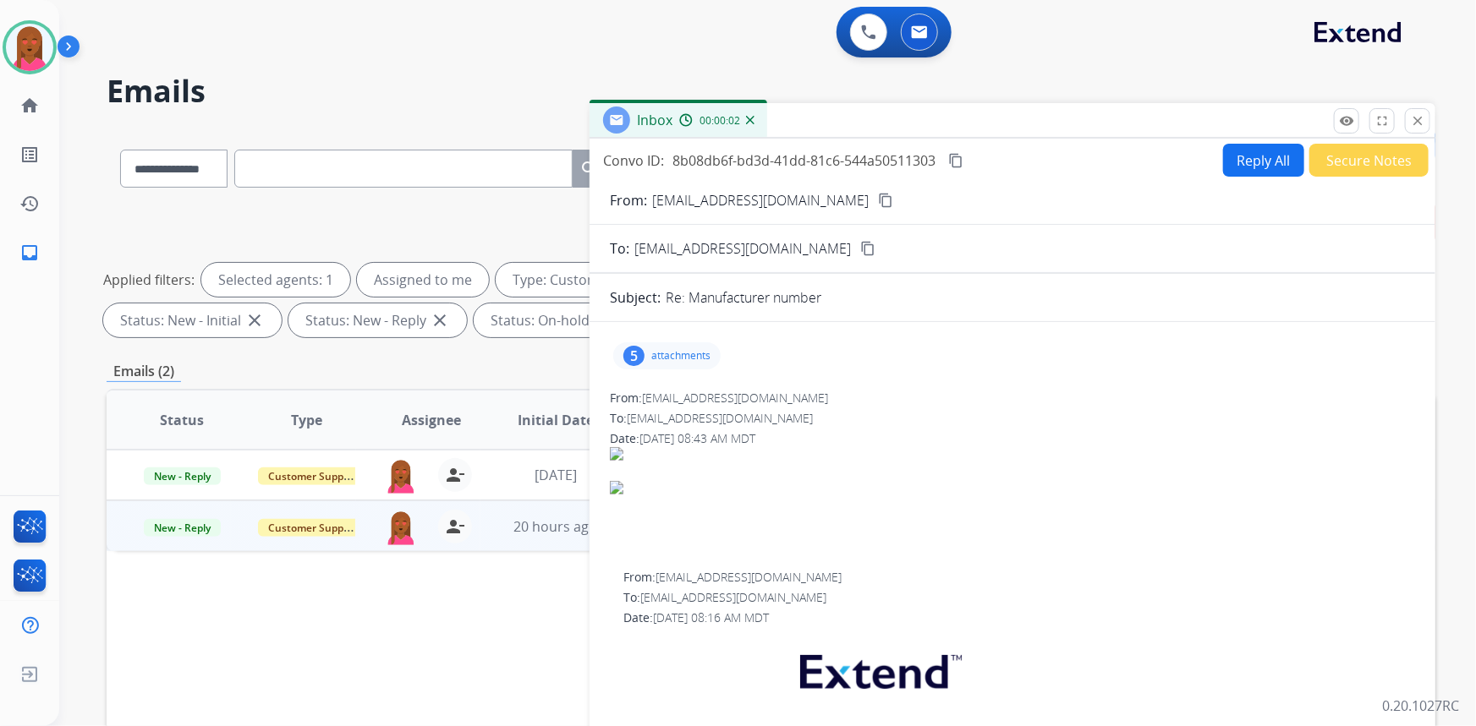
click at [878, 196] on mat-icon "content_copy" at bounding box center [885, 200] width 15 height 15
click at [650, 359] on div "5 attachments" at bounding box center [666, 356] width 107 height 27
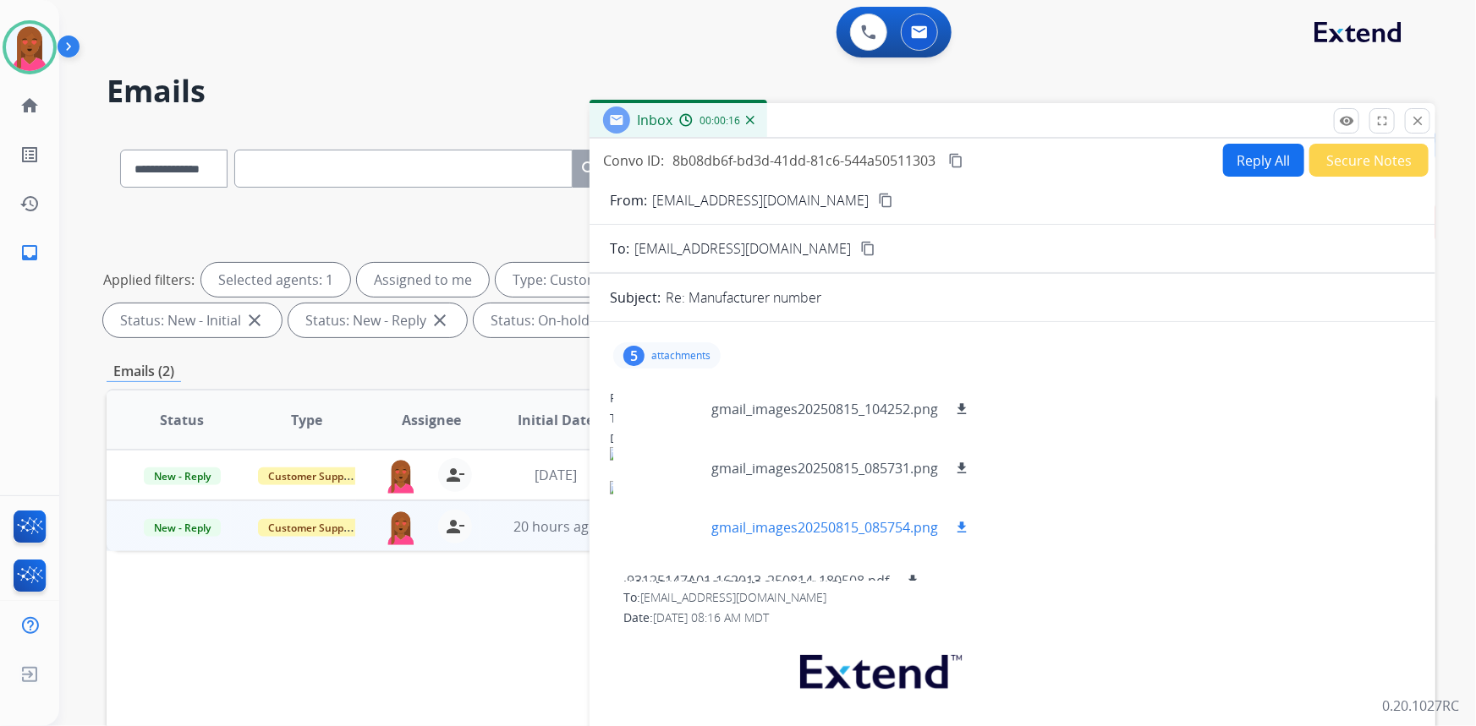
scroll to position [73, 0]
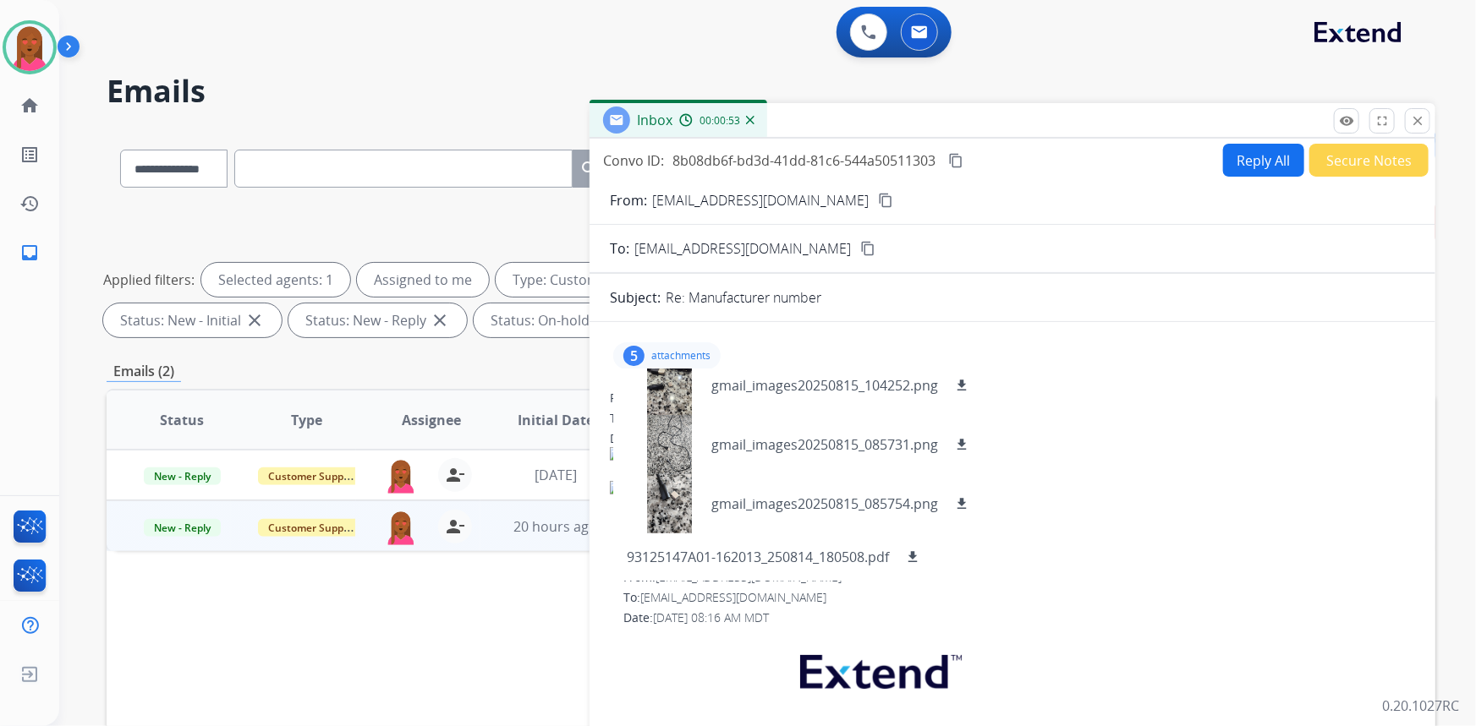
click at [693, 359] on p "attachments" at bounding box center [680, 356] width 59 height 14
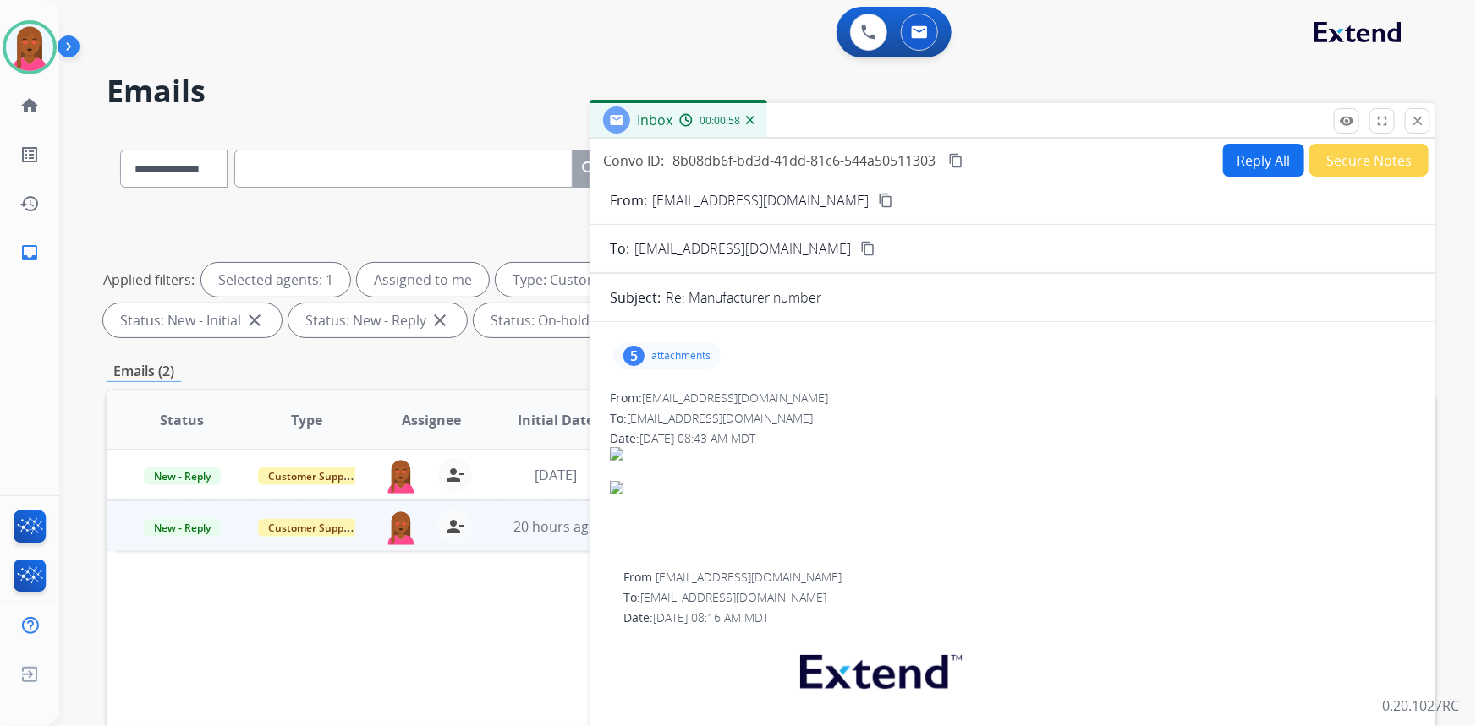
click at [1258, 166] on button "Reply All" at bounding box center [1263, 160] width 81 height 33
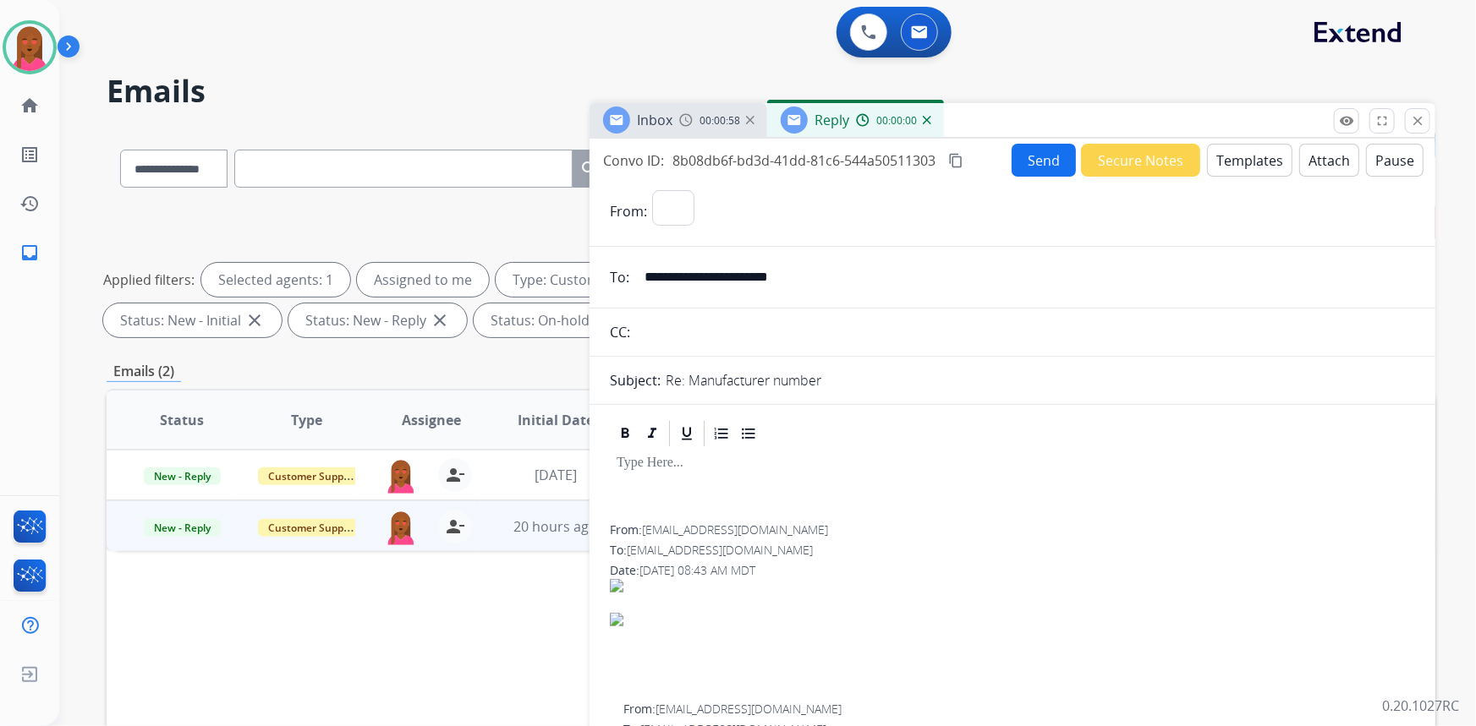
select select "**********"
click at [1261, 158] on button "Templates" at bounding box center [1249, 160] width 85 height 33
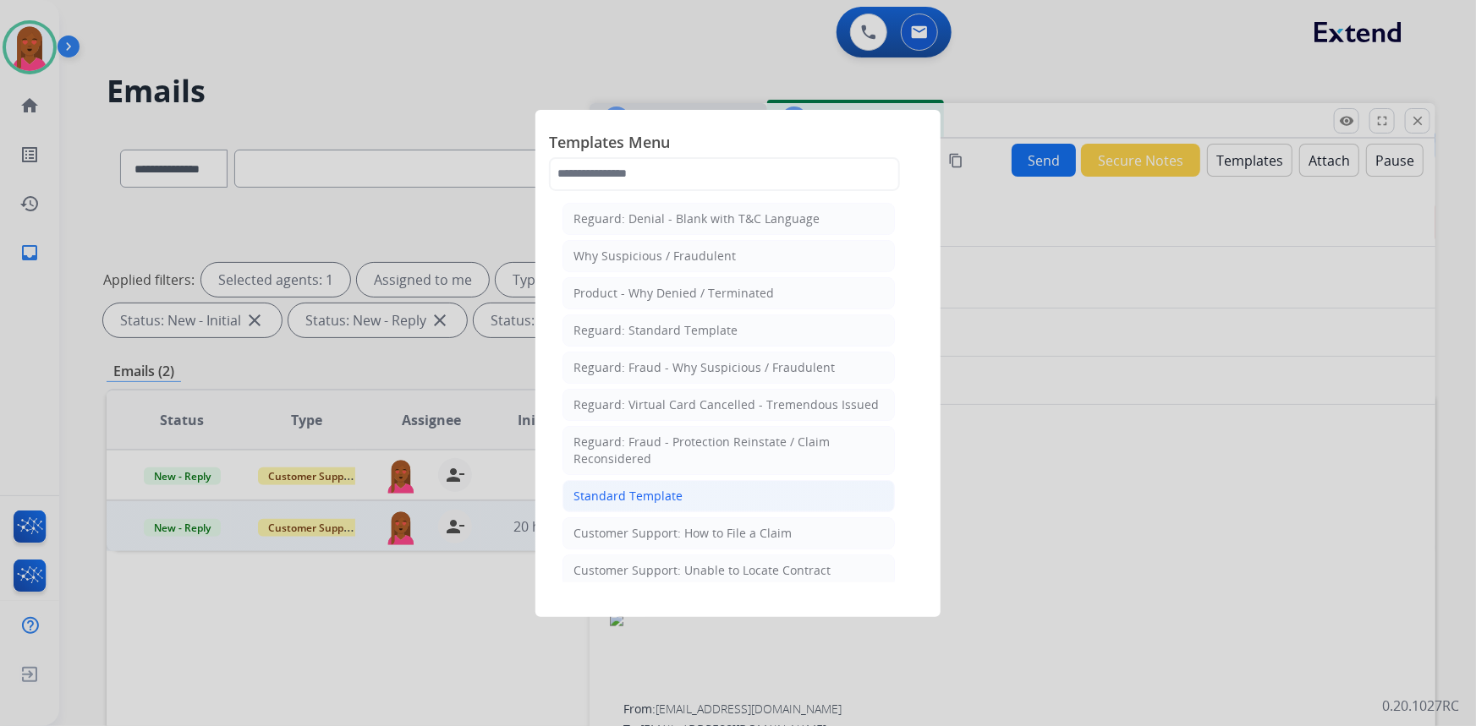
click at [657, 484] on li "Standard Template" at bounding box center [728, 496] width 332 height 32
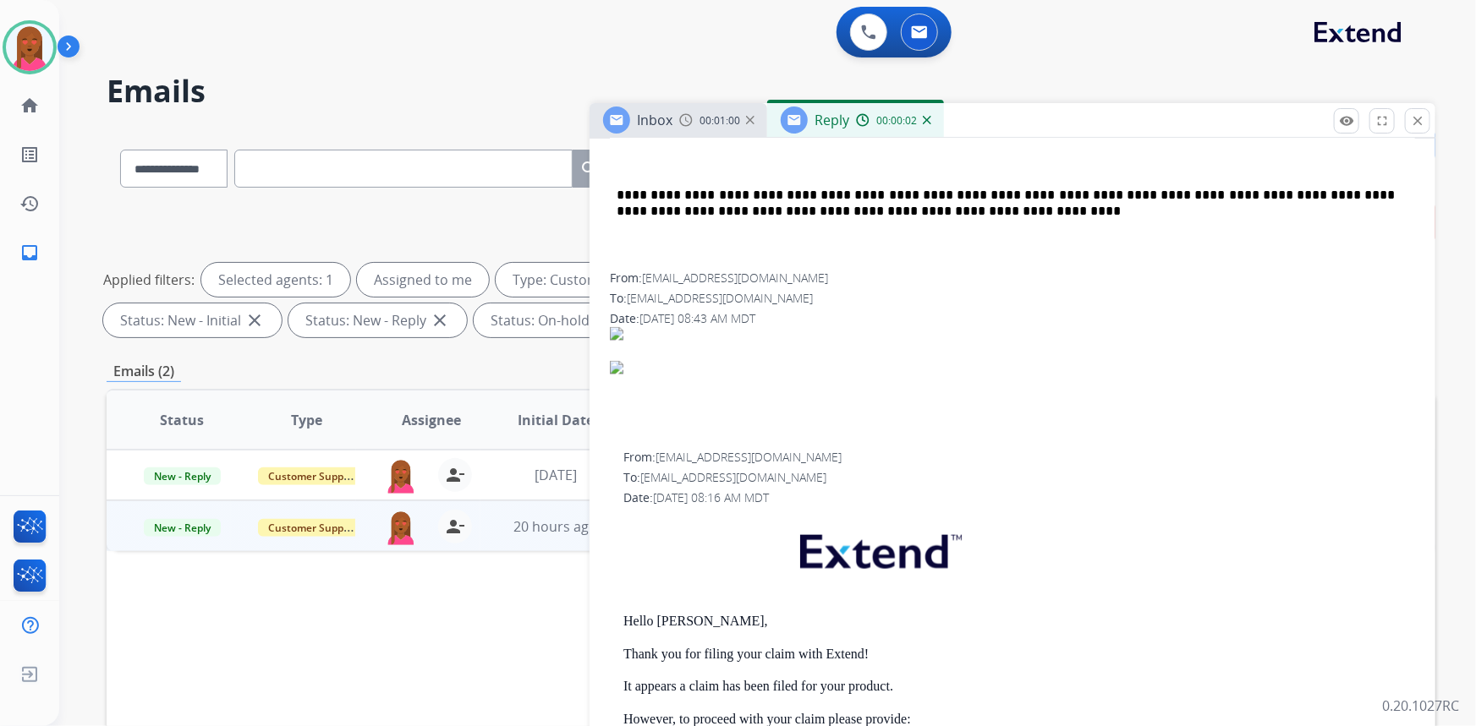
scroll to position [999, 0]
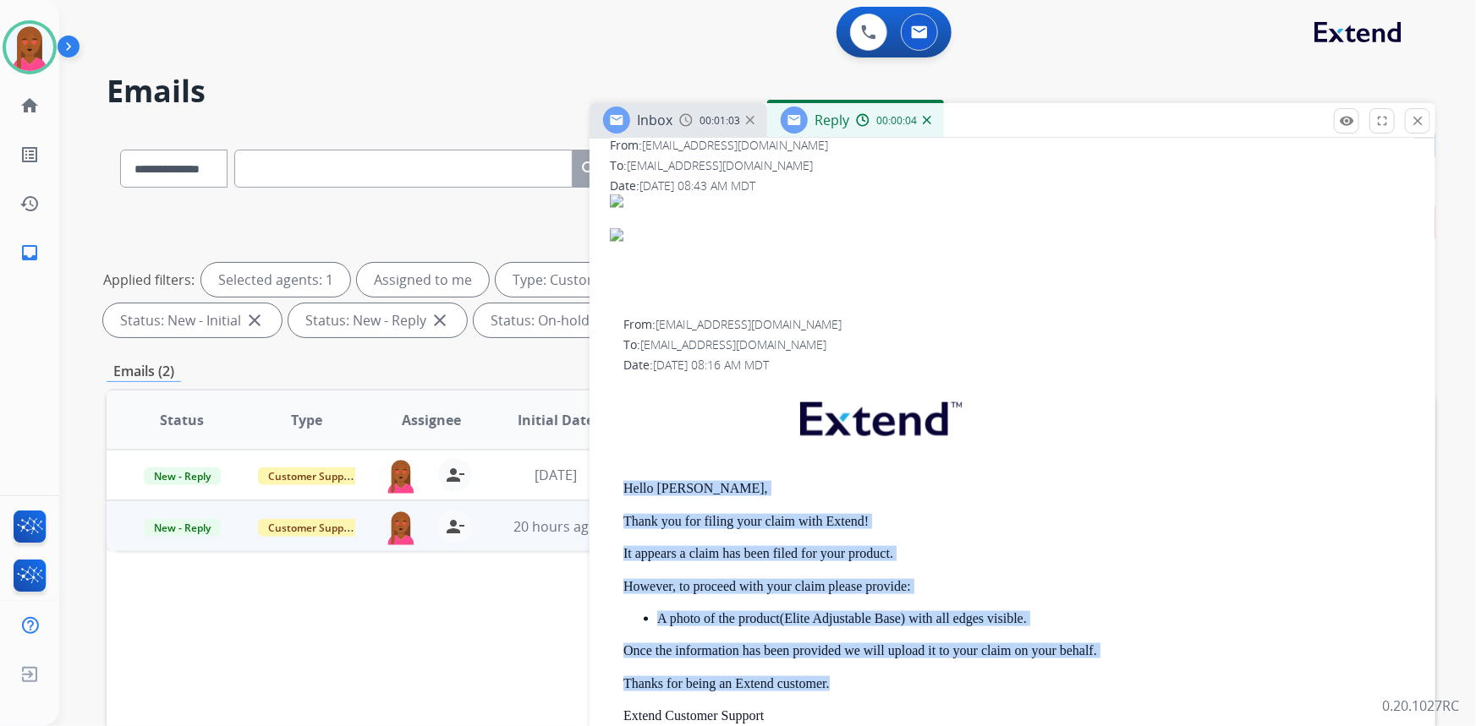
drag, startPoint x: 626, startPoint y: 475, endPoint x: 836, endPoint y: 661, distance: 279.8
click at [836, 661] on div "Hello [PERSON_NAME], Thank you for filing your claim with Extend! It appears a …" at bounding box center [1019, 656] width 792 height 549
copy div "Hello [PERSON_NAME], Thank you for filing your claim with Extend! It appears a …"
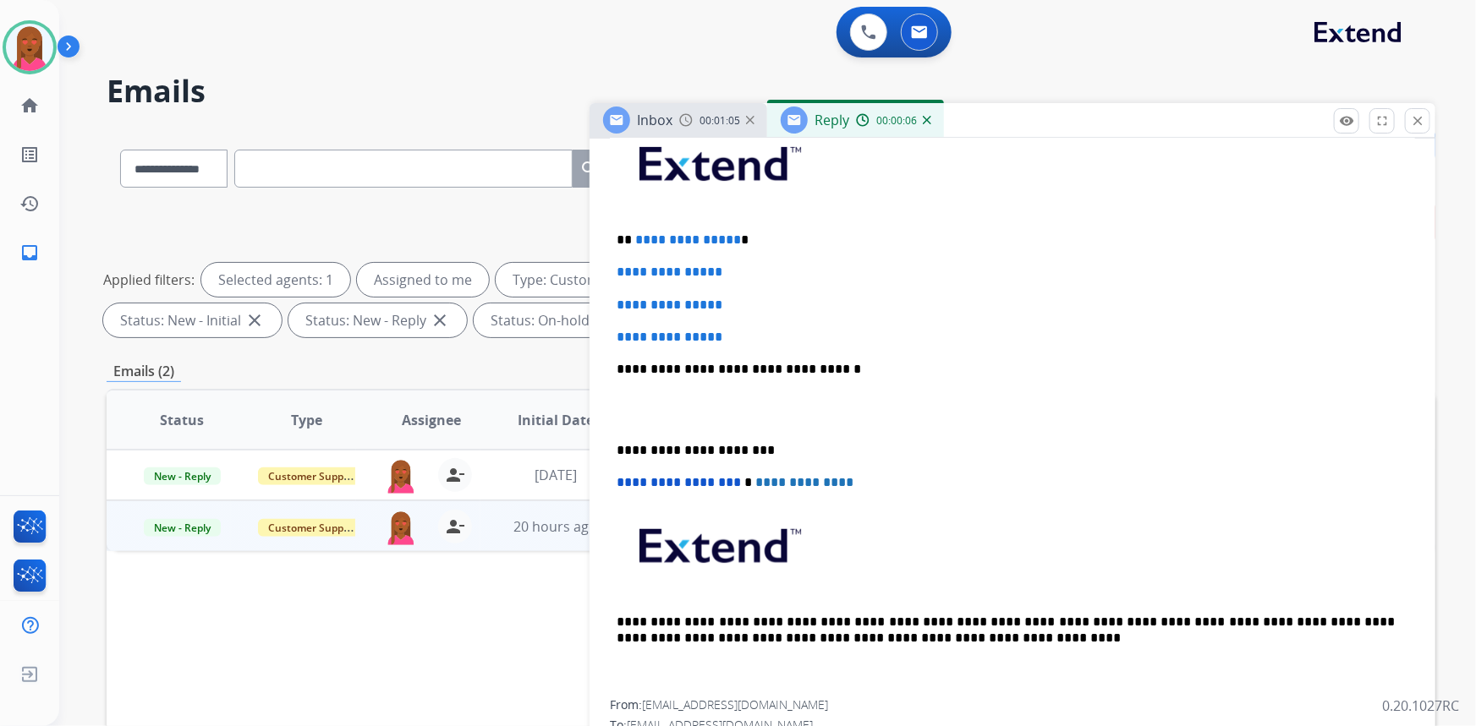
scroll to position [307, 0]
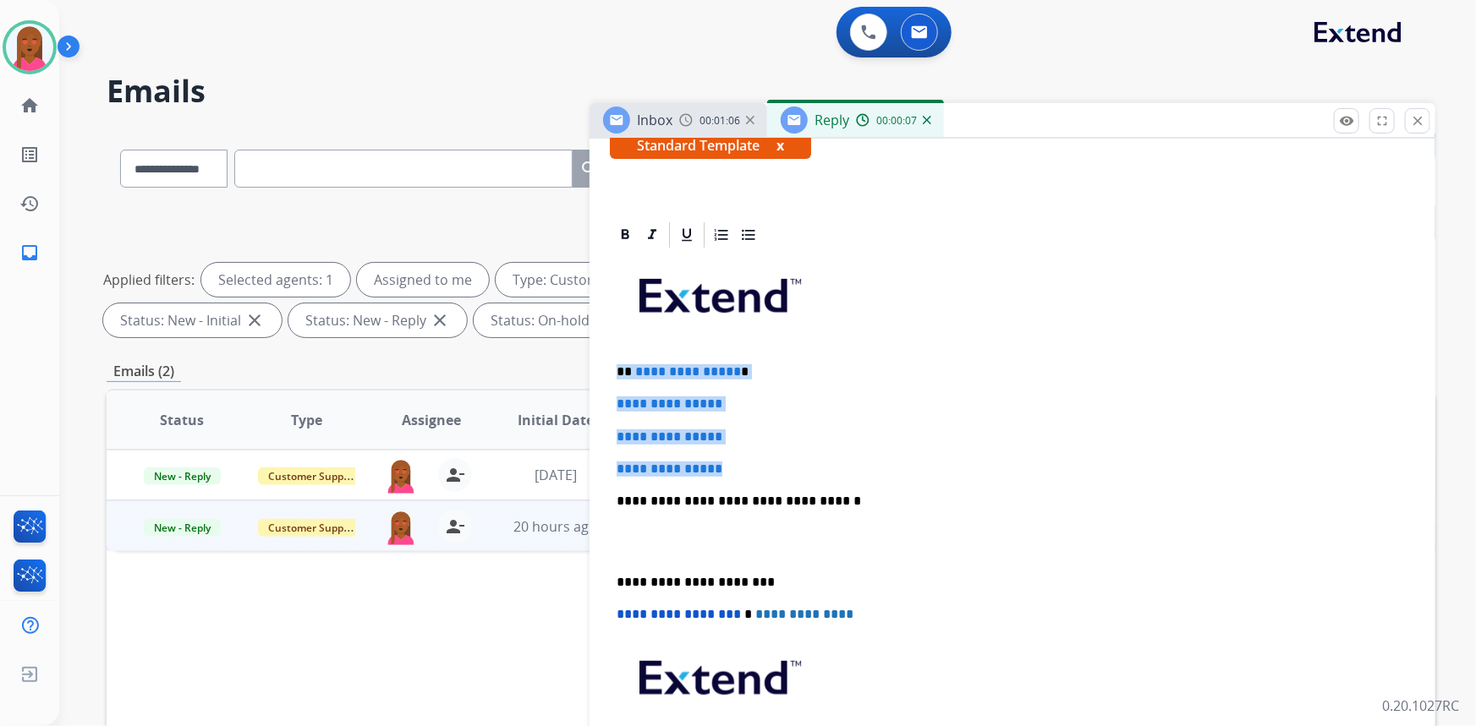
drag, startPoint x: 735, startPoint y: 458, endPoint x: 617, endPoint y: 366, distance: 150.1
click at [617, 366] on div "**********" at bounding box center [1012, 541] width 805 height 582
paste div
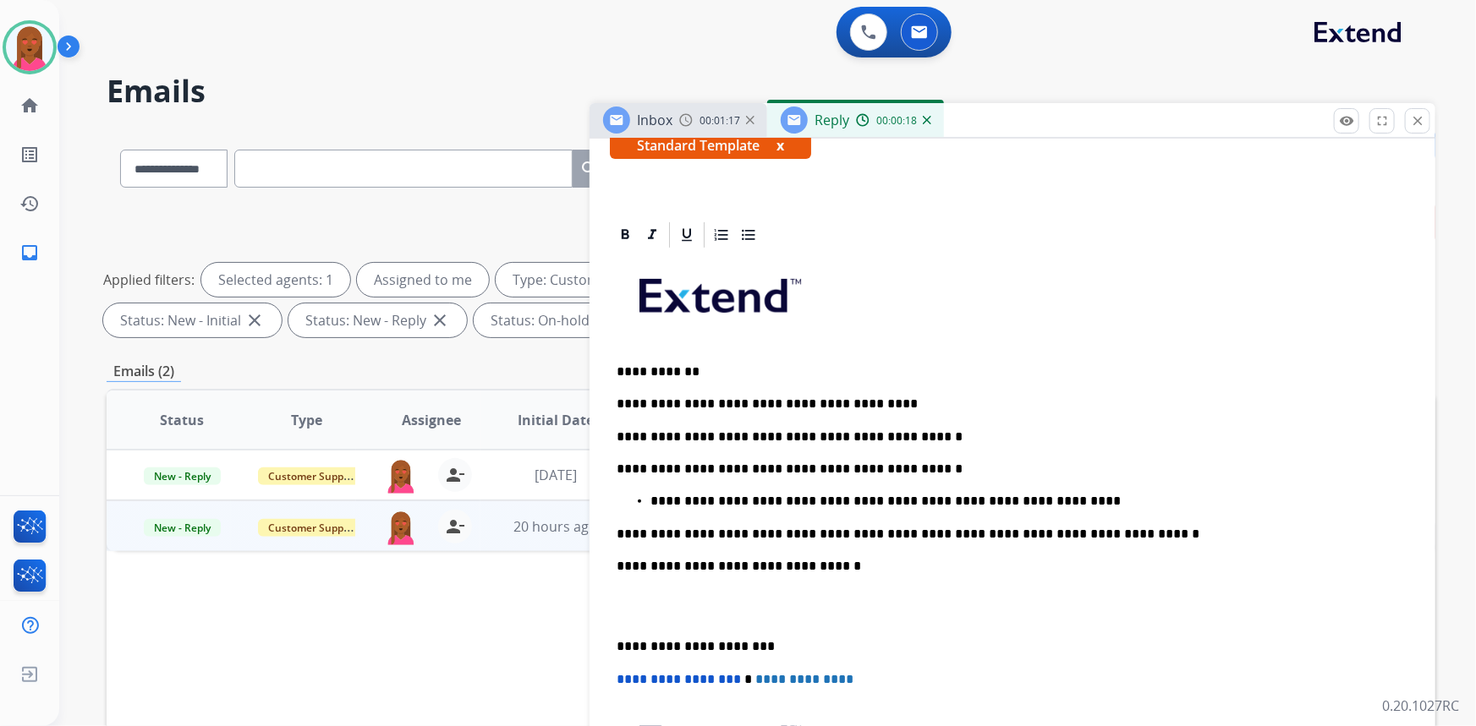
click at [622, 617] on p at bounding box center [1013, 607] width 792 height 31
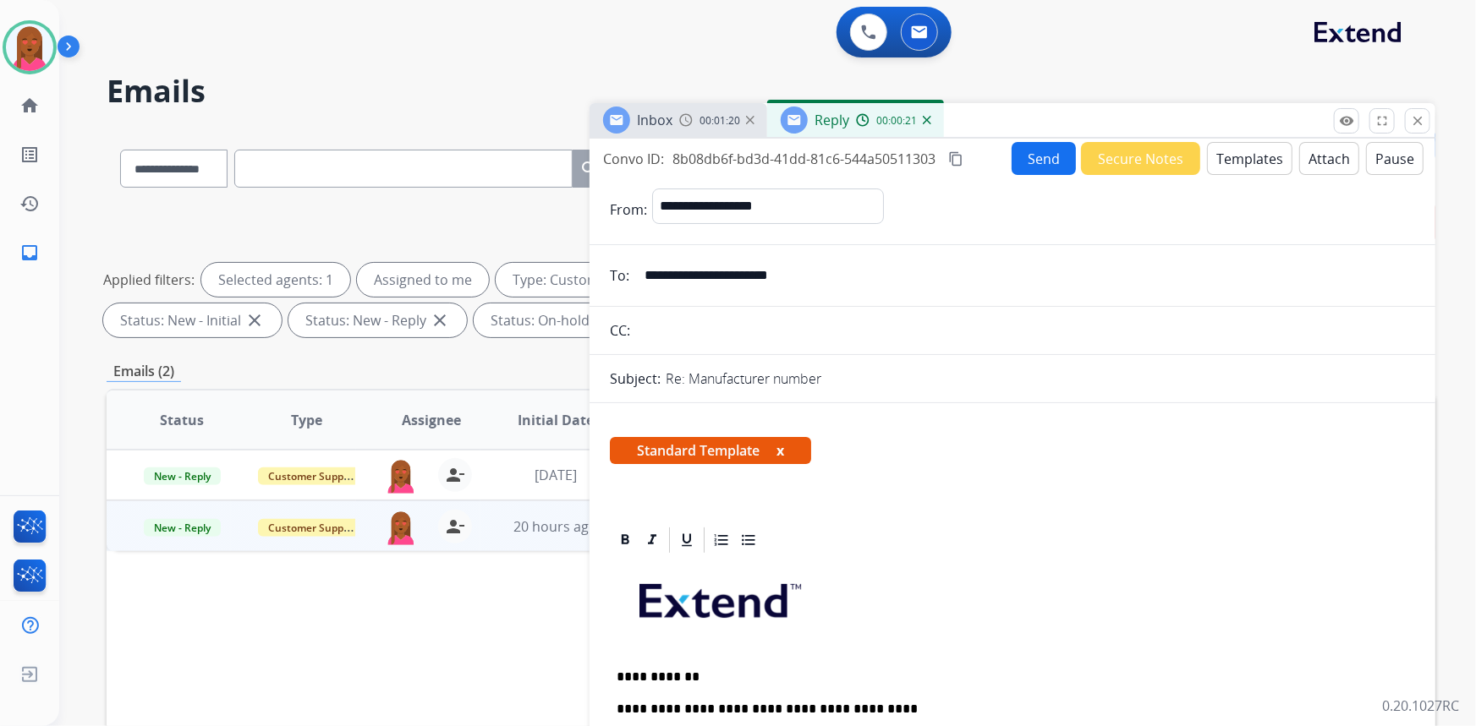
scroll to position [0, 0]
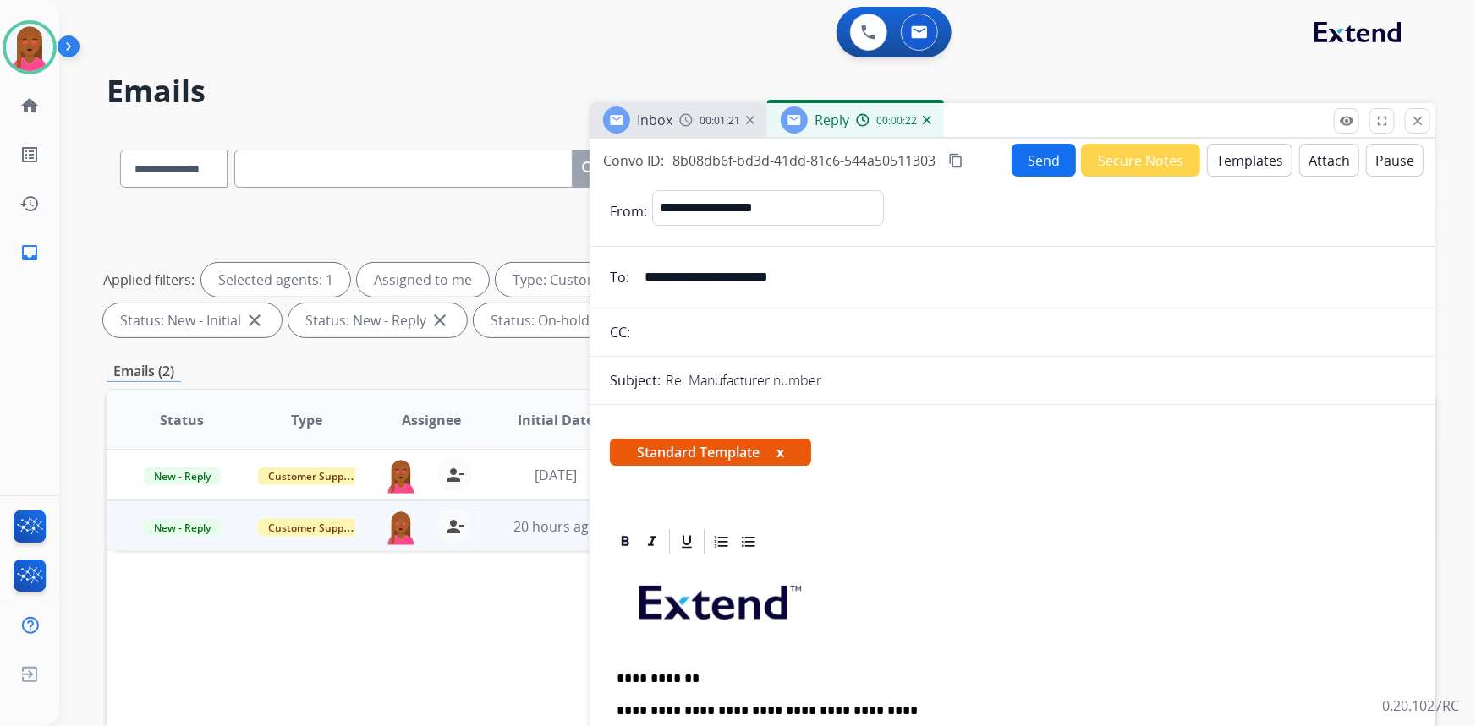
click at [1034, 155] on button "Send" at bounding box center [1044, 160] width 64 height 33
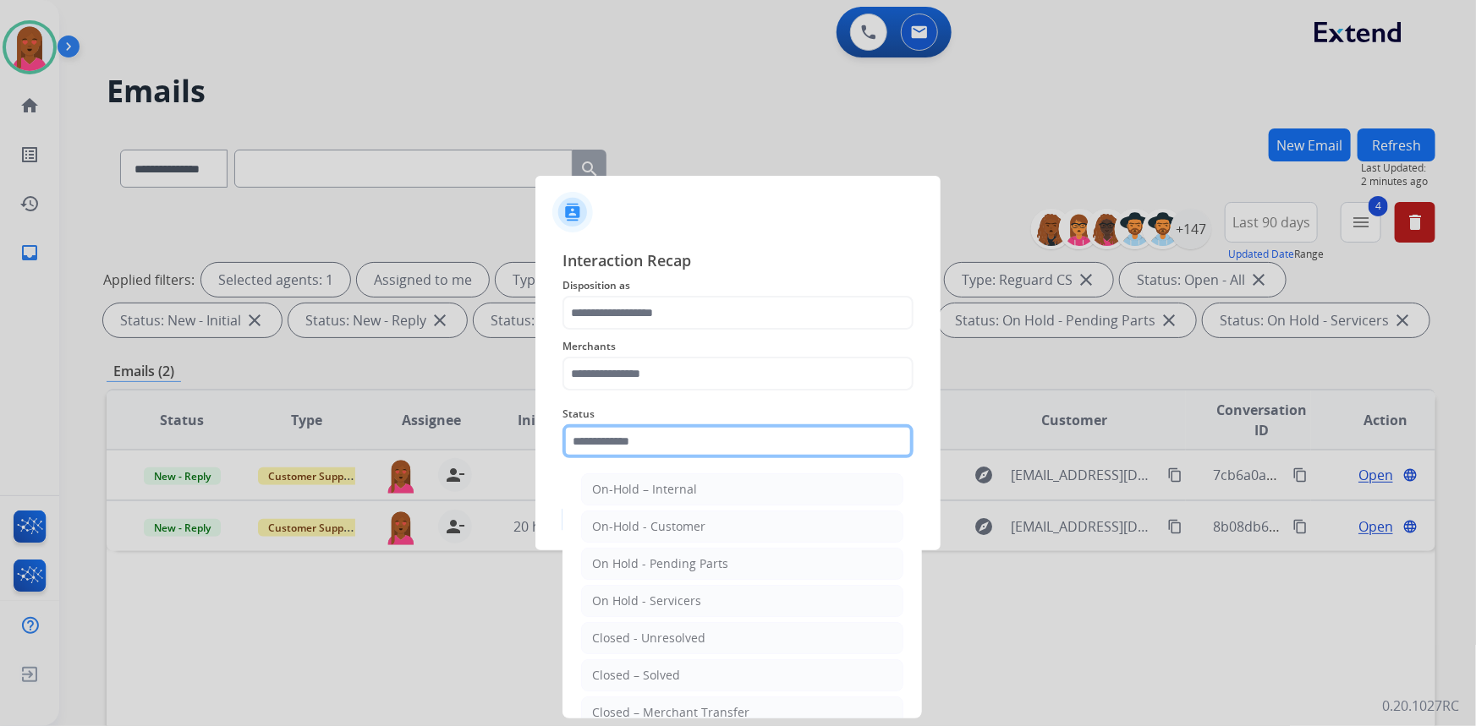
click at [677, 451] on input "text" at bounding box center [737, 442] width 351 height 34
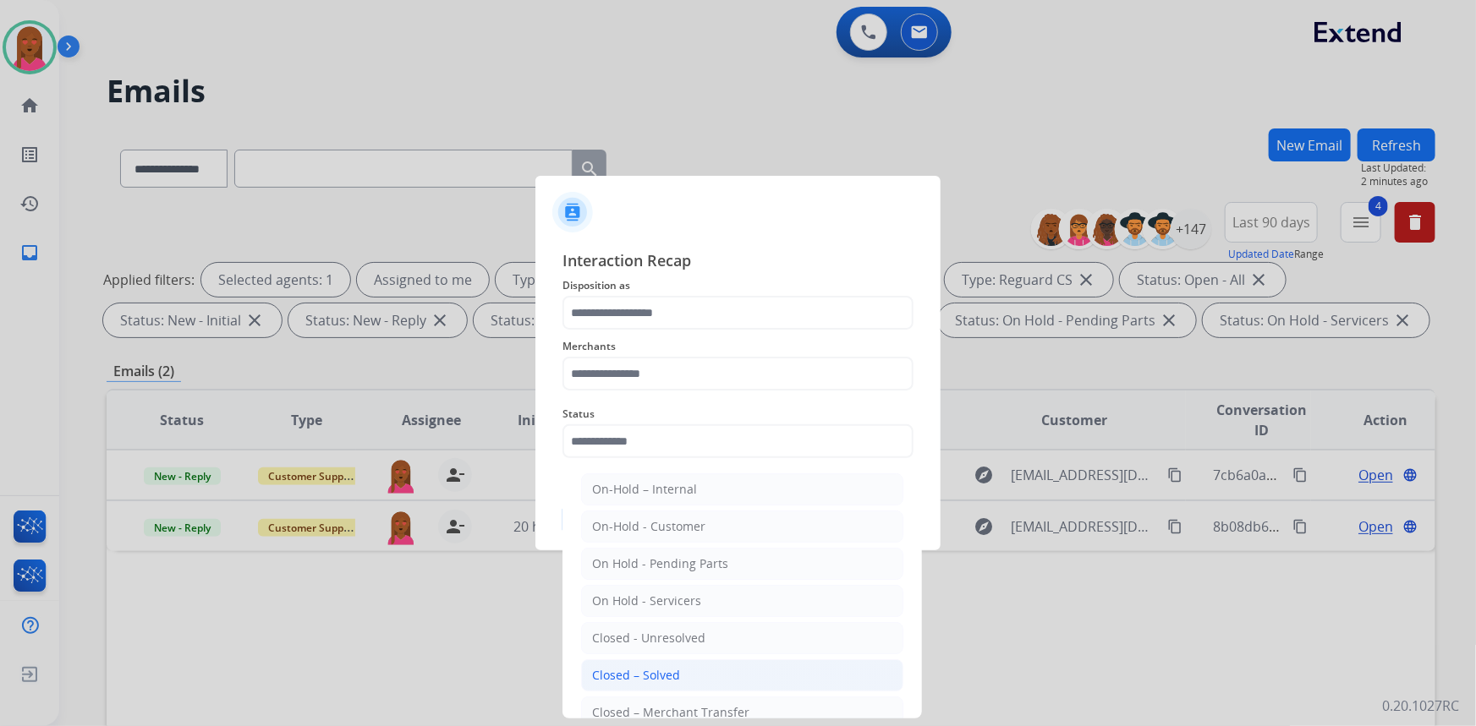
click at [684, 677] on li "Closed – Solved" at bounding box center [742, 676] width 322 height 32
type input "**********"
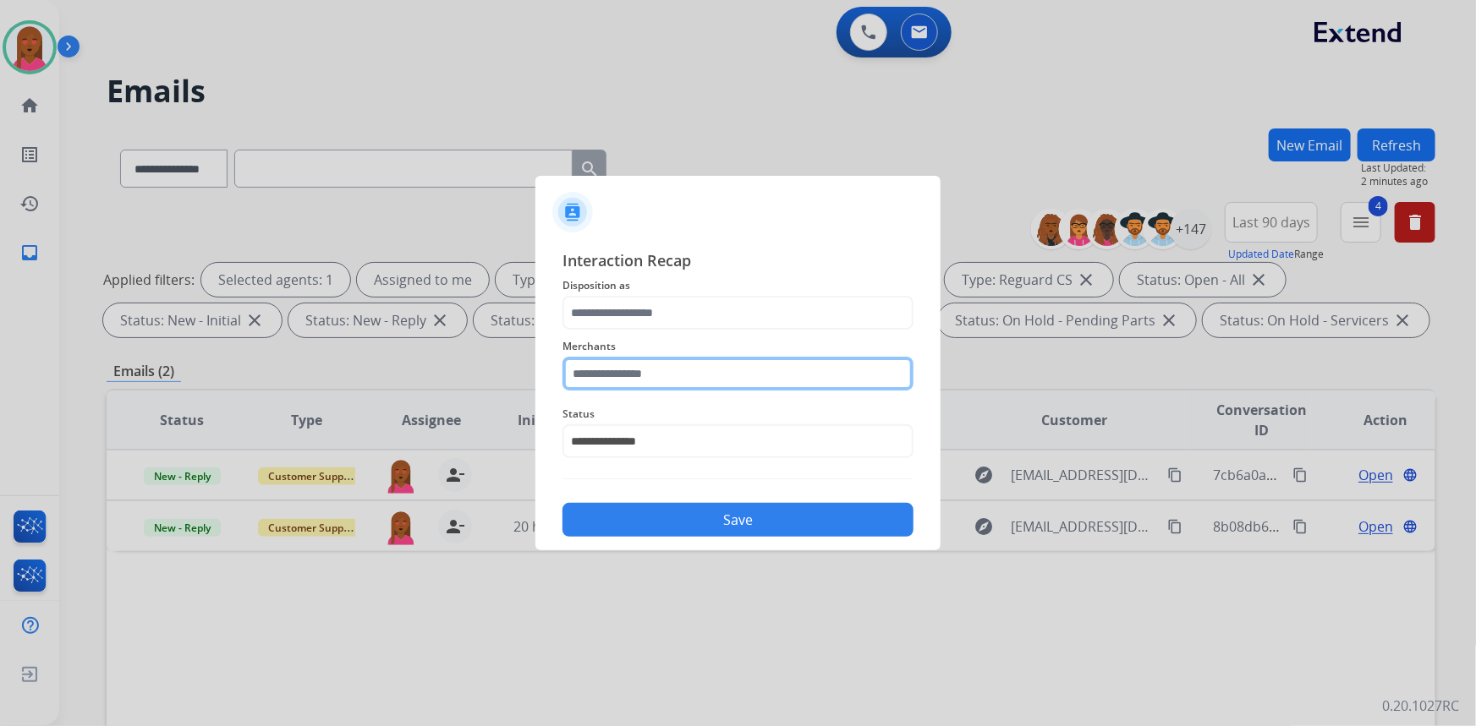
click at [746, 375] on input "text" at bounding box center [737, 374] width 351 height 34
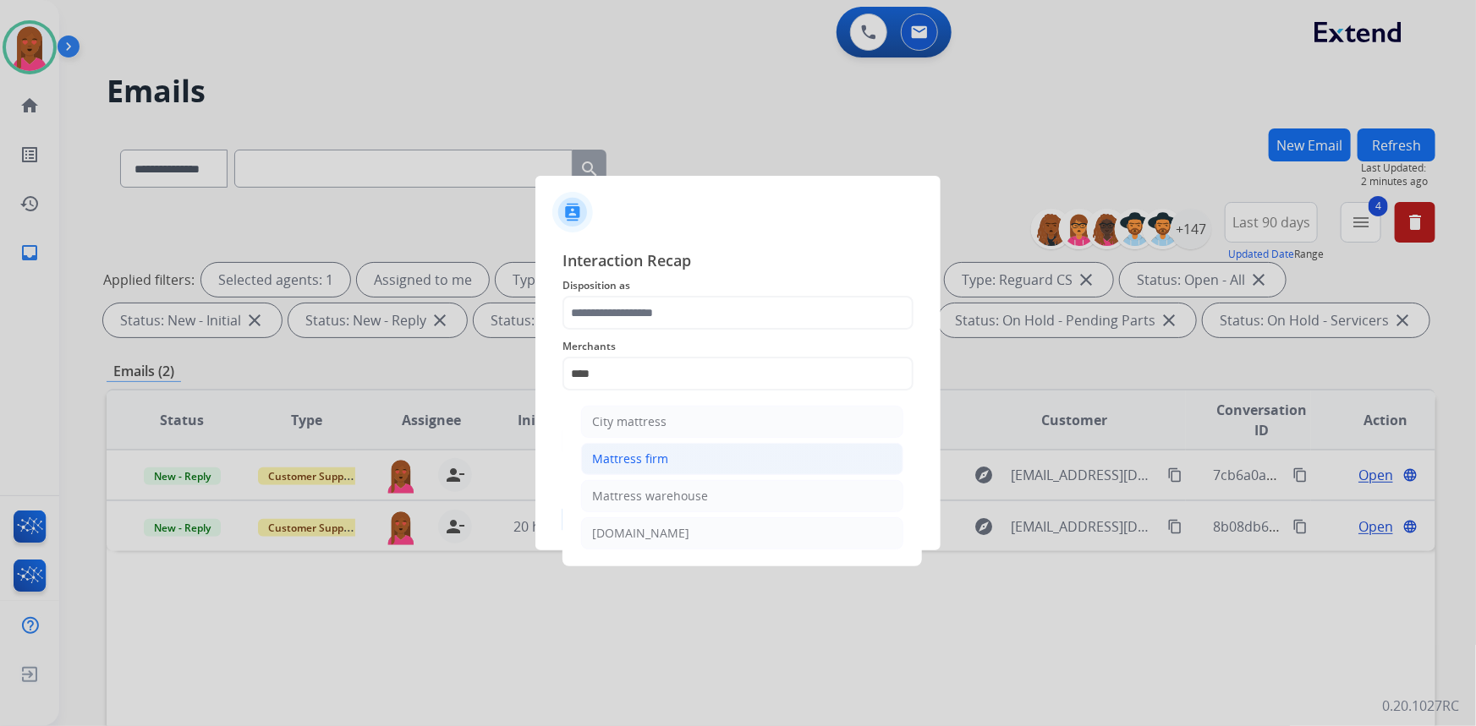
click at [719, 449] on li "Mattress firm" at bounding box center [742, 459] width 322 height 32
type input "**********"
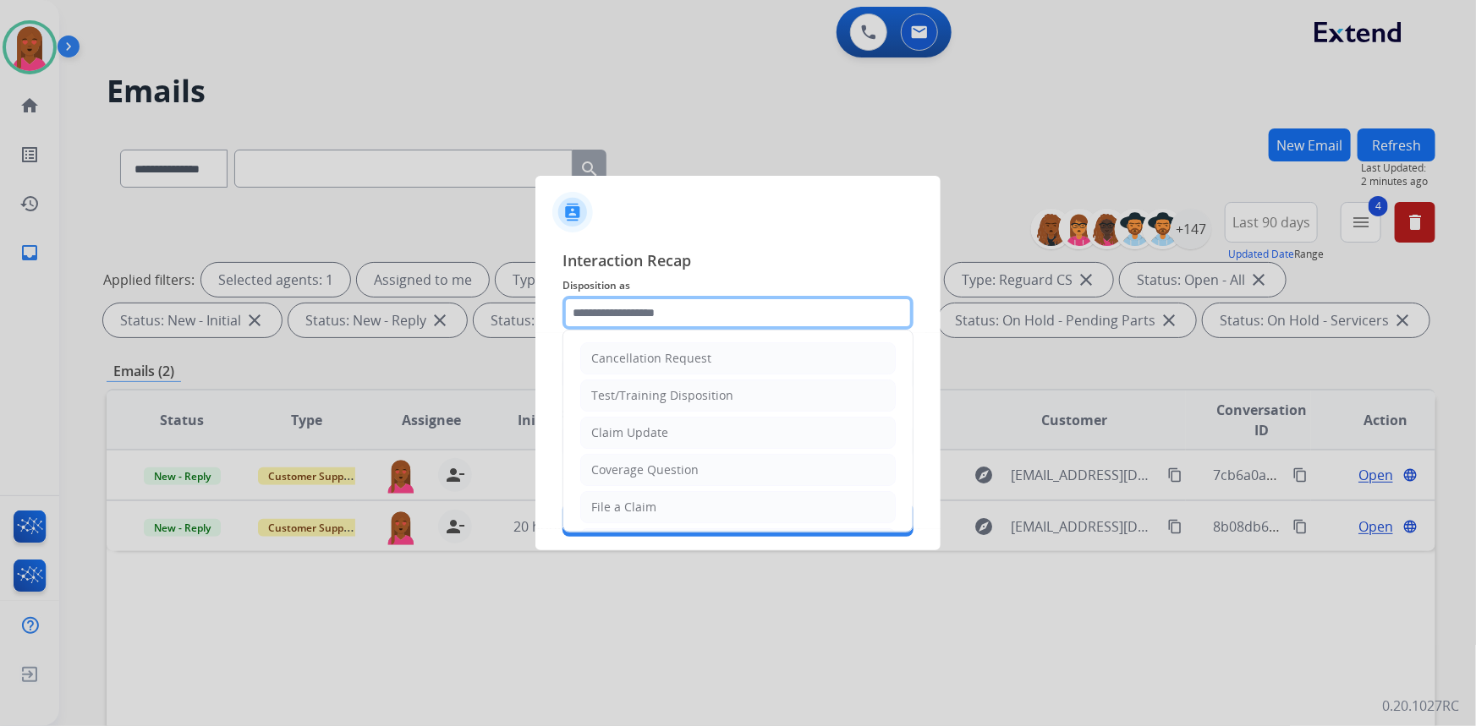
click at [674, 307] on input "text" at bounding box center [737, 313] width 351 height 34
click at [684, 441] on li "Claim Update" at bounding box center [737, 433] width 315 height 32
type input "**********"
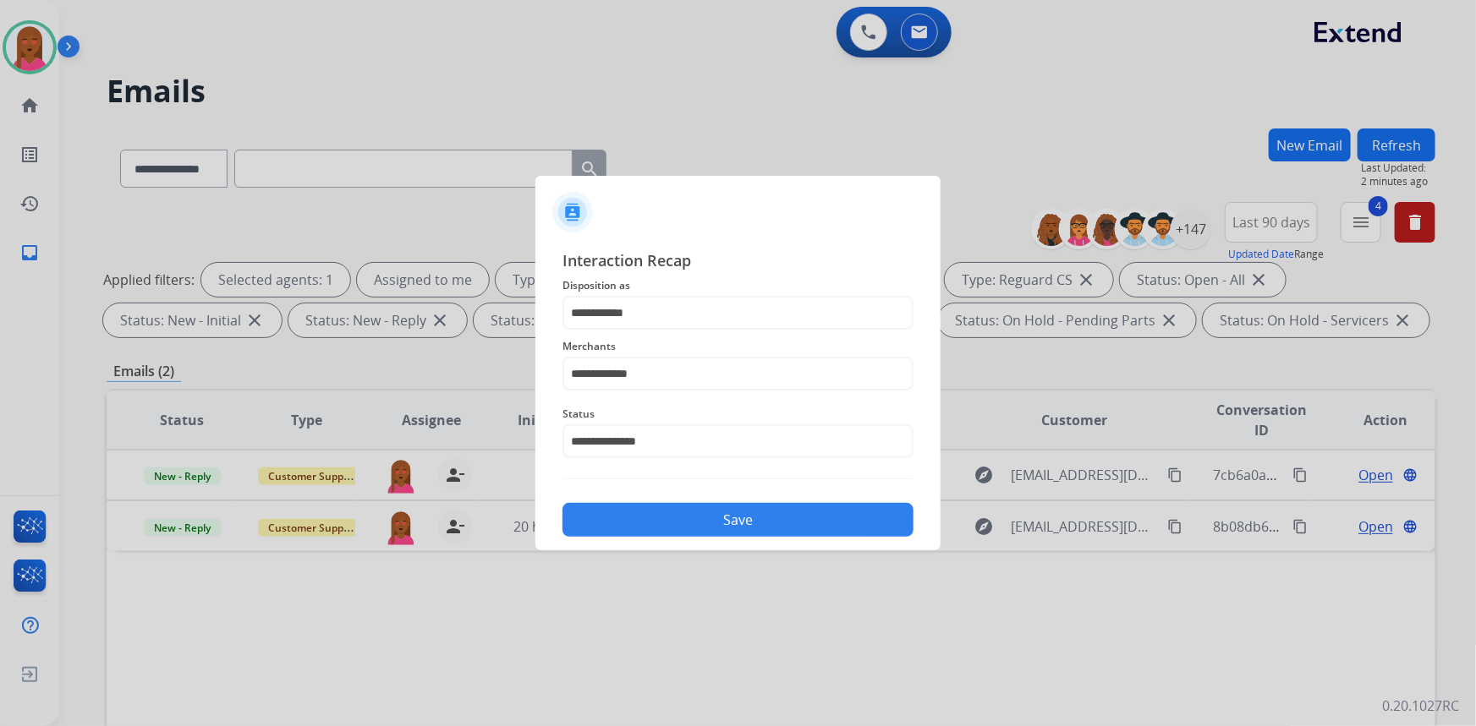
click at [732, 520] on button "Save" at bounding box center [737, 520] width 351 height 34
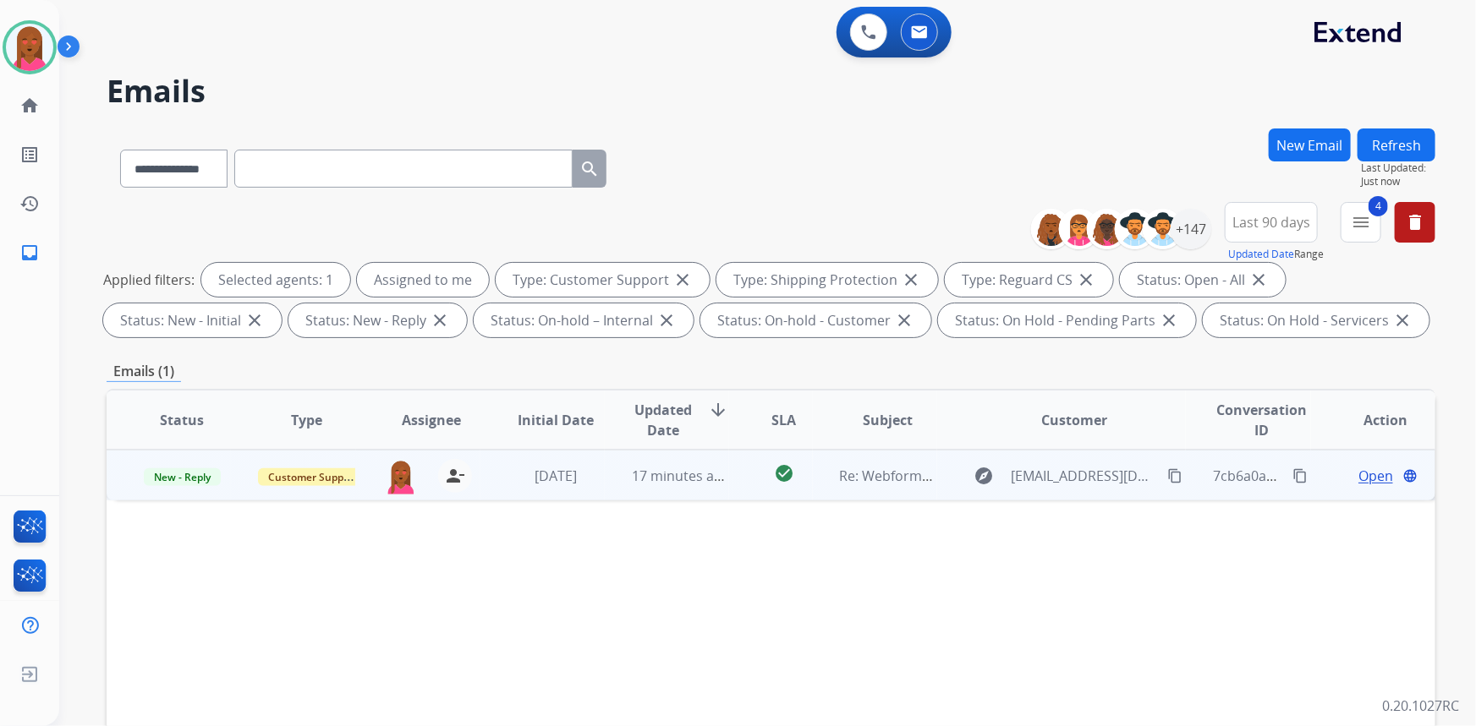
click at [1366, 474] on span "Open" at bounding box center [1375, 476] width 35 height 20
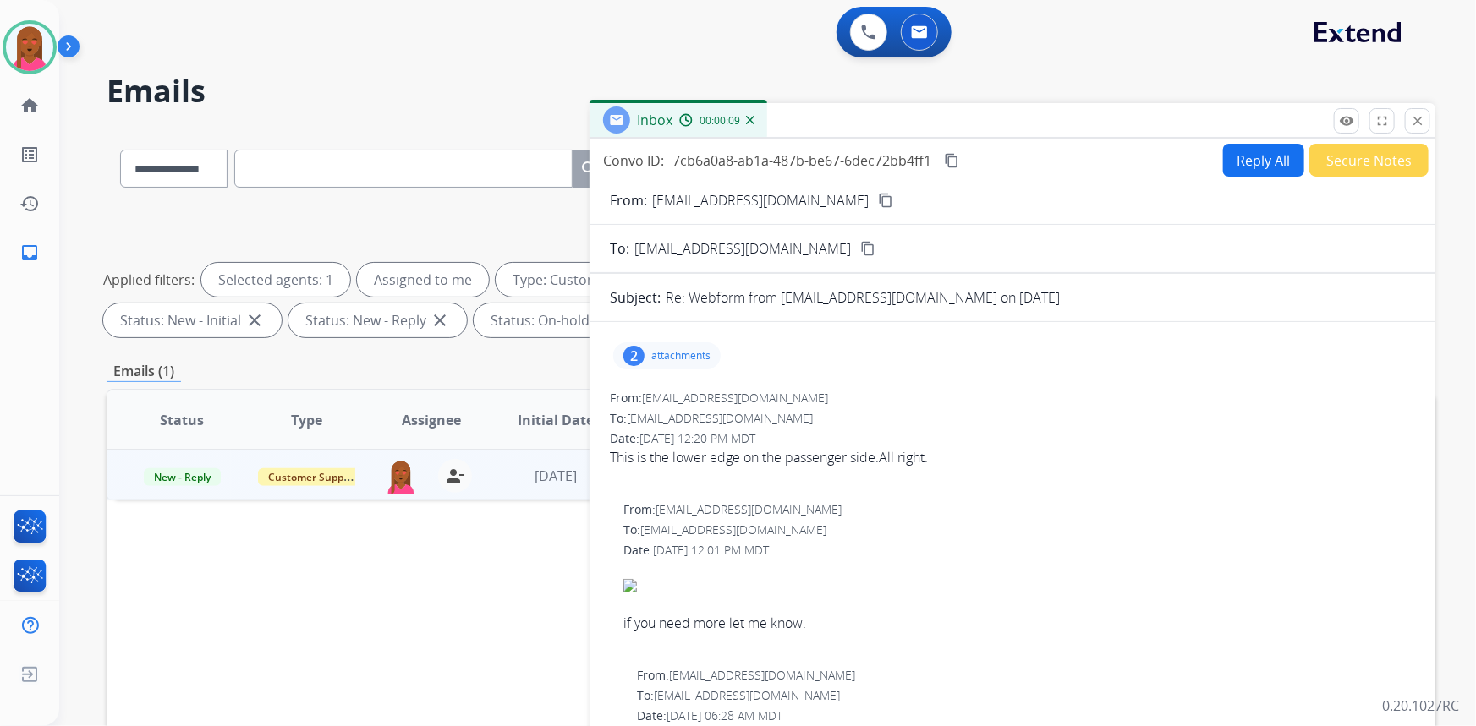
click at [878, 201] on mat-icon "content_copy" at bounding box center [885, 200] width 15 height 15
click at [662, 359] on p "attachments" at bounding box center [680, 356] width 59 height 14
click at [672, 417] on div at bounding box center [669, 399] width 85 height 59
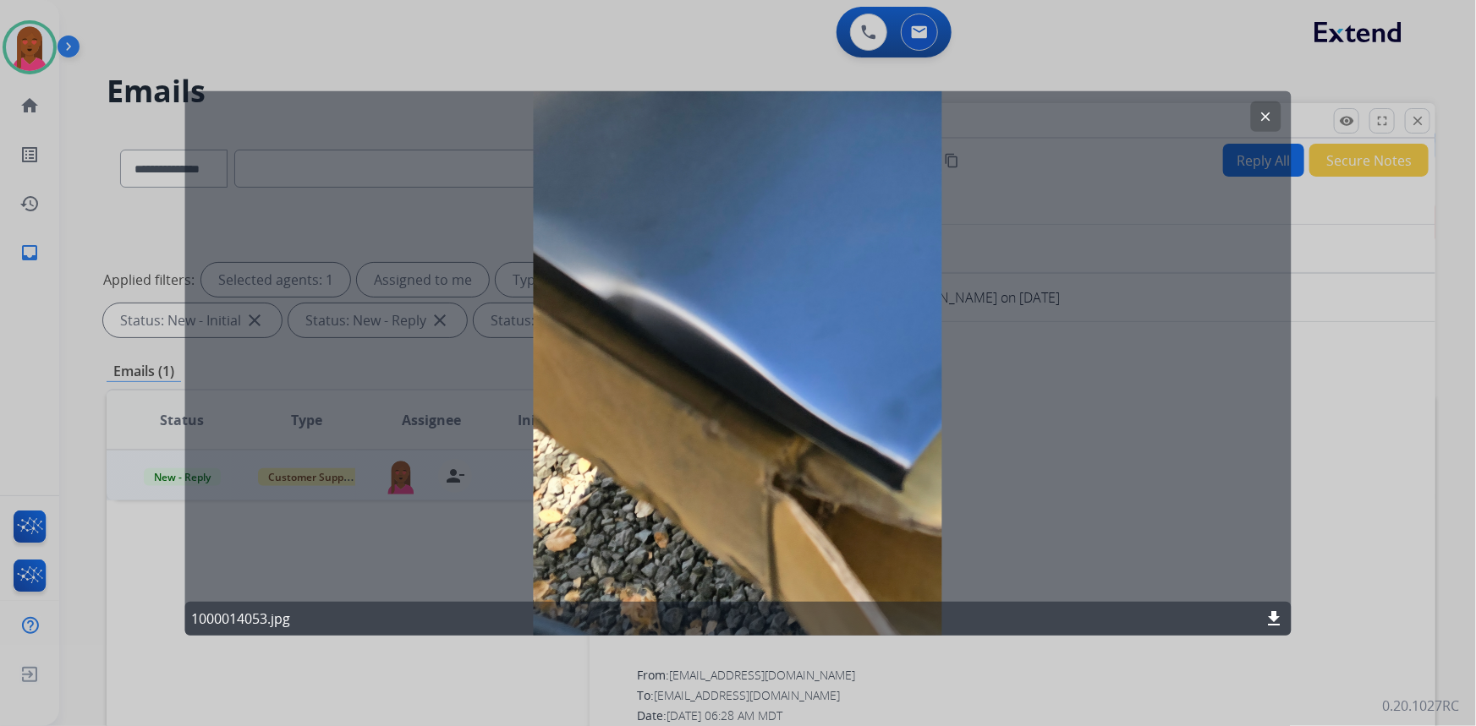
click at [1264, 112] on mat-icon "clear" at bounding box center [1265, 115] width 15 height 15
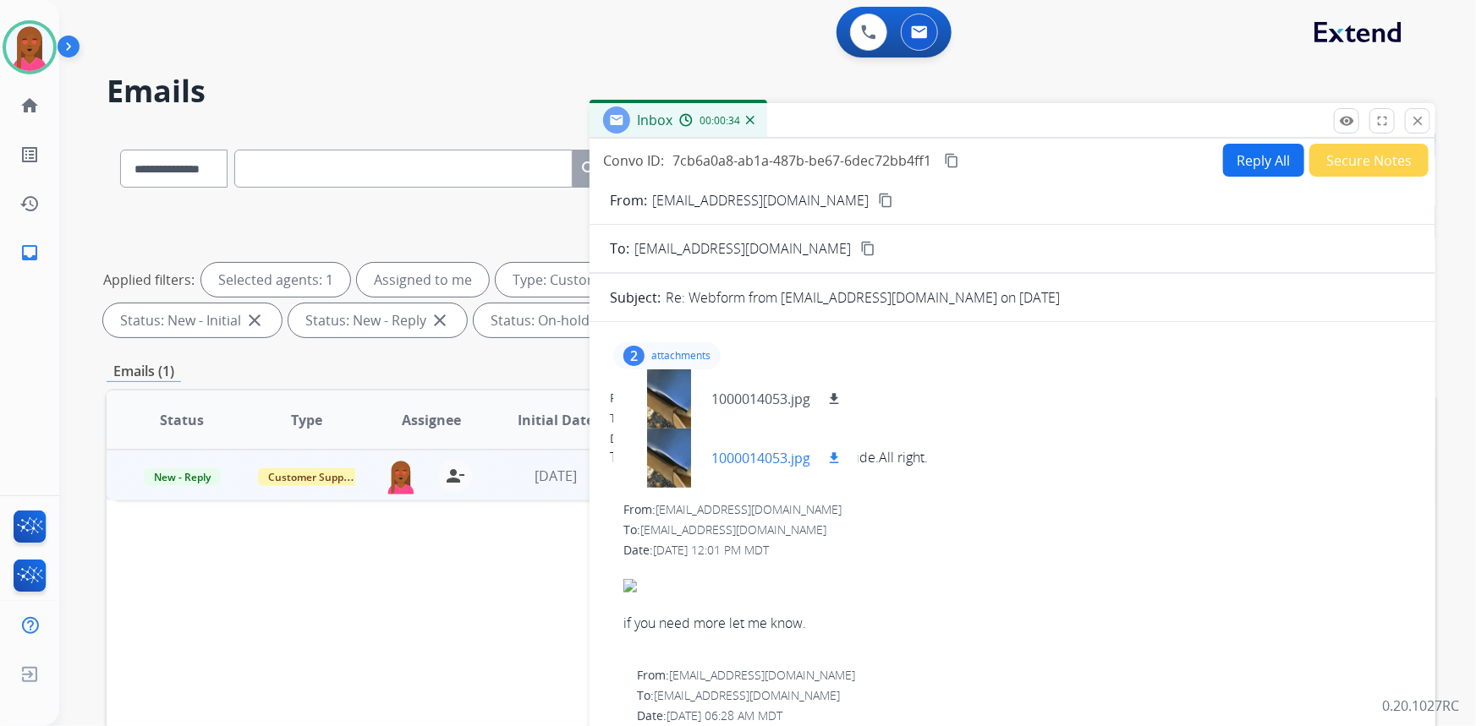
click at [684, 471] on div at bounding box center [669, 458] width 85 height 59
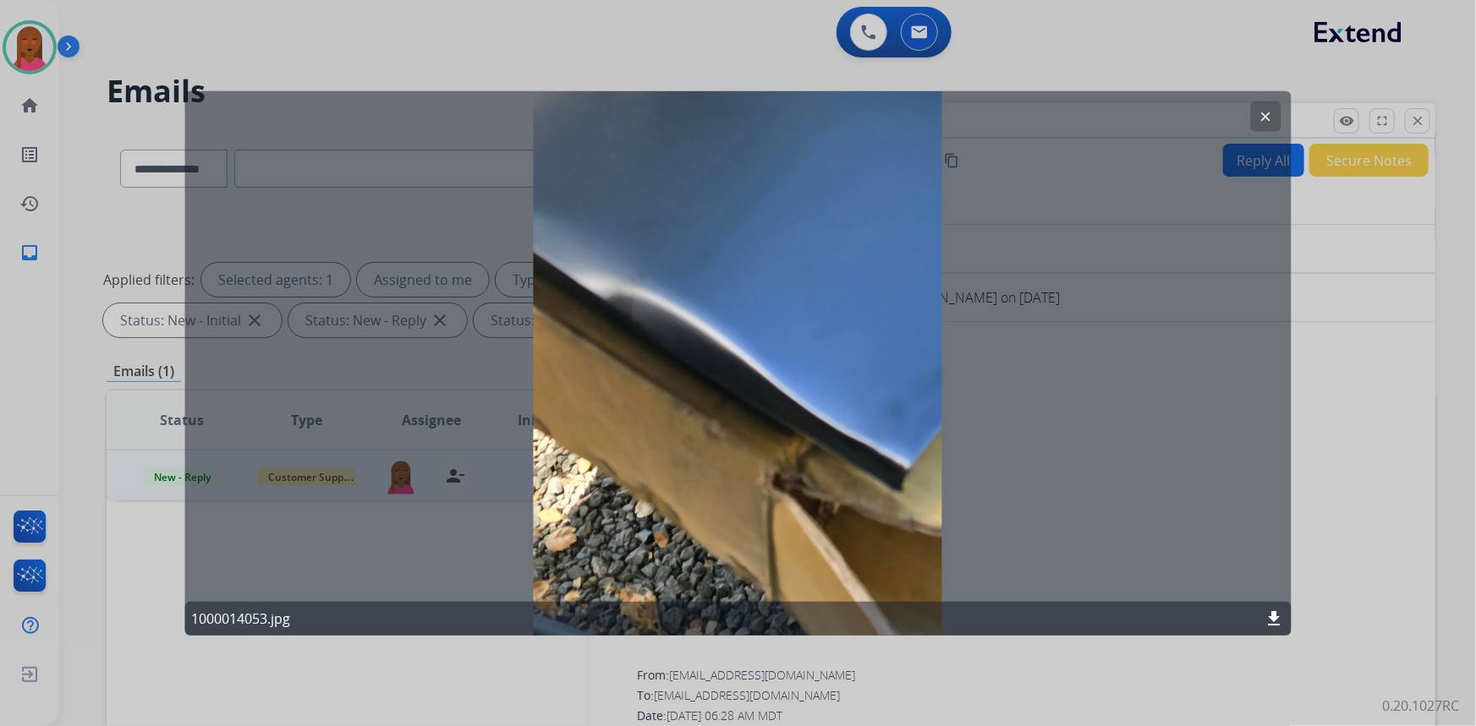
click at [1260, 117] on mat-icon "clear" at bounding box center [1265, 115] width 15 height 15
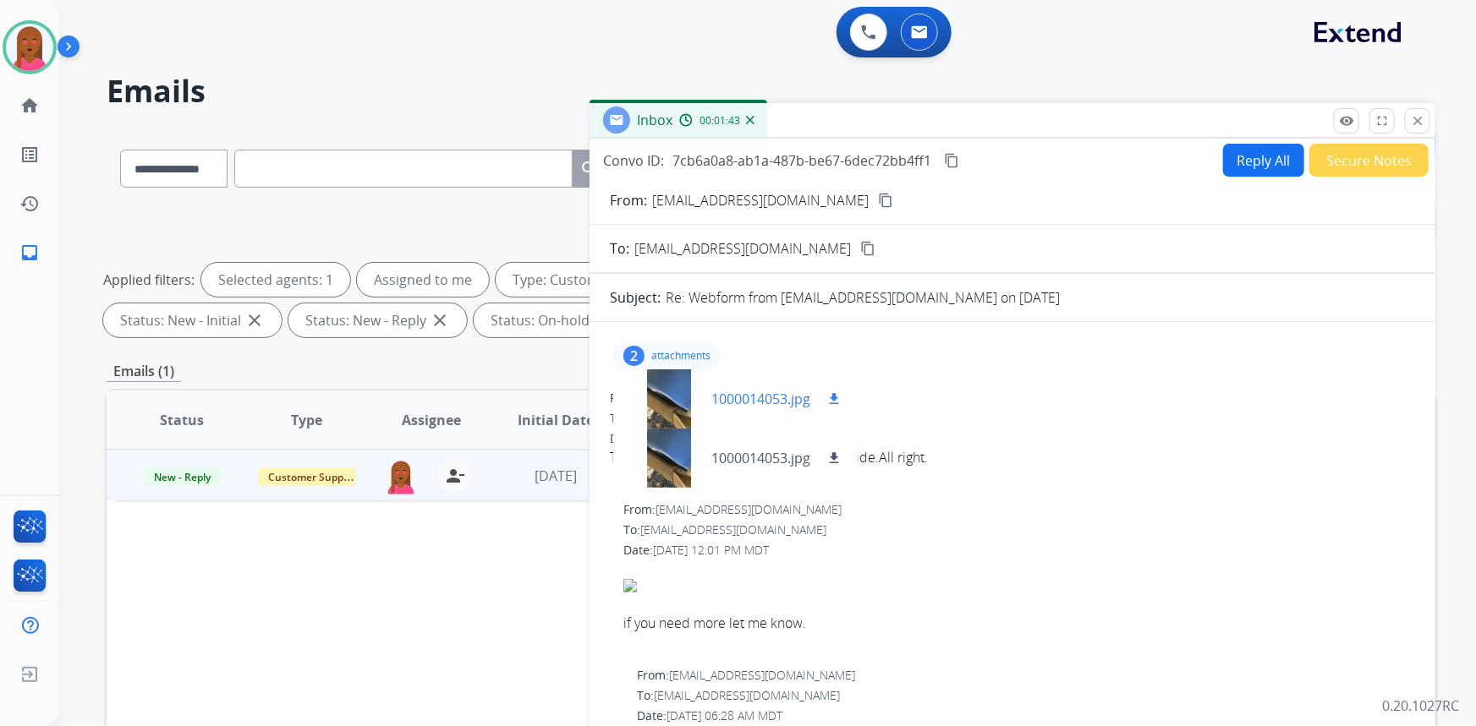
click at [651, 370] on div at bounding box center [669, 399] width 85 height 59
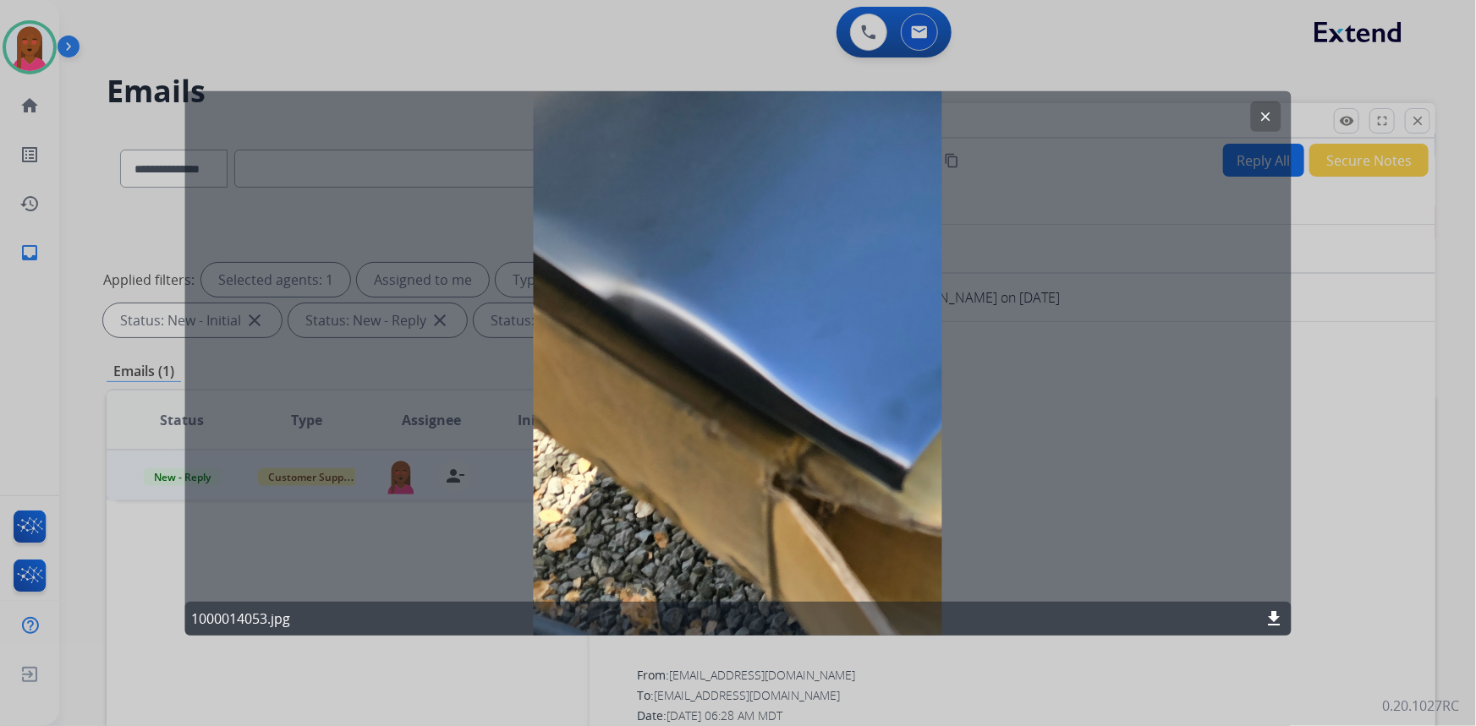
drag, startPoint x: 1273, startPoint y: 113, endPoint x: 1204, endPoint y: 127, distance: 69.8
click at [1273, 114] on mat-icon "clear" at bounding box center [1265, 115] width 15 height 15
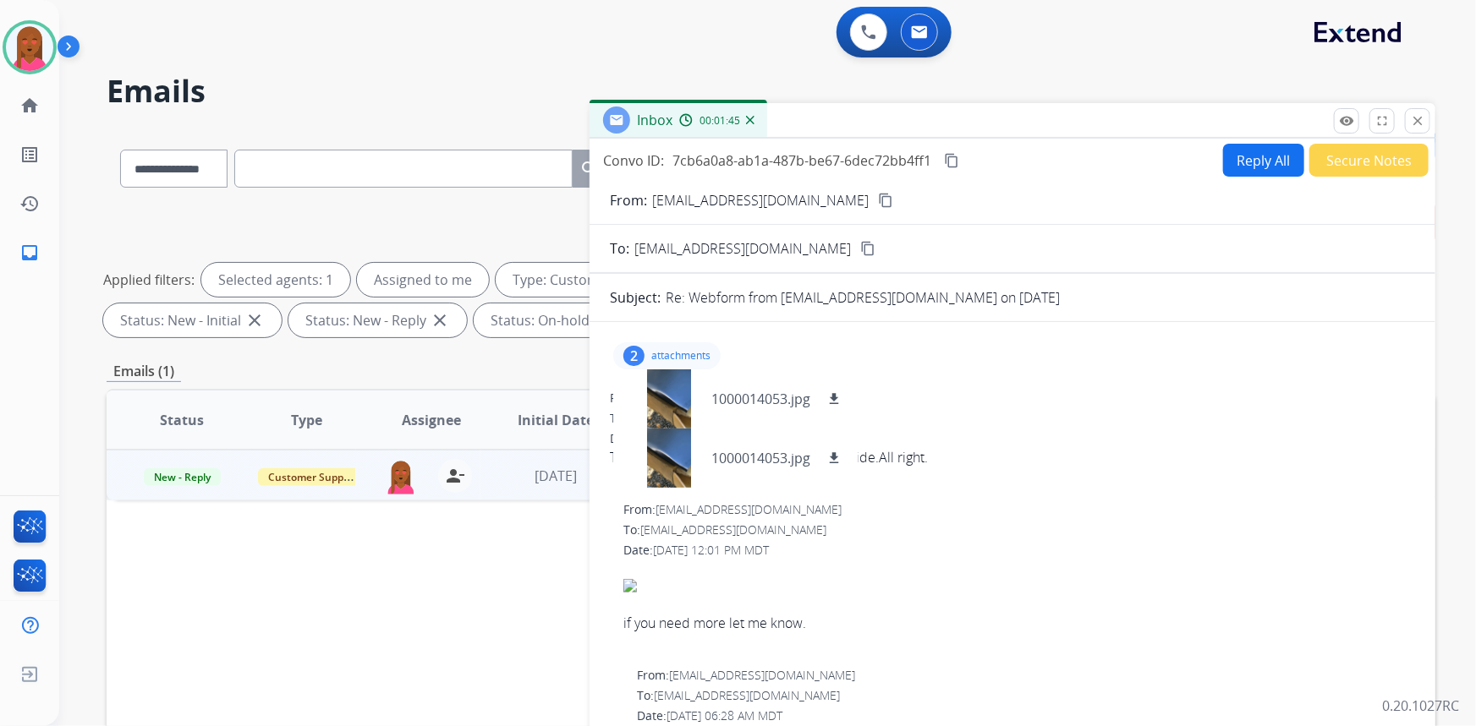
click at [646, 354] on div "2 attachments 1000014053.jpg download 1000014053.jpg download" at bounding box center [666, 356] width 107 height 27
click at [1269, 157] on button "Reply All" at bounding box center [1263, 160] width 81 height 33
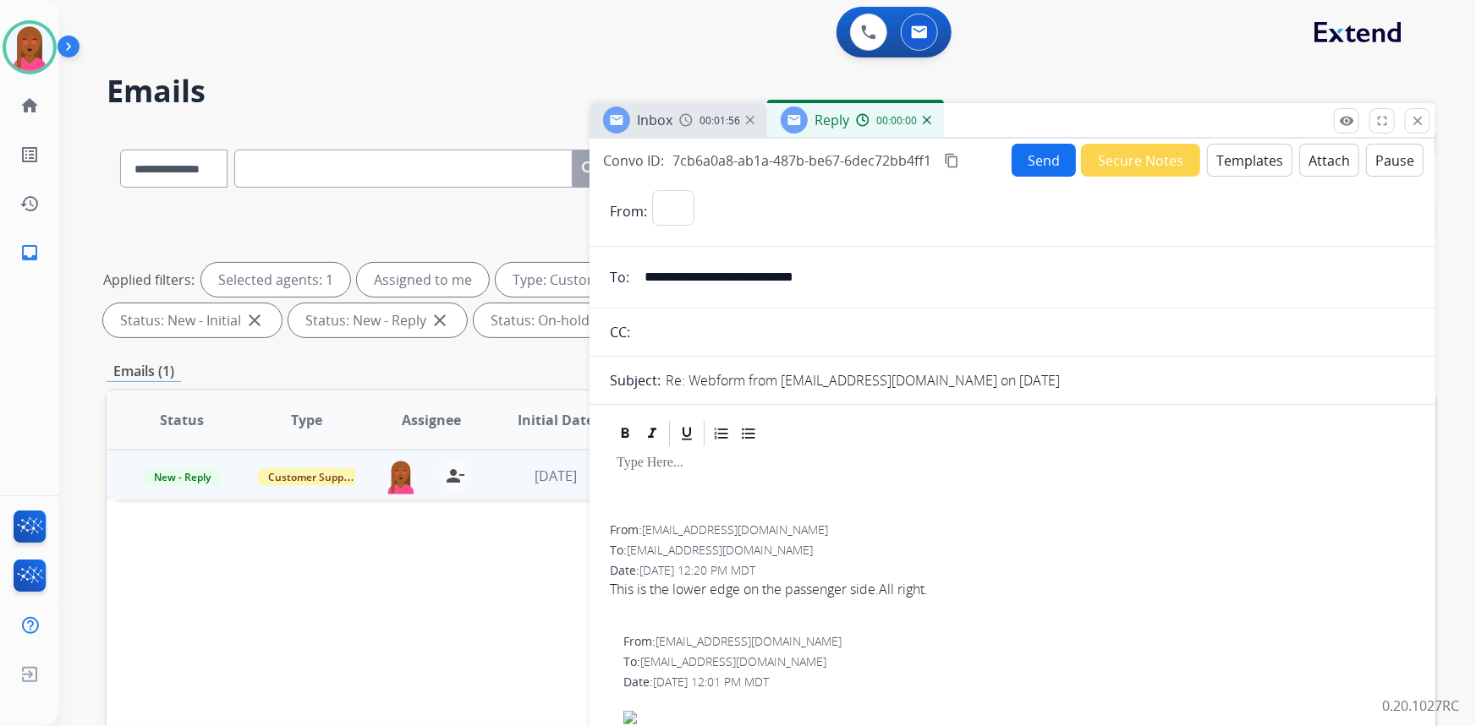
select select "**********"
click at [1256, 159] on button "Templates" at bounding box center [1249, 160] width 85 height 33
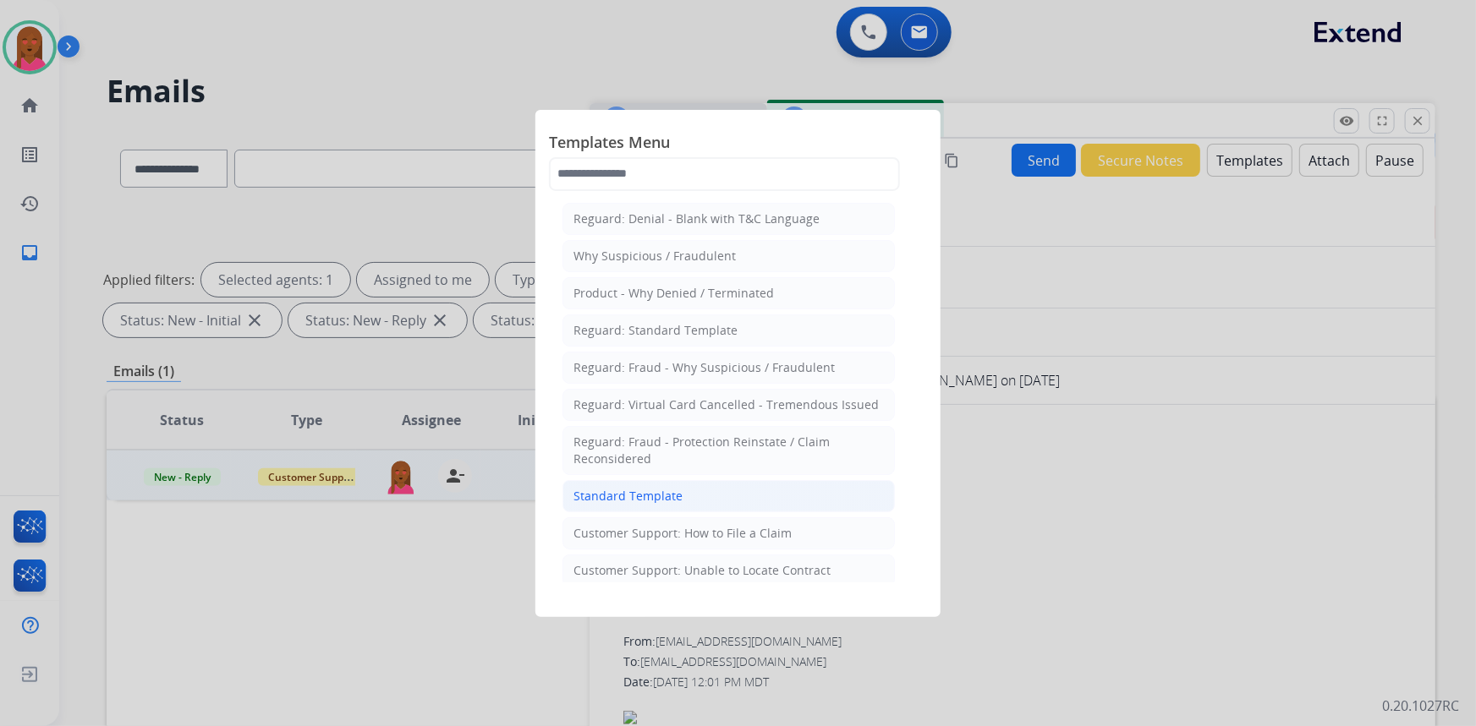
drag, startPoint x: 722, startPoint y: 495, endPoint x: 733, endPoint y: 515, distance: 23.1
click at [723, 497] on li "Standard Template" at bounding box center [728, 496] width 332 height 32
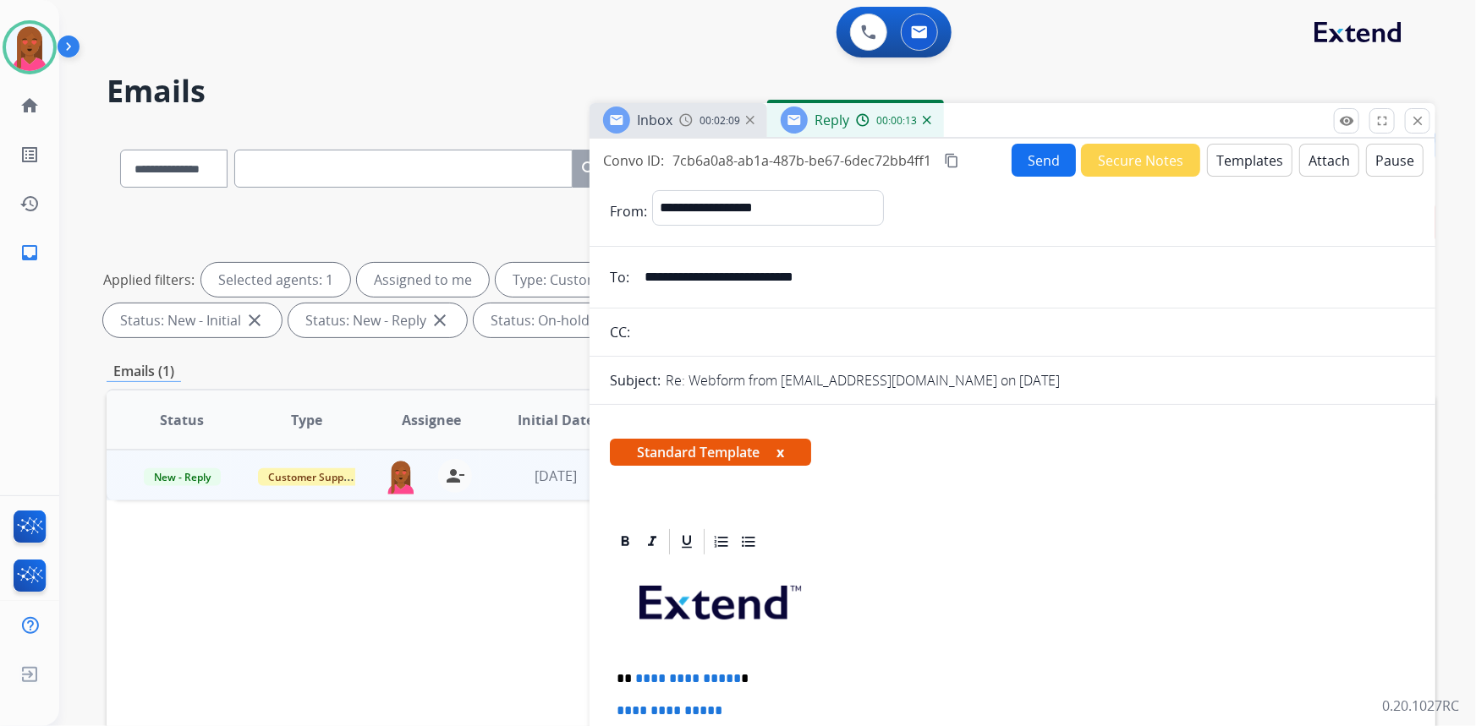
click at [1372, 495] on div "Standard Template x" at bounding box center [1012, 459] width 846 height 81
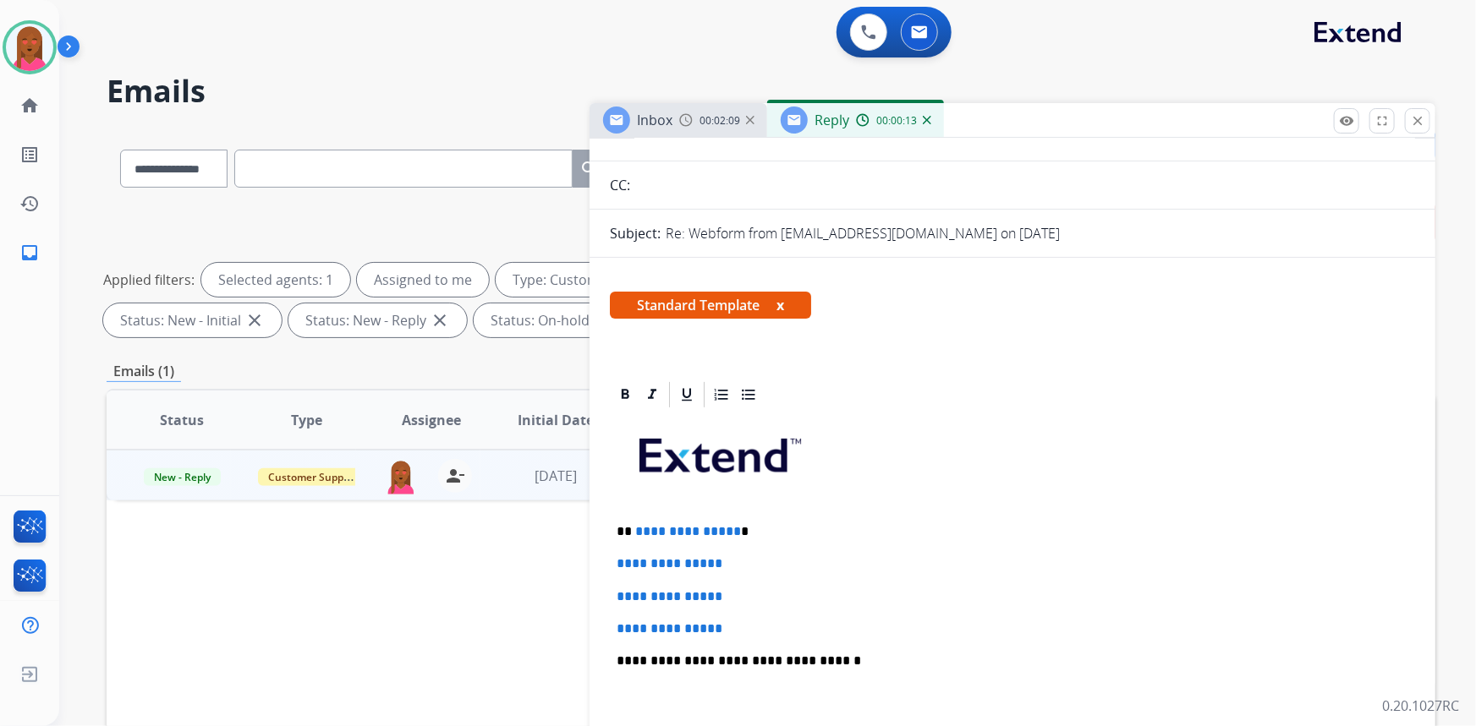
scroll to position [153, 0]
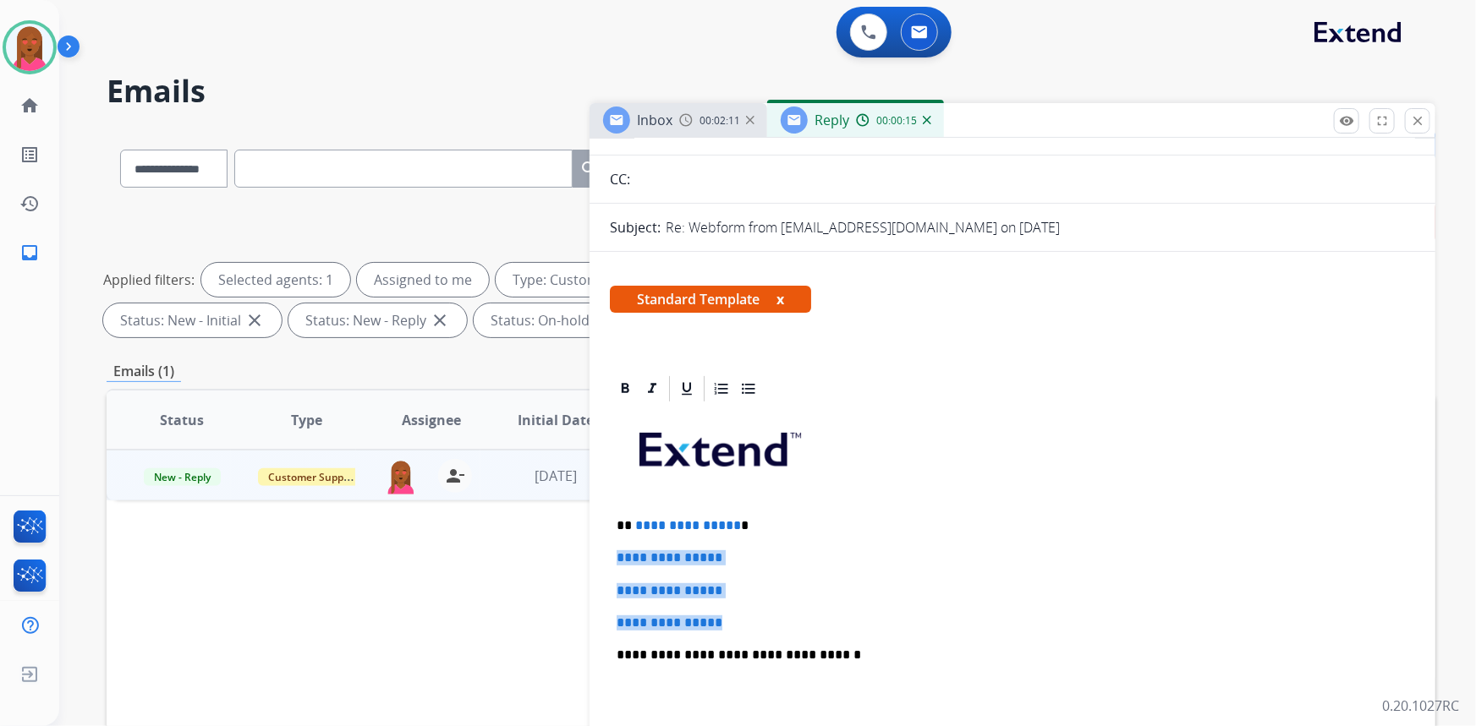
drag, startPoint x: 731, startPoint y: 620, endPoint x: 617, endPoint y: 550, distance: 133.3
click at [617, 553] on div "**********" at bounding box center [1012, 695] width 805 height 582
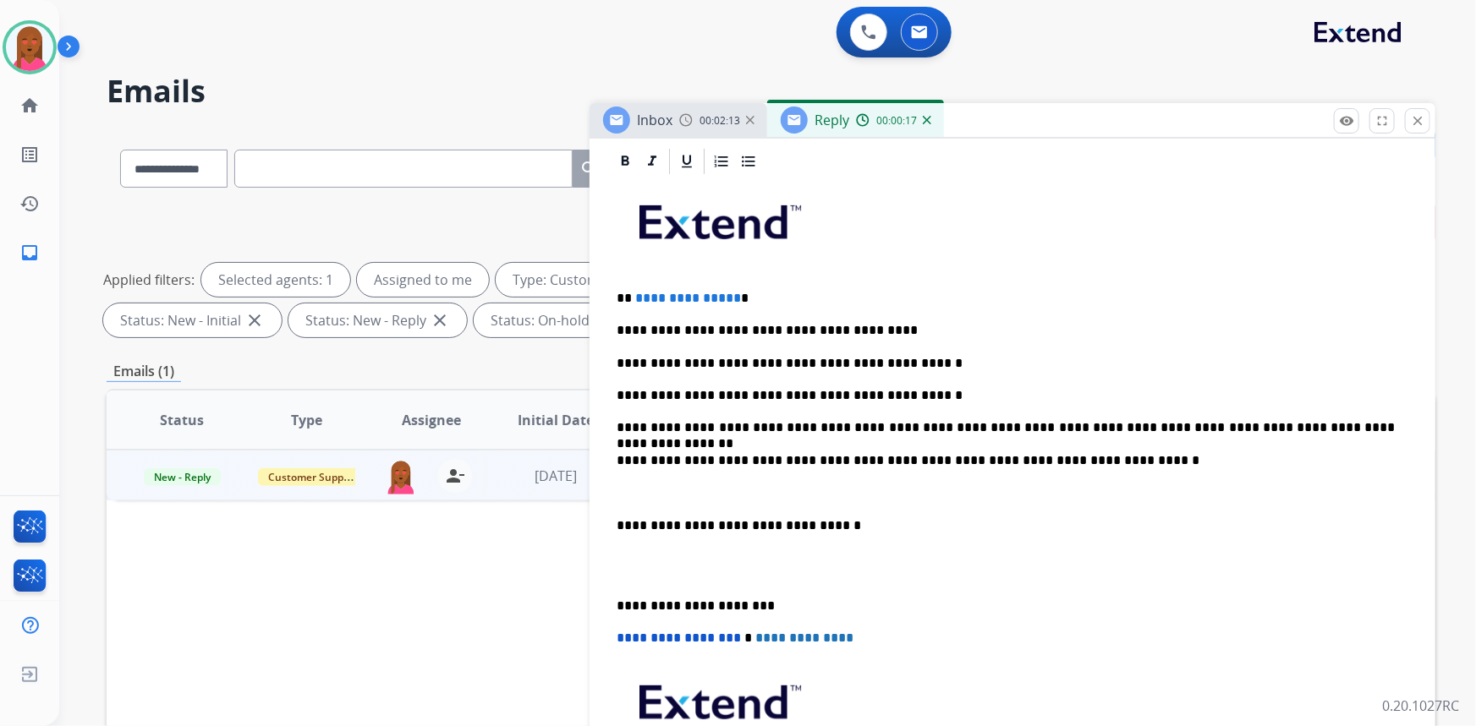
scroll to position [384, 0]
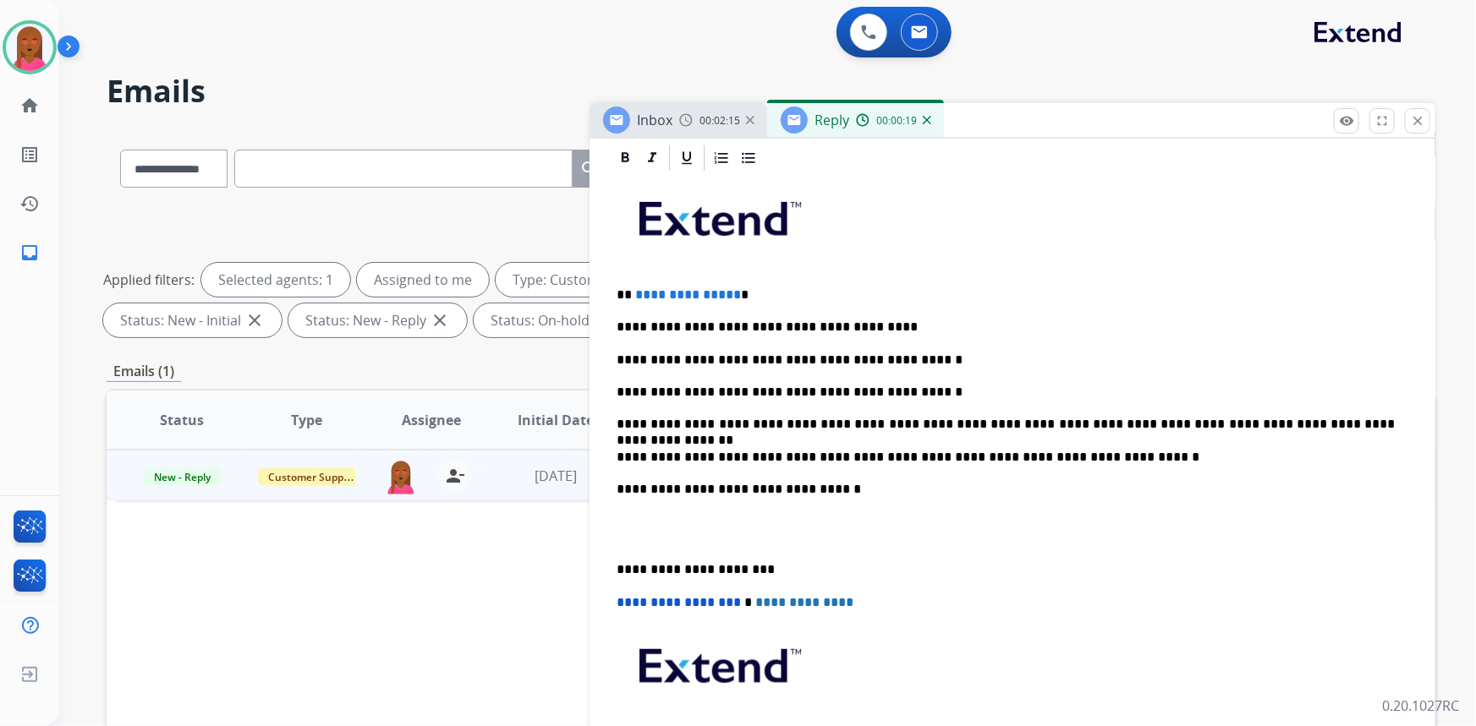
click at [633, 540] on p at bounding box center [1013, 530] width 792 height 31
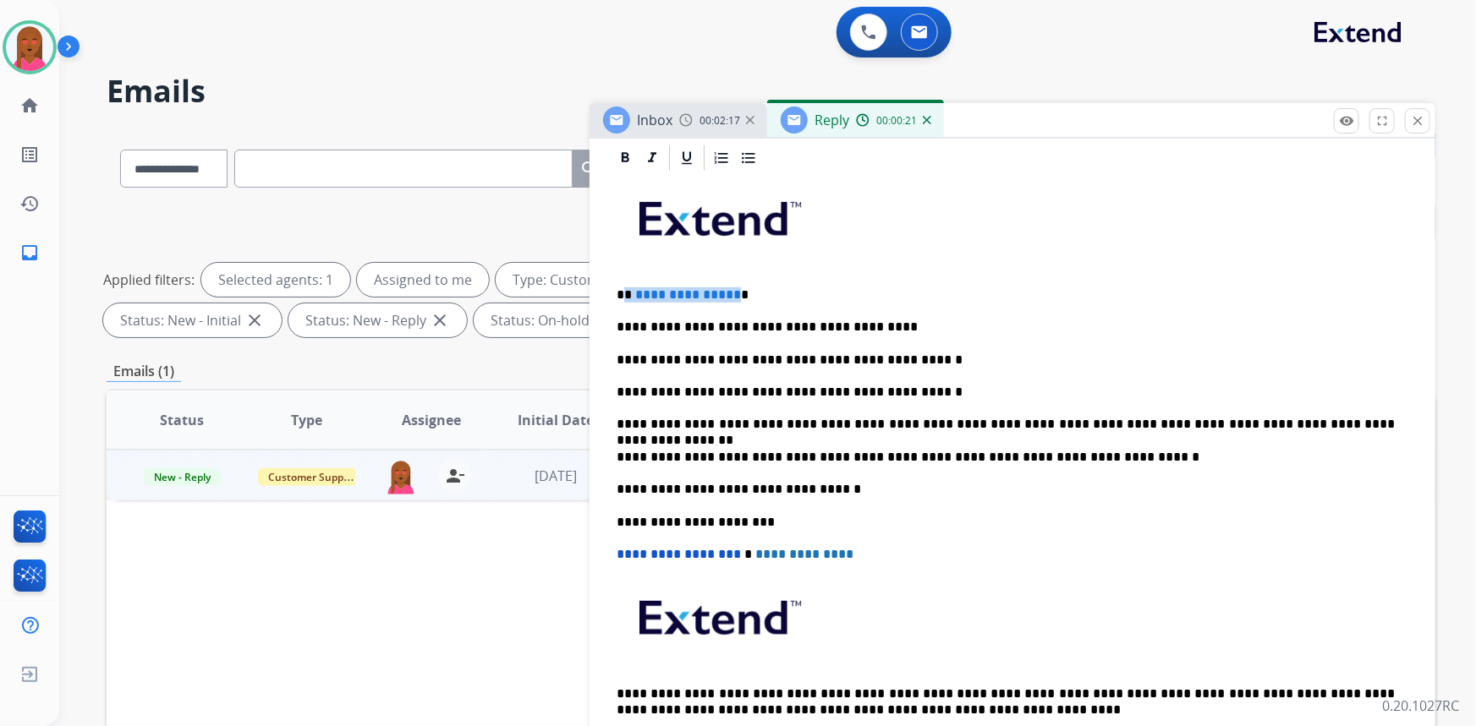
drag, startPoint x: 730, startPoint y: 288, endPoint x: 622, endPoint y: 293, distance: 107.6
click at [622, 293] on p "**********" at bounding box center [1006, 295] width 779 height 15
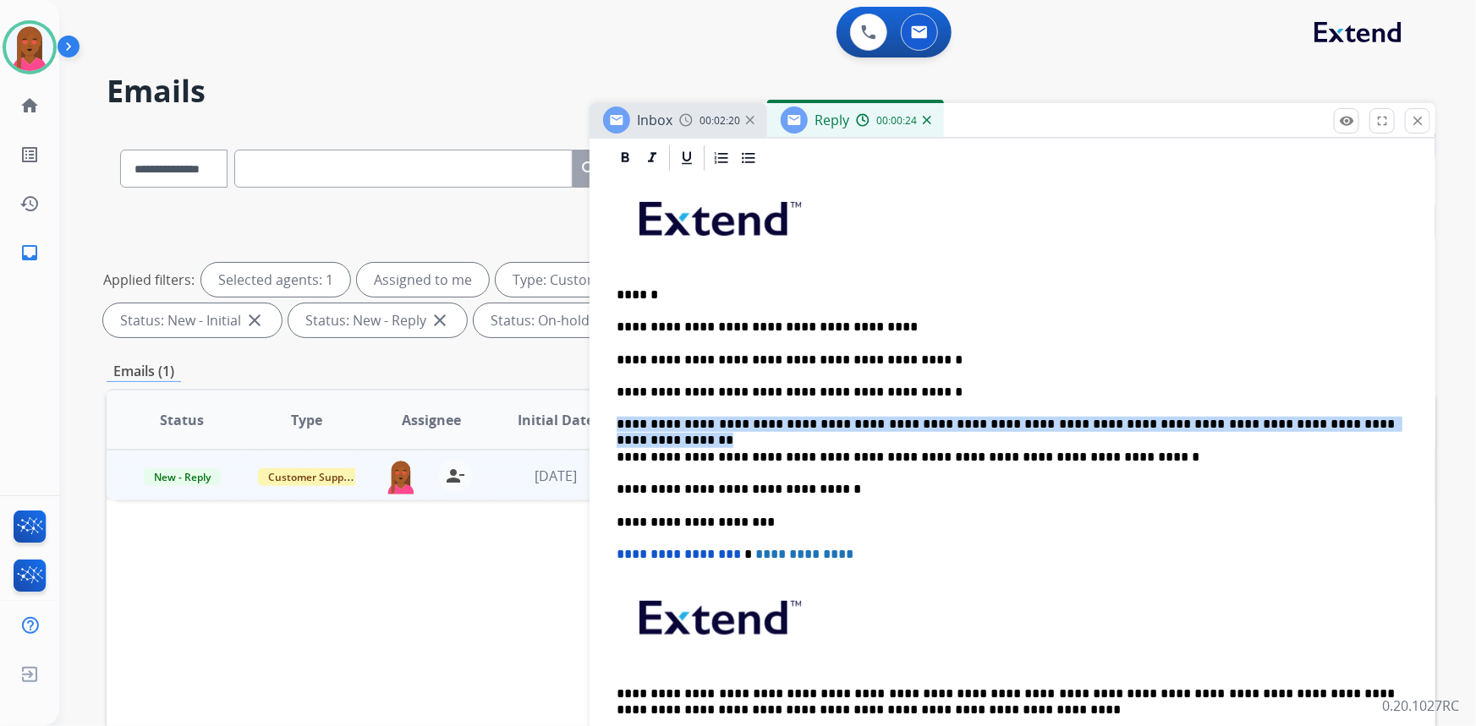
drag, startPoint x: 1312, startPoint y: 425, endPoint x: 612, endPoint y: 425, distance: 699.4
click at [612, 425] on div "**********" at bounding box center [1012, 472] width 805 height 599
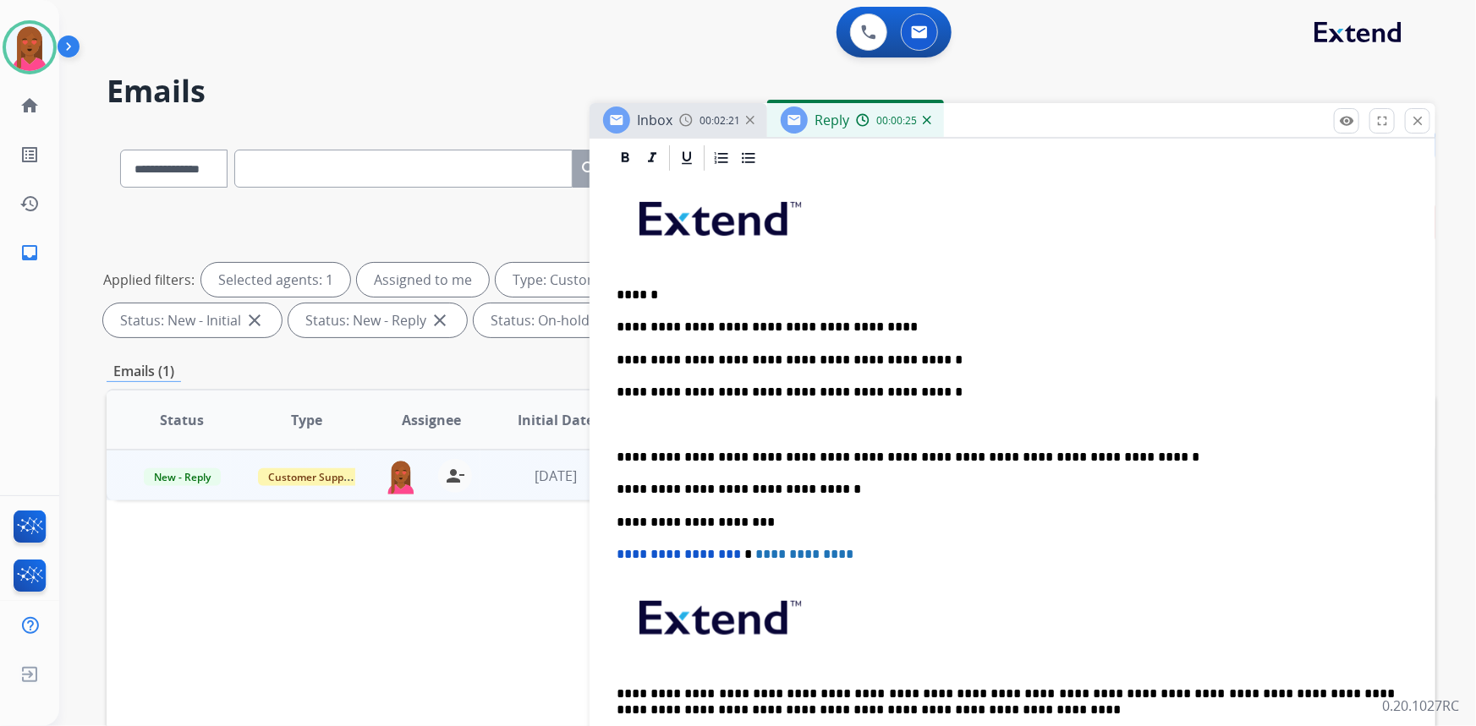
click at [737, 173] on div "**********" at bounding box center [1012, 472] width 805 height 599
click at [692, 417] on p at bounding box center [1006, 424] width 779 height 15
click at [743, 163] on icon at bounding box center [748, 158] width 17 height 17
click at [732, 421] on p "**********" at bounding box center [1022, 424] width 745 height 15
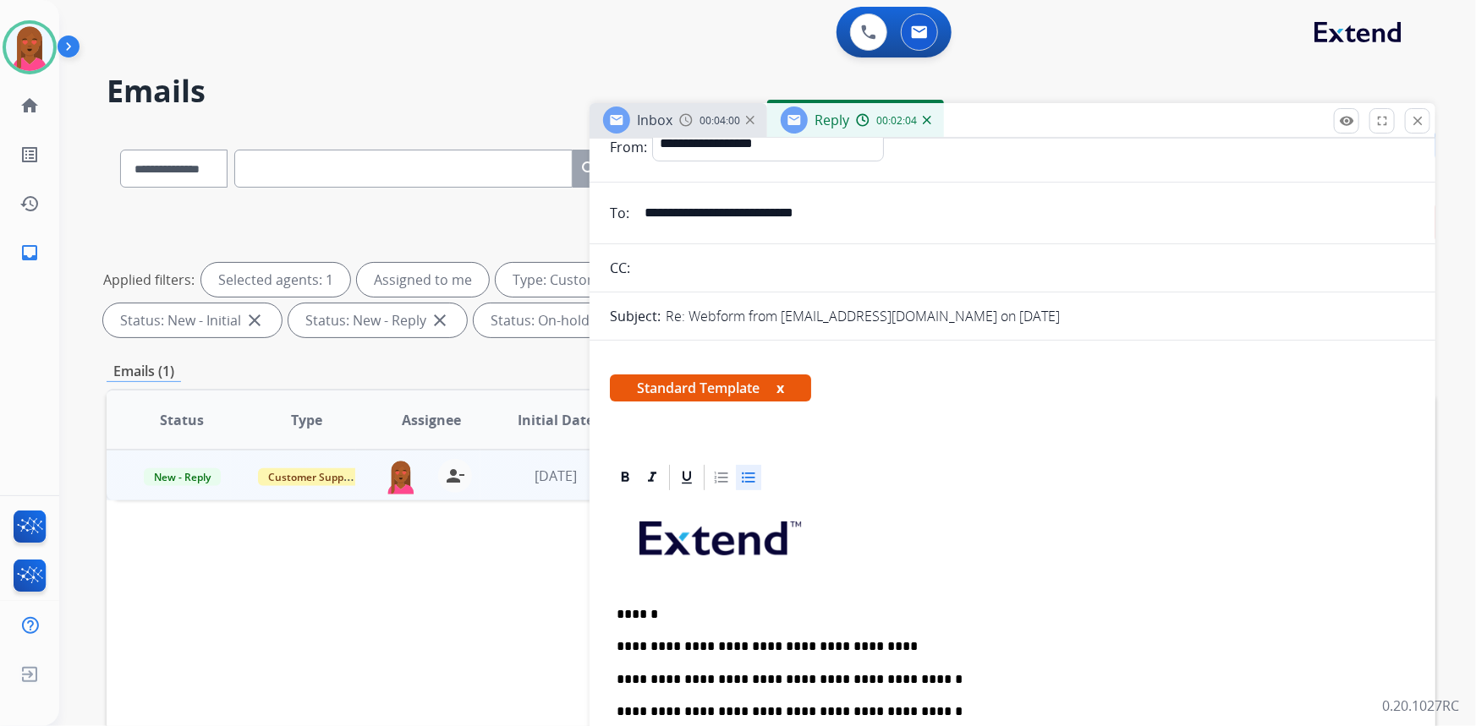
scroll to position [0, 0]
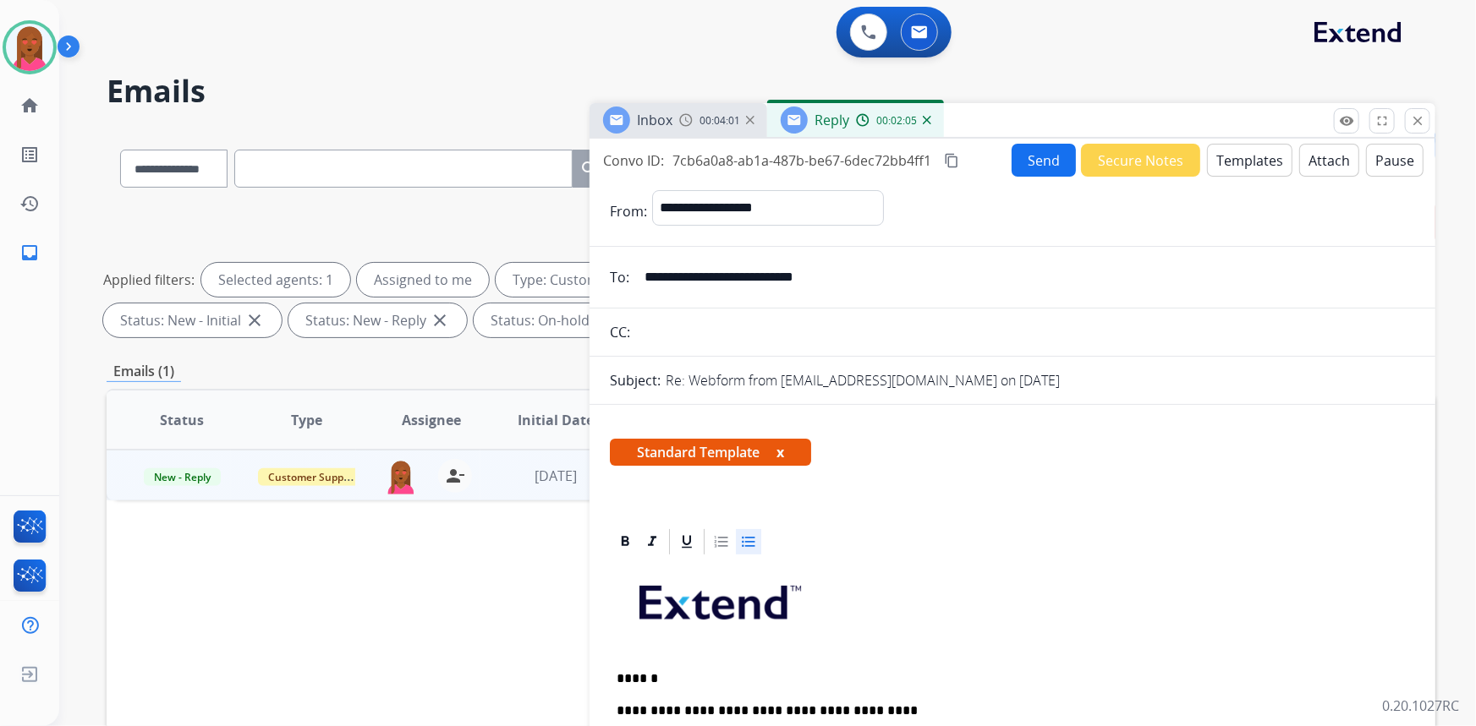
click at [1034, 165] on button "Send" at bounding box center [1044, 160] width 64 height 33
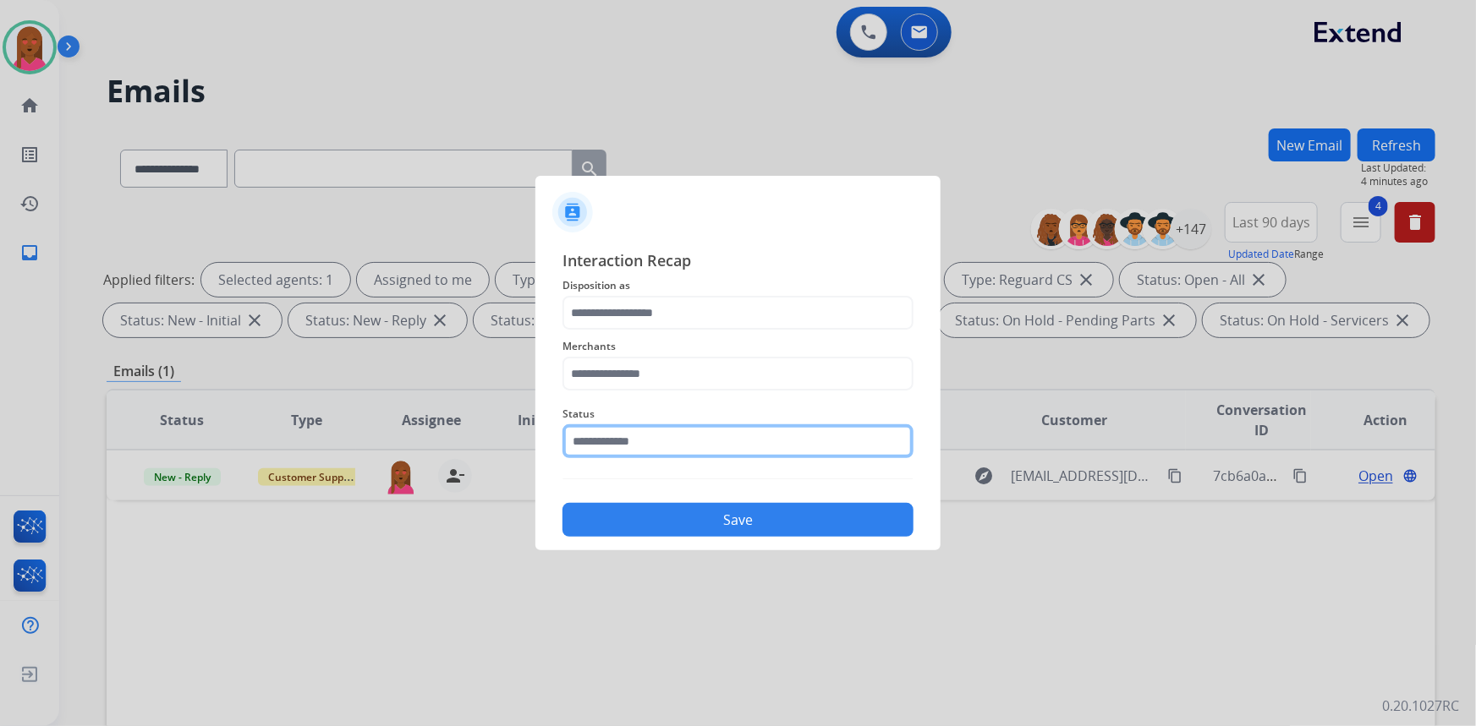
click at [668, 457] on input "text" at bounding box center [737, 442] width 351 height 34
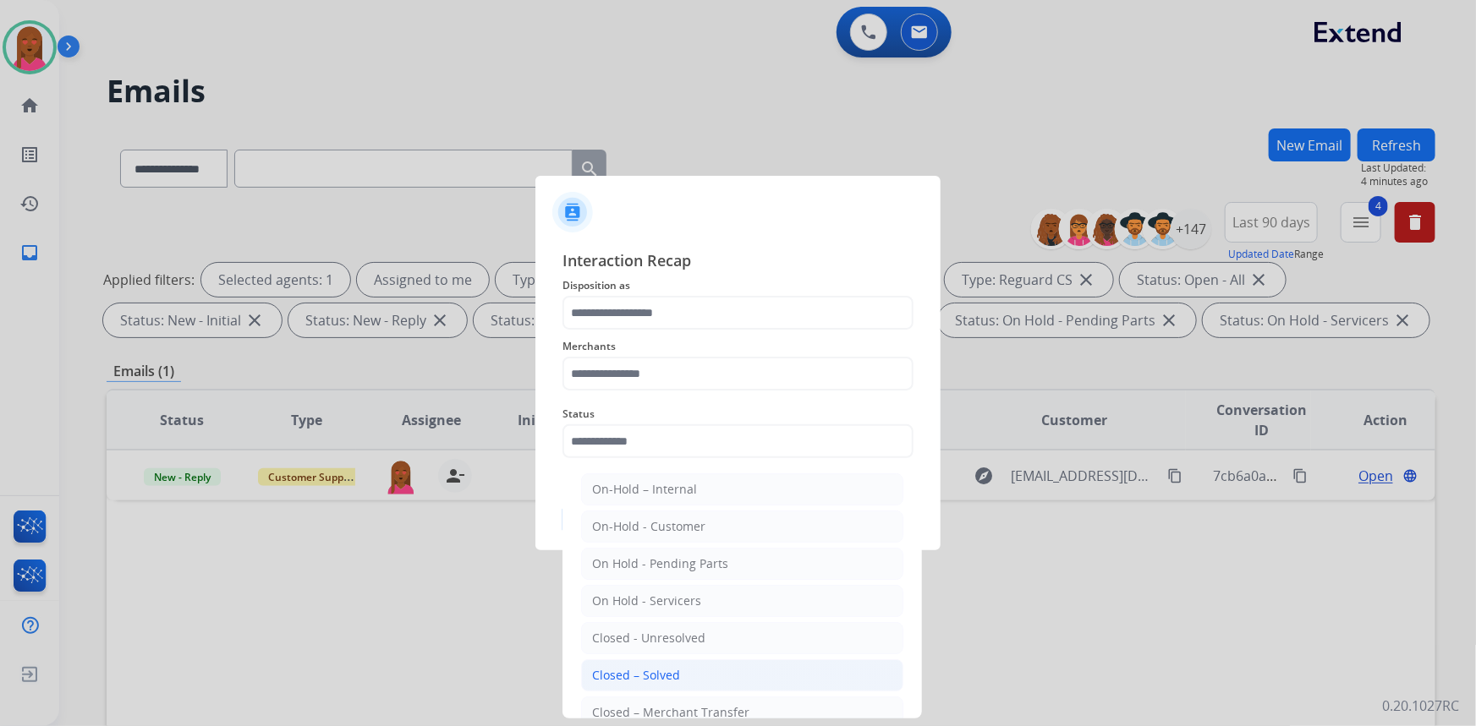
drag, startPoint x: 660, startPoint y: 678, endPoint x: 677, endPoint y: 380, distance: 299.0
click at [660, 677] on div "Closed – Solved" at bounding box center [636, 675] width 88 height 17
type input "**********"
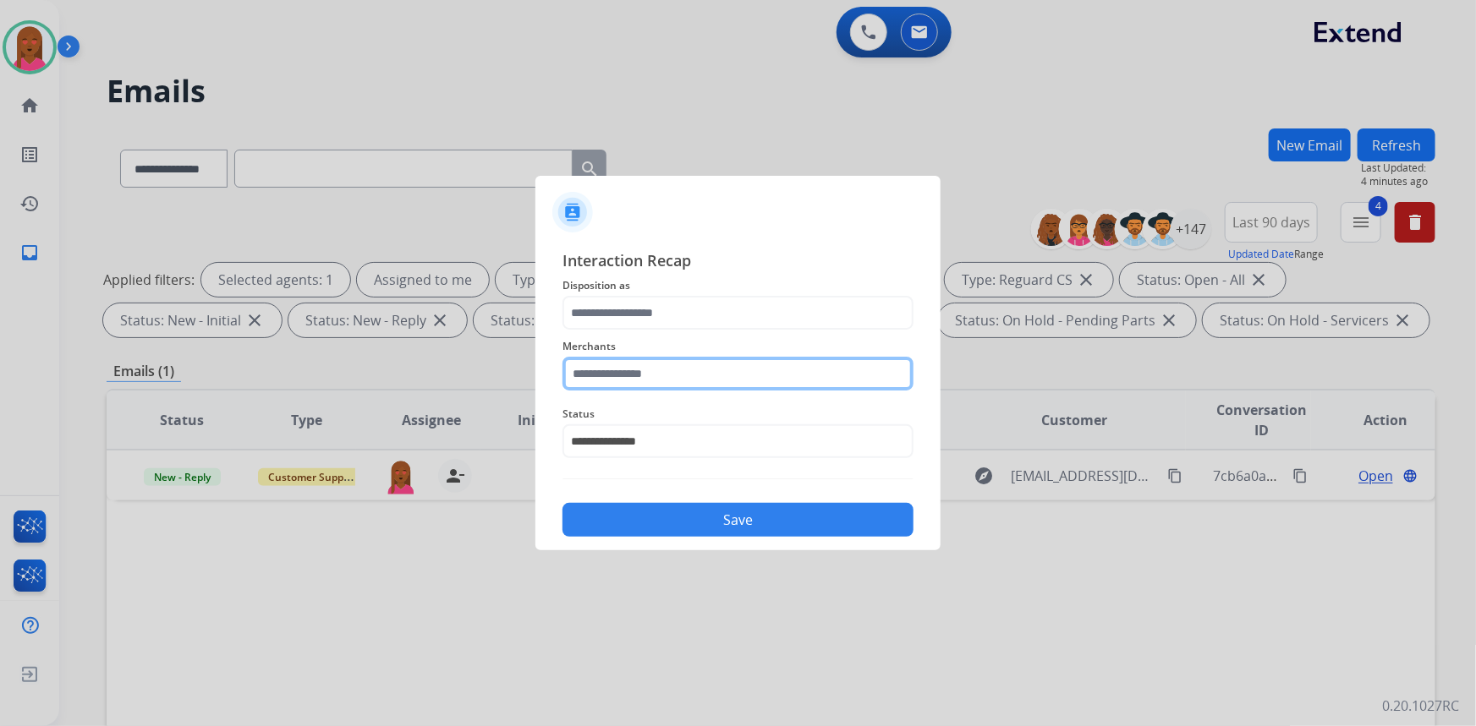
click at [692, 358] on input "text" at bounding box center [737, 374] width 351 height 34
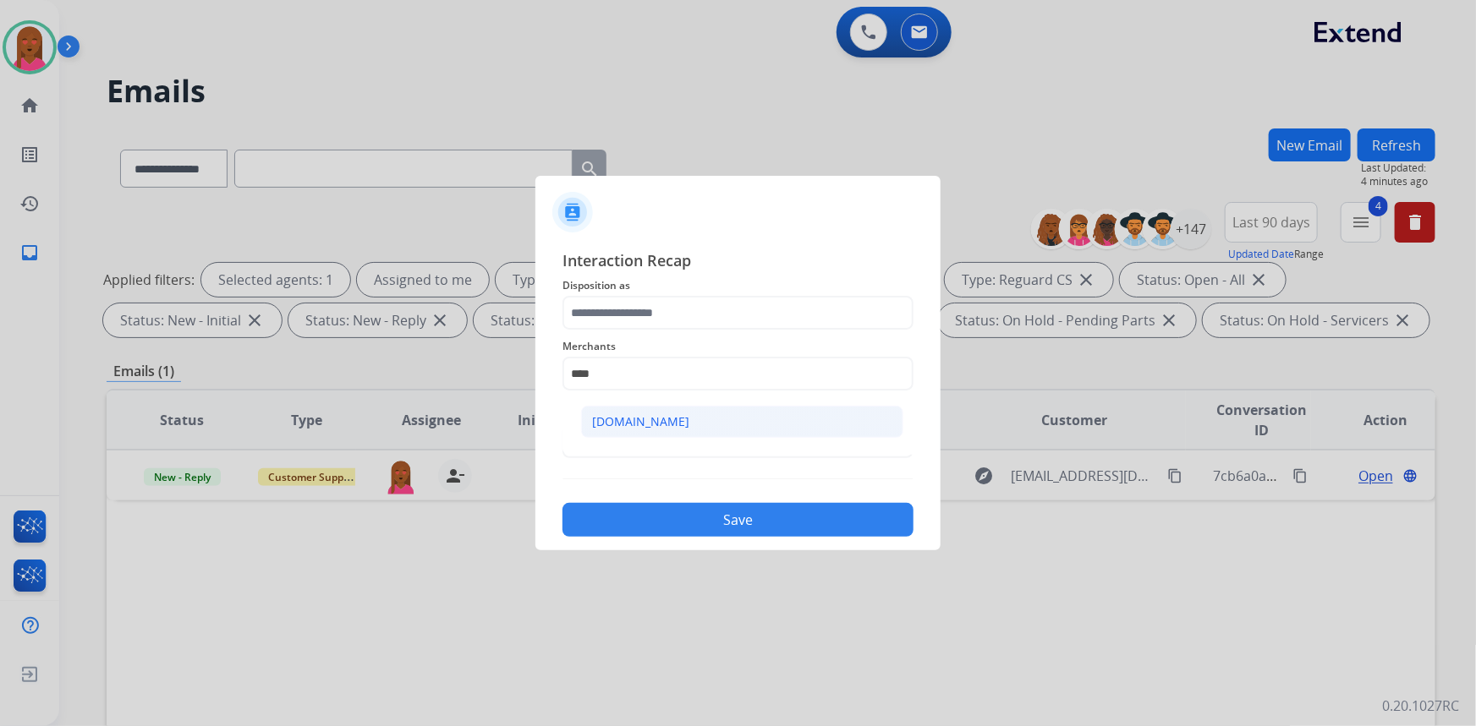
click at [665, 419] on div "[DOMAIN_NAME]" at bounding box center [640, 422] width 97 height 17
type input "**********"
click at [677, 343] on span "Merchants" at bounding box center [737, 347] width 351 height 20
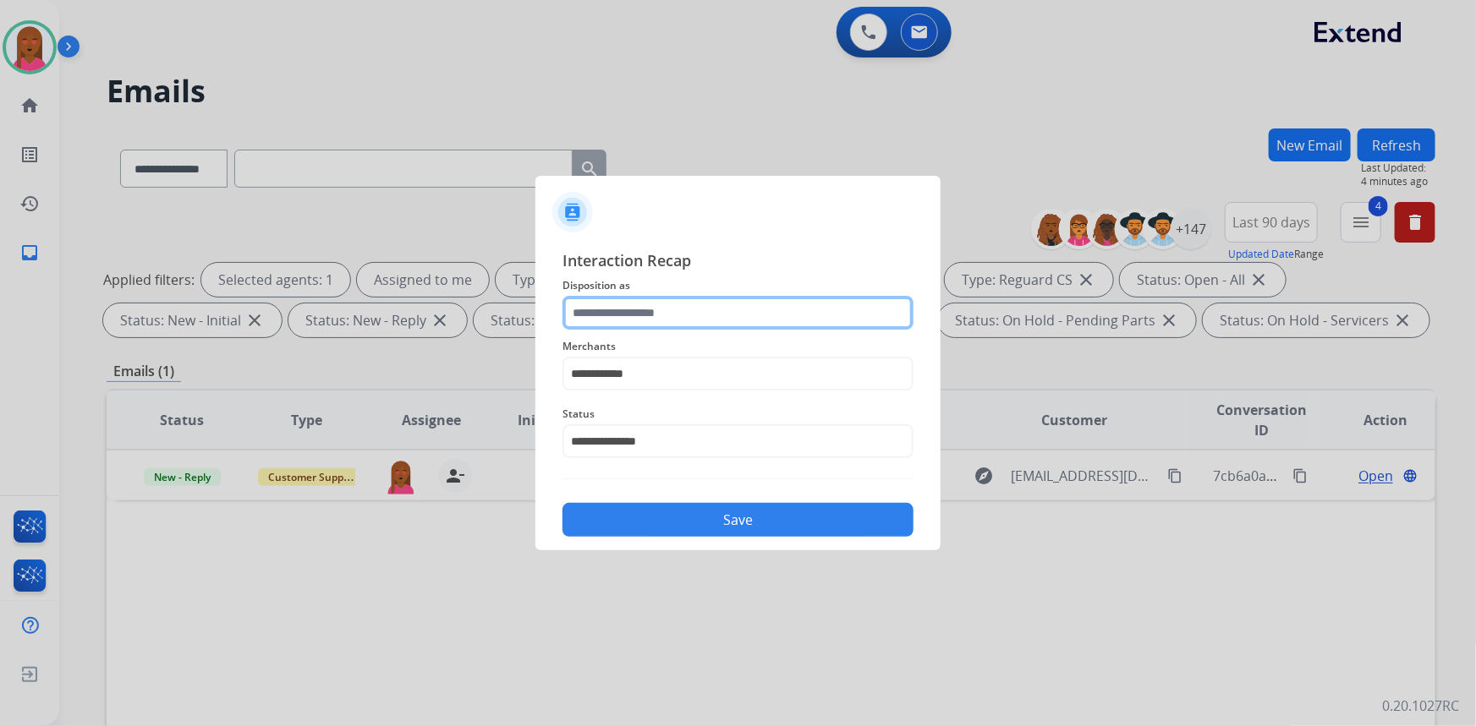
click at [670, 325] on input "text" at bounding box center [737, 313] width 351 height 34
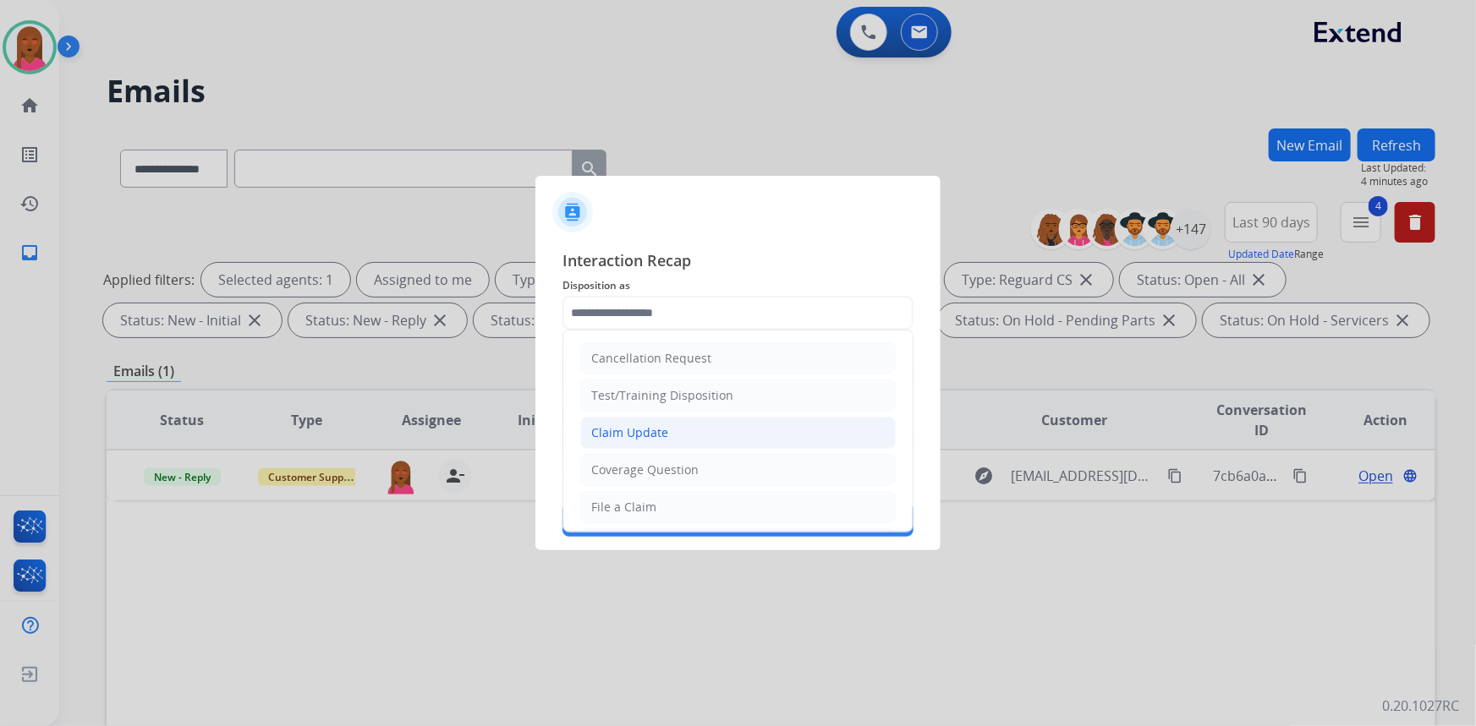
click at [664, 436] on div "Claim Update" at bounding box center [629, 433] width 77 height 17
type input "**********"
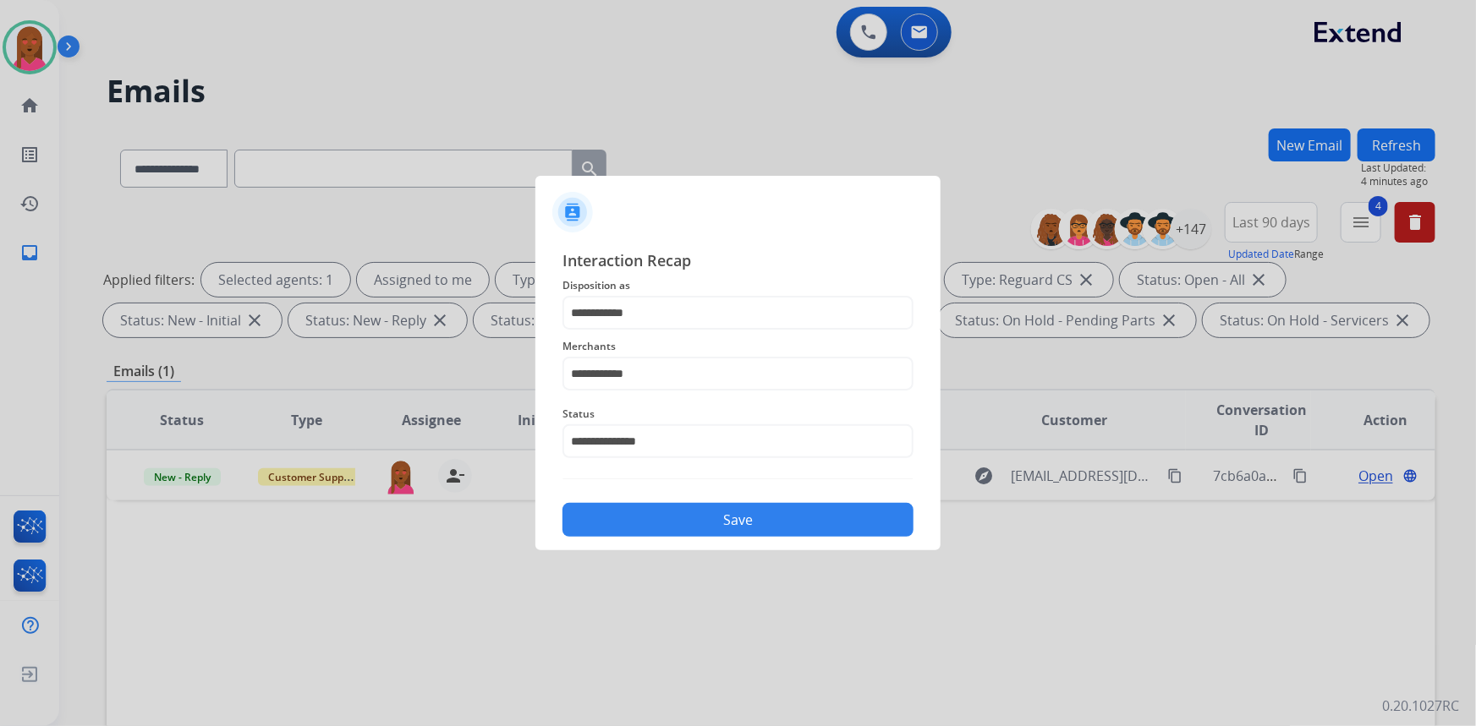
click at [690, 524] on button "Save" at bounding box center [737, 520] width 351 height 34
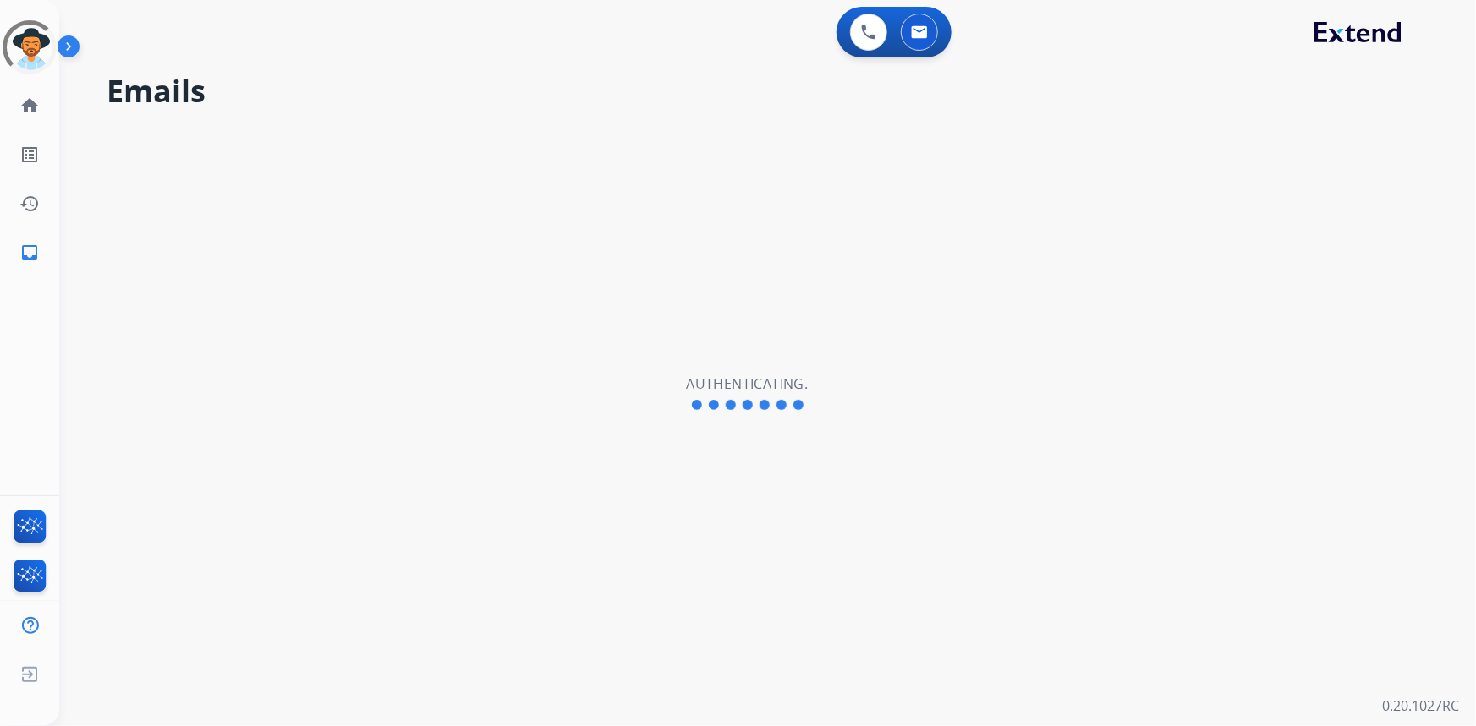
select select "**********"
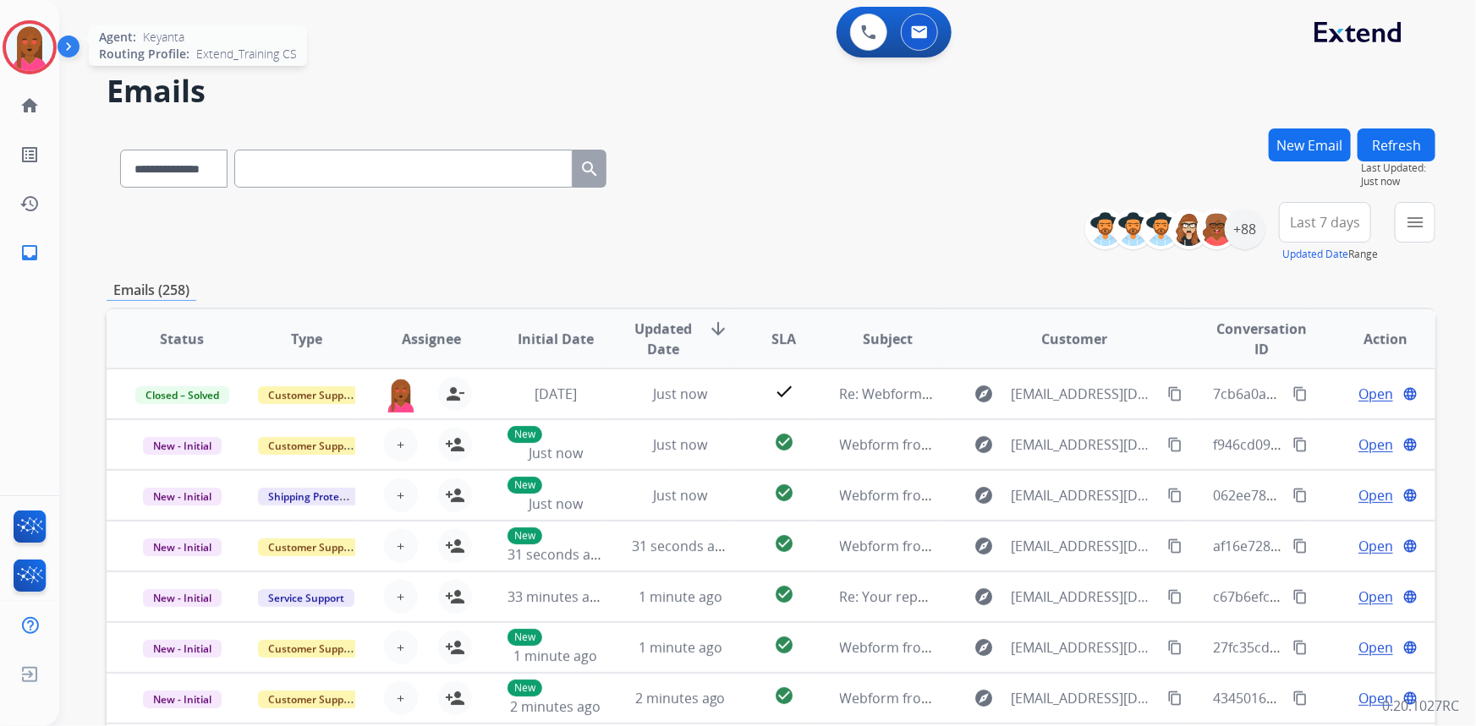
click at [23, 41] on img at bounding box center [29, 47] width 47 height 47
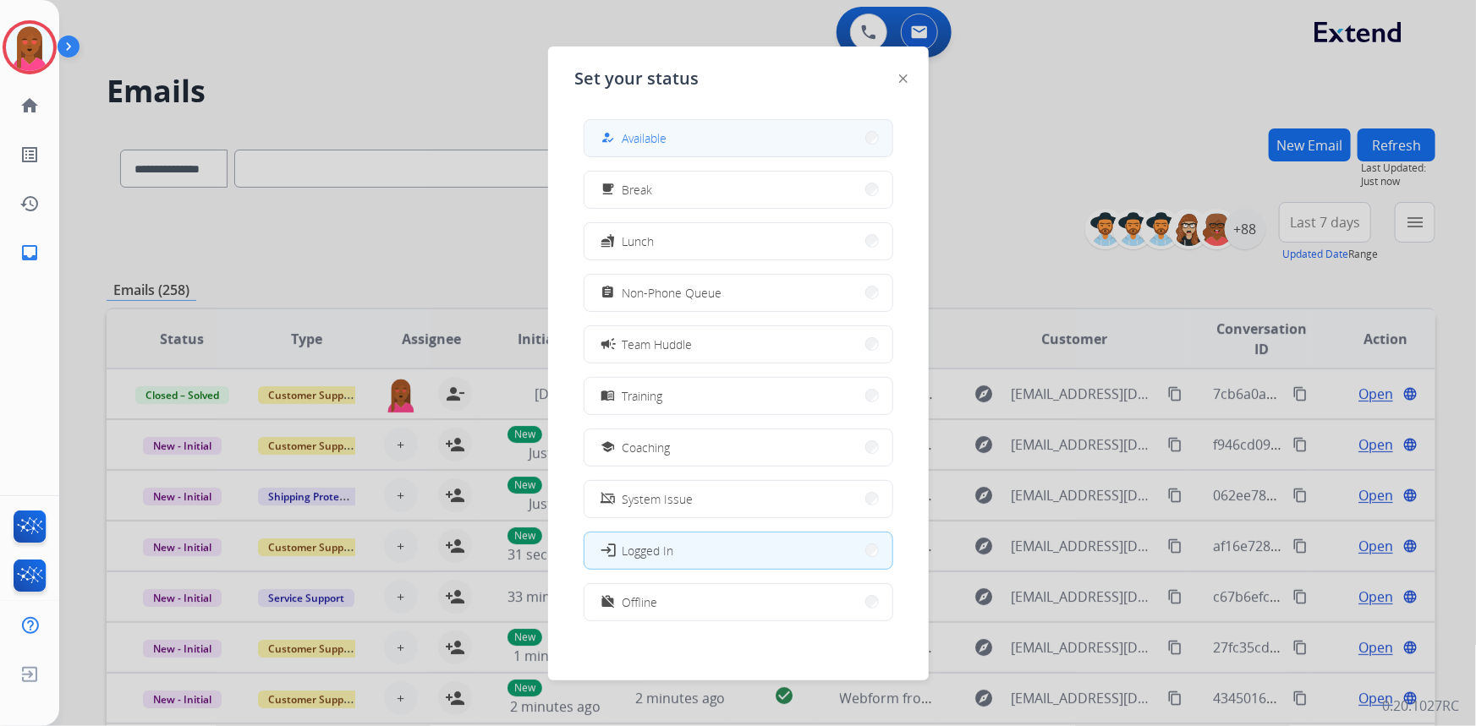
click at [688, 135] on button "how_to_reg Available" at bounding box center [738, 138] width 308 height 36
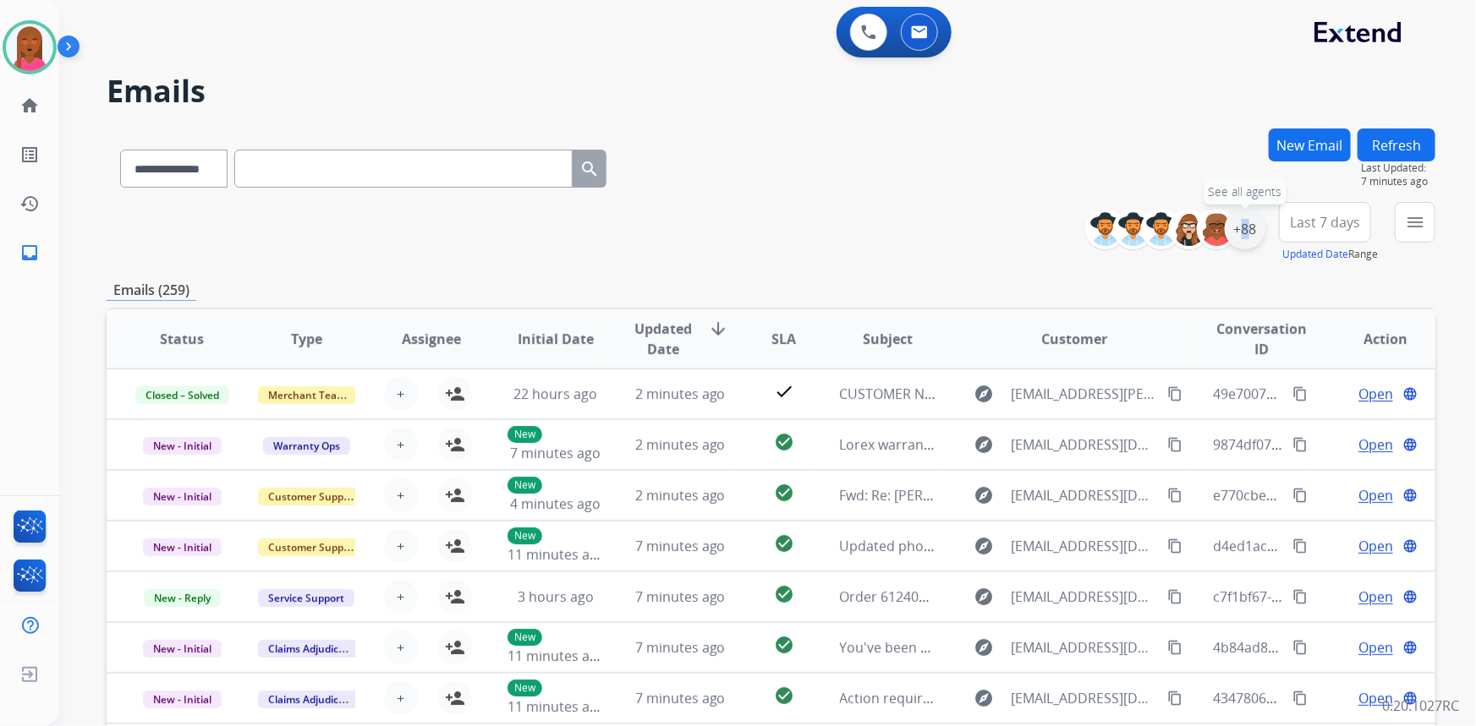
click at [1237, 226] on div "+88" at bounding box center [1245, 229] width 41 height 41
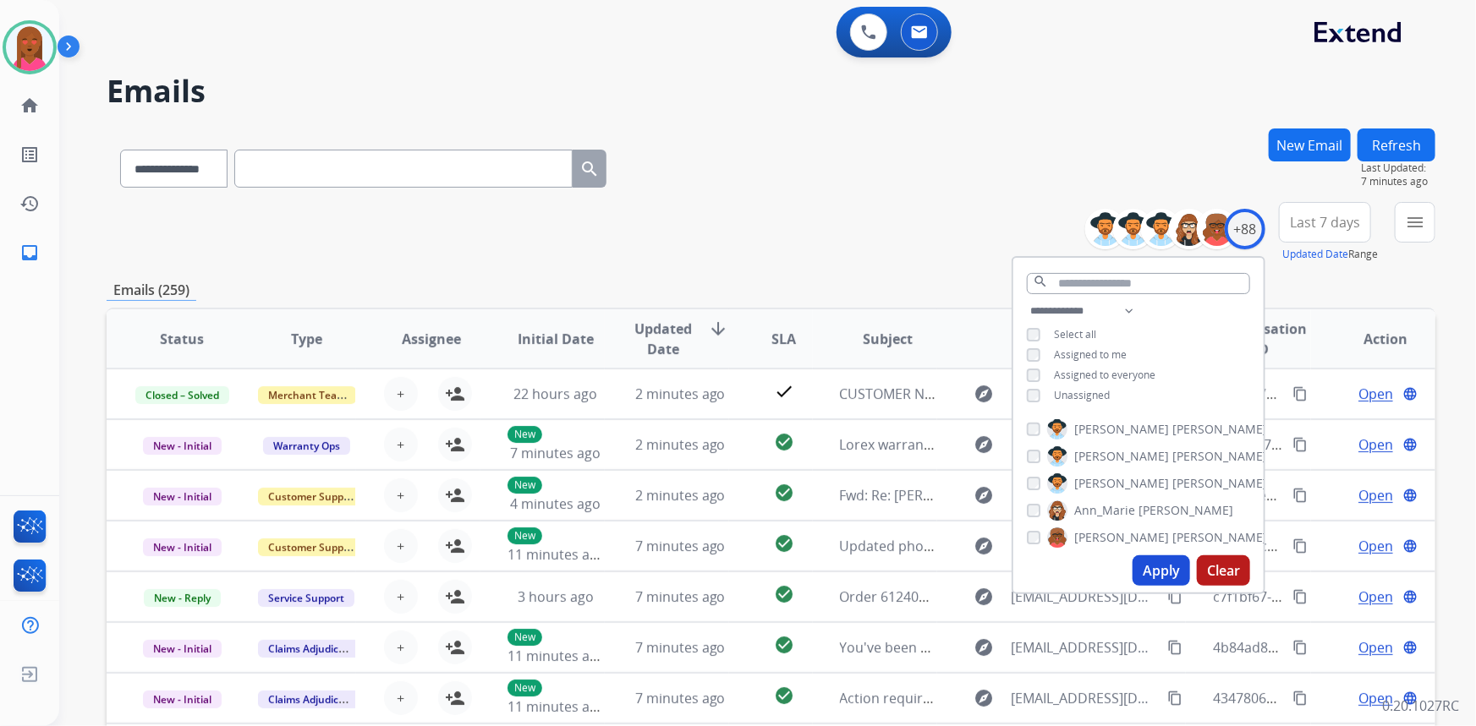
click at [1077, 393] on span "Unassigned" at bounding box center [1082, 395] width 56 height 14
click at [1142, 576] on button "Apply" at bounding box center [1161, 571] width 58 height 30
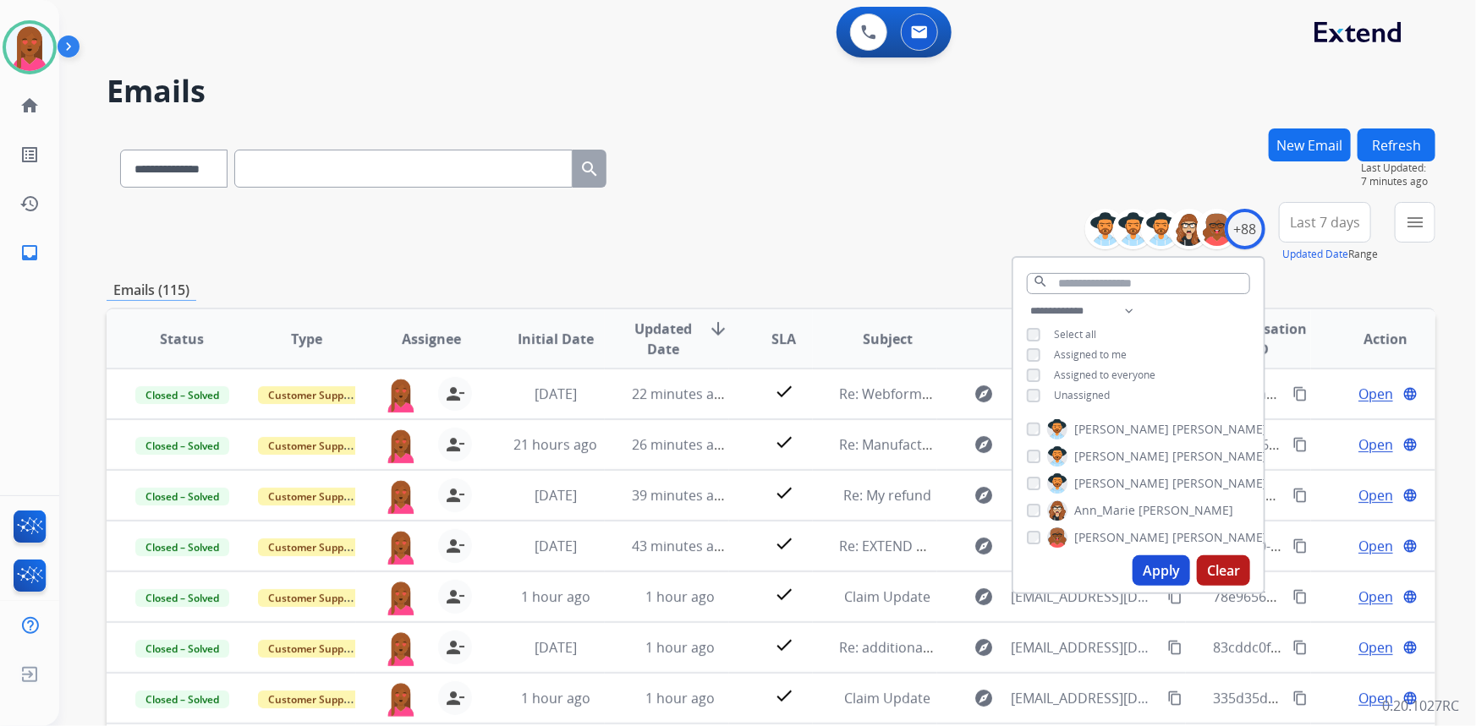
click at [1328, 222] on span "Last 7 days" at bounding box center [1325, 222] width 70 height 7
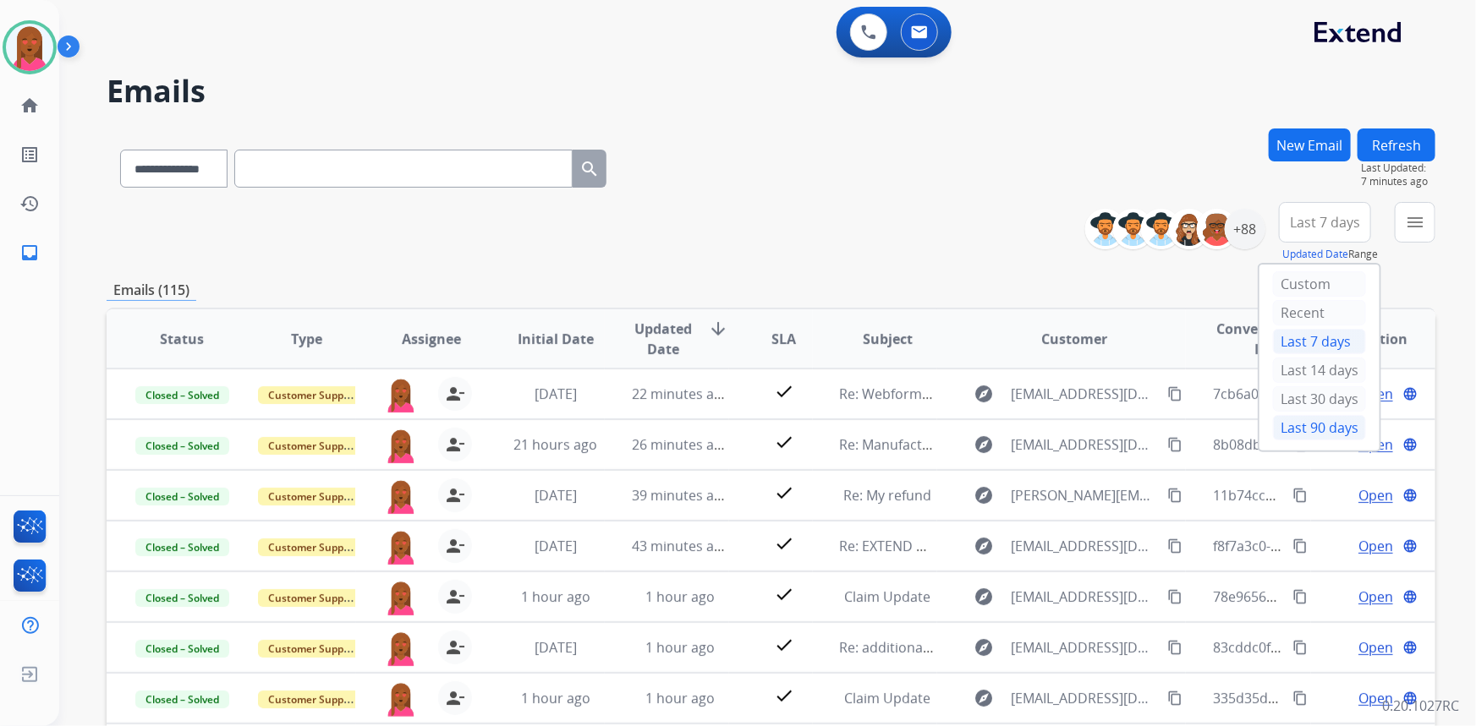
click at [1311, 429] on div "Last 90 days" at bounding box center [1319, 427] width 93 height 25
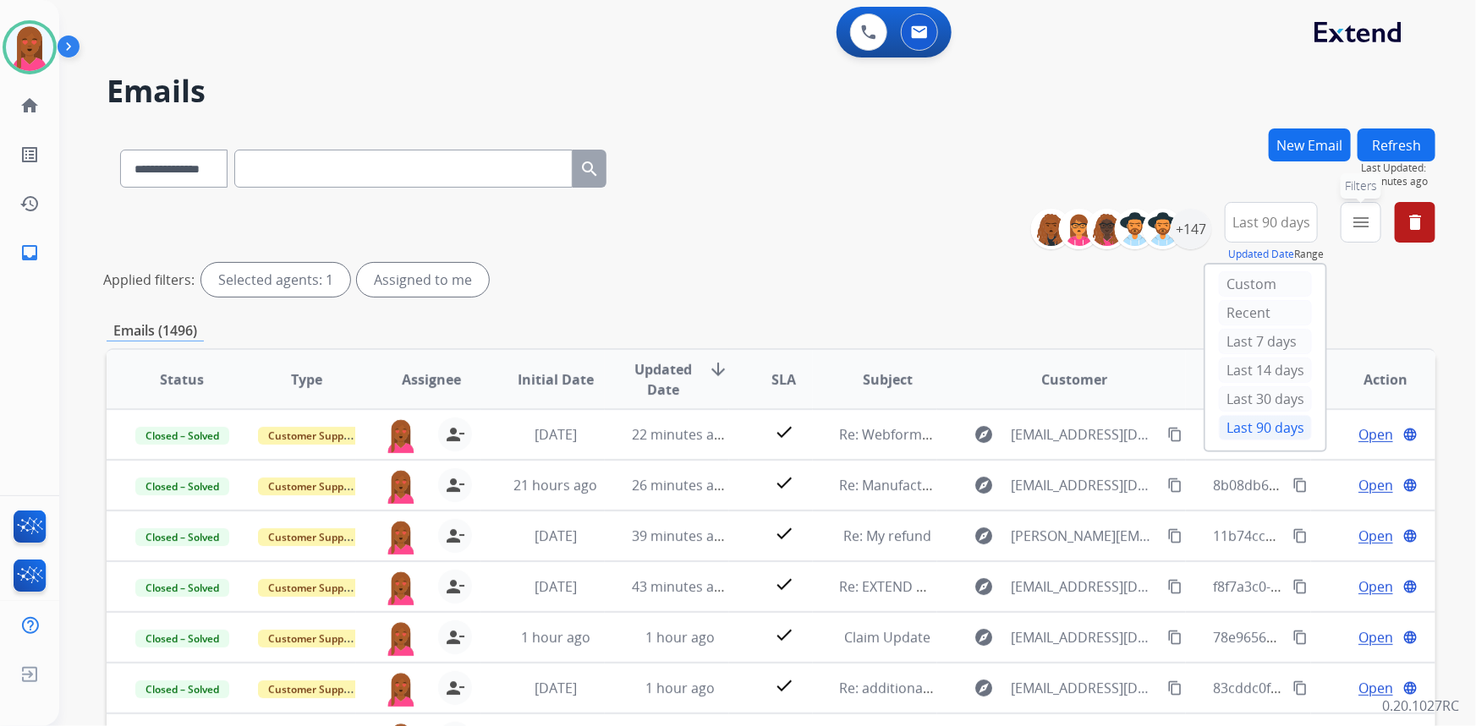
click at [1356, 212] on mat-icon "menu" at bounding box center [1361, 222] width 20 height 20
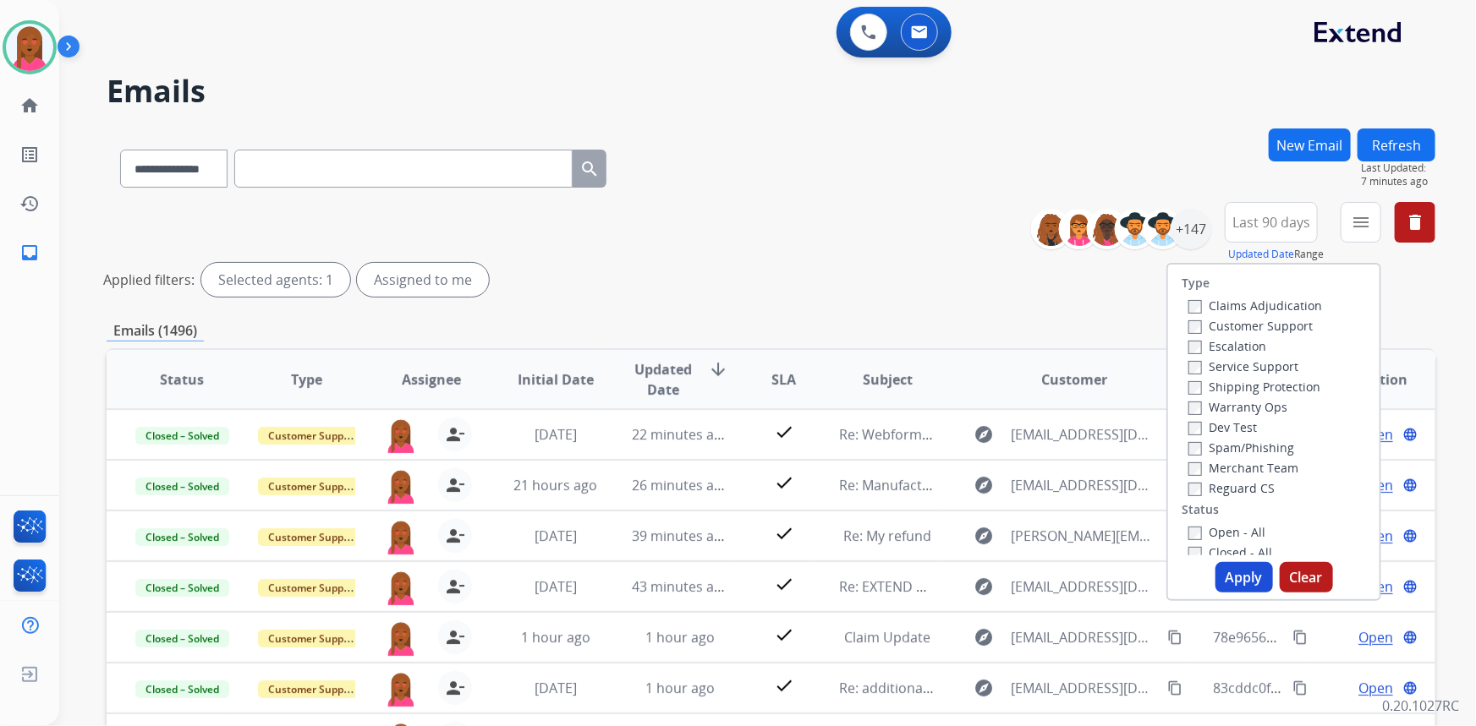
click at [1281, 324] on label "Customer Support" at bounding box center [1250, 326] width 124 height 16
click at [1260, 397] on div "Warranty Ops" at bounding box center [1255, 407] width 134 height 20
click at [1256, 385] on label "Shipping Protection" at bounding box center [1254, 387] width 132 height 16
click at [1218, 483] on label "Reguard CS" at bounding box center [1231, 488] width 86 height 16
click at [1203, 526] on label "Open - All" at bounding box center [1226, 532] width 77 height 16
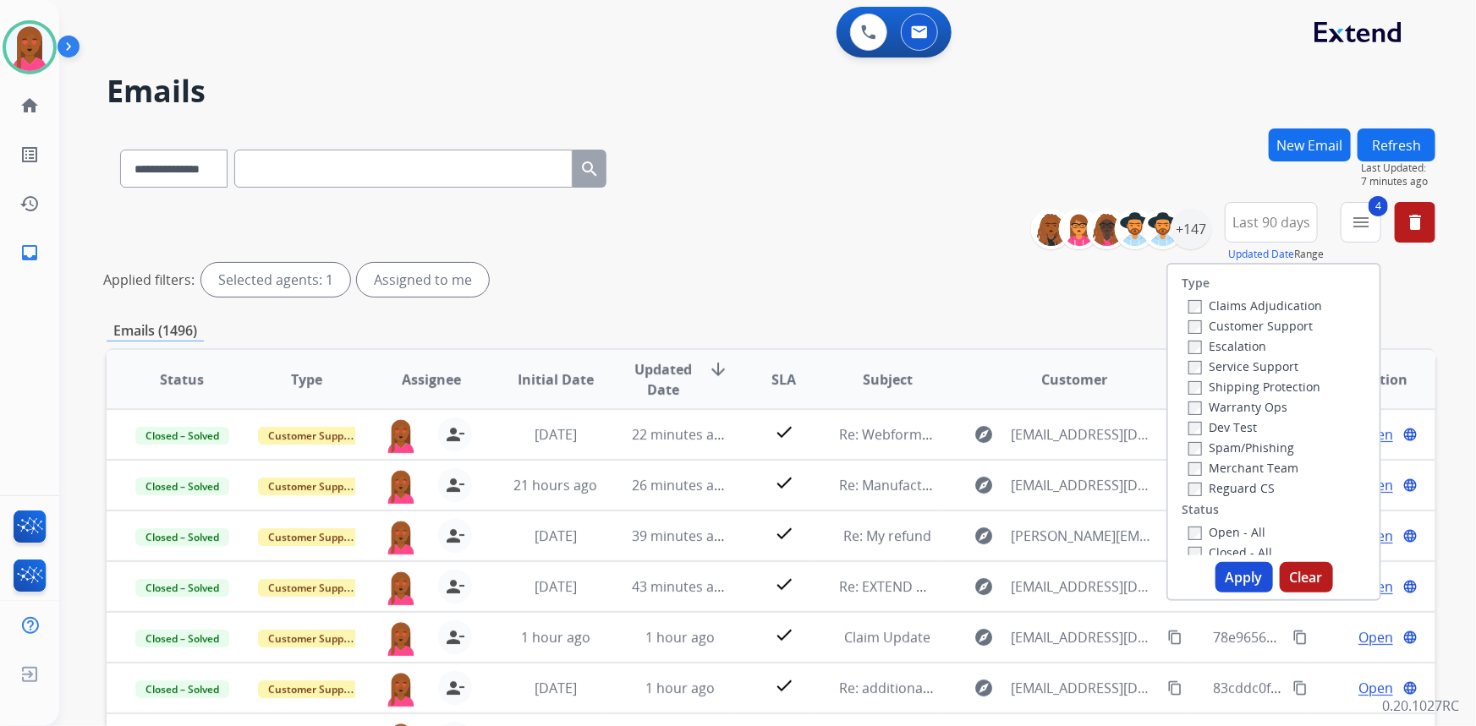
click at [1229, 579] on button "Apply" at bounding box center [1244, 577] width 58 height 30
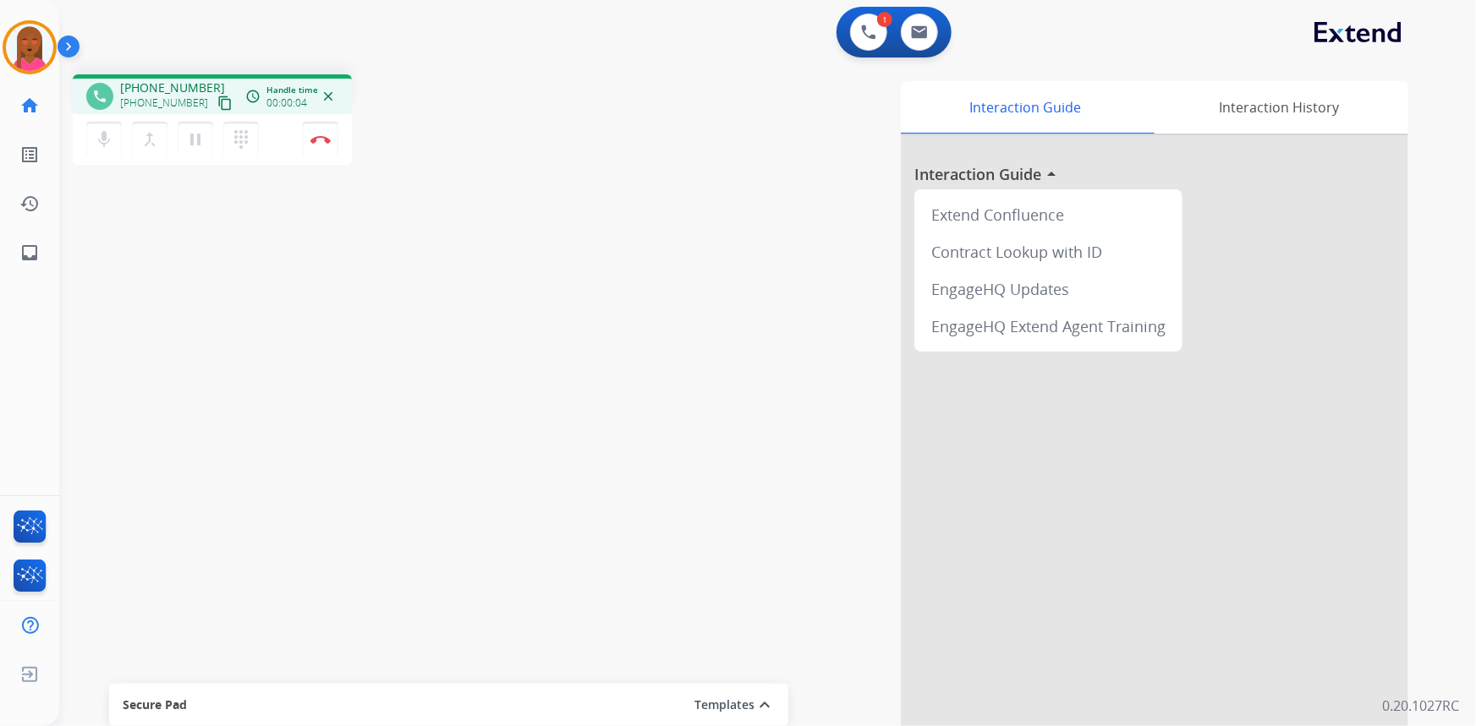
click at [217, 107] on mat-icon "content_copy" at bounding box center [224, 103] width 15 height 15
click at [809, 502] on div "Interaction Guide Interaction History Interaction Guide arrow_drop_up Extend Co…" at bounding box center [975, 423] width 865 height 685
click at [327, 134] on button "Disconnect" at bounding box center [321, 140] width 36 height 36
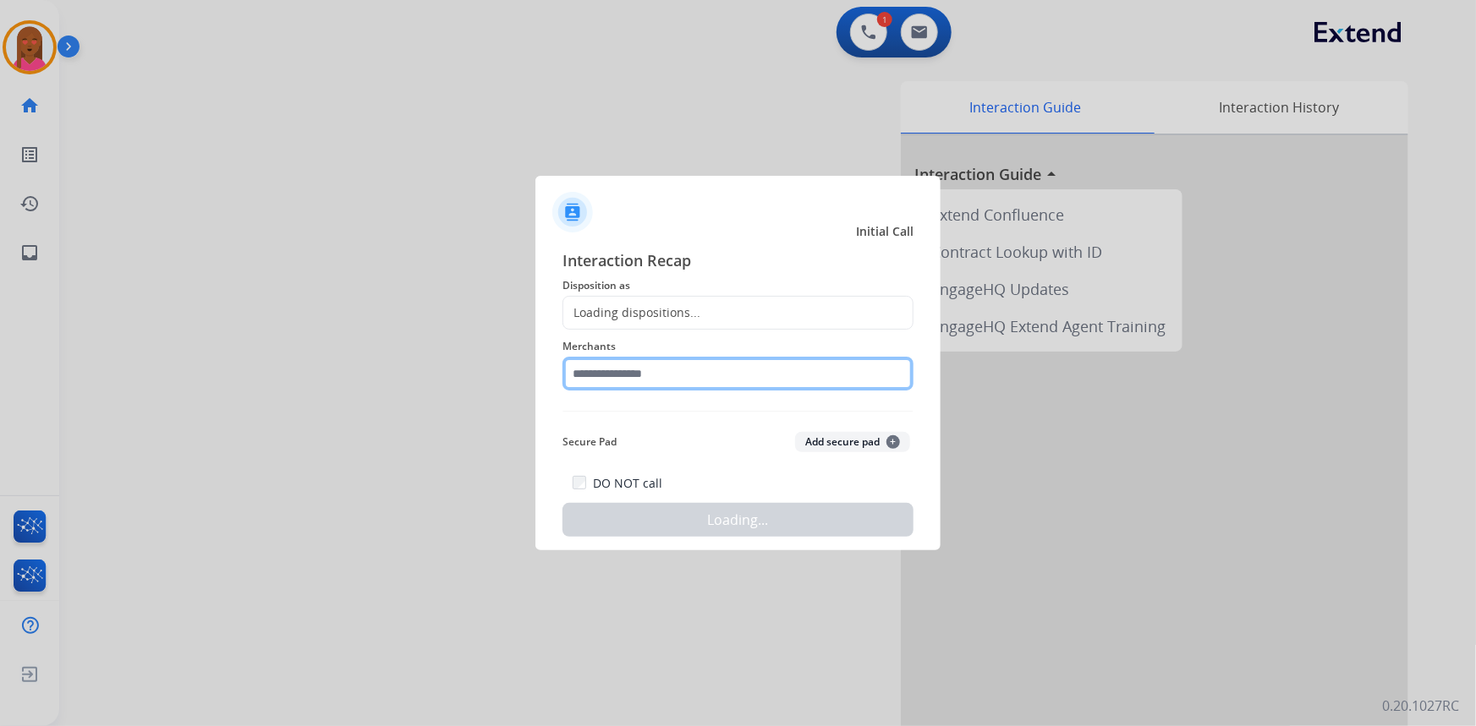
click at [732, 371] on input "text" at bounding box center [737, 374] width 351 height 34
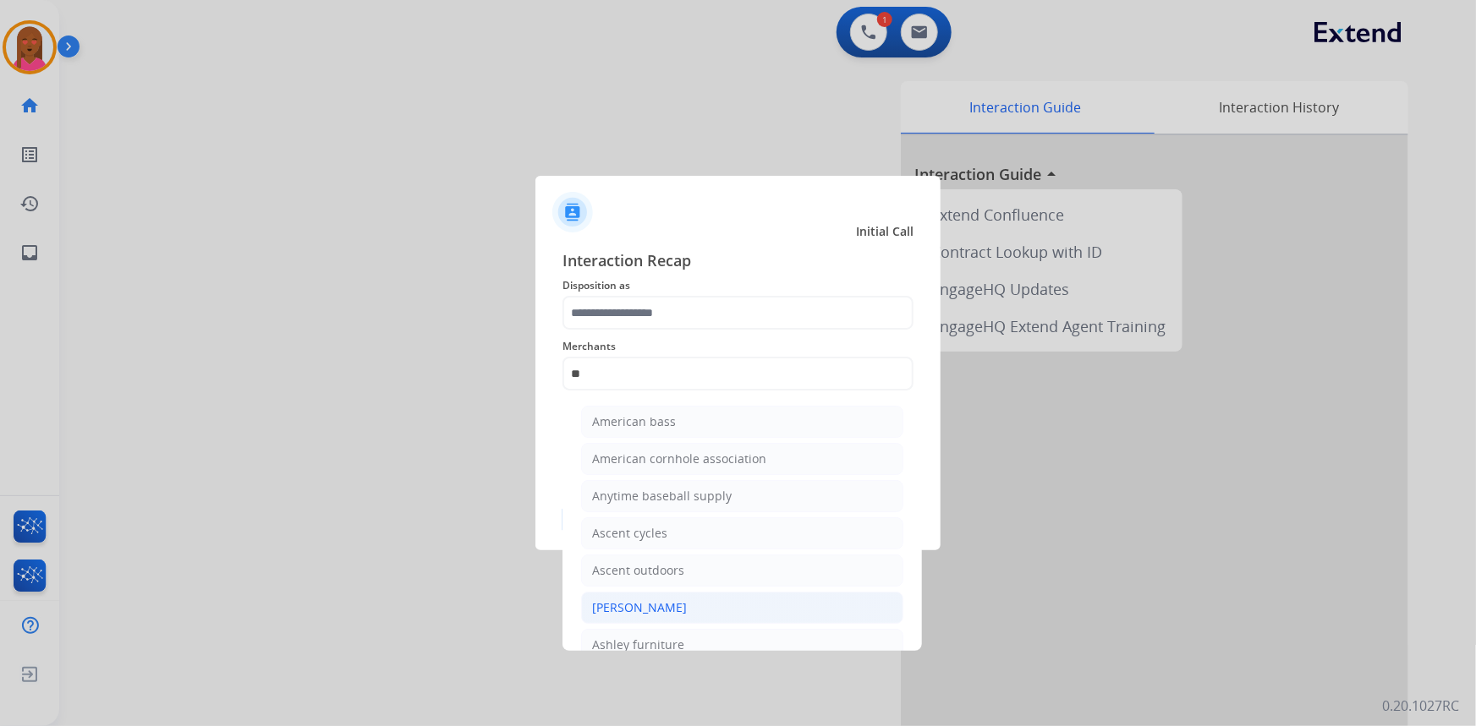
click at [680, 606] on div "[PERSON_NAME]" at bounding box center [639, 608] width 95 height 17
type input "**********"
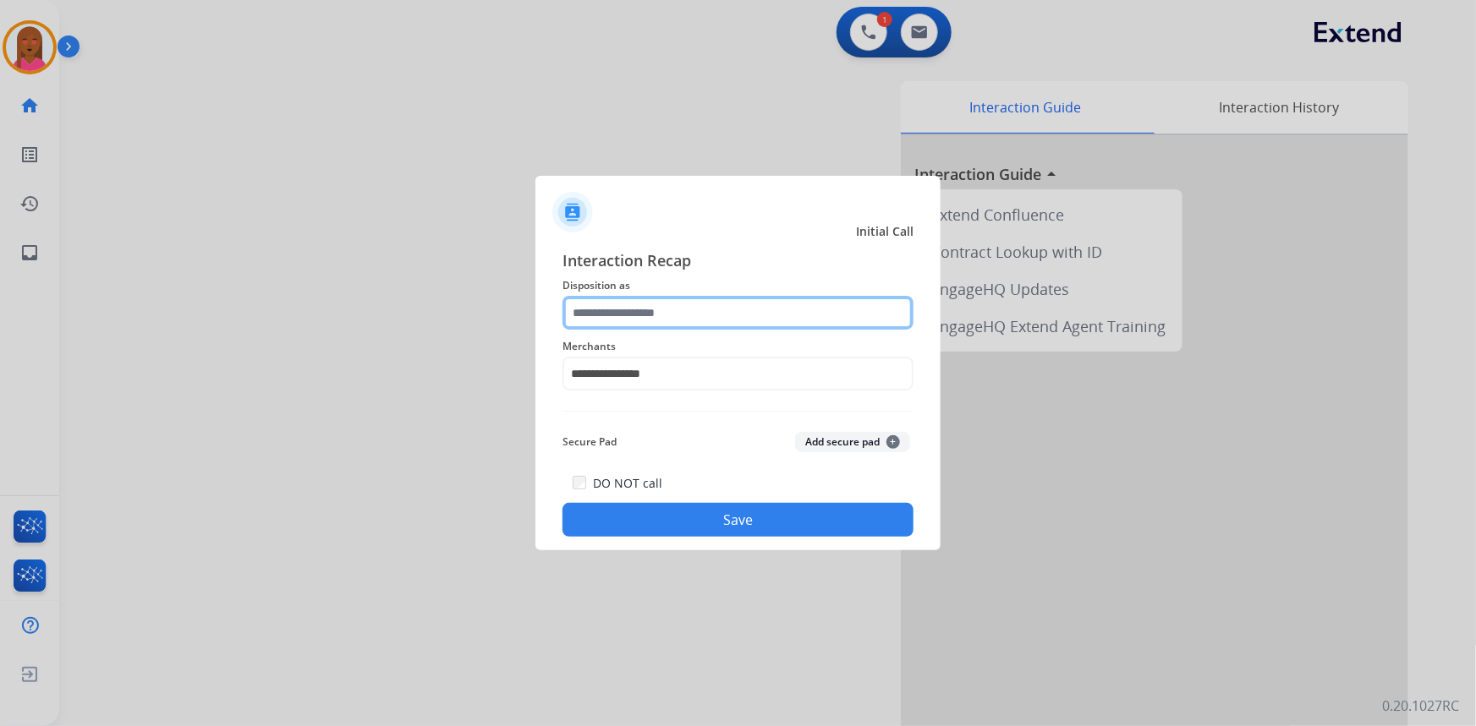
click at [665, 319] on input "text" at bounding box center [737, 313] width 351 height 34
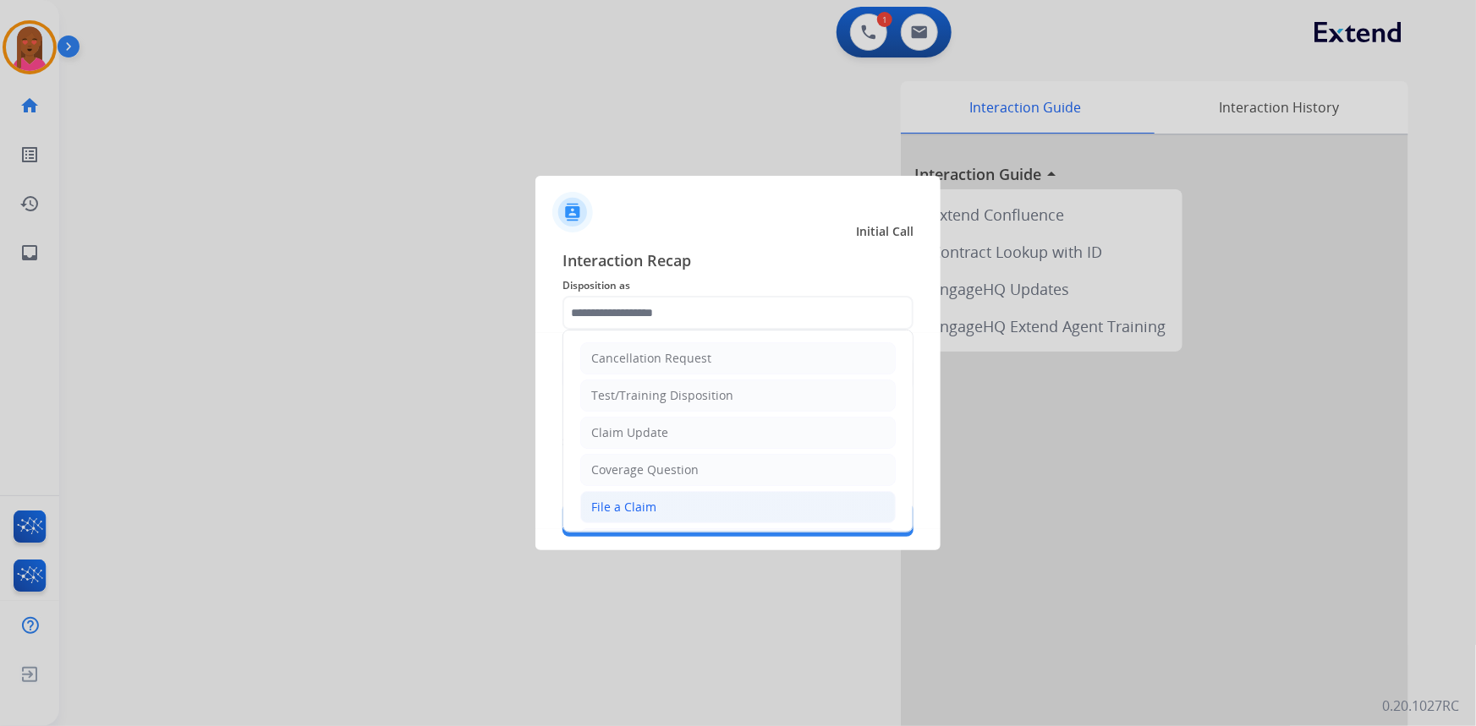
click at [654, 506] on li "File a Claim" at bounding box center [737, 507] width 315 height 32
type input "**********"
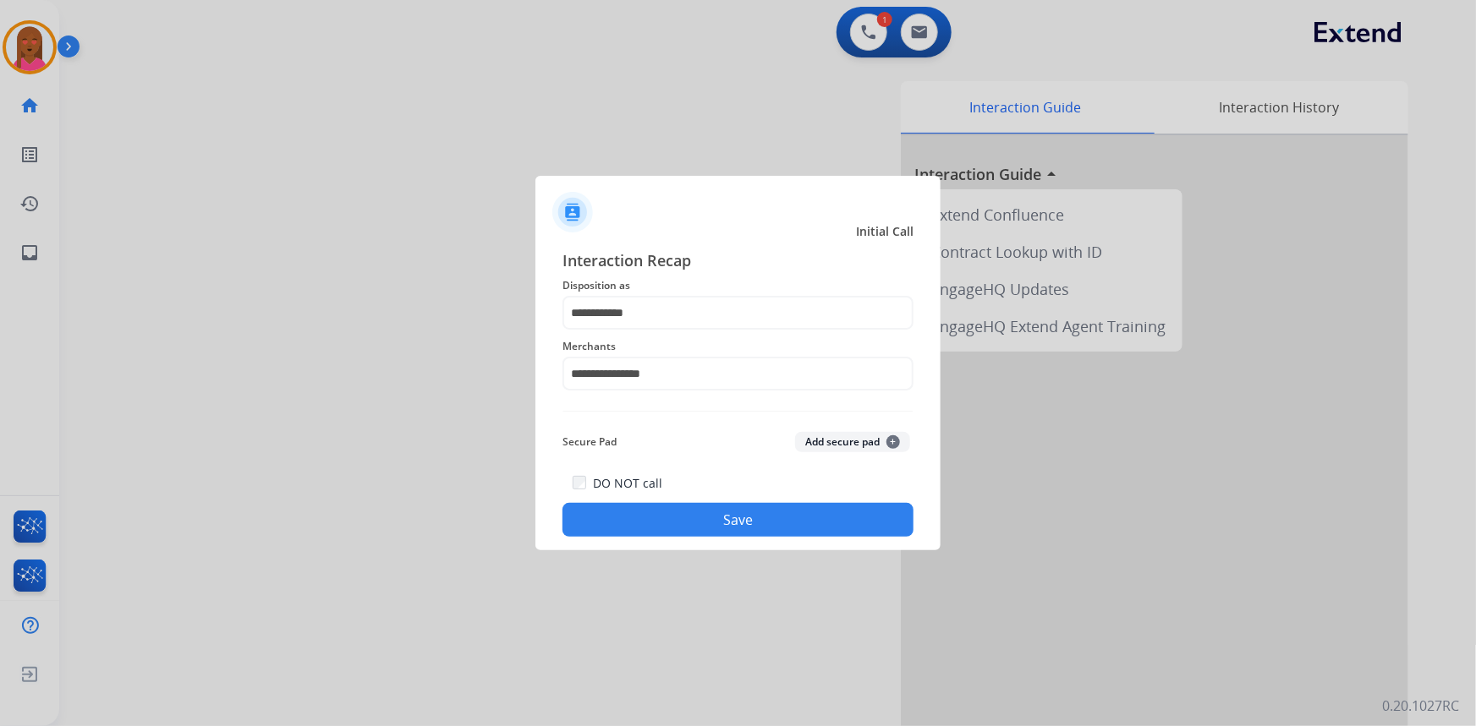
click at [672, 529] on button "Save" at bounding box center [737, 520] width 351 height 34
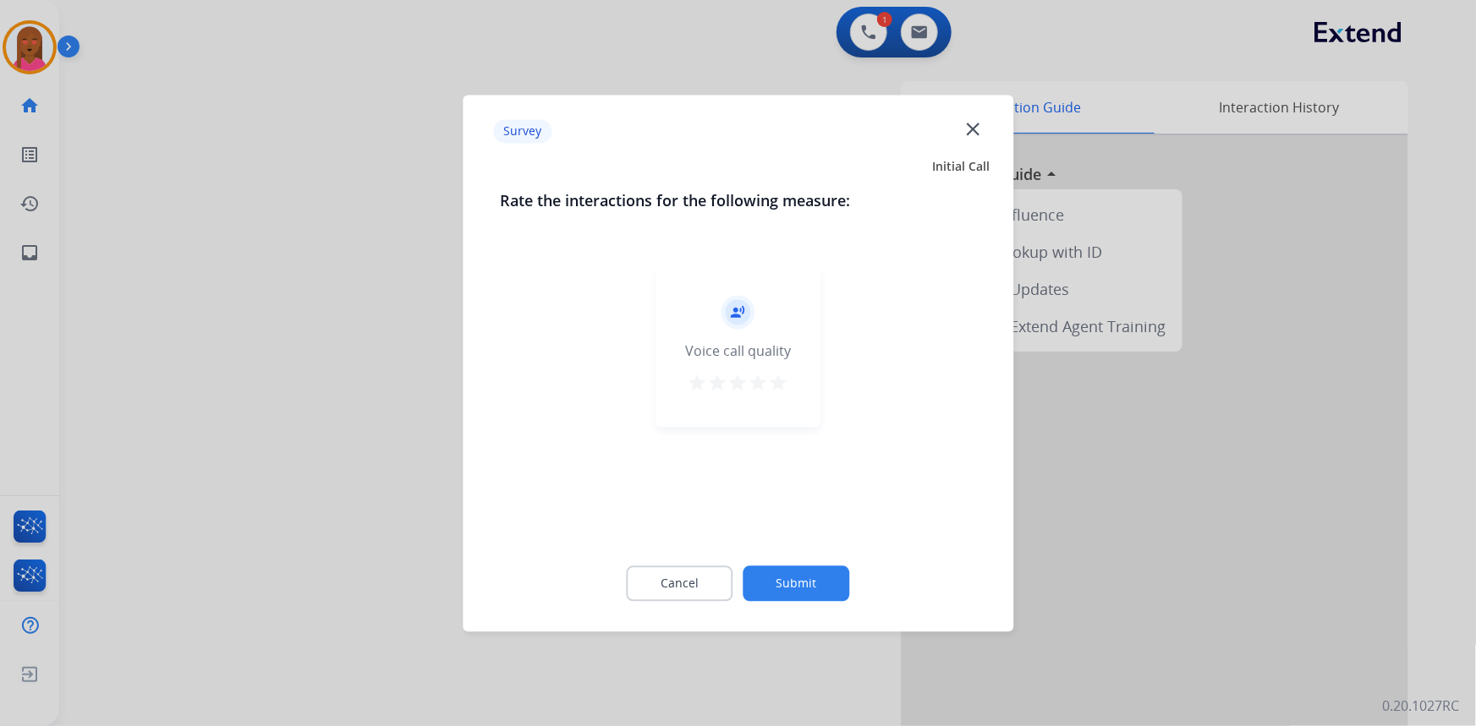
click at [973, 132] on mat-icon "close" at bounding box center [973, 129] width 22 height 22
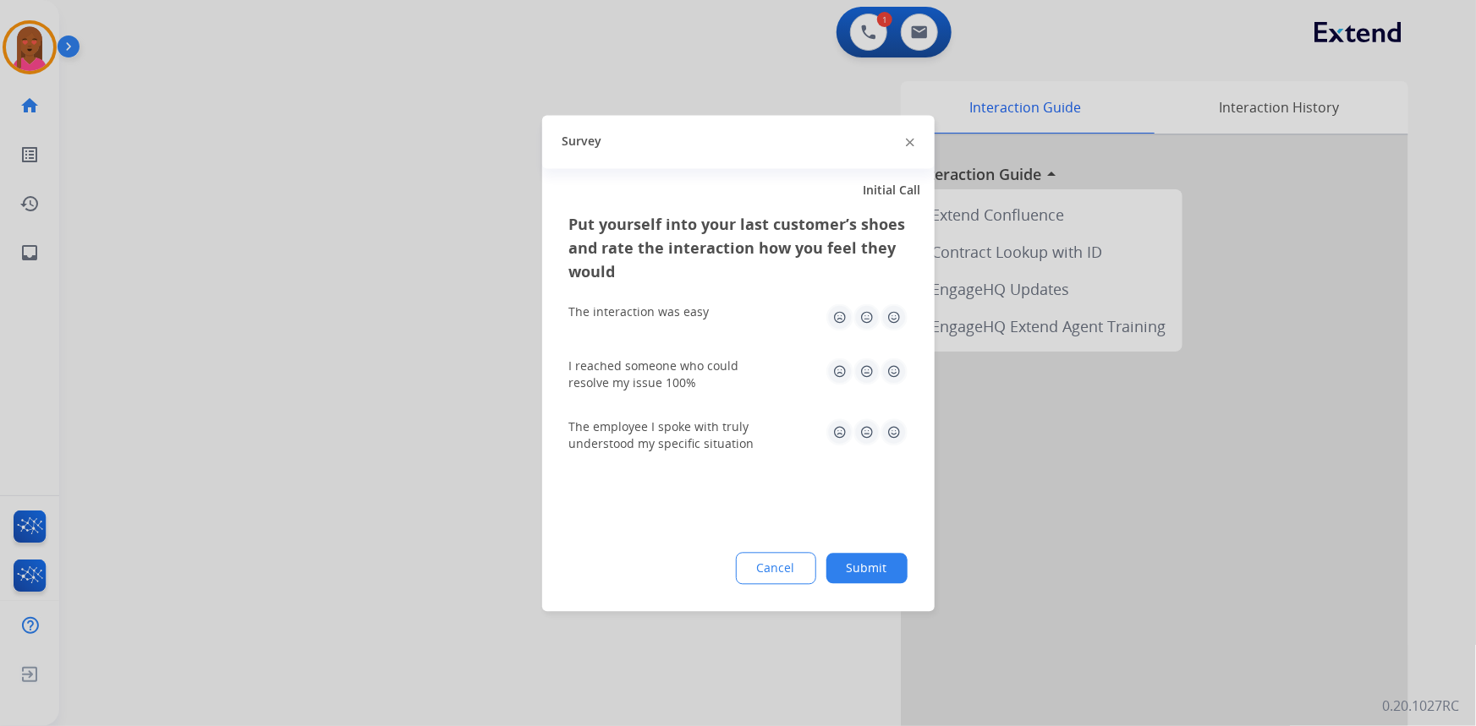
click at [926, 21] on div at bounding box center [738, 363] width 1476 height 726
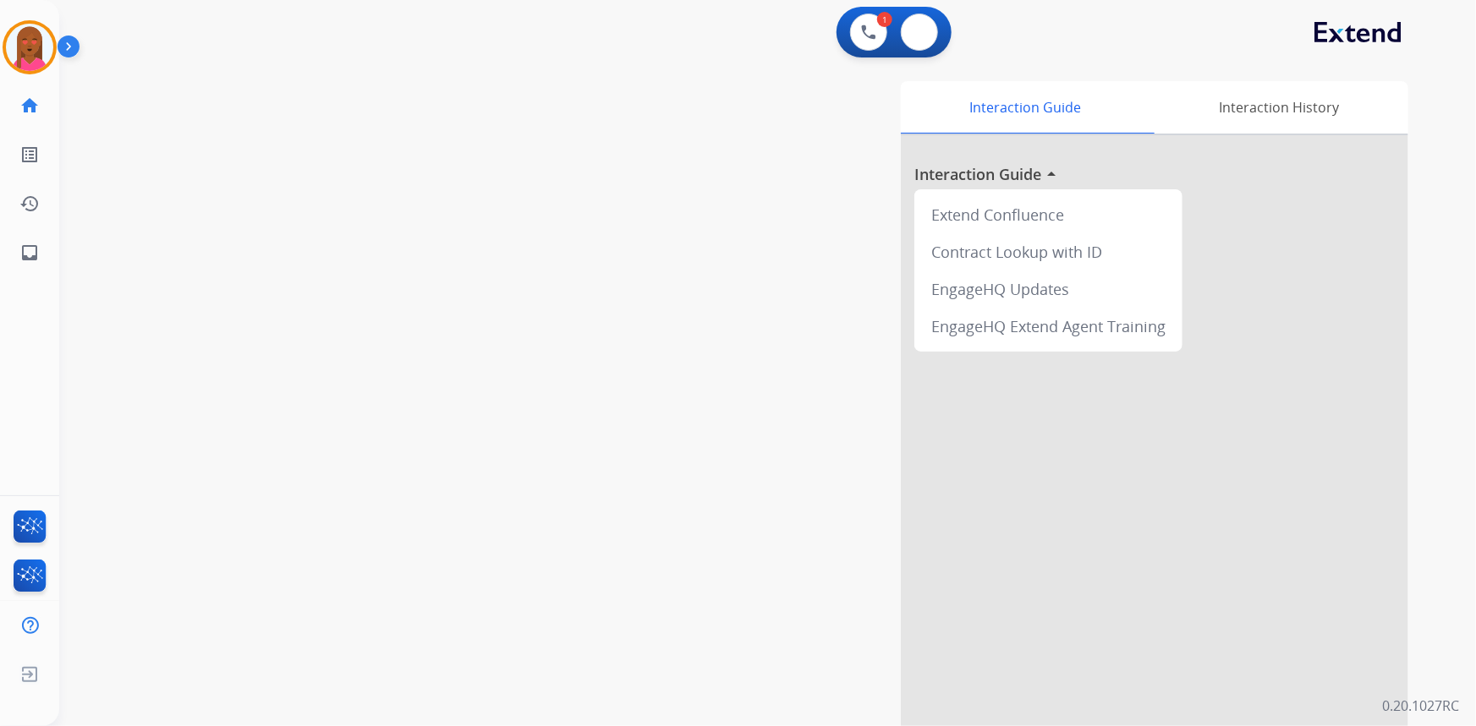
click at [926, 21] on button at bounding box center [919, 32] width 37 height 37
select select "**********"
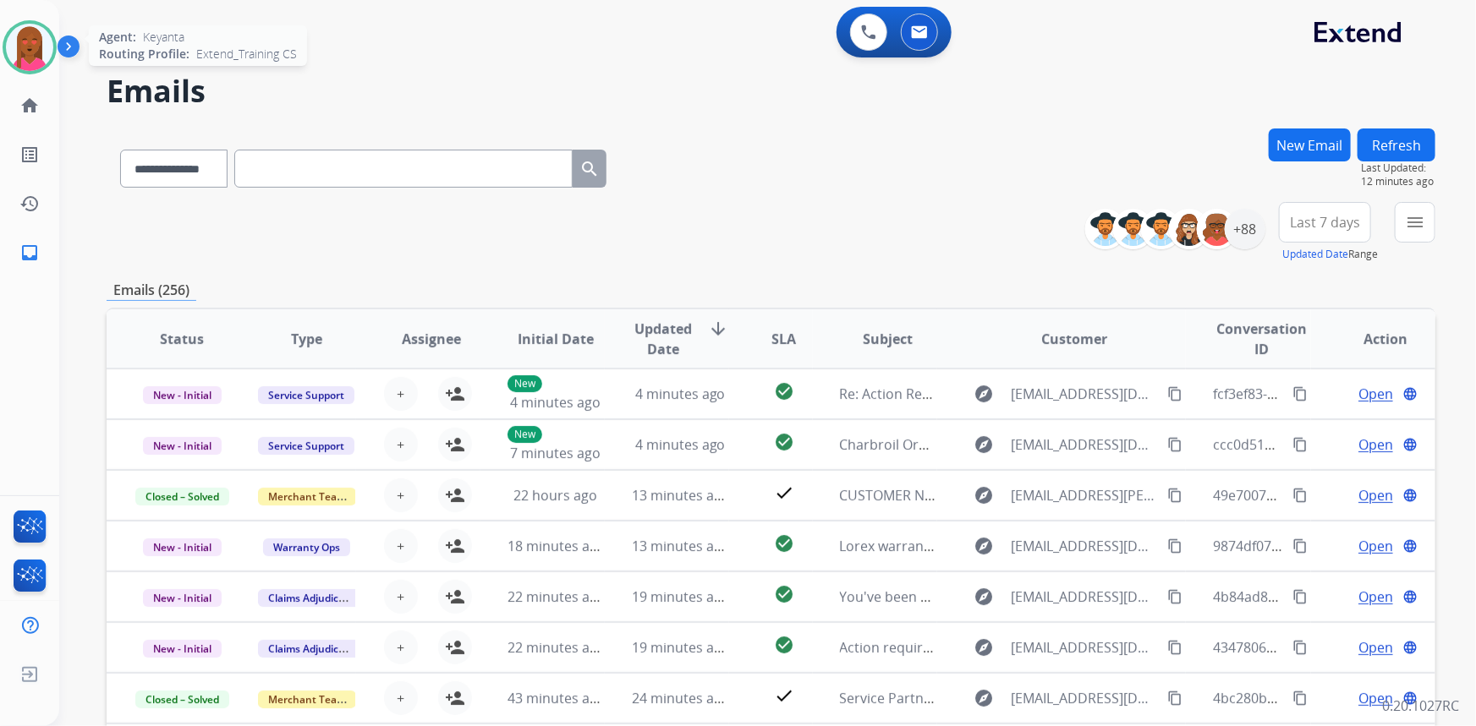
click at [20, 45] on img at bounding box center [29, 47] width 47 height 47
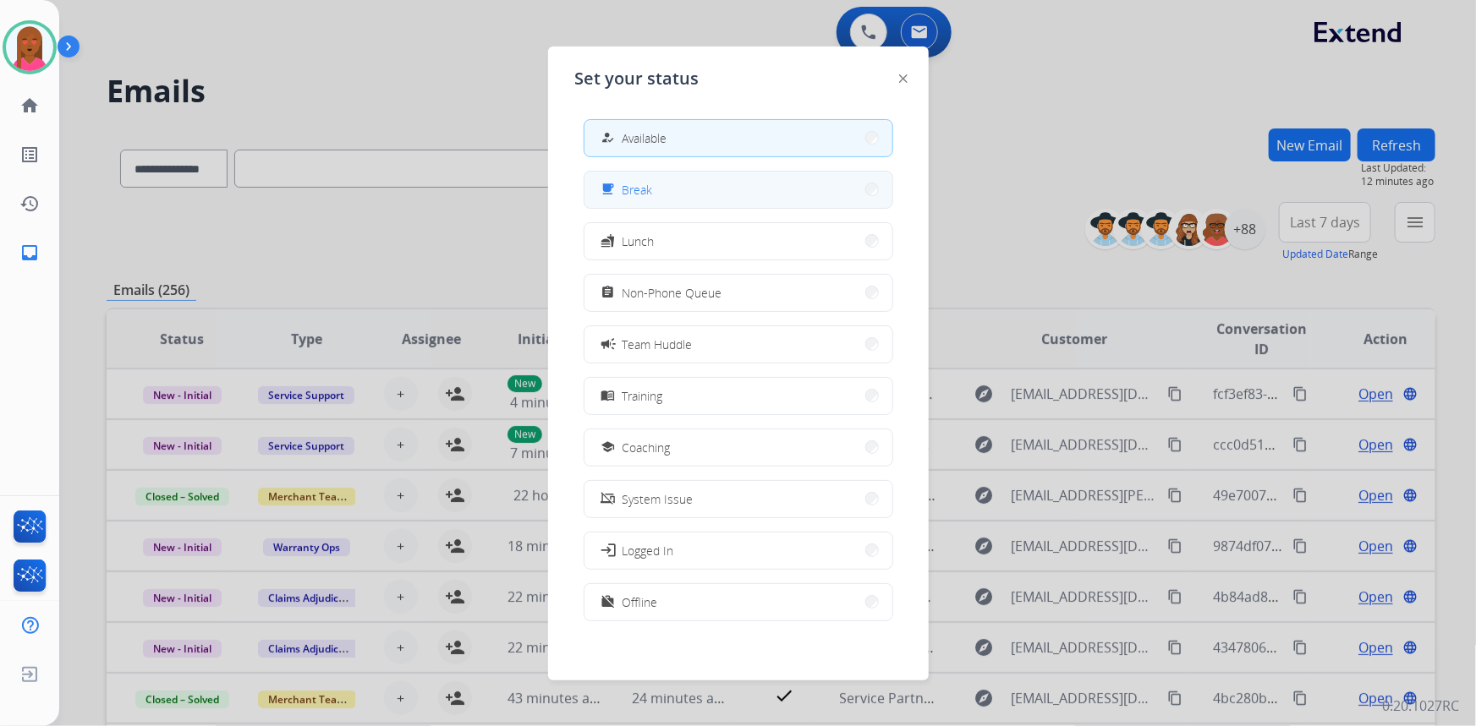
click at [710, 208] on div "free_breakfast Break" at bounding box center [739, 190] width 310 height 38
drag, startPoint x: 594, startPoint y: 199, endPoint x: 595, endPoint y: 190, distance: 8.6
click at [595, 190] on button "free_breakfast Break" at bounding box center [738, 190] width 308 height 36
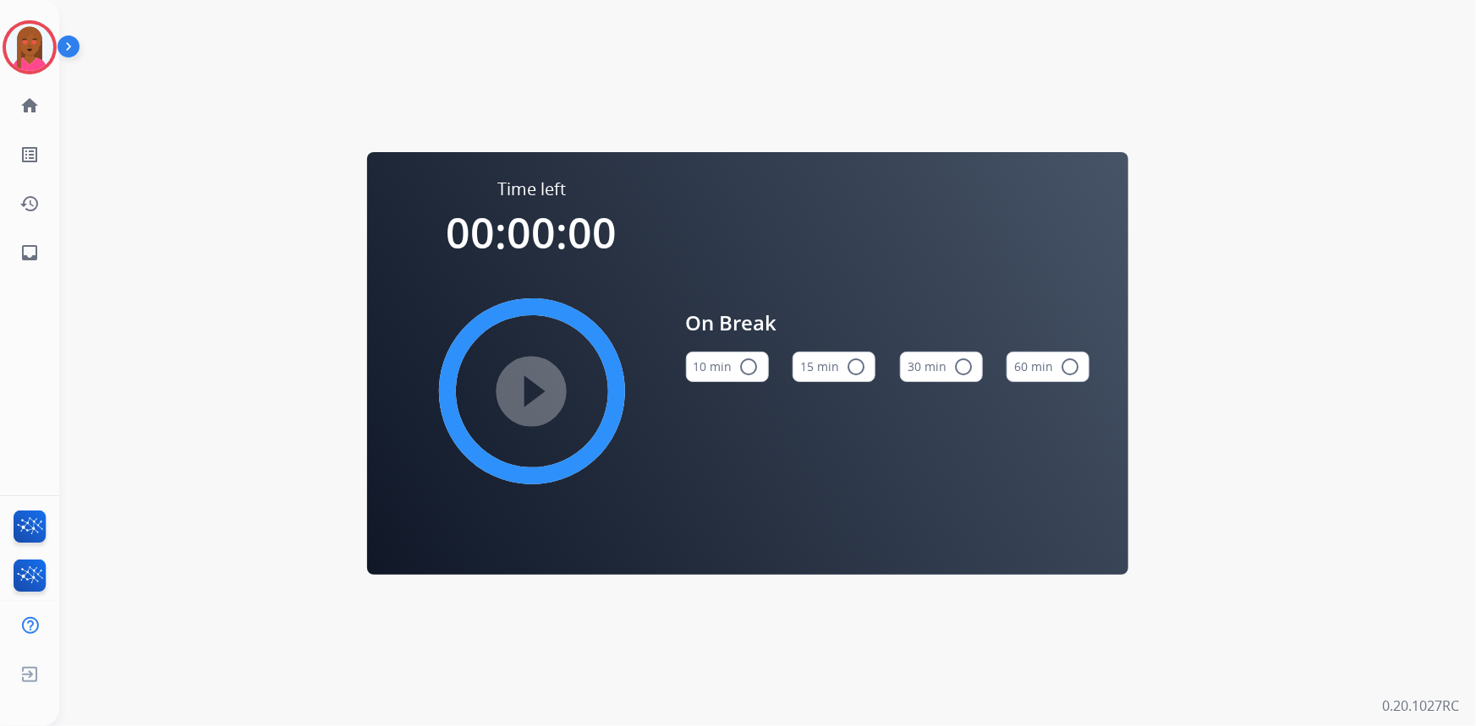
click at [701, 357] on button "10 min radio_button_unchecked" at bounding box center [727, 367] width 83 height 30
click at [534, 381] on mat-icon "play_circle_filled" at bounding box center [532, 391] width 20 height 20
click at [34, 64] on img at bounding box center [29, 47] width 47 height 47
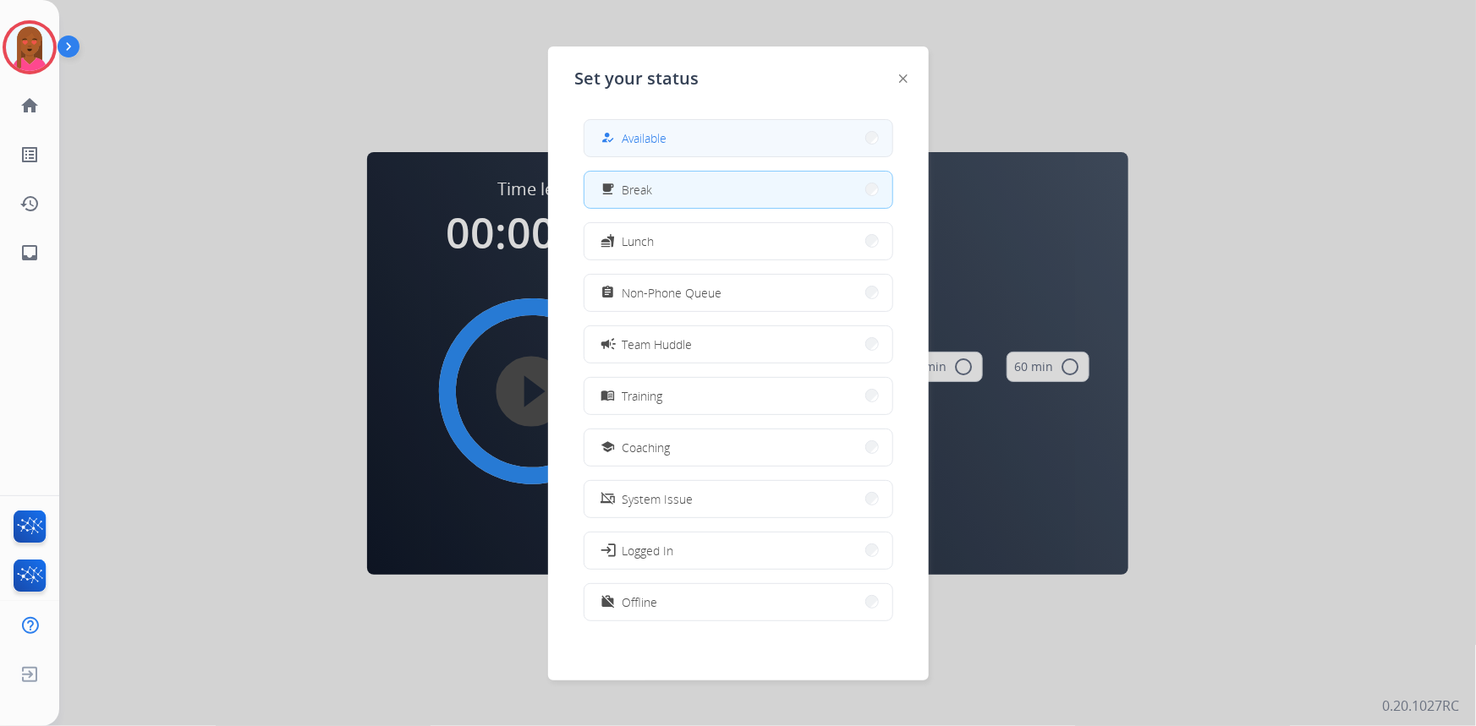
click at [649, 150] on button "how_to_reg Available" at bounding box center [738, 138] width 308 height 36
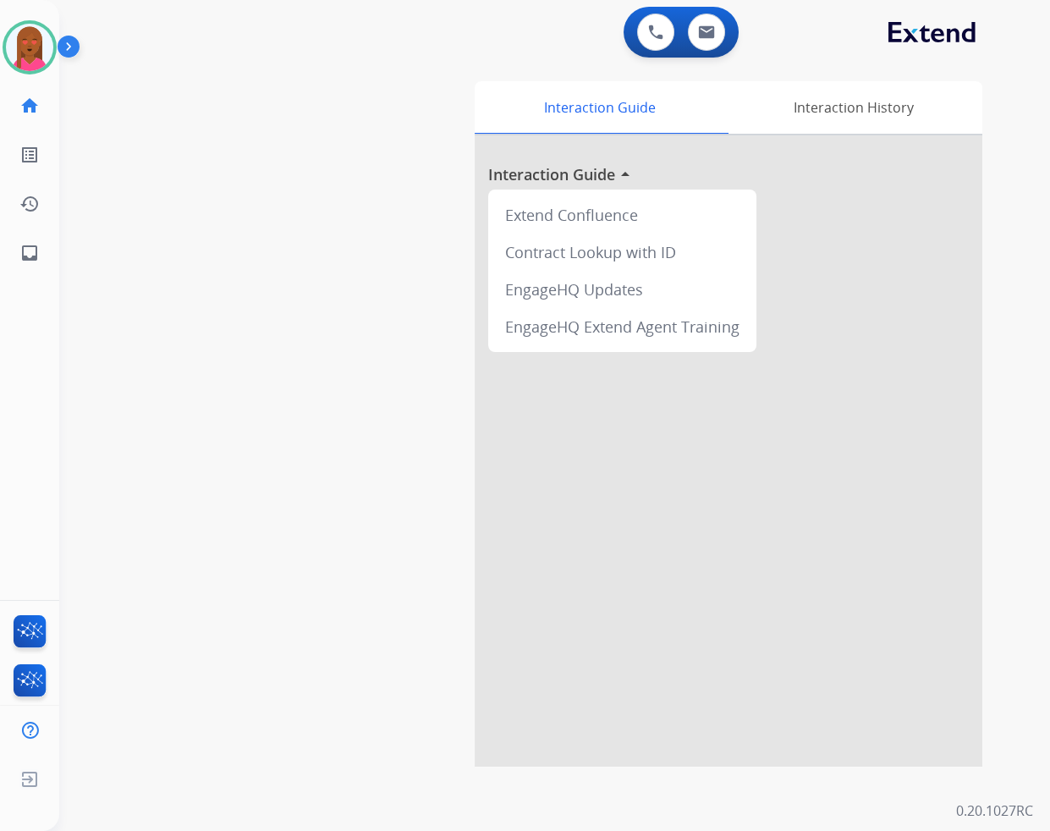
drag, startPoint x: 885, startPoint y: 66, endPoint x: 1475, endPoint y: 0, distance: 594.0
click at [1050, 0] on html "Outbound call Quit Outbound call Quit Schedule interaction + Add to my list Cus…" at bounding box center [525, 415] width 1050 height 831
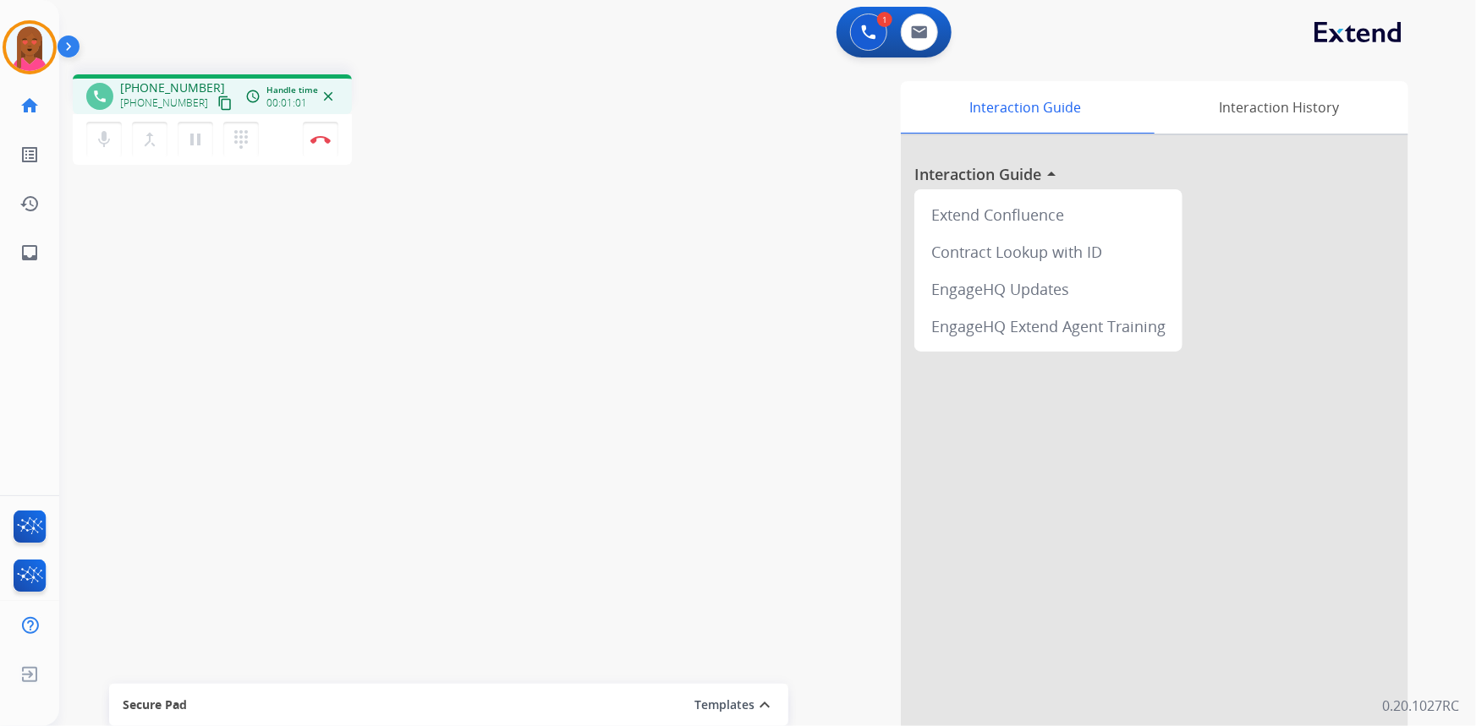
click at [217, 100] on mat-icon "content_copy" at bounding box center [224, 103] width 15 height 15
click at [217, 106] on mat-icon "content_copy" at bounding box center [224, 103] width 15 height 15
click at [328, 140] on img at bounding box center [320, 139] width 20 height 8
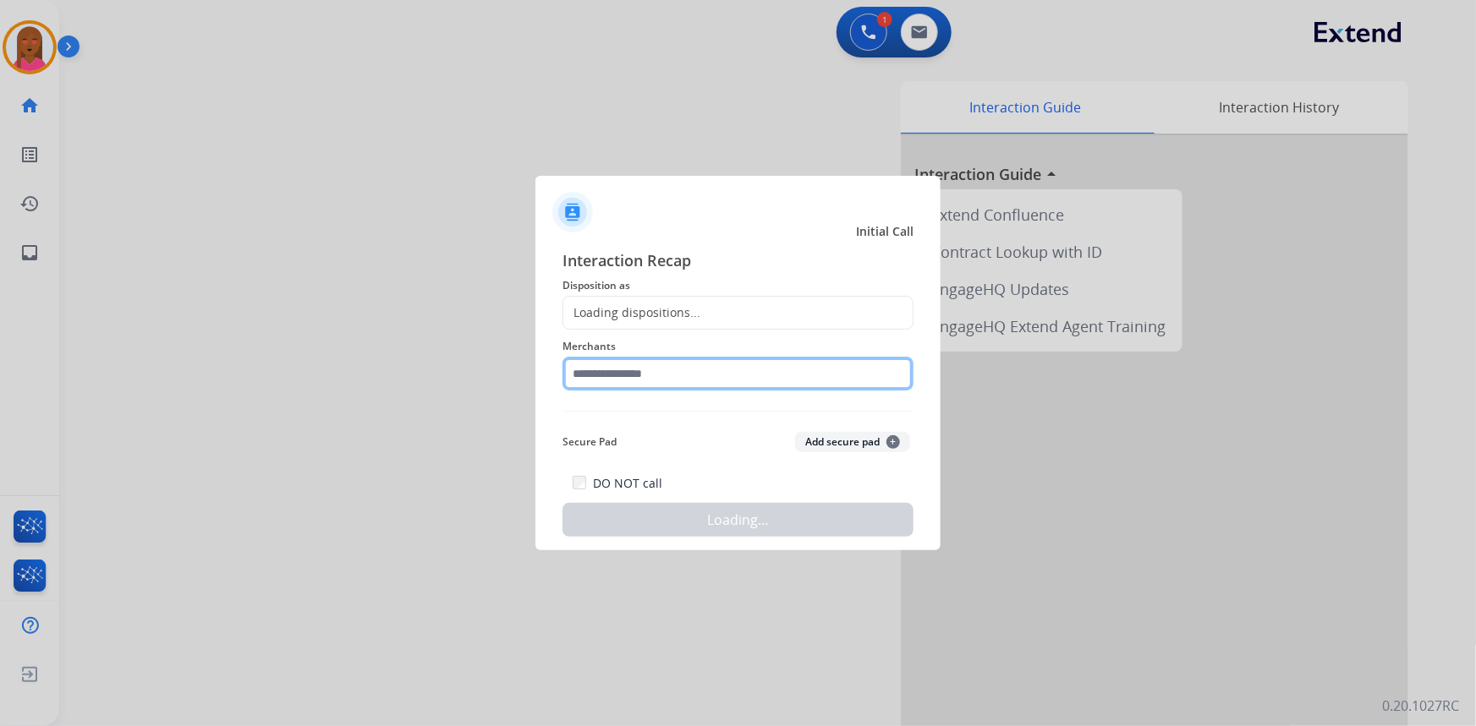
click at [792, 375] on input "text" at bounding box center [737, 374] width 351 height 34
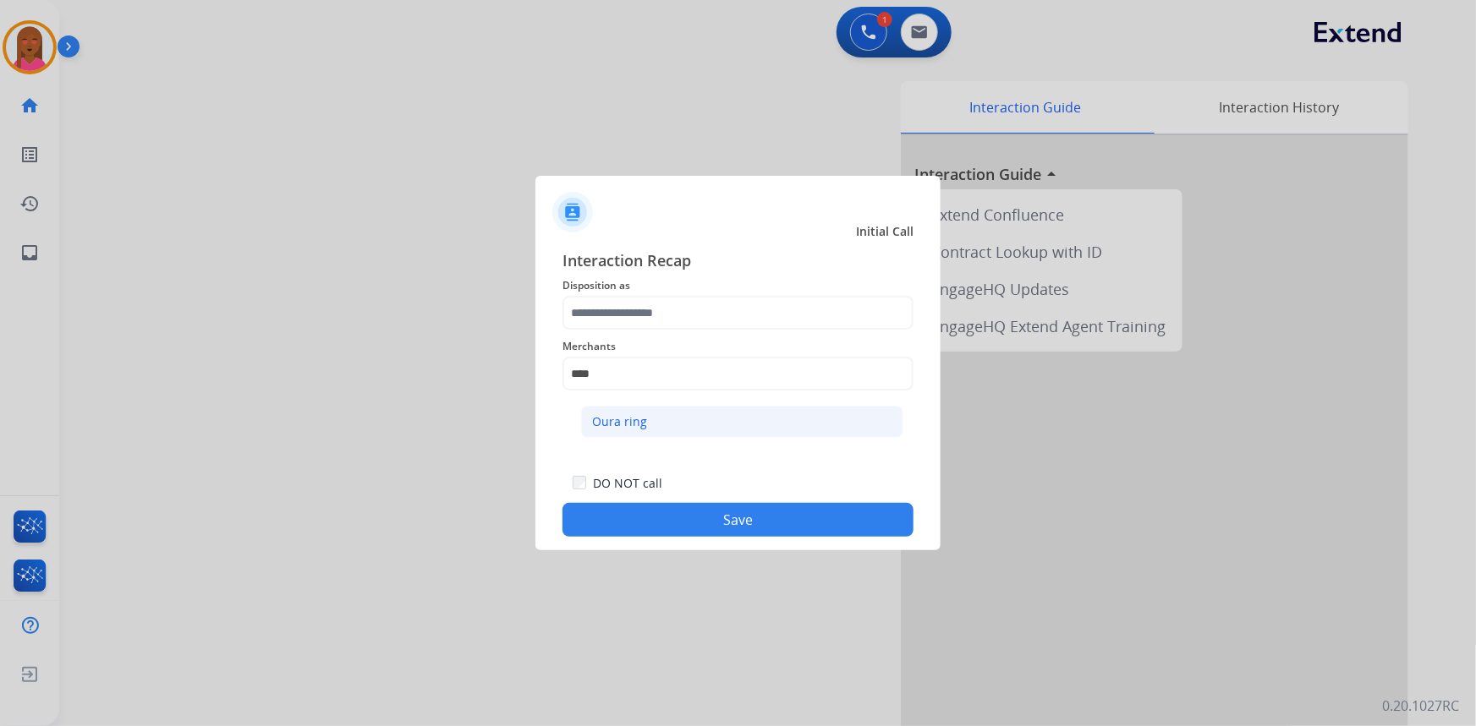
click at [718, 414] on li "Oura ring" at bounding box center [742, 422] width 322 height 32
type input "*********"
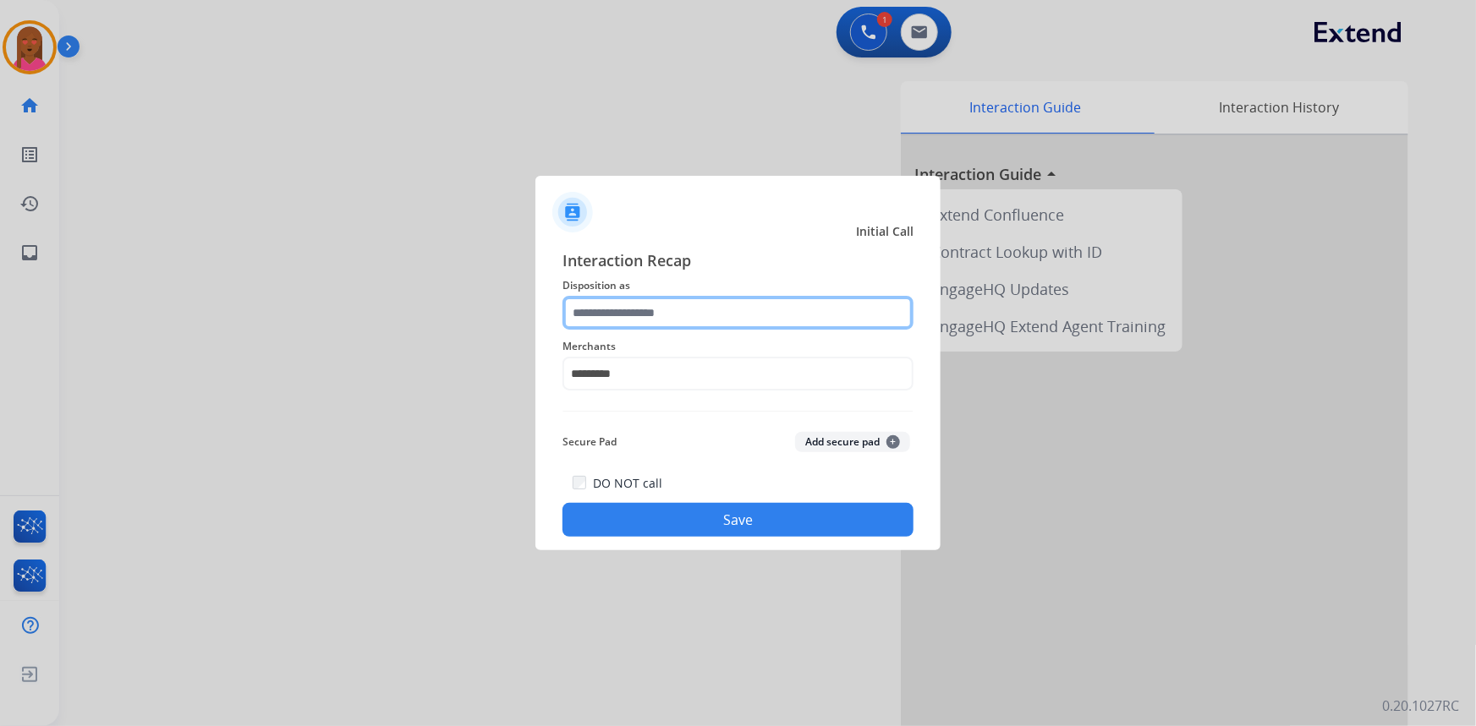
click at [726, 329] on input "text" at bounding box center [737, 313] width 351 height 34
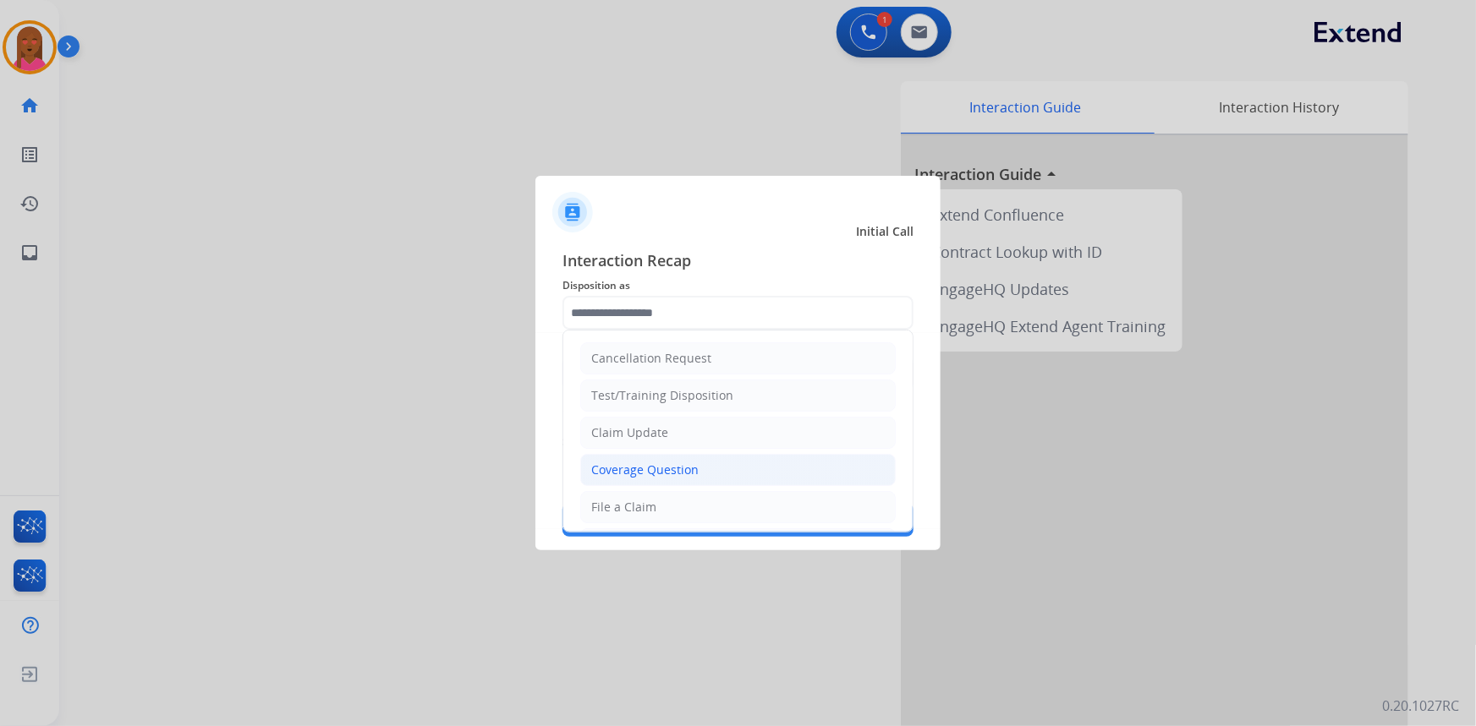
click at [718, 470] on li "Coverage Question" at bounding box center [737, 470] width 315 height 32
type input "**********"
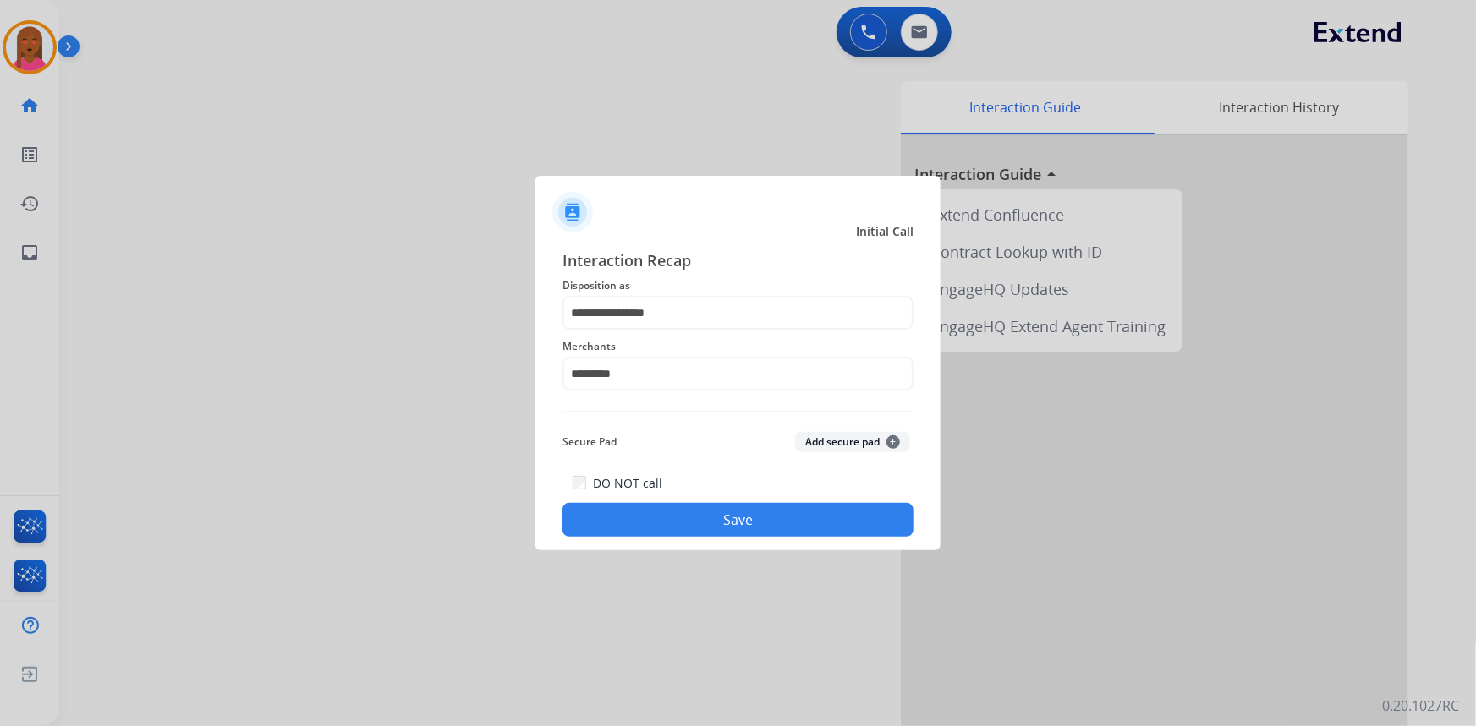
click at [738, 516] on button "Save" at bounding box center [737, 520] width 351 height 34
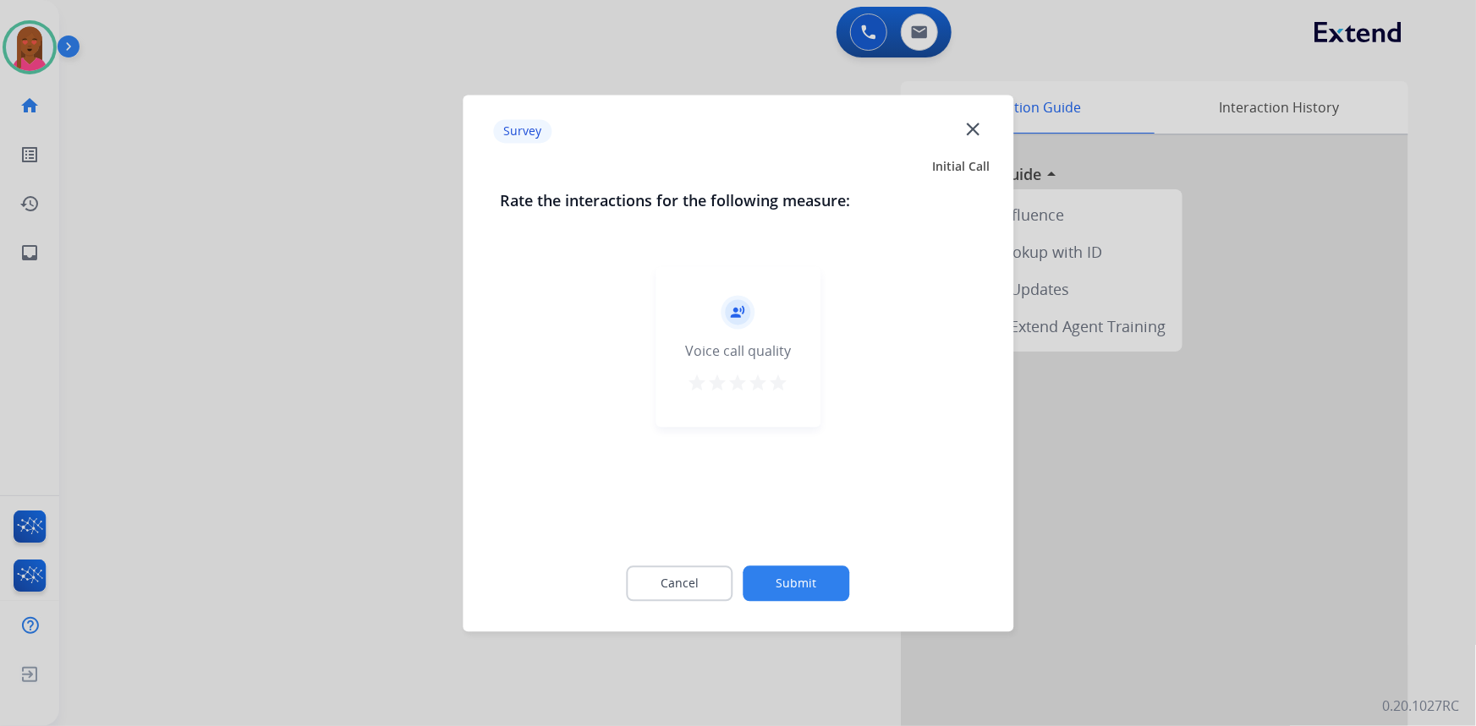
click at [975, 129] on mat-icon "close" at bounding box center [973, 129] width 22 height 22
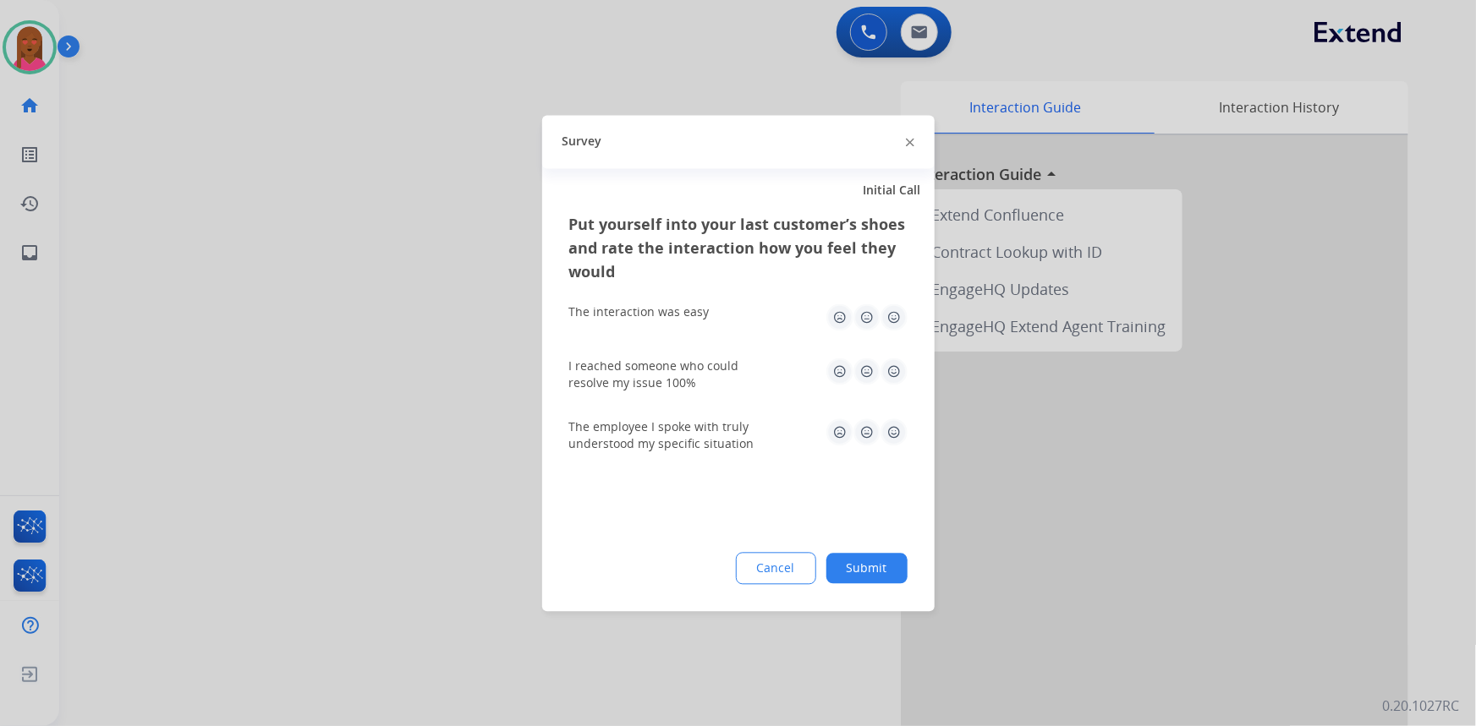
click at [907, 139] on img at bounding box center [910, 143] width 8 height 8
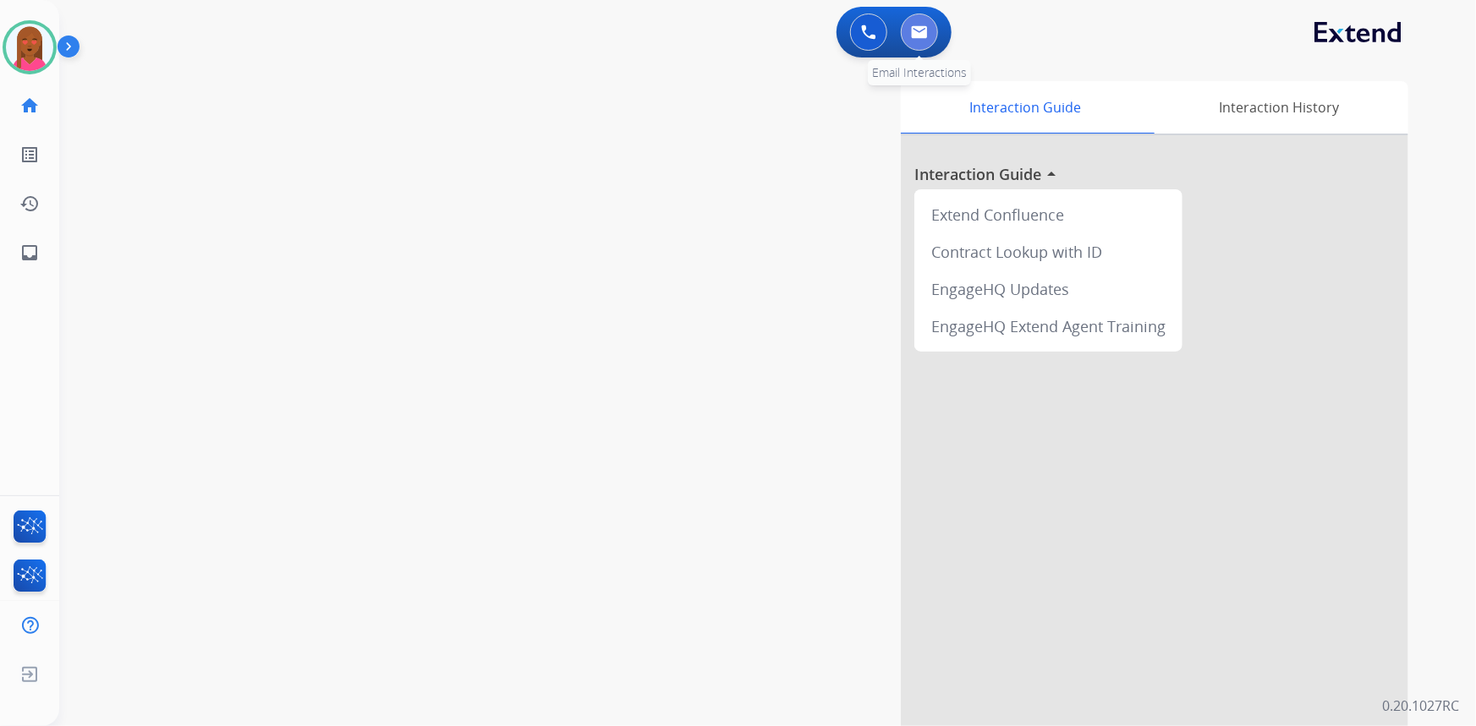
click at [913, 39] on button at bounding box center [919, 32] width 37 height 37
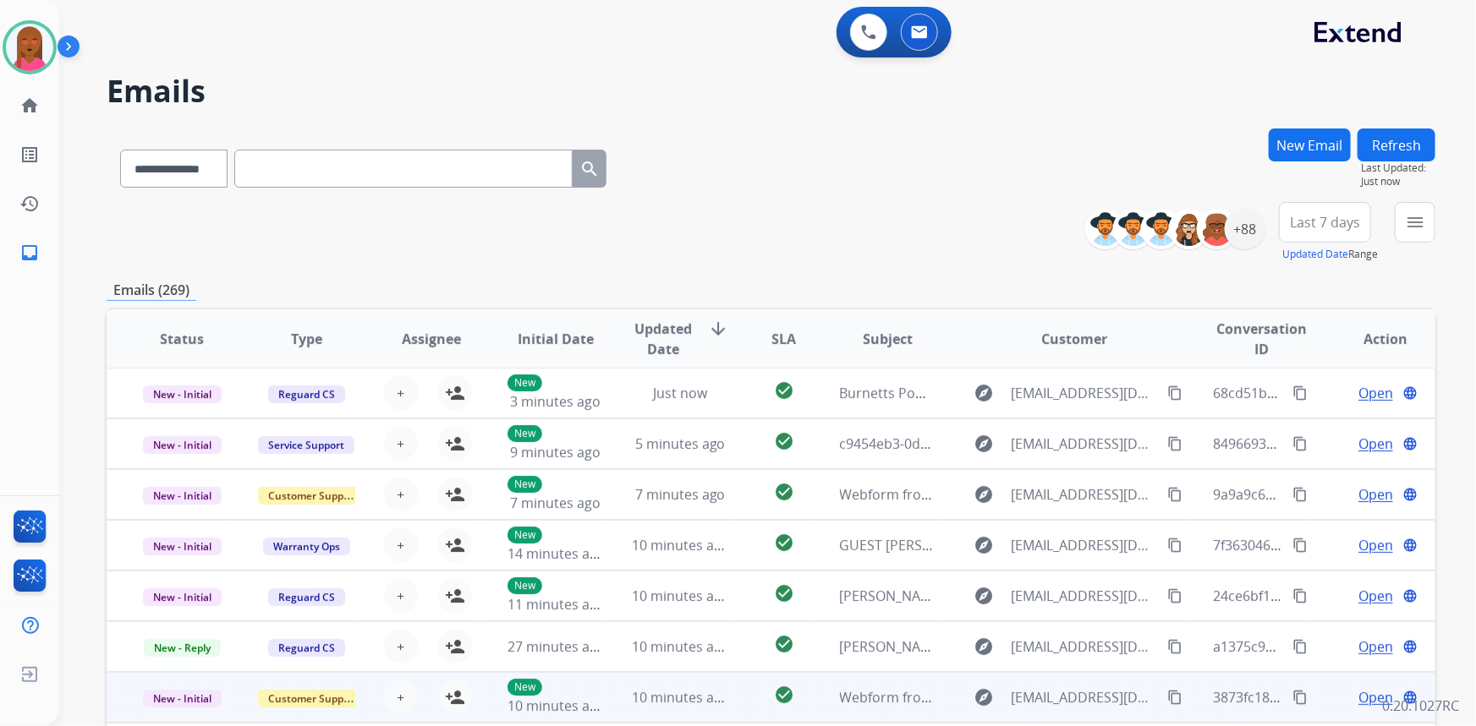
scroll to position [236, 0]
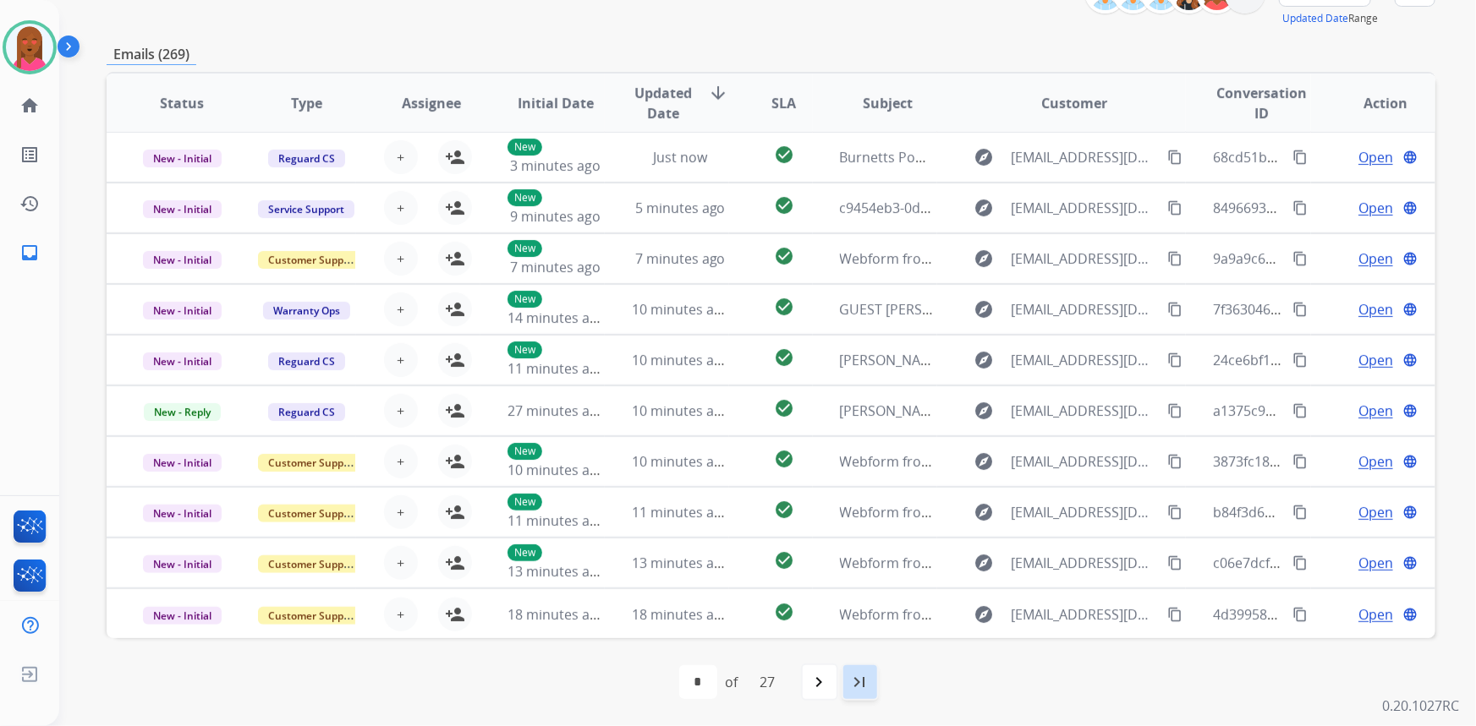
click at [854, 677] on mat-icon "last_page" at bounding box center [860, 682] width 20 height 20
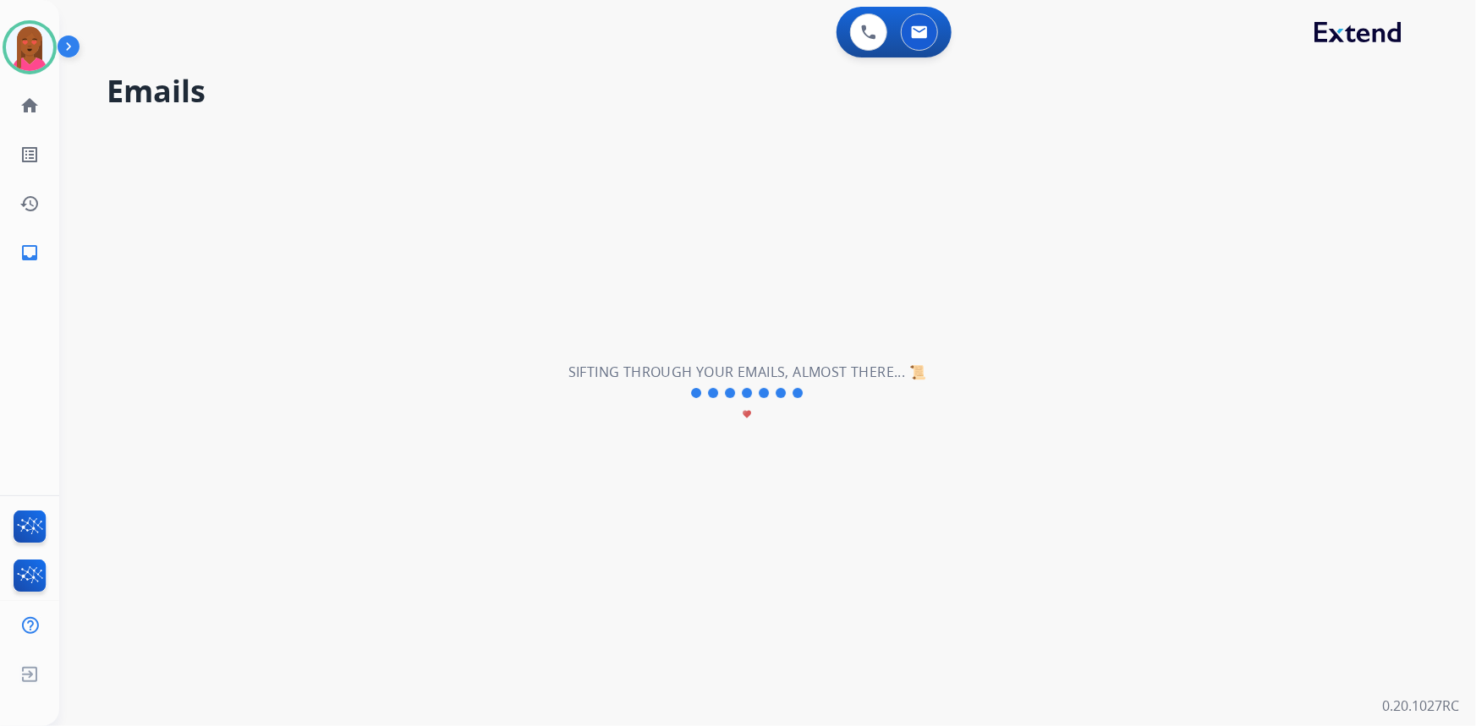
scroll to position [0, 0]
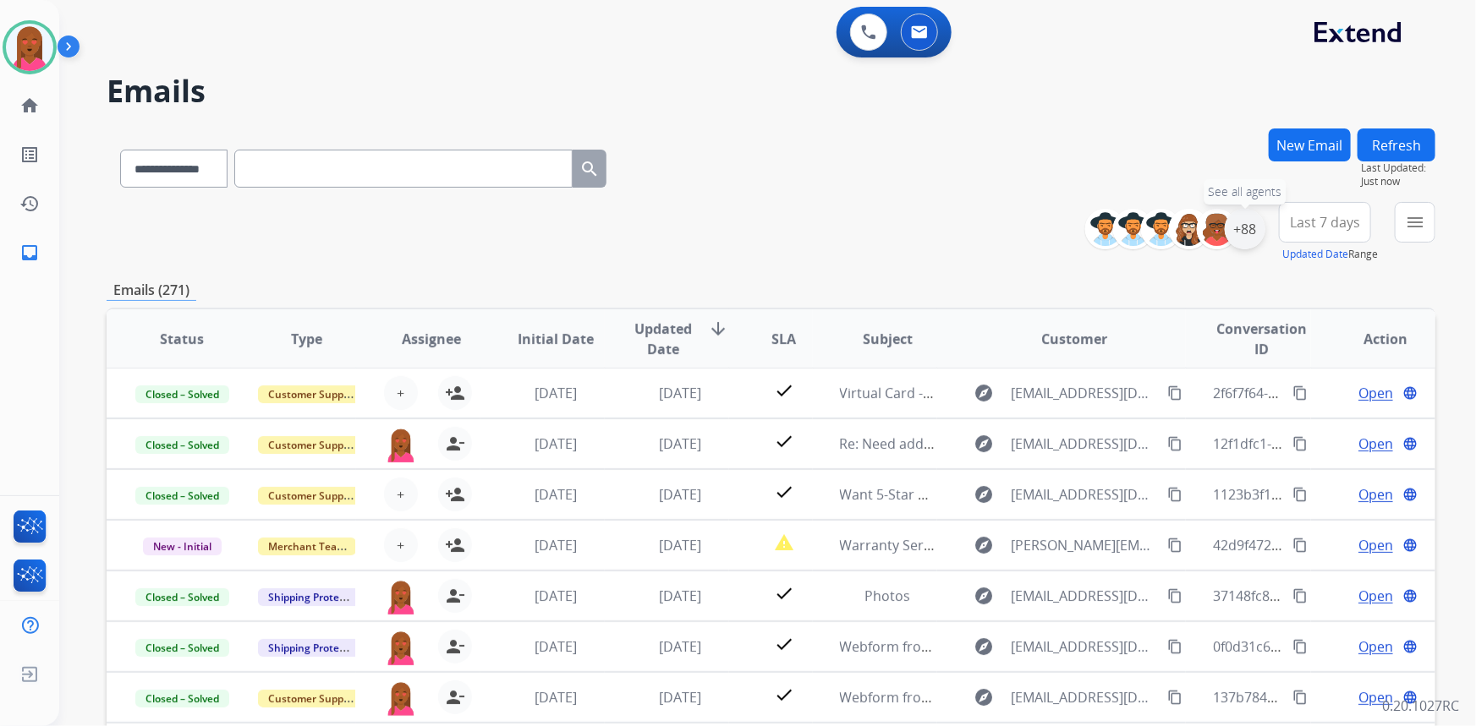
click at [1238, 236] on div "+88" at bounding box center [1245, 229] width 41 height 41
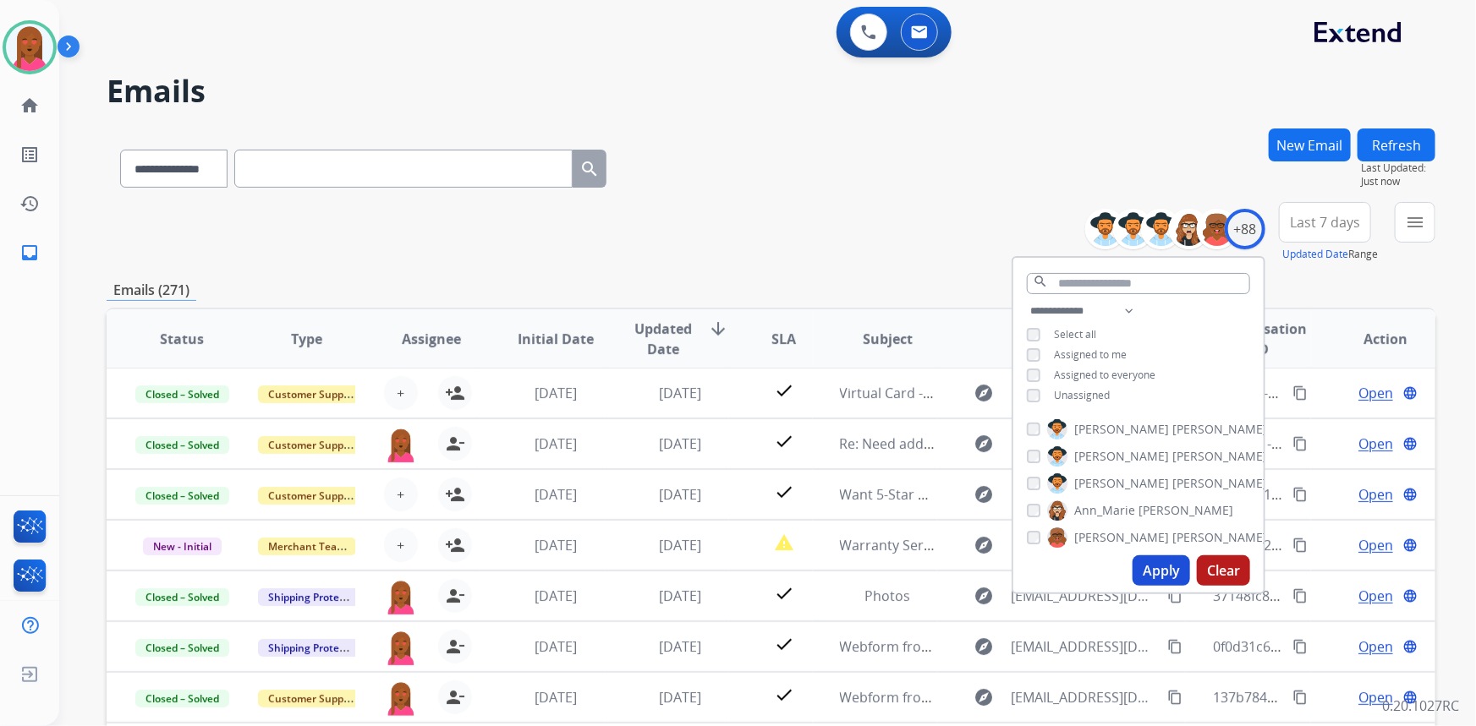
click at [1149, 567] on button "Apply" at bounding box center [1161, 571] width 58 height 30
select select "*"
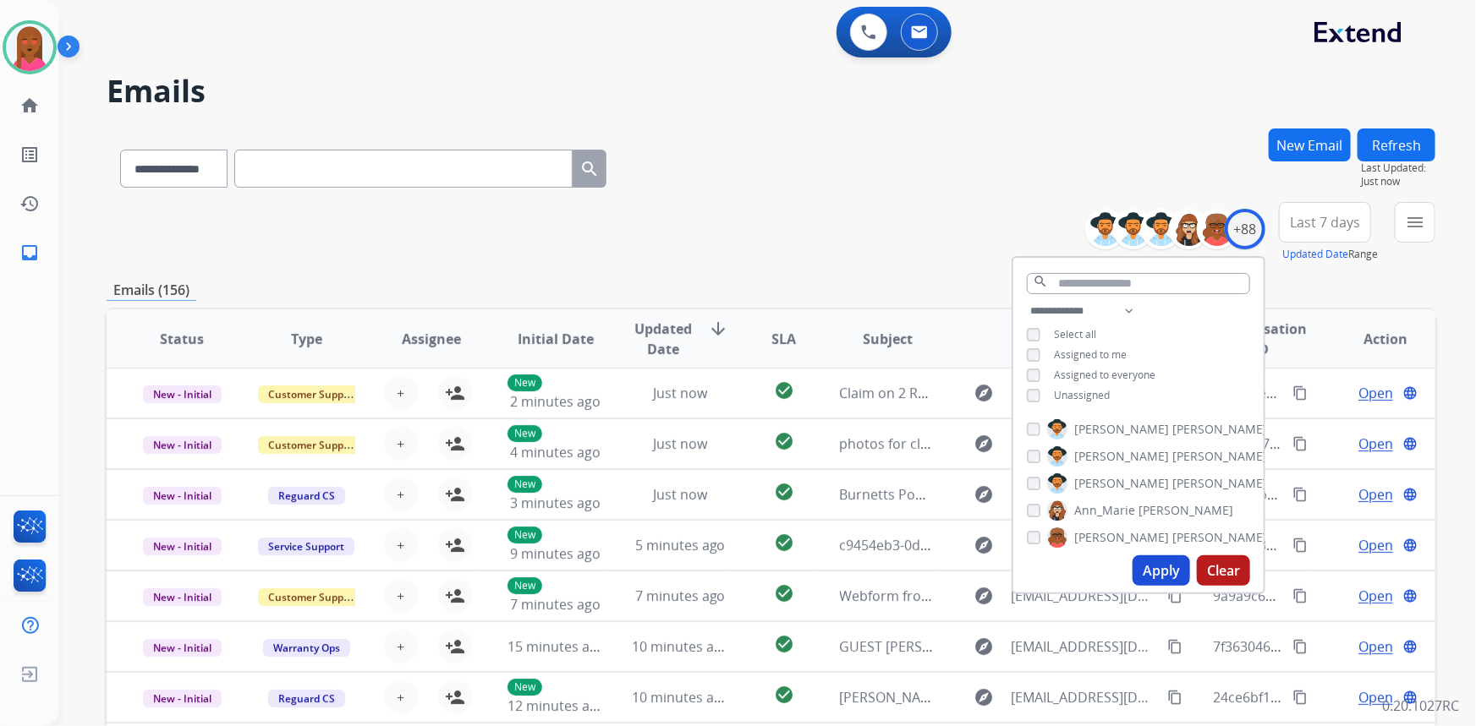
click at [1336, 220] on span "Last 7 days" at bounding box center [1325, 222] width 70 height 7
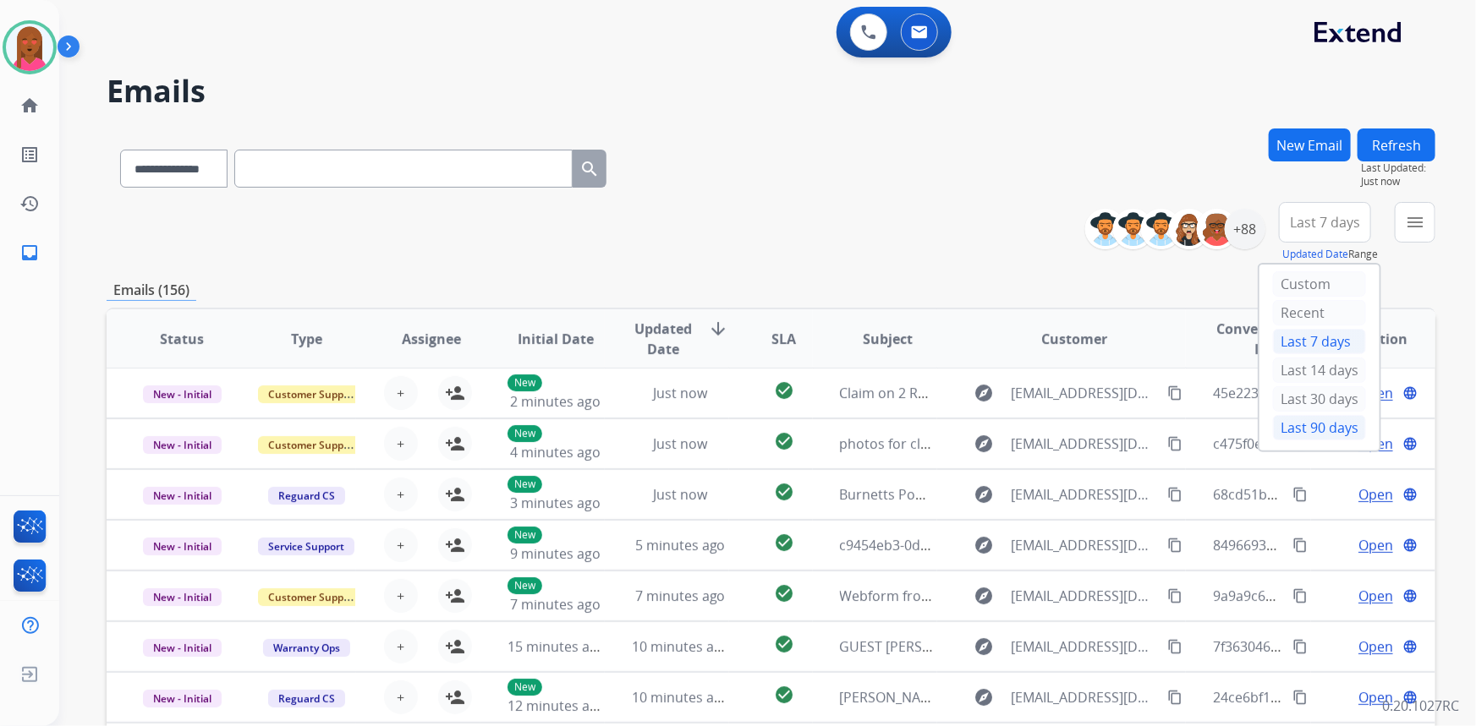
click at [1297, 423] on div "Last 90 days" at bounding box center [1319, 427] width 93 height 25
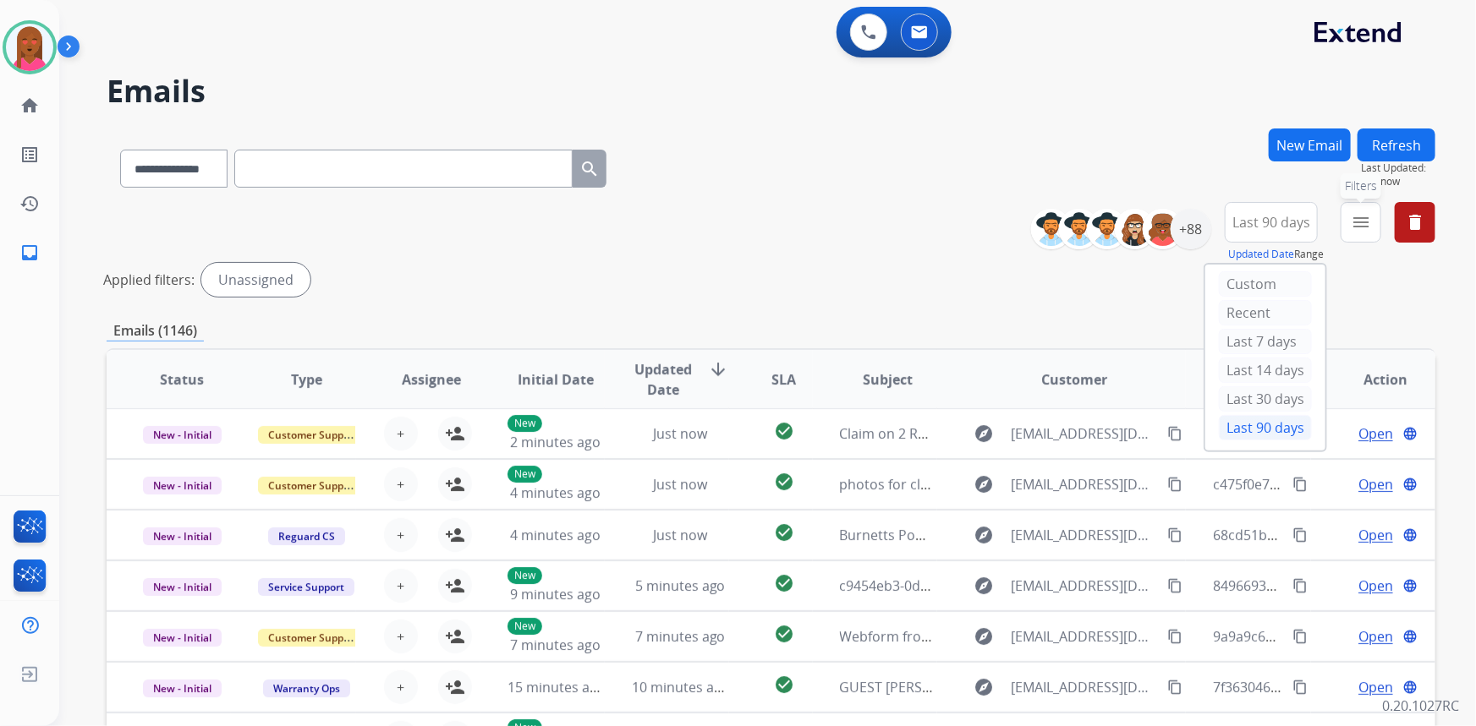
click at [1352, 220] on mat-icon "menu" at bounding box center [1361, 222] width 20 height 20
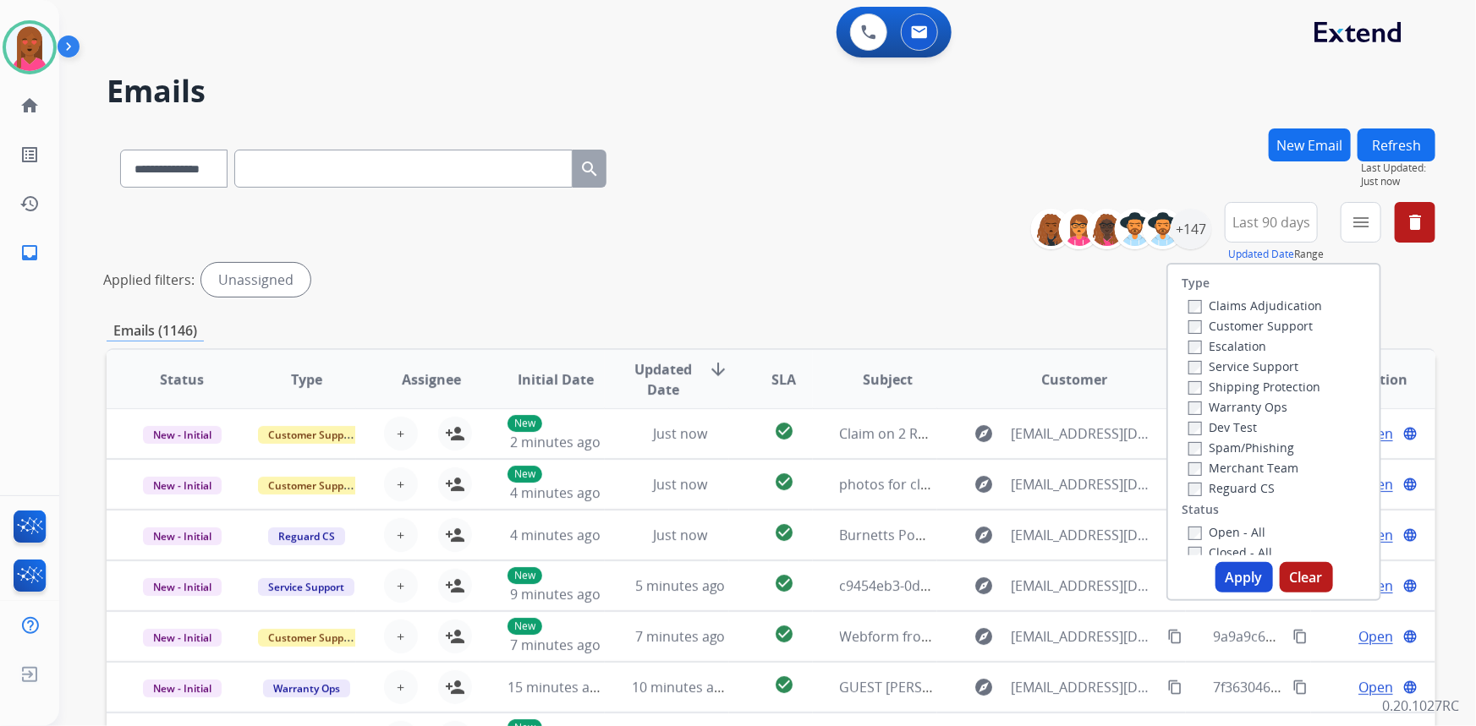
click at [1290, 323] on label "Customer Support" at bounding box center [1250, 326] width 124 height 16
click at [1278, 385] on label "Shipping Protection" at bounding box center [1254, 387] width 132 height 16
click at [1243, 481] on label "Reguard CS" at bounding box center [1231, 488] width 86 height 16
click at [1229, 529] on label "Open - All" at bounding box center [1226, 532] width 77 height 16
click at [1228, 571] on button "Apply" at bounding box center [1244, 577] width 58 height 30
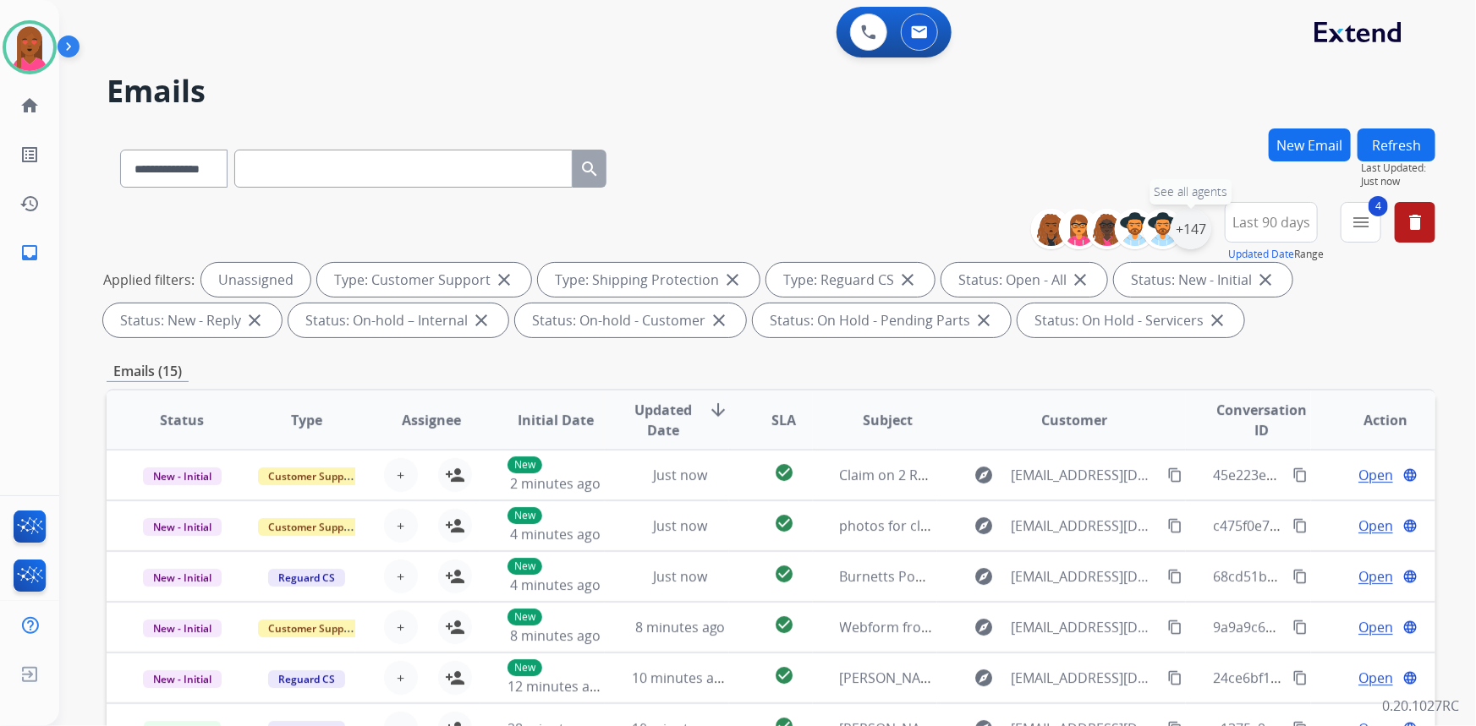
click at [1197, 226] on div "+147" at bounding box center [1191, 229] width 41 height 41
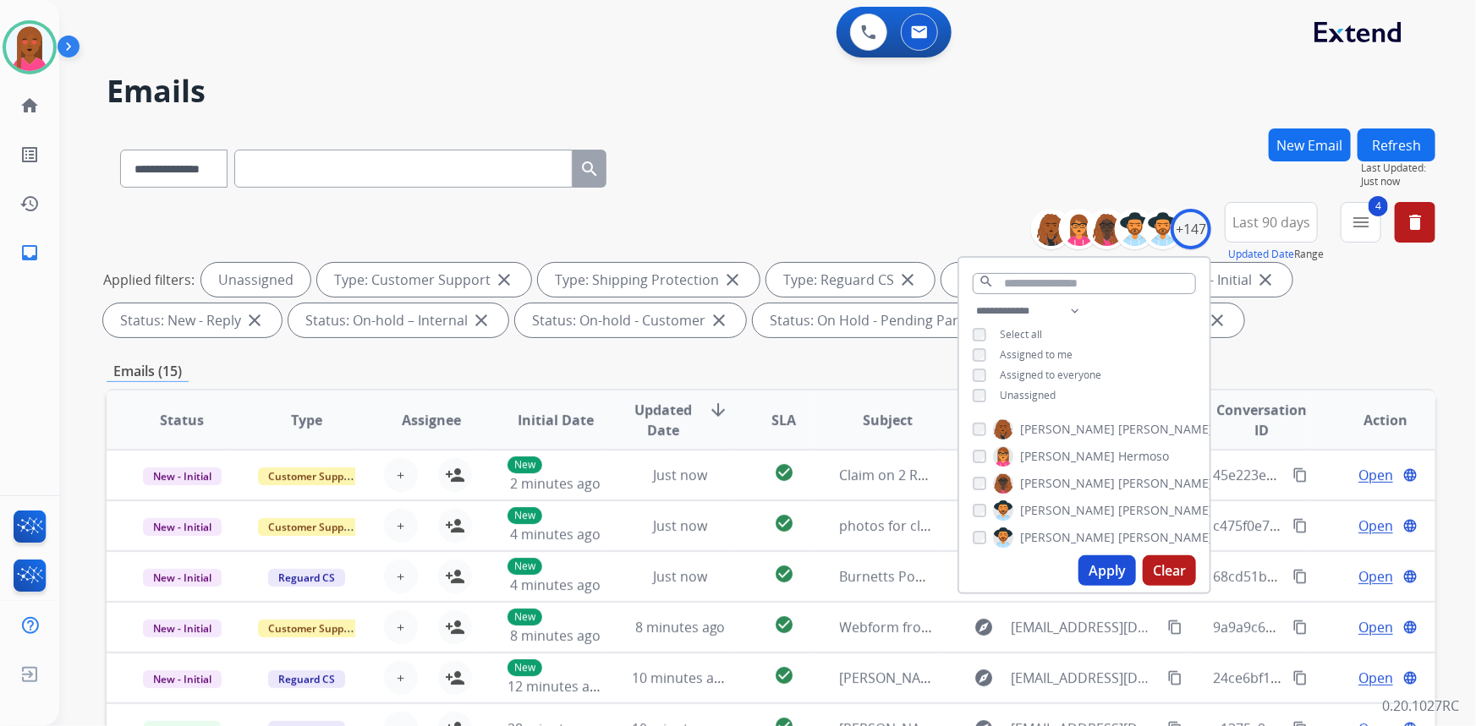
click at [1034, 398] on span "Unassigned" at bounding box center [1028, 395] width 56 height 14
click at [1040, 356] on span "Assigned to me" at bounding box center [1036, 355] width 73 height 14
click at [1093, 562] on button "Apply" at bounding box center [1107, 571] width 58 height 30
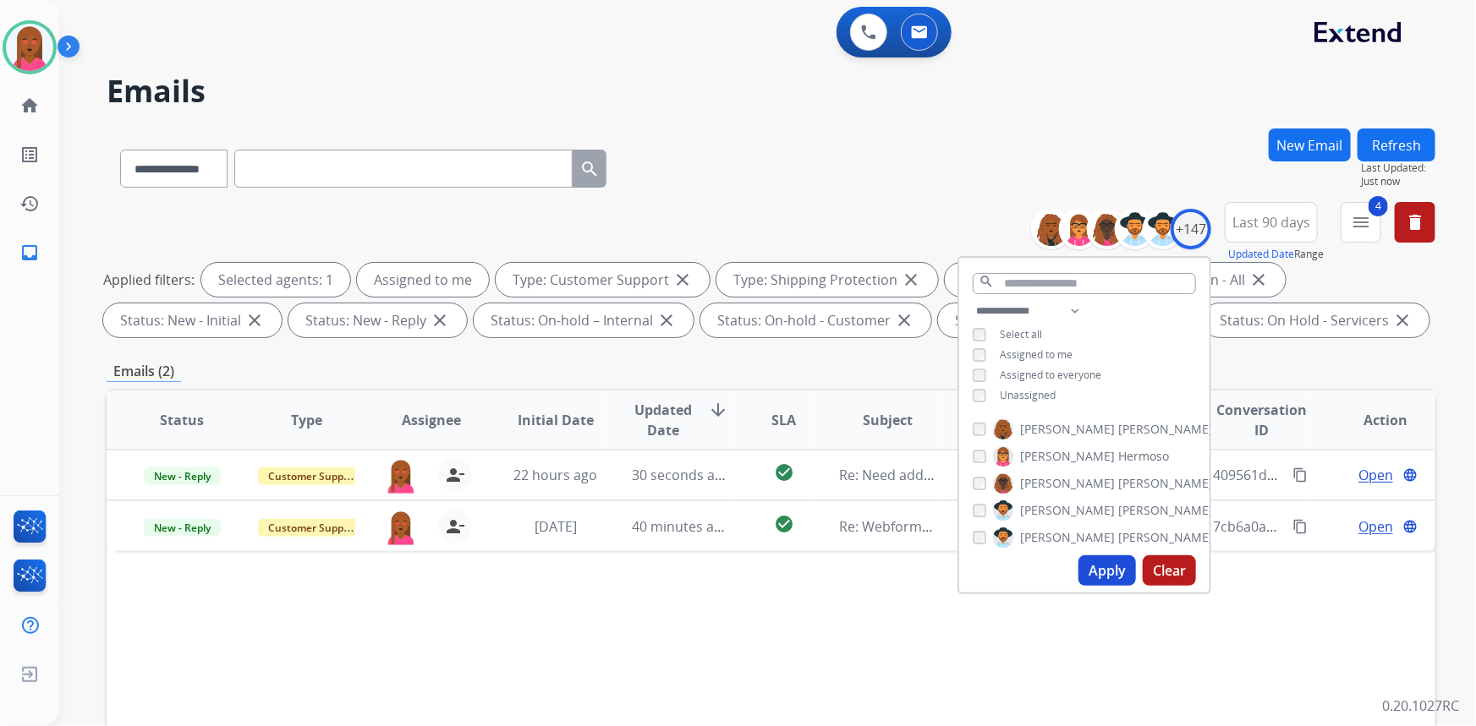
click at [715, 598] on div "Status Type Assignee Initial Date Updated Date arrow_downward SLA Subject Custo…" at bounding box center [771, 672] width 1329 height 567
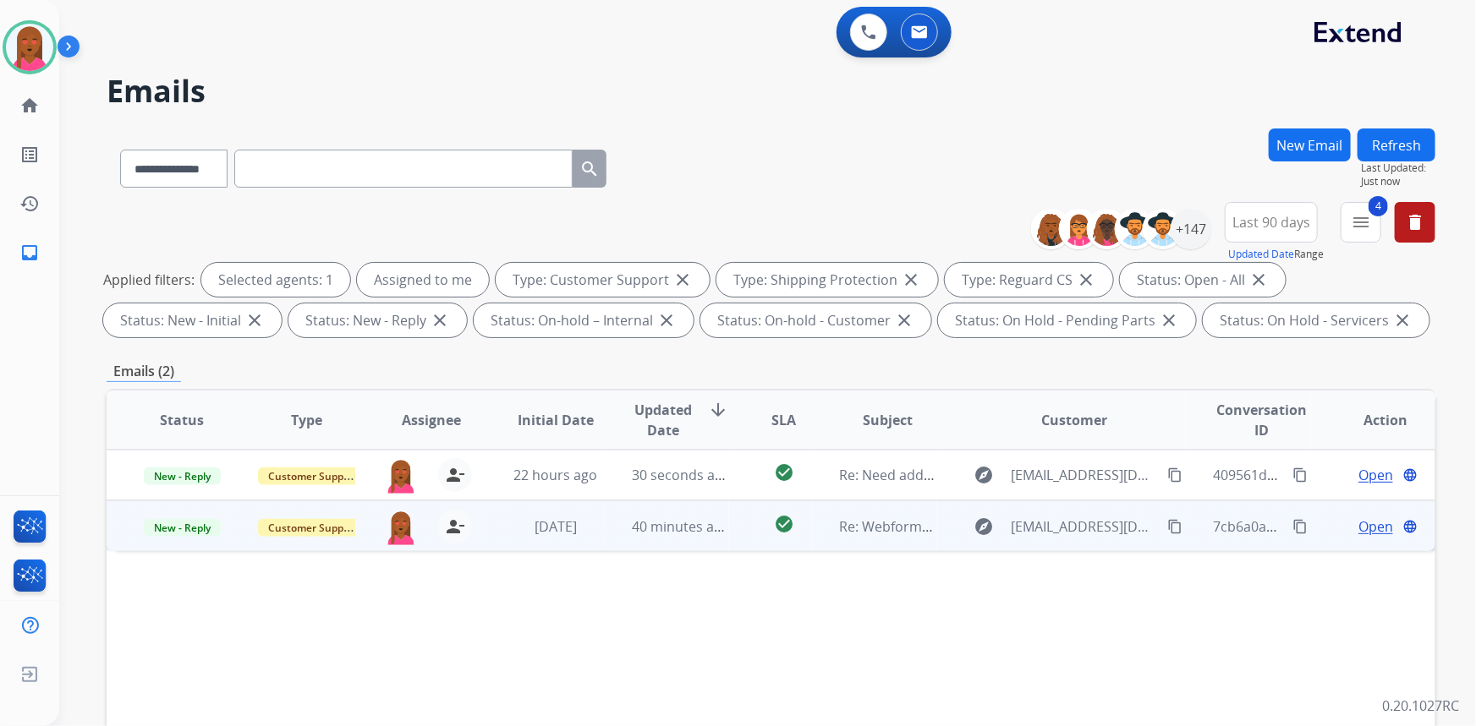
click at [1367, 518] on span "Open" at bounding box center [1375, 527] width 35 height 20
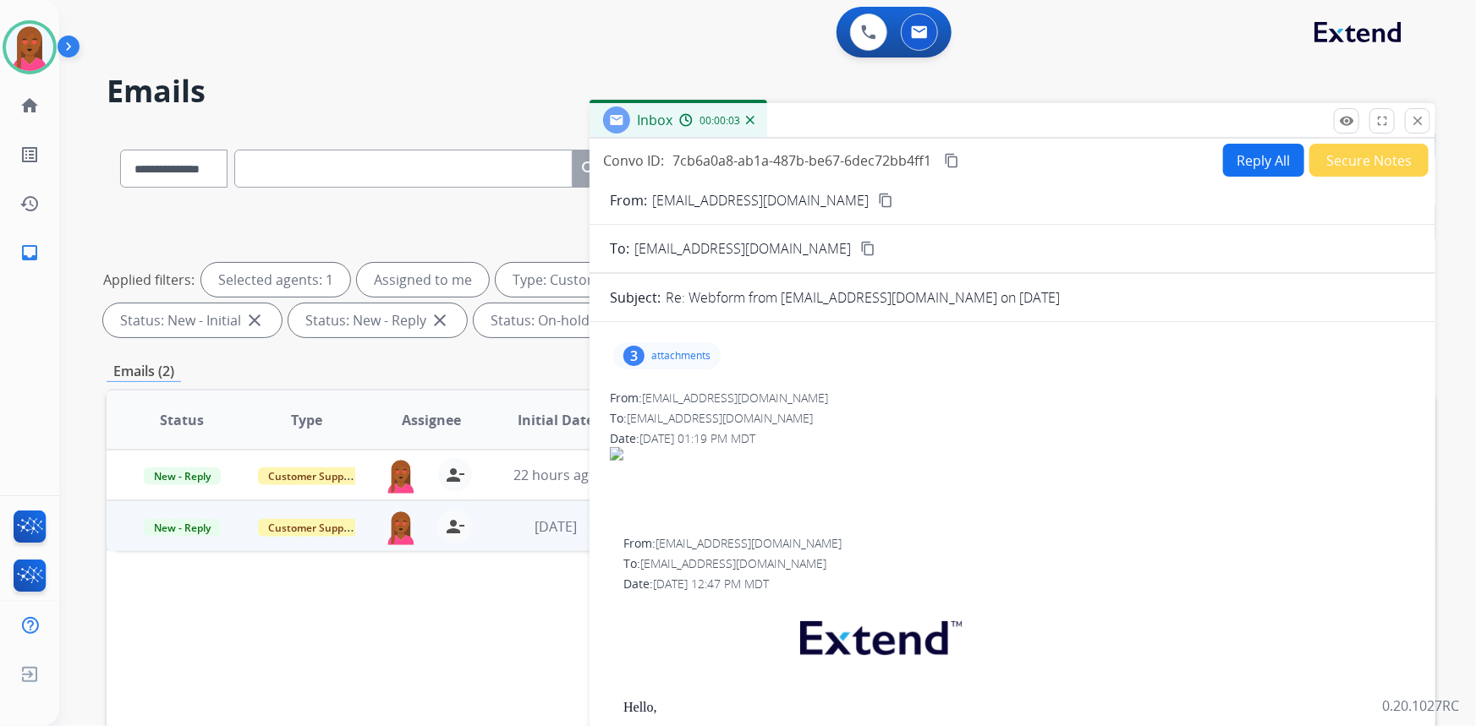
click at [878, 195] on mat-icon "content_copy" at bounding box center [885, 200] width 15 height 15
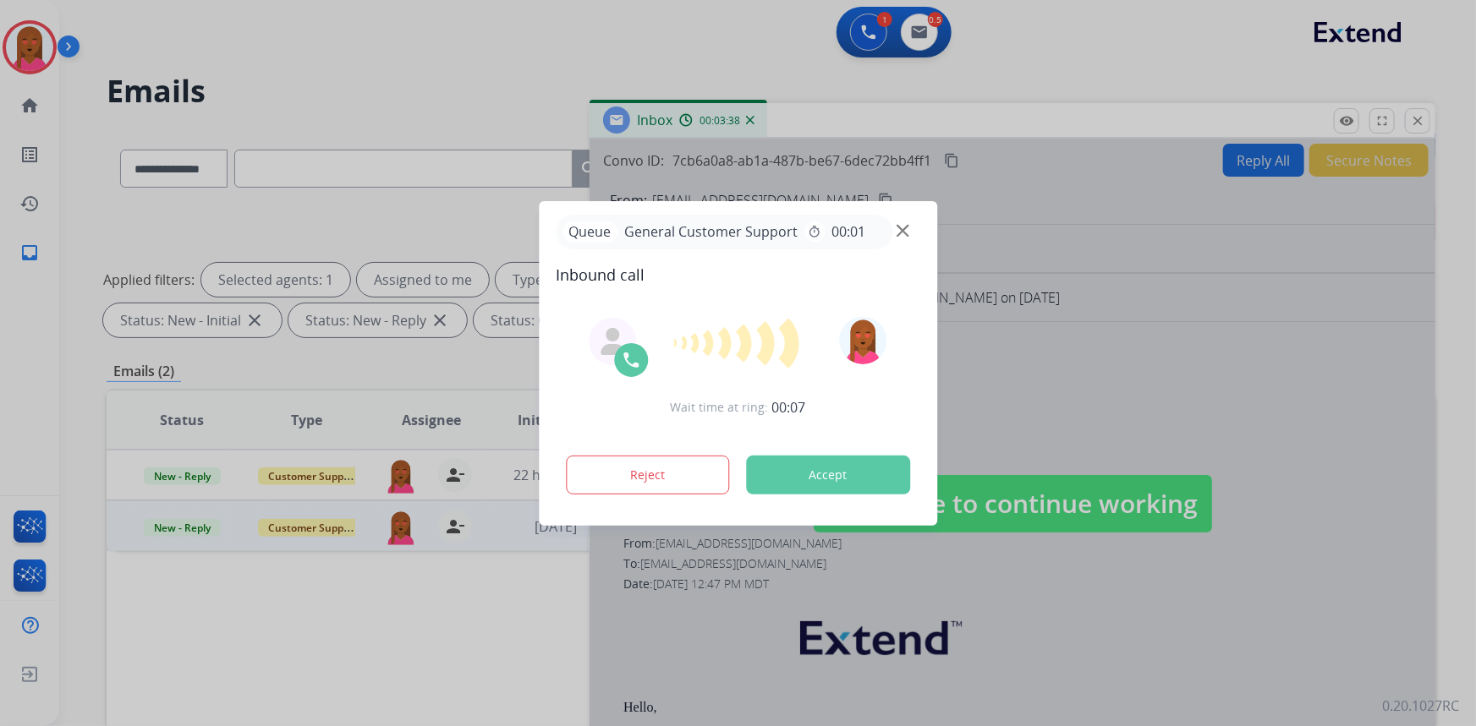
click at [297, 173] on div at bounding box center [738, 363] width 1476 height 726
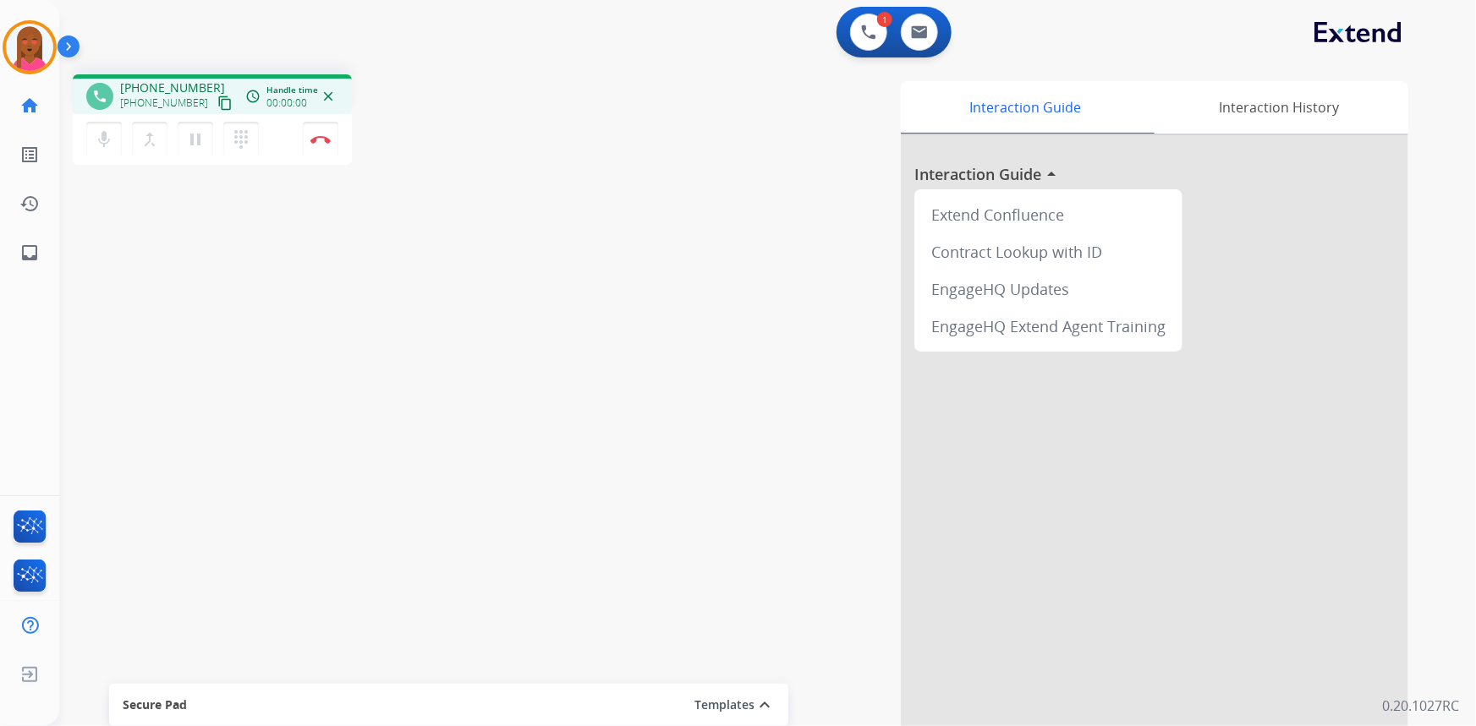
click at [217, 101] on mat-icon "content_copy" at bounding box center [224, 103] width 15 height 15
click at [750, 215] on div "Interaction Guide Interaction History Interaction Guide arrow_drop_up Extend Co…" at bounding box center [975, 423] width 865 height 685
click at [328, 145] on button "Disconnect" at bounding box center [321, 140] width 36 height 36
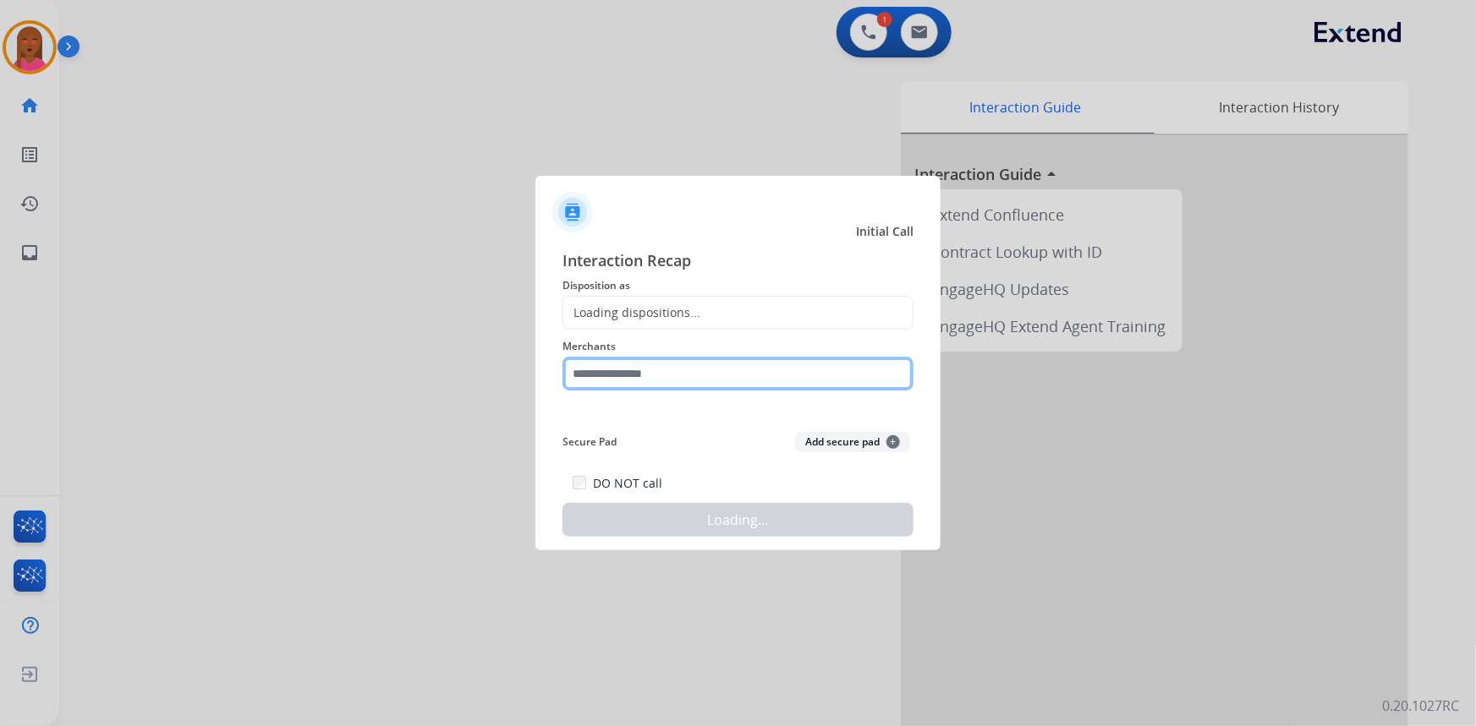
click at [718, 378] on input "text" at bounding box center [737, 374] width 351 height 34
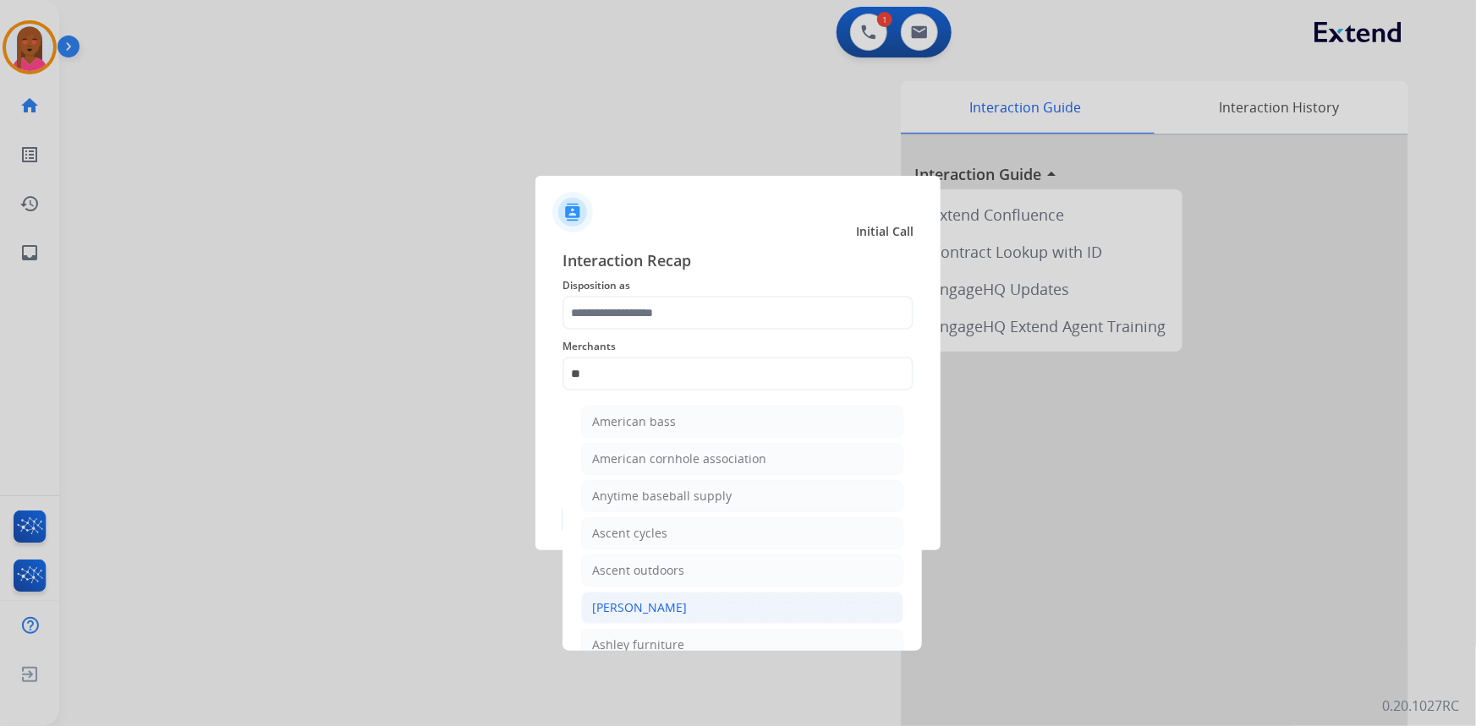
click at [666, 607] on div "[PERSON_NAME]" at bounding box center [639, 608] width 95 height 17
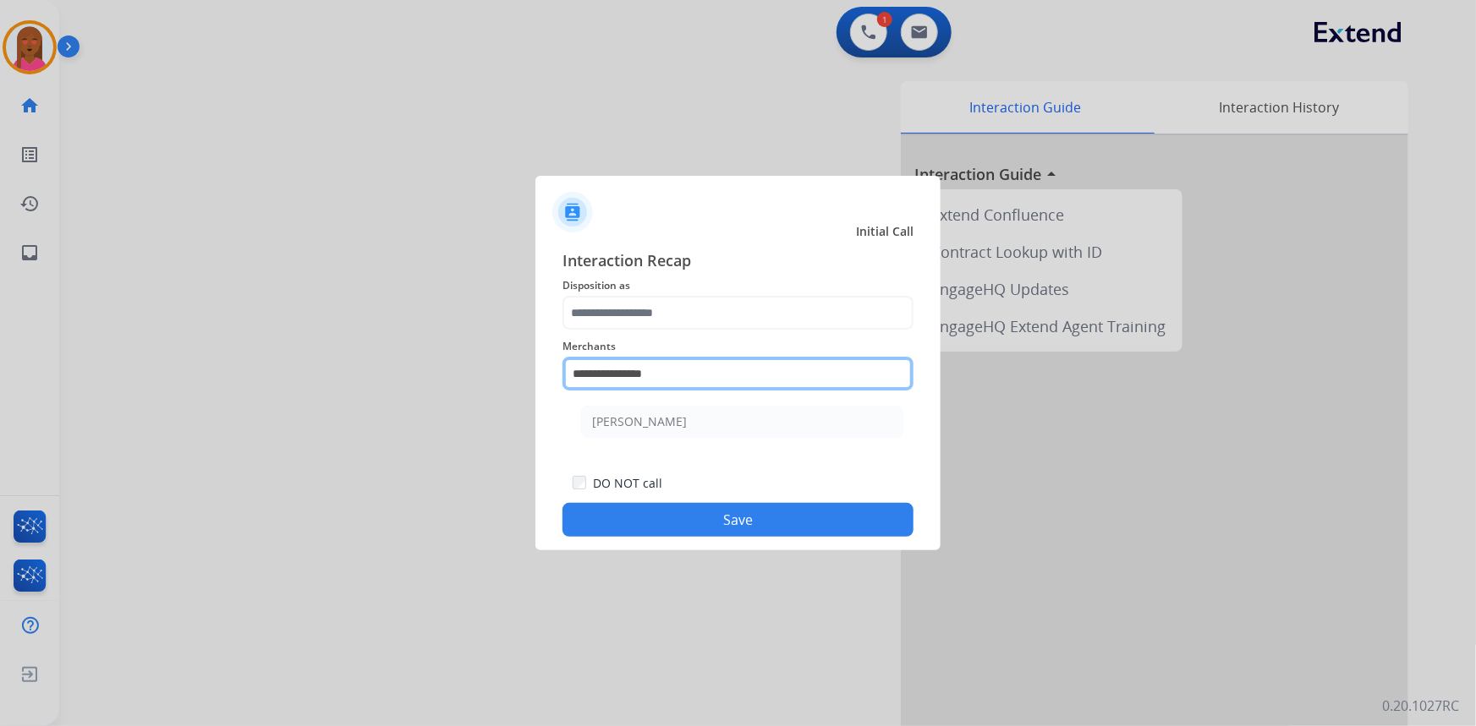
drag, startPoint x: 675, startPoint y: 374, endPoint x: 621, endPoint y: 375, distance: 54.1
click at [621, 375] on input "**********" at bounding box center [737, 374] width 351 height 34
type input "**********"
drag, startPoint x: 658, startPoint y: 374, endPoint x: 530, endPoint y: 383, distance: 128.0
click at [0, 380] on app-contact-recap-modal "**********" at bounding box center [0, 363] width 0 height 726
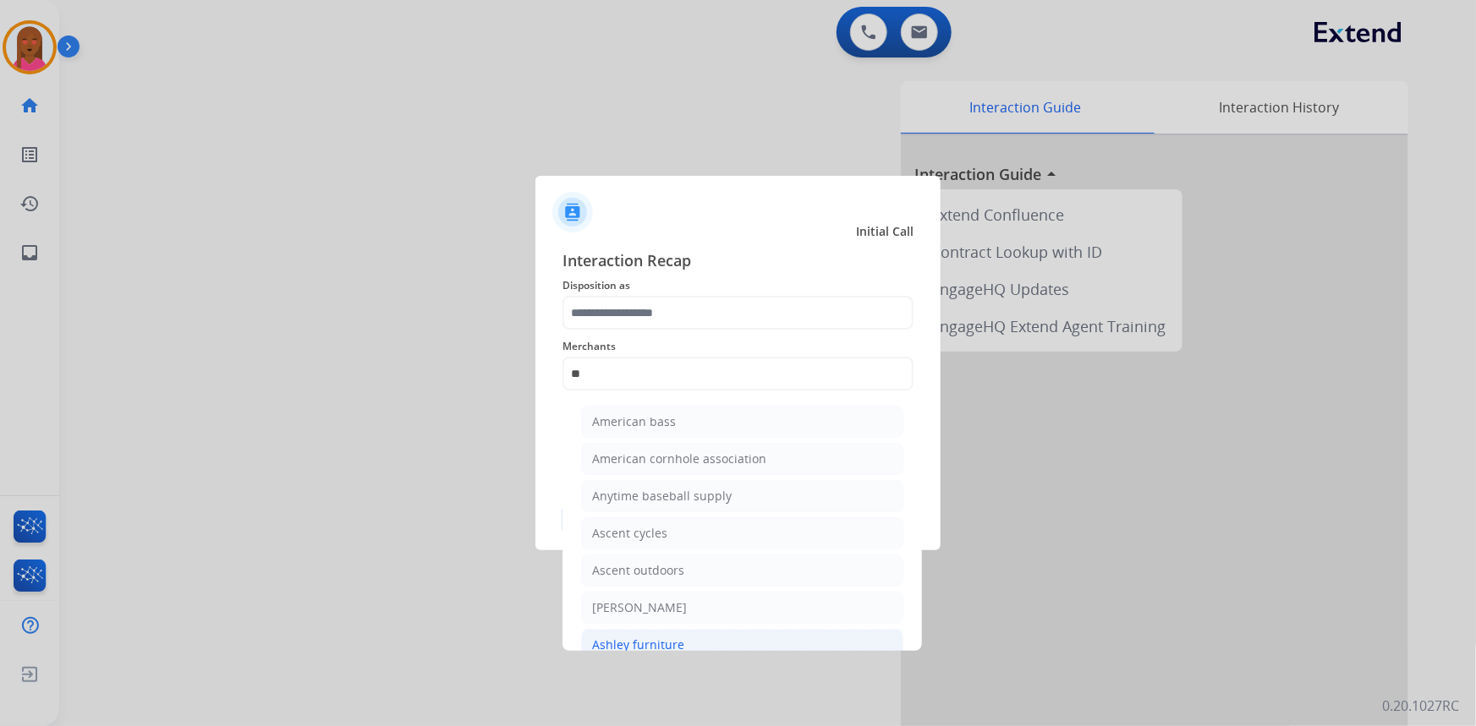
click at [662, 638] on div "Ashley furniture" at bounding box center [638, 645] width 92 height 17
type input "**********"
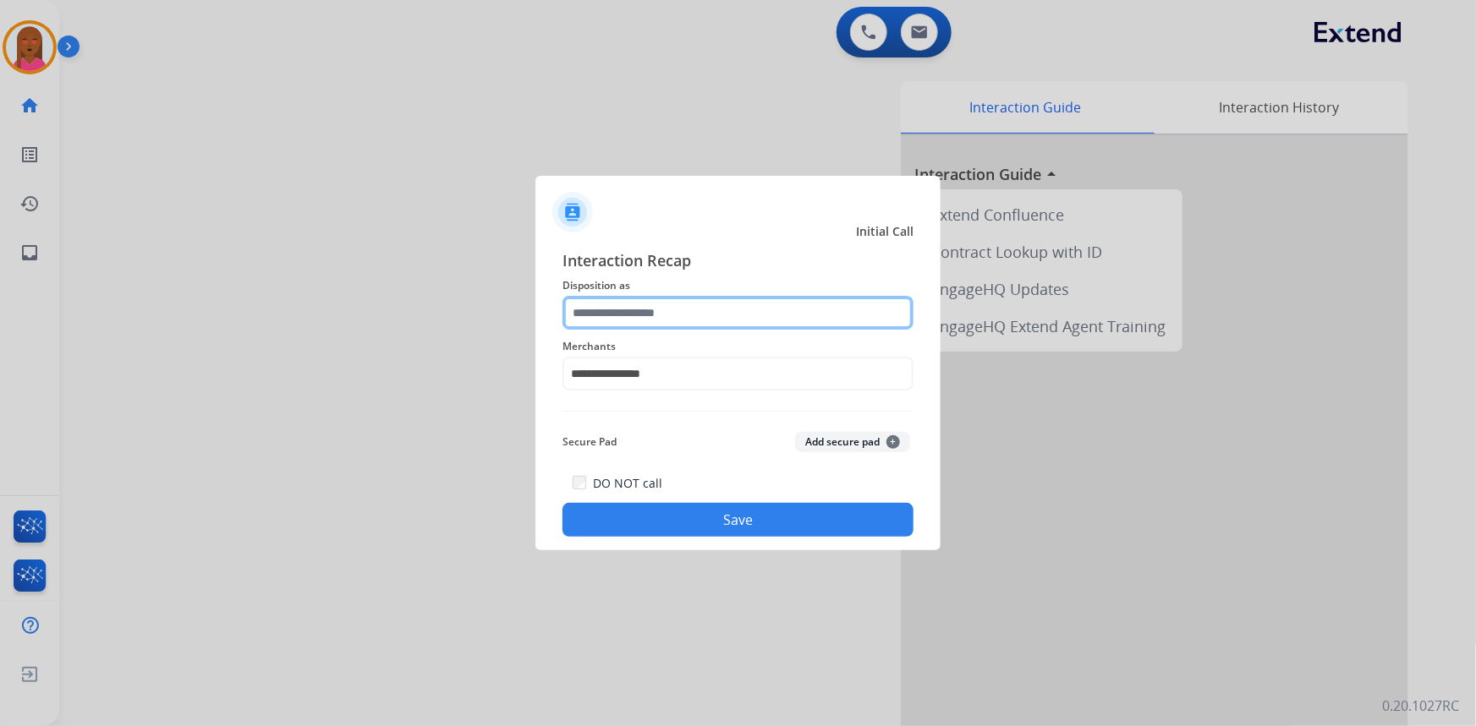
click at [703, 299] on input "text" at bounding box center [737, 313] width 351 height 34
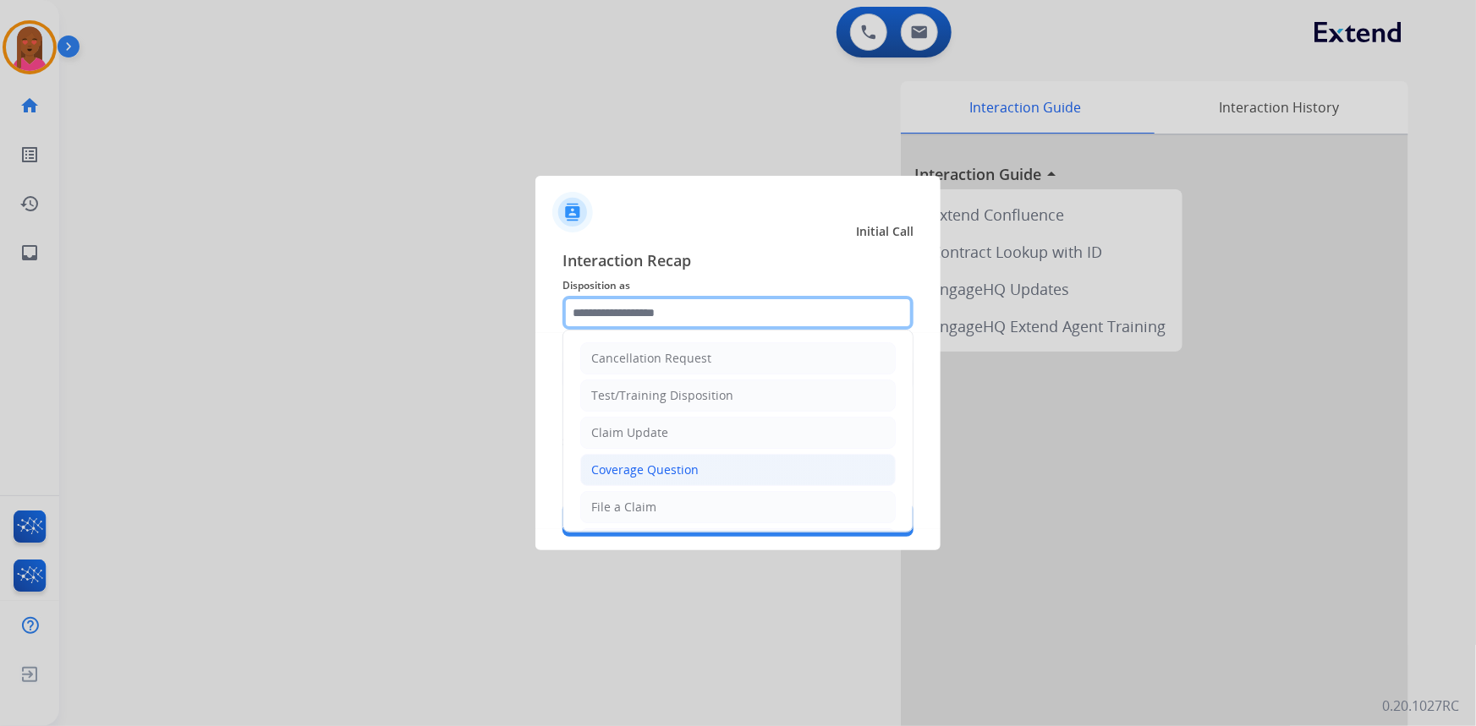
scroll to position [76, 0]
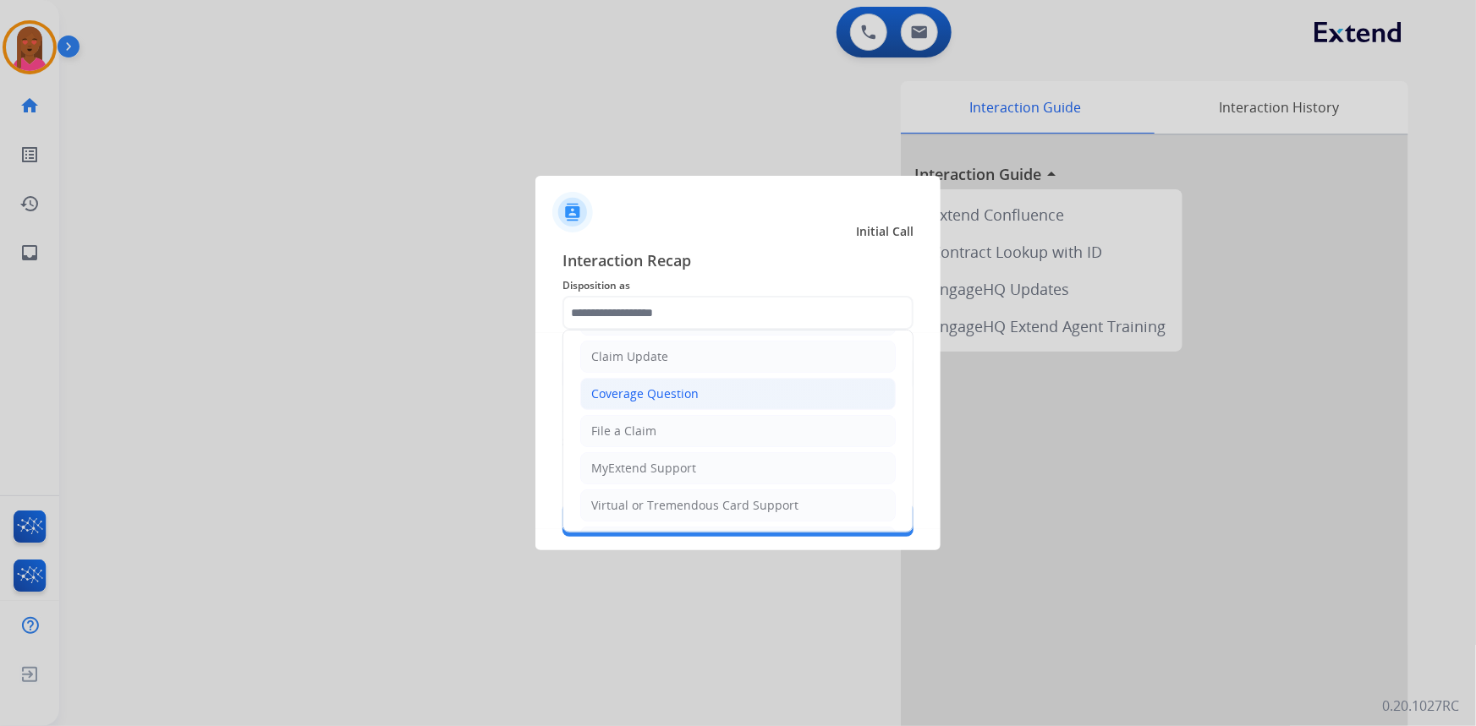
click at [704, 393] on li "Coverage Question" at bounding box center [737, 394] width 315 height 32
type input "**********"
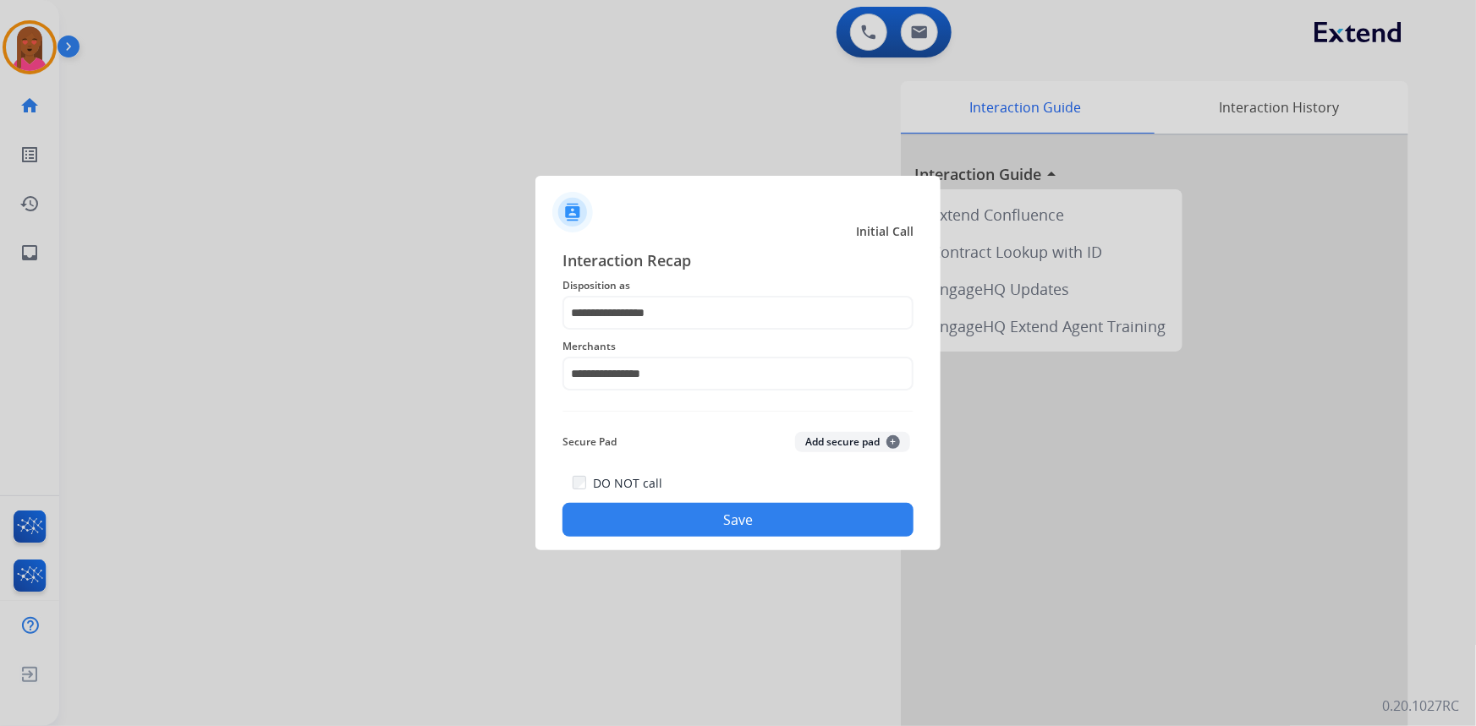
click at [782, 516] on button "Save" at bounding box center [737, 520] width 351 height 34
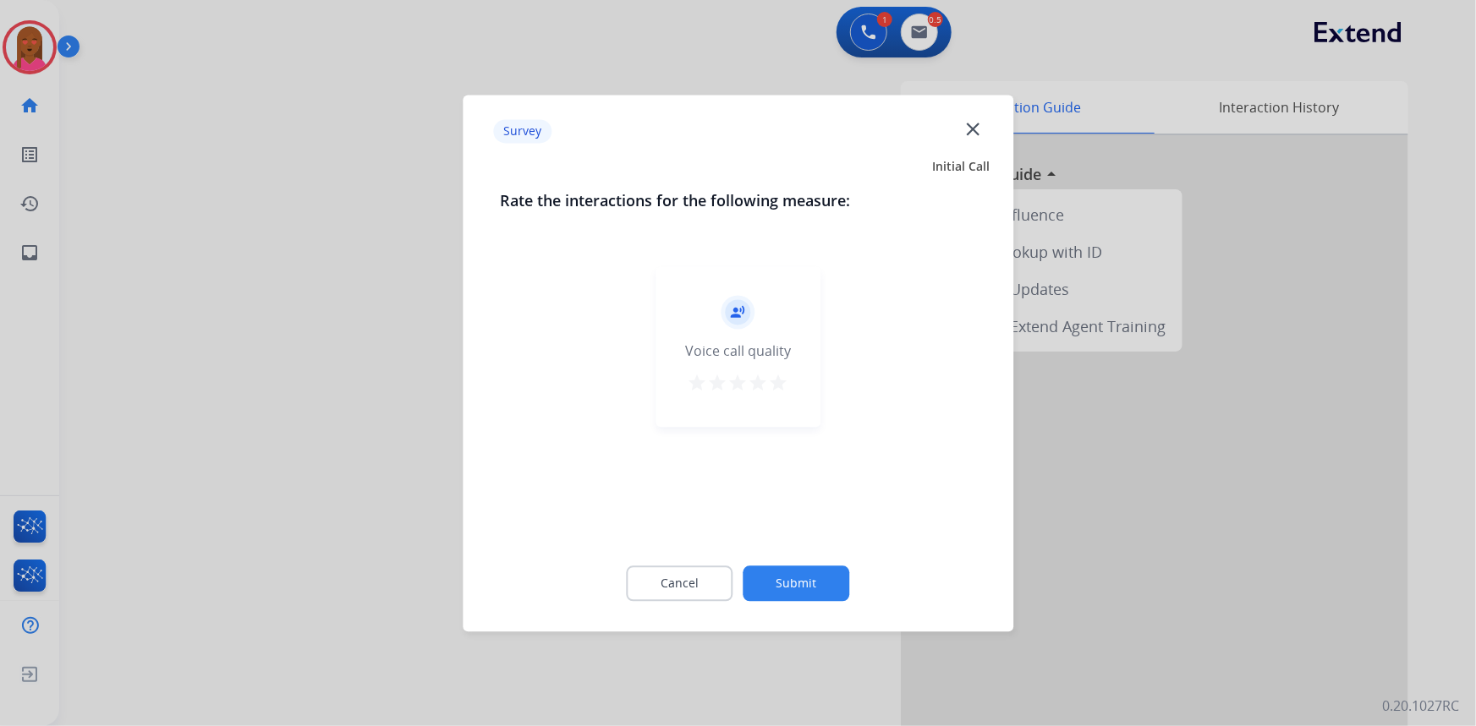
click at [233, 580] on div at bounding box center [738, 363] width 1476 height 726
click at [964, 123] on mat-icon "close" at bounding box center [973, 129] width 22 height 22
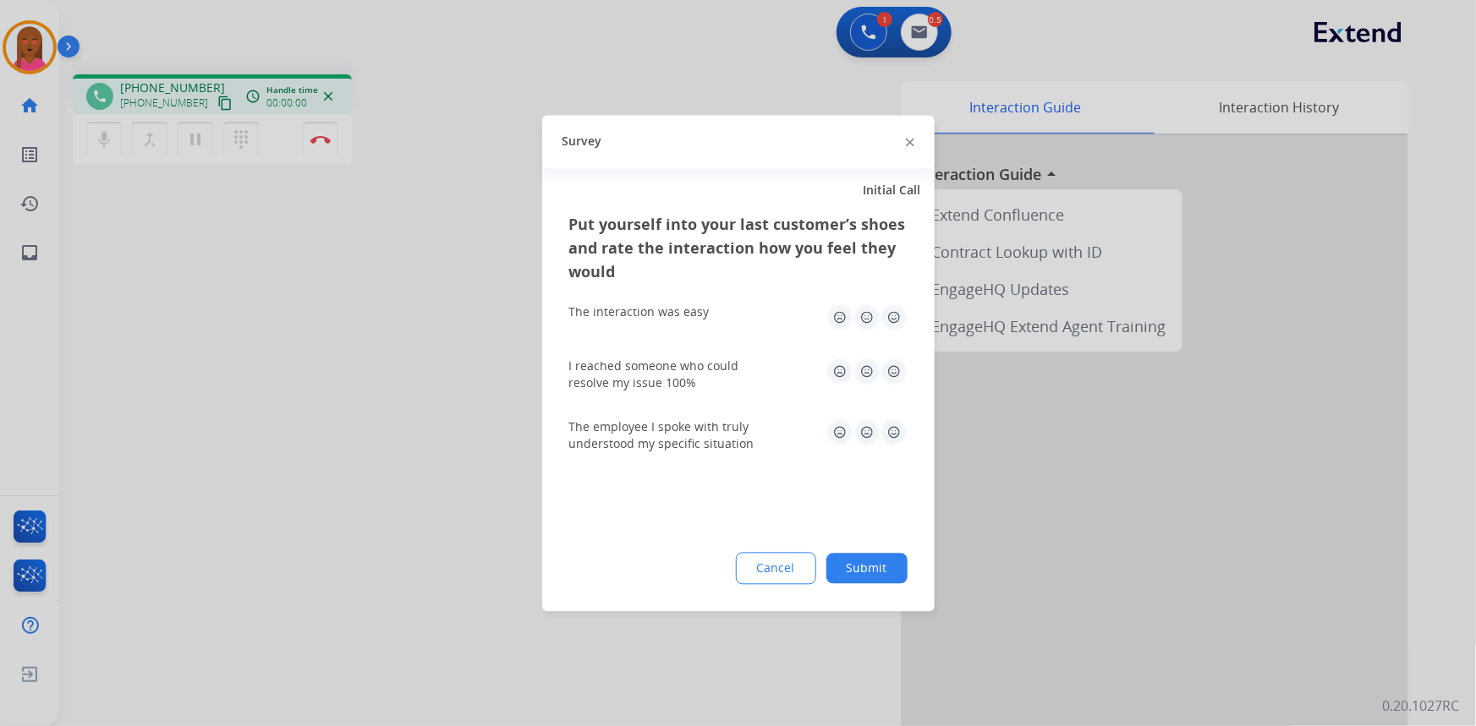
click at [913, 137] on div at bounding box center [910, 142] width 8 height 20
click at [913, 139] on img at bounding box center [910, 143] width 8 height 8
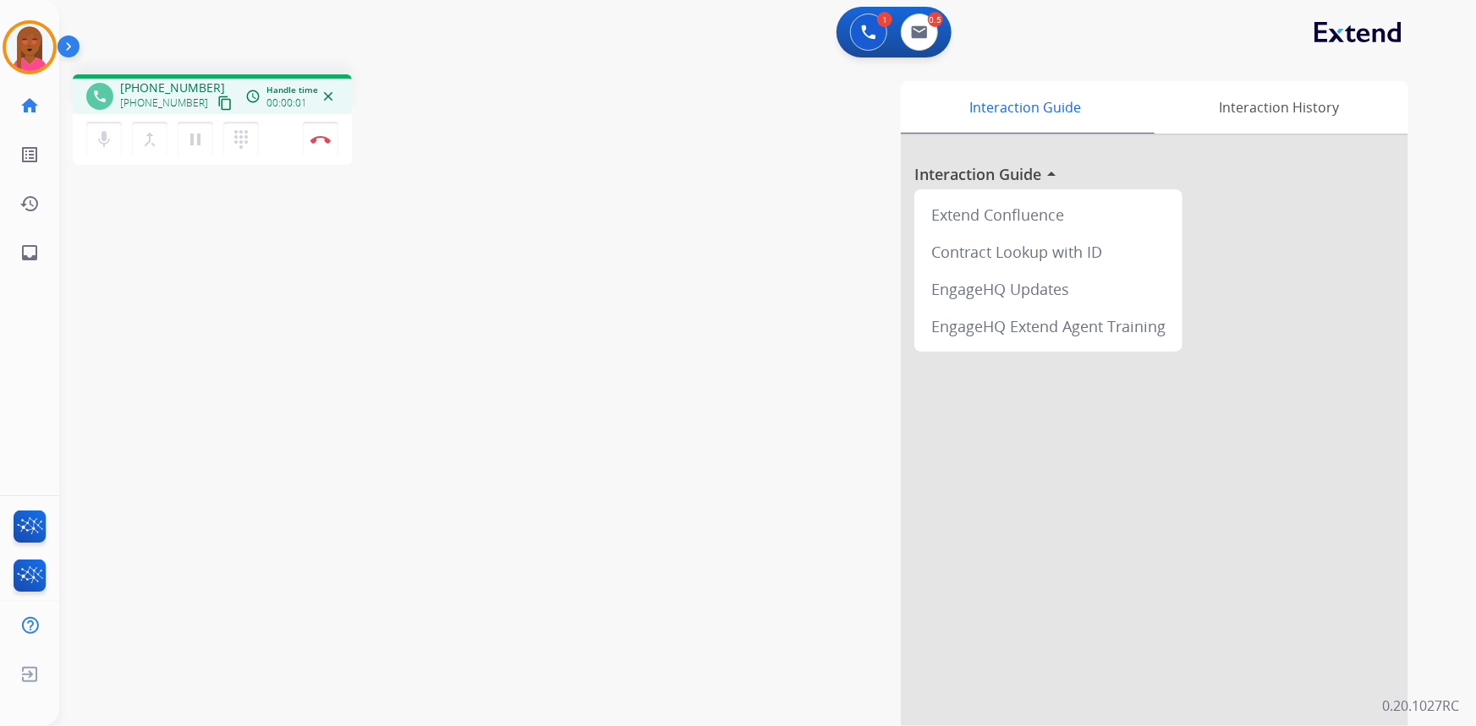
click at [217, 102] on mat-icon "content_copy" at bounding box center [224, 103] width 15 height 15
click at [880, 38] on button at bounding box center [868, 32] width 37 height 37
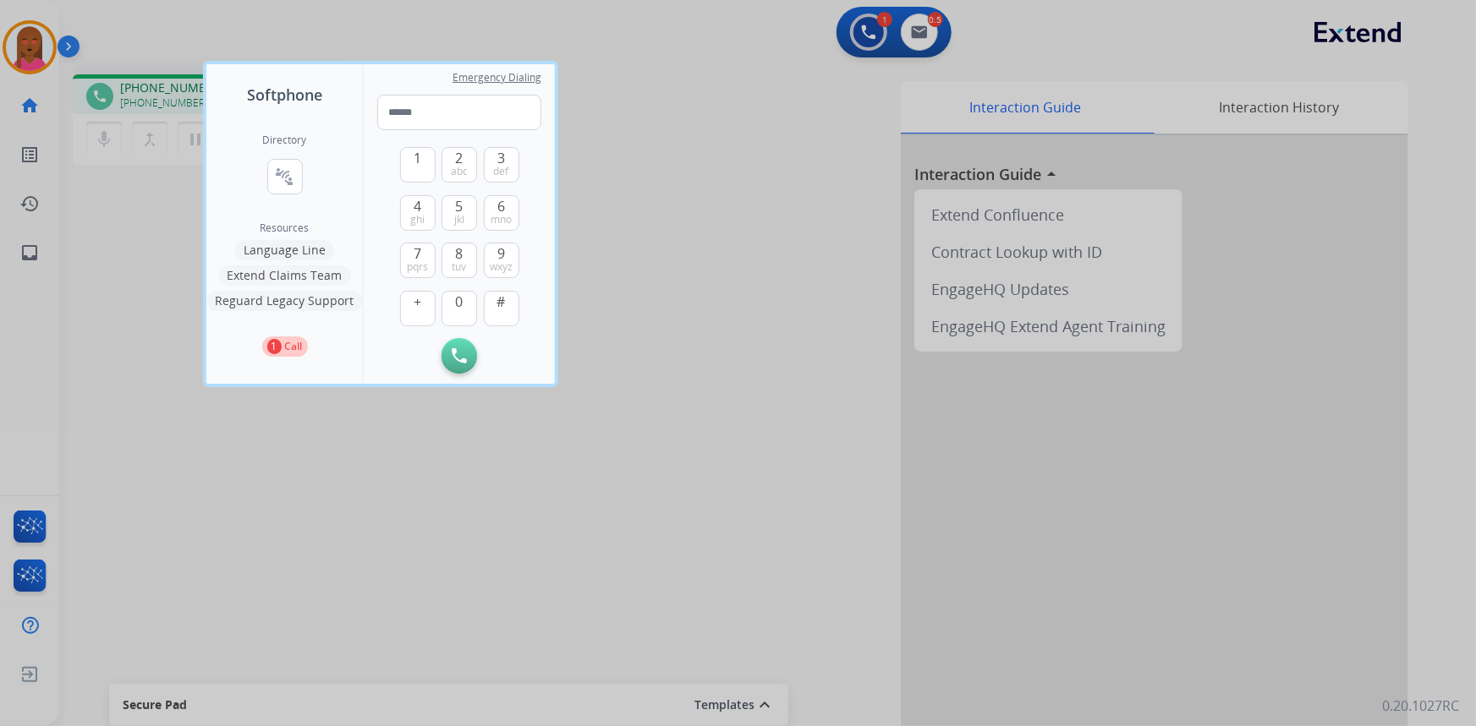
click at [782, 207] on div at bounding box center [738, 363] width 1476 height 726
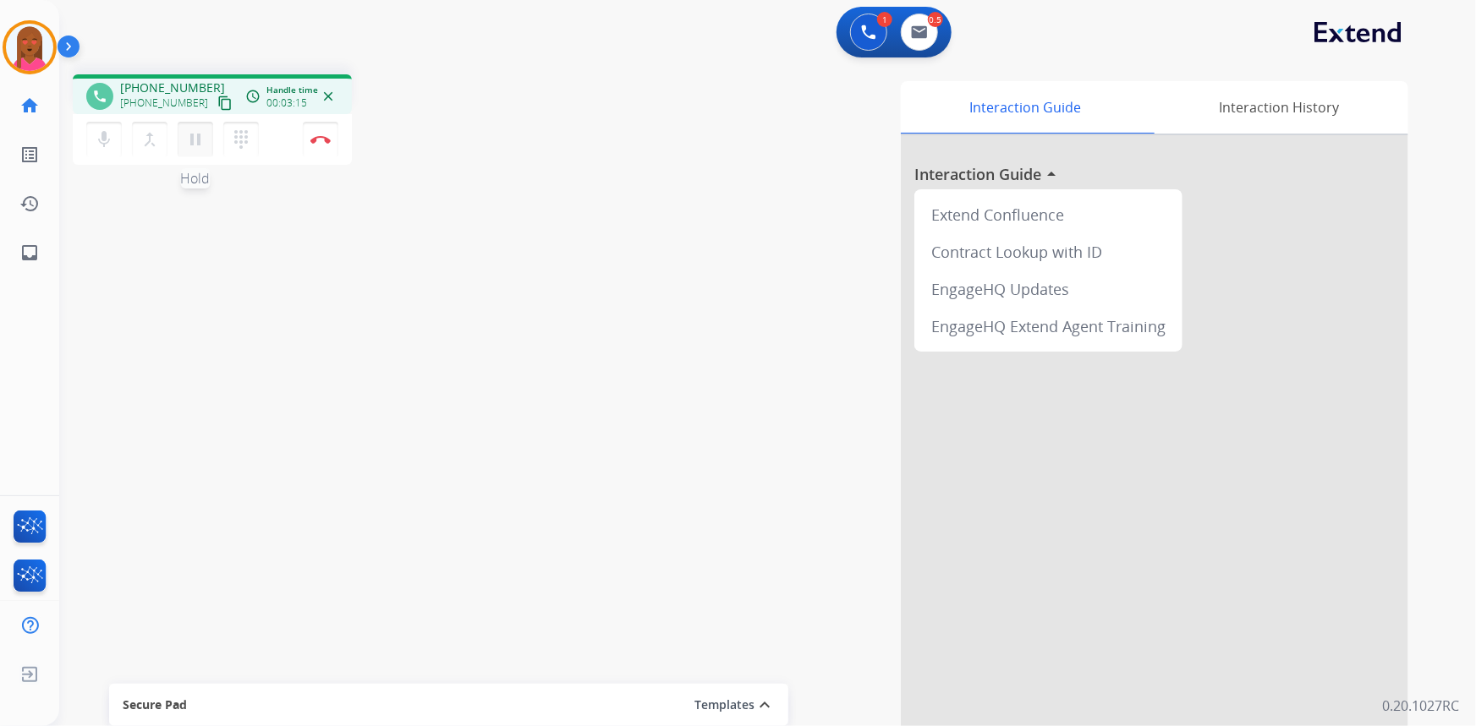
click at [179, 145] on button "pause Hold" at bounding box center [196, 140] width 36 height 36
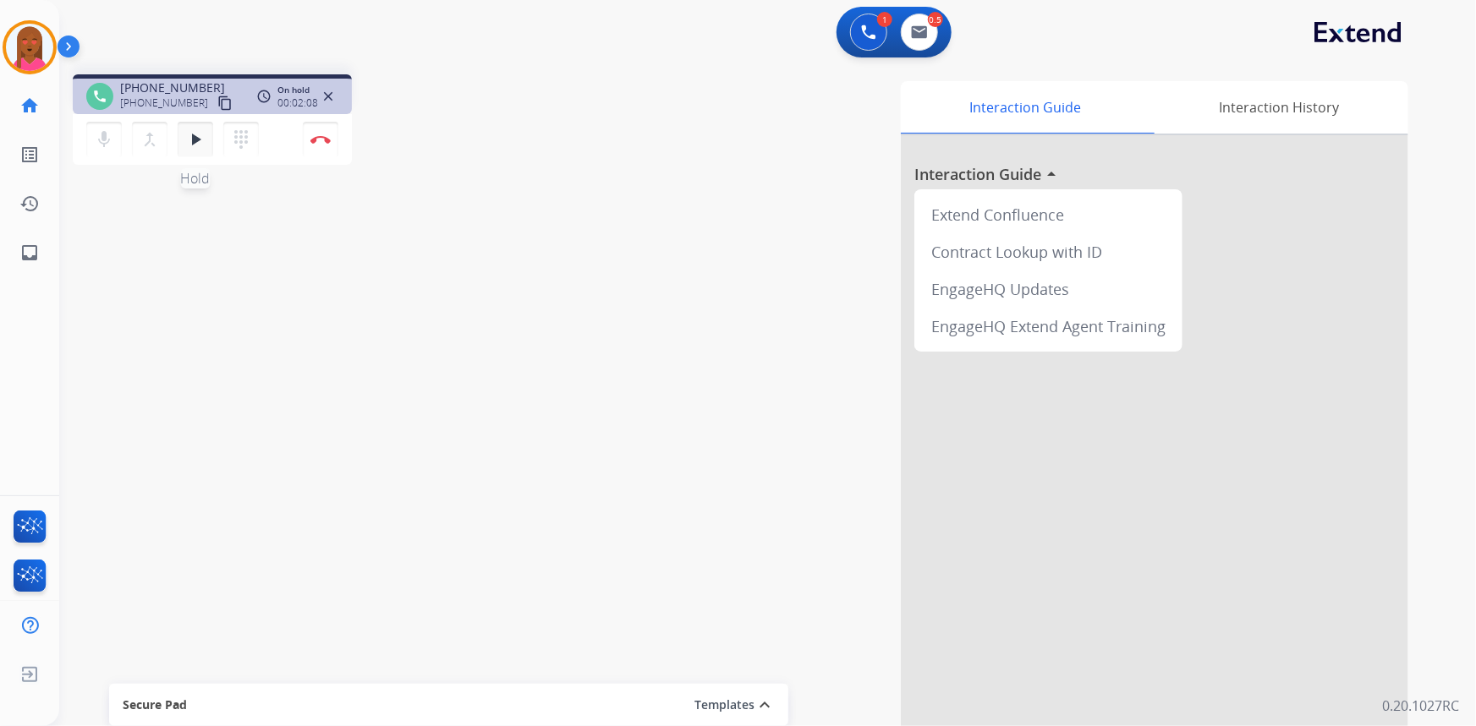
click at [199, 135] on mat-icon "play_arrow" at bounding box center [195, 139] width 20 height 20
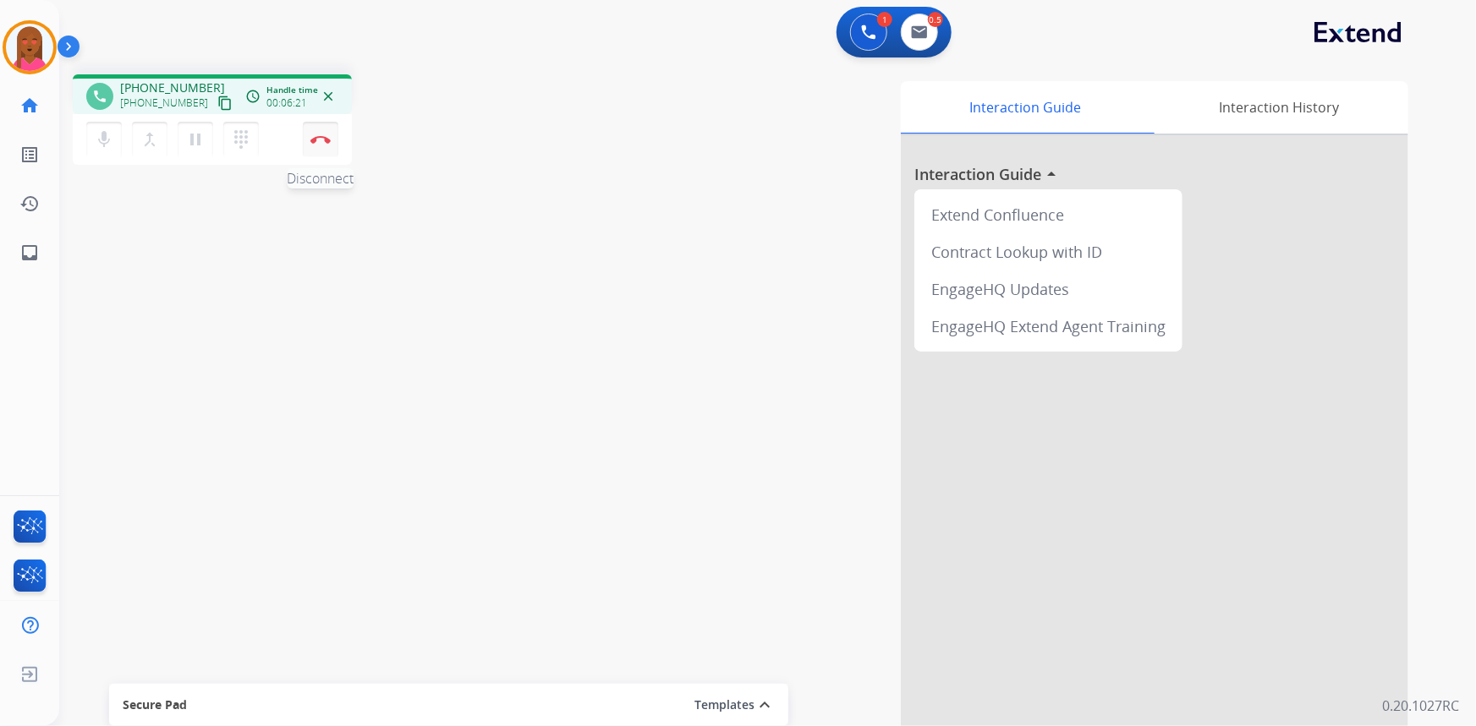
click at [314, 138] on img at bounding box center [320, 139] width 20 height 8
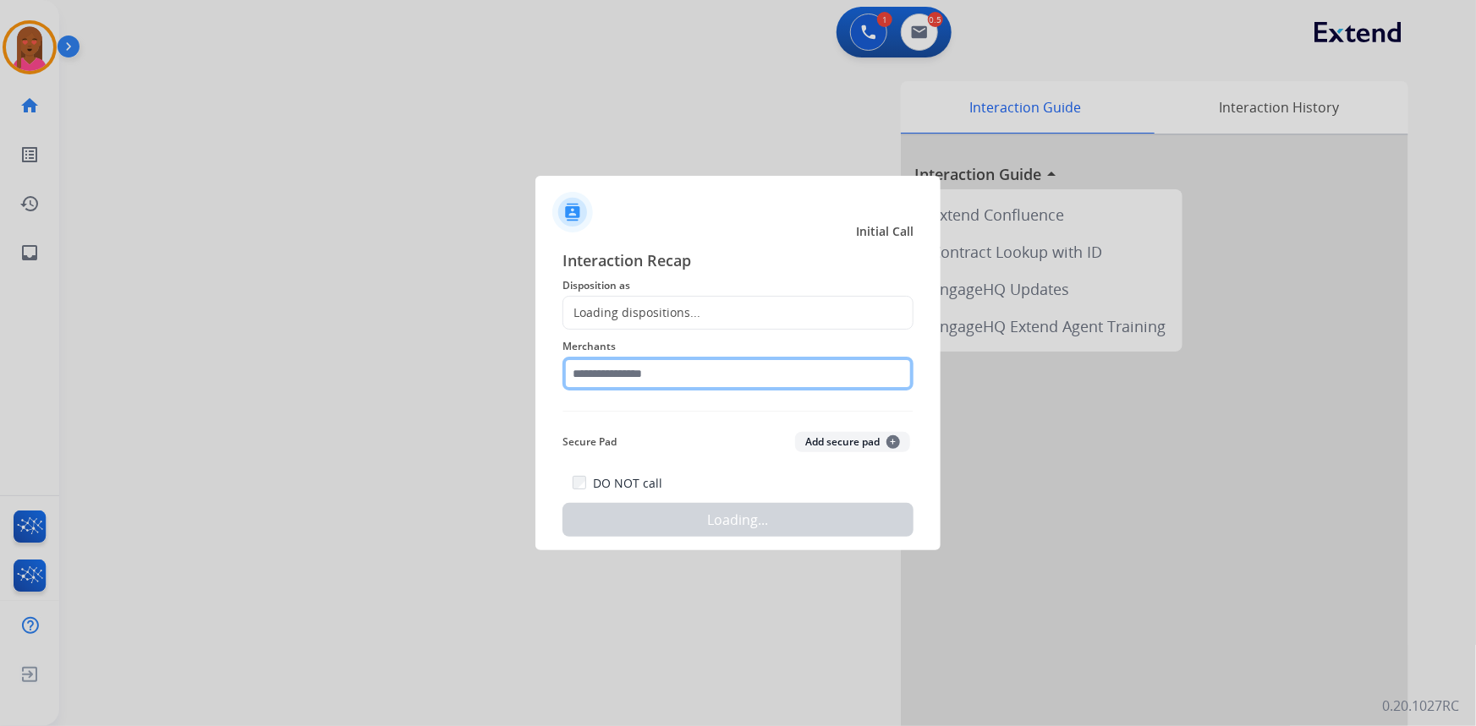
click at [645, 373] on input "text" at bounding box center [737, 374] width 351 height 34
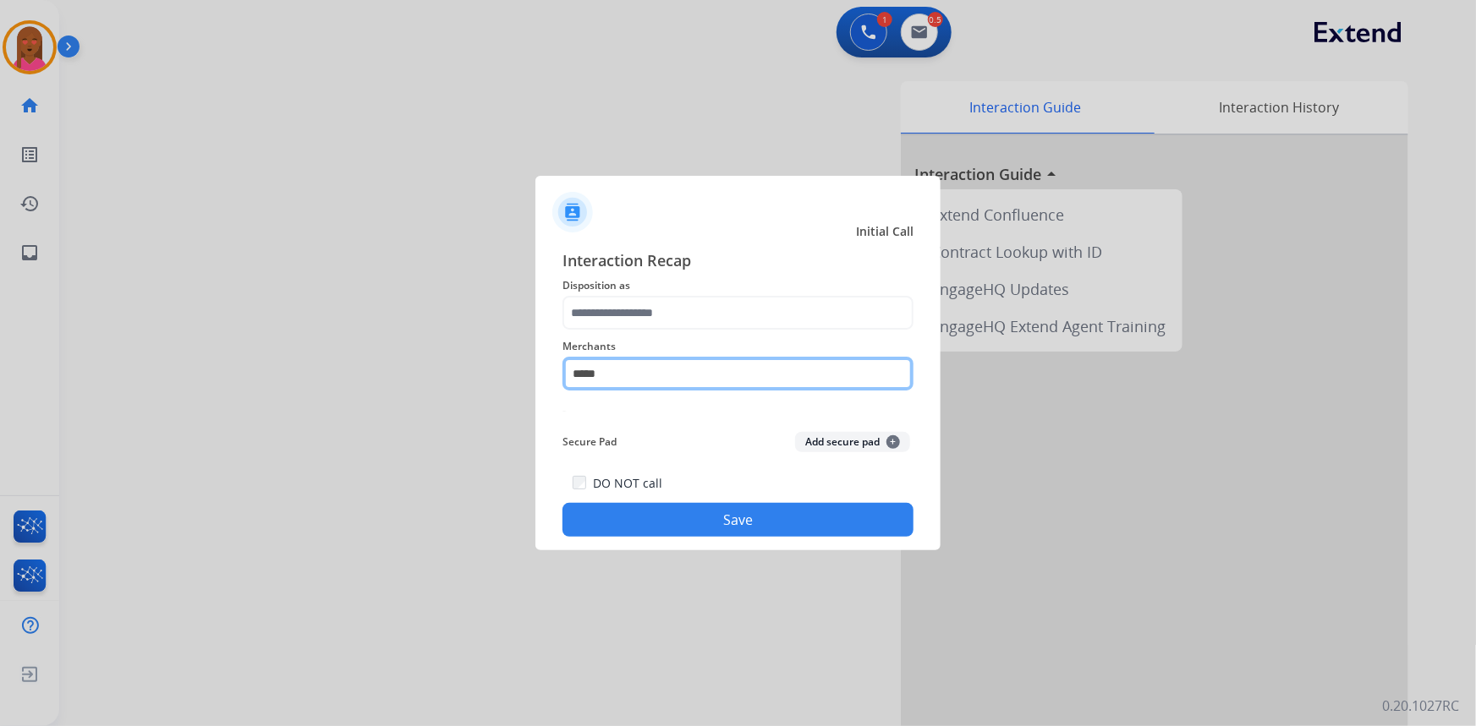
drag, startPoint x: 611, startPoint y: 363, endPoint x: 492, endPoint y: 358, distance: 119.4
click at [0, 358] on app-contact-recap-modal "Initial Call Interaction Recap Disposition as Merchants ***** Secure Pad Add se…" at bounding box center [0, 363] width 0 height 726
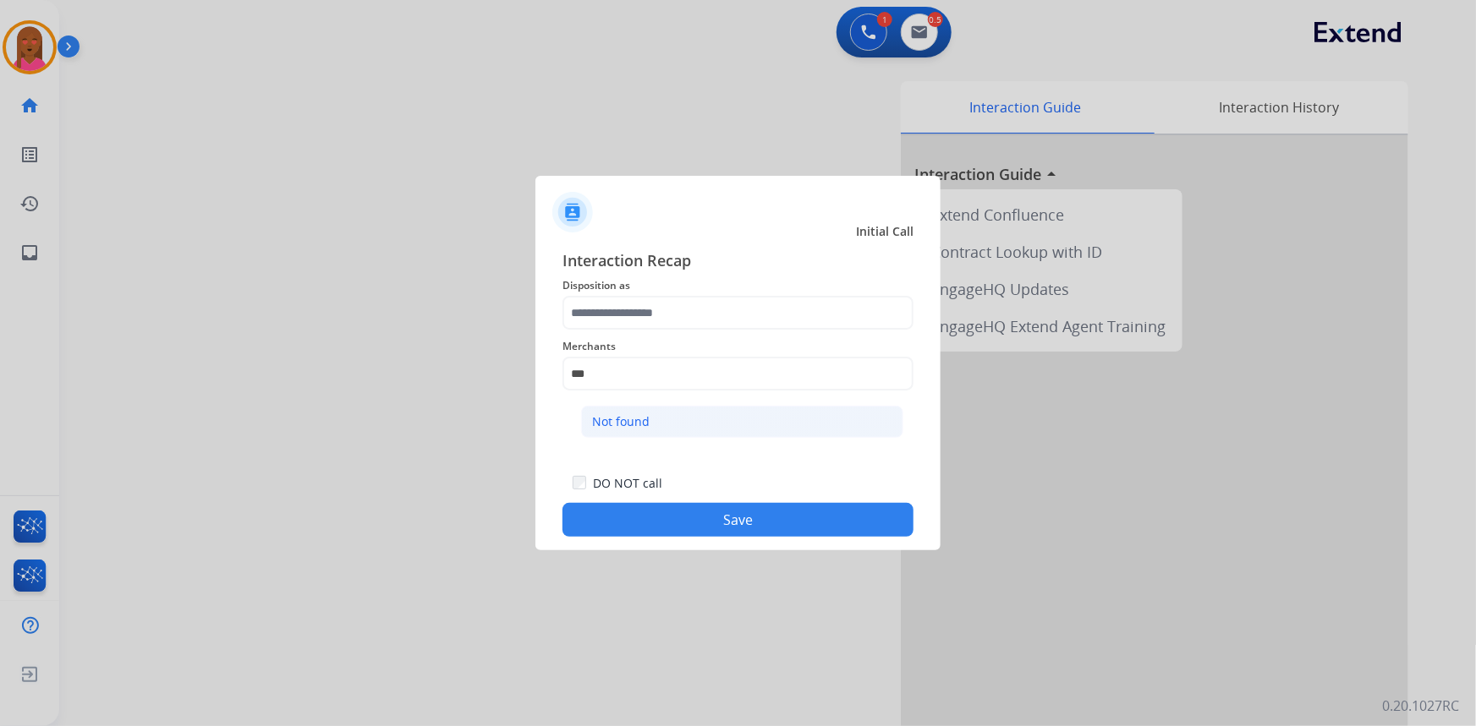
click at [707, 414] on li "Not found" at bounding box center [742, 422] width 322 height 32
type input "*********"
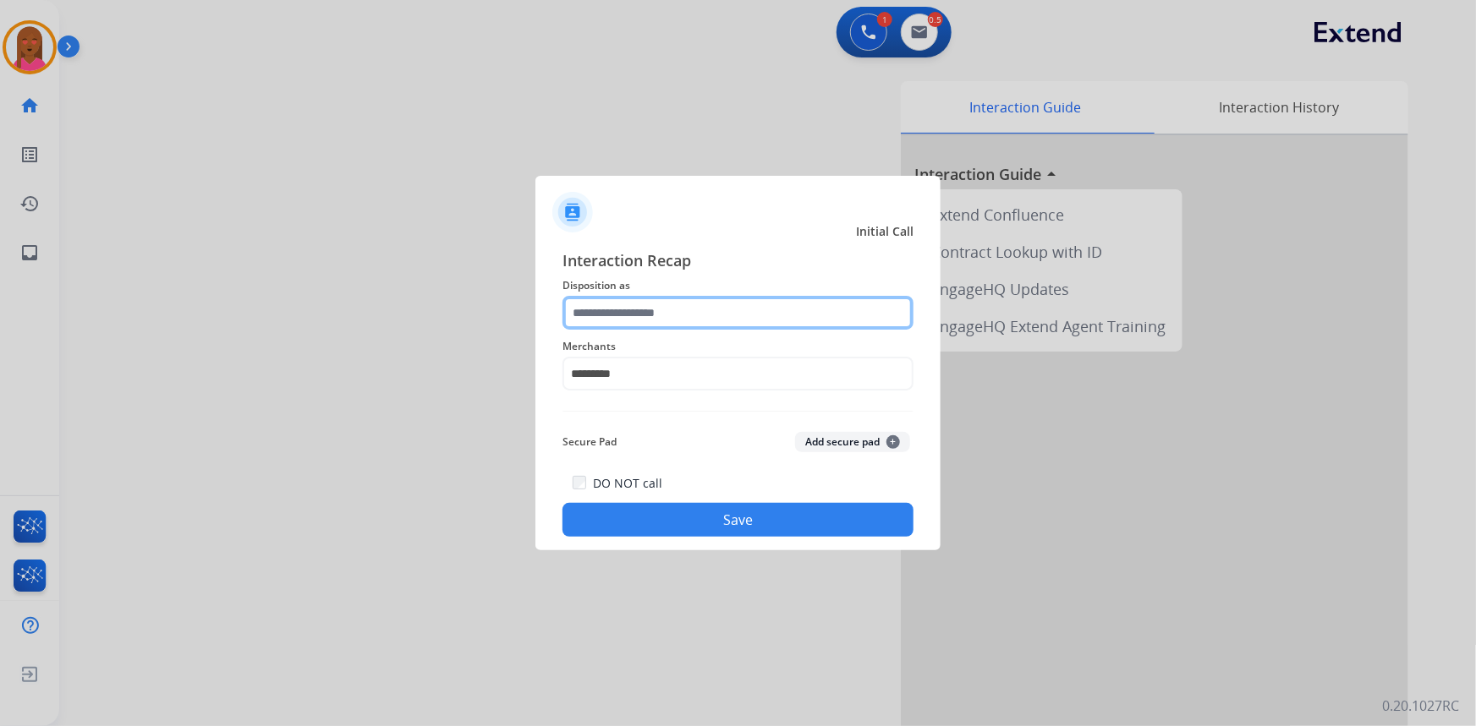
click at [697, 321] on input "text" at bounding box center [737, 313] width 351 height 34
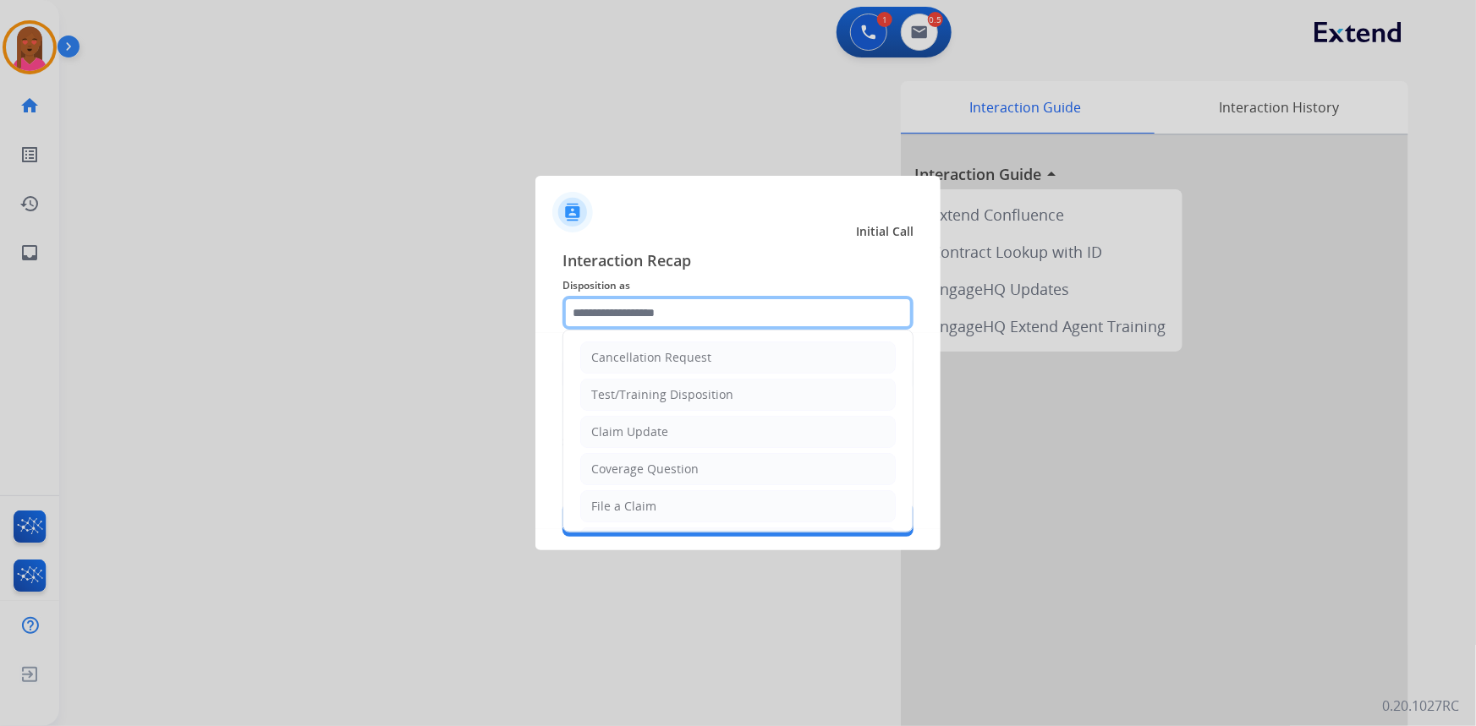
scroll to position [0, 0]
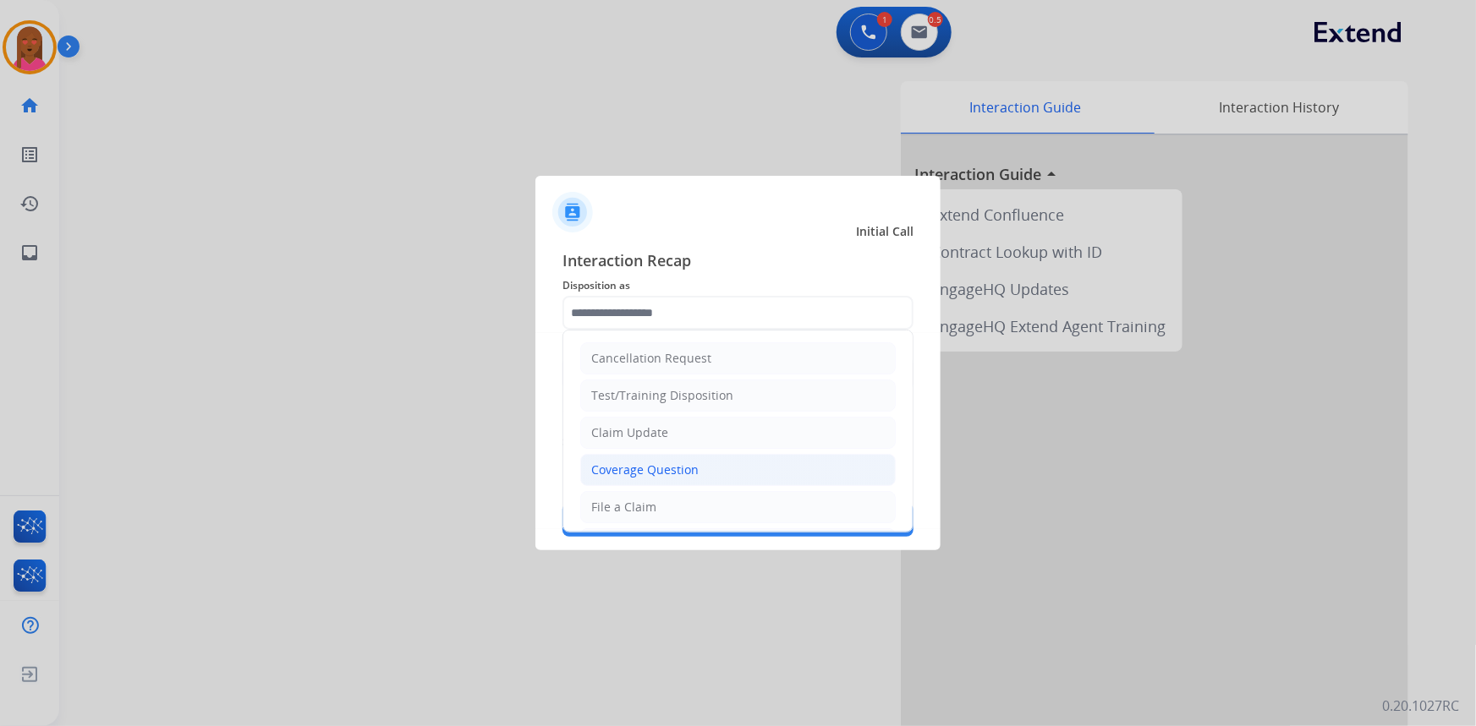
click at [683, 471] on div "Coverage Question" at bounding box center [644, 470] width 107 height 17
type input "**********"
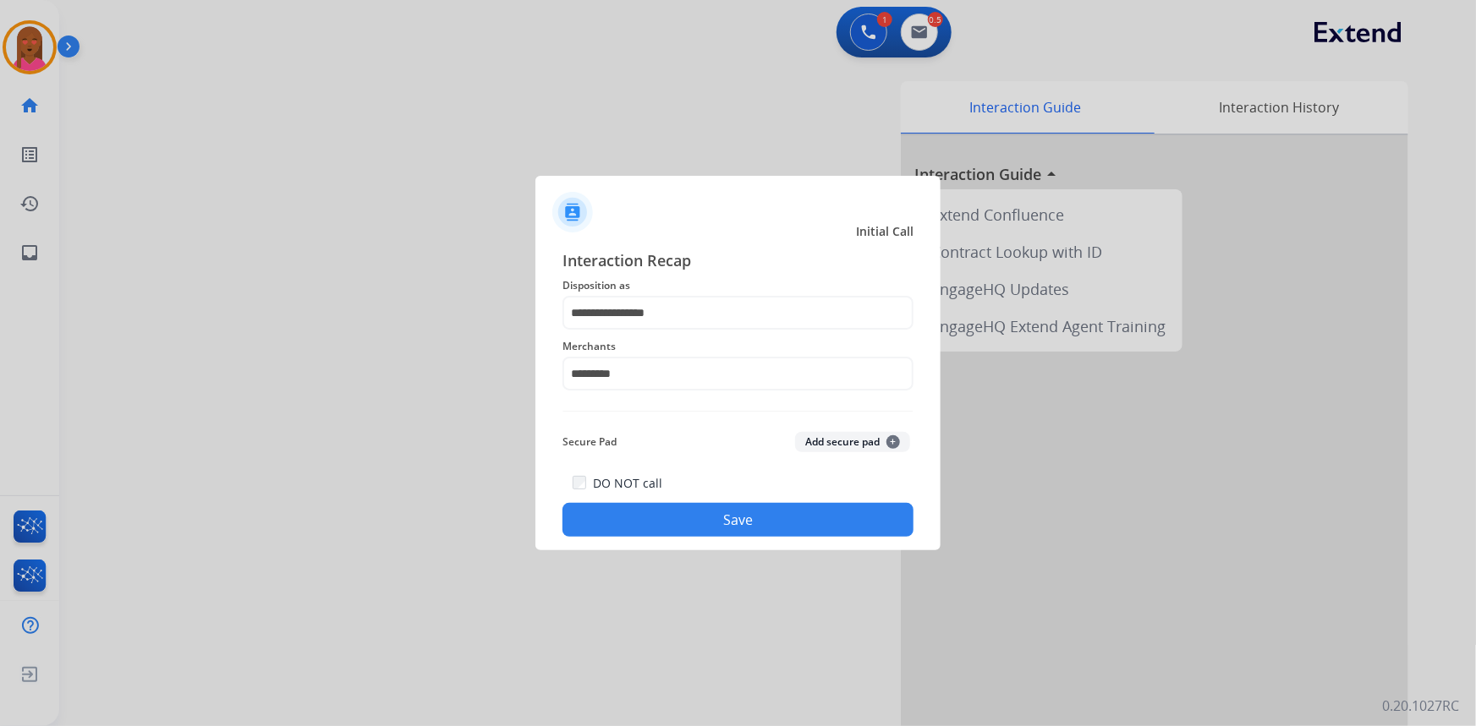
click at [697, 519] on button "Save" at bounding box center [737, 520] width 351 height 34
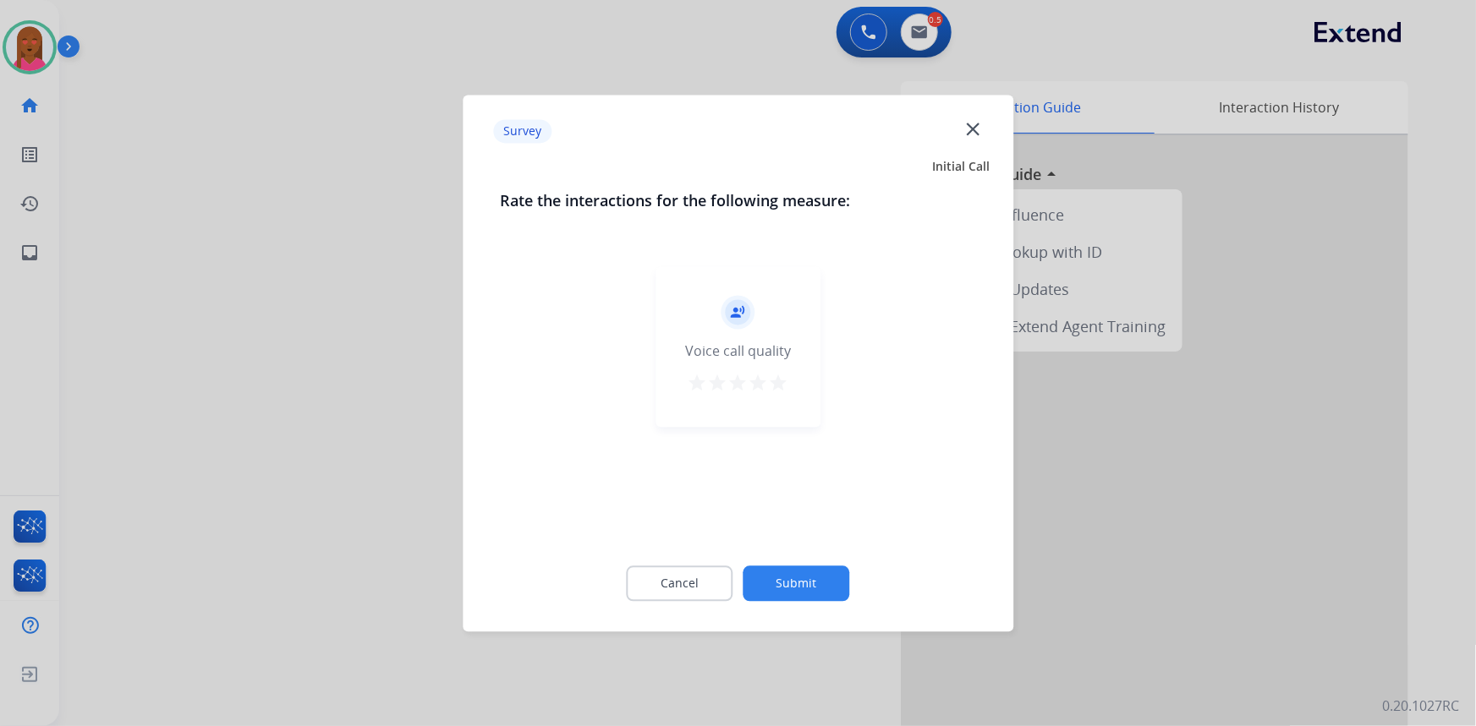
click at [979, 129] on mat-icon "close" at bounding box center [973, 129] width 22 height 22
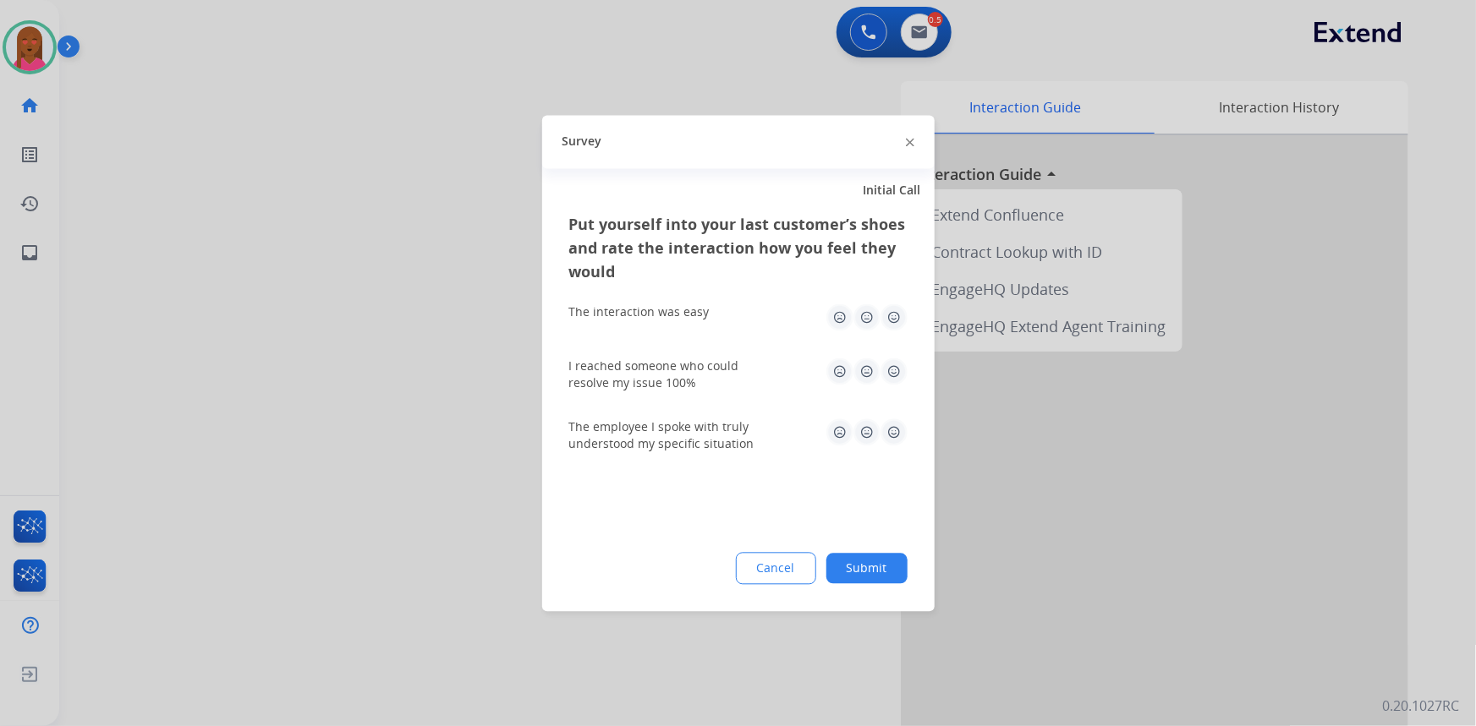
click at [929, 25] on div at bounding box center [738, 363] width 1476 height 726
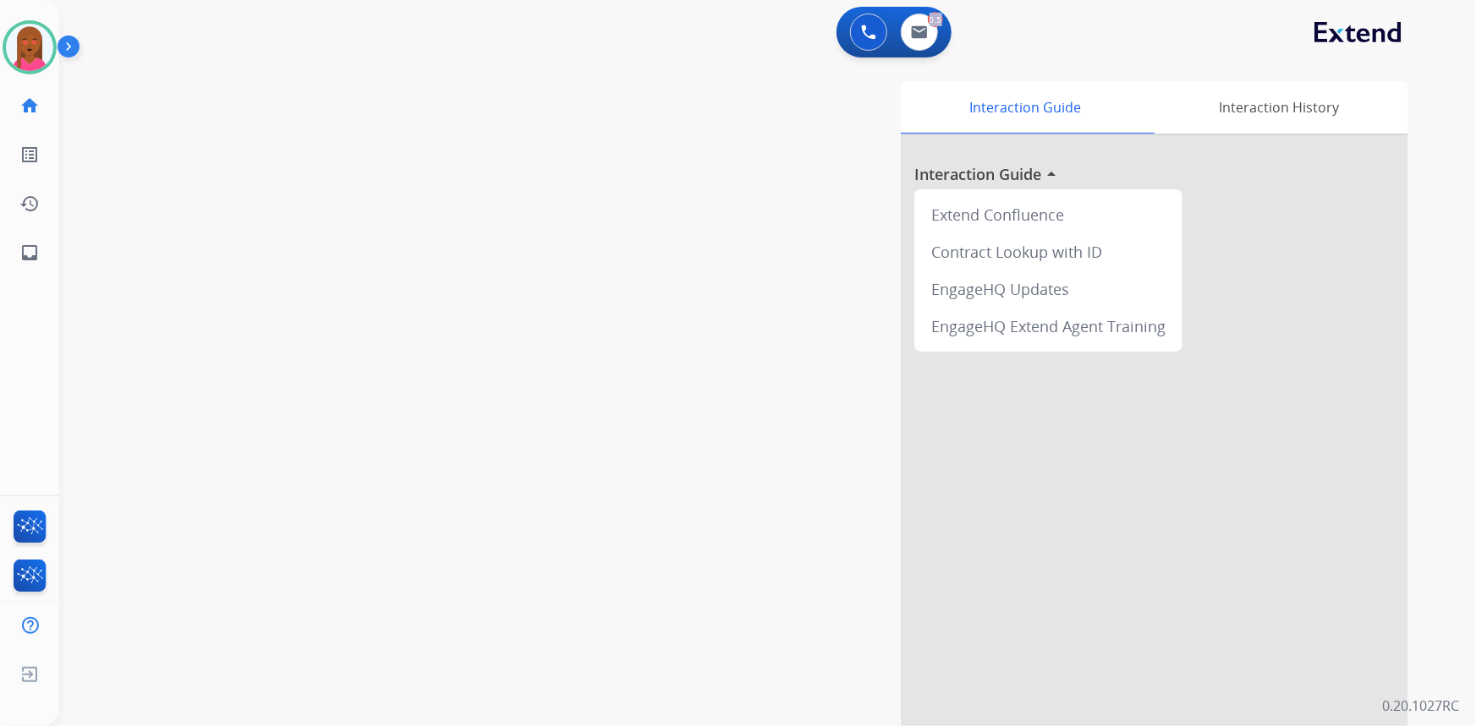
click at [929, 25] on div "0.5" at bounding box center [935, 19] width 15 height 15
click at [918, 32] on img at bounding box center [919, 32] width 17 height 14
select select "**********"
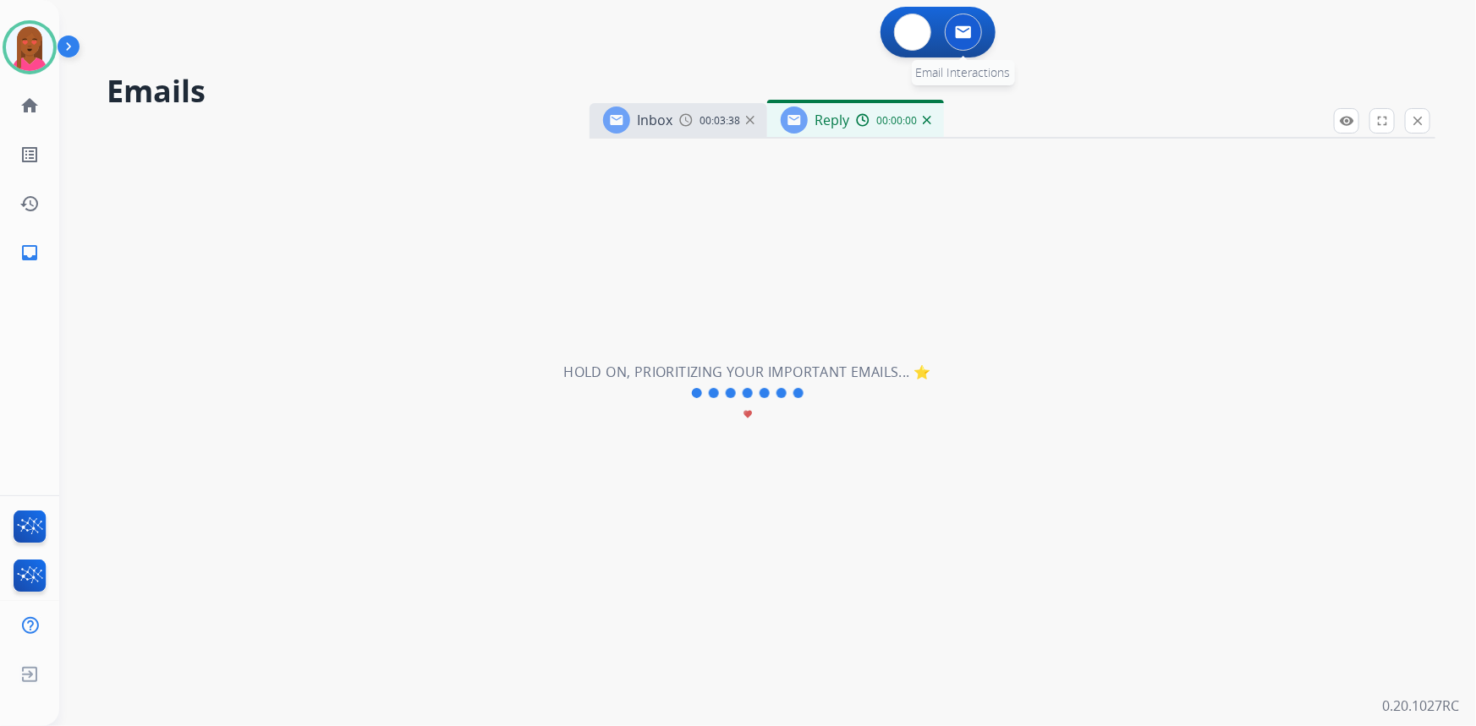
select select "**********"
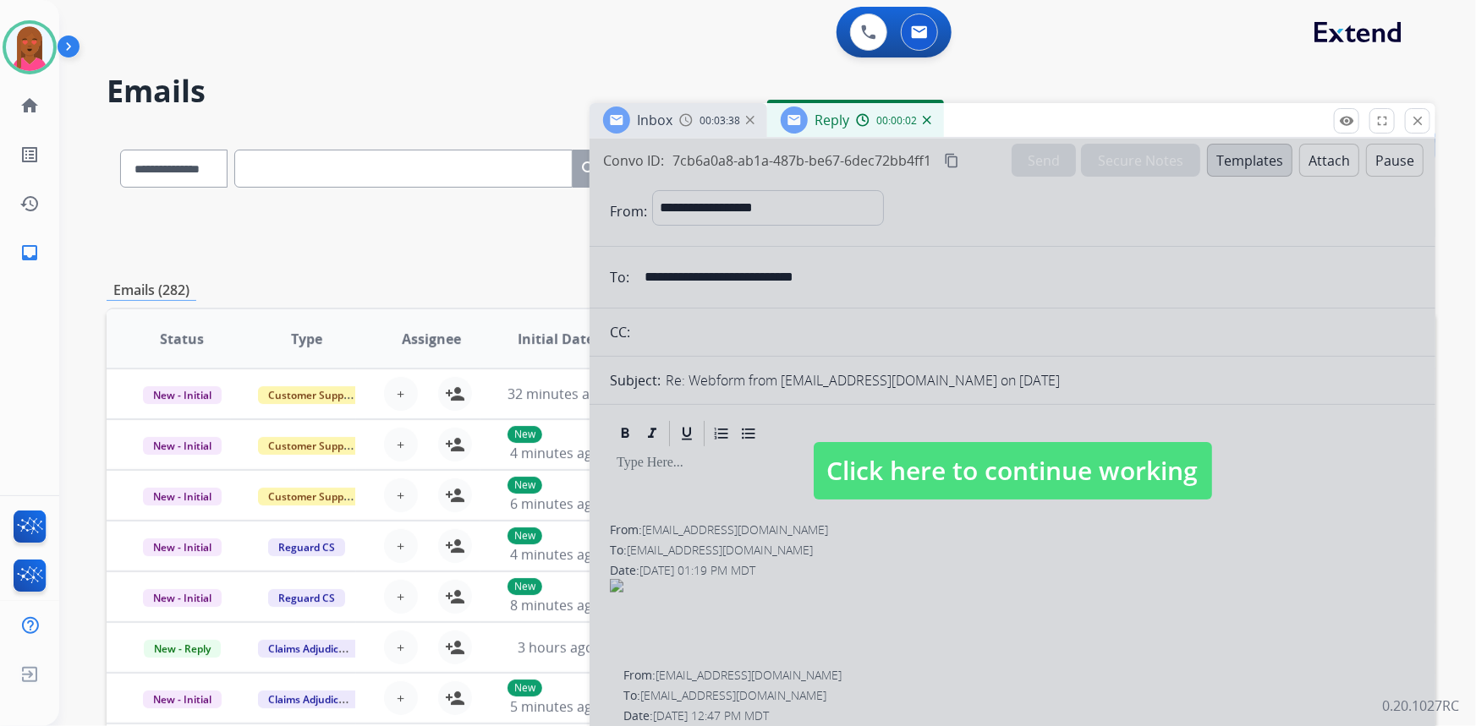
click at [992, 457] on span "Click here to continue working" at bounding box center [1013, 471] width 398 height 58
select select
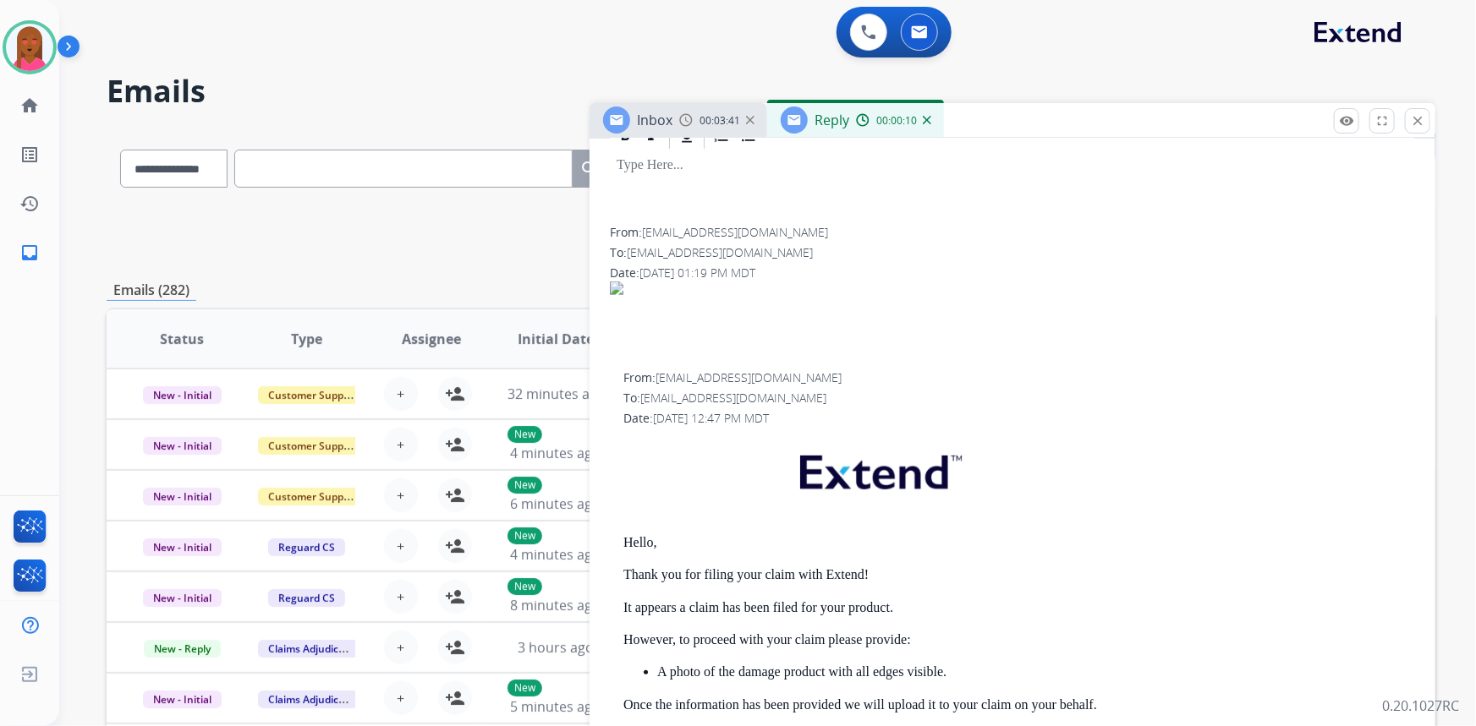
scroll to position [153, 0]
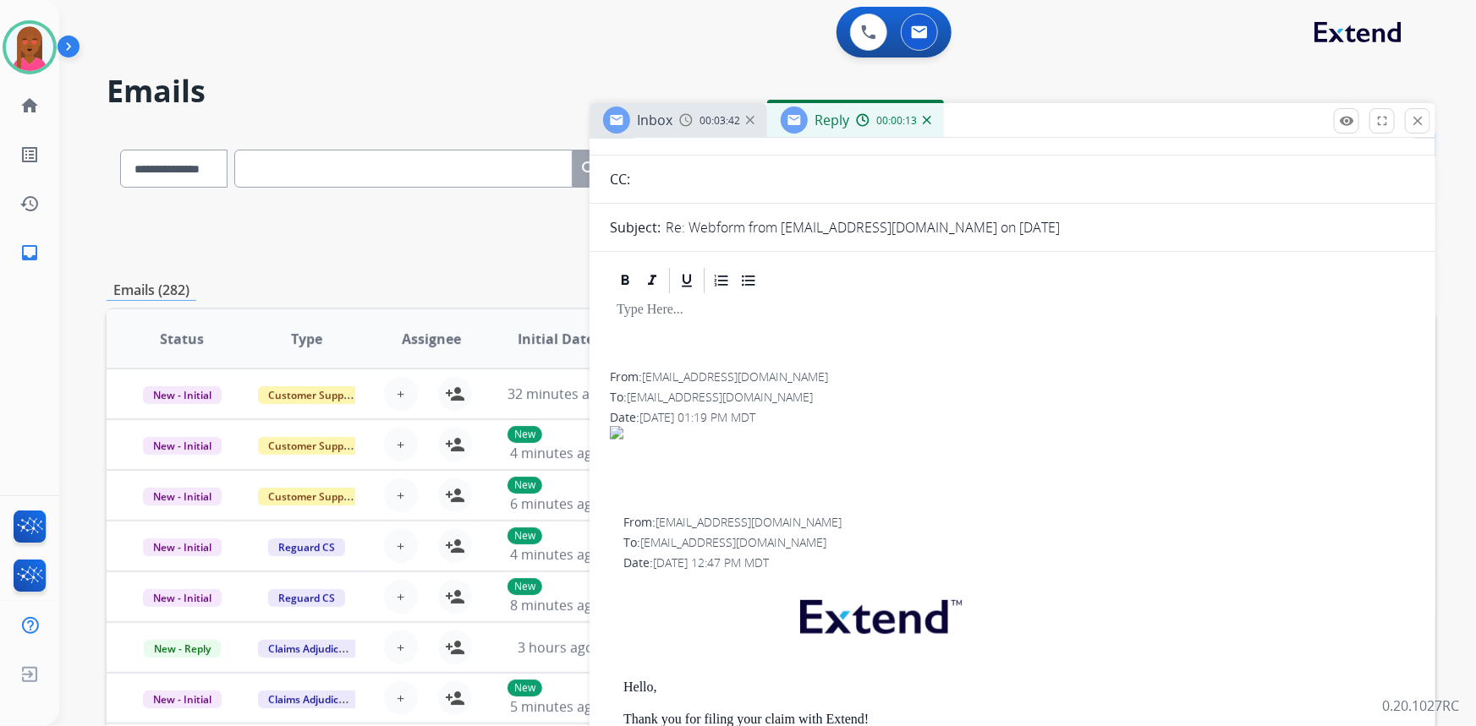
click at [718, 114] on span "00:03:42" at bounding box center [719, 121] width 41 height 14
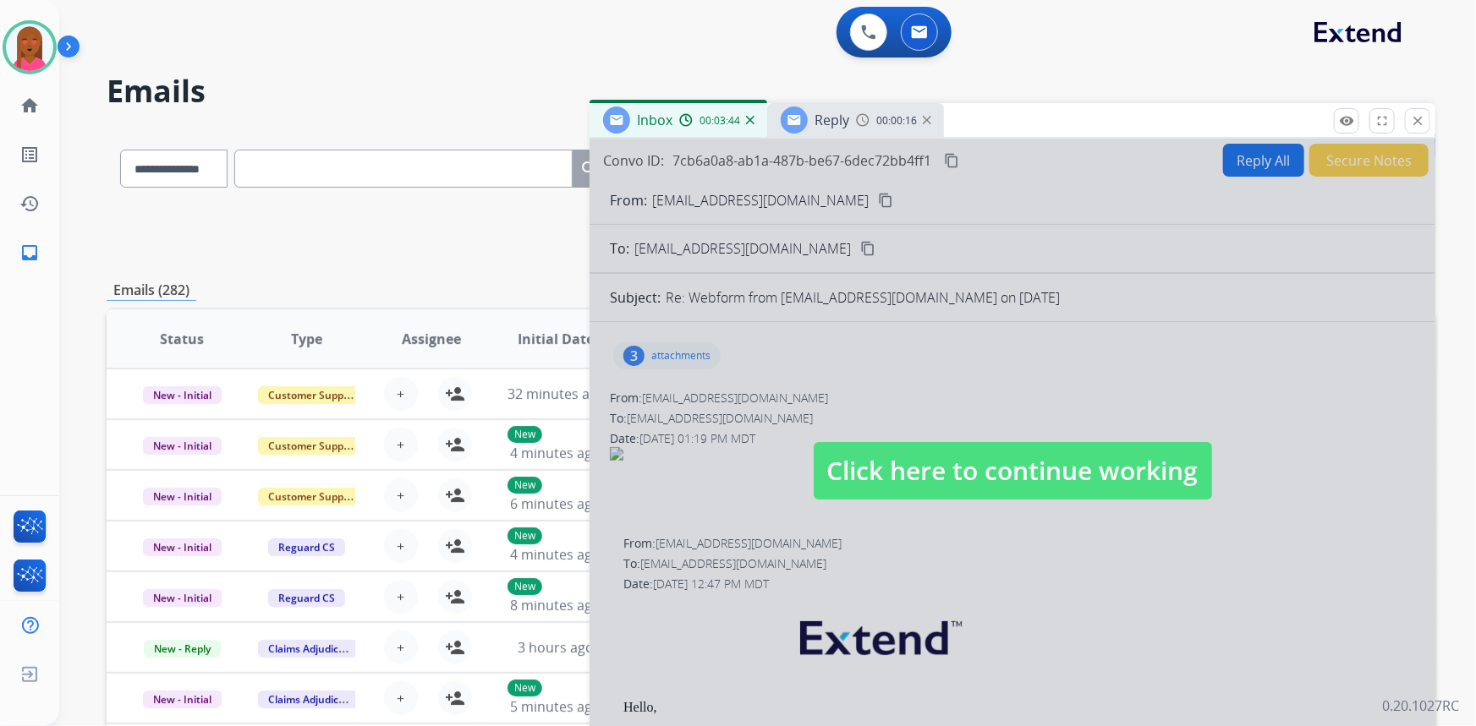
click at [937, 465] on span "Click here to continue working" at bounding box center [1013, 471] width 398 height 58
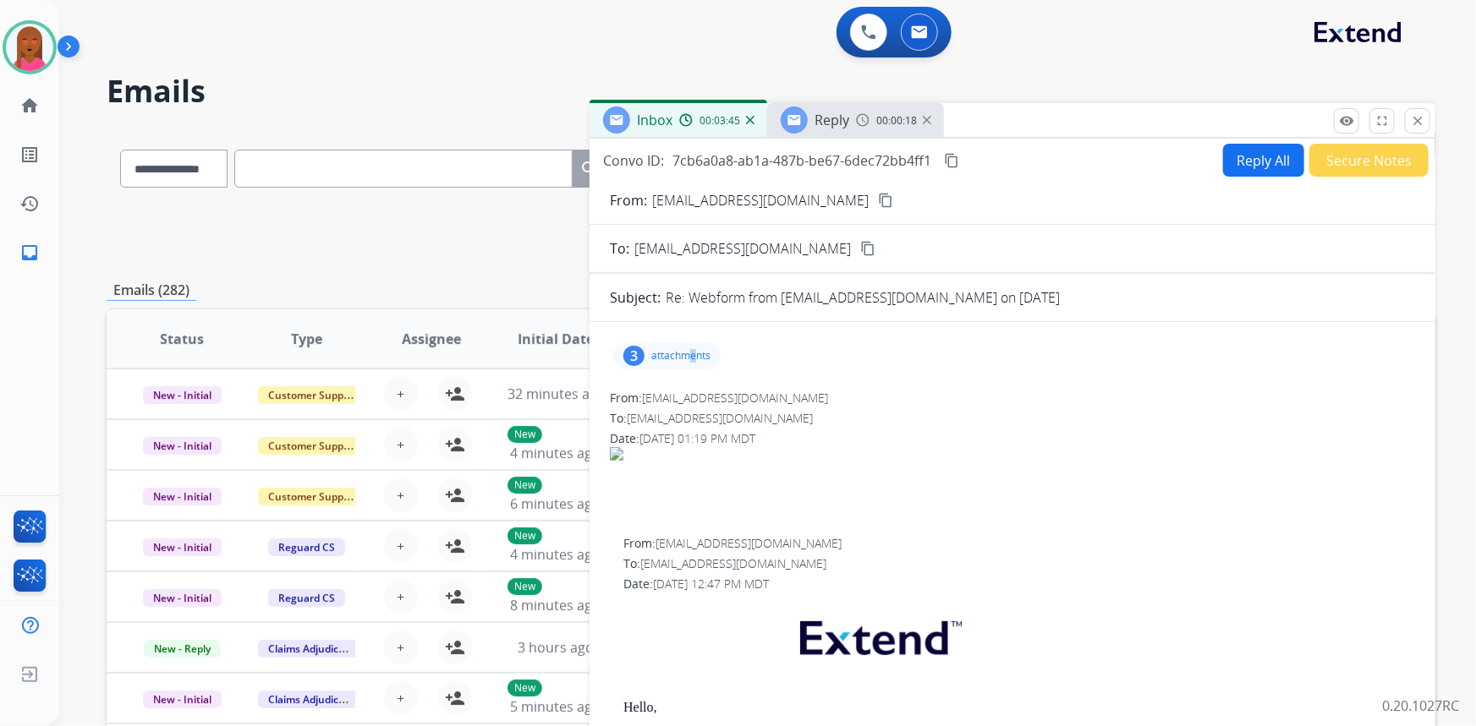
click at [692, 355] on p "attachments" at bounding box center [680, 356] width 59 height 14
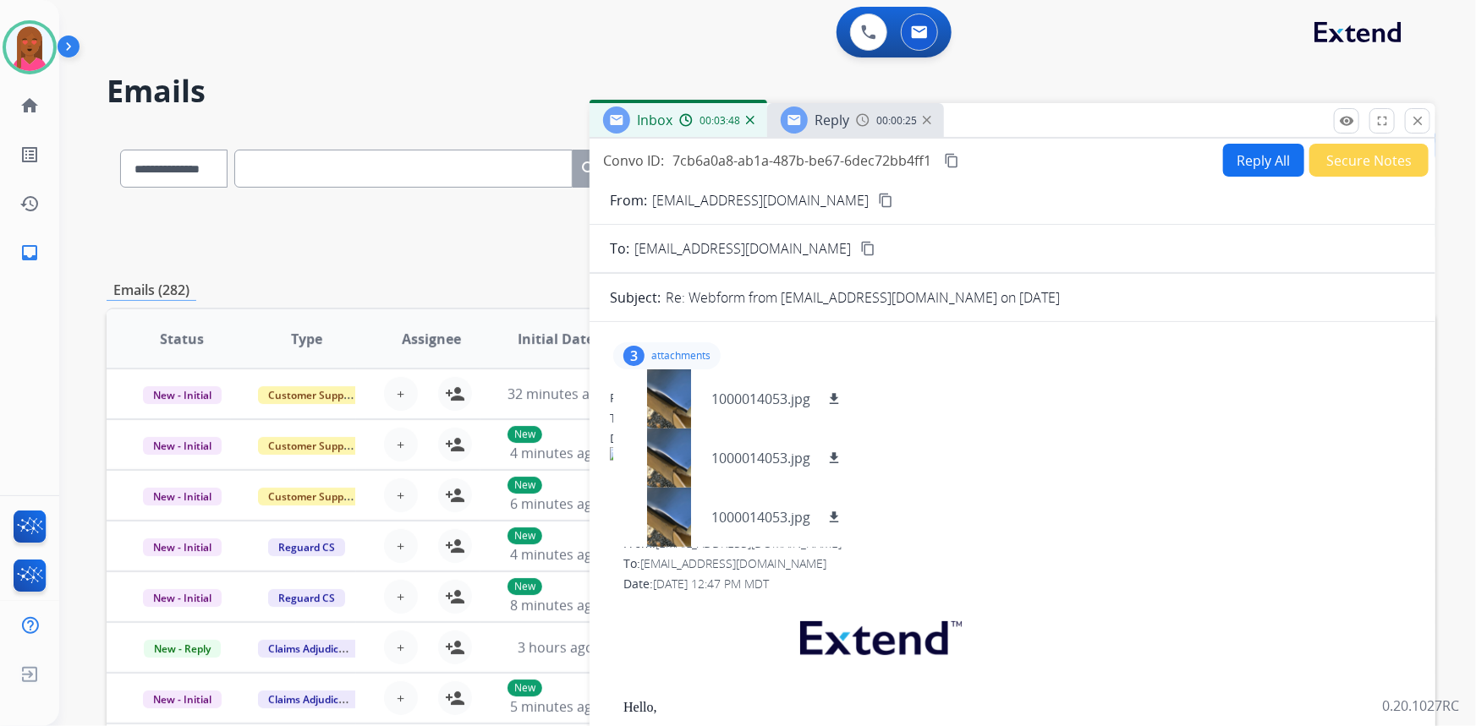
drag, startPoint x: 645, startPoint y: 350, endPoint x: 634, endPoint y: 343, distance: 12.9
click at [644, 349] on div "3 attachments 1000014053.jpg download 1000014053.jpg download 1000014053.jpg do…" at bounding box center [666, 356] width 107 height 27
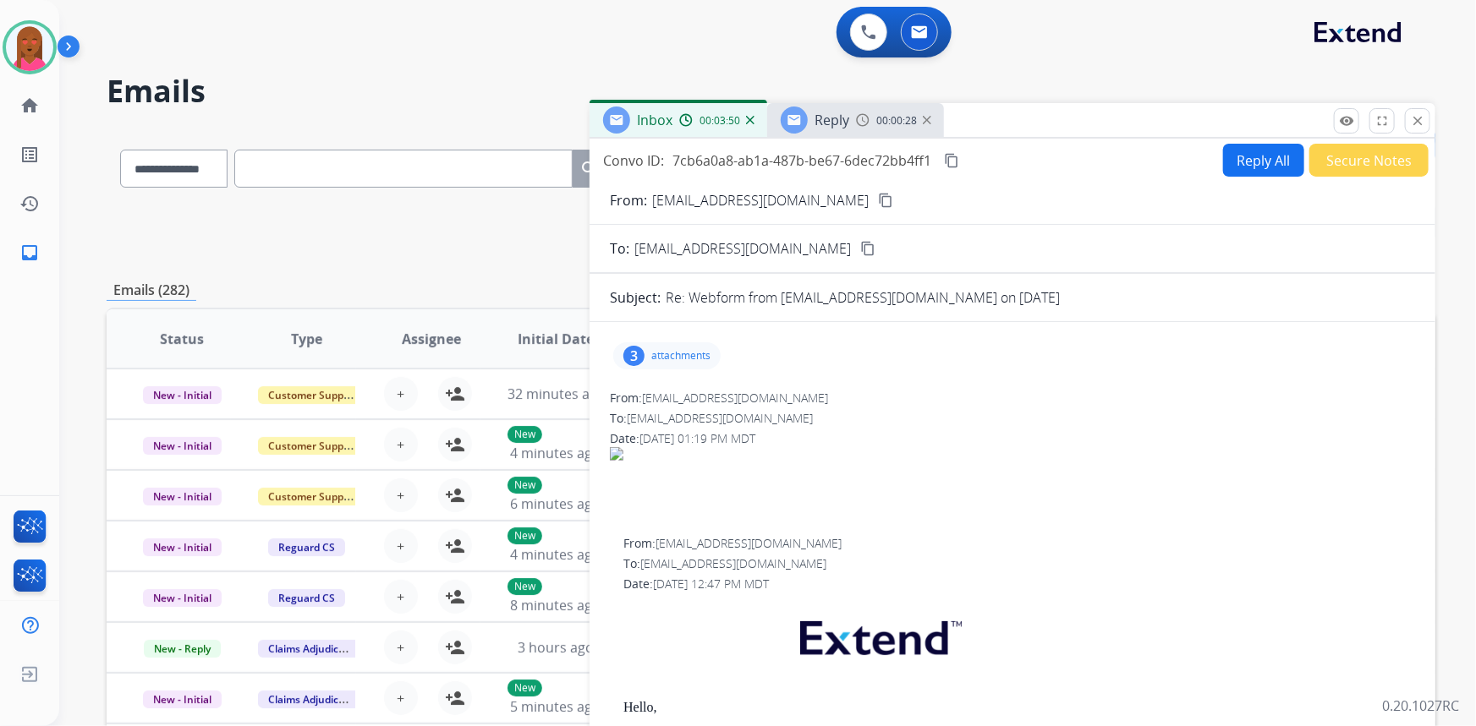
click at [878, 200] on mat-icon "content_copy" at bounding box center [885, 200] width 15 height 15
click at [629, 344] on div "3 attachments" at bounding box center [666, 356] width 107 height 27
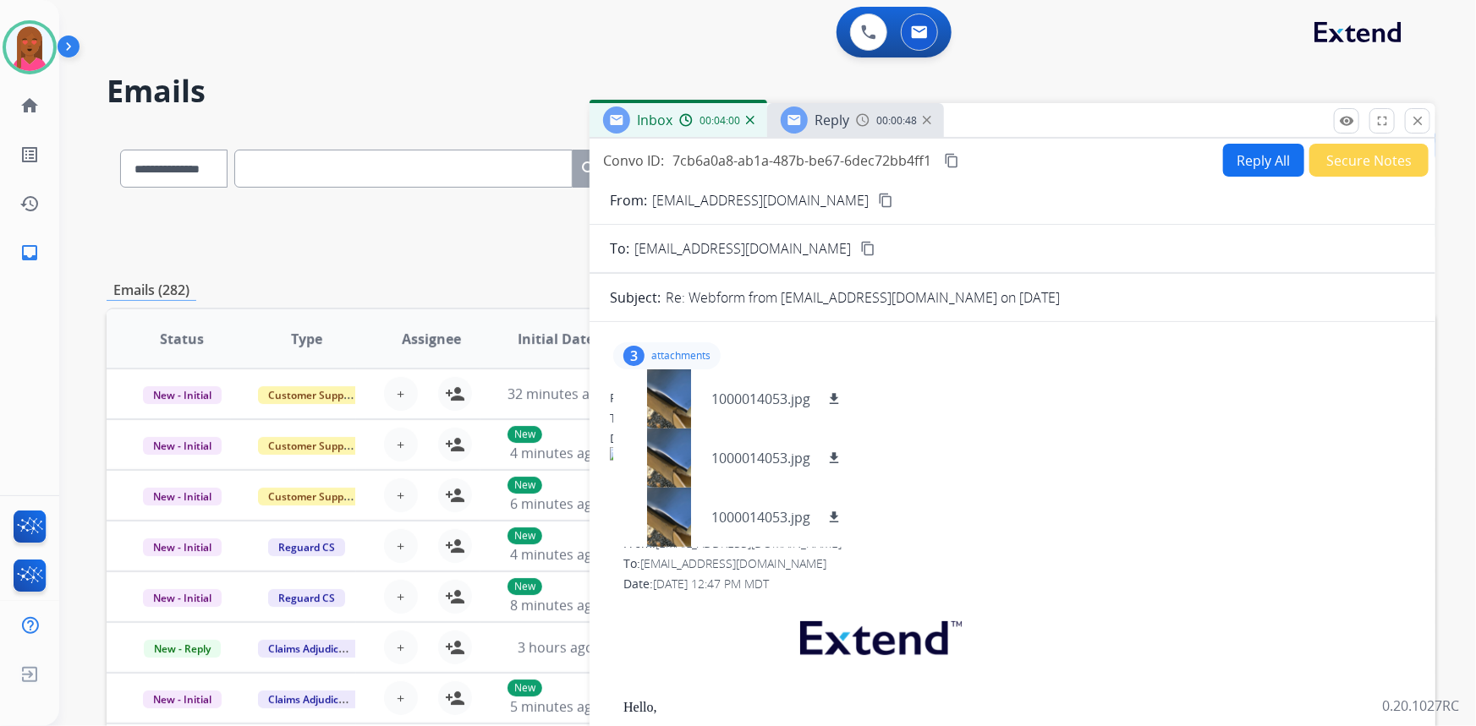
click at [628, 348] on div "3" at bounding box center [633, 356] width 21 height 20
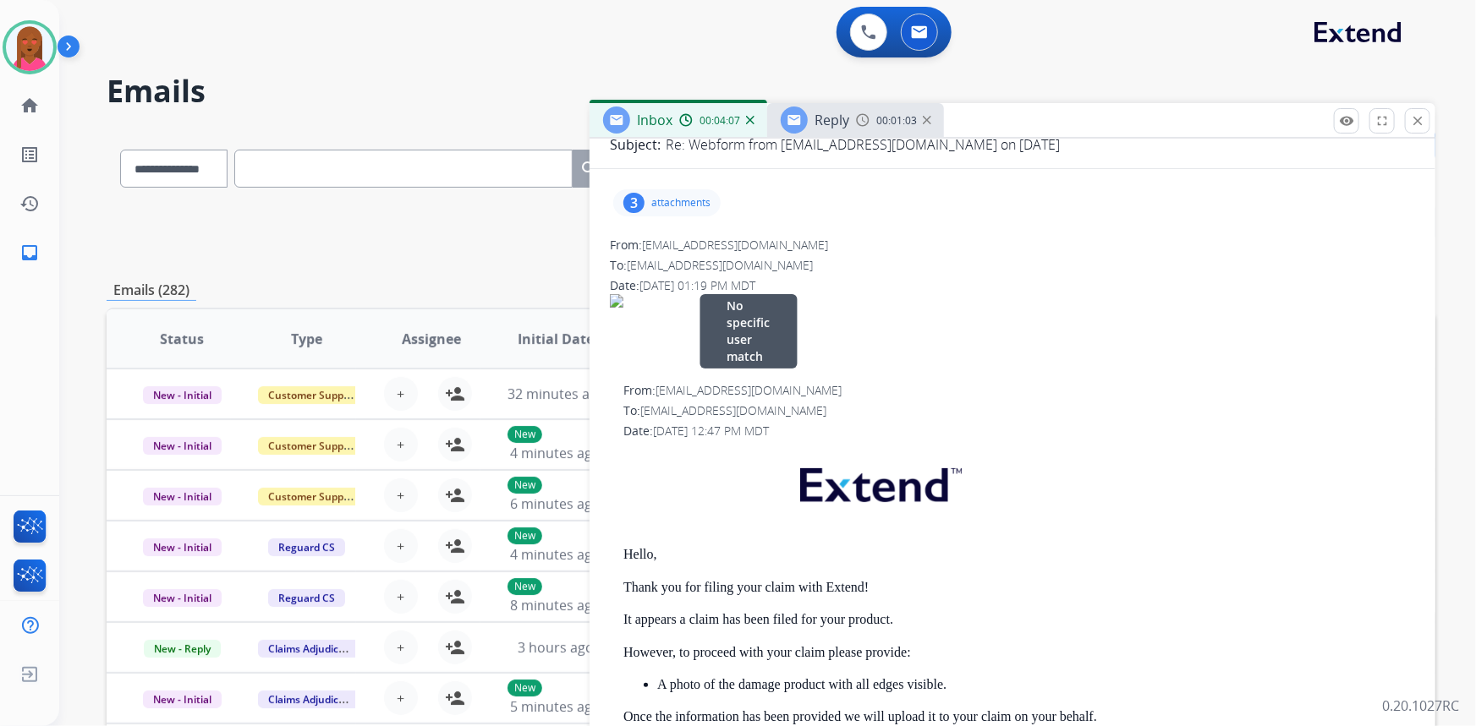
scroll to position [384, 0]
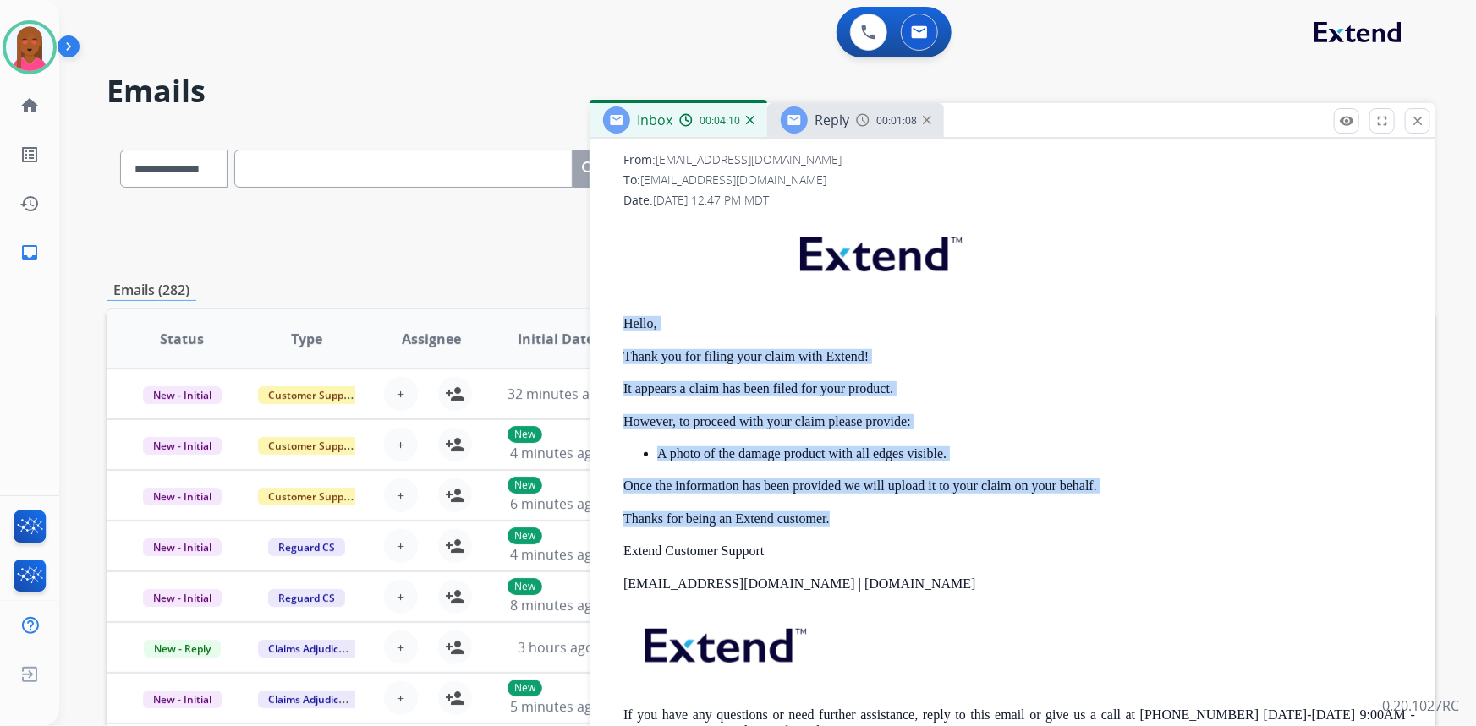
drag, startPoint x: 618, startPoint y: 322, endPoint x: 837, endPoint y: 516, distance: 292.4
click at [837, 516] on div "From: support@extend.com To: personalreflections@gmail.com Date: 08/15/2025 - 1…" at bounding box center [1012, 458] width 805 height 615
copy div "Hello, Thank you for filing your claim with Extend! It appears a claim has been…"
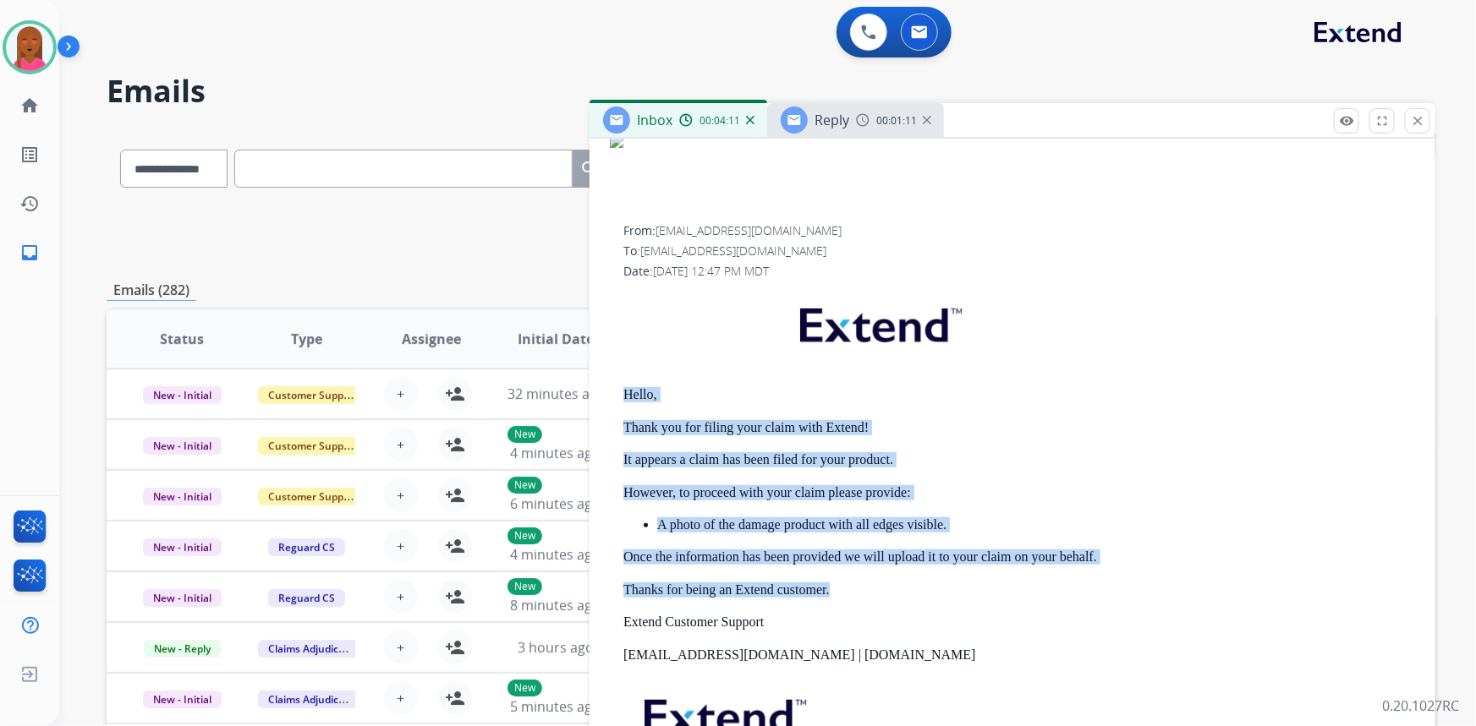
scroll to position [0, 0]
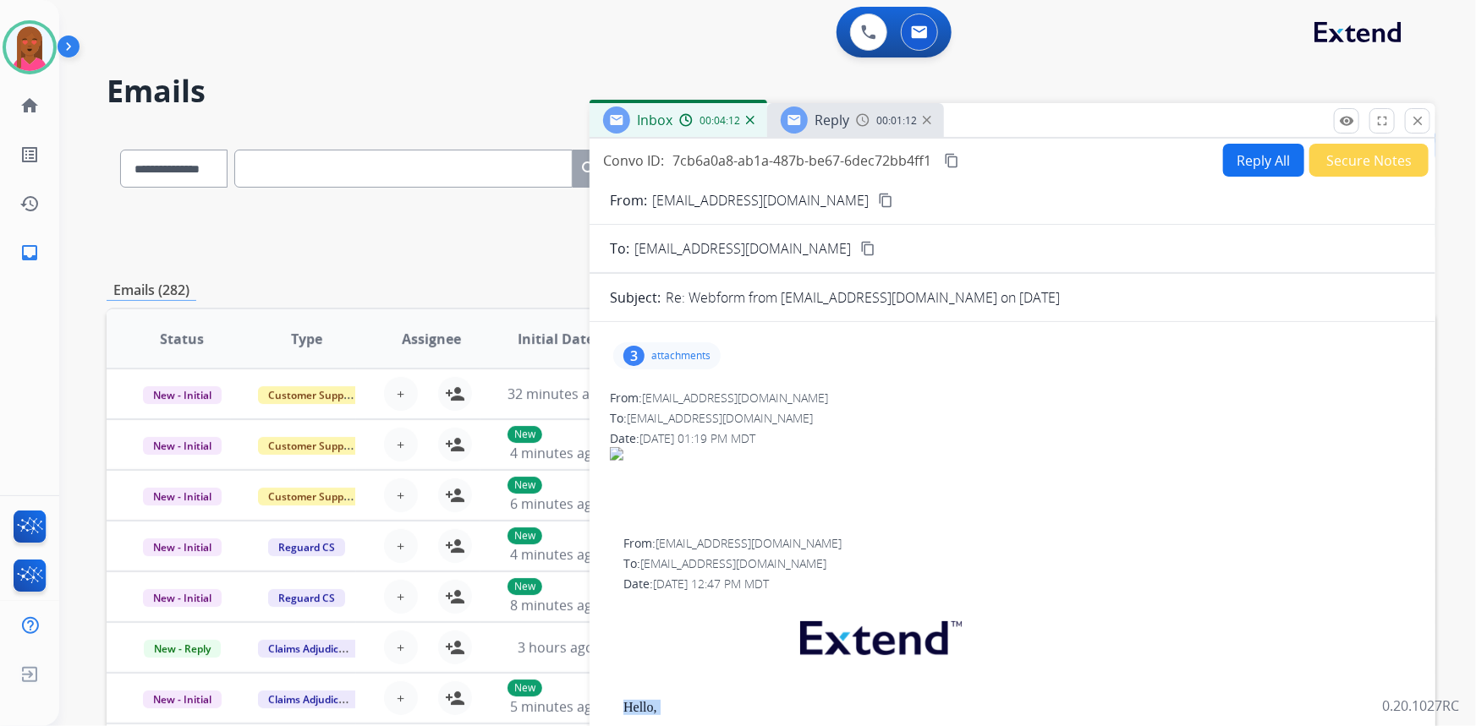
click at [1249, 159] on button "Reply All" at bounding box center [1263, 160] width 81 height 33
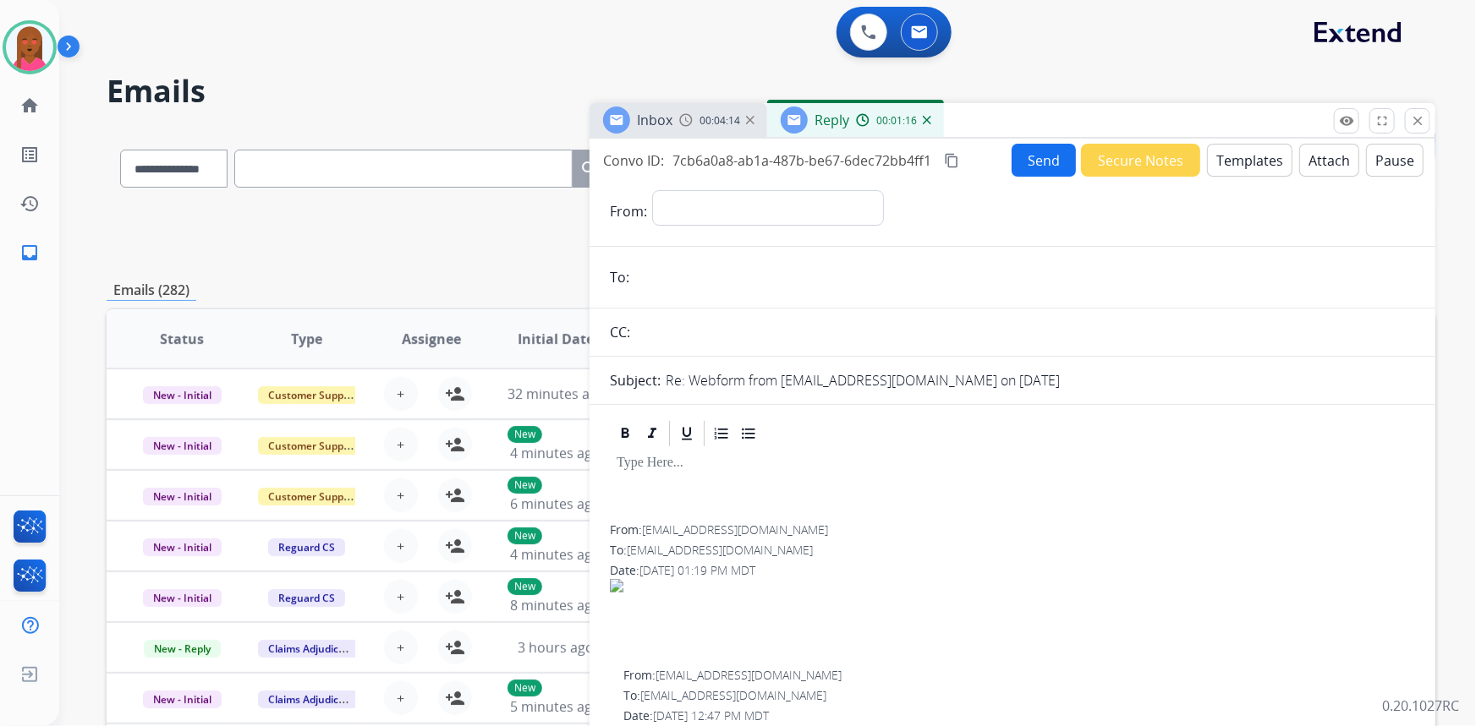
click at [1232, 157] on button "Templates" at bounding box center [1249, 160] width 85 height 33
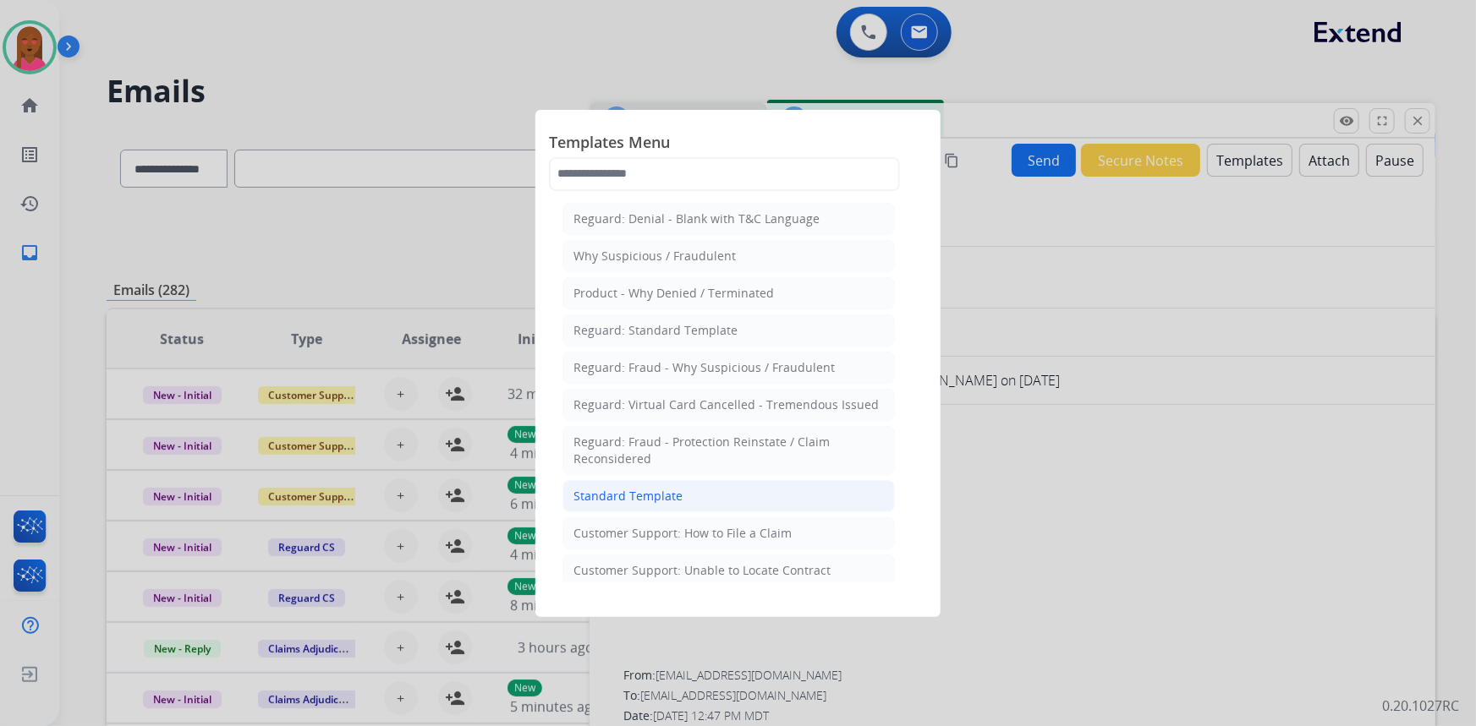
click at [705, 504] on li "Standard Template" at bounding box center [728, 496] width 332 height 32
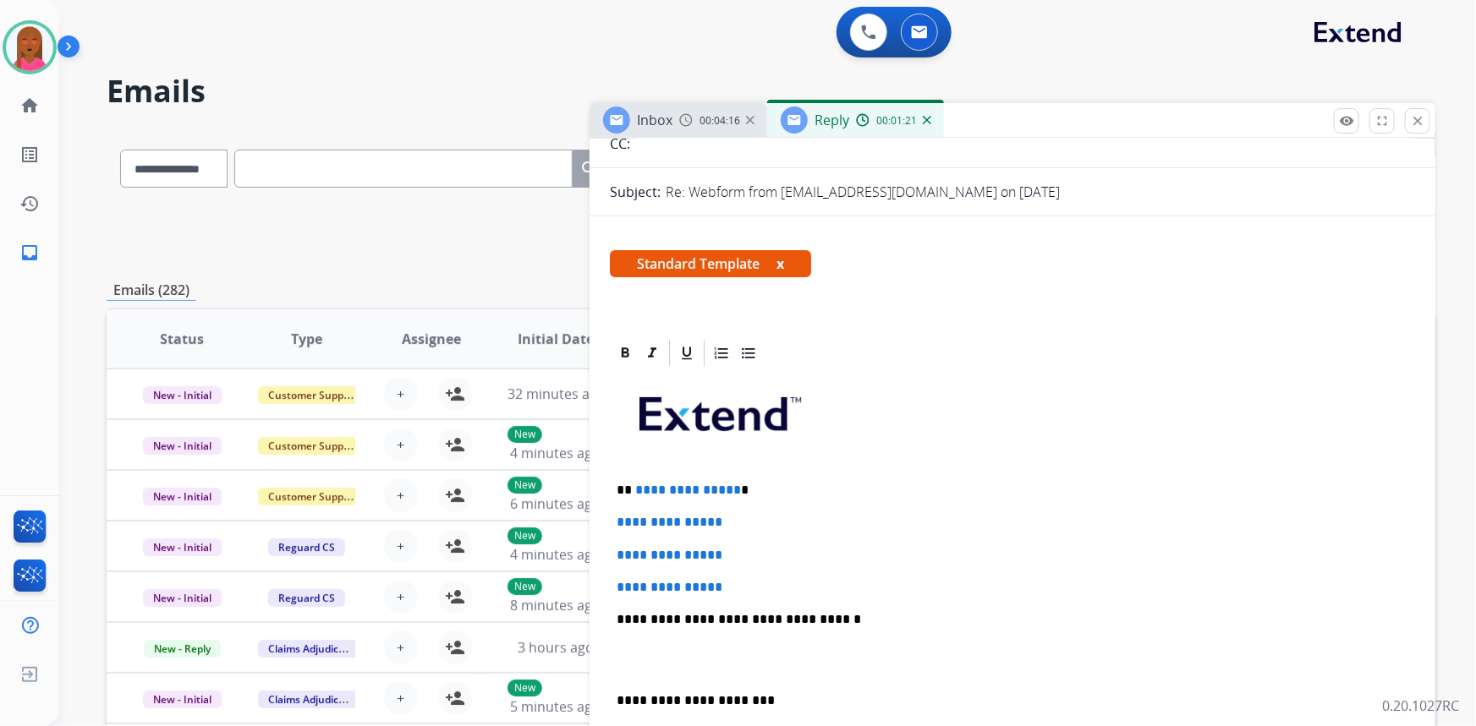
scroll to position [307, 0]
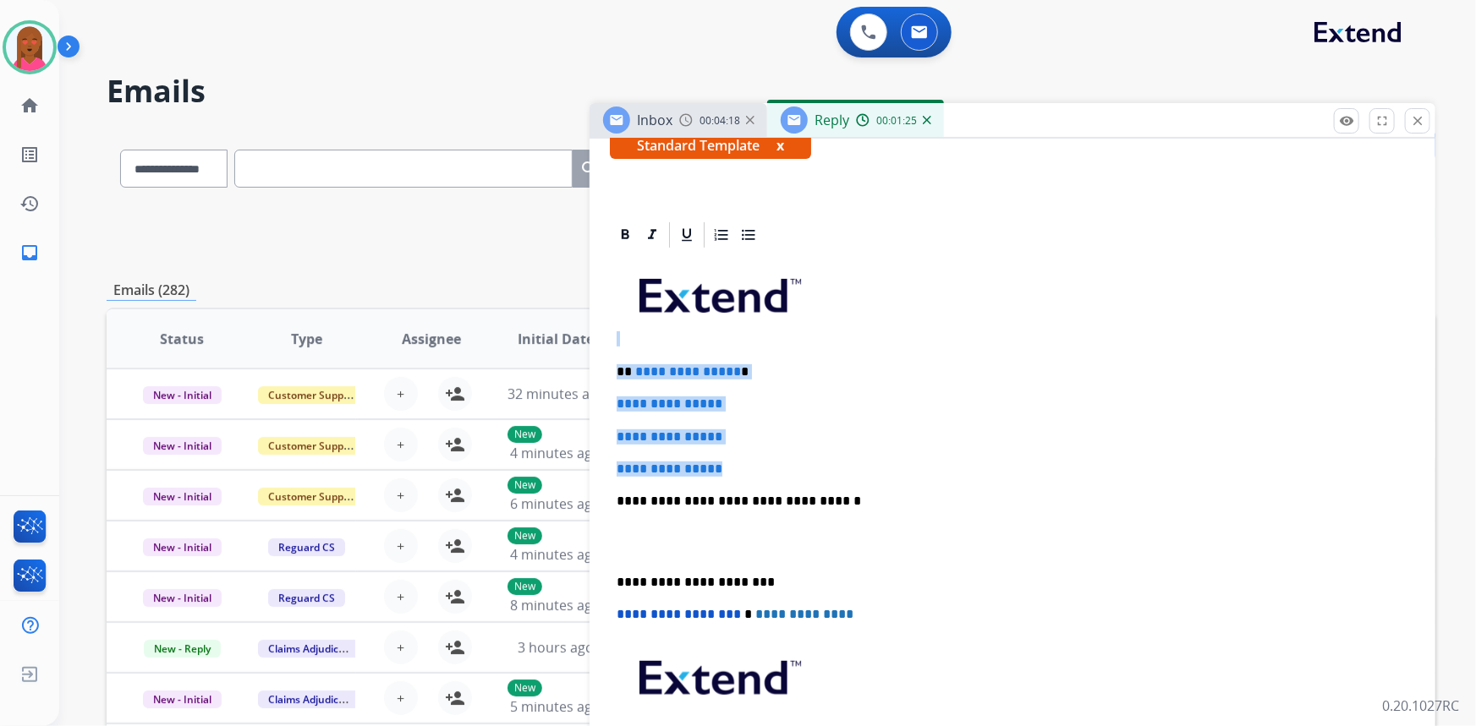
drag, startPoint x: 735, startPoint y: 463, endPoint x: 597, endPoint y: 342, distance: 183.9
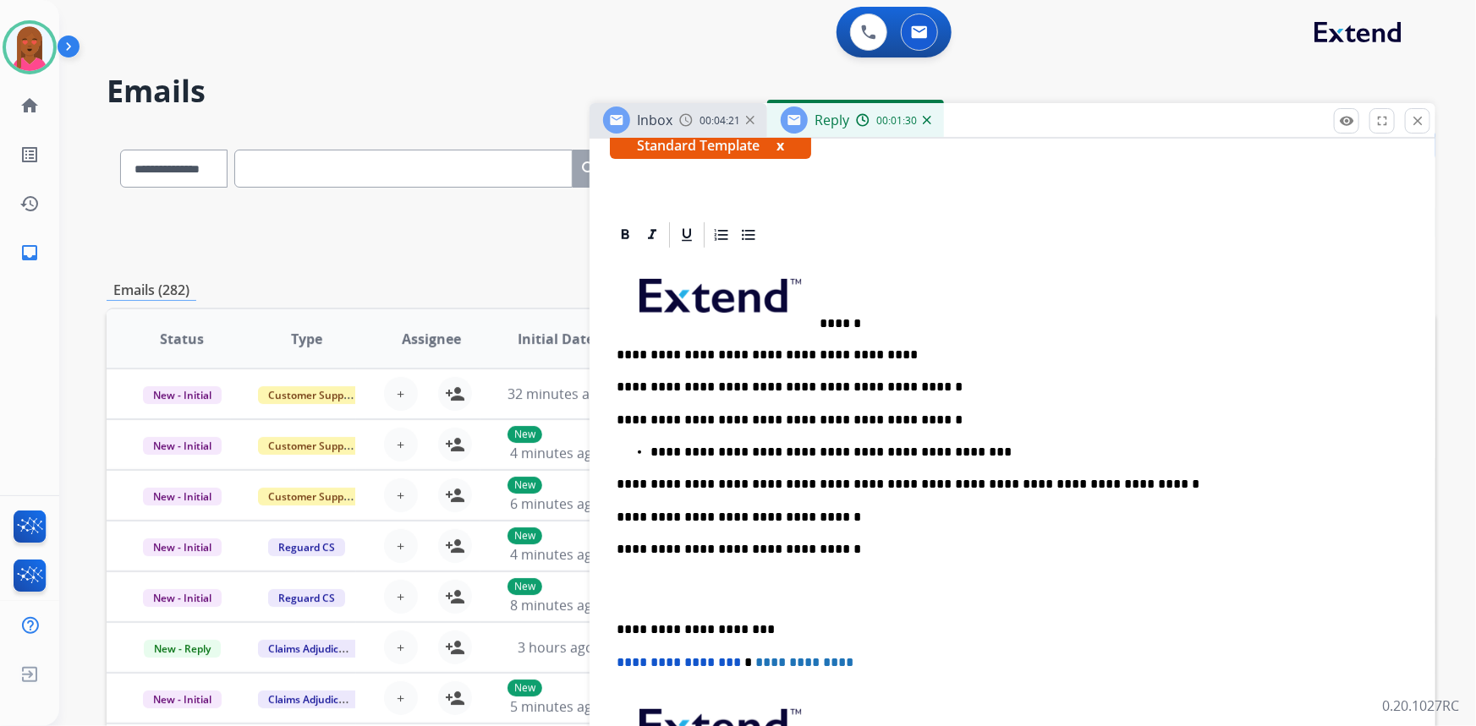
click at [817, 323] on img at bounding box center [718, 292] width 200 height 67
click at [825, 319] on p "******" at bounding box center [1006, 294] width 779 height 74
click at [820, 321] on p "******" at bounding box center [1006, 294] width 779 height 74
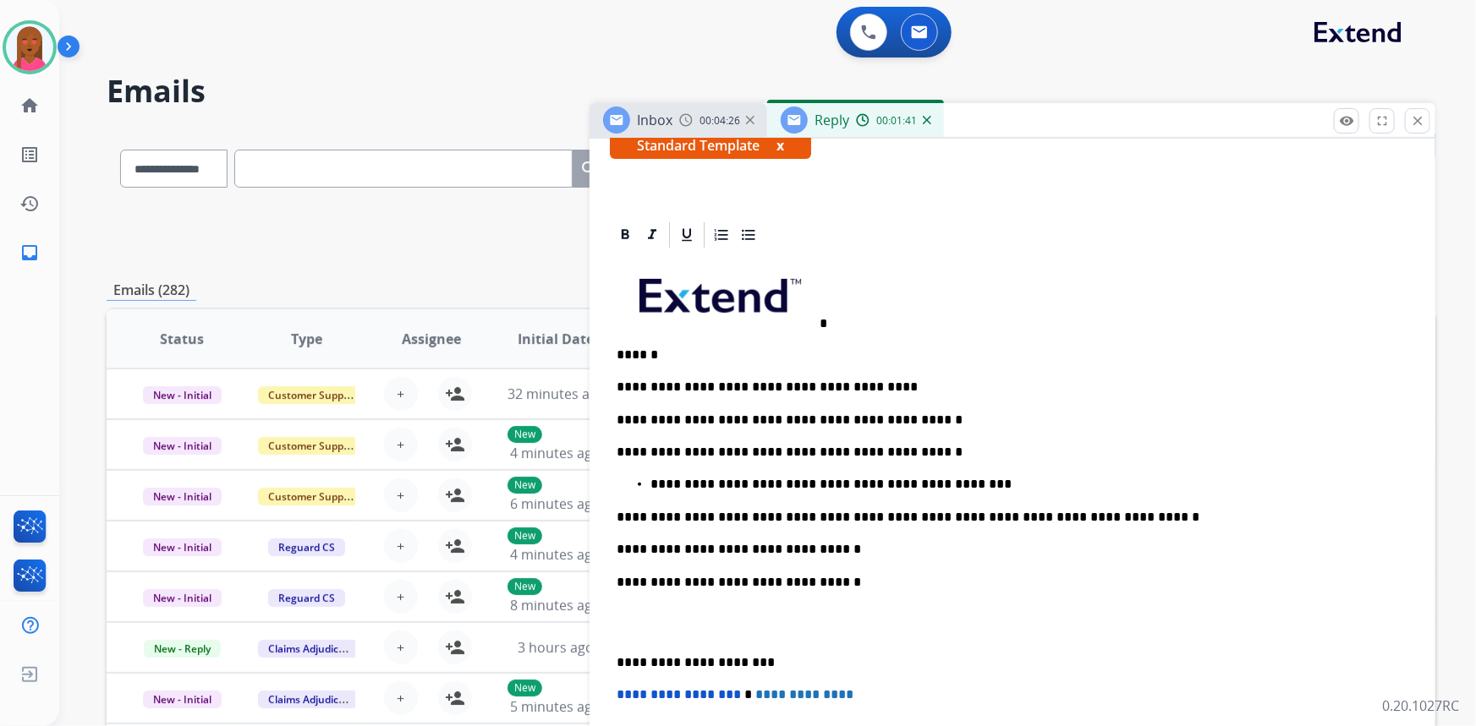
click at [831, 326] on p "*" at bounding box center [1006, 294] width 779 height 74
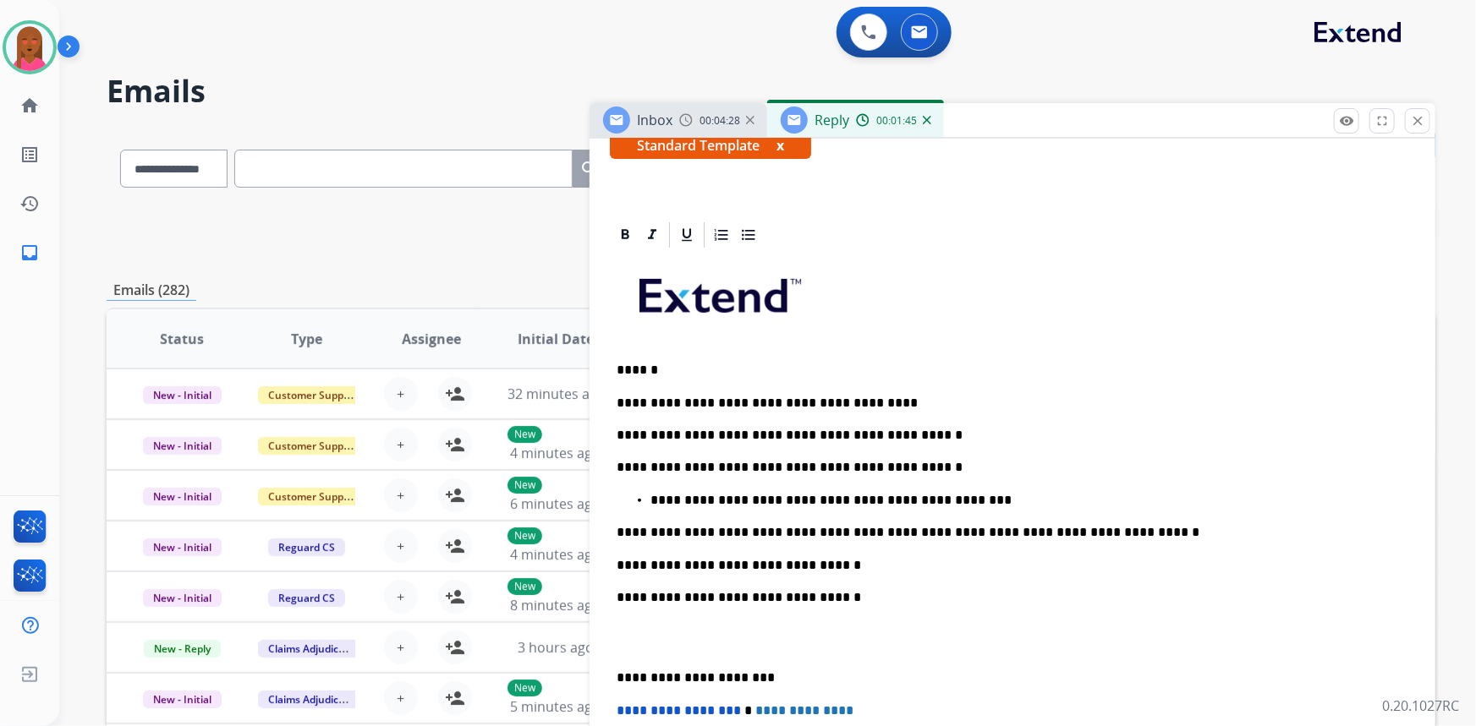
click at [626, 639] on p at bounding box center [1013, 637] width 792 height 31
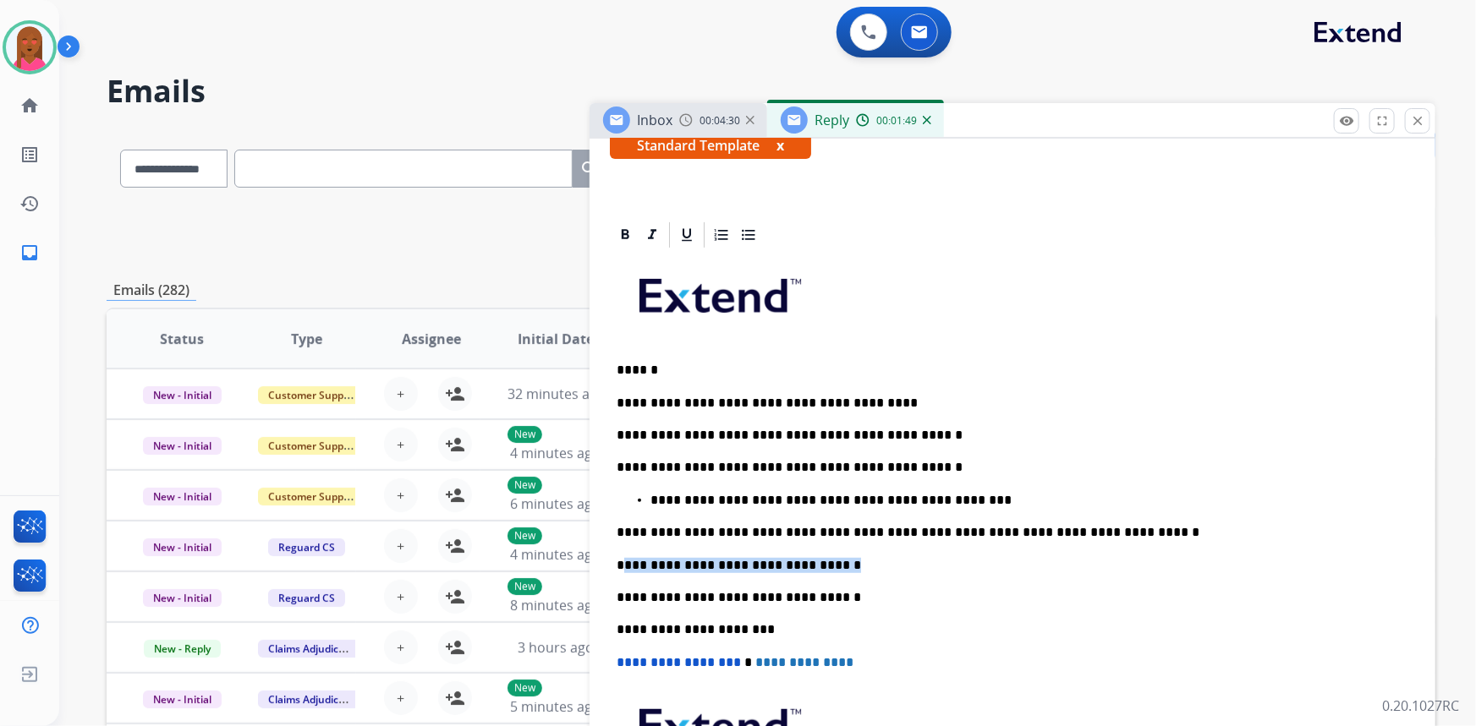
drag, startPoint x: 825, startPoint y: 562, endPoint x: 621, endPoint y: 558, distance: 204.7
click at [621, 558] on p "**********" at bounding box center [1006, 565] width 779 height 15
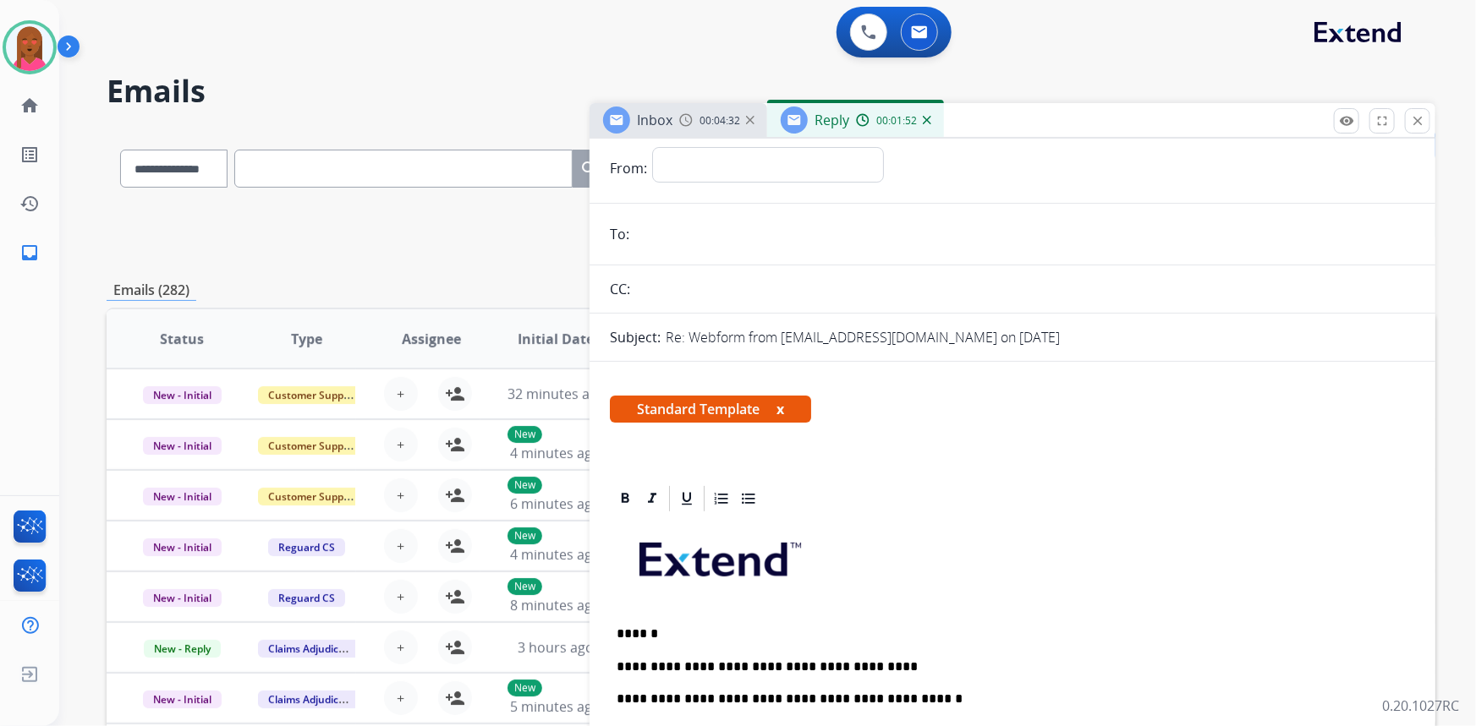
scroll to position [0, 0]
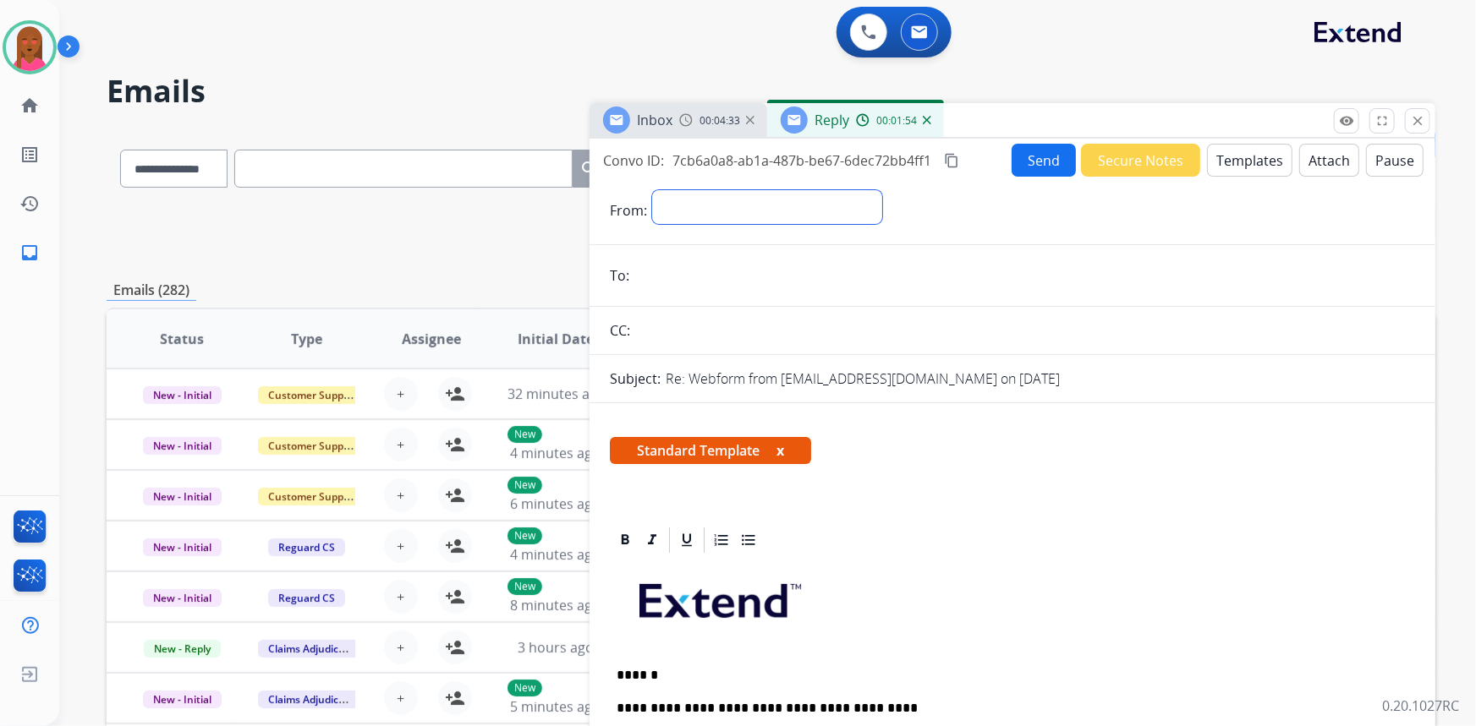
click at [747, 214] on select "**********" at bounding box center [767, 207] width 230 height 34
select select "**********"
click at [652, 190] on select "**********" at bounding box center [767, 207] width 230 height 34
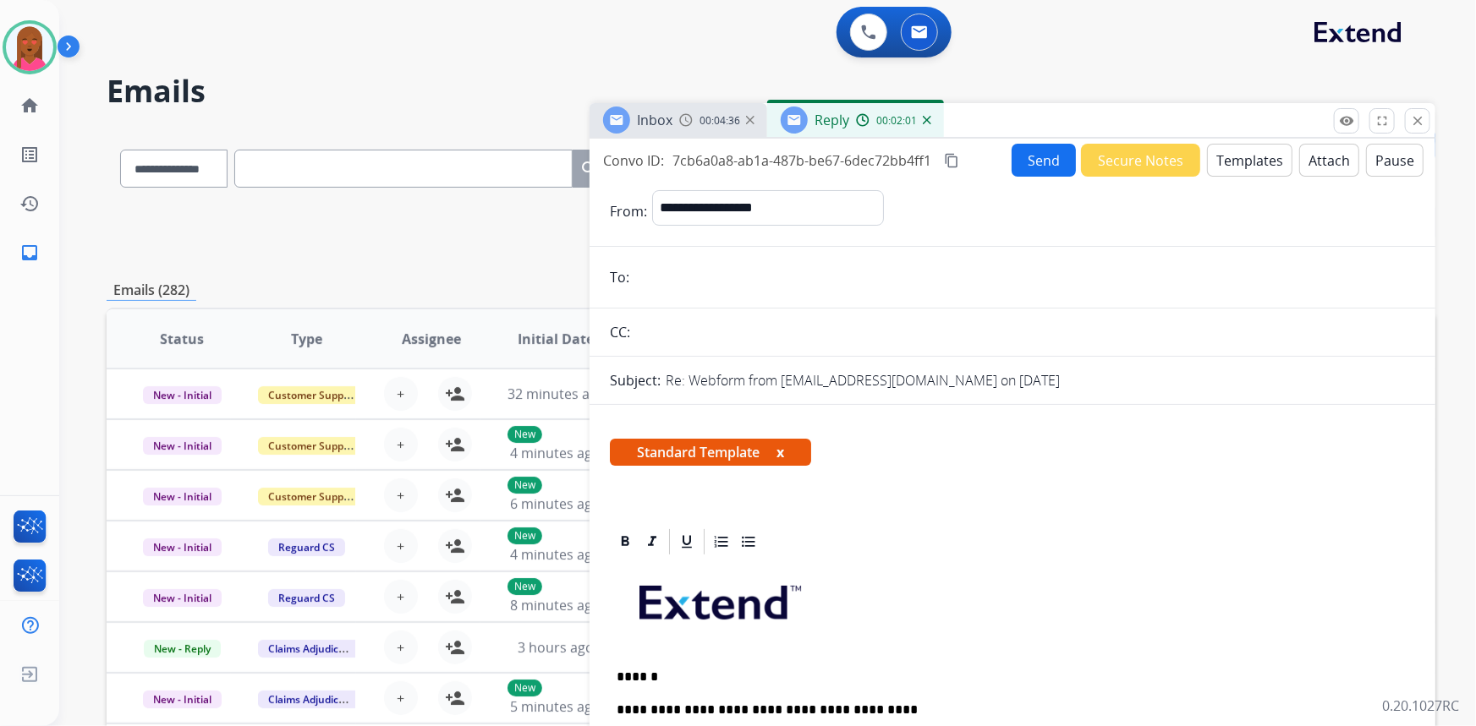
click at [687, 265] on input "email" at bounding box center [1024, 277] width 781 height 34
paste input "**********"
type input "**********"
click at [1048, 157] on button "Send" at bounding box center [1044, 160] width 64 height 33
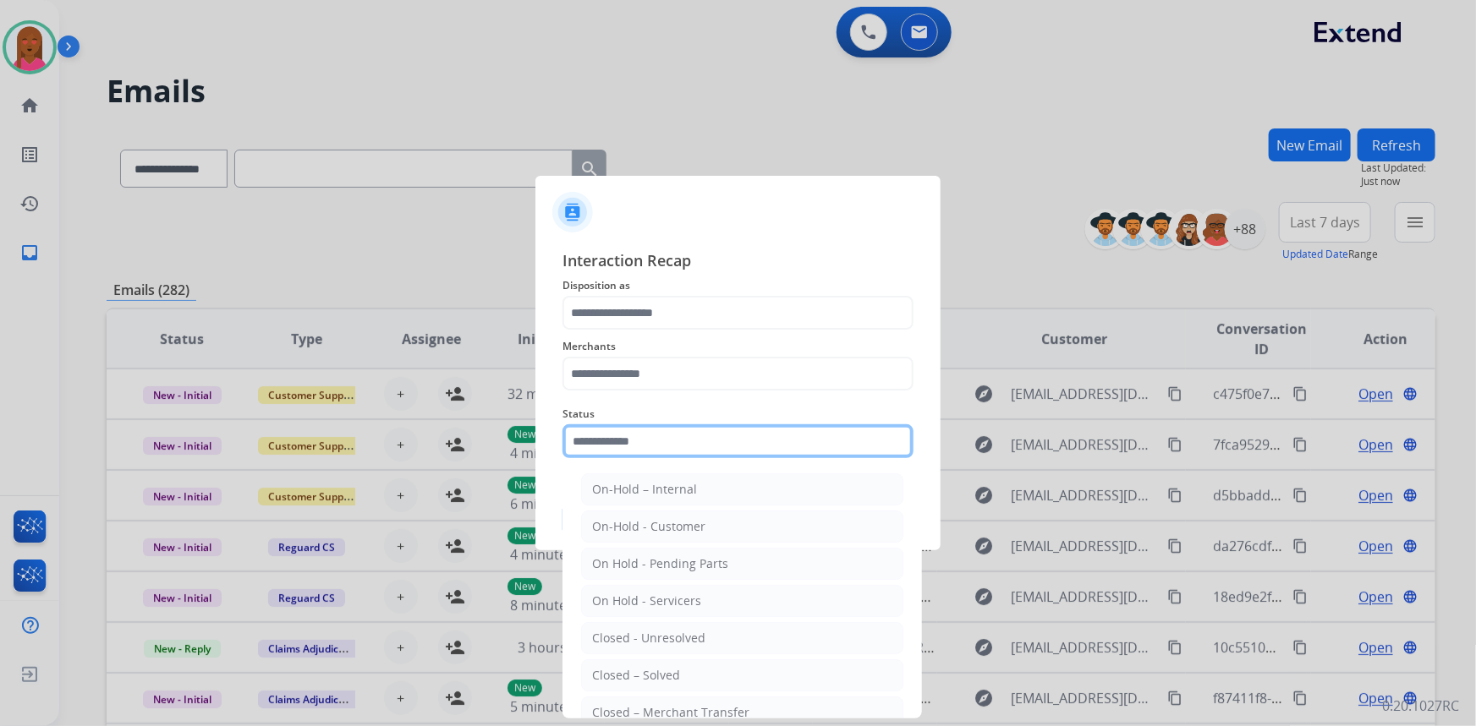
click at [658, 448] on input "text" at bounding box center [737, 442] width 351 height 34
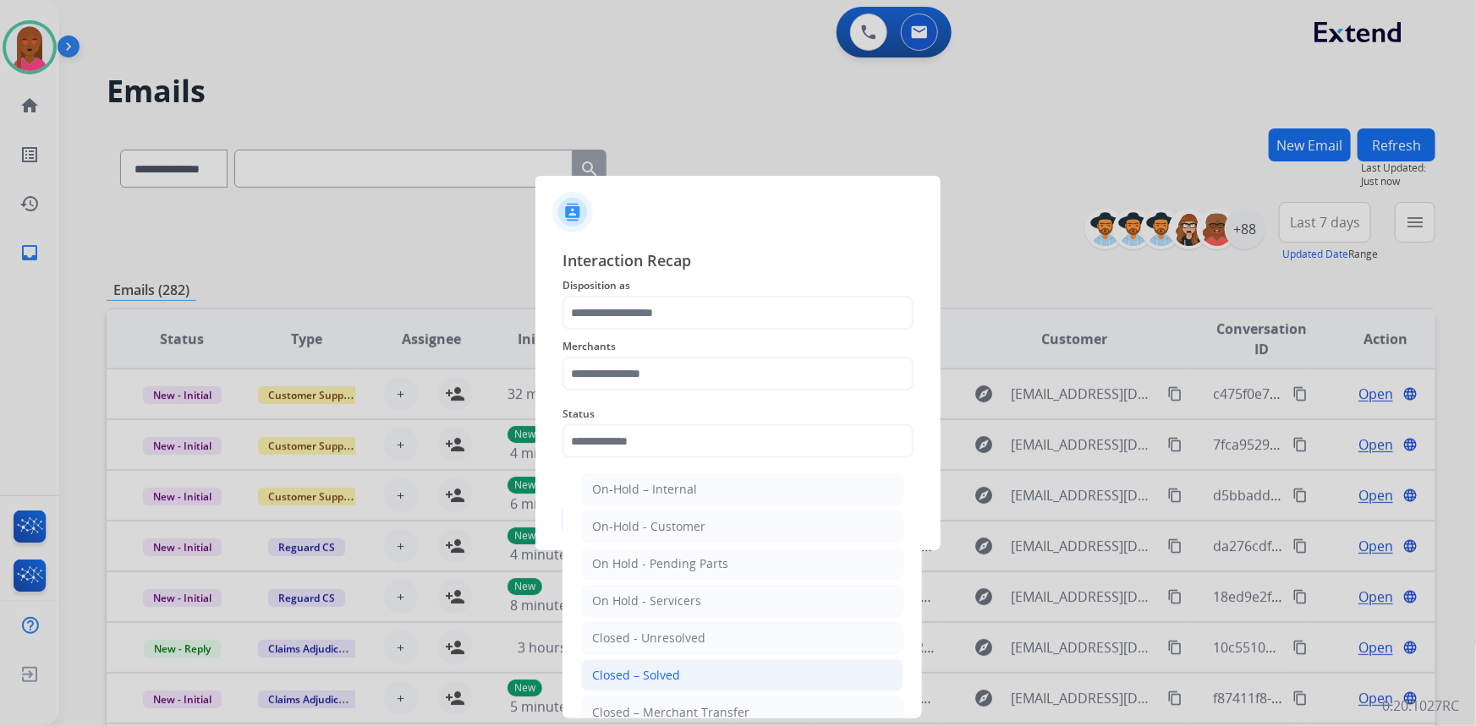
click at [716, 671] on li "Closed – Solved" at bounding box center [742, 676] width 322 height 32
type input "**********"
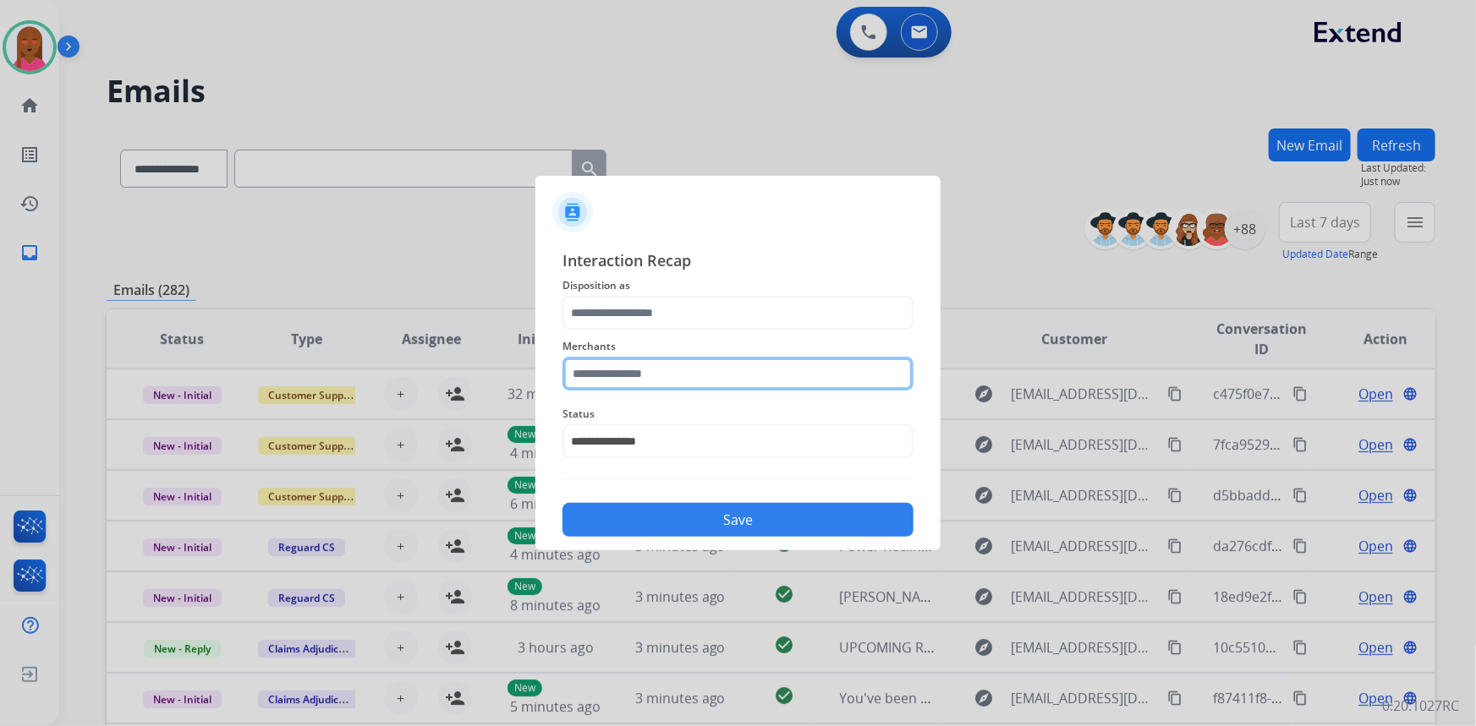
click at [681, 378] on input "text" at bounding box center [737, 374] width 351 height 34
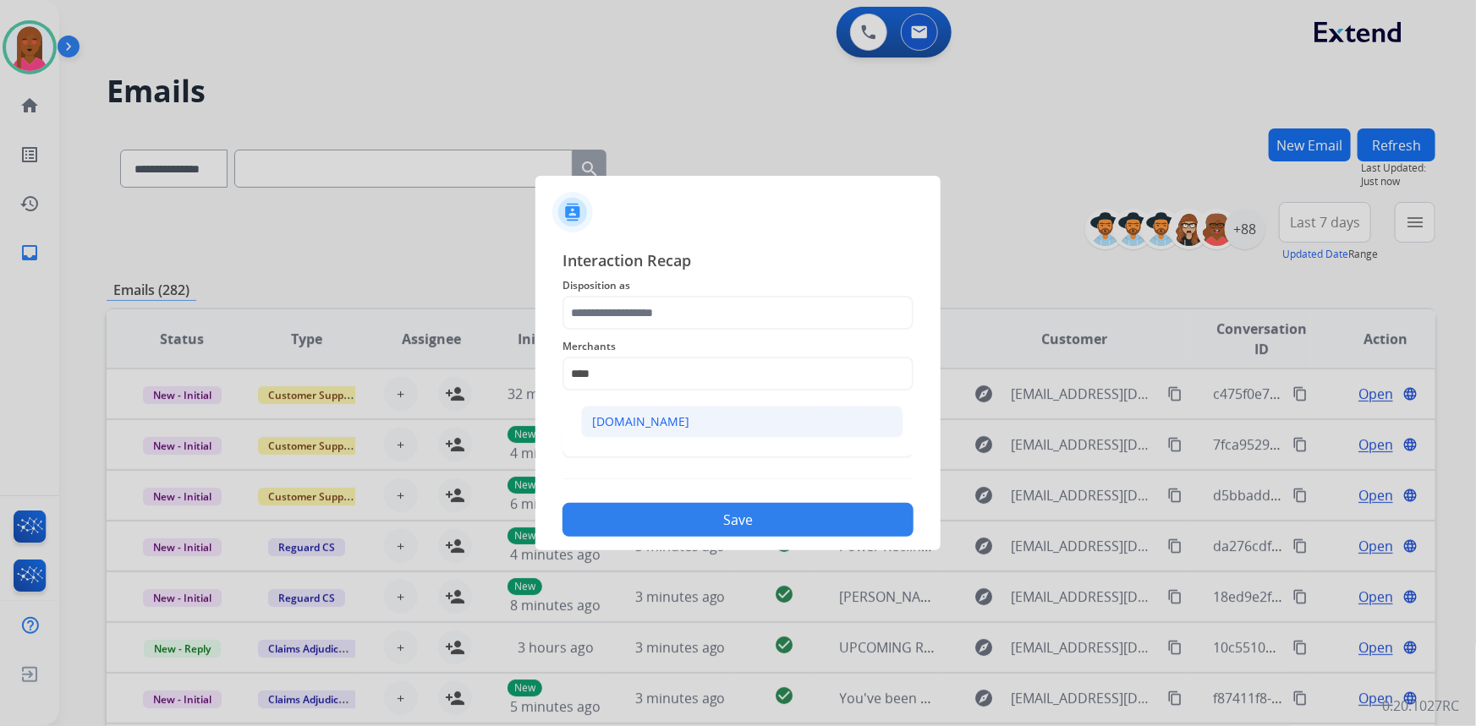
click at [690, 422] on li "Carparts.com" at bounding box center [742, 422] width 322 height 32
type input "**********"
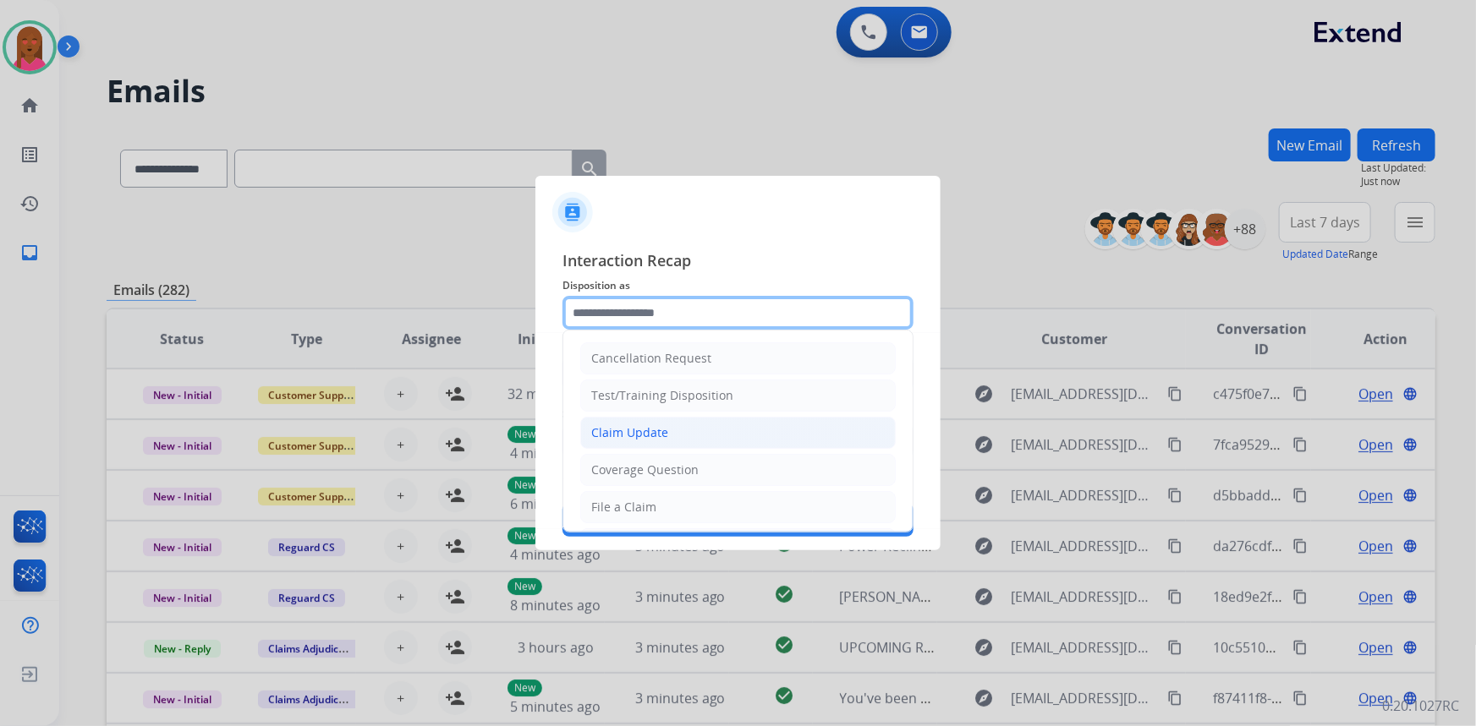
drag, startPoint x: 676, startPoint y: 313, endPoint x: 644, endPoint y: 446, distance: 136.4
click at [674, 313] on input "text" at bounding box center [737, 313] width 351 height 34
click at [660, 429] on div "Claim Update" at bounding box center [629, 433] width 77 height 17
type input "**********"
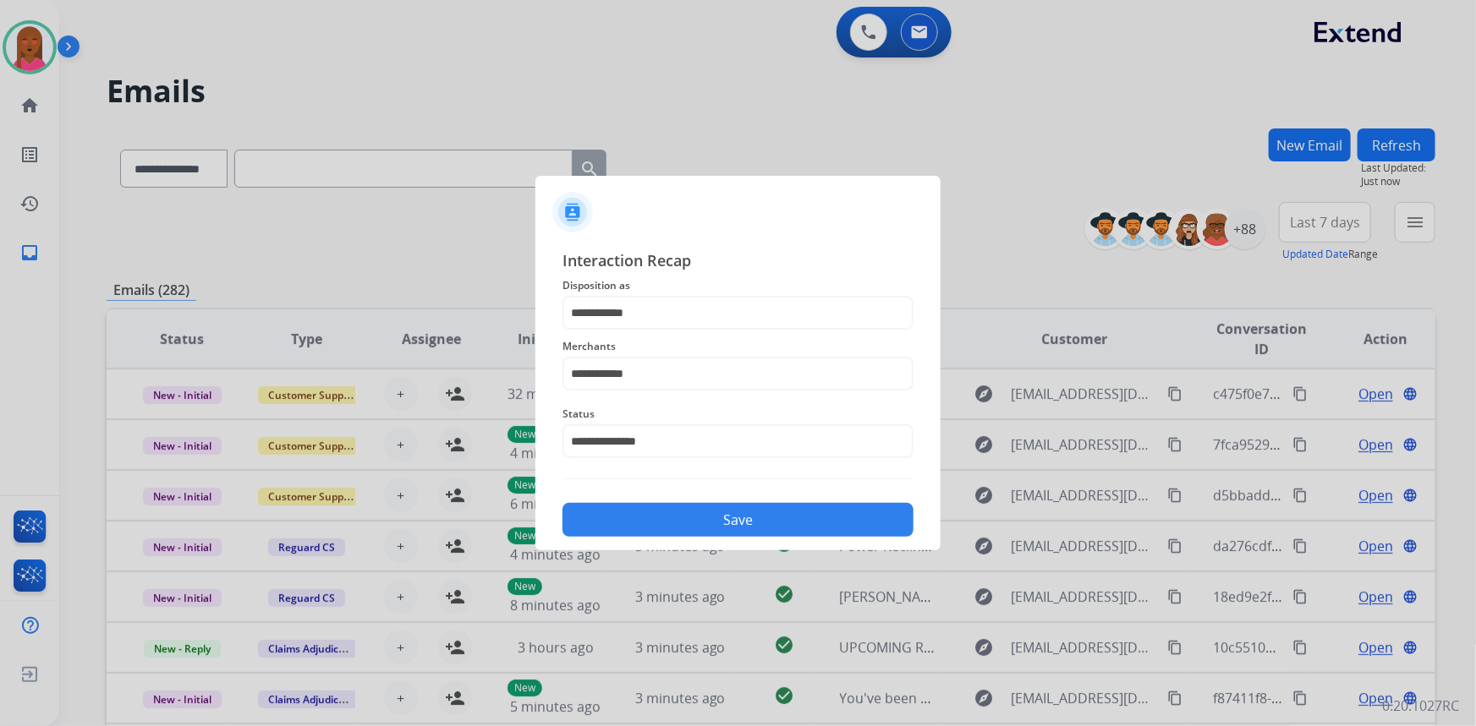
click at [694, 504] on button "Save" at bounding box center [737, 520] width 351 height 34
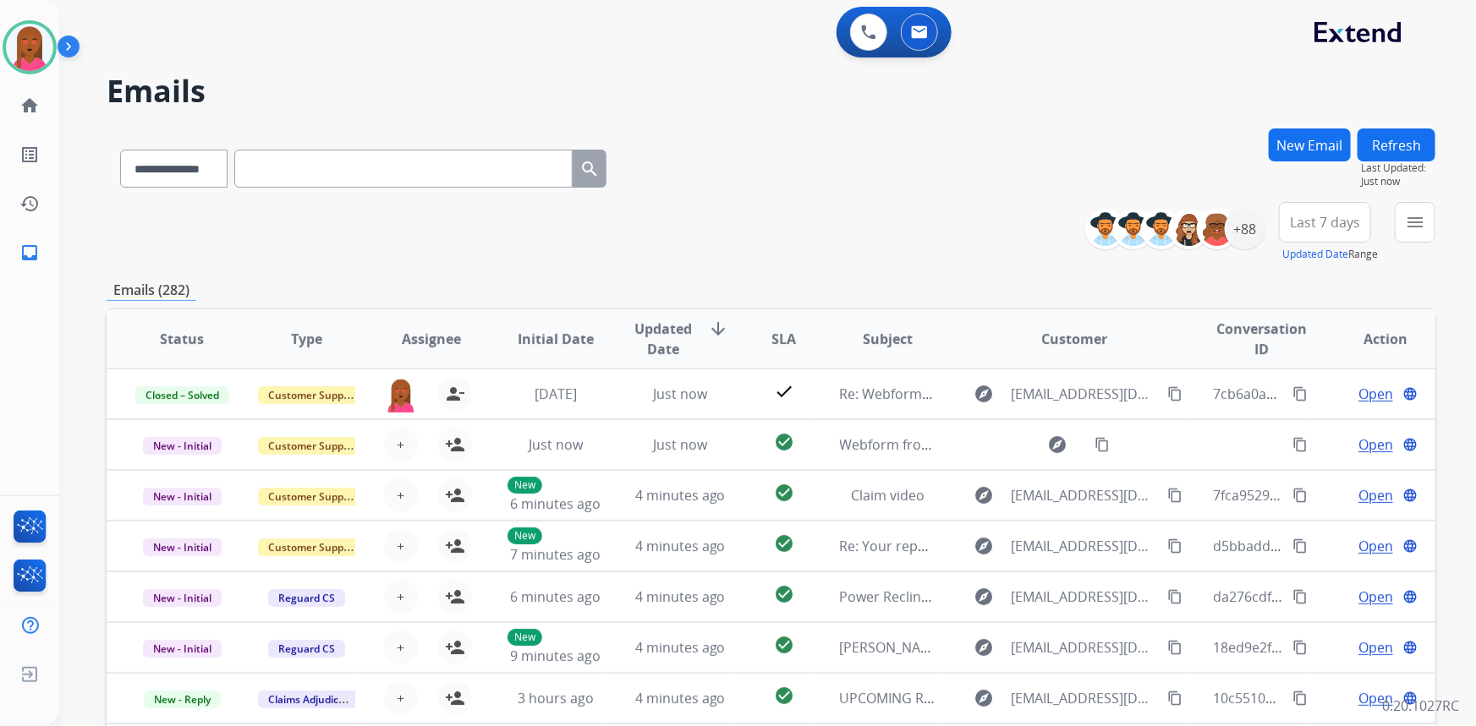
scroll to position [1, 0]
click at [1242, 230] on div "+88" at bounding box center [1245, 229] width 41 height 41
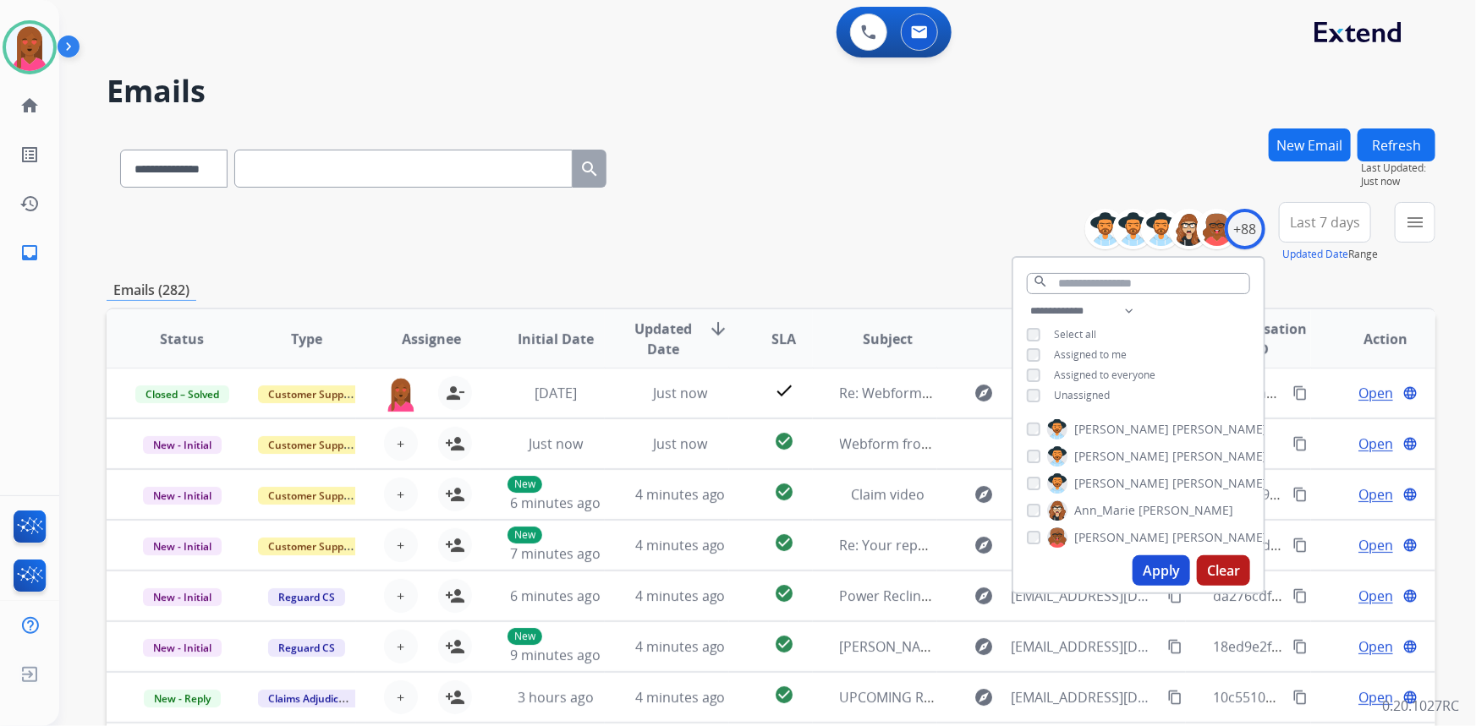
click at [1165, 558] on button "Apply" at bounding box center [1161, 571] width 58 height 30
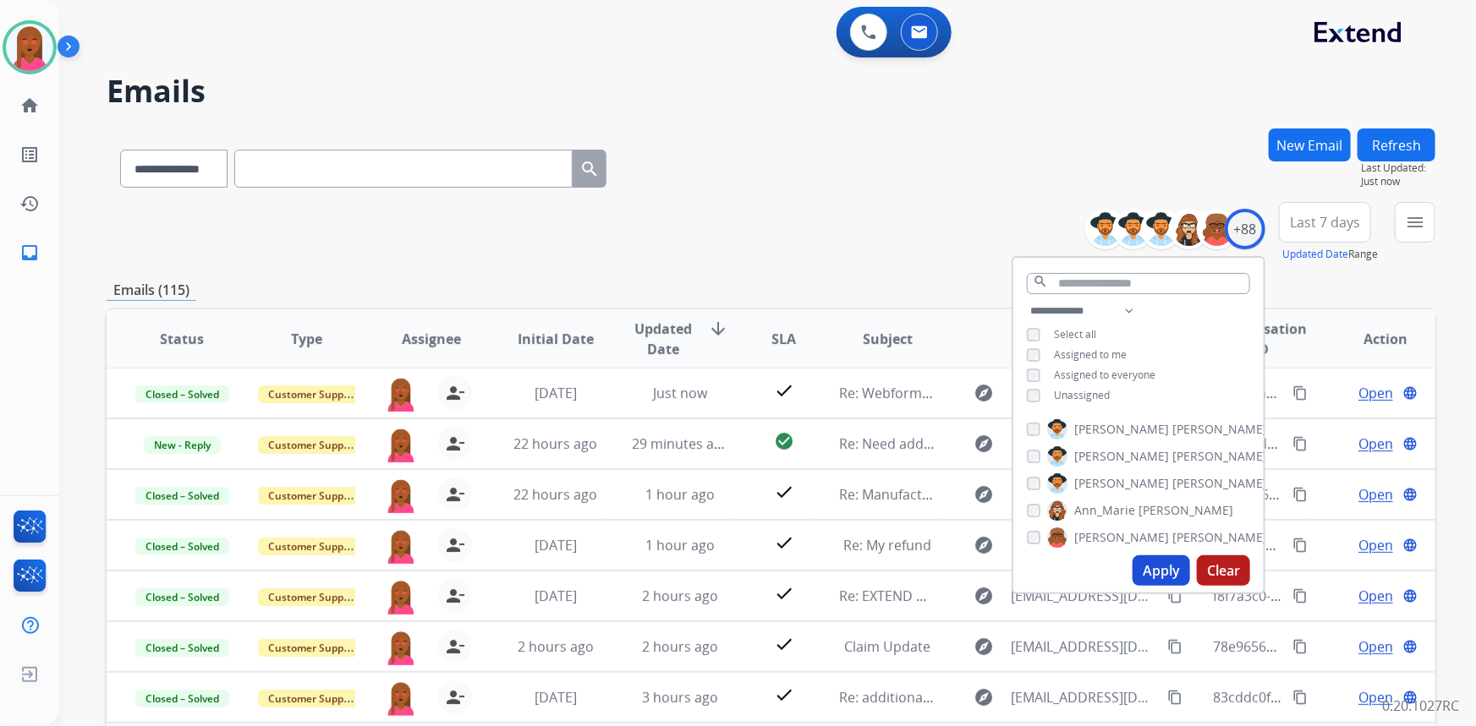
click at [1327, 226] on span "Last 7 days" at bounding box center [1325, 222] width 70 height 7
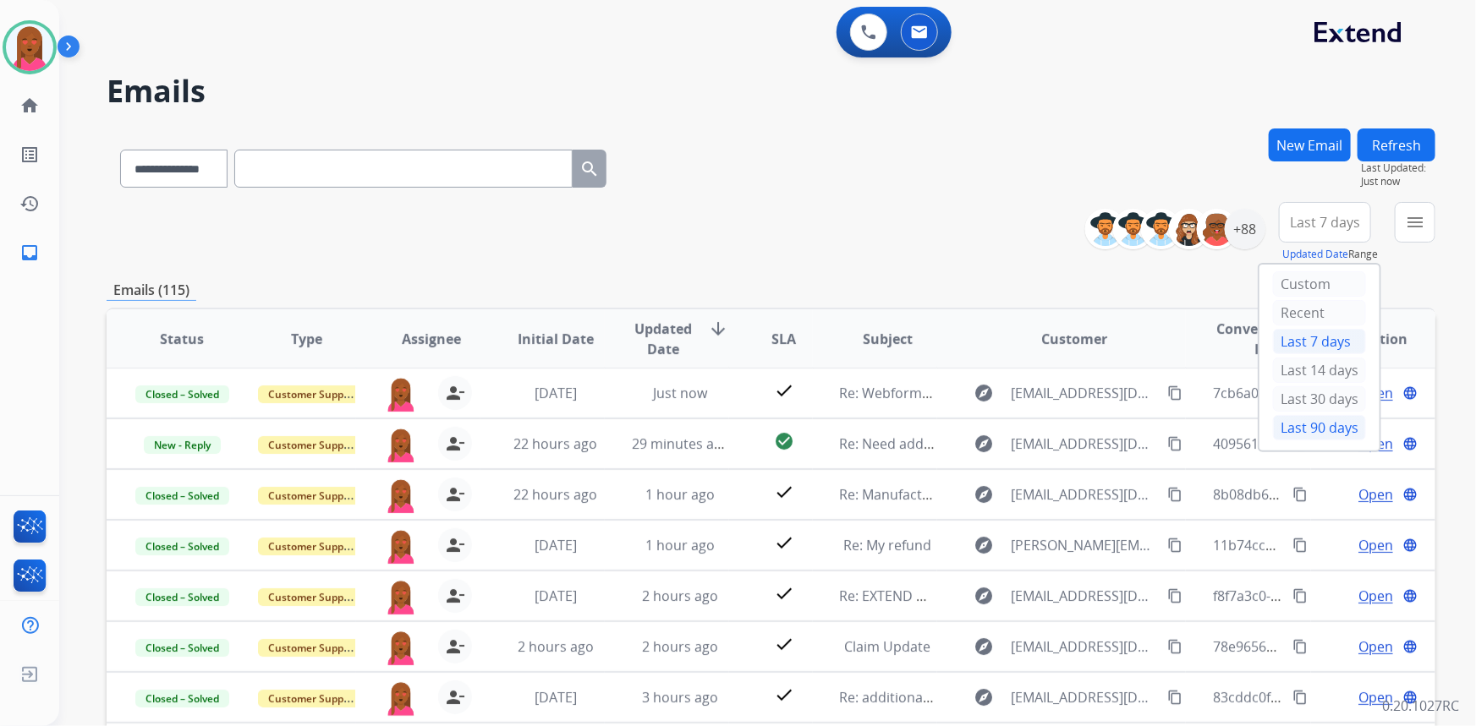
click at [1310, 429] on div "Last 90 days" at bounding box center [1319, 427] width 93 height 25
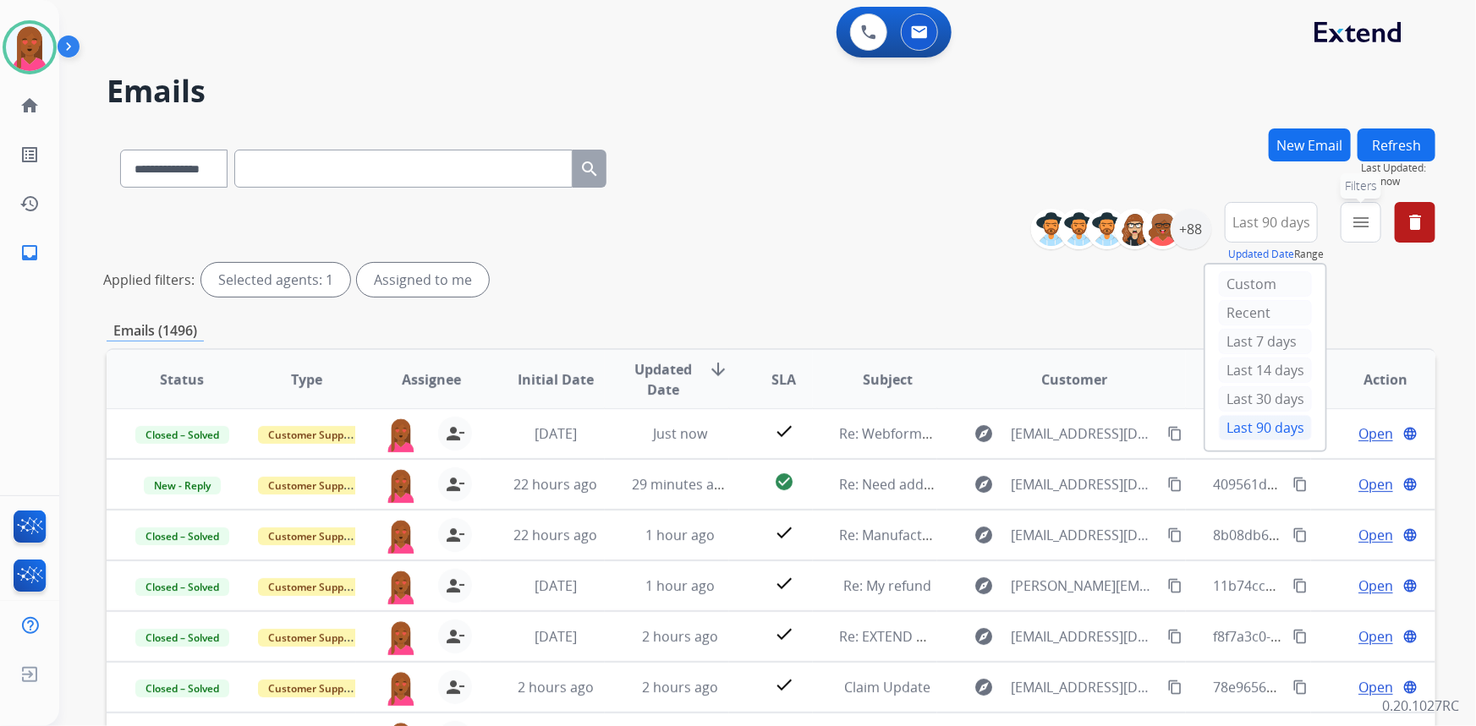
click at [1368, 226] on mat-icon "menu" at bounding box center [1361, 222] width 20 height 20
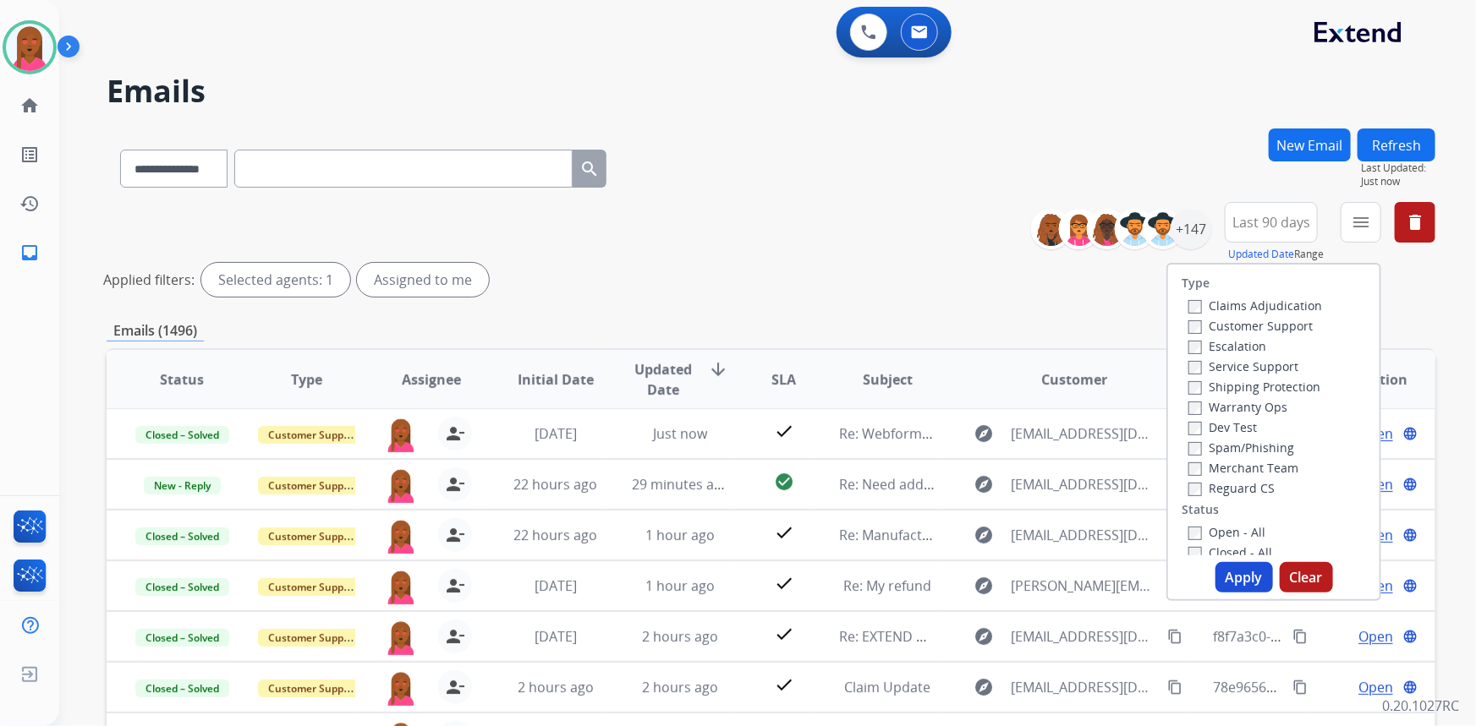
click at [1285, 323] on label "Customer Support" at bounding box center [1250, 326] width 124 height 16
click at [1284, 390] on label "Shipping Protection" at bounding box center [1254, 387] width 132 height 16
click at [1230, 491] on label "Reguard CS" at bounding box center [1231, 488] width 86 height 16
click at [1240, 536] on label "Open - All" at bounding box center [1226, 532] width 77 height 16
click at [1234, 582] on button "Apply" at bounding box center [1244, 577] width 58 height 30
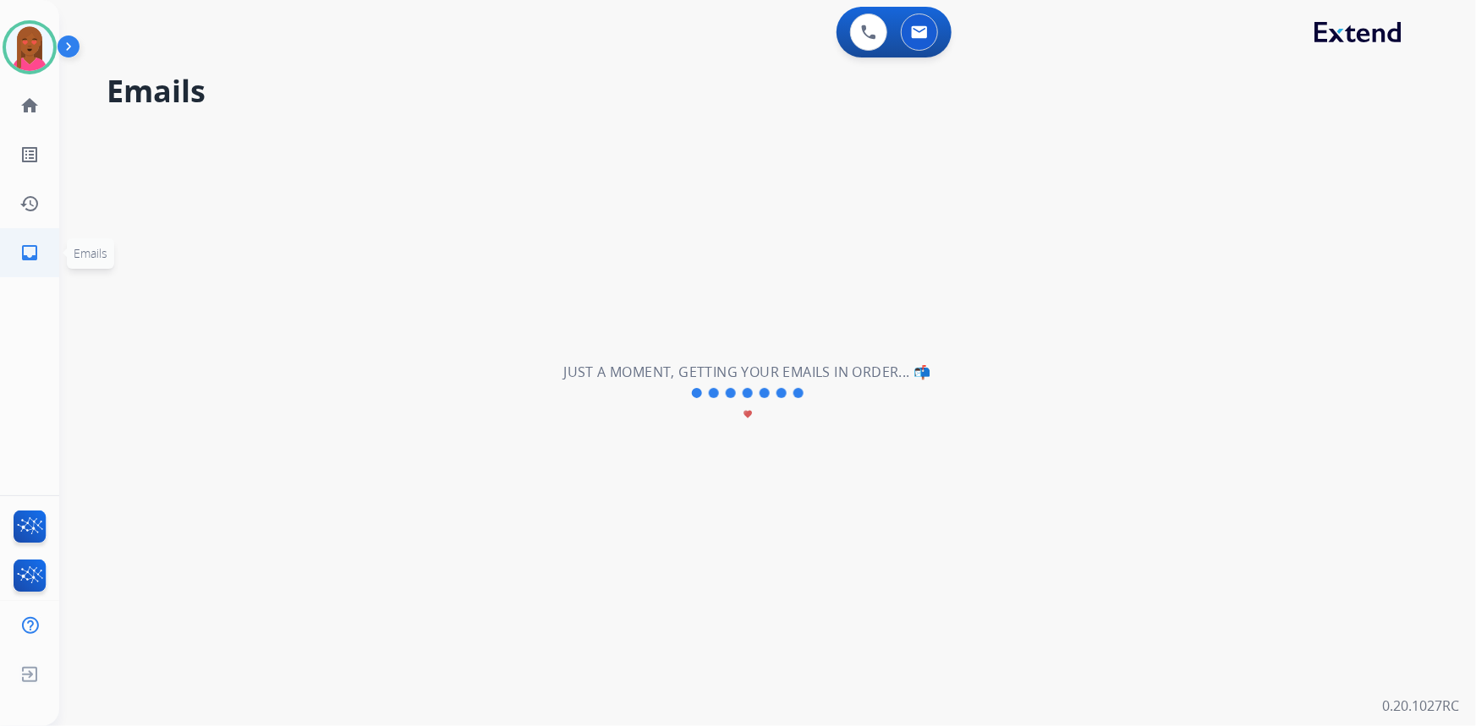
scroll to position [0, 0]
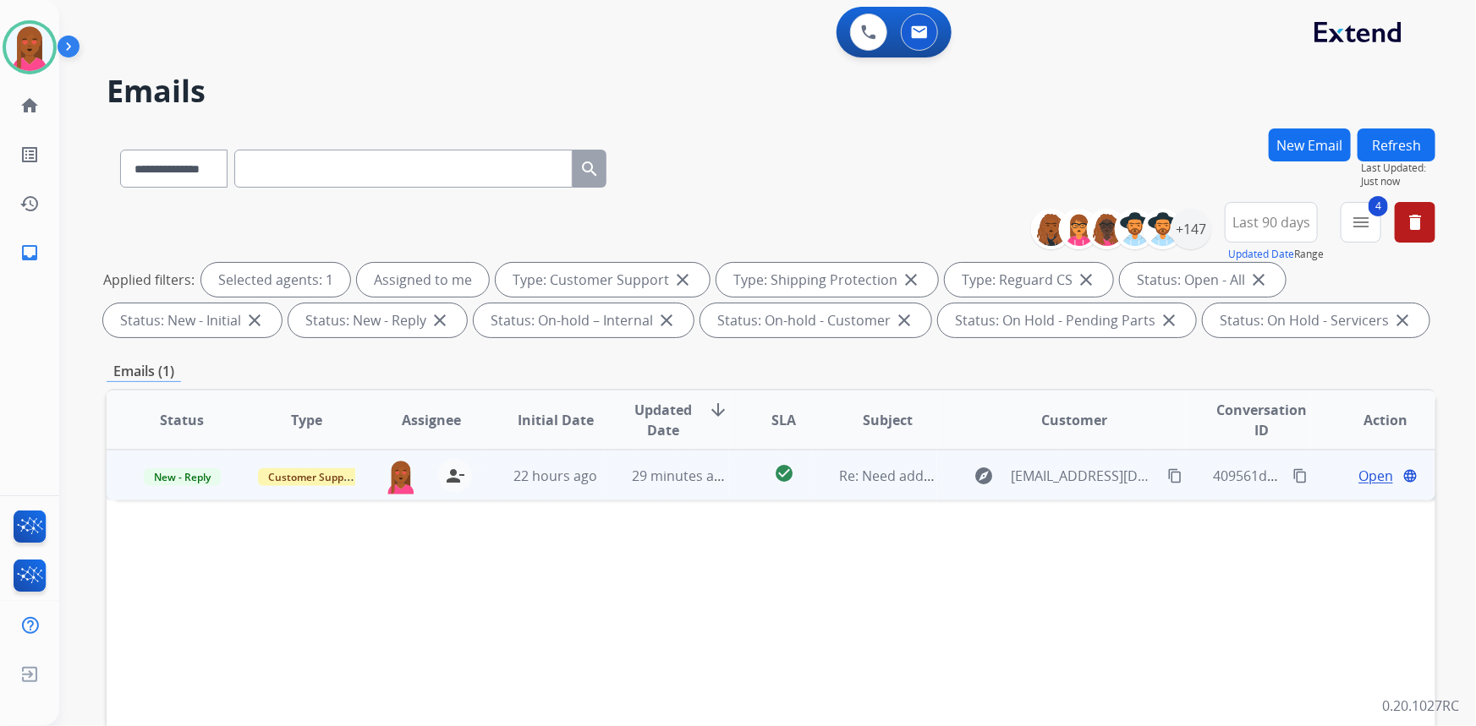
click at [1358, 477] on span "Open" at bounding box center [1375, 476] width 35 height 20
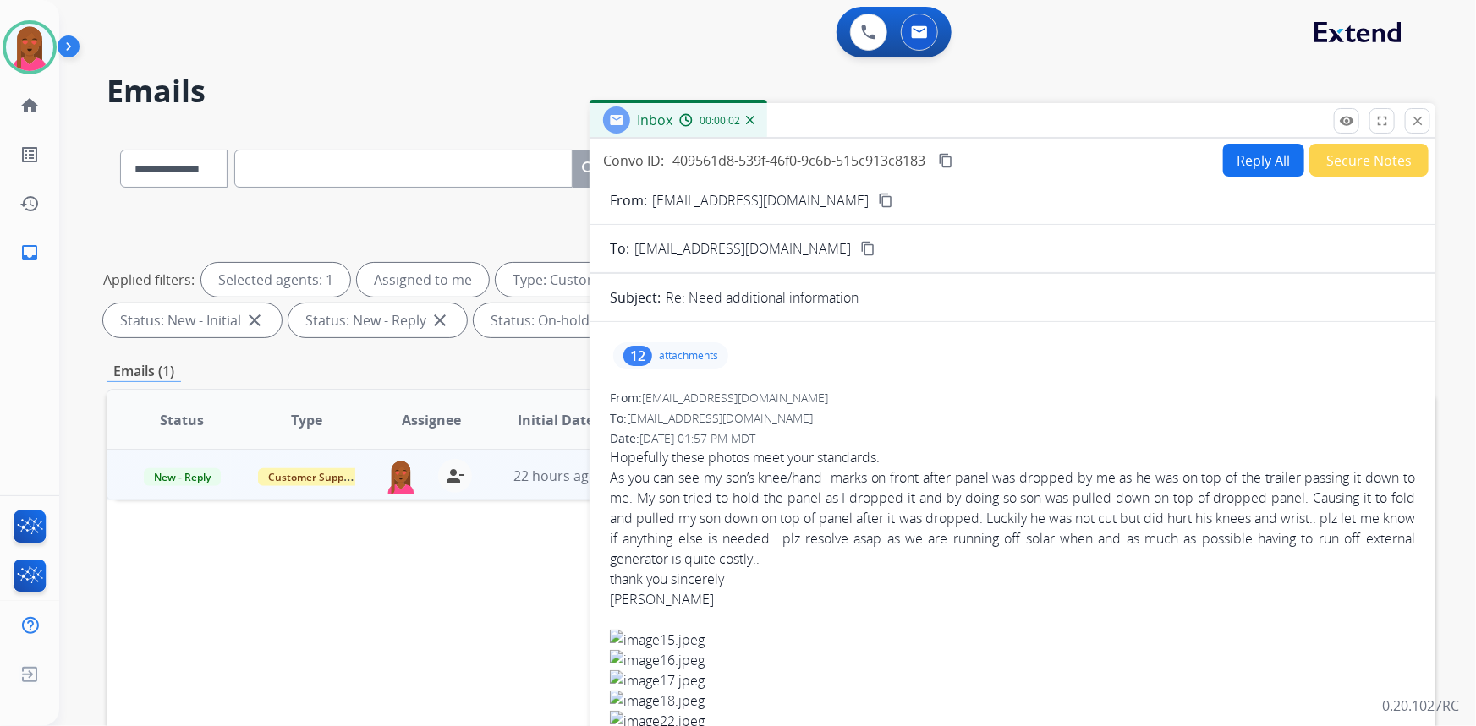
click at [878, 201] on mat-icon "content_copy" at bounding box center [885, 200] width 15 height 15
click at [633, 354] on div "12" at bounding box center [637, 356] width 29 height 20
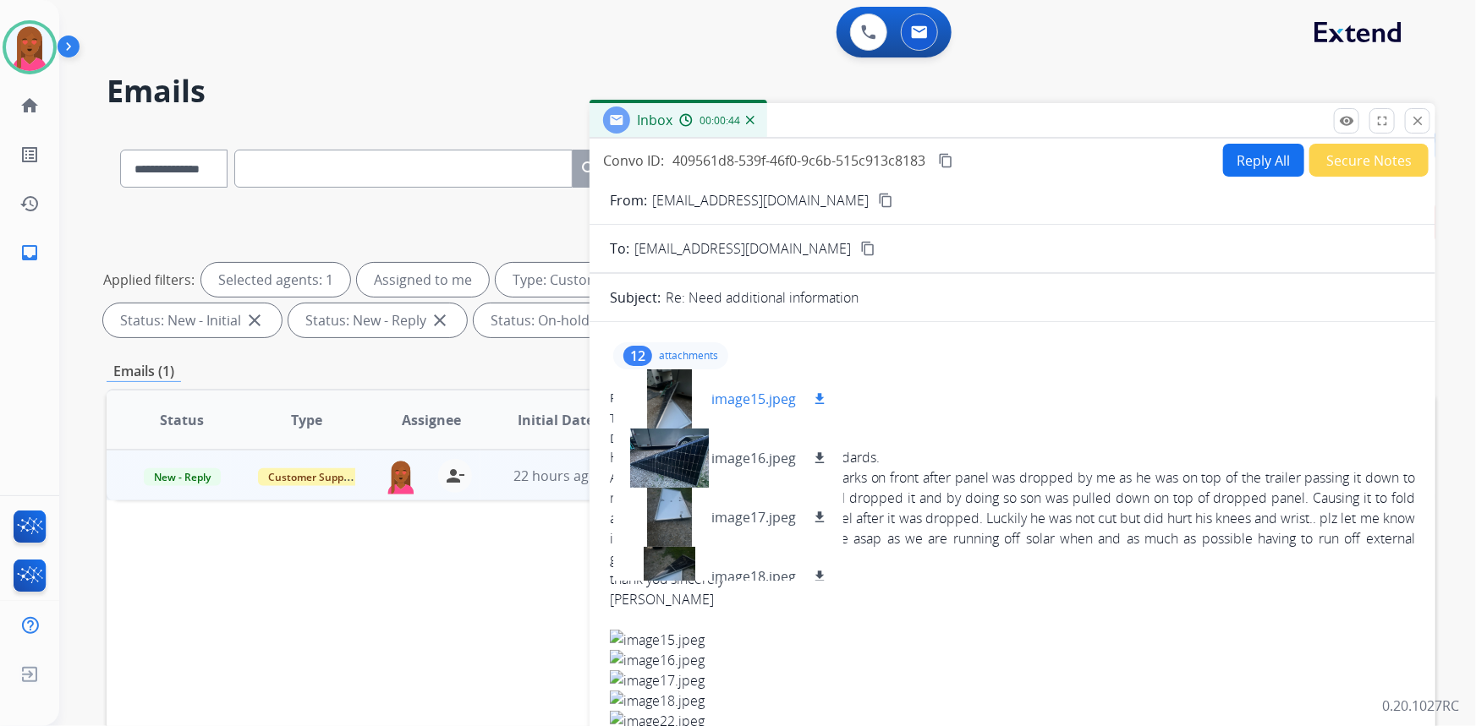
click at [663, 408] on div at bounding box center [669, 399] width 85 height 59
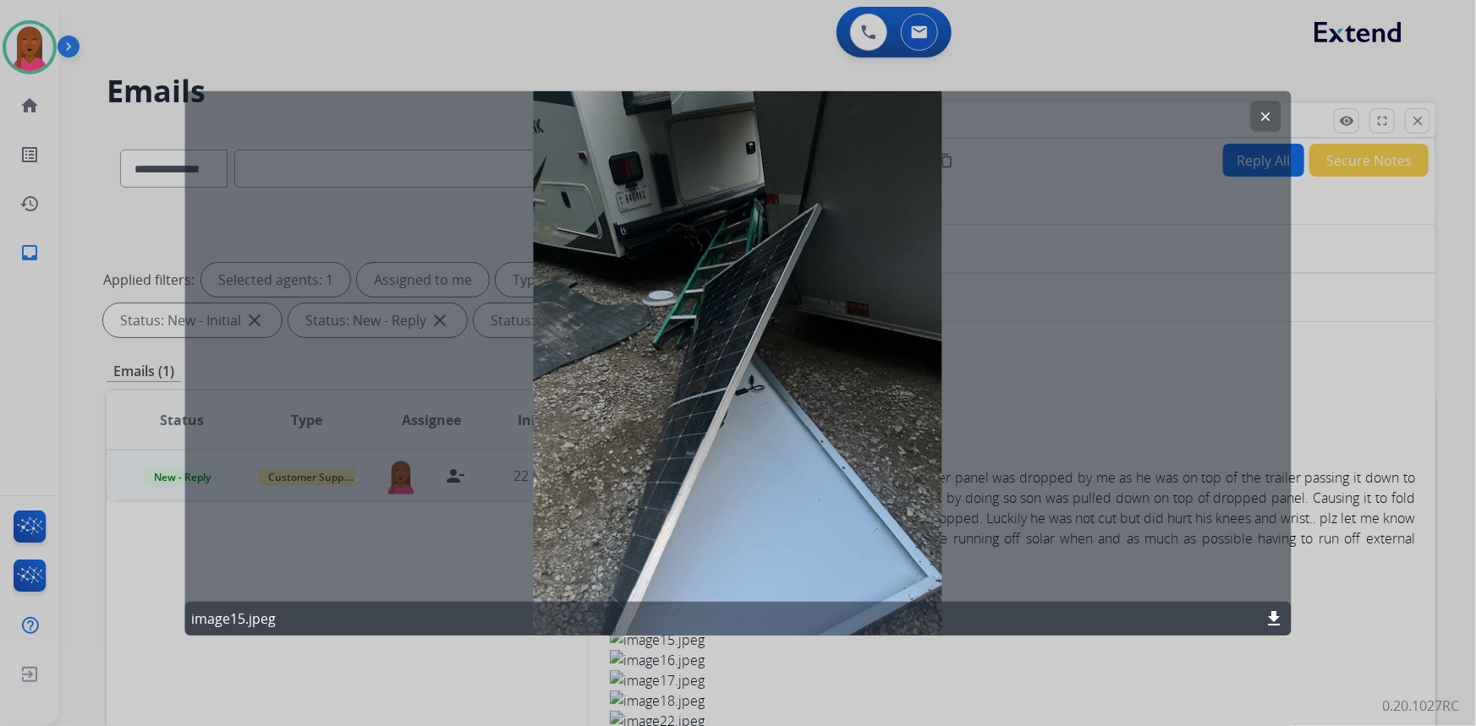
drag, startPoint x: 1275, startPoint y: 107, endPoint x: 1236, endPoint y: 108, distance: 38.9
click at [1274, 107] on button "clear" at bounding box center [1266, 116] width 30 height 30
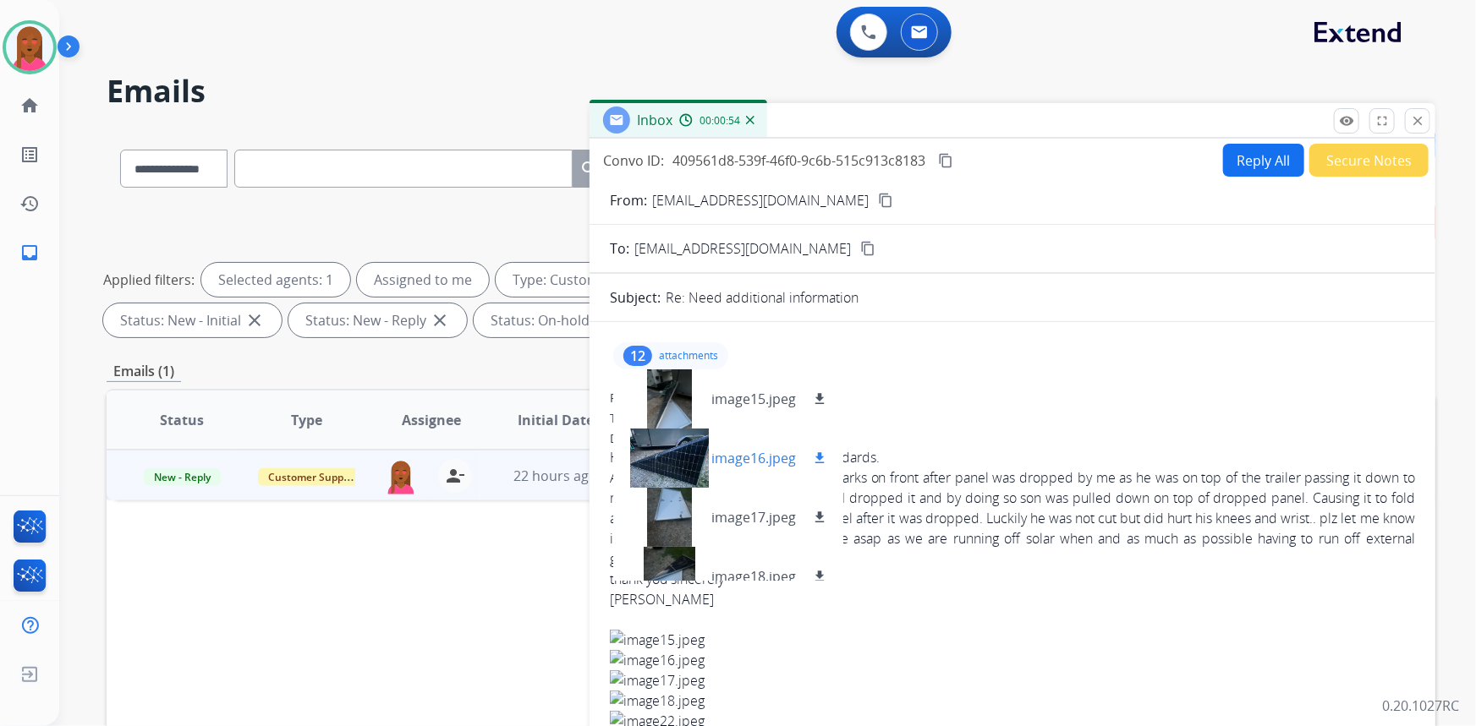
click at [660, 474] on div at bounding box center [669, 458] width 85 height 59
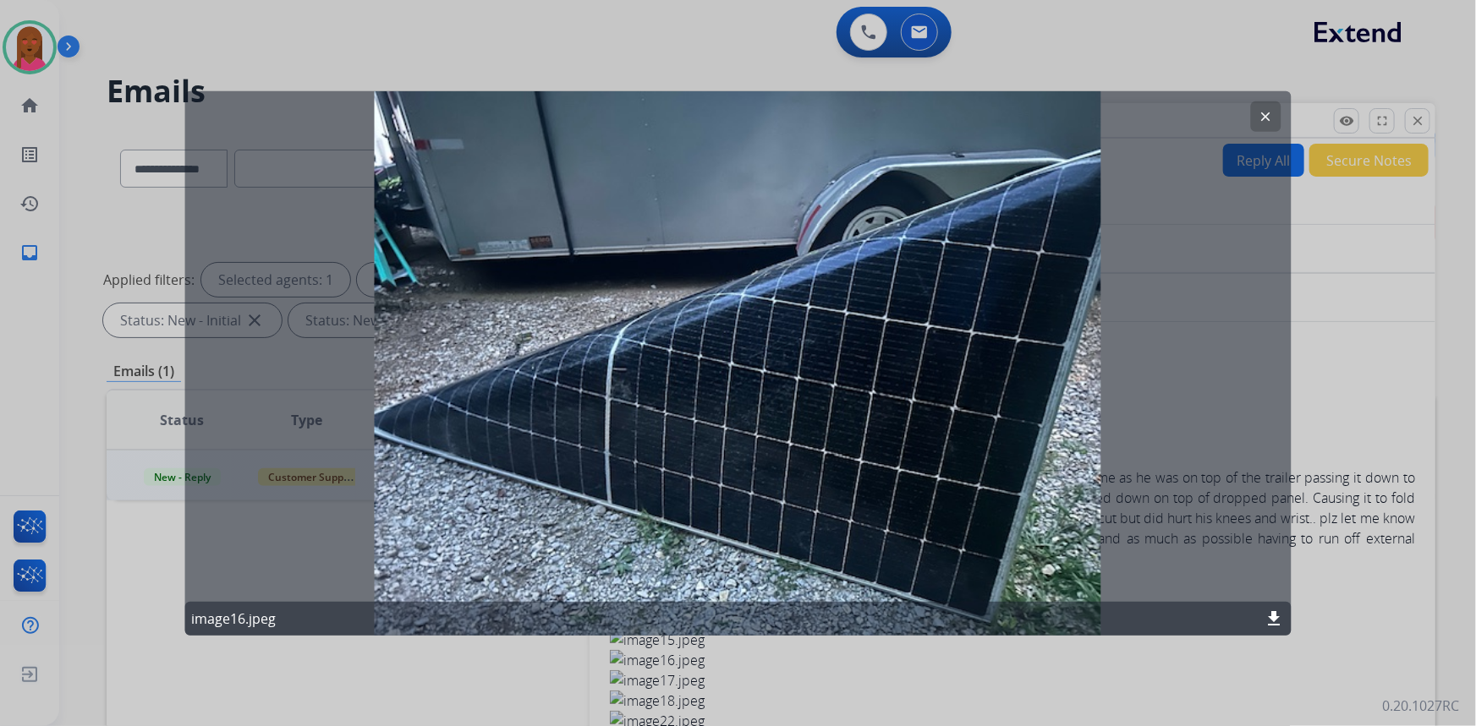
click at [1266, 118] on mat-icon "clear" at bounding box center [1265, 115] width 15 height 15
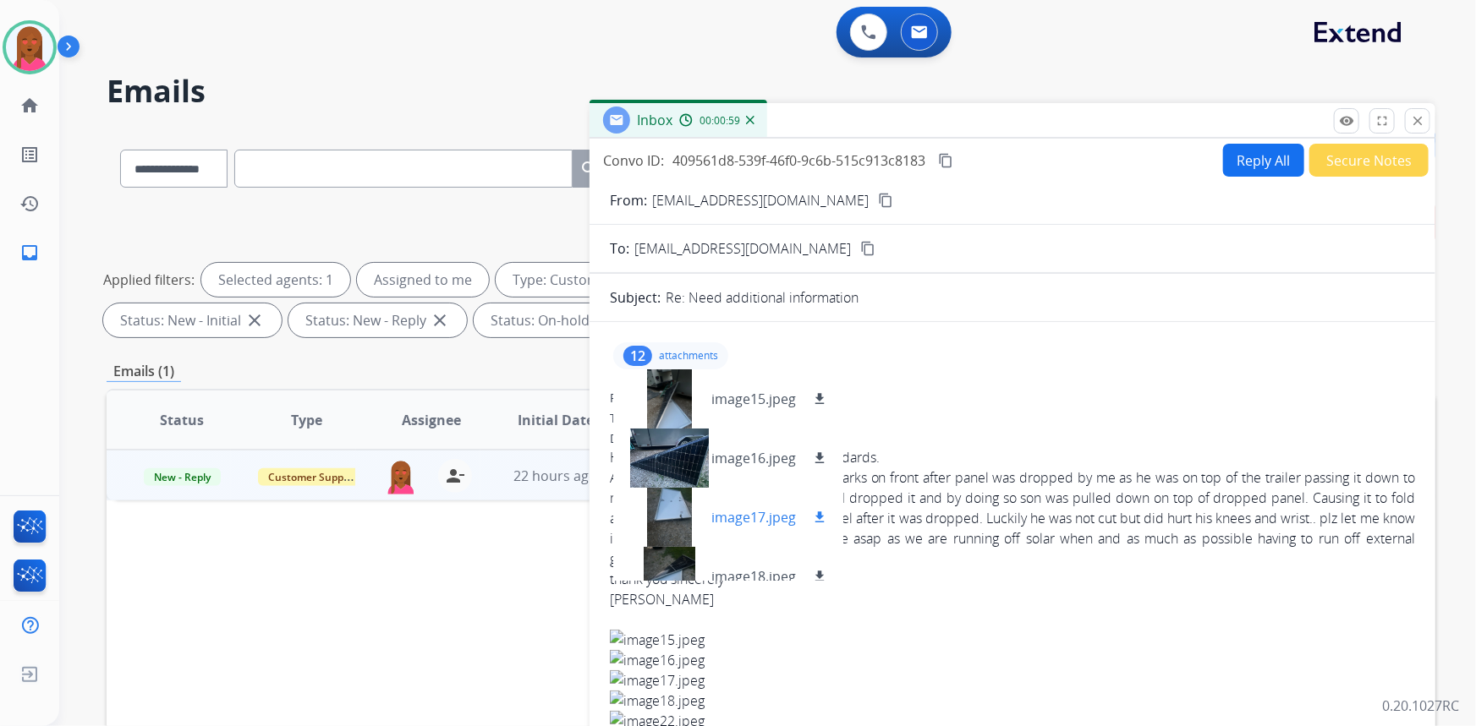
click at [666, 524] on div at bounding box center [669, 517] width 85 height 59
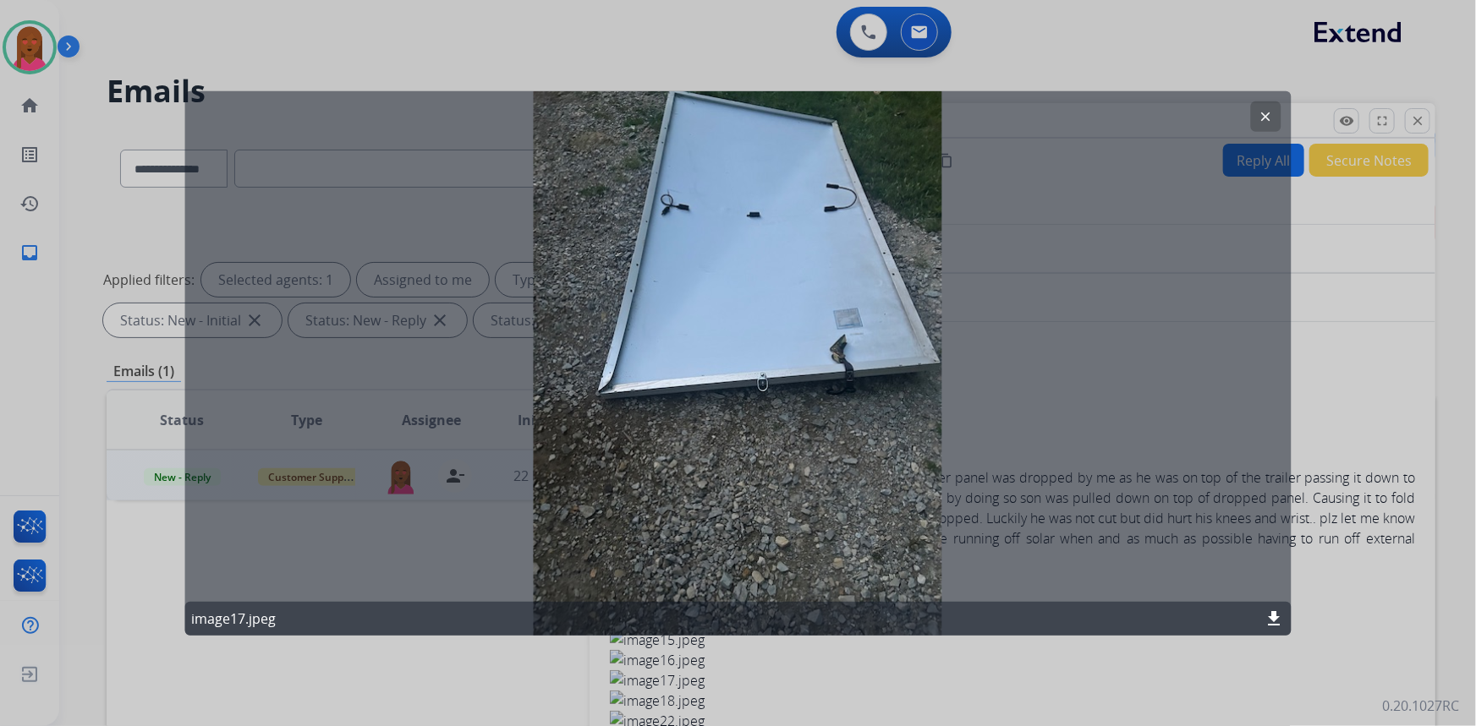
click at [1268, 115] on mat-icon "clear" at bounding box center [1265, 115] width 15 height 15
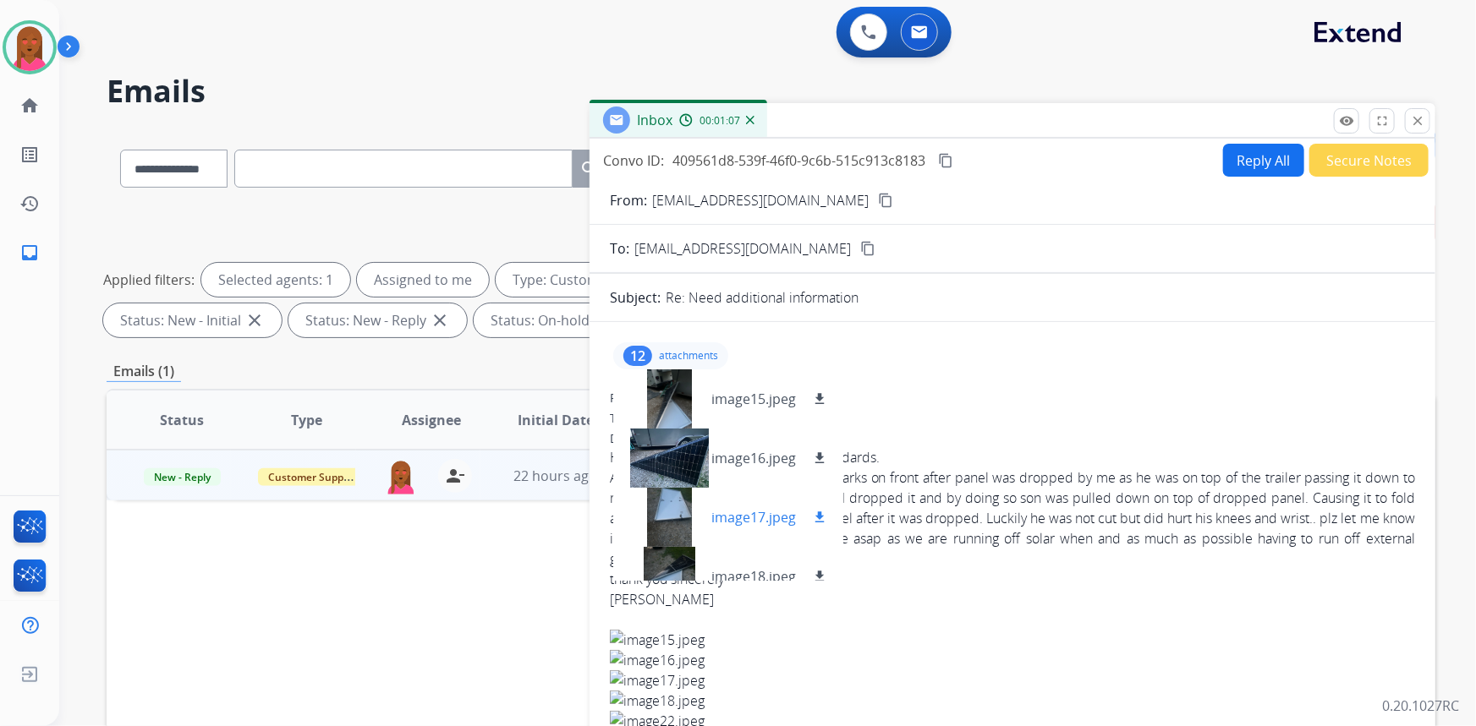
scroll to position [153, 0]
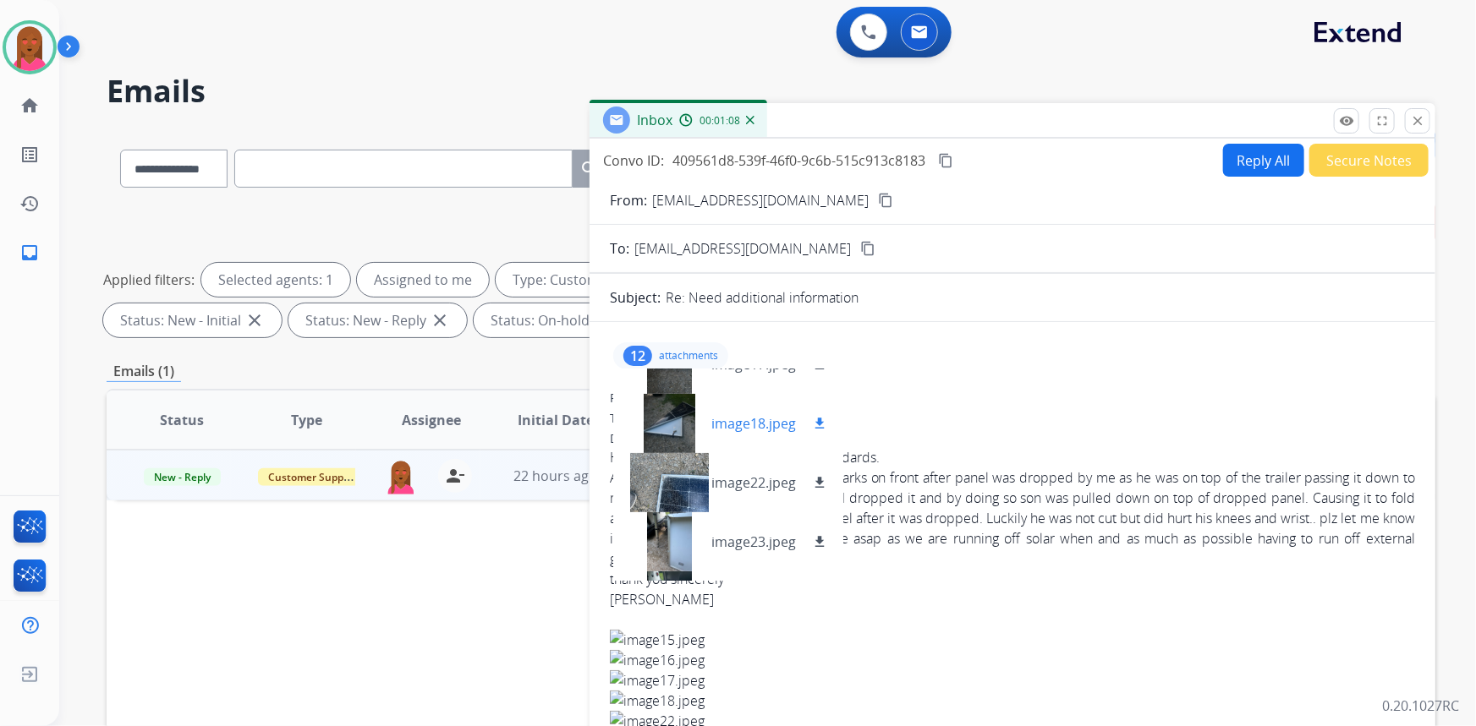
click at [662, 418] on div at bounding box center [669, 423] width 85 height 59
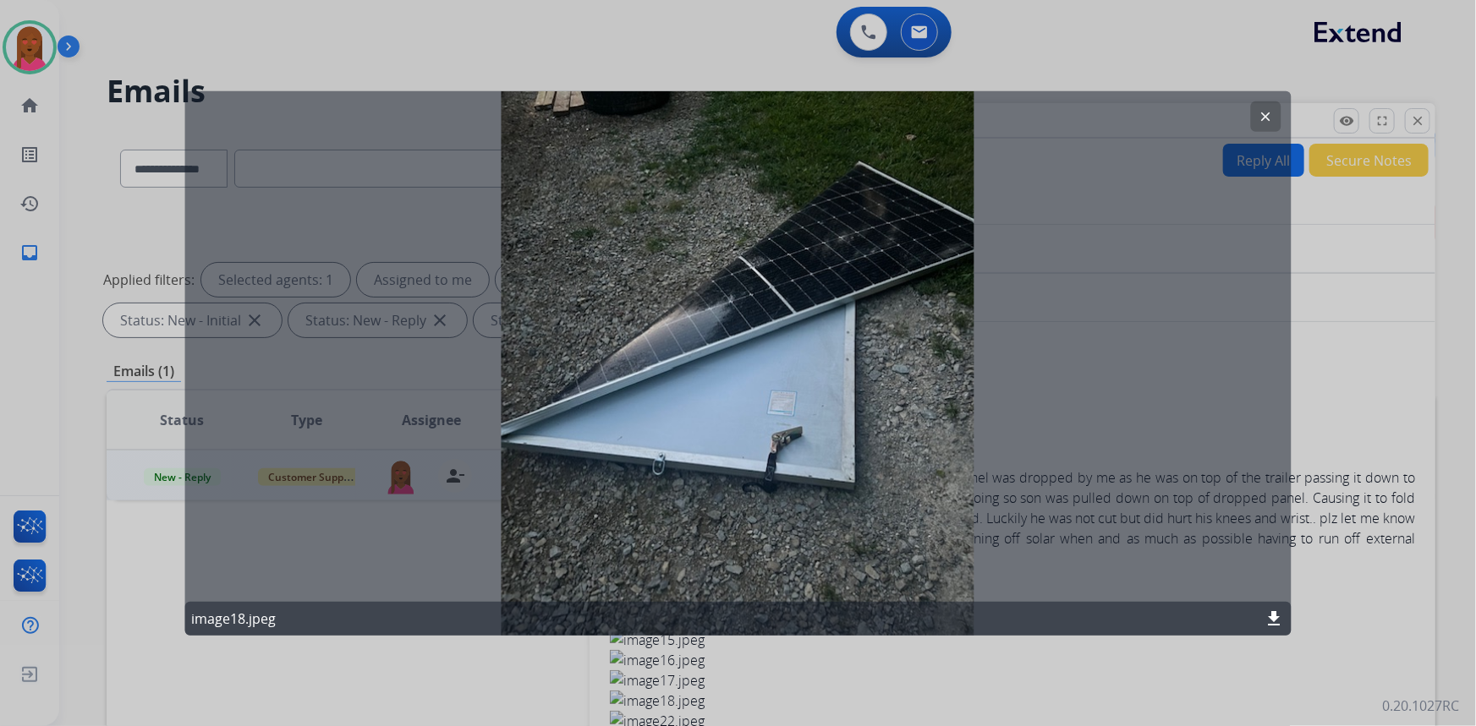
click at [1284, 113] on div "clear image18.jpeg download" at bounding box center [737, 362] width 1107 height 545
click at [1268, 116] on mat-icon "clear" at bounding box center [1265, 115] width 15 height 15
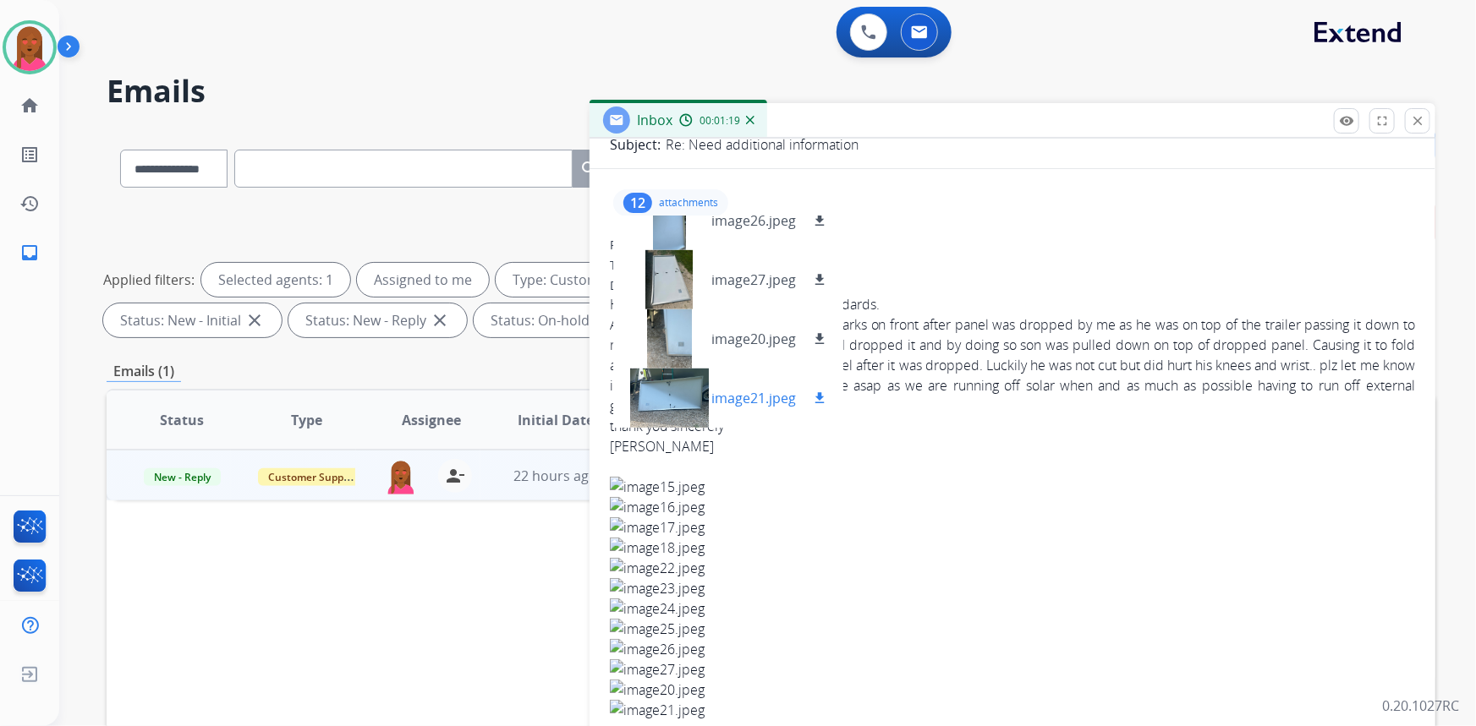
click at [650, 407] on div at bounding box center [669, 398] width 85 height 59
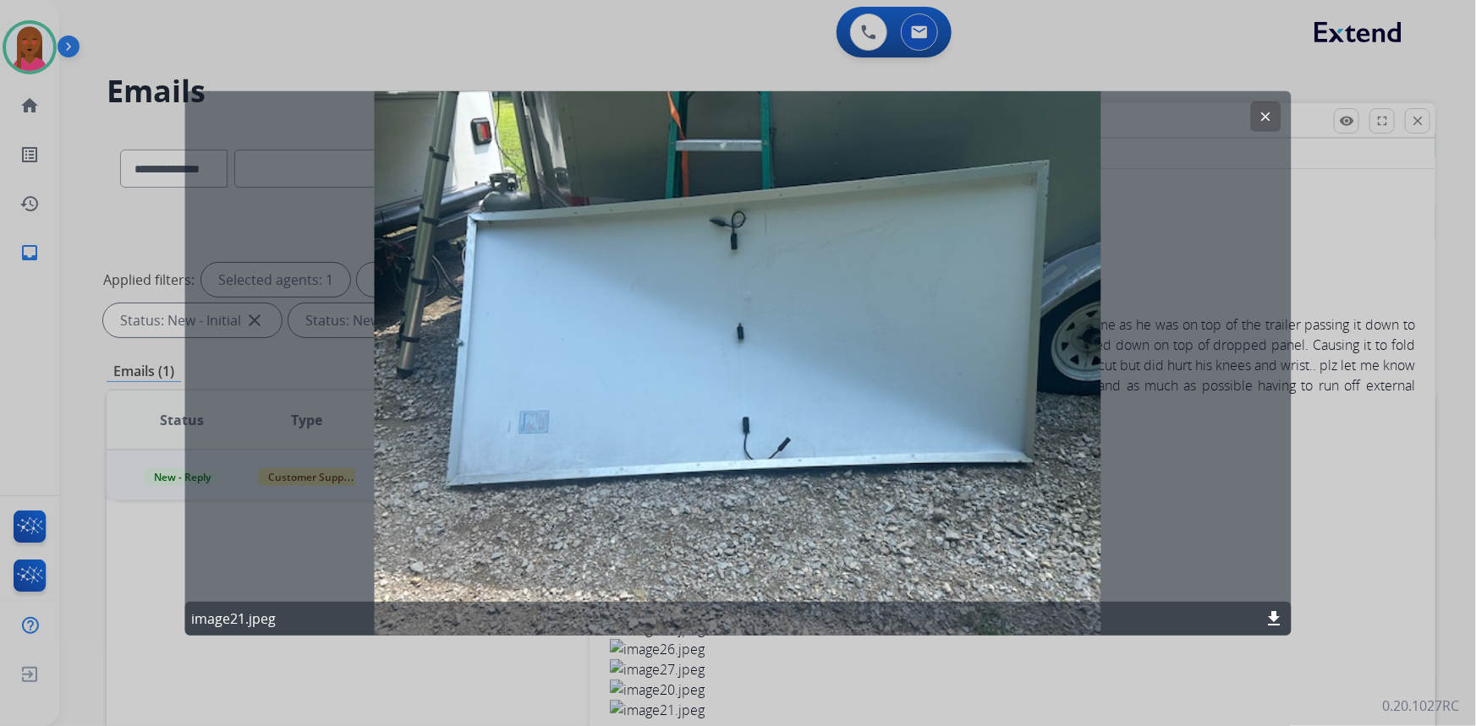
click at [1269, 121] on mat-icon "clear" at bounding box center [1265, 115] width 15 height 15
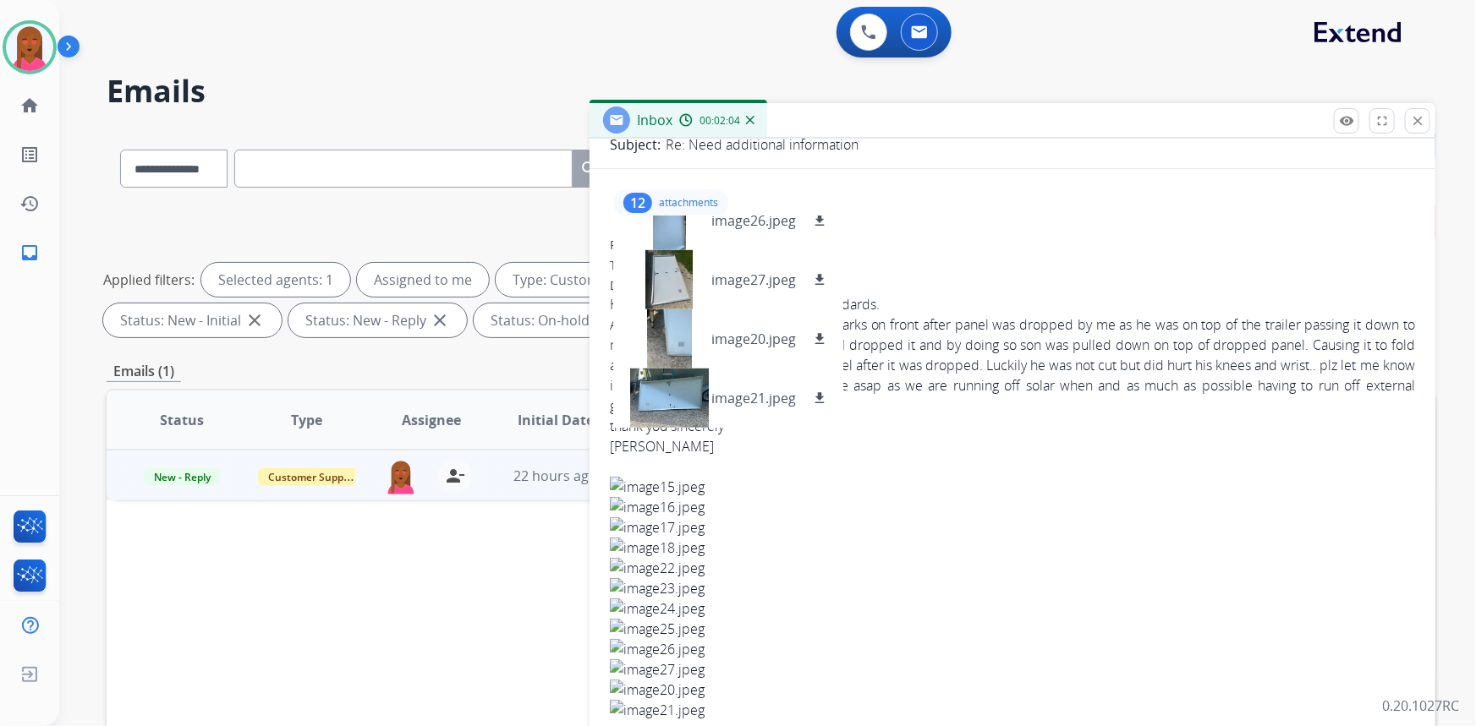
click at [652, 192] on div "12 attachments image15.jpeg download image16.jpeg download image17.jpeg downloa…" at bounding box center [670, 202] width 115 height 27
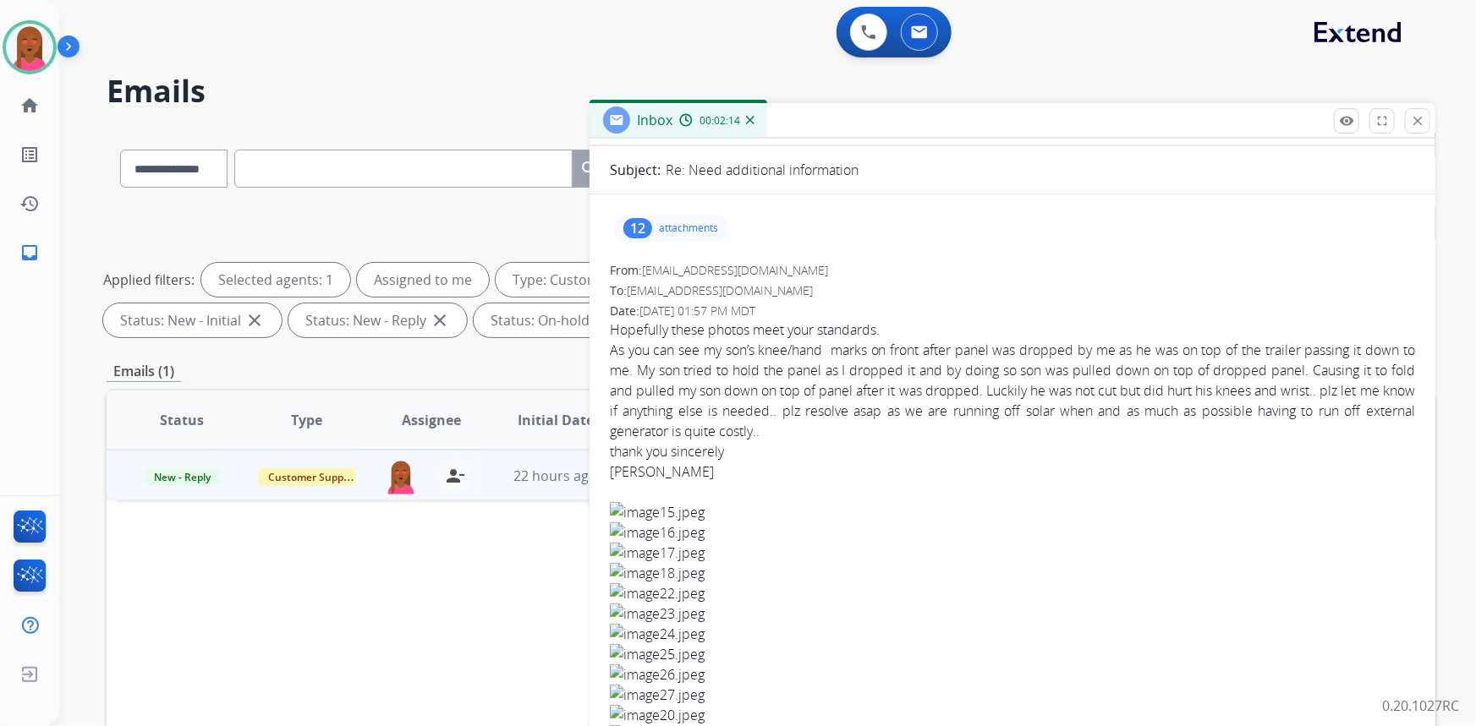
scroll to position [0, 0]
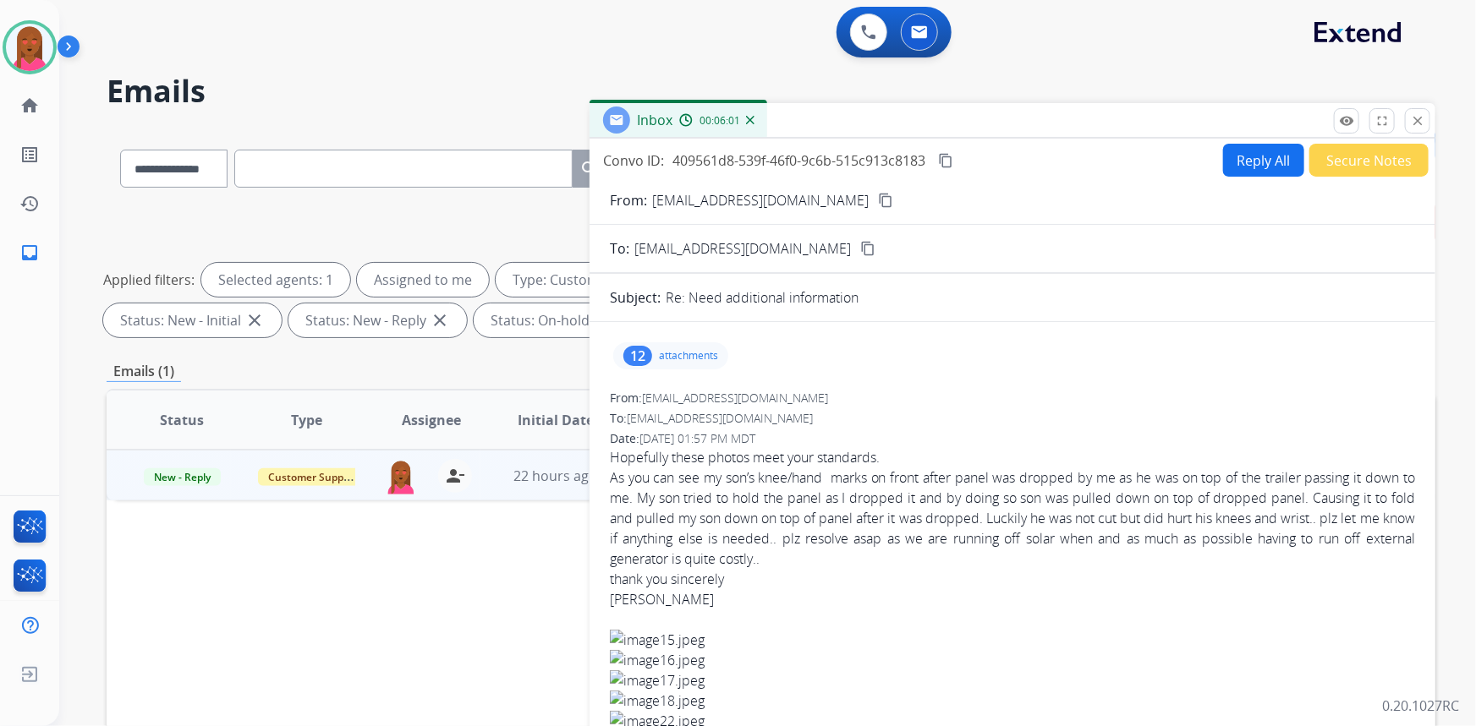
drag, startPoint x: 1368, startPoint y: 606, endPoint x: 1323, endPoint y: 579, distance: 53.1
click at [1368, 606] on div "Curtis Petro" at bounding box center [1012, 599] width 805 height 20
click at [953, 161] on mat-icon "content_copy" at bounding box center [945, 160] width 15 height 15
click at [1260, 144] on div "Reply All Secure Notes" at bounding box center [1323, 160] width 211 height 33
click at [1253, 161] on button "Reply All" at bounding box center [1263, 160] width 81 height 33
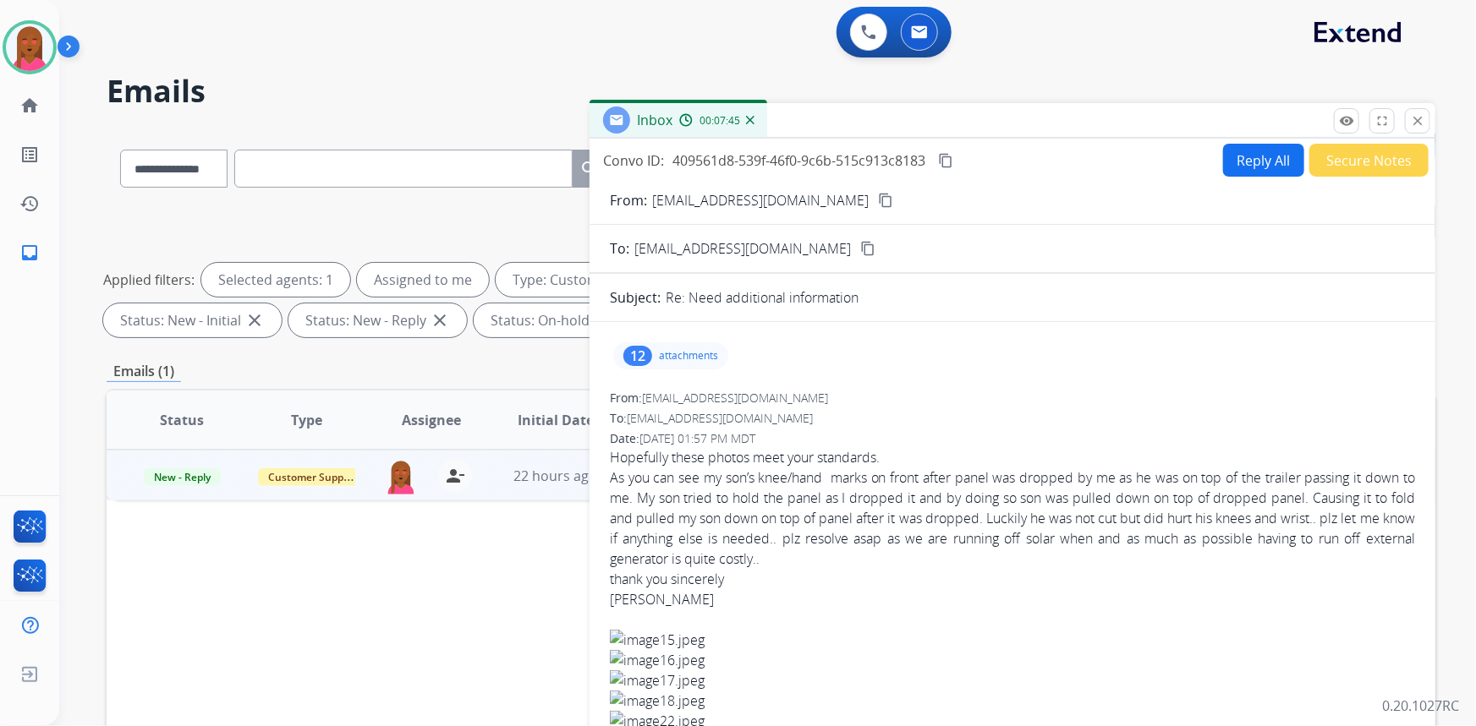
select select "**********"
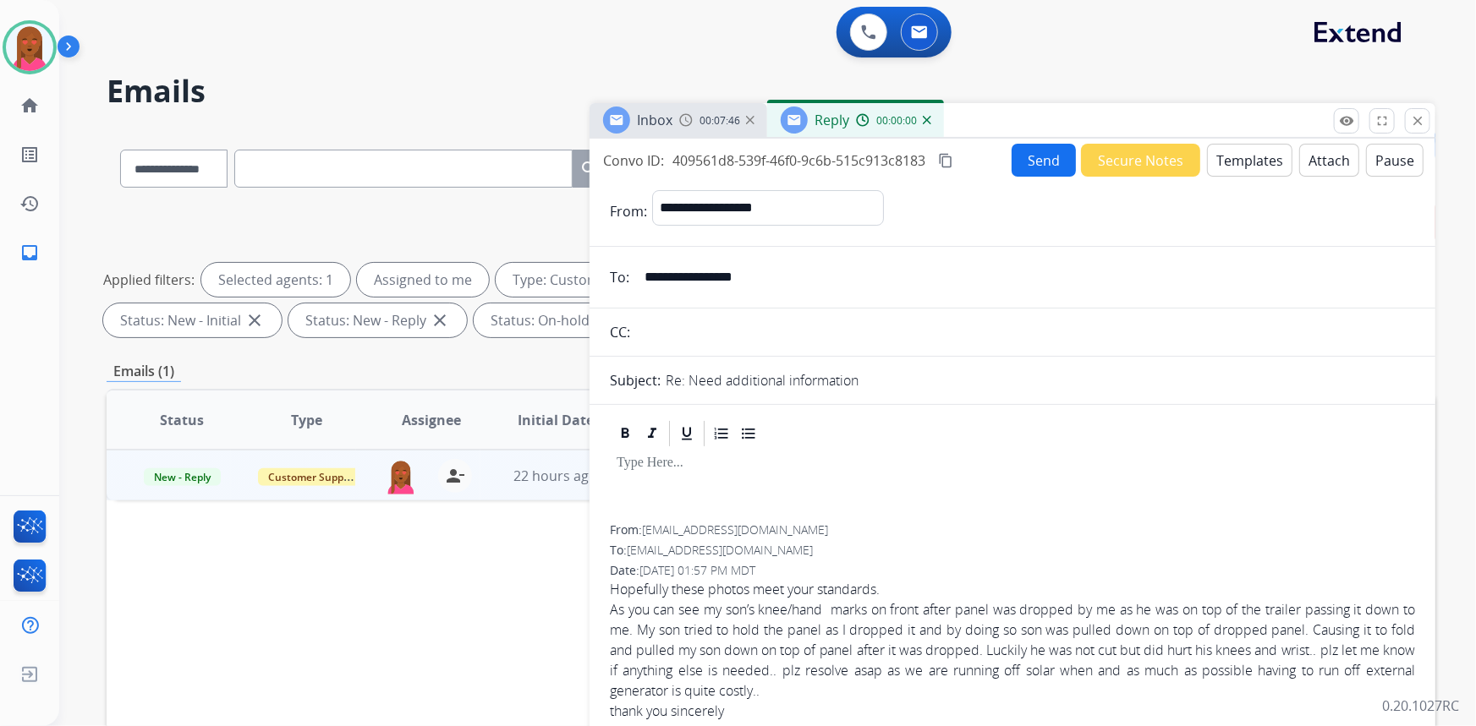
click at [1221, 157] on button "Templates" at bounding box center [1249, 160] width 85 height 33
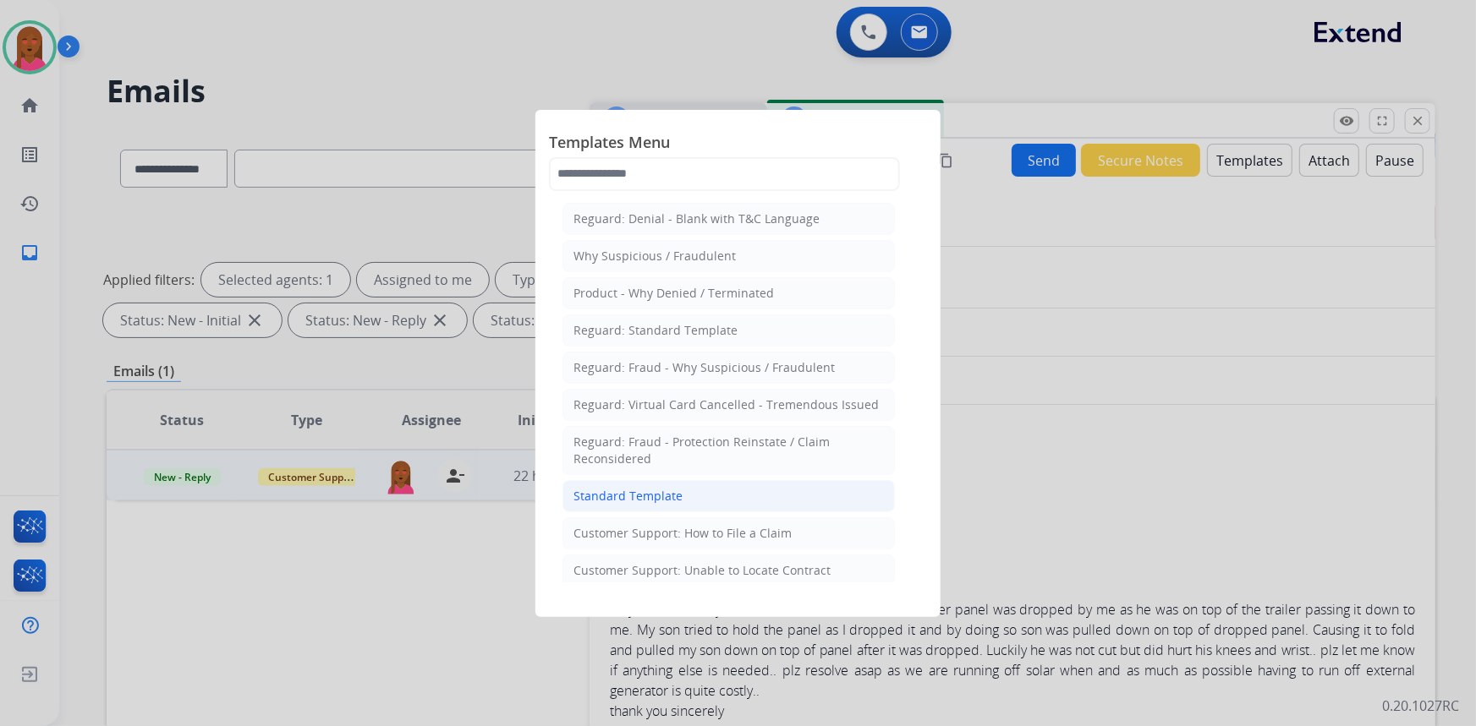
click at [770, 485] on li "Standard Template" at bounding box center [728, 496] width 332 height 32
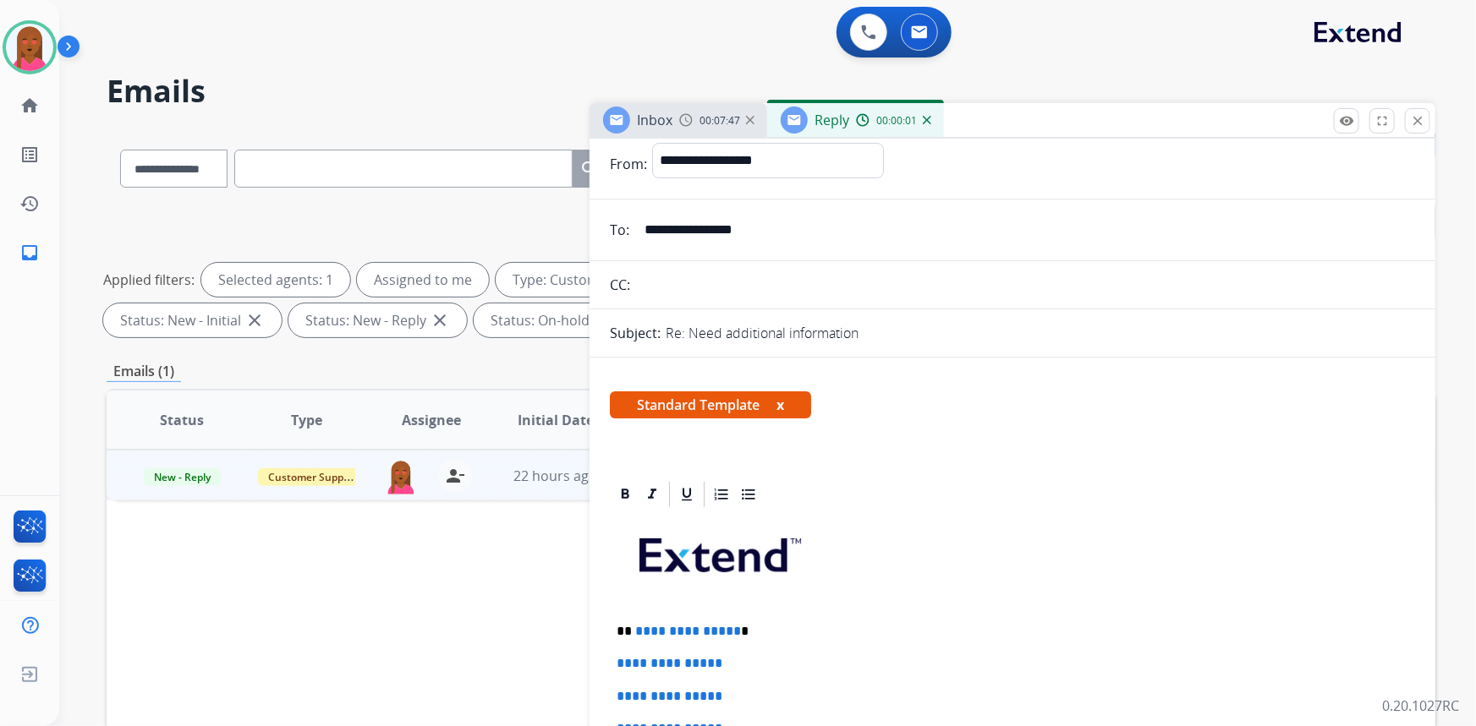
scroll to position [153, 0]
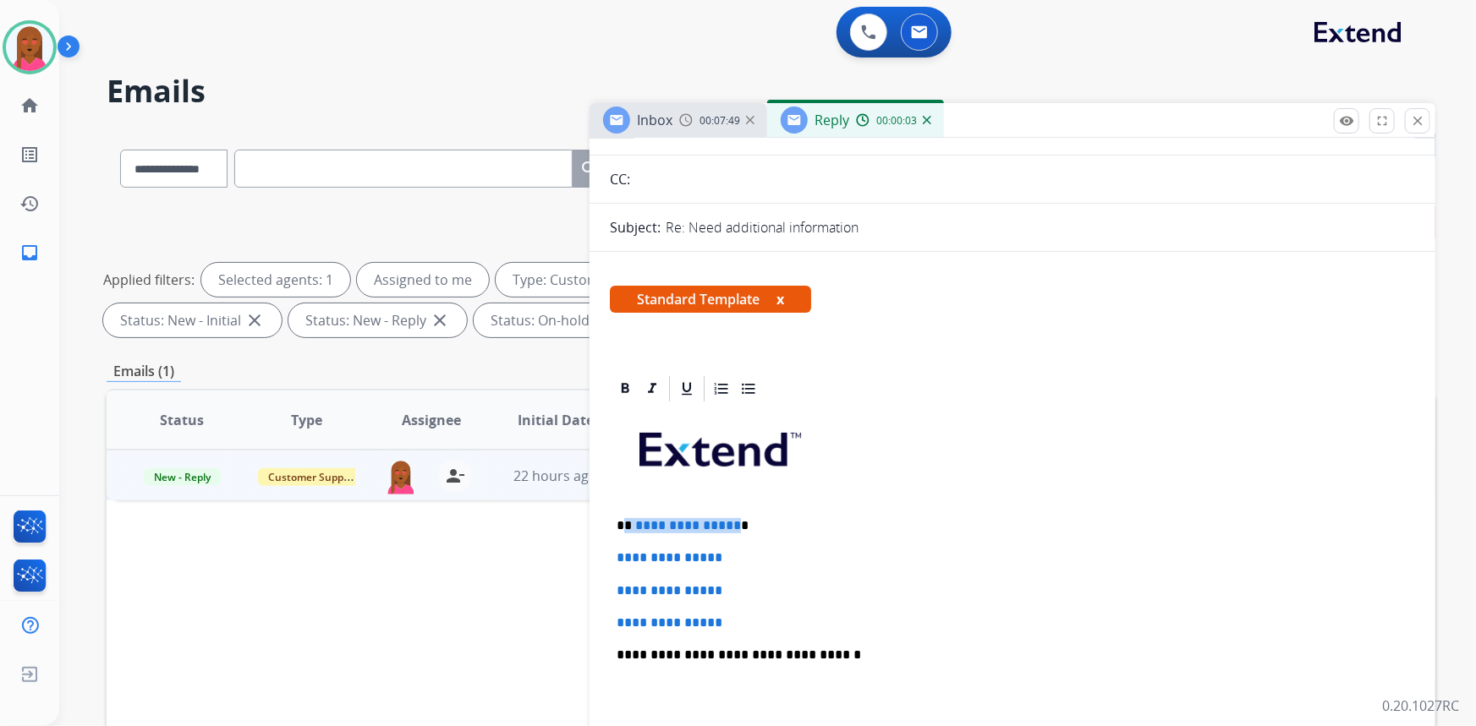
drag, startPoint x: 730, startPoint y: 522, endPoint x: 626, endPoint y: 518, distance: 104.1
drag, startPoint x: 736, startPoint y: 614, endPoint x: 614, endPoint y: 554, distance: 135.8
click at [614, 554] on div "**********" at bounding box center [1012, 695] width 805 height 582
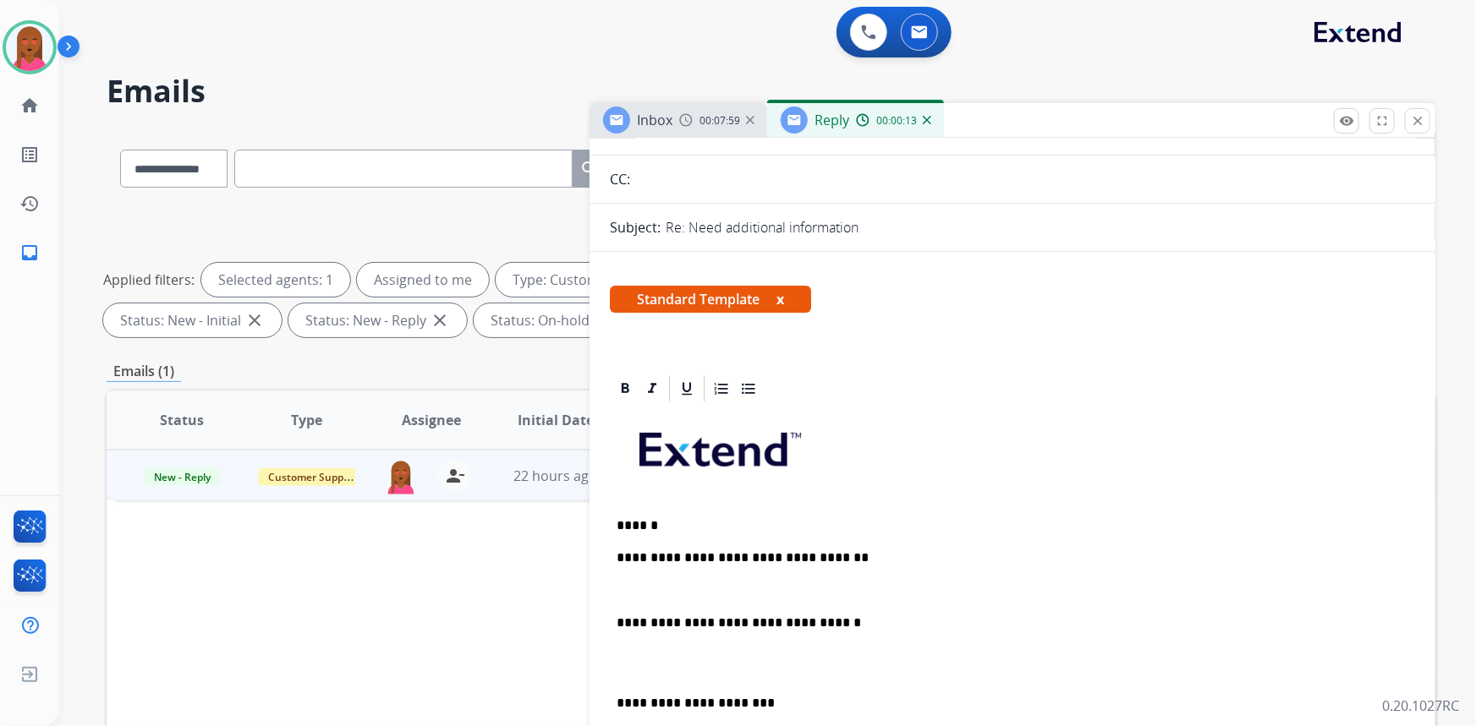
click at [634, 672] on p at bounding box center [1013, 663] width 792 height 31
drag, startPoint x: 1120, startPoint y: 490, endPoint x: 1100, endPoint y: 503, distance: 23.7
click at [1119, 491] on p at bounding box center [1013, 456] width 792 height 90
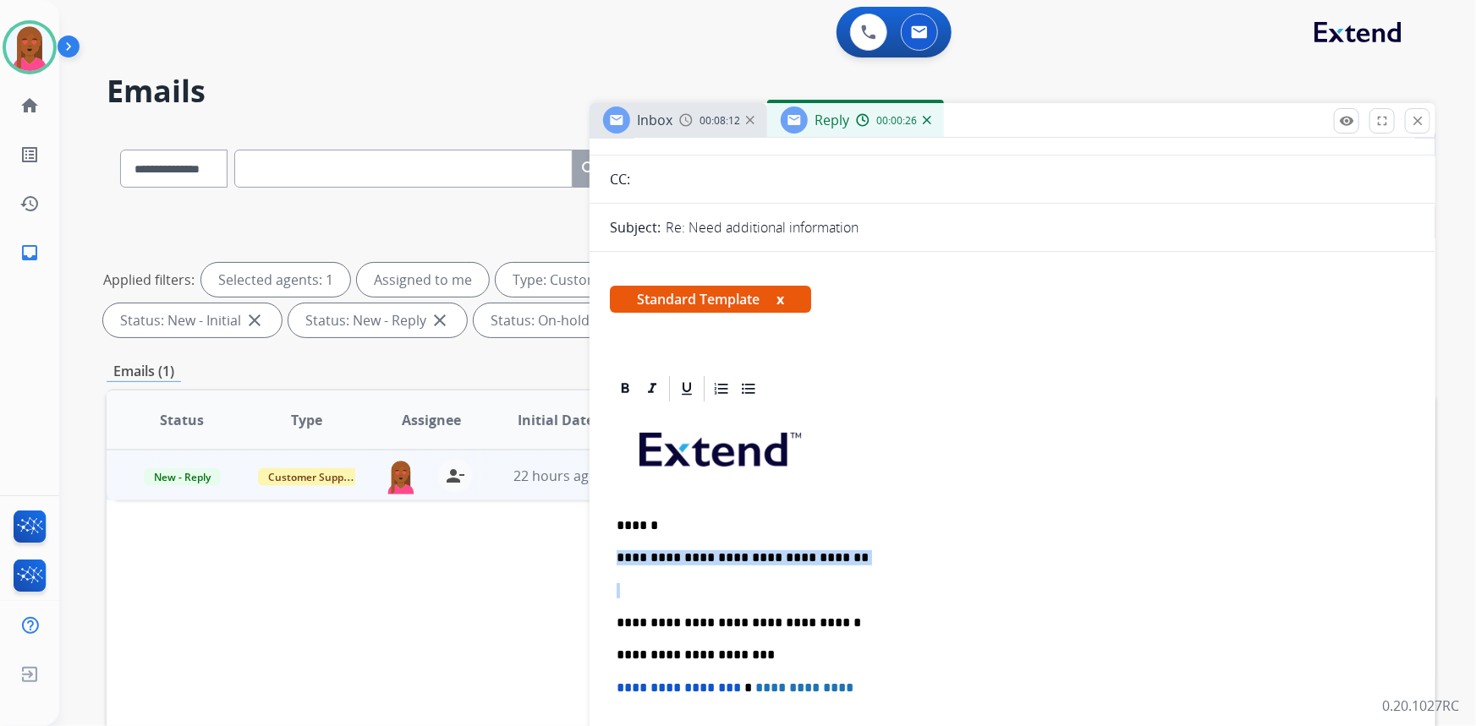
drag, startPoint x: 632, startPoint y: 584, endPoint x: 616, endPoint y: 557, distance: 31.5
click at [616, 557] on div "**********" at bounding box center [1012, 655] width 805 height 502
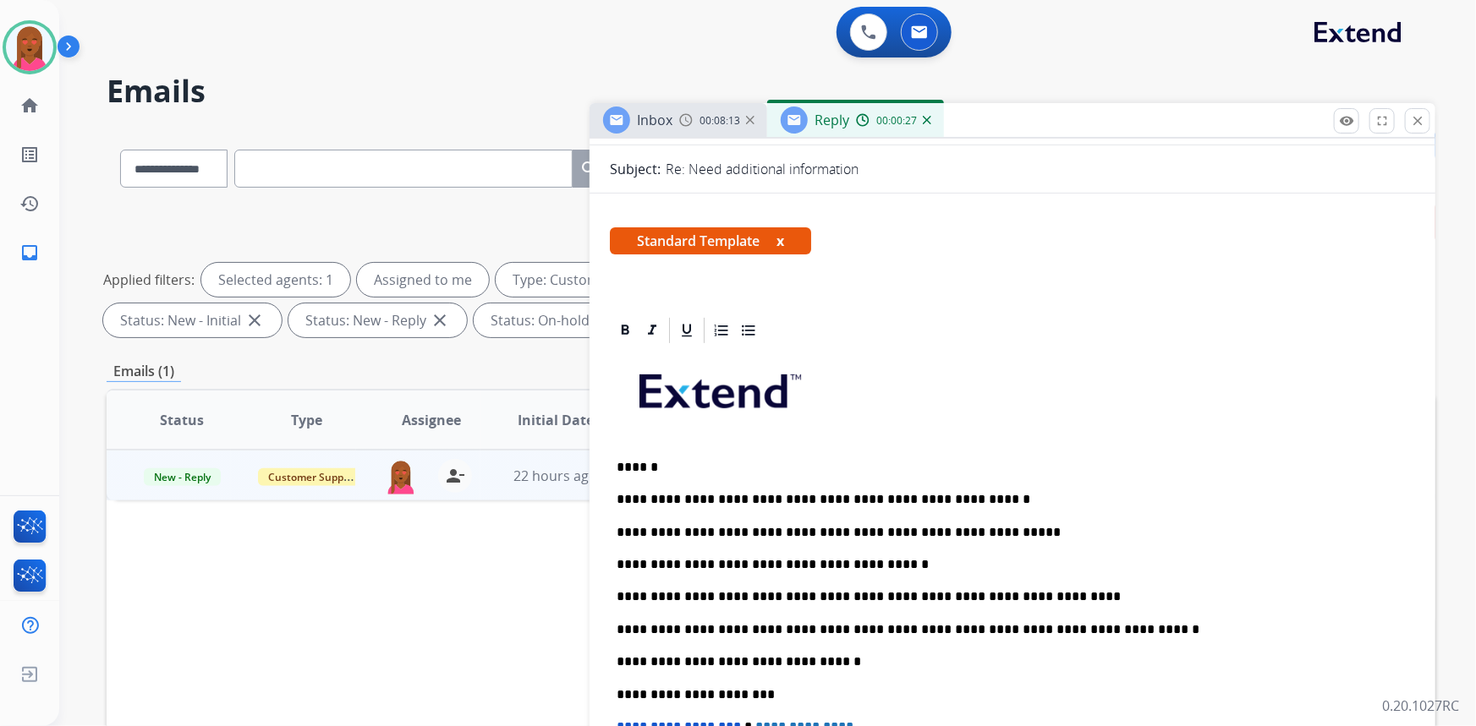
scroll to position [307, 0]
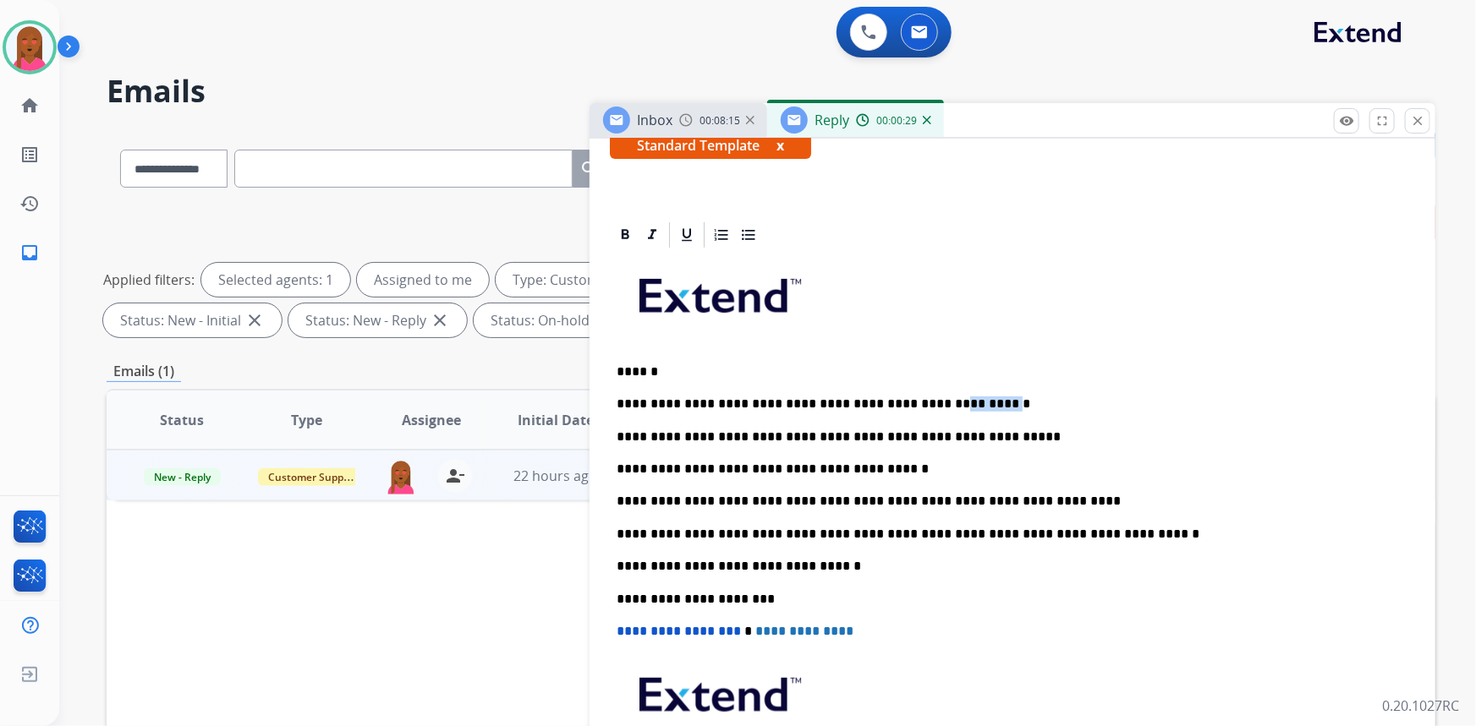
drag, startPoint x: 964, startPoint y: 399, endPoint x: 914, endPoint y: 404, distance: 50.2
click at [914, 404] on p "**********" at bounding box center [1006, 404] width 779 height 15
click at [623, 433] on p "**********" at bounding box center [1006, 437] width 779 height 15
click at [621, 433] on p "**********" at bounding box center [1006, 437] width 779 height 15
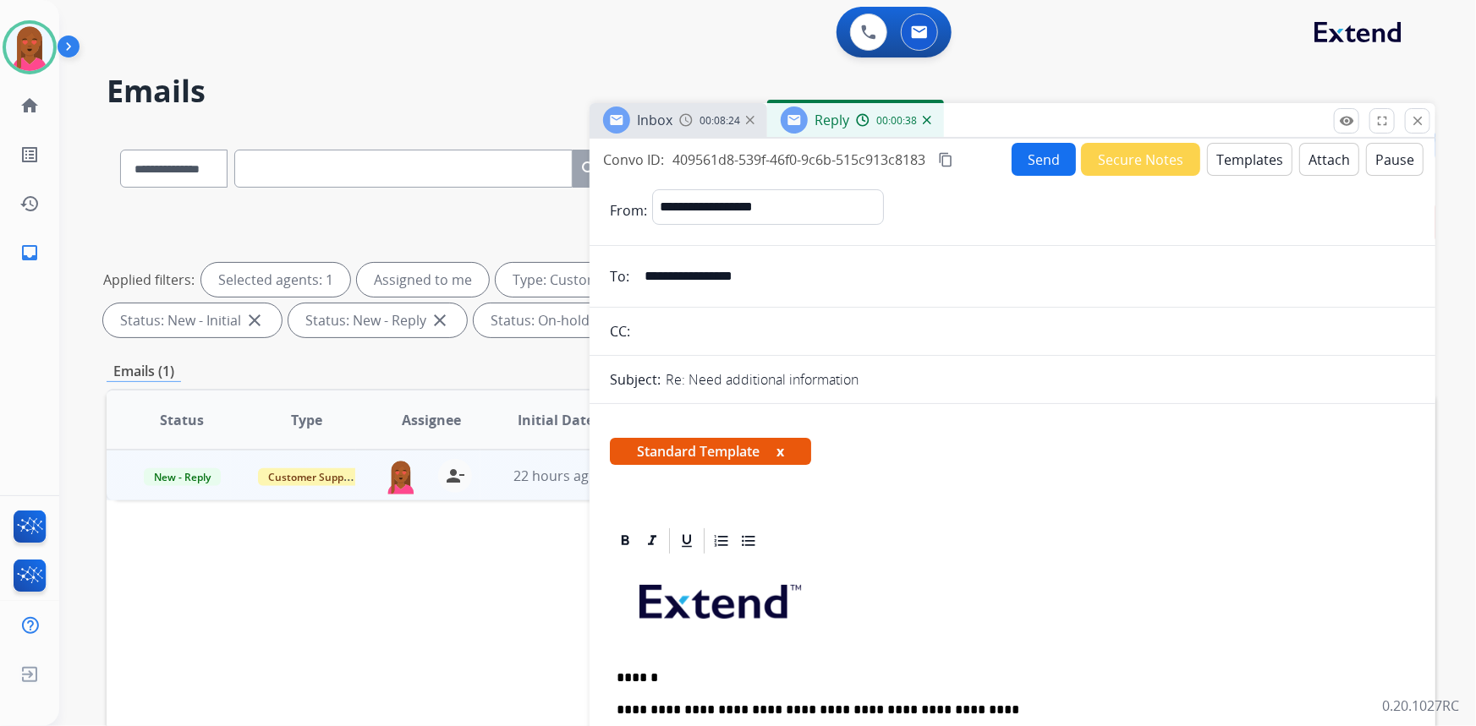
scroll to position [0, 0]
click at [1027, 162] on button "Send" at bounding box center [1044, 160] width 64 height 33
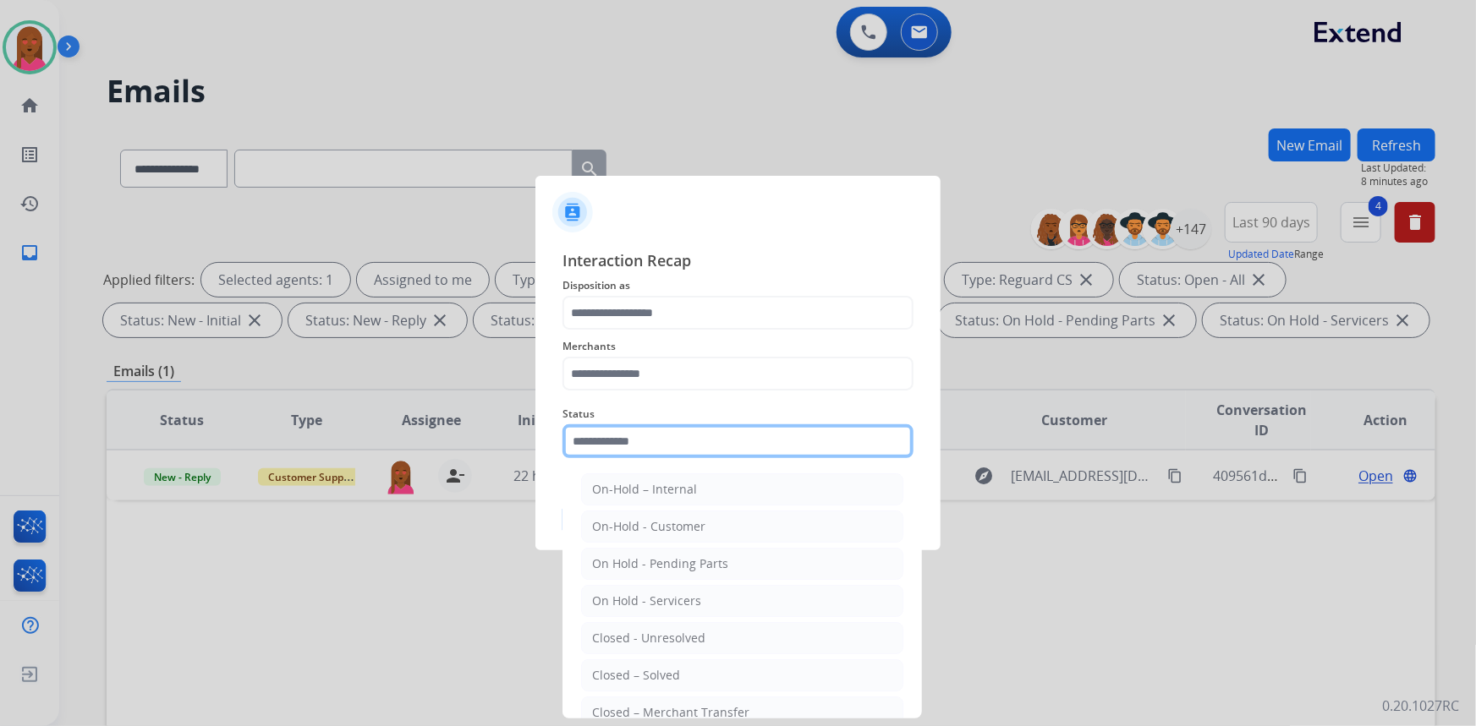
click at [664, 447] on input "text" at bounding box center [737, 442] width 351 height 34
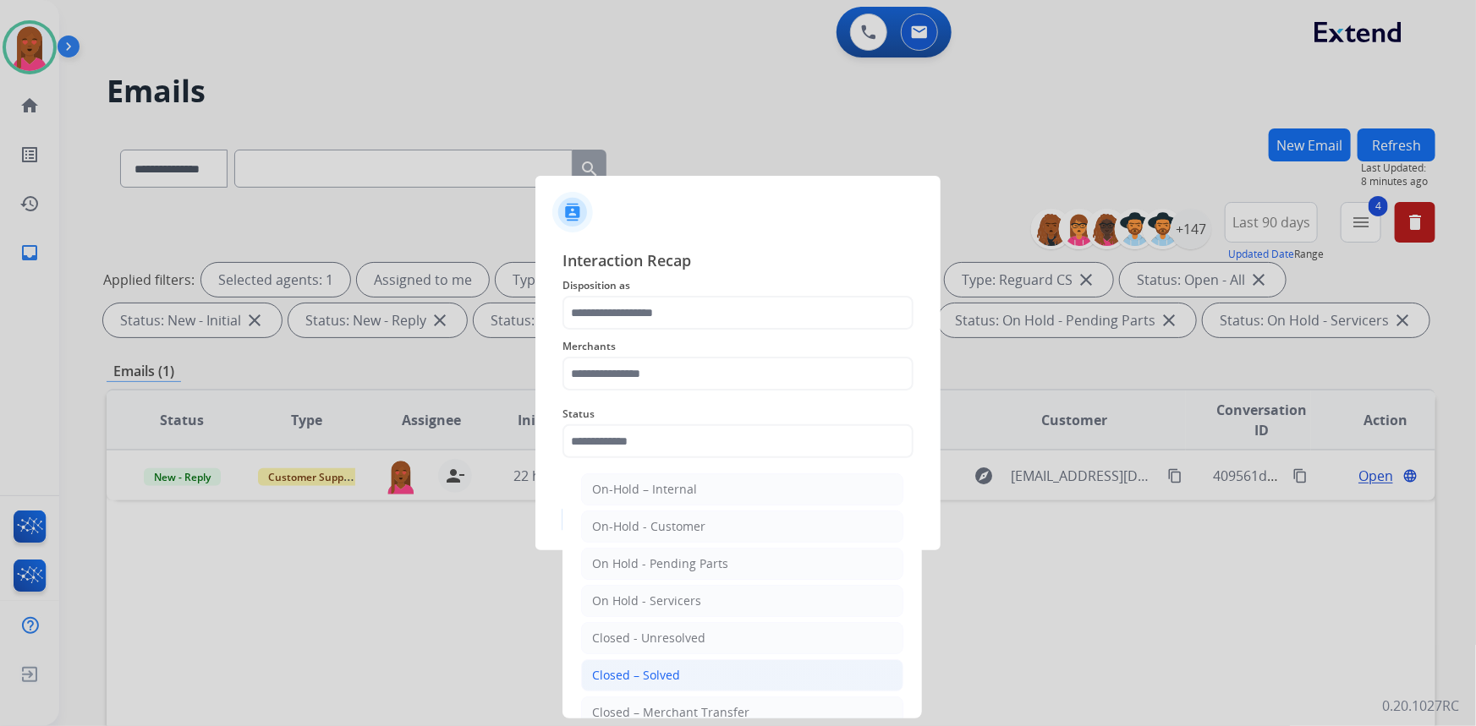
click at [699, 674] on li "Closed – Solved" at bounding box center [742, 676] width 322 height 32
type input "**********"
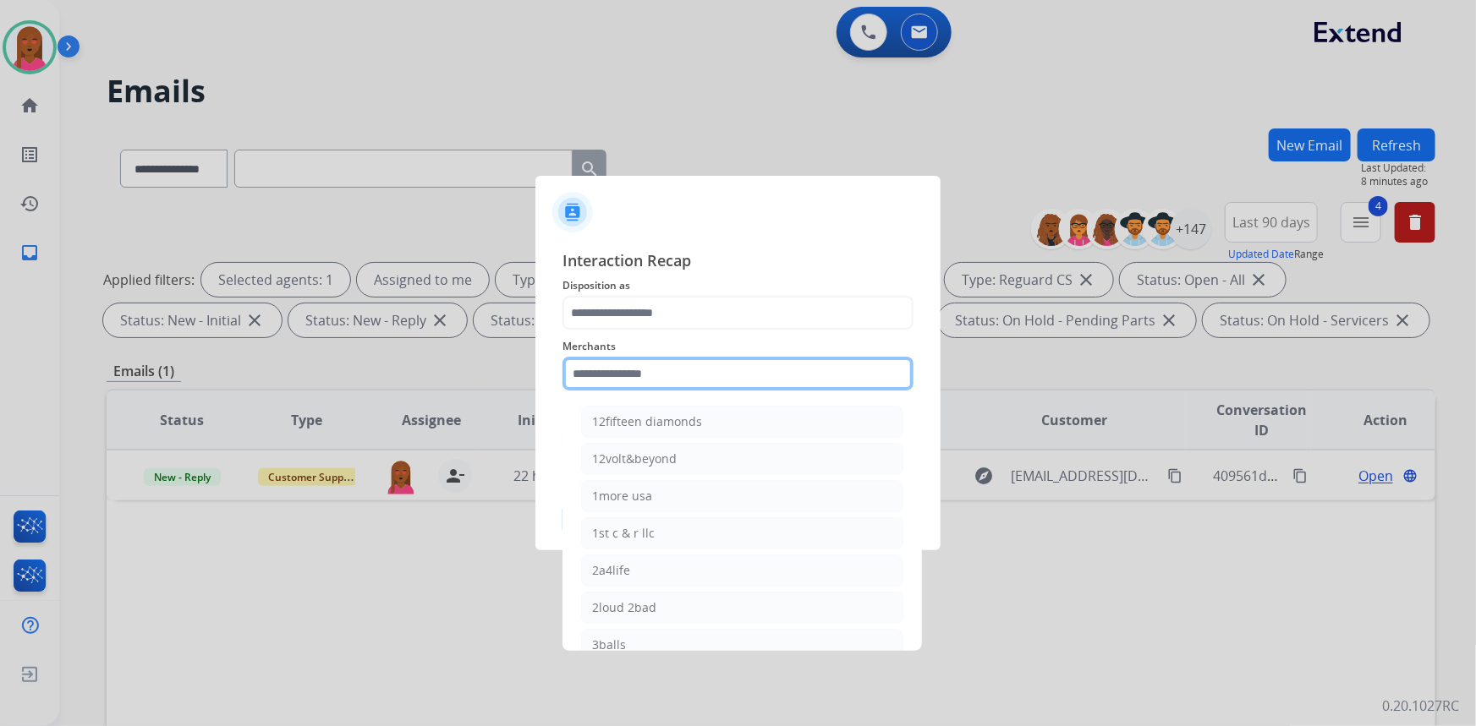
click at [677, 380] on input "text" at bounding box center [737, 374] width 351 height 34
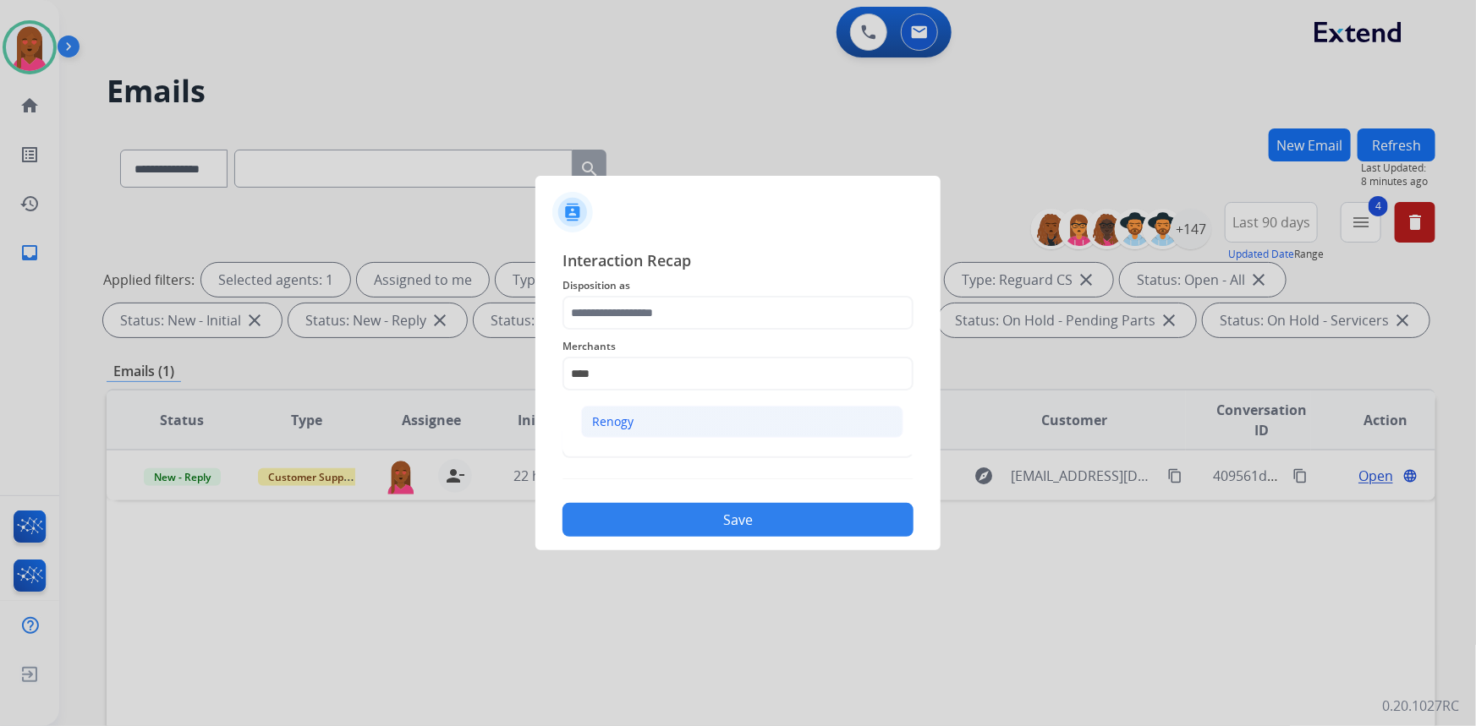
click at [654, 422] on li "Renogy" at bounding box center [742, 422] width 322 height 32
type input "******"
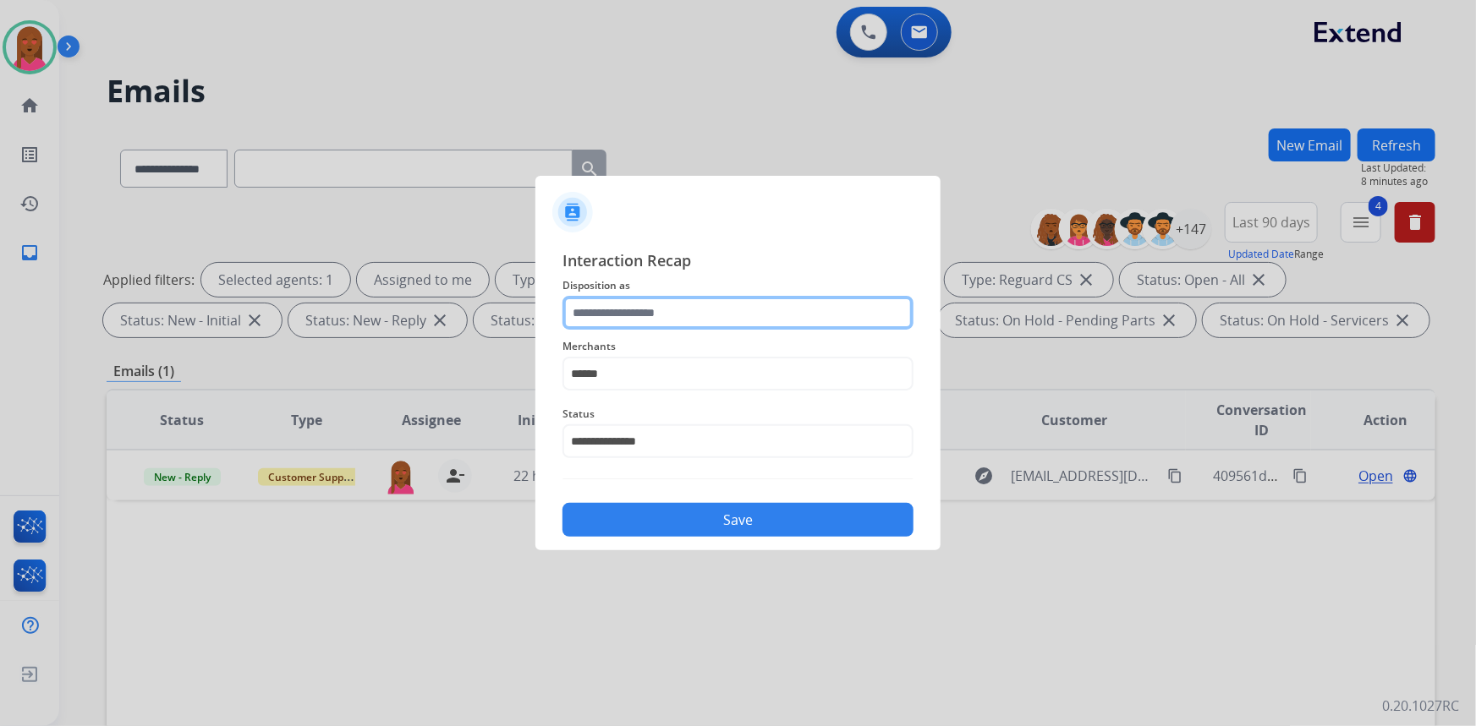
click at [681, 306] on input "text" at bounding box center [737, 313] width 351 height 34
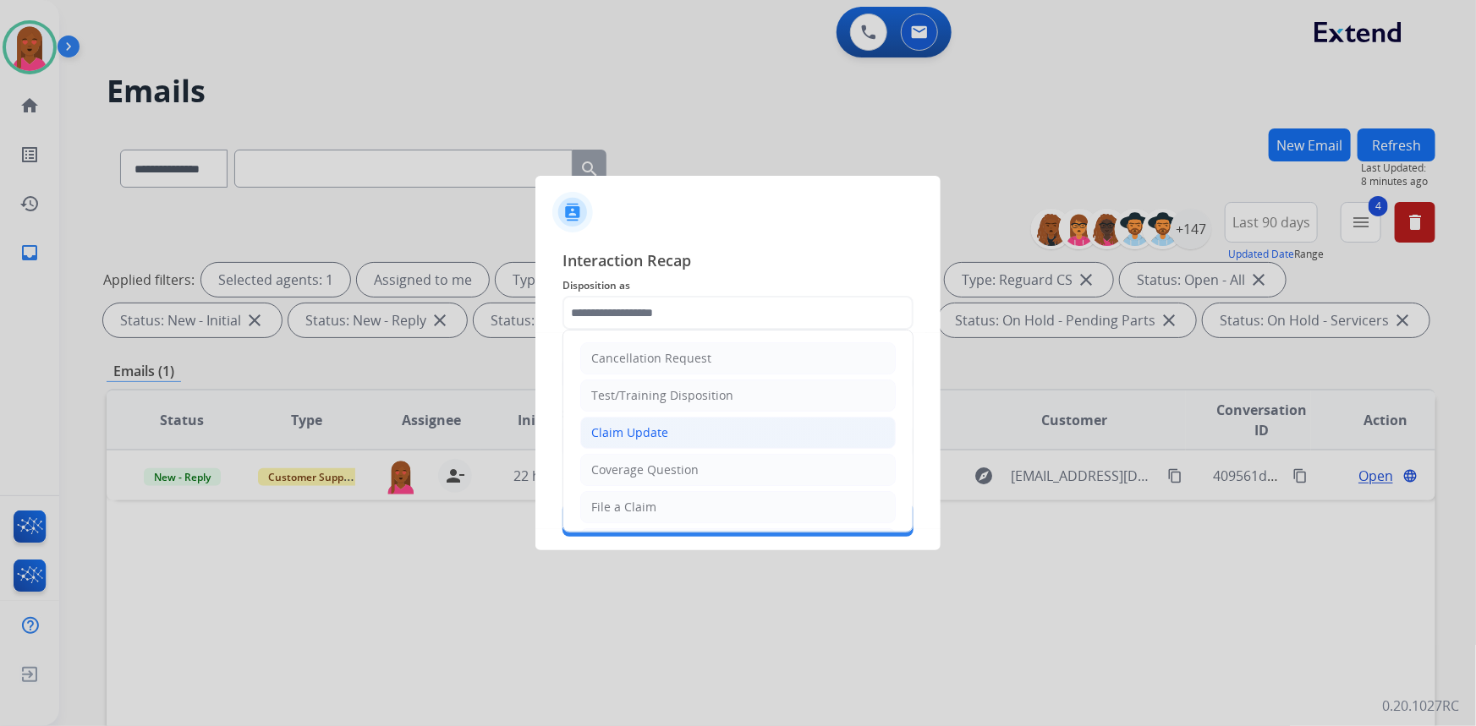
click at [684, 424] on li "Claim Update" at bounding box center [737, 433] width 315 height 32
type input "**********"
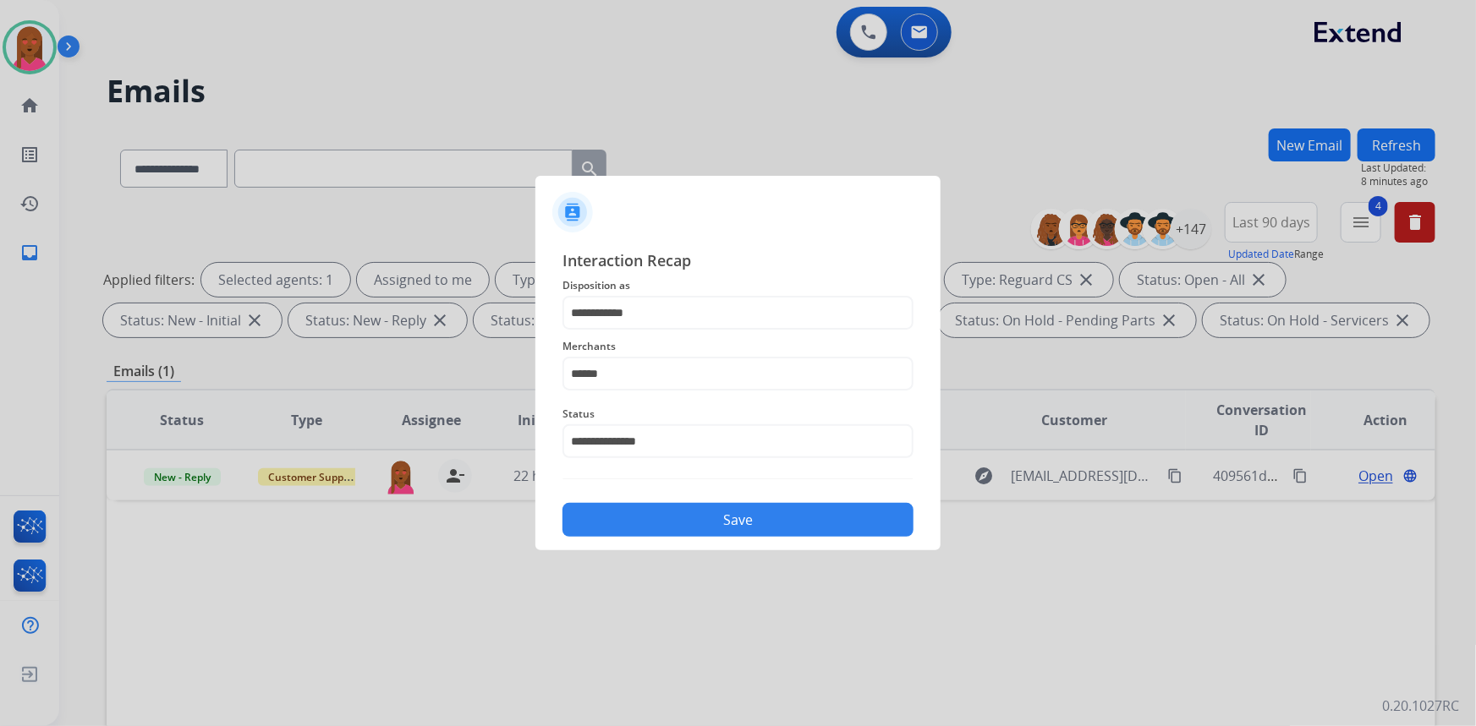
click at [721, 526] on button "Save" at bounding box center [737, 520] width 351 height 34
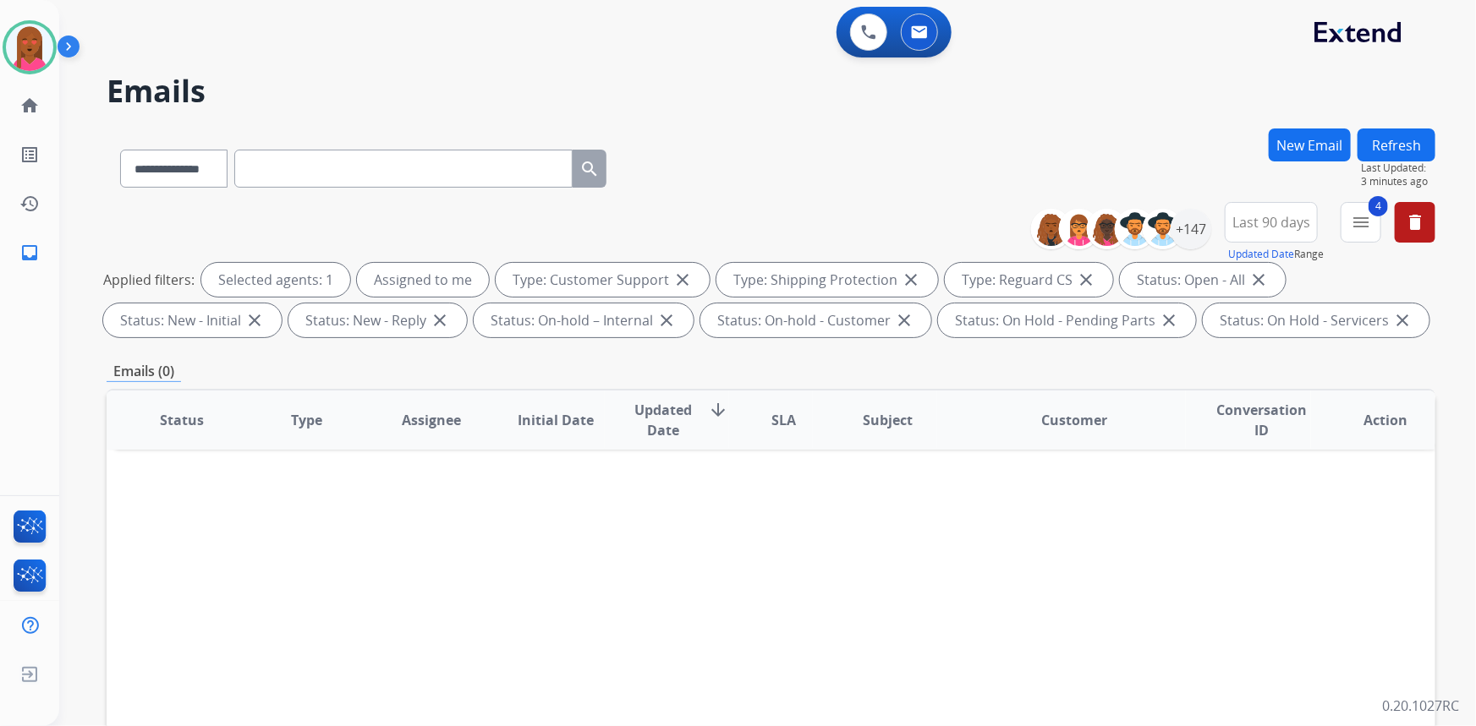
drag, startPoint x: 368, startPoint y: 15, endPoint x: 361, endPoint y: 25, distance: 12.2
click at [368, 19] on div "0 Voice Interactions 0 Email Interactions" at bounding box center [758, 34] width 1356 height 54
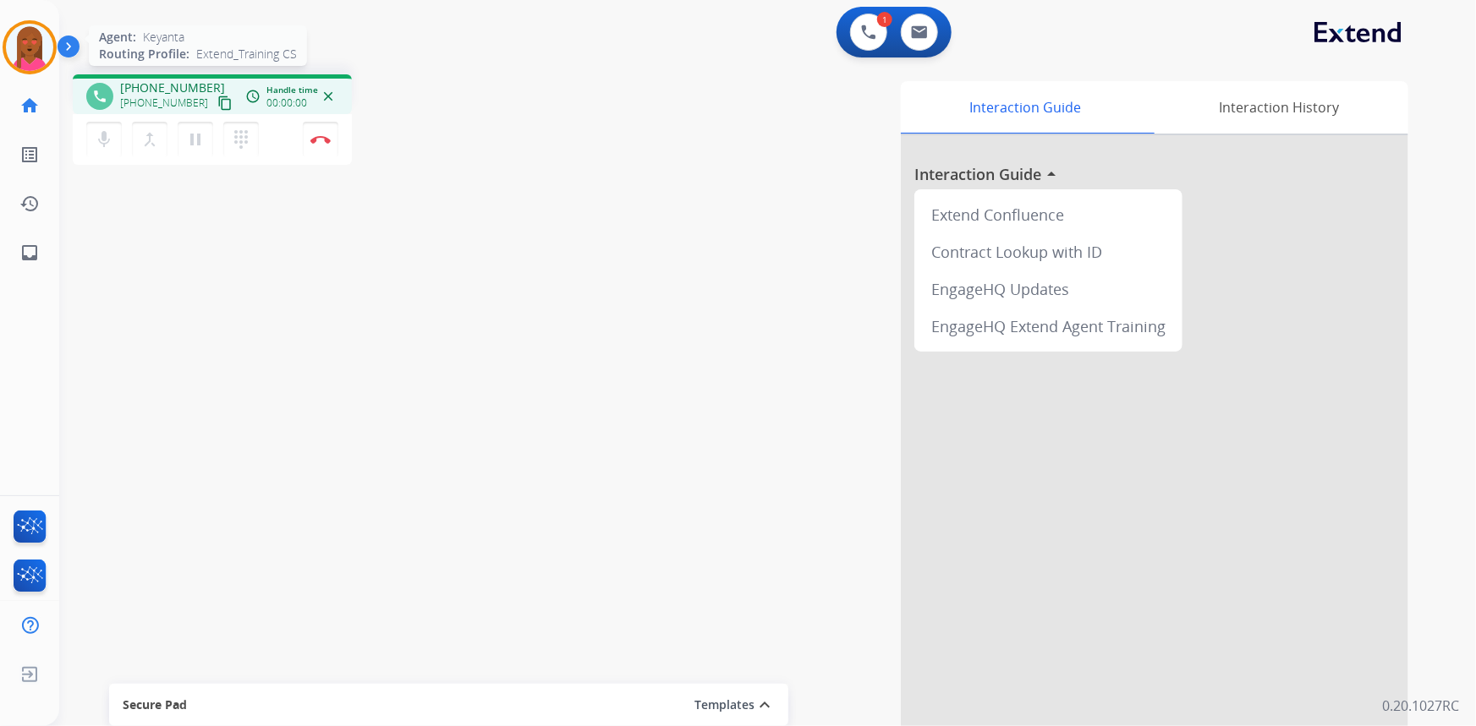
click at [40, 45] on img at bounding box center [29, 47] width 47 height 47
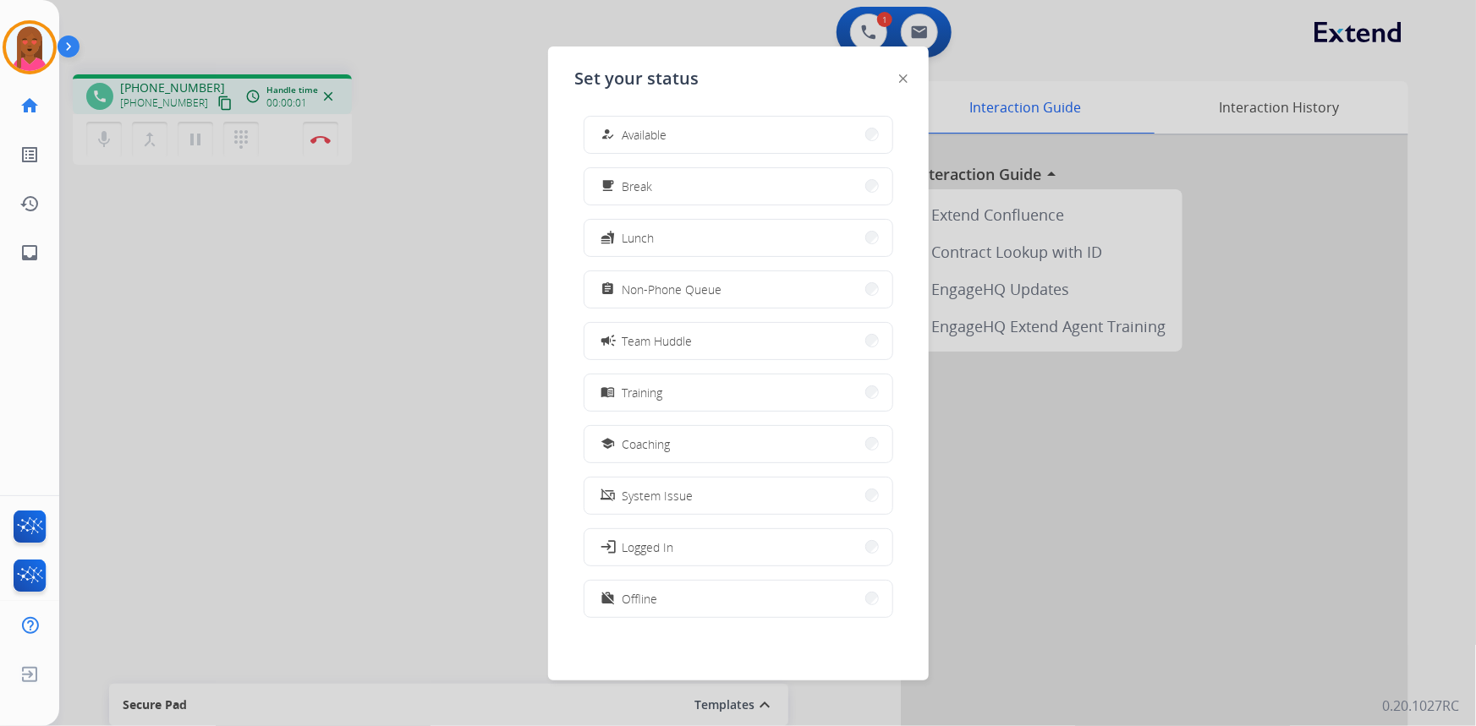
scroll to position [4, 0]
click at [404, 259] on div at bounding box center [738, 363] width 1476 height 726
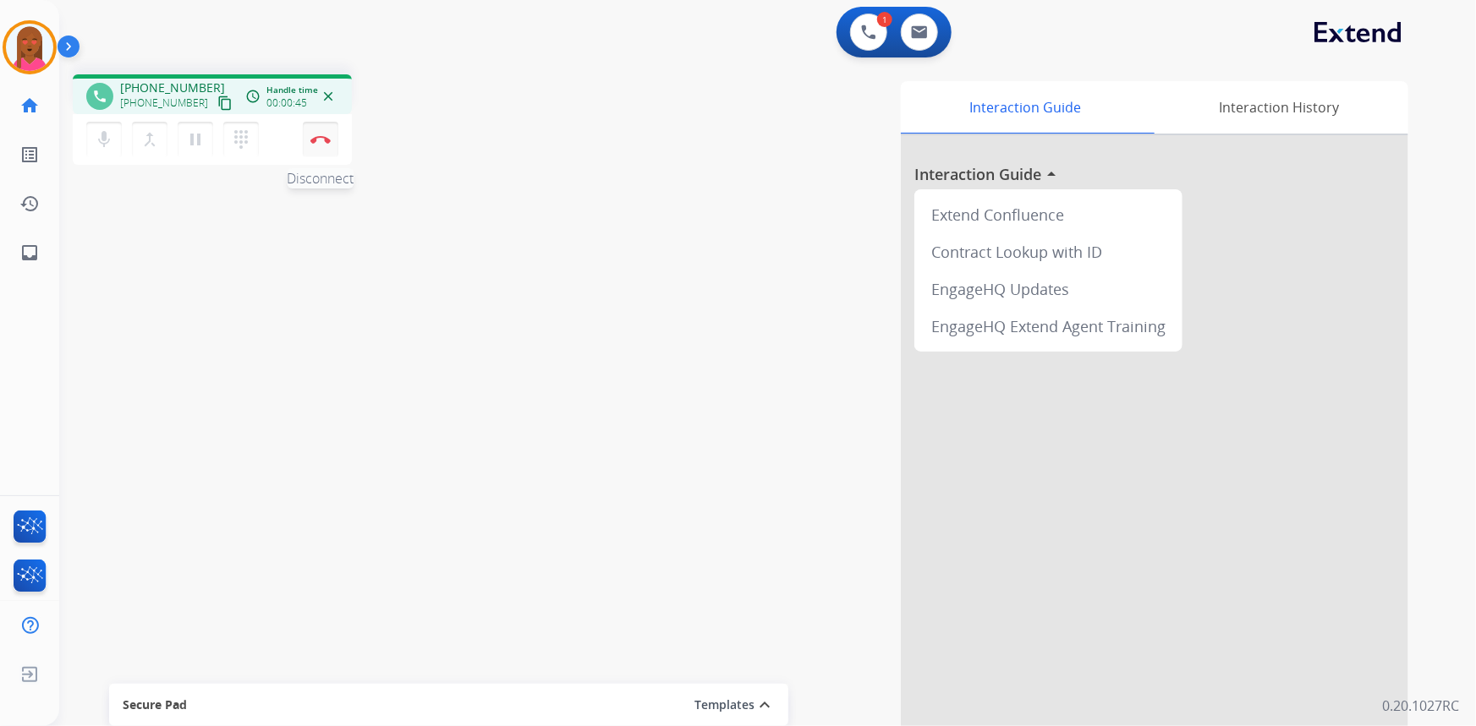
click at [312, 144] on button "Disconnect" at bounding box center [321, 140] width 36 height 36
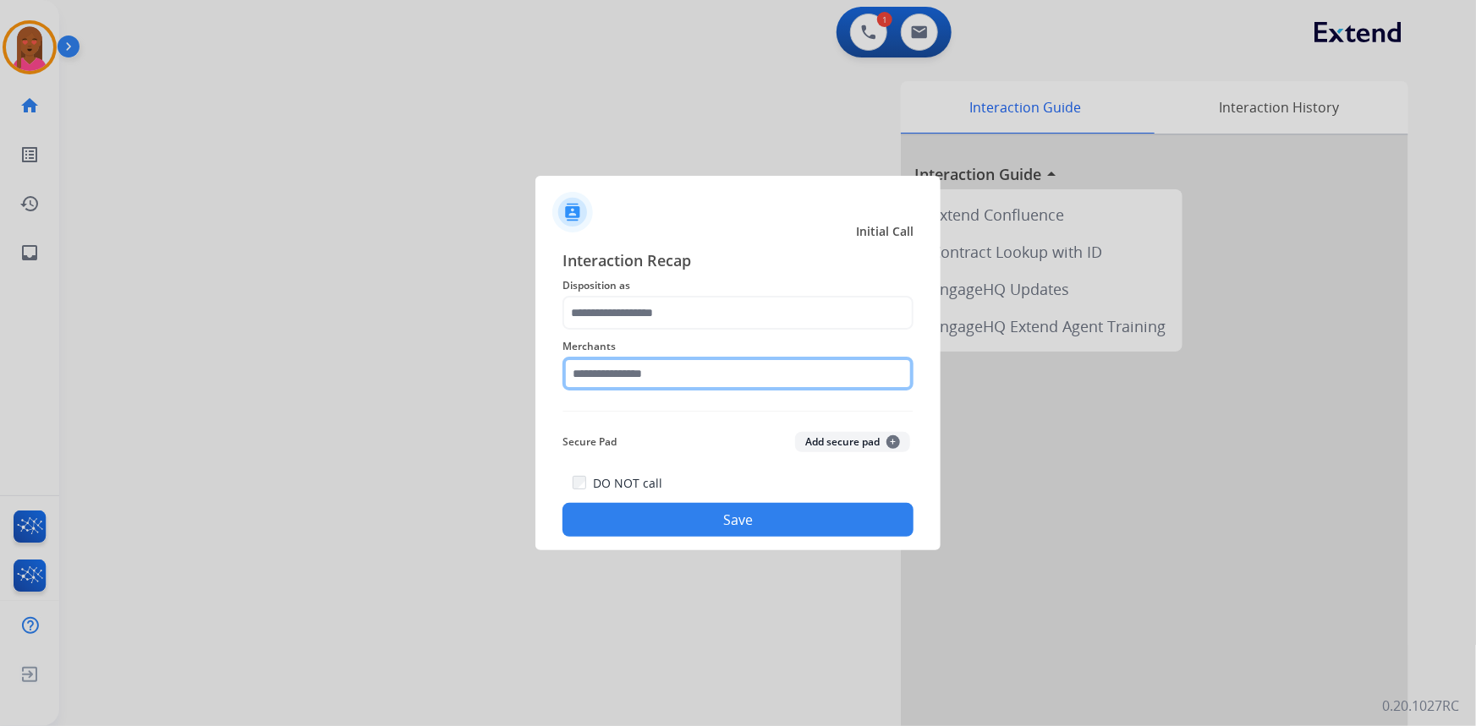
click at [651, 371] on input "text" at bounding box center [737, 374] width 351 height 34
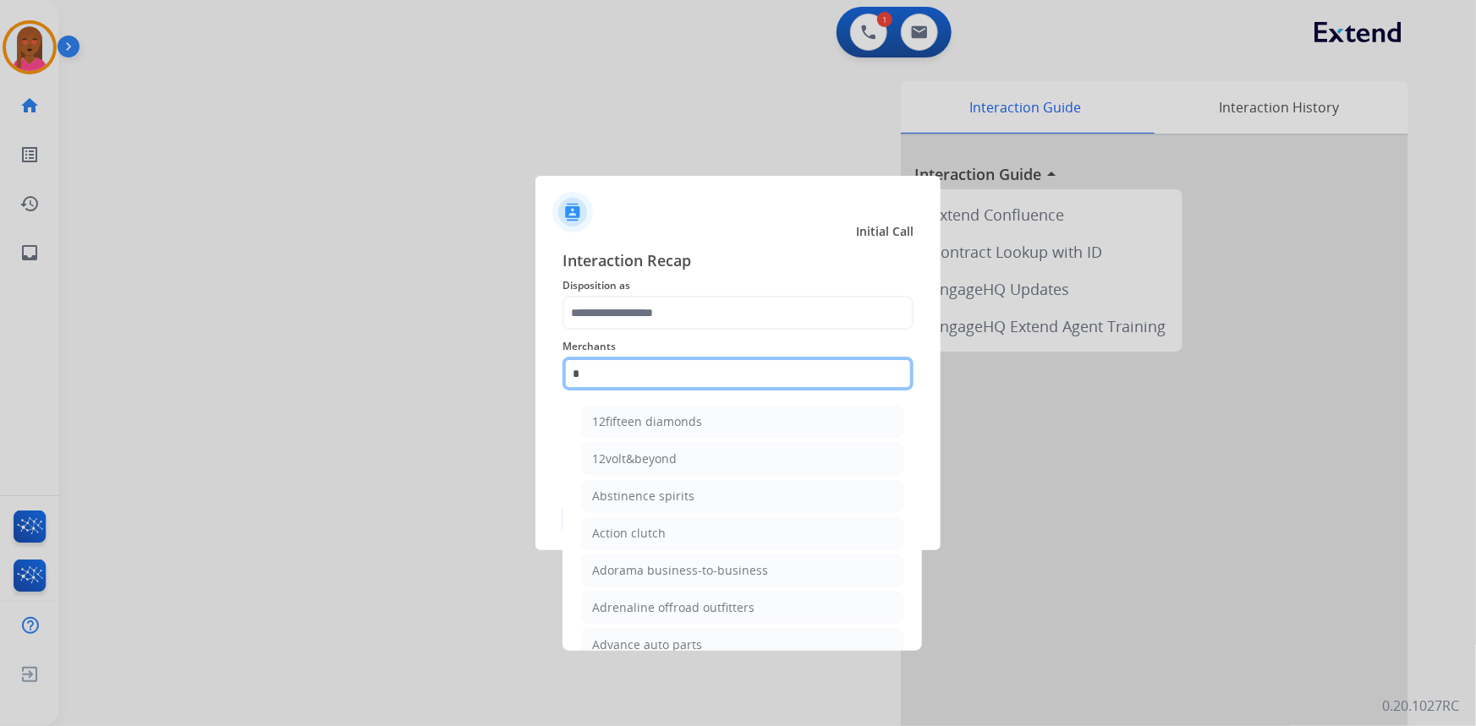
drag, startPoint x: 558, startPoint y: 367, endPoint x: 537, endPoint y: 366, distance: 21.2
click at [543, 367] on div "Interaction Recap Disposition as Merchants * 12fifteen diamonds 12volt&beyond […" at bounding box center [737, 392] width 405 height 315
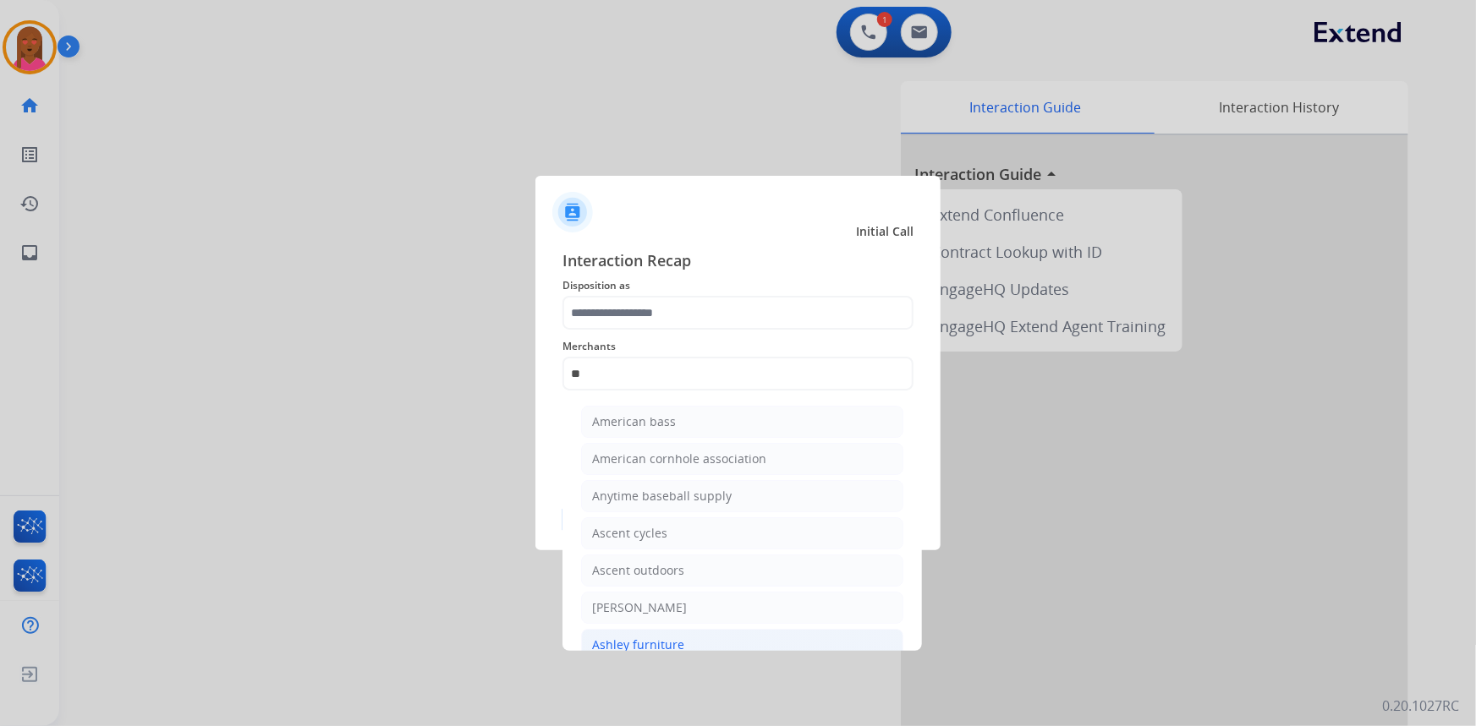
click at [672, 637] on div "Ashley furniture" at bounding box center [638, 645] width 92 height 17
type input "**********"
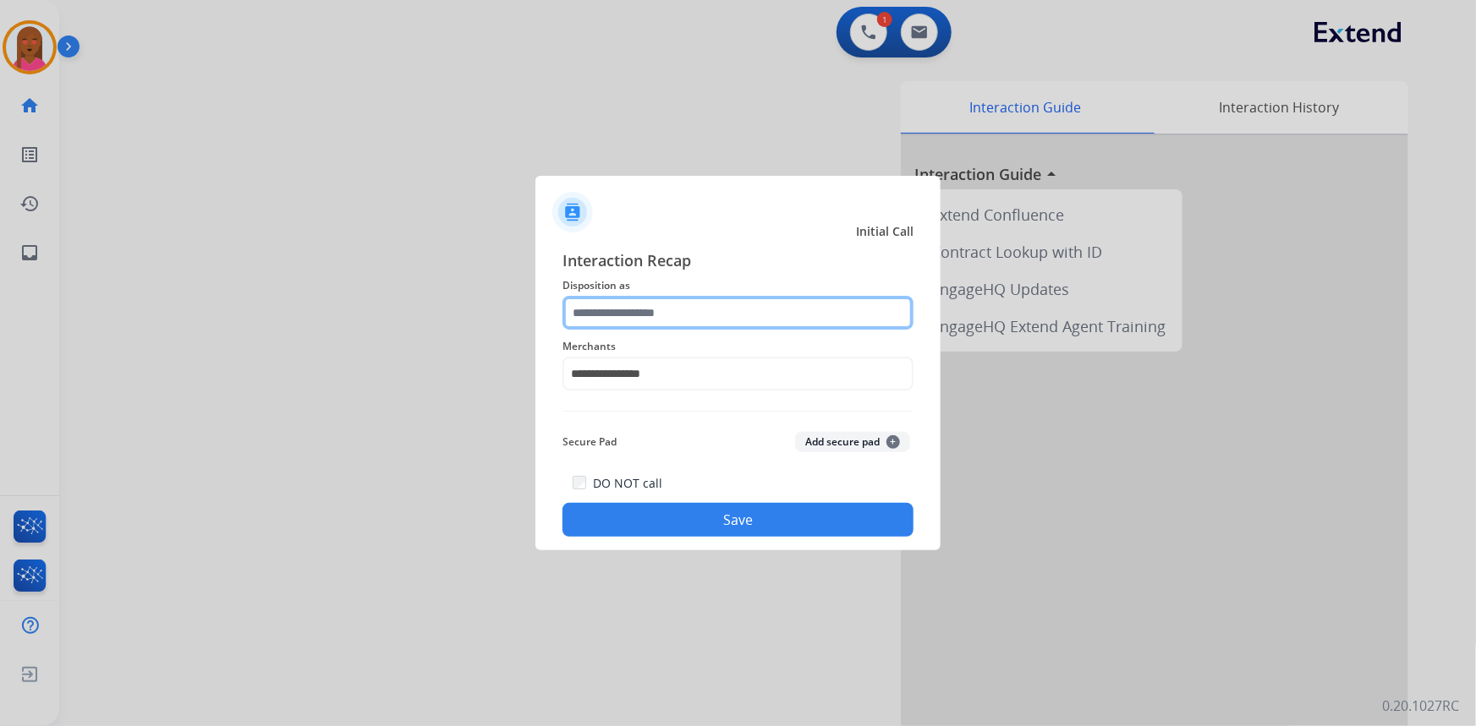
click at [740, 298] on input "text" at bounding box center [737, 313] width 351 height 34
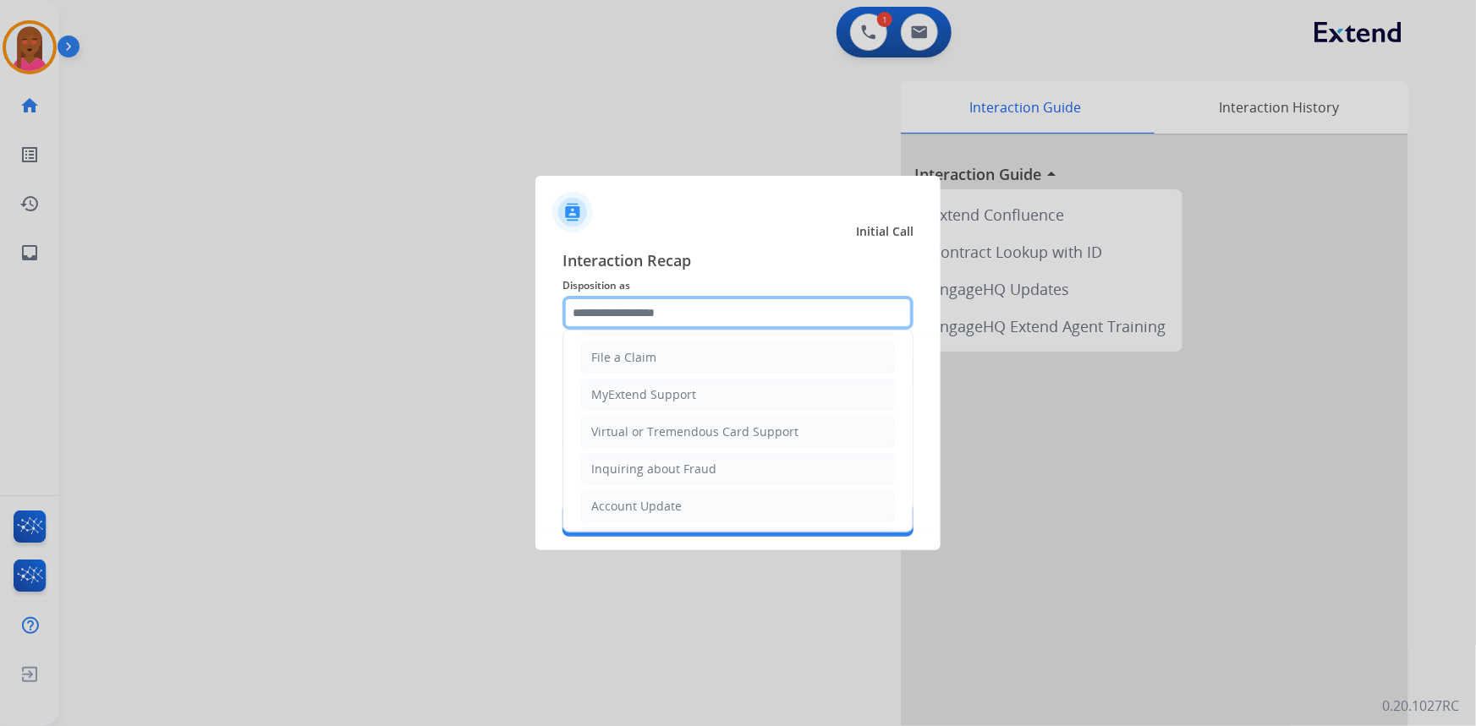
scroll to position [261, 0]
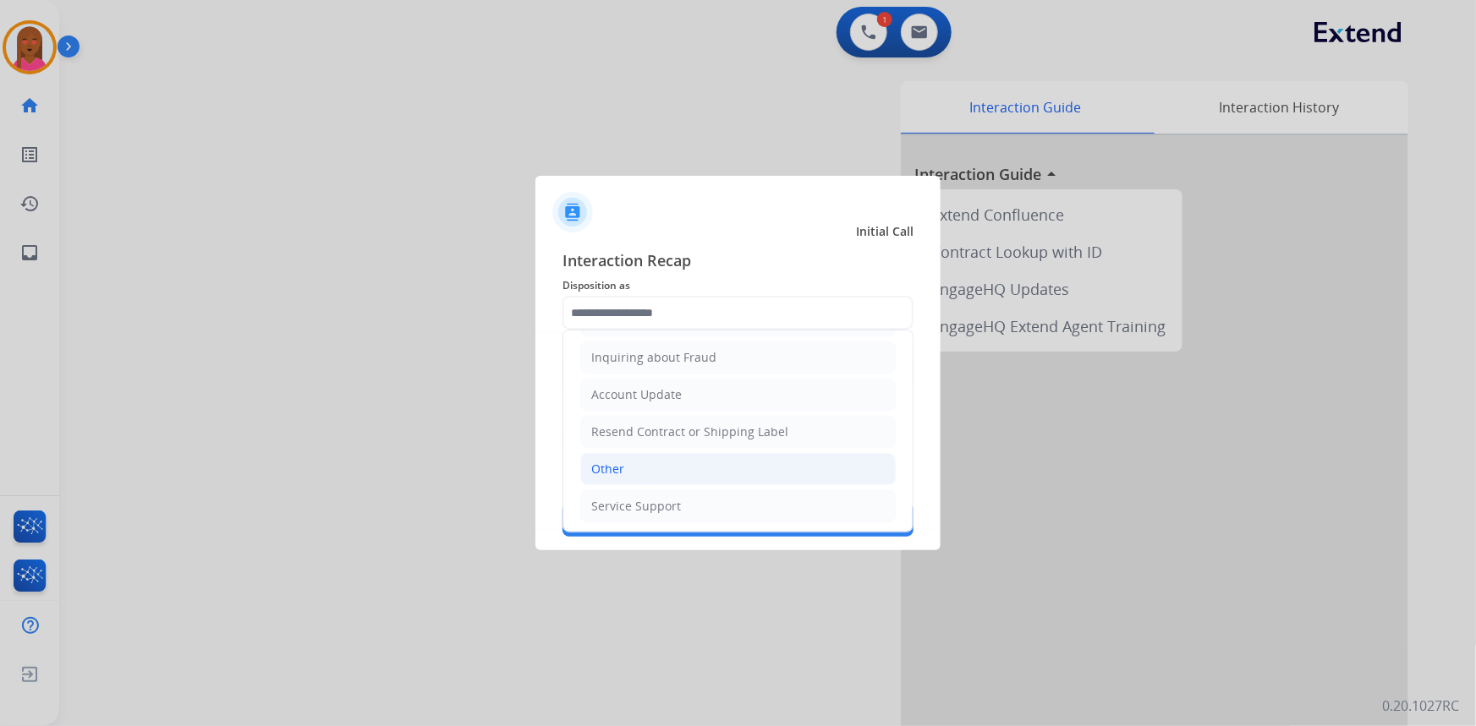
click at [665, 458] on li "Other" at bounding box center [737, 469] width 315 height 32
type input "*****"
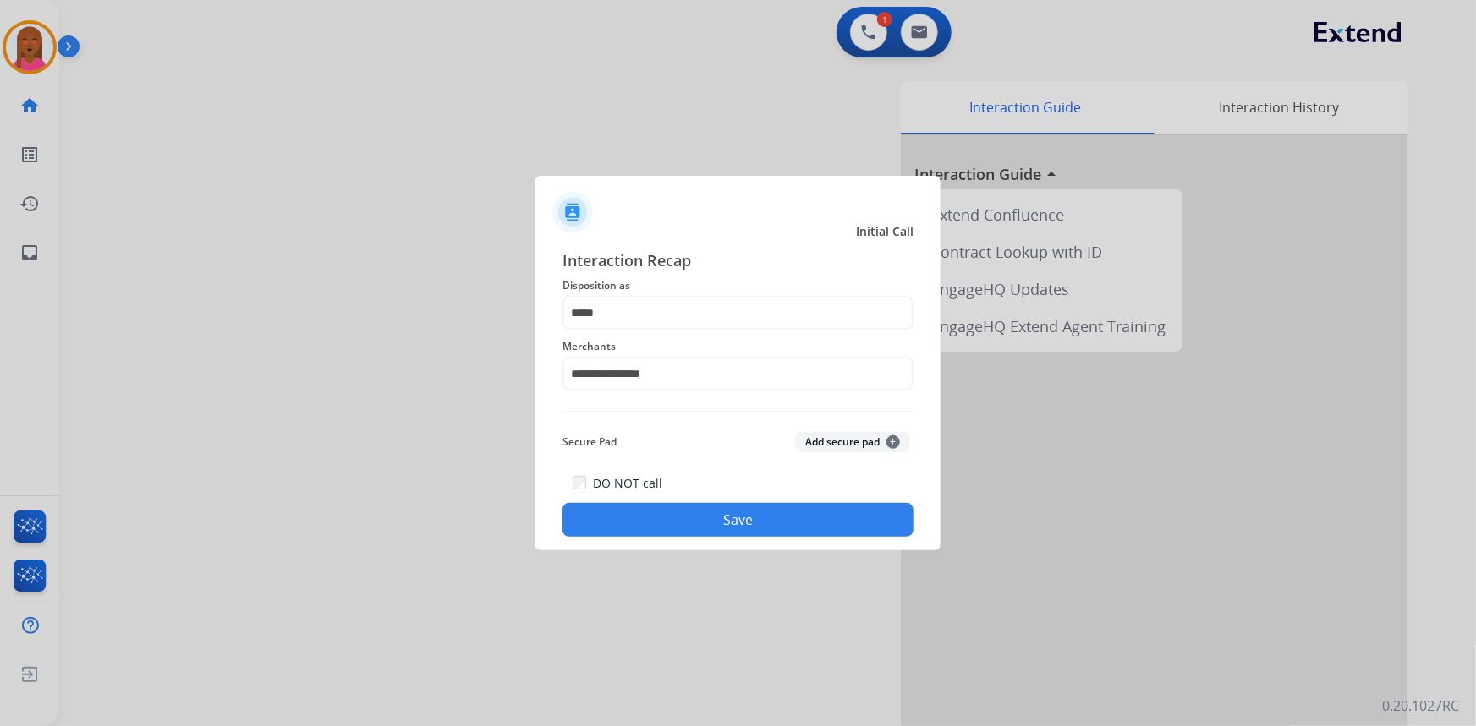
click at [704, 524] on button "Save" at bounding box center [737, 520] width 351 height 34
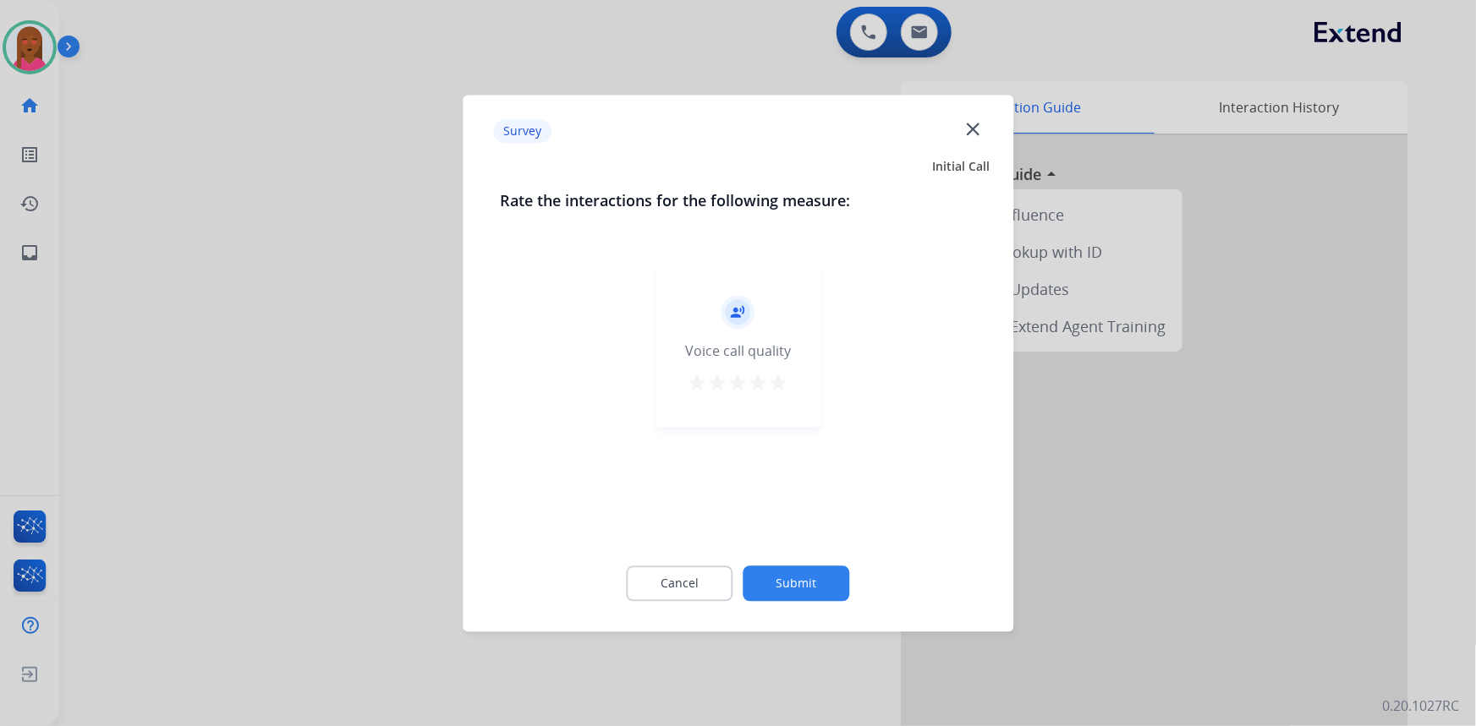
click at [968, 118] on mat-icon "close" at bounding box center [973, 129] width 22 height 22
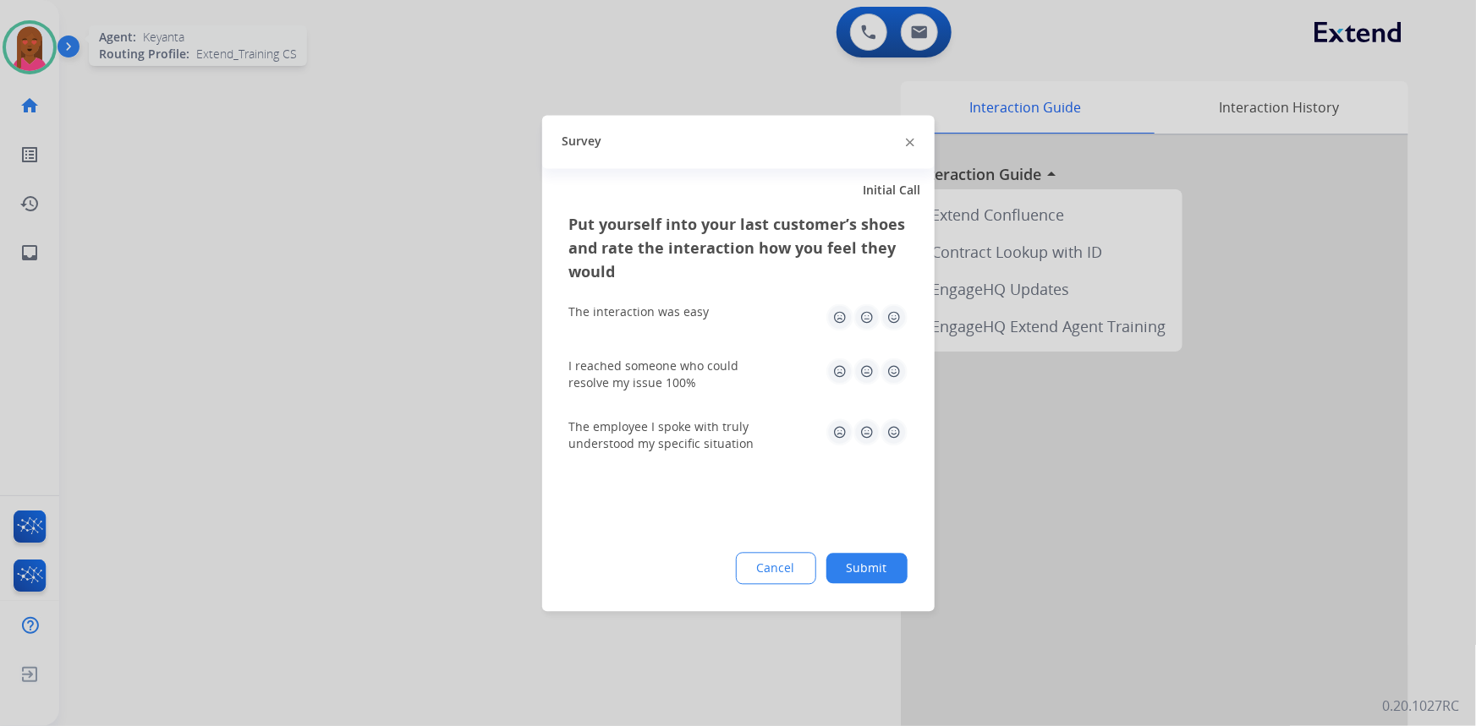
click at [26, 52] on div at bounding box center [738, 363] width 1476 height 726
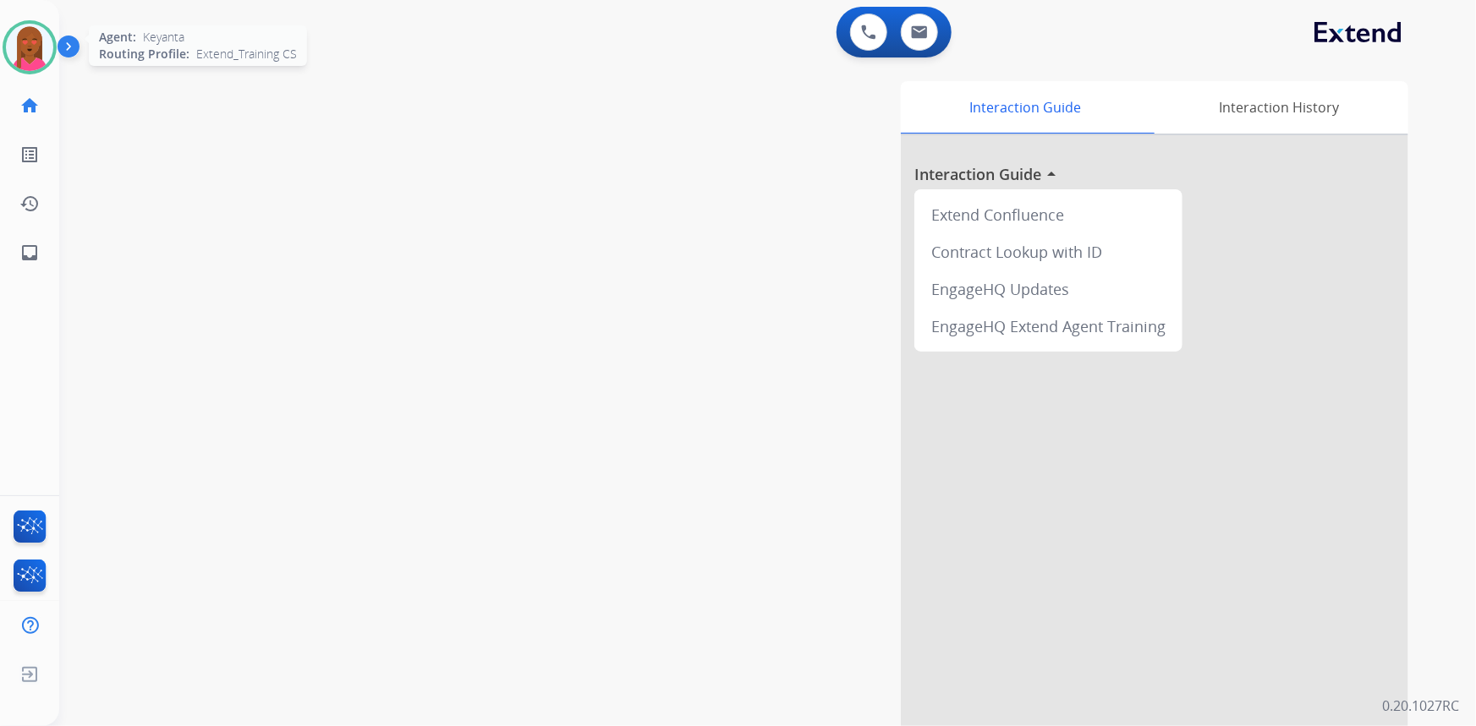
click at [27, 36] on img at bounding box center [29, 47] width 47 height 47
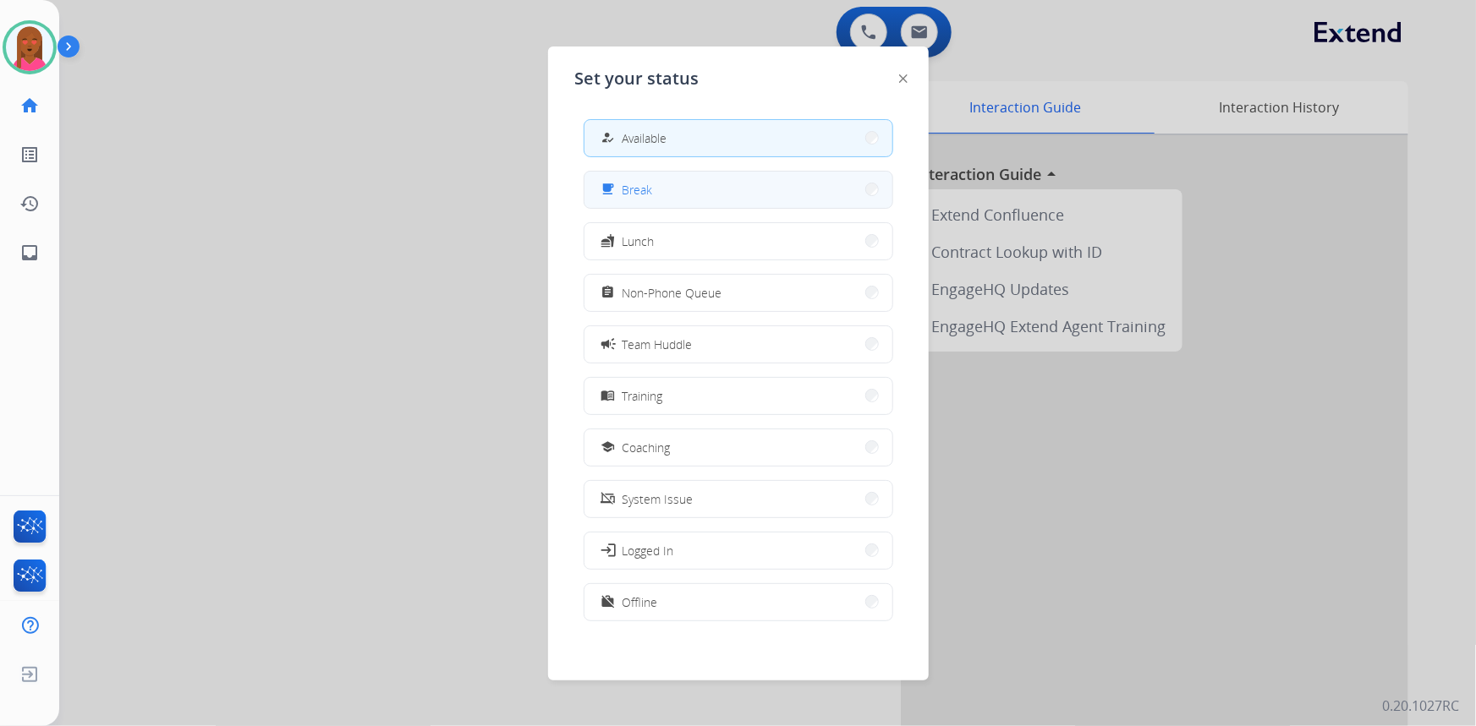
click at [771, 190] on button "free_breakfast Break" at bounding box center [738, 190] width 308 height 36
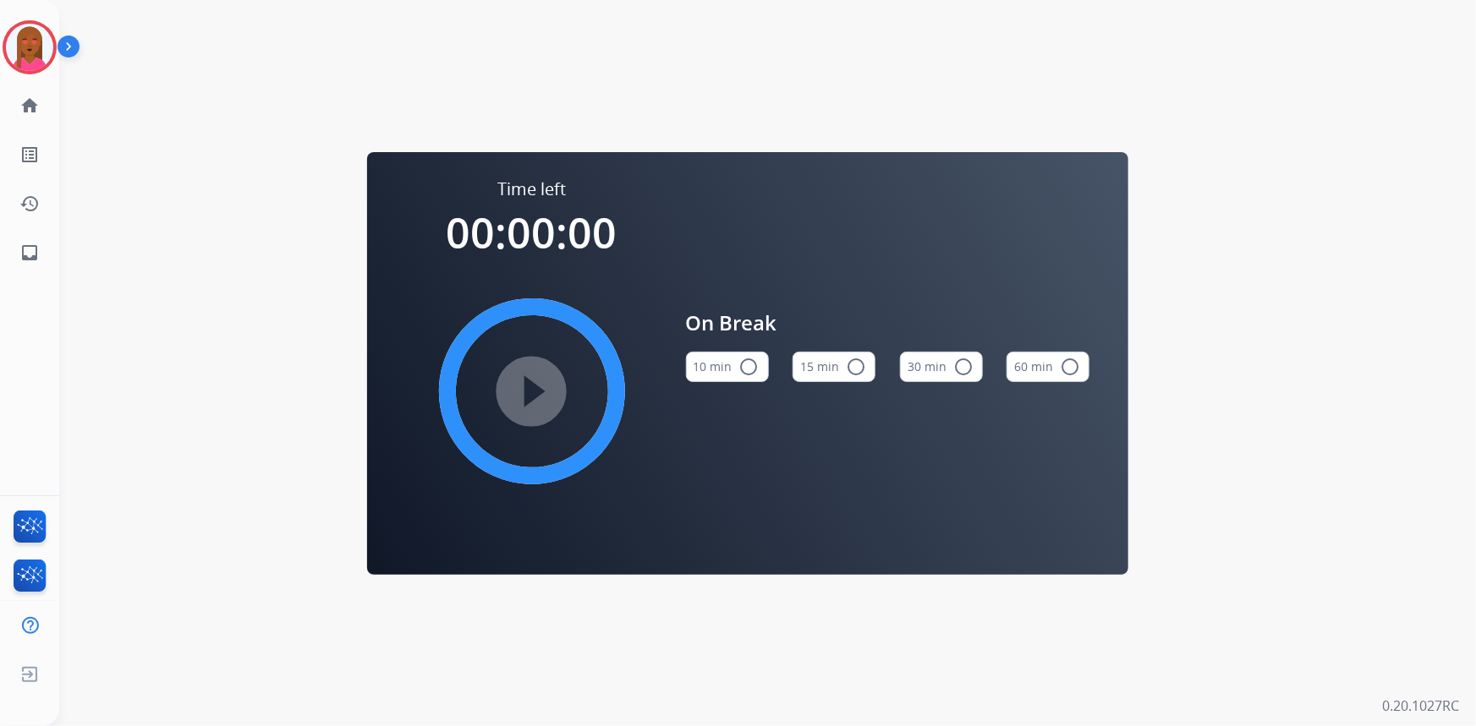
drag, startPoint x: 23, startPoint y: 54, endPoint x: 61, endPoint y: 58, distance: 38.3
click at [25, 54] on img at bounding box center [29, 47] width 47 height 47
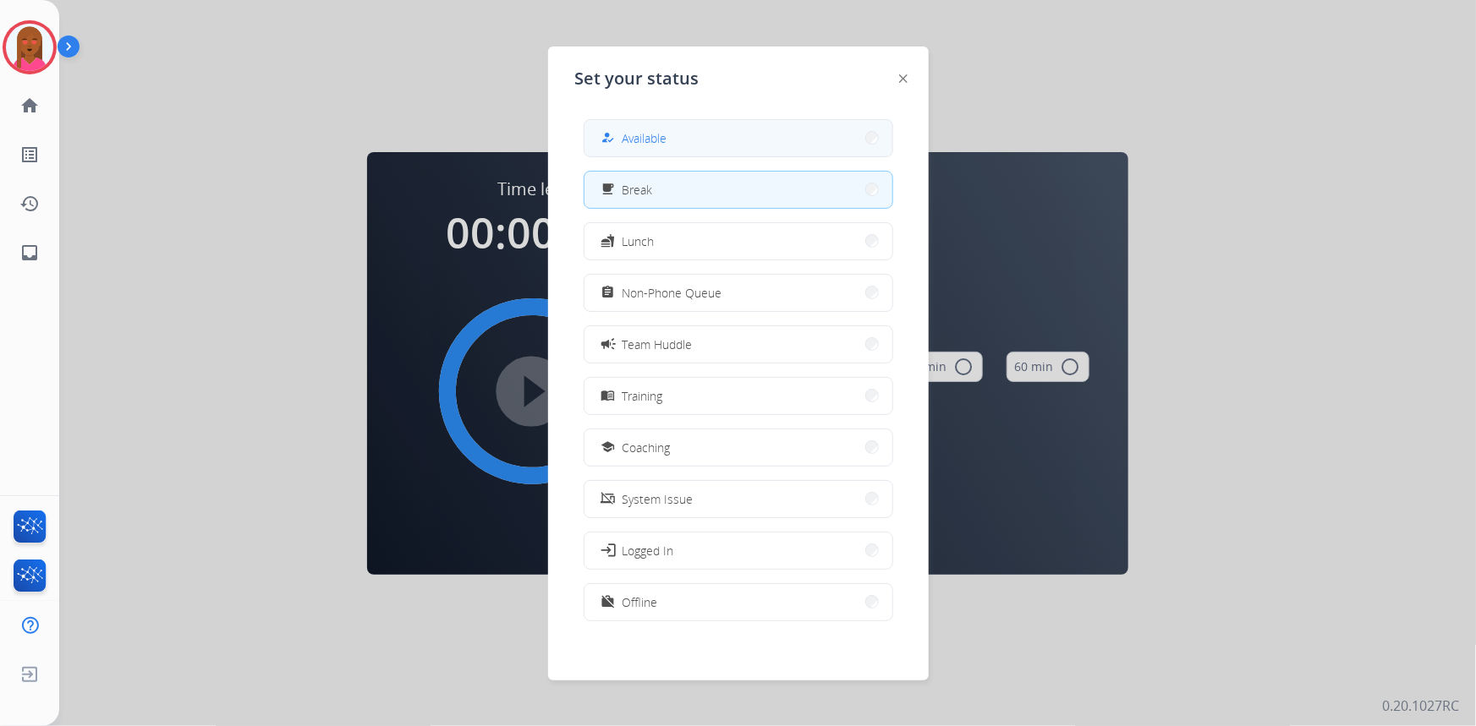
click at [661, 133] on span "Available" at bounding box center [644, 138] width 45 height 18
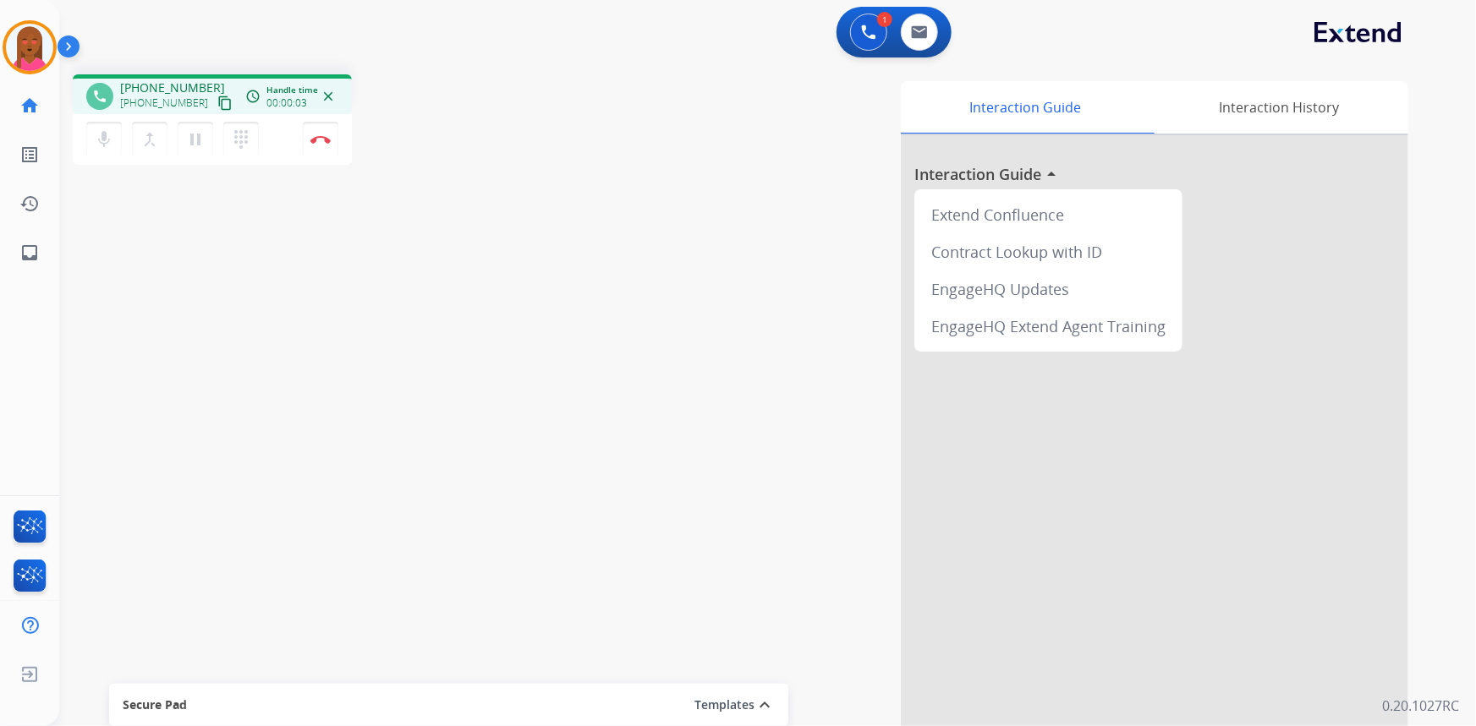
drag, startPoint x: 176, startPoint y: 482, endPoint x: 195, endPoint y: 211, distance: 272.2
click at [177, 474] on div "phone [PHONE_NUMBER] [PHONE_NUMBER] content_copy access_time Call metrics Queue…" at bounding box center [747, 413] width 1376 height 705
click at [217, 101] on mat-icon "content_copy" at bounding box center [224, 103] width 15 height 15
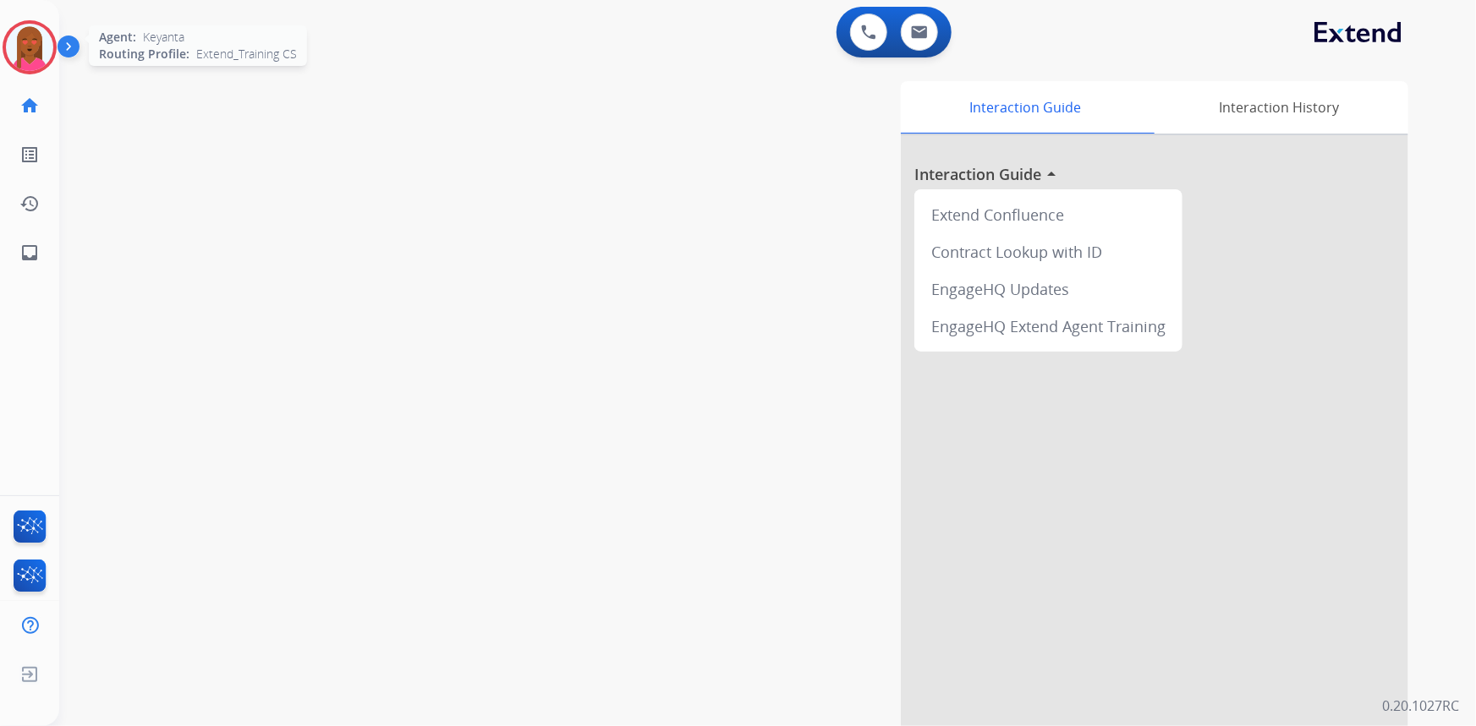
click at [38, 59] on img at bounding box center [29, 47] width 47 height 47
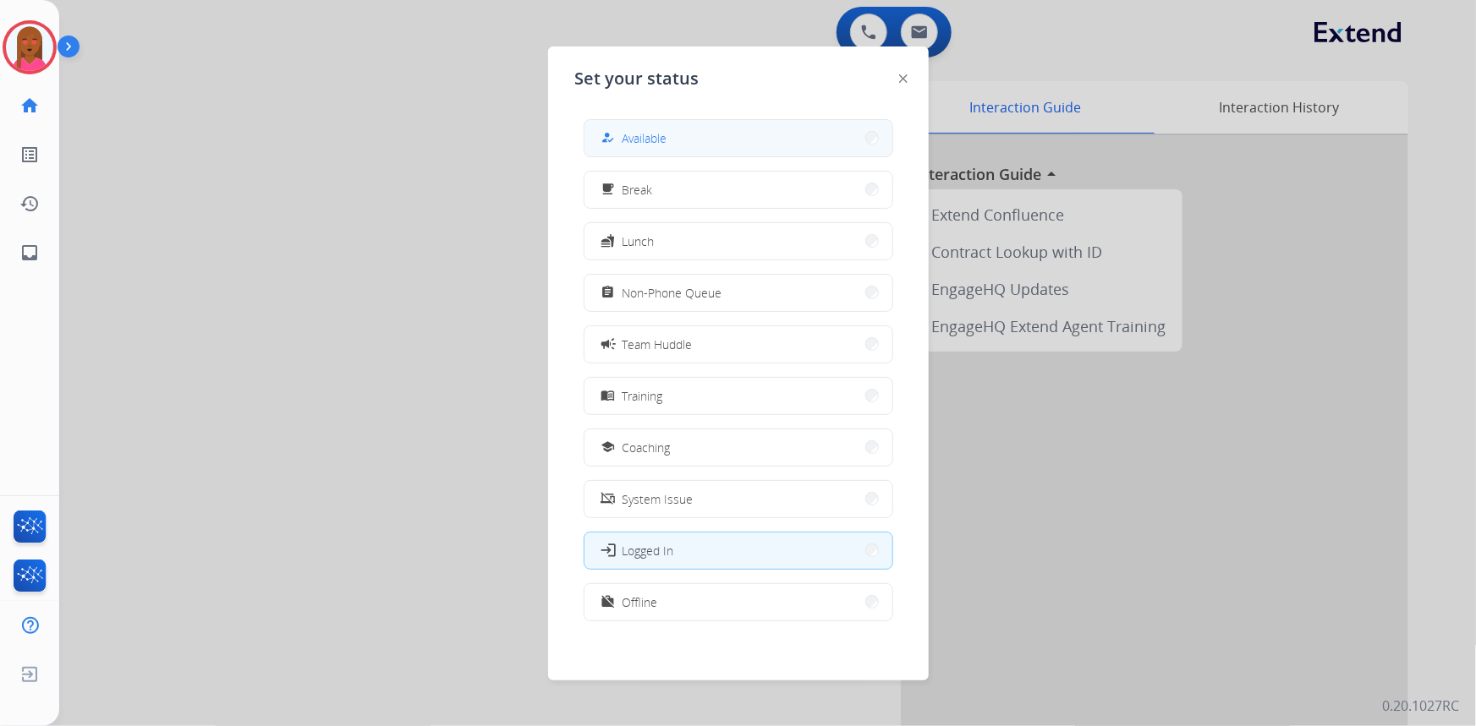
click at [674, 138] on button "how_to_reg Available" at bounding box center [738, 138] width 308 height 36
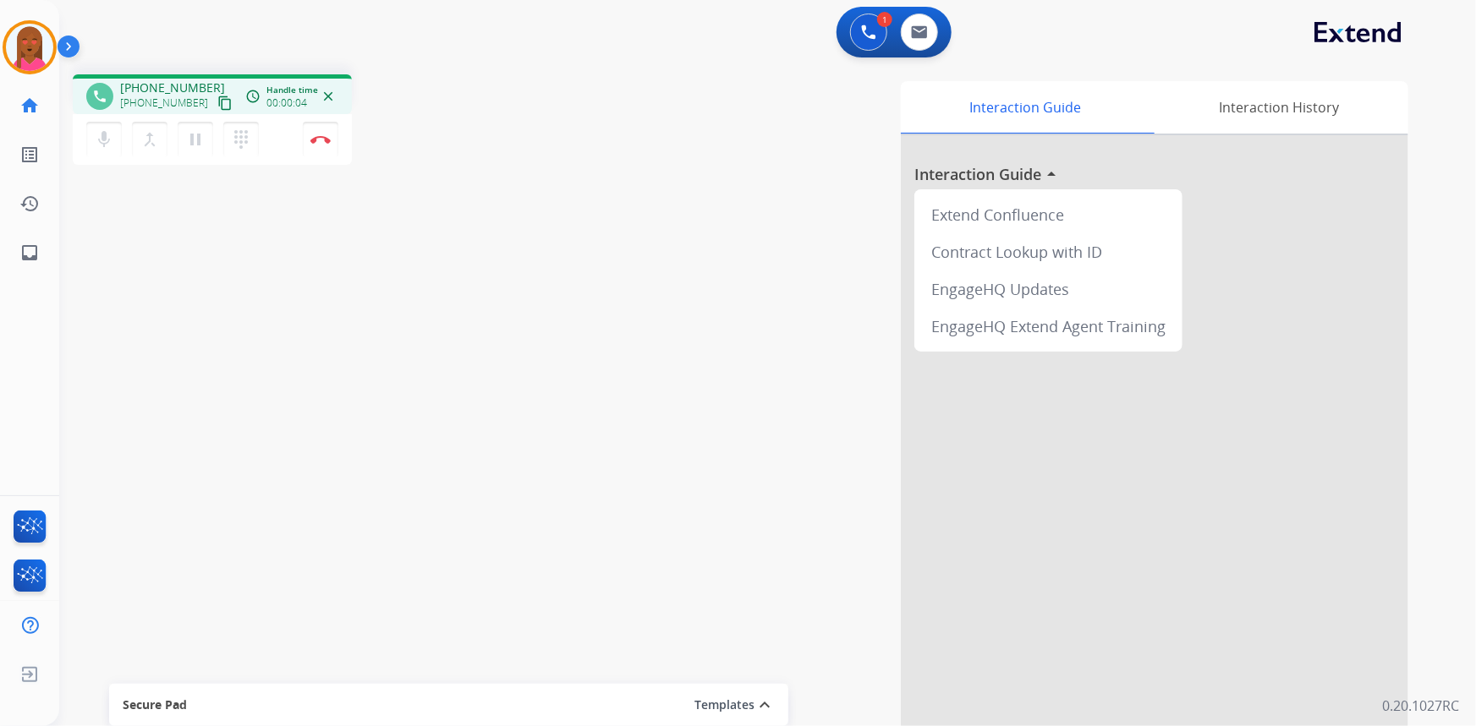
click at [217, 97] on mat-icon "content_copy" at bounding box center [224, 103] width 15 height 15
click at [347, 557] on div "phone [PHONE_NUMBER] [PHONE_NUMBER] content_copy access_time Call metrics Queue…" at bounding box center [747, 413] width 1376 height 705
click at [318, 139] on img at bounding box center [320, 139] width 20 height 8
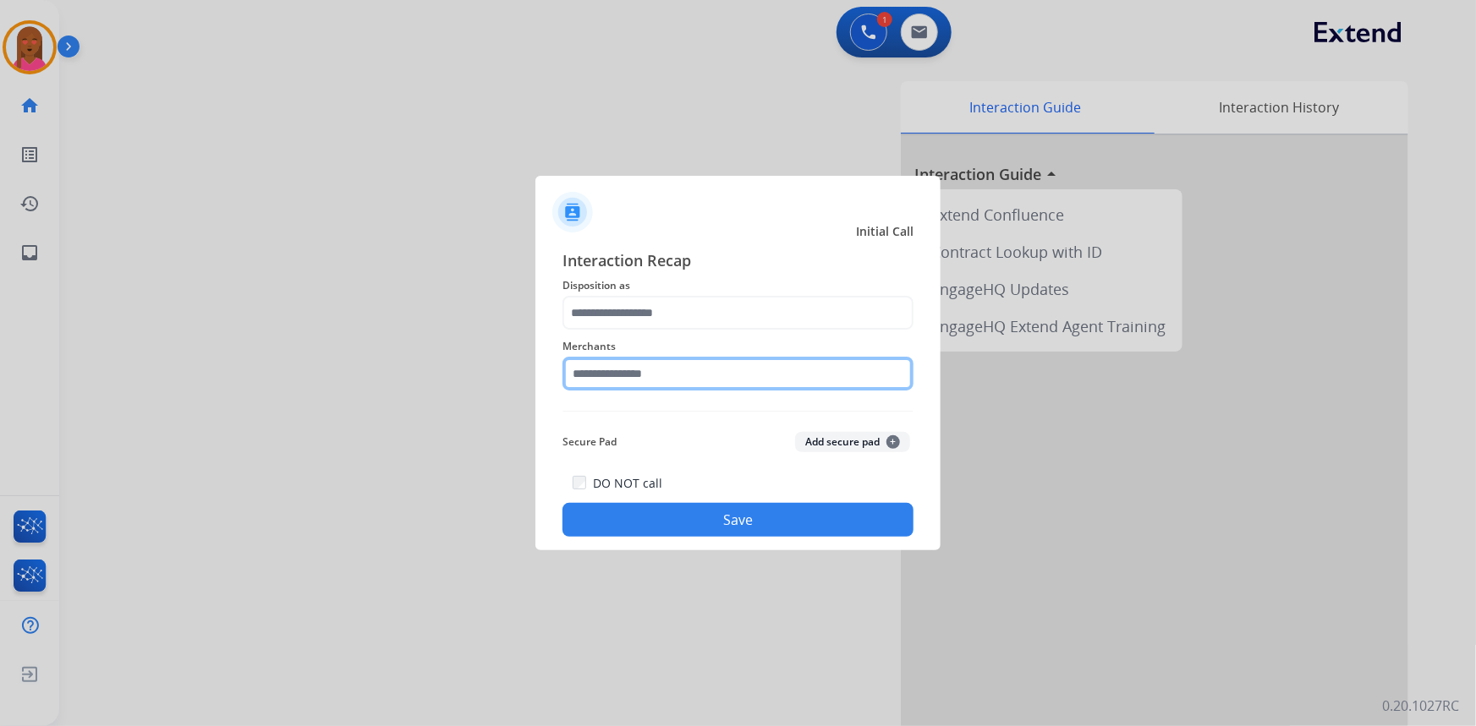
click at [629, 369] on input "text" at bounding box center [737, 374] width 351 height 34
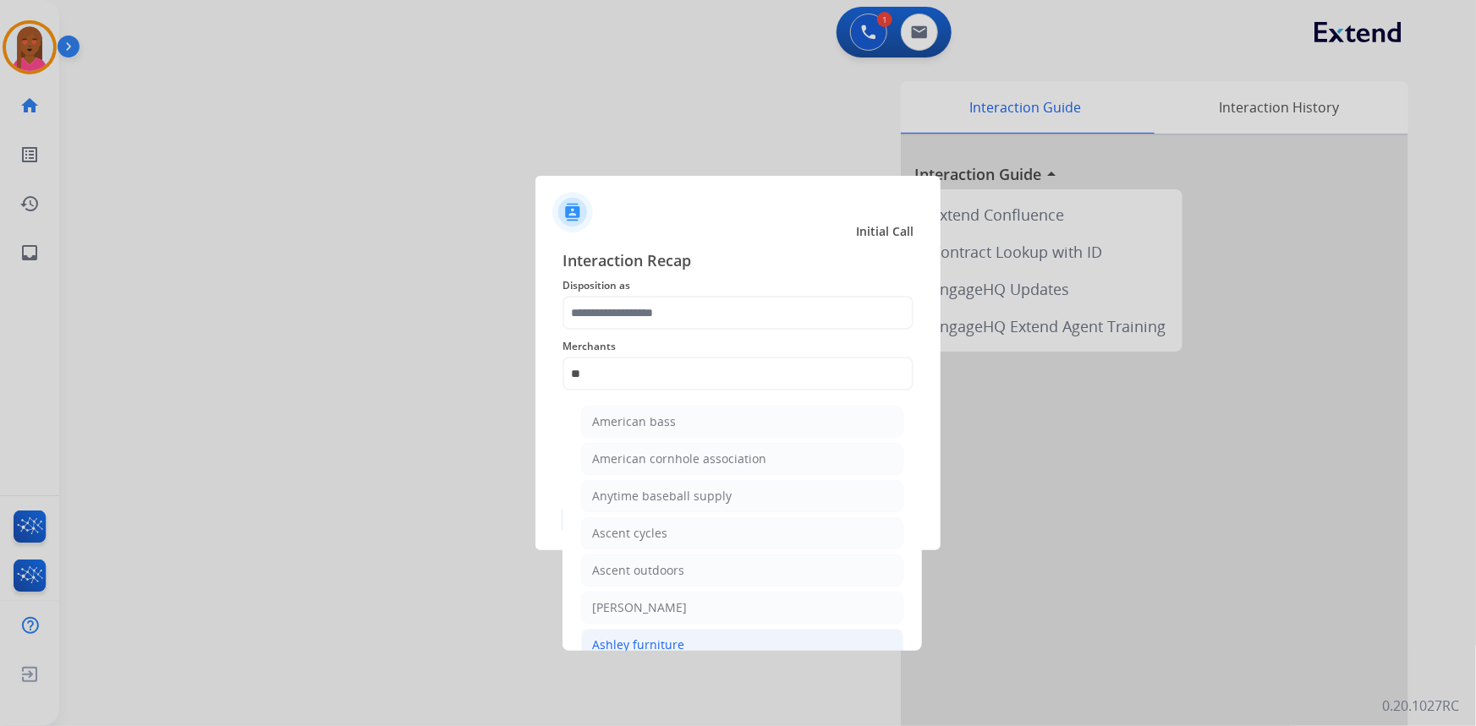
click at [643, 647] on div "Ashley furniture" at bounding box center [638, 645] width 92 height 17
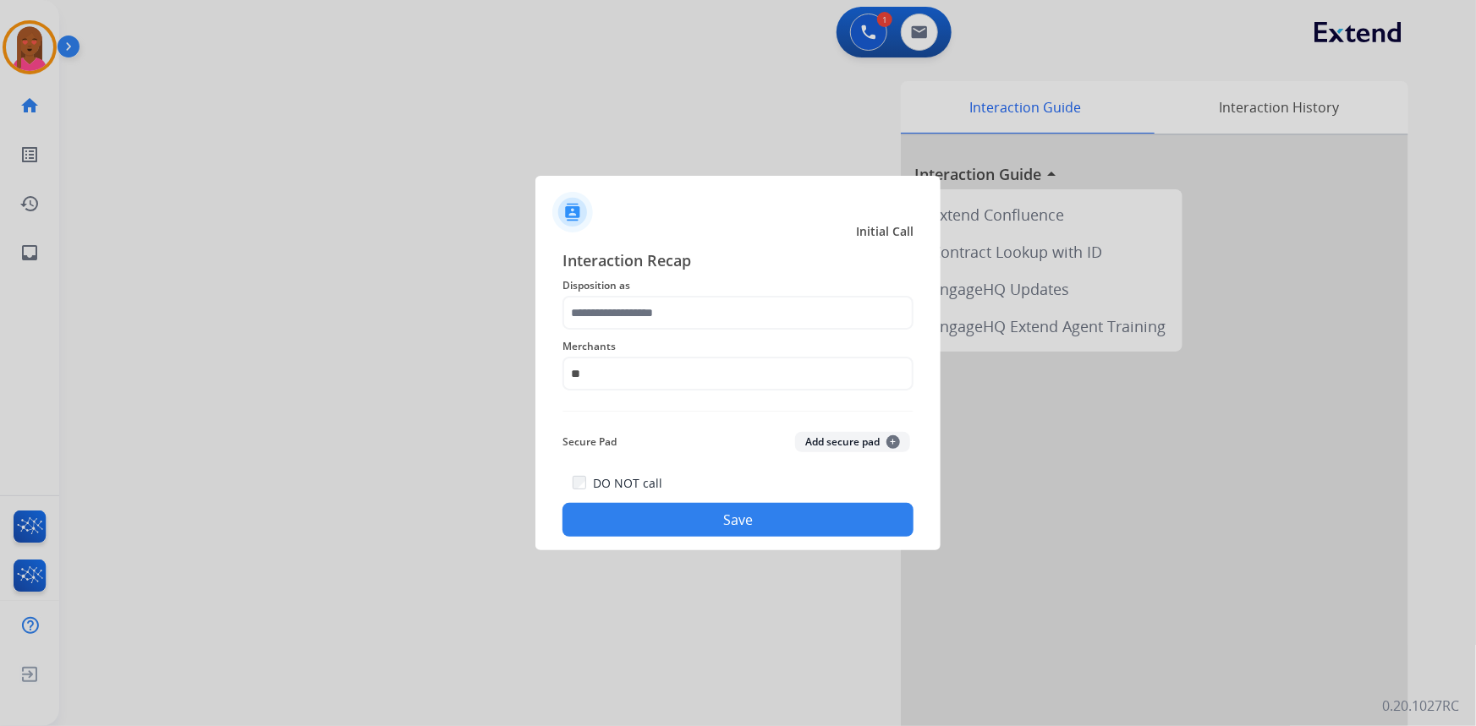
type input "**********"
click at [726, 307] on input "text" at bounding box center [737, 313] width 351 height 34
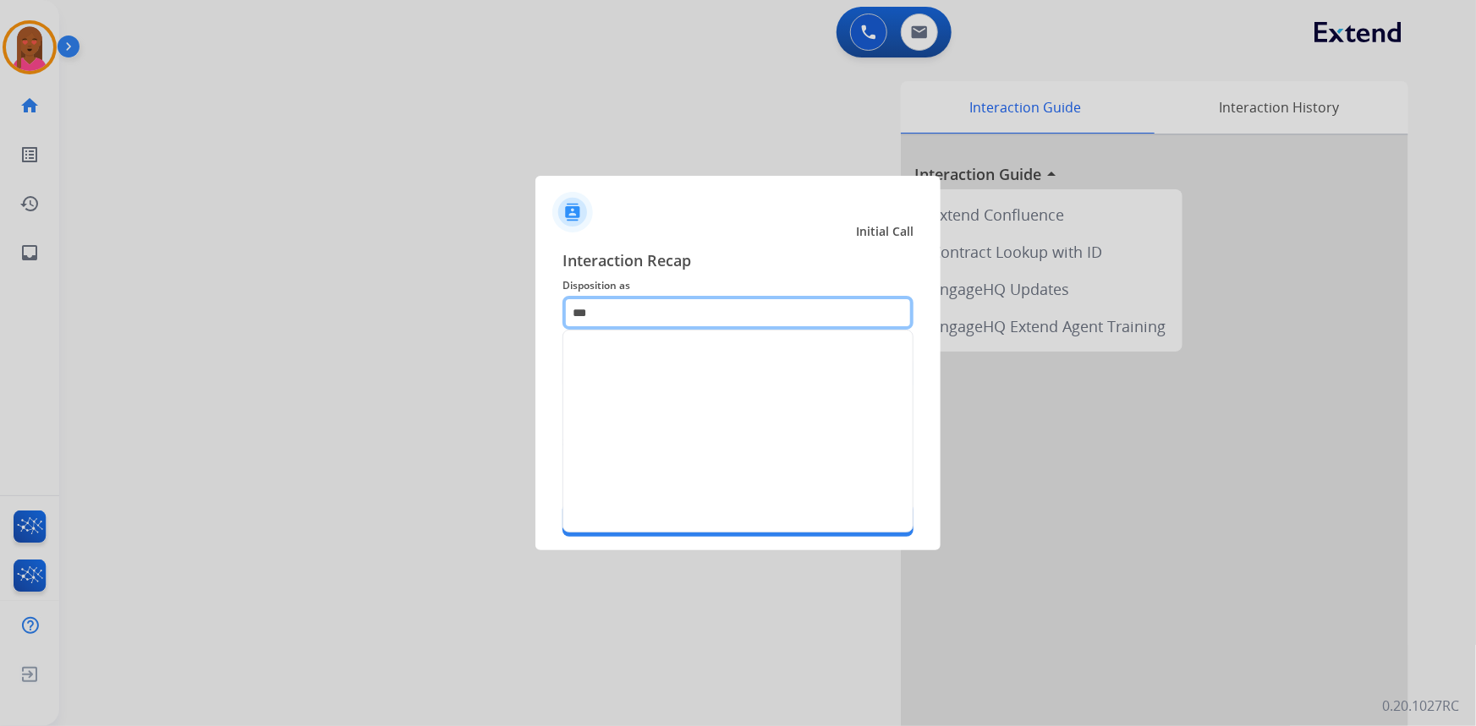
drag, startPoint x: 683, startPoint y: 319, endPoint x: 395, endPoint y: 311, distance: 287.7
click at [0, 311] on app-contact-recap-modal "**********" at bounding box center [0, 363] width 0 height 726
type input "*"
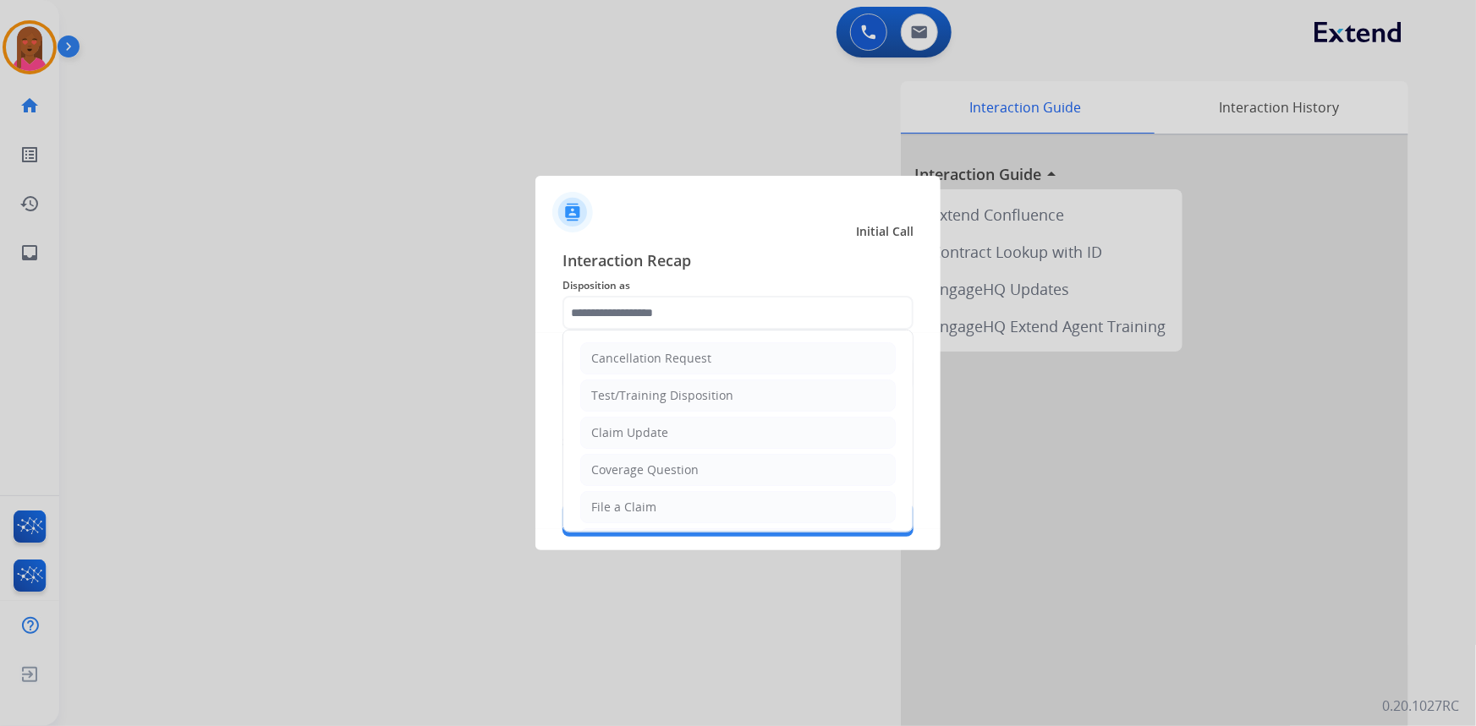
click at [730, 436] on li "Claim Update" at bounding box center [737, 433] width 315 height 32
type input "**********"
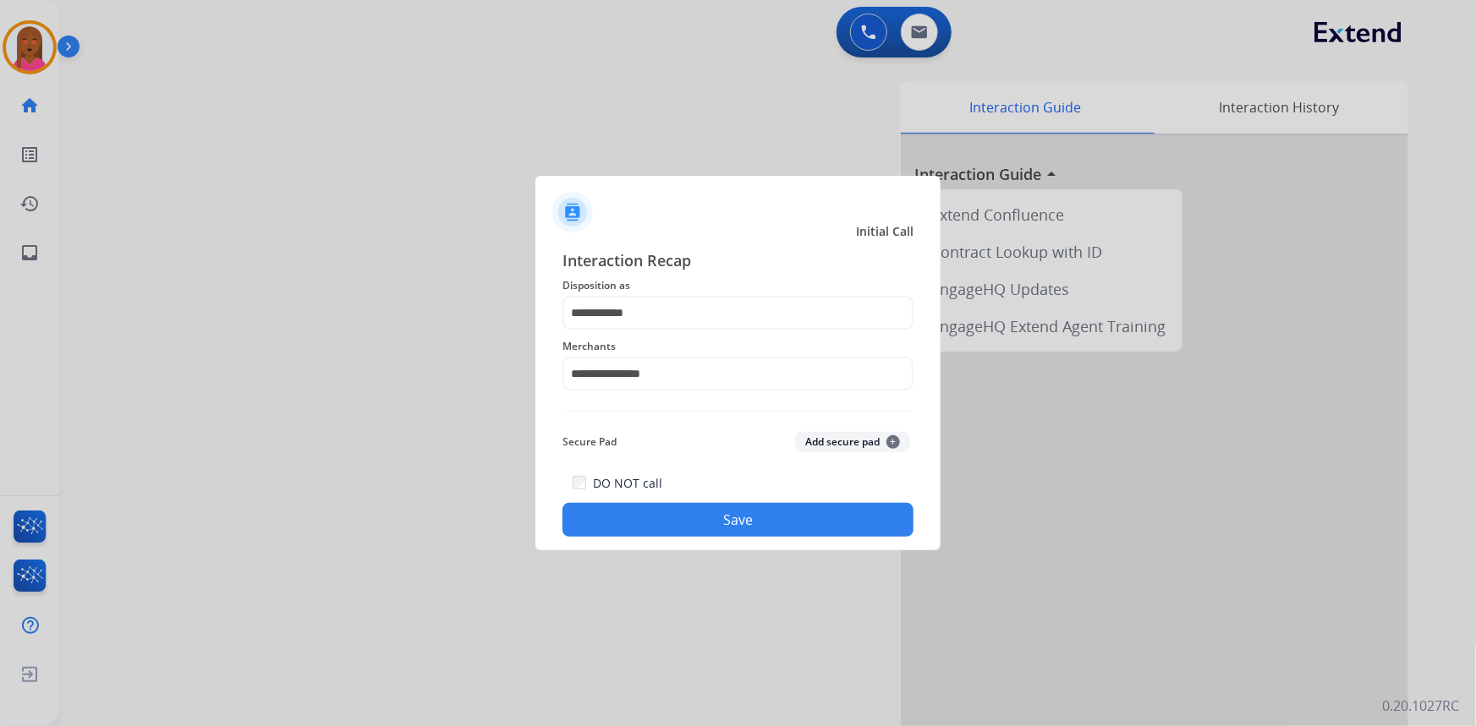
click at [721, 510] on button "Save" at bounding box center [737, 520] width 351 height 34
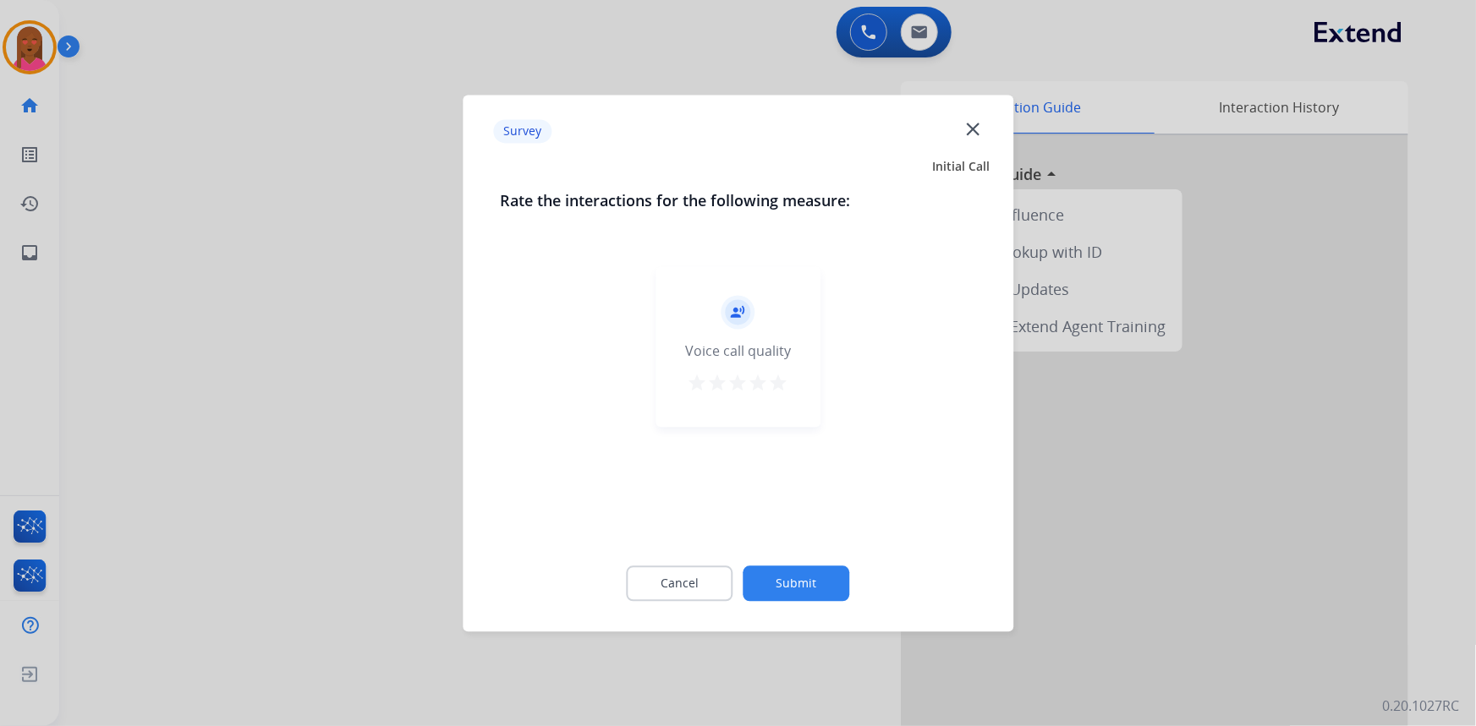
click at [965, 127] on mat-icon "close" at bounding box center [973, 129] width 22 height 22
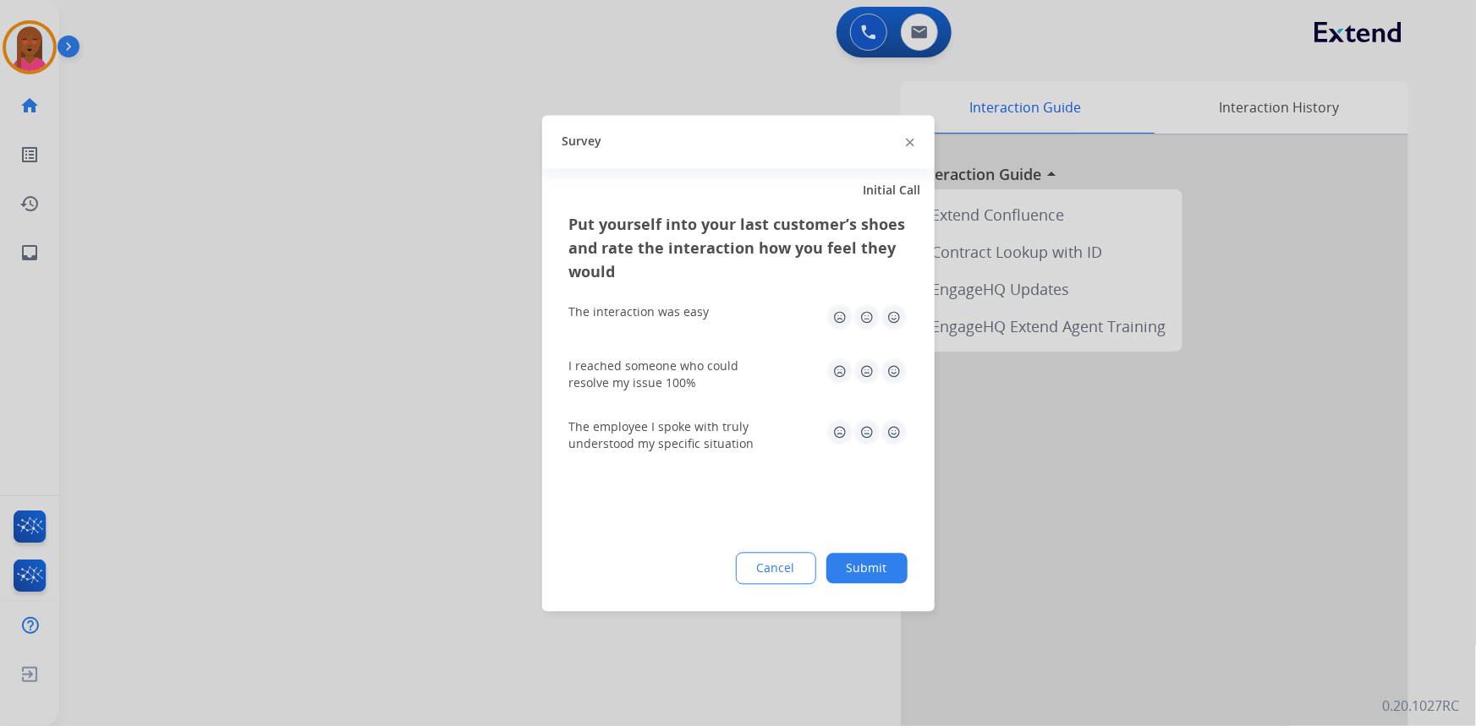
click at [47, 47] on div at bounding box center [738, 363] width 1476 height 726
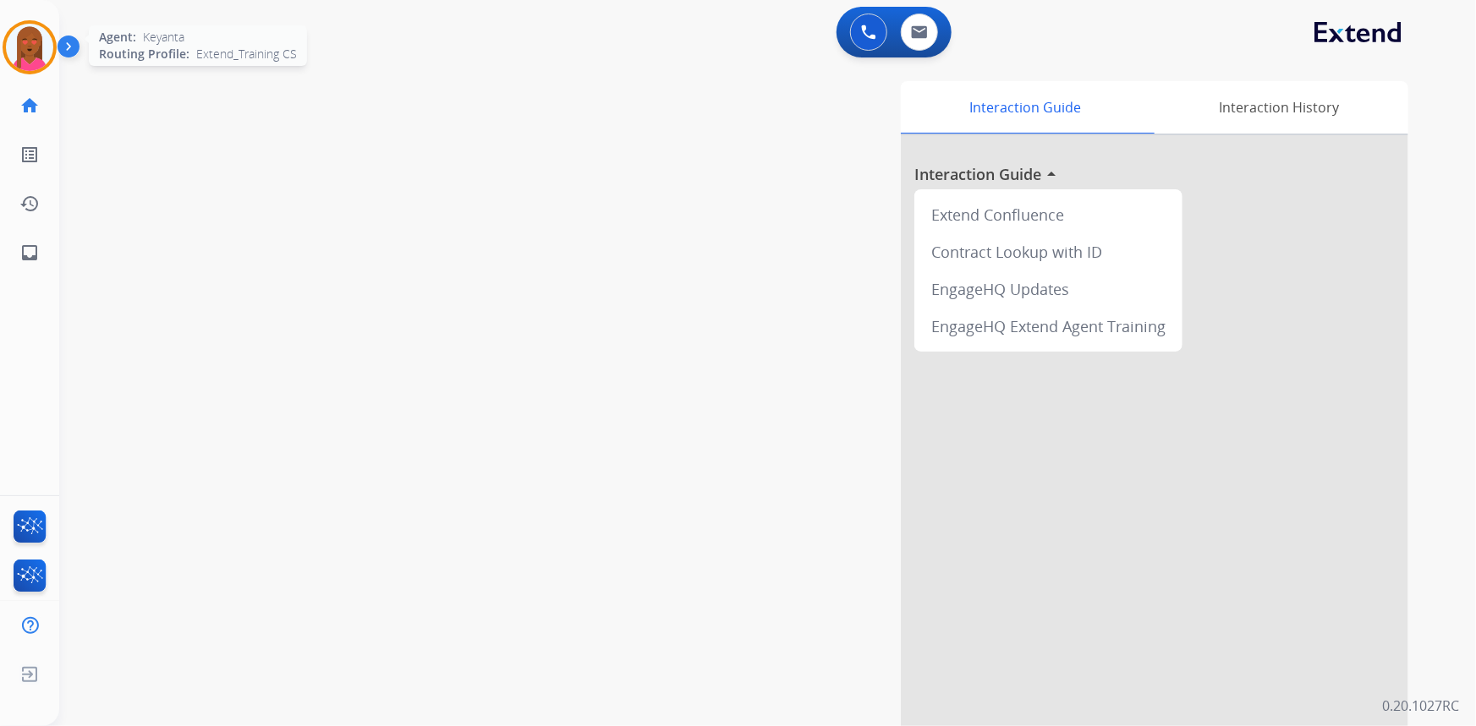
click at [29, 39] on img at bounding box center [29, 47] width 47 height 47
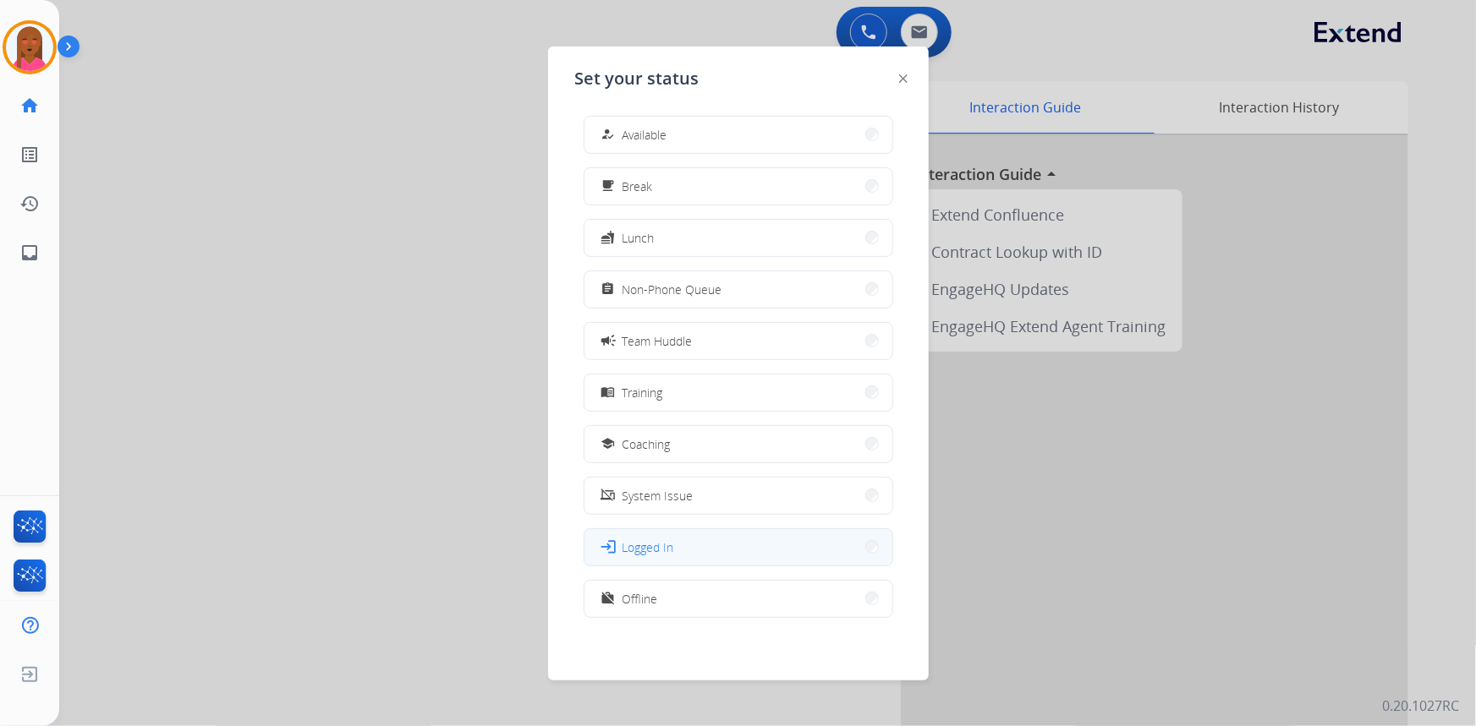
scroll to position [4, 0]
click at [628, 596] on span "Offline" at bounding box center [640, 598] width 36 height 18
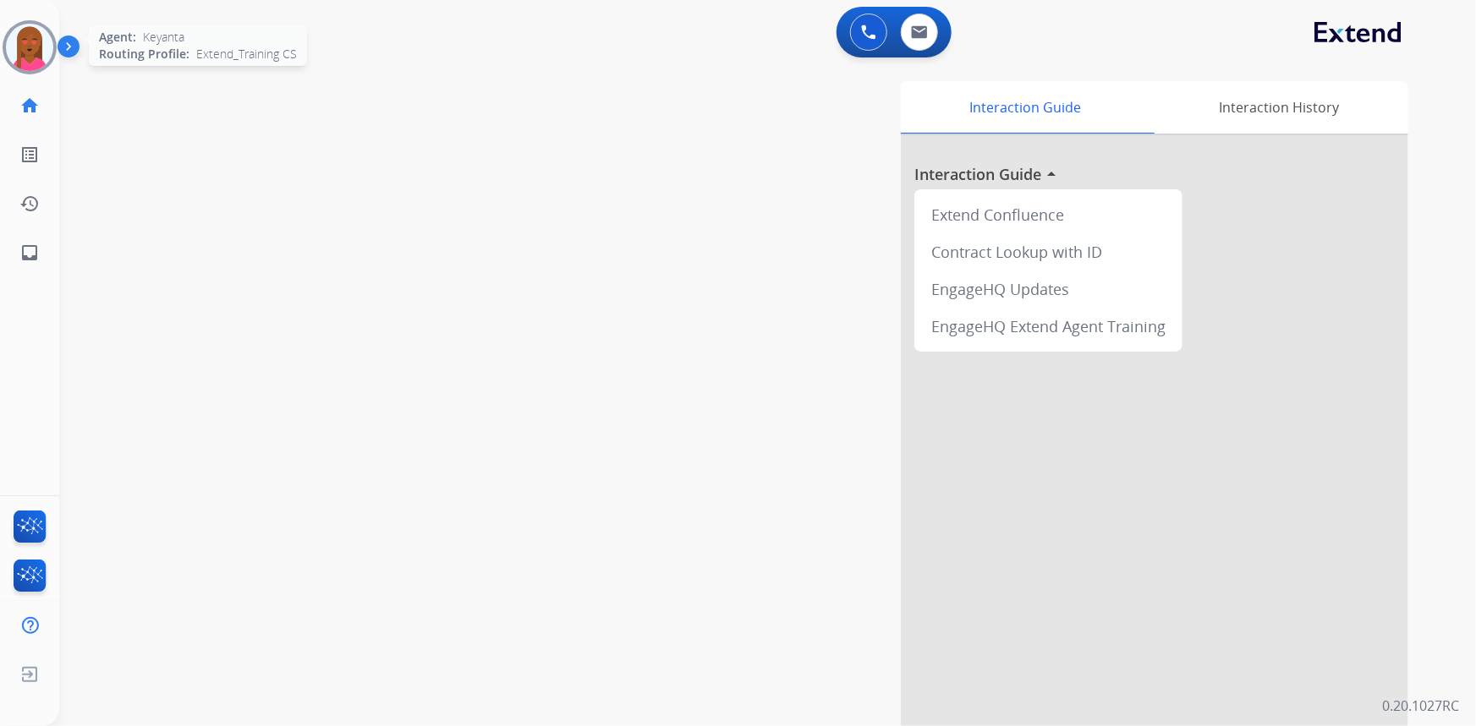
click at [30, 36] on img at bounding box center [29, 47] width 47 height 47
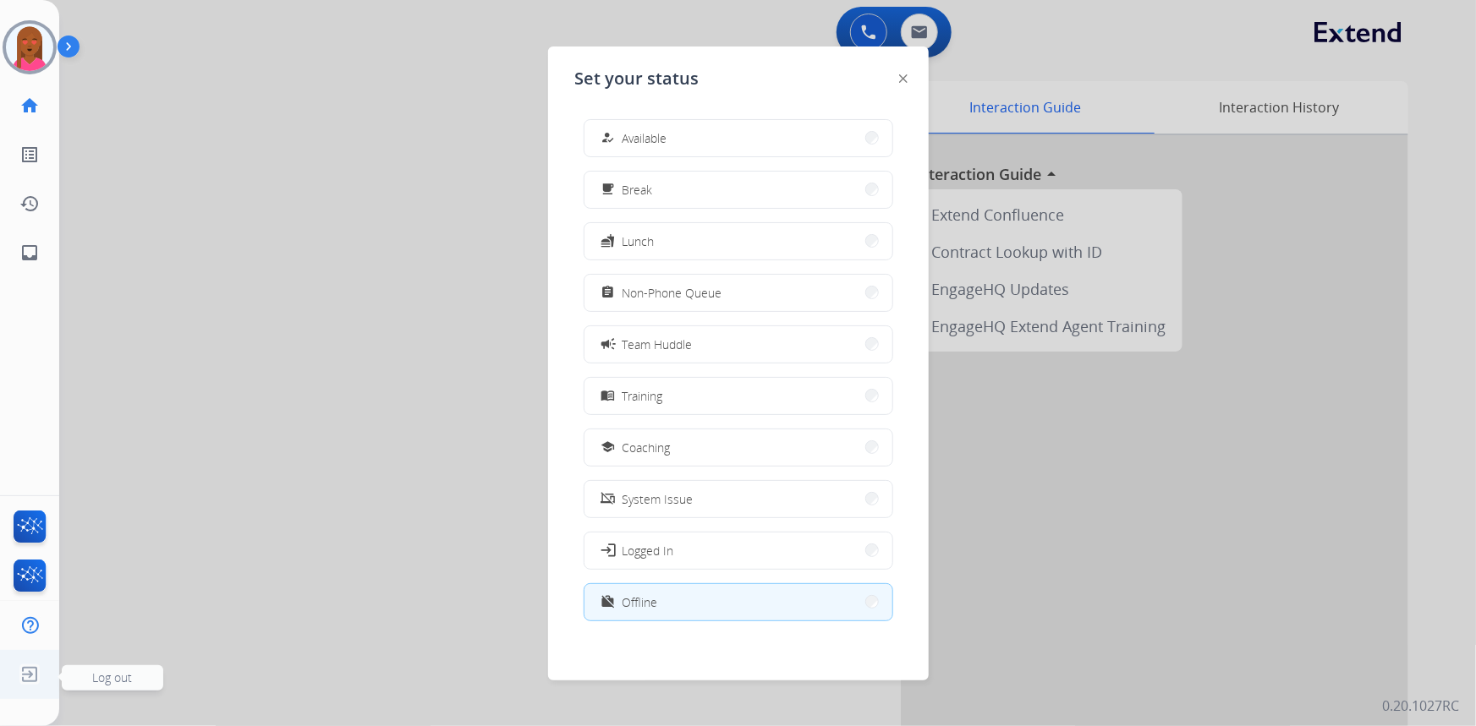
click at [41, 660] on img at bounding box center [29, 675] width 30 height 32
click at [85, 672] on div at bounding box center [738, 363] width 1476 height 726
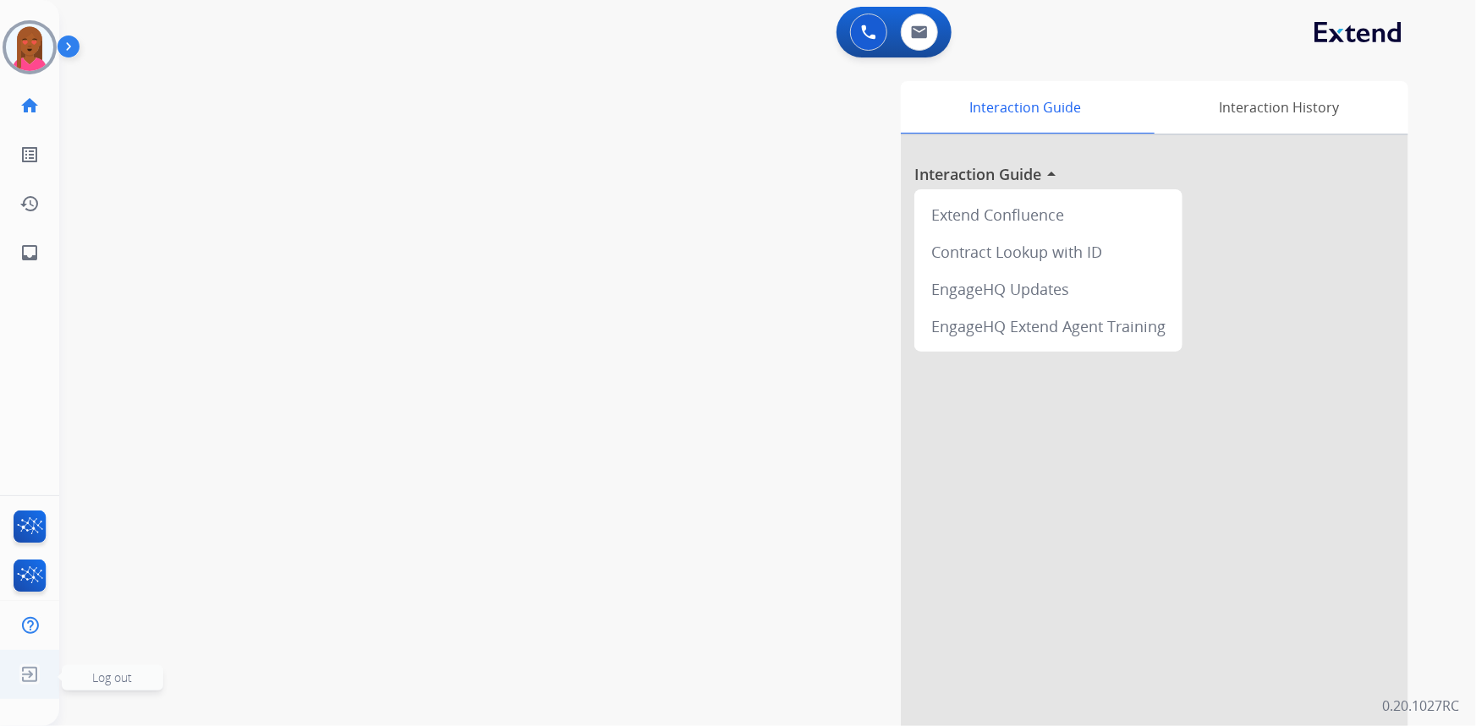
click at [62, 677] on span "Log out" at bounding box center [112, 678] width 101 height 25
click at [85, 682] on span "Log out" at bounding box center [112, 678] width 101 height 25
